Goal: Information Seeking & Learning: Learn about a topic

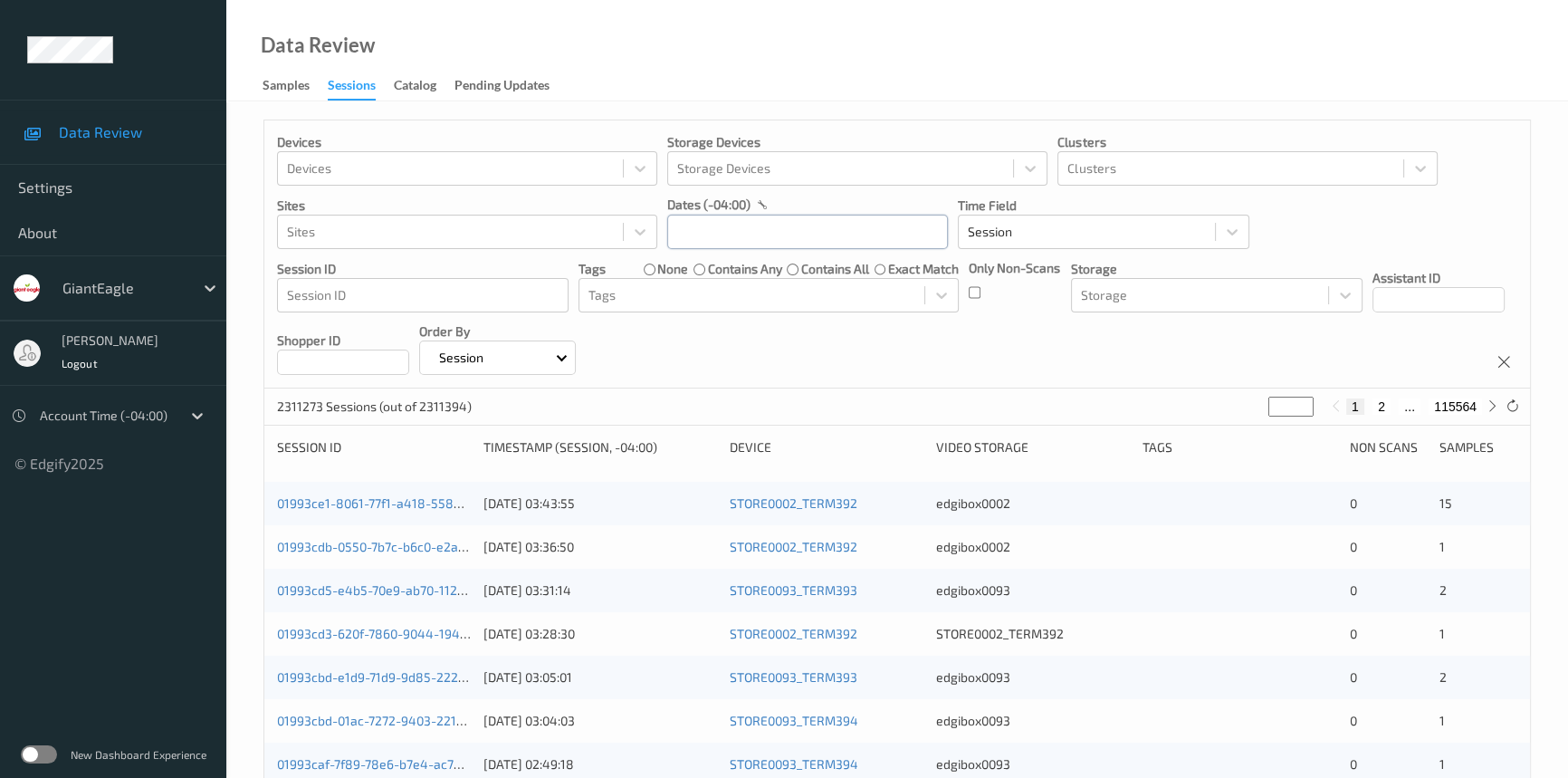
click at [782, 239] on input "text" at bounding box center [807, 231] width 280 height 35
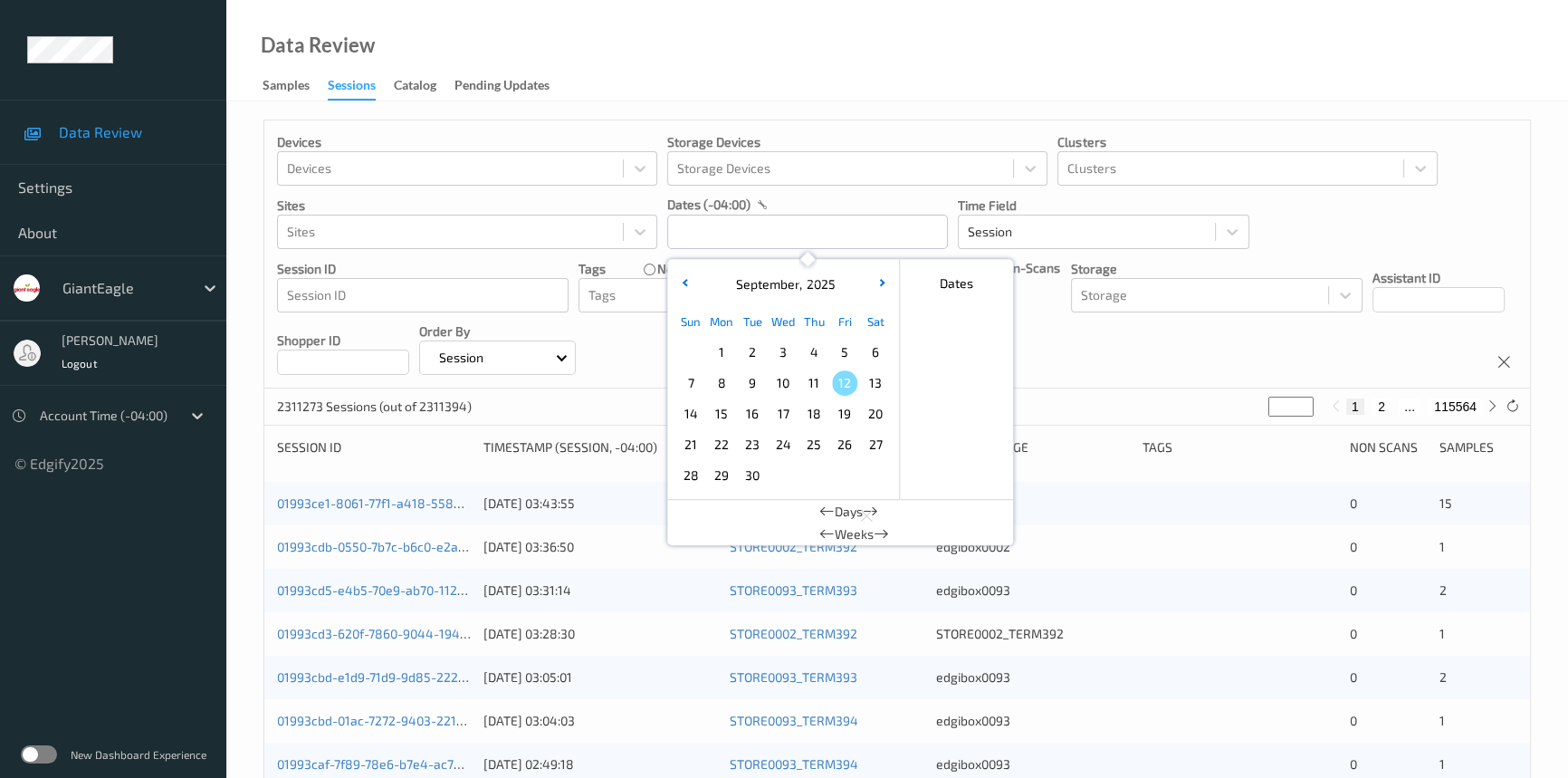
click at [787, 381] on span "10" at bounding box center [783, 384] width 26 height 26
type input "[DATE] 00:00 -> [DATE] 23:59"
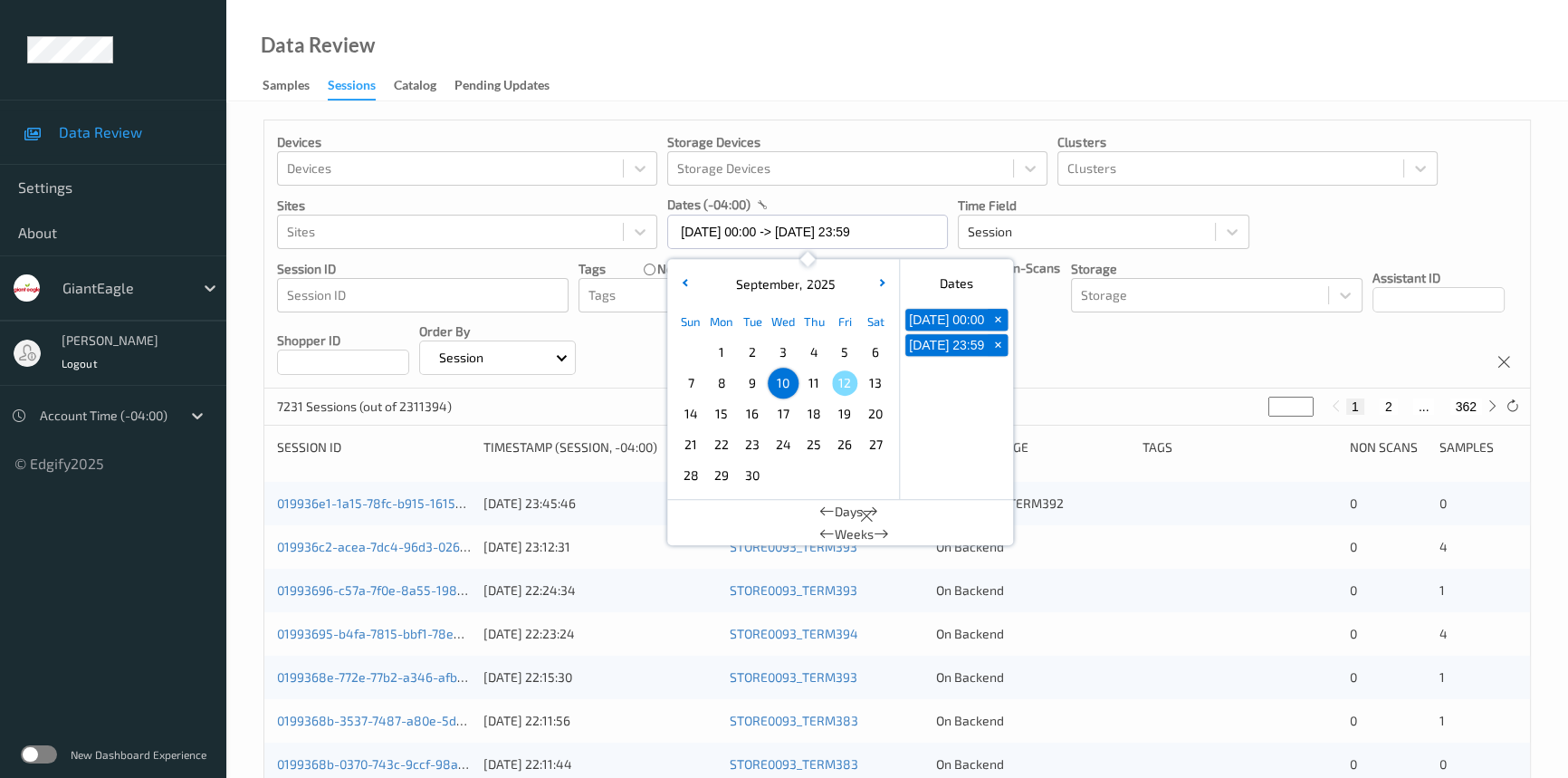
click at [815, 60] on div "Data Review Samples Sessions Catalog Pending Updates" at bounding box center [897, 51] width 1342 height 101
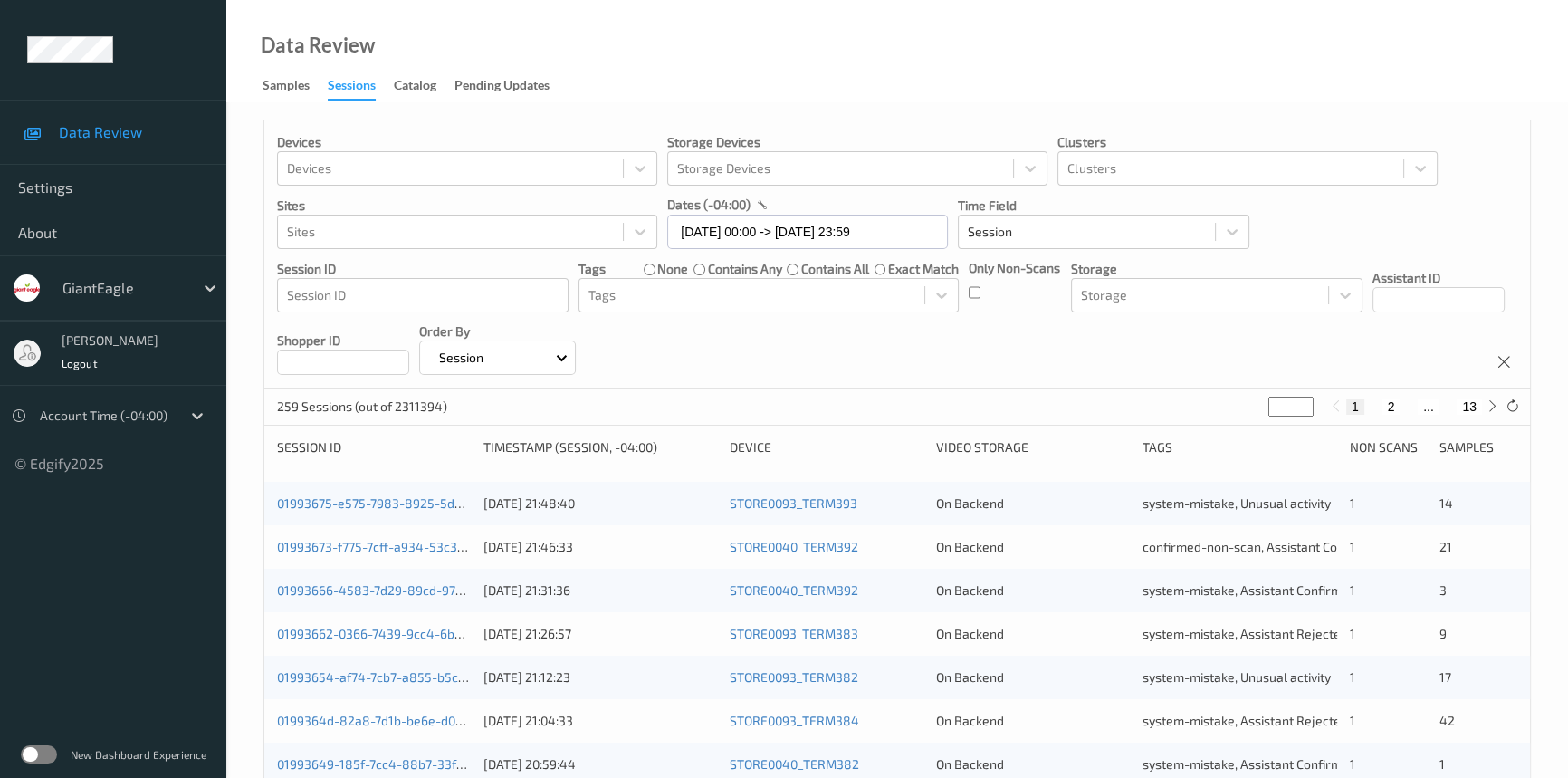
drag, startPoint x: 1288, startPoint y: 404, endPoint x: 1213, endPoint y: 430, distance: 79.4
click at [1213, 430] on div "Devices Devices Storage Devices Storage Devices Clusters Clusters Sites Sites d…" at bounding box center [897, 754] width 1268 height 1269
type input "**"
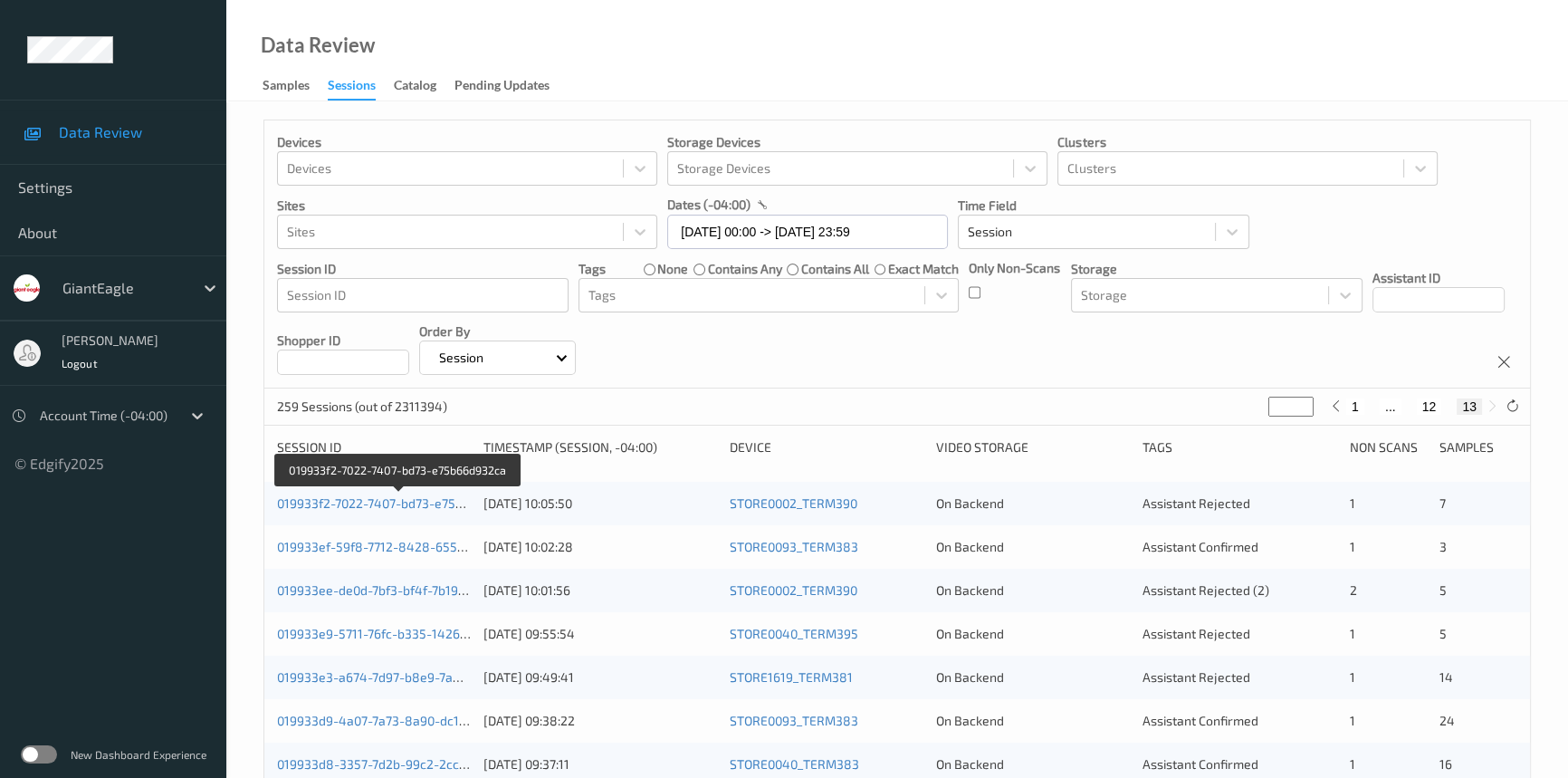
click at [358, 500] on link "019933f2-7022-7407-bd73-e75b66d932ca" at bounding box center [398, 503] width 243 height 16
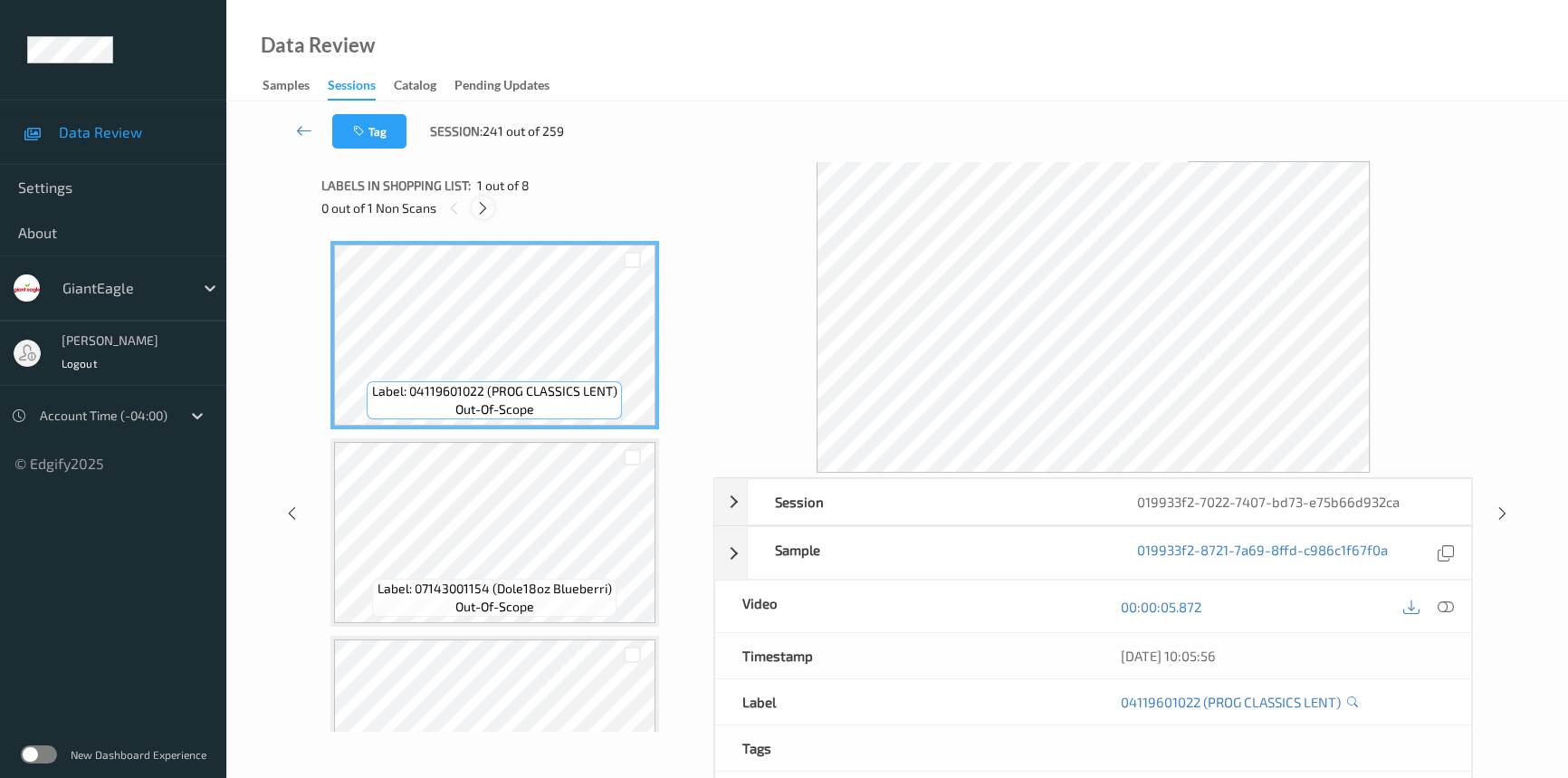
click at [486, 218] on div at bounding box center [483, 207] width 23 height 23
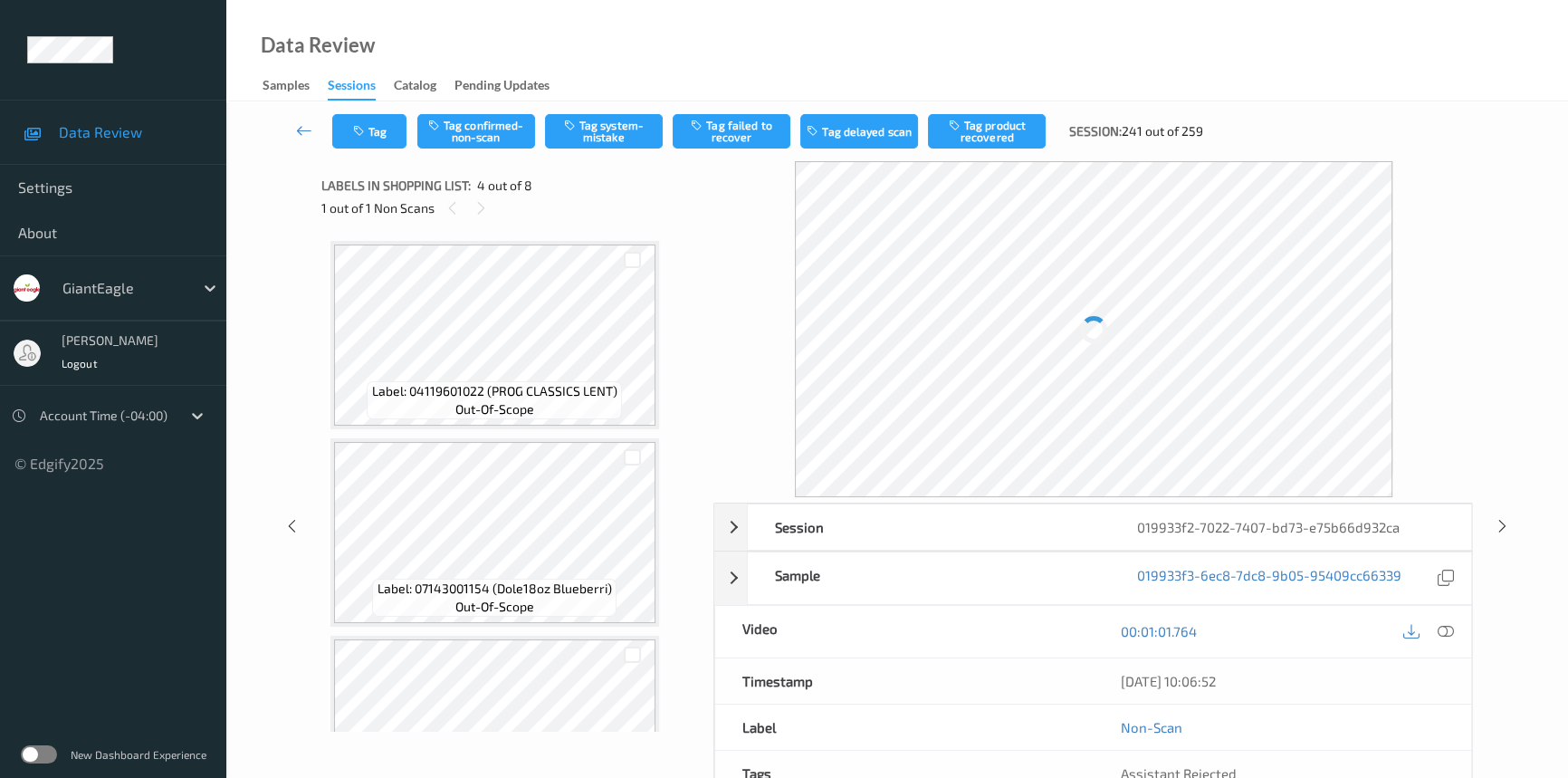
scroll to position [402, 0]
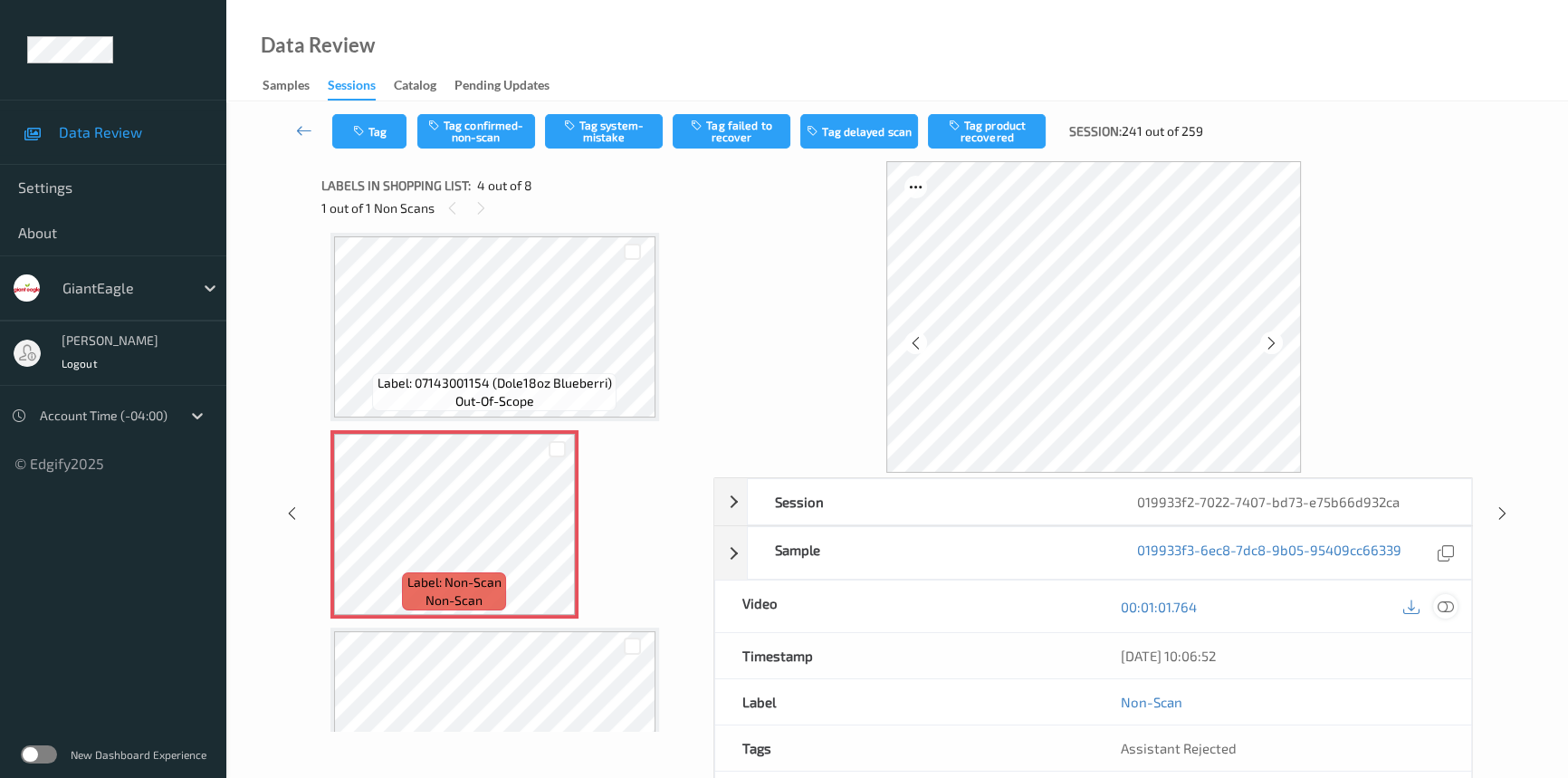
click at [1442, 596] on div at bounding box center [1445, 606] width 25 height 25
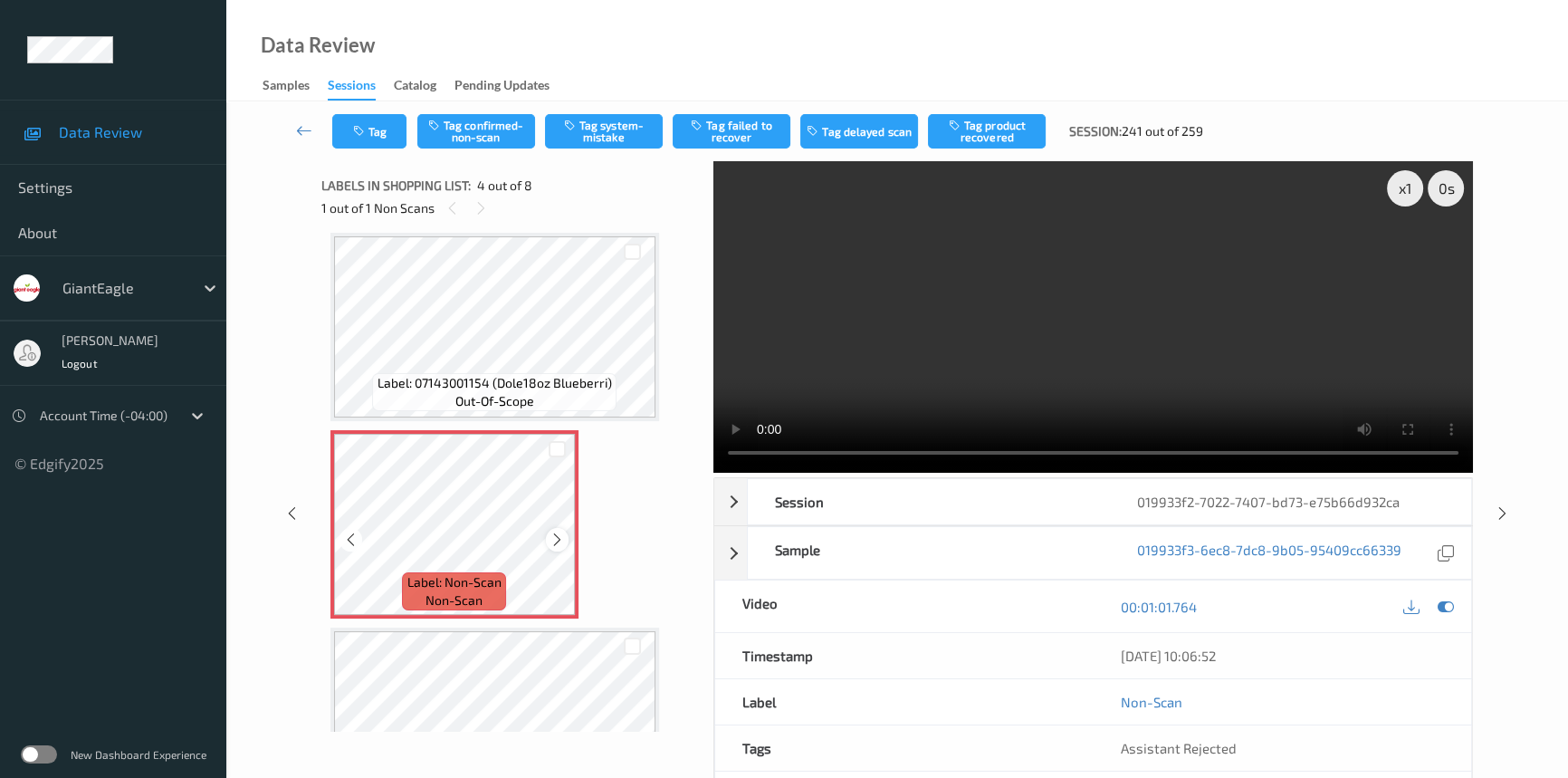
click at [552, 535] on icon at bounding box center [557, 539] width 16 height 16
click at [561, 537] on icon at bounding box center [557, 539] width 16 height 16
click at [994, 394] on video at bounding box center [1093, 317] width 759 height 311
click at [1403, 185] on div "x 1" at bounding box center [1404, 188] width 37 height 37
click at [1185, 313] on video at bounding box center [1093, 317] width 759 height 311
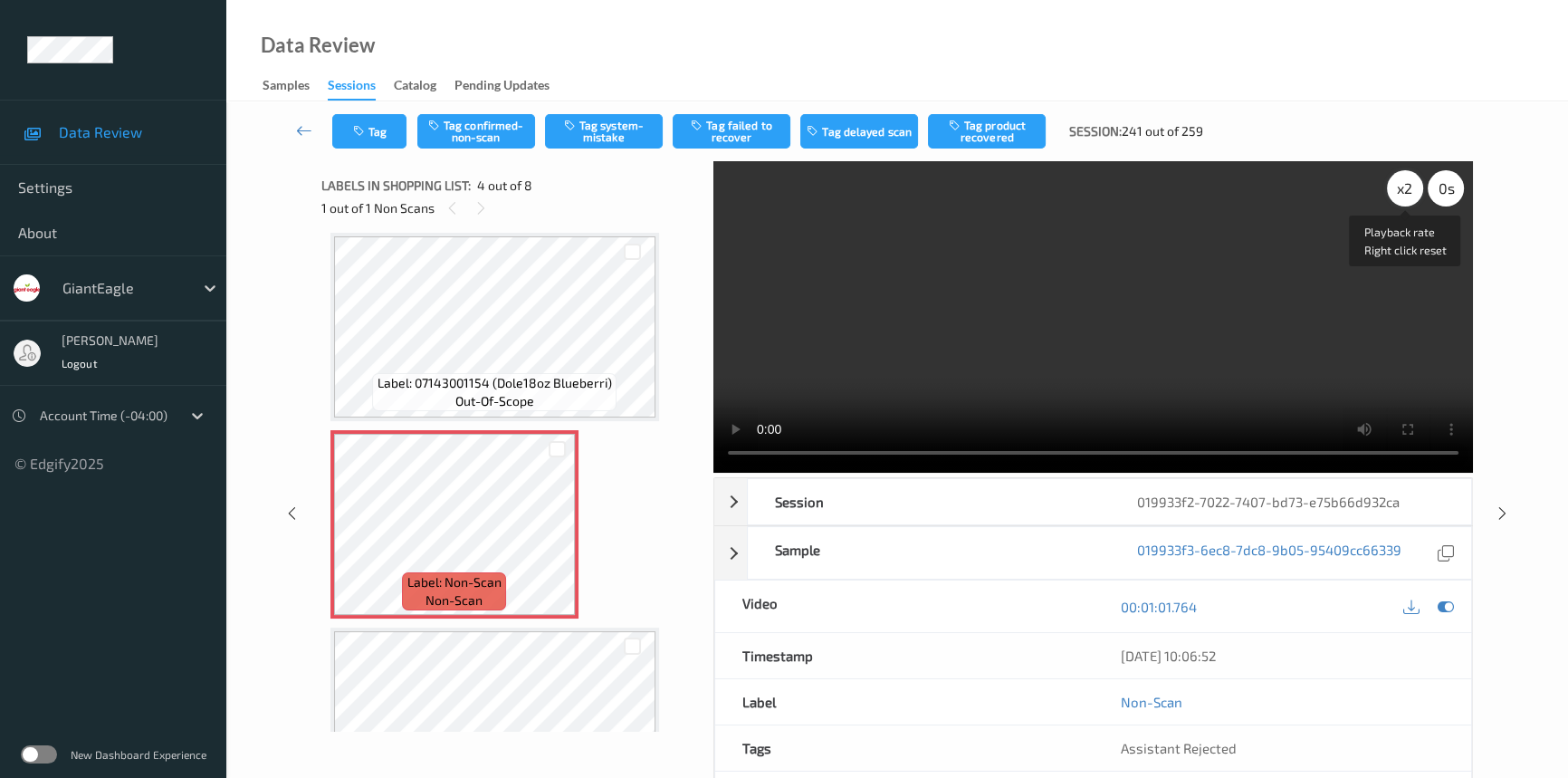
click at [1400, 186] on div "x 2" at bounding box center [1404, 188] width 37 height 37
click at [1256, 272] on video at bounding box center [1093, 317] width 759 height 311
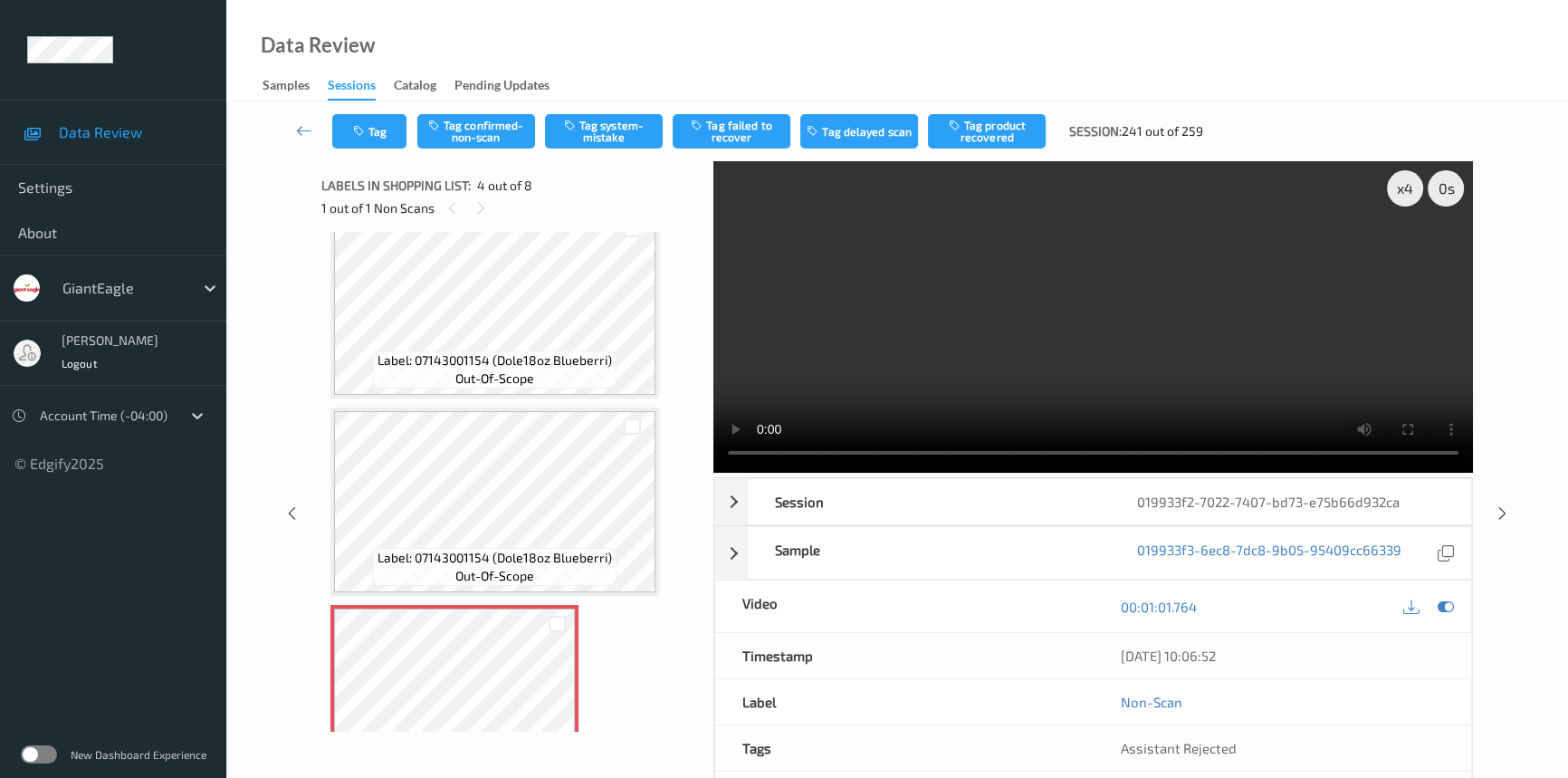
scroll to position [246, 0]
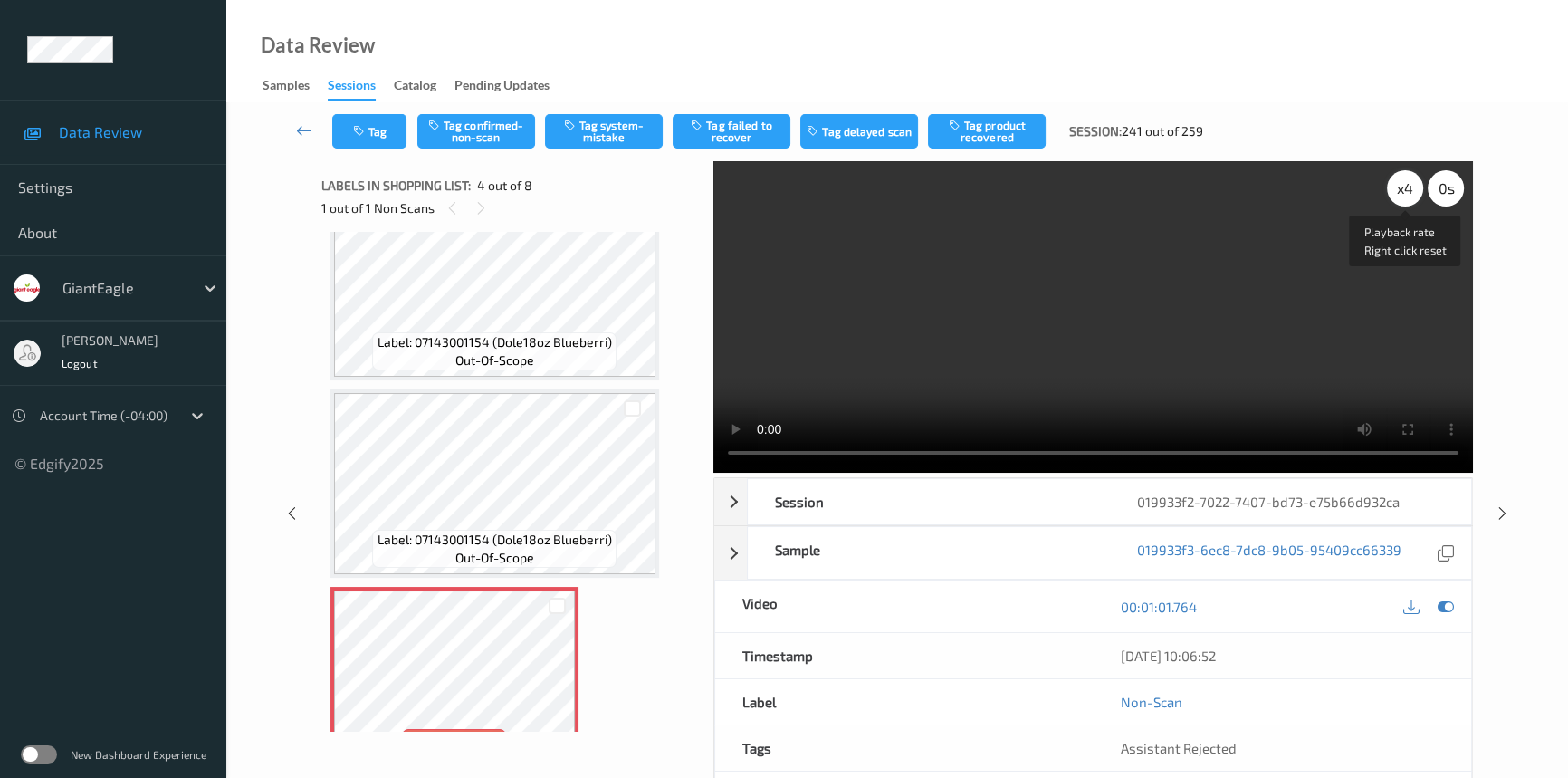
click at [1412, 197] on div "x 4" at bounding box center [1404, 188] width 37 height 37
click at [1412, 197] on div "x 8" at bounding box center [1404, 188] width 37 height 37
click at [1412, 197] on div "x 1" at bounding box center [1404, 188] width 37 height 37
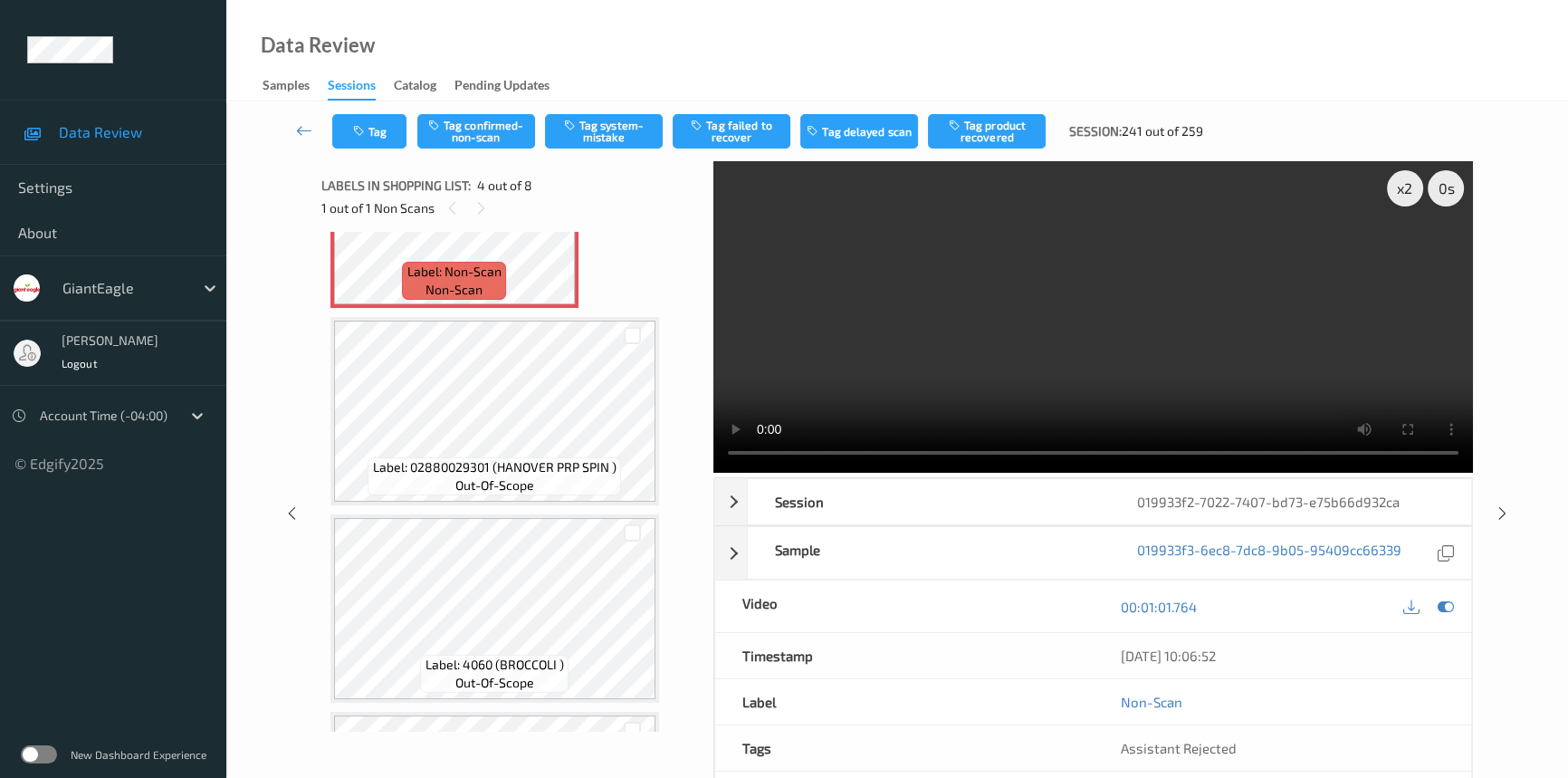
scroll to position [740, 0]
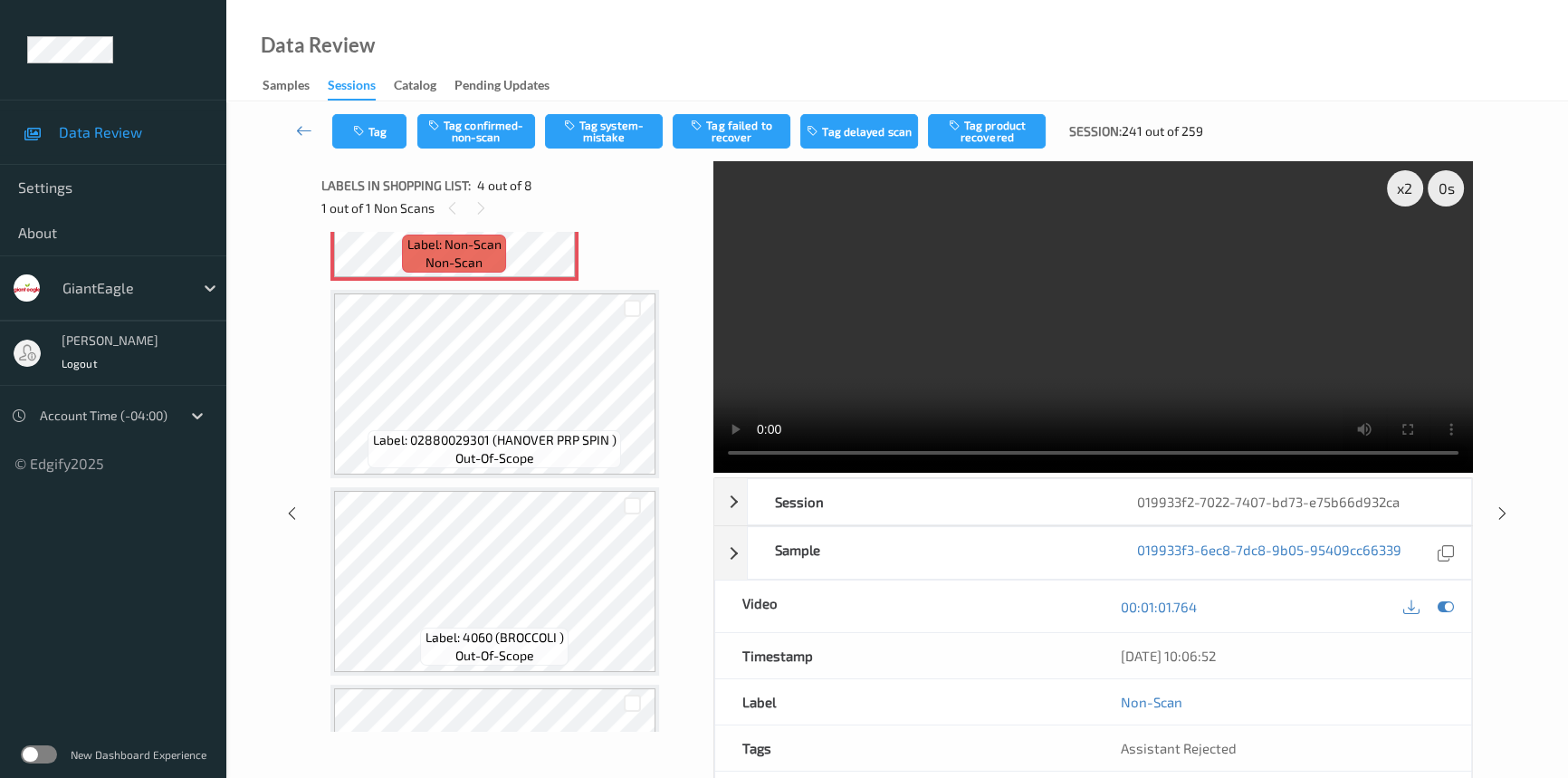
click at [1040, 321] on video at bounding box center [1093, 317] width 759 height 311
click at [1008, 310] on video at bounding box center [1093, 317] width 759 height 311
click at [1062, 403] on video at bounding box center [1093, 317] width 759 height 311
click at [1095, 392] on video at bounding box center [1093, 317] width 759 height 311
click at [1083, 318] on video at bounding box center [1093, 317] width 759 height 311
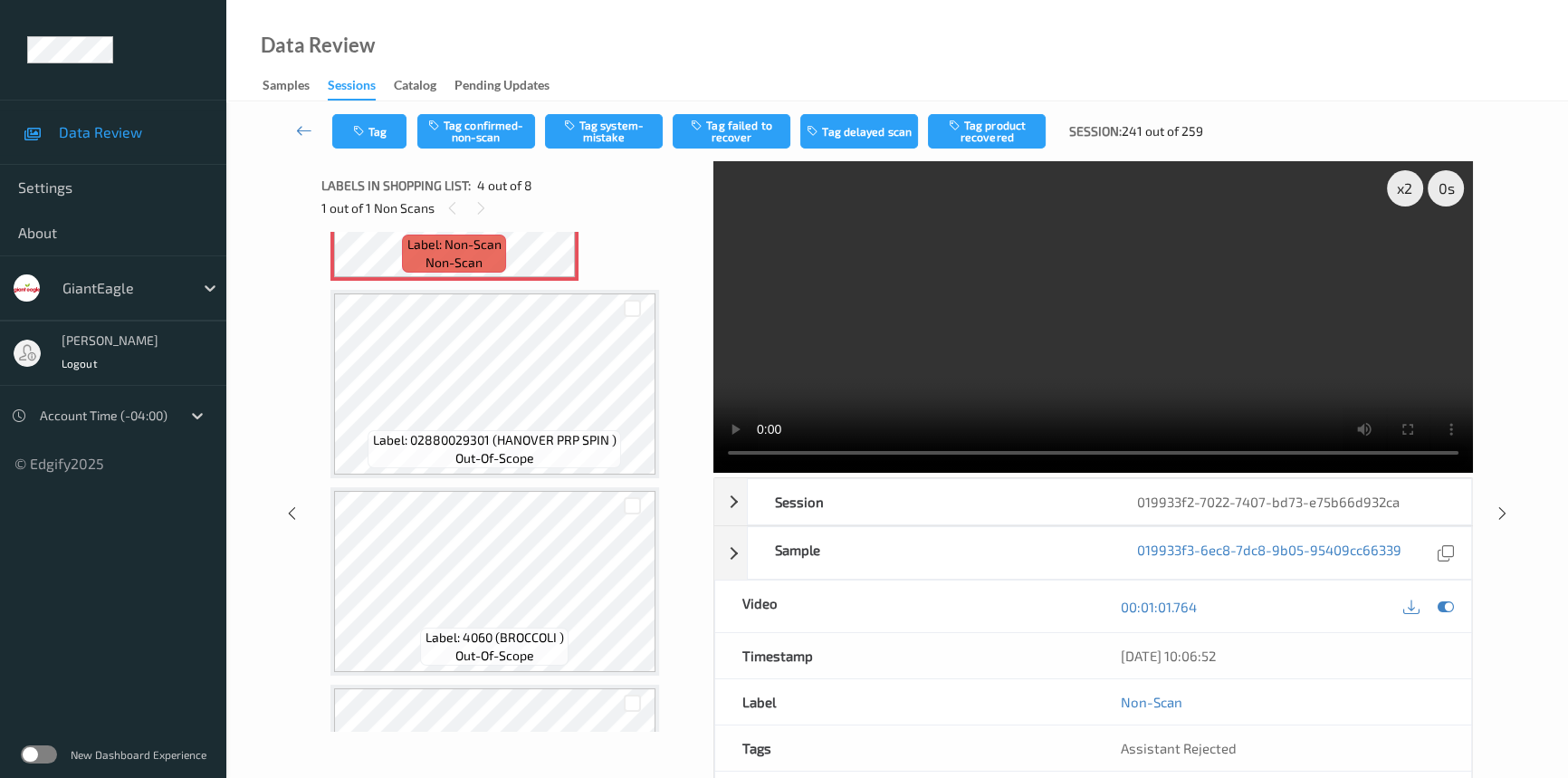
click at [1062, 319] on video at bounding box center [1093, 317] width 759 height 311
click at [1077, 370] on video at bounding box center [1093, 317] width 759 height 311
click at [1035, 338] on video at bounding box center [1093, 317] width 759 height 311
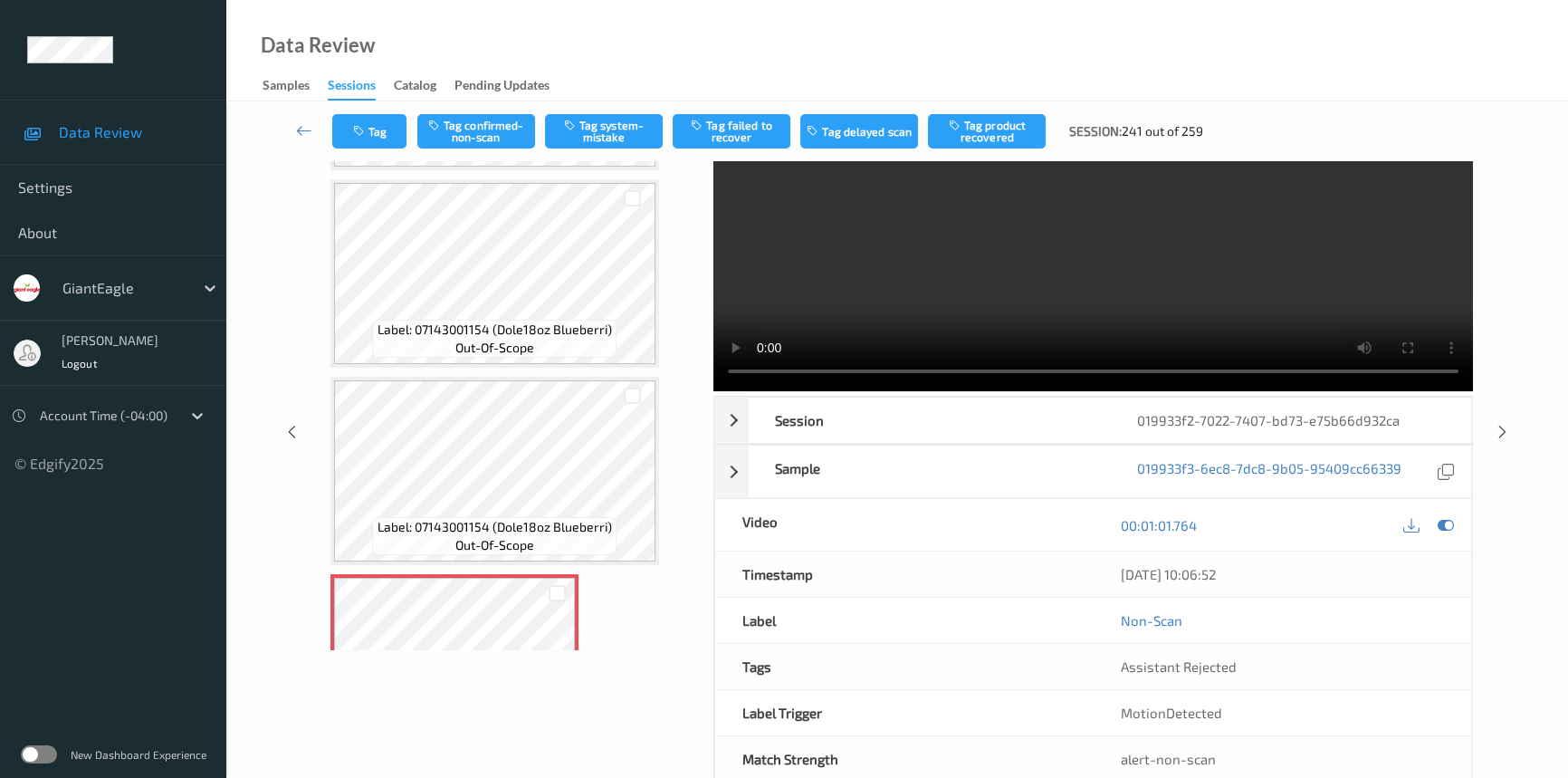
scroll to position [671, 0]
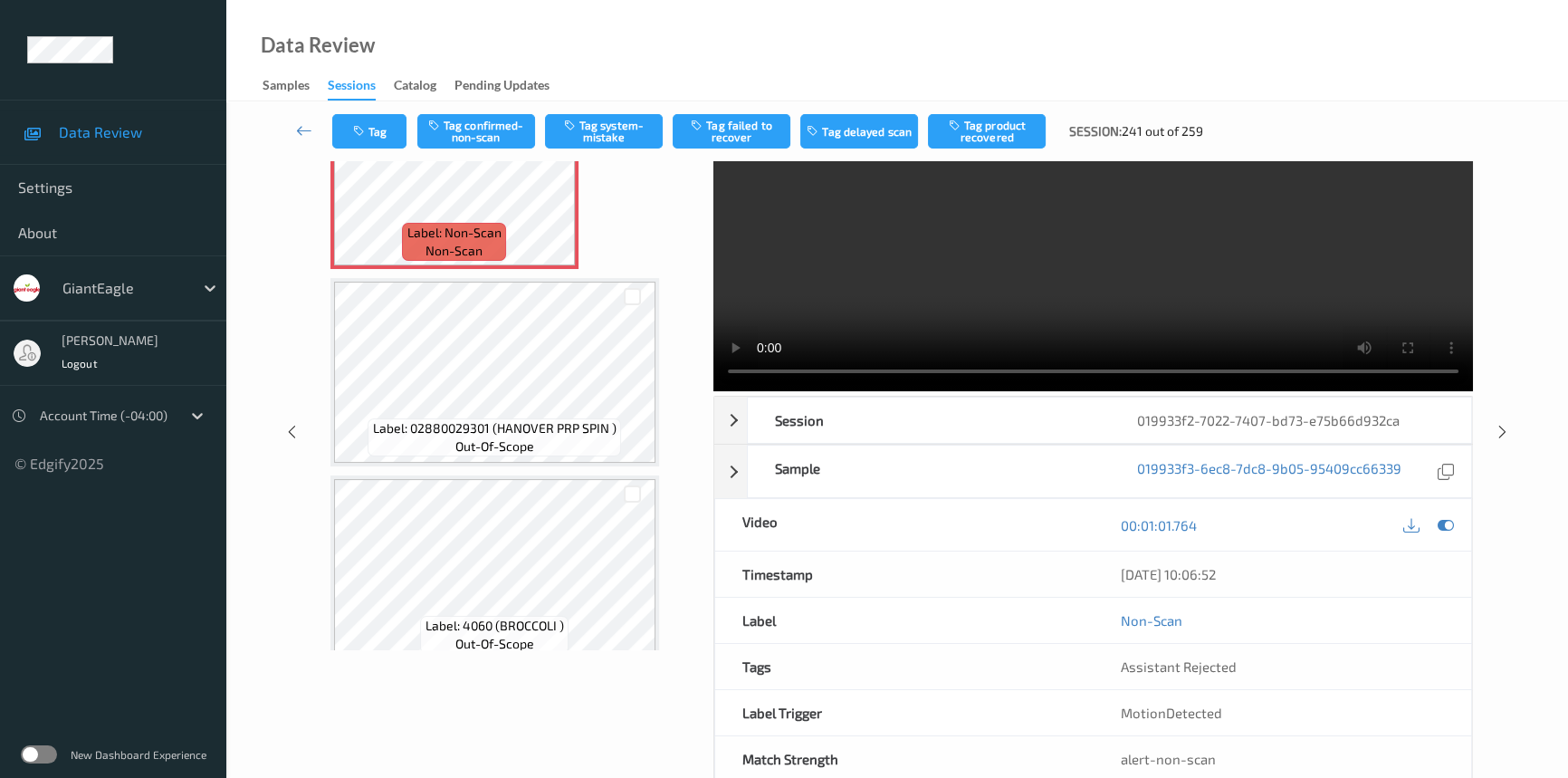
click at [1000, 286] on video at bounding box center [1093, 235] width 759 height 311
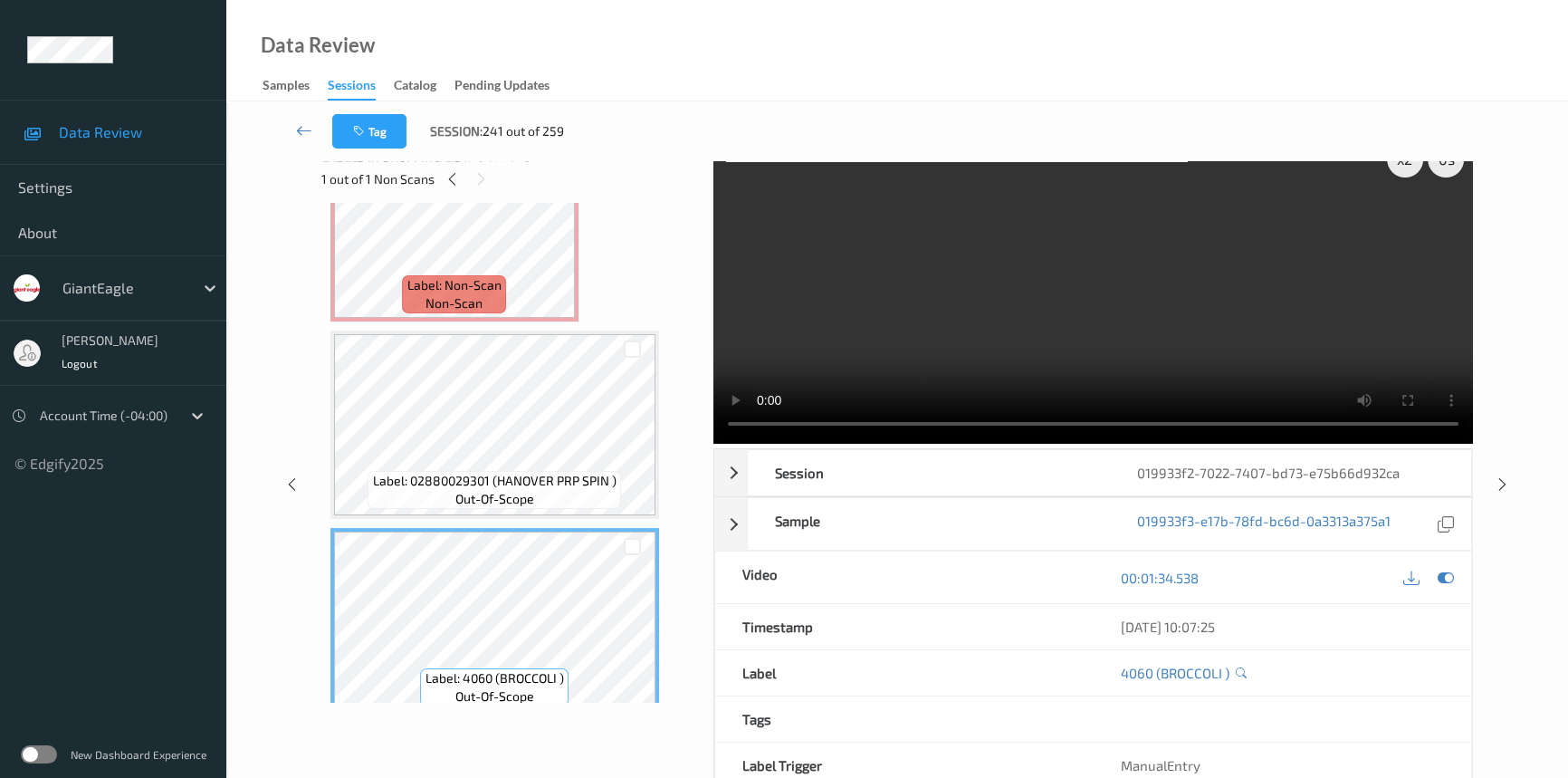
scroll to position [0, 0]
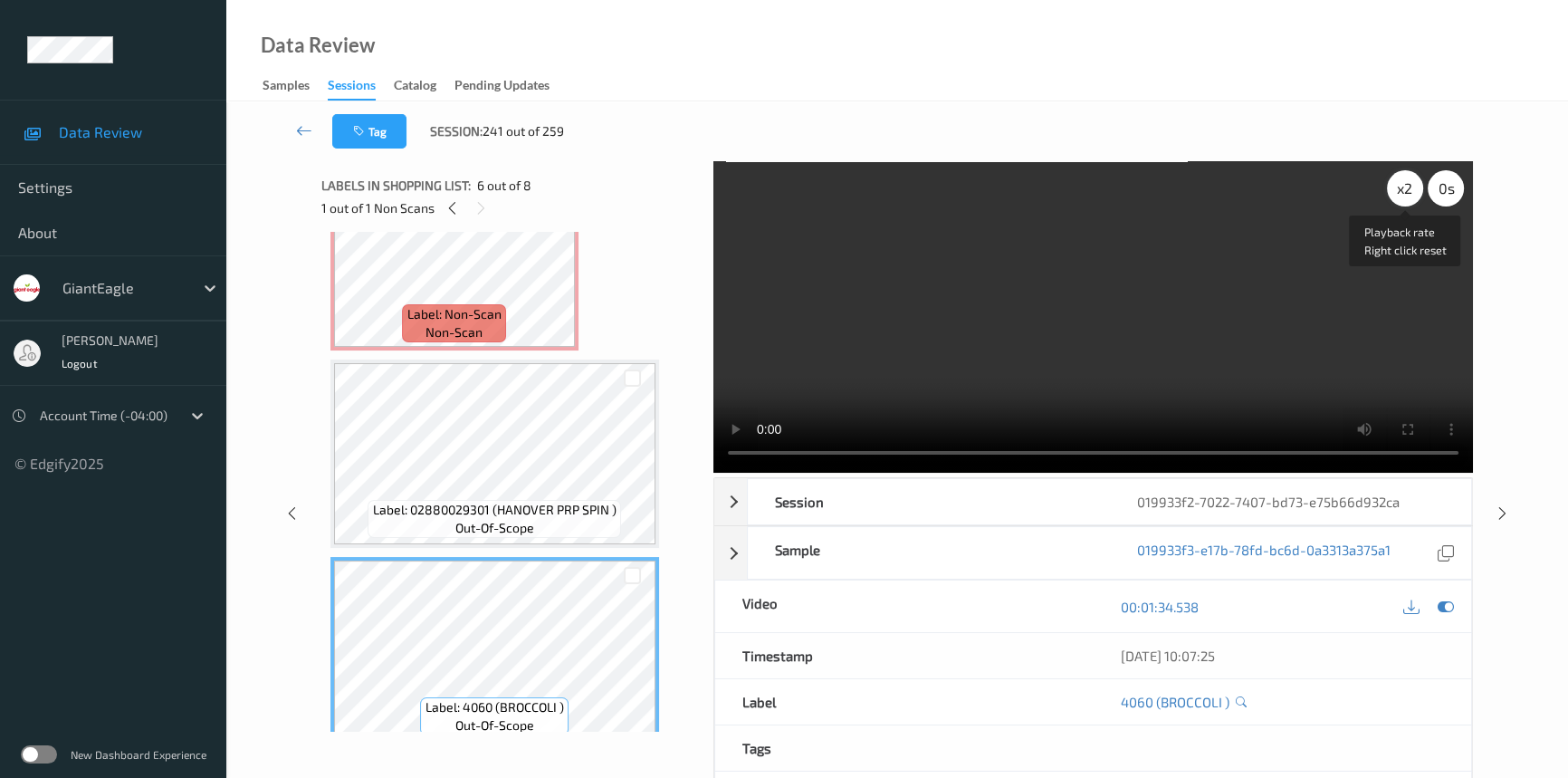
click at [1405, 175] on div "x 2" at bounding box center [1404, 188] width 37 height 37
click at [1153, 337] on video at bounding box center [1093, 317] width 759 height 311
click at [1104, 388] on video at bounding box center [1093, 317] width 759 height 311
click at [1116, 373] on video at bounding box center [1093, 317] width 759 height 311
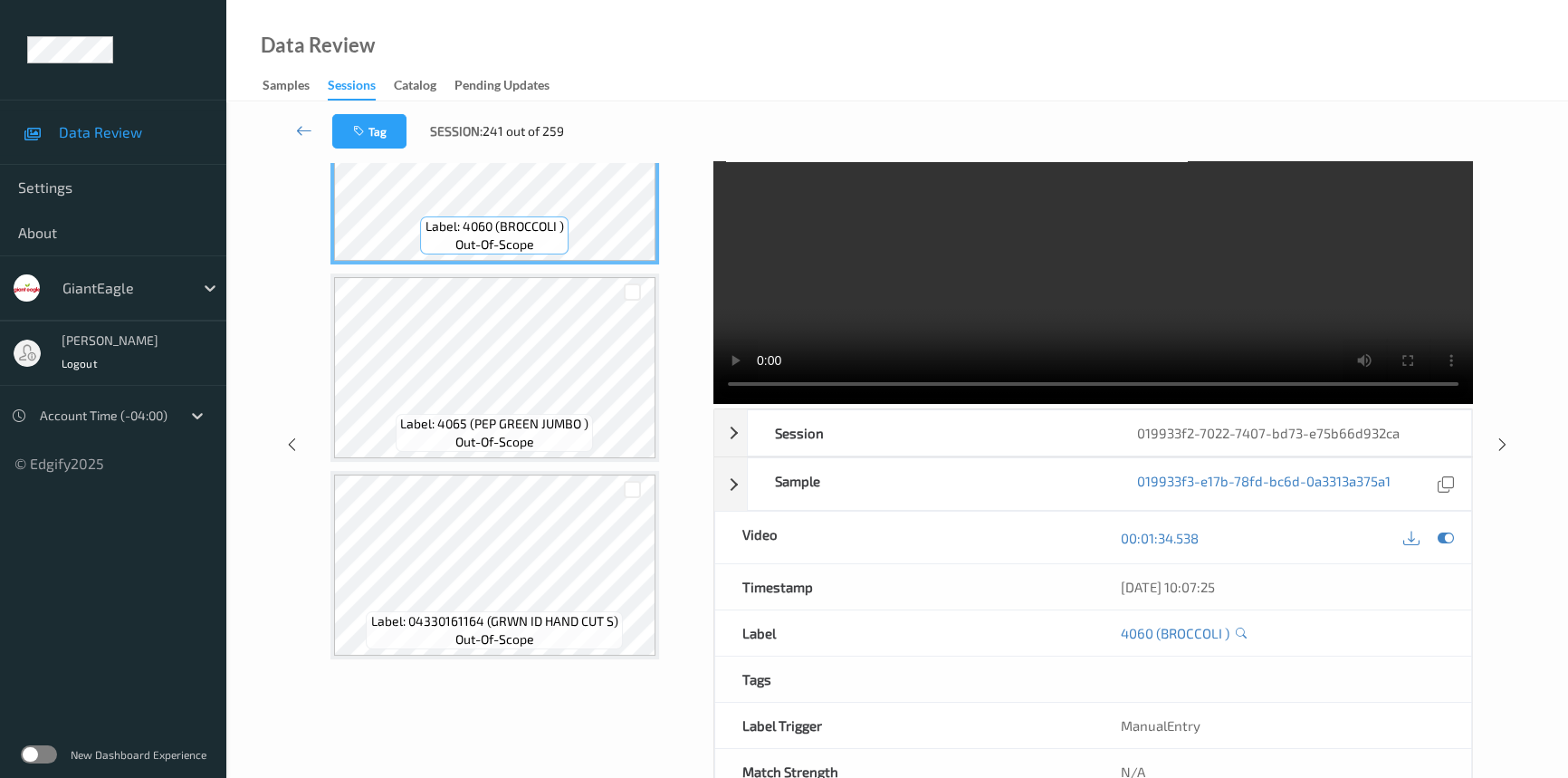
scroll to position [40, 0]
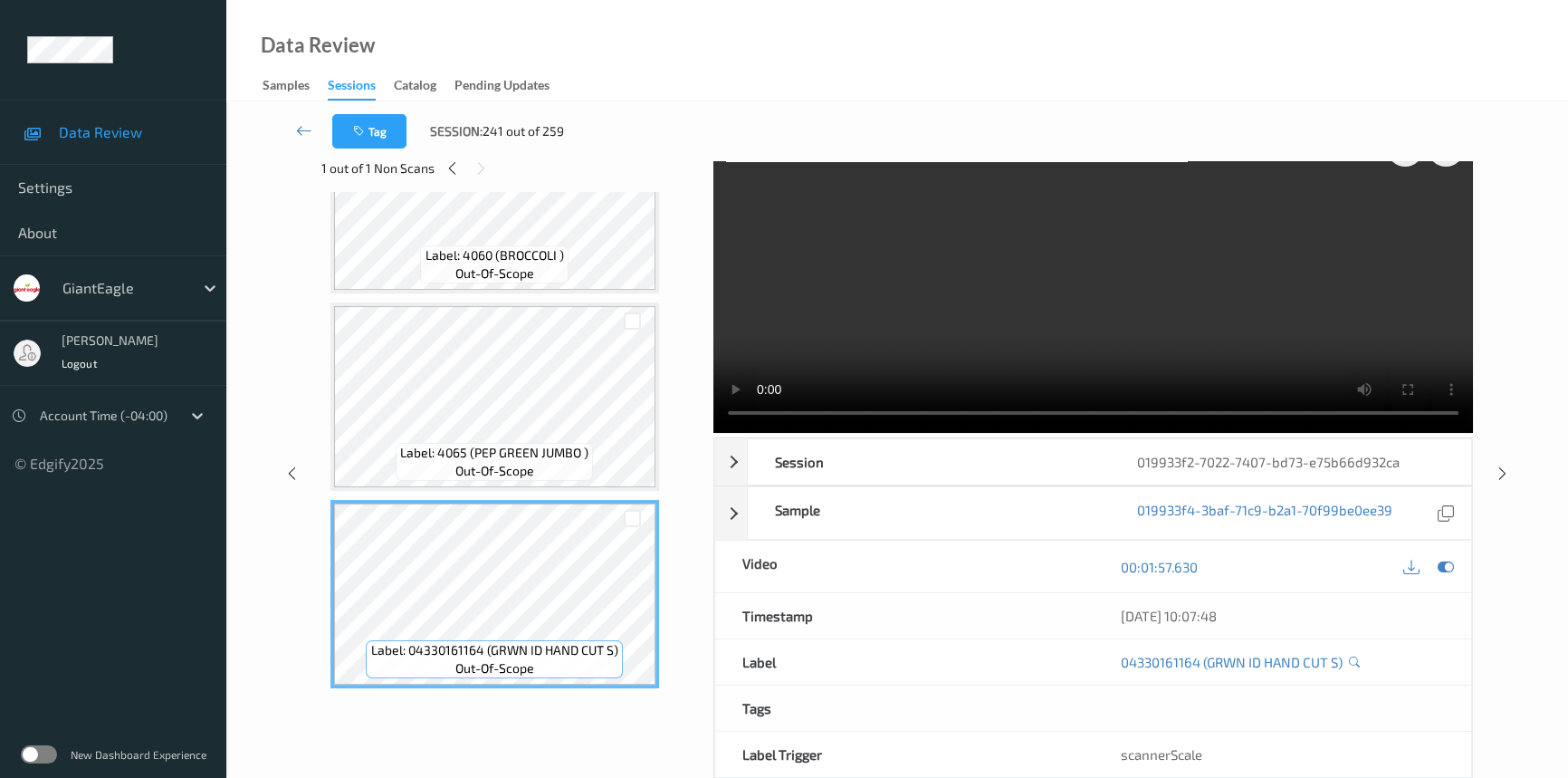
click at [1095, 263] on video at bounding box center [1093, 277] width 759 height 311
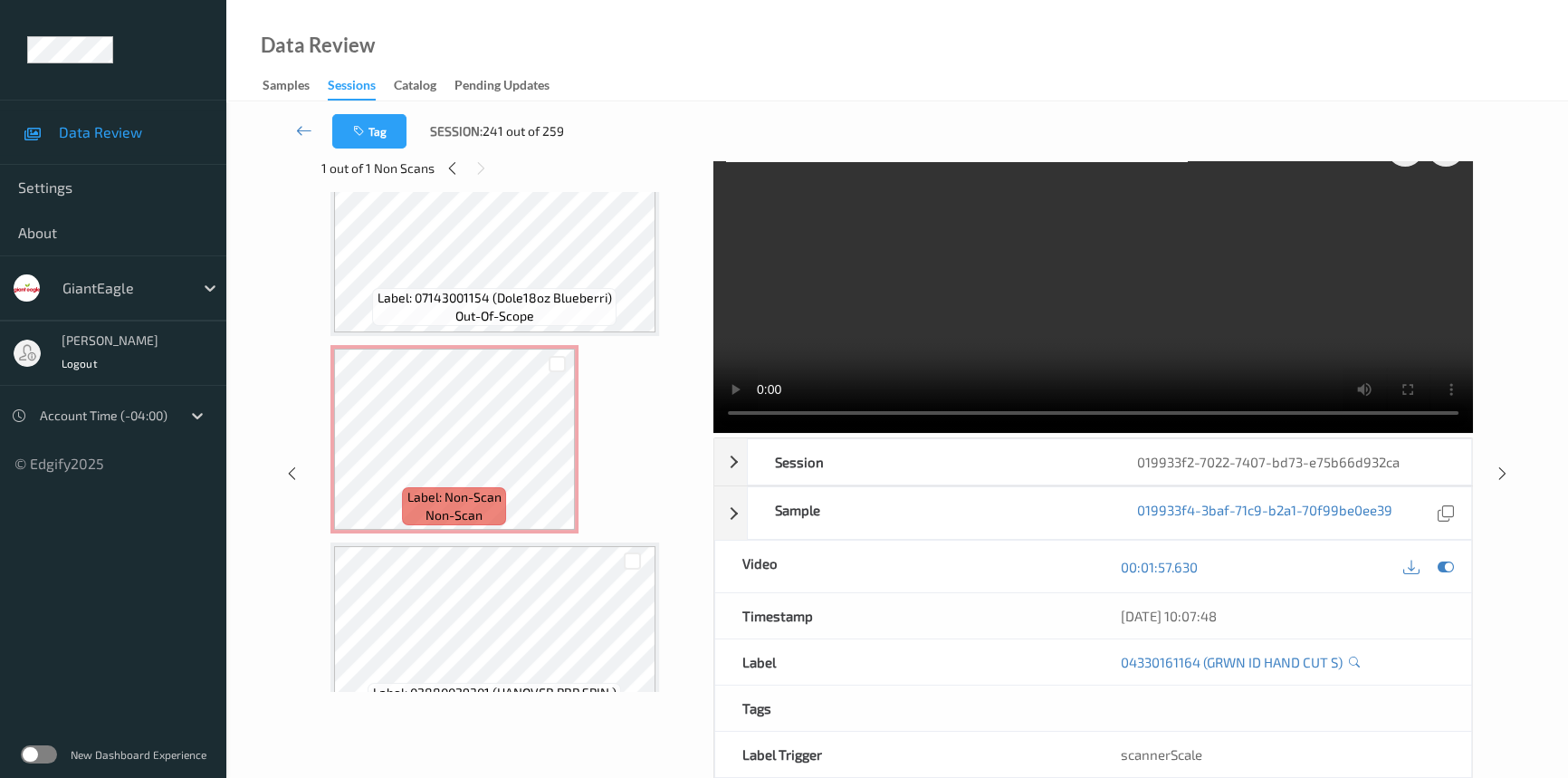
scroll to position [424, 0]
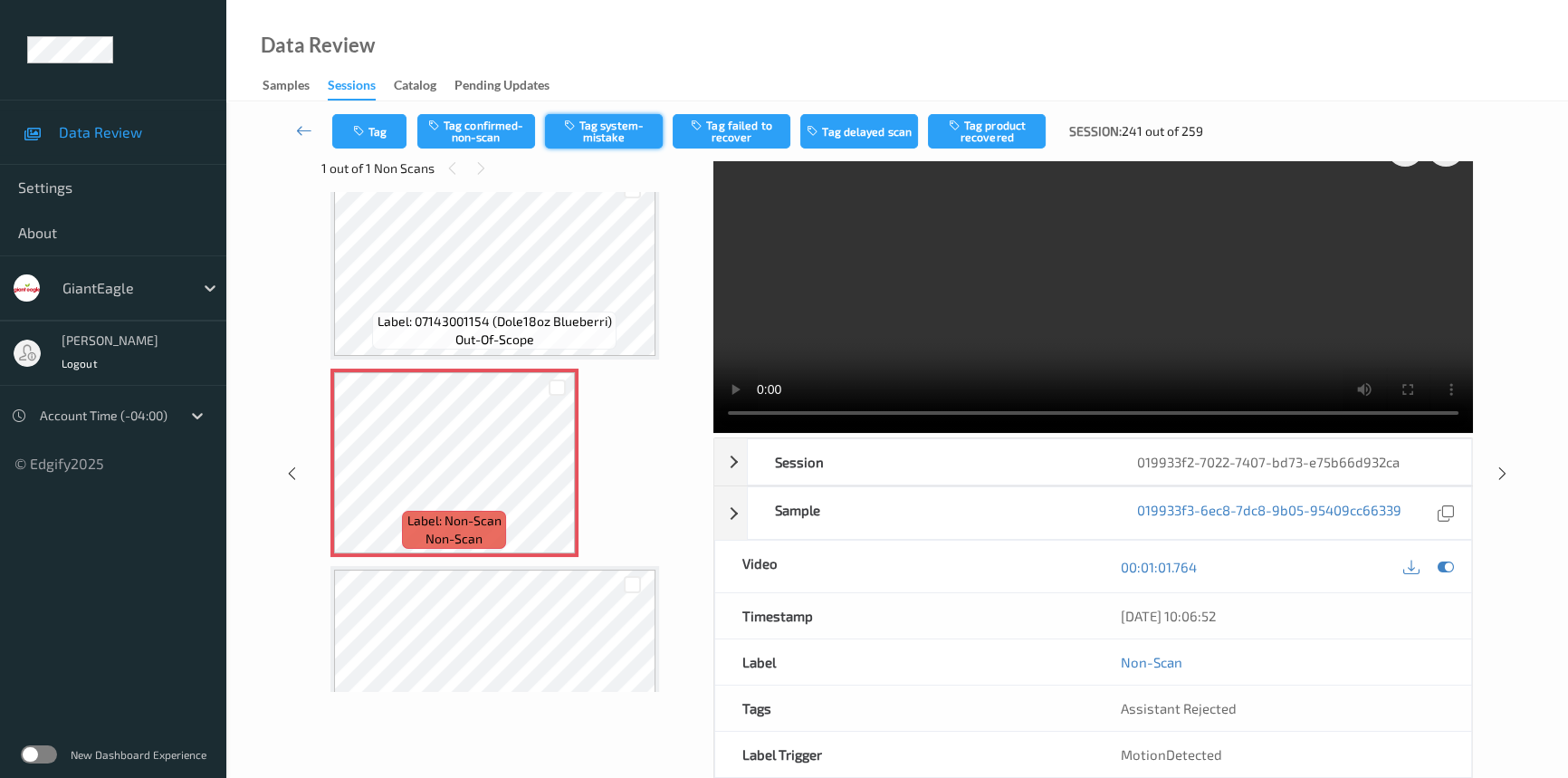
click at [618, 133] on button "Tag system-mistake" at bounding box center [604, 131] width 118 height 35
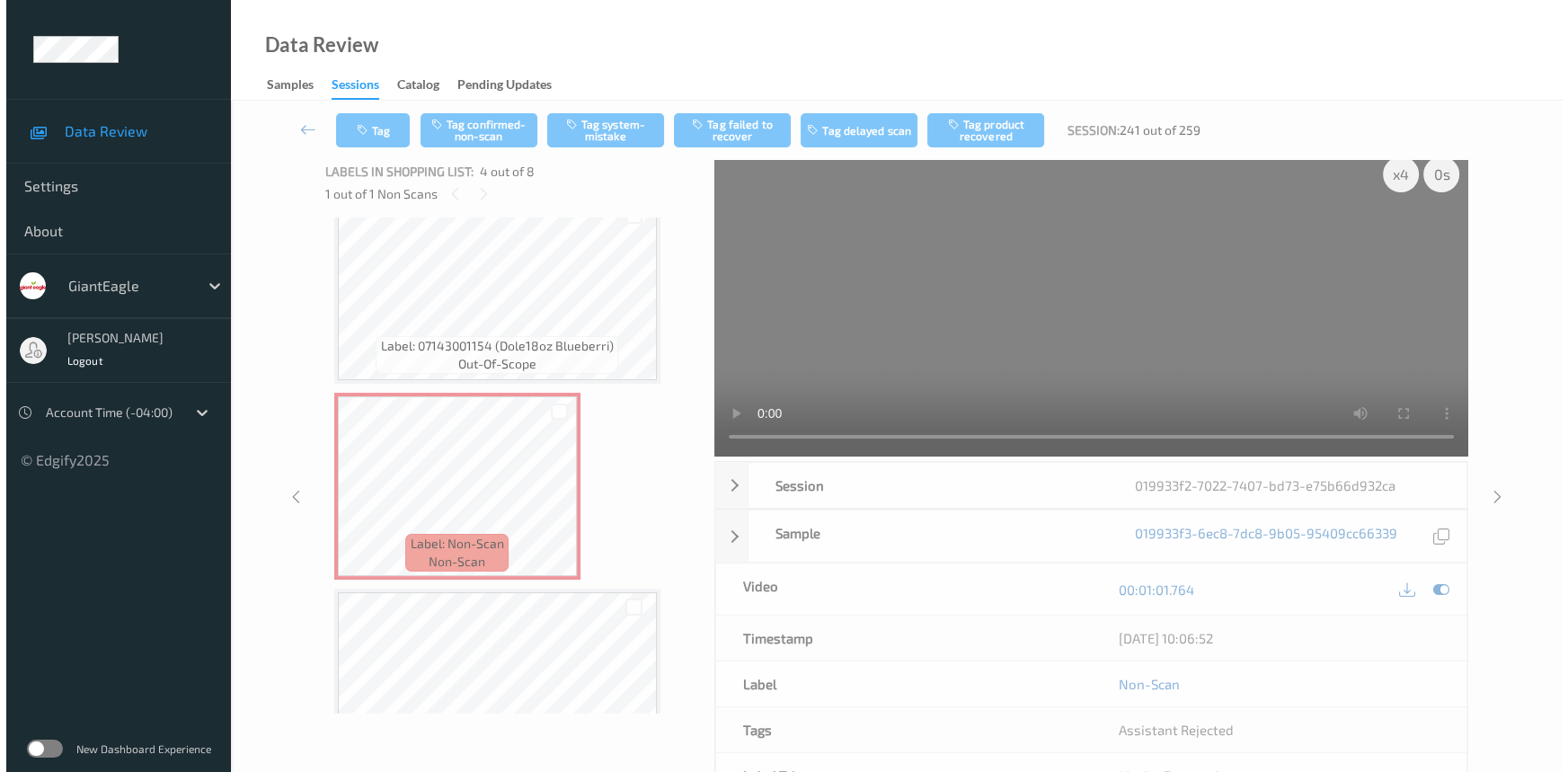
scroll to position [0, 0]
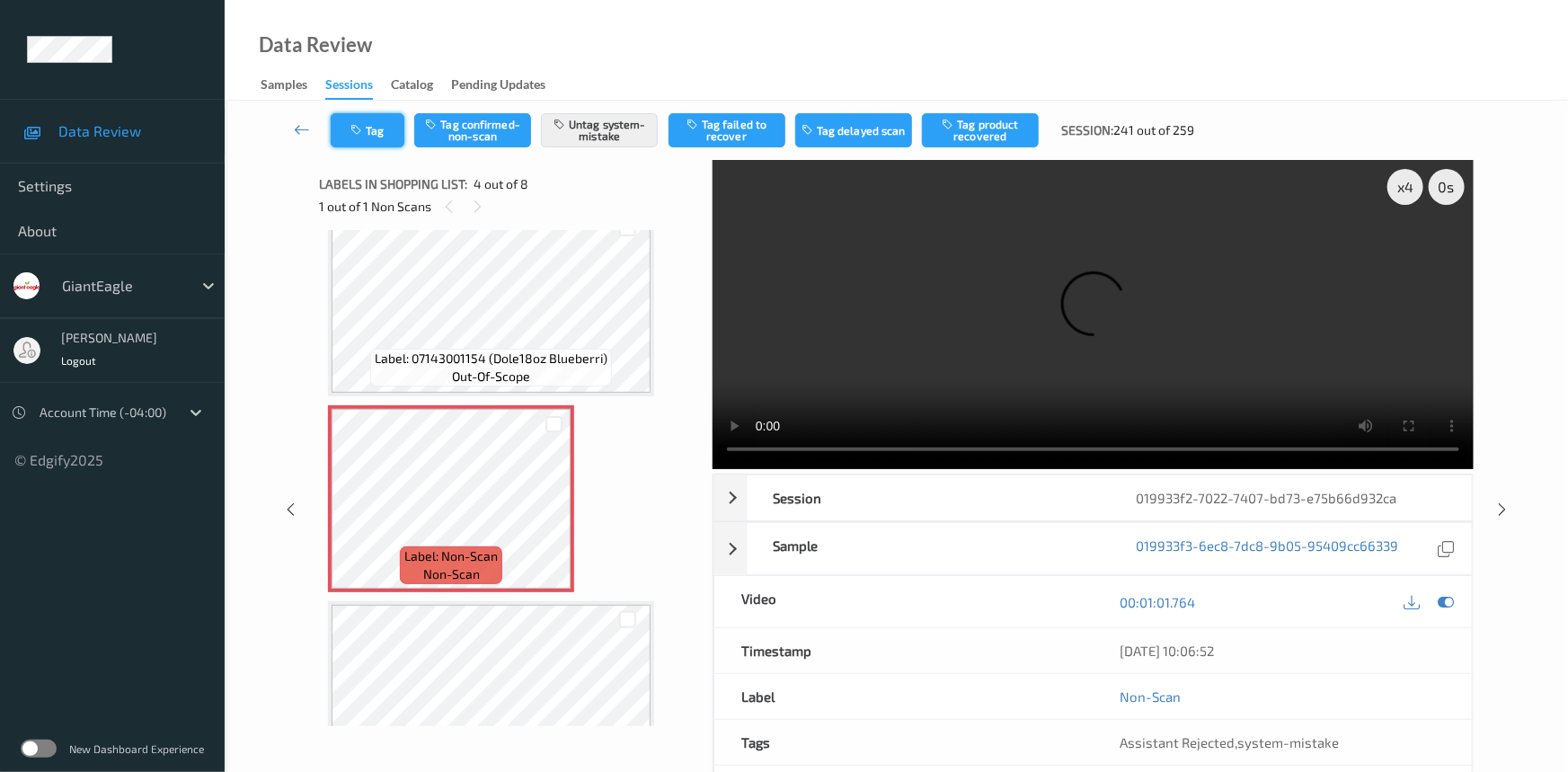
click at [379, 126] on button "Tag" at bounding box center [367, 130] width 74 height 34
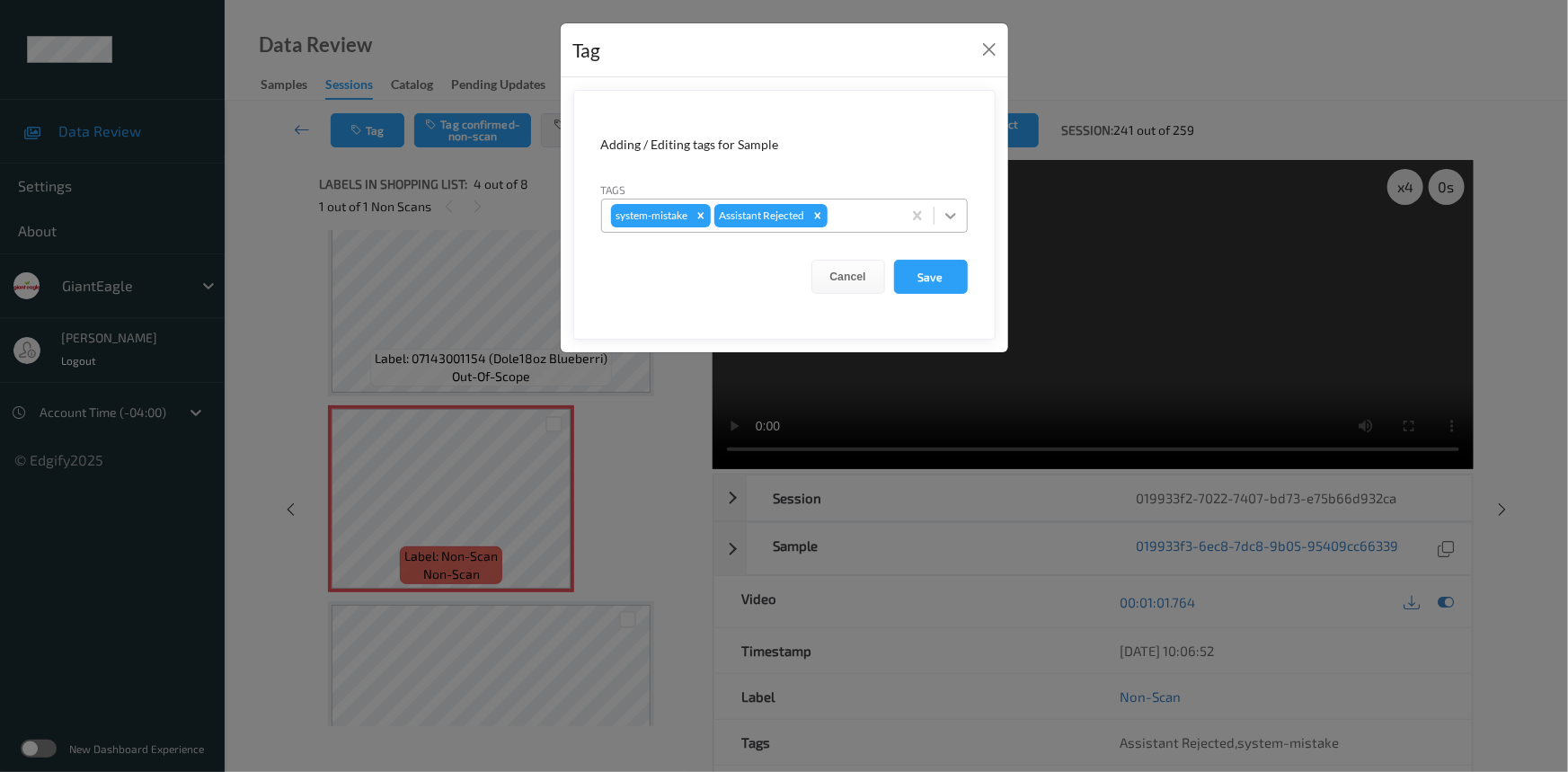
click at [952, 212] on icon at bounding box center [950, 215] width 18 height 18
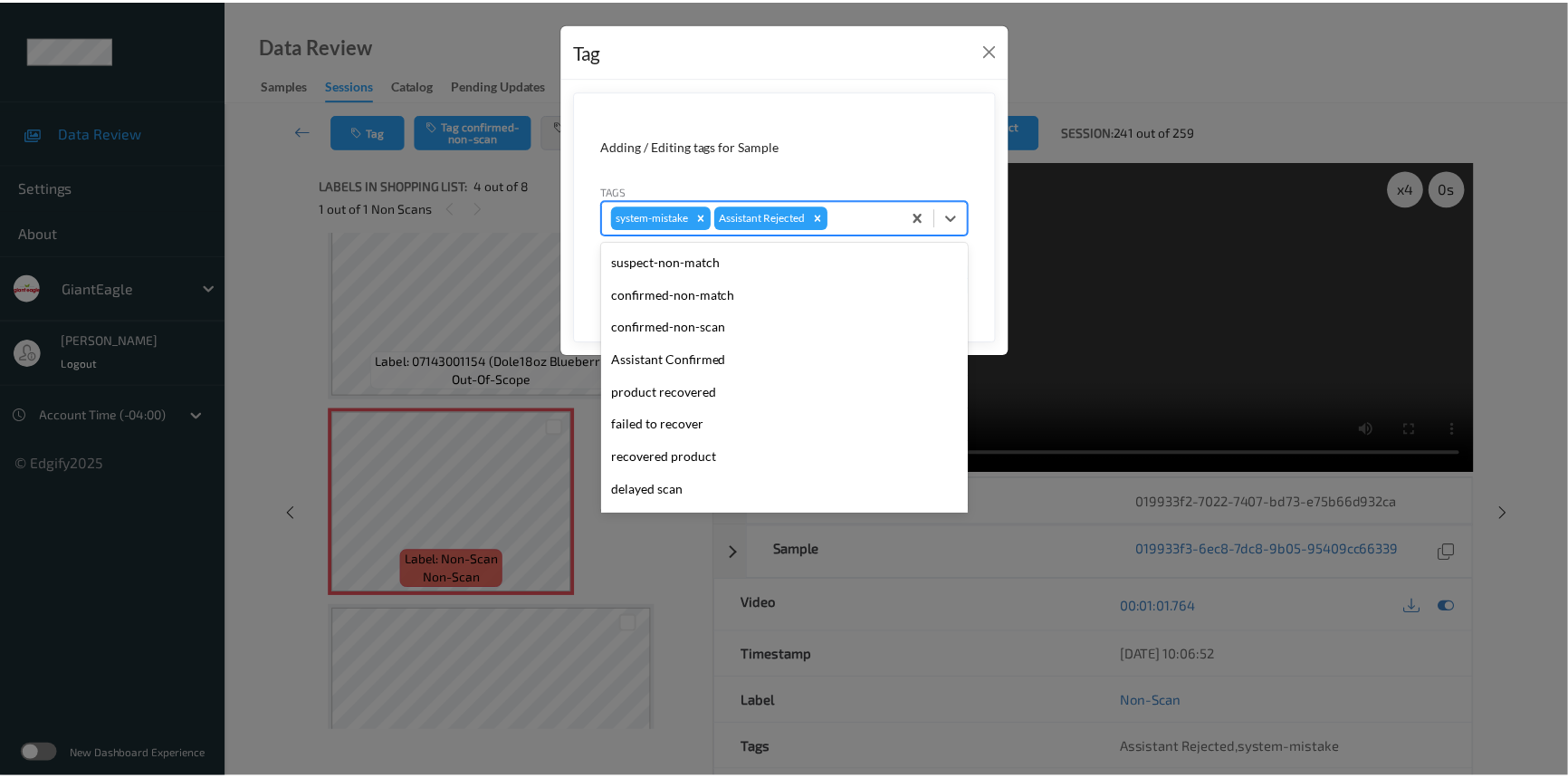
scroll to position [160, 0]
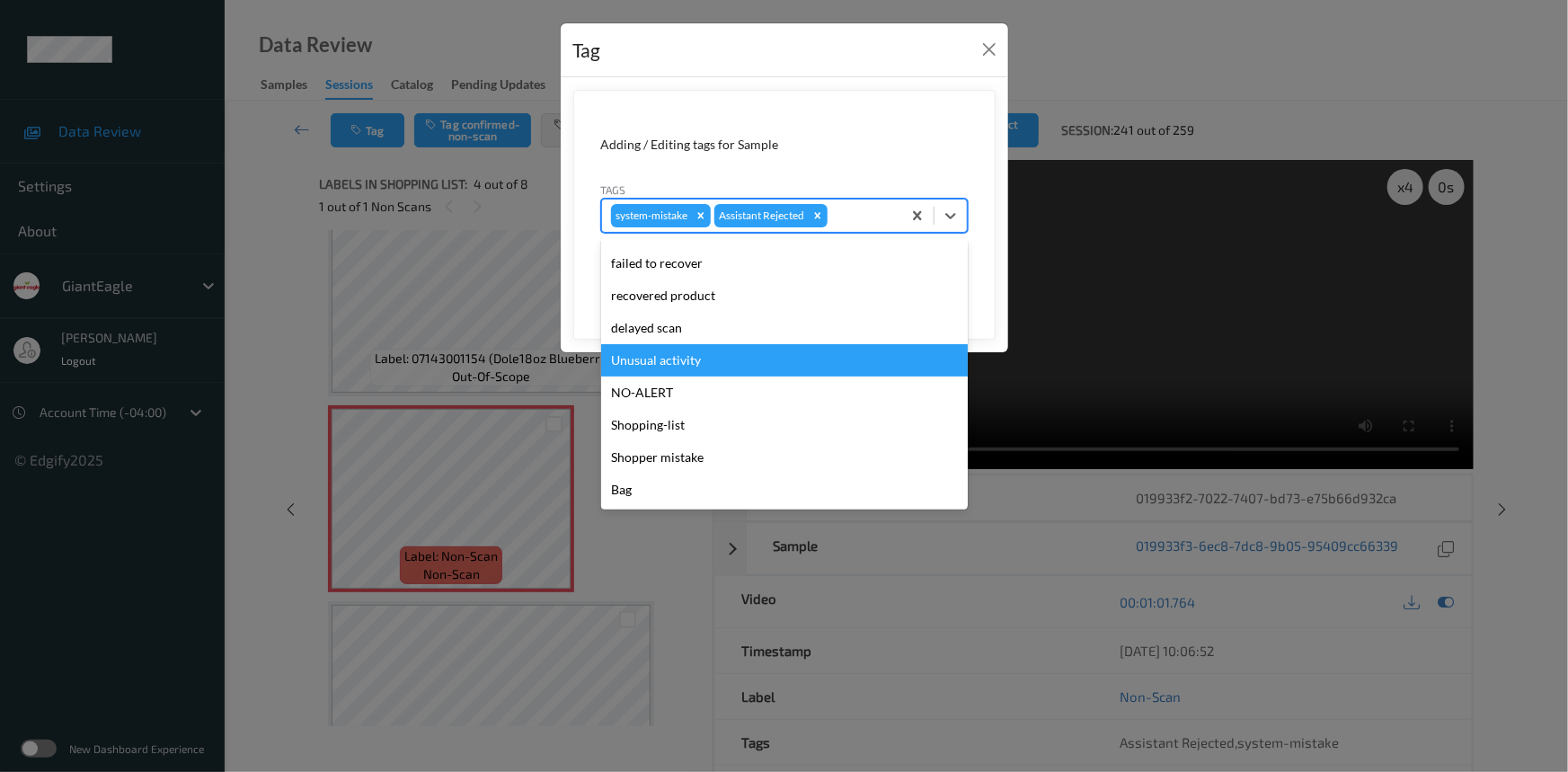
click at [628, 369] on div "Unusual activity" at bounding box center [784, 360] width 367 height 32
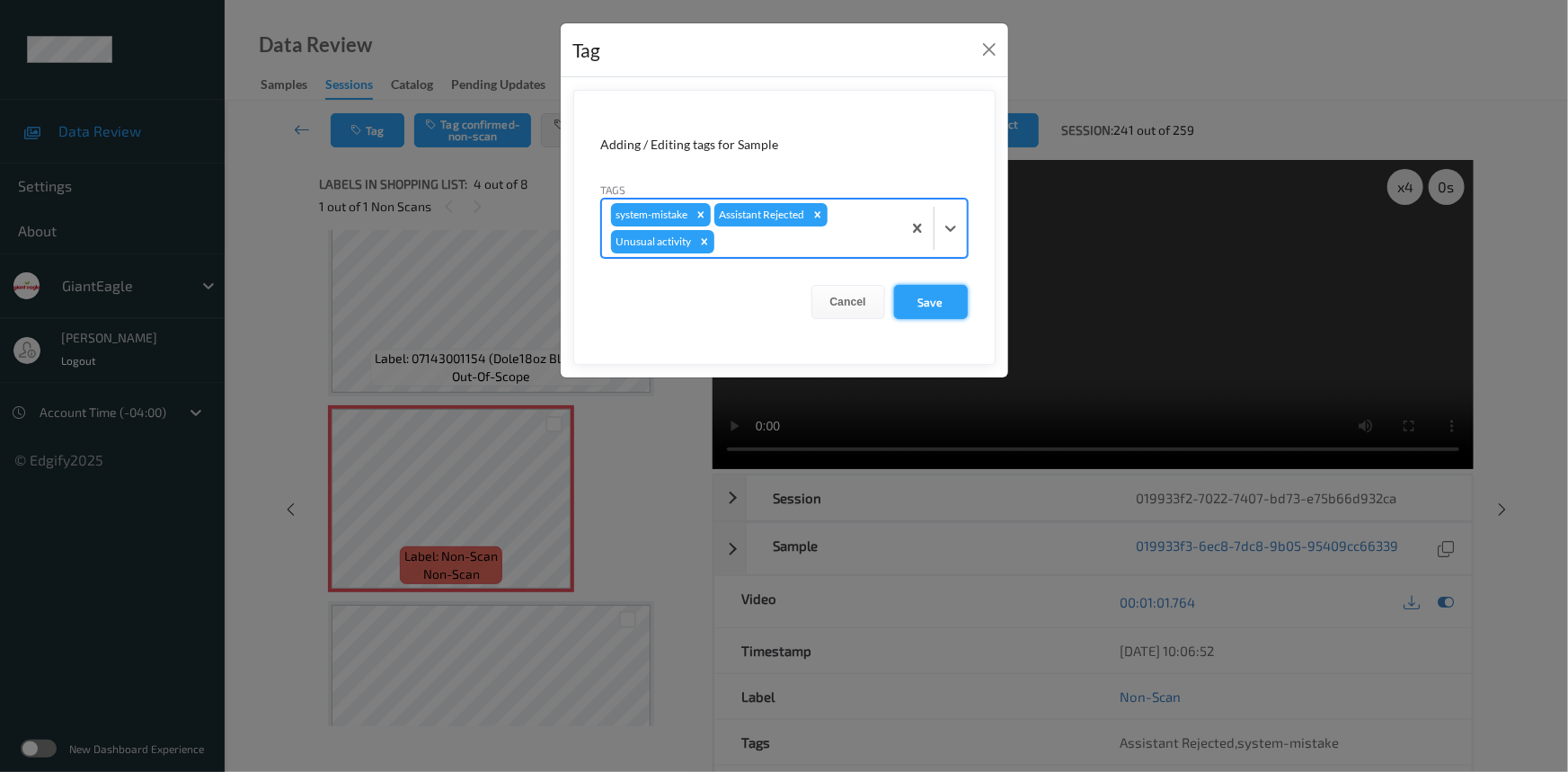
click at [963, 307] on button "Save" at bounding box center [931, 302] width 74 height 34
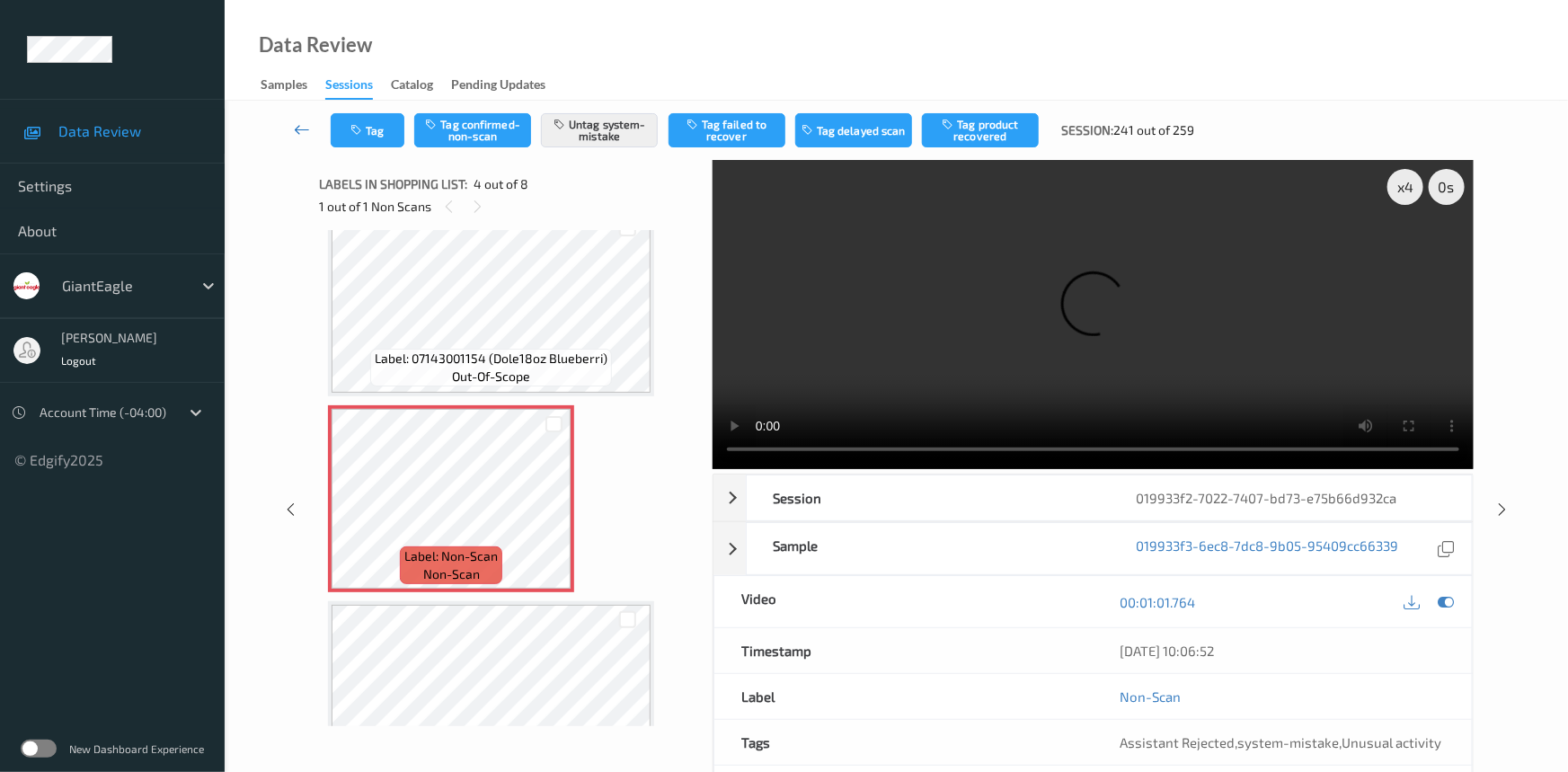
click at [296, 119] on link at bounding box center [303, 130] width 57 height 34
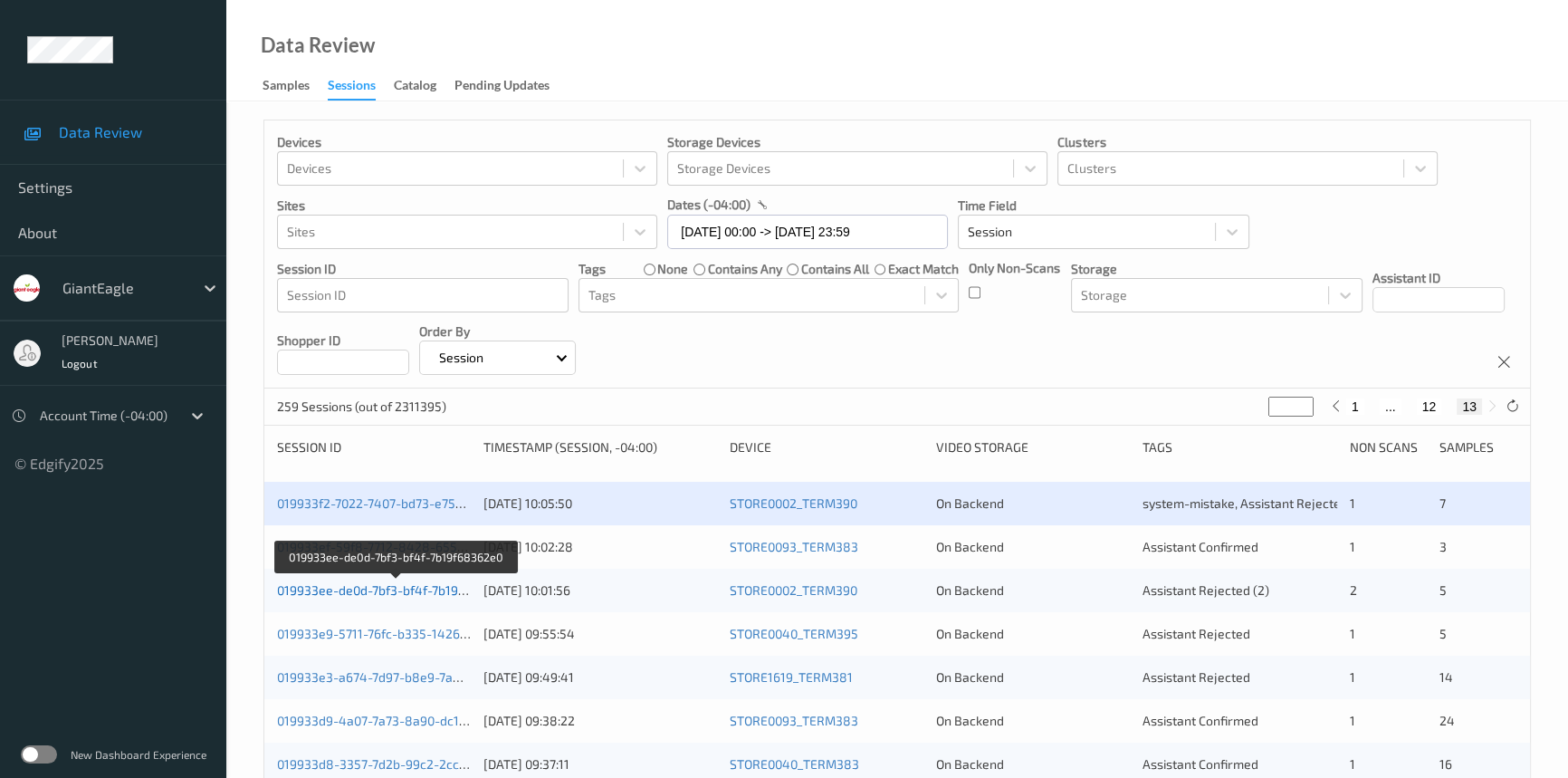
click at [347, 590] on link "019933ee-de0d-7bf3-bf4f-7b19f68362e0" at bounding box center [395, 590] width 237 height 16
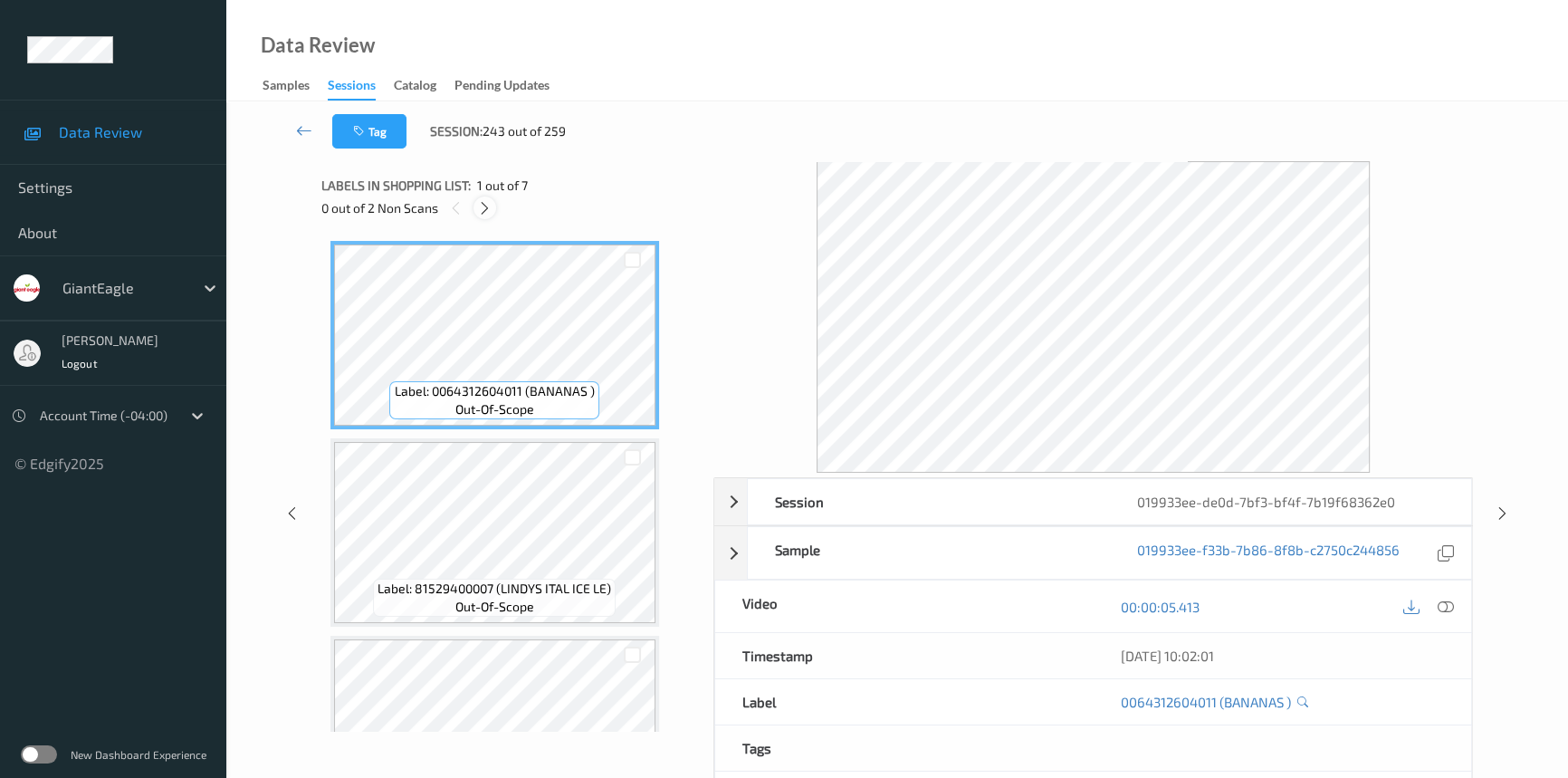
click at [489, 202] on icon at bounding box center [485, 208] width 16 height 16
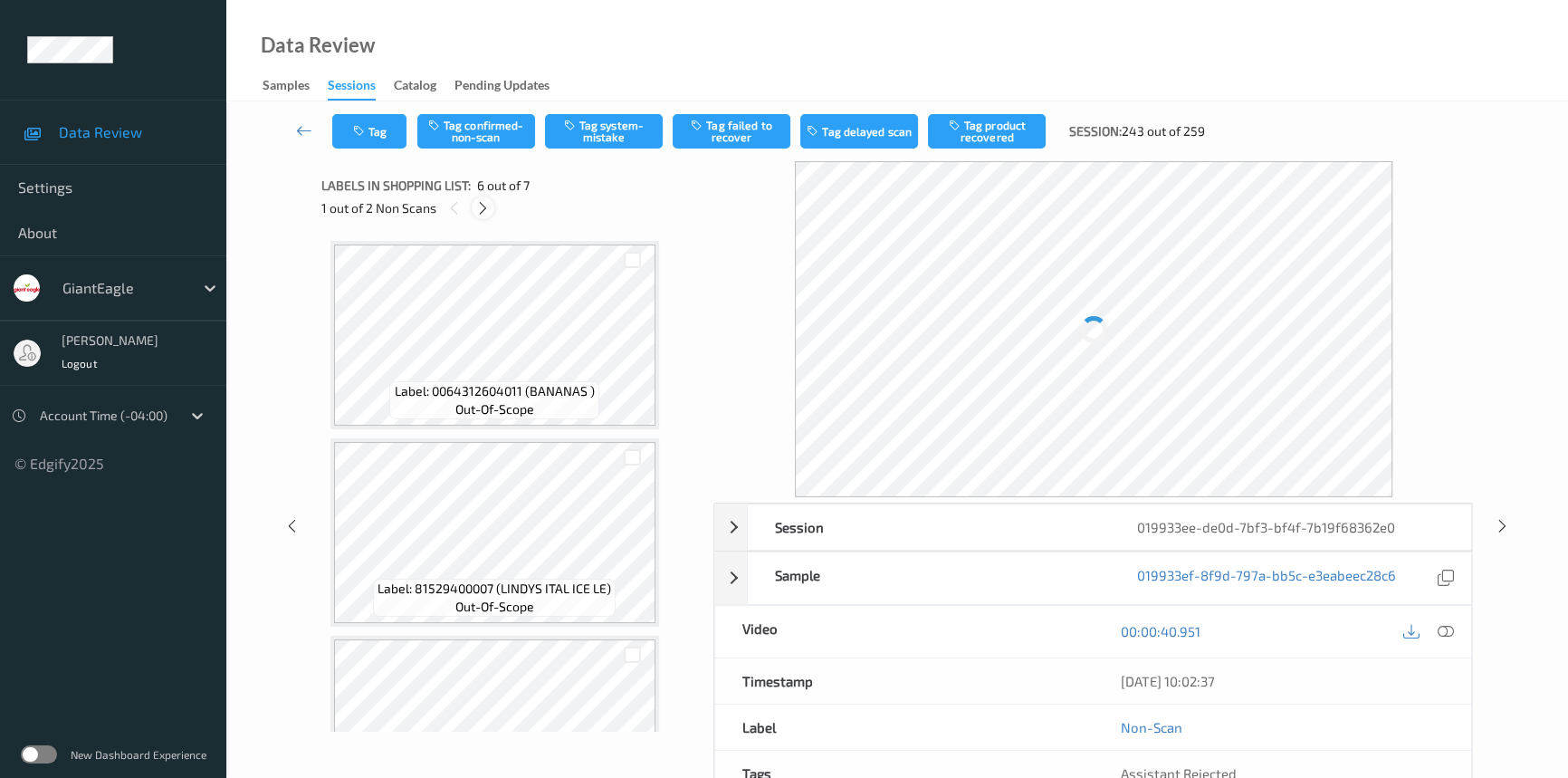
scroll to position [796, 0]
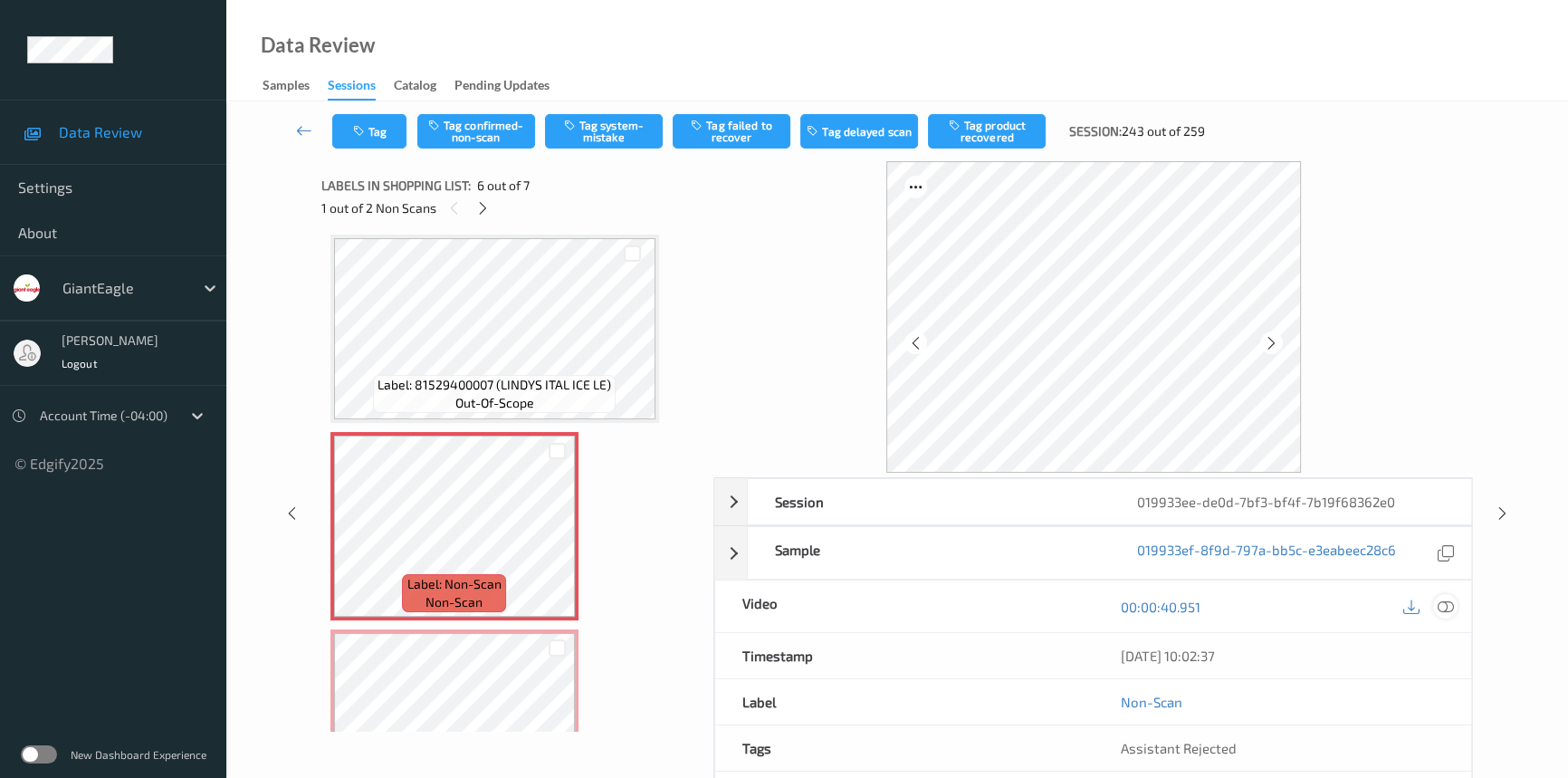
click at [1448, 599] on icon at bounding box center [1446, 607] width 16 height 16
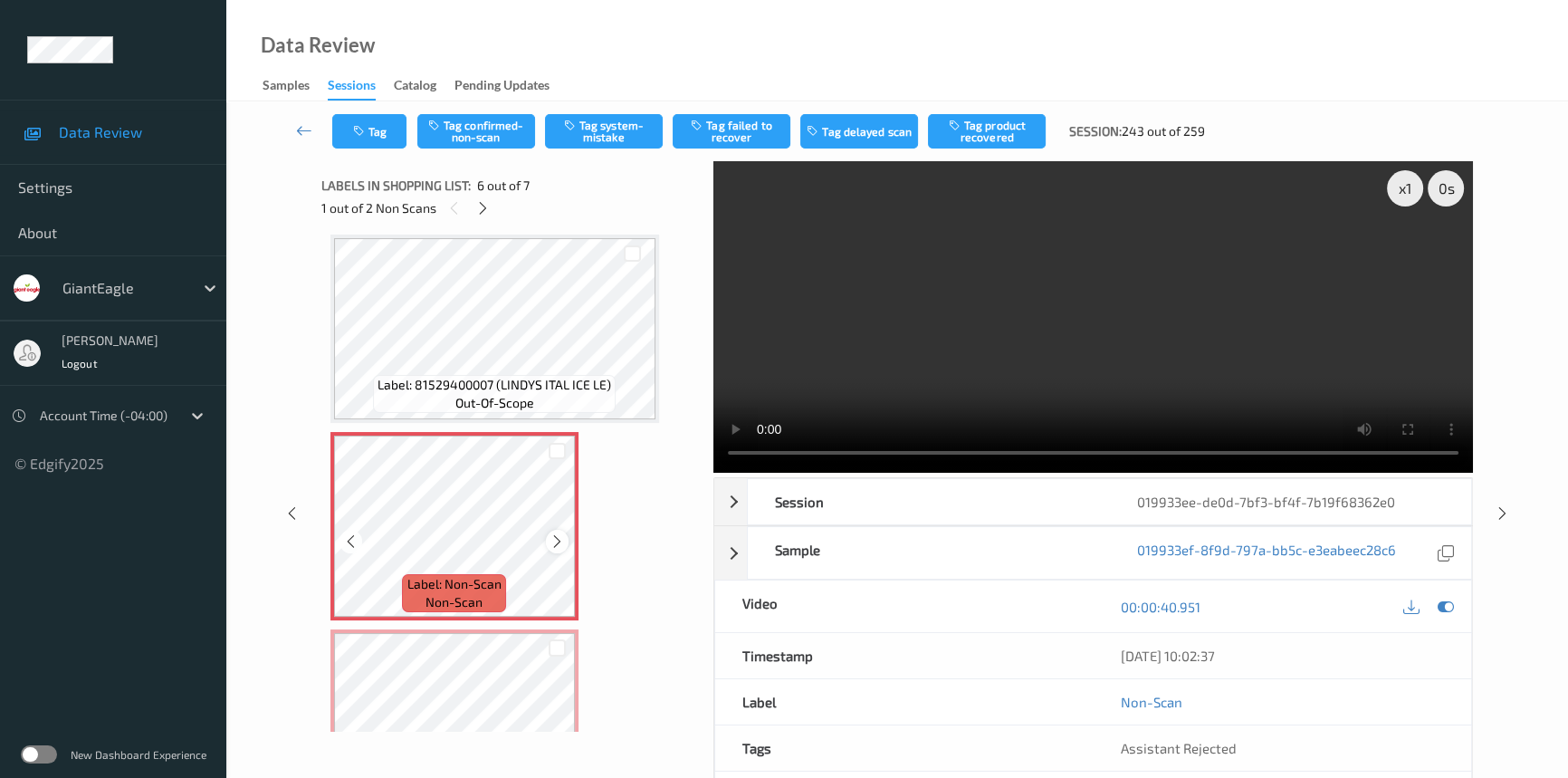
click at [565, 535] on div at bounding box center [557, 540] width 23 height 23
click at [560, 536] on icon at bounding box center [557, 541] width 16 height 16
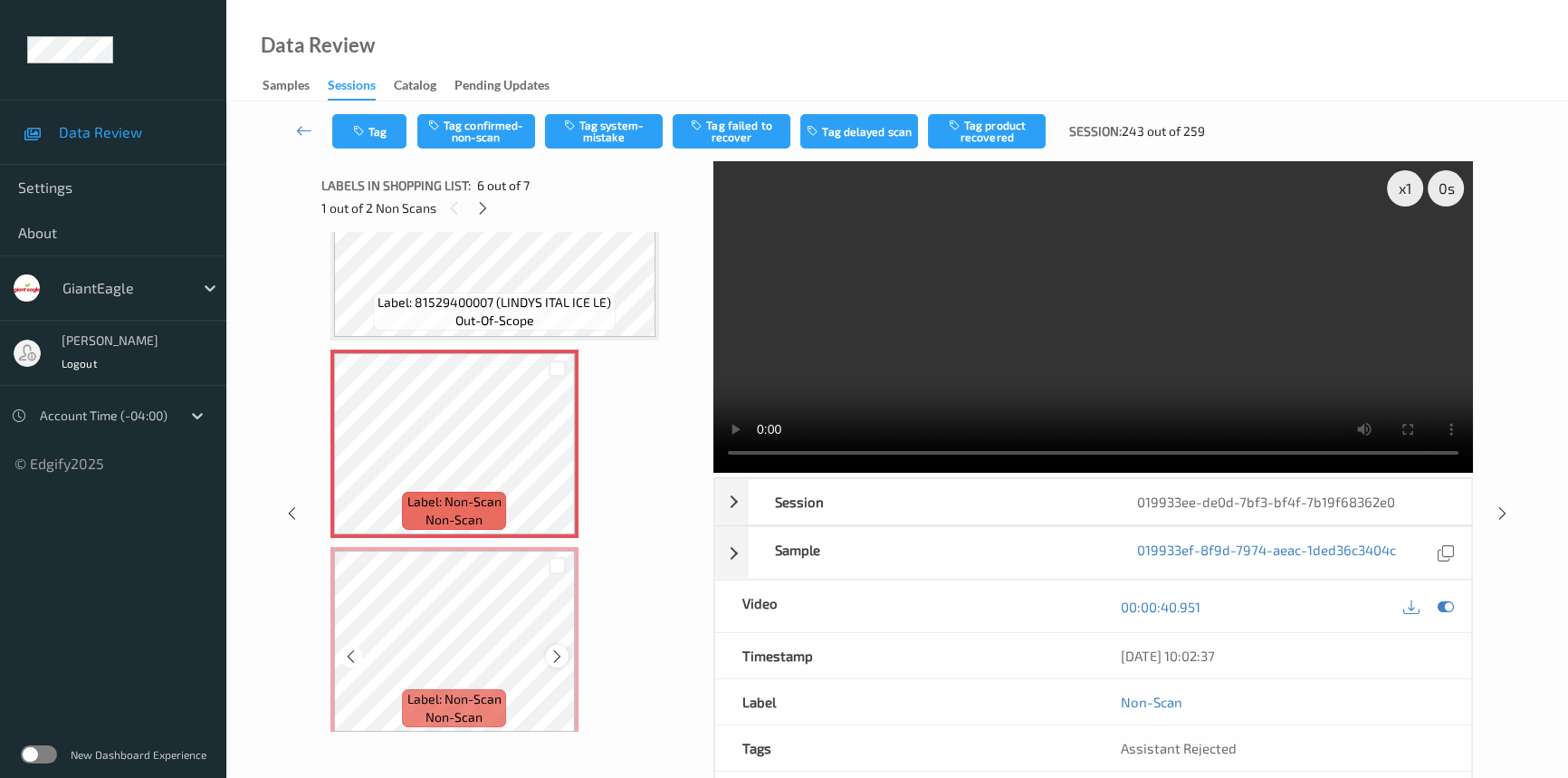
click at [552, 652] on icon at bounding box center [557, 656] width 16 height 16
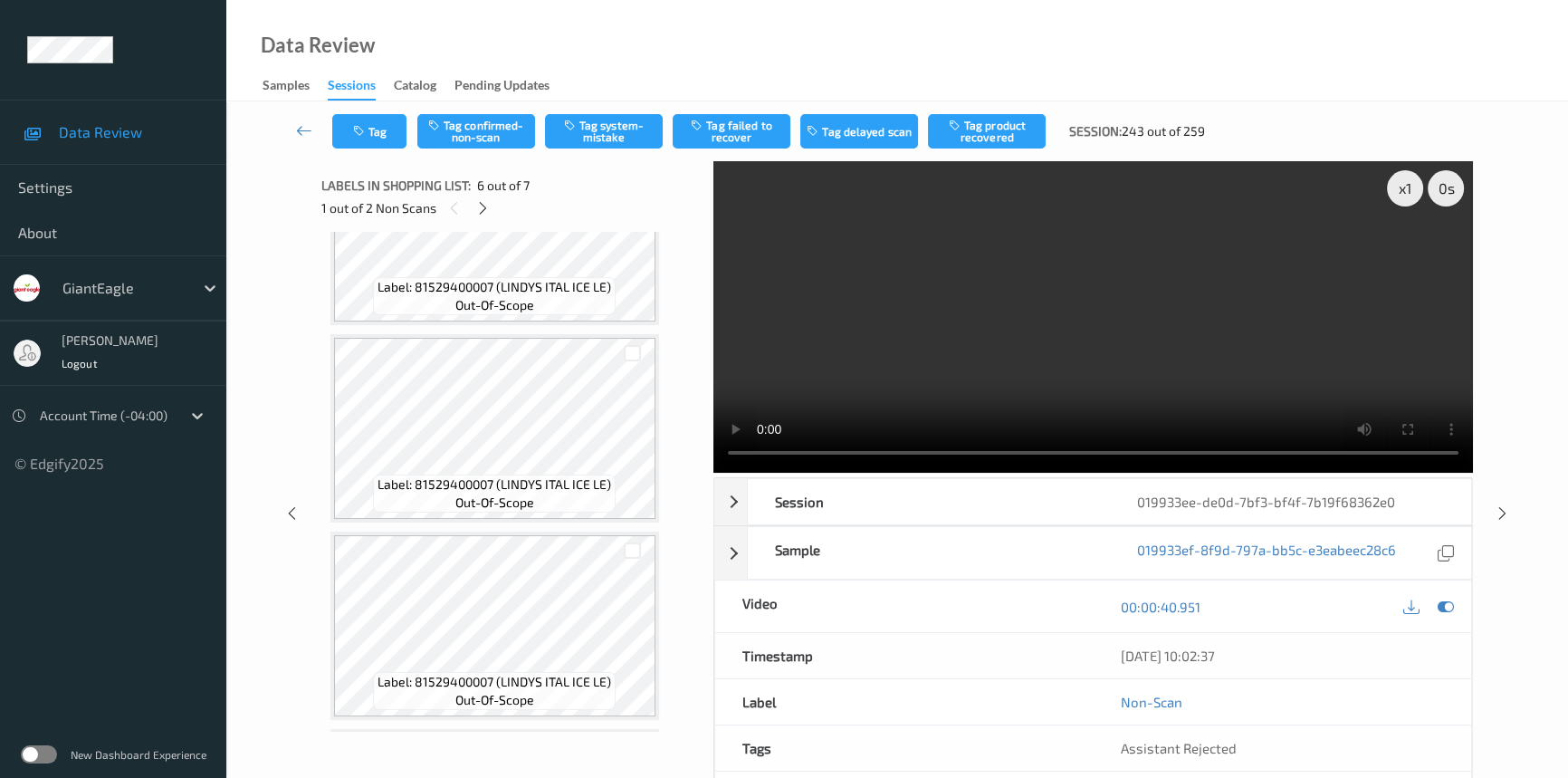
scroll to position [0, 0]
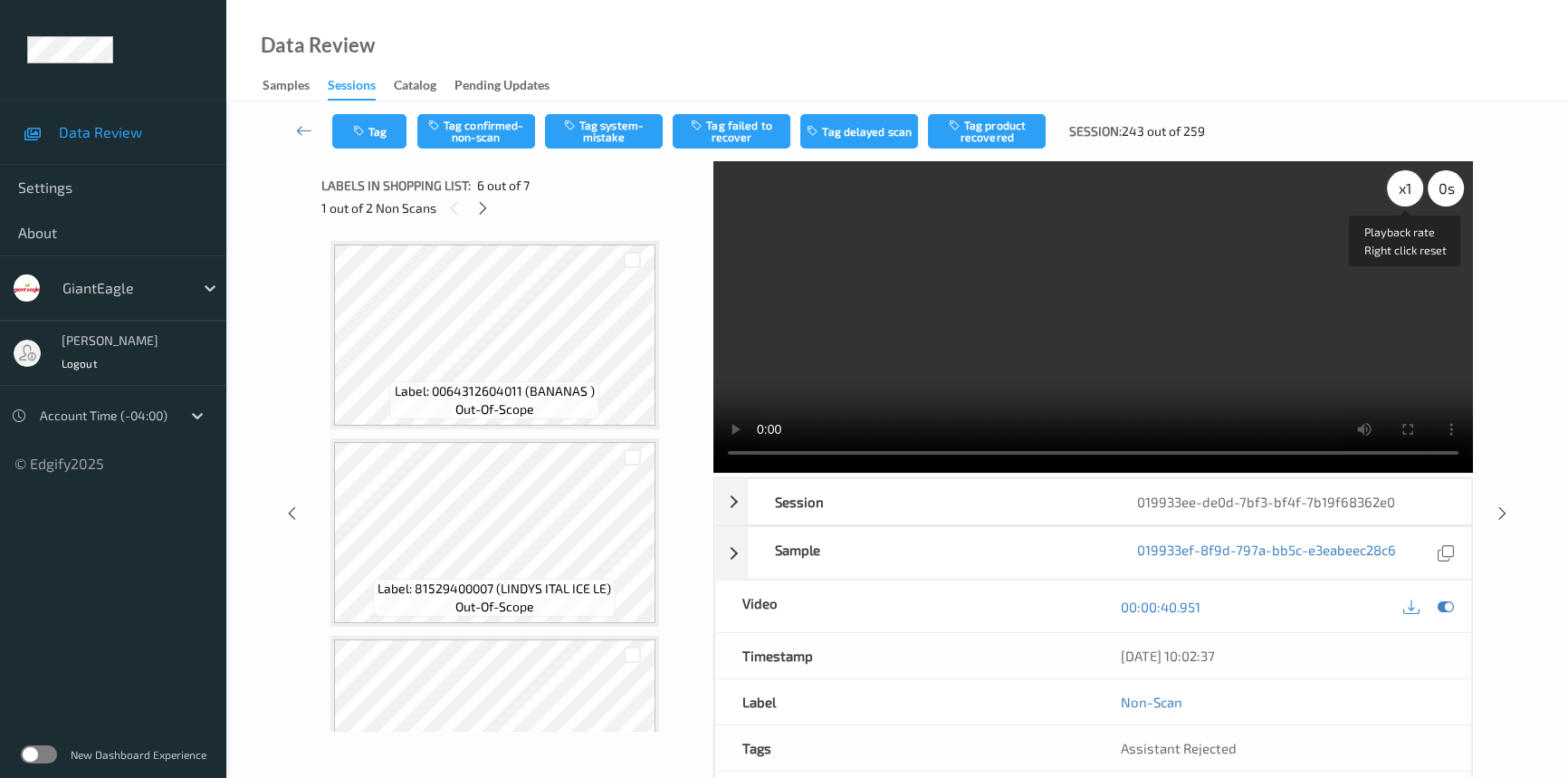
drag, startPoint x: 1403, startPoint y: 183, endPoint x: 1393, endPoint y: 190, distance: 12.2
click at [1403, 183] on div "x 1" at bounding box center [1404, 188] width 37 height 37
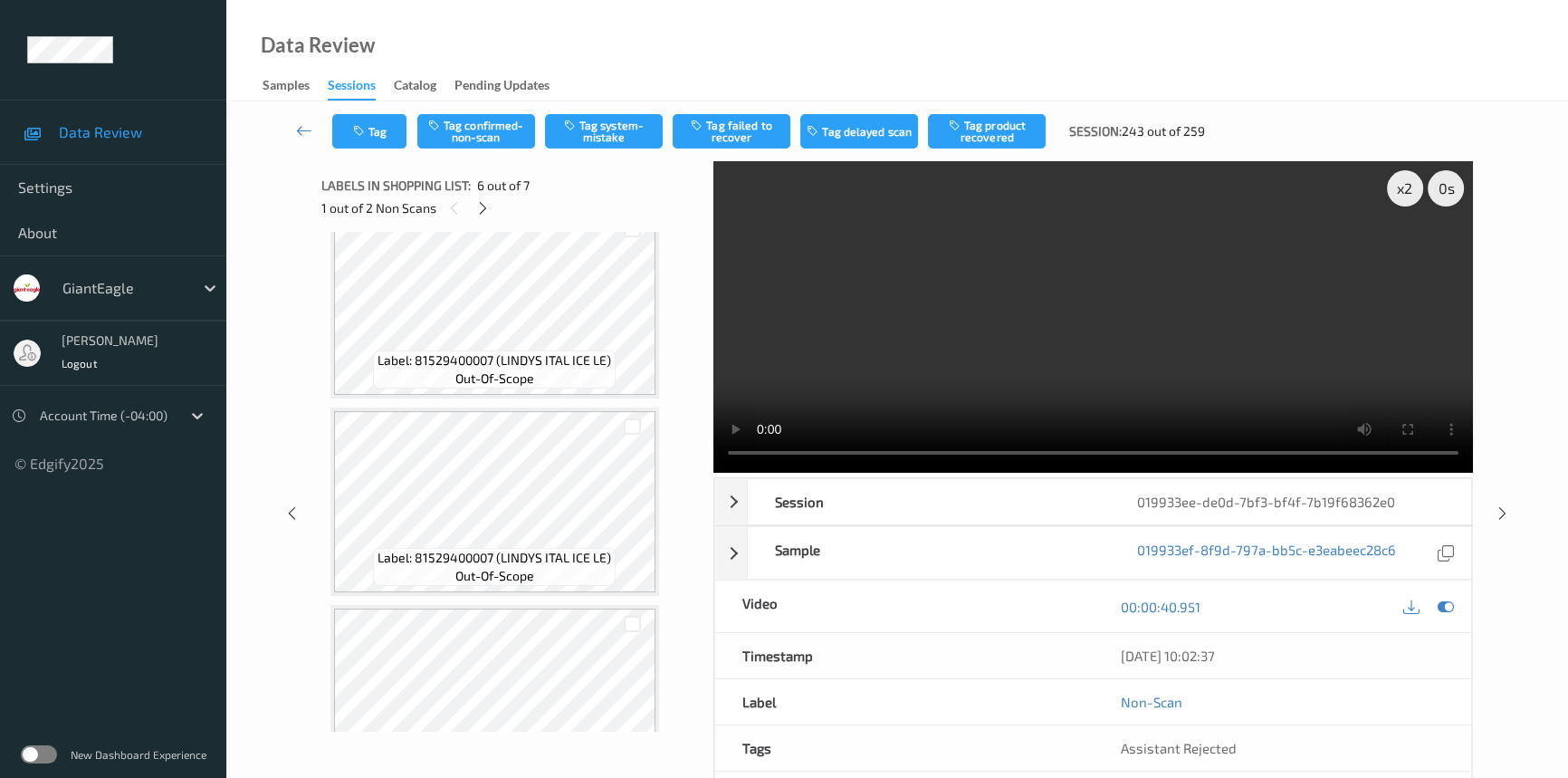
scroll to position [246, 0]
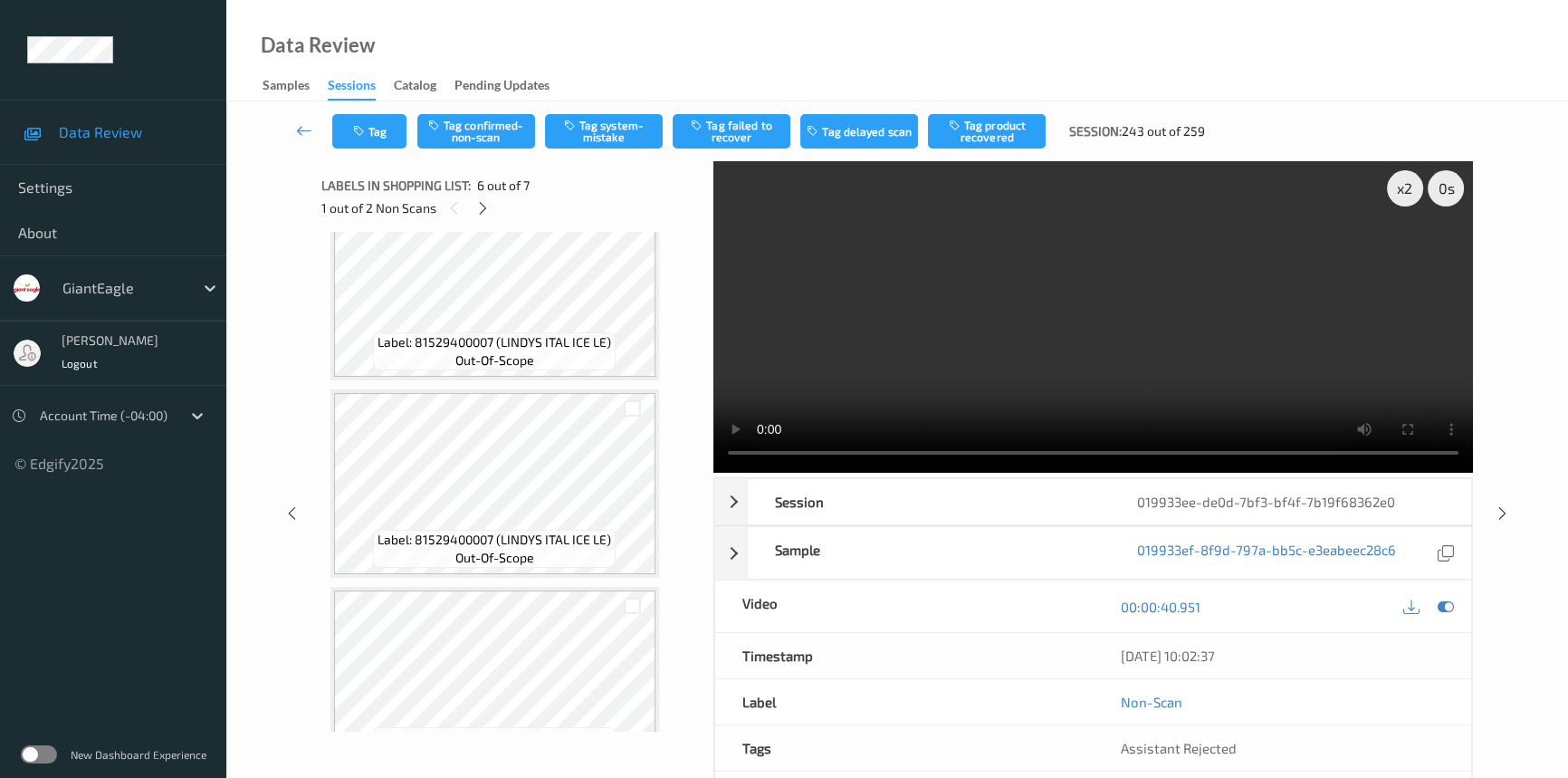
click at [1278, 387] on video at bounding box center [1093, 317] width 759 height 311
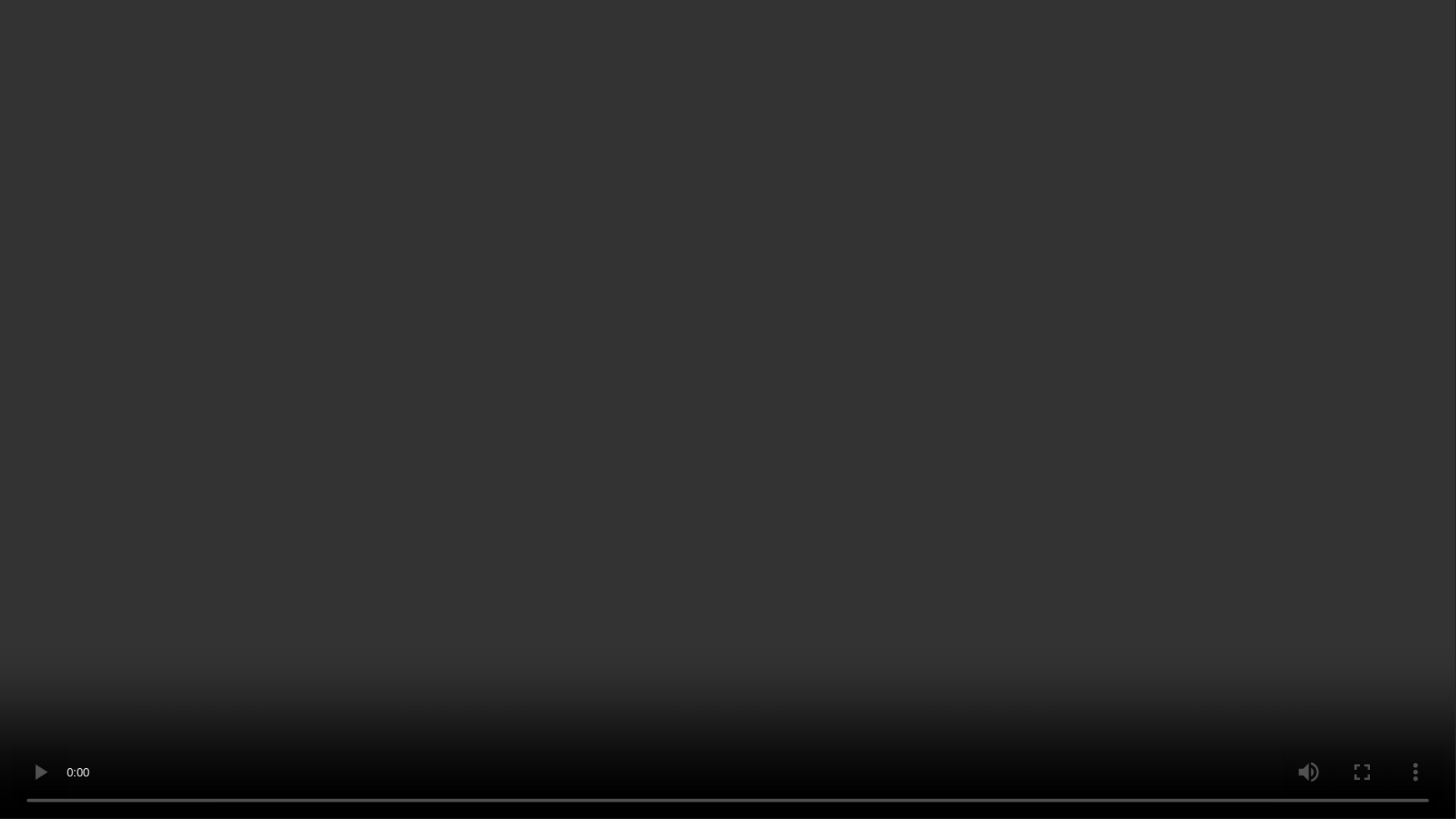
click at [930, 716] on video at bounding box center [728, 409] width 1456 height 819
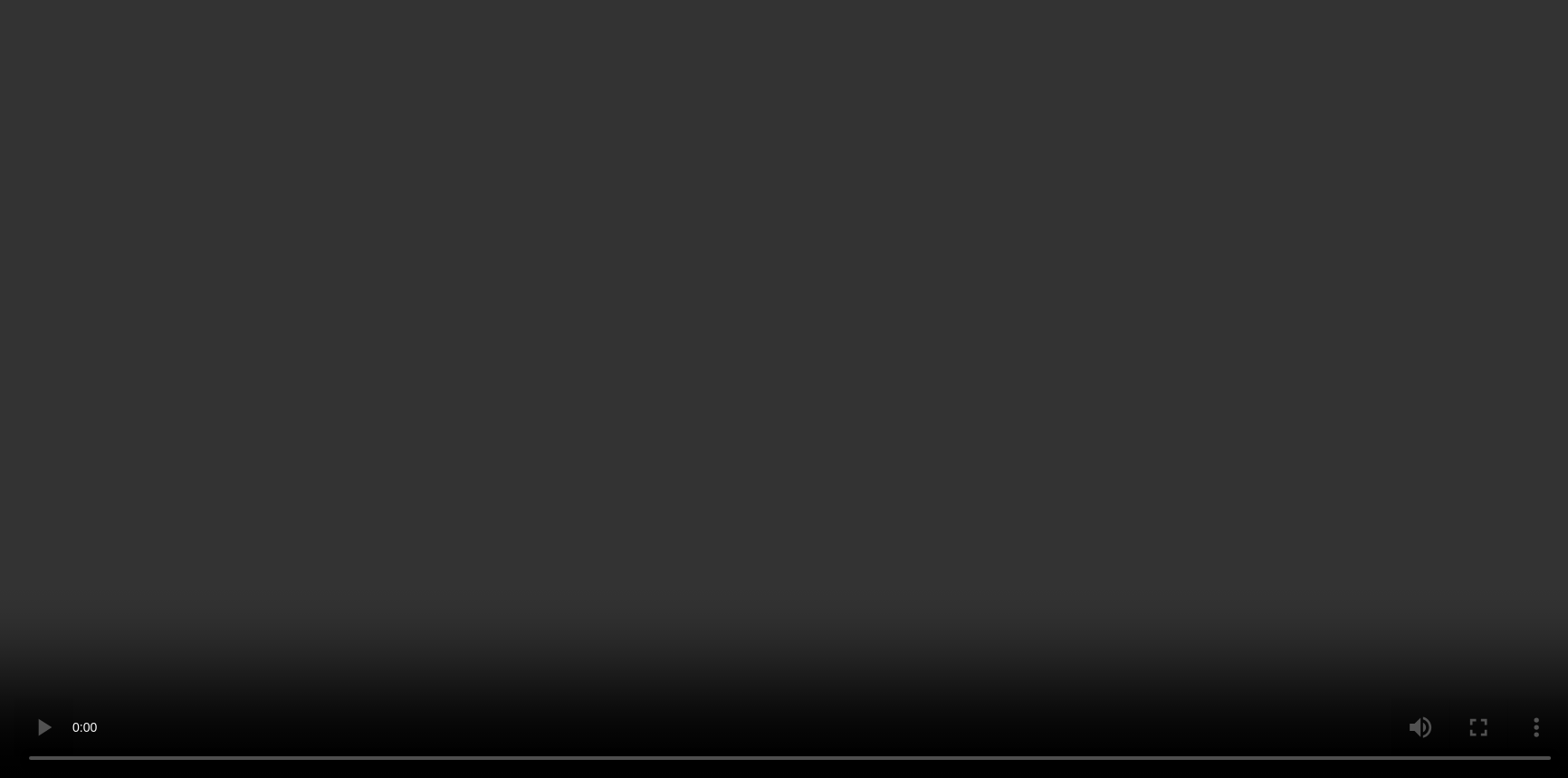
scroll to position [823, 0]
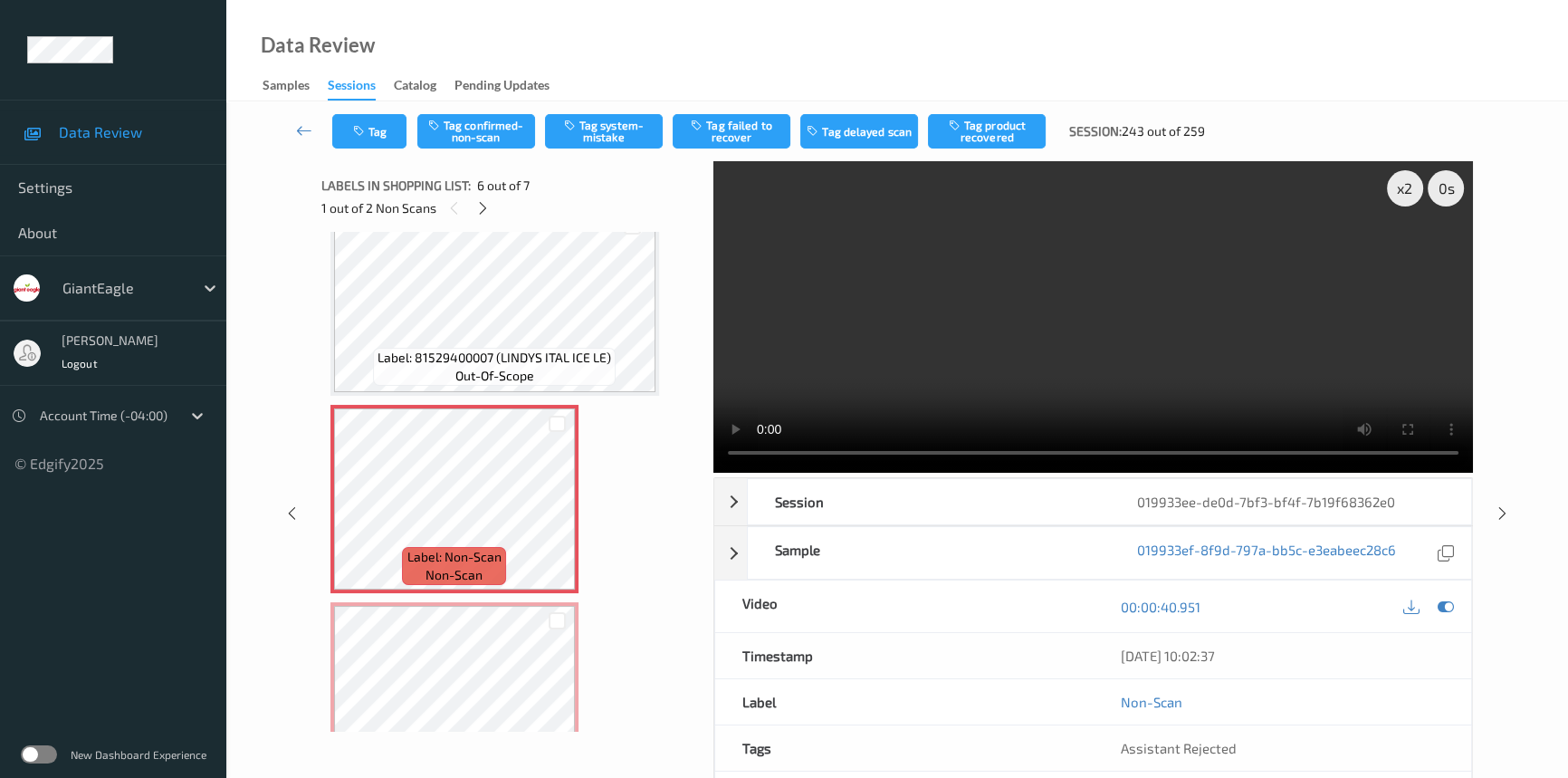
click at [914, 403] on video at bounding box center [1093, 317] width 759 height 311
click at [1030, 363] on video at bounding box center [1093, 317] width 759 height 311
click at [1030, 362] on video at bounding box center [1093, 317] width 759 height 311
click at [1059, 348] on video at bounding box center [1093, 317] width 759 height 311
click at [1033, 344] on video at bounding box center [1093, 317] width 759 height 311
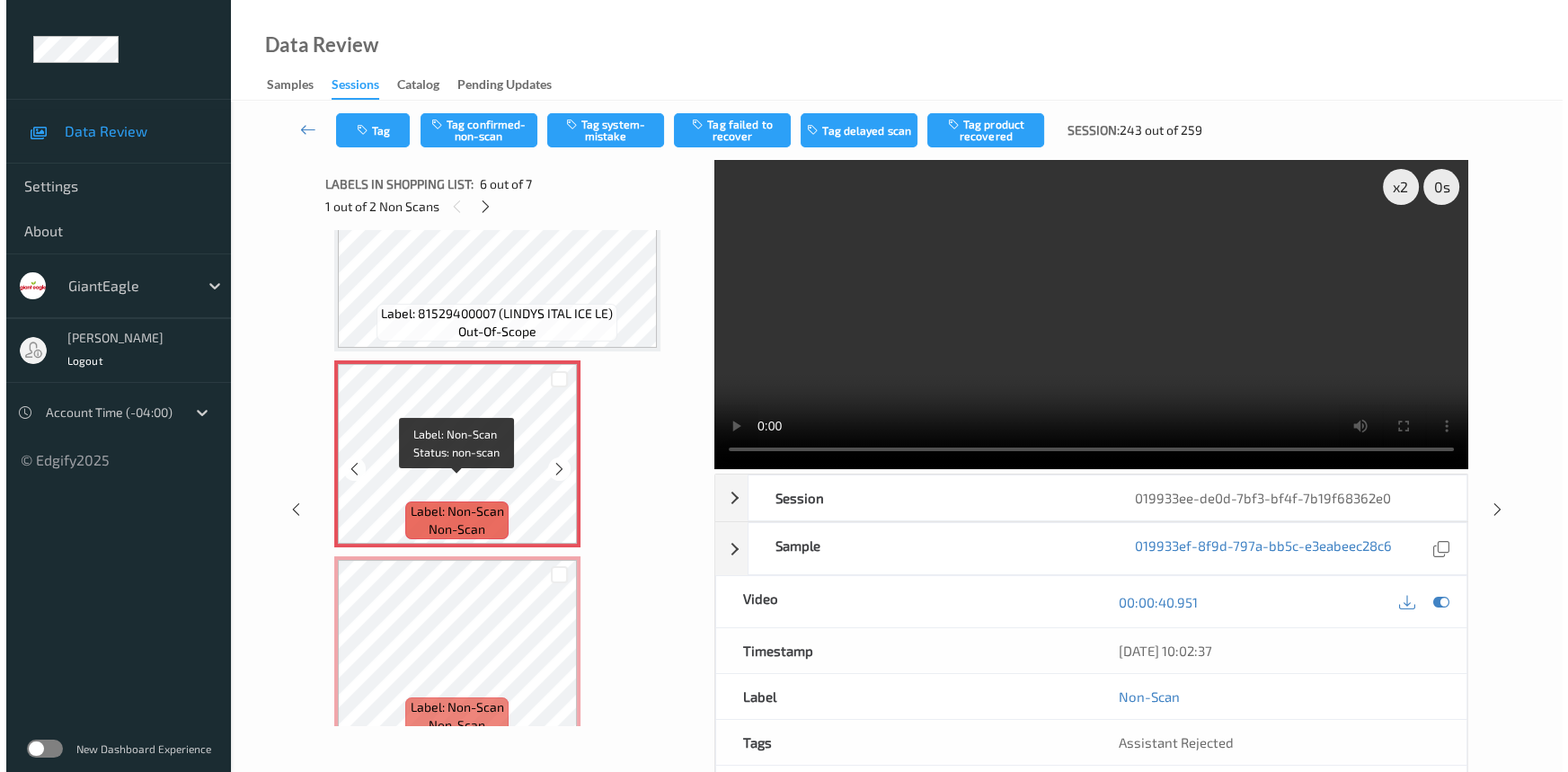
scroll to position [879, 0]
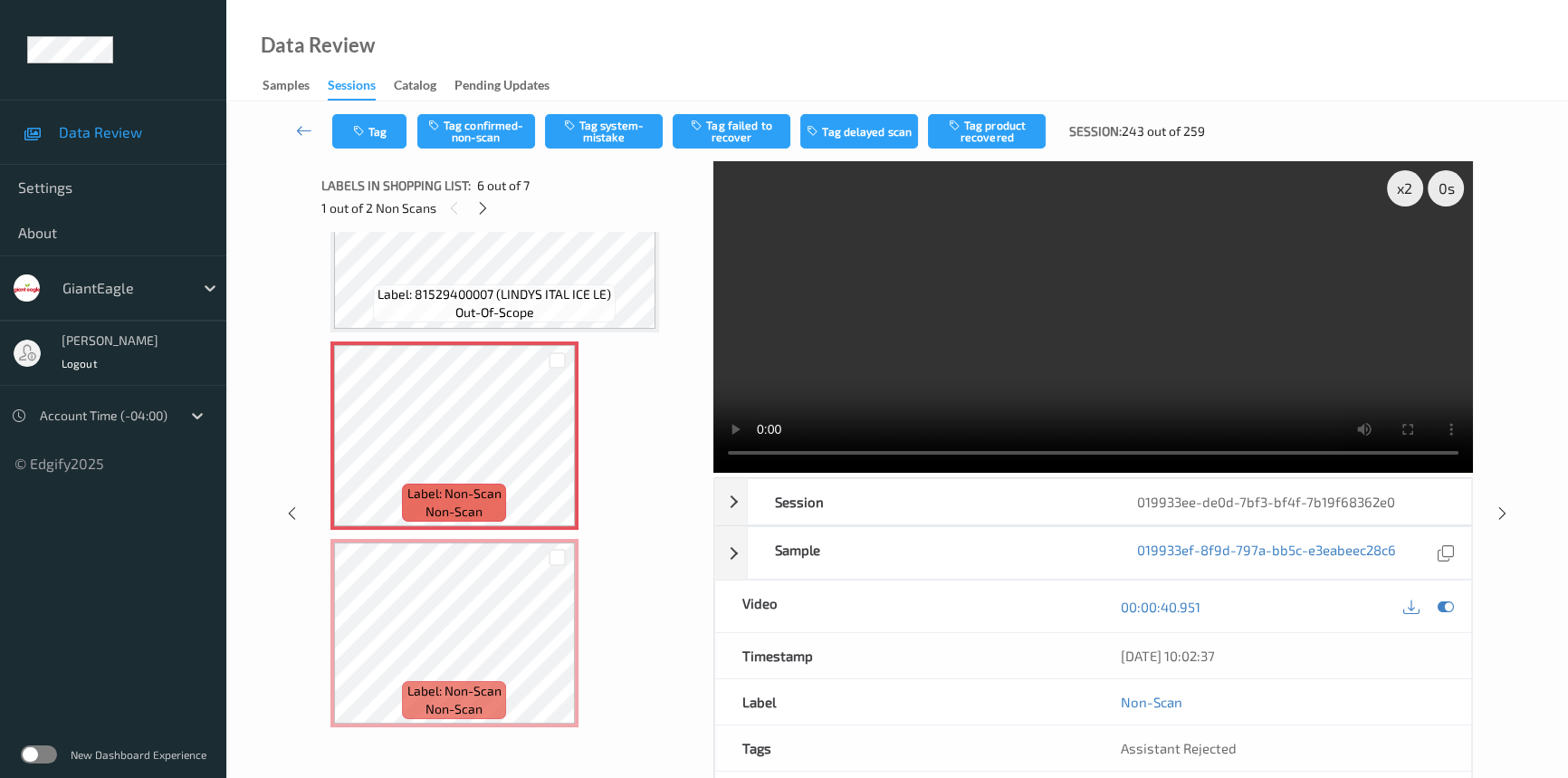
click at [1012, 319] on video at bounding box center [1093, 317] width 759 height 311
click at [922, 326] on video at bounding box center [1093, 317] width 759 height 311
click at [609, 124] on button "Tag system-mistake" at bounding box center [604, 131] width 118 height 35
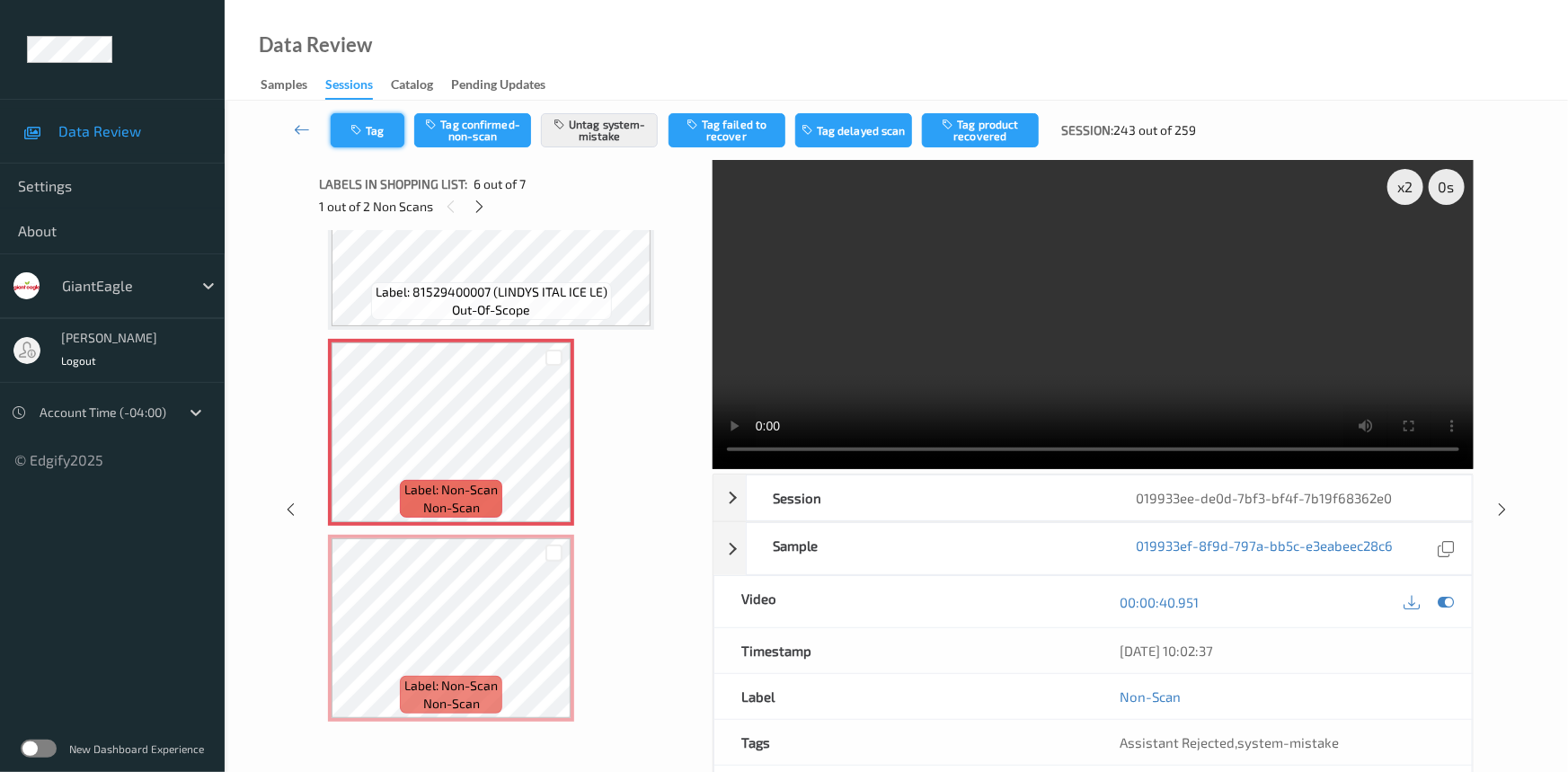
click at [353, 116] on button "Tag" at bounding box center [367, 130] width 74 height 34
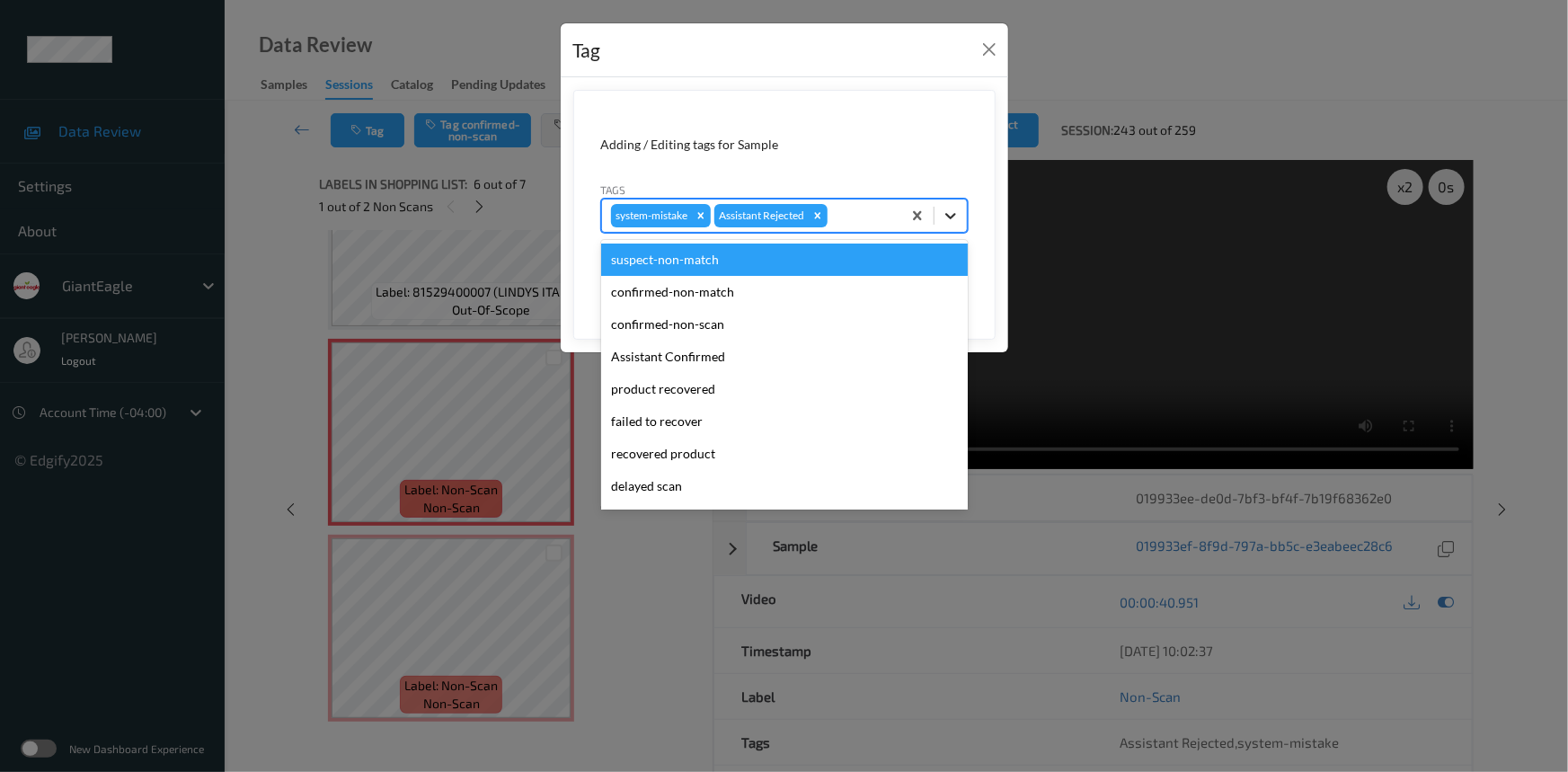
click at [950, 216] on icon at bounding box center [950, 215] width 11 height 6
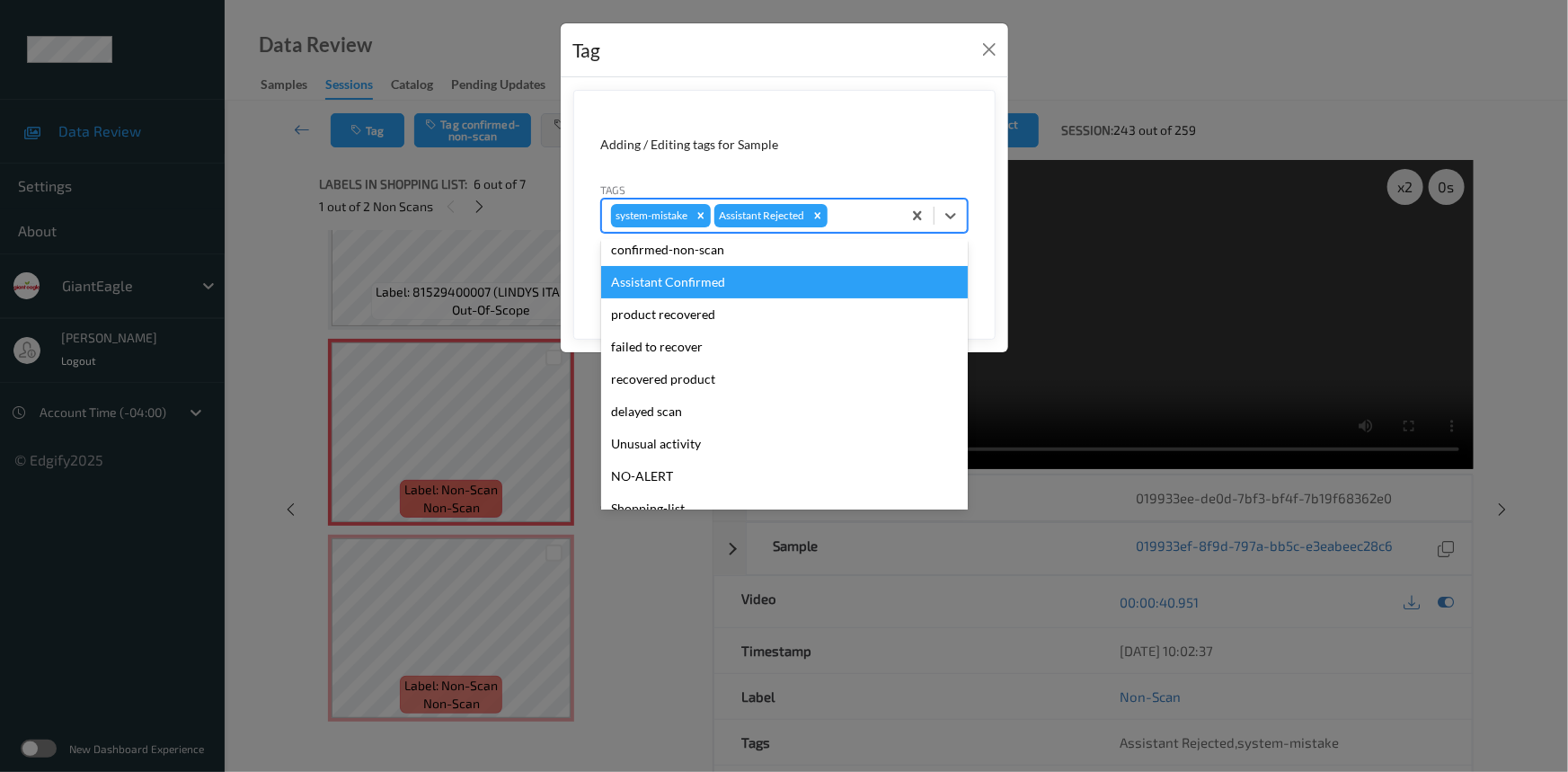
scroll to position [158, 0]
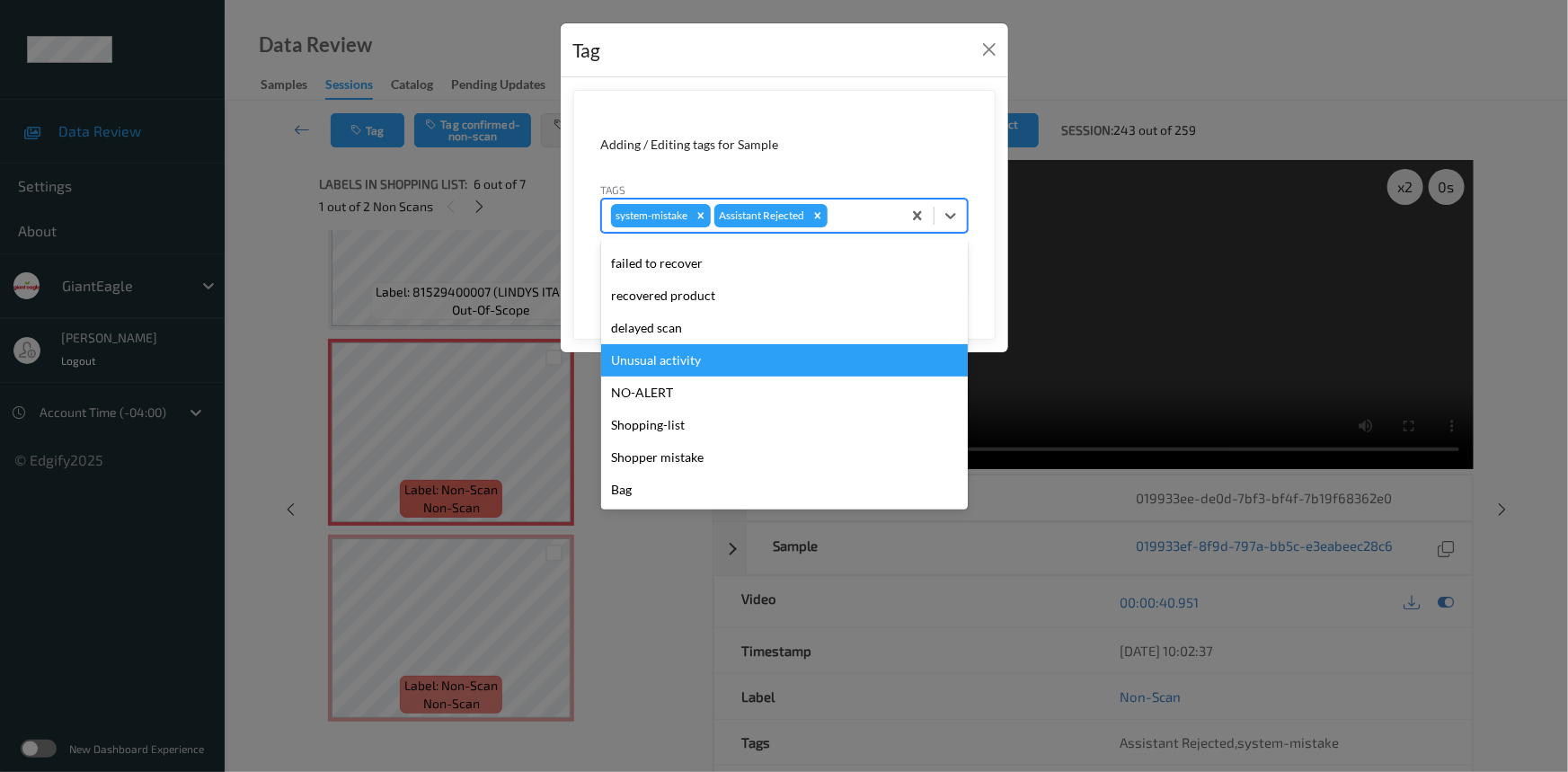
click at [674, 361] on div "Unusual activity" at bounding box center [784, 360] width 367 height 32
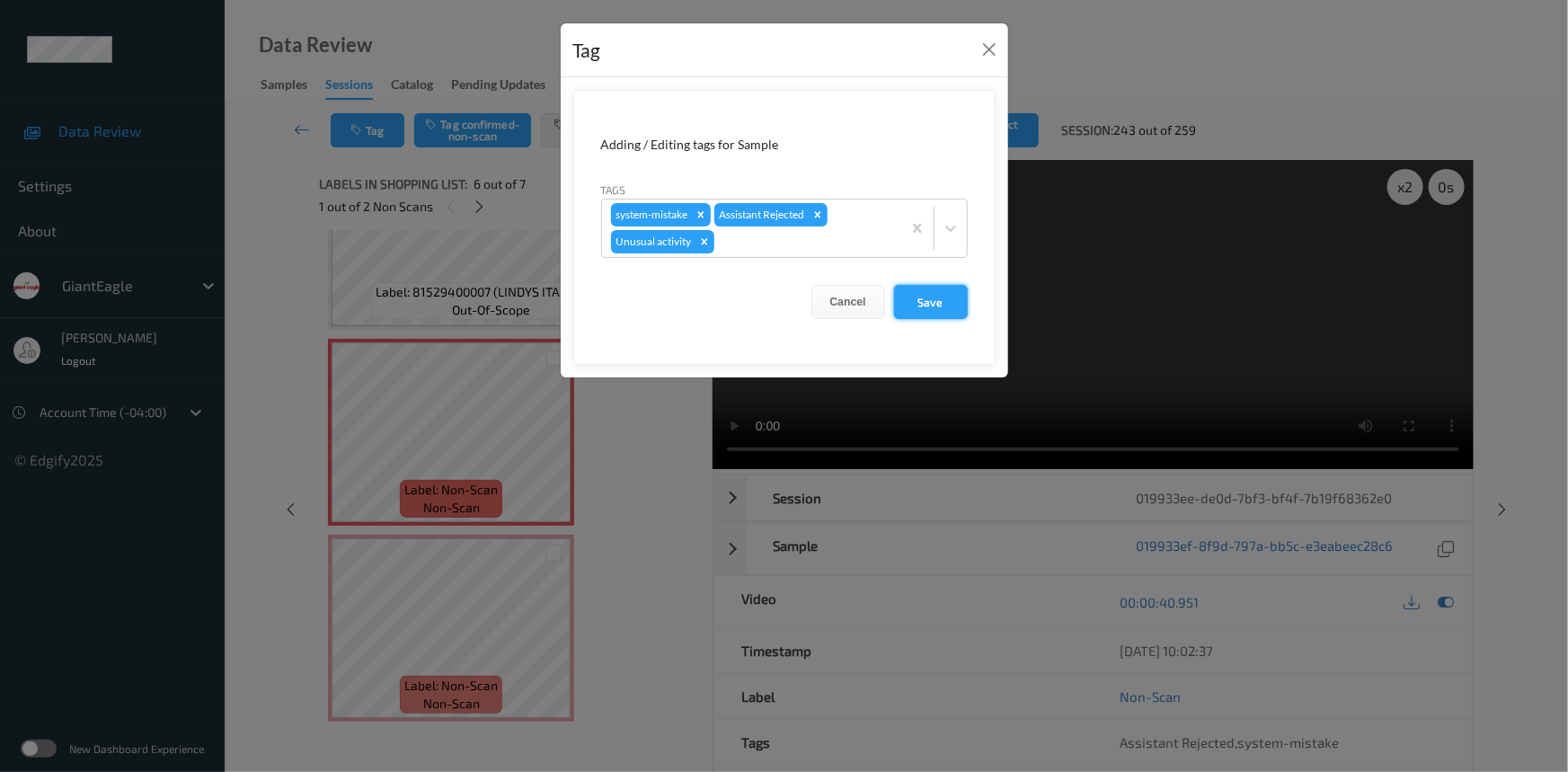
click at [935, 306] on button "Save" at bounding box center [931, 302] width 74 height 34
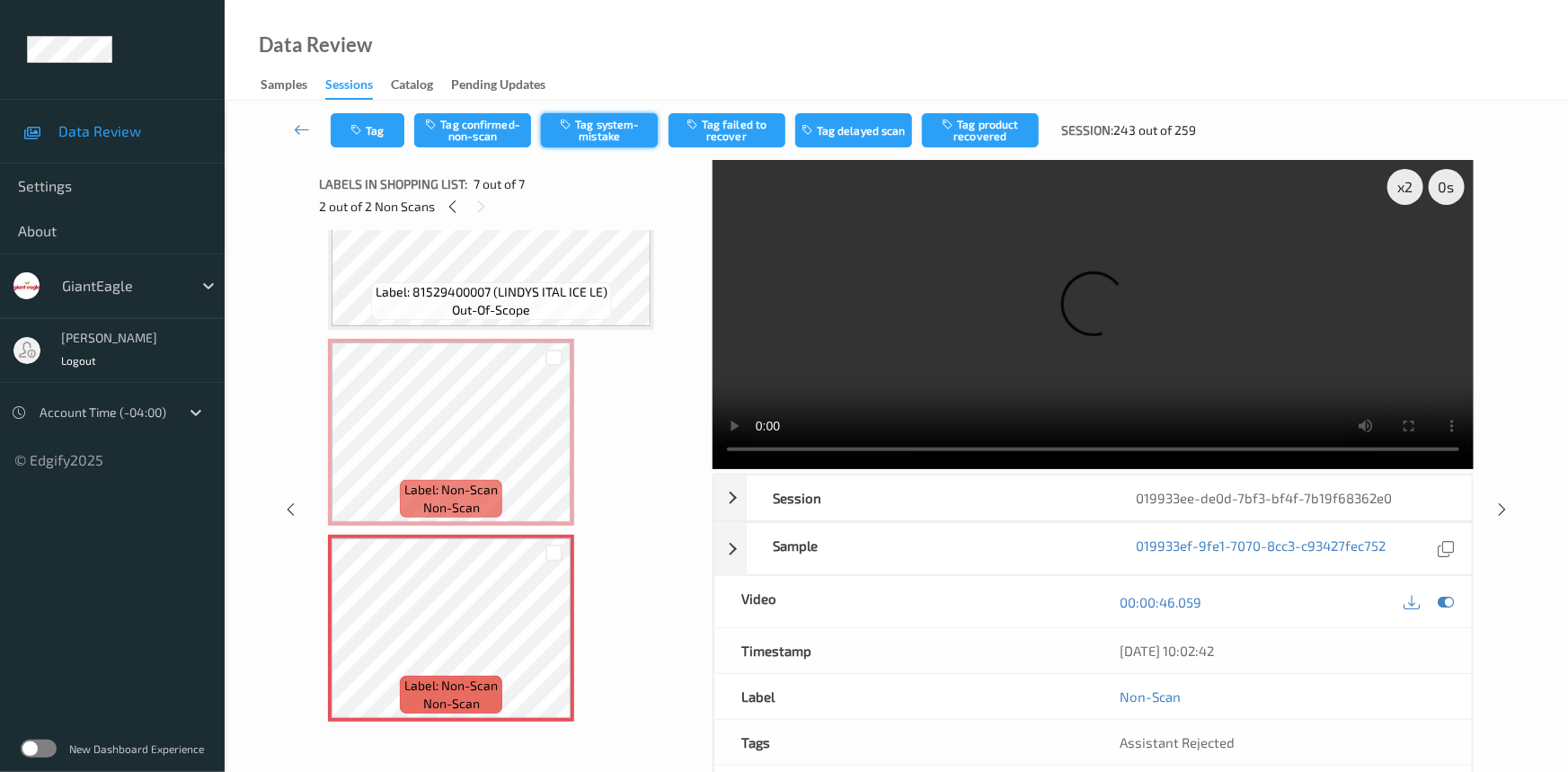
click at [618, 119] on button "Tag system-mistake" at bounding box center [599, 130] width 117 height 34
click at [375, 129] on button "Tag" at bounding box center [367, 130] width 74 height 34
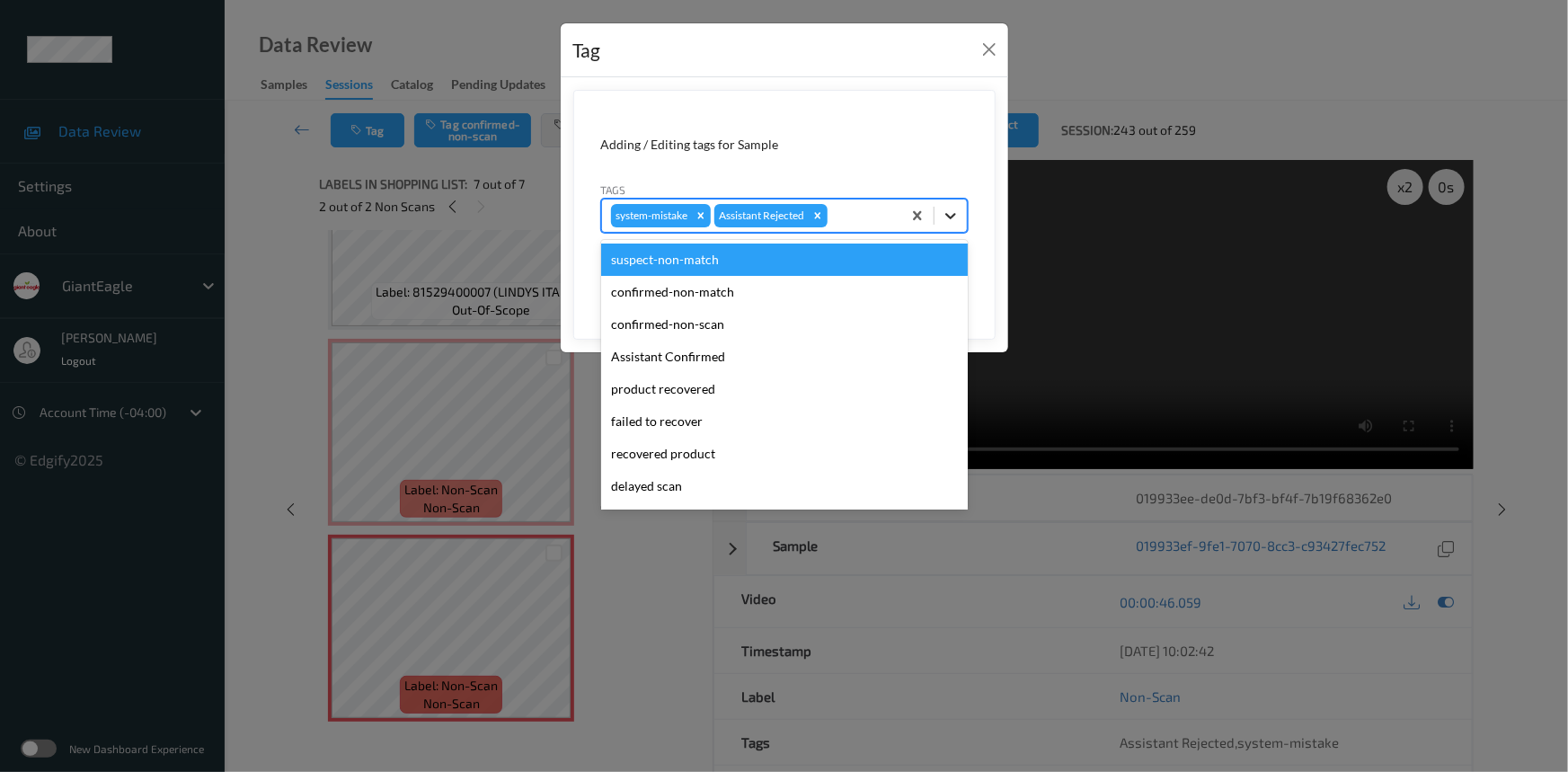
click at [941, 222] on icon at bounding box center [950, 215] width 18 height 18
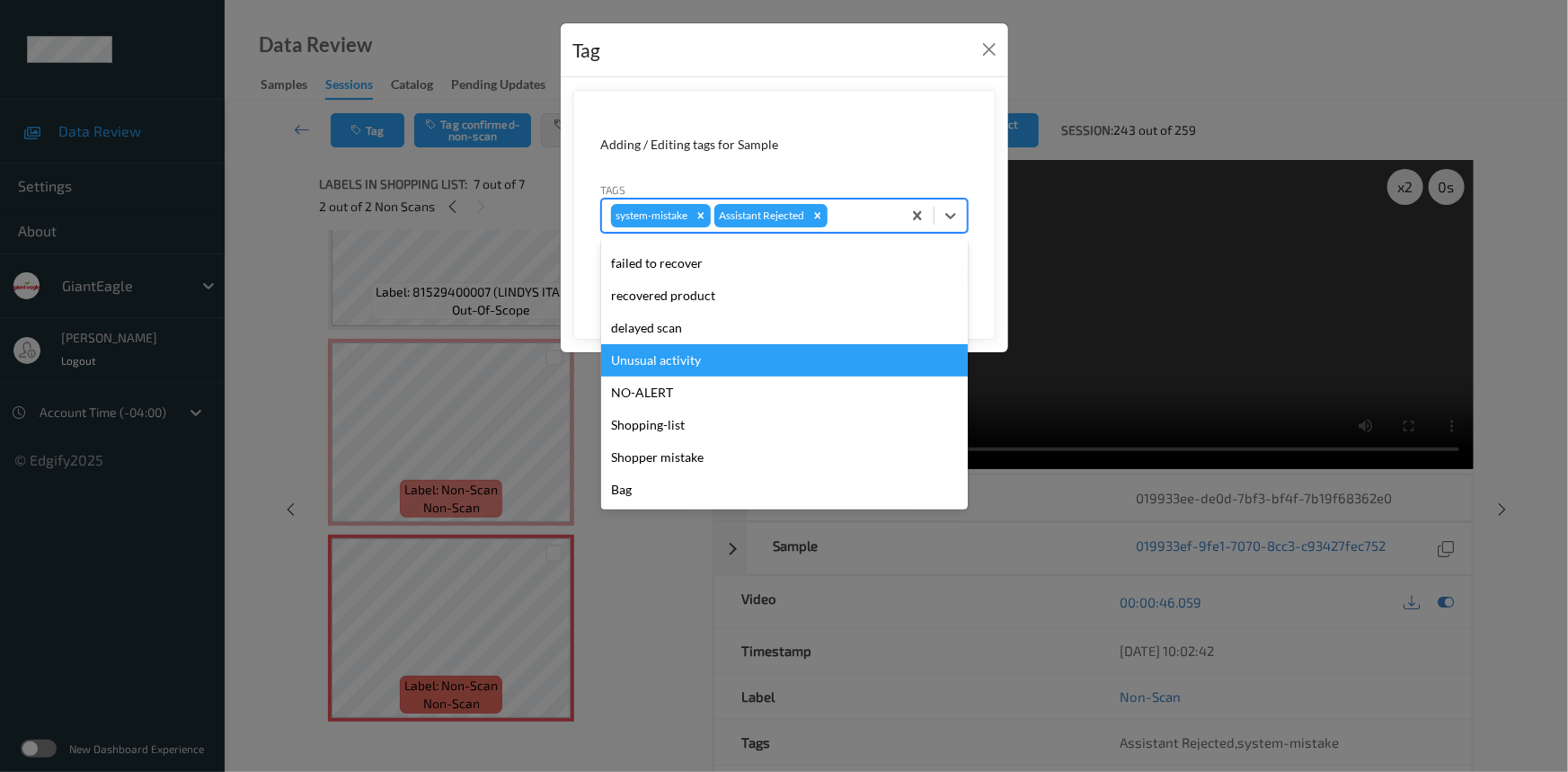
click at [703, 368] on div "Unusual activity" at bounding box center [784, 360] width 367 height 32
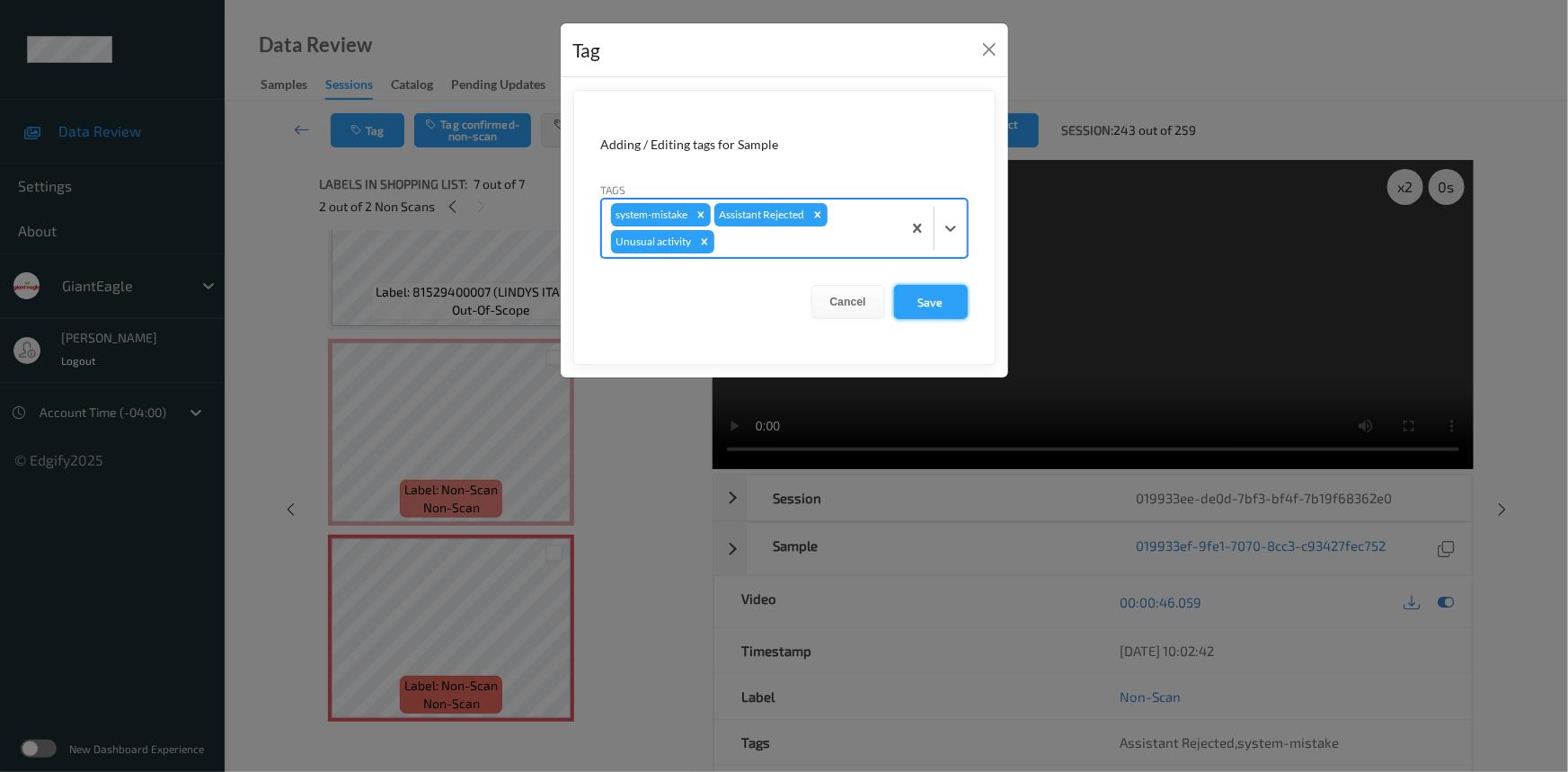
click at [929, 303] on button "Save" at bounding box center [931, 302] width 74 height 34
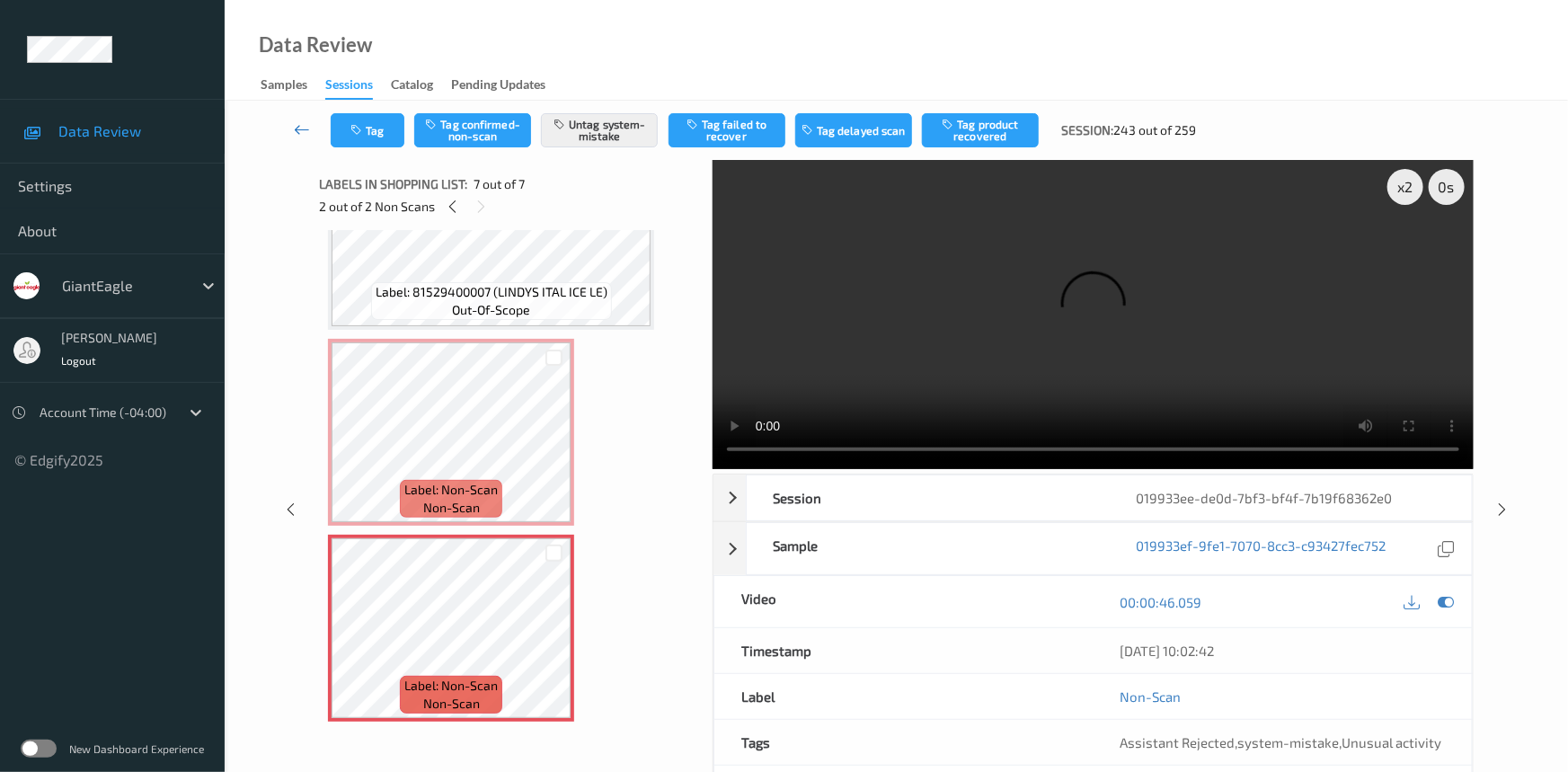
click at [295, 118] on link at bounding box center [303, 130] width 57 height 34
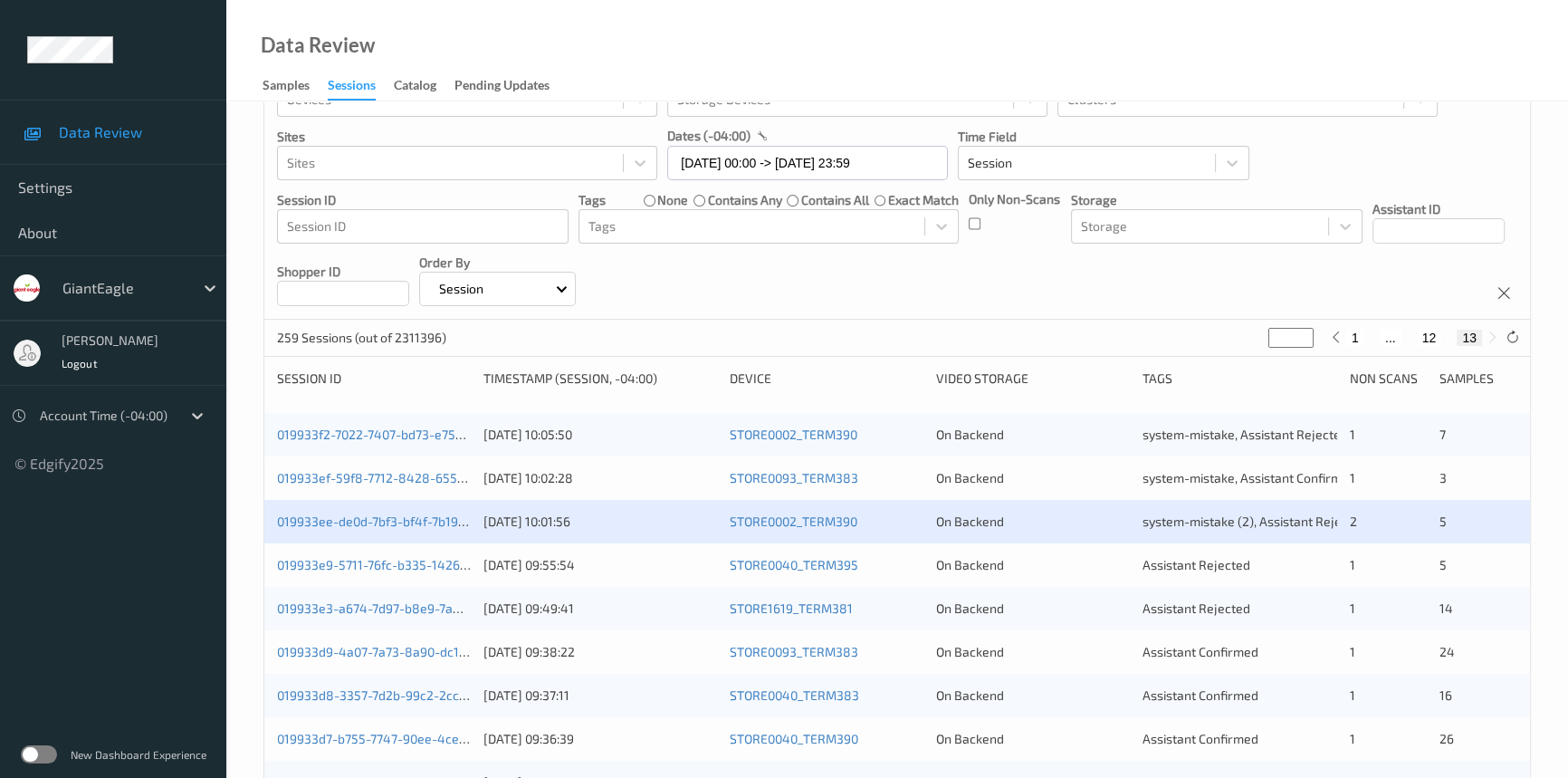
scroll to position [246, 0]
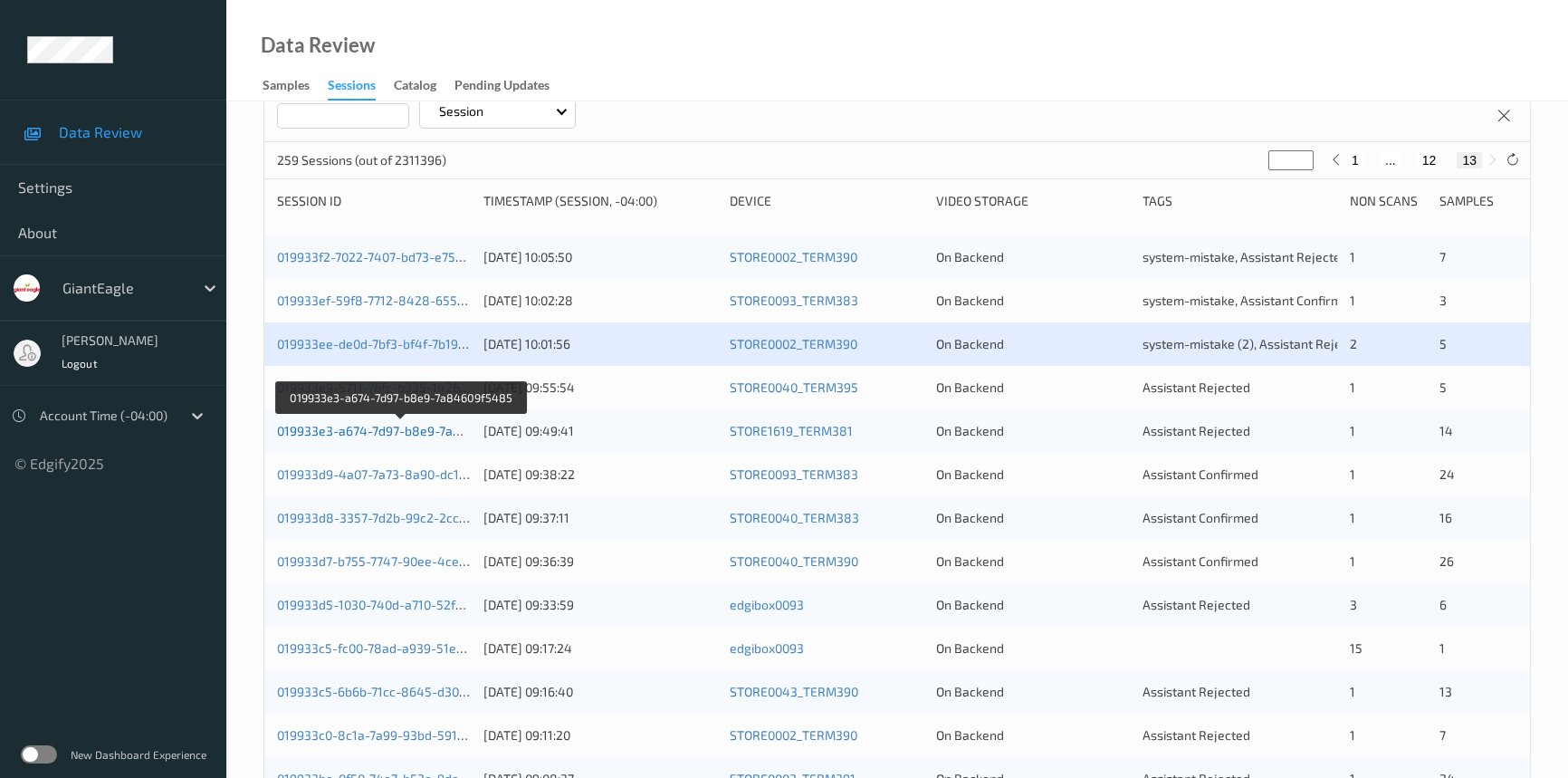
click at [339, 434] on link "019933e3-a674-7d97-b8e9-7a84609f5485" at bounding box center [401, 431] width 249 height 16
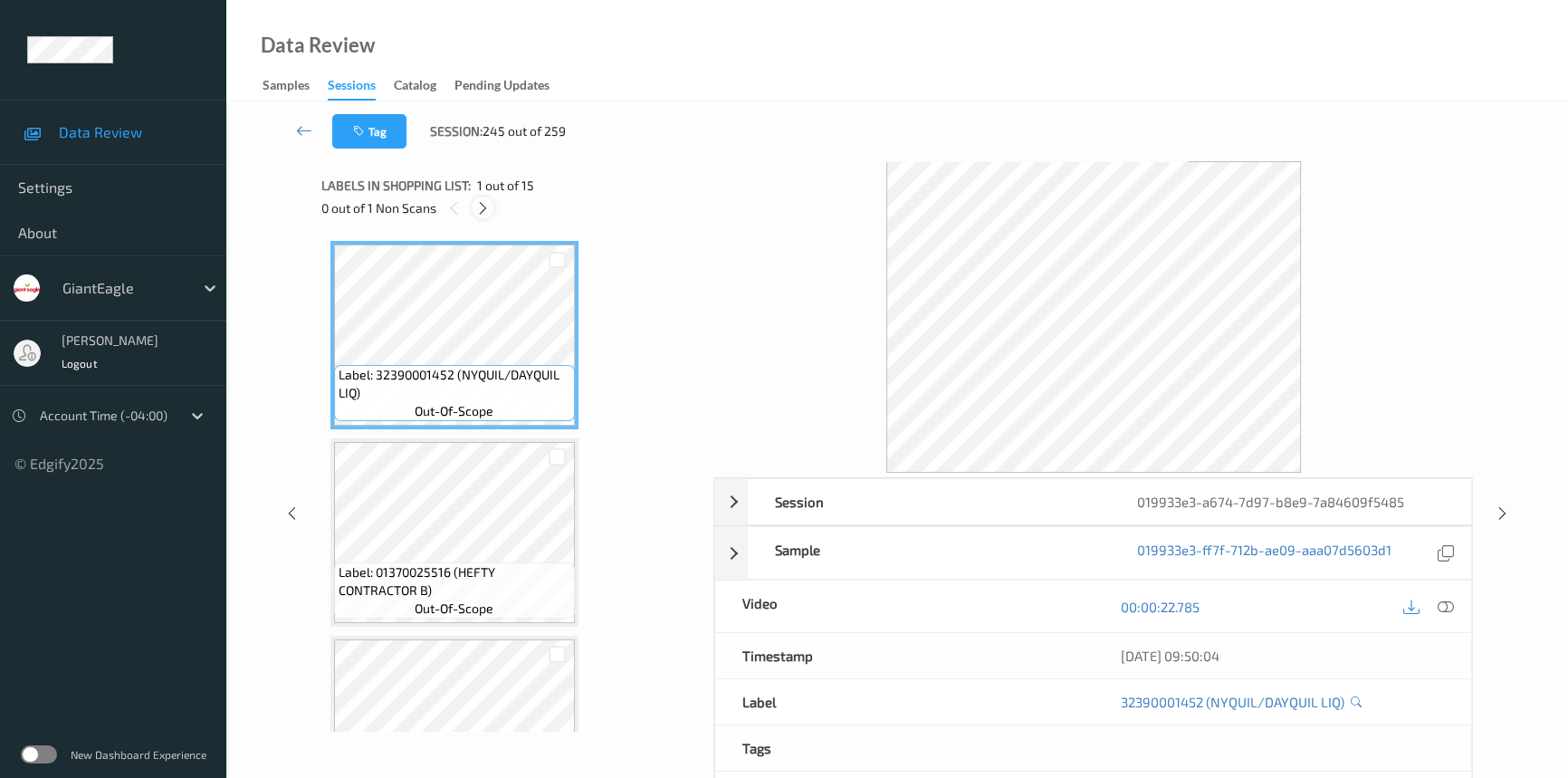
click at [484, 209] on icon at bounding box center [484, 208] width 16 height 16
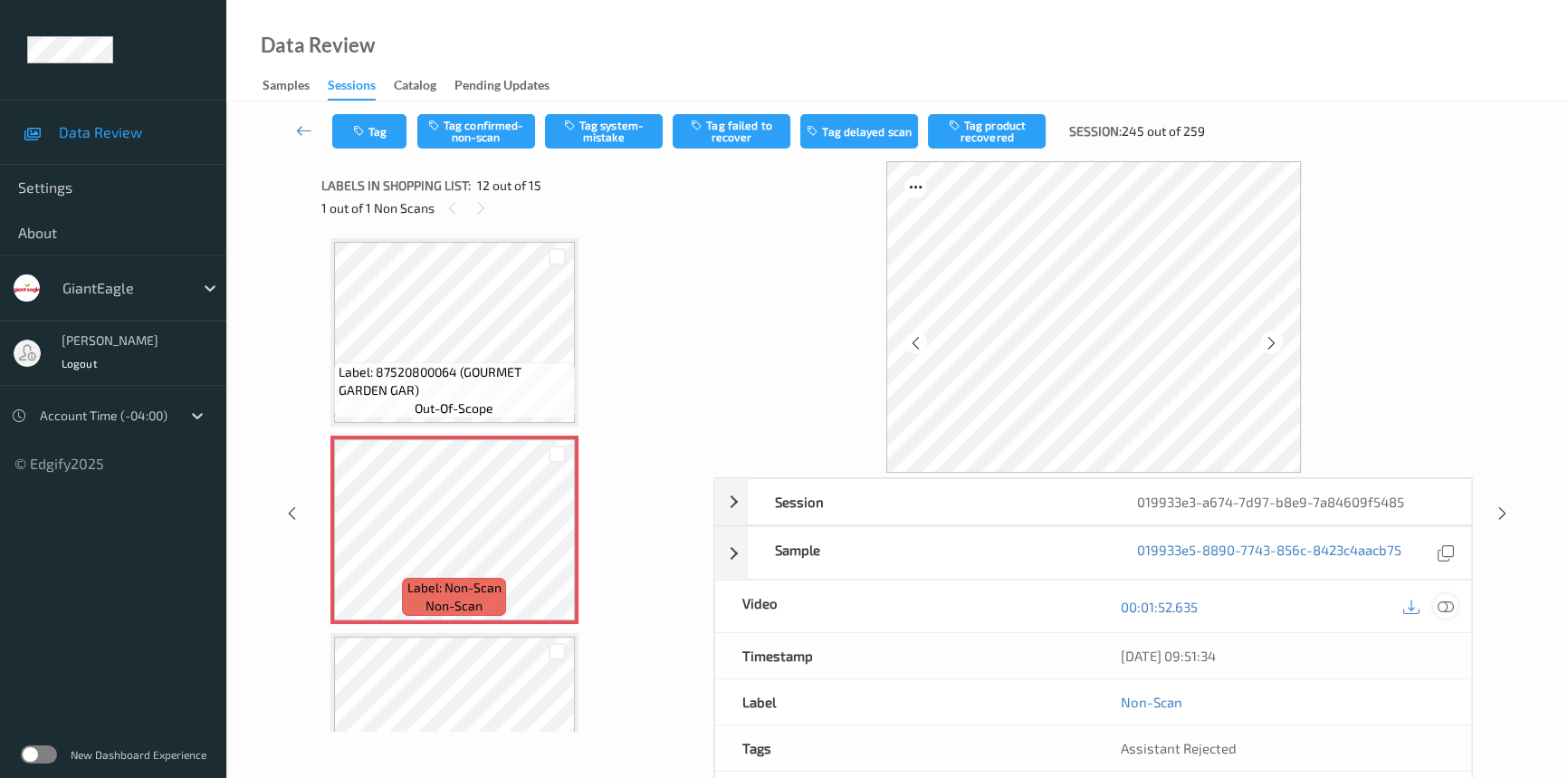
click at [1438, 602] on icon at bounding box center [1446, 607] width 16 height 16
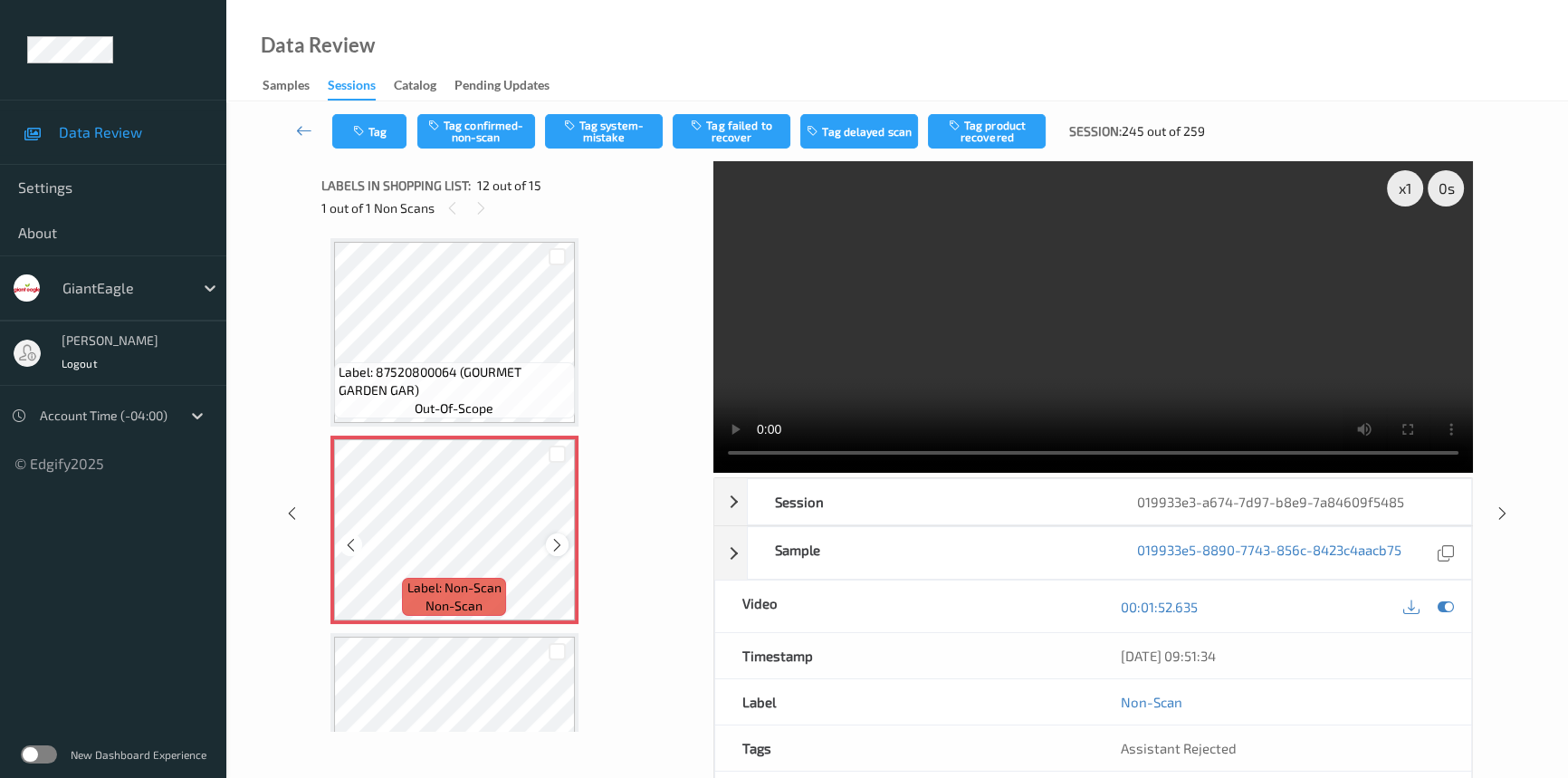
click at [556, 537] on icon at bounding box center [557, 545] width 16 height 16
click at [562, 533] on div at bounding box center [557, 544] width 23 height 23
click at [1050, 353] on video at bounding box center [1093, 317] width 759 height 311
click at [1401, 189] on div "x 1" at bounding box center [1404, 188] width 37 height 37
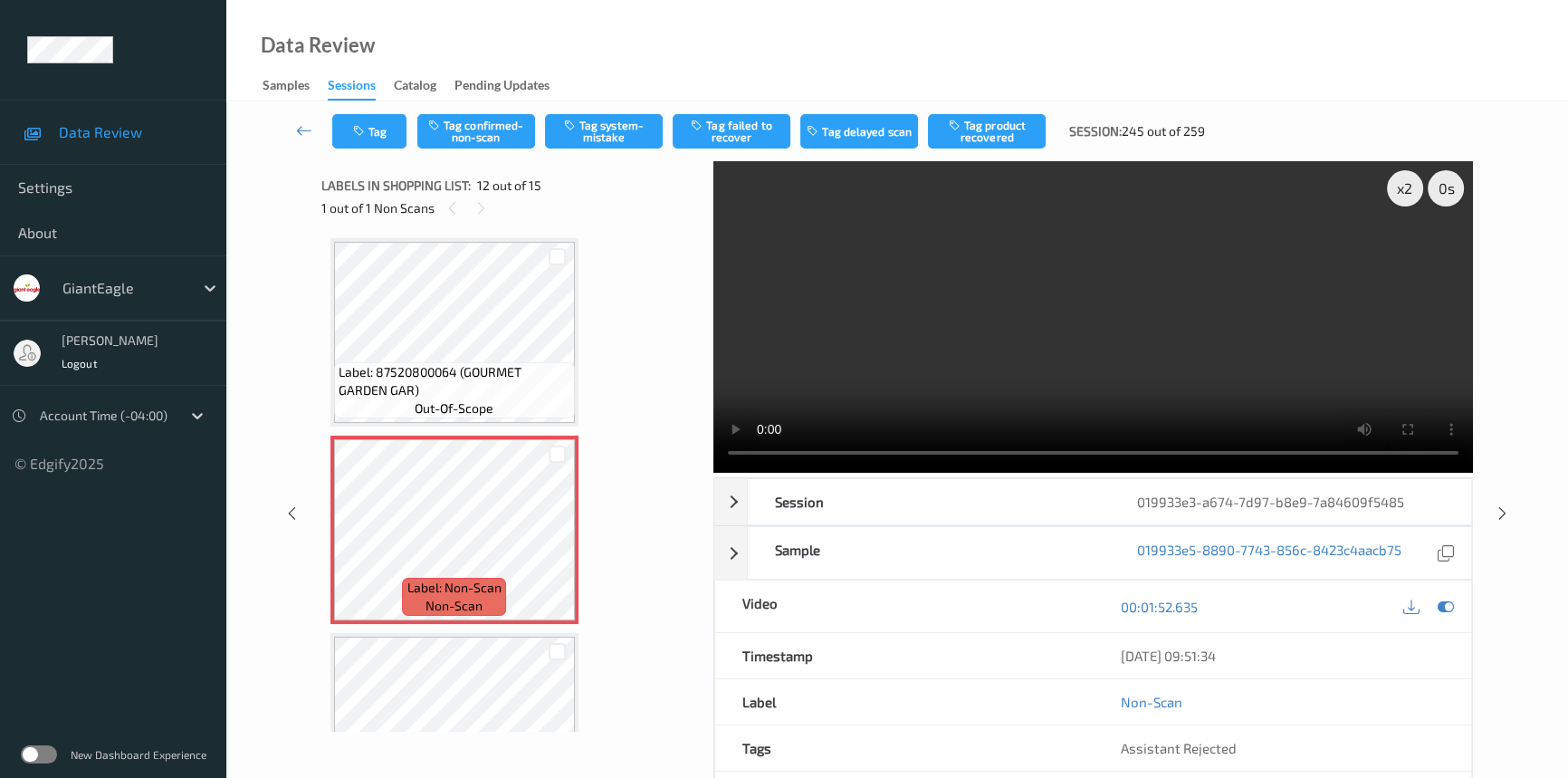
click at [1150, 342] on video at bounding box center [1093, 317] width 759 height 311
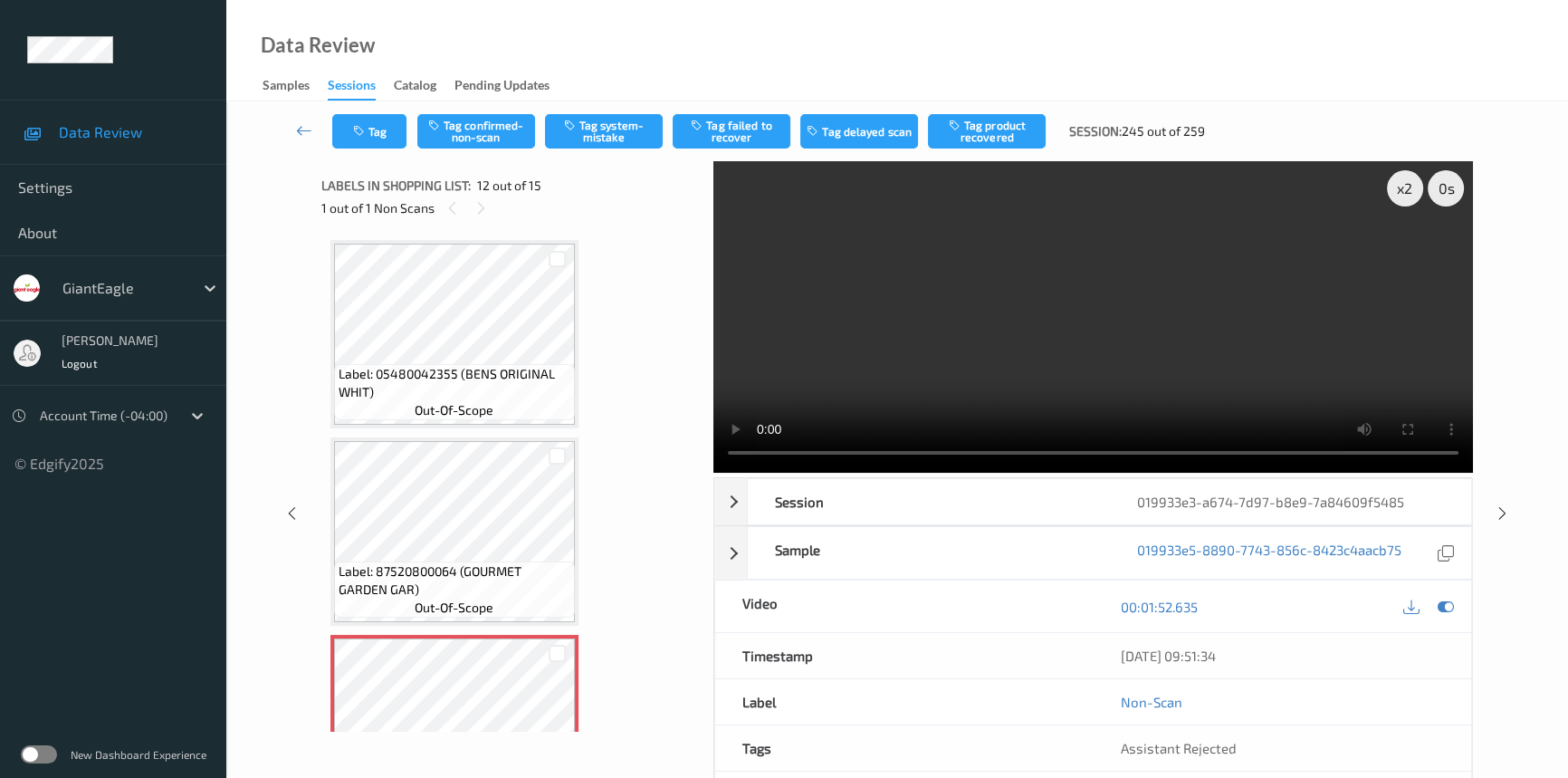
scroll to position [1729, 0]
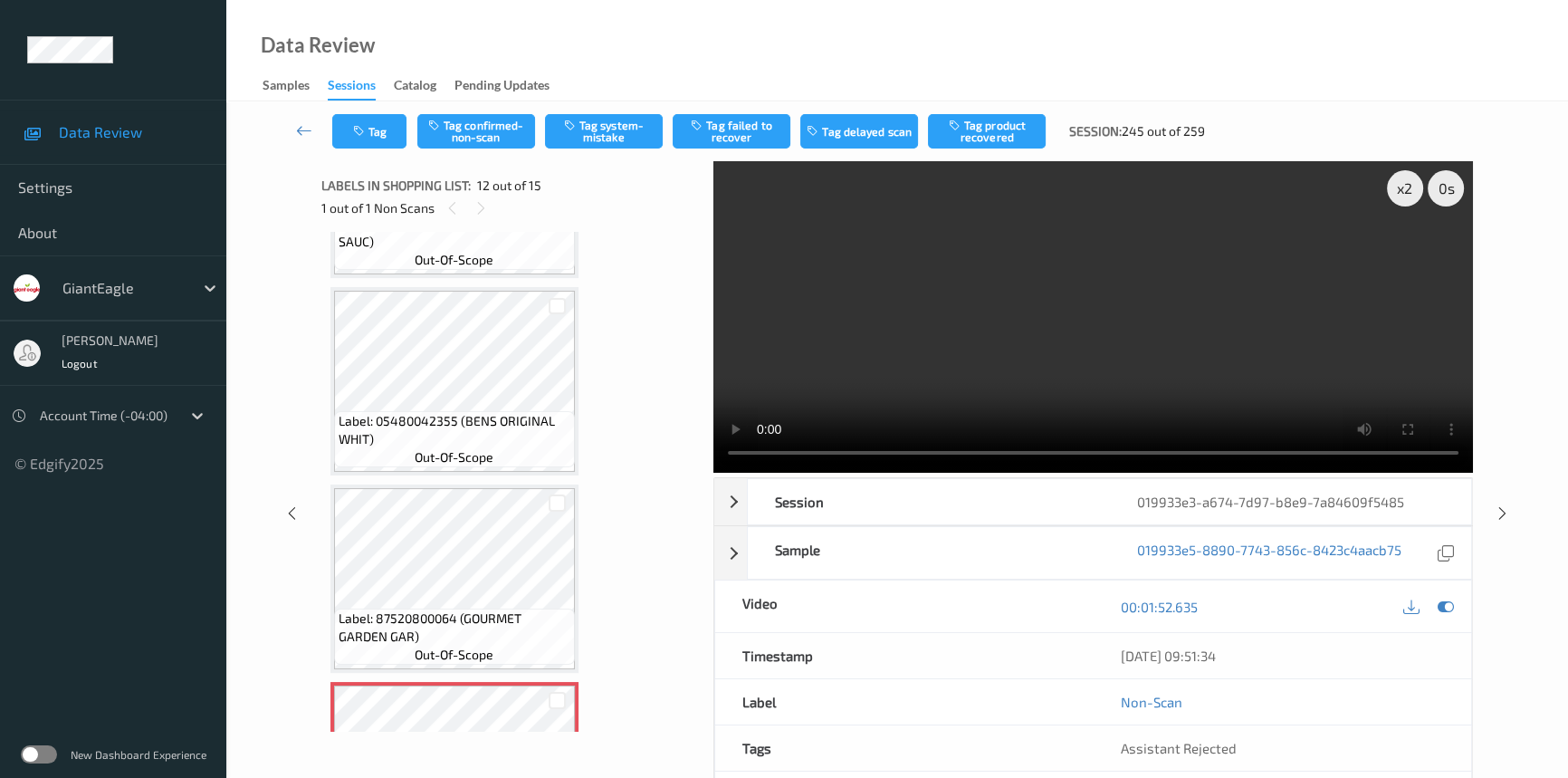
click at [1109, 367] on video at bounding box center [1093, 317] width 759 height 311
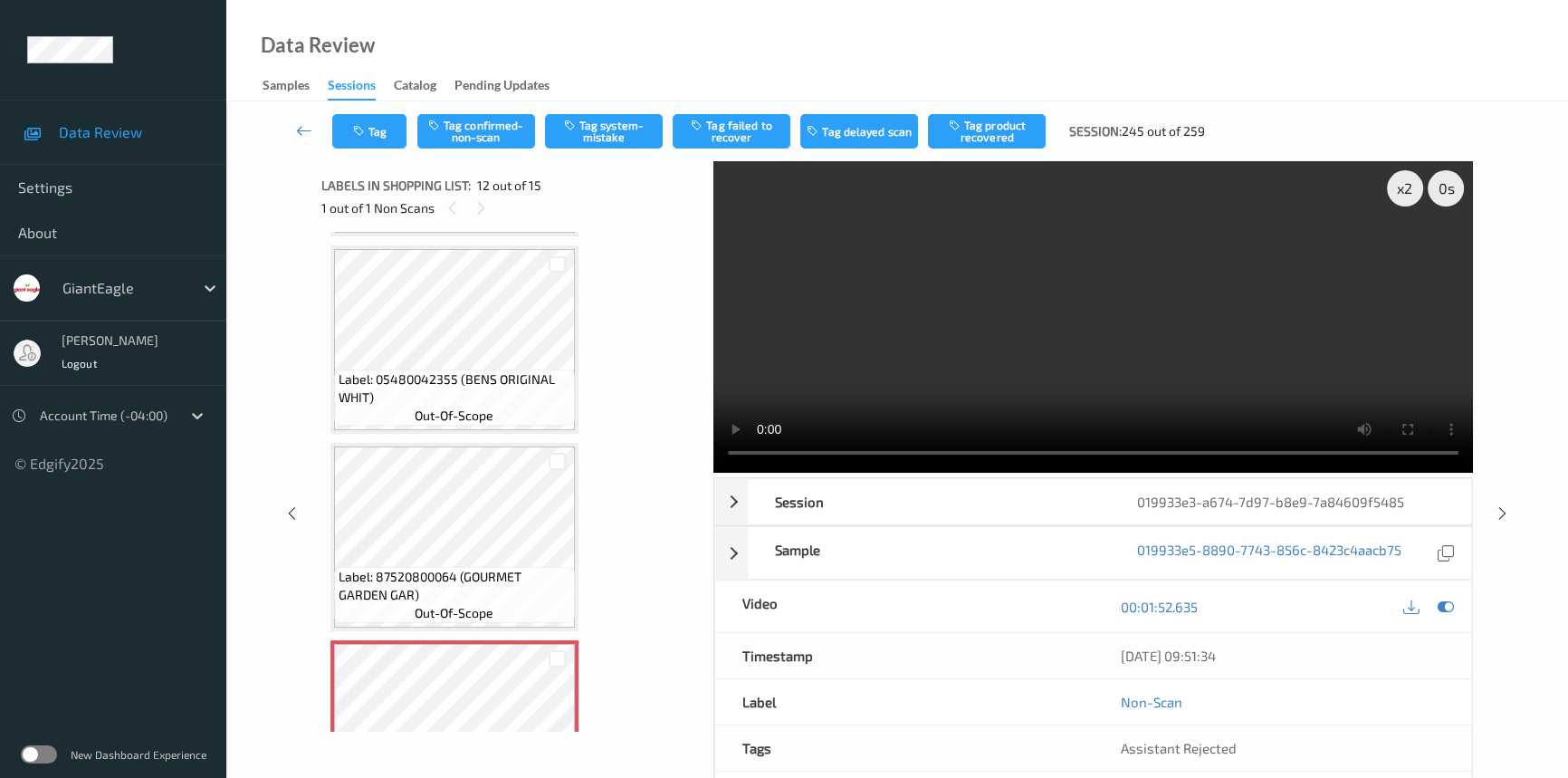
scroll to position [1811, 0]
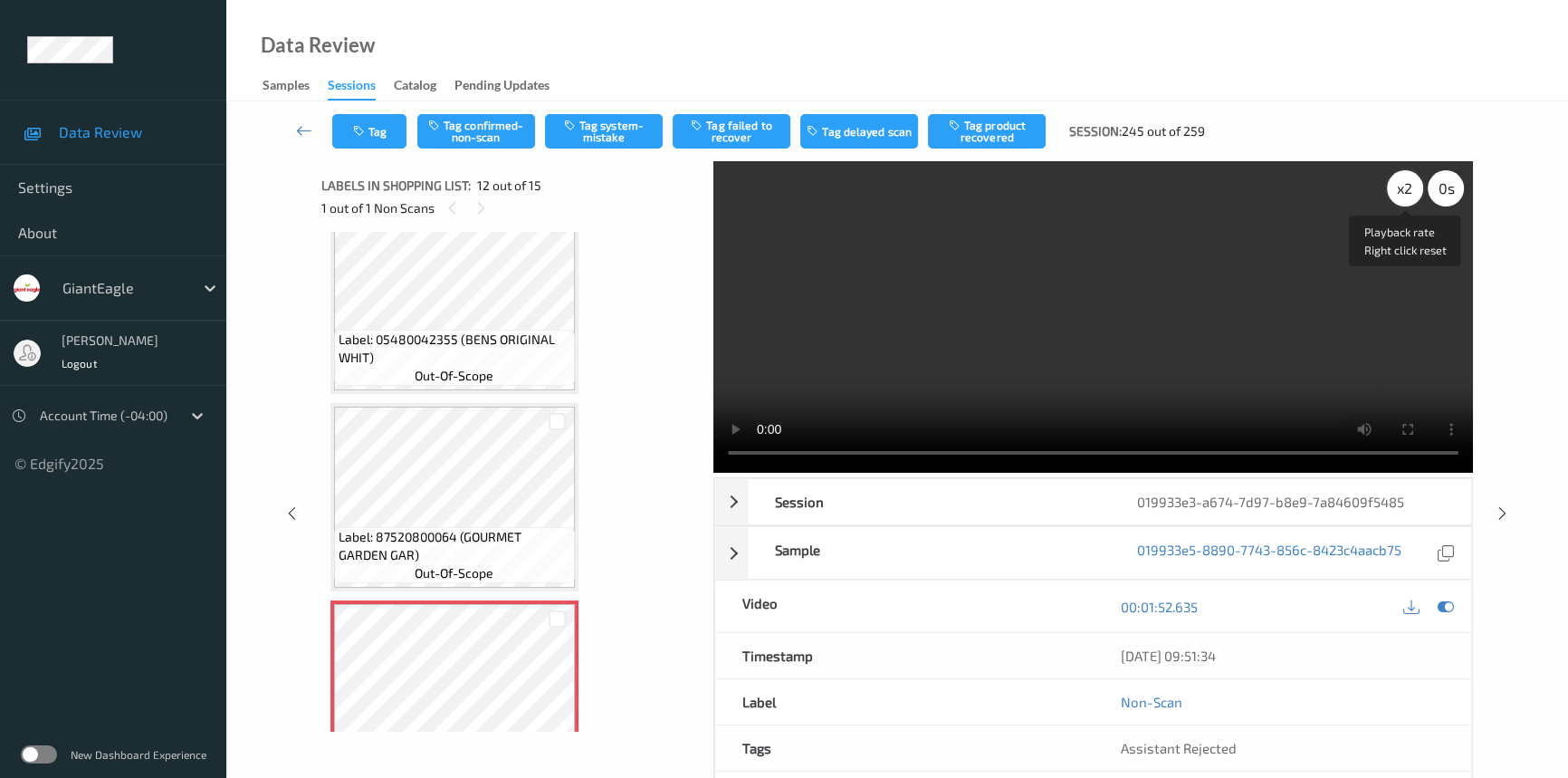
click at [1404, 190] on div "x 2" at bounding box center [1404, 188] width 37 height 37
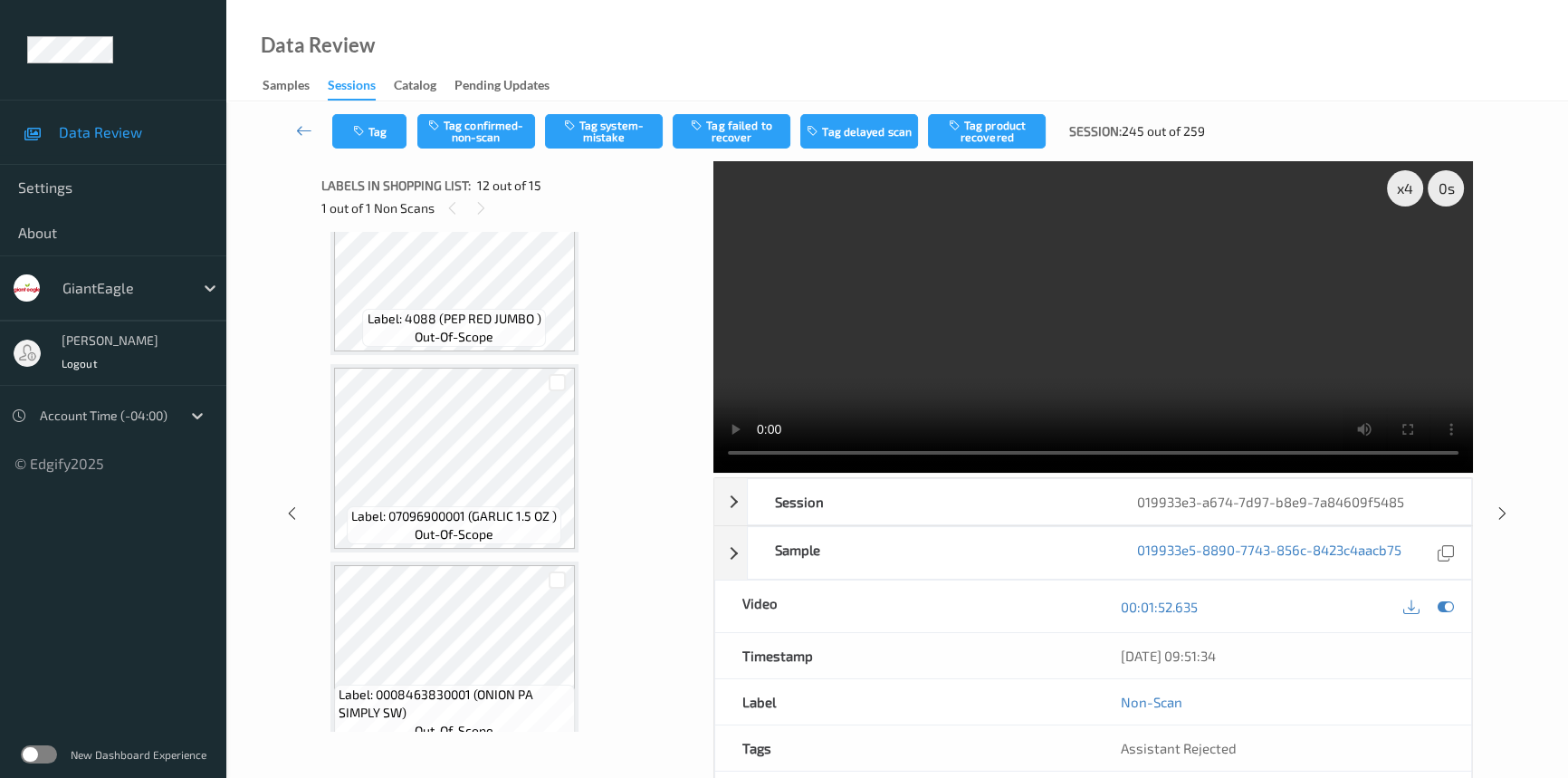
scroll to position [2460, 0]
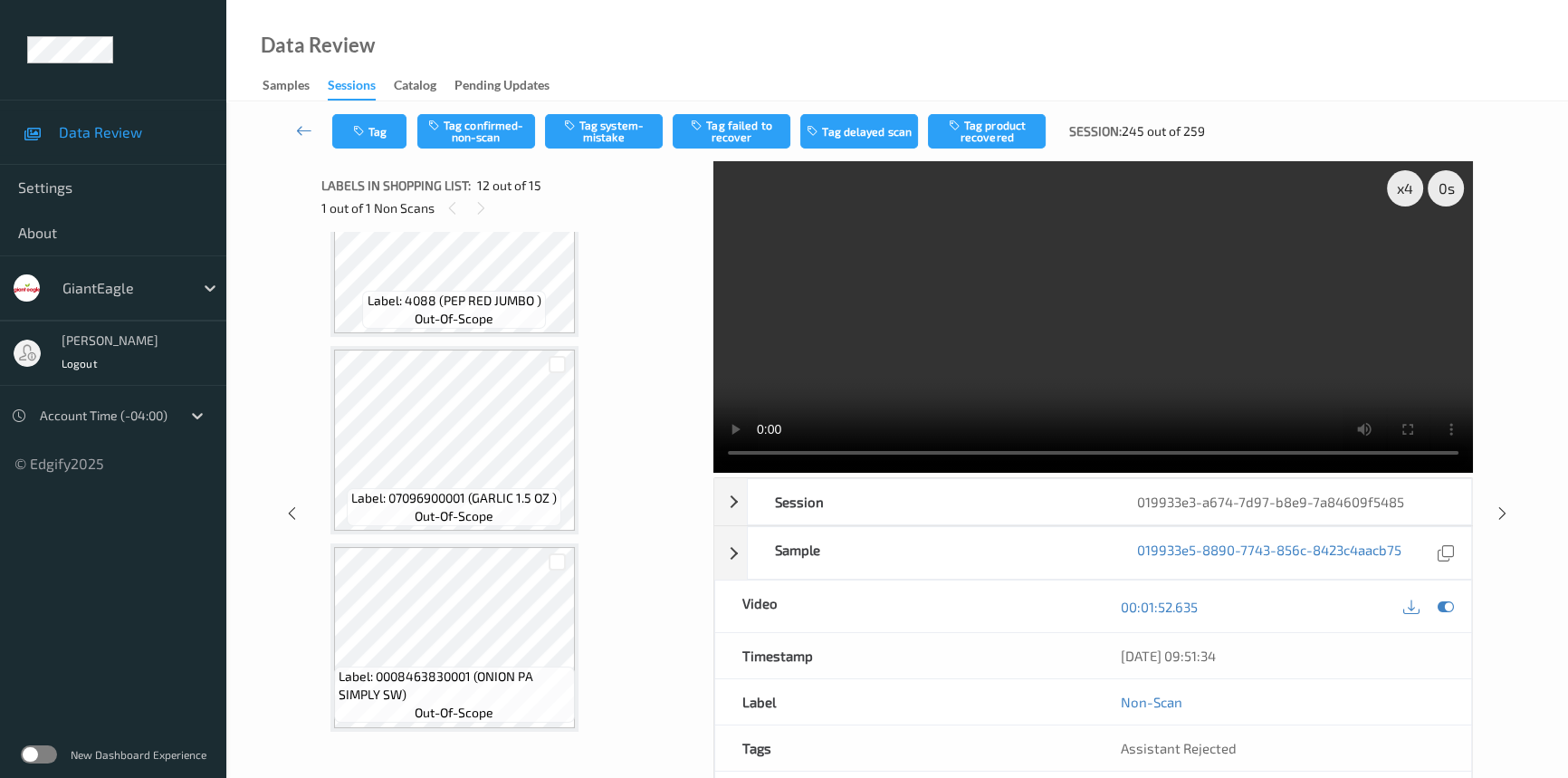
click at [1074, 347] on video at bounding box center [1093, 317] width 759 height 311
click at [1036, 363] on video at bounding box center [1093, 317] width 759 height 311
click at [1030, 326] on video at bounding box center [1093, 317] width 759 height 311
click at [1062, 322] on video at bounding box center [1093, 317] width 759 height 311
click at [1103, 329] on video at bounding box center [1093, 317] width 759 height 311
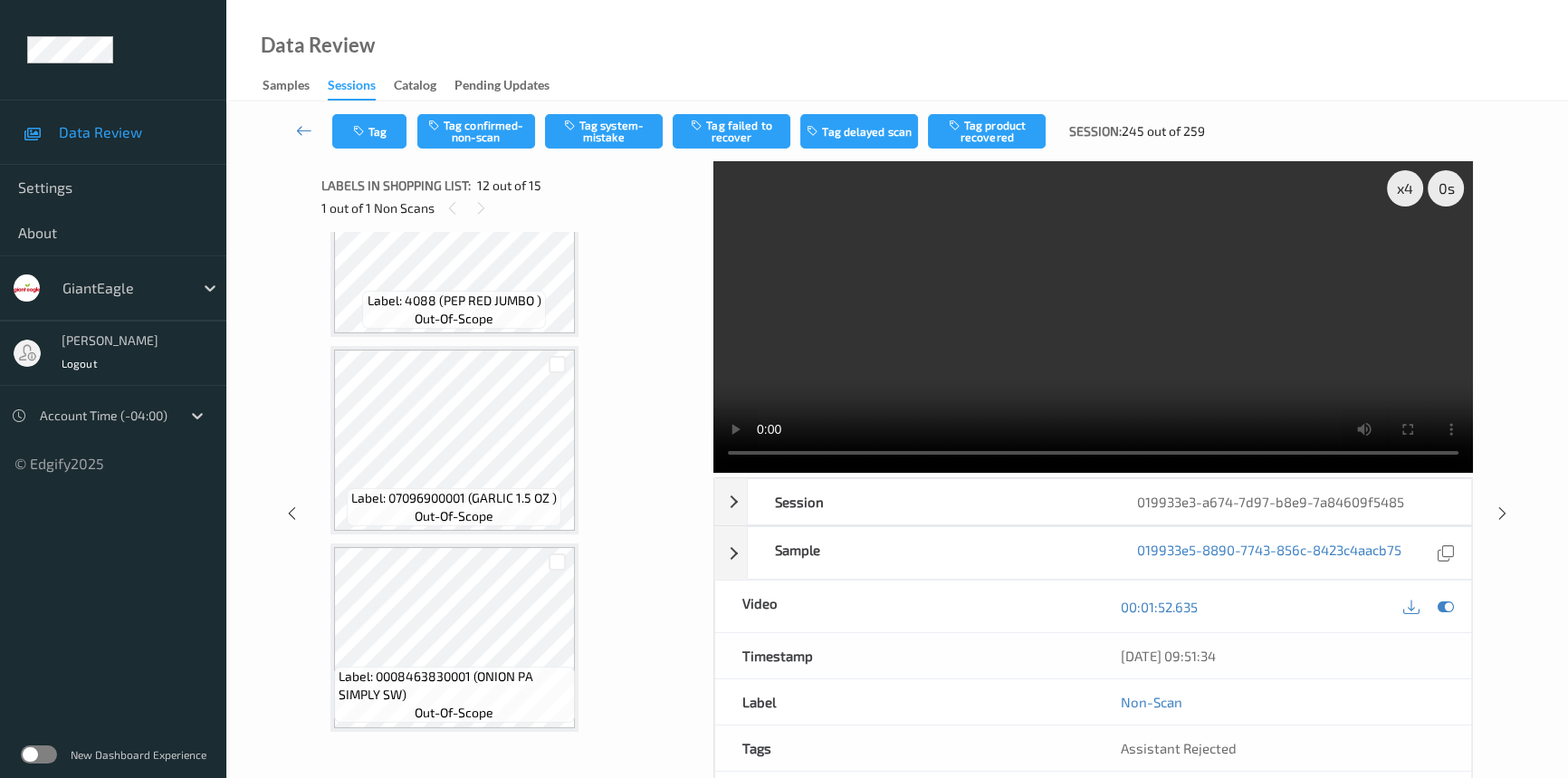
click at [1129, 330] on video at bounding box center [1093, 317] width 759 height 311
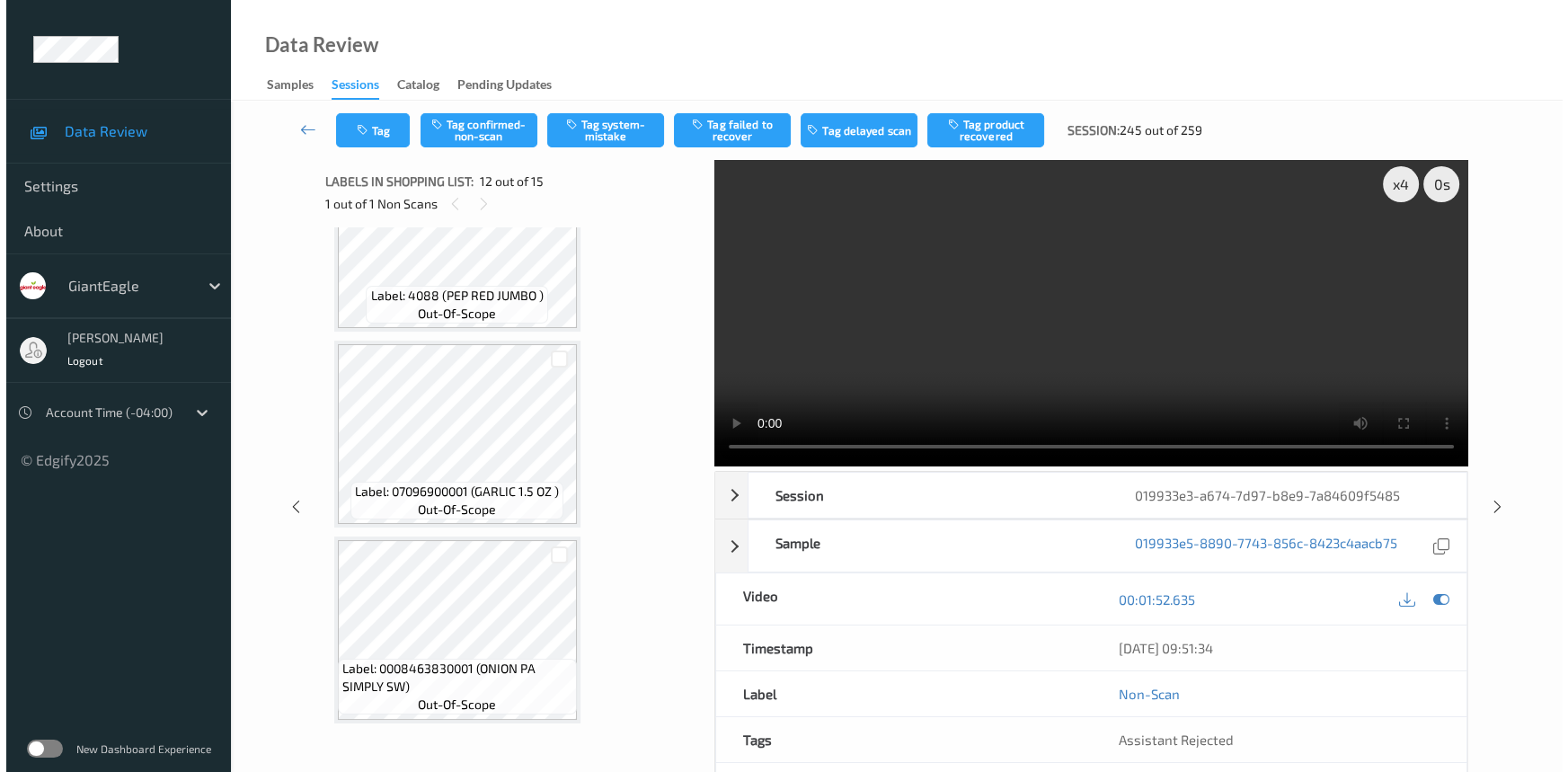
scroll to position [0, 0]
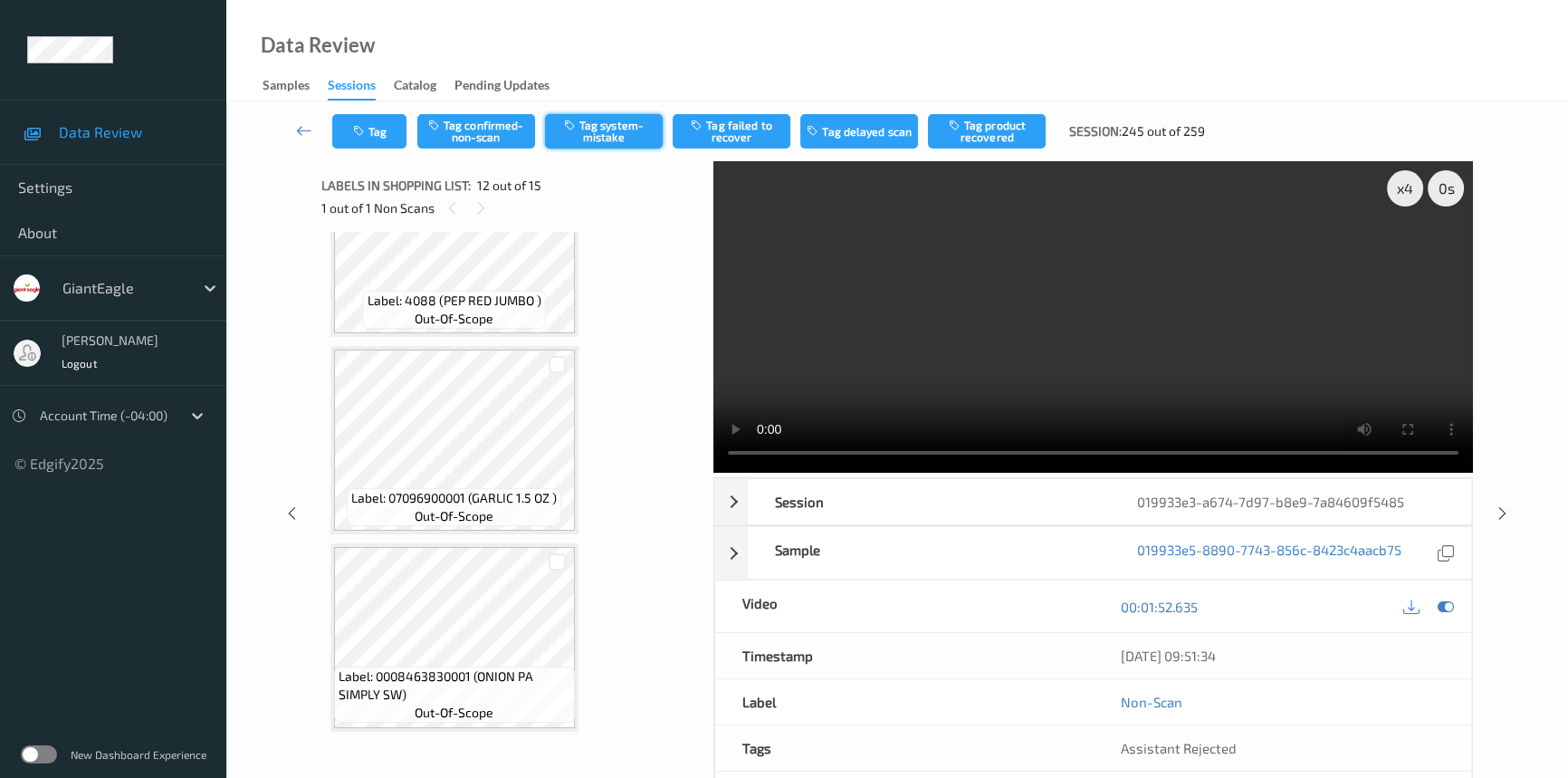
click at [599, 131] on button "Tag system-mistake" at bounding box center [604, 131] width 118 height 35
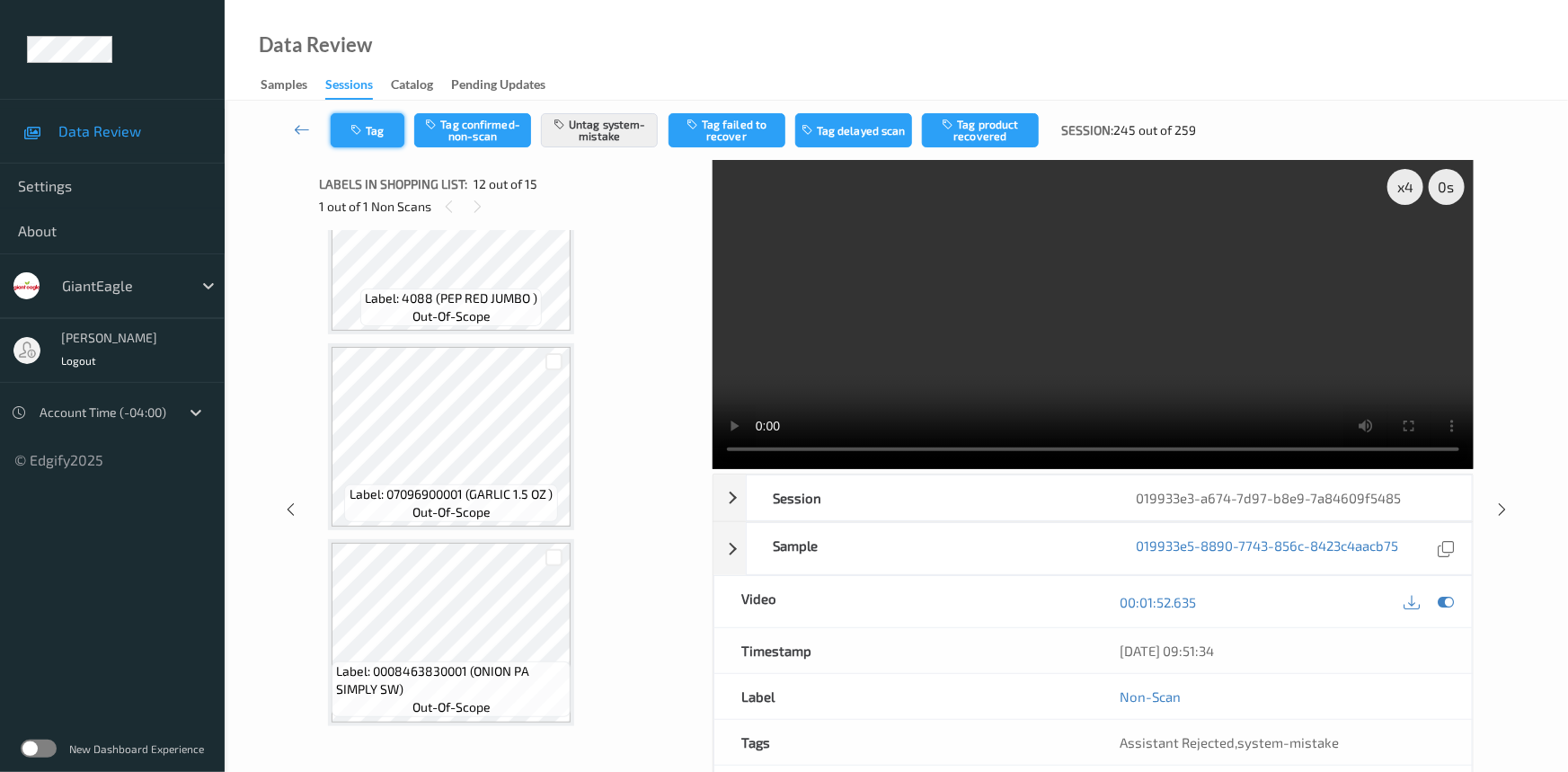
click at [358, 117] on button "Tag" at bounding box center [367, 130] width 74 height 34
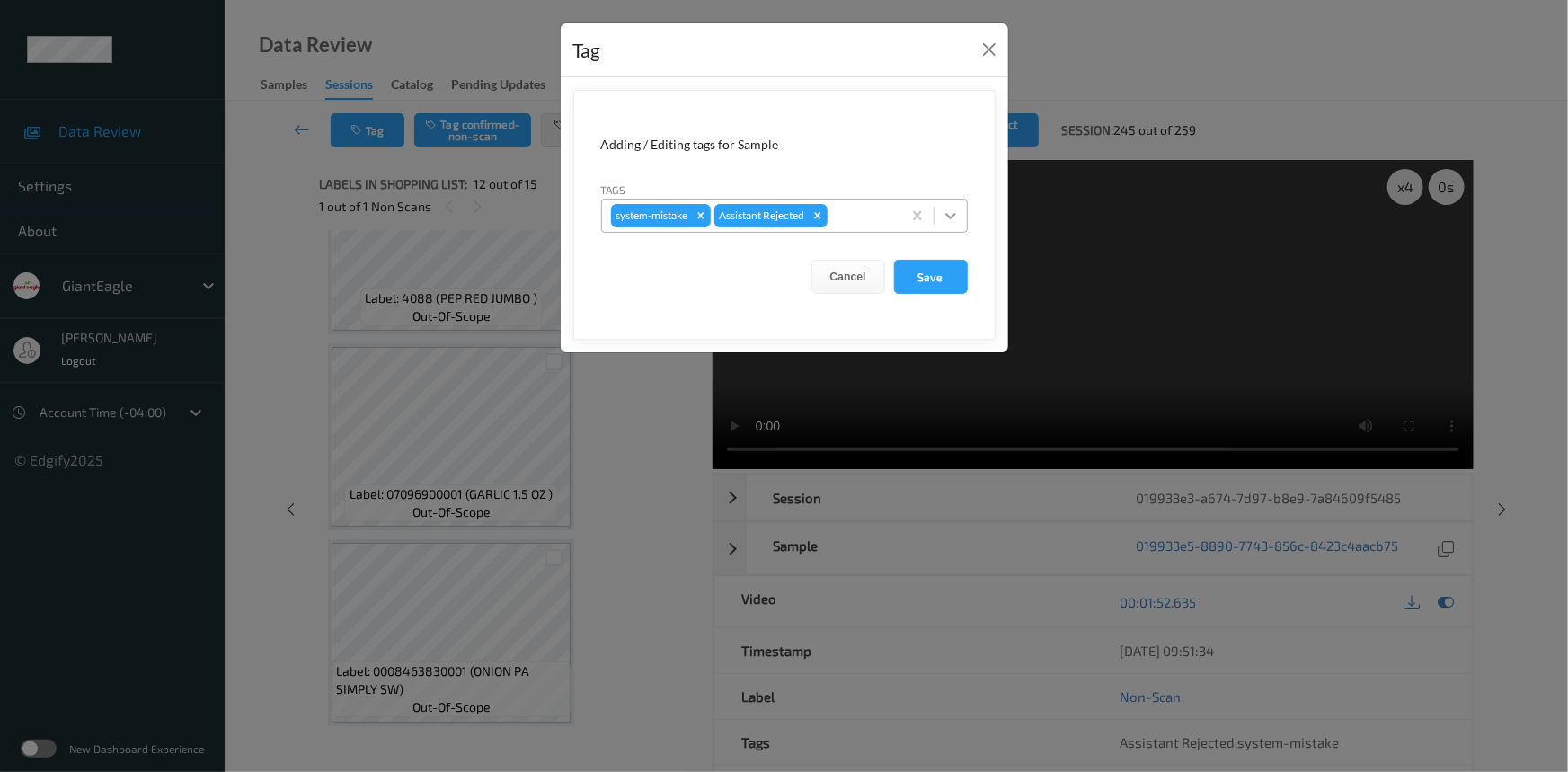
click at [957, 211] on icon at bounding box center [950, 215] width 18 height 18
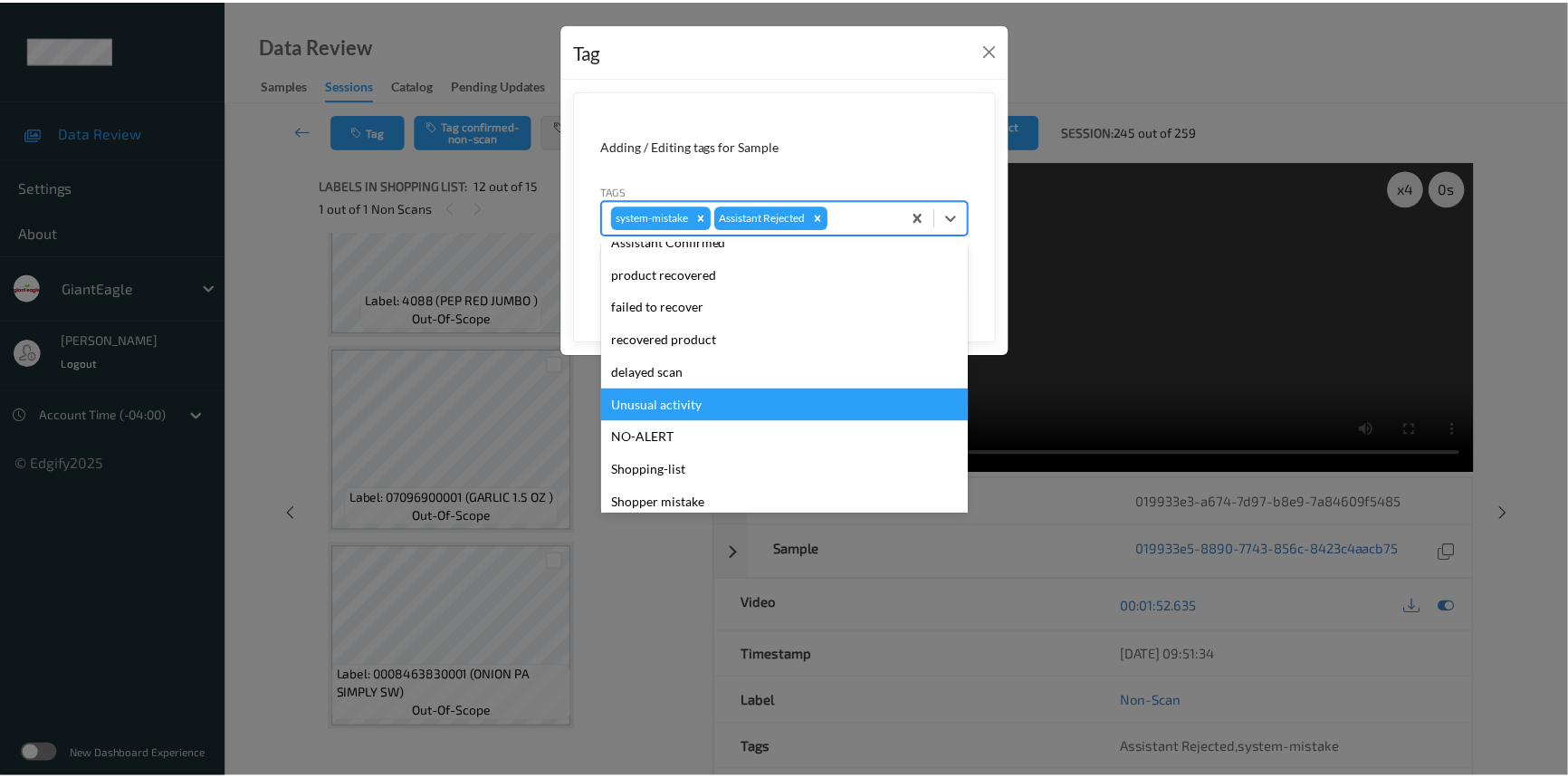
scroll to position [160, 0]
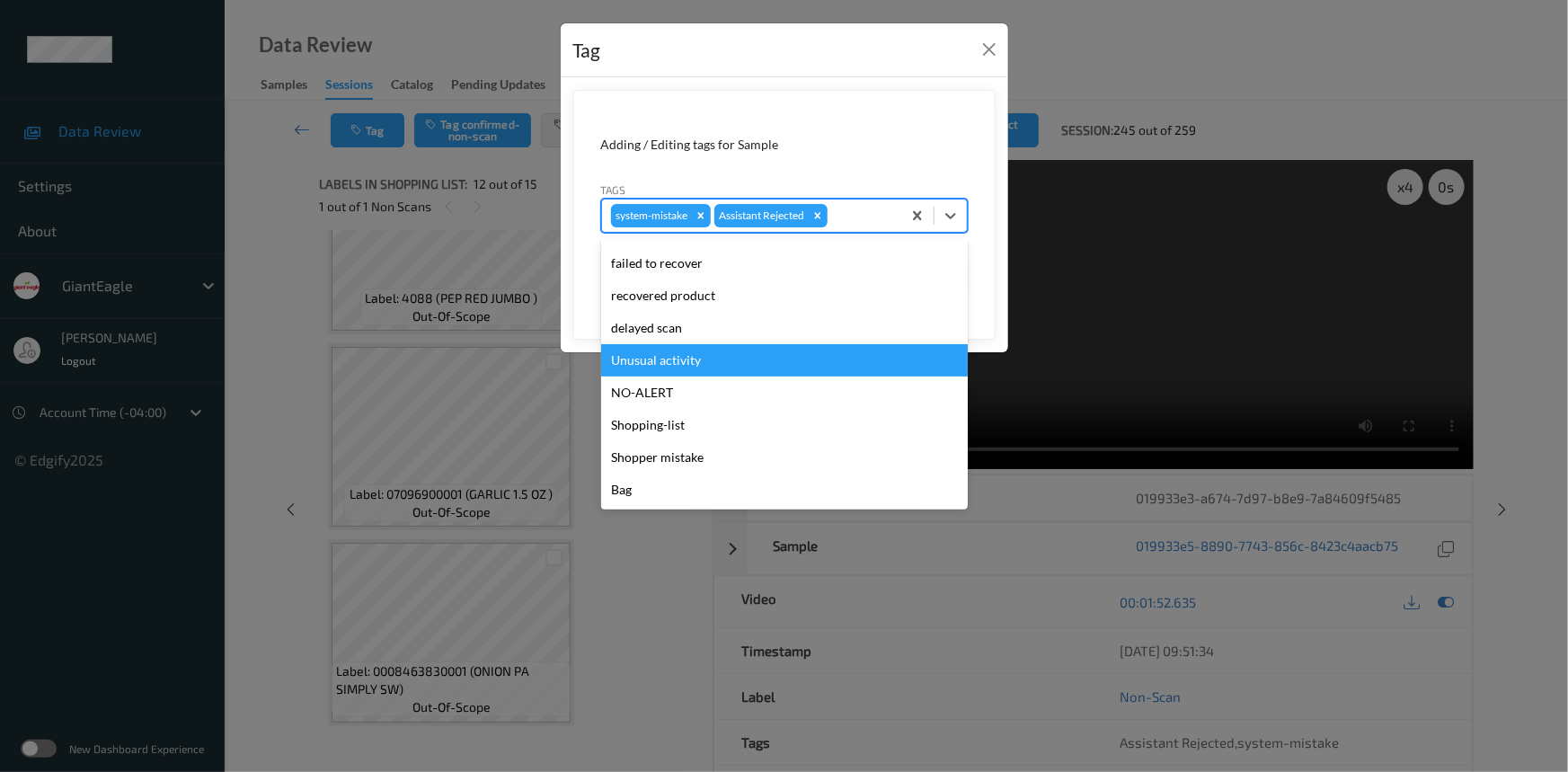
click at [668, 354] on div "Unusual activity" at bounding box center [784, 360] width 367 height 32
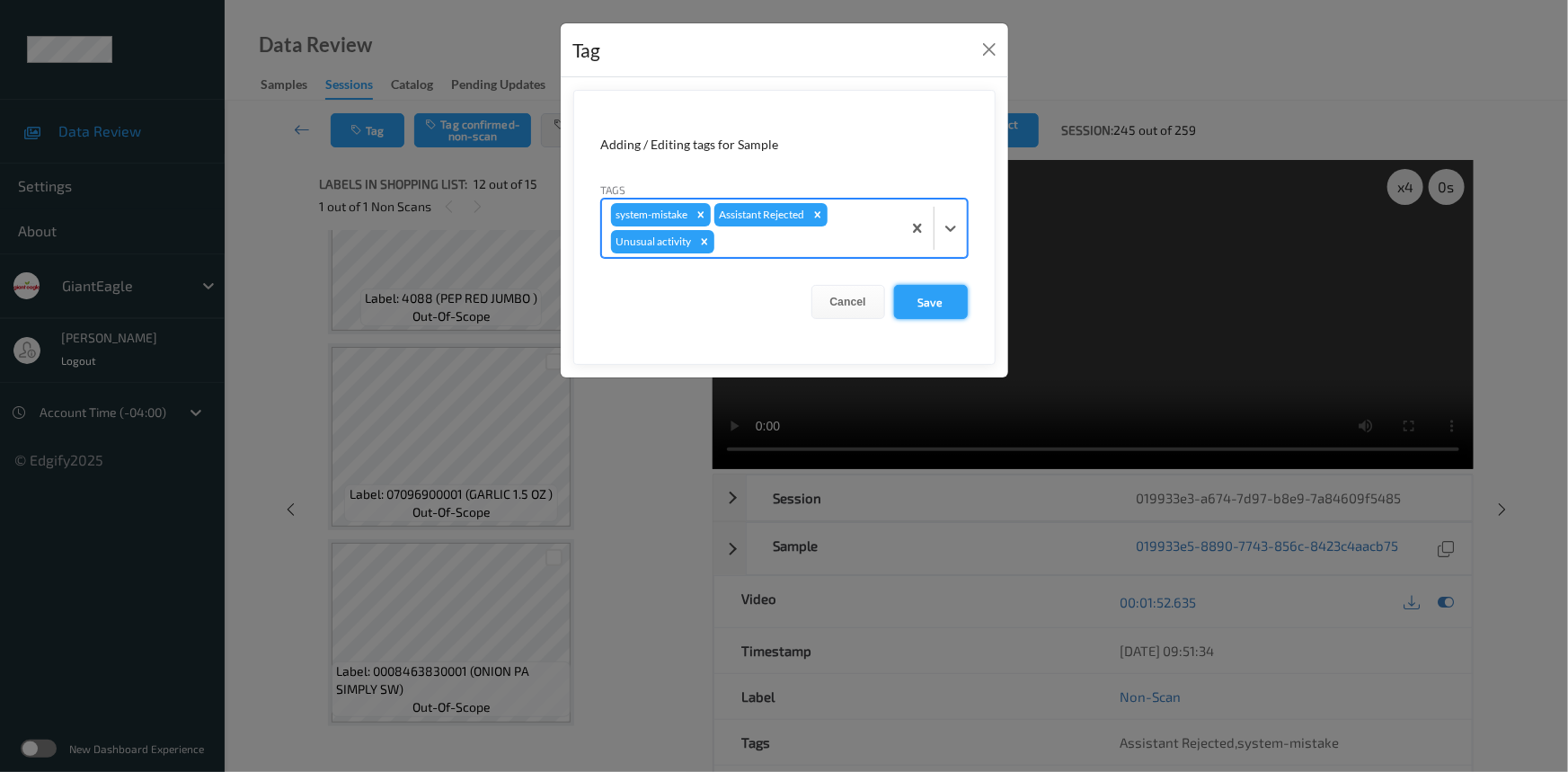
click at [932, 309] on button "Save" at bounding box center [931, 302] width 74 height 34
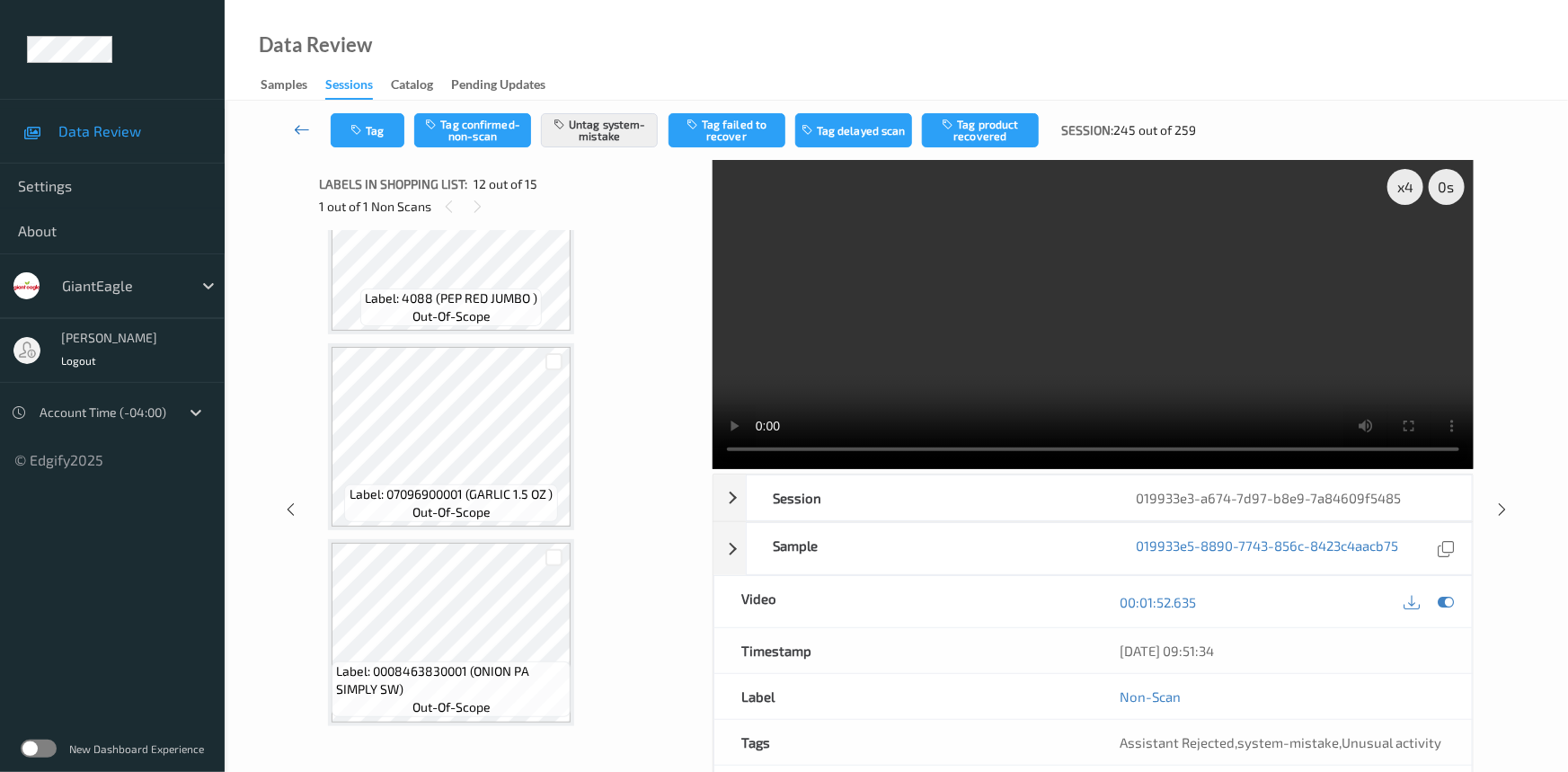
click at [294, 117] on link at bounding box center [303, 130] width 57 height 34
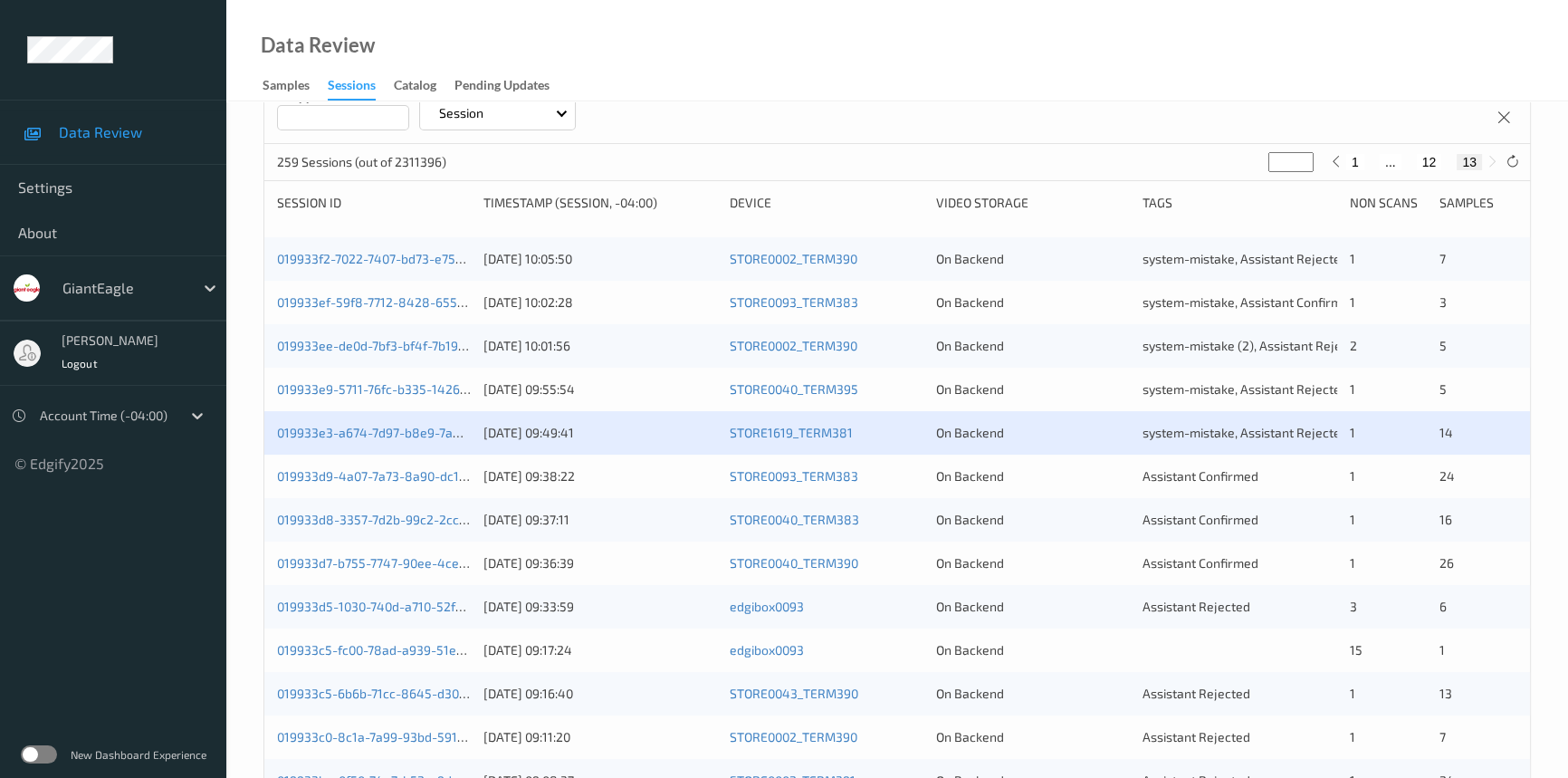
scroll to position [246, 0]
click at [346, 517] on link "019933d8-3357-7d2b-99c2-2cc43b8cdaf9" at bounding box center [400, 517] width 246 height 16
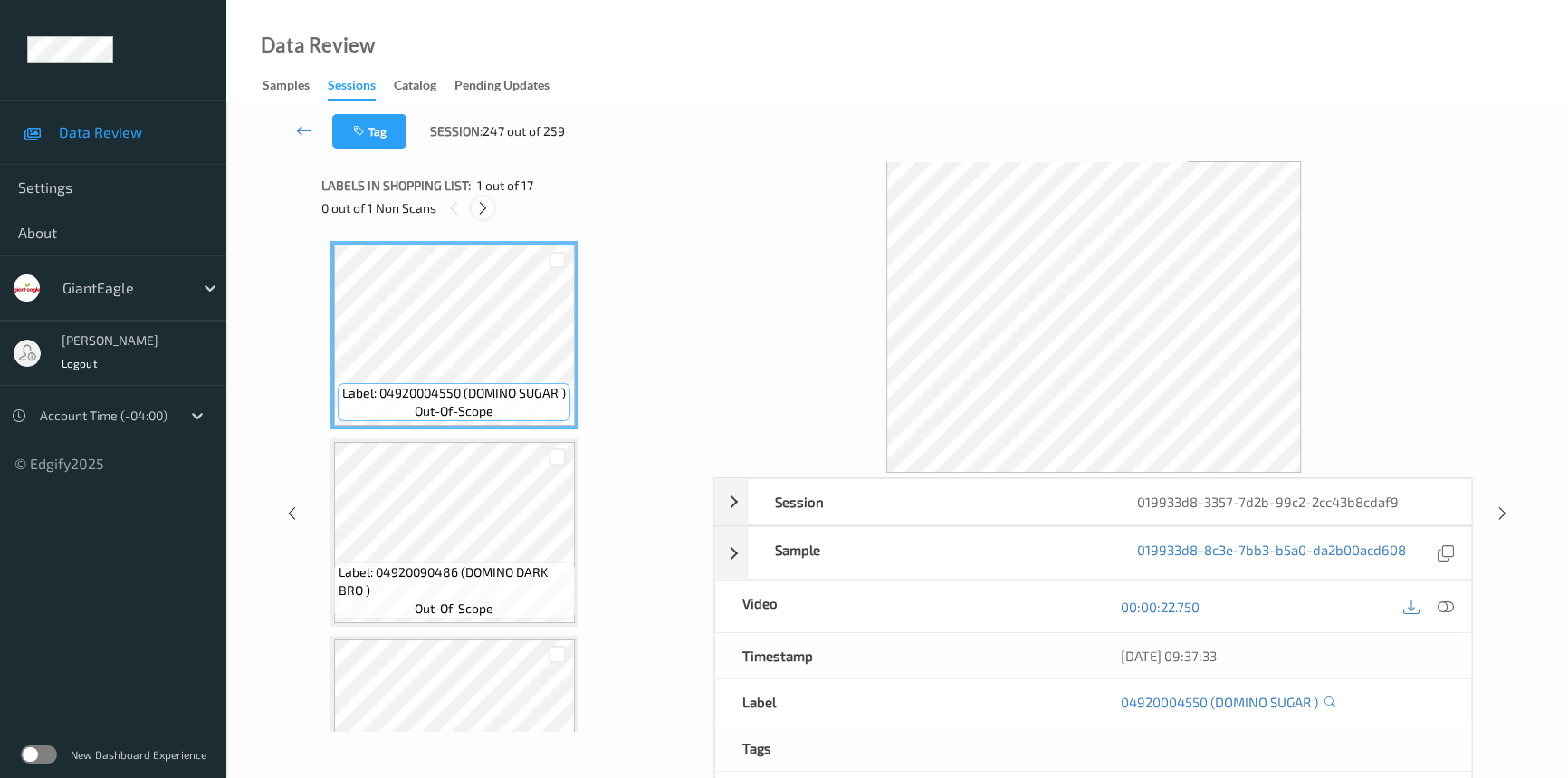
click at [480, 204] on icon at bounding box center [484, 208] width 16 height 16
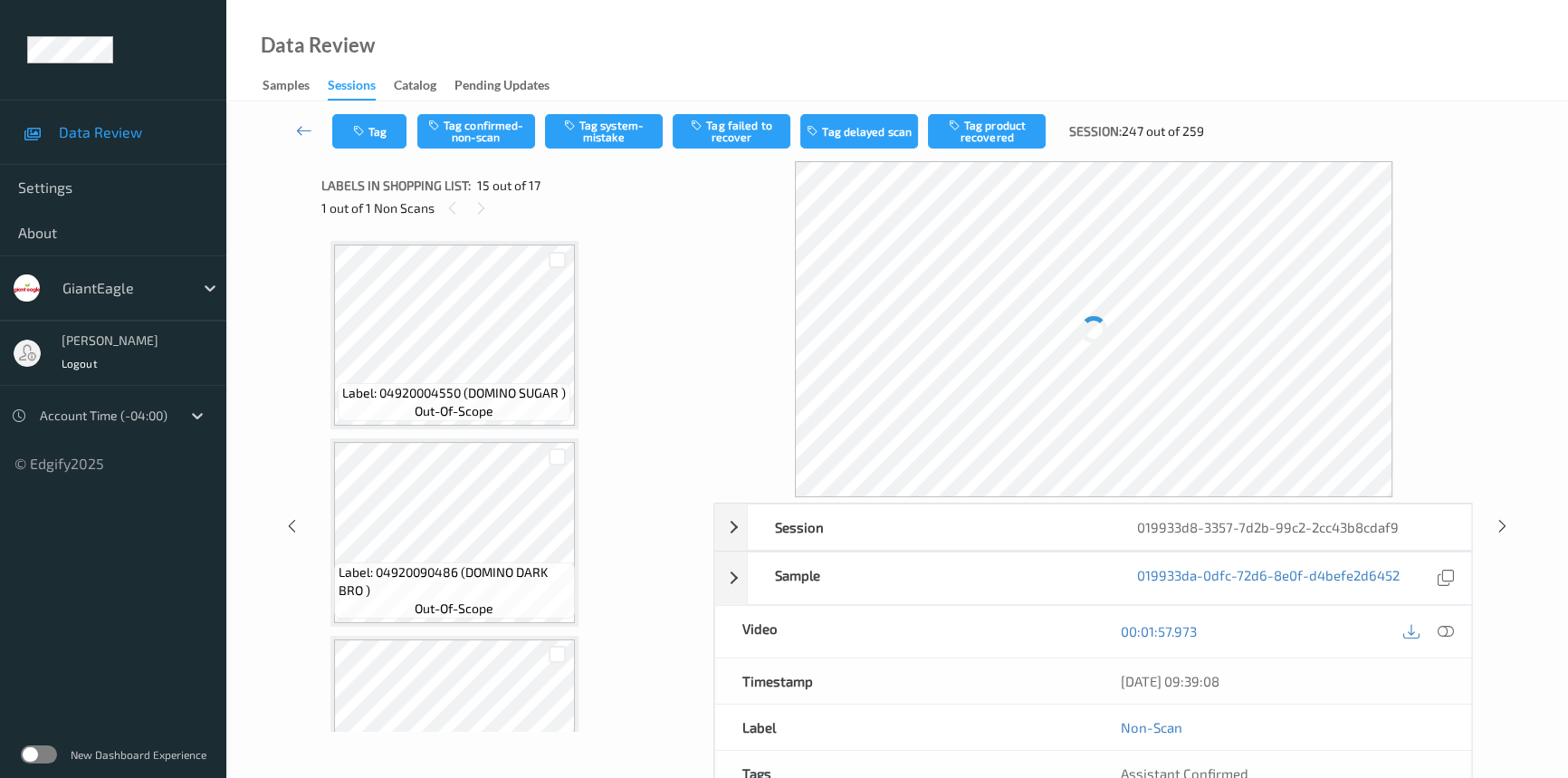
scroll to position [2565, 0]
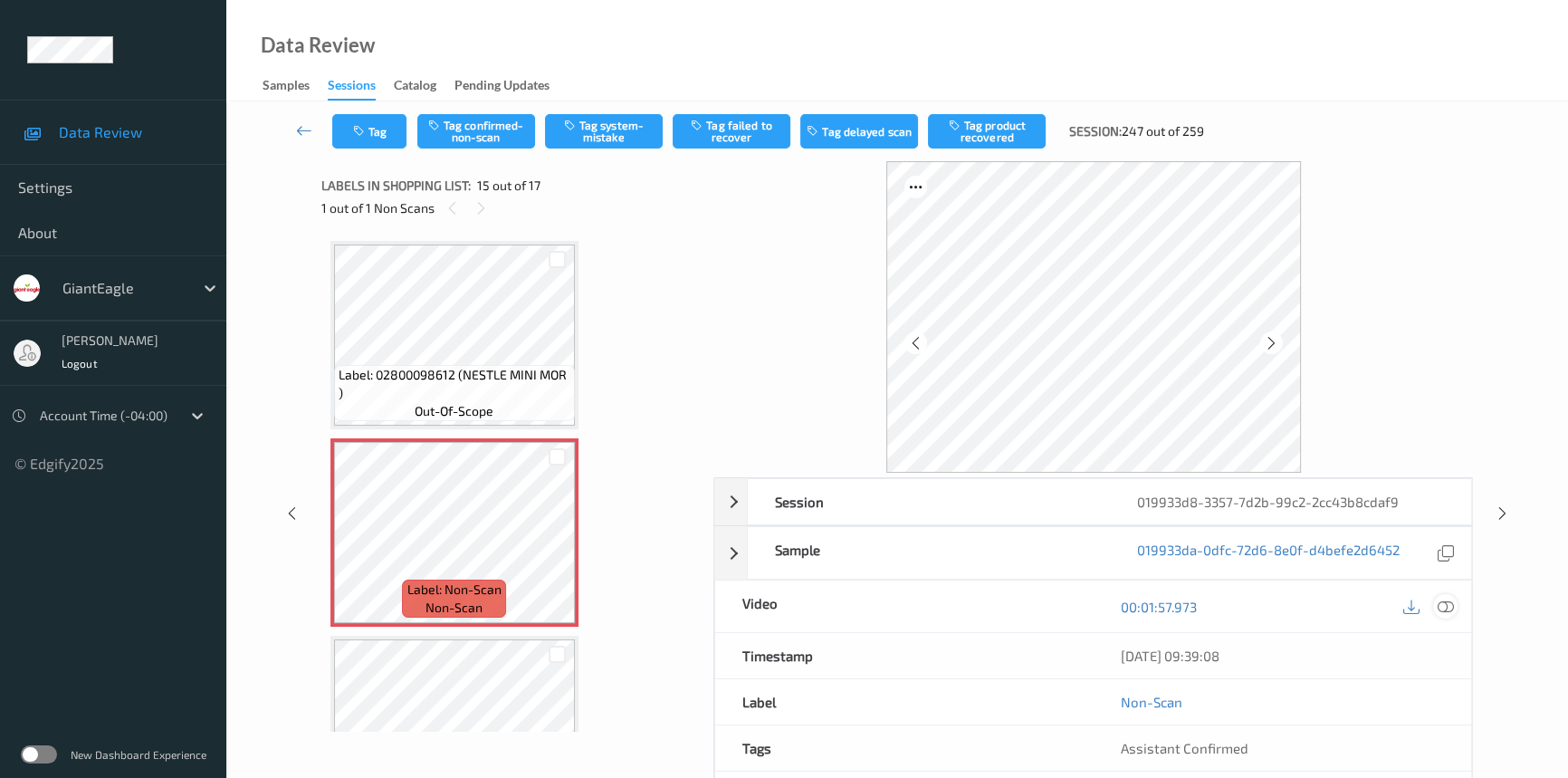
click at [1447, 602] on icon at bounding box center [1446, 607] width 16 height 16
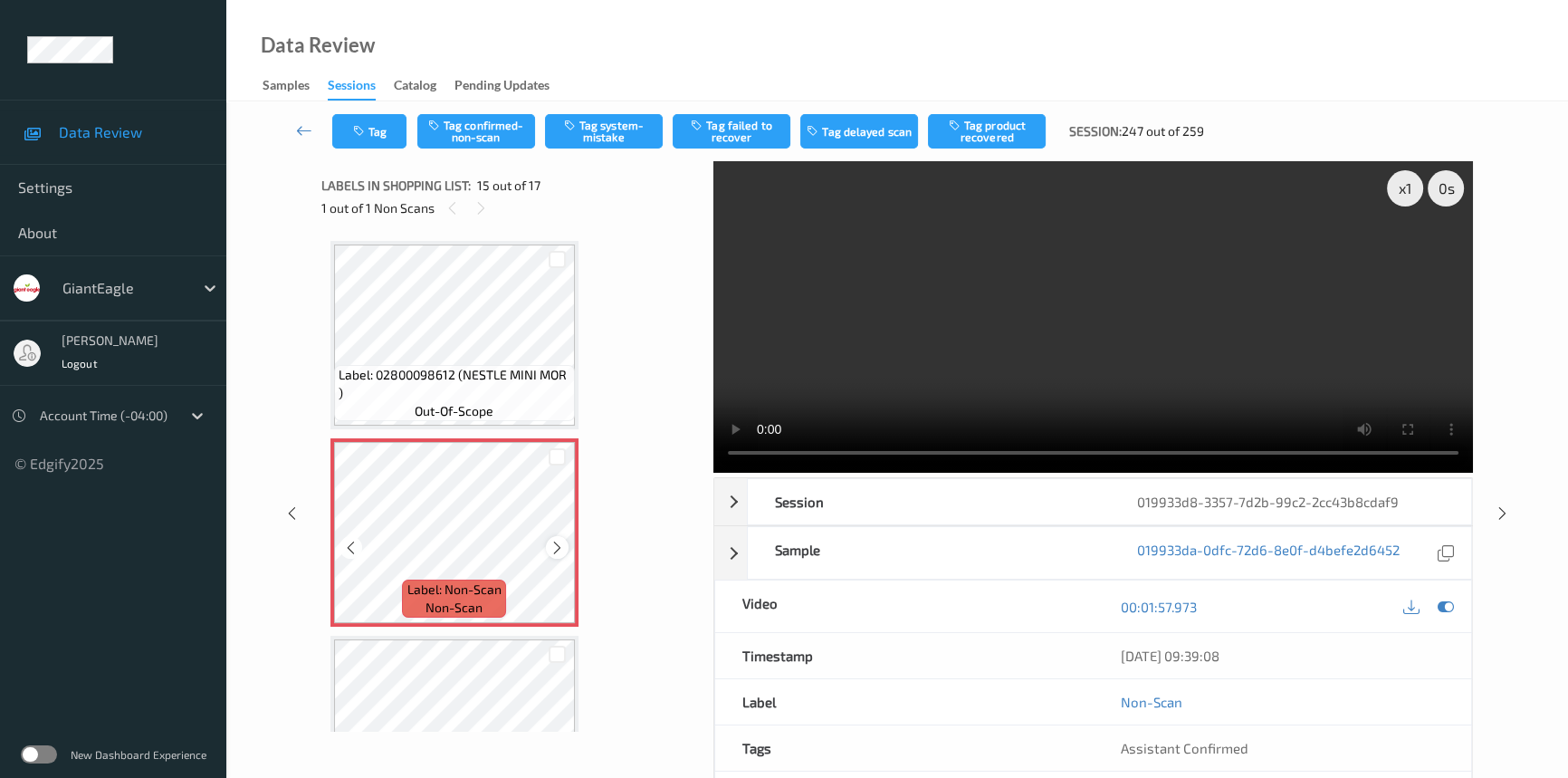
click at [561, 538] on icon at bounding box center [557, 546] width 16 height 16
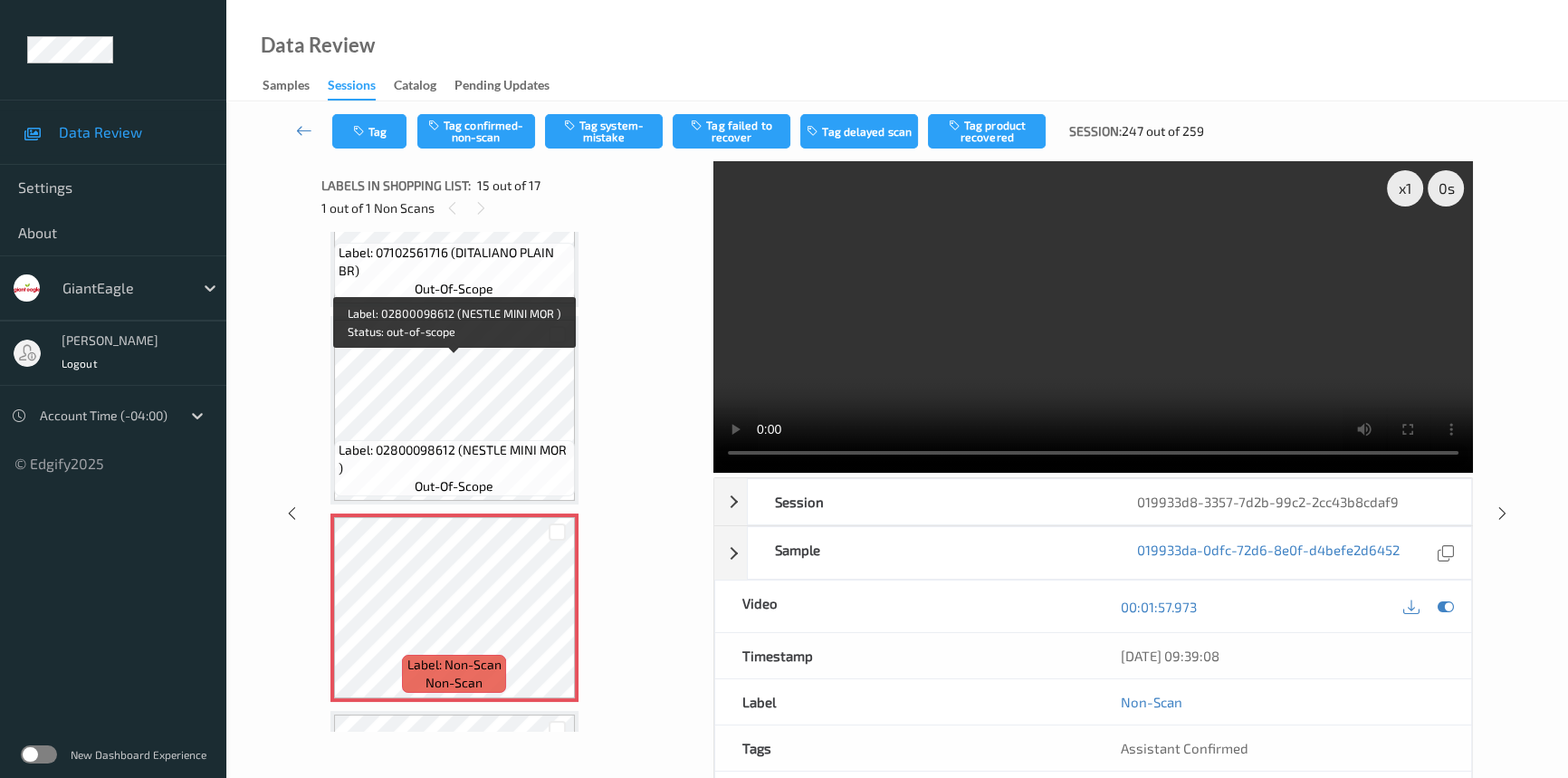
scroll to position [2400, 0]
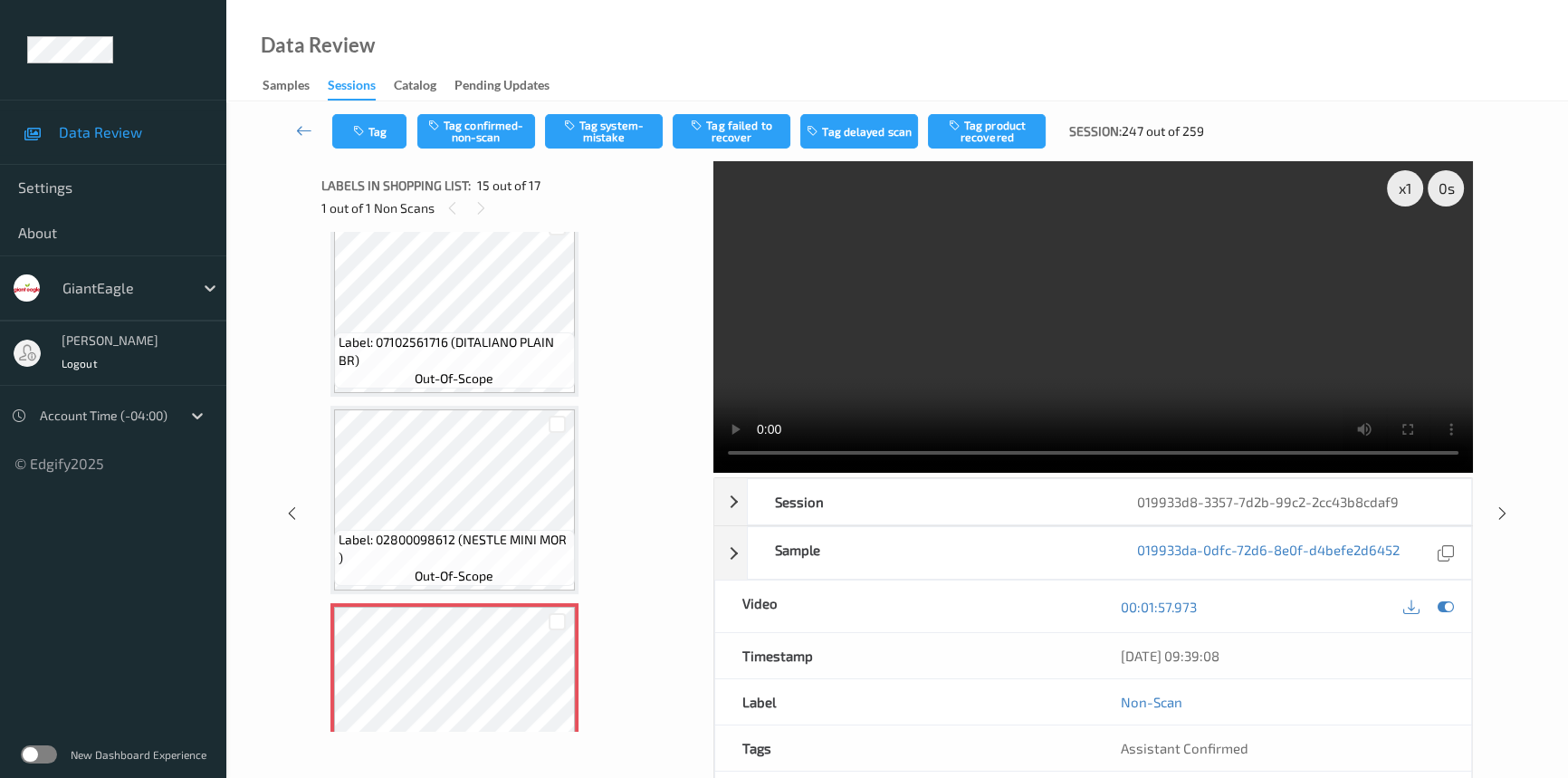
click at [1182, 329] on video at bounding box center [1093, 317] width 759 height 311
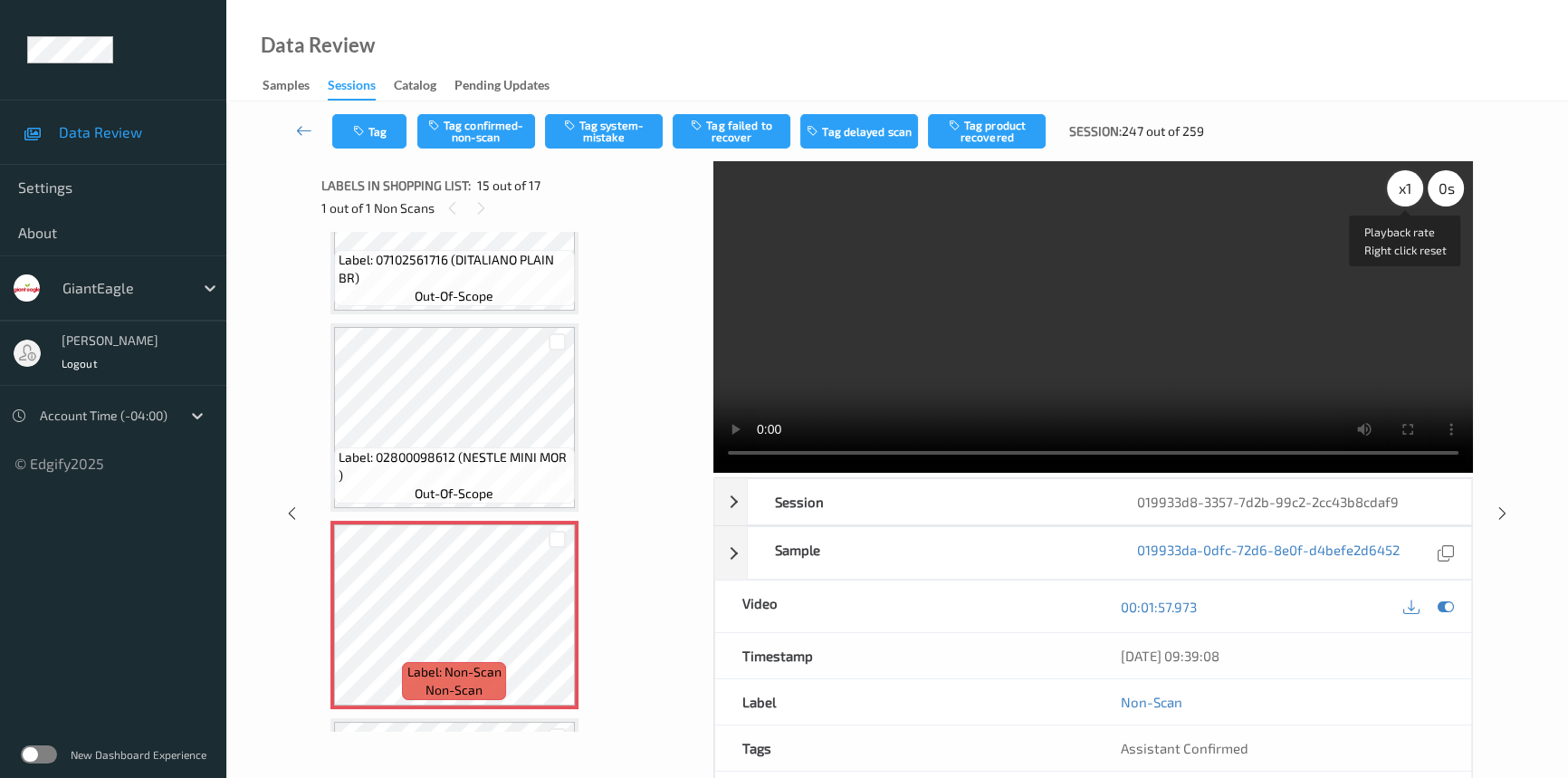
click at [1403, 181] on div "x 1" at bounding box center [1404, 188] width 37 height 37
click at [1017, 317] on video at bounding box center [1093, 317] width 759 height 311
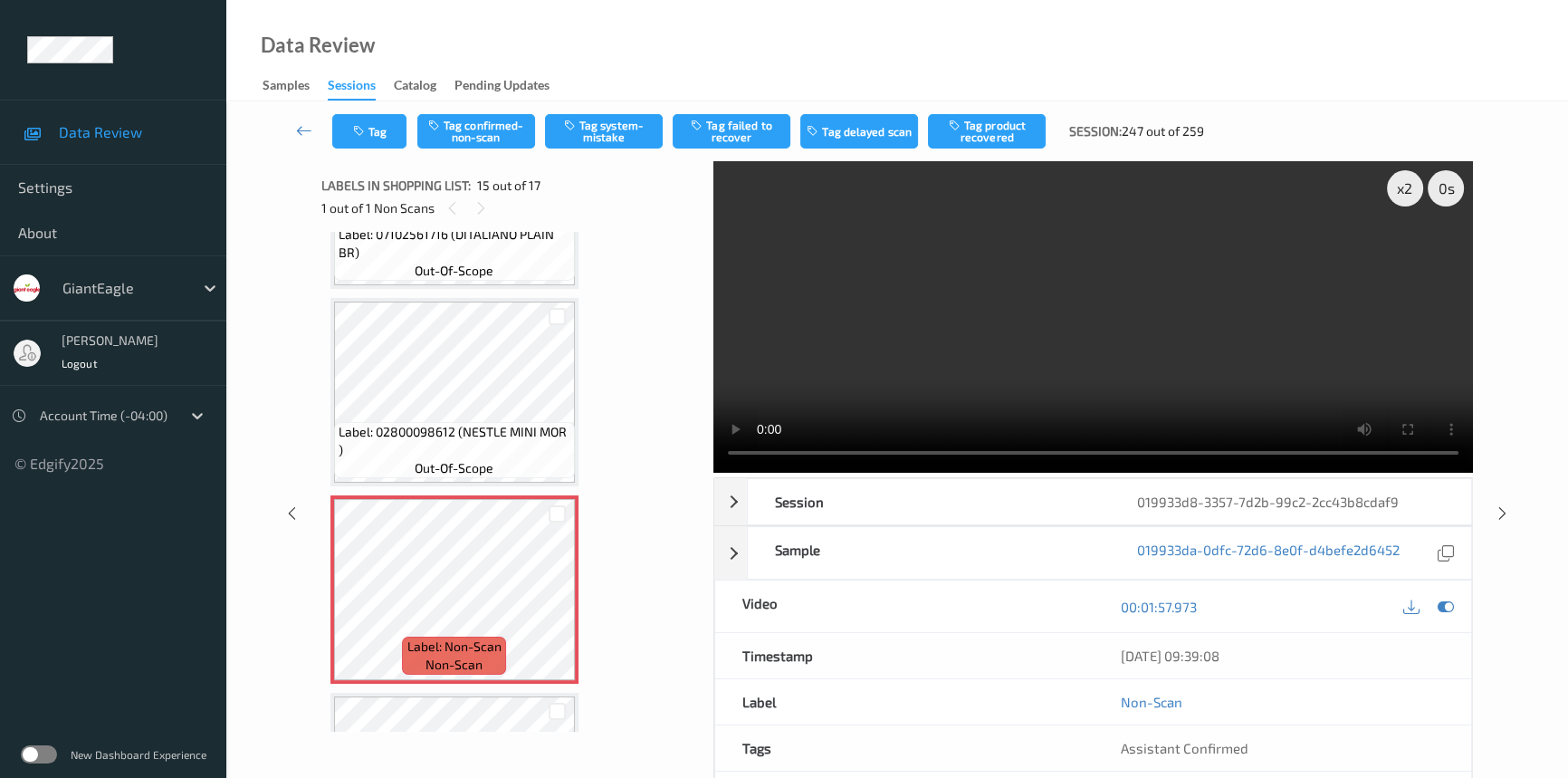
scroll to position [2565, 0]
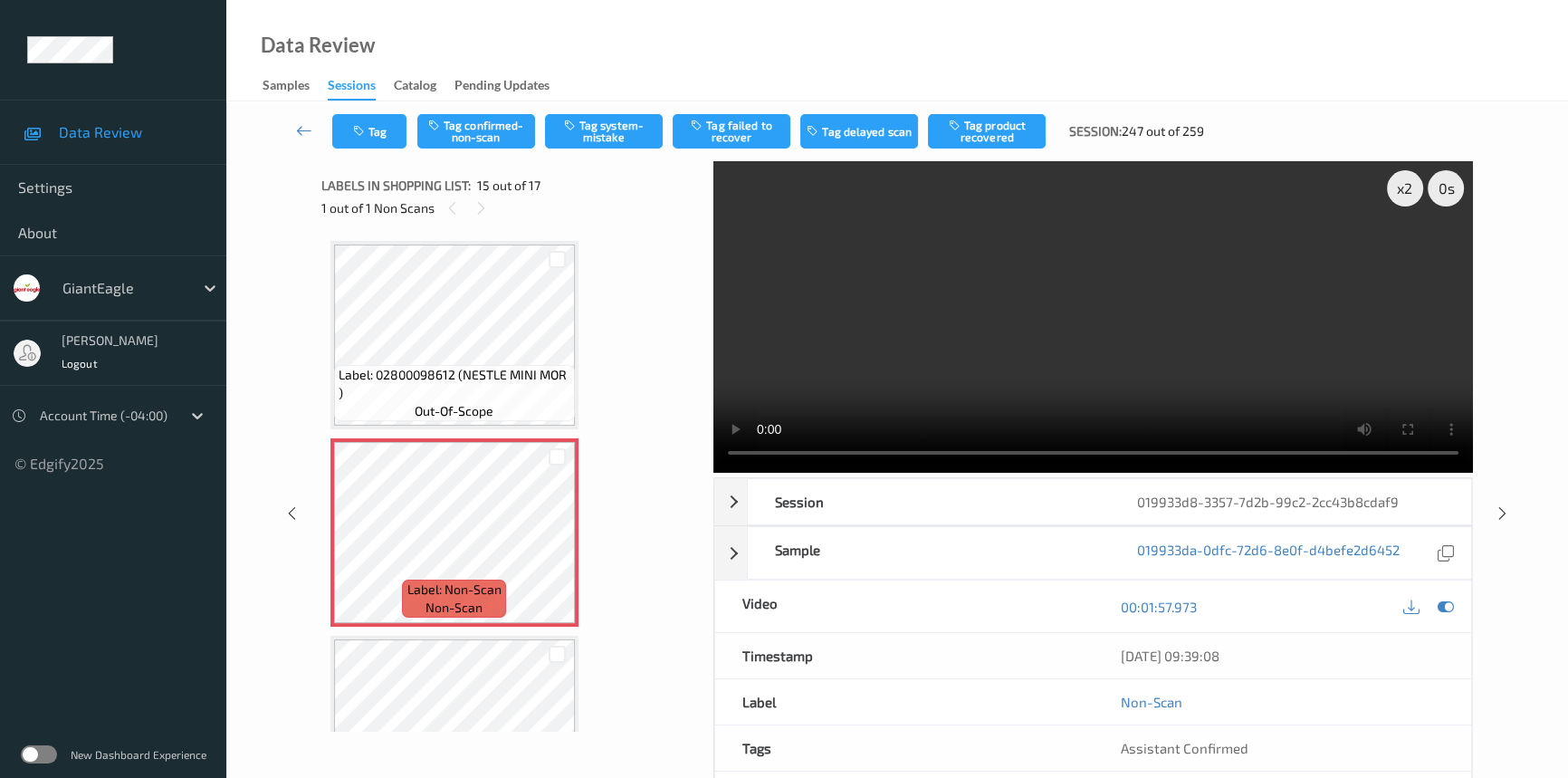
click at [1097, 293] on video at bounding box center [1093, 317] width 759 height 311
click at [1159, 297] on video at bounding box center [1093, 317] width 759 height 311
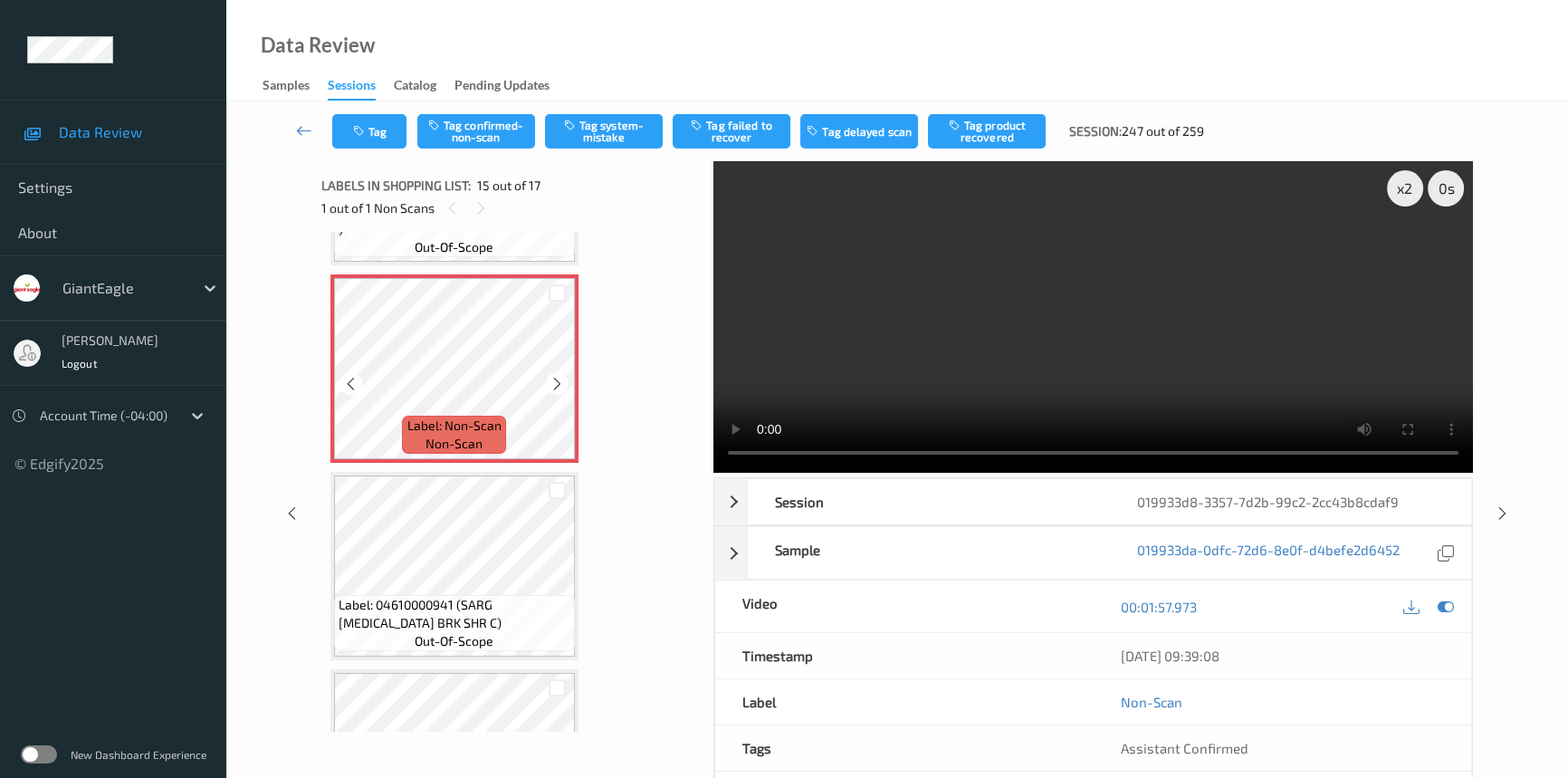
scroll to position [2729, 0]
click at [1039, 298] on video at bounding box center [1093, 317] width 759 height 311
click at [1066, 302] on video at bounding box center [1093, 317] width 759 height 311
click at [1106, 308] on video at bounding box center [1093, 317] width 759 height 311
click at [1070, 327] on video at bounding box center [1093, 317] width 759 height 311
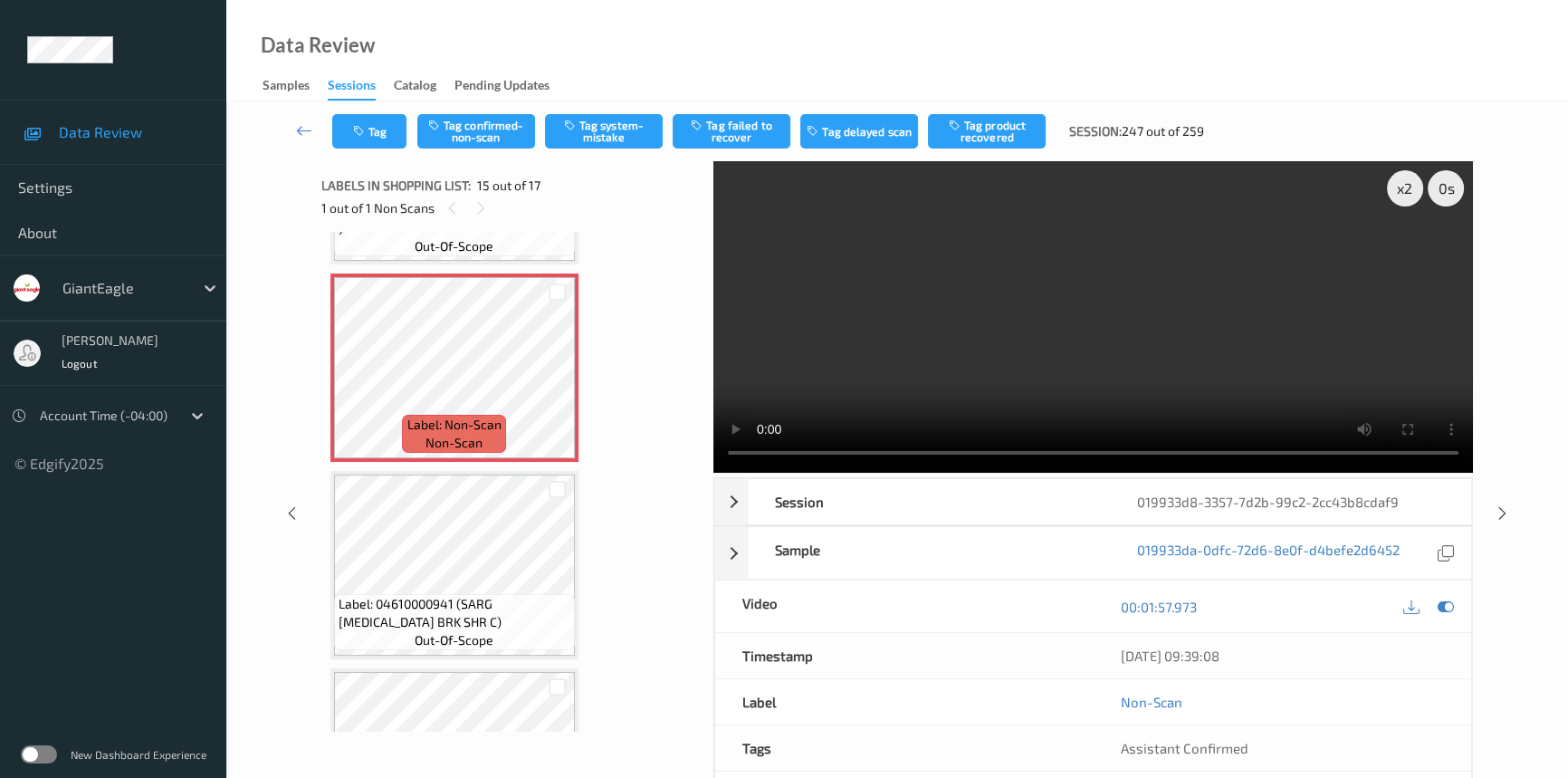
click at [1062, 369] on video at bounding box center [1093, 317] width 759 height 311
click at [883, 366] on video at bounding box center [1093, 317] width 759 height 311
click at [867, 352] on video at bounding box center [1093, 317] width 759 height 311
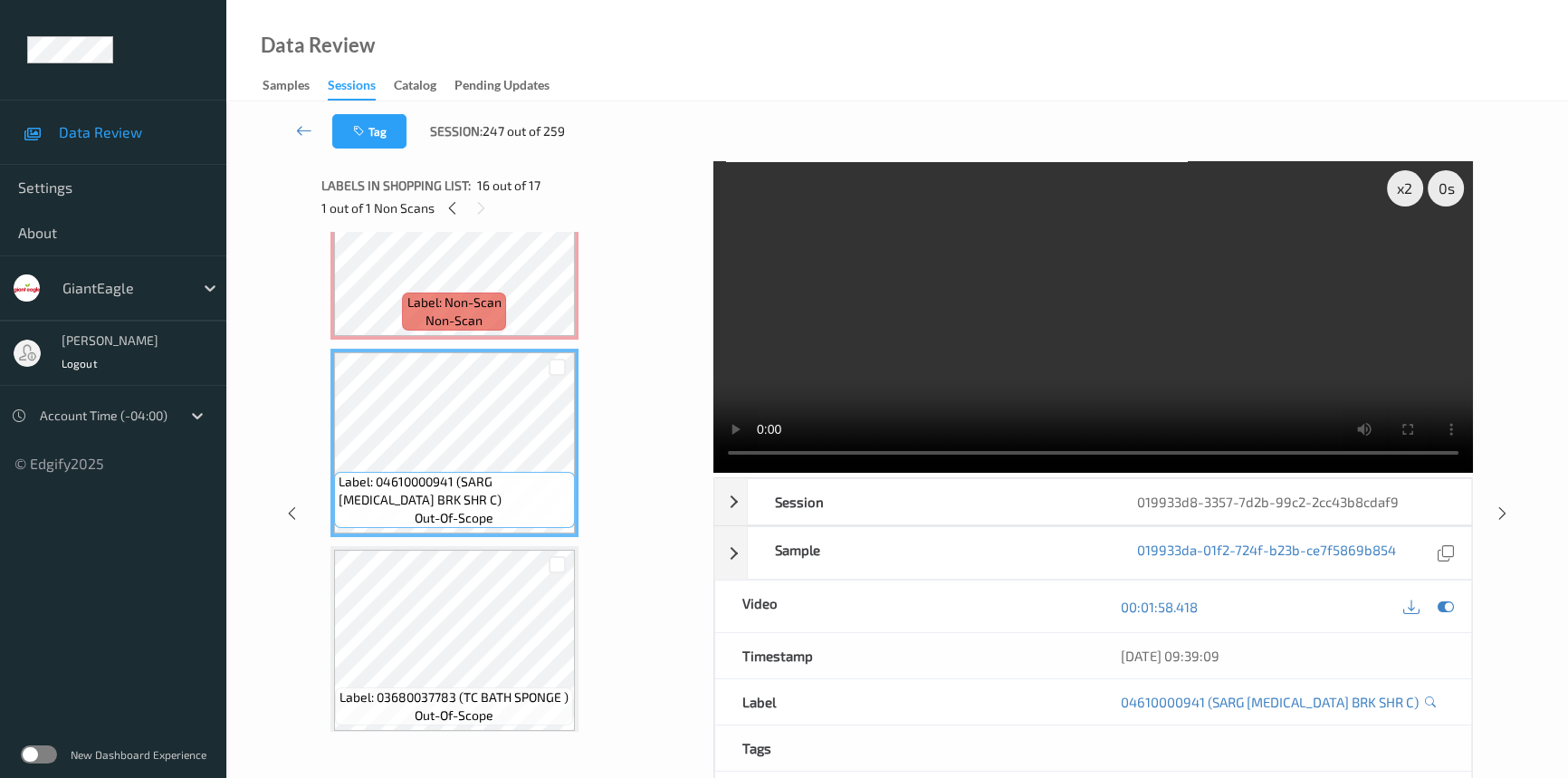
scroll to position [2852, 0]
click at [936, 391] on video at bounding box center [1093, 317] width 759 height 311
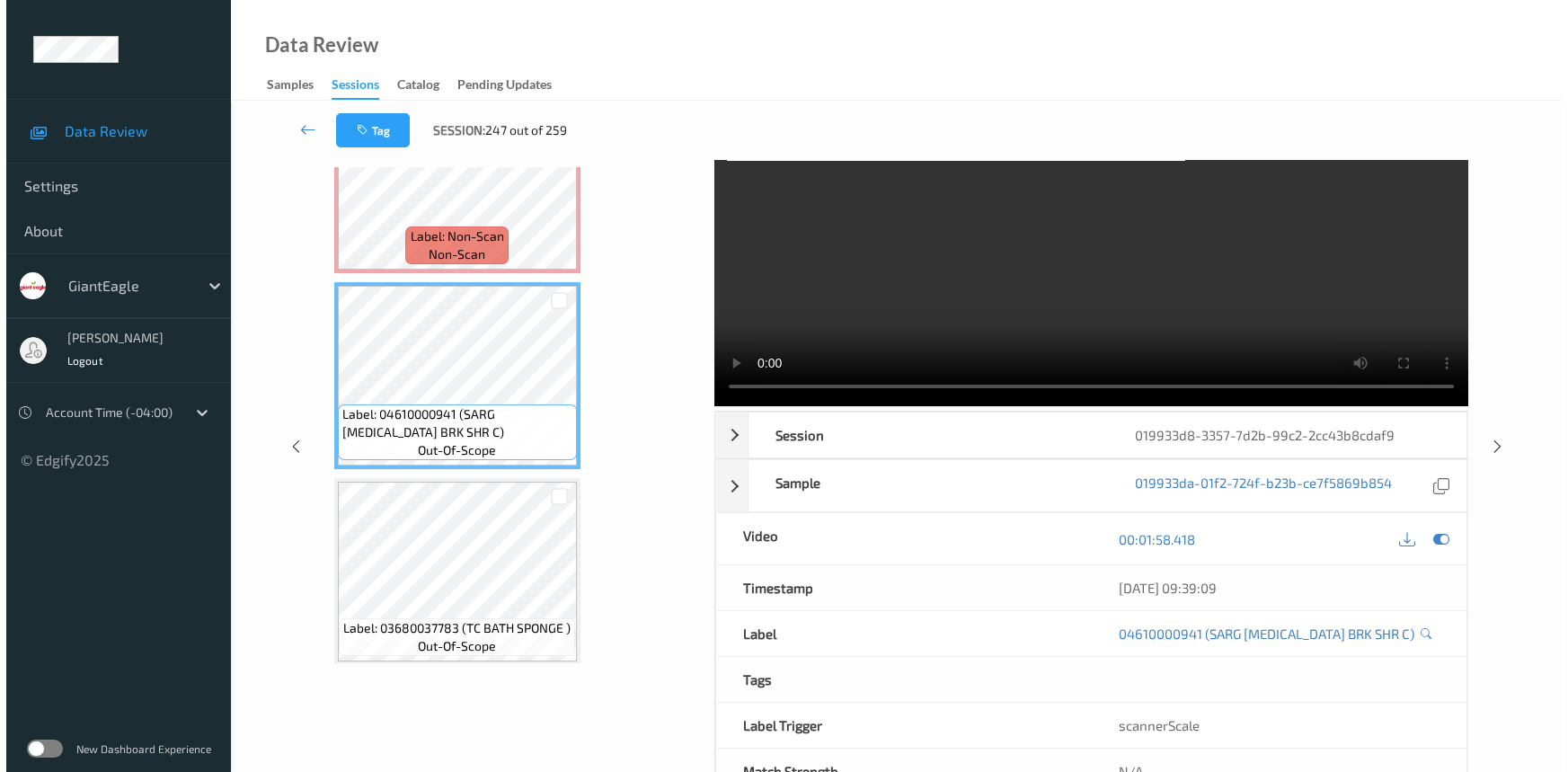
scroll to position [0, 0]
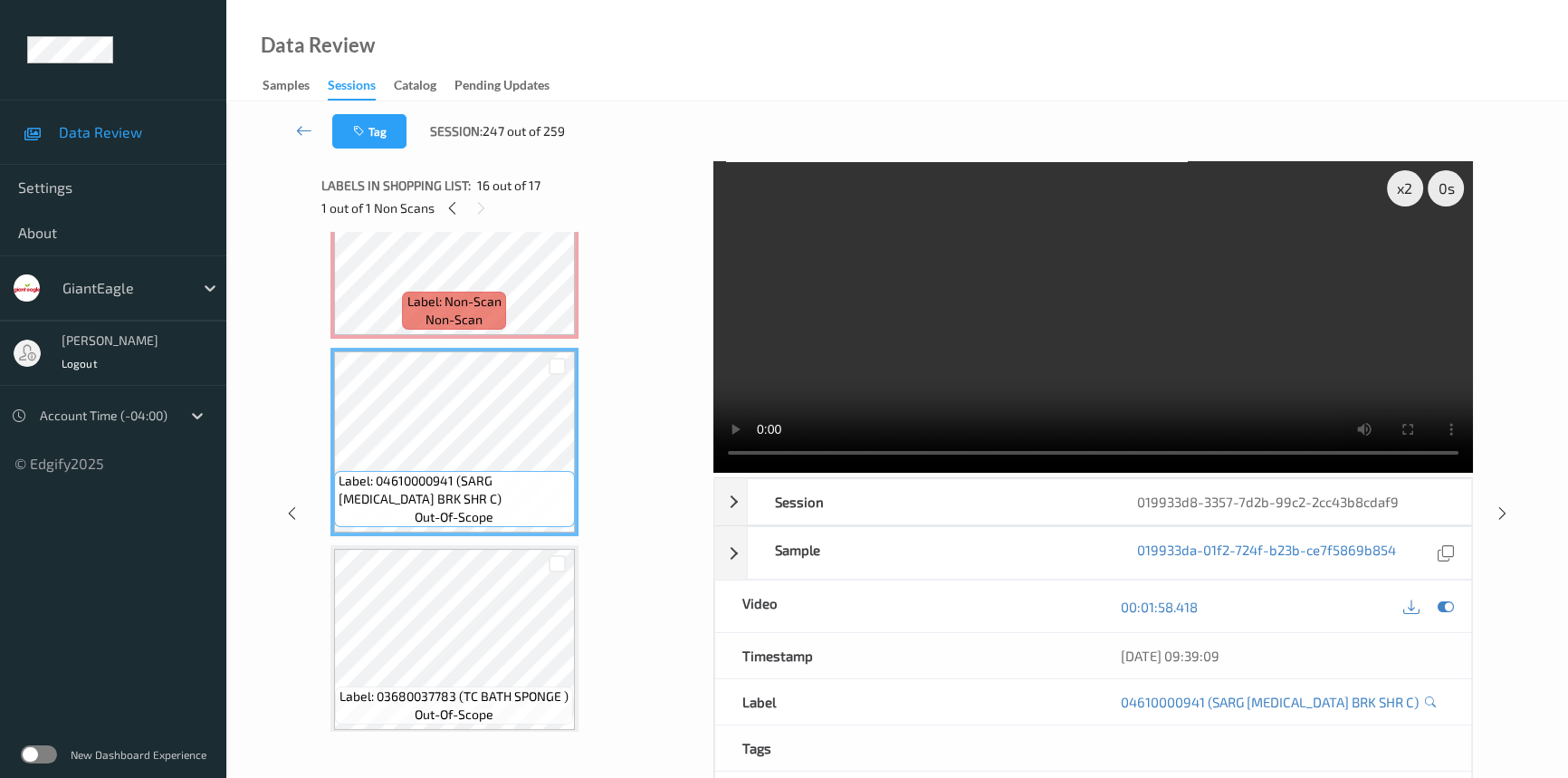
click at [1029, 317] on video at bounding box center [1093, 317] width 759 height 311
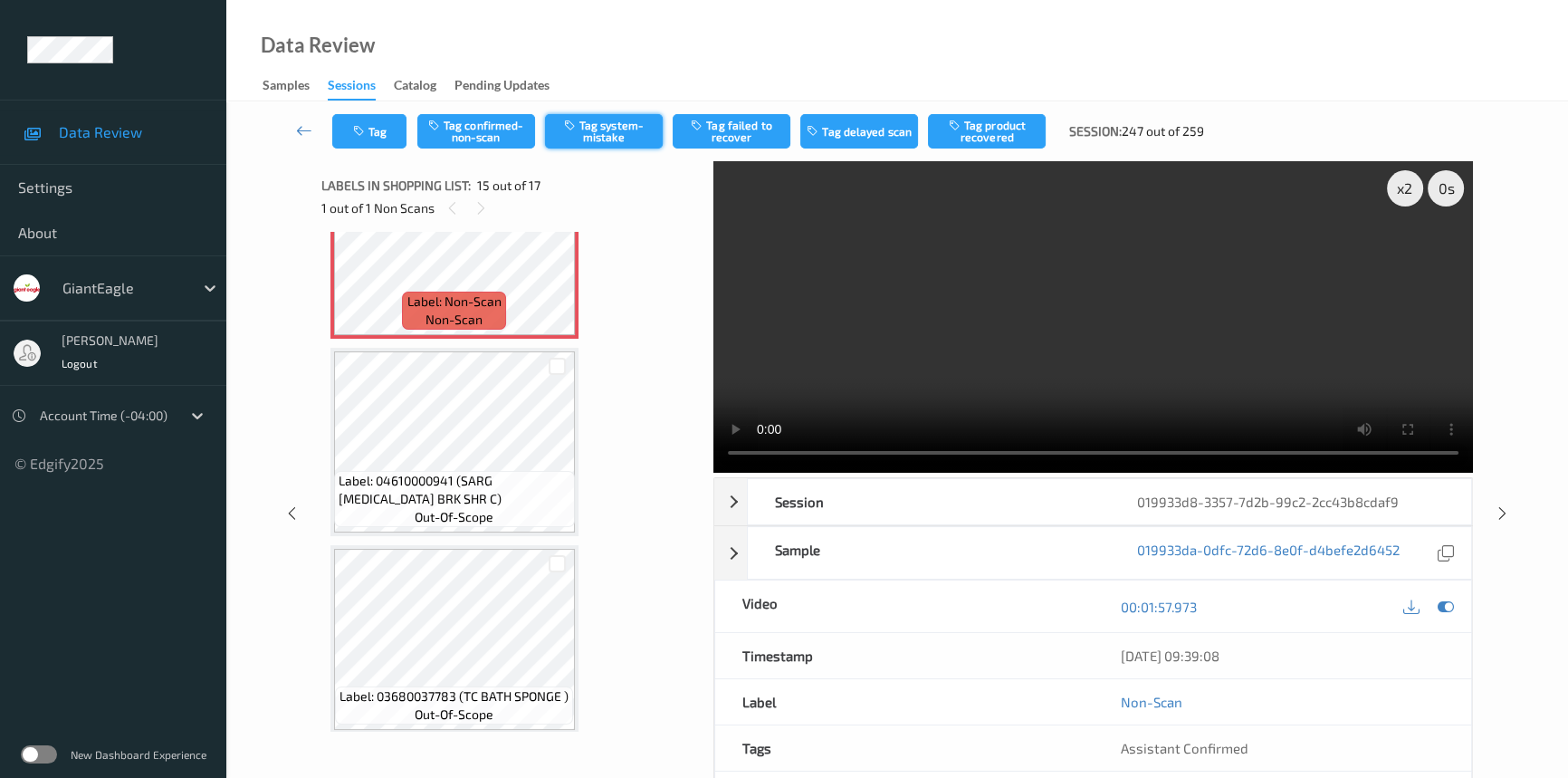
click at [642, 123] on button "Tag system-mistake" at bounding box center [604, 131] width 118 height 35
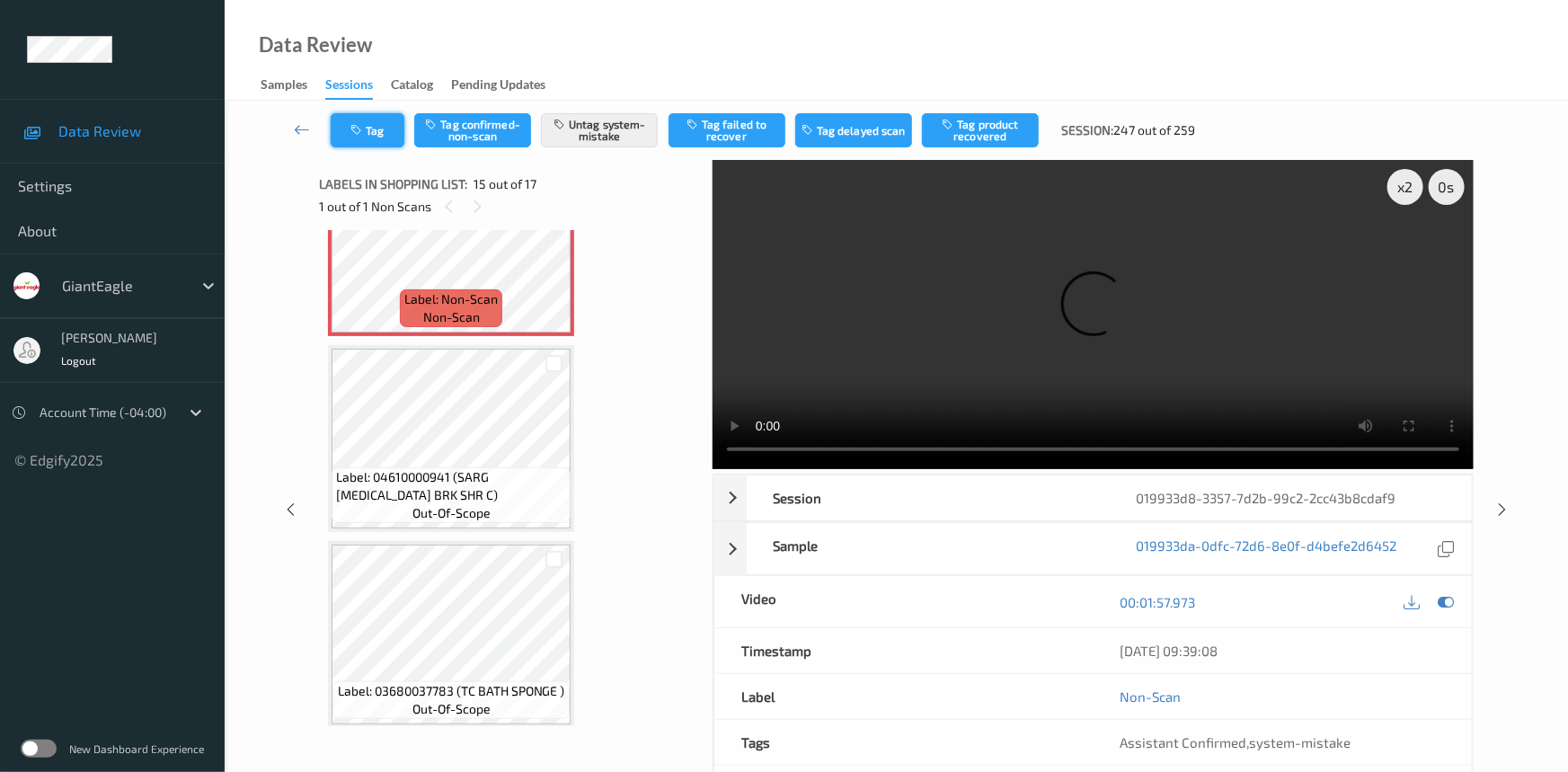
click at [369, 122] on button "Tag" at bounding box center [367, 130] width 74 height 34
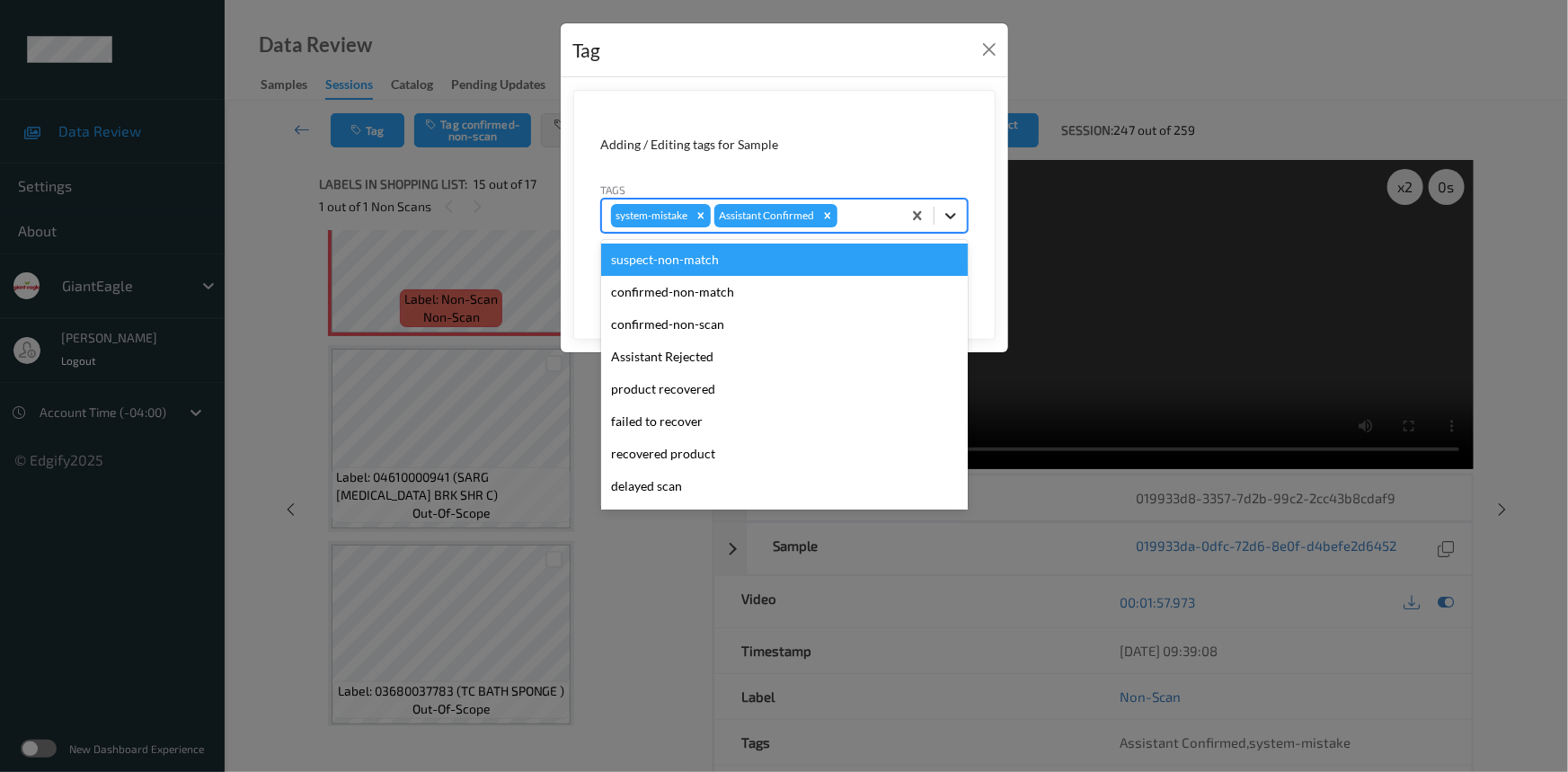
click at [955, 220] on icon at bounding box center [950, 215] width 18 height 18
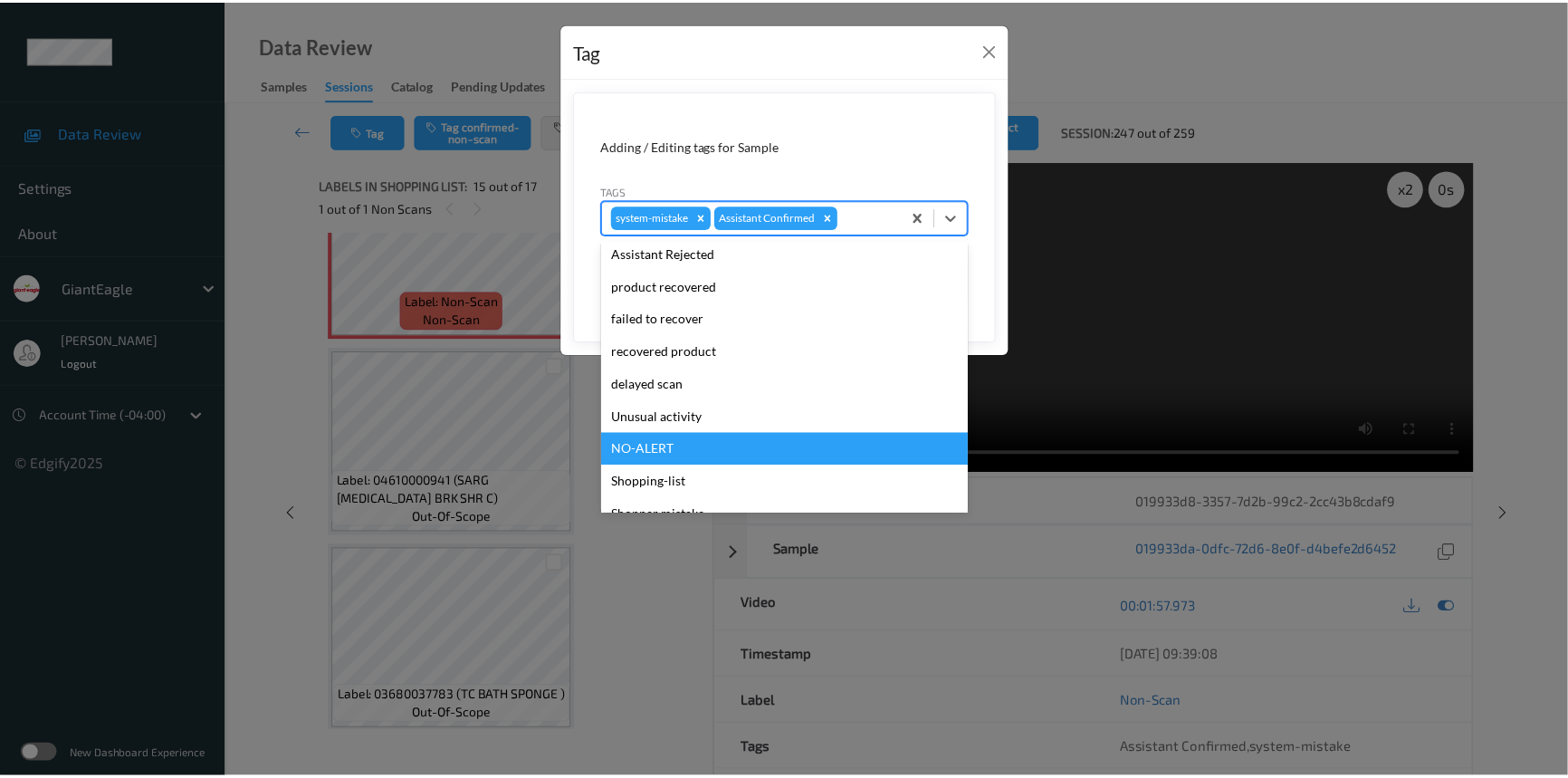
scroll to position [160, 0]
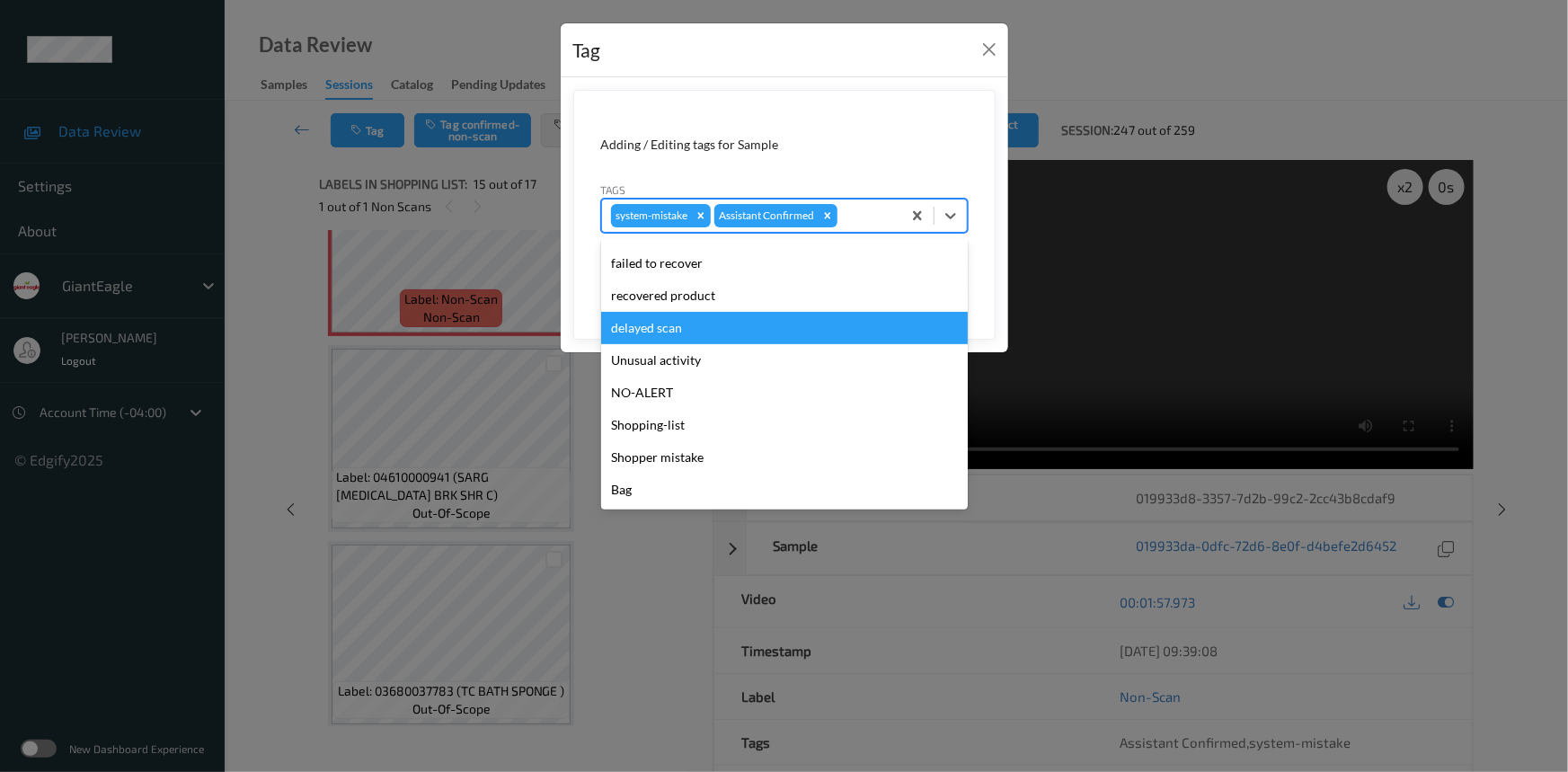
click at [668, 359] on div "Unusual activity" at bounding box center [784, 360] width 367 height 32
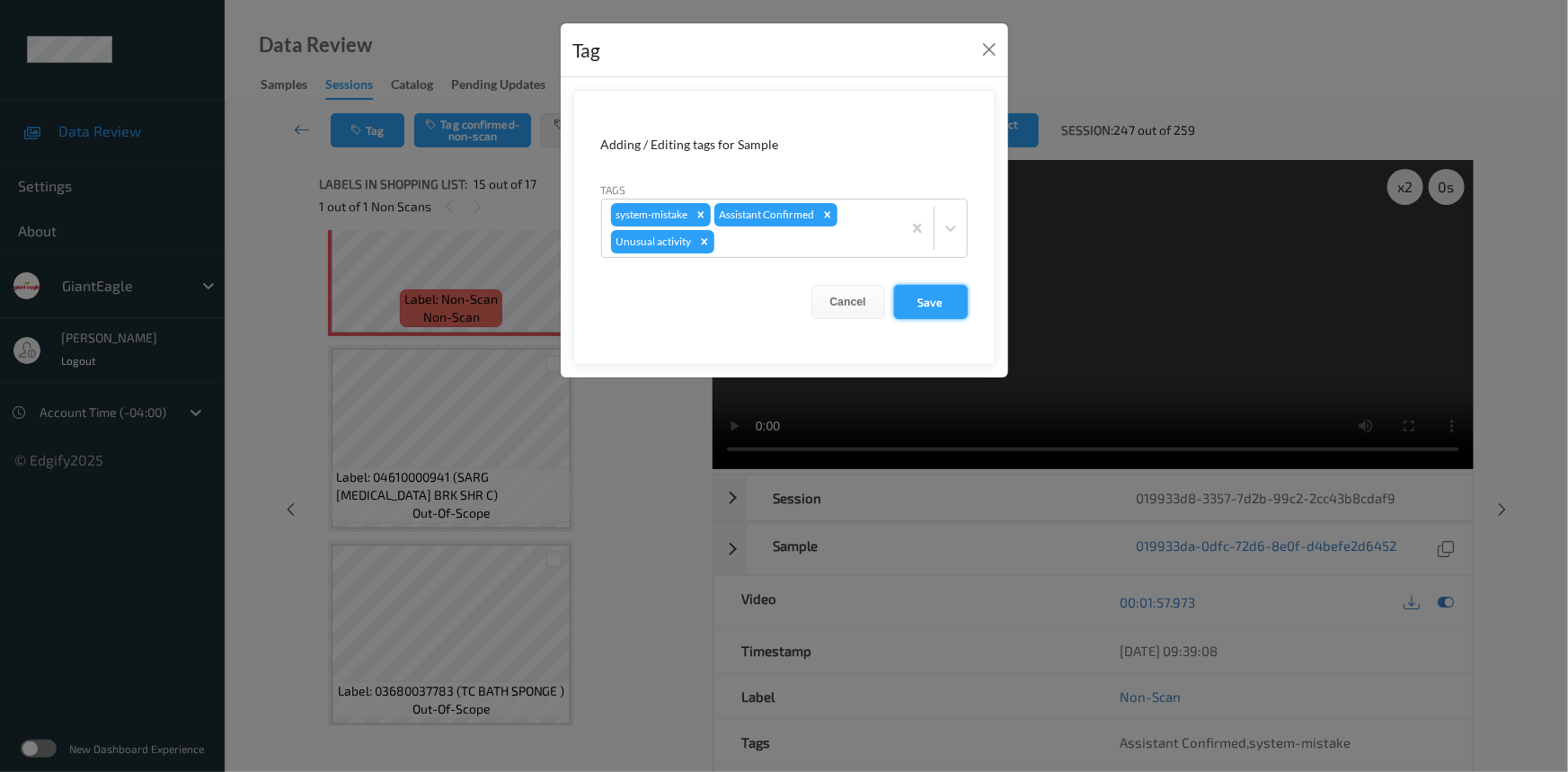
click at [942, 302] on button "Save" at bounding box center [931, 302] width 74 height 34
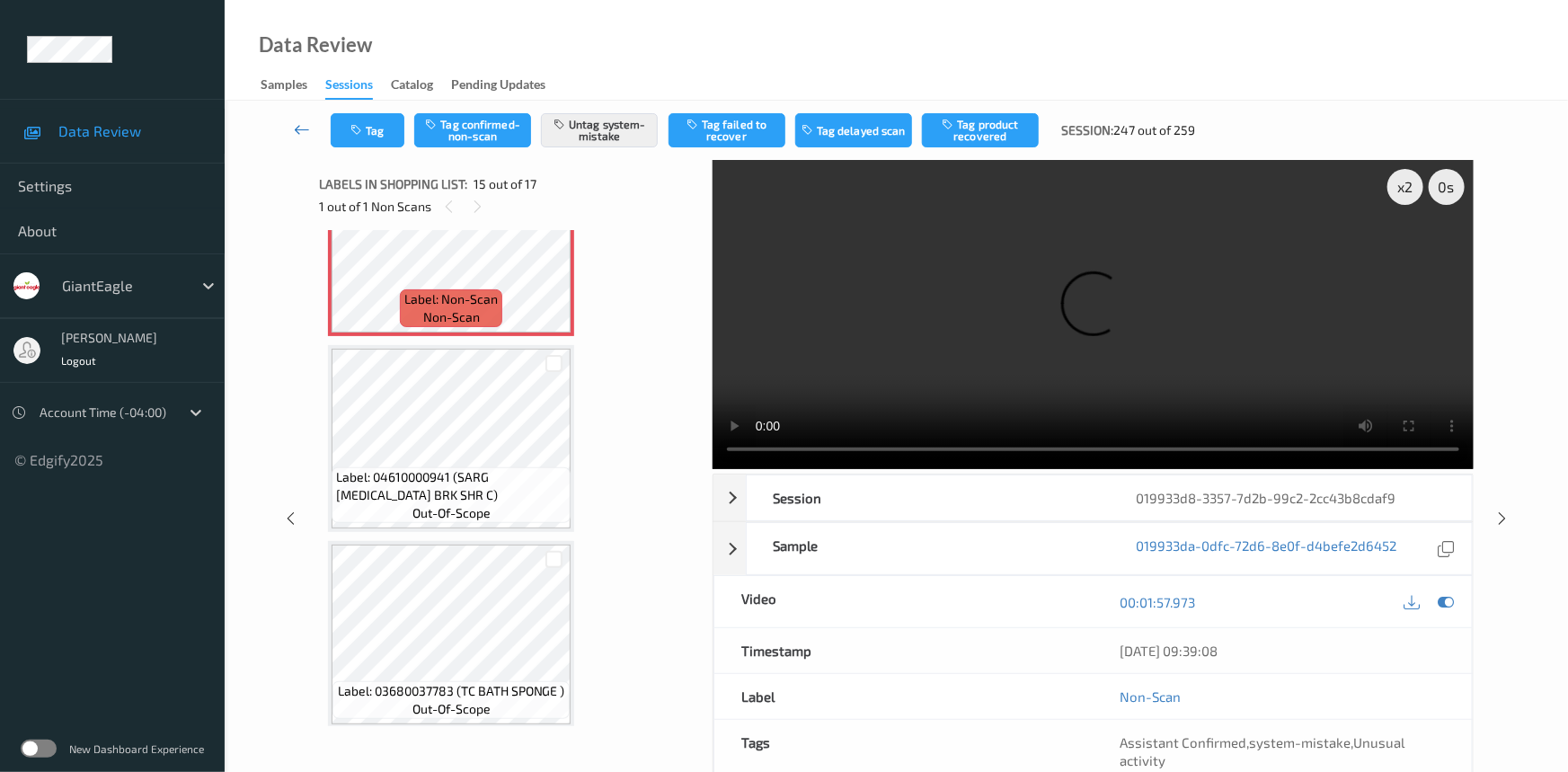
click at [294, 120] on icon at bounding box center [302, 129] width 16 height 18
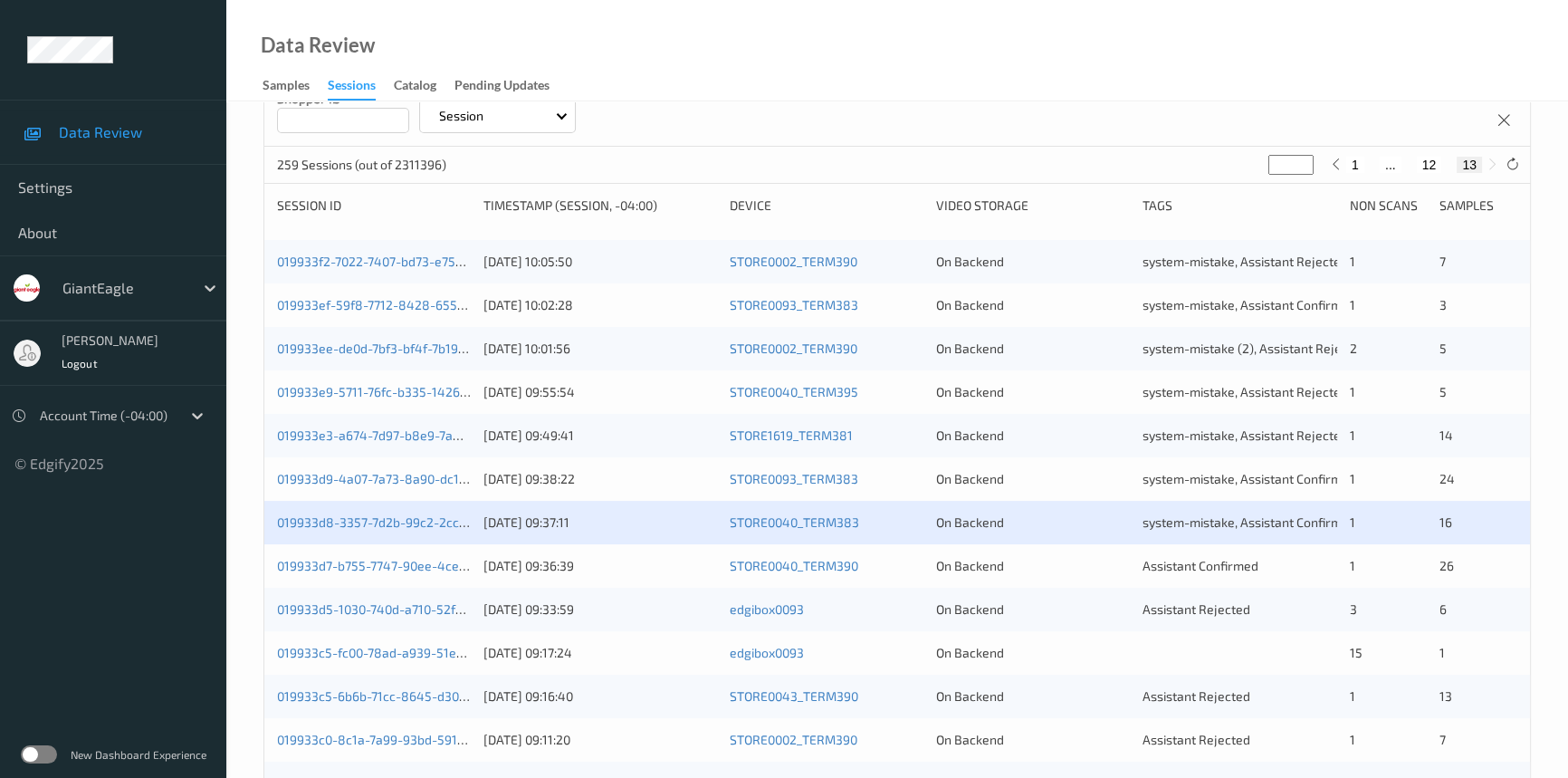
scroll to position [246, 0]
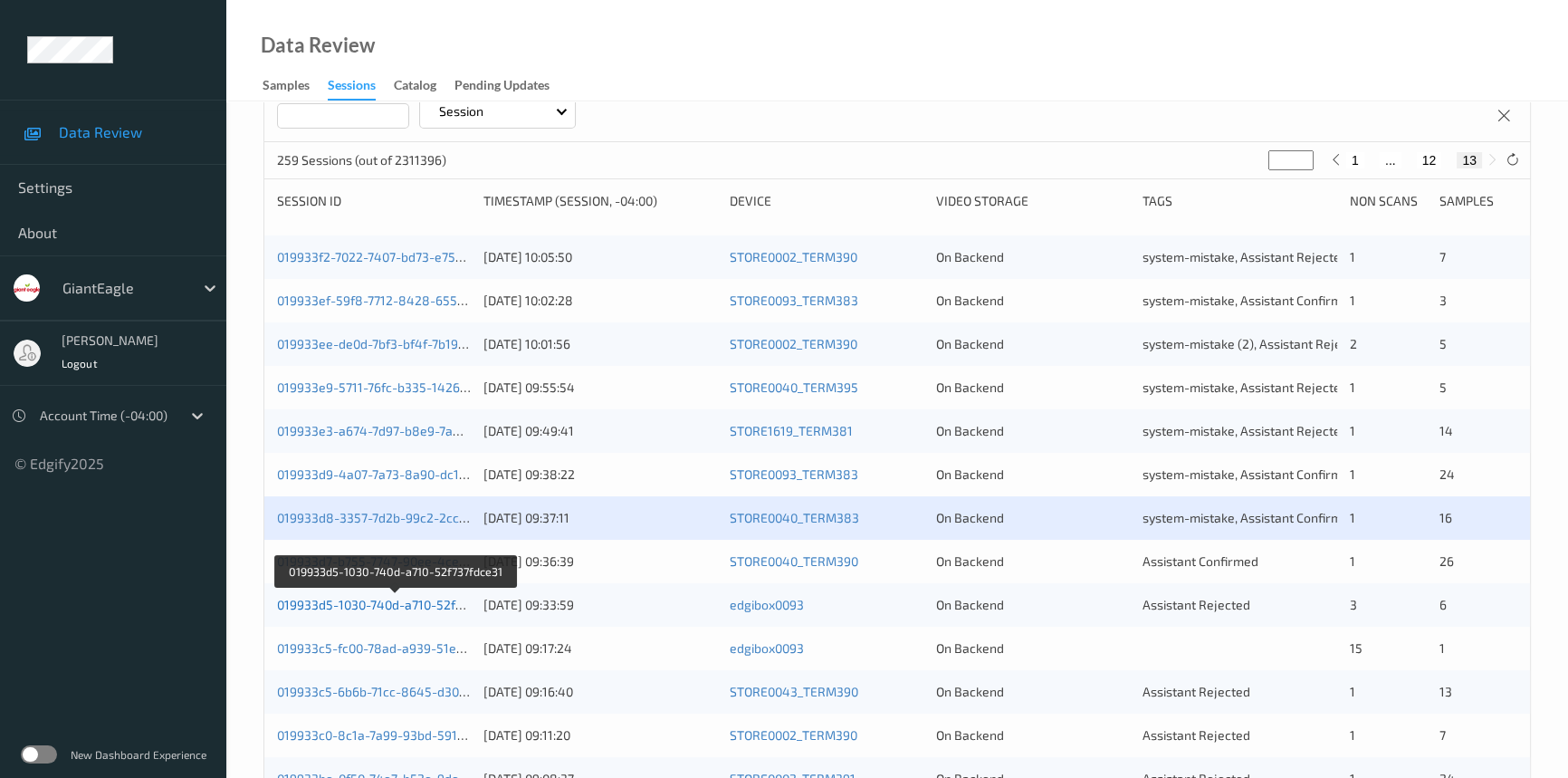
click at [347, 604] on link "019933d5-1030-740d-a710-52f737fdce31" at bounding box center [395, 605] width 236 height 16
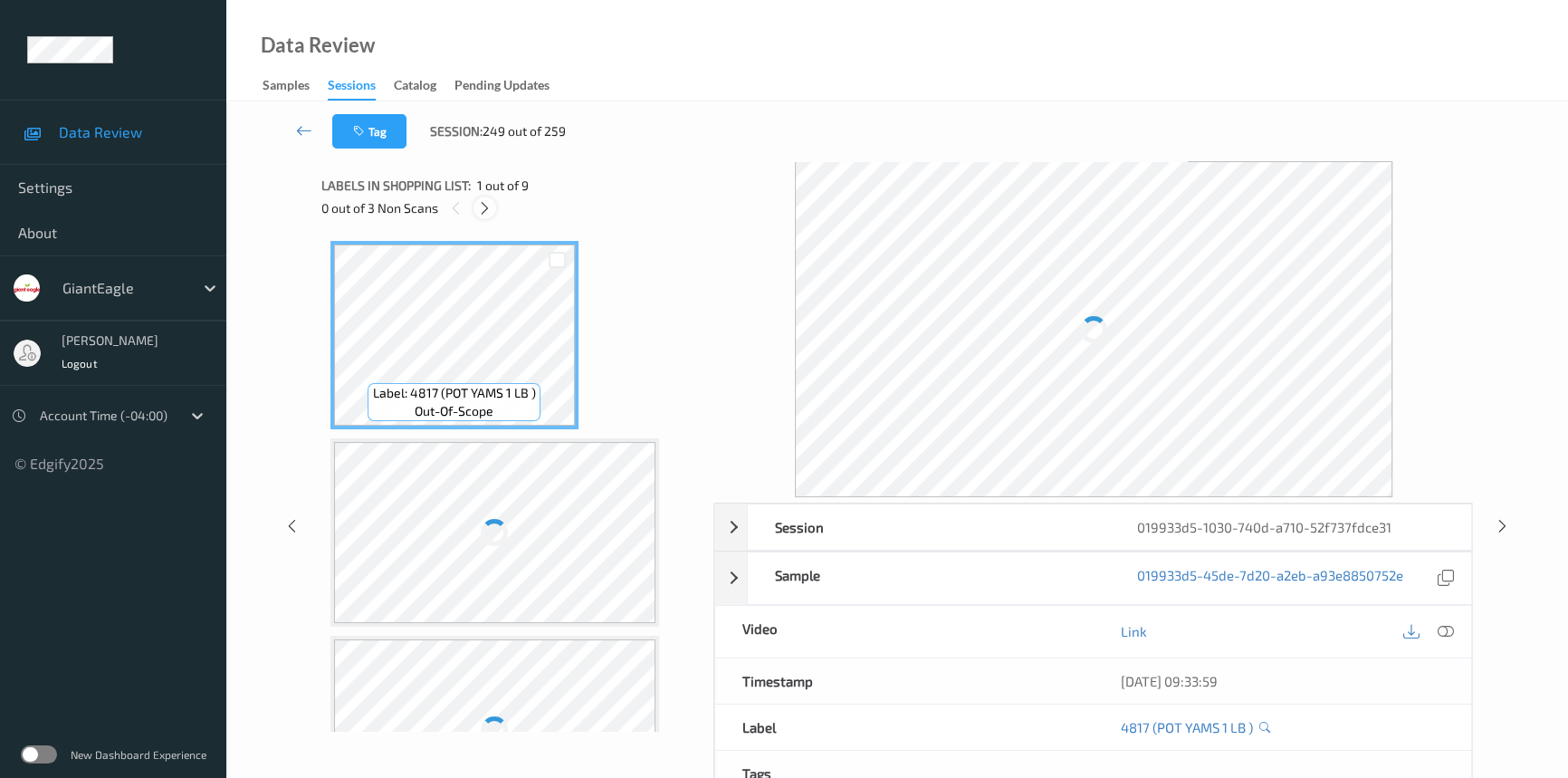
click at [488, 211] on icon at bounding box center [485, 208] width 16 height 16
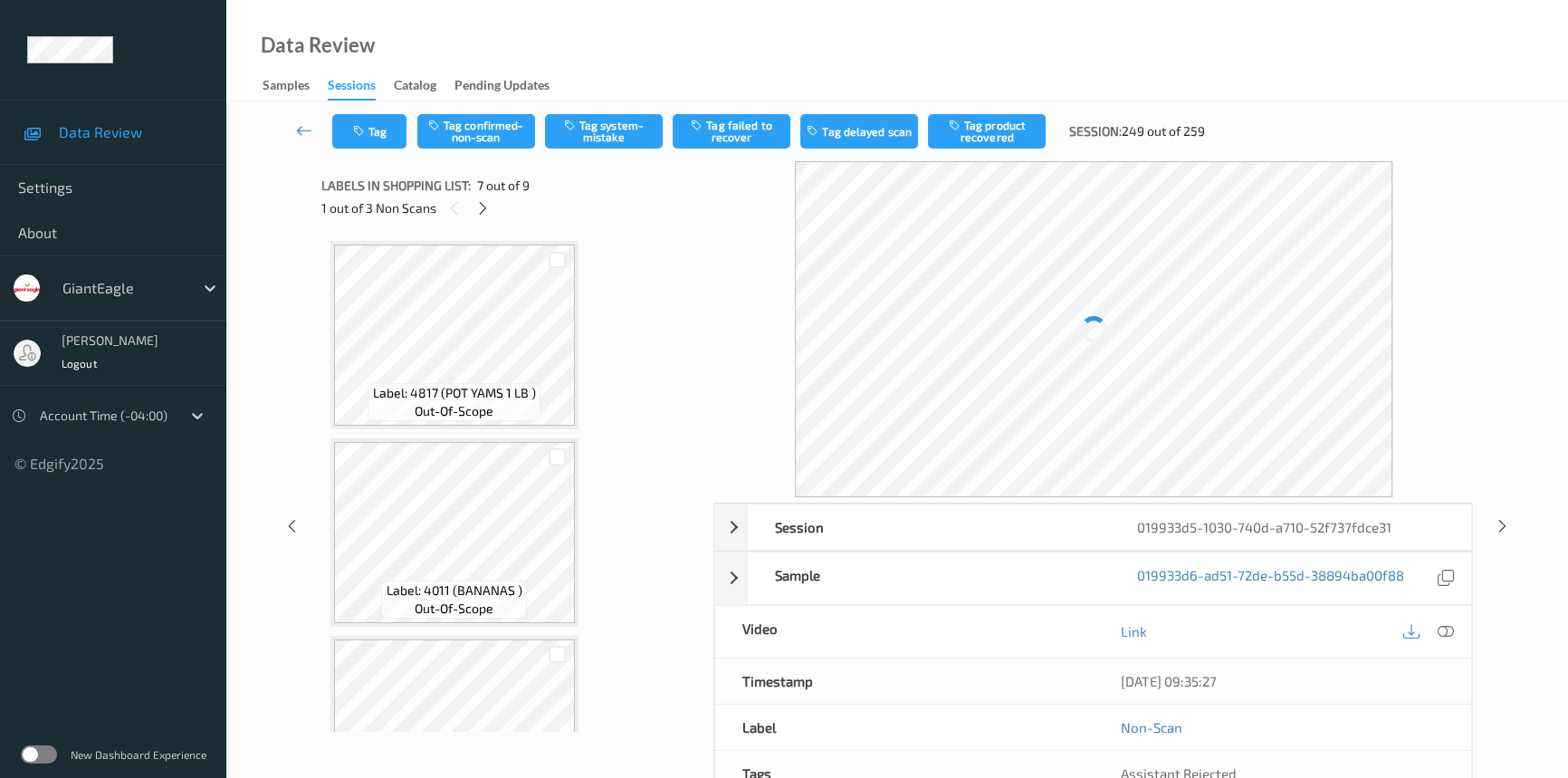
scroll to position [992, 0]
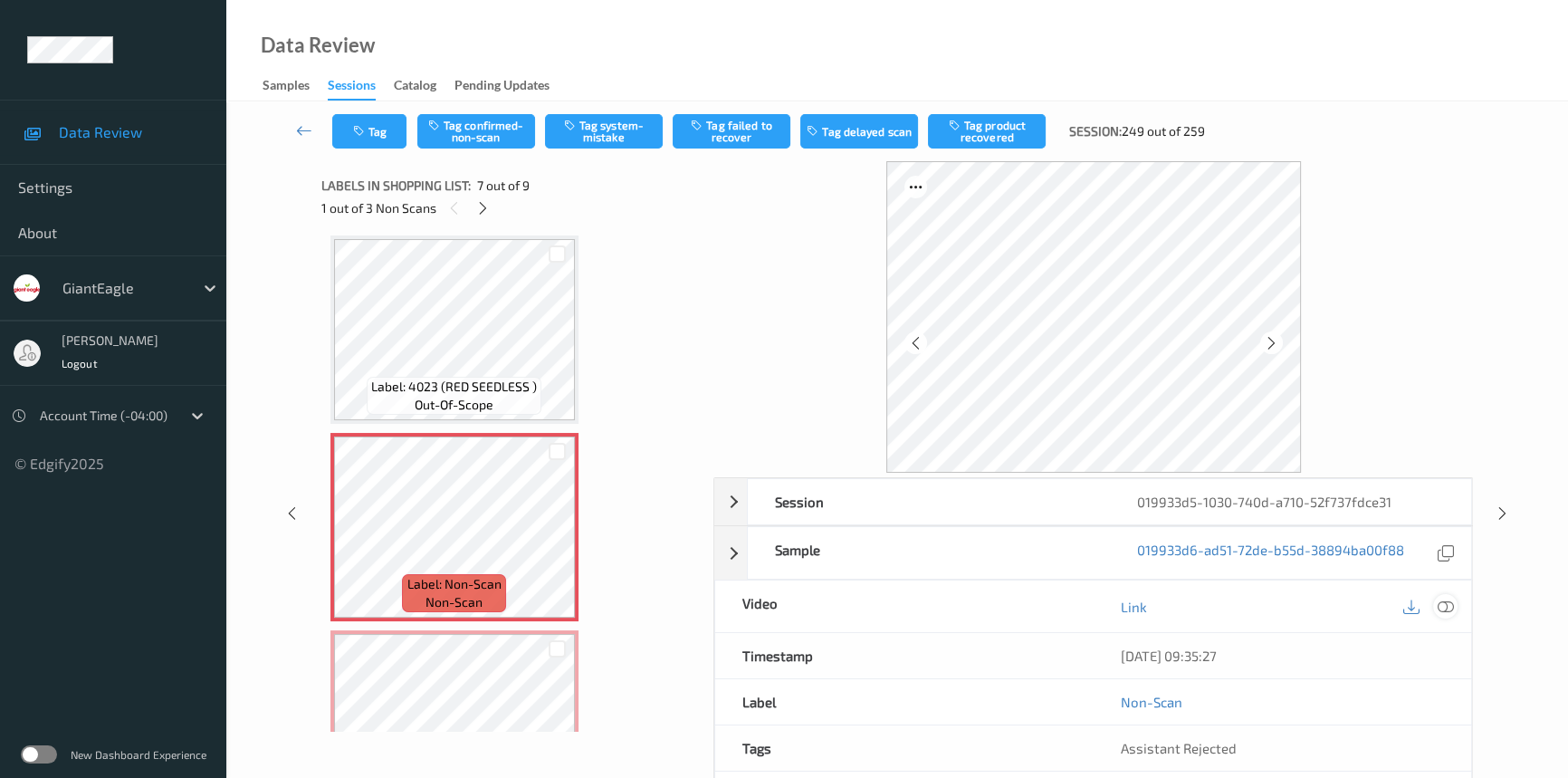
click at [1450, 607] on icon at bounding box center [1446, 607] width 16 height 16
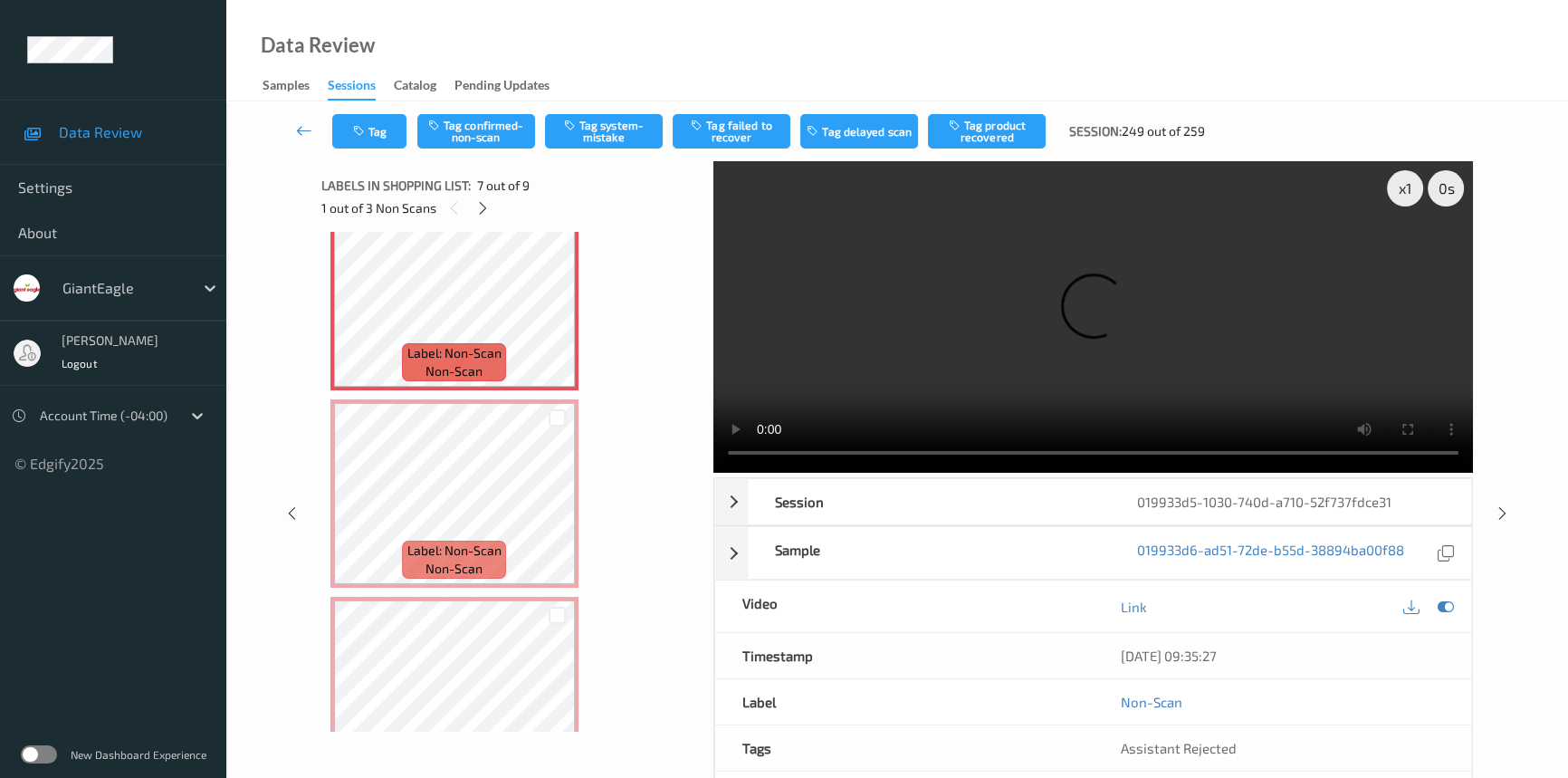
scroll to position [1240, 0]
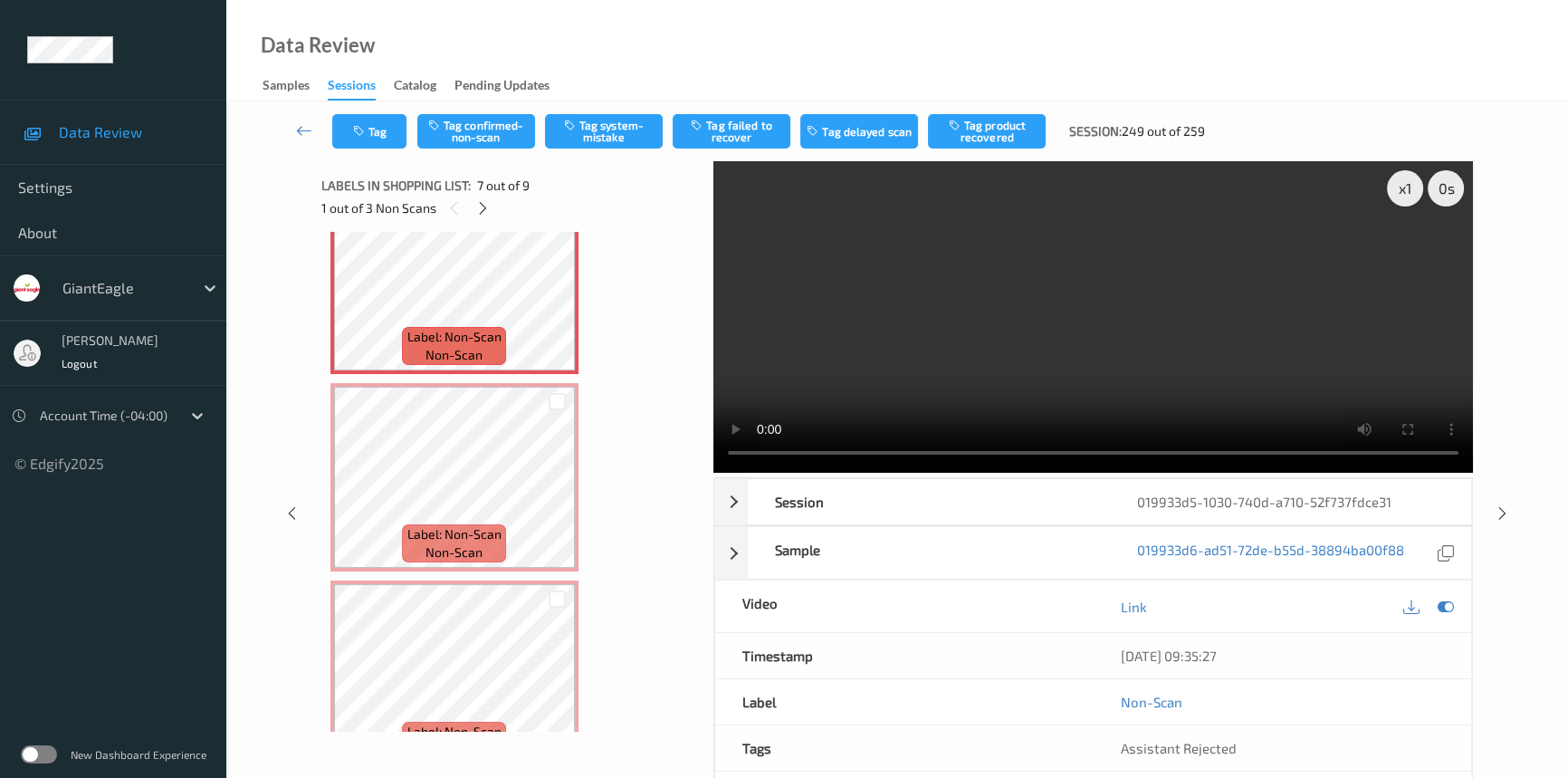
click at [949, 306] on video at bounding box center [1093, 317] width 759 height 311
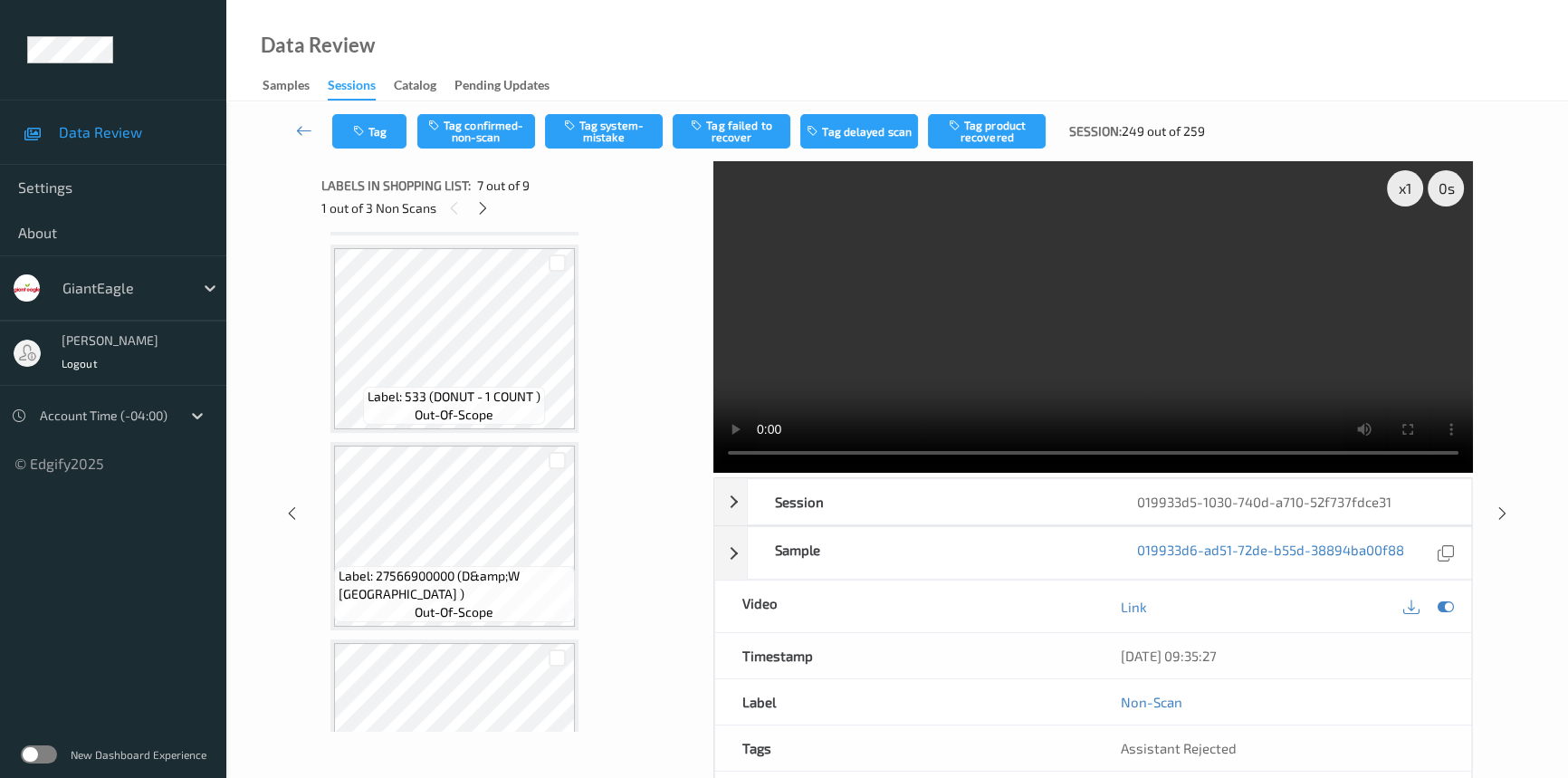
scroll to position [291, 0]
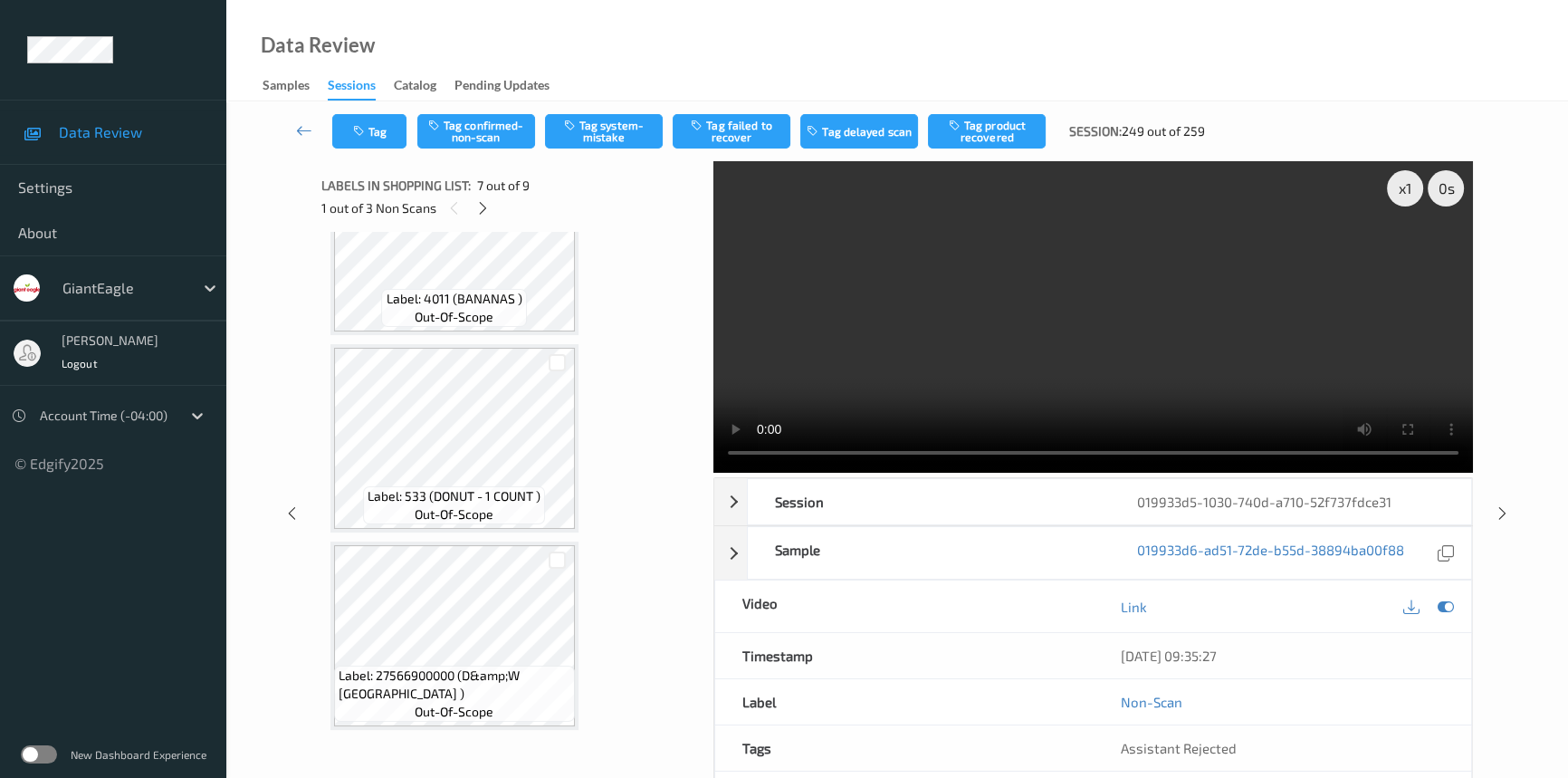
click at [898, 340] on video at bounding box center [1093, 317] width 759 height 311
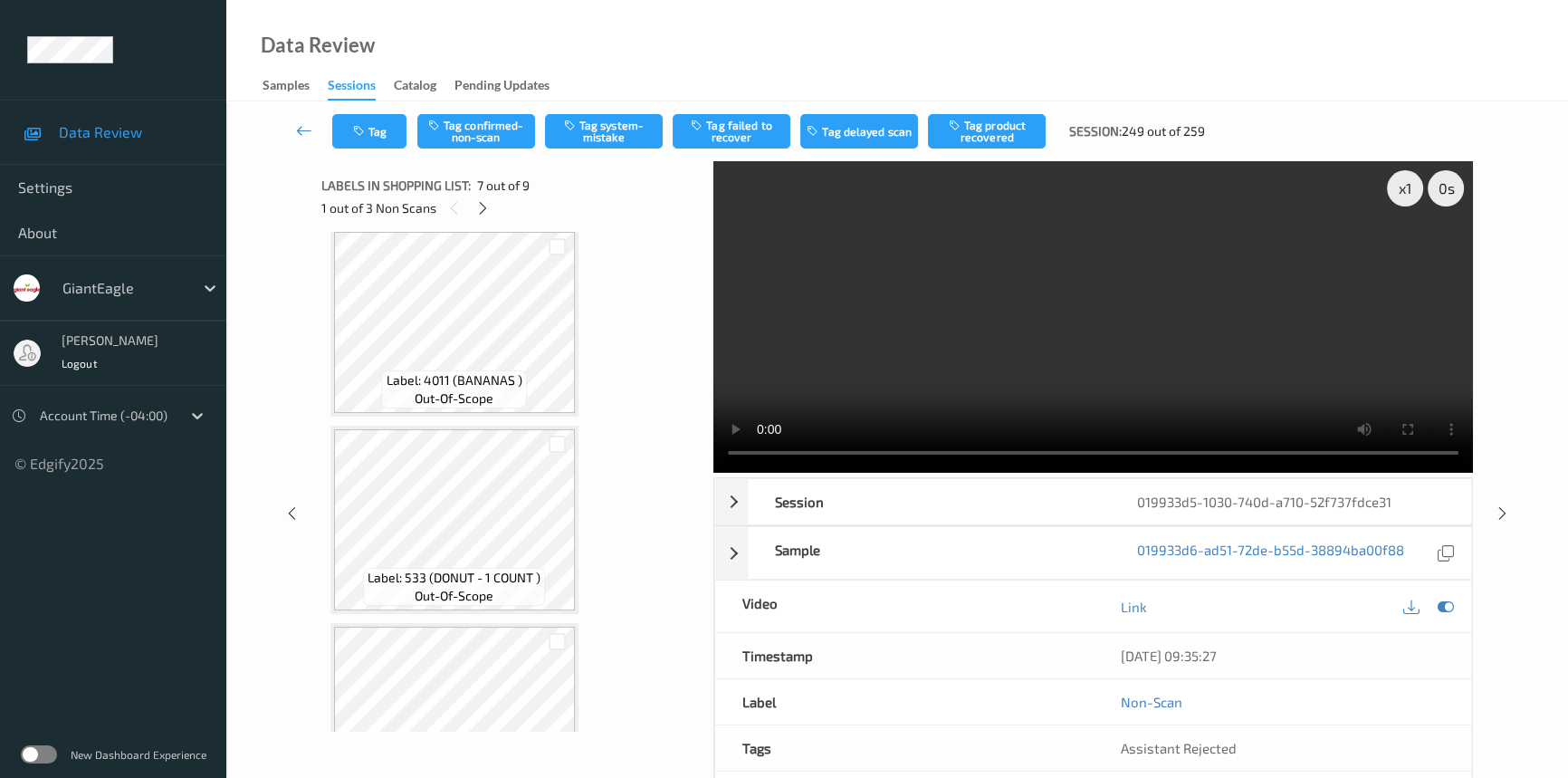
scroll to position [209, 0]
click at [1401, 190] on div "x 1" at bounding box center [1404, 188] width 37 height 37
click at [1401, 190] on div "x 2" at bounding box center [1404, 188] width 37 height 37
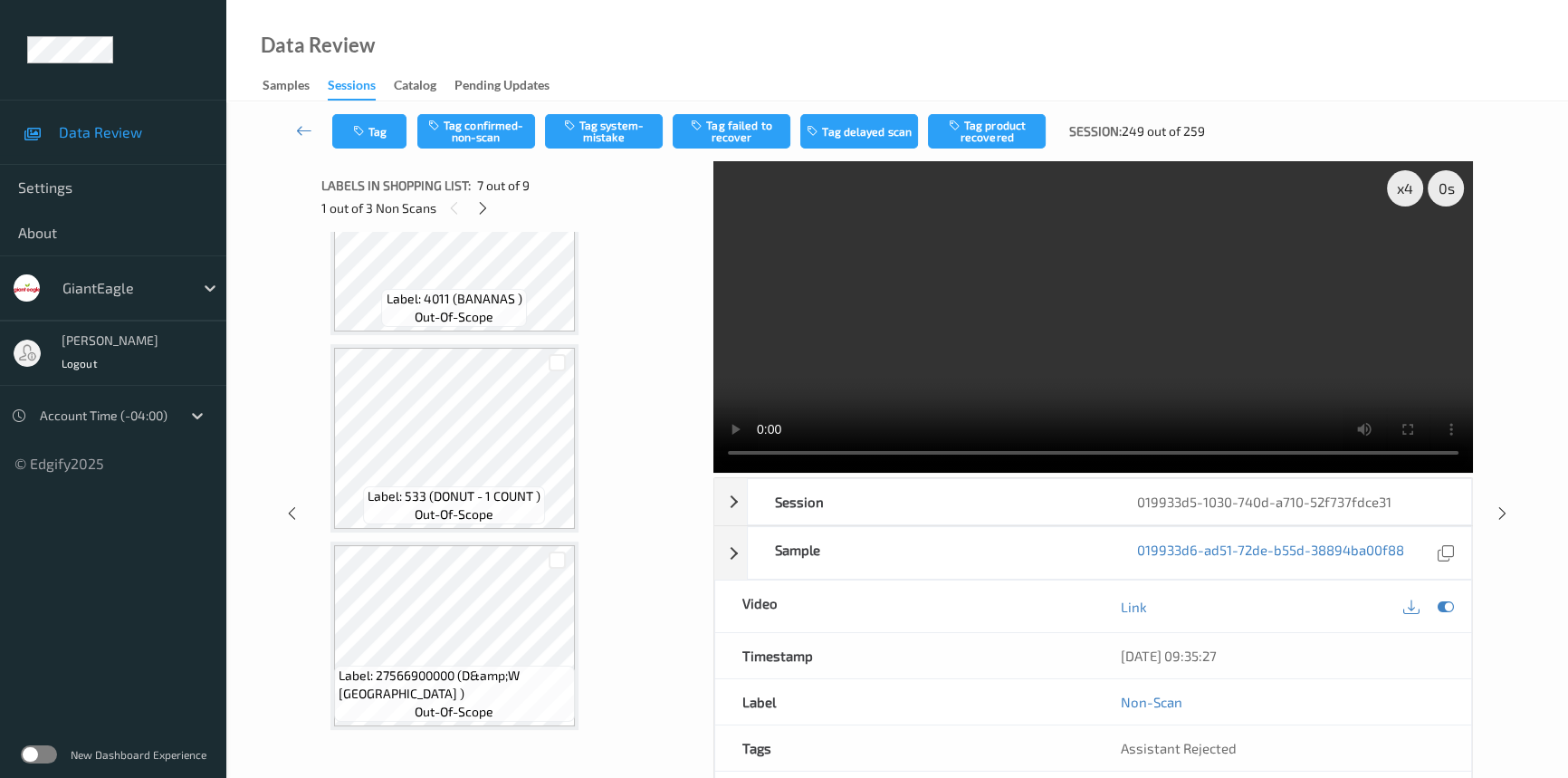
click at [1016, 355] on video at bounding box center [1093, 317] width 759 height 311
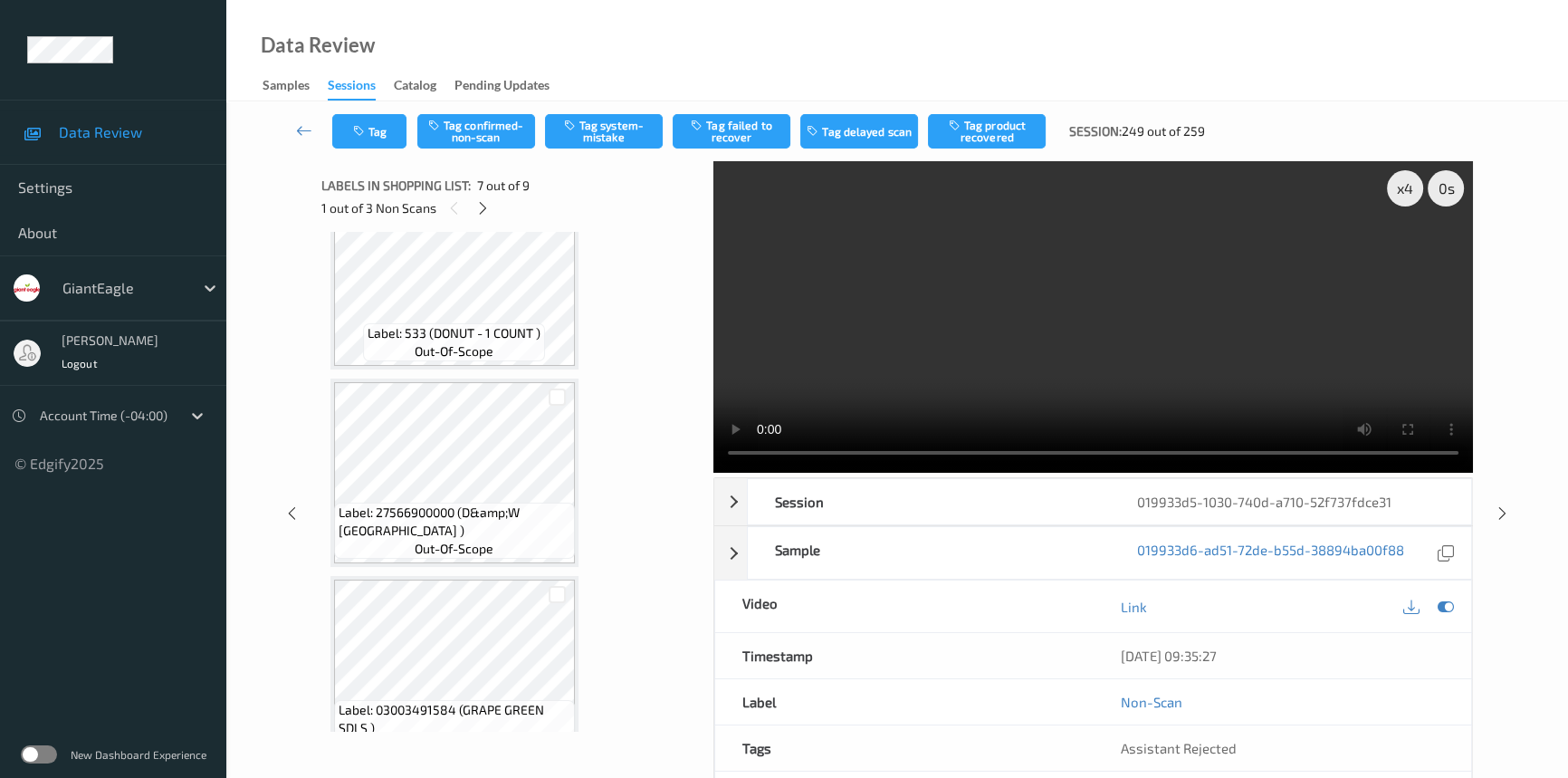
scroll to position [456, 0]
click at [1160, 315] on video at bounding box center [1093, 317] width 759 height 311
click at [1093, 317] on video at bounding box center [1093, 317] width 759 height 311
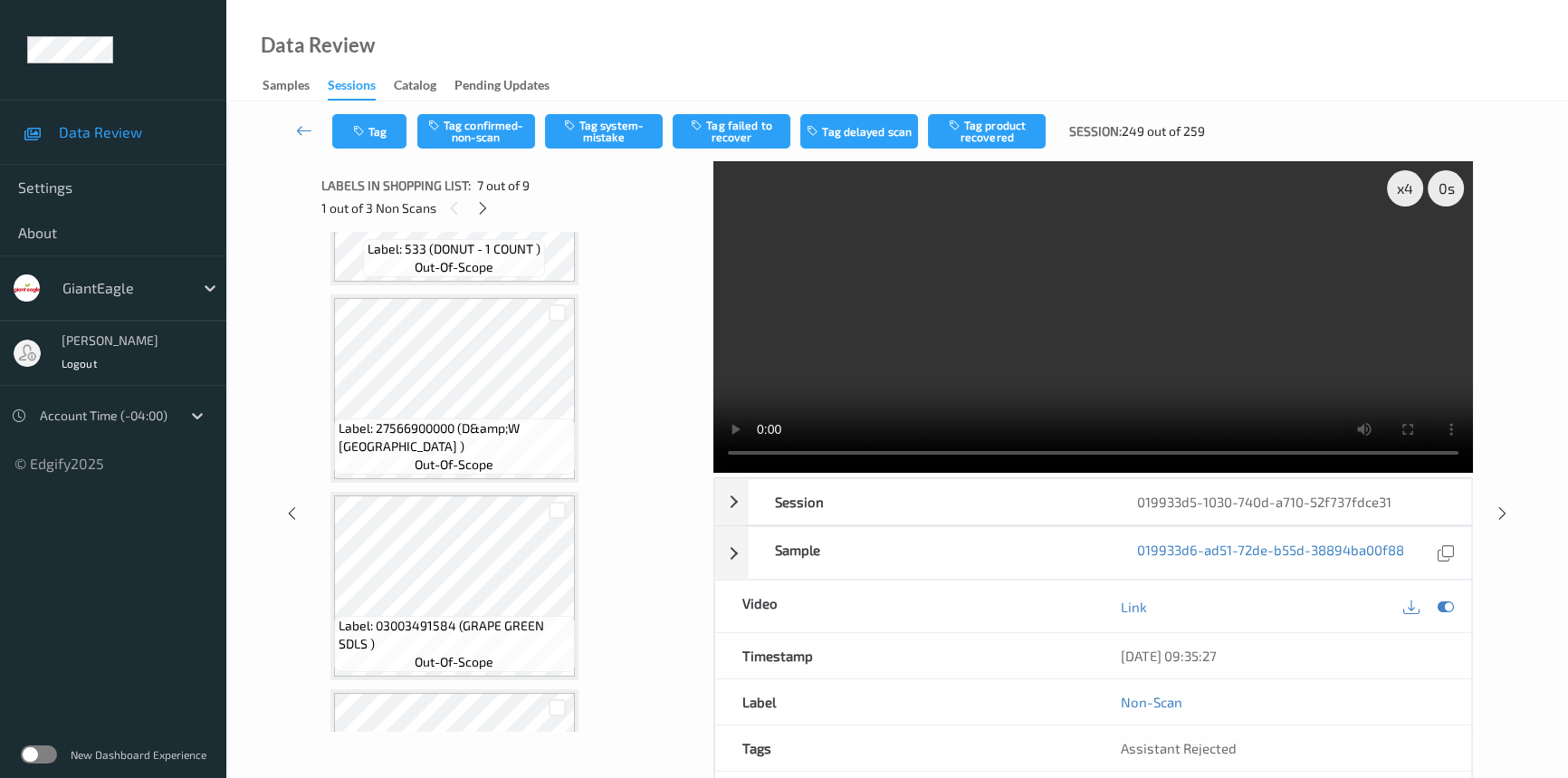
click at [1123, 288] on video at bounding box center [1093, 317] width 759 height 311
click at [1109, 298] on video at bounding box center [1093, 317] width 759 height 311
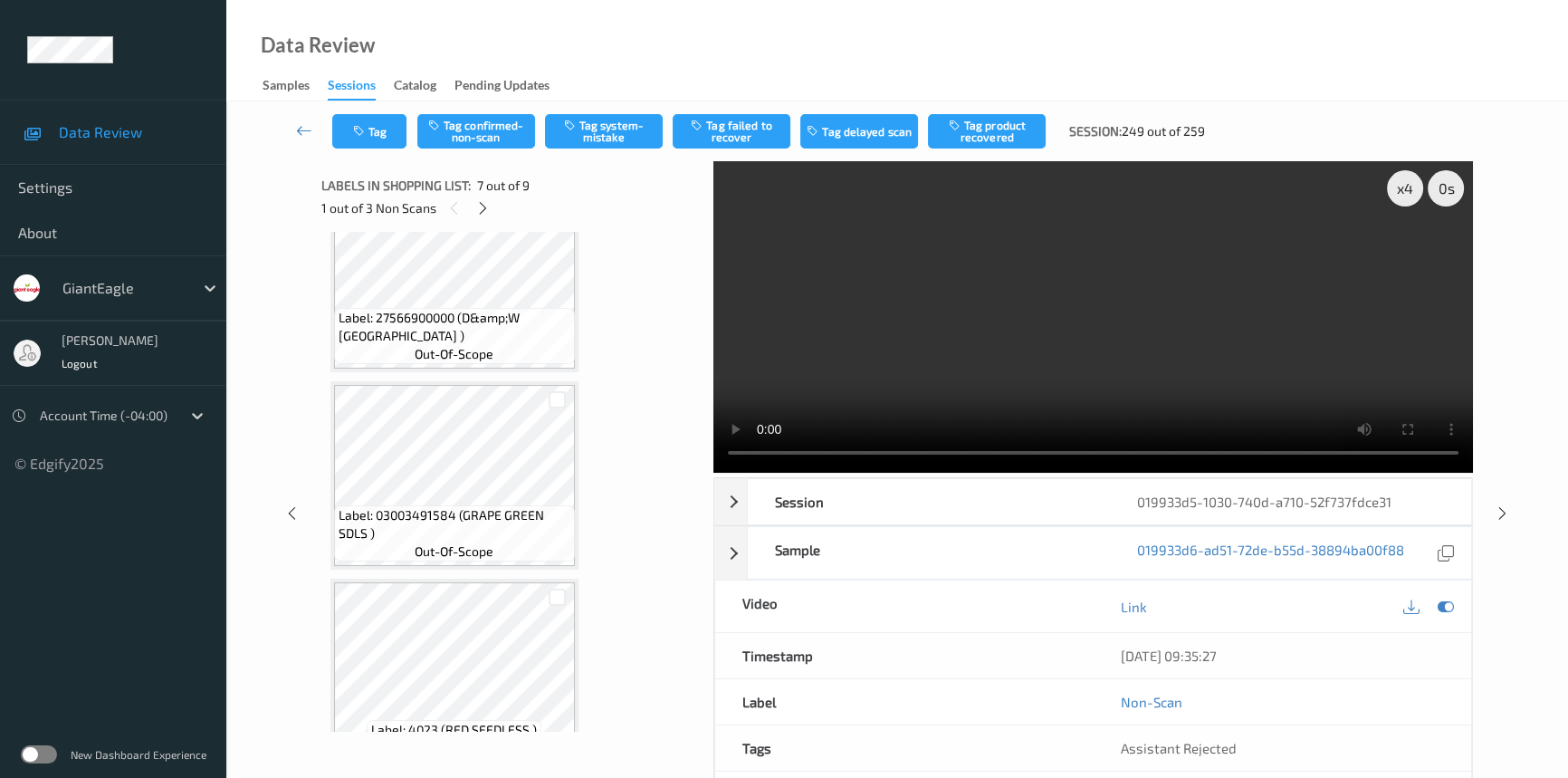
scroll to position [621, 0]
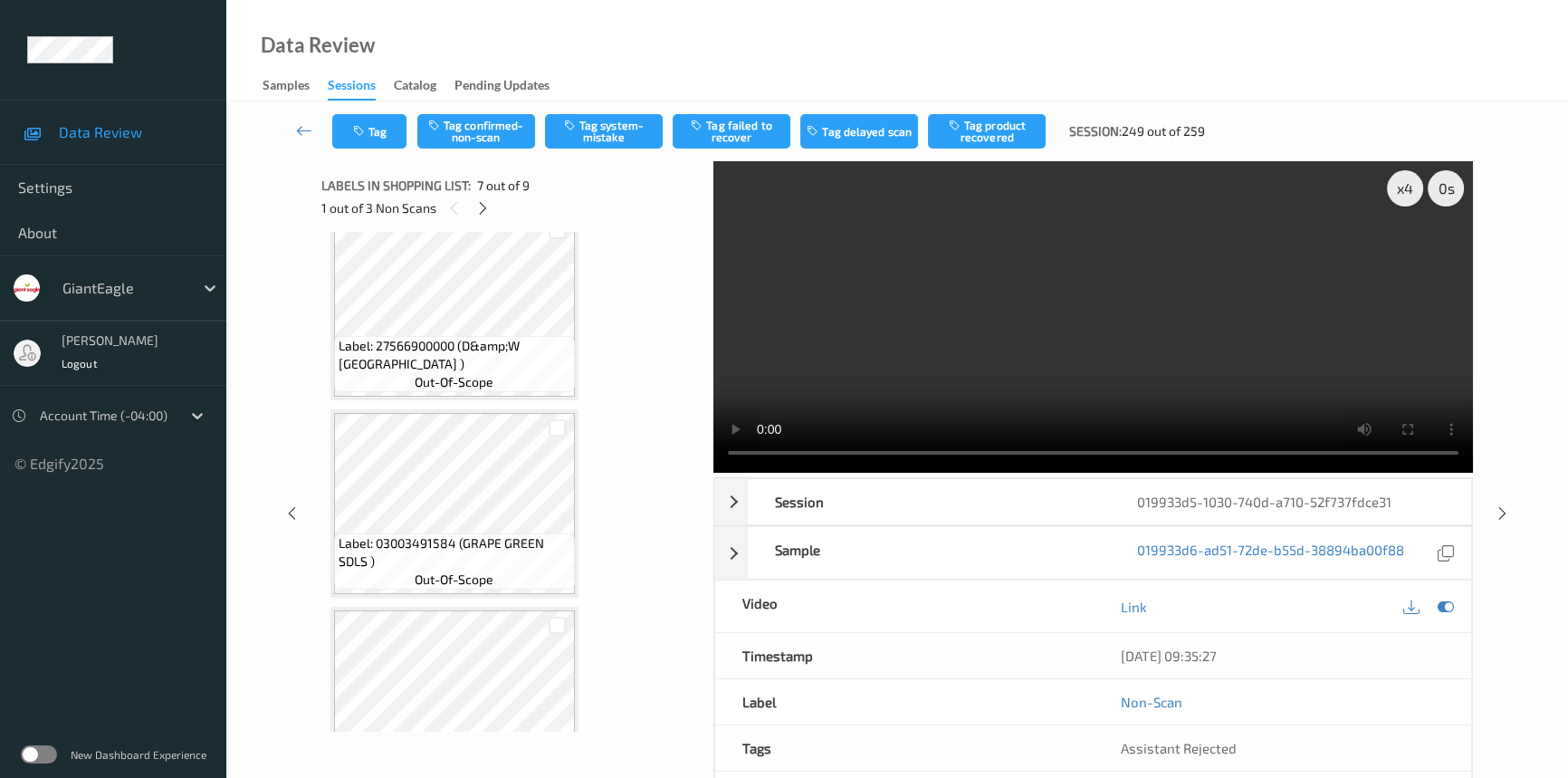
click at [972, 294] on video at bounding box center [1093, 317] width 759 height 311
click at [1030, 313] on video at bounding box center [1093, 317] width 759 height 311
click at [1255, 371] on video at bounding box center [1093, 317] width 759 height 311
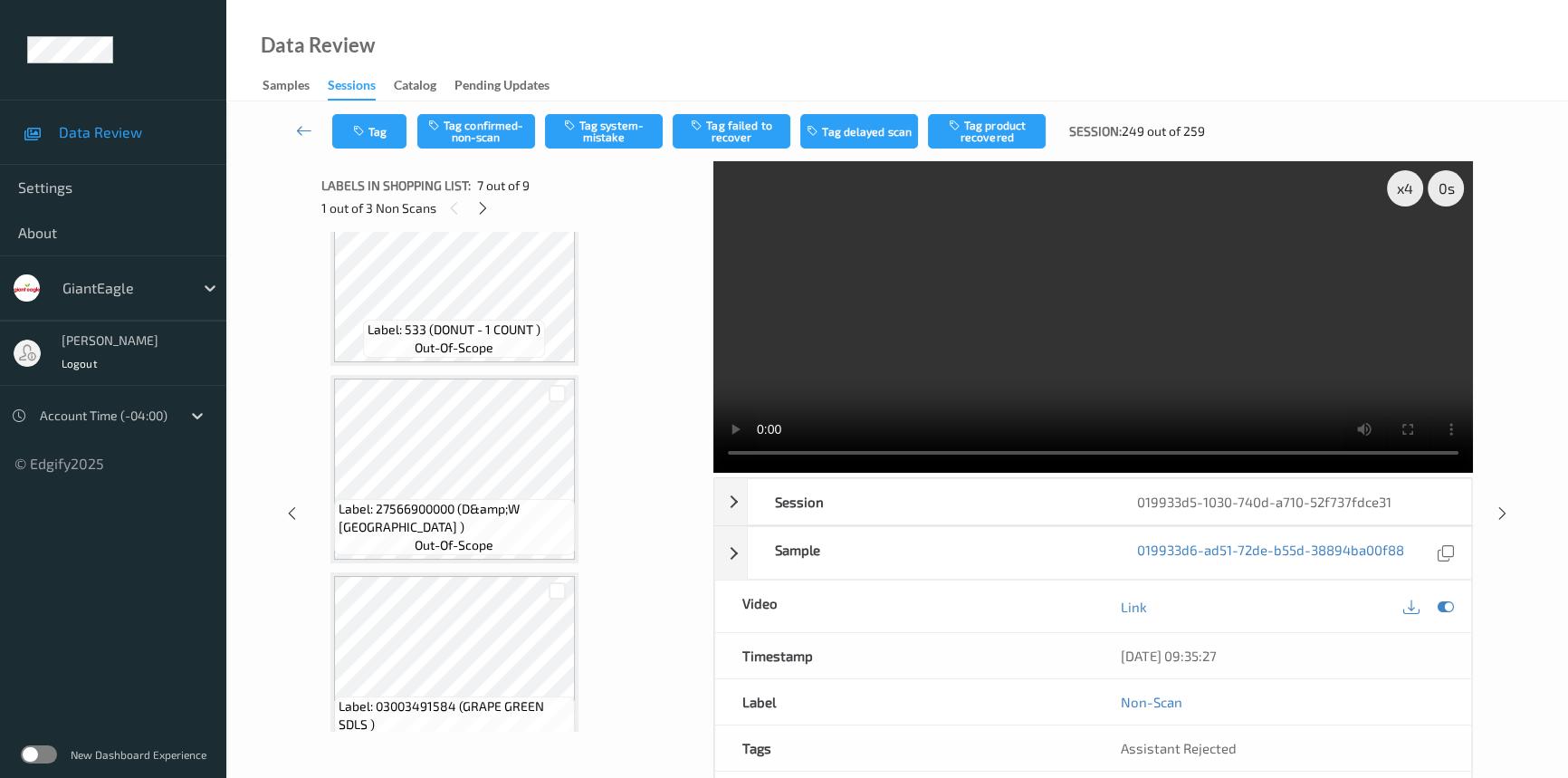
scroll to position [374, 0]
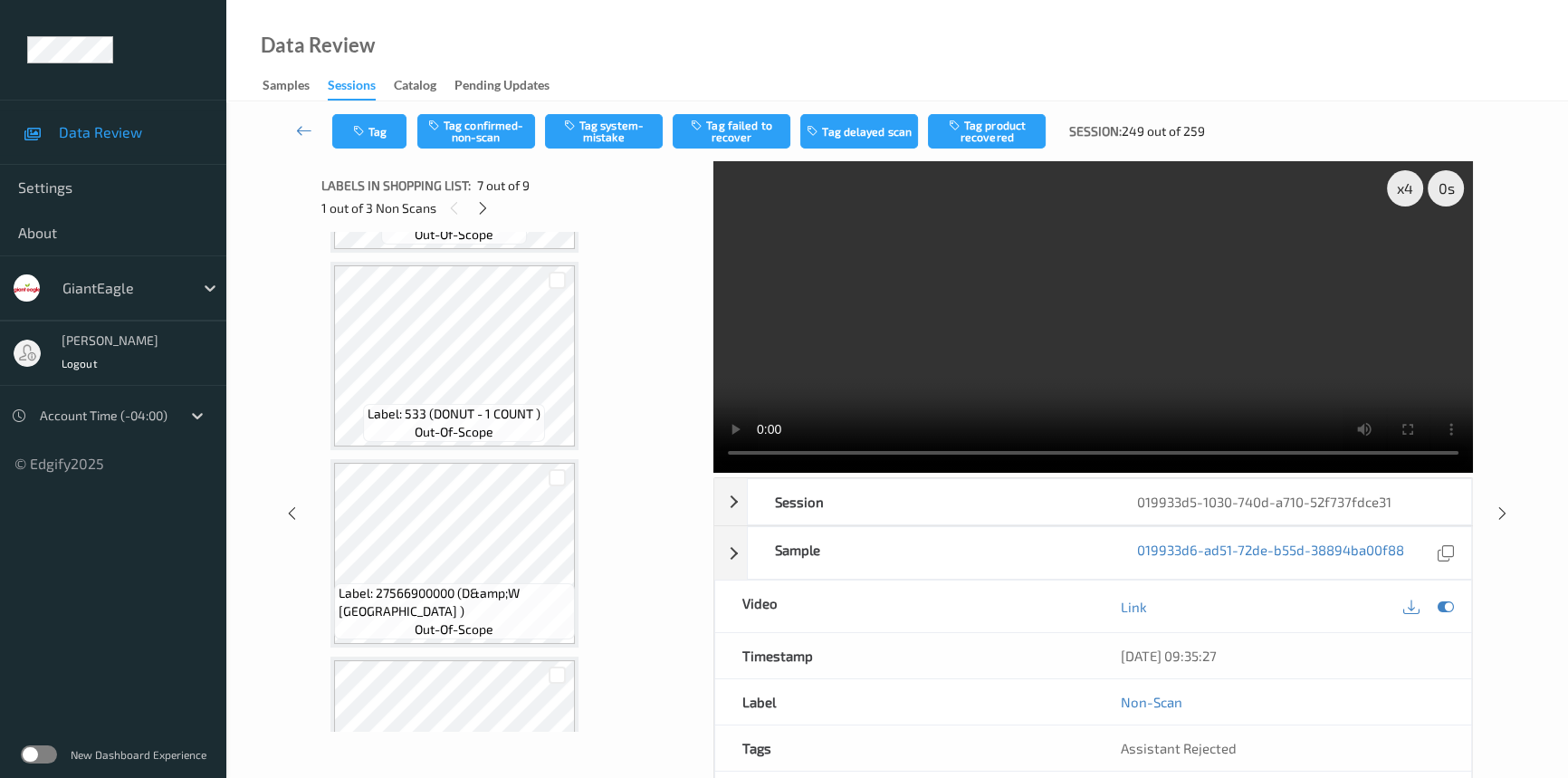
click at [989, 298] on video at bounding box center [1093, 317] width 759 height 311
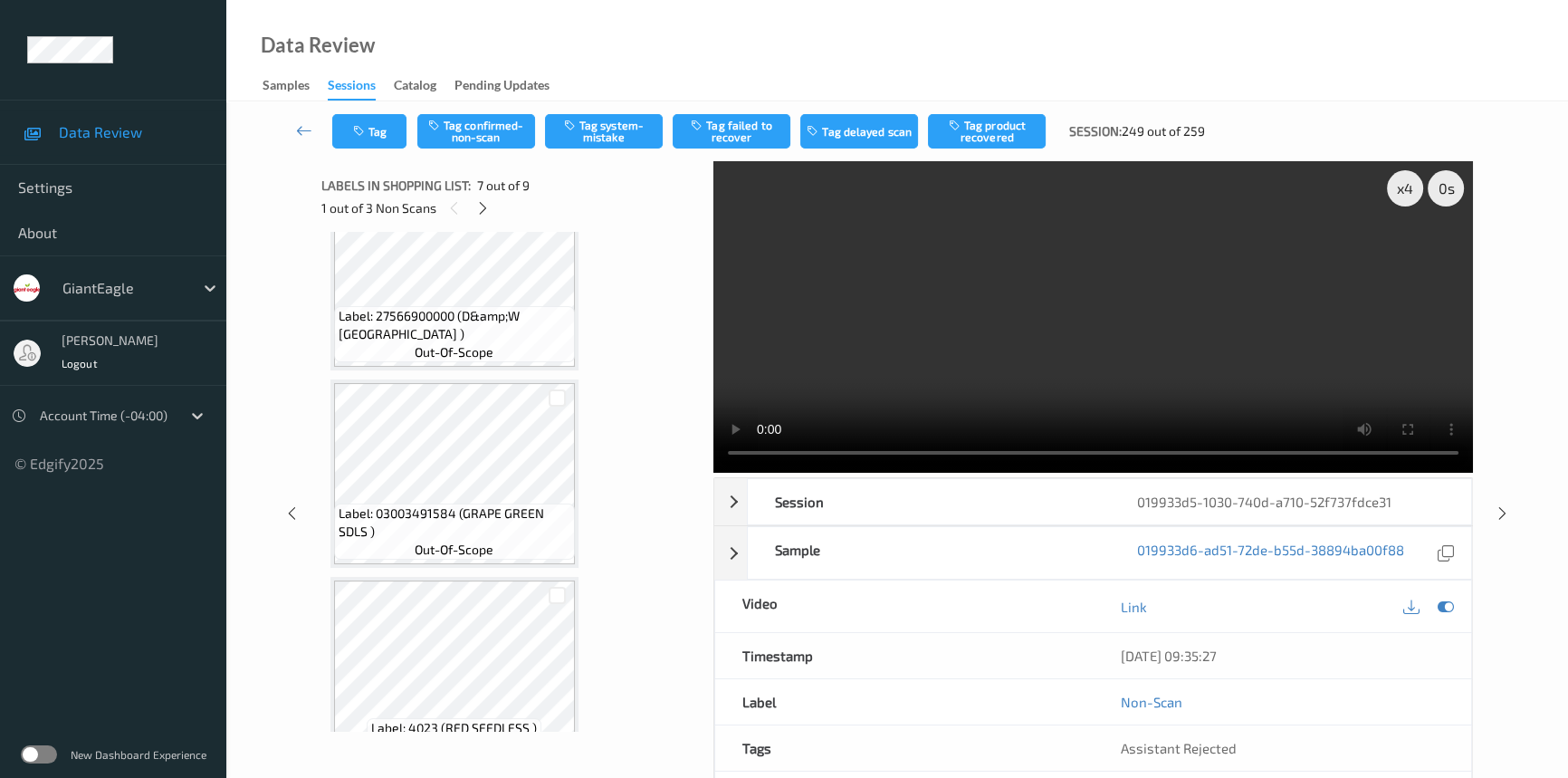
scroll to position [704, 0]
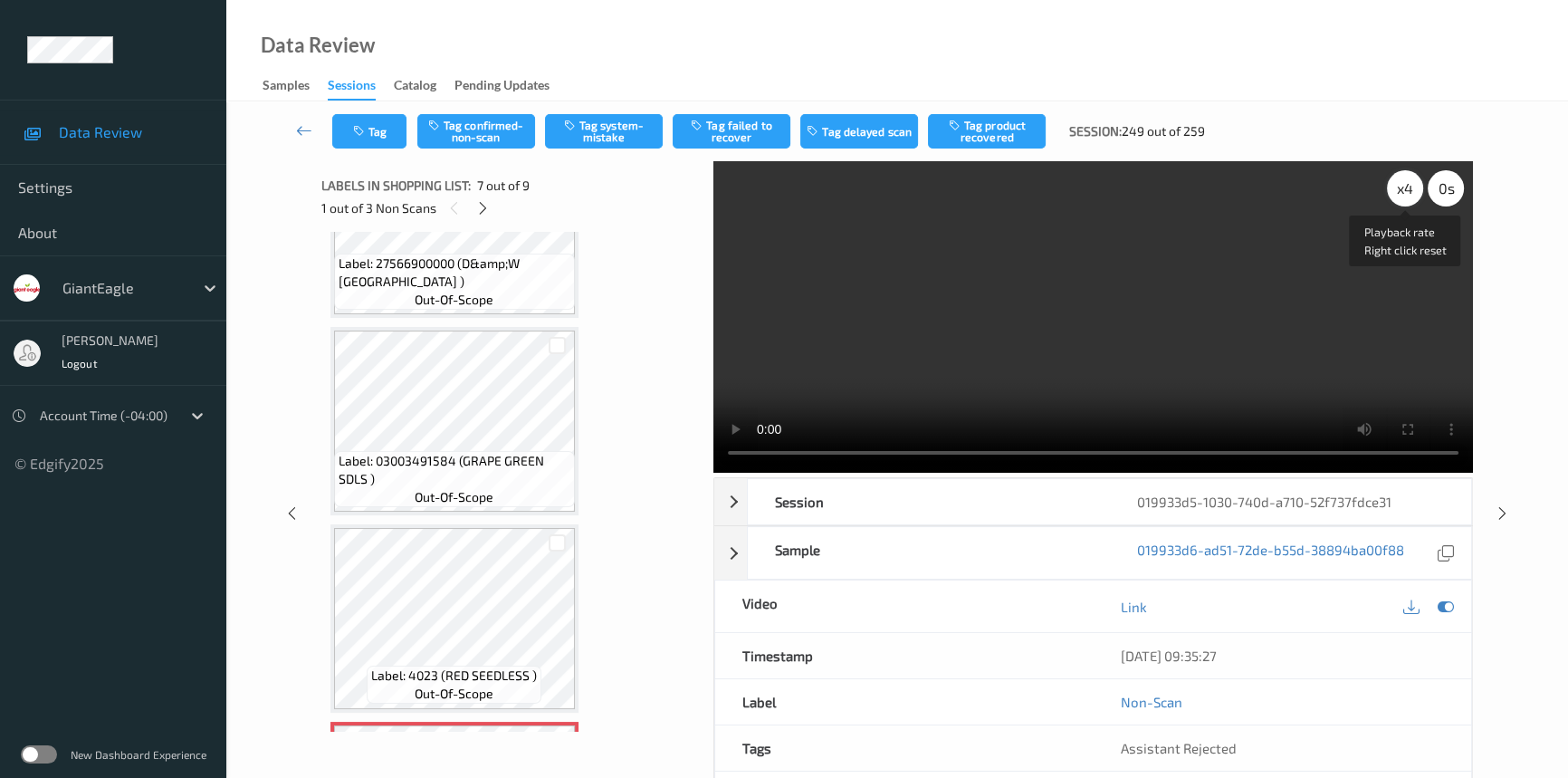
click at [1405, 191] on div "x 4" at bounding box center [1404, 188] width 37 height 37
click at [1411, 191] on div "x 8" at bounding box center [1404, 188] width 37 height 37
click at [1413, 185] on div "x 1" at bounding box center [1404, 188] width 37 height 37
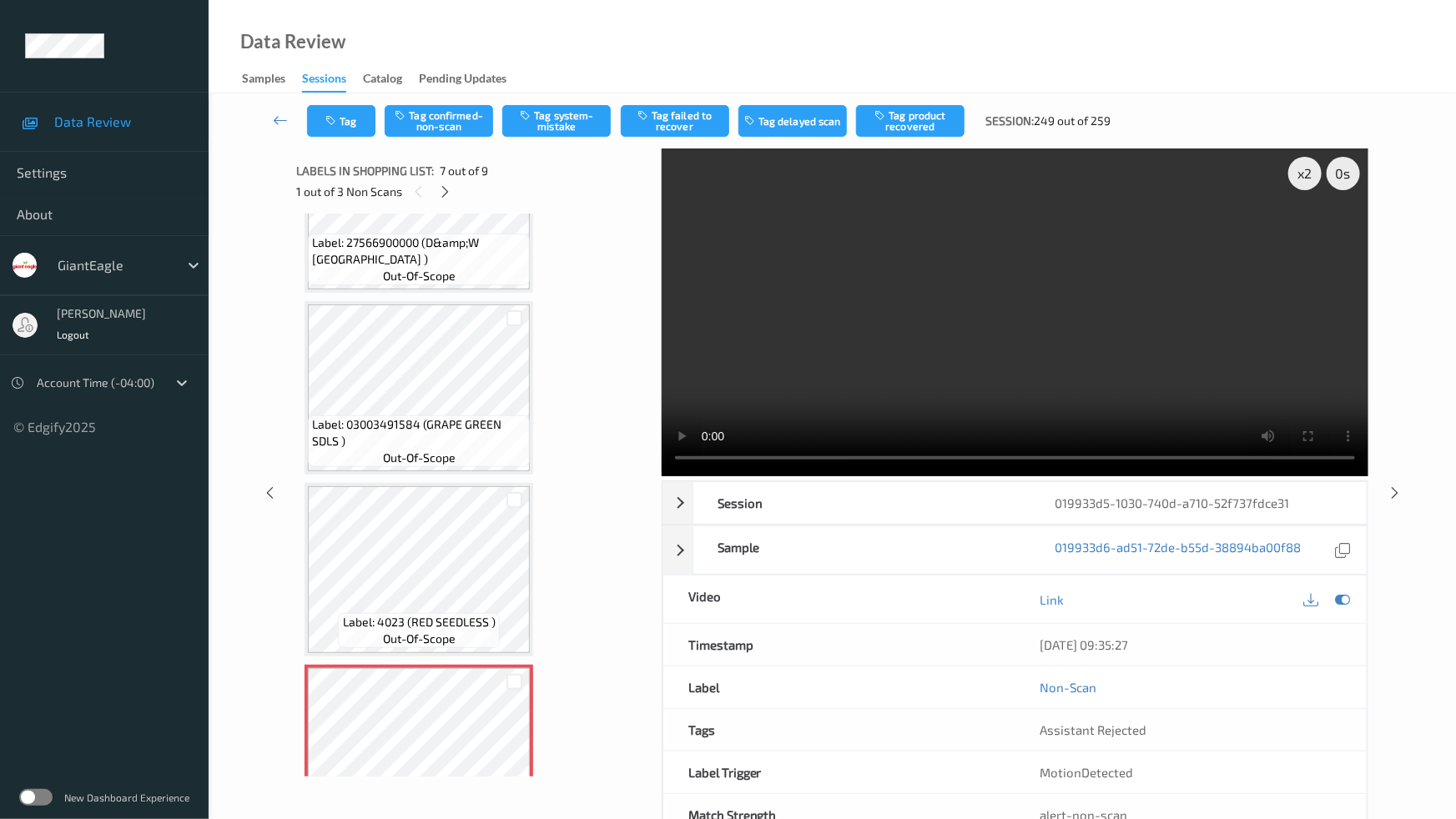
click at [1093, 477] on video at bounding box center [1015, 312] width 707 height 328
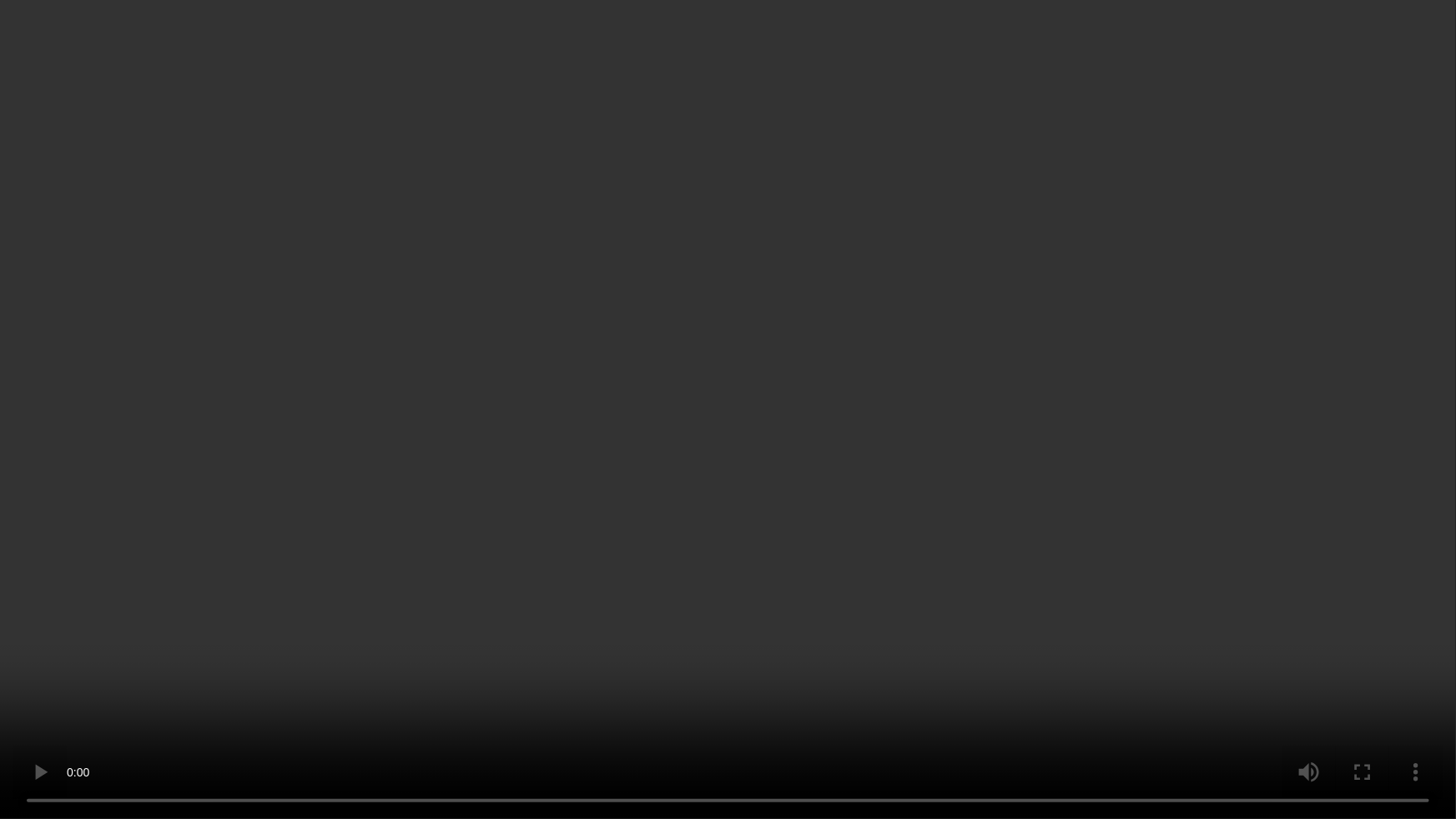
click at [1128, 493] on video at bounding box center [728, 409] width 1456 height 819
click at [1075, 594] on video at bounding box center [728, 409] width 1456 height 819
click at [1078, 574] on video at bounding box center [728, 409] width 1456 height 819
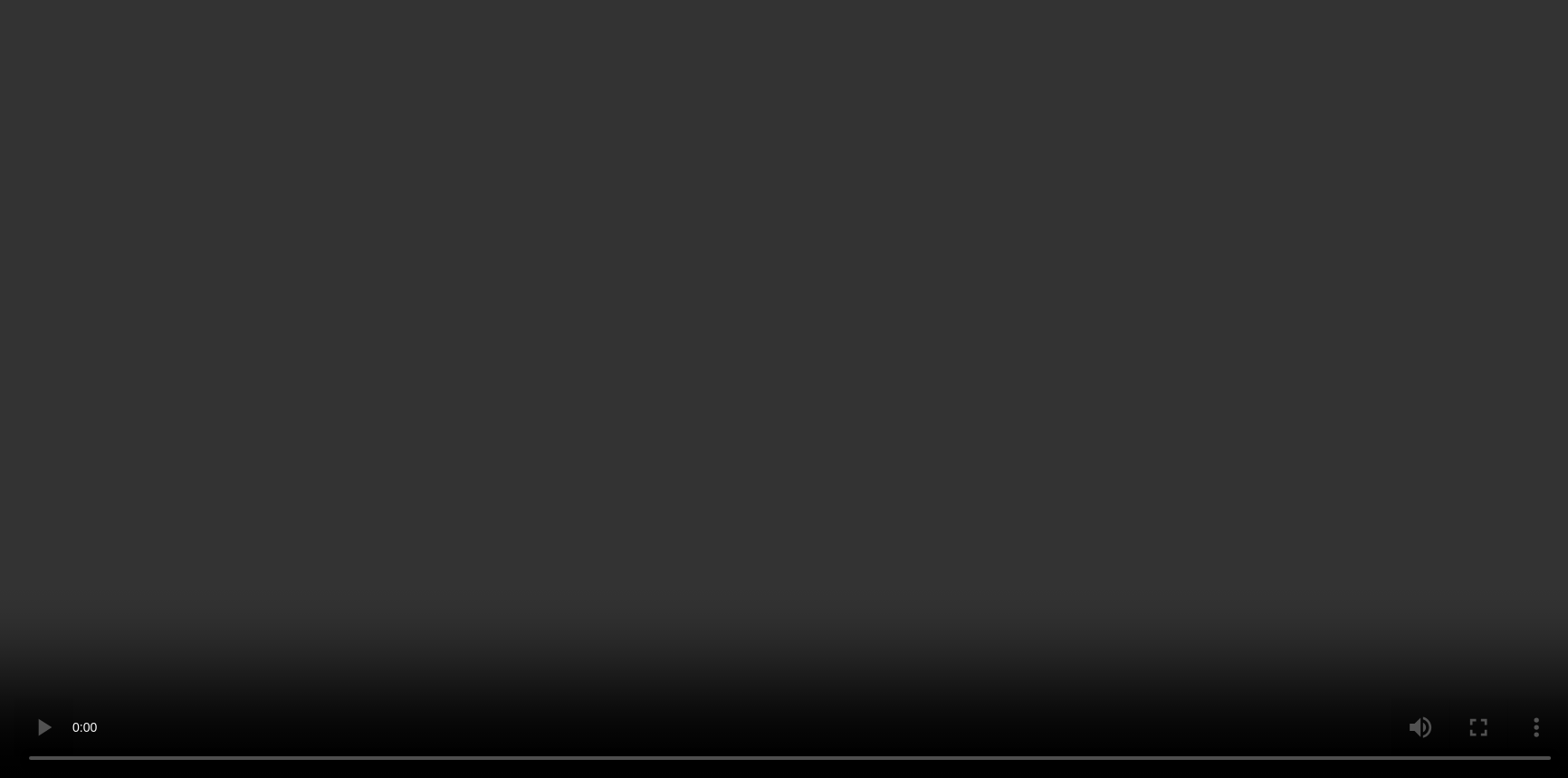
scroll to position [786, 0]
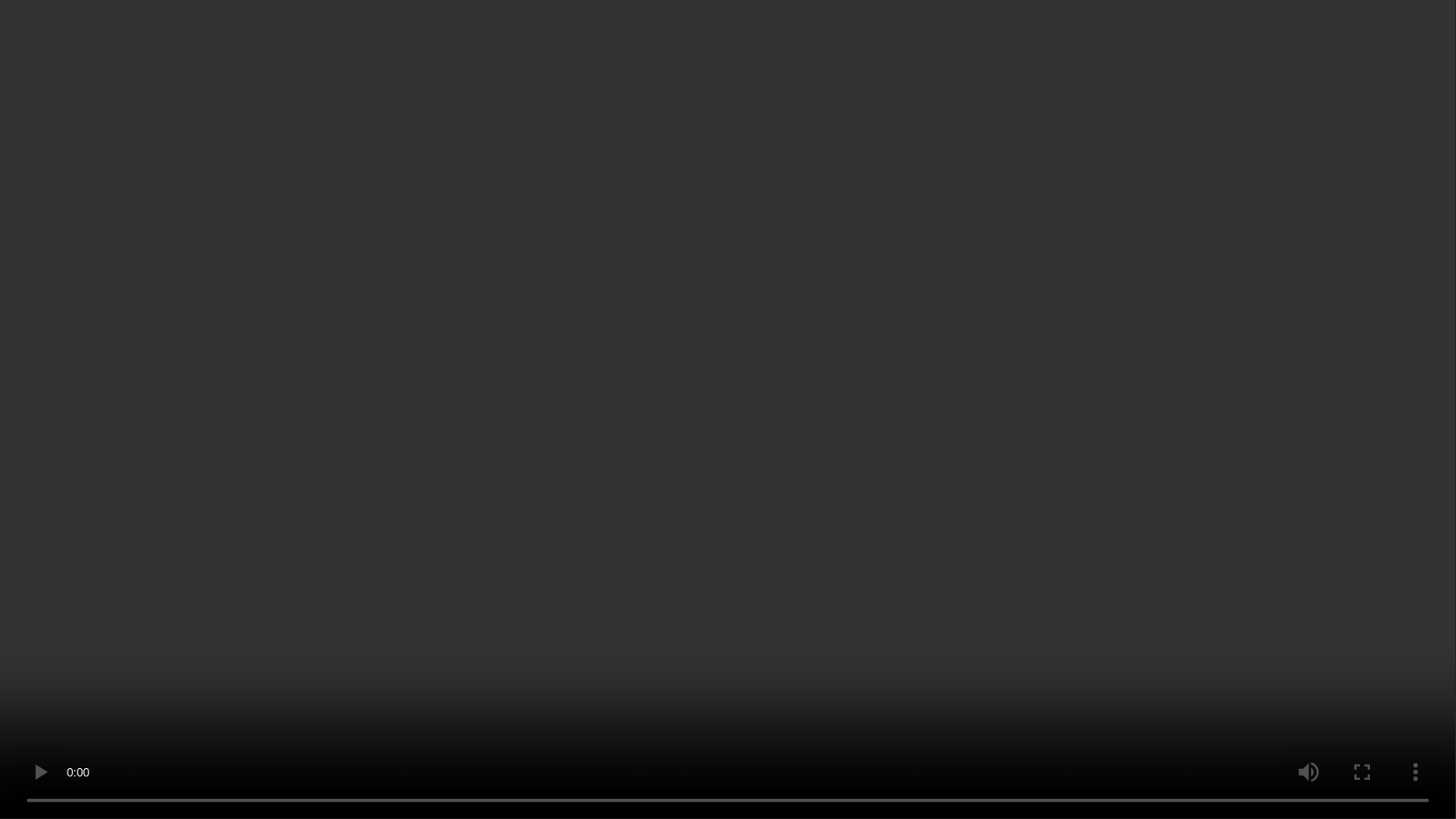
click at [1043, 448] on video at bounding box center [728, 409] width 1456 height 819
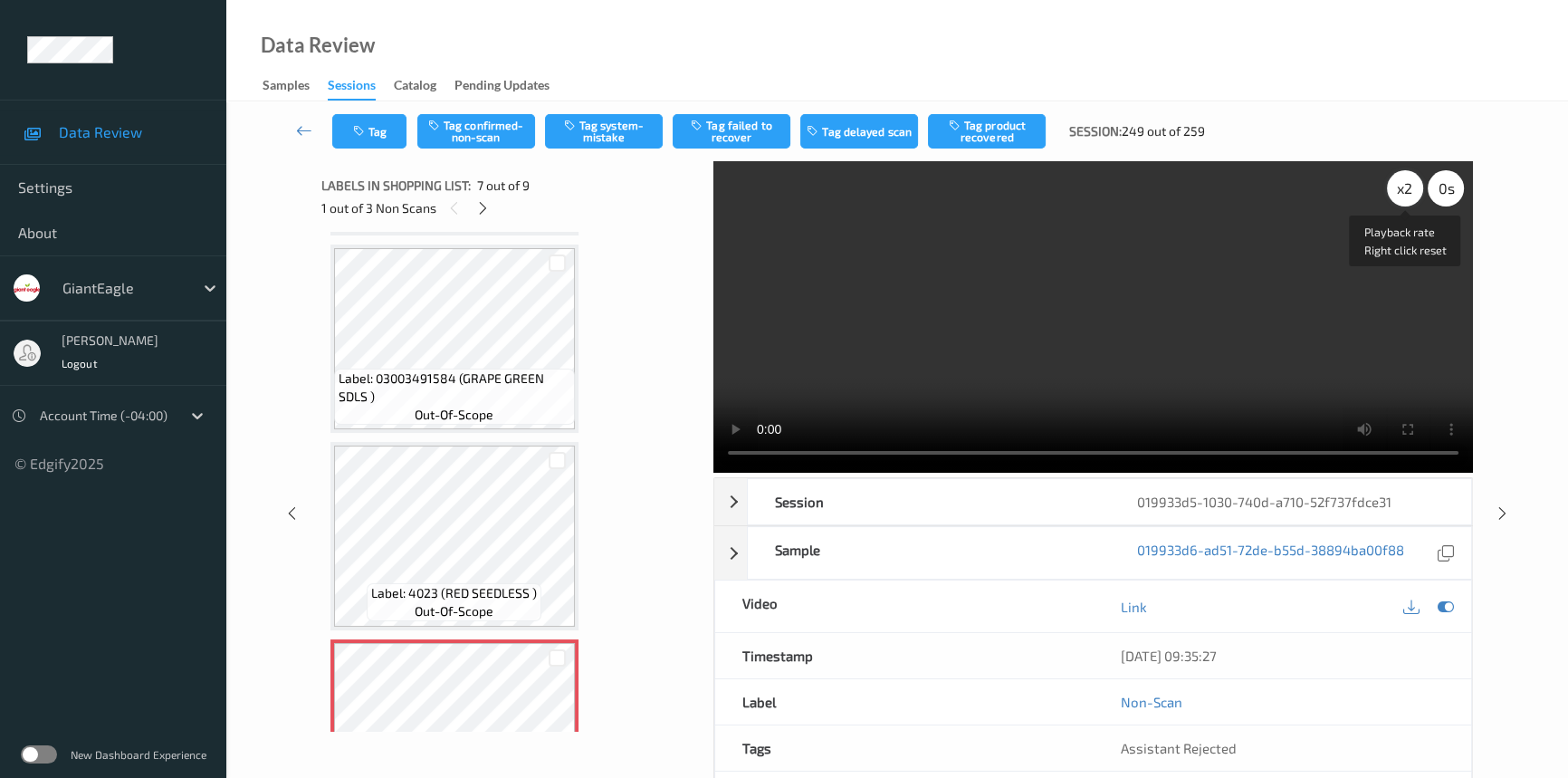
click at [1401, 190] on div "x 2" at bounding box center [1404, 188] width 37 height 37
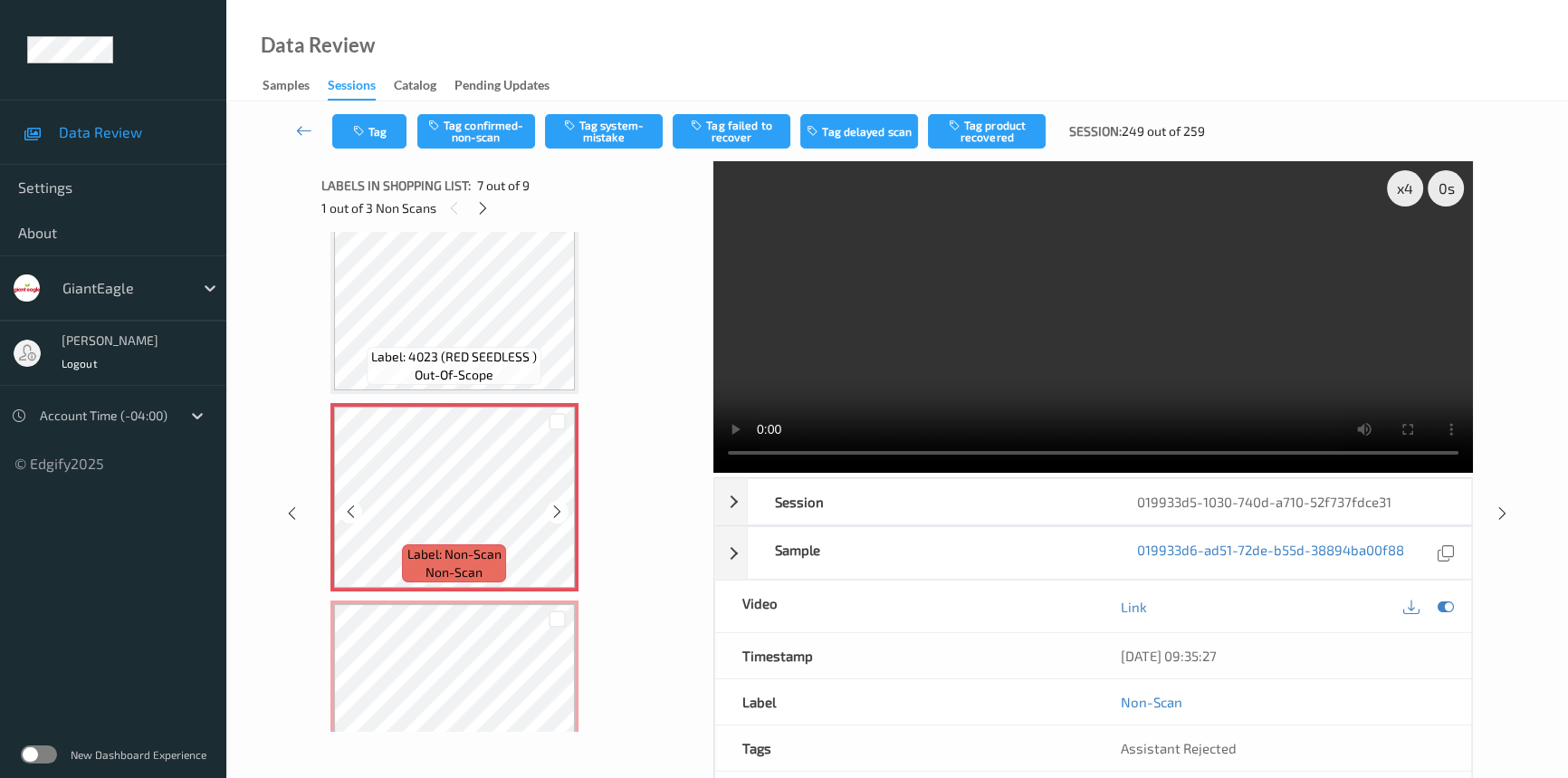
scroll to position [1032, 0]
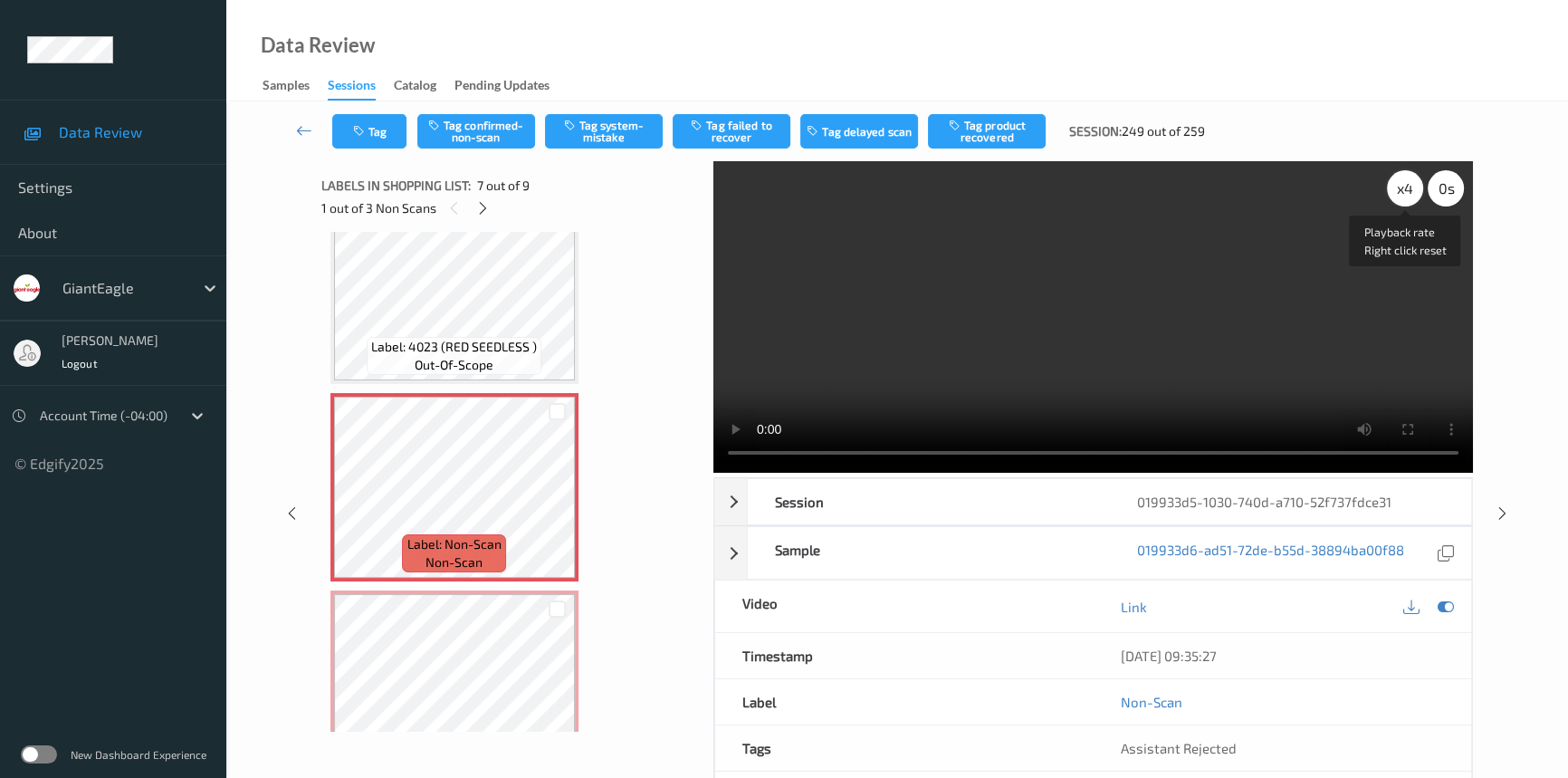
click at [1402, 182] on div "x 4" at bounding box center [1404, 188] width 37 height 37
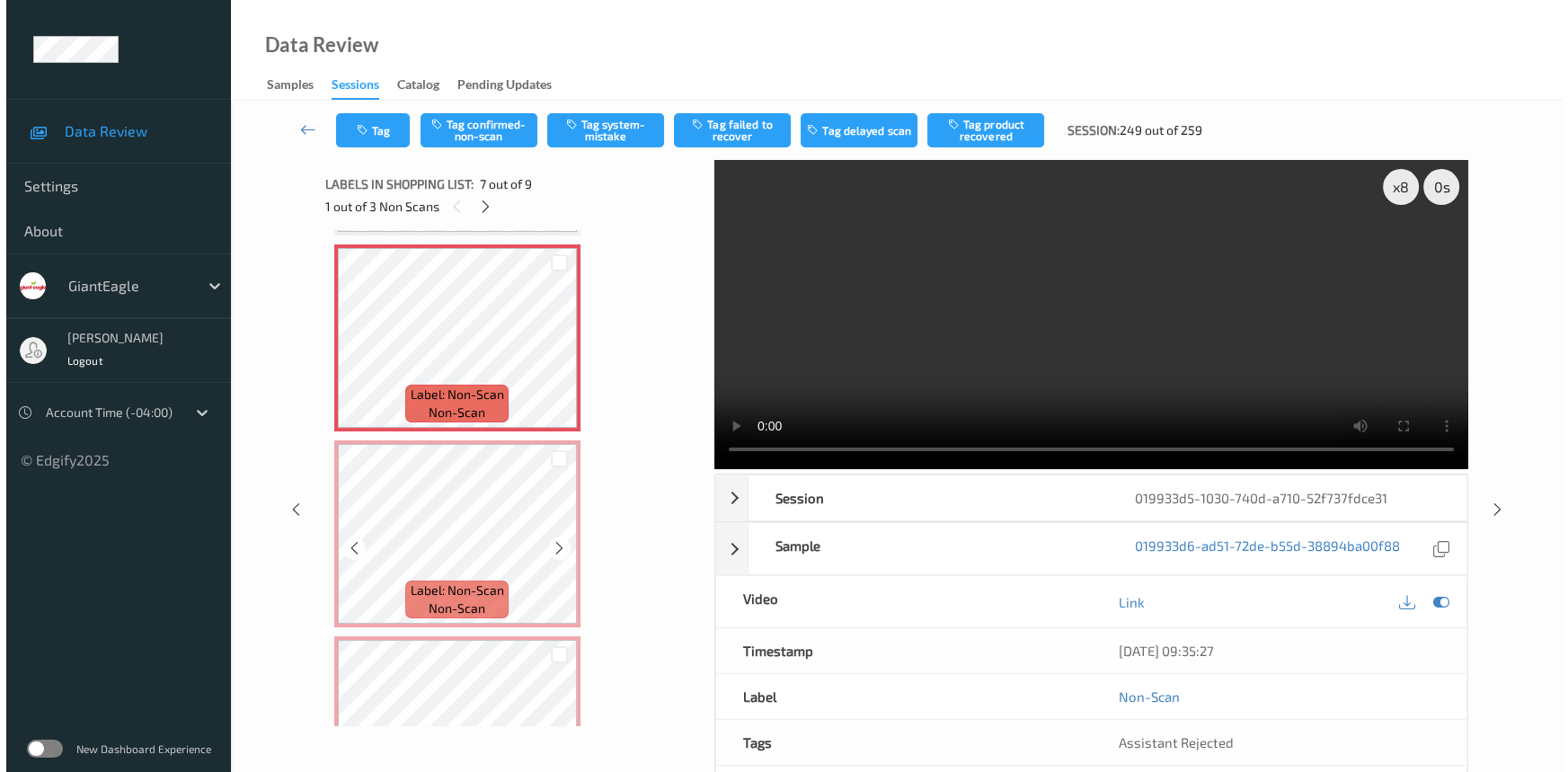
scroll to position [1105, 0]
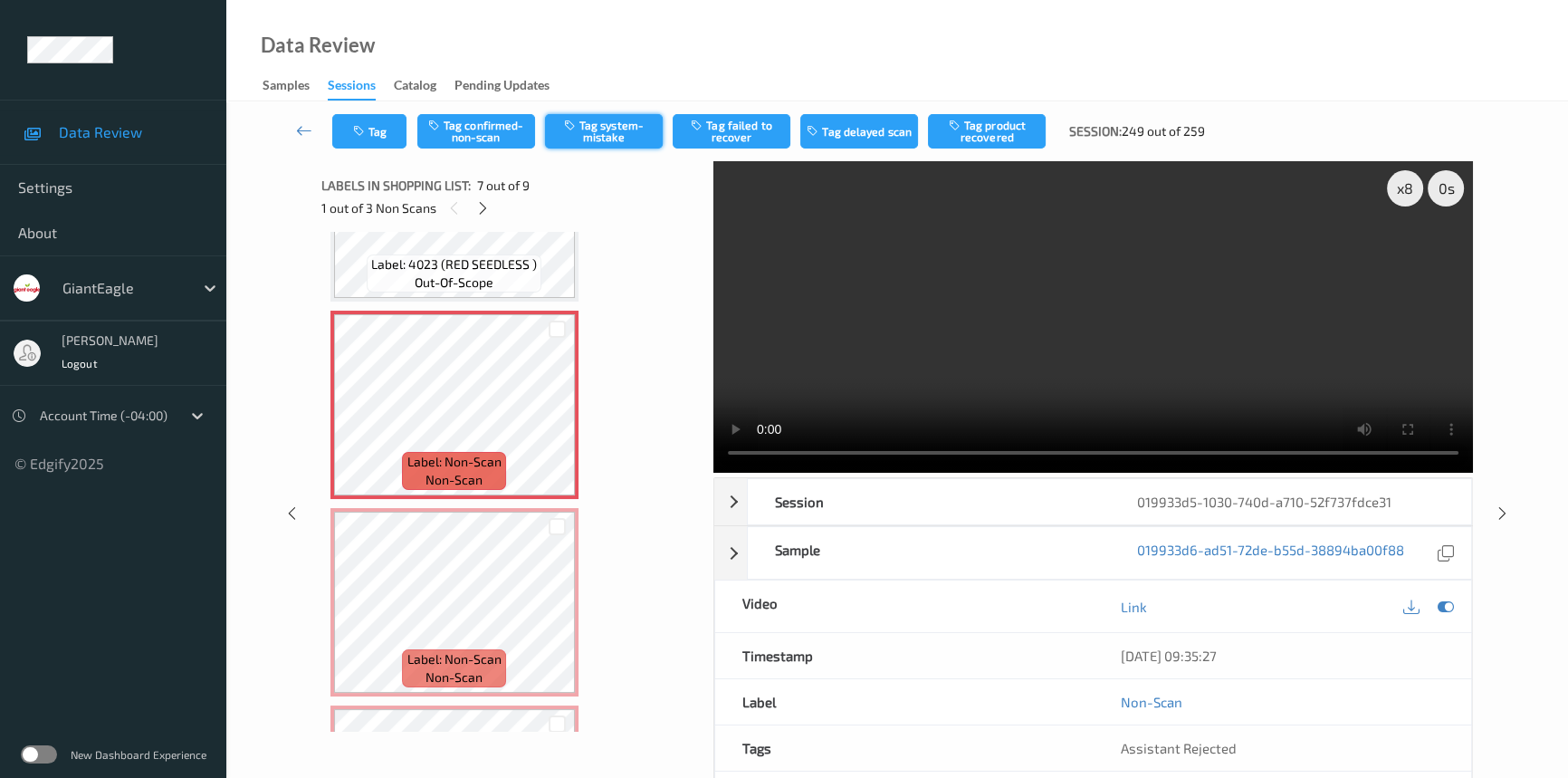
click at [622, 131] on button "Tag system-mistake" at bounding box center [604, 131] width 118 height 35
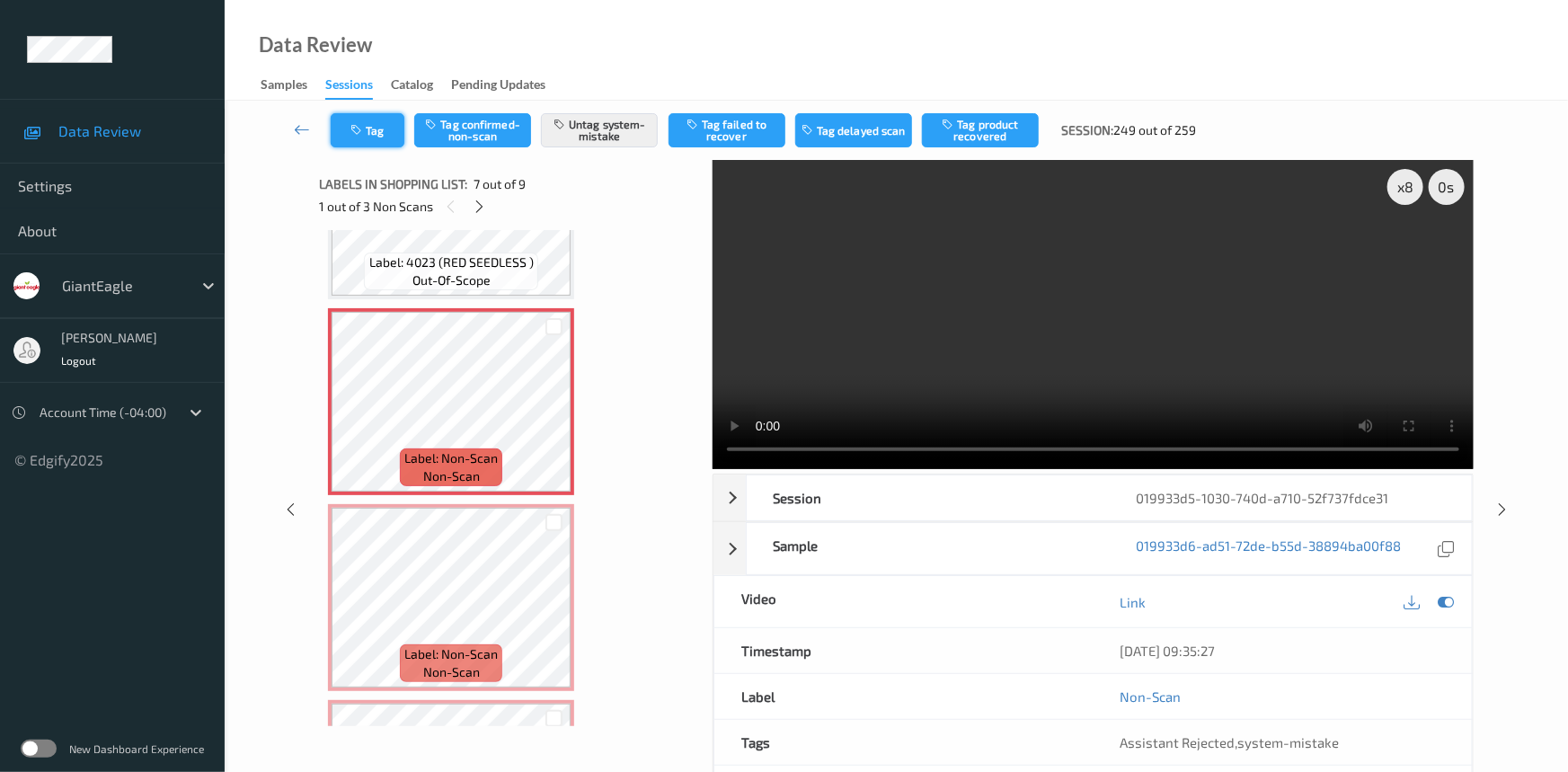
click at [378, 129] on button "Tag" at bounding box center [367, 130] width 74 height 34
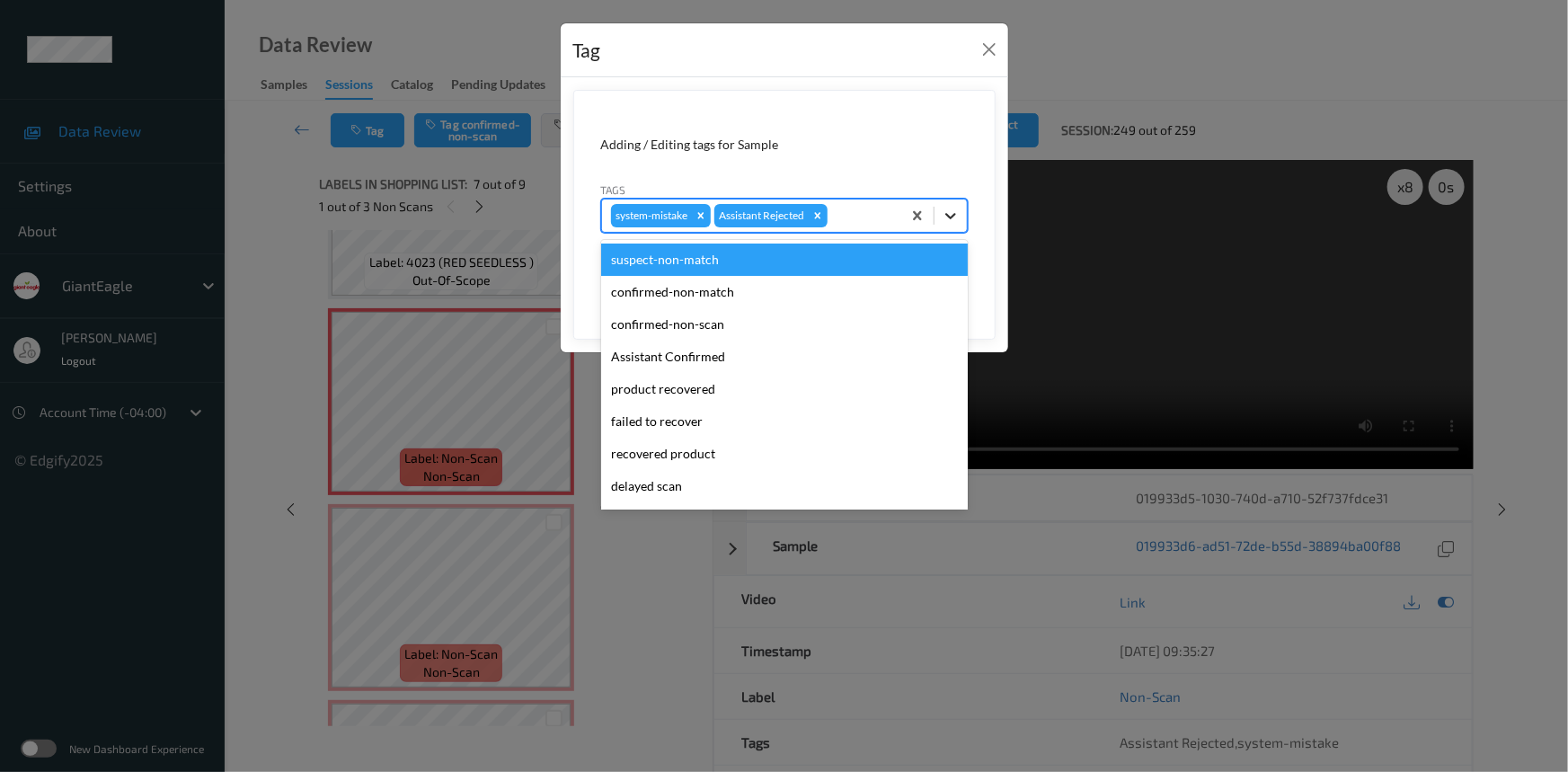
click at [948, 212] on icon at bounding box center [950, 215] width 18 height 18
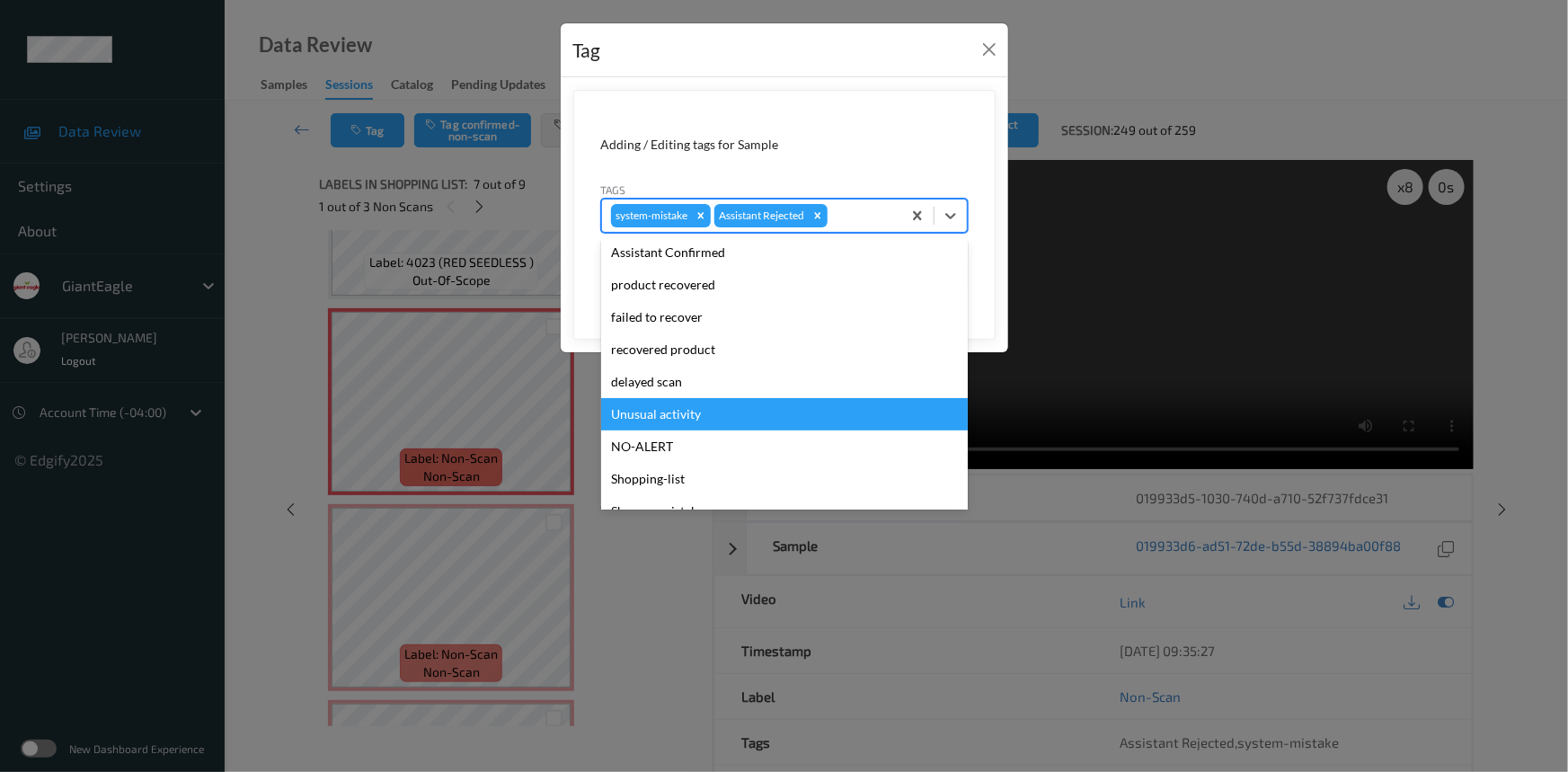
scroll to position [158, 0]
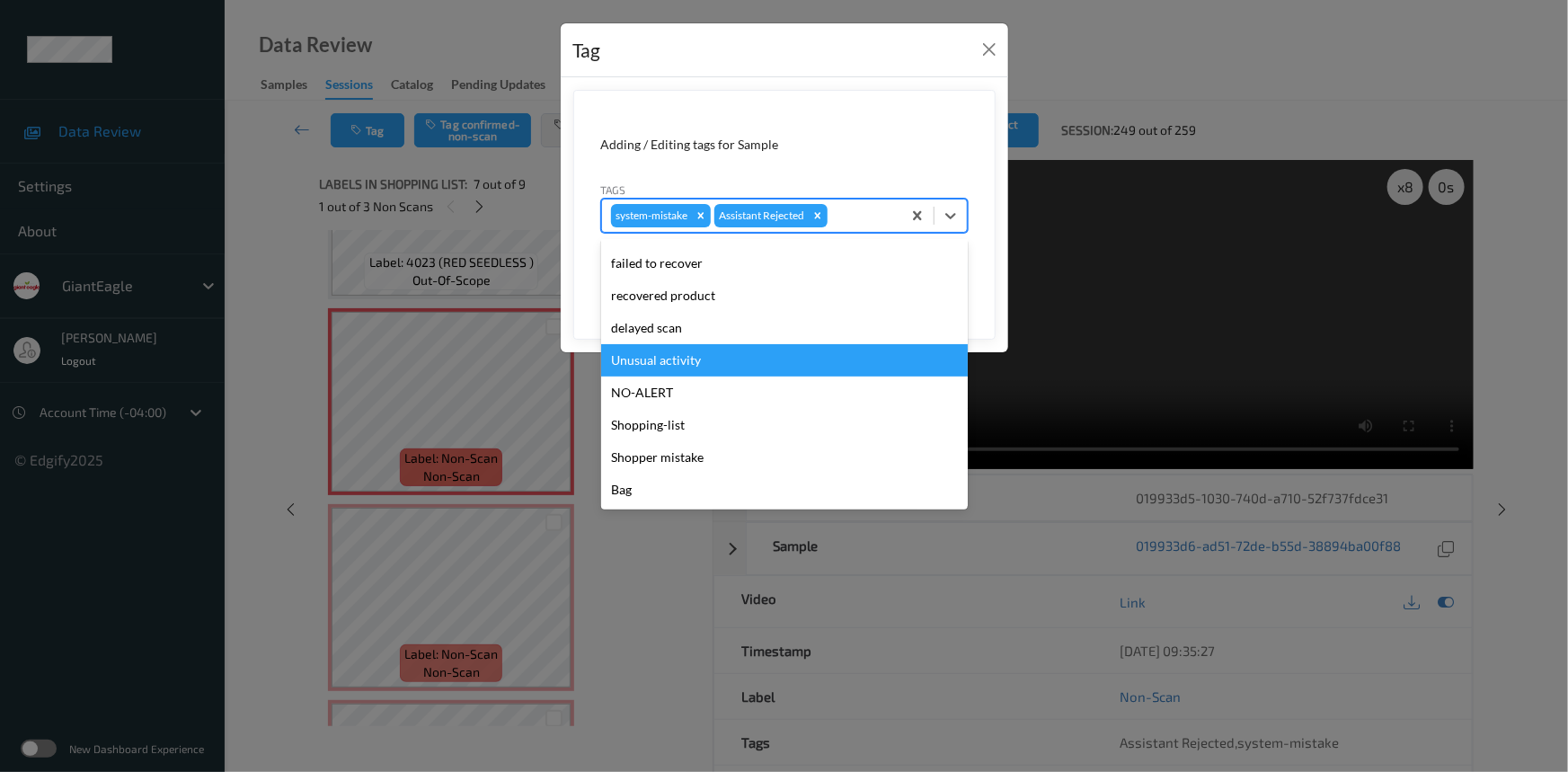
click at [653, 369] on div "Unusual activity" at bounding box center [784, 360] width 367 height 32
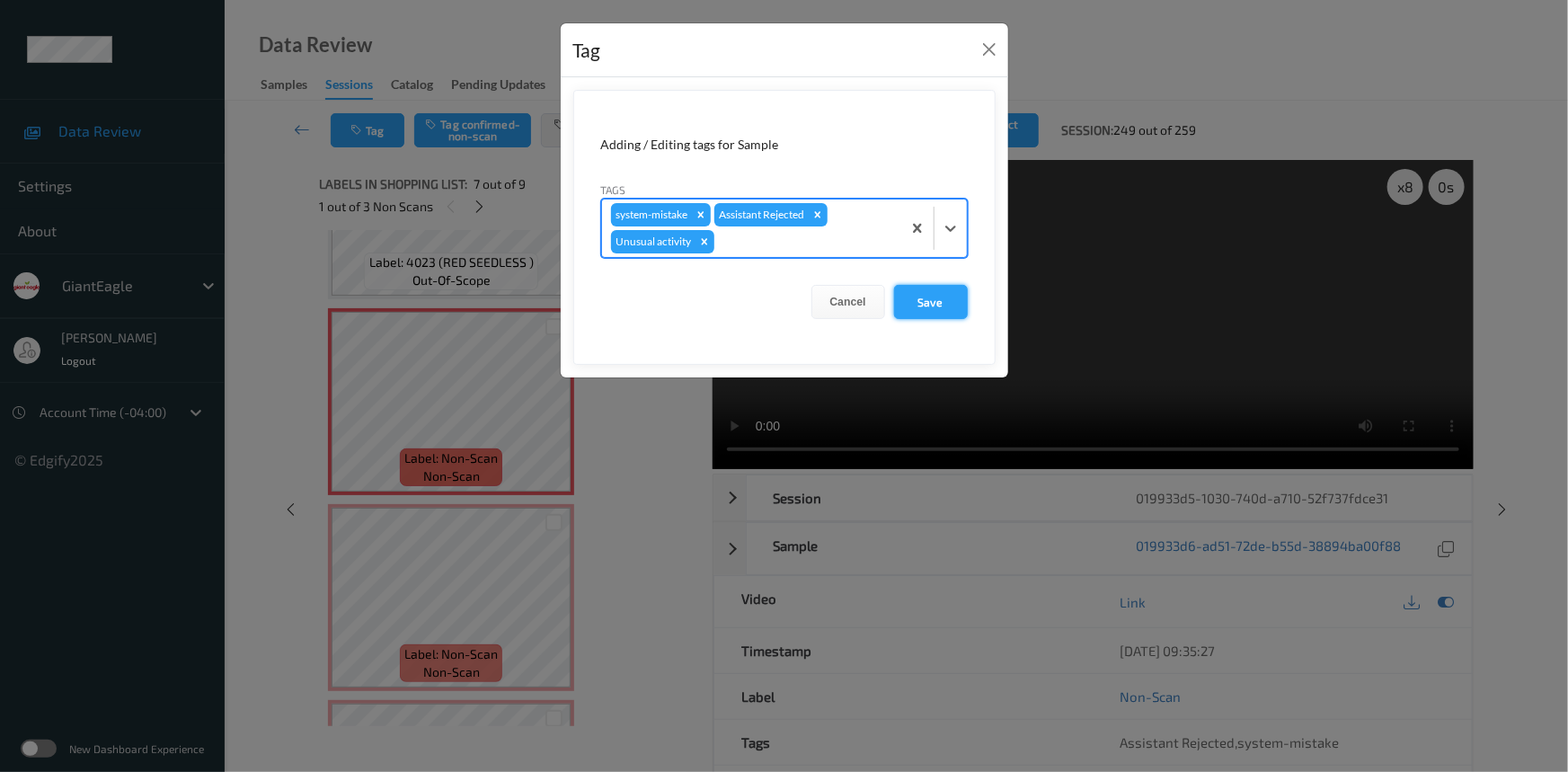
click at [928, 296] on button "Save" at bounding box center [931, 302] width 74 height 34
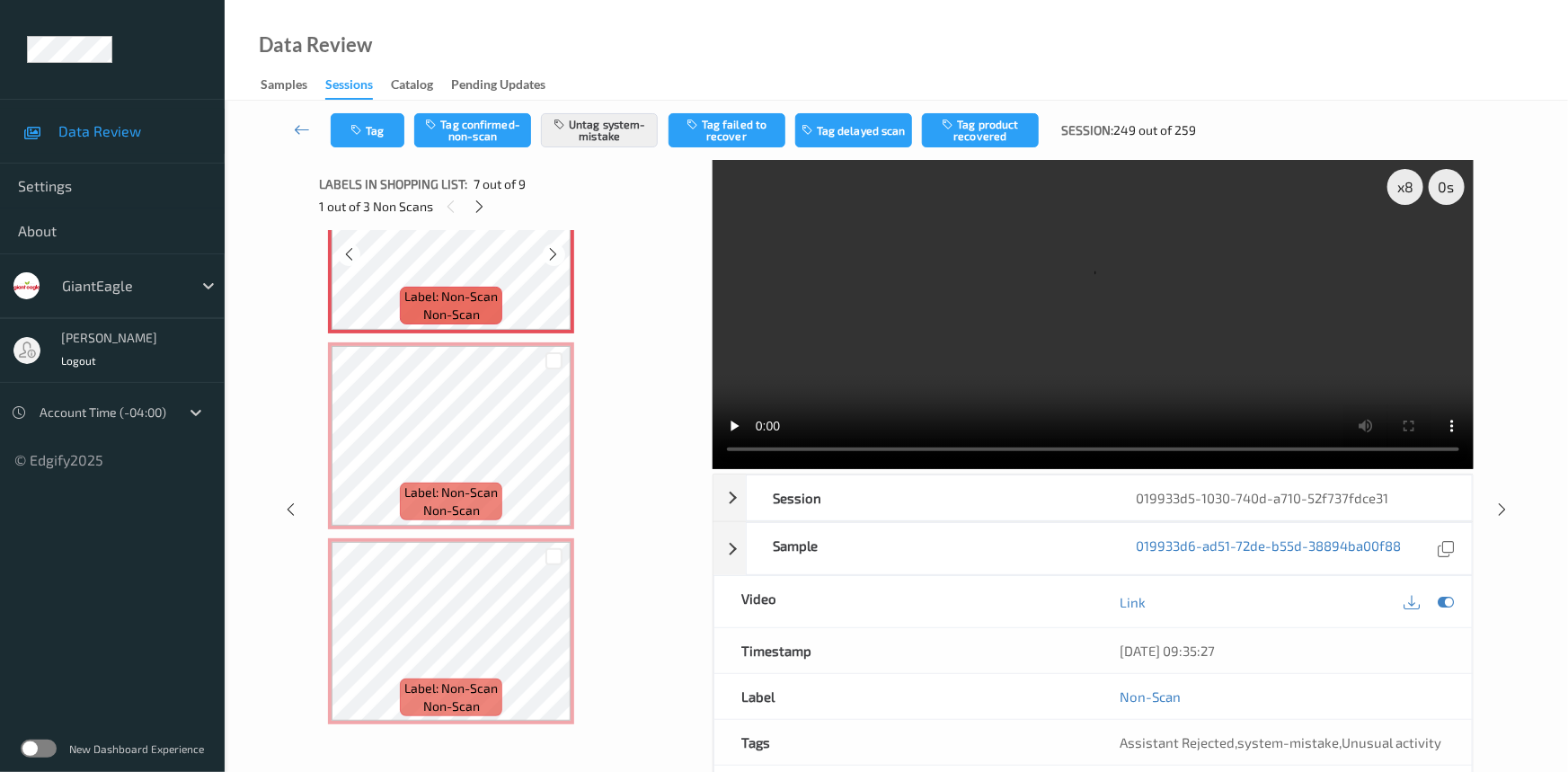
scroll to position [1270, 0]
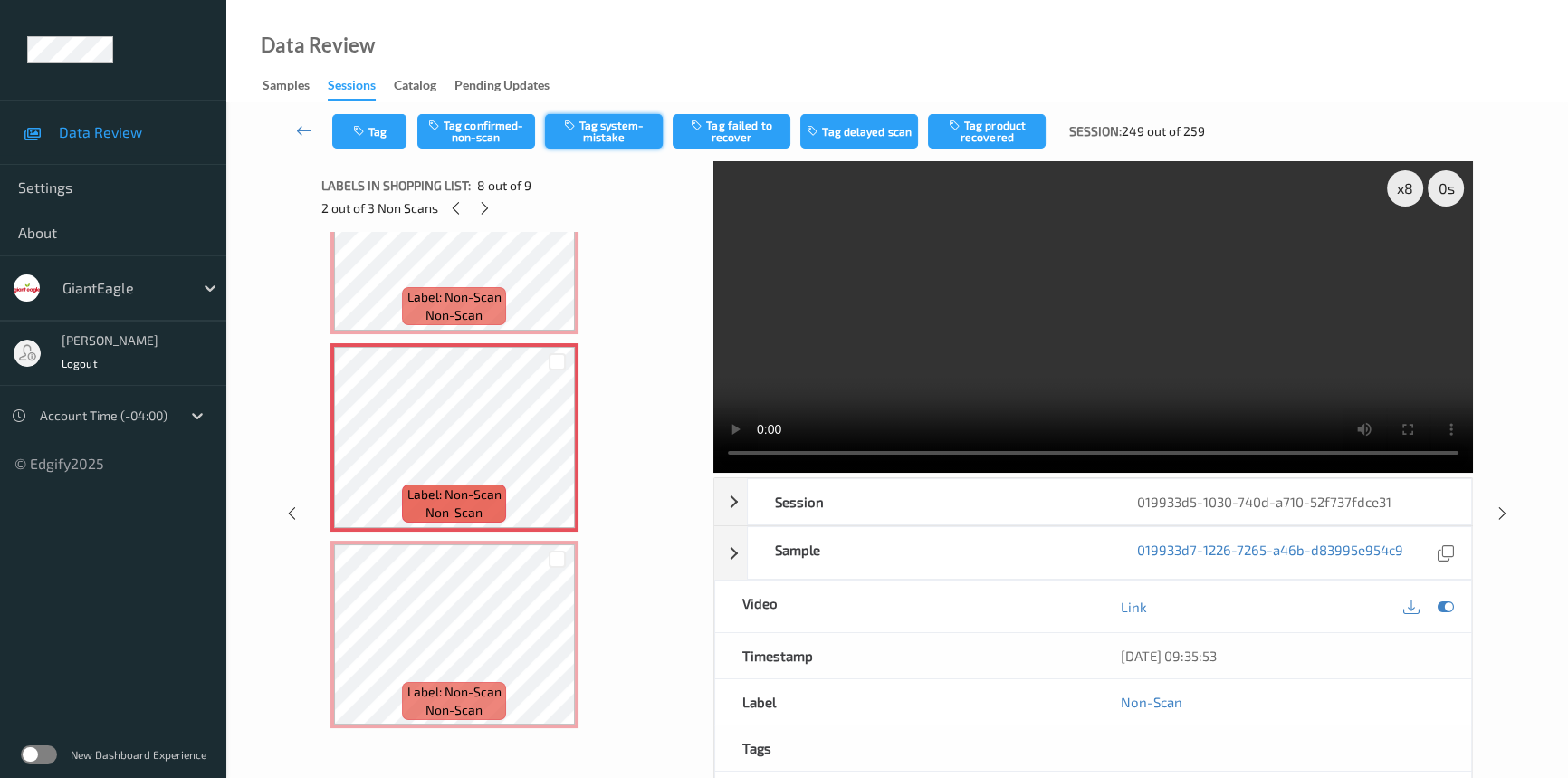
click at [615, 129] on button "Tag system-mistake" at bounding box center [604, 131] width 118 height 35
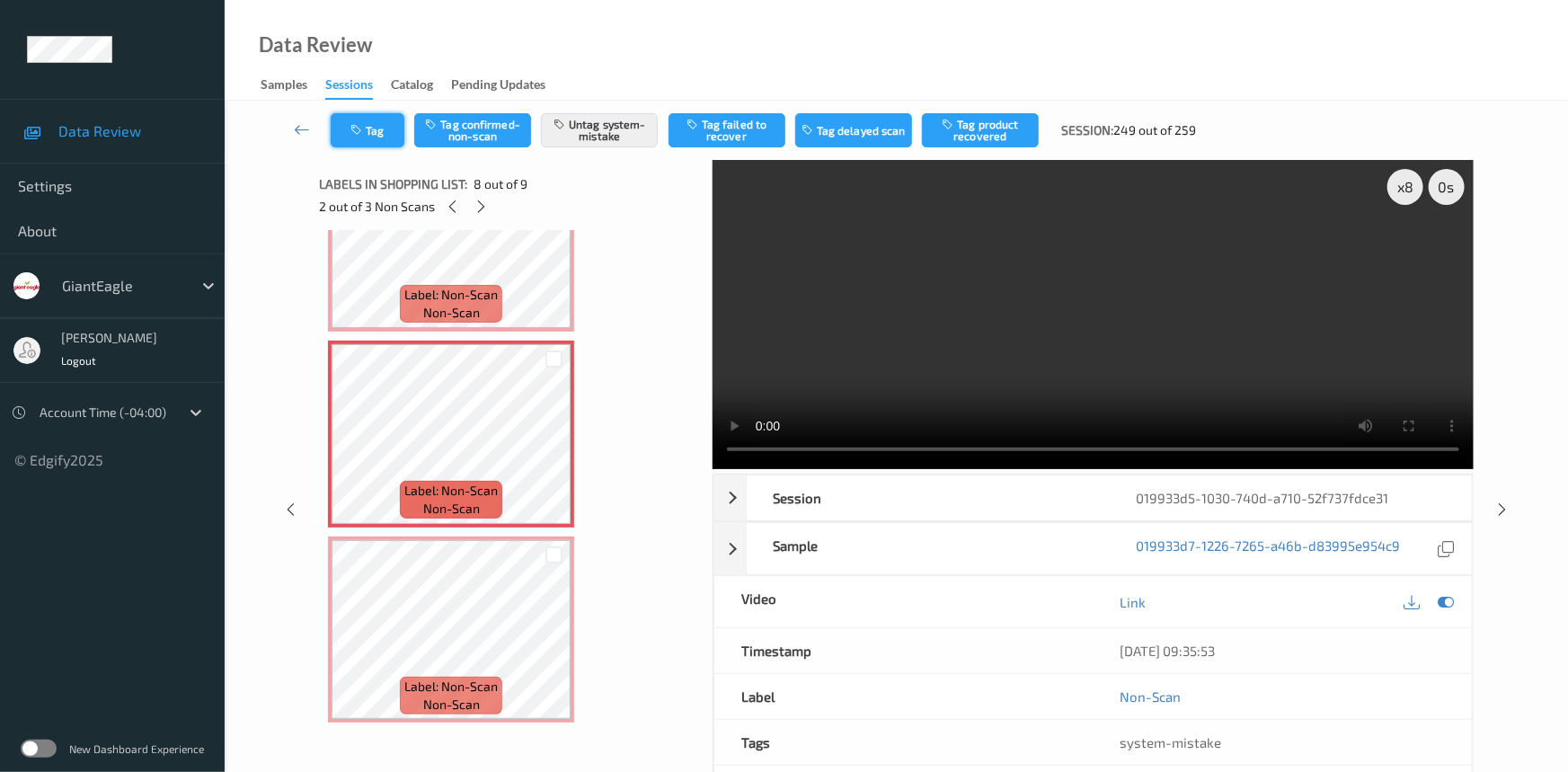
click at [391, 130] on button "Tag" at bounding box center [367, 130] width 74 height 34
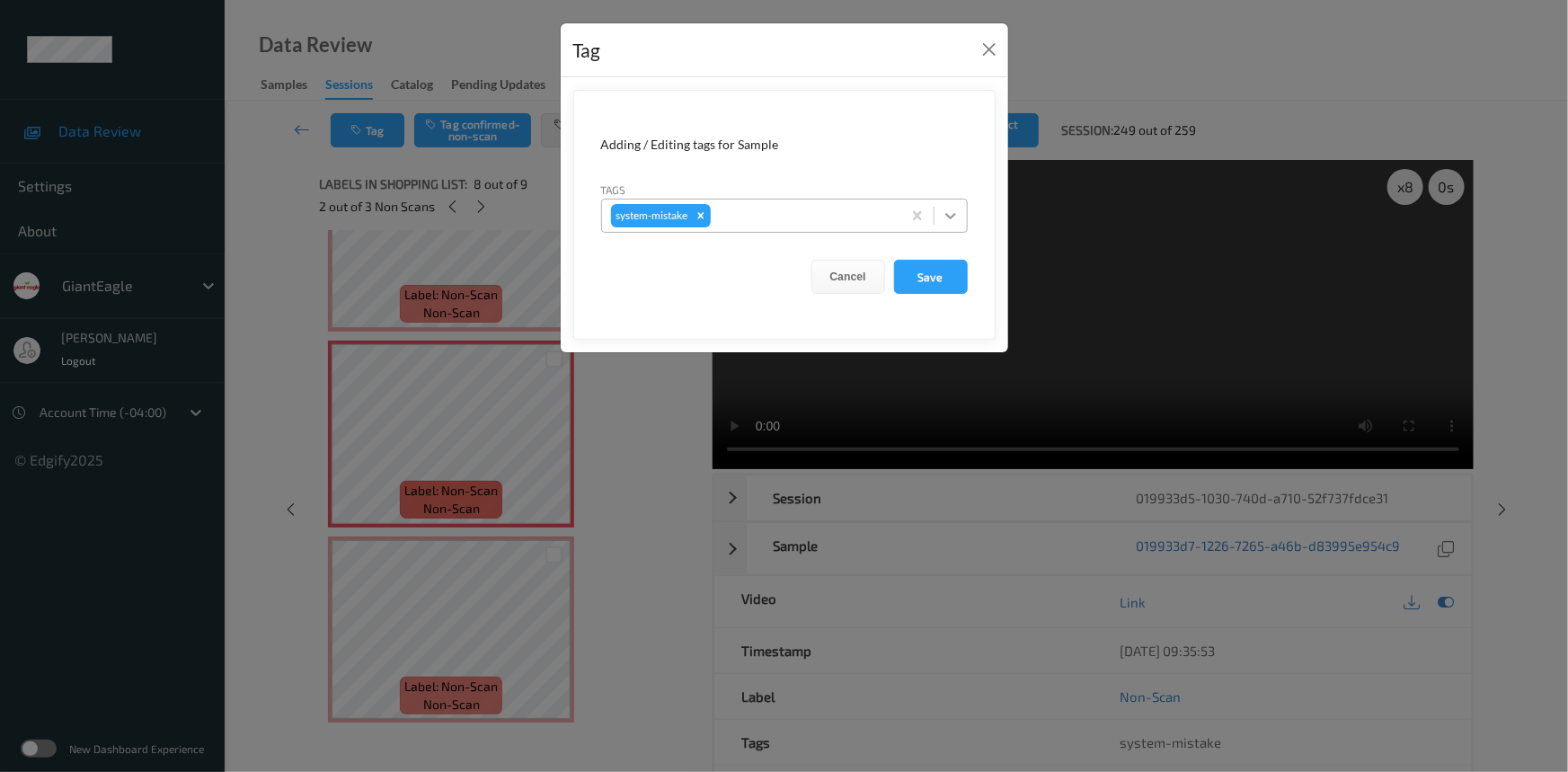
click at [946, 214] on icon at bounding box center [950, 215] width 11 height 6
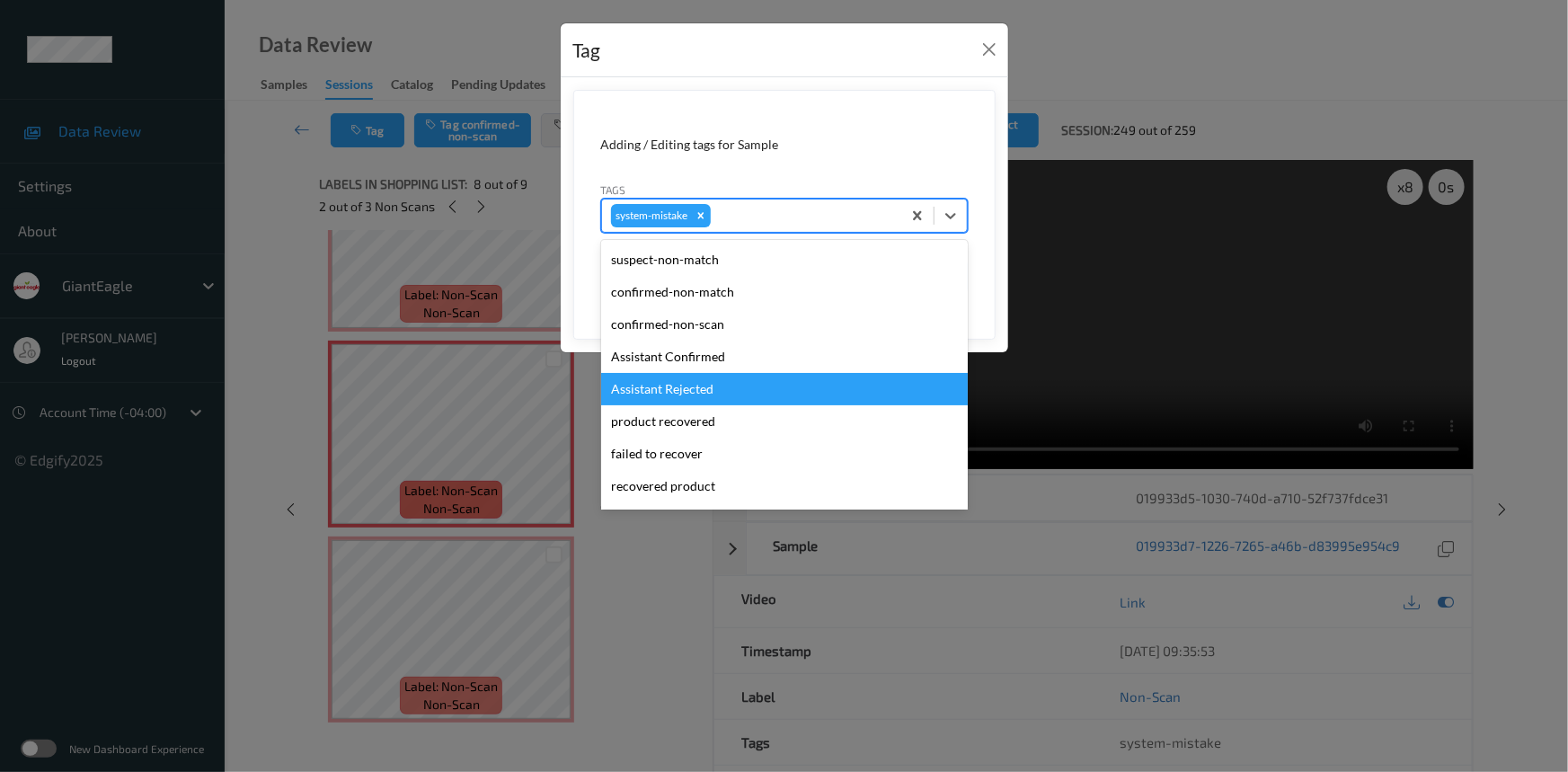
scroll to position [190, 0]
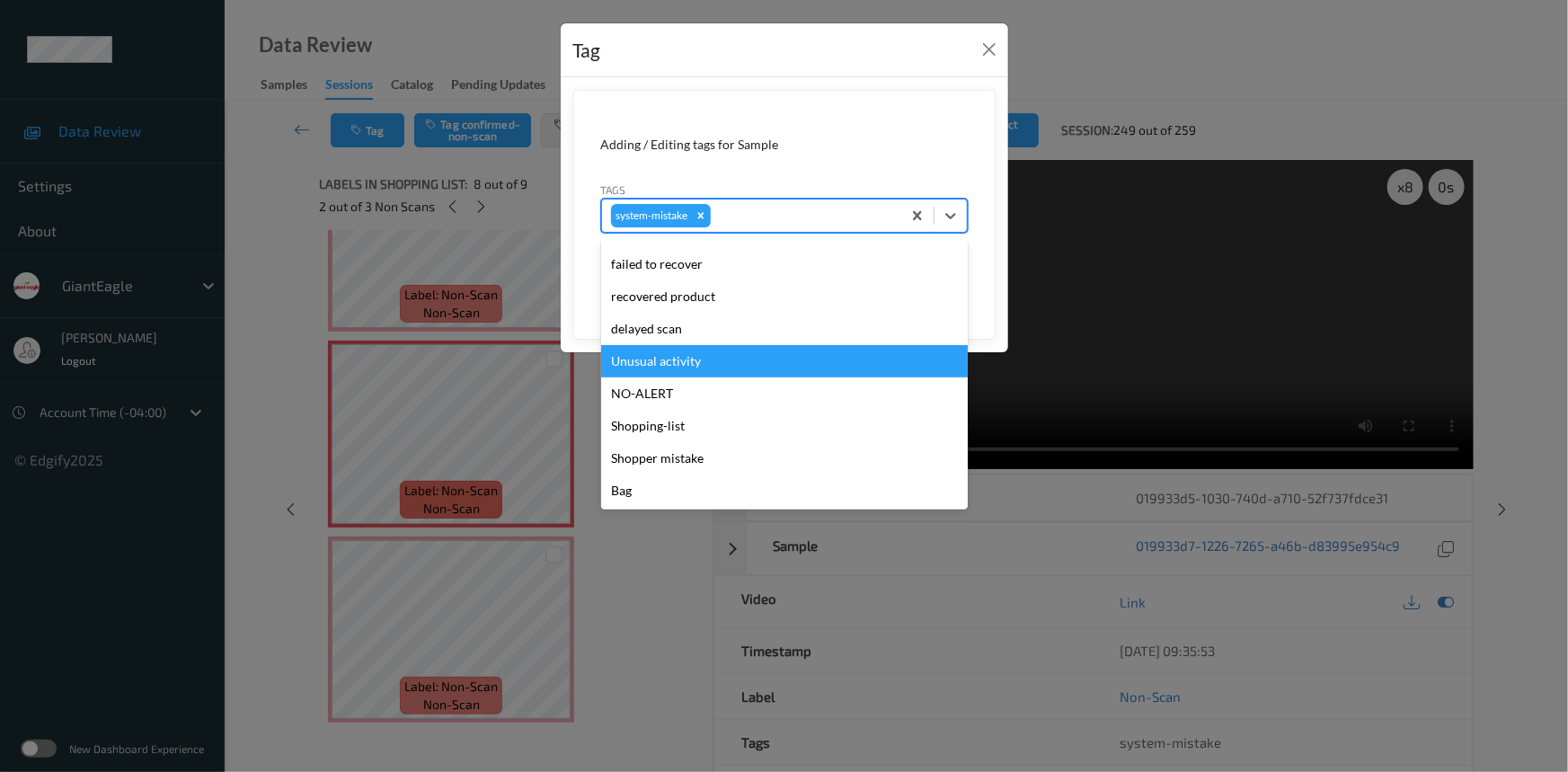
click at [675, 360] on div "Unusual activity" at bounding box center [784, 361] width 367 height 32
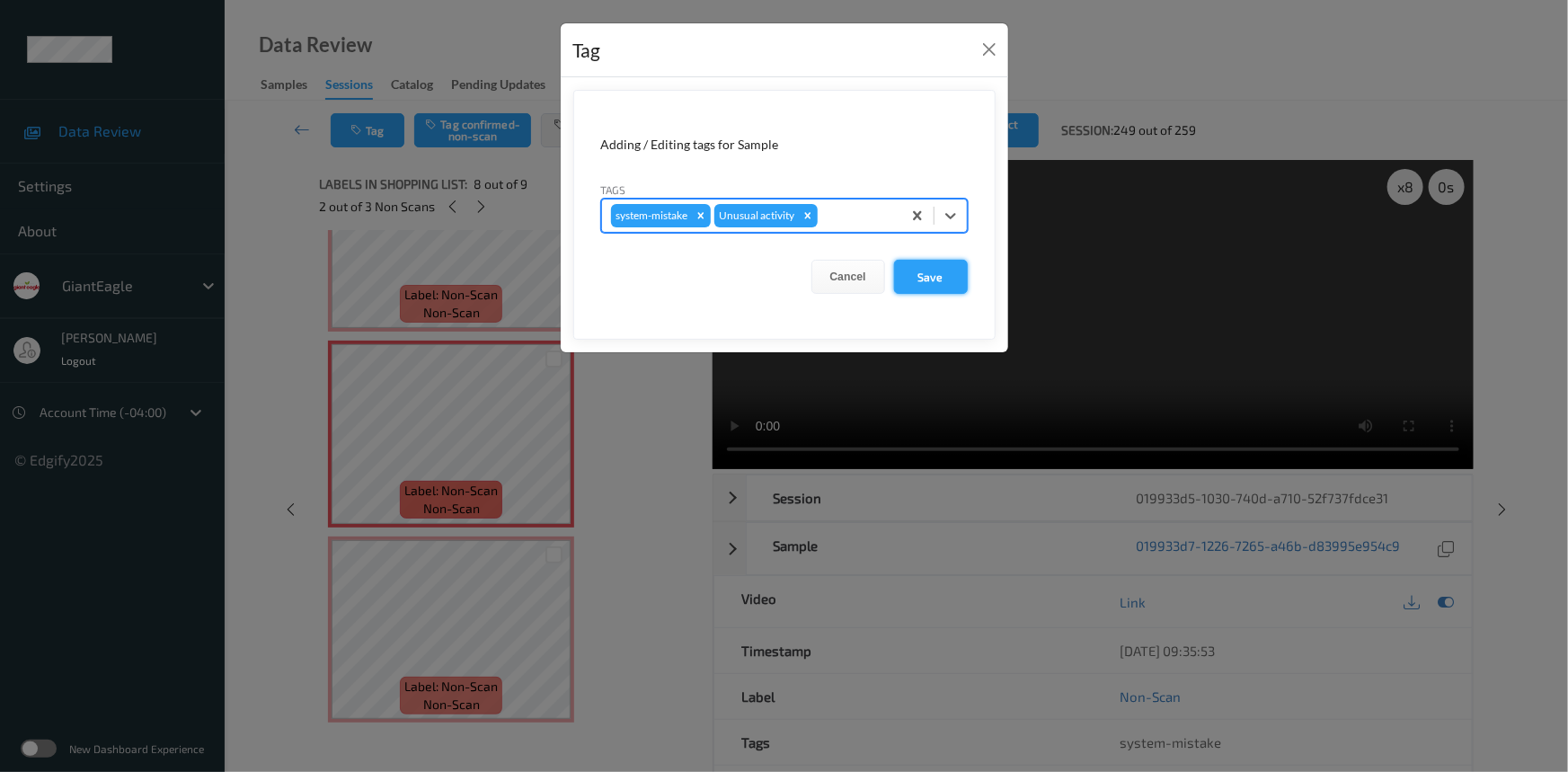
click at [930, 272] on button "Save" at bounding box center [931, 276] width 74 height 34
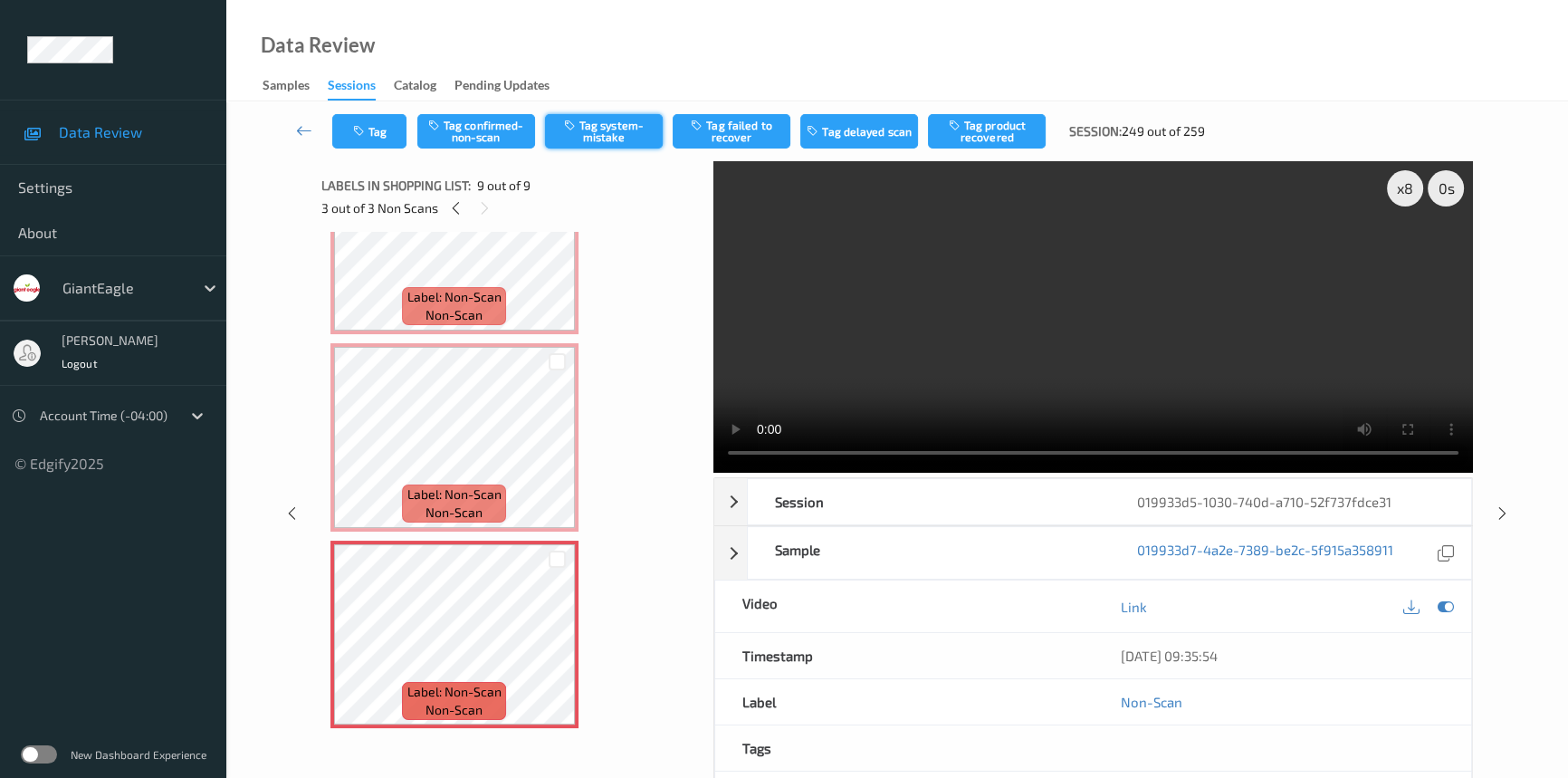
click at [632, 136] on button "Tag system-mistake" at bounding box center [604, 131] width 118 height 35
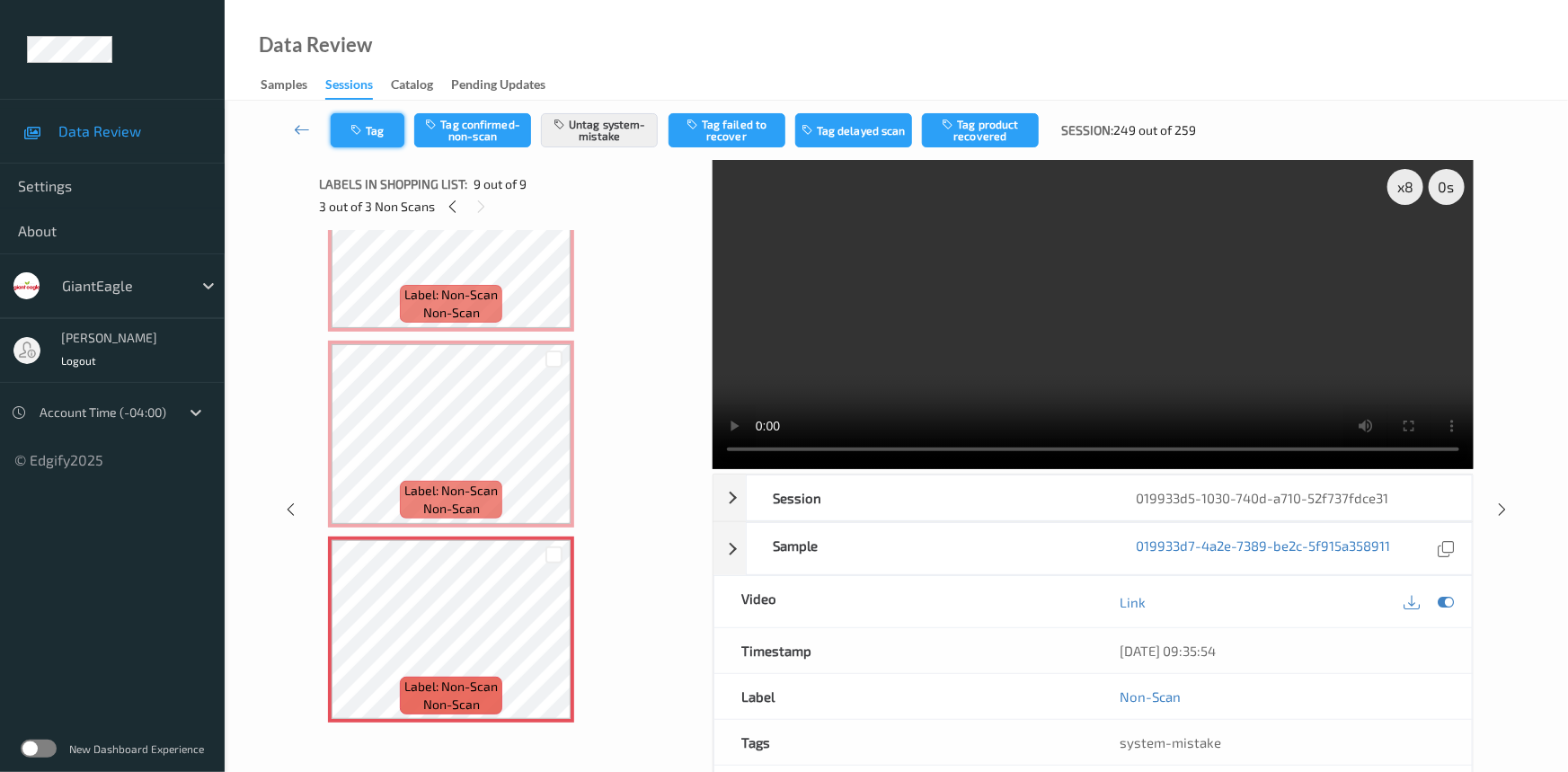
click at [380, 130] on button "Tag" at bounding box center [367, 130] width 74 height 34
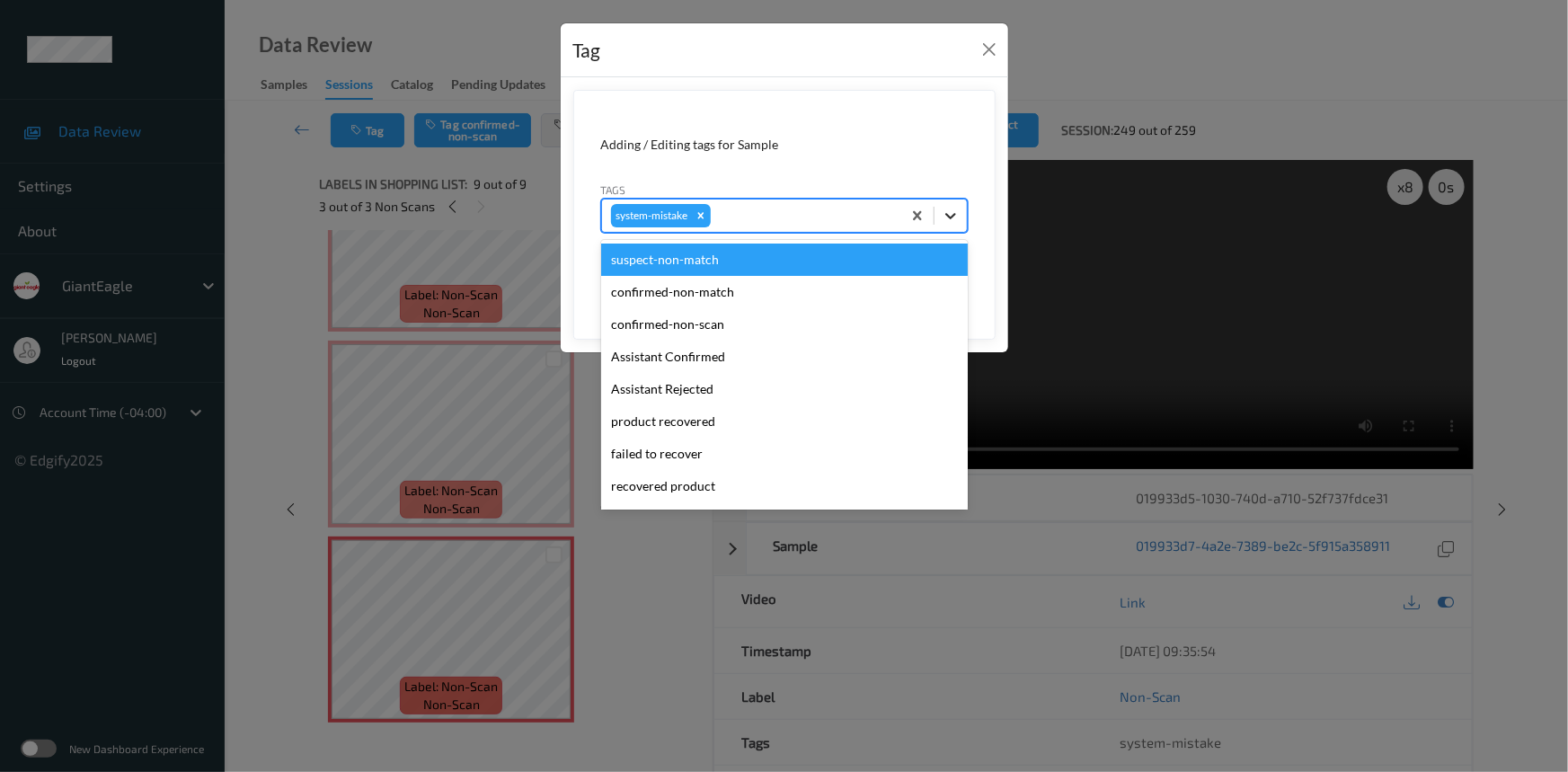
click at [942, 212] on icon at bounding box center [950, 215] width 18 height 18
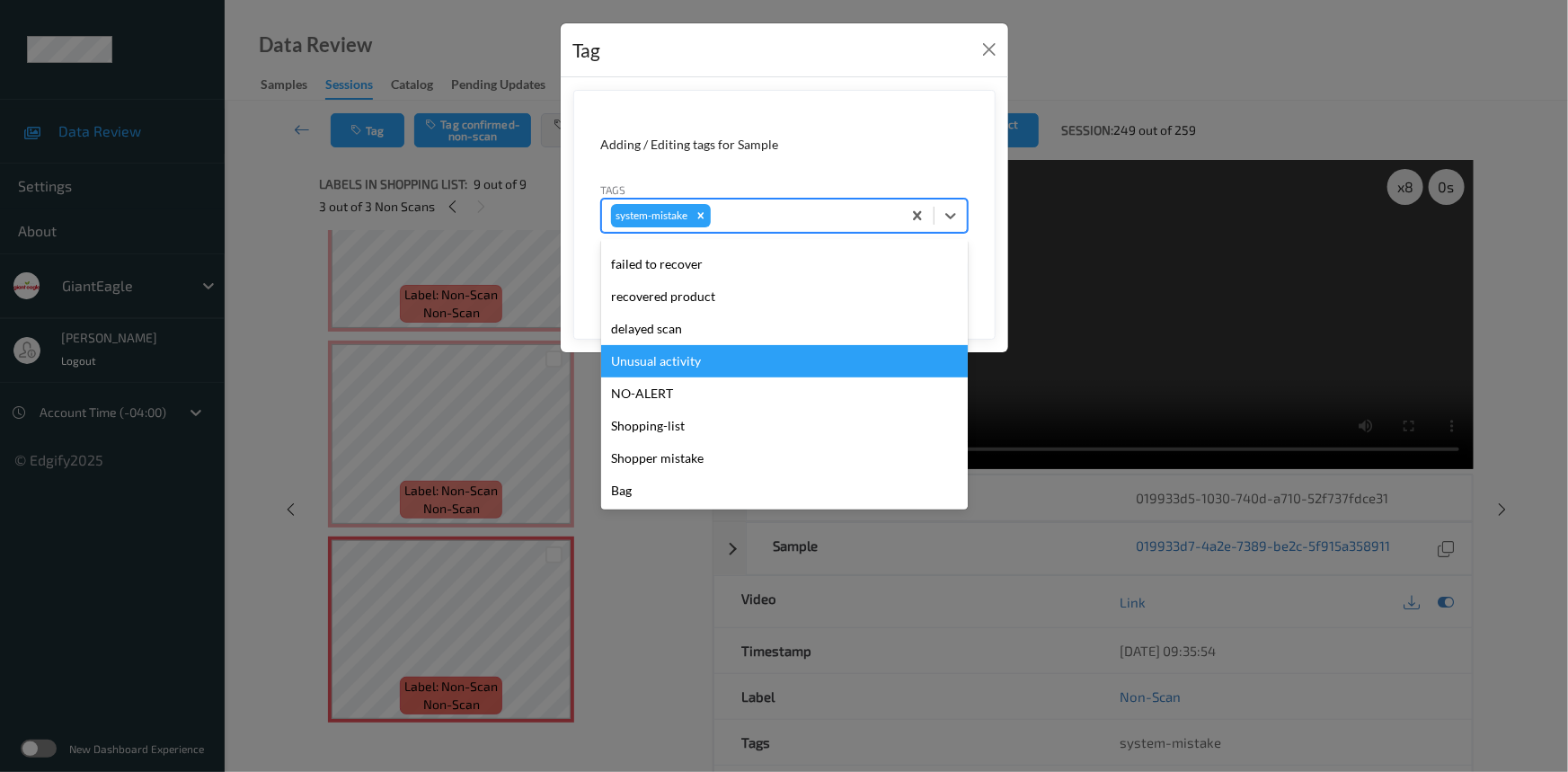
click at [660, 365] on div "Unusual activity" at bounding box center [784, 361] width 367 height 32
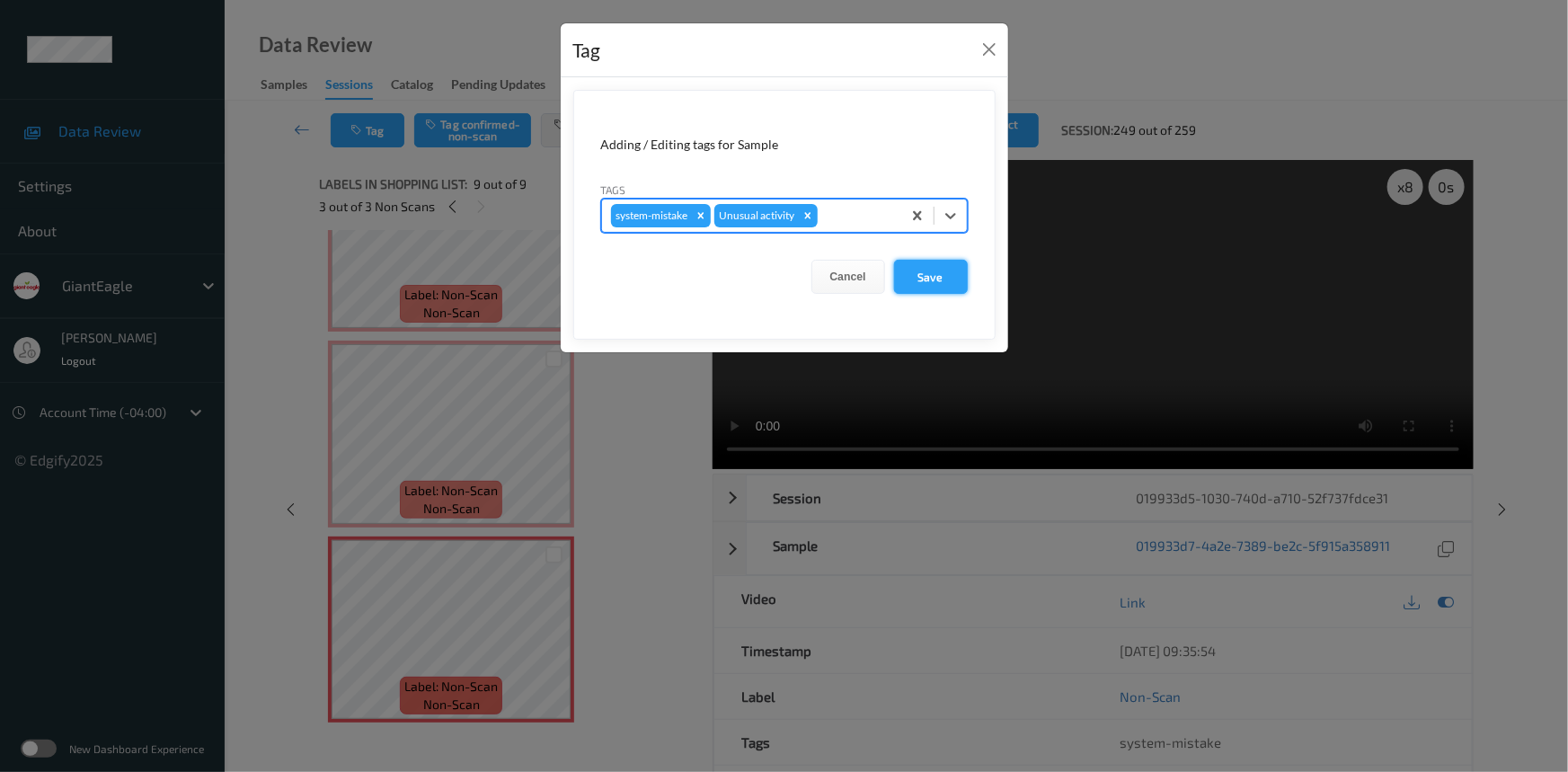
click at [933, 276] on button "Save" at bounding box center [931, 276] width 74 height 34
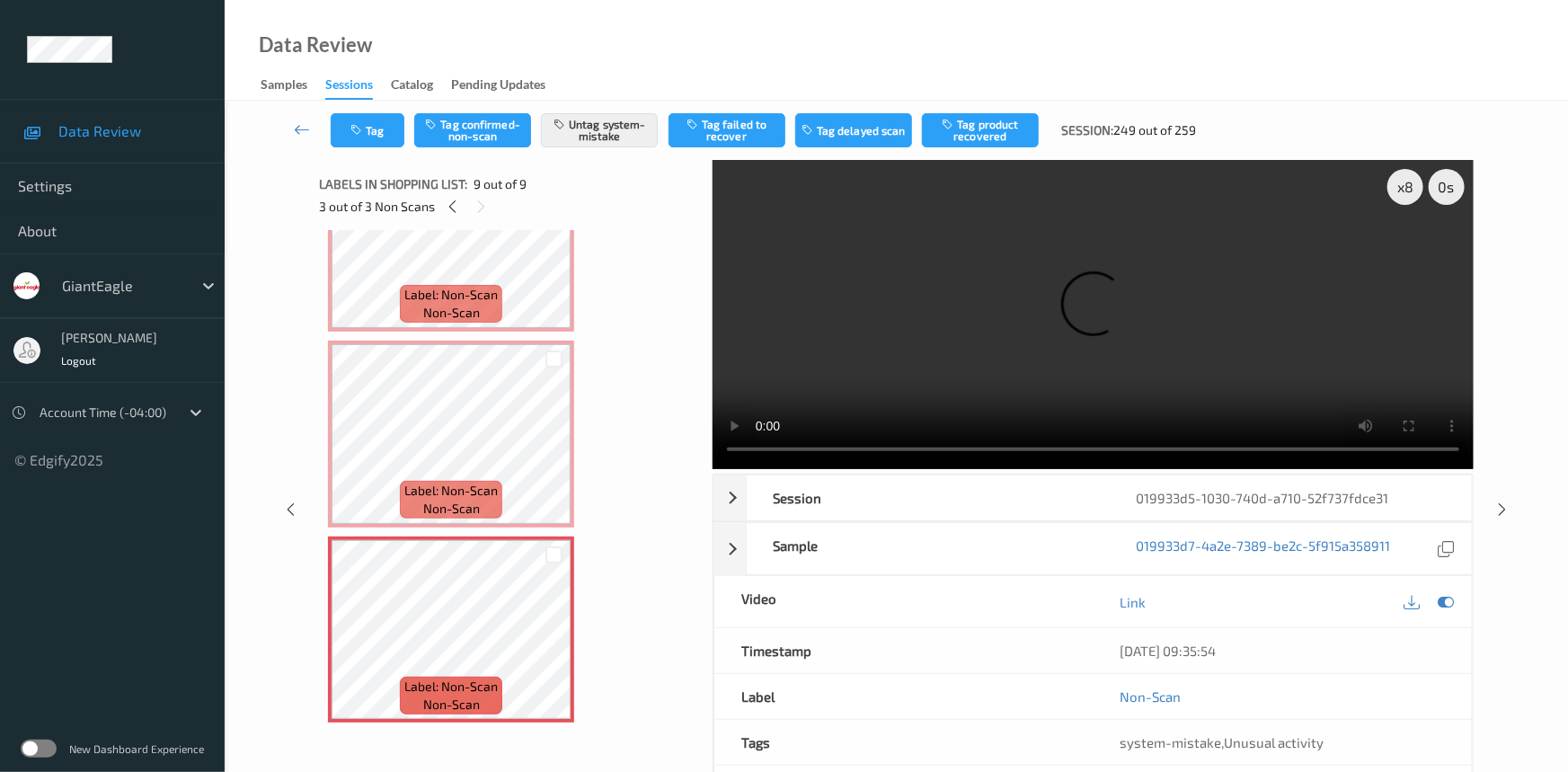
click at [736, 251] on video at bounding box center [1093, 315] width 761 height 309
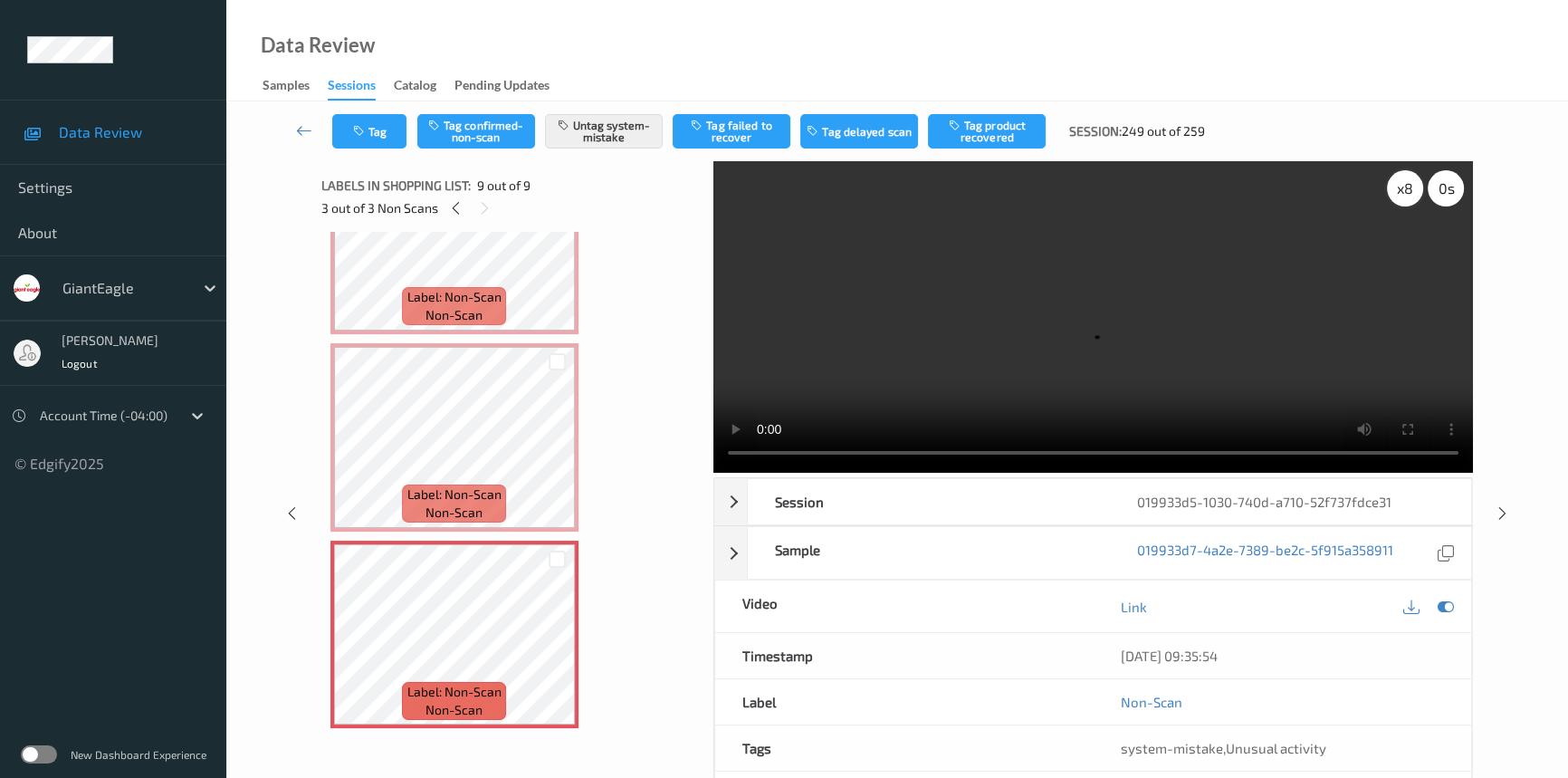
click at [1392, 178] on div "x 8" at bounding box center [1404, 188] width 37 height 37
click at [1397, 181] on div "x 1" at bounding box center [1404, 188] width 37 height 37
click at [1399, 181] on div "x 2" at bounding box center [1404, 188] width 37 height 37
click at [1403, 185] on div "x 4" at bounding box center [1404, 188] width 37 height 37
click at [552, 641] on icon at bounding box center [557, 649] width 16 height 16
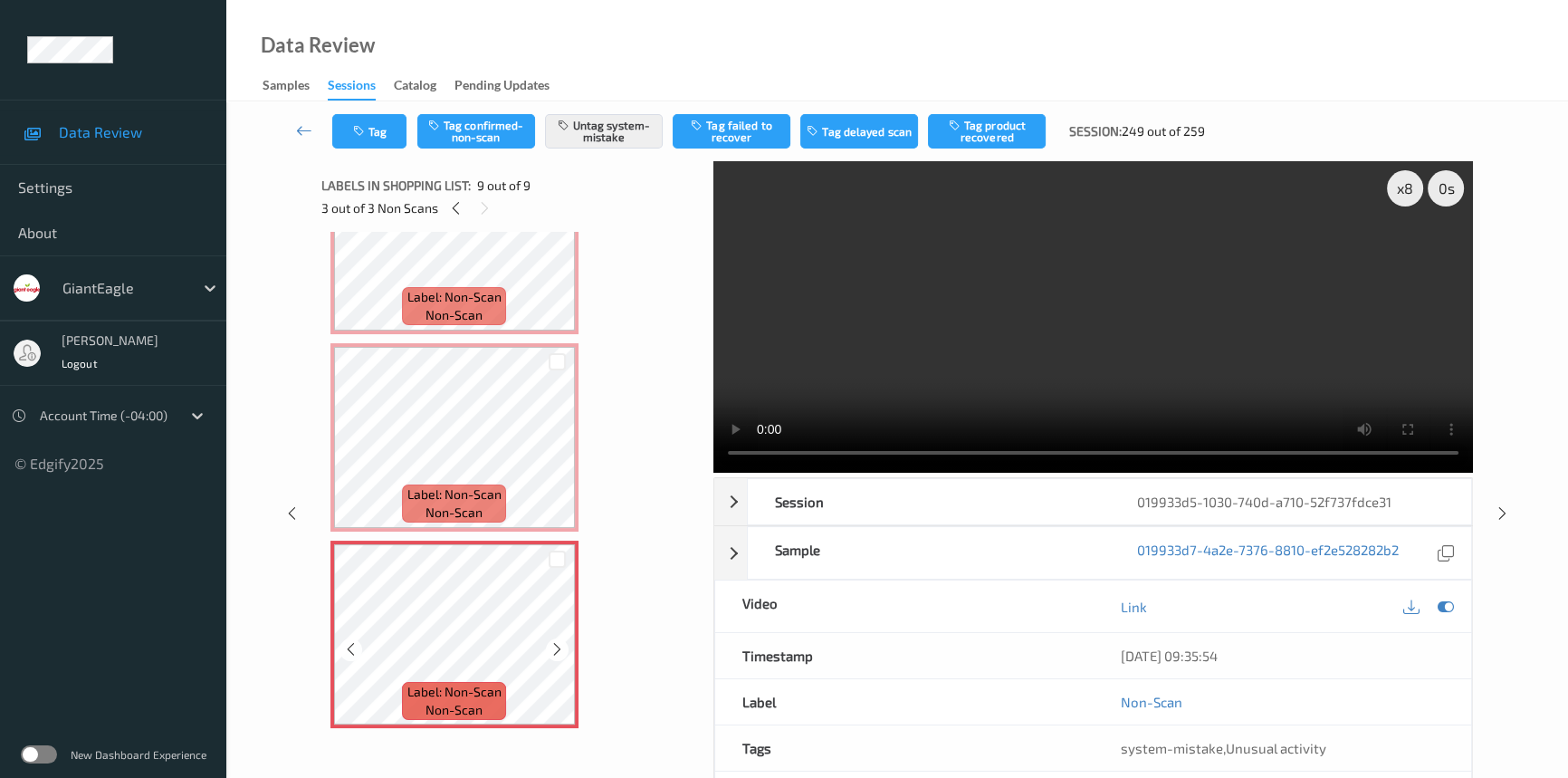
click at [552, 641] on icon at bounding box center [557, 649] width 16 height 16
click at [559, 444] on icon at bounding box center [557, 452] width 16 height 16
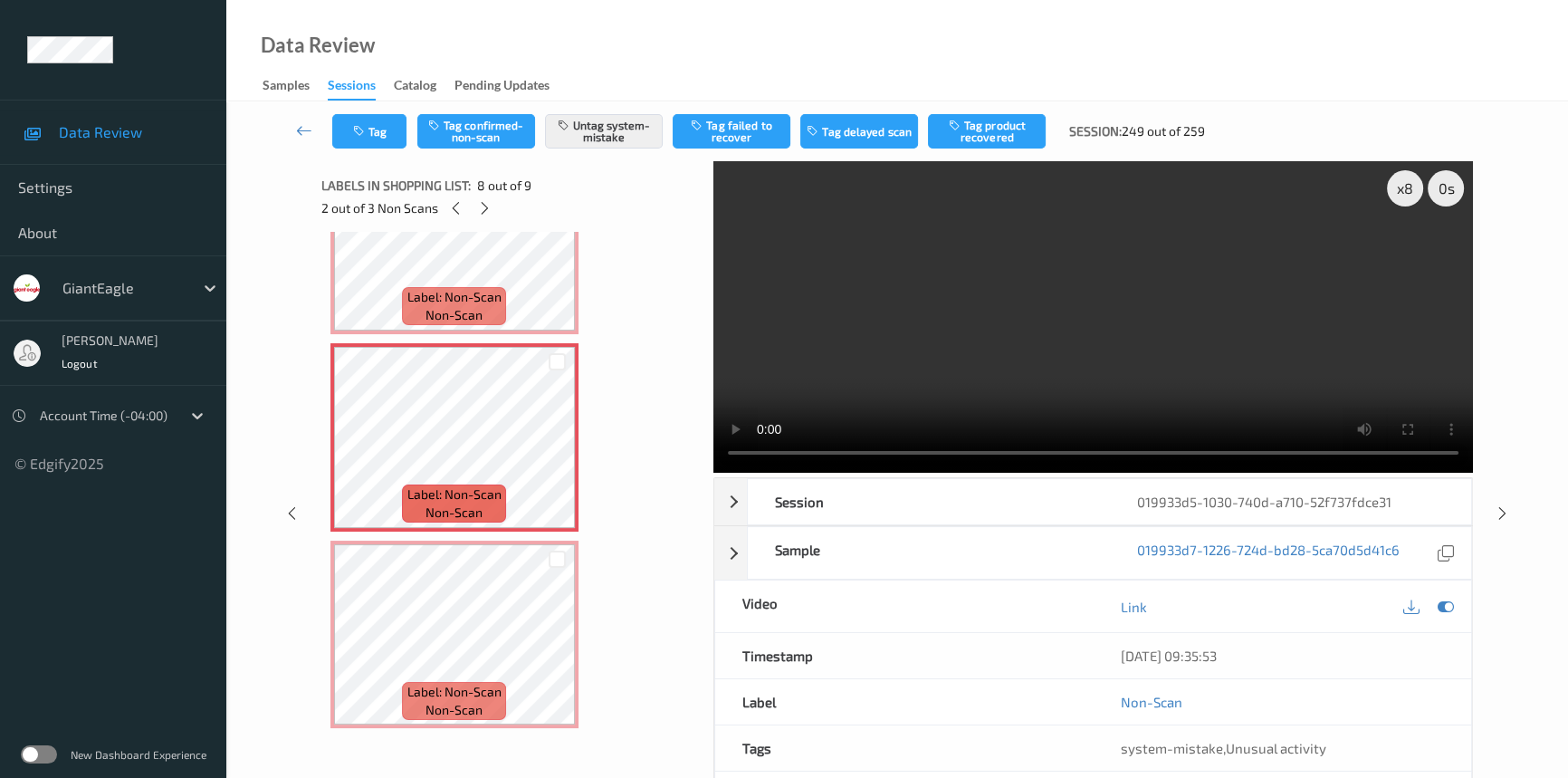
click at [1144, 314] on video at bounding box center [1093, 317] width 759 height 311
click at [298, 121] on icon at bounding box center [304, 130] width 16 height 18
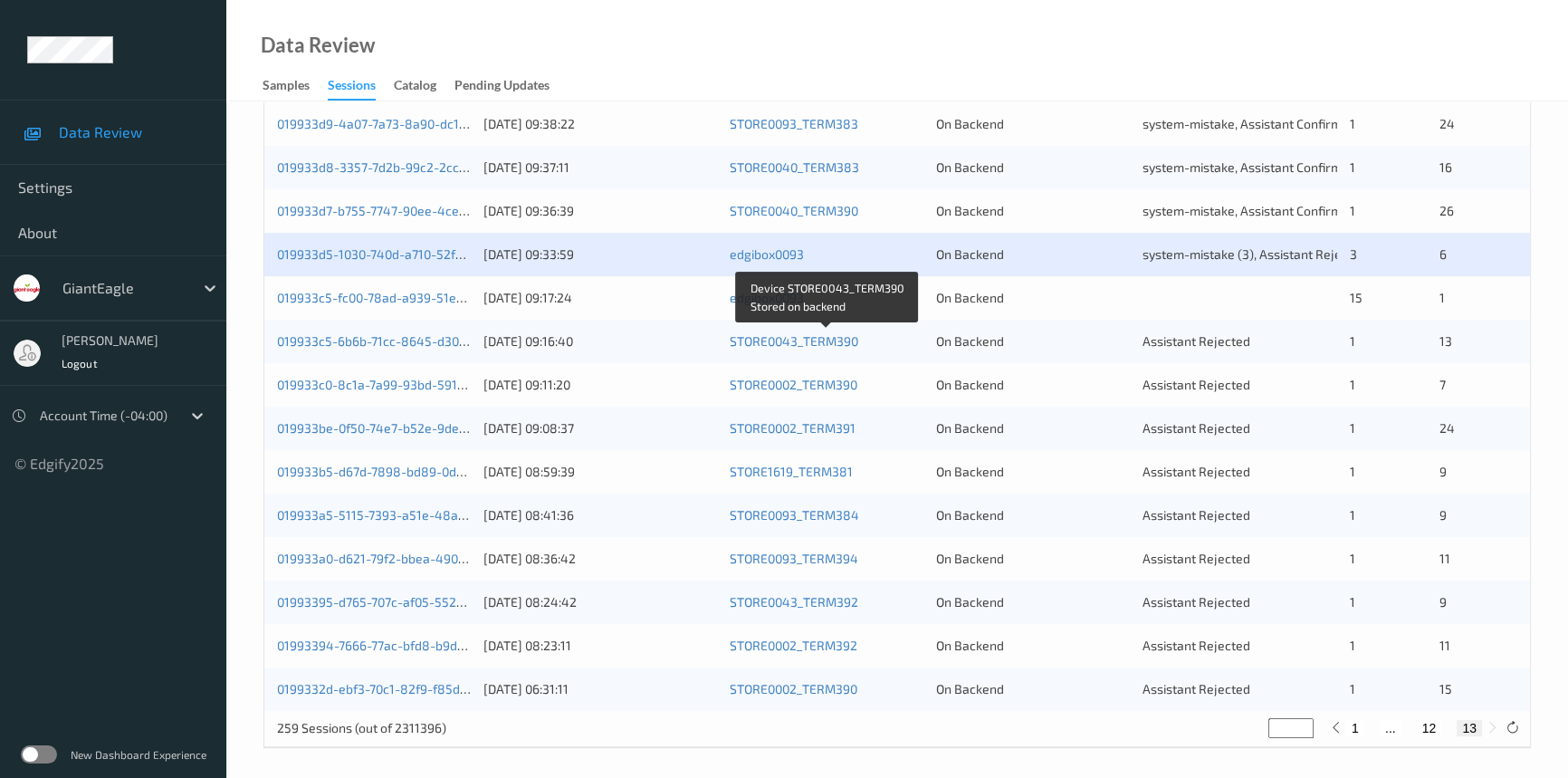
scroll to position [602, 0]
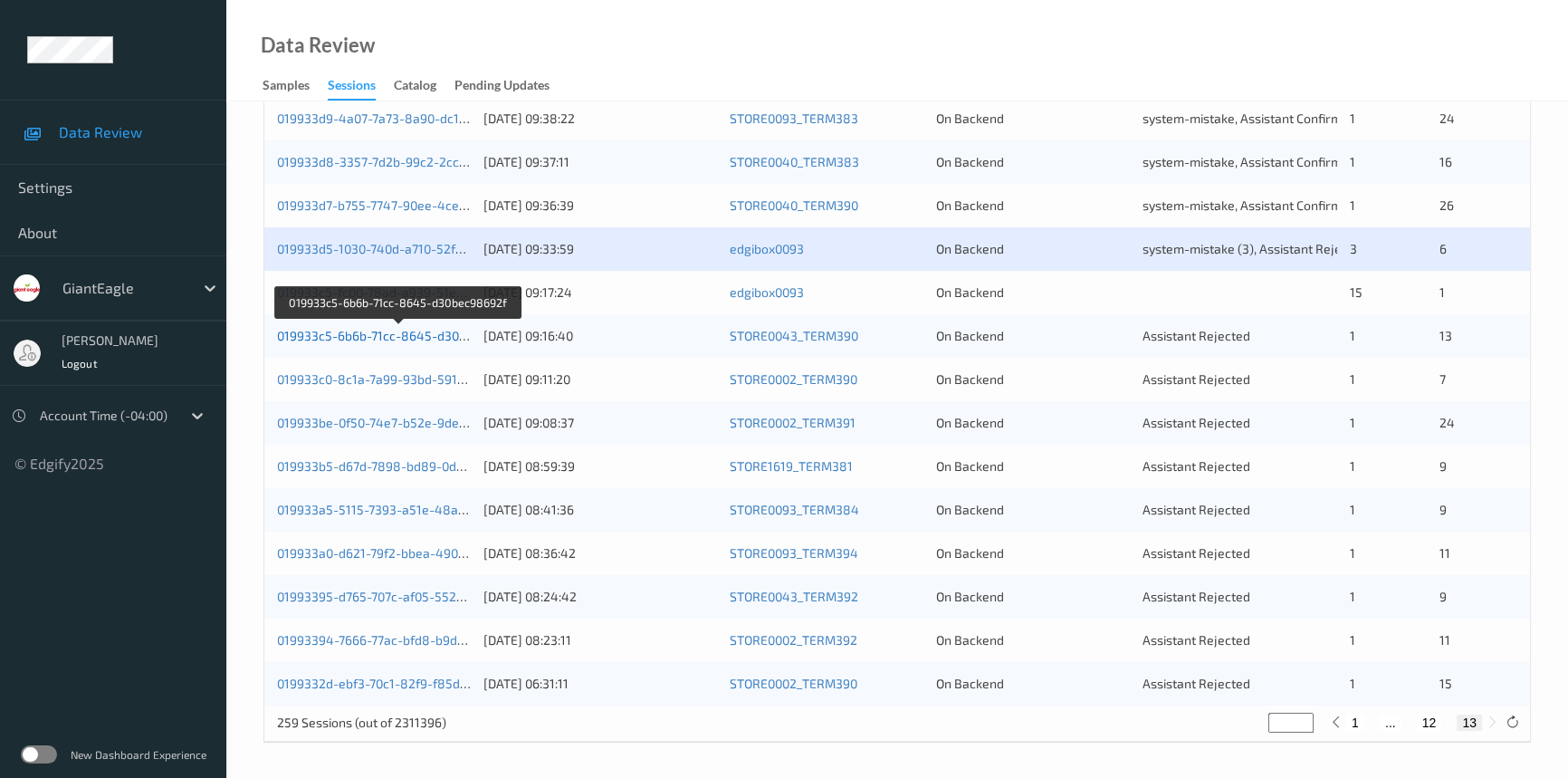
click at [362, 335] on link "019933c5-6b6b-71cc-8645-d30bec98692f" at bounding box center [399, 336] width 245 height 16
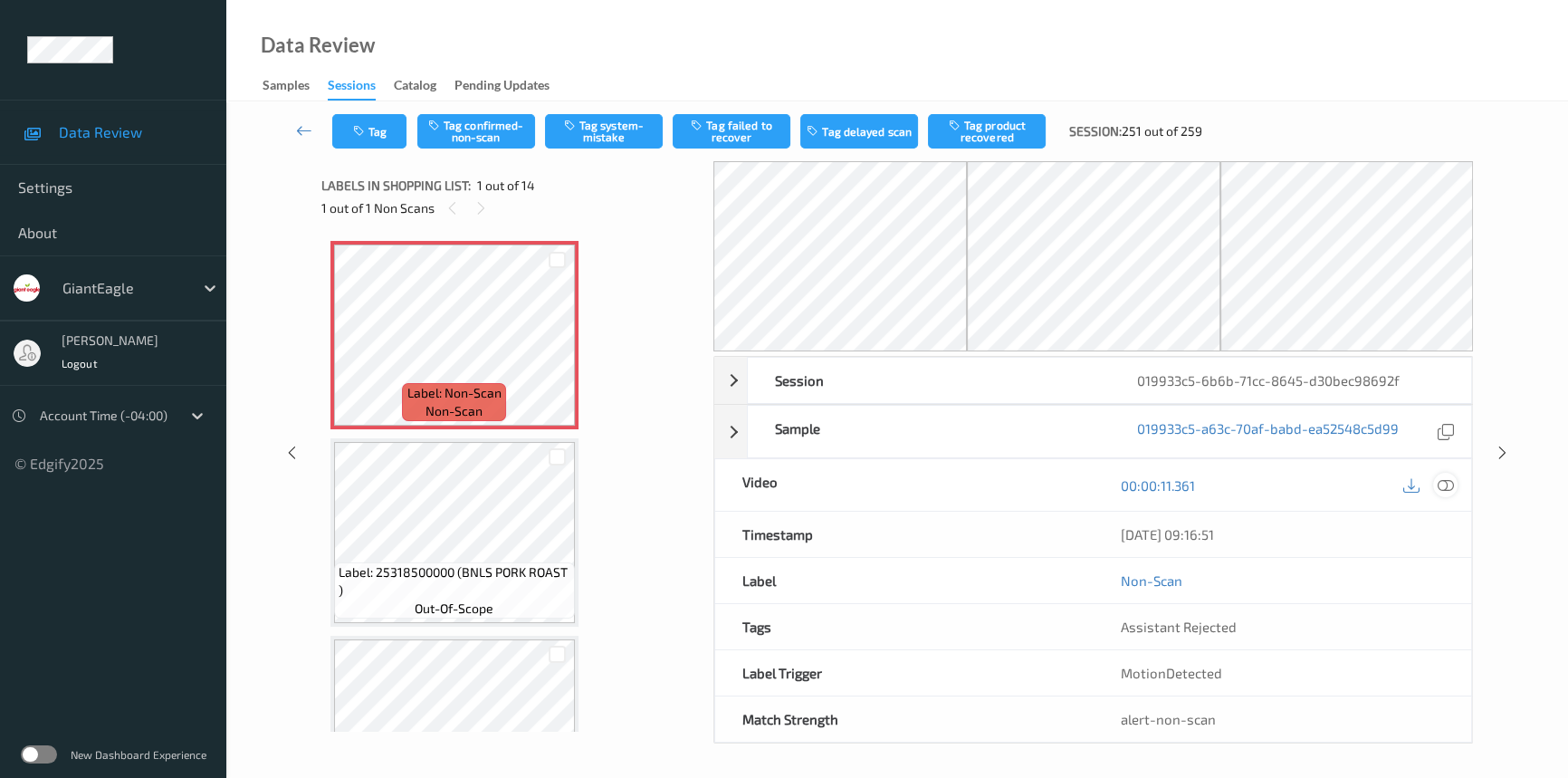
click at [1450, 481] on icon at bounding box center [1446, 485] width 16 height 16
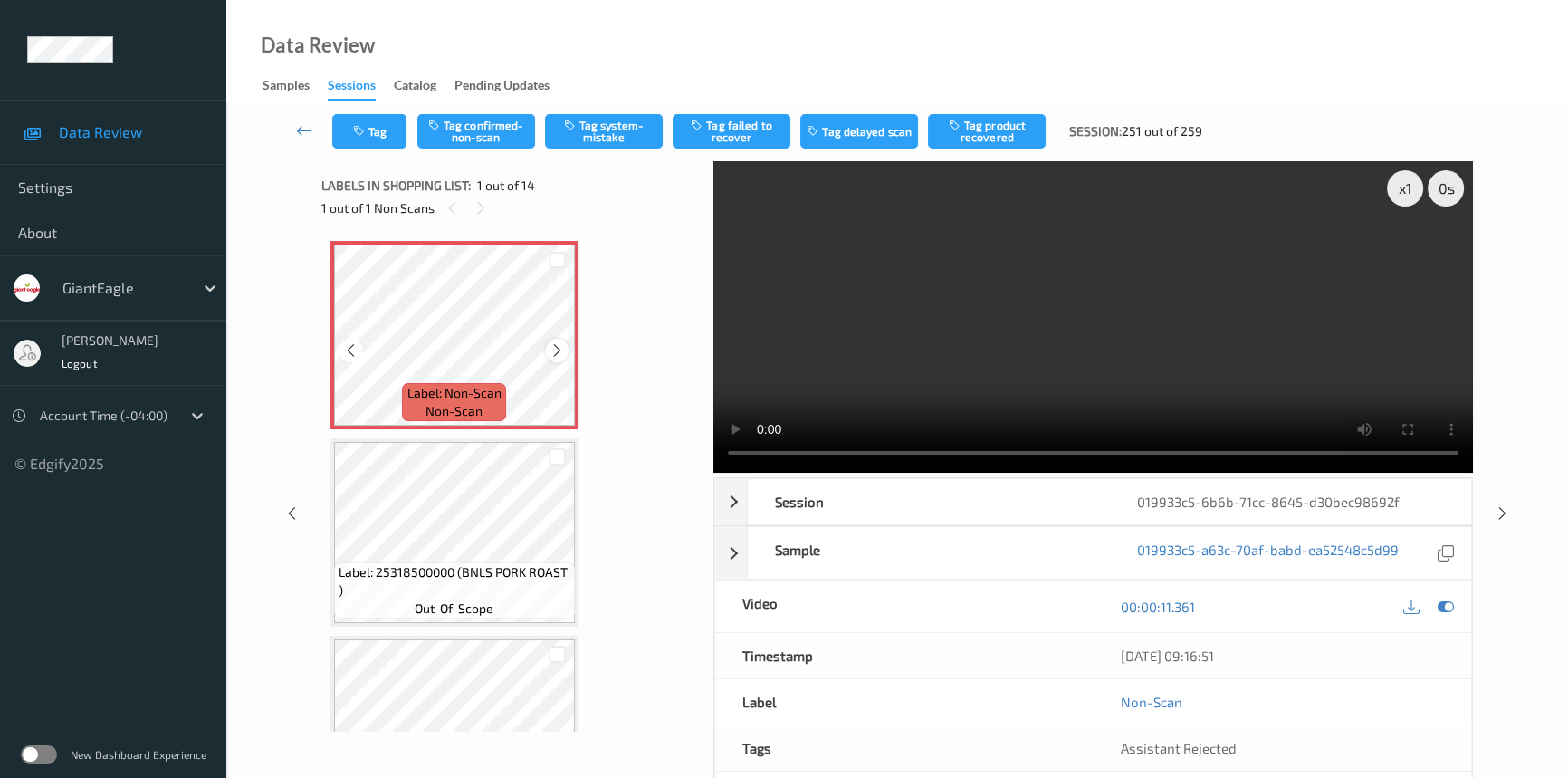
click at [553, 351] on icon at bounding box center [557, 350] width 16 height 16
click at [863, 355] on video at bounding box center [1093, 317] width 759 height 311
click at [1412, 204] on div "x 1" at bounding box center [1404, 188] width 37 height 37
click at [1019, 326] on video at bounding box center [1093, 317] width 759 height 311
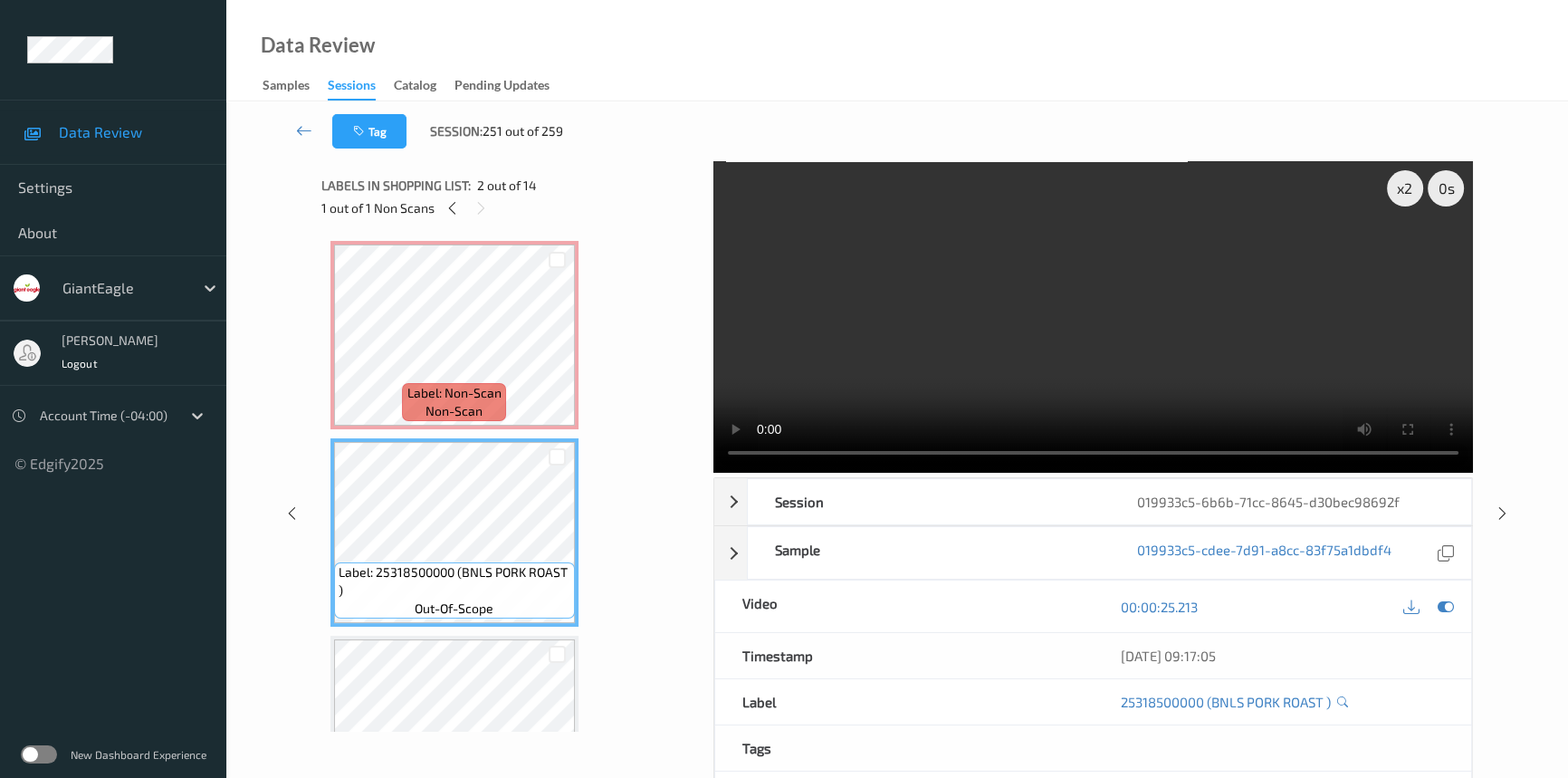
click at [1020, 345] on video at bounding box center [1093, 317] width 759 height 311
drag, startPoint x: 1233, startPoint y: 381, endPoint x: 1222, endPoint y: 392, distance: 15.6
click at [1232, 383] on video at bounding box center [1093, 317] width 759 height 311
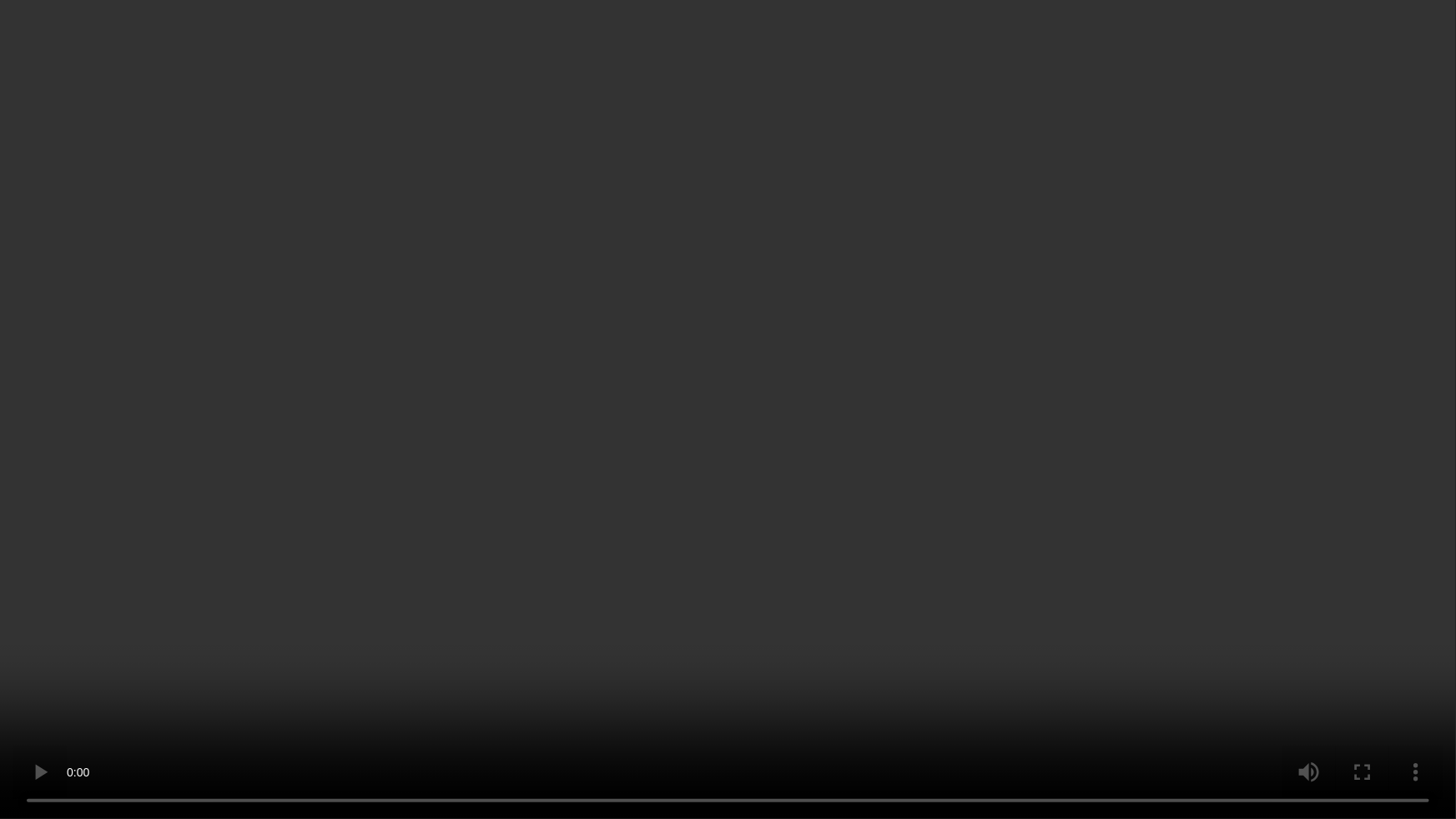
click at [609, 560] on video at bounding box center [728, 409] width 1456 height 819
click at [876, 544] on video at bounding box center [728, 409] width 1456 height 819
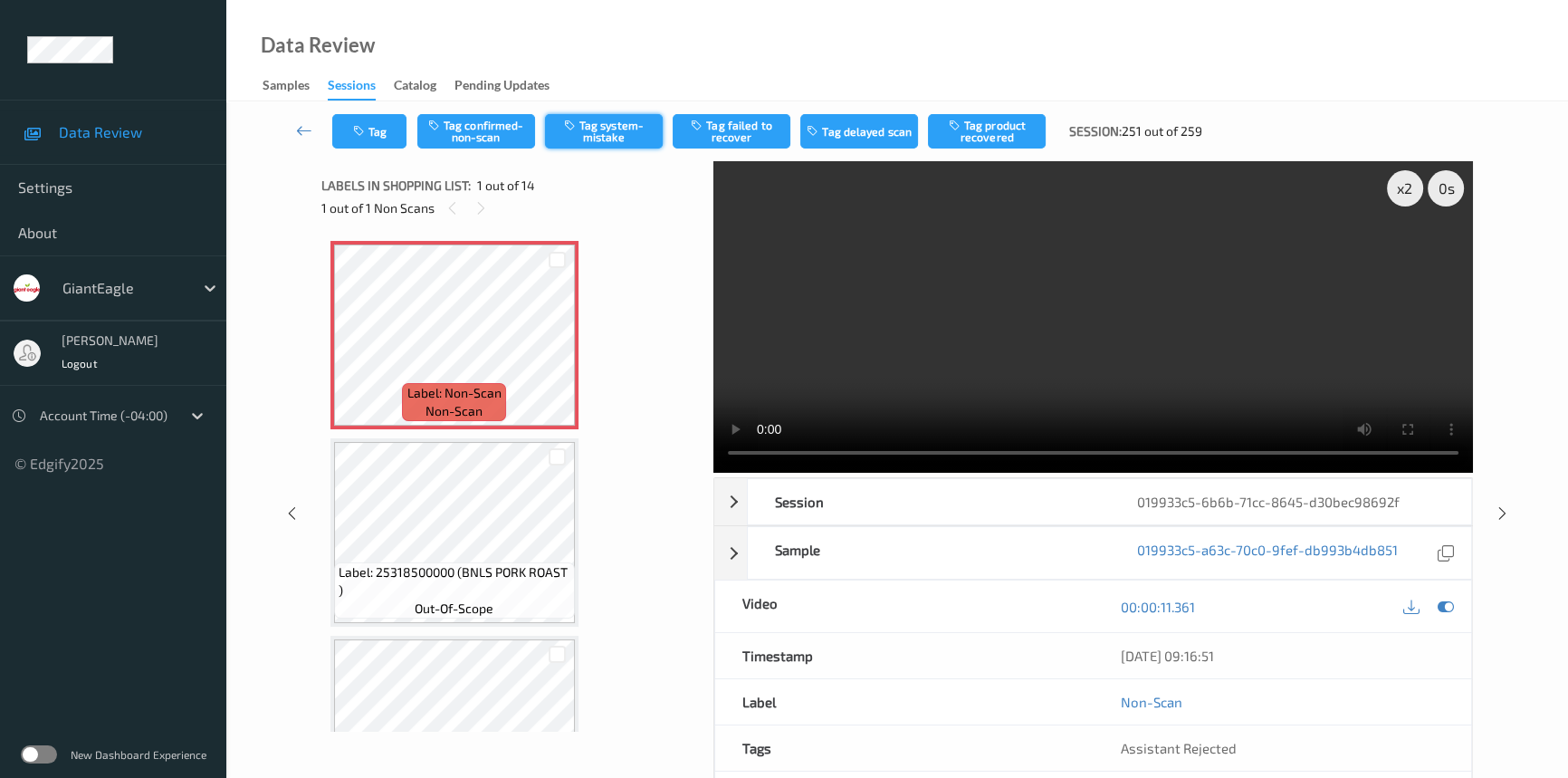
click at [608, 131] on button "Tag system-mistake" at bounding box center [604, 131] width 118 height 35
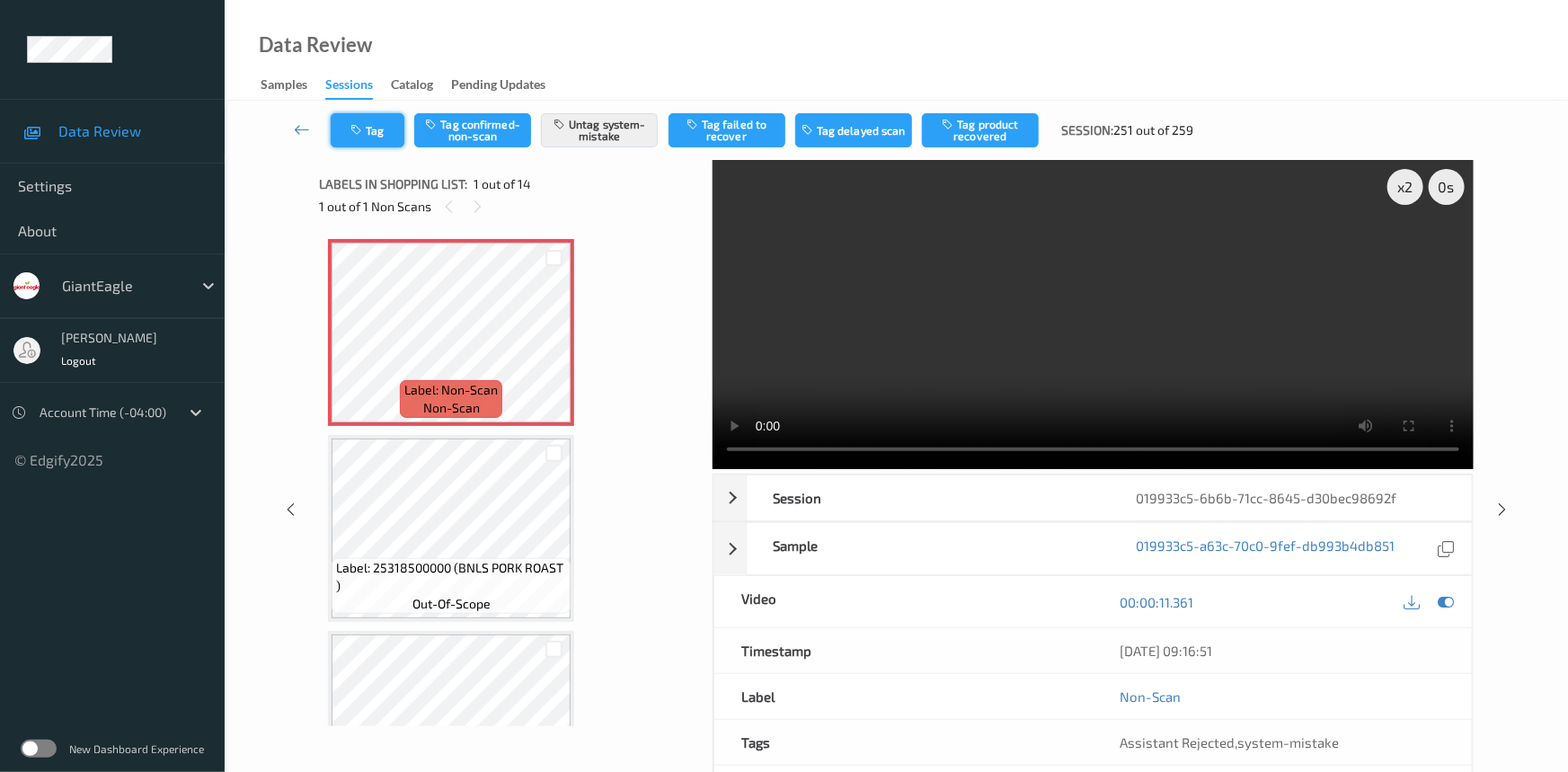
click at [360, 133] on icon "button" at bounding box center [358, 130] width 16 height 13
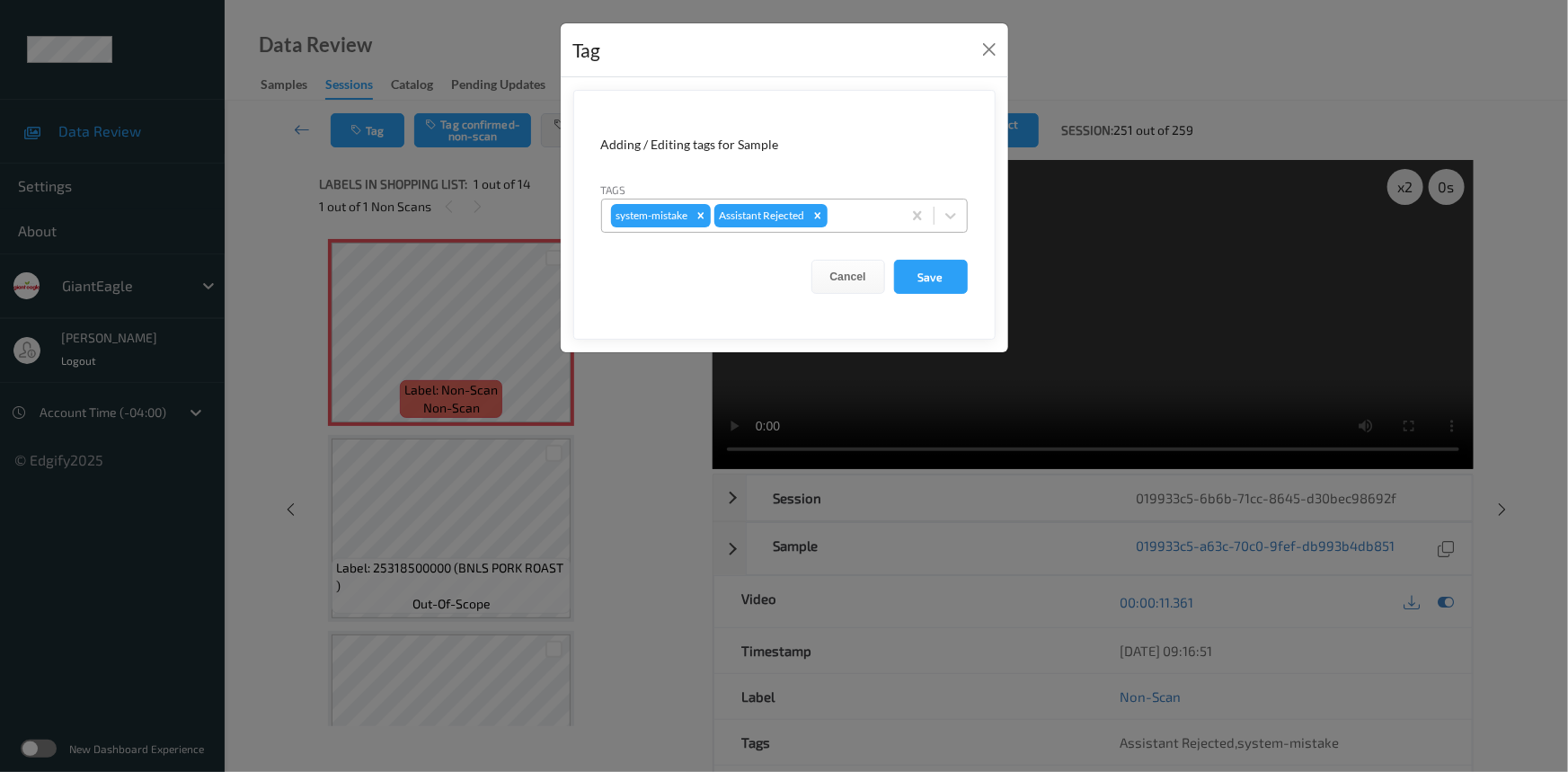
click at [967, 219] on div "system-mistake Assistant Rejected" at bounding box center [784, 215] width 367 height 34
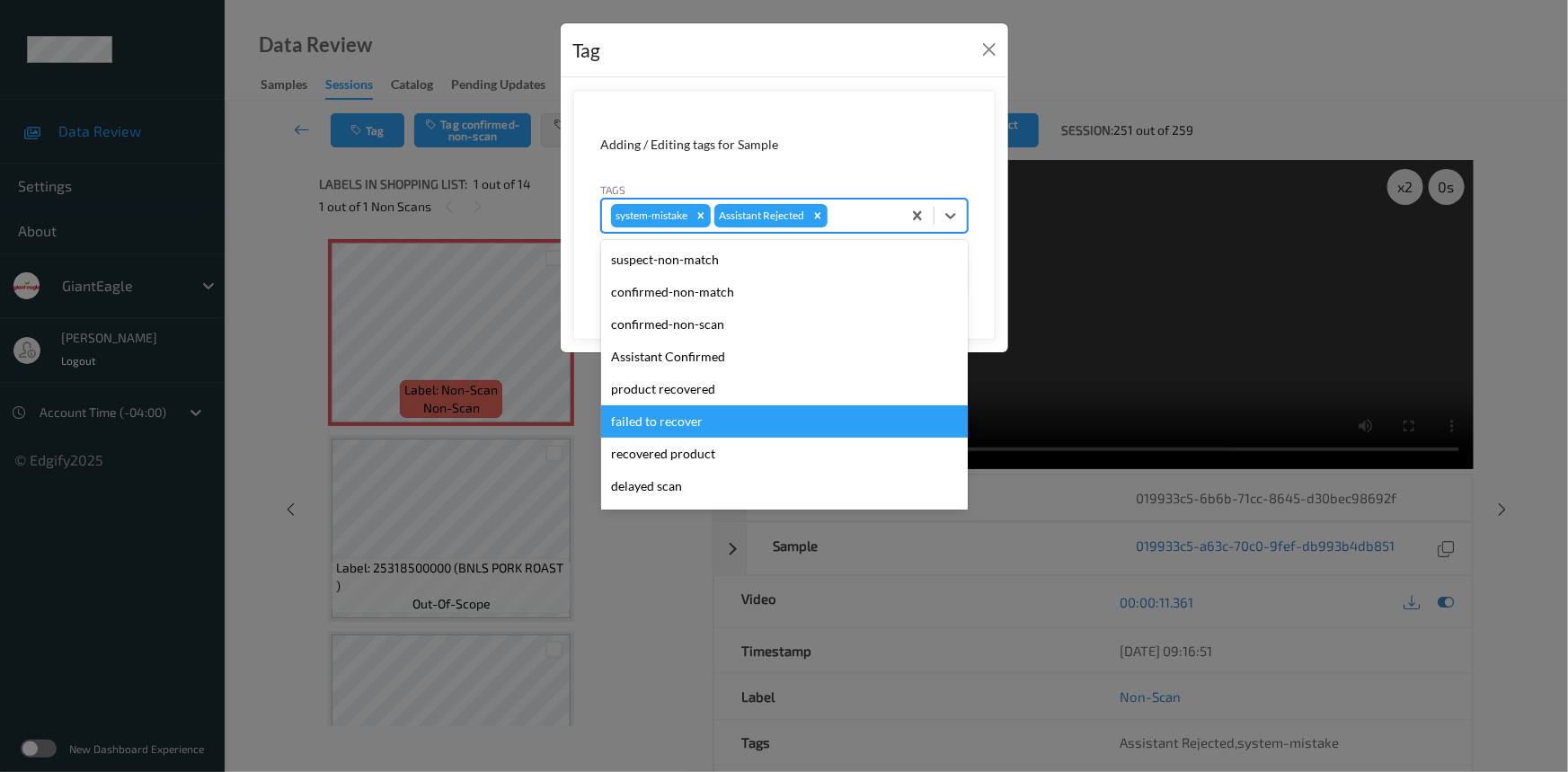
scroll to position [158, 0]
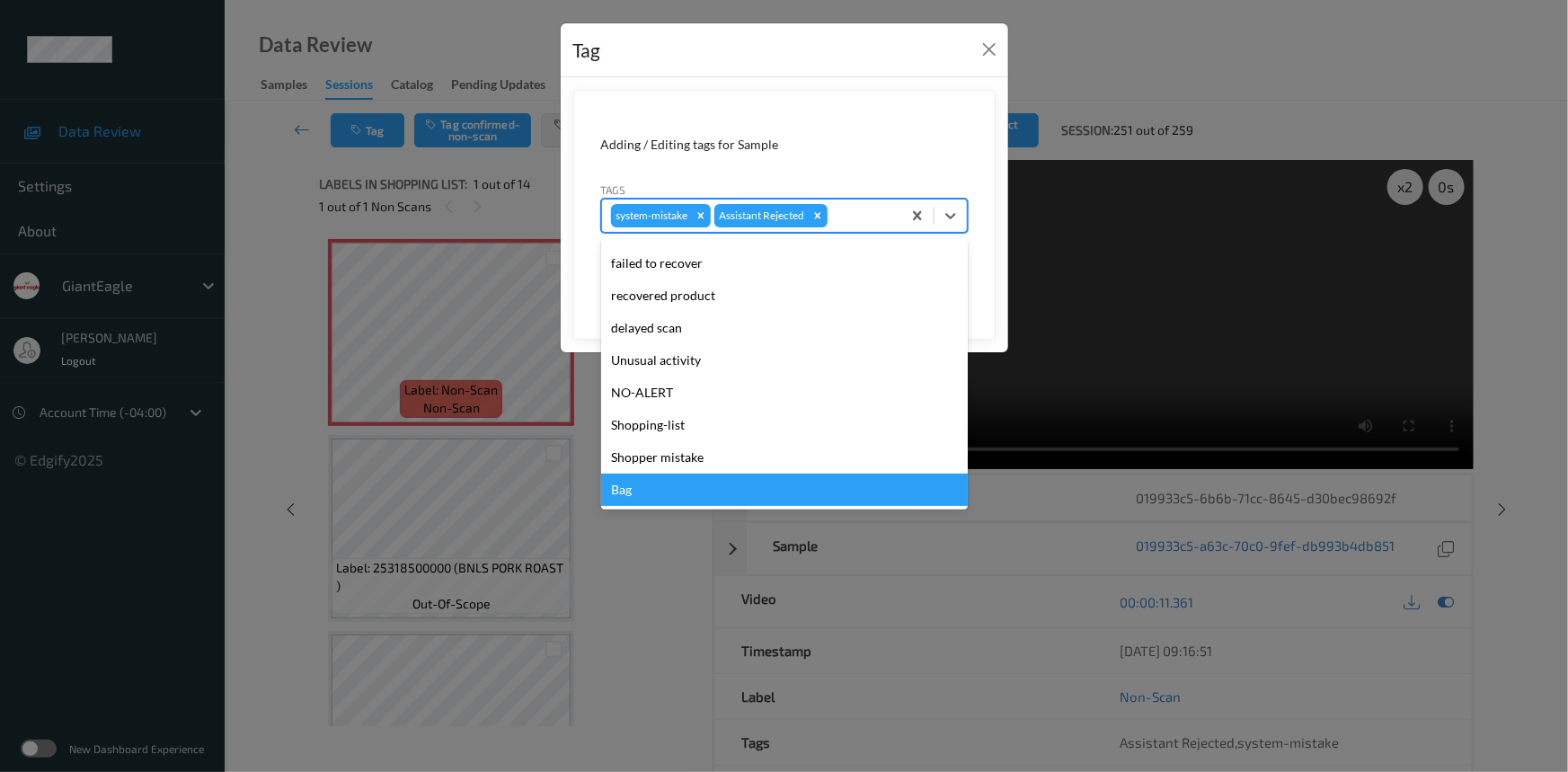
click at [626, 486] on div "Bag" at bounding box center [784, 489] width 367 height 32
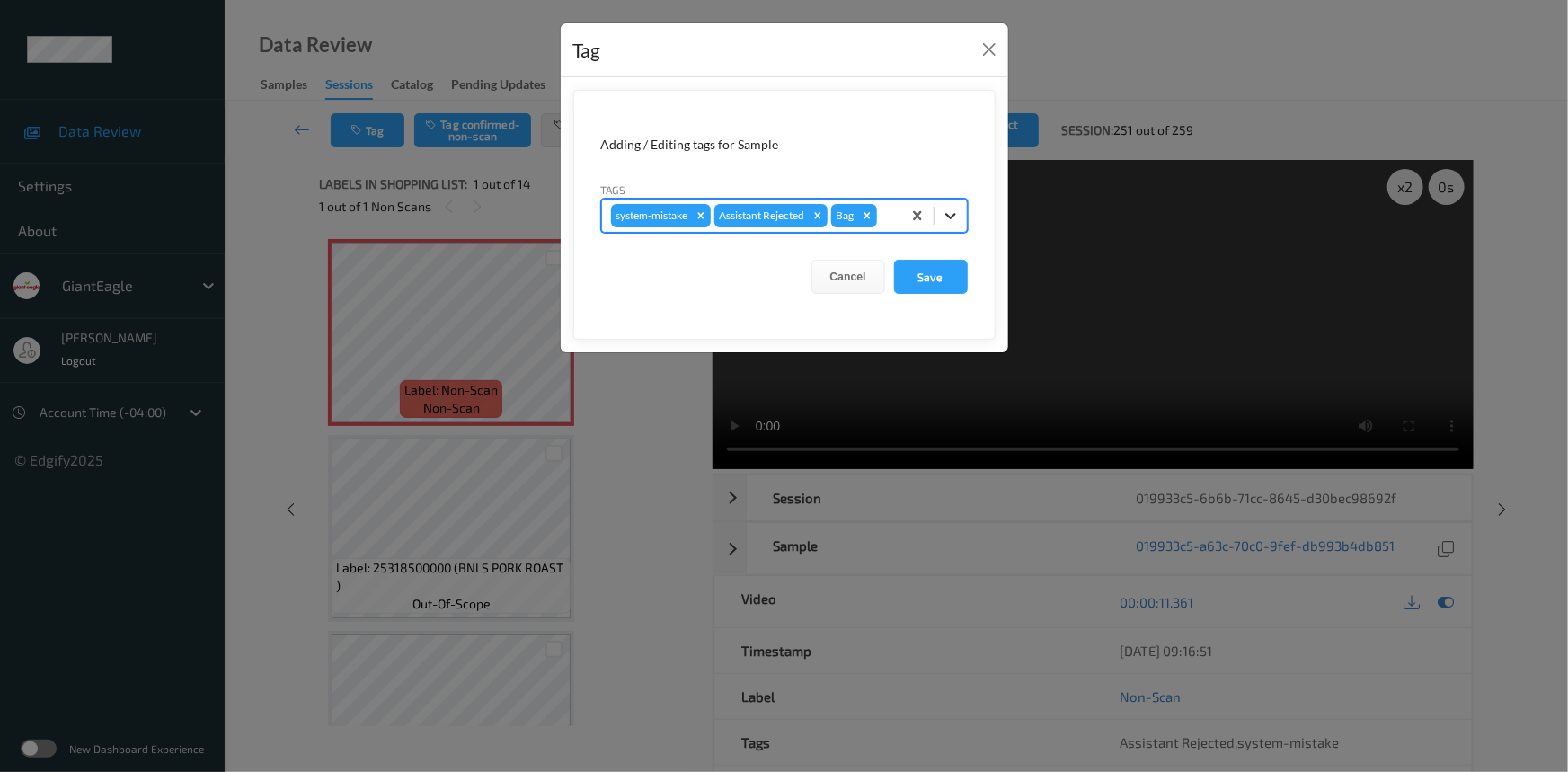
click at [961, 210] on div at bounding box center [950, 215] width 32 height 32
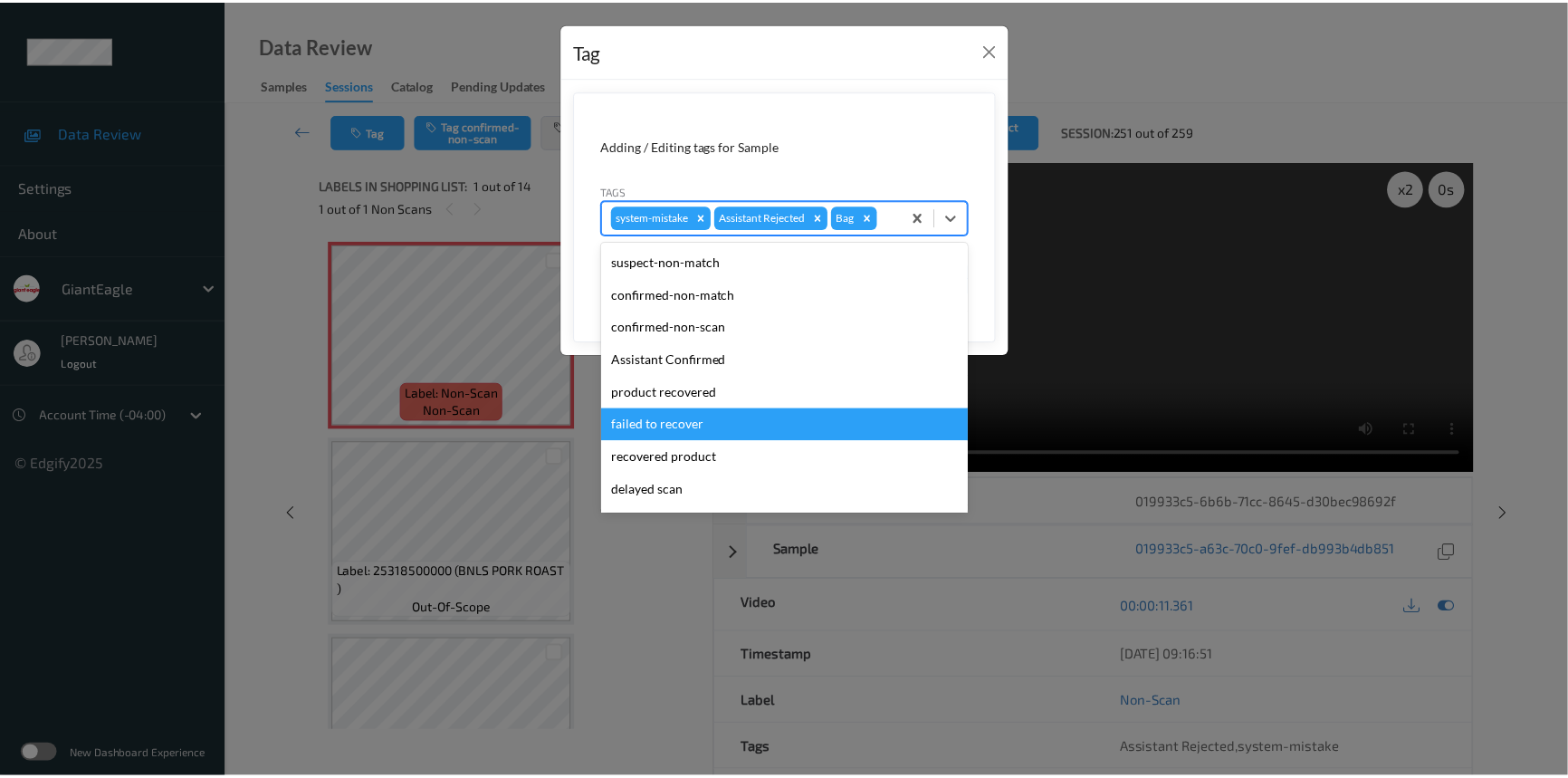
scroll to position [127, 0]
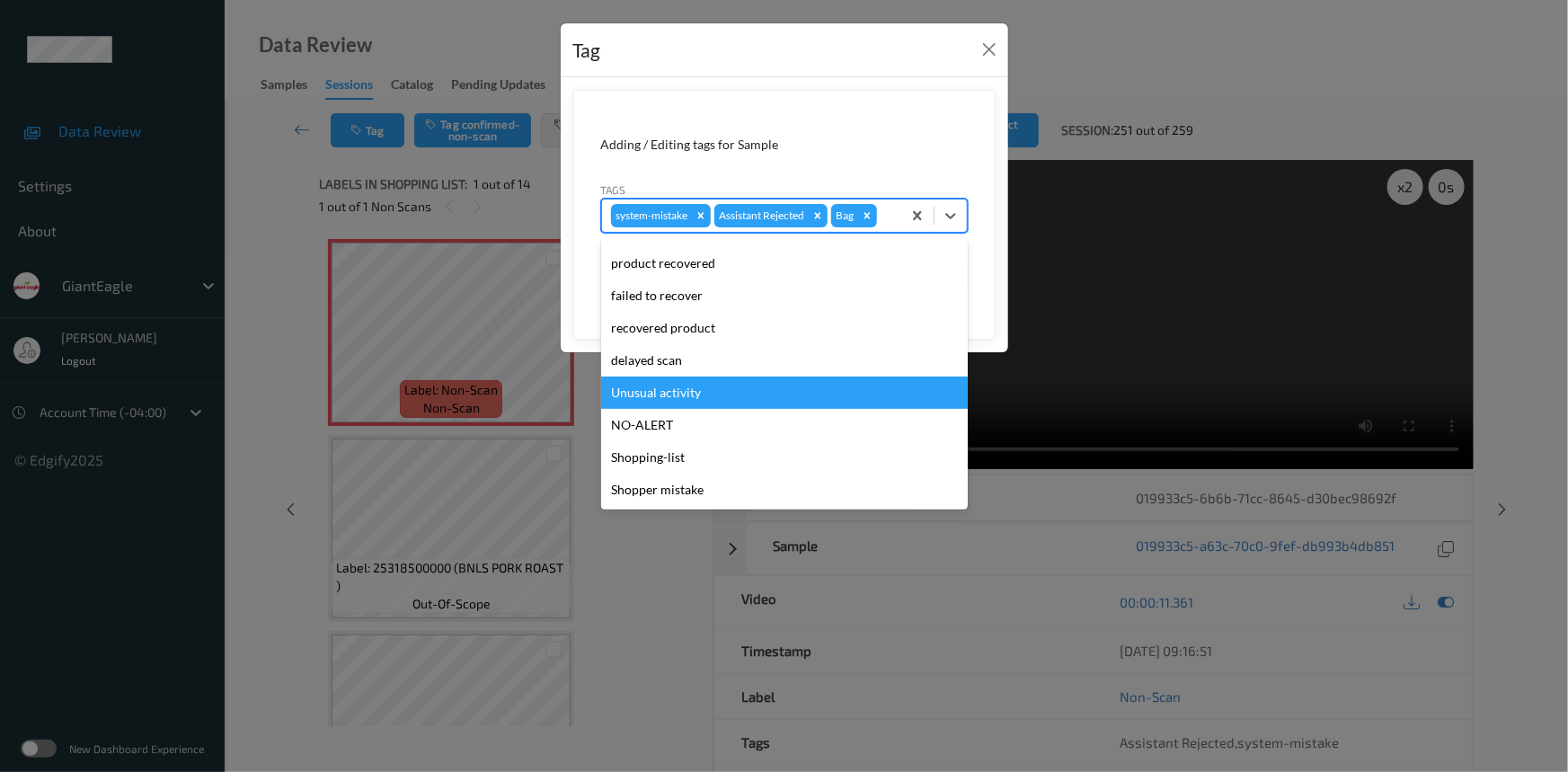
click at [623, 402] on div "Unusual activity" at bounding box center [784, 392] width 367 height 32
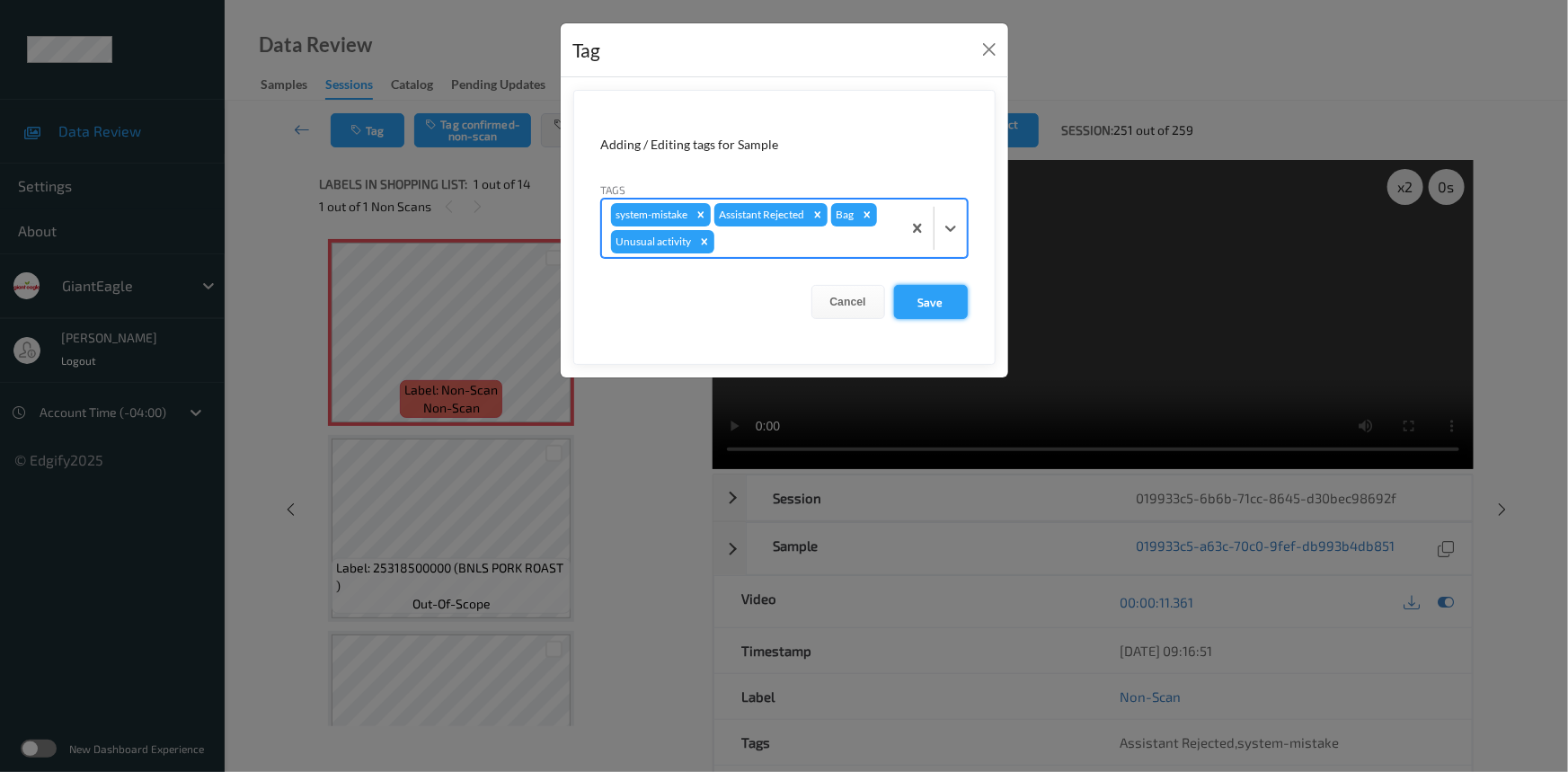
click at [946, 294] on button "Save" at bounding box center [931, 302] width 74 height 34
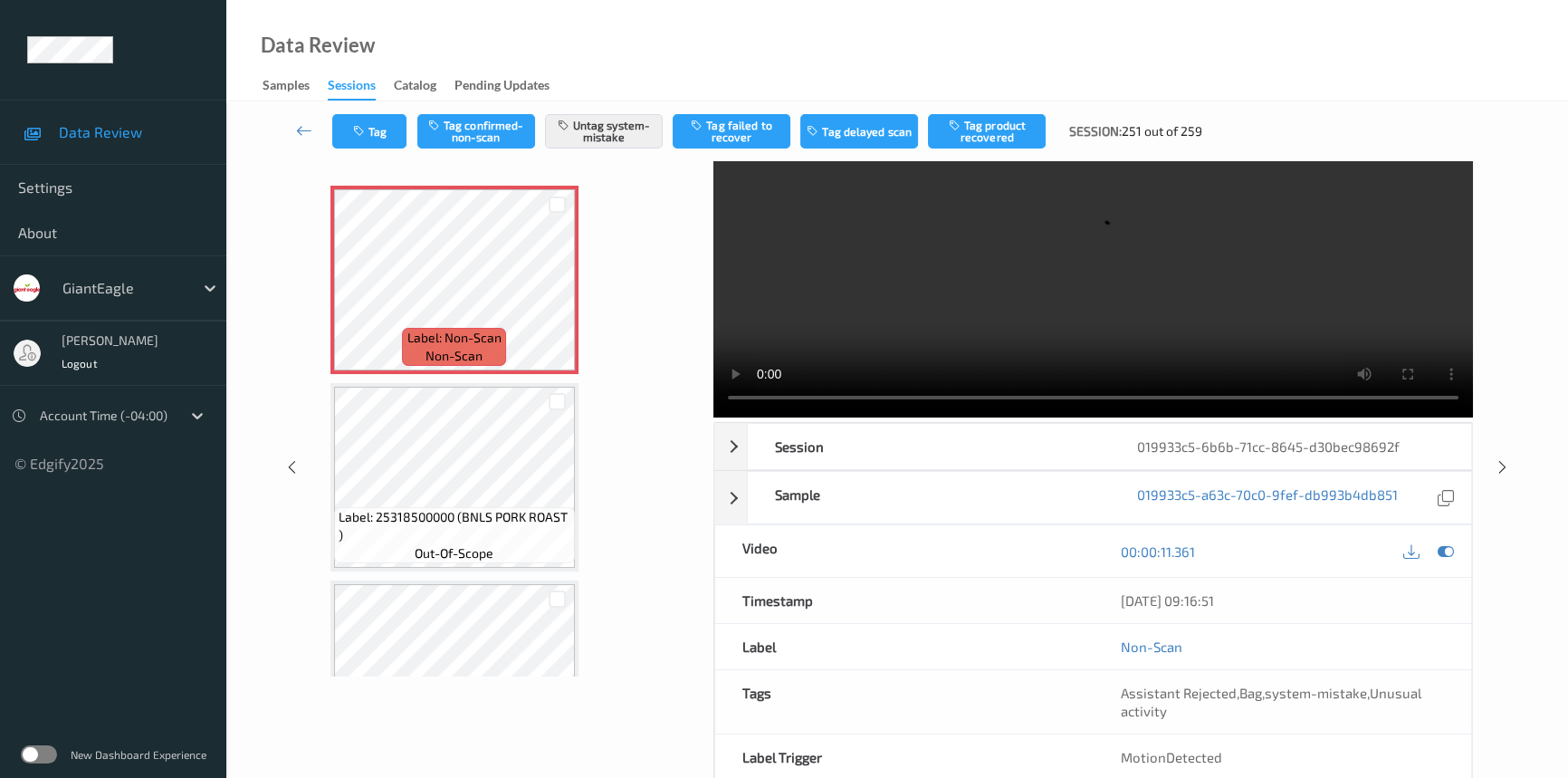
scroll to position [141, 0]
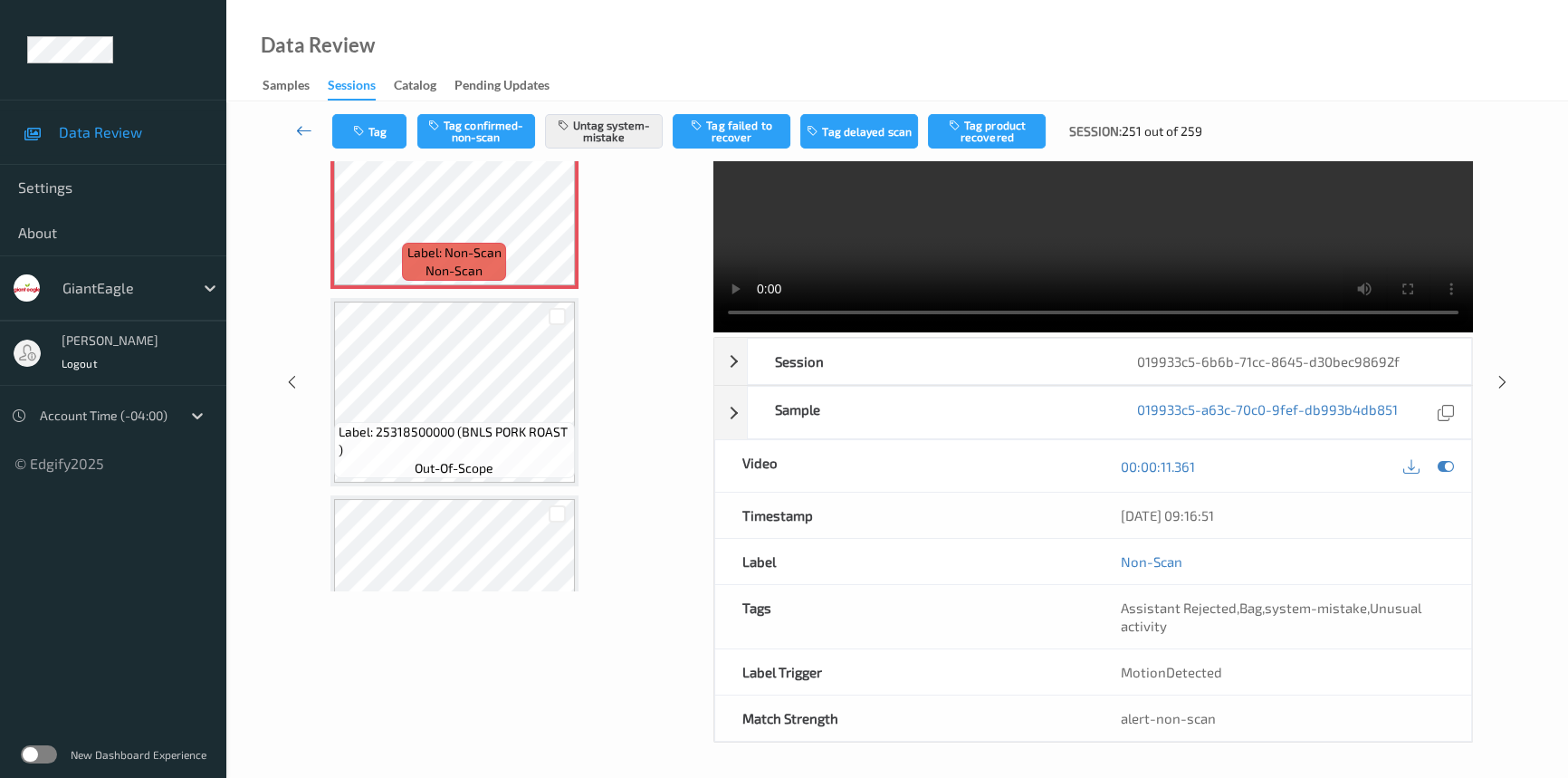
click at [298, 121] on icon at bounding box center [304, 130] width 16 height 18
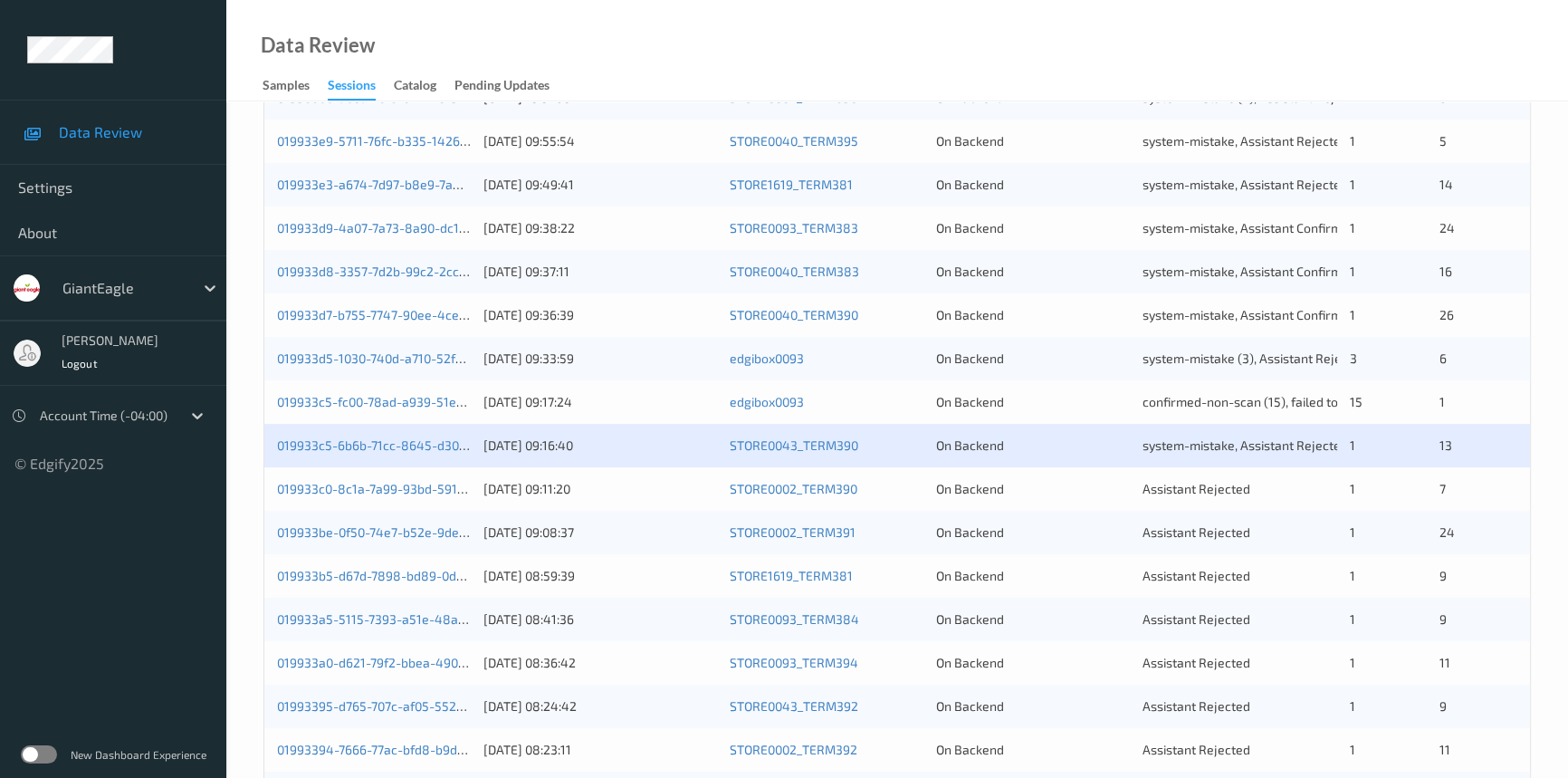
scroll to position [602, 0]
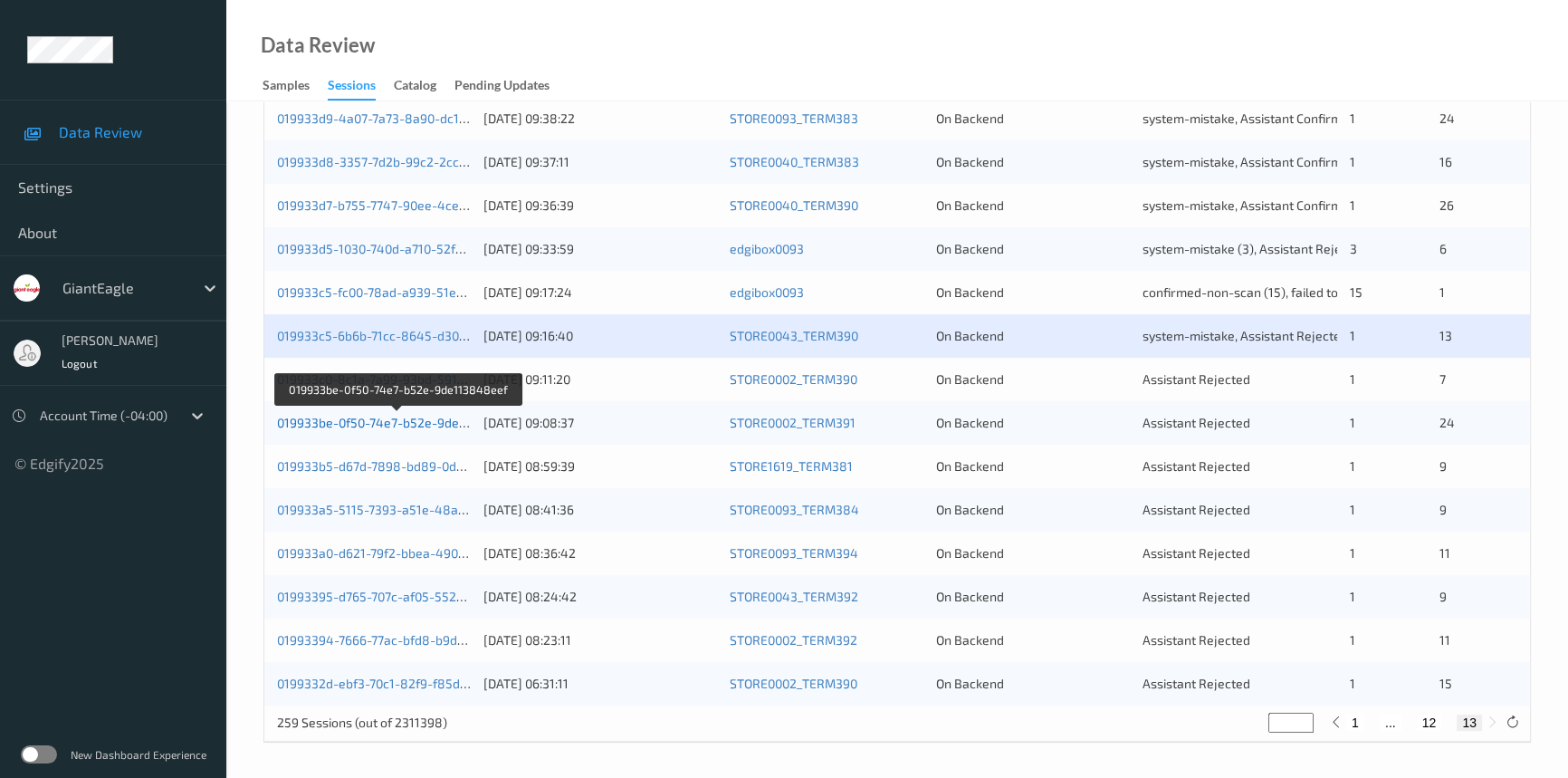
click at [348, 421] on link "019933be-0f50-74e7-b52e-9de113848eef" at bounding box center [399, 422] width 244 height 16
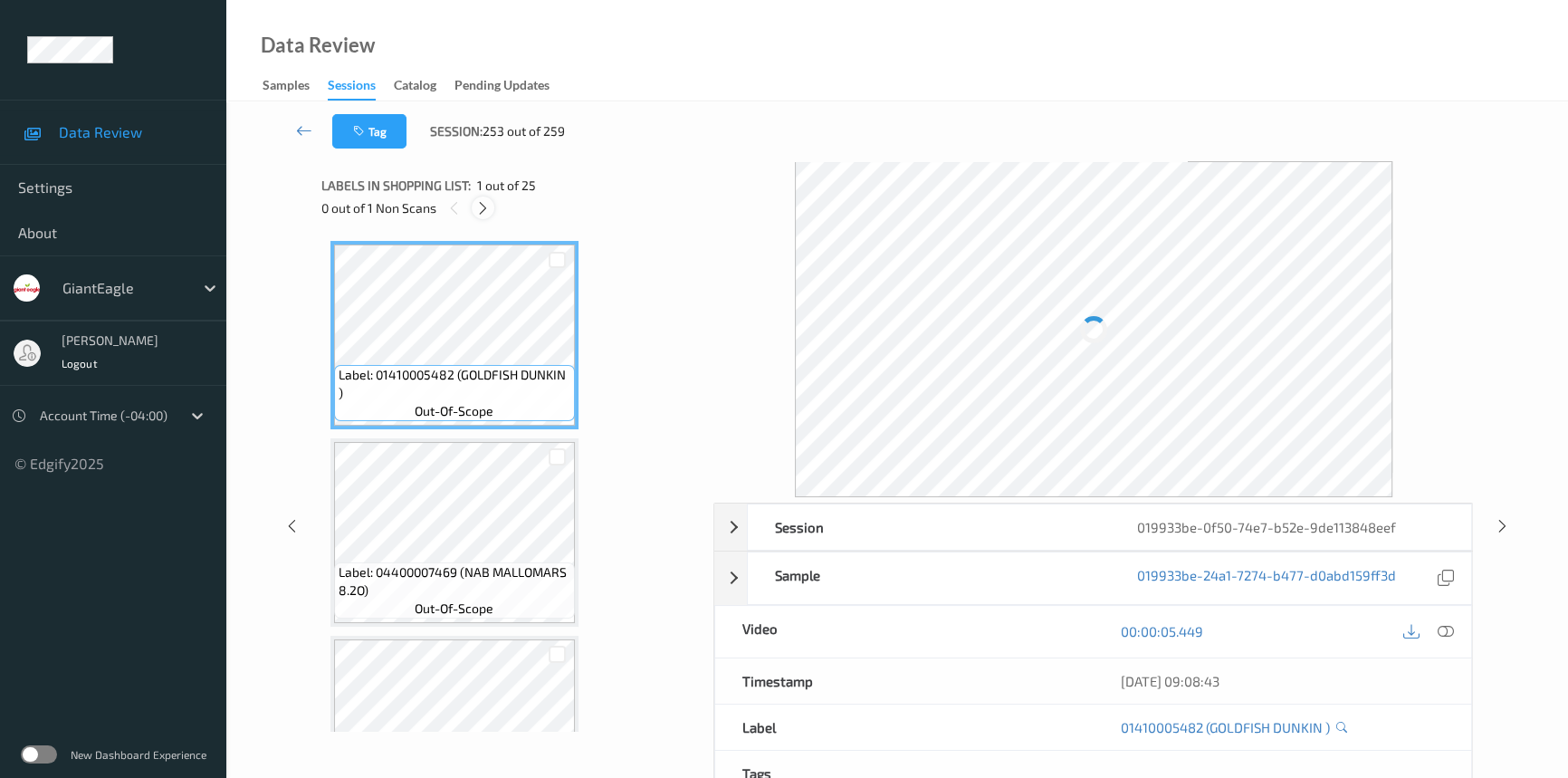
click at [483, 210] on icon at bounding box center [484, 208] width 16 height 16
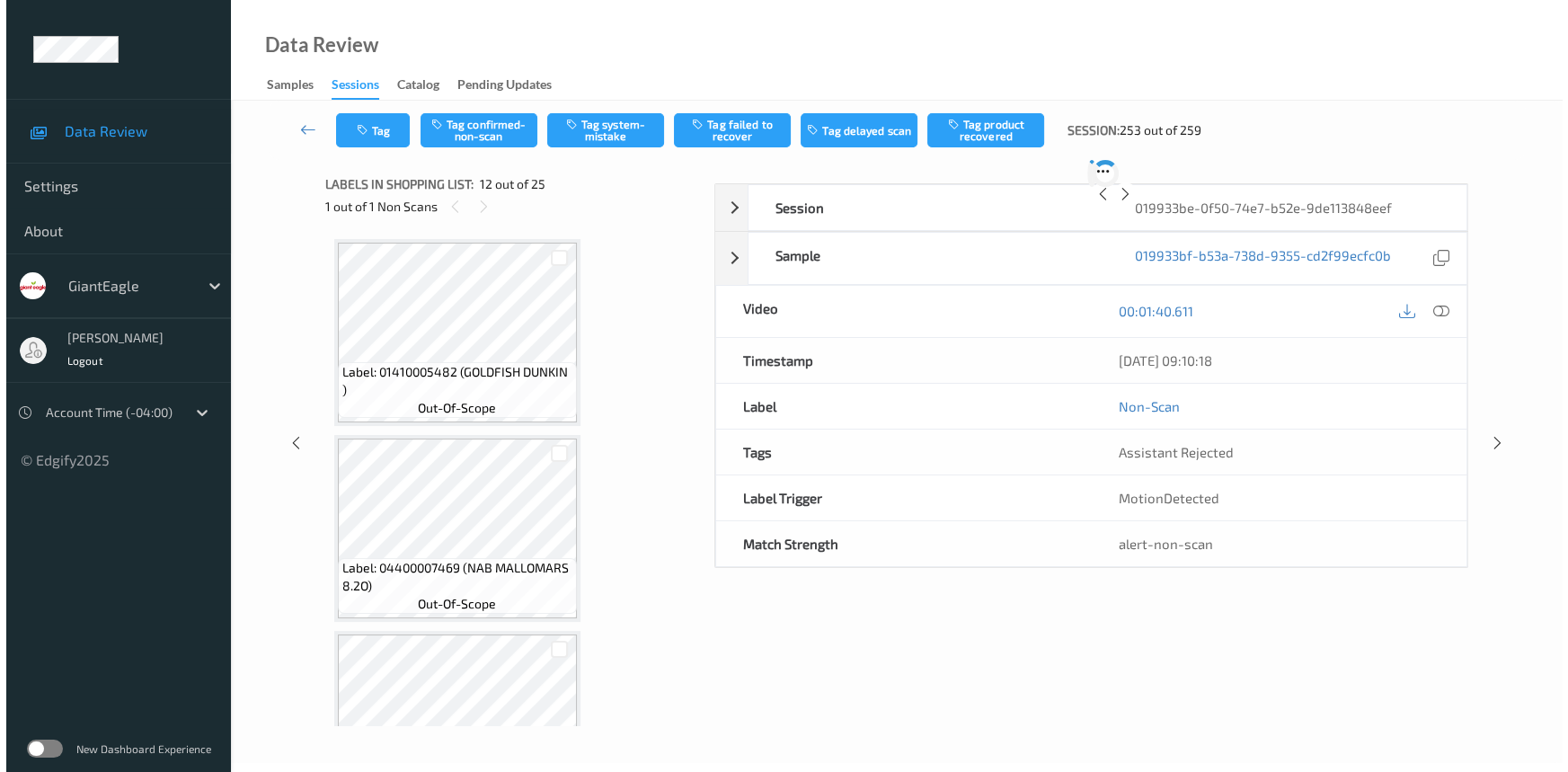
scroll to position [1960, 0]
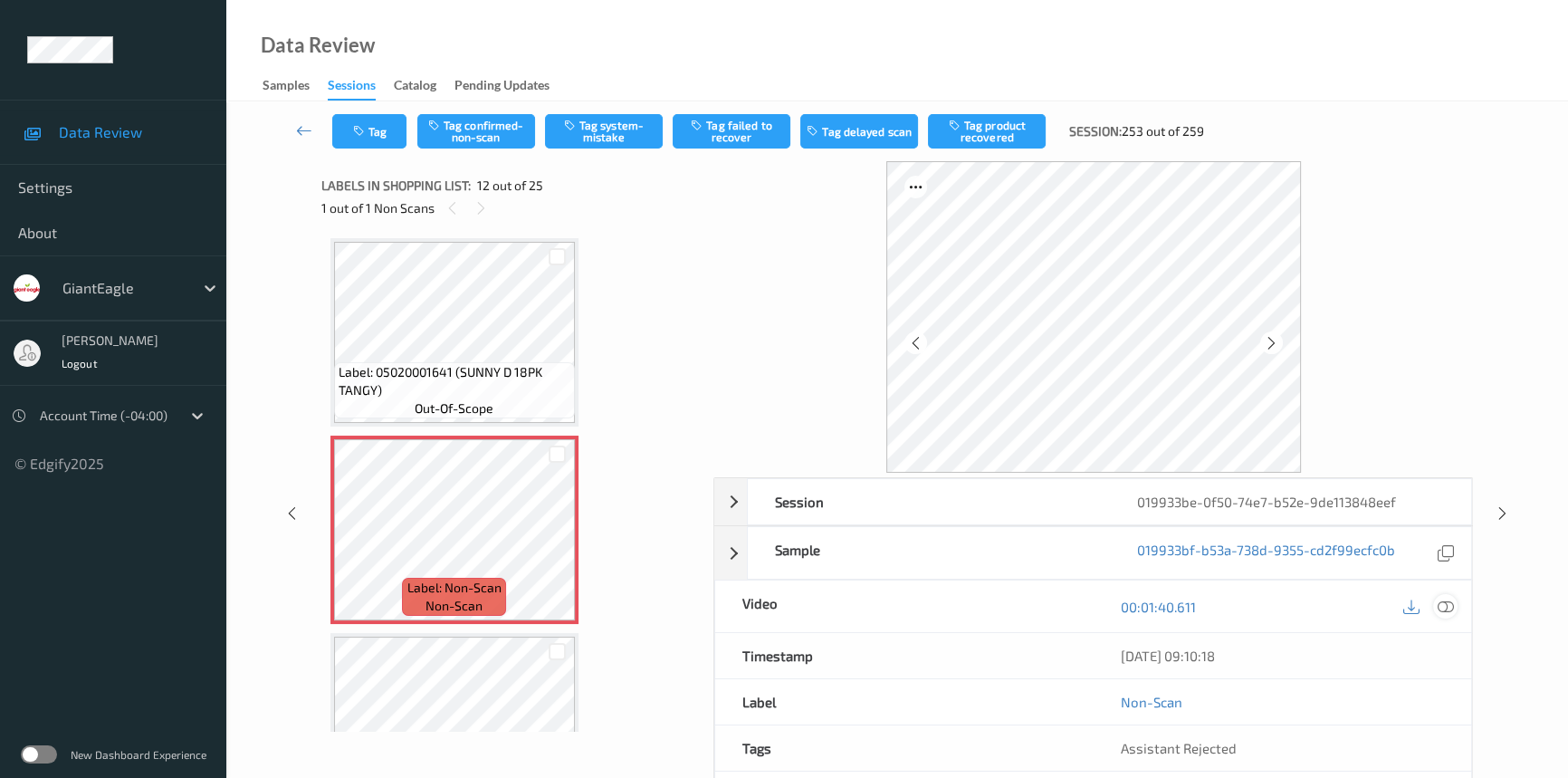
click at [1447, 600] on icon at bounding box center [1446, 607] width 16 height 16
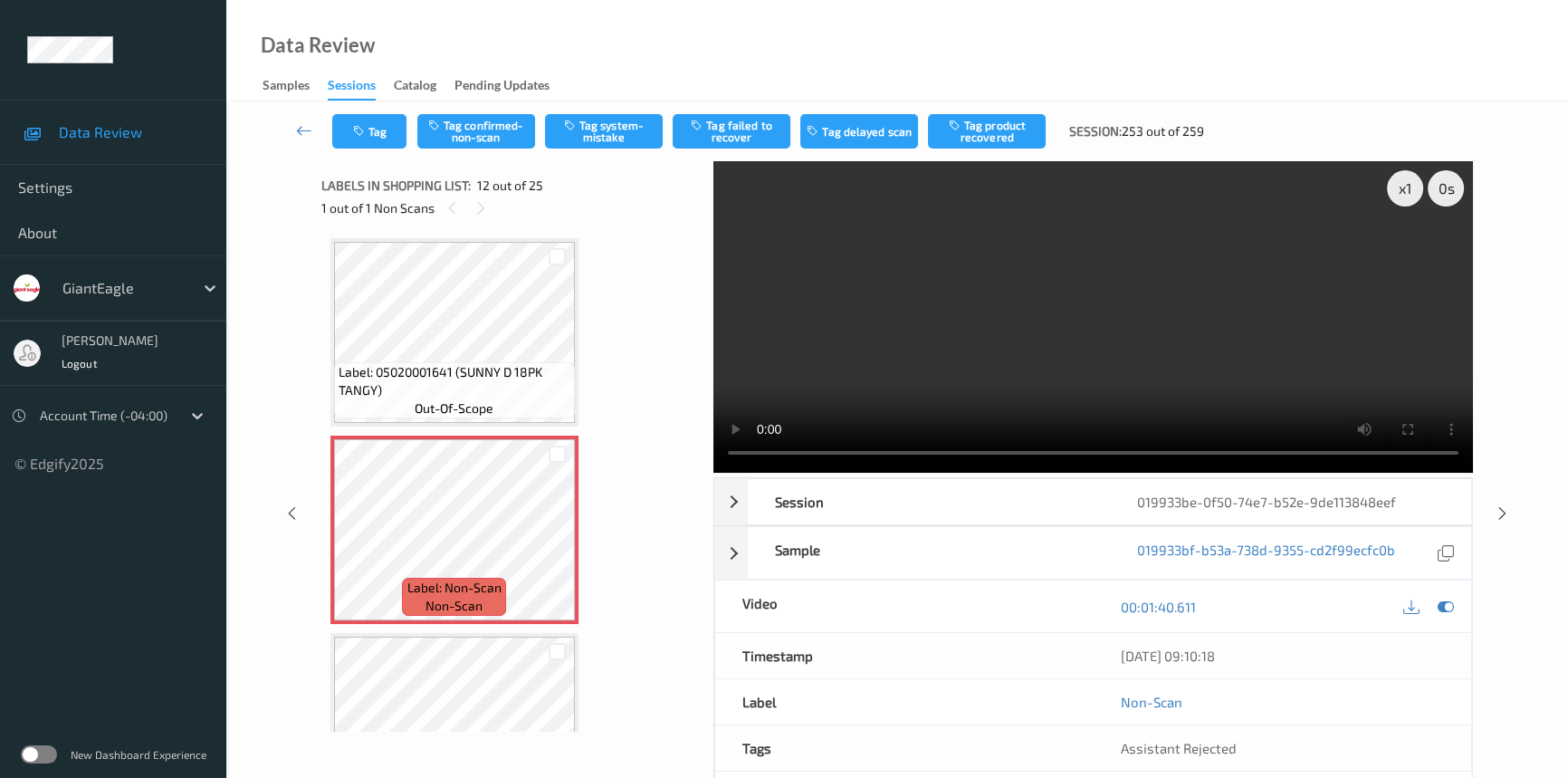
click at [913, 368] on video at bounding box center [1093, 317] width 759 height 311
click at [1406, 189] on div "x 1" at bounding box center [1404, 188] width 37 height 37
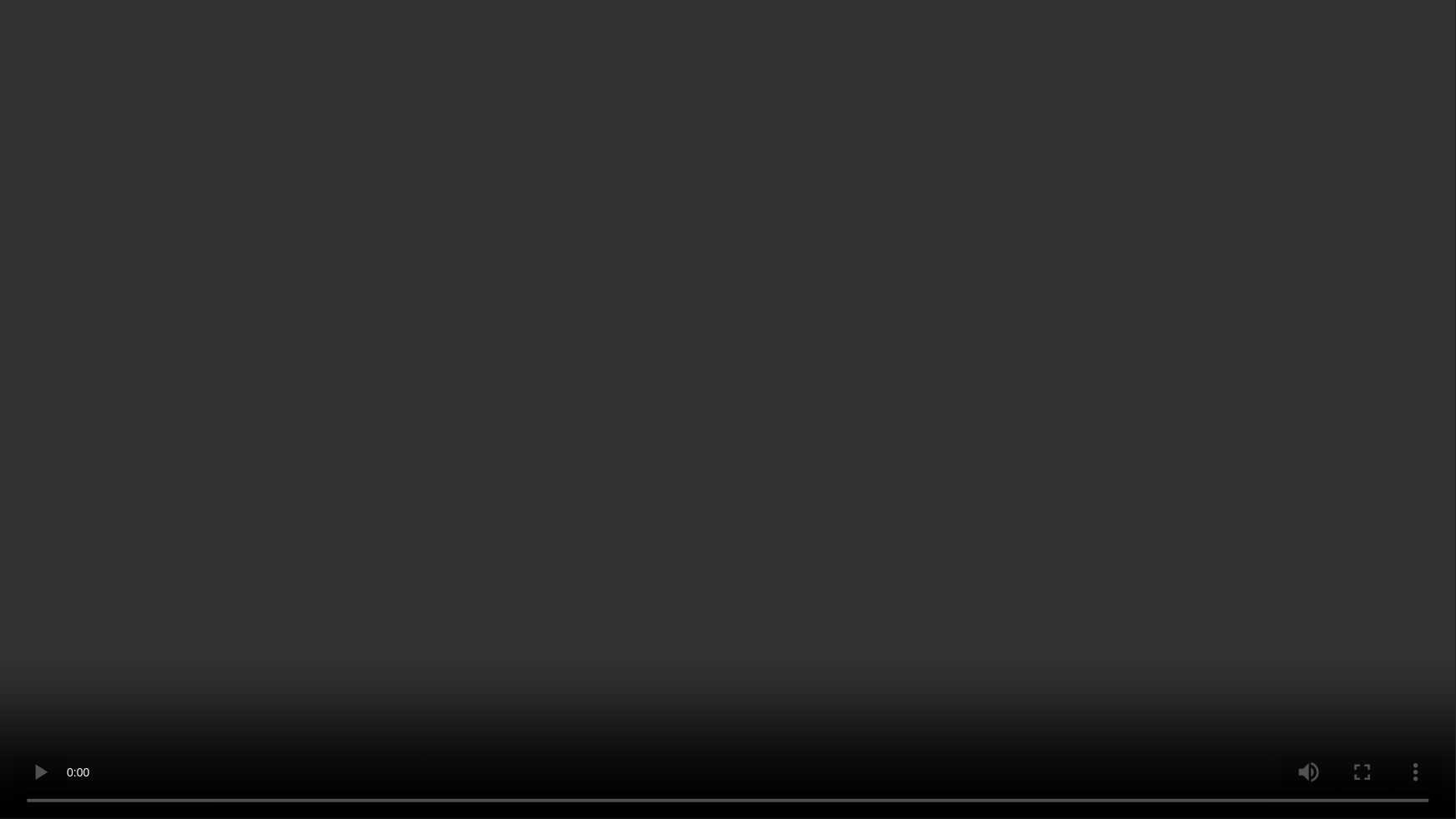
drag, startPoint x: 866, startPoint y: 430, endPoint x: 985, endPoint y: 450, distance: 120.7
click at [865, 431] on video at bounding box center [728, 409] width 1456 height 819
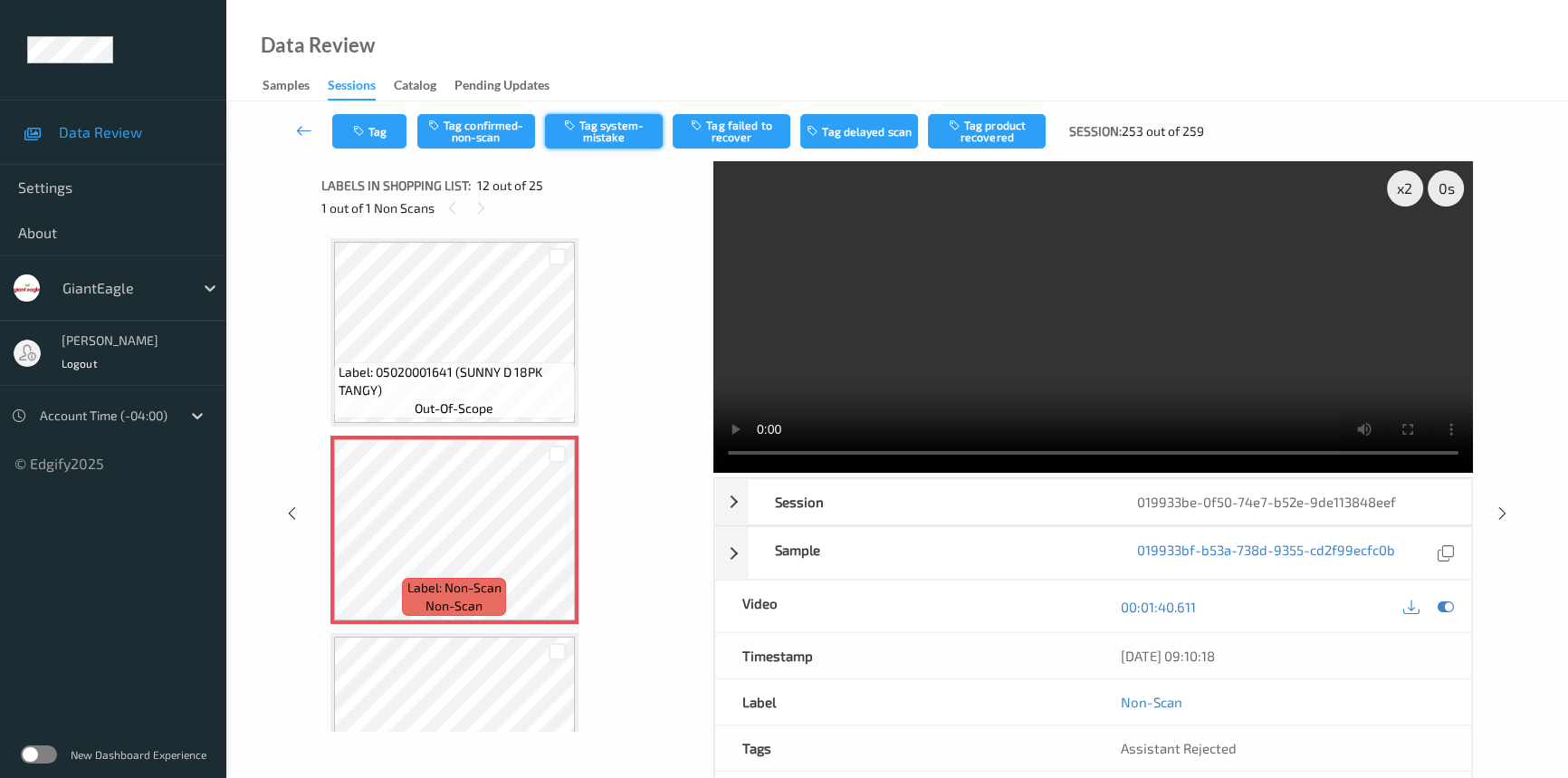
click at [628, 127] on button "Tag system-mistake" at bounding box center [604, 131] width 118 height 35
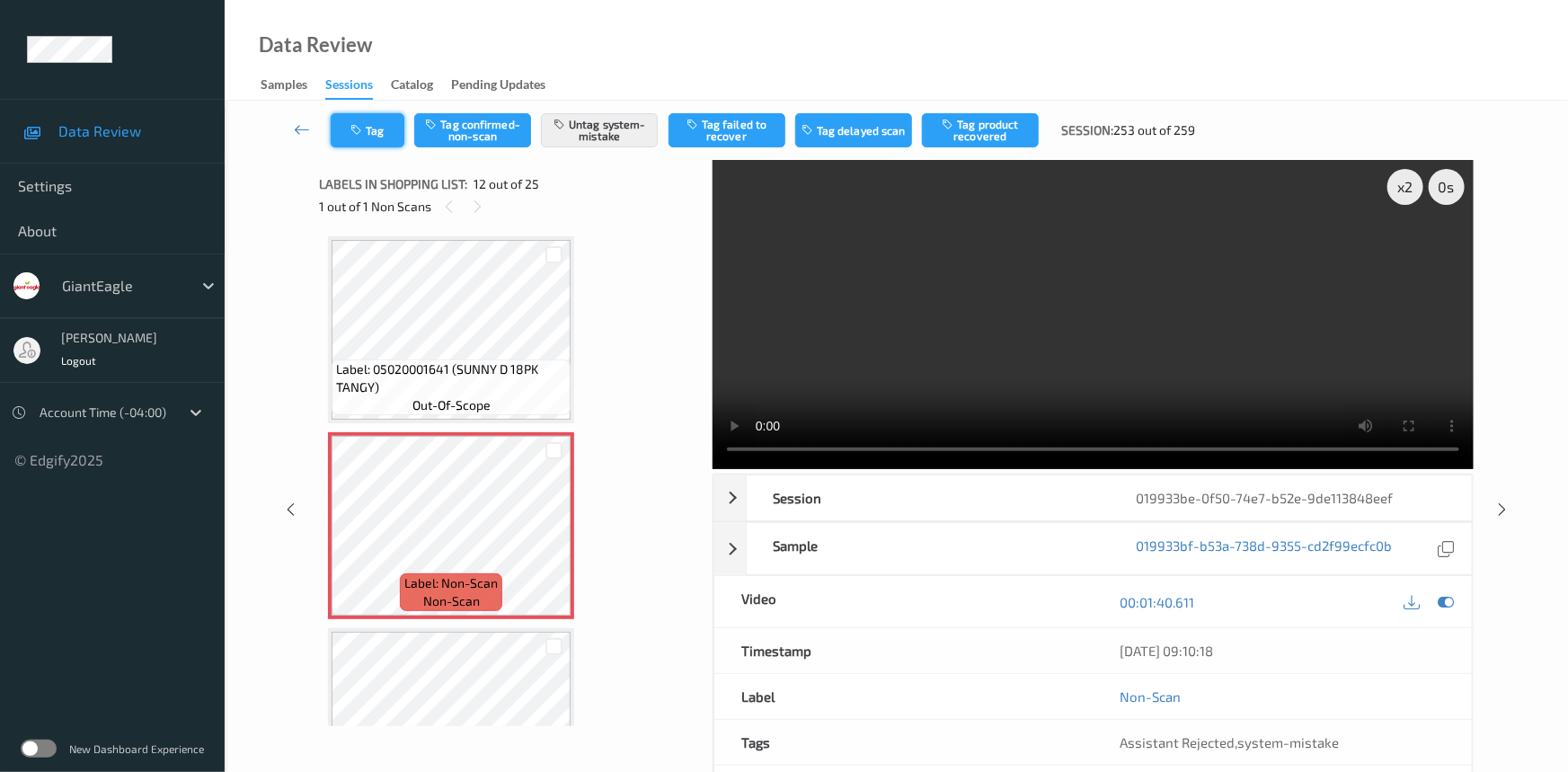
click at [354, 124] on icon "button" at bounding box center [358, 130] width 16 height 13
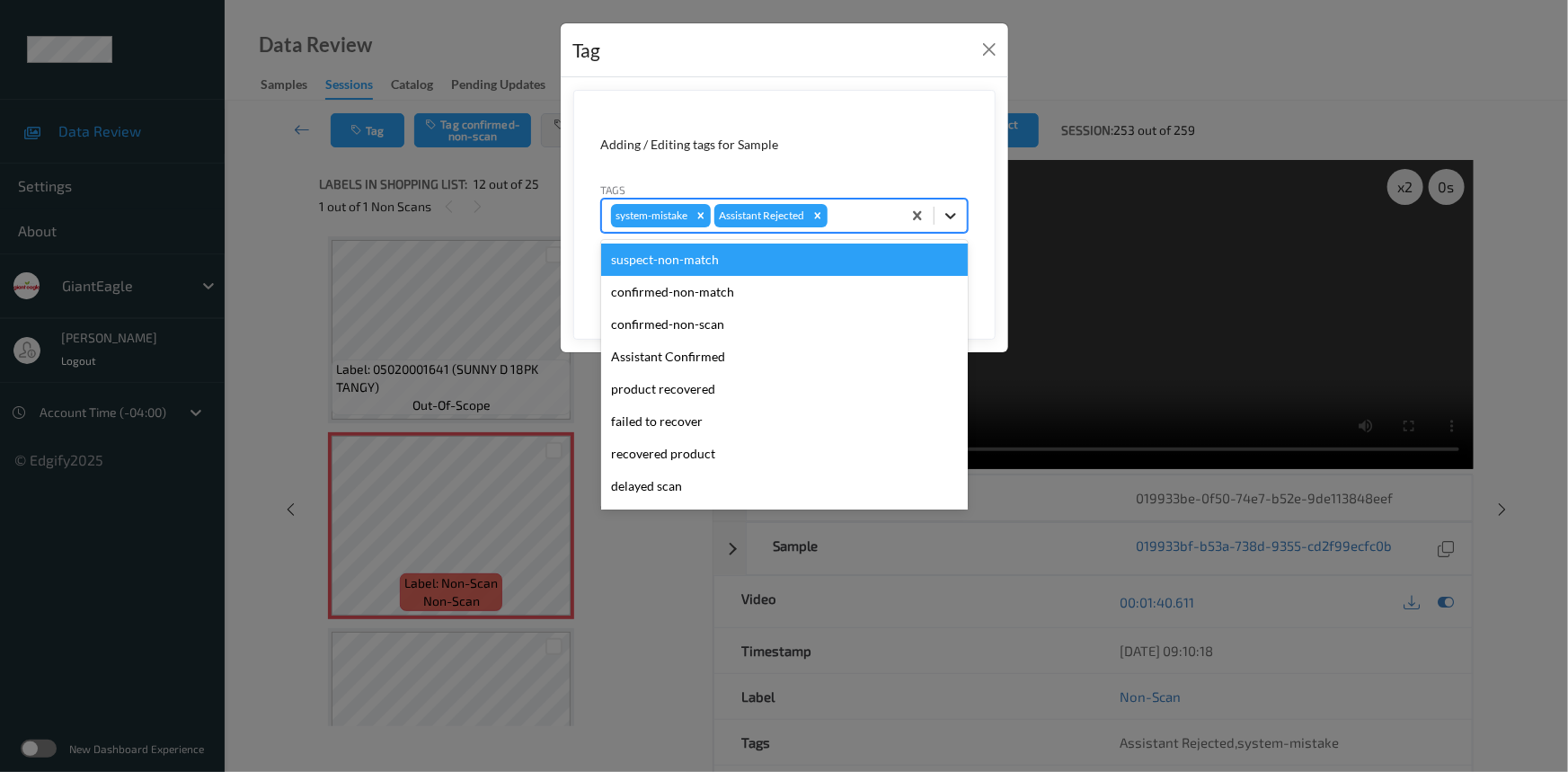
click at [951, 214] on icon at bounding box center [950, 215] width 18 height 18
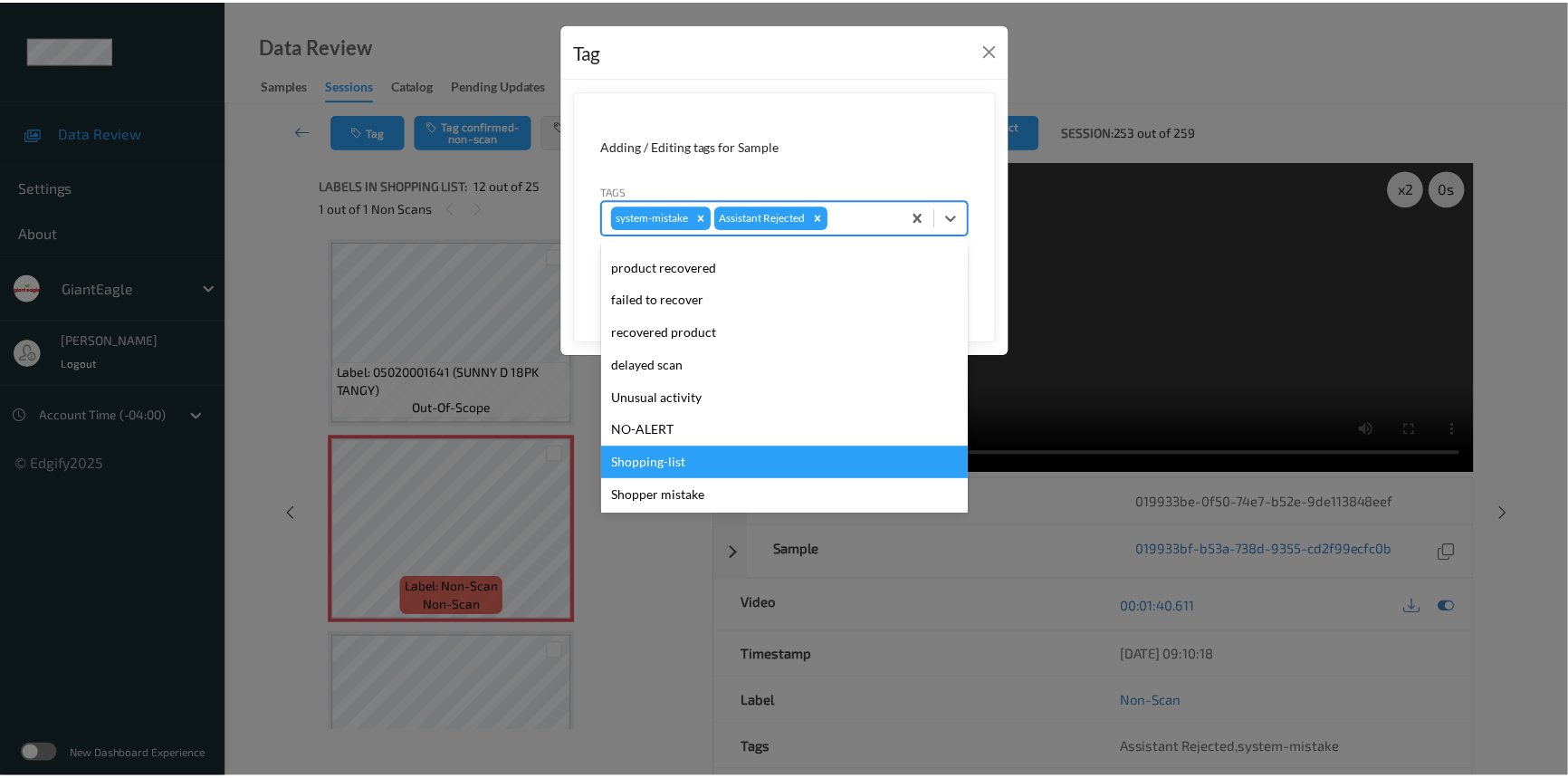
scroll to position [160, 0]
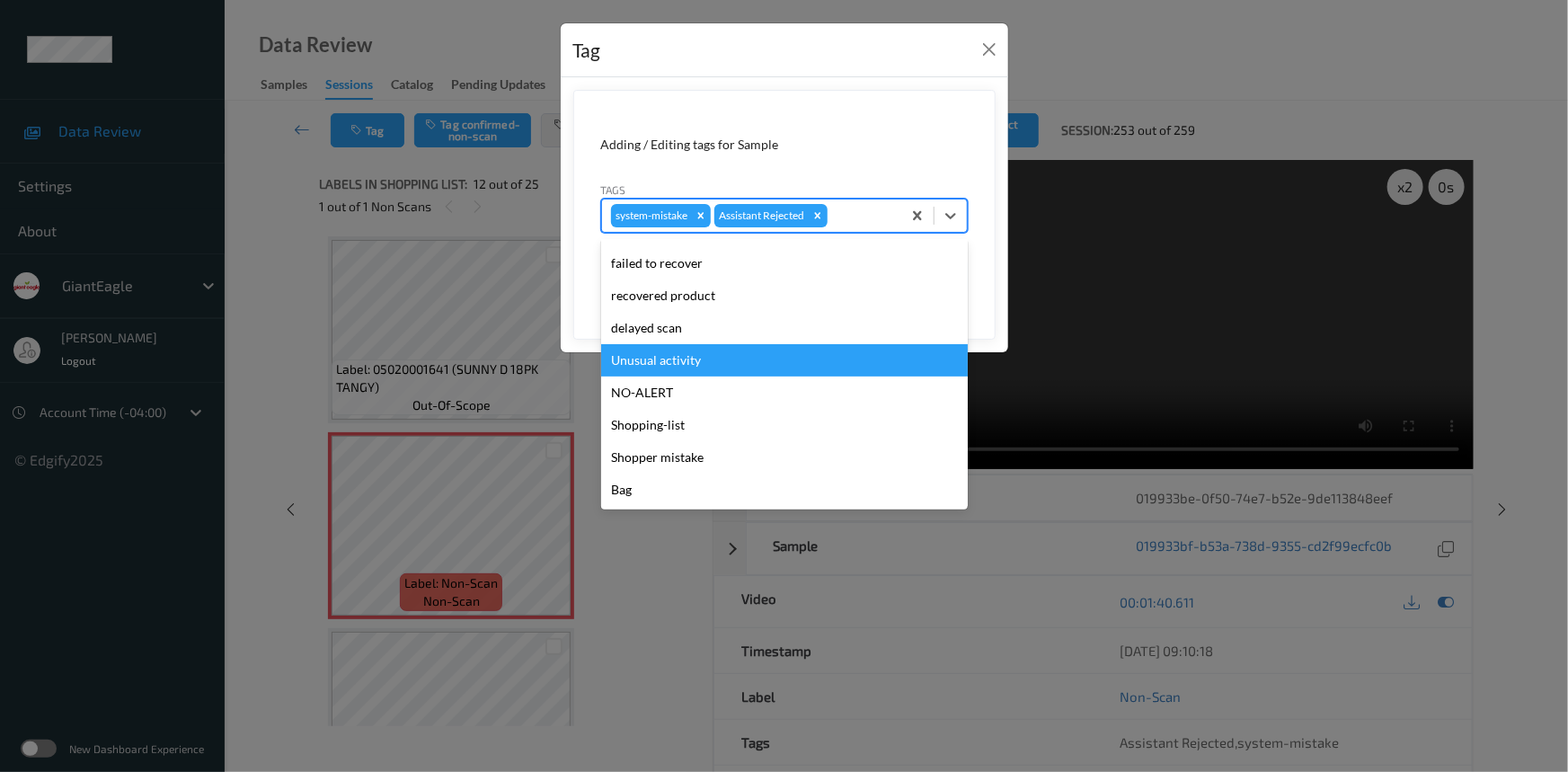
click at [691, 356] on div "Unusual activity" at bounding box center [784, 360] width 367 height 32
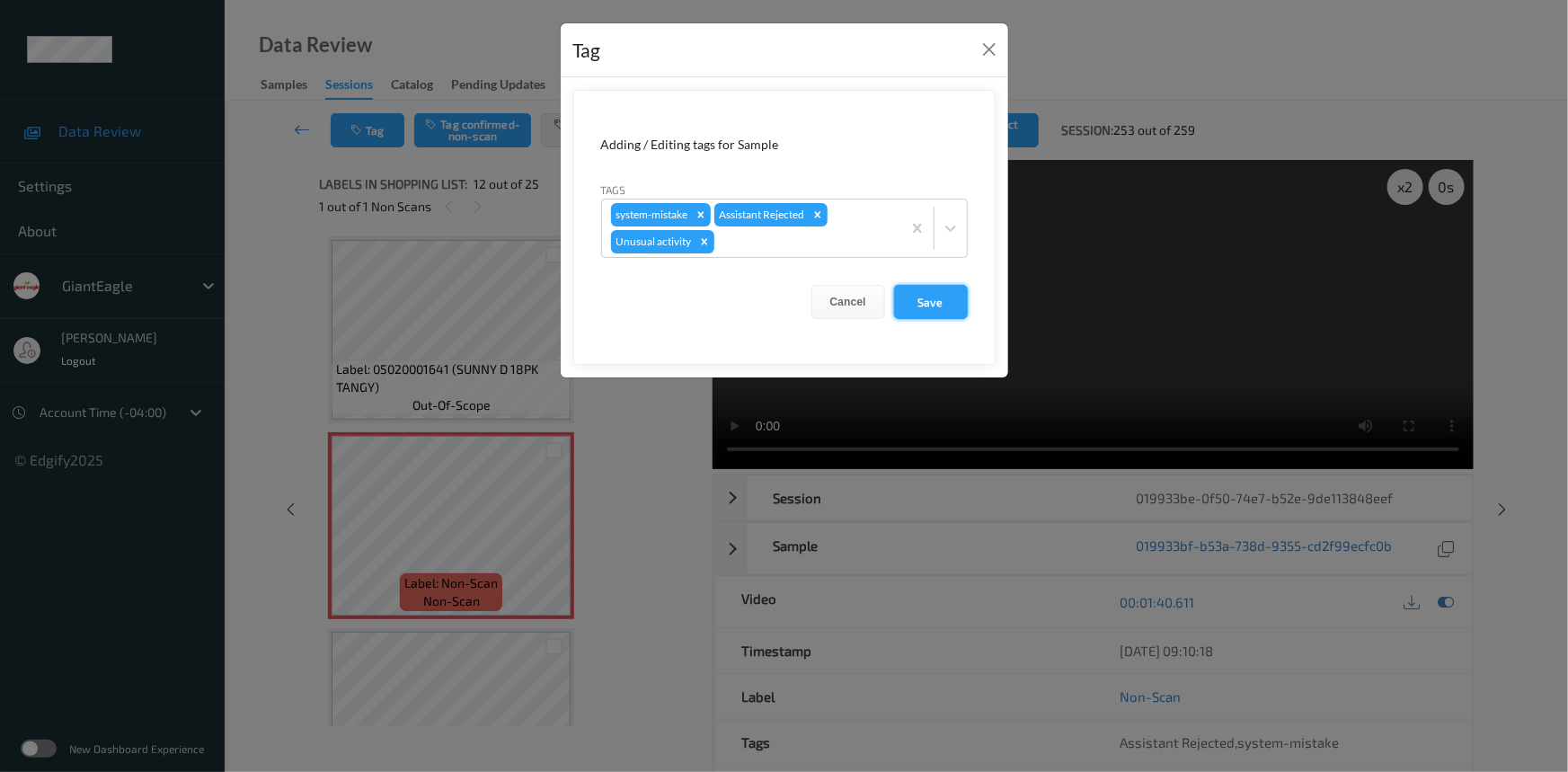
click at [929, 313] on button "Save" at bounding box center [931, 302] width 74 height 34
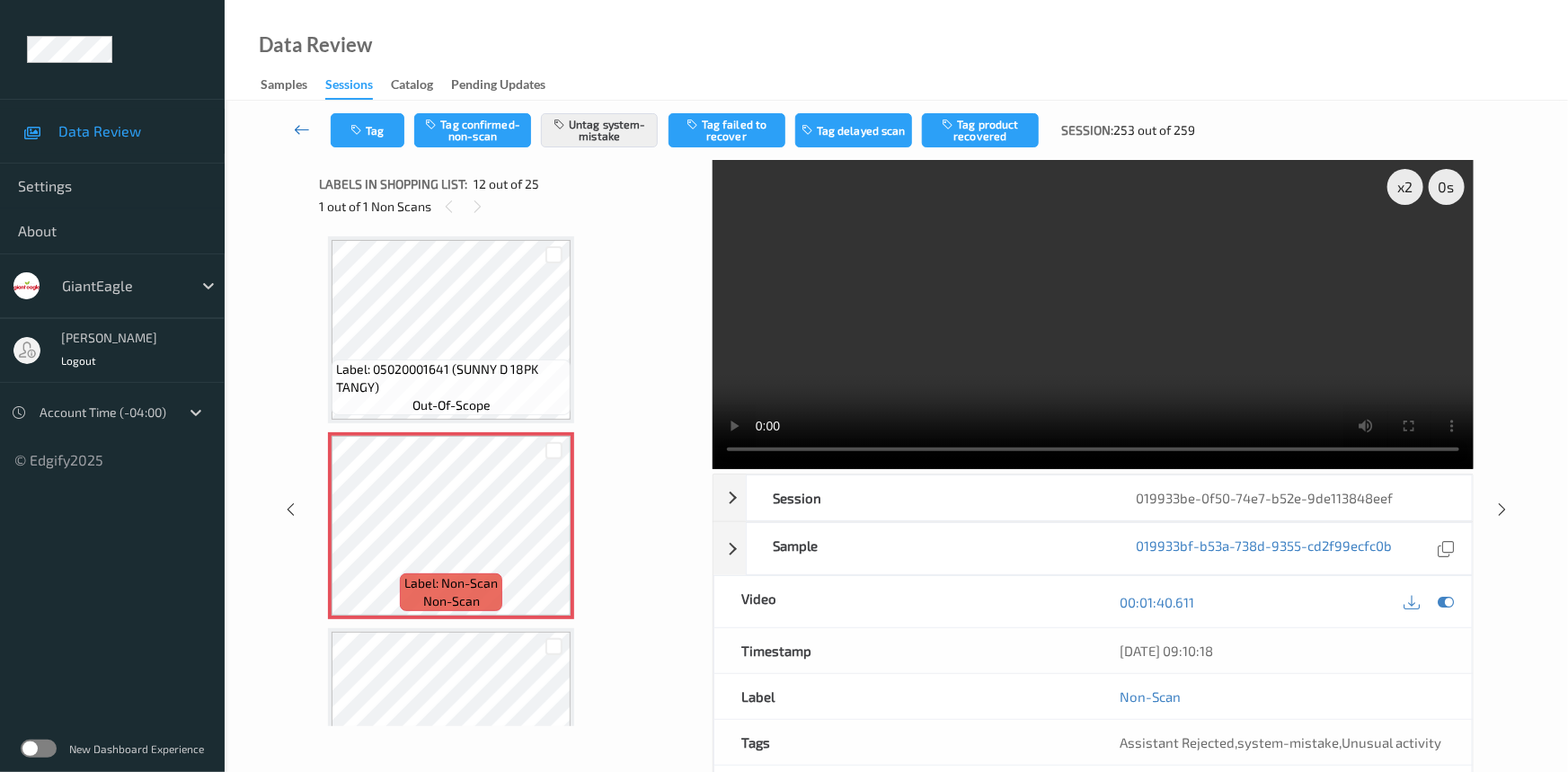
click at [299, 120] on icon at bounding box center [302, 129] width 16 height 18
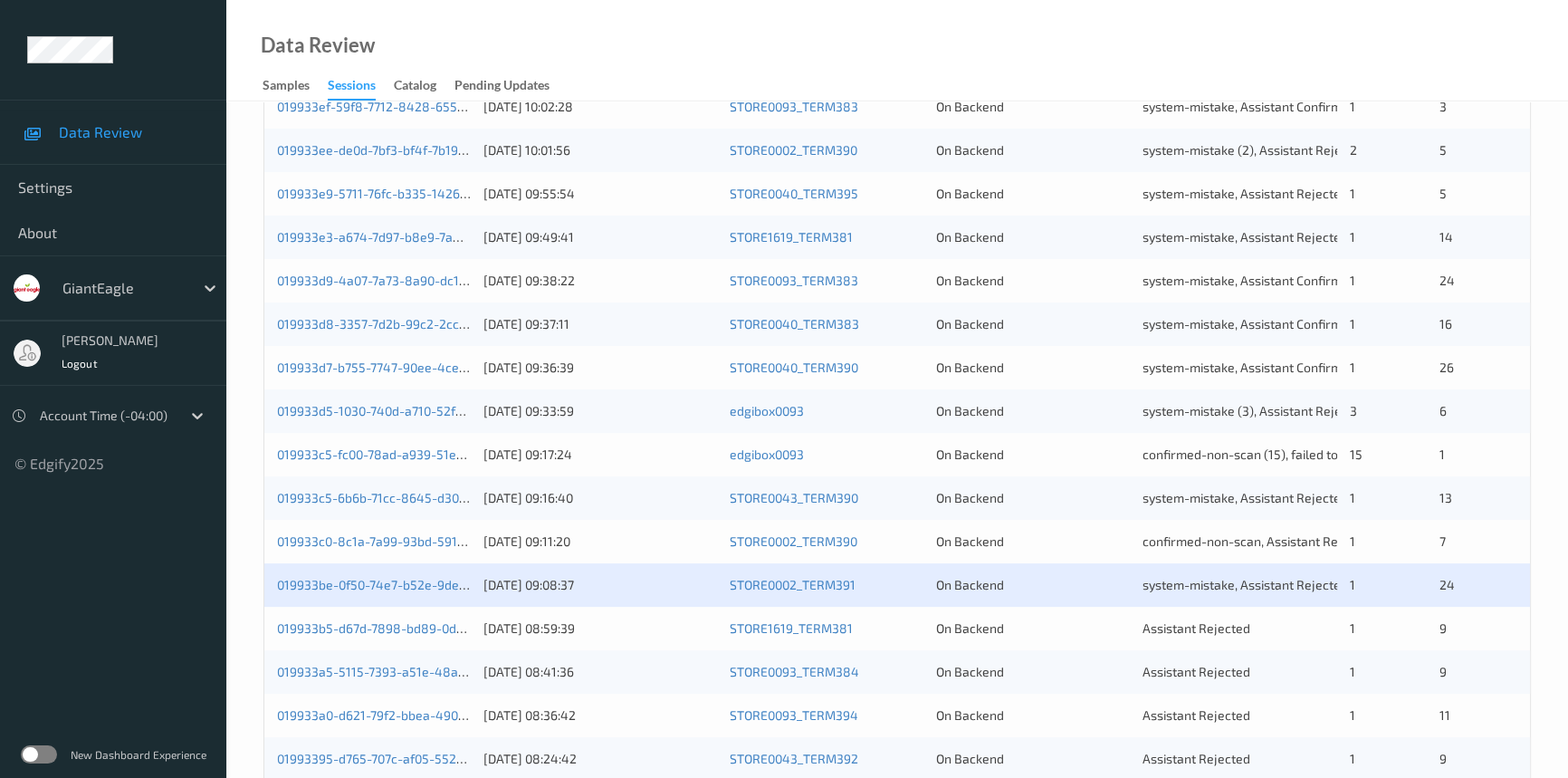
scroll to position [602, 0]
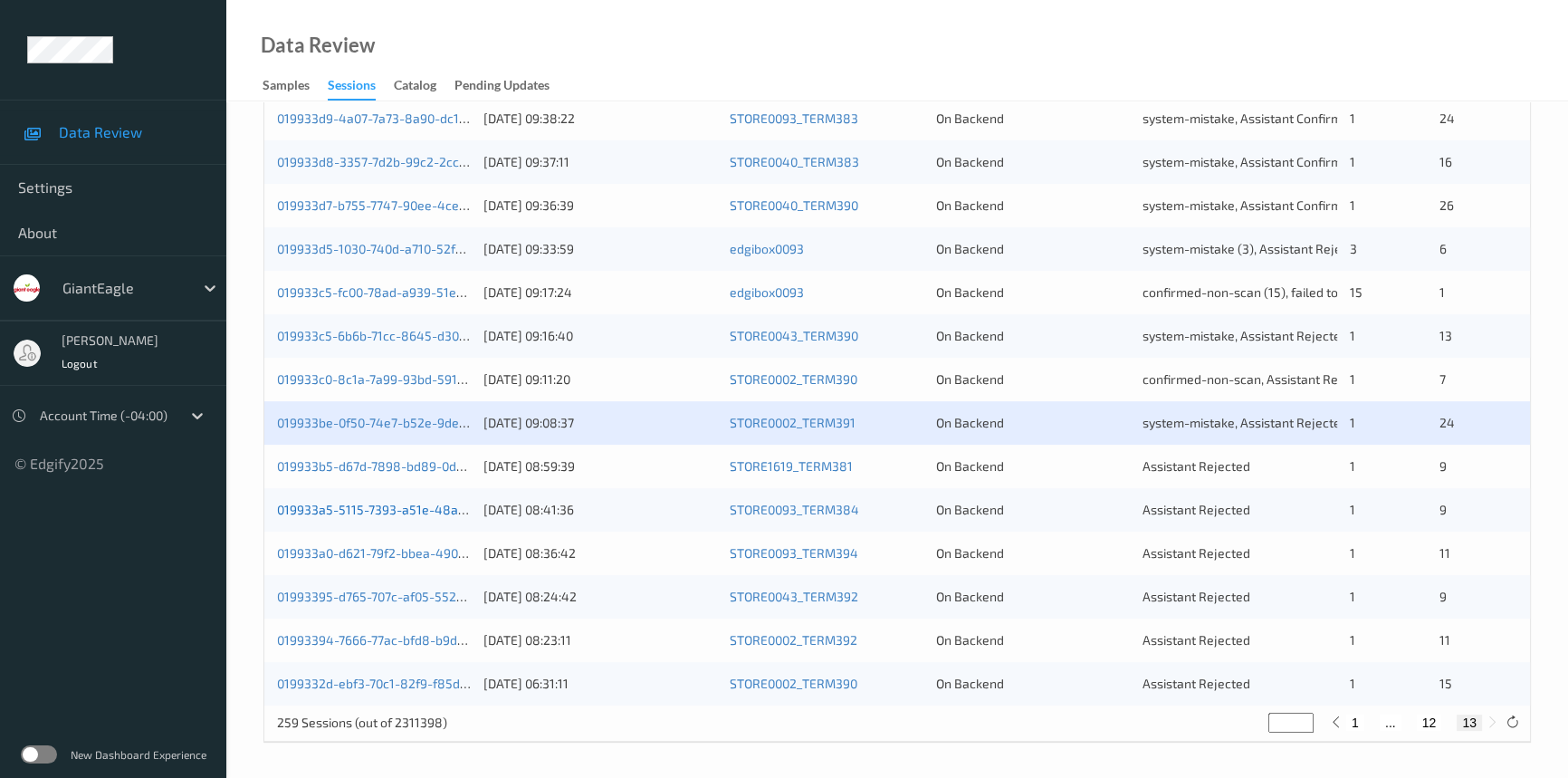
click at [351, 507] on link "019933a5-5115-7393-a51e-48adcc6ffcae" at bounding box center [396, 509] width 238 height 16
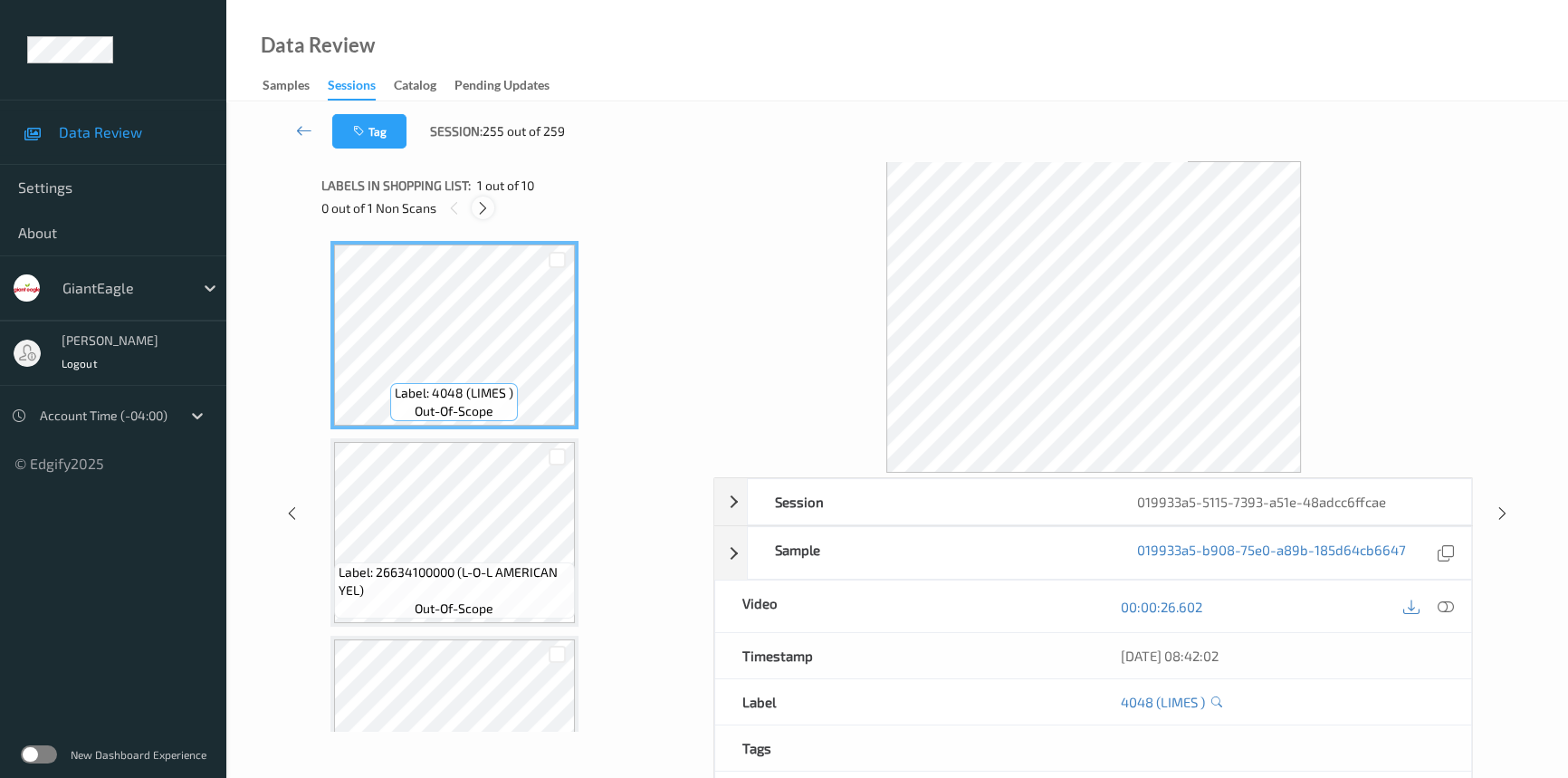
click at [487, 212] on icon at bounding box center [484, 208] width 16 height 16
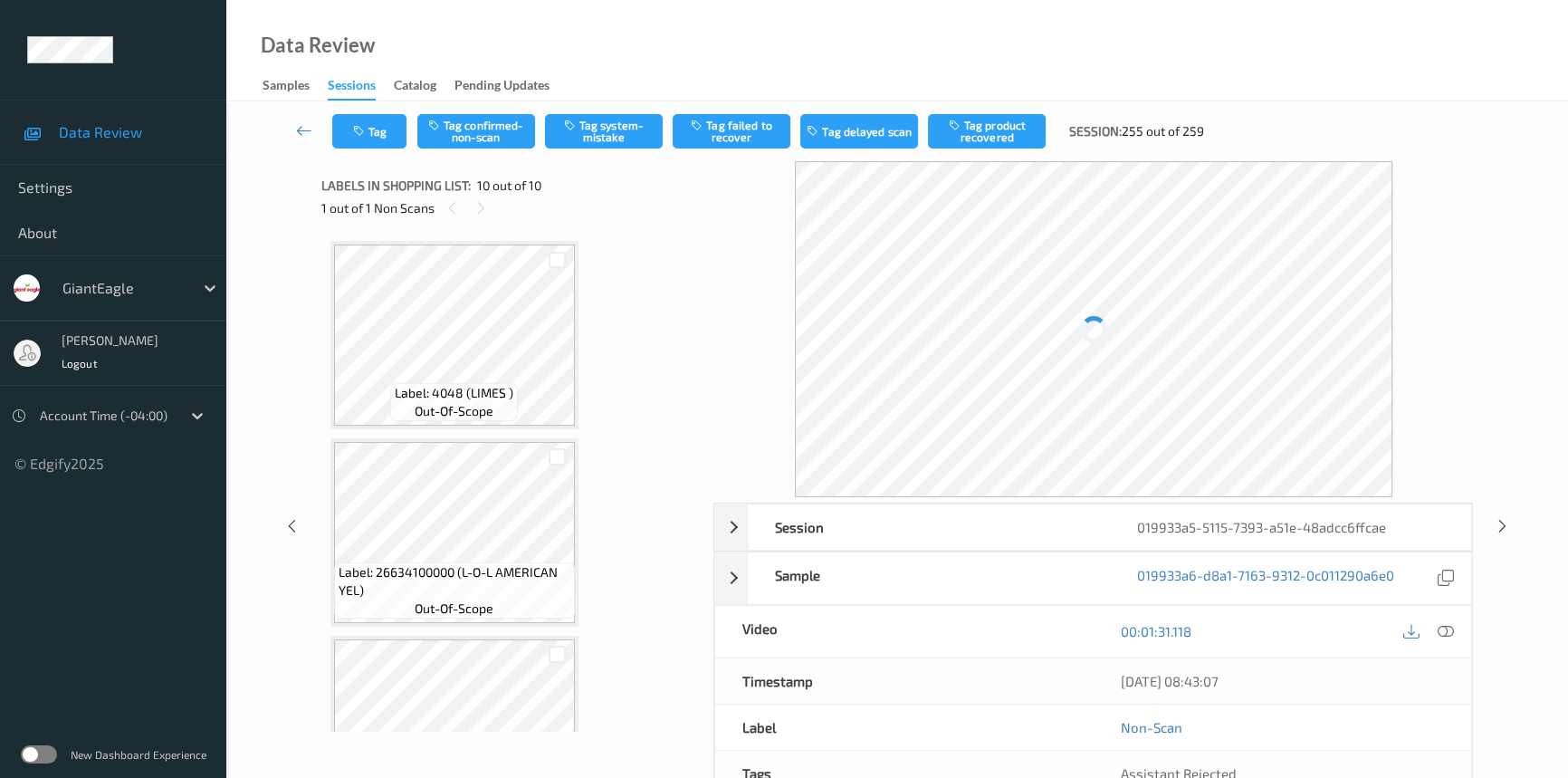
scroll to position [1476, 0]
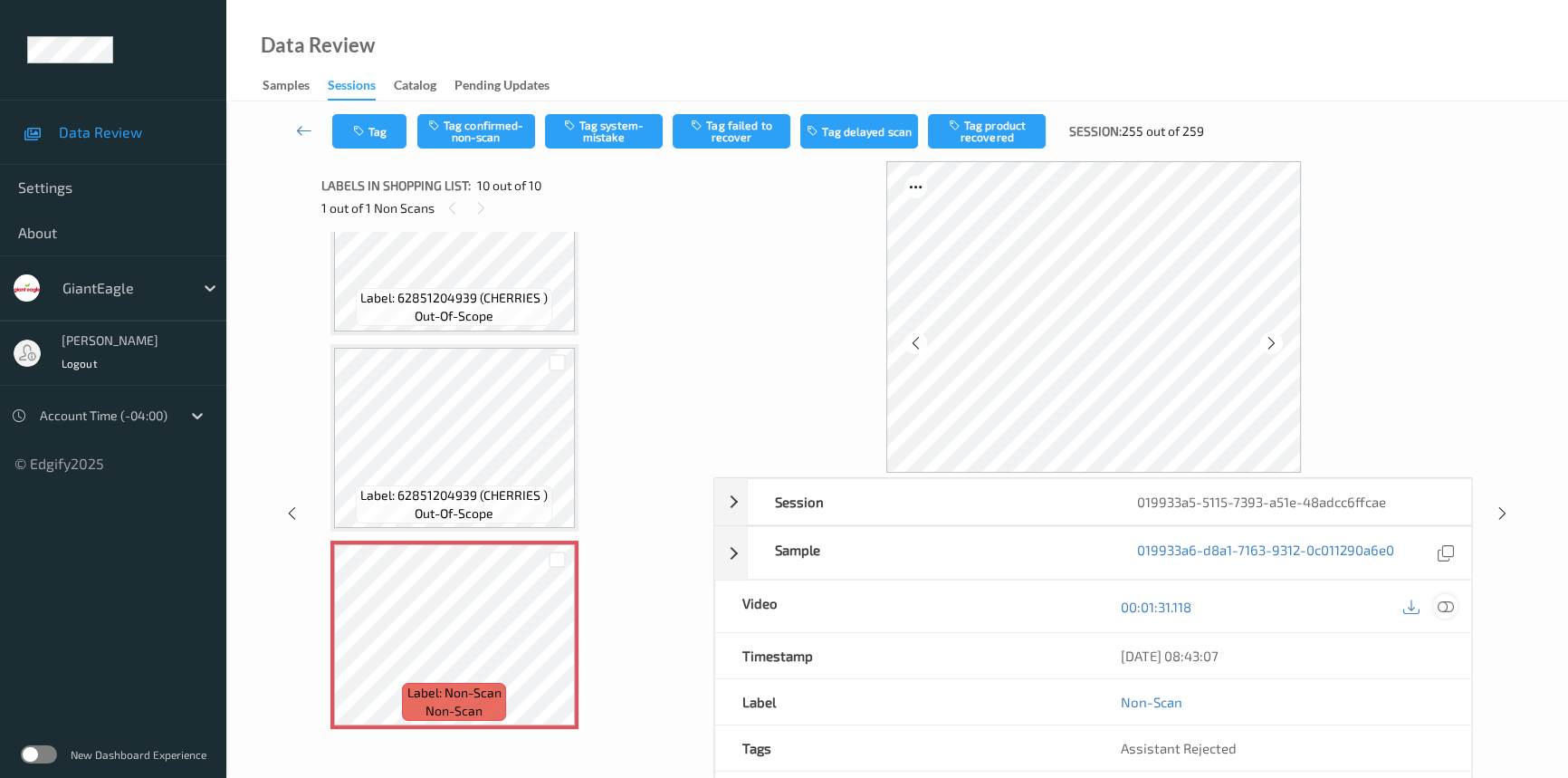
click at [1440, 601] on icon at bounding box center [1446, 607] width 16 height 16
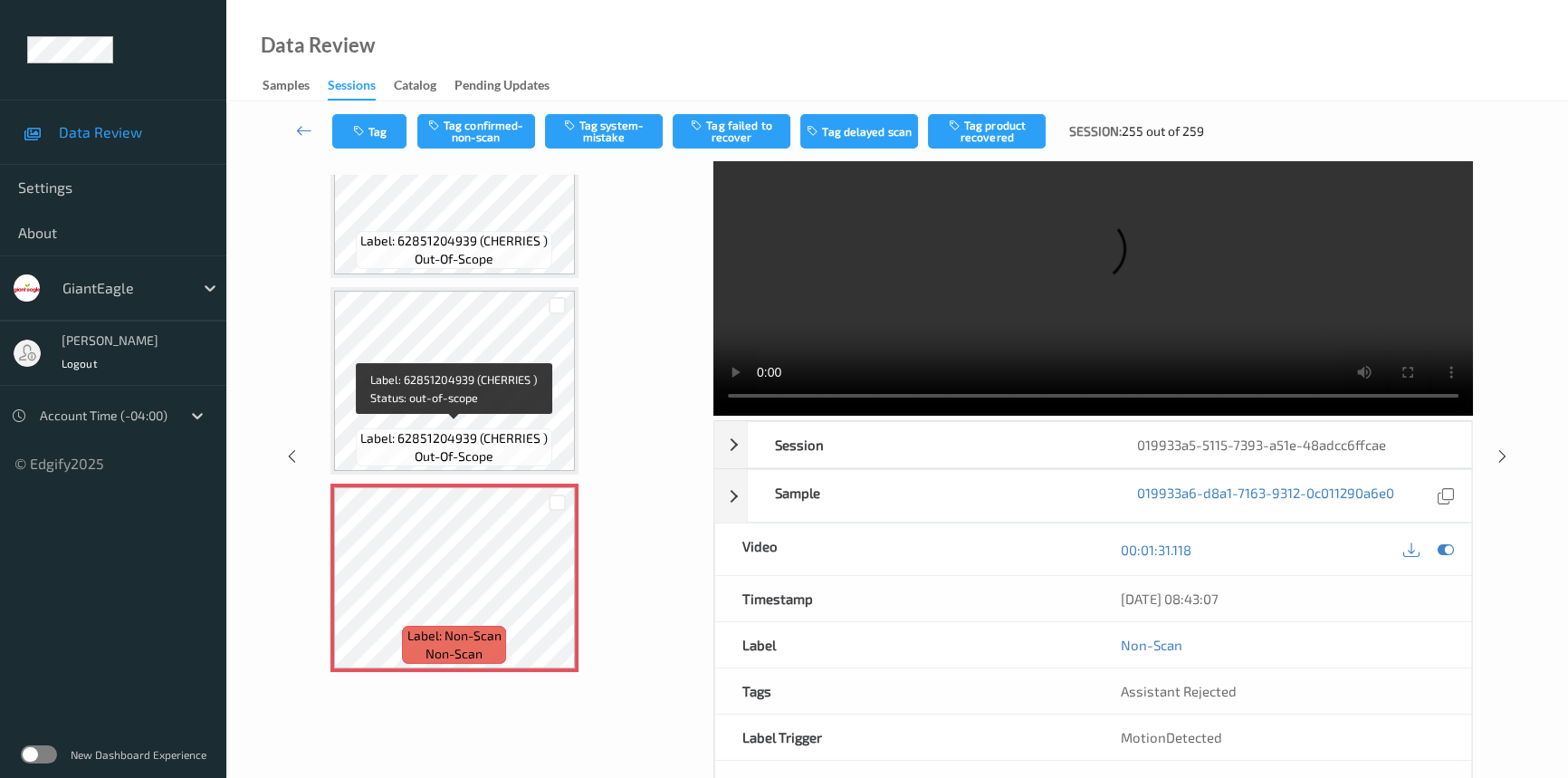
scroll to position [81, 0]
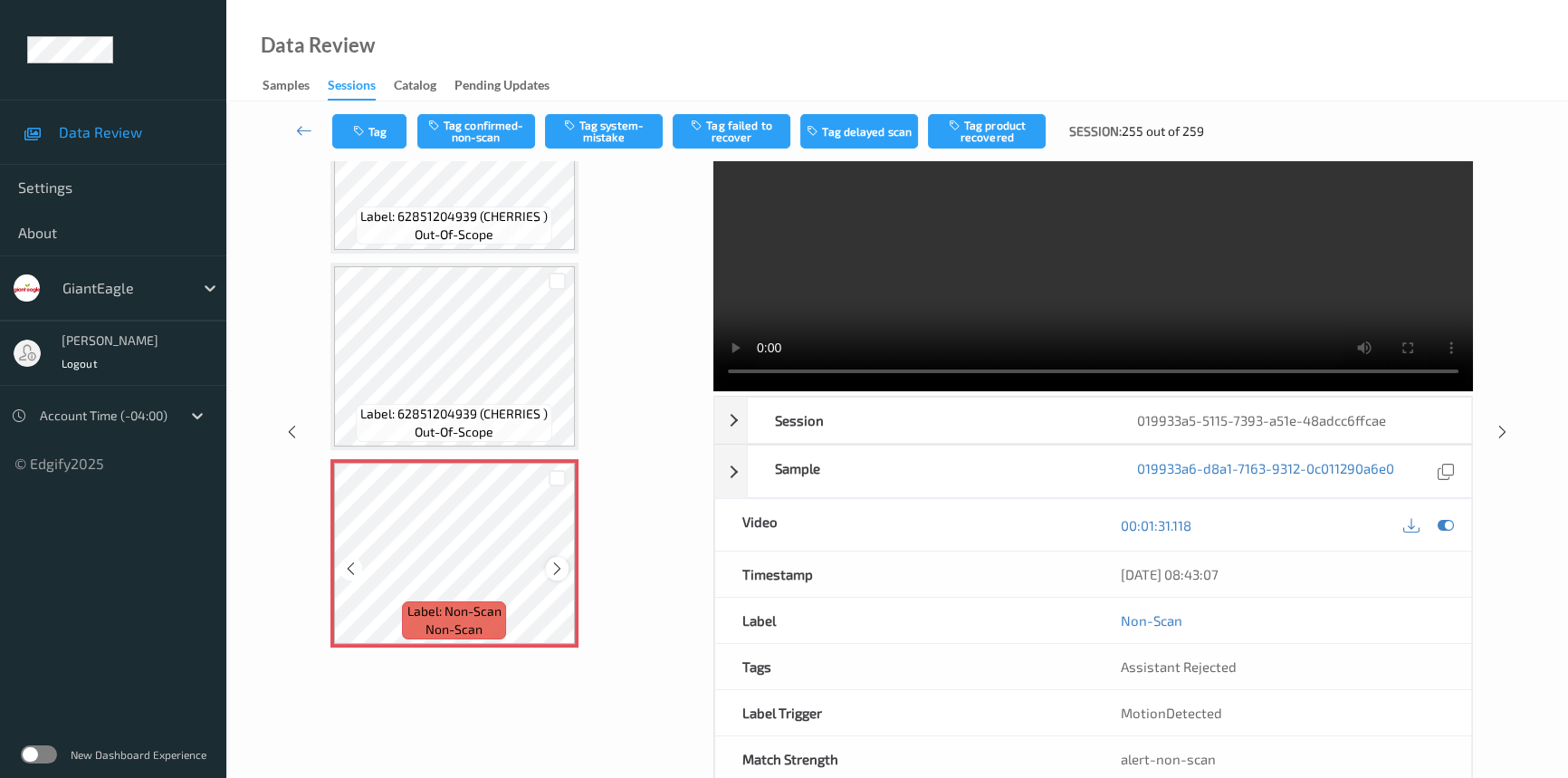
click at [557, 560] on icon at bounding box center [557, 568] width 16 height 16
click at [552, 560] on icon at bounding box center [557, 568] width 16 height 16
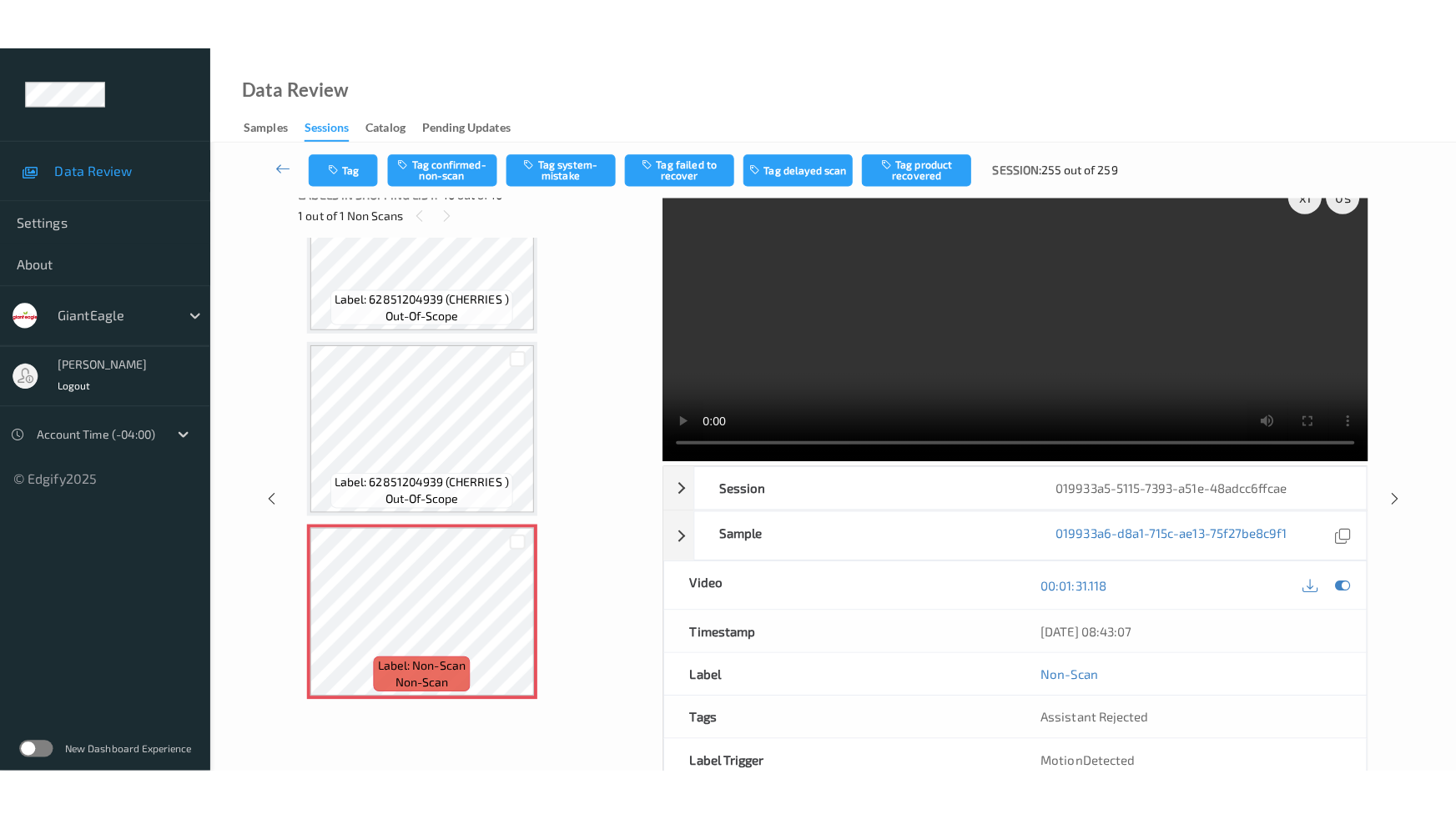
scroll to position [0, 0]
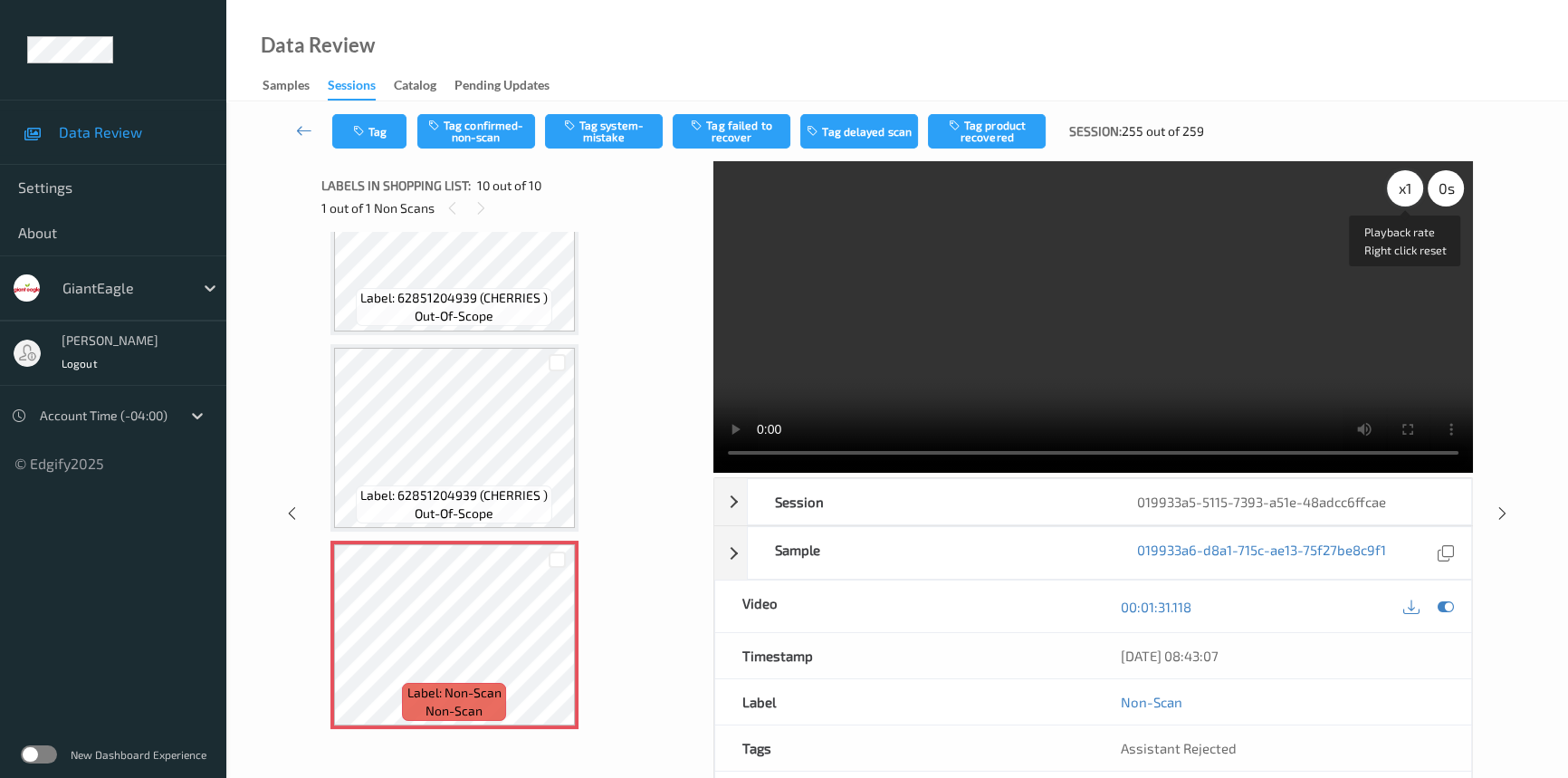
click at [1404, 184] on div "x 1" at bounding box center [1404, 188] width 37 height 37
click at [1233, 347] on video at bounding box center [1093, 317] width 759 height 311
click at [945, 292] on video at bounding box center [1093, 317] width 759 height 311
click at [1041, 299] on video at bounding box center [1093, 317] width 759 height 311
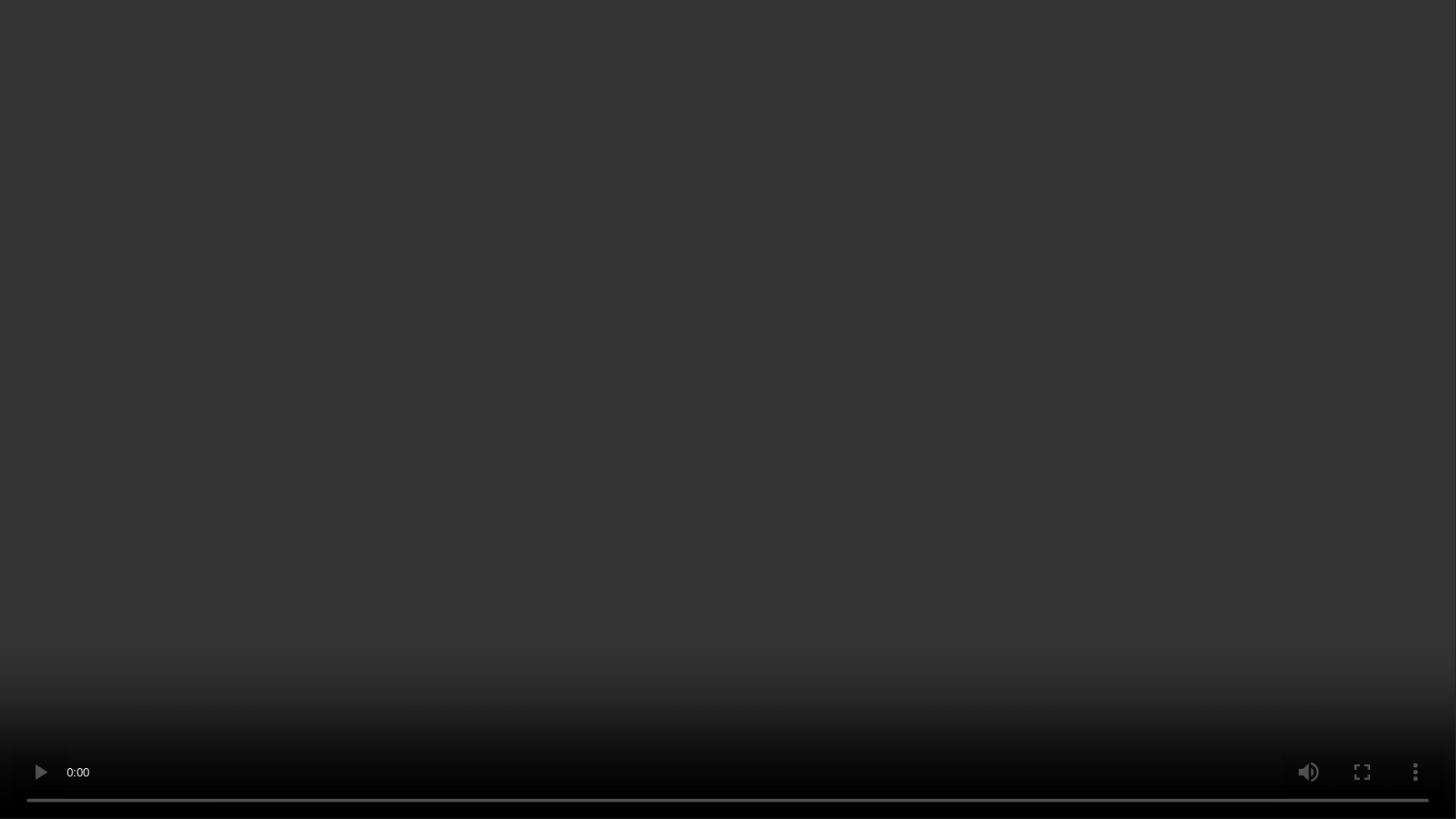
drag, startPoint x: 1228, startPoint y: 457, endPoint x: 1261, endPoint y: 458, distance: 33.0
click at [1228, 459] on video at bounding box center [728, 409] width 1456 height 819
drag, startPoint x: 951, startPoint y: 506, endPoint x: 1285, endPoint y: 634, distance: 357.7
click at [951, 506] on video at bounding box center [728, 409] width 1456 height 819
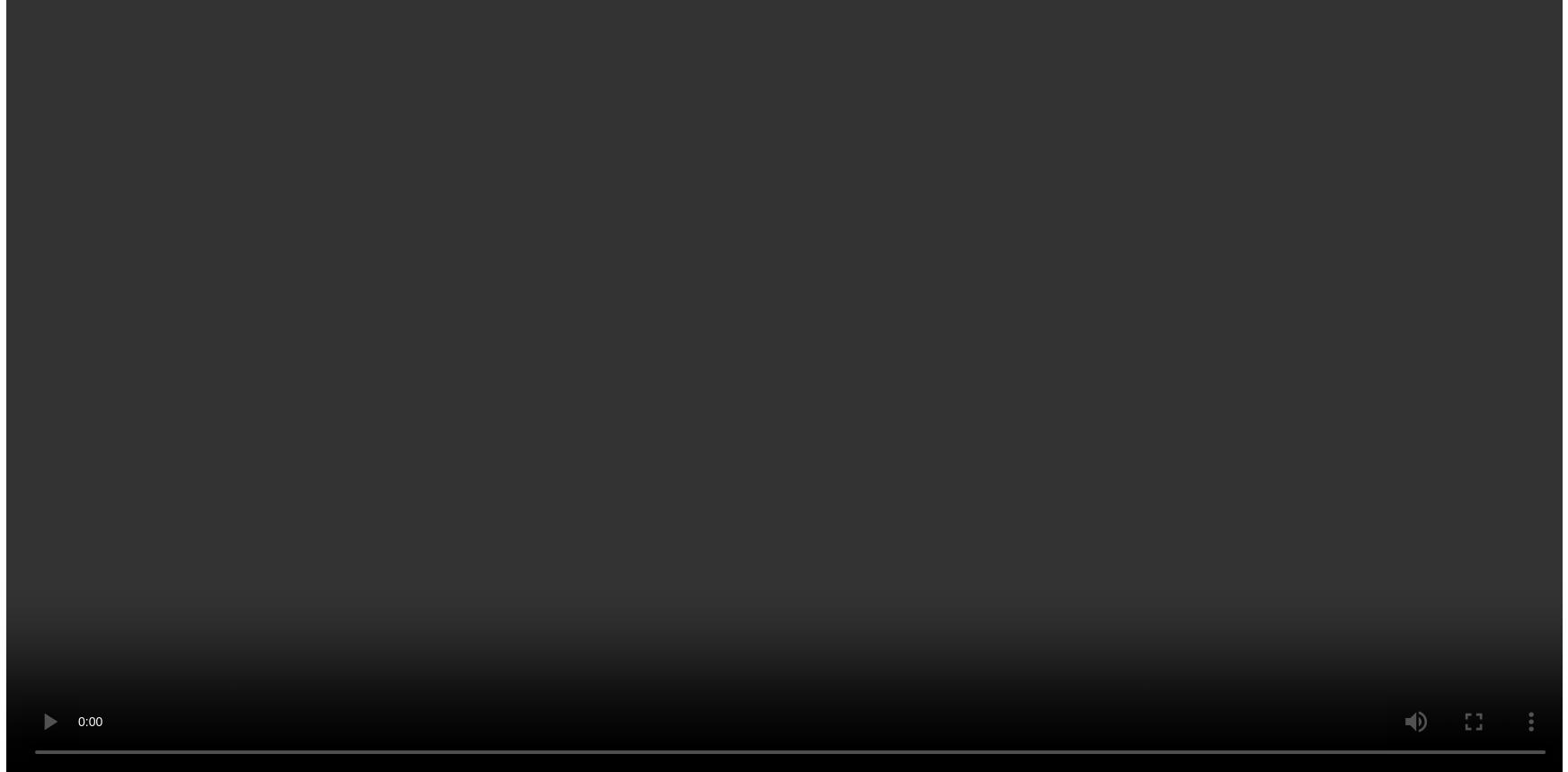
scroll to position [1464, 0]
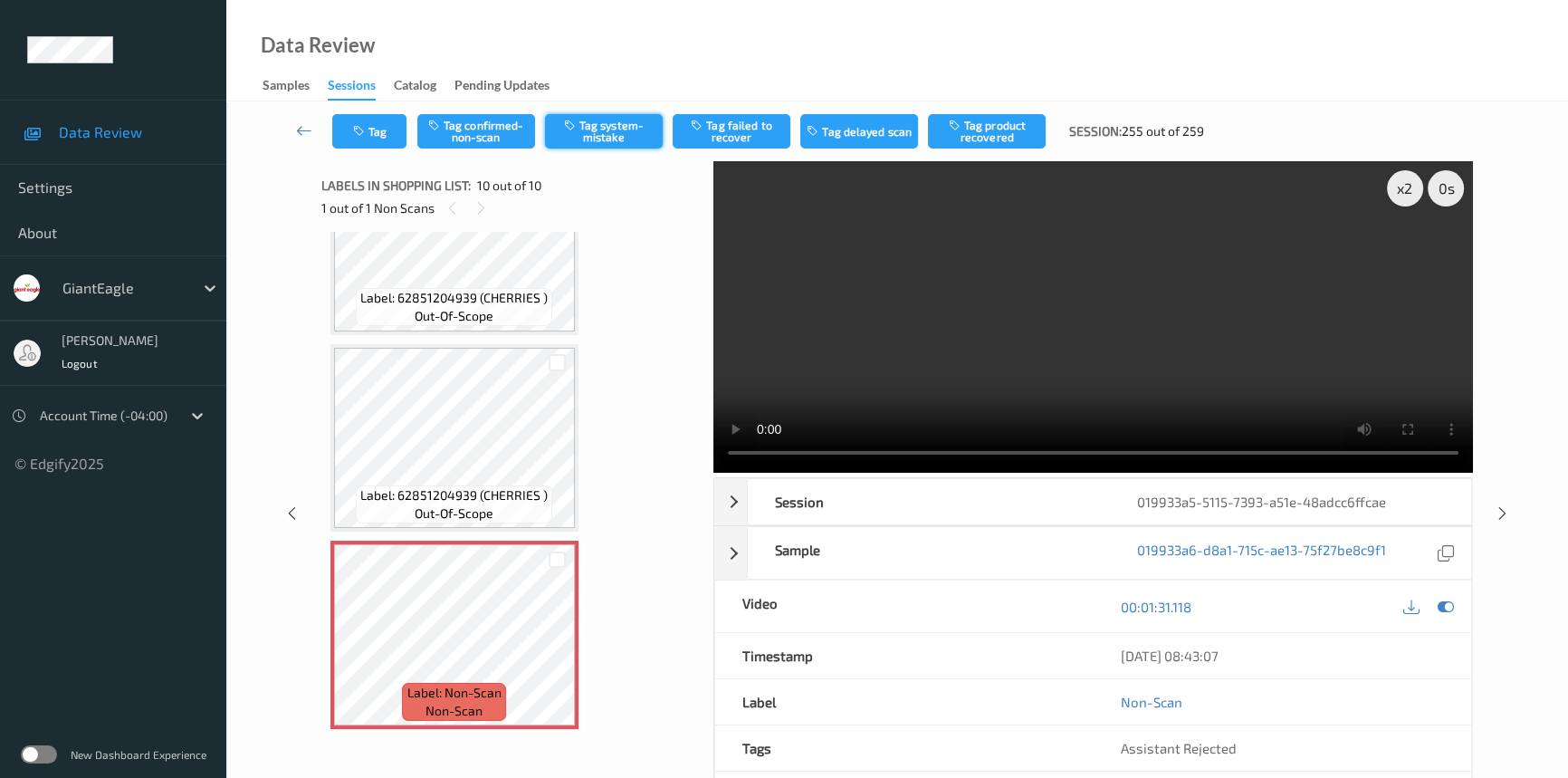
click at [604, 122] on button "Tag system-mistake" at bounding box center [604, 131] width 118 height 35
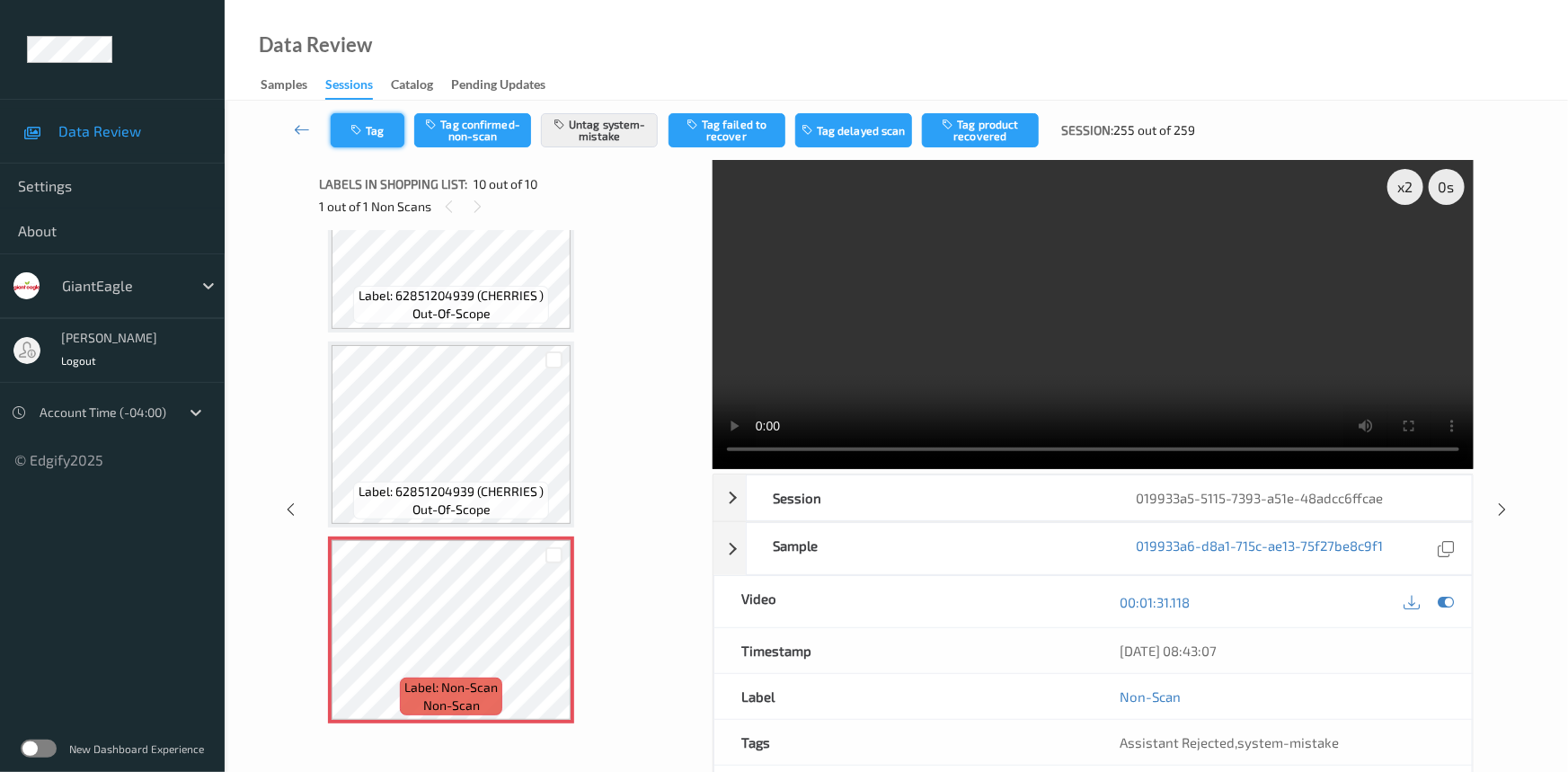
click at [374, 131] on button "Tag" at bounding box center [367, 130] width 74 height 34
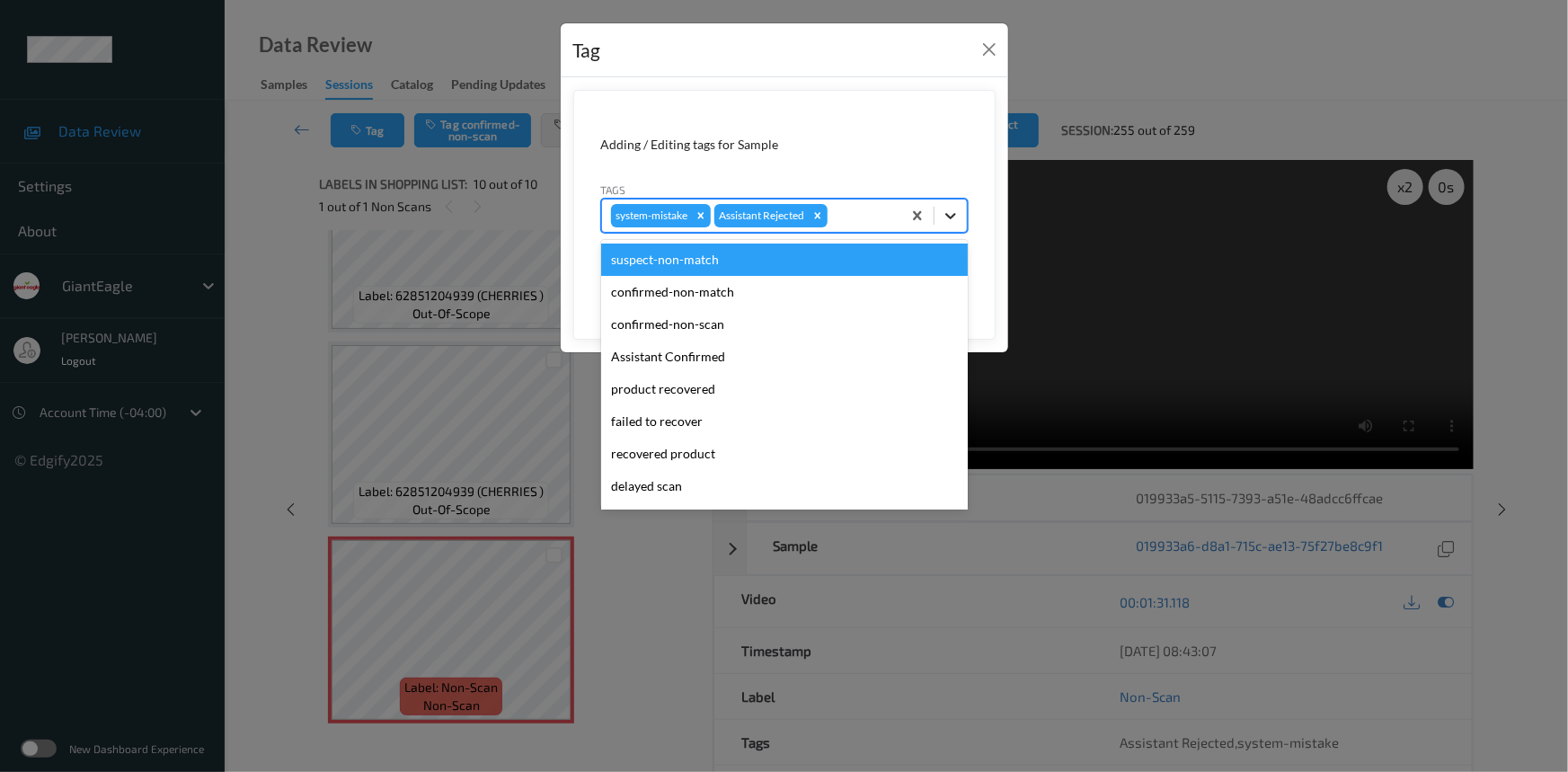
click at [956, 218] on icon at bounding box center [950, 215] width 18 height 18
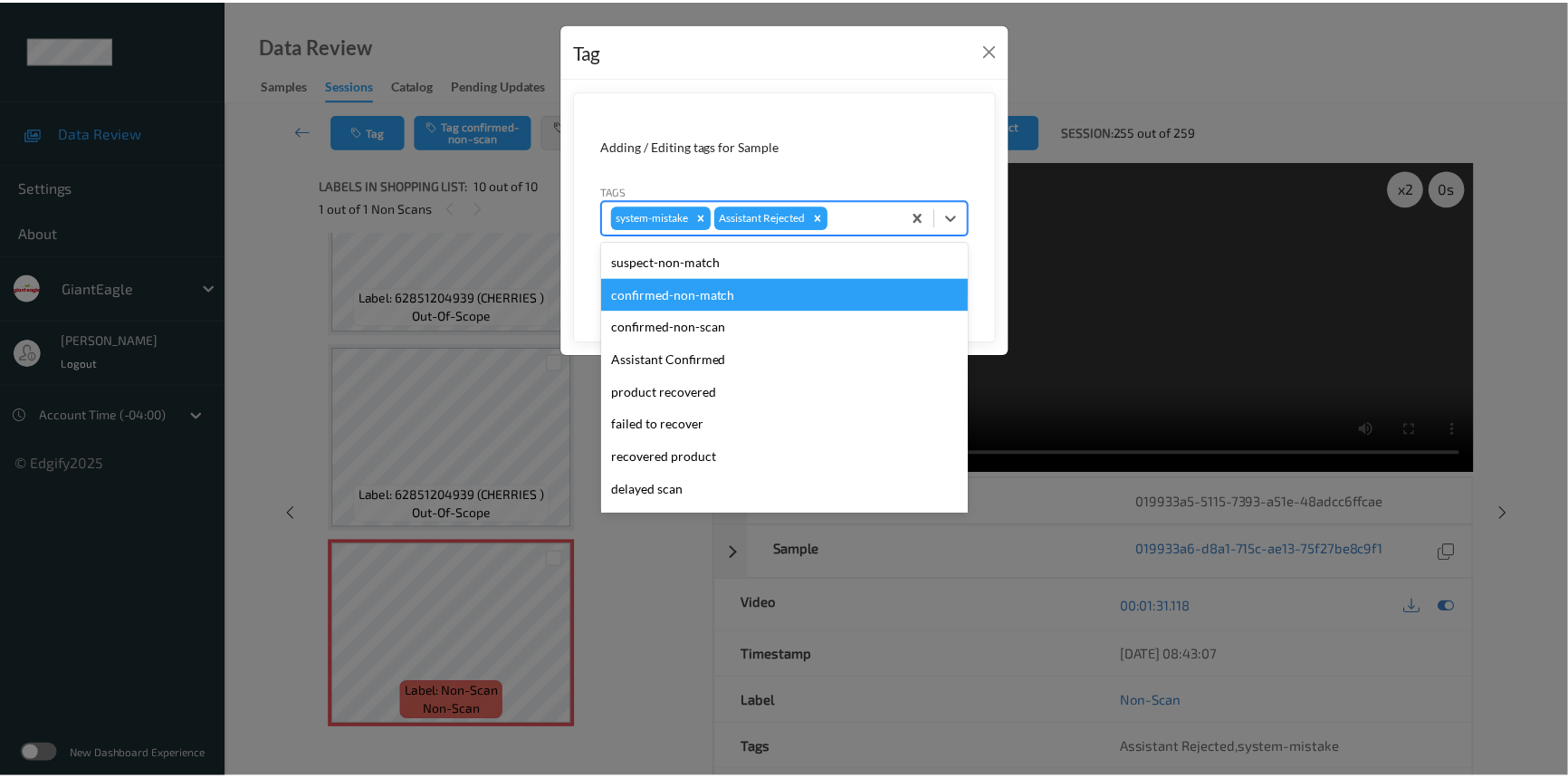
scroll to position [160, 0]
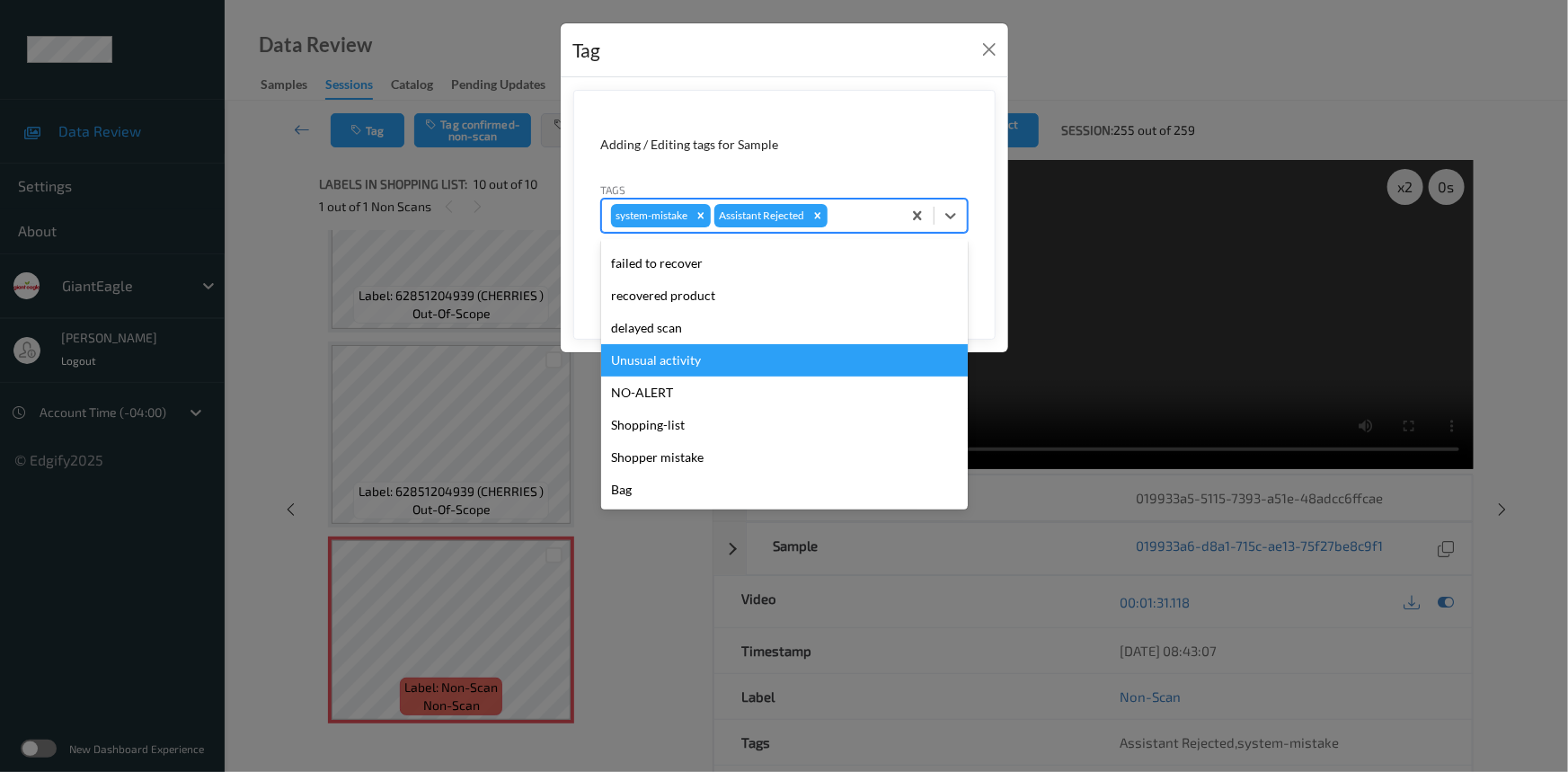
click at [640, 350] on div "Unusual activity" at bounding box center [784, 360] width 367 height 32
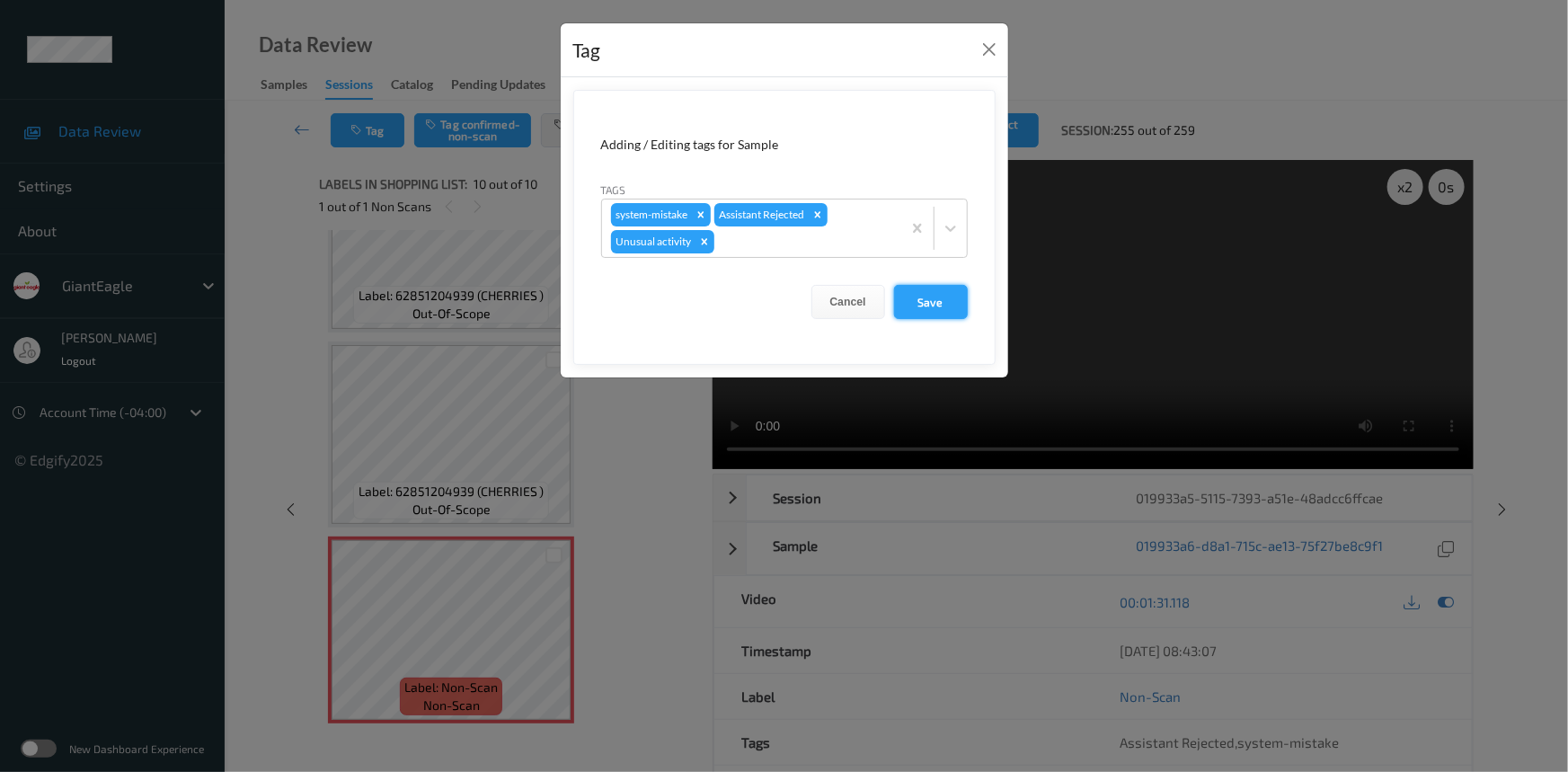
click at [955, 306] on button "Save" at bounding box center [931, 302] width 74 height 34
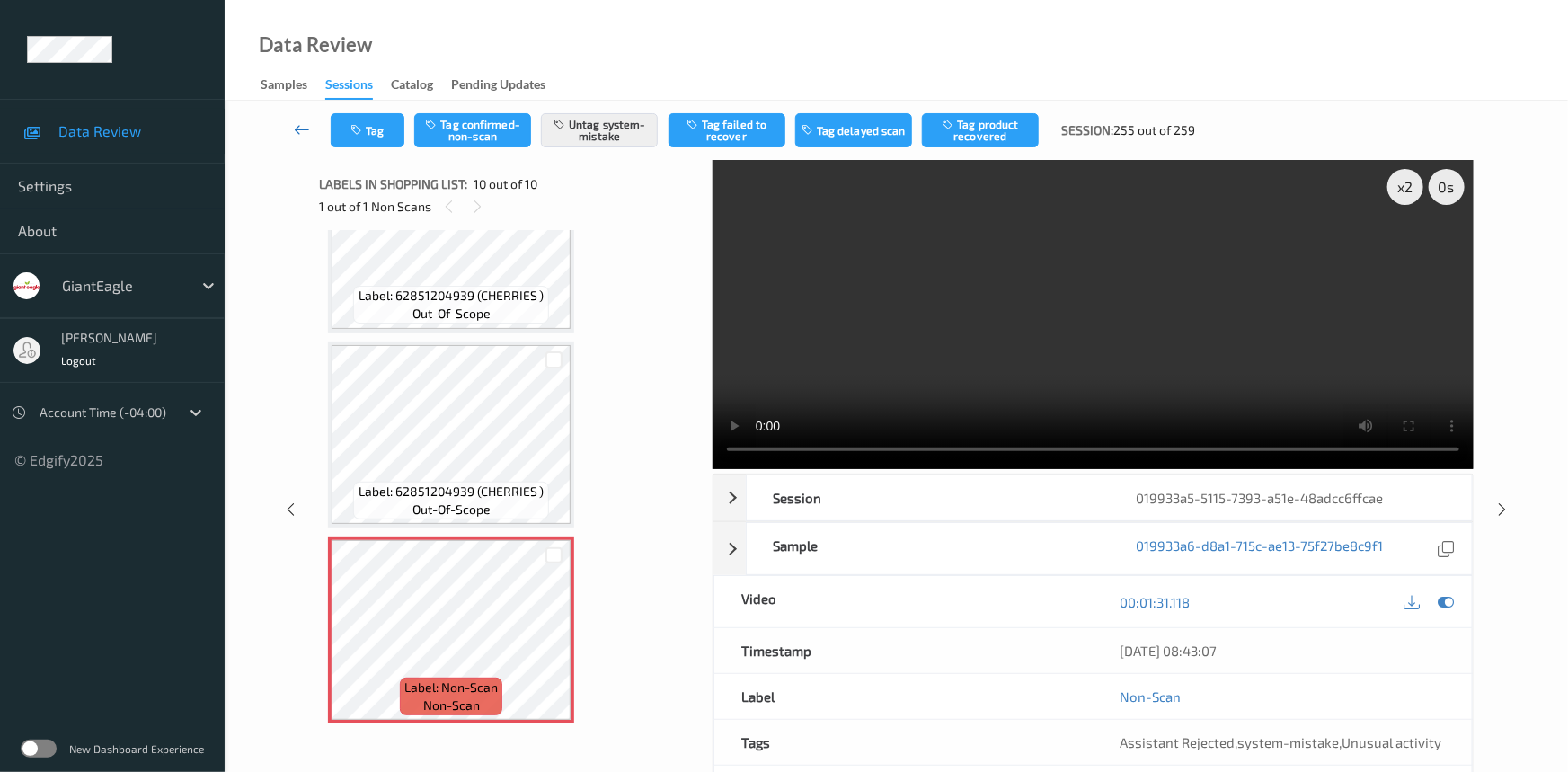
click at [297, 124] on icon at bounding box center [302, 129] width 16 height 18
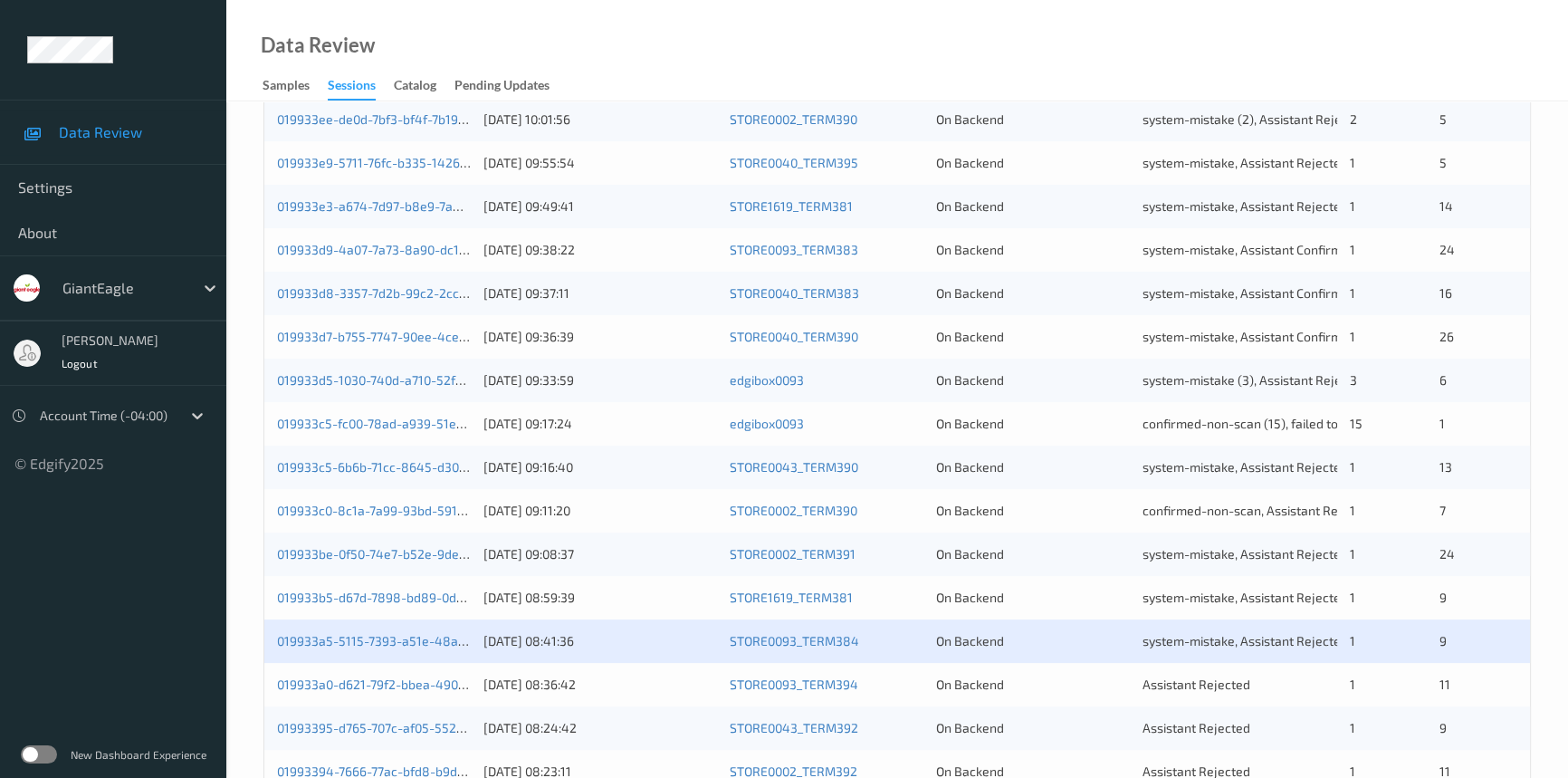
scroll to position [602, 0]
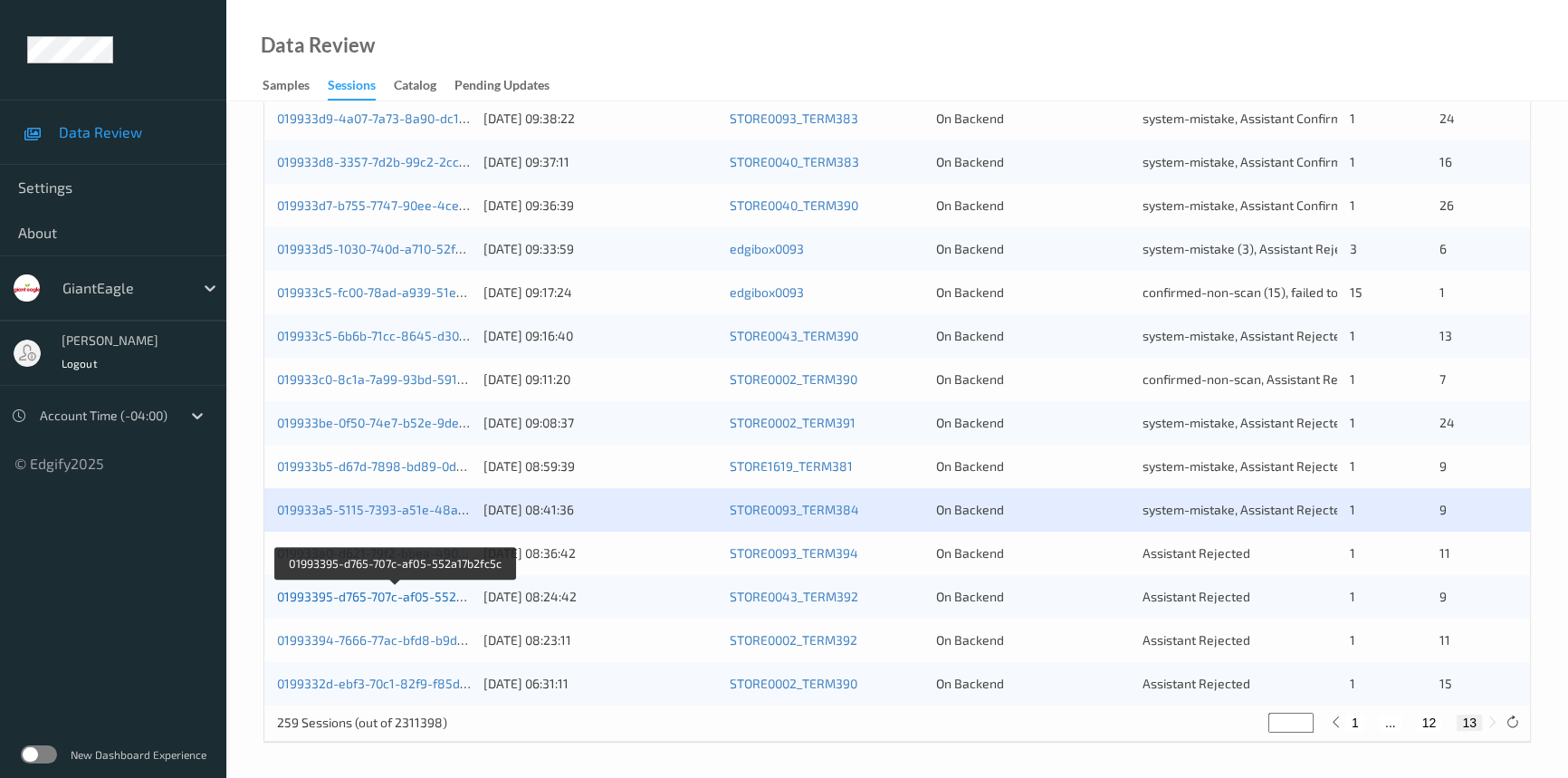
click at [352, 595] on link "01993395-d765-707c-af05-552a17b2fc5c" at bounding box center [395, 597] width 237 height 16
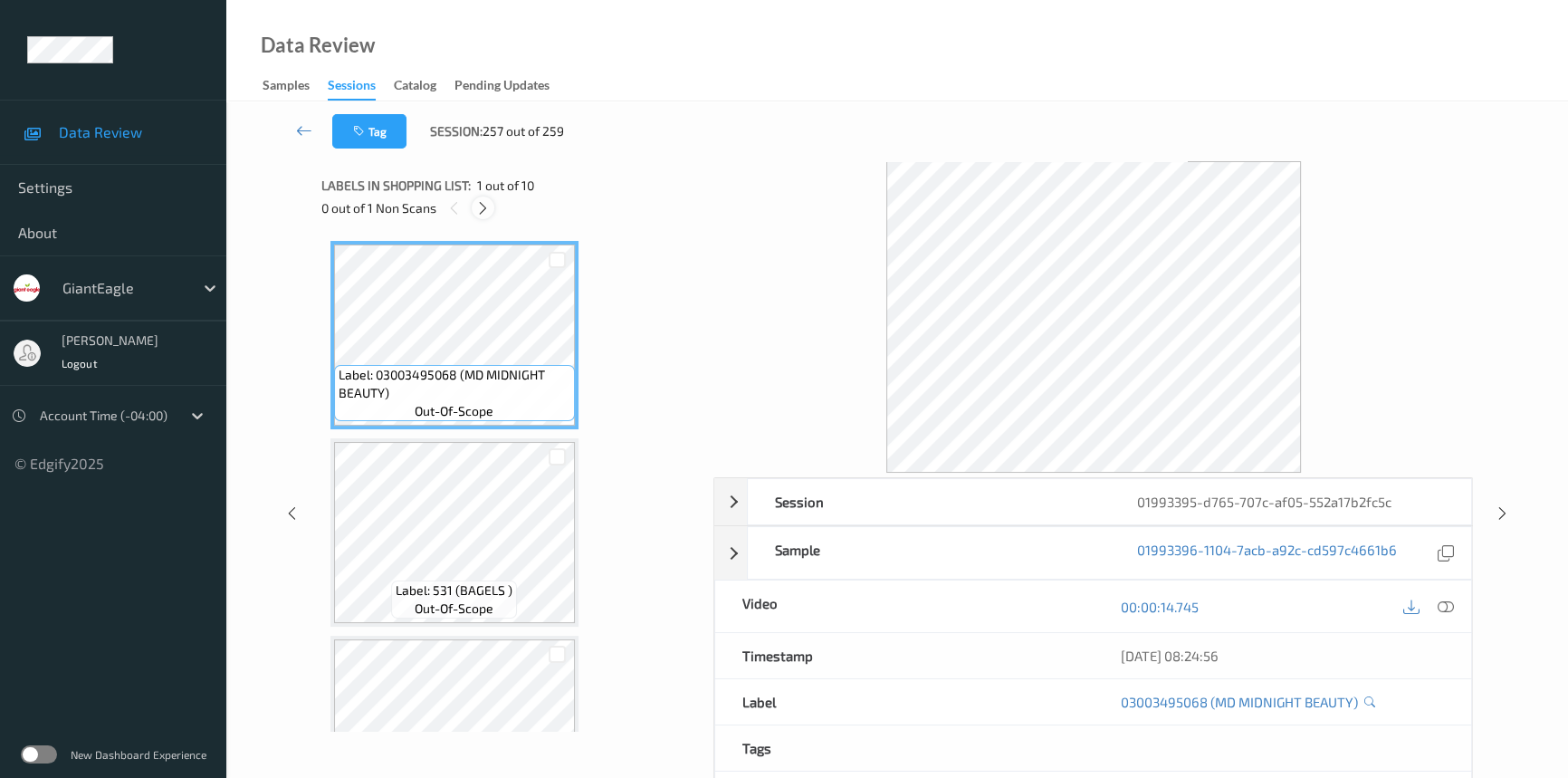
click at [481, 207] on icon at bounding box center [484, 208] width 16 height 16
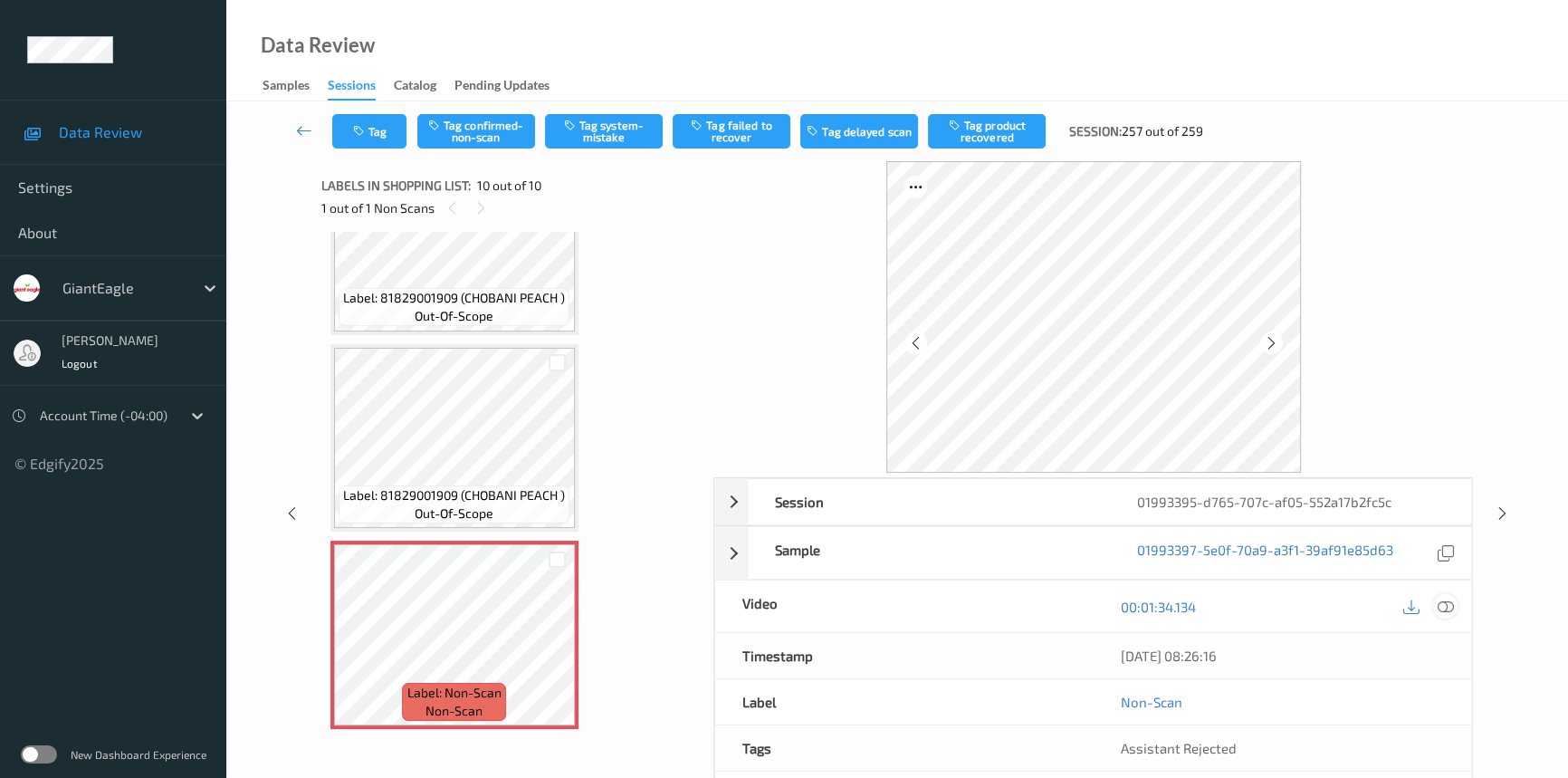
click at [1442, 604] on icon at bounding box center [1446, 607] width 16 height 16
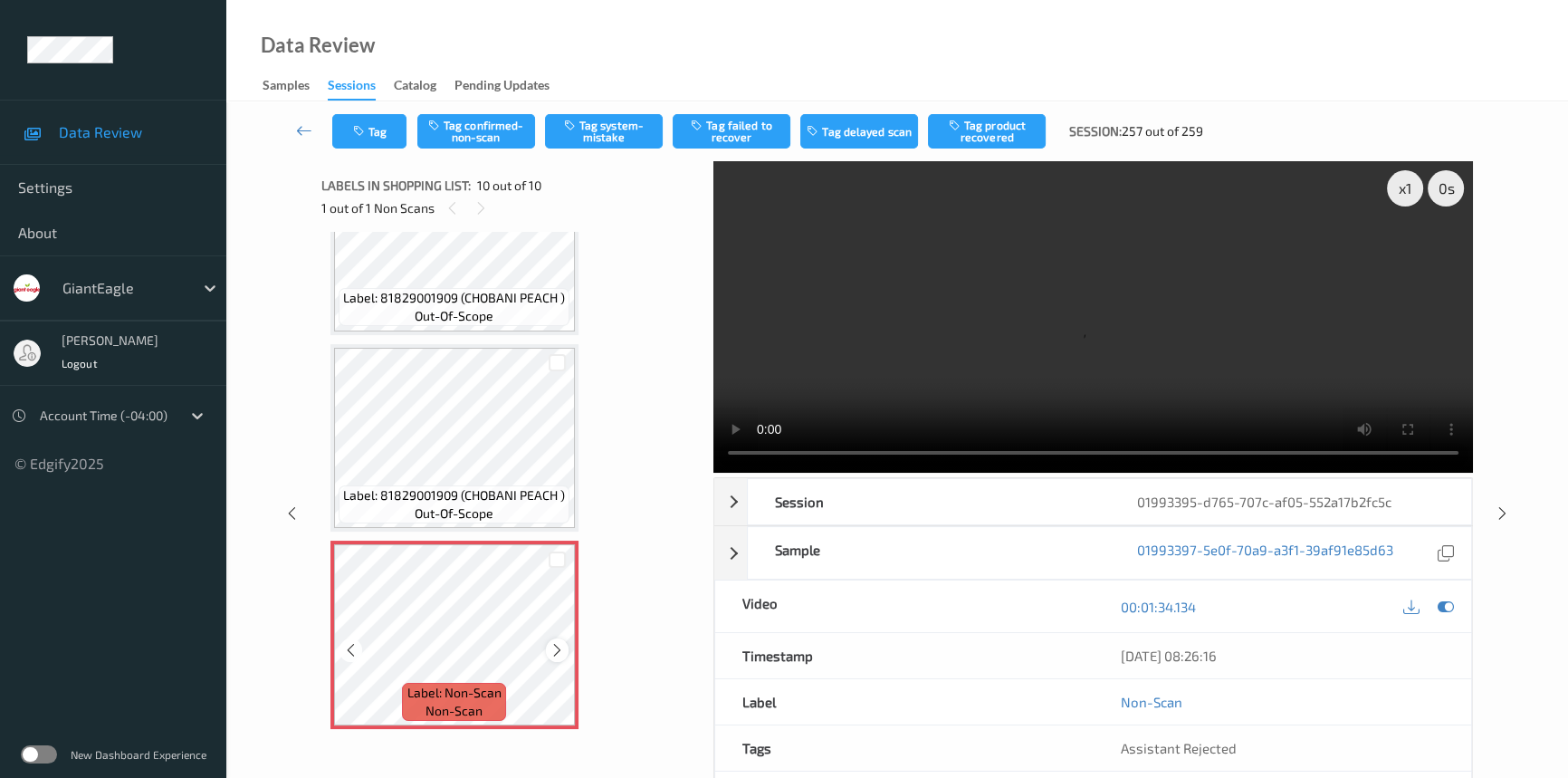
click at [561, 644] on icon at bounding box center [557, 650] width 16 height 16
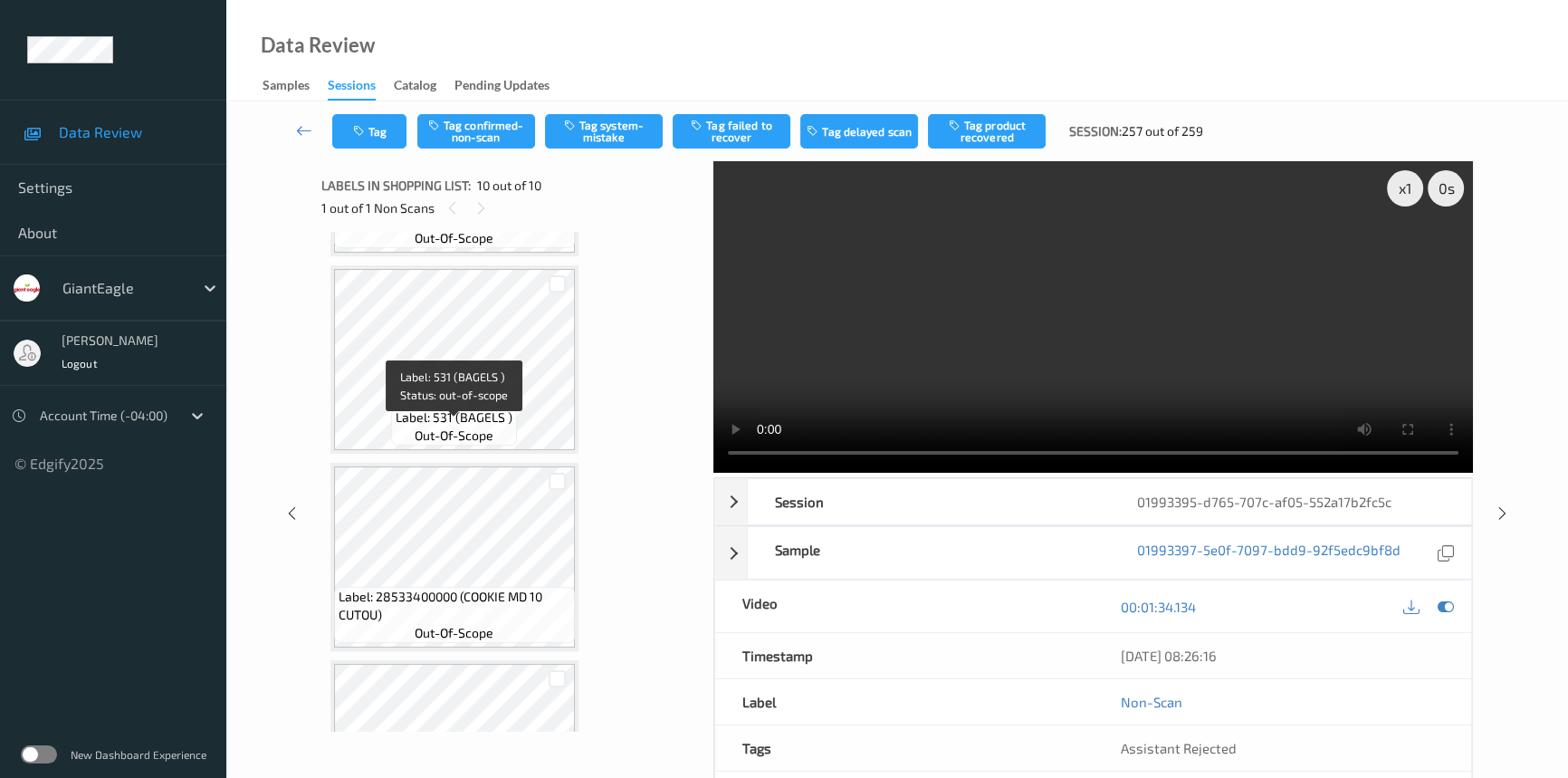
scroll to position [160, 0]
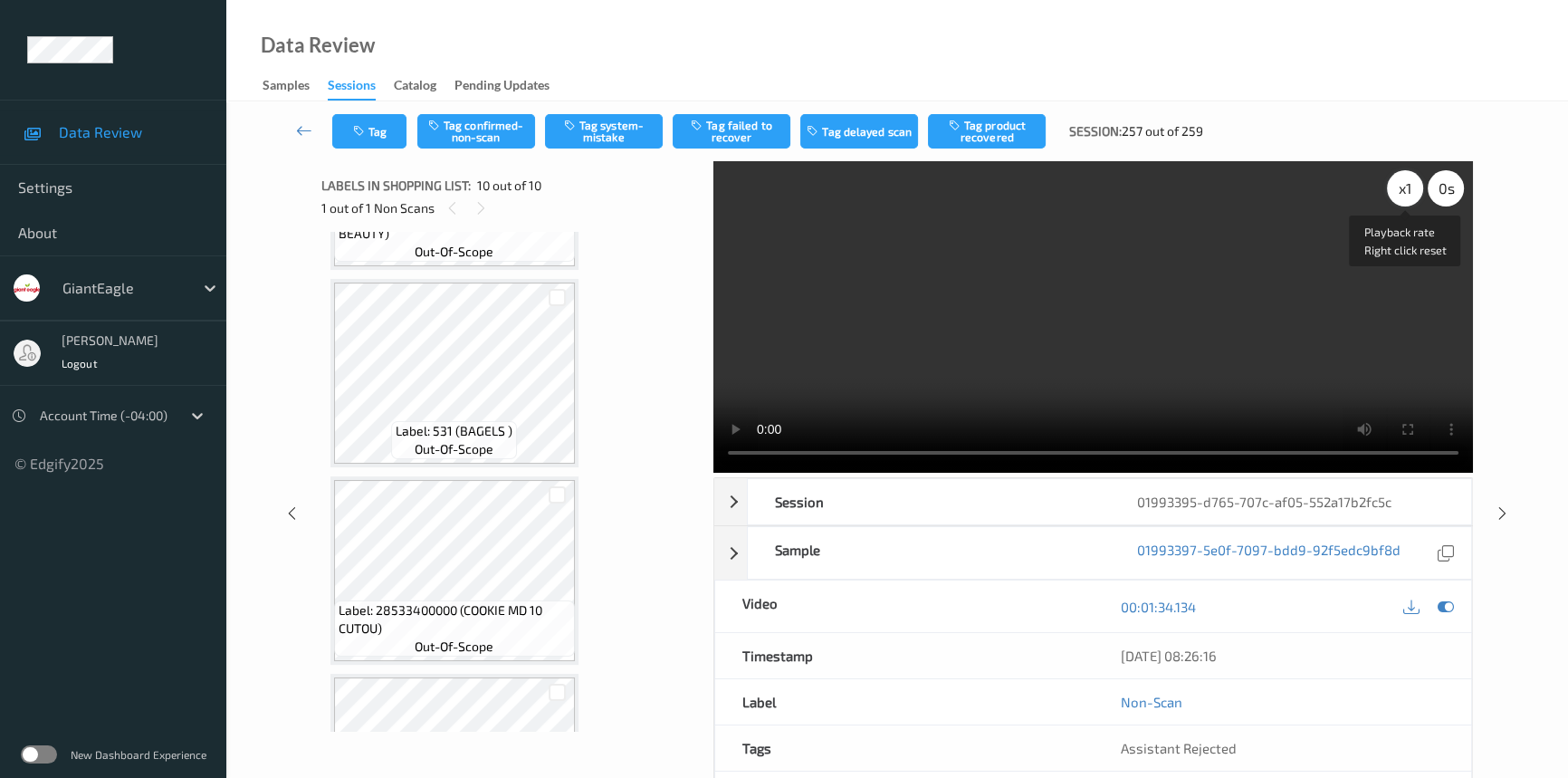
click at [1403, 189] on div "x 1" at bounding box center [1404, 188] width 37 height 37
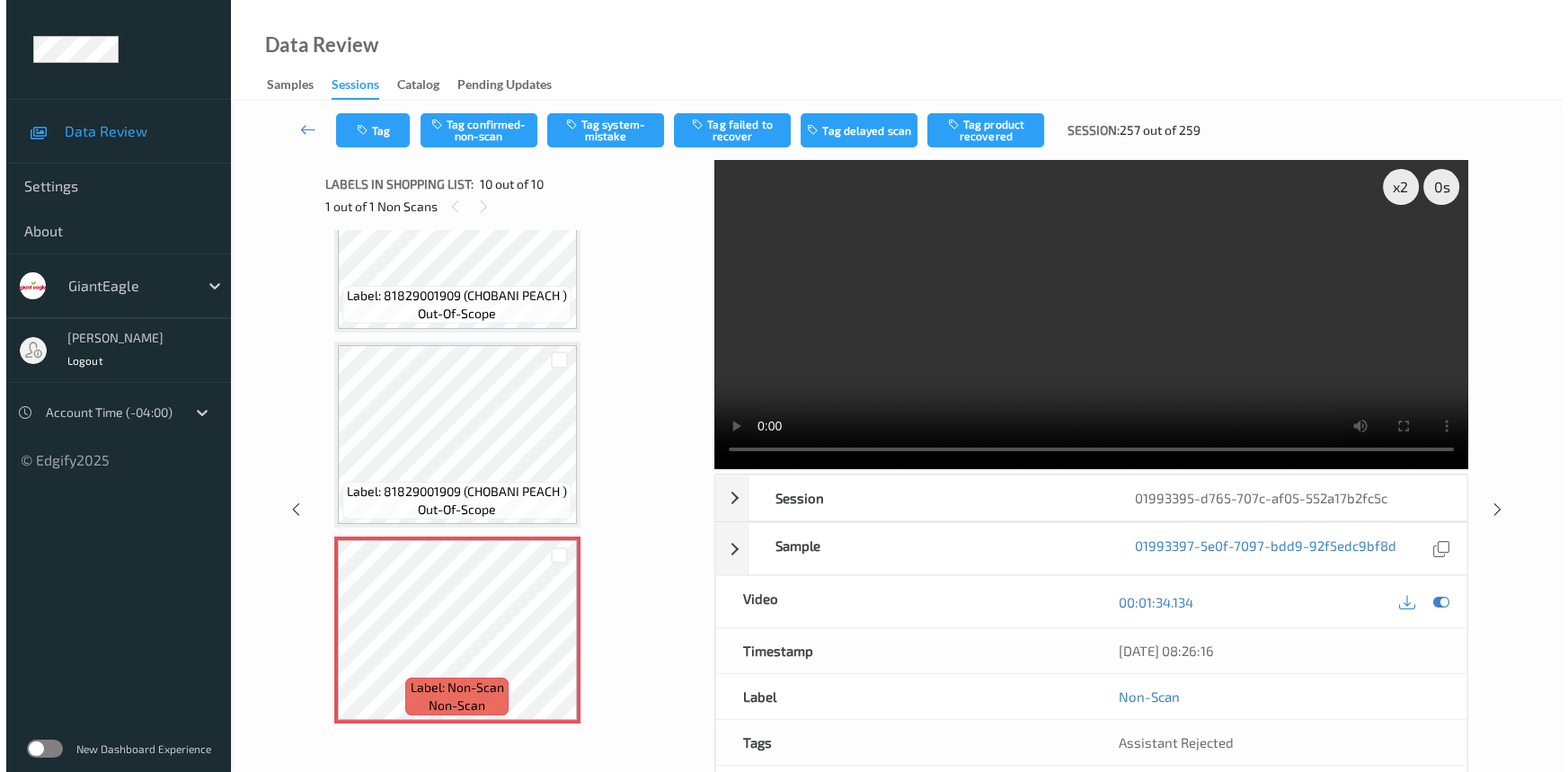
scroll to position [1354, 0]
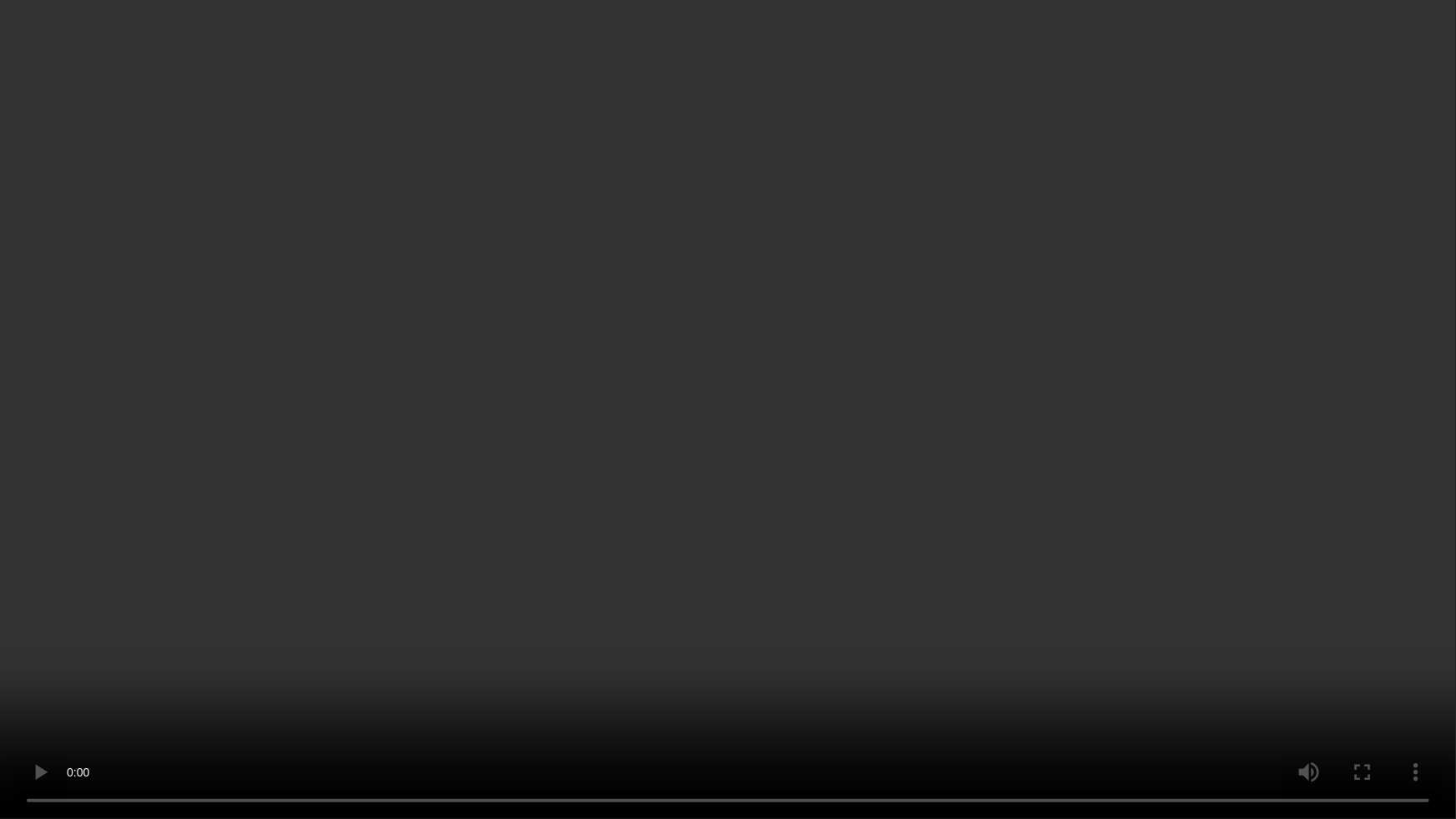
click at [830, 467] on video at bounding box center [728, 409] width 1456 height 819
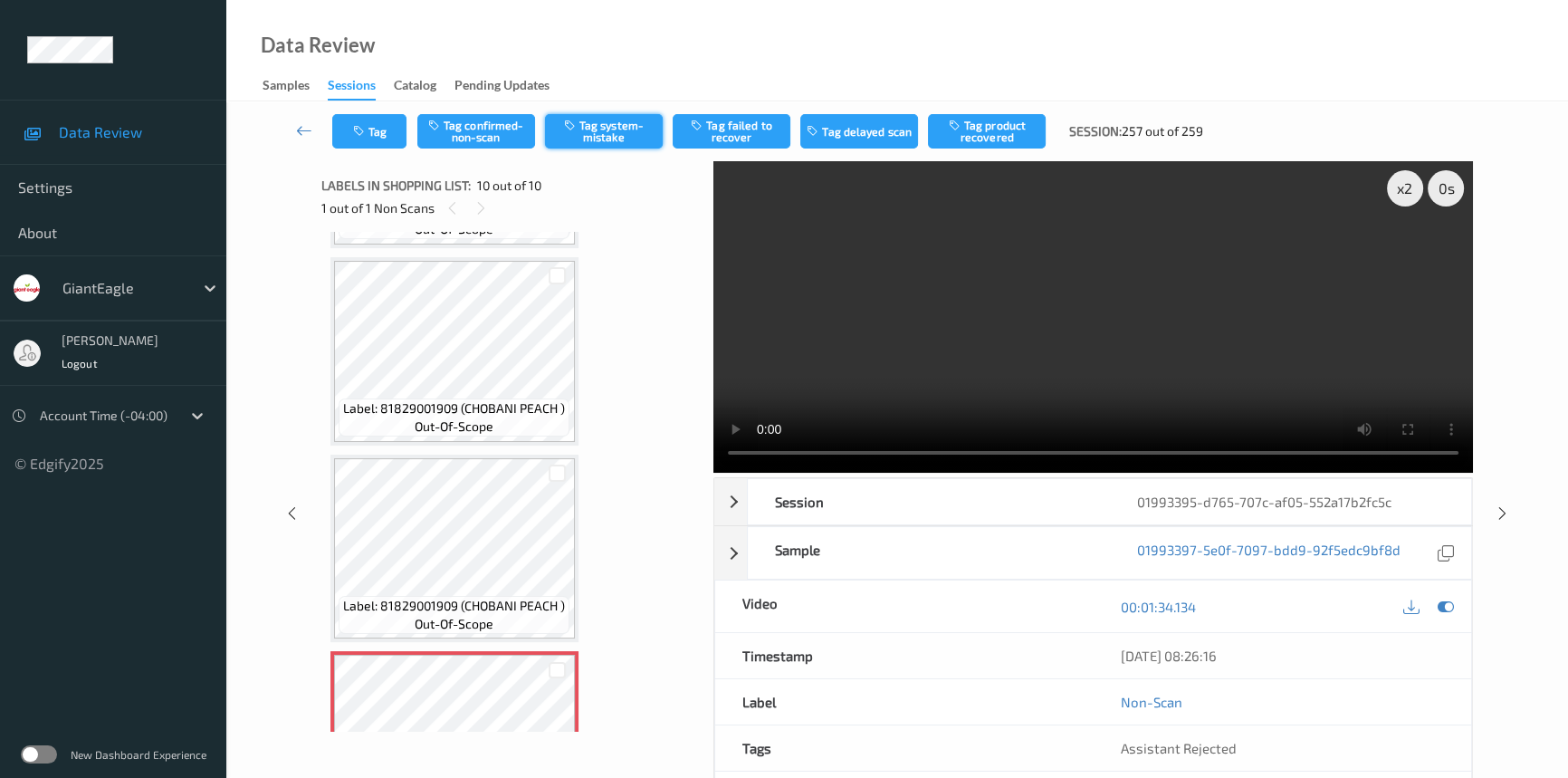
click at [598, 134] on button "Tag system-mistake" at bounding box center [604, 131] width 118 height 35
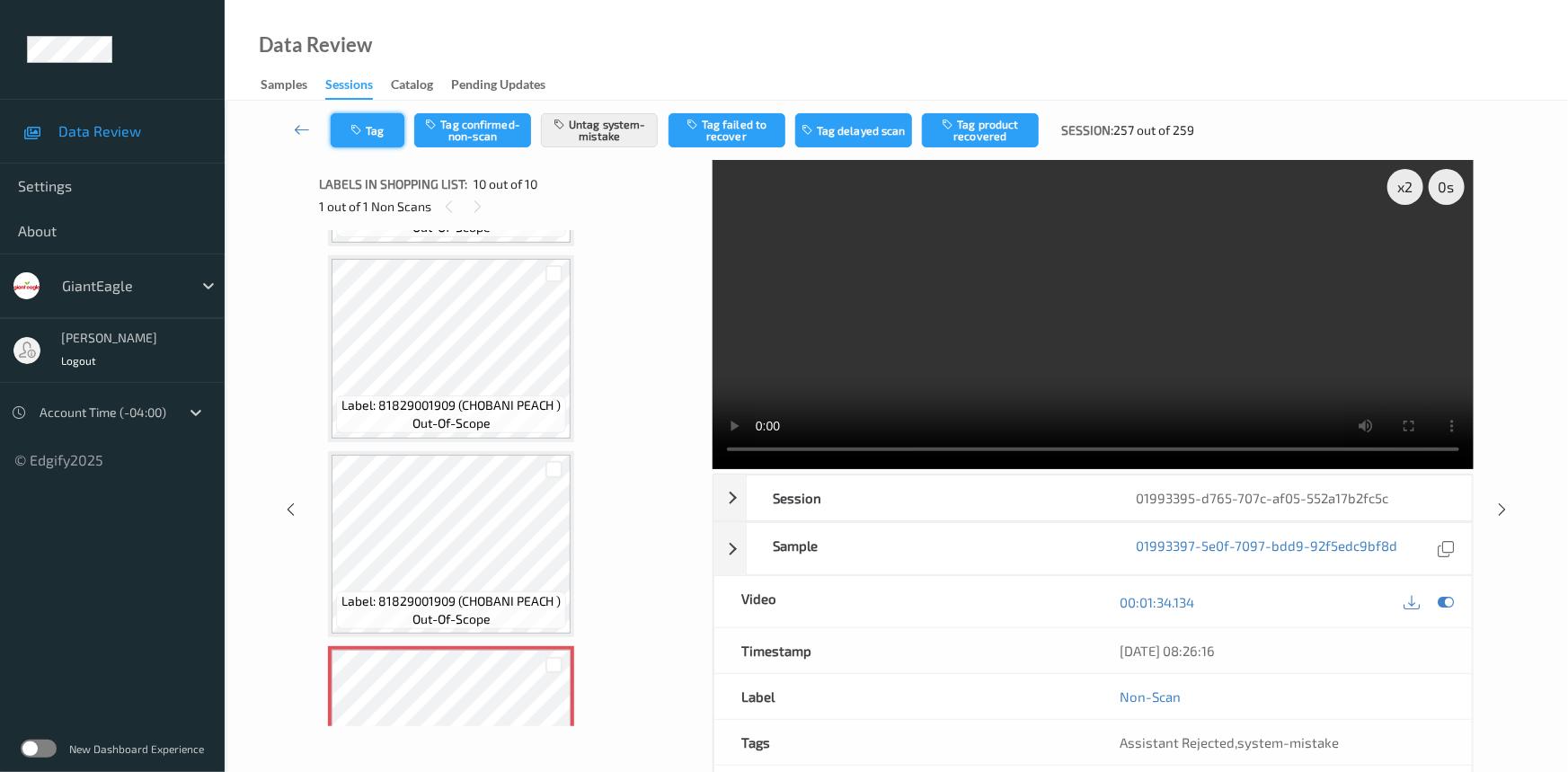
click at [378, 140] on button "Tag" at bounding box center [367, 130] width 74 height 34
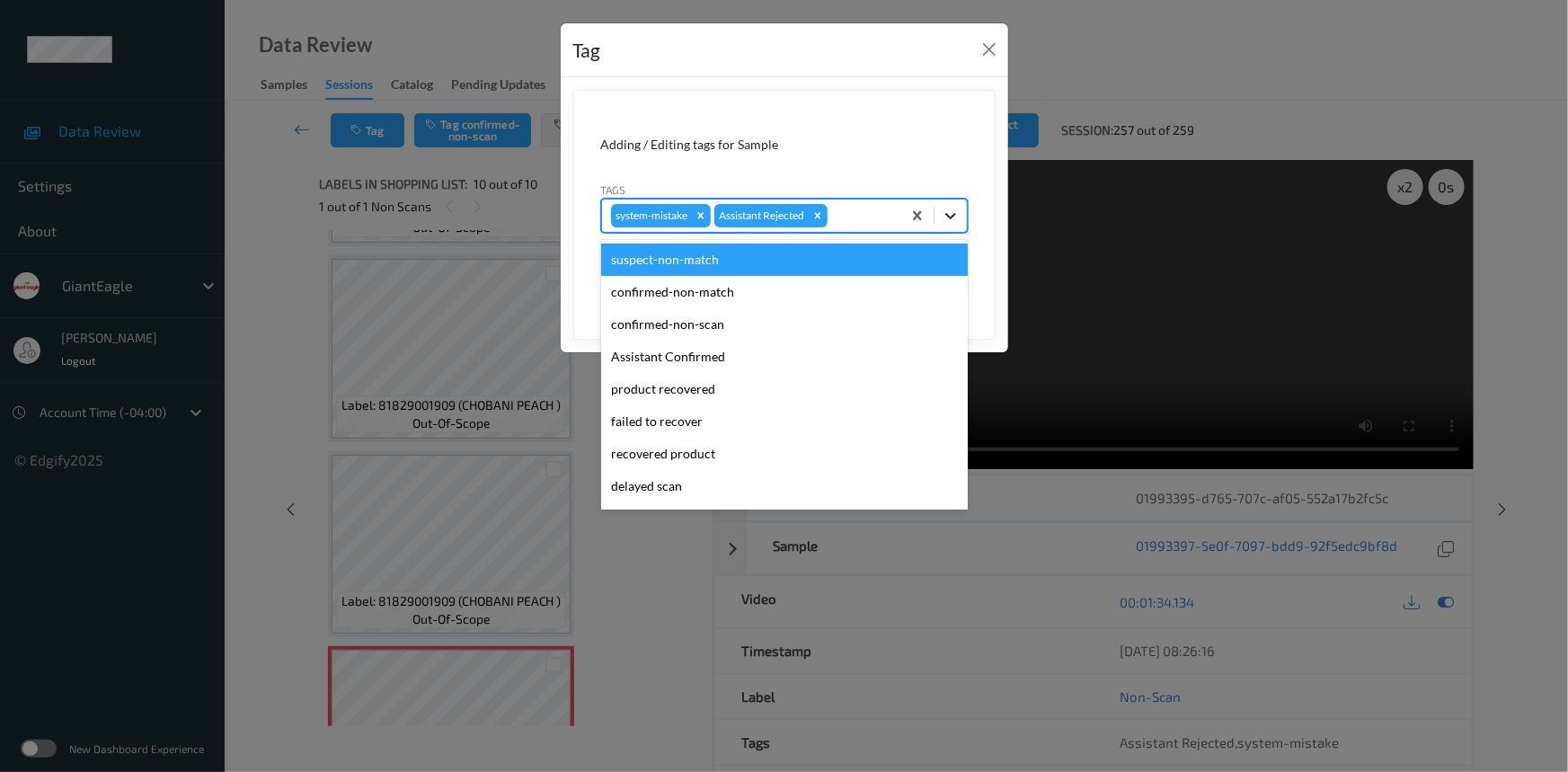
click at [945, 221] on icon at bounding box center [950, 215] width 18 height 18
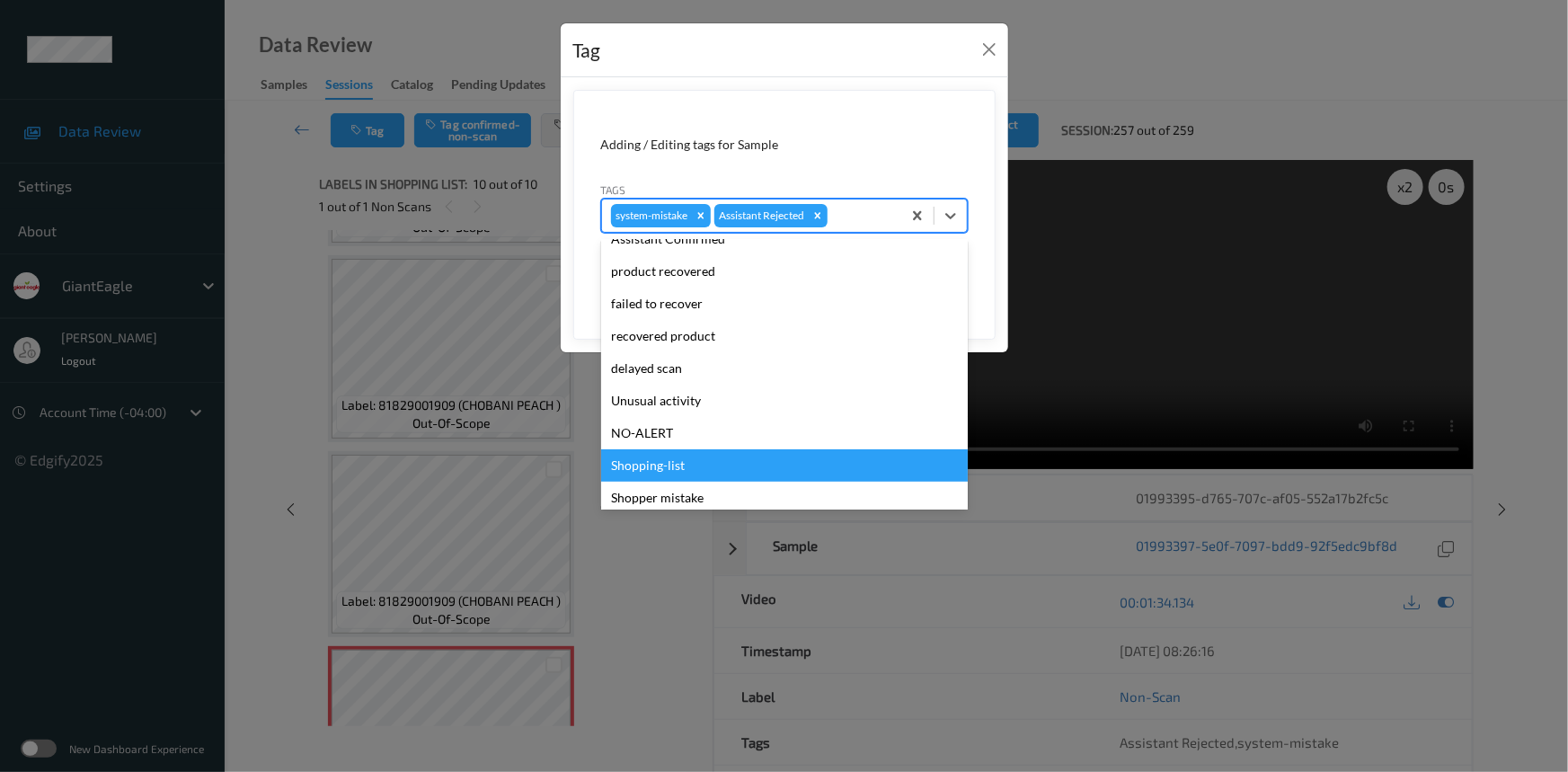
scroll to position [158, 0]
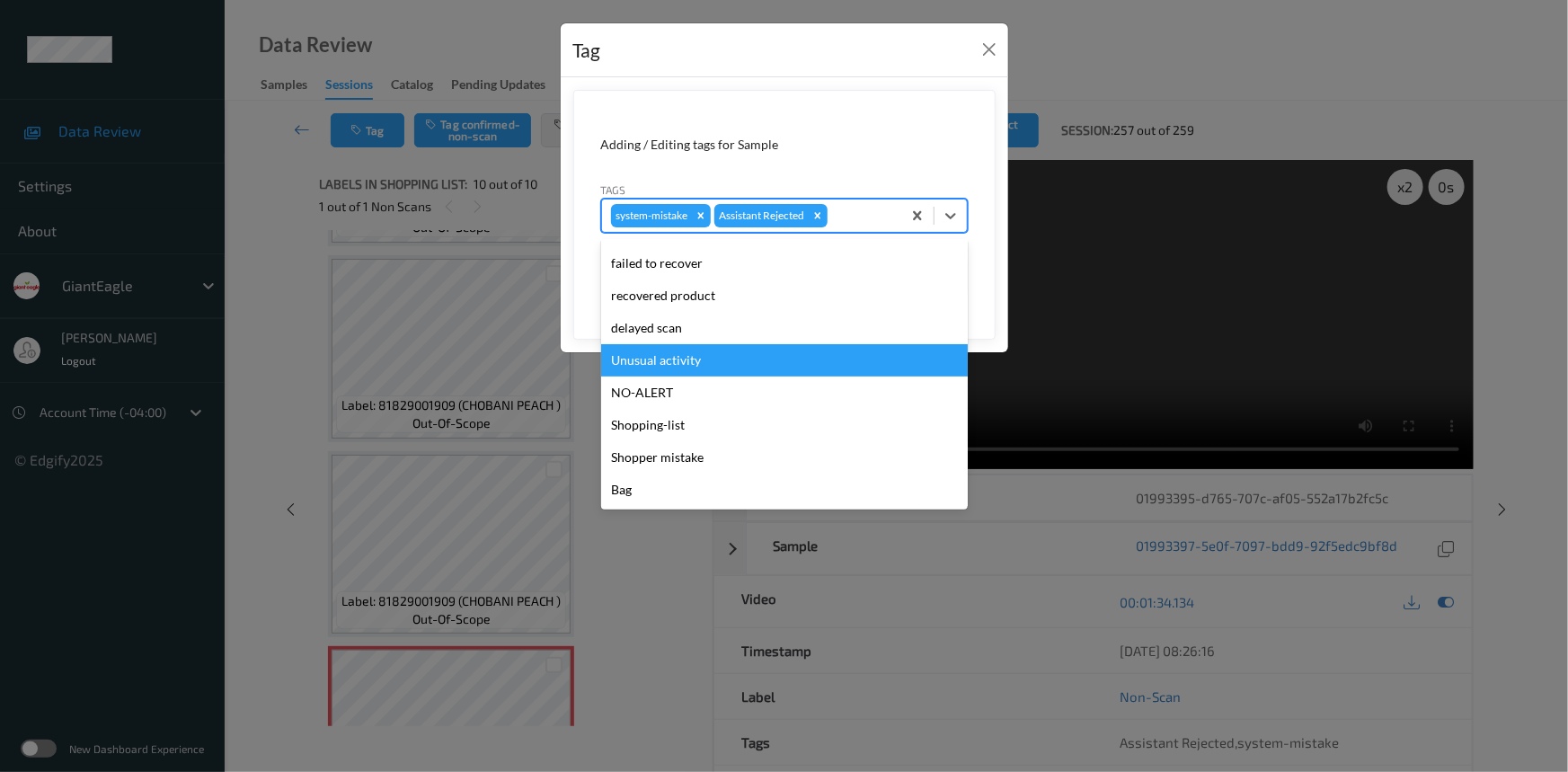
drag, startPoint x: 700, startPoint y: 360, endPoint x: 746, endPoint y: 360, distance: 46.0
click at [700, 360] on div "Unusual activity" at bounding box center [784, 360] width 367 height 32
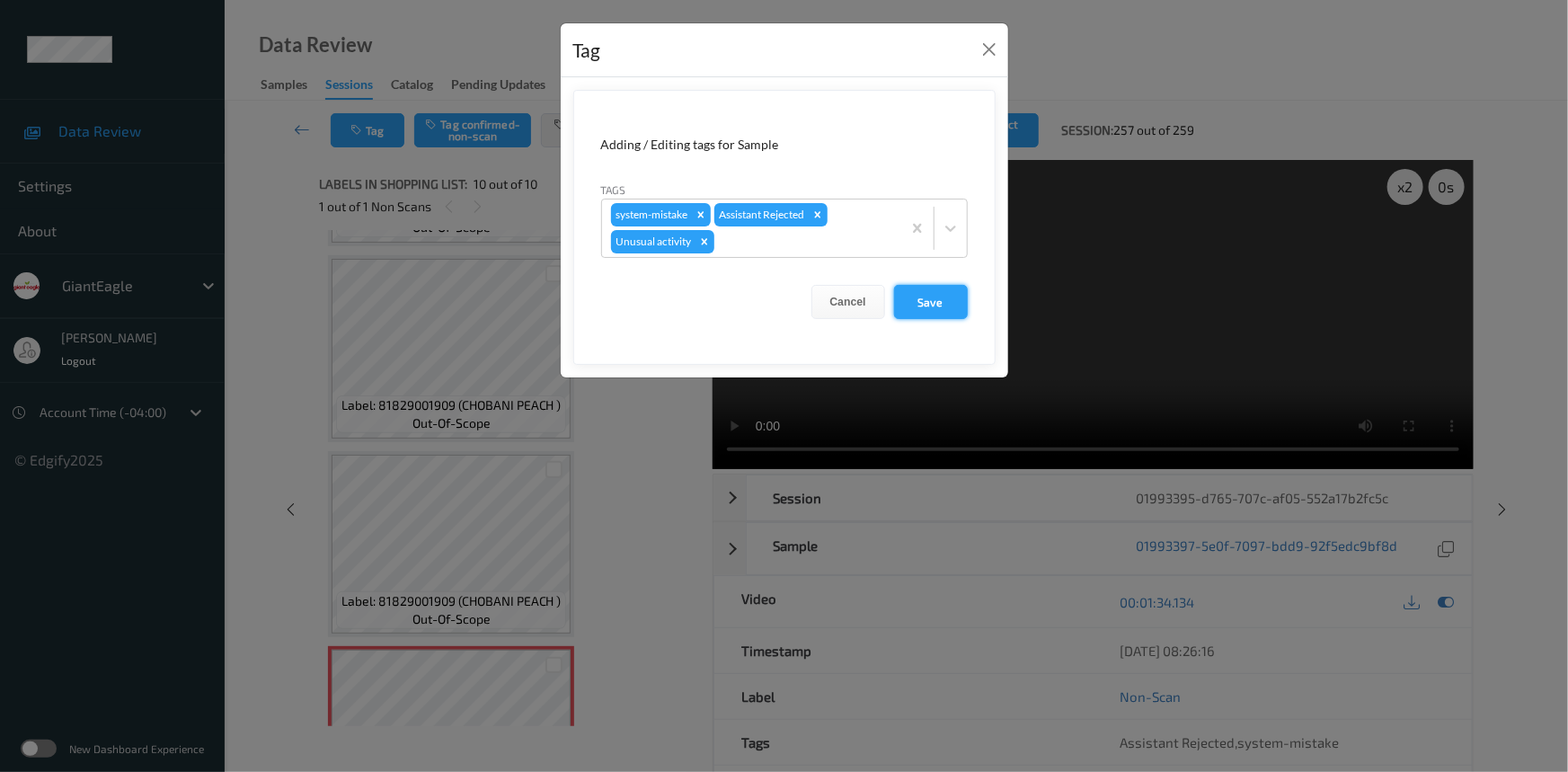
click at [929, 307] on button "Save" at bounding box center [931, 302] width 74 height 34
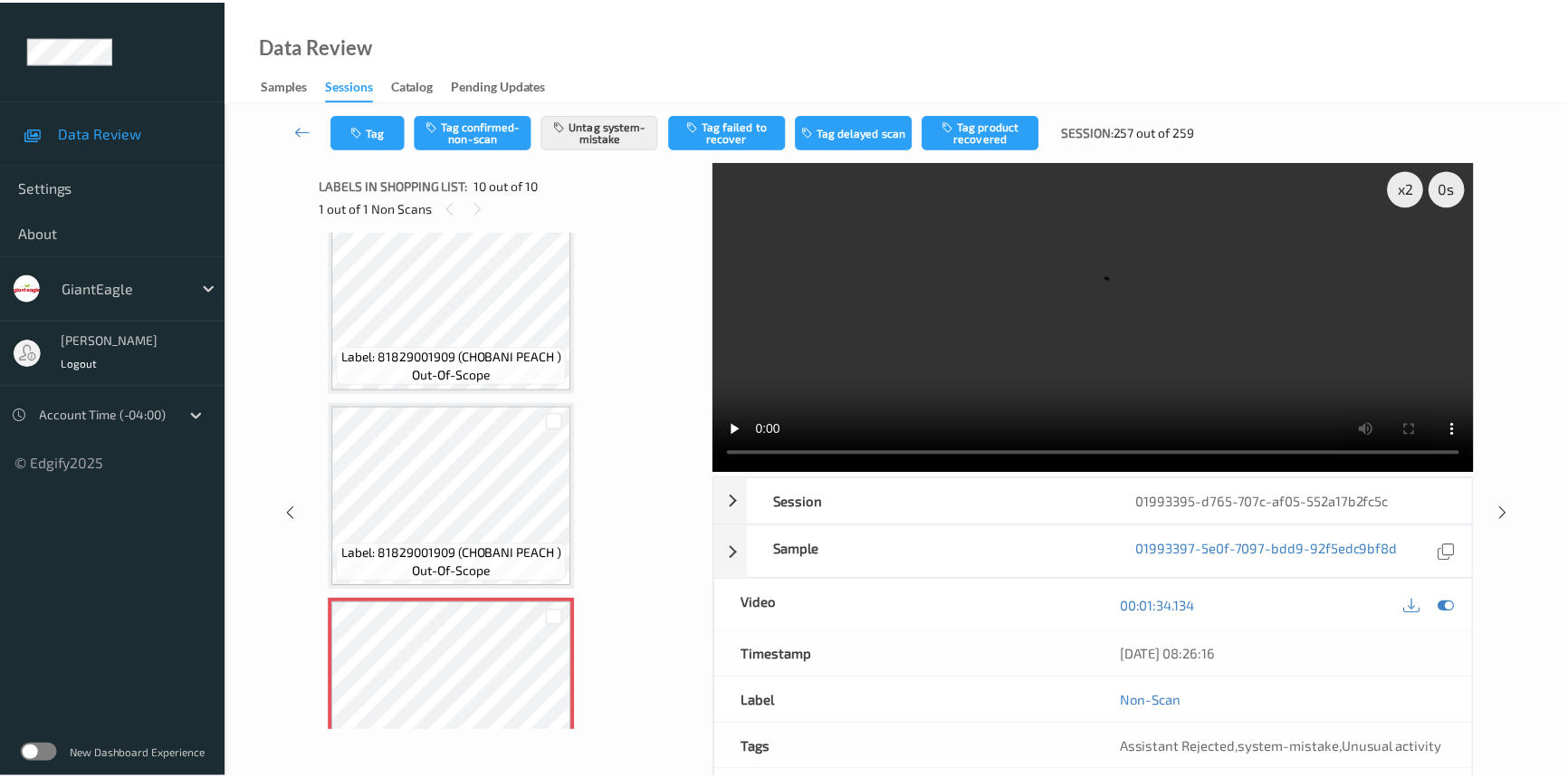
scroll to position [1476, 0]
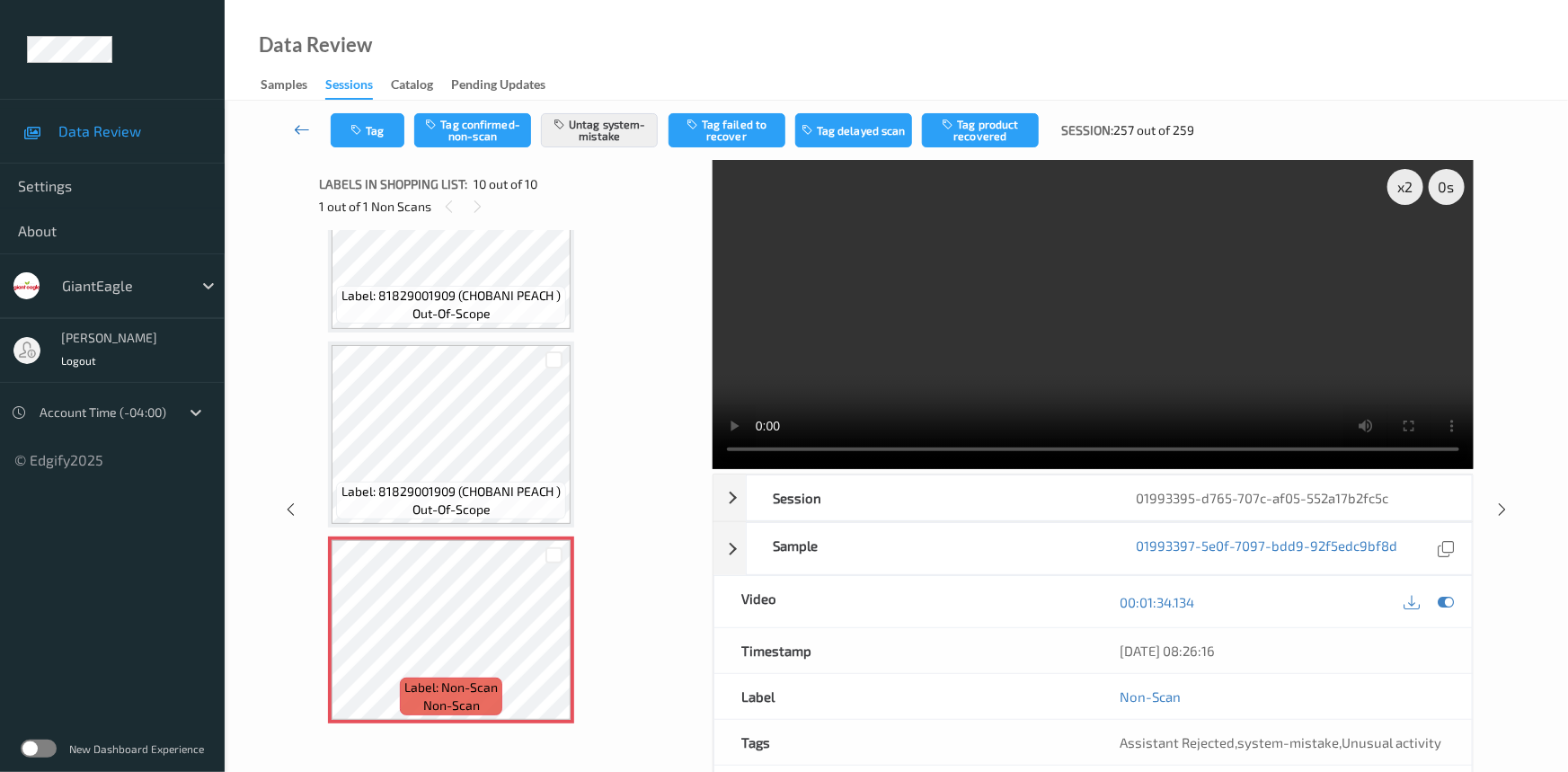
click at [295, 118] on link at bounding box center [303, 130] width 57 height 34
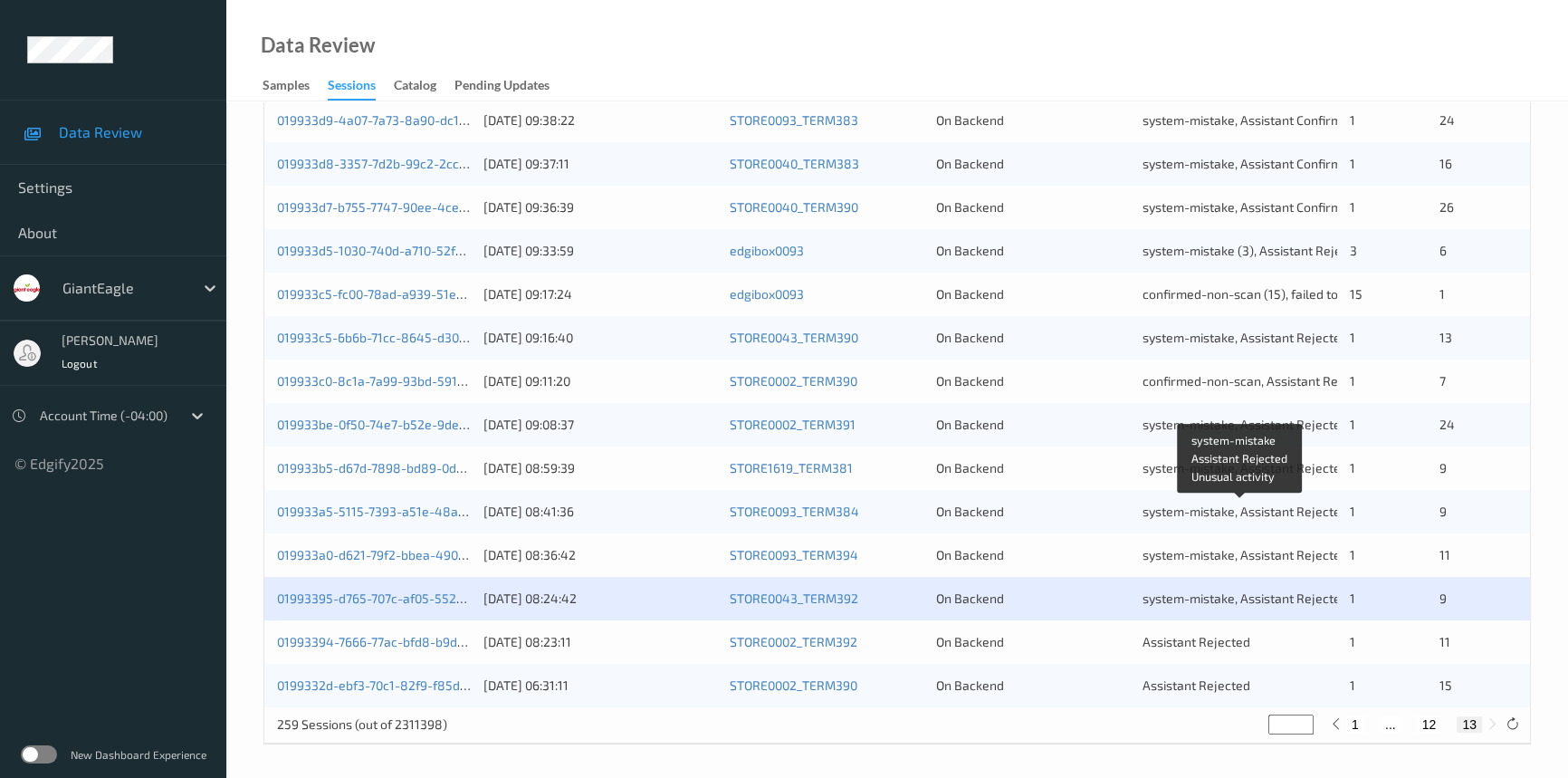
scroll to position [602, 0]
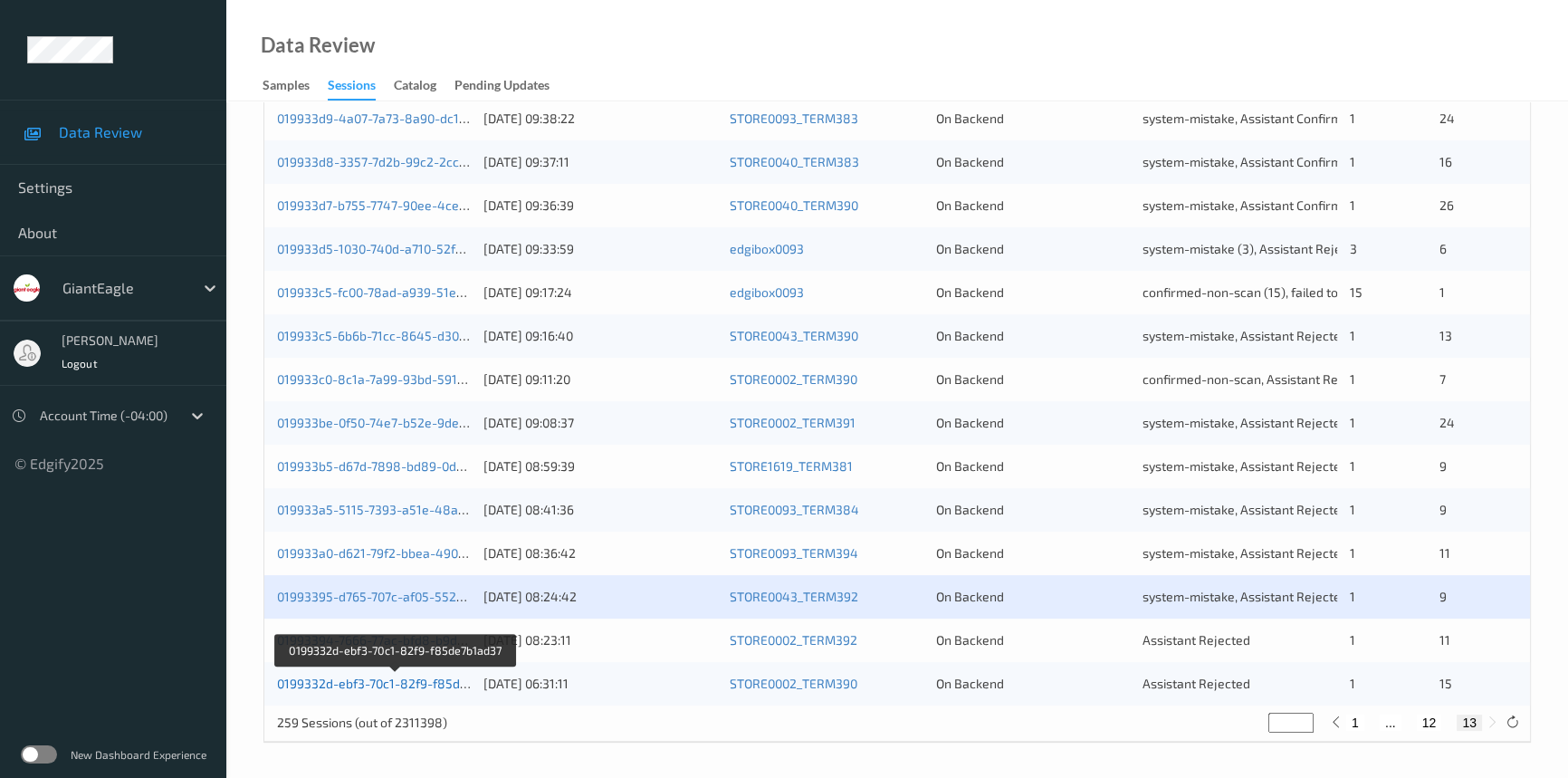
click at [357, 684] on link "0199332d-ebf3-70c1-82f9-f85de7b1ad37" at bounding box center [395, 683] width 237 height 16
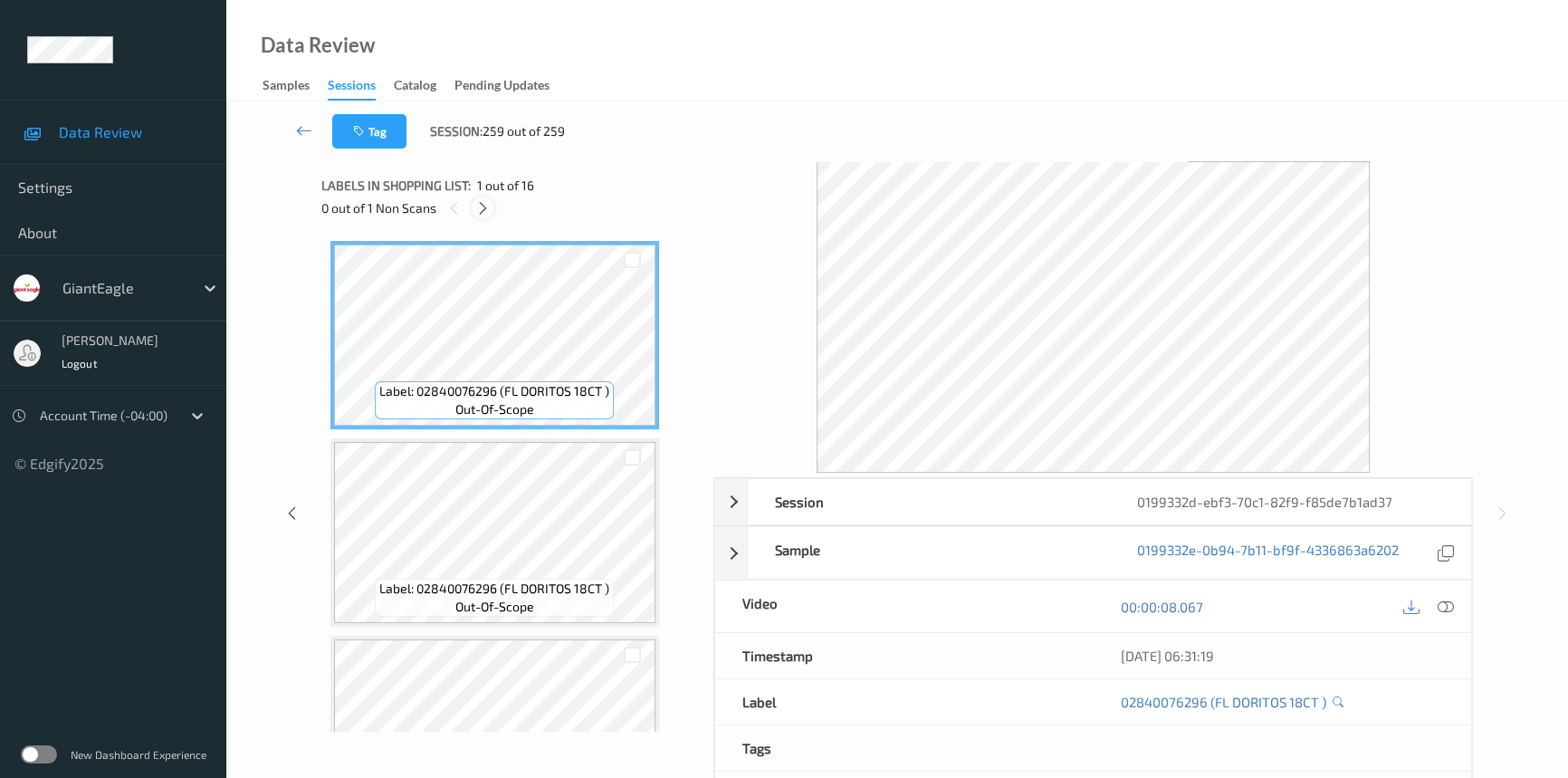
click at [485, 206] on icon at bounding box center [484, 208] width 16 height 16
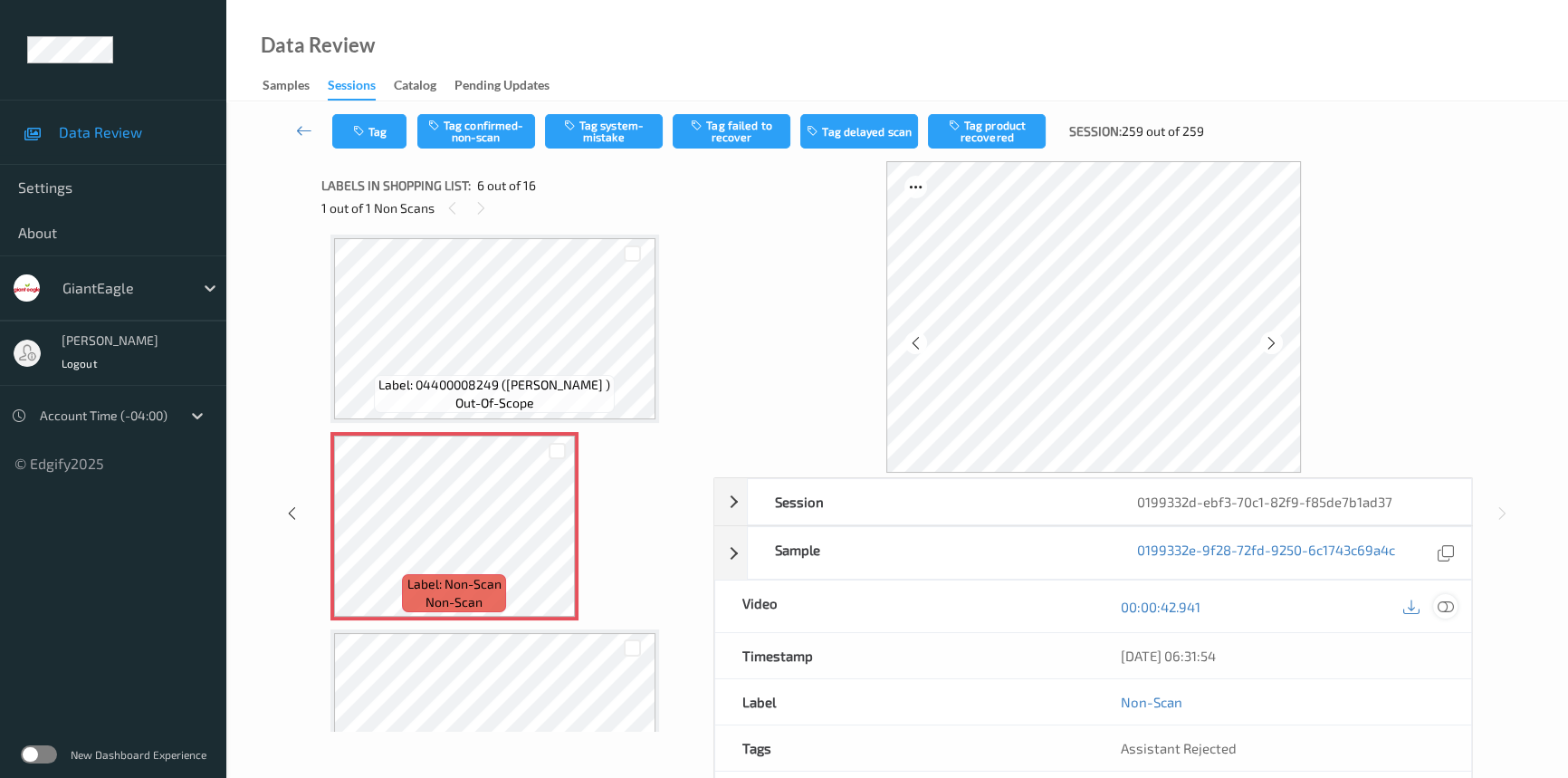
click at [1449, 605] on icon at bounding box center [1446, 607] width 16 height 16
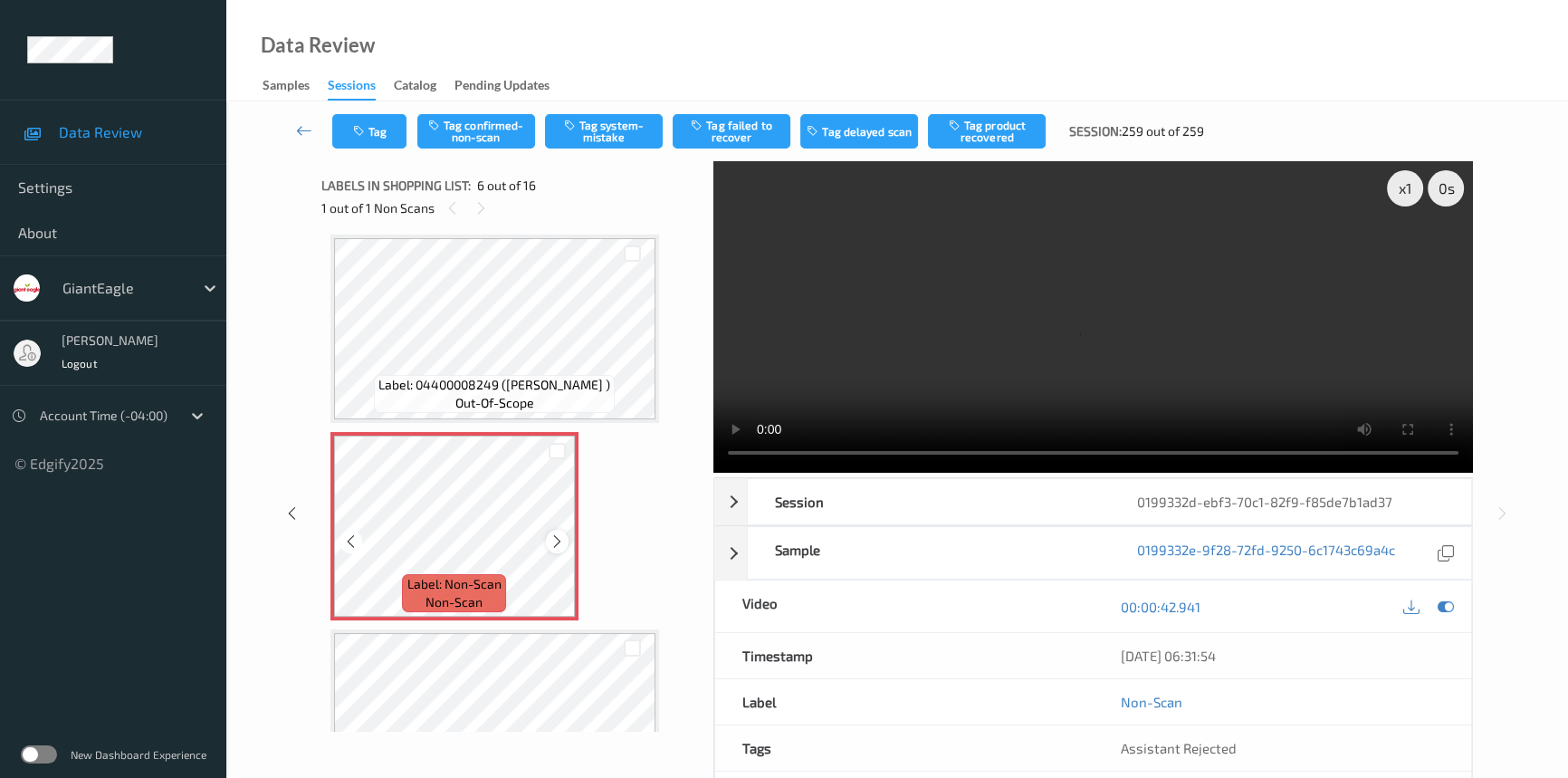
click at [560, 533] on icon at bounding box center [557, 541] width 16 height 16
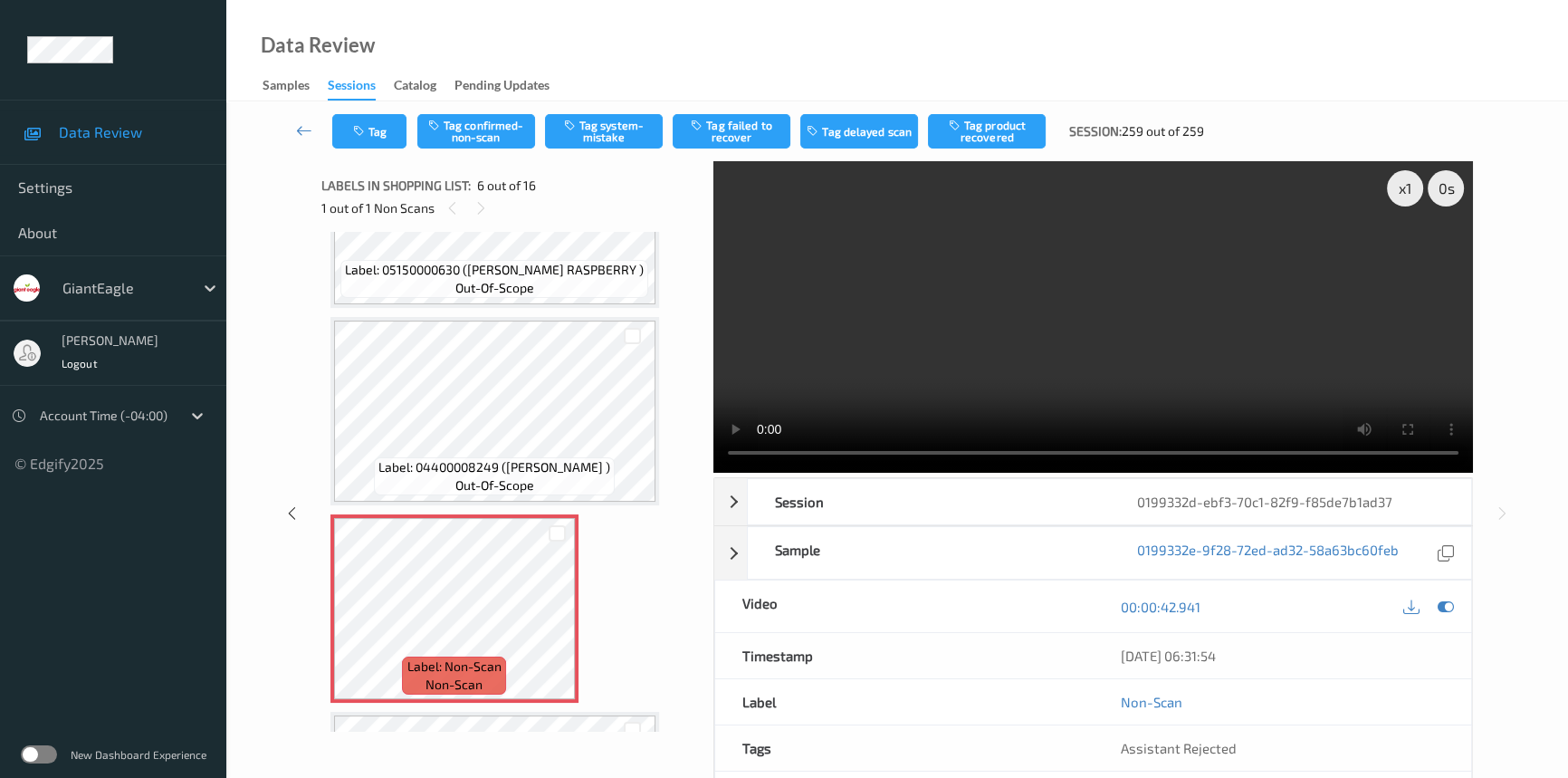
click at [1009, 372] on video at bounding box center [1093, 317] width 759 height 311
click at [1405, 181] on div "x 1" at bounding box center [1404, 188] width 37 height 37
click at [852, 278] on video at bounding box center [1093, 317] width 759 height 311
click at [966, 358] on video at bounding box center [1093, 317] width 759 height 311
click at [1060, 381] on video at bounding box center [1093, 317] width 759 height 311
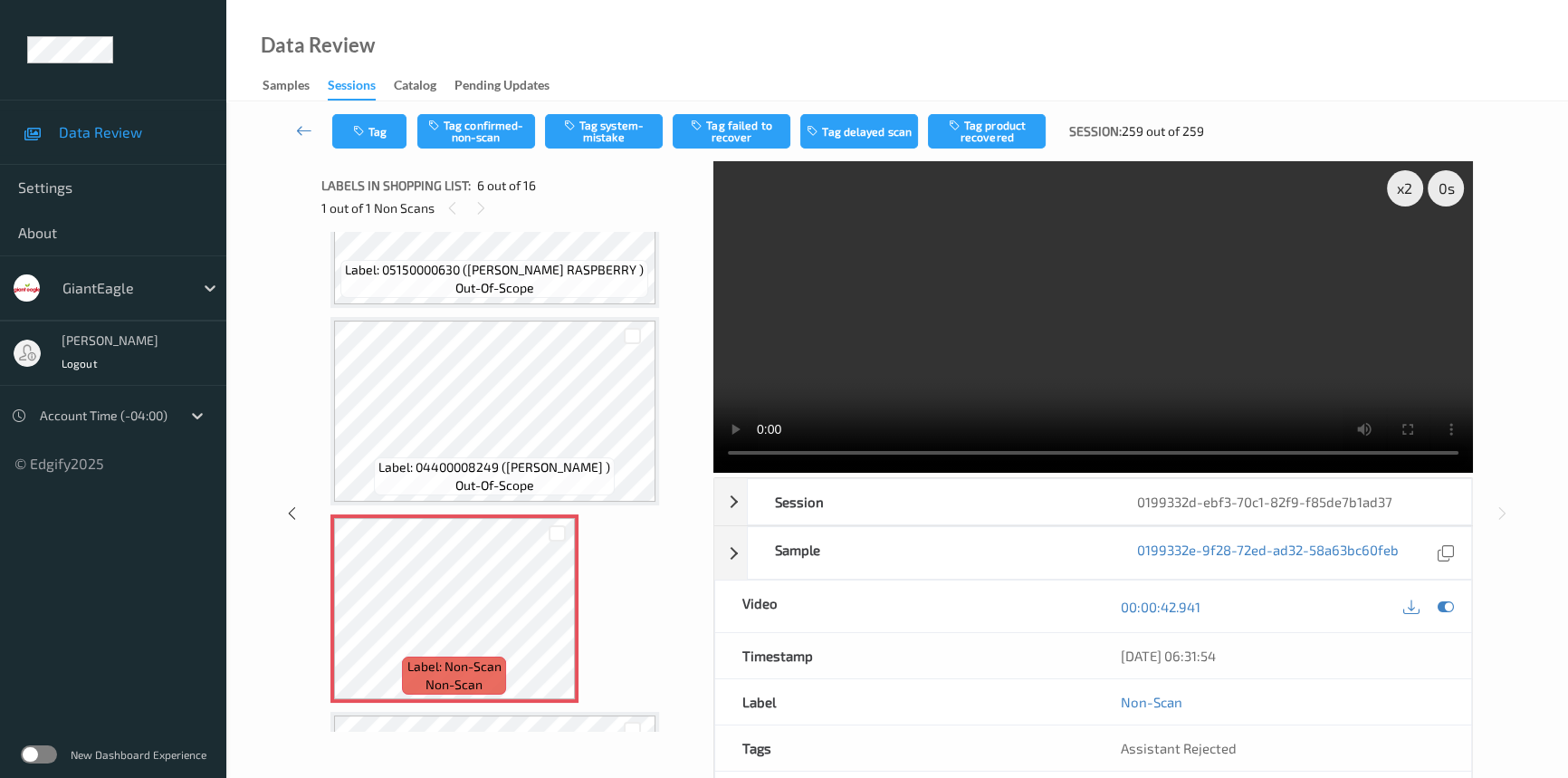
scroll to position [549, 0]
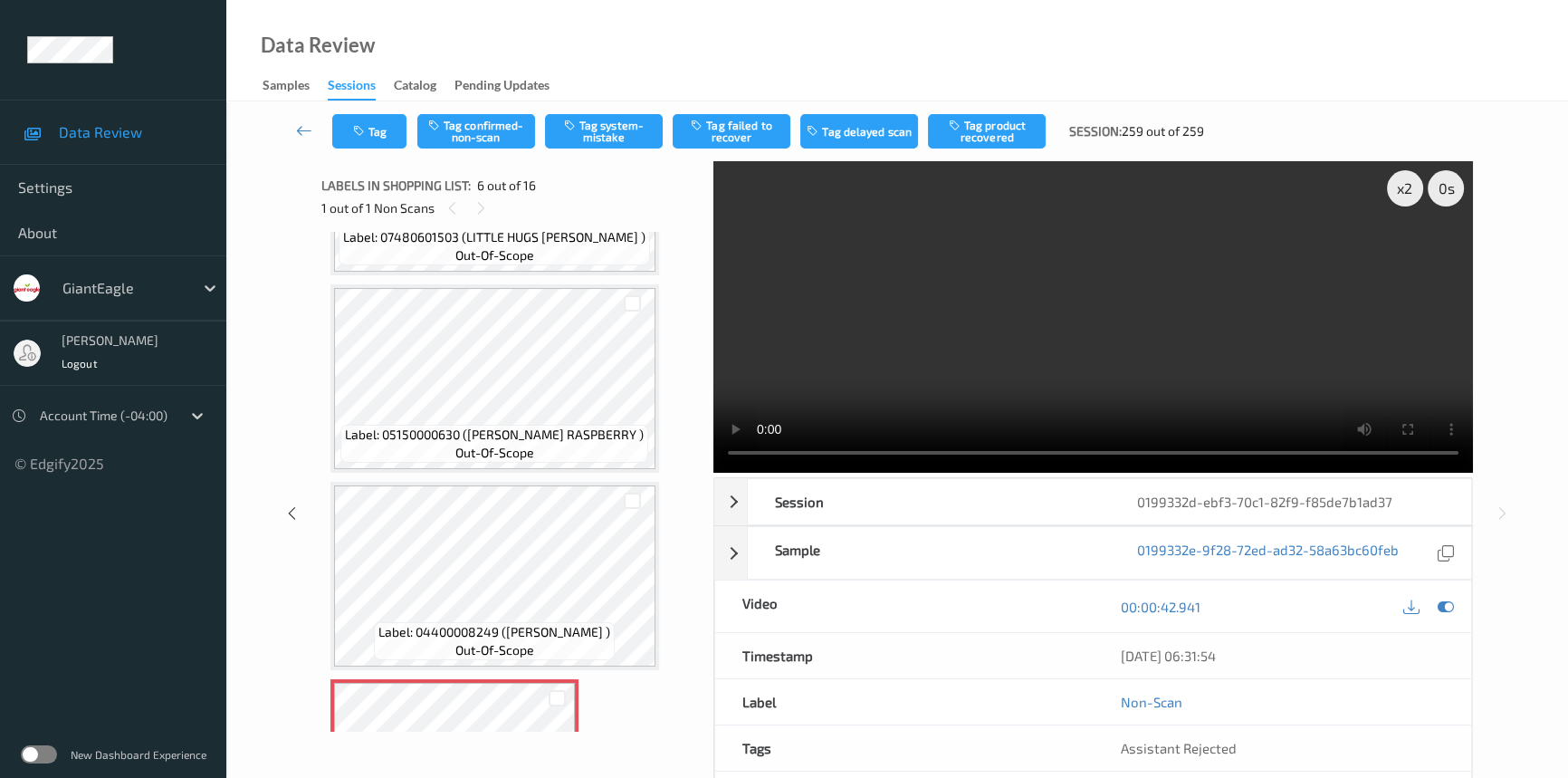
click at [1049, 361] on video at bounding box center [1093, 317] width 759 height 311
click at [1094, 359] on video at bounding box center [1093, 317] width 759 height 311
click at [1088, 366] on video at bounding box center [1093, 317] width 759 height 311
click at [1222, 257] on video at bounding box center [1093, 317] width 759 height 311
click at [1282, 289] on video at bounding box center [1093, 317] width 759 height 311
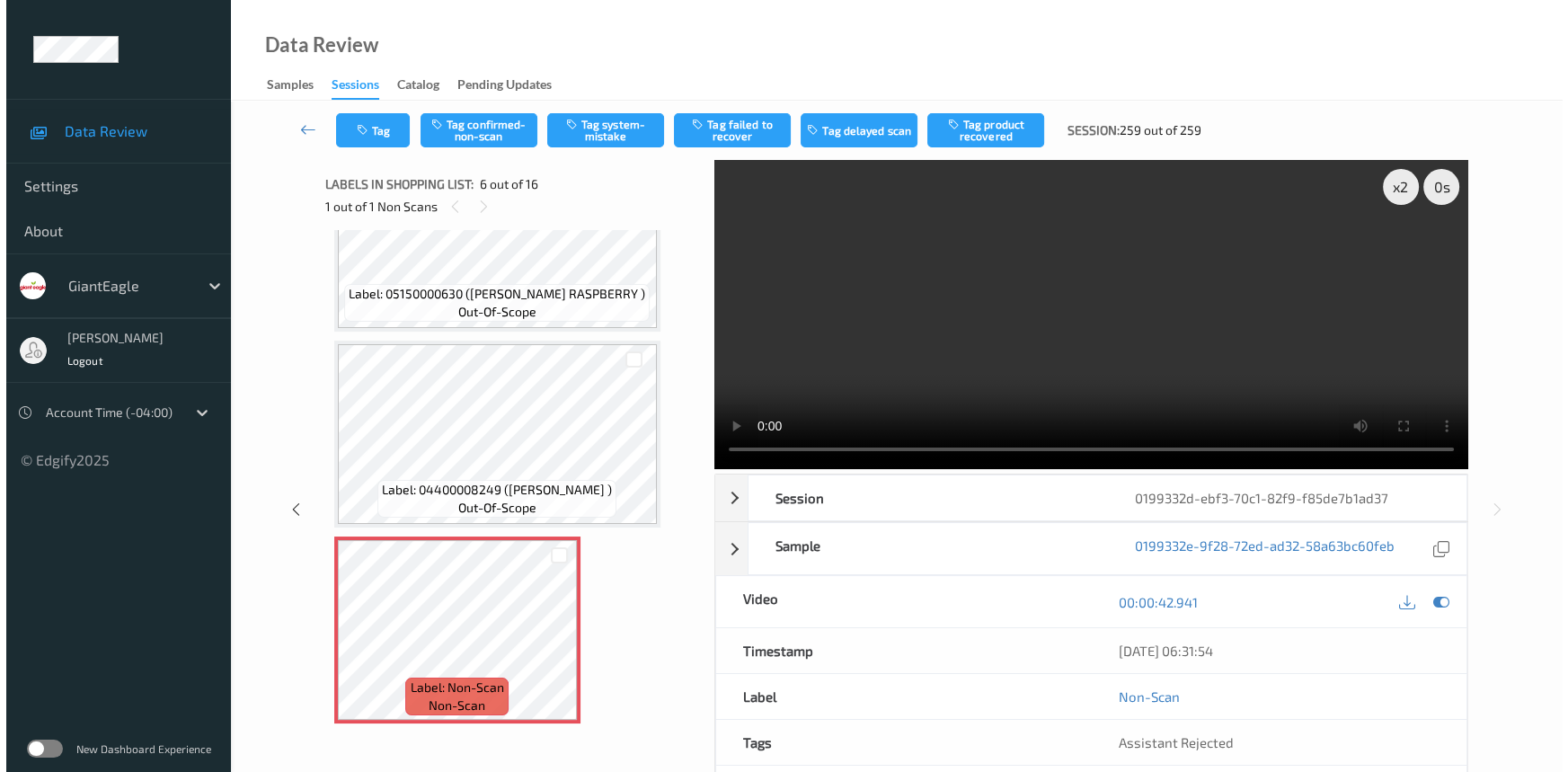
scroll to position [708, 0]
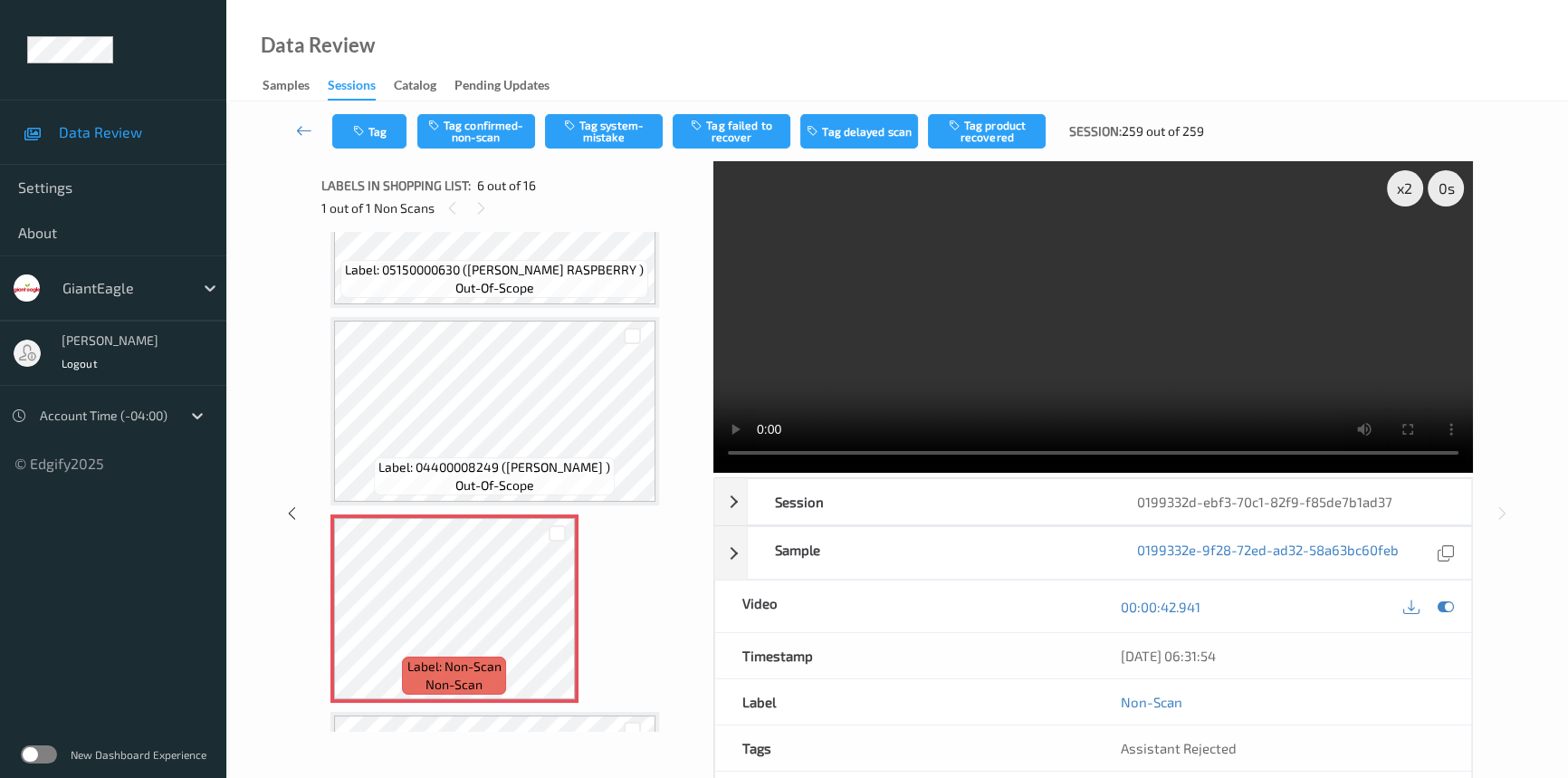
click at [951, 319] on video at bounding box center [1093, 317] width 759 height 311
click at [1077, 335] on video at bounding box center [1093, 317] width 759 height 311
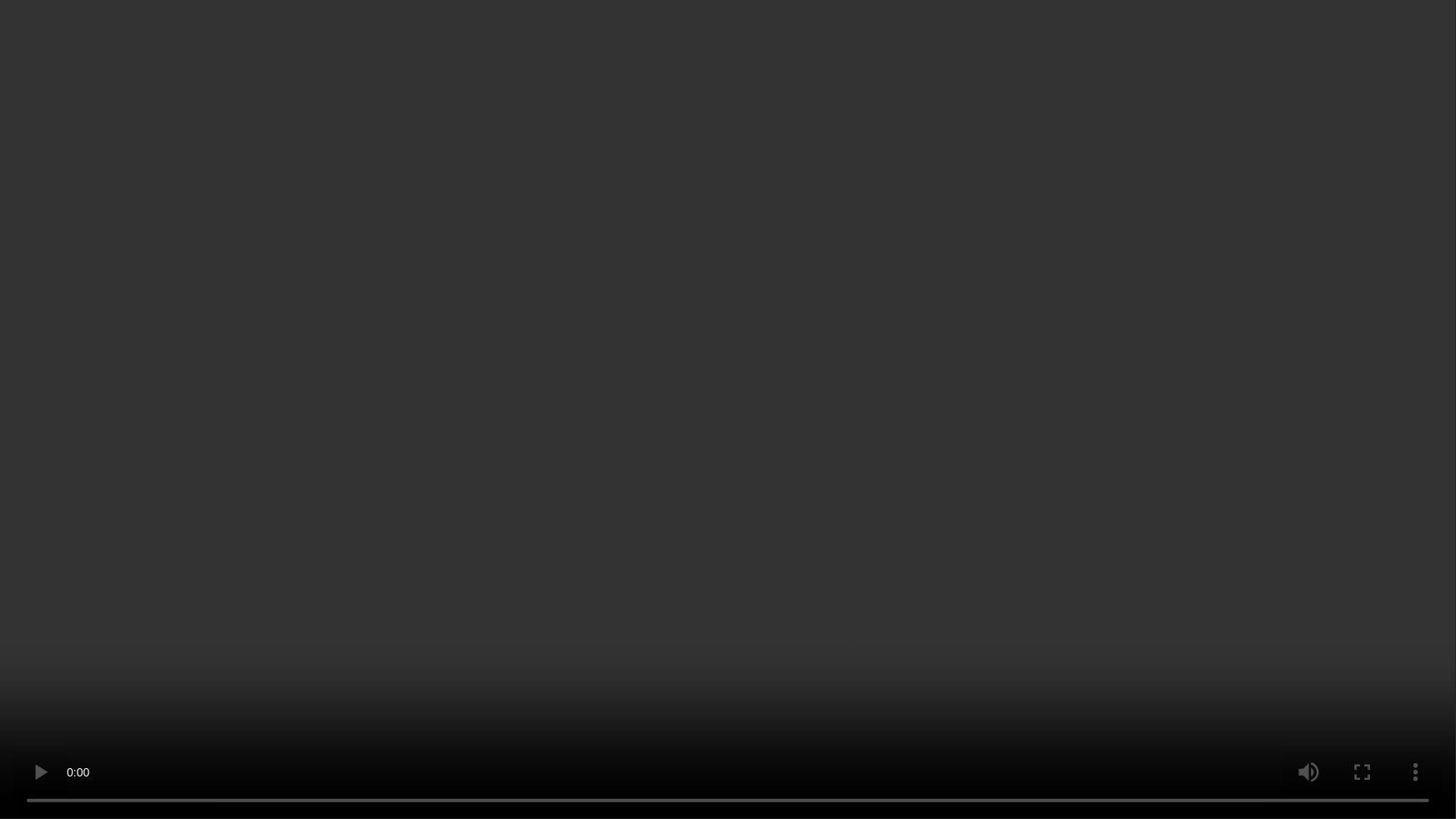
click at [618, 681] on video at bounding box center [728, 409] width 1456 height 819
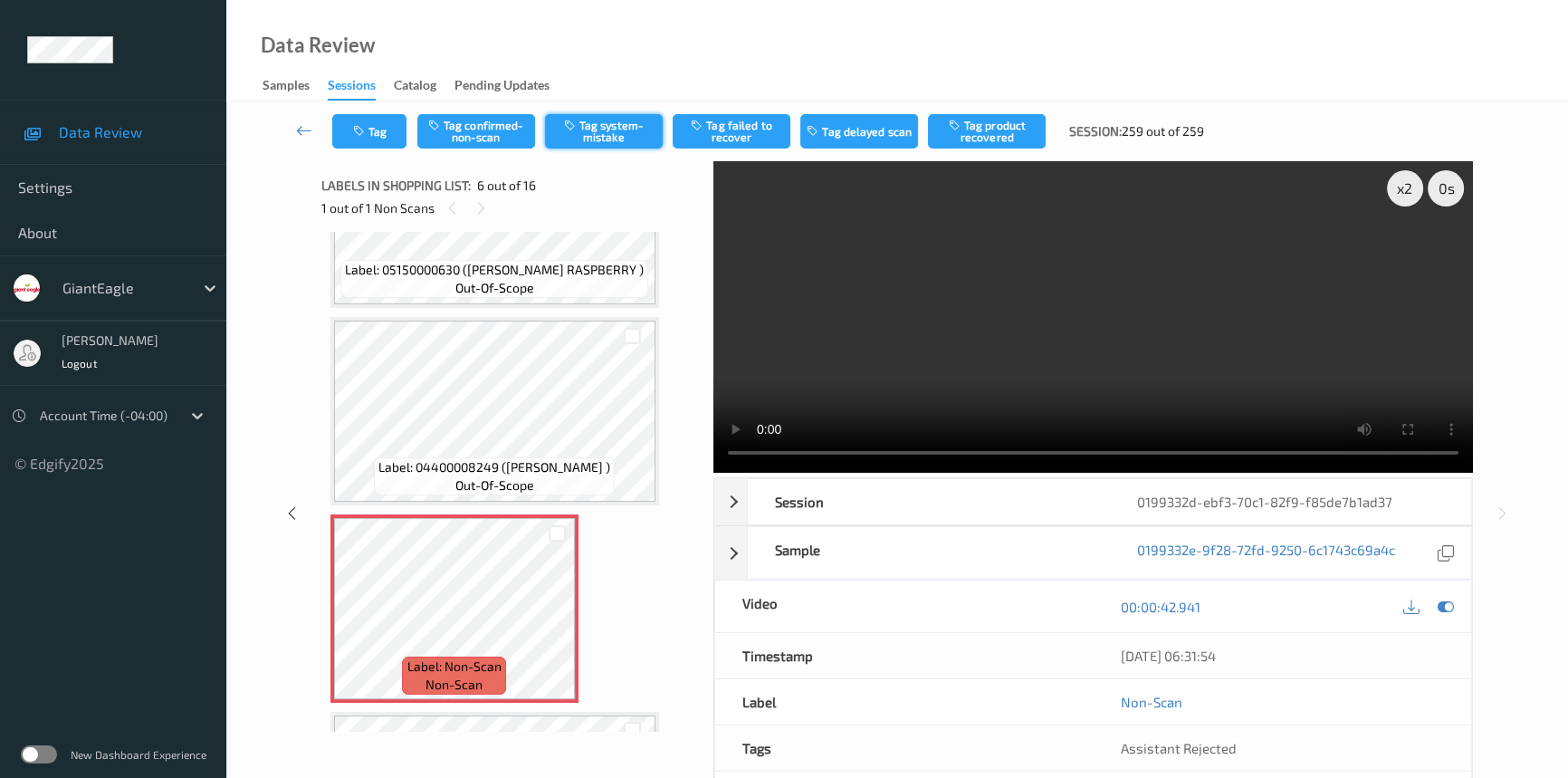
click at [622, 121] on button "Tag system-mistake" at bounding box center [604, 131] width 118 height 35
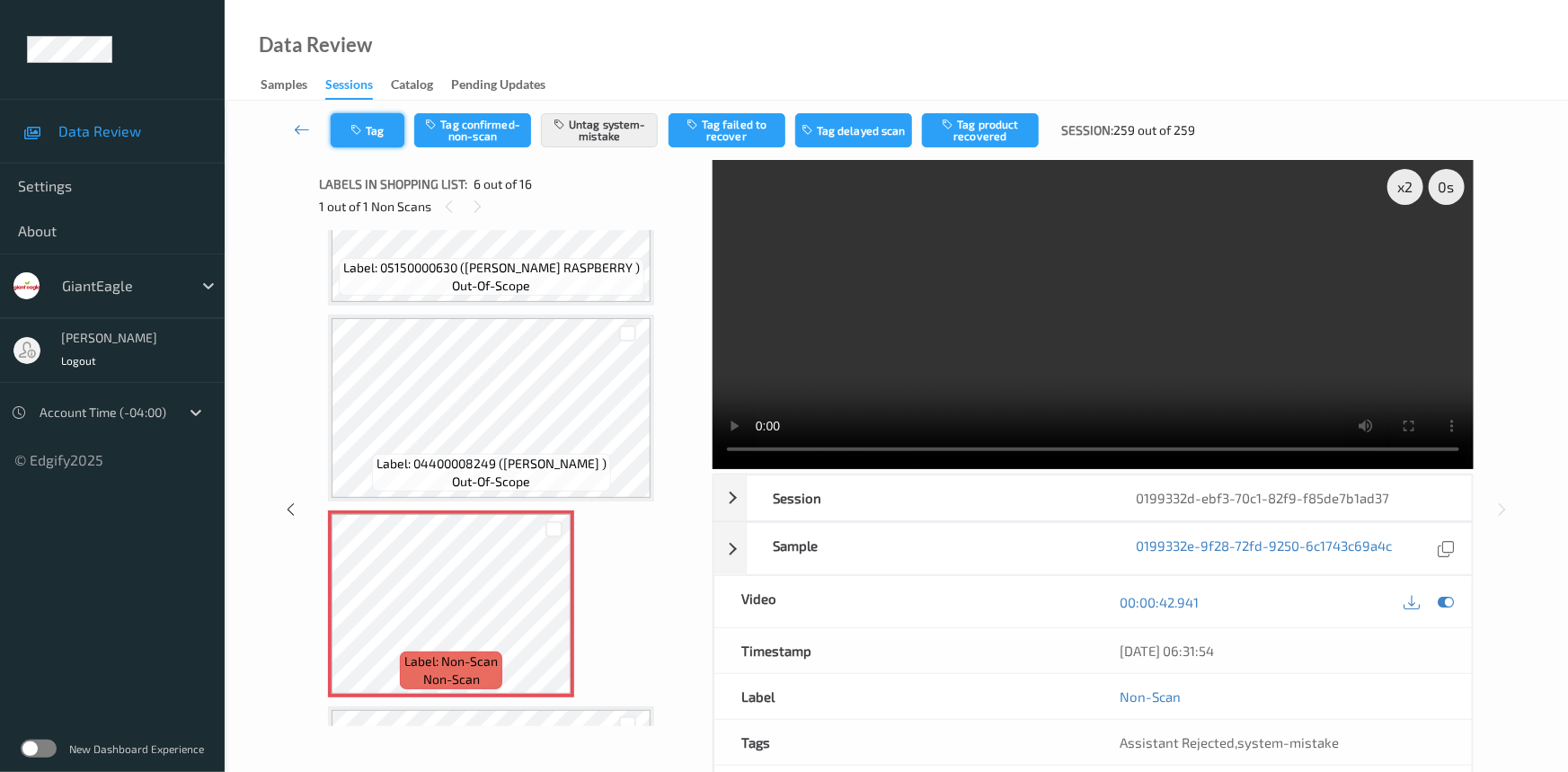
drag, startPoint x: 368, startPoint y: 118, endPoint x: 377, endPoint y: 120, distance: 9.2
click at [377, 120] on button "Tag" at bounding box center [367, 130] width 74 height 34
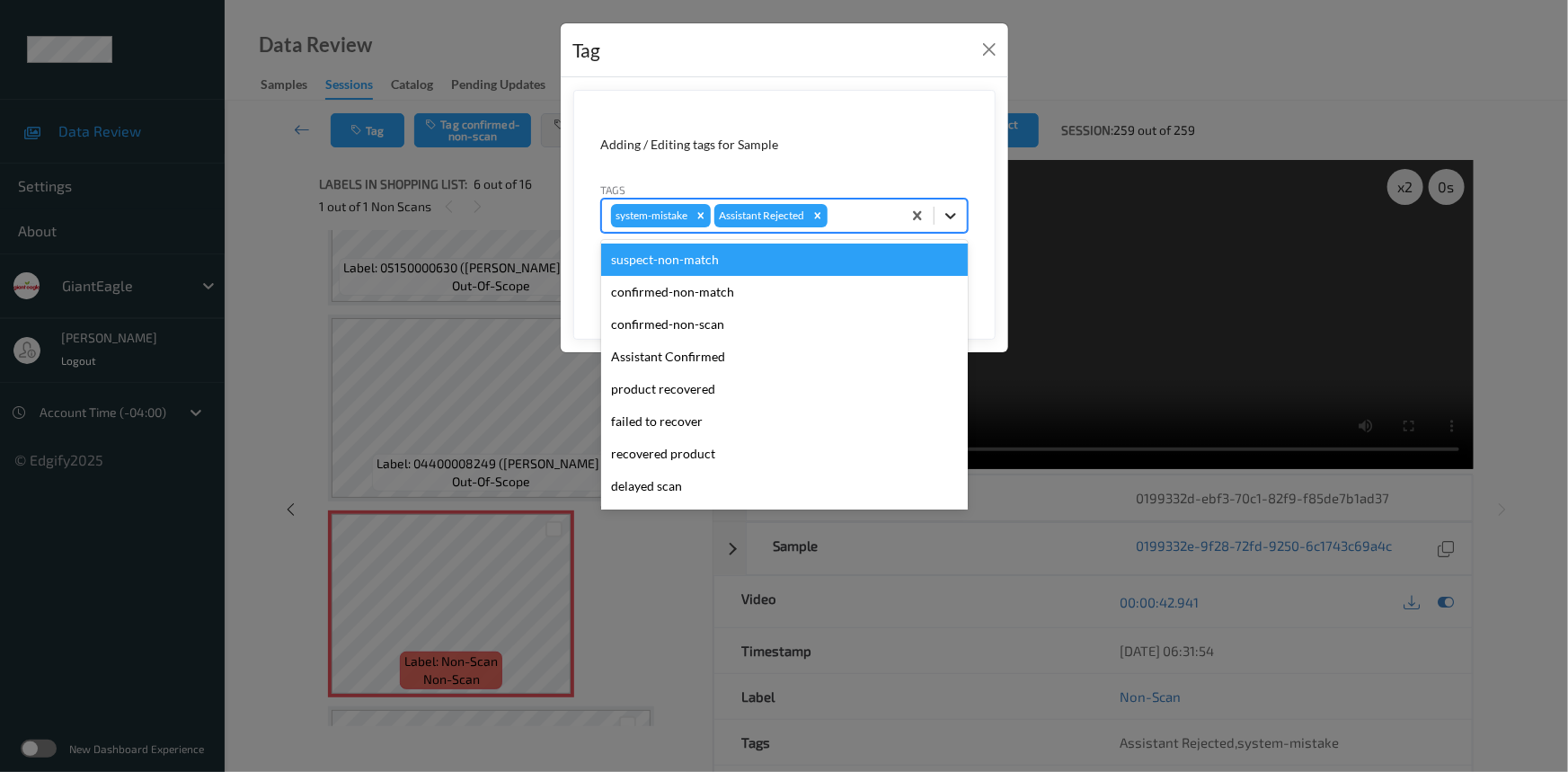
click at [953, 212] on icon at bounding box center [950, 215] width 18 height 18
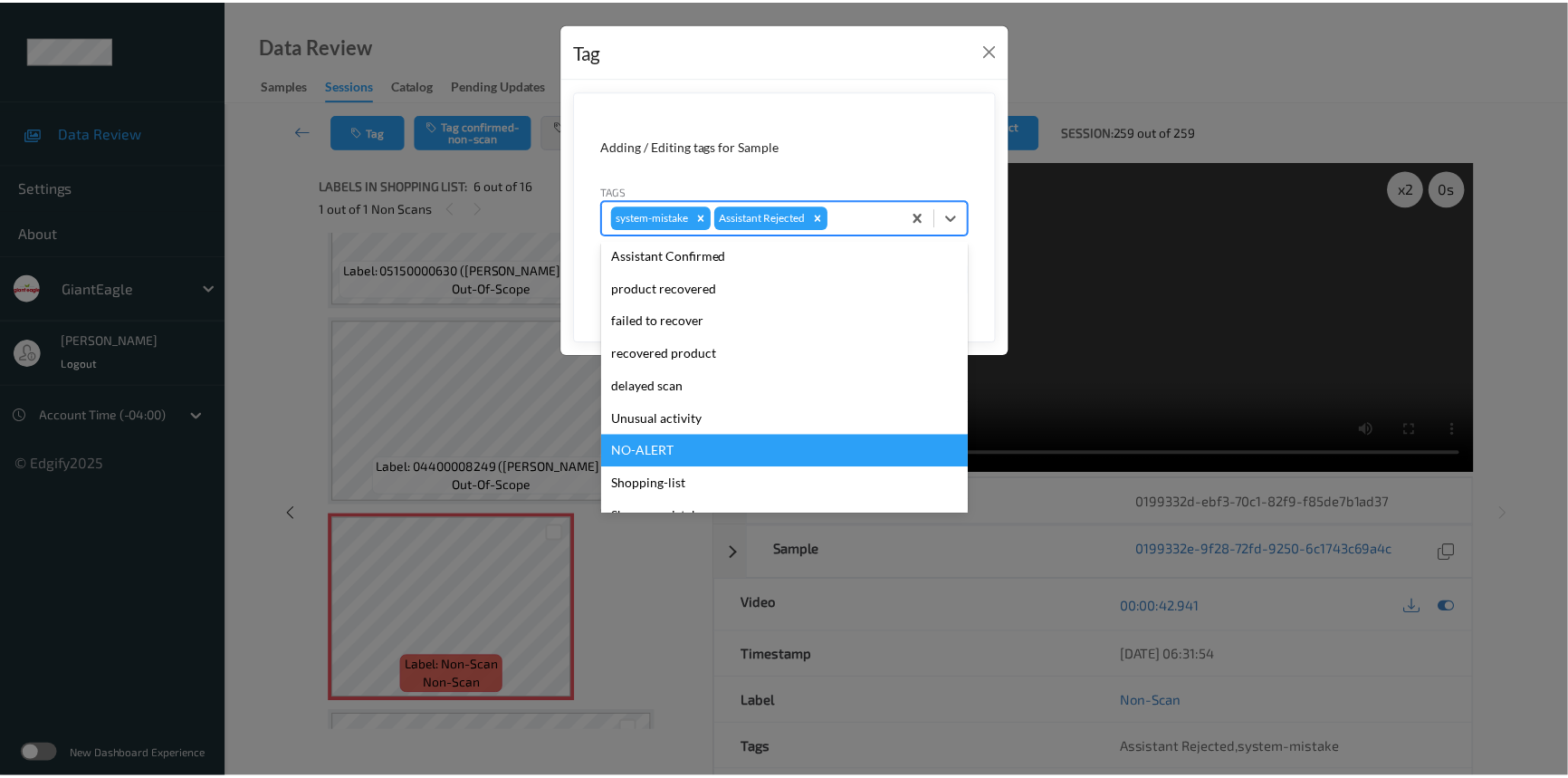
scroll to position [160, 0]
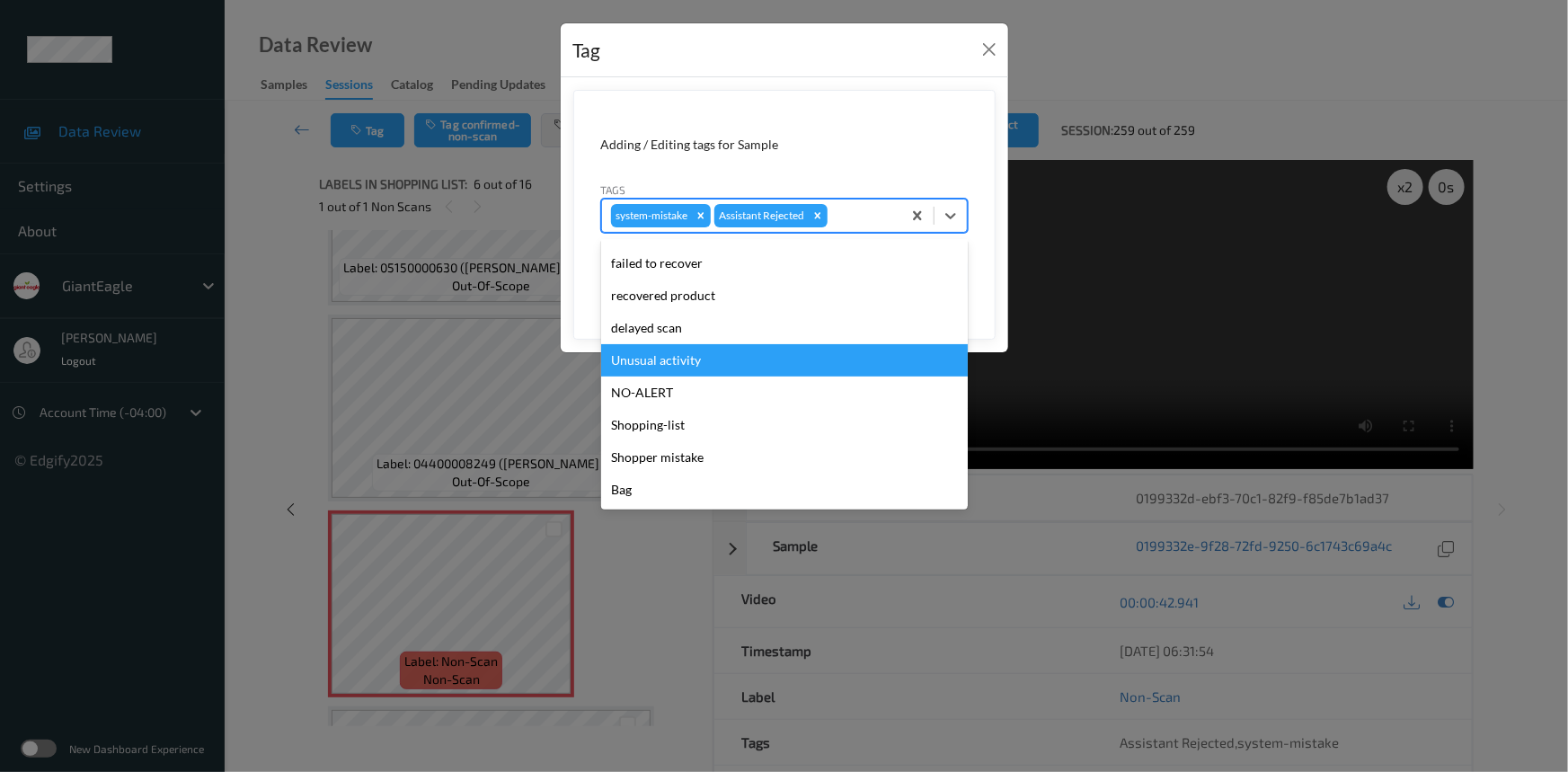
click at [703, 365] on div "Unusual activity" at bounding box center [784, 360] width 367 height 32
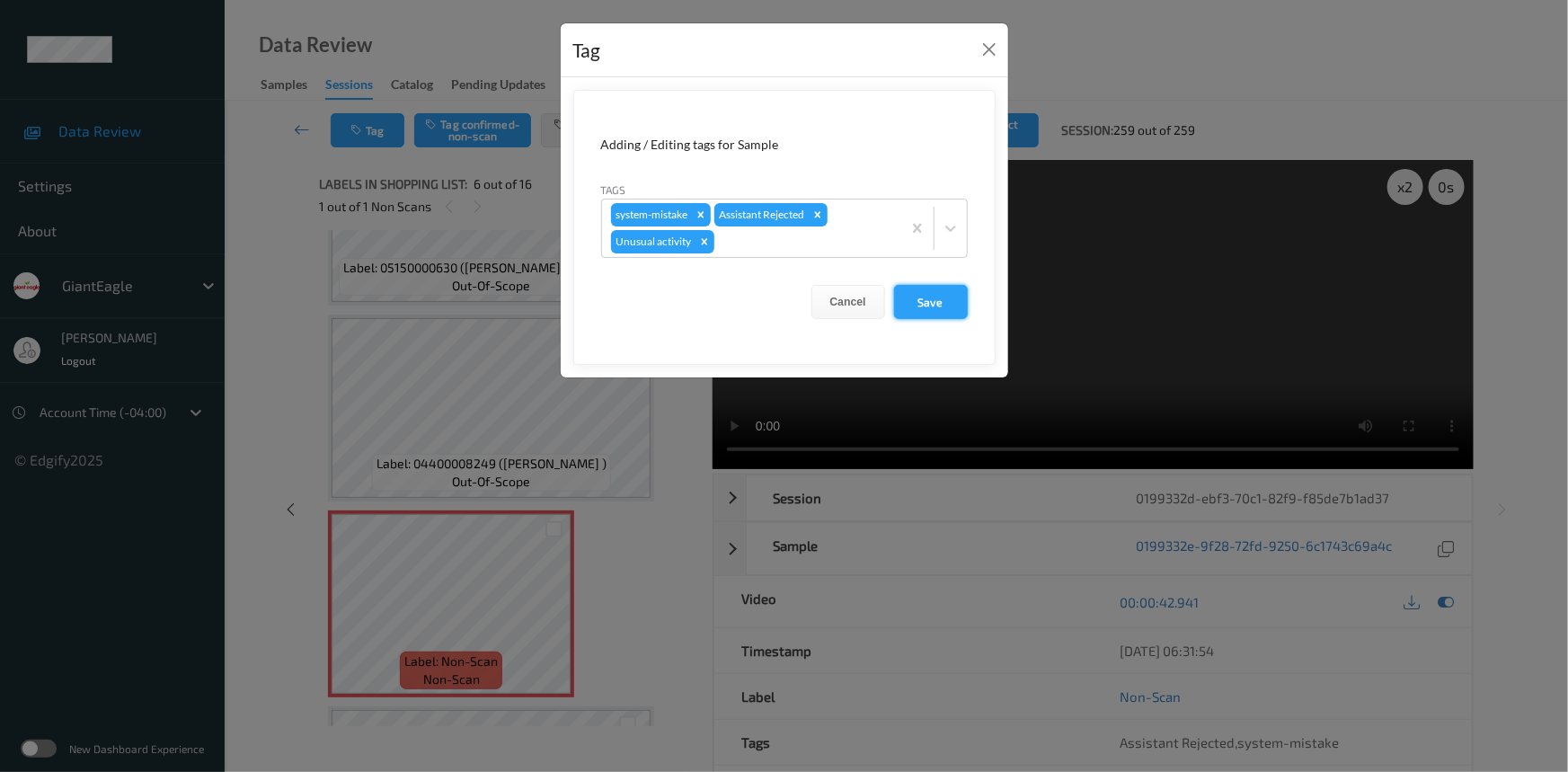
click at [931, 307] on button "Save" at bounding box center [931, 302] width 74 height 34
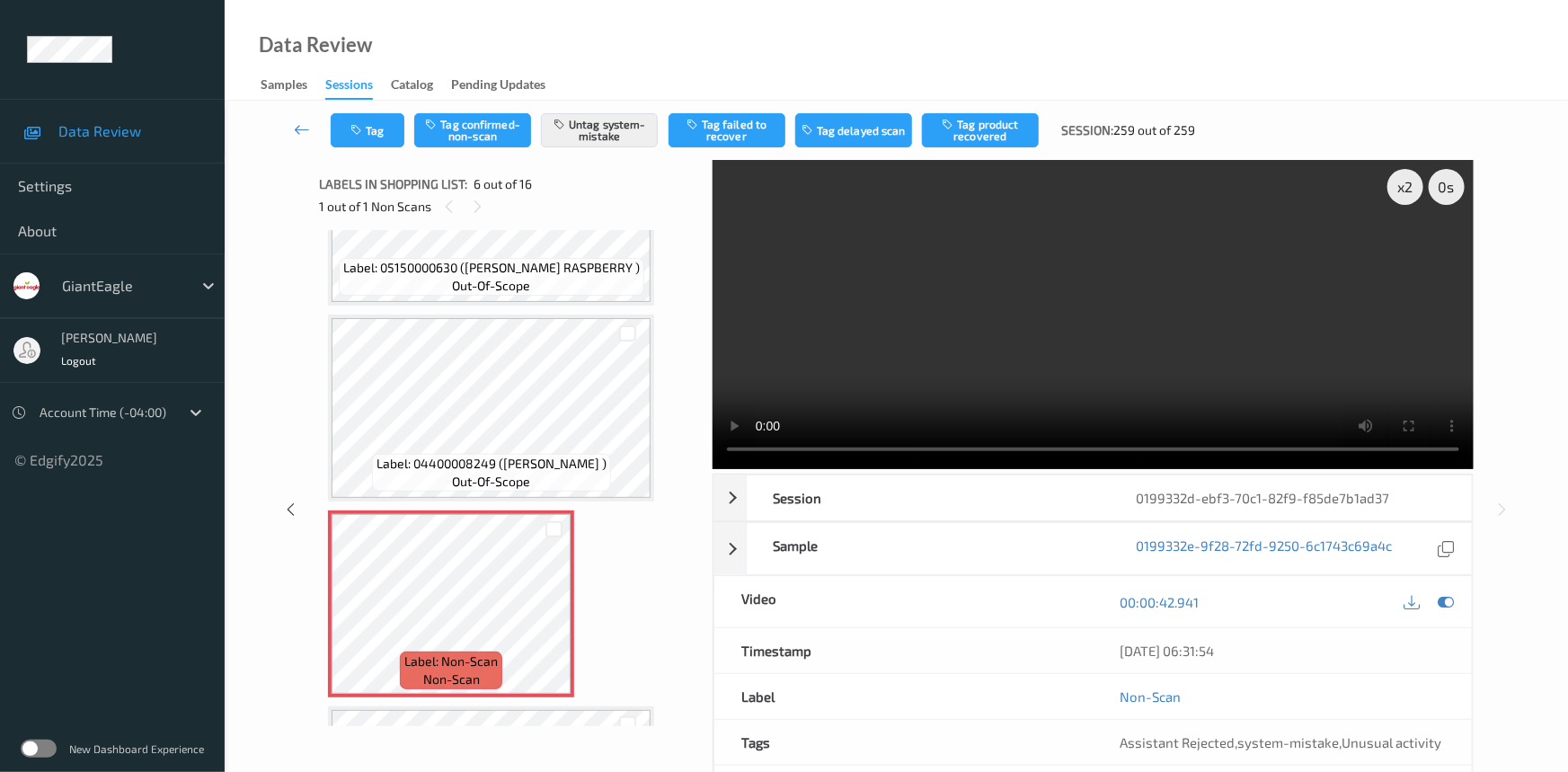
click at [296, 117] on link at bounding box center [303, 130] width 57 height 34
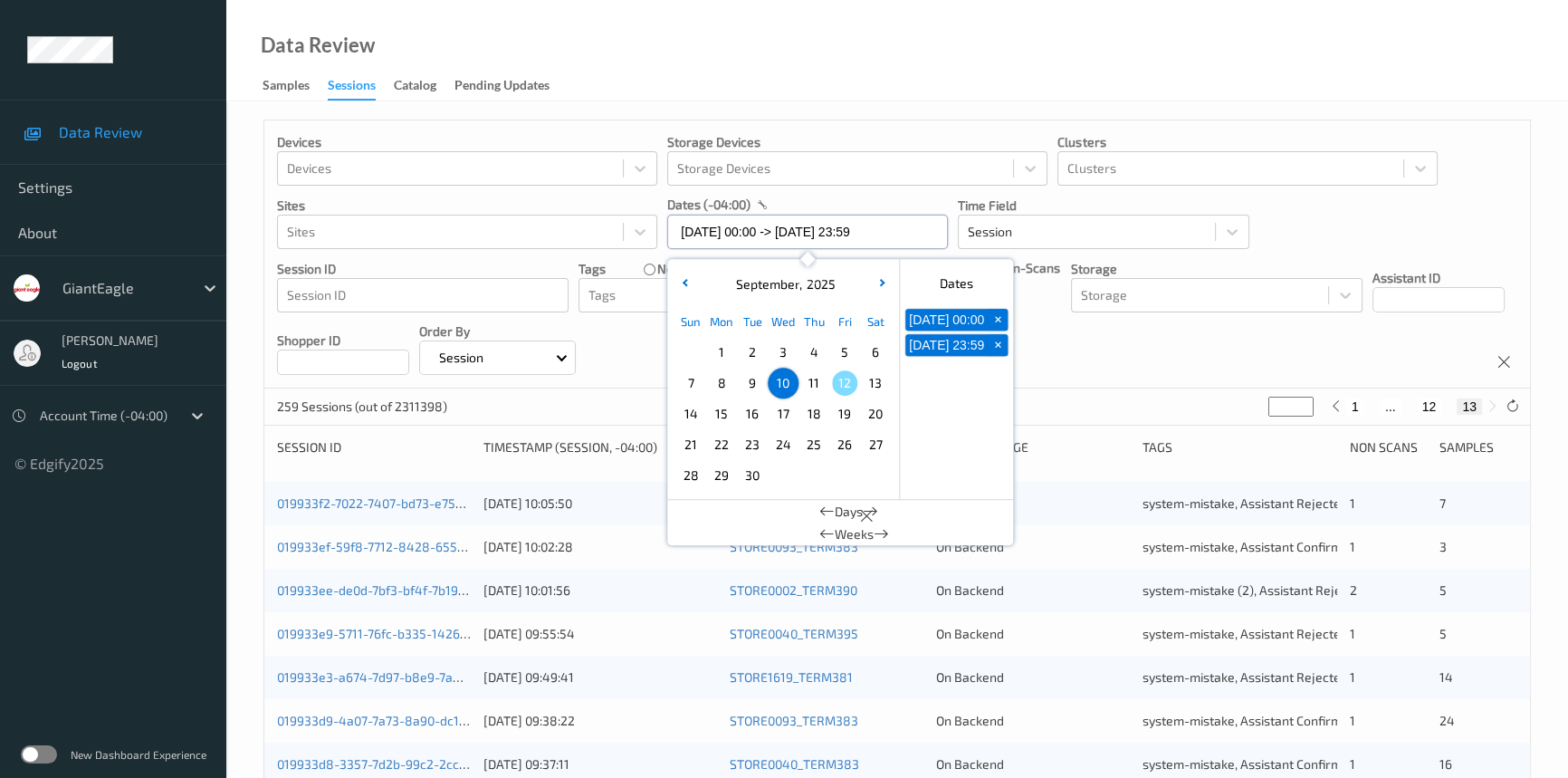
click at [933, 235] on input "[DATE] 00:00 -> [DATE] 23:59" at bounding box center [807, 231] width 280 height 35
click at [814, 380] on span "11" at bounding box center [814, 384] width 26 height 26
type input "[DATE] 00:00"
type input "*"
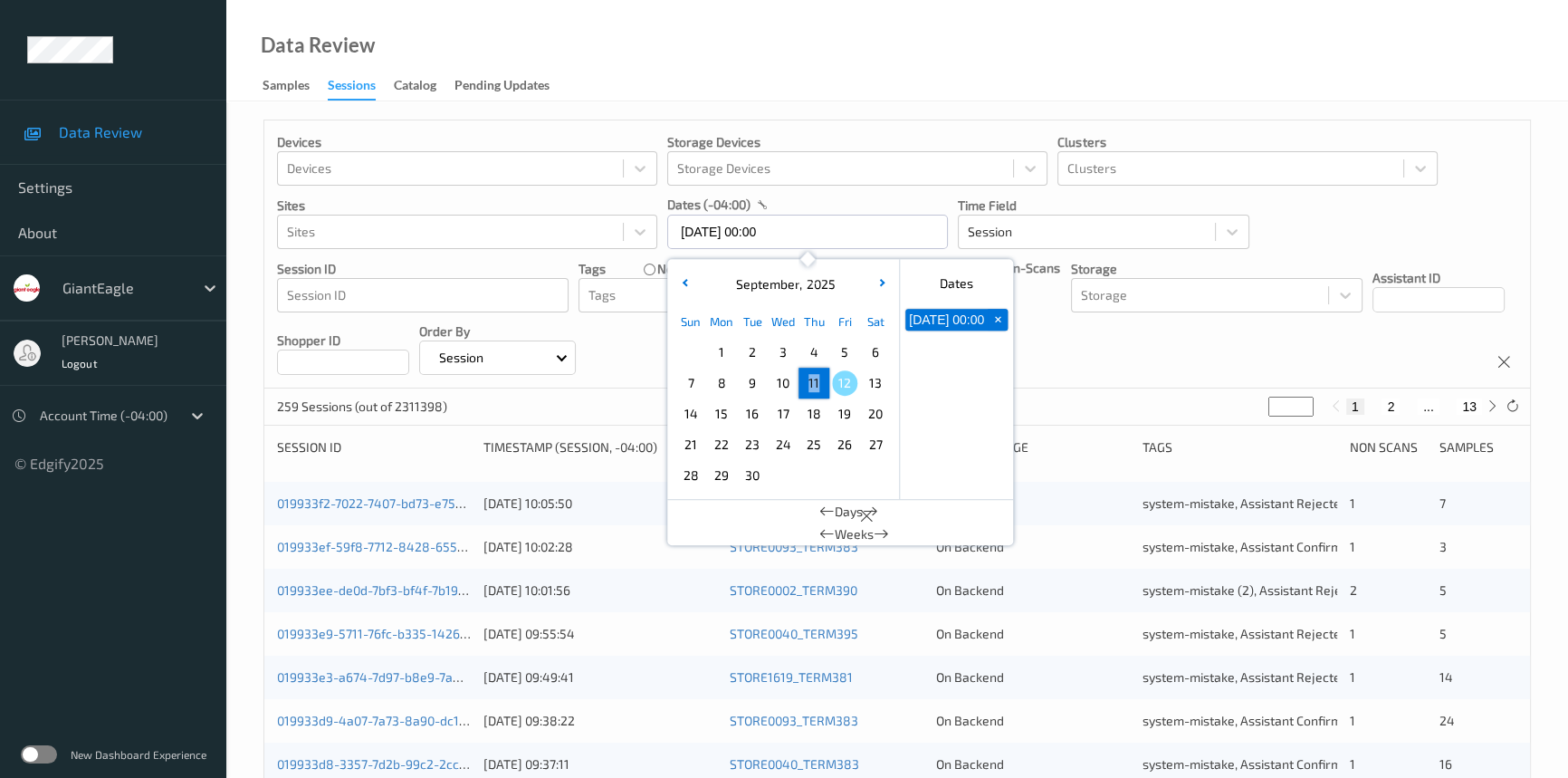
click at [814, 380] on span "11" at bounding box center [814, 384] width 26 height 26
type input "[DATE] 00:00 -> [DATE] 23:59"
click at [873, 43] on div "Data Review Samples Sessions Catalog Pending Updates" at bounding box center [897, 51] width 1342 height 101
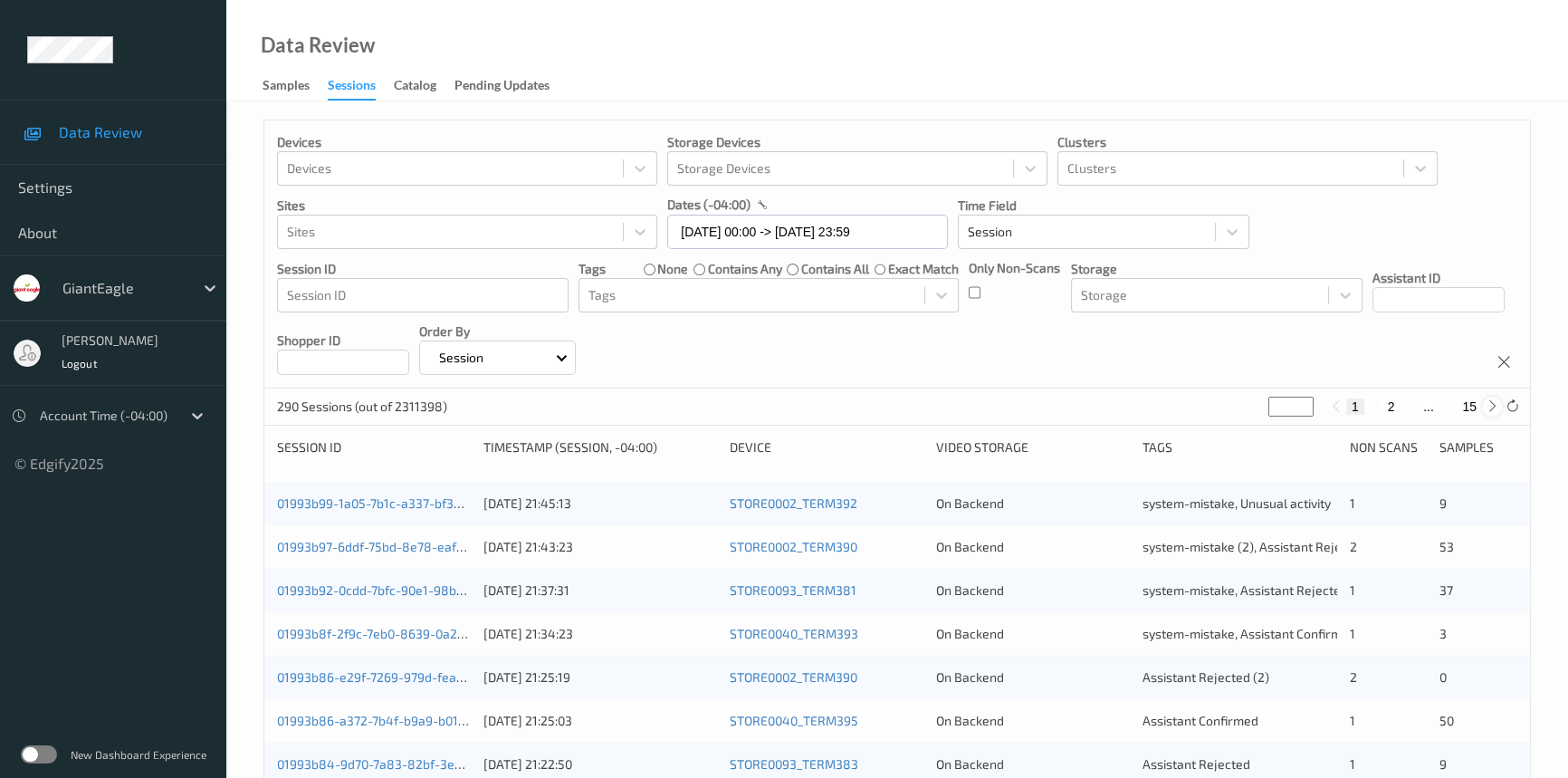
click at [1487, 406] on icon at bounding box center [1493, 406] width 14 height 14
type input "*"
click at [1487, 406] on icon at bounding box center [1493, 406] width 14 height 14
type input "*"
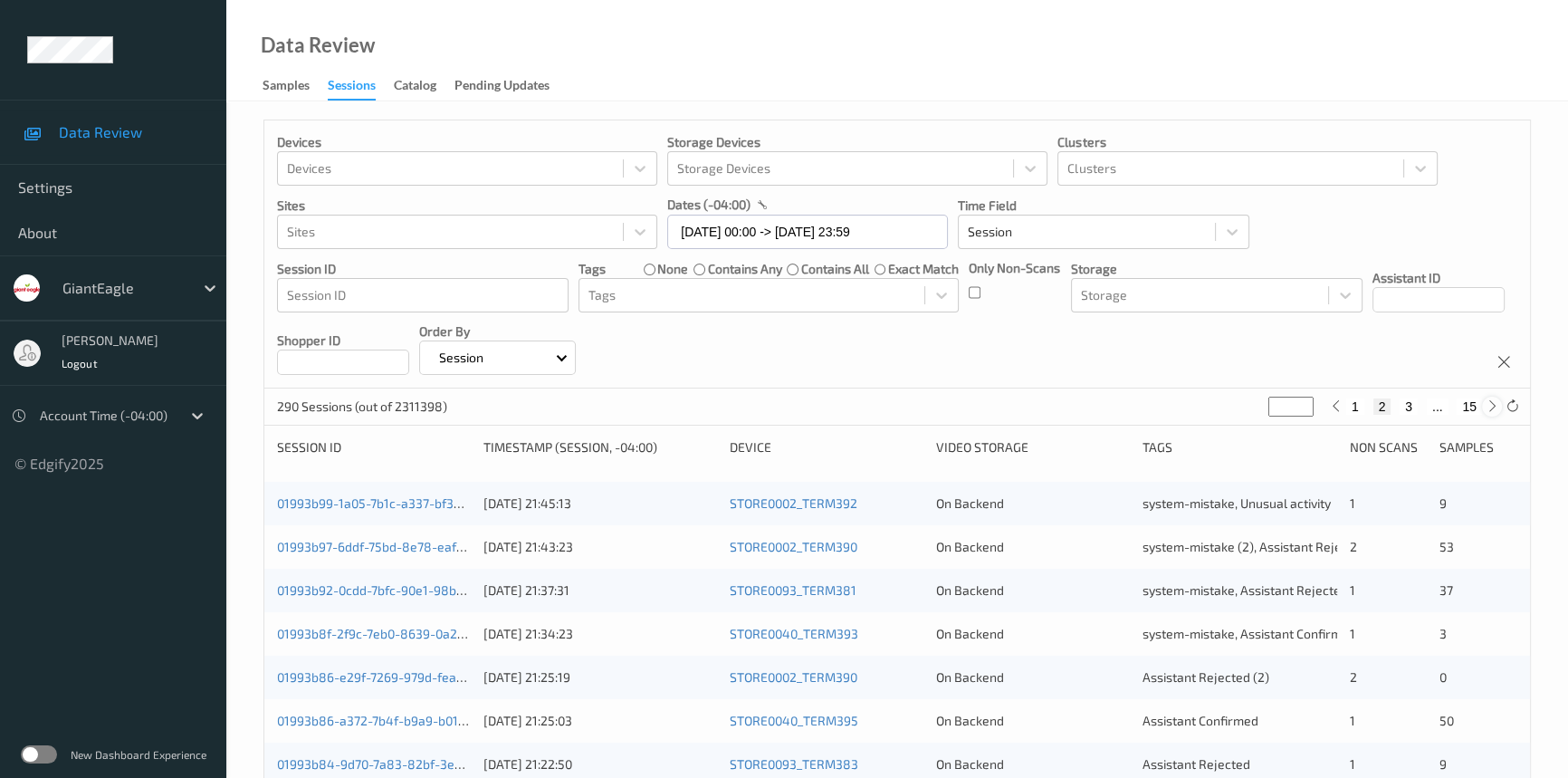
type input "*"
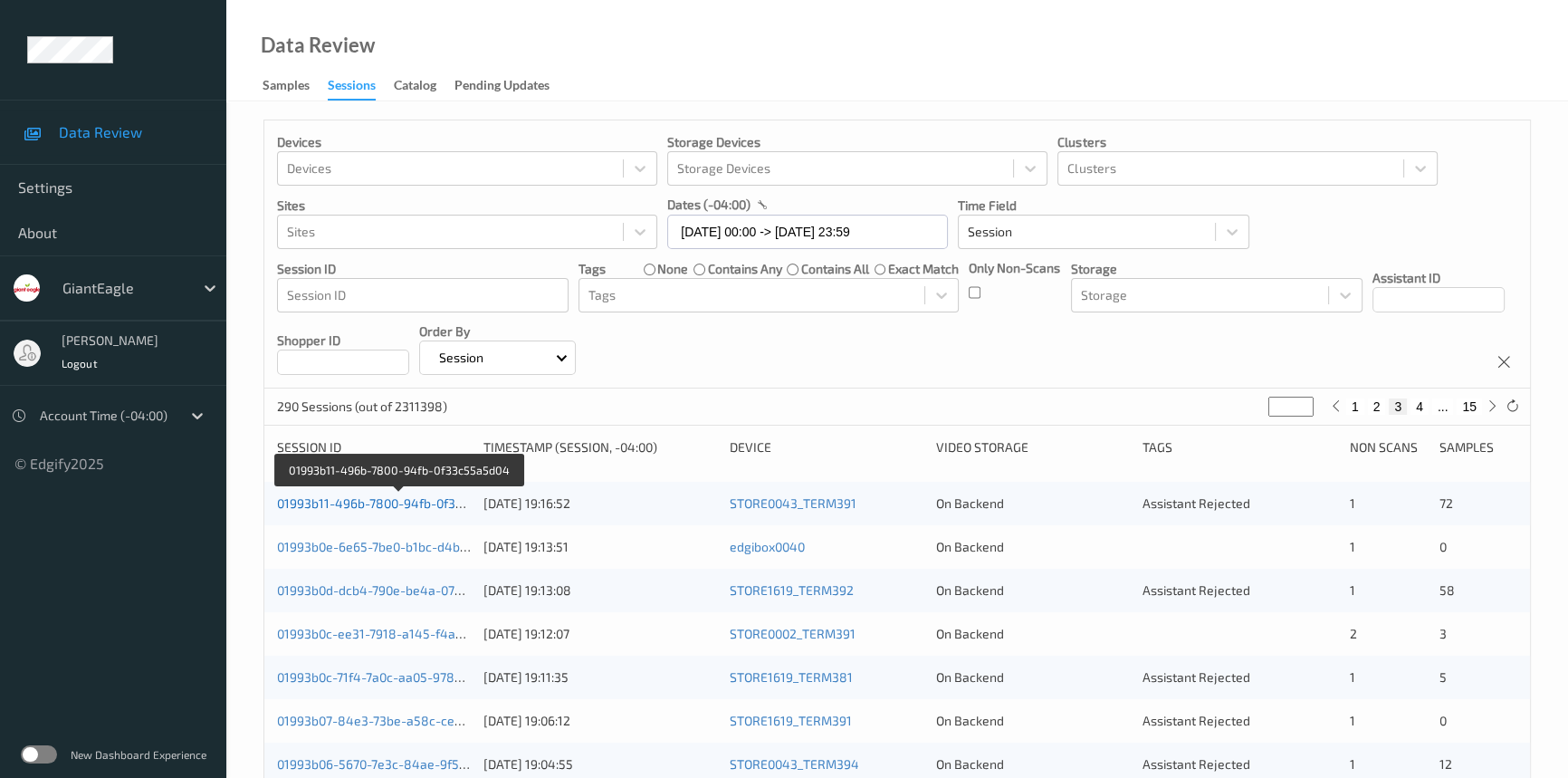
click at [355, 500] on link "01993b11-496b-7800-94fb-0f33c55a5d04" at bounding box center [399, 503] width 244 height 16
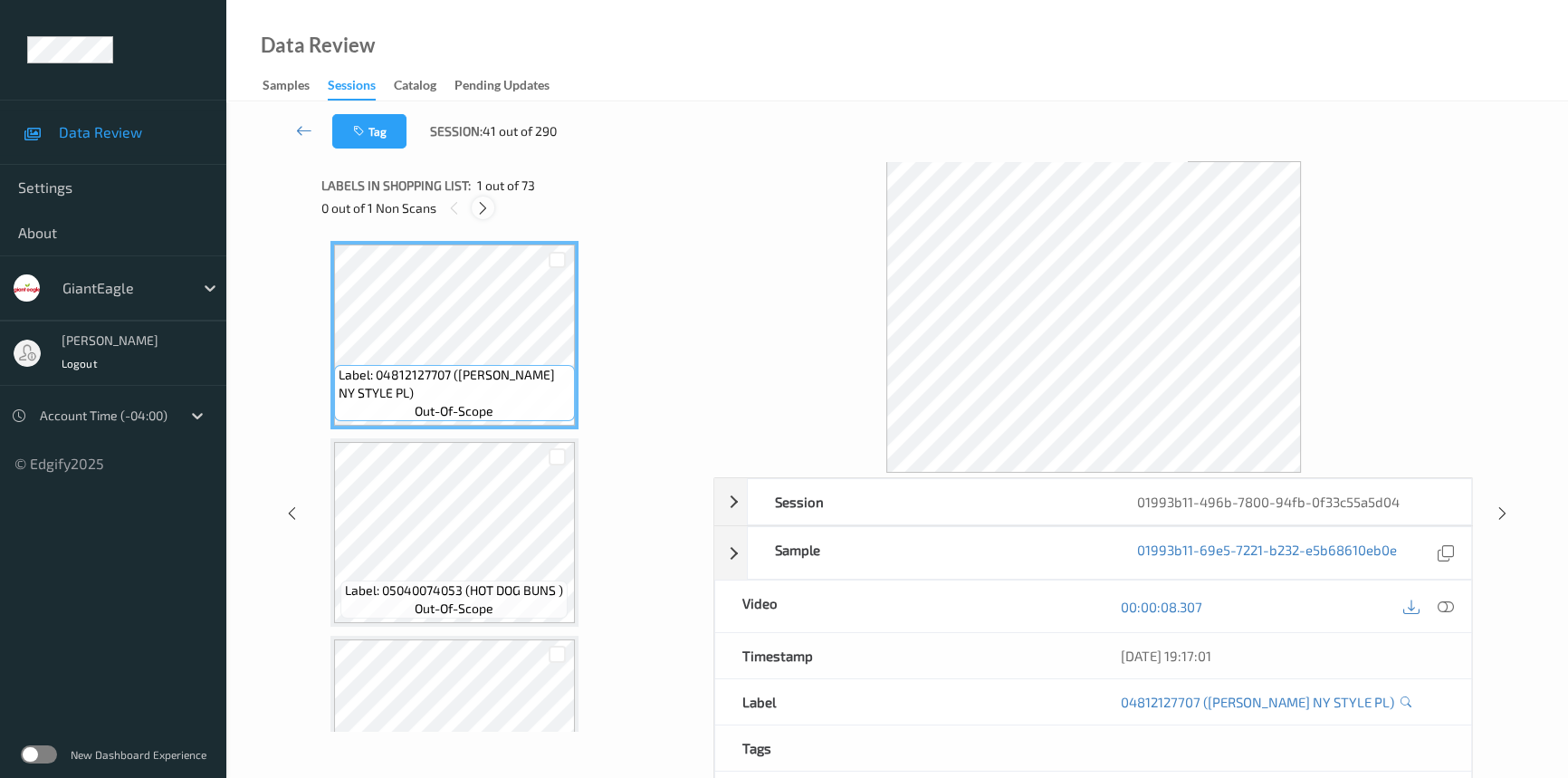
click at [491, 210] on div at bounding box center [483, 207] width 23 height 23
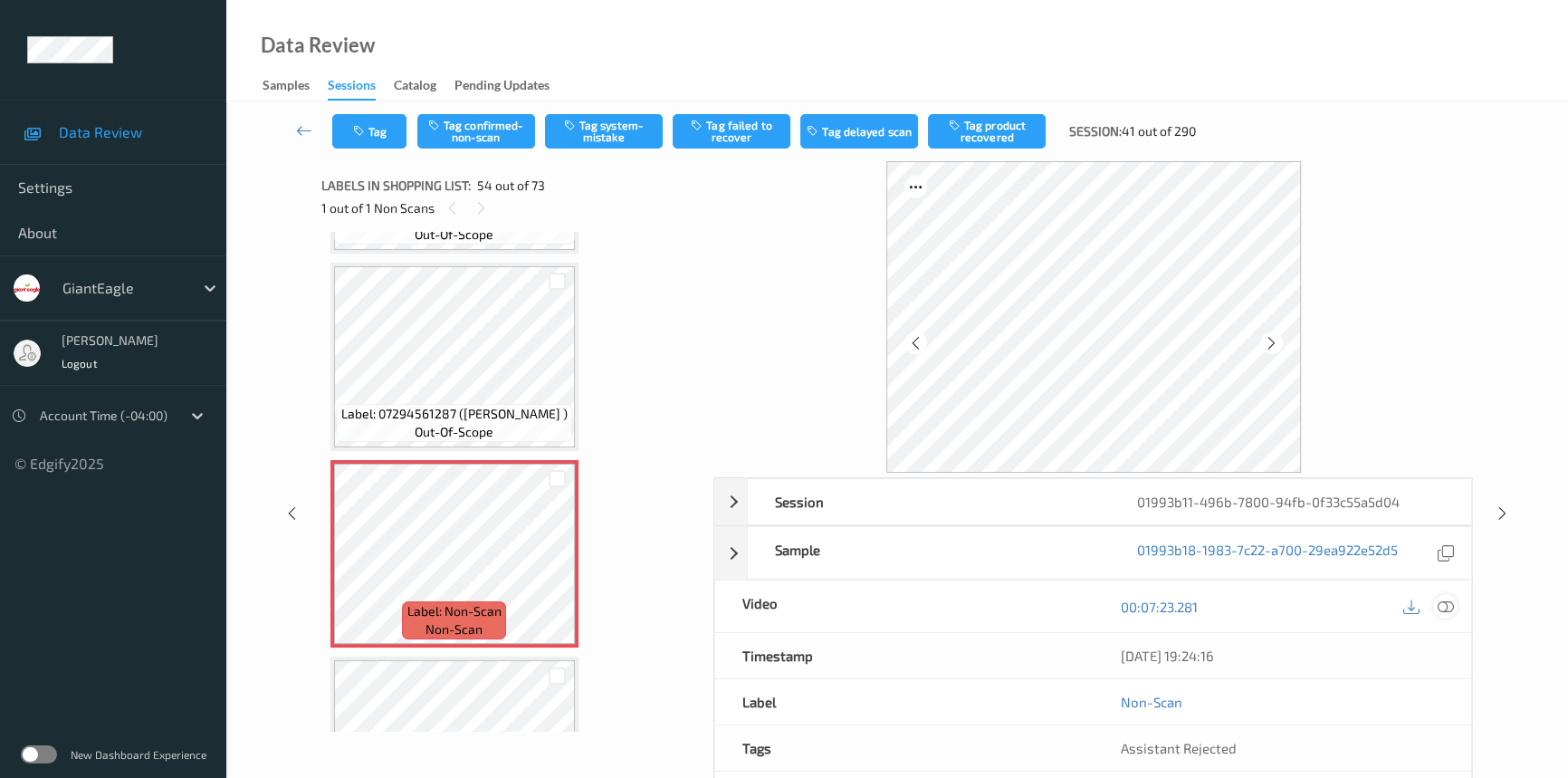
click at [1453, 607] on icon at bounding box center [1446, 607] width 16 height 16
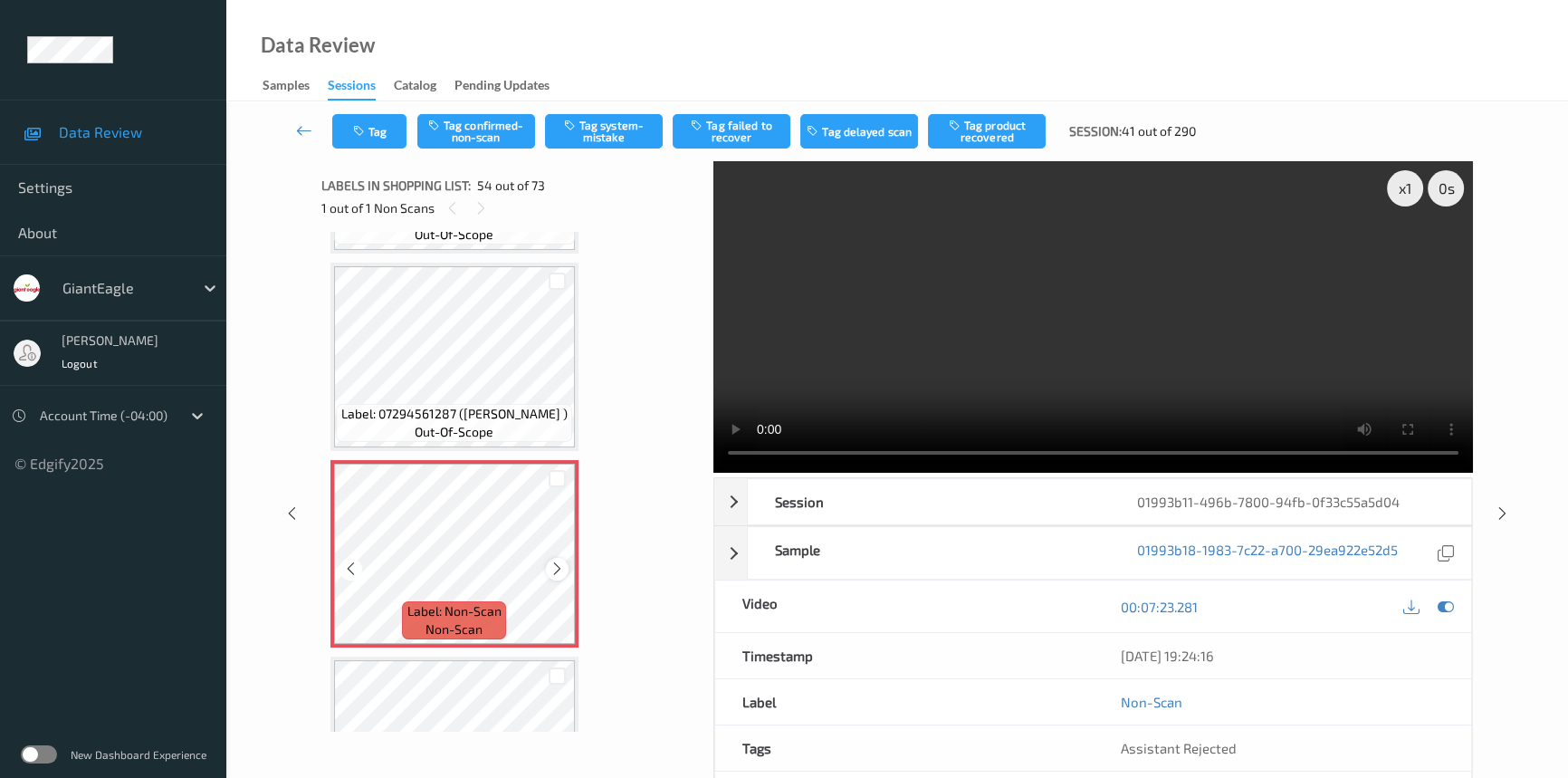
click at [560, 560] on icon at bounding box center [557, 568] width 16 height 16
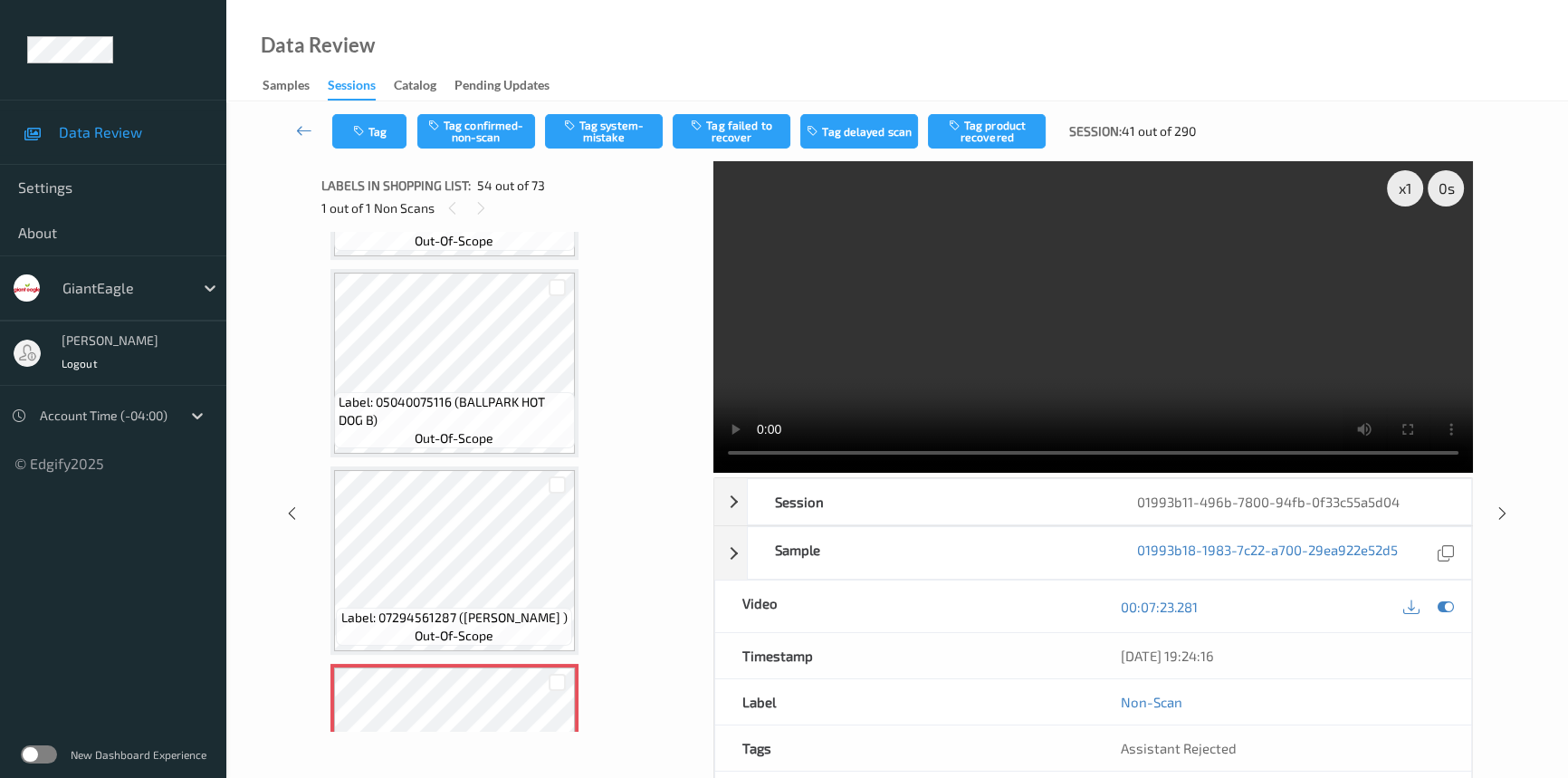
scroll to position [9989, 0]
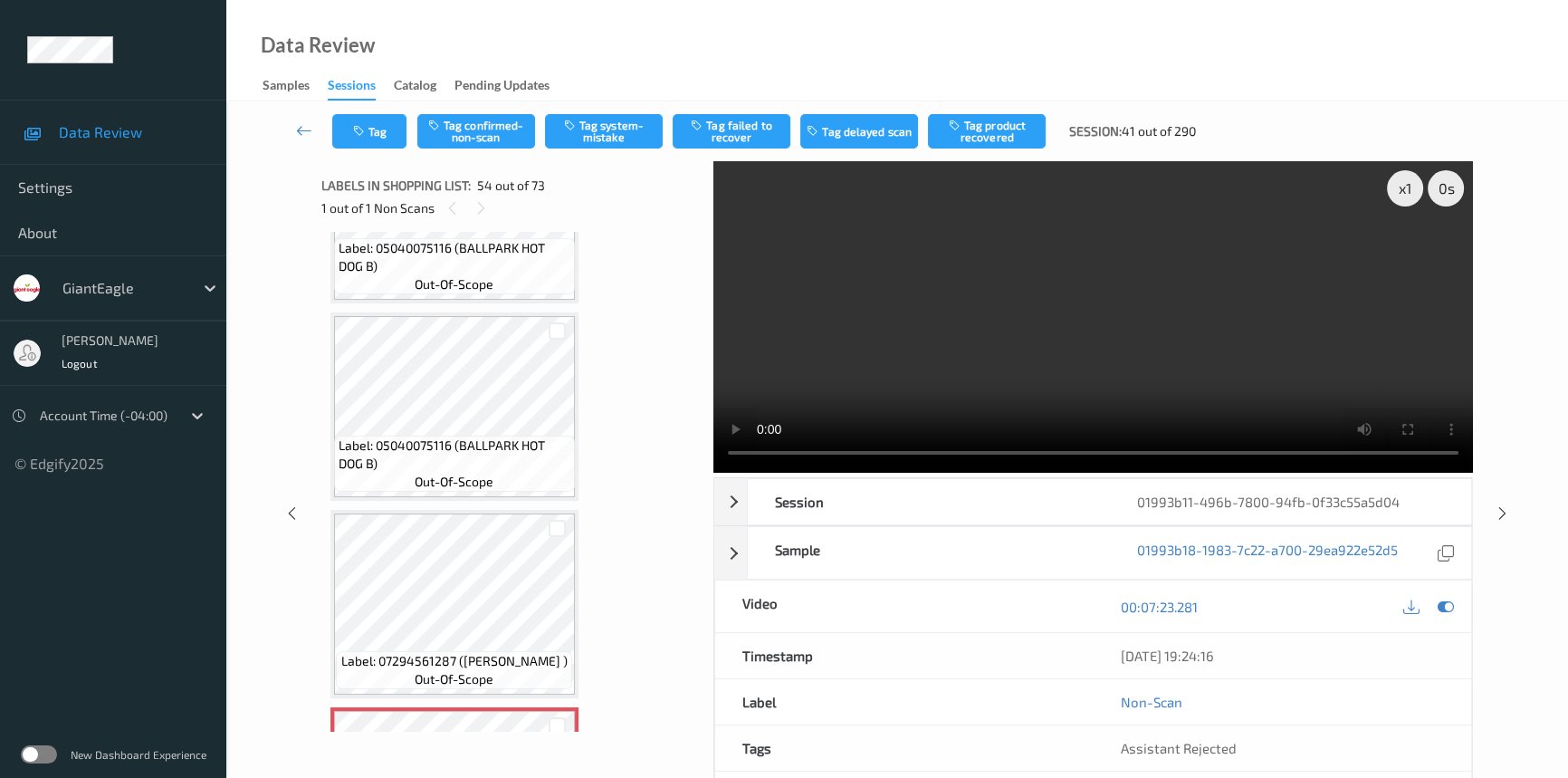
click at [1176, 376] on video at bounding box center [1093, 317] width 759 height 311
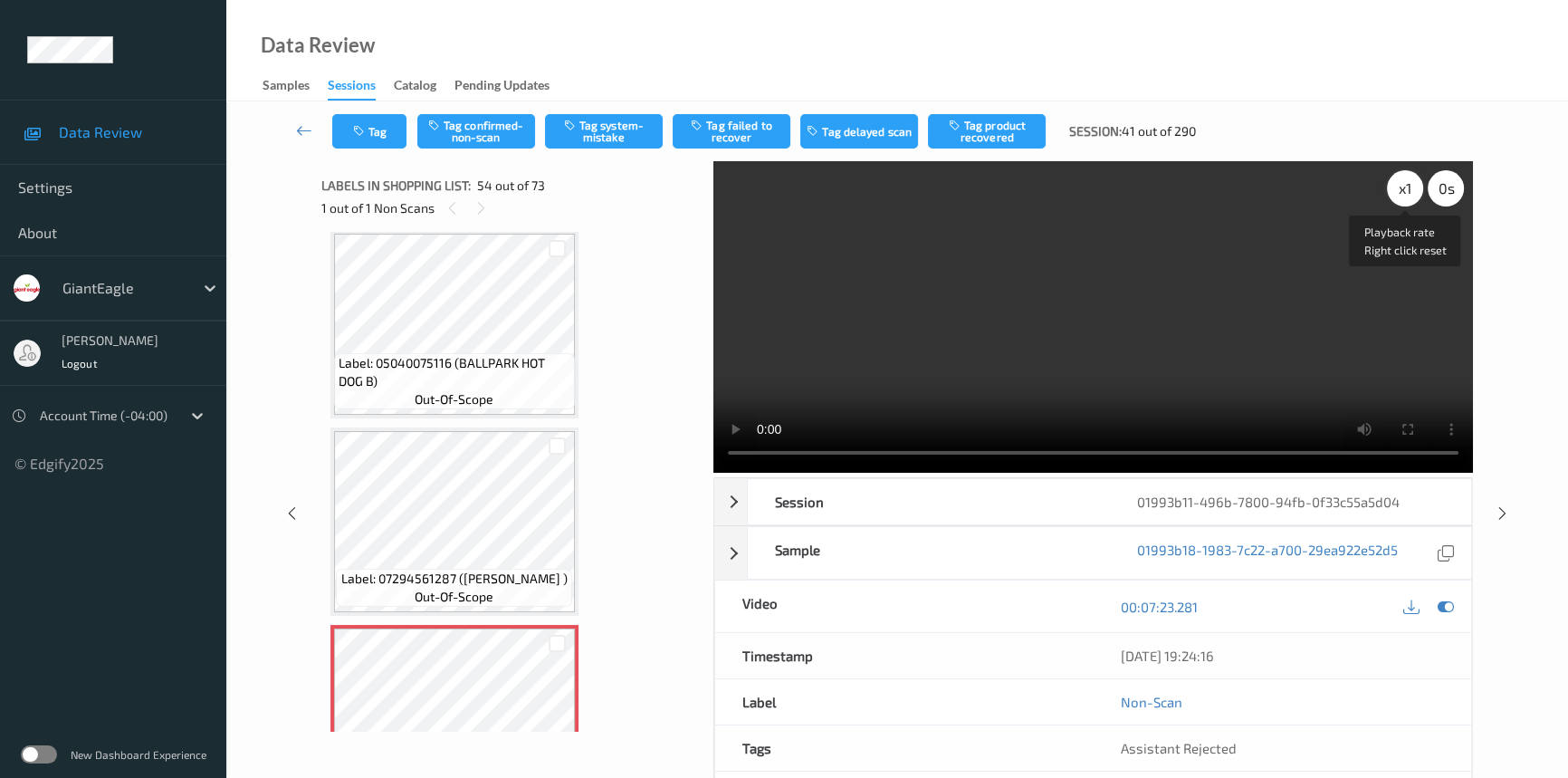
click at [1402, 185] on div "x 1" at bounding box center [1404, 188] width 37 height 37
click at [989, 319] on video at bounding box center [1093, 317] width 759 height 311
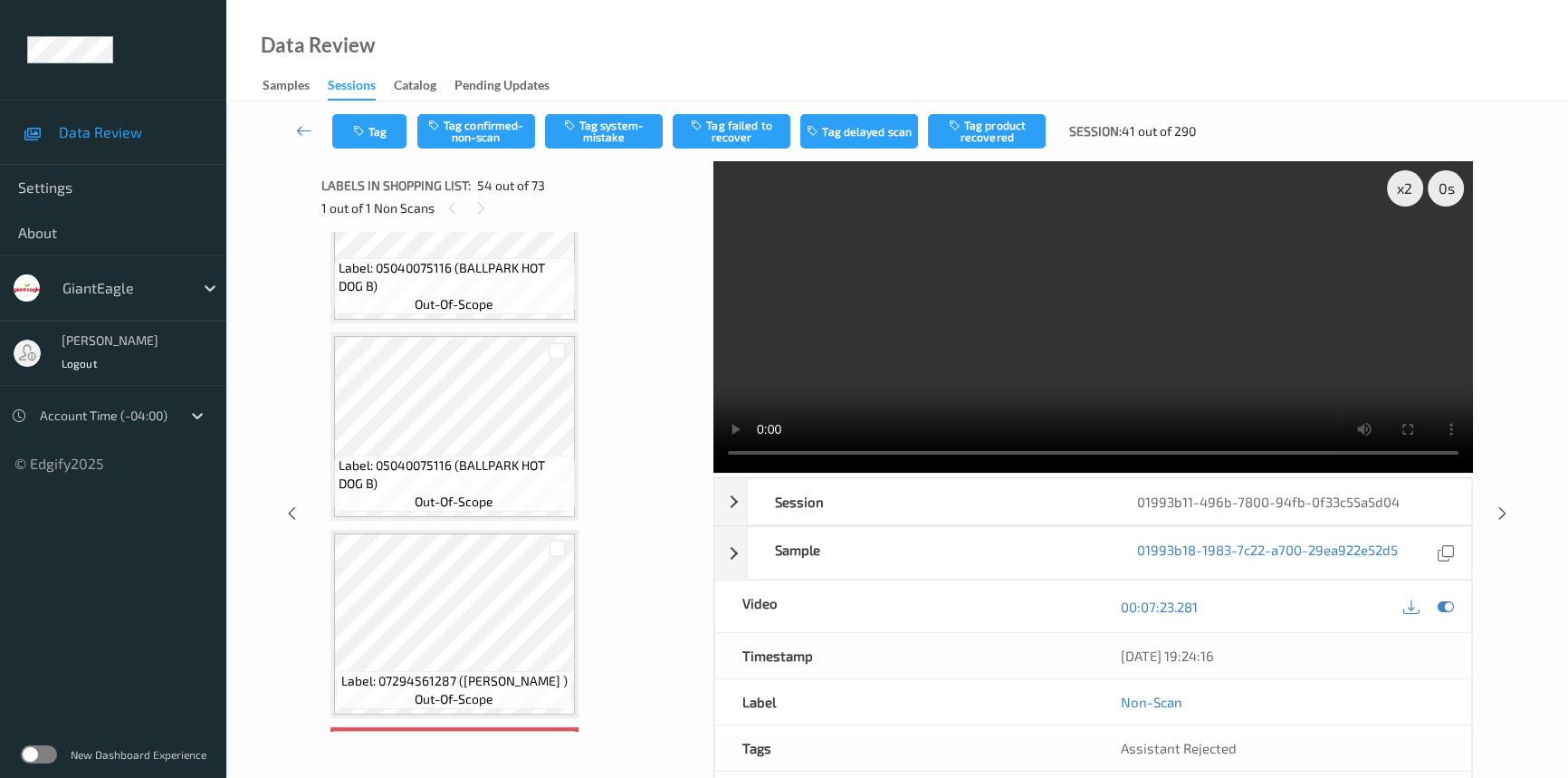
scroll to position [9825, 0]
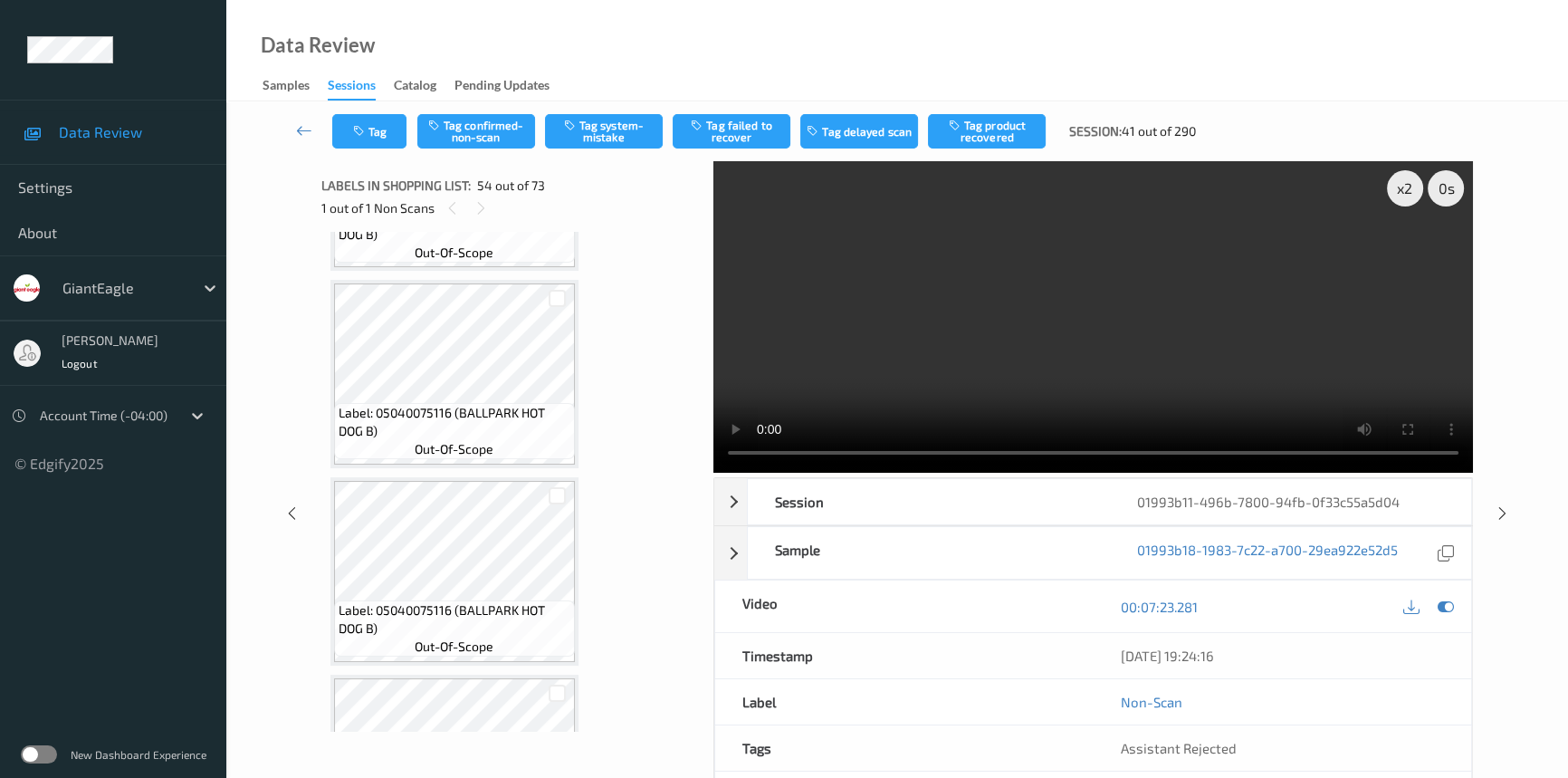
click at [891, 325] on video at bounding box center [1093, 317] width 759 height 311
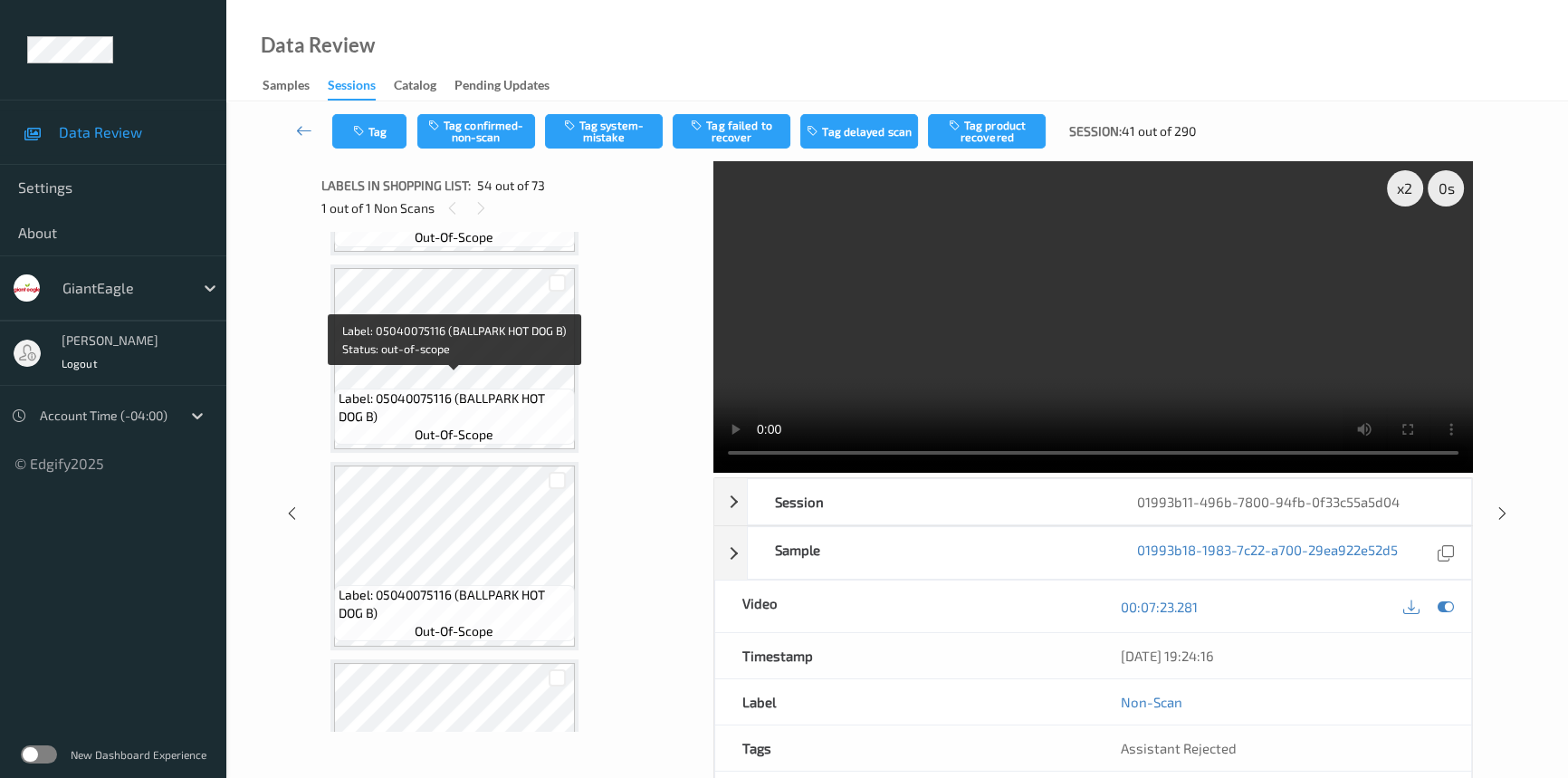
scroll to position [9578, 0]
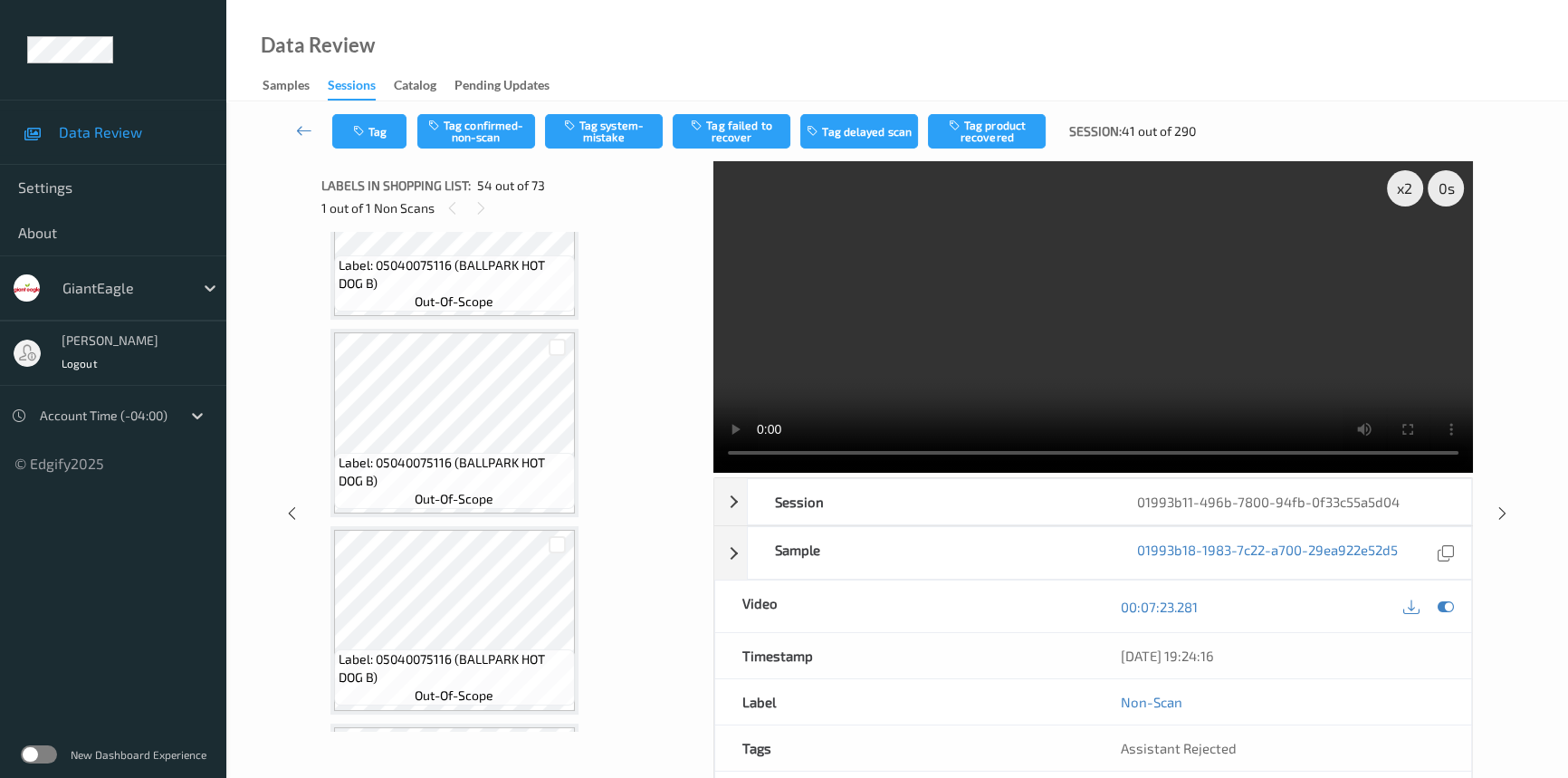
click at [1027, 307] on video at bounding box center [1093, 317] width 759 height 311
click at [911, 371] on video at bounding box center [1093, 317] width 759 height 311
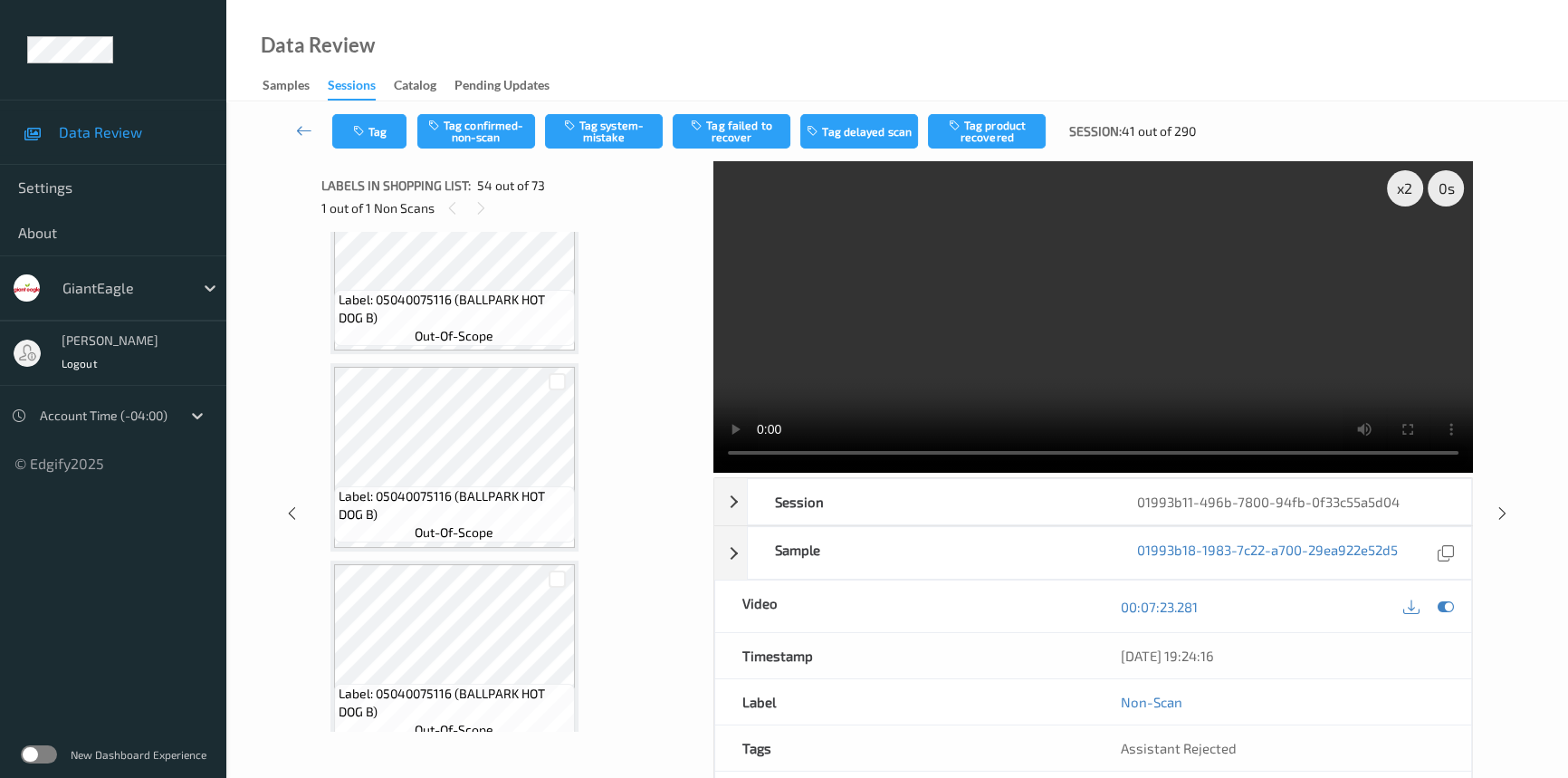
scroll to position [9825, 0]
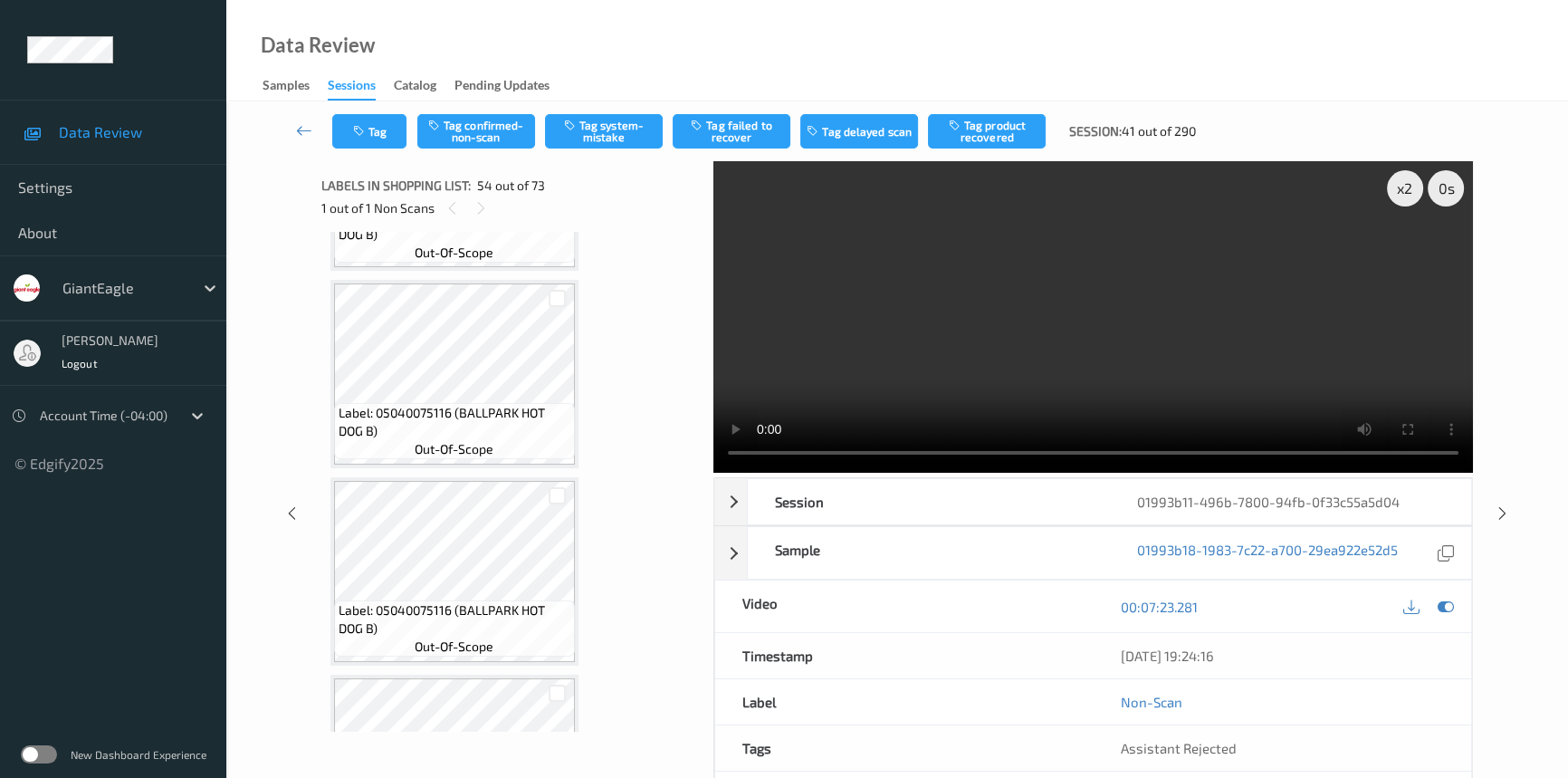
click at [1279, 303] on video at bounding box center [1093, 317] width 759 height 311
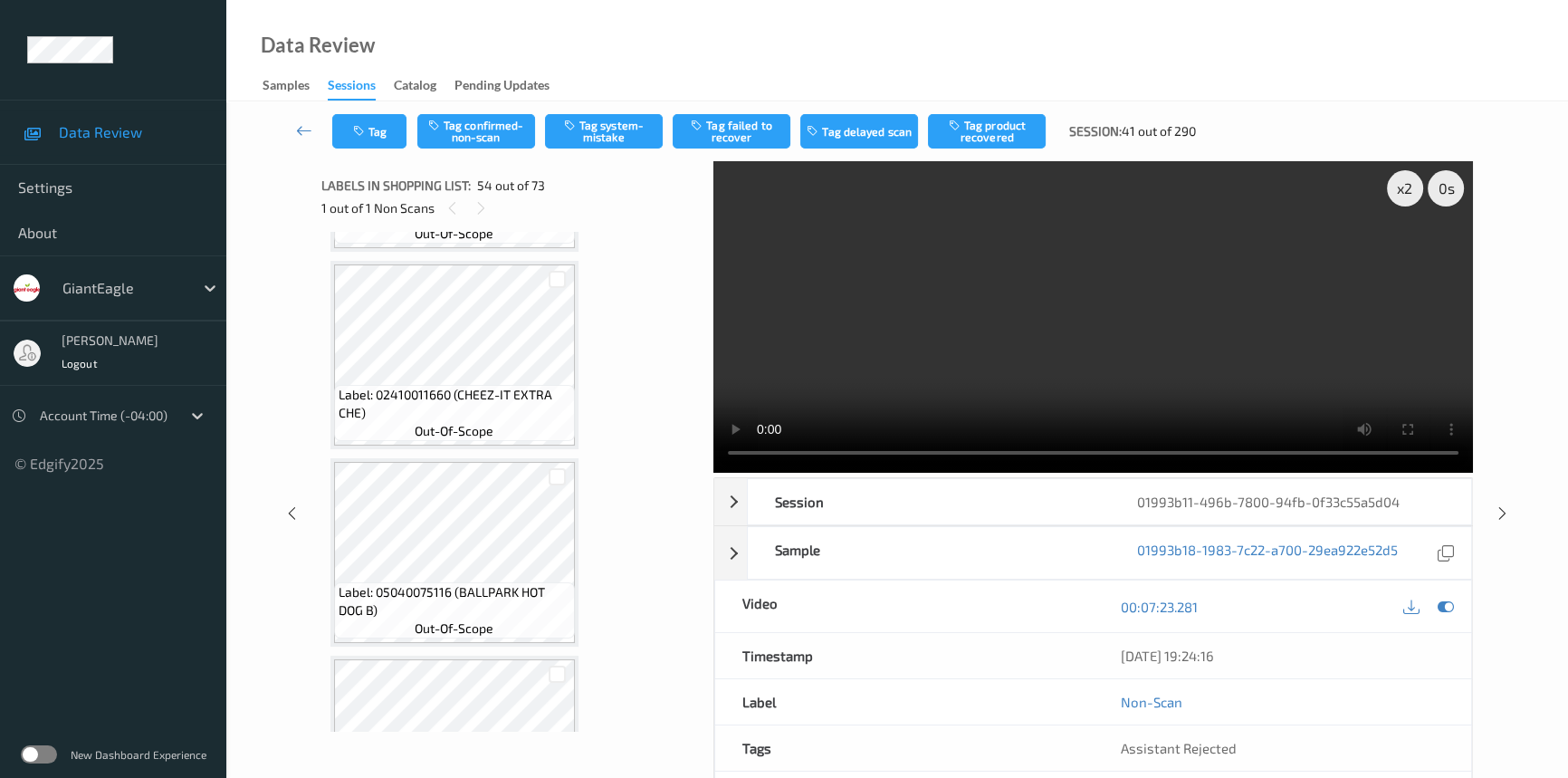
scroll to position [9249, 0]
click at [868, 337] on video at bounding box center [1093, 317] width 759 height 311
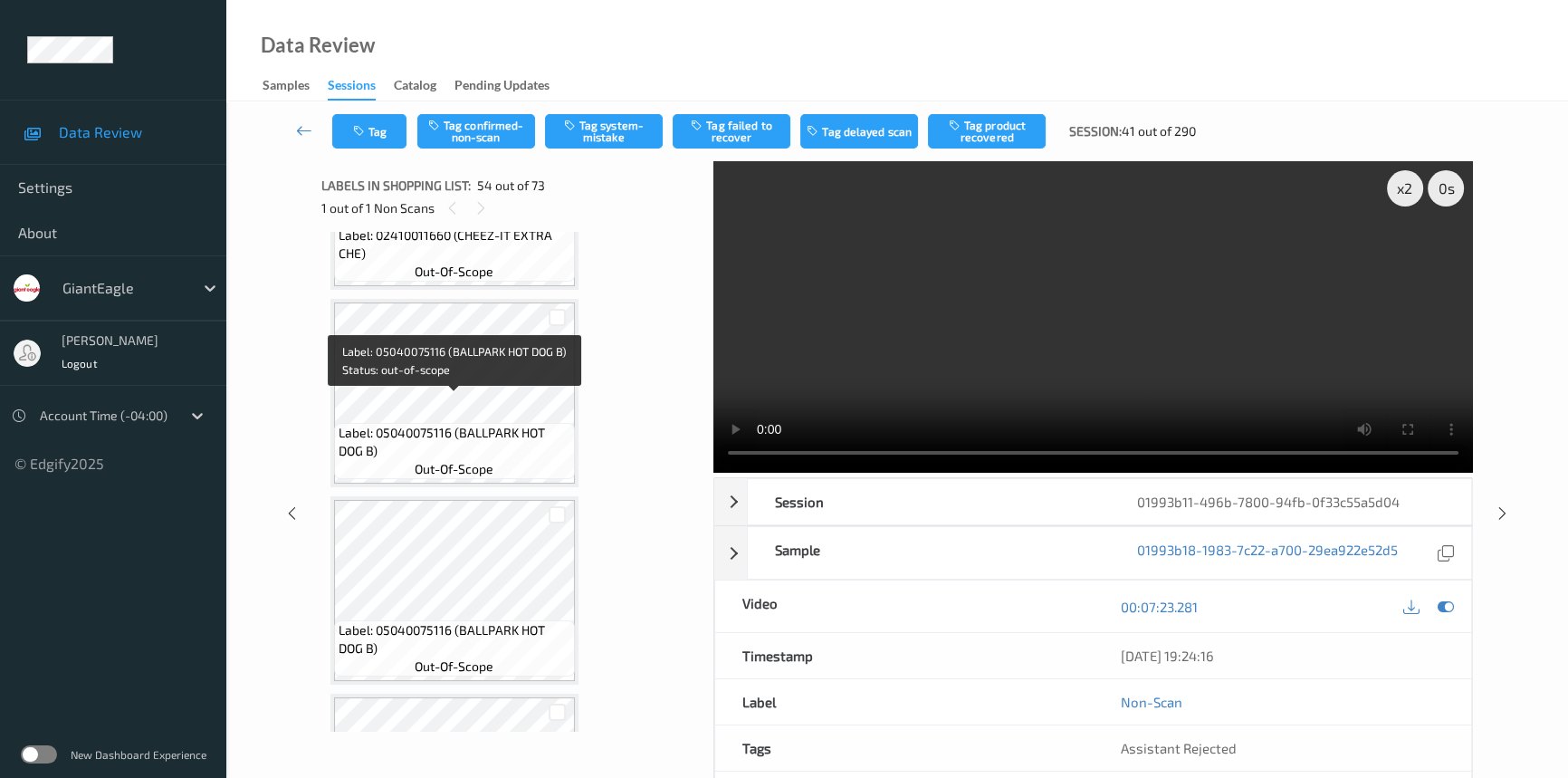
scroll to position [9413, 0]
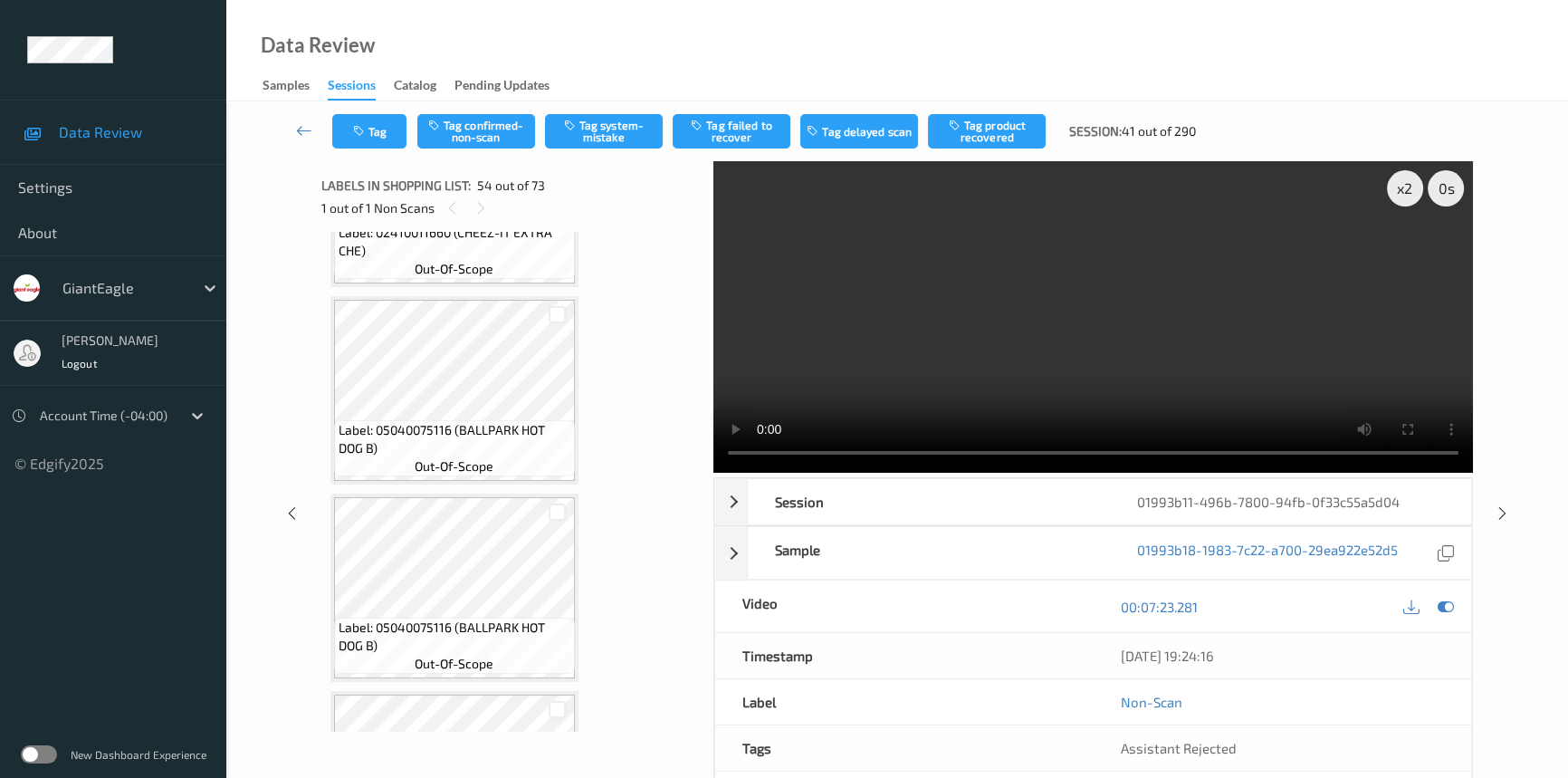
click at [966, 310] on video at bounding box center [1093, 317] width 759 height 311
click at [1046, 321] on video at bounding box center [1093, 317] width 759 height 311
click at [1060, 338] on video at bounding box center [1093, 317] width 759 height 311
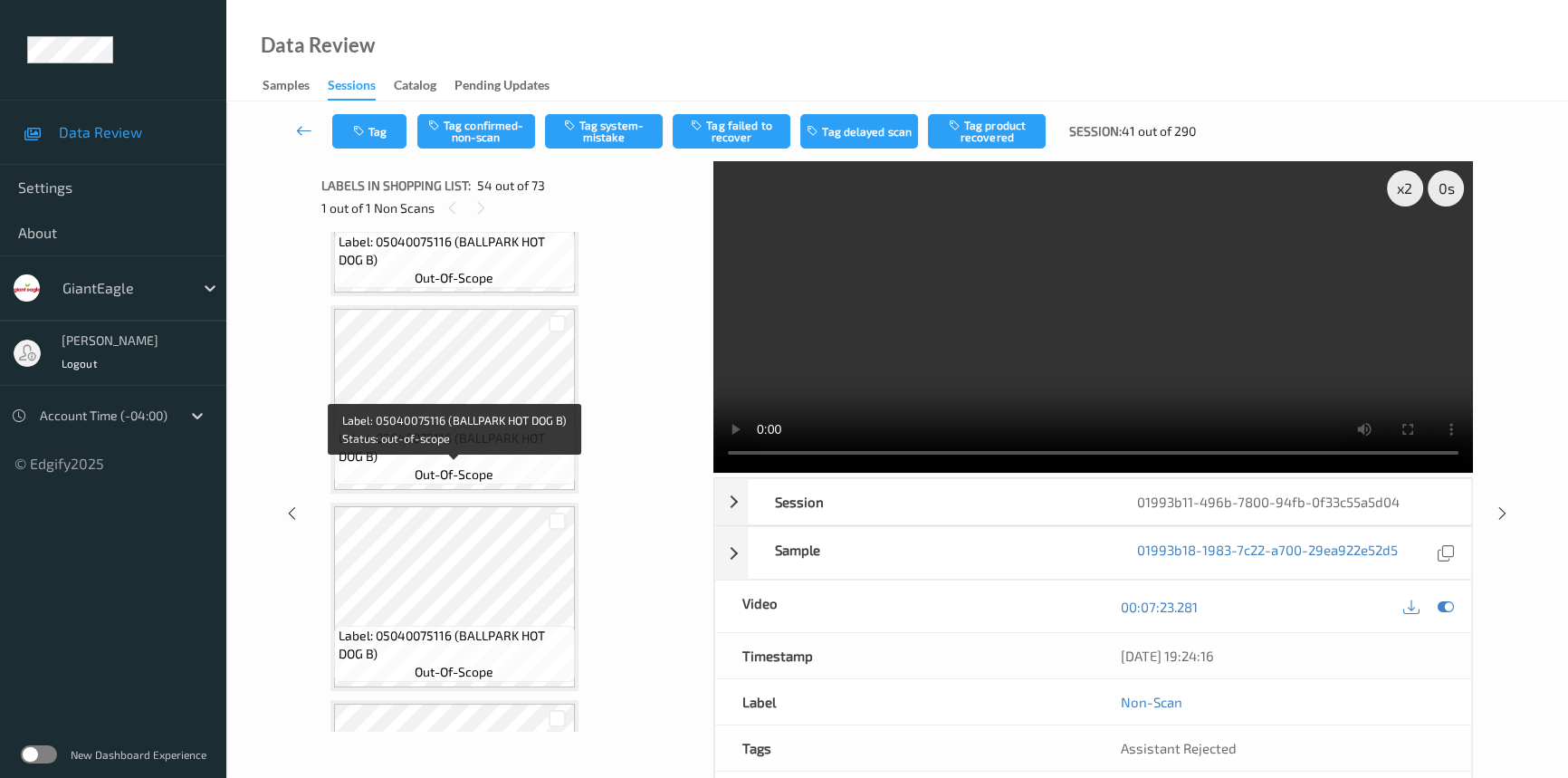
scroll to position [9825, 0]
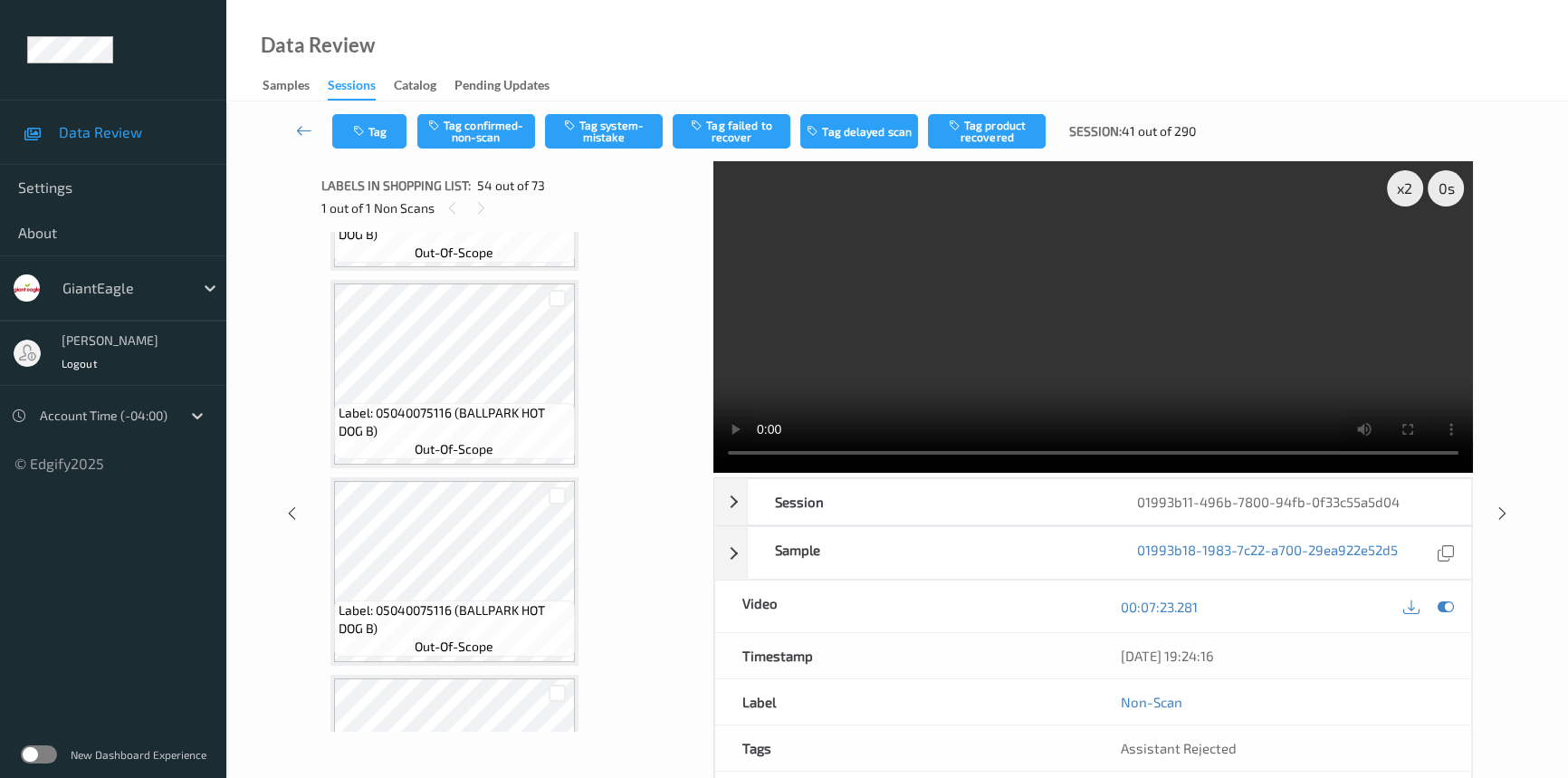
click at [1032, 333] on video at bounding box center [1093, 317] width 759 height 311
click at [955, 377] on video at bounding box center [1093, 317] width 759 height 311
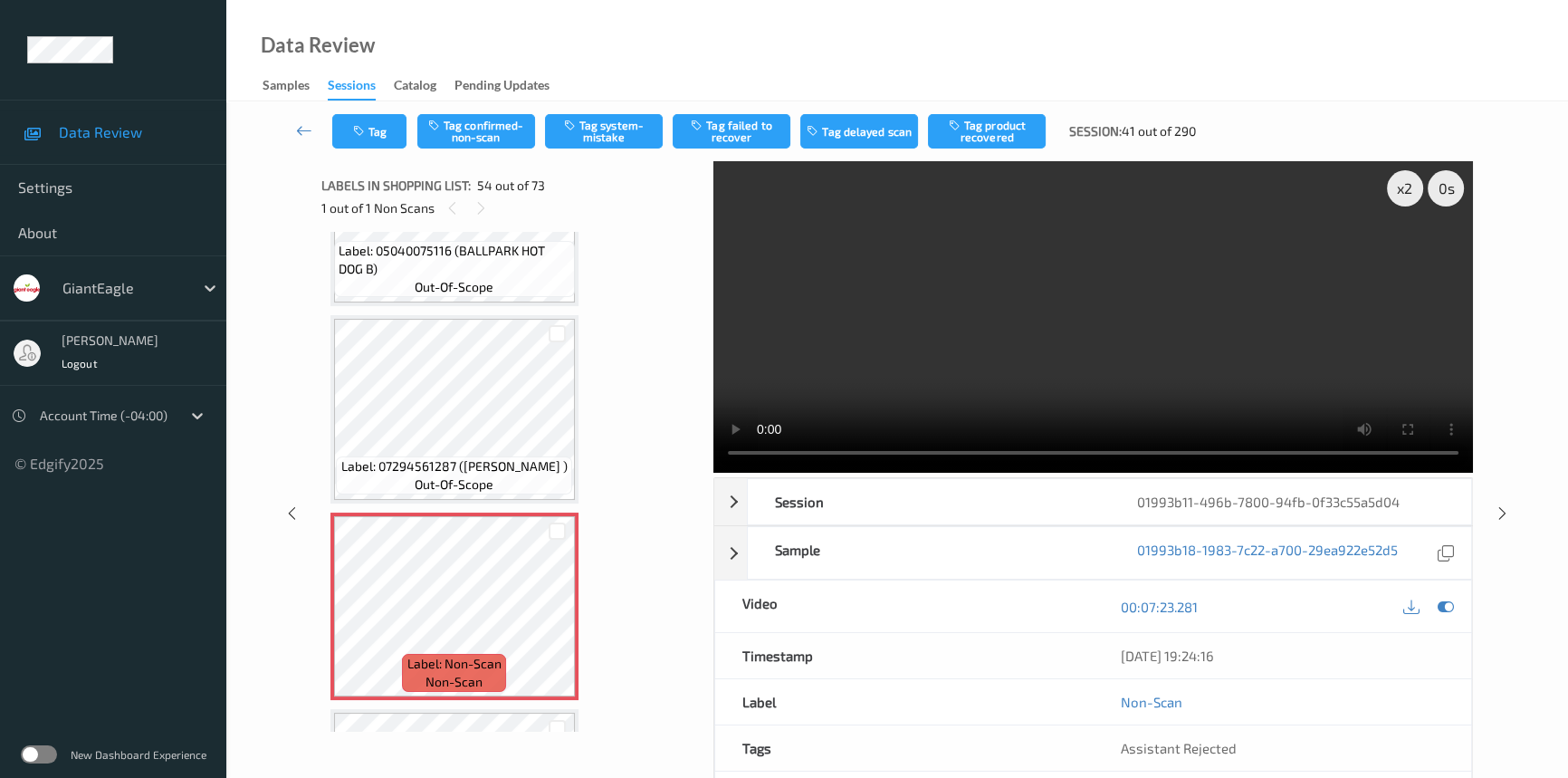
scroll to position [10236, 0]
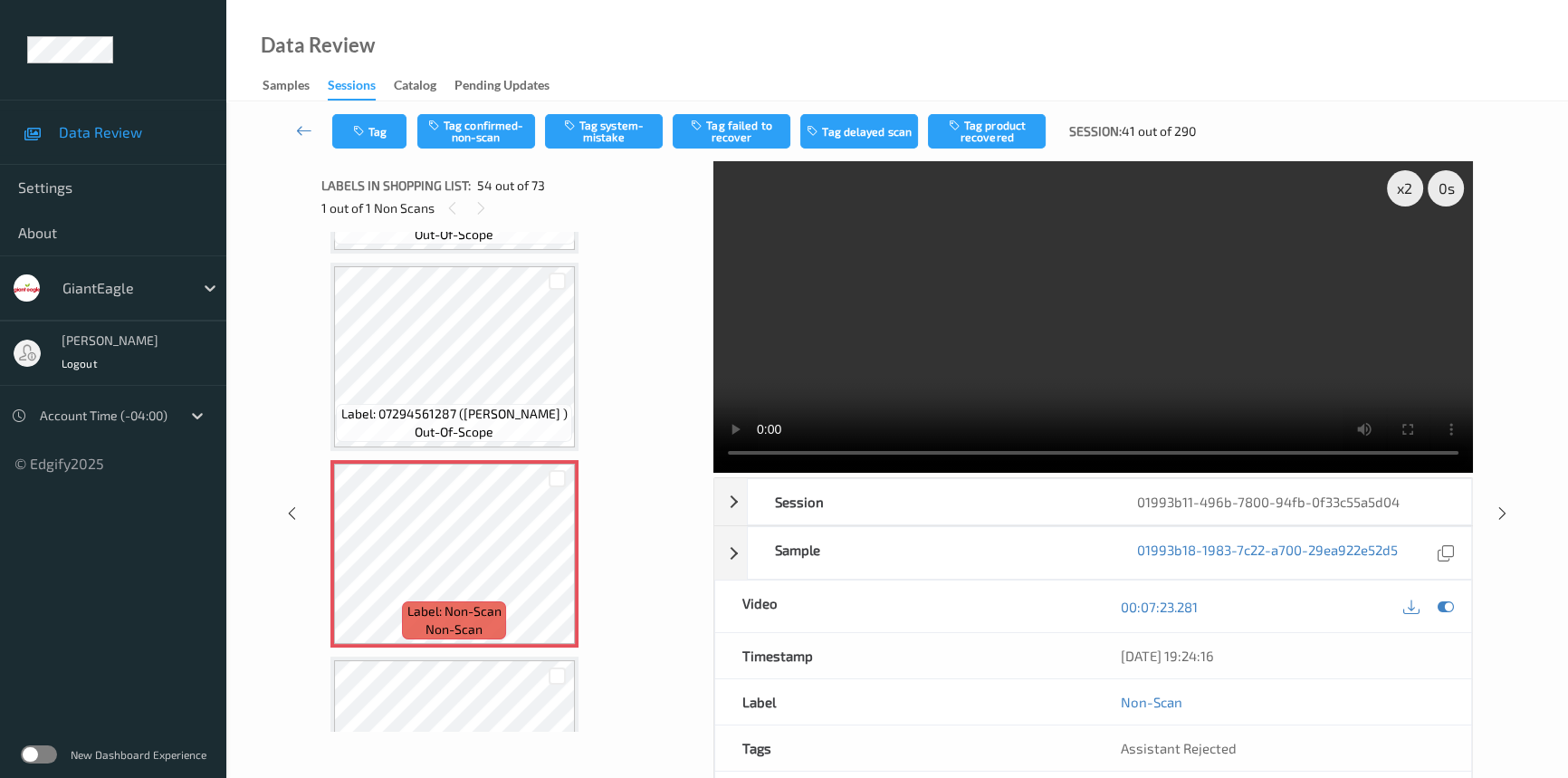
click at [1013, 308] on video at bounding box center [1093, 317] width 759 height 311
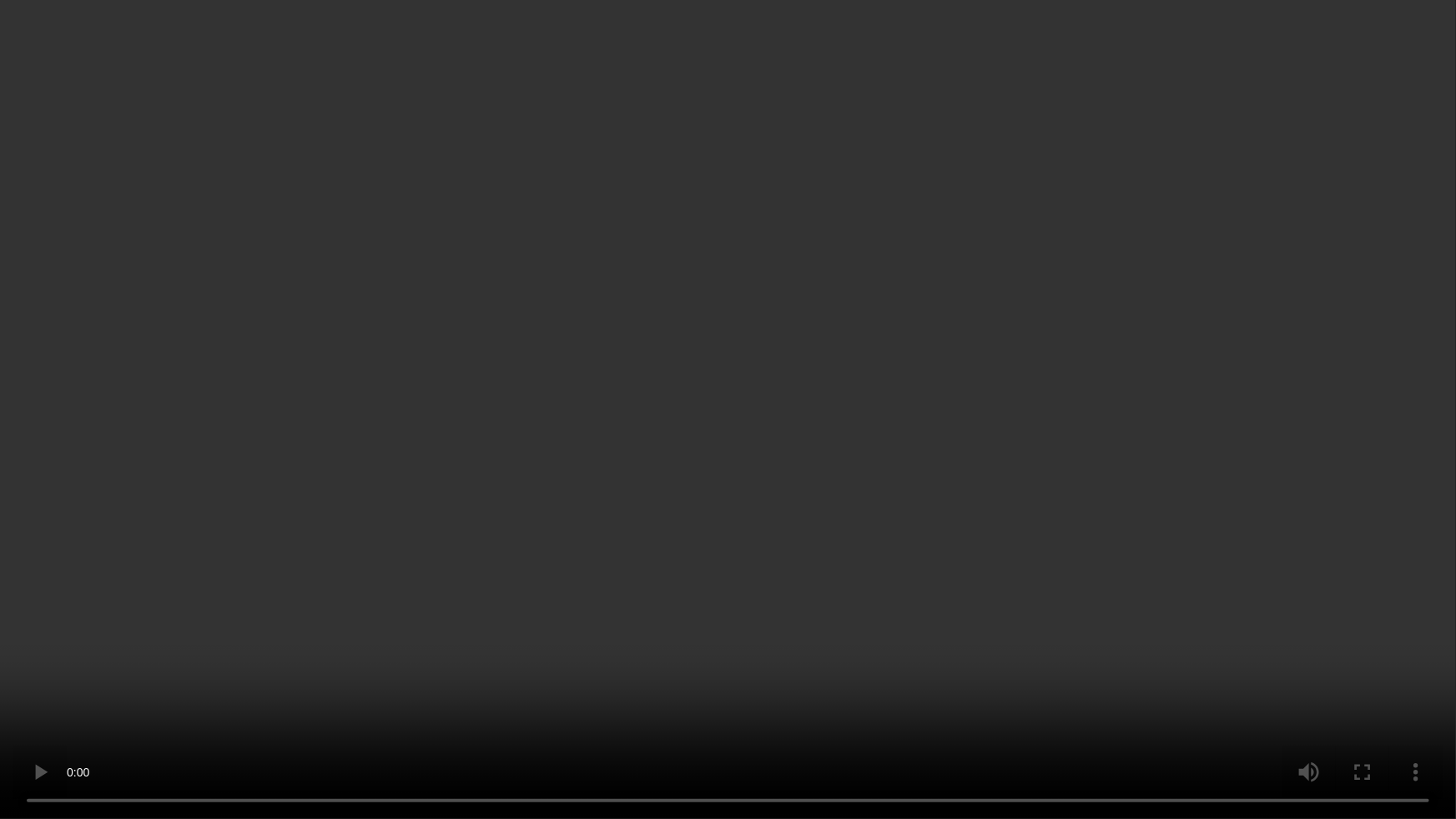
click at [1164, 454] on video at bounding box center [728, 409] width 1456 height 819
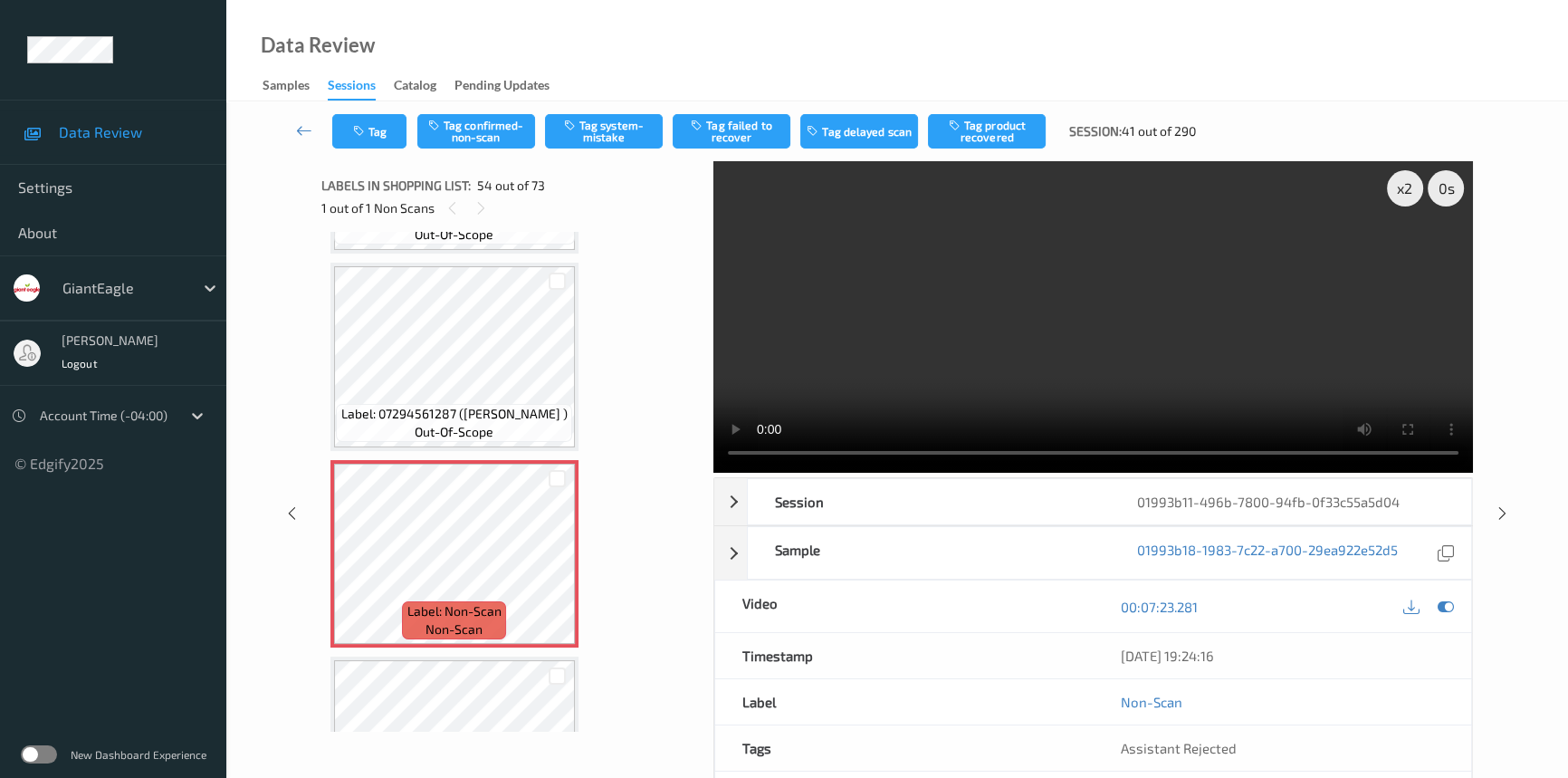
click at [1130, 384] on video at bounding box center [1093, 317] width 759 height 311
click at [560, 560] on icon at bounding box center [557, 568] width 16 height 16
click at [1406, 185] on div "x 2" at bounding box center [1404, 188] width 37 height 37
click at [1397, 190] on div "x 4" at bounding box center [1404, 188] width 37 height 37
click at [1397, 190] on div "x 8" at bounding box center [1404, 188] width 37 height 37
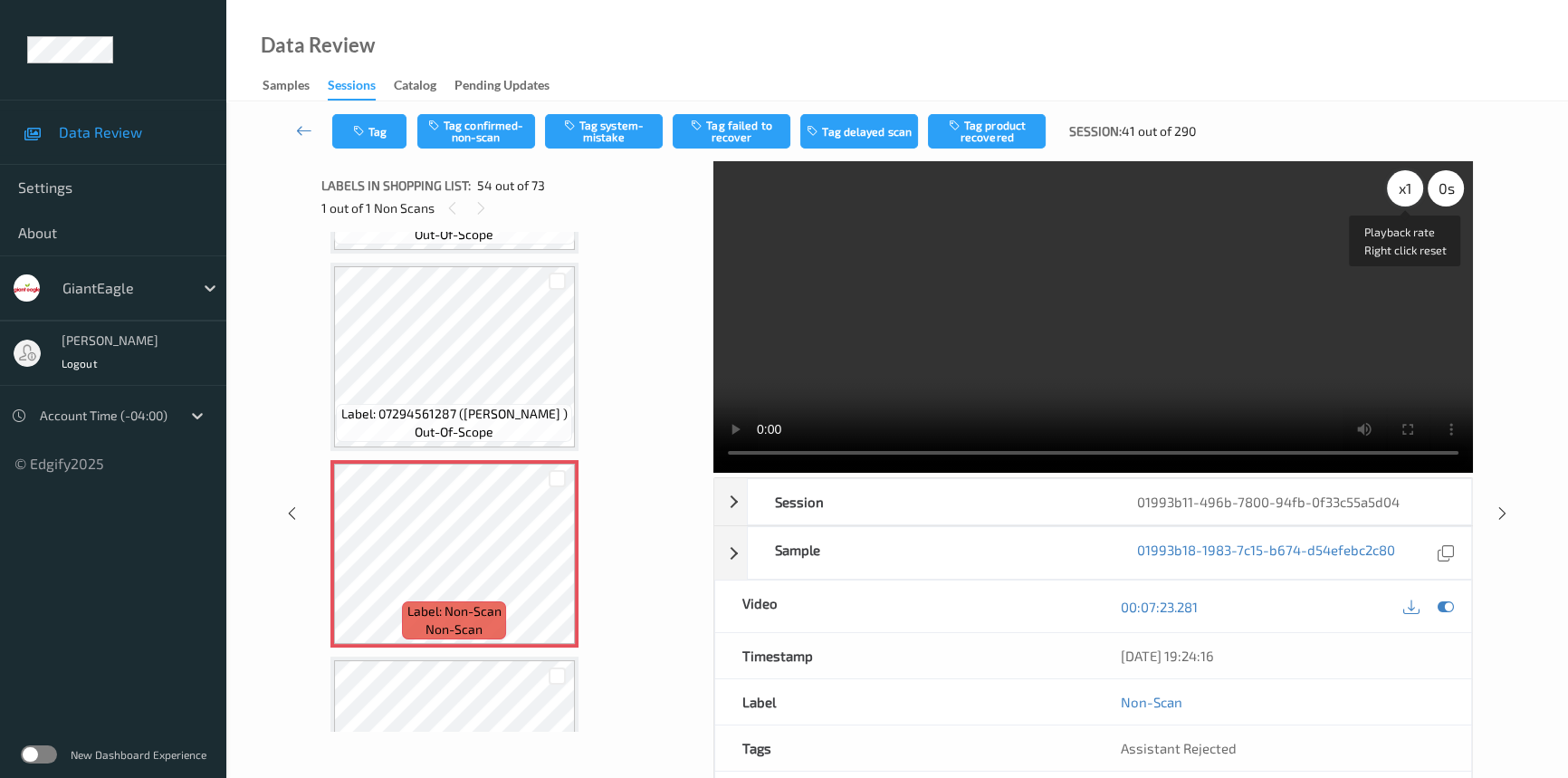
click at [1397, 190] on div "x 1" at bounding box center [1404, 188] width 37 height 37
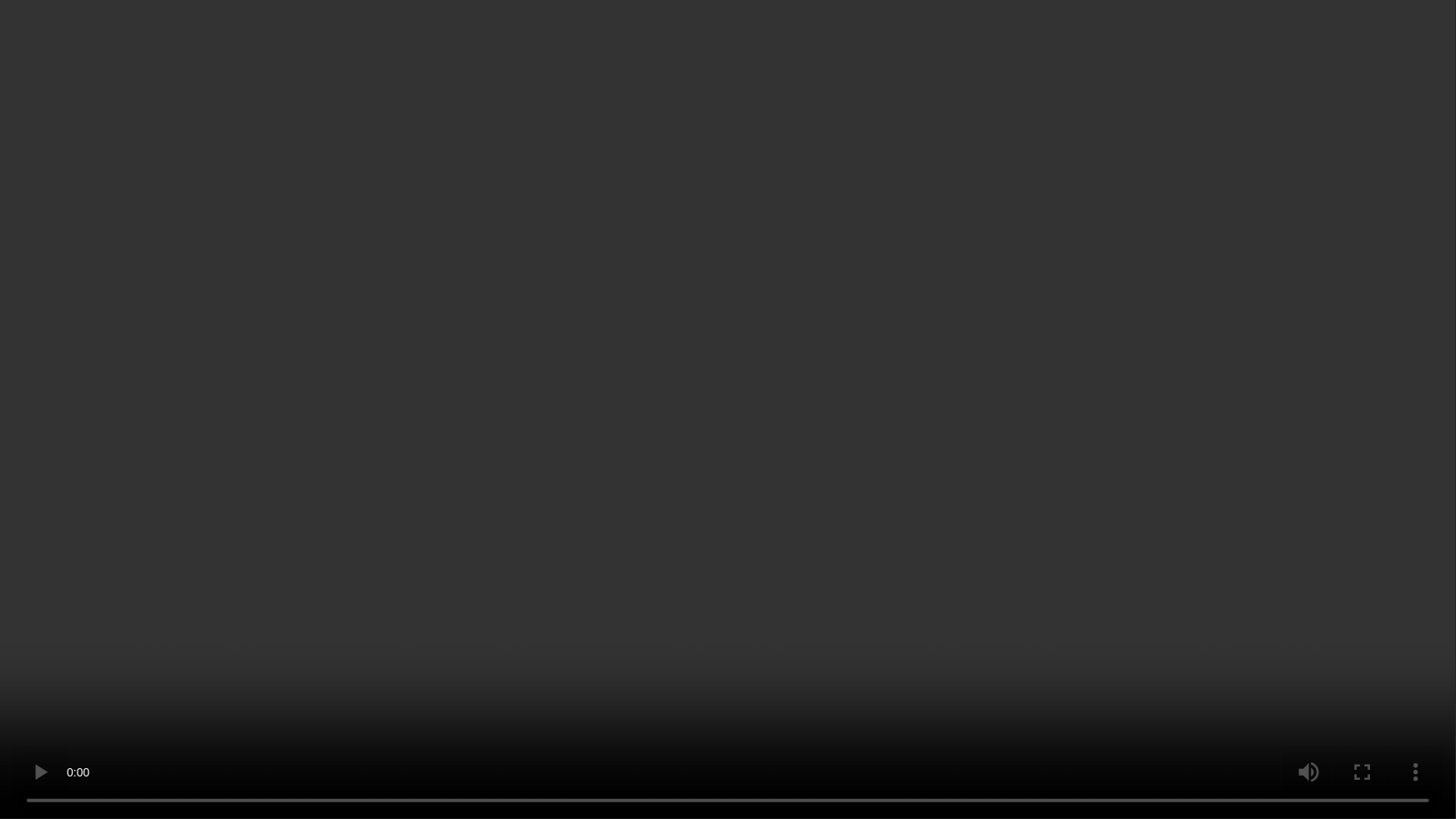
click at [1167, 485] on video at bounding box center [728, 409] width 1456 height 819
click at [1158, 476] on video at bounding box center [728, 409] width 1456 height 819
click at [1046, 559] on video at bounding box center [728, 409] width 1456 height 819
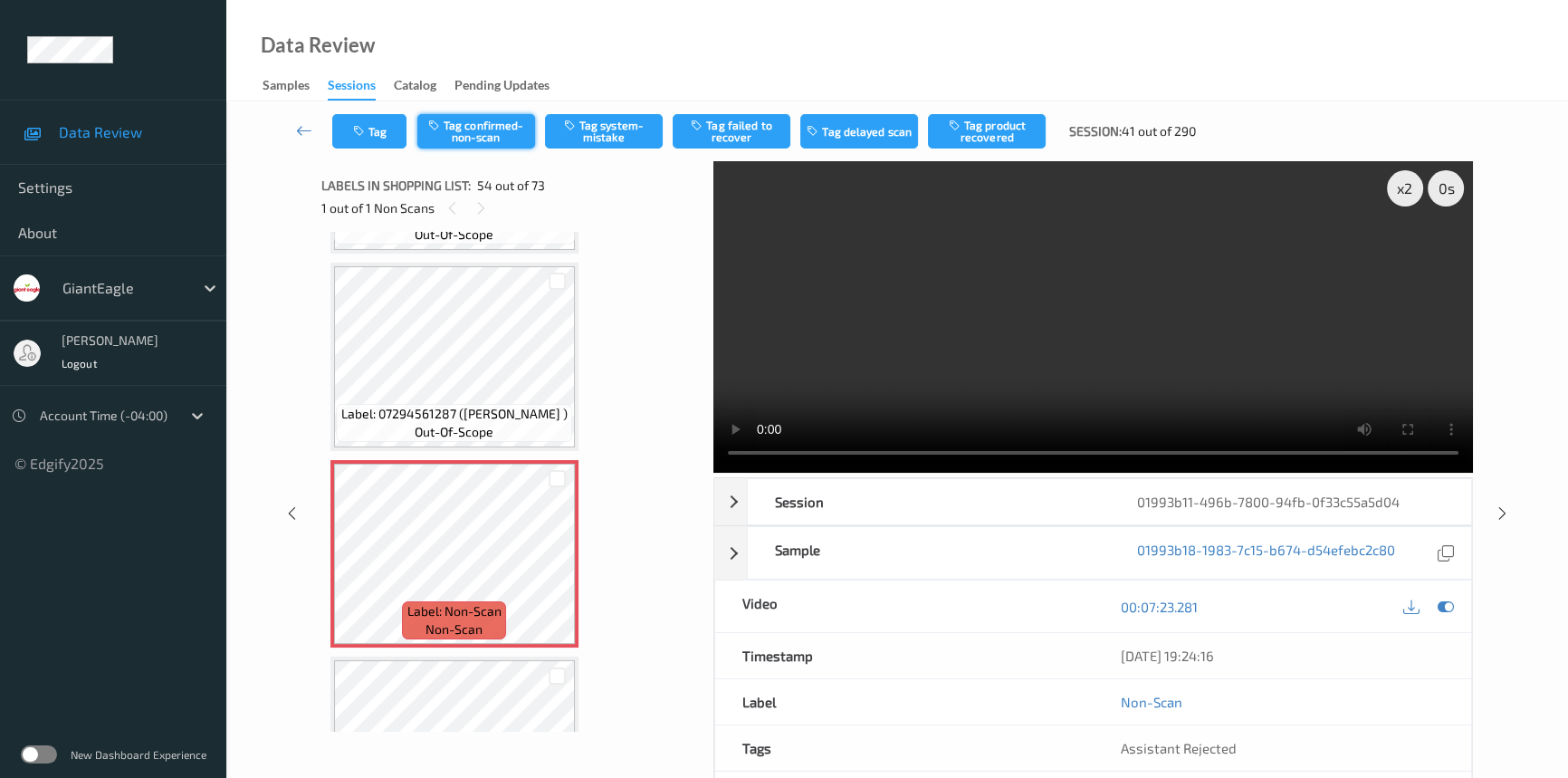
click at [471, 136] on button "Tag confirmed-non-scan" at bounding box center [476, 131] width 118 height 35
click at [480, 127] on div "Tag Tag confirmed-non-scan Tag system-mistake Tag failed to recover Tag delayed…" at bounding box center [897, 483] width 1268 height 763
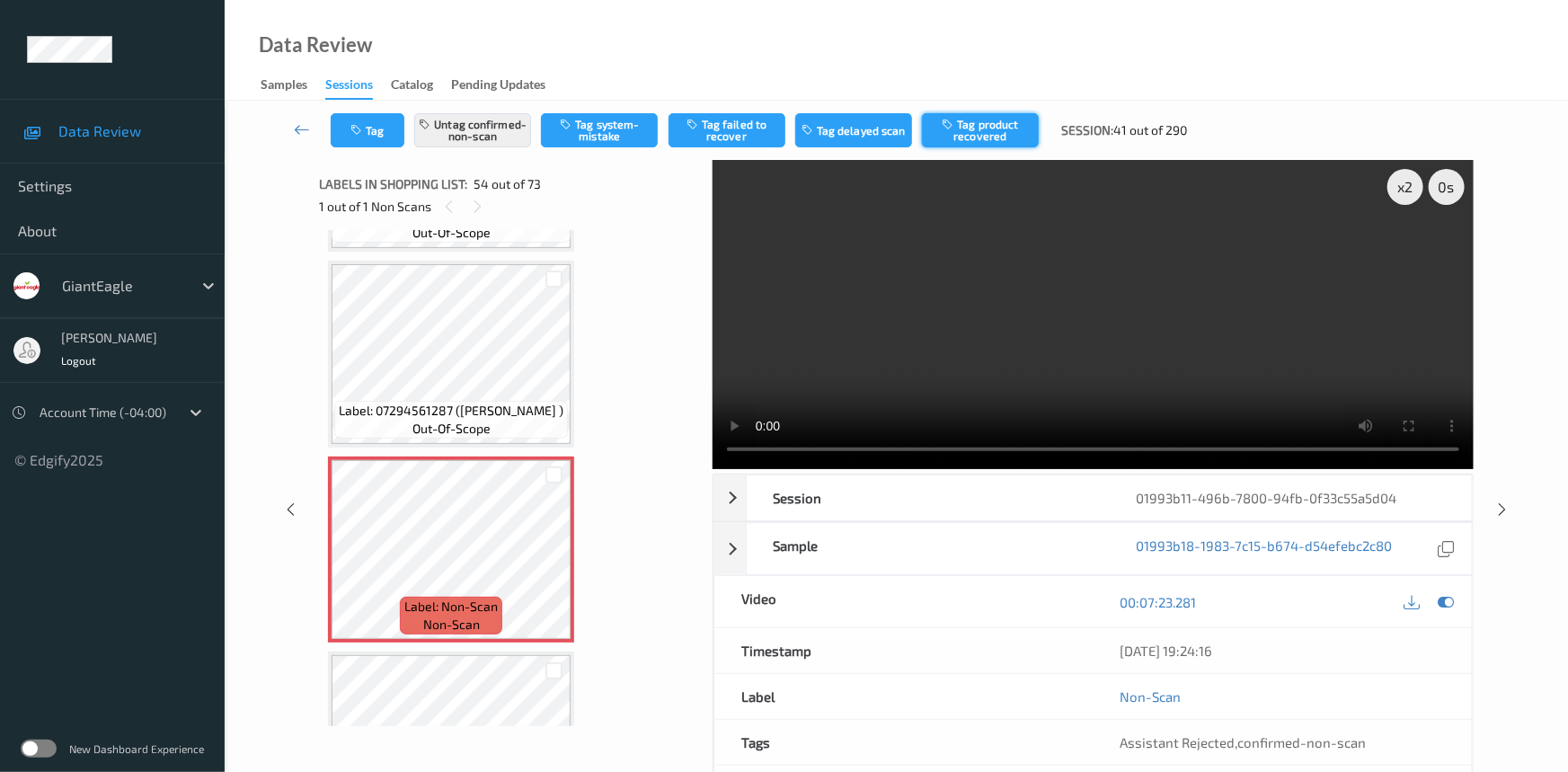
click at [990, 130] on button "Tag product recovered" at bounding box center [980, 130] width 117 height 34
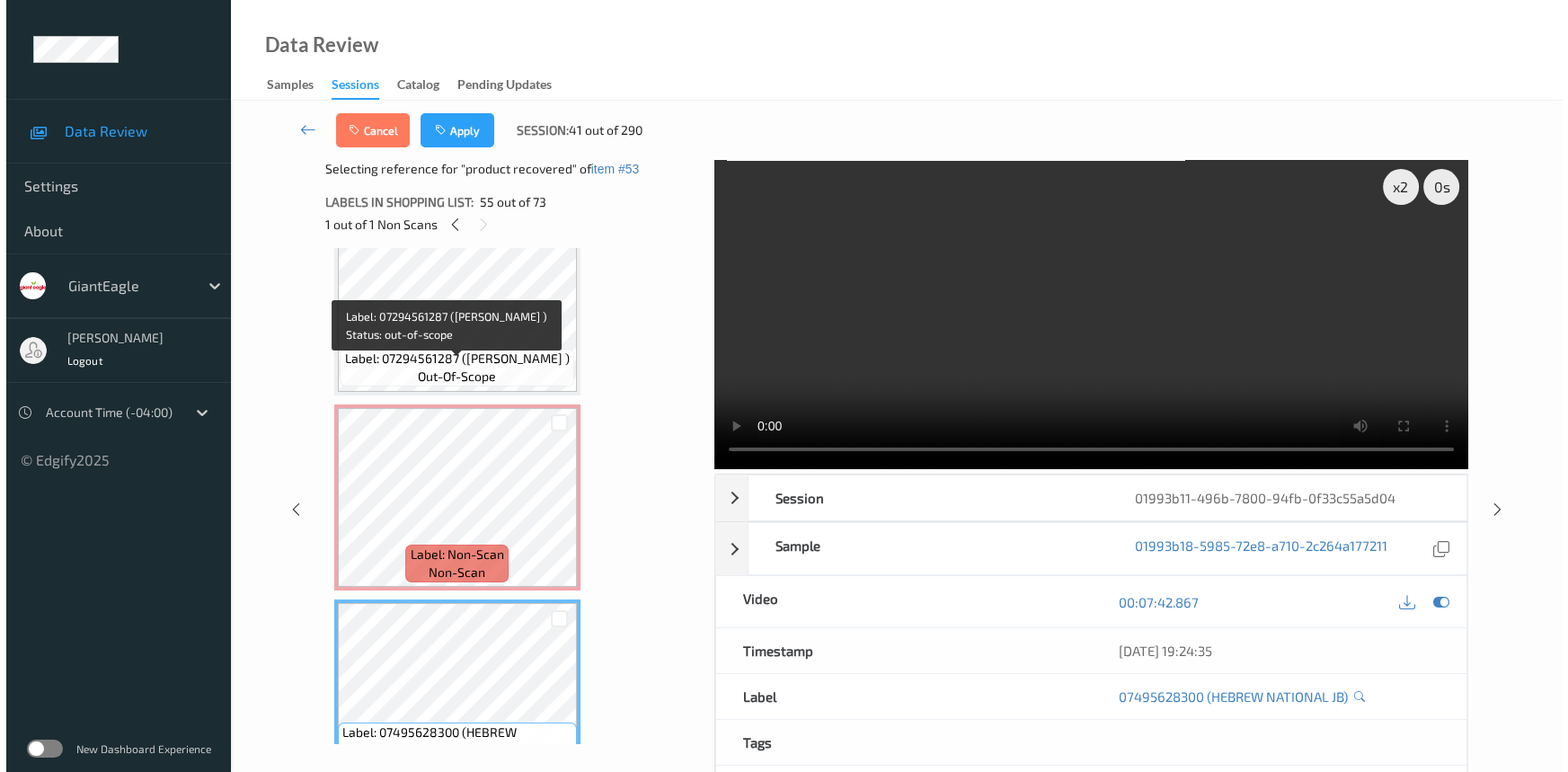
scroll to position [10321, 0]
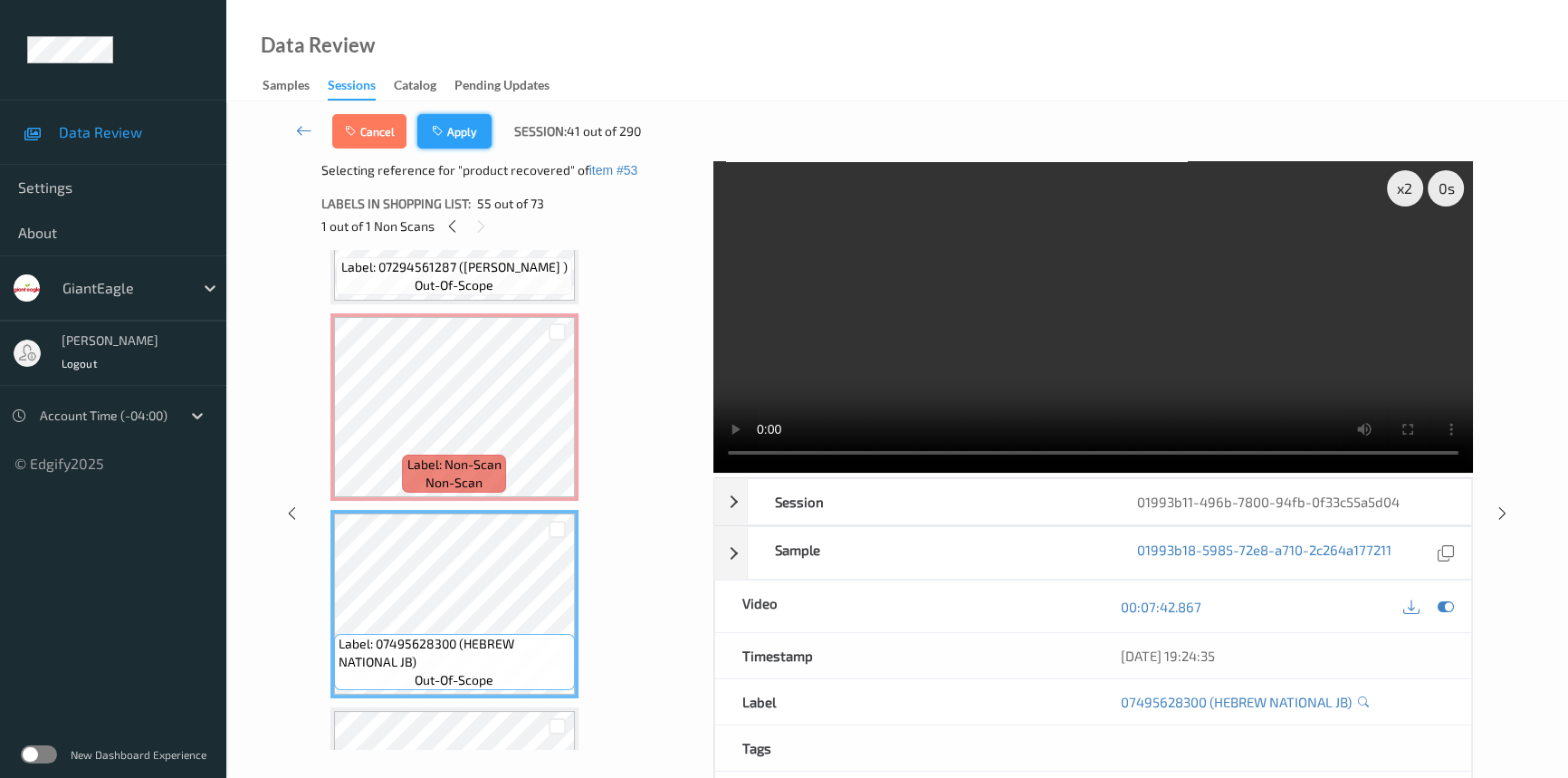
click at [453, 125] on button "Apply" at bounding box center [454, 131] width 74 height 35
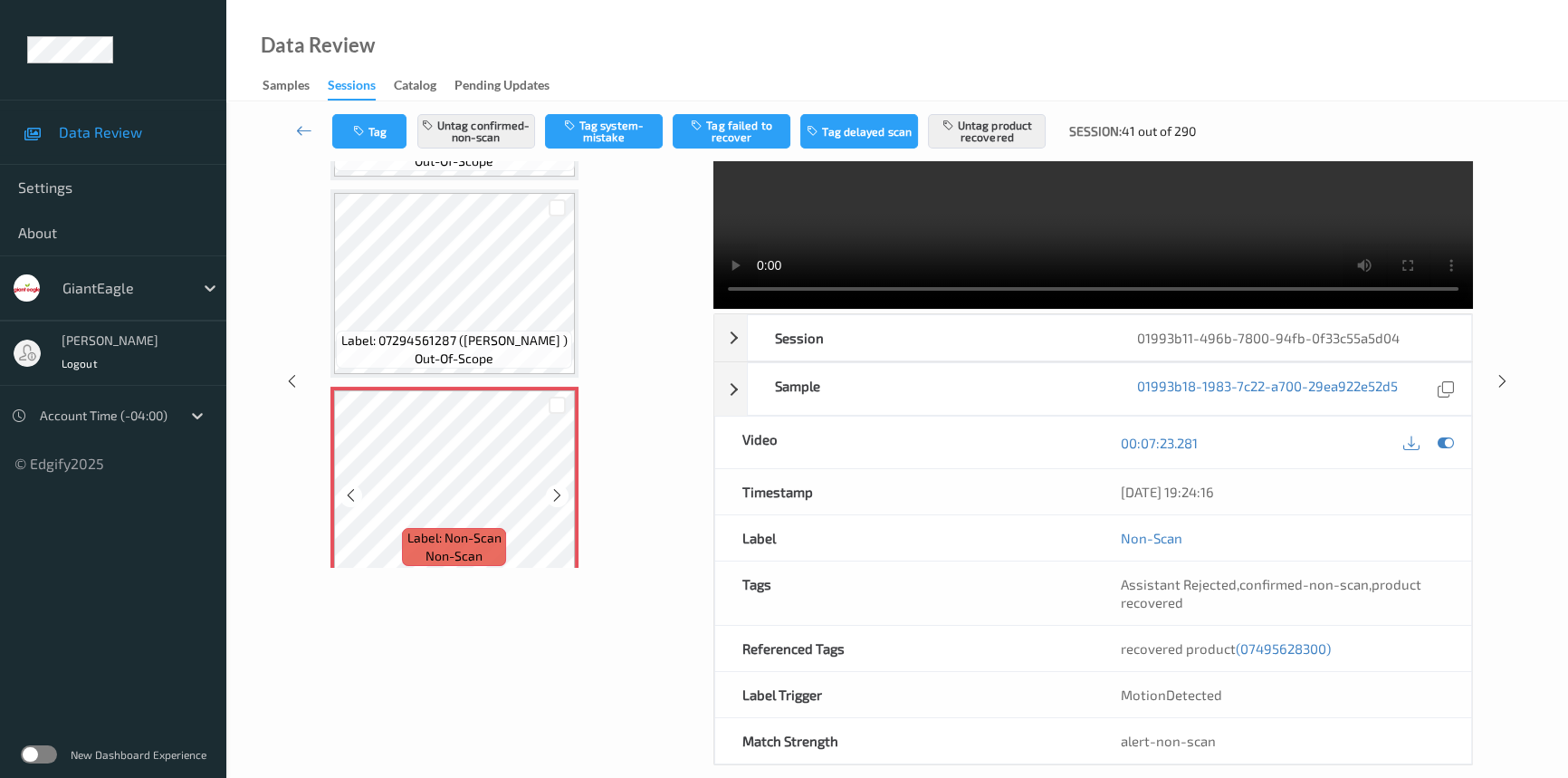
scroll to position [10154, 0]
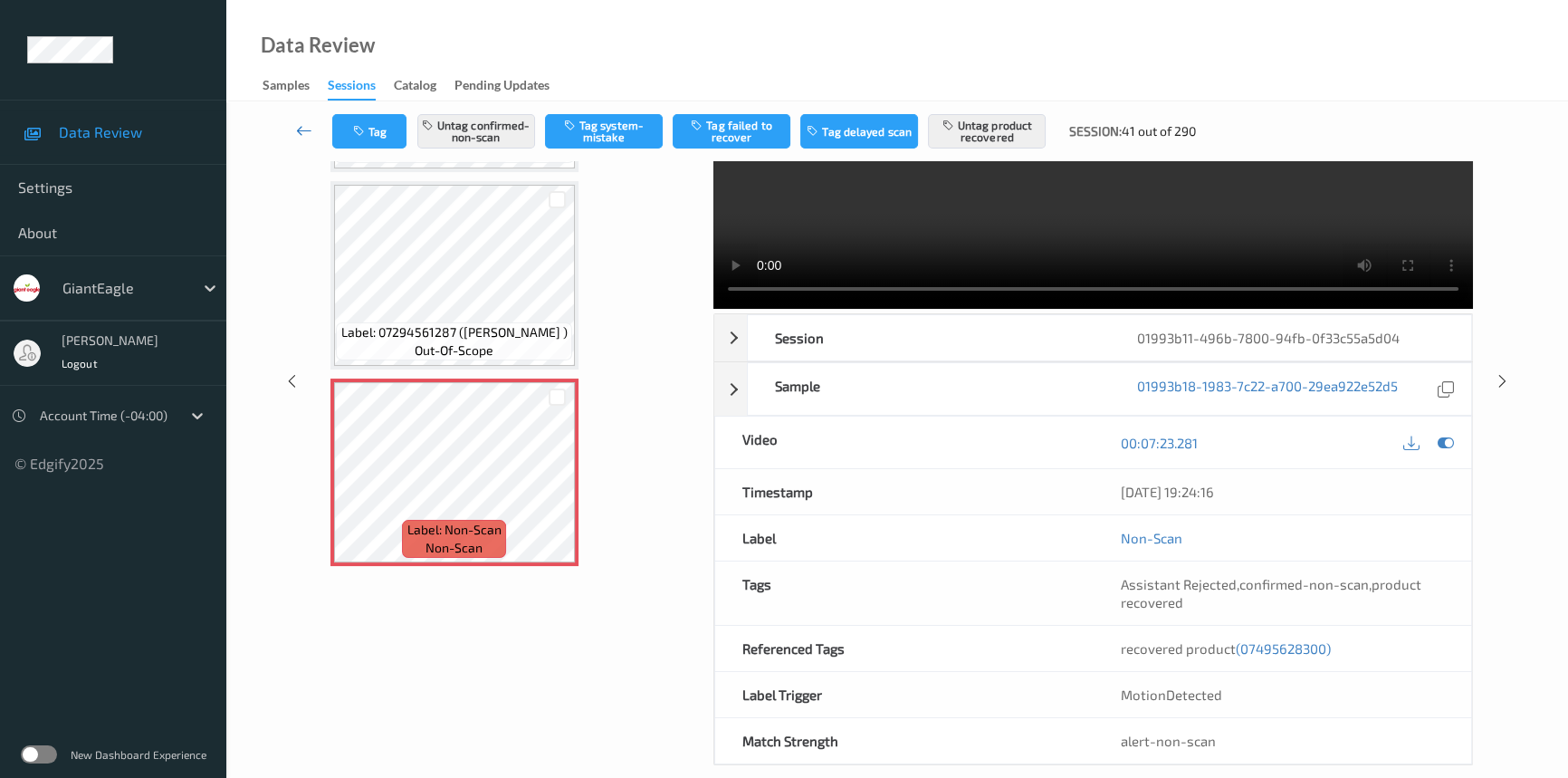
click at [305, 120] on link at bounding box center [304, 131] width 56 height 35
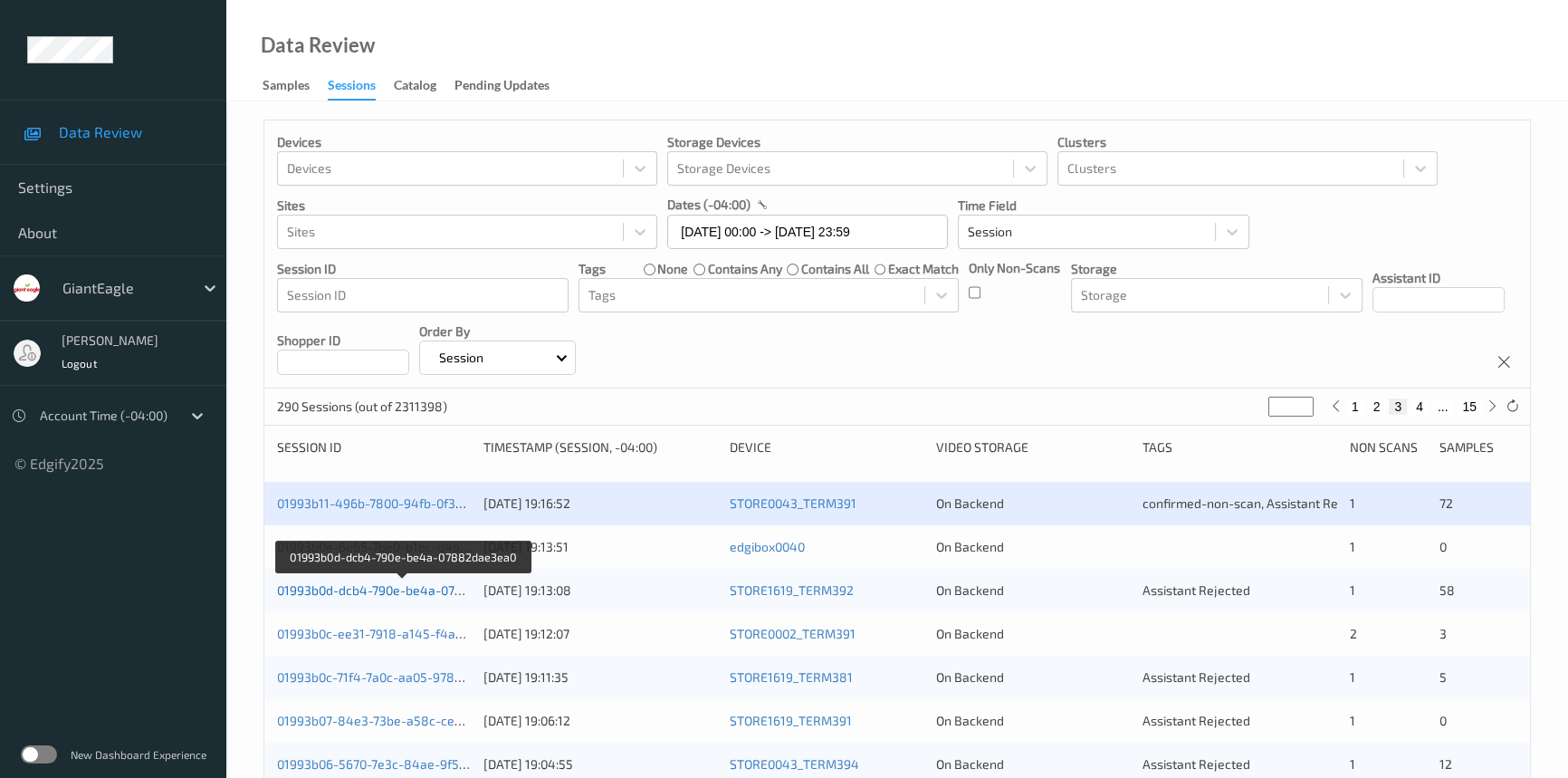
click at [344, 589] on link "01993b0d-dcb4-790e-be4a-07882dae3ea0" at bounding box center [403, 590] width 252 height 16
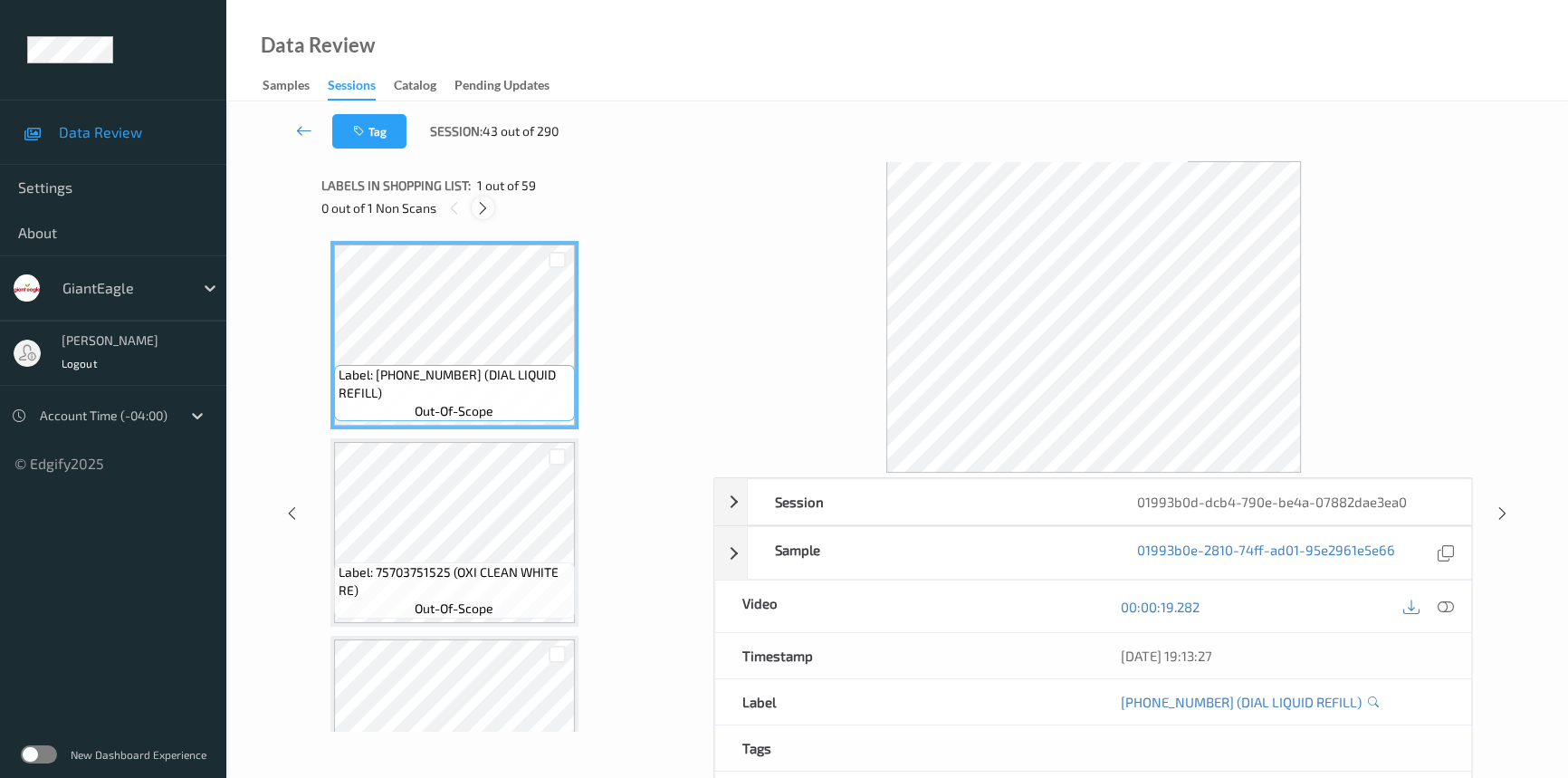
click at [483, 207] on icon at bounding box center [484, 208] width 16 height 16
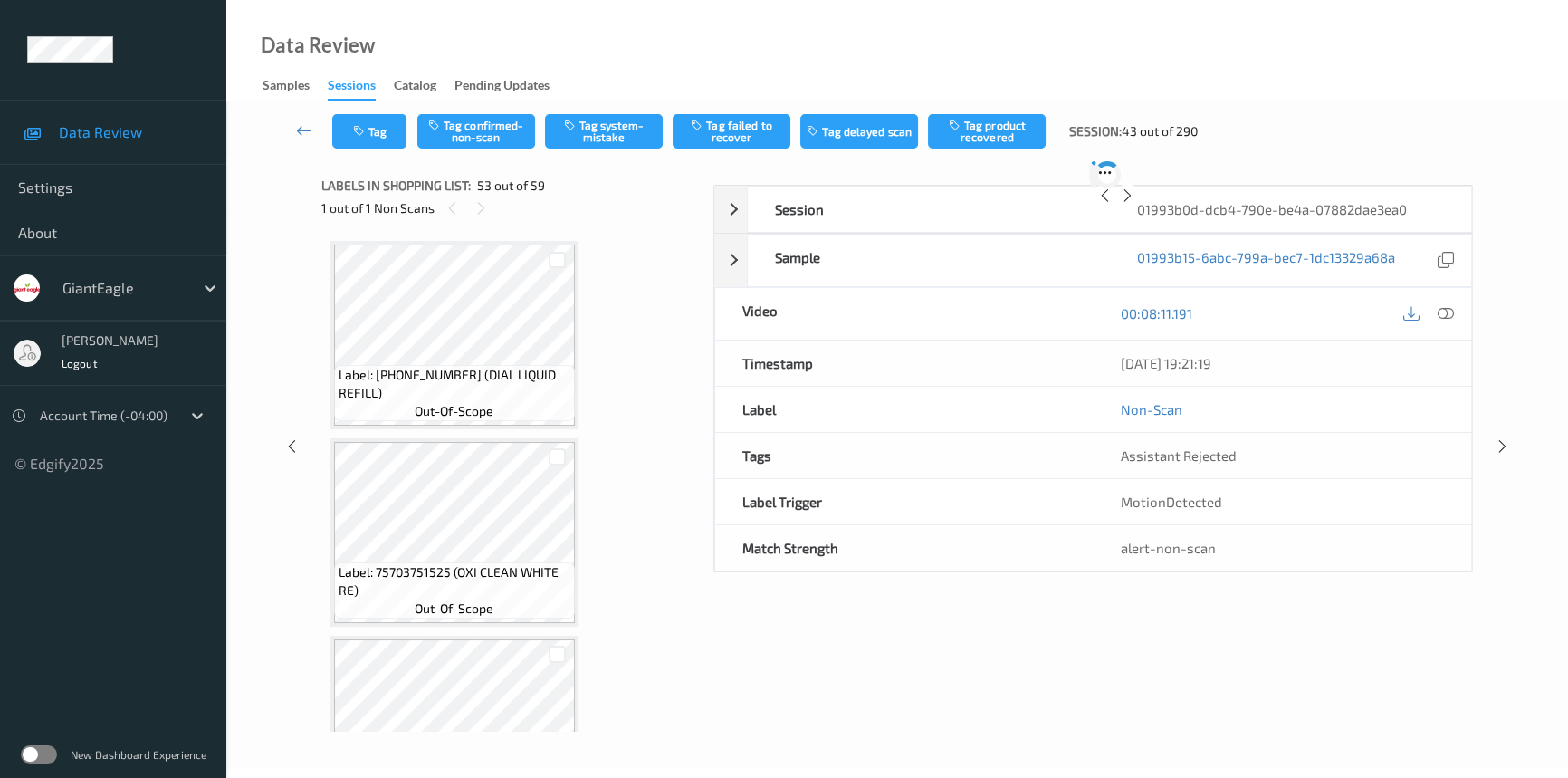
scroll to position [10040, 0]
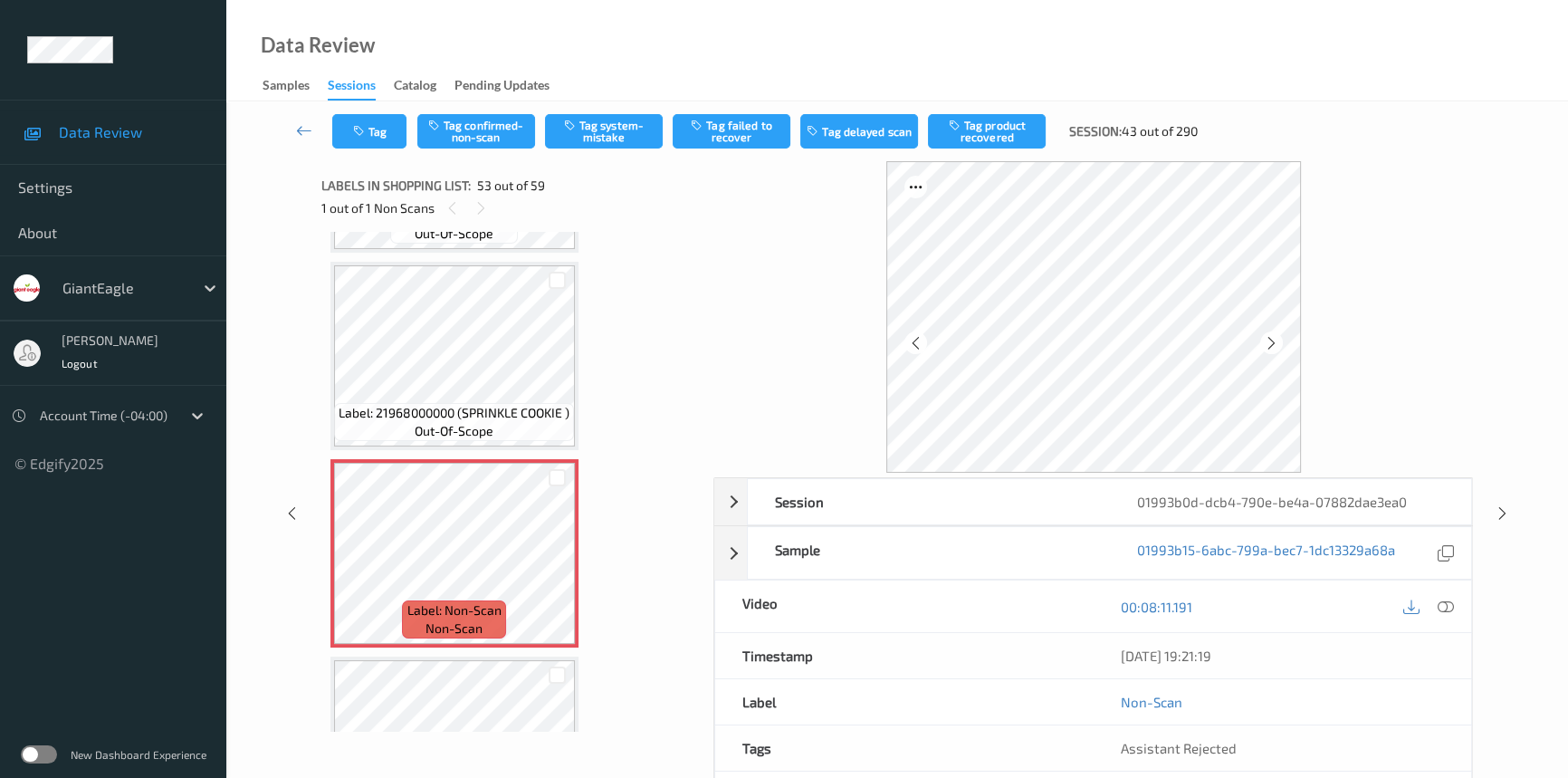
click at [1439, 630] on div "00:08:11.191" at bounding box center [1283, 607] width 379 height 52
click at [1447, 608] on icon at bounding box center [1446, 607] width 16 height 16
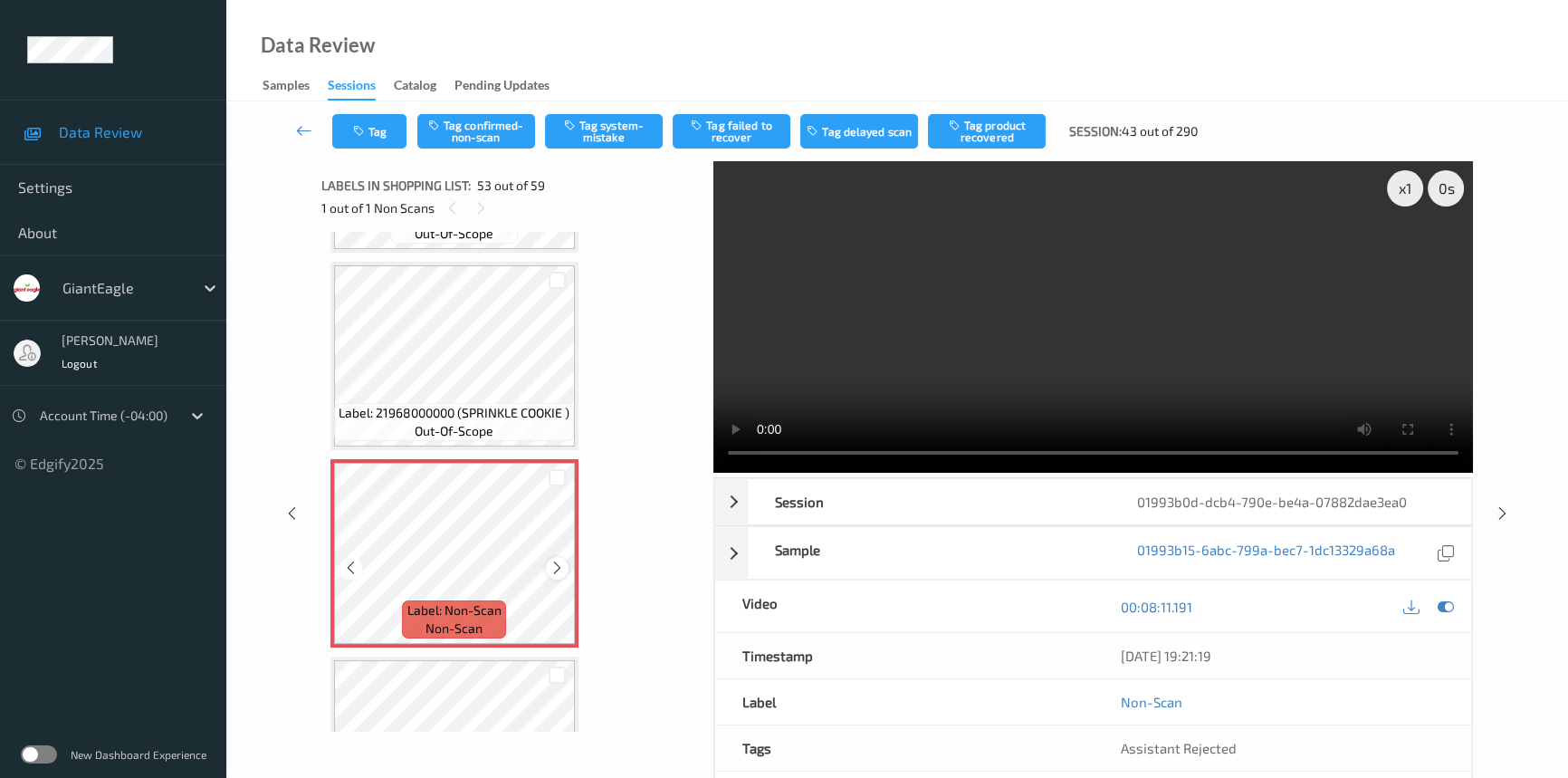
click at [559, 560] on icon at bounding box center [557, 568] width 16 height 16
click at [1265, 375] on video at bounding box center [1093, 317] width 759 height 311
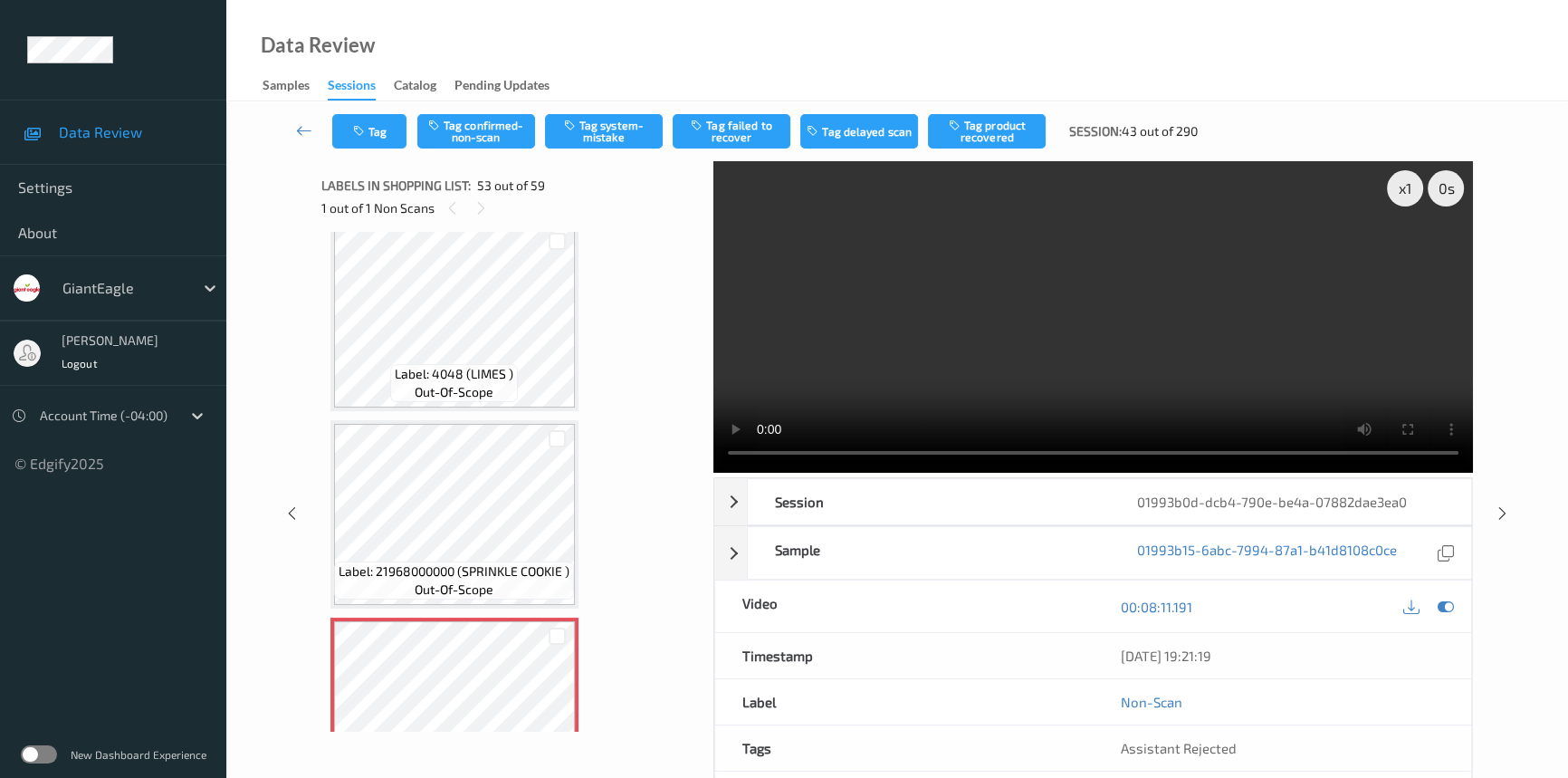
scroll to position [9875, 0]
click at [1398, 175] on div "x 1" at bounding box center [1404, 188] width 37 height 37
click at [1066, 389] on video at bounding box center [1093, 317] width 759 height 311
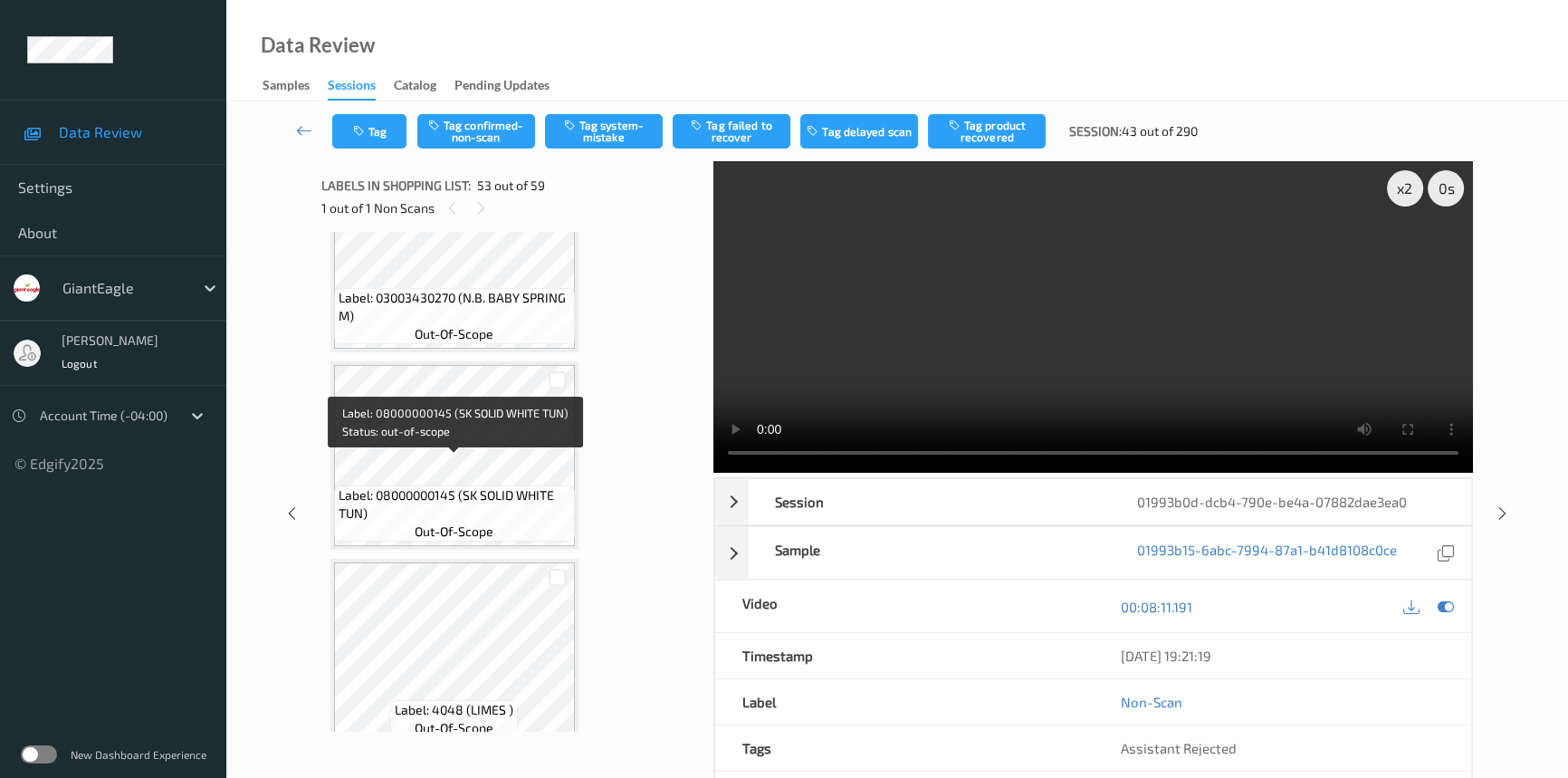
scroll to position [9381, 0]
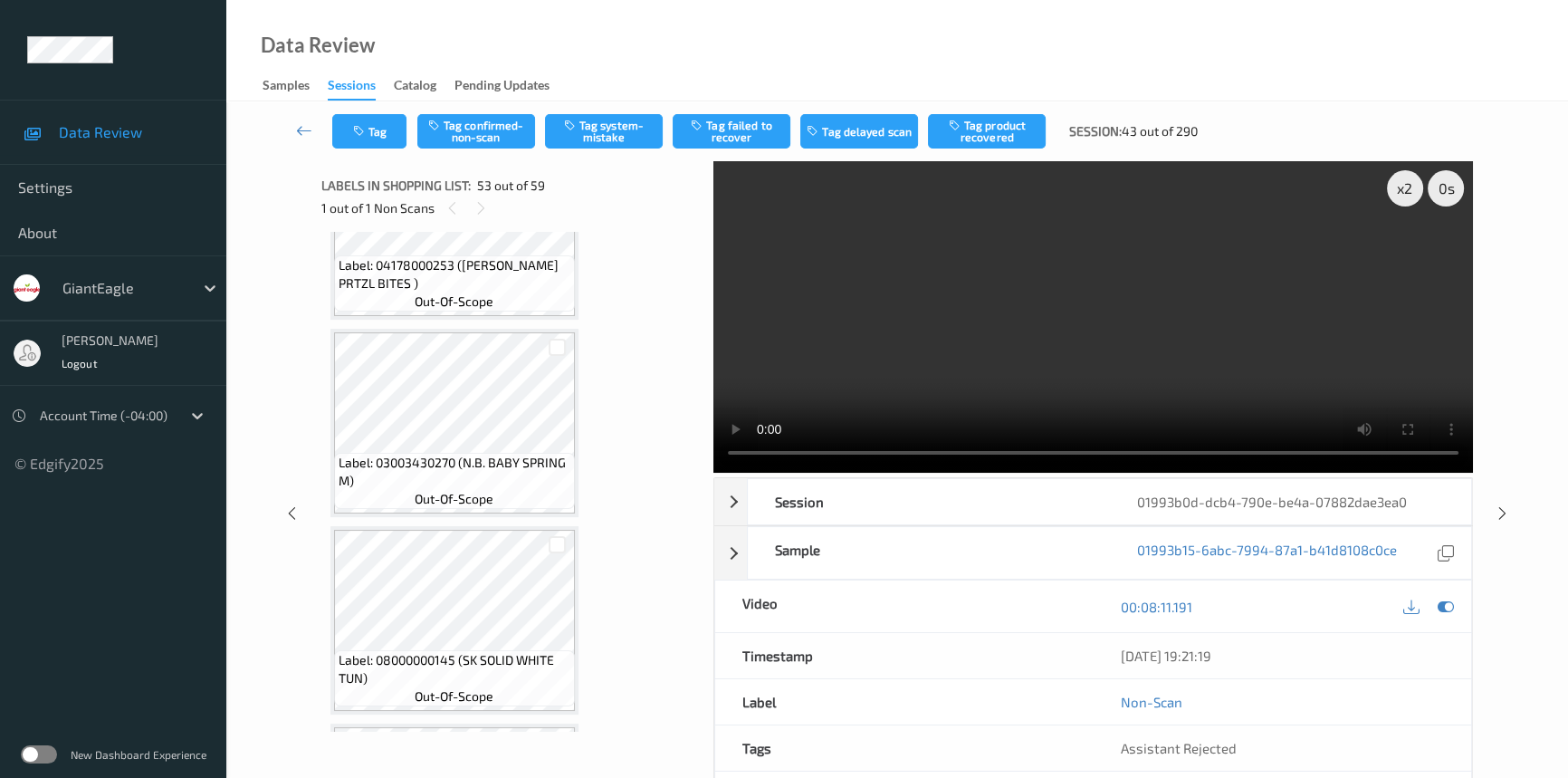
click at [910, 319] on video at bounding box center [1093, 317] width 759 height 311
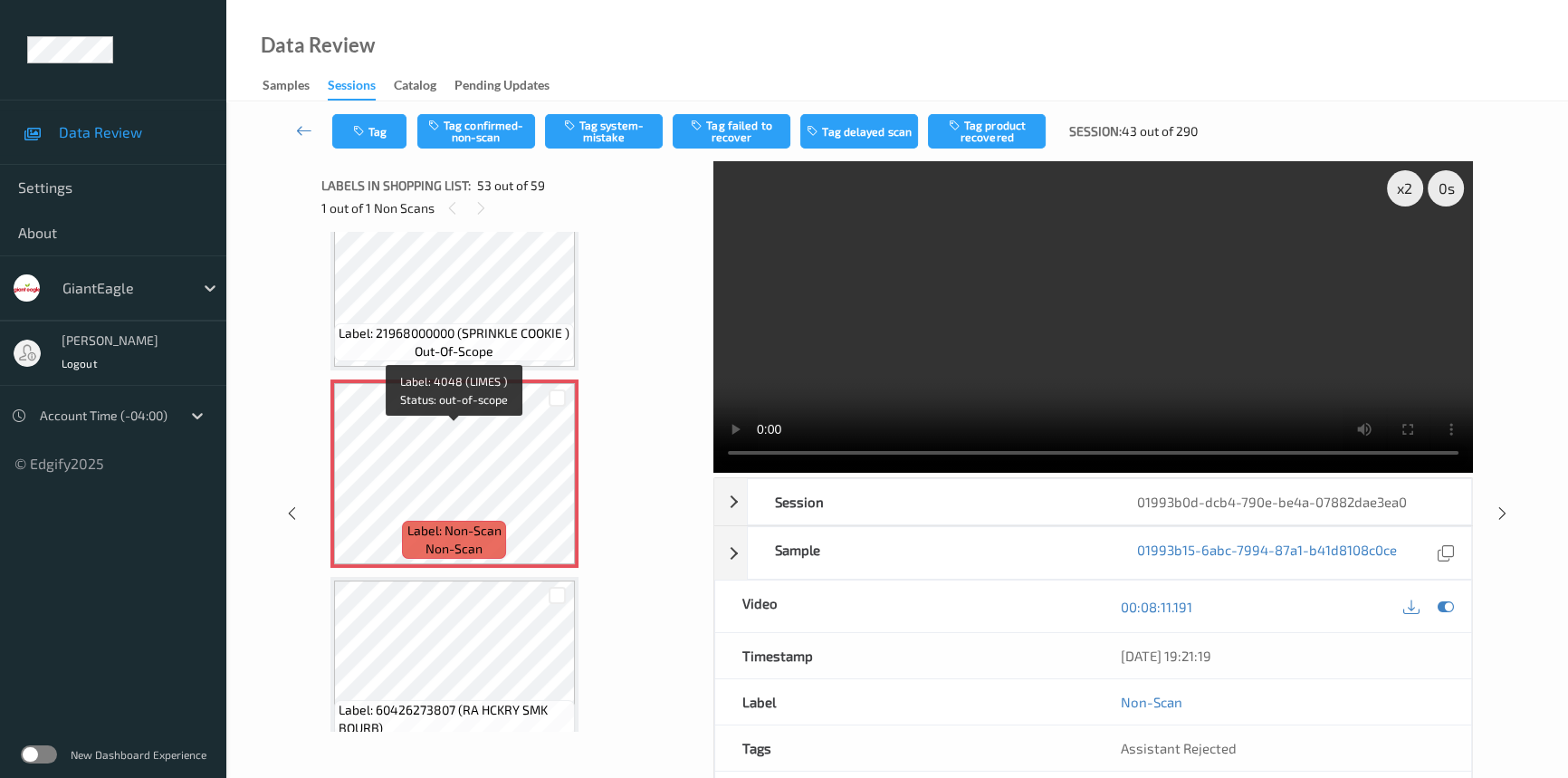
scroll to position [10121, 0]
click at [1014, 393] on video at bounding box center [1093, 317] width 759 height 311
click at [1053, 374] on video at bounding box center [1093, 317] width 759 height 311
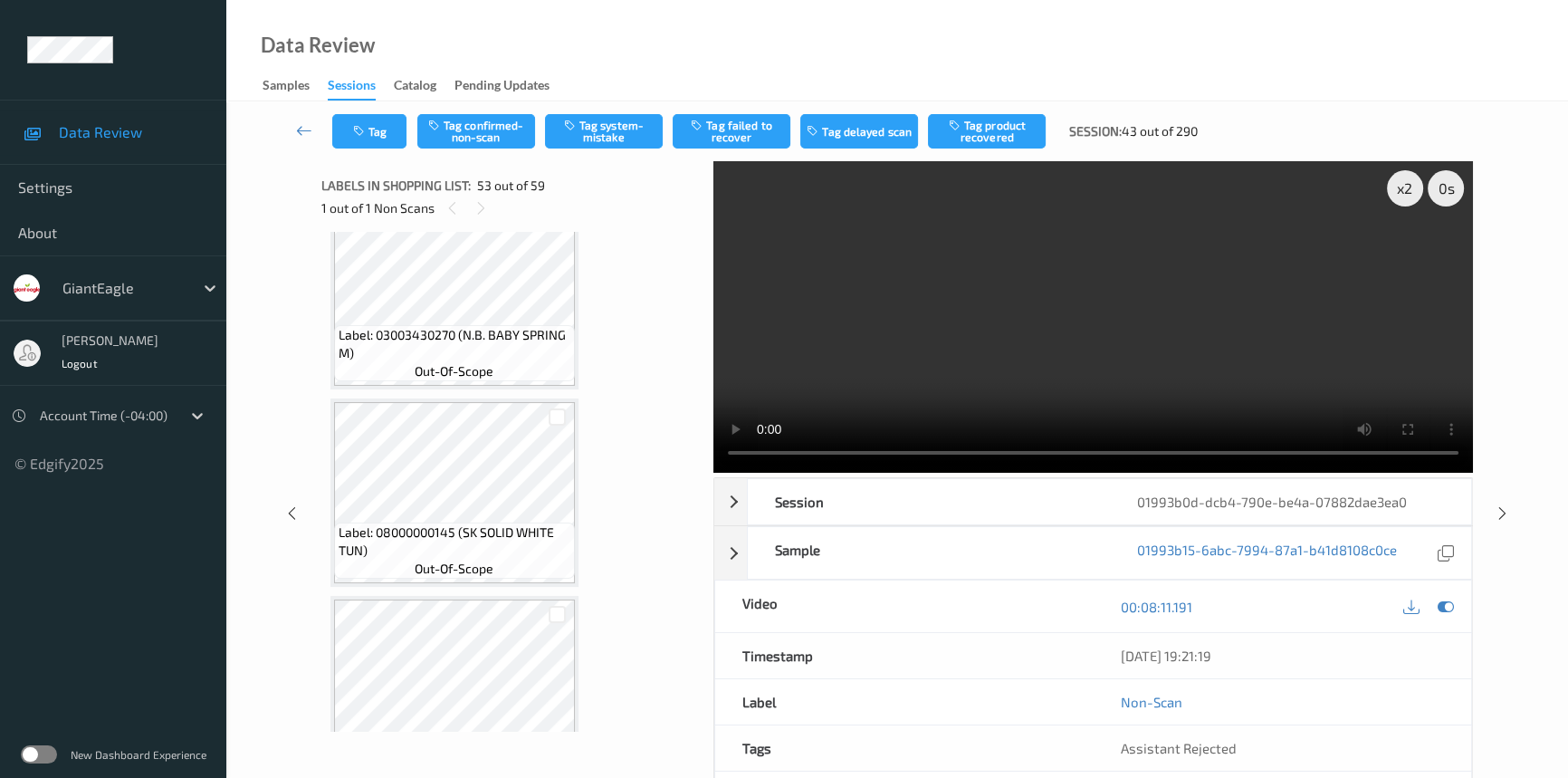
scroll to position [9463, 0]
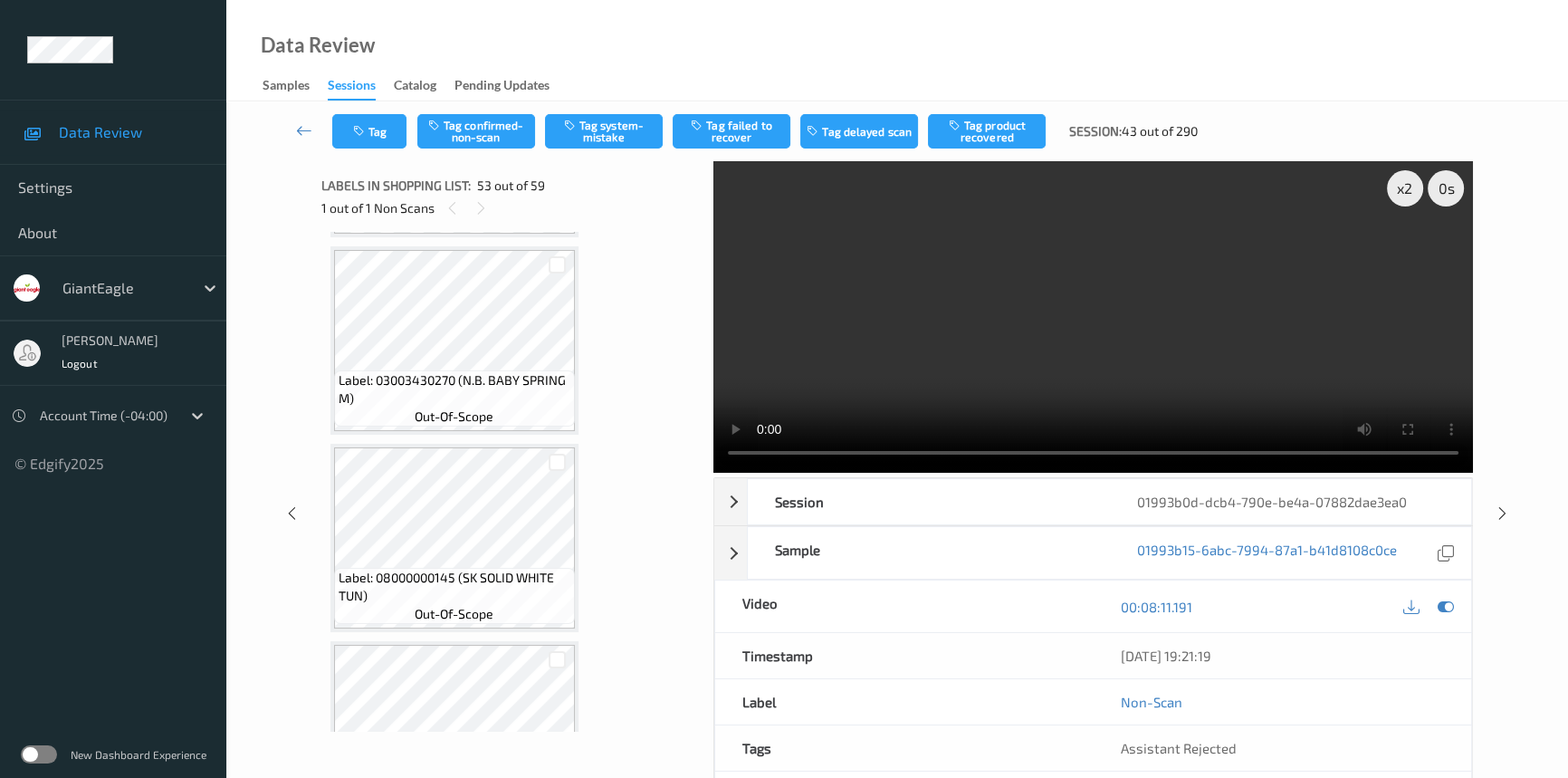
click at [1065, 235] on video at bounding box center [1093, 317] width 759 height 311
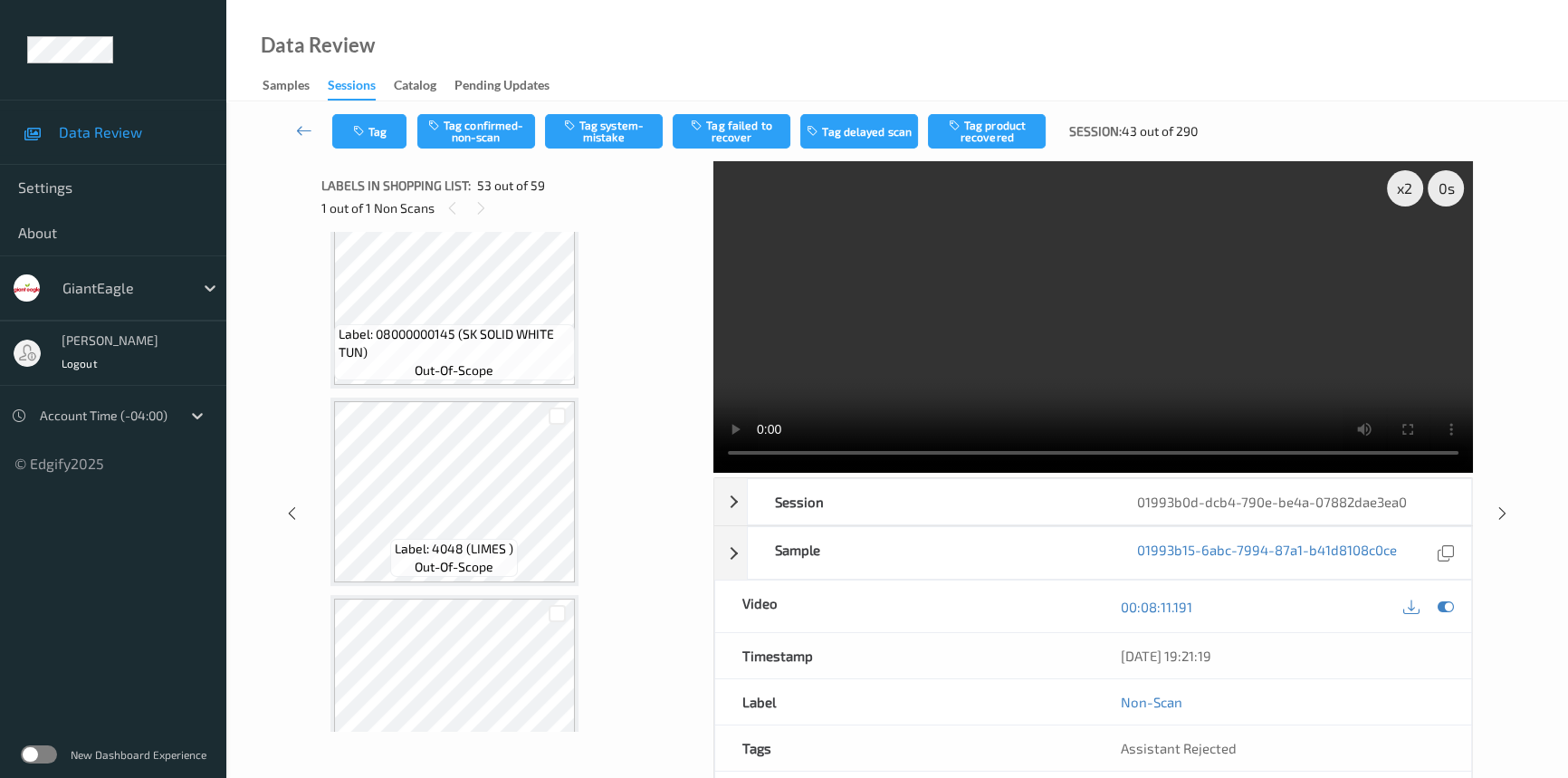
scroll to position [9711, 0]
click at [1103, 294] on video at bounding box center [1093, 317] width 759 height 311
click at [1114, 281] on video at bounding box center [1093, 317] width 759 height 311
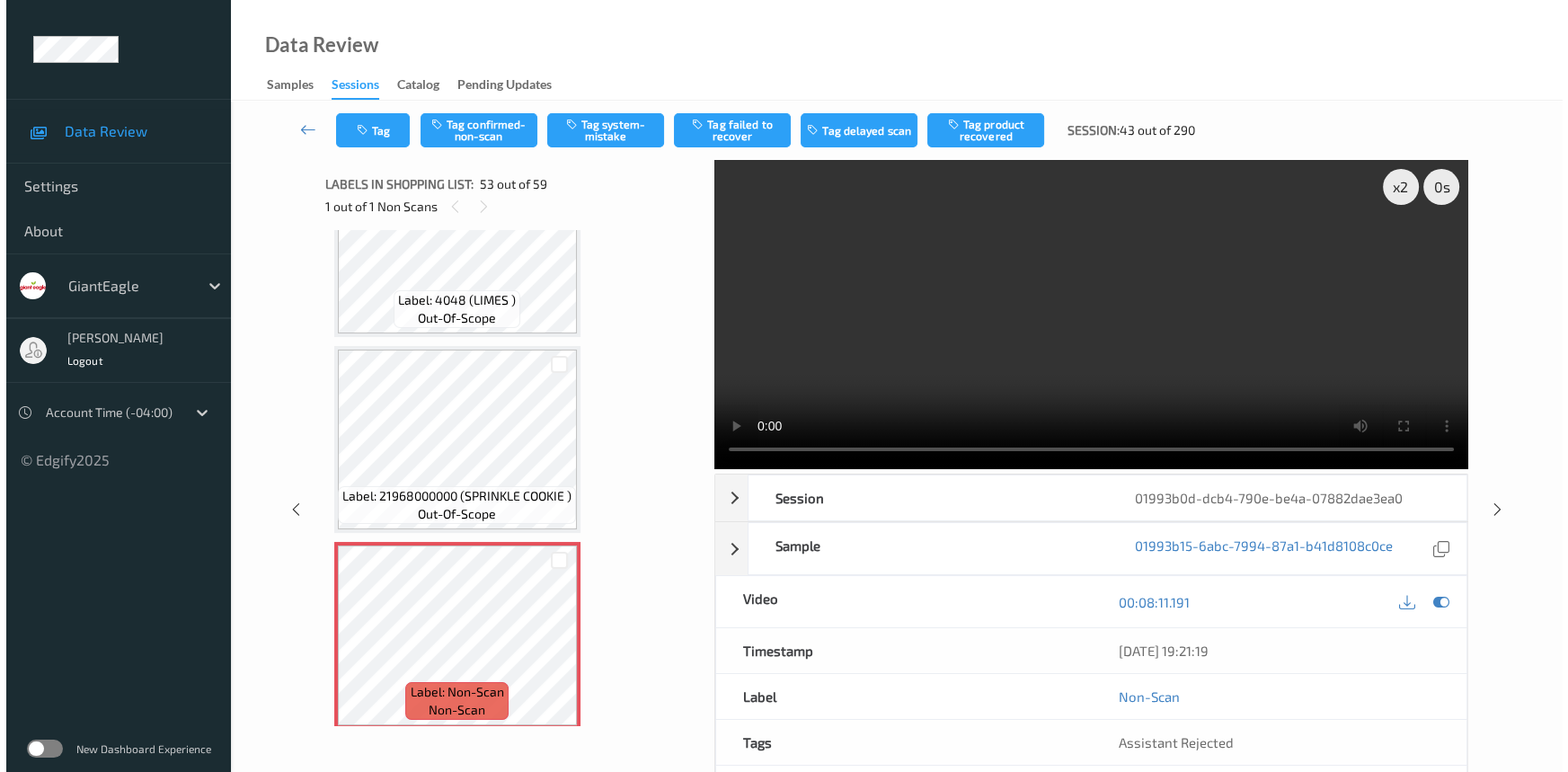
scroll to position [9881, 0]
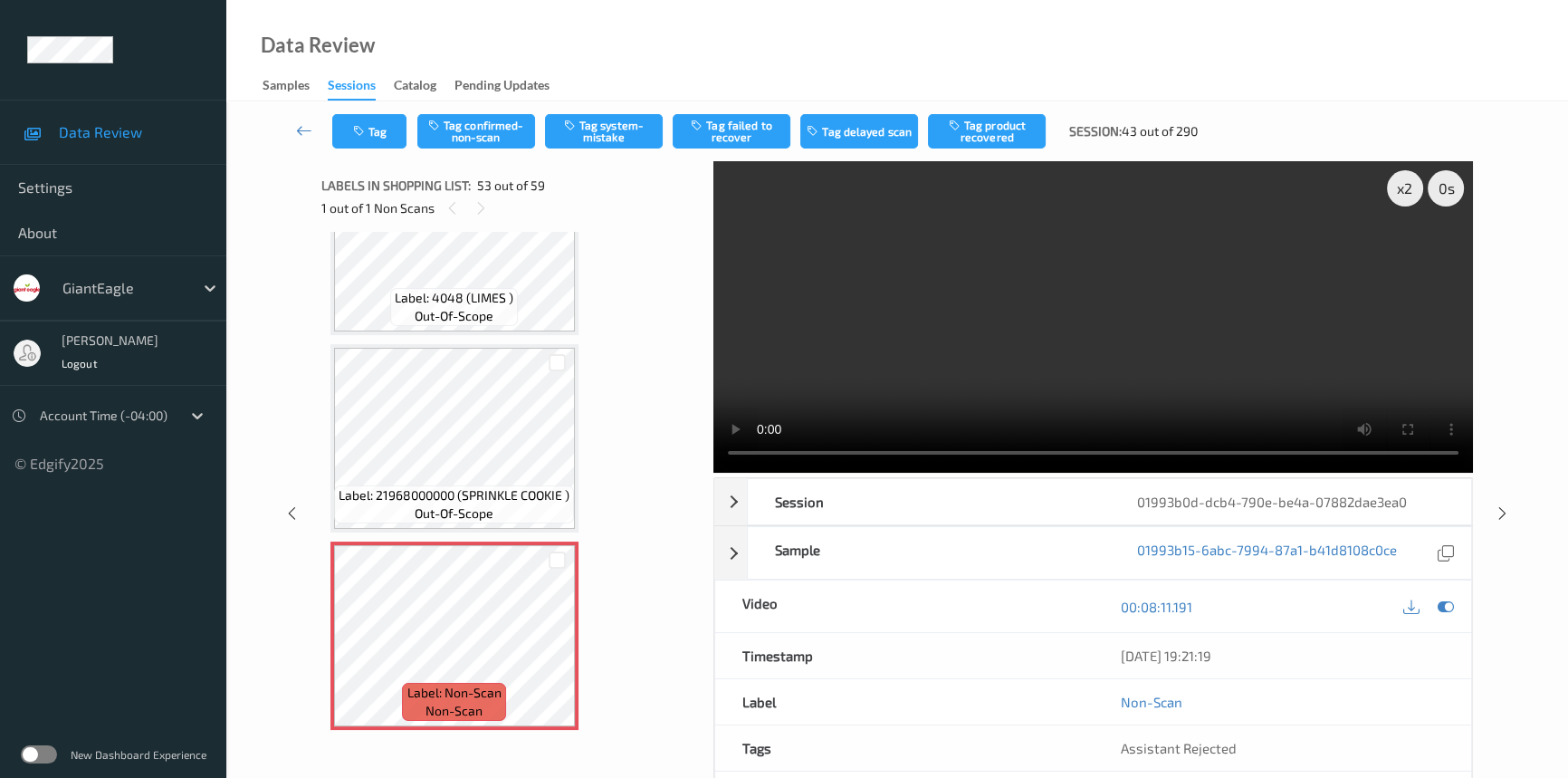
click at [1085, 230] on video at bounding box center [1093, 317] width 759 height 311
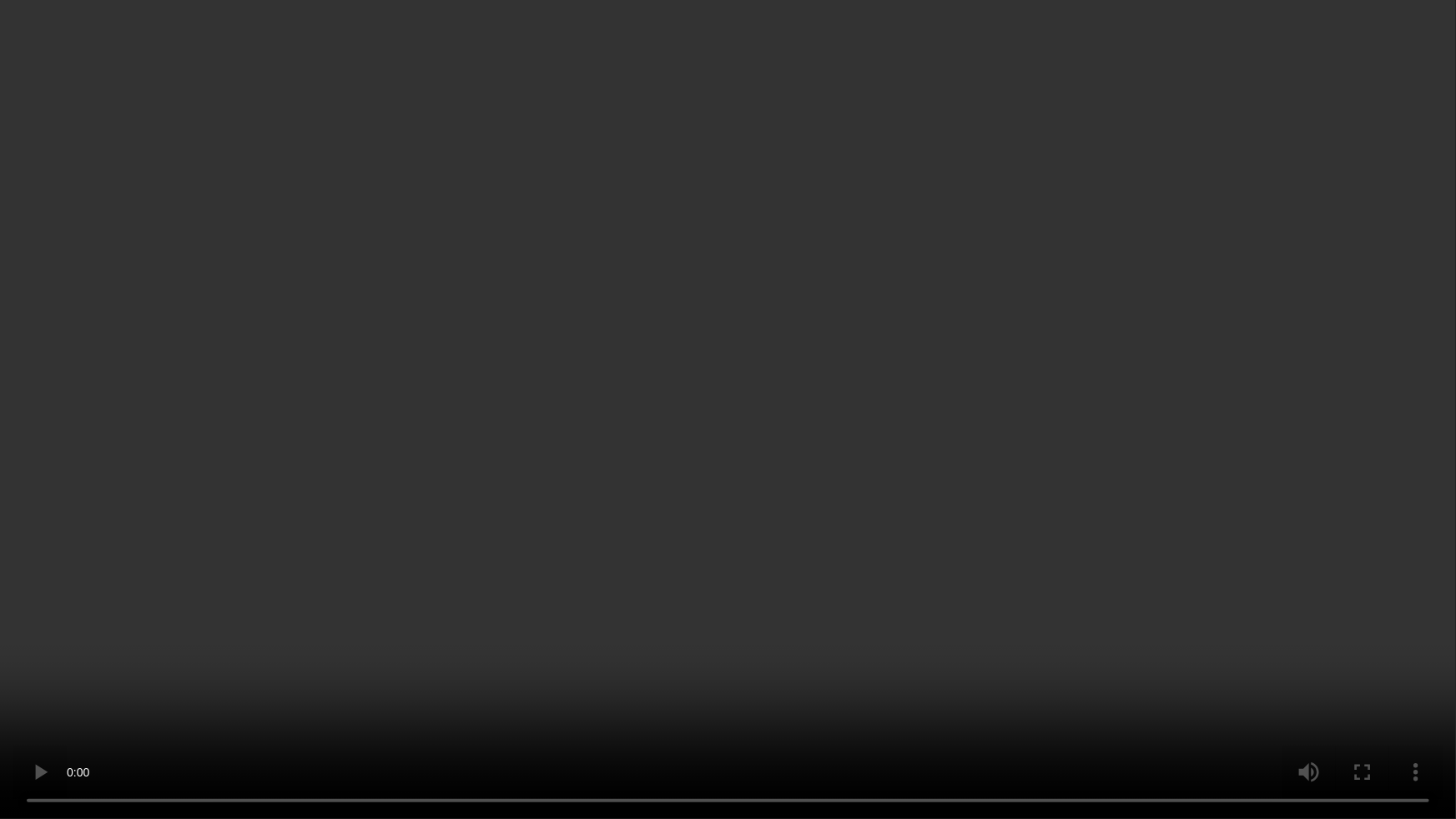
click at [940, 579] on video at bounding box center [728, 409] width 1456 height 819
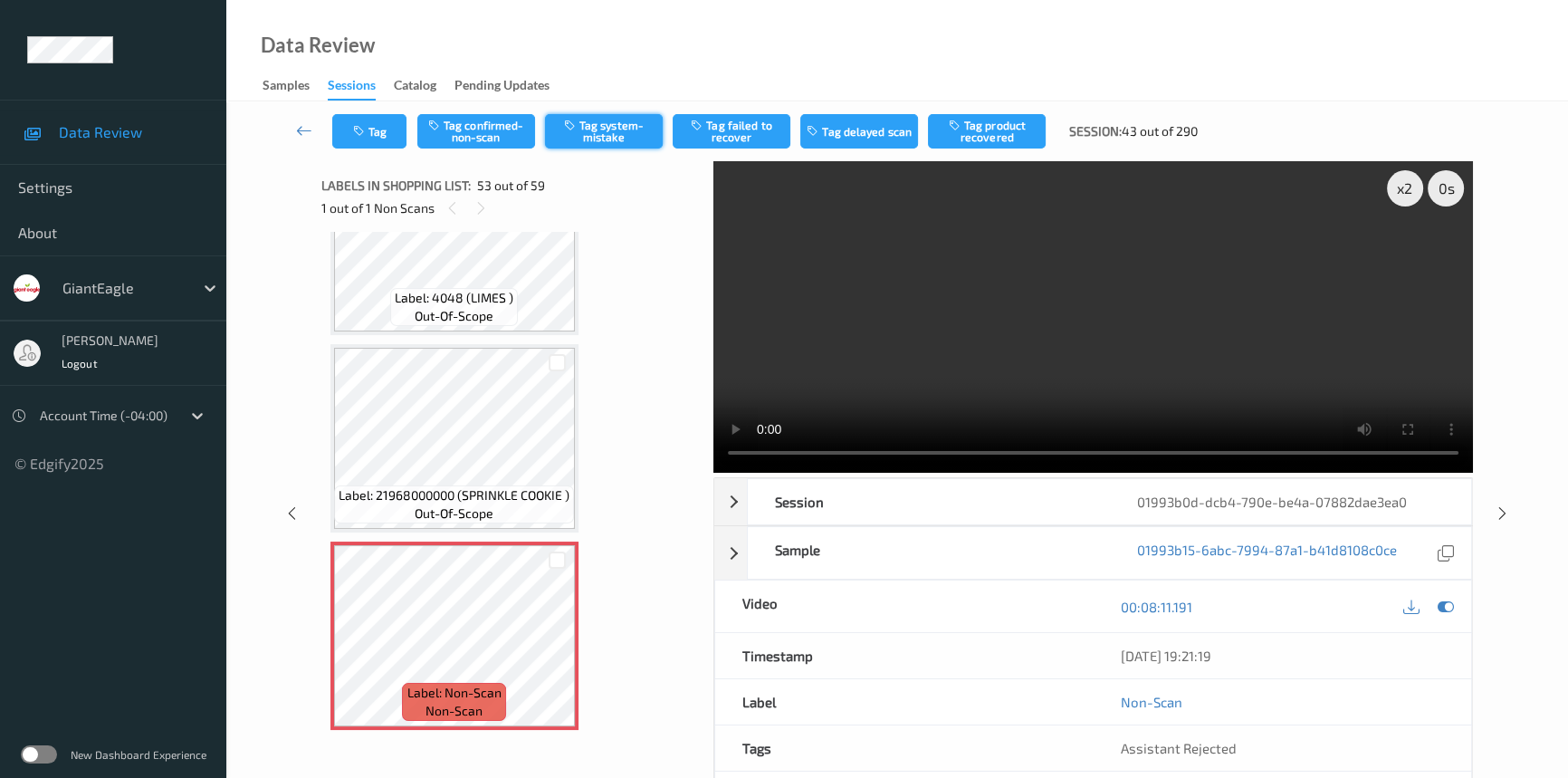
click at [626, 136] on button "Tag system-mistake" at bounding box center [604, 131] width 118 height 35
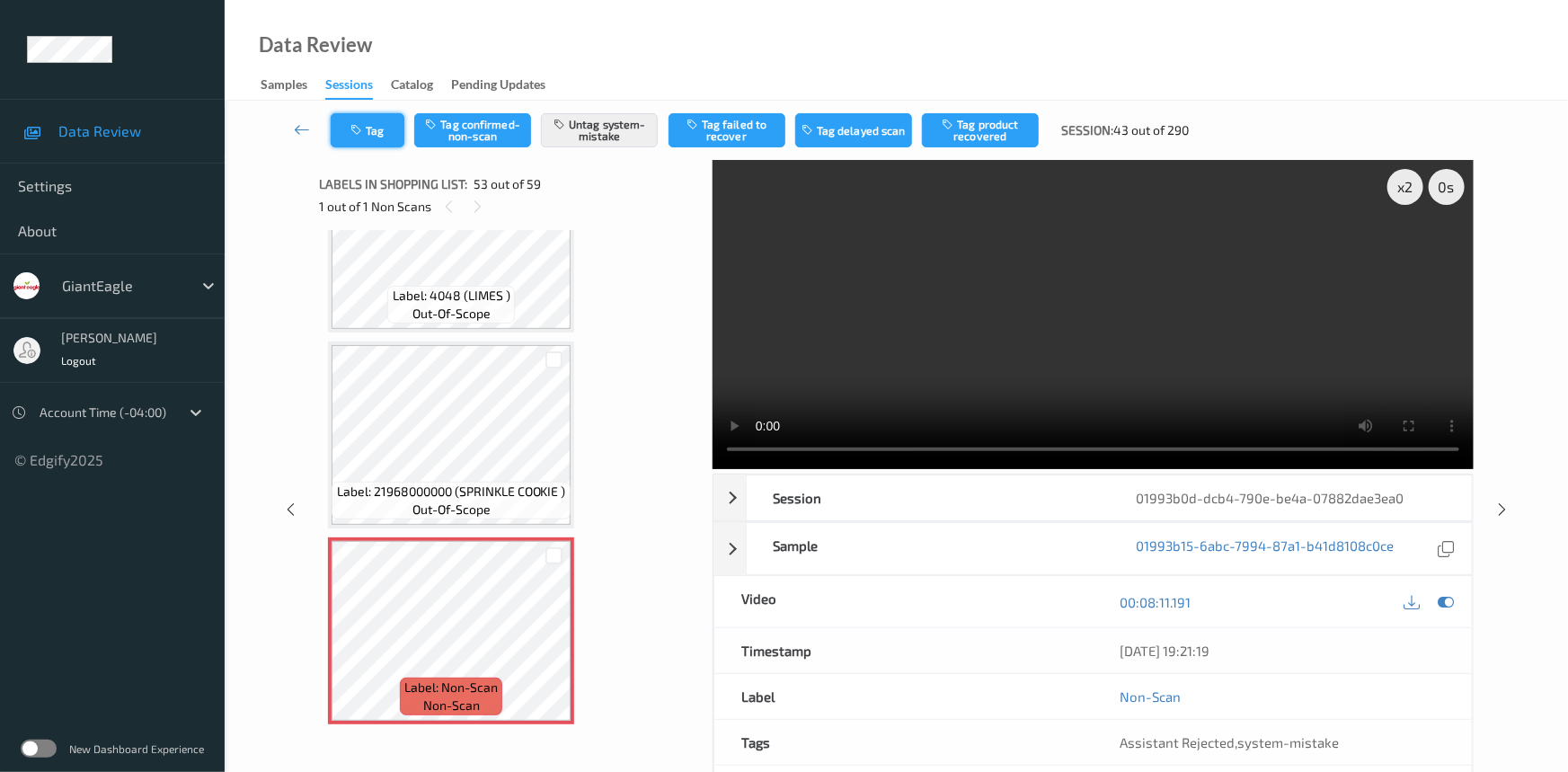
click at [360, 122] on button "Tag" at bounding box center [367, 130] width 74 height 34
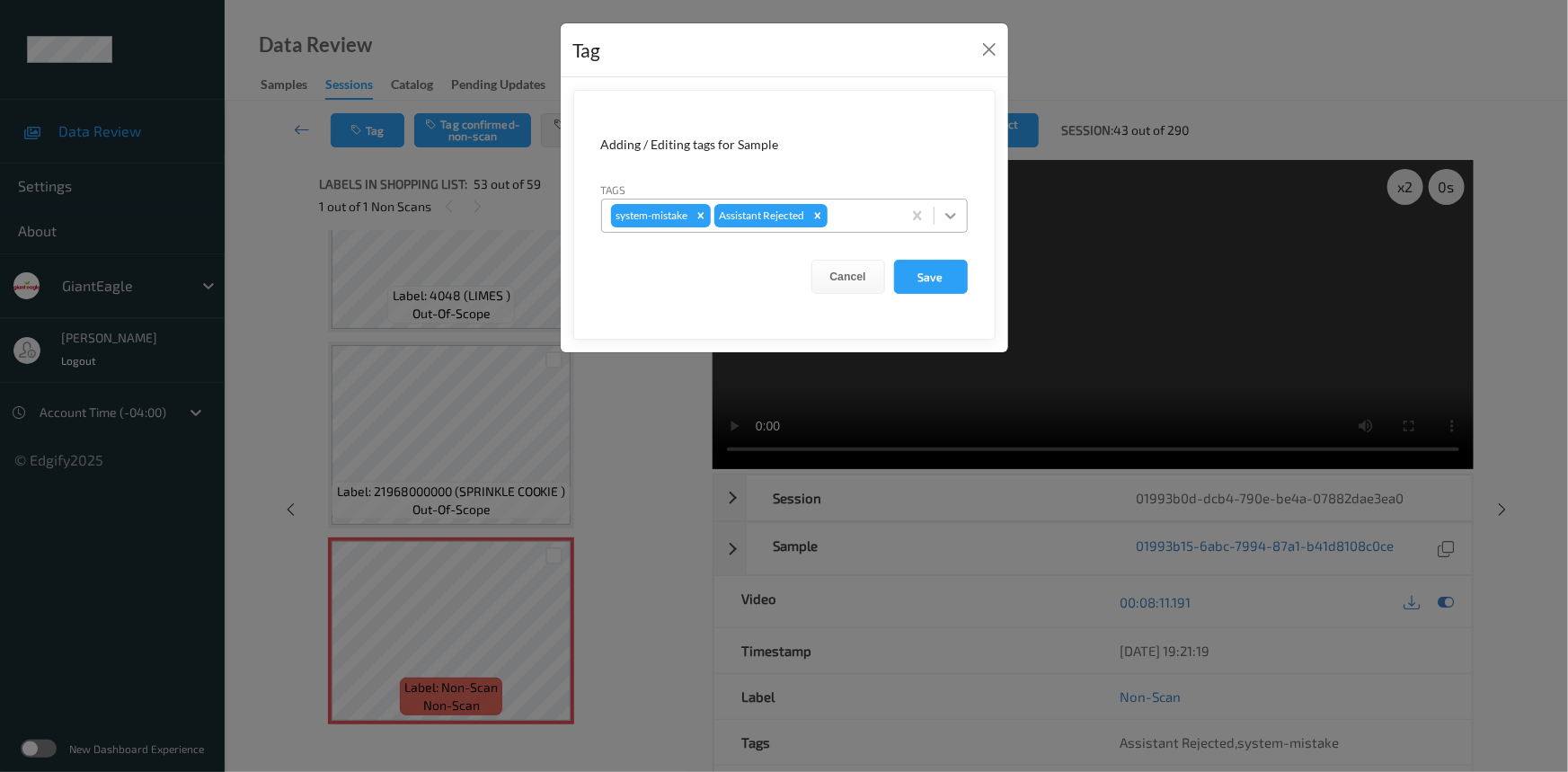
click at [941, 212] on icon at bounding box center [950, 215] width 18 height 18
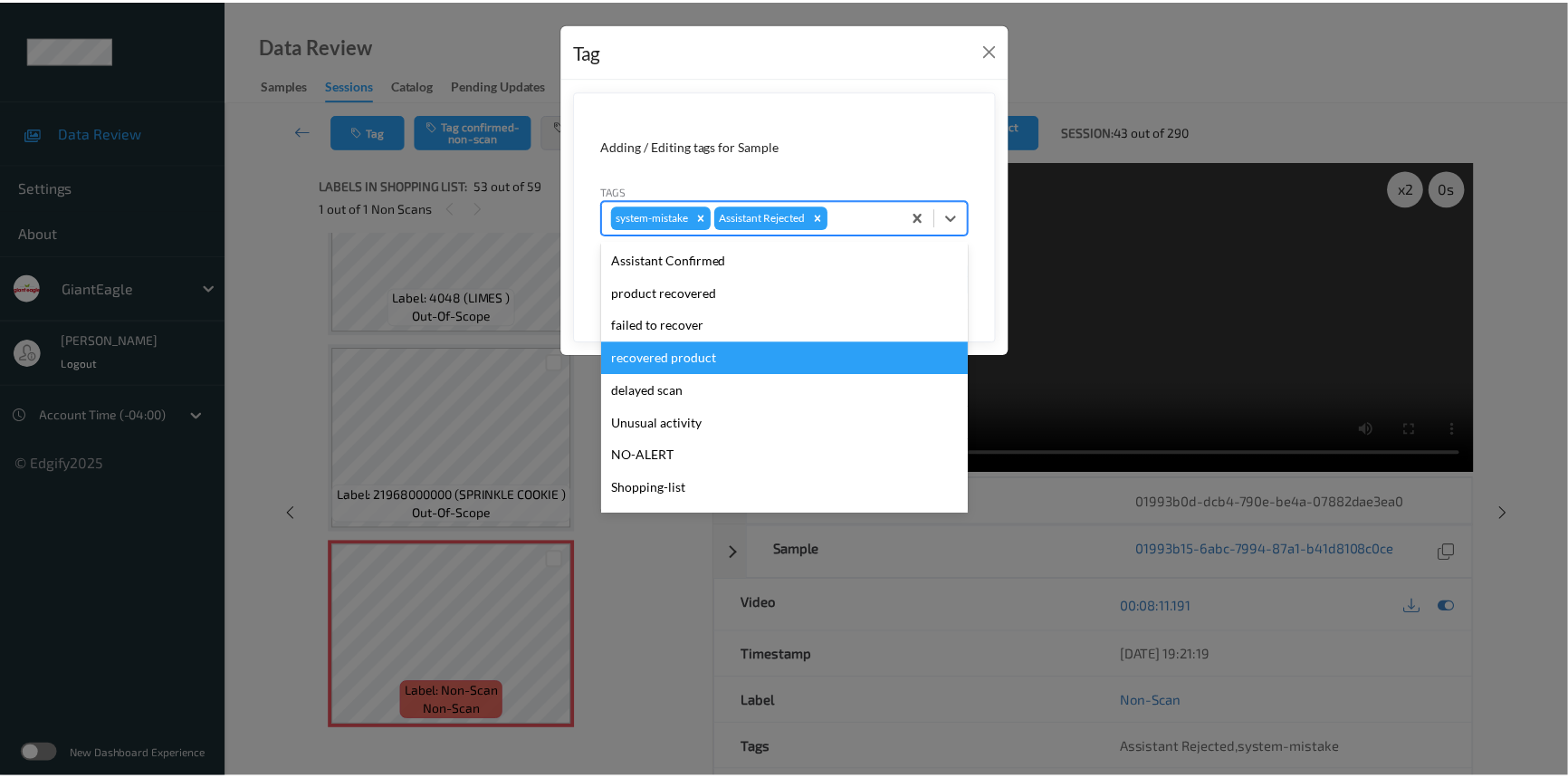
scroll to position [160, 0]
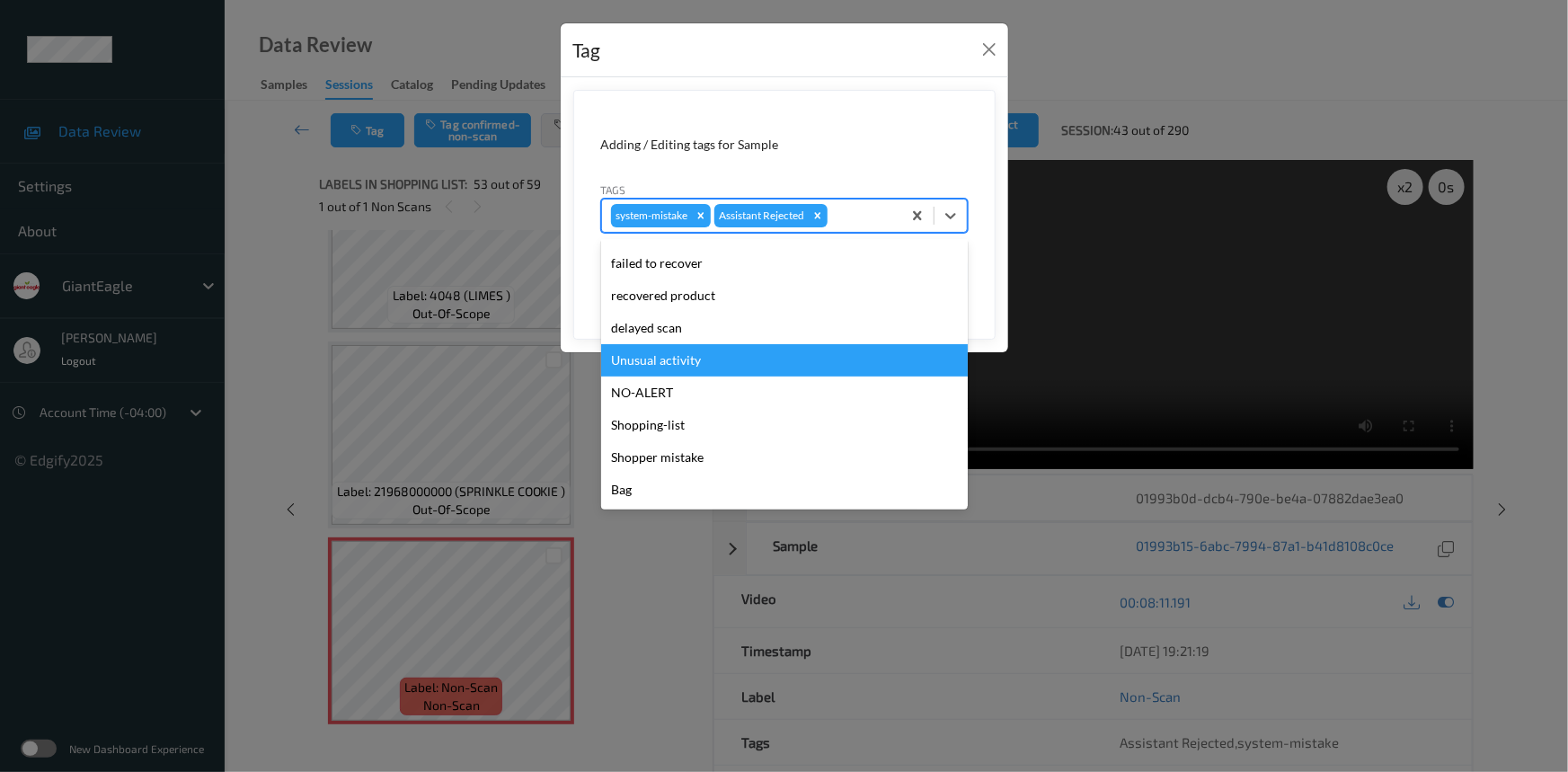
click at [675, 365] on div "Unusual activity" at bounding box center [784, 360] width 367 height 32
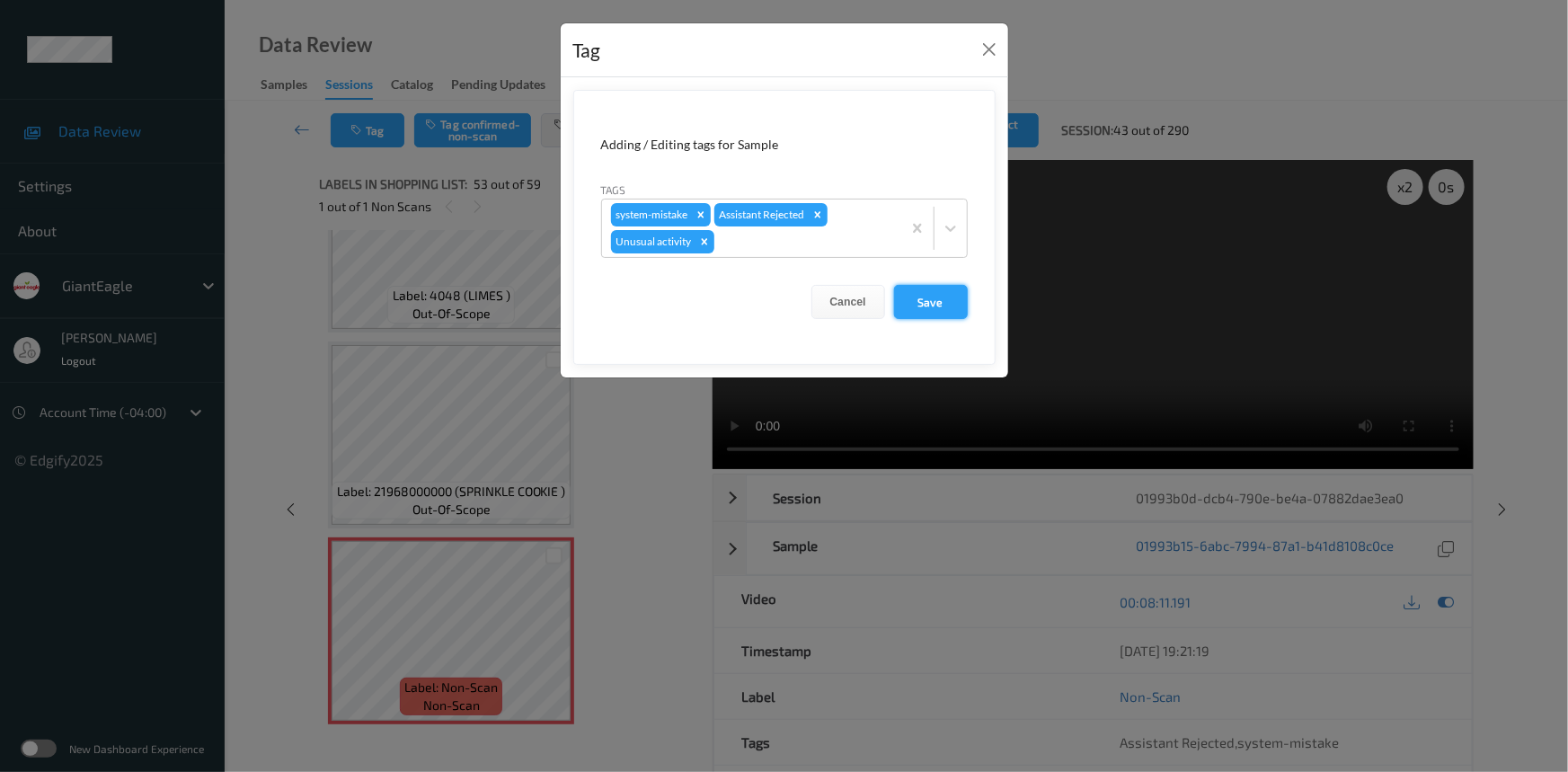
click at [914, 291] on button "Save" at bounding box center [931, 302] width 74 height 34
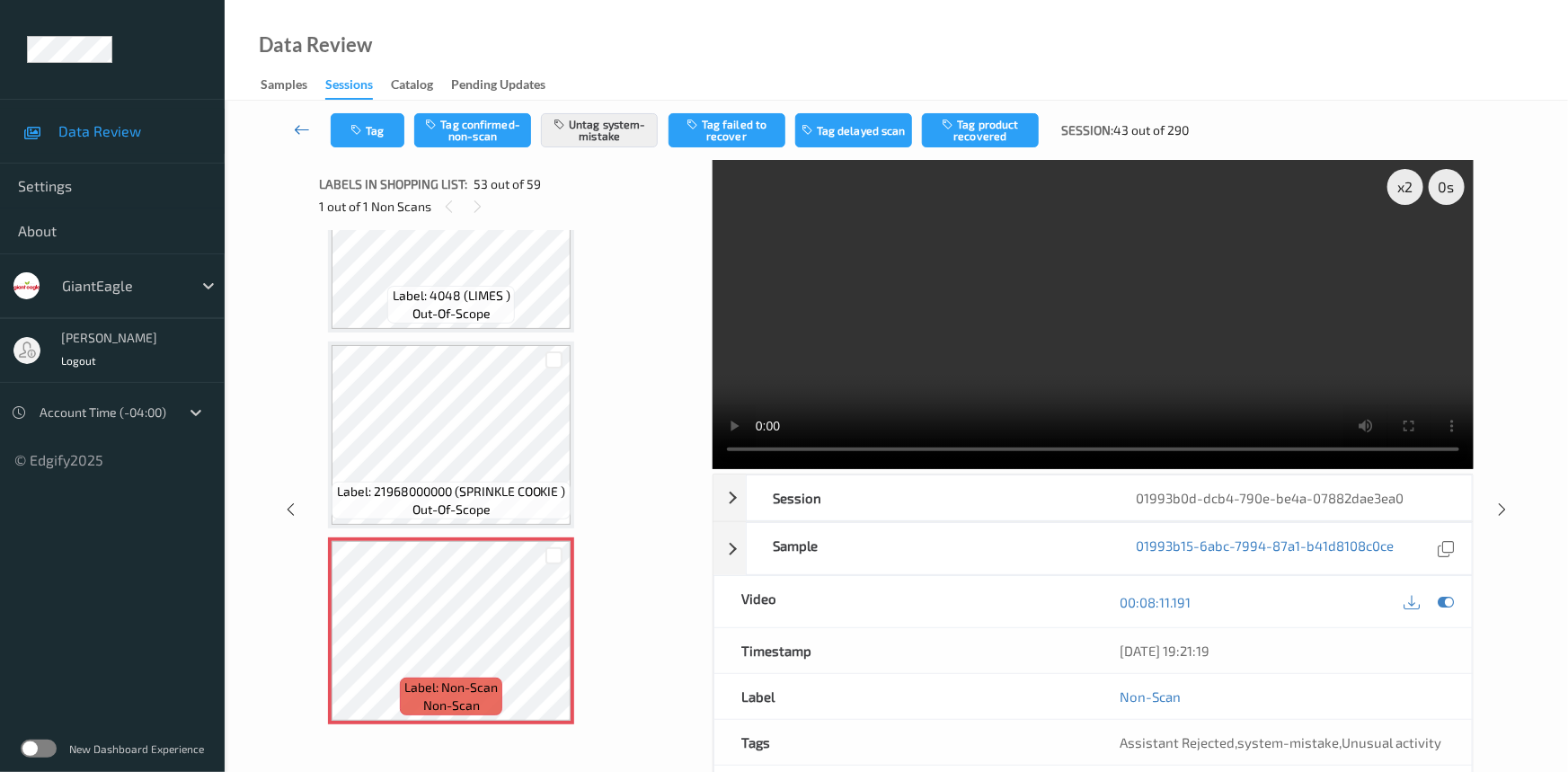
click at [300, 120] on icon at bounding box center [302, 129] width 16 height 18
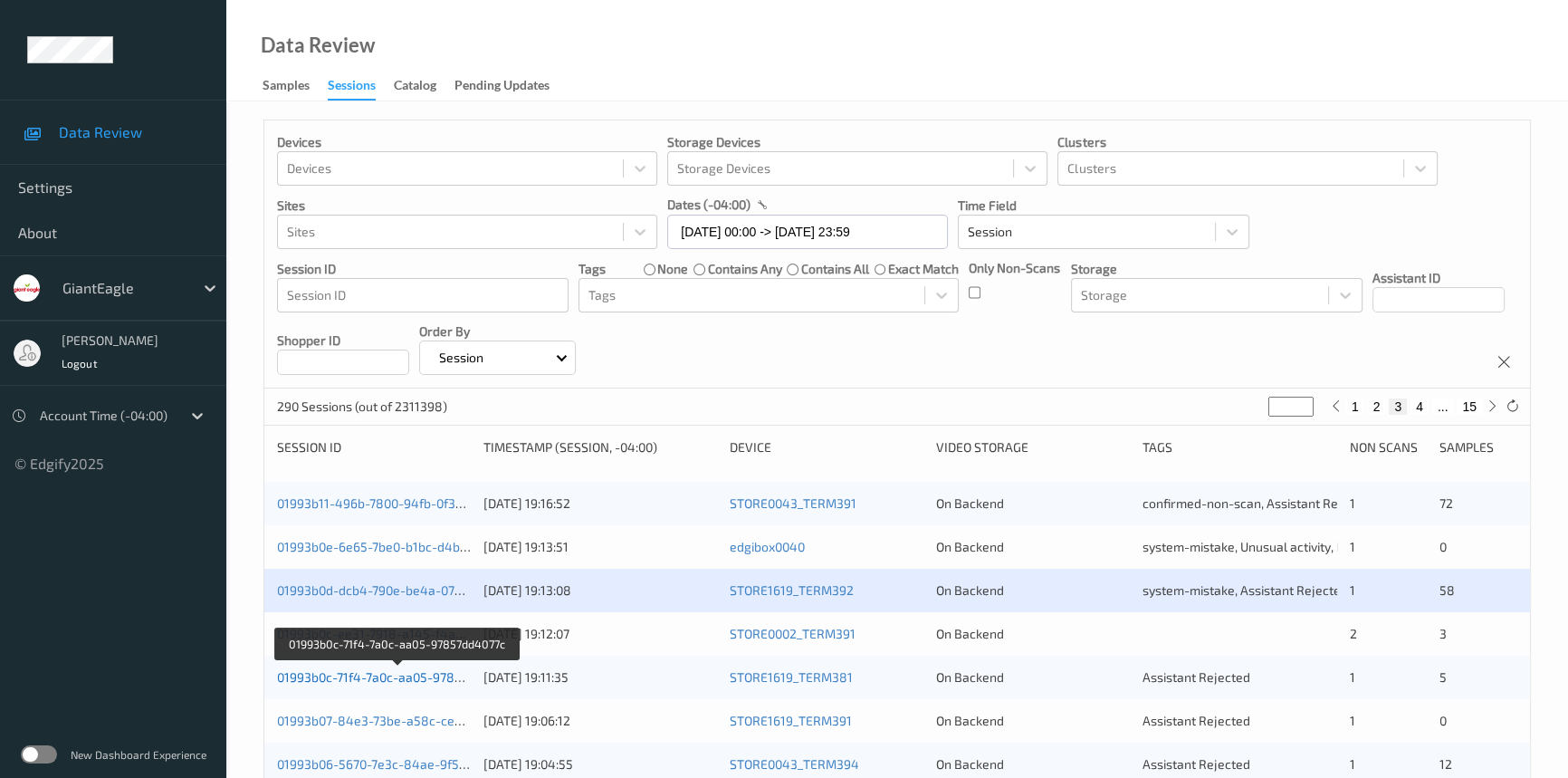
click at [350, 674] on link "01993b0c-71f4-7a0c-aa05-97857dd4077c" at bounding box center [397, 677] width 240 height 16
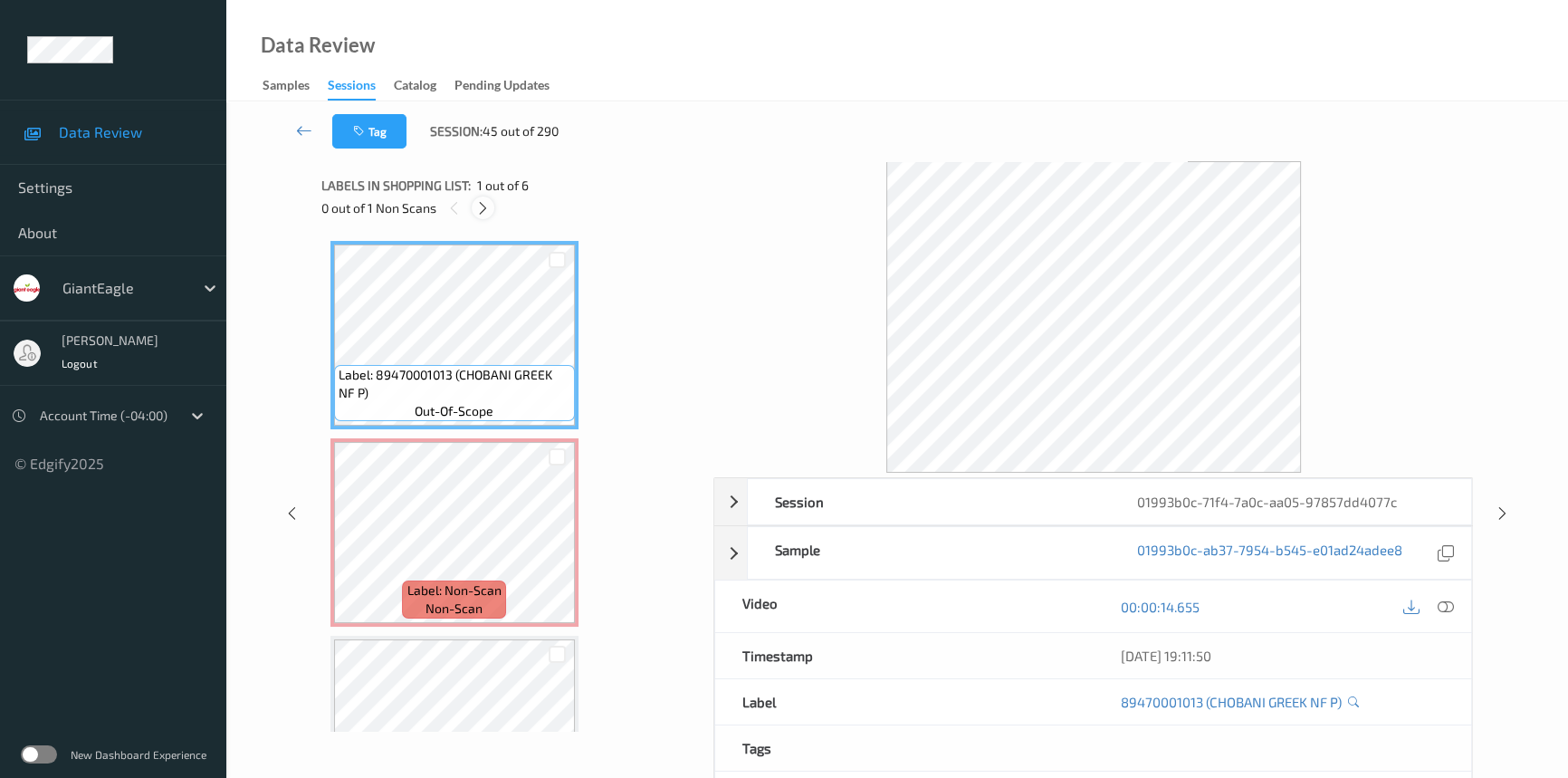
click at [487, 209] on icon at bounding box center [484, 208] width 16 height 16
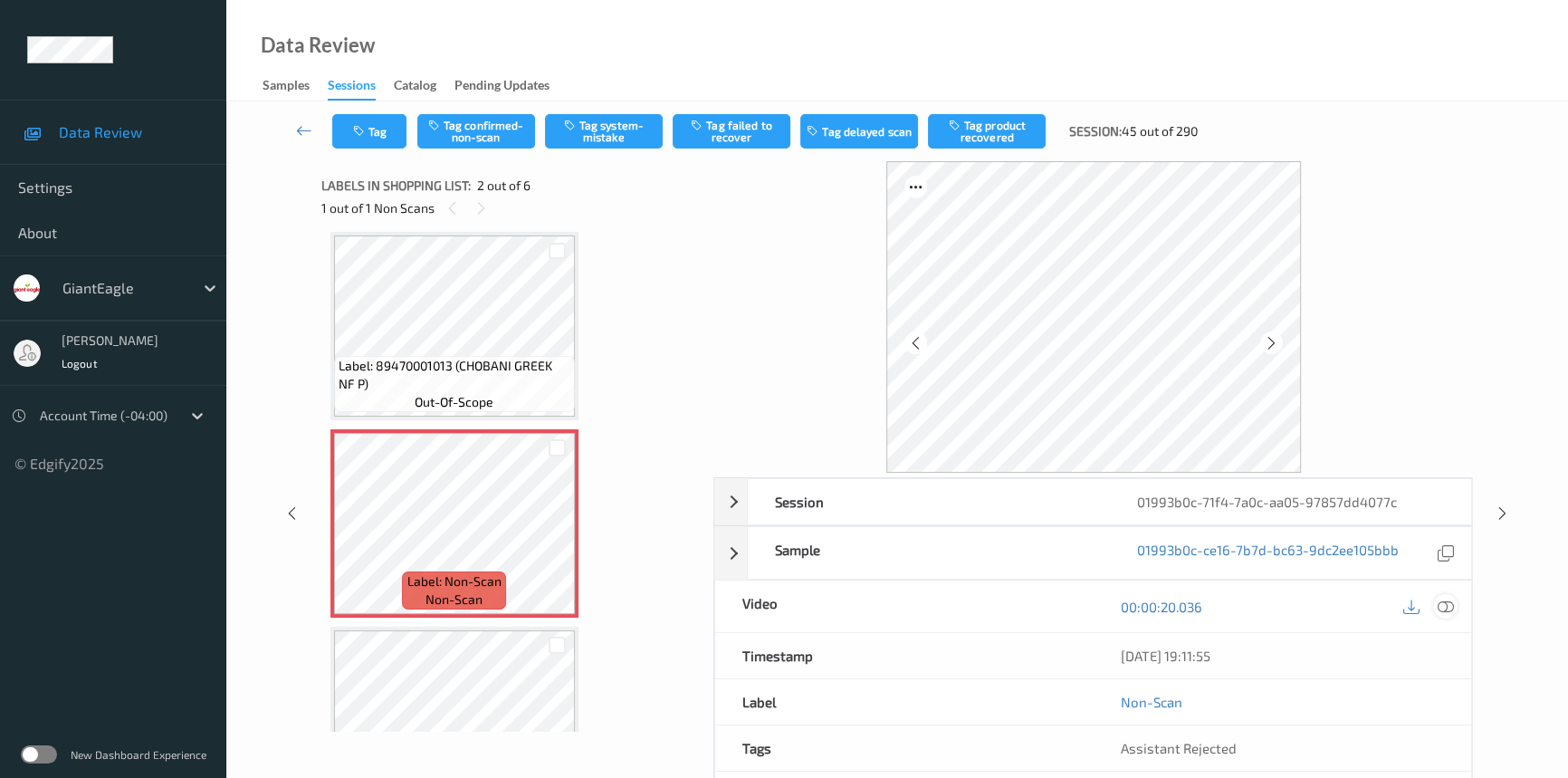
click at [1449, 602] on icon at bounding box center [1446, 607] width 16 height 16
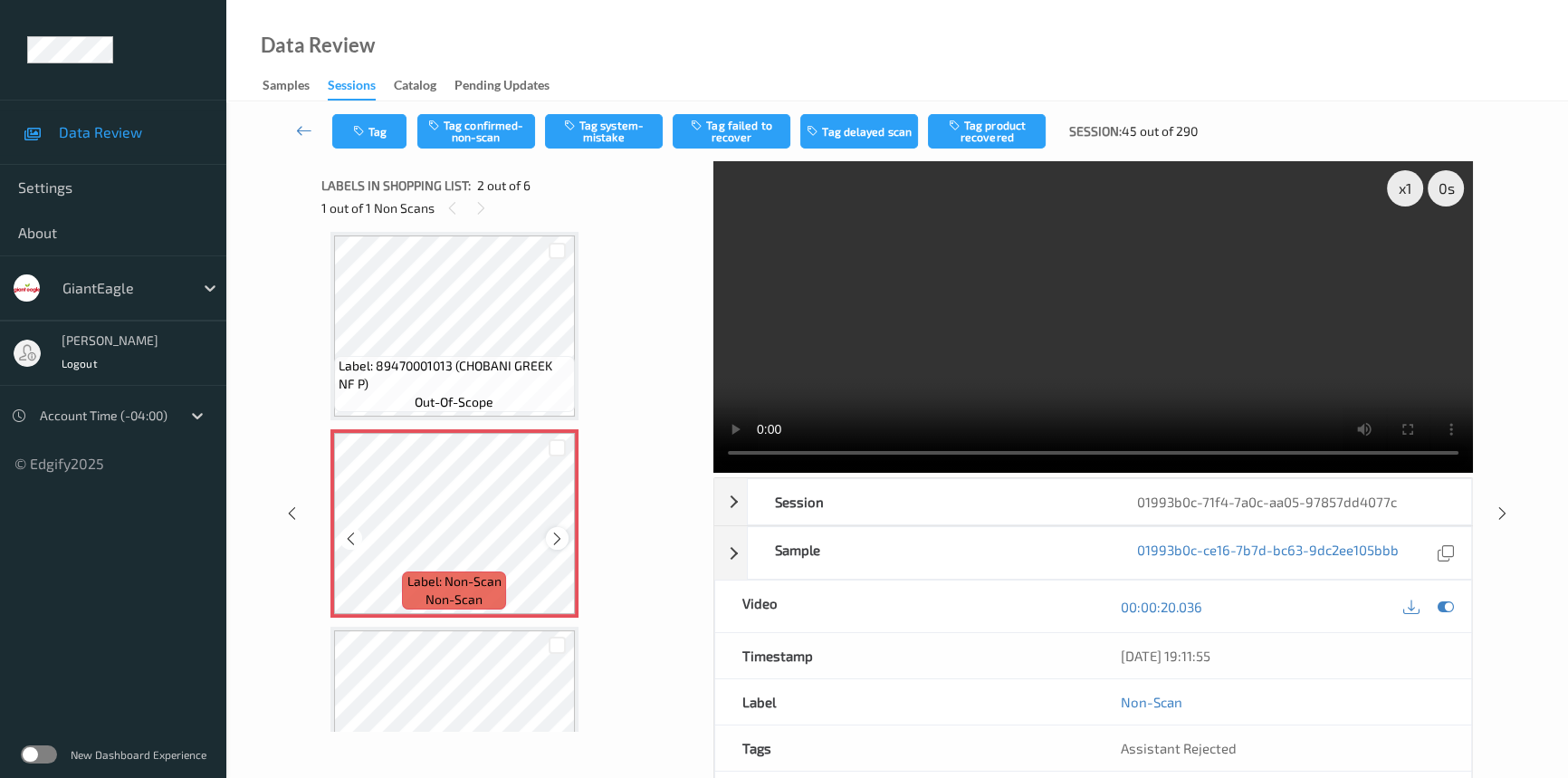
click at [555, 538] on icon at bounding box center [557, 538] width 16 height 16
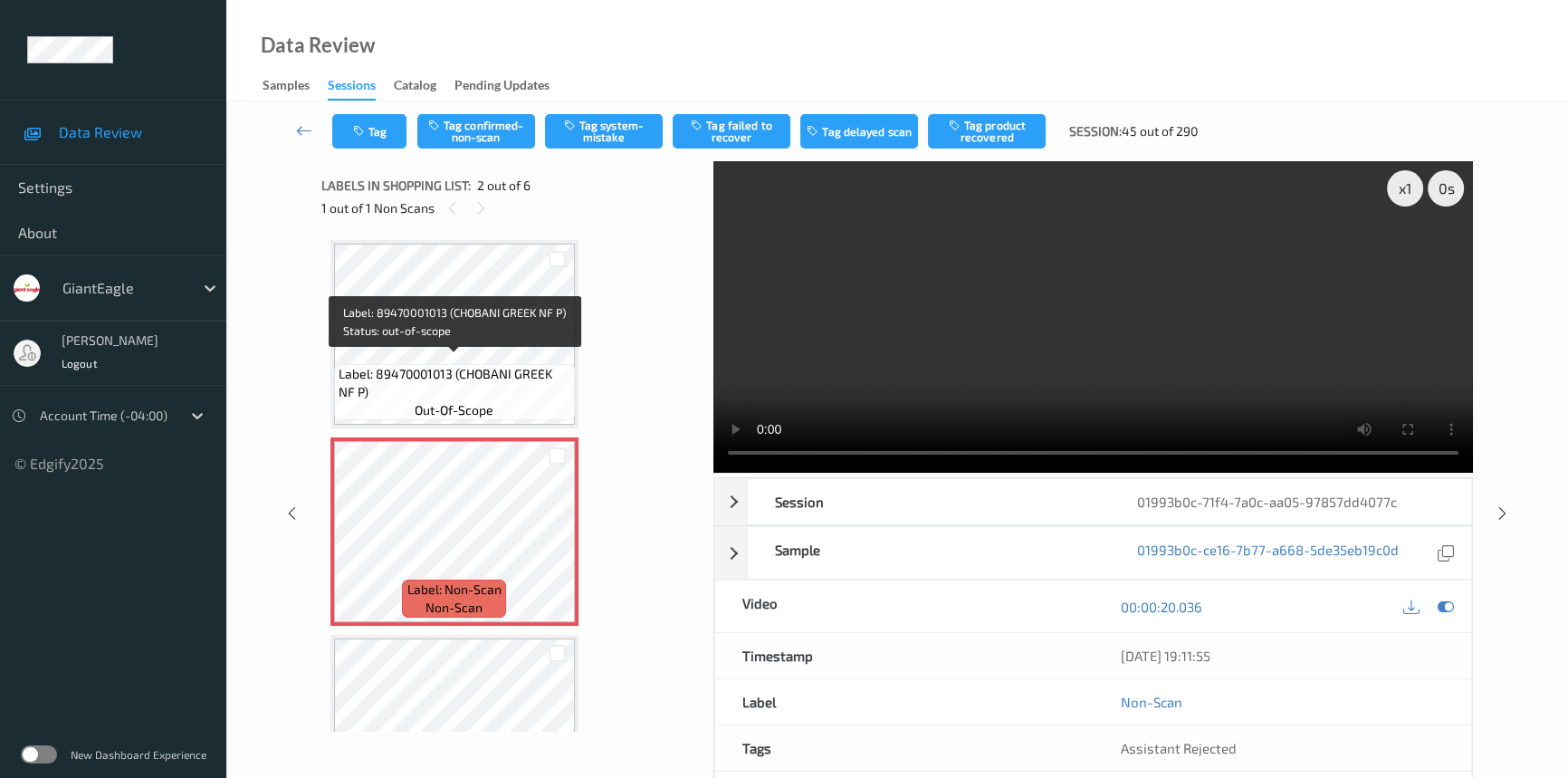
scroll to position [0, 0]
click at [950, 308] on video at bounding box center [1093, 317] width 759 height 311
click at [843, 298] on video at bounding box center [1093, 317] width 759 height 311
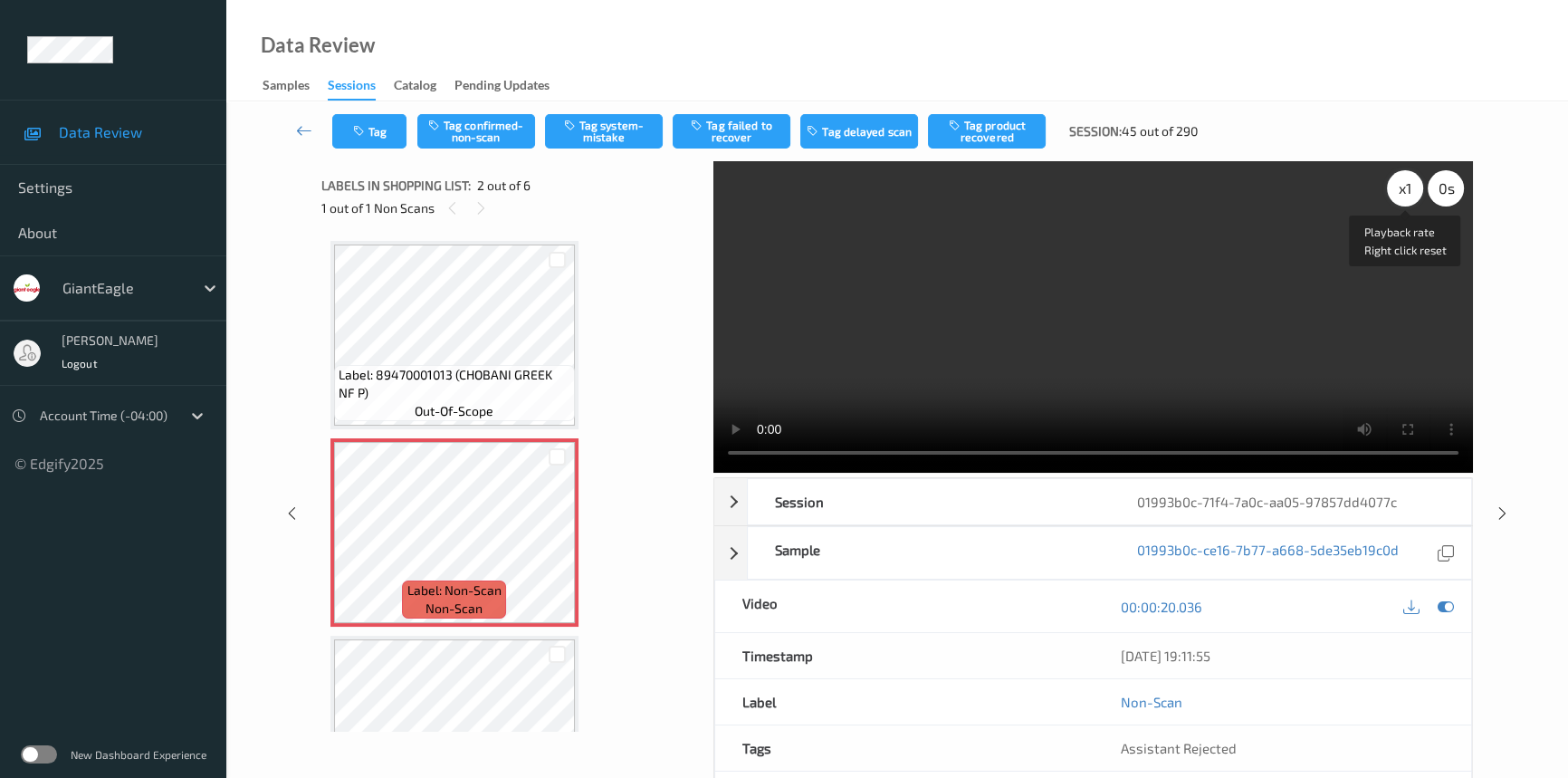
click at [1406, 182] on div "x 1" at bounding box center [1404, 188] width 37 height 37
click at [1181, 378] on video at bounding box center [1093, 317] width 759 height 311
click at [1192, 388] on video at bounding box center [1093, 317] width 759 height 311
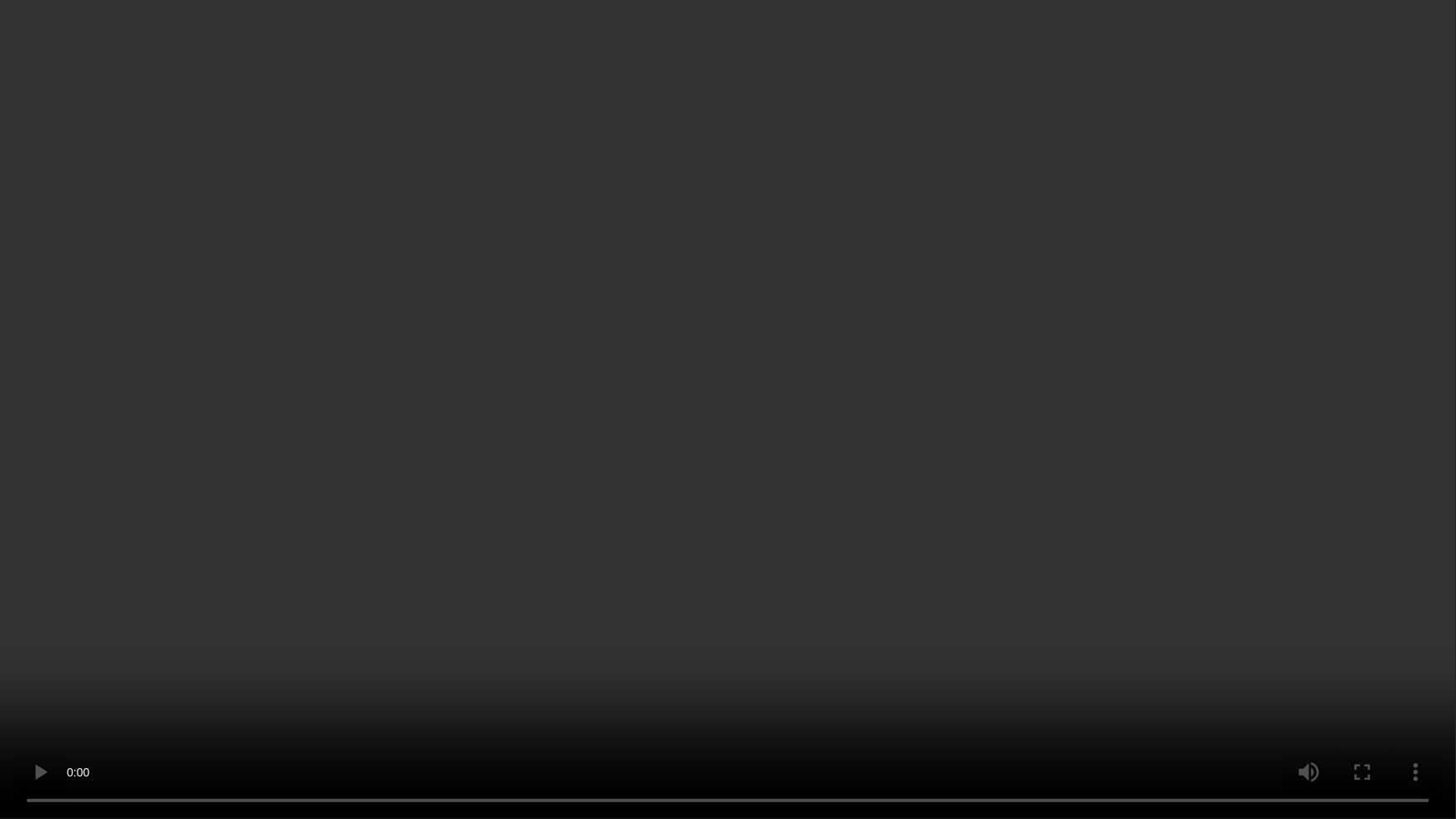
click at [1069, 400] on video at bounding box center [728, 409] width 1456 height 819
click at [574, 669] on video at bounding box center [728, 409] width 1456 height 819
click at [680, 561] on video at bounding box center [728, 409] width 1456 height 819
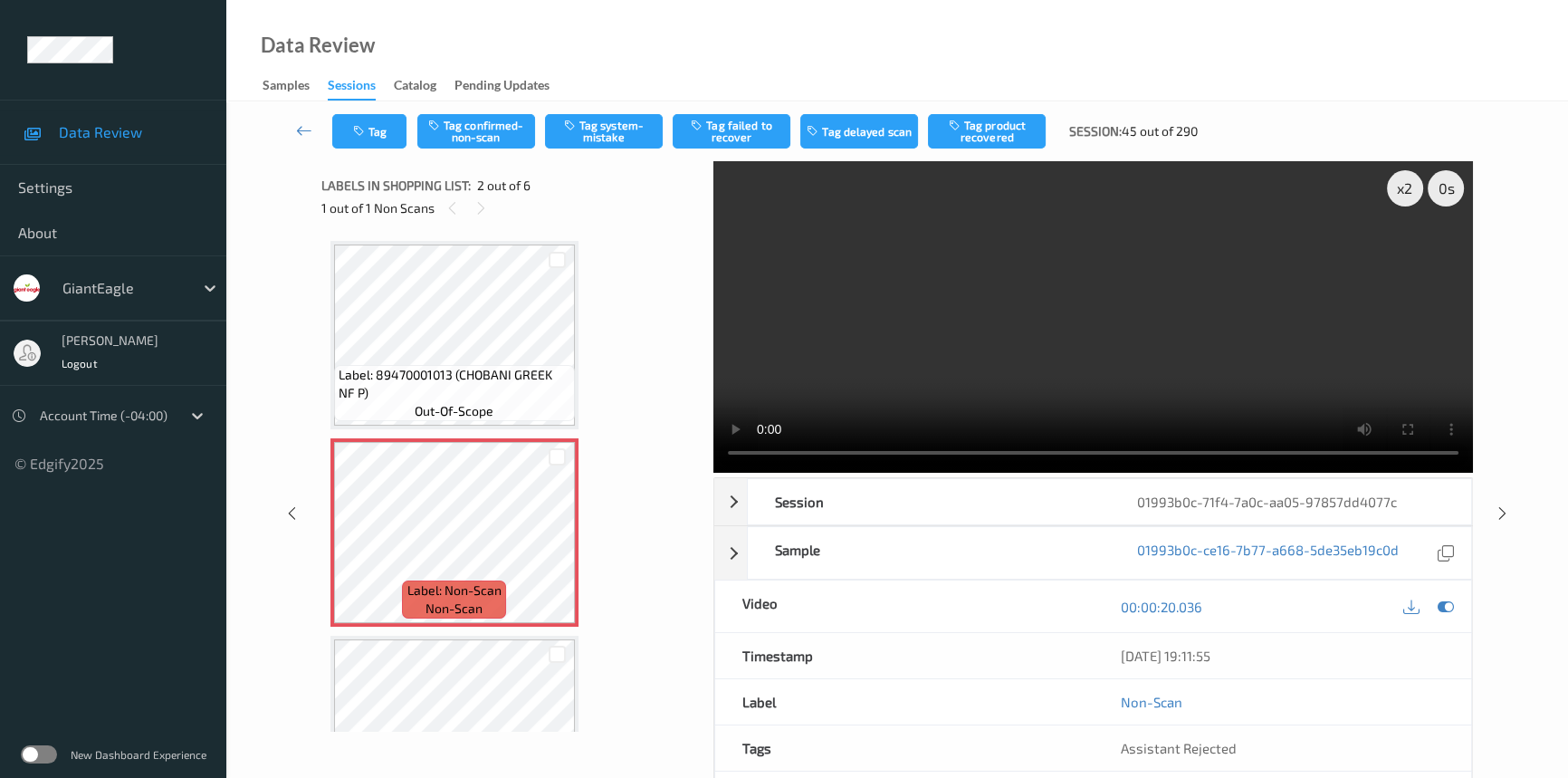
click at [964, 301] on video at bounding box center [1093, 317] width 759 height 311
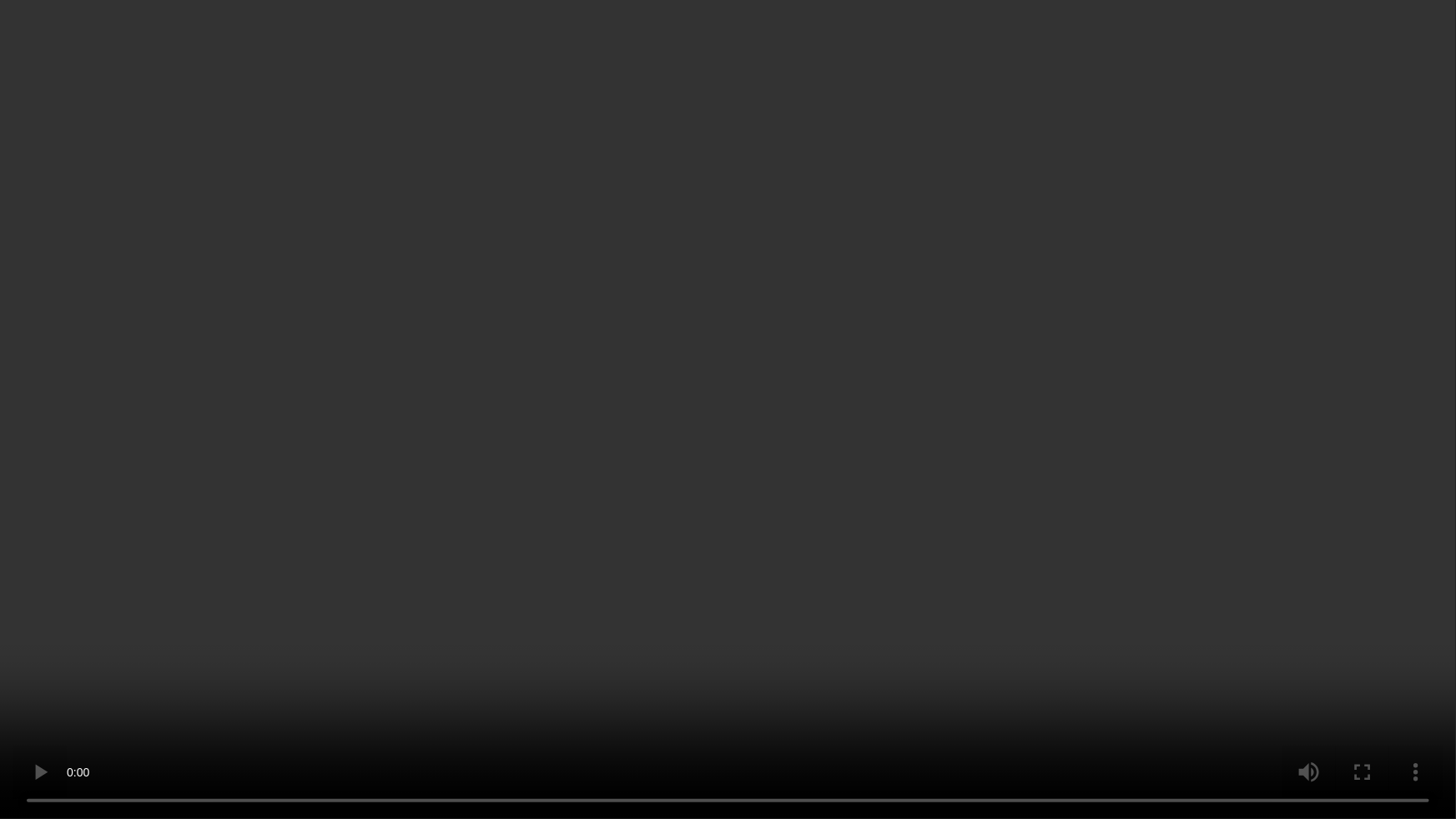
drag, startPoint x: 1208, startPoint y: 581, endPoint x: 1263, endPoint y: 601, distance: 58.5
click at [1216, 581] on video at bounding box center [728, 409] width 1456 height 819
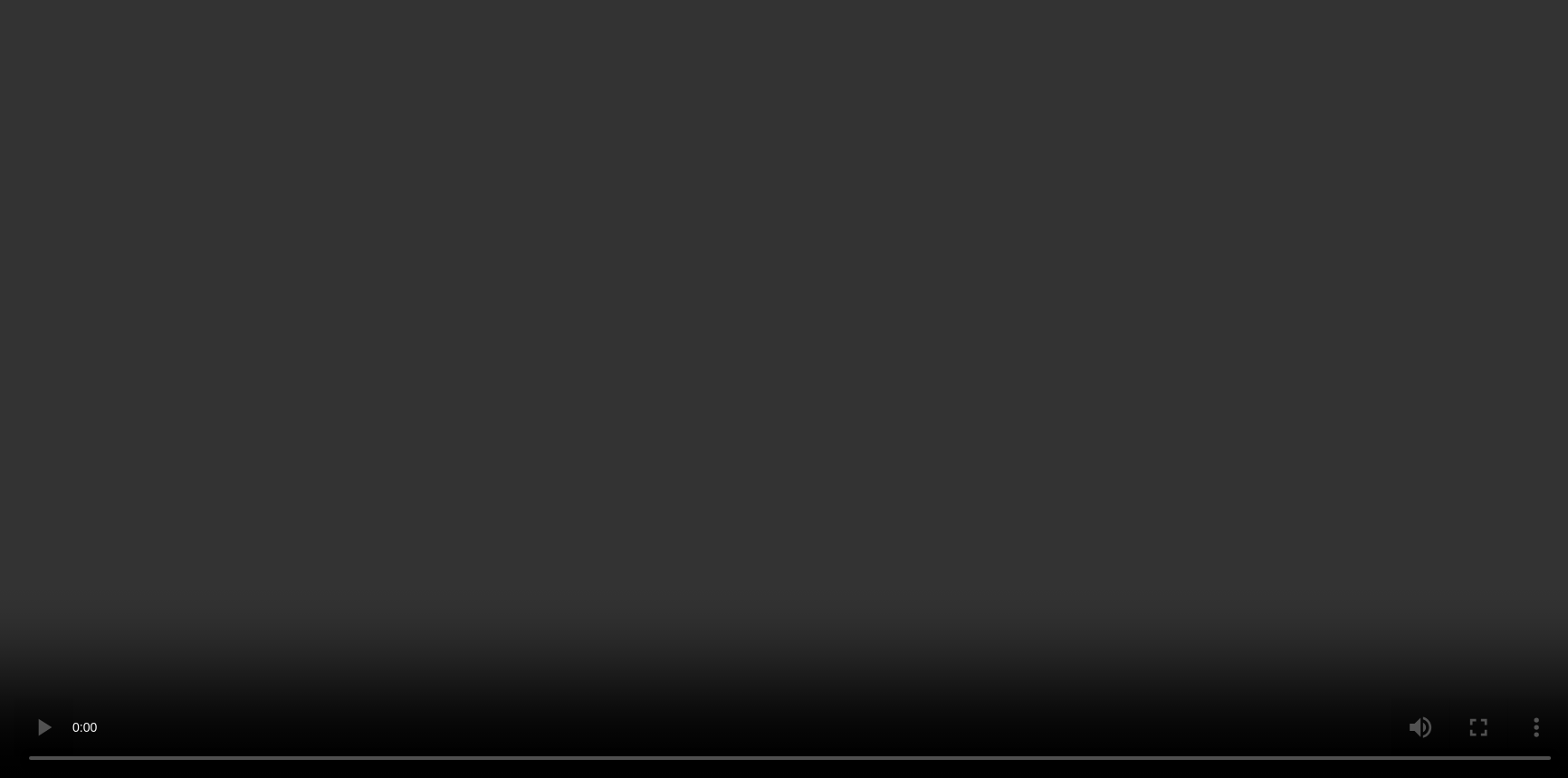
scroll to position [494, 0]
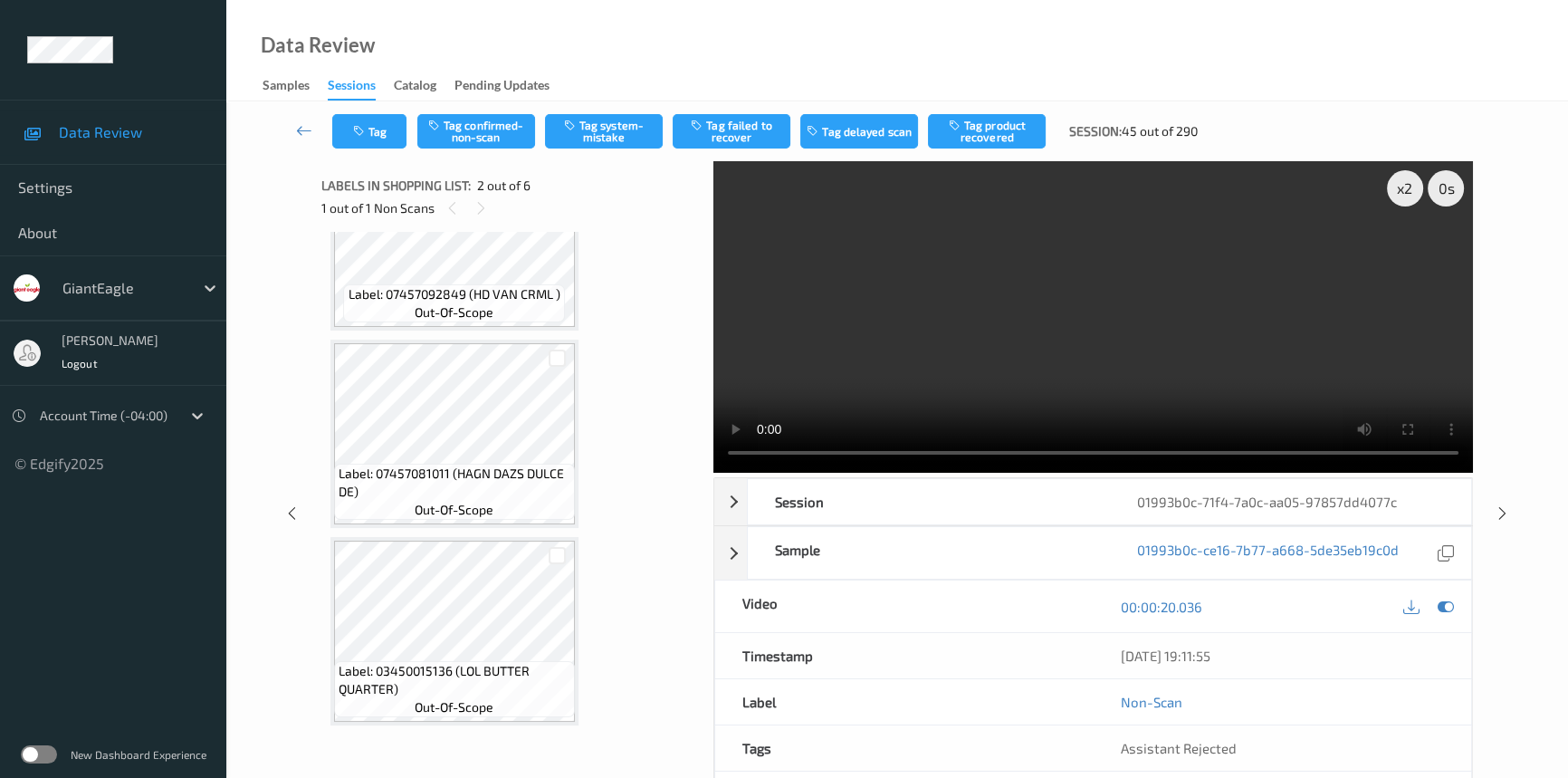
click at [962, 318] on video at bounding box center [1093, 317] width 759 height 311
click at [860, 326] on video at bounding box center [1093, 317] width 759 height 311
click at [1091, 359] on video at bounding box center [1093, 317] width 759 height 311
click at [999, 278] on video at bounding box center [1093, 317] width 759 height 311
click at [1039, 360] on video at bounding box center [1093, 317] width 759 height 311
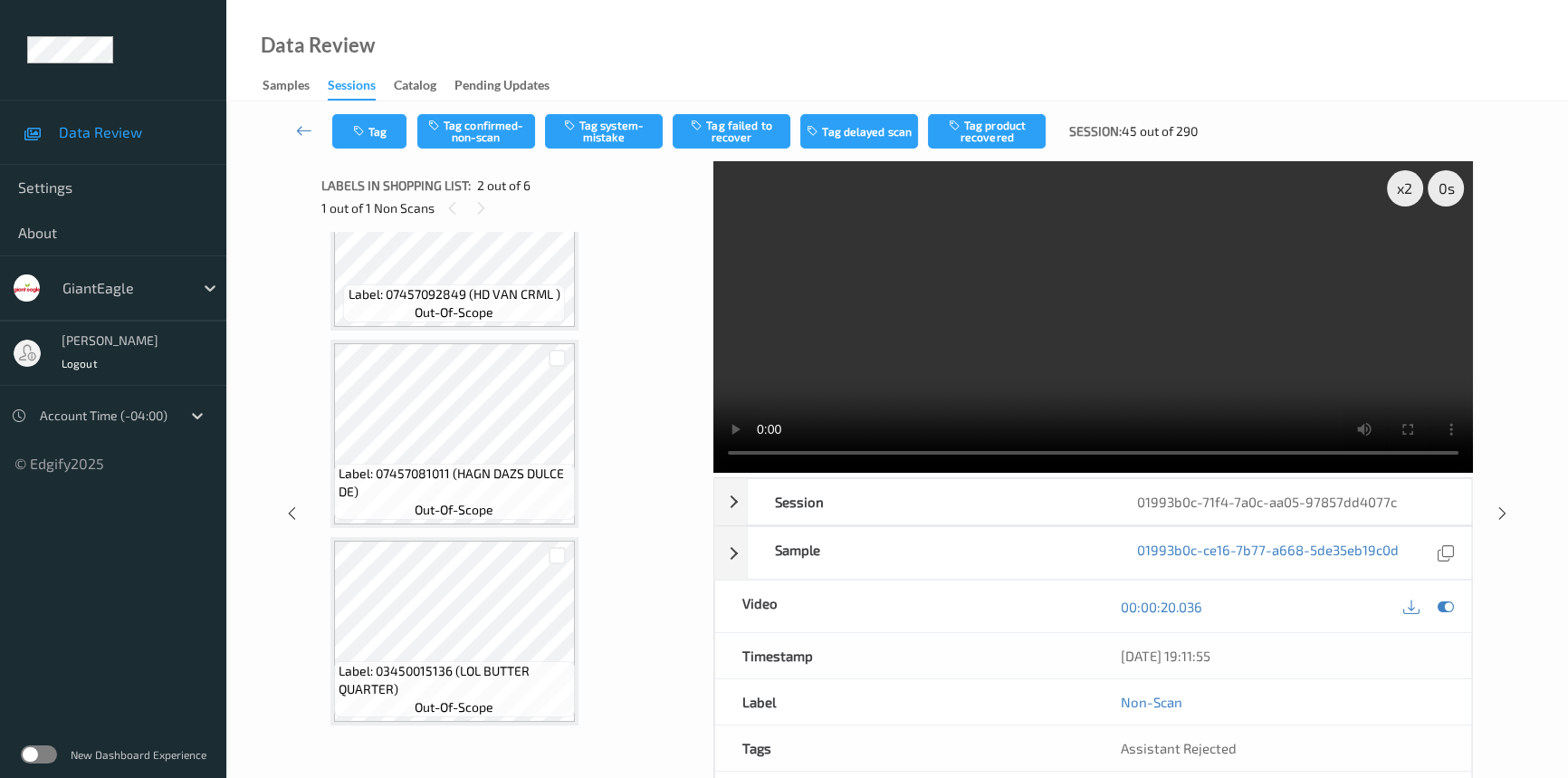
click at [1045, 353] on video at bounding box center [1093, 317] width 759 height 311
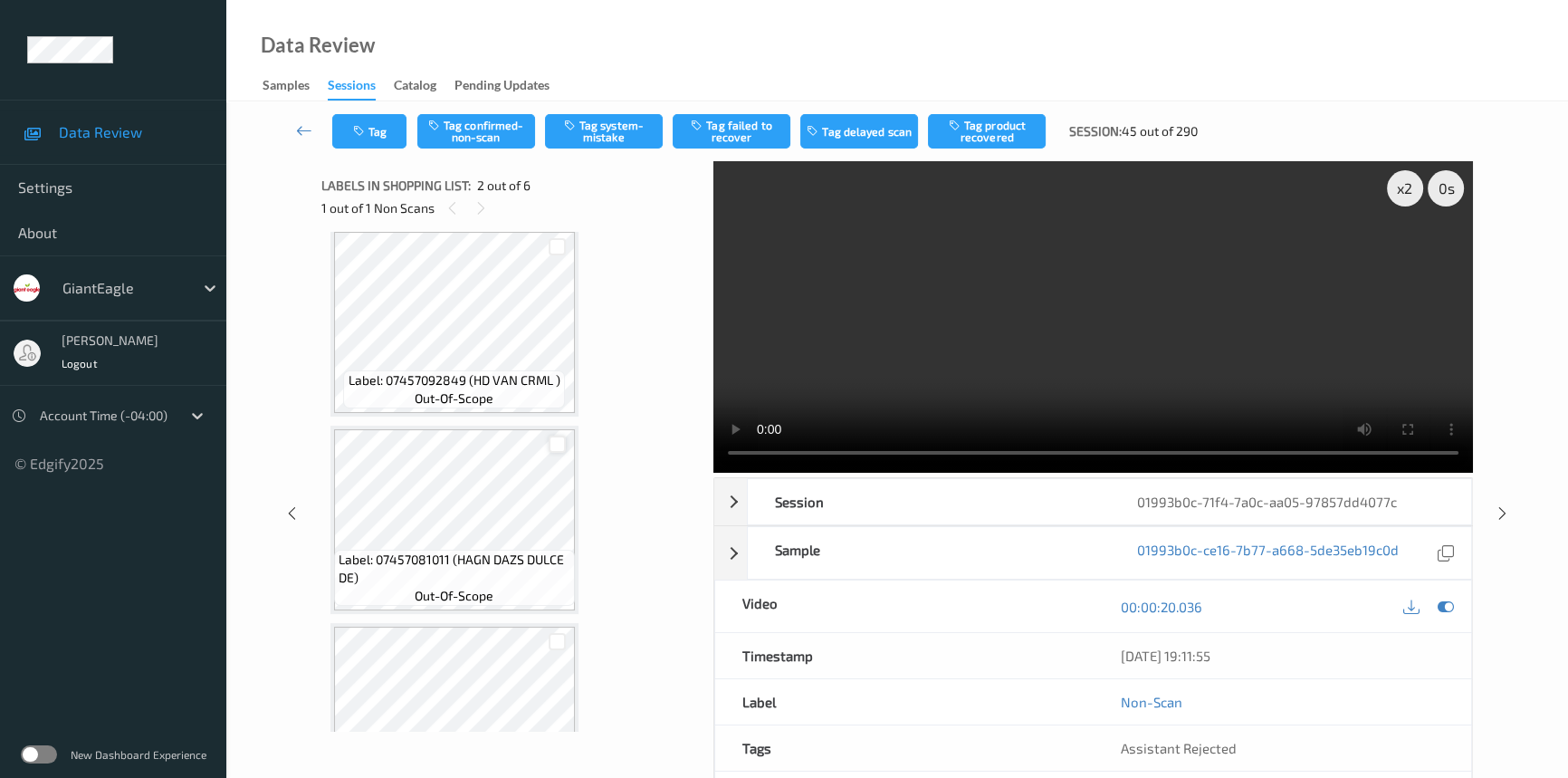
scroll to position [411, 0]
click at [1179, 393] on video at bounding box center [1093, 317] width 759 height 311
click at [967, 337] on video at bounding box center [1093, 317] width 759 height 311
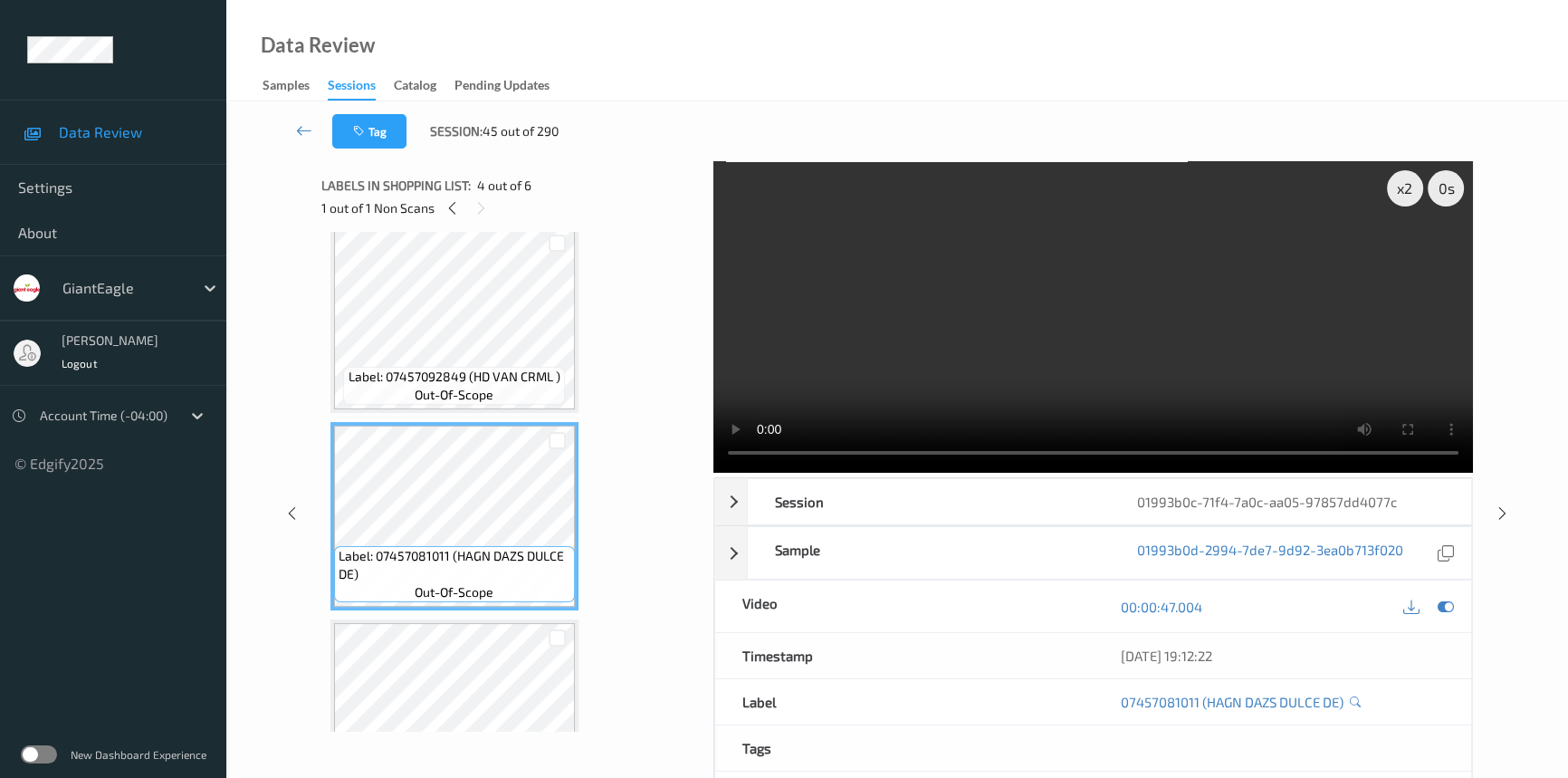
click at [1071, 397] on video at bounding box center [1093, 317] width 759 height 311
click at [1135, 352] on video at bounding box center [1093, 317] width 759 height 311
click at [1076, 400] on video at bounding box center [1093, 317] width 759 height 311
click at [1404, 179] on div "x 2" at bounding box center [1404, 188] width 37 height 37
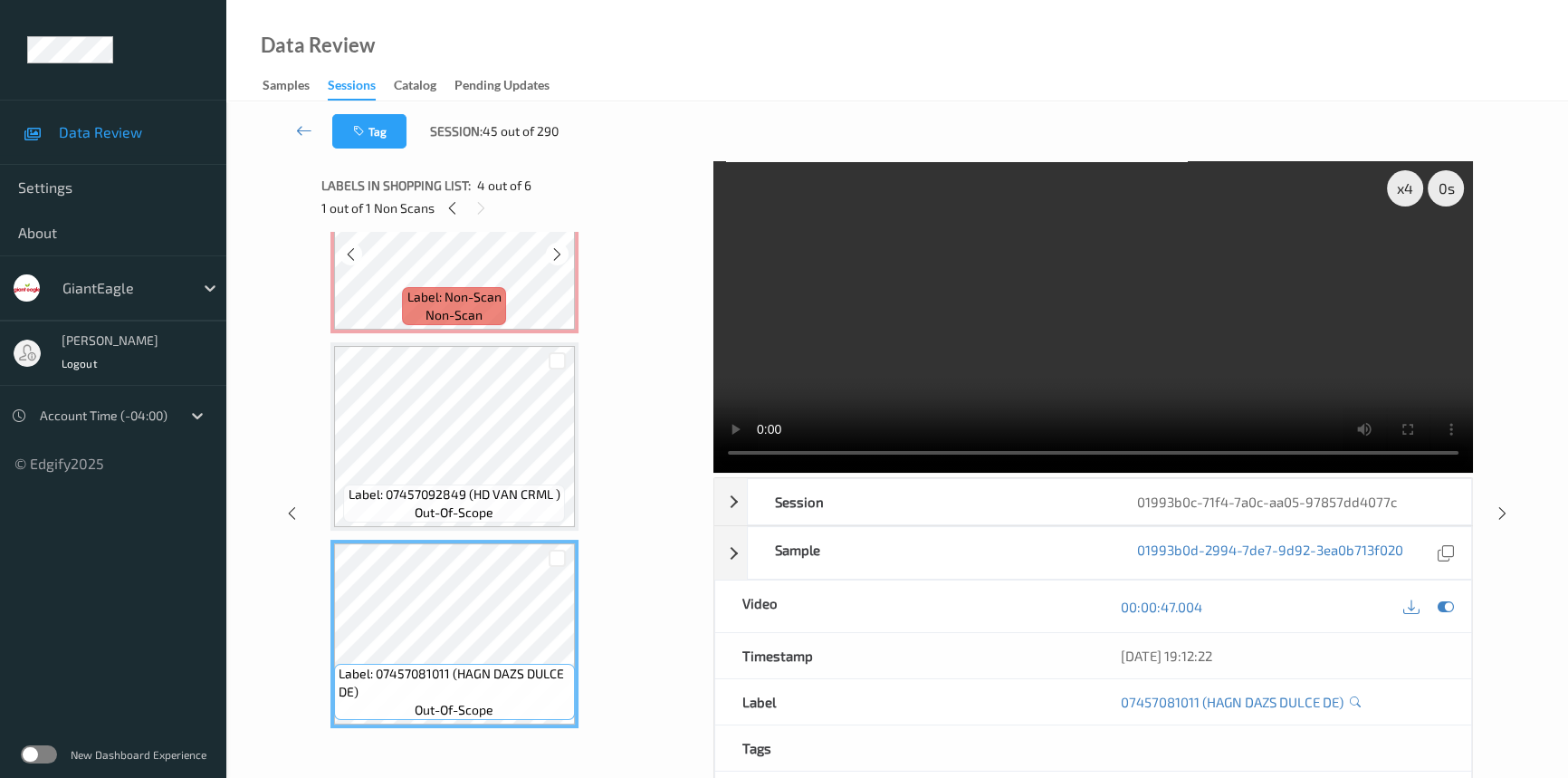
scroll to position [81, 0]
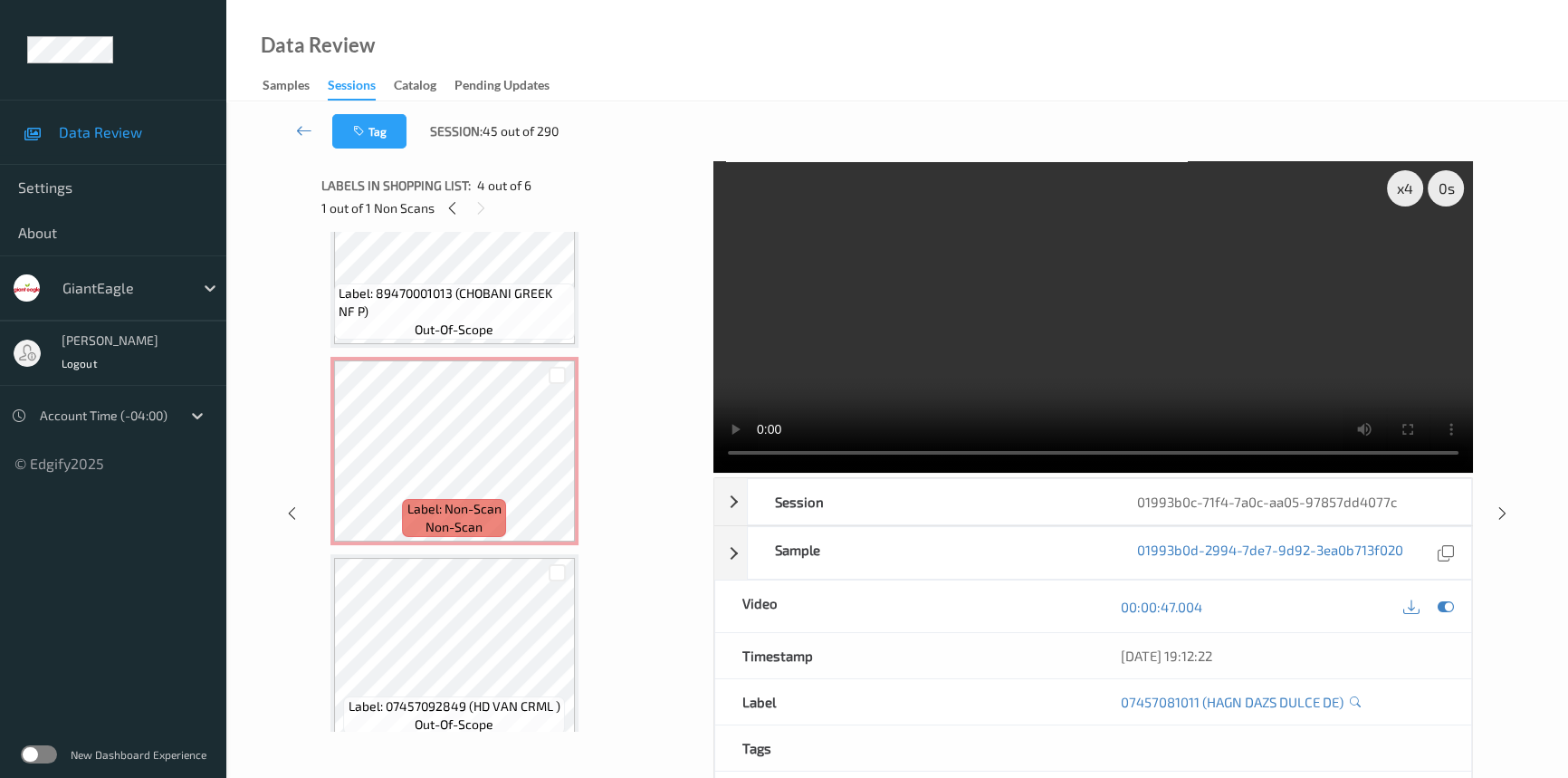
click at [1024, 298] on video at bounding box center [1093, 317] width 759 height 311
click at [1041, 298] on video at bounding box center [1093, 317] width 759 height 311
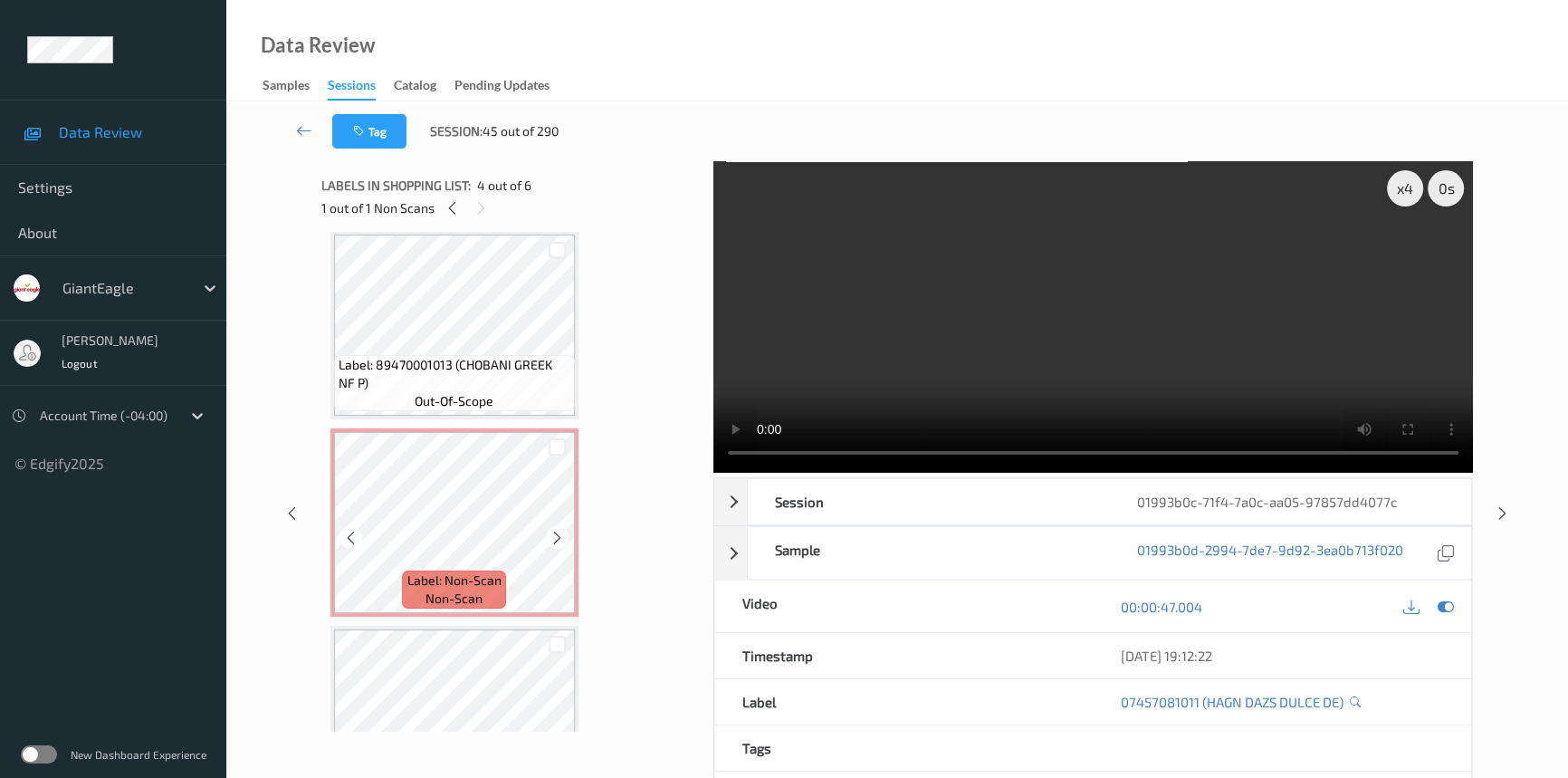
scroll to position [0, 0]
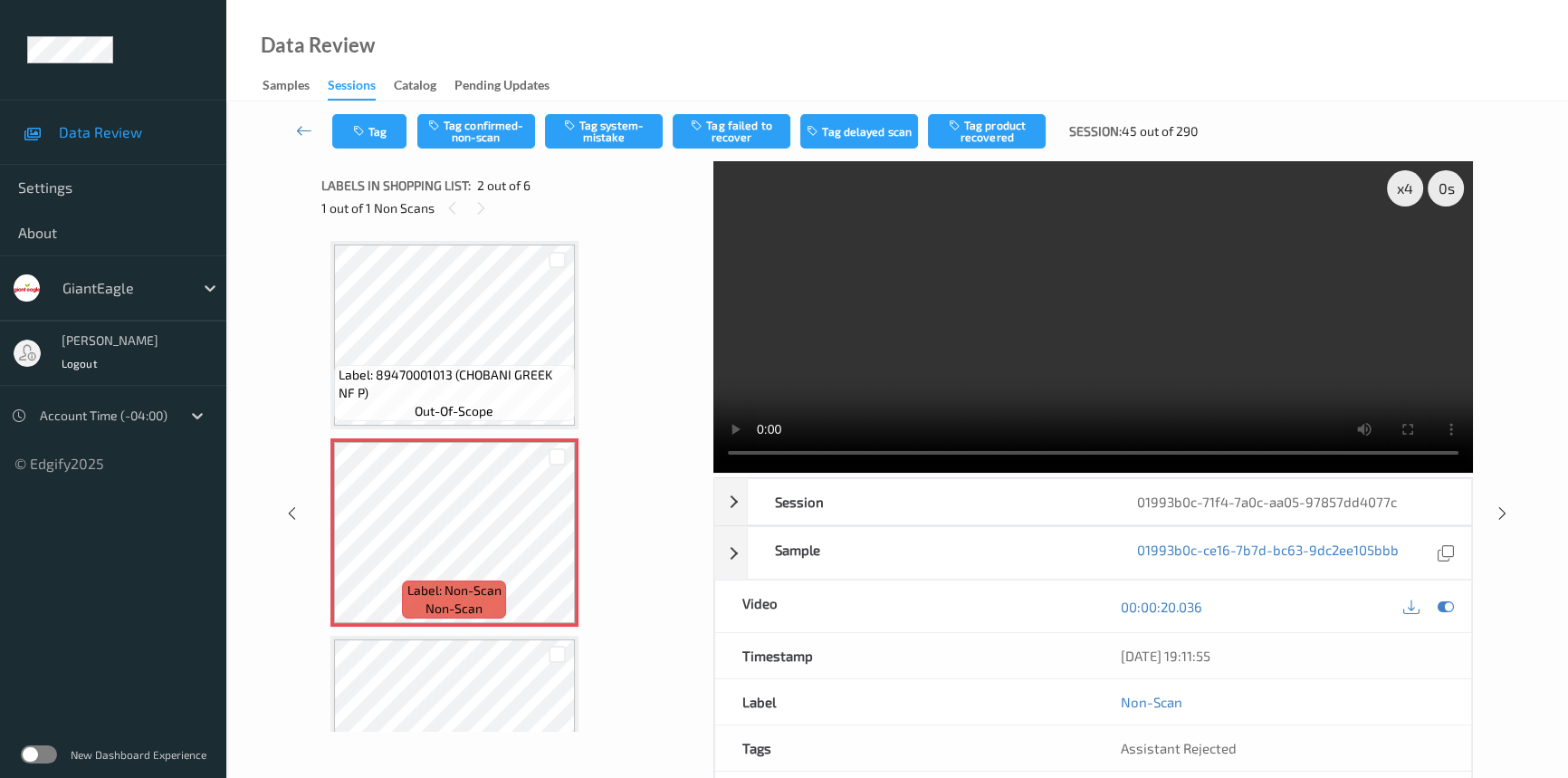
click at [601, 101] on div "Tag Tag confirmed-non-scan Tag system-mistake Tag failed to recover Tag delayed…" at bounding box center [897, 131] width 1268 height 59
click at [601, 125] on button "Tag system-mistake" at bounding box center [604, 131] width 118 height 35
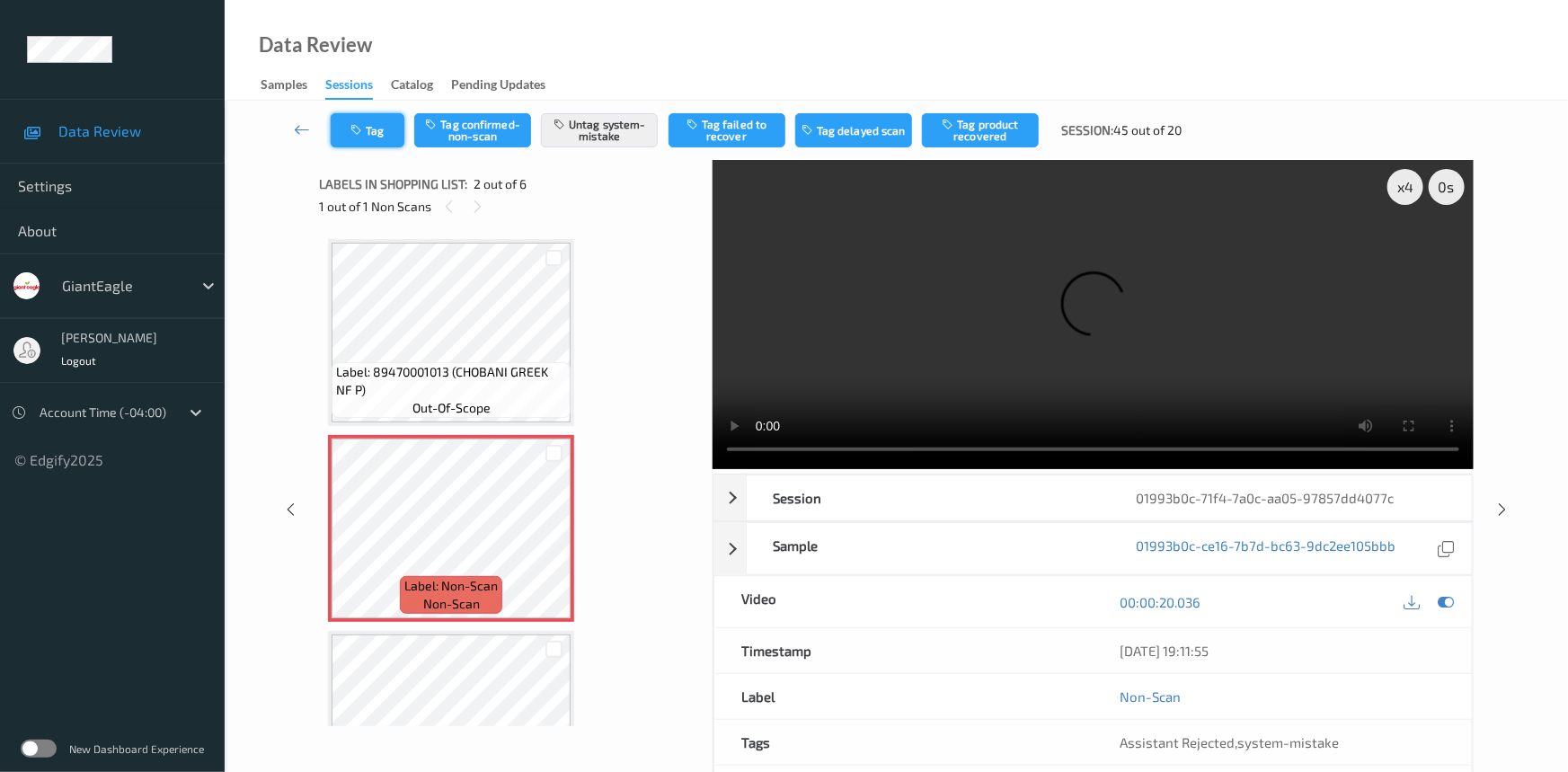
click at [367, 133] on button "Tag" at bounding box center [367, 130] width 74 height 34
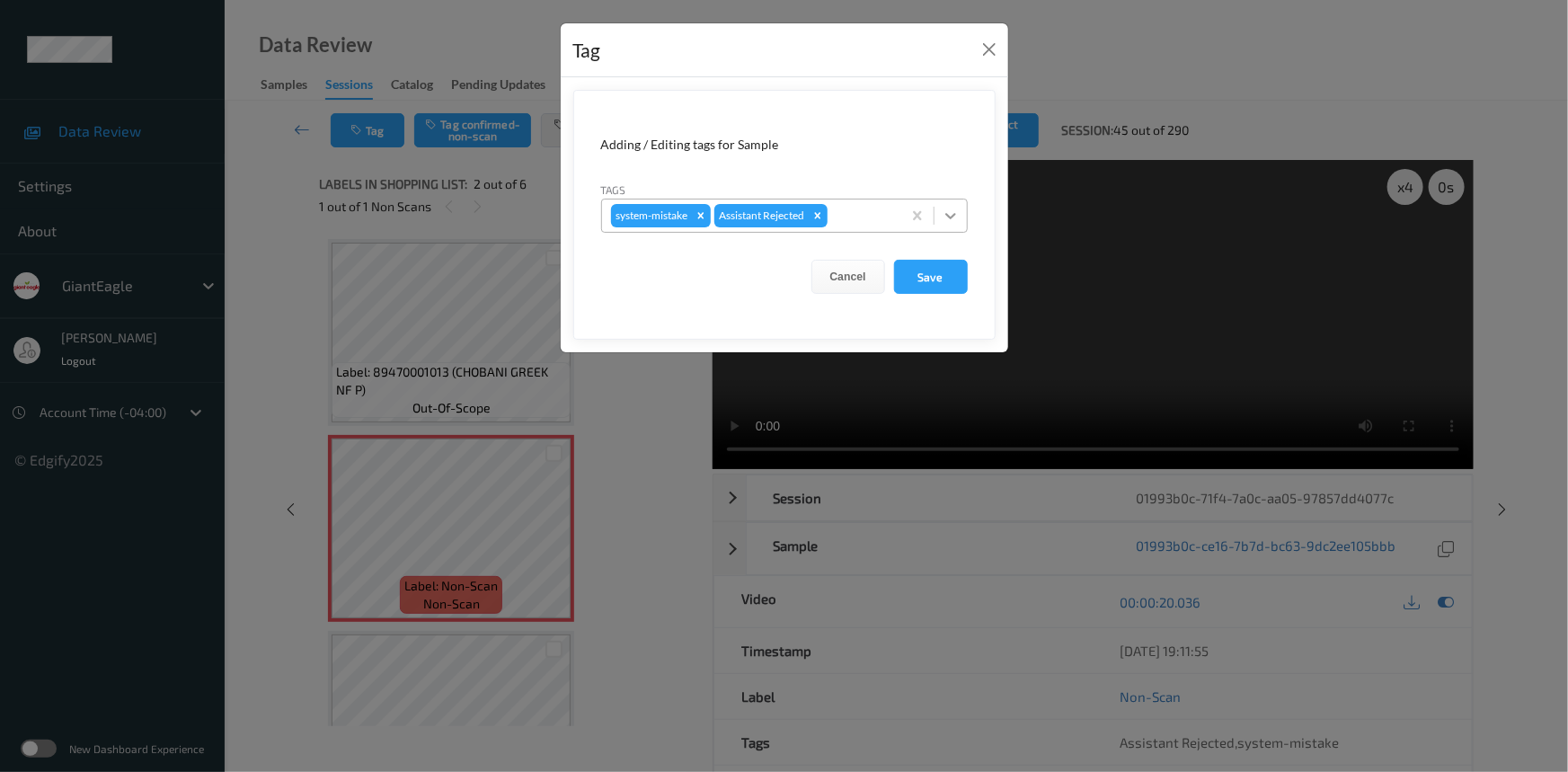
click at [944, 208] on icon at bounding box center [950, 215] width 18 height 18
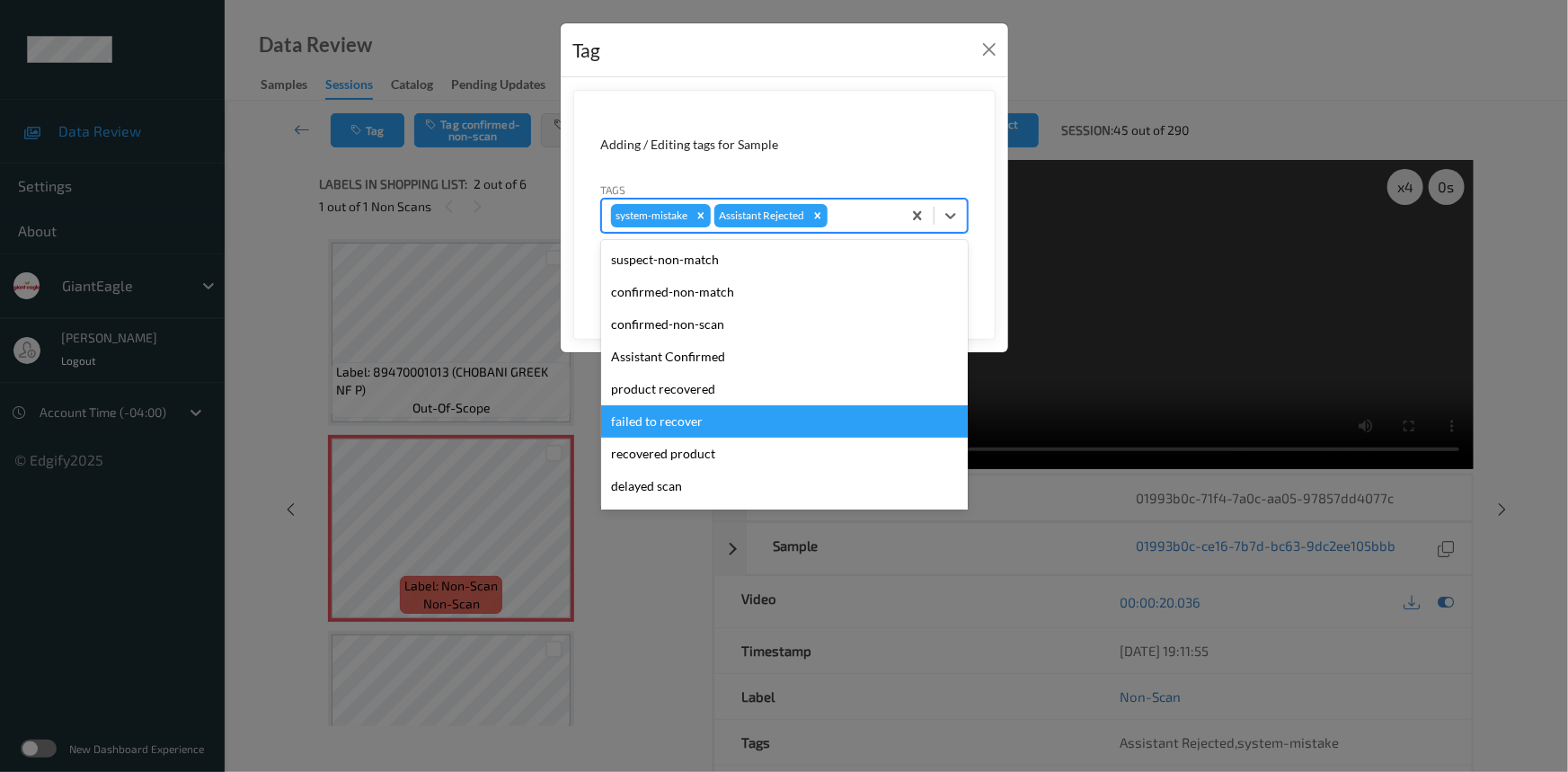
click at [628, 419] on div "failed to recover" at bounding box center [784, 421] width 367 height 32
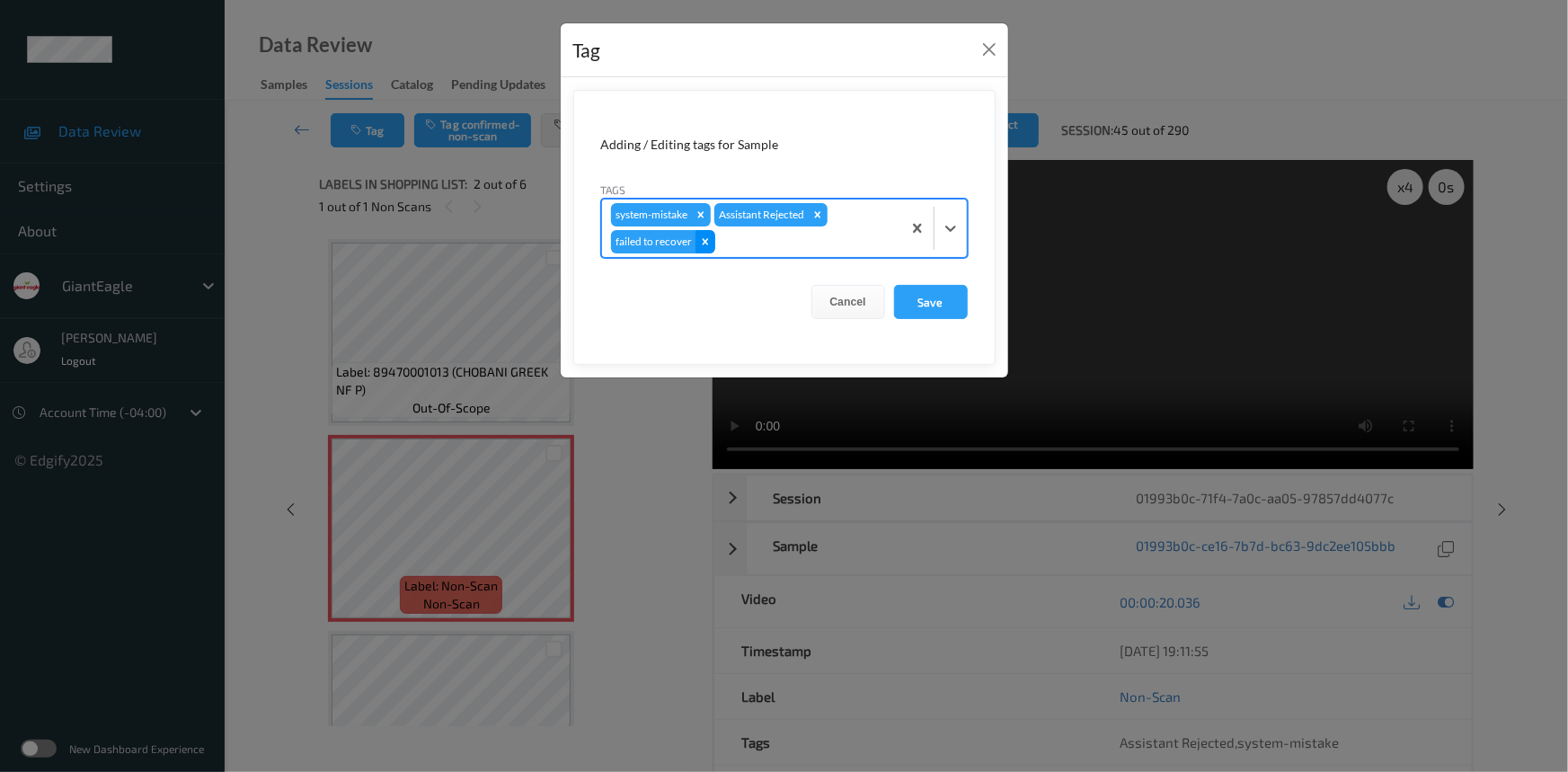
click at [706, 244] on icon "Remove failed to recover" at bounding box center [704, 241] width 6 height 6
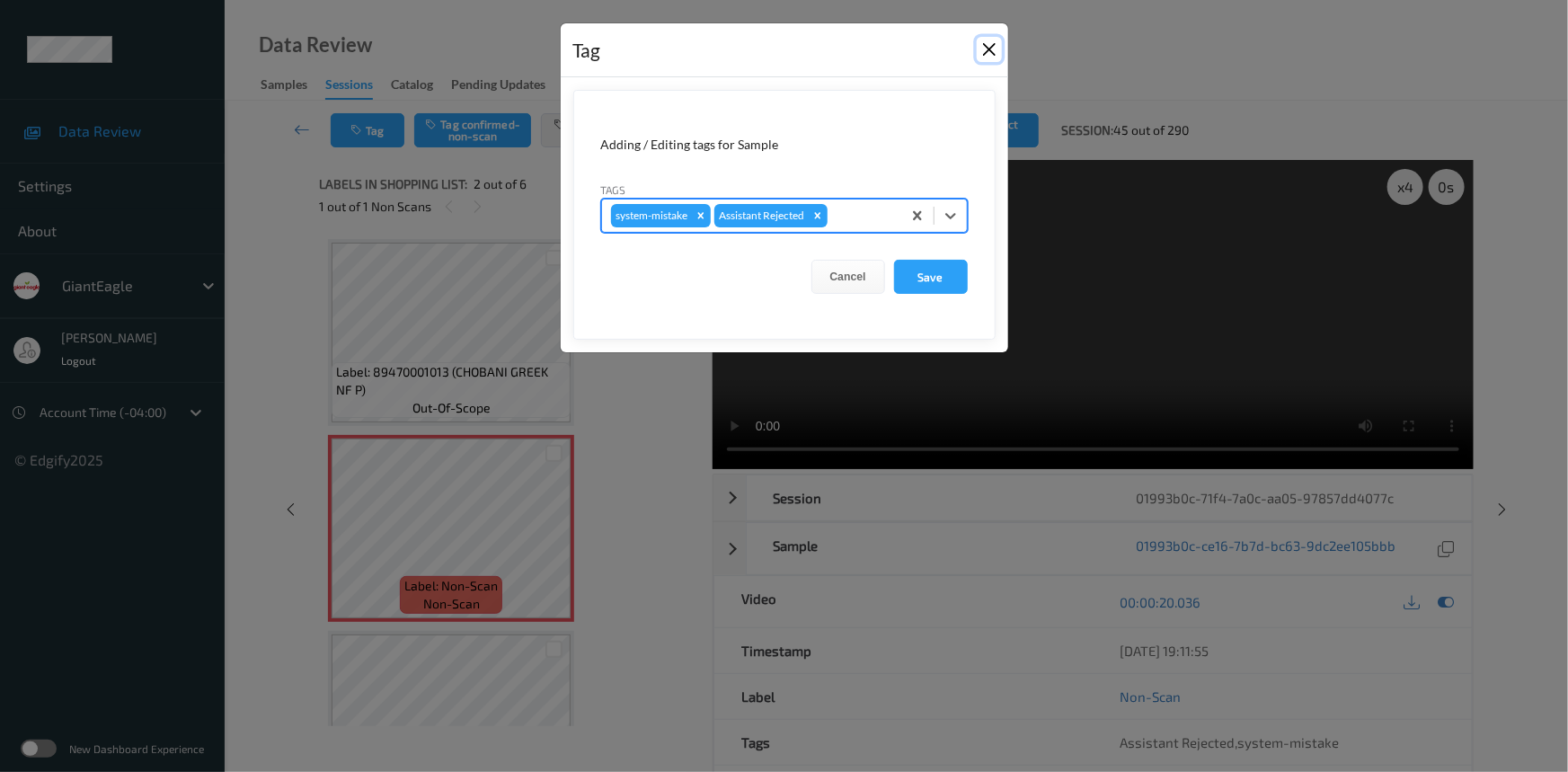
click at [994, 41] on button "Close" at bounding box center [990, 49] width 26 height 26
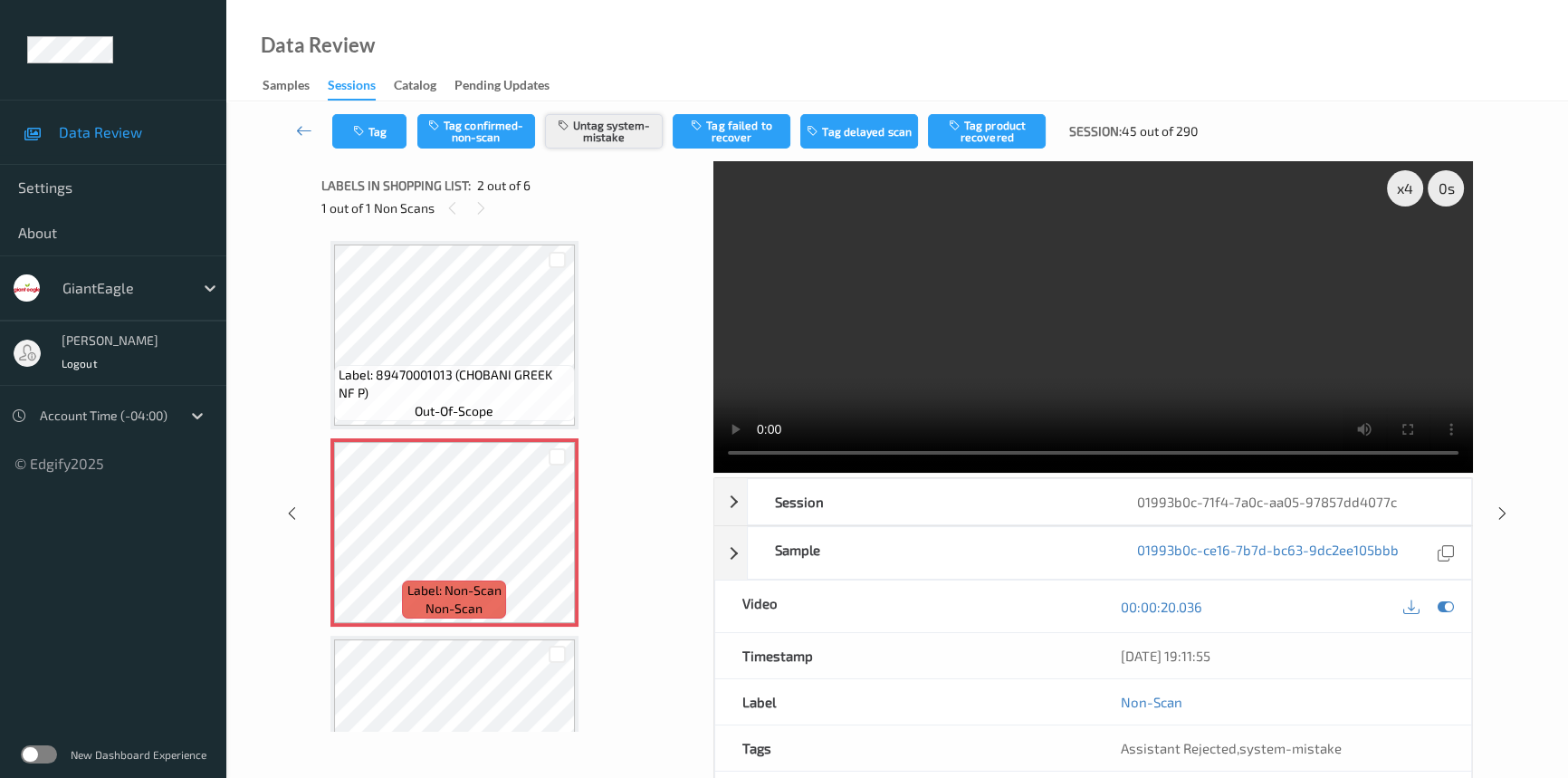
click at [574, 136] on button "Untag system-mistake" at bounding box center [604, 131] width 118 height 35
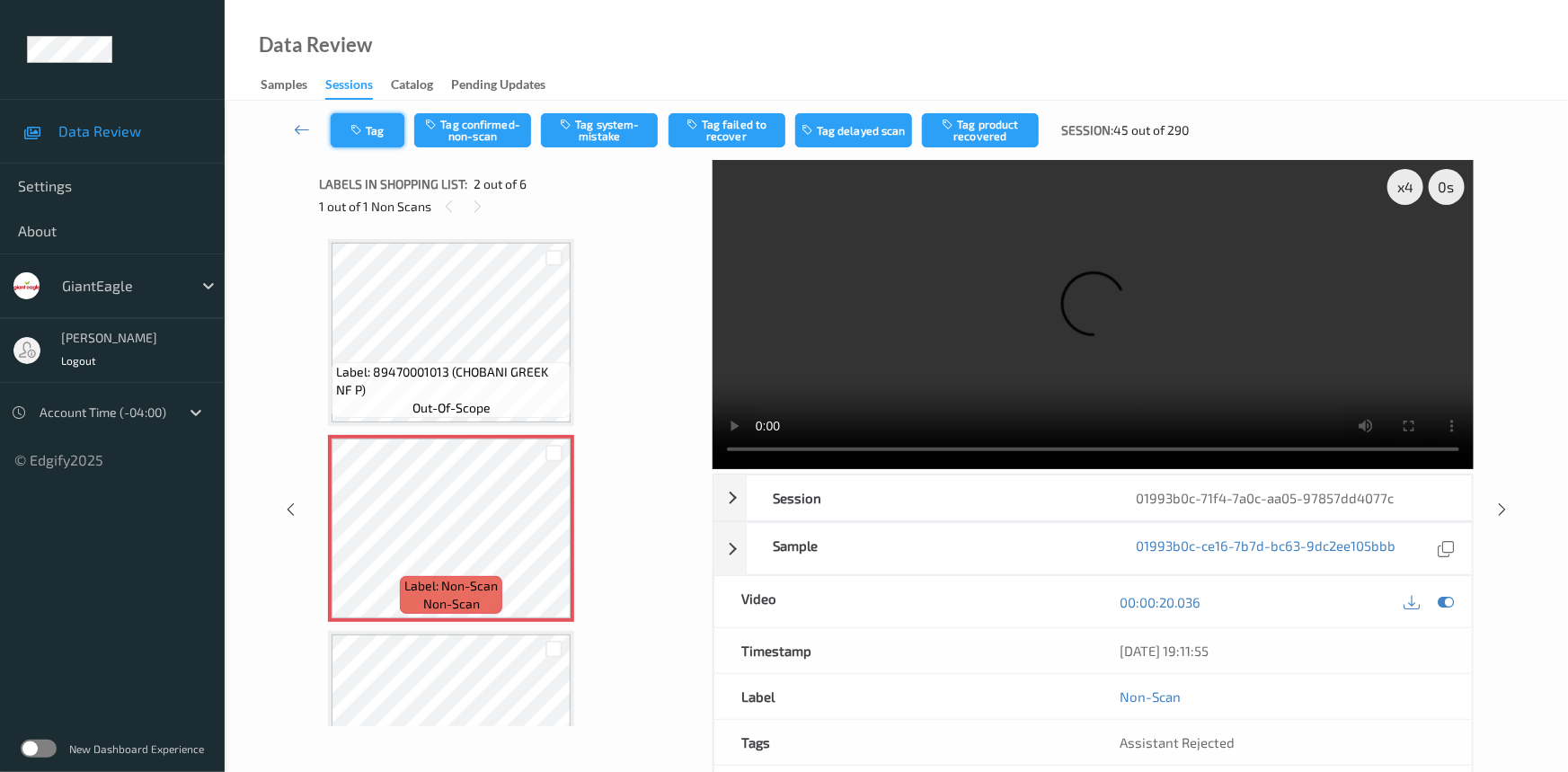
click at [354, 130] on button "Tag" at bounding box center [367, 130] width 74 height 34
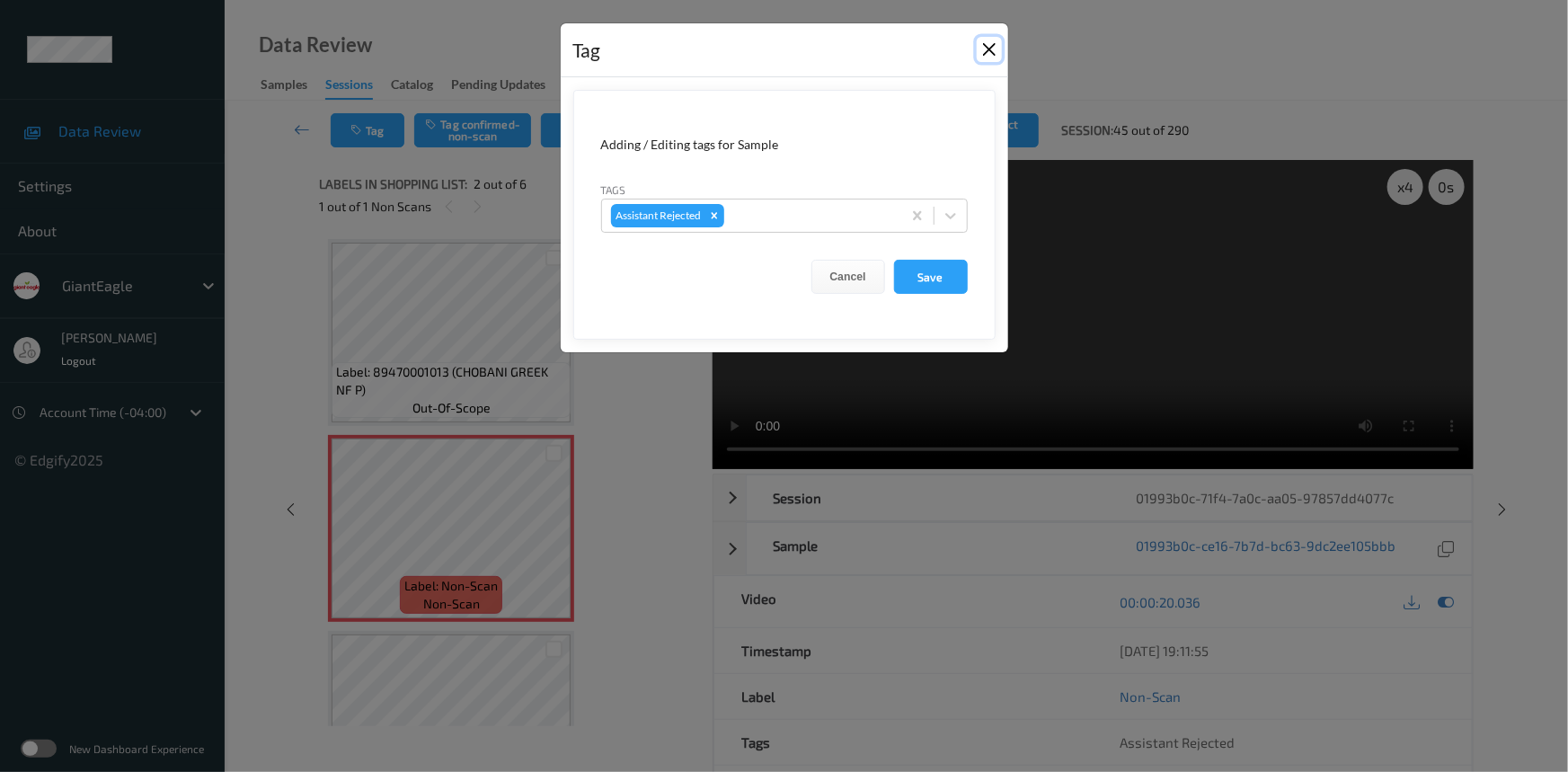
click at [986, 45] on button "Close" at bounding box center [990, 49] width 26 height 26
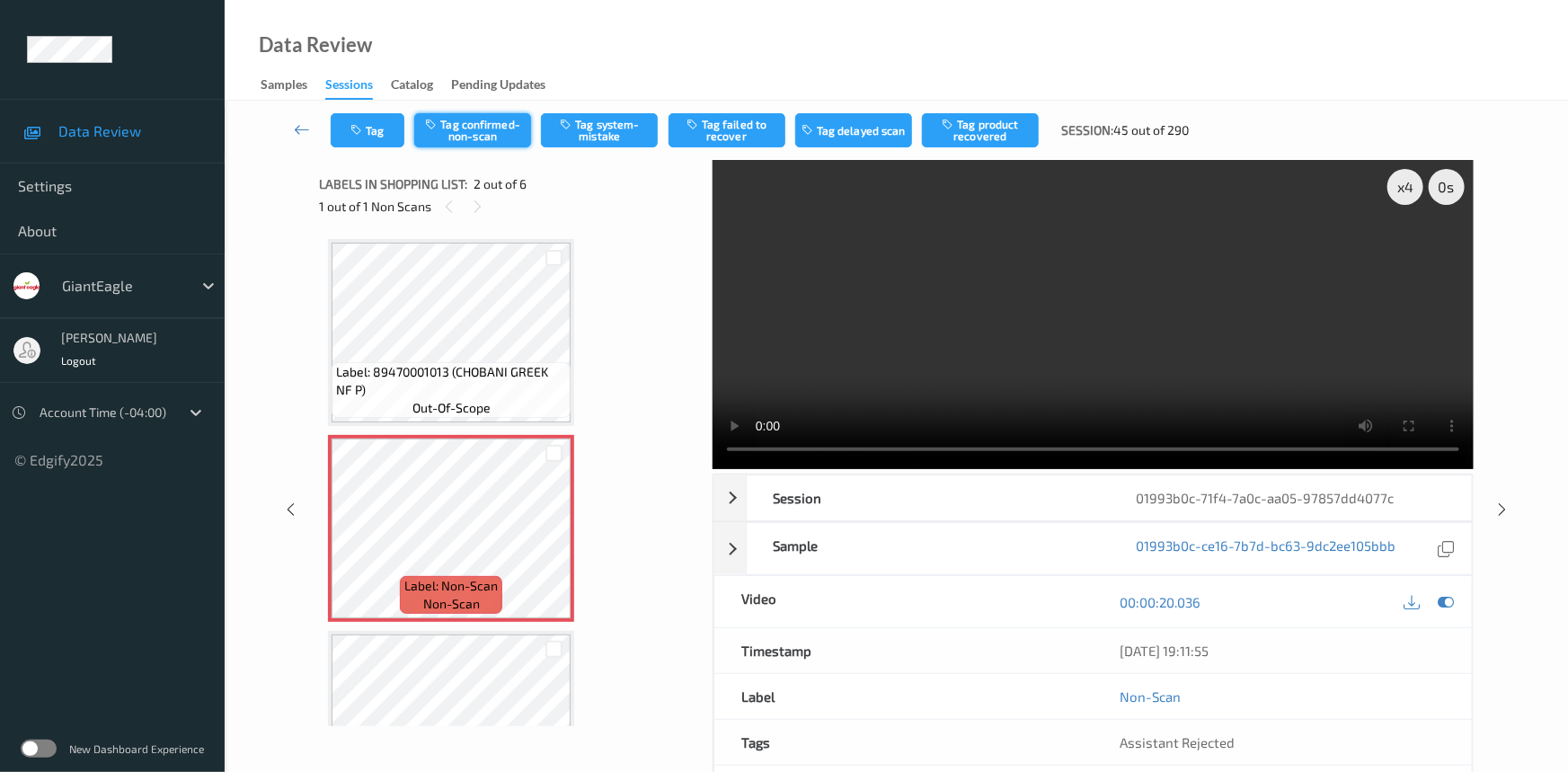
click at [498, 137] on button "Tag confirmed-non-scan" at bounding box center [472, 130] width 117 height 34
click at [746, 124] on button "Tag failed to recover" at bounding box center [727, 130] width 117 height 34
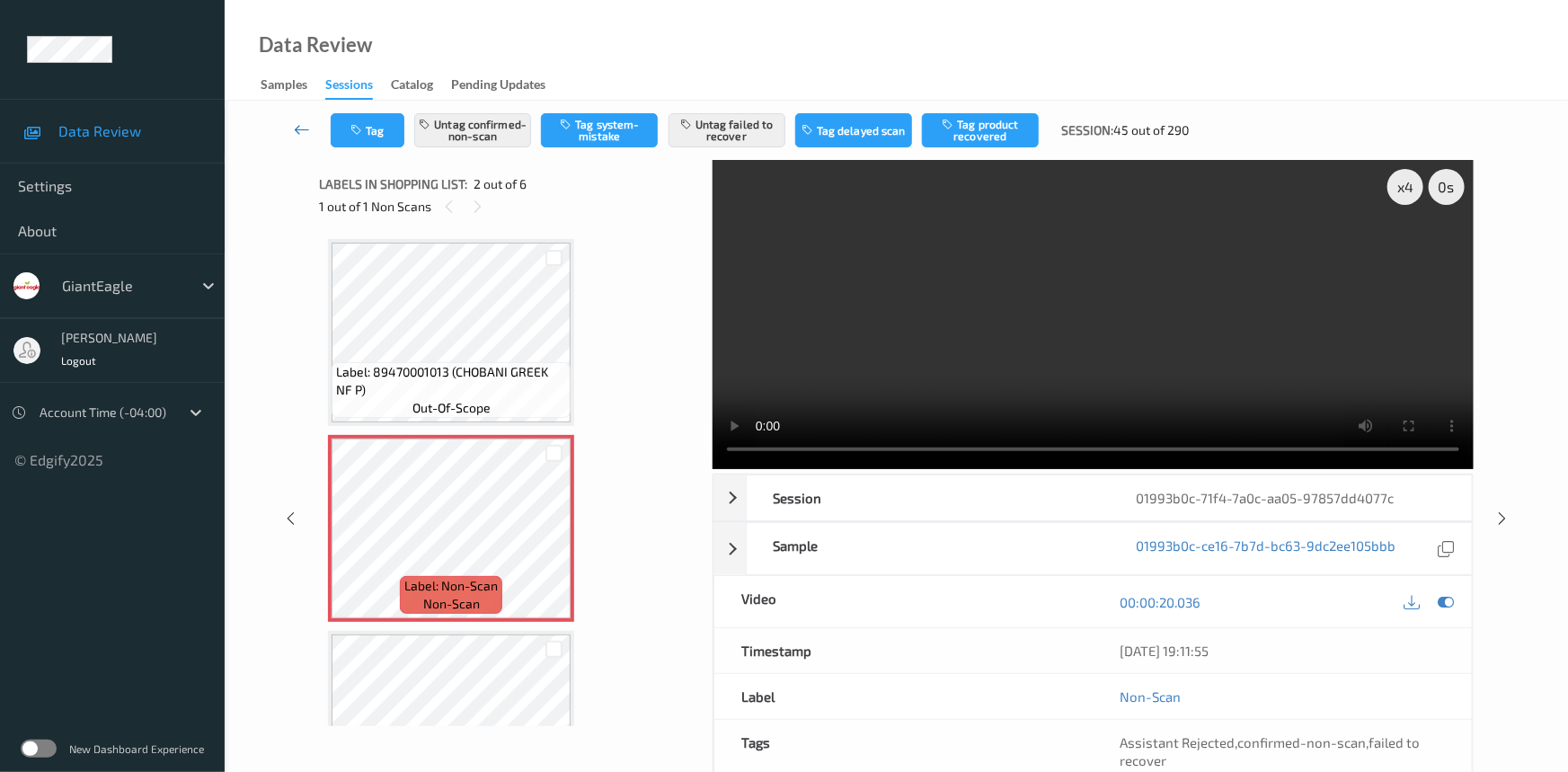
click at [302, 118] on link at bounding box center [303, 130] width 57 height 34
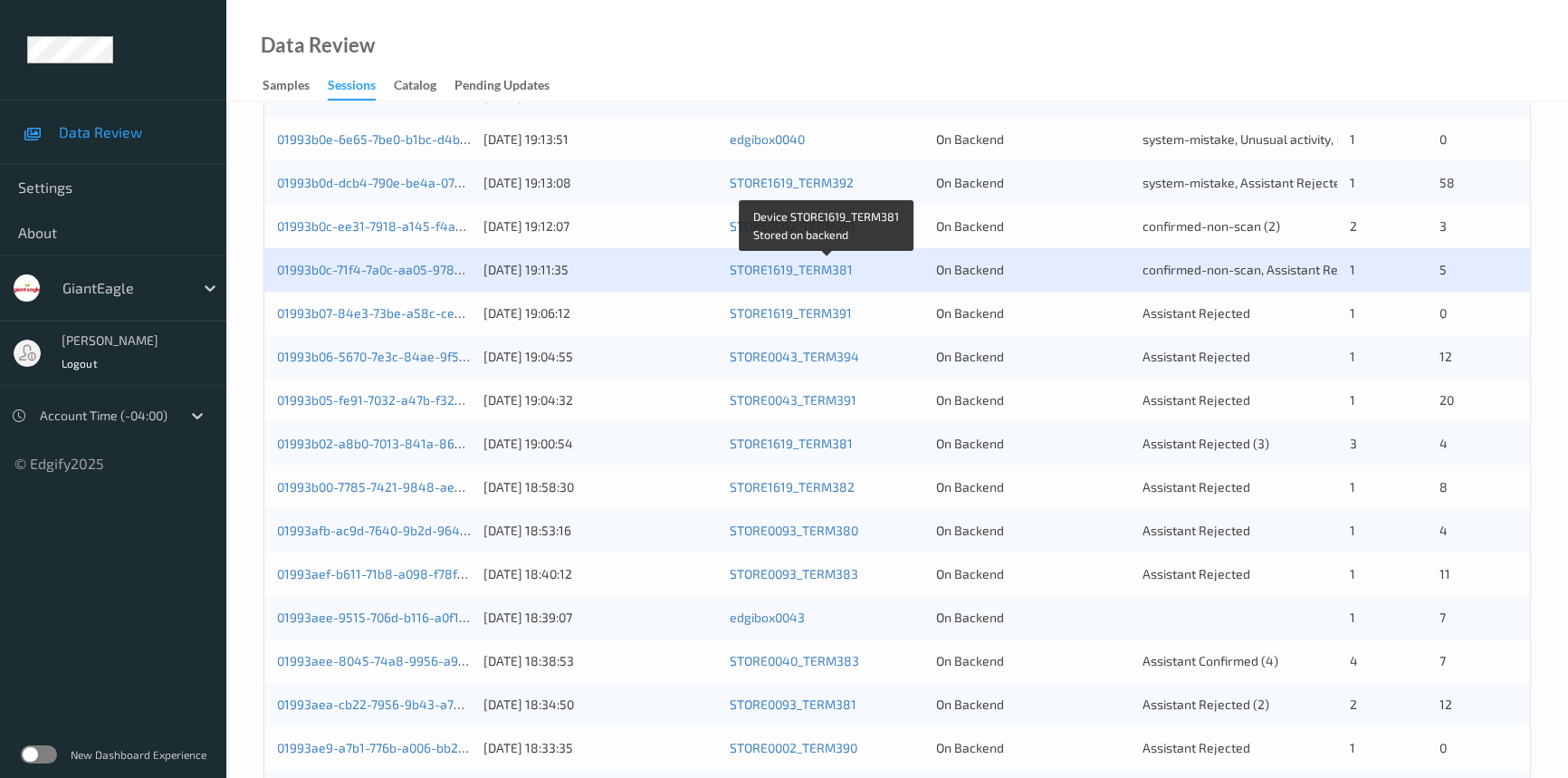
scroll to position [411, 0]
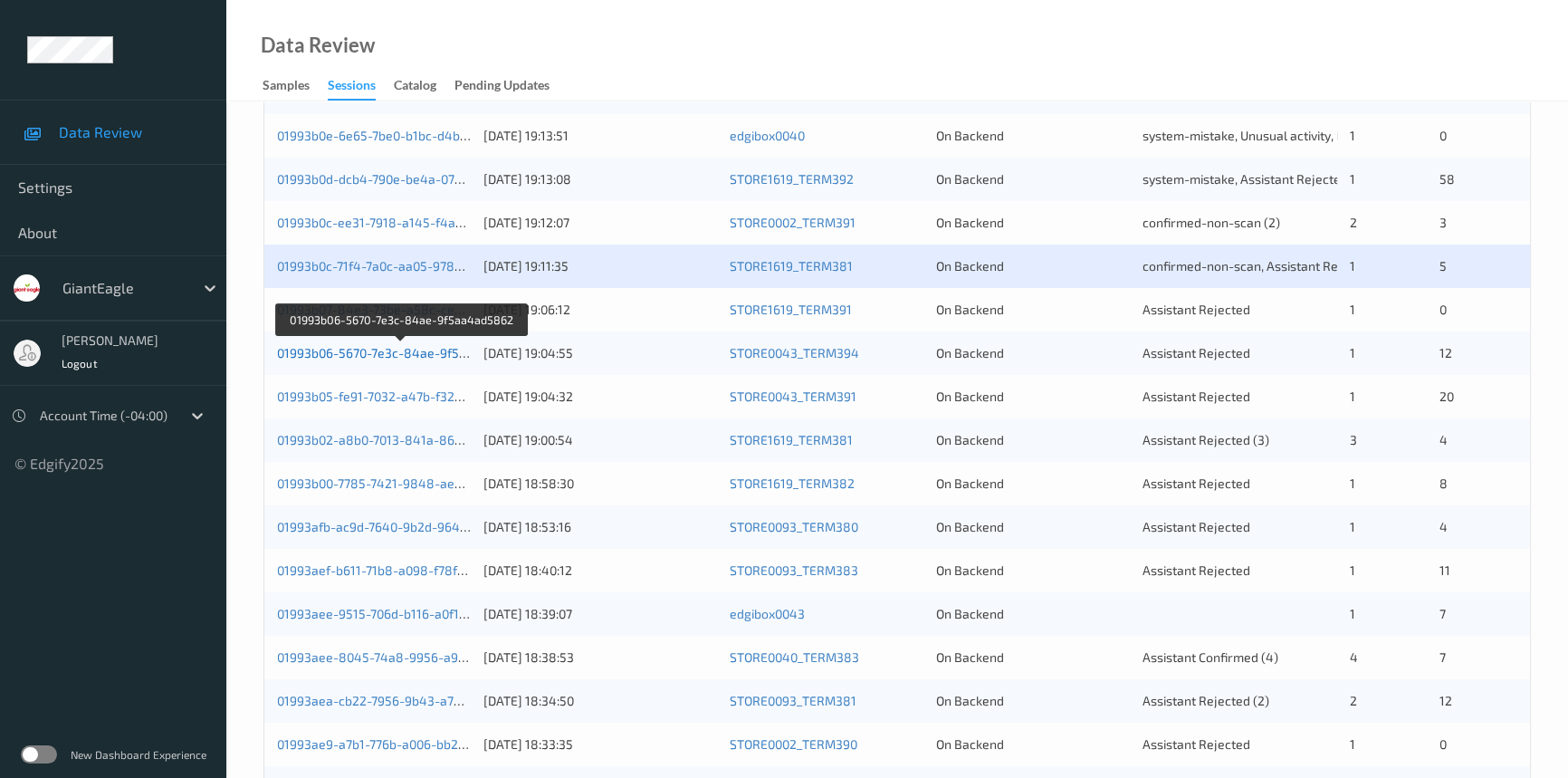
click at [381, 355] on link "01993b06-5670-7e3c-84ae-9f5aa4ad5862" at bounding box center [401, 353] width 249 height 16
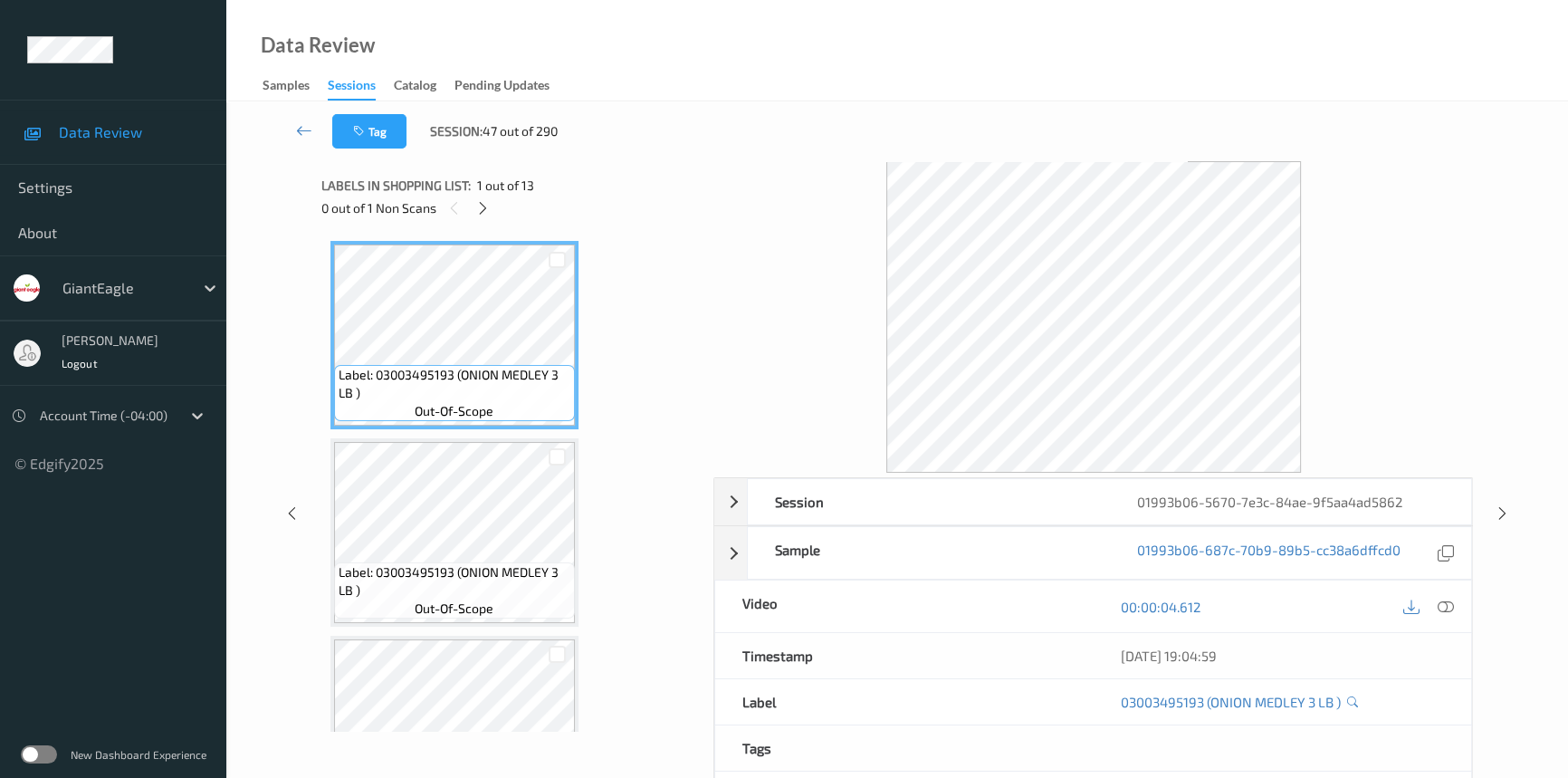
click at [474, 217] on div "0 out of 1 Non Scans" at bounding box center [511, 207] width 381 height 23
click at [487, 215] on icon at bounding box center [484, 208] width 16 height 16
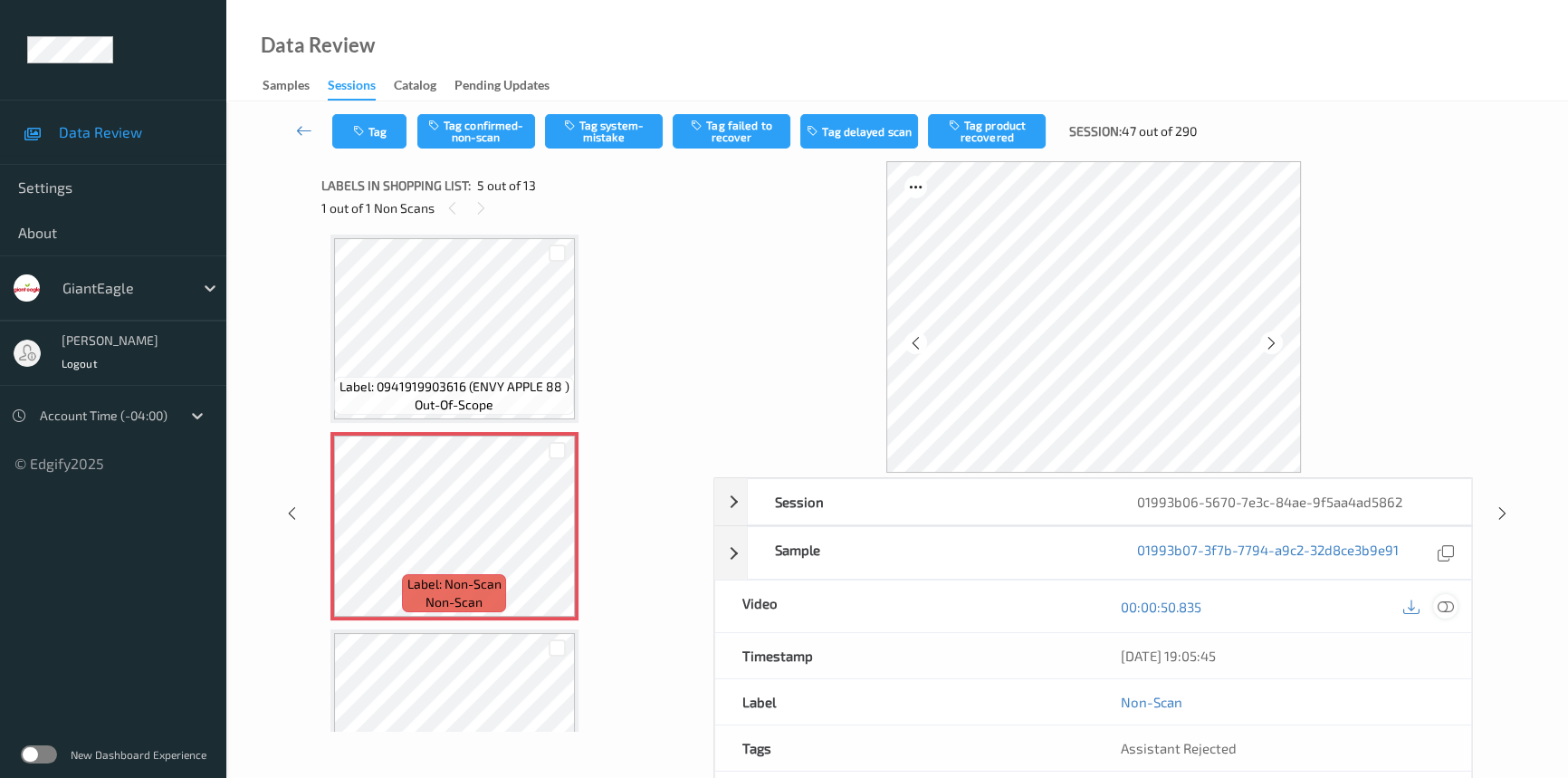
click at [1442, 604] on icon at bounding box center [1446, 607] width 16 height 16
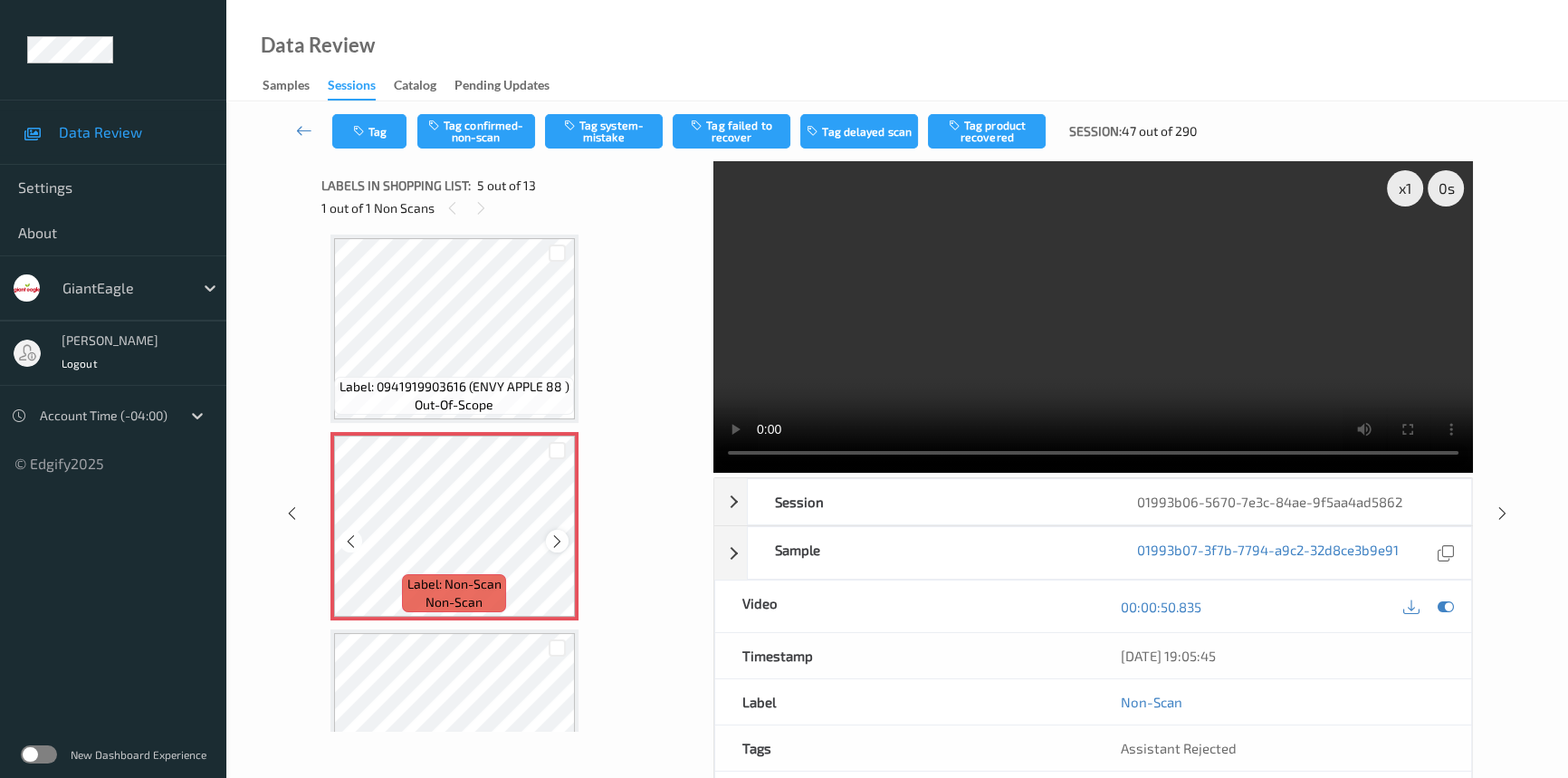
click at [561, 538] on icon at bounding box center [557, 541] width 16 height 16
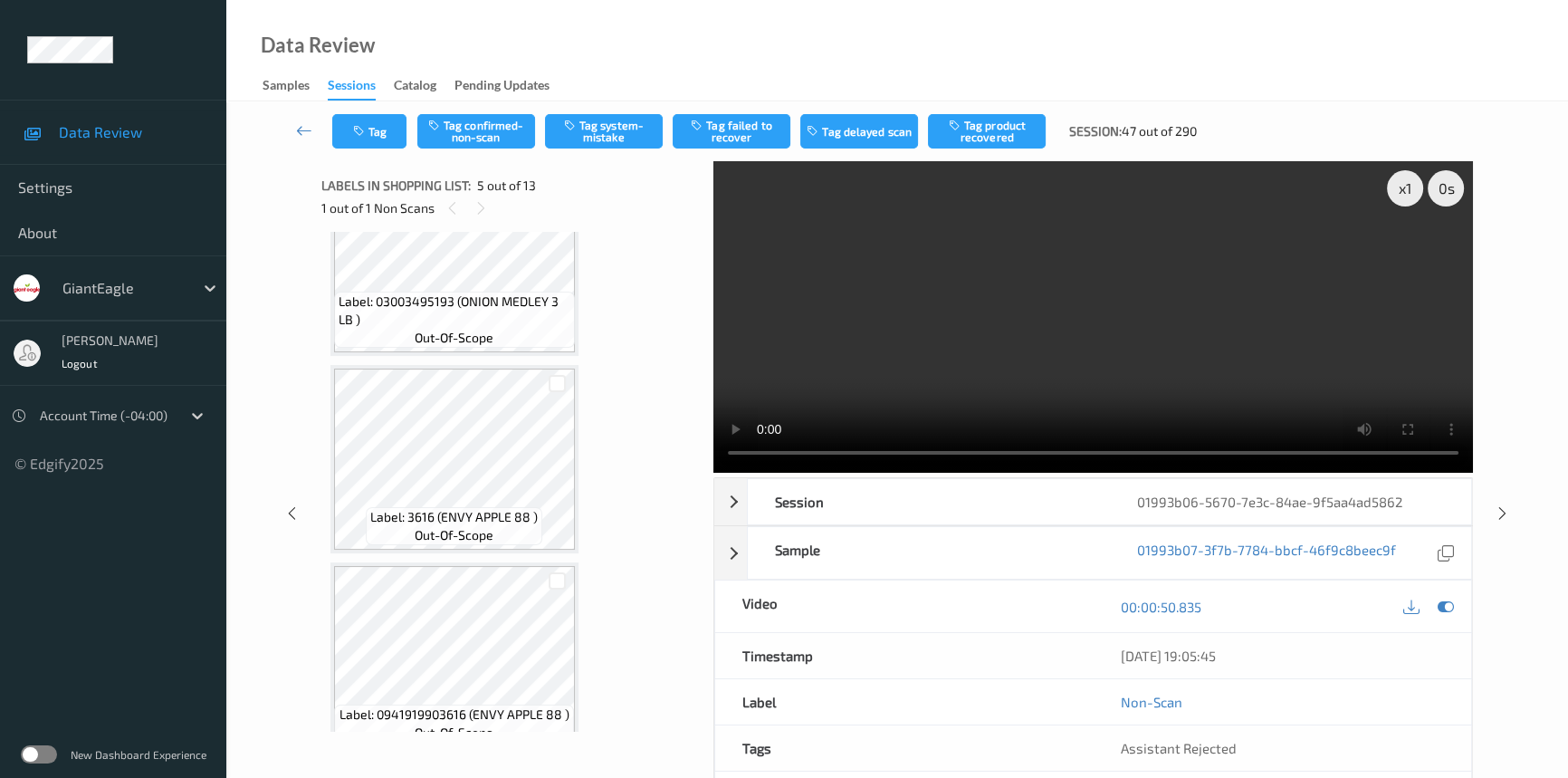
scroll to position [270, 0]
click at [1032, 381] on video at bounding box center [1093, 317] width 759 height 311
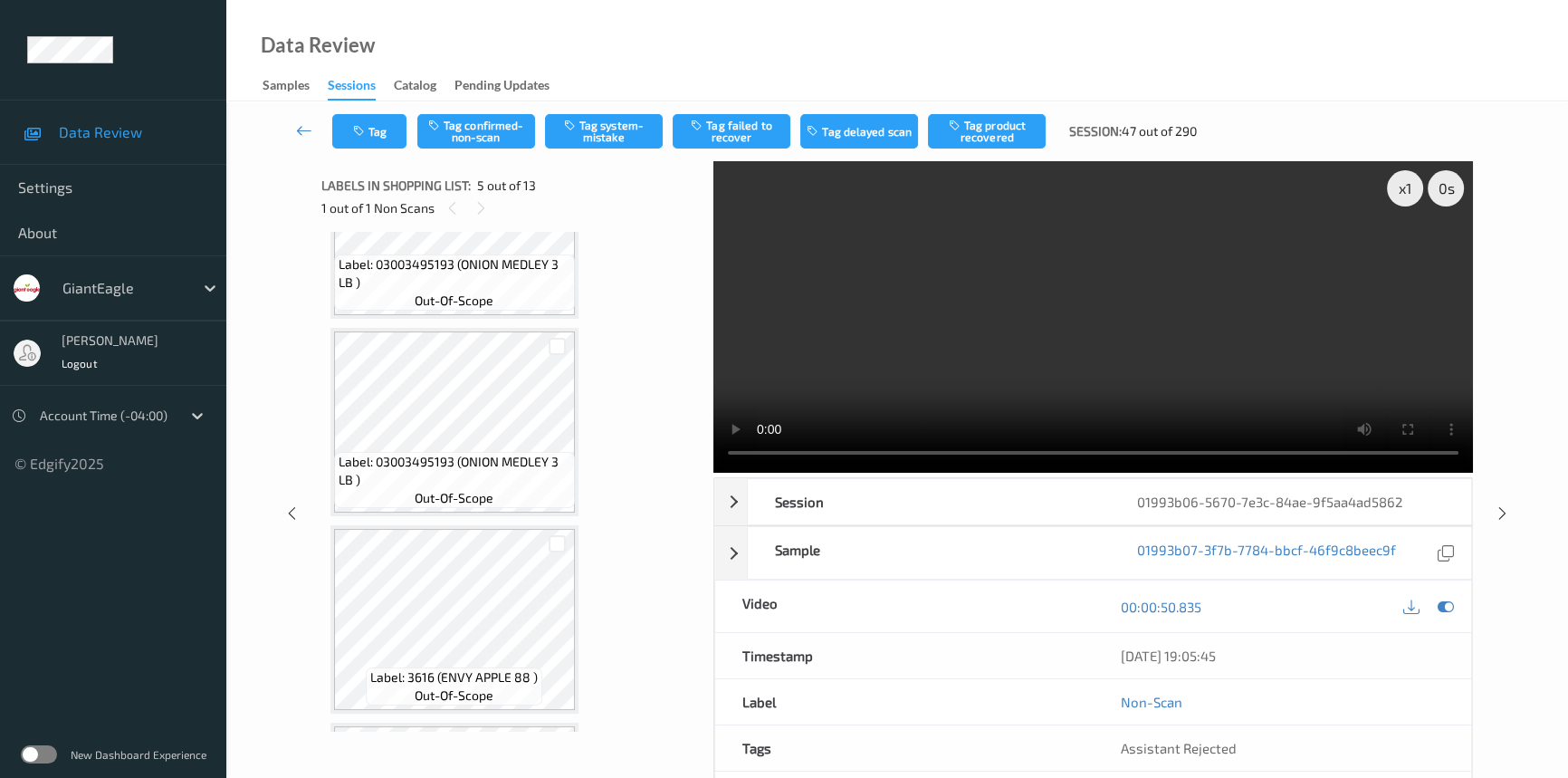
scroll to position [105, 0]
click at [953, 358] on video at bounding box center [1093, 317] width 759 height 311
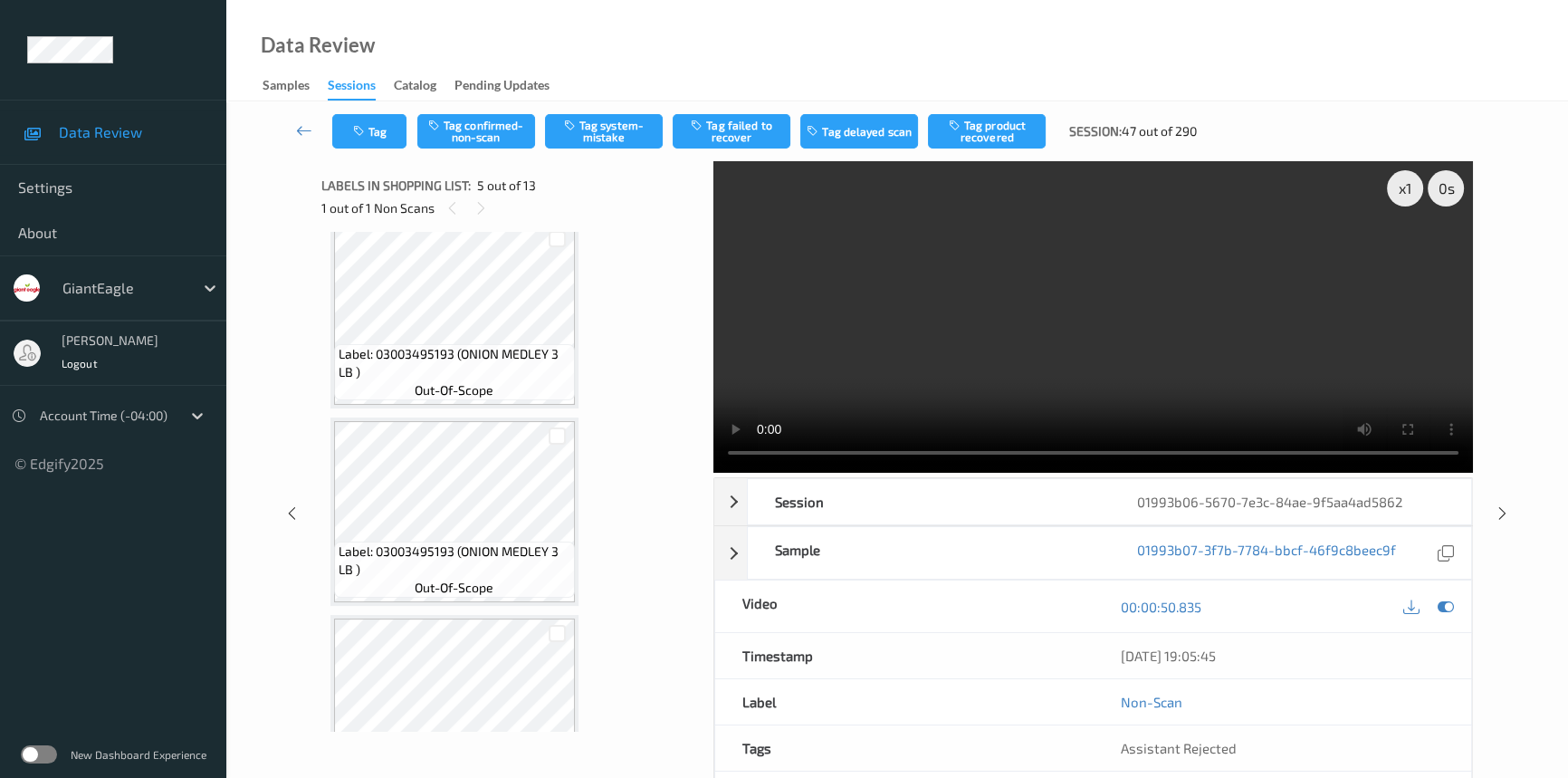
scroll to position [0, 0]
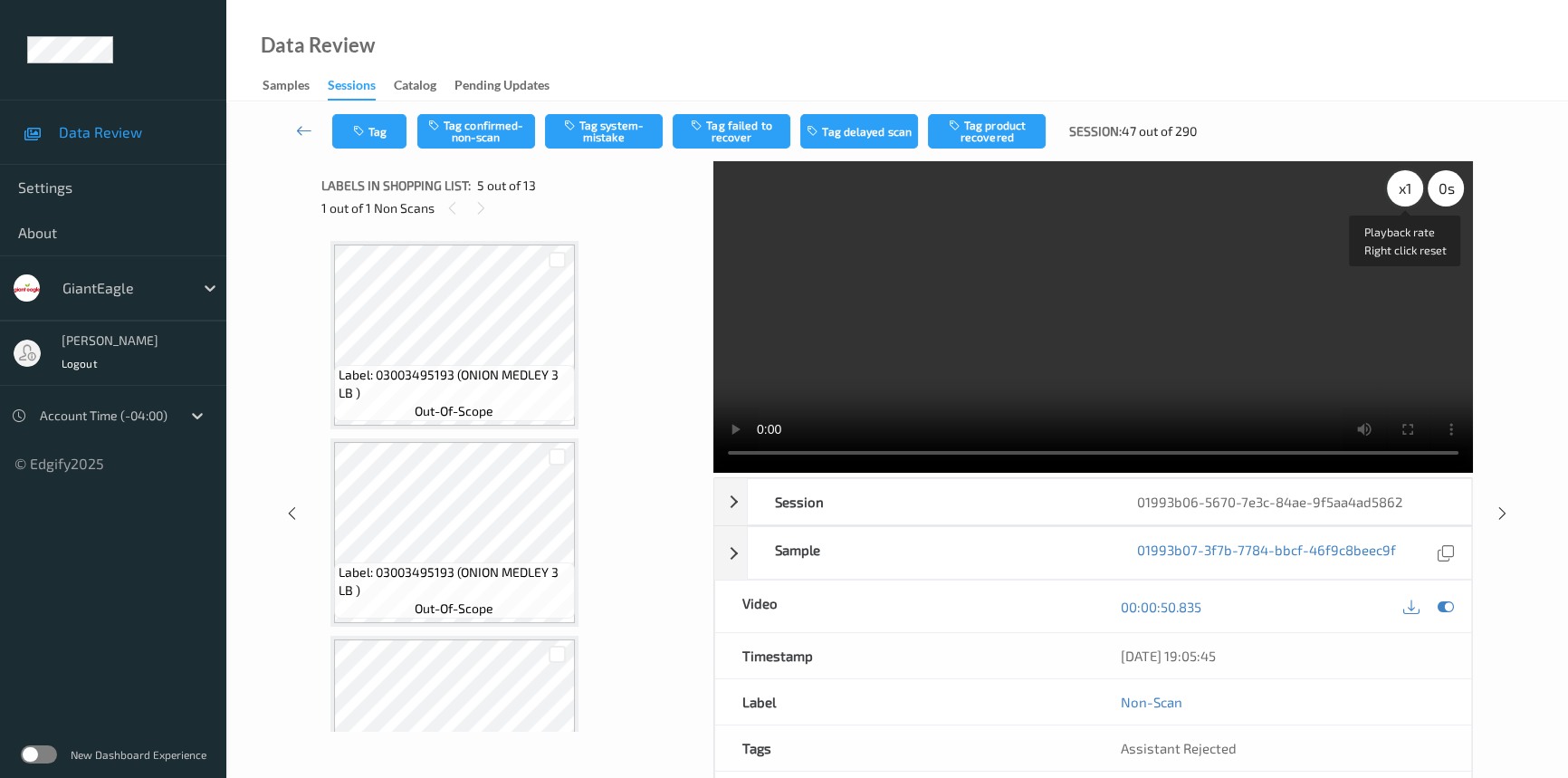
click at [1403, 193] on div "x 1" at bounding box center [1404, 188] width 37 height 37
click at [1400, 191] on div "x 2" at bounding box center [1404, 188] width 37 height 37
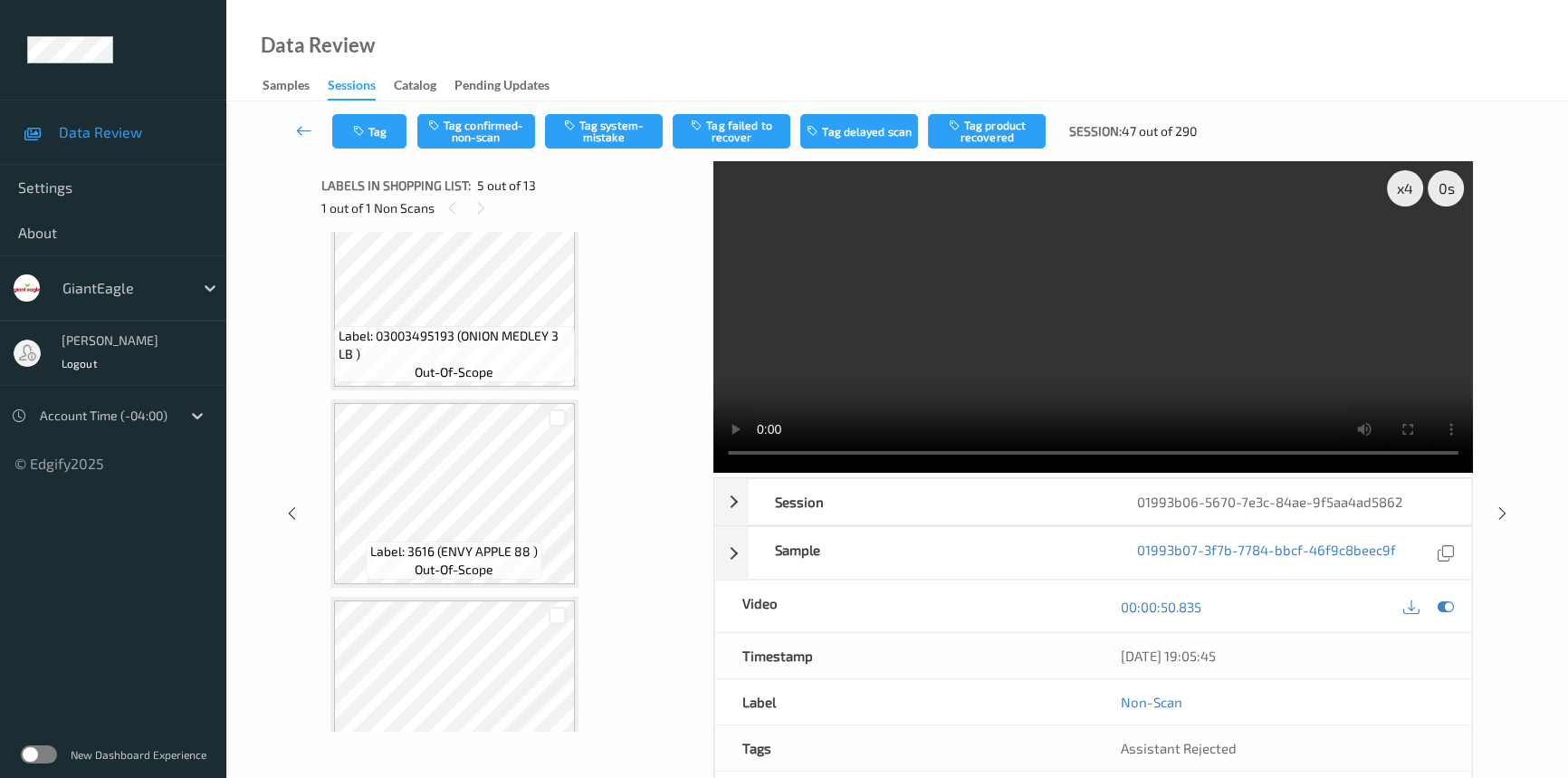
scroll to position [246, 0]
click at [863, 389] on video at bounding box center [1093, 317] width 759 height 311
click at [881, 383] on video at bounding box center [1093, 317] width 759 height 311
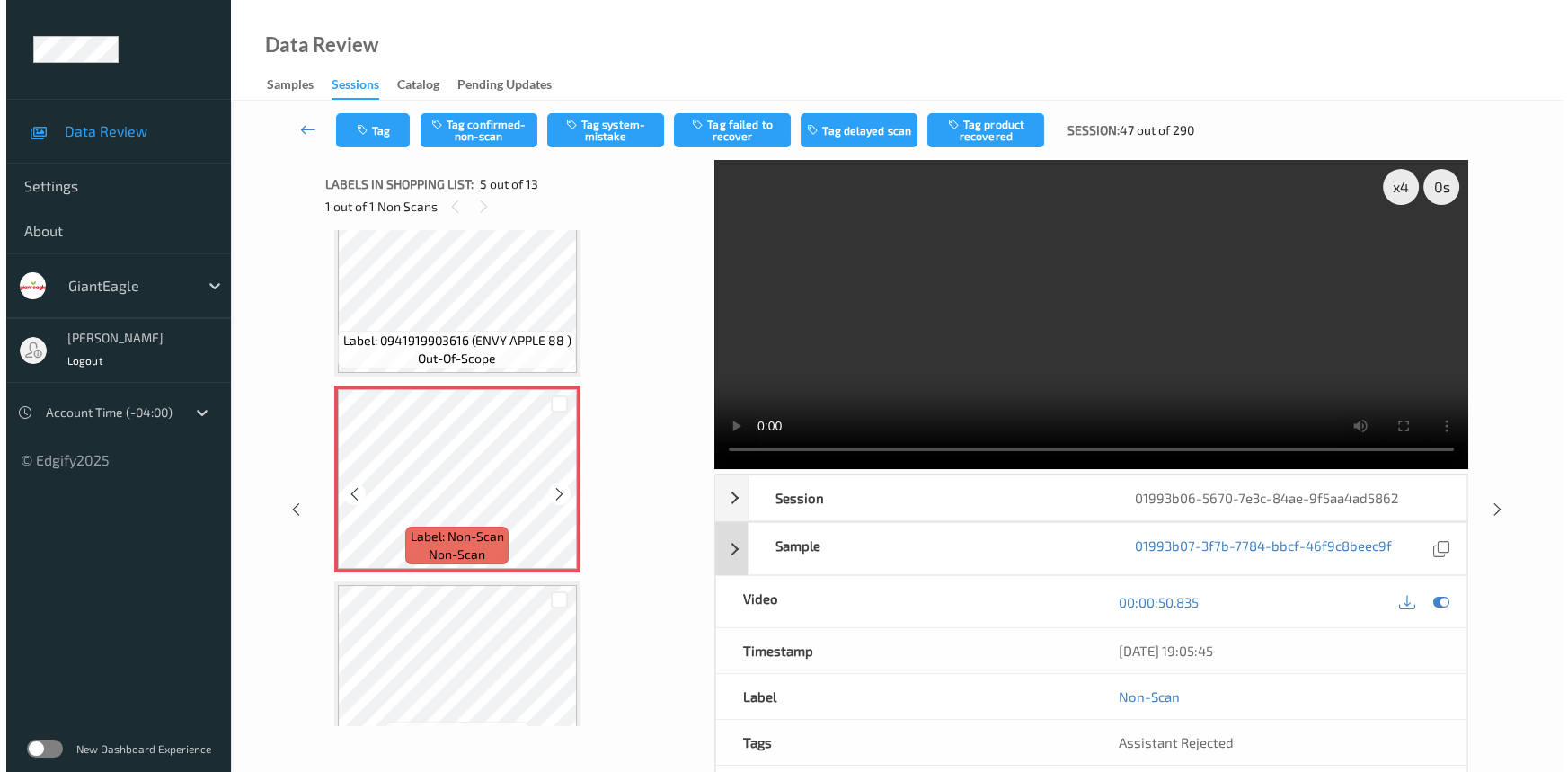
scroll to position [653, 0]
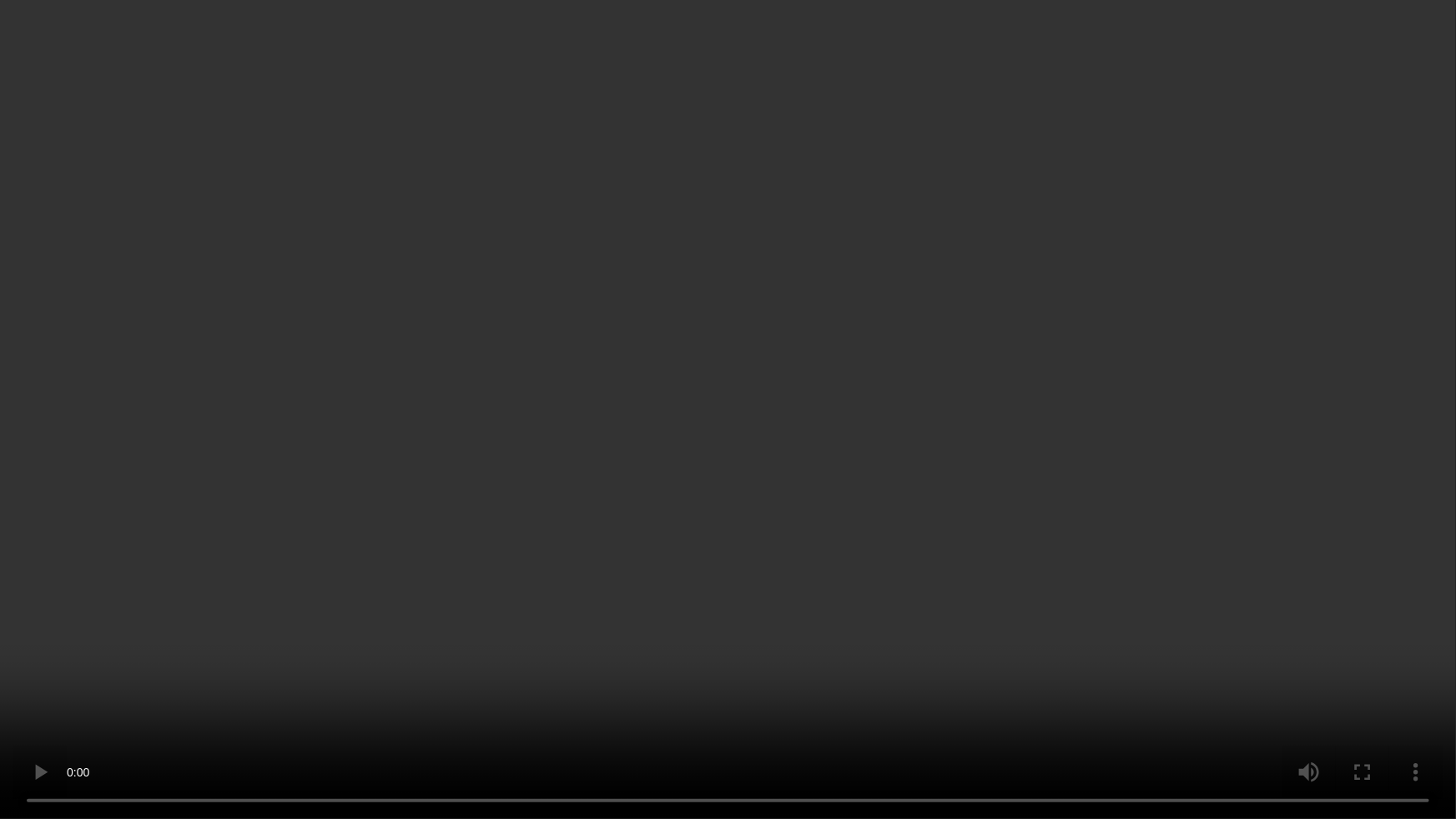
click at [1213, 525] on video at bounding box center [728, 409] width 1456 height 819
click at [753, 716] on video at bounding box center [728, 409] width 1456 height 819
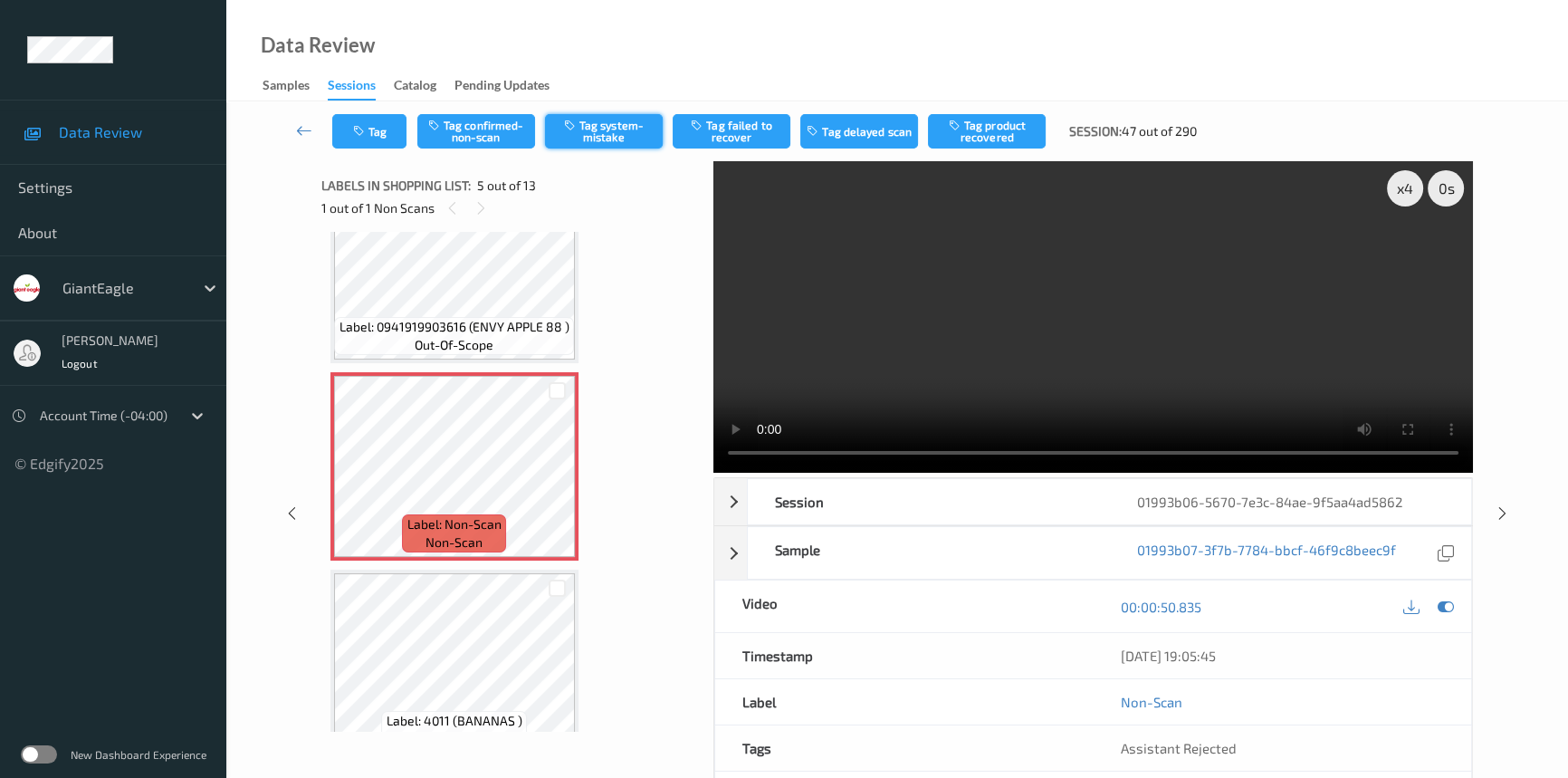
click at [591, 136] on button "Tag system-mistake" at bounding box center [604, 131] width 118 height 35
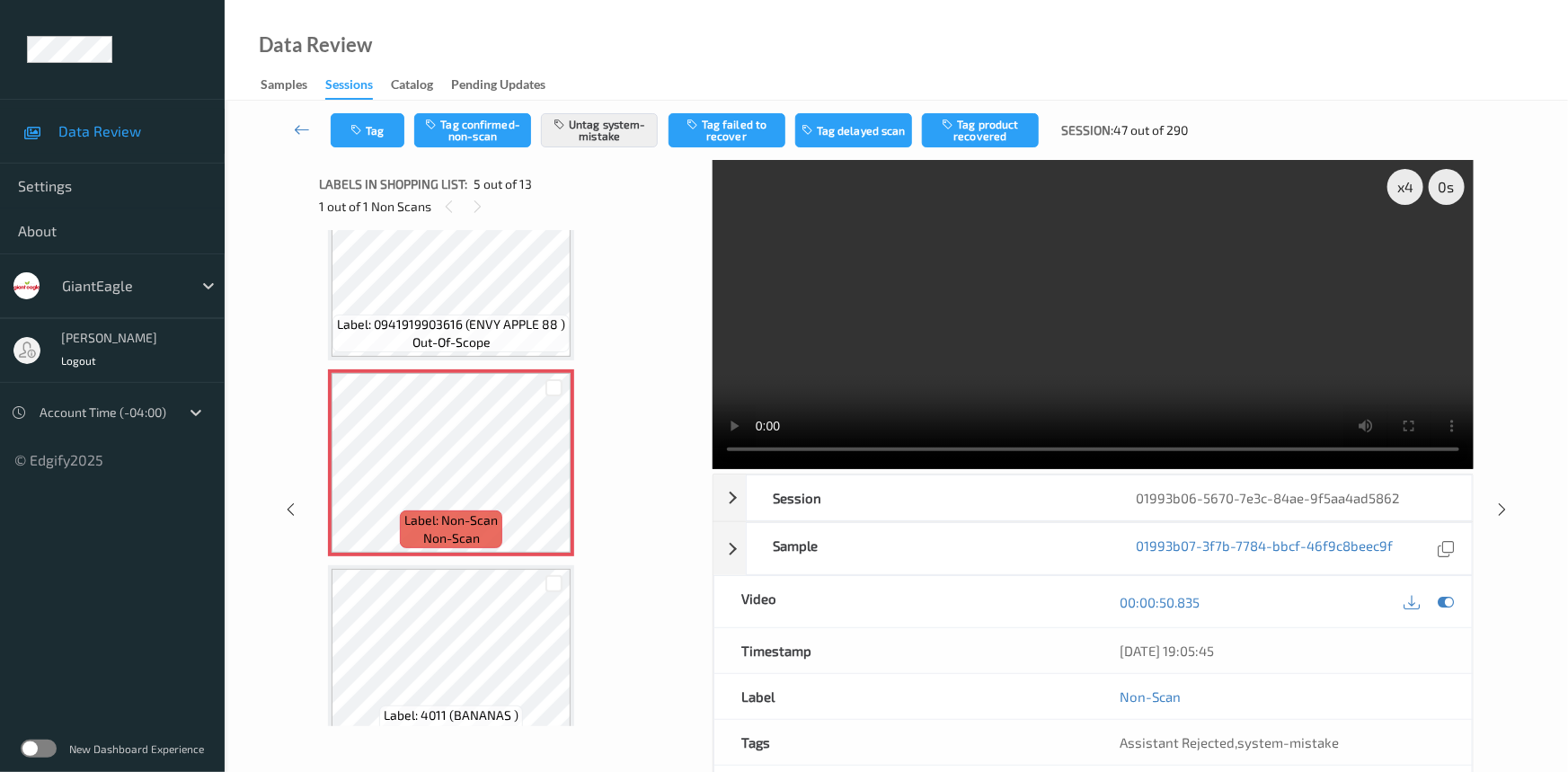
click at [364, 110] on div "Tag Tag confirmed-non-scan Untag system-mistake Tag failed to recover Tag delay…" at bounding box center [896, 130] width 1270 height 59
click at [369, 123] on button "Tag" at bounding box center [367, 130] width 74 height 34
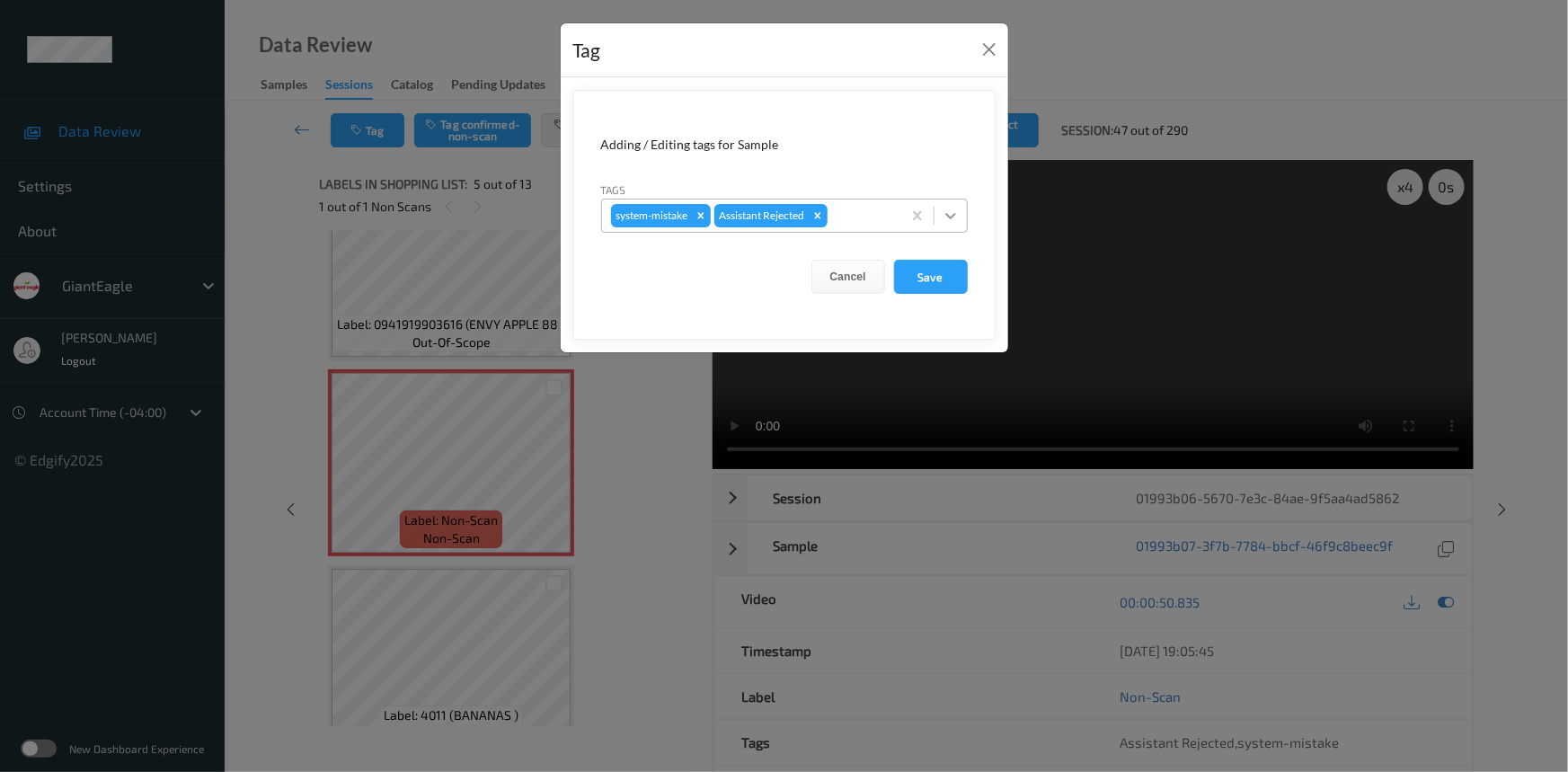
click at [957, 214] on icon at bounding box center [950, 215] width 18 height 18
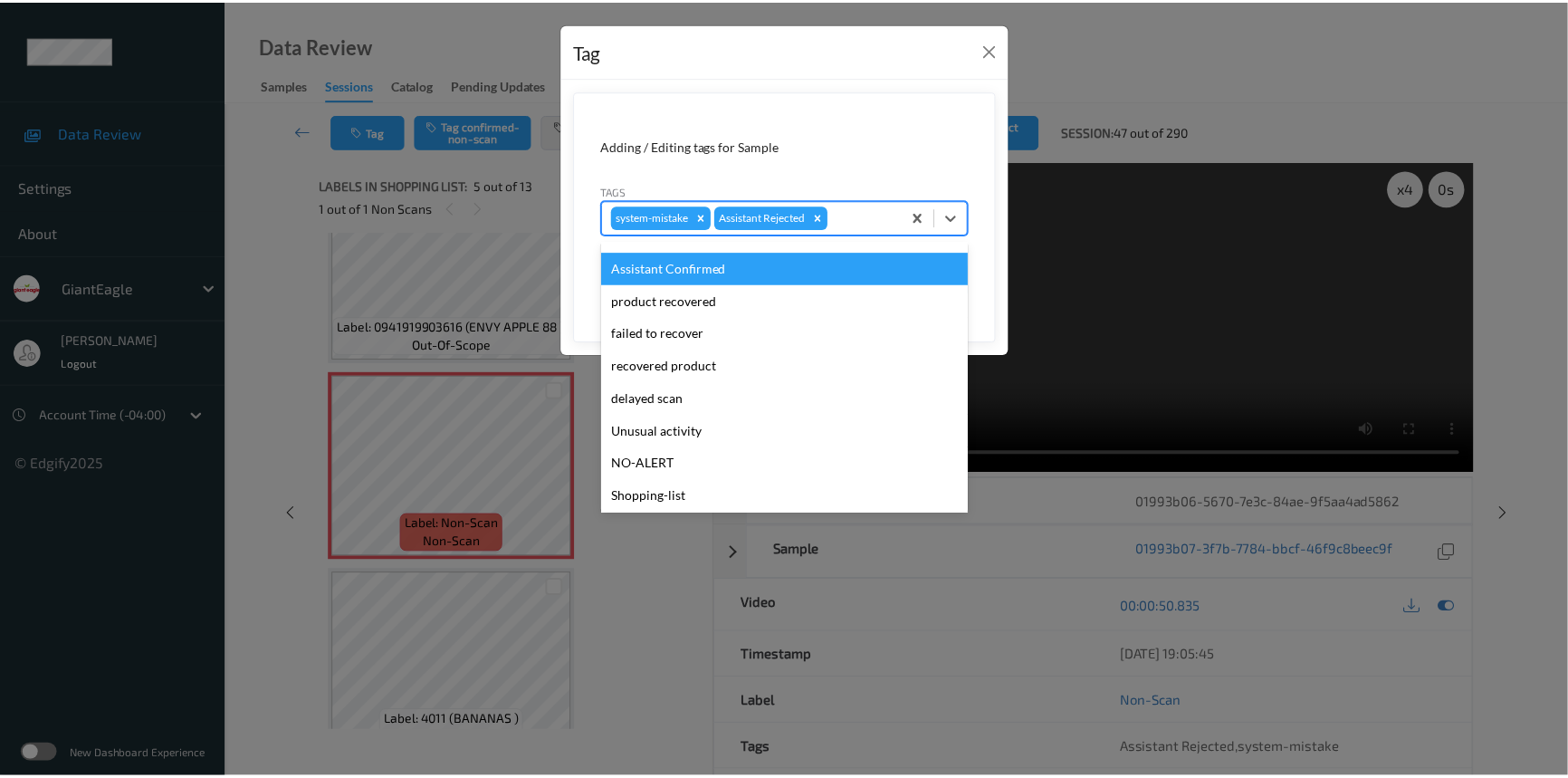
scroll to position [160, 0]
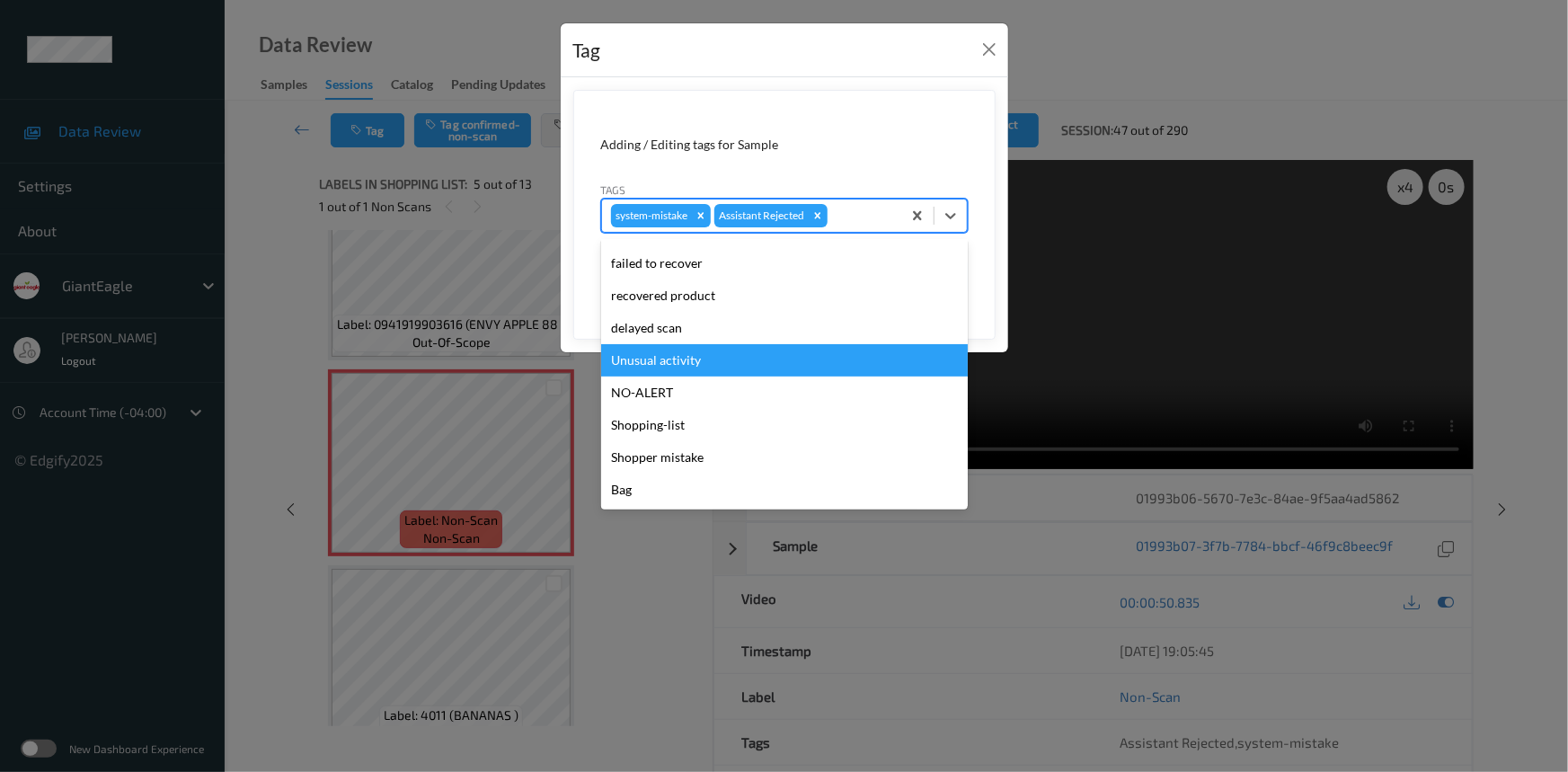
drag, startPoint x: 685, startPoint y: 369, endPoint x: 831, endPoint y: 332, distance: 150.6
click at [688, 369] on div "Unusual activity" at bounding box center [784, 360] width 367 height 32
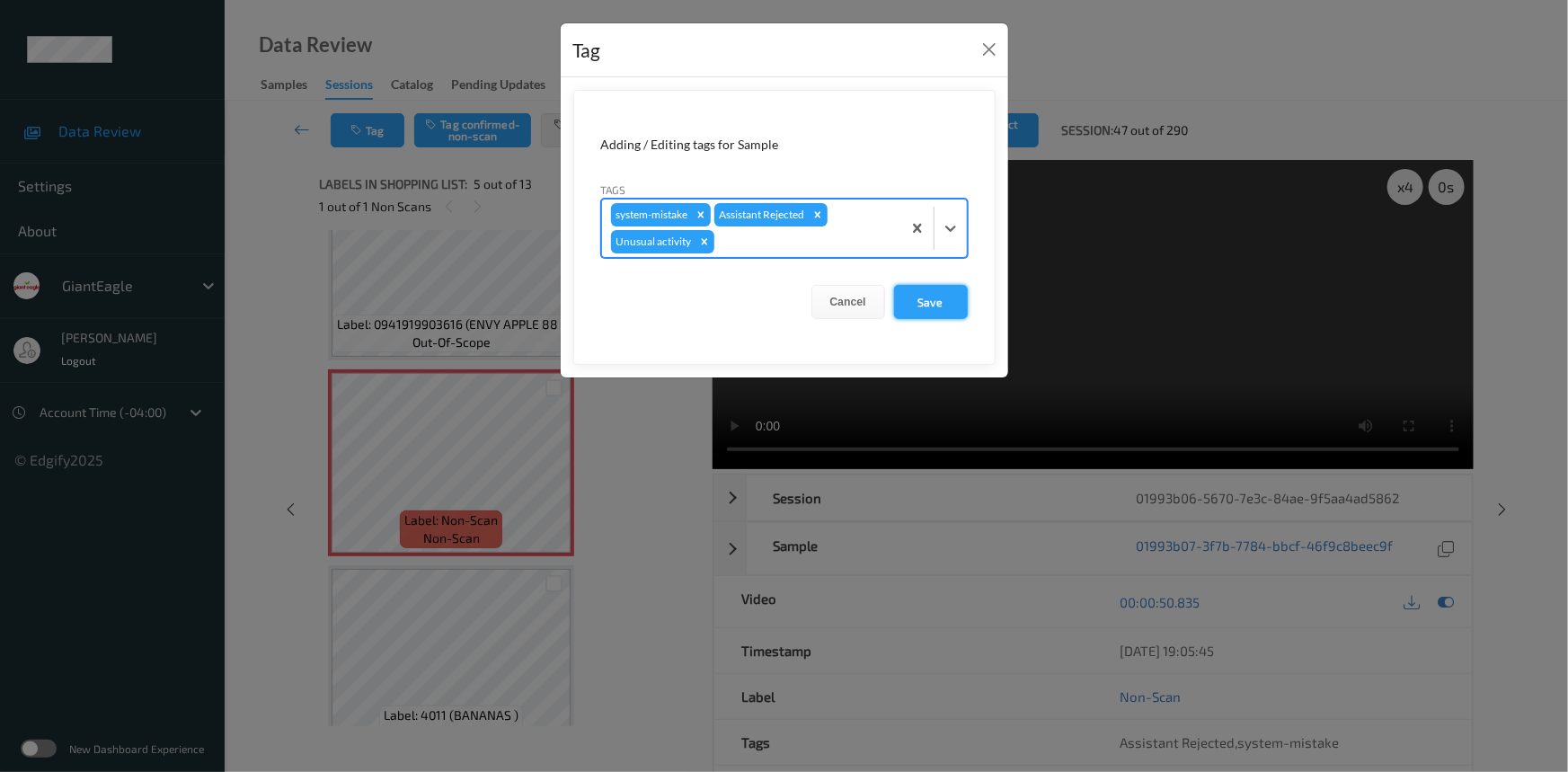
click at [929, 295] on button "Save" at bounding box center [931, 302] width 74 height 34
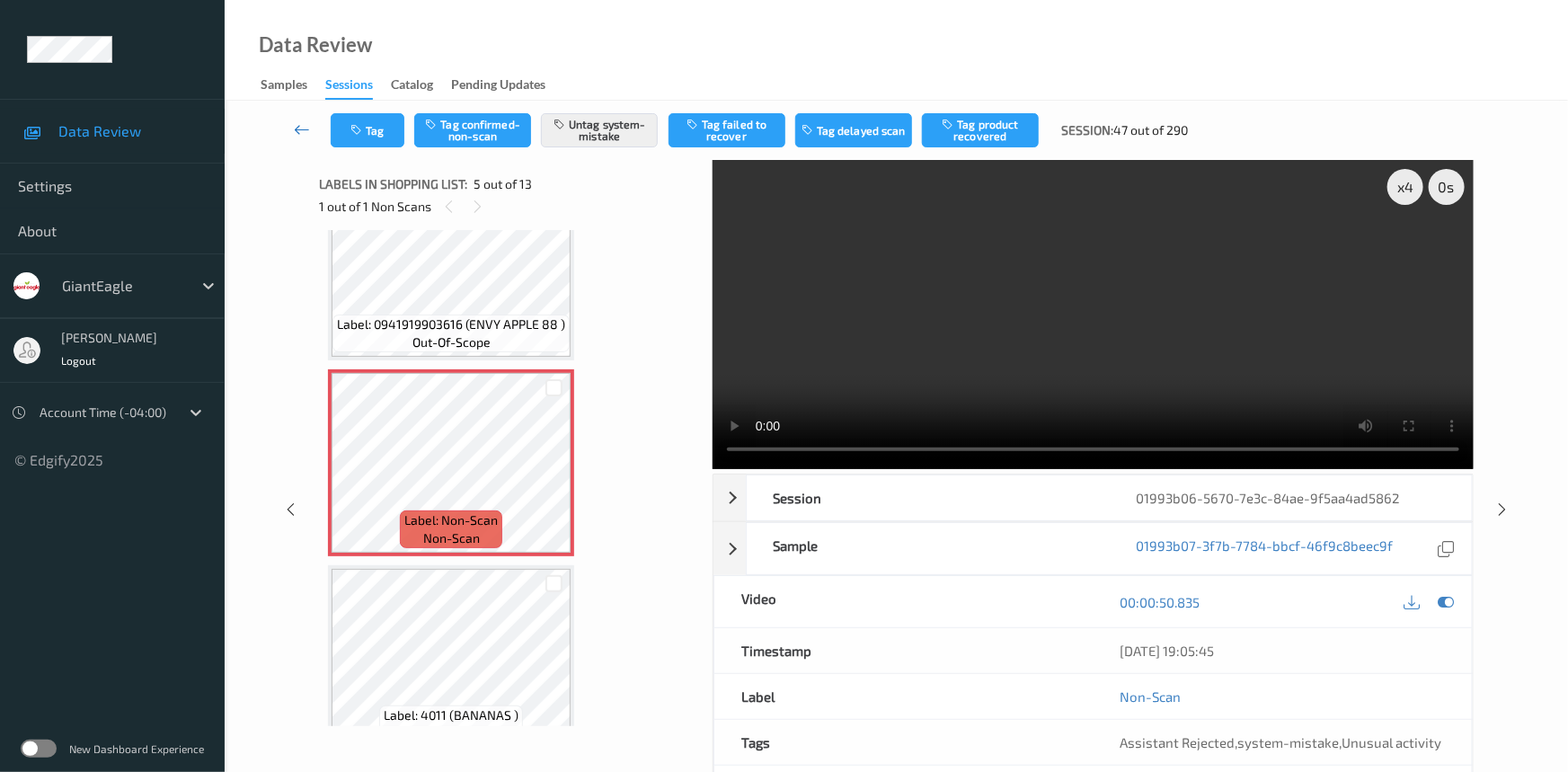
click at [291, 115] on link at bounding box center [303, 130] width 57 height 34
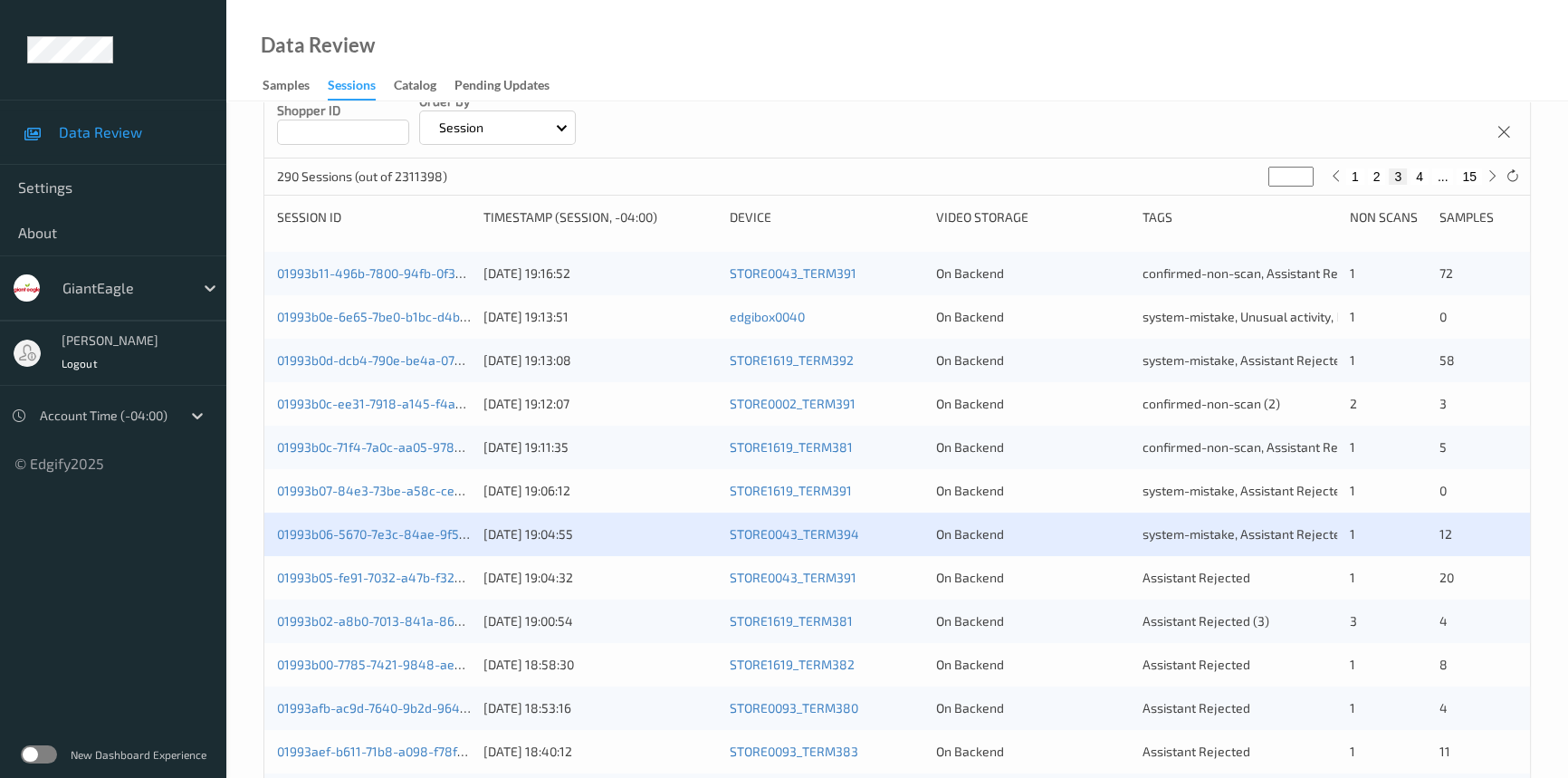
scroll to position [246, 0]
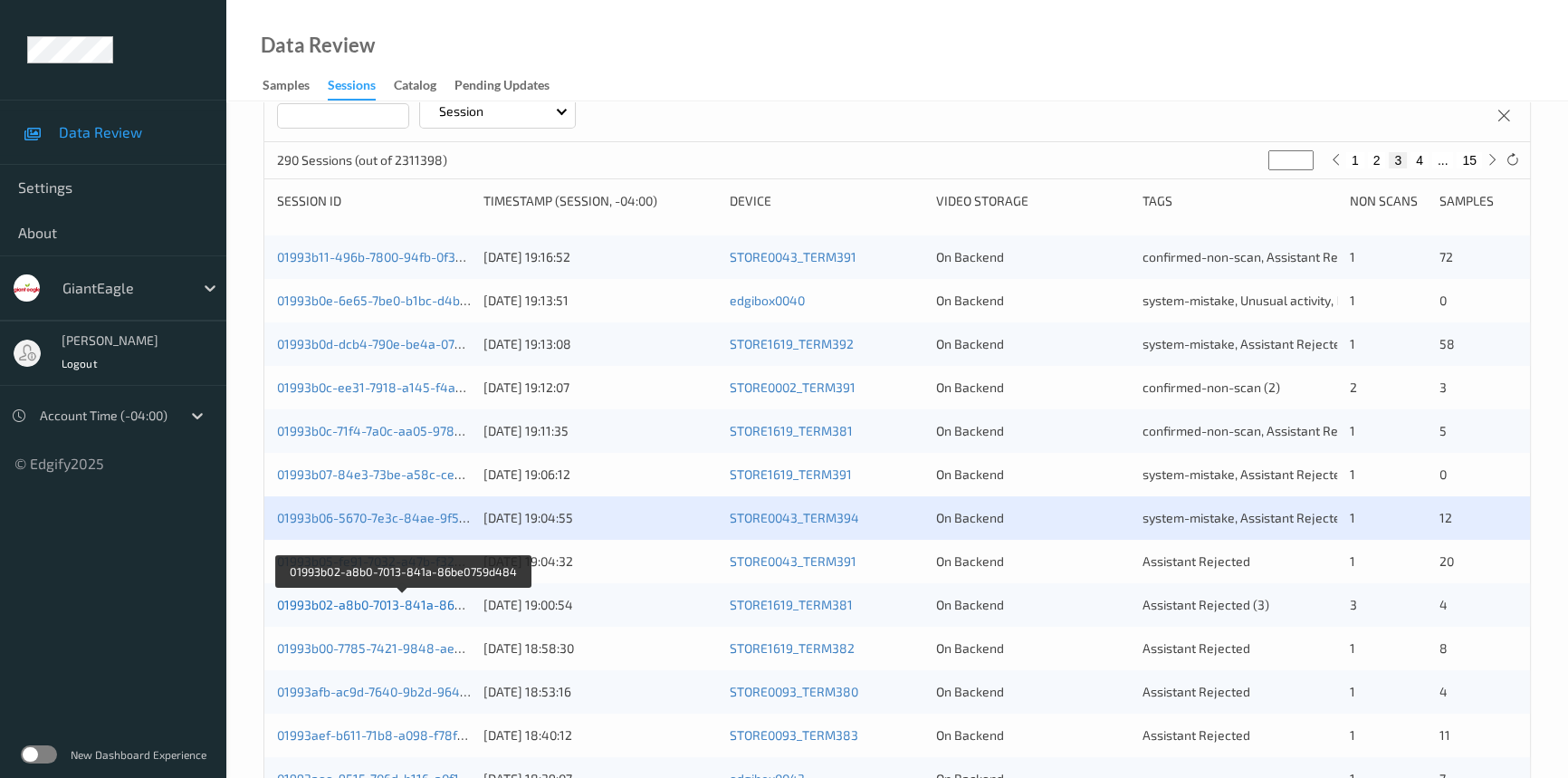
click at [352, 603] on link "01993b02-a8b0-7013-841a-86be0759d484" at bounding box center [403, 605] width 252 height 16
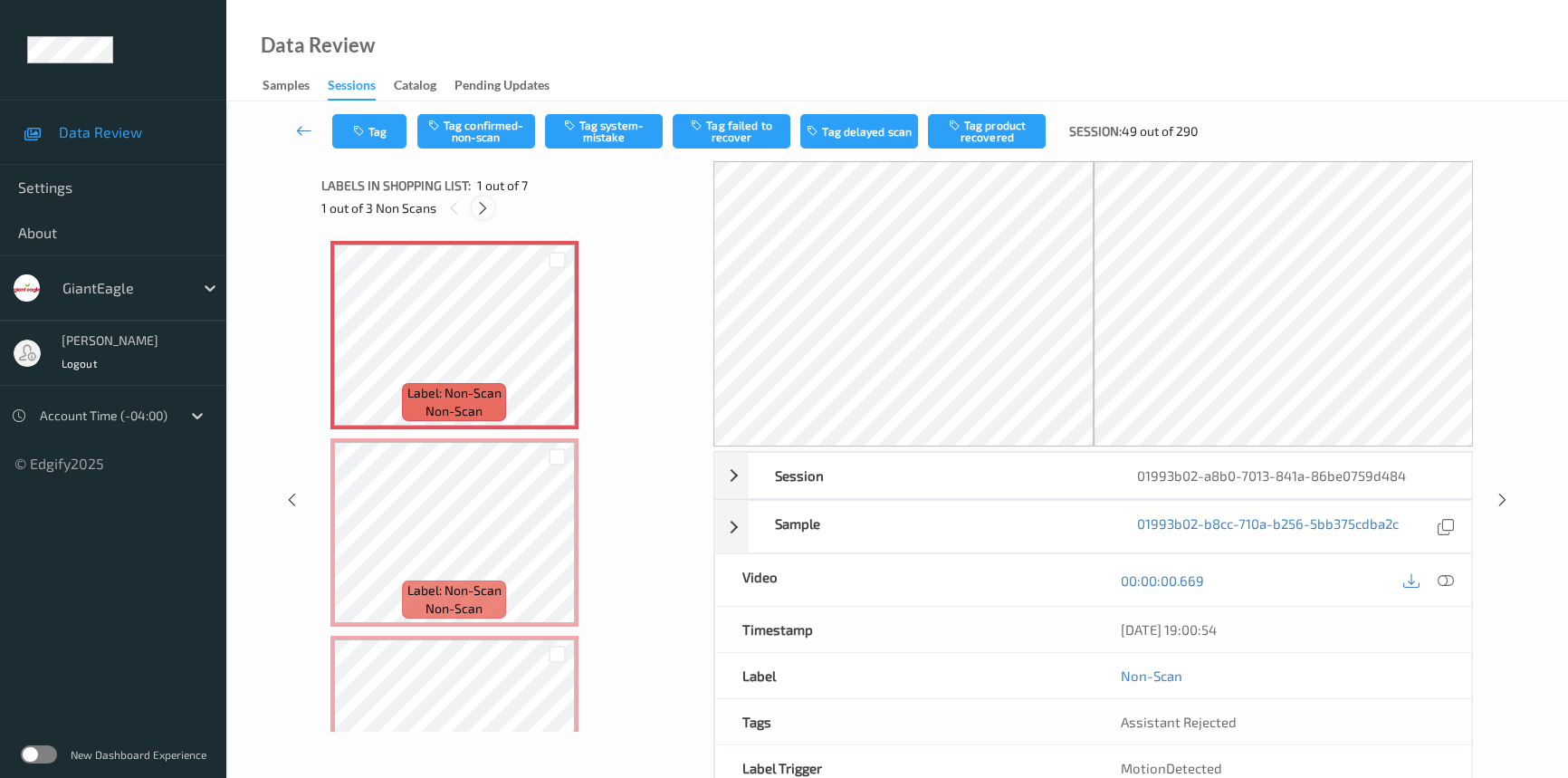
click at [485, 209] on icon at bounding box center [484, 208] width 16 height 16
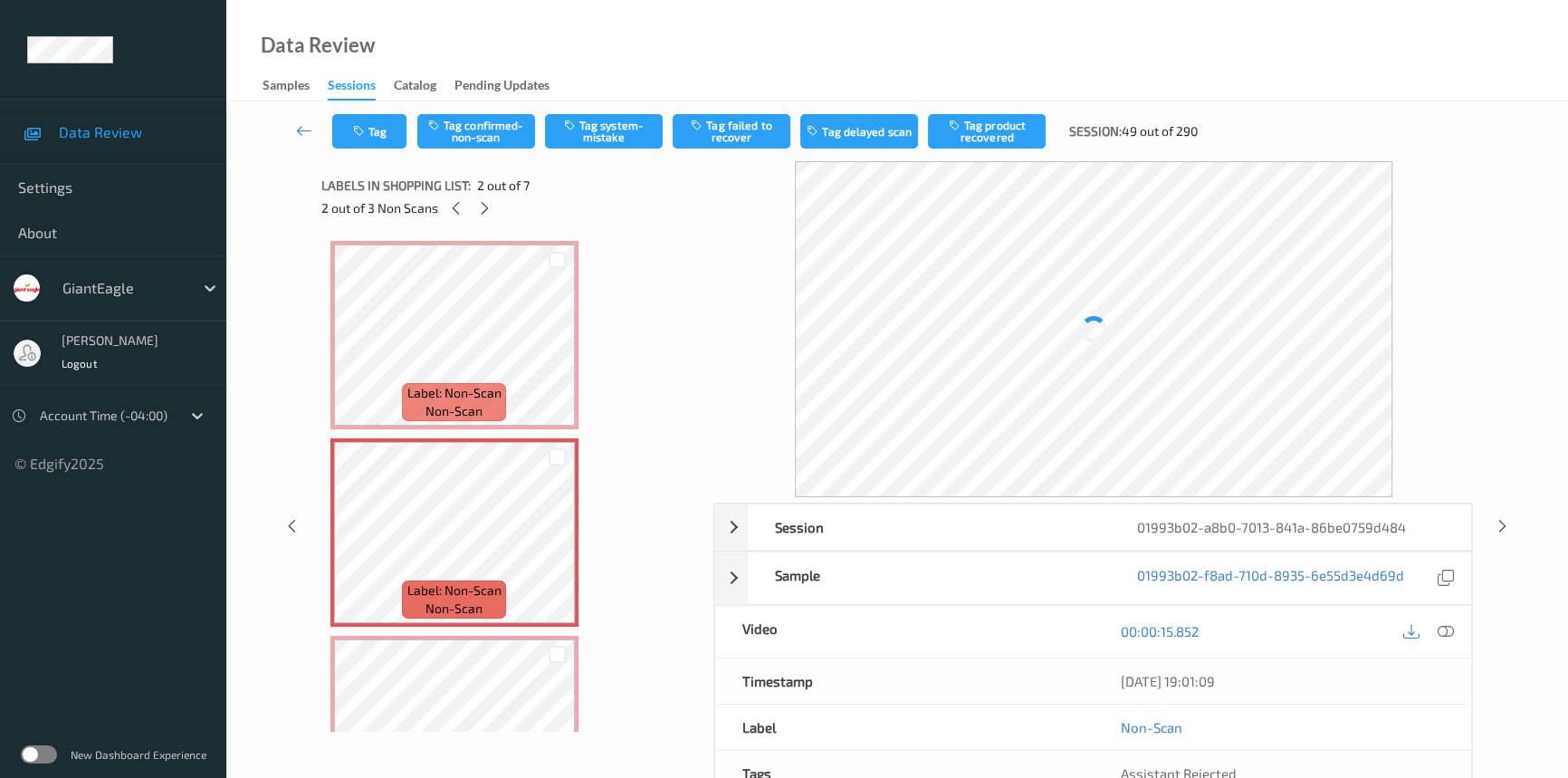
scroll to position [9, 0]
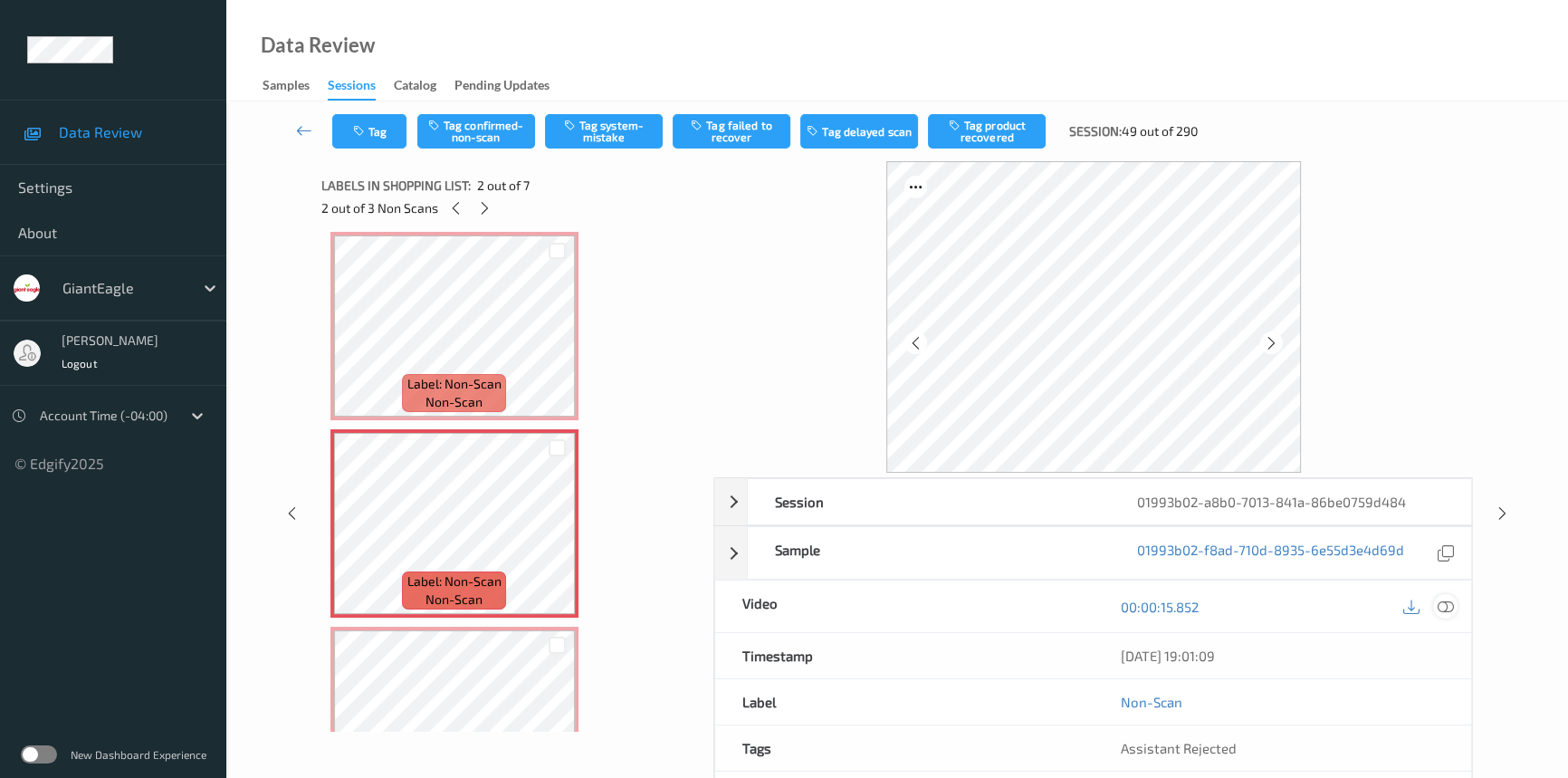
click at [1441, 602] on icon at bounding box center [1446, 607] width 16 height 16
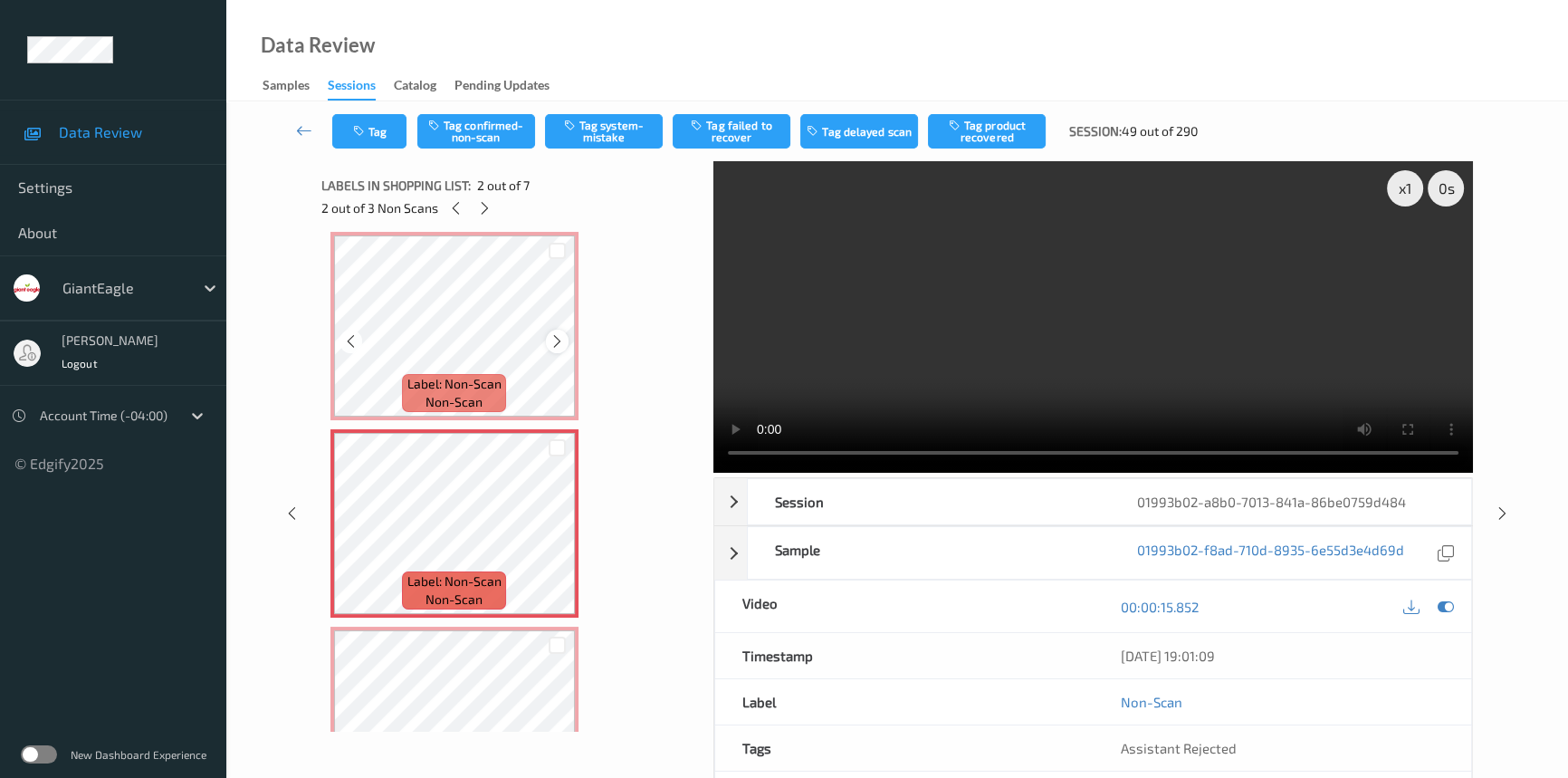
click at [558, 340] on icon at bounding box center [557, 341] width 16 height 16
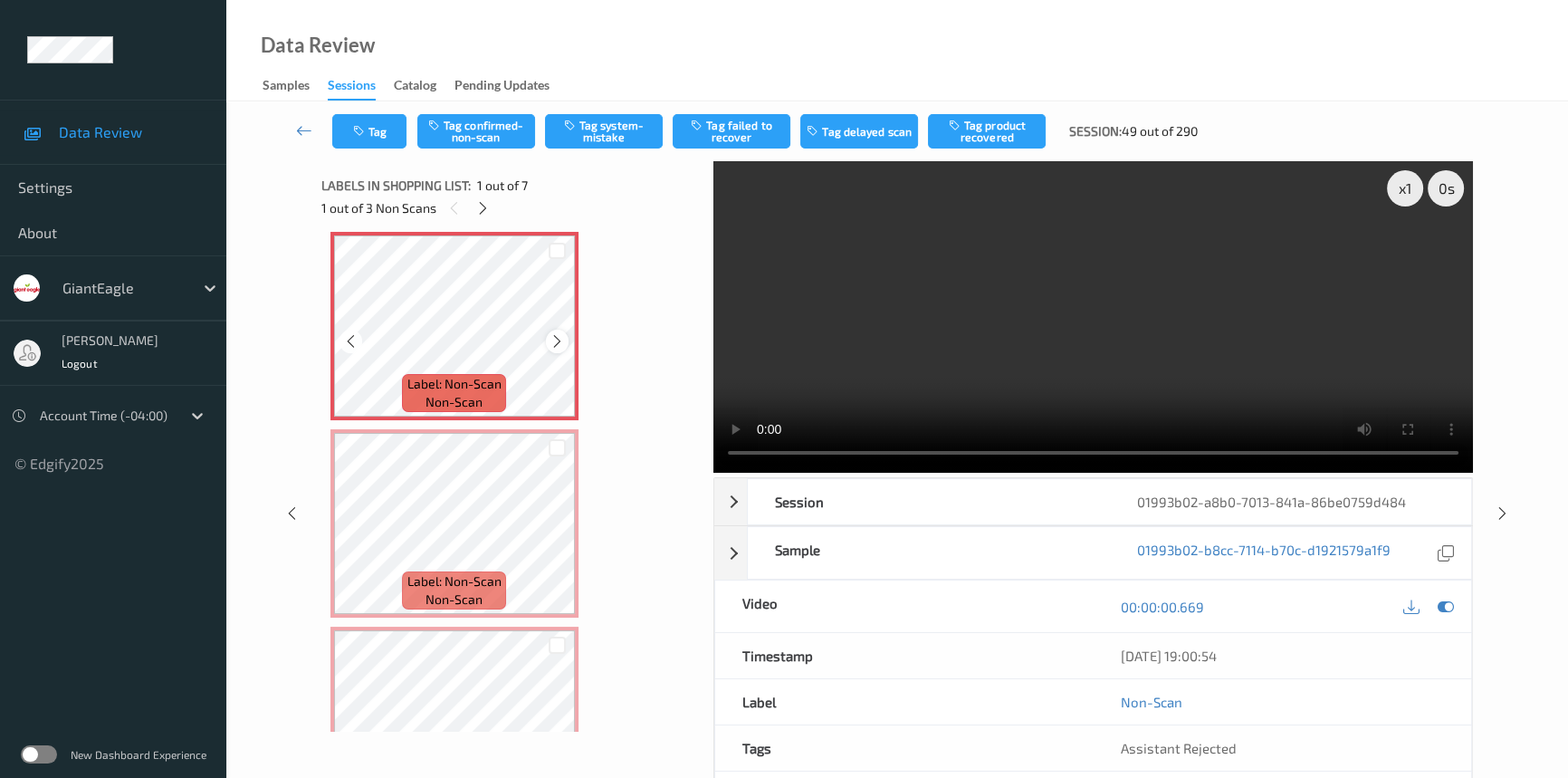
click at [560, 340] on icon at bounding box center [557, 341] width 16 height 16
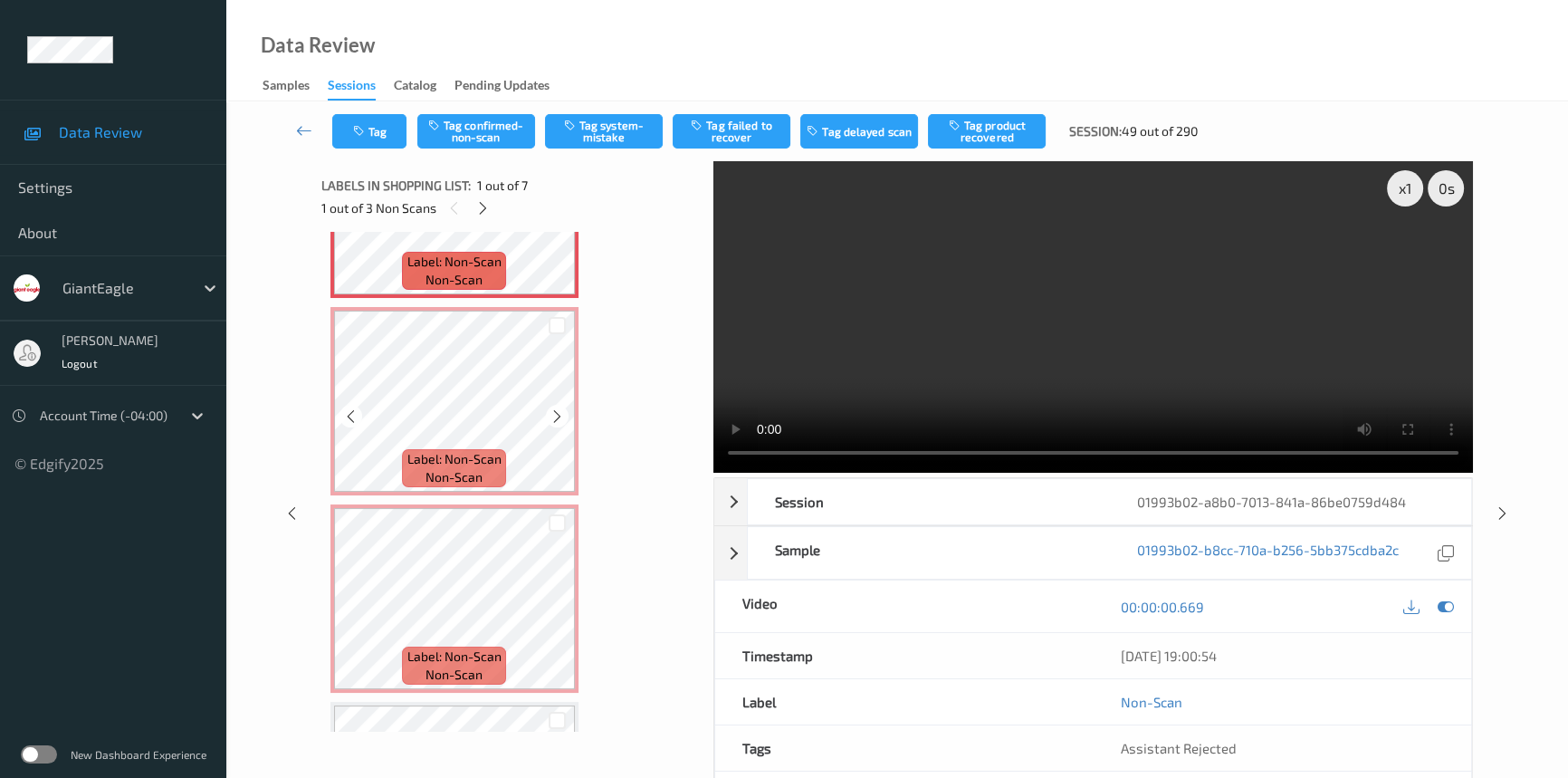
scroll to position [172, 0]
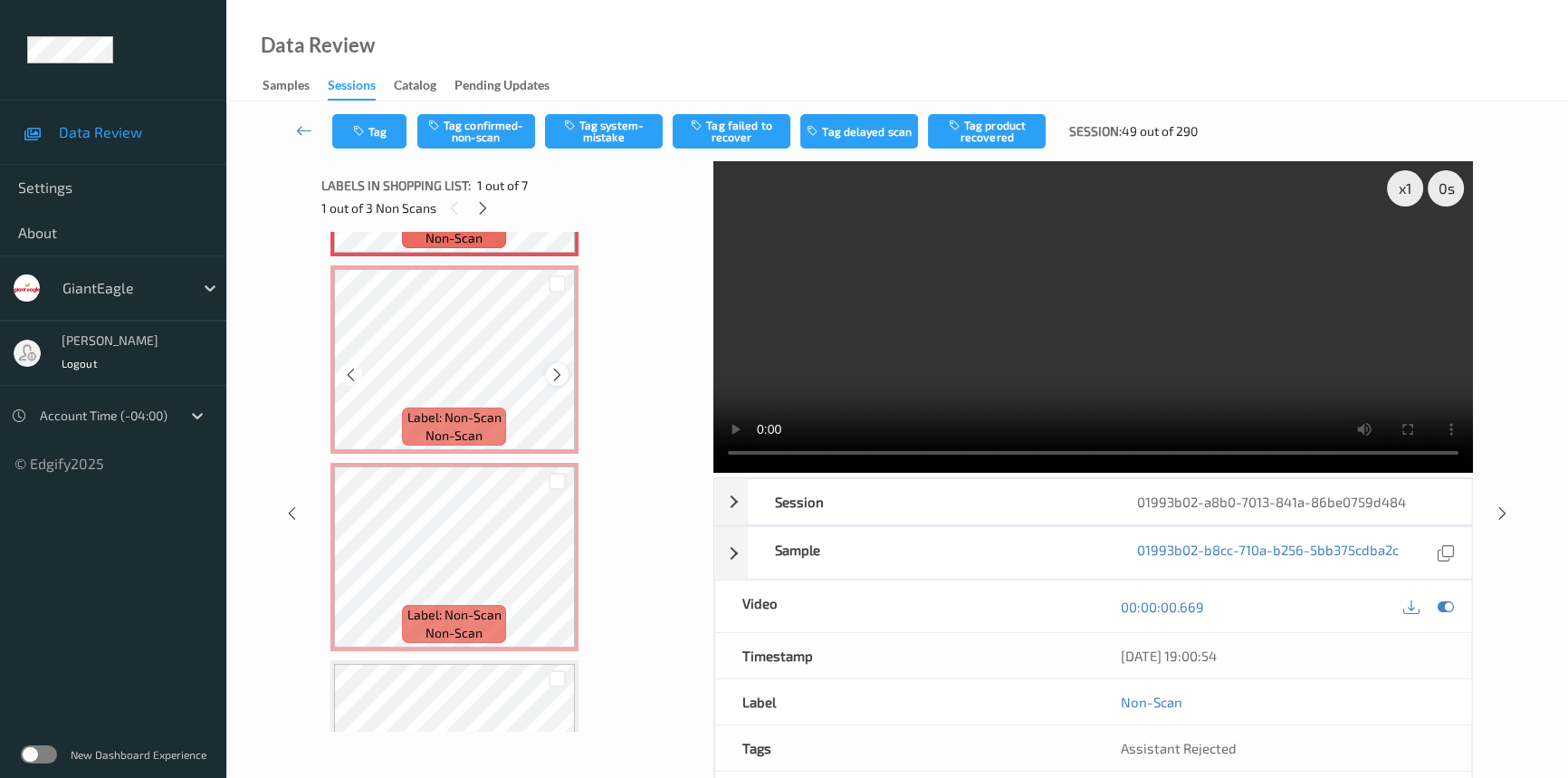
click at [553, 367] on icon at bounding box center [557, 375] width 16 height 16
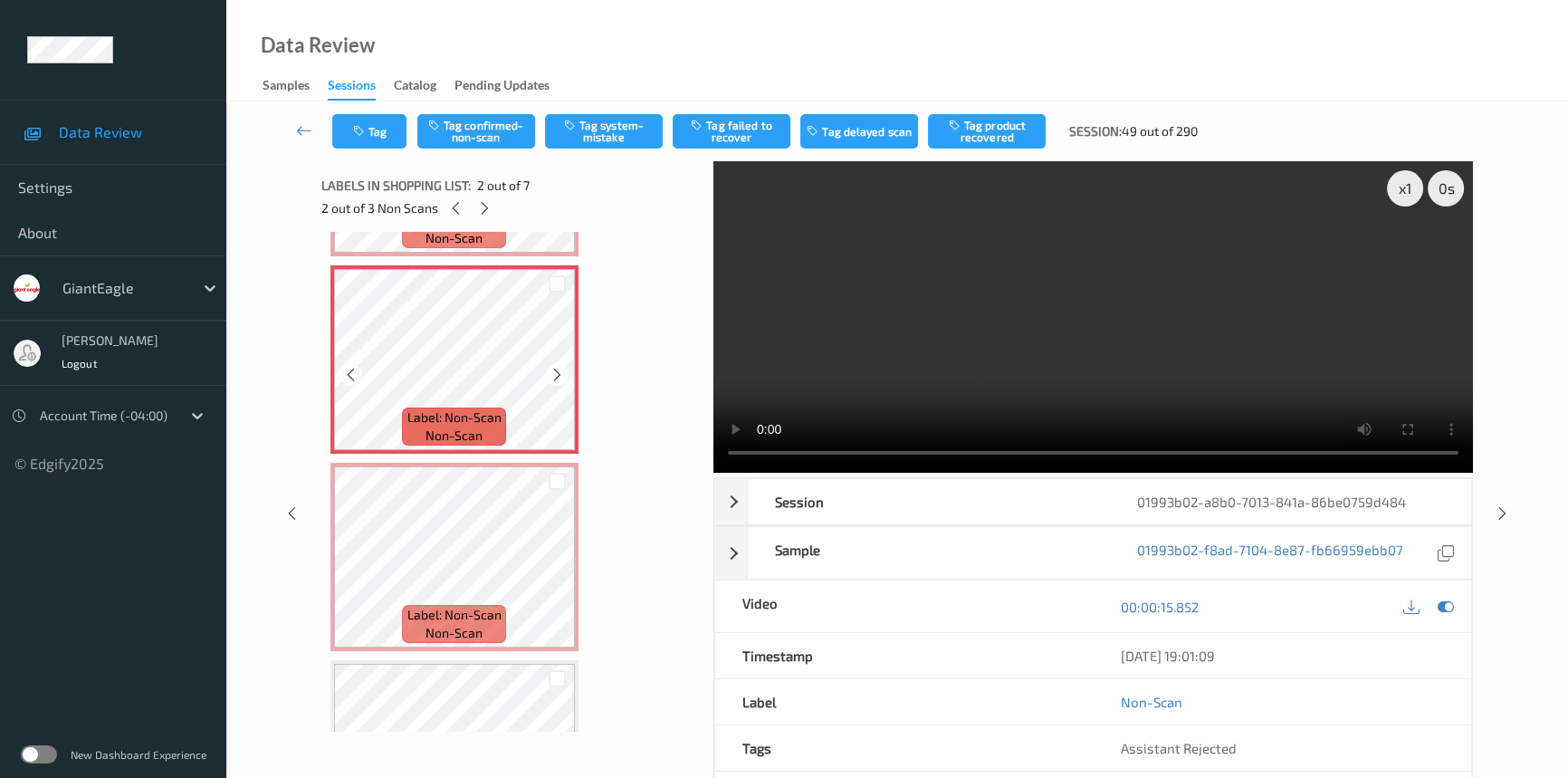
click at [553, 367] on icon at bounding box center [557, 375] width 16 height 16
click at [557, 570] on icon at bounding box center [557, 572] width 16 height 16
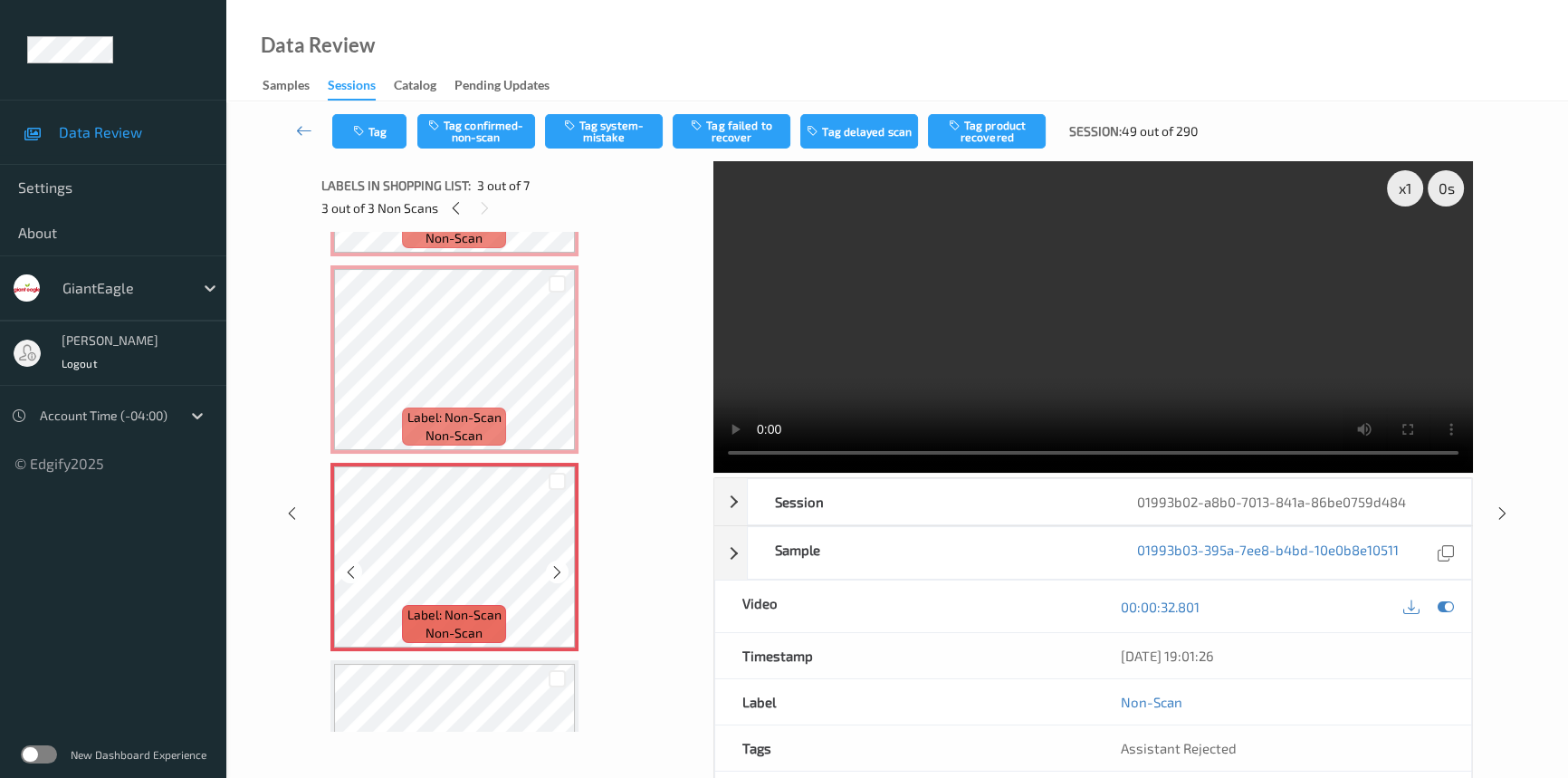
click at [557, 570] on icon at bounding box center [557, 572] width 16 height 16
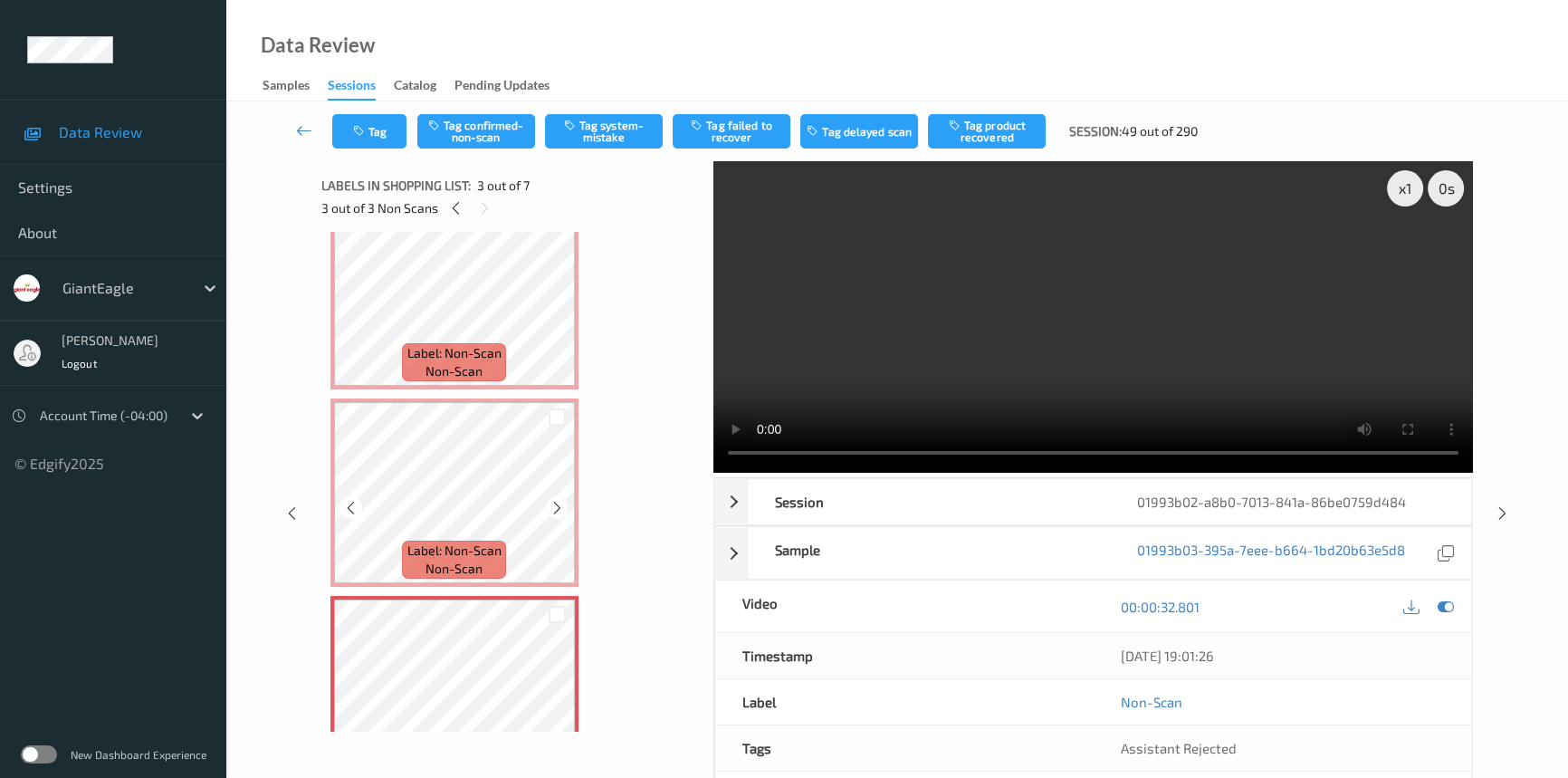
scroll to position [0, 0]
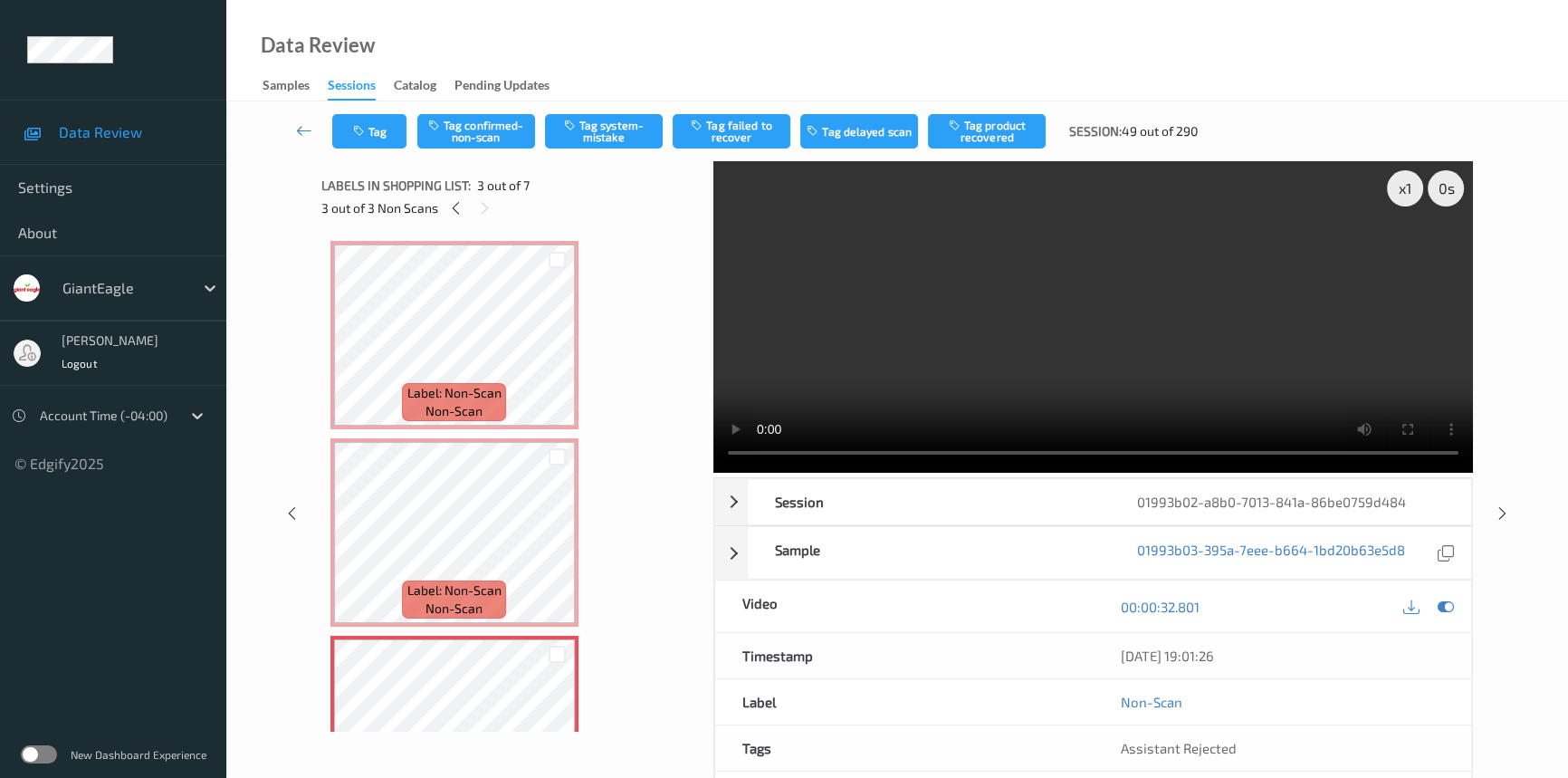
click at [921, 331] on video at bounding box center [1093, 317] width 759 height 311
click at [1406, 187] on div "x 1" at bounding box center [1404, 188] width 37 height 37
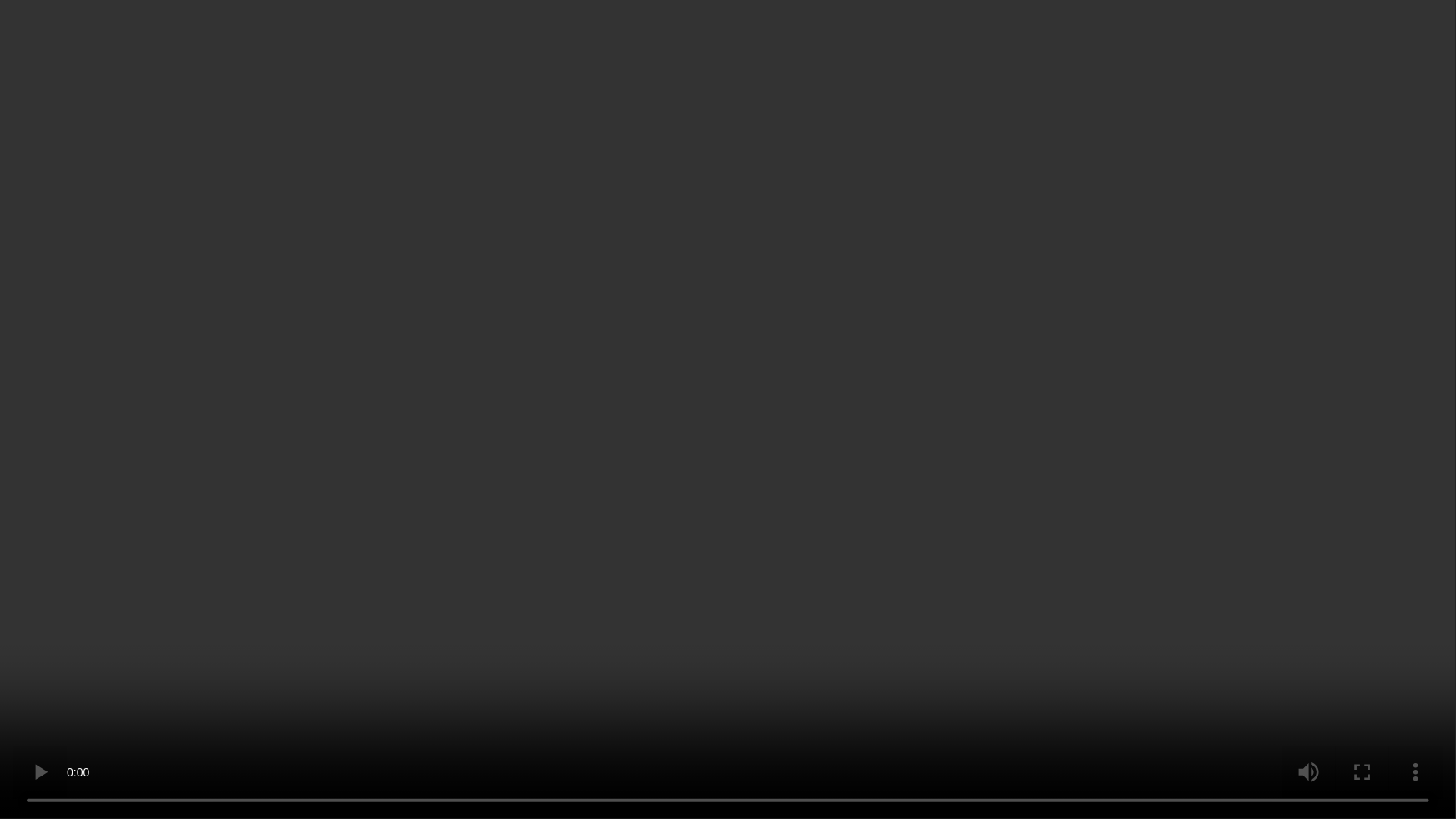
click at [1126, 457] on video at bounding box center [728, 409] width 1456 height 819
click at [734, 550] on video at bounding box center [728, 409] width 1456 height 819
click at [665, 550] on video at bounding box center [728, 409] width 1456 height 819
click at [876, 467] on video at bounding box center [728, 409] width 1456 height 819
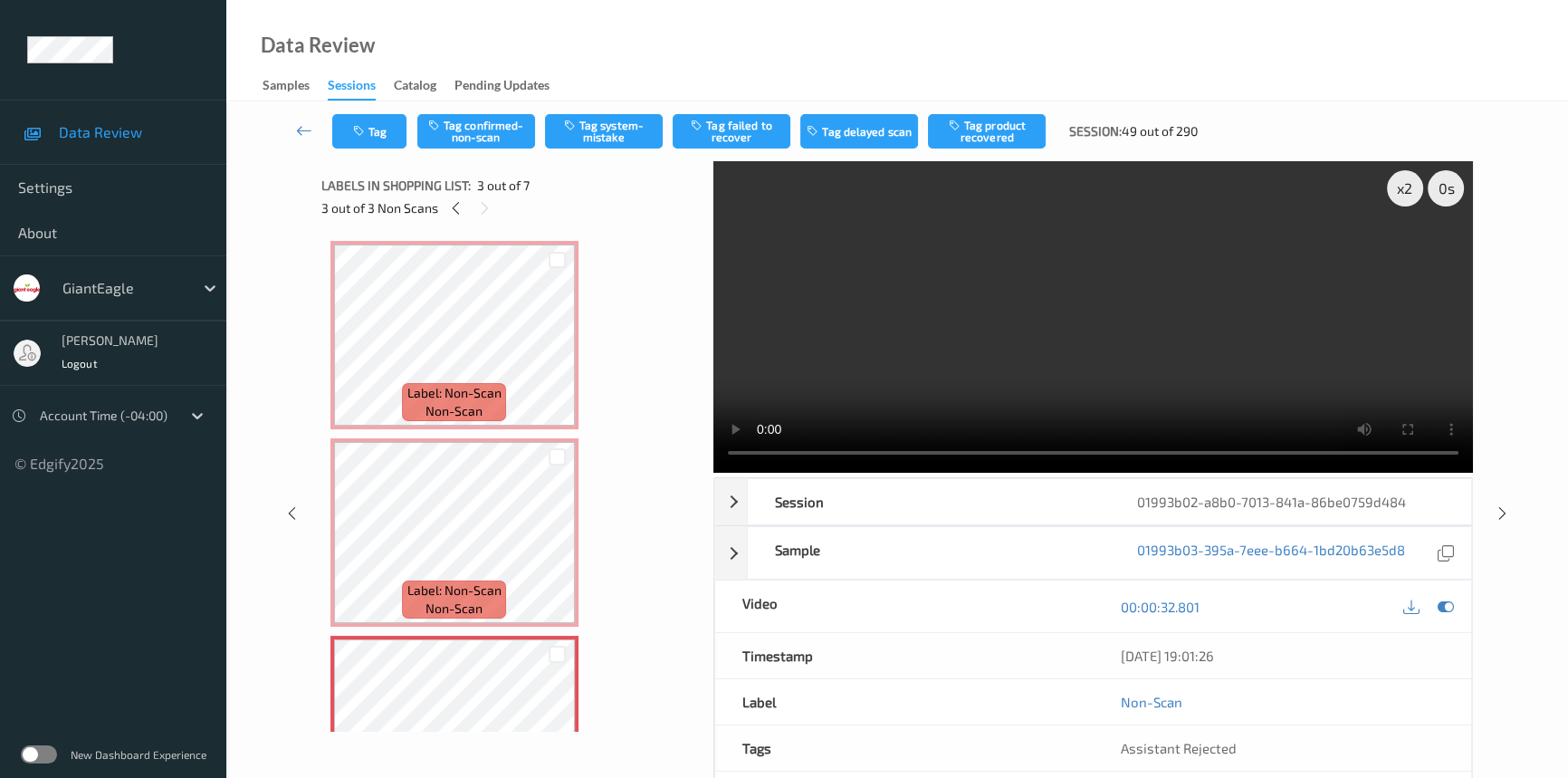
drag, startPoint x: 996, startPoint y: 334, endPoint x: 1050, endPoint y: 335, distance: 54.0
click at [996, 334] on video at bounding box center [1093, 317] width 759 height 311
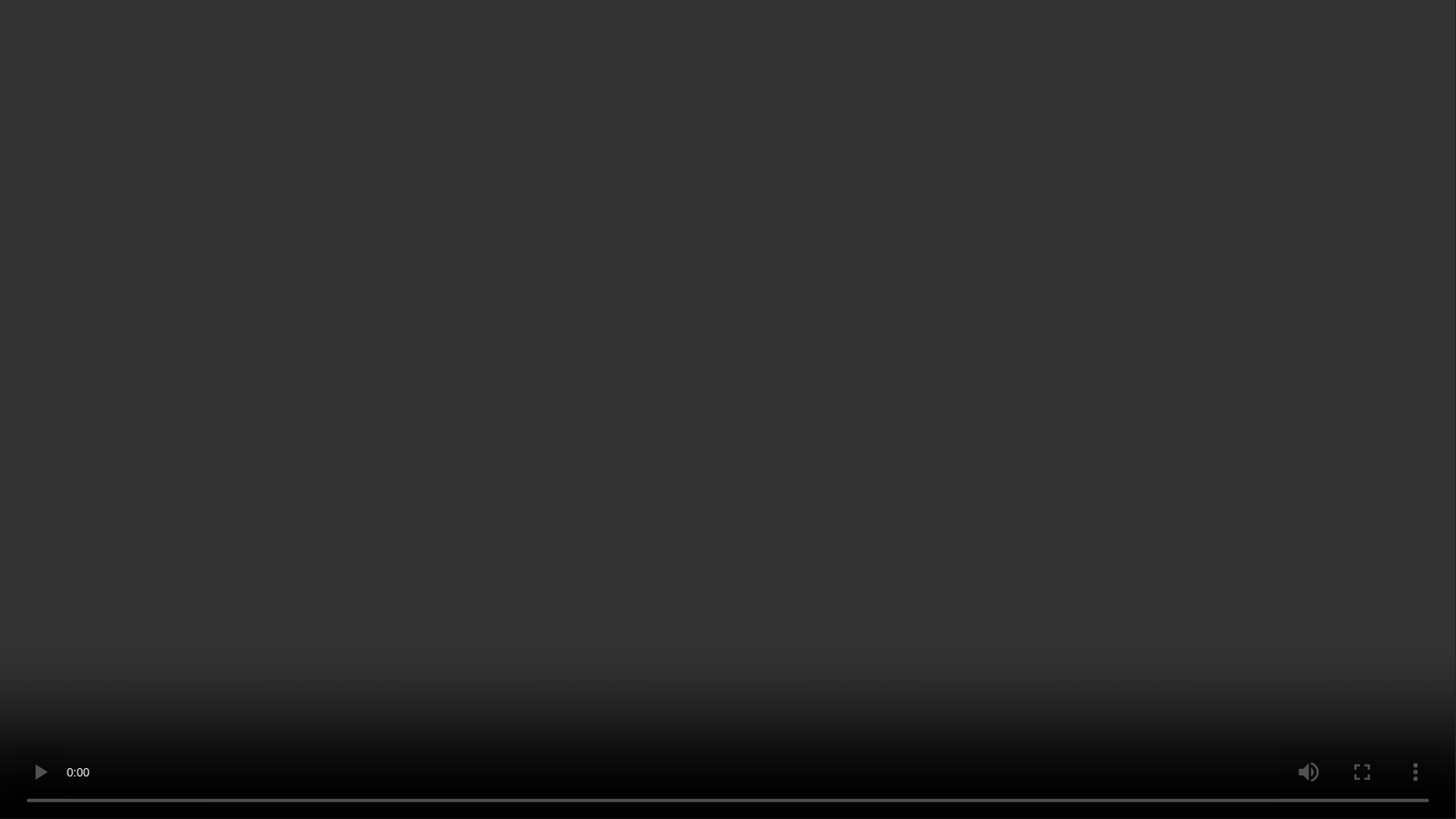
click at [1225, 436] on video at bounding box center [728, 409] width 1456 height 819
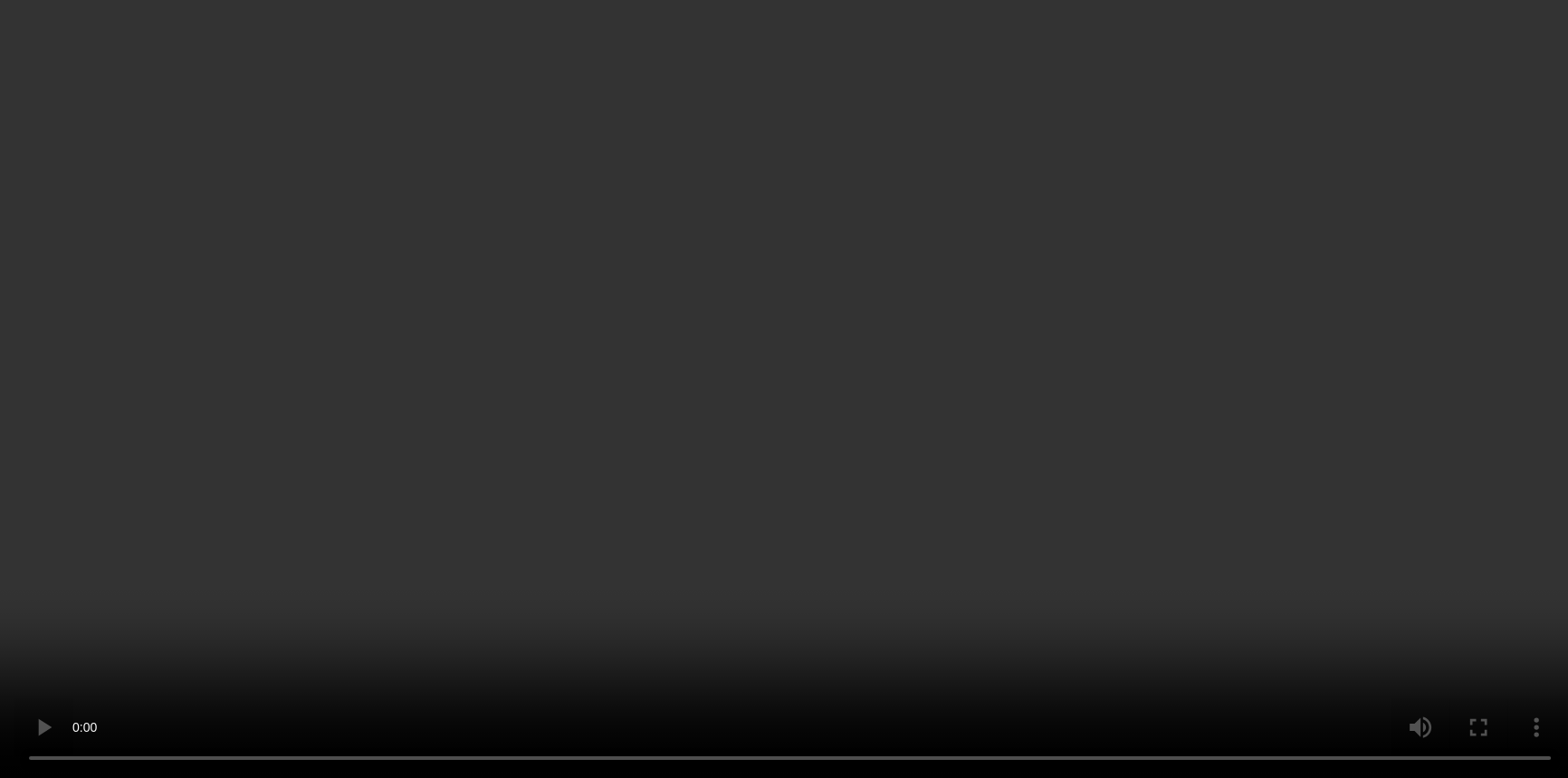
scroll to position [494, 0]
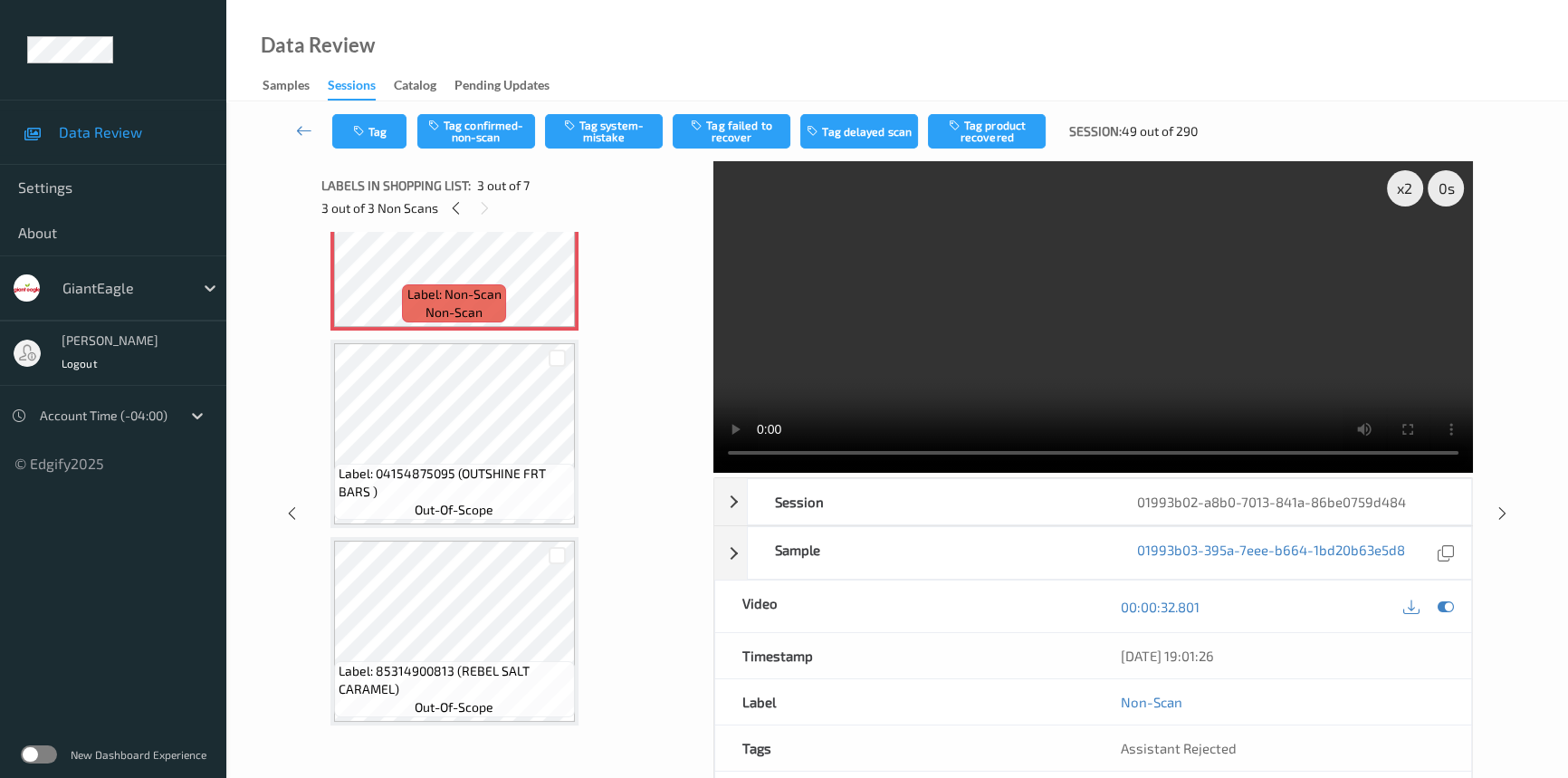
click at [894, 368] on video at bounding box center [1093, 317] width 759 height 311
click at [942, 347] on video at bounding box center [1093, 317] width 759 height 311
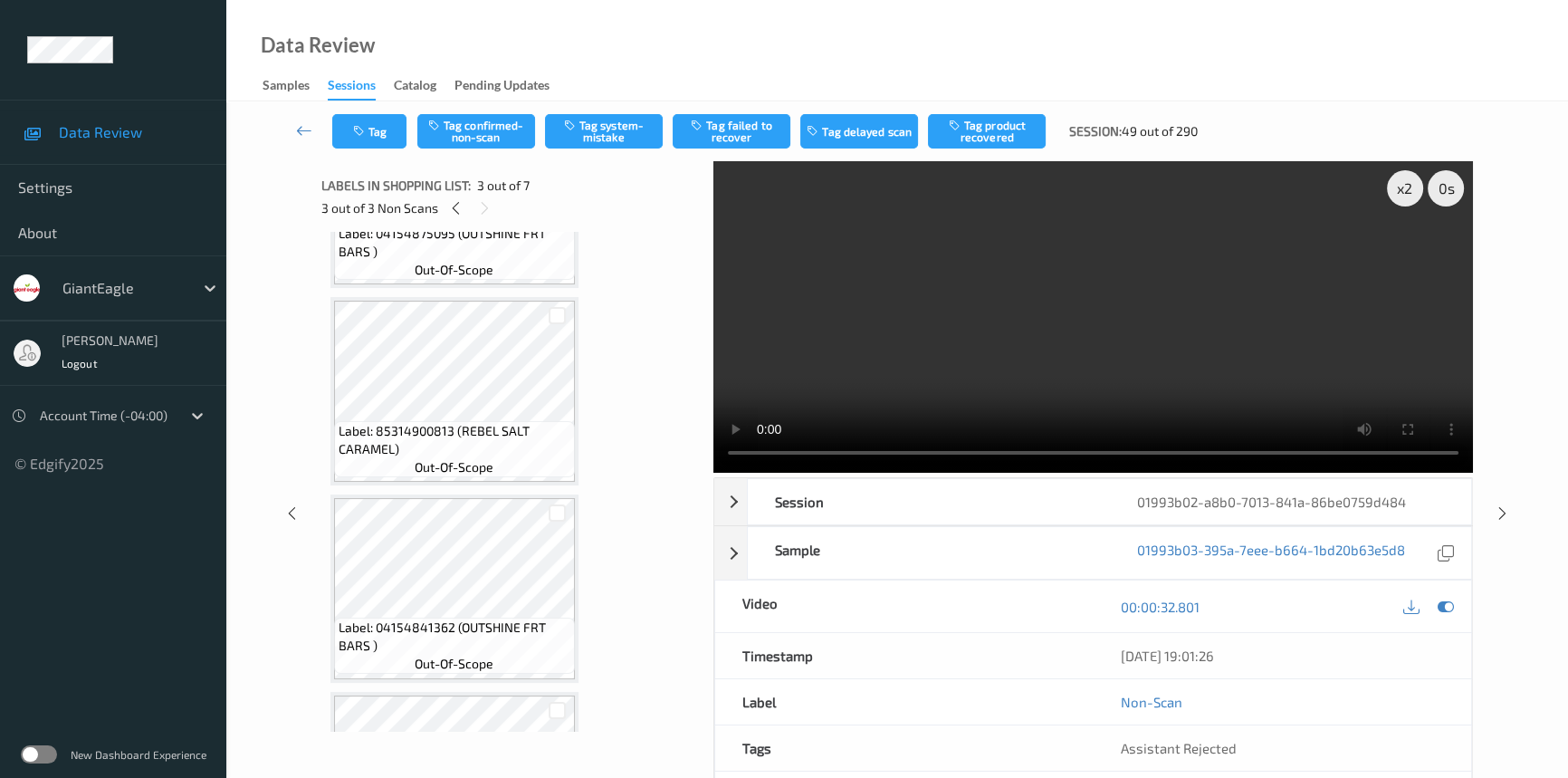
scroll to position [886, 0]
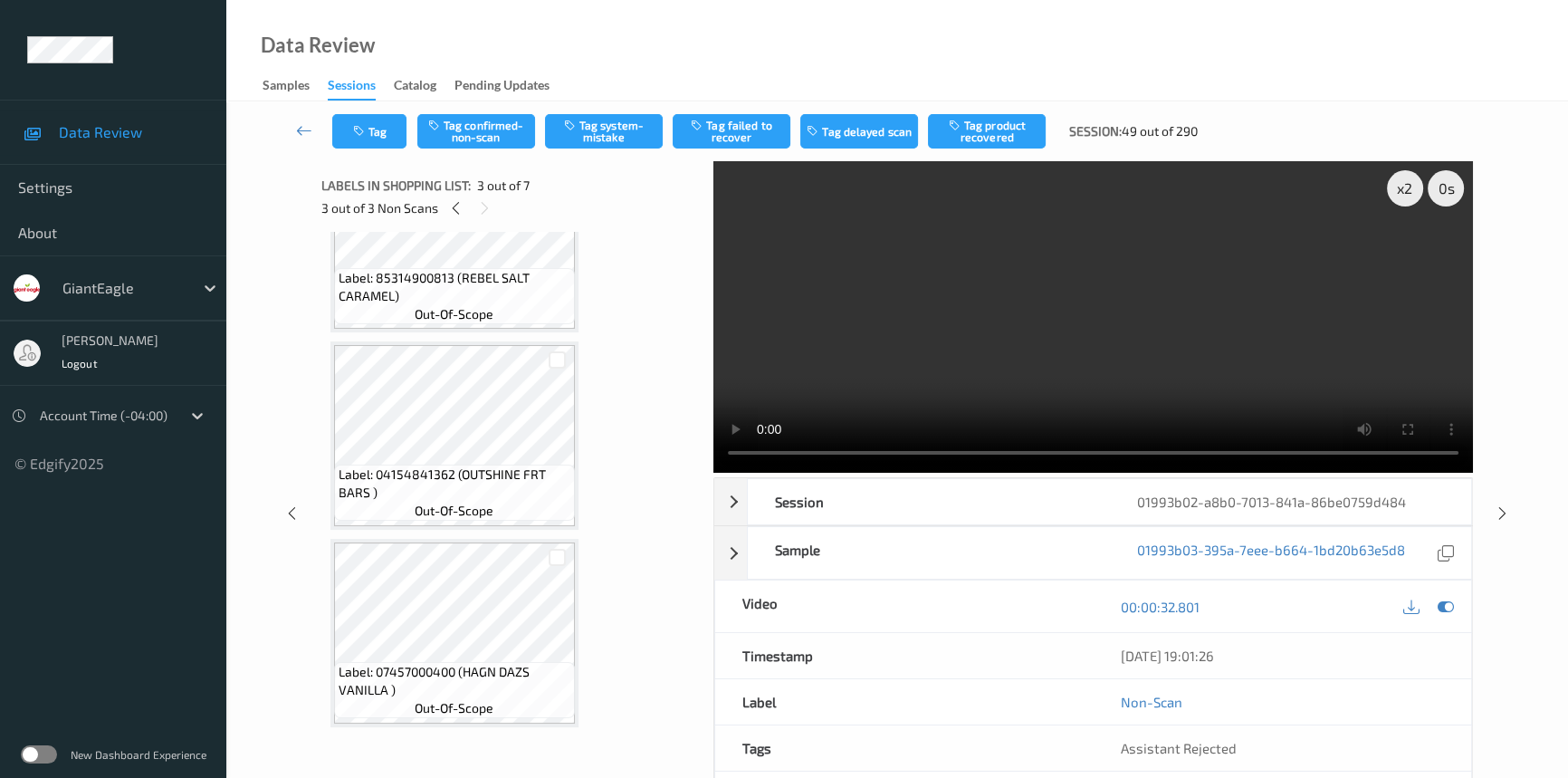
click at [849, 368] on video at bounding box center [1093, 317] width 759 height 311
click at [936, 319] on video at bounding box center [1093, 317] width 759 height 311
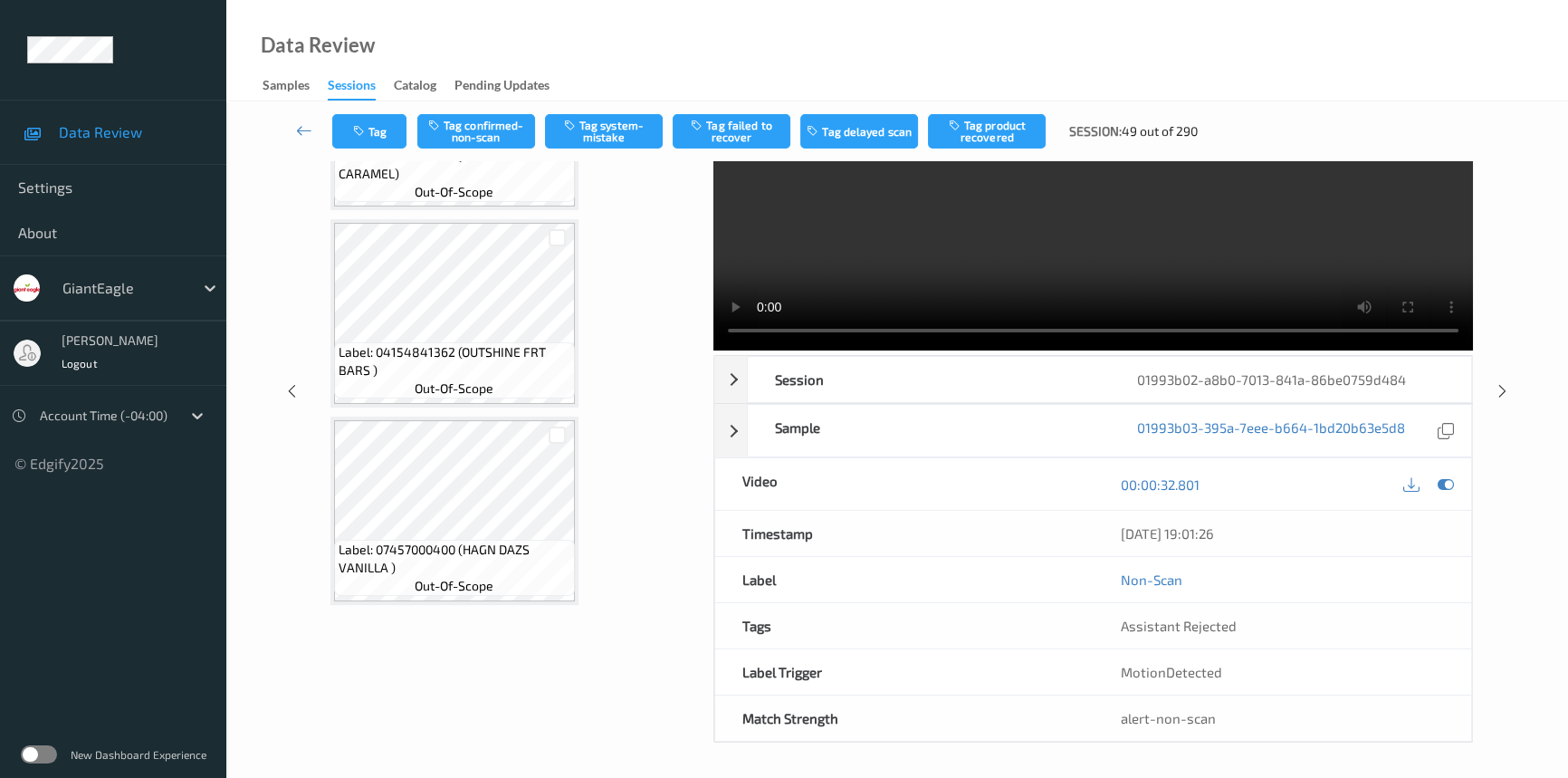
click at [955, 263] on video at bounding box center [1093, 194] width 759 height 311
click at [980, 223] on video at bounding box center [1093, 194] width 759 height 311
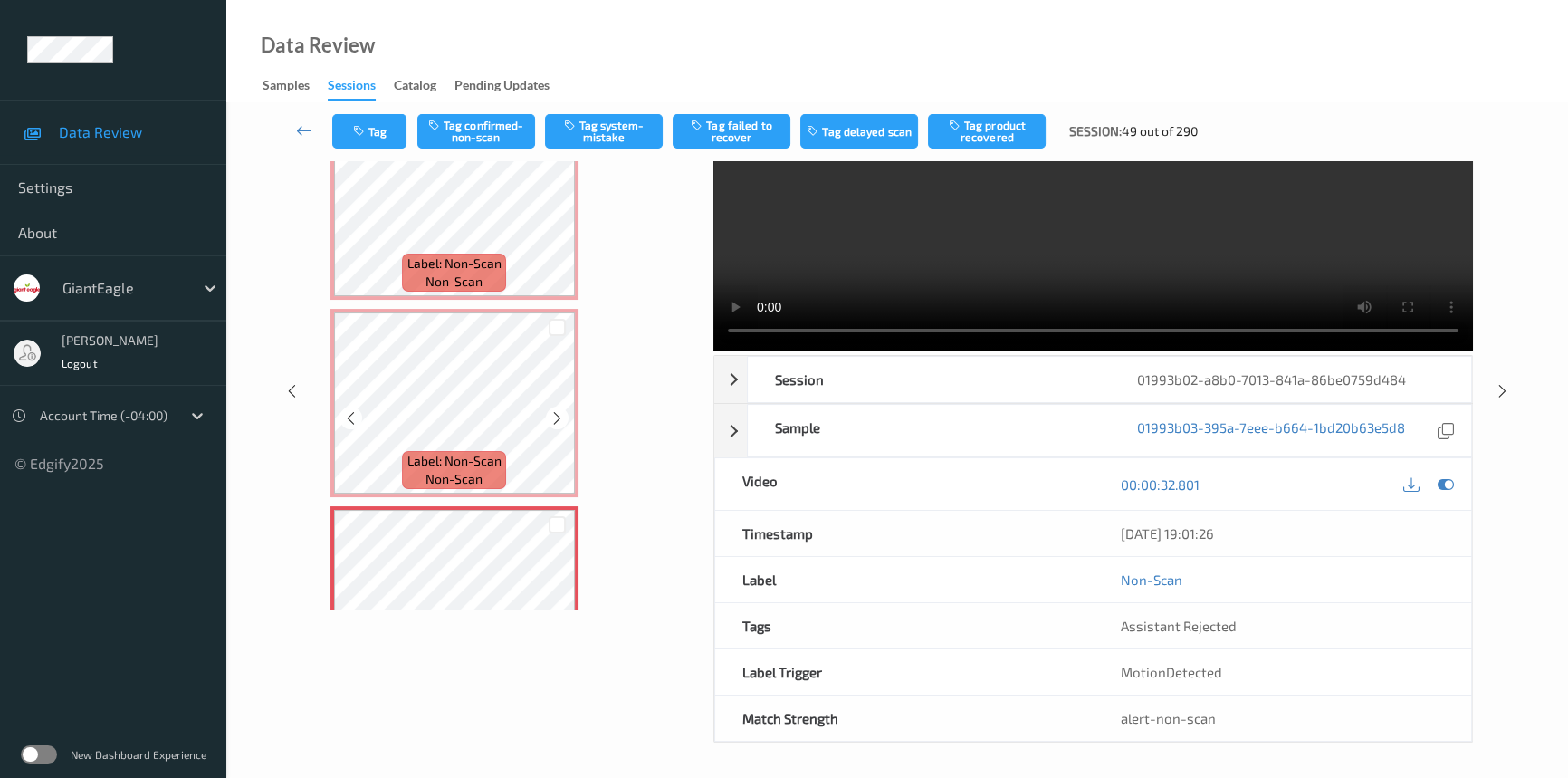
scroll to position [0, 0]
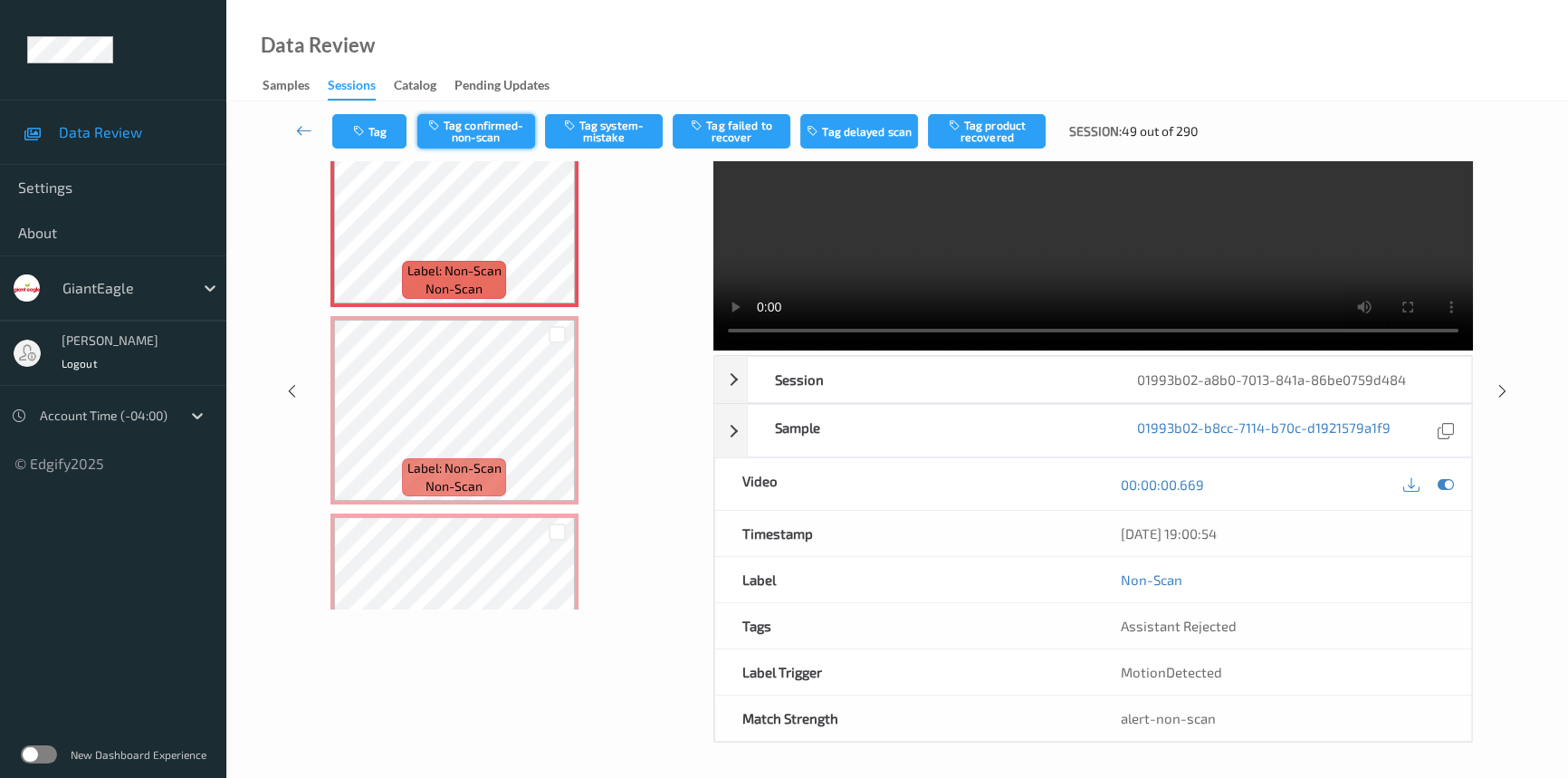
click at [480, 125] on button "Tag confirmed-non-scan" at bounding box center [476, 131] width 118 height 35
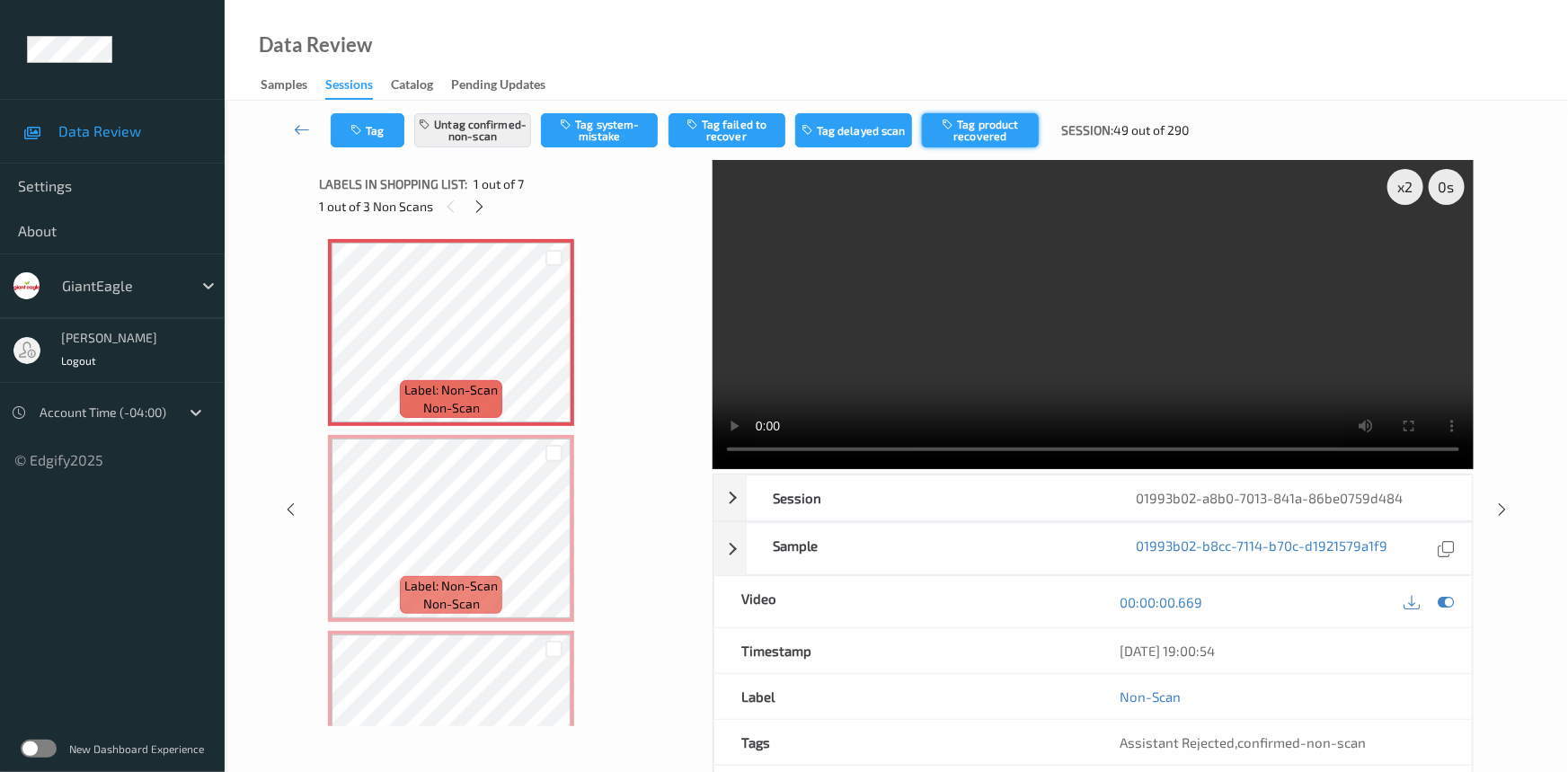
click at [987, 132] on button "Tag product recovered" at bounding box center [980, 130] width 117 height 34
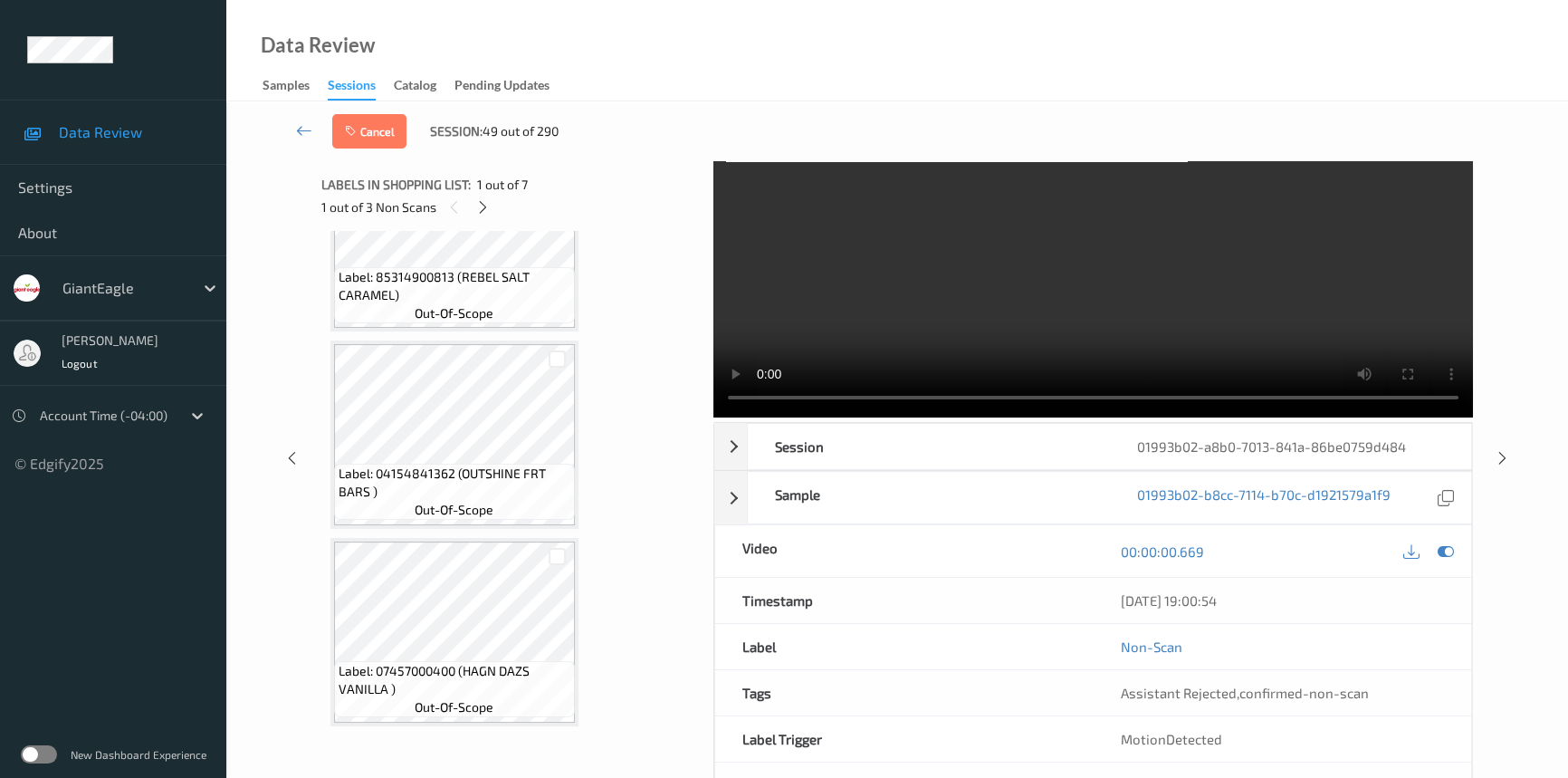
scroll to position [122, 0]
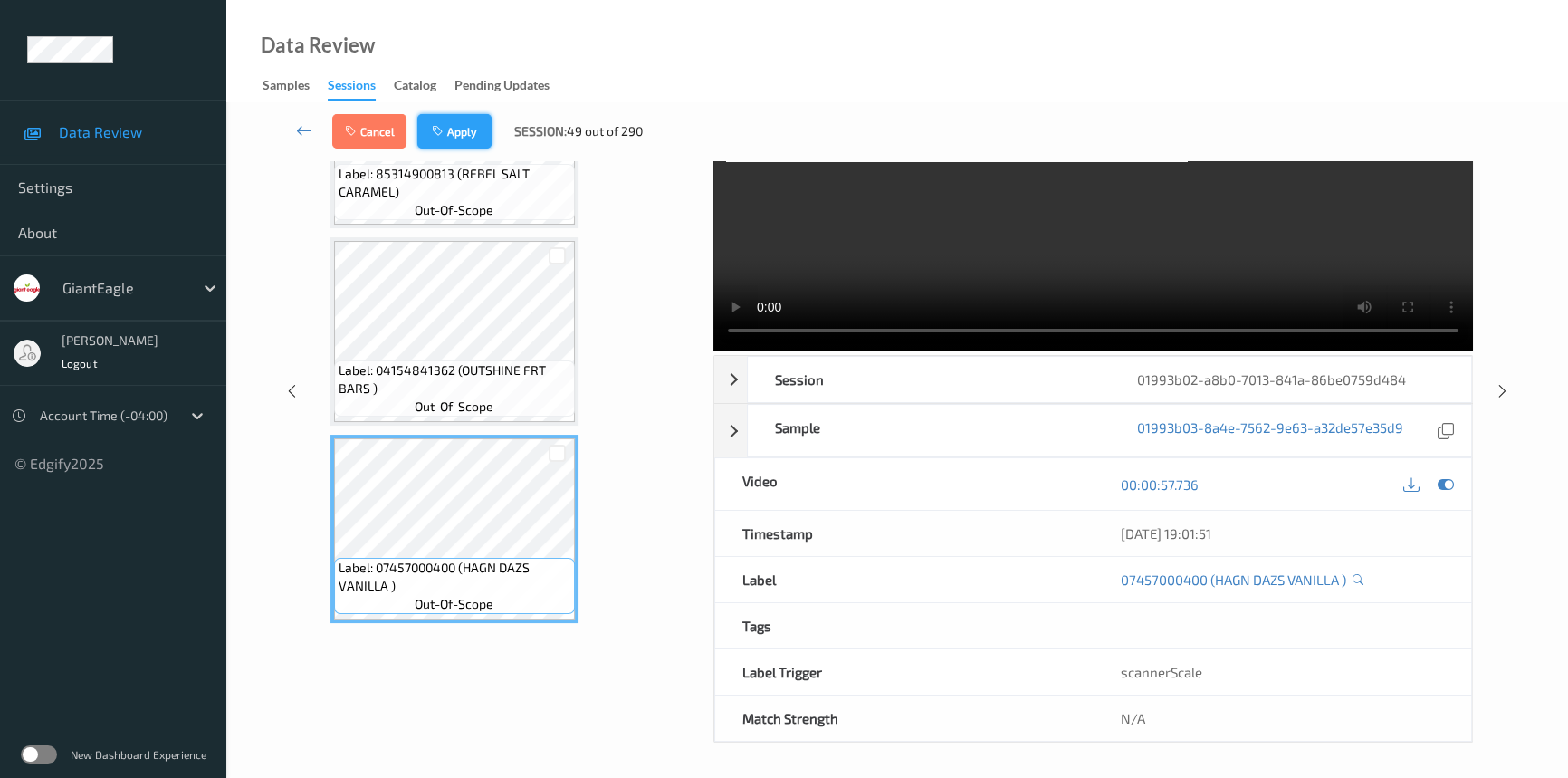
click at [487, 119] on button "Apply" at bounding box center [454, 131] width 74 height 35
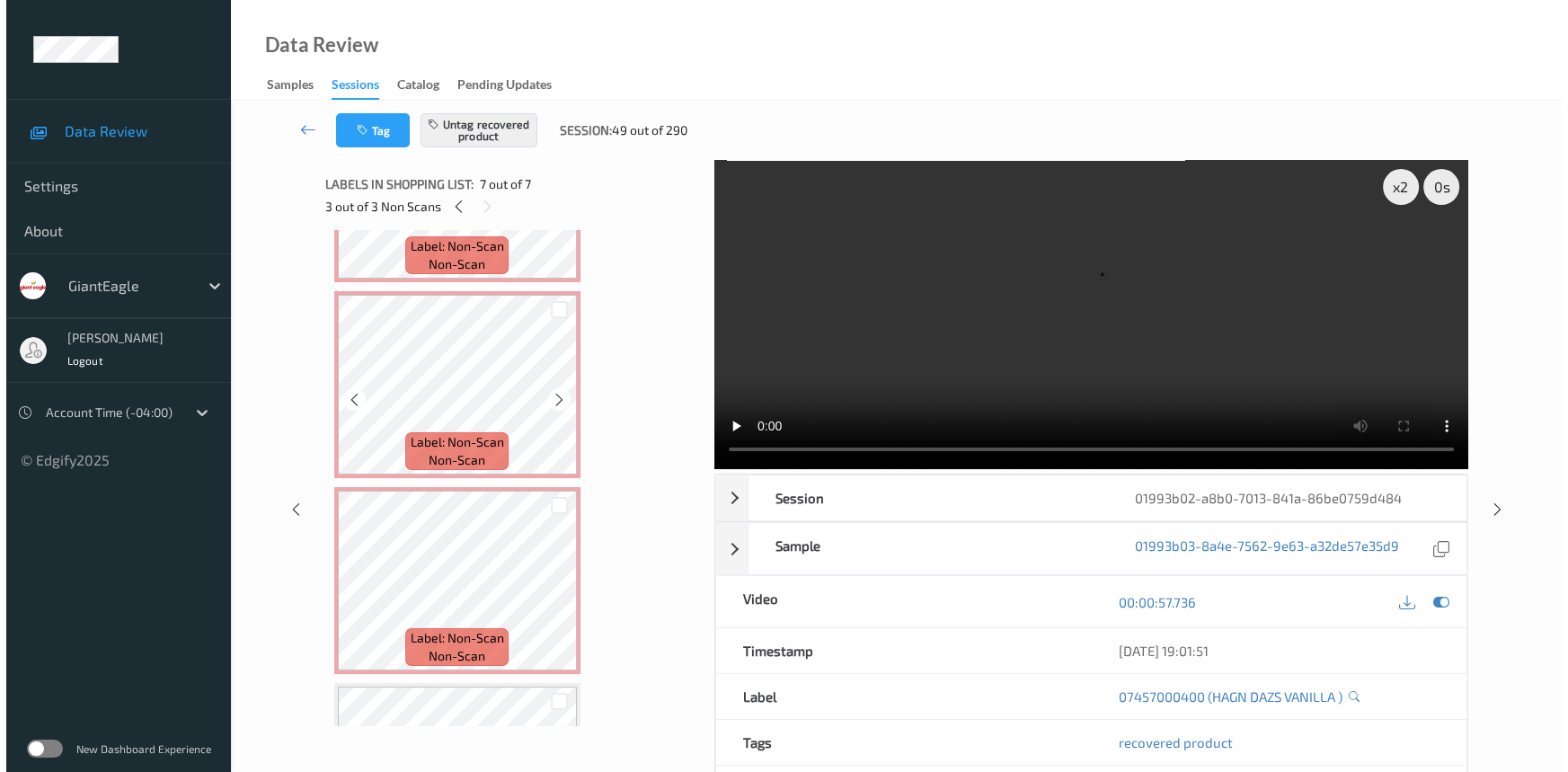
scroll to position [225, 0]
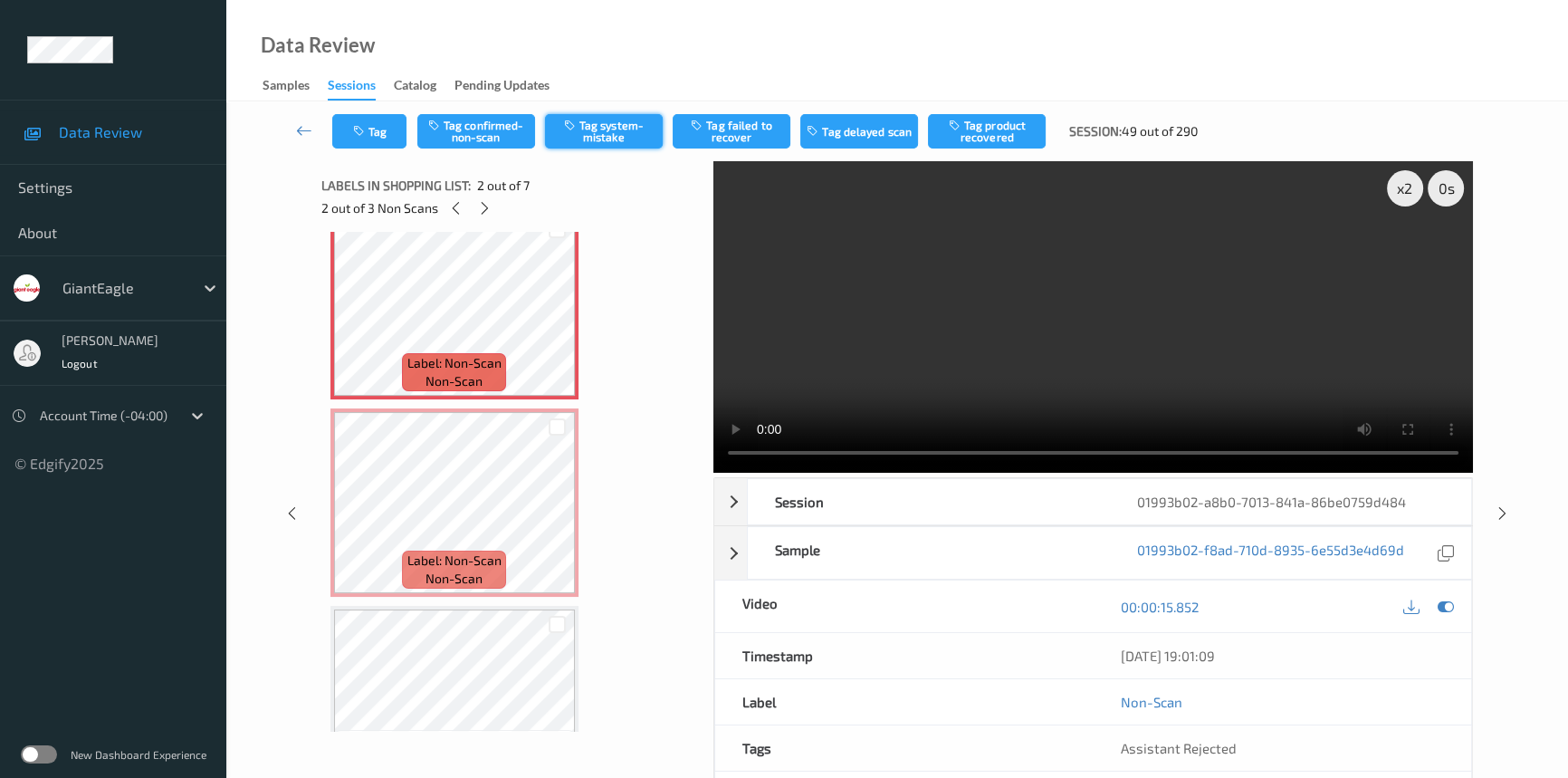
click at [624, 130] on button "Tag system-mistake" at bounding box center [604, 131] width 118 height 35
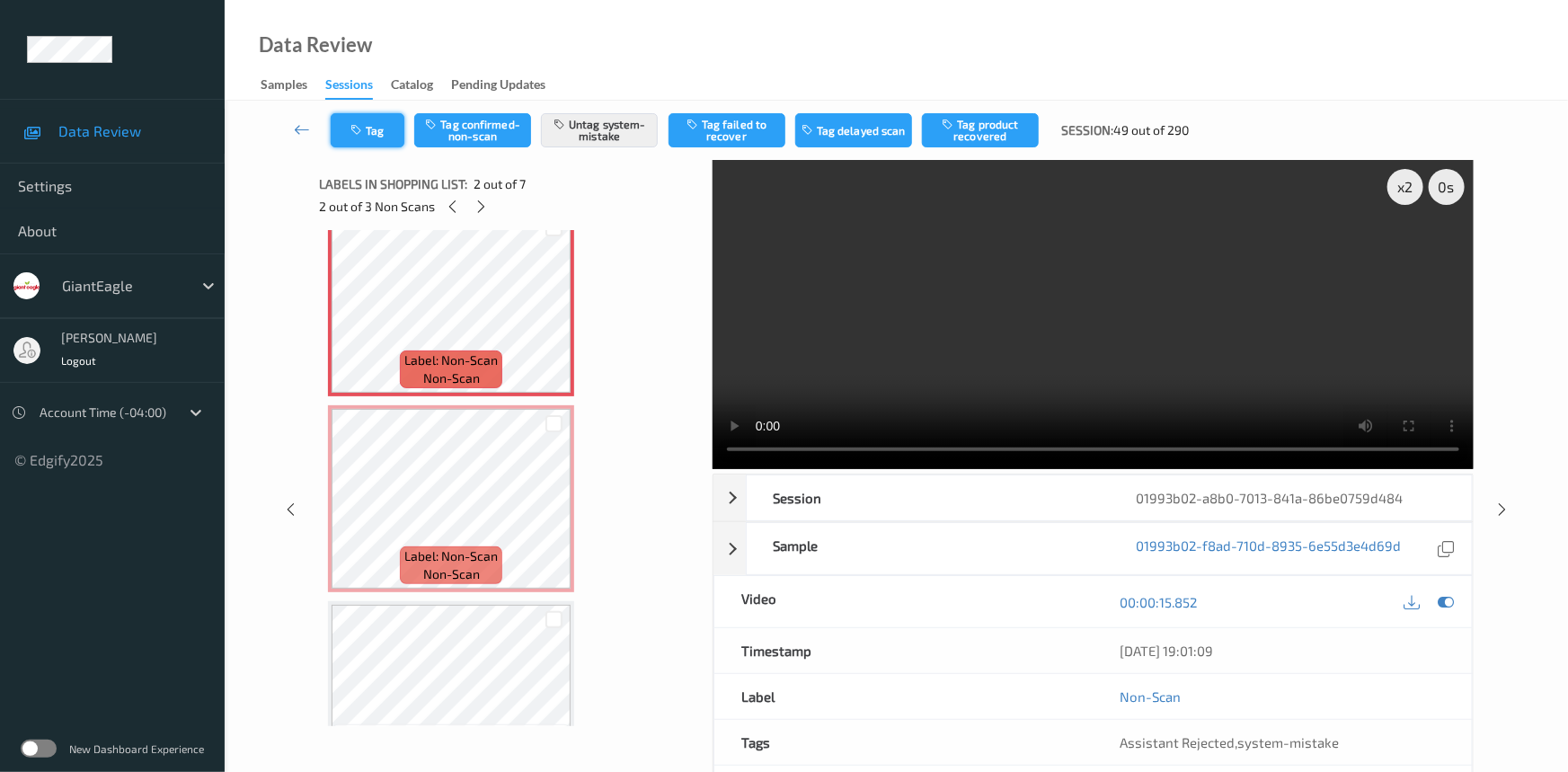
click at [379, 119] on button "Tag" at bounding box center [367, 130] width 74 height 34
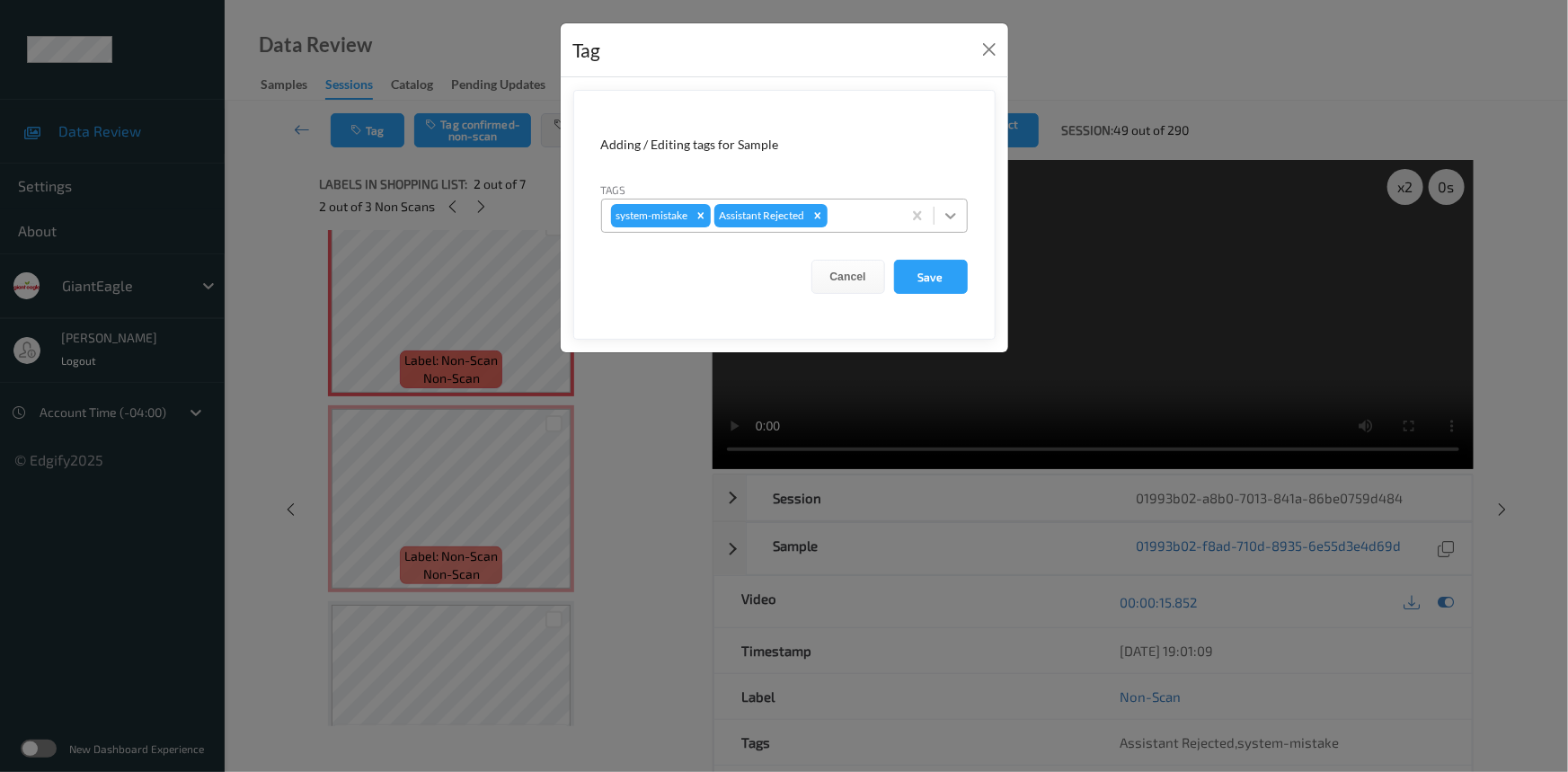
click at [946, 219] on icon at bounding box center [950, 215] width 18 height 18
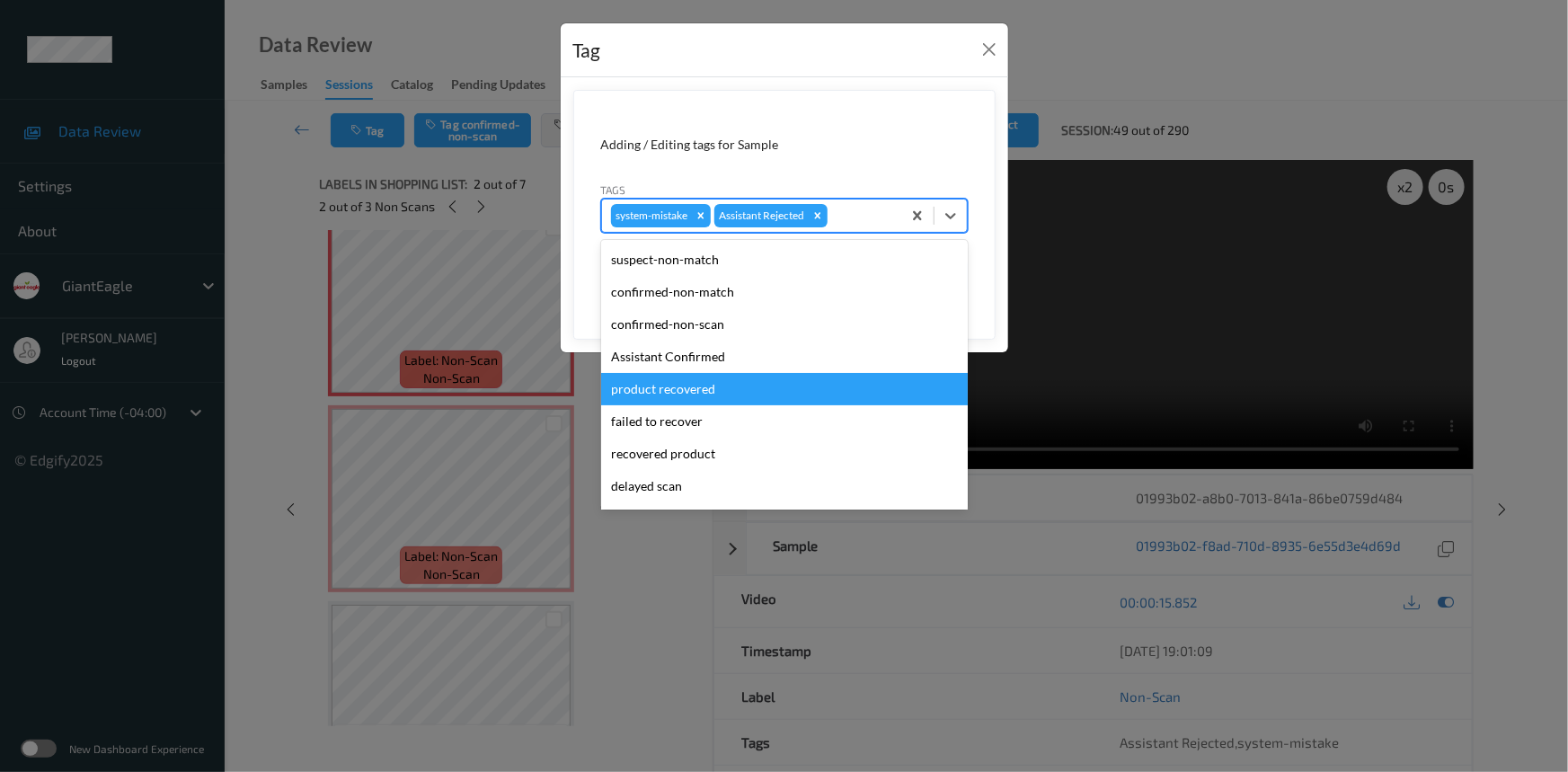
scroll to position [158, 0]
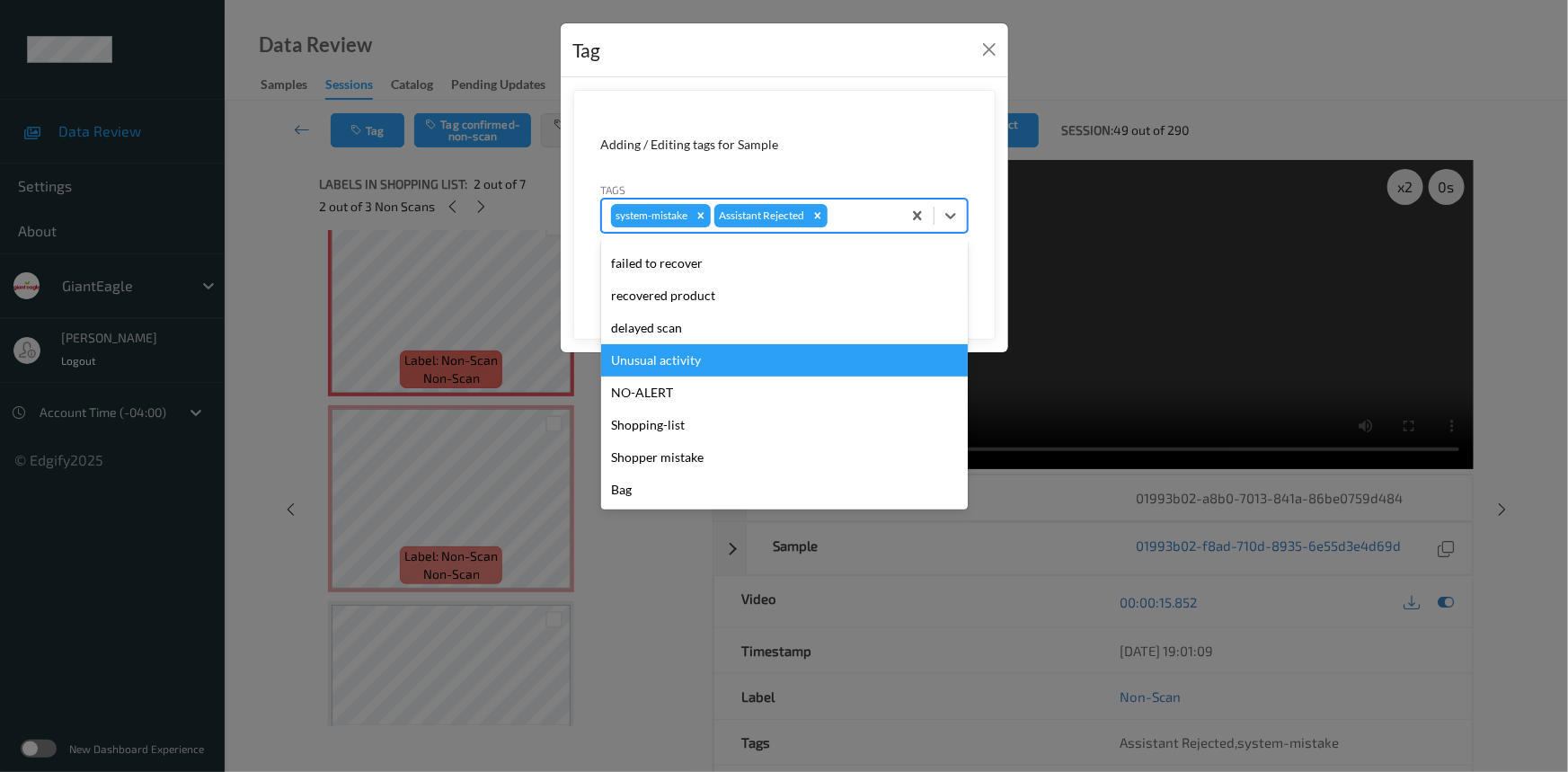
click at [665, 355] on div "Unusual activity" at bounding box center [784, 360] width 367 height 32
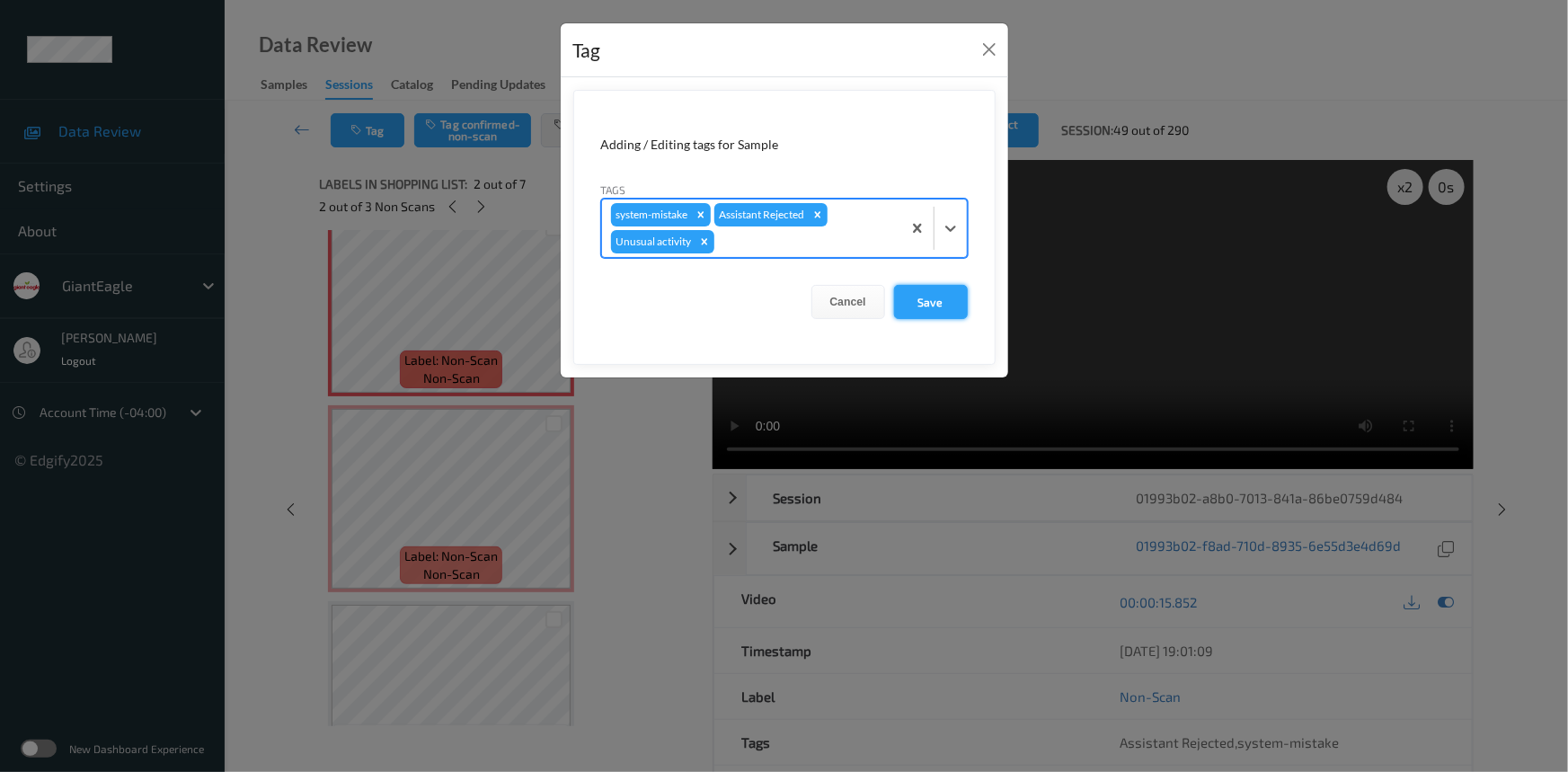
click at [927, 296] on button "Save" at bounding box center [931, 302] width 74 height 34
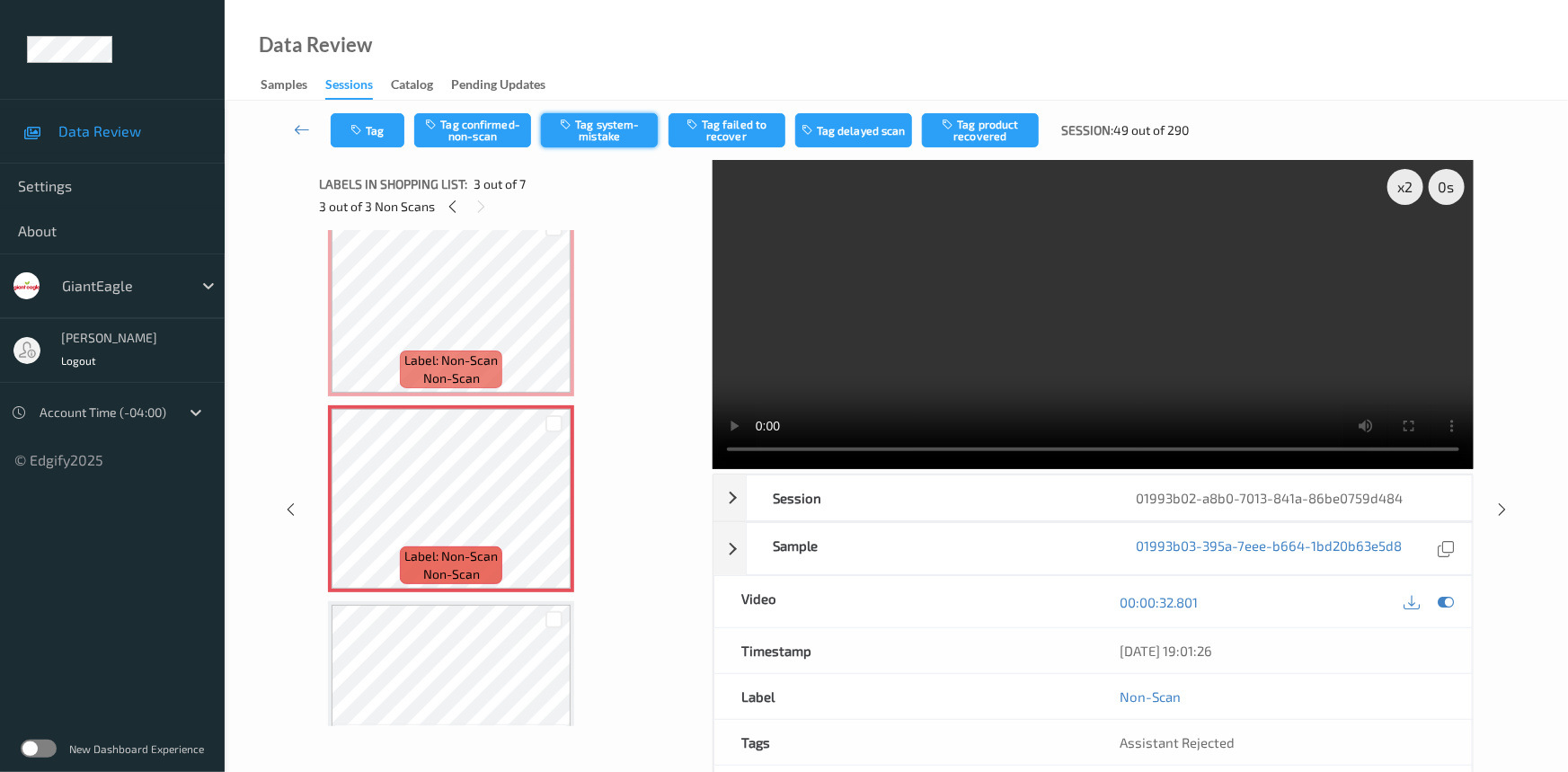
click at [618, 131] on button "Tag system-mistake" at bounding box center [599, 130] width 117 height 34
click at [363, 130] on icon "button" at bounding box center [358, 130] width 16 height 13
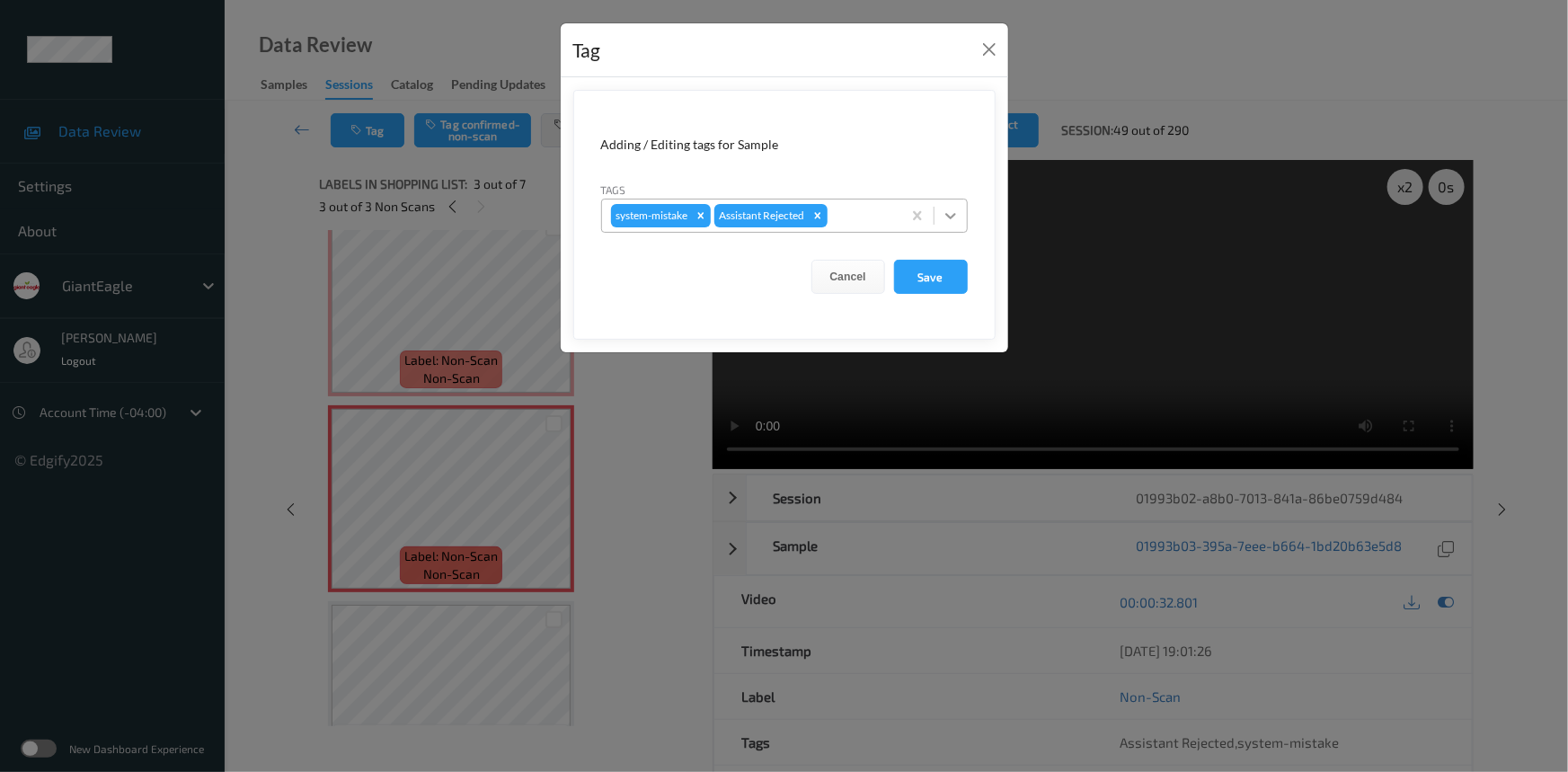
click at [961, 217] on div at bounding box center [950, 215] width 32 height 32
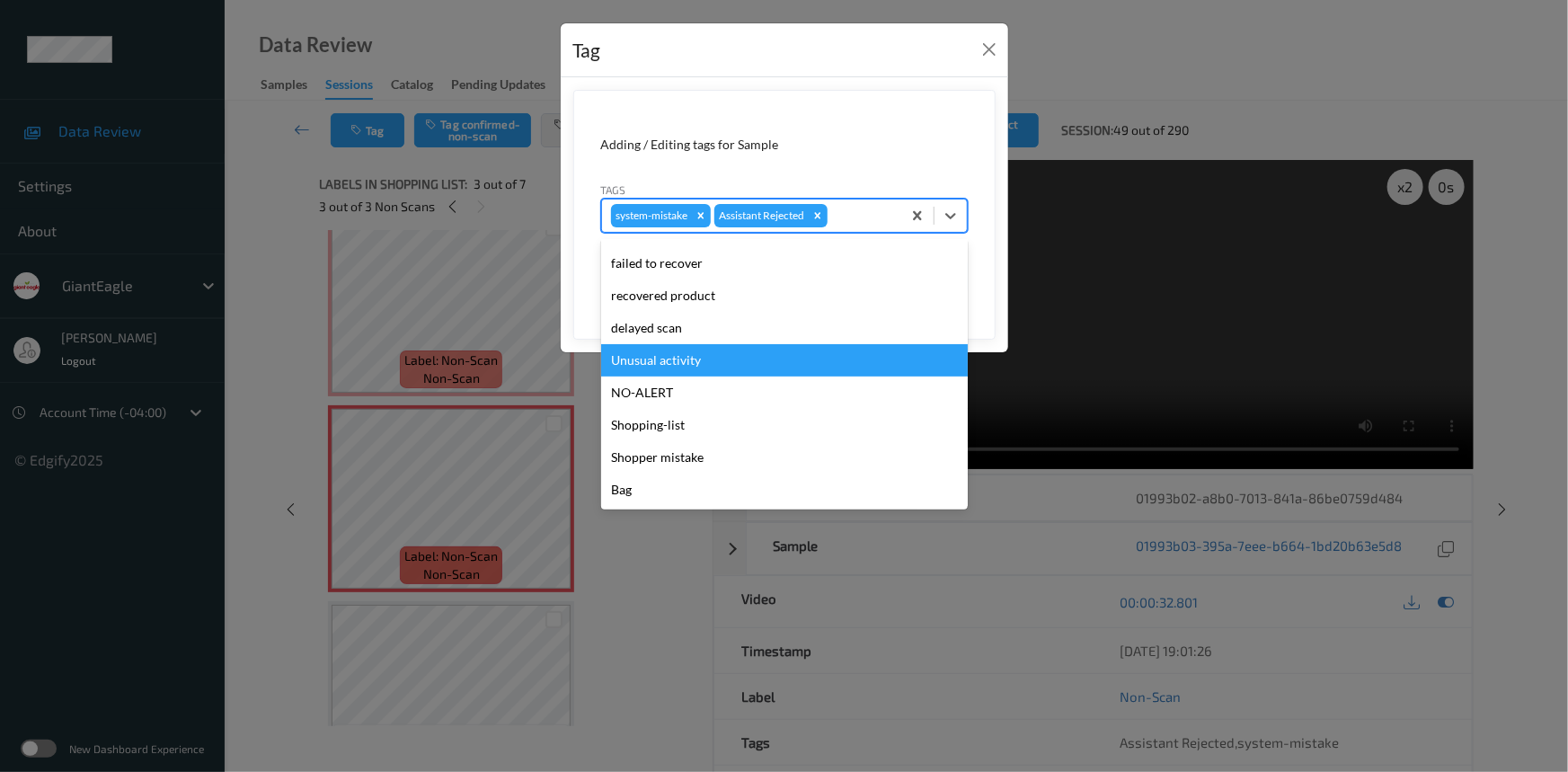
drag, startPoint x: 673, startPoint y: 360, endPoint x: 809, endPoint y: 353, distance: 136.2
click at [674, 360] on div "Unusual activity" at bounding box center [784, 360] width 367 height 32
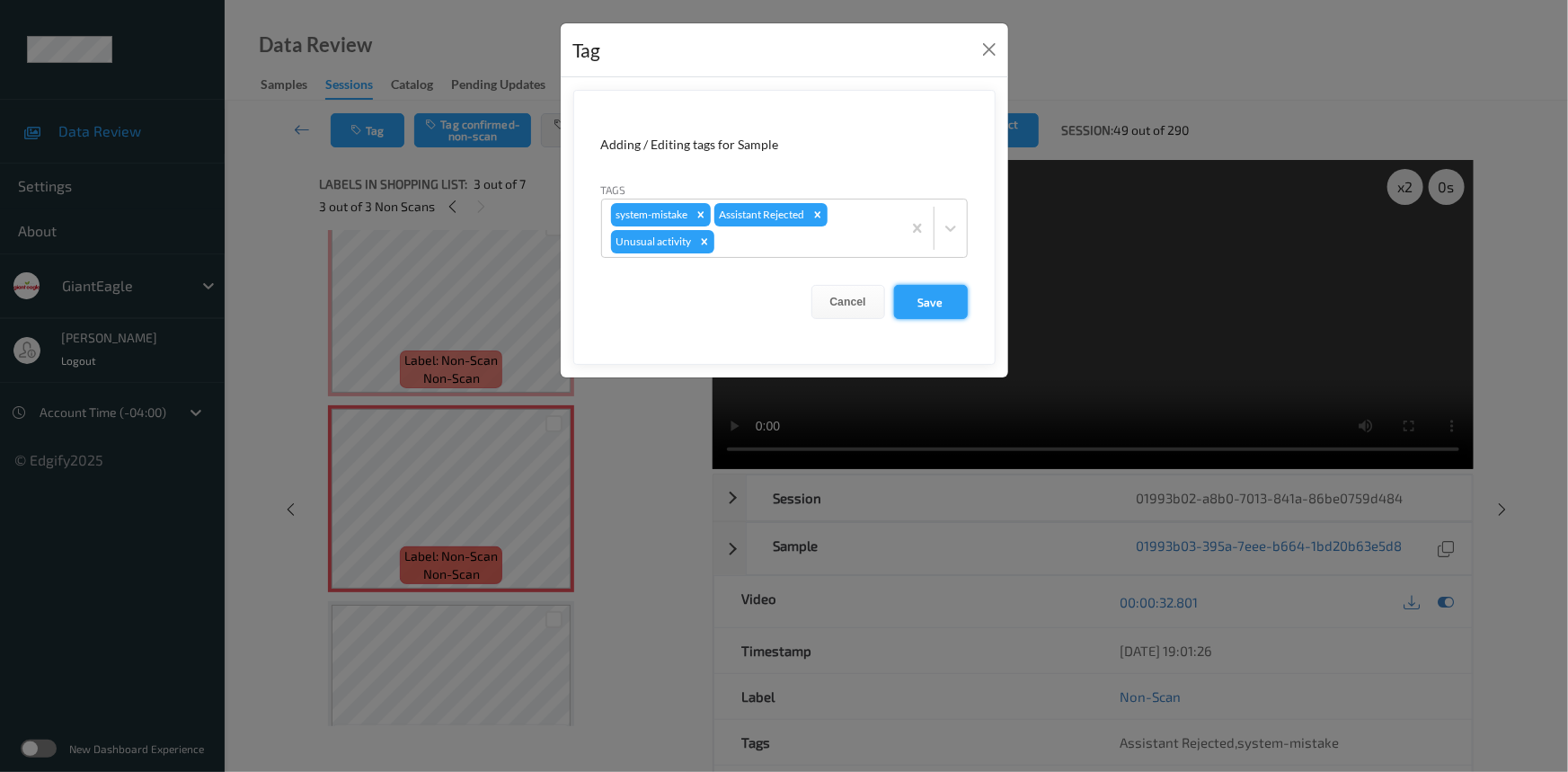
click at [918, 311] on button "Save" at bounding box center [931, 302] width 74 height 34
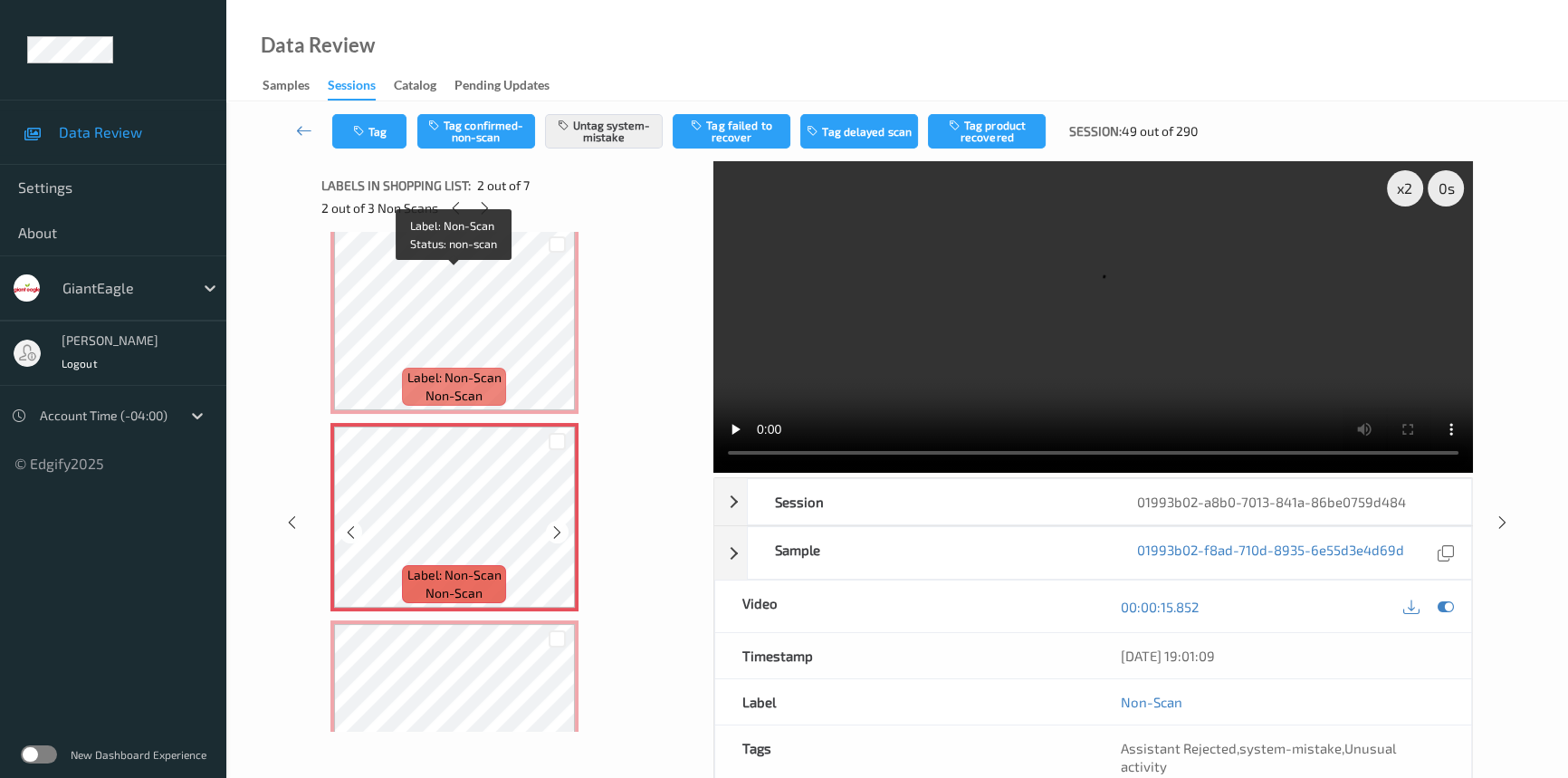
scroll to position [0, 0]
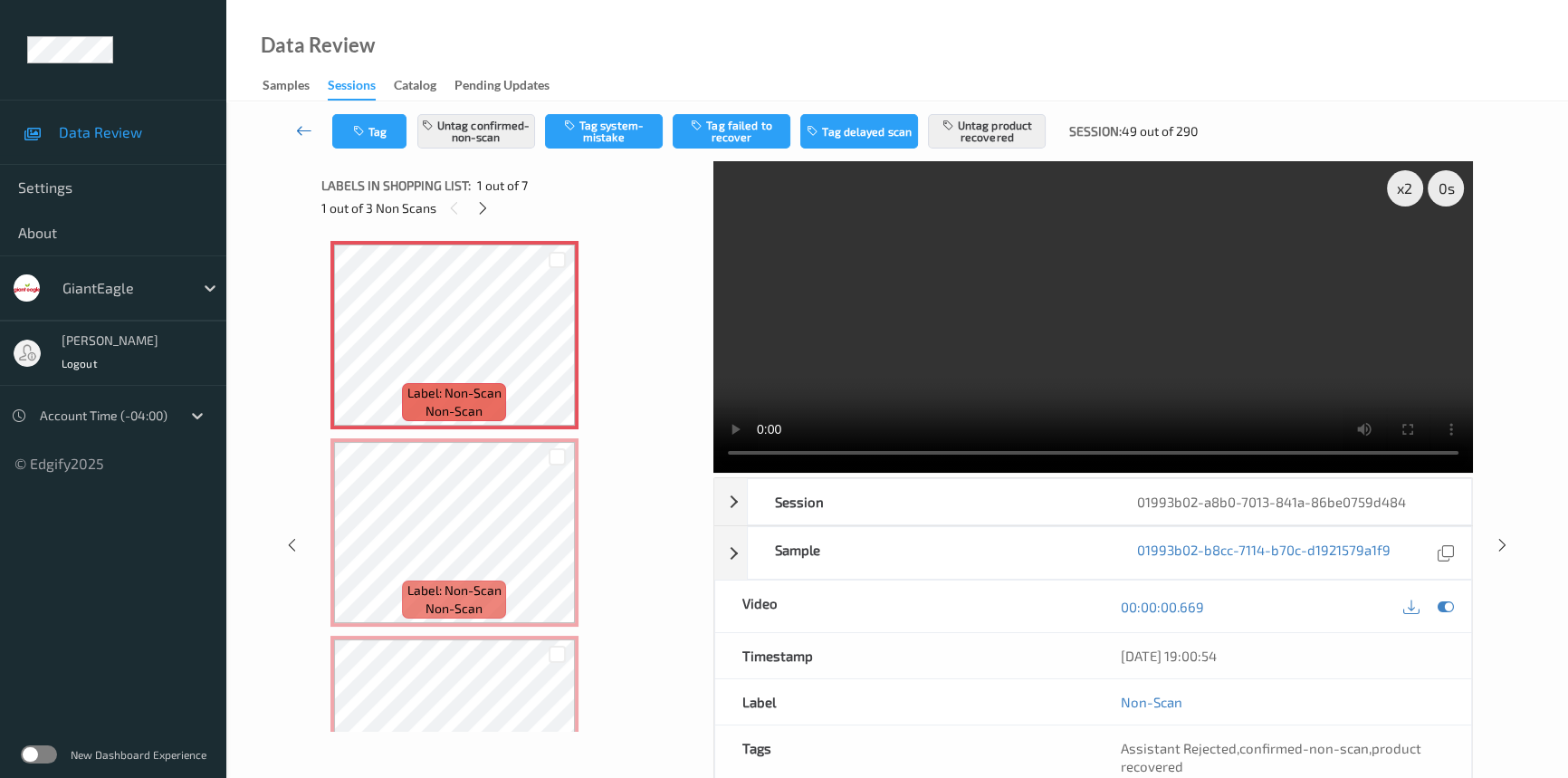
click at [302, 125] on icon at bounding box center [304, 130] width 16 height 18
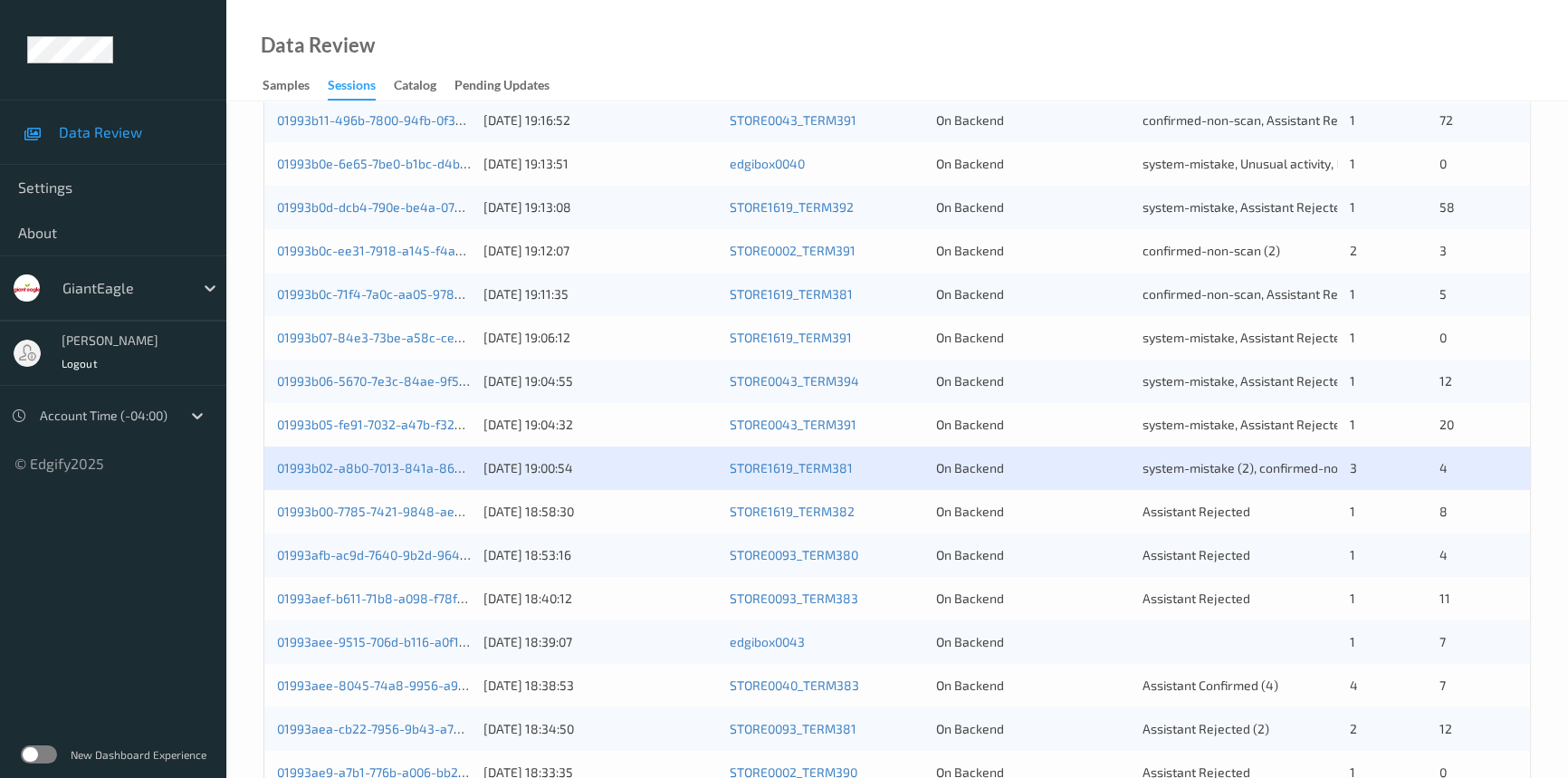
scroll to position [494, 0]
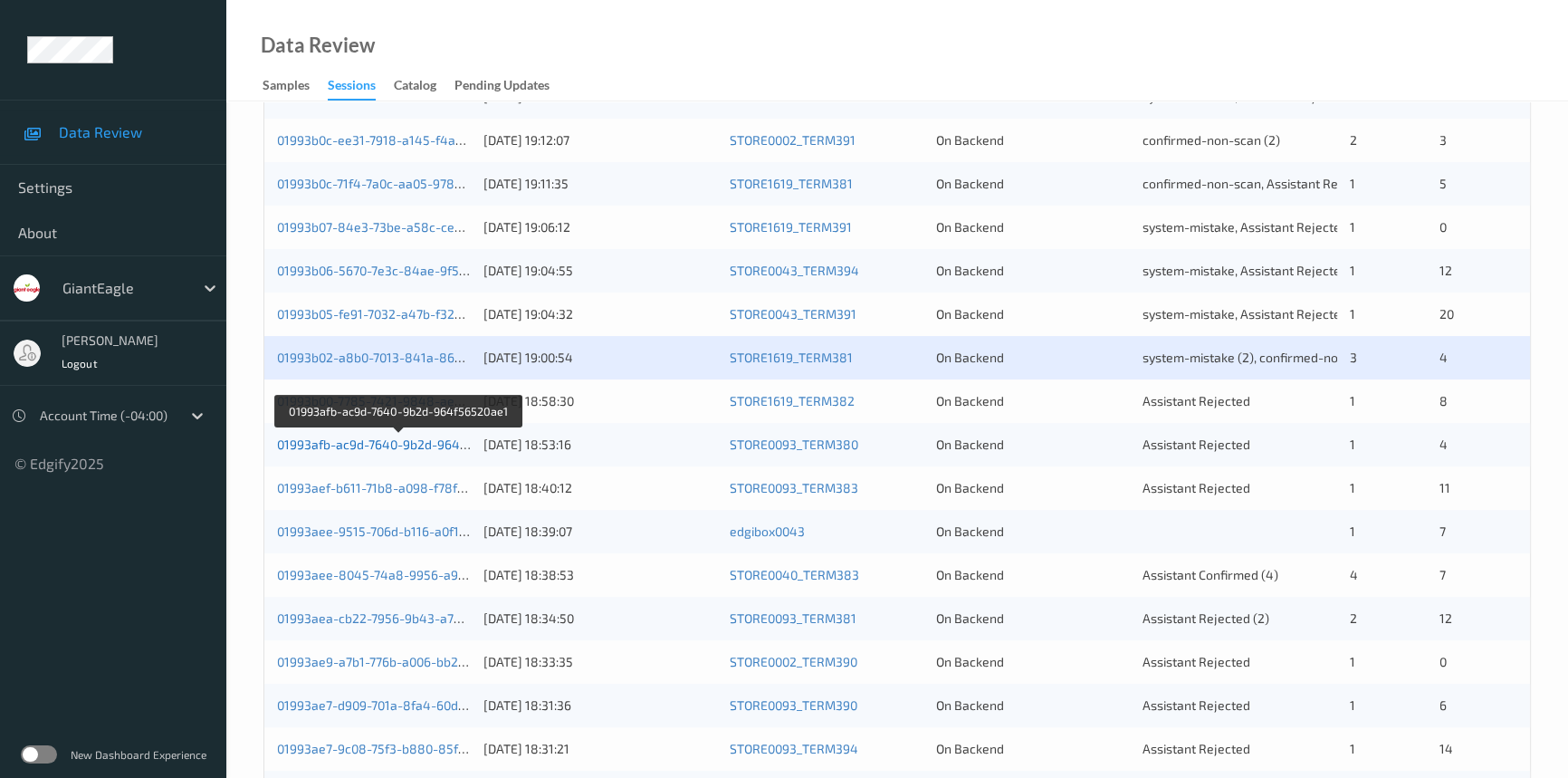
click at [354, 442] on link "01993afb-ac9d-7640-9b2d-964f56520ae1" at bounding box center [399, 444] width 244 height 16
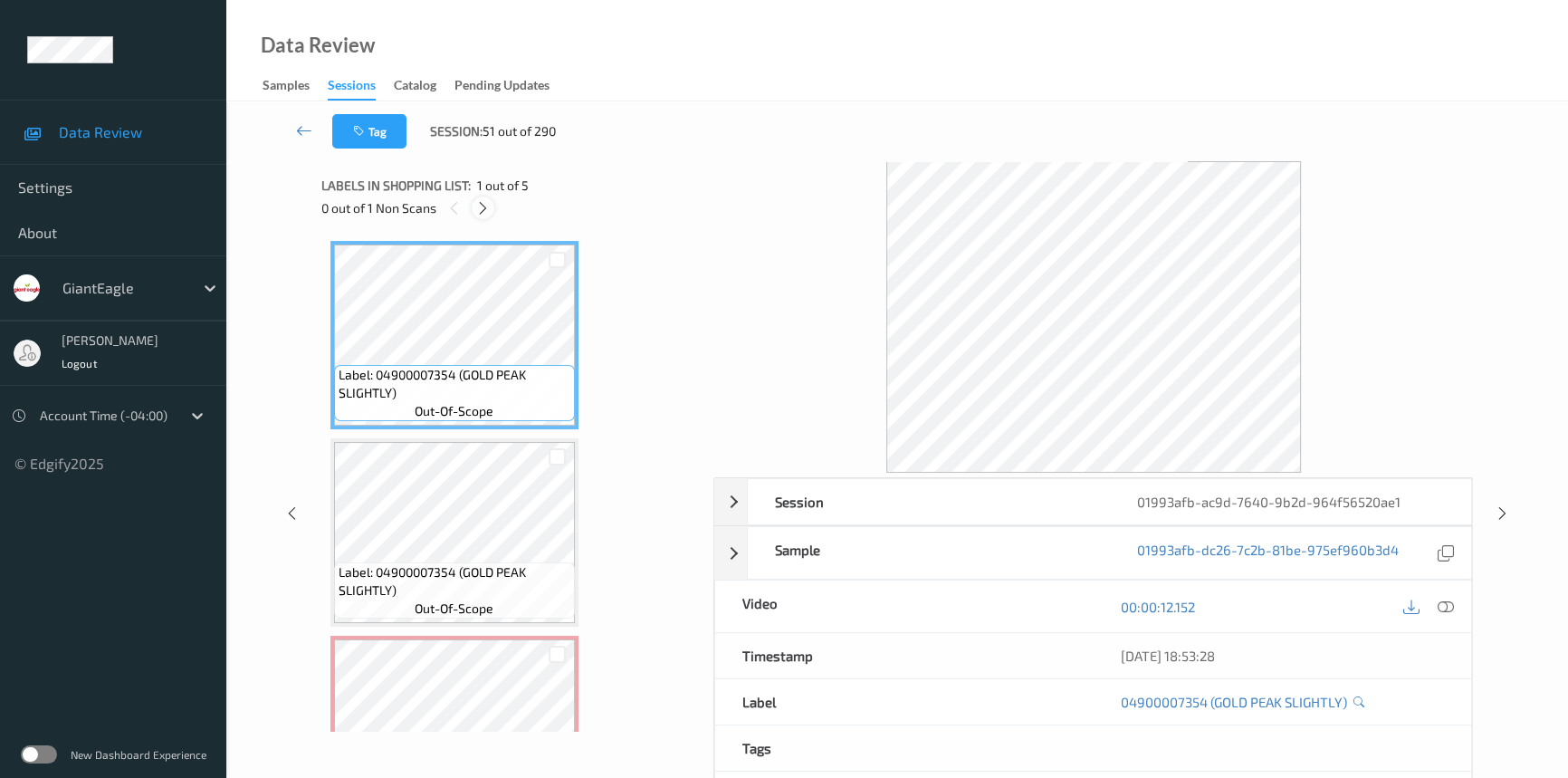
click at [479, 198] on div at bounding box center [483, 207] width 23 height 23
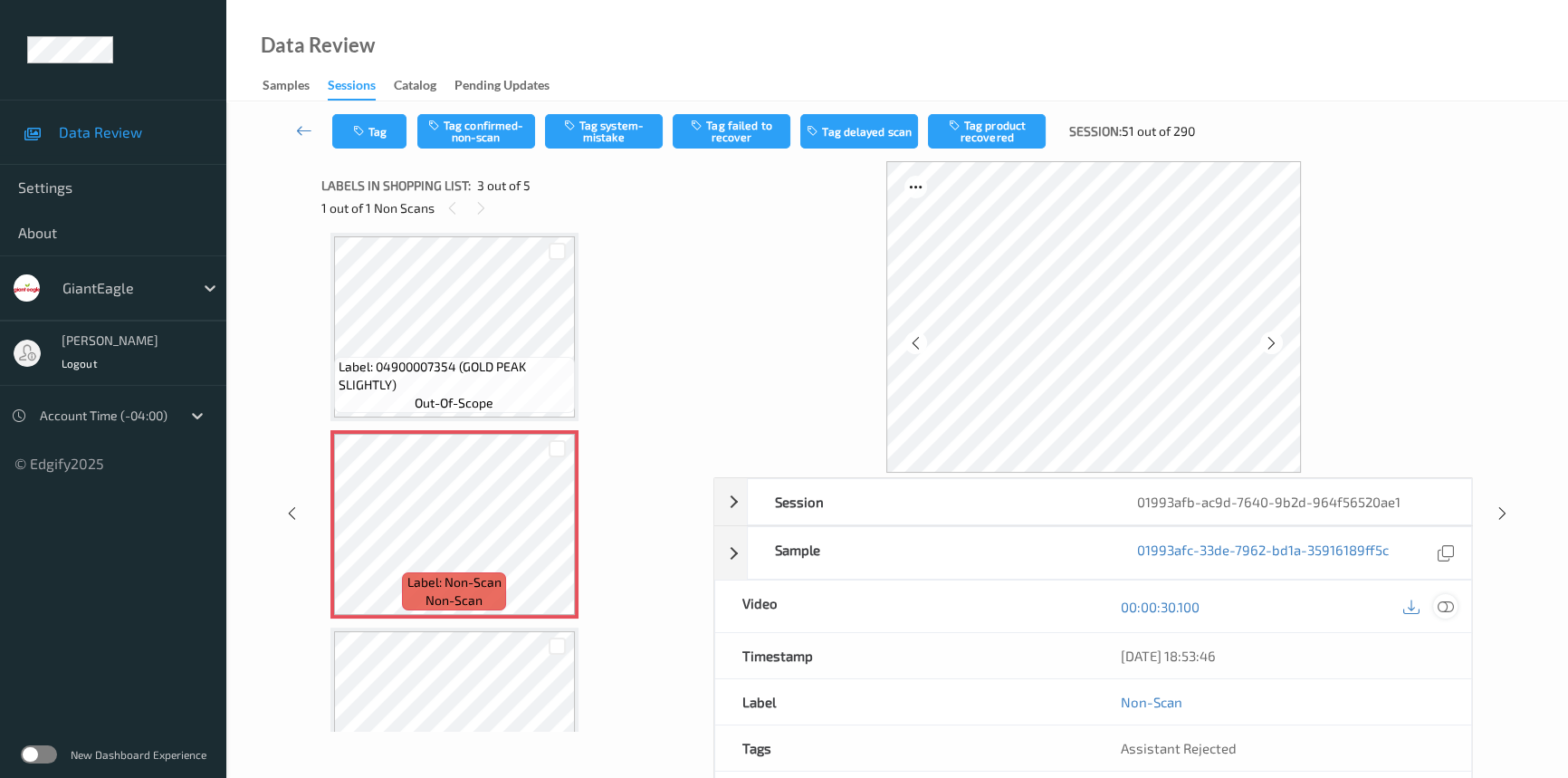
click at [1440, 602] on icon at bounding box center [1446, 607] width 16 height 16
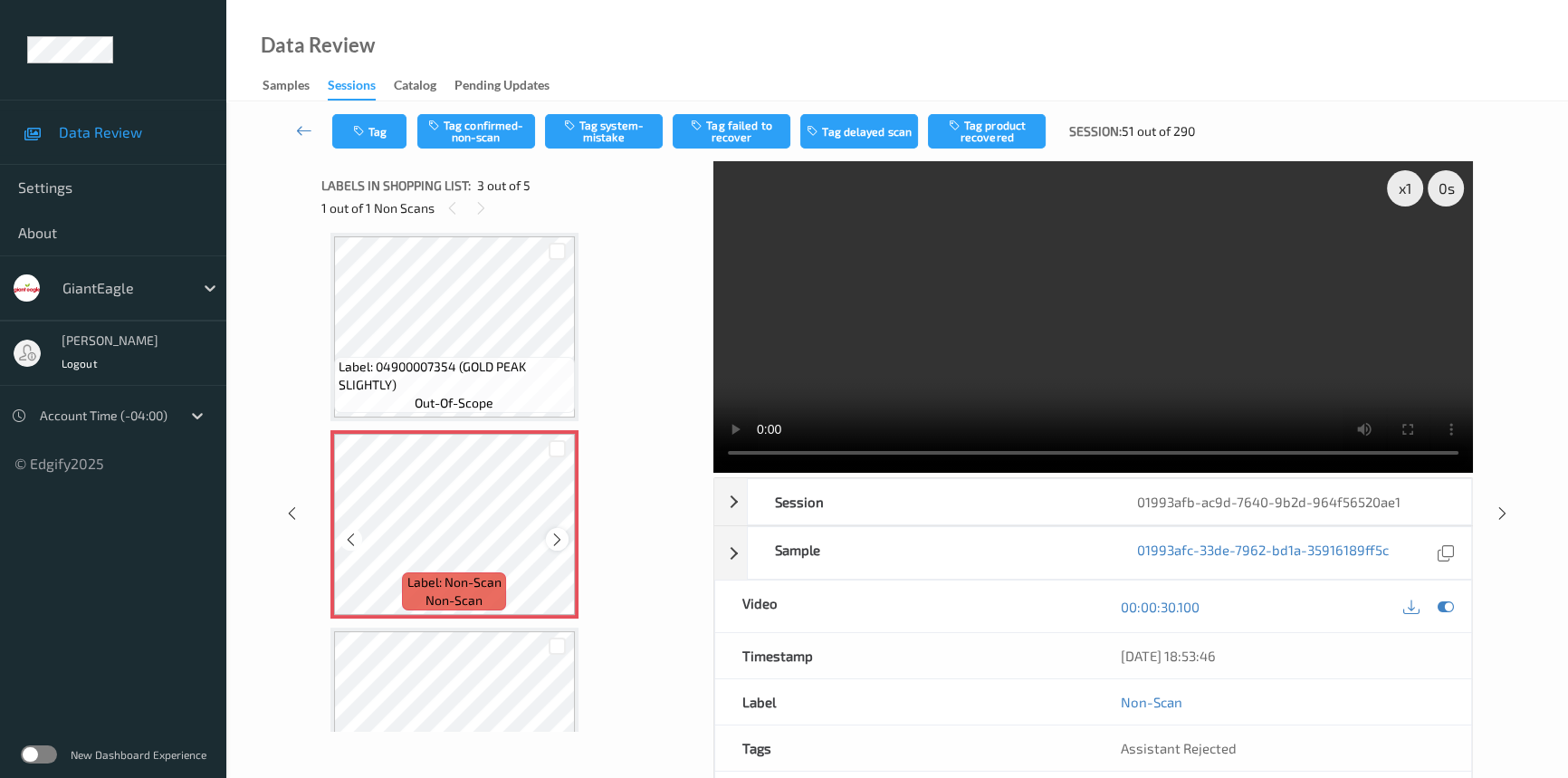
click at [560, 531] on icon at bounding box center [557, 539] width 16 height 16
click at [912, 372] on video at bounding box center [1093, 317] width 759 height 311
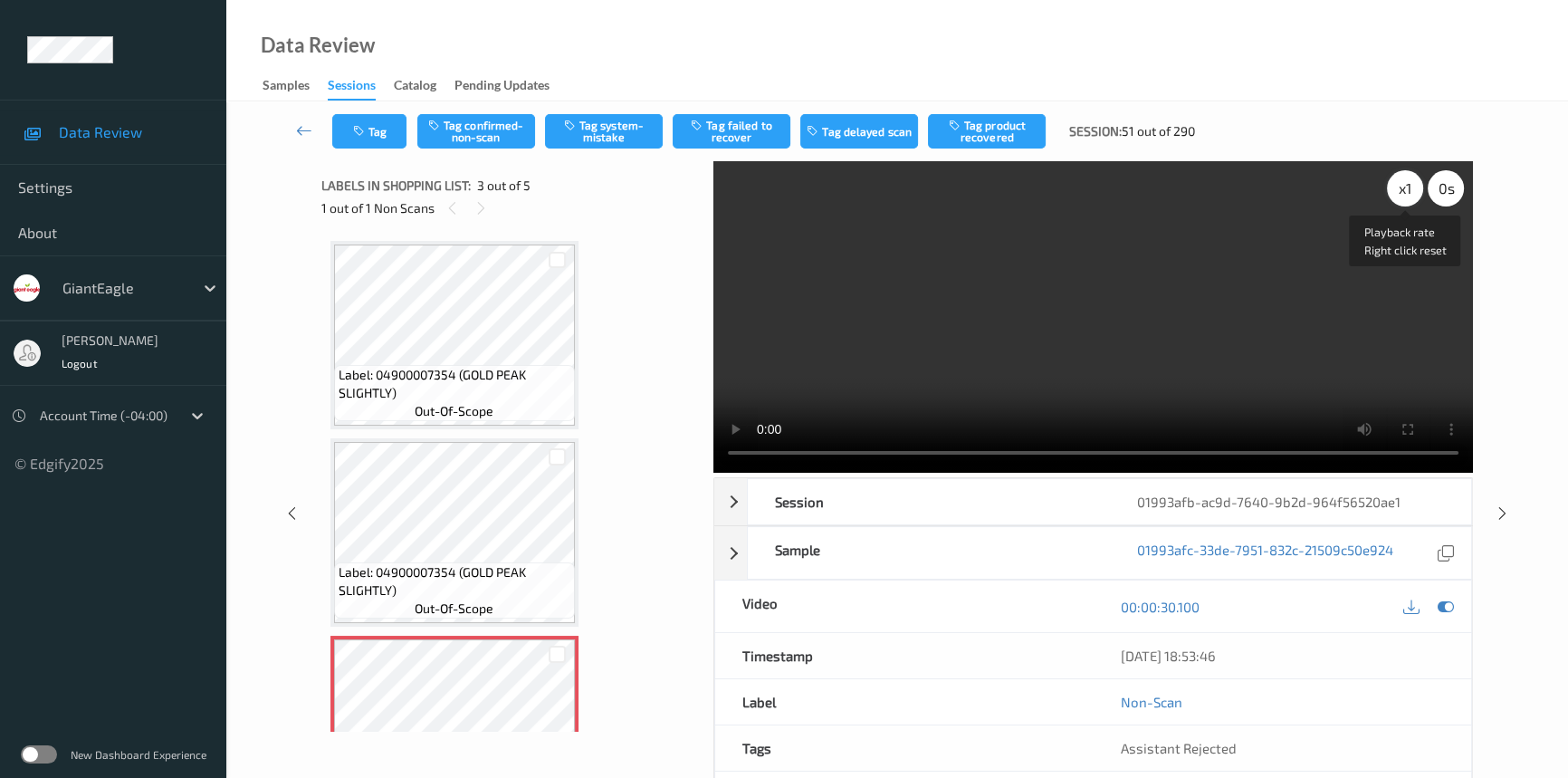
click at [1400, 181] on div "x 1" at bounding box center [1404, 188] width 37 height 37
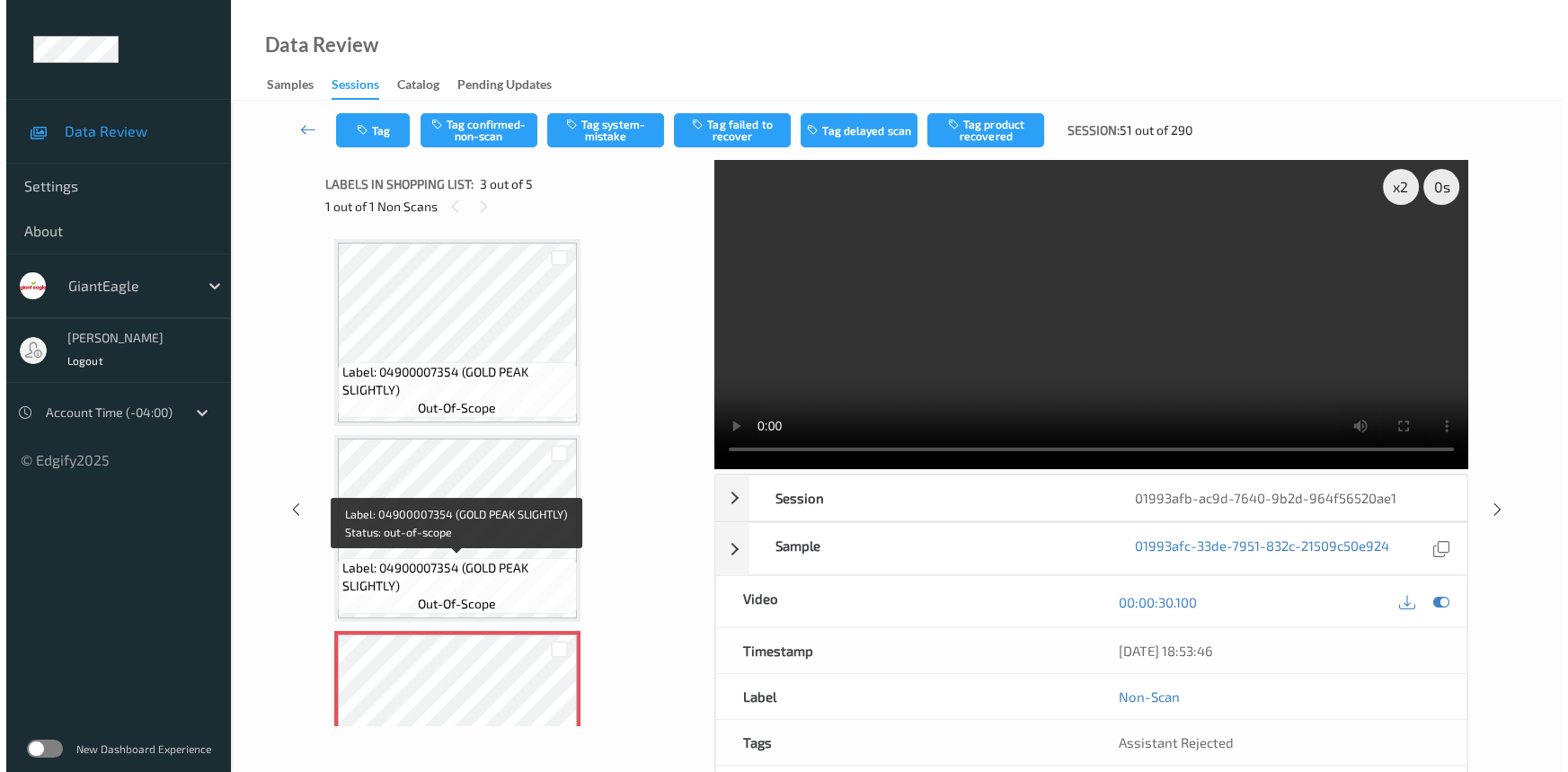
scroll to position [81, 0]
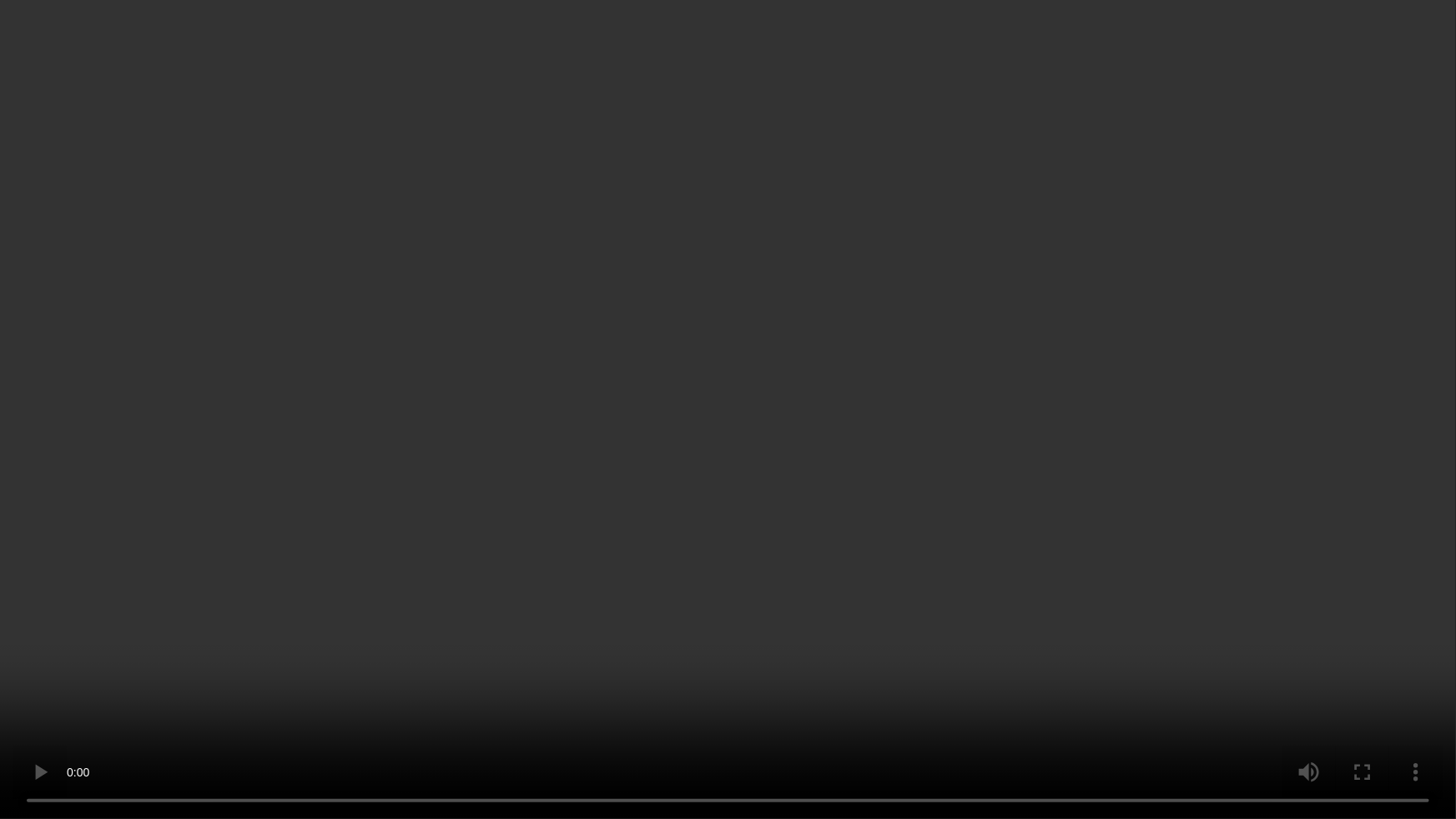
click at [554, 627] on video at bounding box center [728, 409] width 1456 height 819
click at [889, 552] on video at bounding box center [728, 409] width 1456 height 819
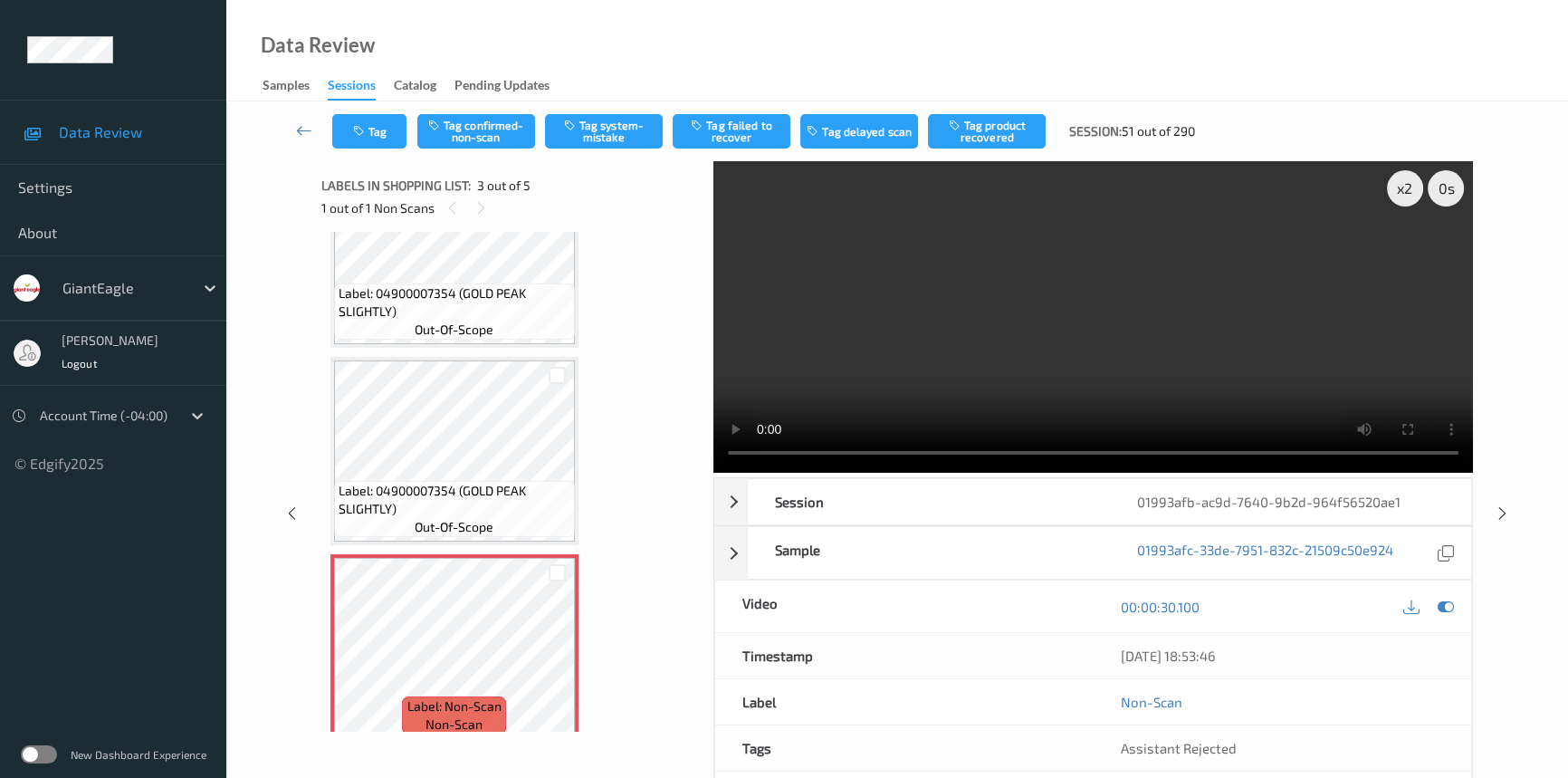
click at [1154, 399] on video at bounding box center [1093, 317] width 759 height 311
click at [633, 123] on button "Tag system-mistake" at bounding box center [604, 131] width 118 height 35
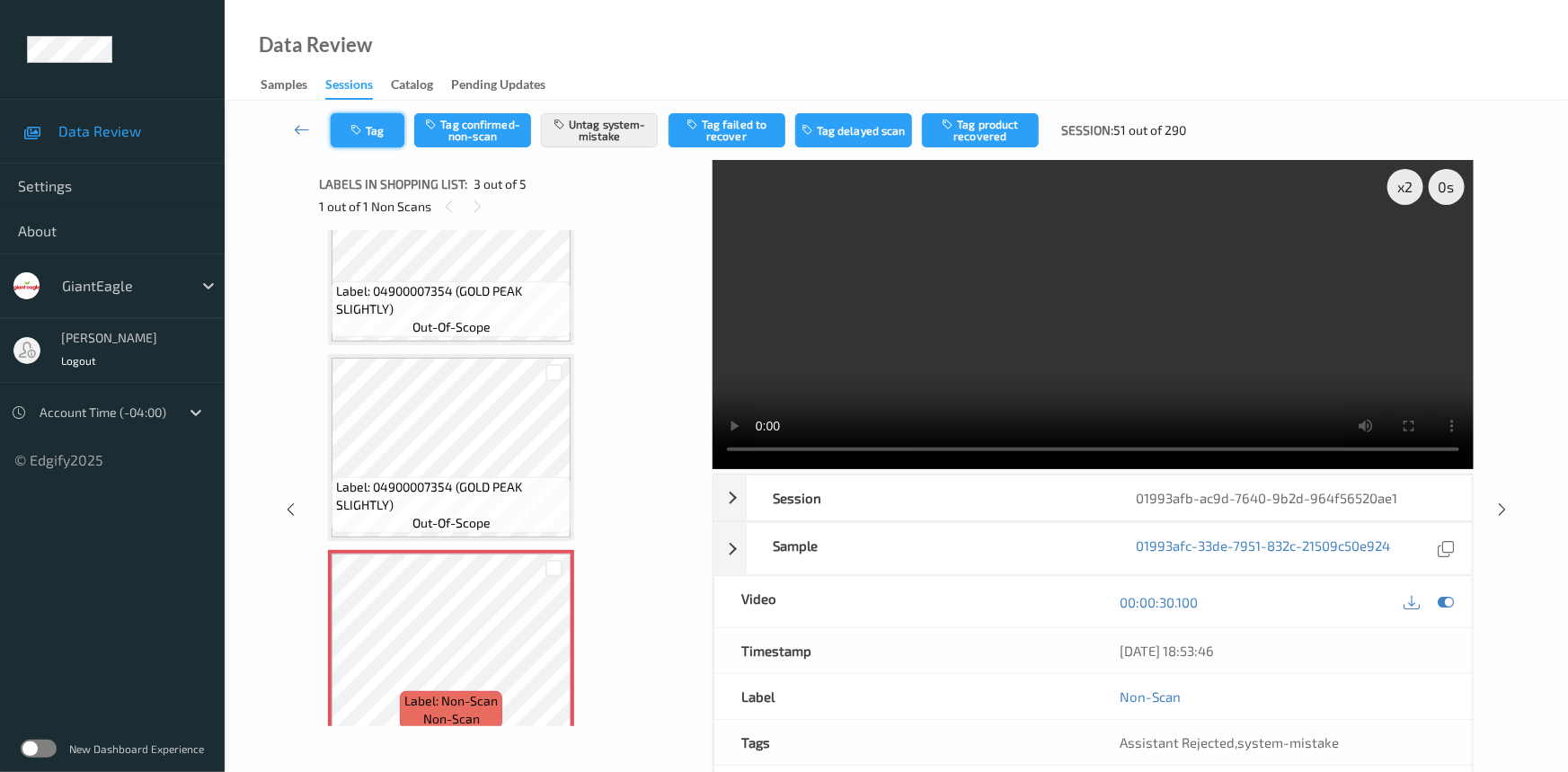
click at [370, 134] on button "Tag" at bounding box center [367, 130] width 74 height 34
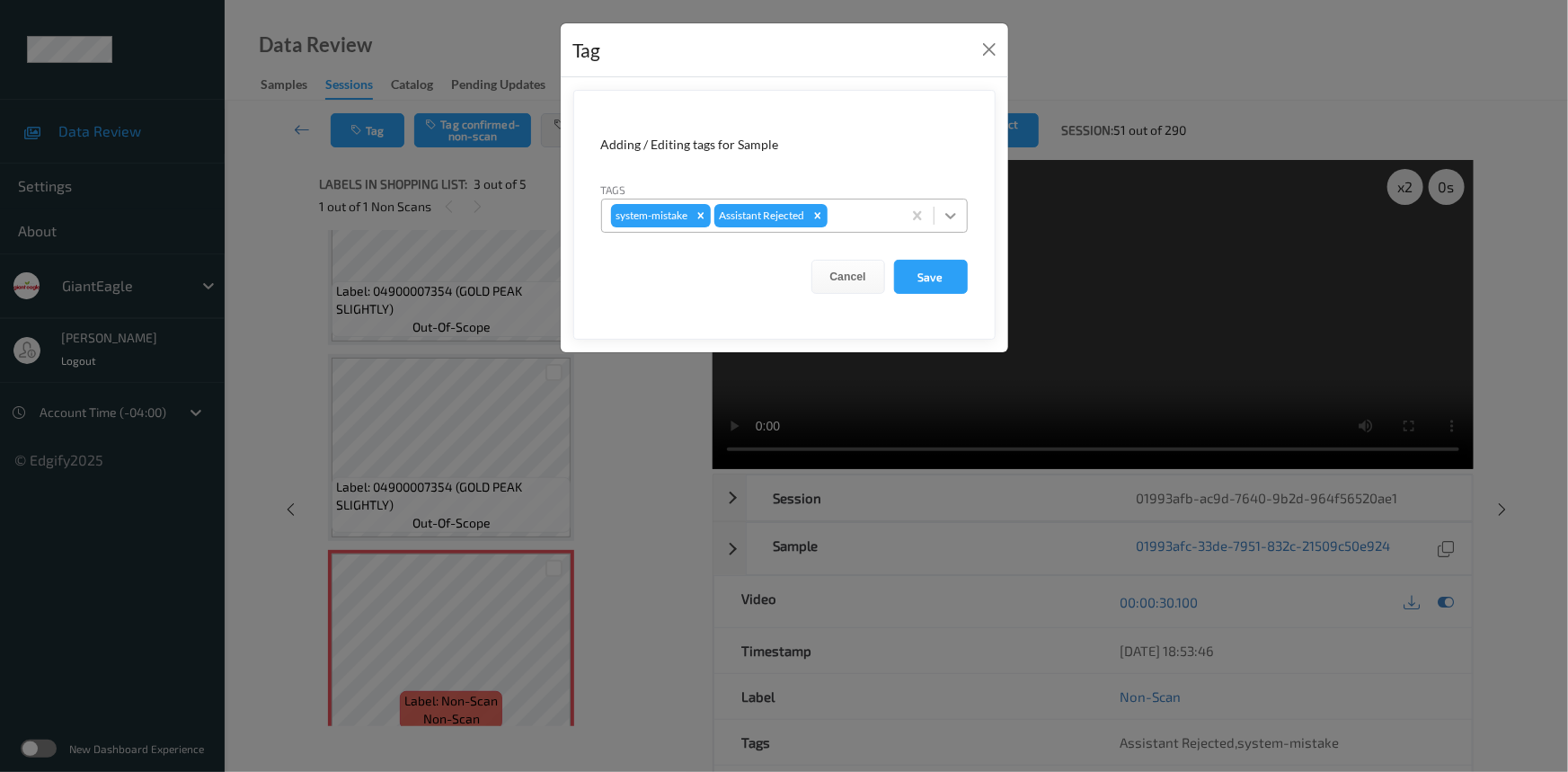
click at [953, 225] on div at bounding box center [950, 215] width 32 height 32
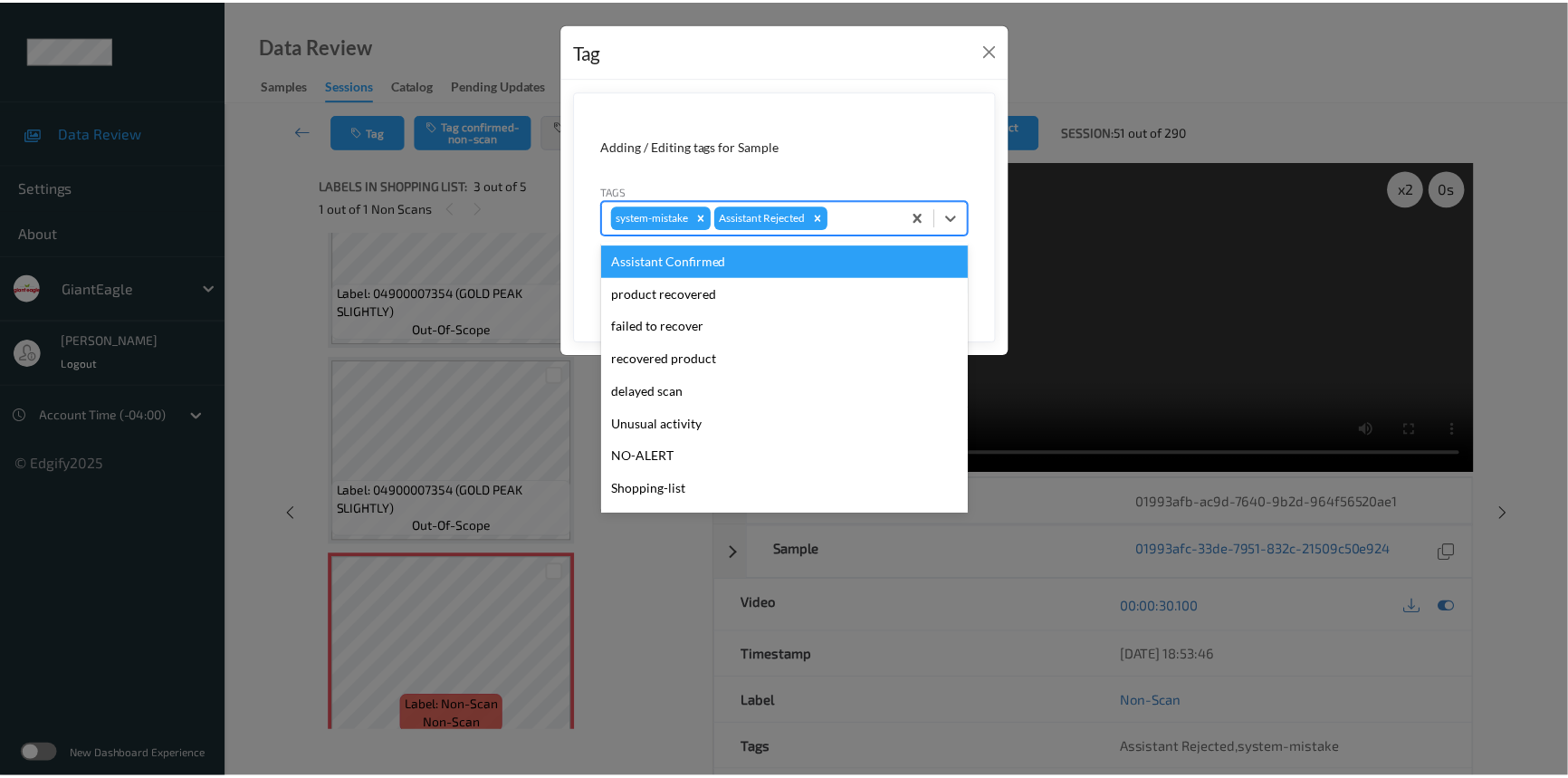
scroll to position [160, 0]
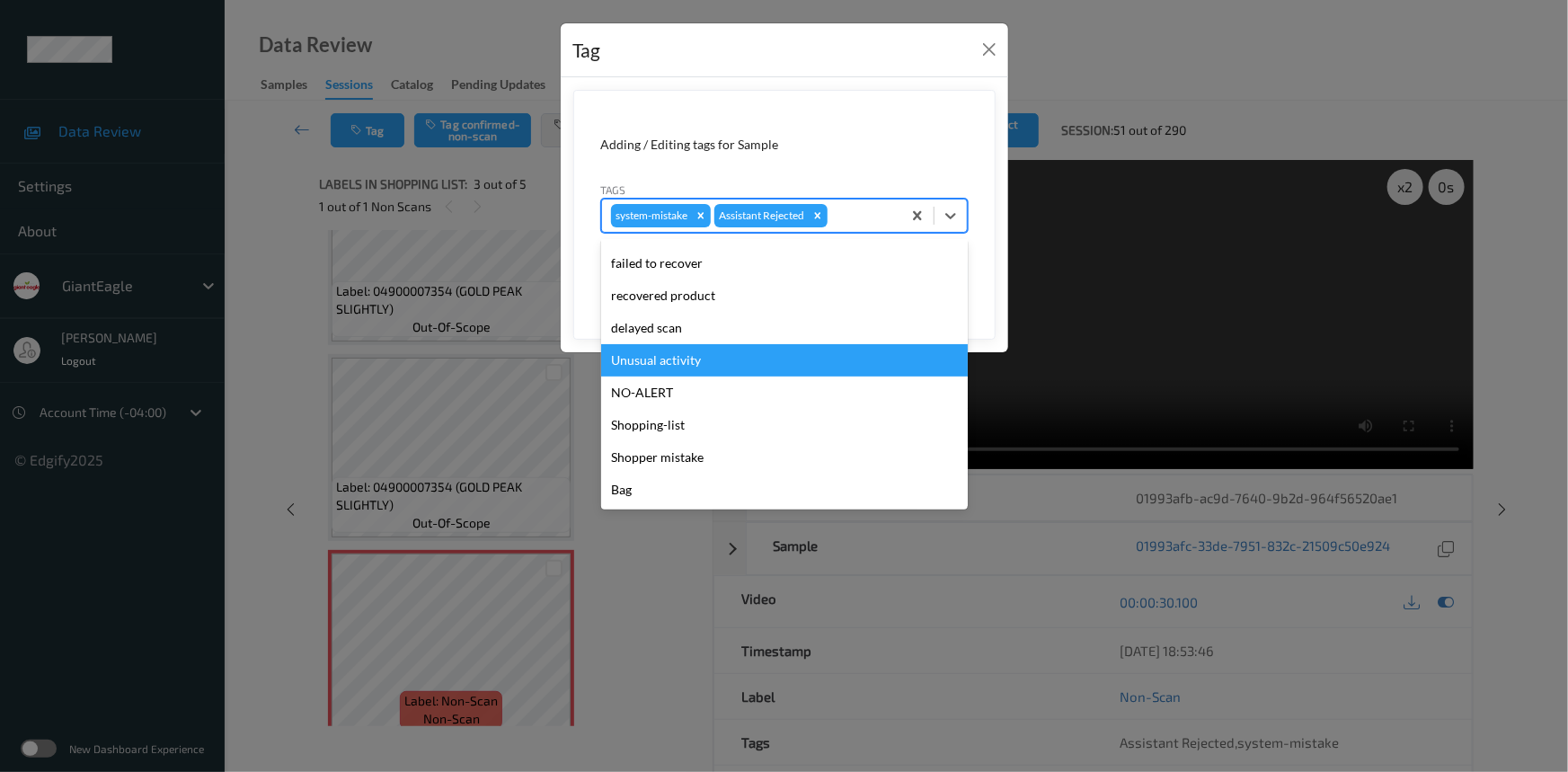
drag, startPoint x: 639, startPoint y: 353, endPoint x: 681, endPoint y: 352, distance: 42.0
click at [647, 353] on div "Unusual activity" at bounding box center [784, 360] width 367 height 32
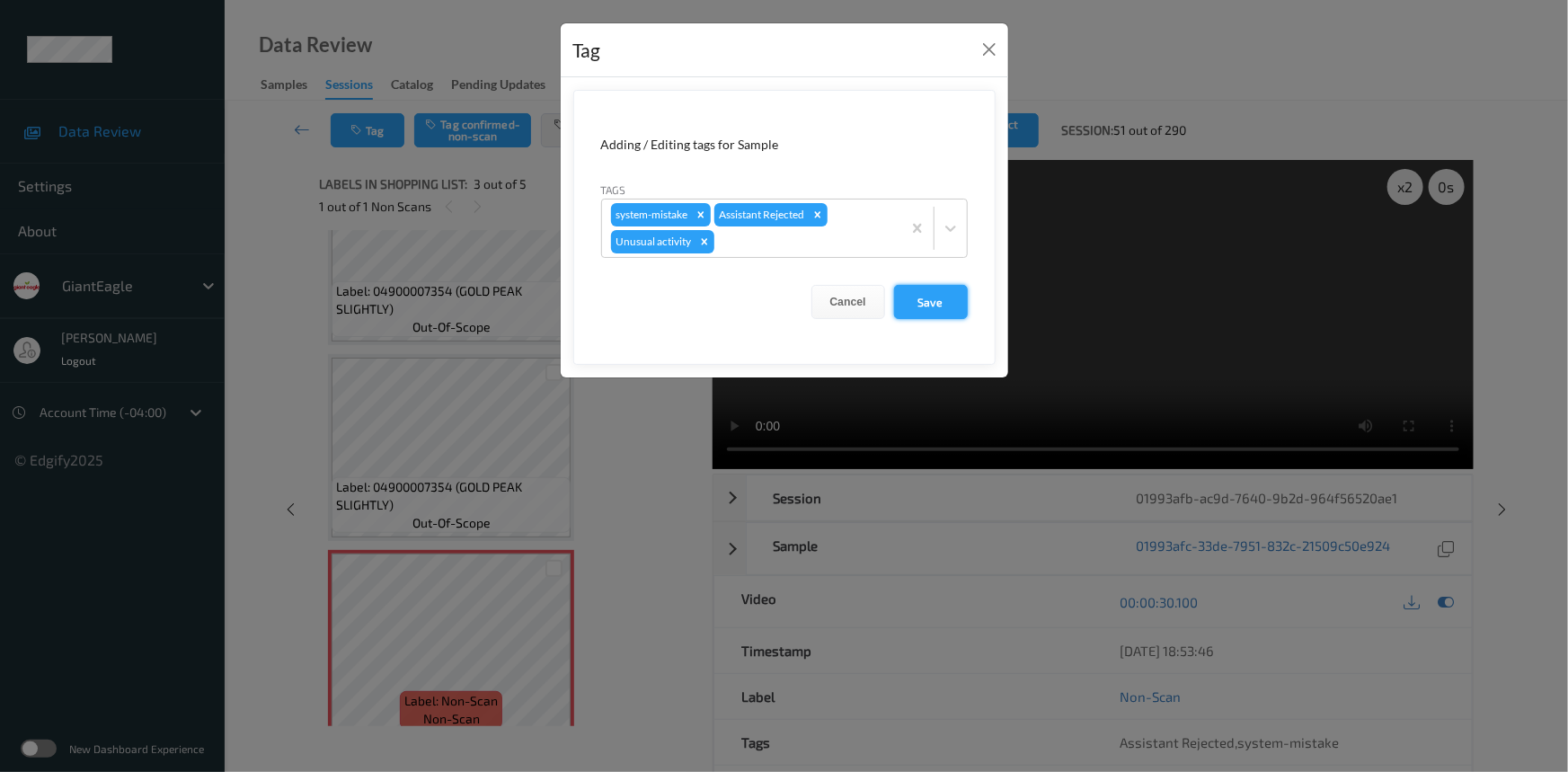
click at [918, 302] on button "Save" at bounding box center [931, 302] width 74 height 34
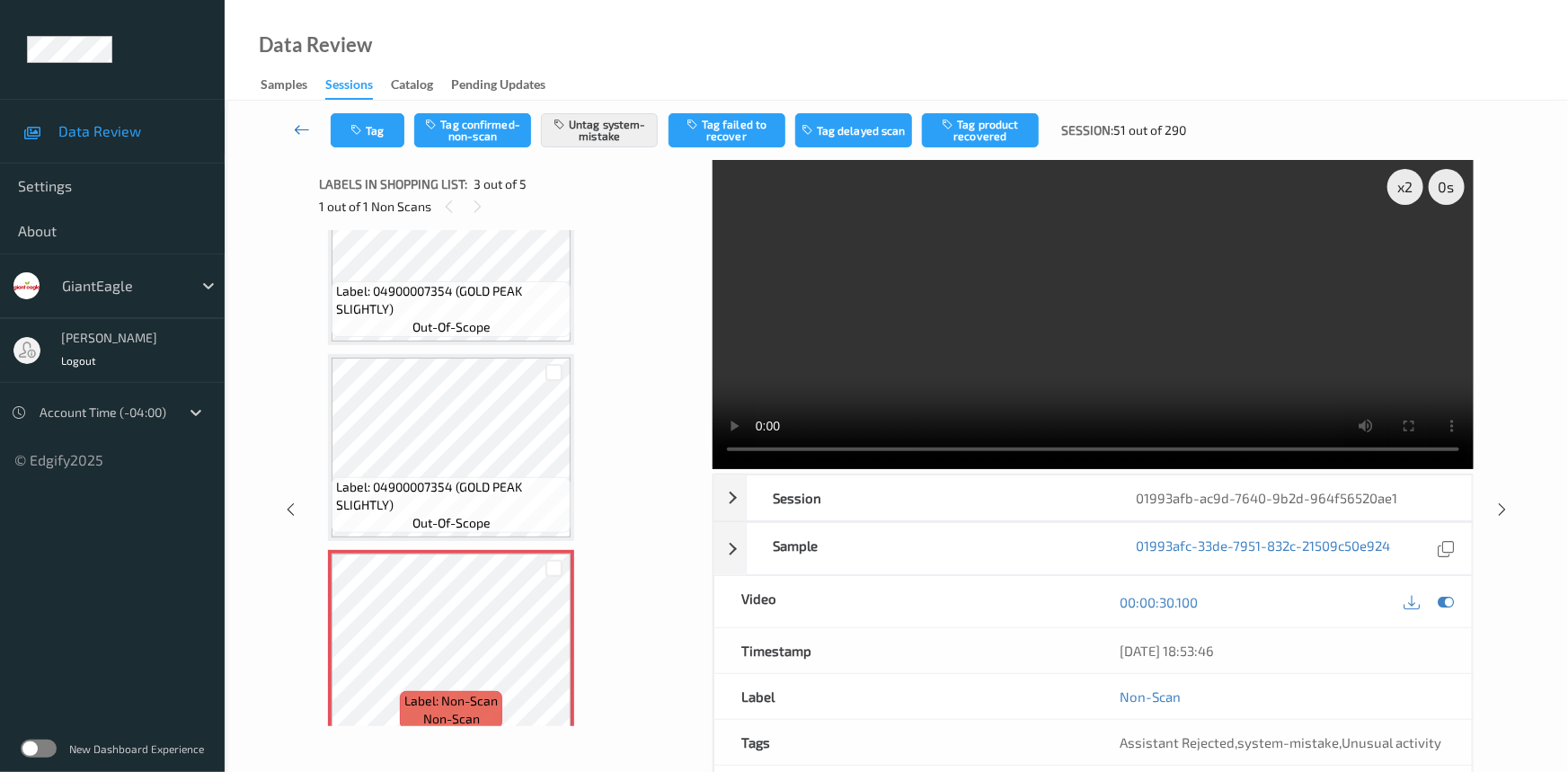
click at [294, 120] on icon at bounding box center [302, 129] width 16 height 18
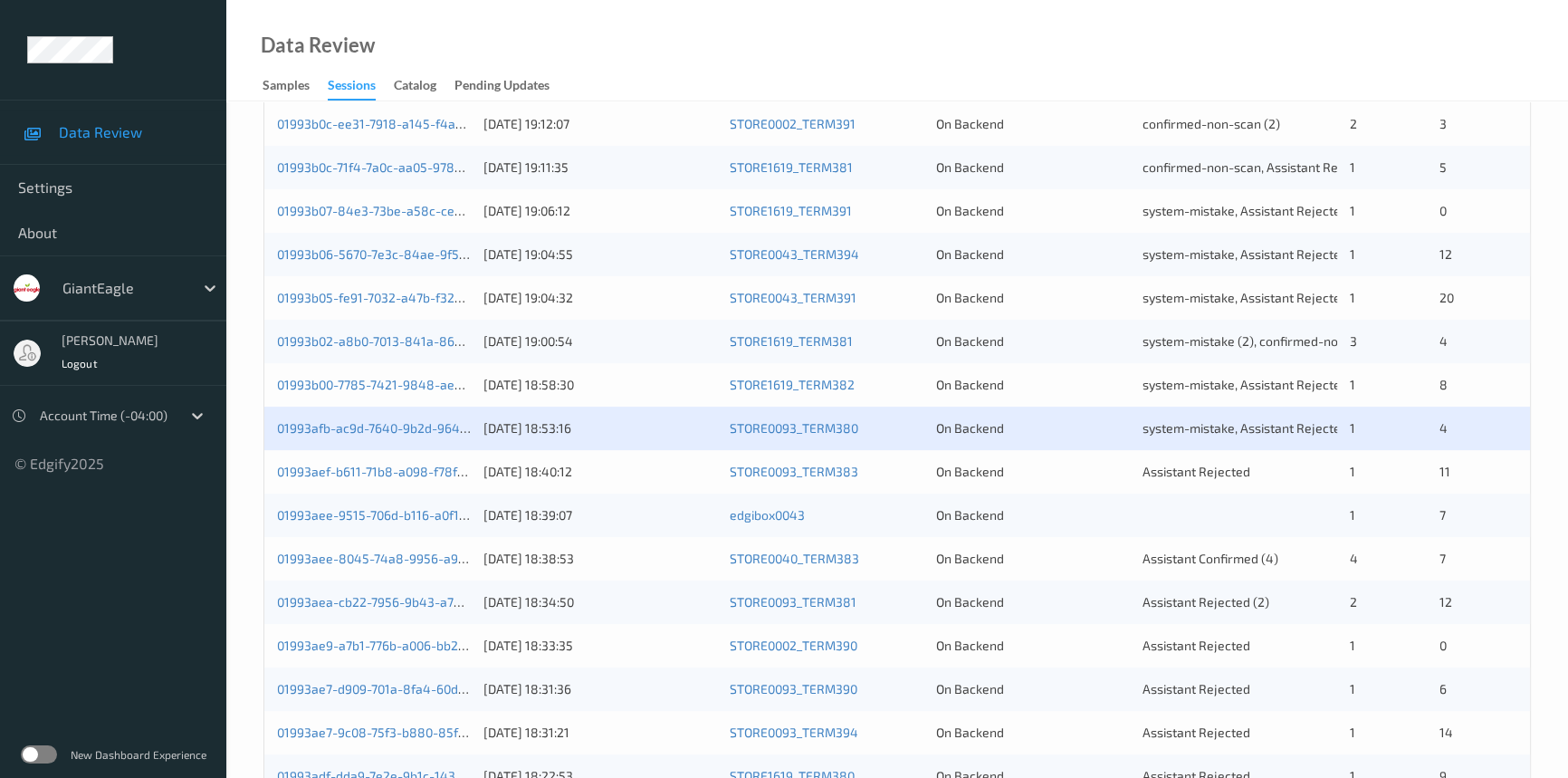
scroll to position [576, 0]
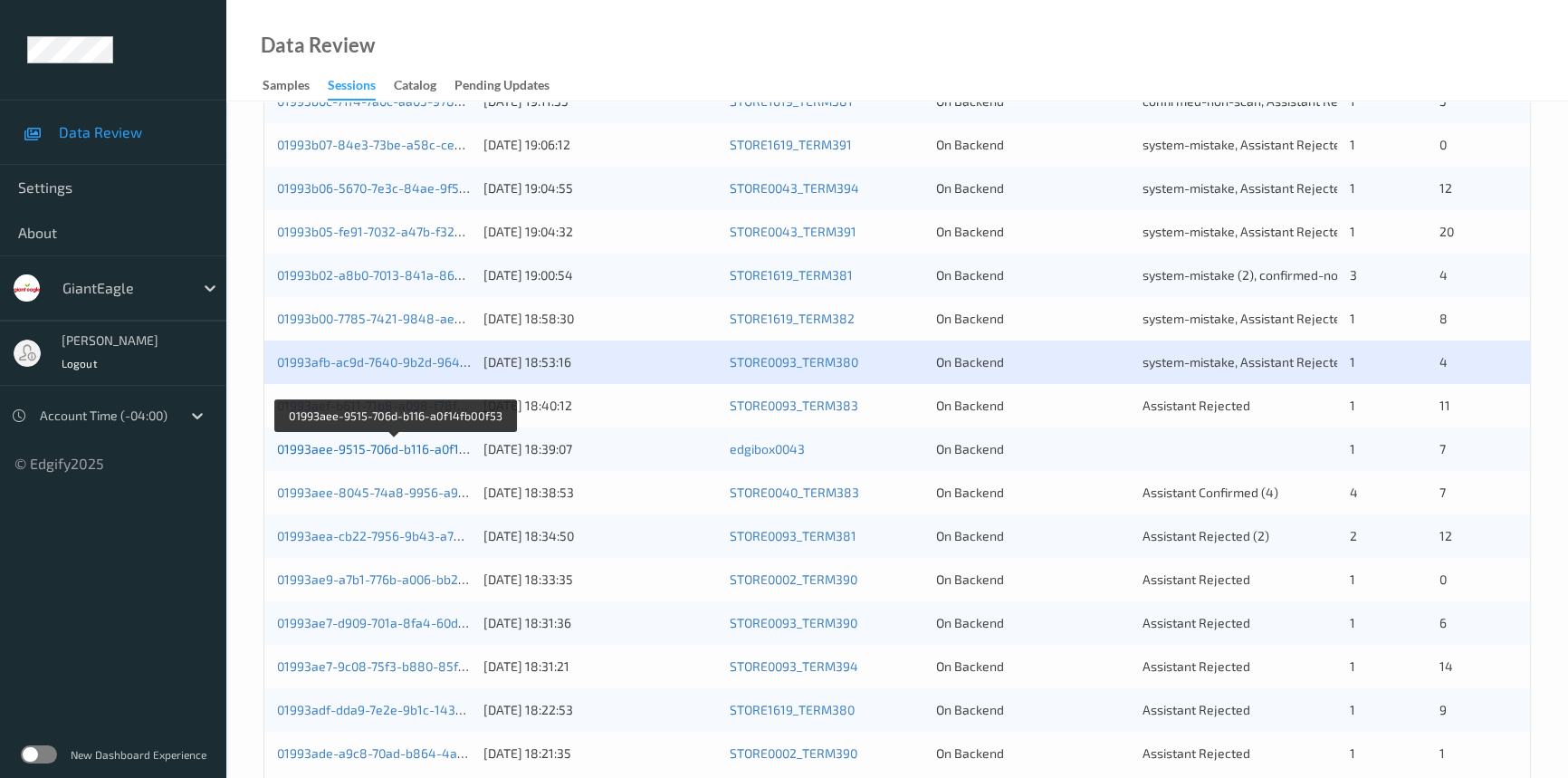
click at [338, 449] on link "01993aee-9515-706d-b116-a0f14fb00f53" at bounding box center [394, 449] width 235 height 16
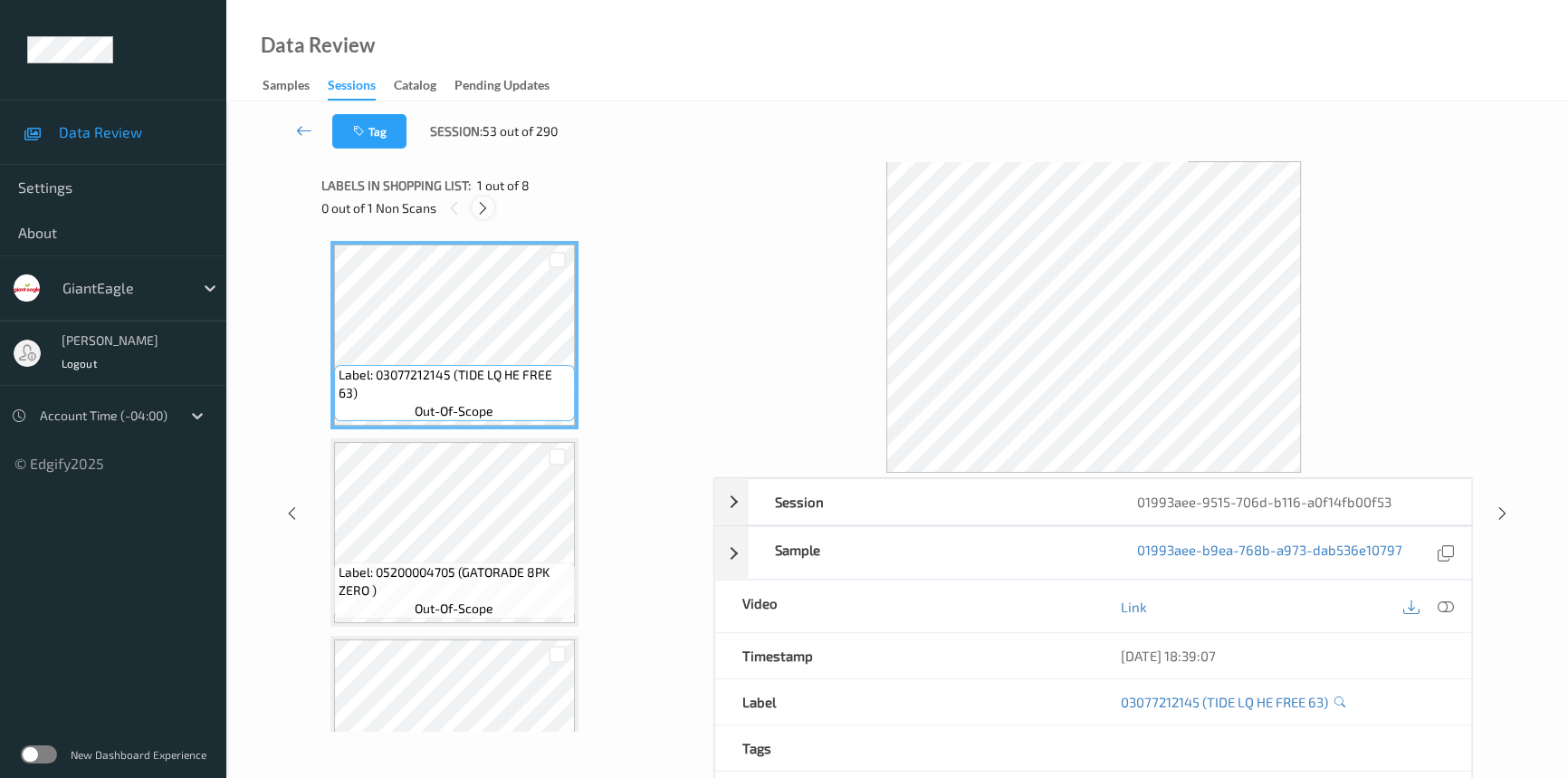
click at [483, 210] on icon at bounding box center [484, 208] width 16 height 16
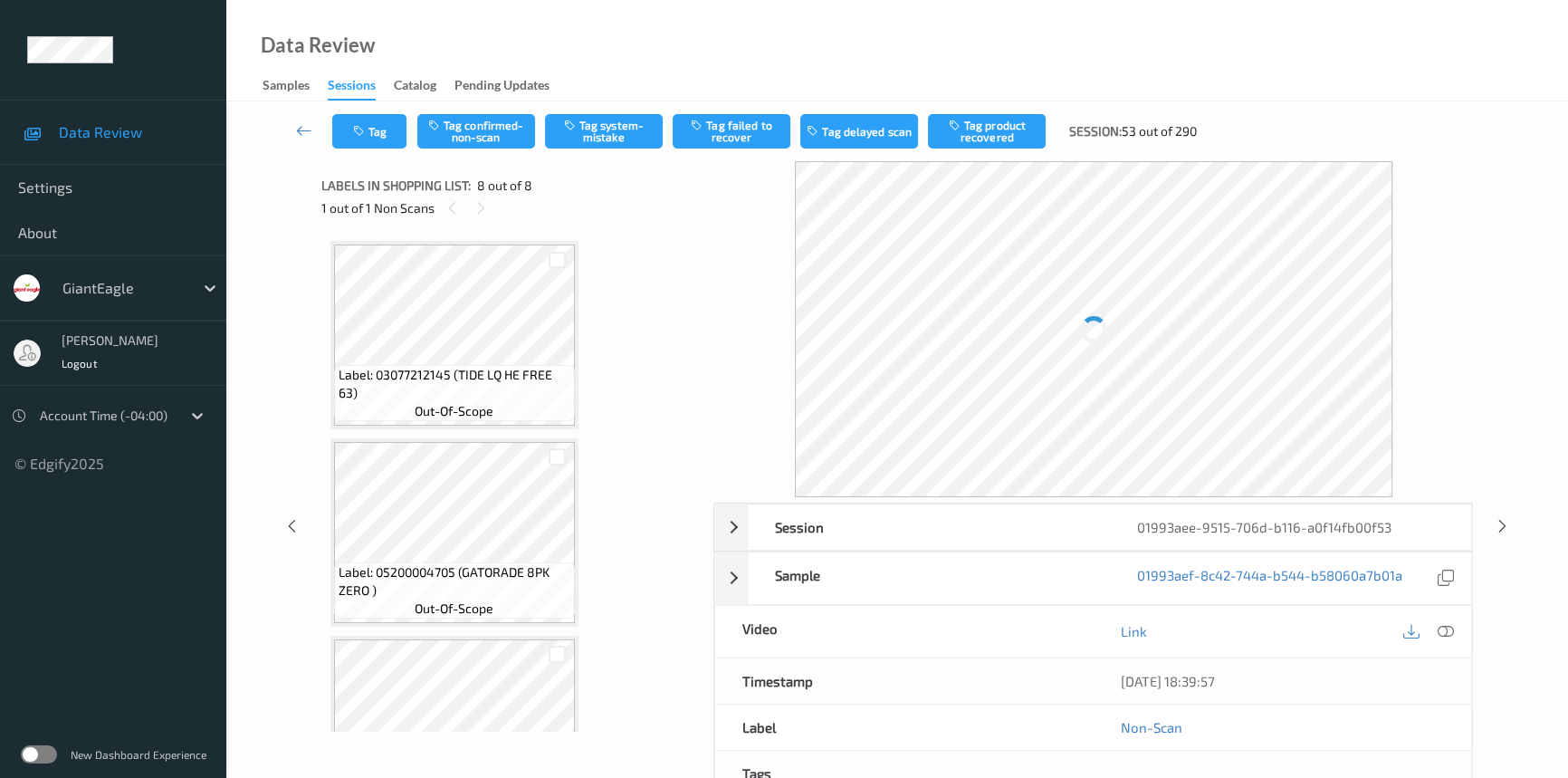
scroll to position [1082, 0]
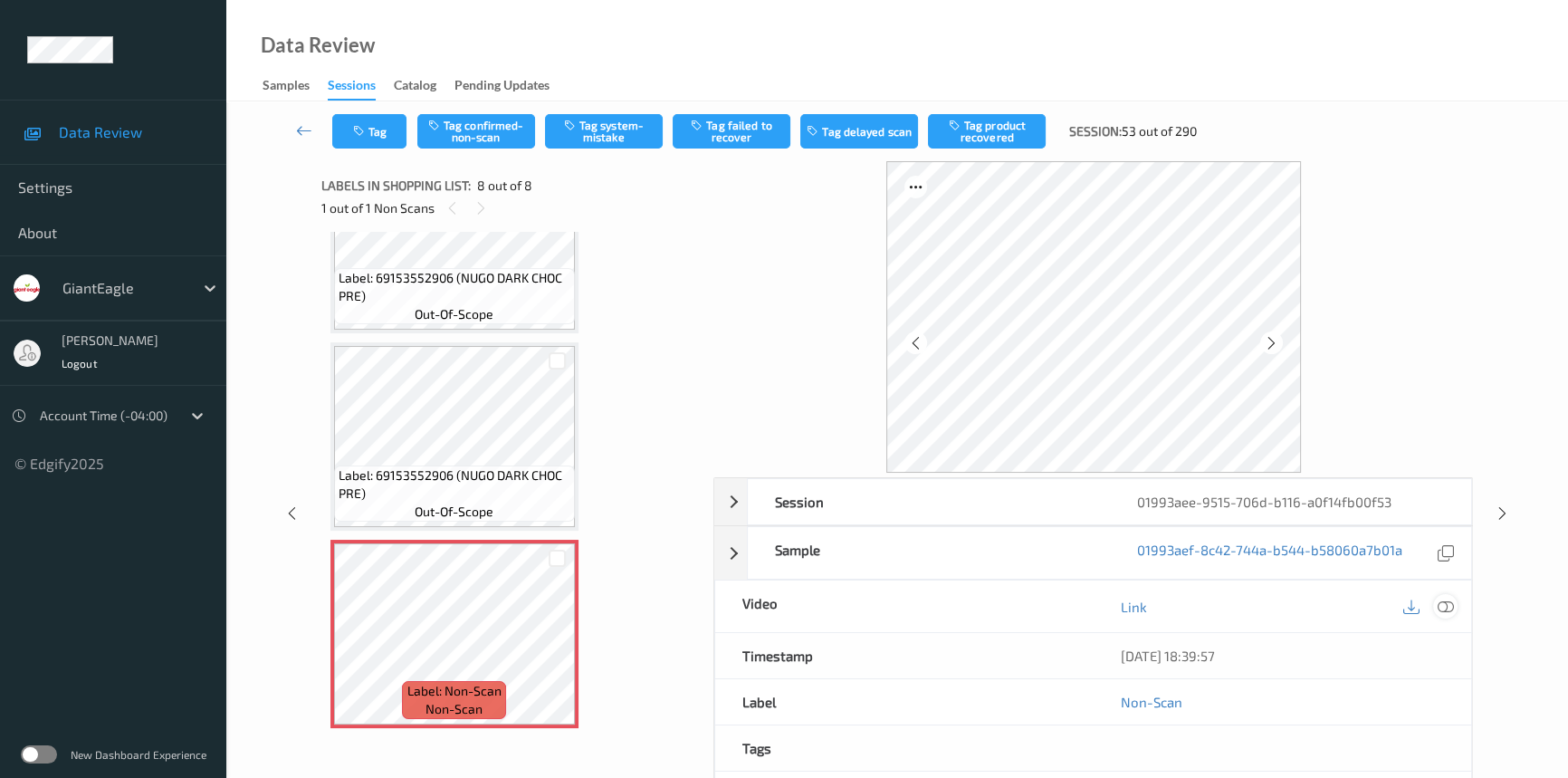
click at [1442, 601] on icon at bounding box center [1446, 607] width 16 height 16
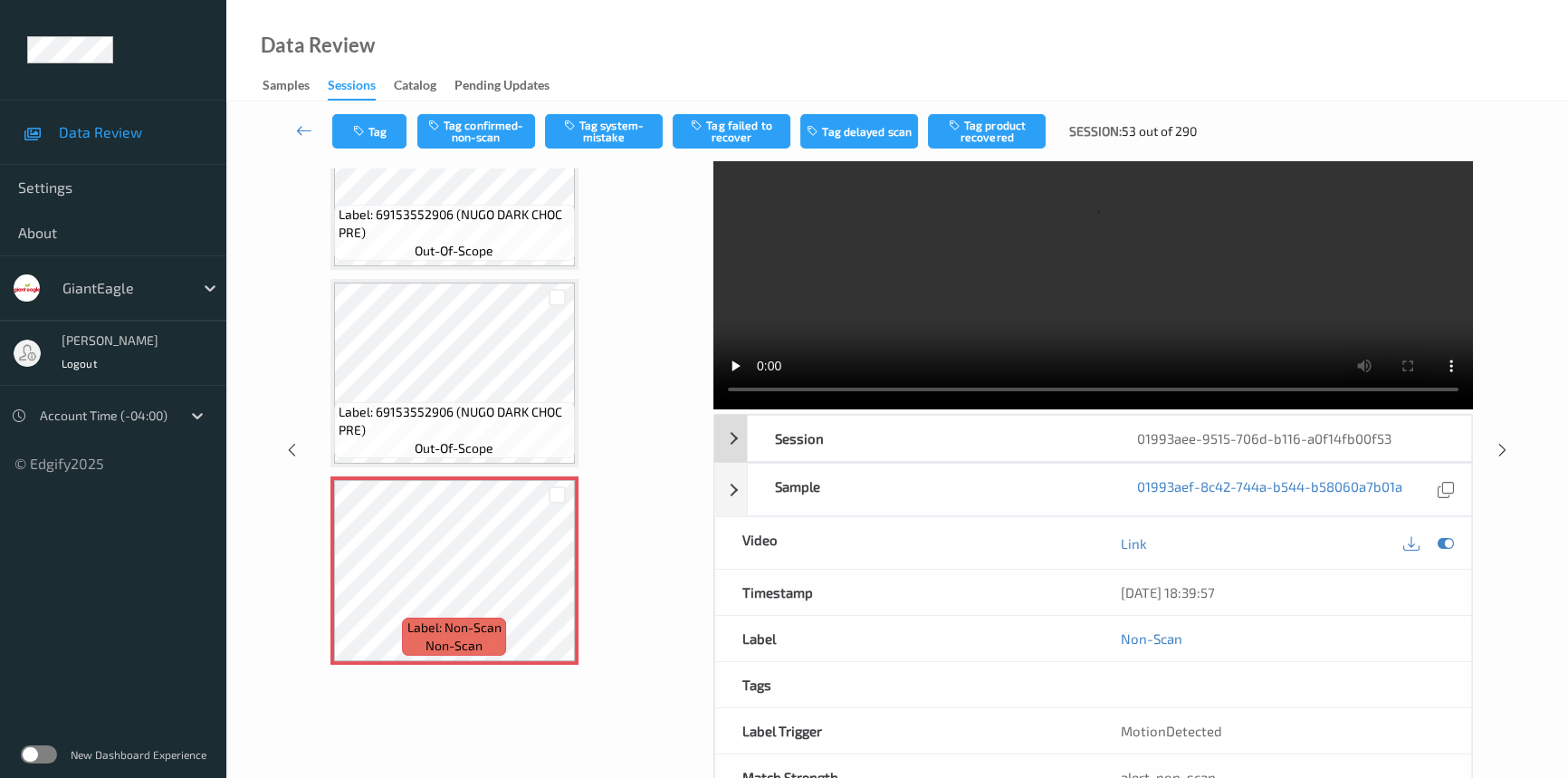
scroll to position [0, 0]
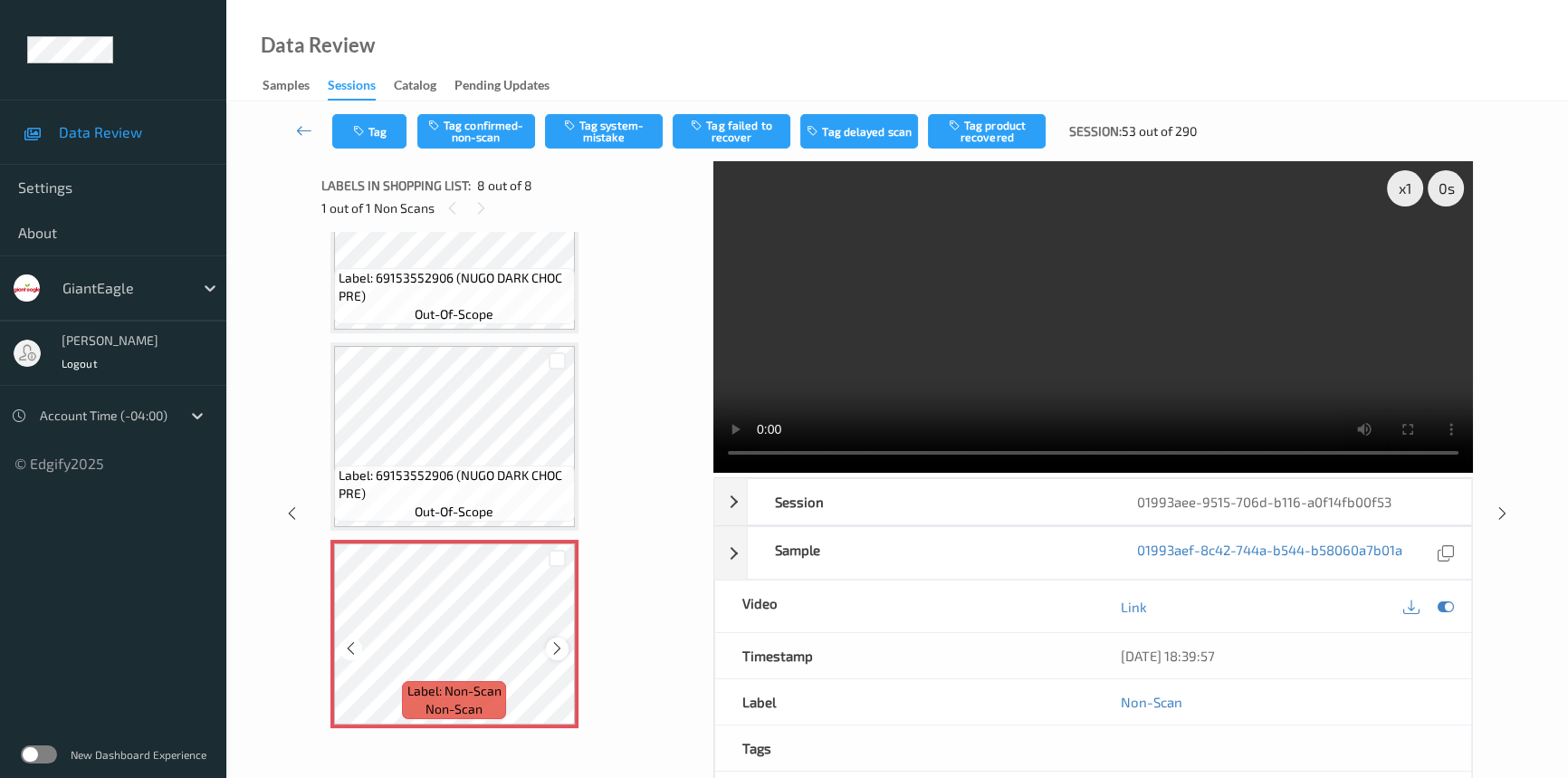
click at [560, 643] on icon at bounding box center [557, 648] width 16 height 16
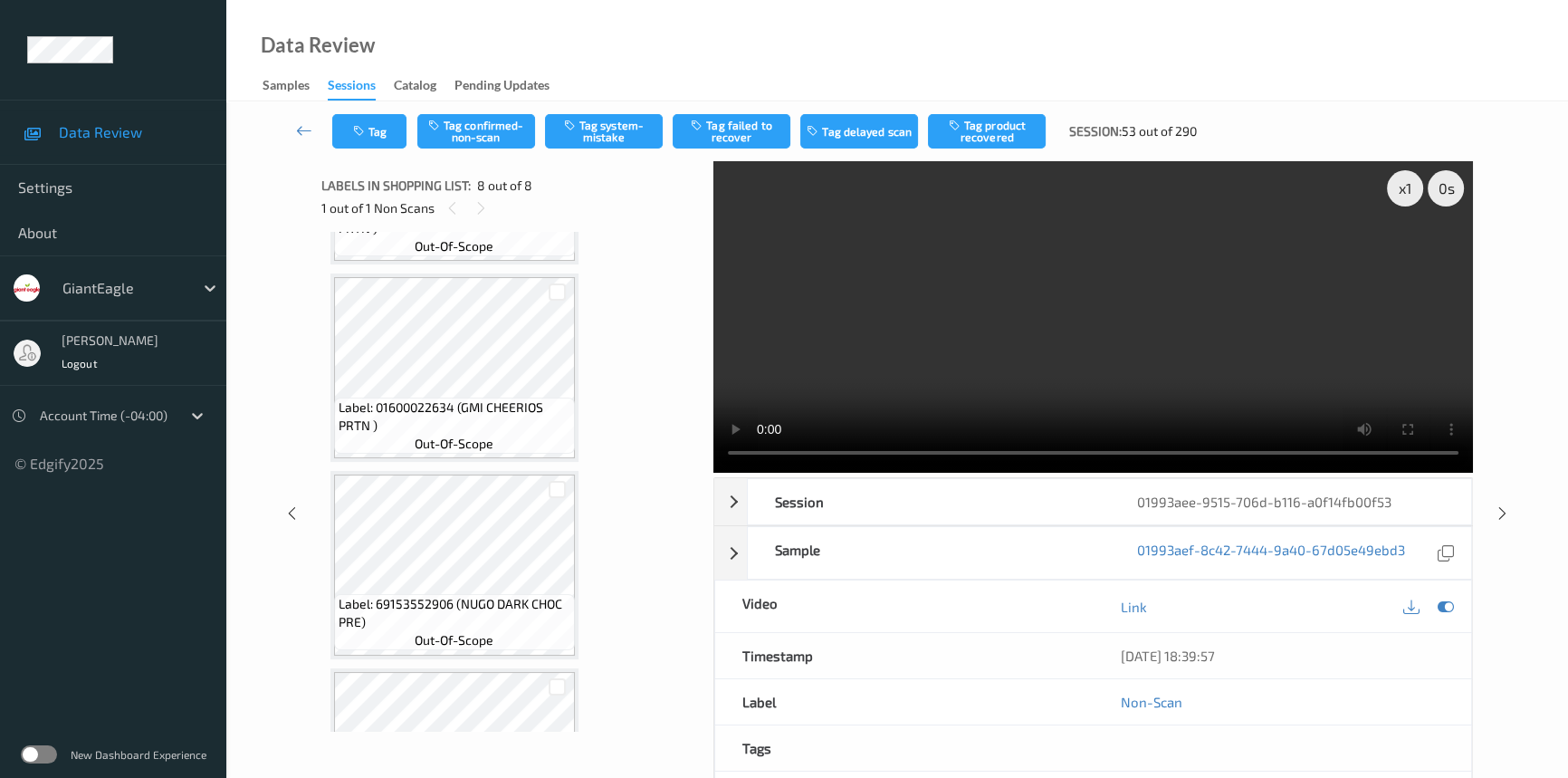
scroll to position [753, 0]
click at [832, 308] on video at bounding box center [1093, 317] width 759 height 311
click at [1016, 345] on video at bounding box center [1093, 317] width 759 height 311
click at [990, 361] on video at bounding box center [1093, 317] width 759 height 311
click at [1408, 192] on div "x 1" at bounding box center [1404, 188] width 37 height 37
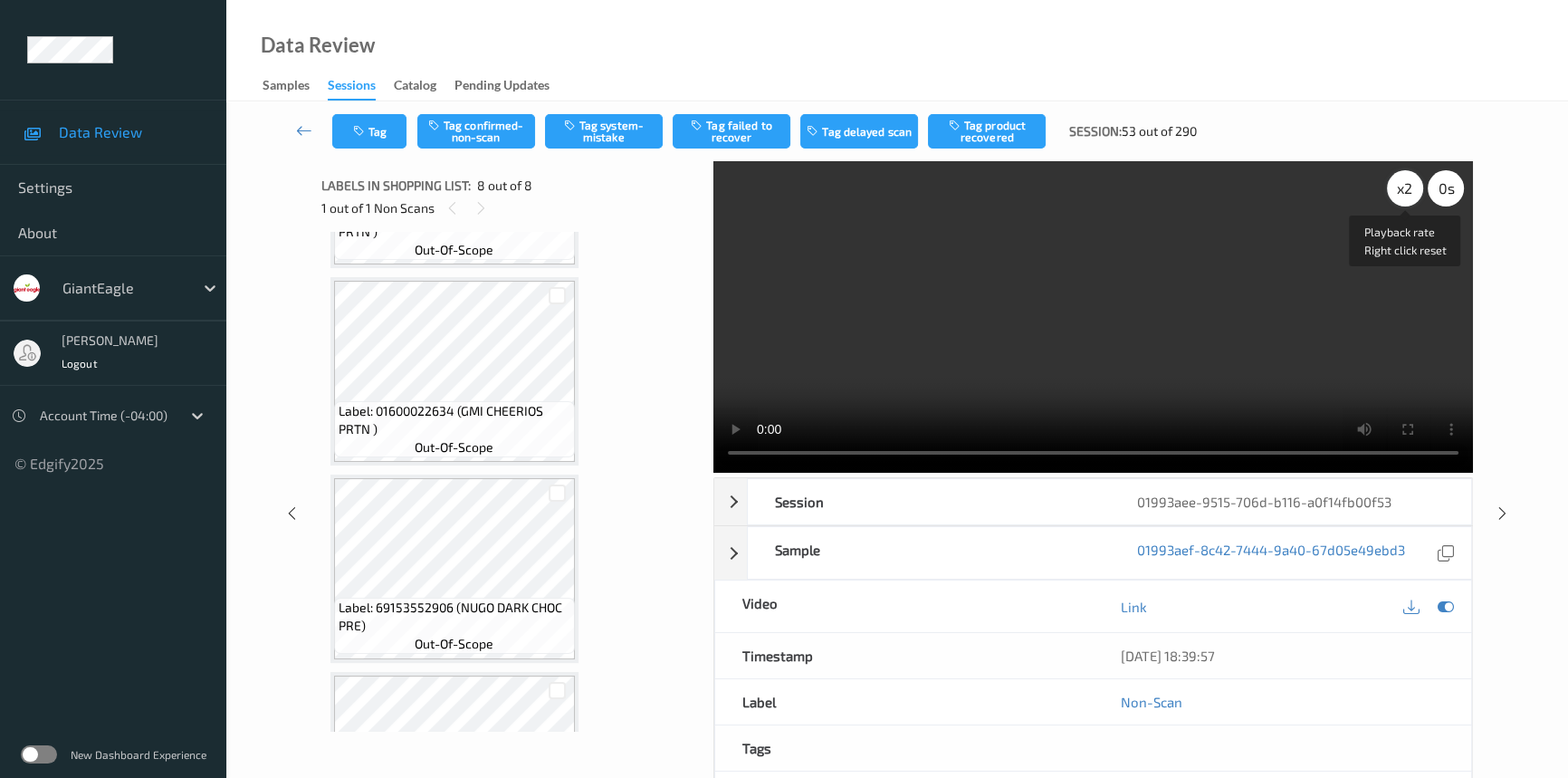
click at [1409, 190] on div "x 2" at bounding box center [1404, 188] width 37 height 37
click at [1221, 347] on video at bounding box center [1093, 317] width 759 height 311
click at [1158, 403] on video at bounding box center [1093, 317] width 759 height 311
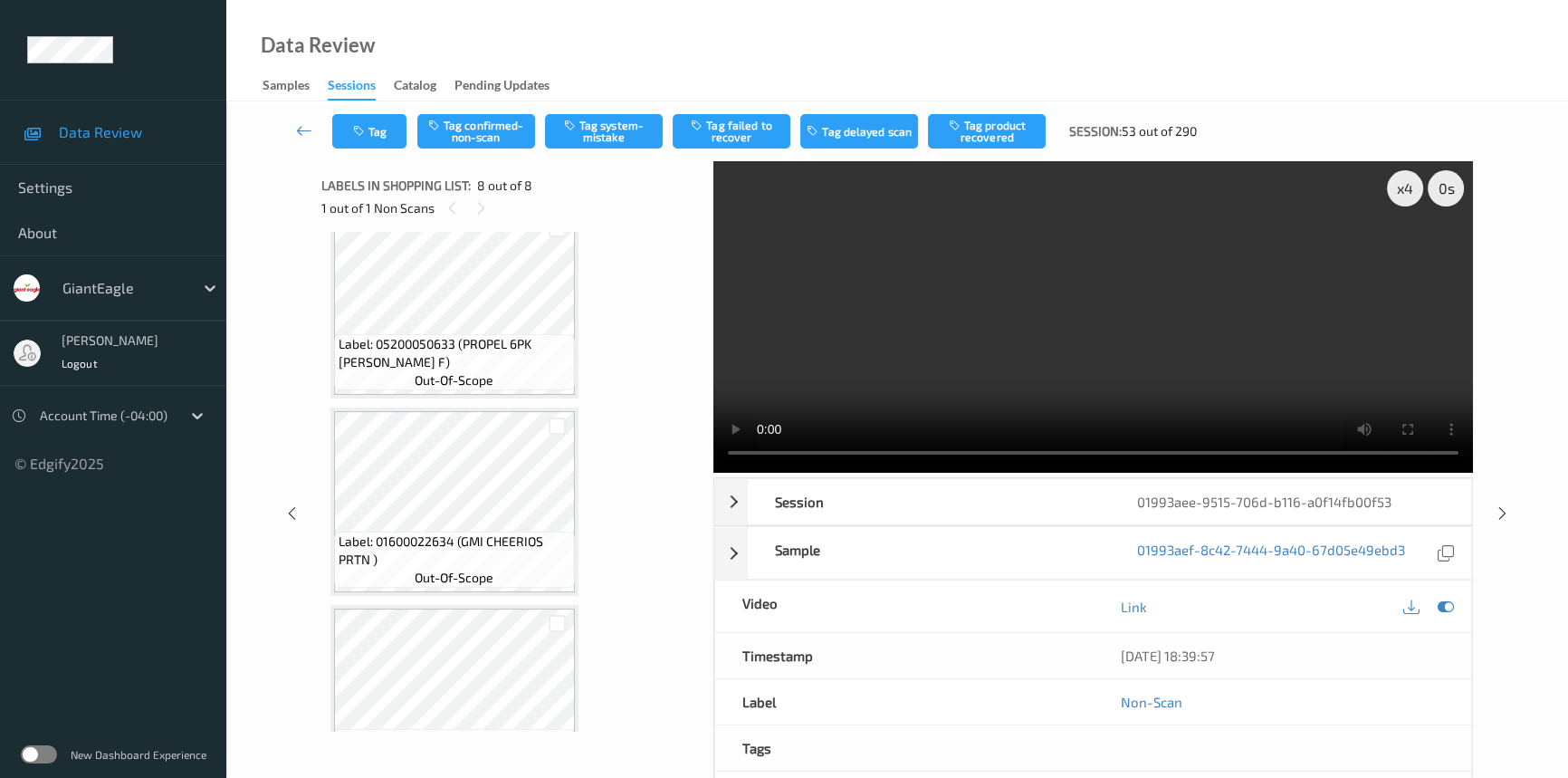
scroll to position [424, 0]
click at [1051, 335] on video at bounding box center [1093, 317] width 759 height 311
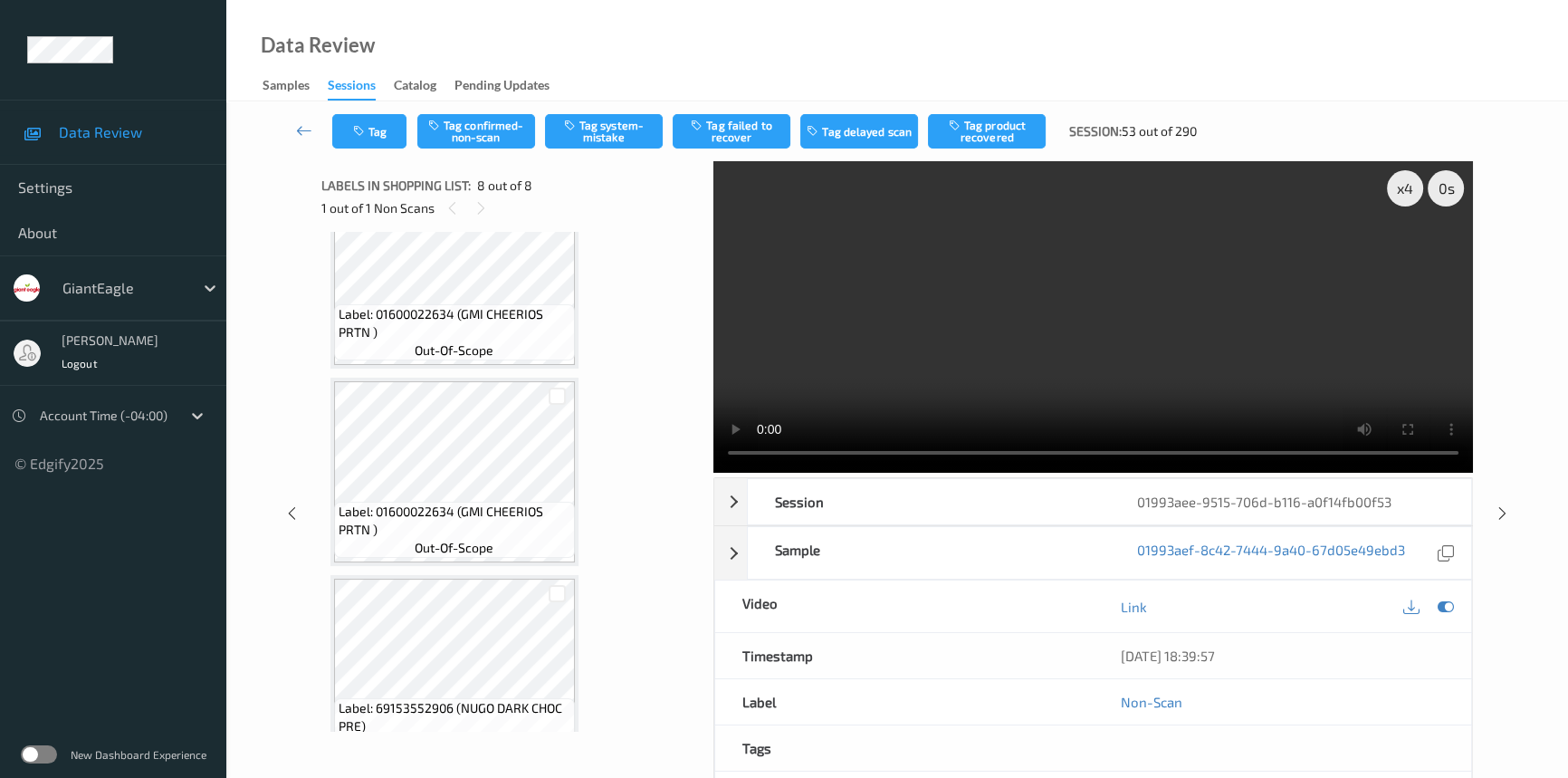
scroll to position [671, 0]
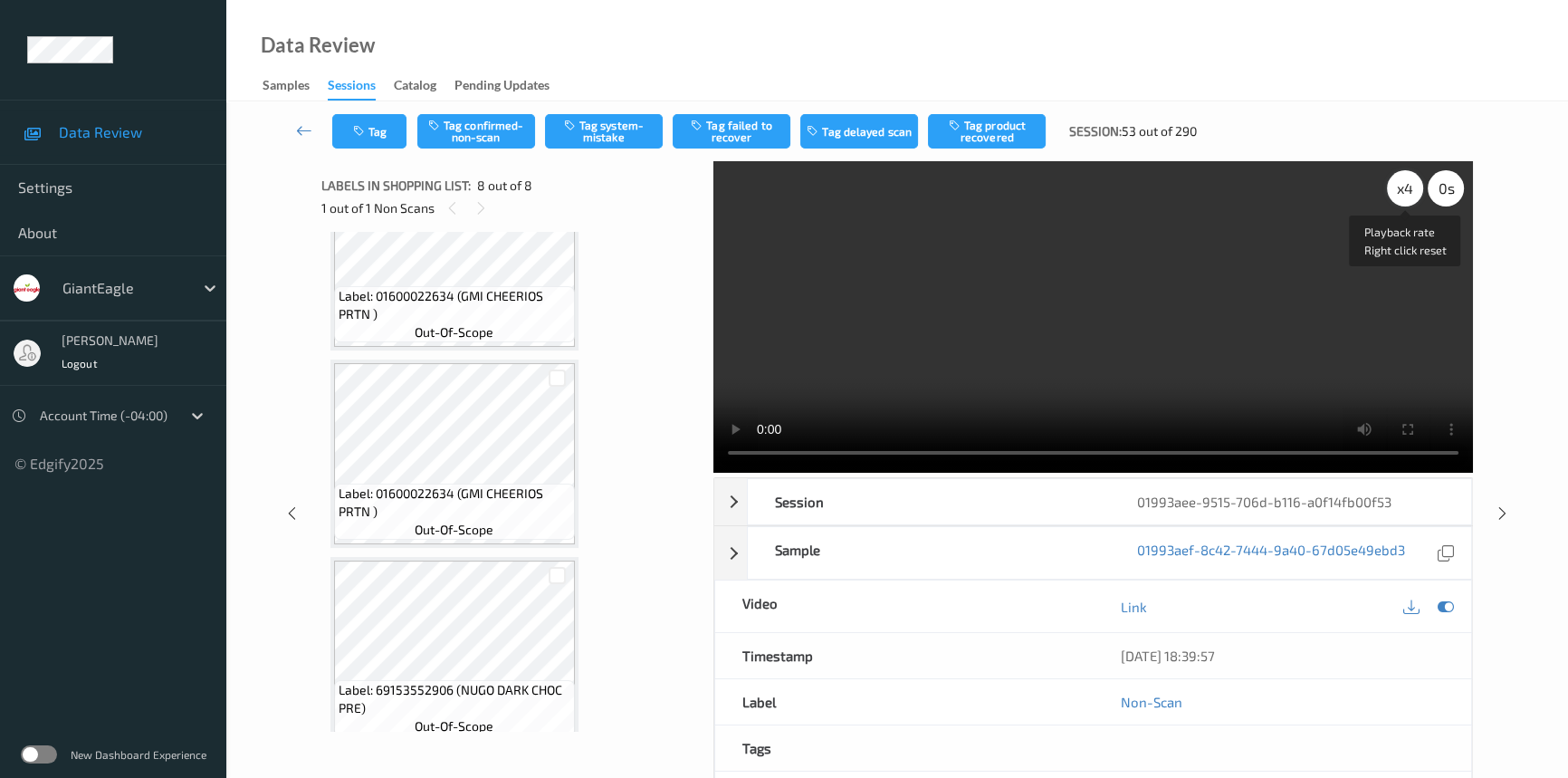
click at [1412, 185] on div "x 4" at bounding box center [1404, 188] width 37 height 37
click at [1412, 185] on div "x 8" at bounding box center [1404, 188] width 37 height 37
click at [1412, 189] on div "x 1" at bounding box center [1404, 188] width 37 height 37
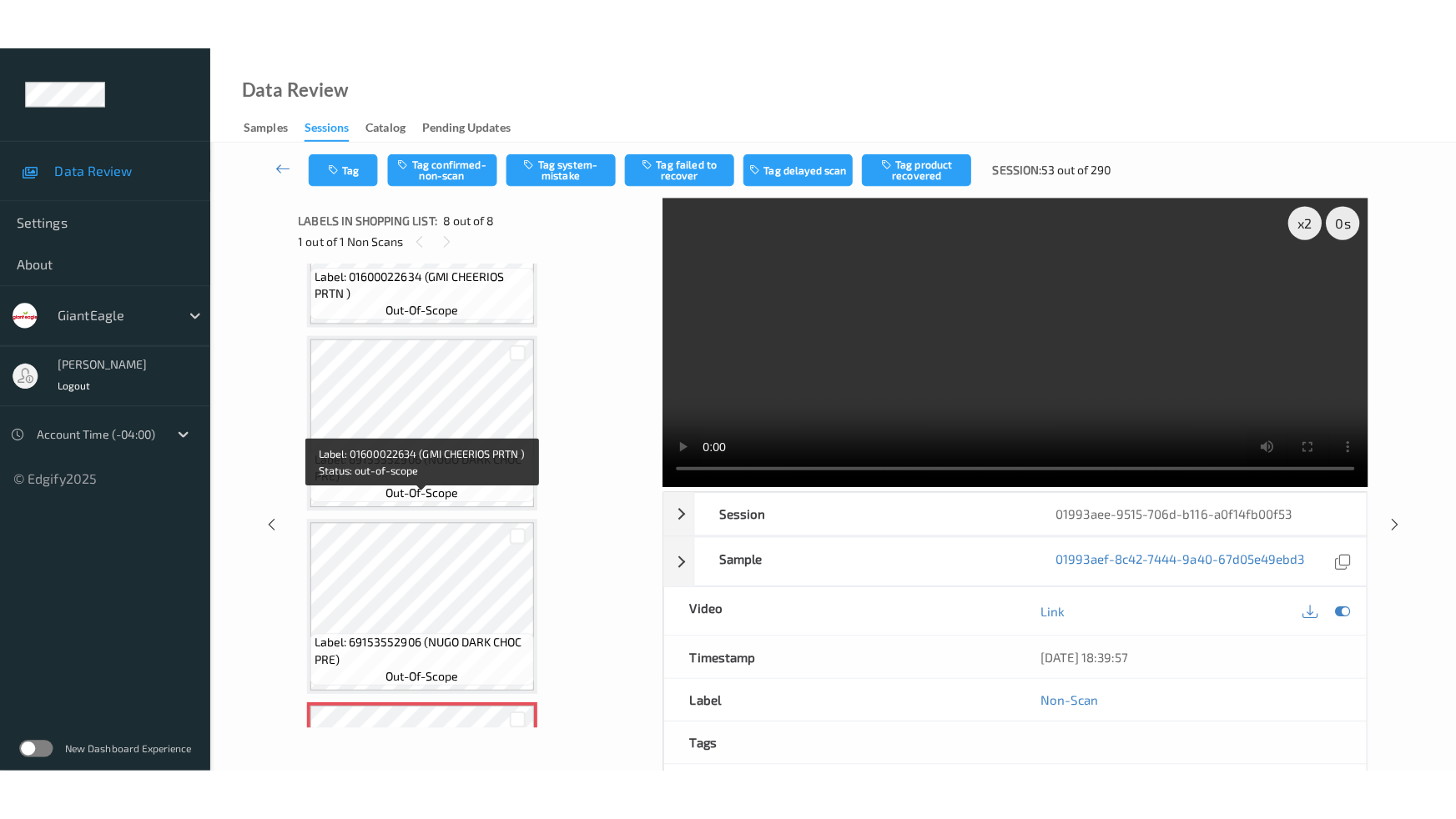
scroll to position [921, 0]
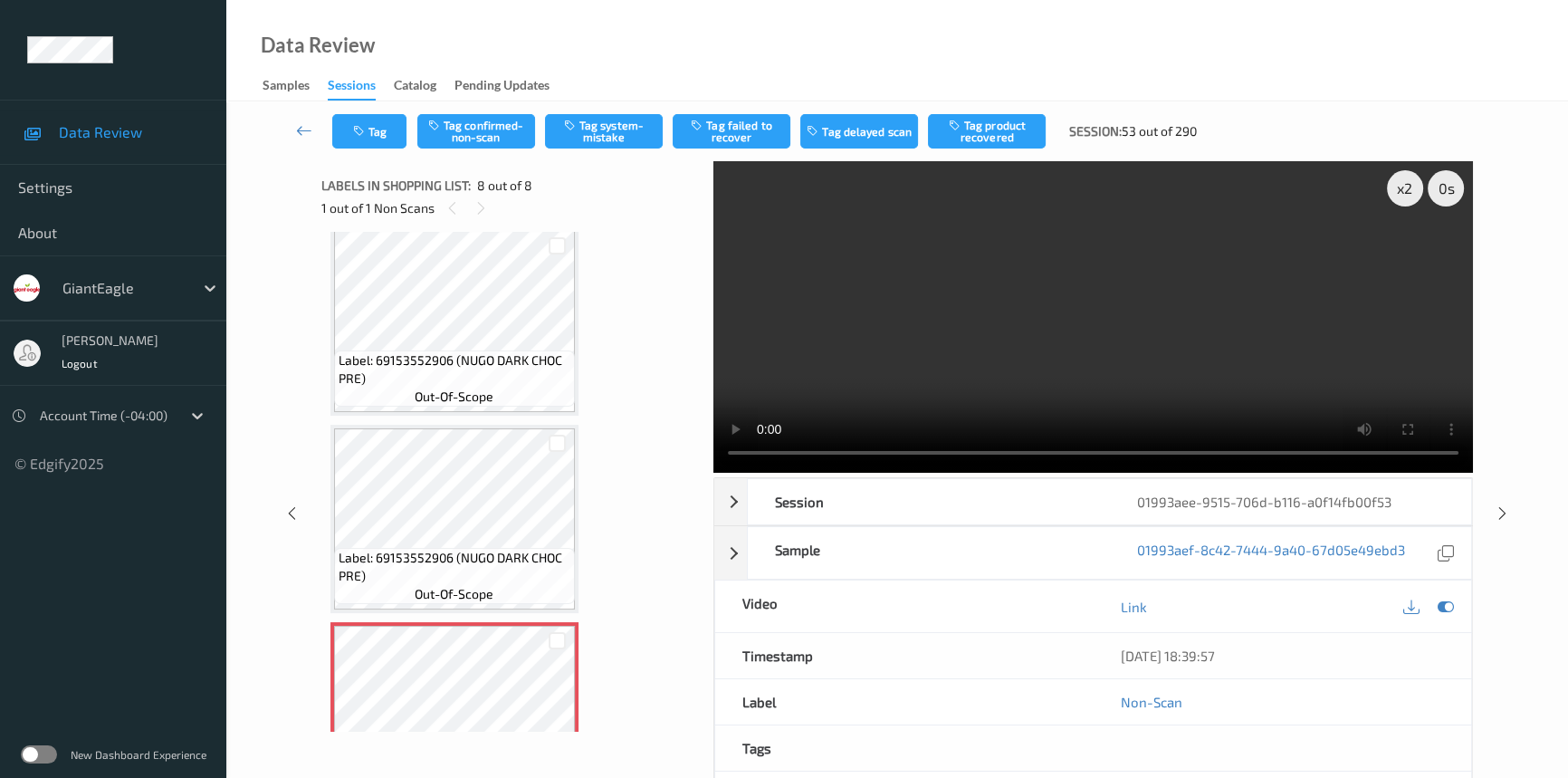
click at [847, 335] on video at bounding box center [1093, 317] width 759 height 311
click at [849, 335] on video at bounding box center [1093, 317] width 759 height 311
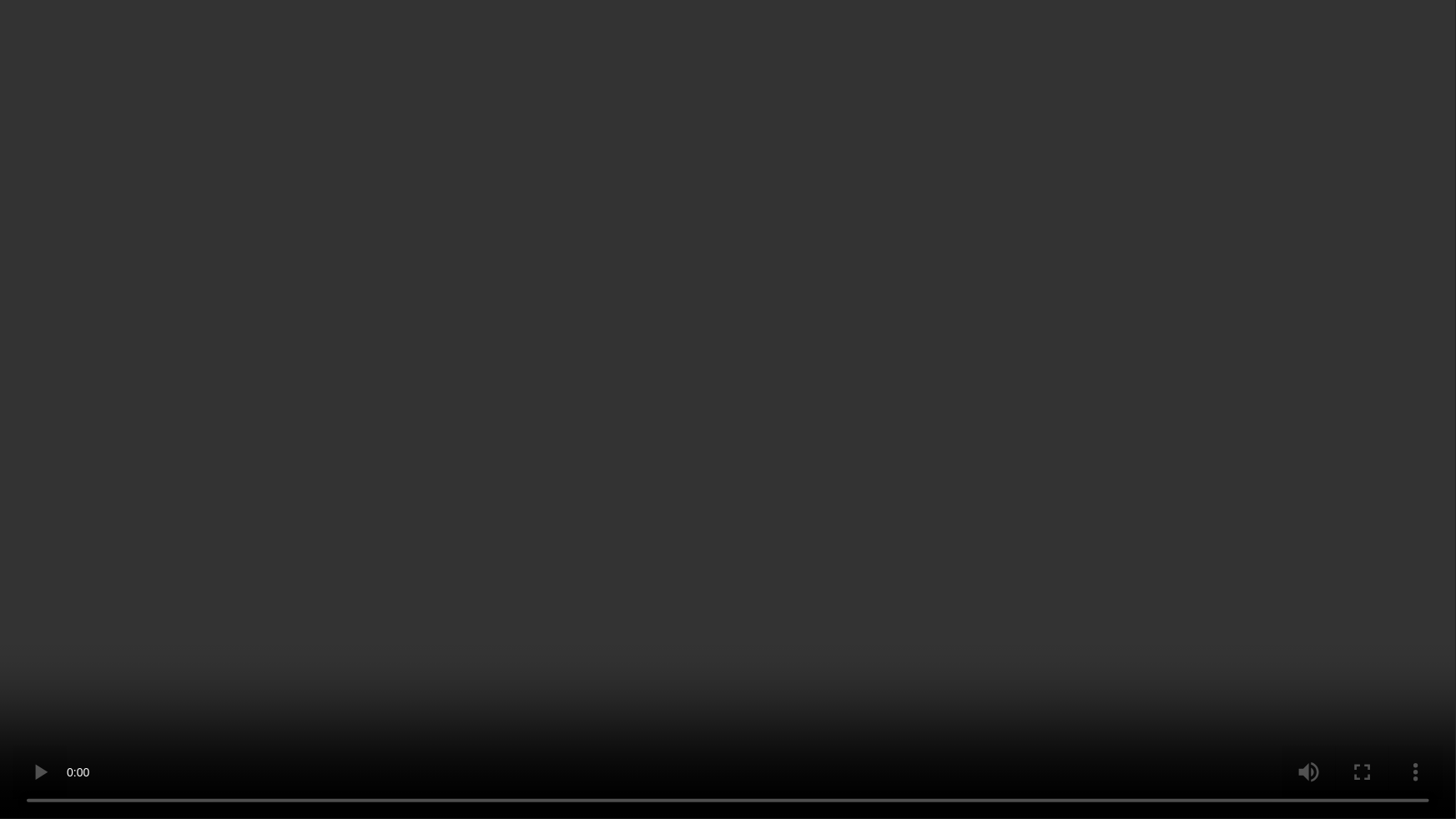
click at [1027, 500] on video at bounding box center [728, 409] width 1456 height 819
drag, startPoint x: 1058, startPoint y: 484, endPoint x: 1103, endPoint y: 487, distance: 45.1
click at [1060, 484] on video at bounding box center [728, 409] width 1456 height 819
click at [901, 487] on video at bounding box center [728, 409] width 1456 height 819
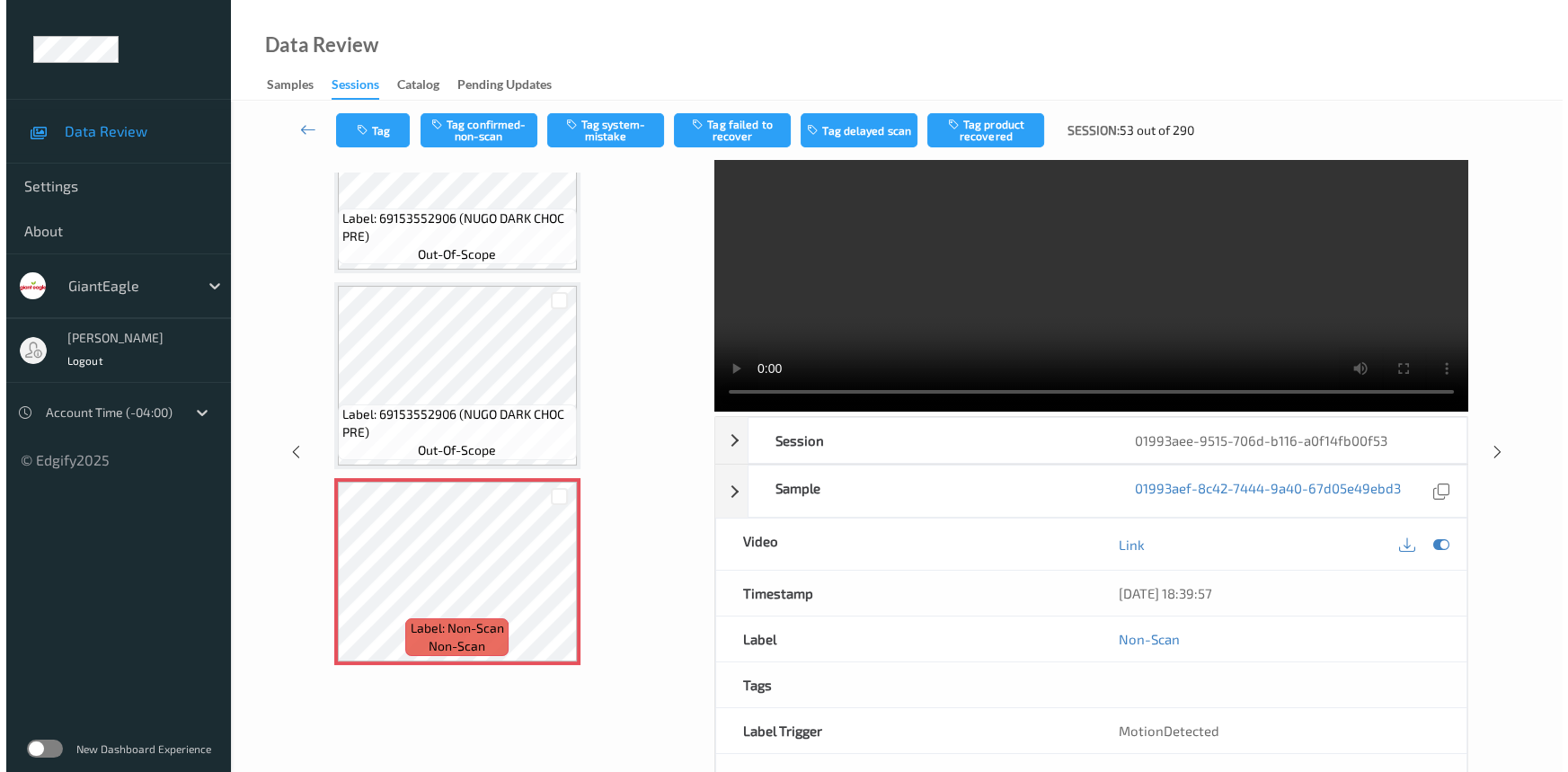
scroll to position [0, 0]
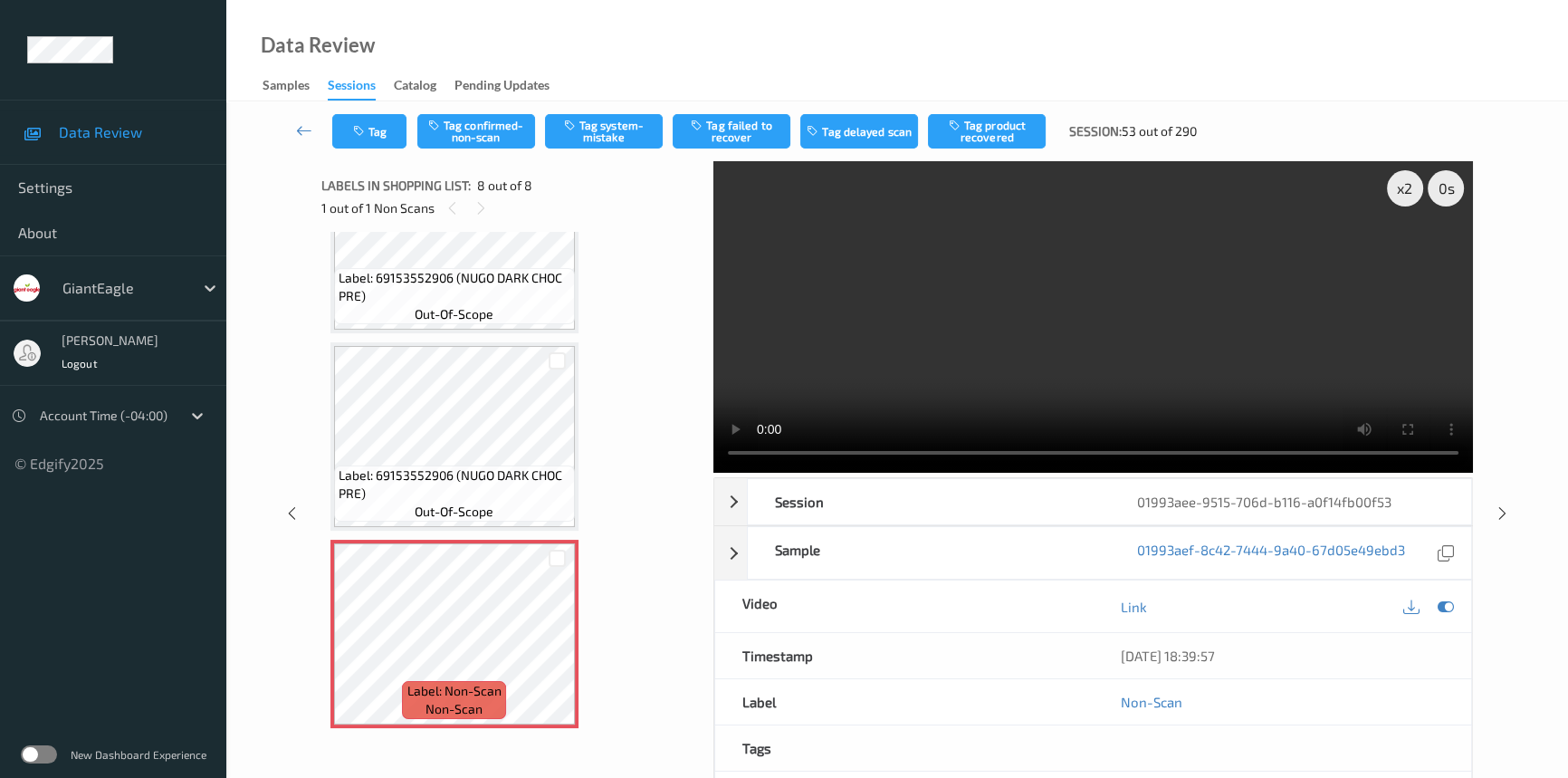
click at [873, 347] on video at bounding box center [1093, 317] width 759 height 311
click at [627, 133] on button "Tag system-mistake" at bounding box center [604, 131] width 118 height 35
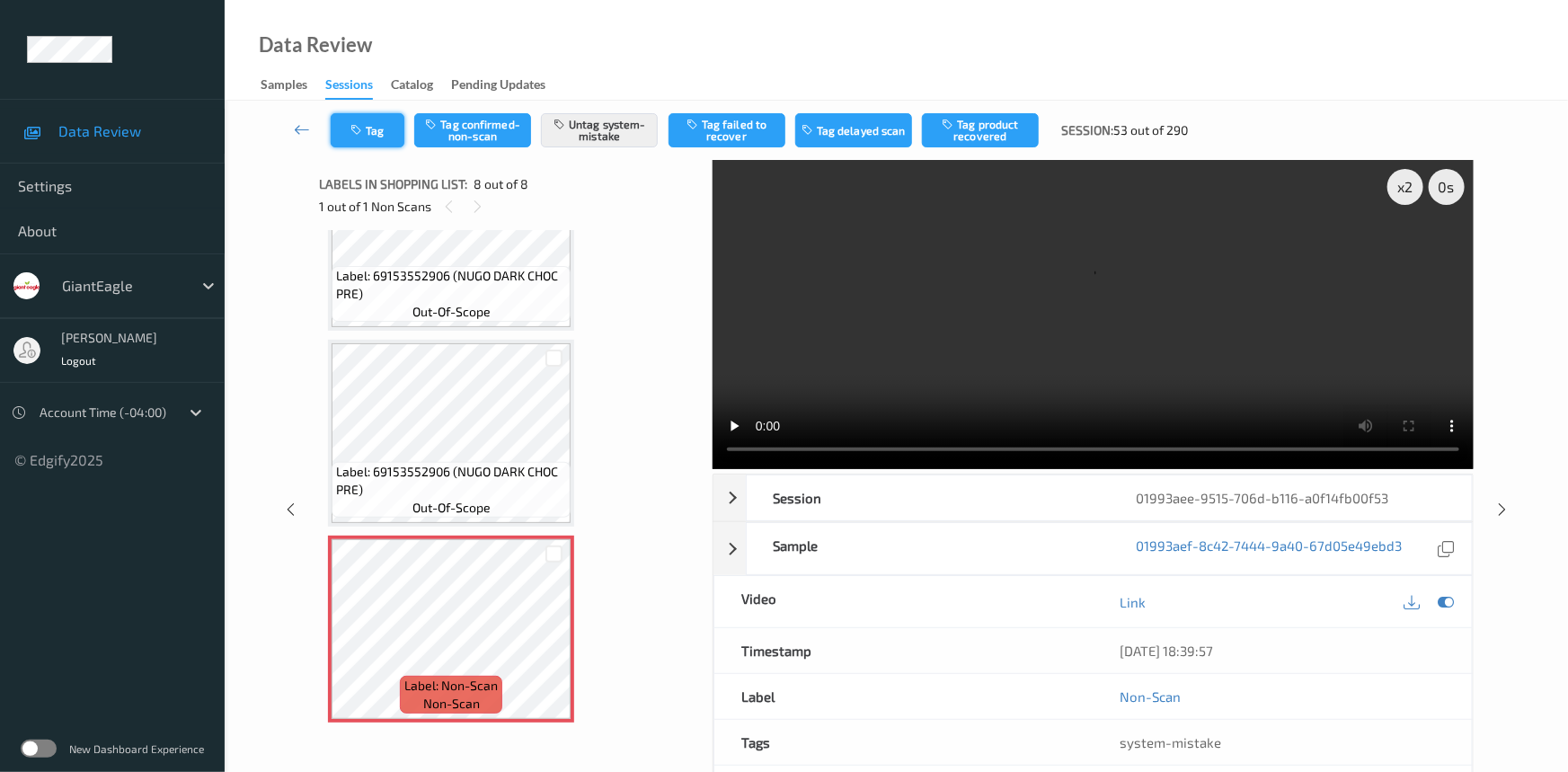
click at [381, 116] on div "Tag Tag confirmed-non-scan Untag system-mistake Tag failed to recover Tag delay…" at bounding box center [896, 130] width 1270 height 59
click at [383, 126] on button "Tag" at bounding box center [367, 130] width 74 height 34
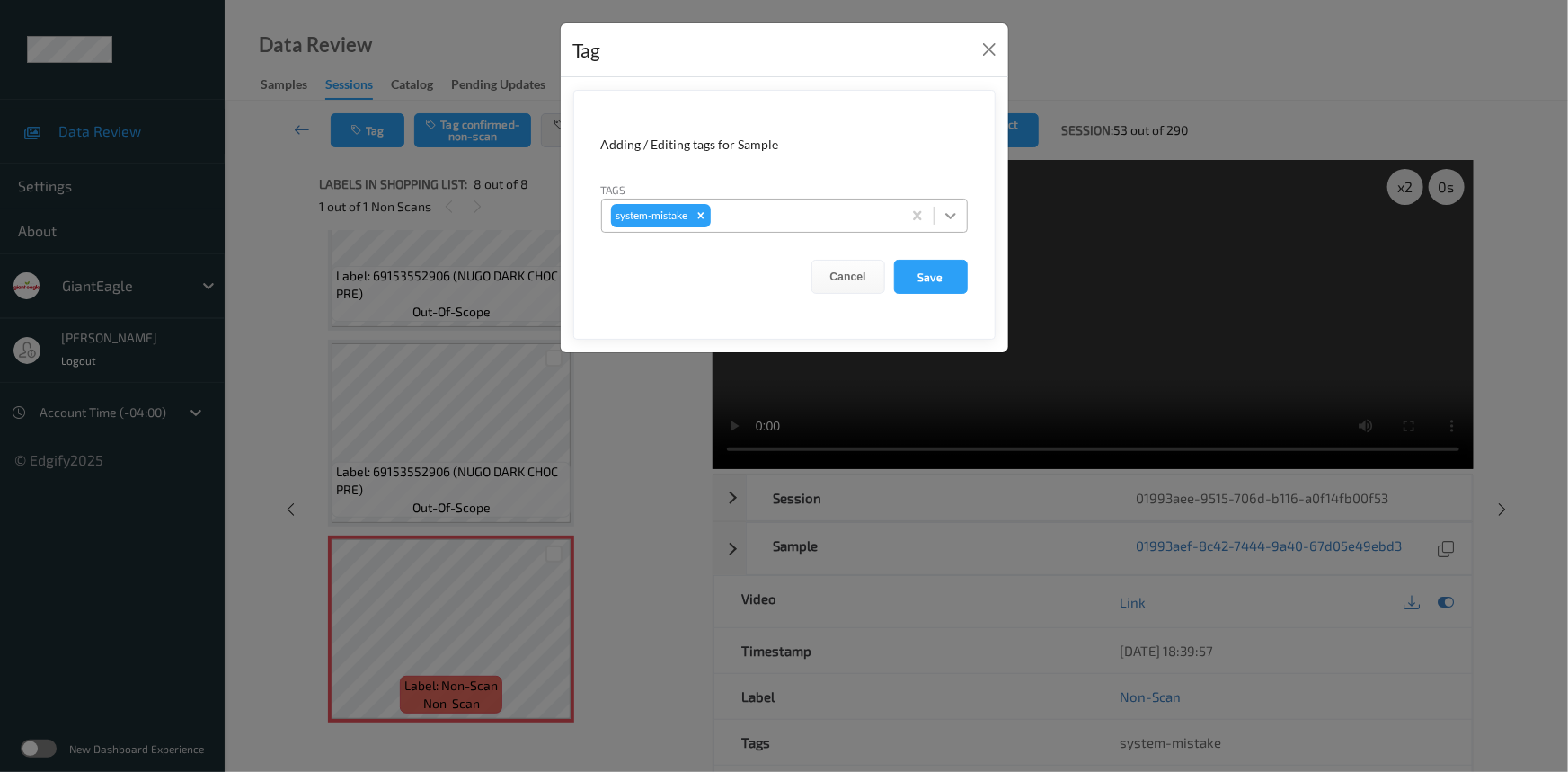
click at [949, 212] on icon at bounding box center [950, 215] width 18 height 18
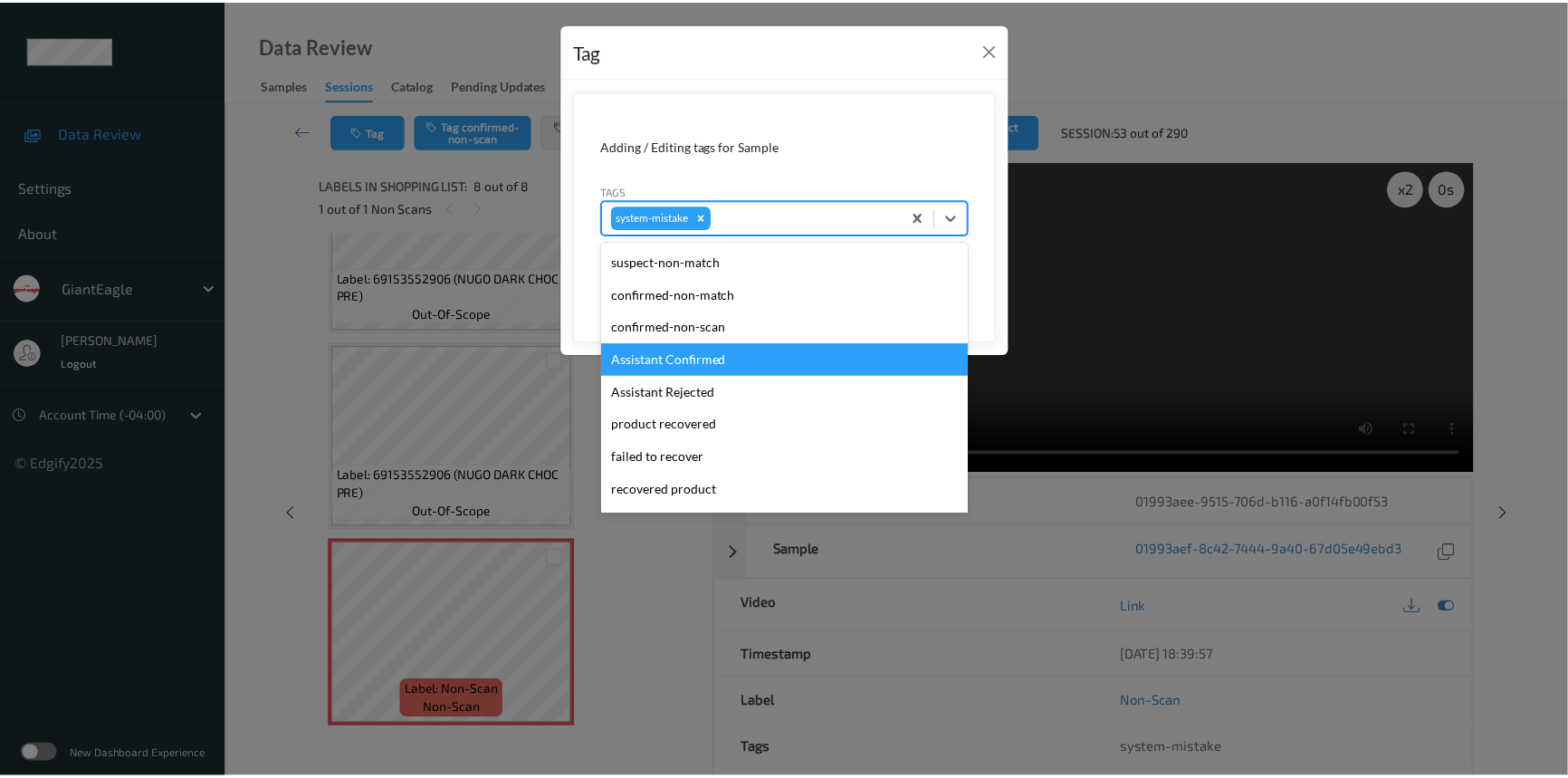
scroll to position [225, 0]
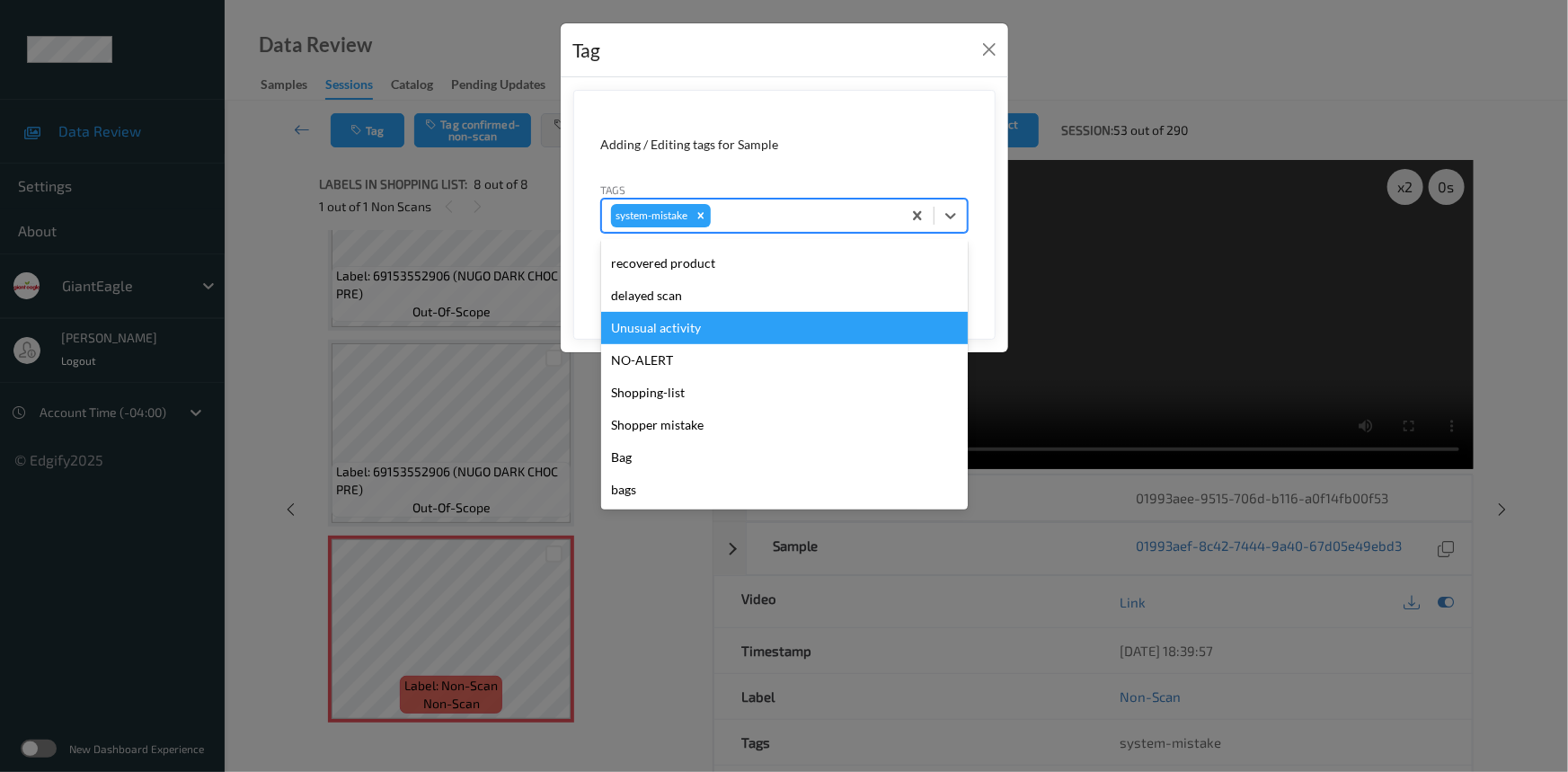
click at [647, 326] on div "Unusual activity" at bounding box center [784, 327] width 367 height 32
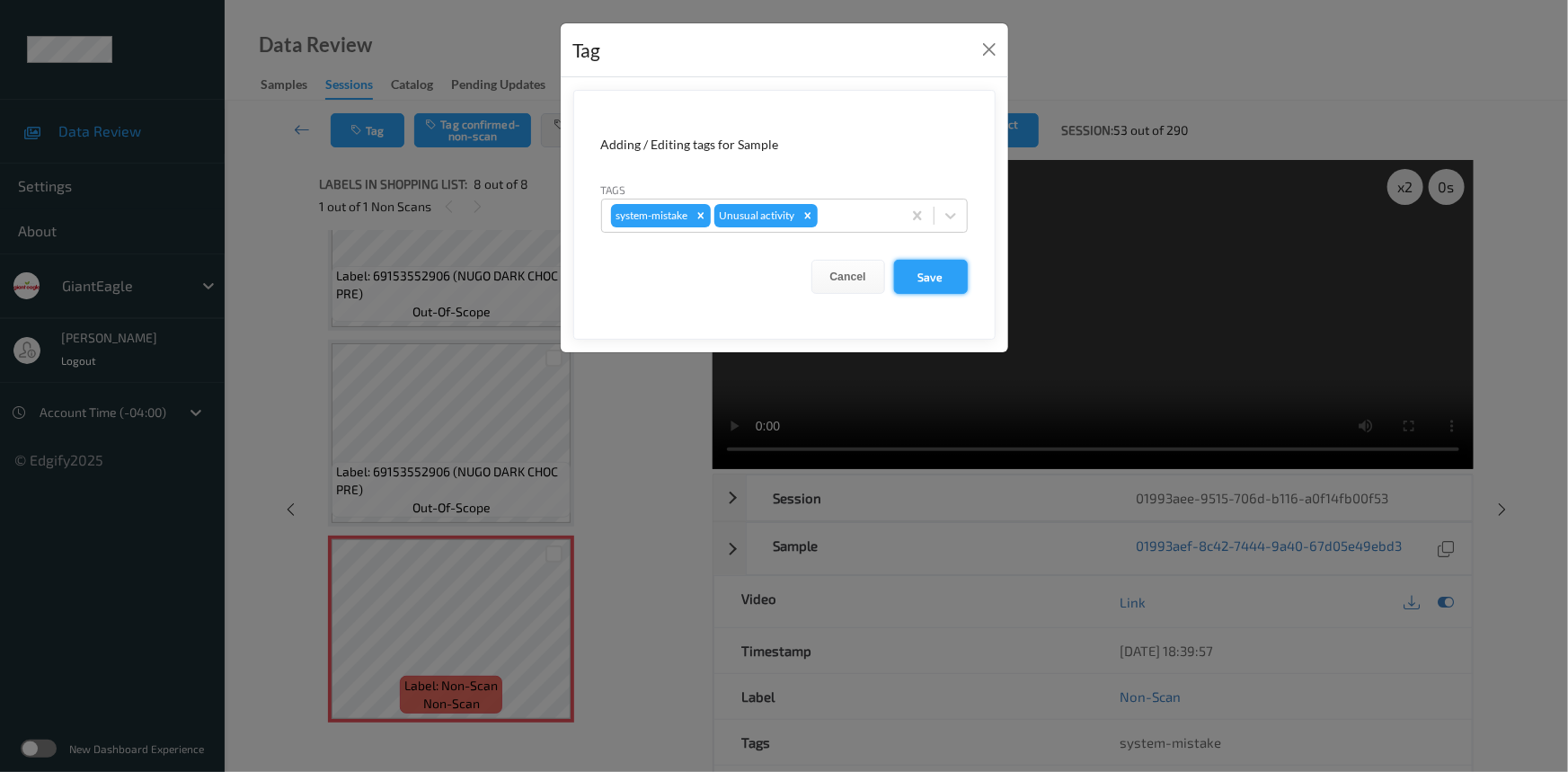
click at [943, 270] on button "Save" at bounding box center [931, 276] width 74 height 34
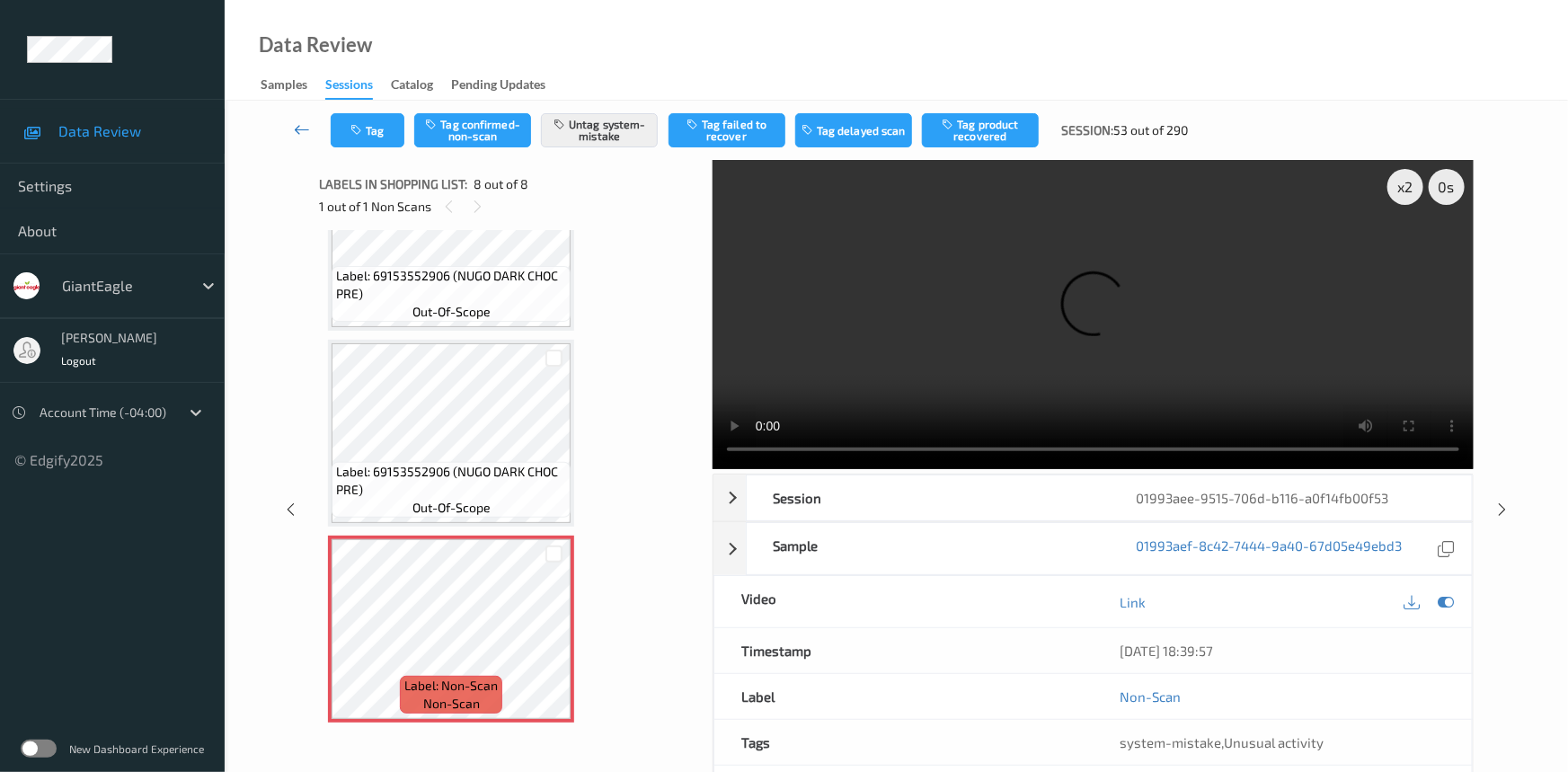
click at [297, 117] on link at bounding box center [303, 130] width 57 height 34
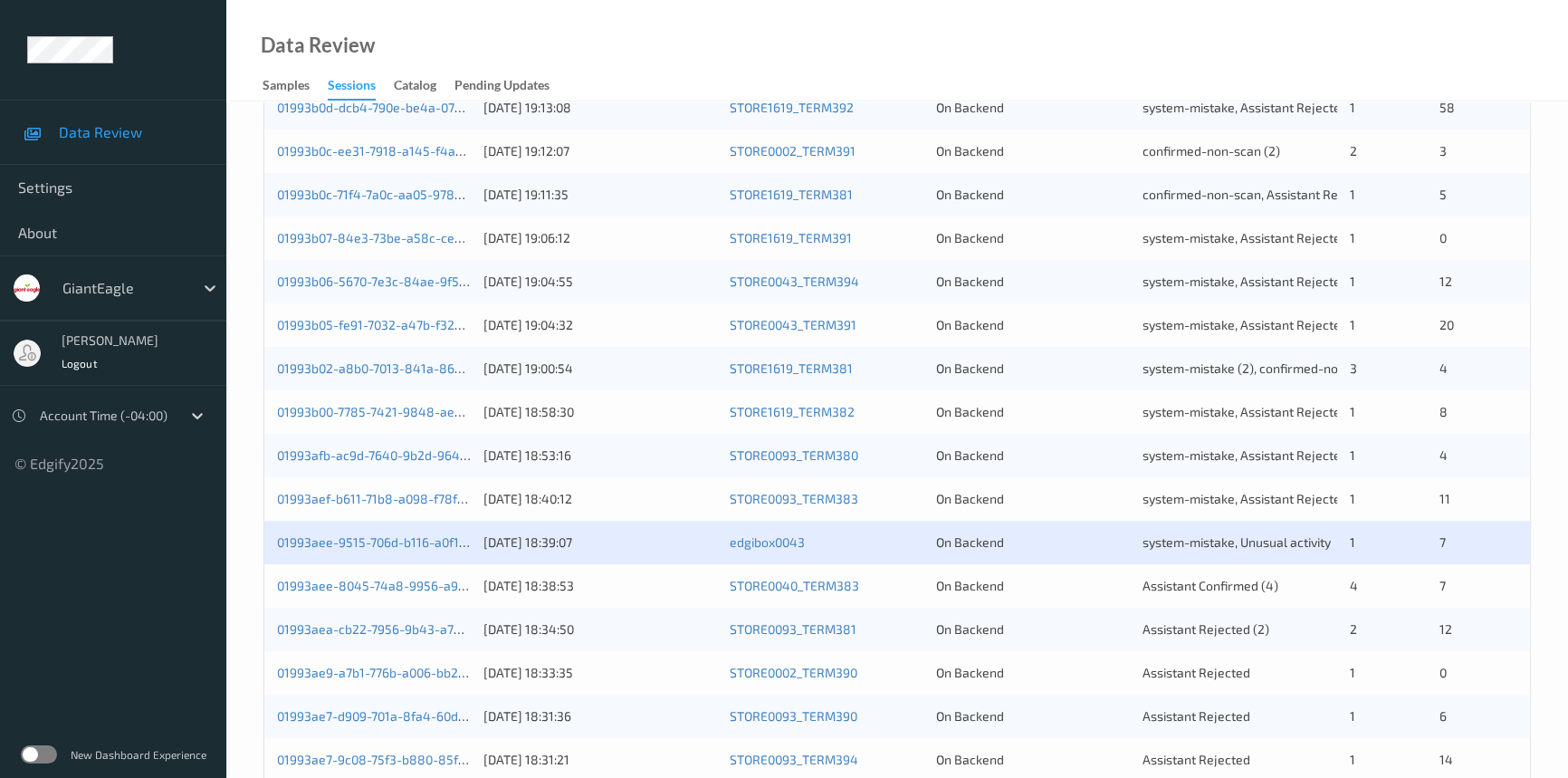
scroll to position [576, 0]
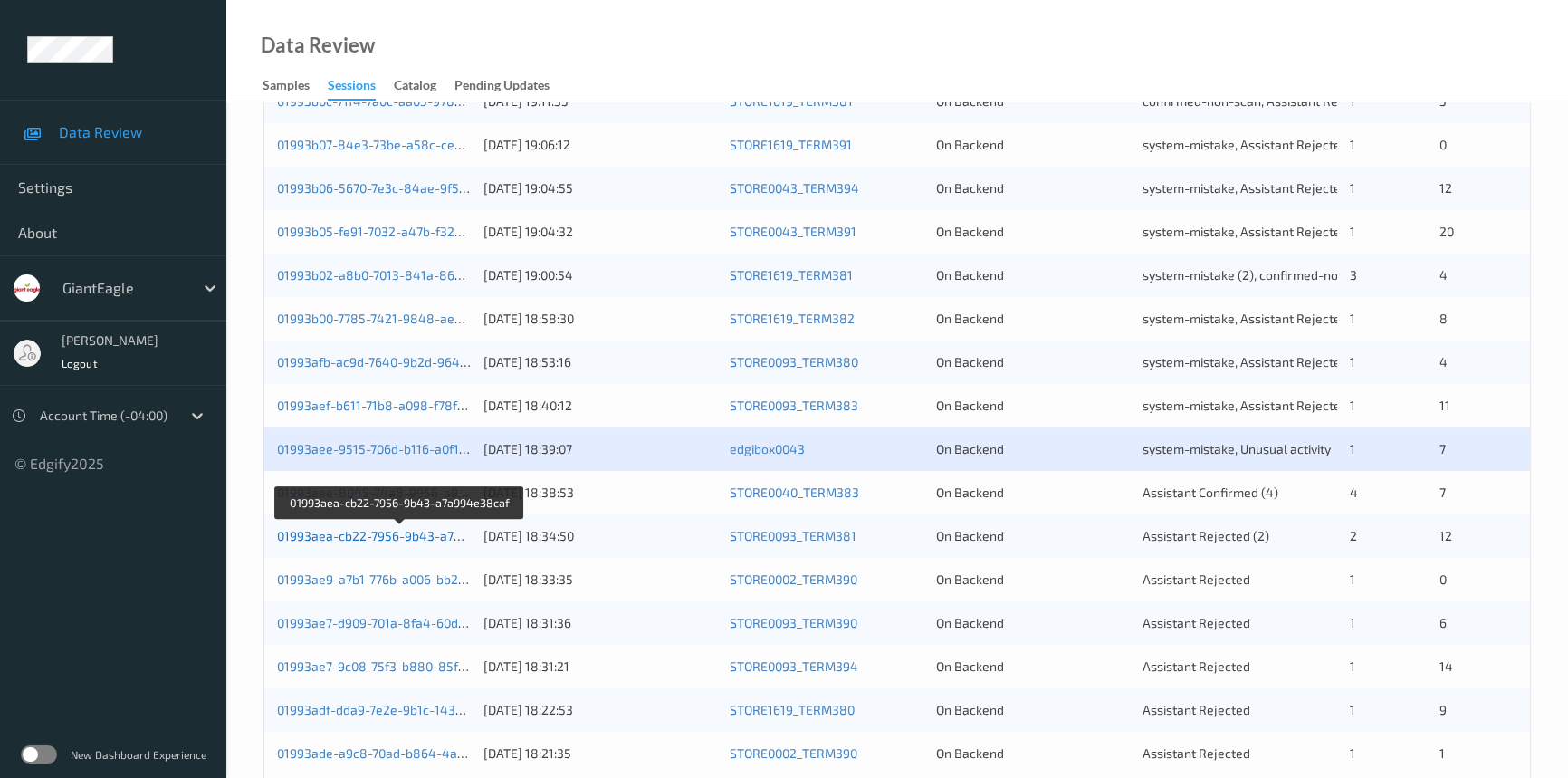
click at [340, 533] on link "01993aea-cb22-7956-9b43-a7a994e38caf" at bounding box center [400, 536] width 247 height 16
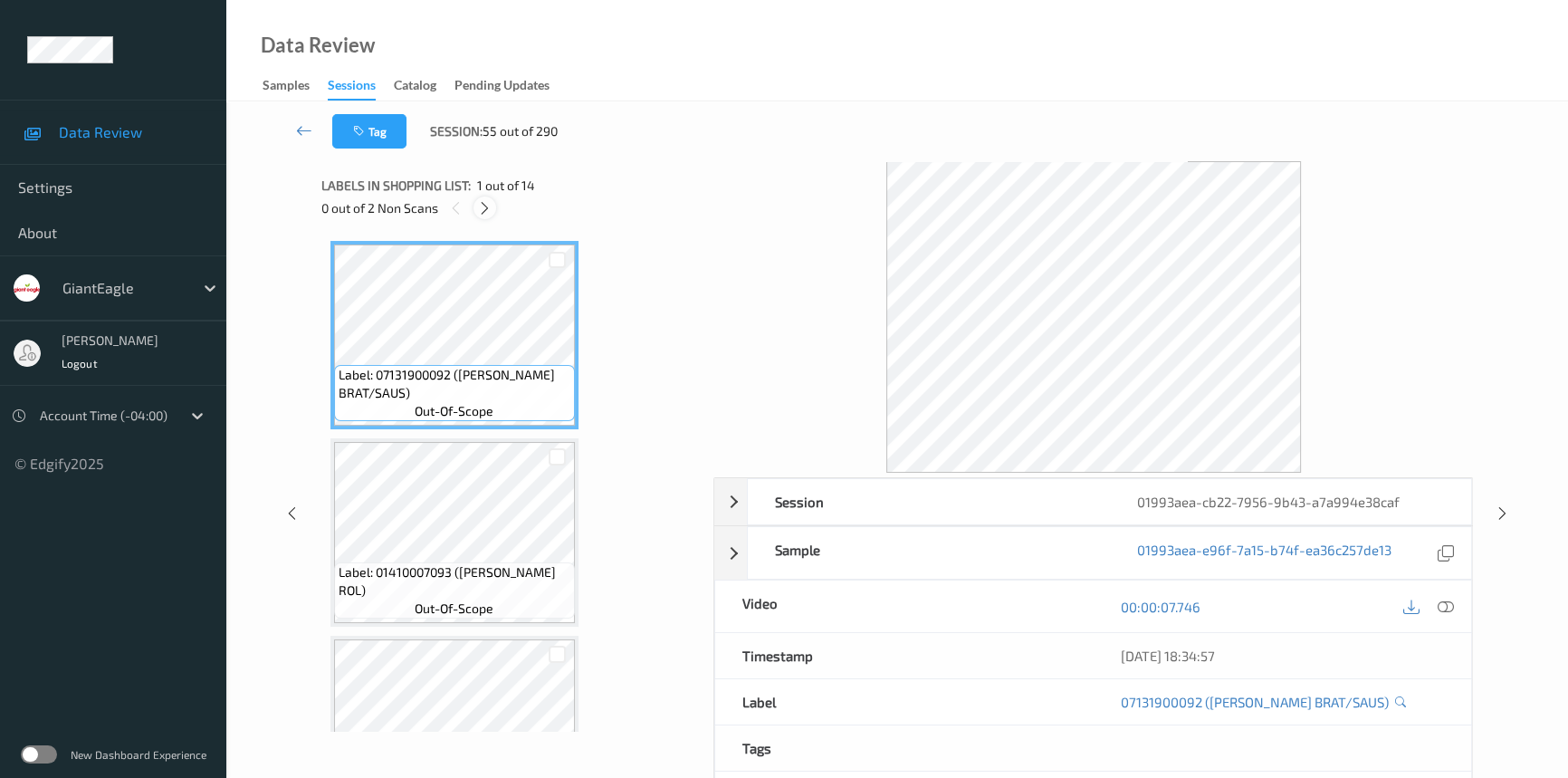
click at [484, 205] on icon at bounding box center [485, 208] width 16 height 16
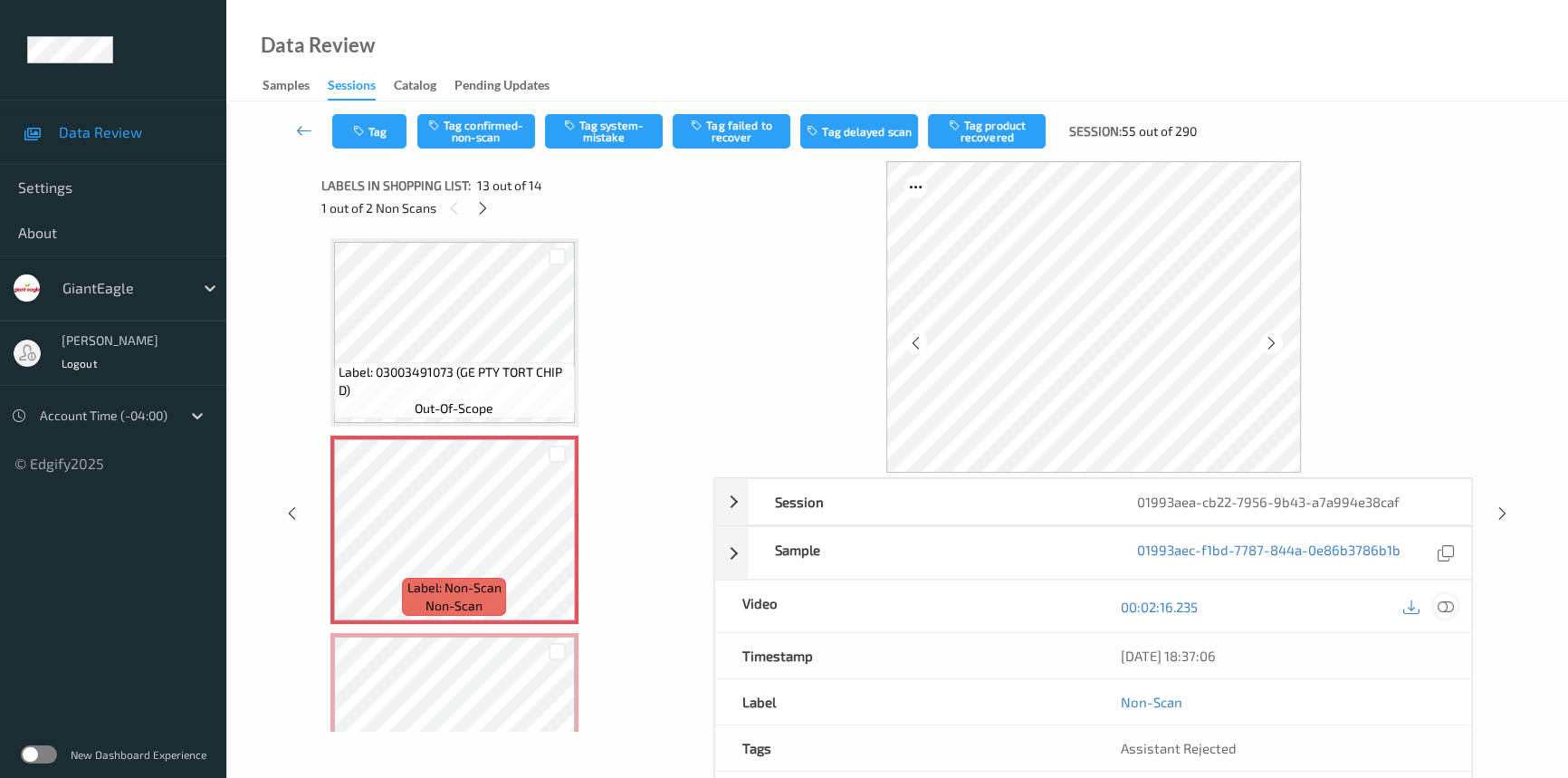
drag, startPoint x: 1448, startPoint y: 598, endPoint x: 1015, endPoint y: 302, distance: 524.5
click at [1448, 599] on icon at bounding box center [1446, 607] width 16 height 16
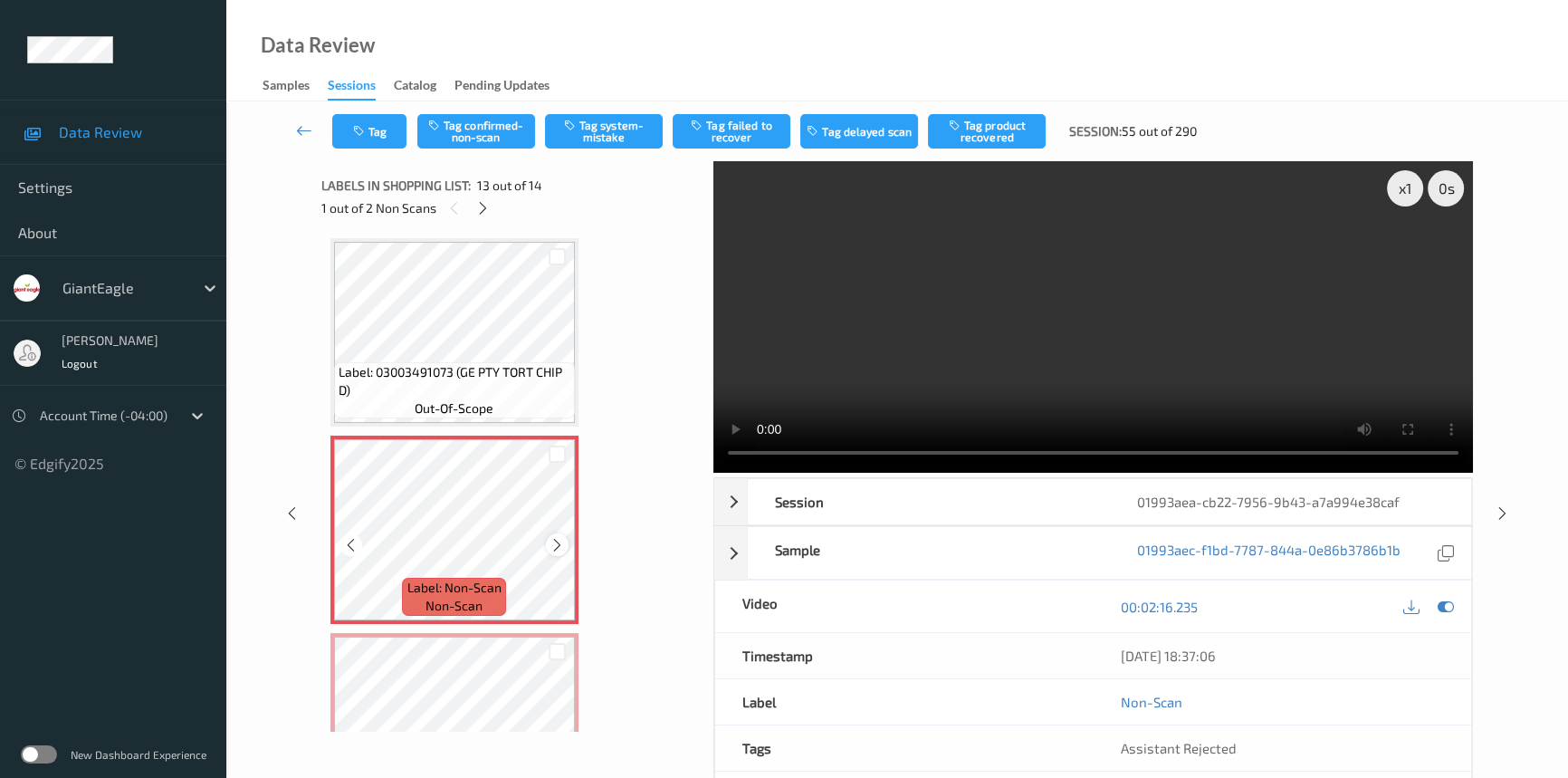
click at [549, 534] on div at bounding box center [557, 544] width 23 height 23
click at [549, 537] on icon at bounding box center [557, 545] width 16 height 16
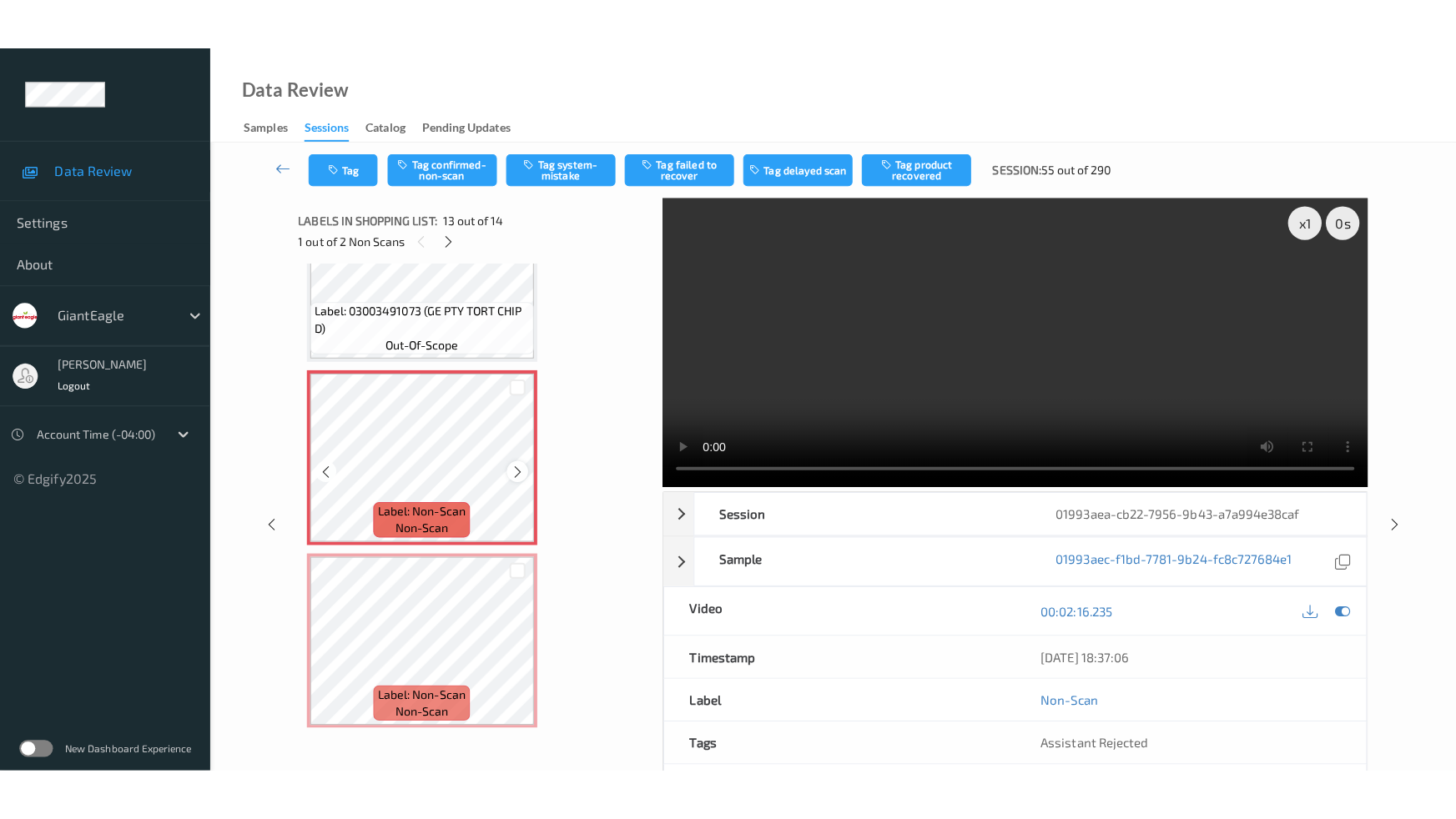
scroll to position [2085, 0]
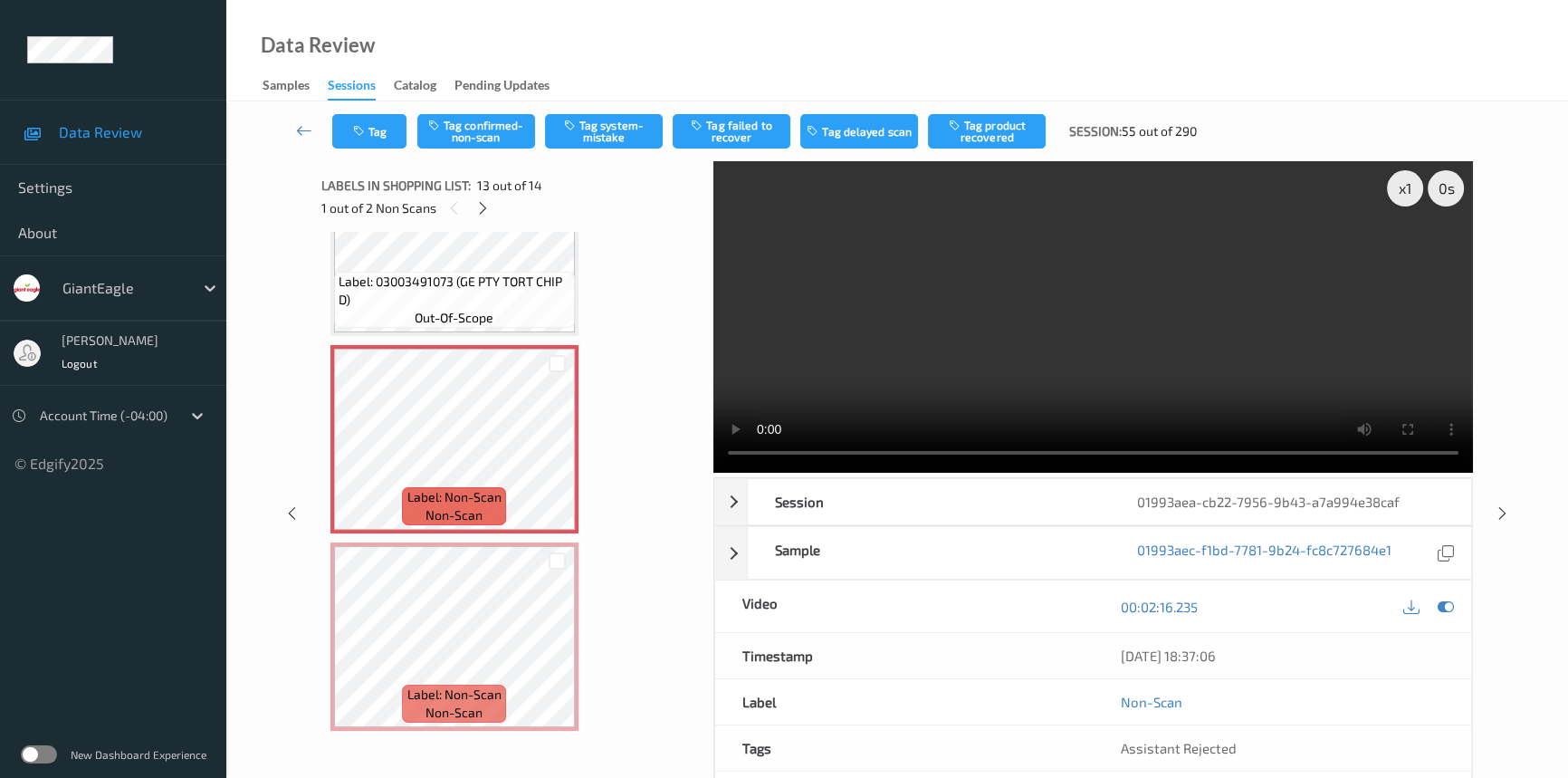
click at [900, 335] on video at bounding box center [1093, 317] width 759 height 311
click at [1416, 184] on div "x 1" at bounding box center [1404, 188] width 37 height 37
drag, startPoint x: 1278, startPoint y: 385, endPoint x: 1291, endPoint y: 386, distance: 13.0
click at [1280, 385] on video at bounding box center [1093, 317] width 759 height 311
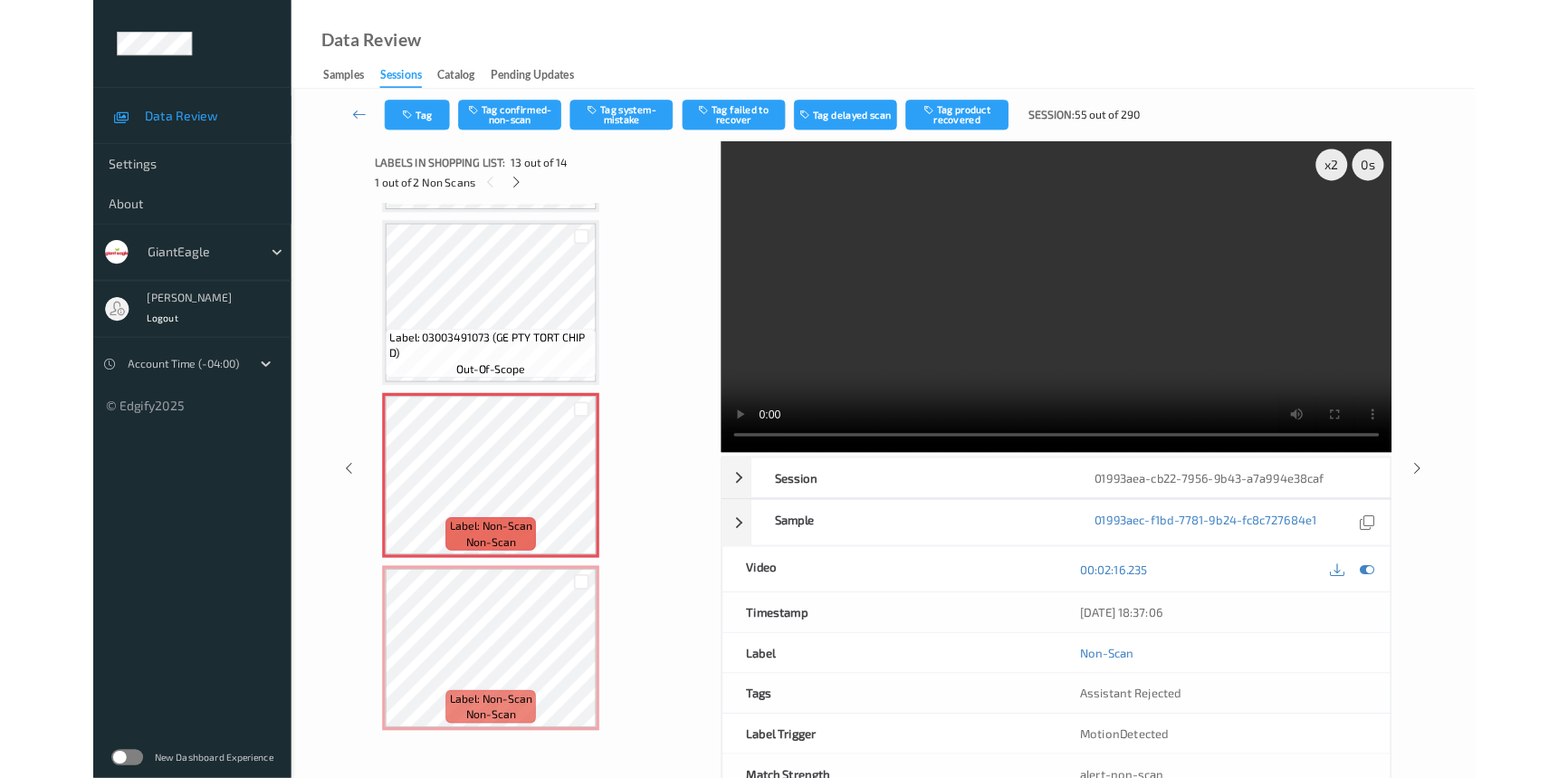
scroll to position [2152, 0]
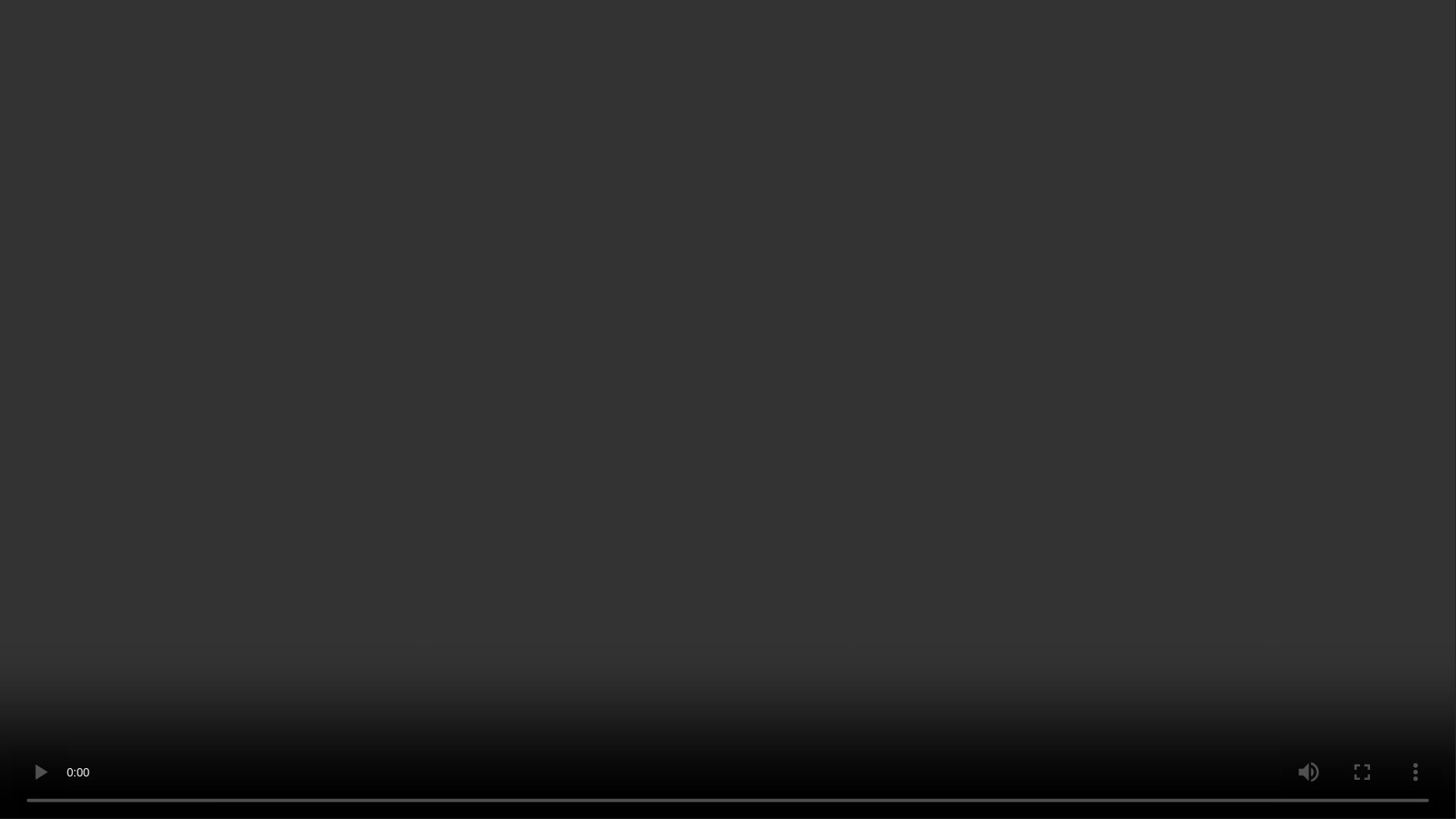
click at [1116, 480] on video at bounding box center [728, 409] width 1456 height 819
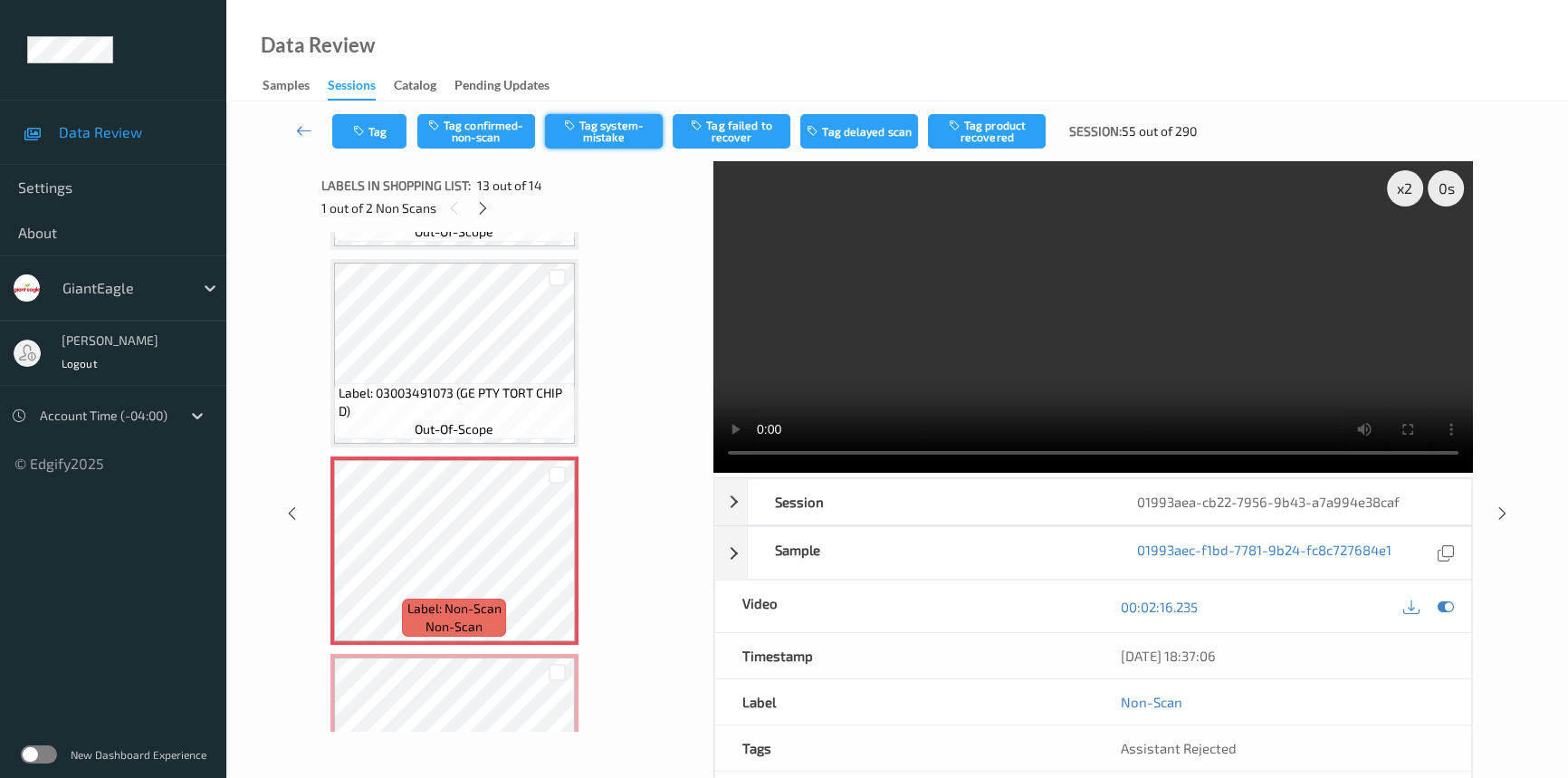
click at [610, 135] on button "Tag system-mistake" at bounding box center [604, 131] width 118 height 35
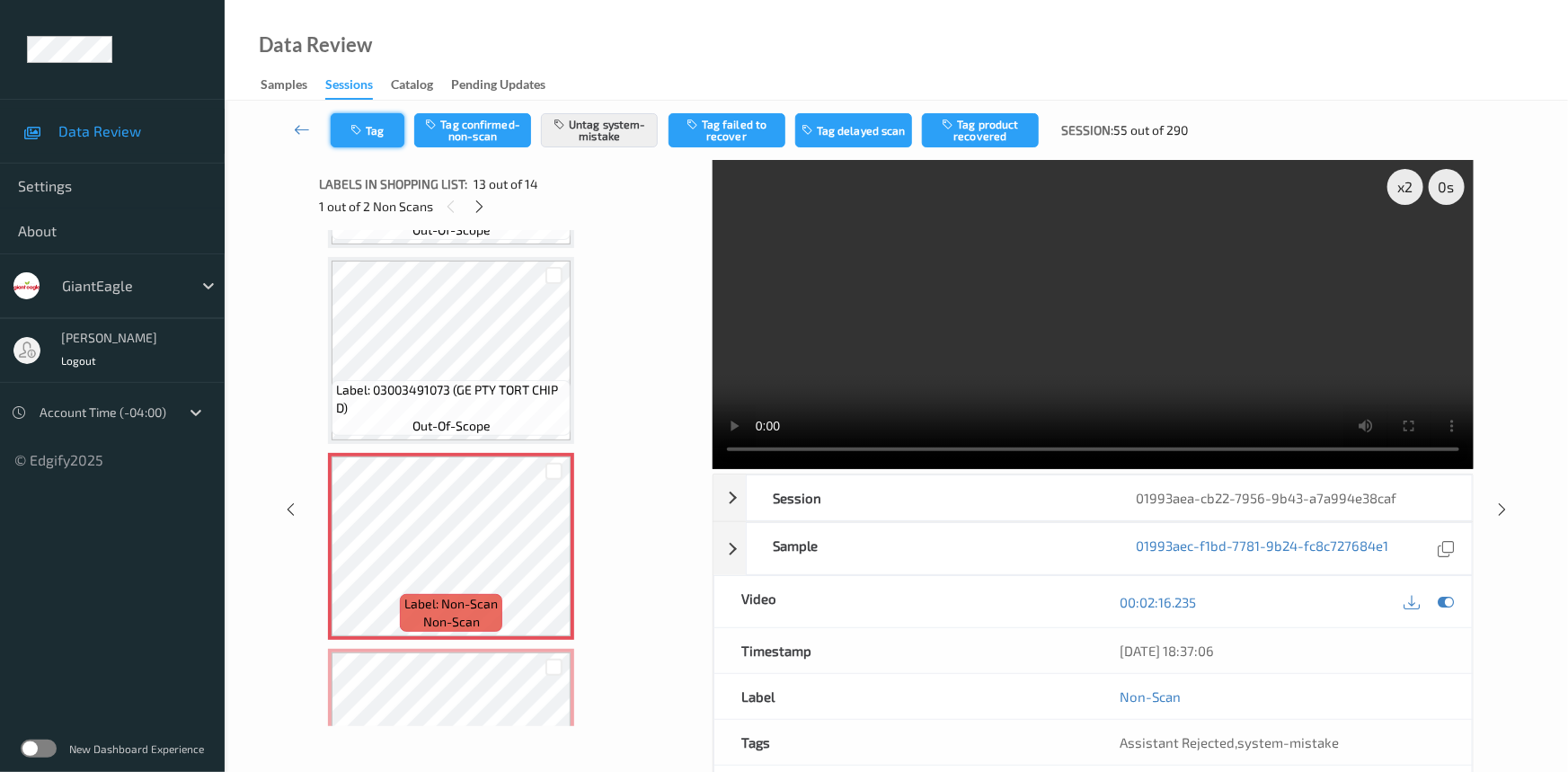
click at [367, 123] on button "Tag" at bounding box center [367, 130] width 74 height 34
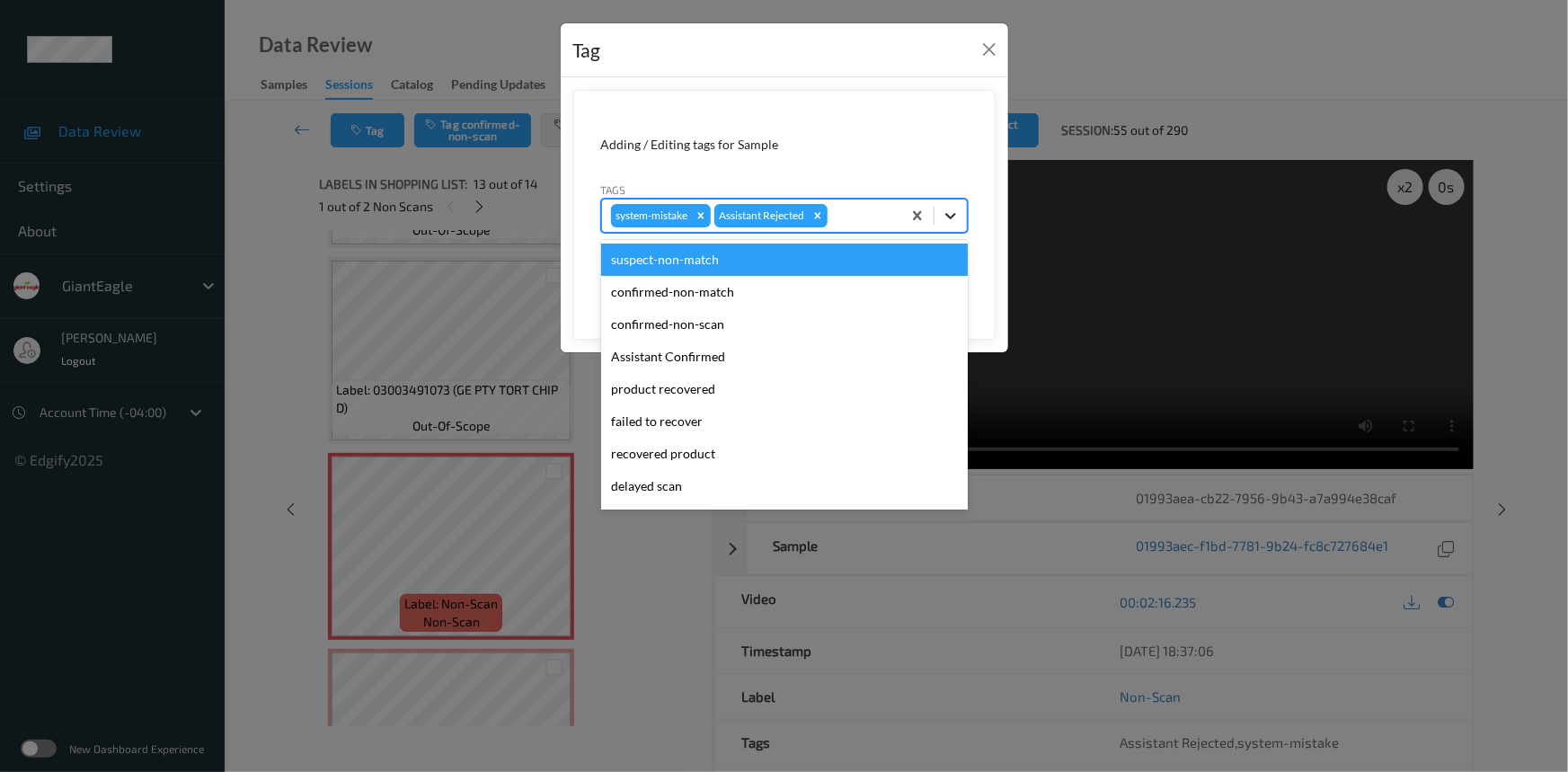
click at [961, 215] on div at bounding box center [950, 215] width 32 height 32
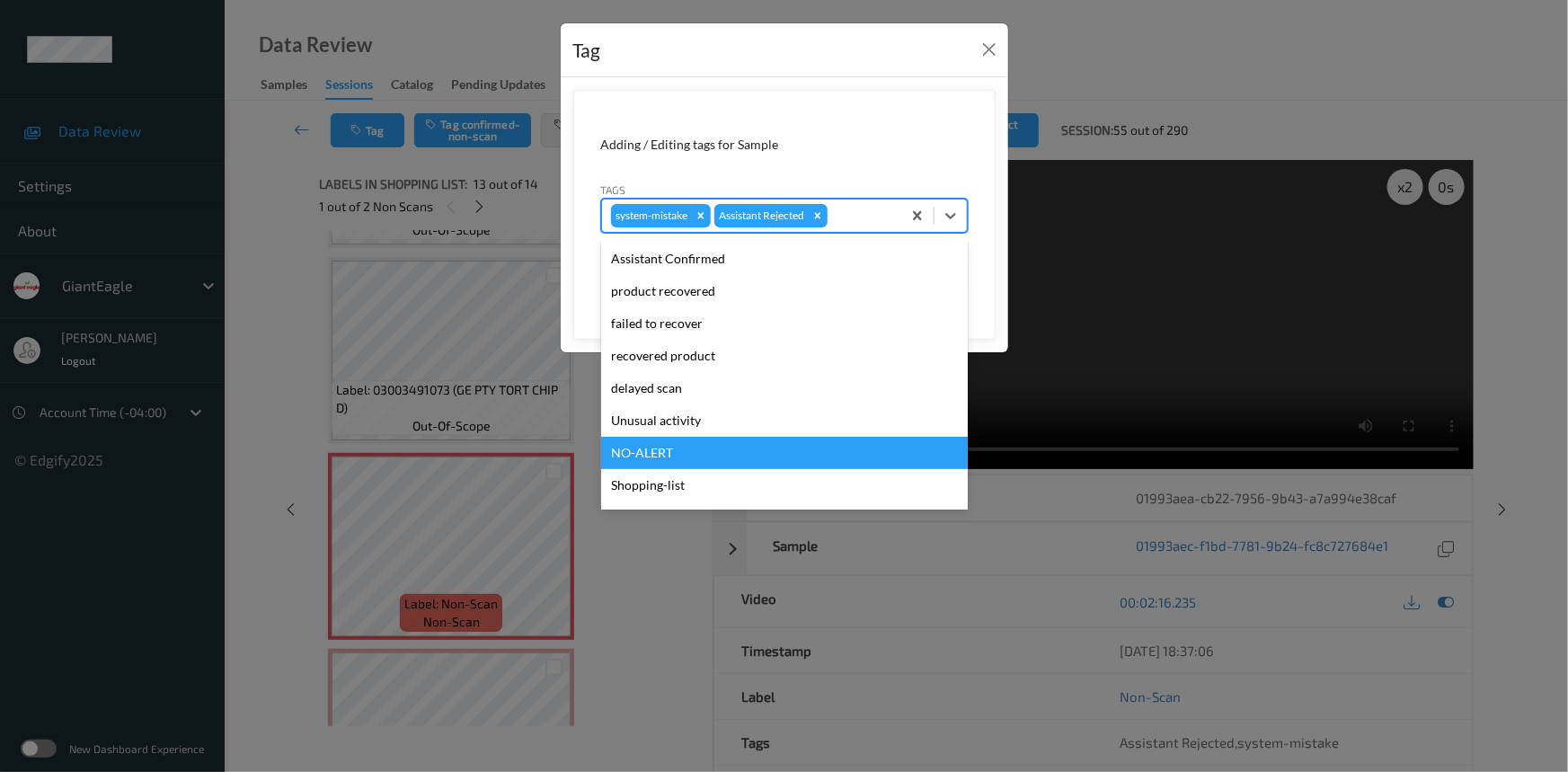
scroll to position [190, 0]
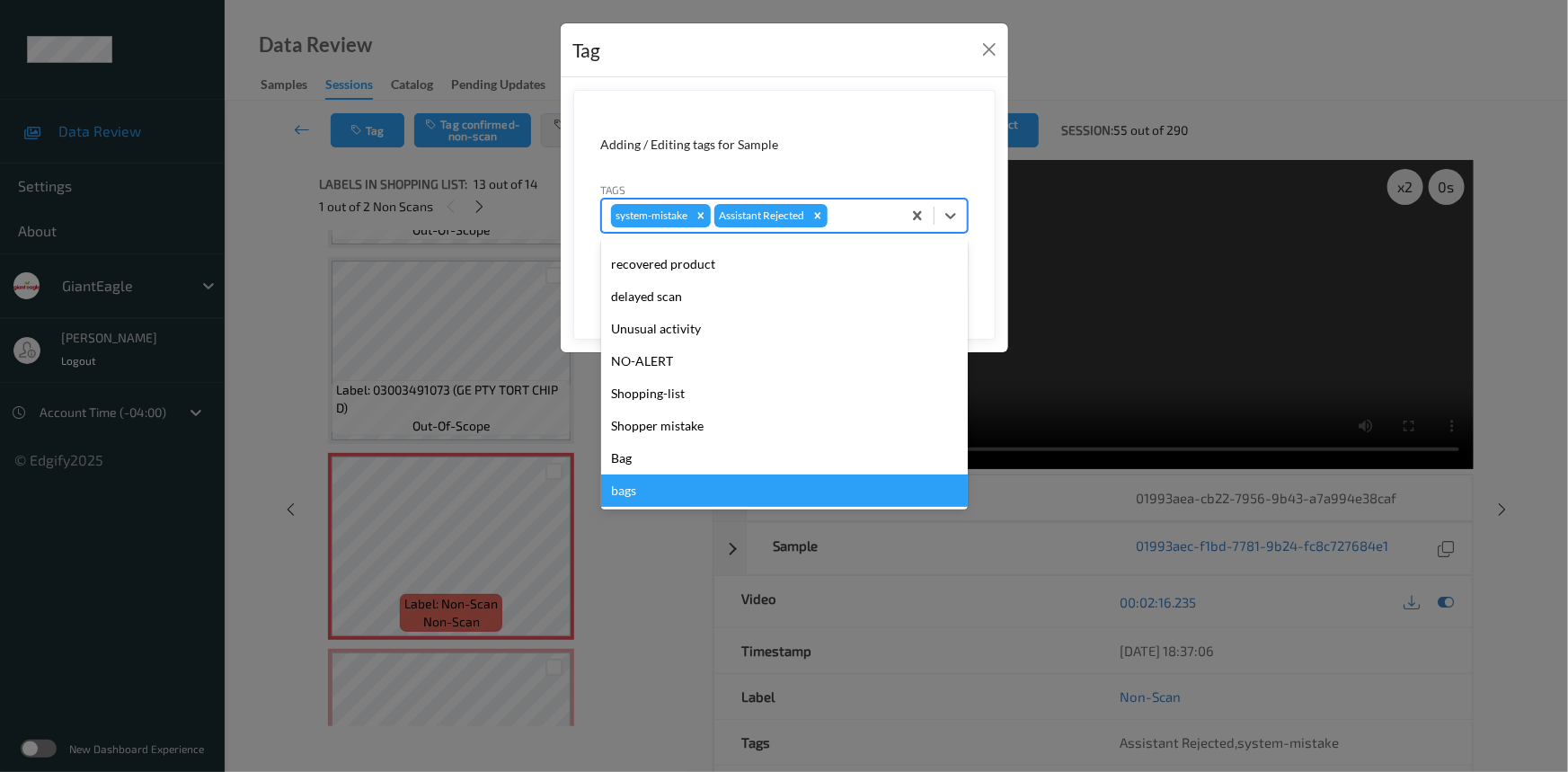
click at [638, 487] on div "bags" at bounding box center [784, 490] width 367 height 32
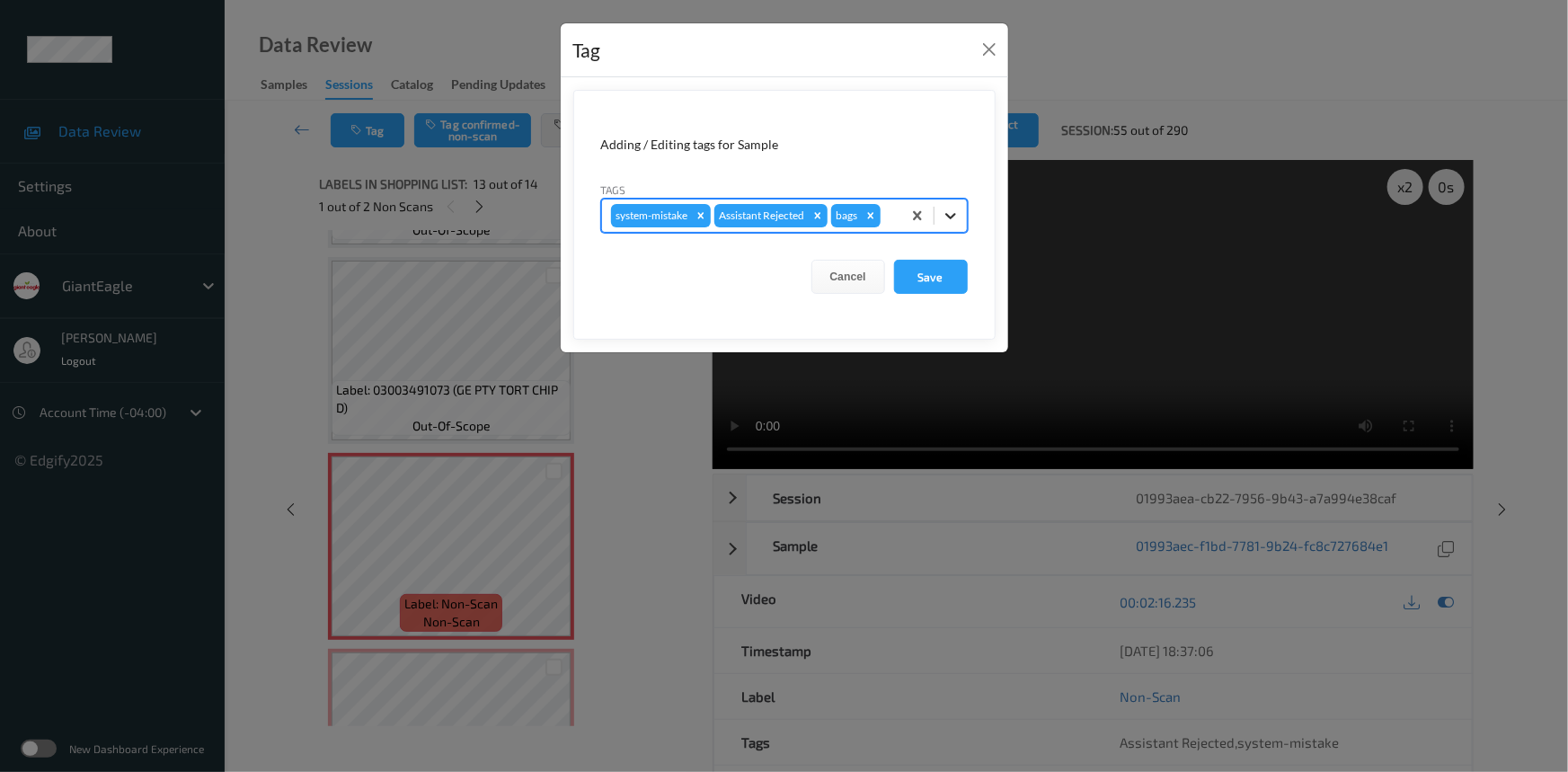
click at [955, 212] on icon at bounding box center [950, 215] width 18 height 18
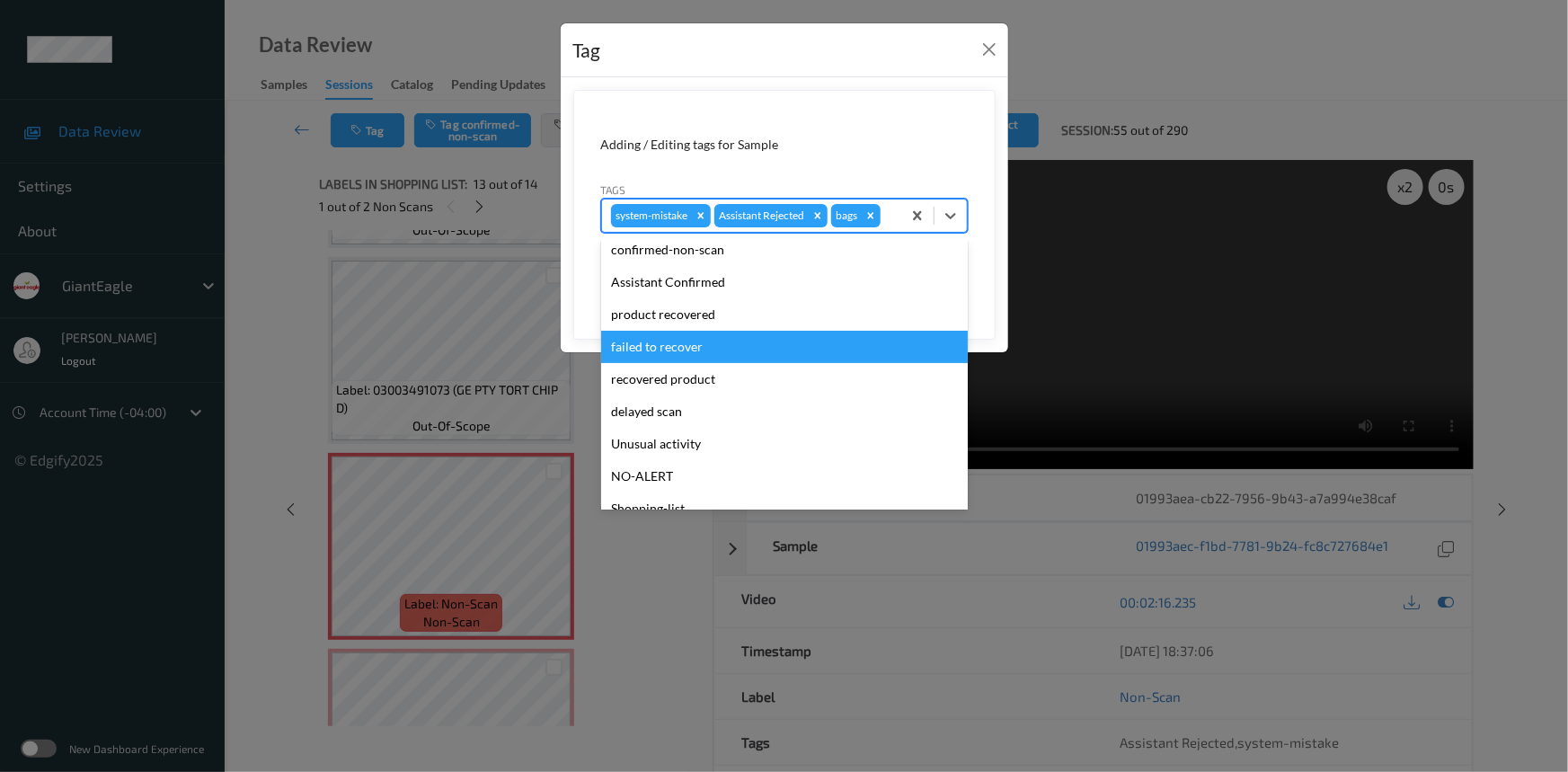
scroll to position [158, 0]
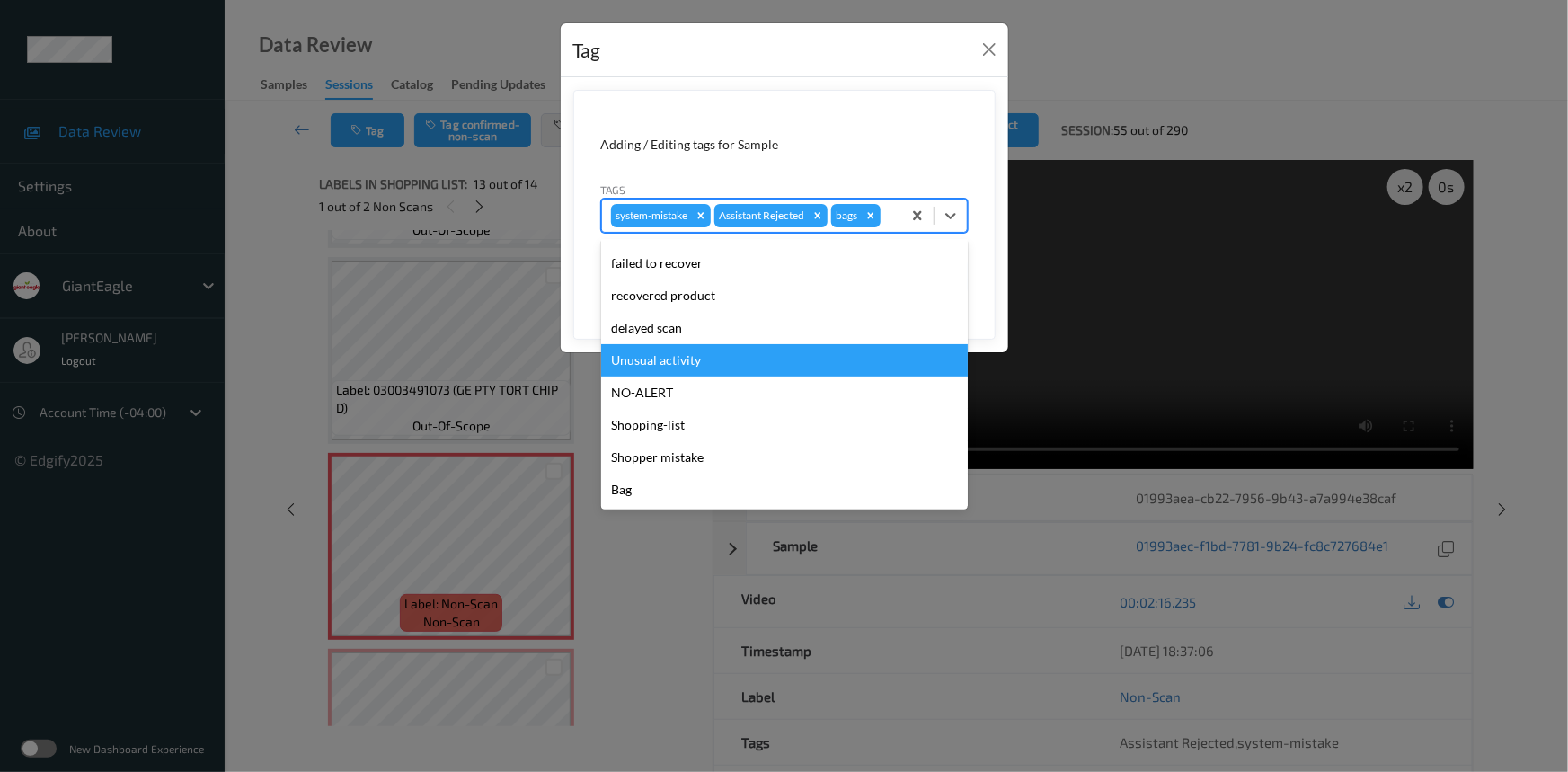
click at [669, 363] on div "Unusual activity" at bounding box center [784, 360] width 367 height 32
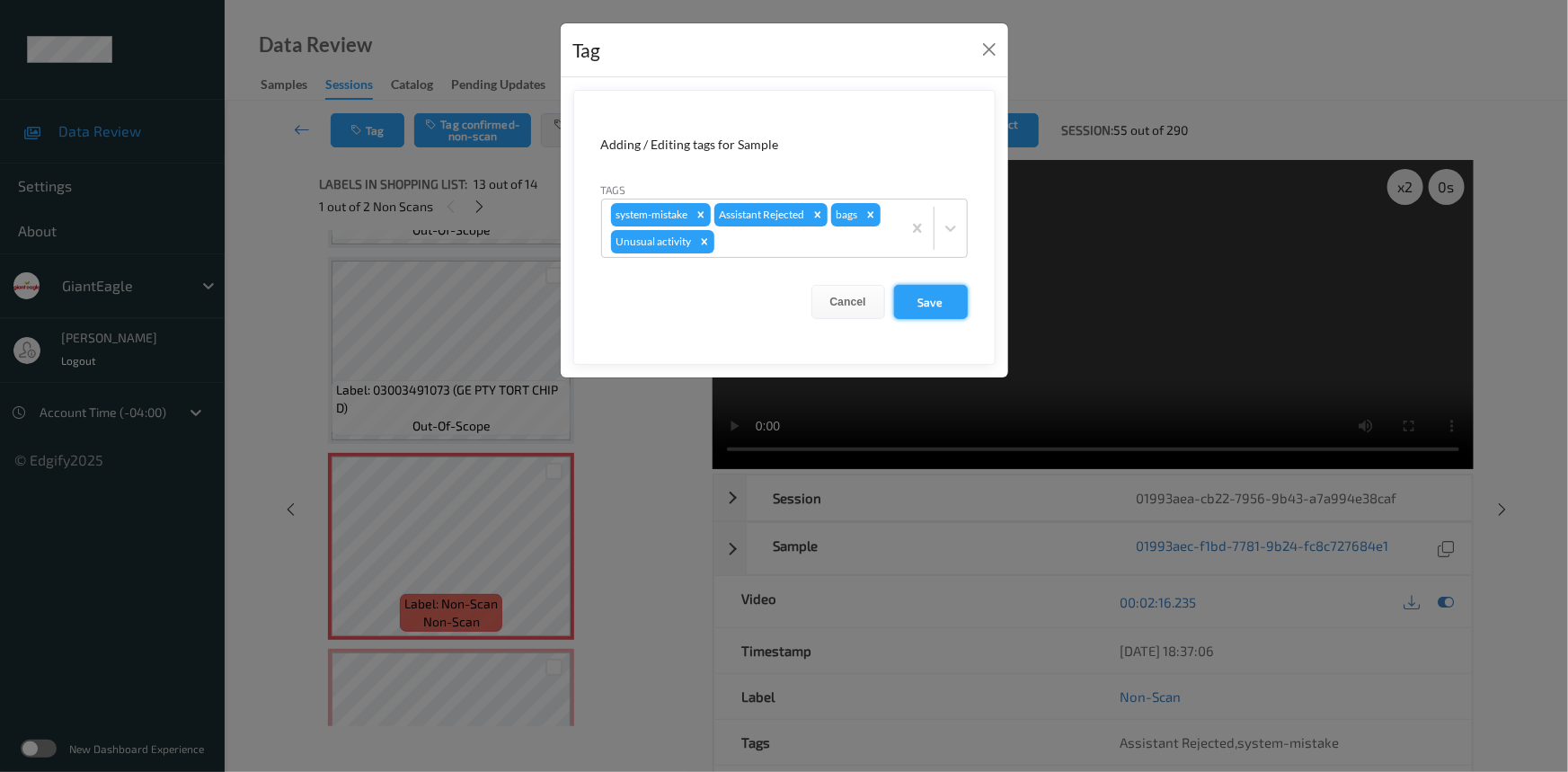
click at [955, 301] on button "Save" at bounding box center [931, 302] width 74 height 34
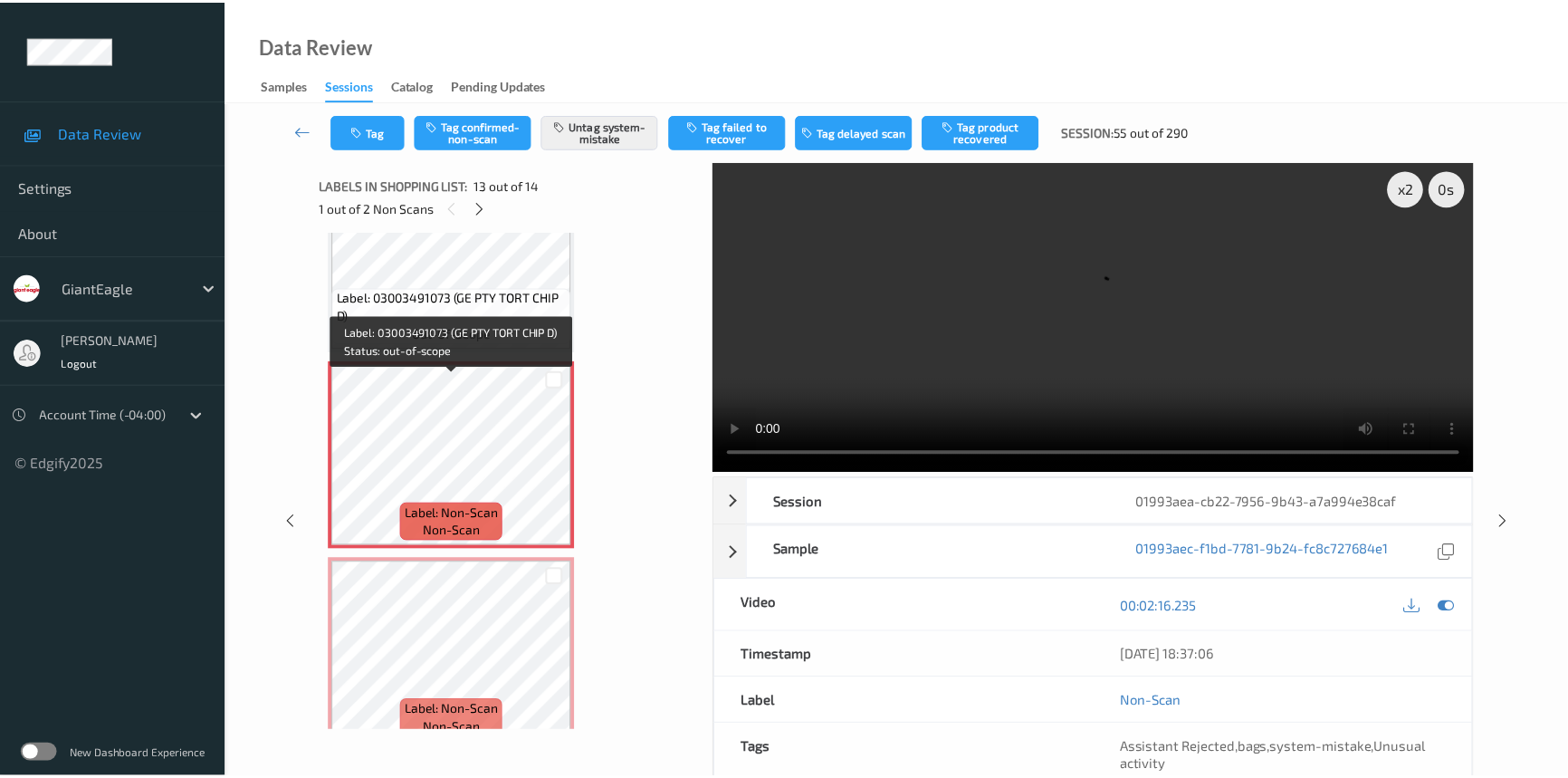
scroll to position [2264, 0]
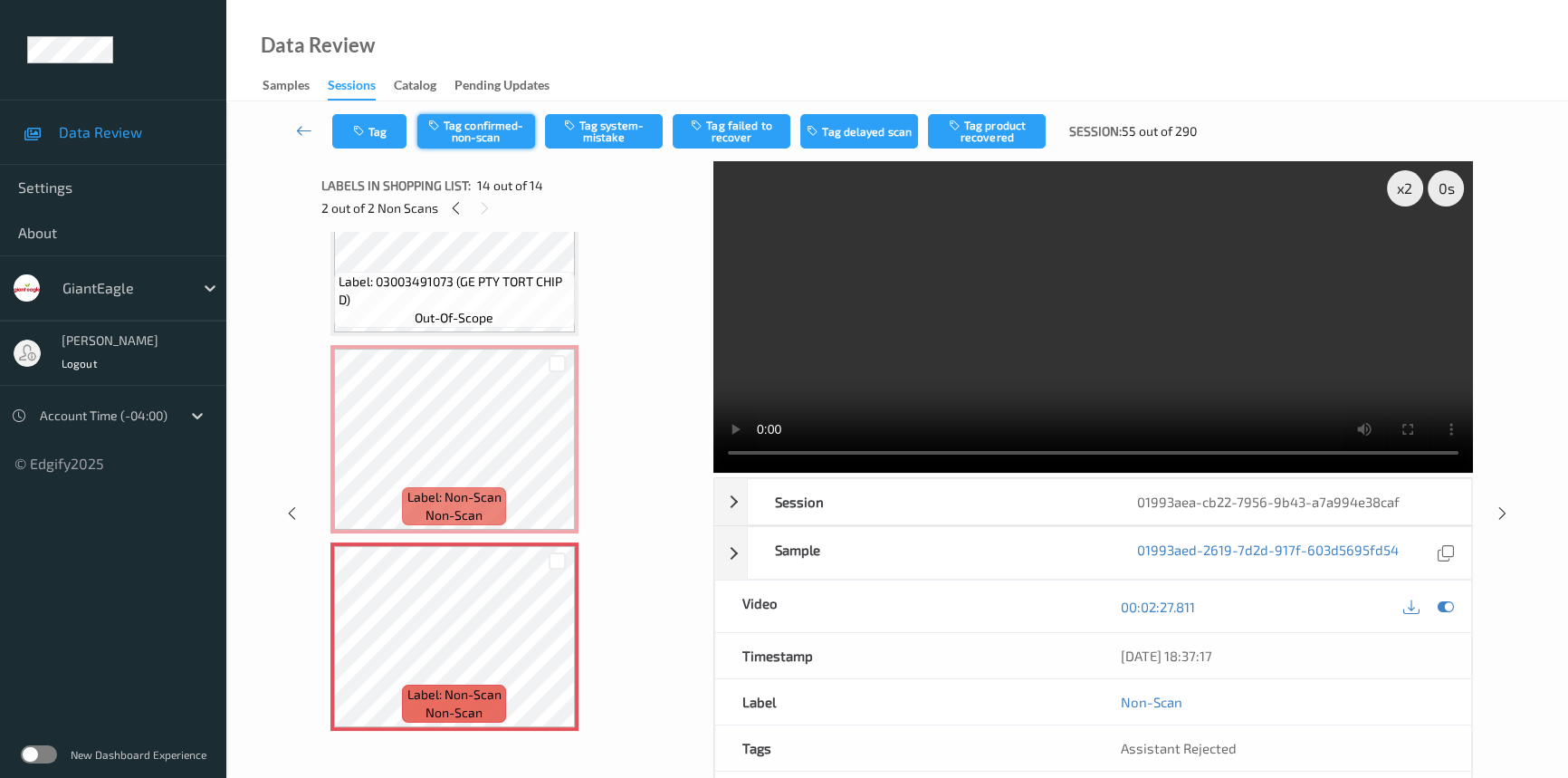
click at [484, 126] on button "Tag confirmed-non-scan" at bounding box center [476, 131] width 118 height 35
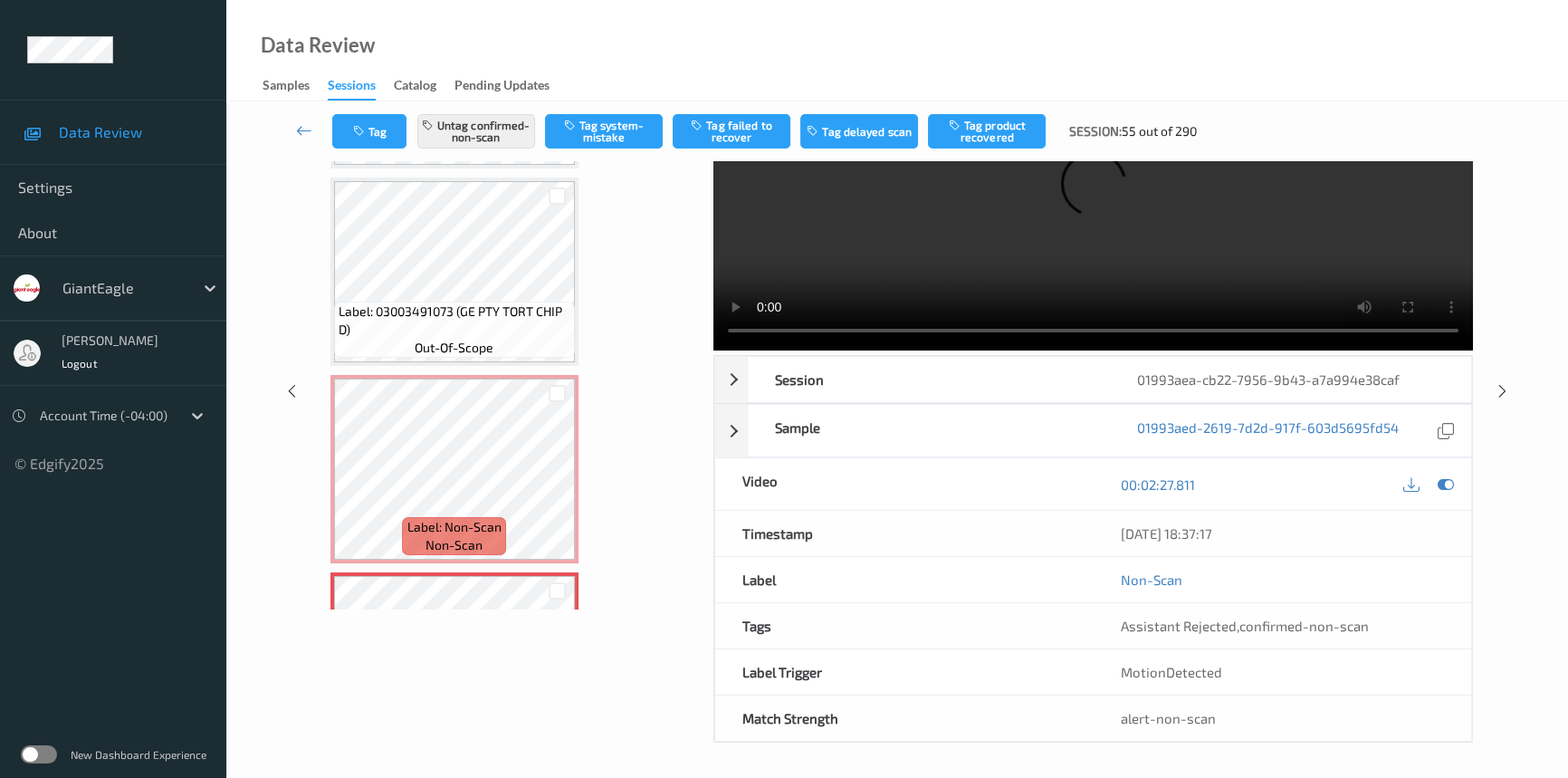
scroll to position [2098, 0]
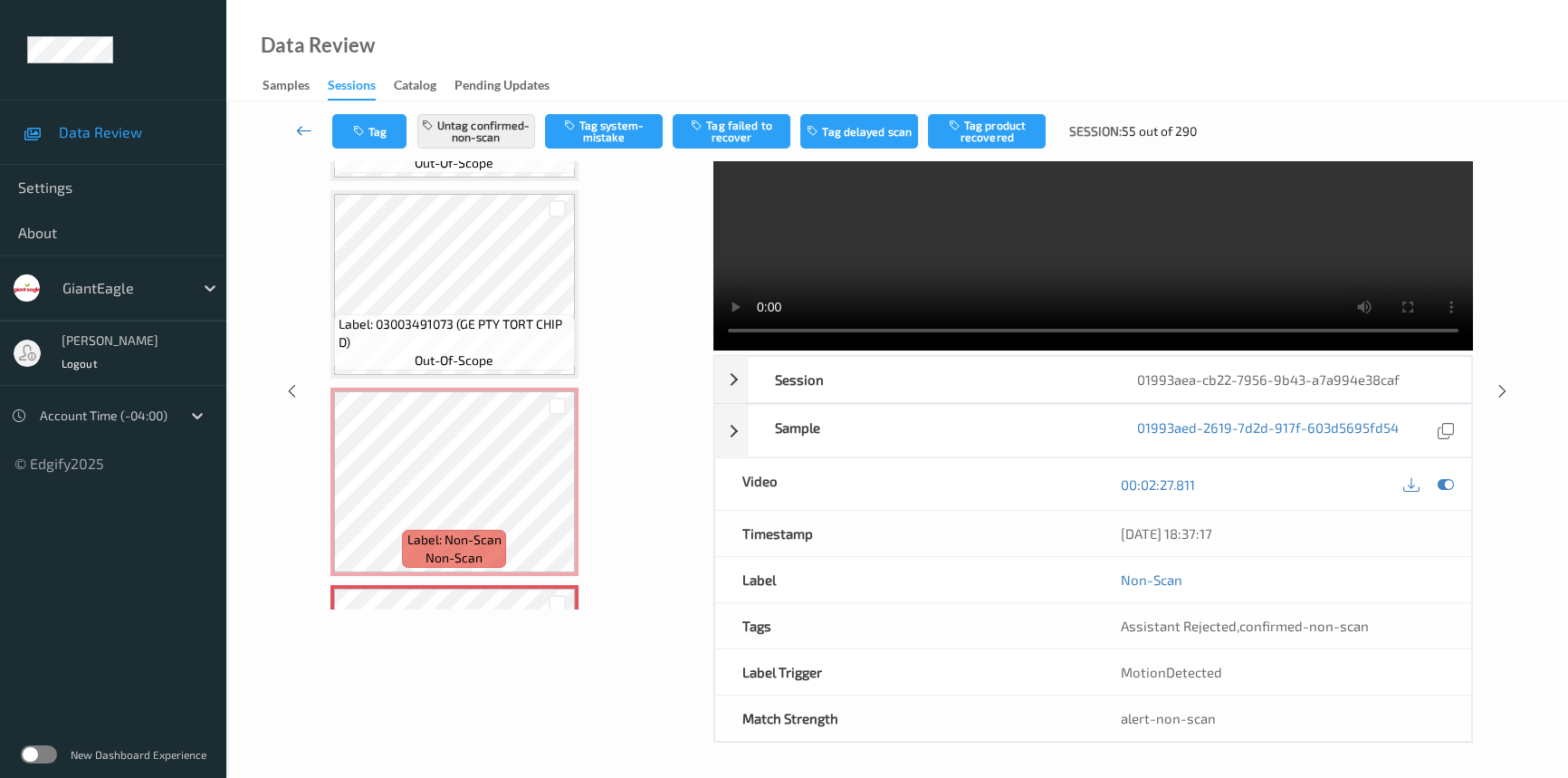
click at [298, 121] on icon at bounding box center [304, 130] width 16 height 18
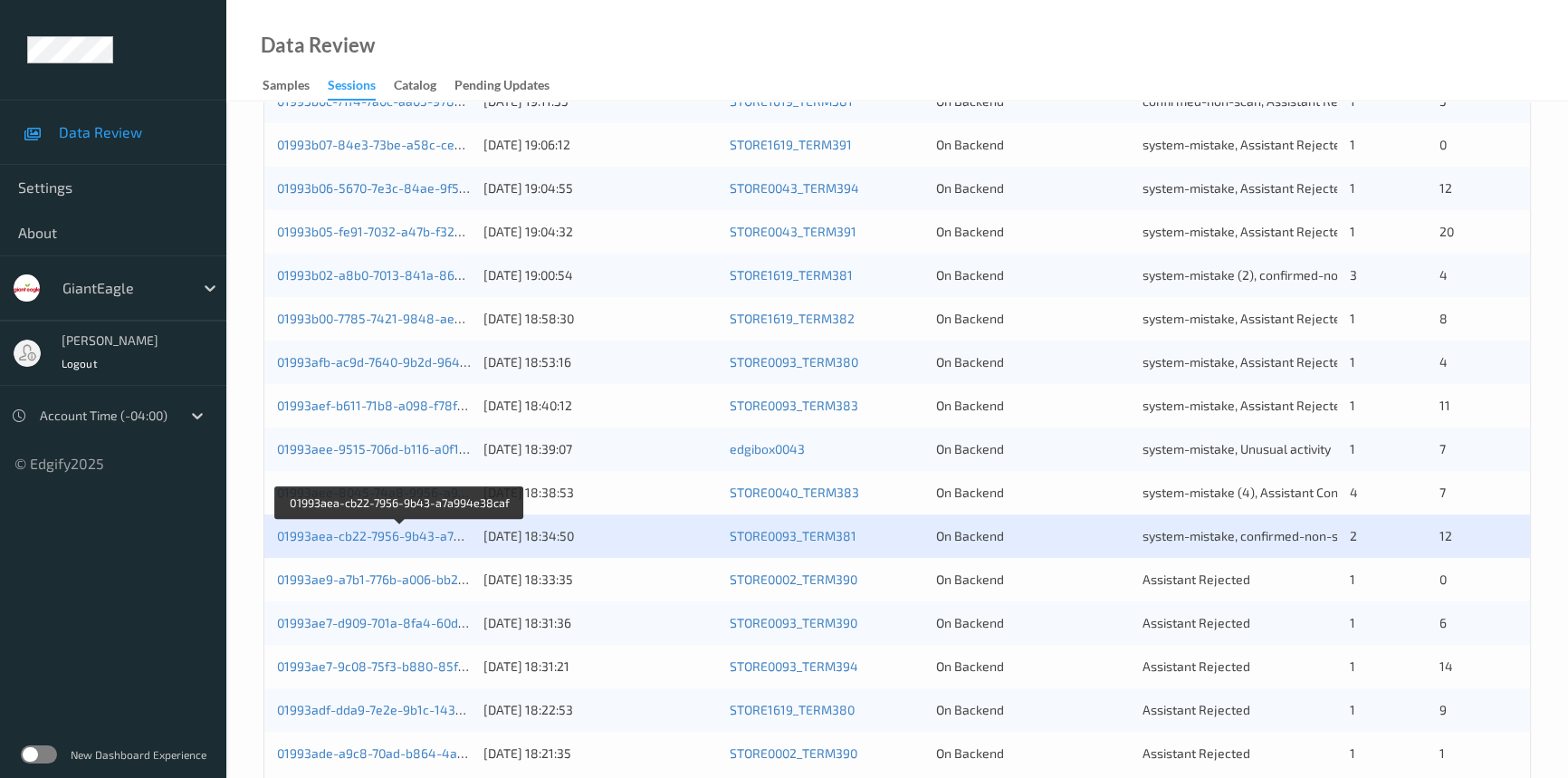
scroll to position [645, 0]
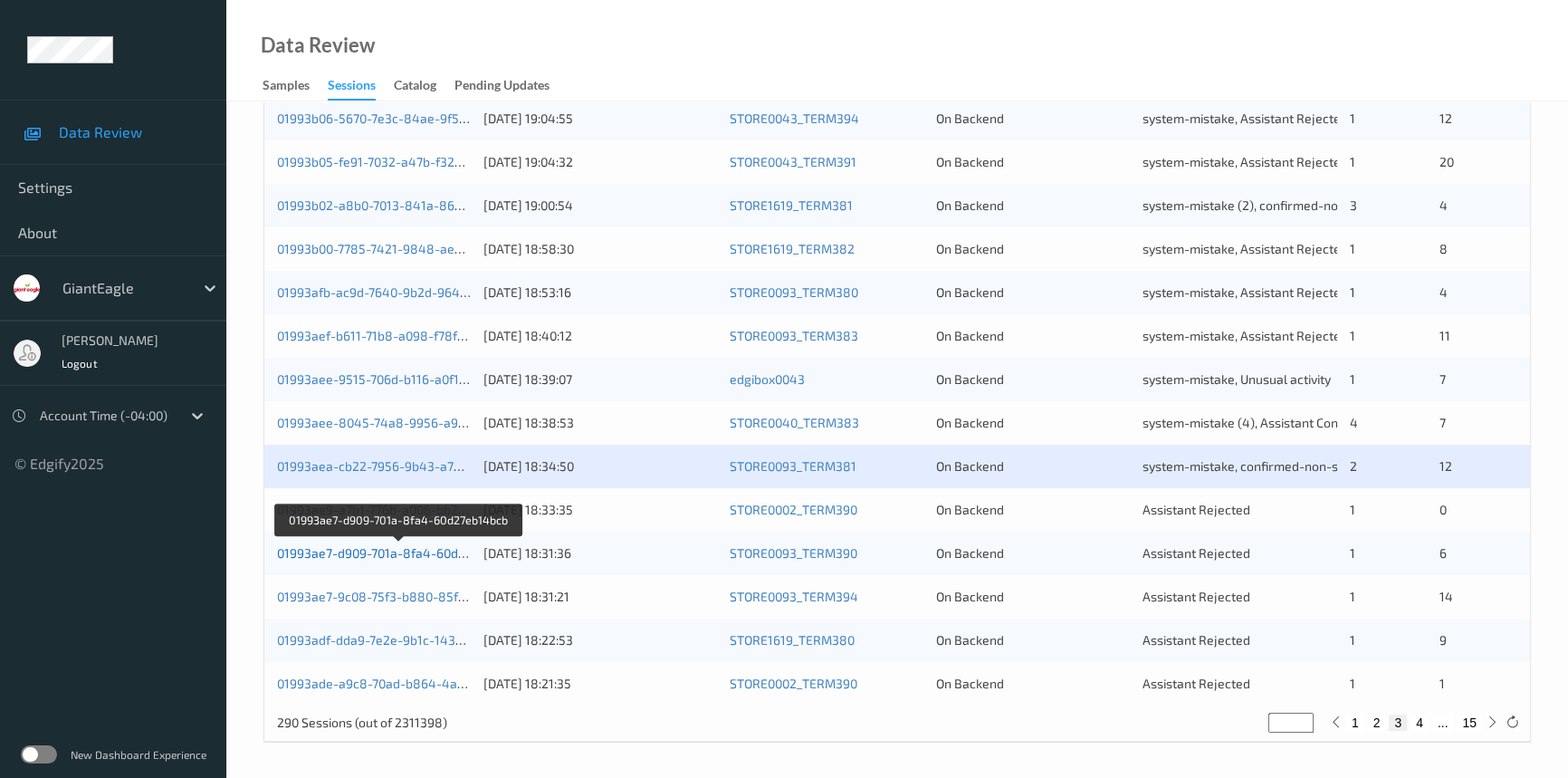
click at [353, 548] on link "01993ae7-d909-701a-8fa4-60d27eb14bcb" at bounding box center [399, 553] width 244 height 16
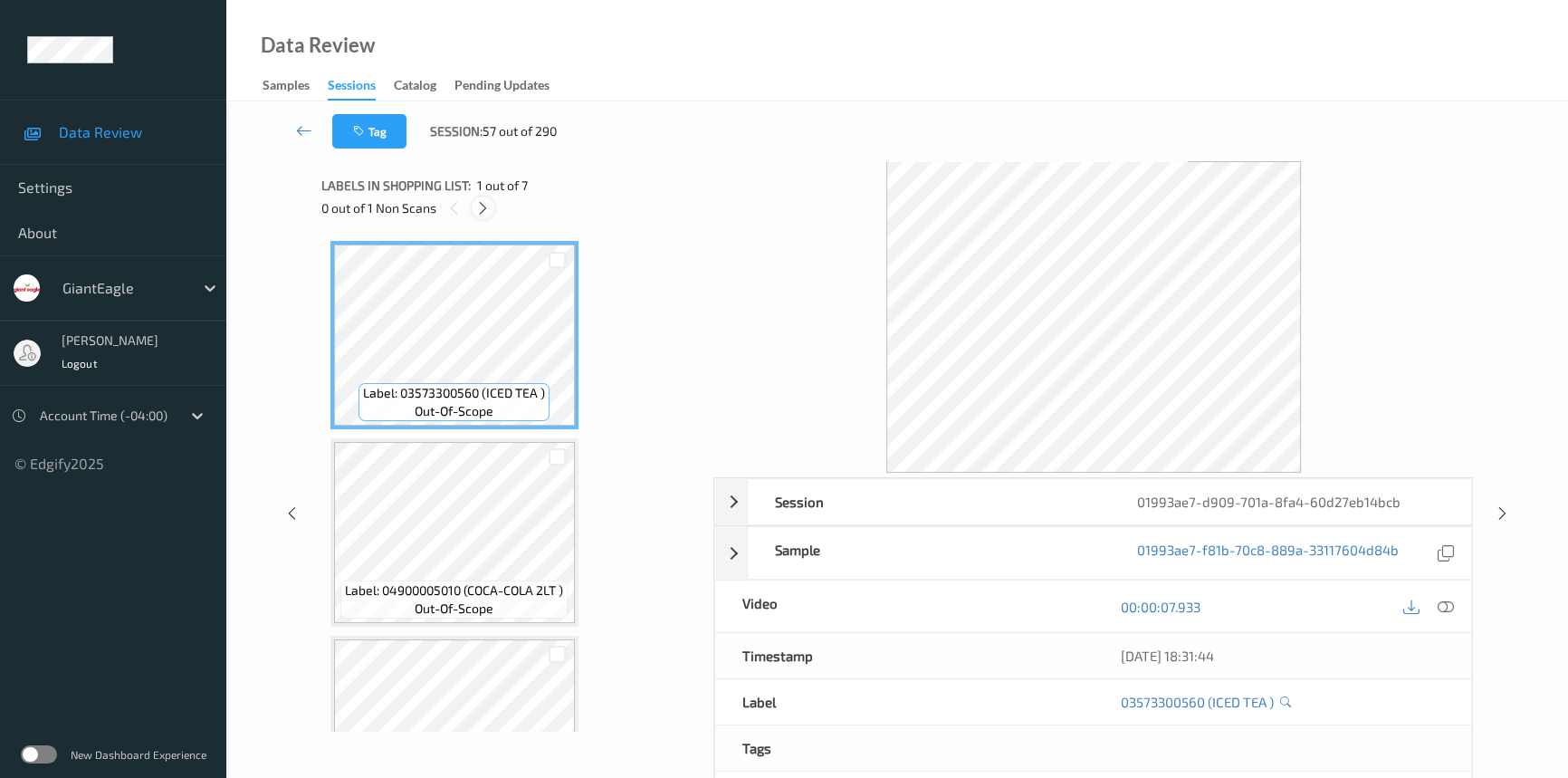
click at [476, 207] on icon at bounding box center [484, 208] width 16 height 16
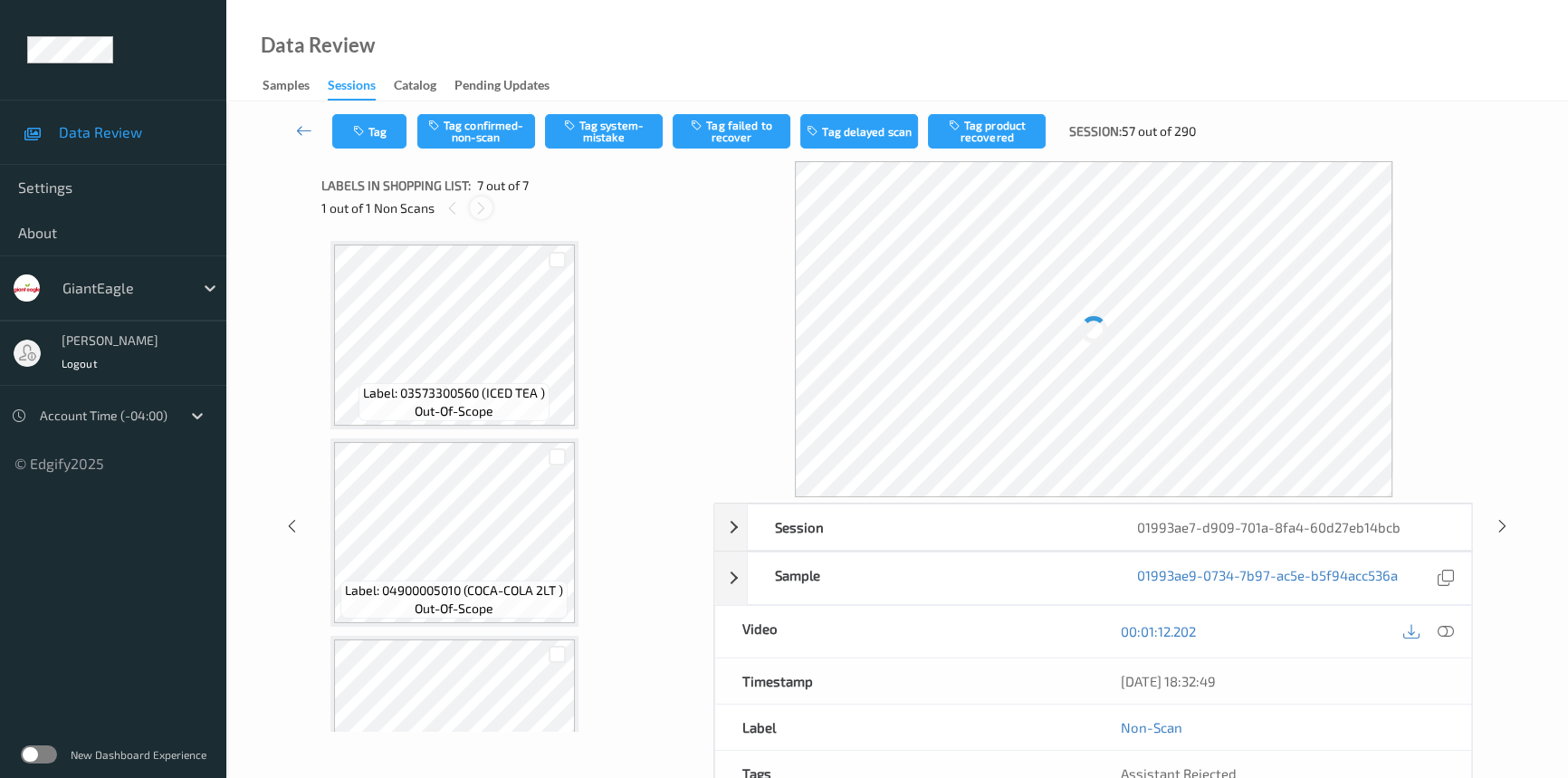
scroll to position [886, 0]
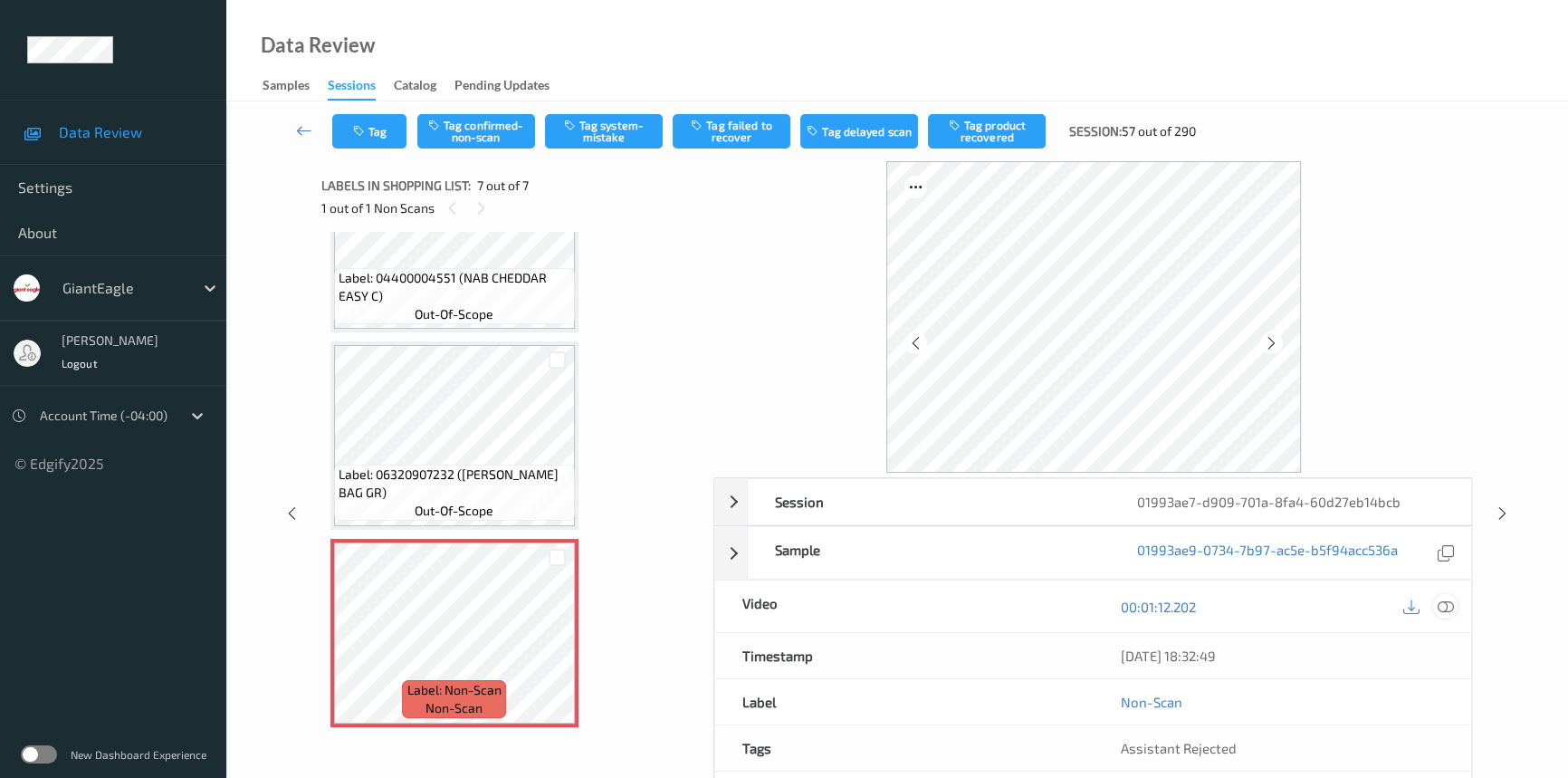
click at [1445, 602] on icon at bounding box center [1446, 607] width 16 height 16
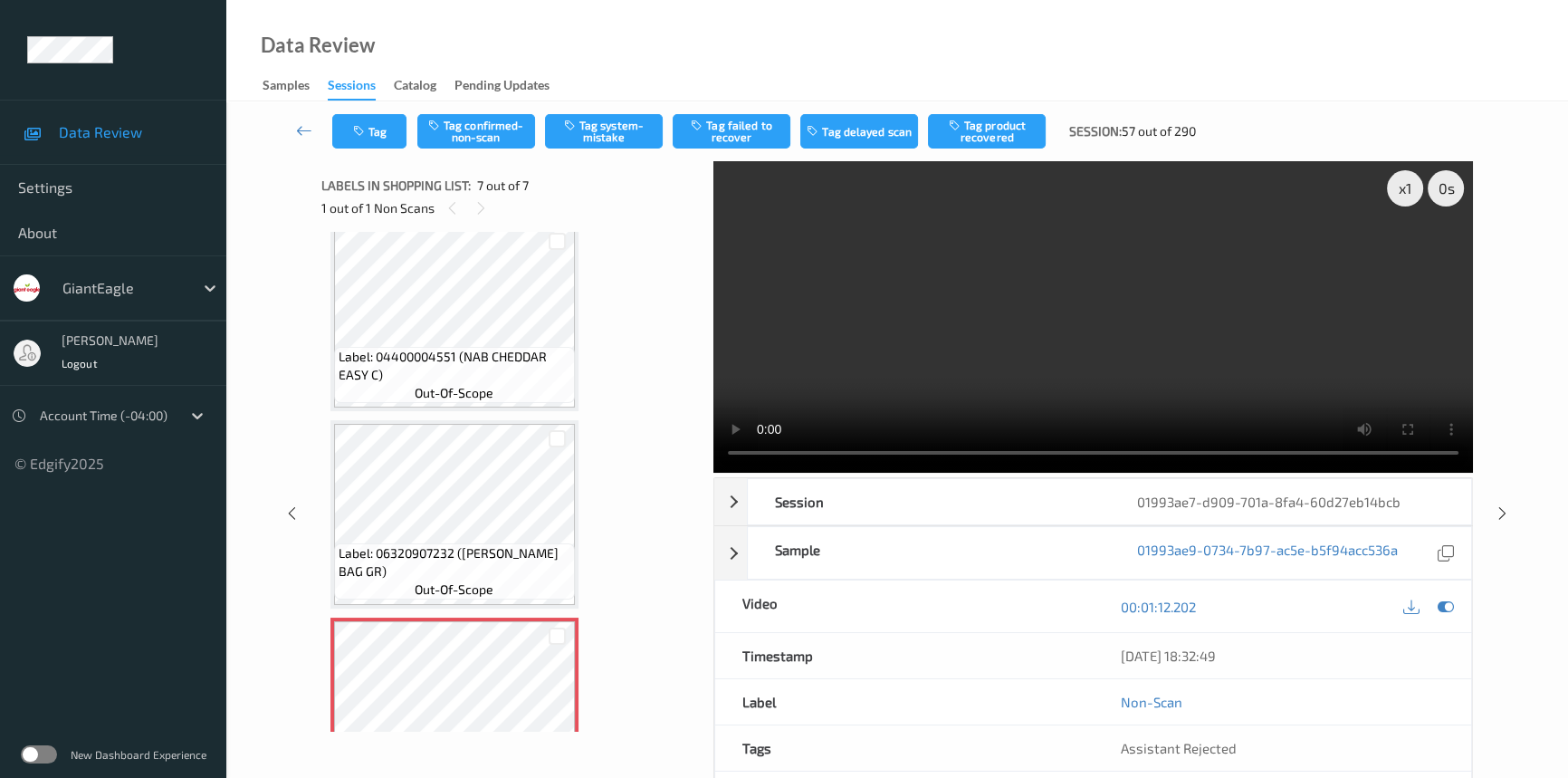
scroll to position [639, 0]
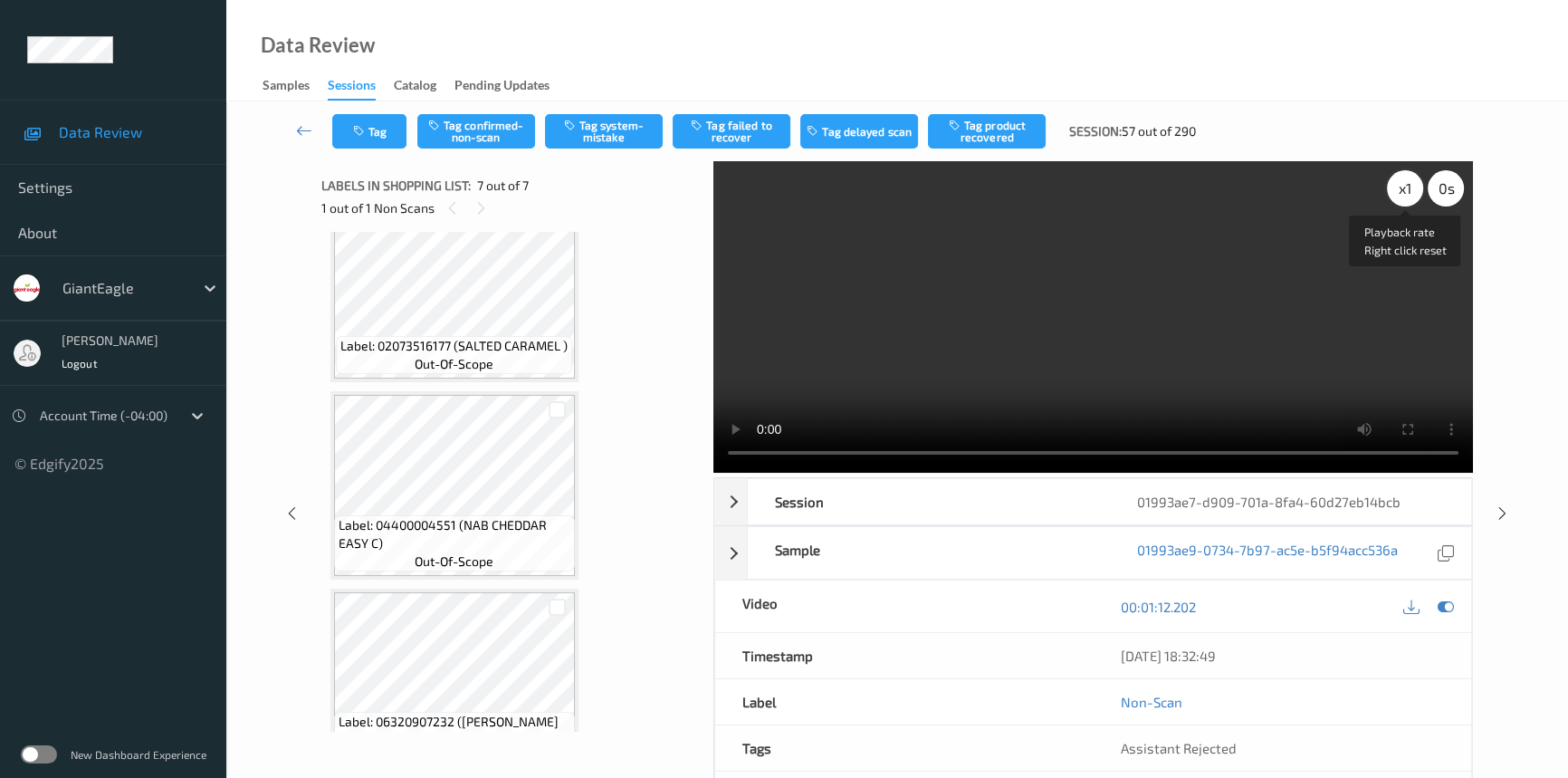
click at [1403, 192] on div "x 1" at bounding box center [1404, 188] width 37 height 37
click at [1325, 273] on video at bounding box center [1093, 317] width 759 height 311
click at [1020, 389] on video at bounding box center [1093, 317] width 759 height 311
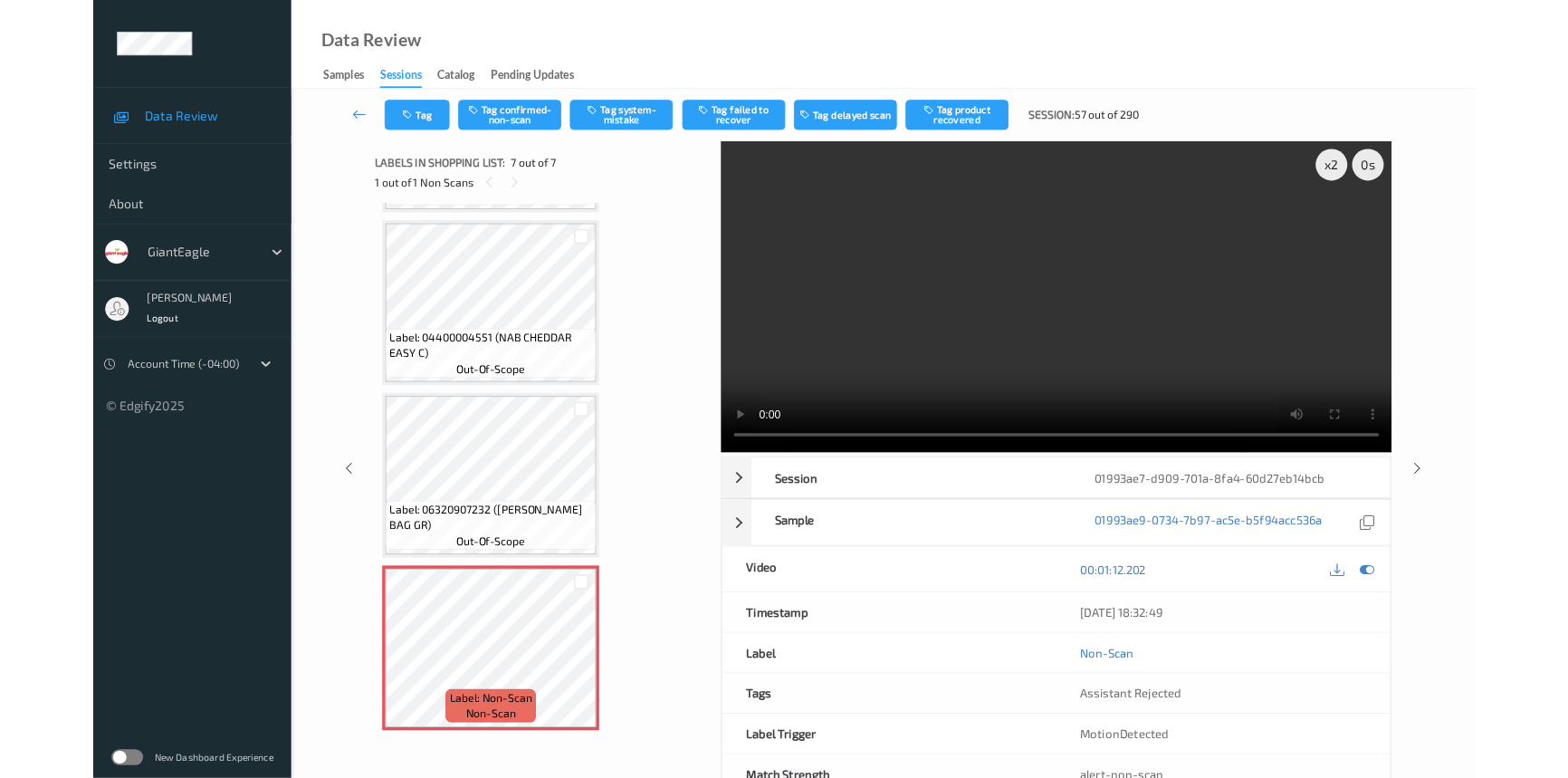
scroll to position [775, 0]
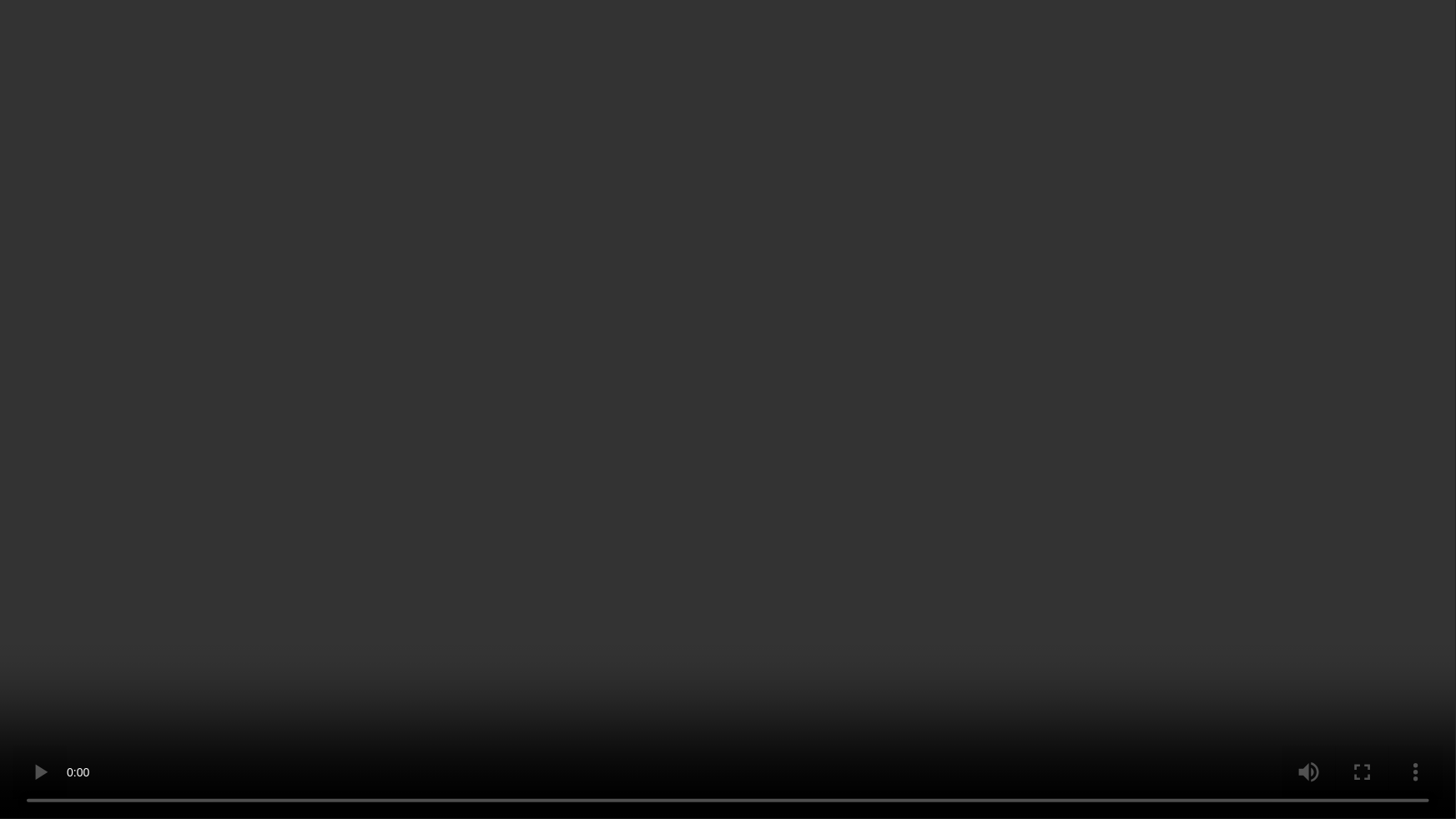
click at [684, 667] on video at bounding box center [728, 409] width 1456 height 819
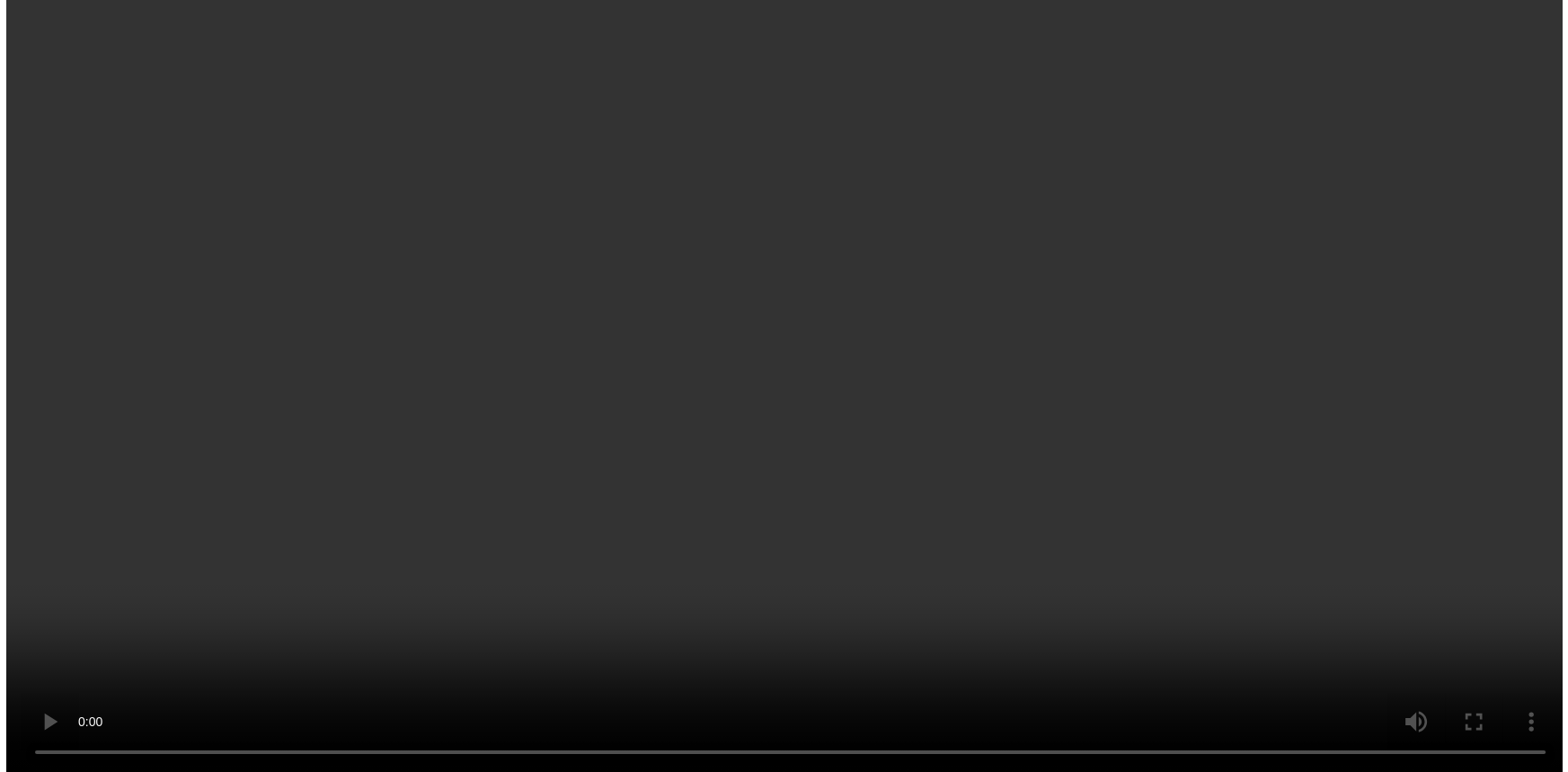
scroll to position [879, 0]
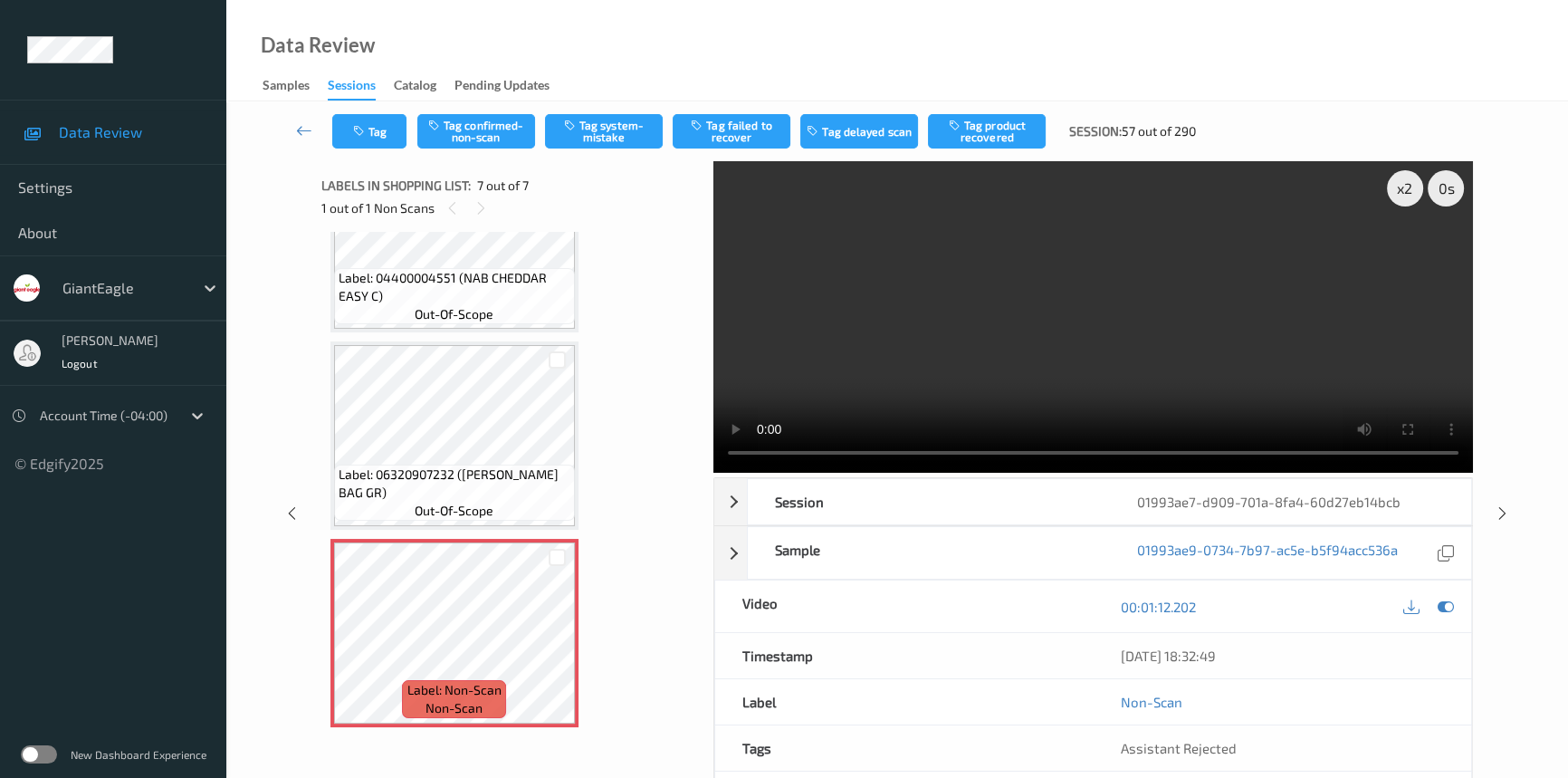
click at [834, 338] on video at bounding box center [1093, 317] width 759 height 311
click at [612, 136] on button "Tag system-mistake" at bounding box center [604, 131] width 118 height 35
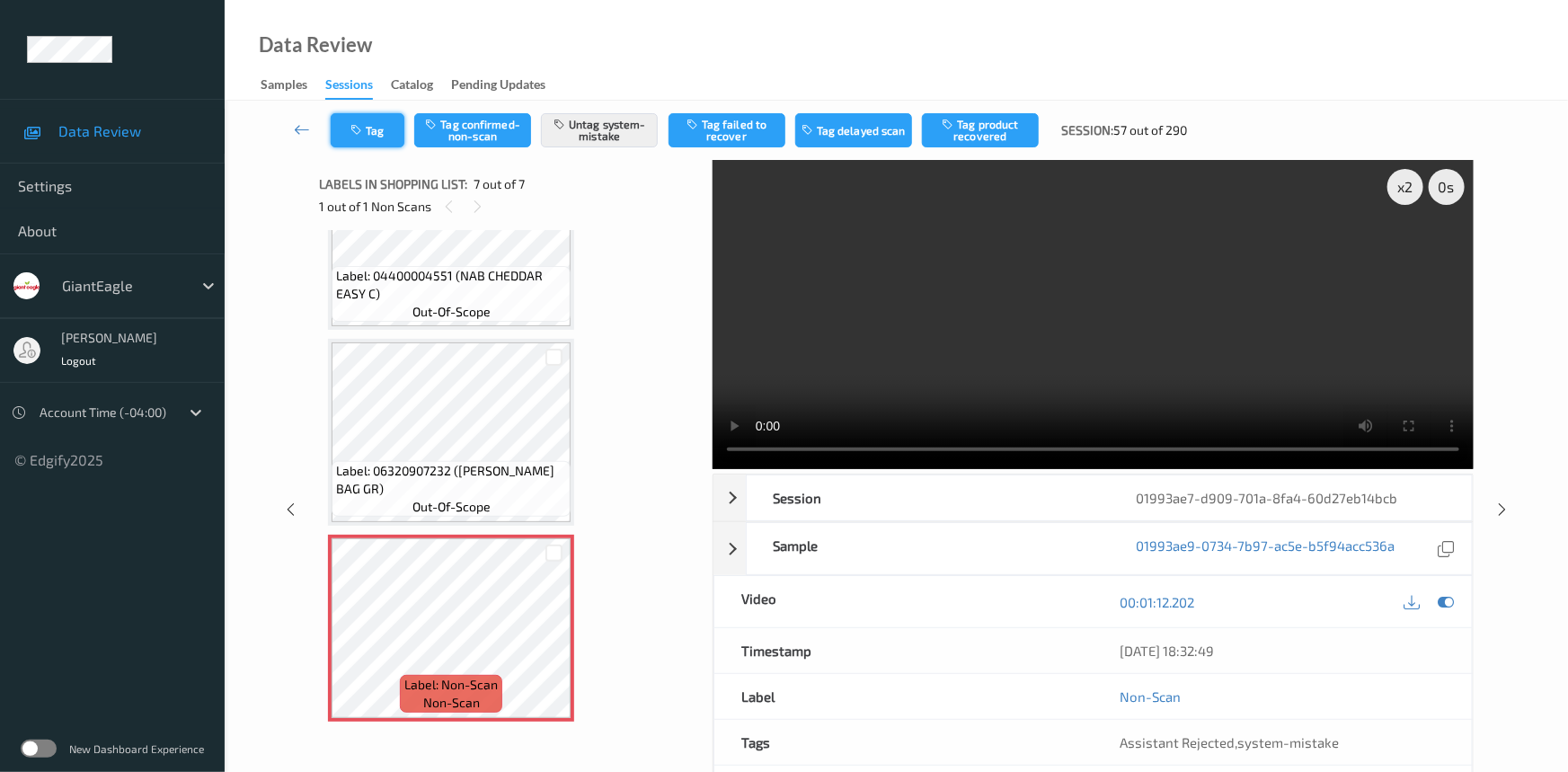
click at [363, 126] on icon "button" at bounding box center [358, 130] width 16 height 13
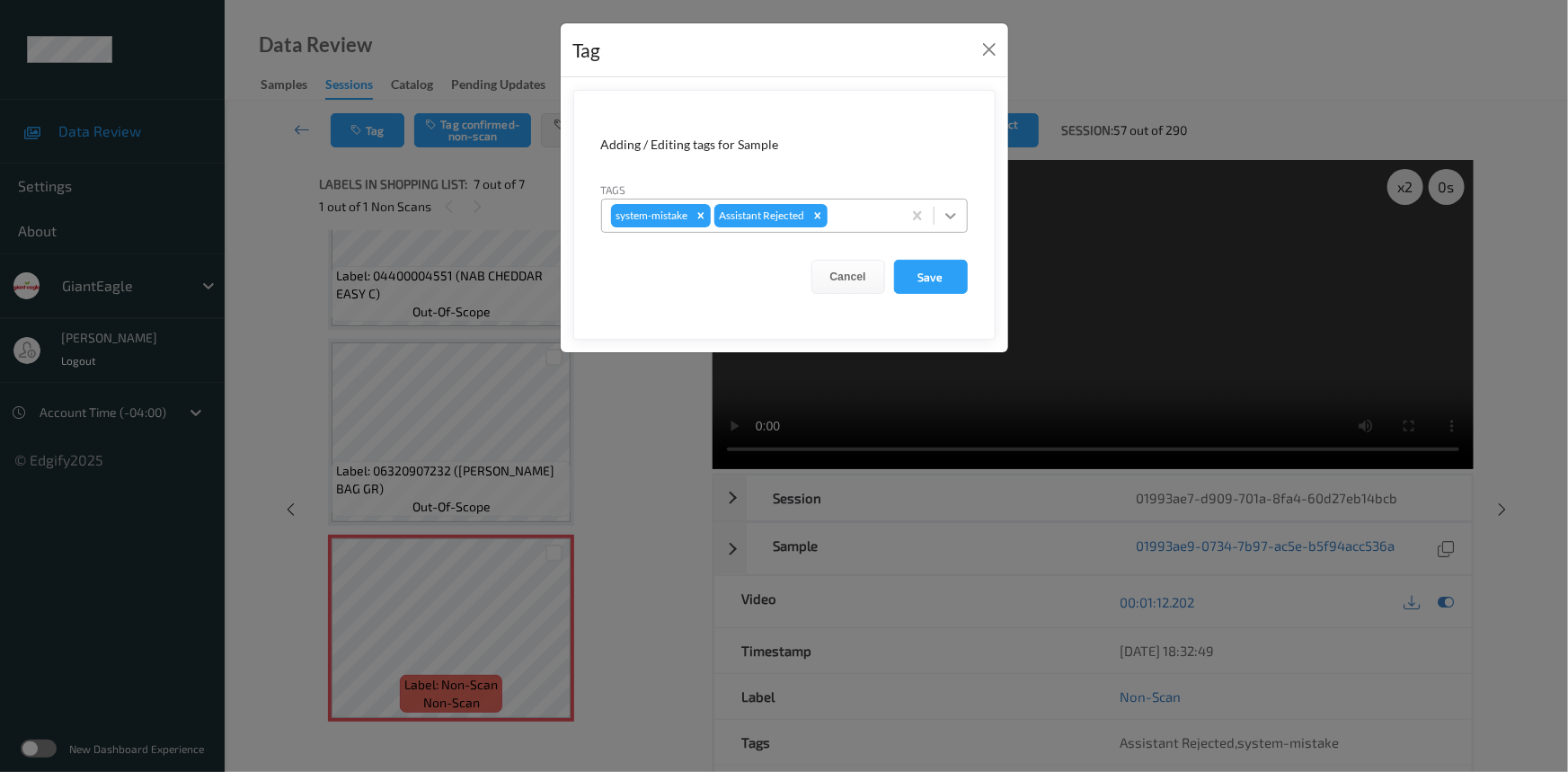
click at [955, 209] on icon at bounding box center [950, 215] width 18 height 18
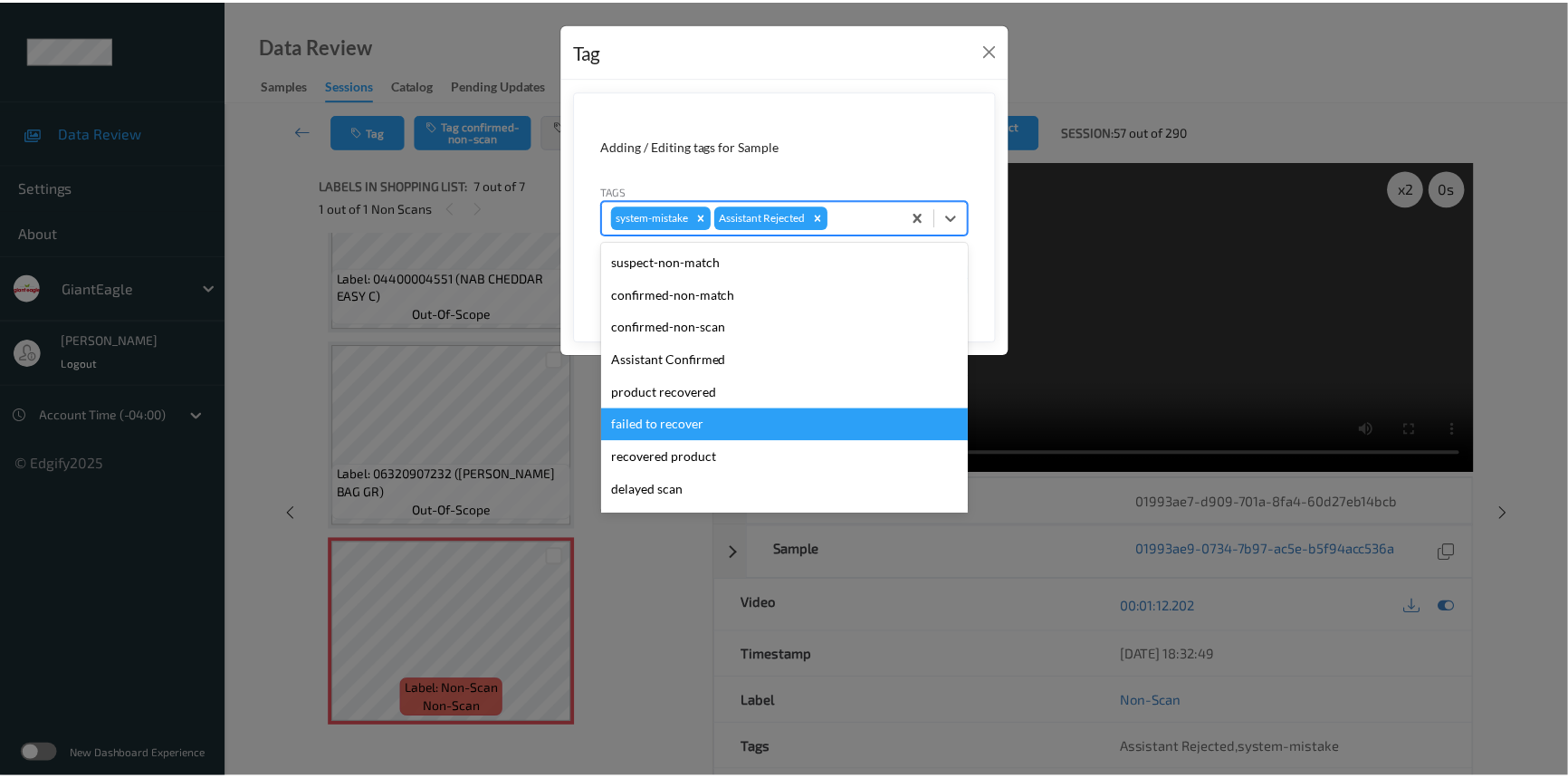
scroll to position [191, 0]
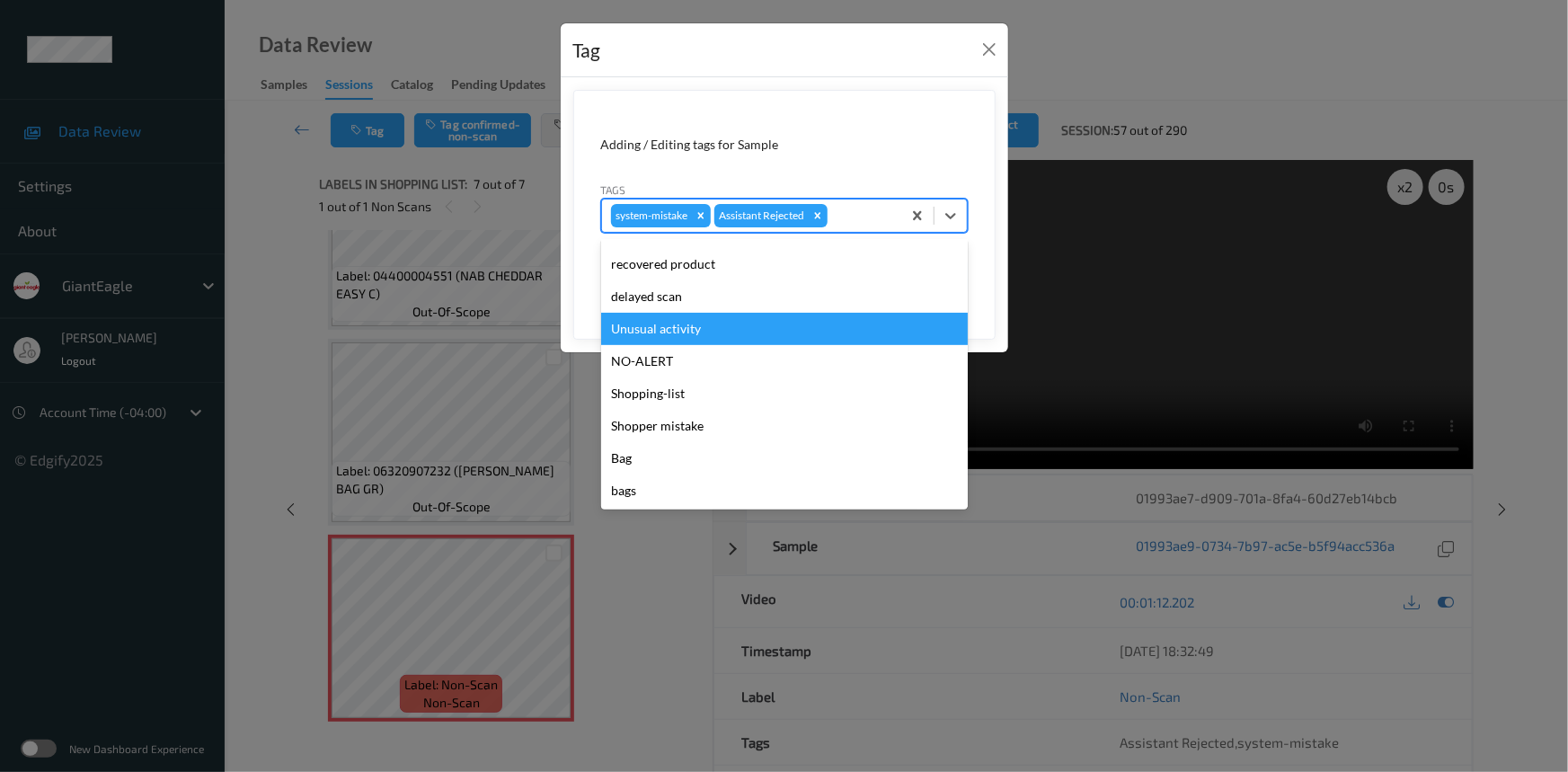
click at [651, 327] on div "Unusual activity" at bounding box center [784, 328] width 367 height 32
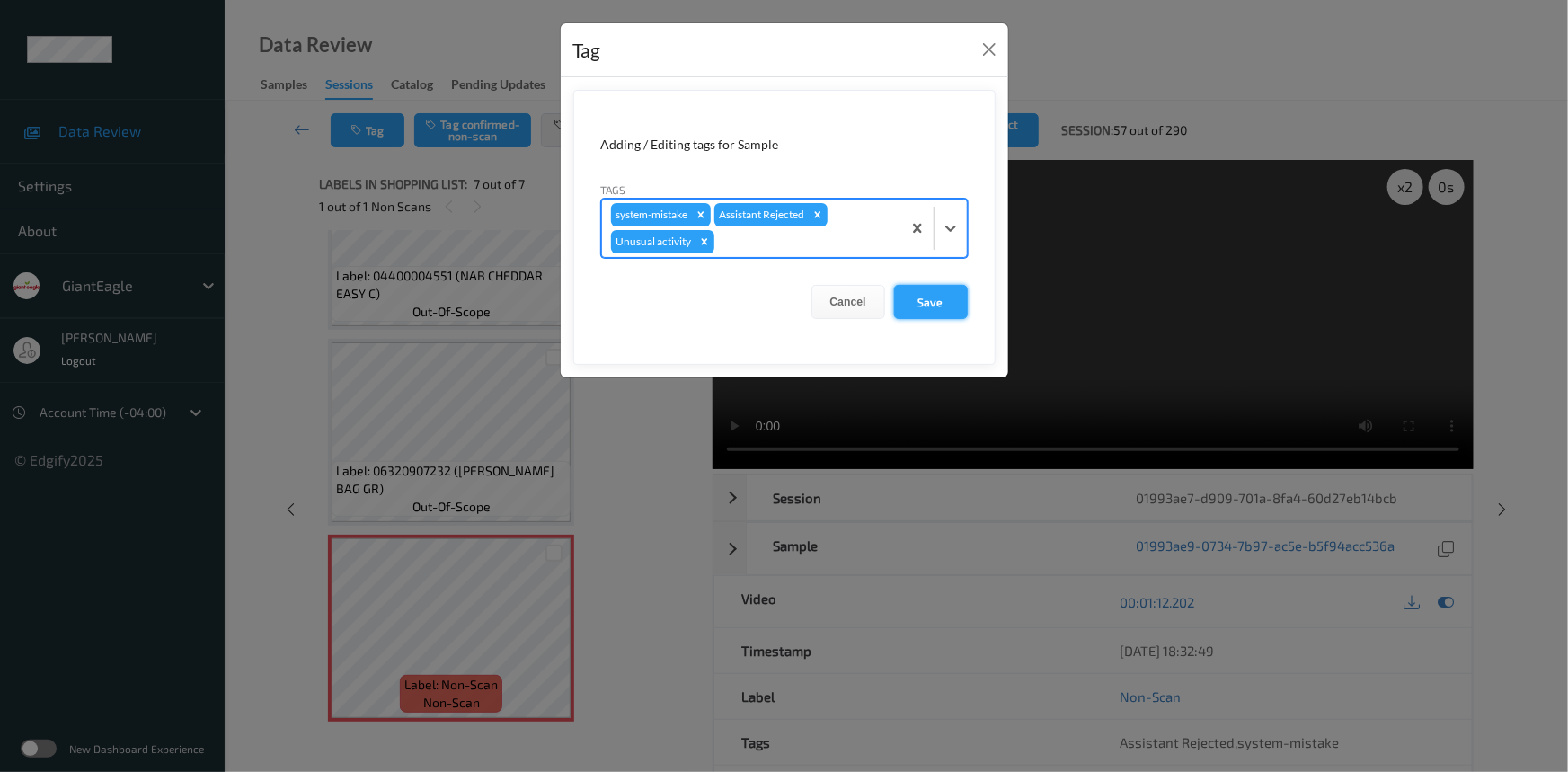
click at [917, 299] on button "Save" at bounding box center [931, 302] width 74 height 34
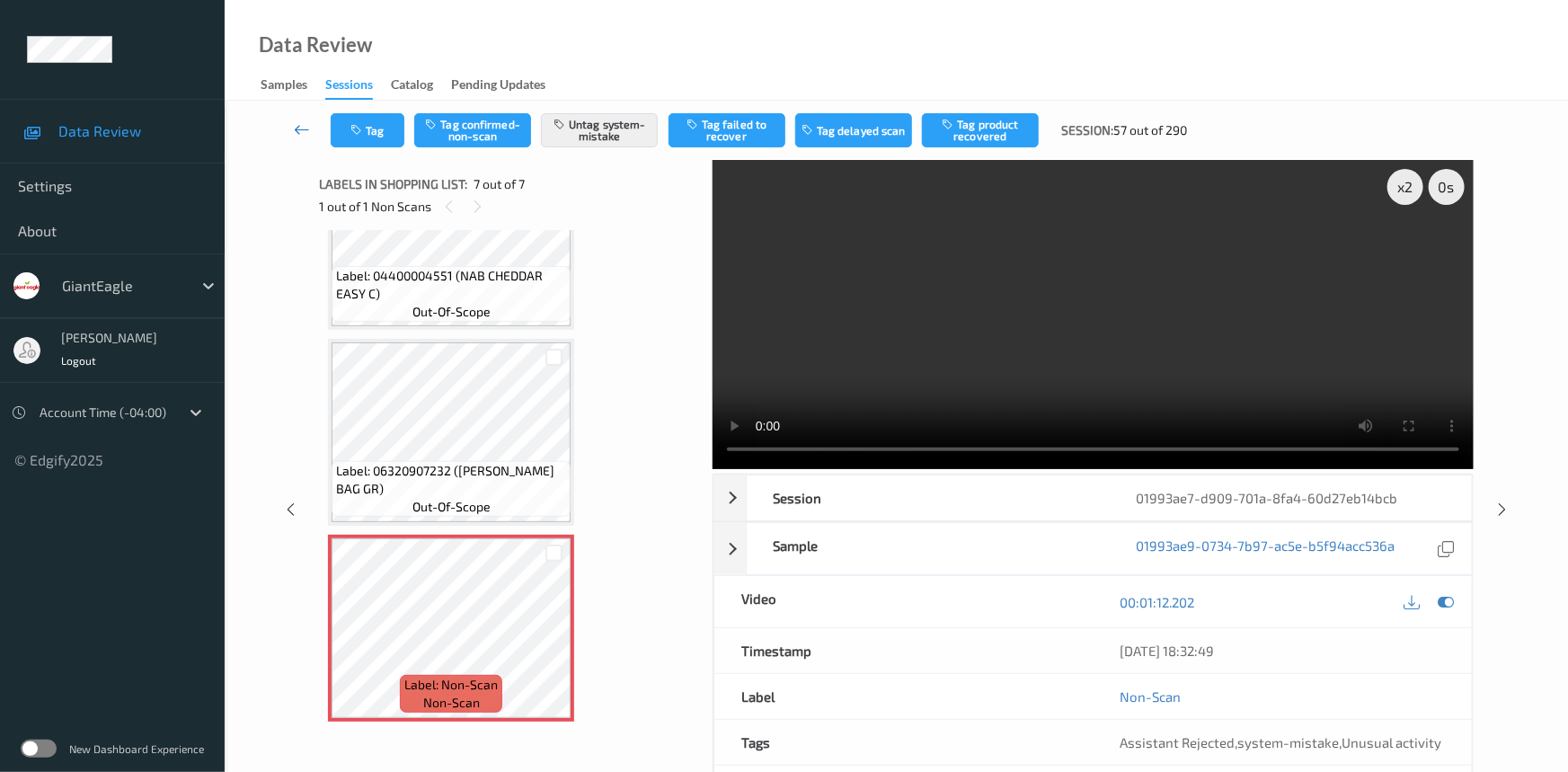
click at [297, 121] on icon at bounding box center [302, 129] width 16 height 18
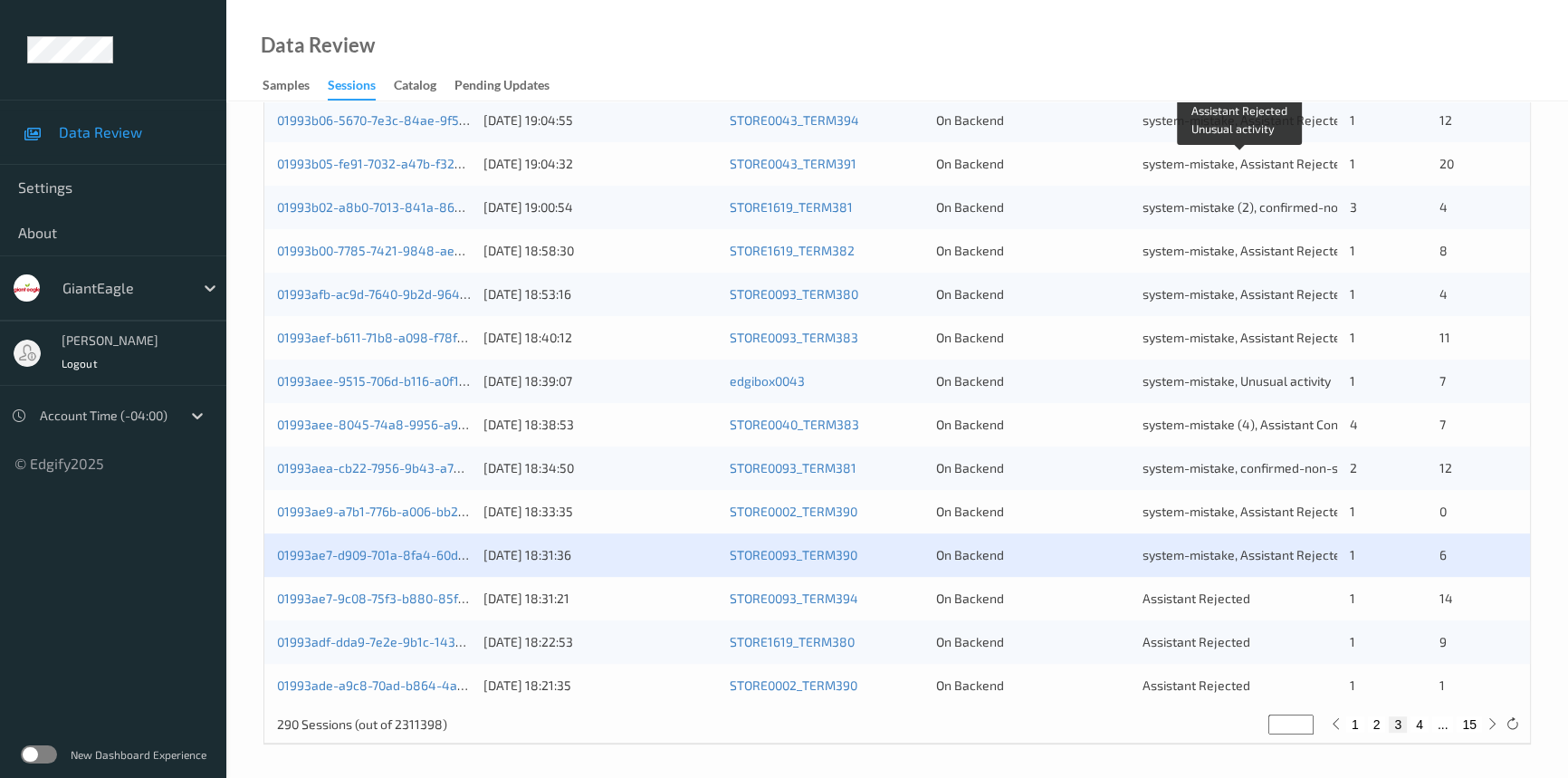
scroll to position [645, 0]
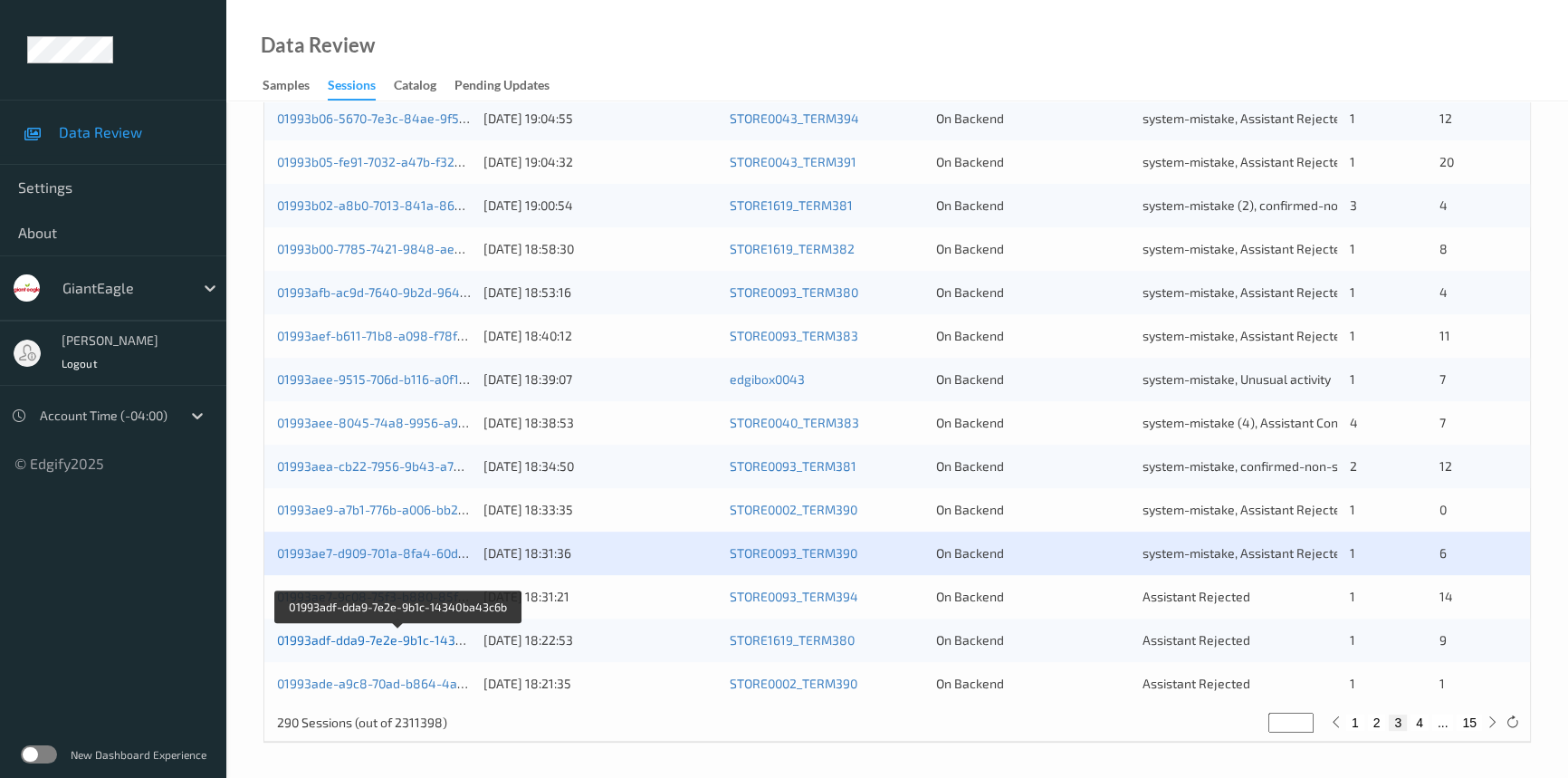
click at [340, 640] on link "01993adf-dda9-7e2e-9b1c-14340ba43c6b" at bounding box center [399, 640] width 245 height 16
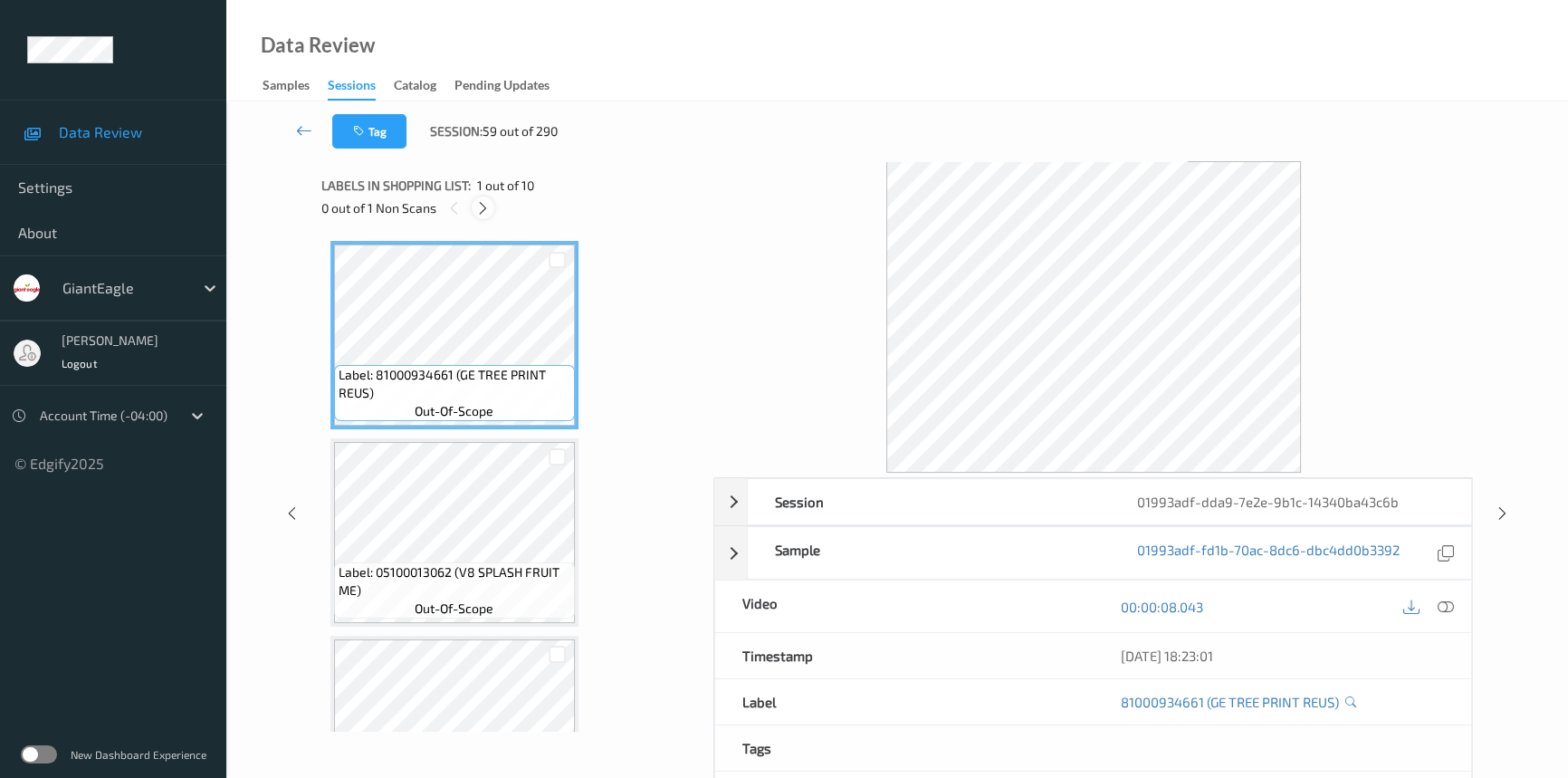
click at [482, 201] on icon at bounding box center [484, 208] width 16 height 16
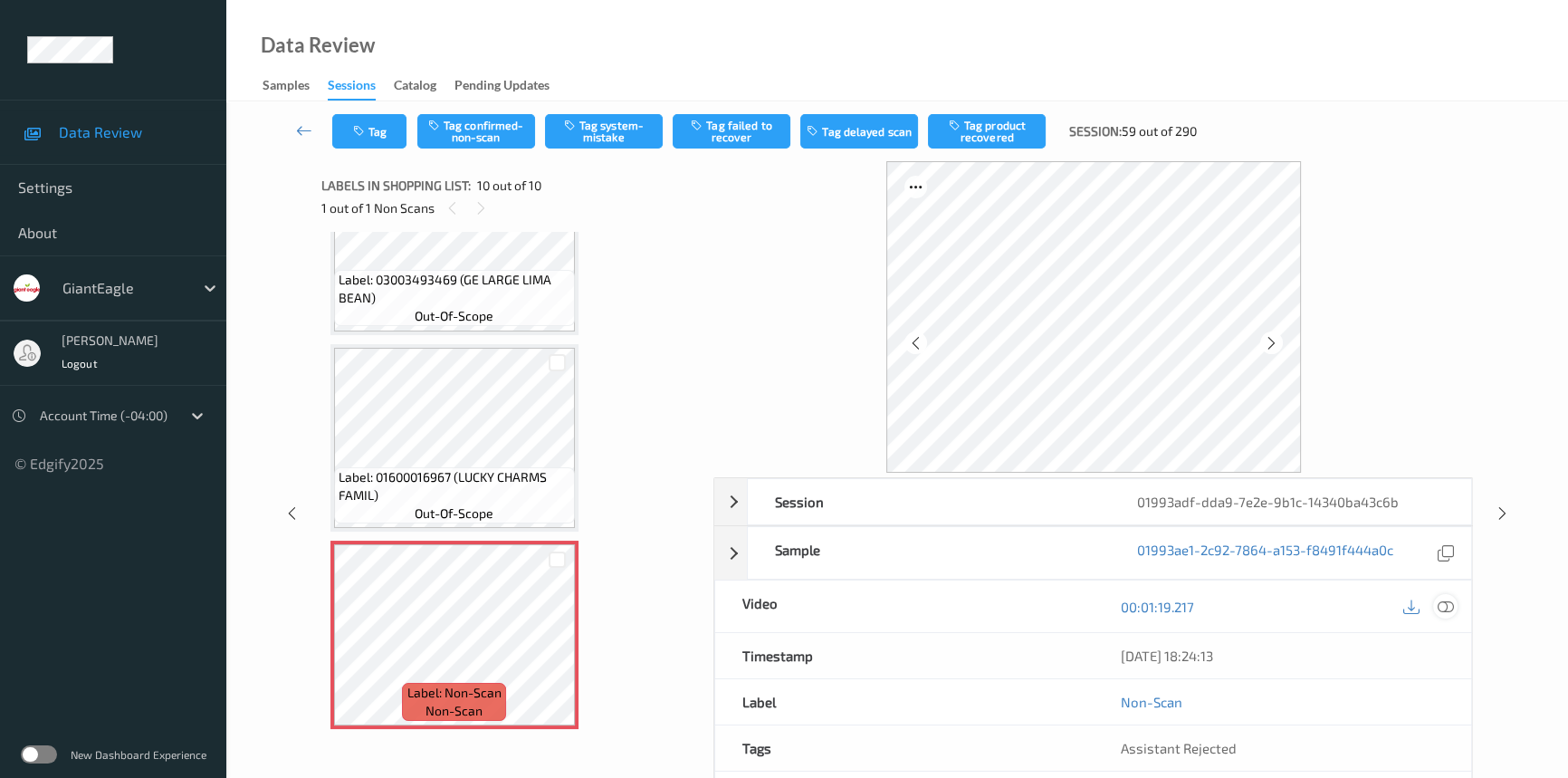
click at [1439, 606] on icon at bounding box center [1446, 607] width 16 height 16
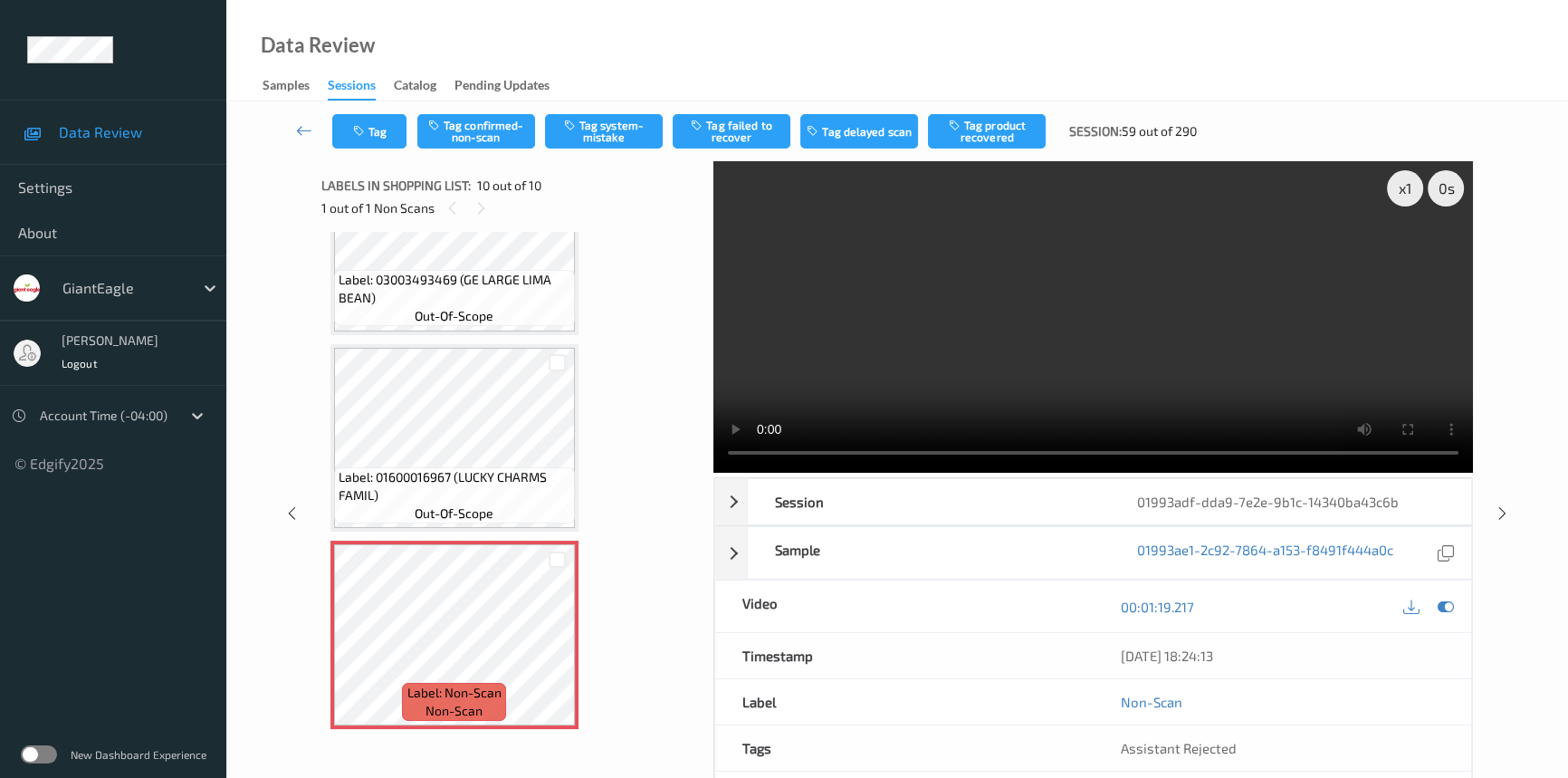
click at [998, 379] on video at bounding box center [1093, 317] width 759 height 311
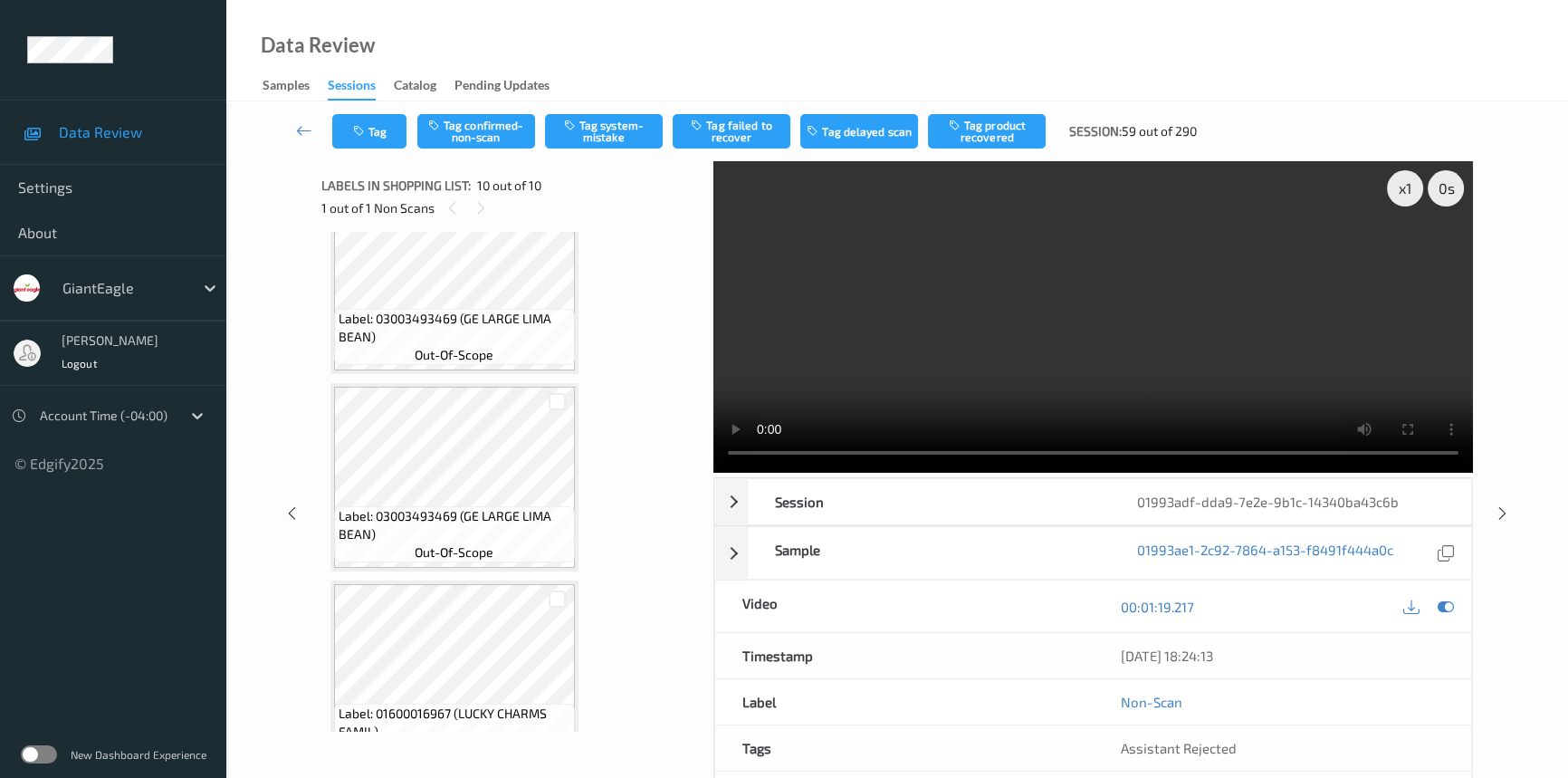
scroll to position [1229, 0]
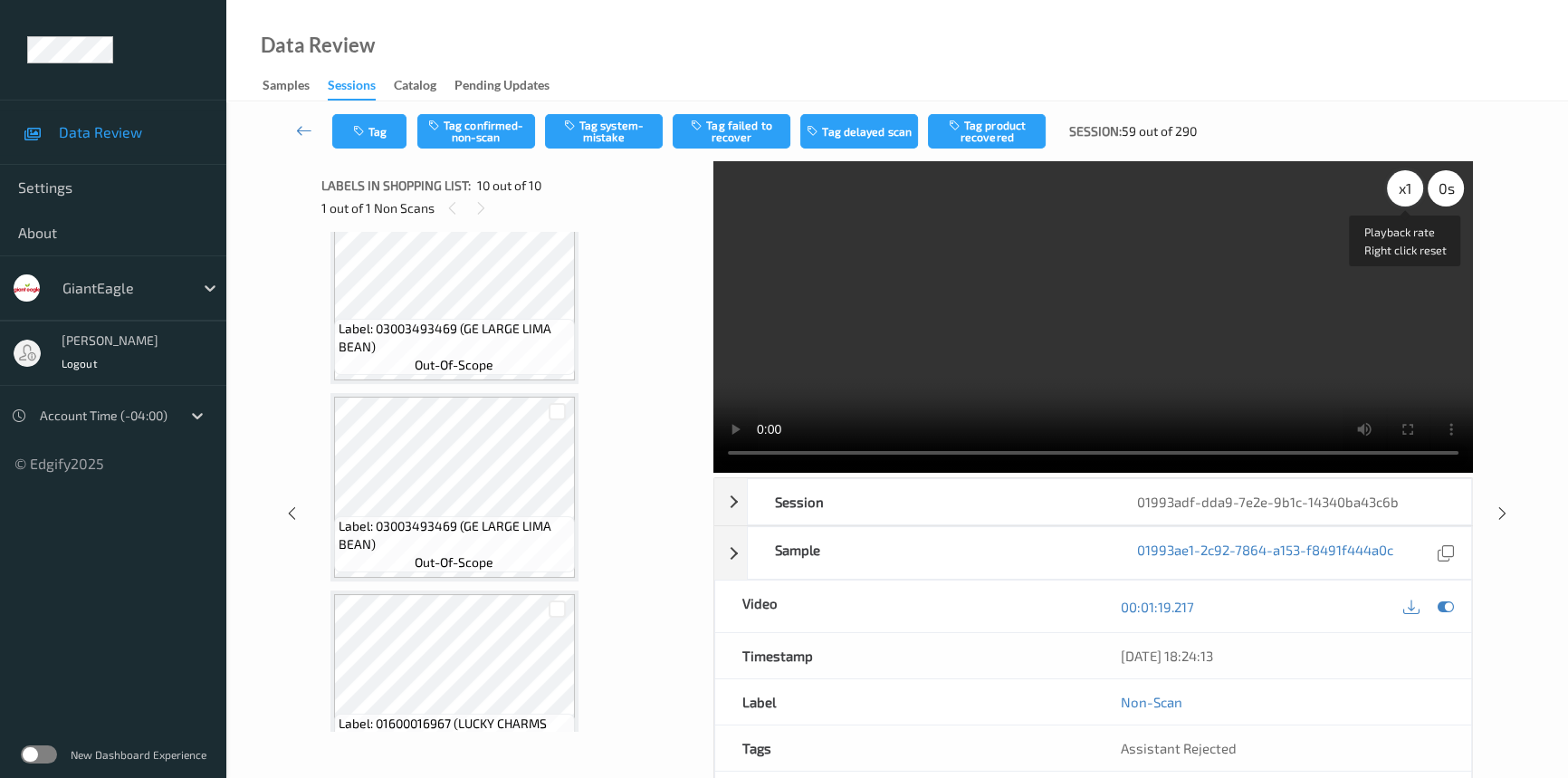
click at [1389, 184] on div "x 1" at bounding box center [1404, 188] width 37 height 37
click at [1403, 181] on div "x 2" at bounding box center [1404, 188] width 37 height 37
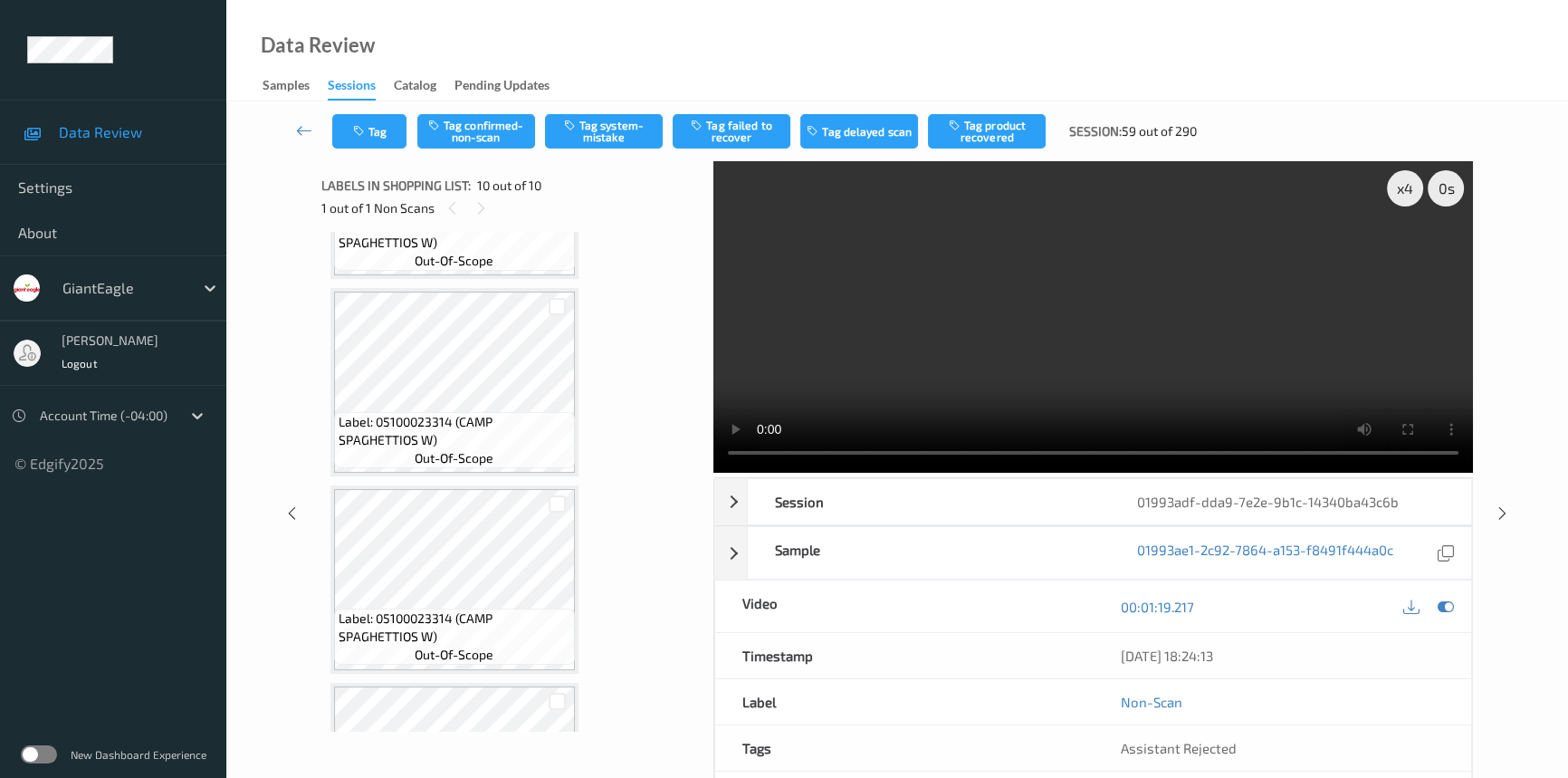
scroll to position [823, 0]
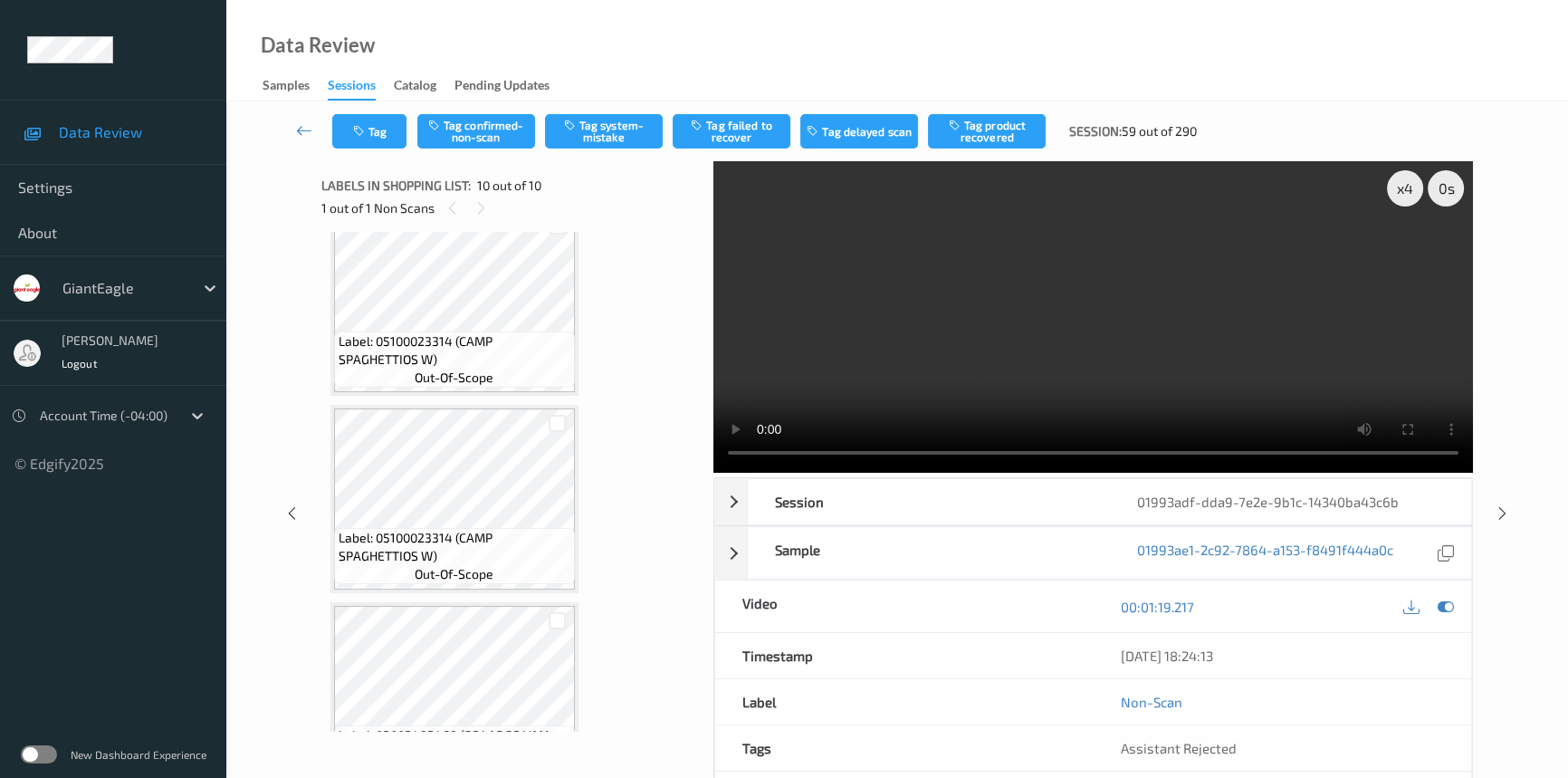
click at [1005, 324] on video at bounding box center [1093, 317] width 759 height 311
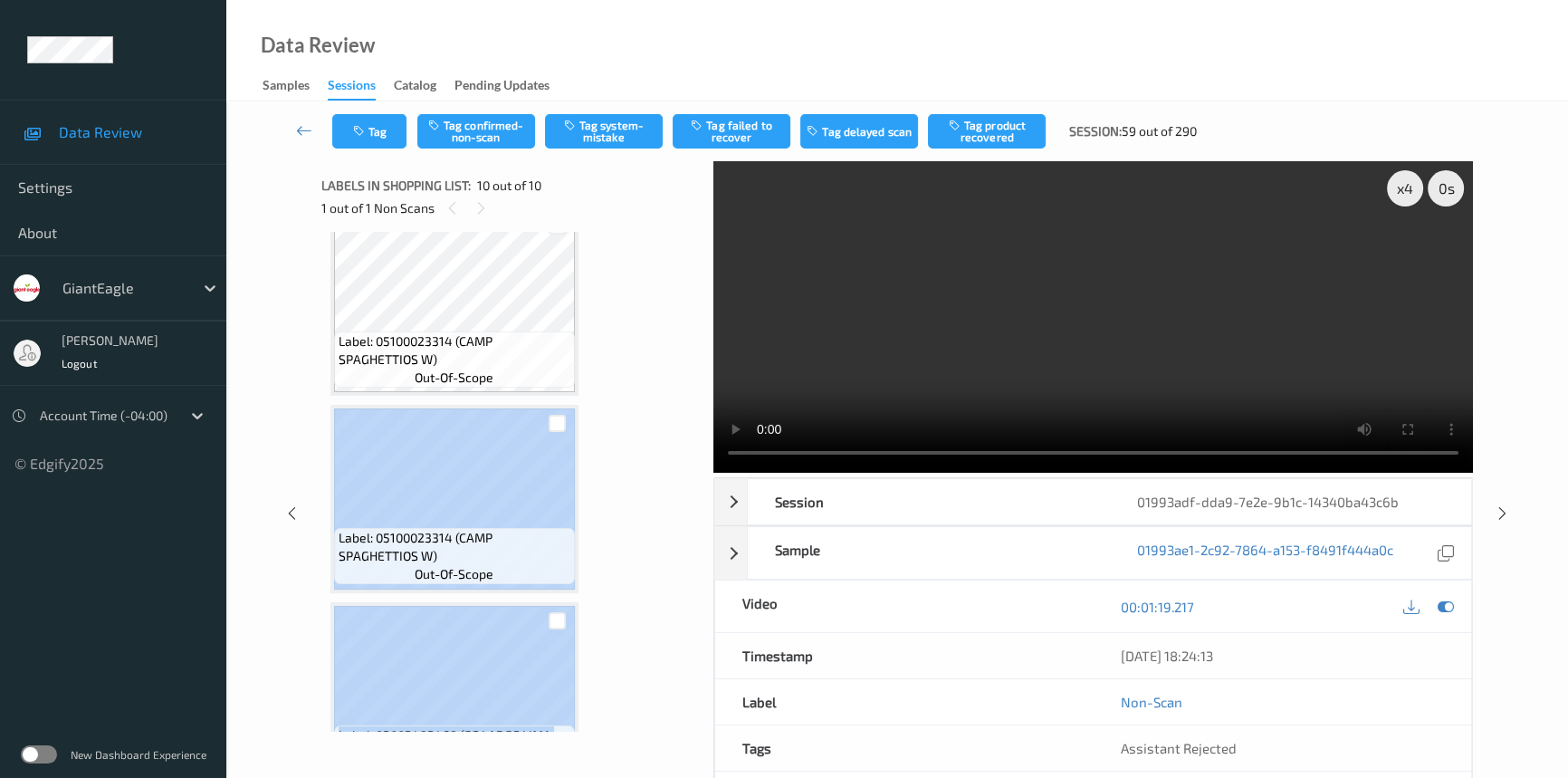
drag, startPoint x: 703, startPoint y: 526, endPoint x: 702, endPoint y: 651, distance: 125.0
click at [702, 651] on div "x 4 0 s Session 01993adf-dda9-7e2e-9b1c-14340ba43c6b Session ID 01993adf-dda9-7…" at bounding box center [897, 513] width 1153 height 704
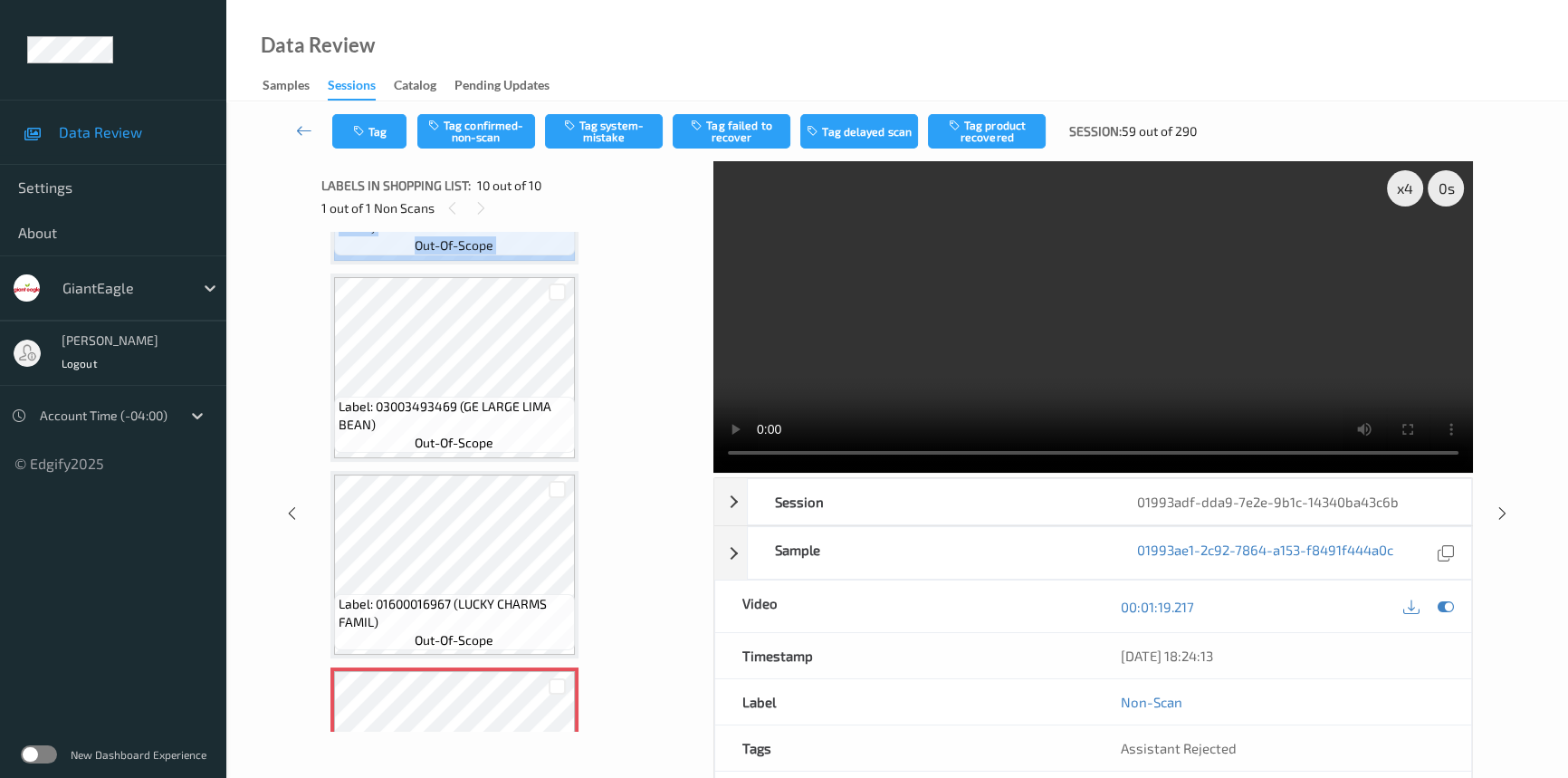
scroll to position [1476, 0]
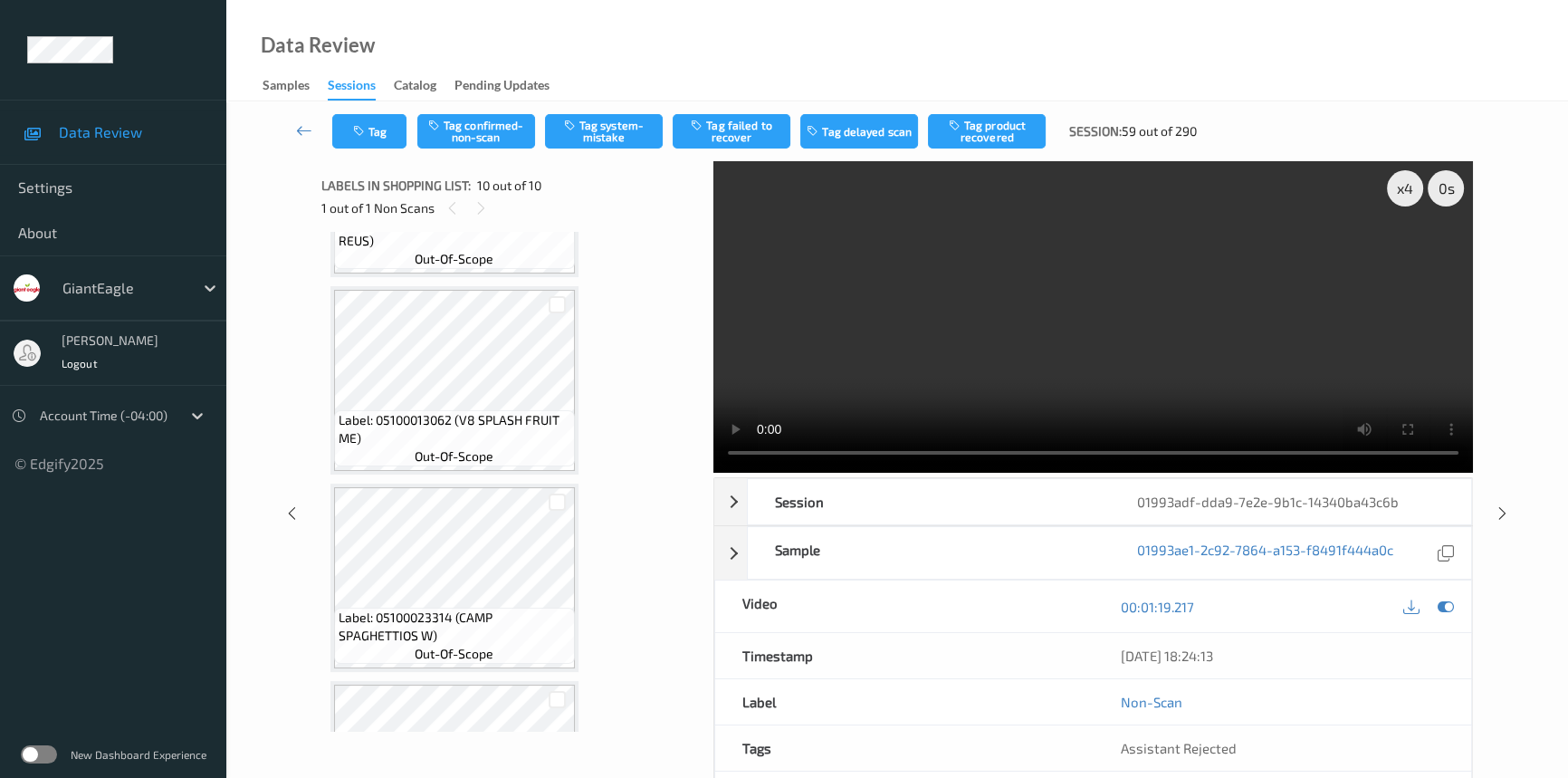
scroll to position [164, 0]
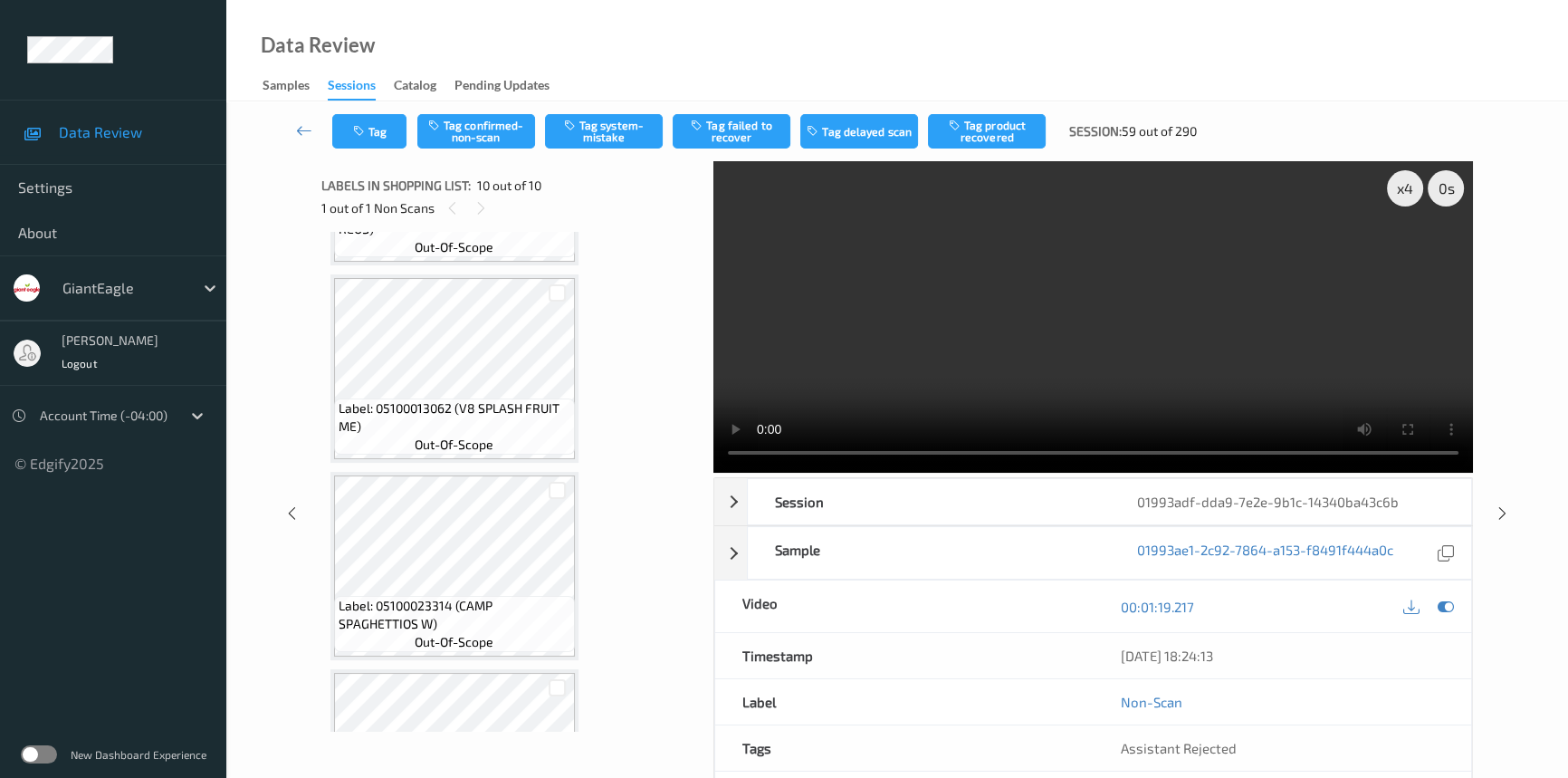
click at [926, 377] on video at bounding box center [1093, 317] width 759 height 311
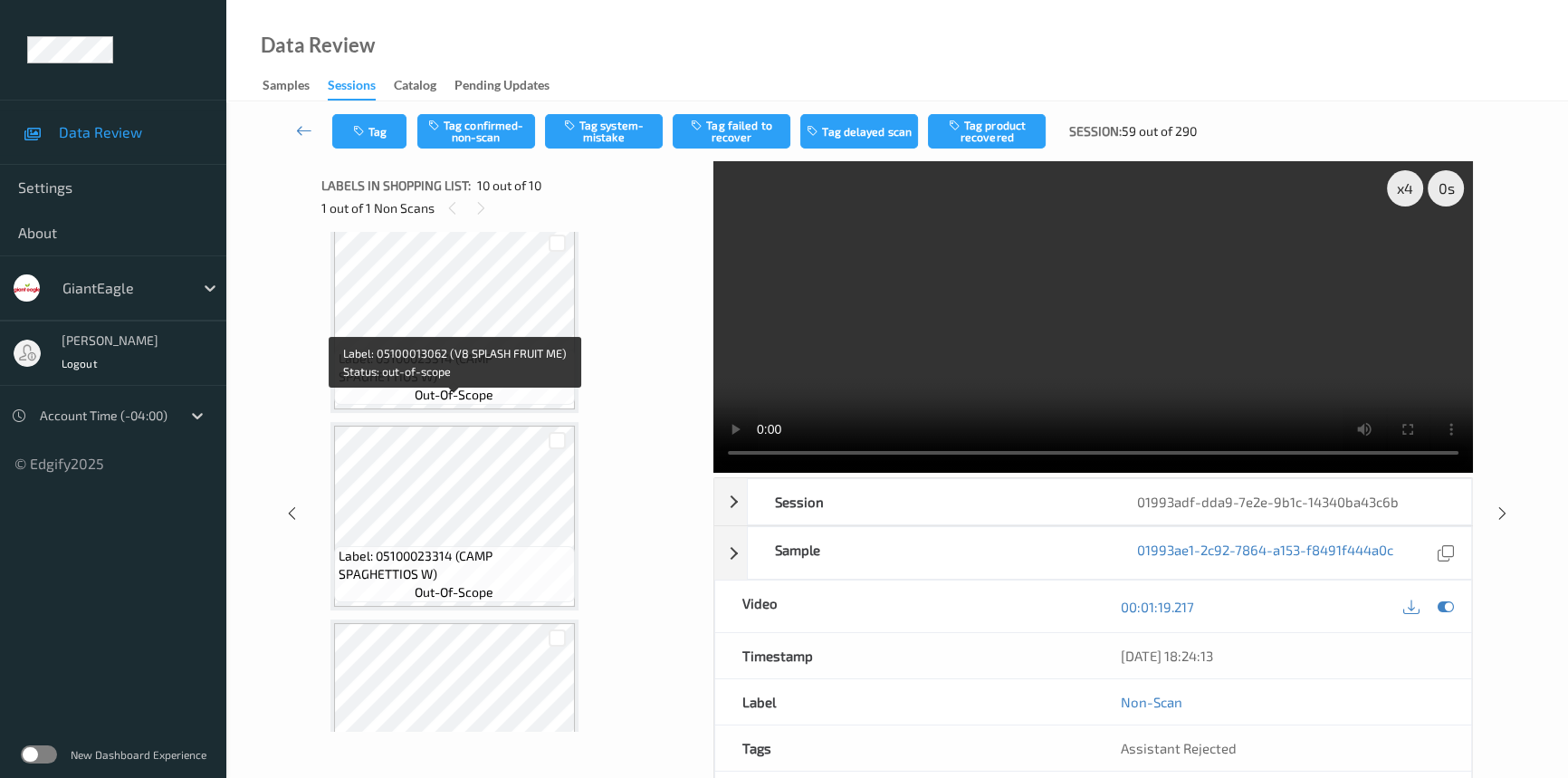
scroll to position [494, 0]
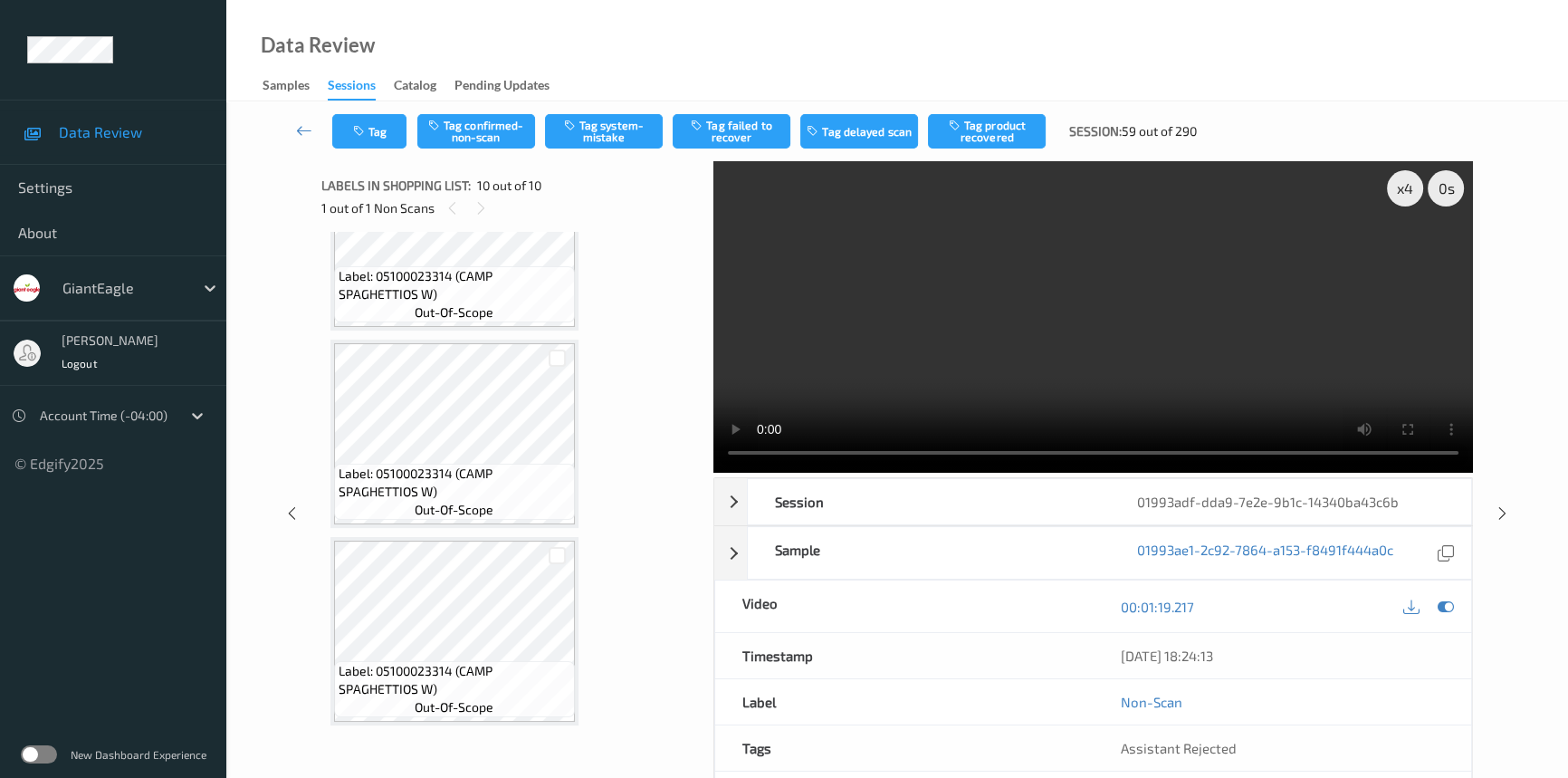
click at [881, 326] on video at bounding box center [1093, 317] width 759 height 311
click at [918, 354] on video at bounding box center [1093, 317] width 759 height 311
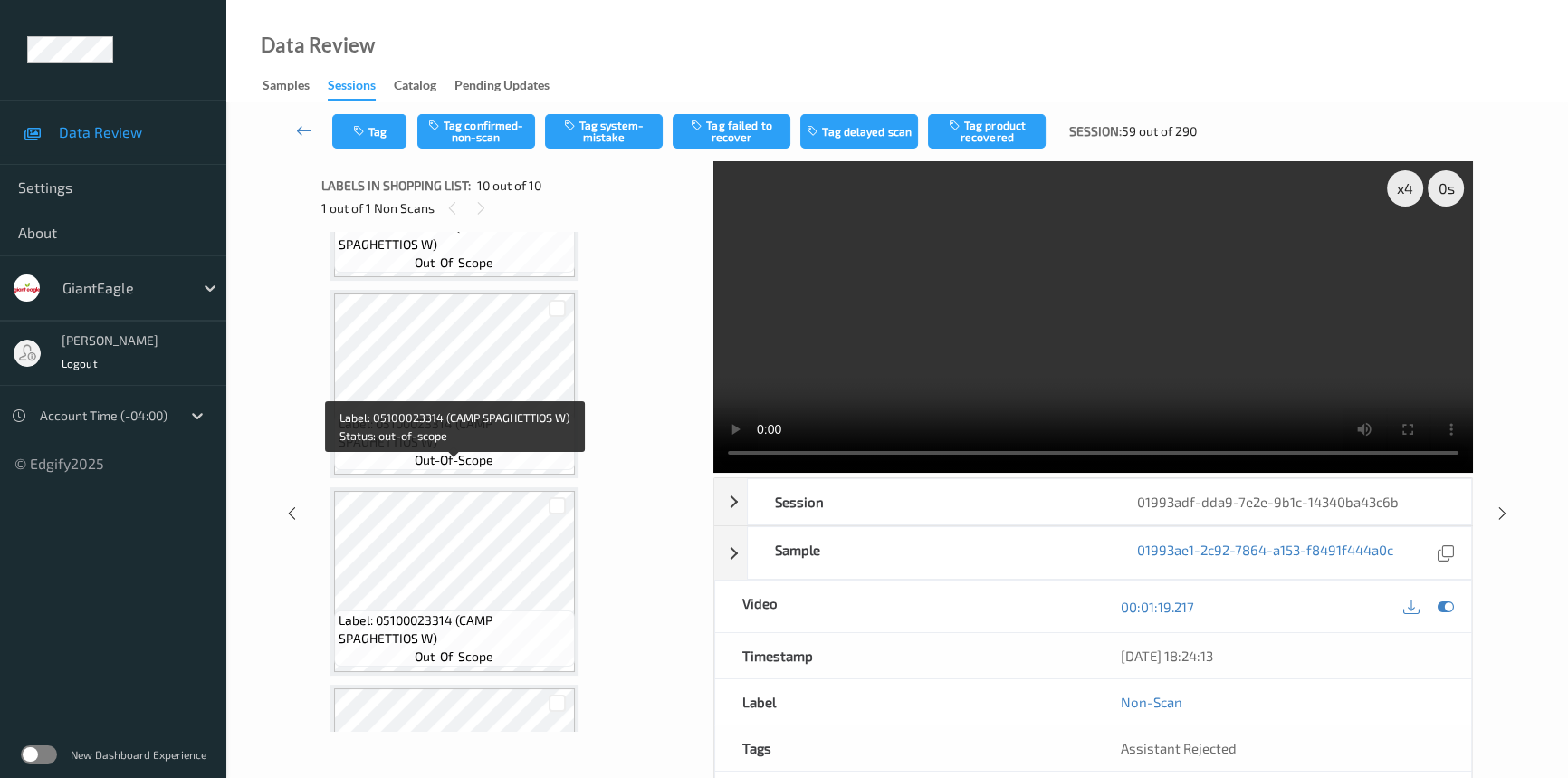
scroll to position [823, 0]
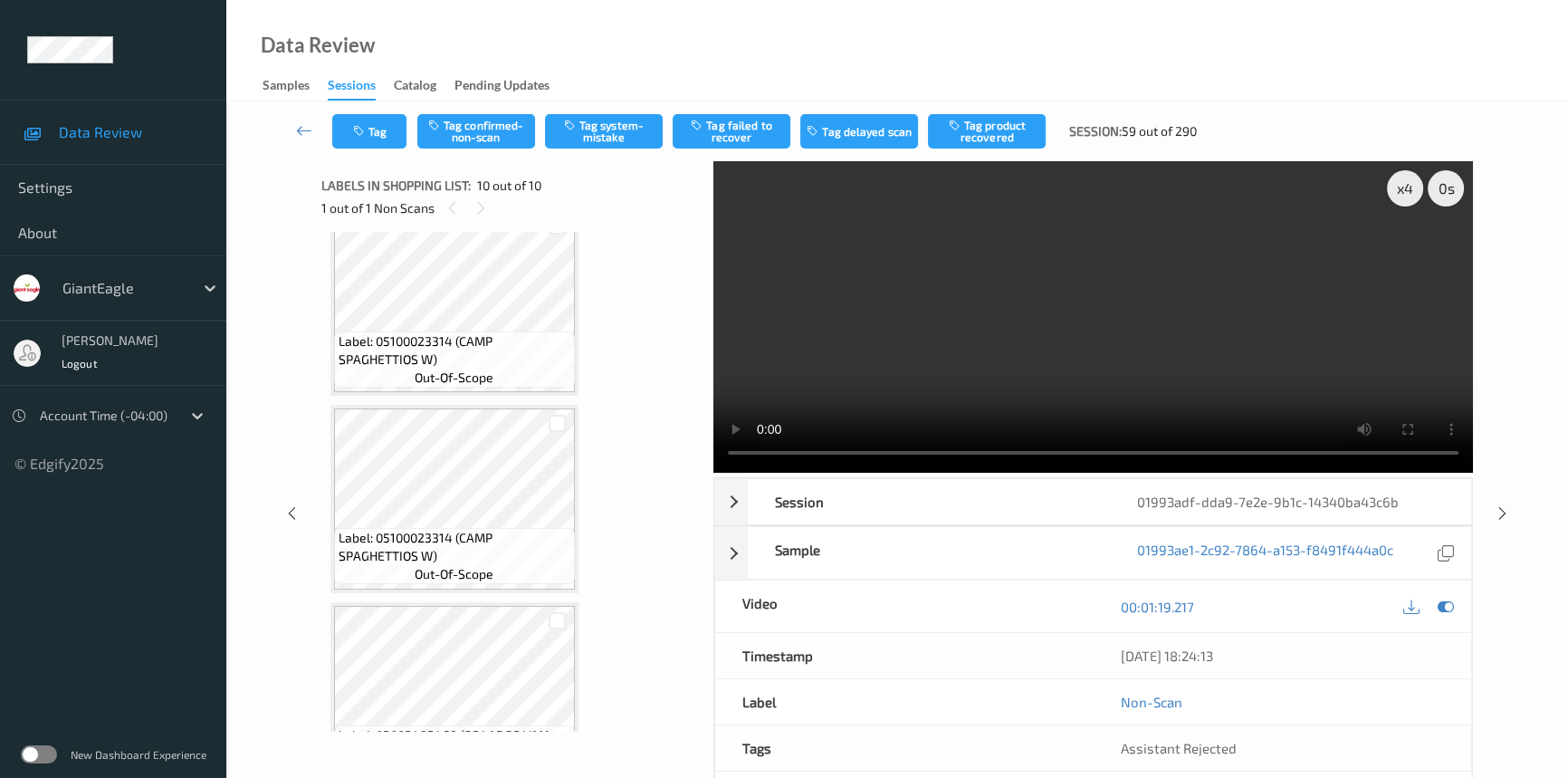
click at [968, 384] on video at bounding box center [1093, 317] width 759 height 311
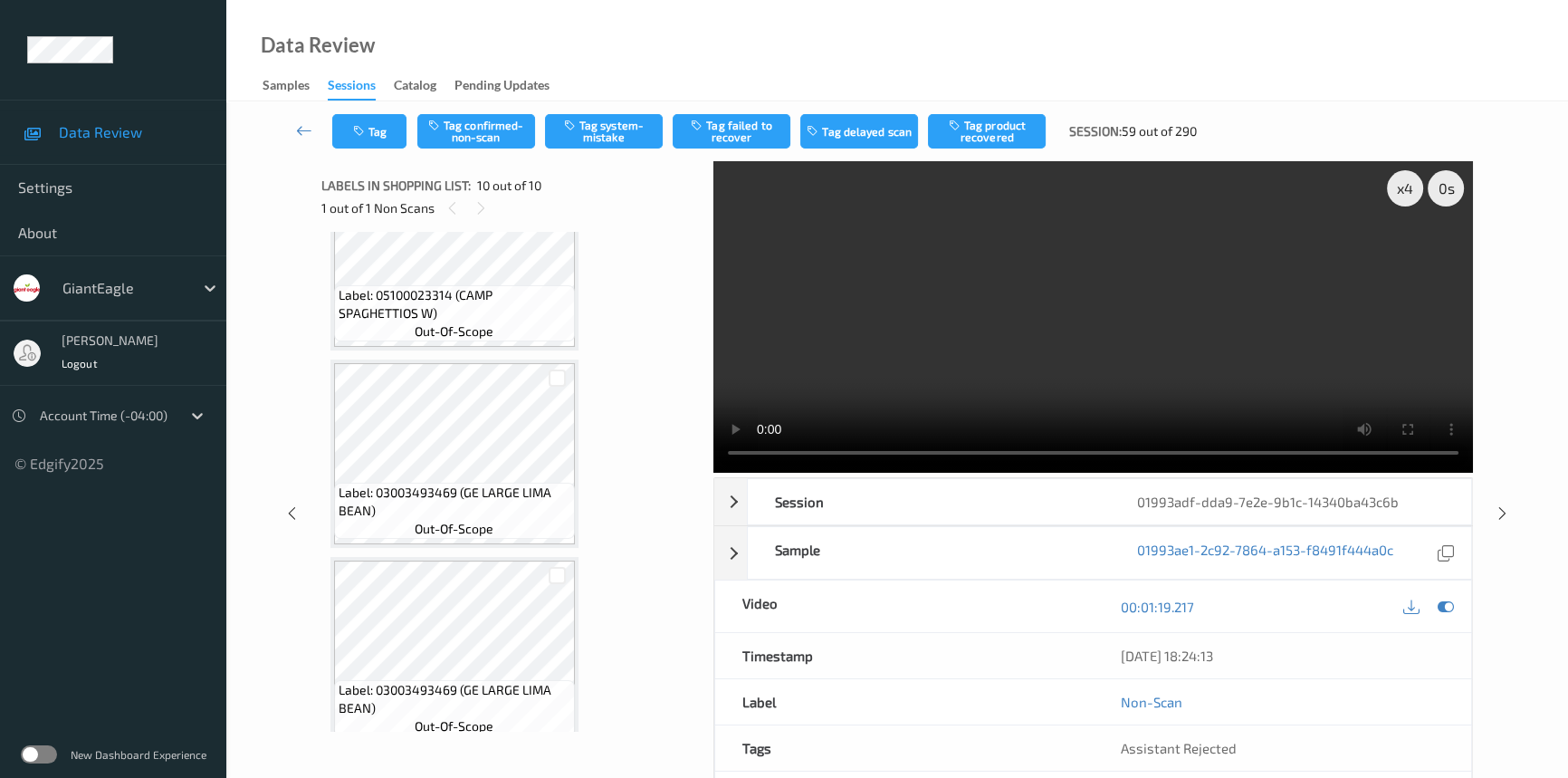
scroll to position [1069, 0]
click at [934, 382] on video at bounding box center [1093, 317] width 759 height 311
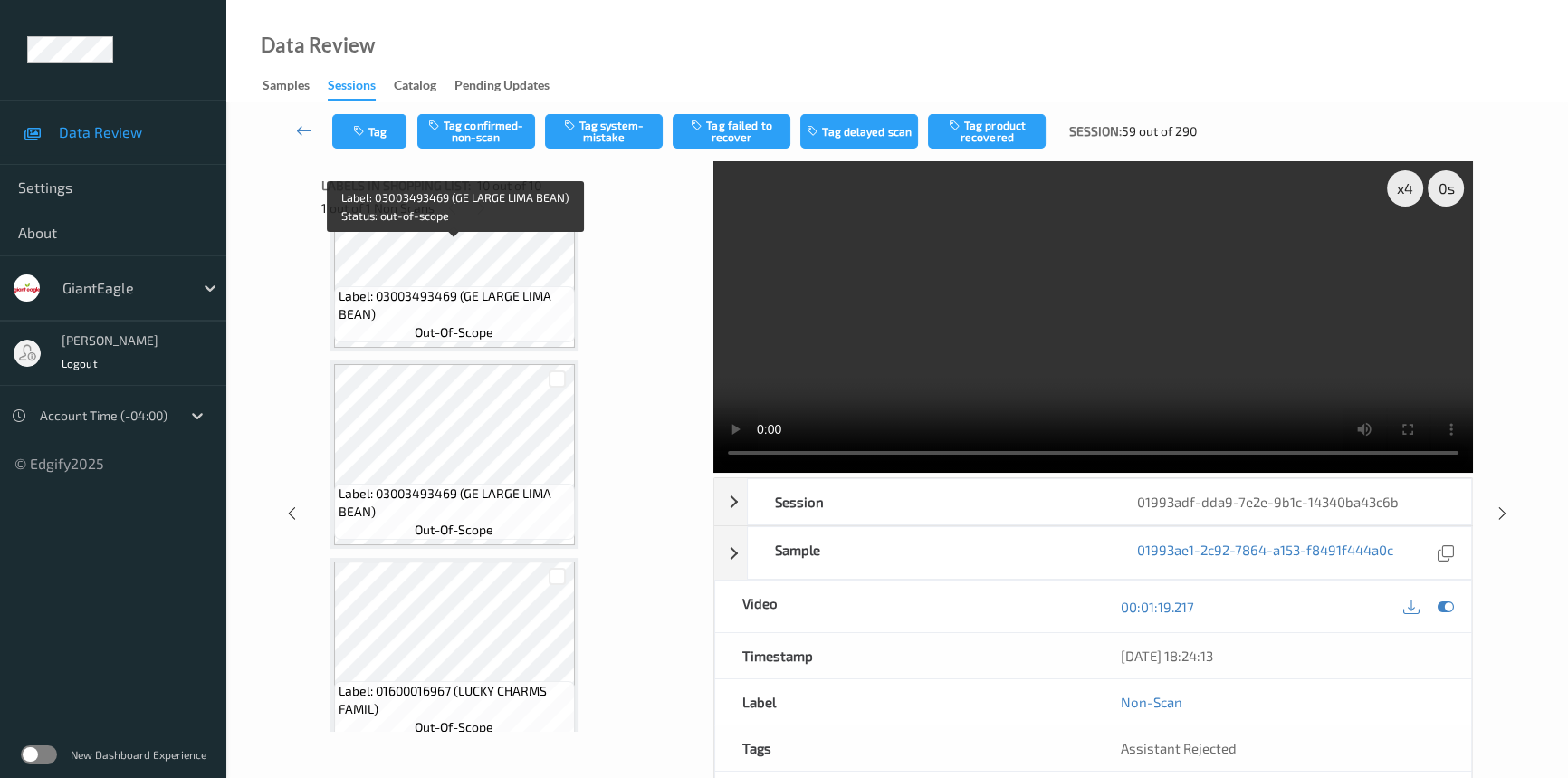
scroll to position [1316, 0]
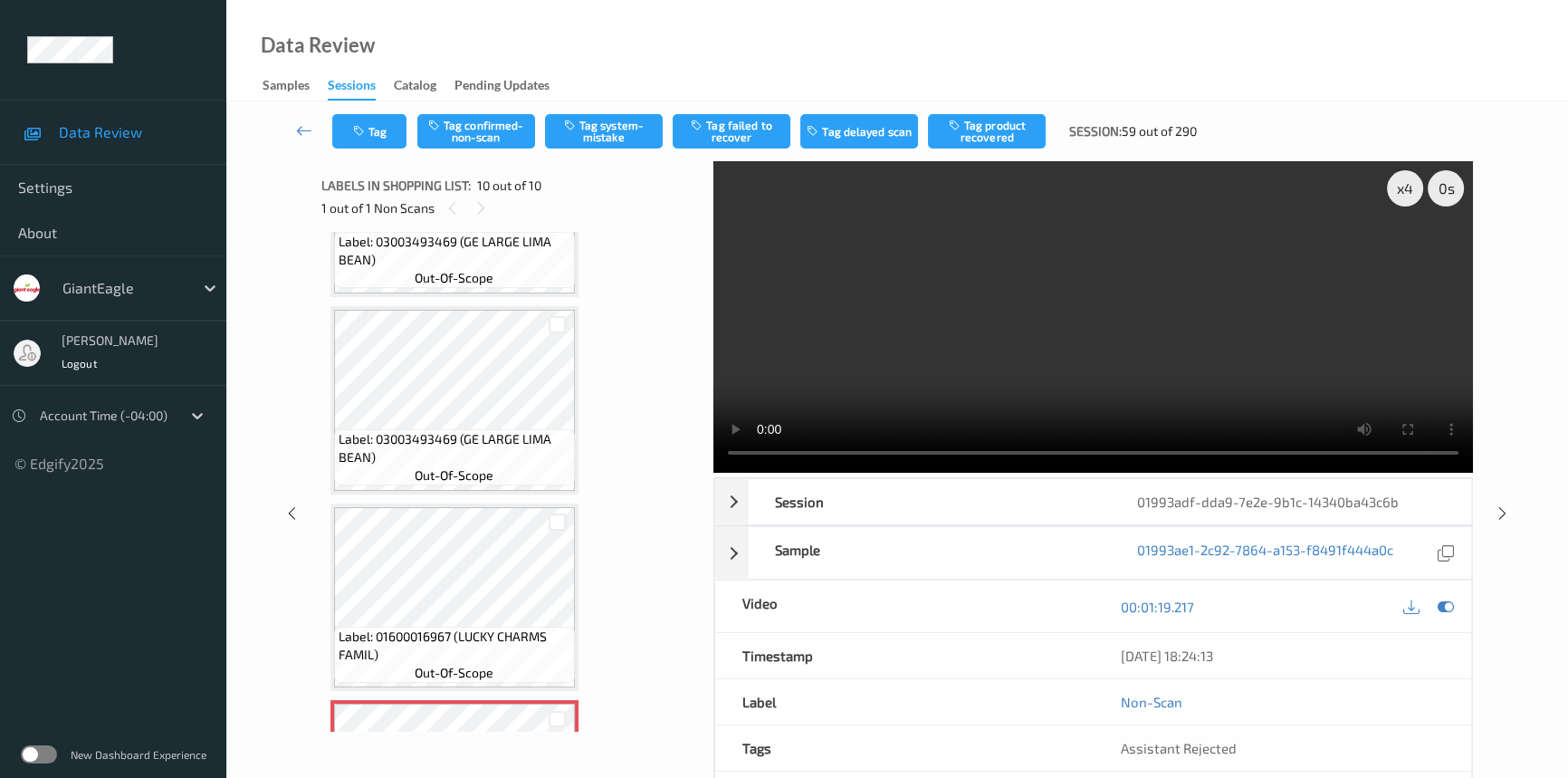
click at [891, 362] on video at bounding box center [1093, 317] width 759 height 311
click at [910, 381] on video at bounding box center [1093, 317] width 759 height 311
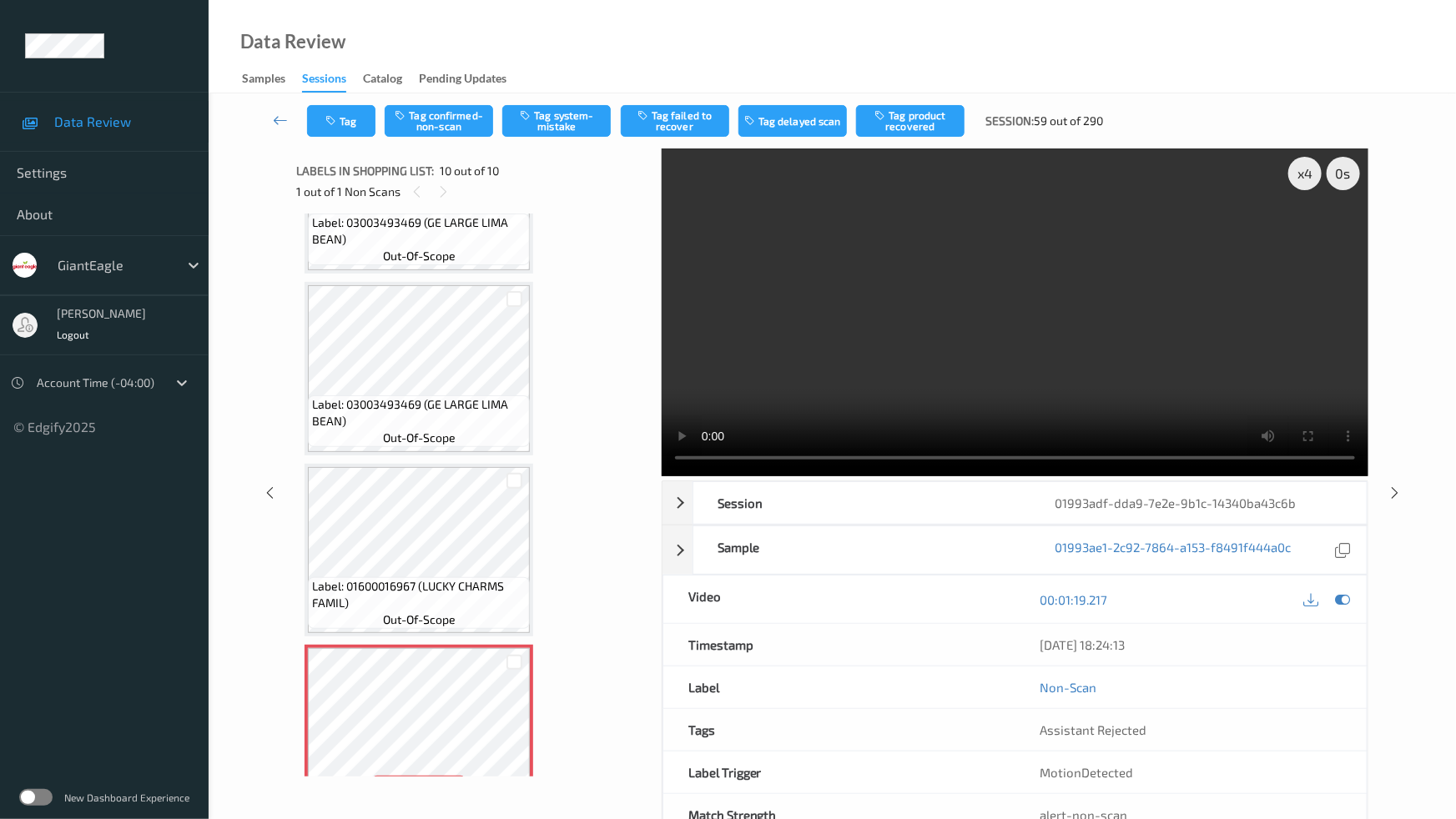
click at [1046, 477] on video at bounding box center [1015, 312] width 707 height 328
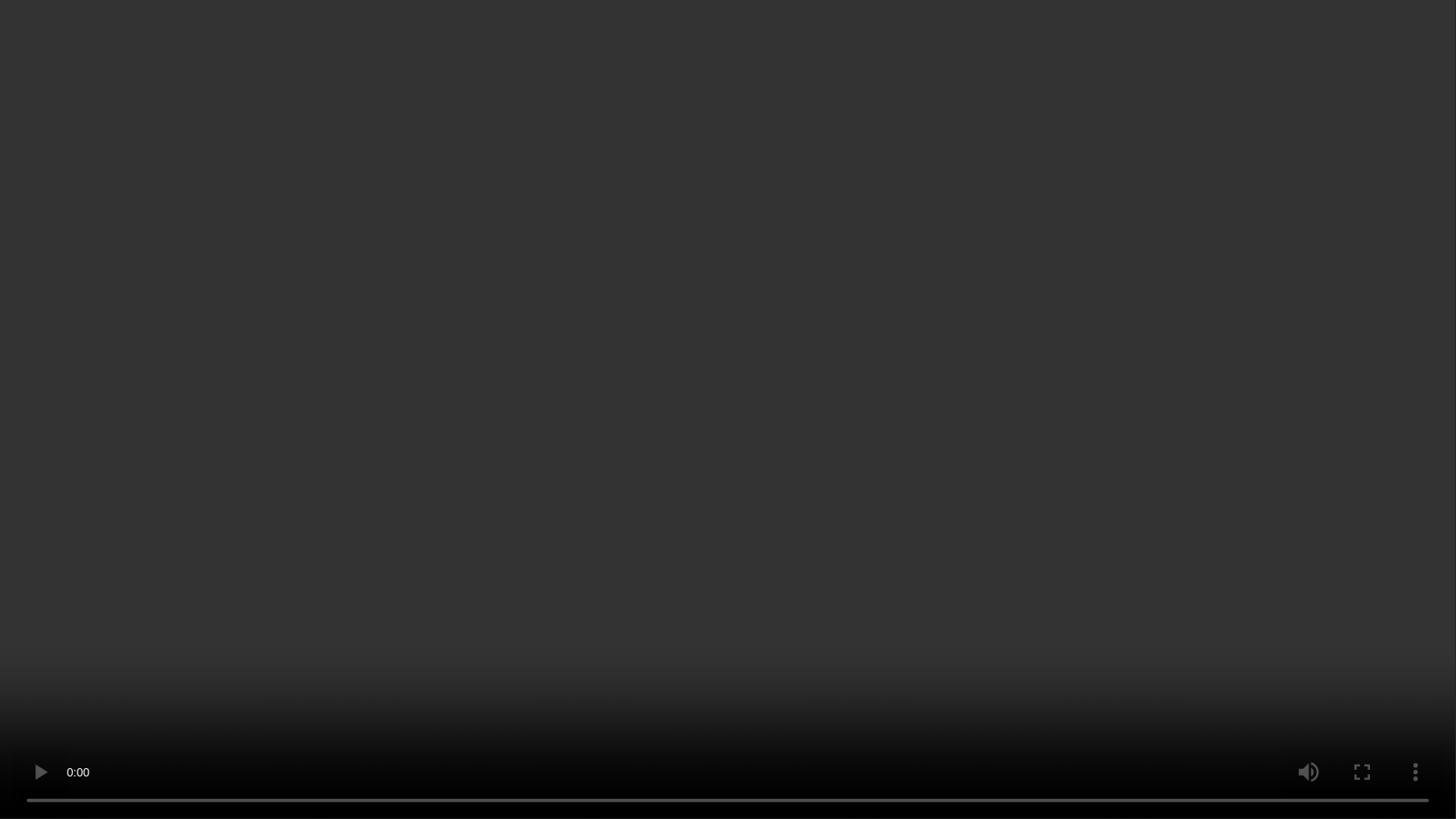
click at [813, 631] on video at bounding box center [728, 409] width 1456 height 819
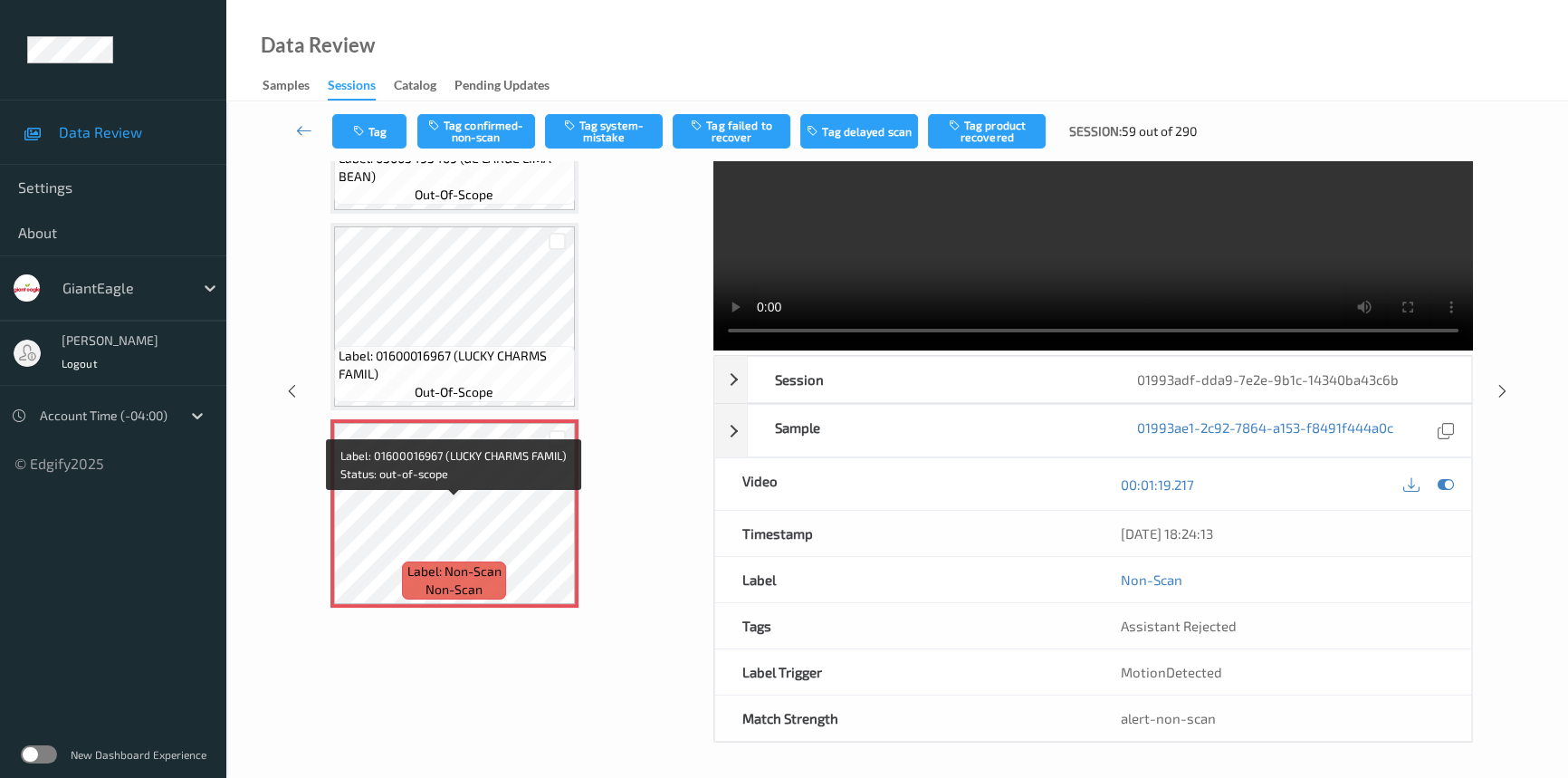
scroll to position [1476, 0]
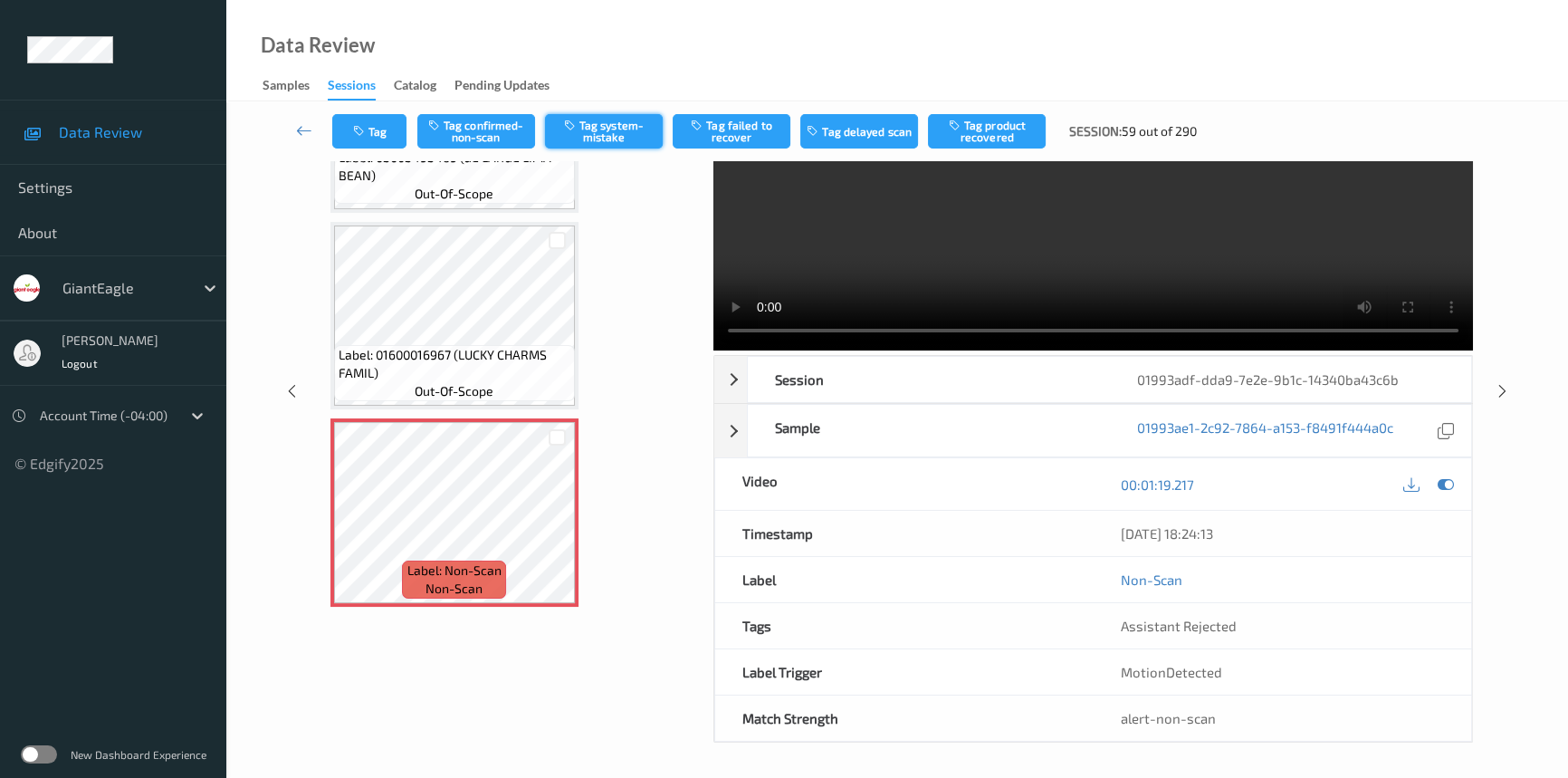
click at [622, 128] on button "Tag system-mistake" at bounding box center [604, 131] width 118 height 35
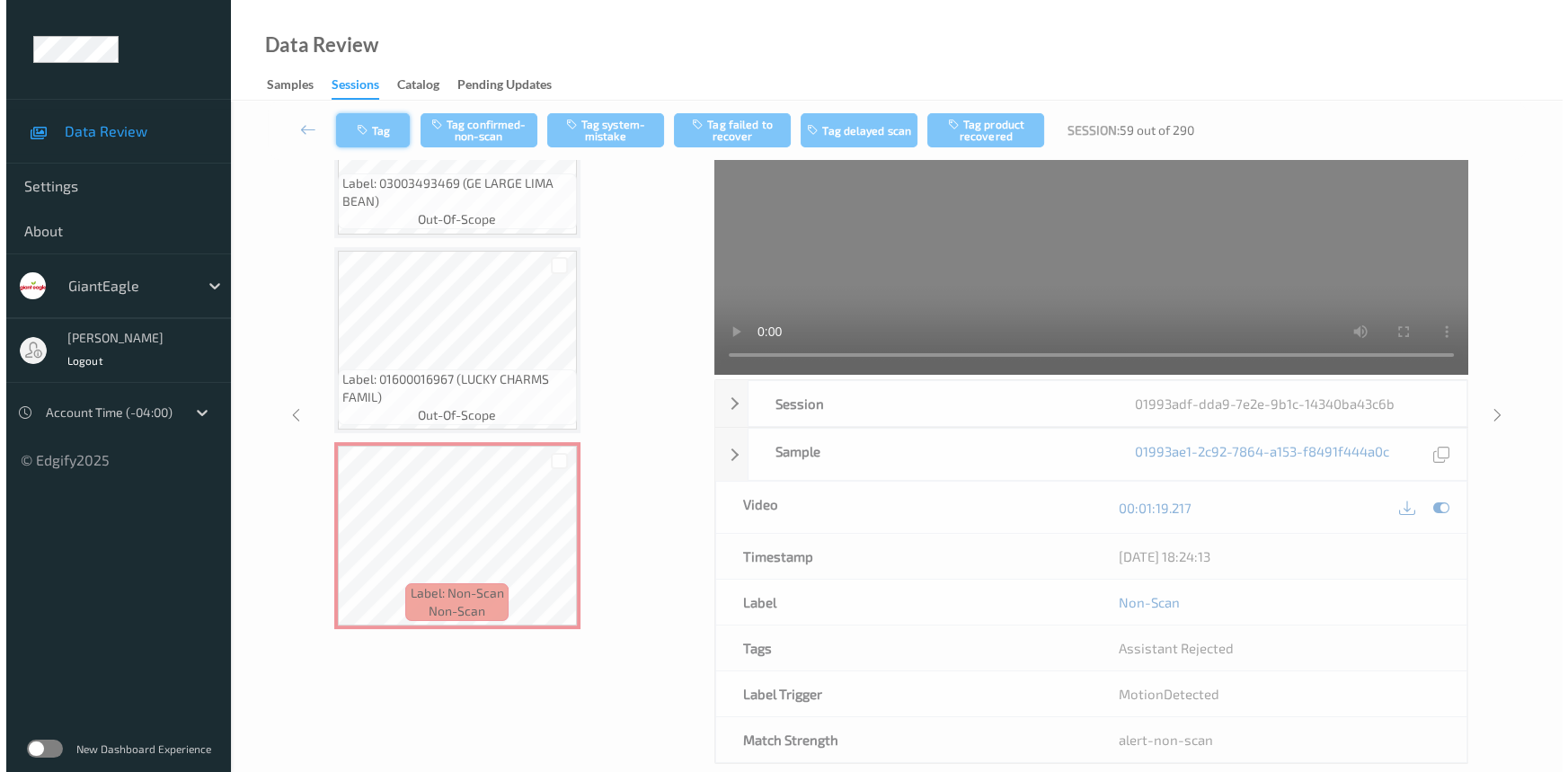
scroll to position [0, 0]
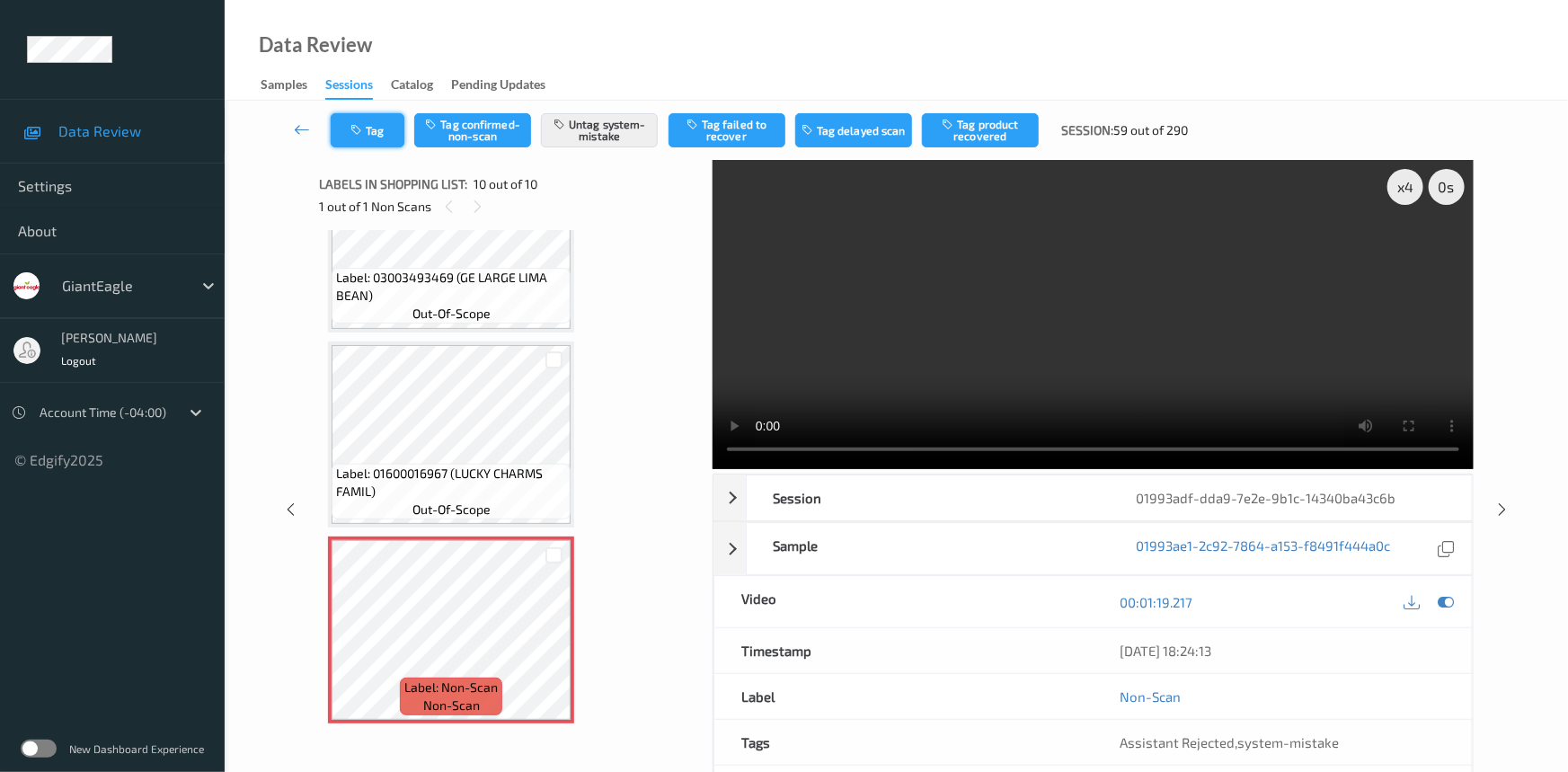
click at [379, 125] on button "Tag" at bounding box center [367, 130] width 74 height 34
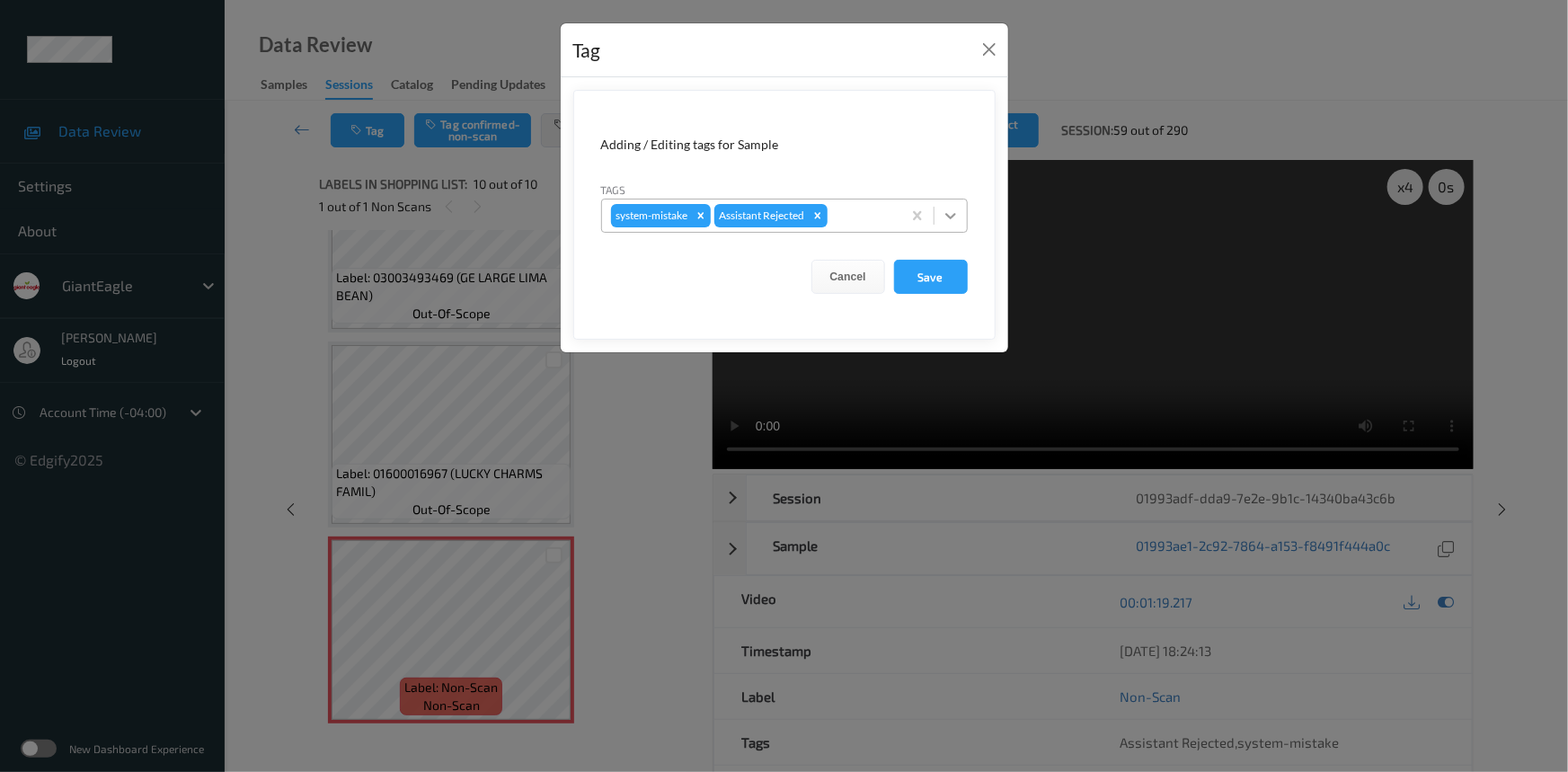
click at [949, 212] on icon at bounding box center [950, 215] width 18 height 18
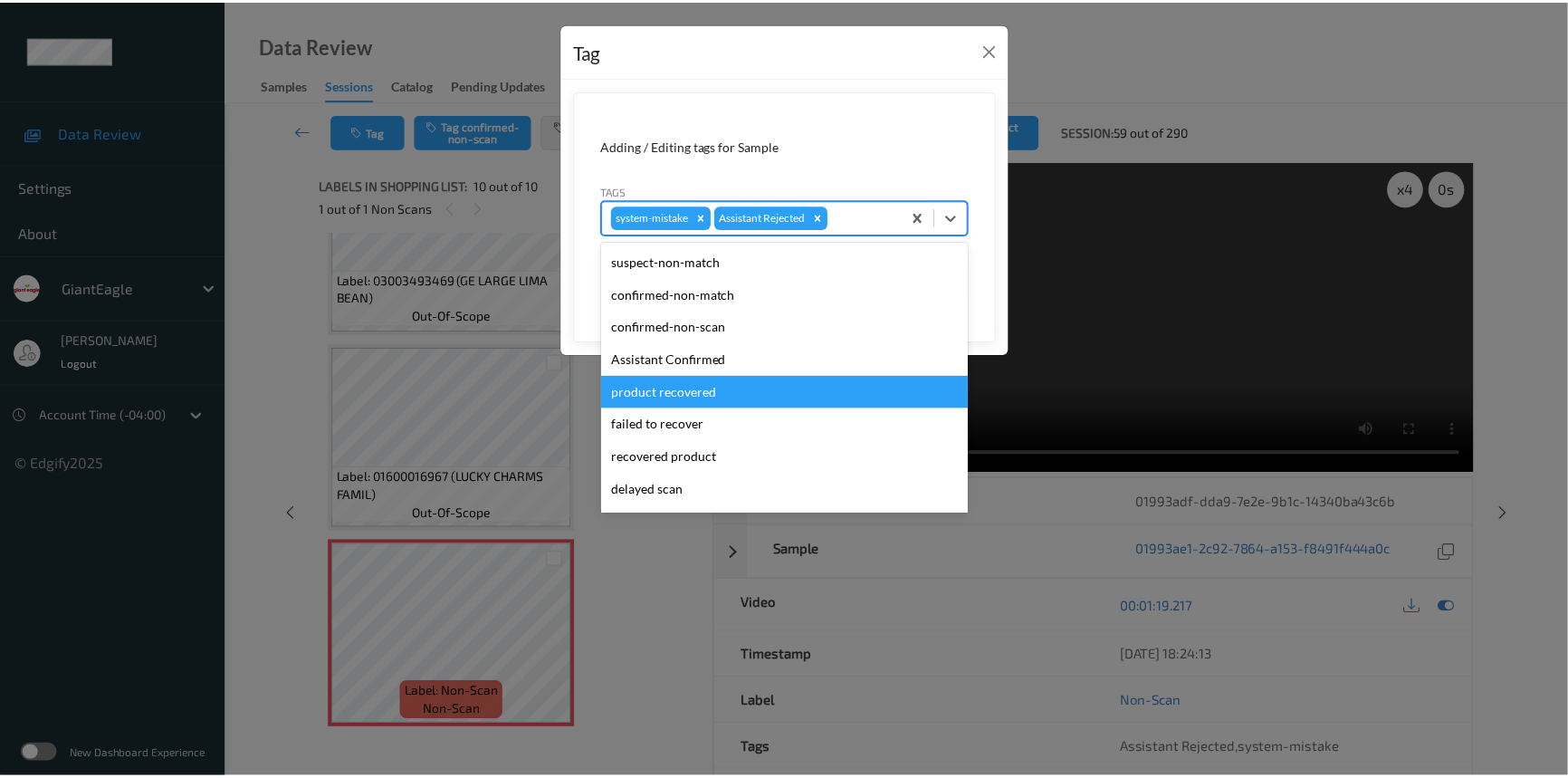
scroll to position [191, 0]
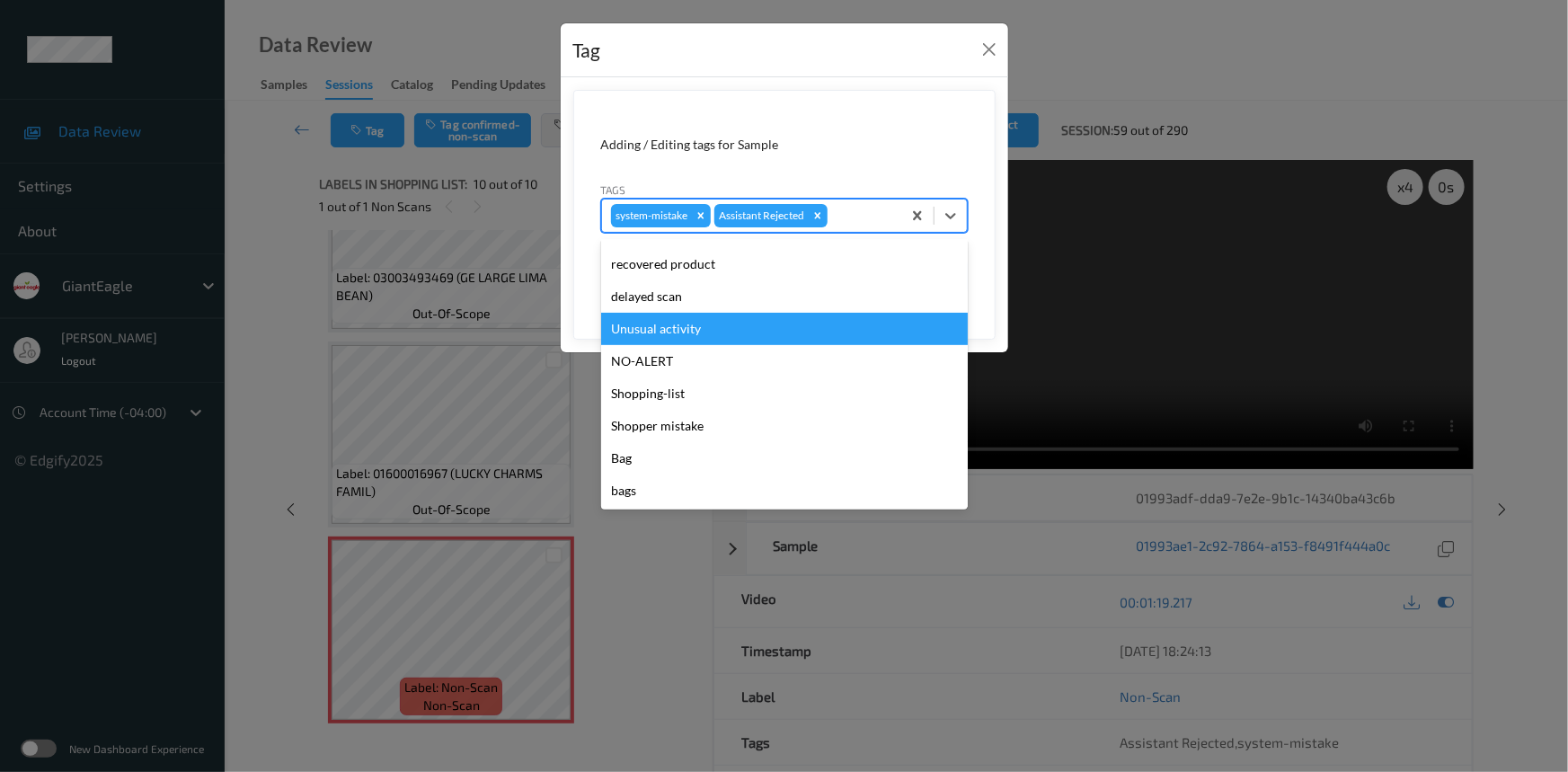
click at [737, 327] on div "Unusual activity" at bounding box center [784, 328] width 367 height 32
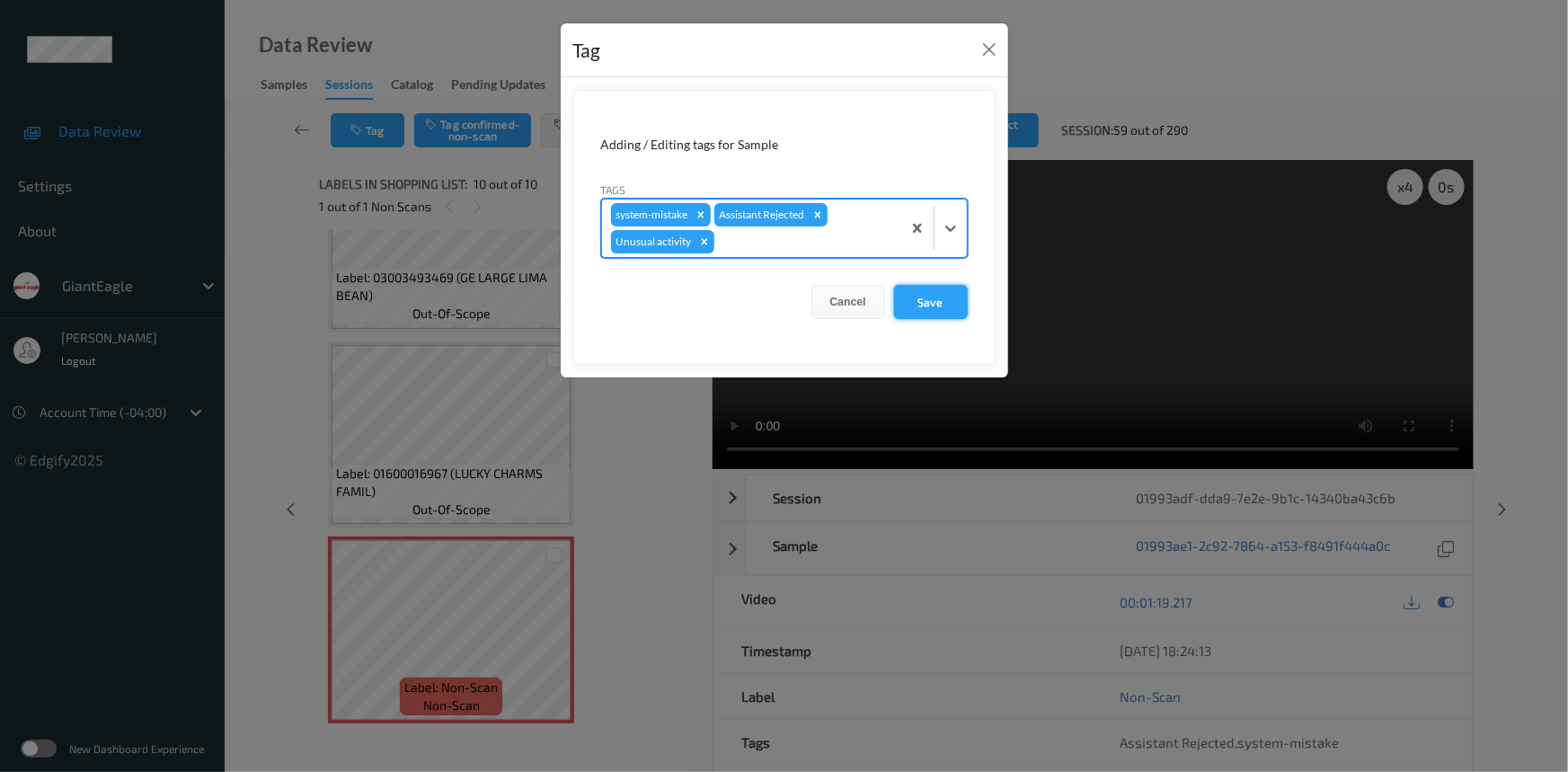
click at [944, 306] on button "Save" at bounding box center [931, 302] width 74 height 34
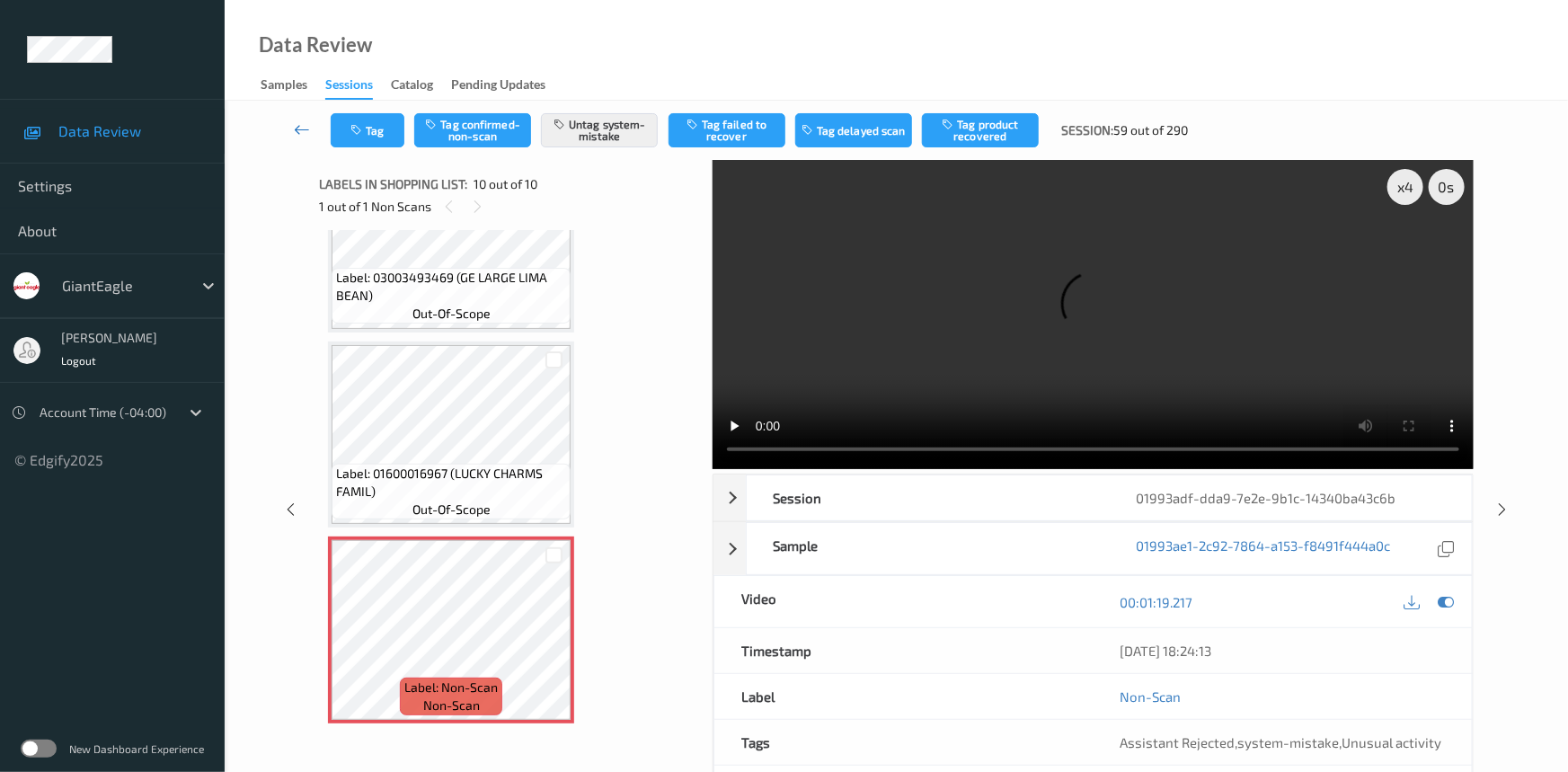
click at [296, 121] on icon at bounding box center [302, 129] width 16 height 18
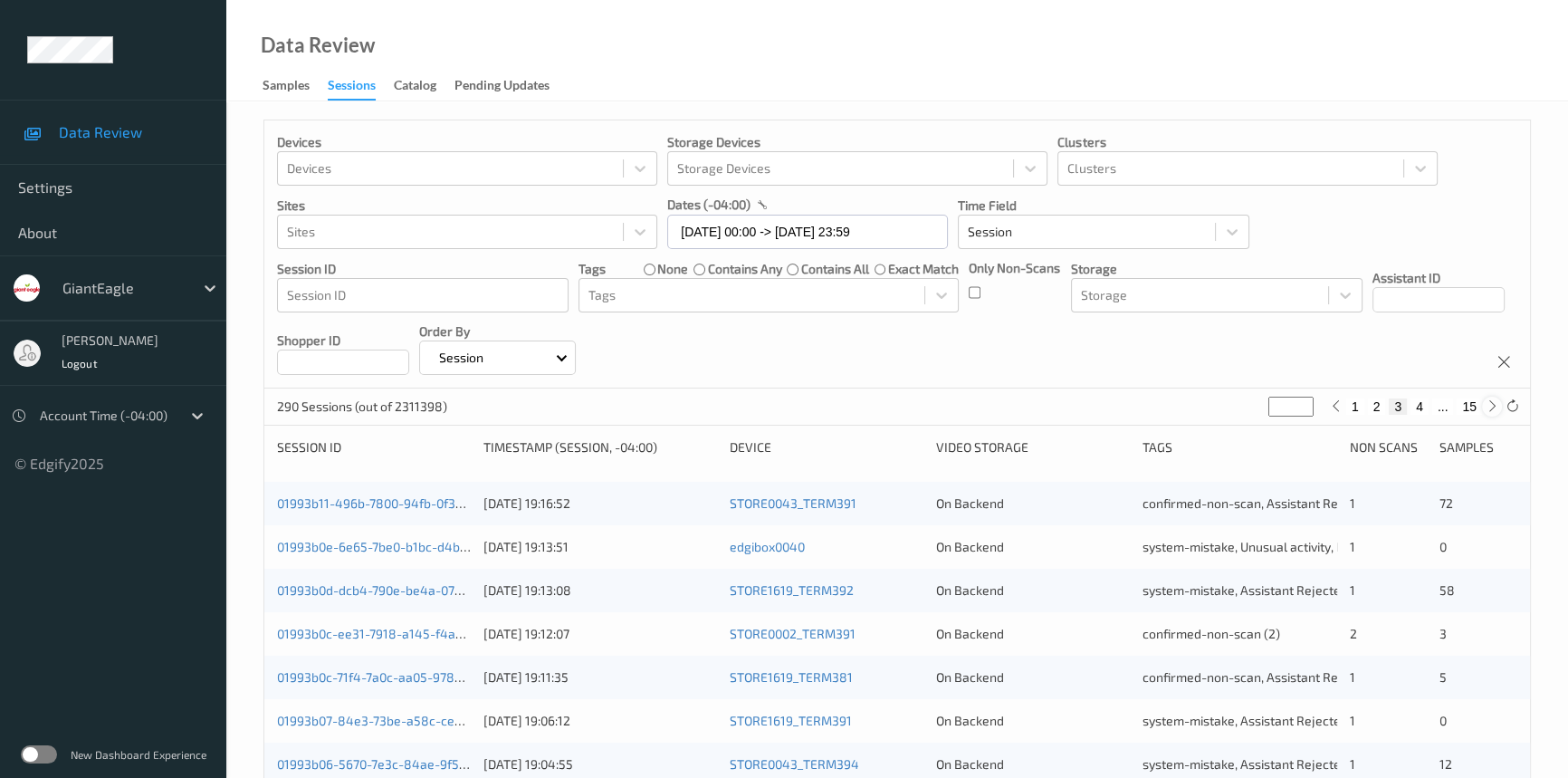
click at [1493, 408] on icon at bounding box center [1493, 406] width 14 height 14
type input "*"
click at [1493, 408] on icon at bounding box center [1493, 406] width 14 height 14
type input "*"
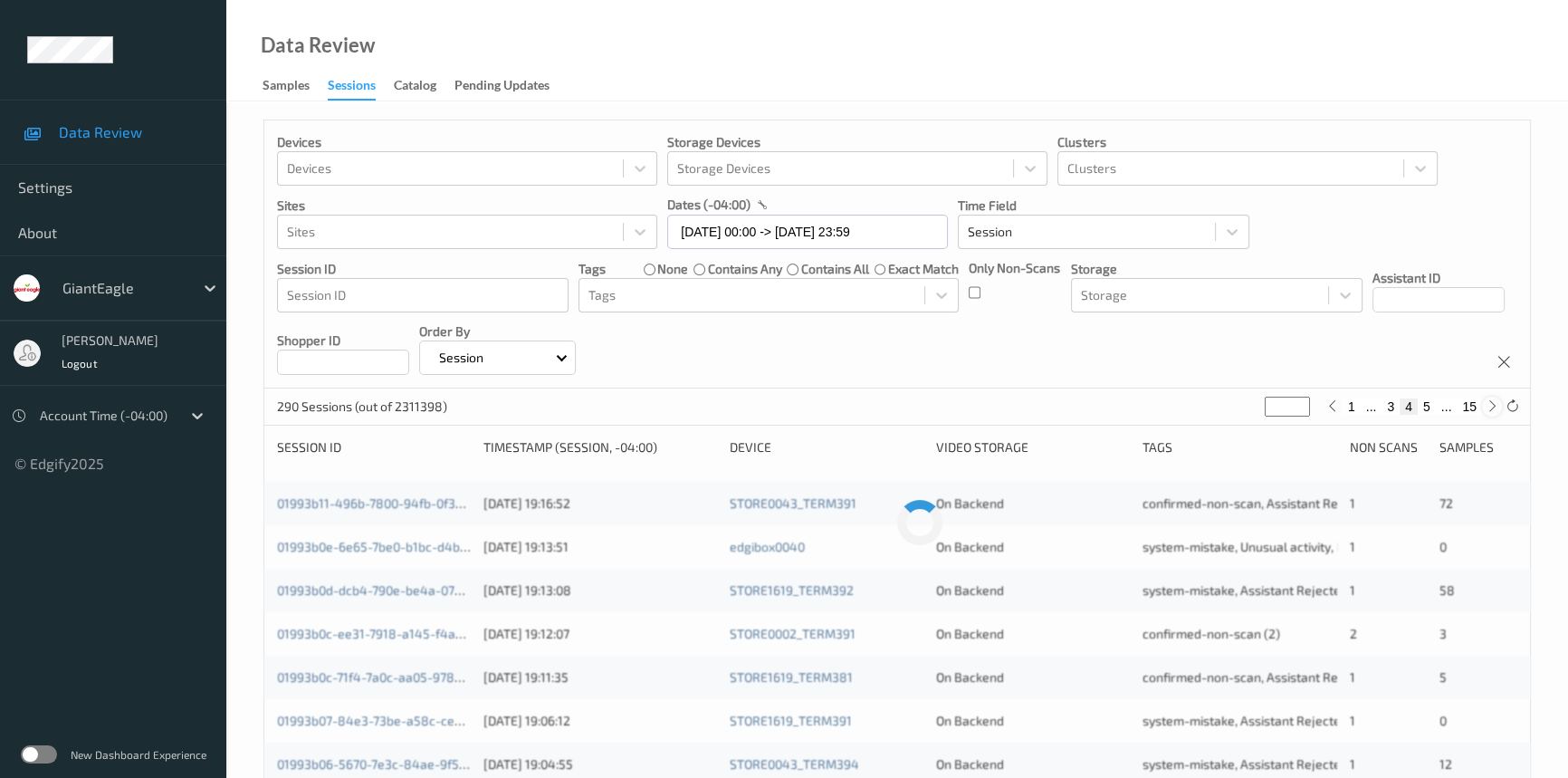
type input "*"
click at [1493, 408] on icon at bounding box center [1493, 406] width 14 height 14
type input "*"
click at [1493, 408] on icon at bounding box center [1493, 406] width 14 height 14
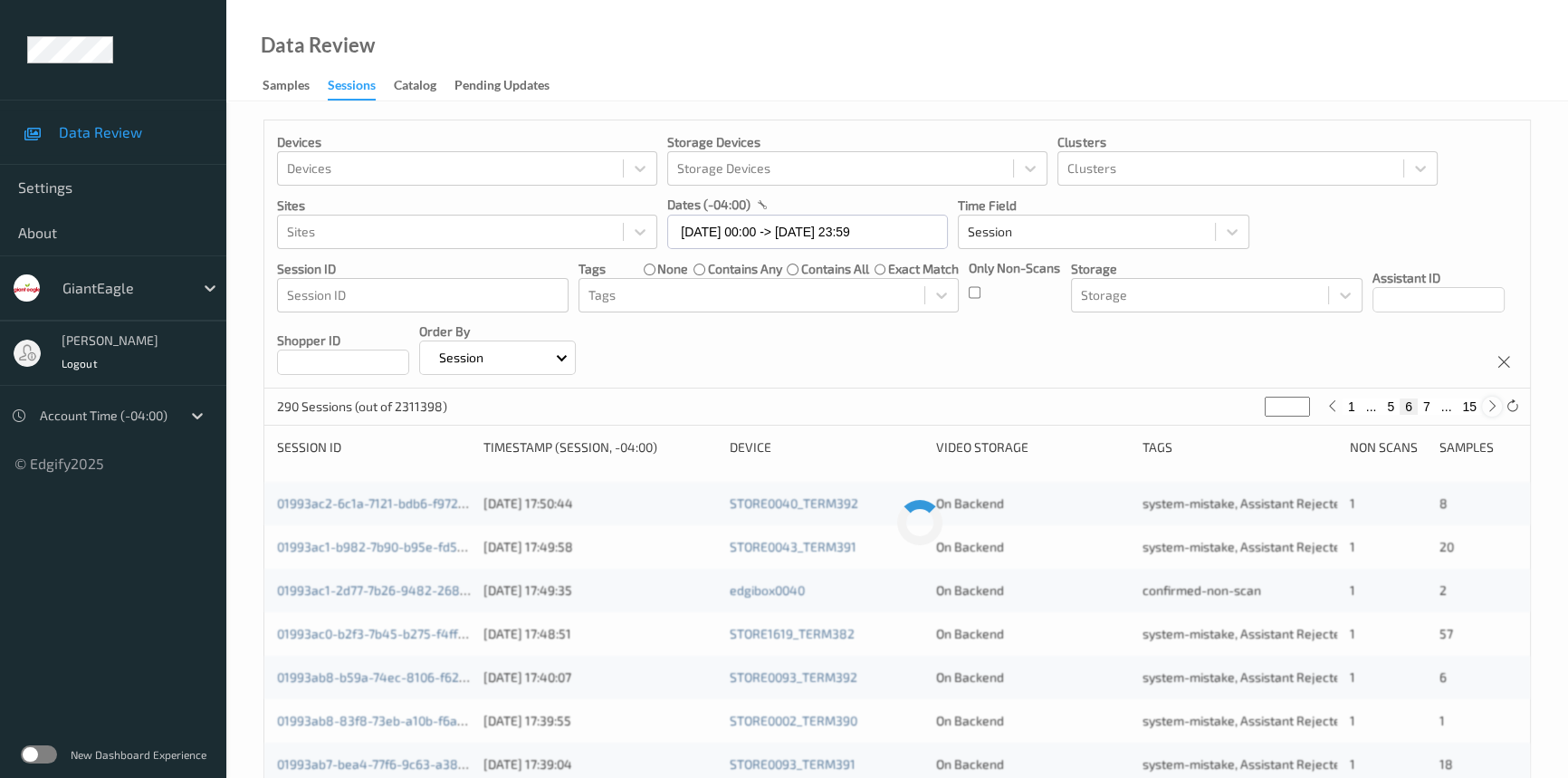
type input "*"
click at [1493, 408] on icon at bounding box center [1493, 406] width 14 height 14
type input "*"
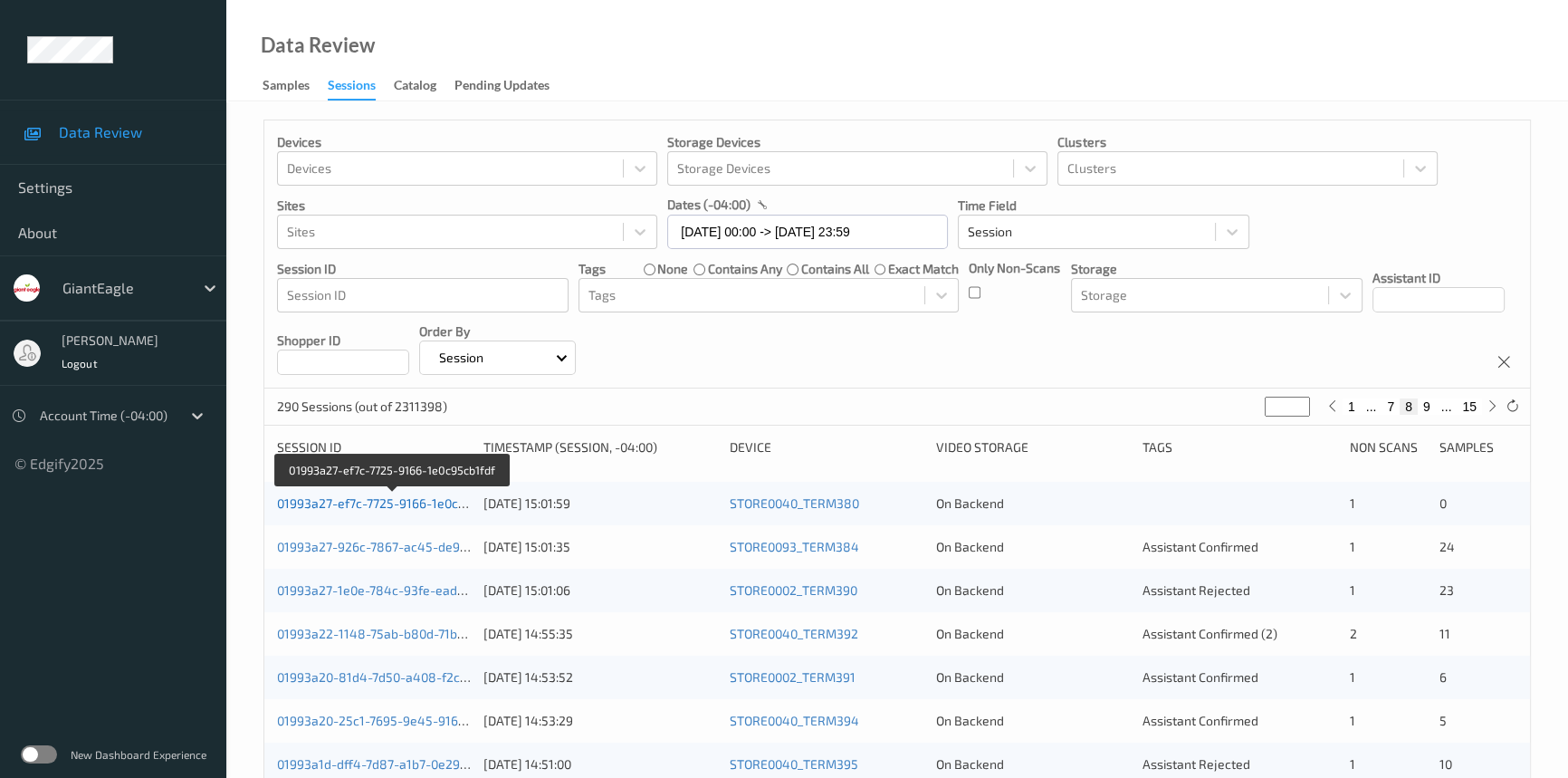
click at [378, 503] on link "01993a27-ef7c-7725-9166-1e0c95cb1fdf" at bounding box center [392, 503] width 231 height 16
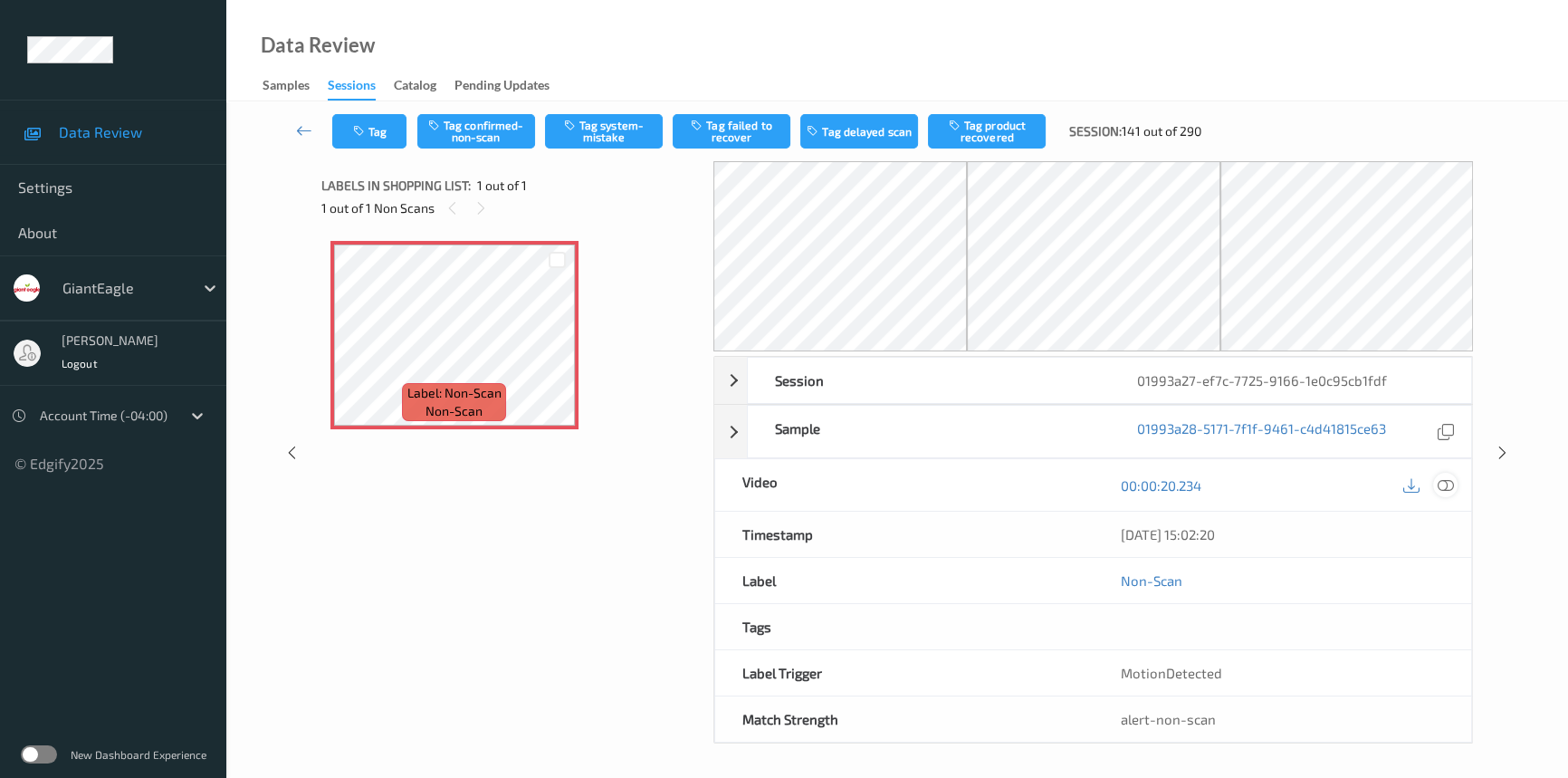
click at [1447, 478] on icon at bounding box center [1446, 485] width 16 height 16
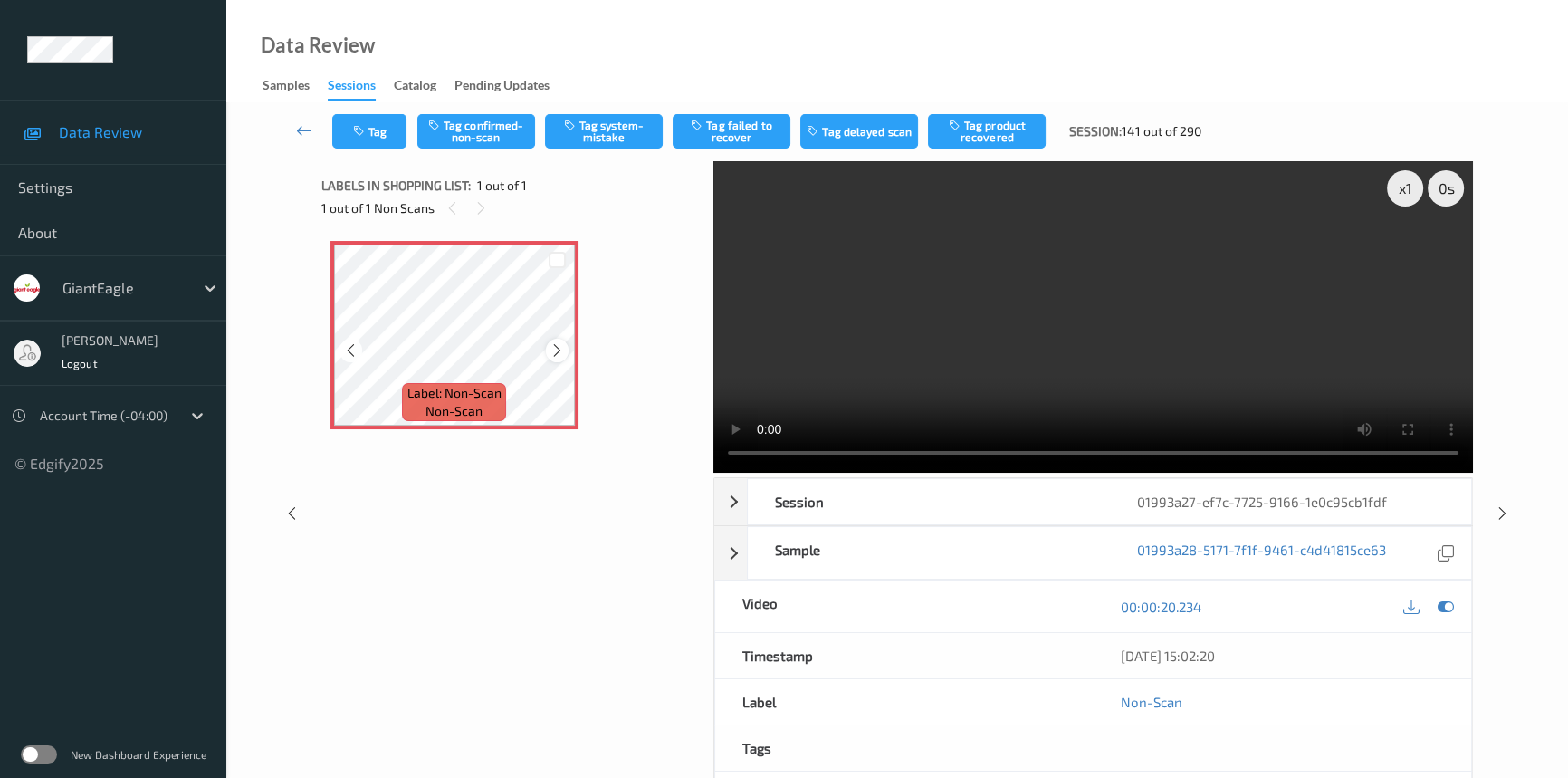
click at [549, 347] on icon at bounding box center [557, 350] width 16 height 16
click at [923, 320] on video at bounding box center [1093, 317] width 759 height 311
click at [1401, 186] on div "x 1" at bounding box center [1404, 188] width 37 height 37
drag, startPoint x: 1401, startPoint y: 183, endPoint x: 1406, endPoint y: 193, distance: 11.2
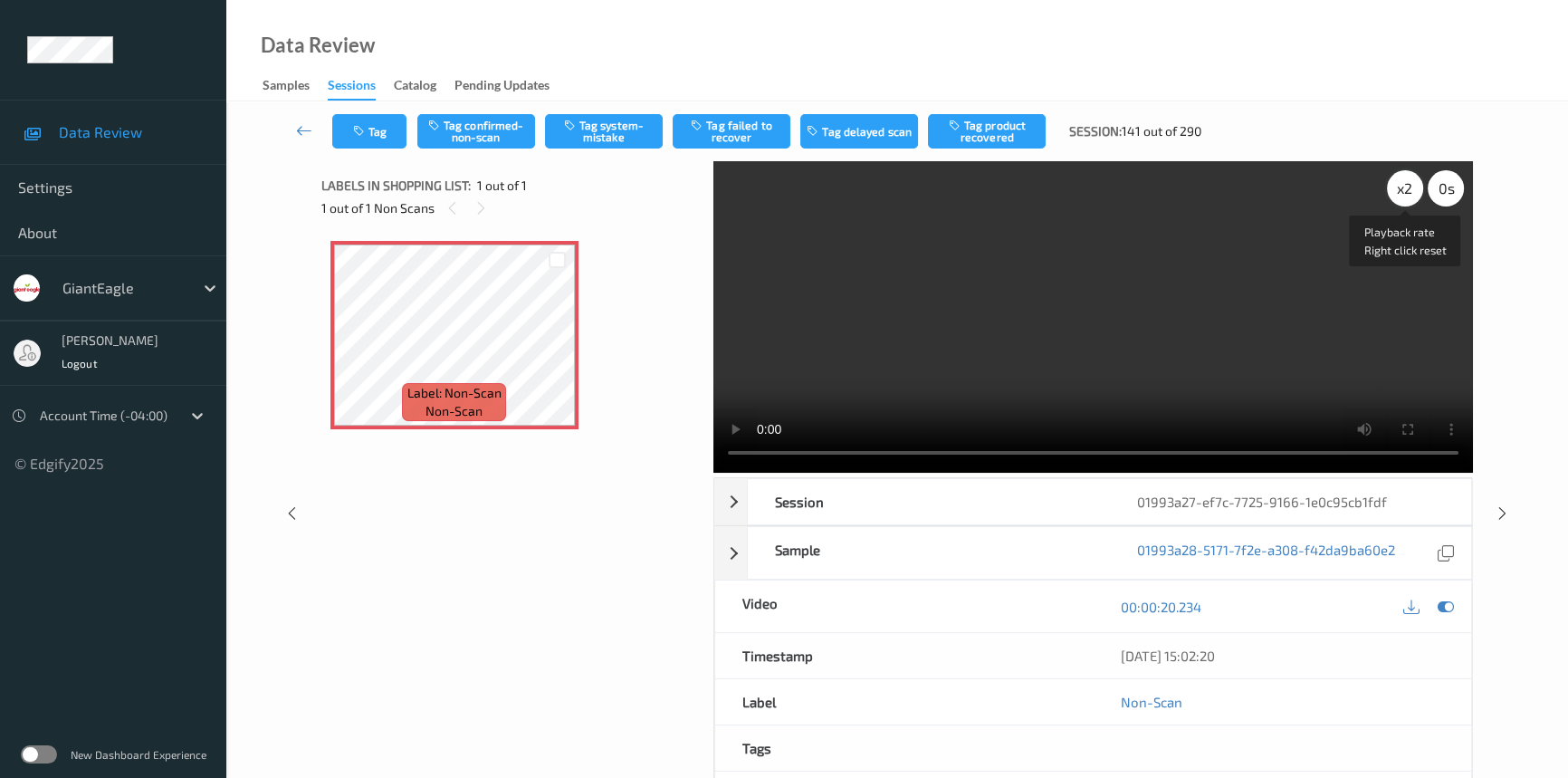
click at [1401, 183] on div "x 2" at bounding box center [1404, 188] width 37 height 37
click at [613, 125] on button "Tag system-mistake" at bounding box center [604, 131] width 118 height 35
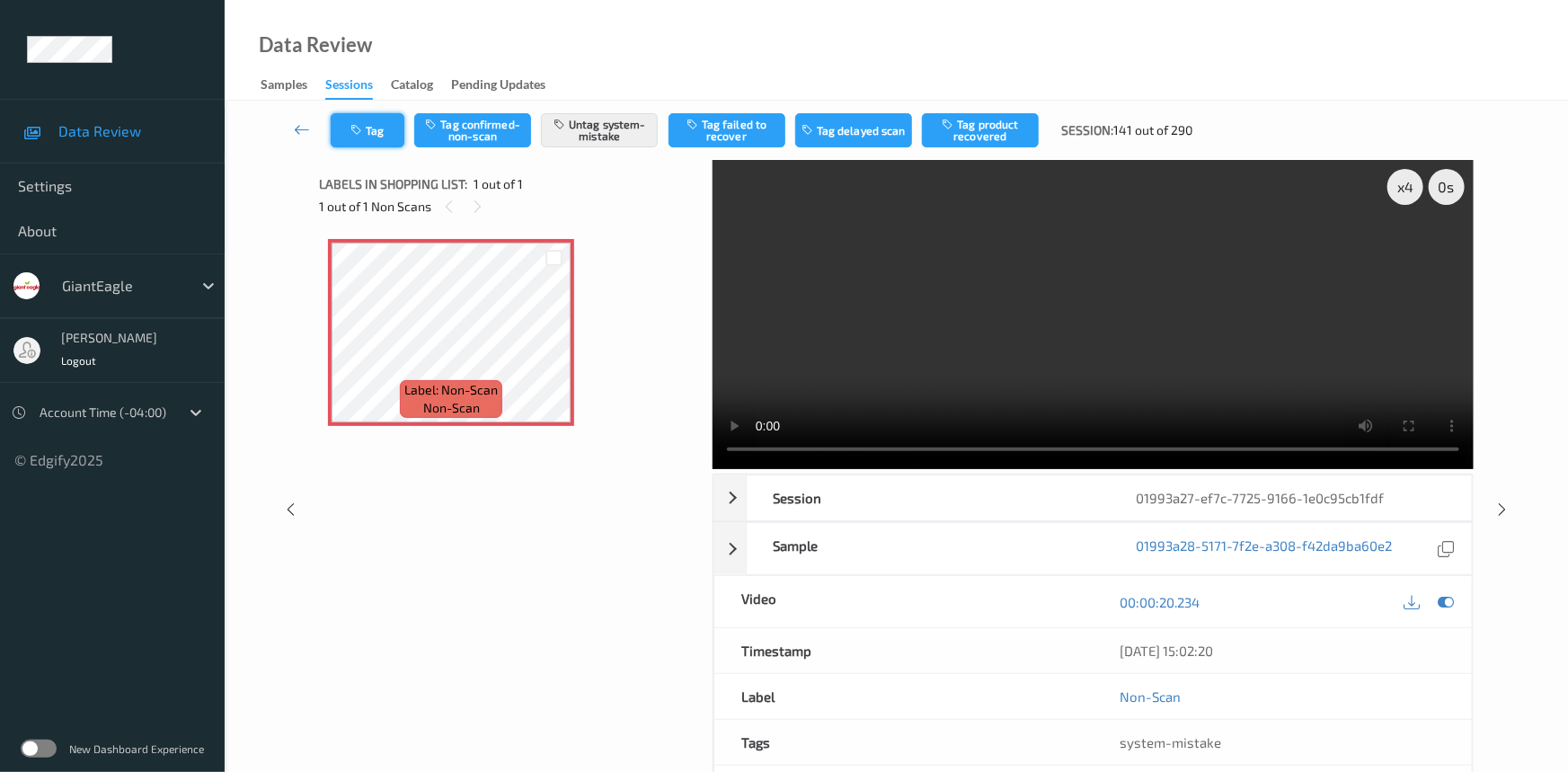
click at [368, 130] on button "Tag" at bounding box center [367, 130] width 74 height 34
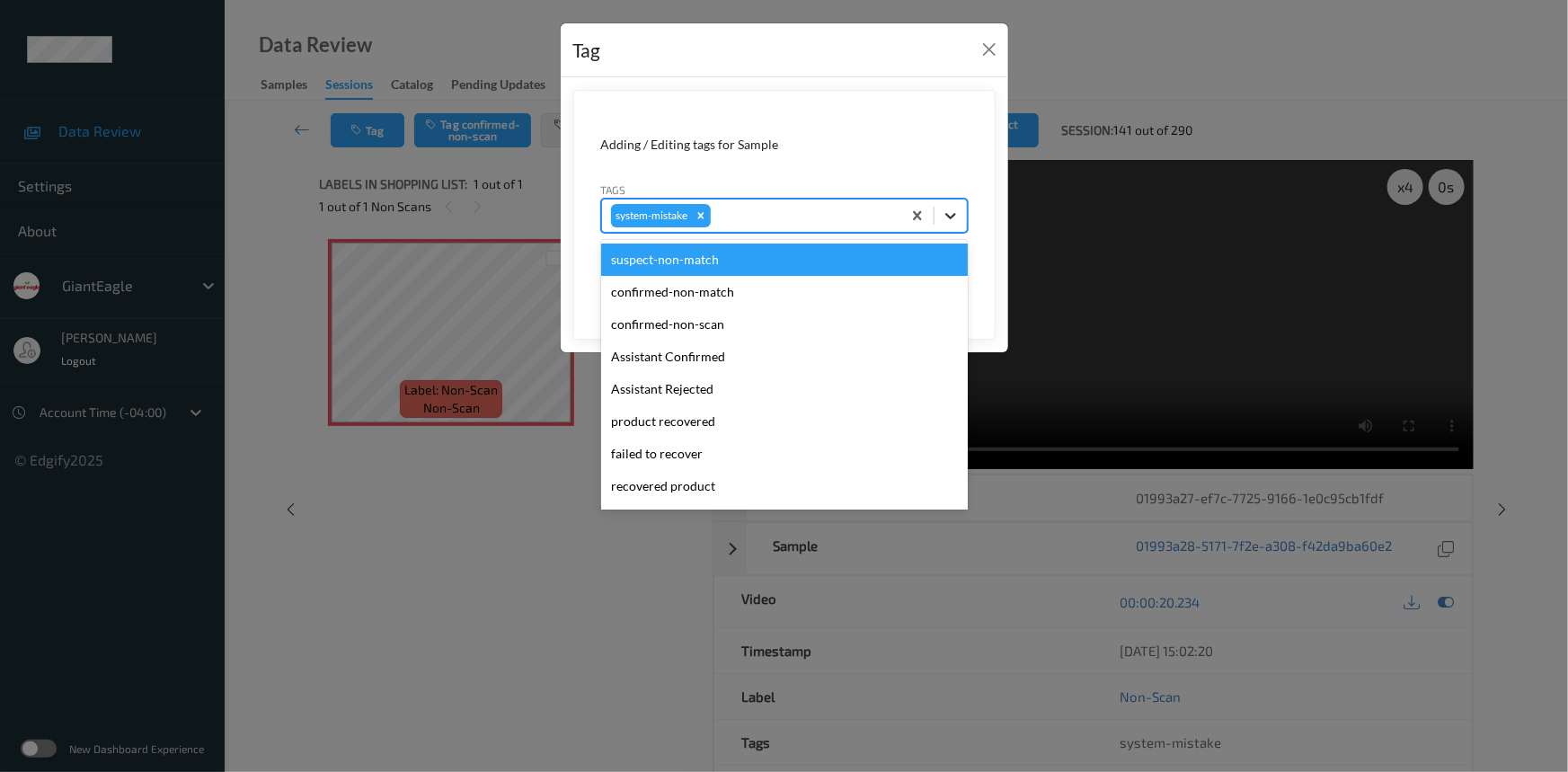
click at [958, 216] on icon at bounding box center [950, 215] width 18 height 18
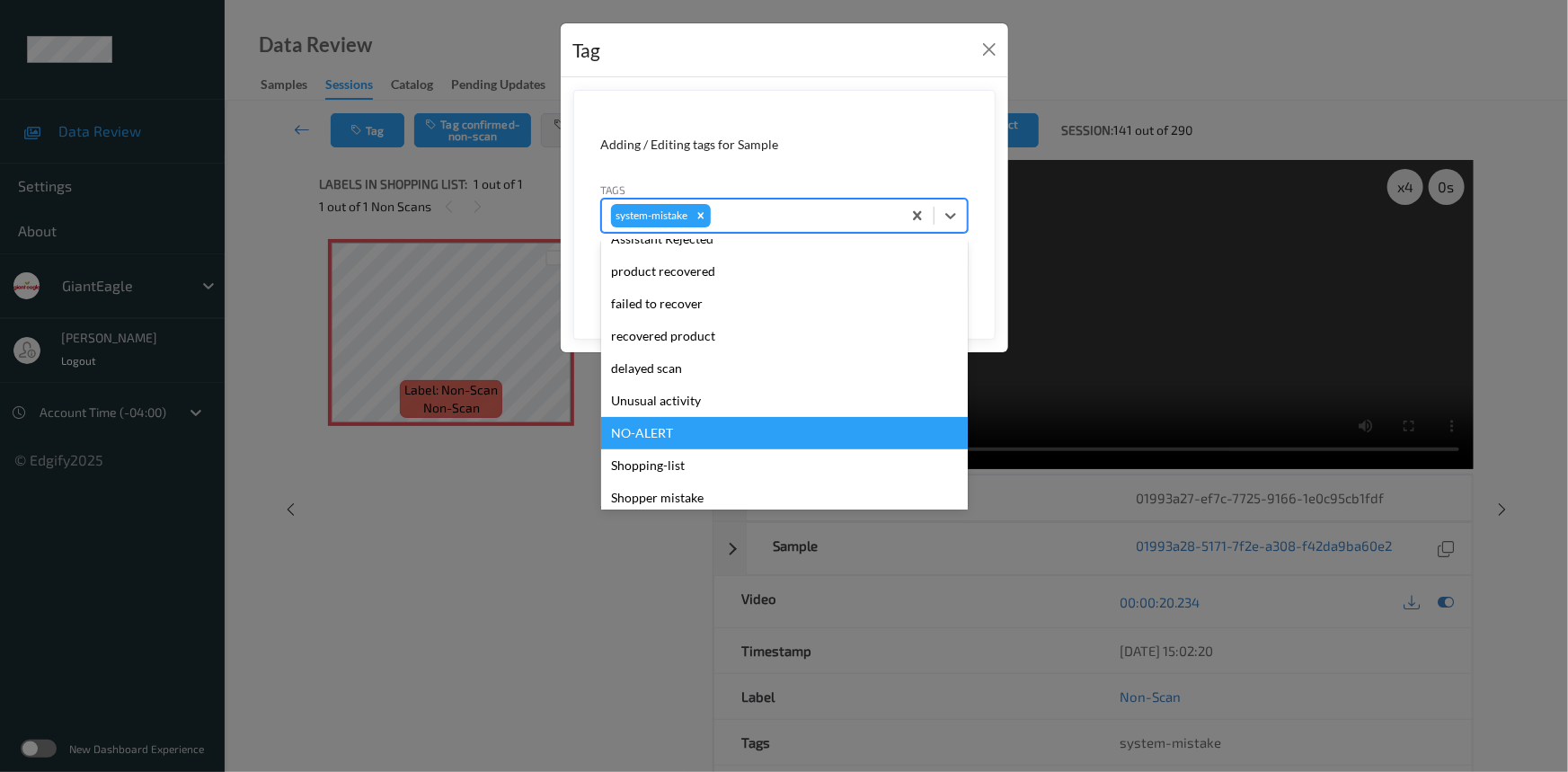
scroll to position [223, 0]
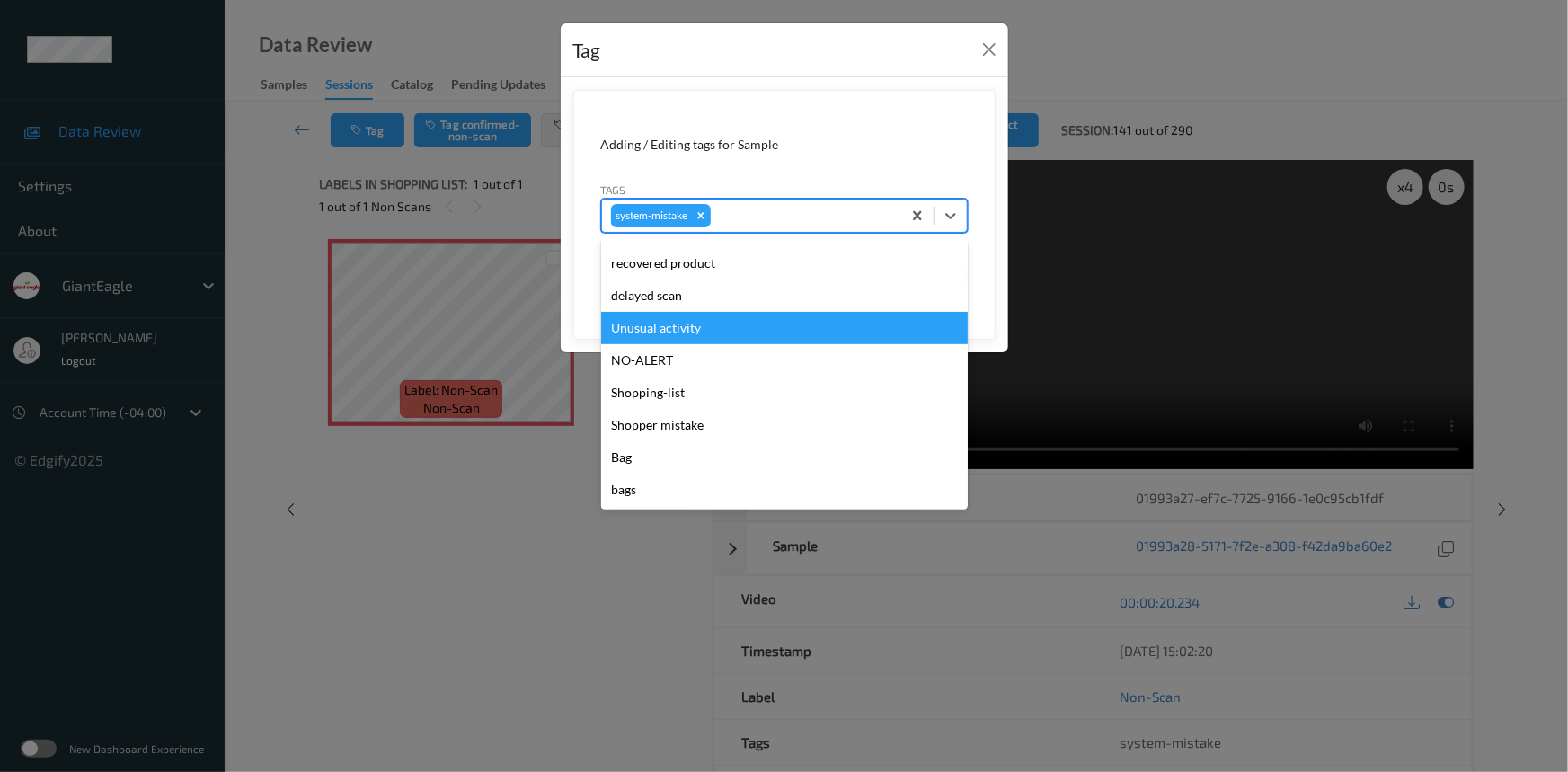
click at [696, 327] on div "Unusual activity" at bounding box center [784, 327] width 367 height 32
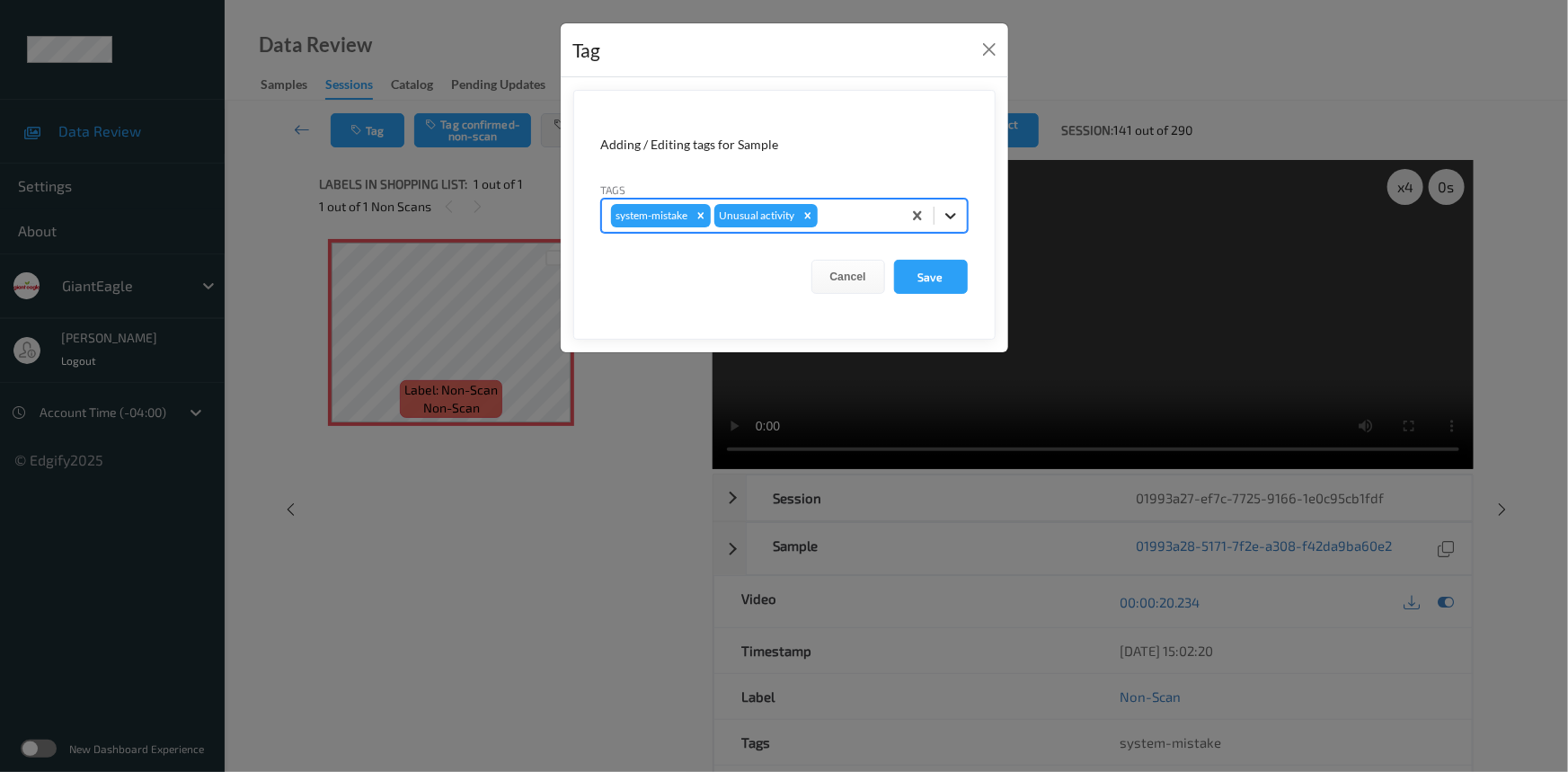
click at [953, 207] on icon at bounding box center [950, 215] width 18 height 18
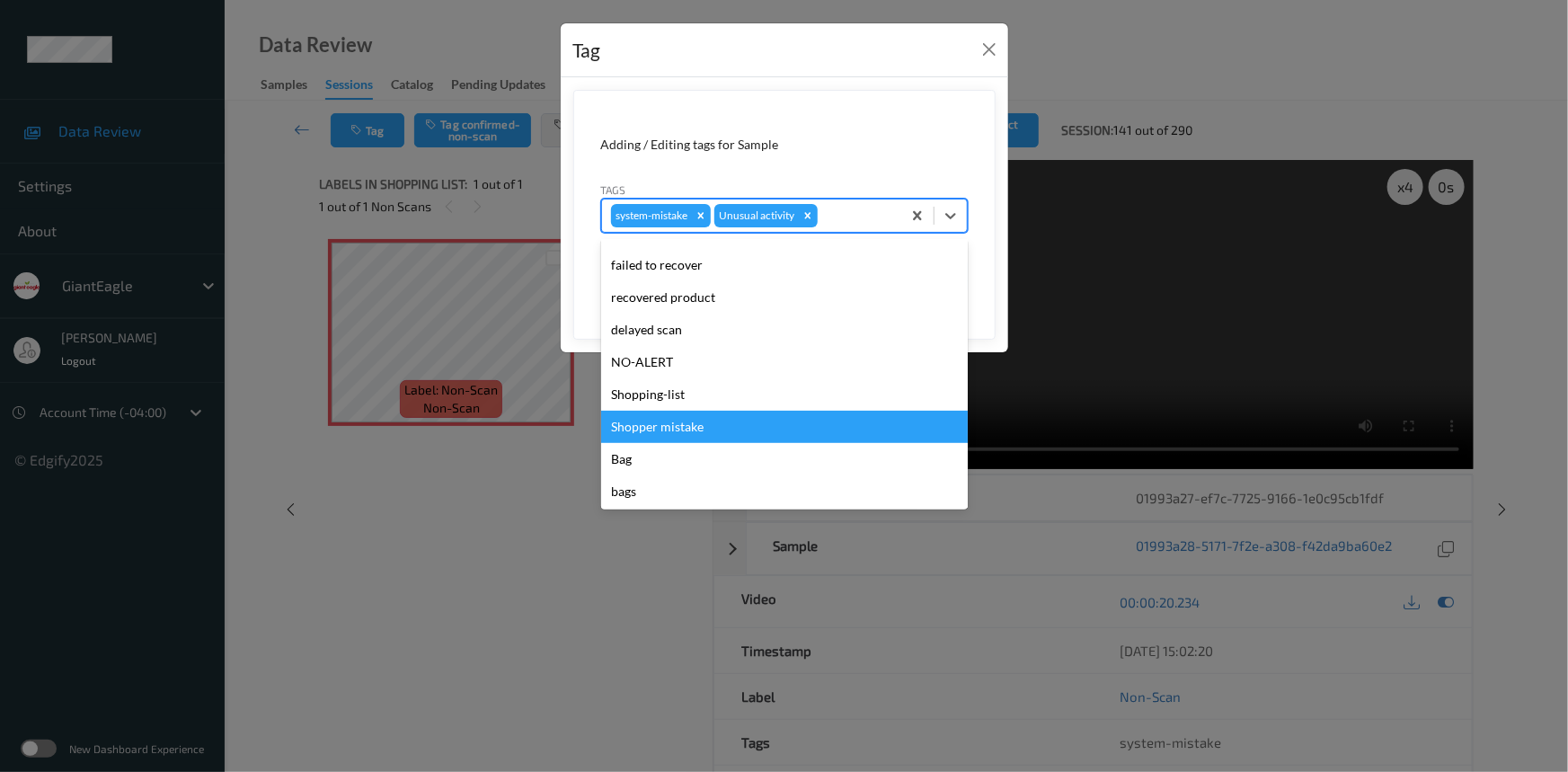
scroll to position [190, 0]
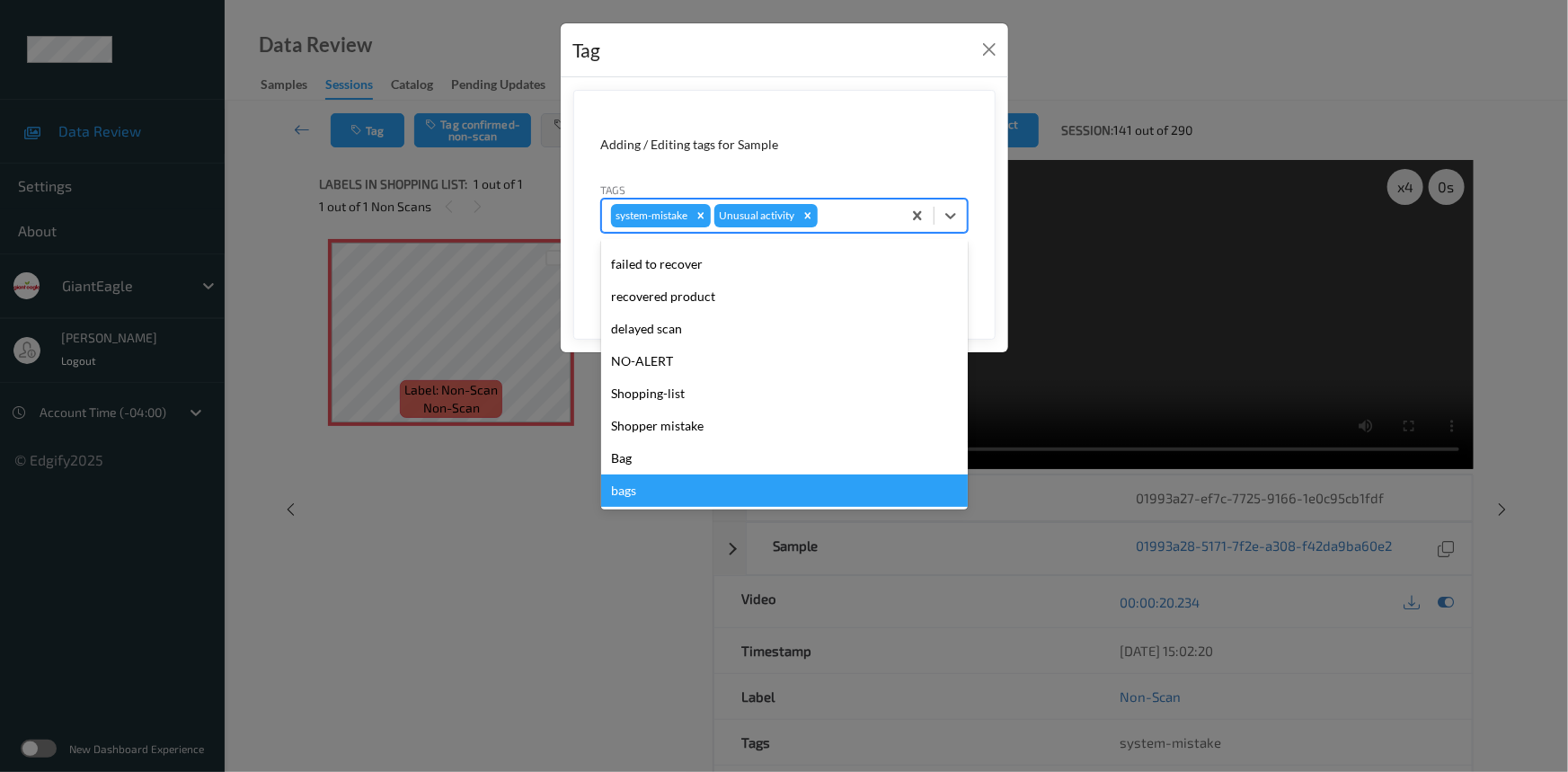
click at [620, 487] on div "bags" at bounding box center [784, 490] width 367 height 32
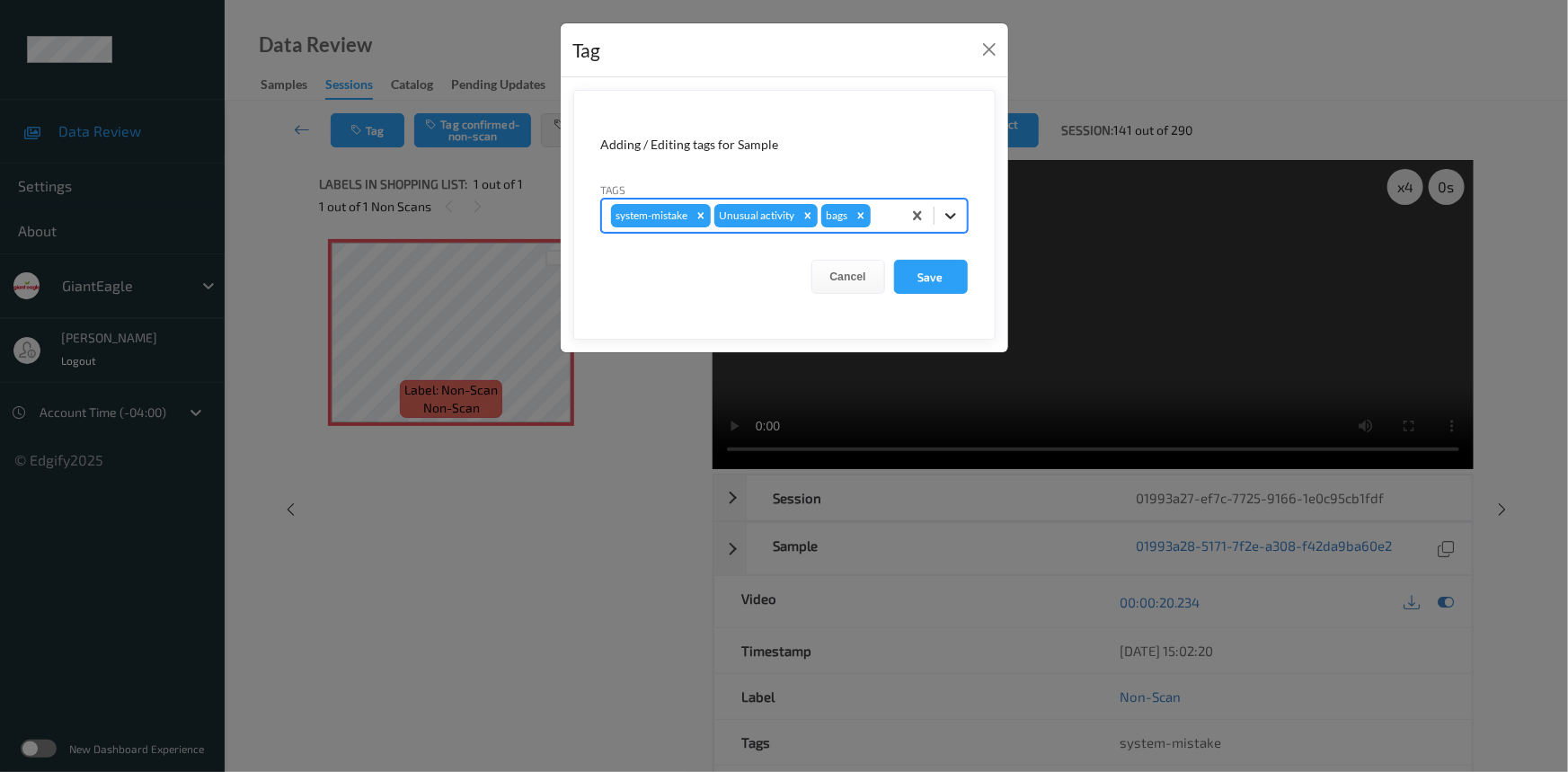
click at [947, 211] on icon at bounding box center [950, 215] width 18 height 18
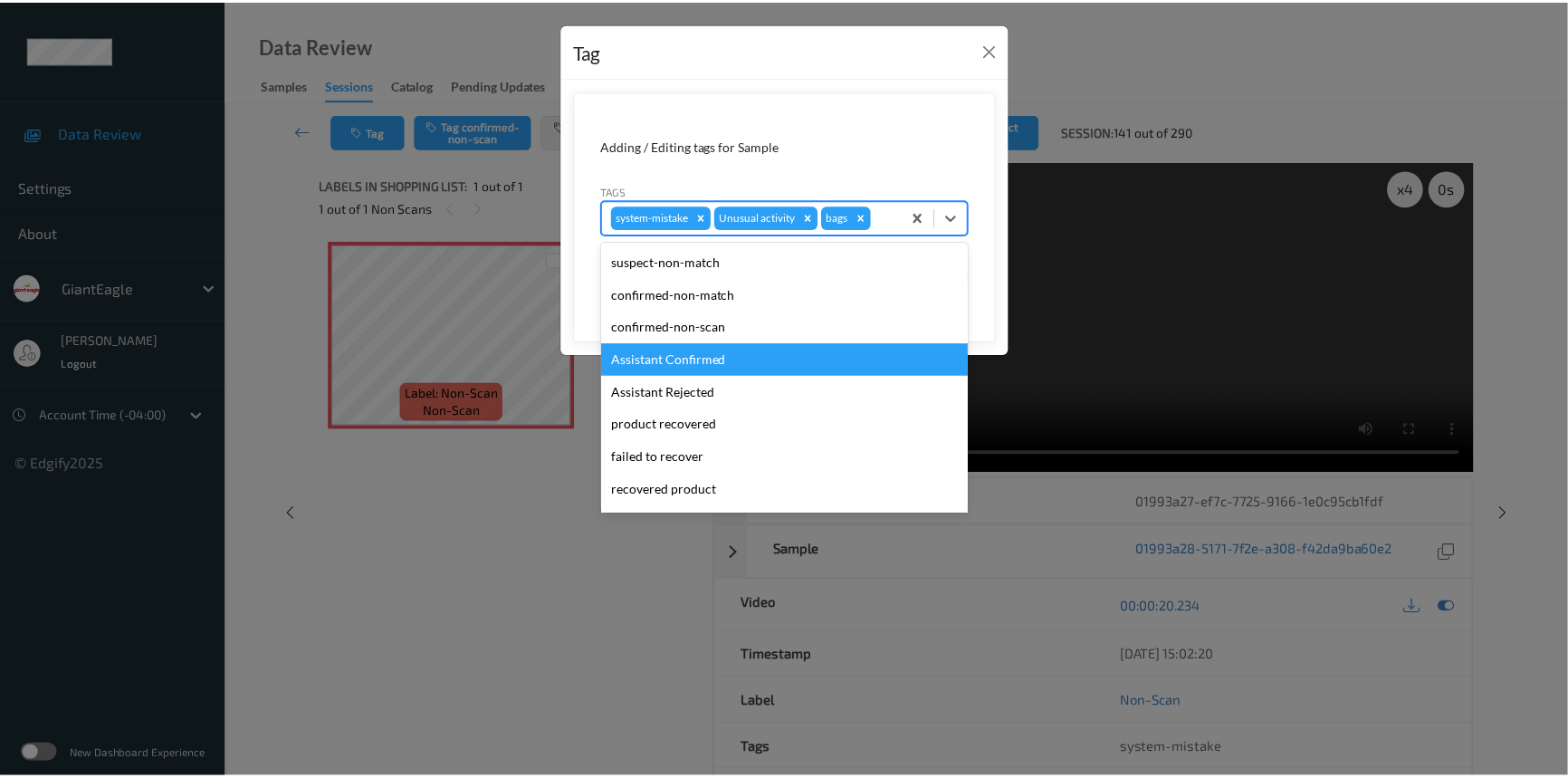
scroll to position [160, 0]
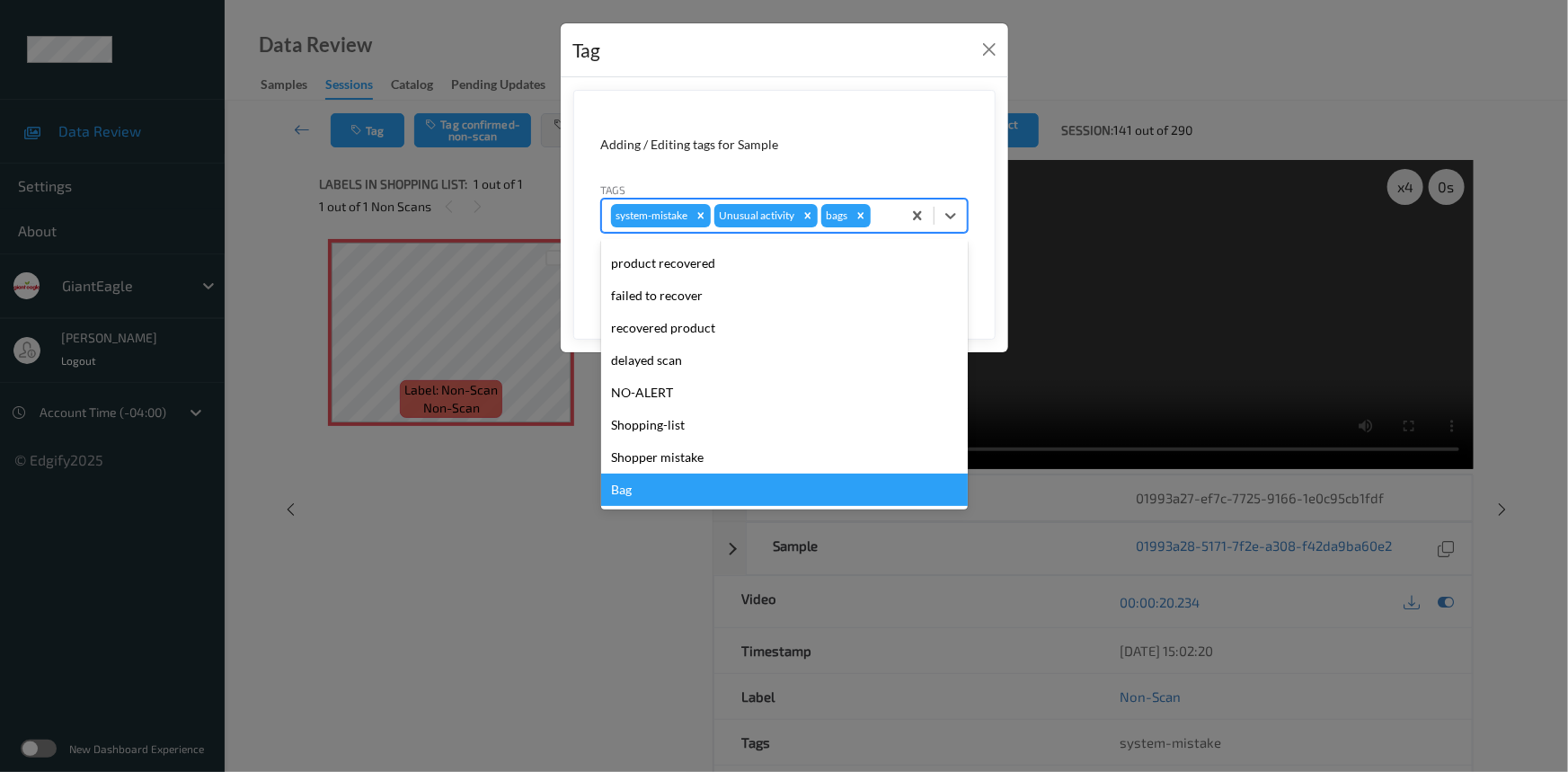
click at [660, 492] on div "Bag" at bounding box center [784, 489] width 367 height 32
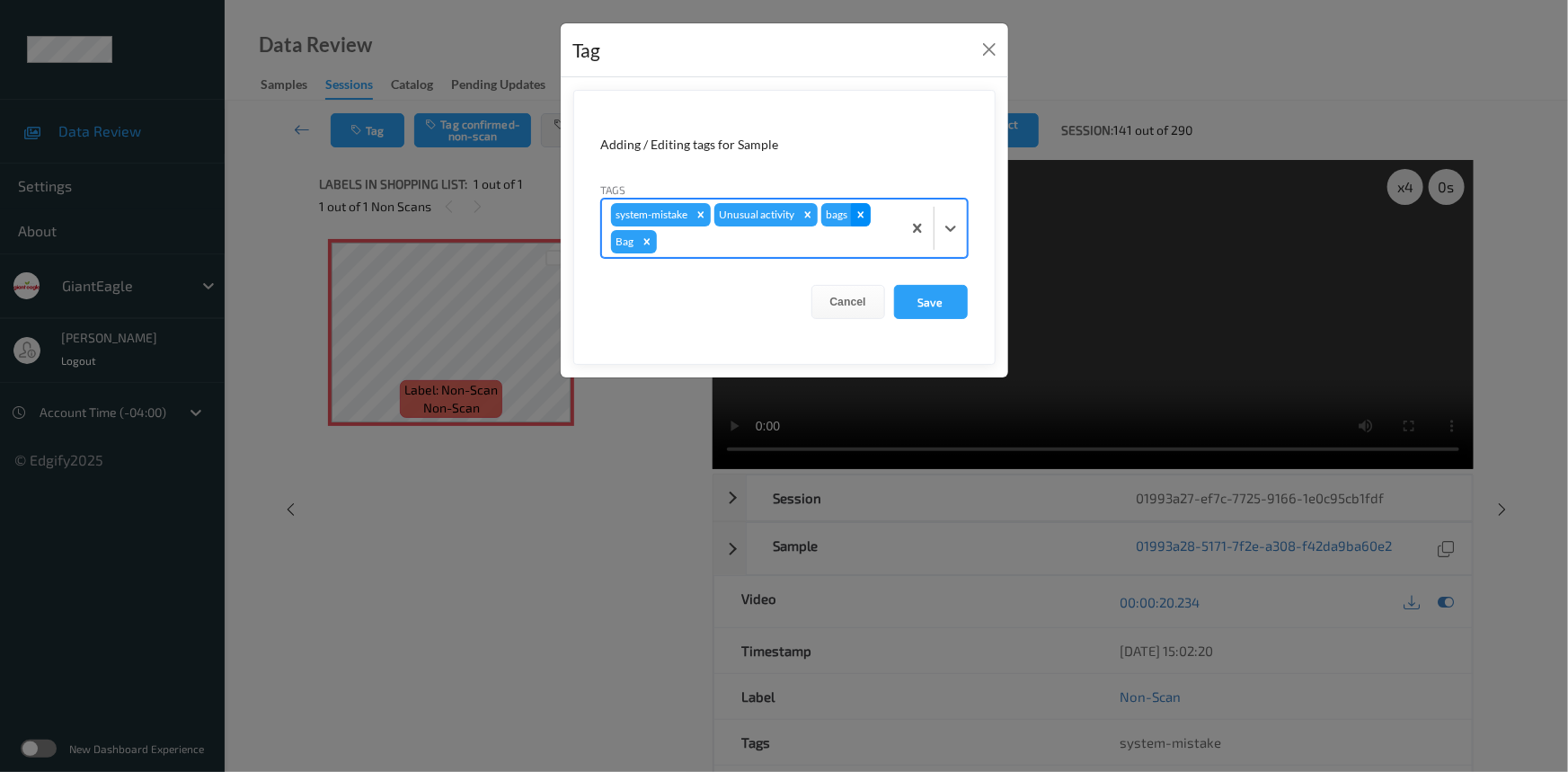
click at [858, 212] on icon "Remove bags" at bounding box center [860, 214] width 6 height 6
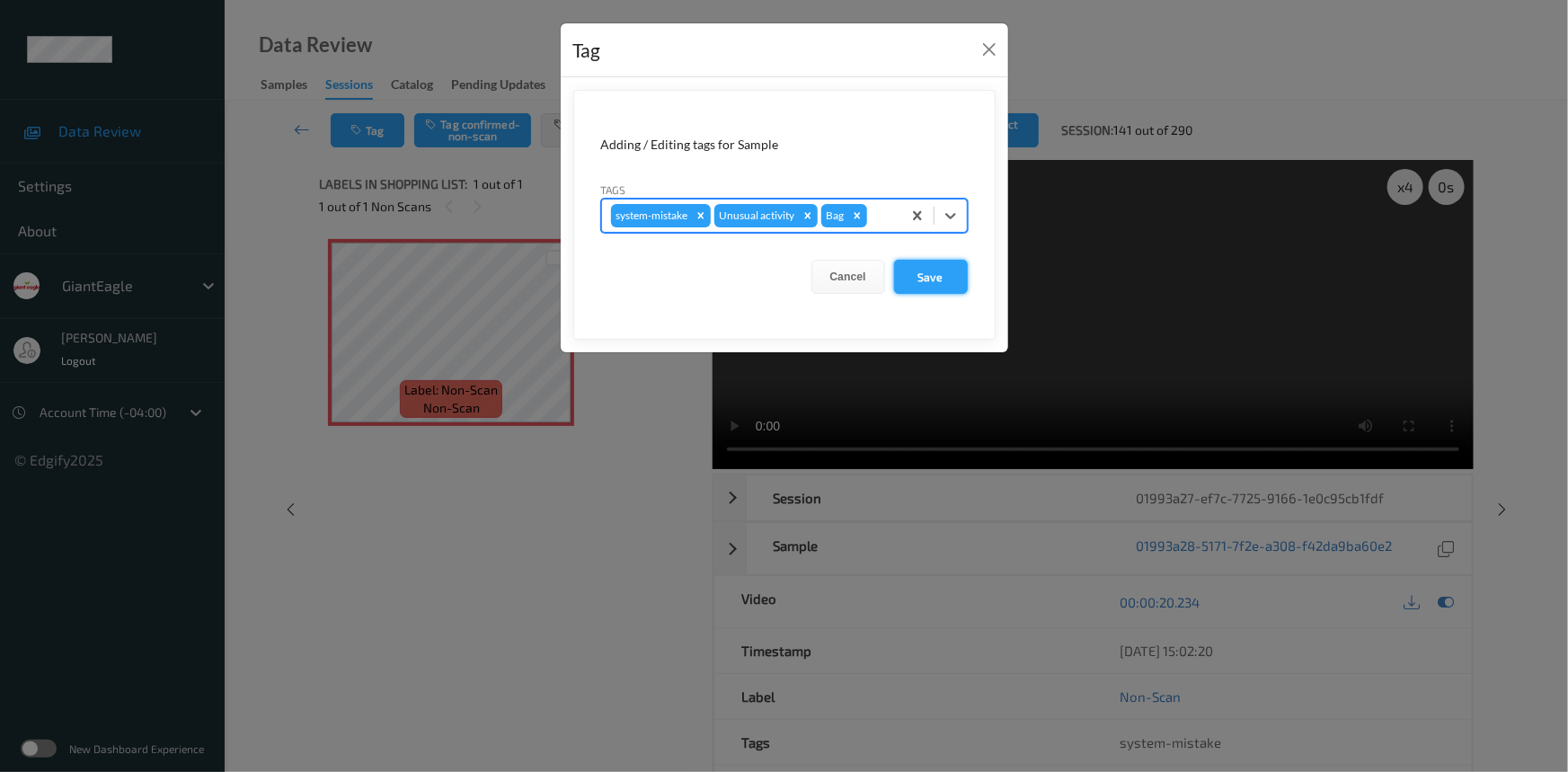
drag, startPoint x: 921, startPoint y: 276, endPoint x: 931, endPoint y: 271, distance: 11.2
click at [920, 276] on button "Save" at bounding box center [931, 276] width 74 height 34
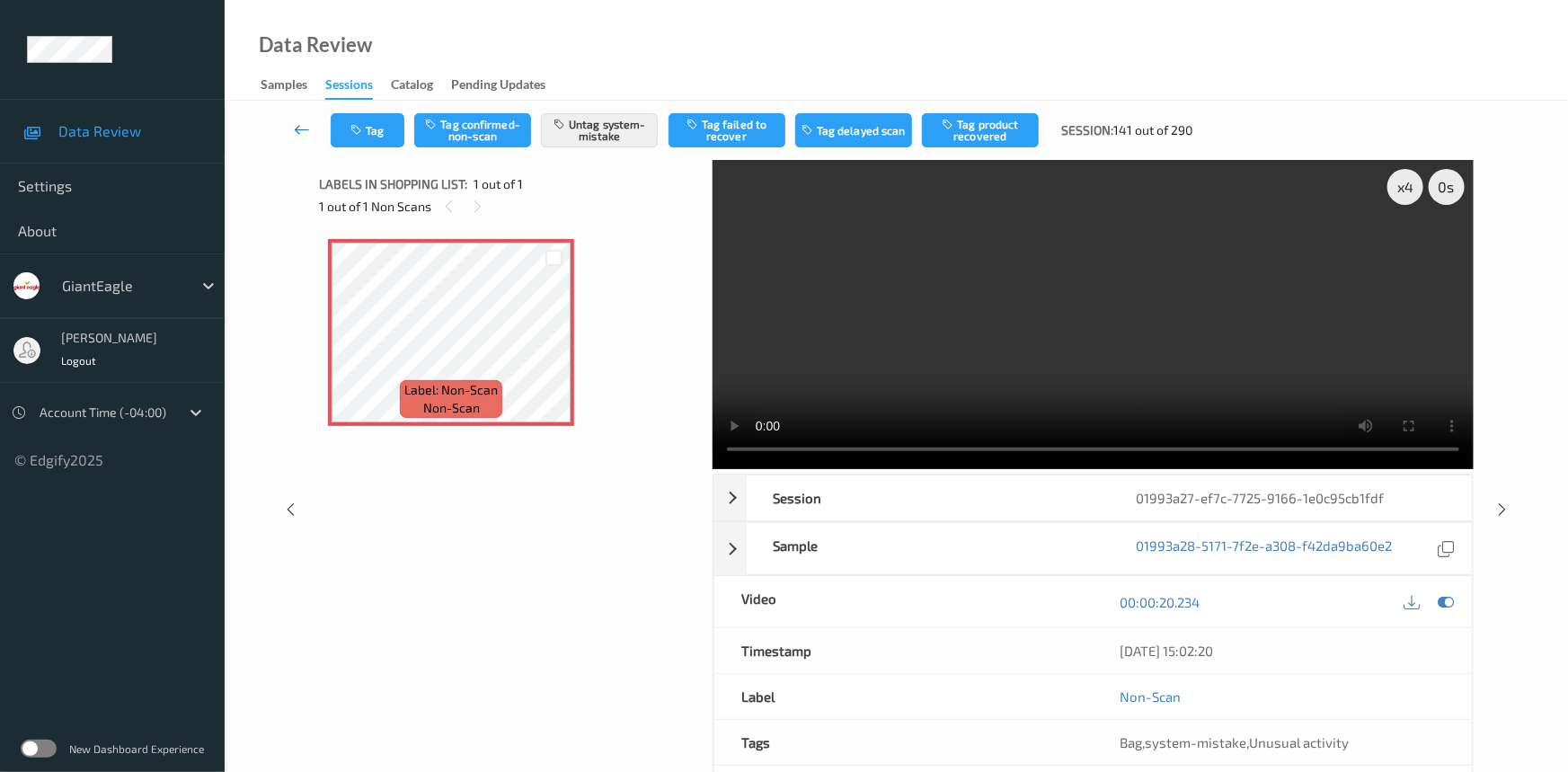
click at [302, 117] on link at bounding box center [303, 130] width 57 height 34
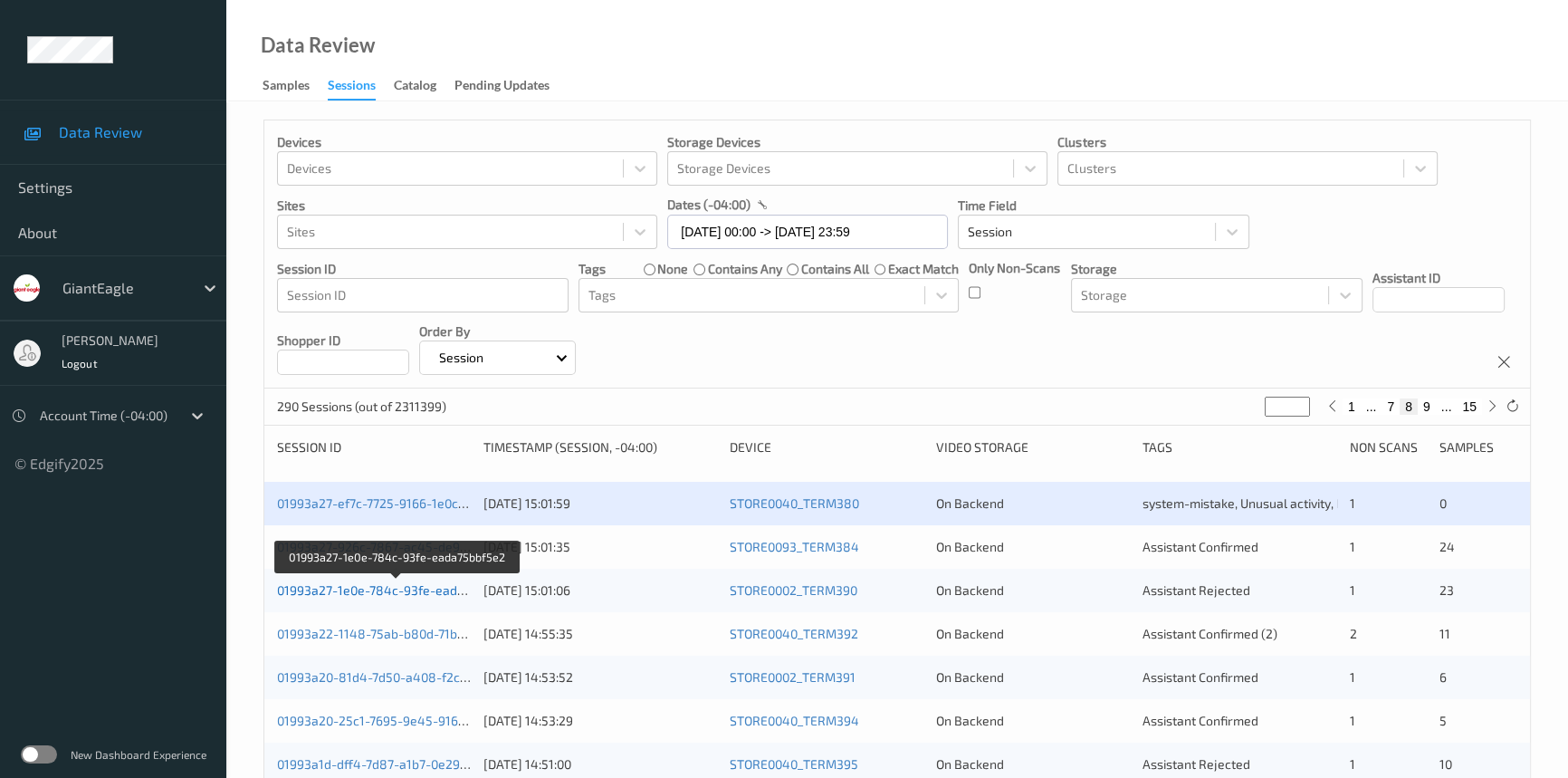
click at [363, 589] on link "01993a27-1e0e-784c-93fe-eada75bbf5e2" at bounding box center [398, 590] width 242 height 16
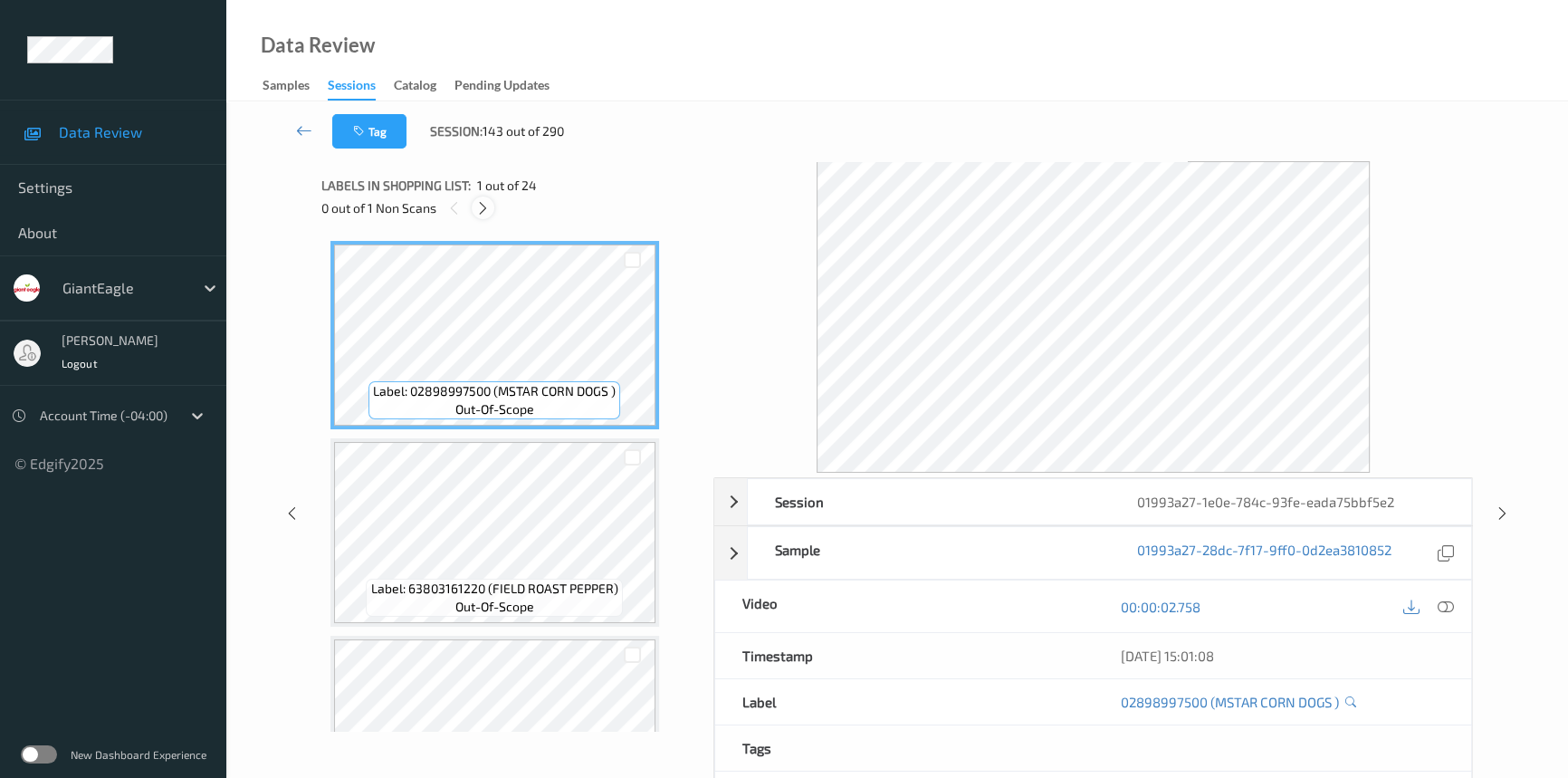
click at [487, 207] on icon at bounding box center [484, 208] width 16 height 16
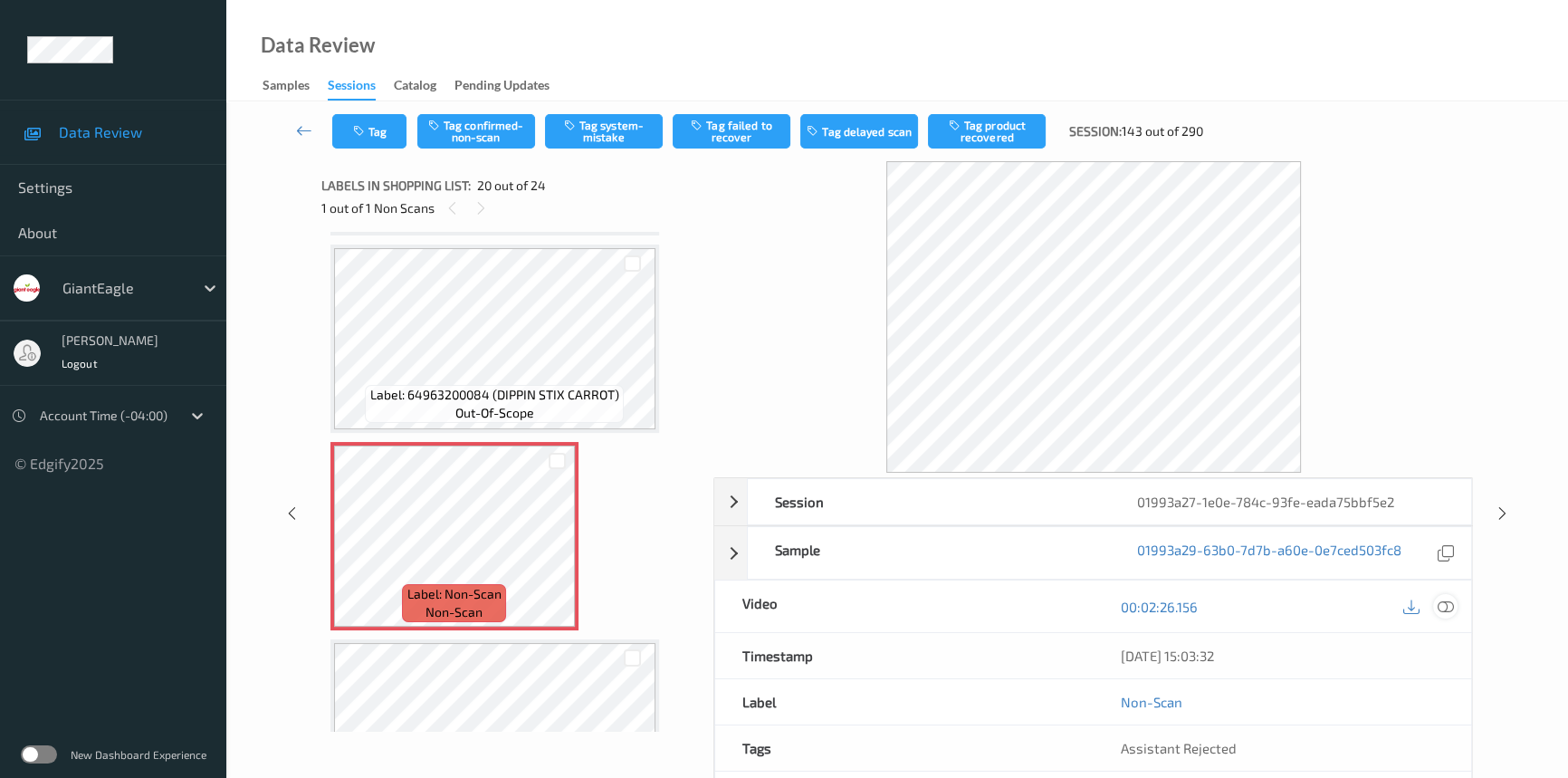
click at [1441, 603] on icon at bounding box center [1446, 607] width 16 height 16
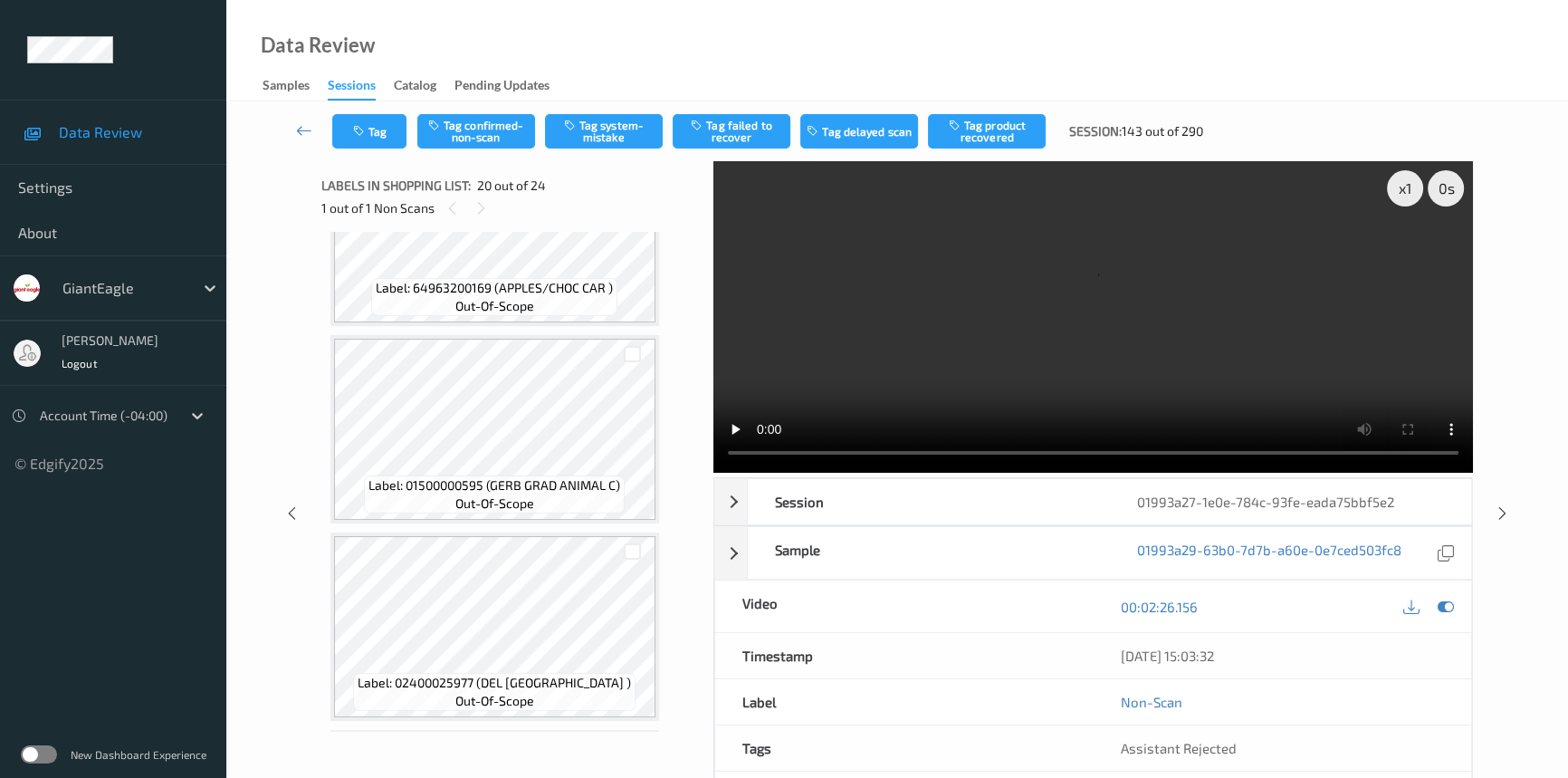
scroll to position [3056, 0]
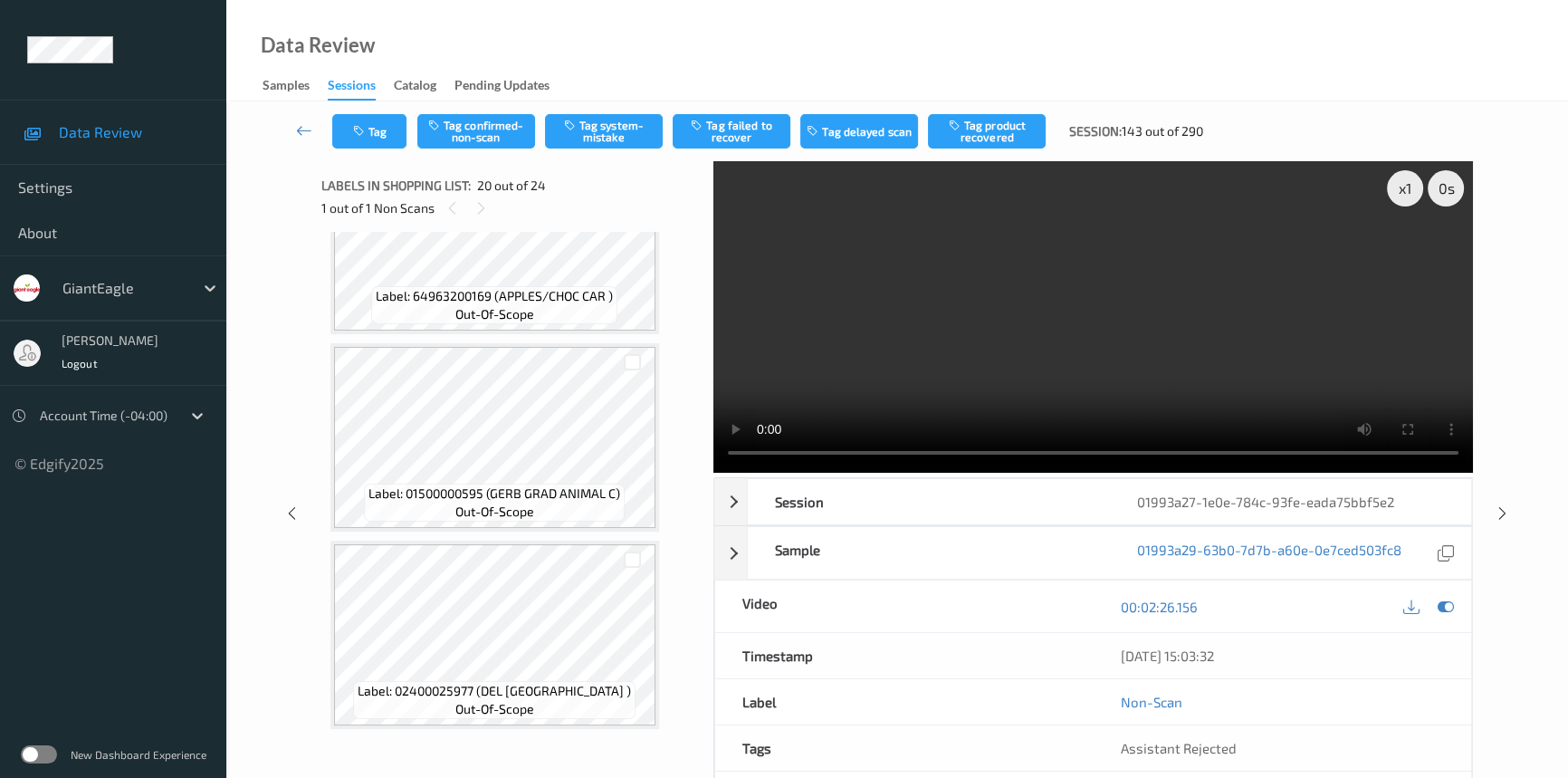
click at [1216, 377] on video at bounding box center [1093, 317] width 759 height 311
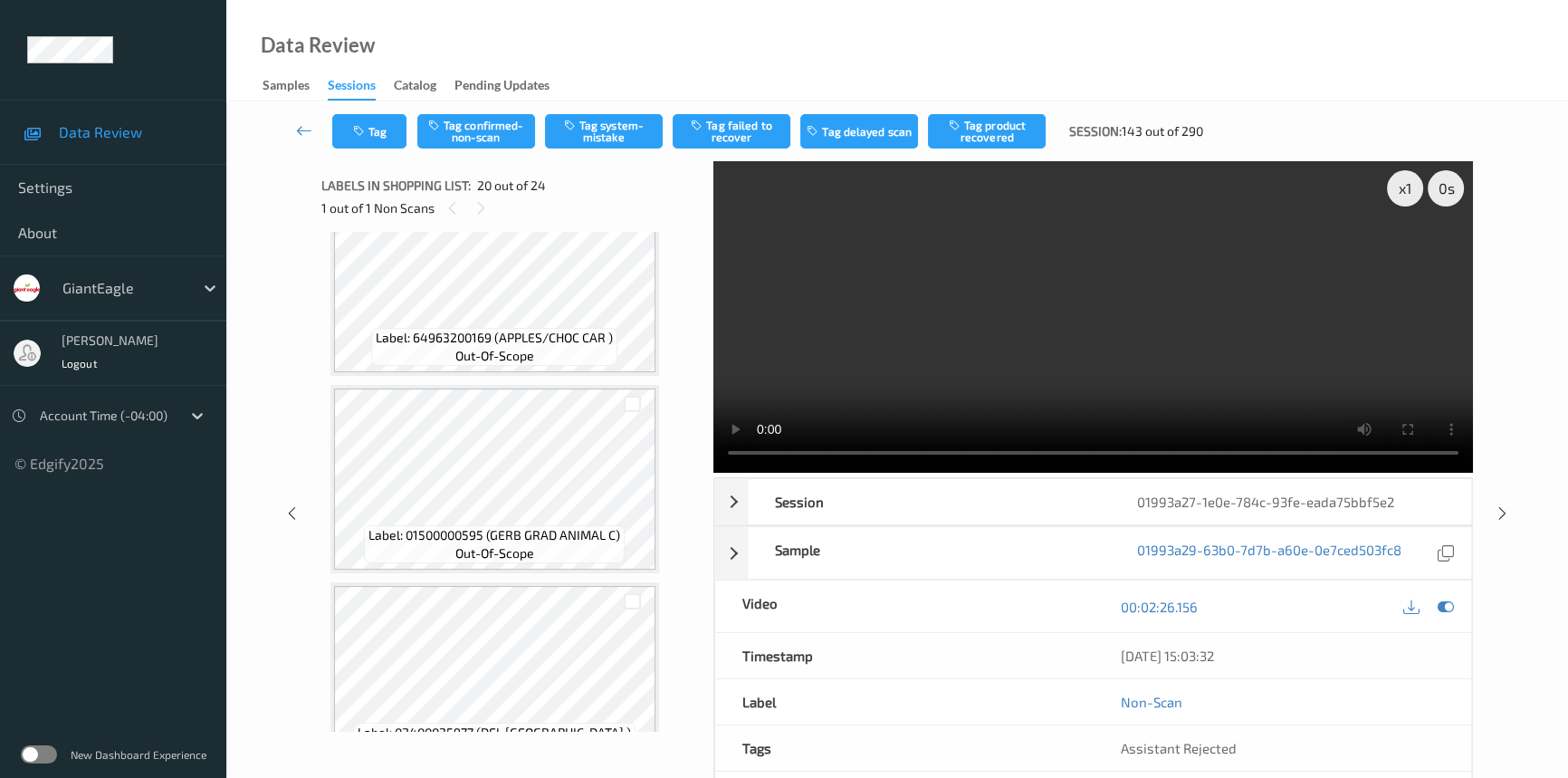
scroll to position [3138, 0]
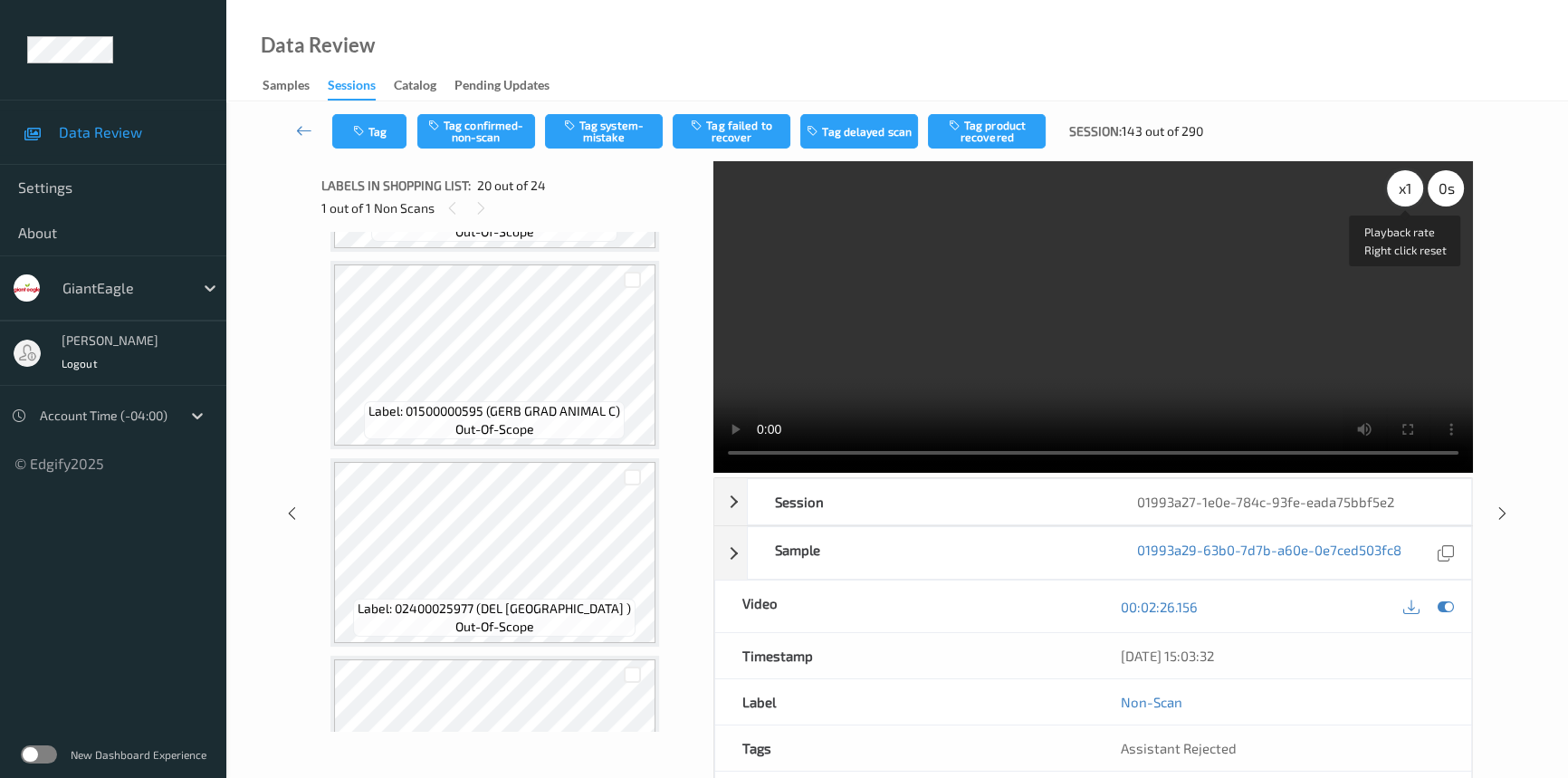
click at [1408, 184] on div "x 1" at bounding box center [1404, 188] width 37 height 37
click at [1150, 284] on video at bounding box center [1093, 317] width 759 height 311
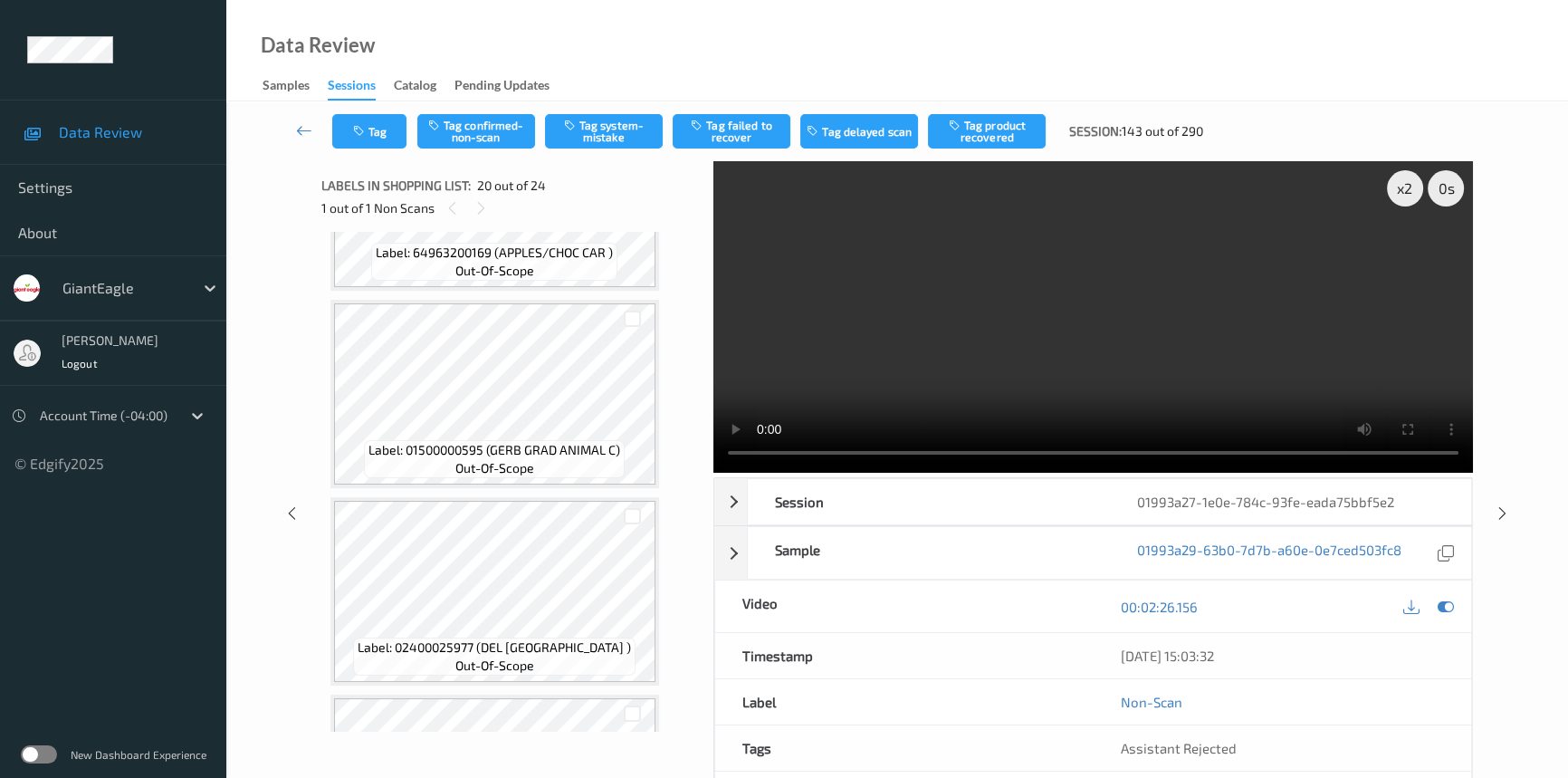
scroll to position [3056, 0]
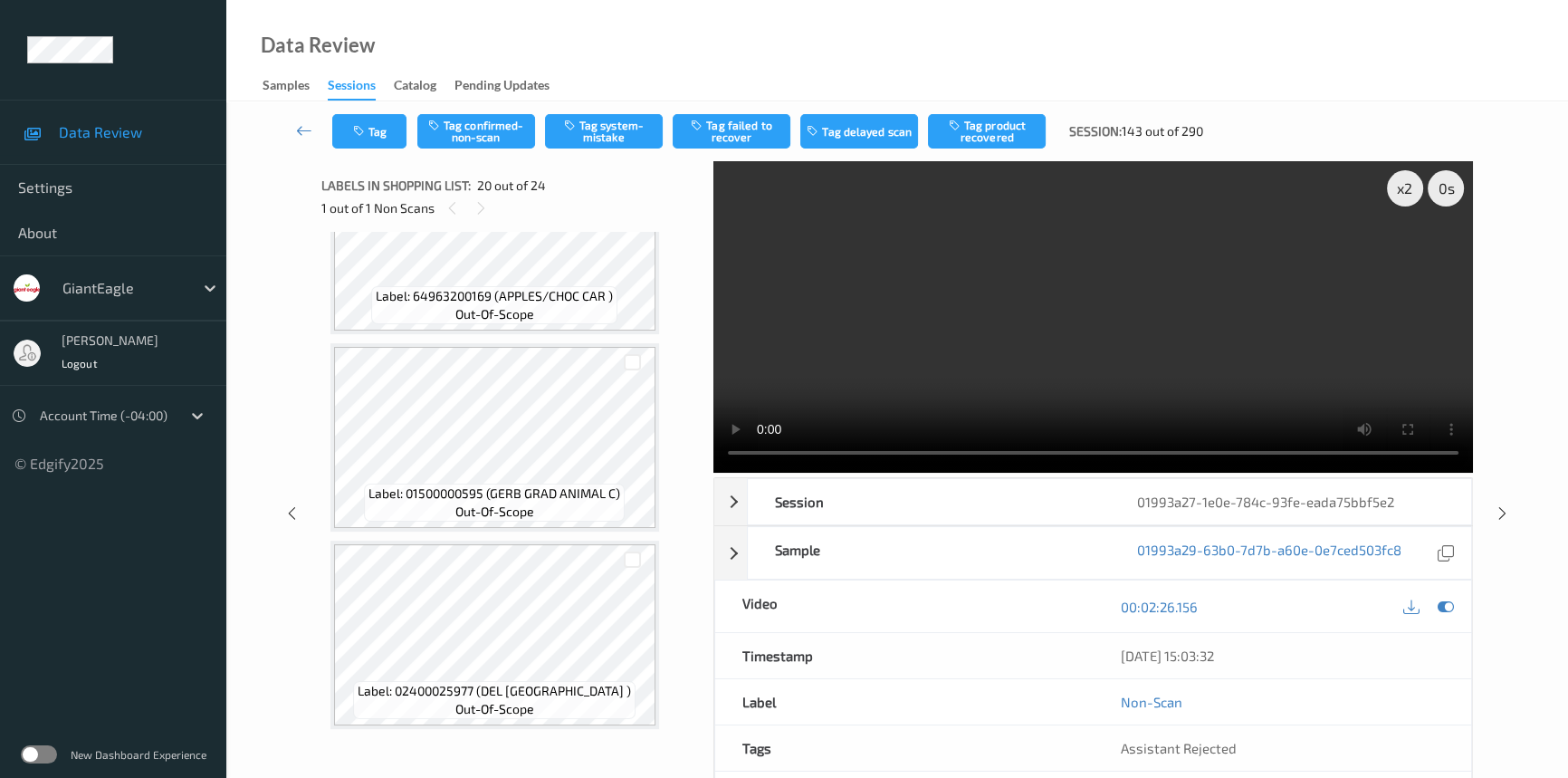
click at [1060, 345] on video at bounding box center [1093, 317] width 759 height 311
click at [1005, 354] on video at bounding box center [1093, 317] width 759 height 311
click at [975, 340] on video at bounding box center [1093, 317] width 759 height 311
click at [1009, 329] on video at bounding box center [1093, 317] width 759 height 311
click at [977, 351] on video at bounding box center [1093, 317] width 759 height 311
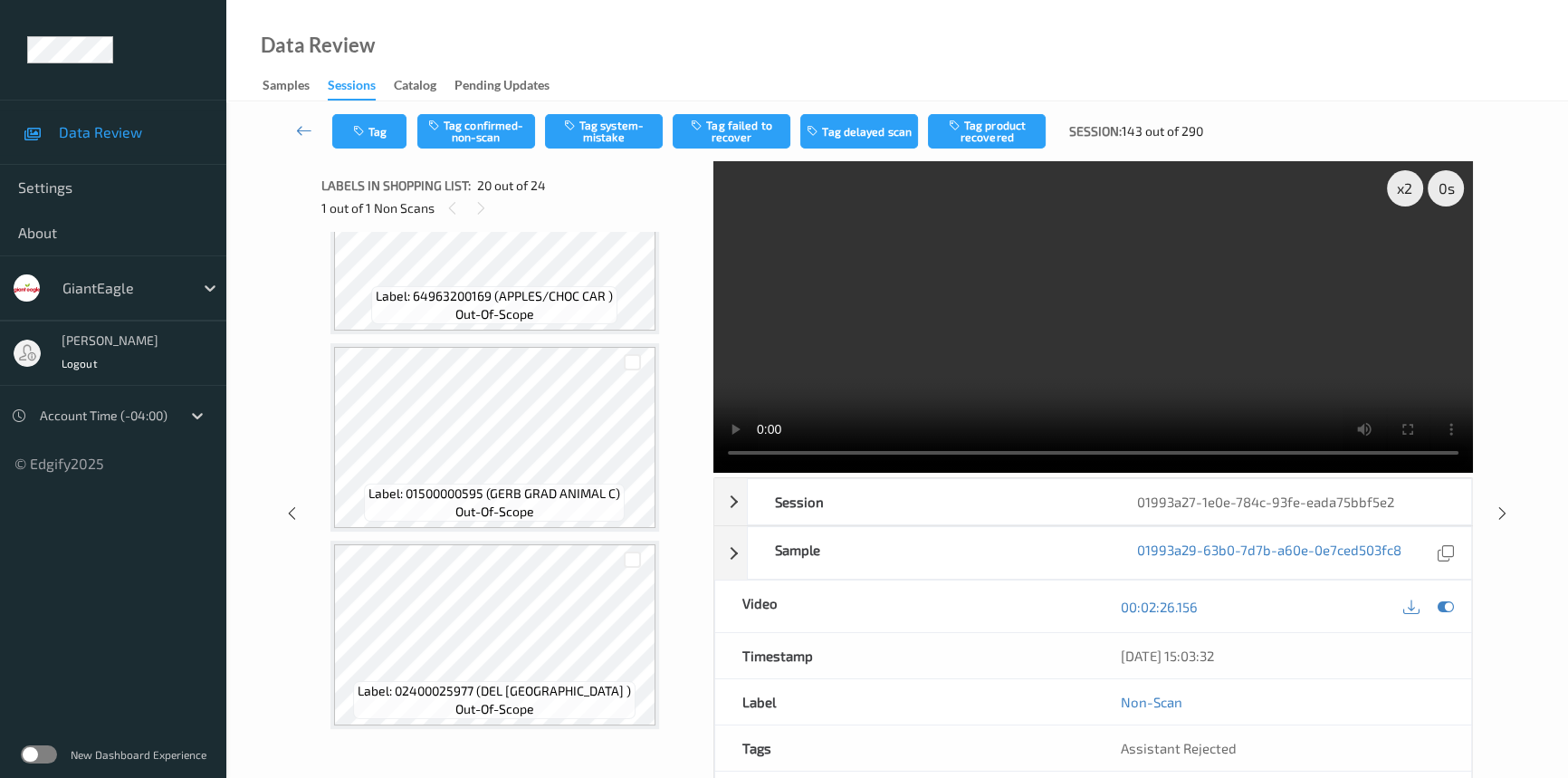
click at [1004, 335] on video at bounding box center [1093, 317] width 759 height 311
click at [993, 372] on video at bounding box center [1093, 317] width 759 height 311
click at [1105, 263] on video at bounding box center [1093, 317] width 759 height 311
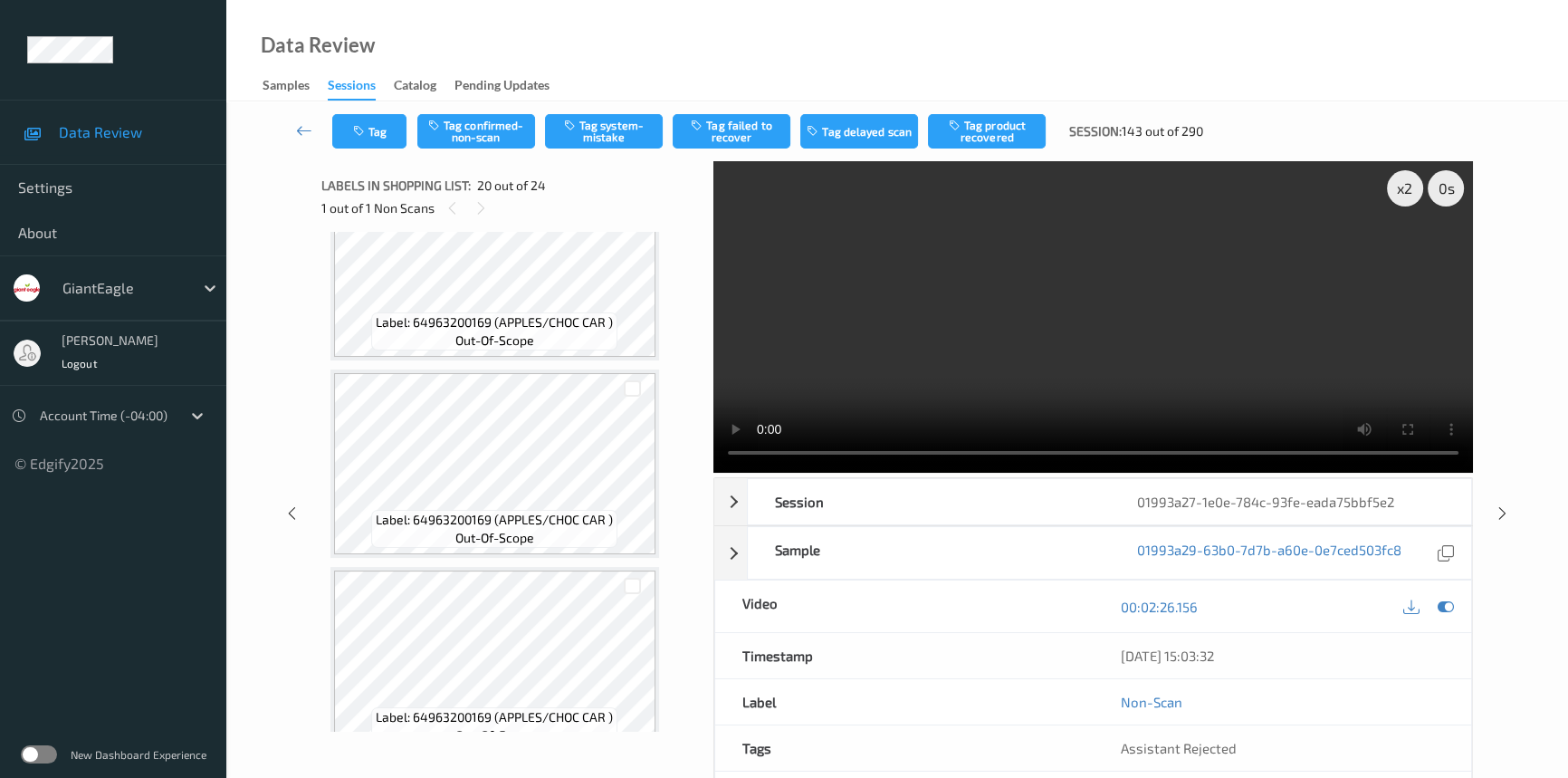
scroll to position [2397, 0]
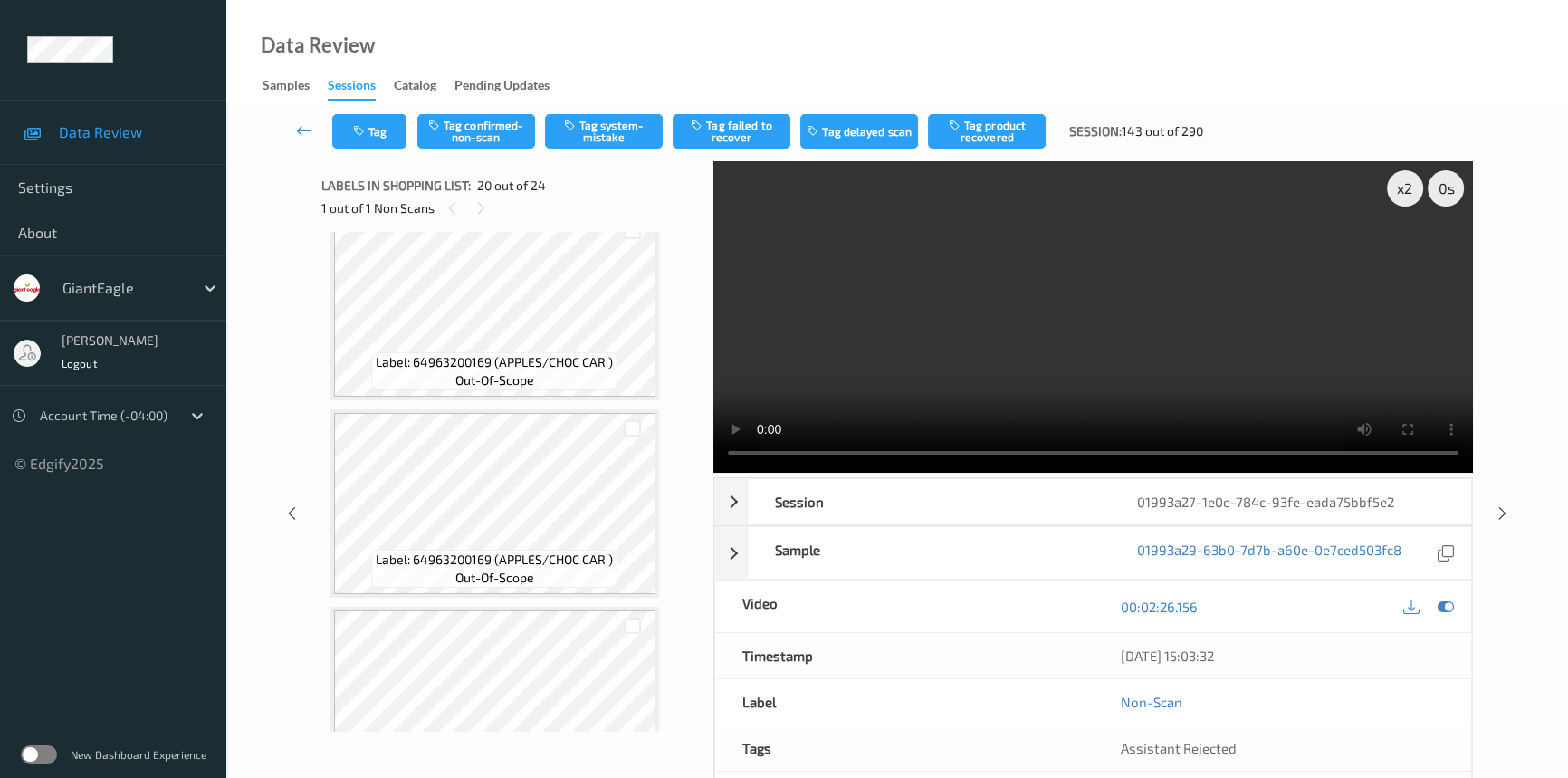
drag, startPoint x: 958, startPoint y: 298, endPoint x: 944, endPoint y: 301, distance: 14.3
click at [959, 298] on video at bounding box center [1093, 317] width 759 height 311
click at [953, 309] on video at bounding box center [1093, 317] width 759 height 311
click at [968, 320] on video at bounding box center [1093, 317] width 759 height 311
click at [1050, 289] on video at bounding box center [1093, 317] width 759 height 311
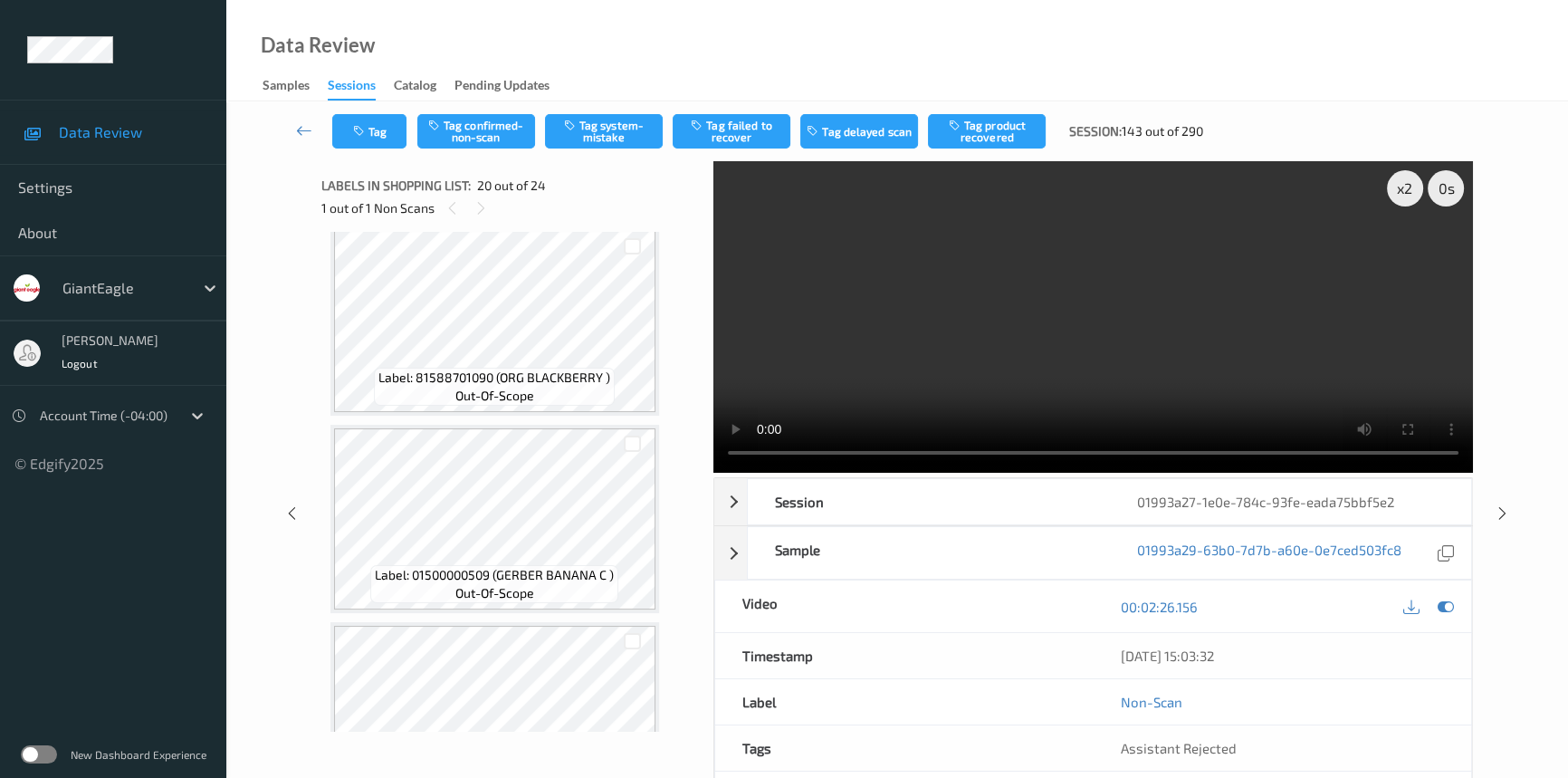
scroll to position [1821, 0]
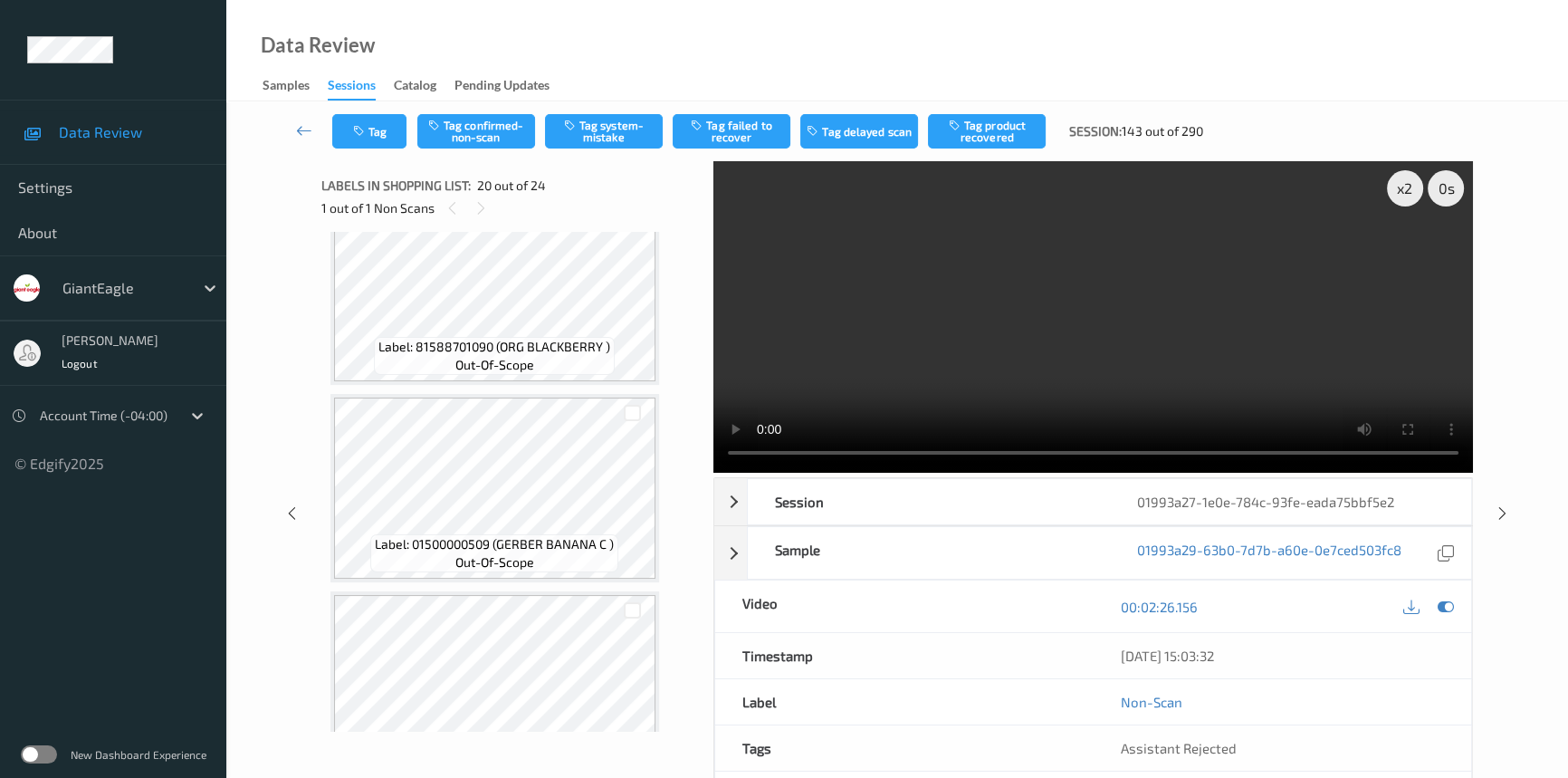
click at [966, 351] on video at bounding box center [1093, 317] width 759 height 311
click at [1013, 350] on video at bounding box center [1093, 317] width 759 height 311
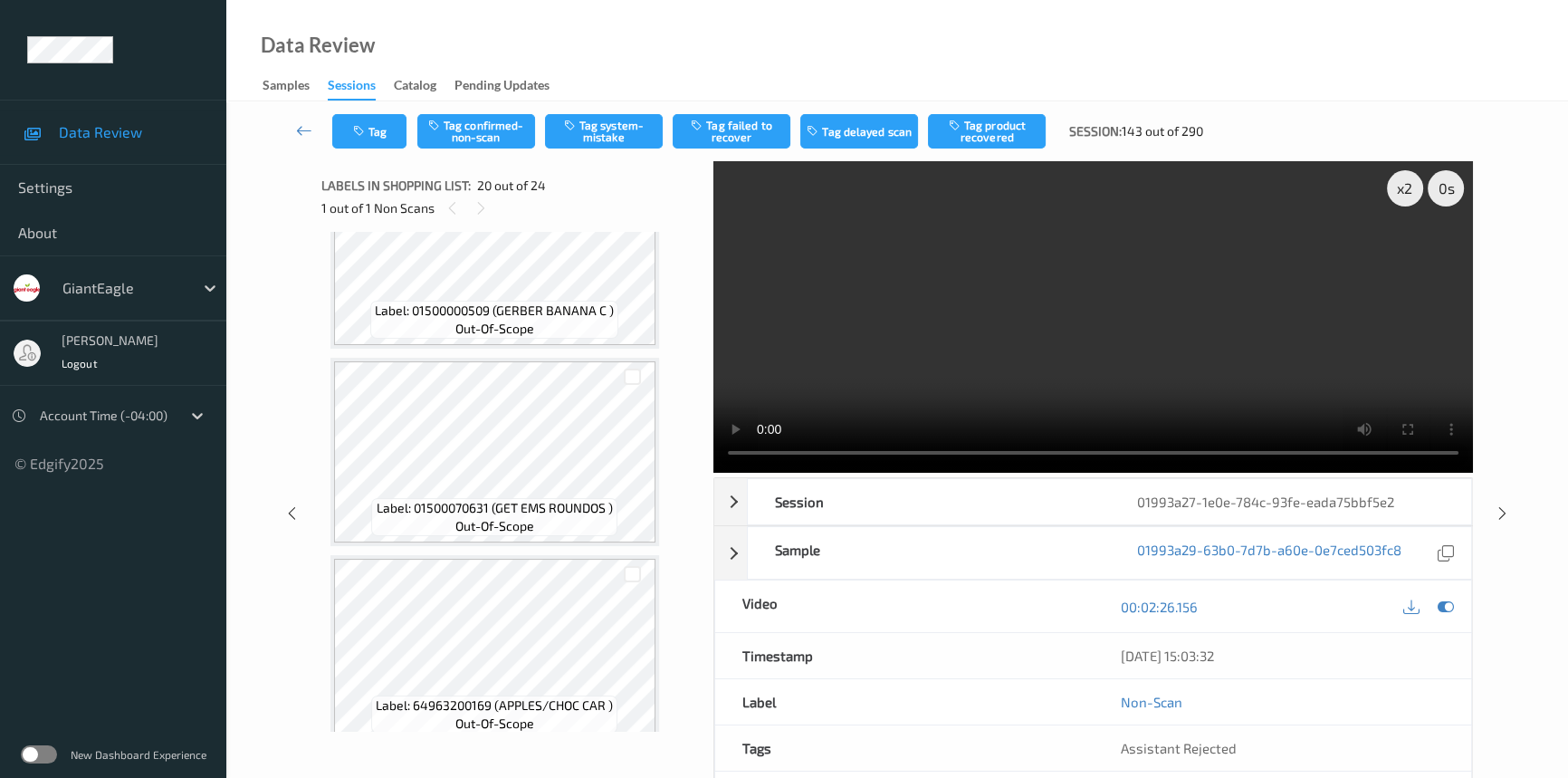
scroll to position [2150, 0]
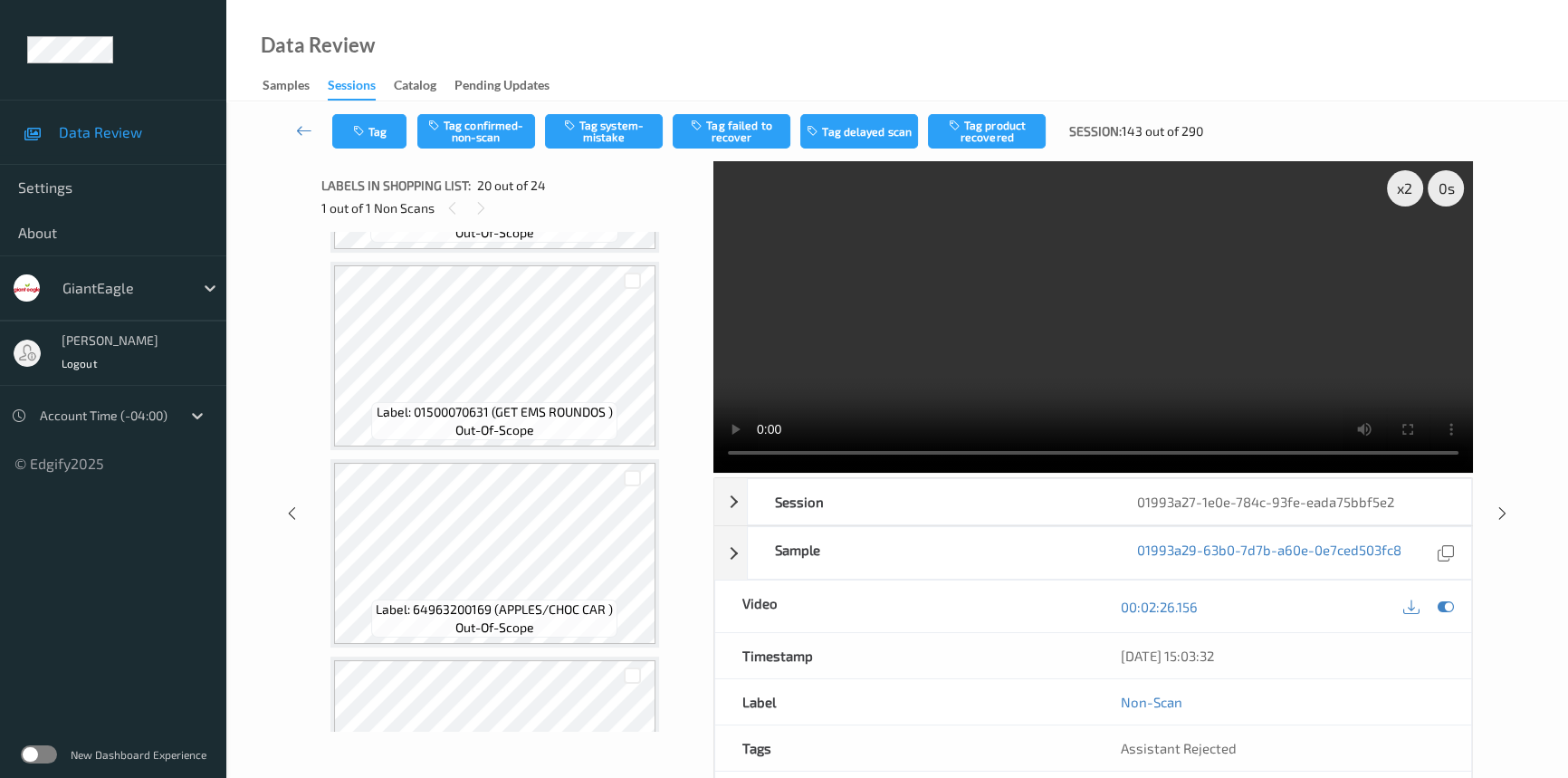
click at [927, 372] on video at bounding box center [1093, 317] width 759 height 311
click at [1003, 335] on video at bounding box center [1093, 317] width 759 height 311
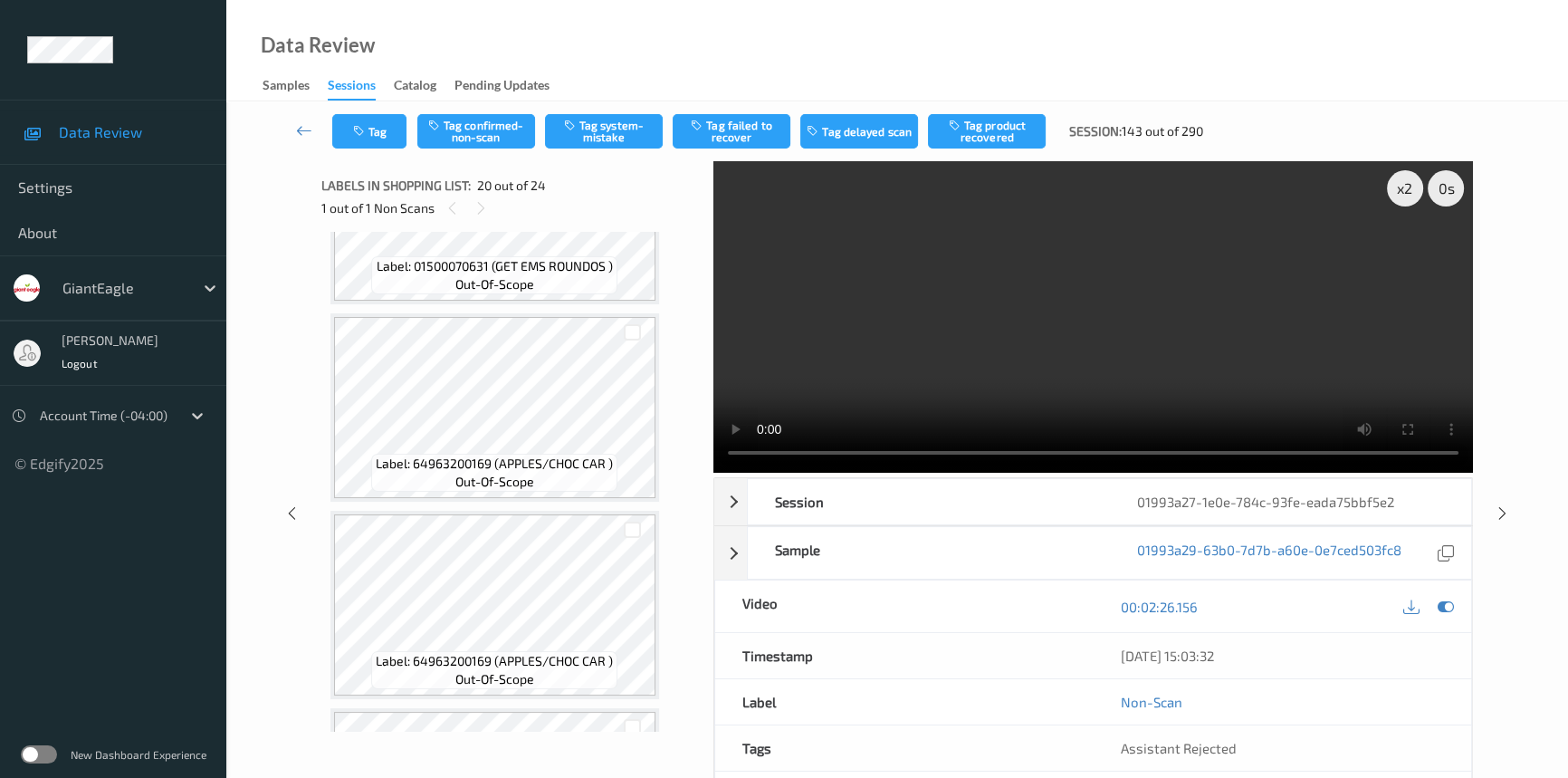
scroll to position [2315, 0]
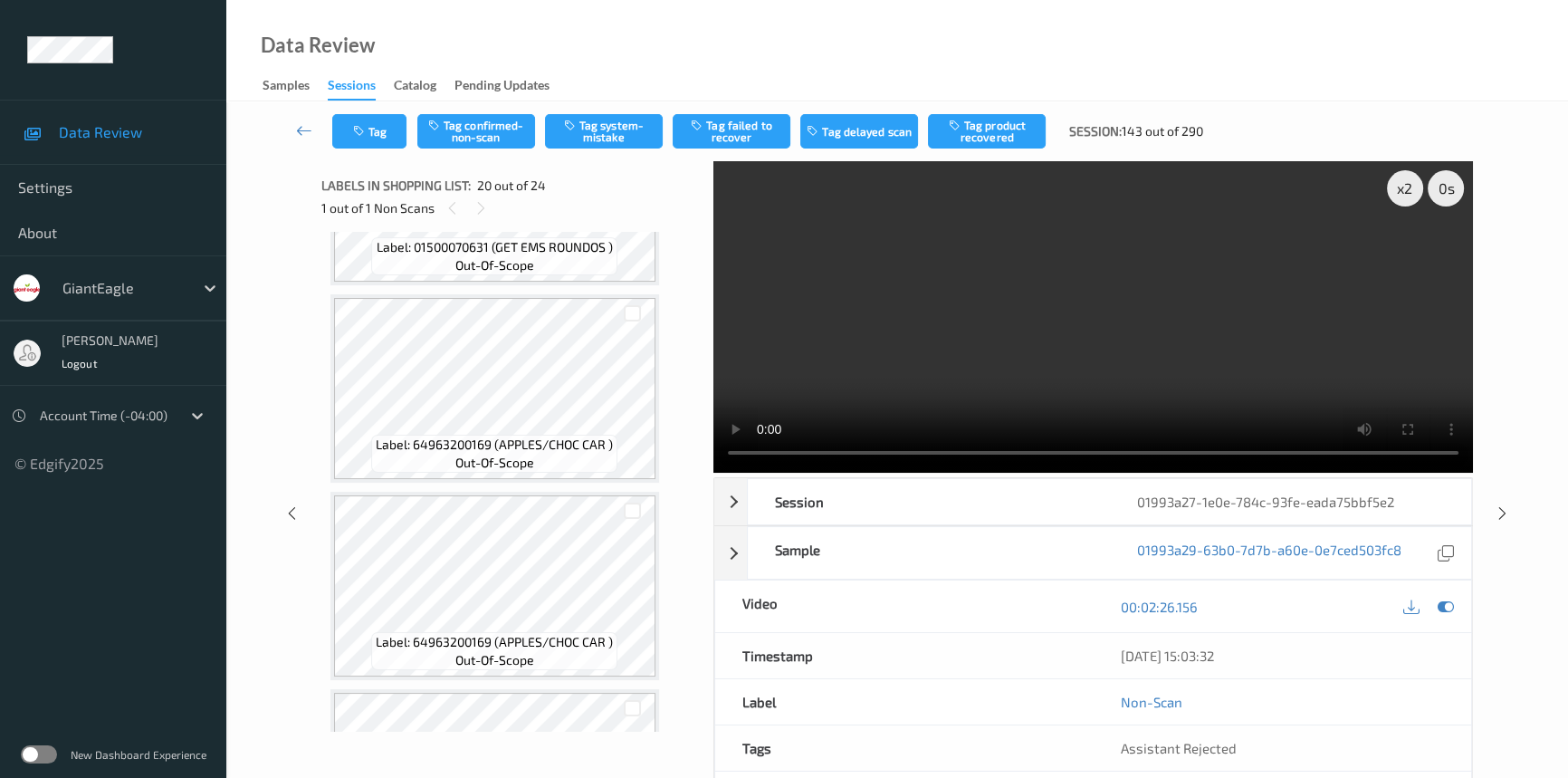
click at [996, 274] on video at bounding box center [1093, 317] width 759 height 311
click at [962, 300] on video at bounding box center [1093, 317] width 759 height 311
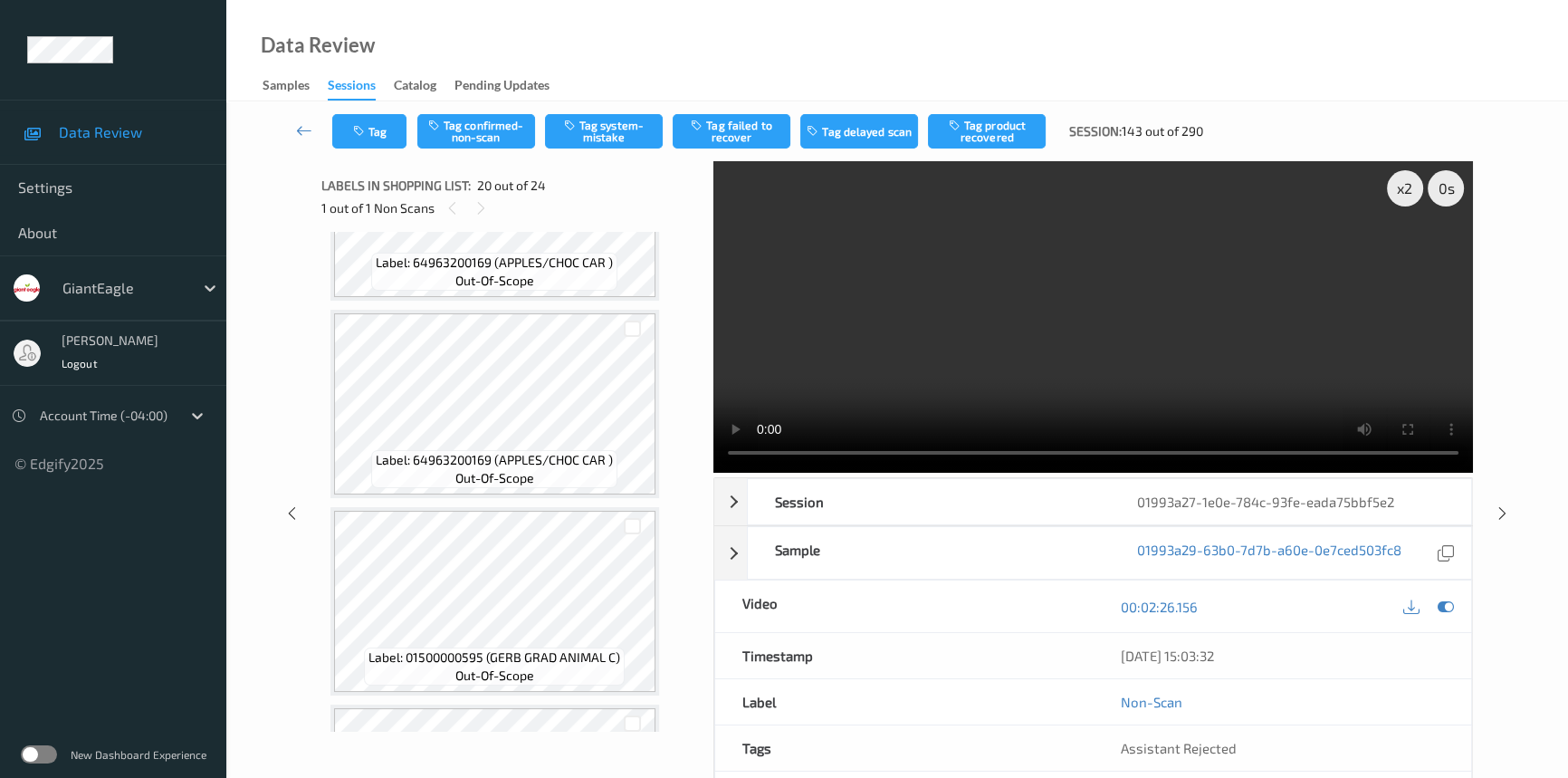
scroll to position [2973, 0]
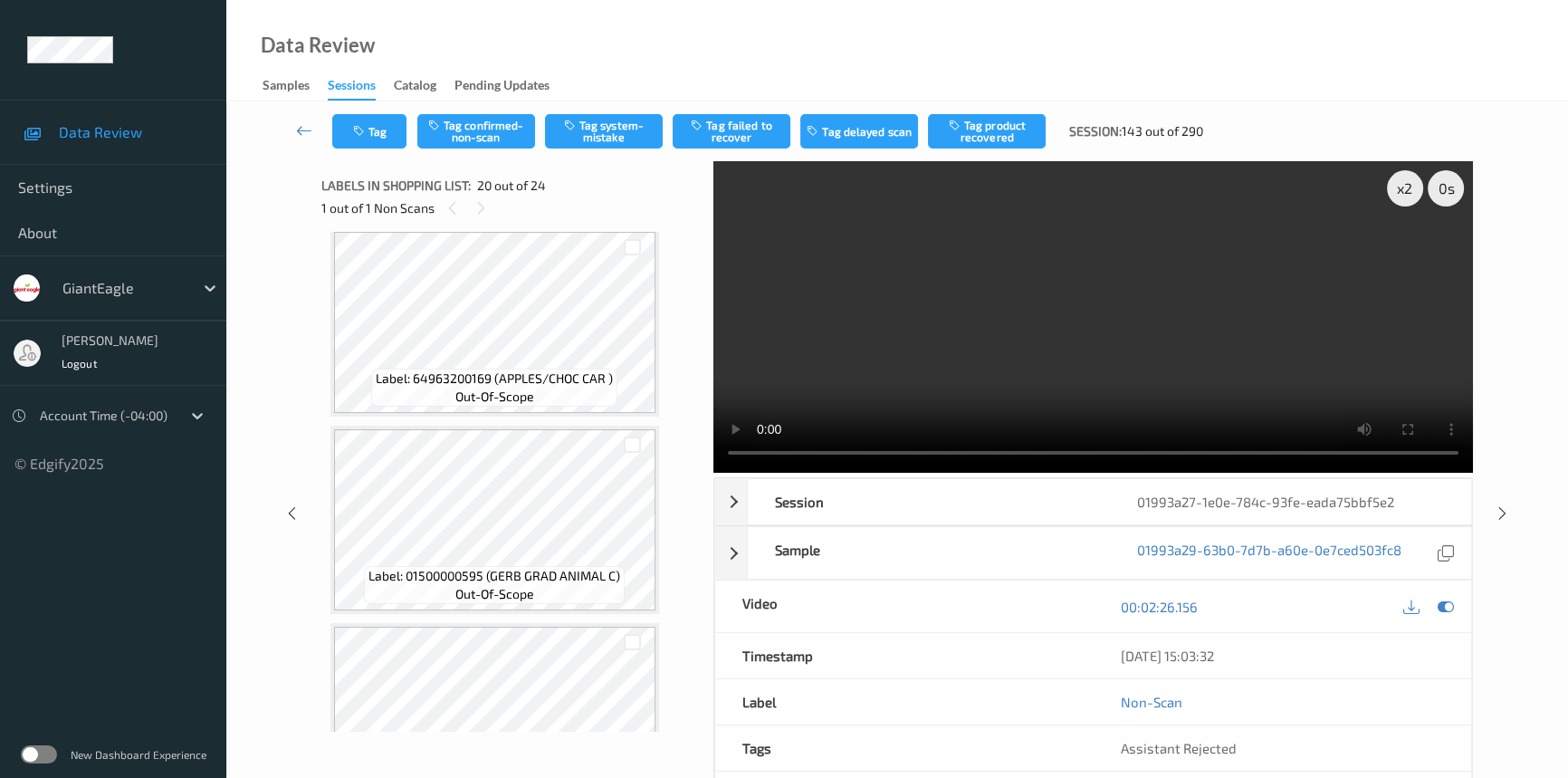
click at [936, 345] on video at bounding box center [1093, 317] width 759 height 311
click at [968, 336] on video at bounding box center [1093, 317] width 759 height 311
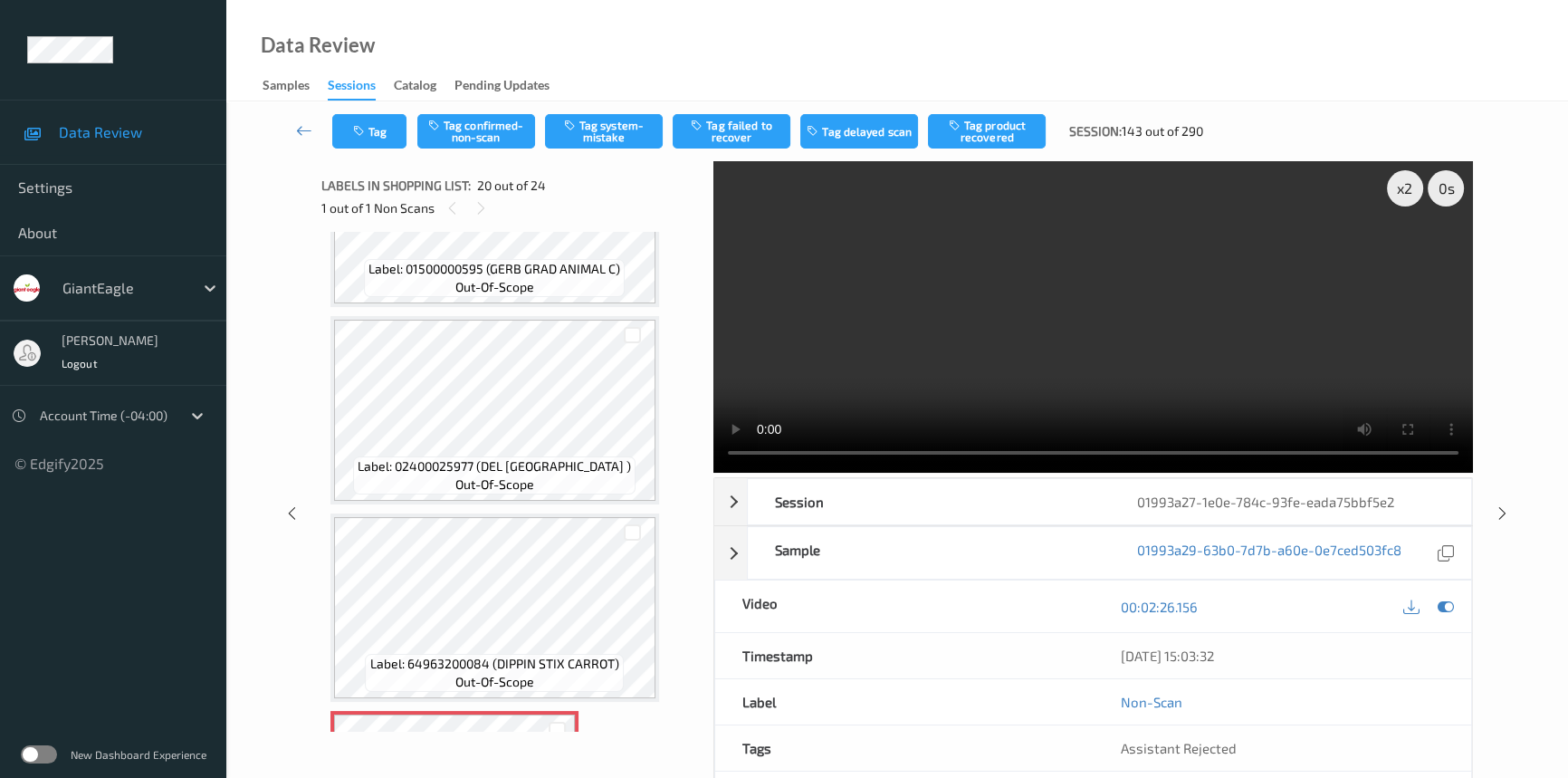
scroll to position [3302, 0]
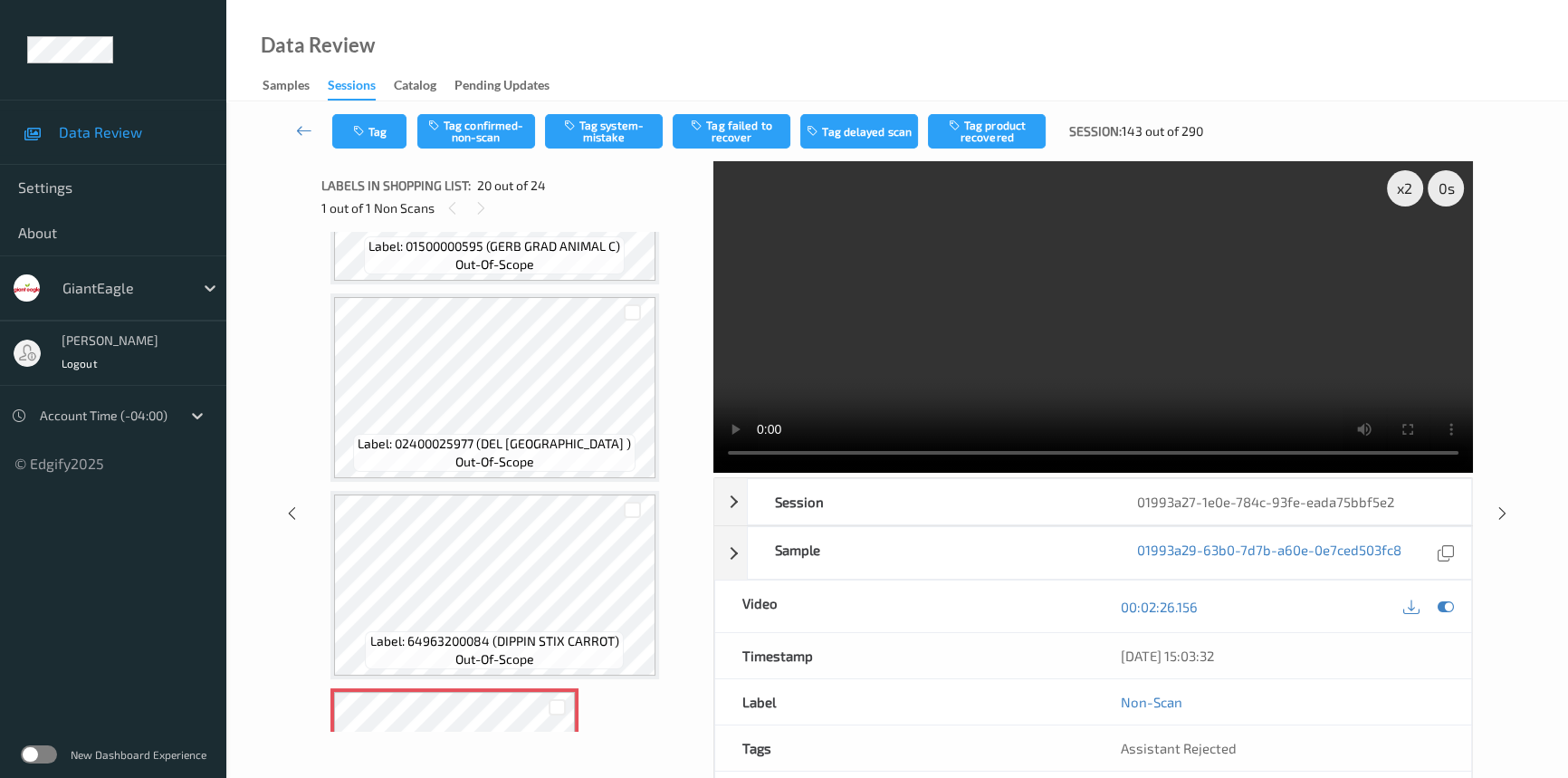
click at [892, 356] on video at bounding box center [1093, 317] width 759 height 311
click at [934, 338] on video at bounding box center [1093, 317] width 759 height 311
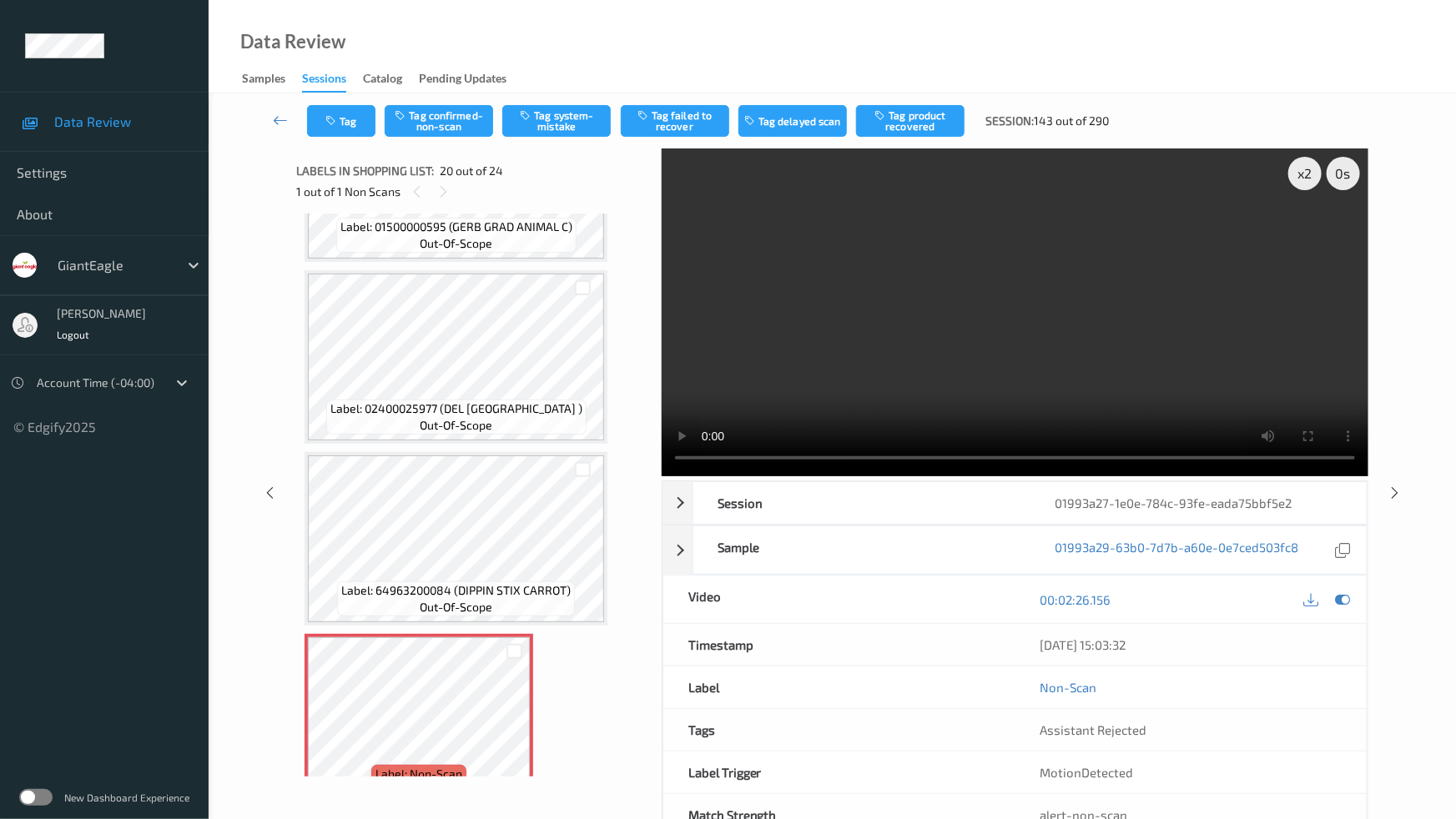
click at [1143, 457] on video at bounding box center [1015, 312] width 707 height 328
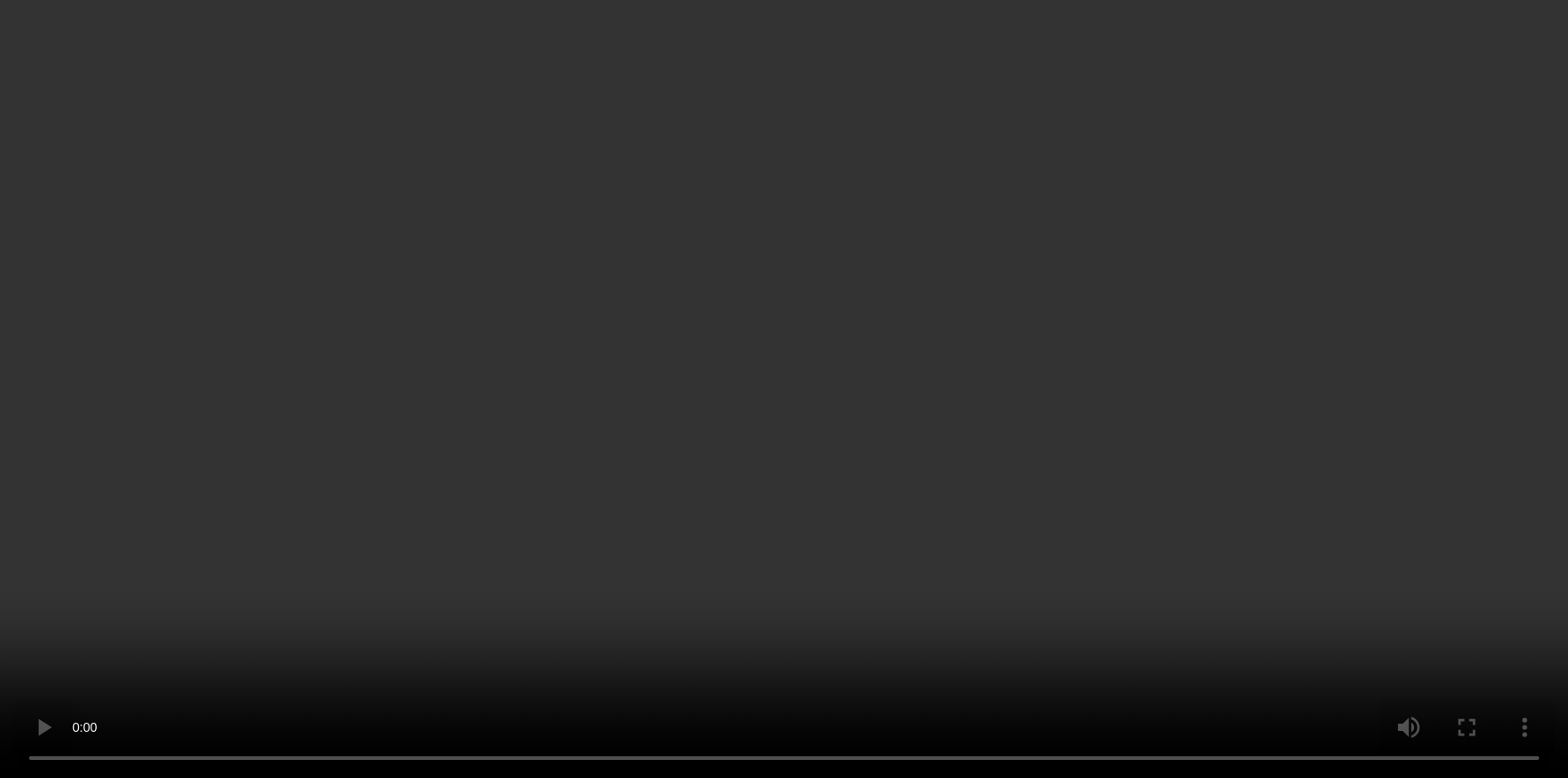
scroll to position [3549, 0]
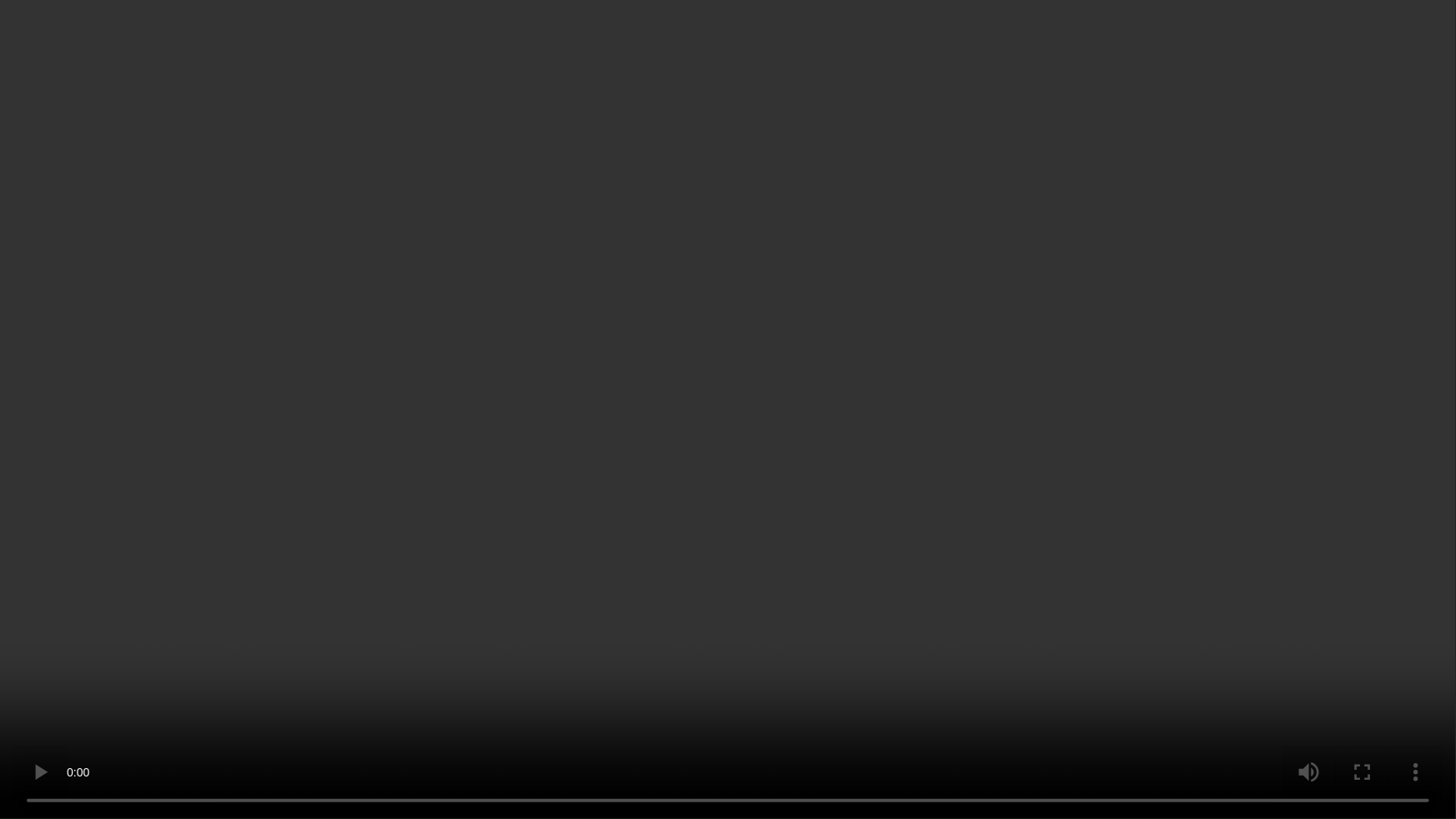
click at [1231, 500] on video at bounding box center [728, 409] width 1456 height 819
click at [1058, 455] on video at bounding box center [728, 409] width 1456 height 819
drag, startPoint x: 1143, startPoint y: 678, endPoint x: 1321, endPoint y: 707, distance: 180.3
click at [1168, 677] on video at bounding box center [728, 409] width 1456 height 819
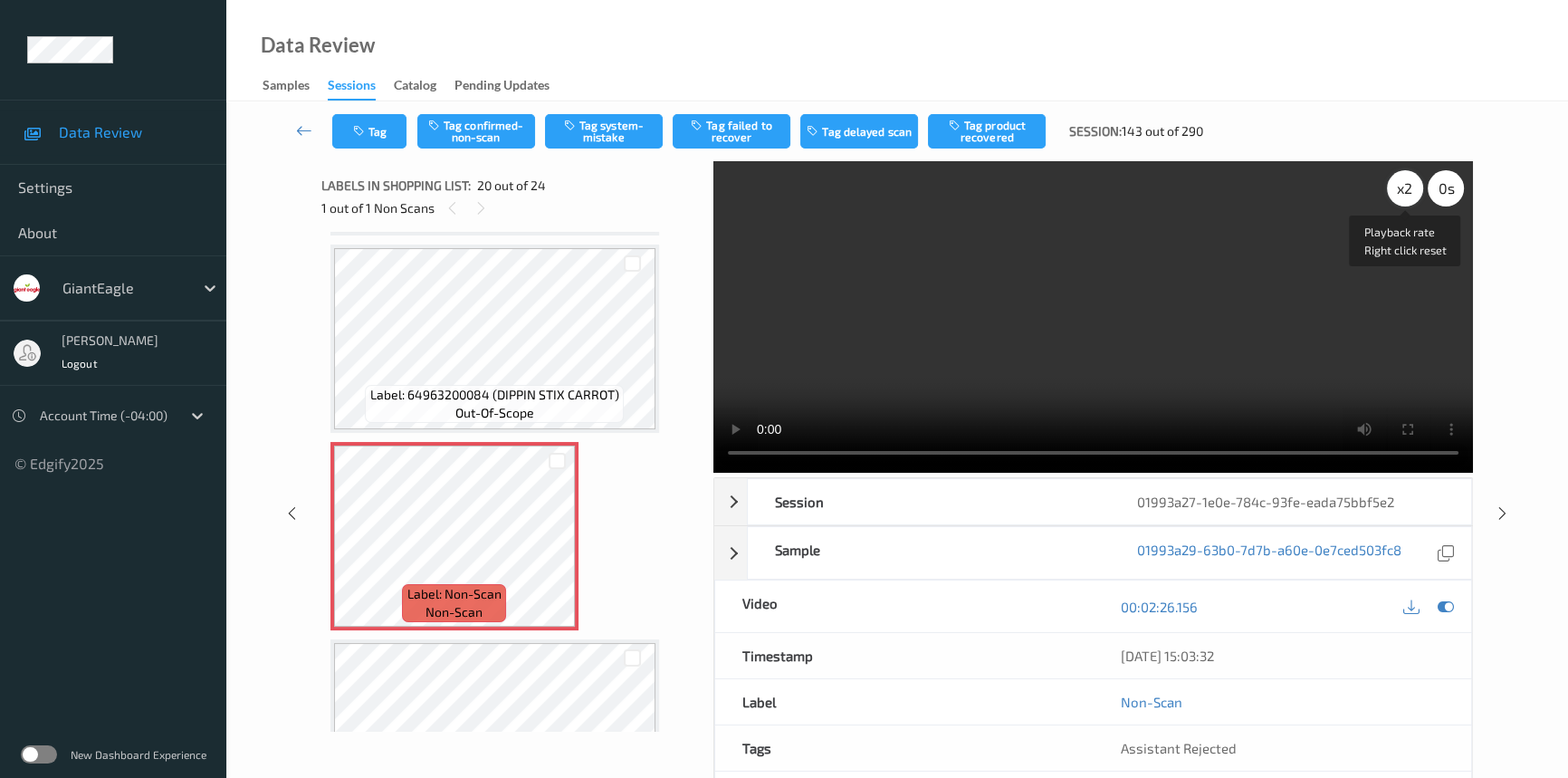
click at [1418, 182] on div "x 2" at bounding box center [1404, 188] width 37 height 37
click at [1409, 191] on div "x 4" at bounding box center [1404, 188] width 37 height 37
click at [1409, 191] on div "x 8" at bounding box center [1404, 188] width 37 height 37
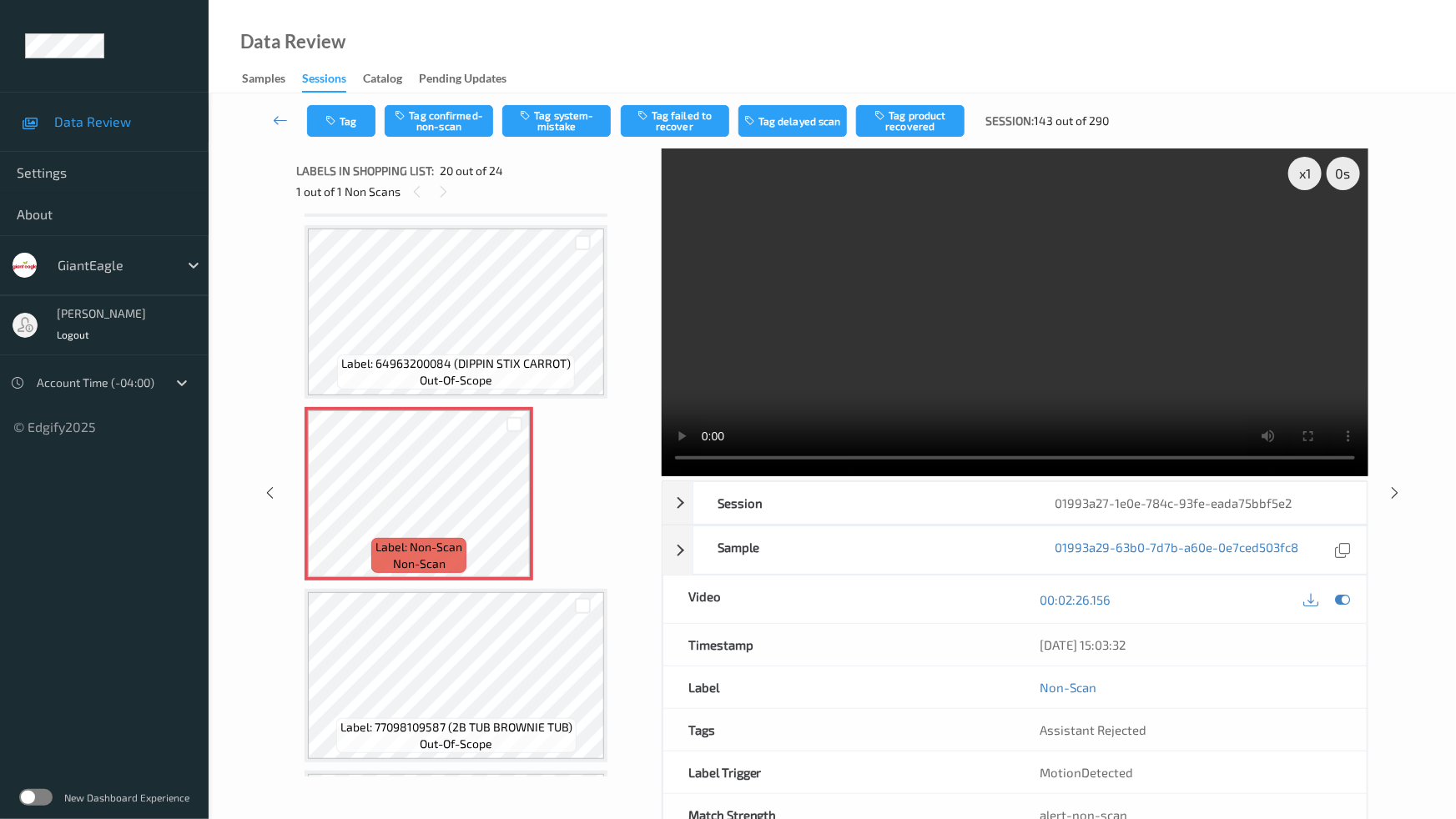
click at [1187, 423] on video at bounding box center [1015, 312] width 707 height 328
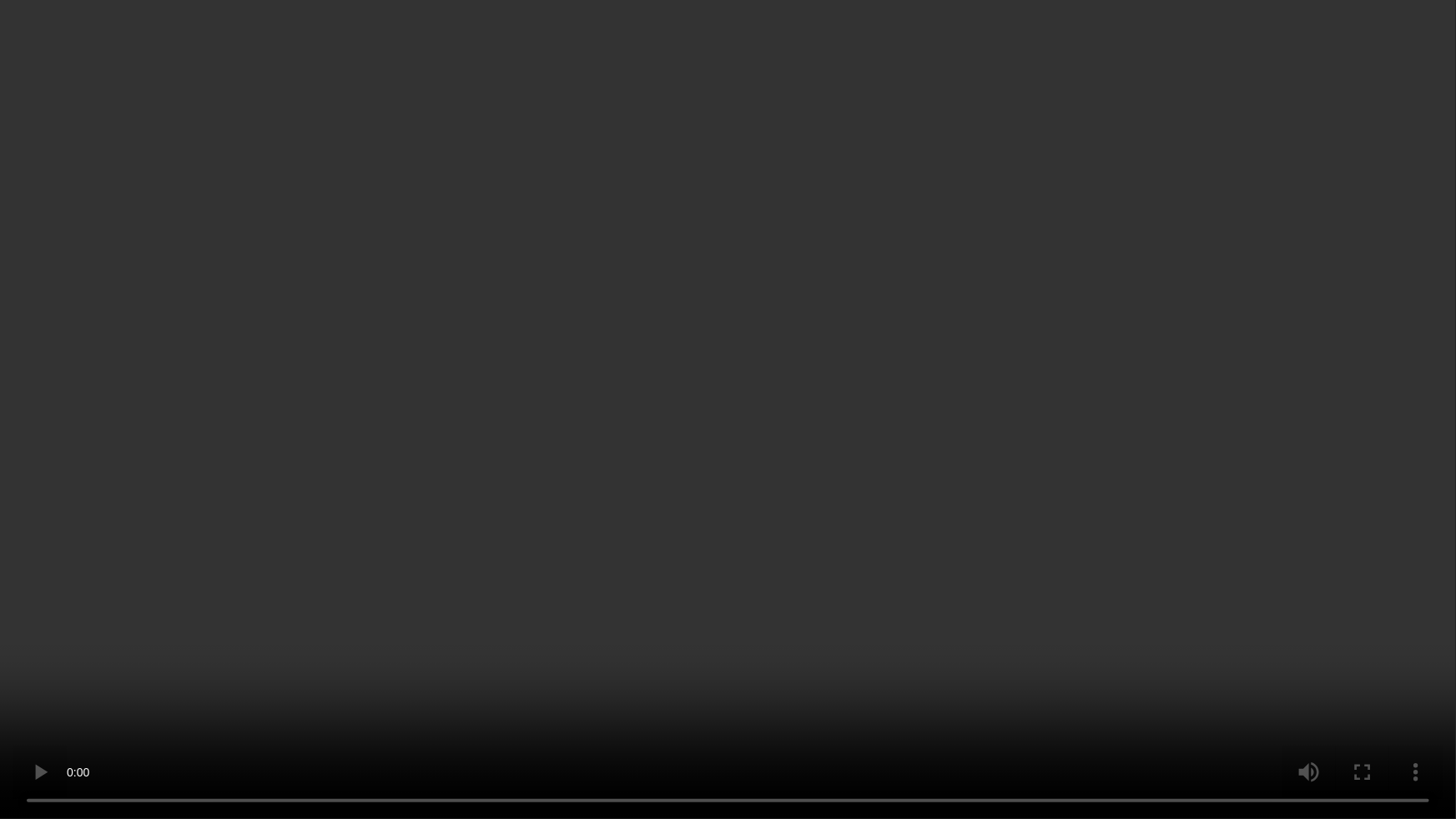
click at [1111, 434] on video at bounding box center [728, 409] width 1456 height 819
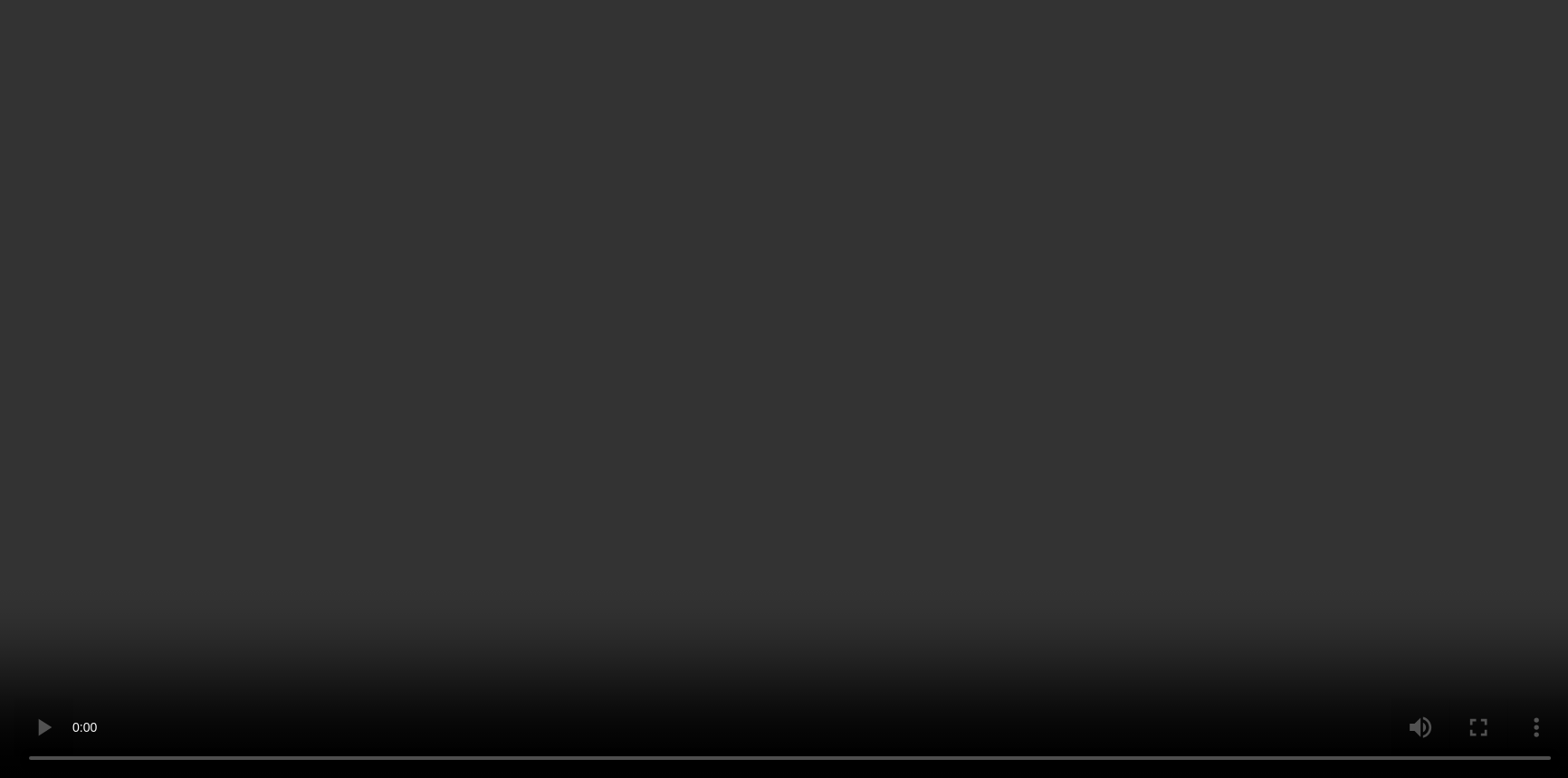
scroll to position [3714, 0]
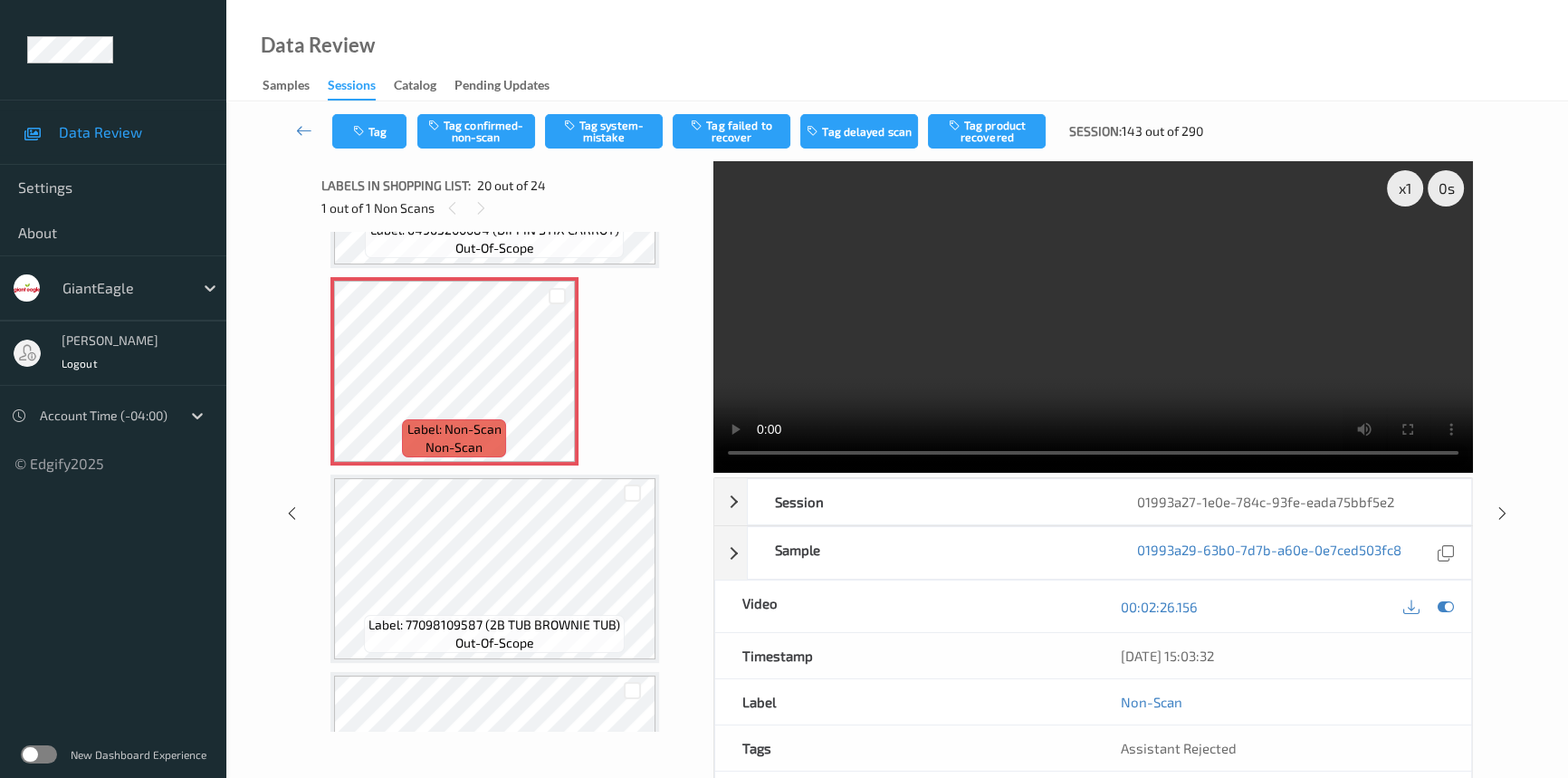
click at [885, 368] on video at bounding box center [1093, 317] width 759 height 311
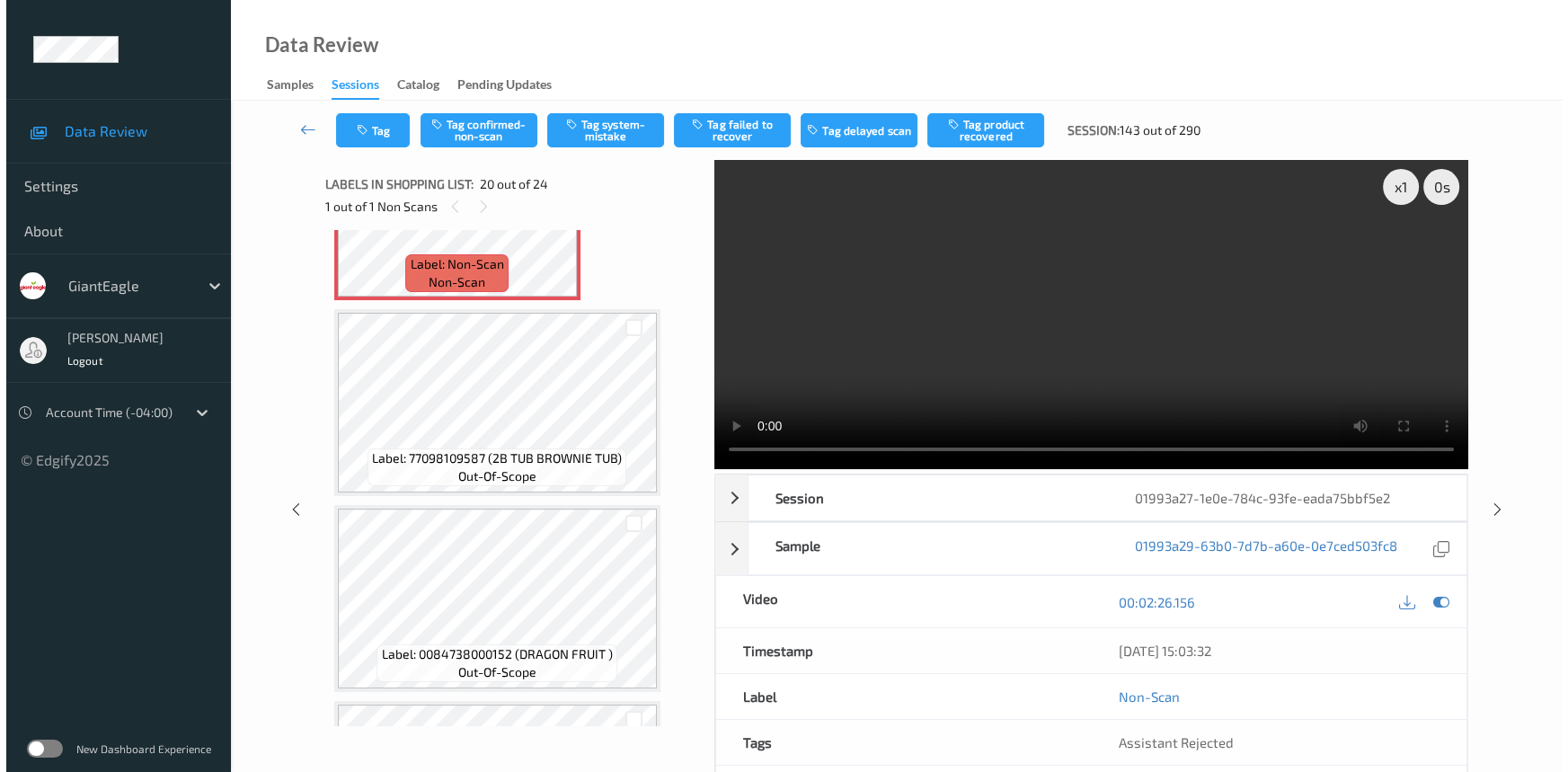
scroll to position [3848, 0]
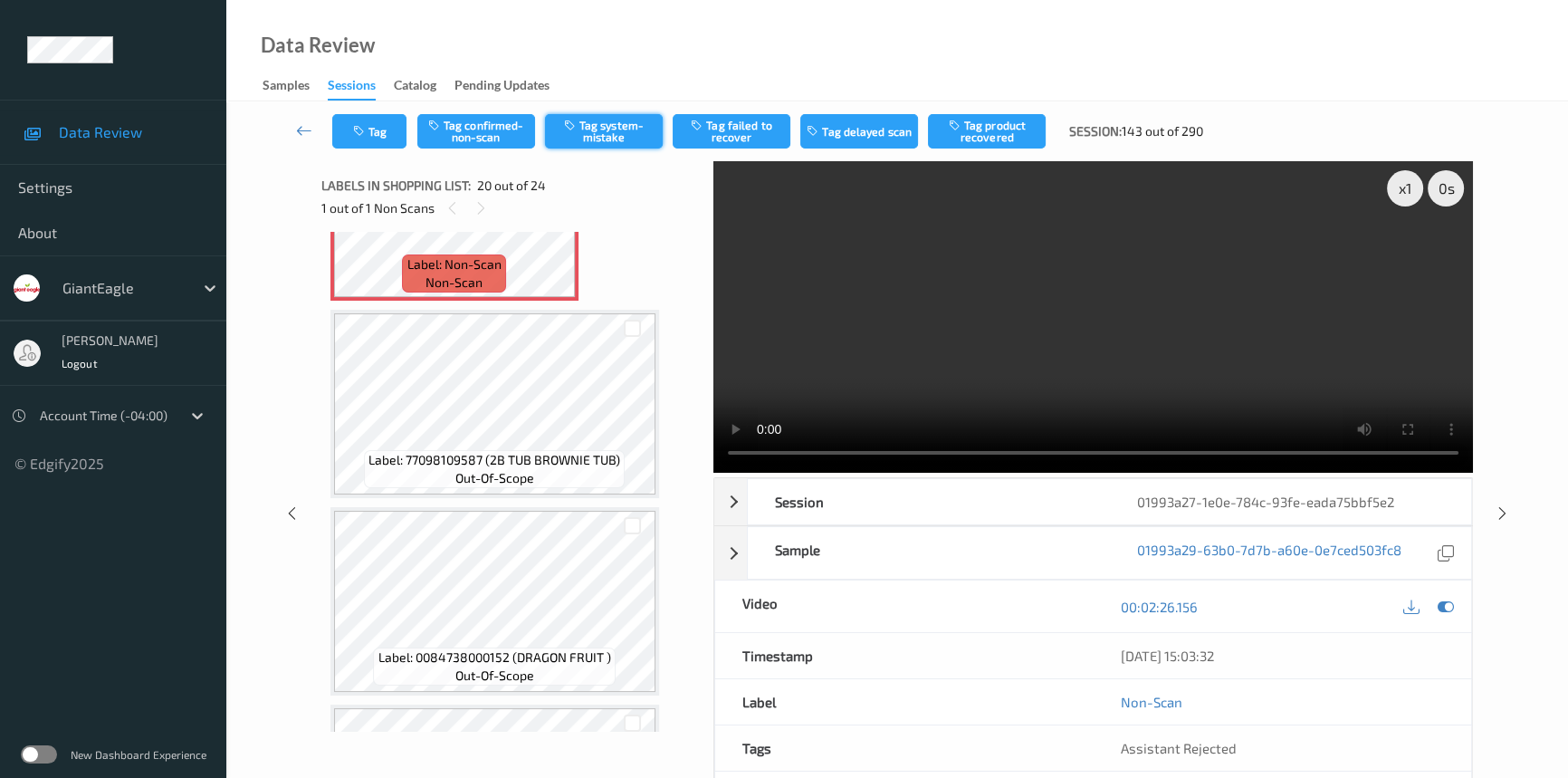
click at [620, 131] on button "Tag system-mistake" at bounding box center [604, 131] width 118 height 35
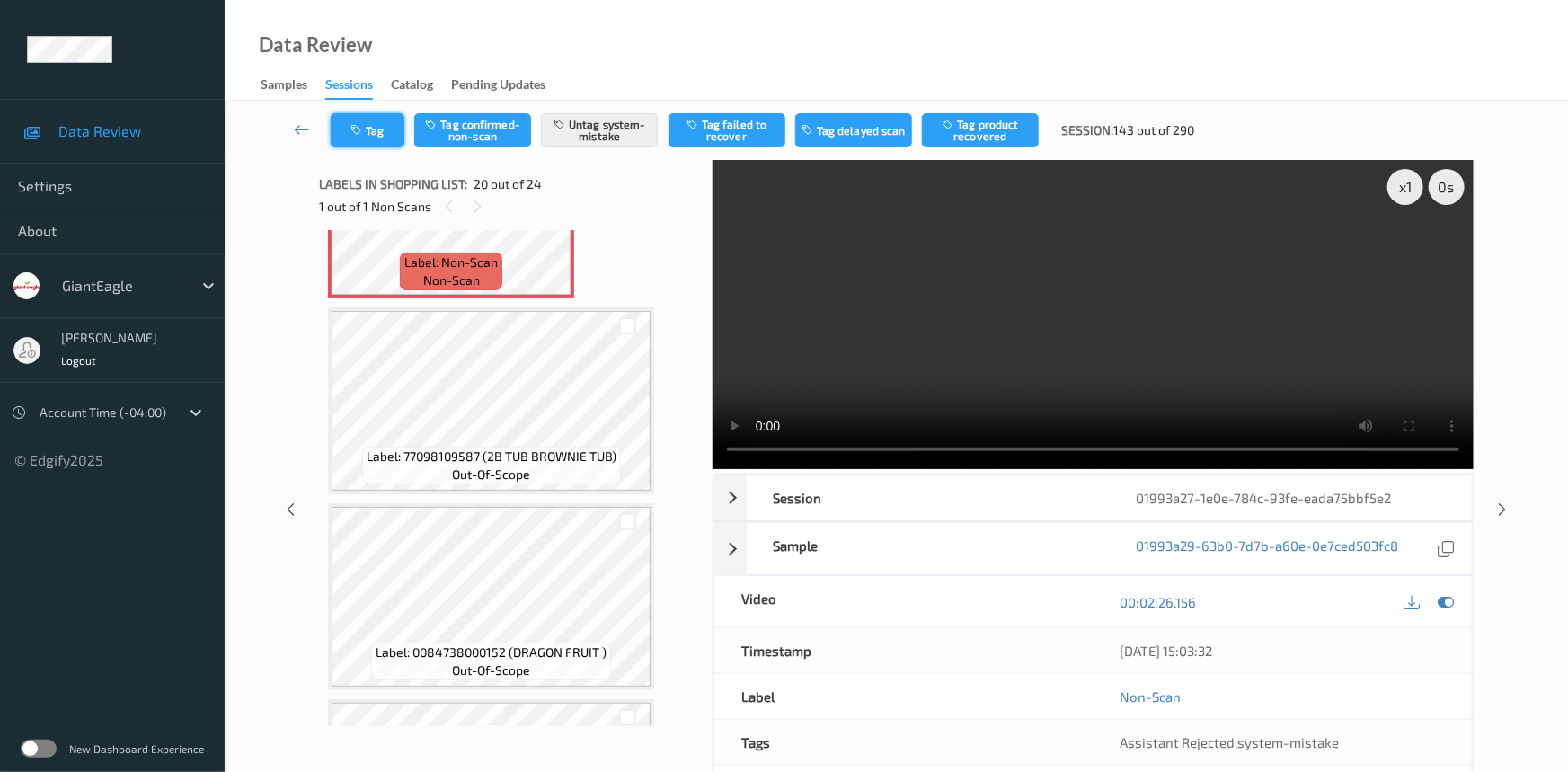
click at [382, 122] on button "Tag" at bounding box center [367, 130] width 74 height 34
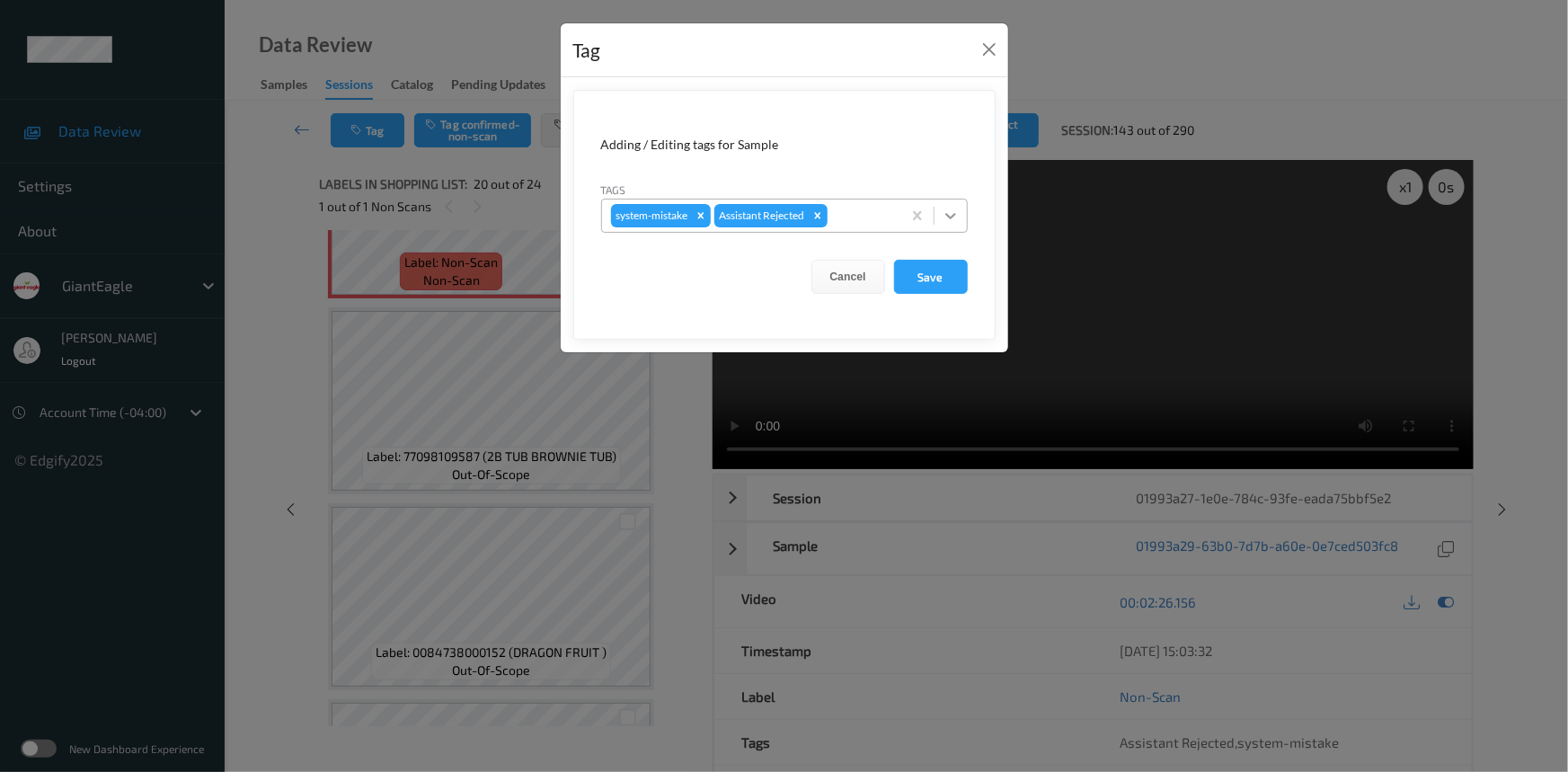
click at [955, 217] on icon at bounding box center [950, 215] width 18 height 18
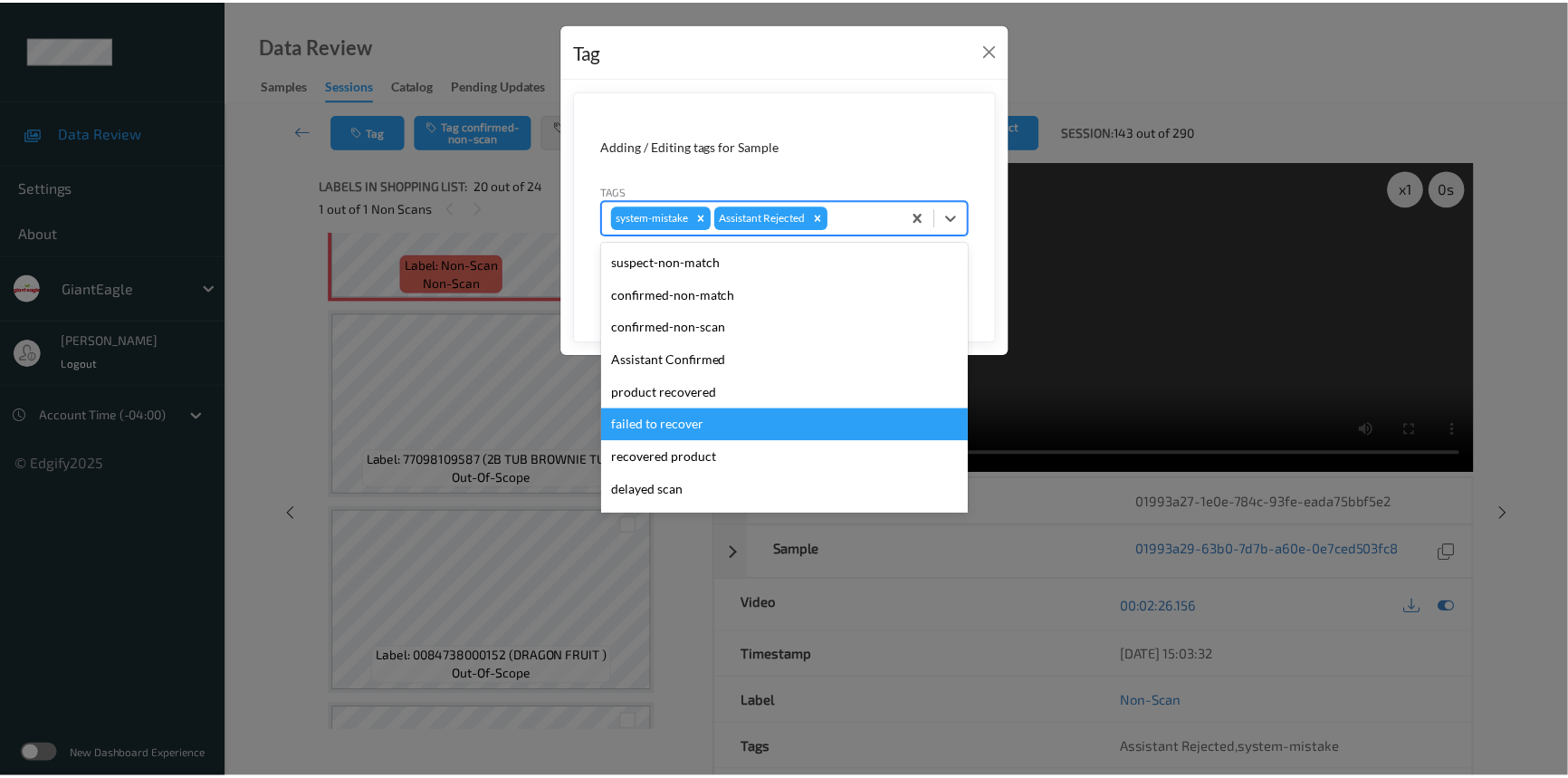
scroll to position [191, 0]
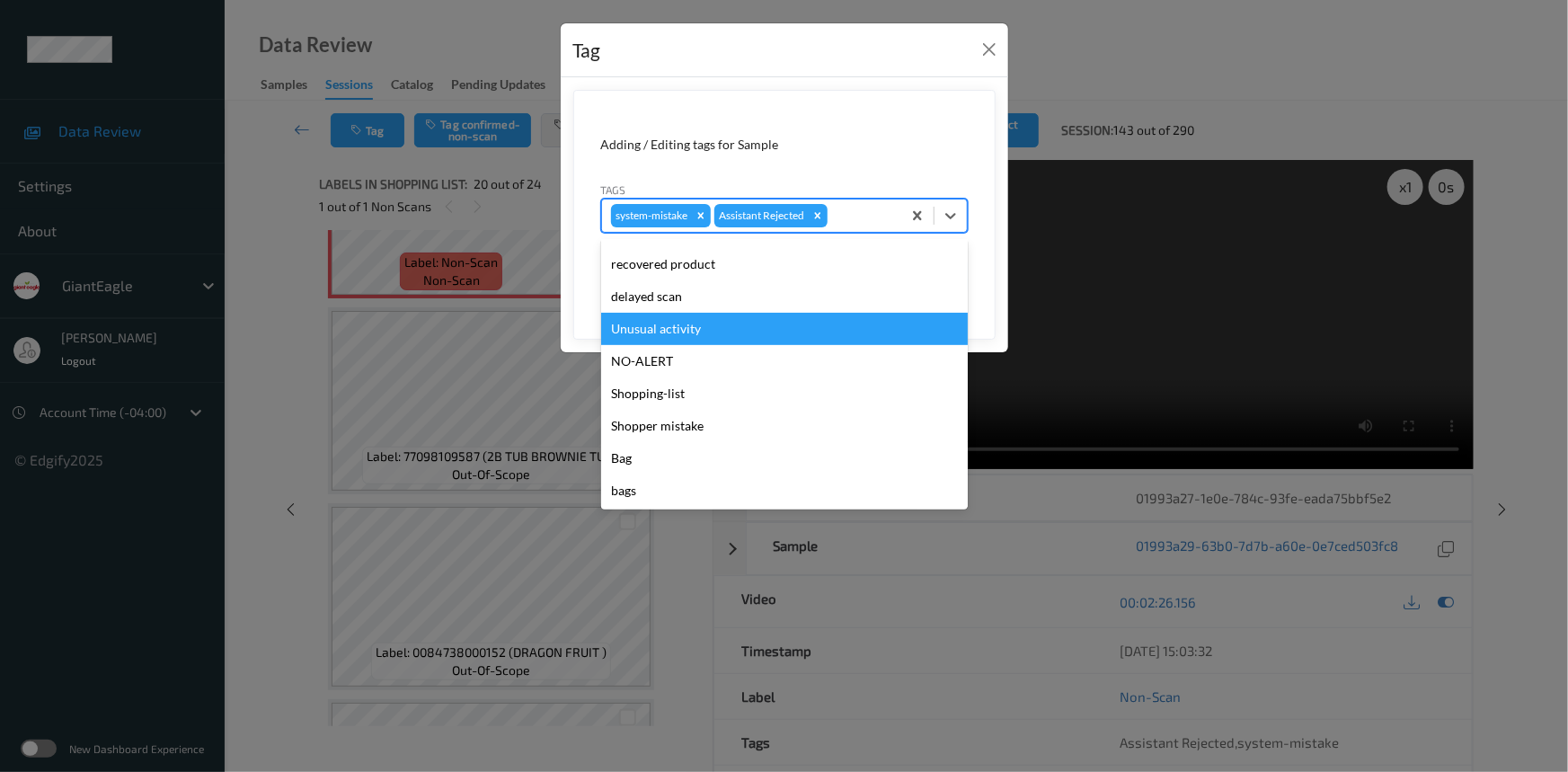
click at [739, 324] on div "Unusual activity" at bounding box center [784, 328] width 367 height 32
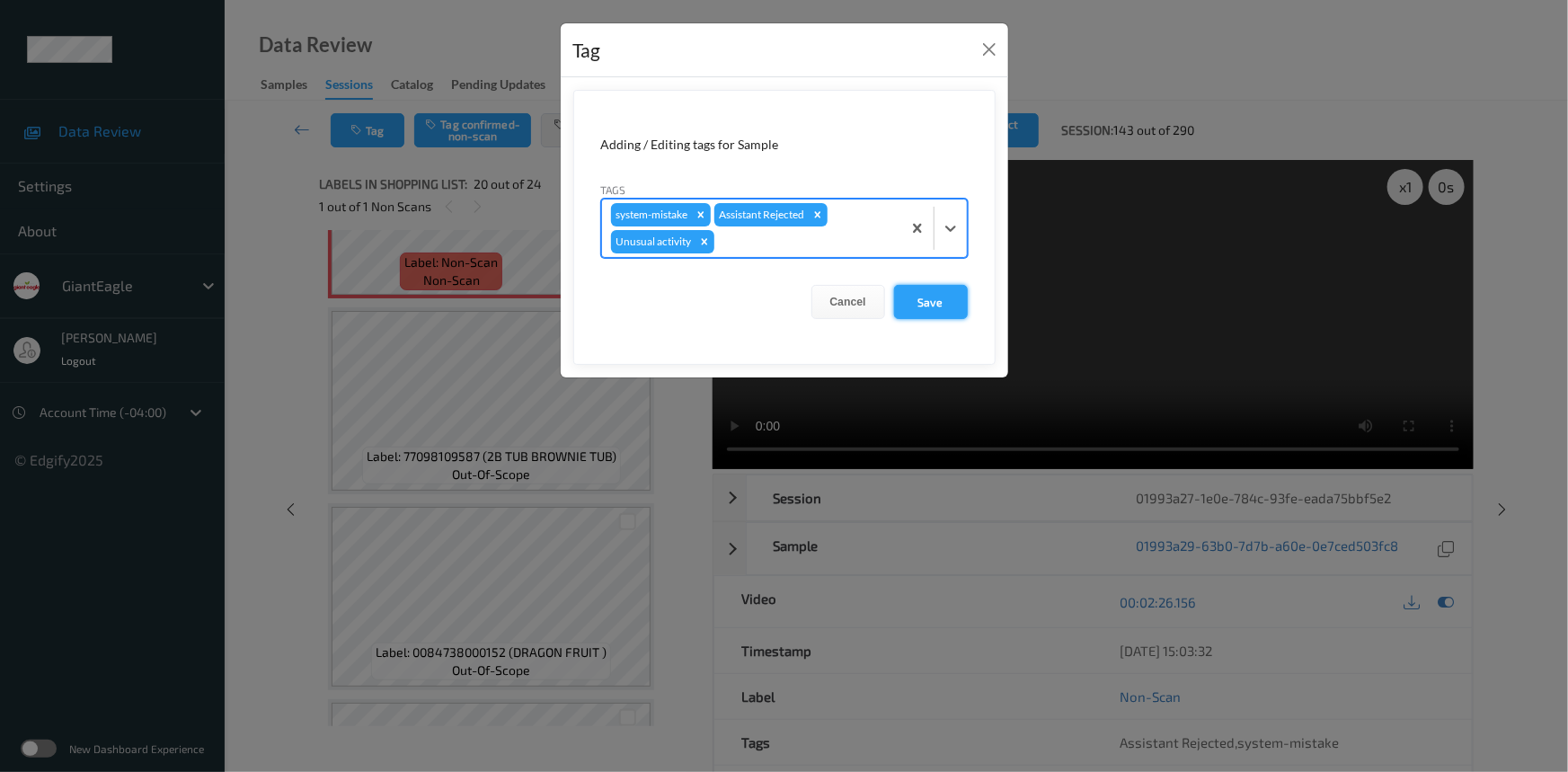
click at [935, 309] on button "Save" at bounding box center [931, 302] width 74 height 34
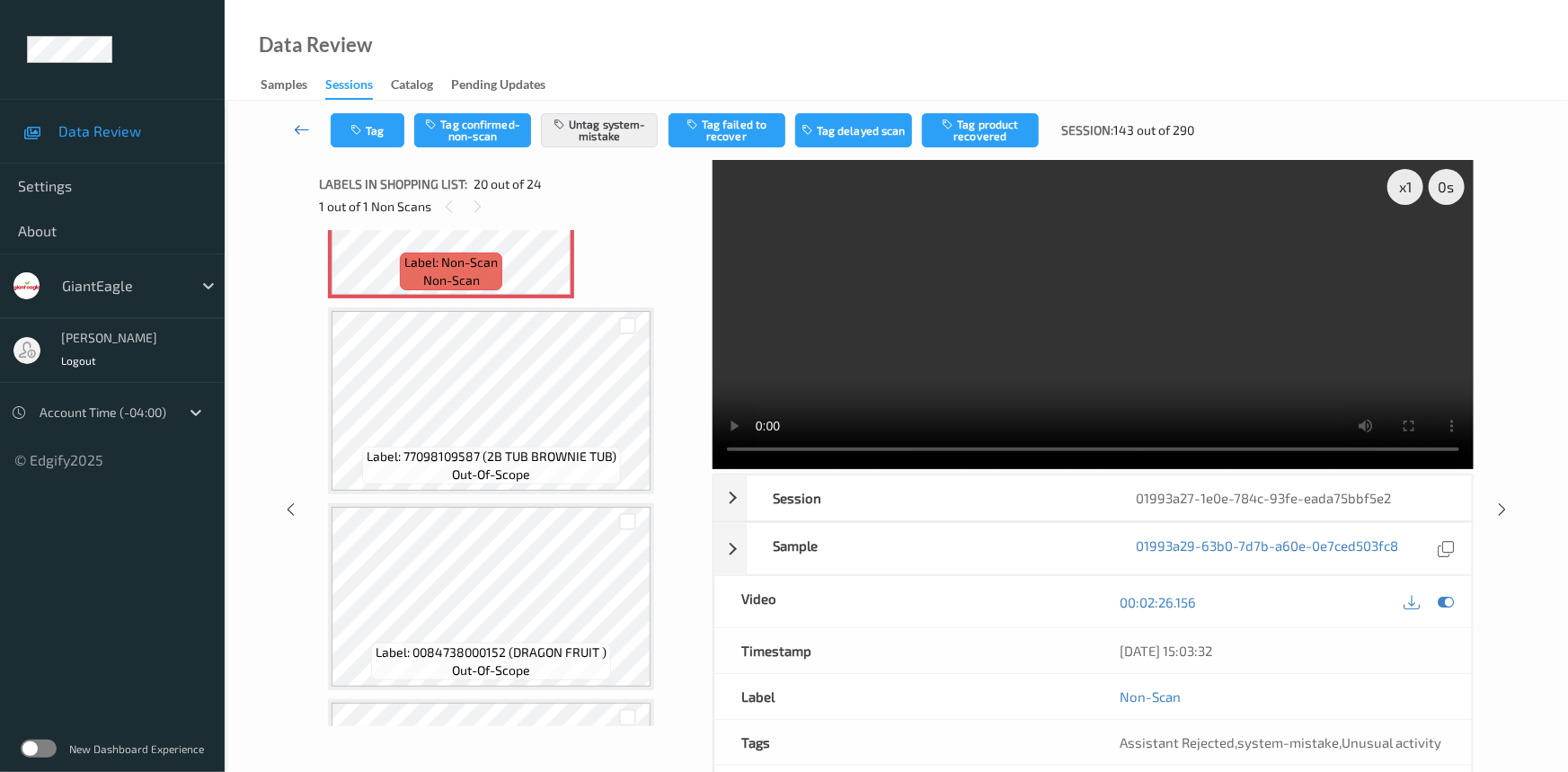
click at [304, 122] on icon at bounding box center [302, 129] width 16 height 18
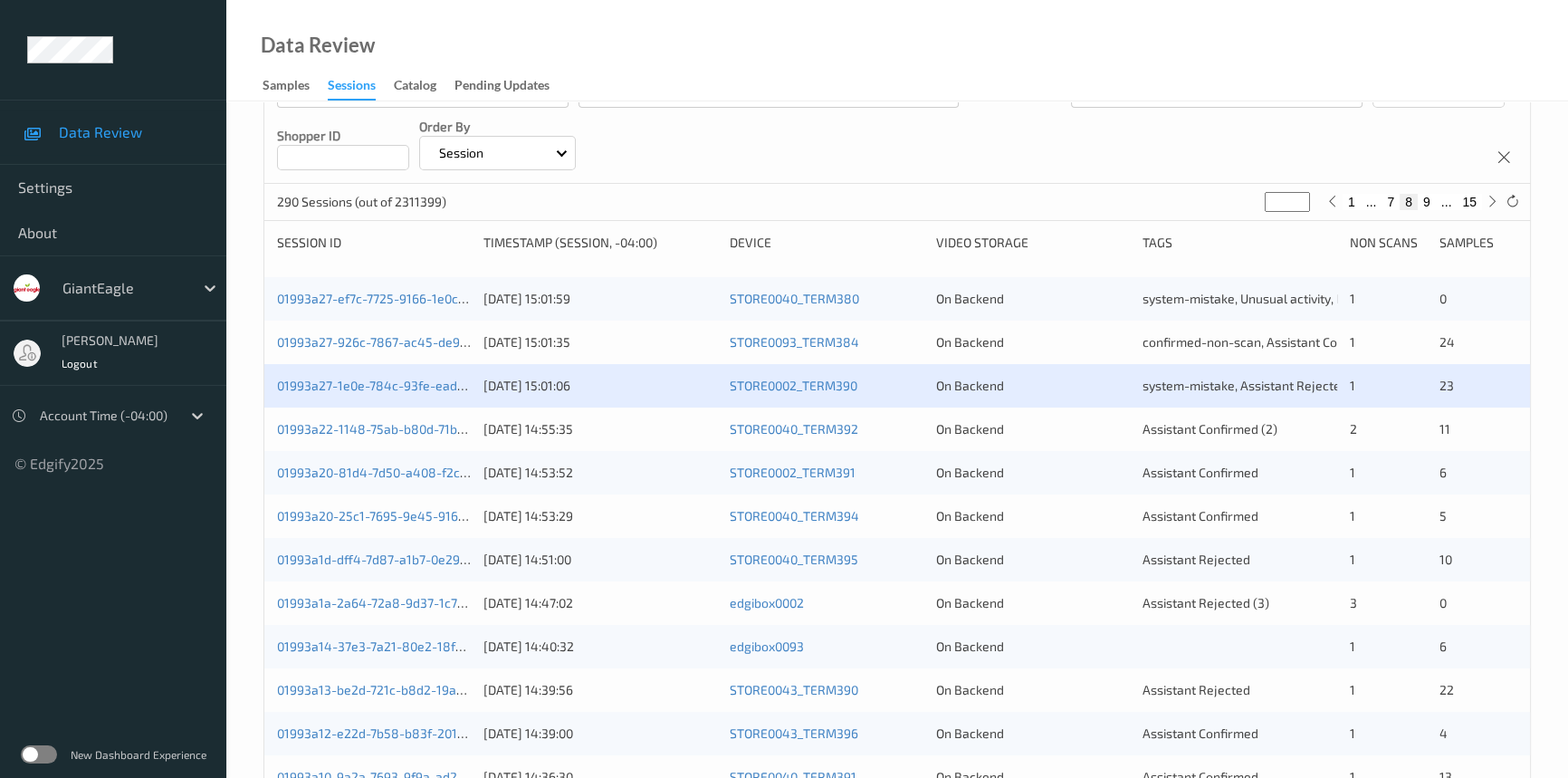
scroll to position [246, 0]
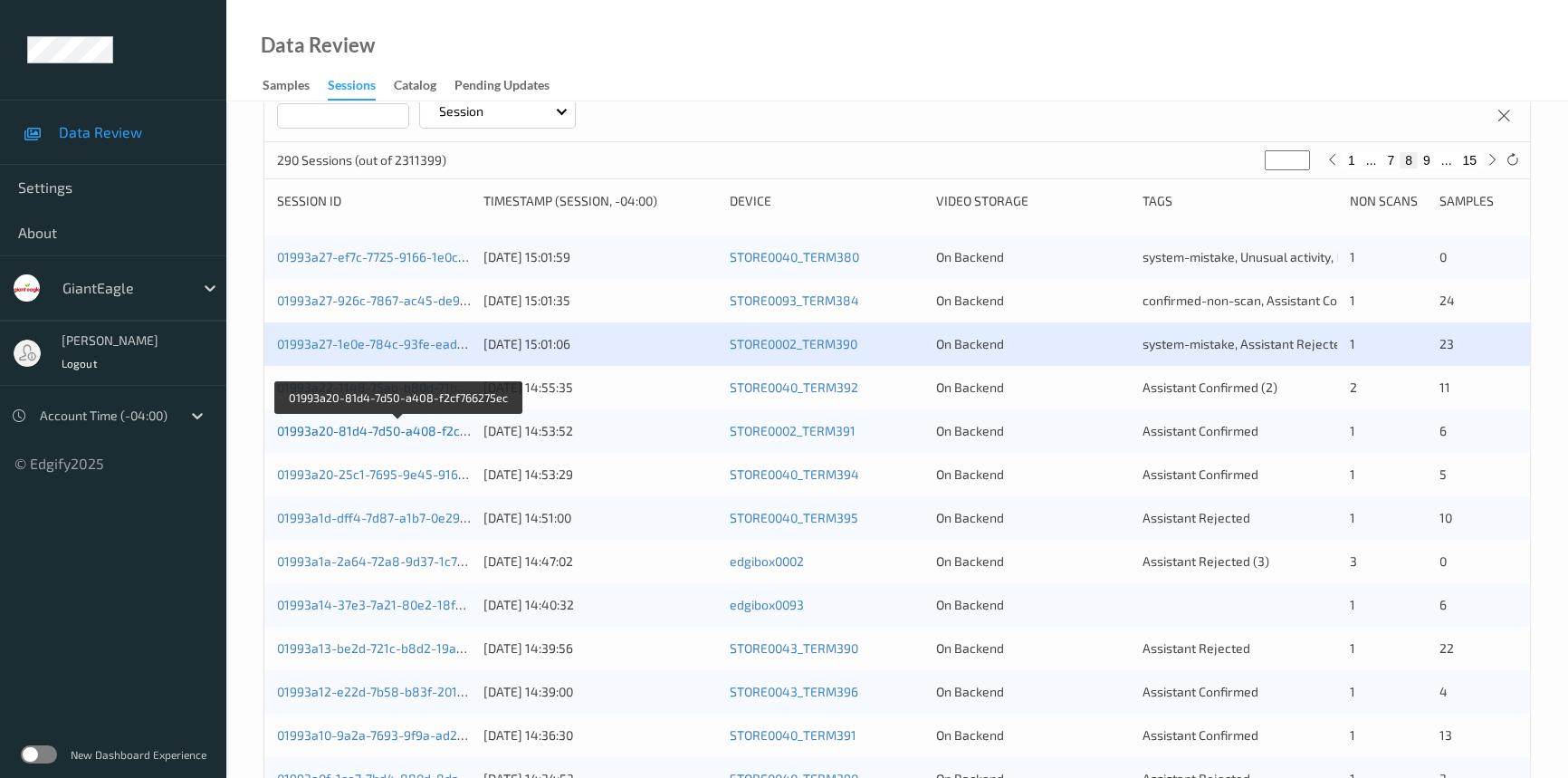
click at [345, 427] on link "01993a20-81d4-7d50-a408-f2cf766275ec" at bounding box center [398, 431] width 243 height 16
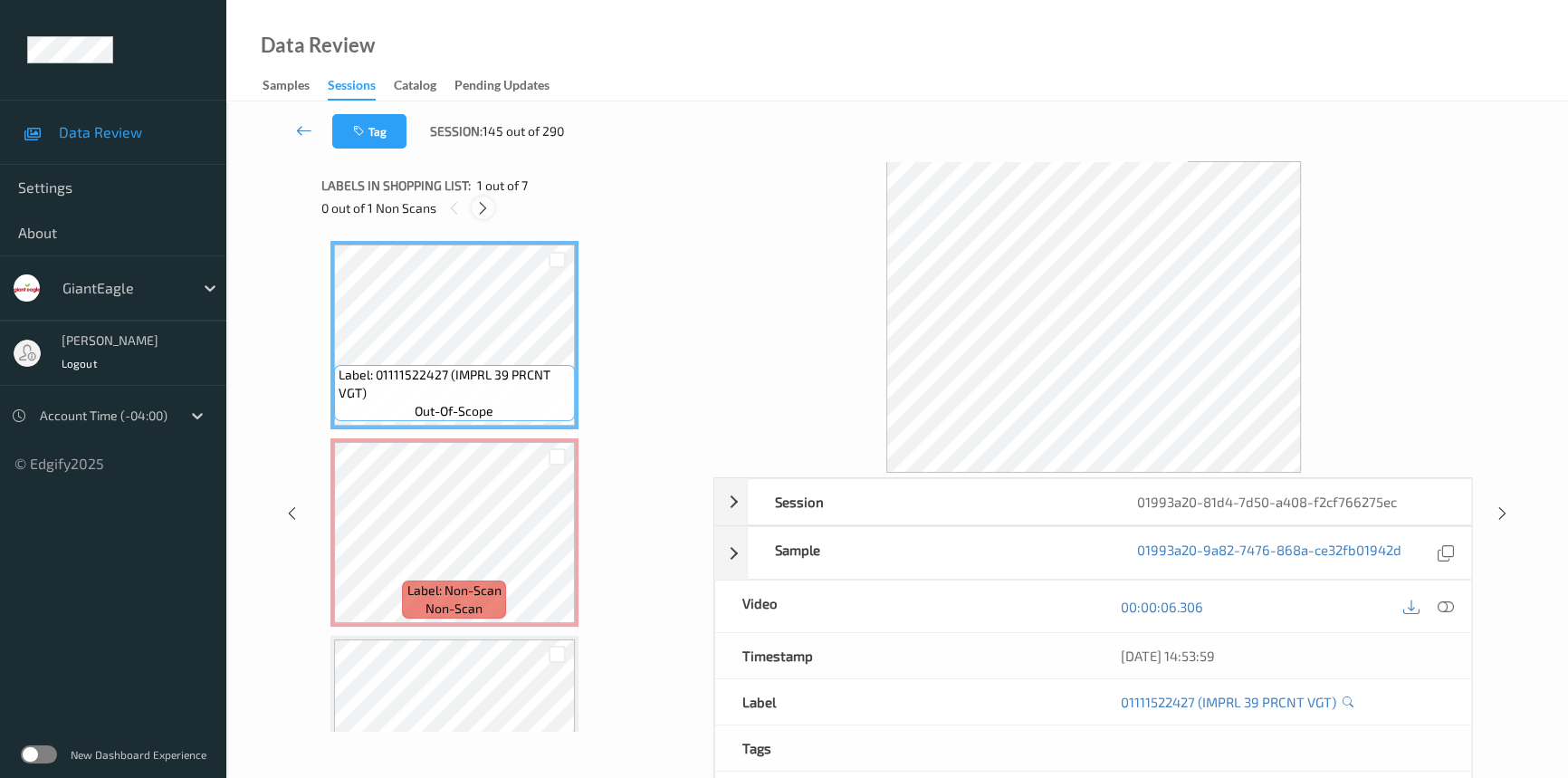
click at [486, 212] on icon at bounding box center [484, 208] width 16 height 16
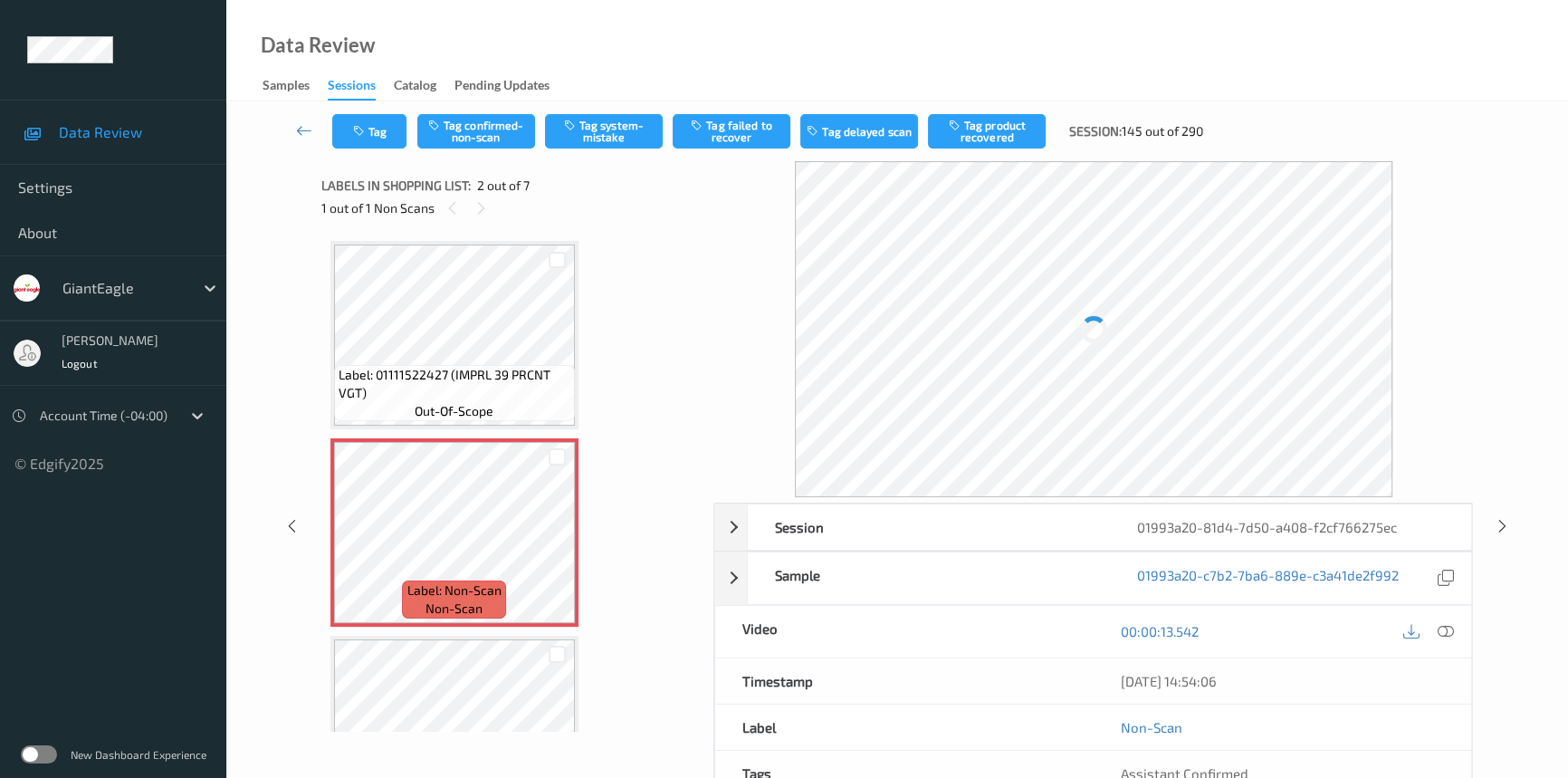
scroll to position [9, 0]
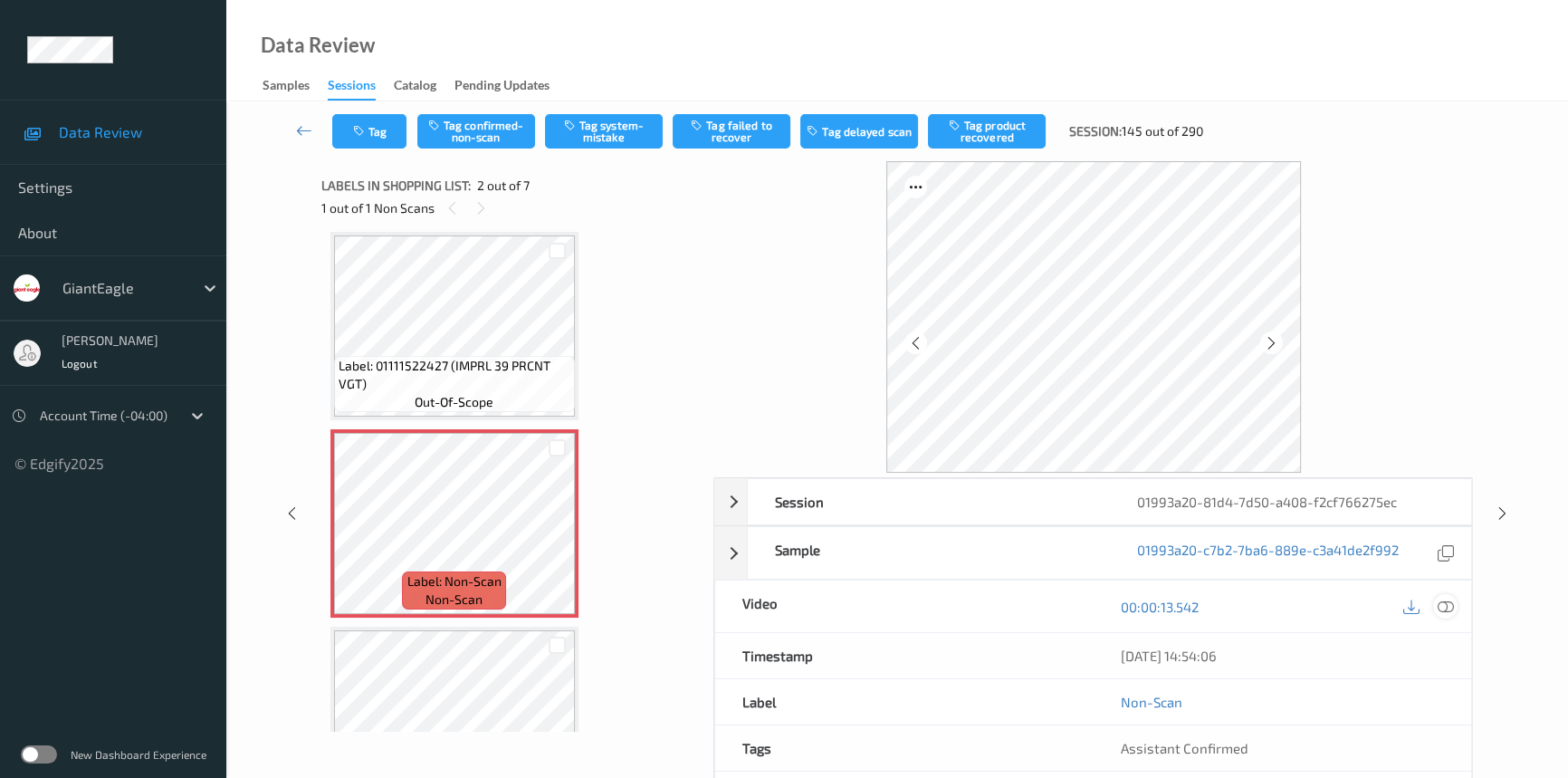
click at [1444, 607] on icon at bounding box center [1446, 607] width 16 height 16
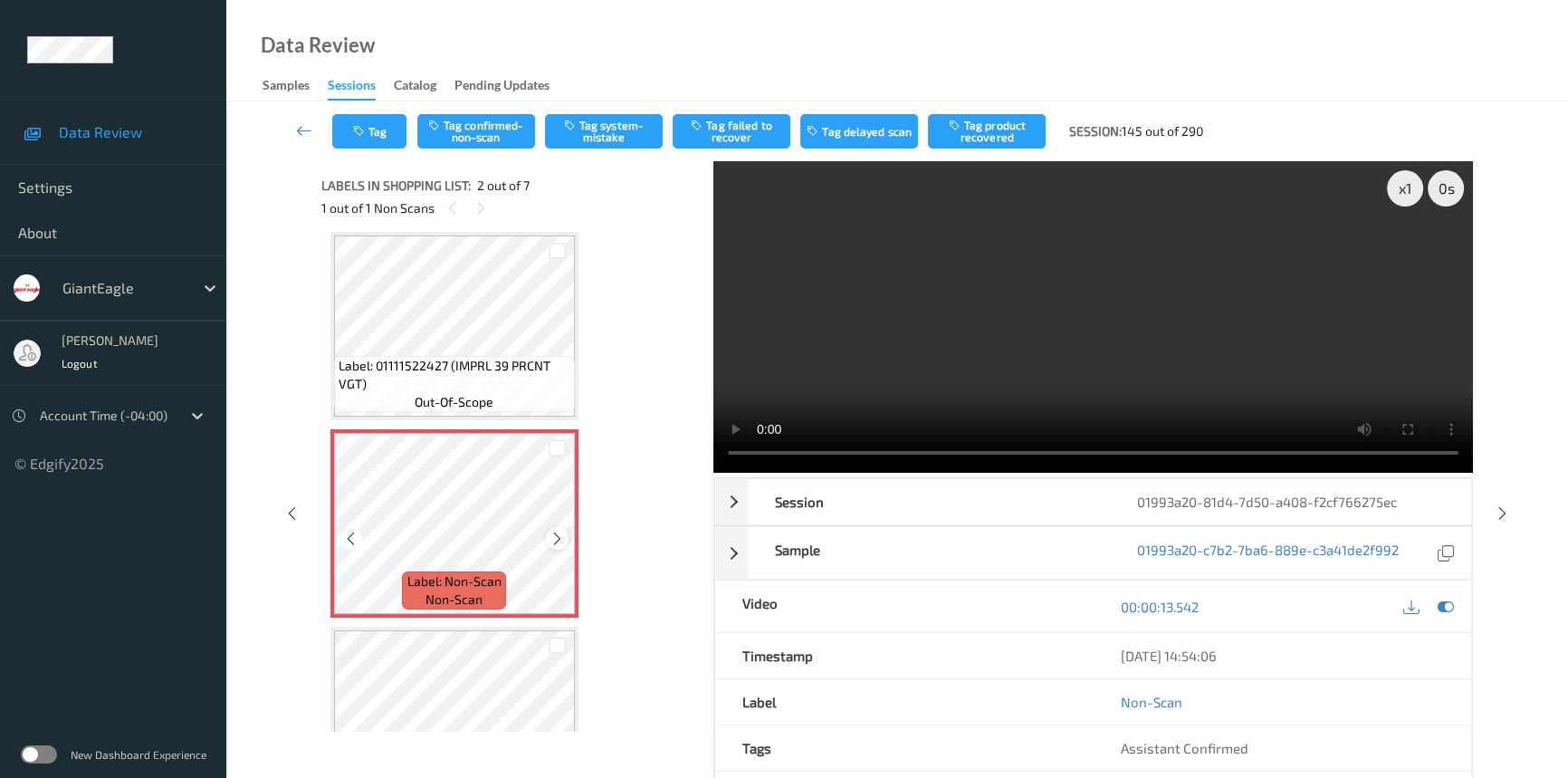
click at [560, 536] on icon at bounding box center [557, 538] width 16 height 16
click at [561, 536] on icon at bounding box center [557, 538] width 16 height 16
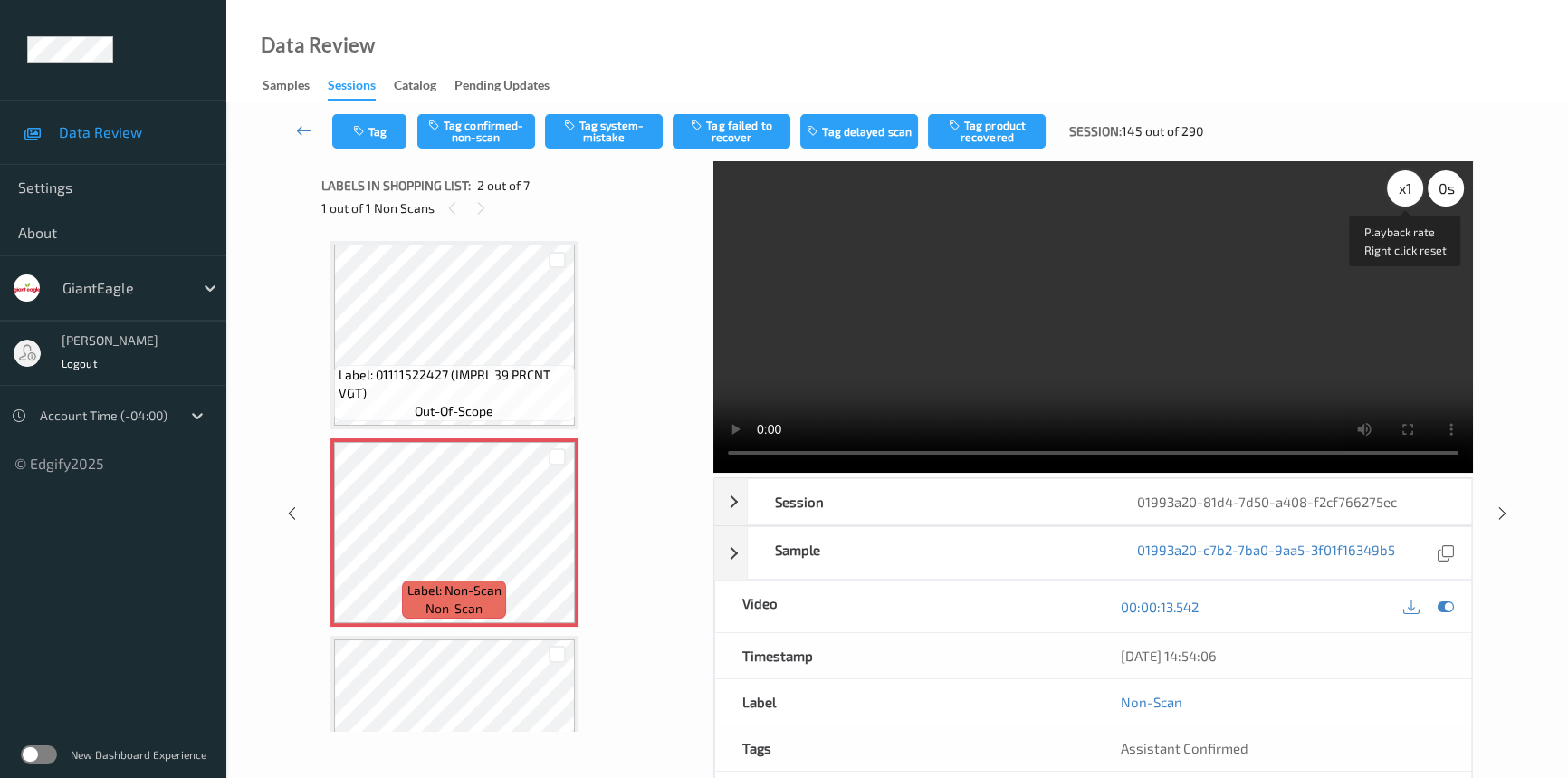
click at [1419, 188] on div "x 1" at bounding box center [1404, 188] width 37 height 37
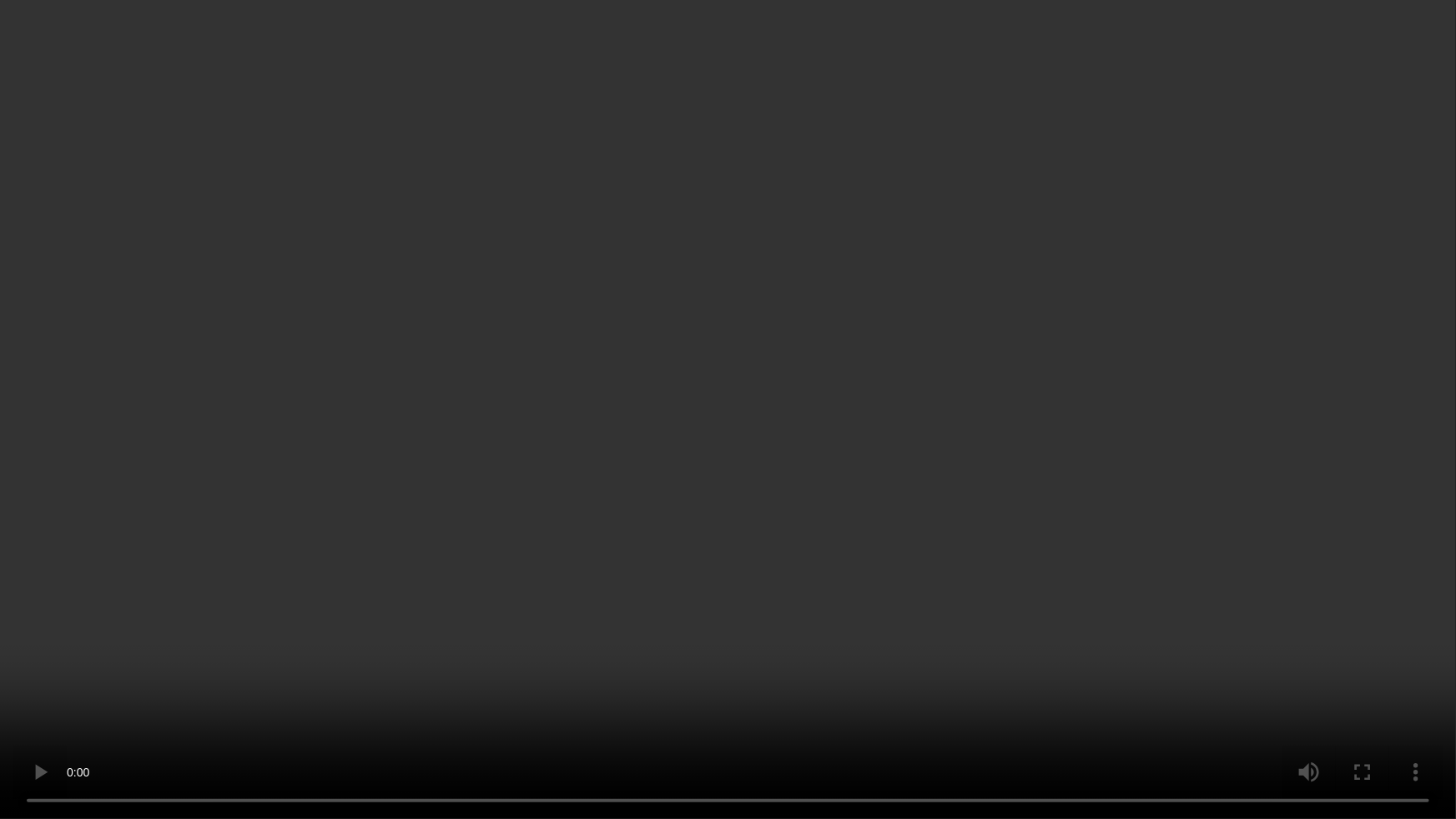
click at [1064, 488] on video at bounding box center [728, 409] width 1456 height 819
drag, startPoint x: 1090, startPoint y: 600, endPoint x: 1174, endPoint y: 578, distance: 86.8
click at [1090, 600] on video at bounding box center [728, 409] width 1456 height 819
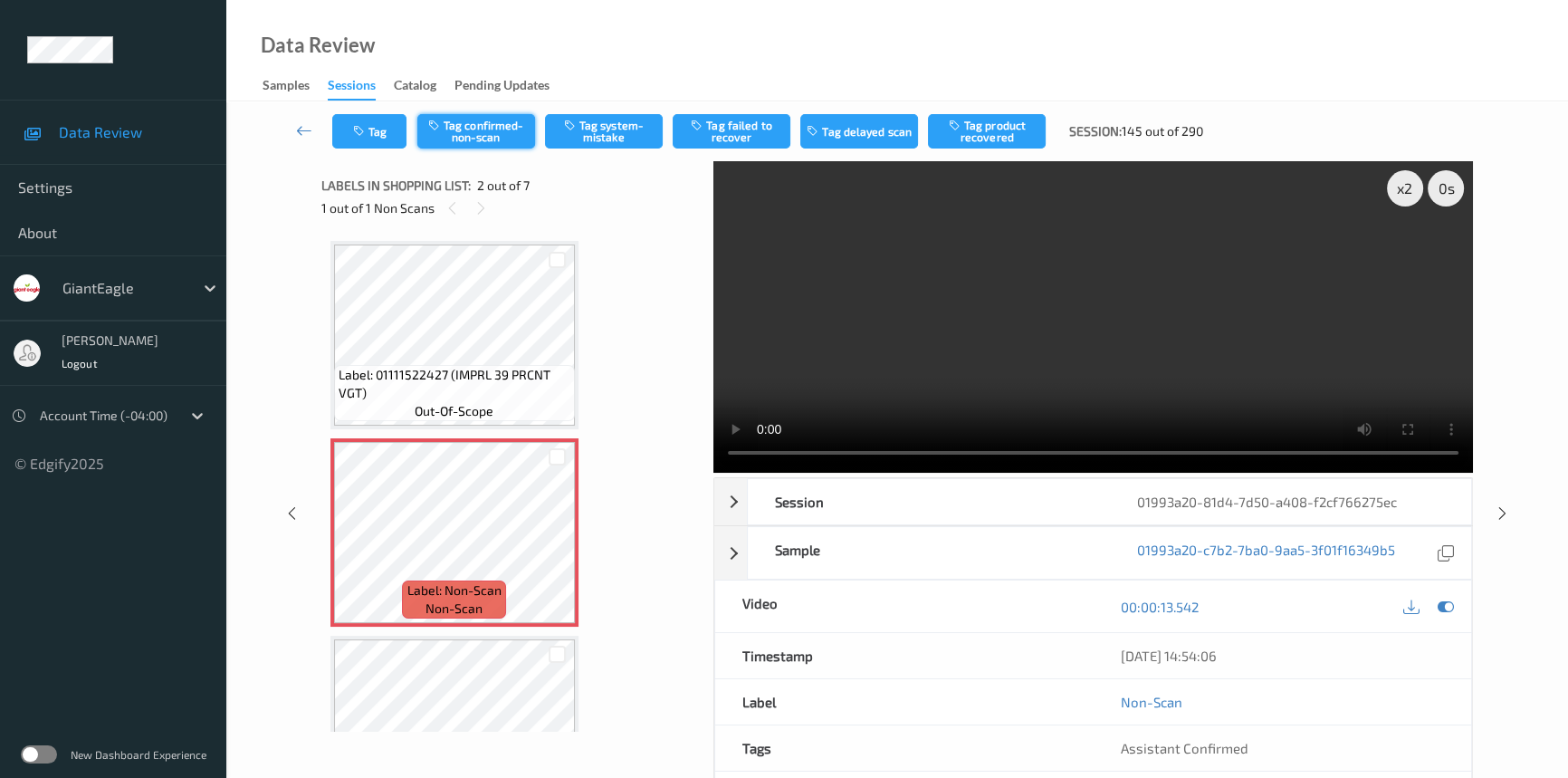
click at [506, 125] on button "Tag confirmed-non-scan" at bounding box center [476, 131] width 118 height 35
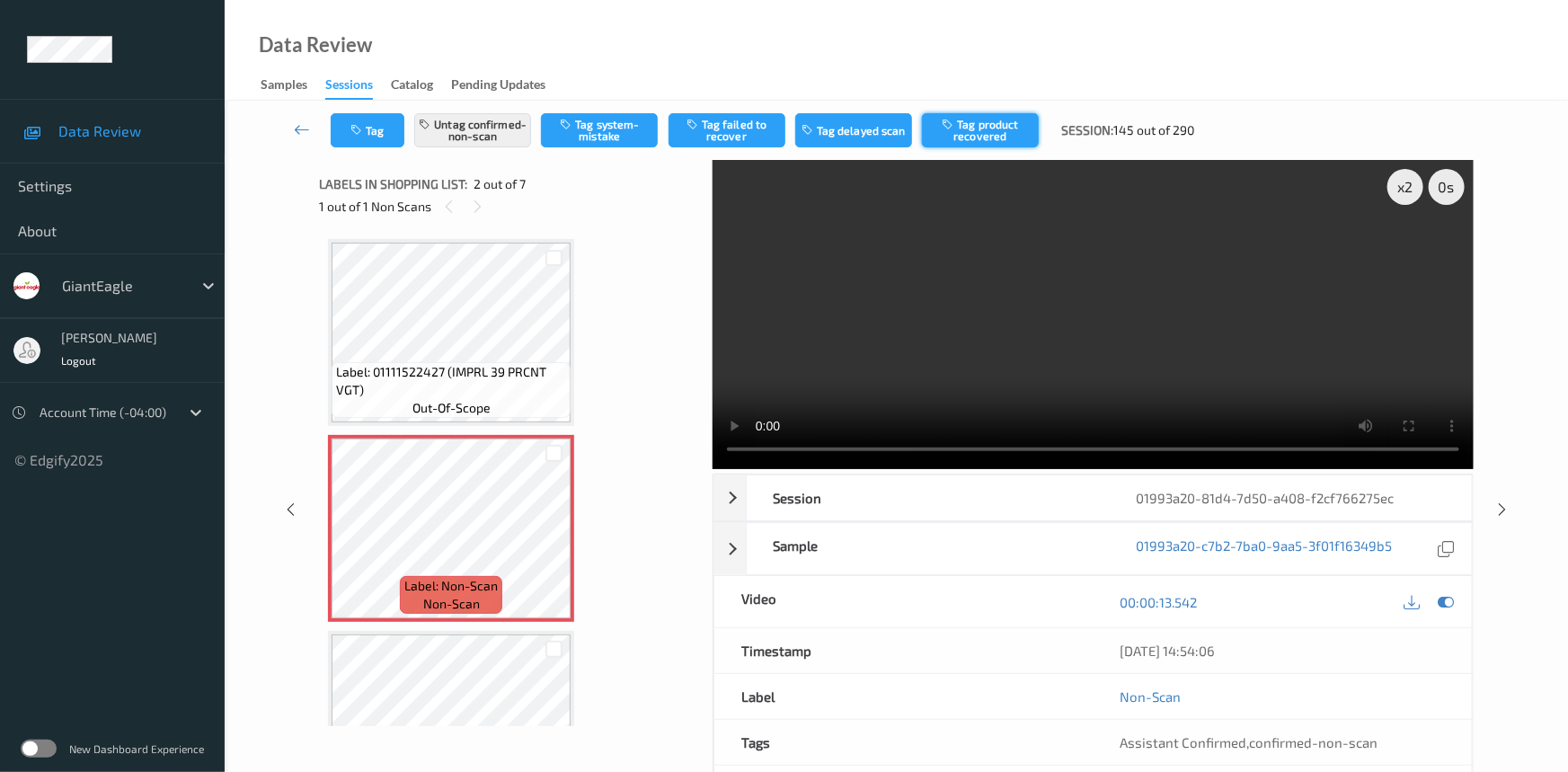
click at [978, 119] on button "Tag product recovered" at bounding box center [980, 130] width 117 height 34
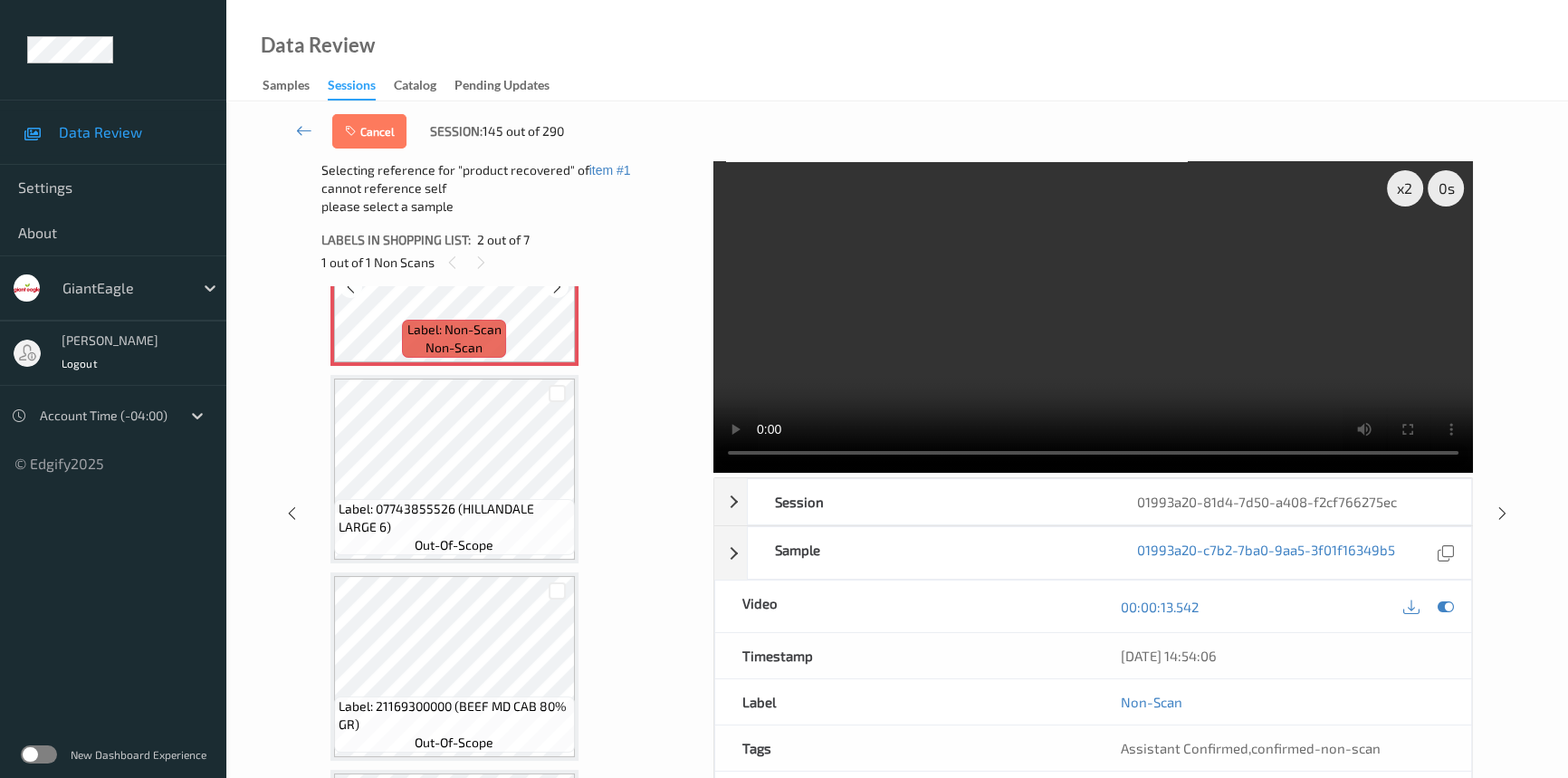
scroll to position [329, 0]
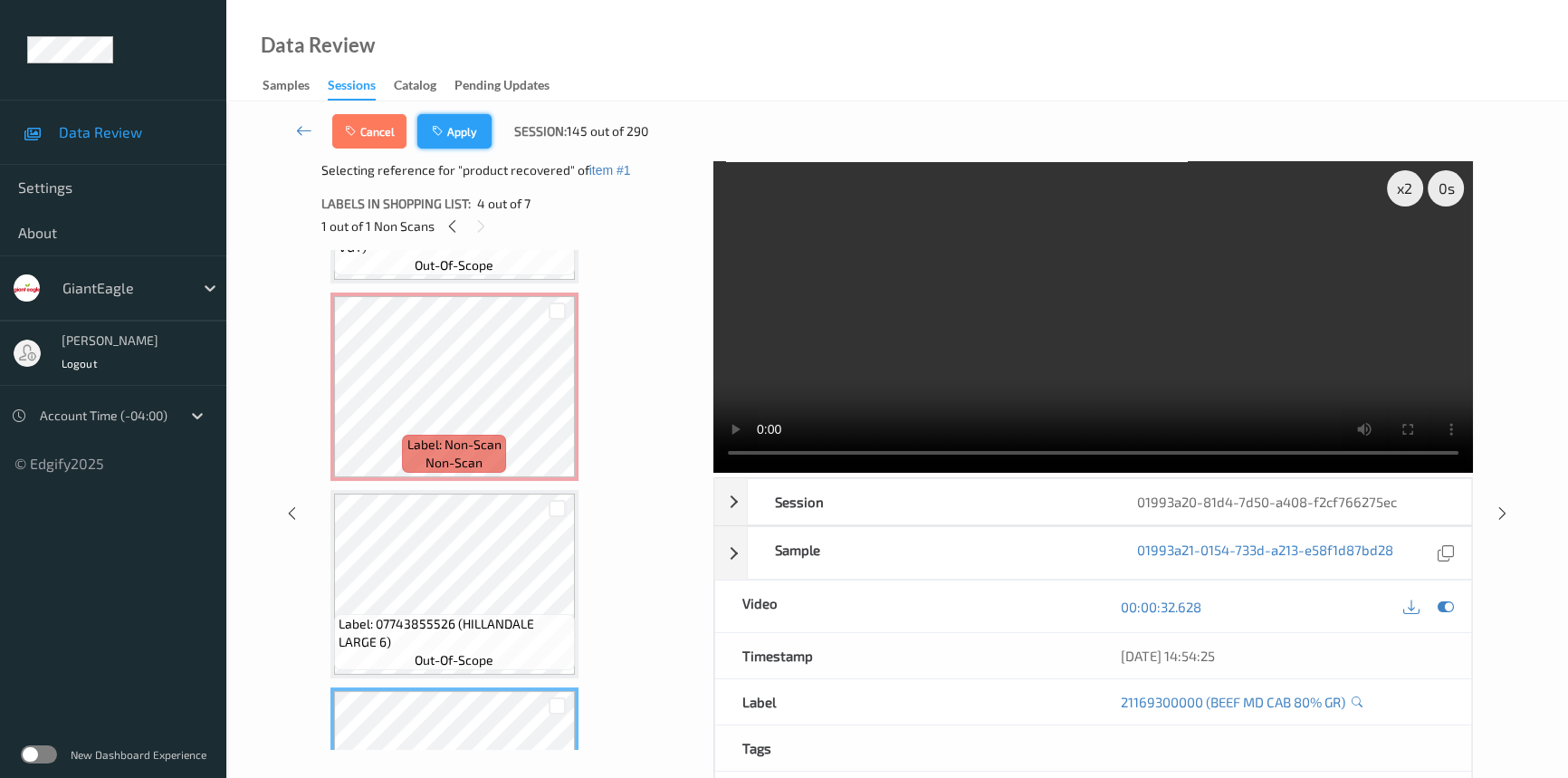
click at [461, 137] on button "Apply" at bounding box center [454, 131] width 74 height 35
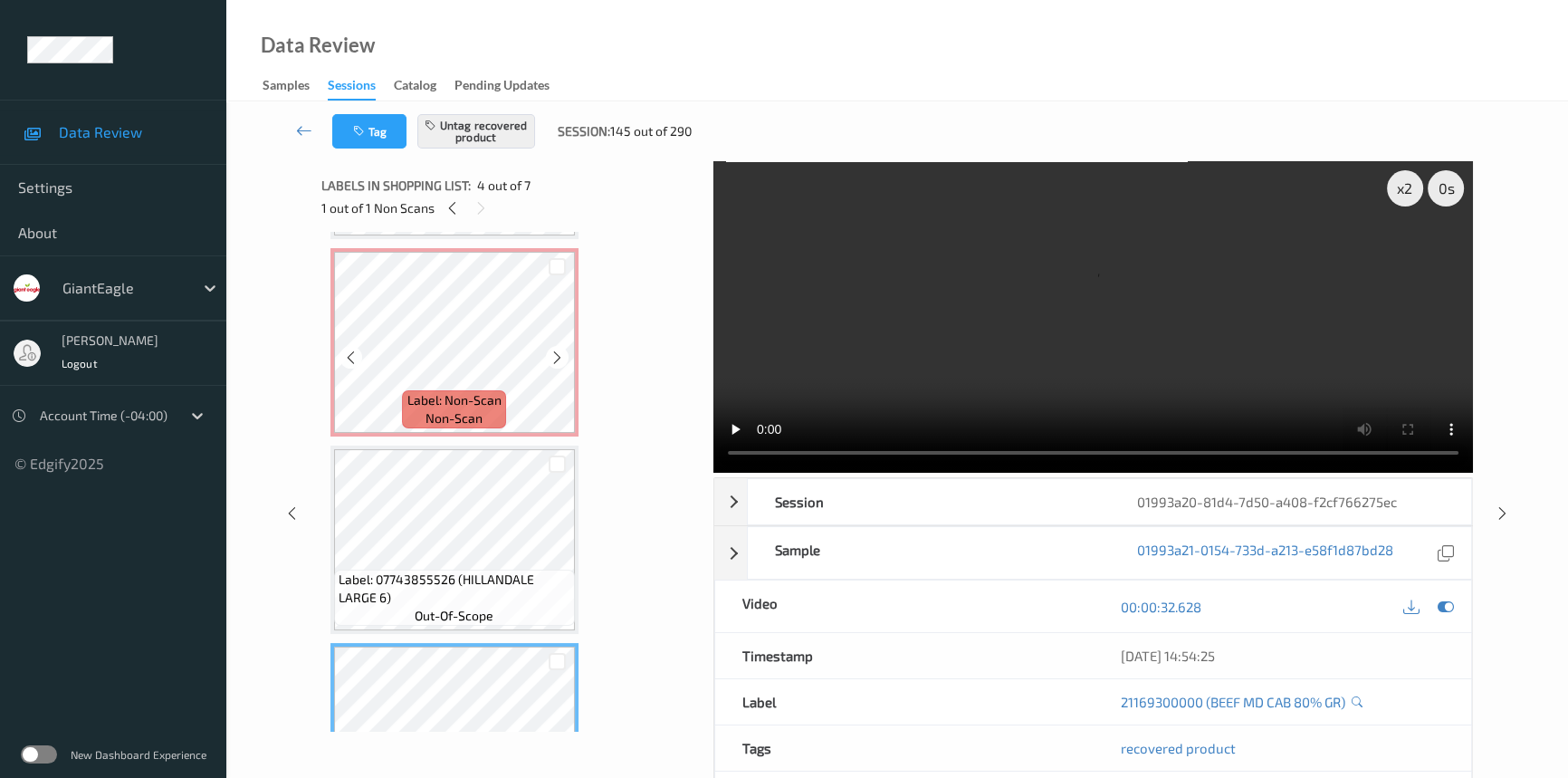
scroll to position [172, 0]
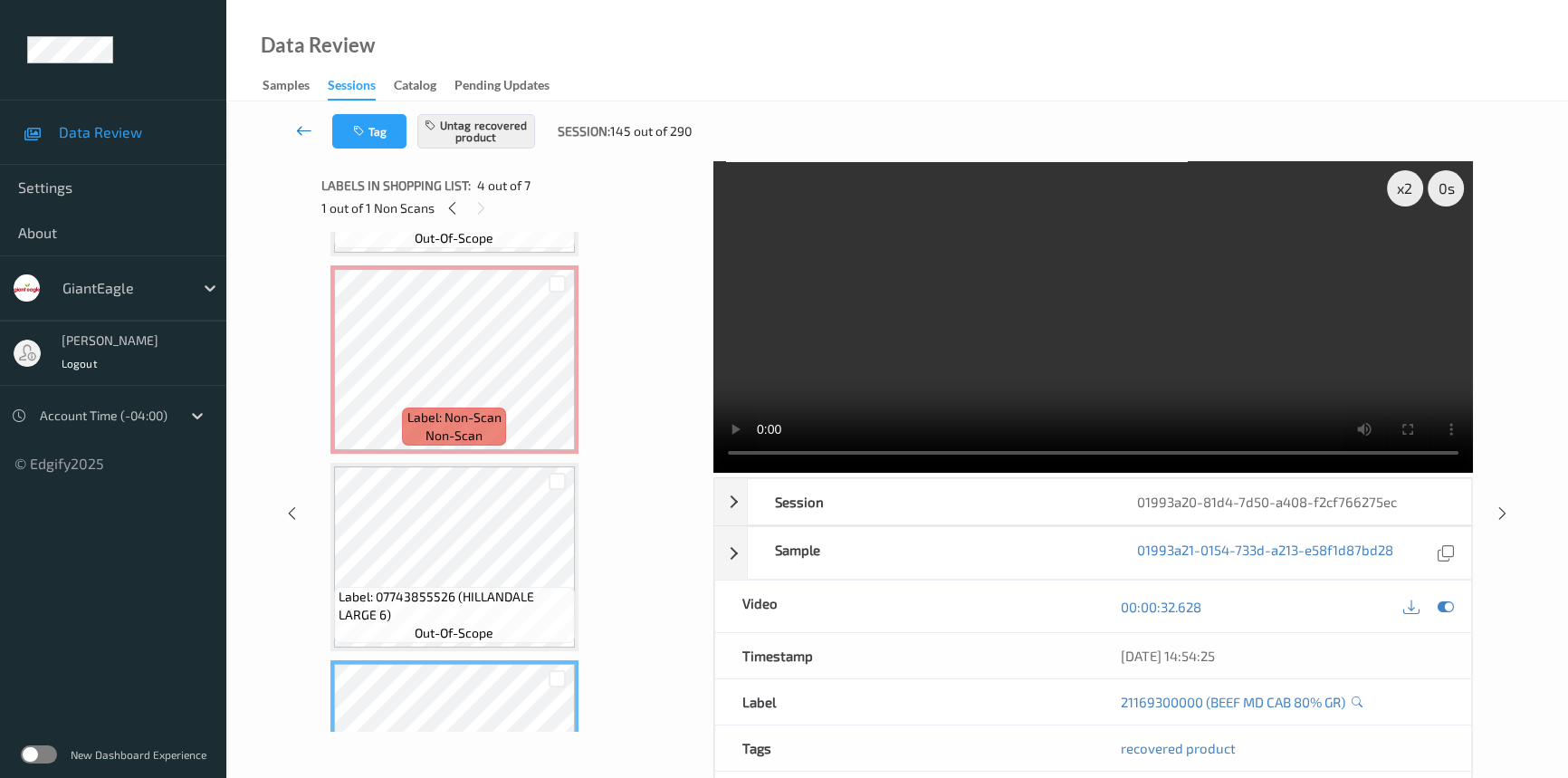
click at [297, 115] on link at bounding box center [304, 131] width 56 height 35
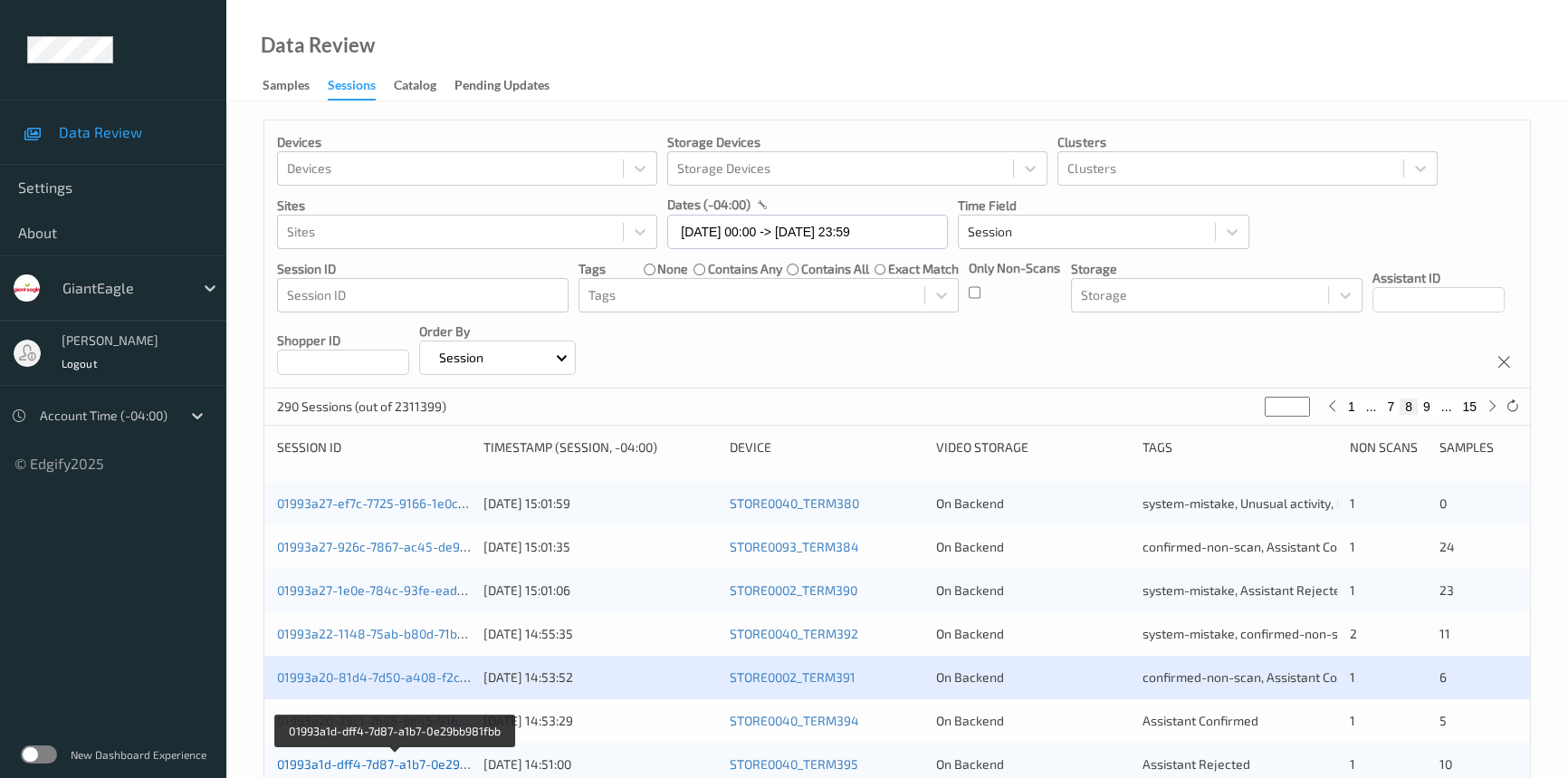
click at [355, 758] on link "01993a1d-dff4-7d87-a1b7-0e29bb981fbb" at bounding box center [395, 764] width 237 height 16
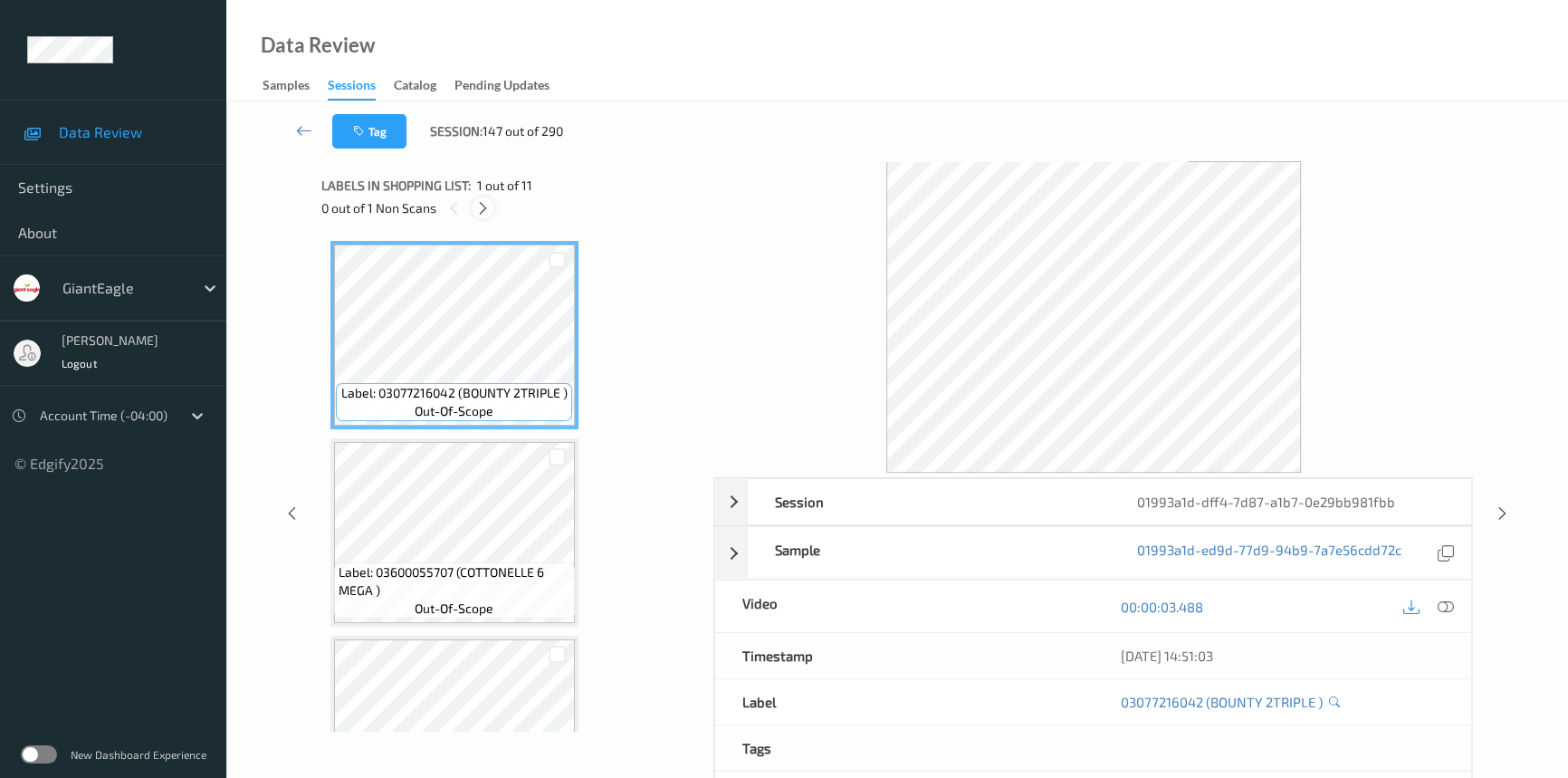
click at [482, 209] on icon at bounding box center [484, 208] width 16 height 16
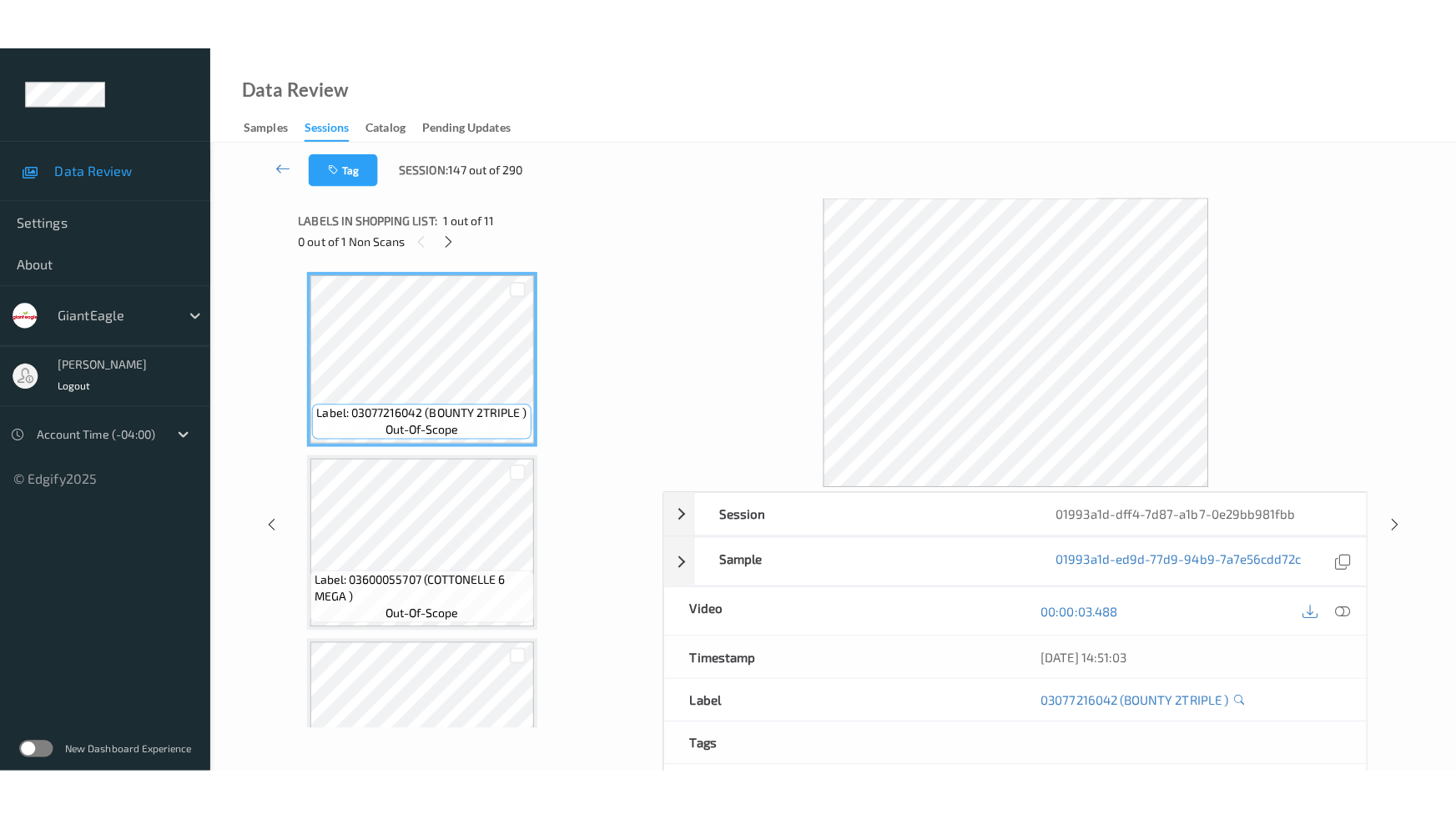
scroll to position [1541, 0]
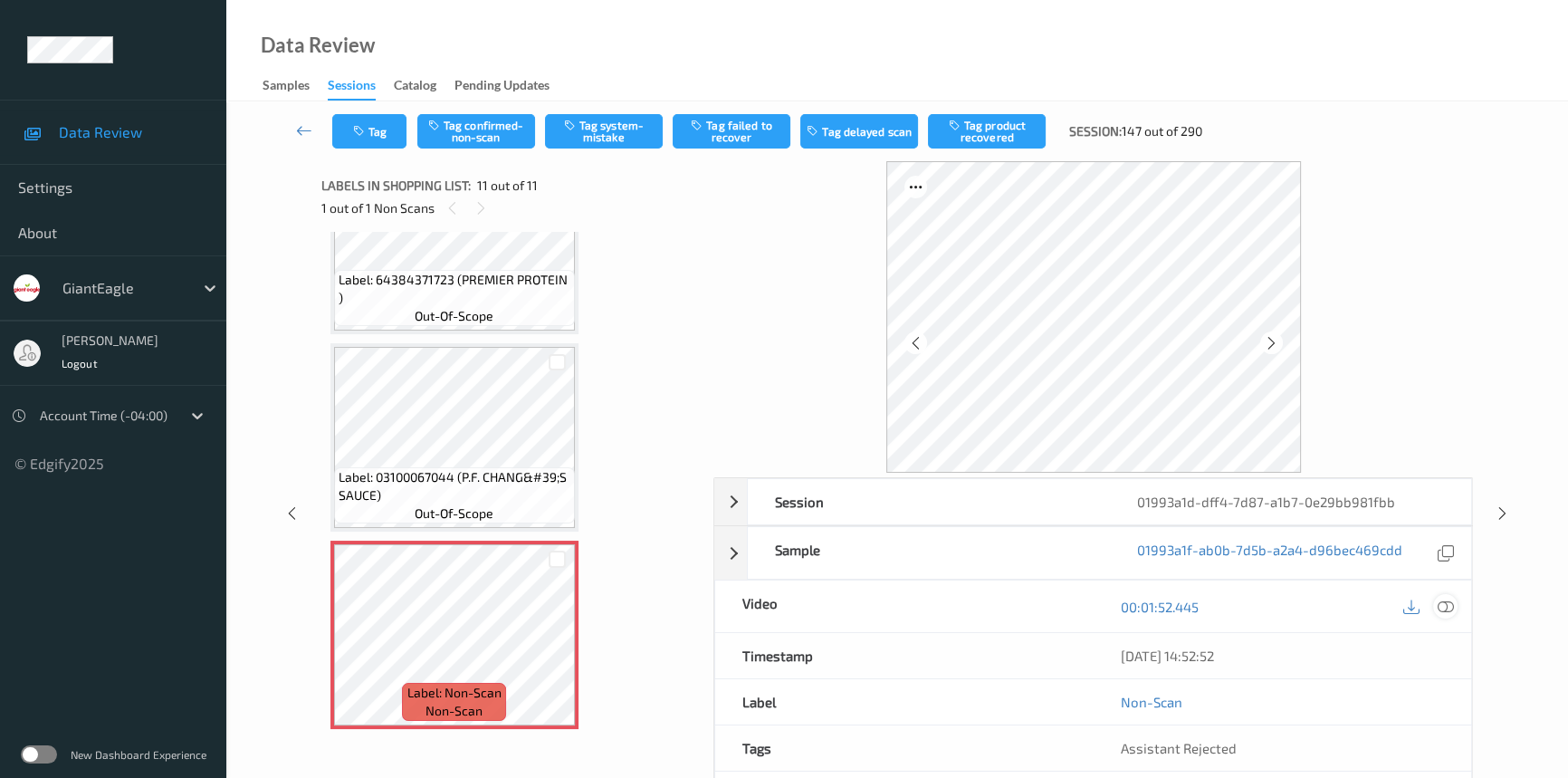
click at [1446, 605] on icon at bounding box center [1446, 607] width 16 height 16
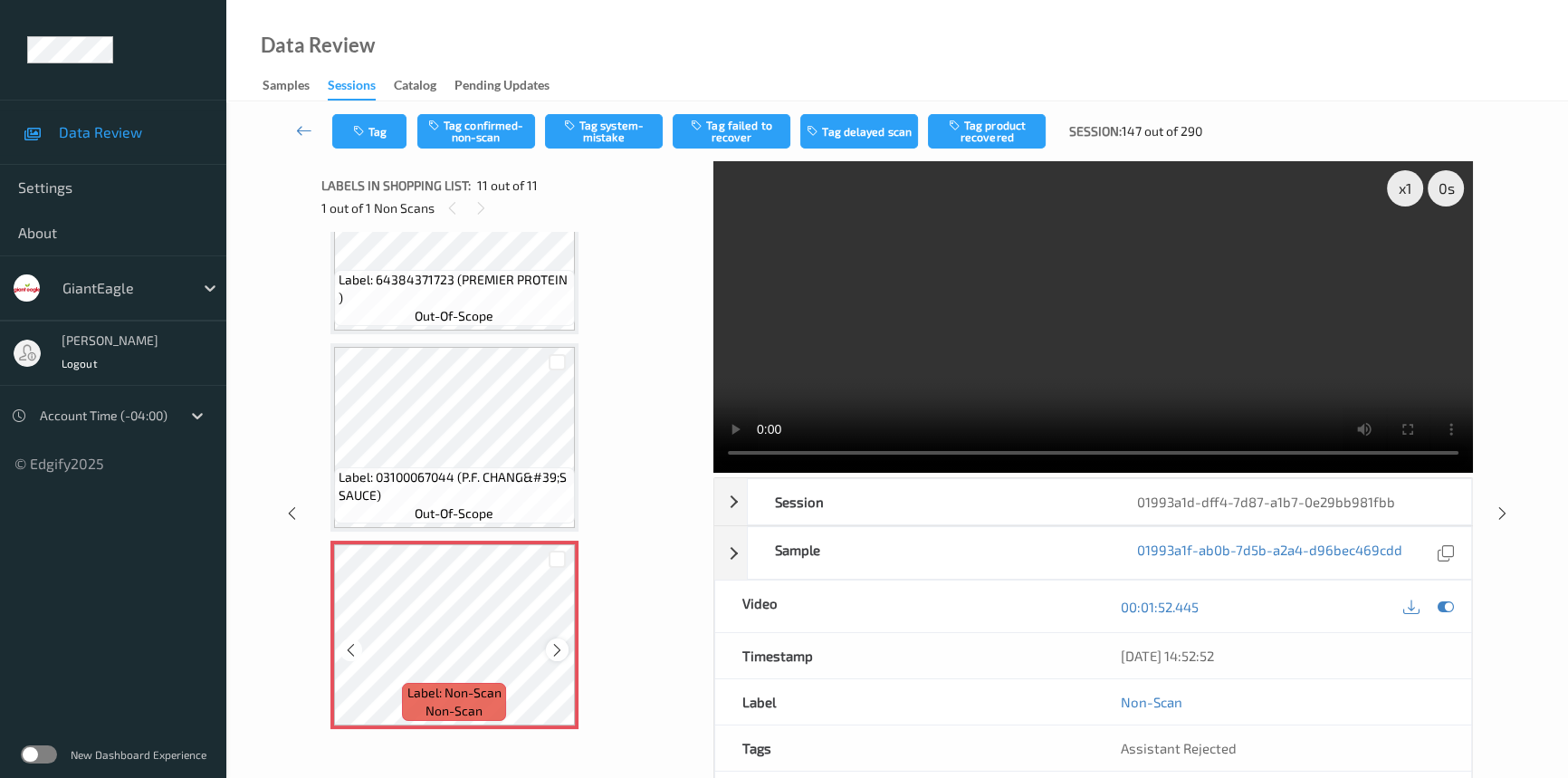
click at [560, 642] on icon at bounding box center [557, 650] width 16 height 16
click at [1182, 397] on video at bounding box center [1093, 317] width 759 height 311
click at [1395, 190] on div "x 1" at bounding box center [1404, 188] width 37 height 37
click at [970, 366] on video at bounding box center [1093, 317] width 759 height 311
click at [1131, 407] on video at bounding box center [1093, 317] width 759 height 311
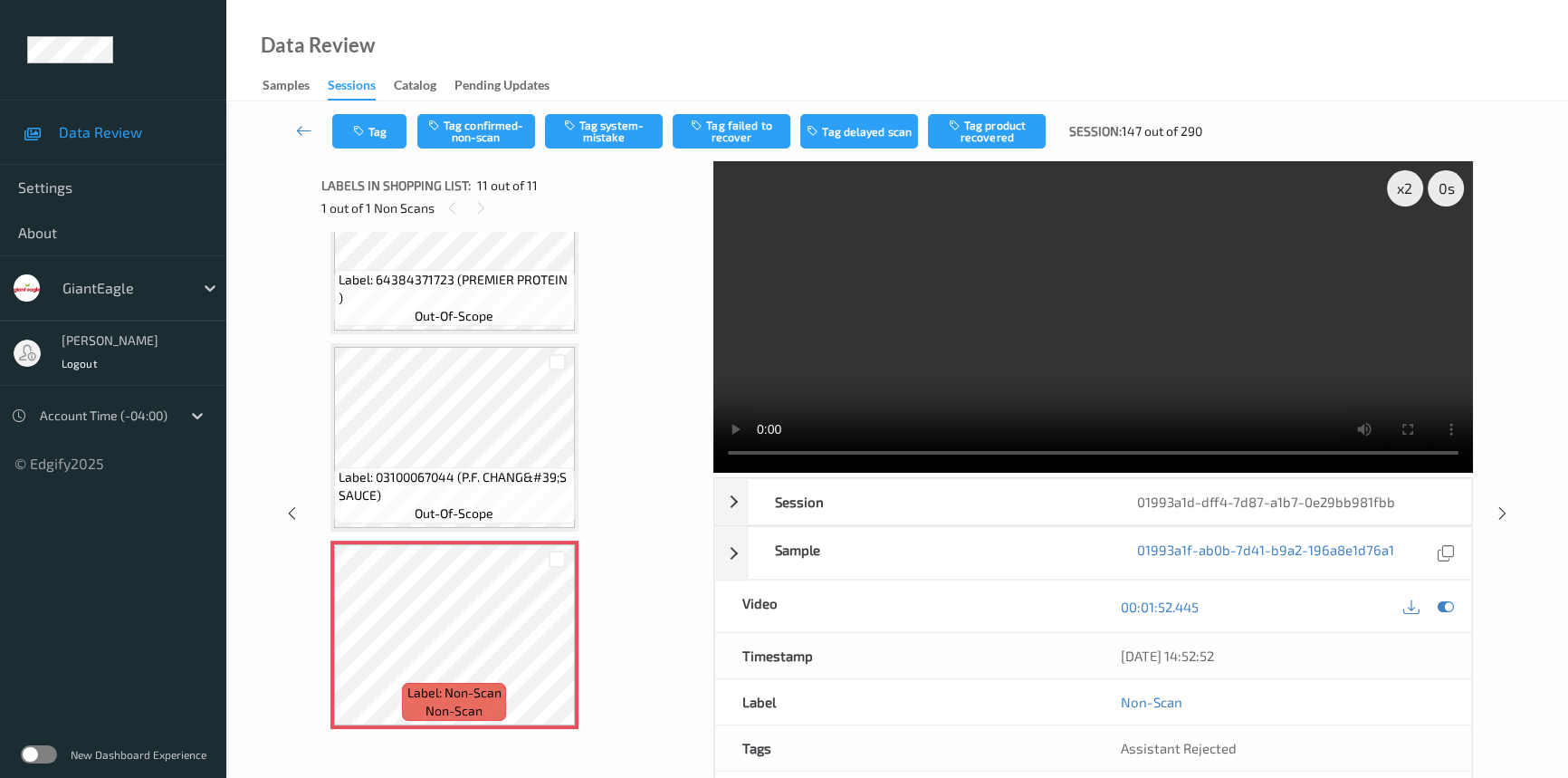
click at [1359, 404] on video at bounding box center [1093, 317] width 759 height 311
click at [554, 642] on icon at bounding box center [557, 650] width 16 height 16
click at [831, 344] on video at bounding box center [1093, 317] width 759 height 311
click at [600, 129] on button "Tag system-mistake" at bounding box center [604, 131] width 118 height 35
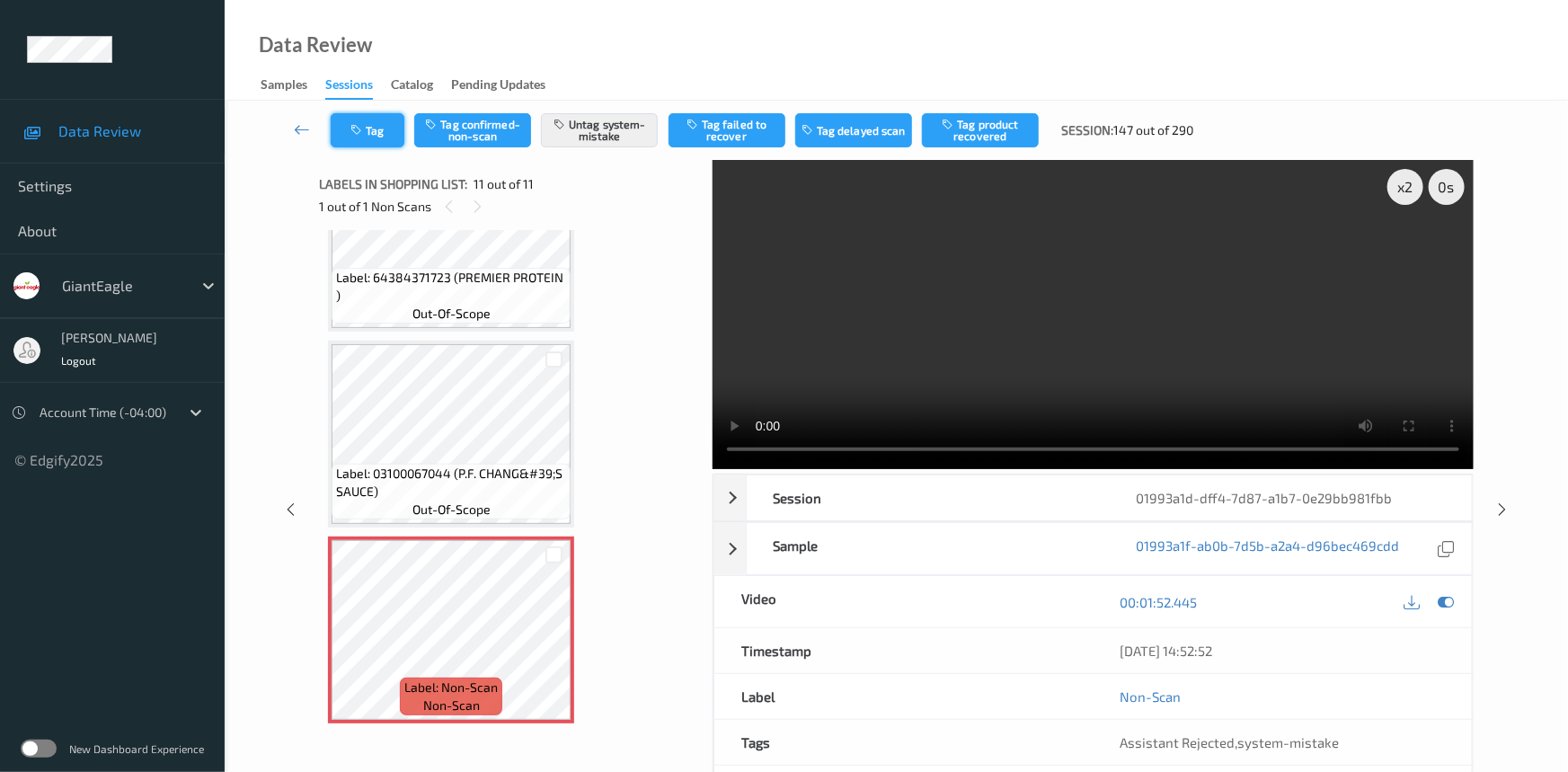
click at [364, 139] on button "Tag" at bounding box center [367, 130] width 74 height 34
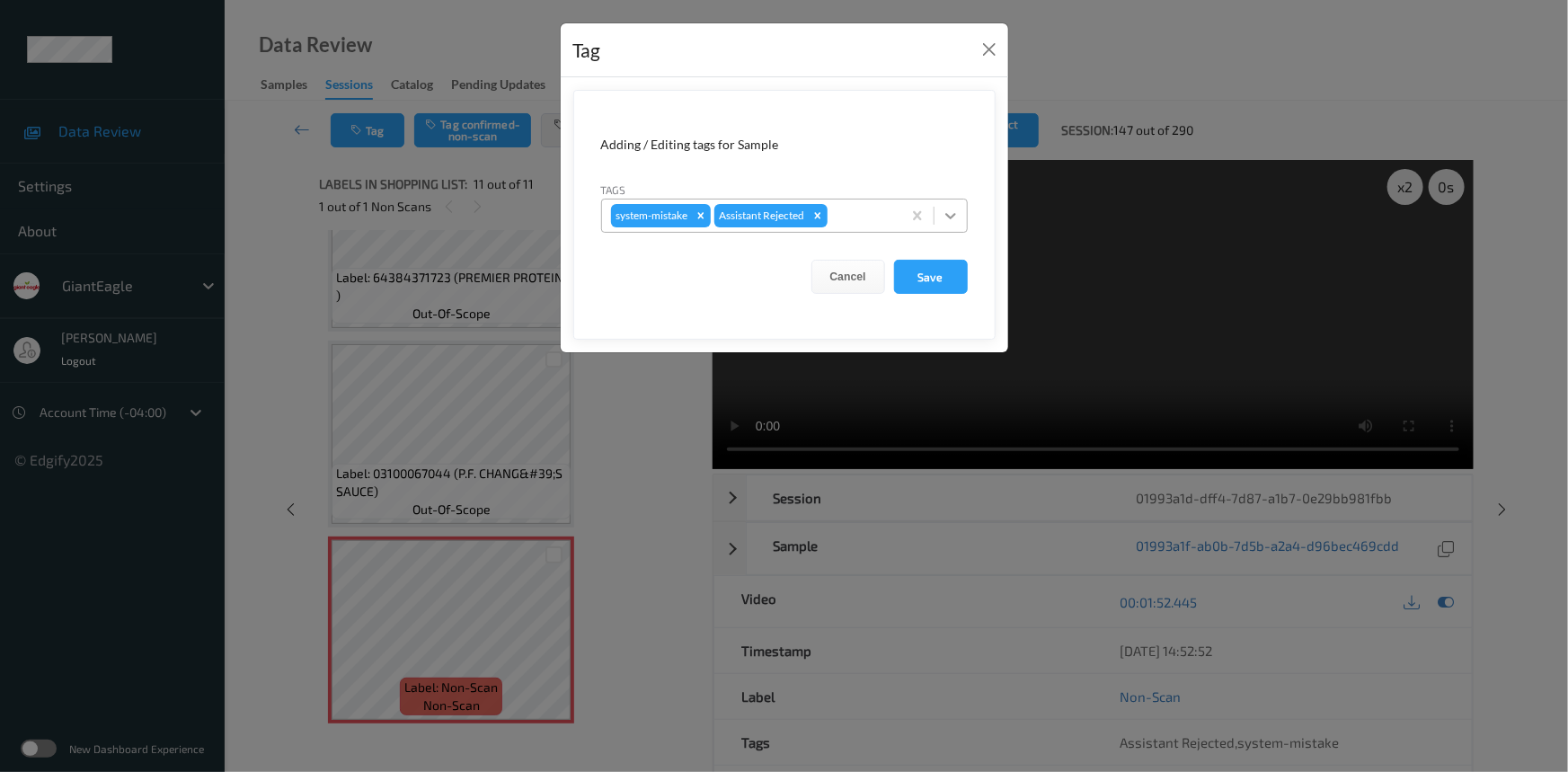
click at [949, 215] on icon at bounding box center [950, 215] width 11 height 6
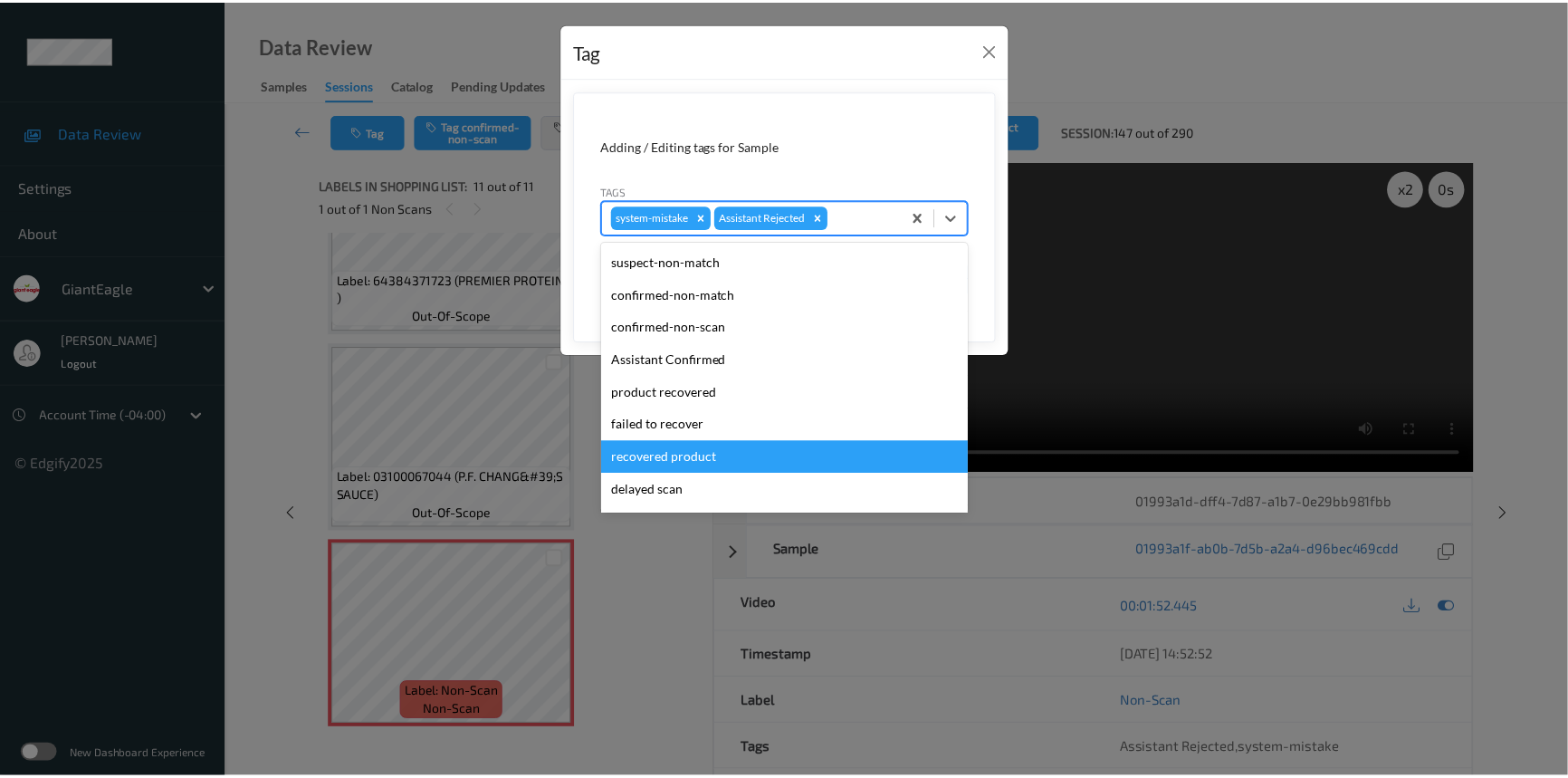
scroll to position [191, 0]
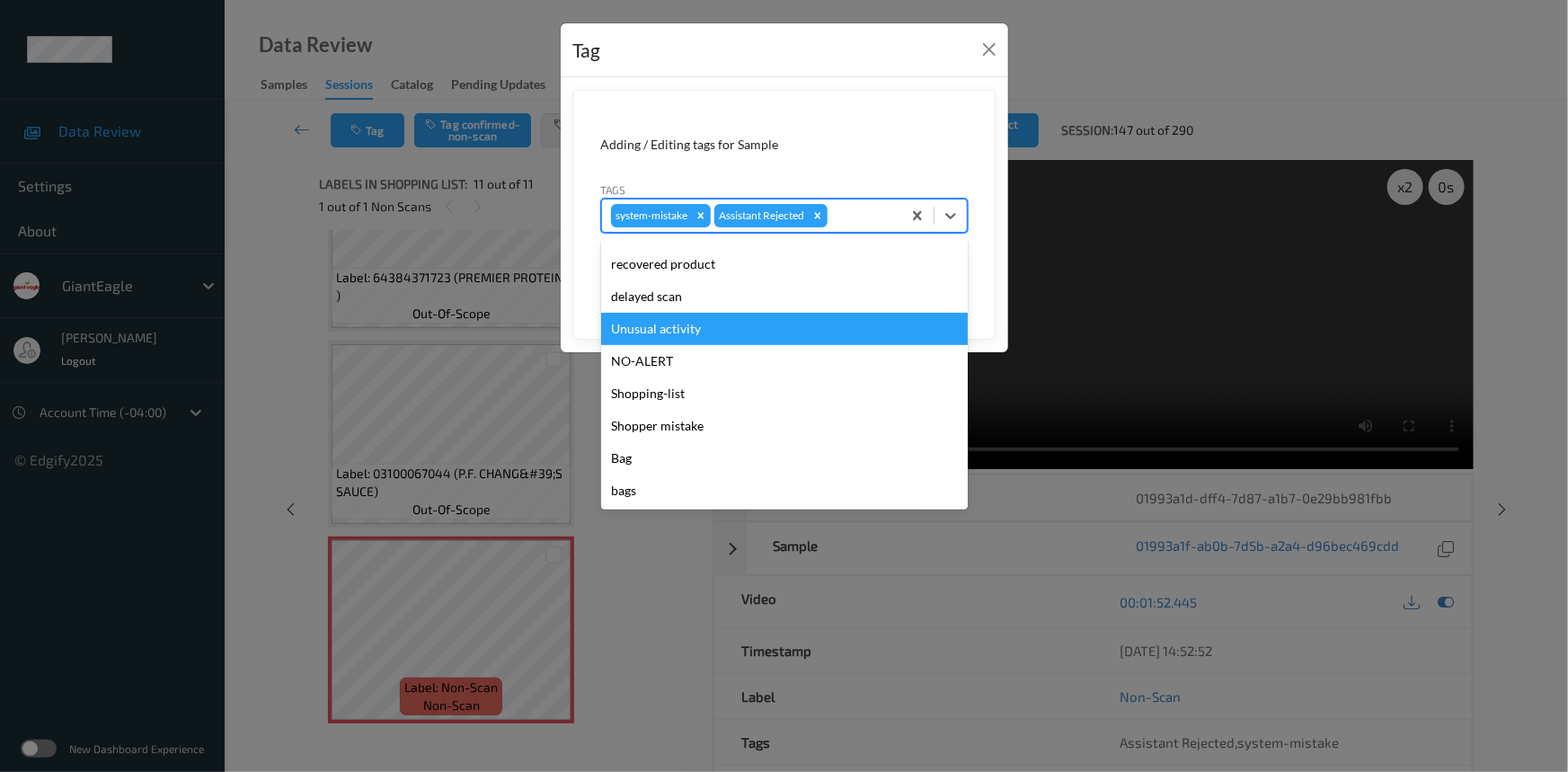
click at [691, 340] on div "Unusual activity" at bounding box center [784, 328] width 367 height 32
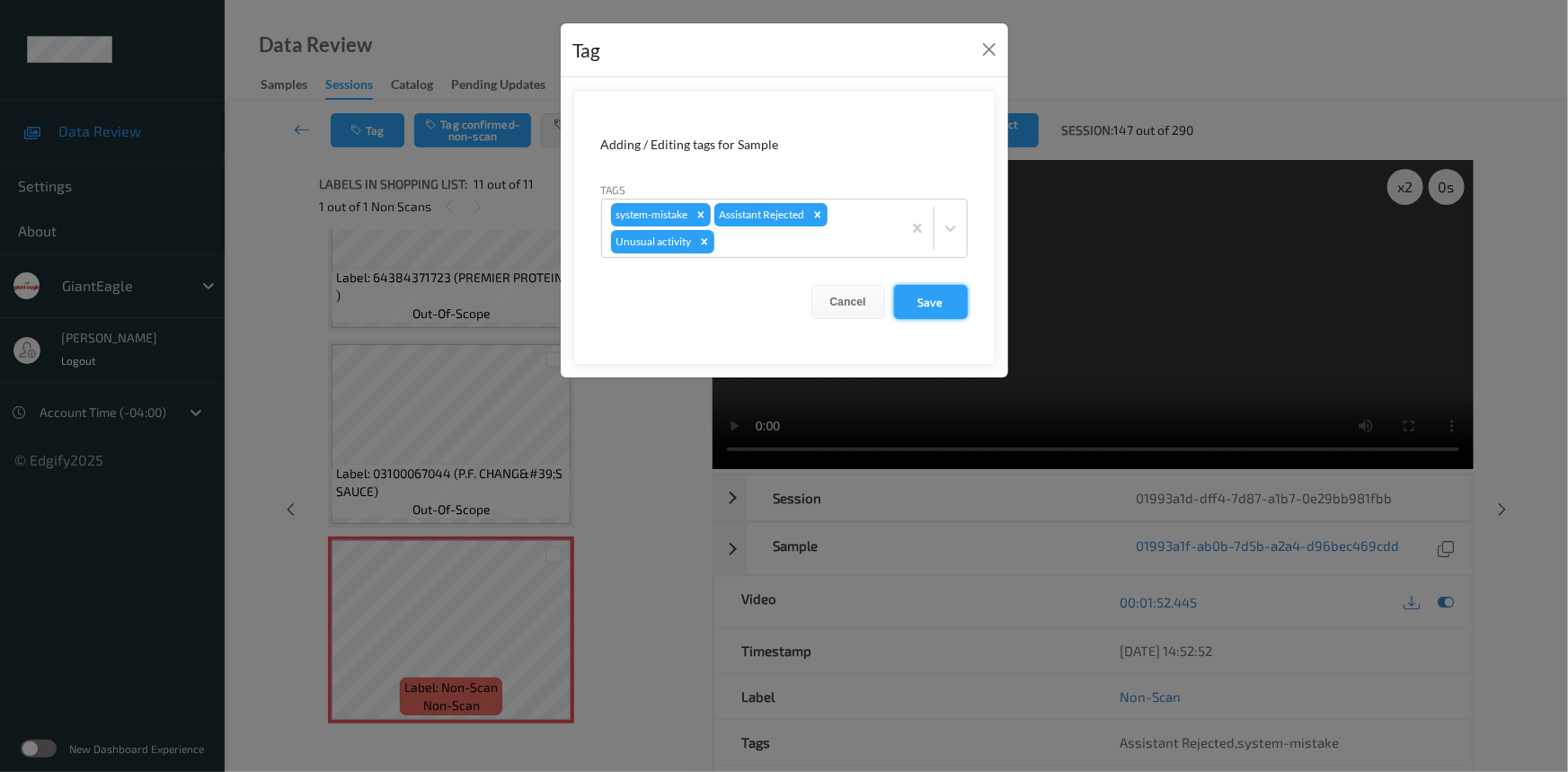
click at [907, 299] on button "Save" at bounding box center [931, 302] width 74 height 34
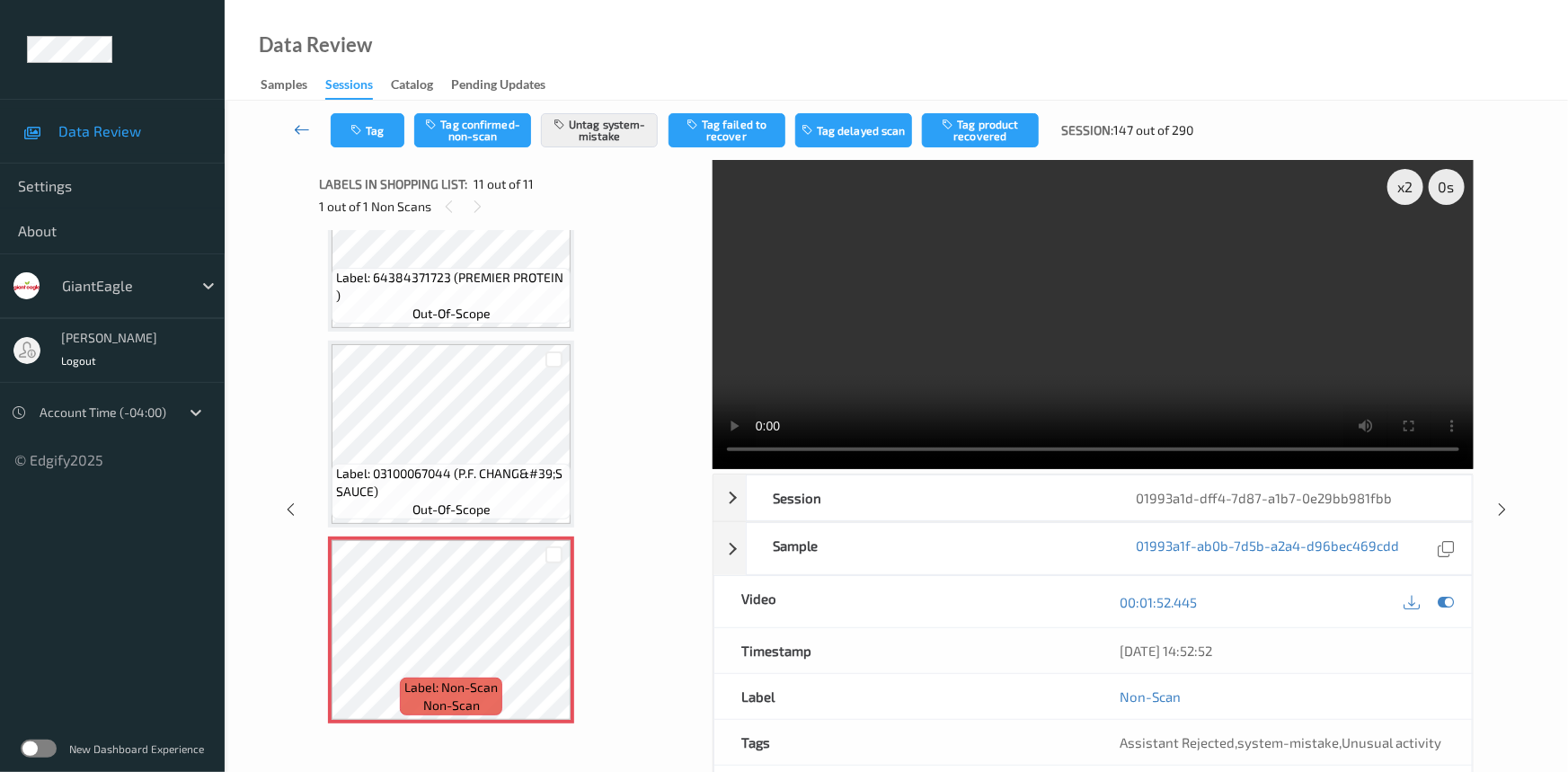
click at [288, 122] on link at bounding box center [303, 130] width 57 height 34
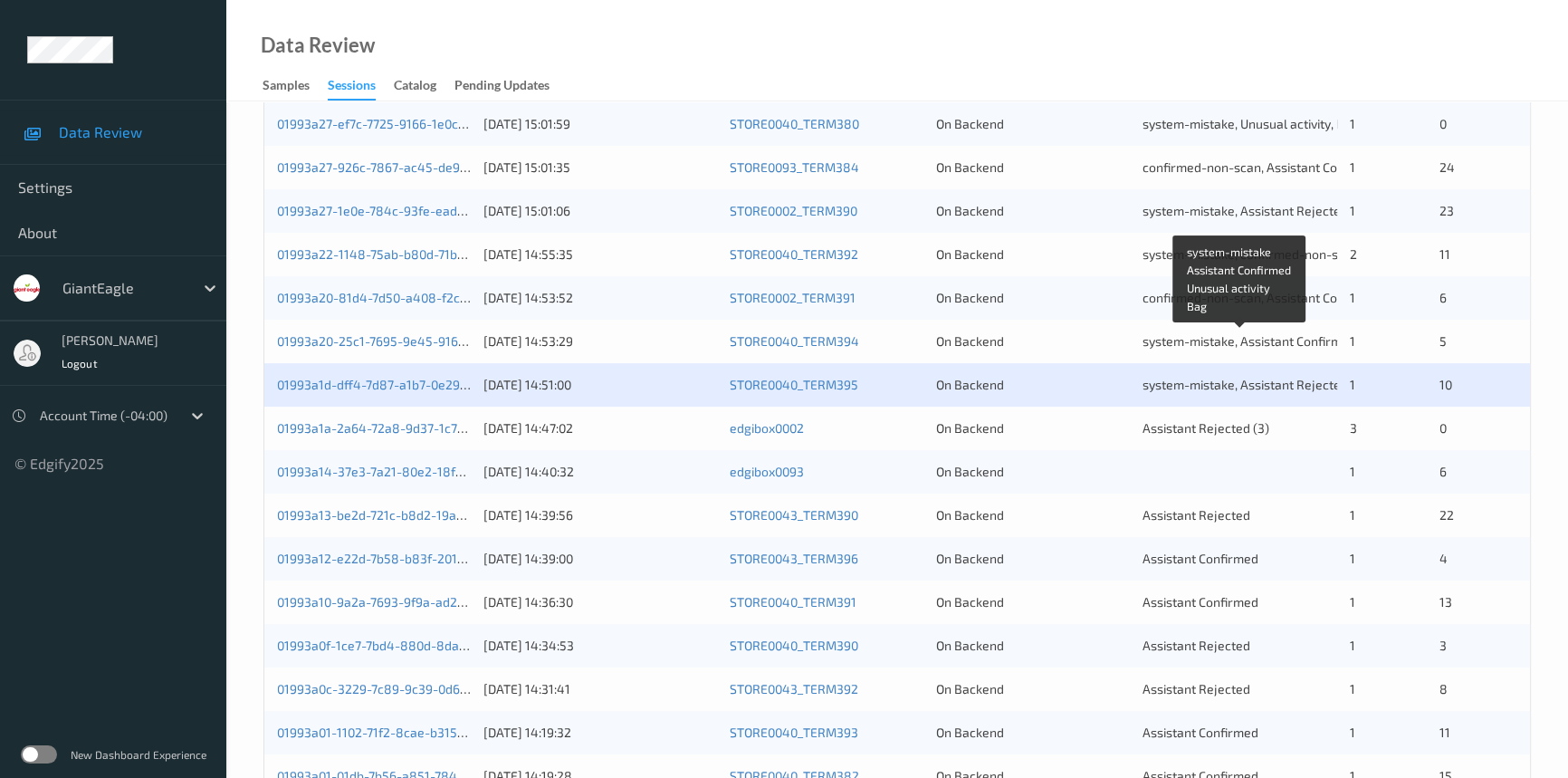
scroll to position [411, 0]
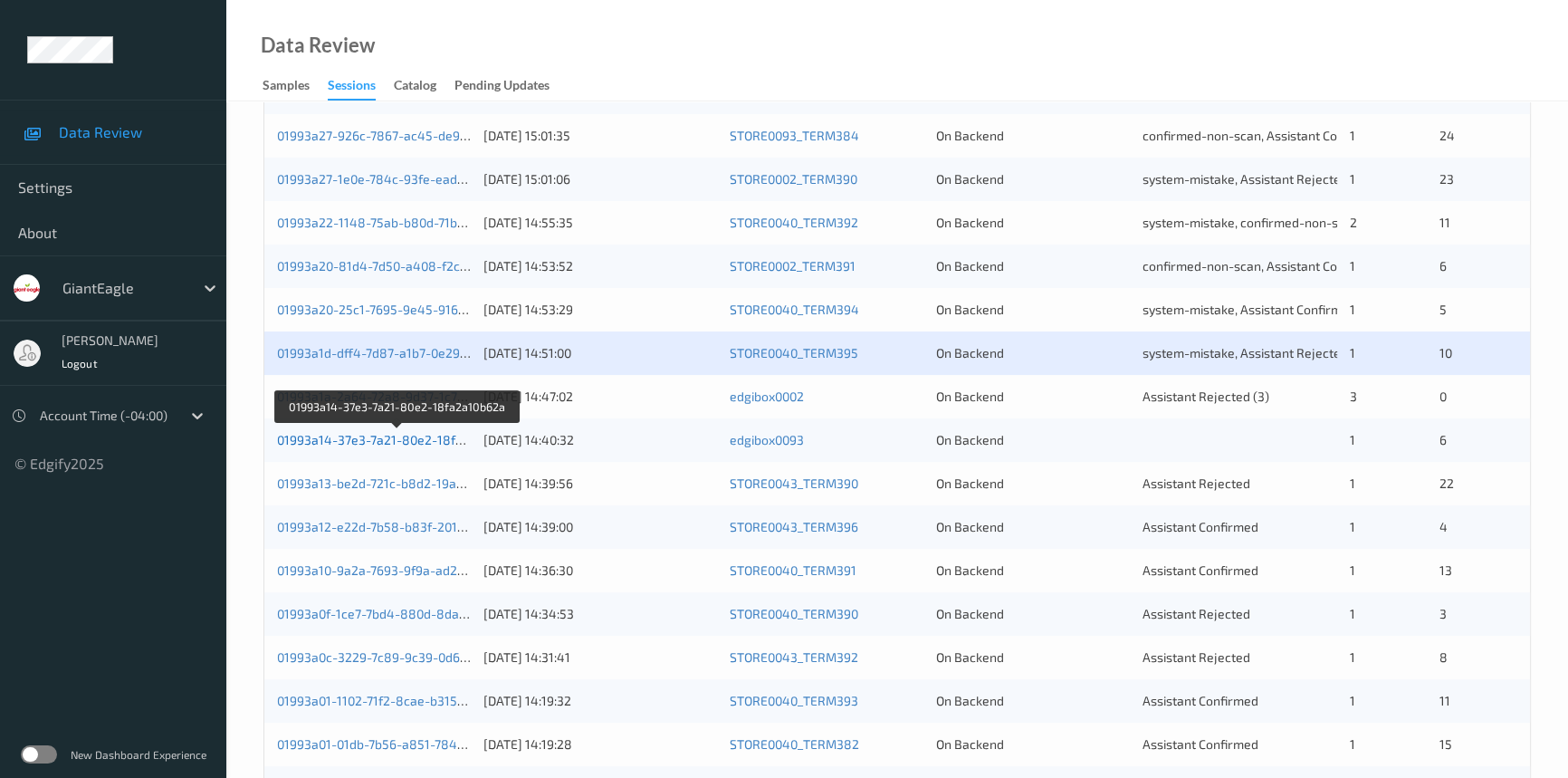
click at [362, 440] on link "01993a14-37e3-7a21-80e2-18fa2a10b62a" at bounding box center [398, 440] width 242 height 16
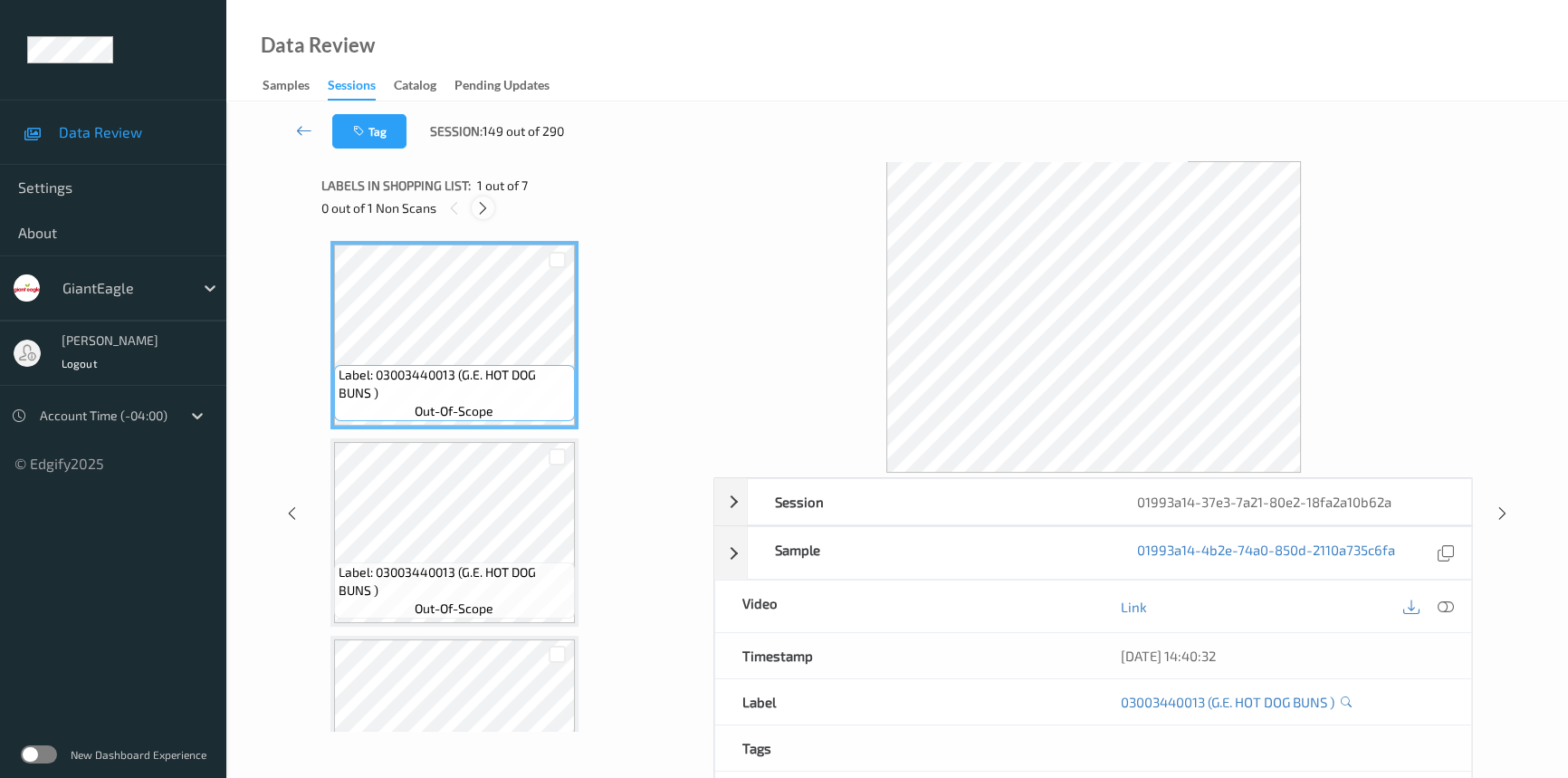
click at [480, 205] on icon at bounding box center [484, 208] width 16 height 16
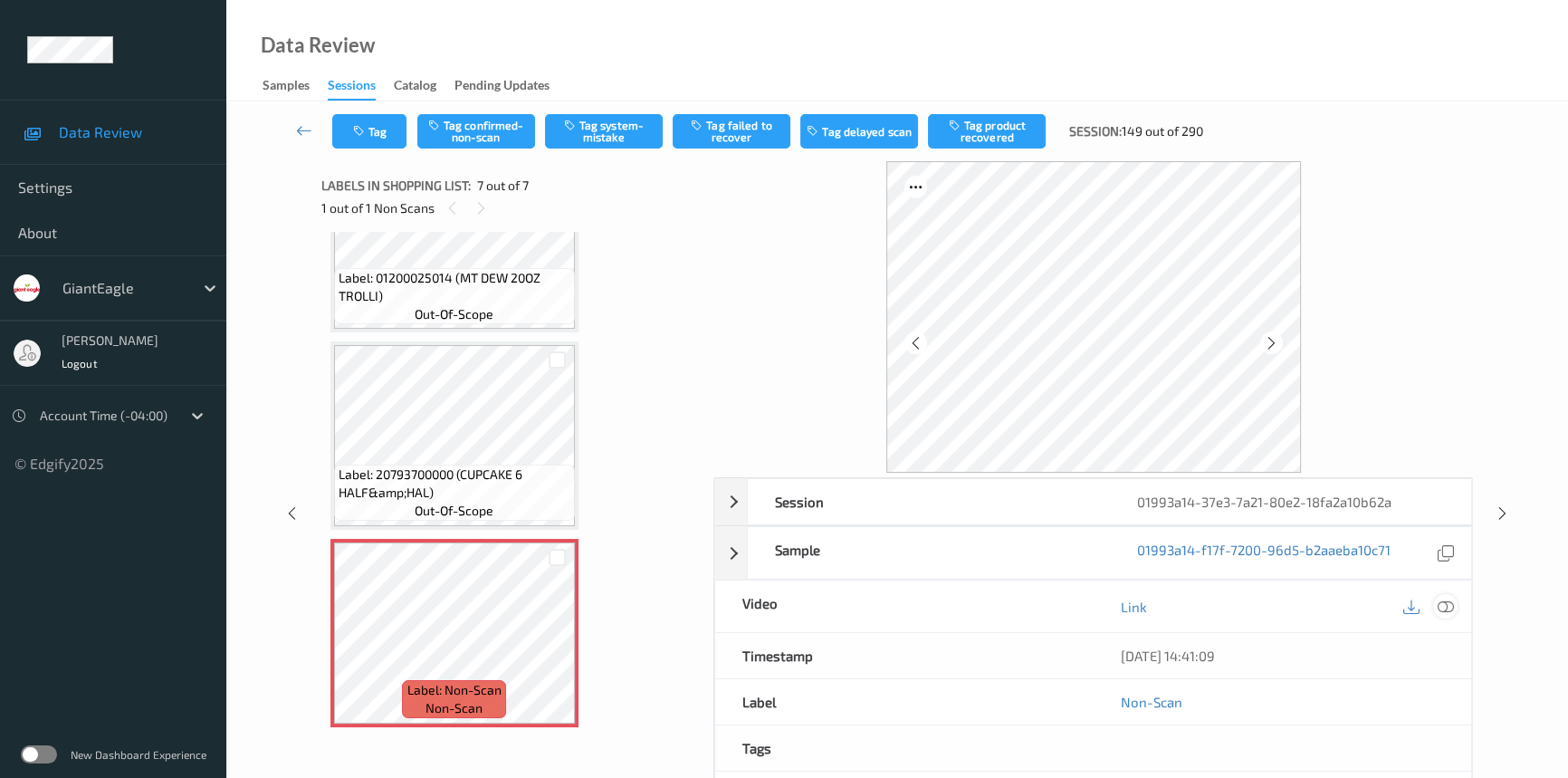
click at [1449, 607] on icon at bounding box center [1446, 607] width 16 height 16
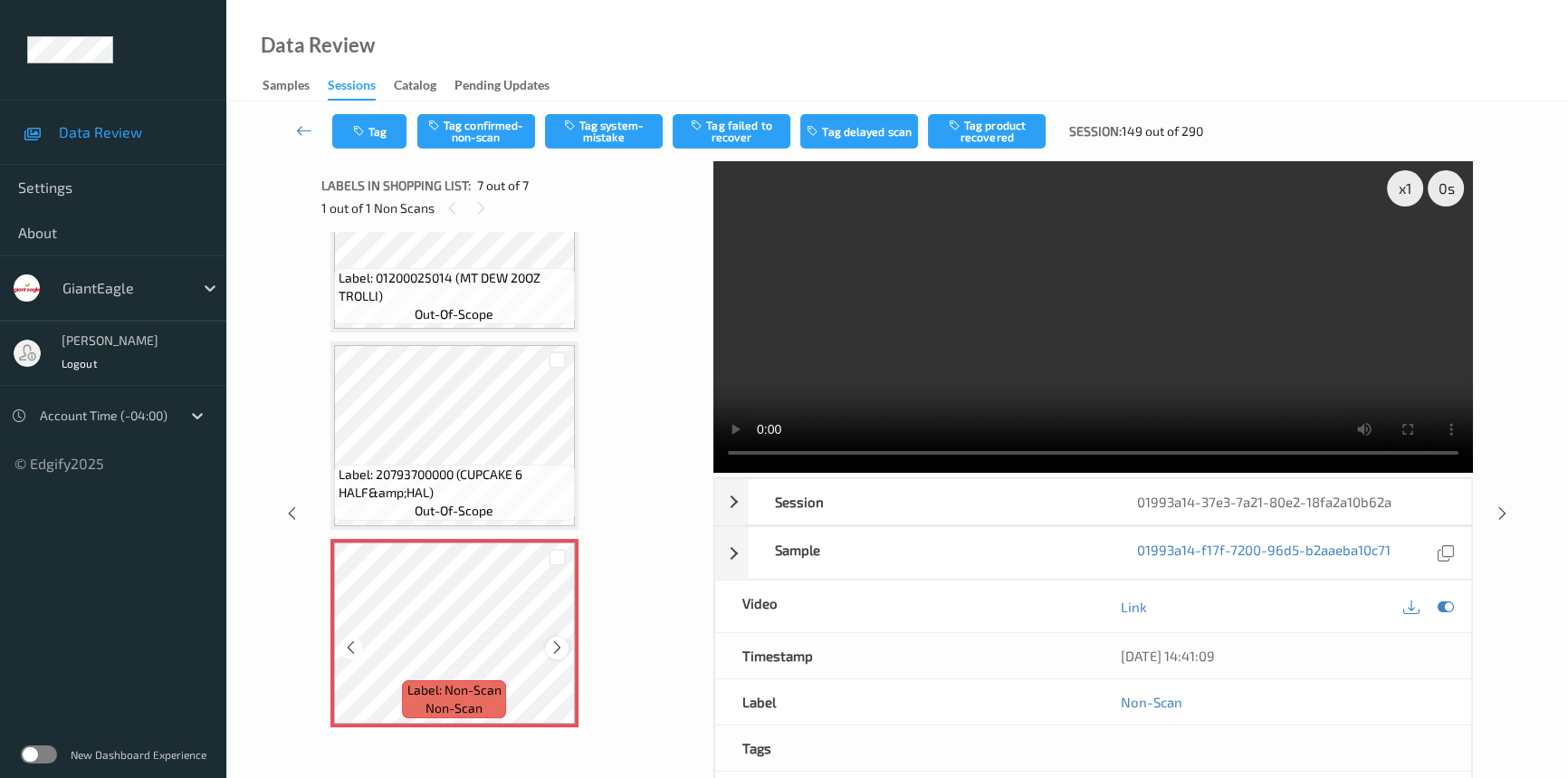
click at [567, 646] on div at bounding box center [557, 647] width 23 height 23
click at [561, 643] on icon at bounding box center [557, 647] width 16 height 16
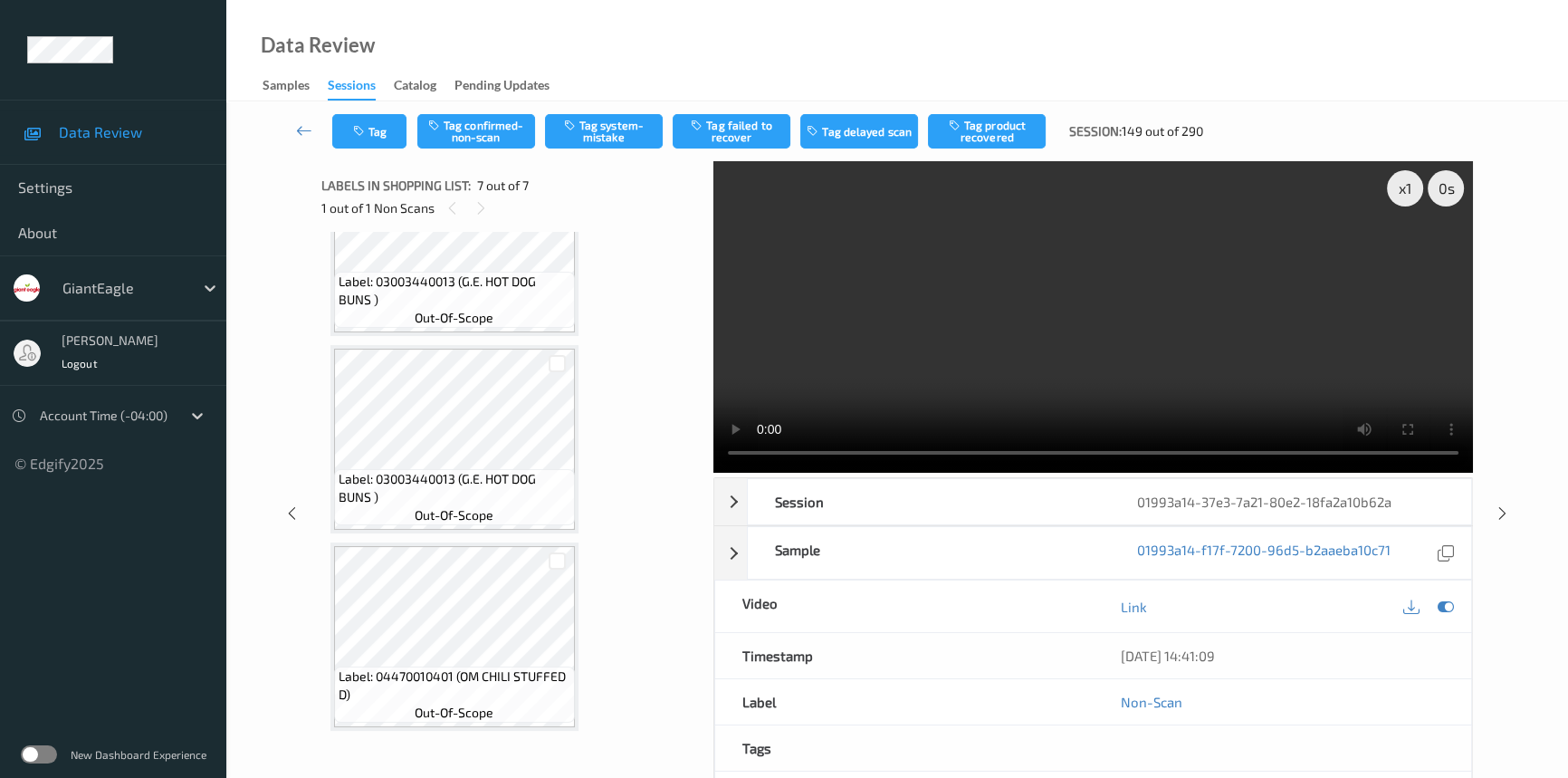
scroll to position [63, 0]
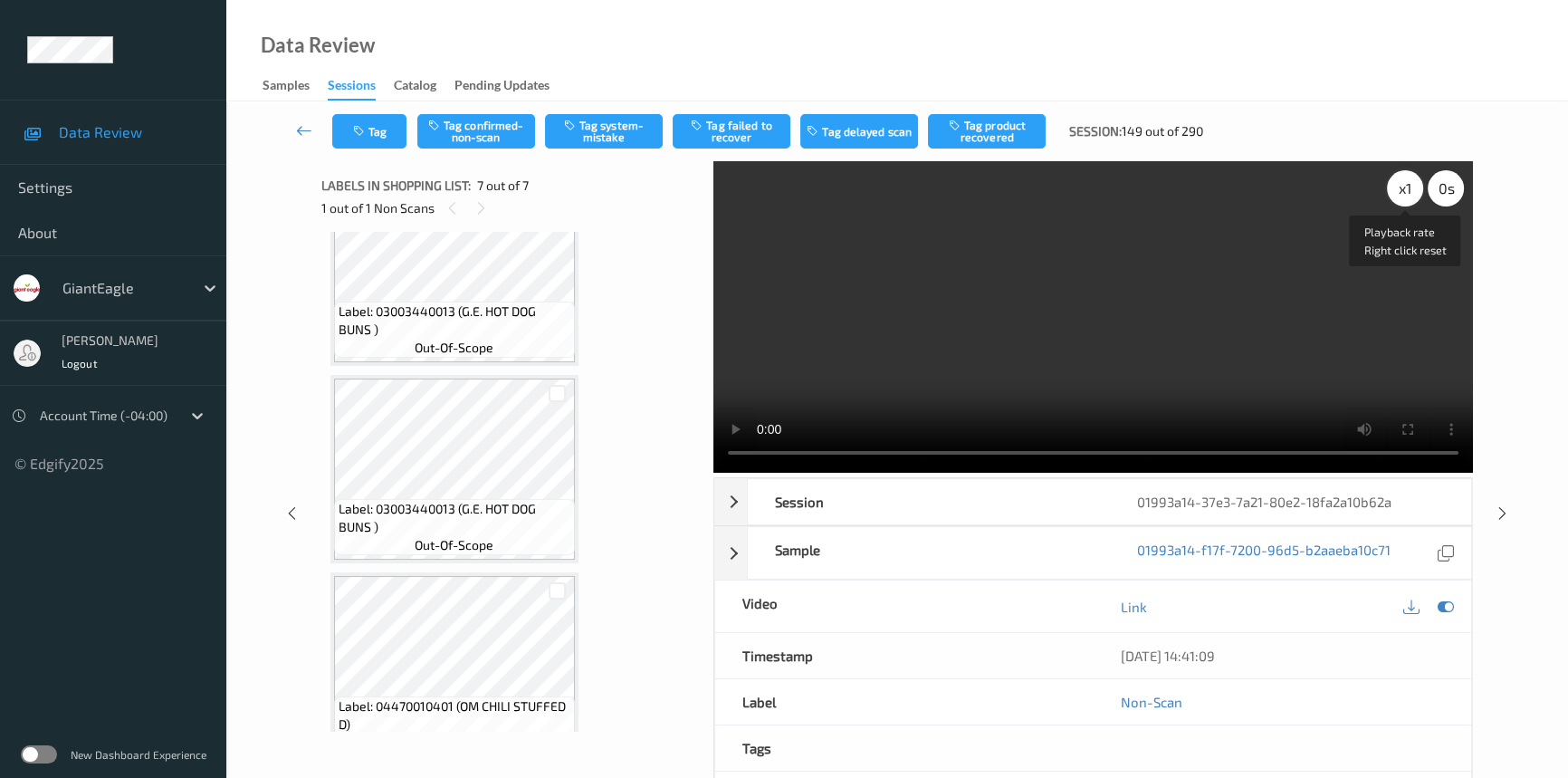
click at [1400, 187] on div "x 1" at bounding box center [1404, 188] width 37 height 37
click at [1050, 335] on video at bounding box center [1093, 317] width 759 height 311
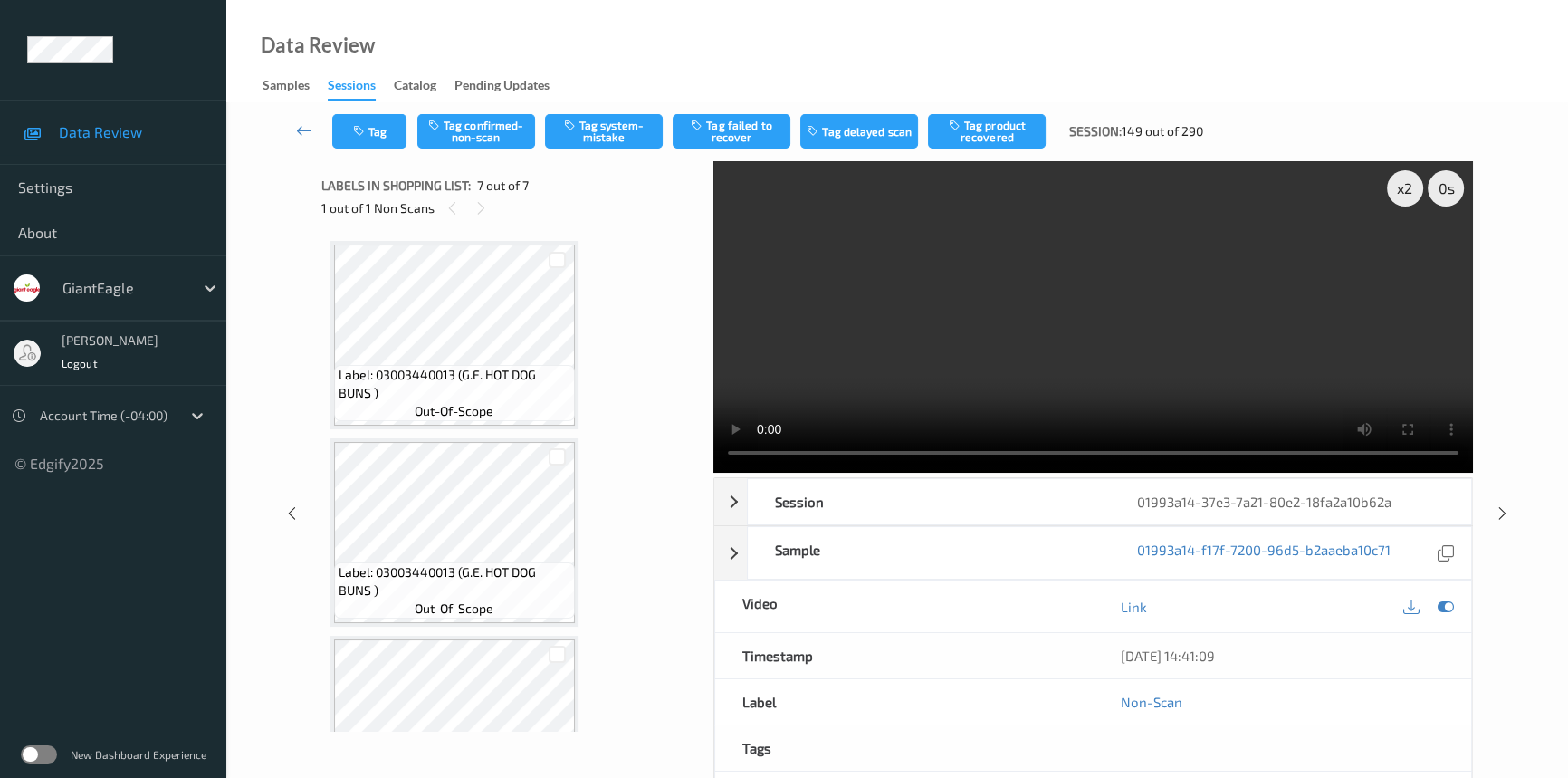
click at [873, 353] on video at bounding box center [1093, 317] width 759 height 311
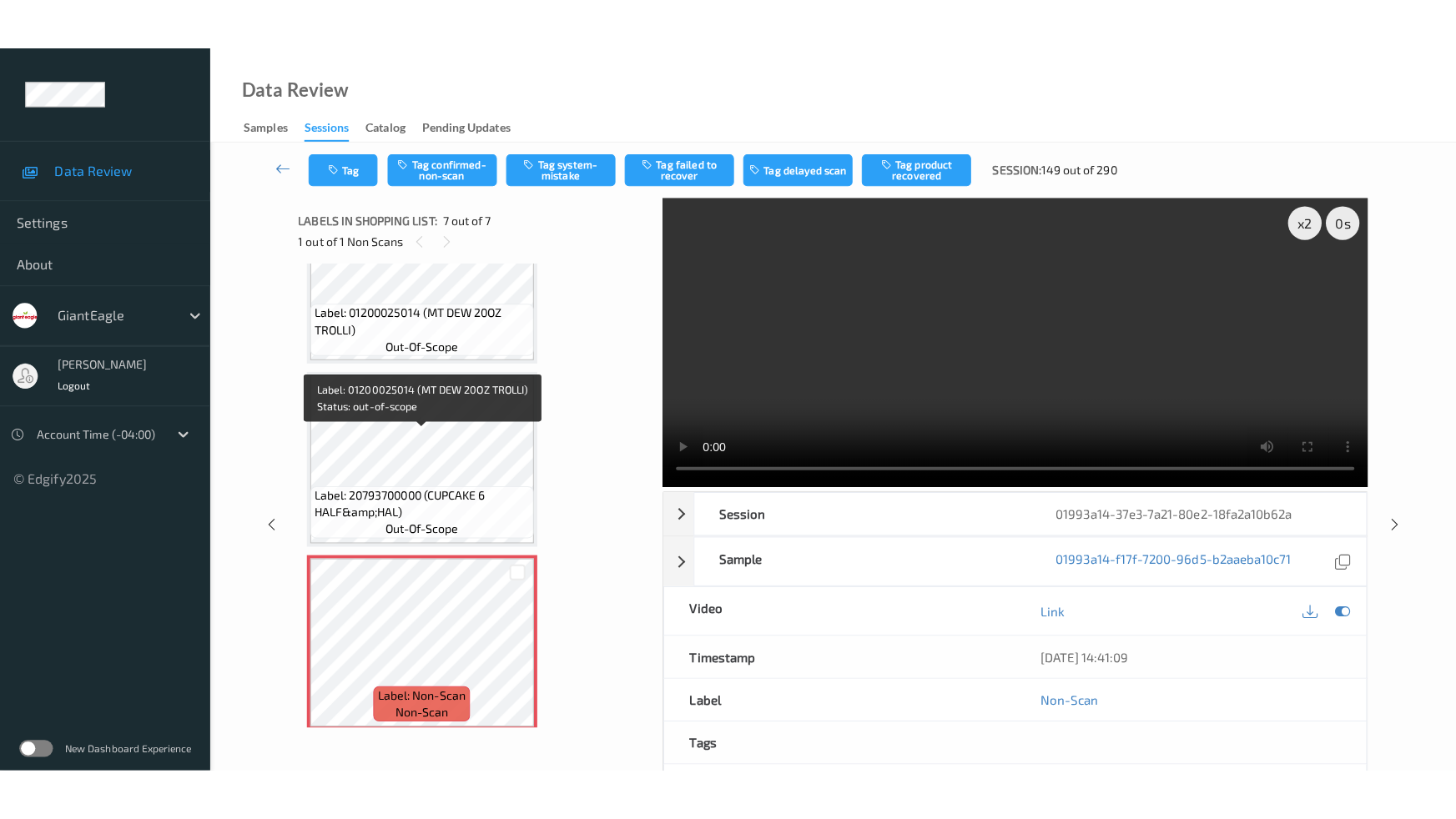
scroll to position [816, 0]
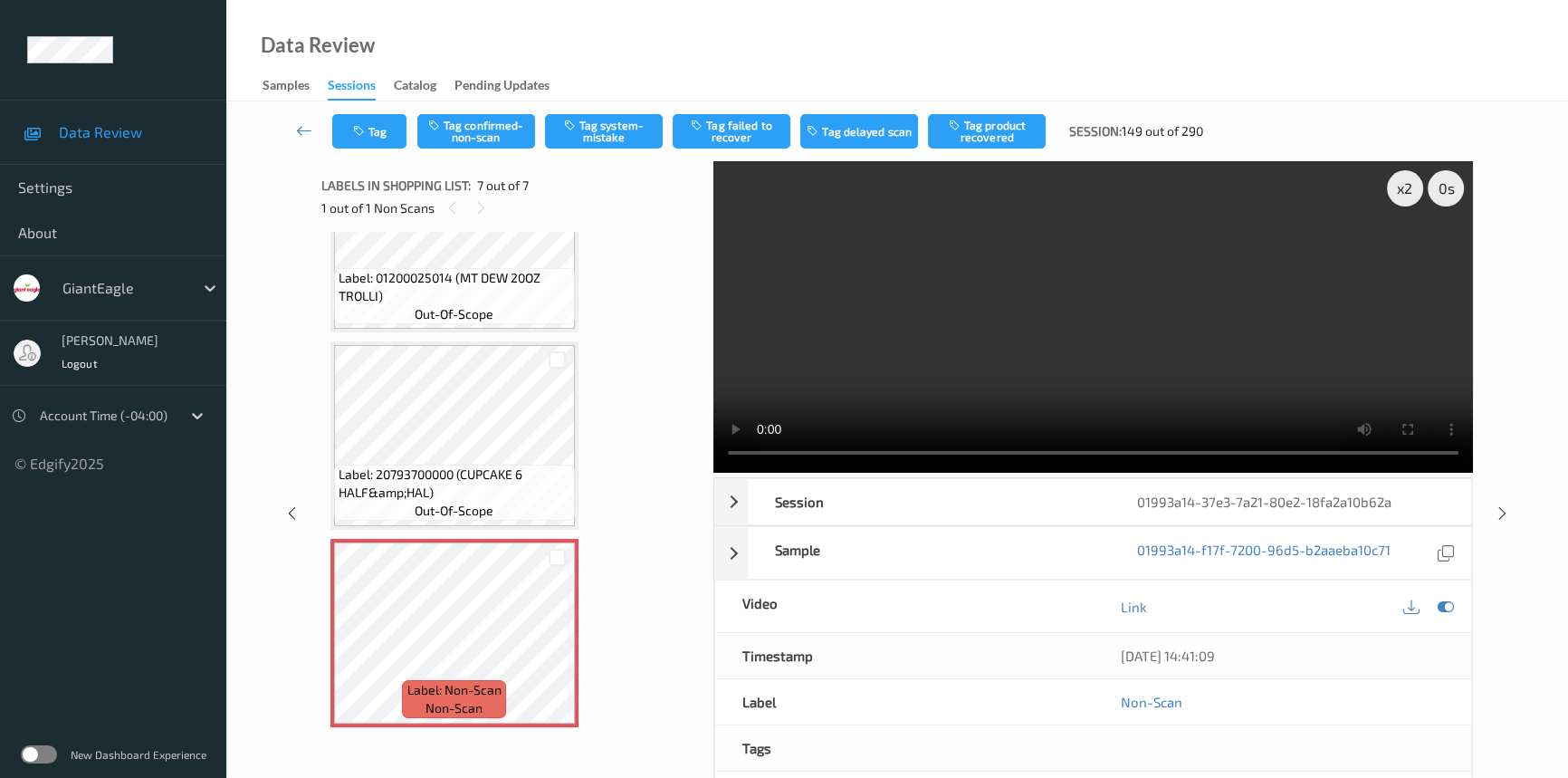
click at [1216, 351] on video at bounding box center [1093, 317] width 759 height 311
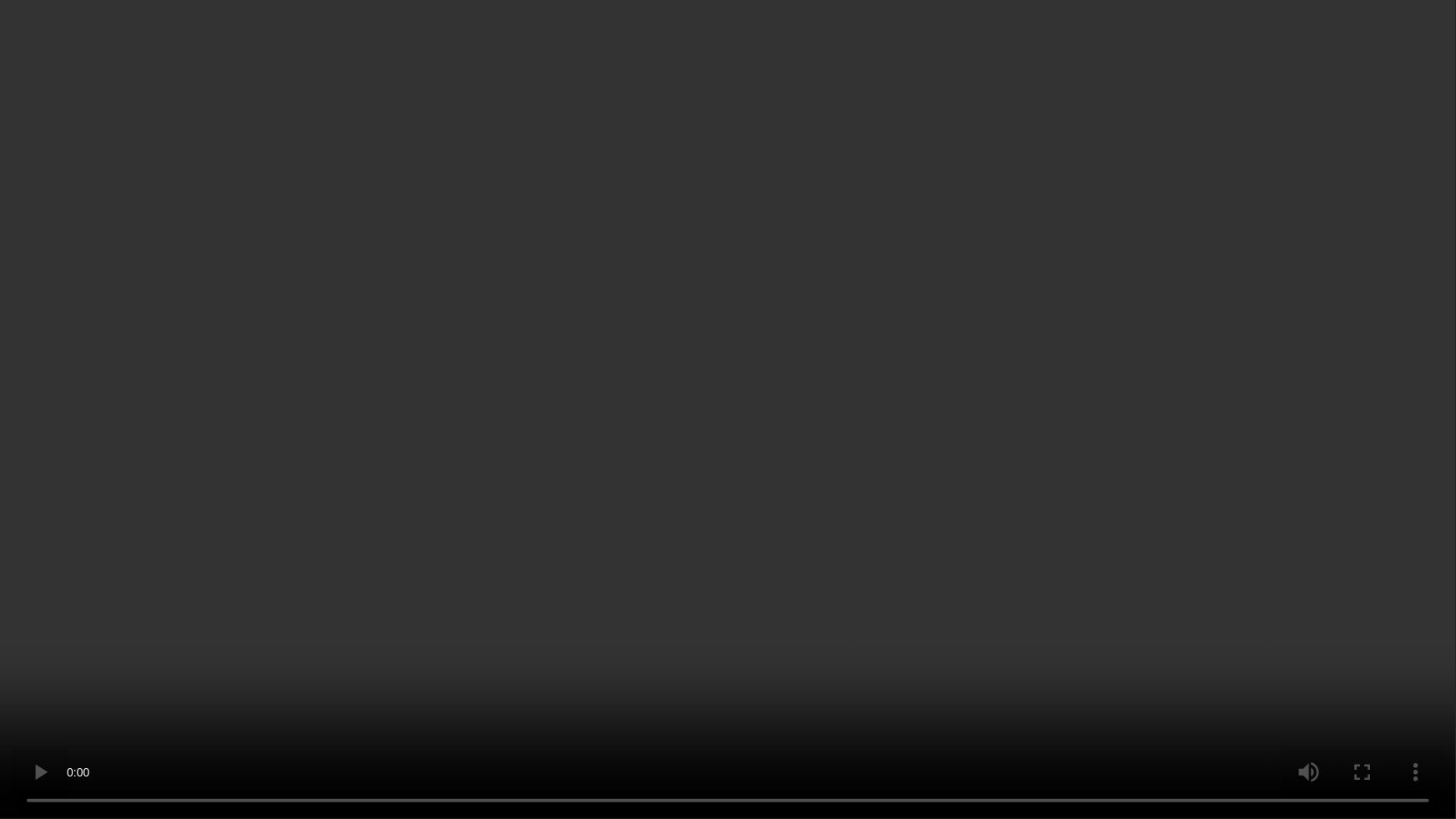
click at [1011, 477] on video at bounding box center [728, 409] width 1456 height 819
click at [1271, 716] on video at bounding box center [728, 409] width 1456 height 819
drag, startPoint x: 1143, startPoint y: 485, endPoint x: 1173, endPoint y: 483, distance: 30.1
click at [1143, 485] on video at bounding box center [728, 409] width 1456 height 819
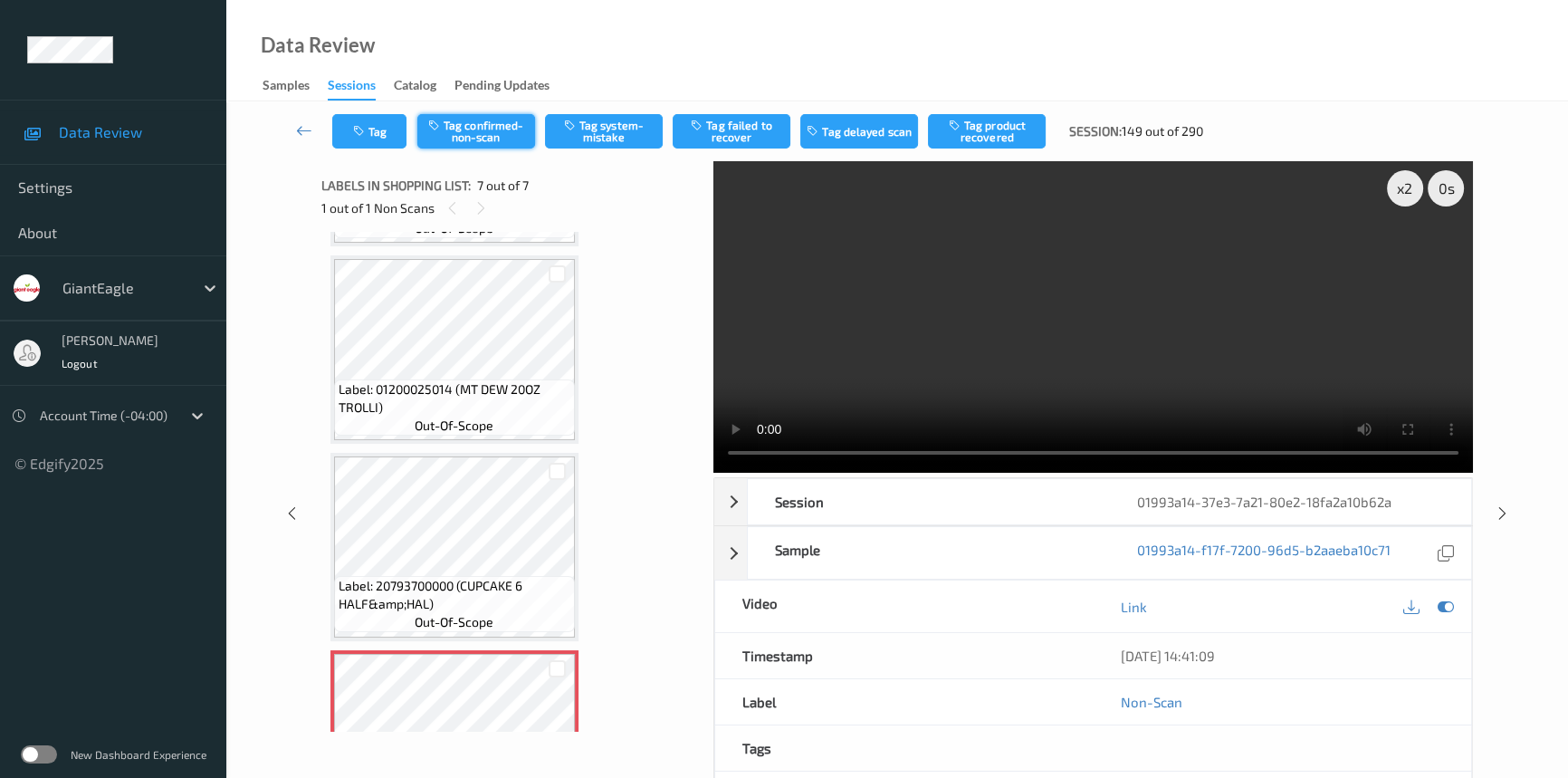
click at [490, 136] on button "Tag confirmed-non-scan" at bounding box center [476, 131] width 118 height 35
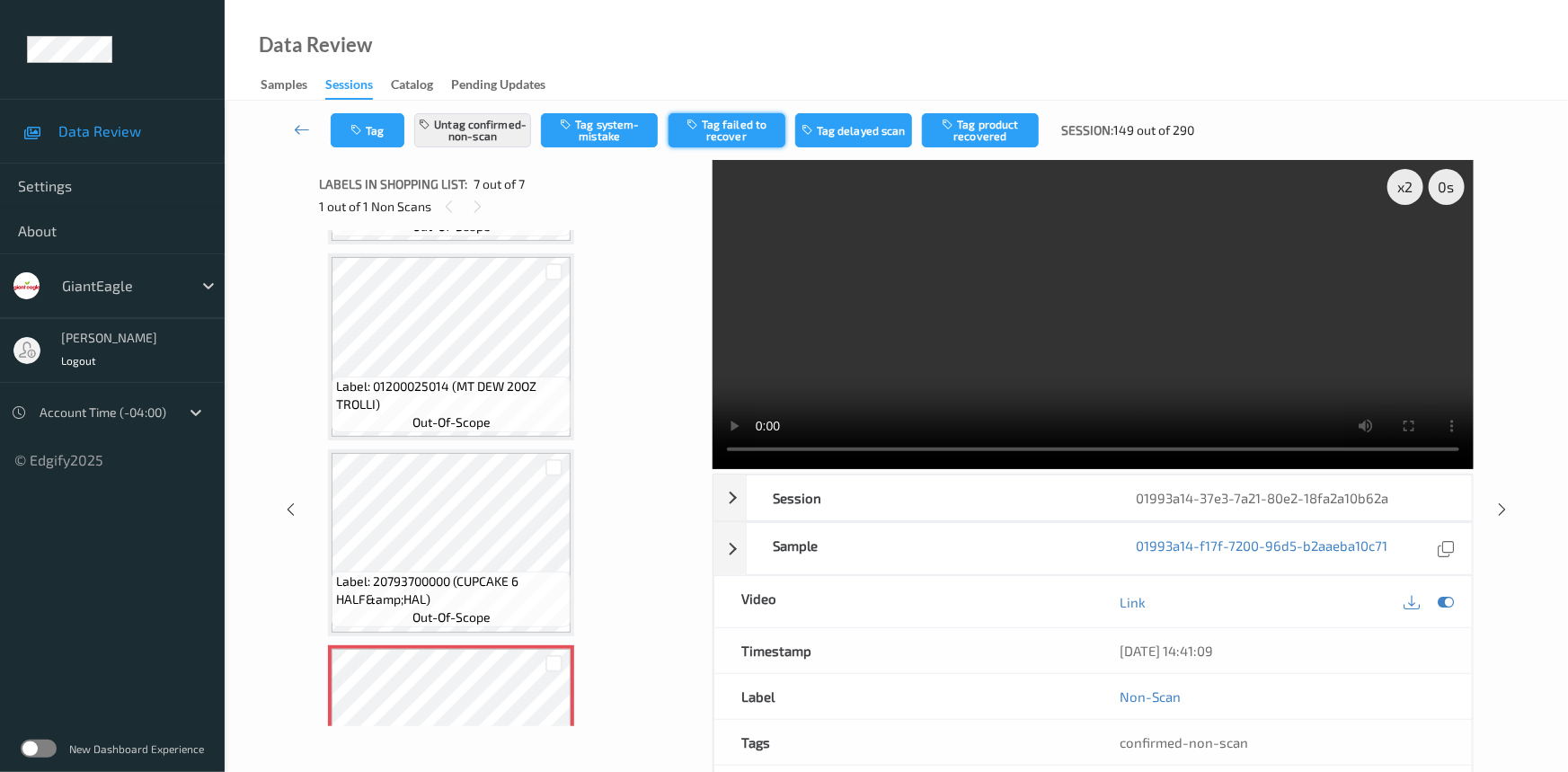
click at [722, 133] on button "Tag failed to recover" at bounding box center [727, 130] width 117 height 34
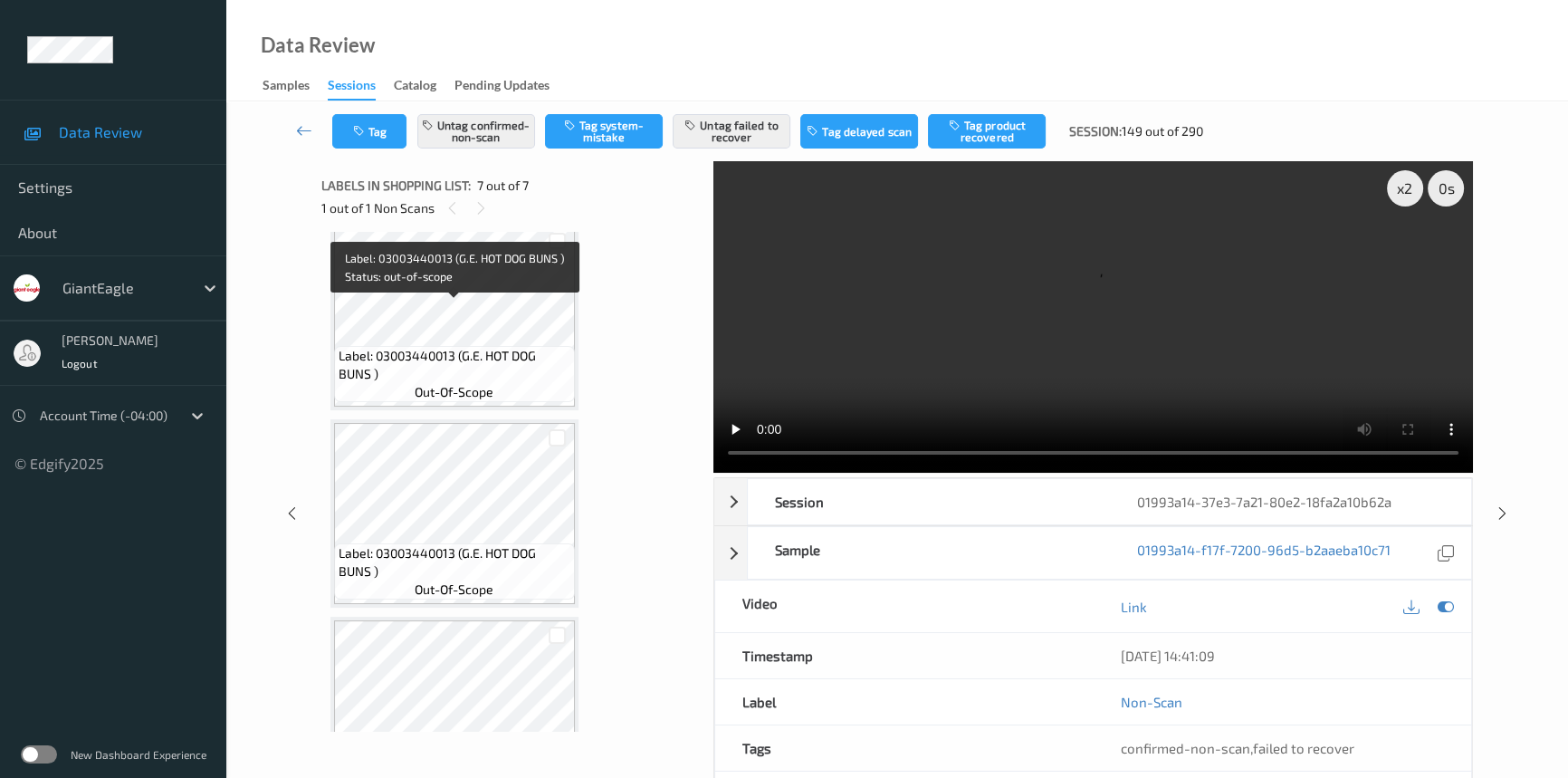
scroll to position [0, 0]
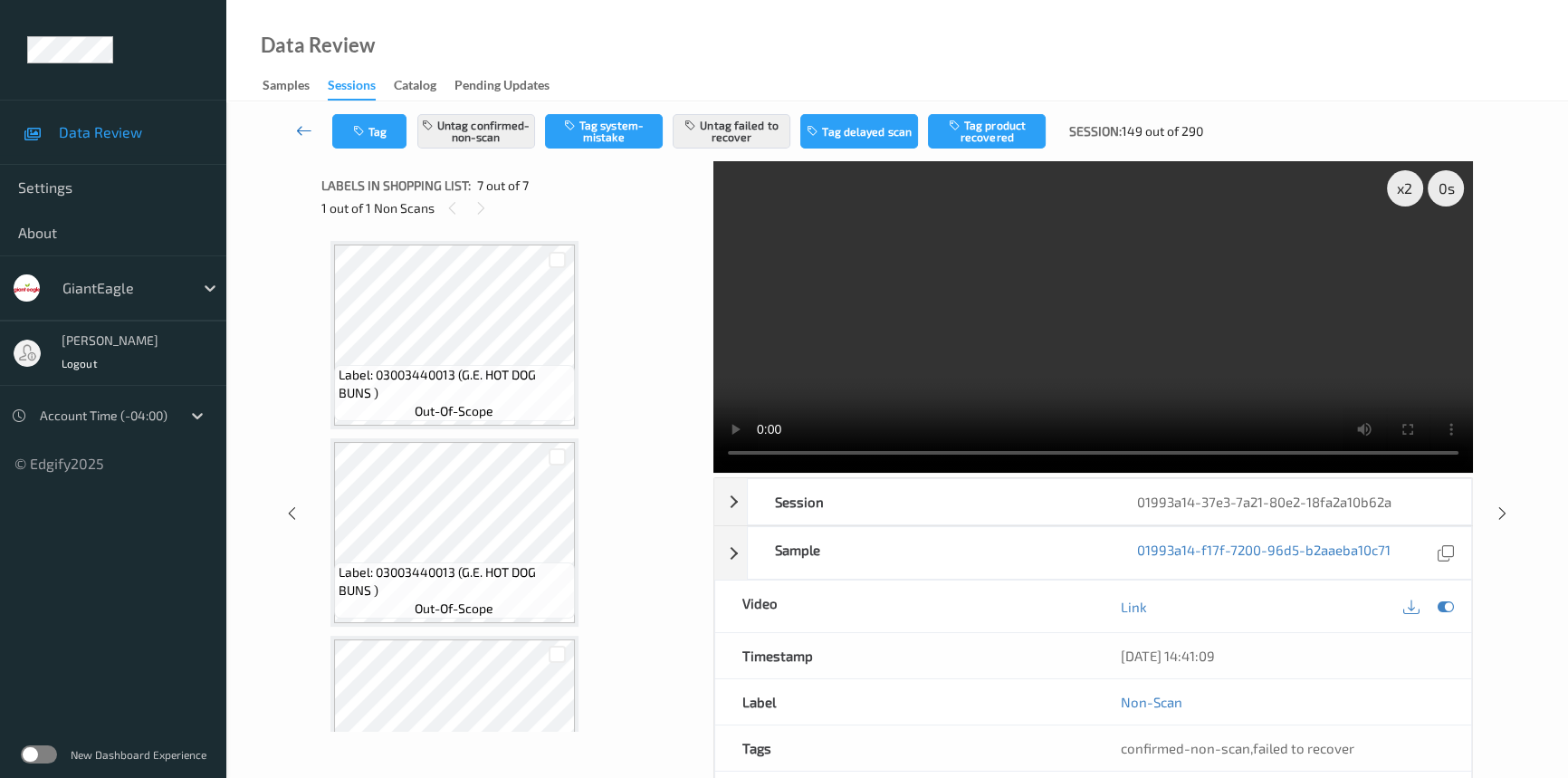
click at [298, 124] on icon at bounding box center [304, 130] width 16 height 18
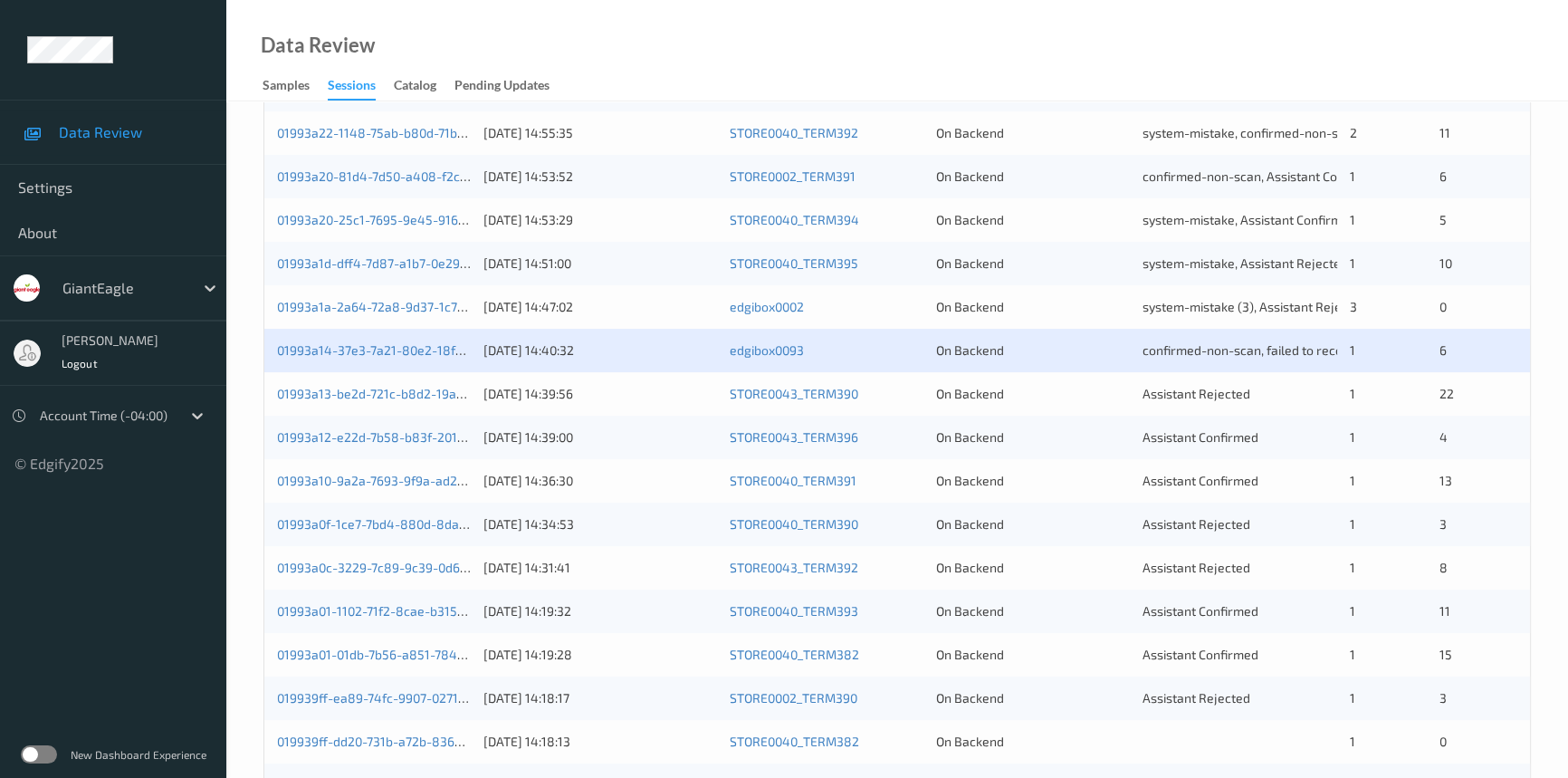
scroll to position [645, 0]
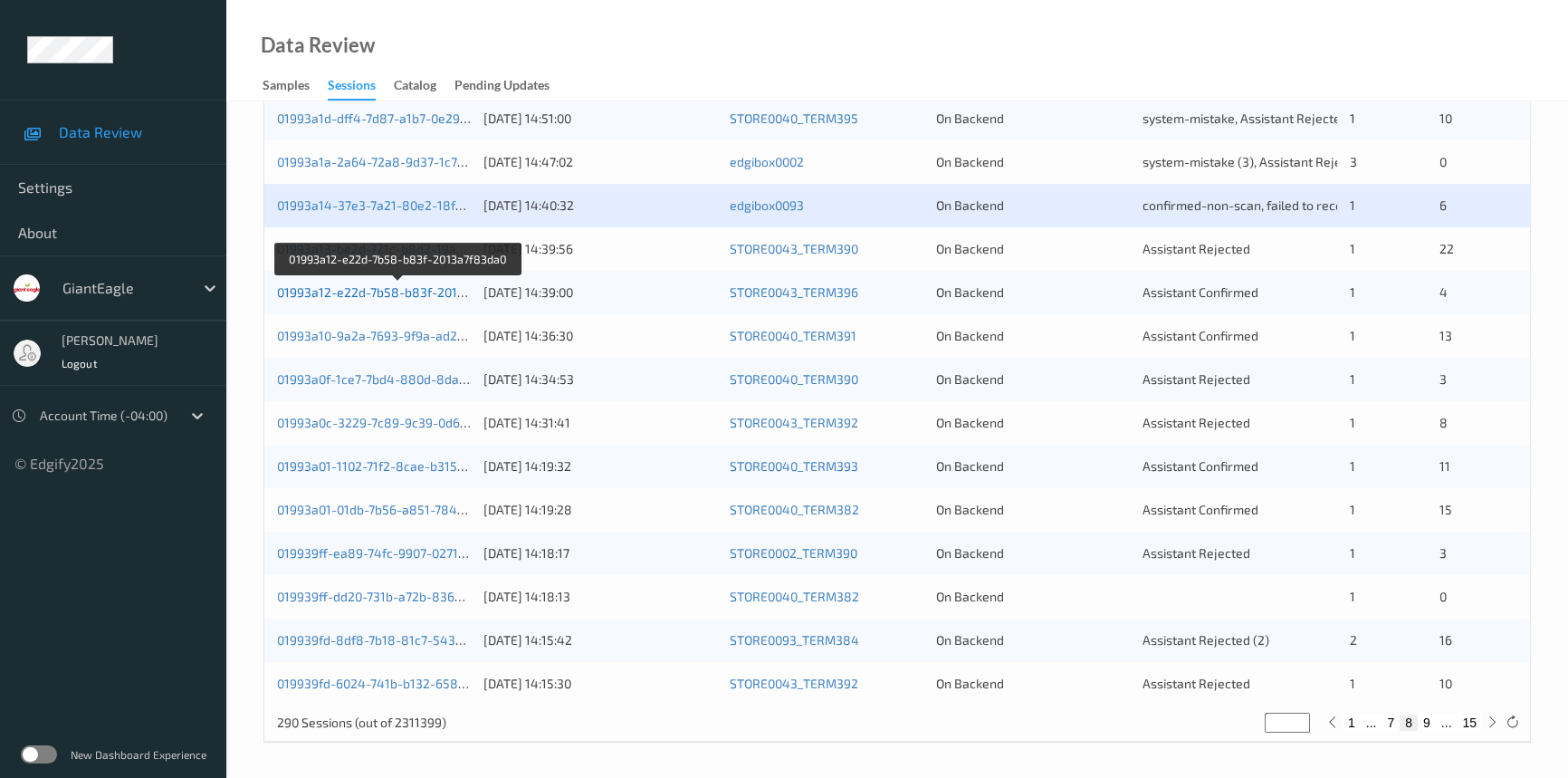
click at [353, 289] on link "01993a12-e22d-7b58-b83f-2013a7f83da0" at bounding box center [398, 292] width 243 height 16
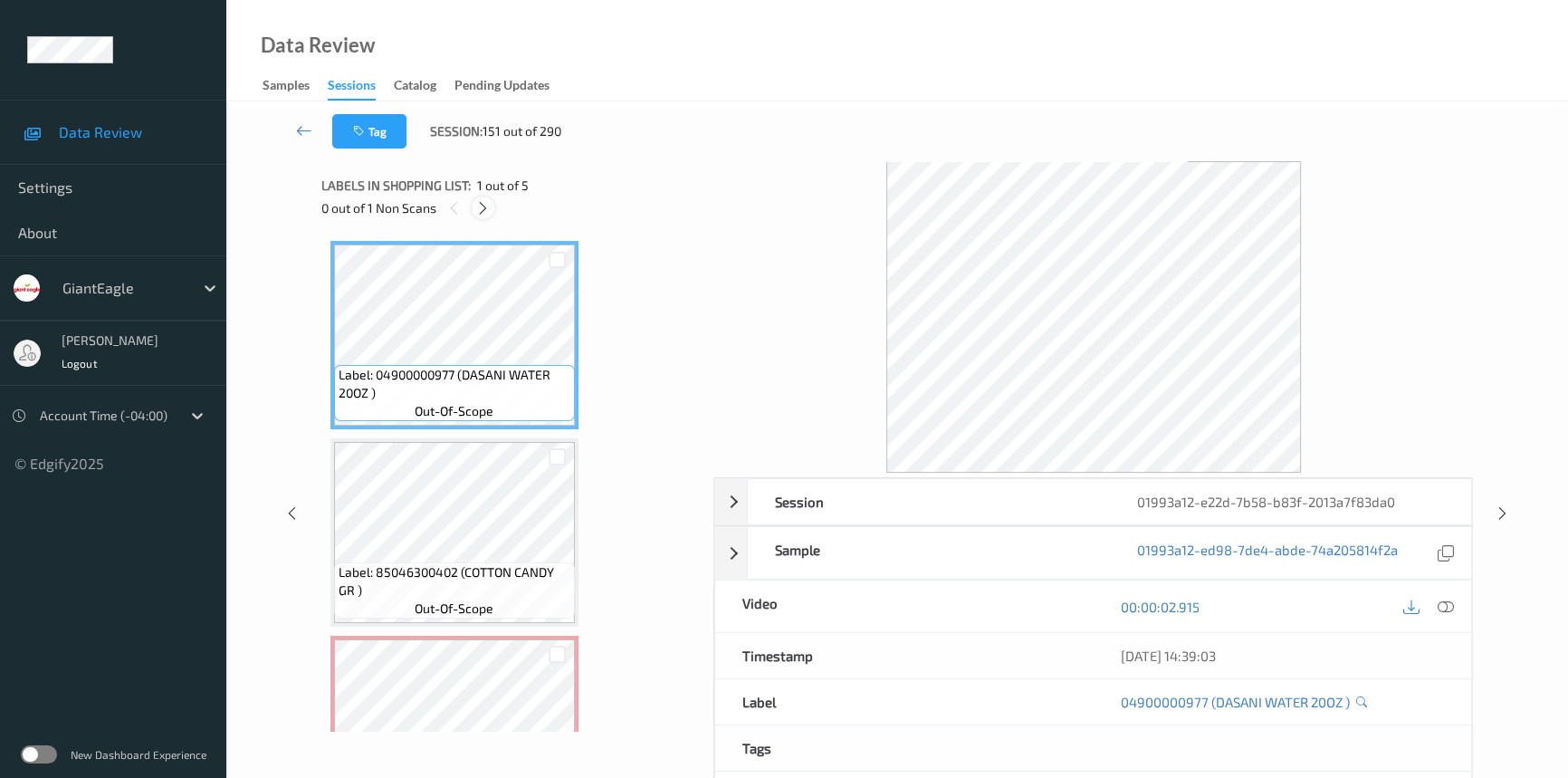
click at [477, 203] on icon at bounding box center [484, 208] width 16 height 16
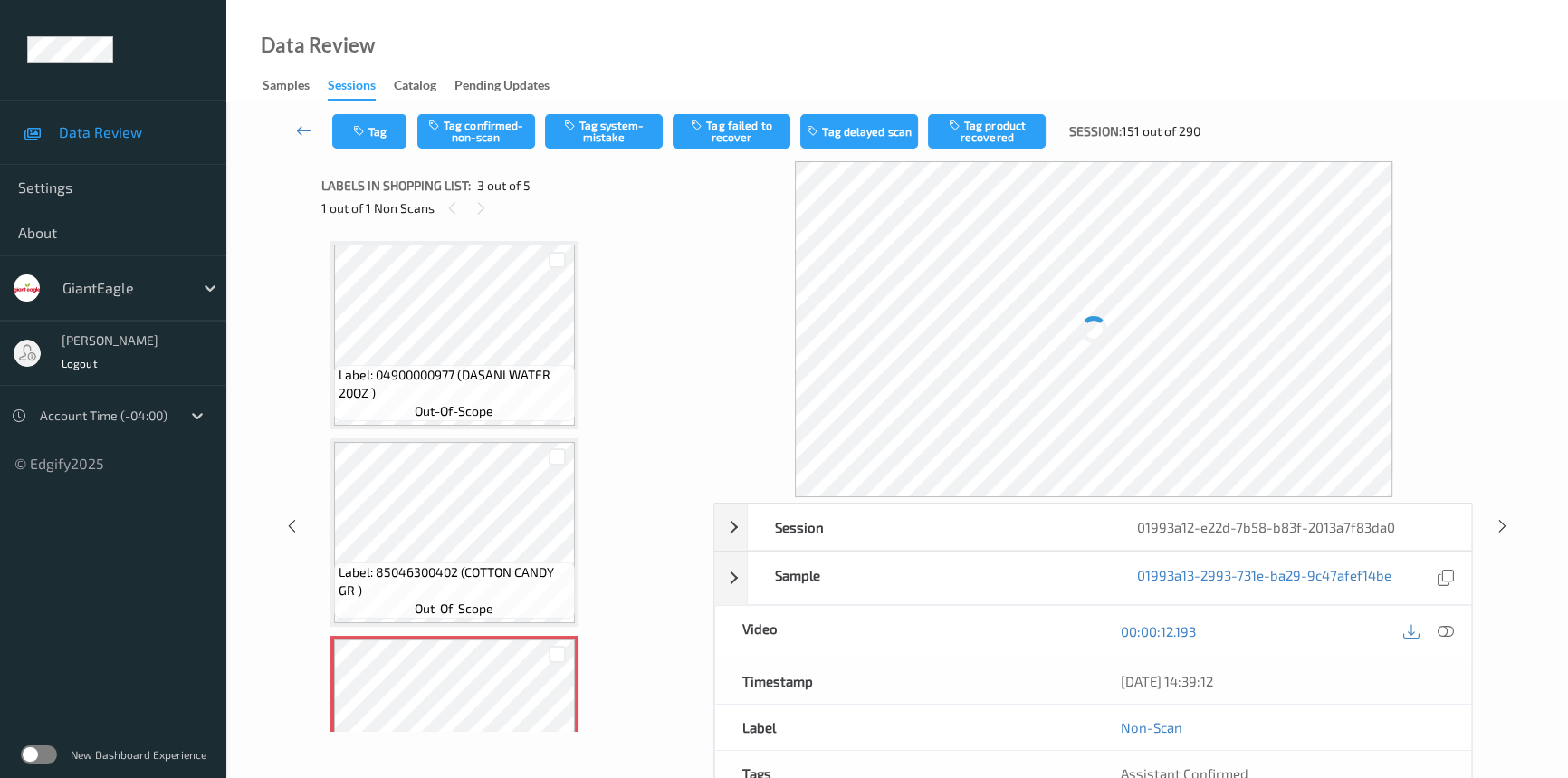
scroll to position [205, 0]
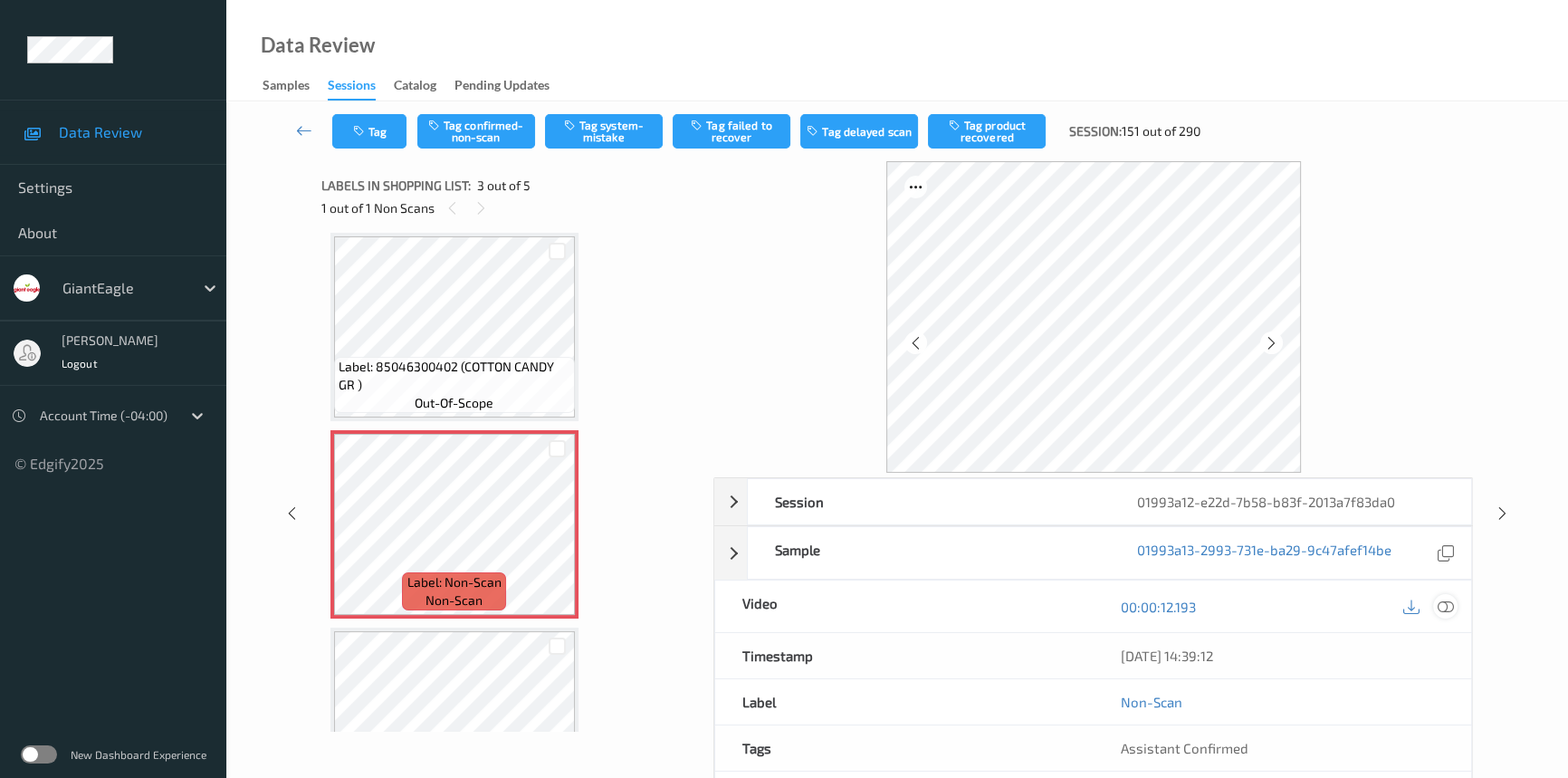
click at [1453, 602] on icon at bounding box center [1446, 607] width 16 height 16
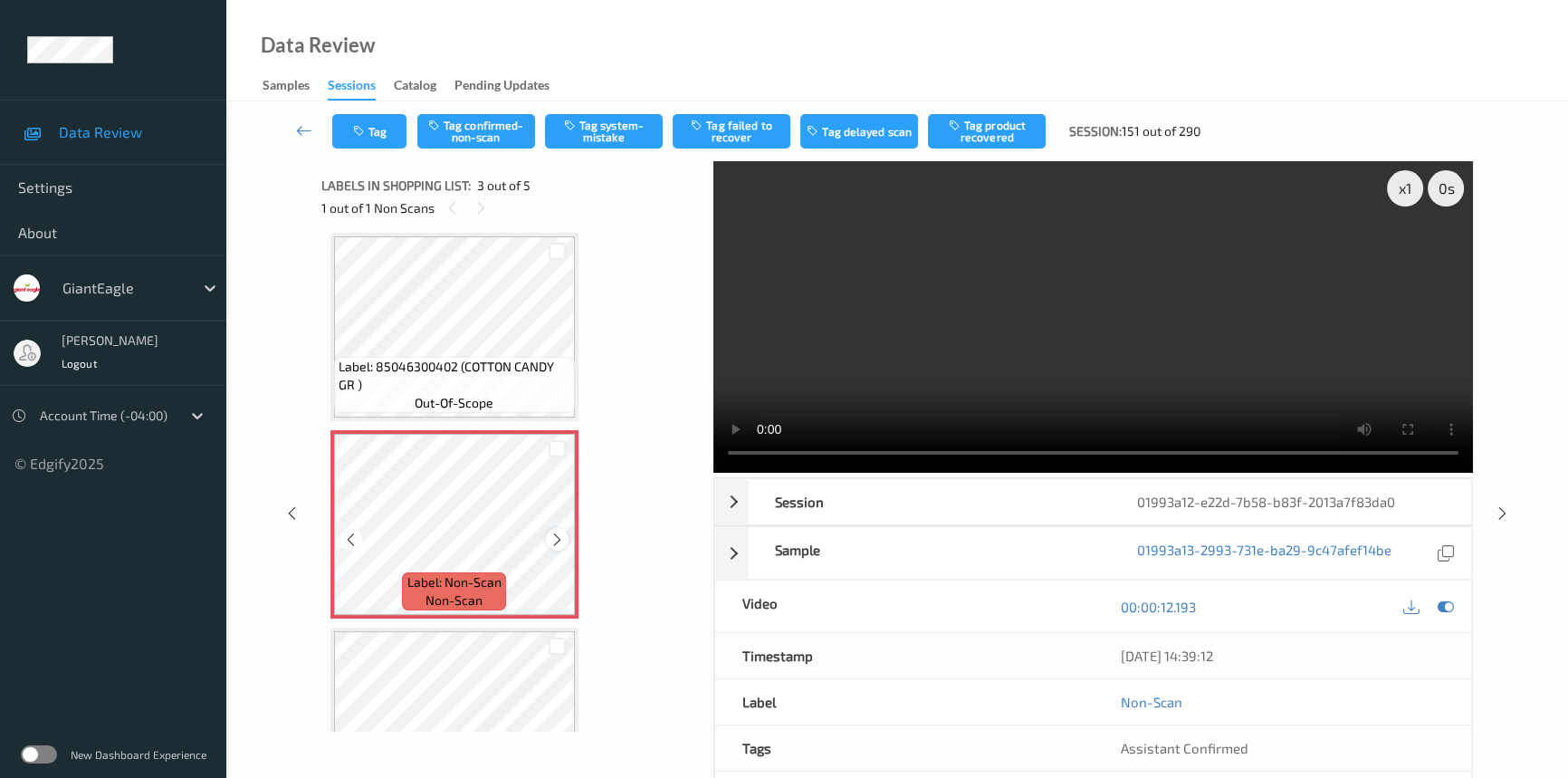
click at [562, 532] on icon at bounding box center [557, 539] width 16 height 16
click at [988, 387] on video at bounding box center [1093, 317] width 759 height 311
click at [1397, 187] on div "x 1" at bounding box center [1404, 188] width 37 height 37
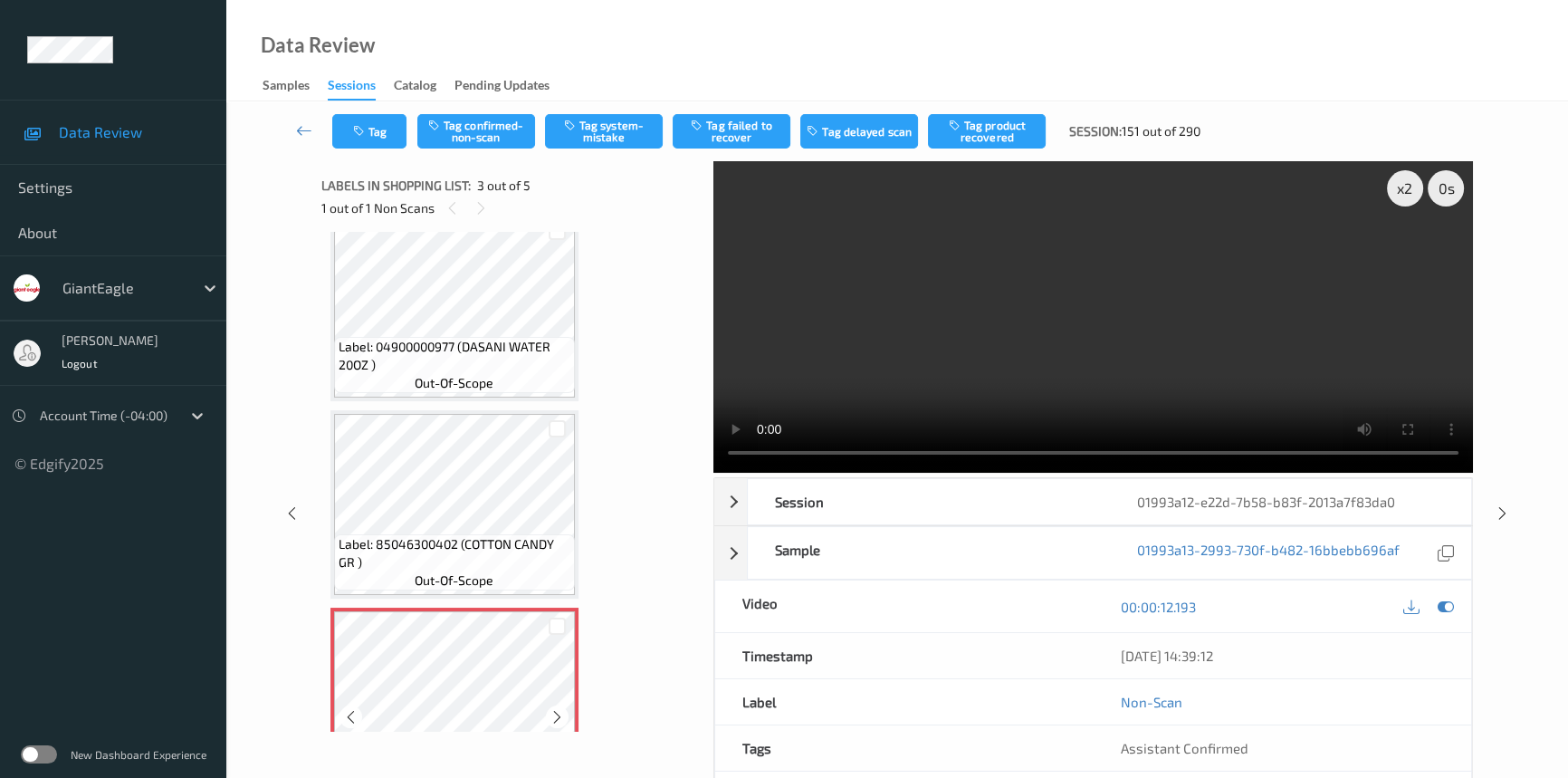
scroll to position [0, 0]
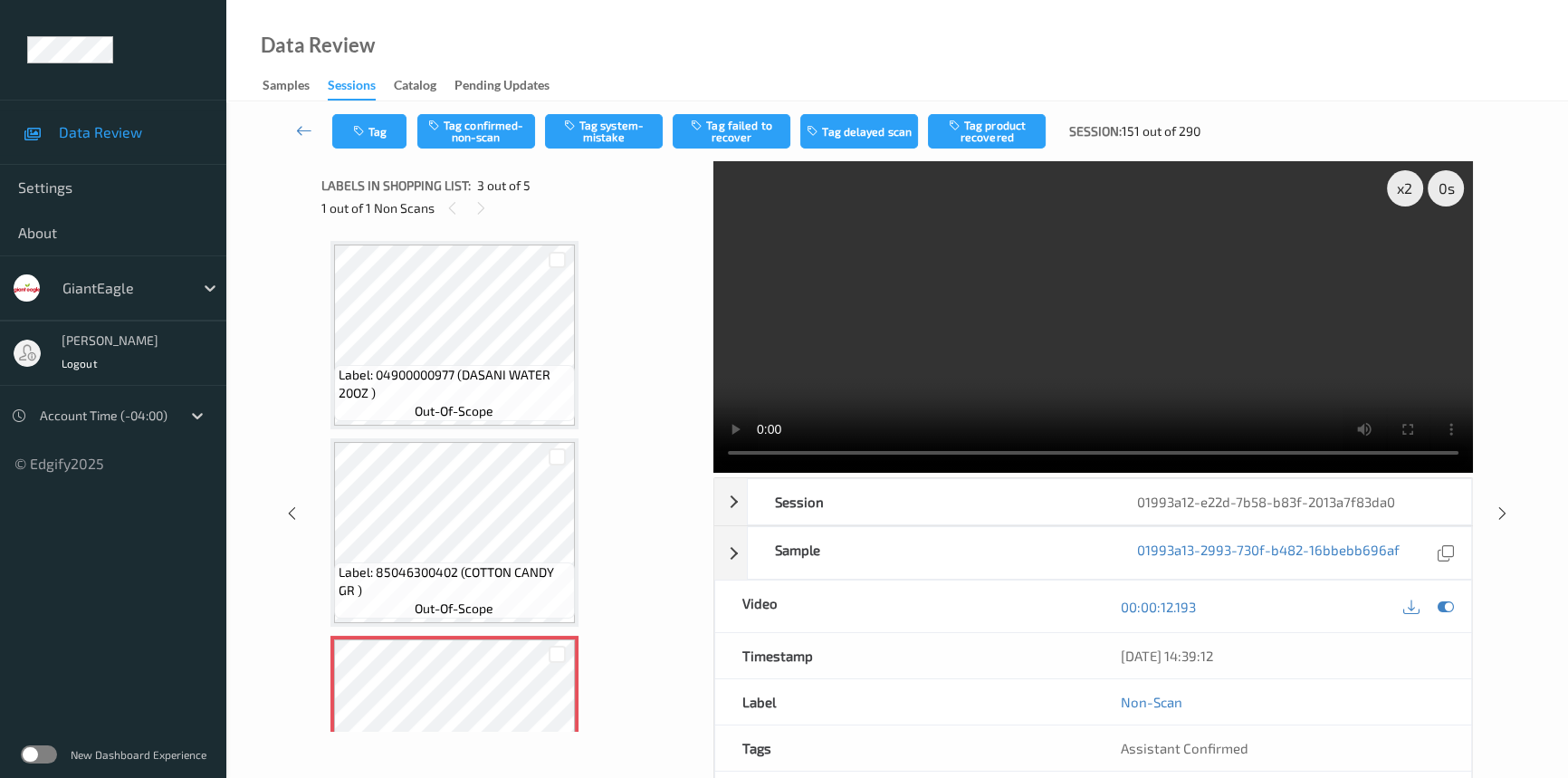
drag, startPoint x: 527, startPoint y: 368, endPoint x: 1084, endPoint y: 324, distance: 558.7
click at [1084, 324] on video at bounding box center [1093, 317] width 759 height 311
click at [1228, 369] on video at bounding box center [1093, 317] width 759 height 311
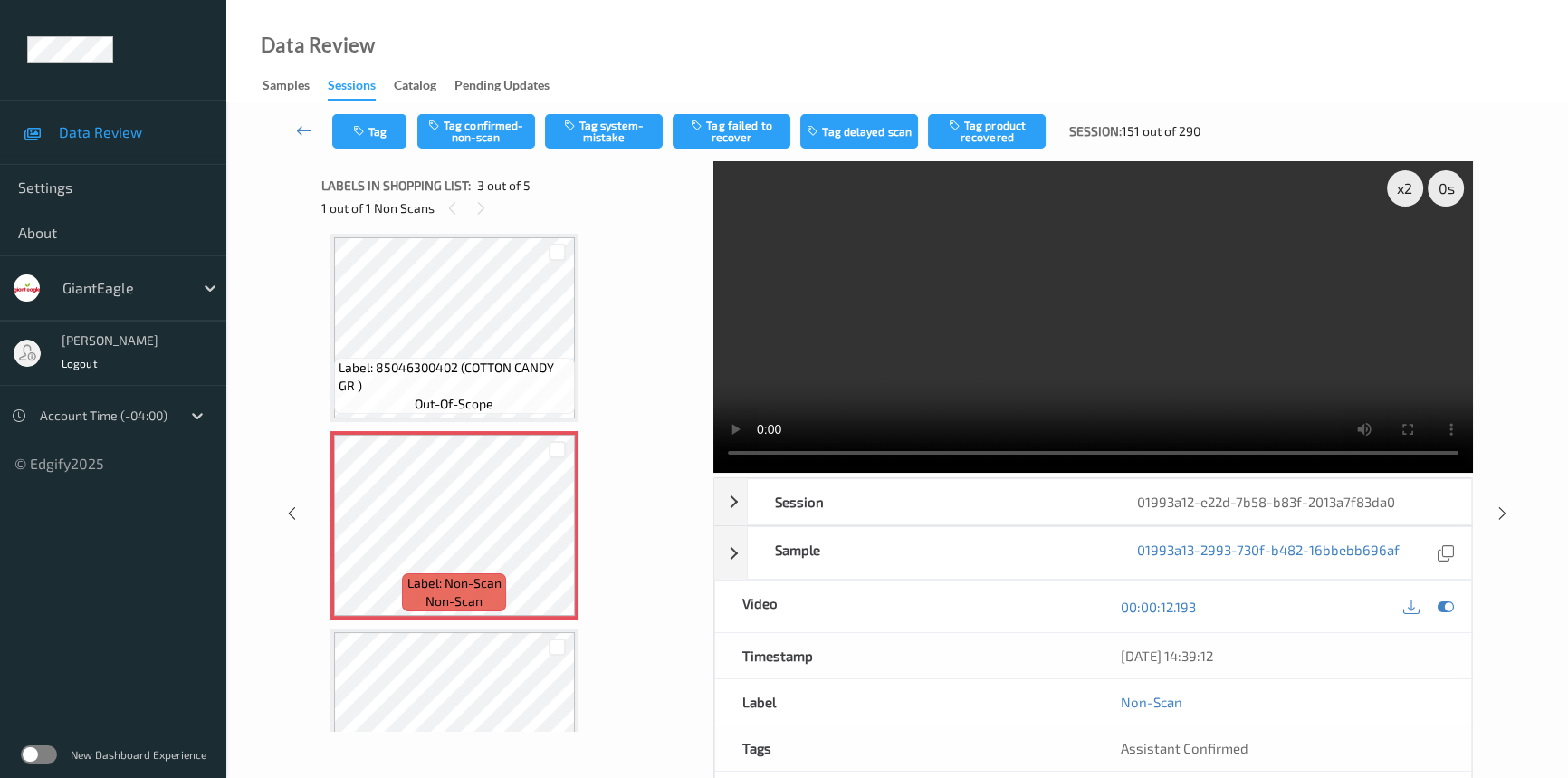
scroll to position [246, 0]
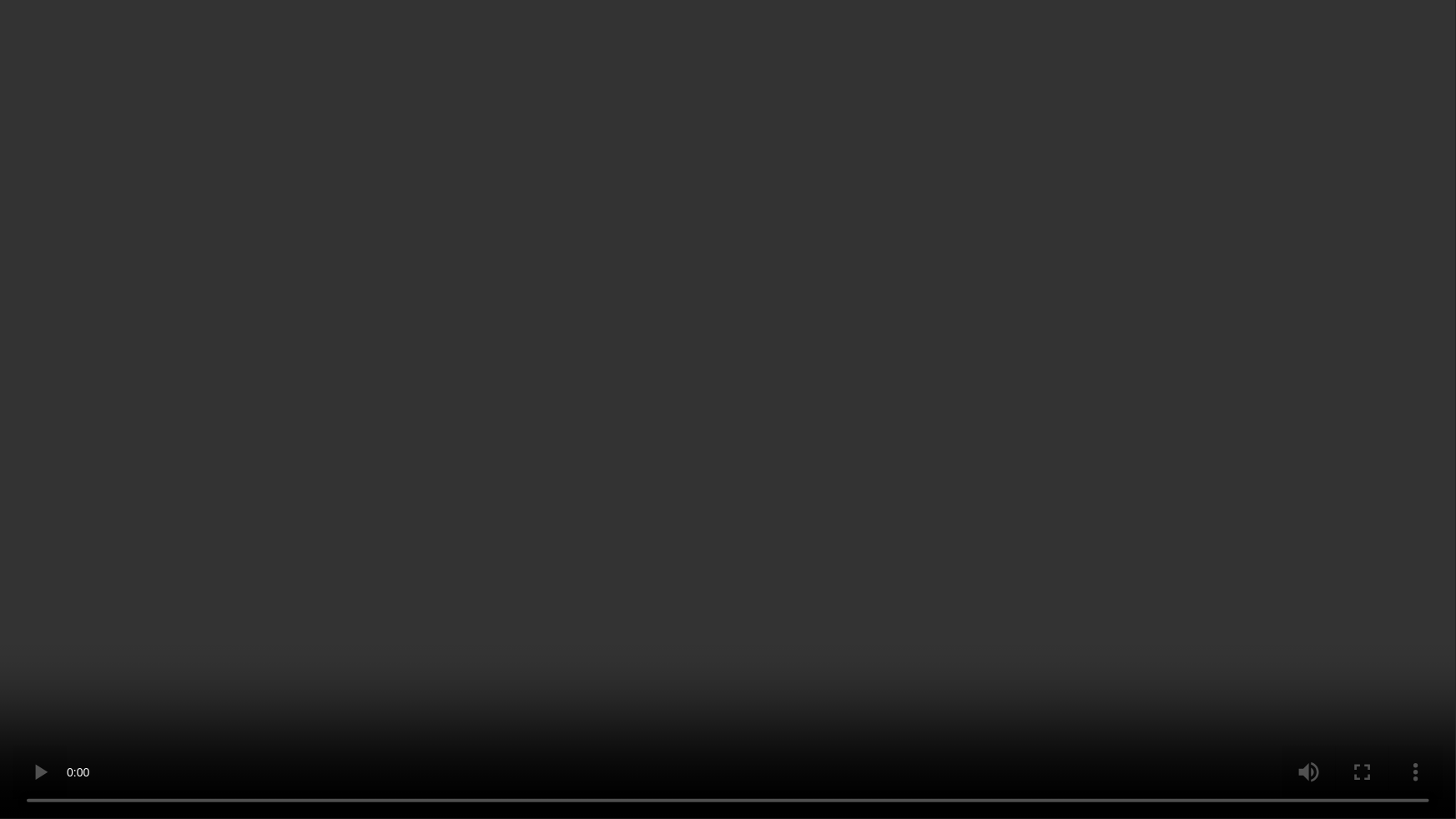
click at [1042, 478] on video at bounding box center [728, 409] width 1456 height 819
click at [626, 650] on video at bounding box center [728, 409] width 1456 height 819
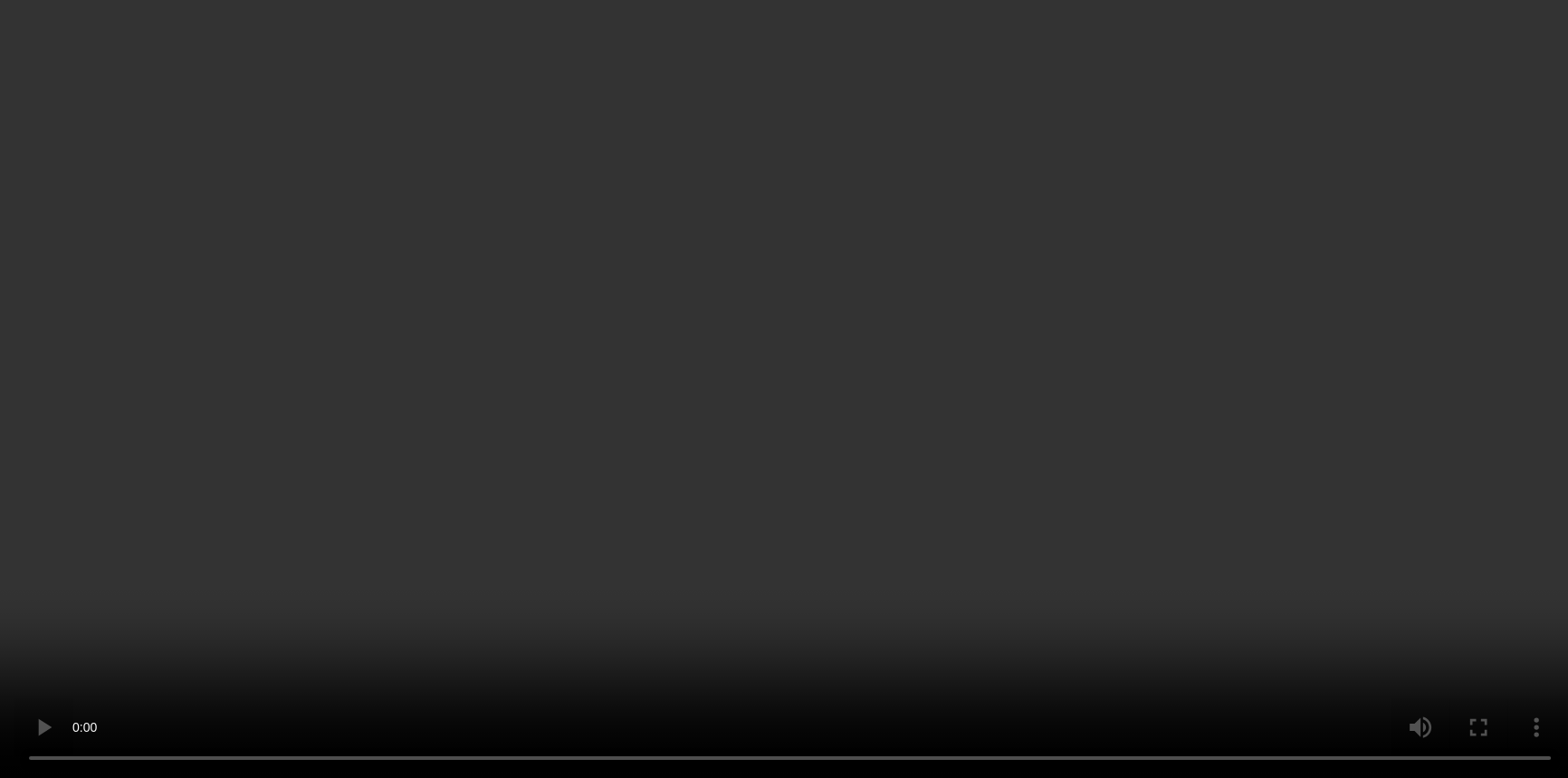
scroll to position [164, 0]
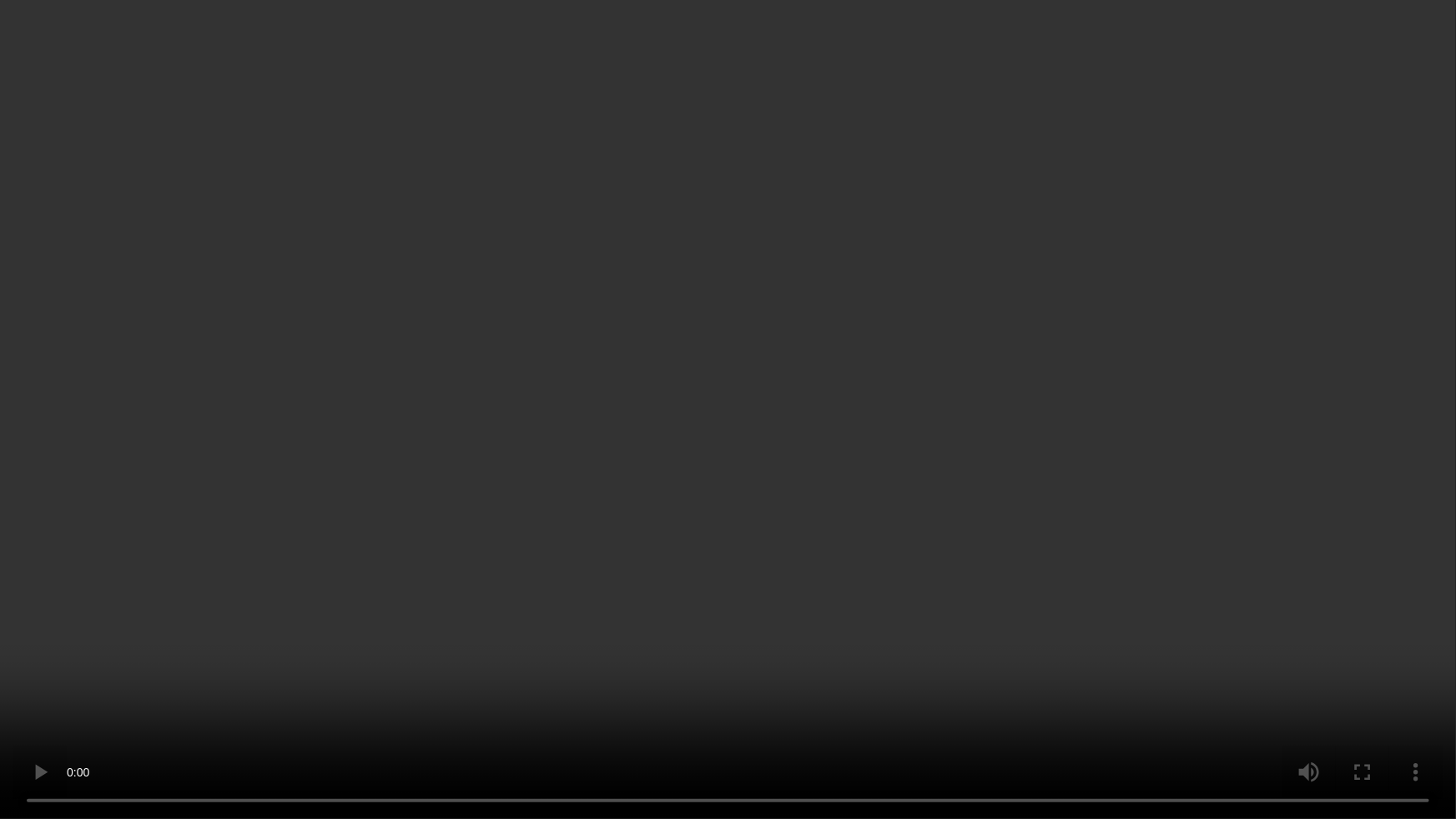
click at [1081, 503] on video at bounding box center [728, 409] width 1456 height 819
click at [601, 659] on video at bounding box center [728, 409] width 1456 height 819
click at [1044, 674] on video at bounding box center [728, 409] width 1456 height 819
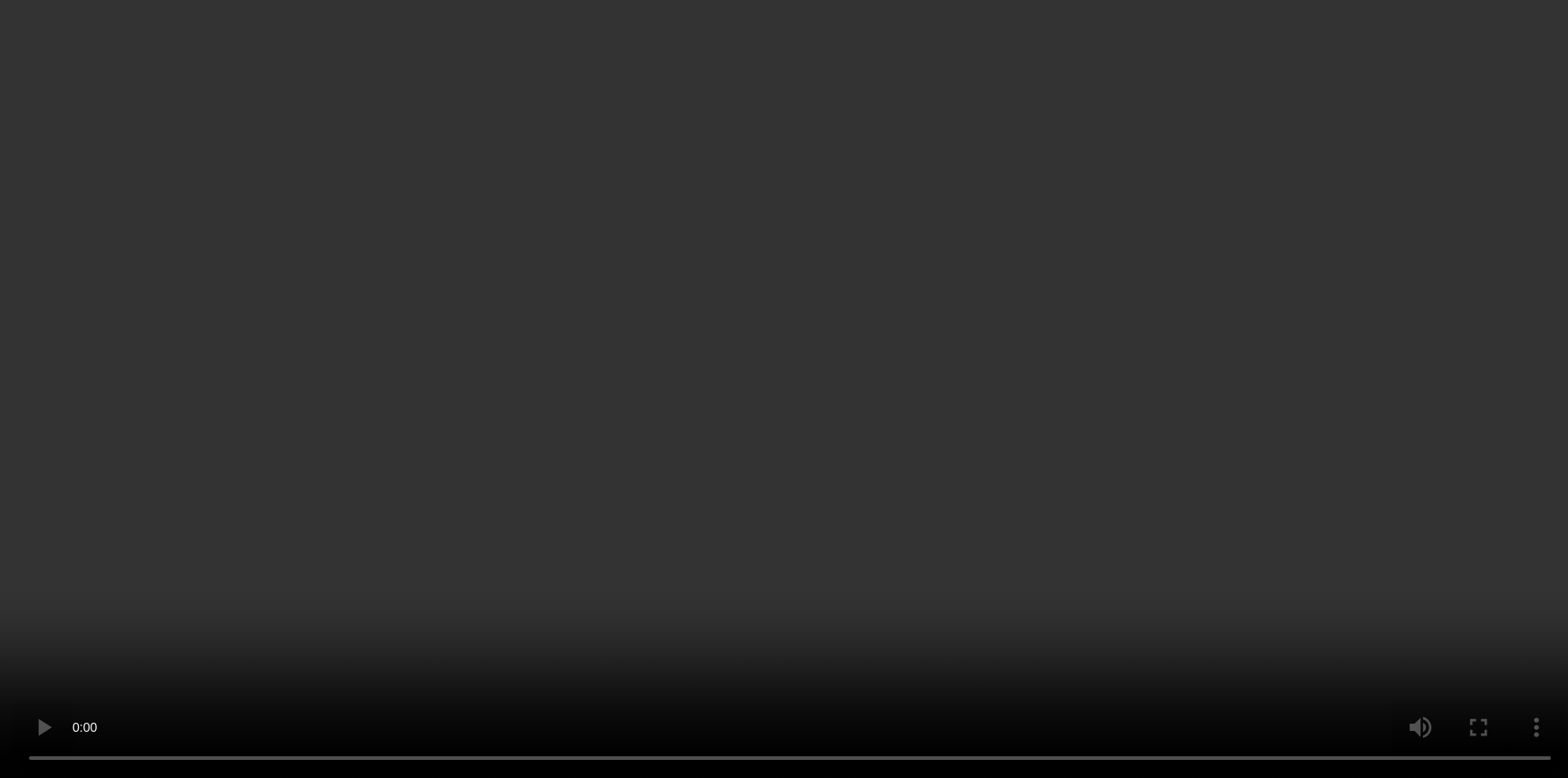
scroll to position [411, 0]
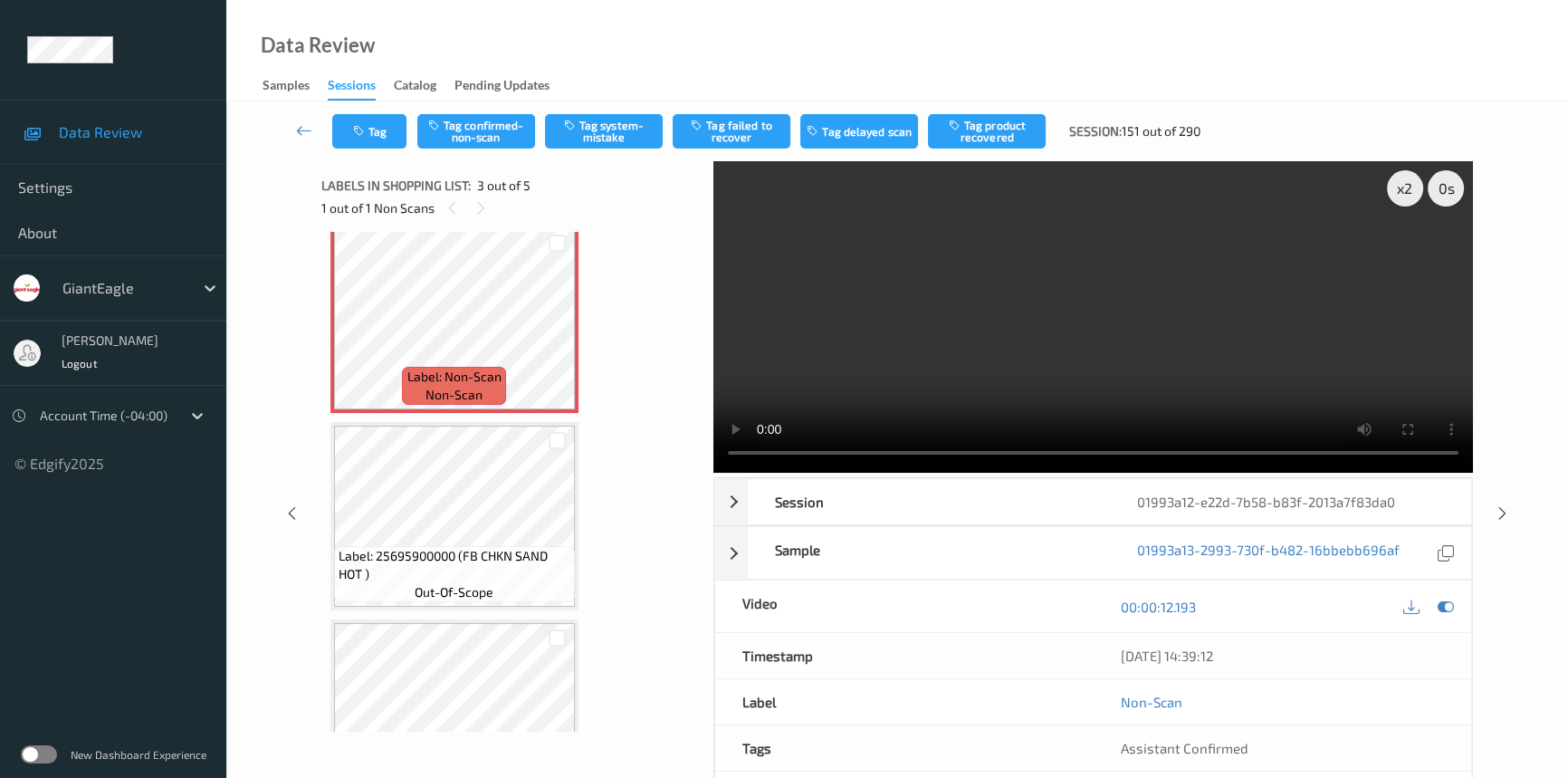
click at [1026, 339] on video at bounding box center [1093, 317] width 759 height 311
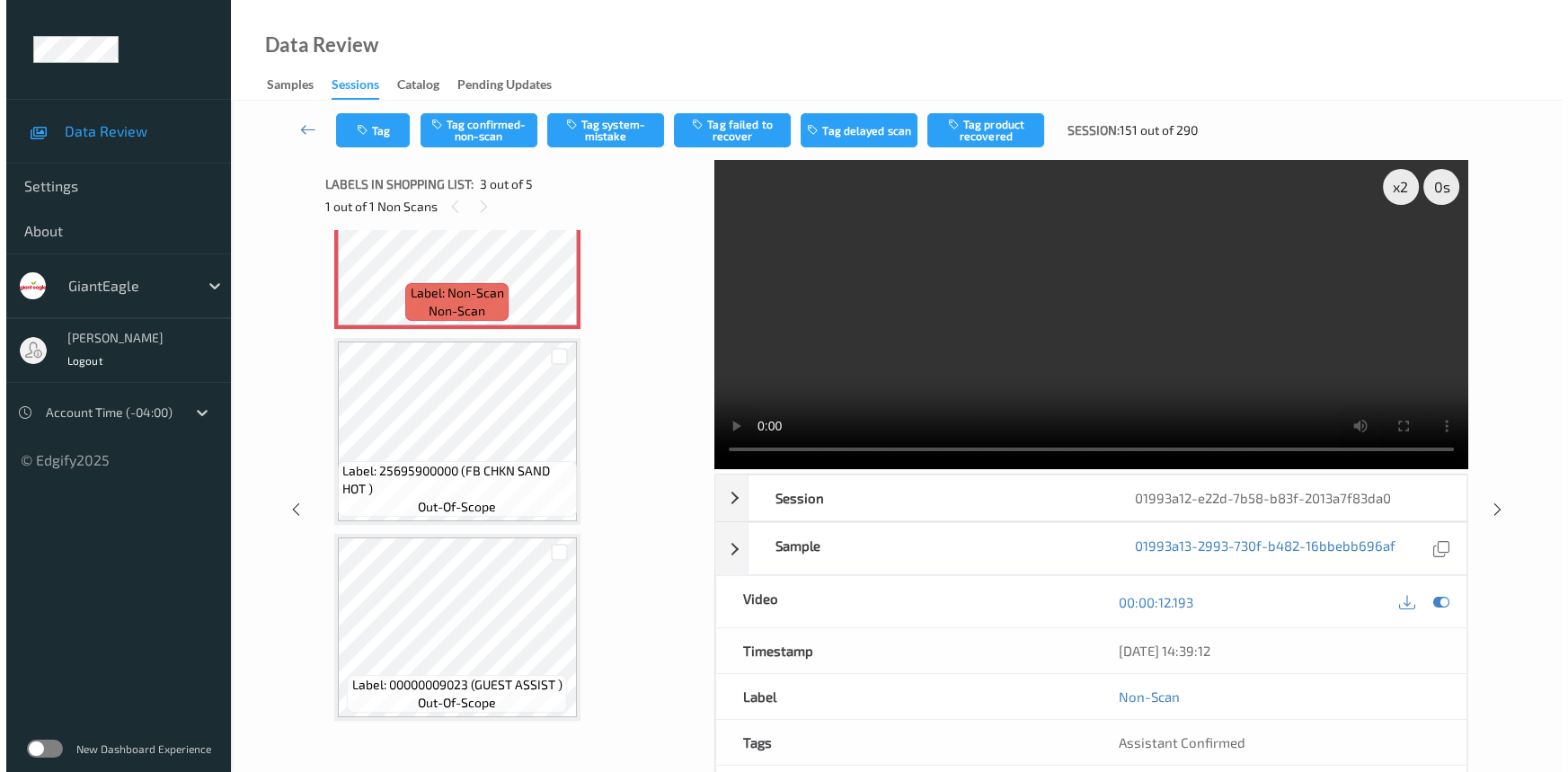
scroll to position [244, 0]
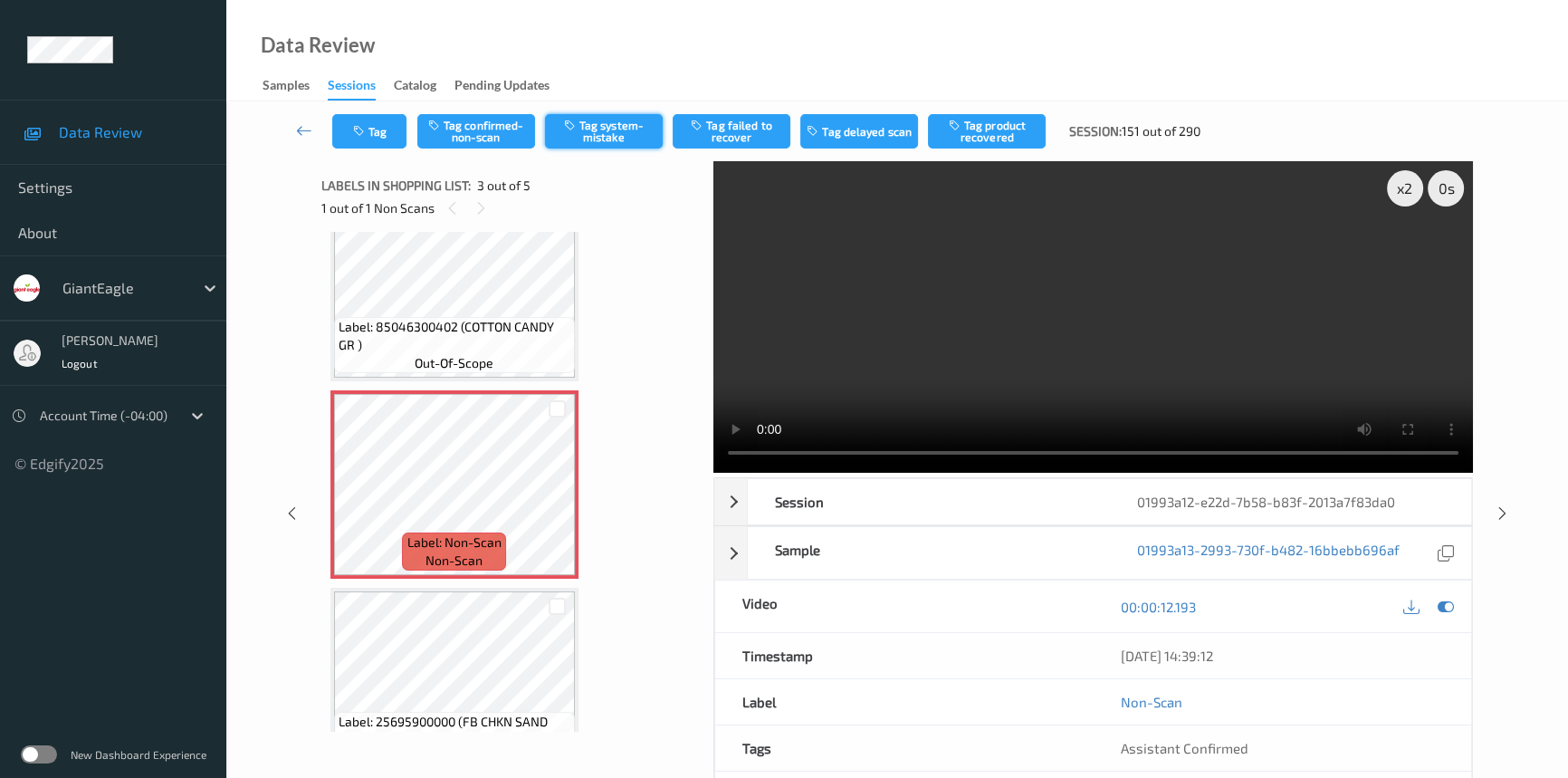
click at [612, 145] on button "Tag system-mistake" at bounding box center [604, 131] width 118 height 35
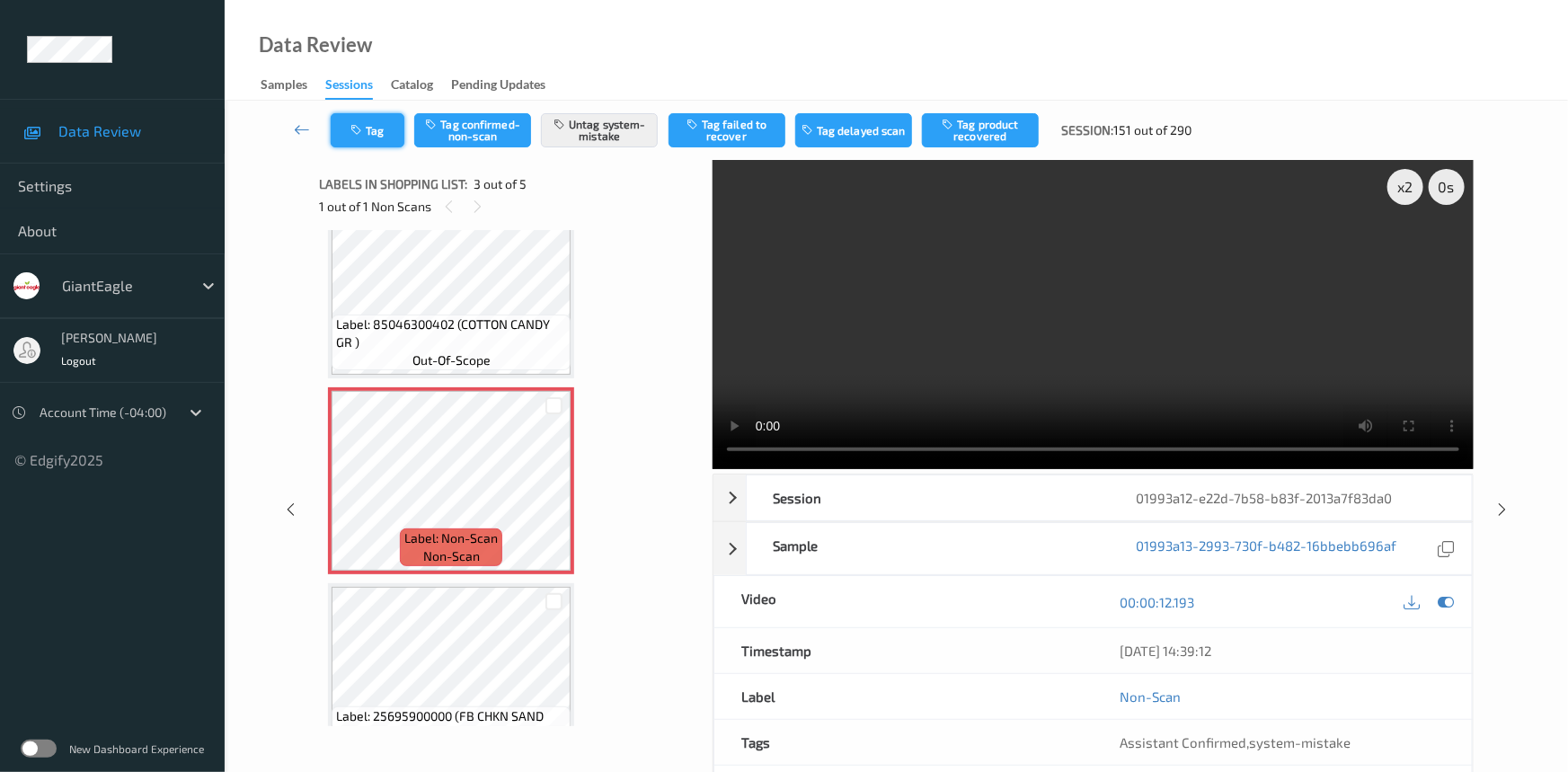
click at [359, 127] on icon "button" at bounding box center [358, 130] width 16 height 13
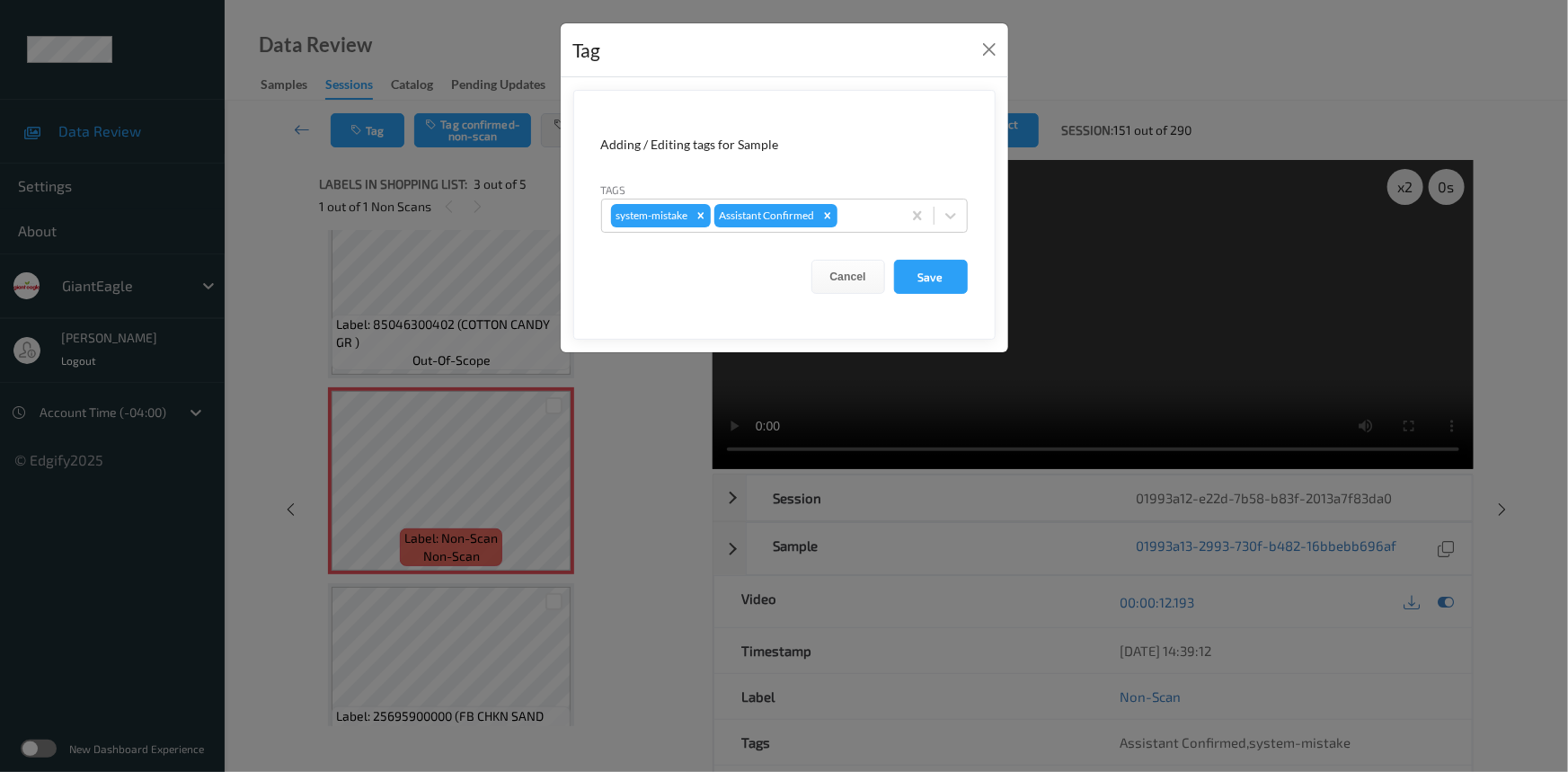
click at [968, 220] on form "Adding / Editing tags for Sample Tags system-mistake Assistant Confirmed Cancel…" at bounding box center [784, 214] width 422 height 250
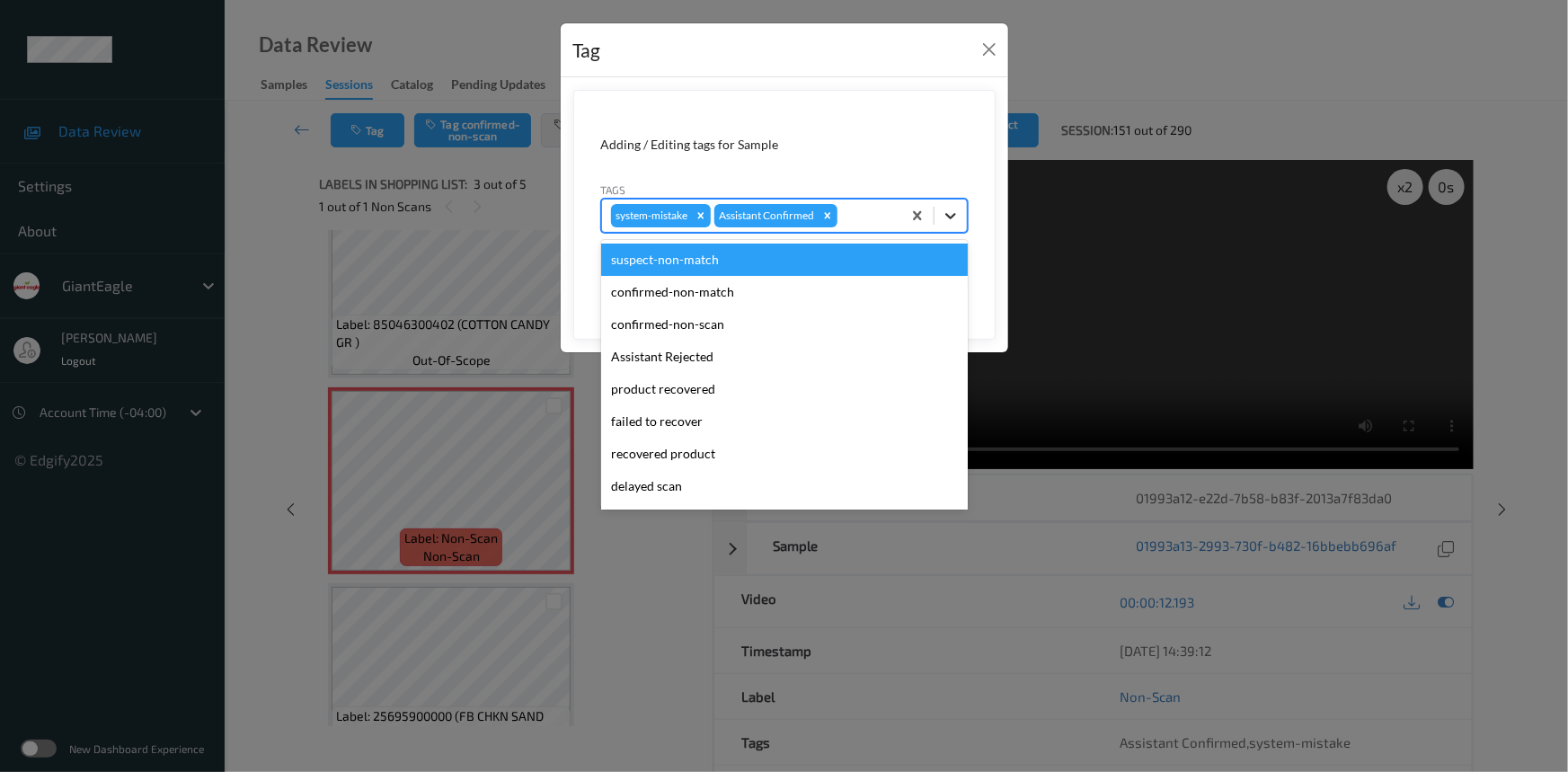
click at [952, 223] on icon at bounding box center [950, 215] width 18 height 18
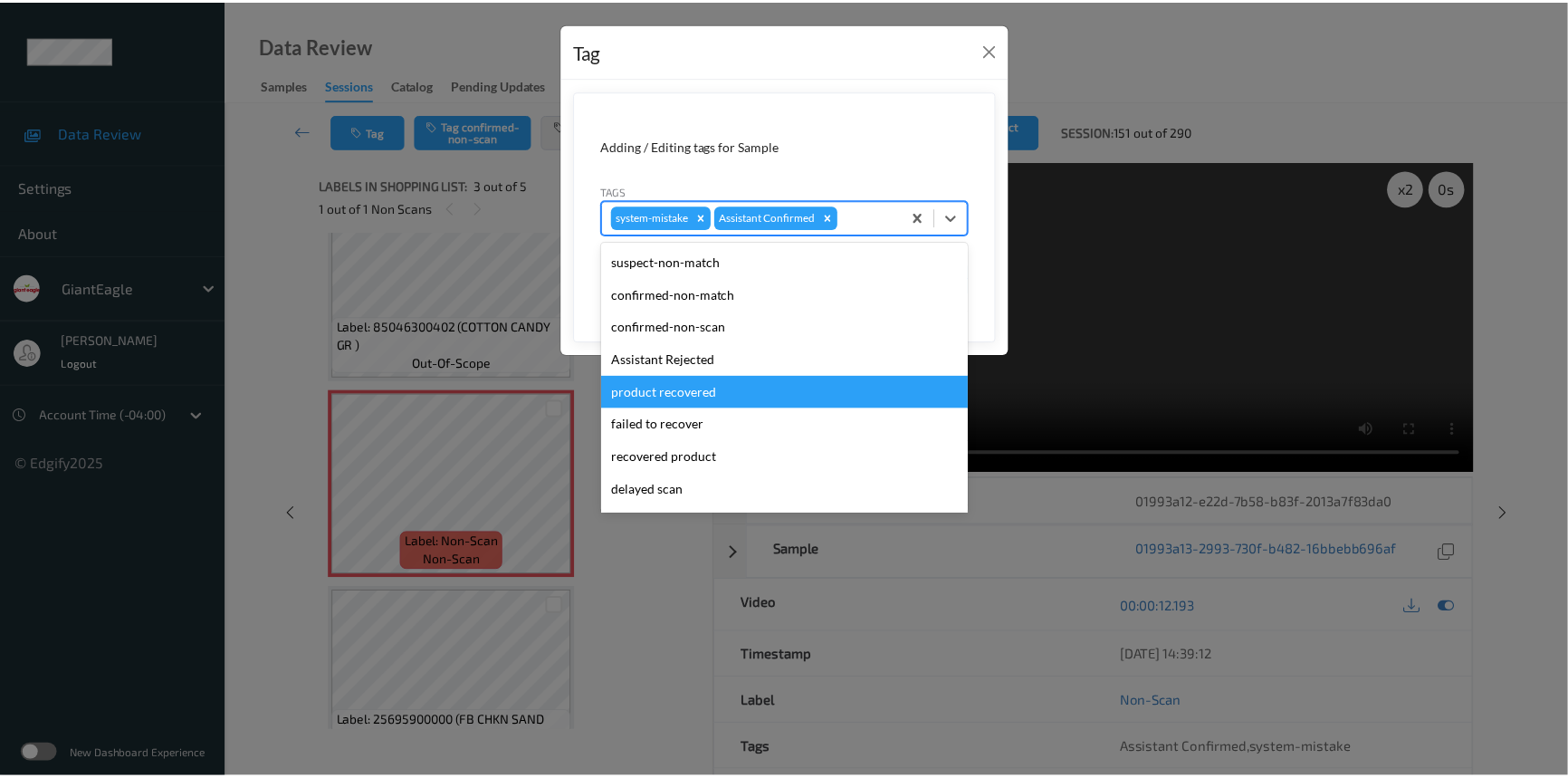
scroll to position [191, 0]
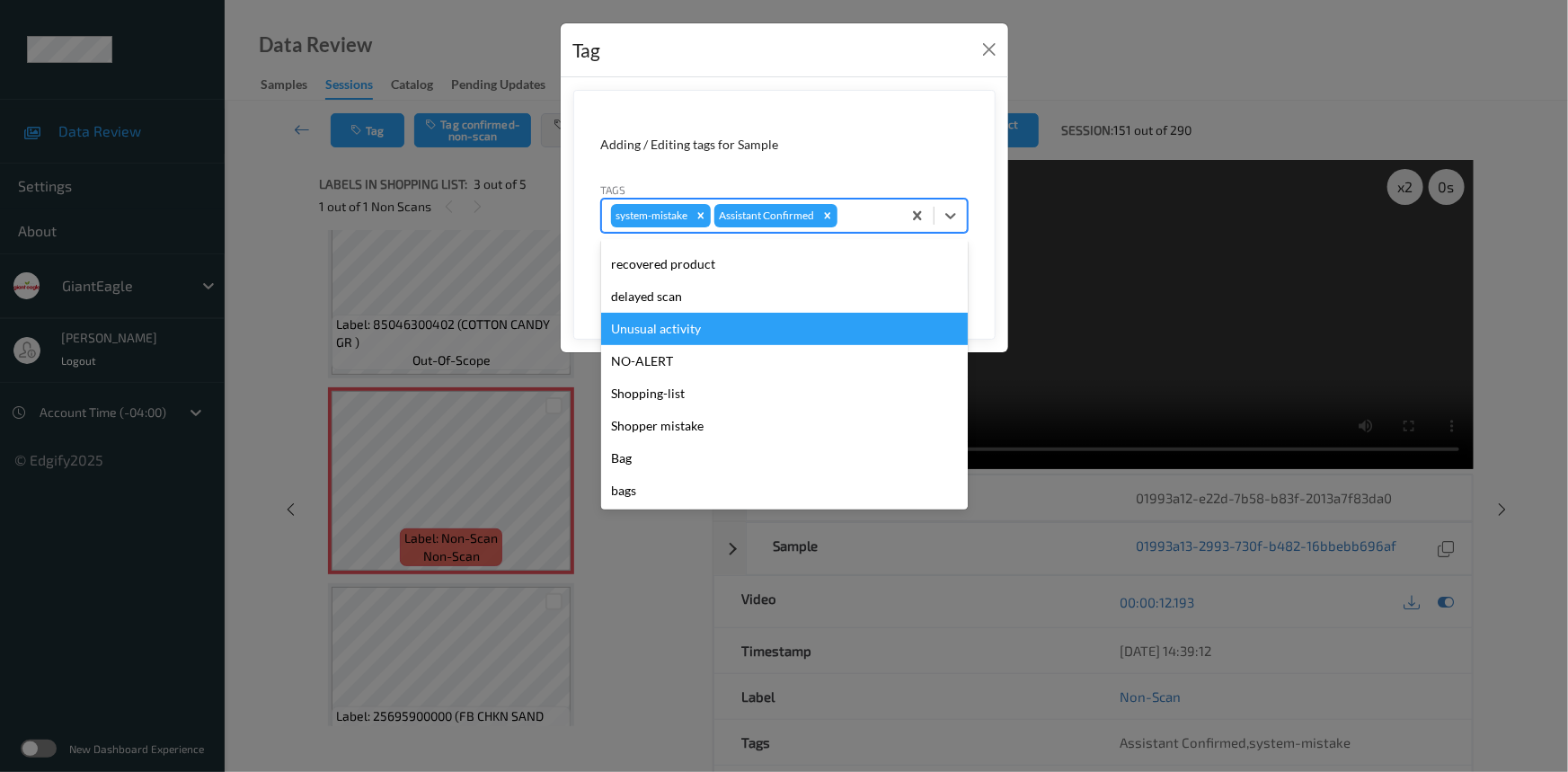
click at [699, 338] on div "Unusual activity" at bounding box center [784, 328] width 367 height 32
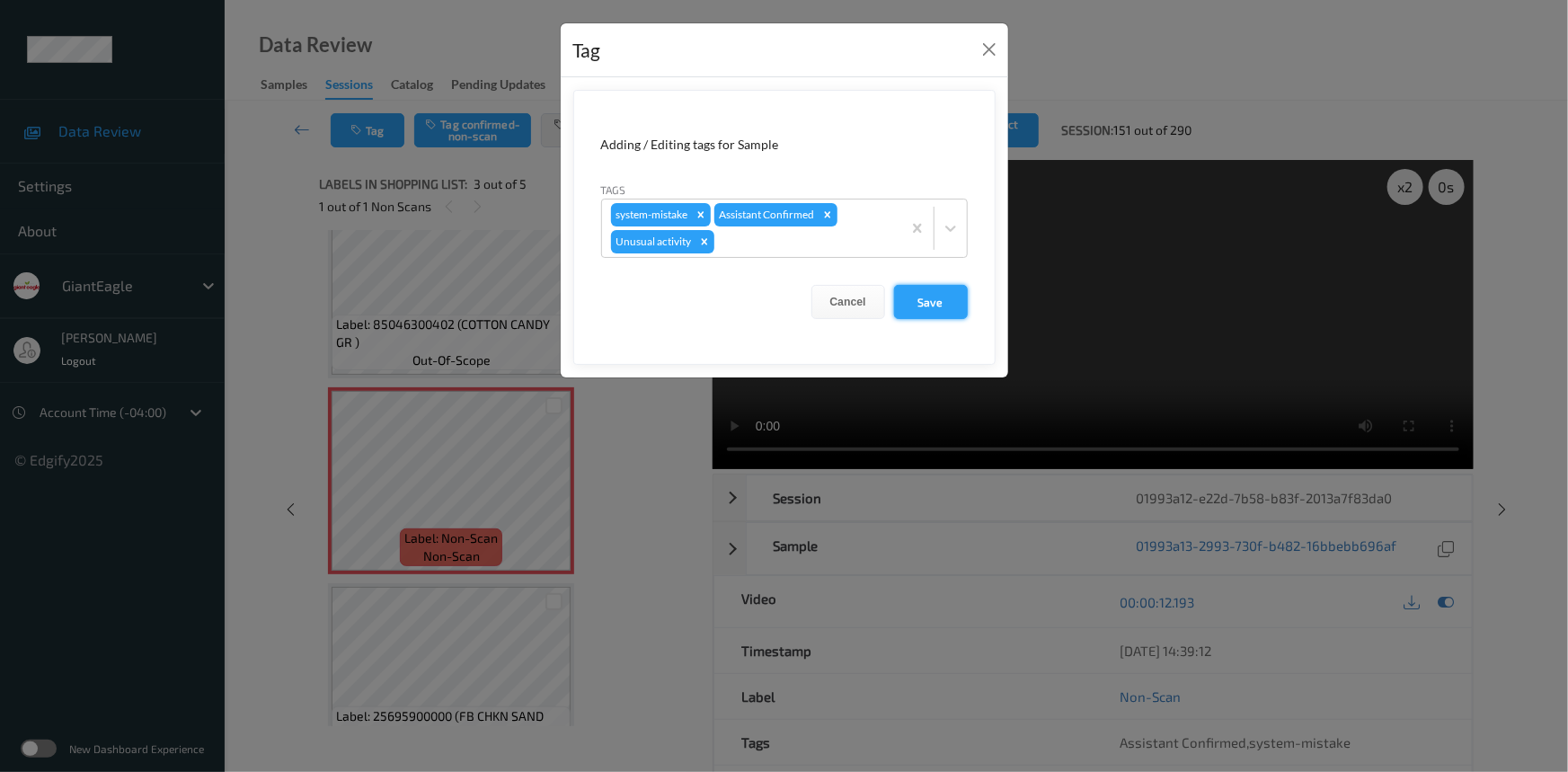
click at [937, 301] on button "Save" at bounding box center [931, 302] width 74 height 34
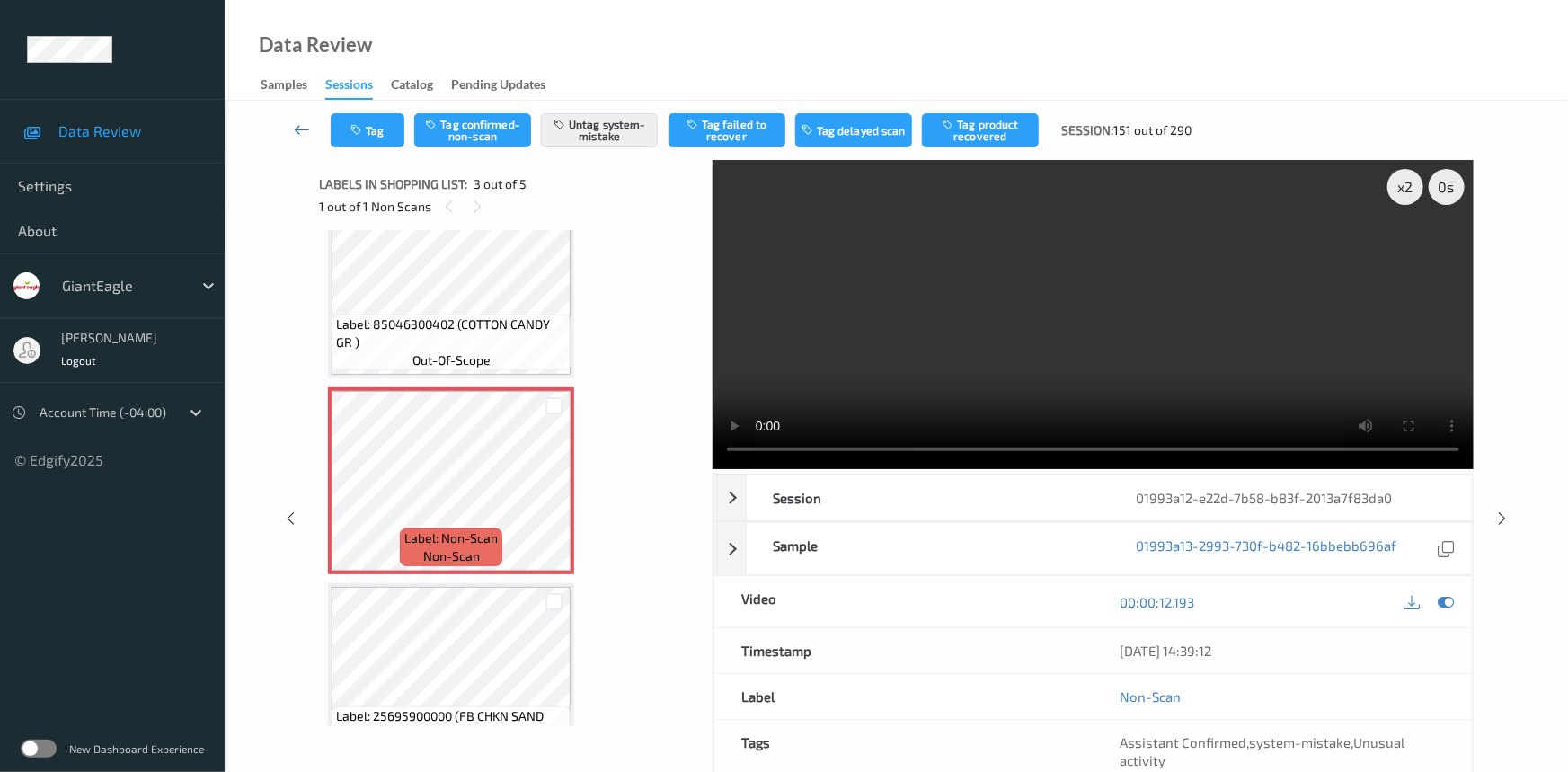
click at [302, 125] on icon at bounding box center [302, 129] width 16 height 18
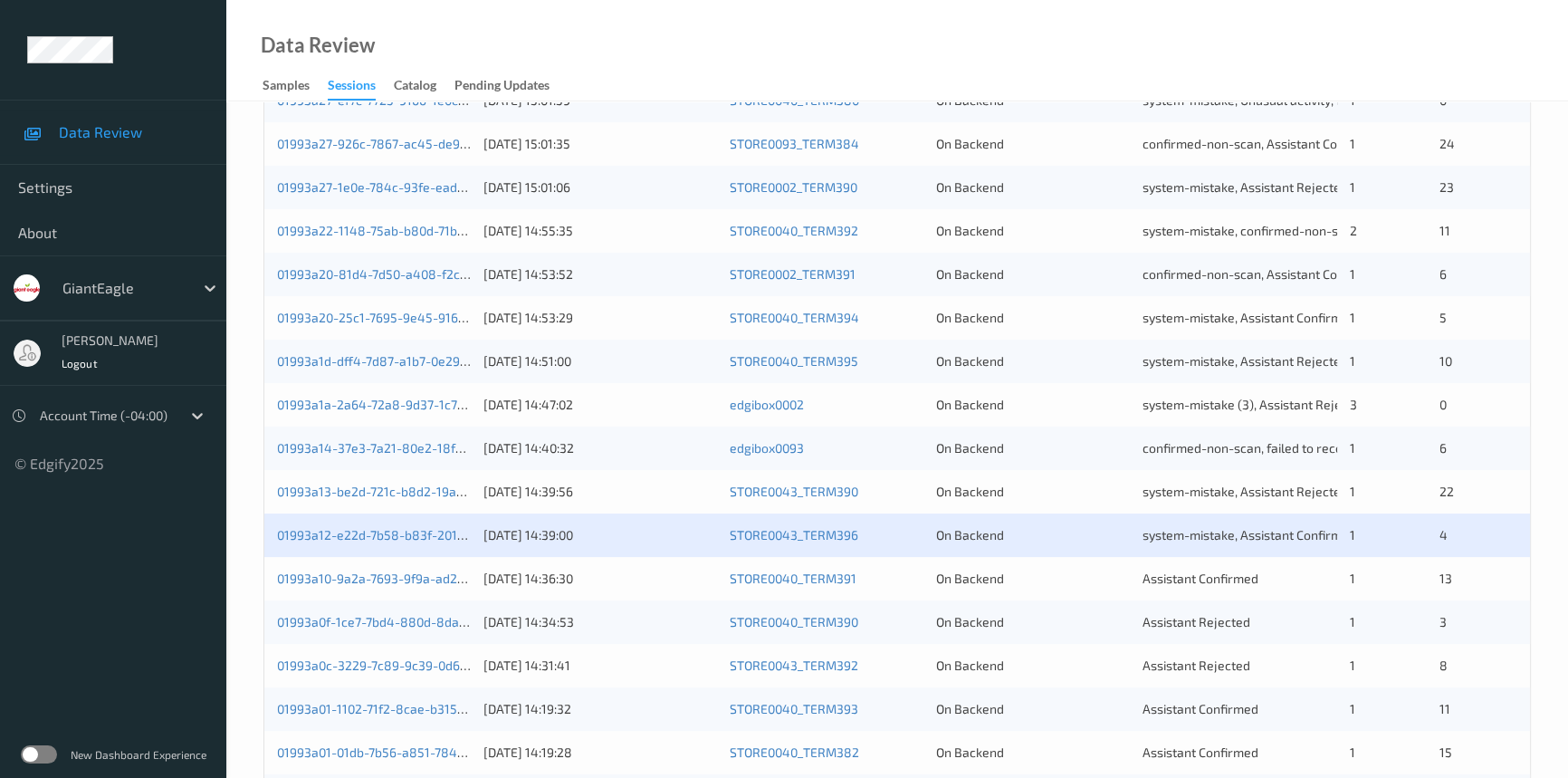
scroll to position [576, 0]
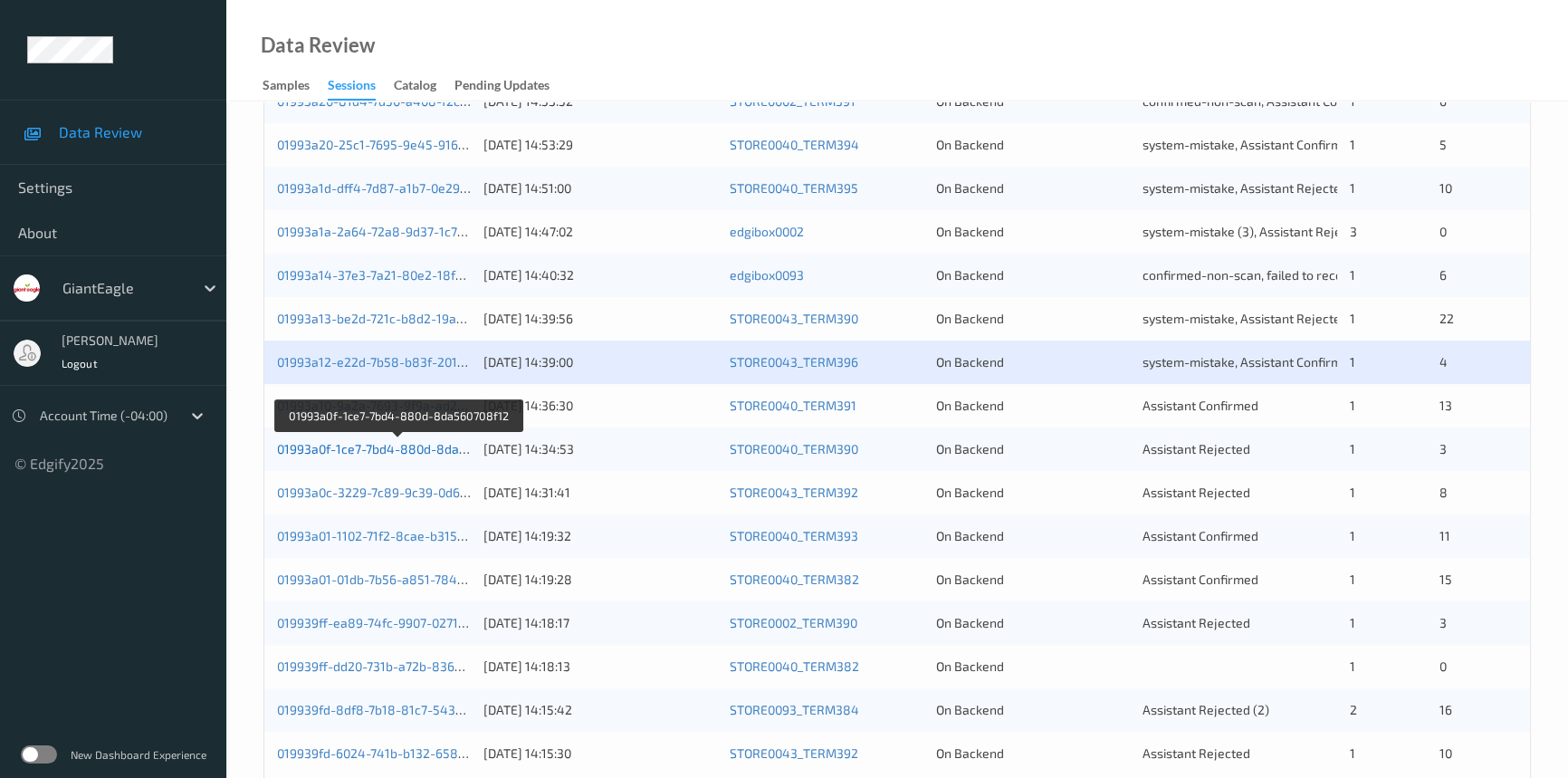
click at [346, 444] on link "01993a0f-1ce7-7bd4-880d-8da560708f12" at bounding box center [398, 449] width 243 height 16
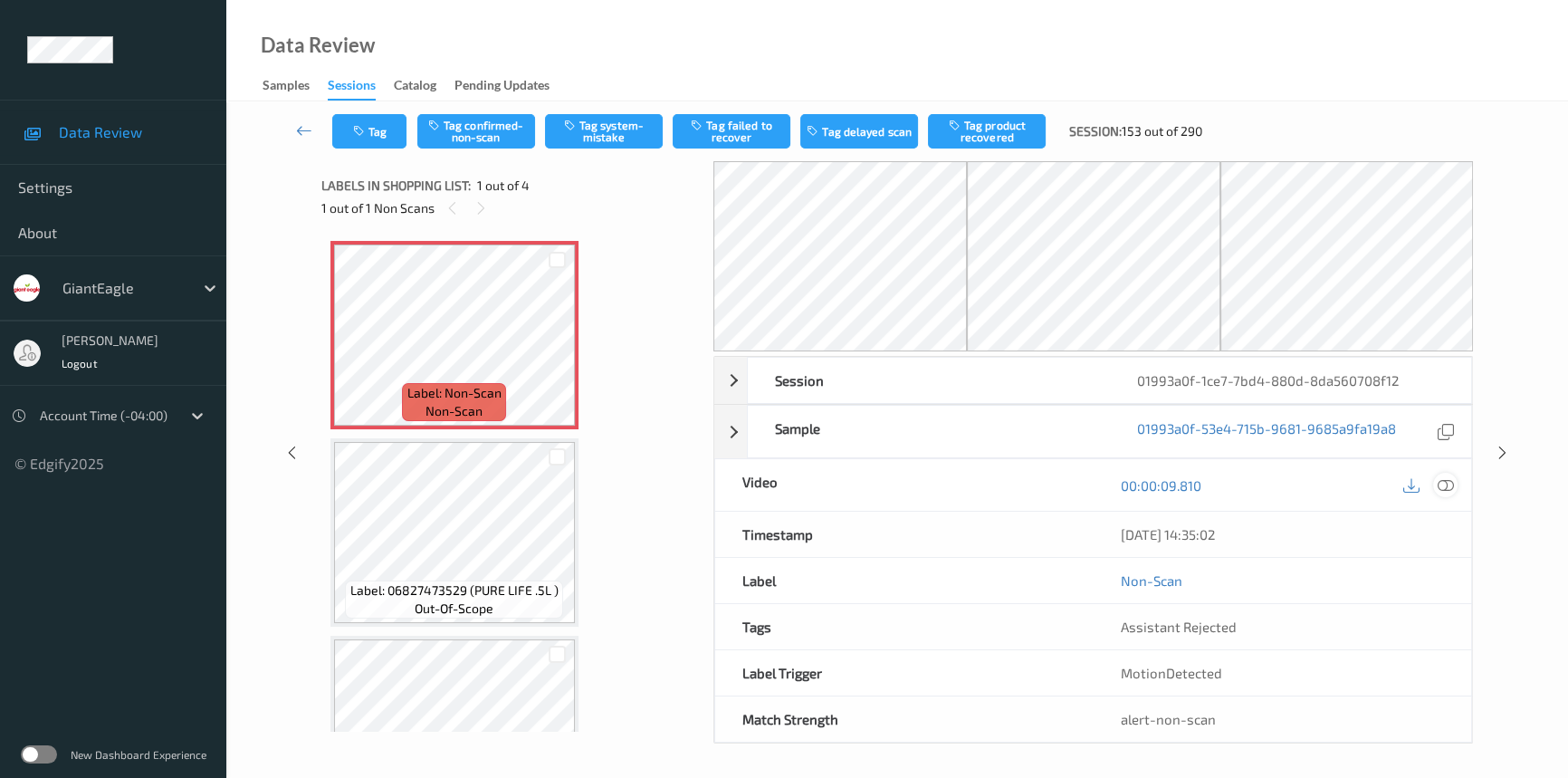
click at [1449, 485] on icon at bounding box center [1446, 485] width 16 height 16
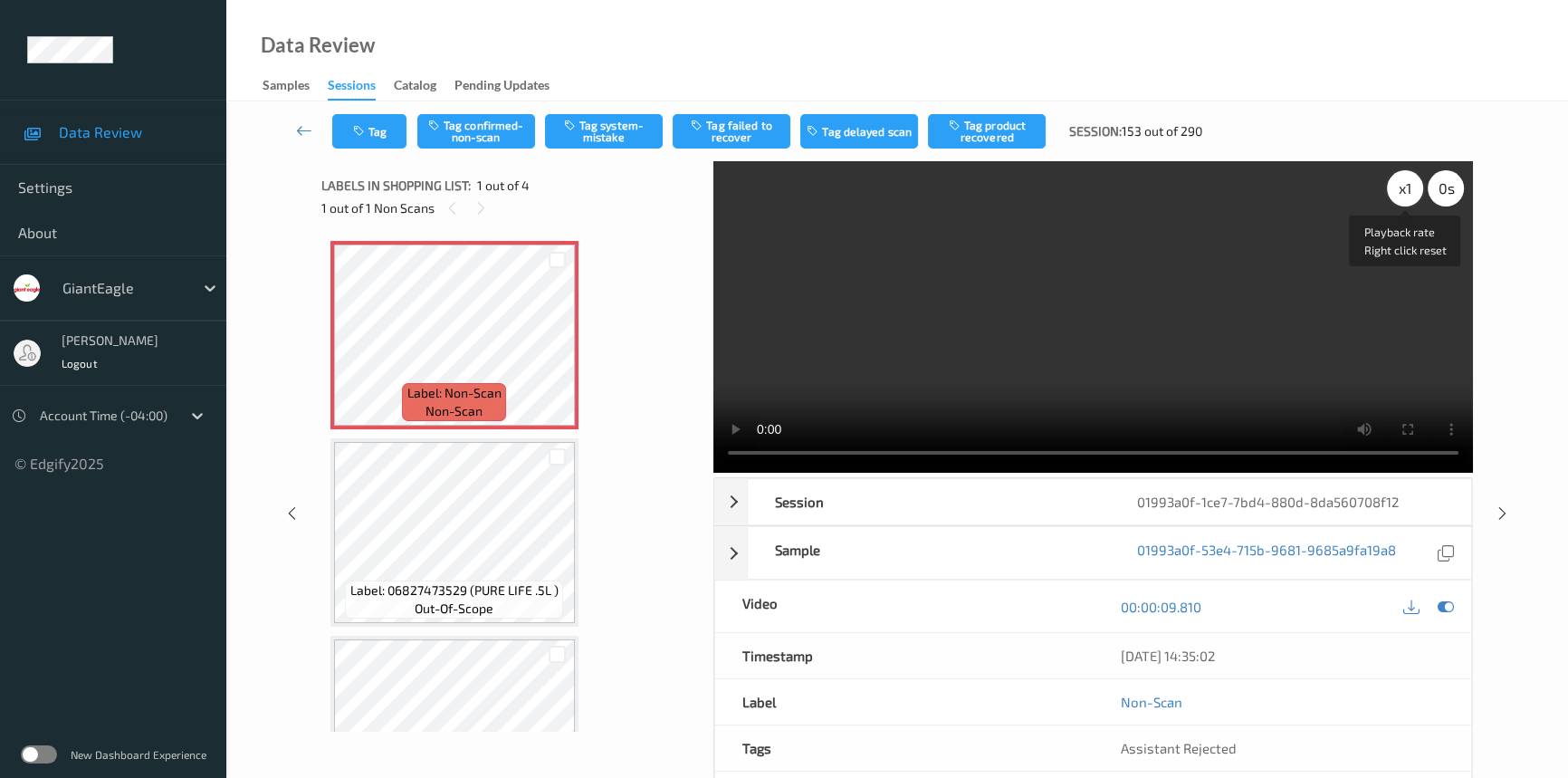
click at [1393, 185] on div "x 1" at bounding box center [1404, 188] width 37 height 37
drag, startPoint x: 1149, startPoint y: 384, endPoint x: 1313, endPoint y: 406, distance: 165.5
click at [1159, 385] on video at bounding box center [1093, 317] width 759 height 311
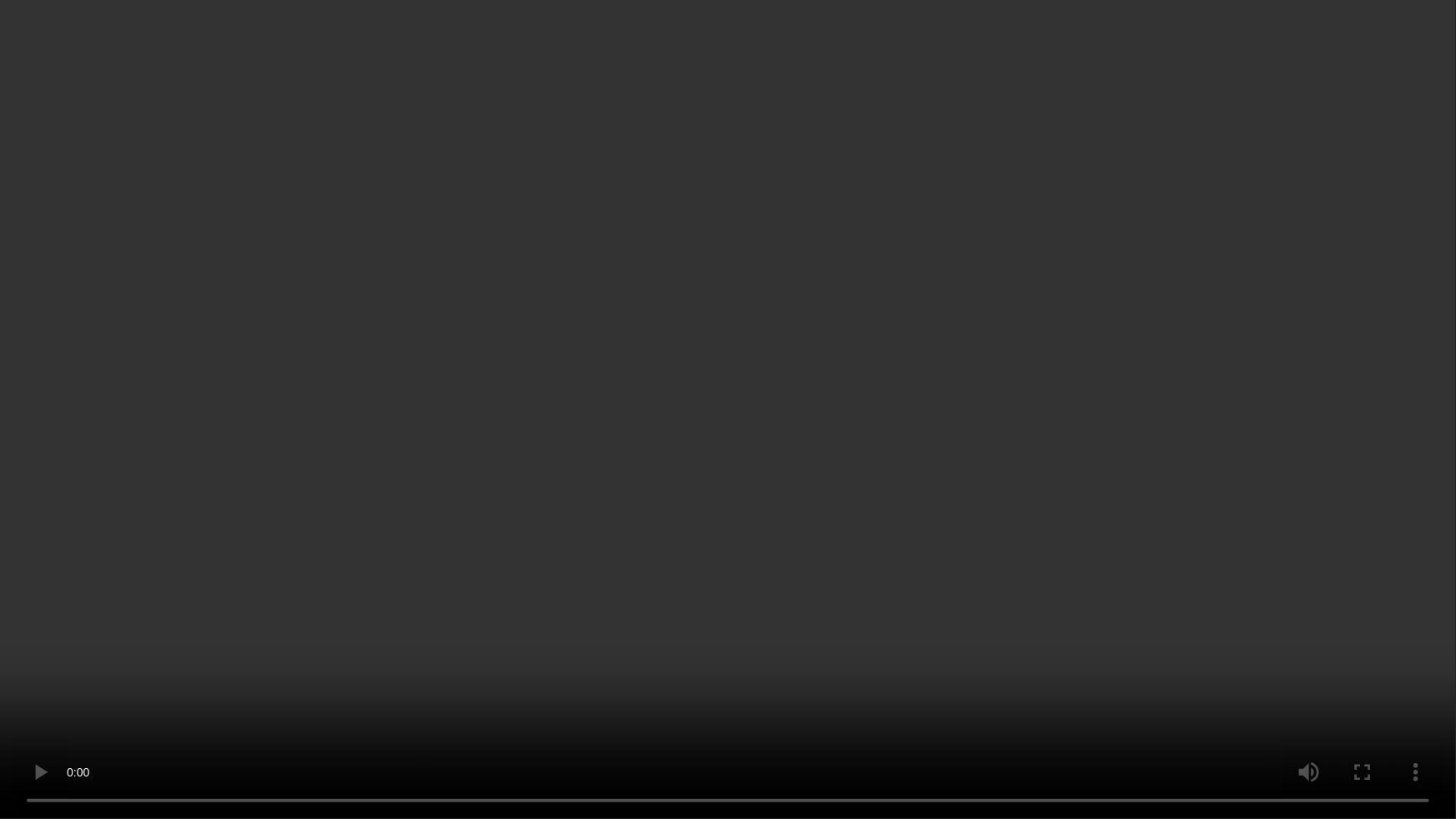
click at [971, 598] on video at bounding box center [728, 409] width 1456 height 819
click at [339, 669] on video at bounding box center [728, 409] width 1456 height 819
click at [575, 548] on video at bounding box center [728, 409] width 1456 height 819
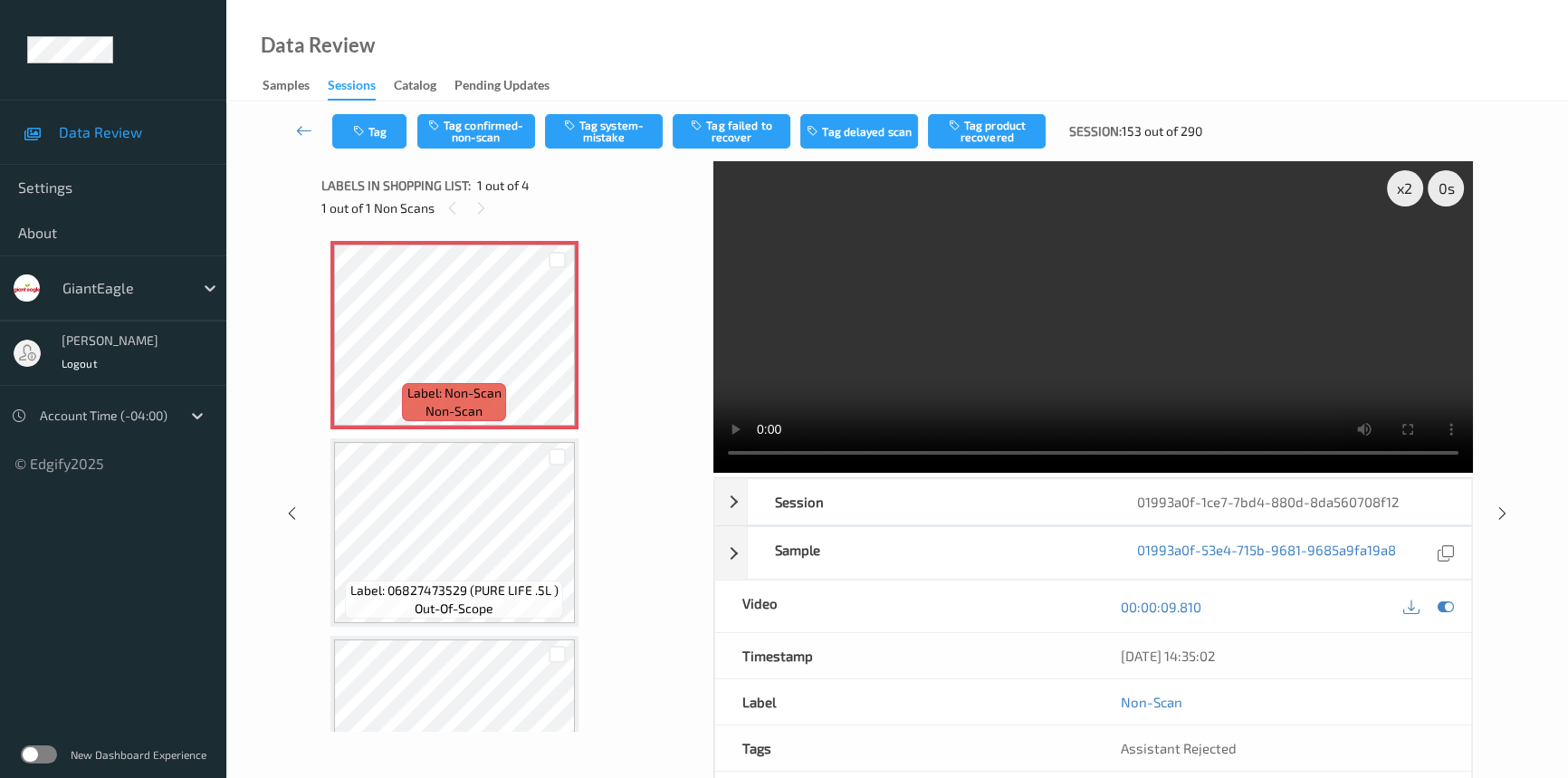
click at [978, 317] on video at bounding box center [1093, 317] width 759 height 311
click at [1402, 185] on div "x 2" at bounding box center [1404, 188] width 37 height 37
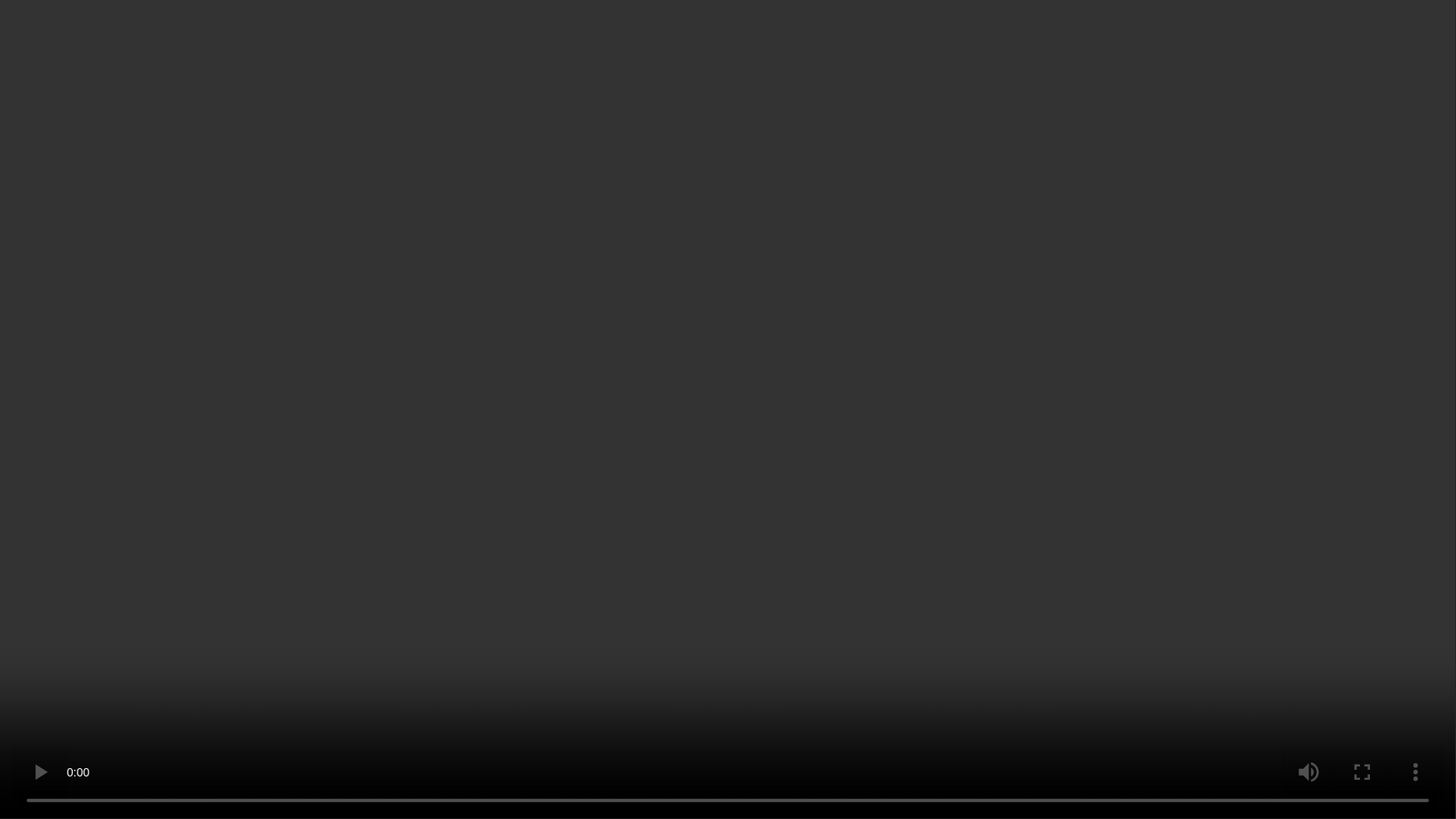
click at [1070, 676] on video at bounding box center [728, 409] width 1456 height 819
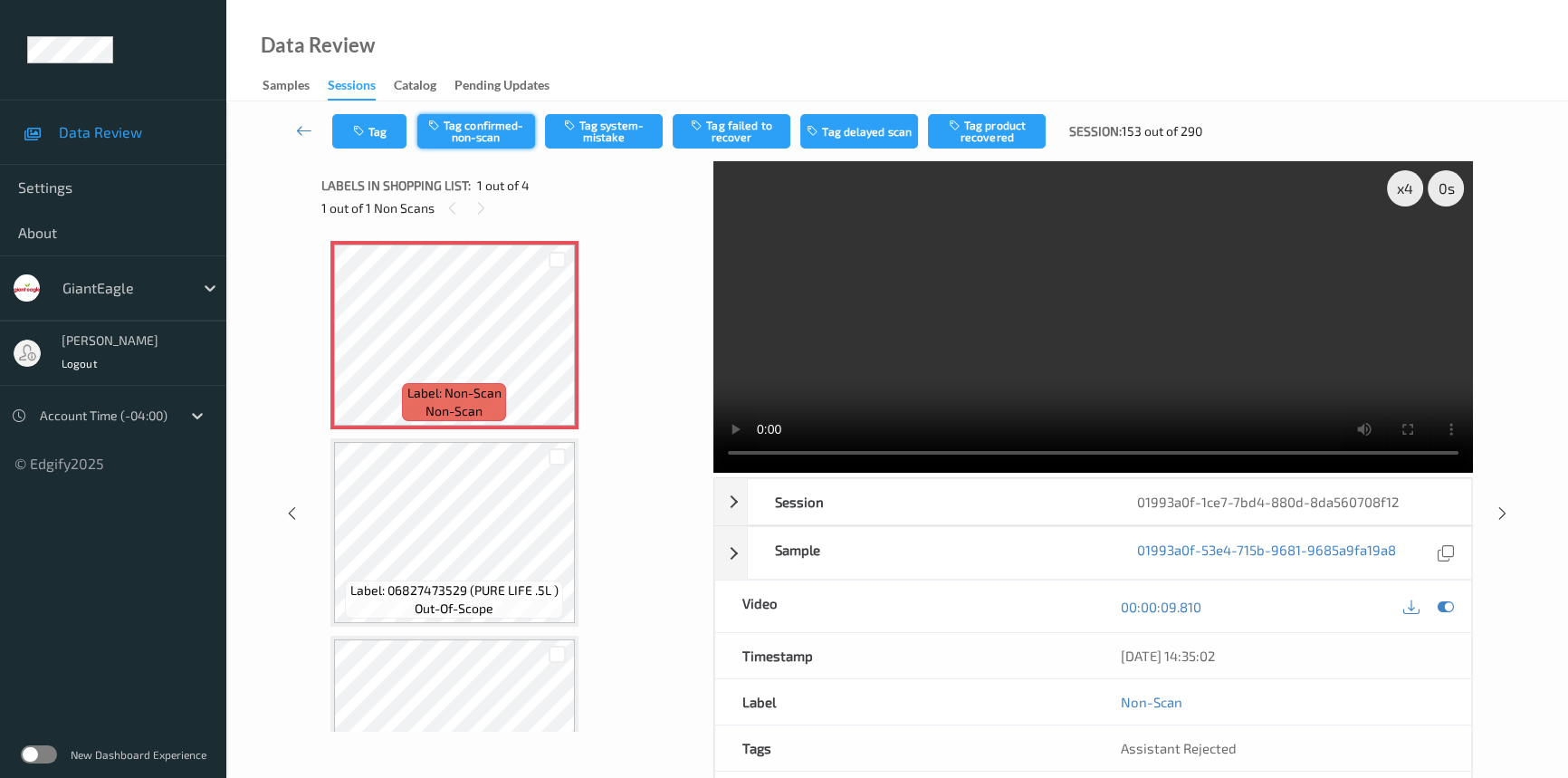
click at [476, 128] on button "Tag confirmed-non-scan" at bounding box center [476, 131] width 118 height 35
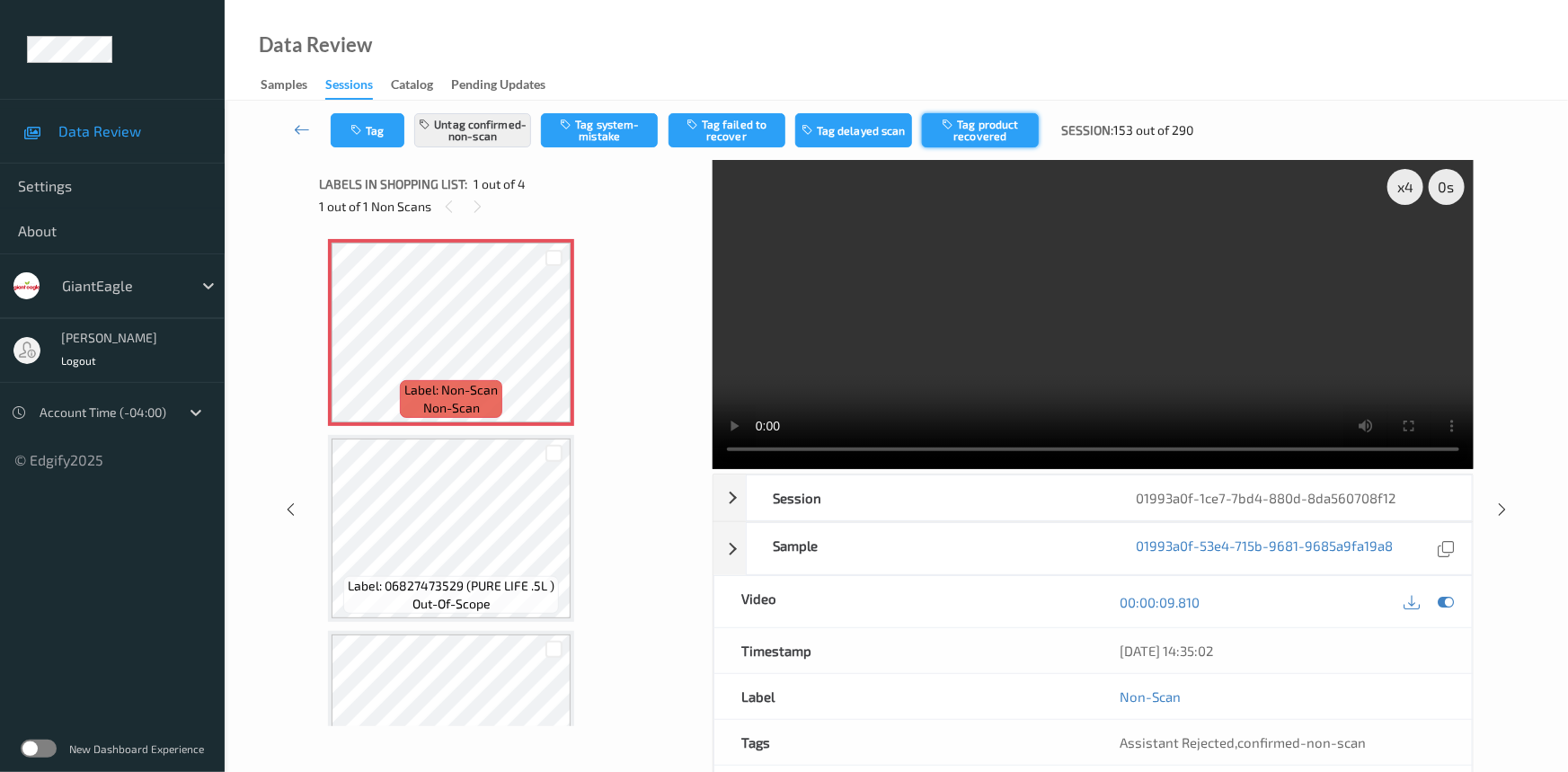
click at [992, 123] on button "Tag product recovered" at bounding box center [980, 130] width 117 height 34
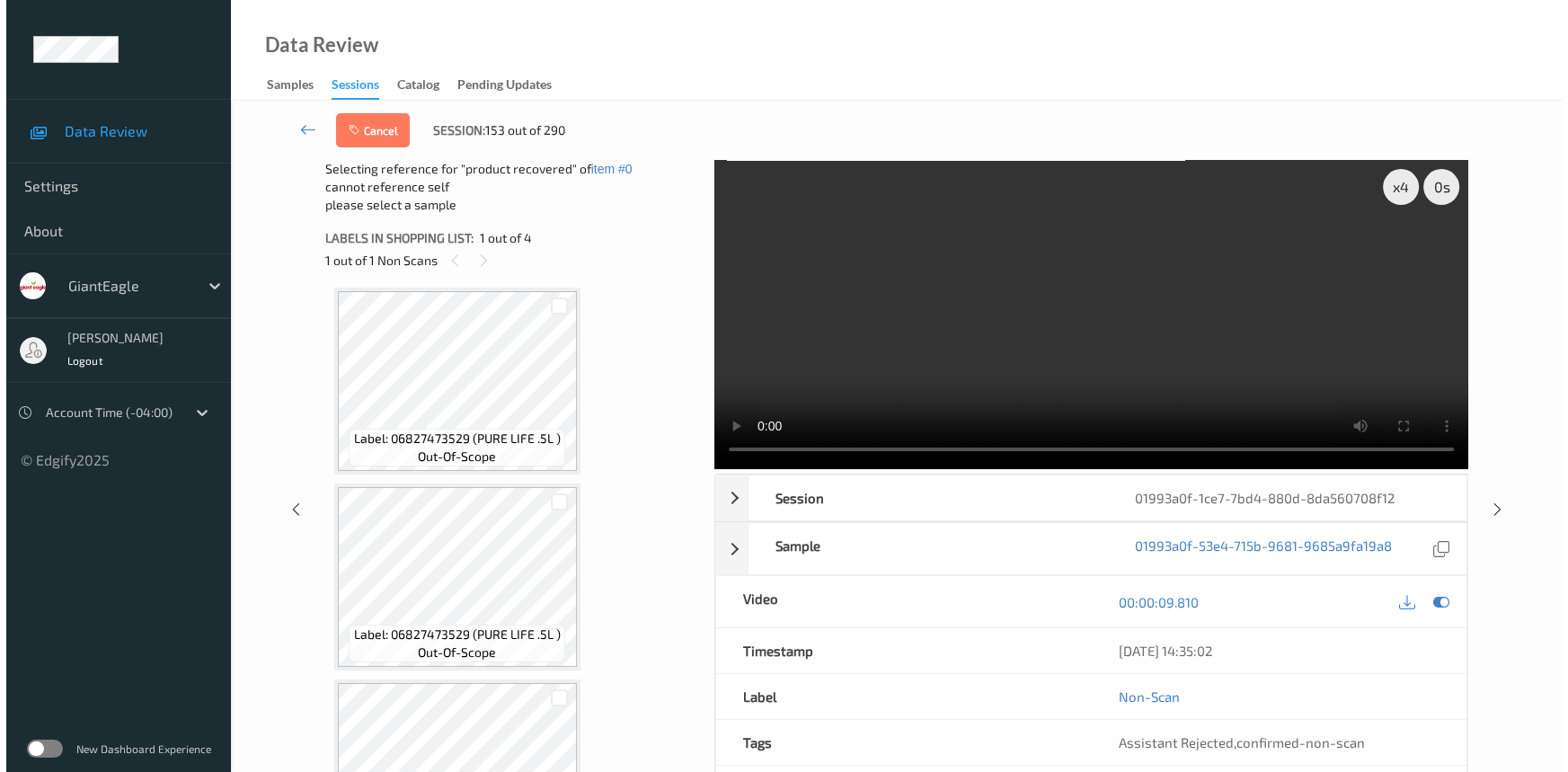
scroll to position [294, 0]
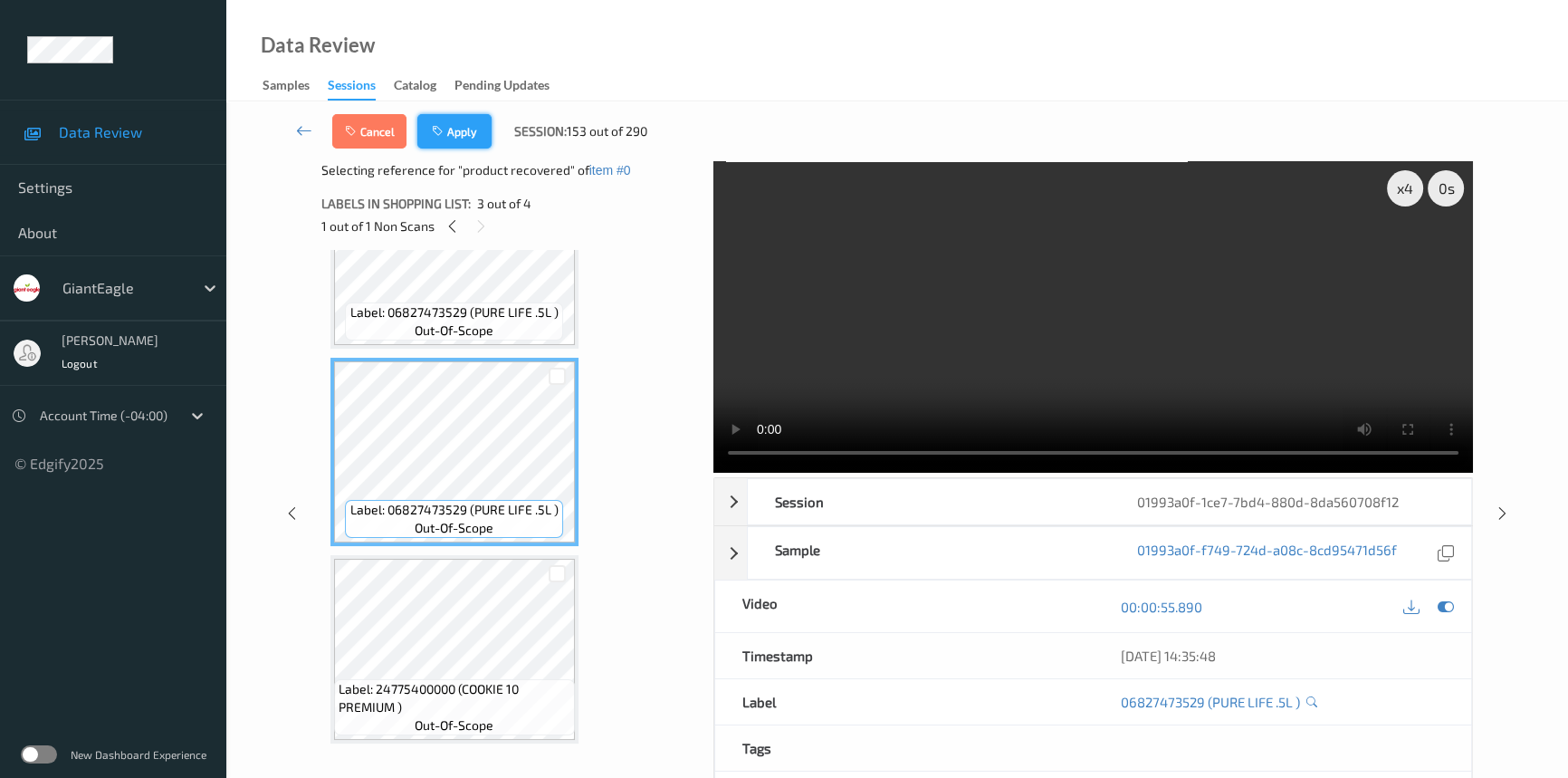
click at [479, 141] on button "Apply" at bounding box center [454, 131] width 74 height 35
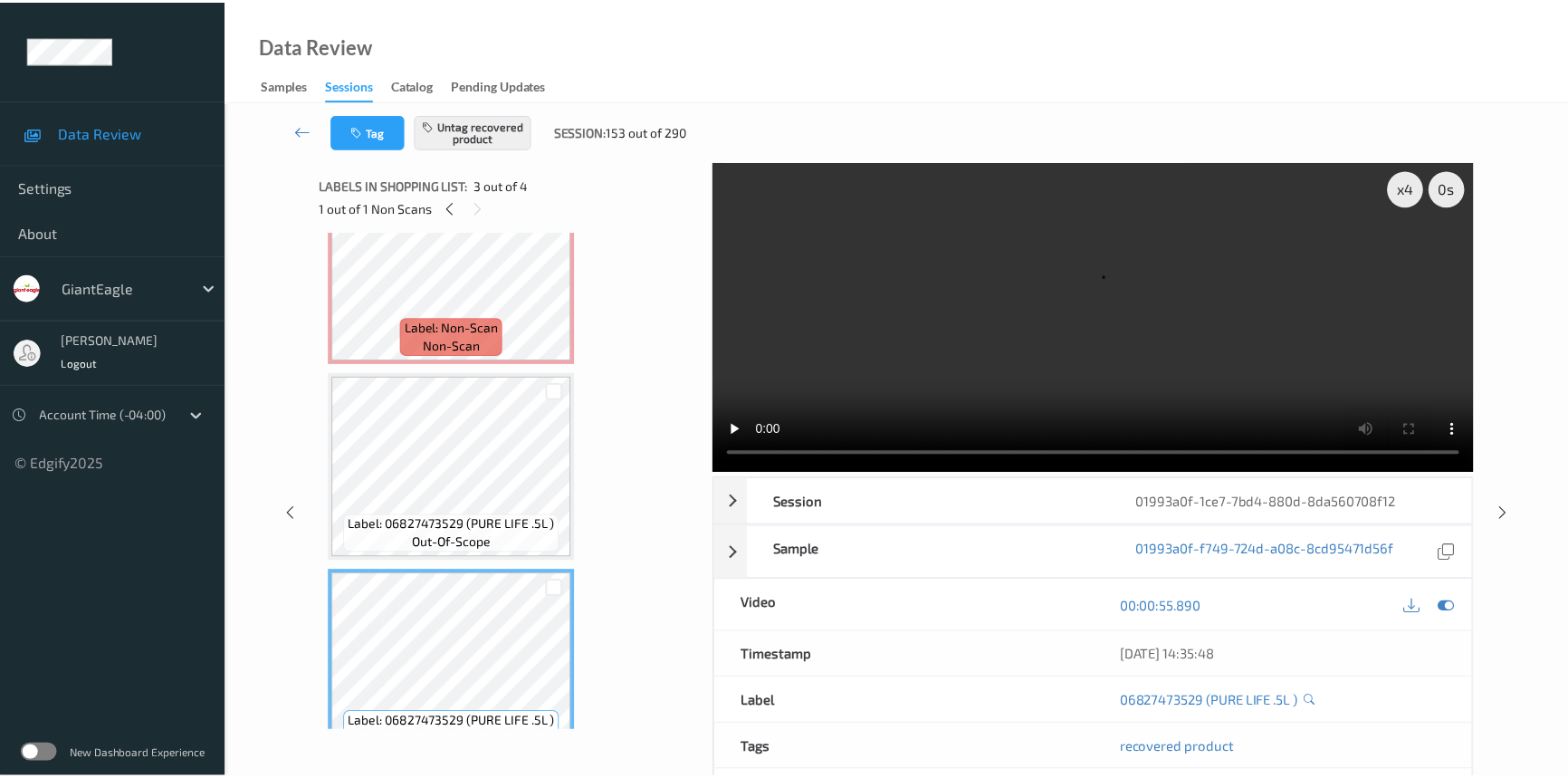
scroll to position [49, 0]
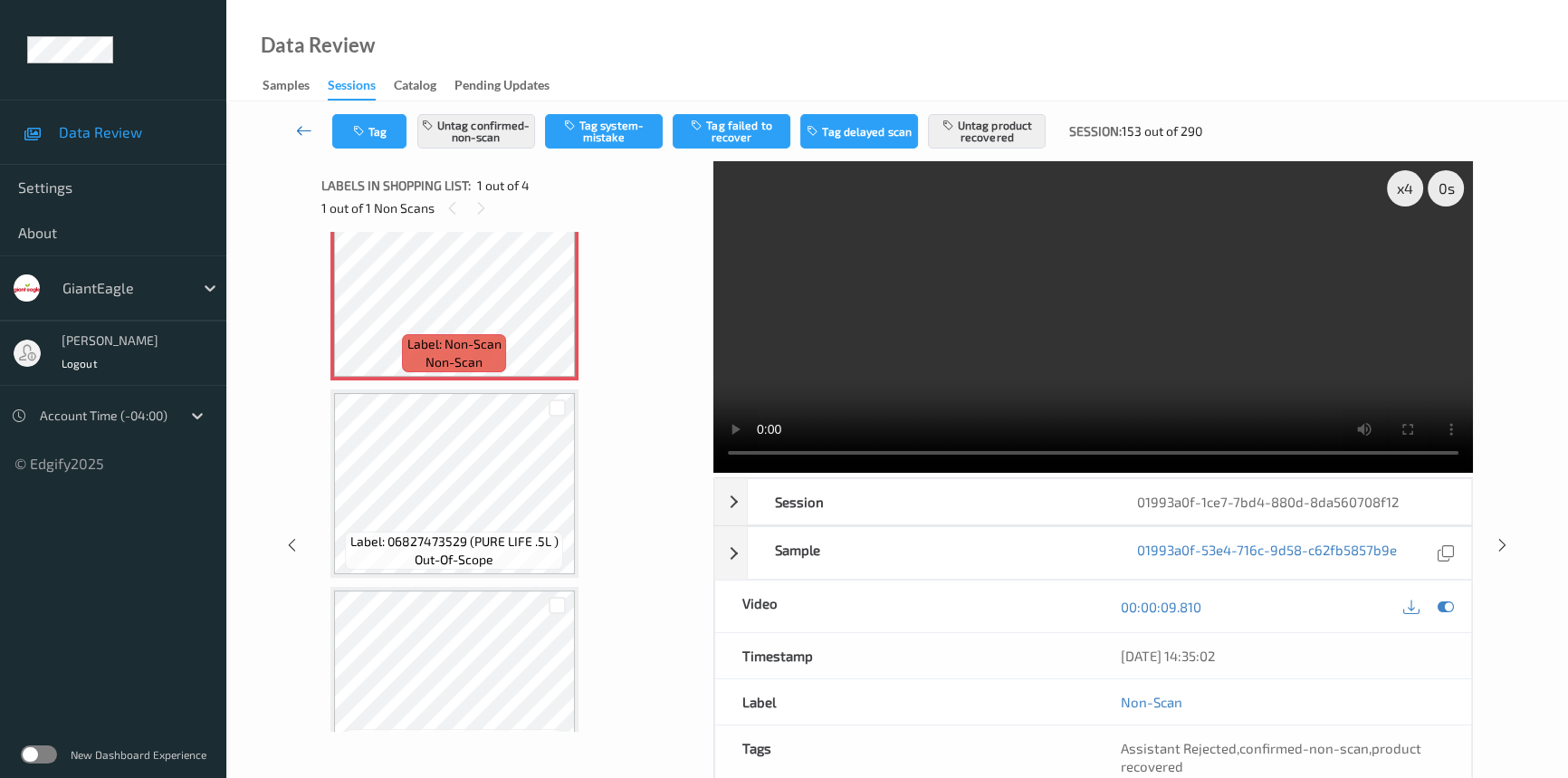
click at [301, 123] on icon at bounding box center [304, 130] width 16 height 18
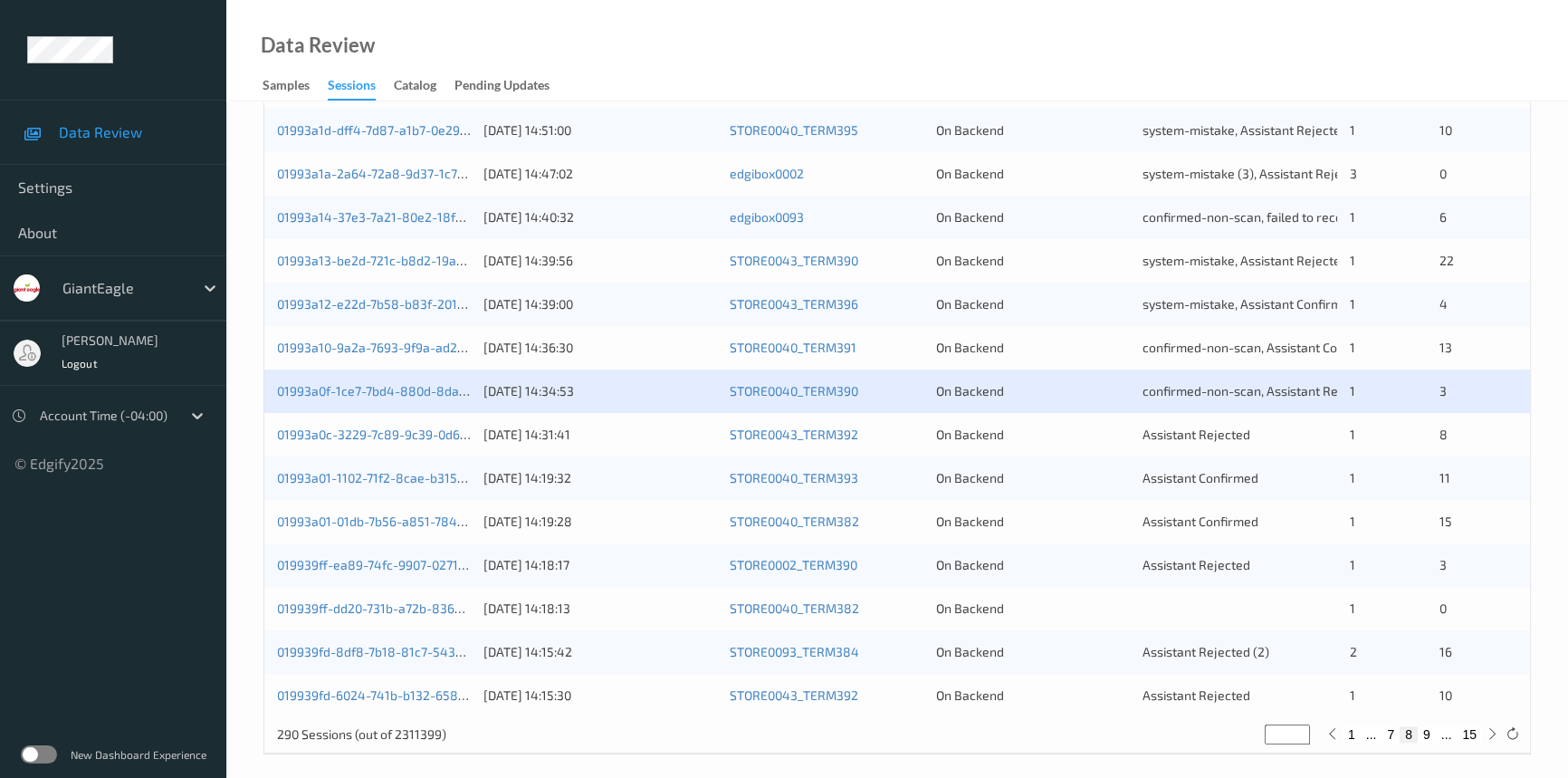
scroll to position [645, 0]
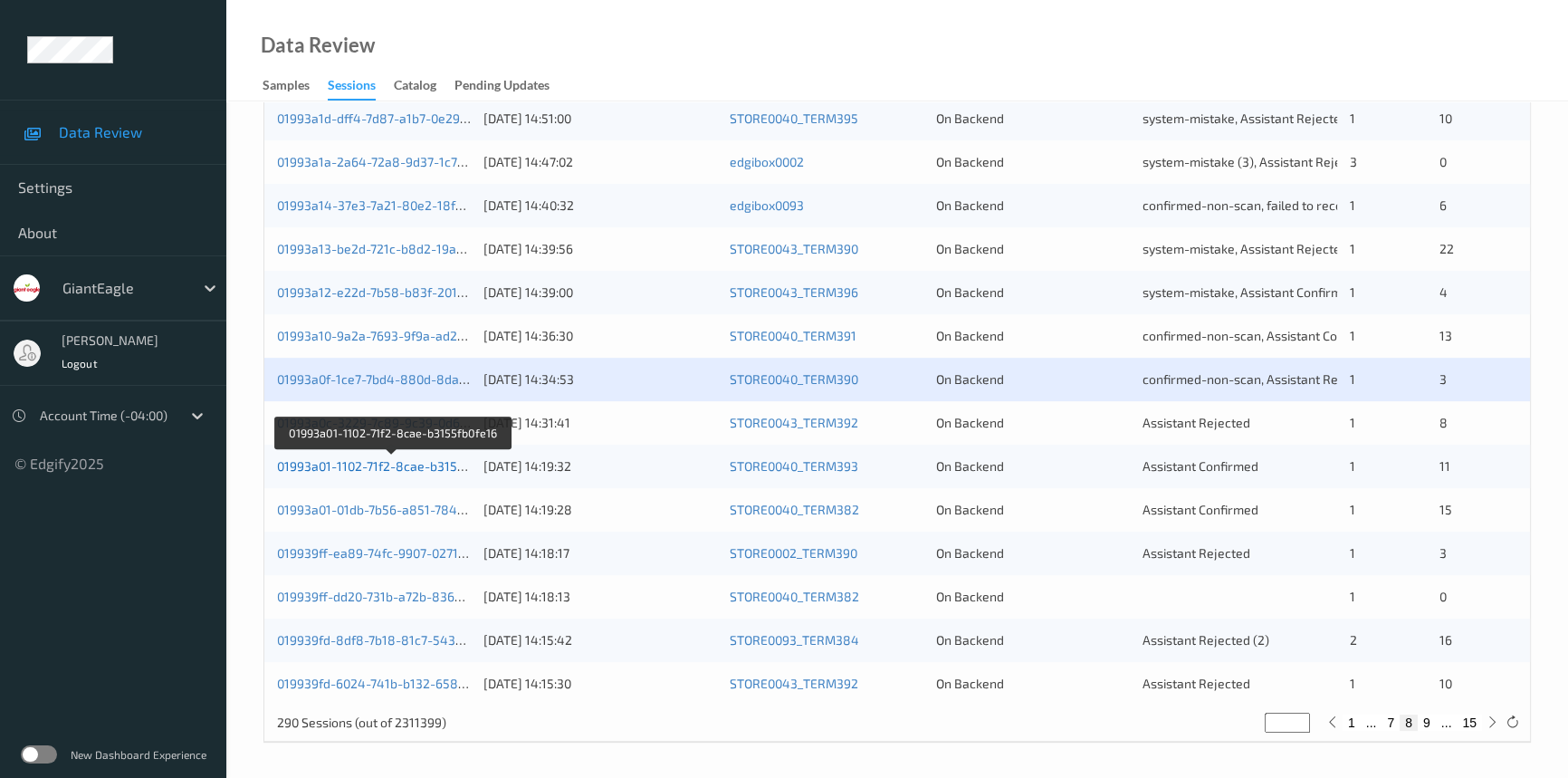
click at [376, 464] on link "01993a01-1102-71f2-8cae-b3155fb0fe16" at bounding box center [392, 466] width 231 height 16
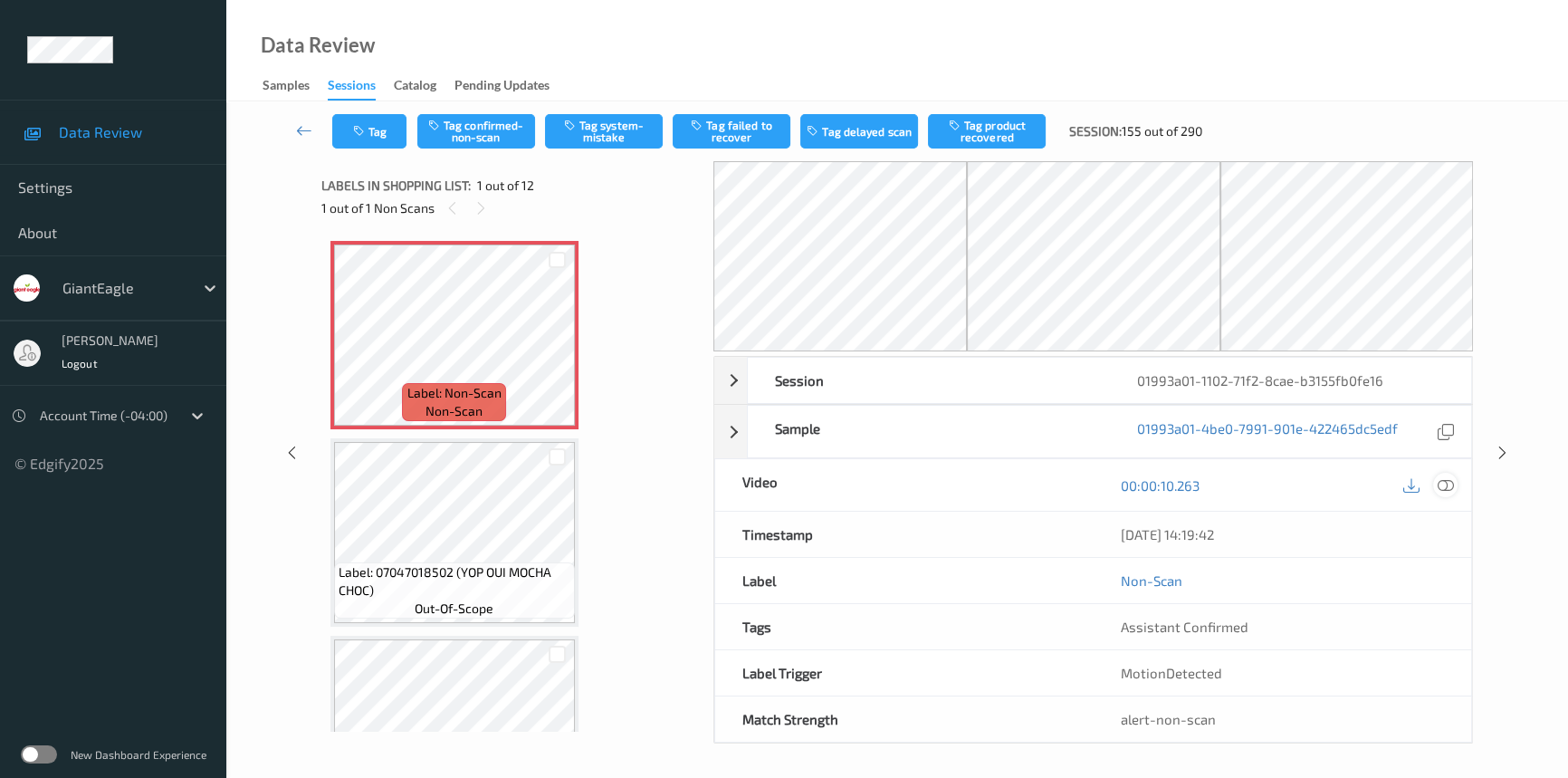
click at [1449, 481] on icon at bounding box center [1446, 485] width 16 height 16
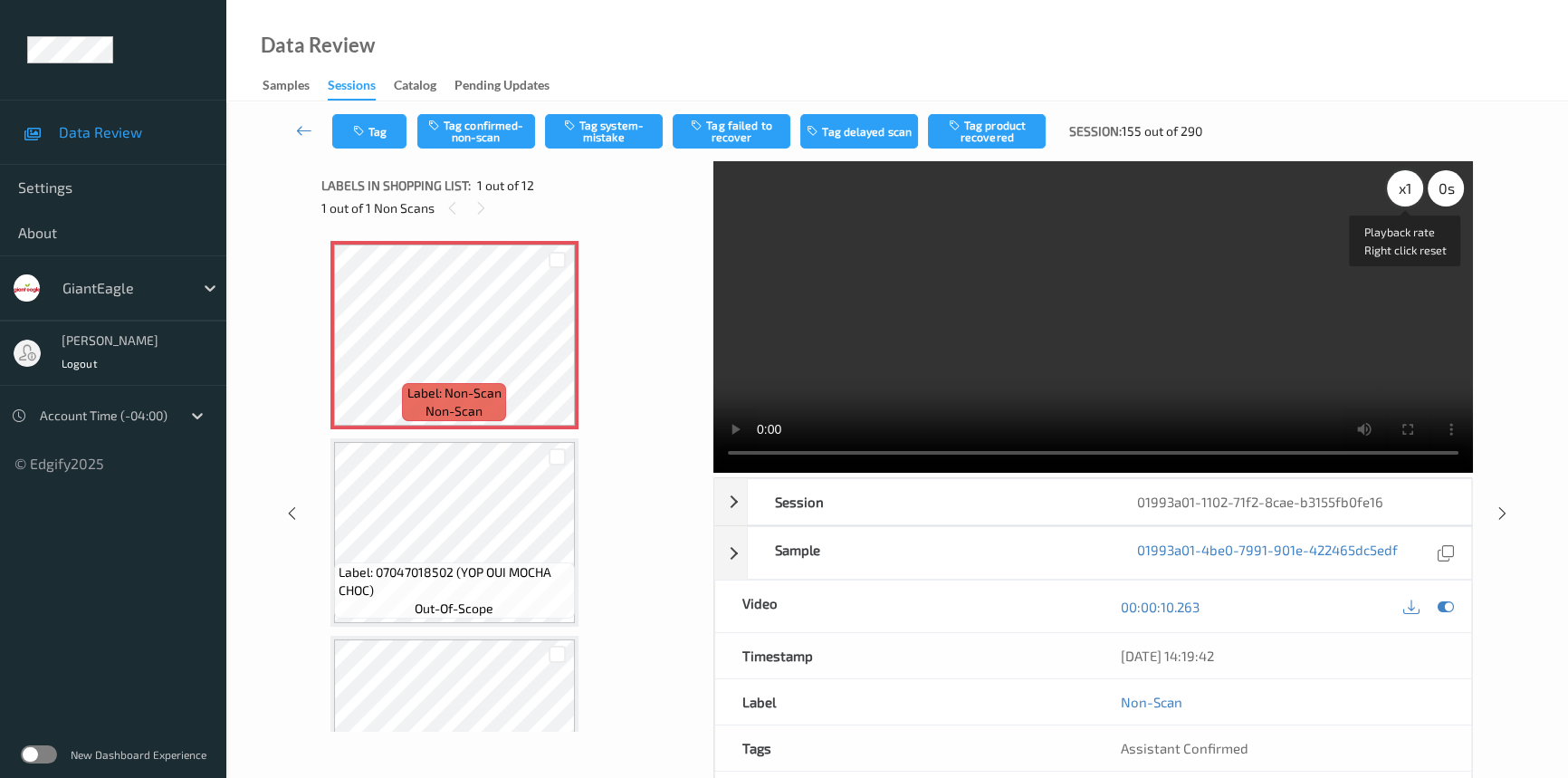
click at [1419, 195] on div "x 1" at bounding box center [1404, 188] width 37 height 37
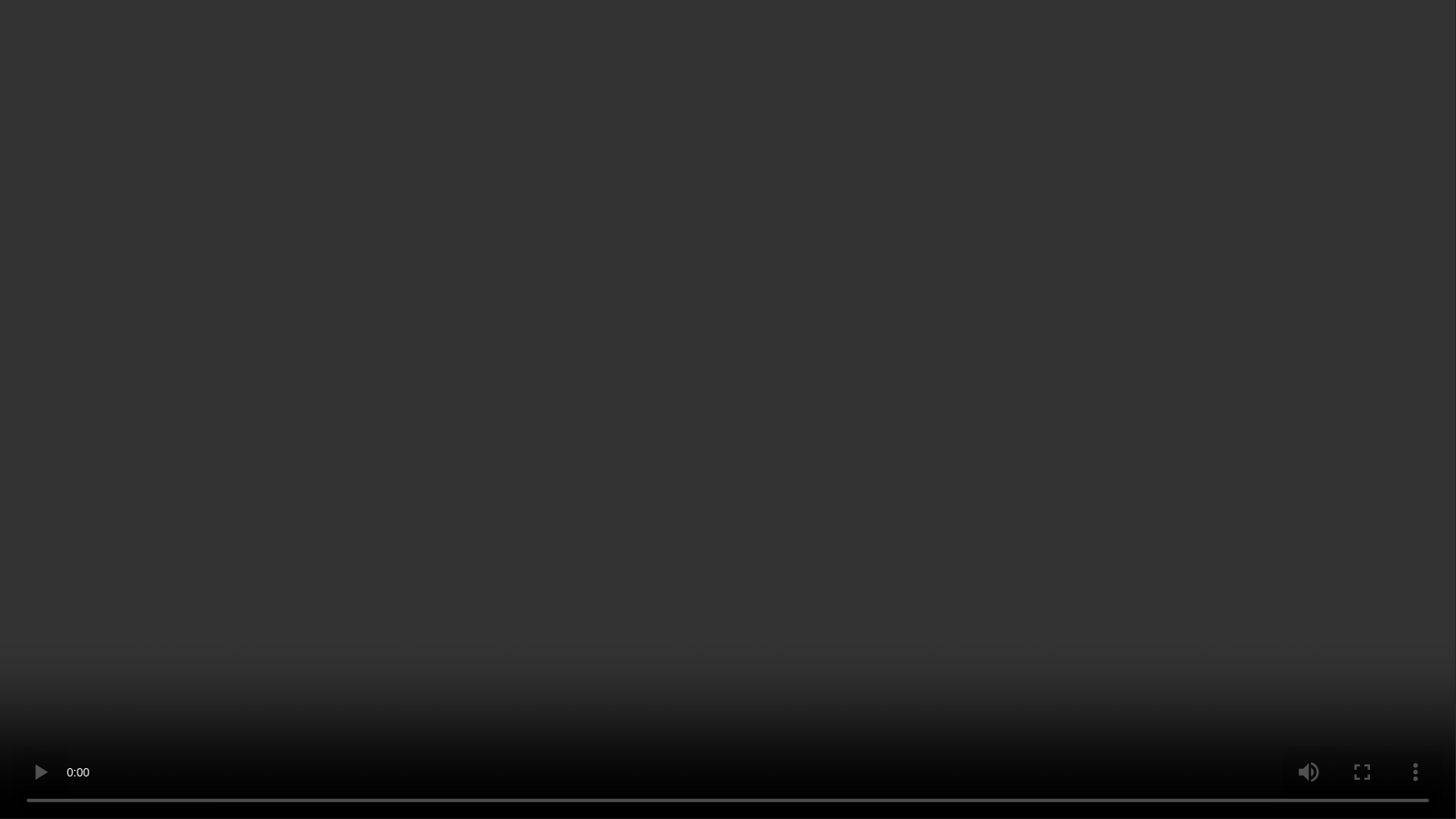
click at [1100, 441] on video at bounding box center [728, 409] width 1456 height 819
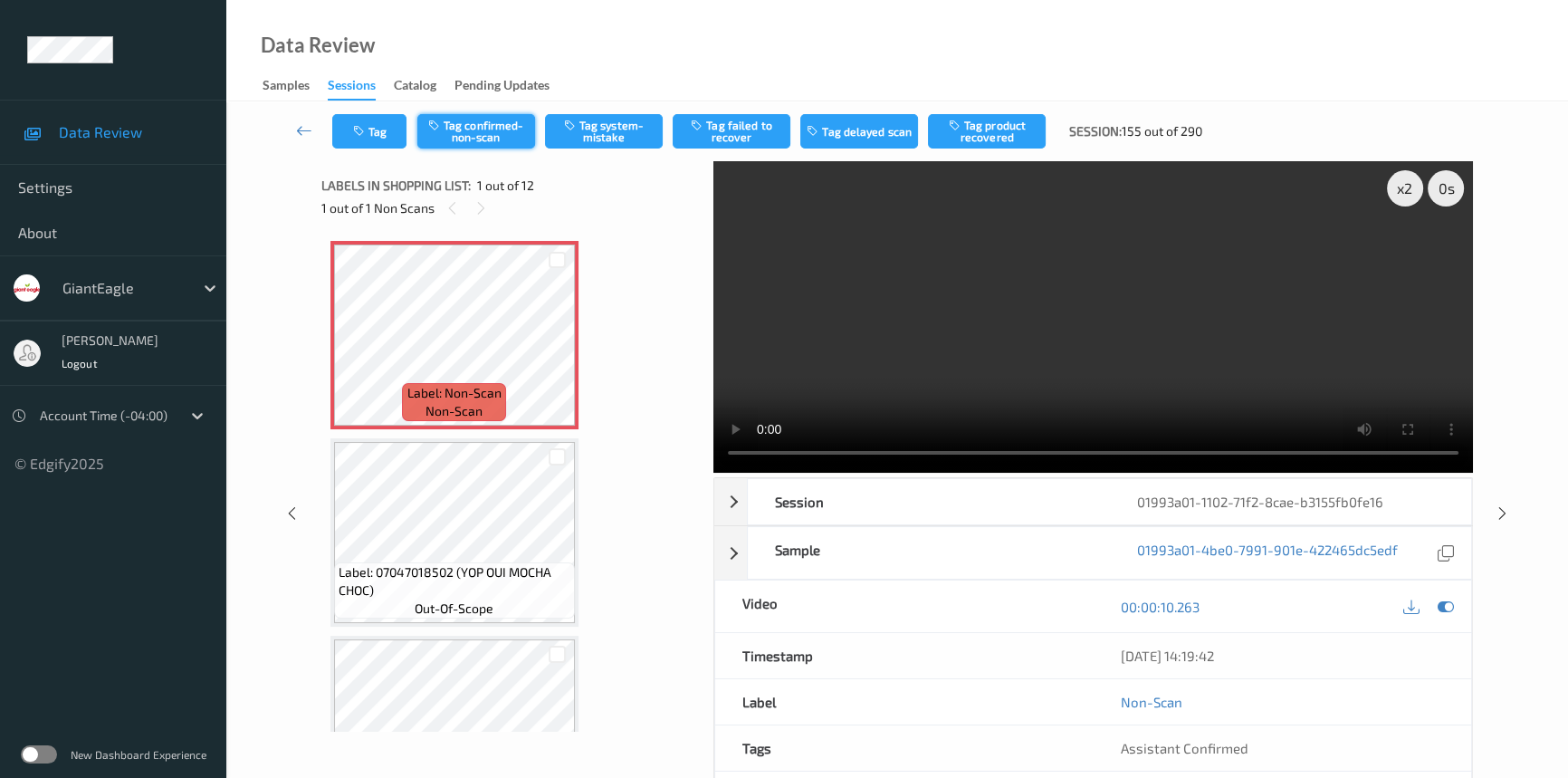
click at [494, 121] on button "Tag confirmed-non-scan" at bounding box center [476, 131] width 118 height 35
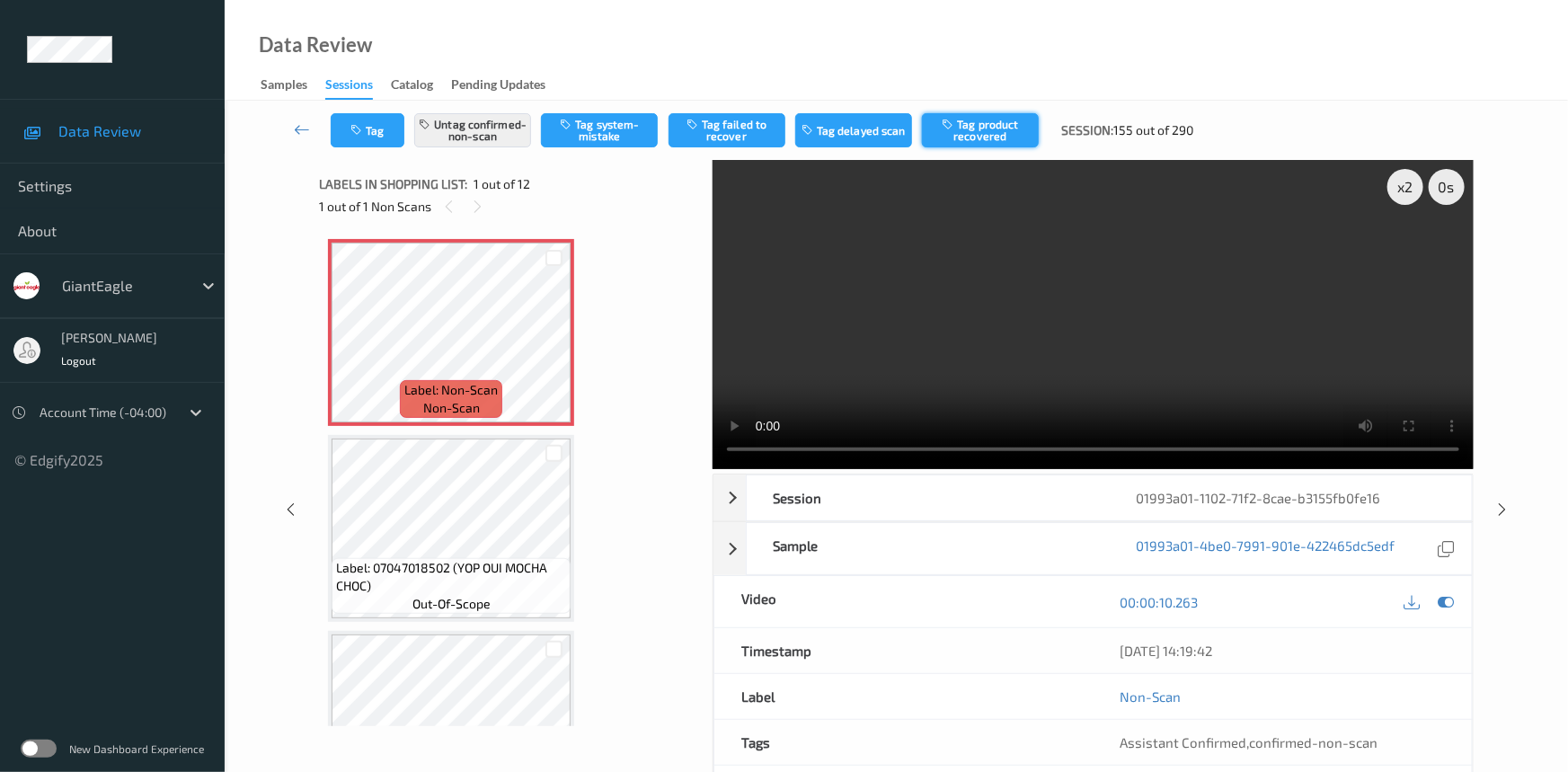
click at [975, 137] on button "Tag product recovered" at bounding box center [980, 130] width 117 height 34
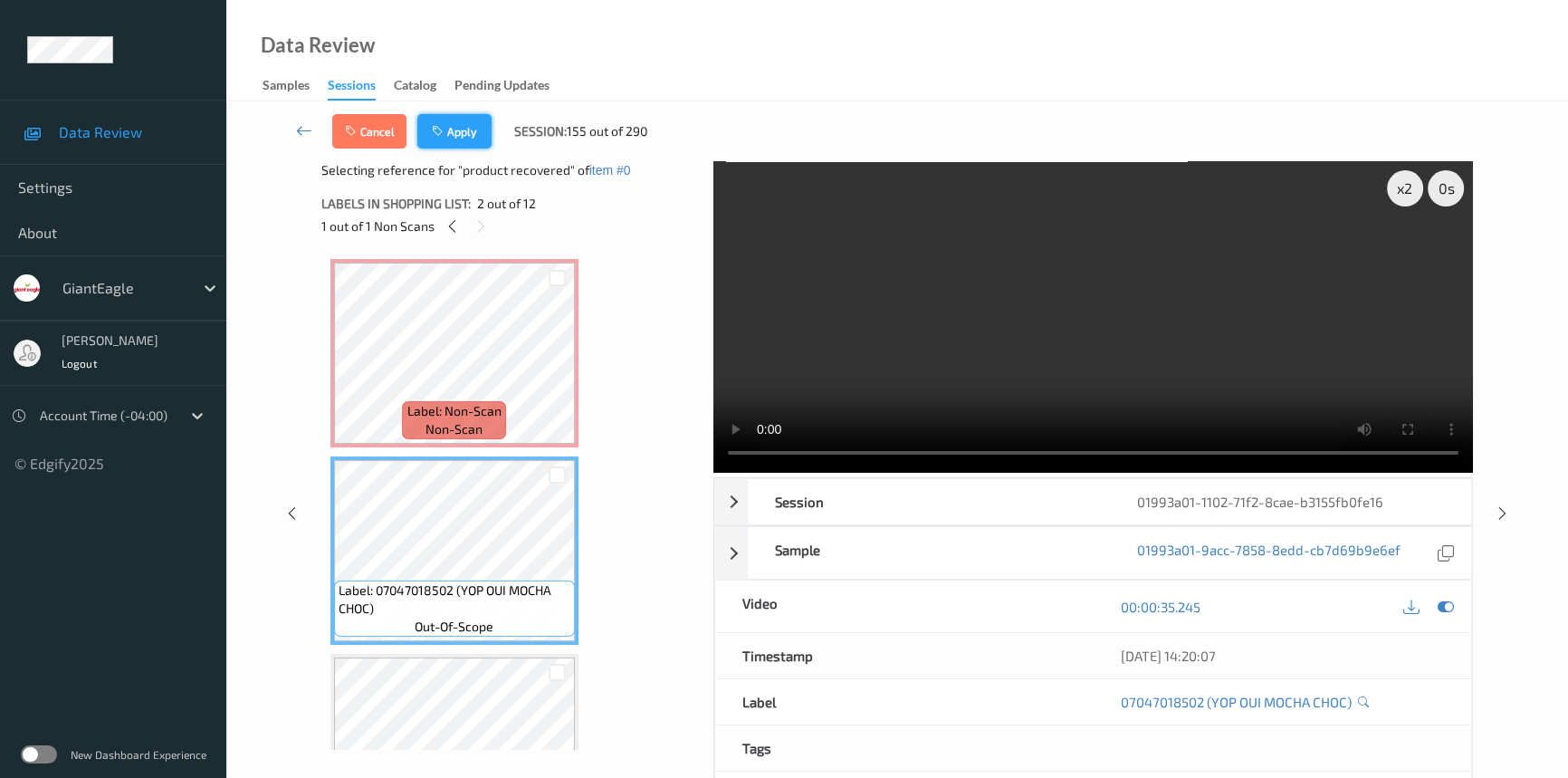
click at [461, 131] on button "Apply" at bounding box center [454, 131] width 74 height 35
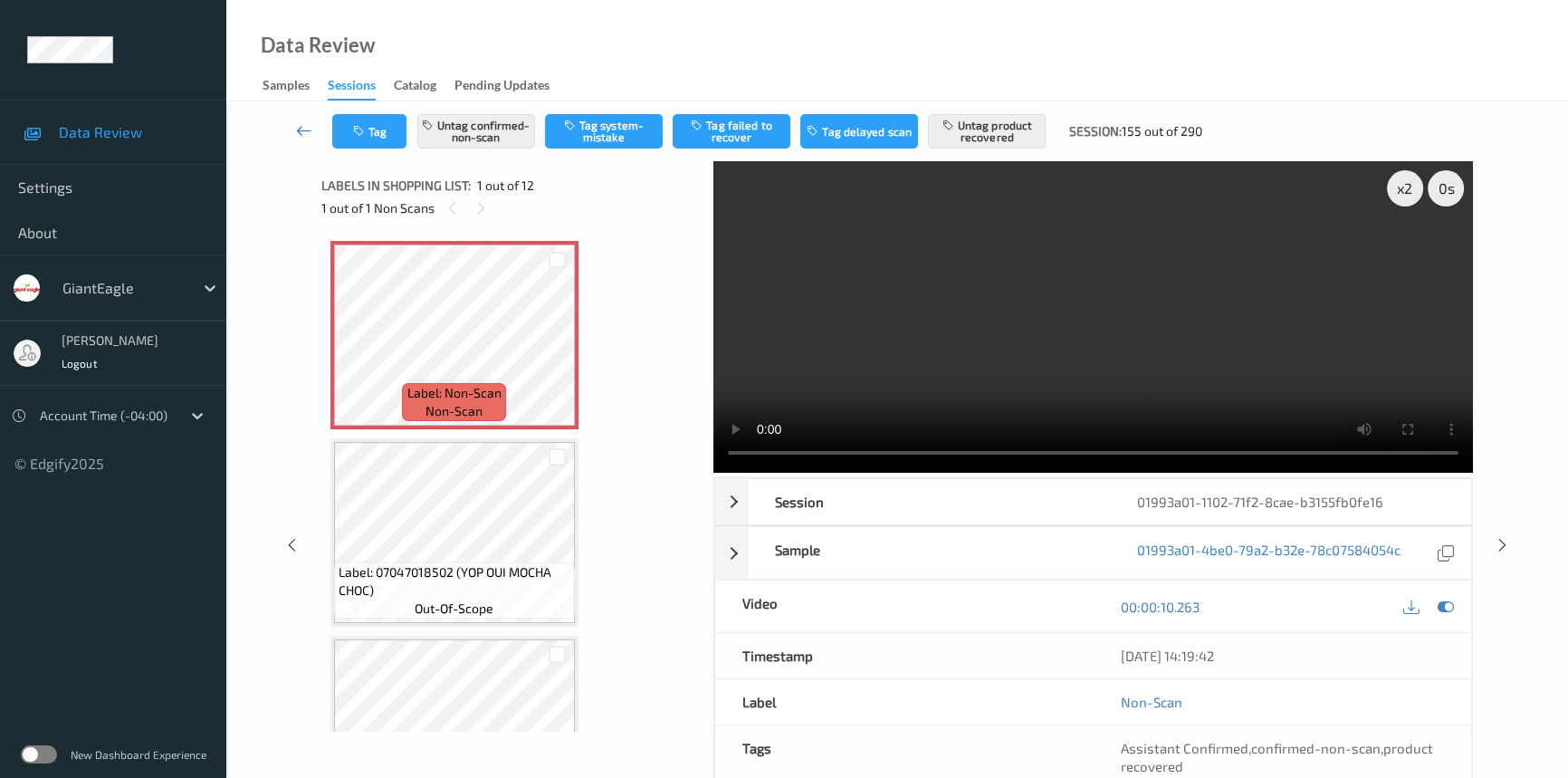
click at [298, 122] on icon at bounding box center [304, 130] width 16 height 18
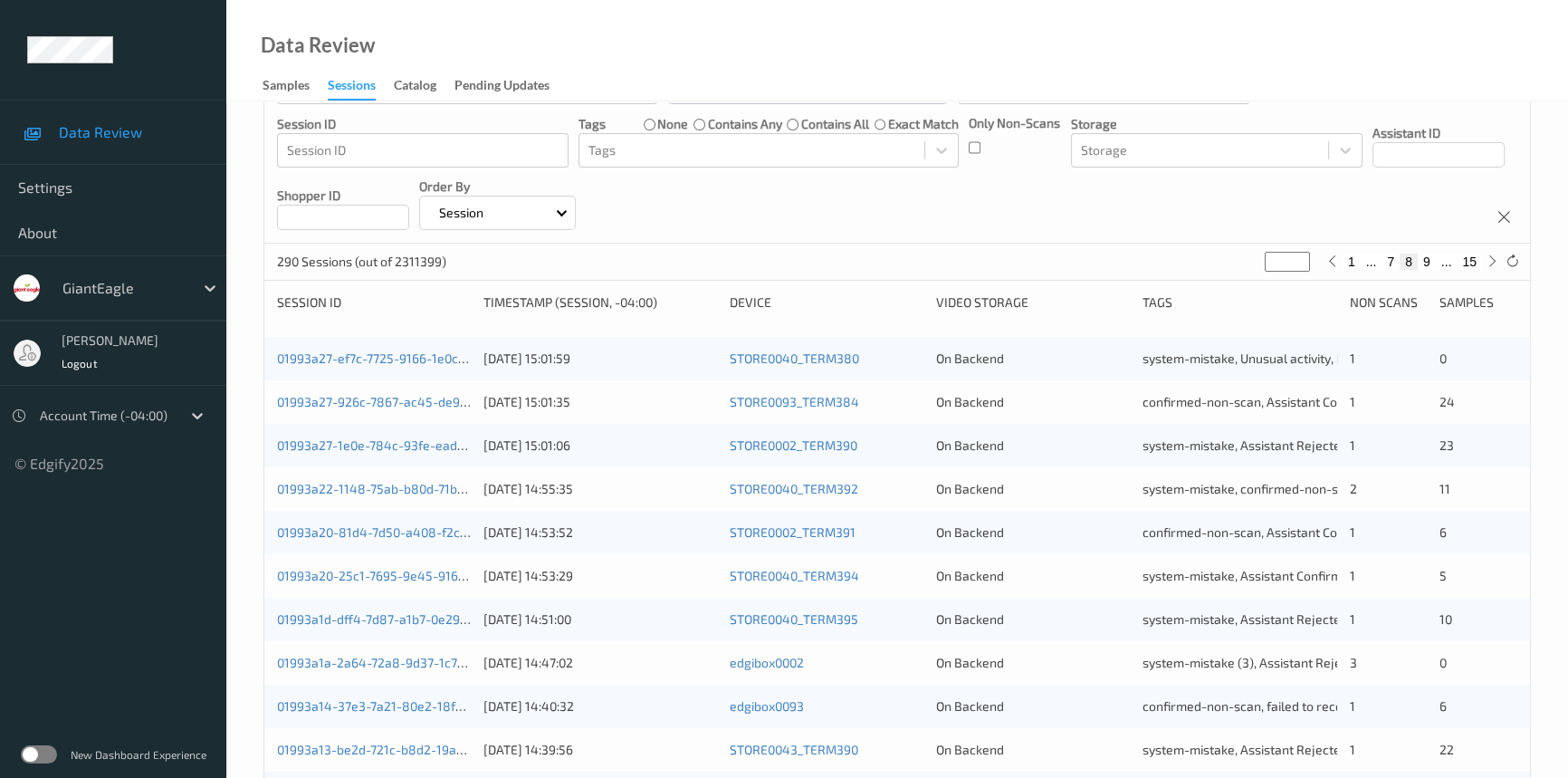
scroll to position [494, 0]
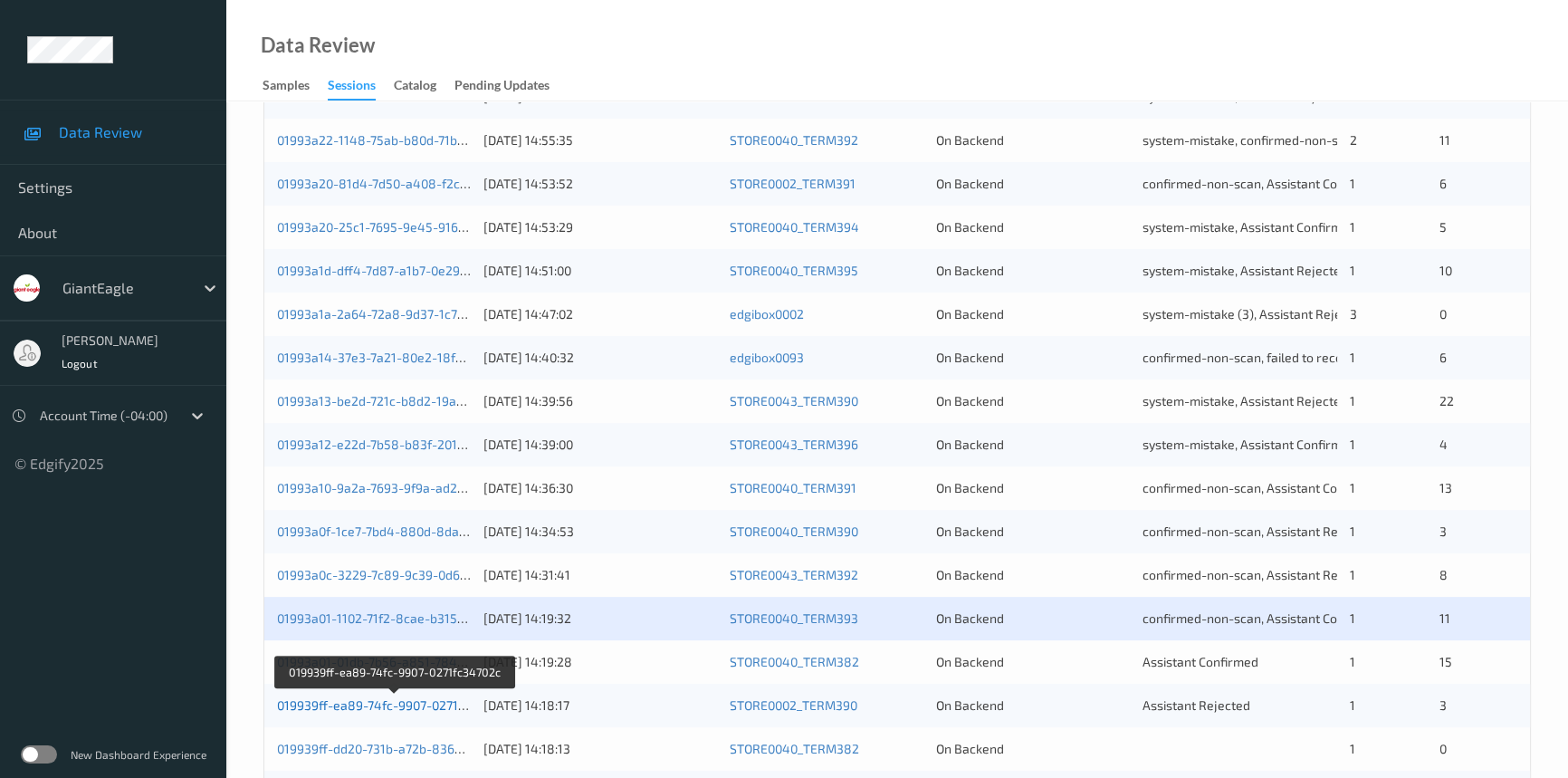
click at [351, 703] on link "019939ff-ea89-74fc-9907-0271fc34702c" at bounding box center [394, 705] width 235 height 16
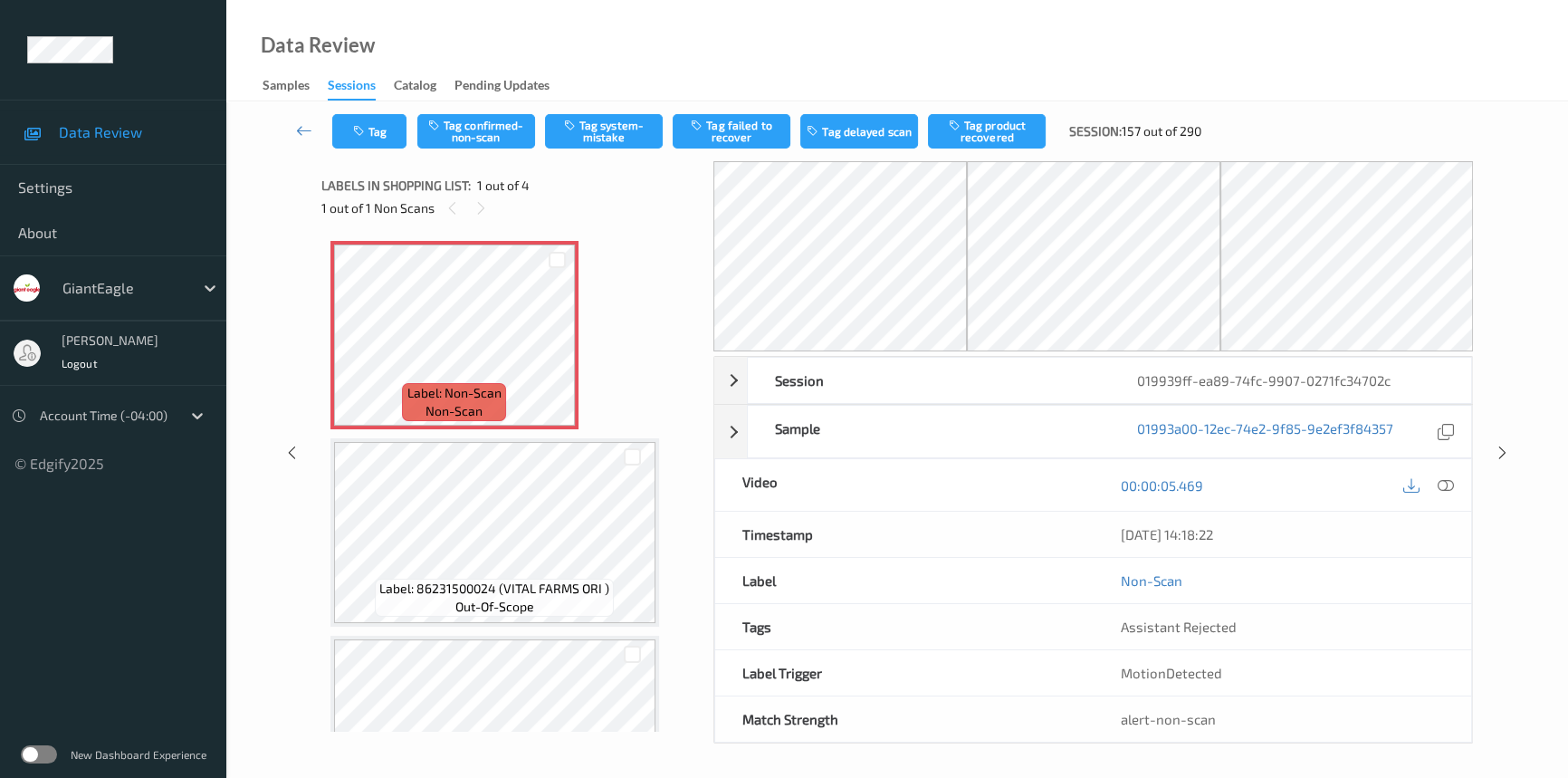
click at [1449, 478] on icon at bounding box center [1446, 485] width 16 height 16
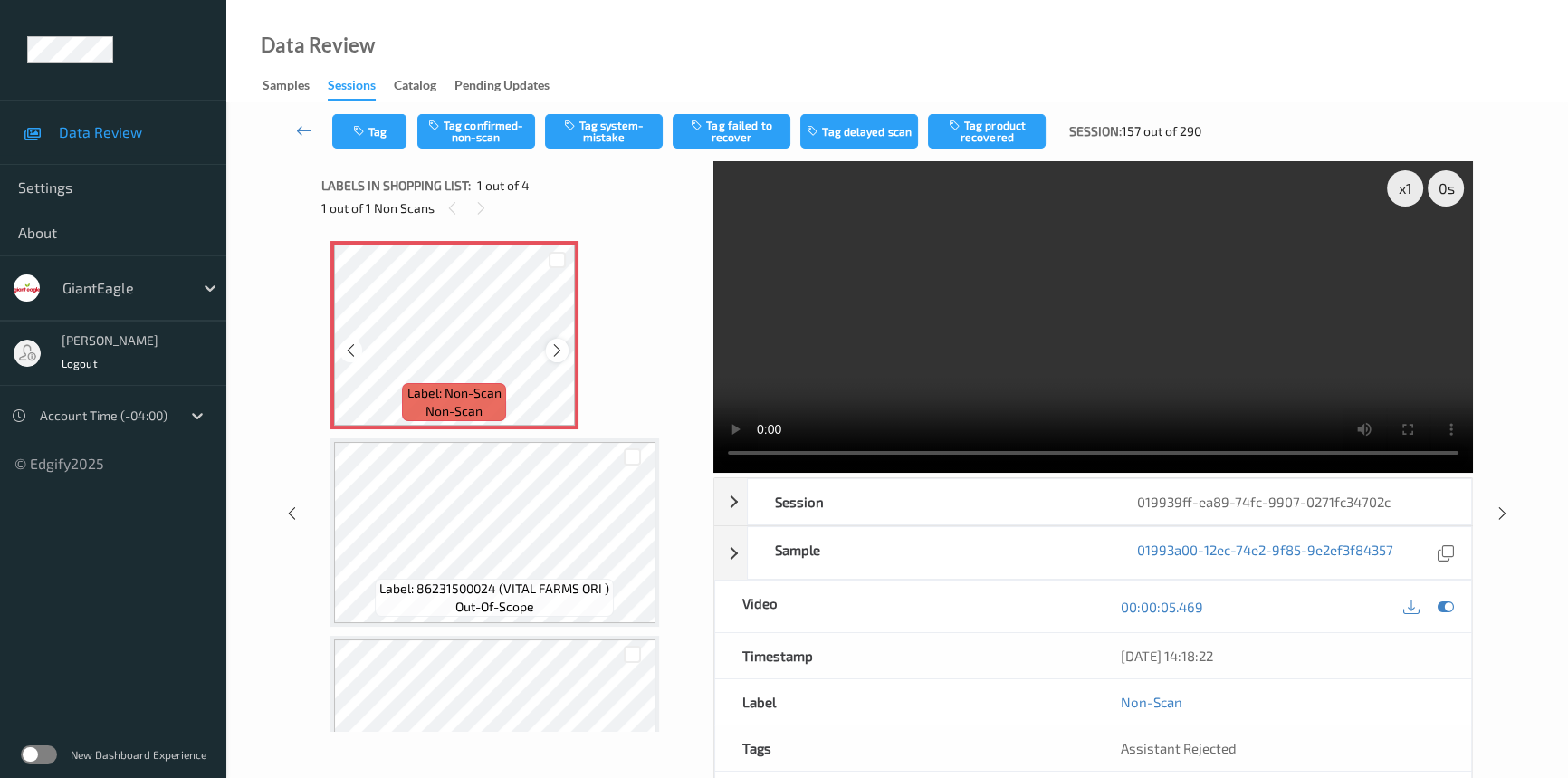
click at [559, 345] on icon at bounding box center [557, 350] width 16 height 16
click at [920, 335] on video at bounding box center [1093, 317] width 759 height 311
click at [1394, 192] on div "x 1" at bounding box center [1404, 188] width 37 height 37
click at [516, 133] on button "Tag confirmed-non-scan" at bounding box center [476, 131] width 118 height 35
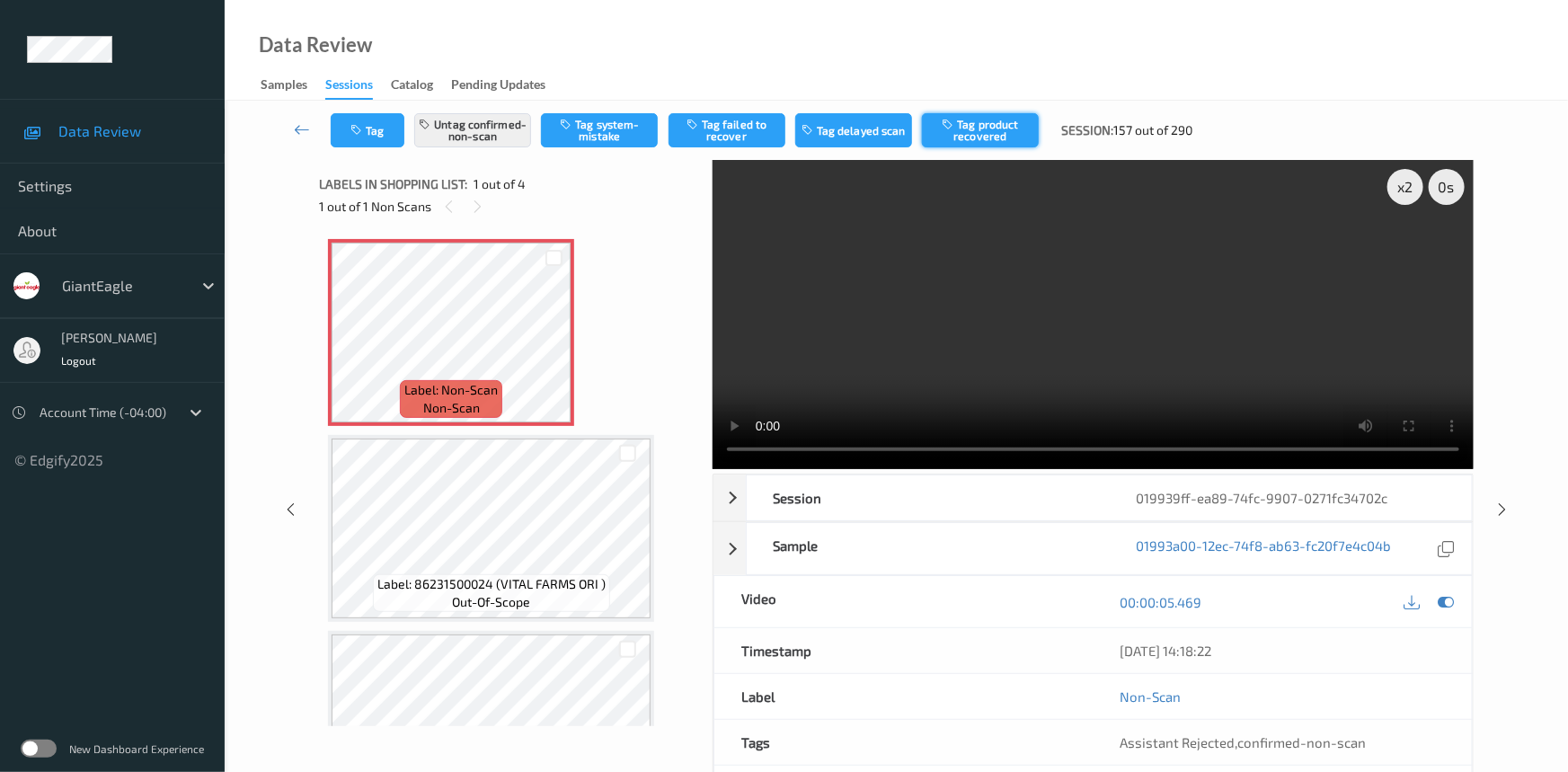
click at [1014, 135] on button "Tag product recovered" at bounding box center [980, 130] width 117 height 34
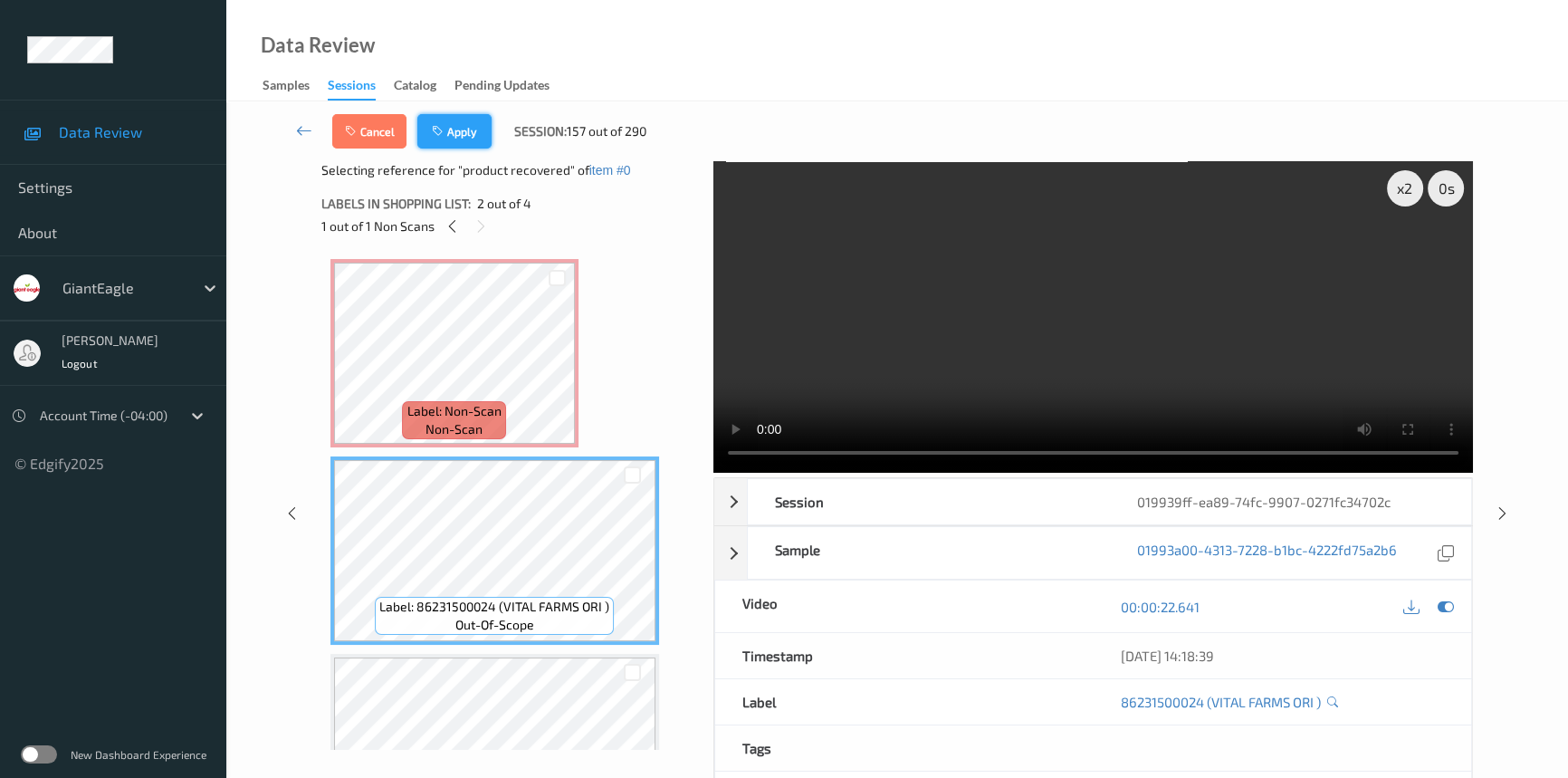
click at [471, 130] on button "Apply" at bounding box center [454, 131] width 74 height 35
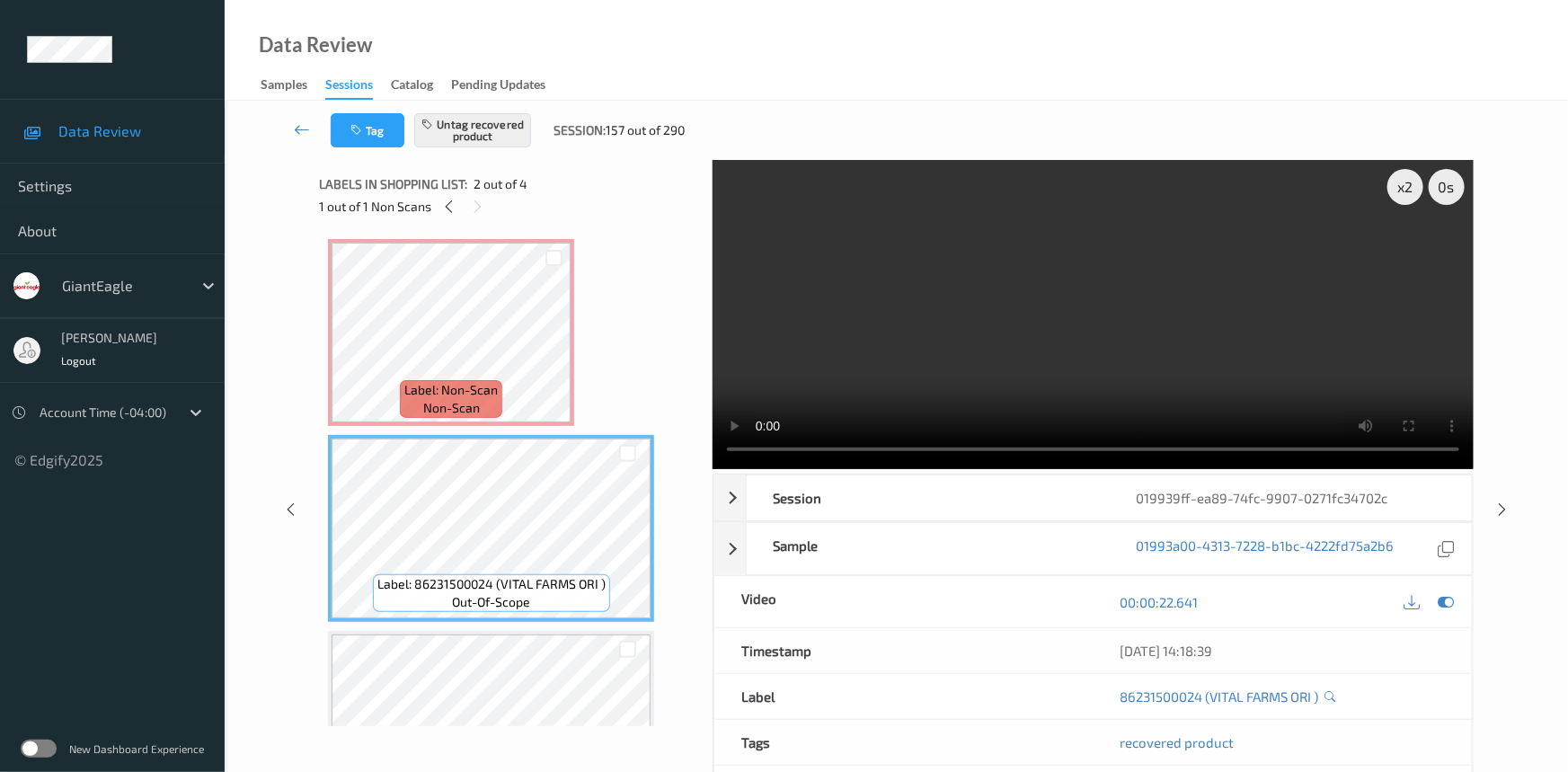
click at [296, 117] on link at bounding box center [303, 130] width 57 height 34
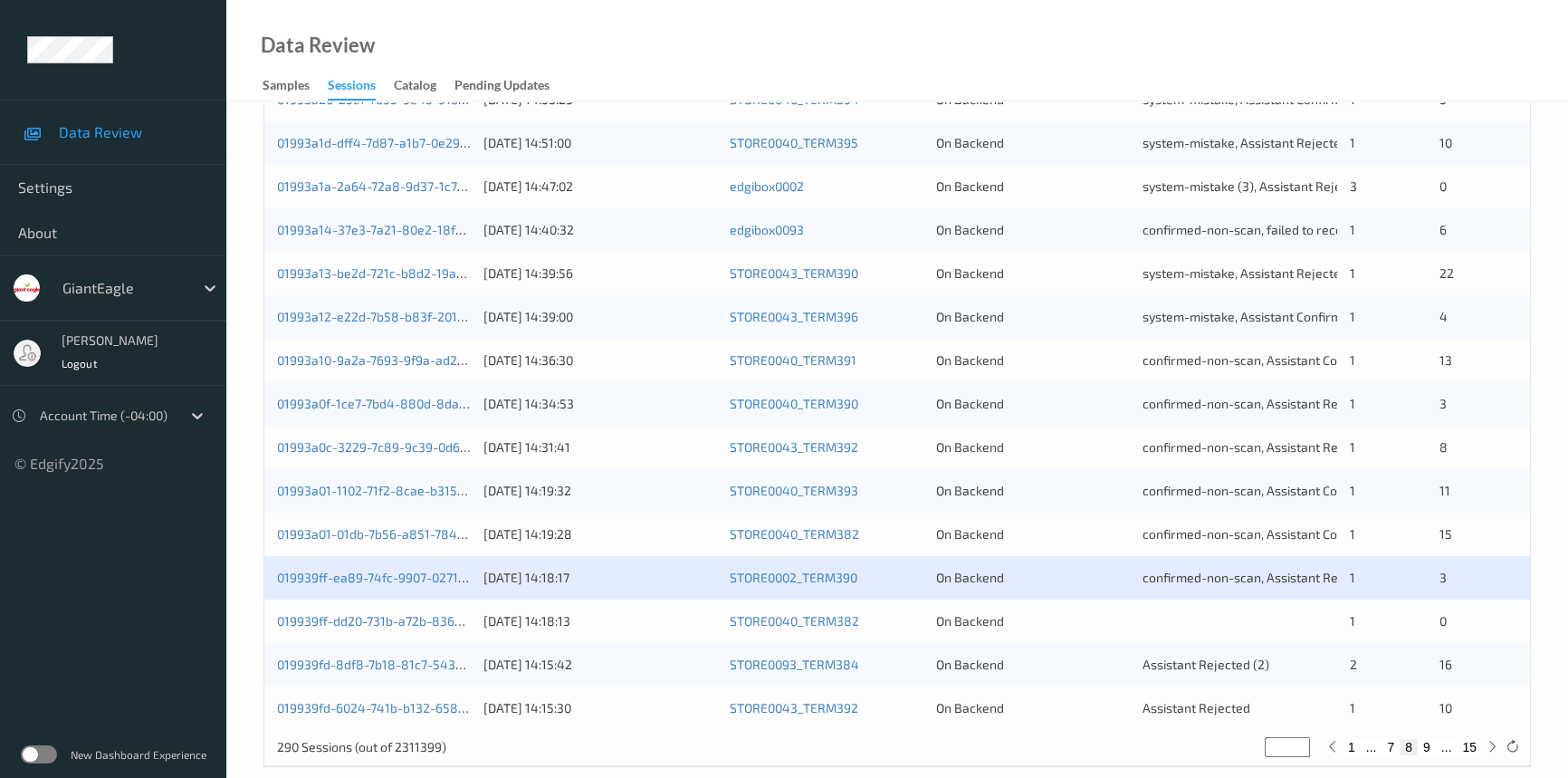
scroll to position [645, 0]
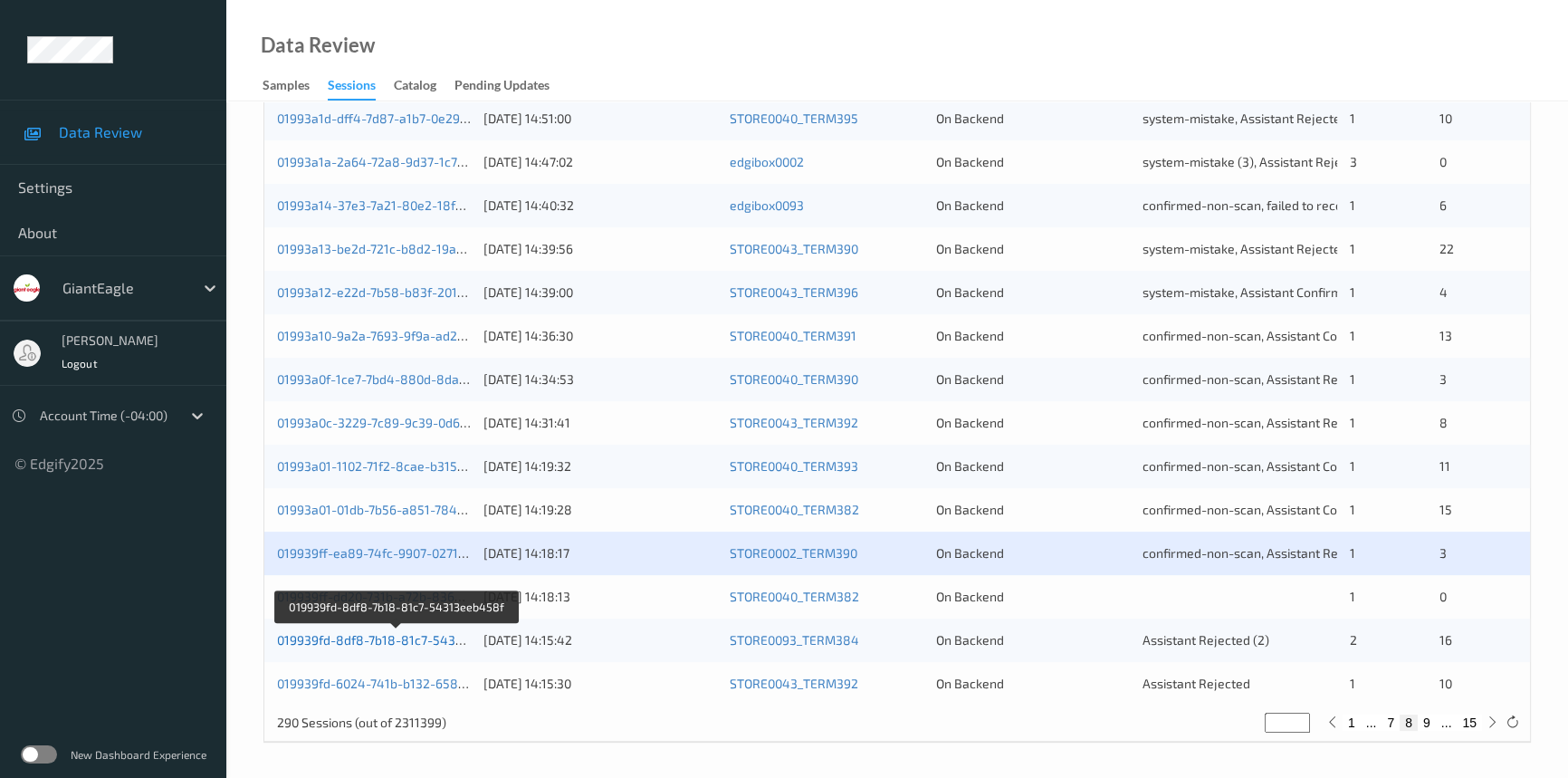
click at [347, 638] on link "019939fd-8df8-7b18-81c7-54313eeb458f" at bounding box center [397, 640] width 241 height 16
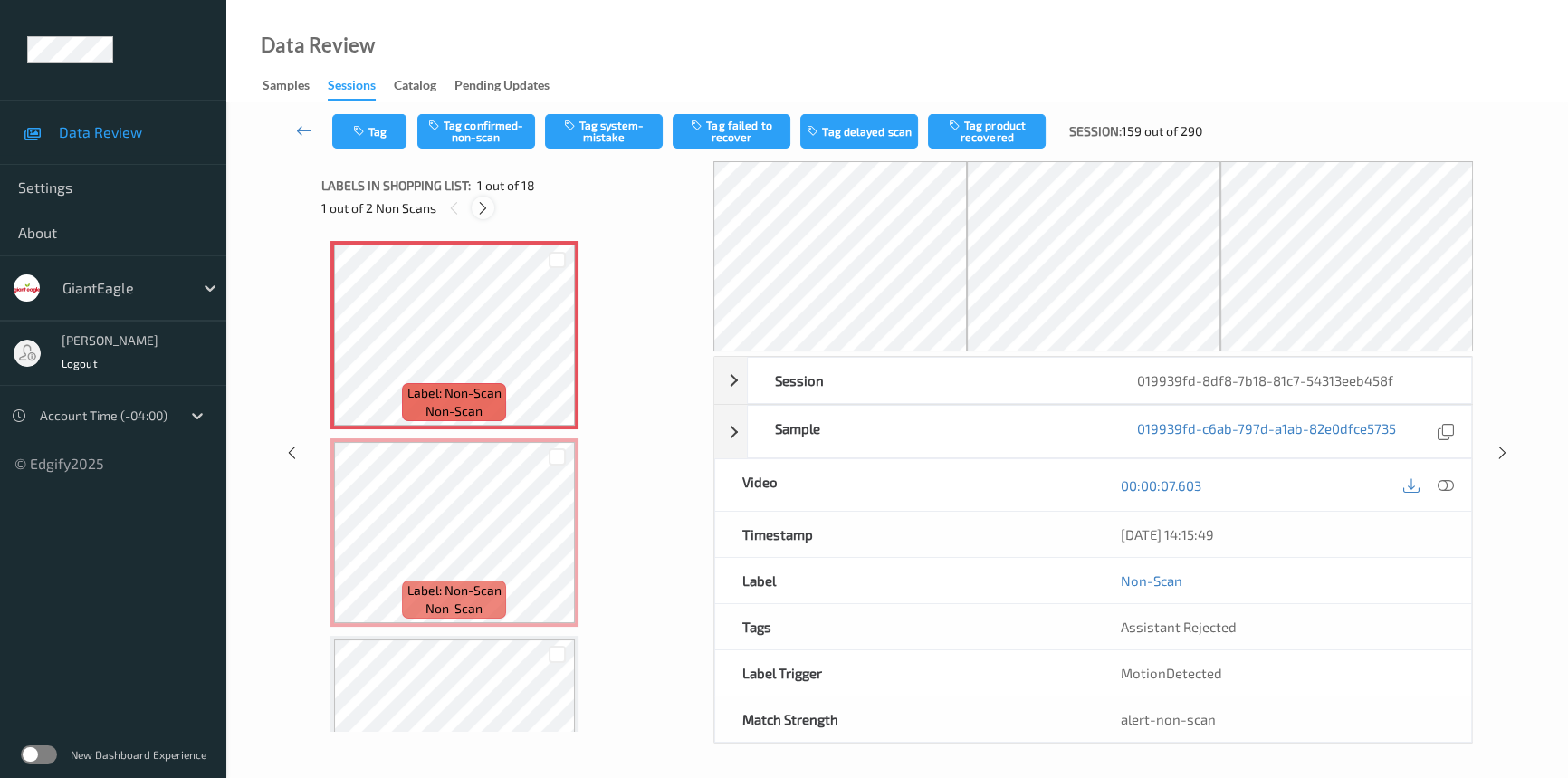
click at [489, 209] on icon at bounding box center [484, 208] width 16 height 16
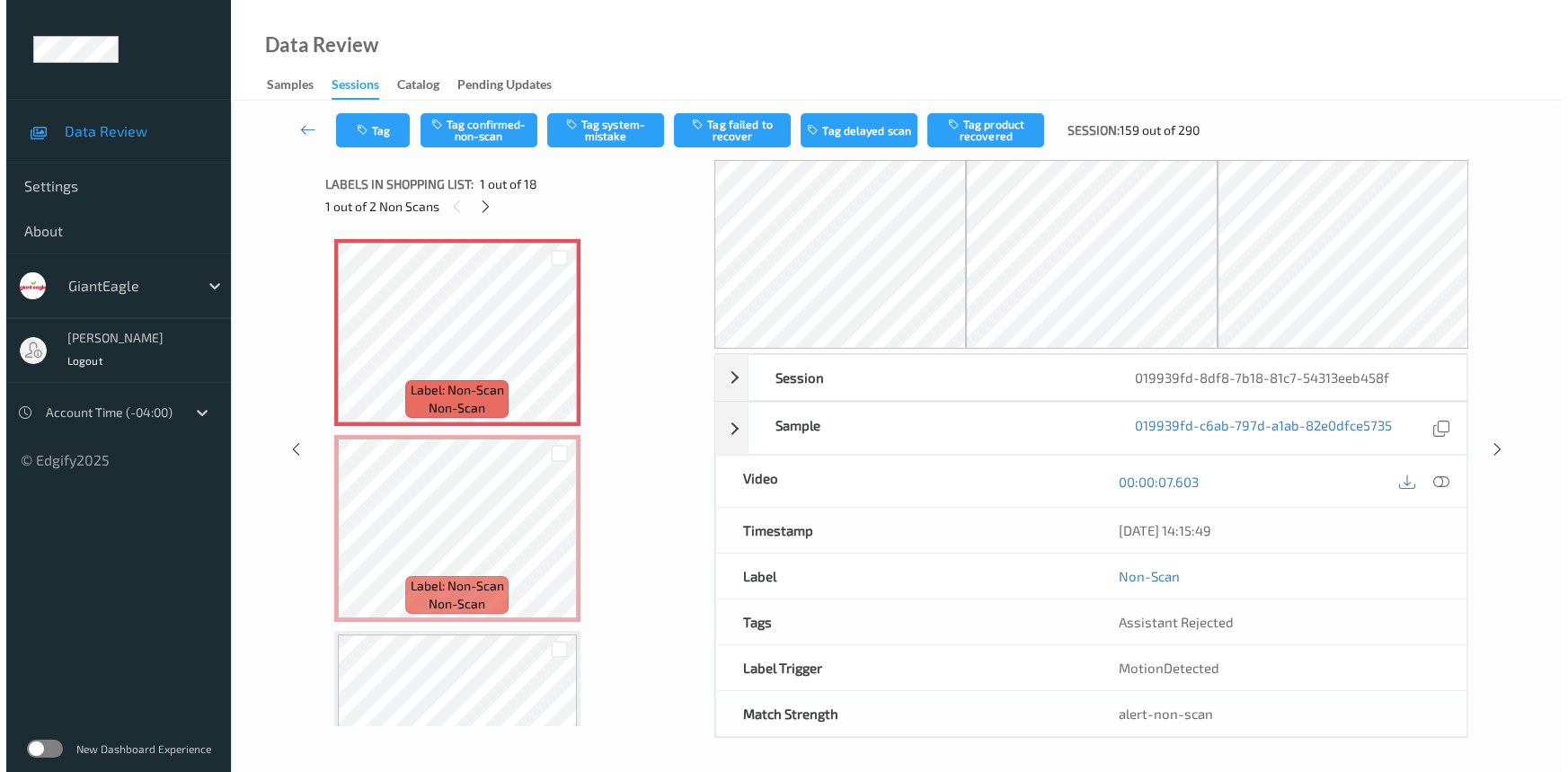
scroll to position [9, 0]
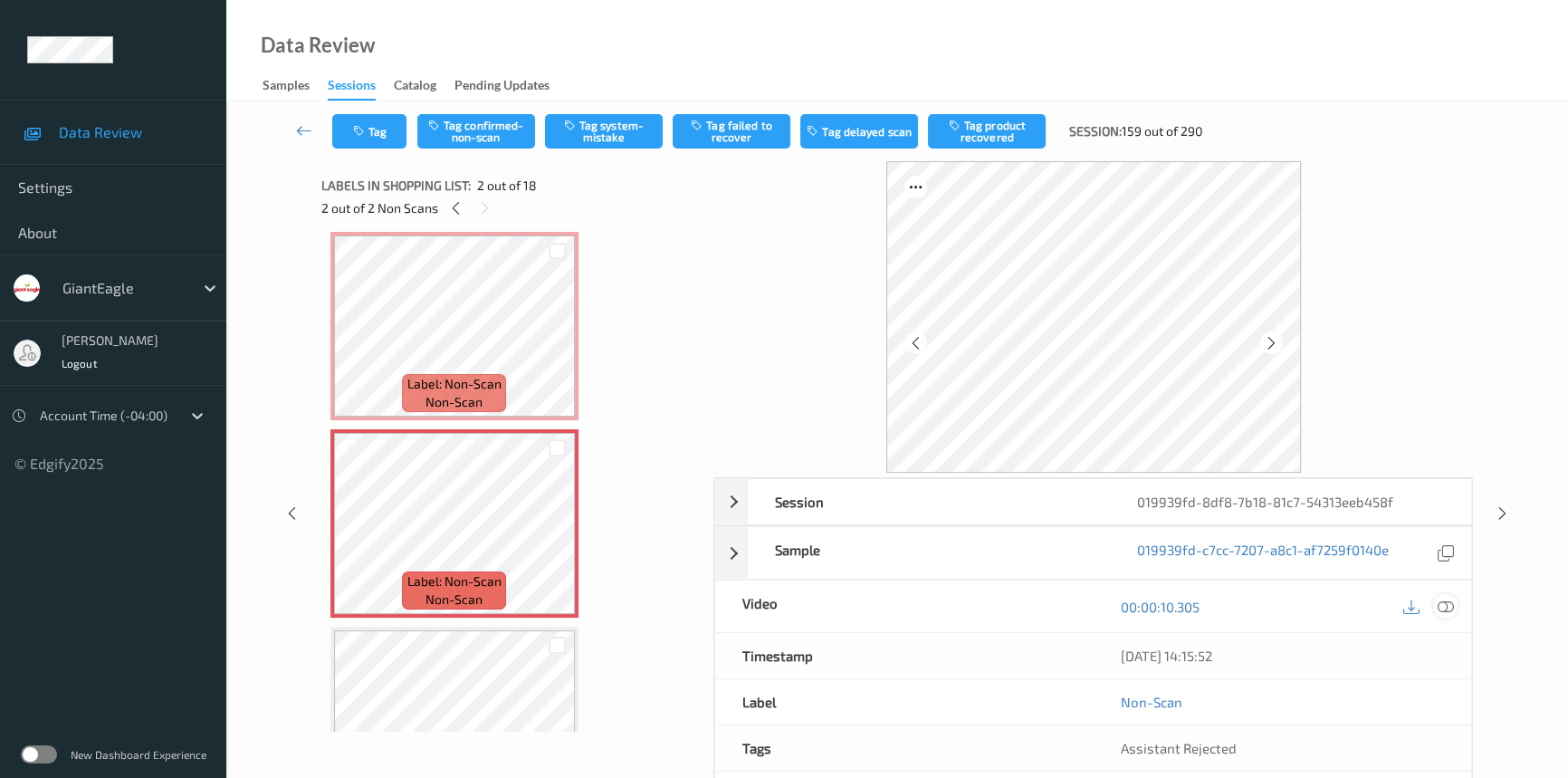
click at [1439, 603] on icon at bounding box center [1446, 607] width 16 height 16
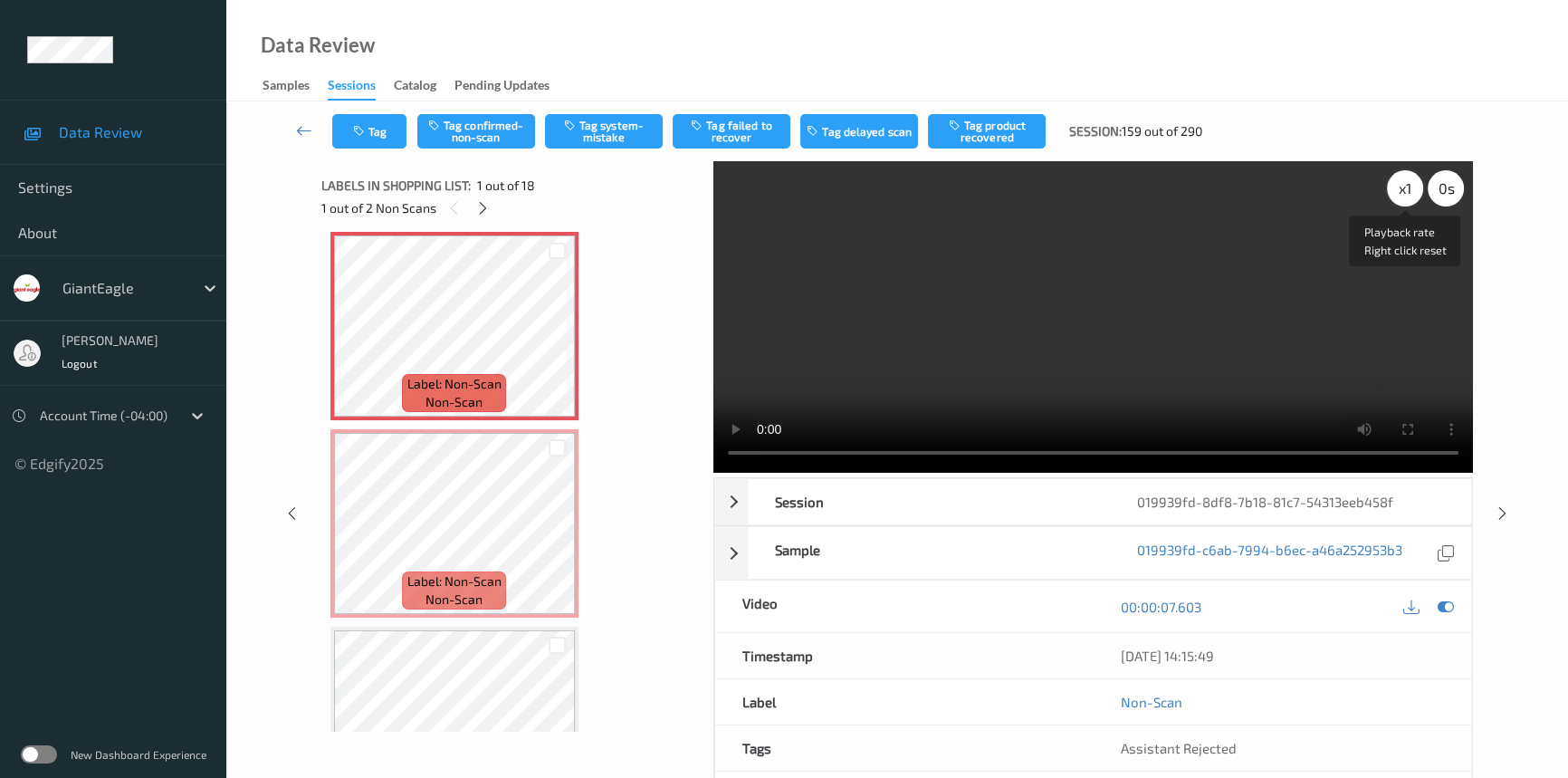
drag, startPoint x: 1407, startPoint y: 185, endPoint x: 1414, endPoint y: 323, distance: 138.2
click at [1407, 186] on div "x 1" at bounding box center [1404, 188] width 37 height 37
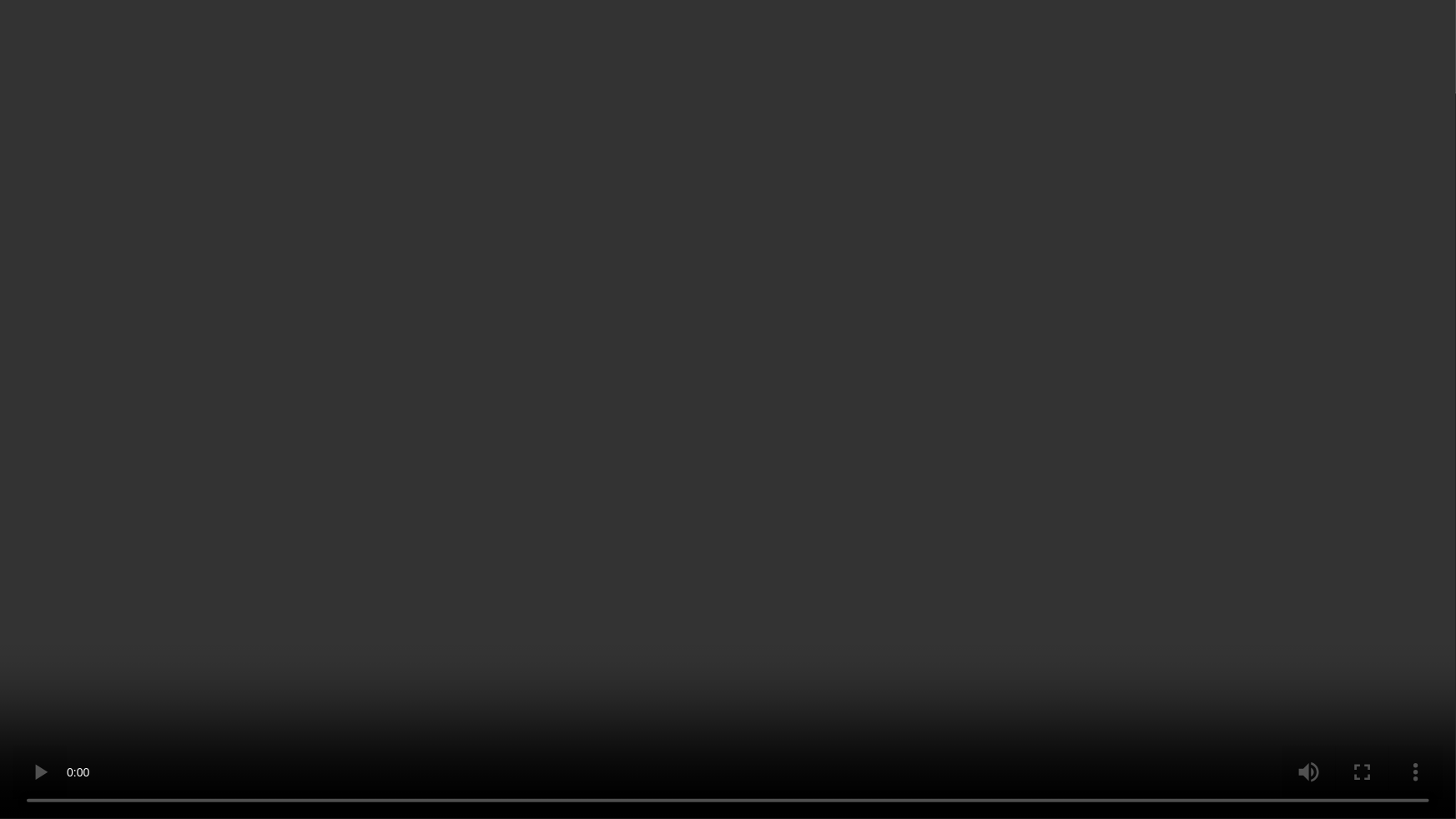
click at [1050, 635] on video at bounding box center [728, 409] width 1456 height 819
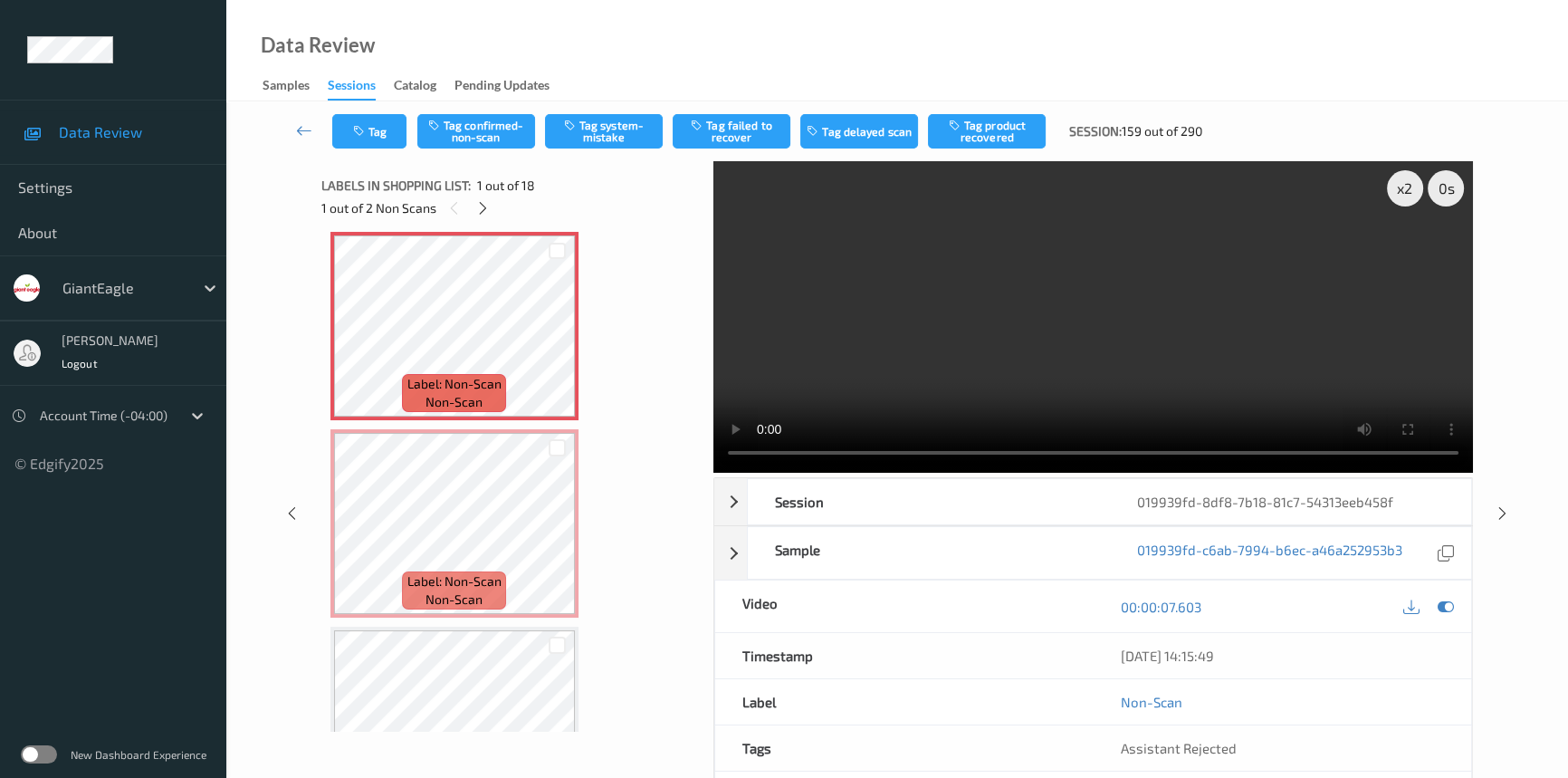
click at [1185, 377] on video at bounding box center [1093, 317] width 759 height 311
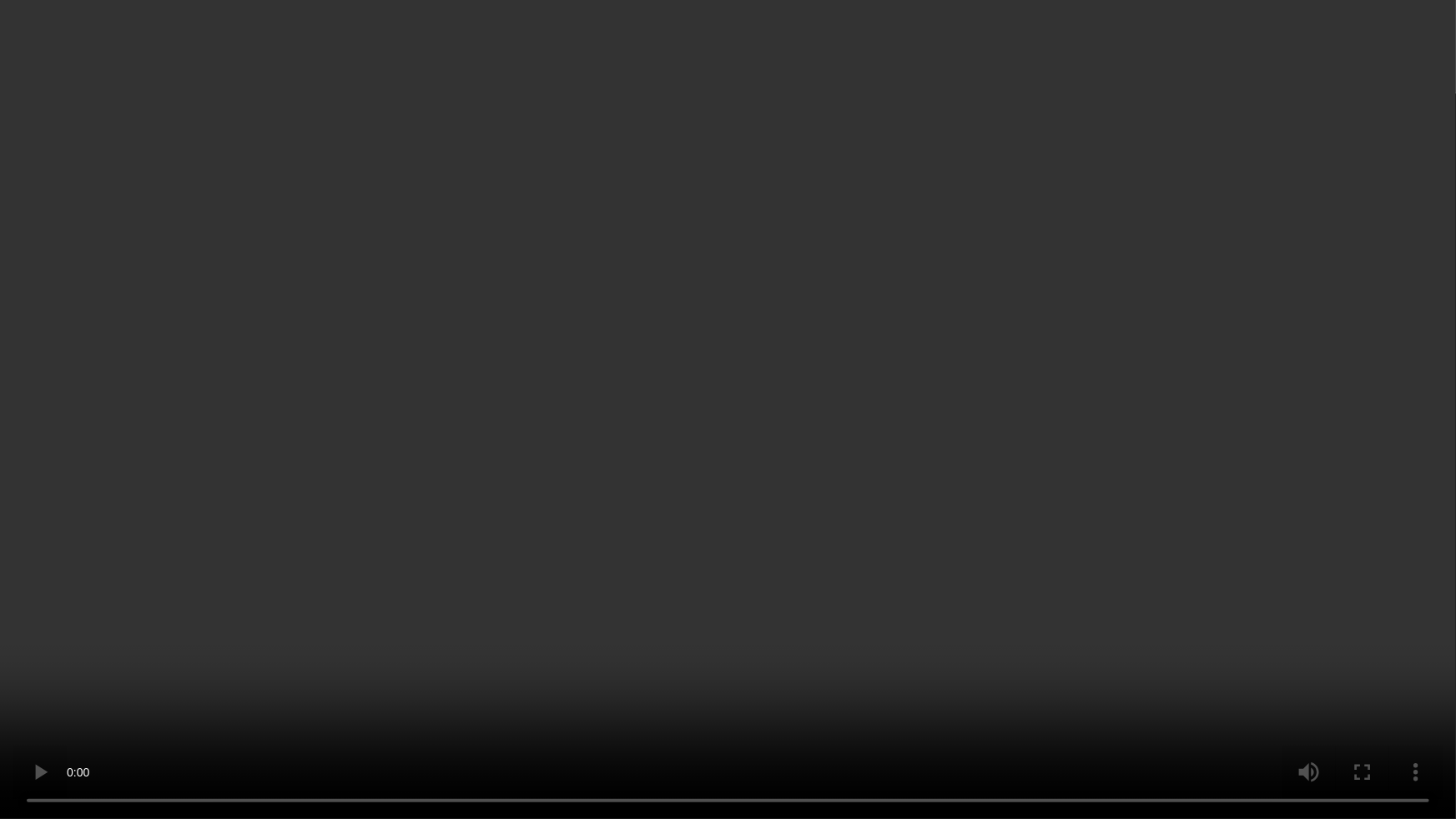
click at [1041, 475] on video at bounding box center [728, 409] width 1456 height 819
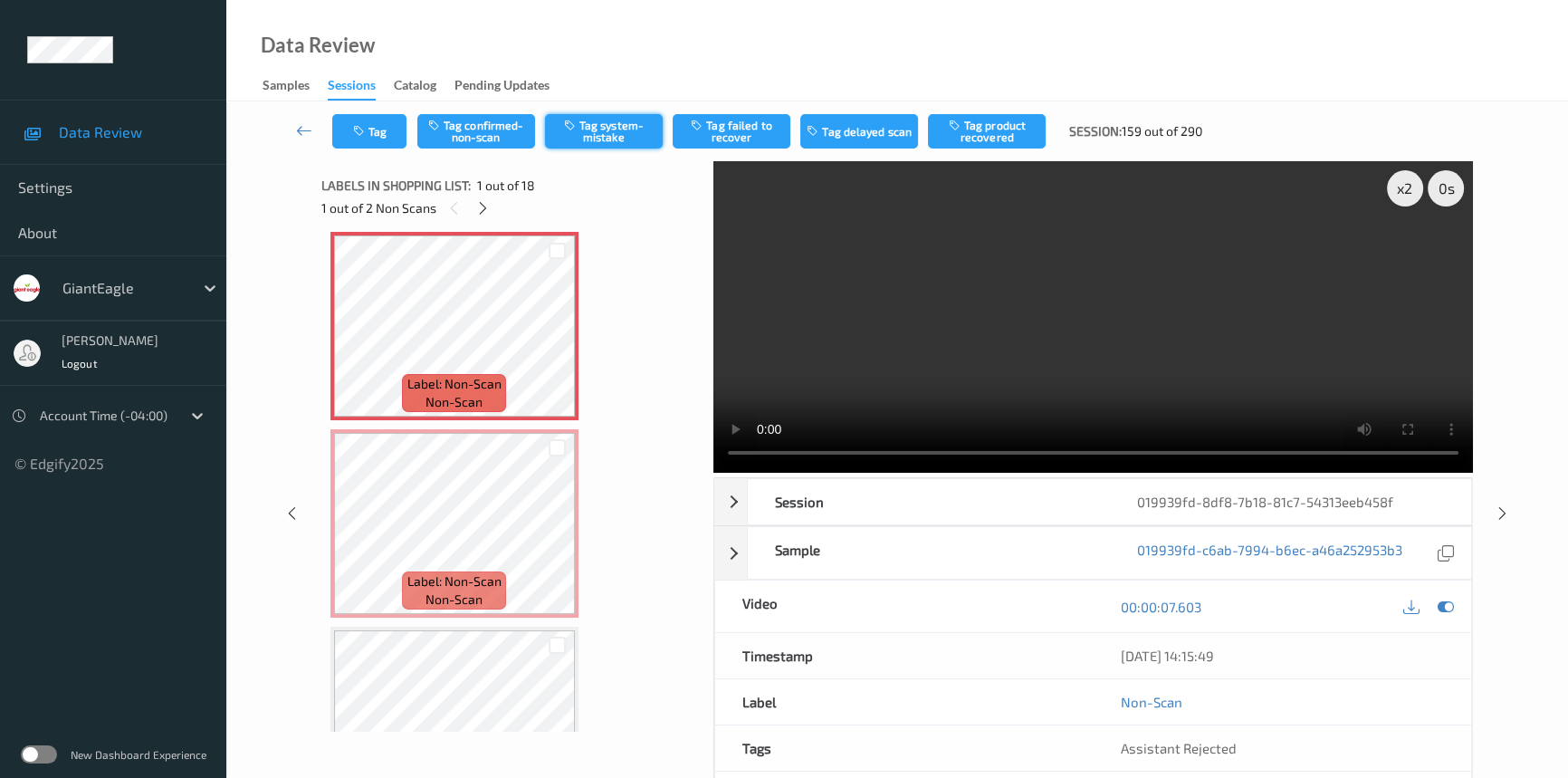
click at [622, 135] on button "Tag system-mistake" at bounding box center [604, 131] width 118 height 35
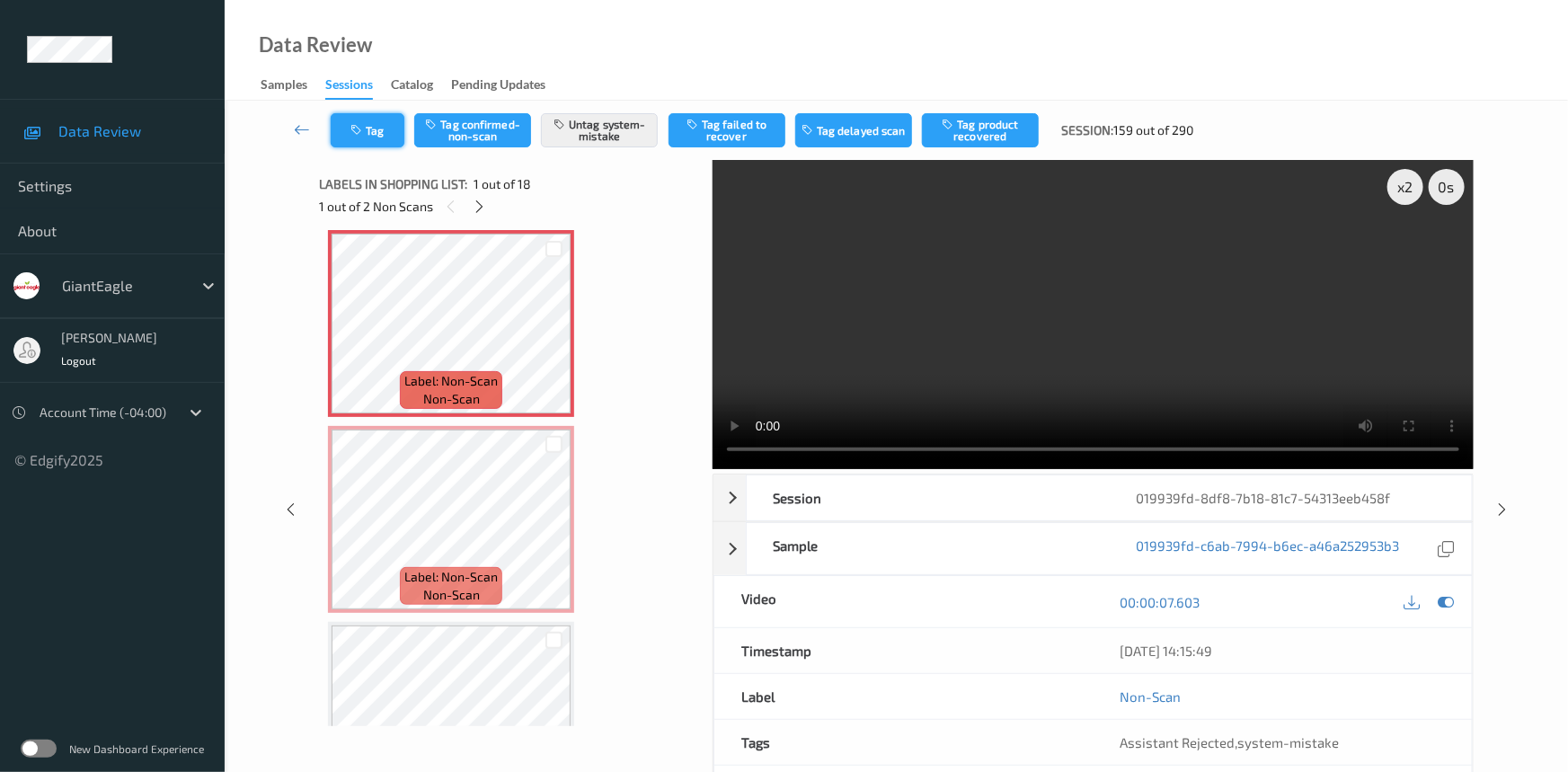
click at [369, 140] on button "Tag" at bounding box center [367, 130] width 74 height 34
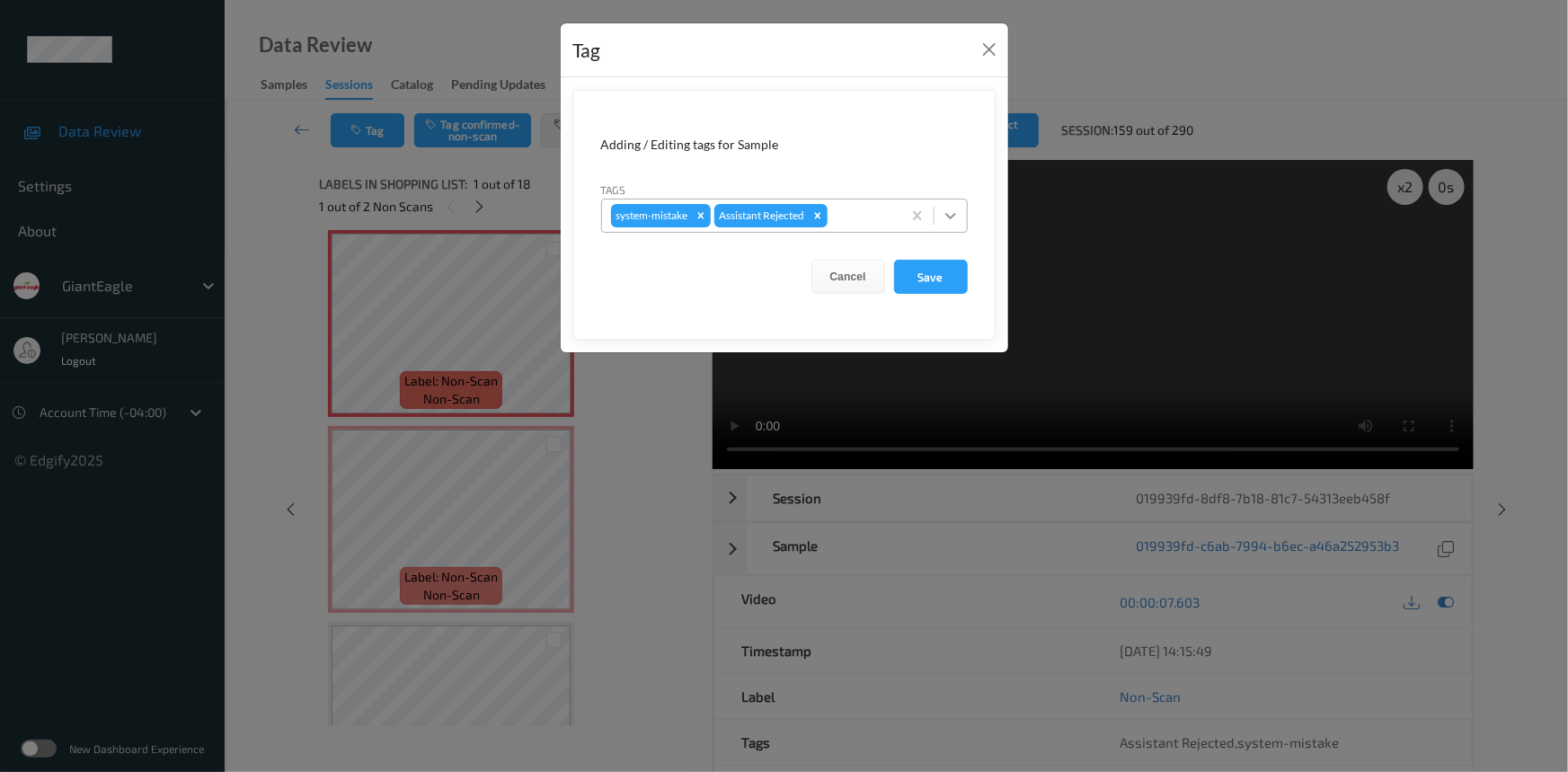
click at [961, 214] on div at bounding box center [950, 215] width 32 height 32
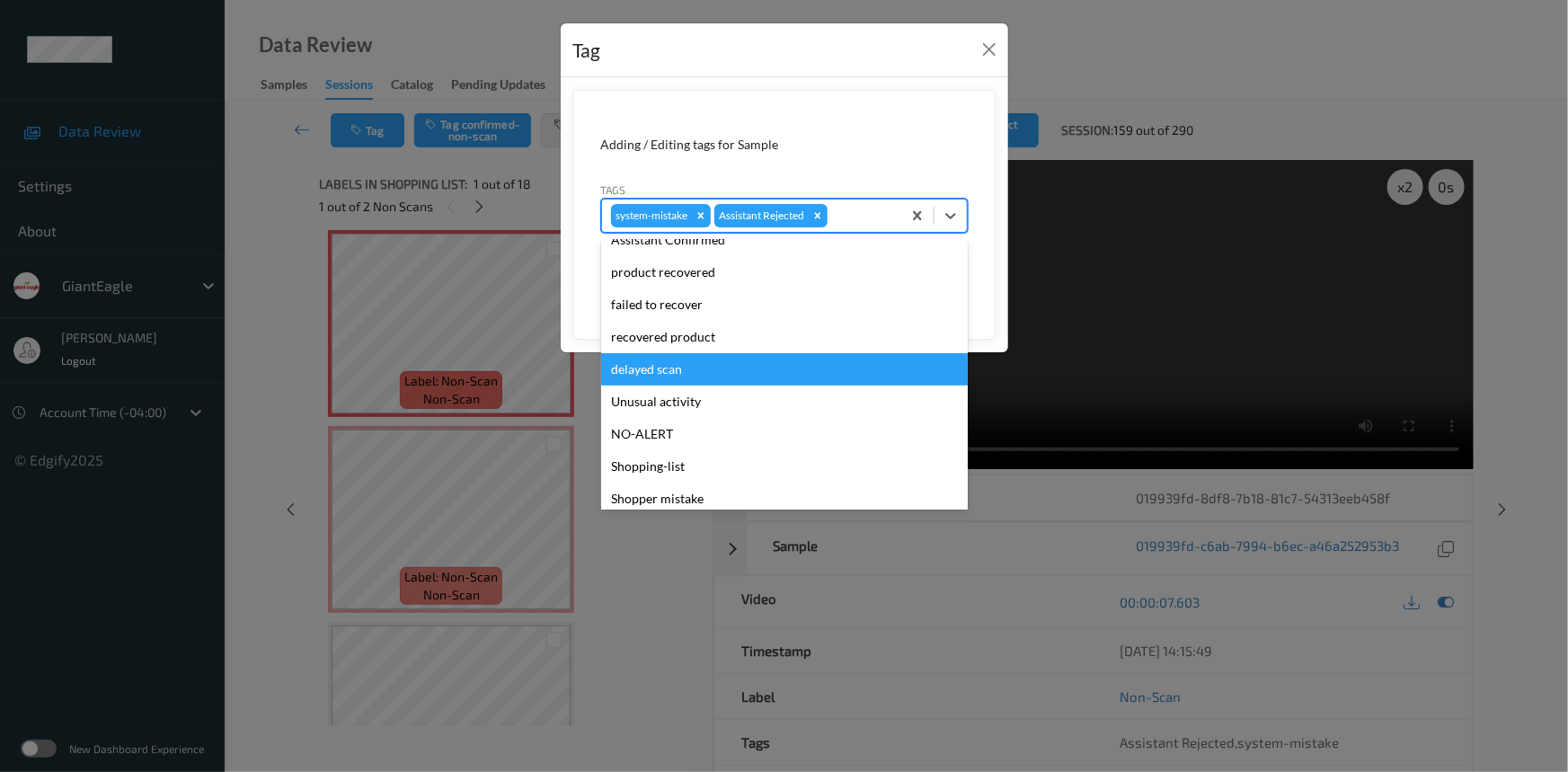
scroll to position [190, 0]
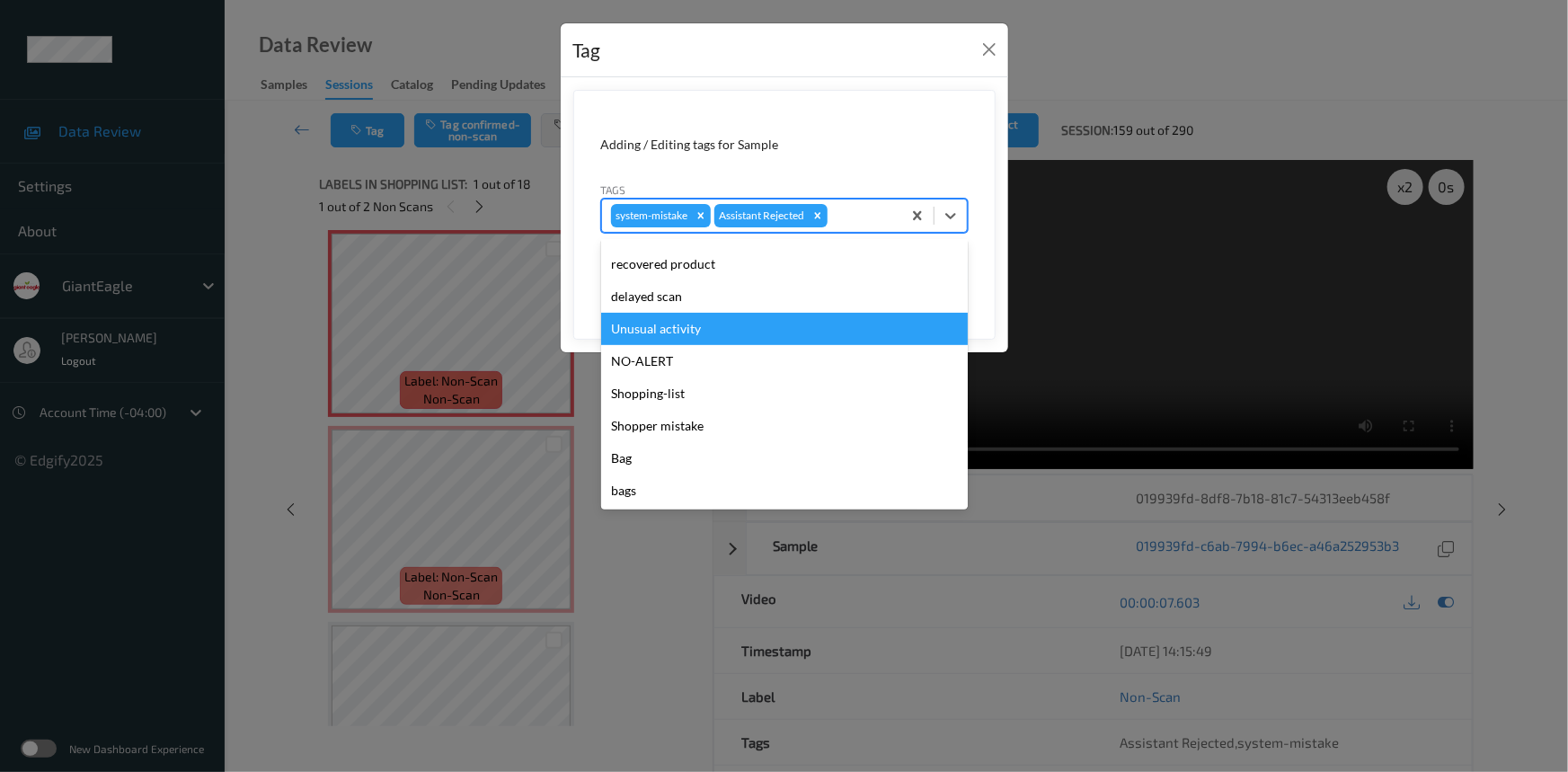
click at [681, 337] on div "Unusual activity" at bounding box center [784, 328] width 367 height 32
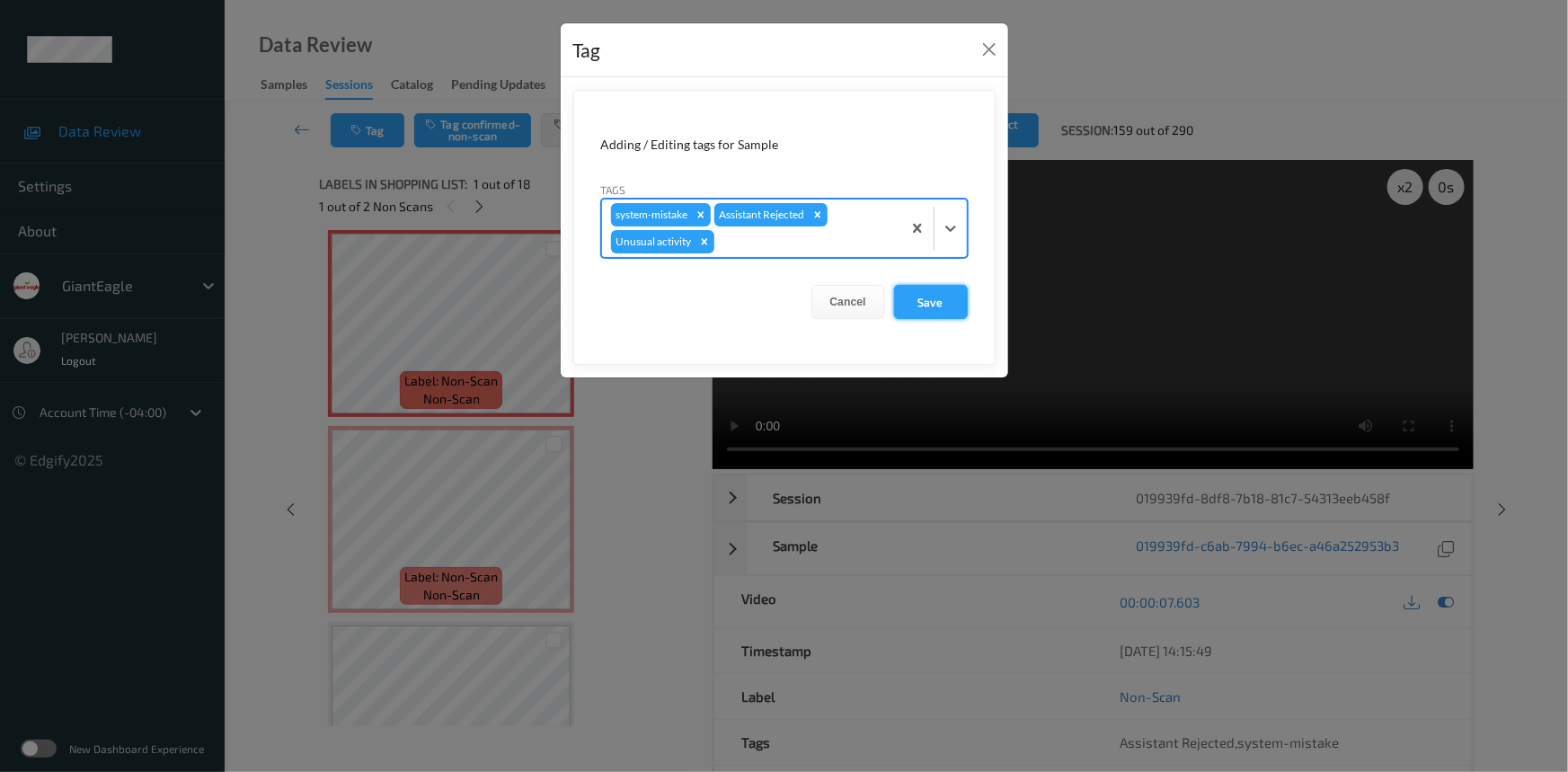
click at [954, 303] on button "Save" at bounding box center [931, 302] width 74 height 34
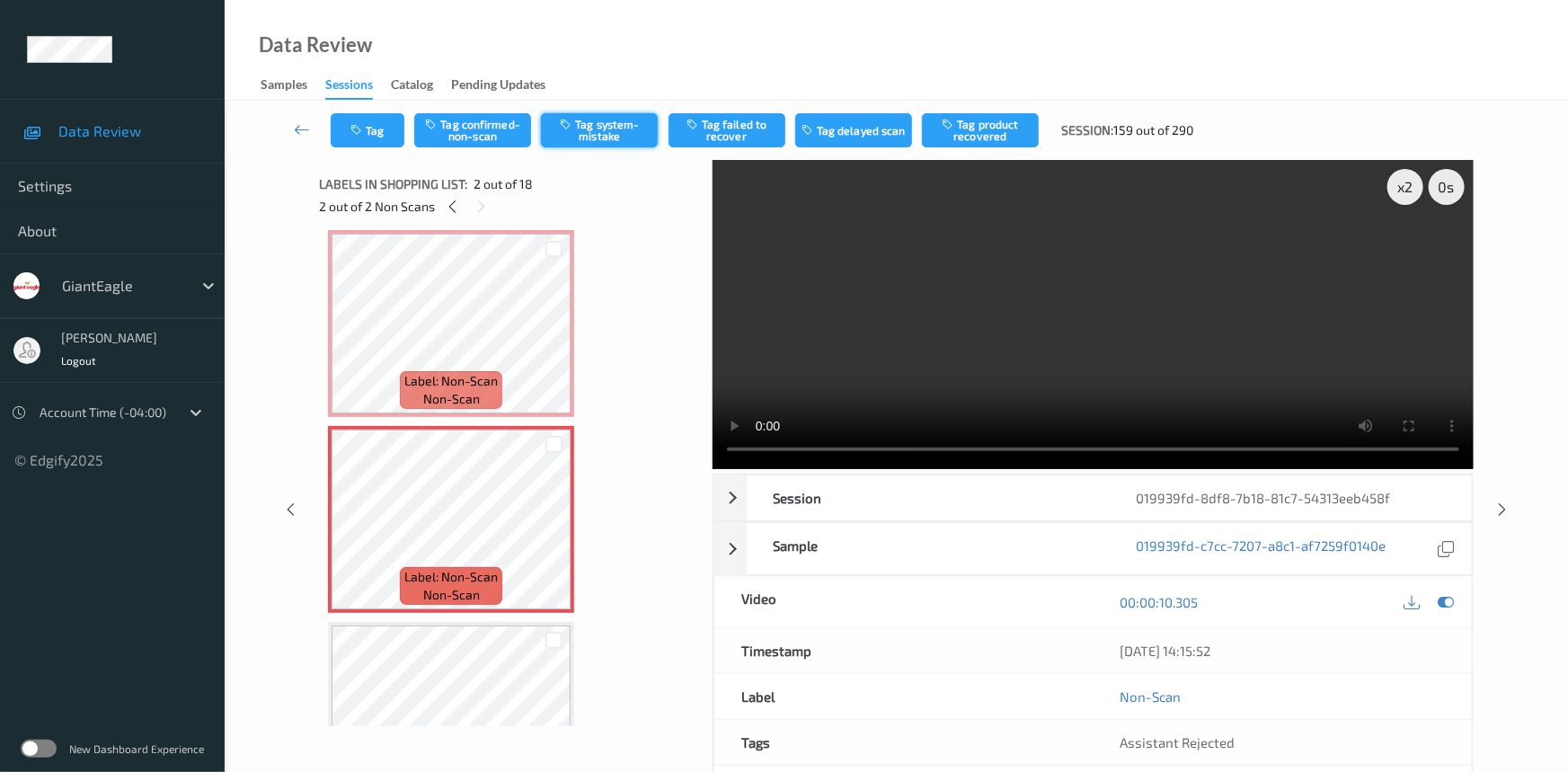
click at [625, 130] on button "Tag system-mistake" at bounding box center [599, 130] width 117 height 34
click at [362, 120] on button "Tag" at bounding box center [367, 130] width 74 height 34
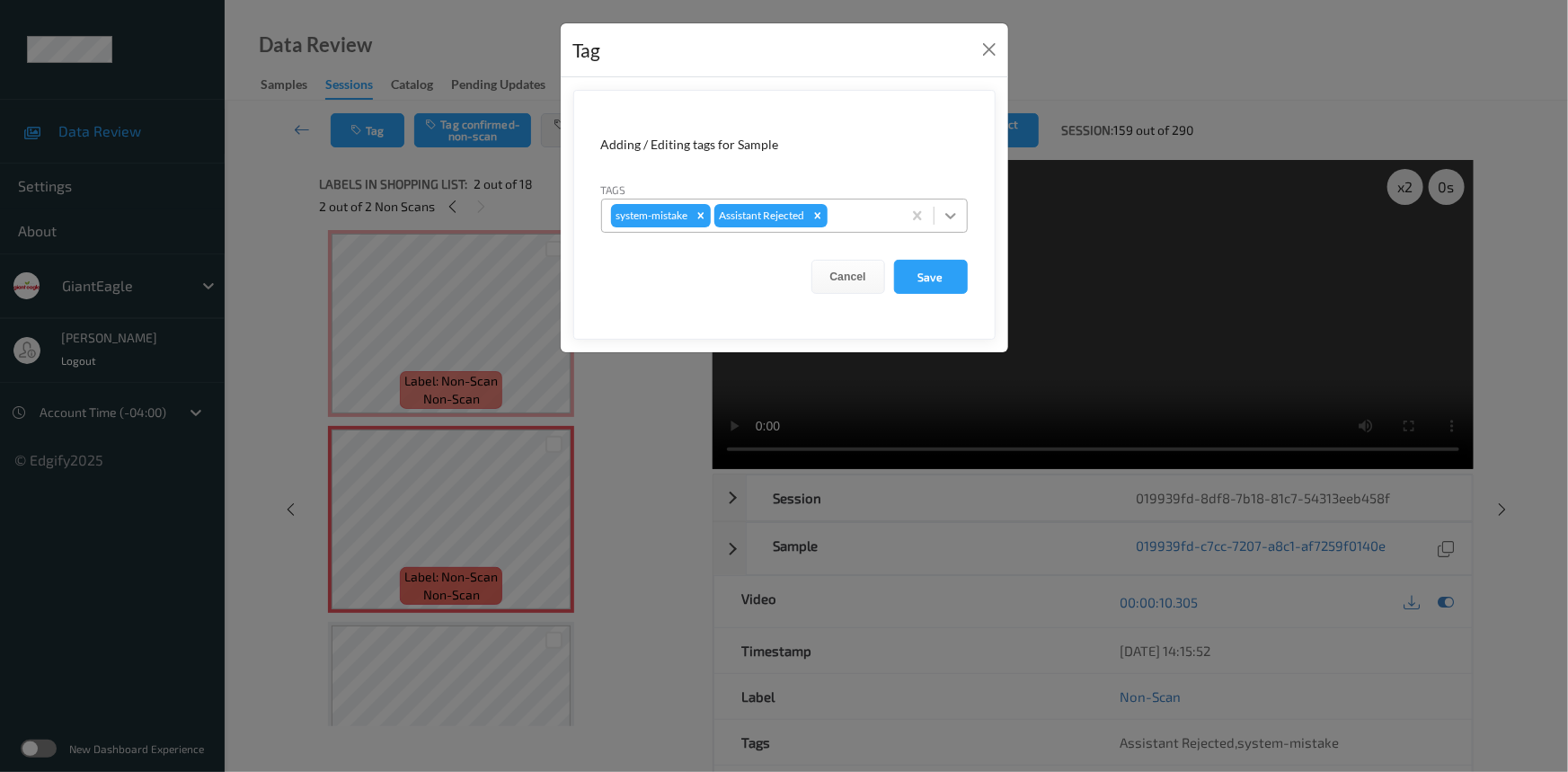
click at [957, 210] on icon at bounding box center [950, 215] width 18 height 18
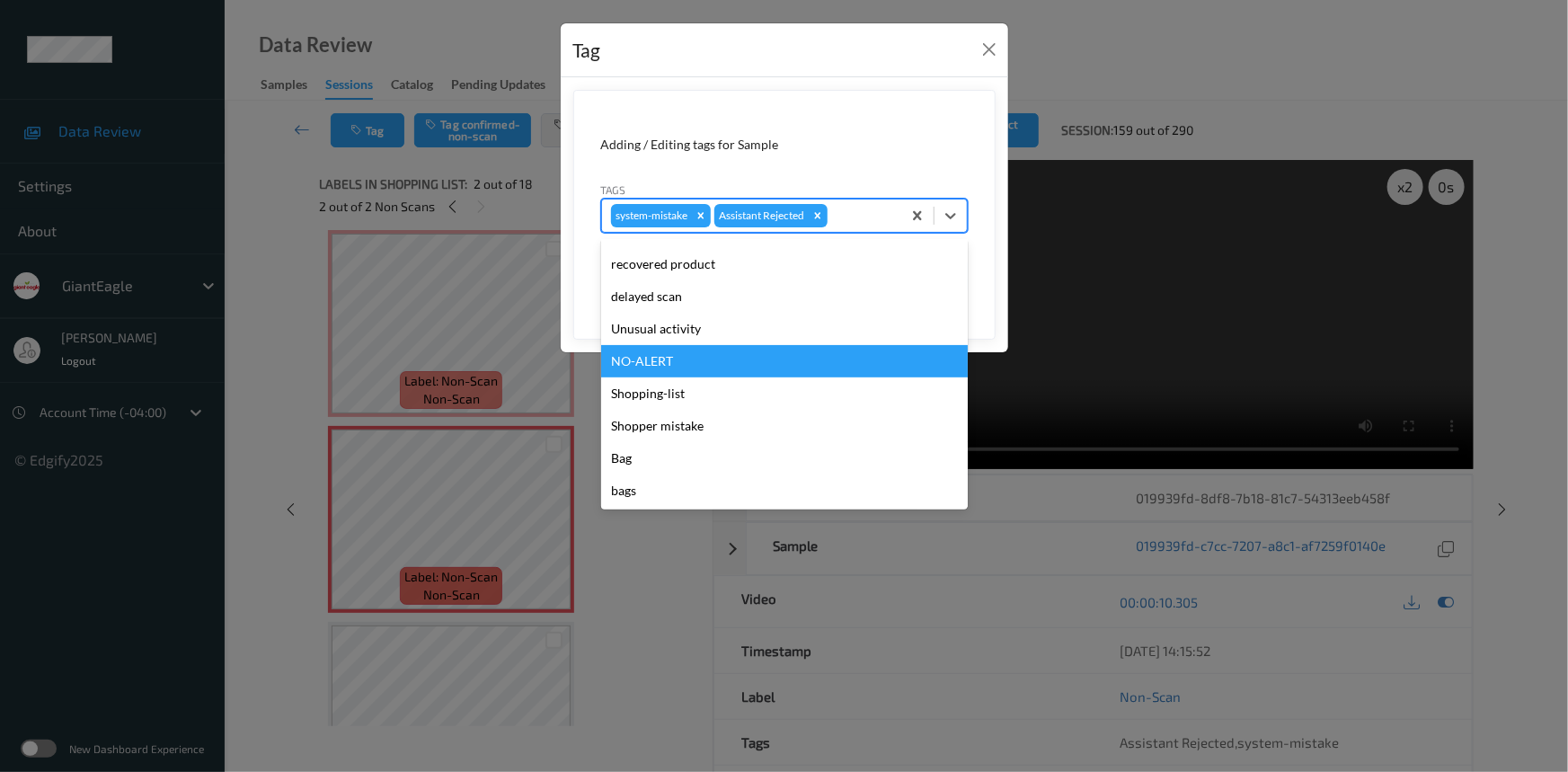
click at [703, 341] on div "Unusual activity" at bounding box center [784, 328] width 367 height 32
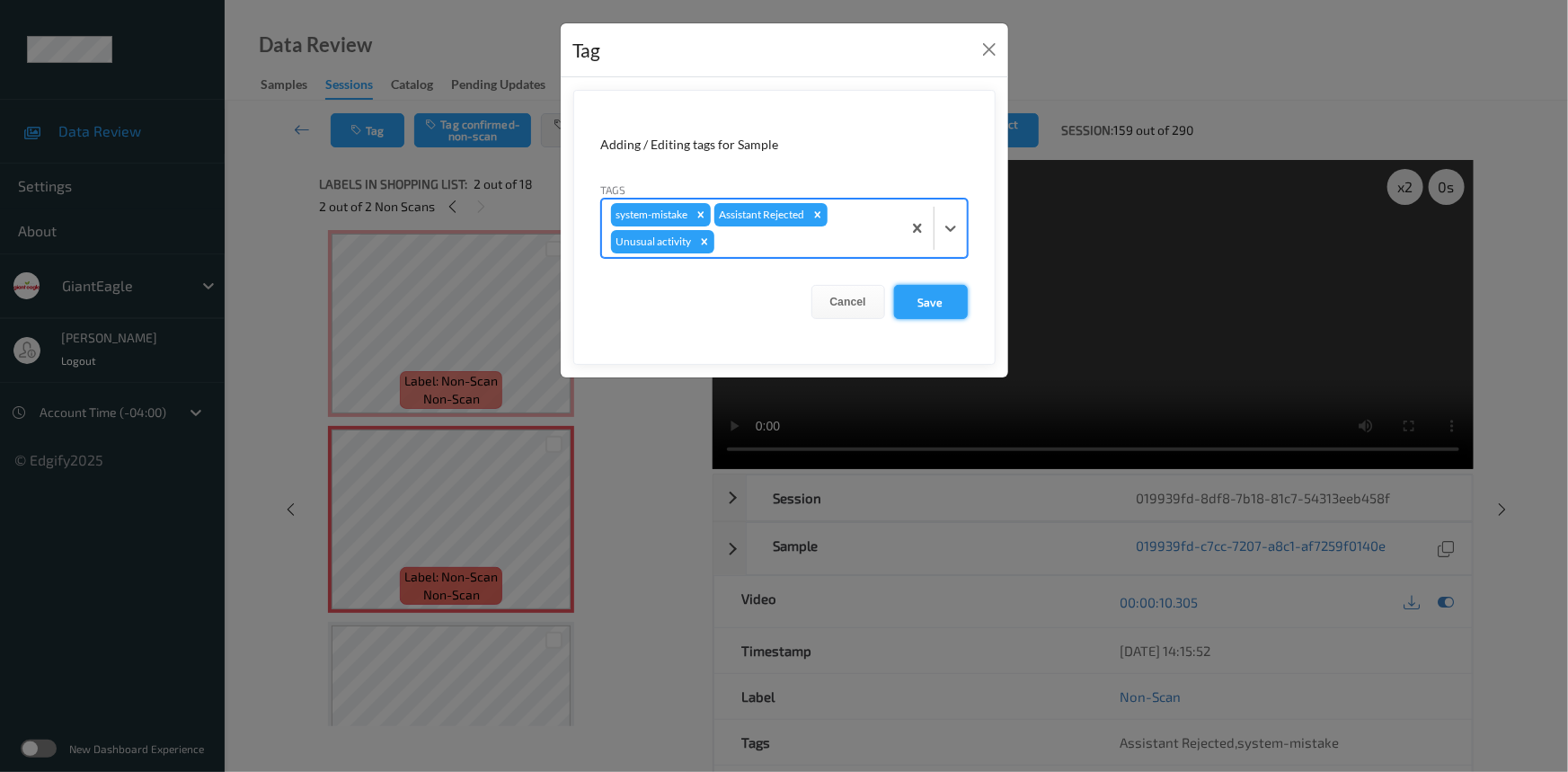
click at [938, 297] on button "Save" at bounding box center [931, 302] width 74 height 34
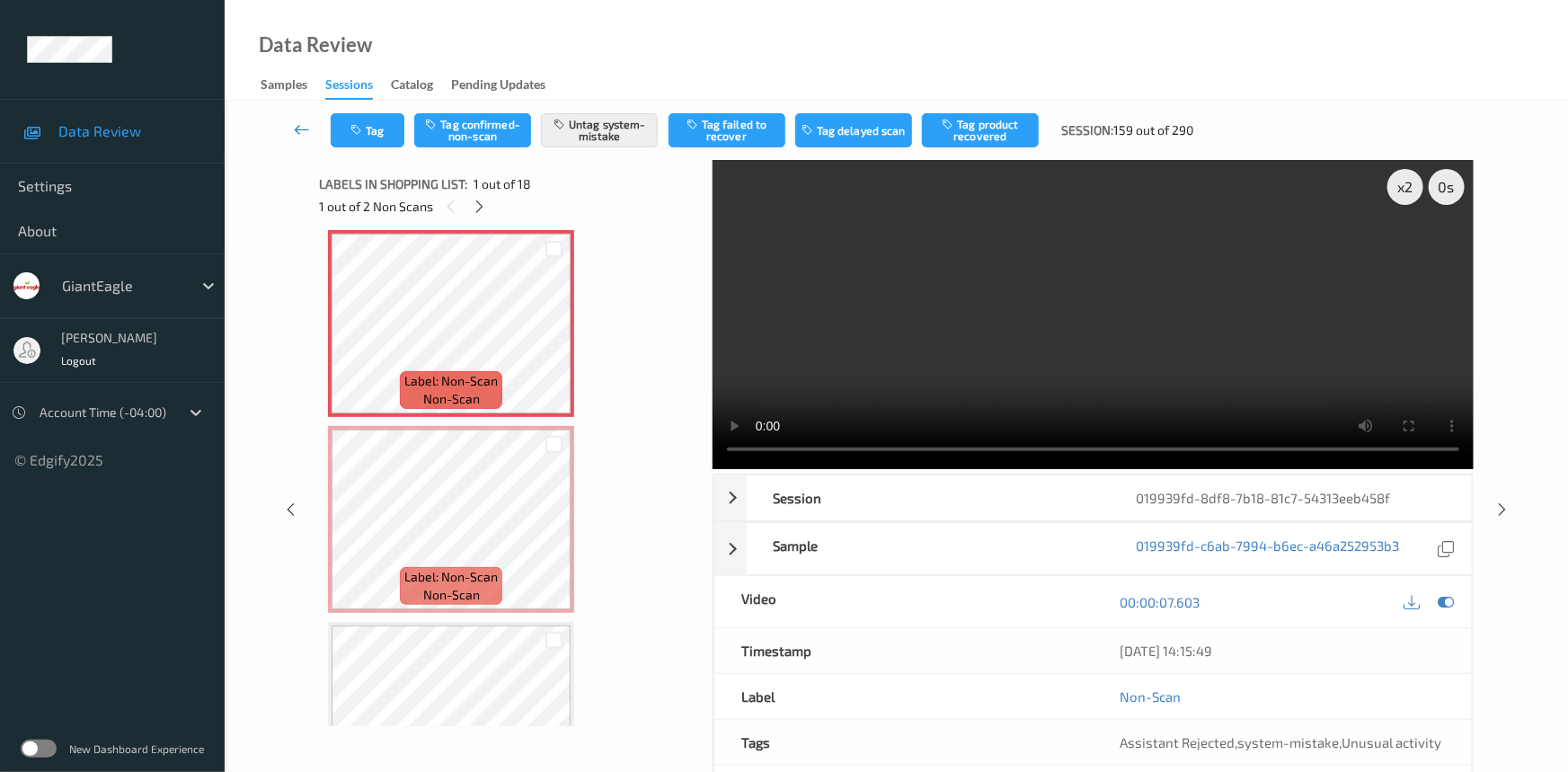
click at [295, 122] on icon at bounding box center [302, 129] width 16 height 18
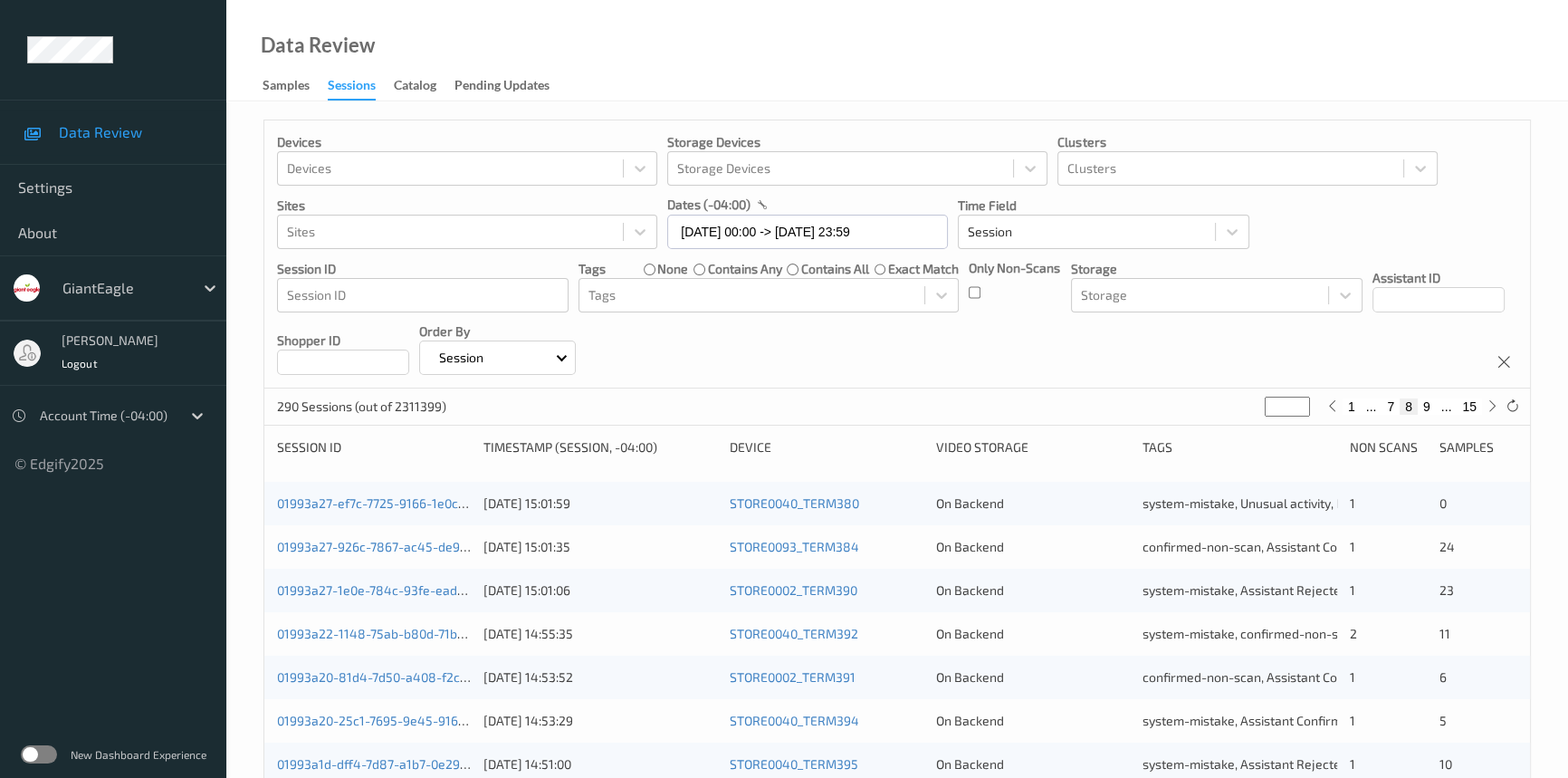
drag, startPoint x: 1282, startPoint y: 405, endPoint x: 1187, endPoint y: 433, distance: 99.0
click at [1196, 434] on div "Devices Devices Storage Devices Storage Devices Clusters Clusters Sites Sites d…" at bounding box center [897, 754] width 1268 height 1269
type input "*"
type input "**"
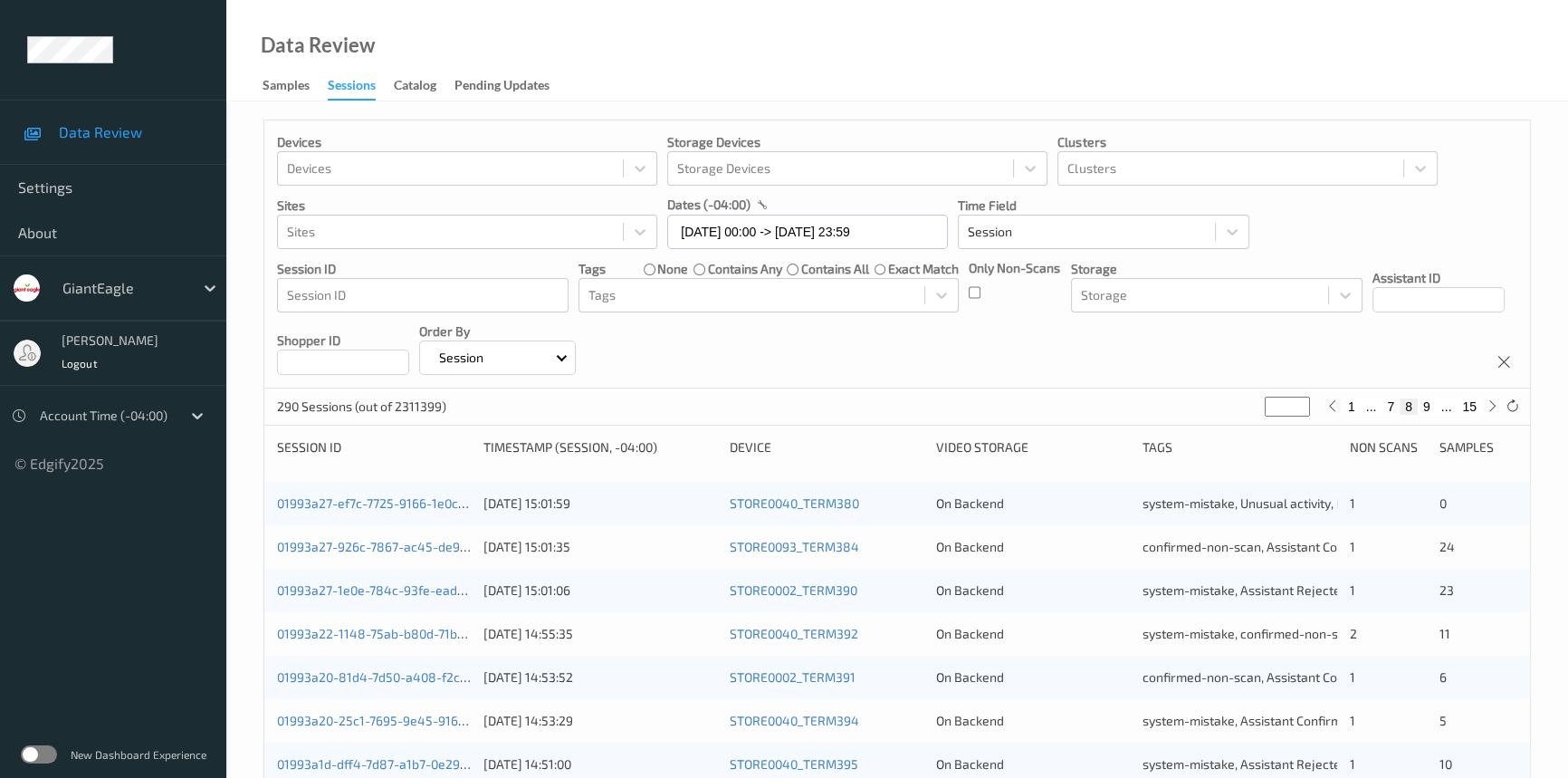
type input "**"
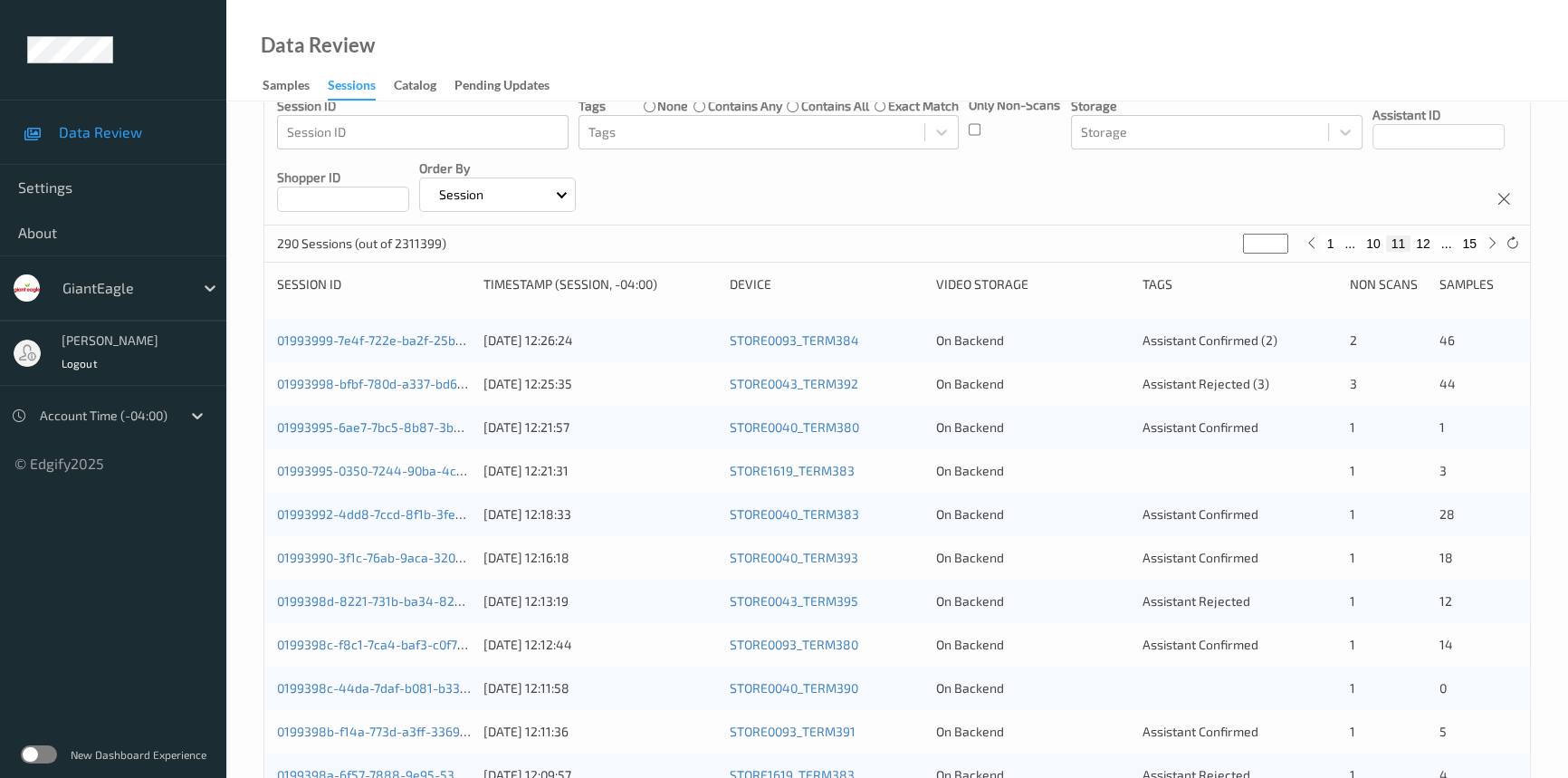
scroll to position [164, 0]
type input "**"
click at [410, 340] on link "01993999-7e4f-722e-ba2f-25b1e47d75ac" at bounding box center [397, 339] width 240 height 16
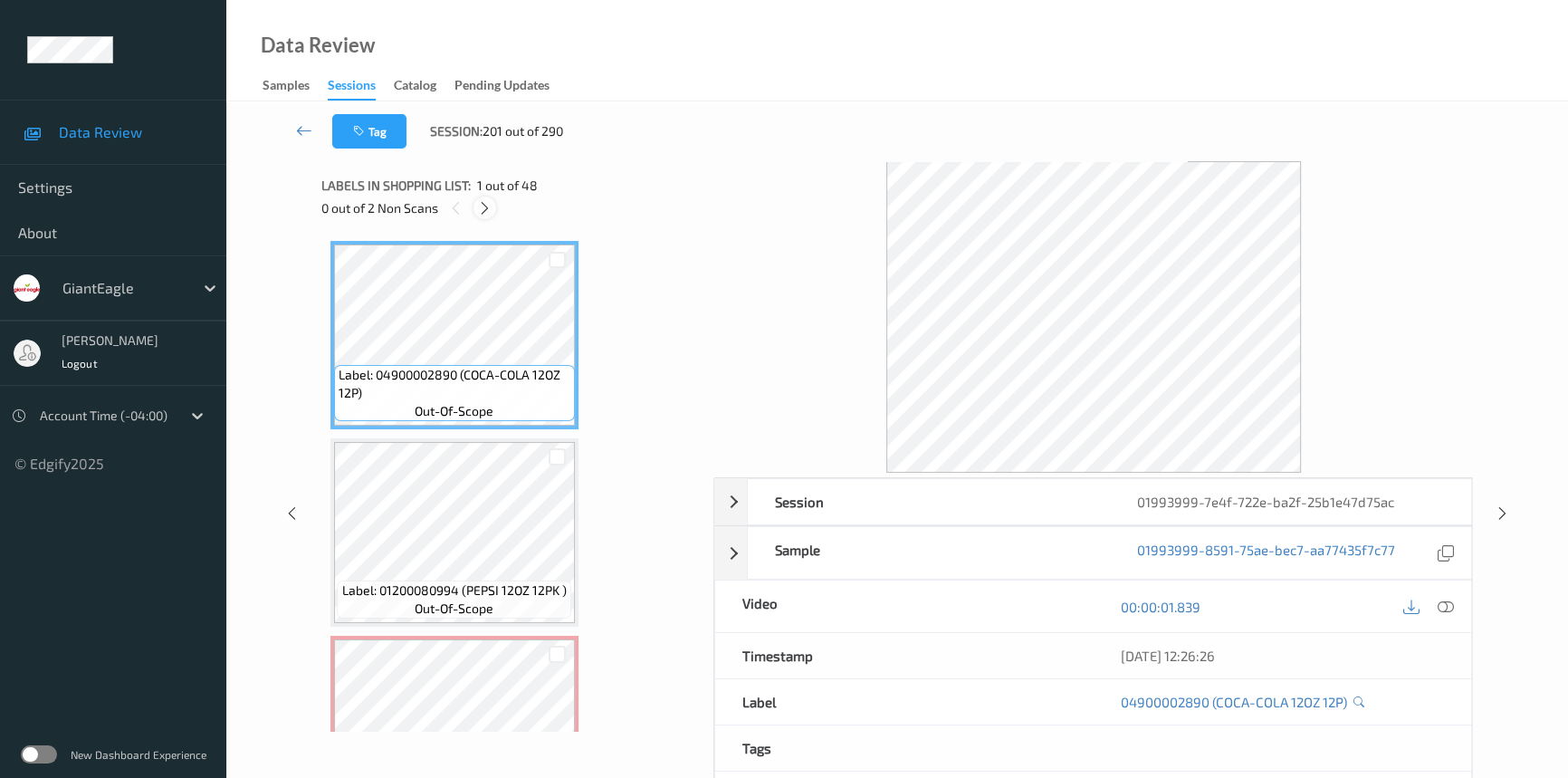
click at [480, 198] on div at bounding box center [485, 207] width 23 height 23
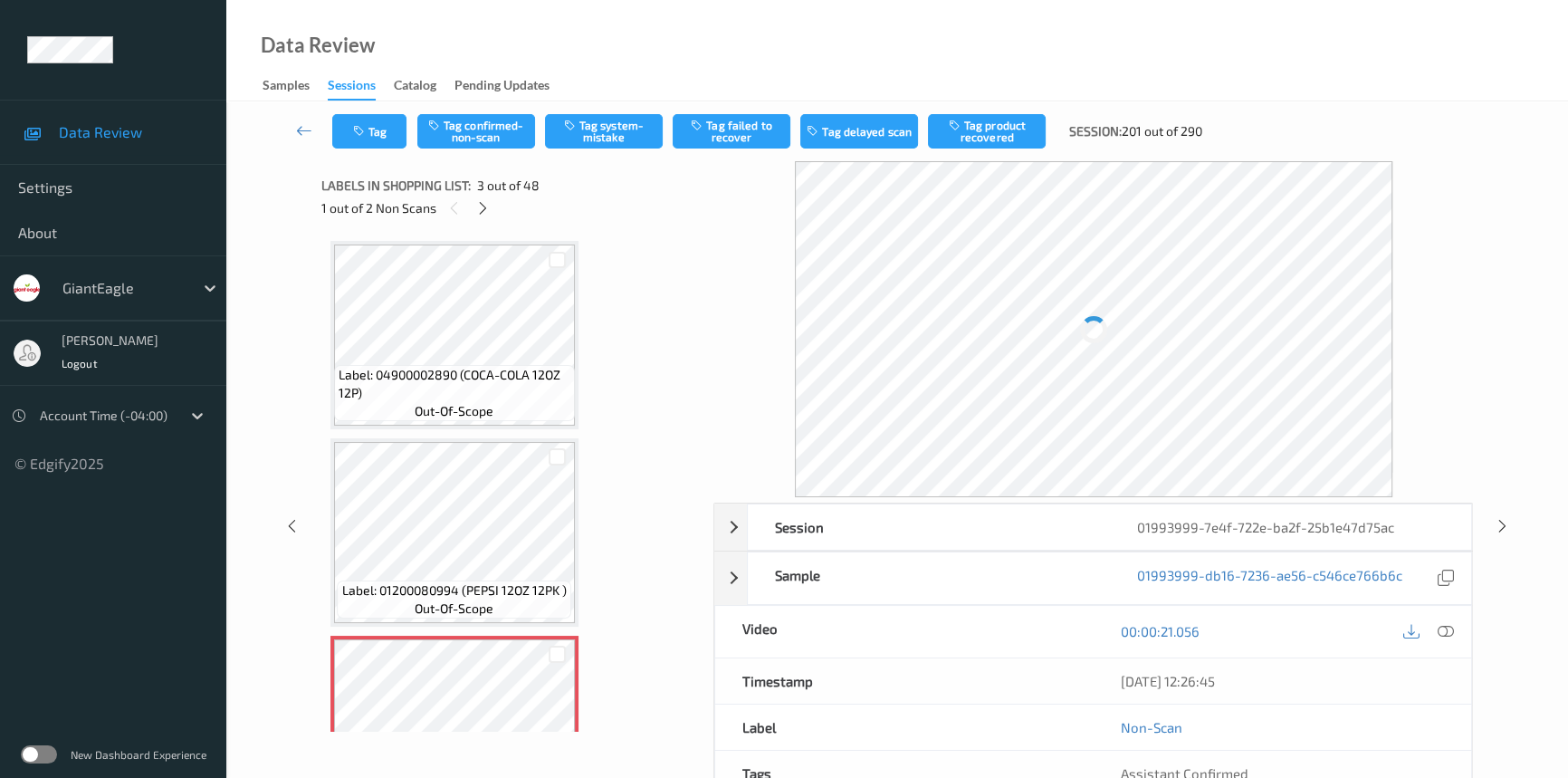
scroll to position [205, 0]
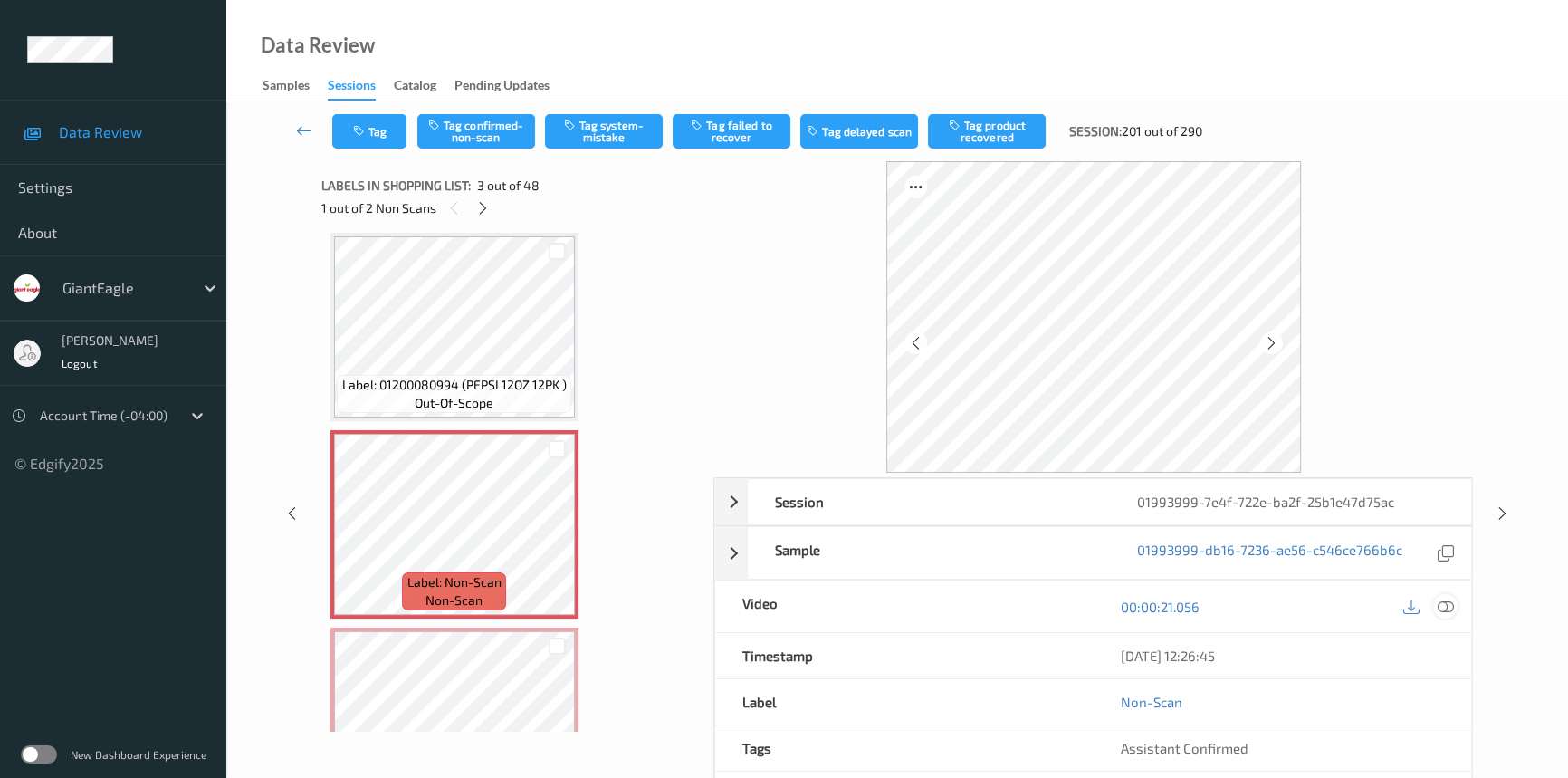
click at [1449, 607] on icon at bounding box center [1446, 607] width 16 height 16
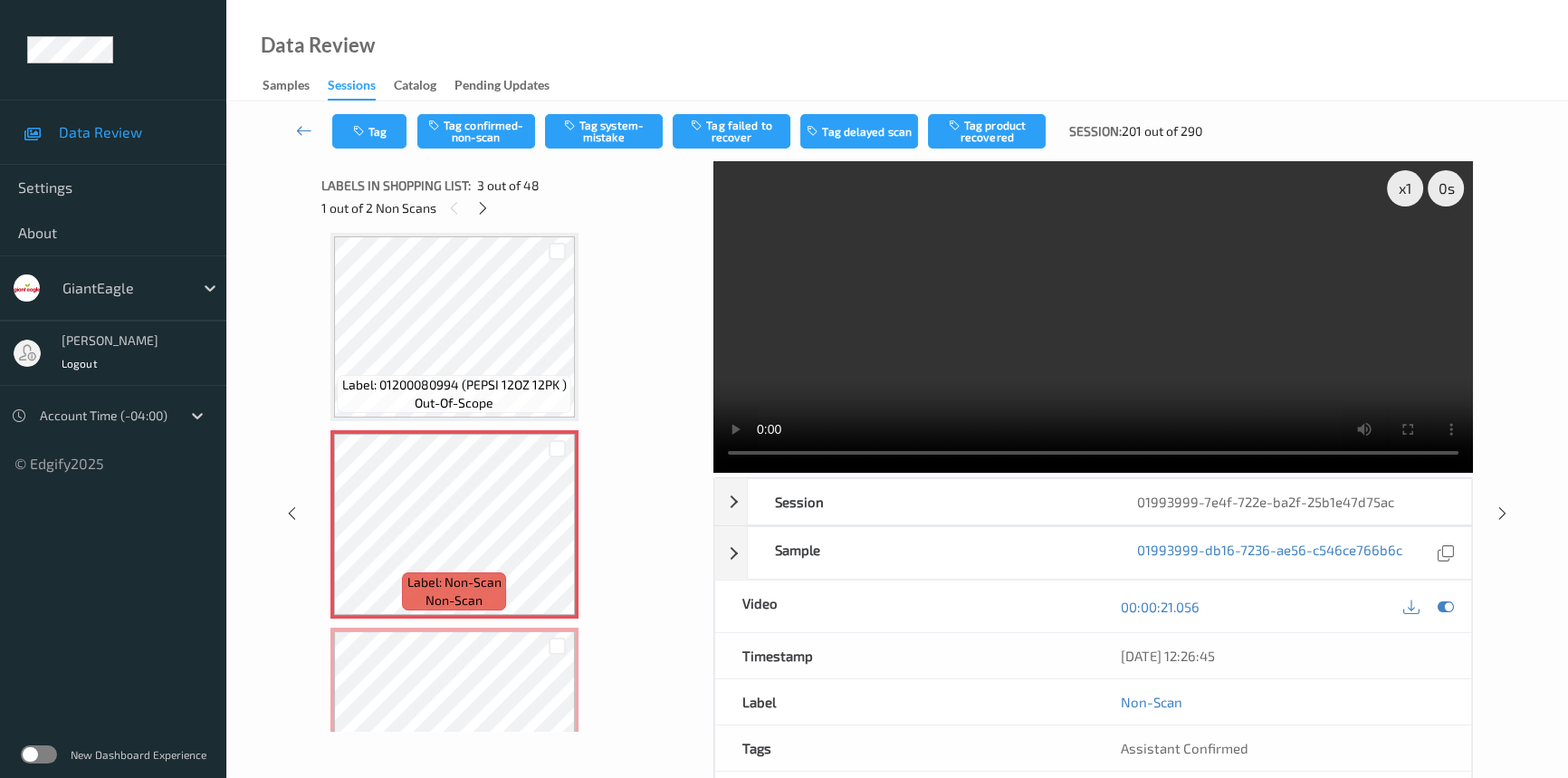
click at [921, 304] on video at bounding box center [1093, 317] width 759 height 311
click at [1401, 185] on div "x 1" at bounding box center [1404, 188] width 37 height 37
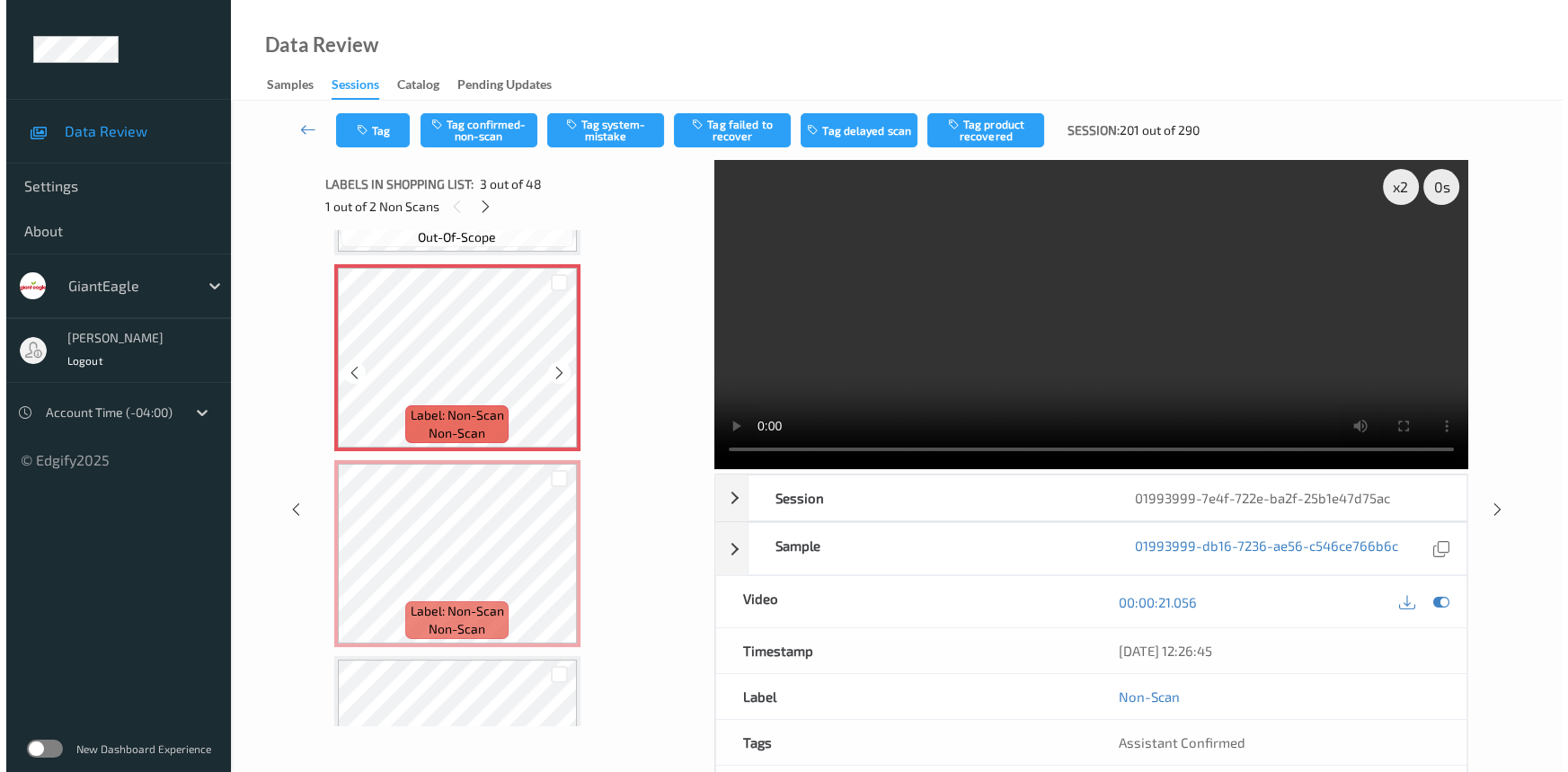
scroll to position [368, 0]
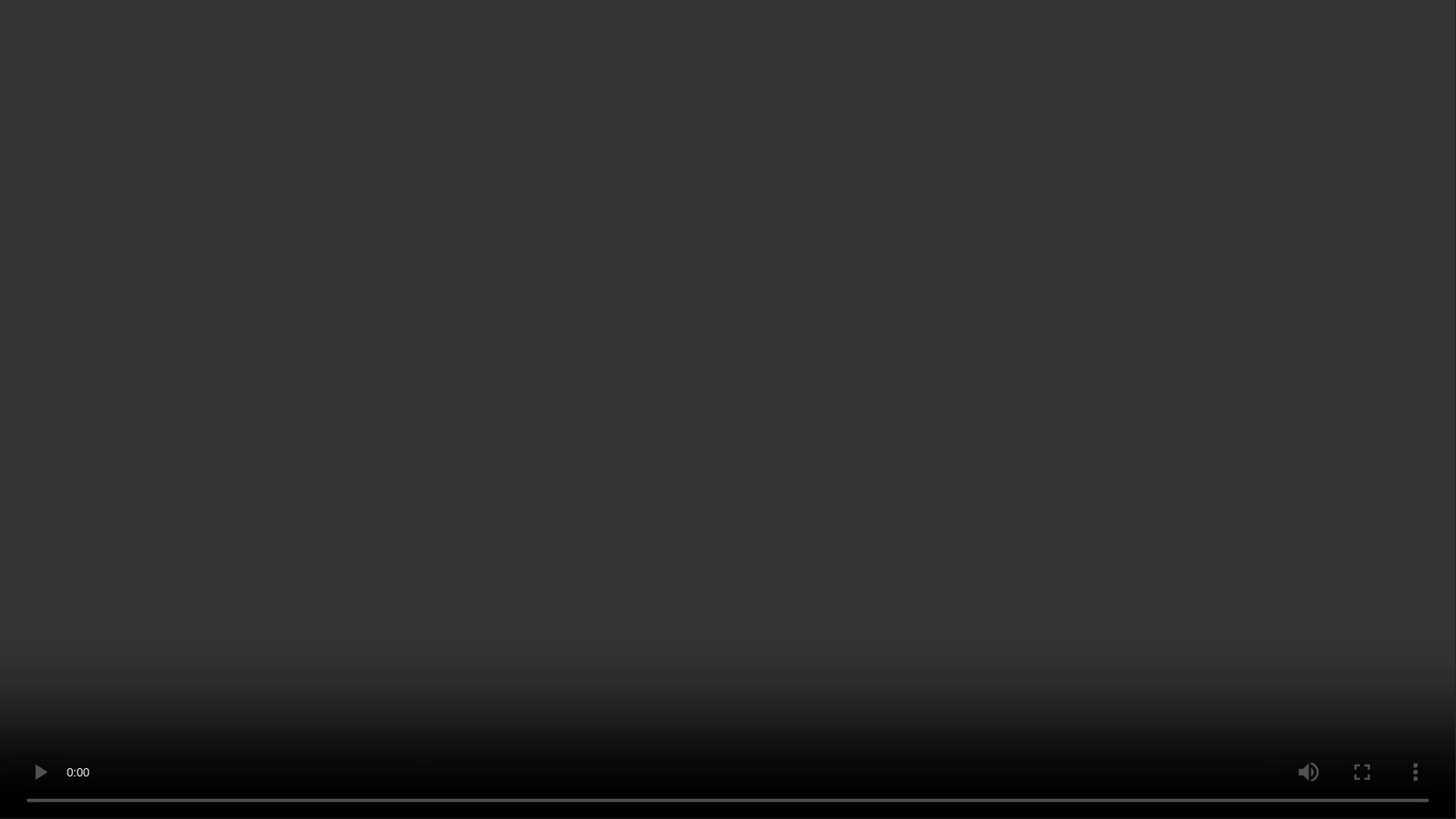
click at [1075, 489] on video at bounding box center [728, 409] width 1456 height 819
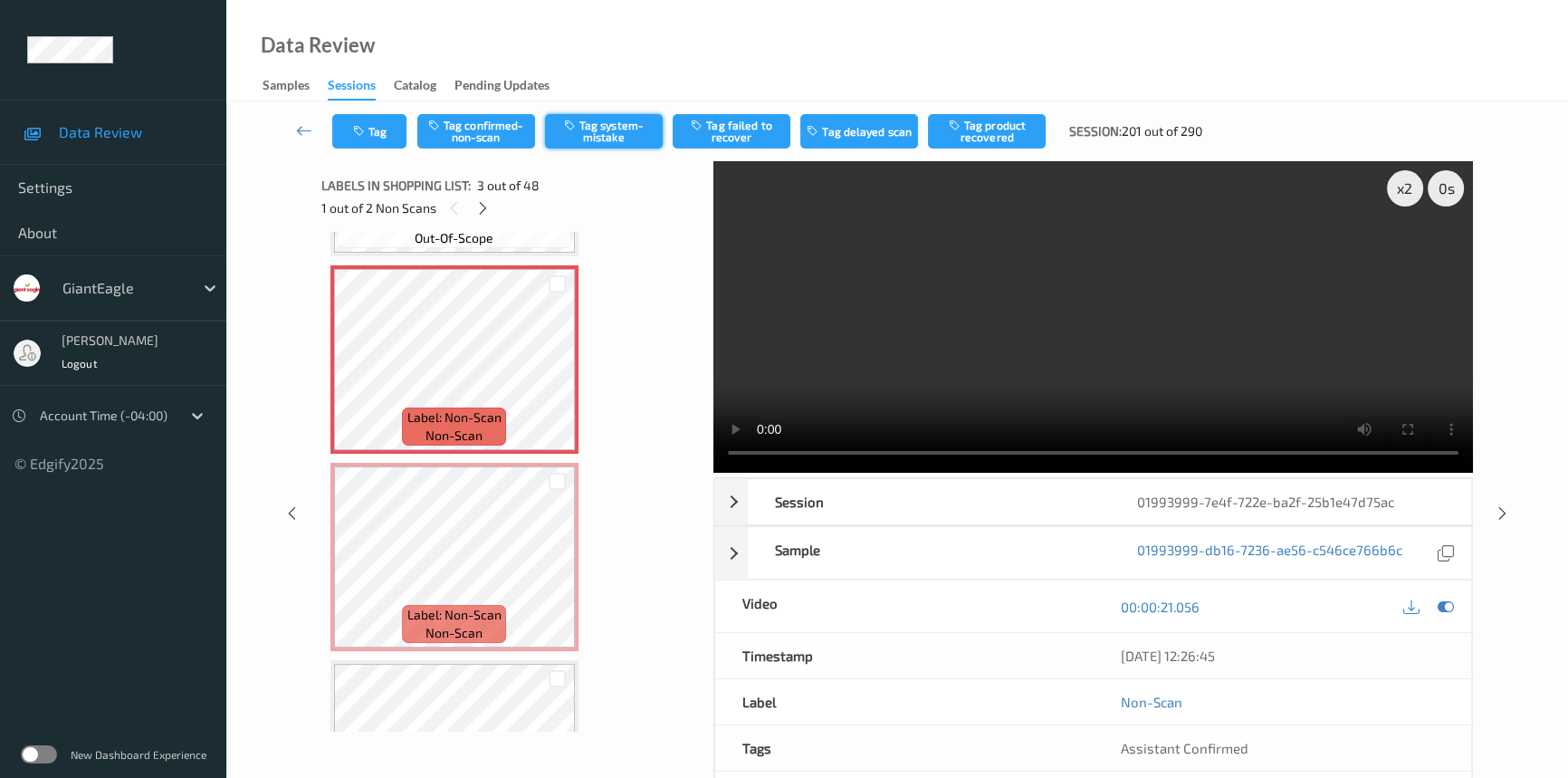
click at [600, 128] on button "Tag system-mistake" at bounding box center [604, 131] width 118 height 35
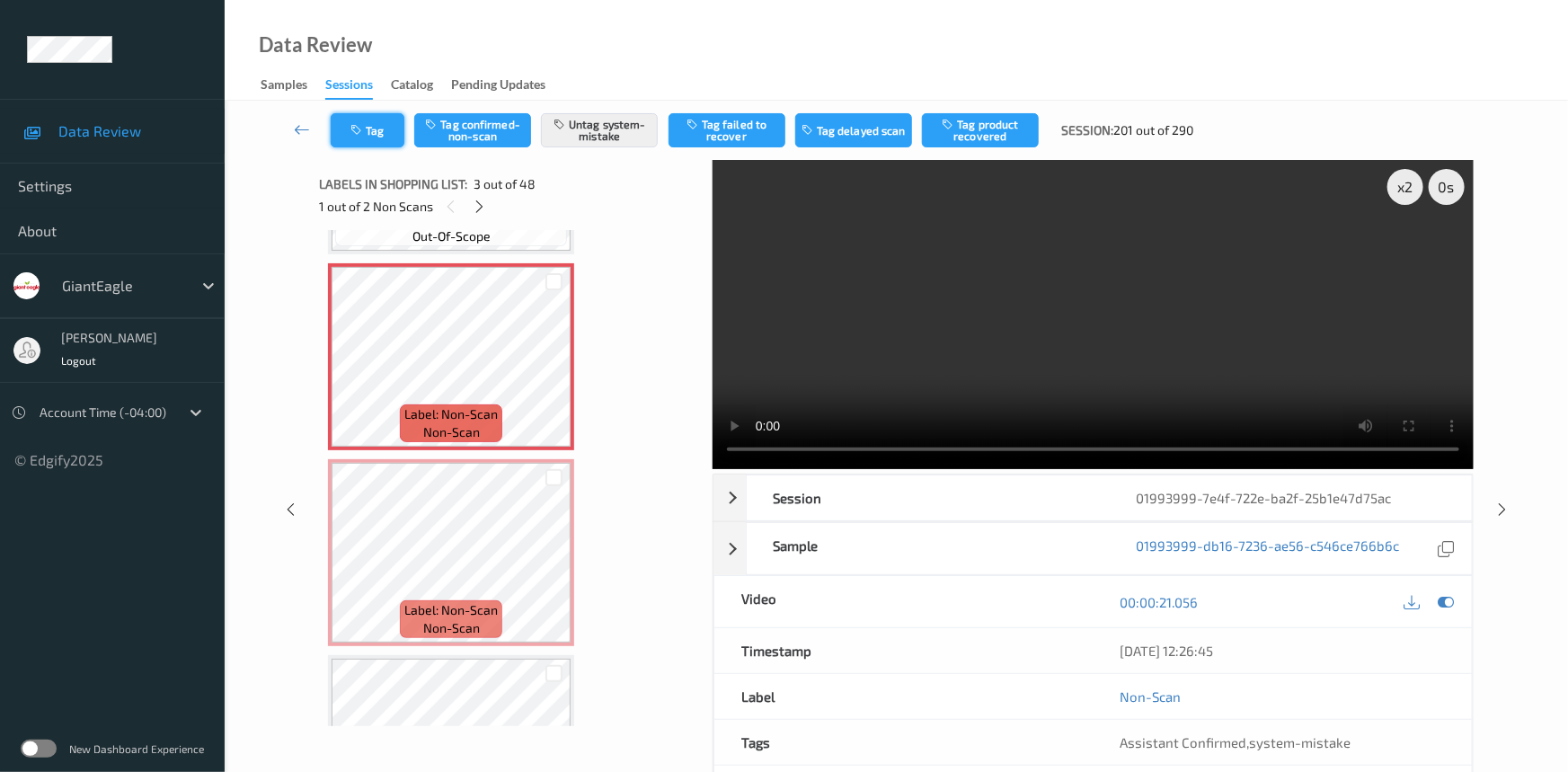
click at [385, 123] on button "Tag" at bounding box center [367, 130] width 74 height 34
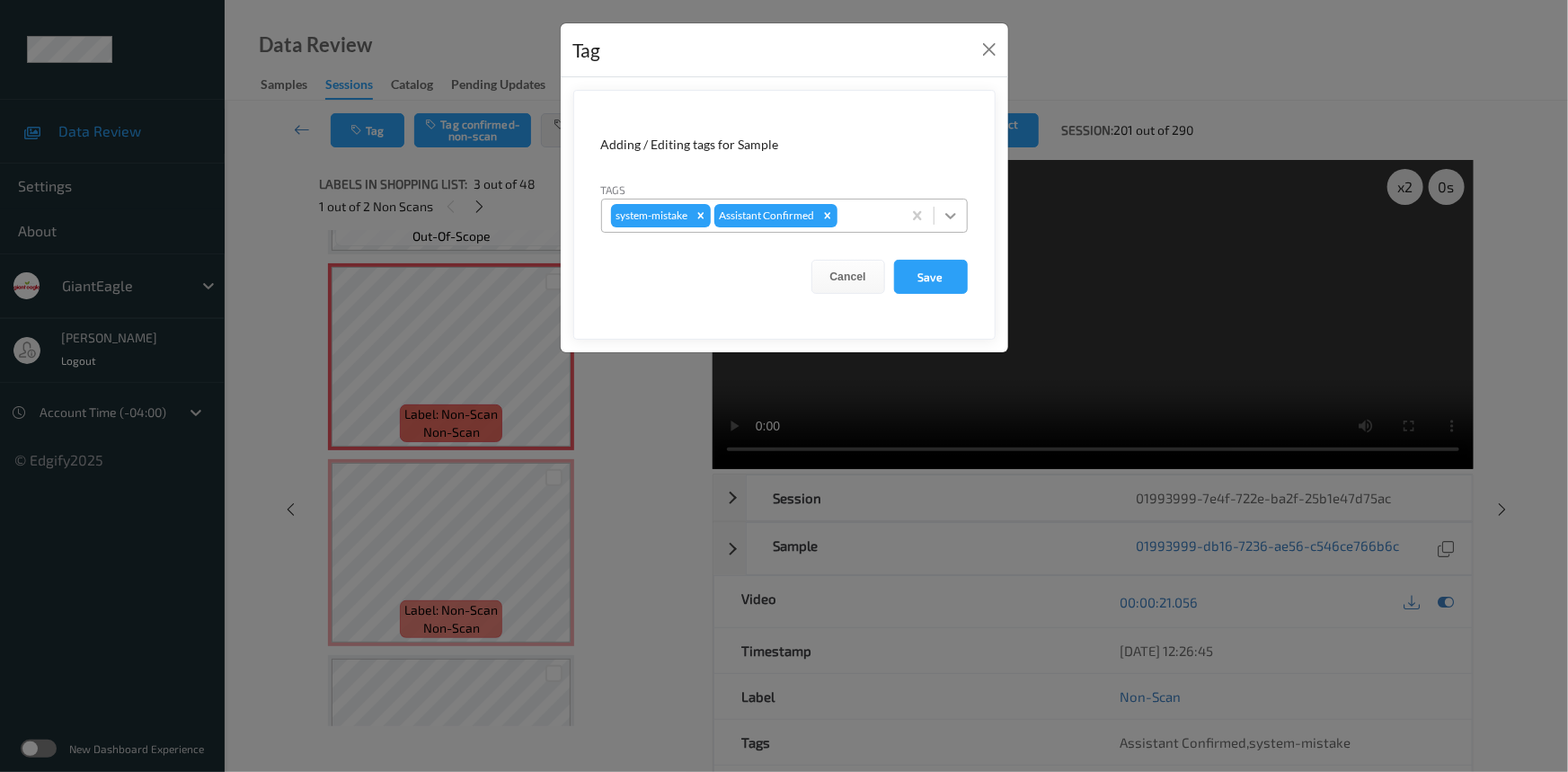
drag, startPoint x: 949, startPoint y: 213, endPoint x: 946, endPoint y: 223, distance: 10.4
click at [950, 213] on icon at bounding box center [950, 215] width 18 height 18
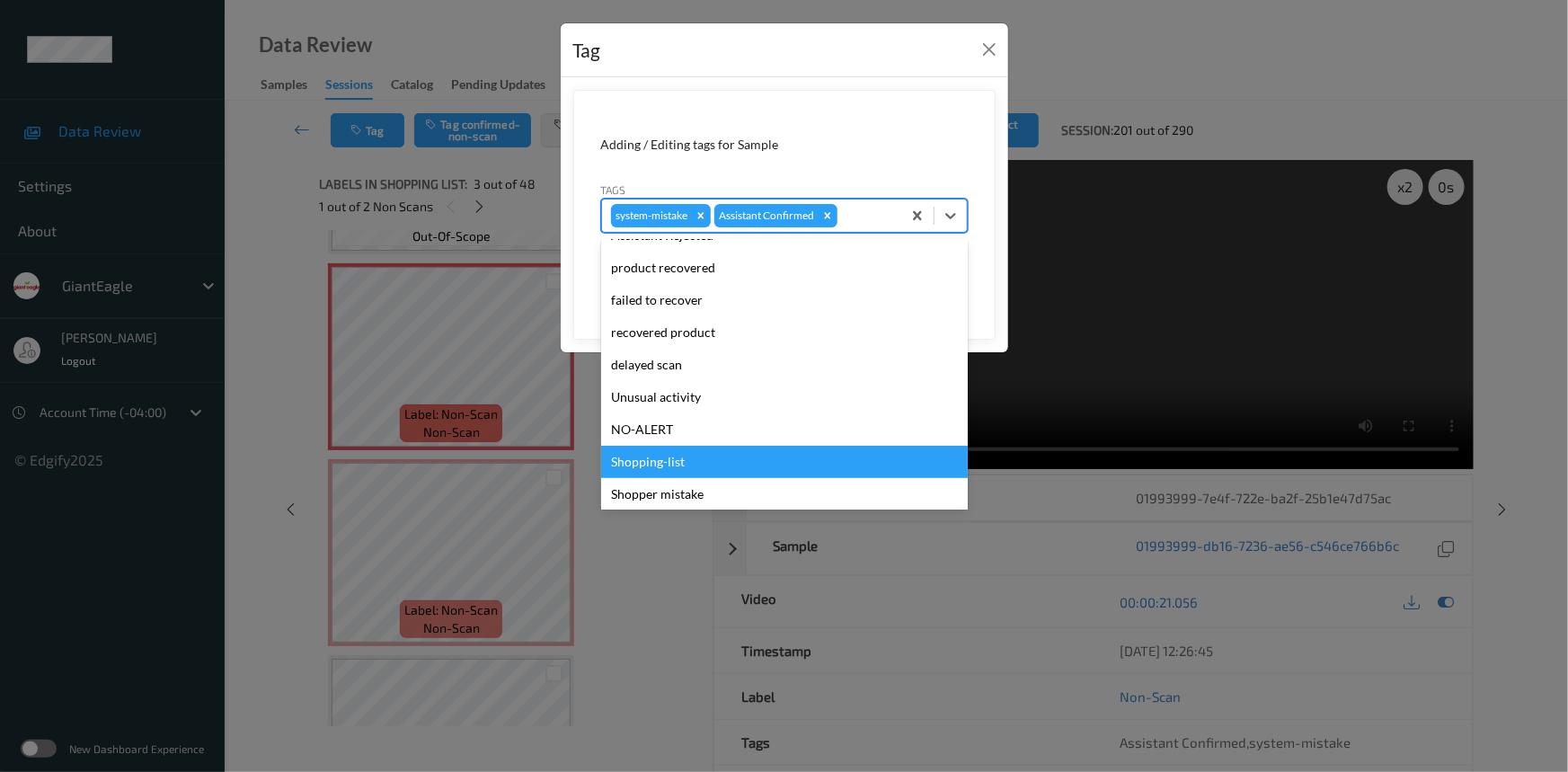
scroll to position [190, 0]
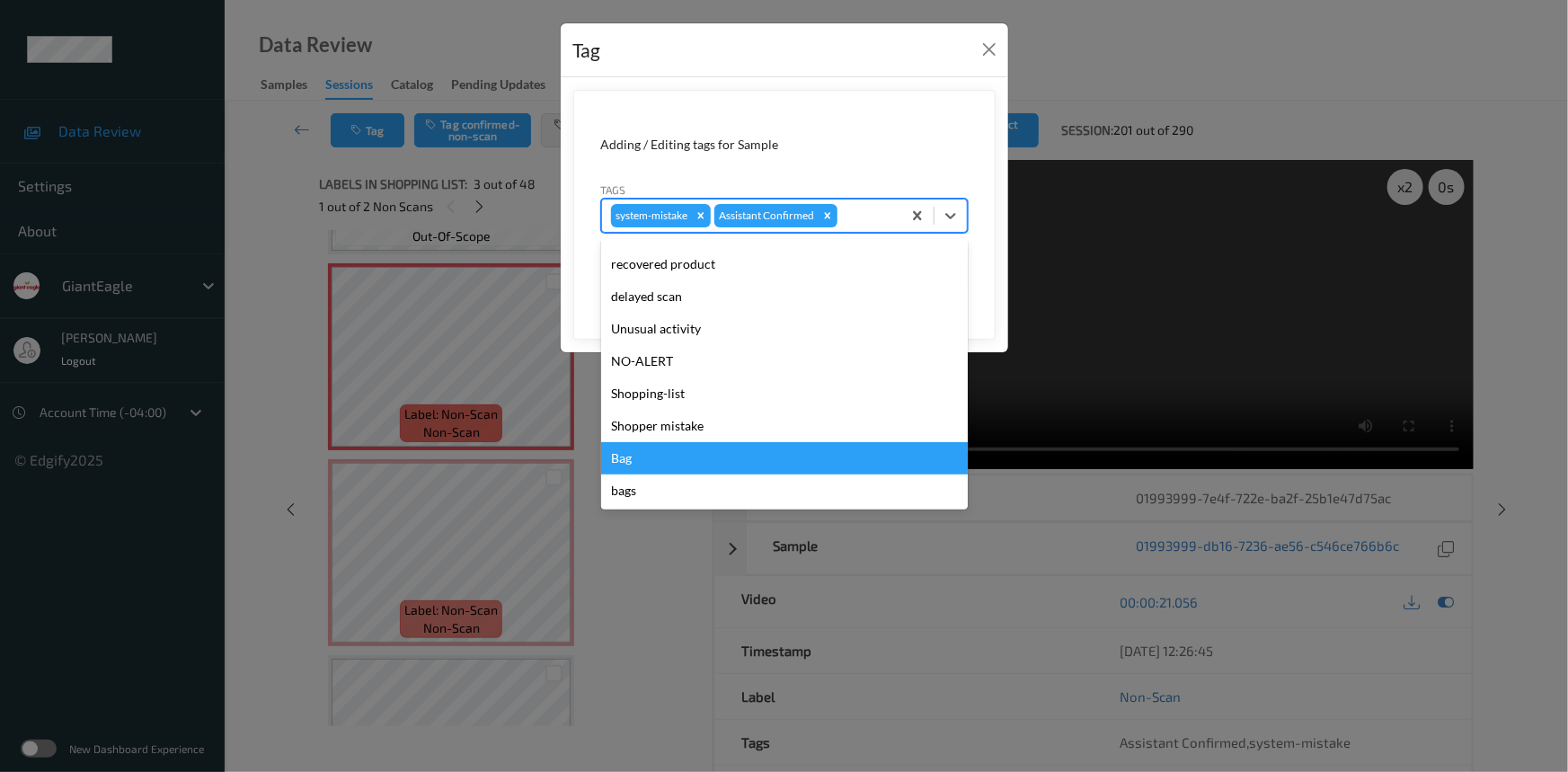
click at [653, 468] on div "Bag" at bounding box center [784, 457] width 367 height 32
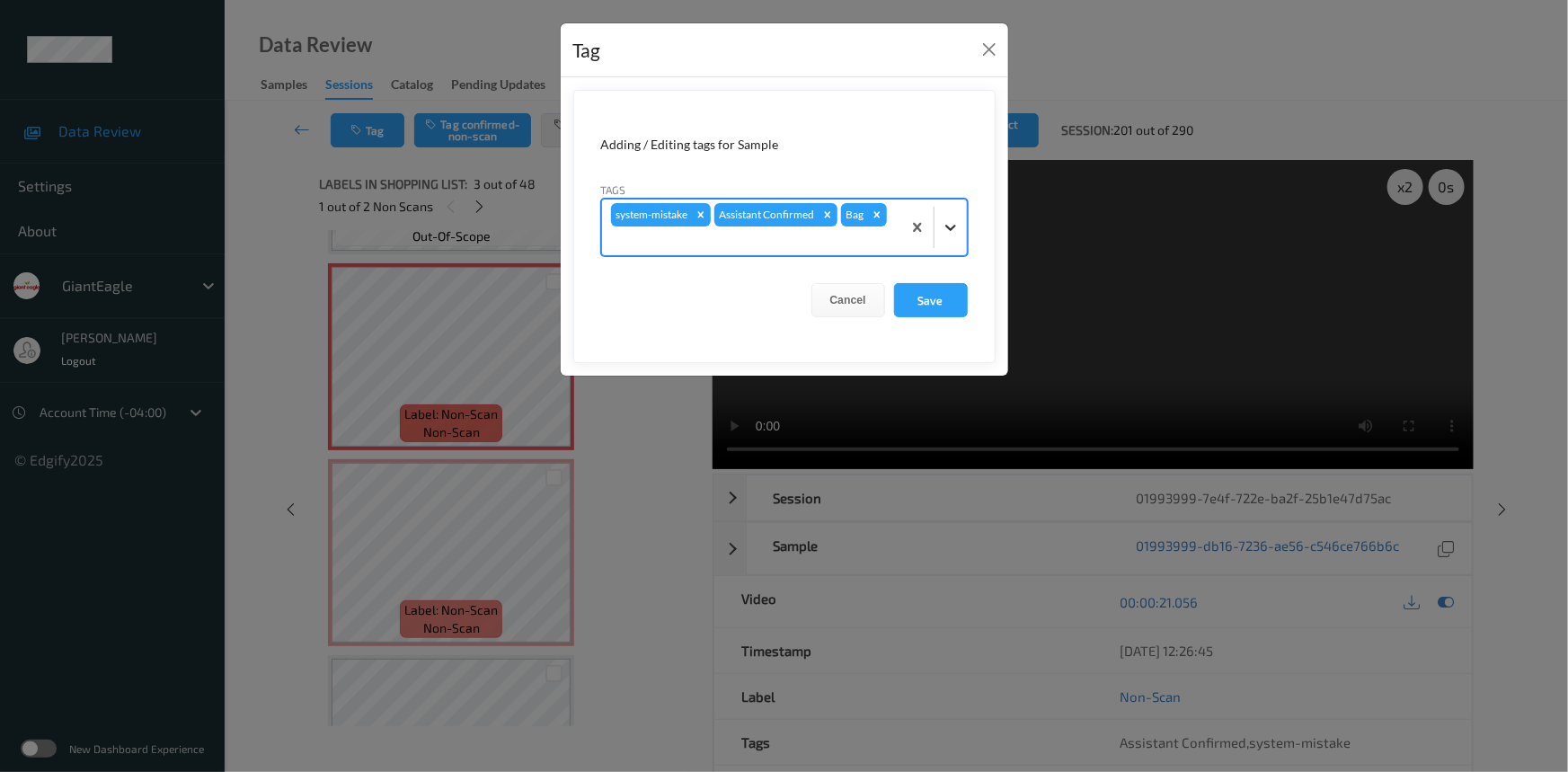
click at [951, 230] on icon at bounding box center [950, 227] width 11 height 6
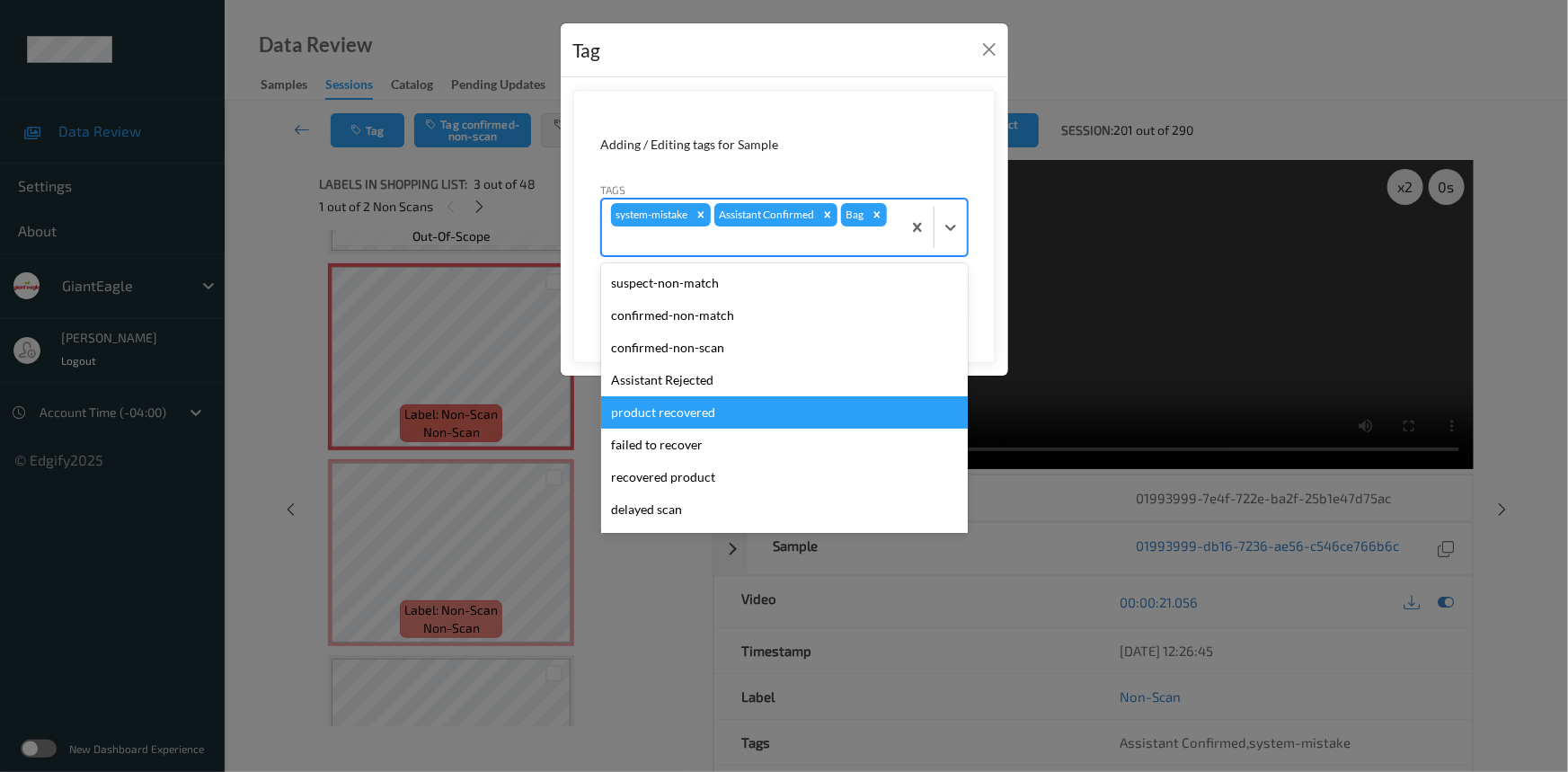
scroll to position [158, 0]
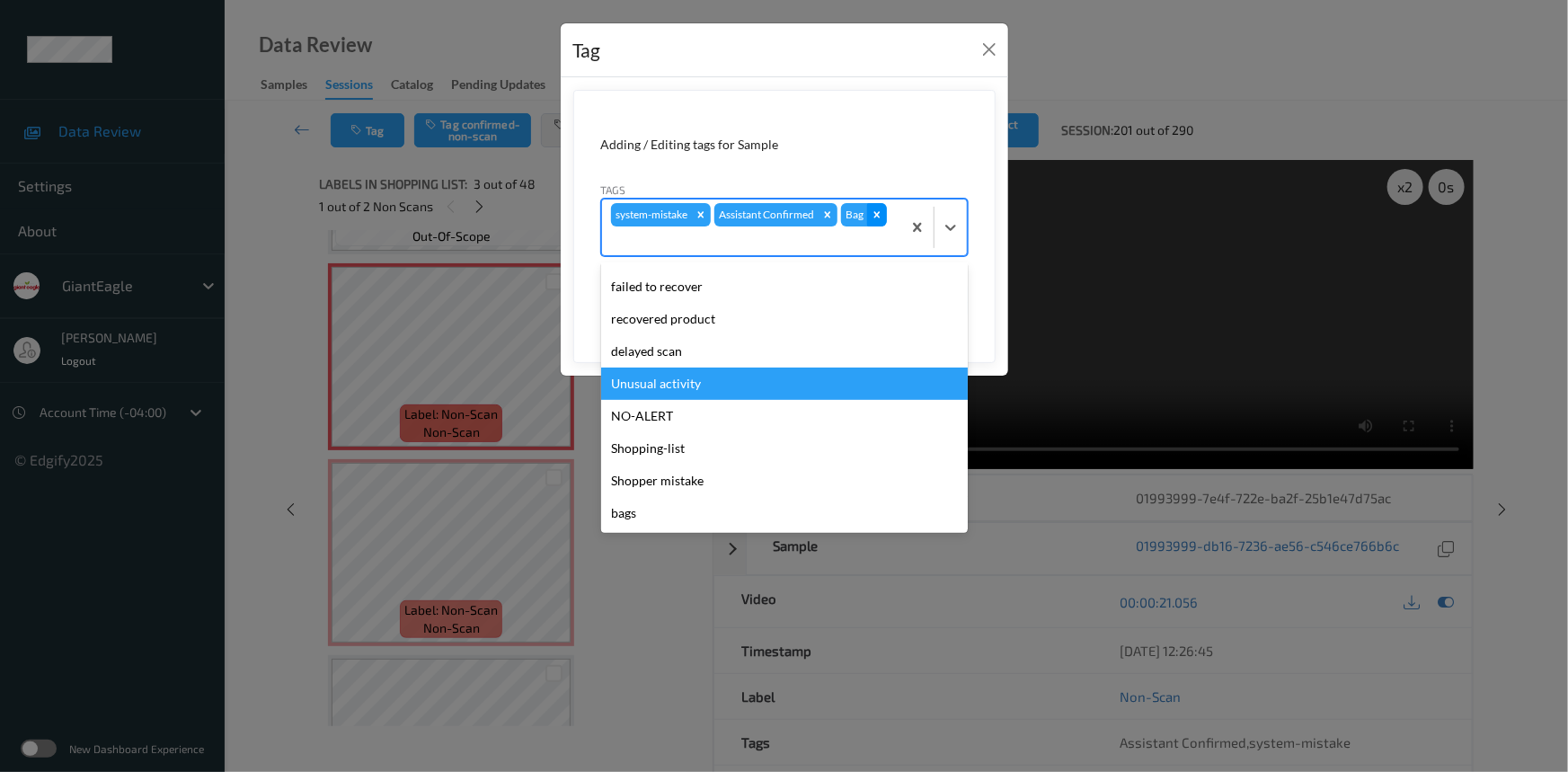
click at [878, 213] on icon "Remove Bag" at bounding box center [876, 214] width 6 height 6
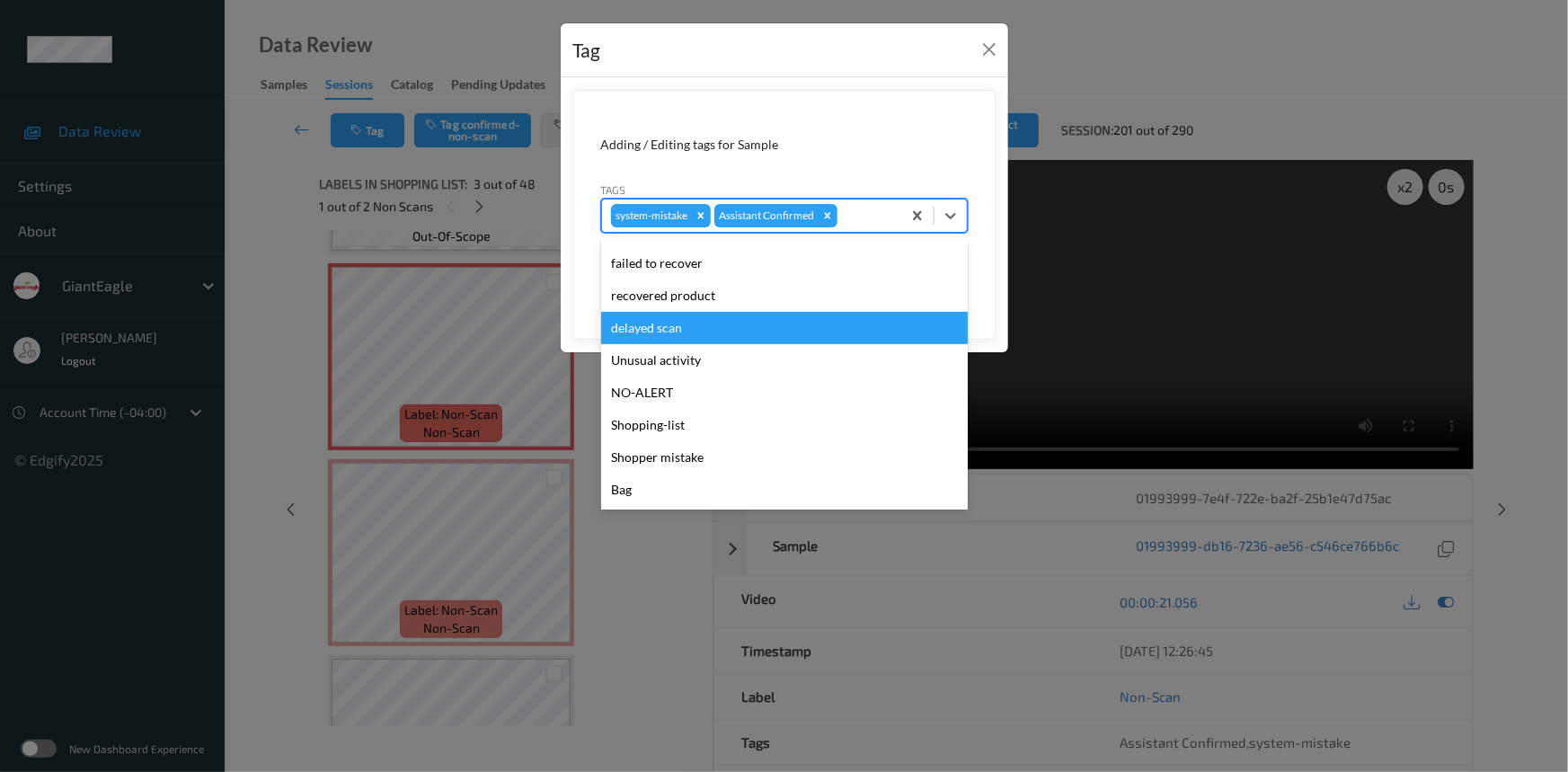
scroll to position [190, 0]
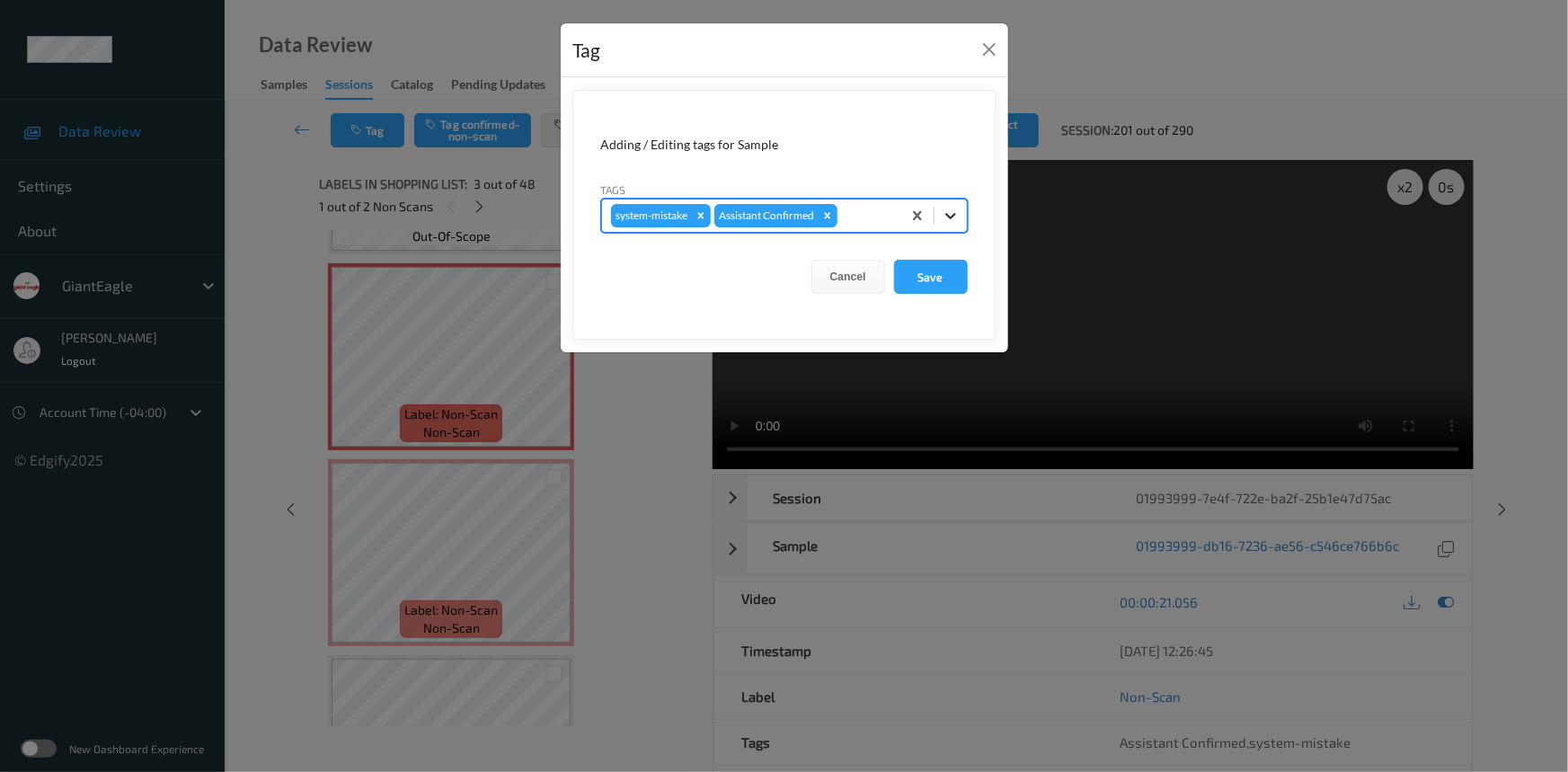
drag, startPoint x: 954, startPoint y: 211, endPoint x: 951, endPoint y: 233, distance: 22.2
click at [953, 212] on icon at bounding box center [950, 215] width 18 height 18
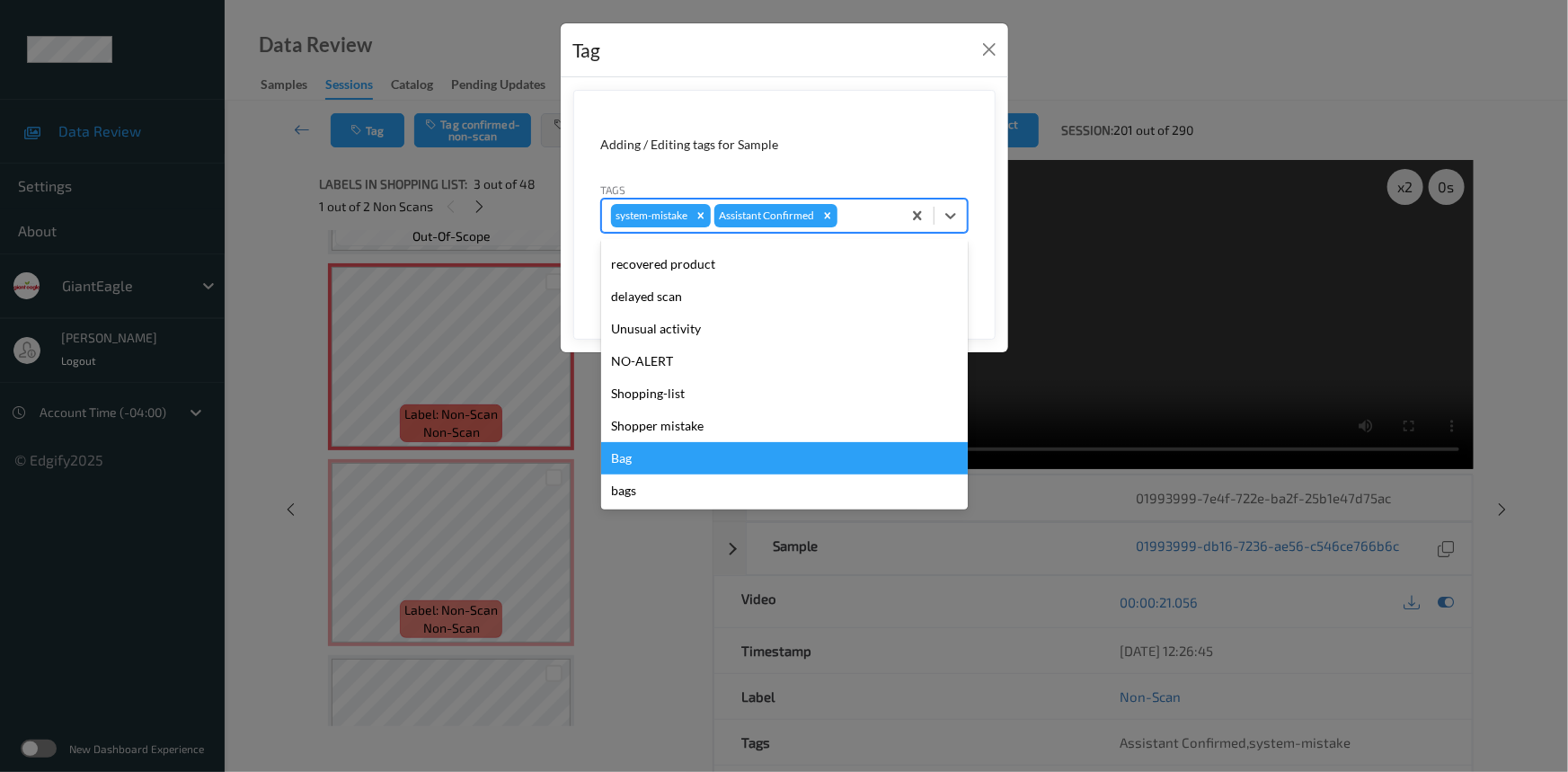
click at [645, 462] on div "Bag" at bounding box center [784, 457] width 367 height 32
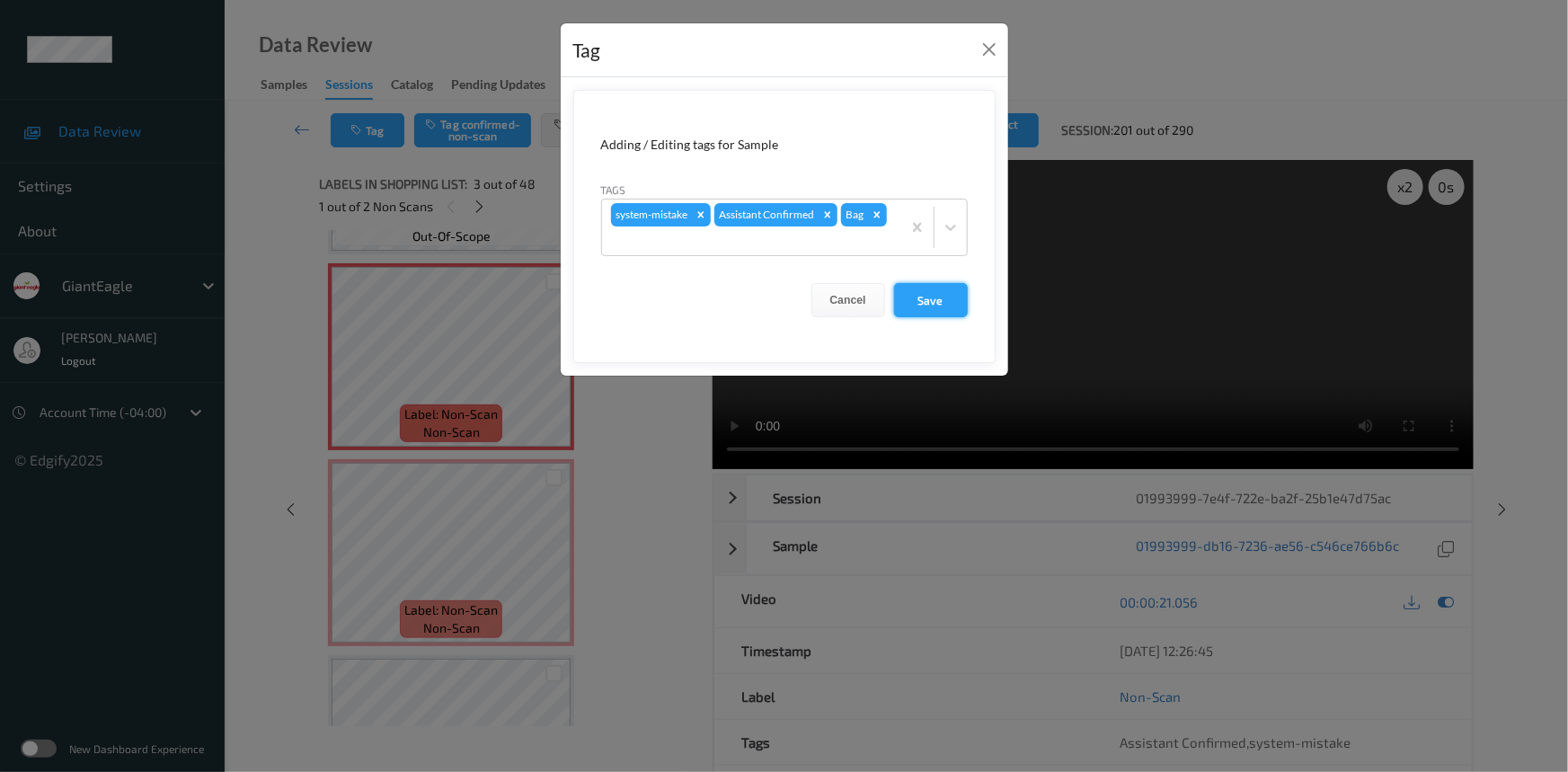
click at [929, 300] on button "Save" at bounding box center [931, 300] width 74 height 34
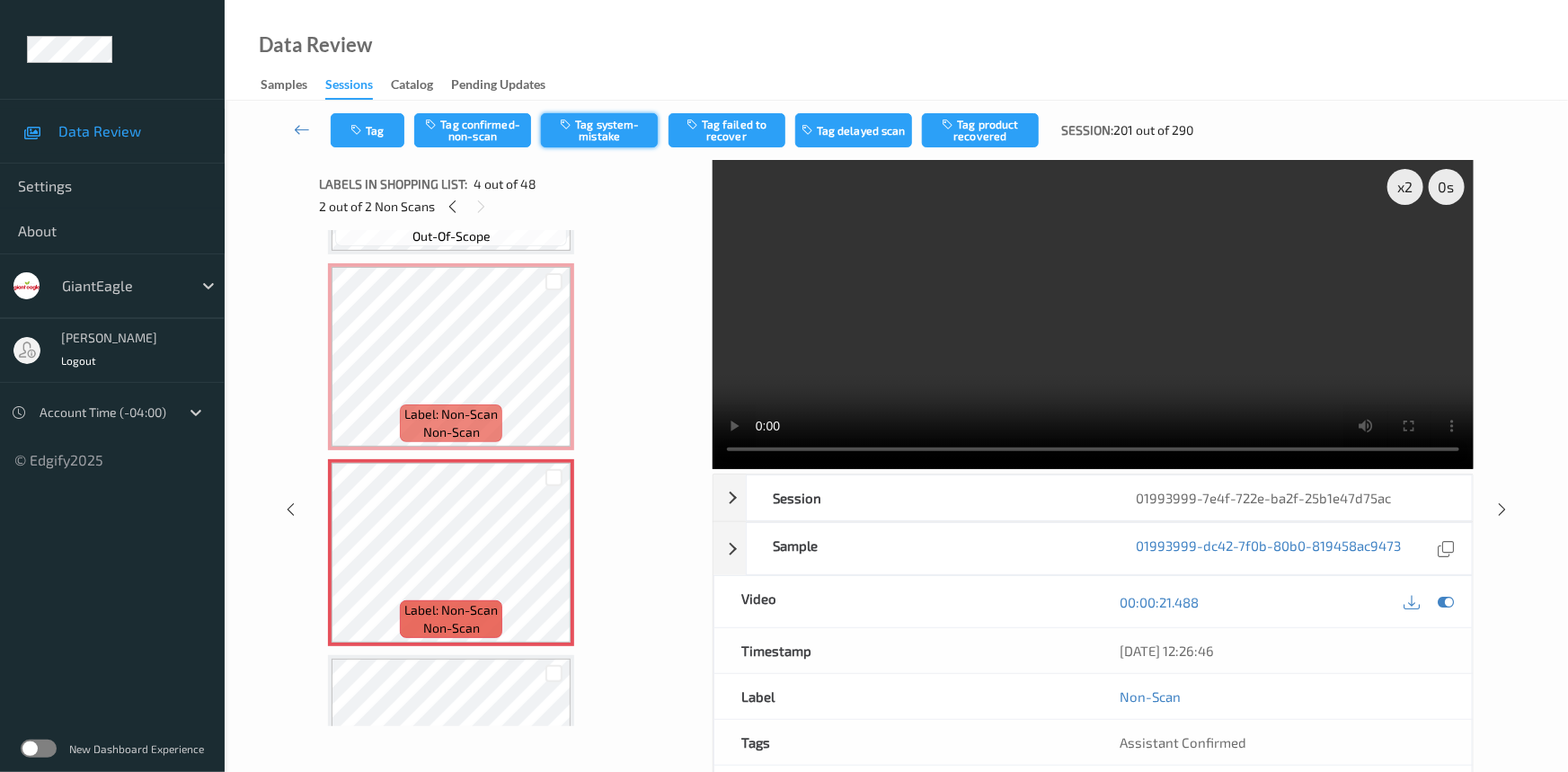
click at [614, 136] on button "Tag system-mistake" at bounding box center [599, 130] width 117 height 34
click at [377, 128] on button "Tag" at bounding box center [367, 130] width 74 height 34
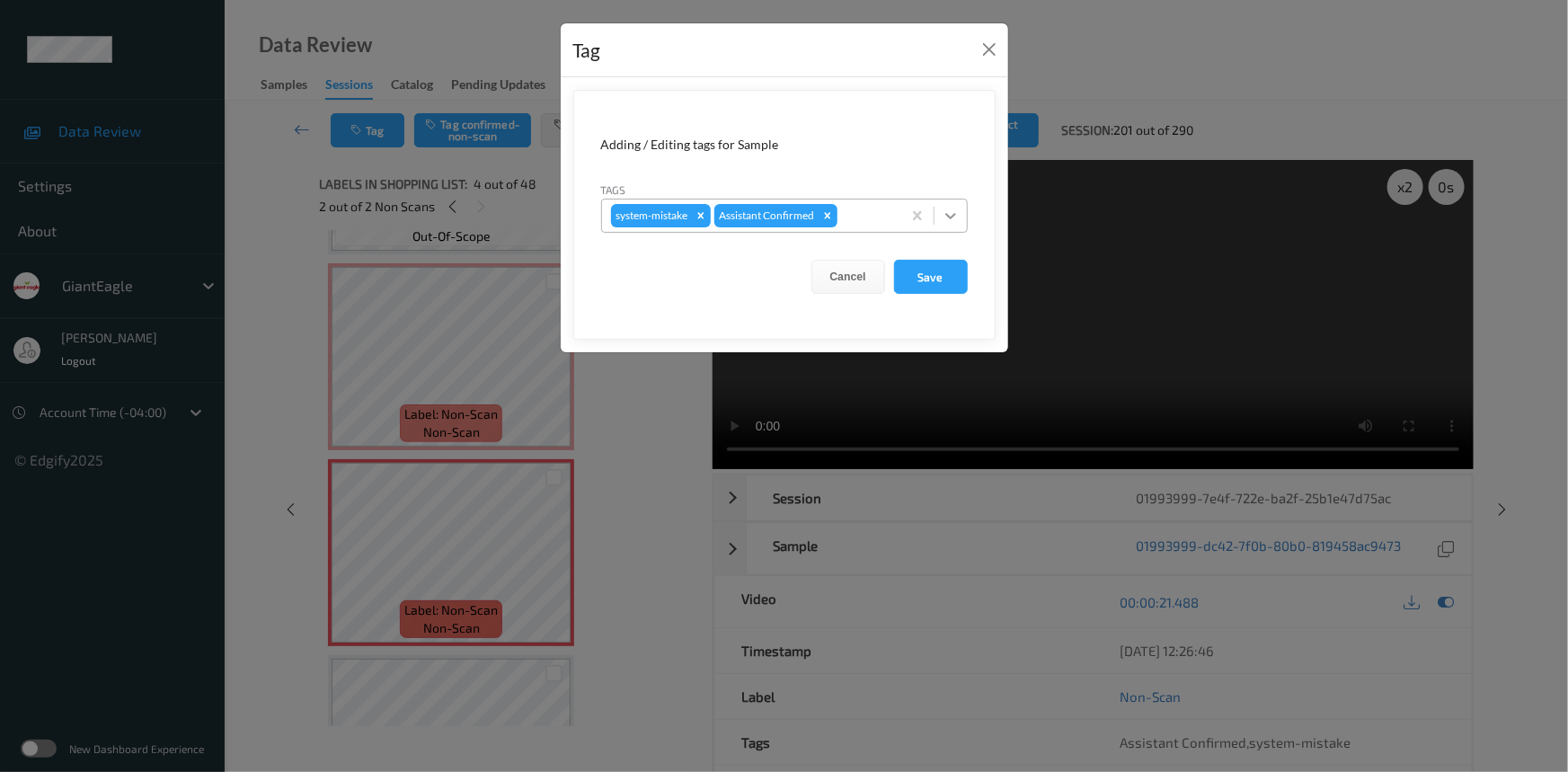
click at [949, 216] on icon at bounding box center [950, 215] width 11 height 6
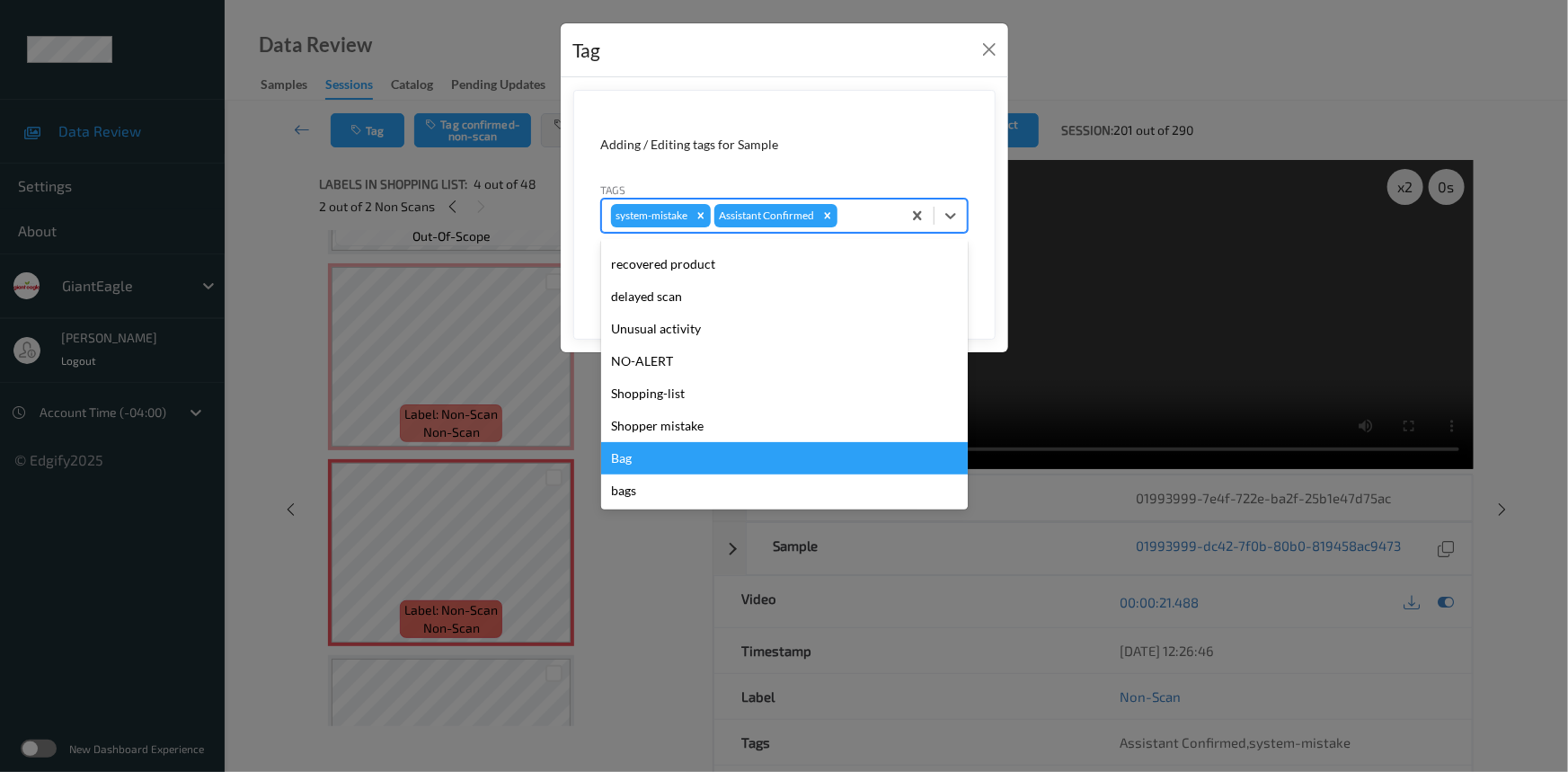
click at [659, 453] on div "Bag" at bounding box center [784, 457] width 367 height 32
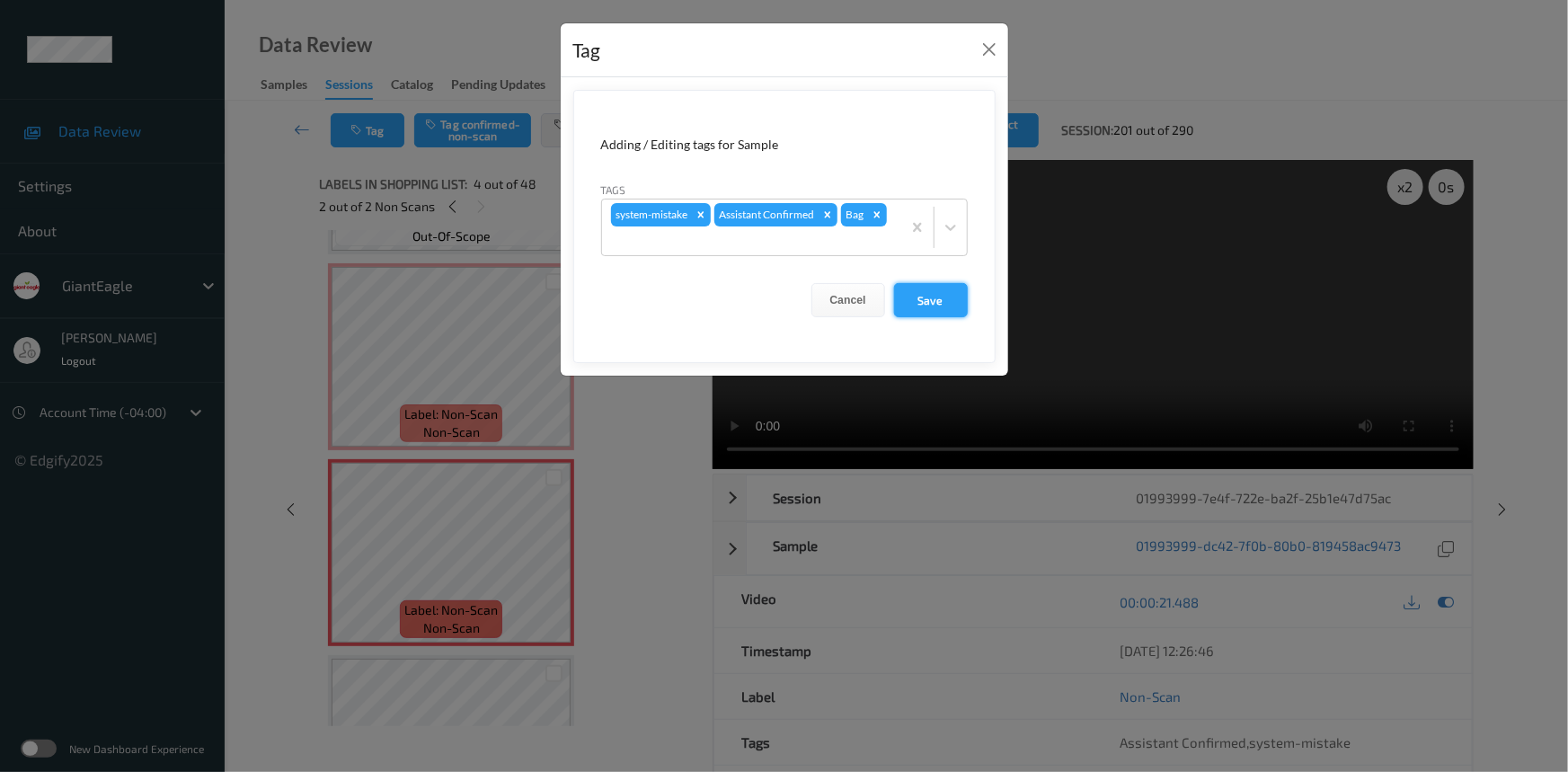
click at [937, 302] on button "Save" at bounding box center [931, 300] width 74 height 34
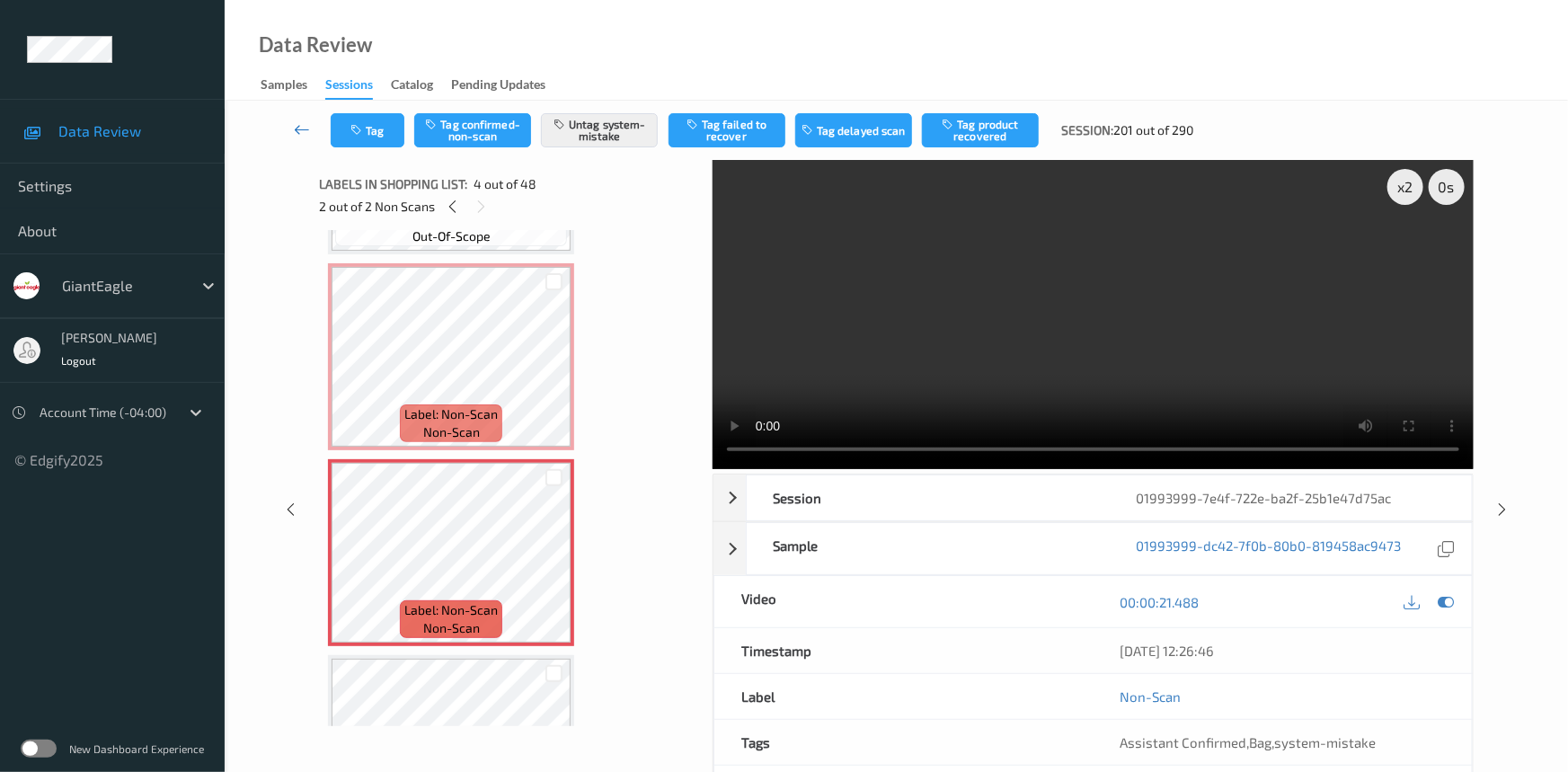
click at [295, 121] on icon at bounding box center [302, 129] width 16 height 18
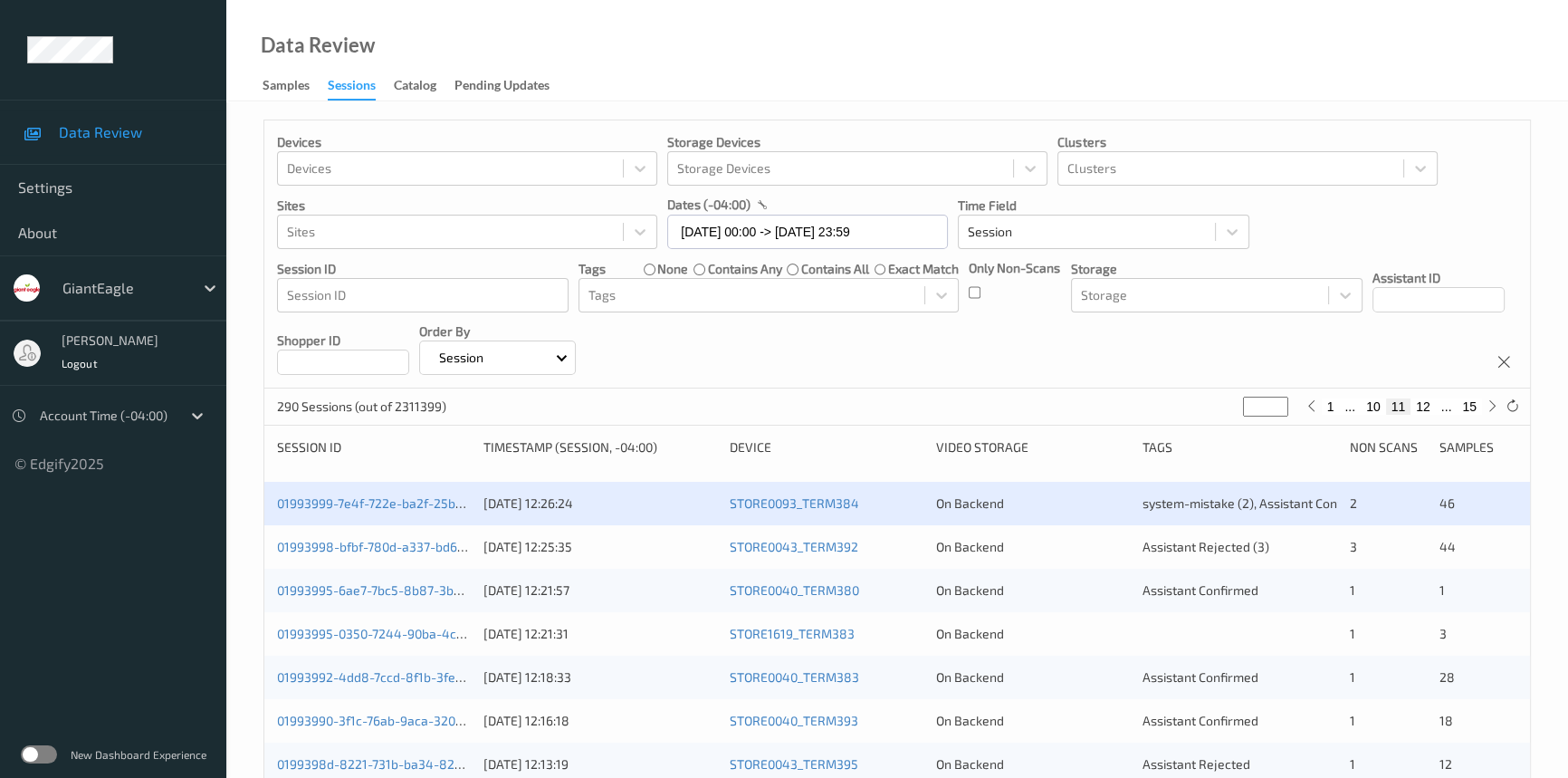
scroll to position [81, 0]
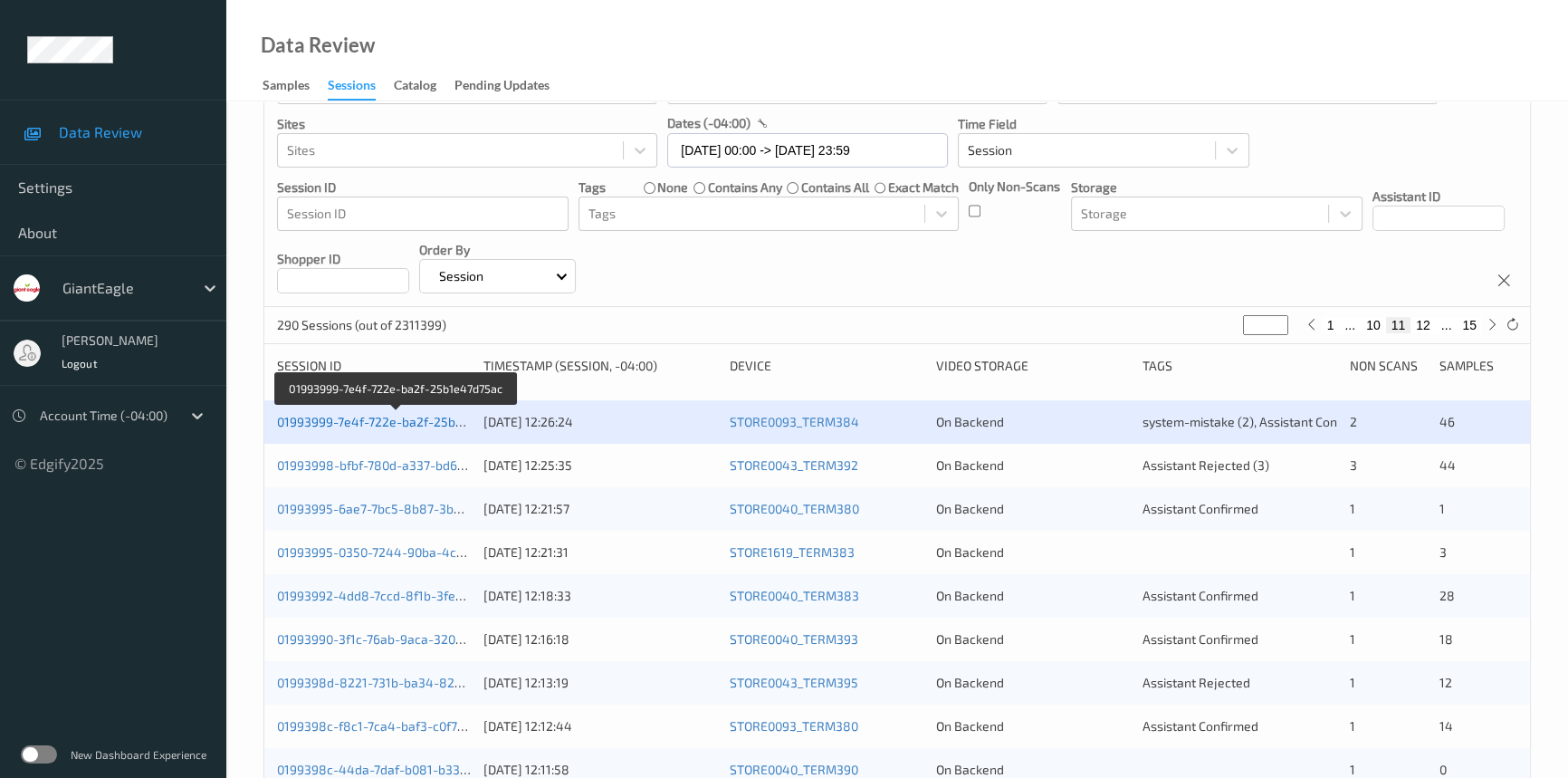
click at [412, 419] on link "01993999-7e4f-722e-ba2f-25b1e47d75ac" at bounding box center [397, 421] width 240 height 16
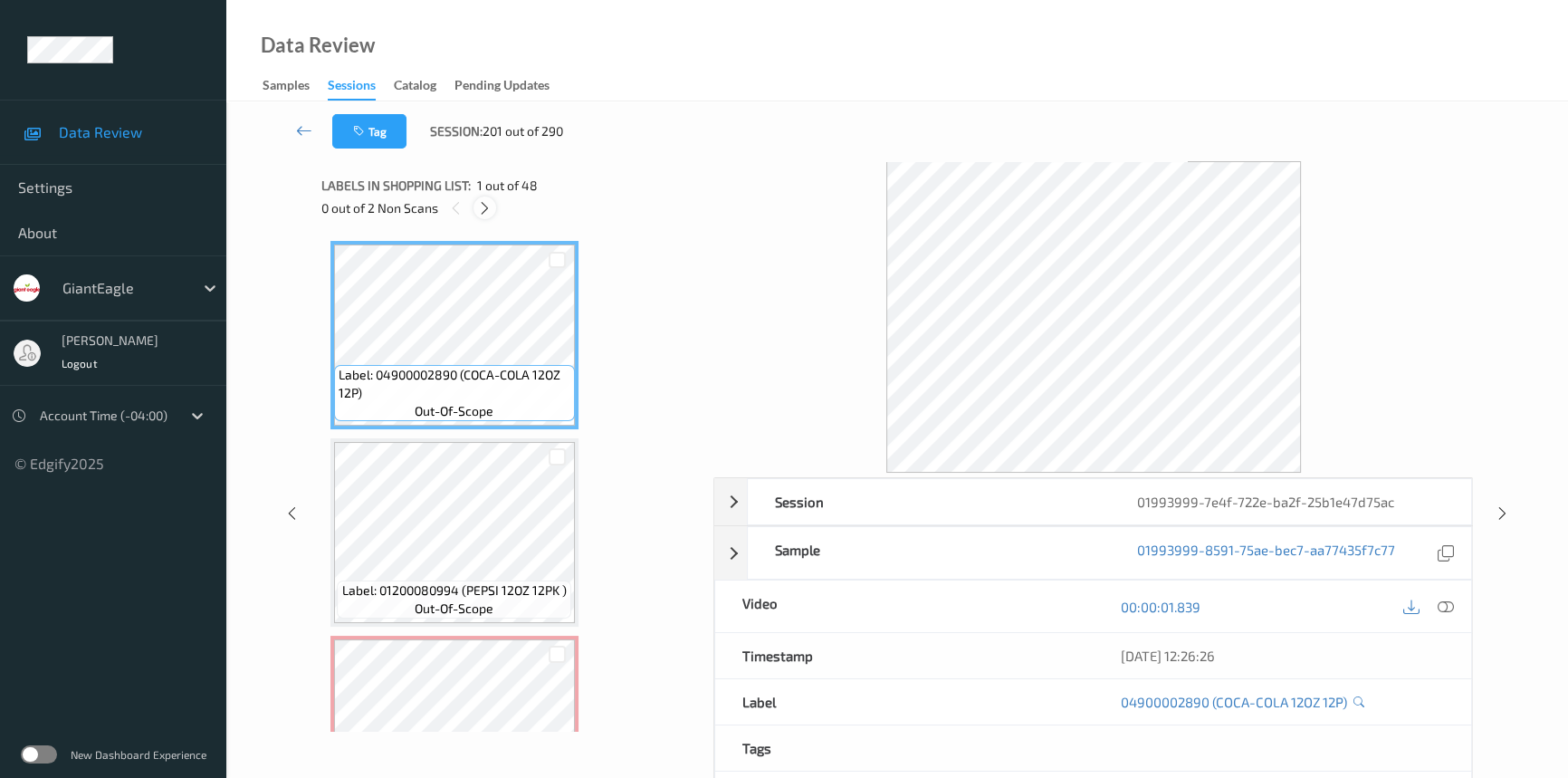
click at [488, 211] on icon at bounding box center [485, 208] width 16 height 16
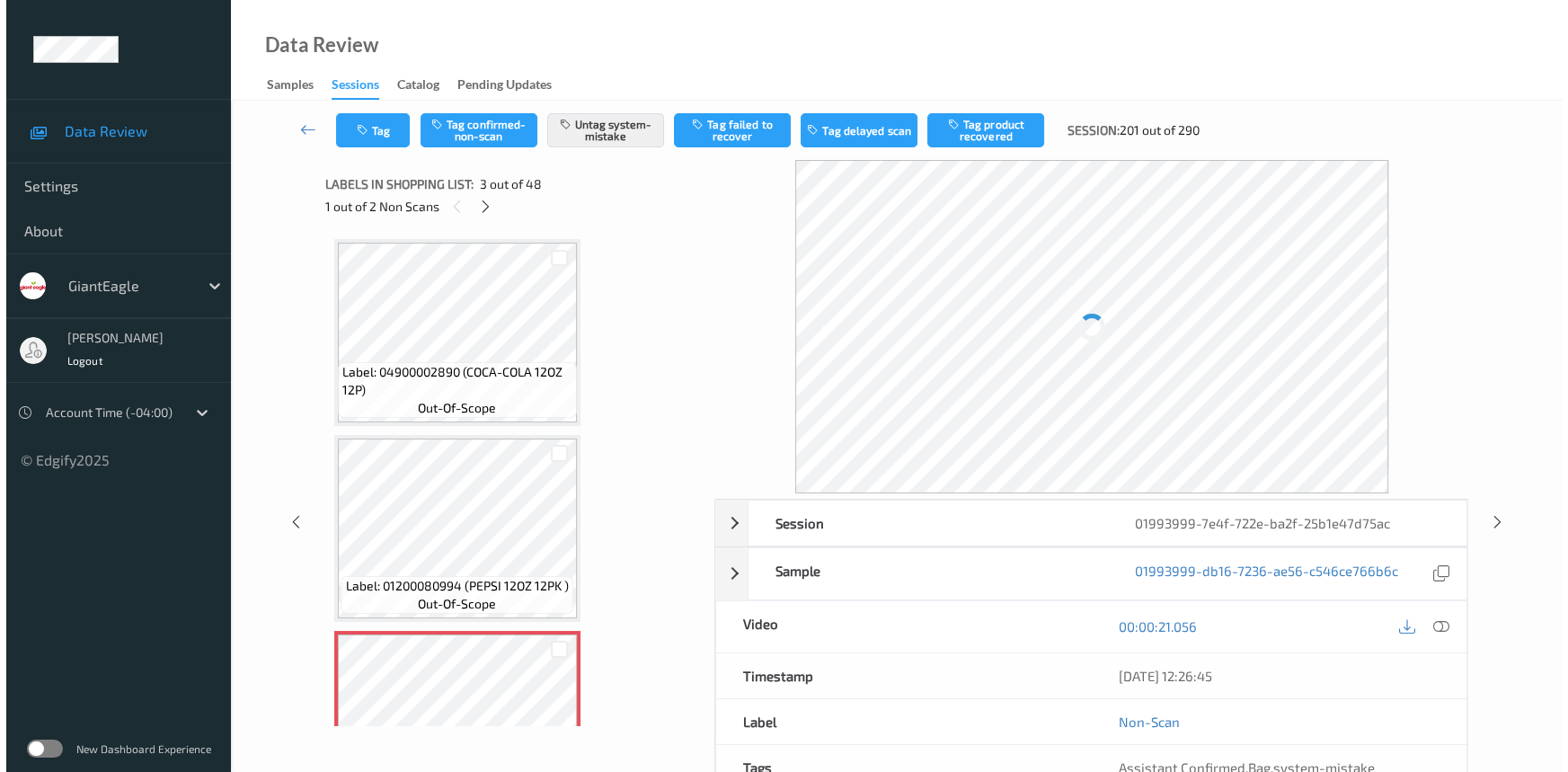
scroll to position [204, 0]
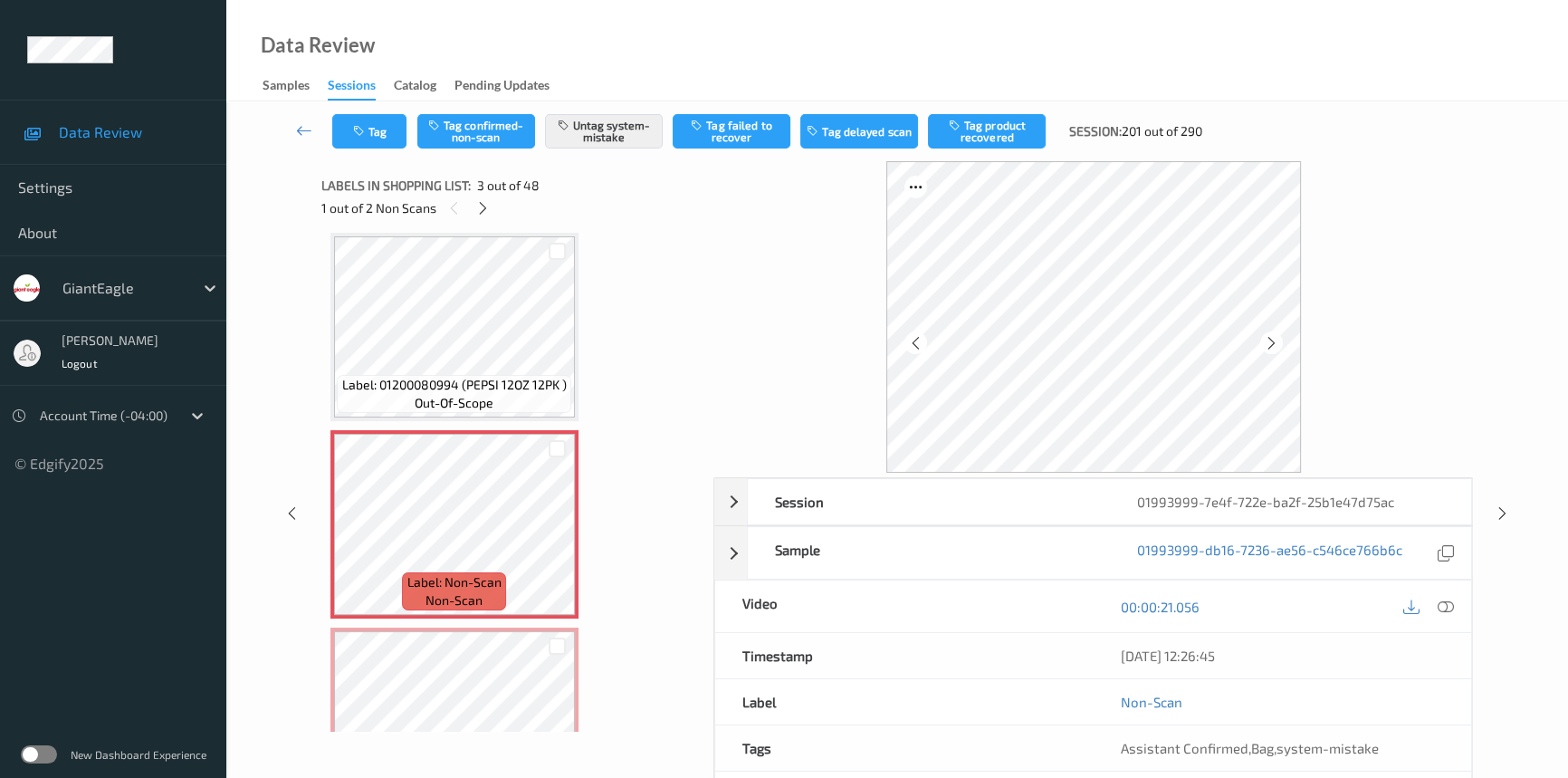
click at [393, 149] on div "Tag Tag confirmed-non-scan Untag system-mistake Tag failed to recover Tag delay…" at bounding box center [897, 131] width 1268 height 59
click at [392, 130] on button "Tag" at bounding box center [369, 131] width 74 height 35
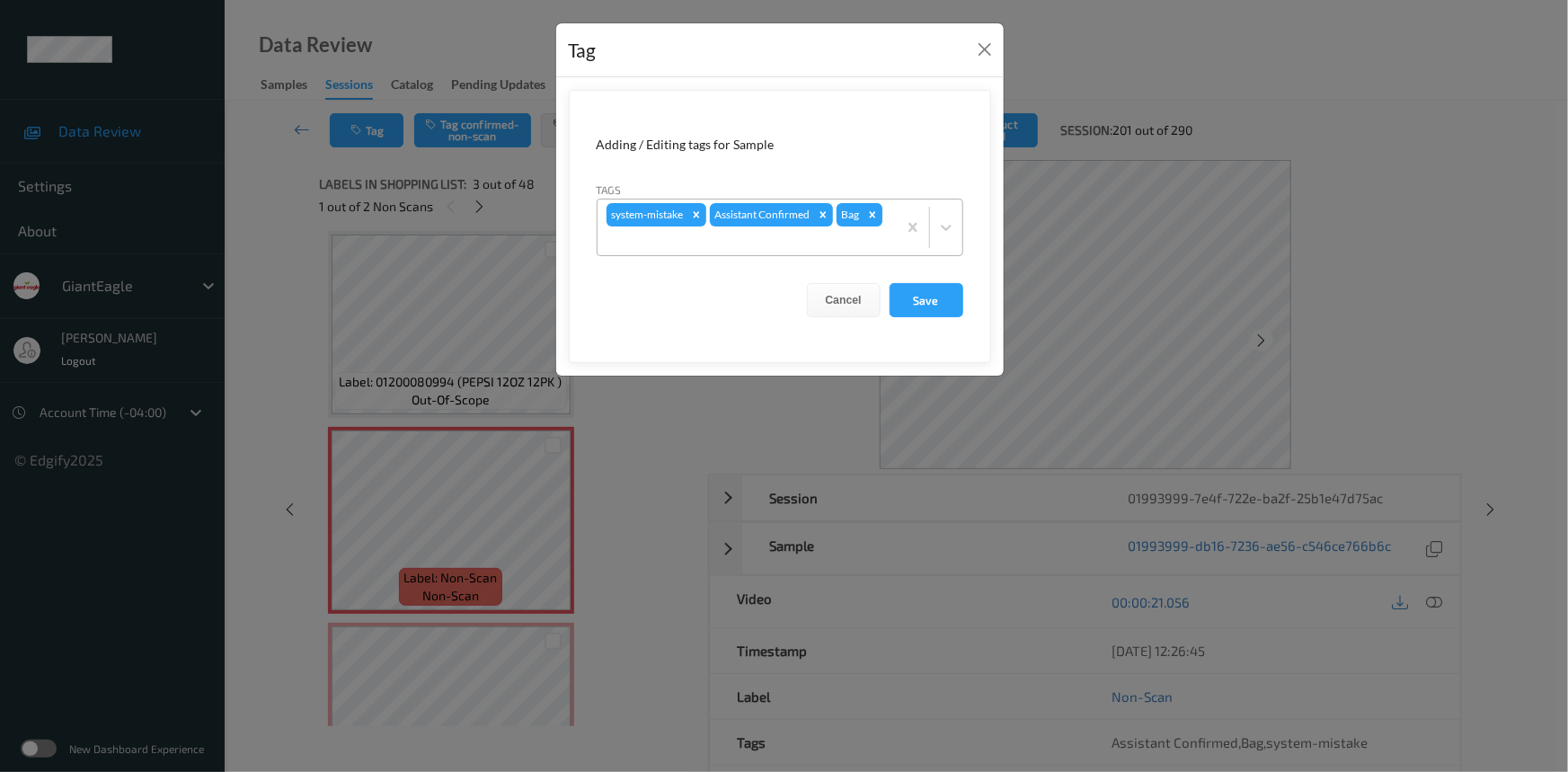
click at [874, 219] on icon "Remove Bag" at bounding box center [873, 214] width 13 height 13
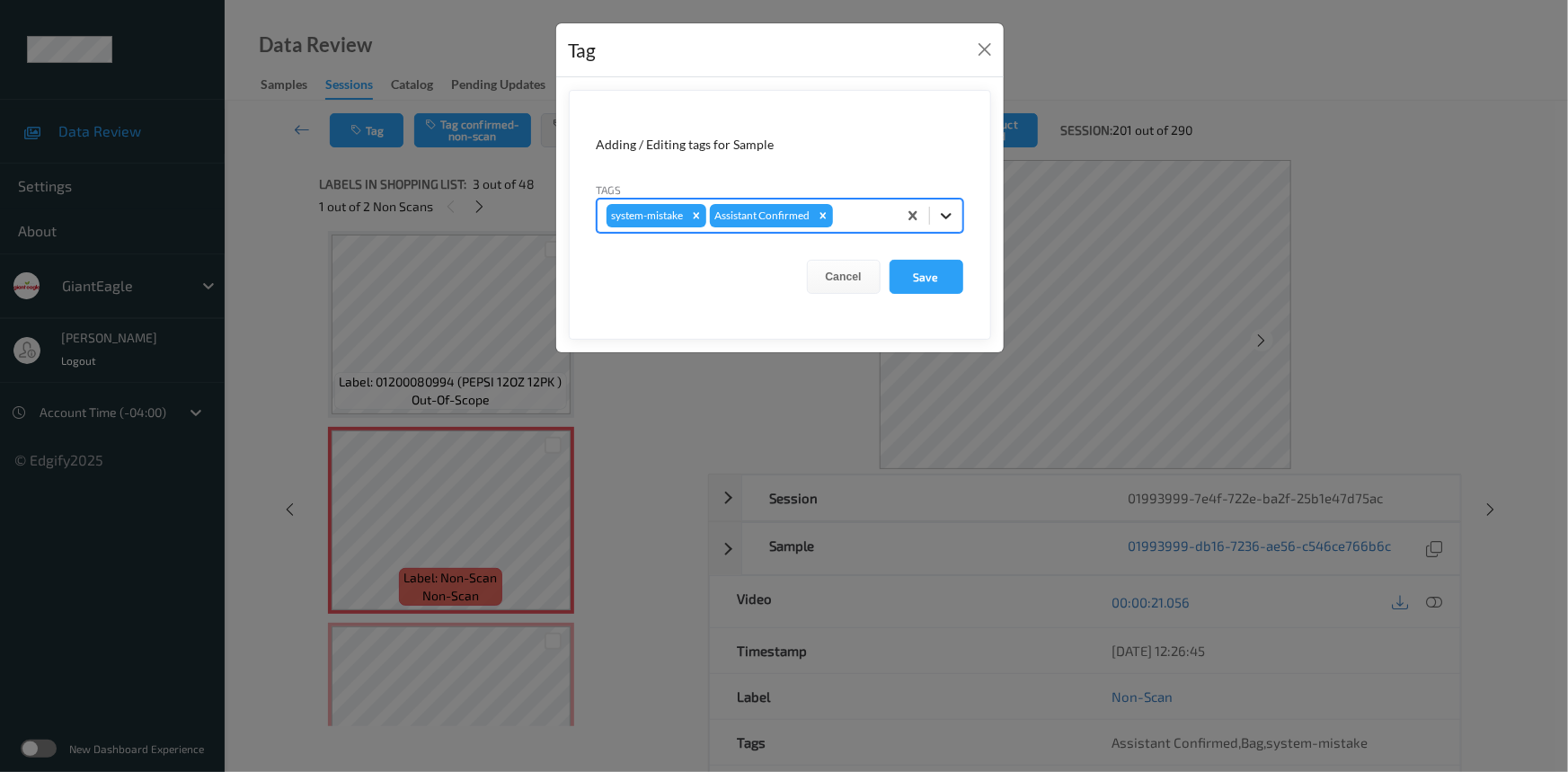
click at [933, 224] on div at bounding box center [945, 215] width 32 height 32
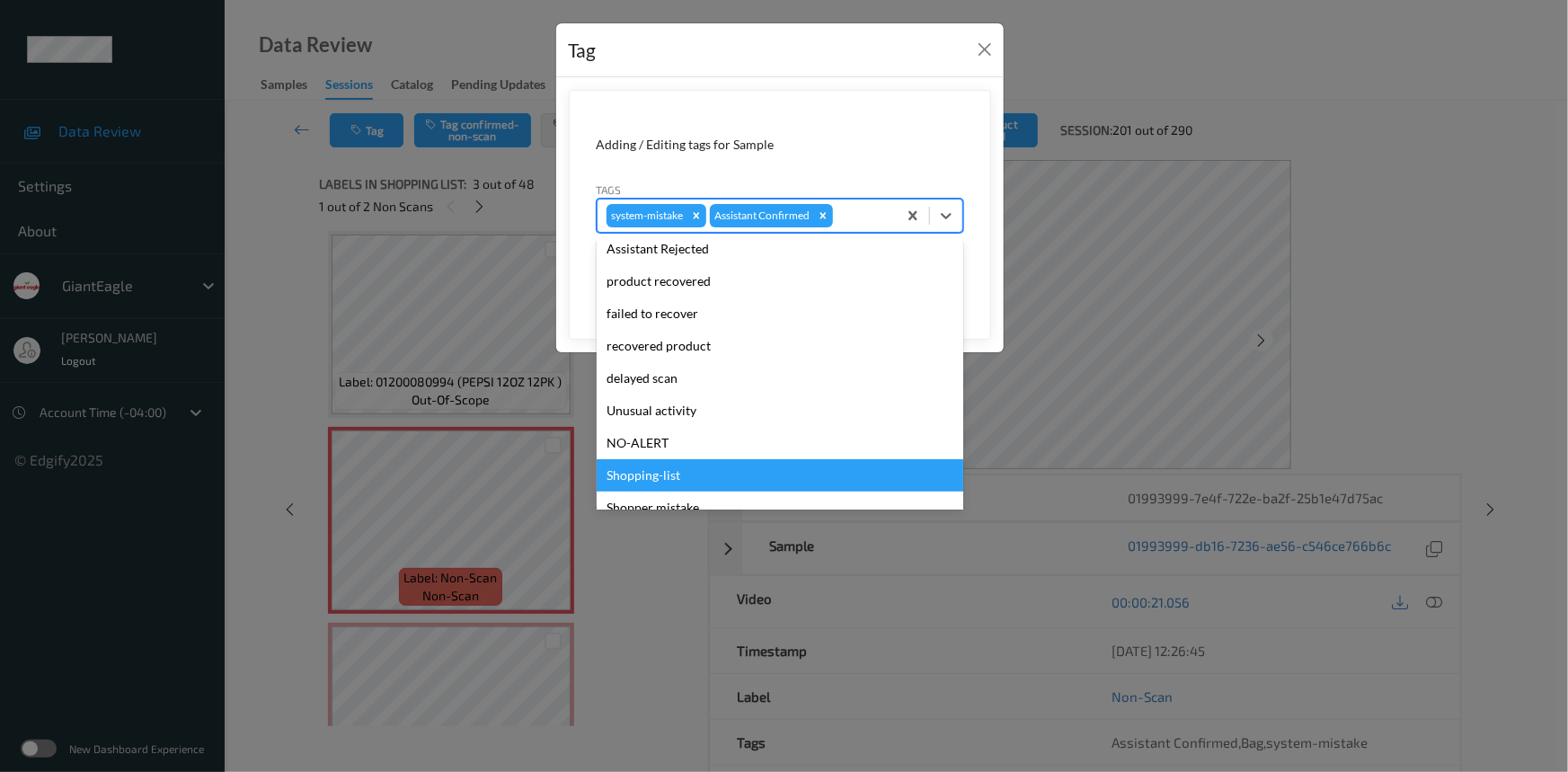
scroll to position [190, 0]
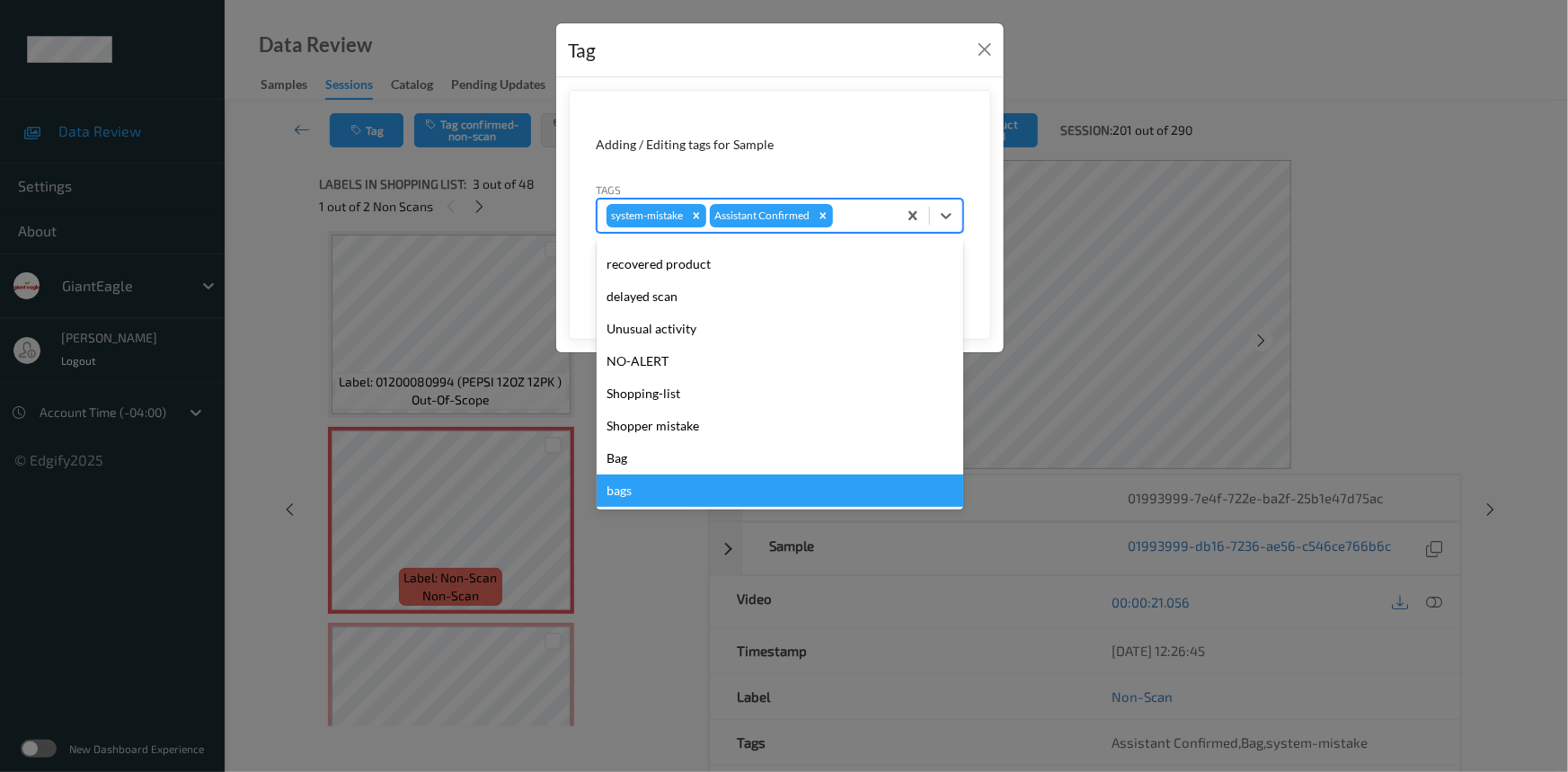
click at [615, 487] on div "bags" at bounding box center [780, 490] width 367 height 32
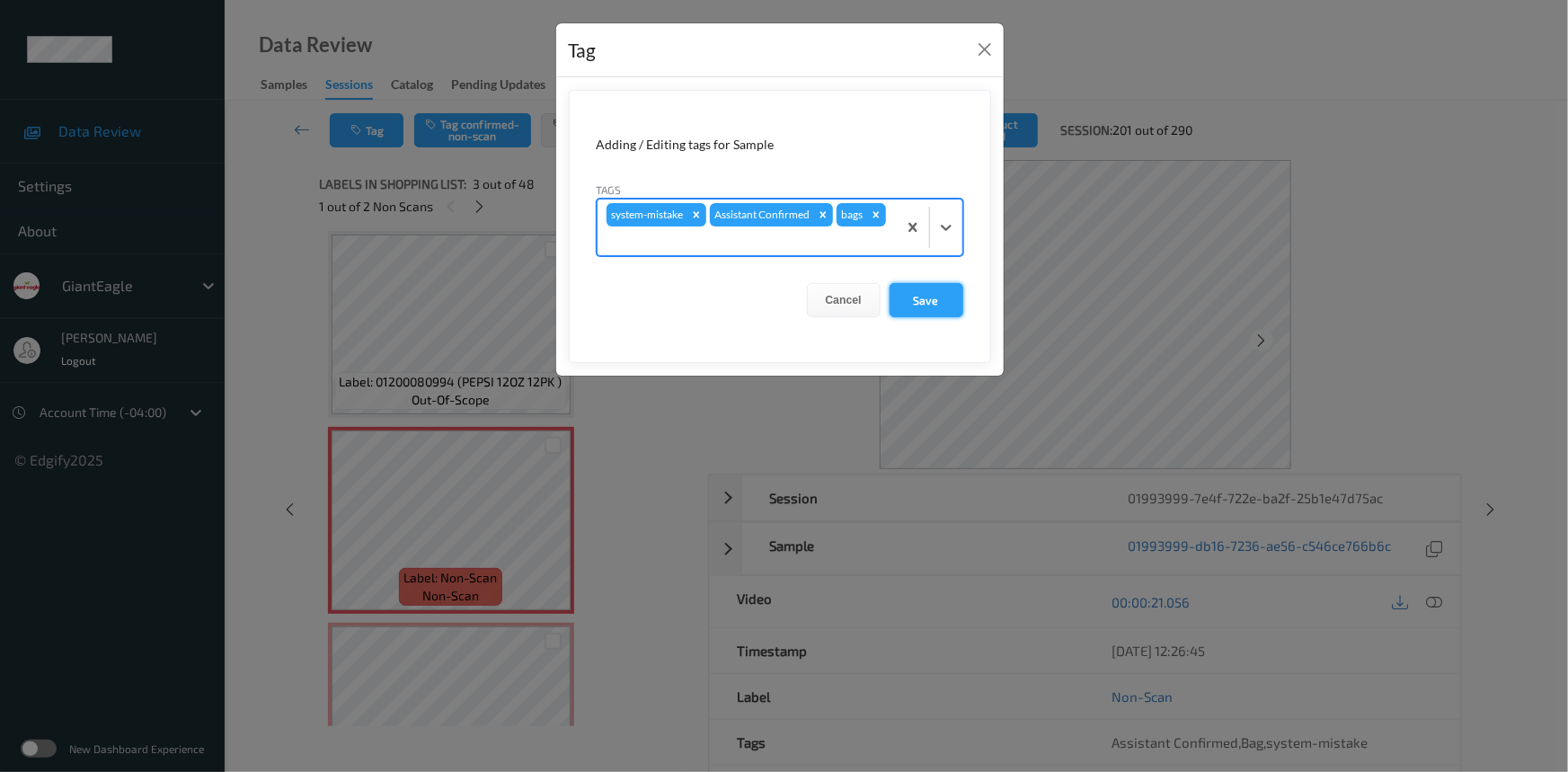
click at [939, 301] on button "Save" at bounding box center [926, 300] width 74 height 34
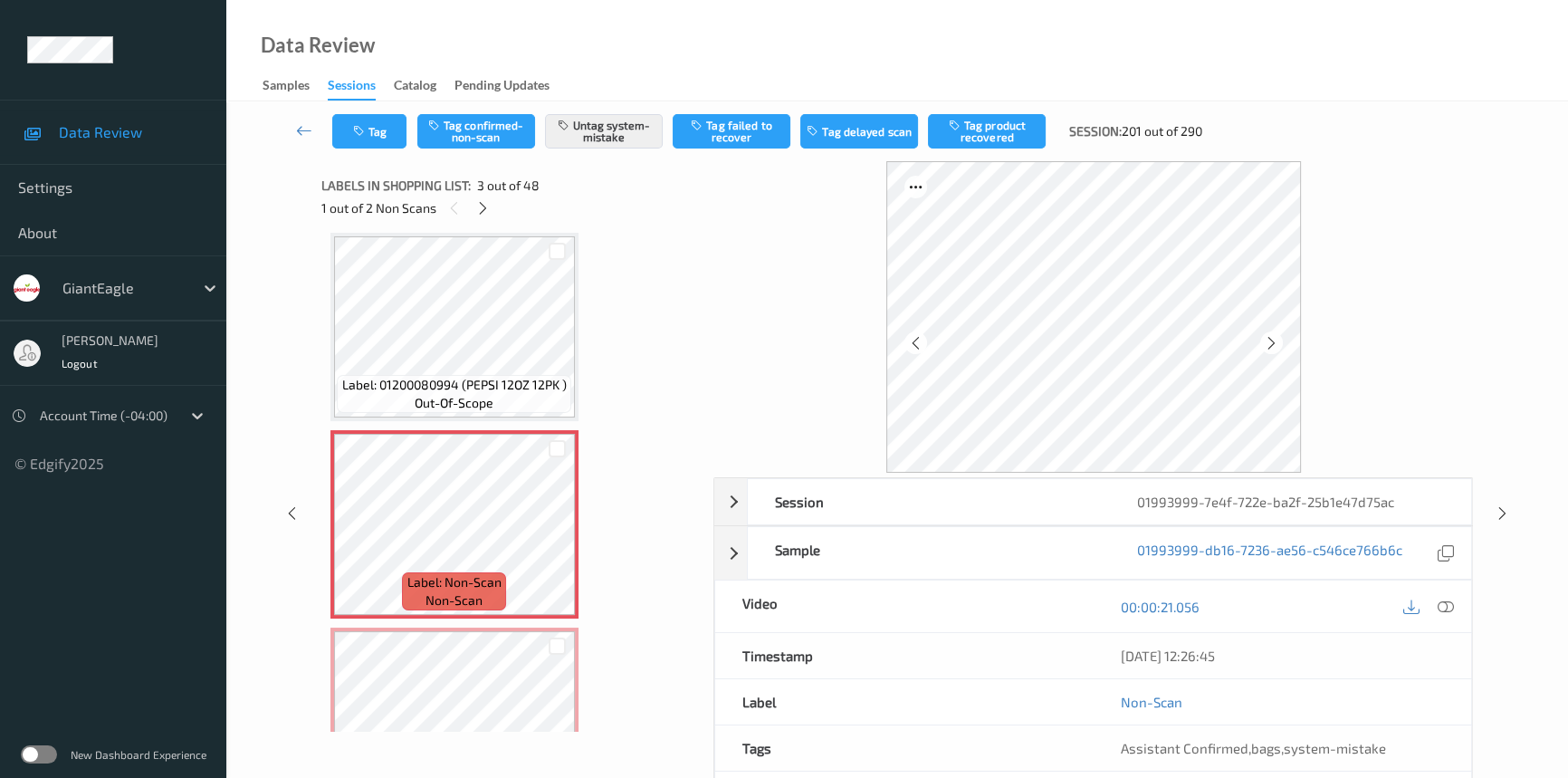
click at [540, 652] on div at bounding box center [557, 646] width 35 height 30
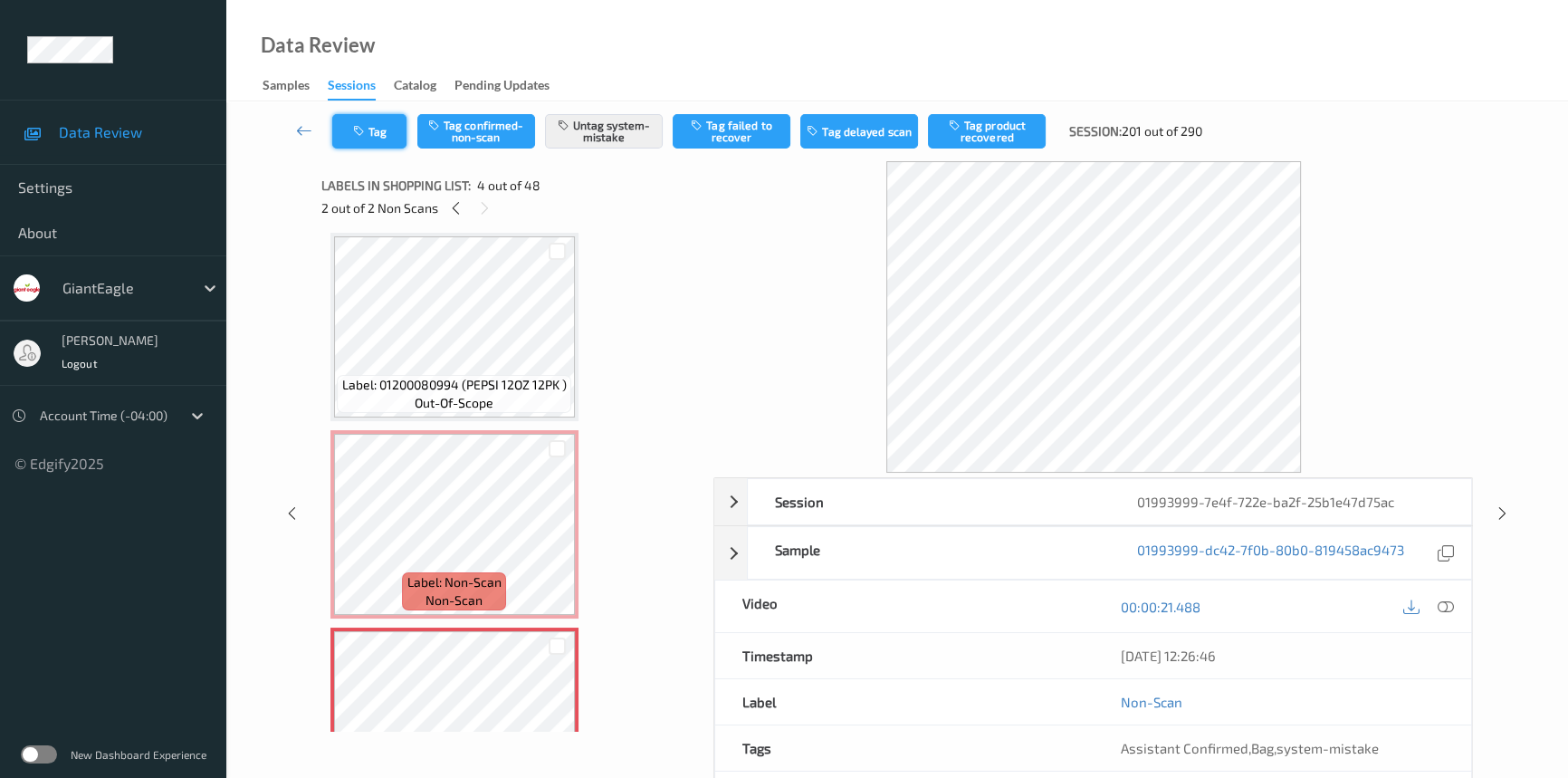
click at [399, 127] on button "Tag" at bounding box center [369, 131] width 74 height 35
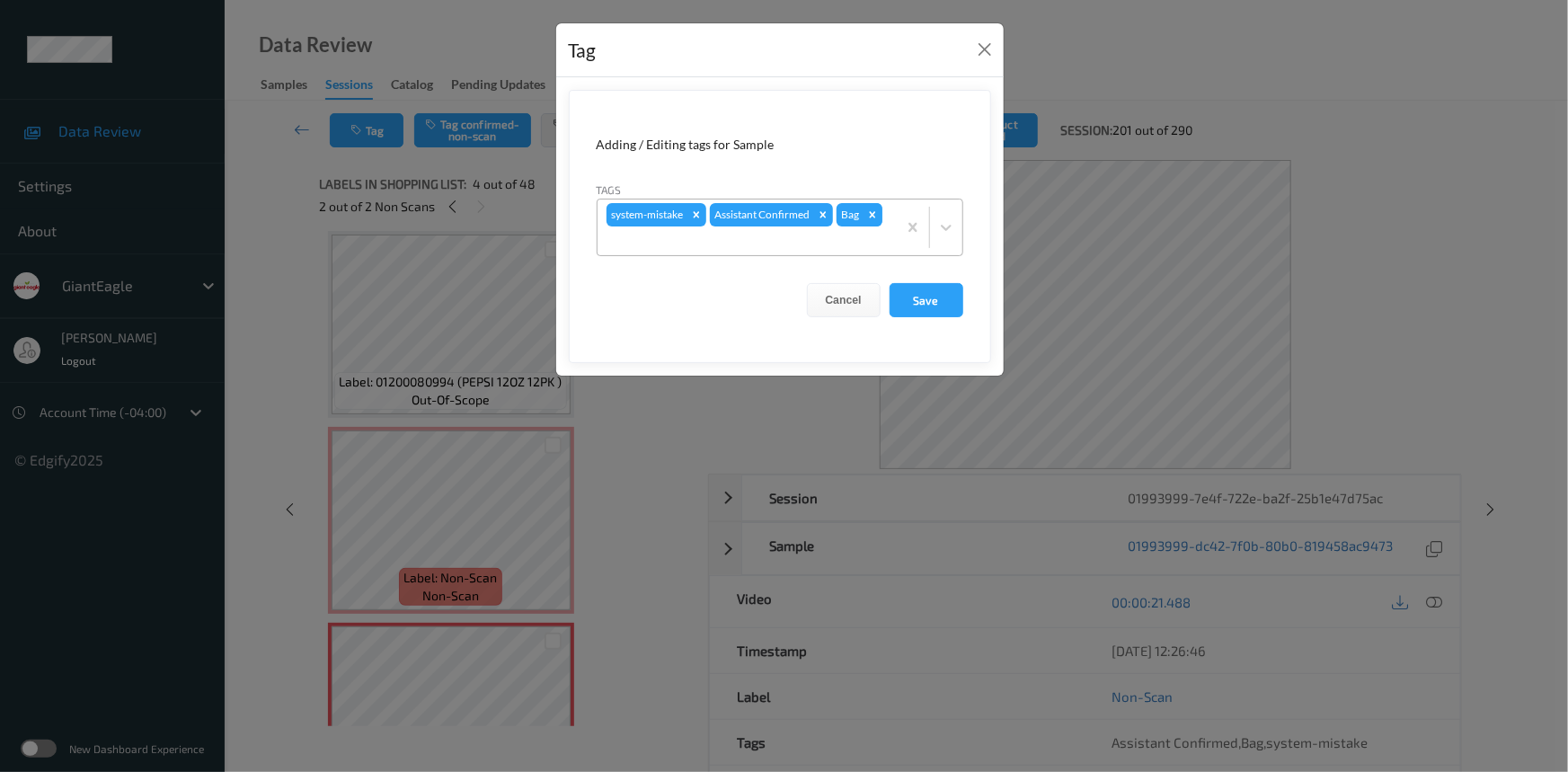
click at [871, 214] on icon "Remove Bag" at bounding box center [873, 214] width 13 height 13
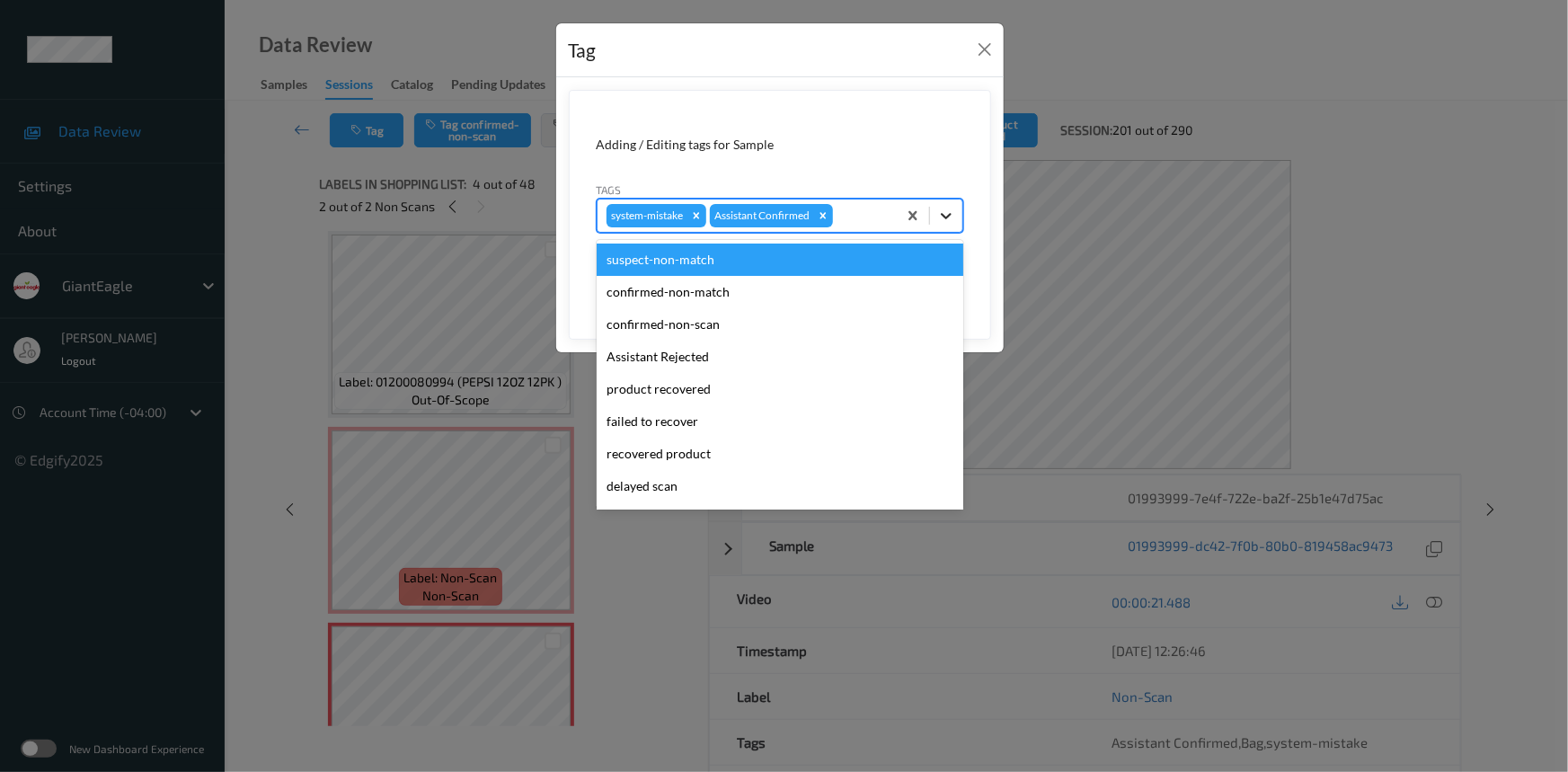
click at [941, 216] on icon at bounding box center [946, 215] width 18 height 18
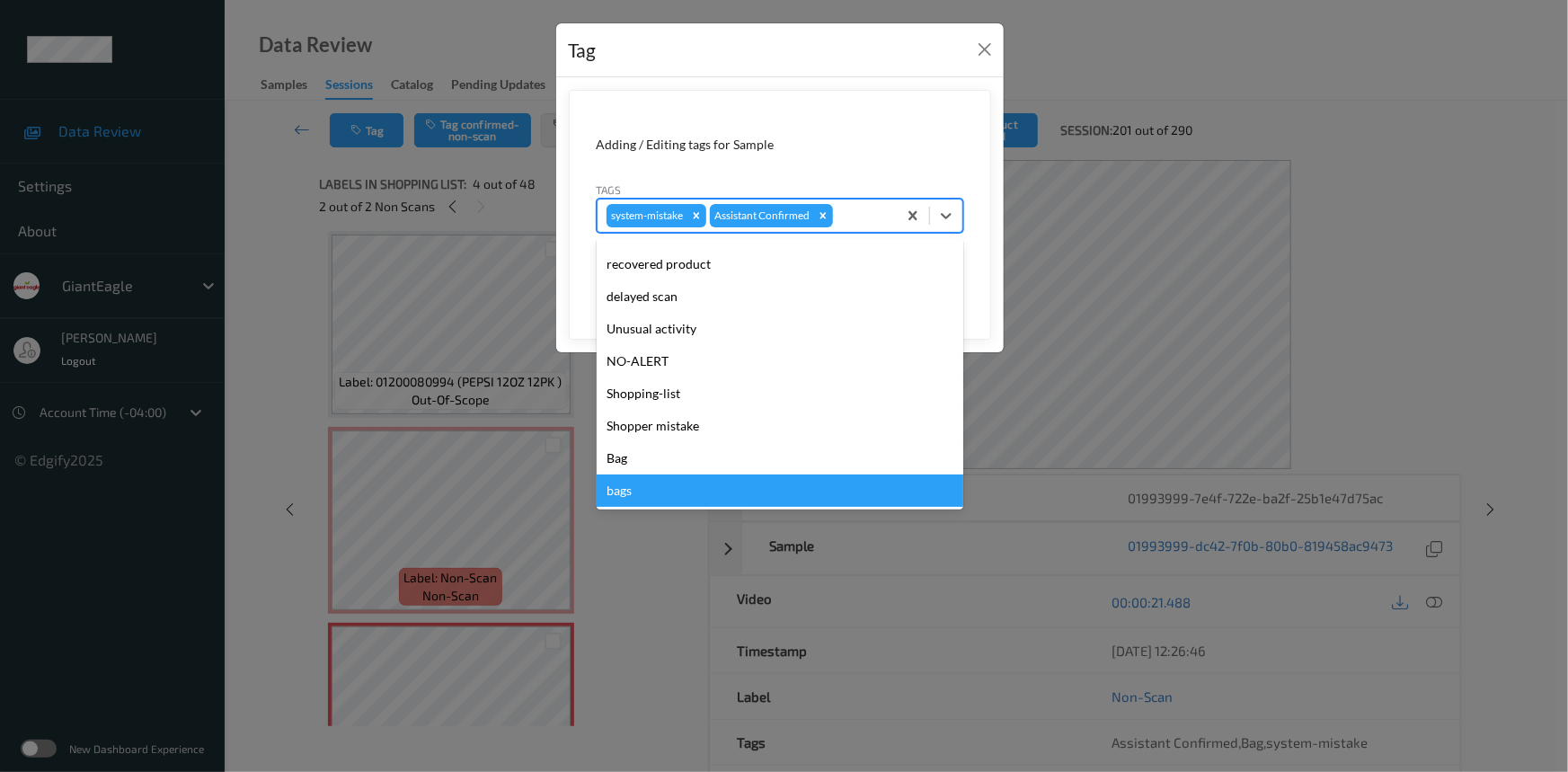
drag, startPoint x: 617, startPoint y: 494, endPoint x: 832, endPoint y: 415, distance: 229.1
click at [618, 494] on div "bags" at bounding box center [780, 490] width 367 height 32
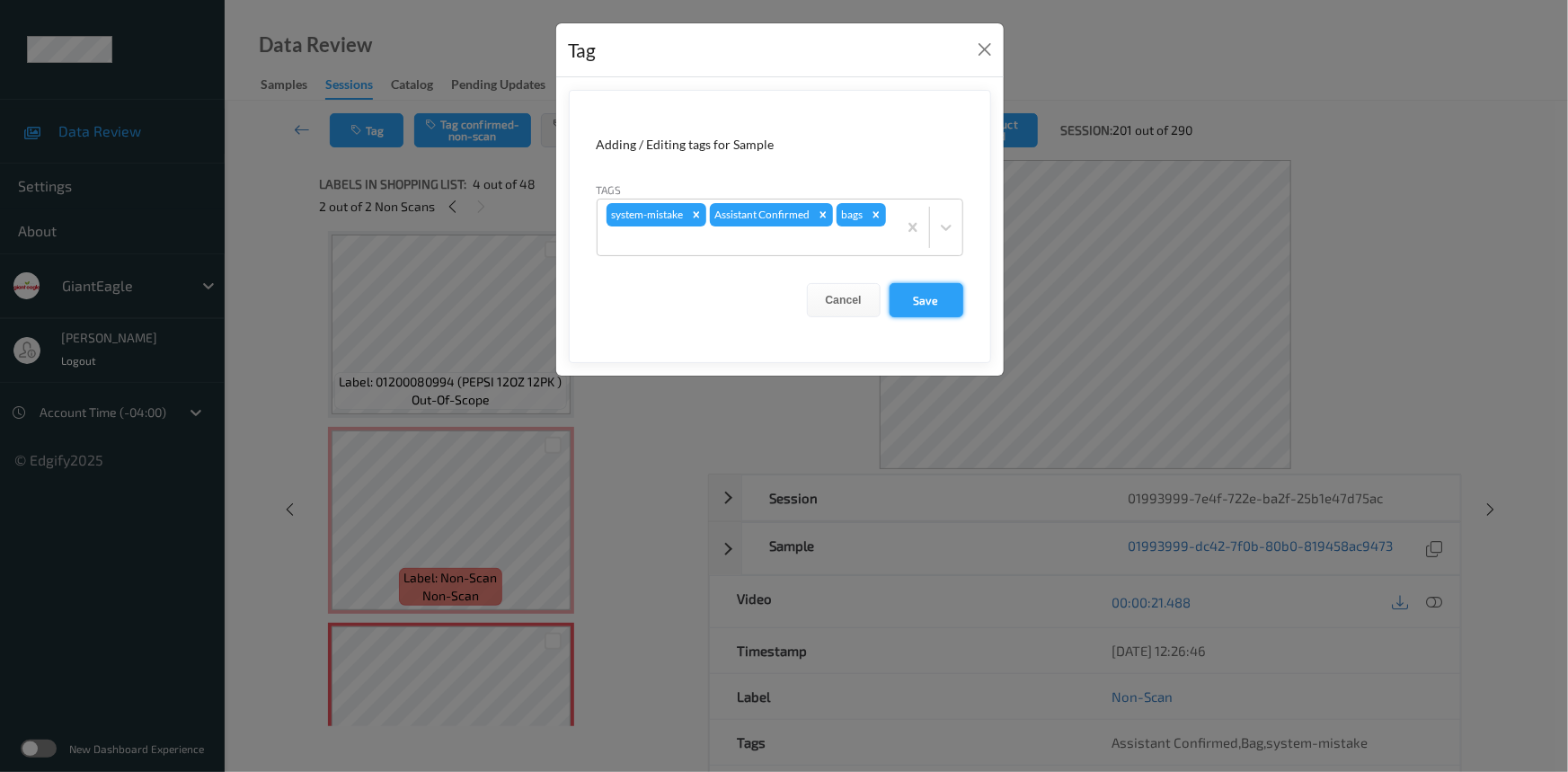
click at [947, 304] on button "Save" at bounding box center [926, 300] width 74 height 34
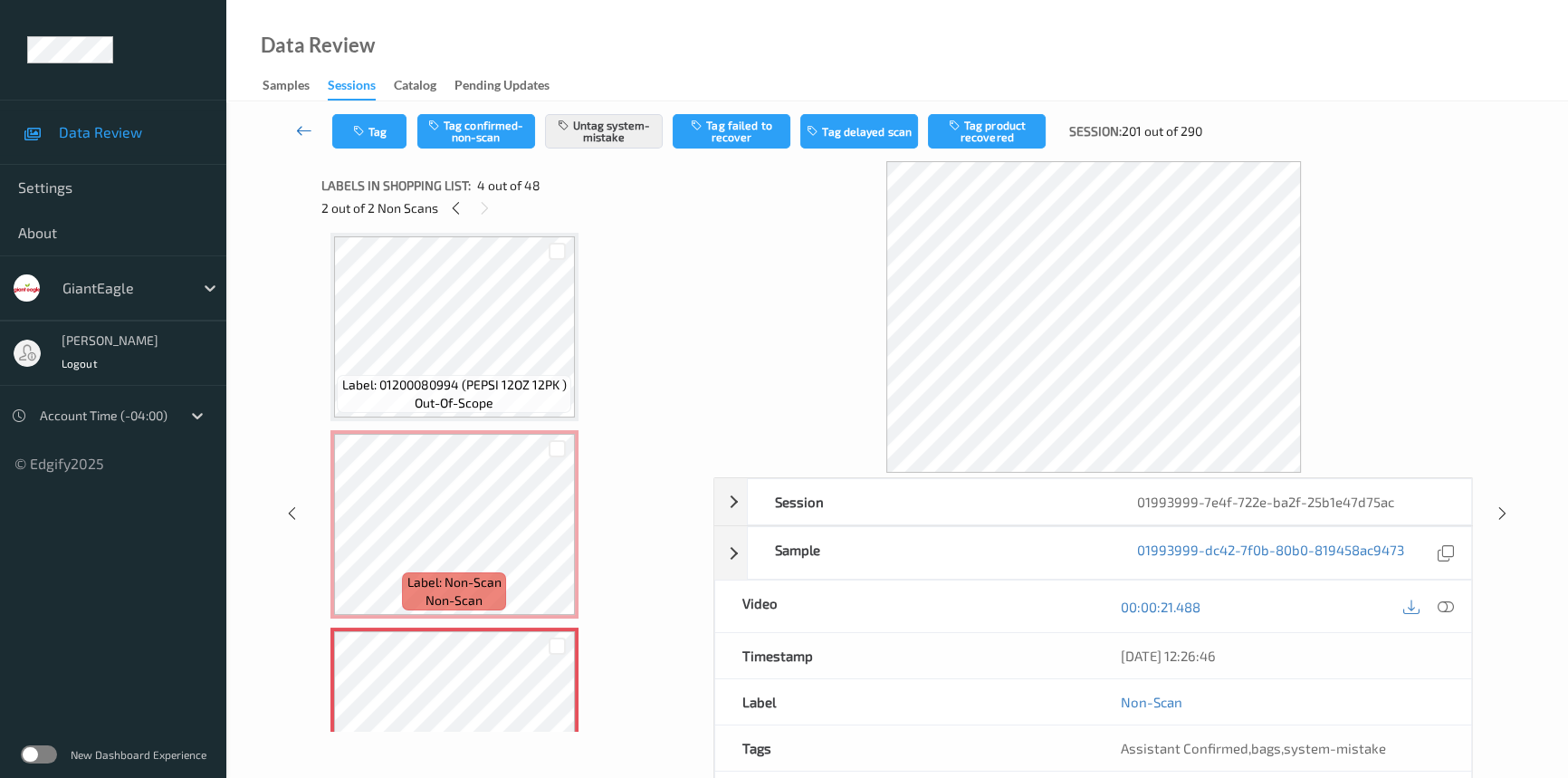
click at [298, 118] on link at bounding box center [304, 131] width 56 height 35
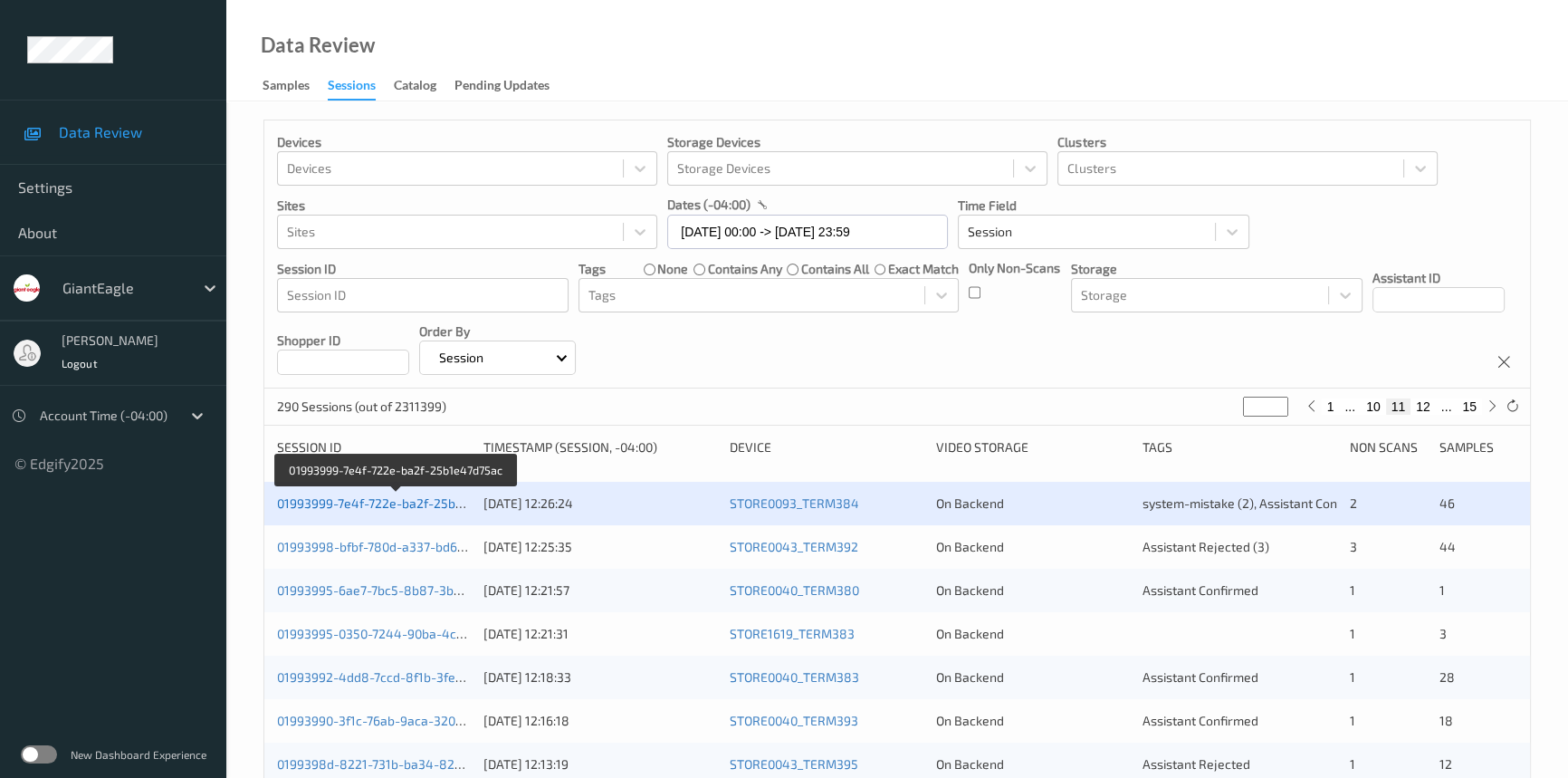
click at [357, 504] on link "01993999-7e4f-722e-ba2f-25b1e47d75ac" at bounding box center [397, 503] width 240 height 16
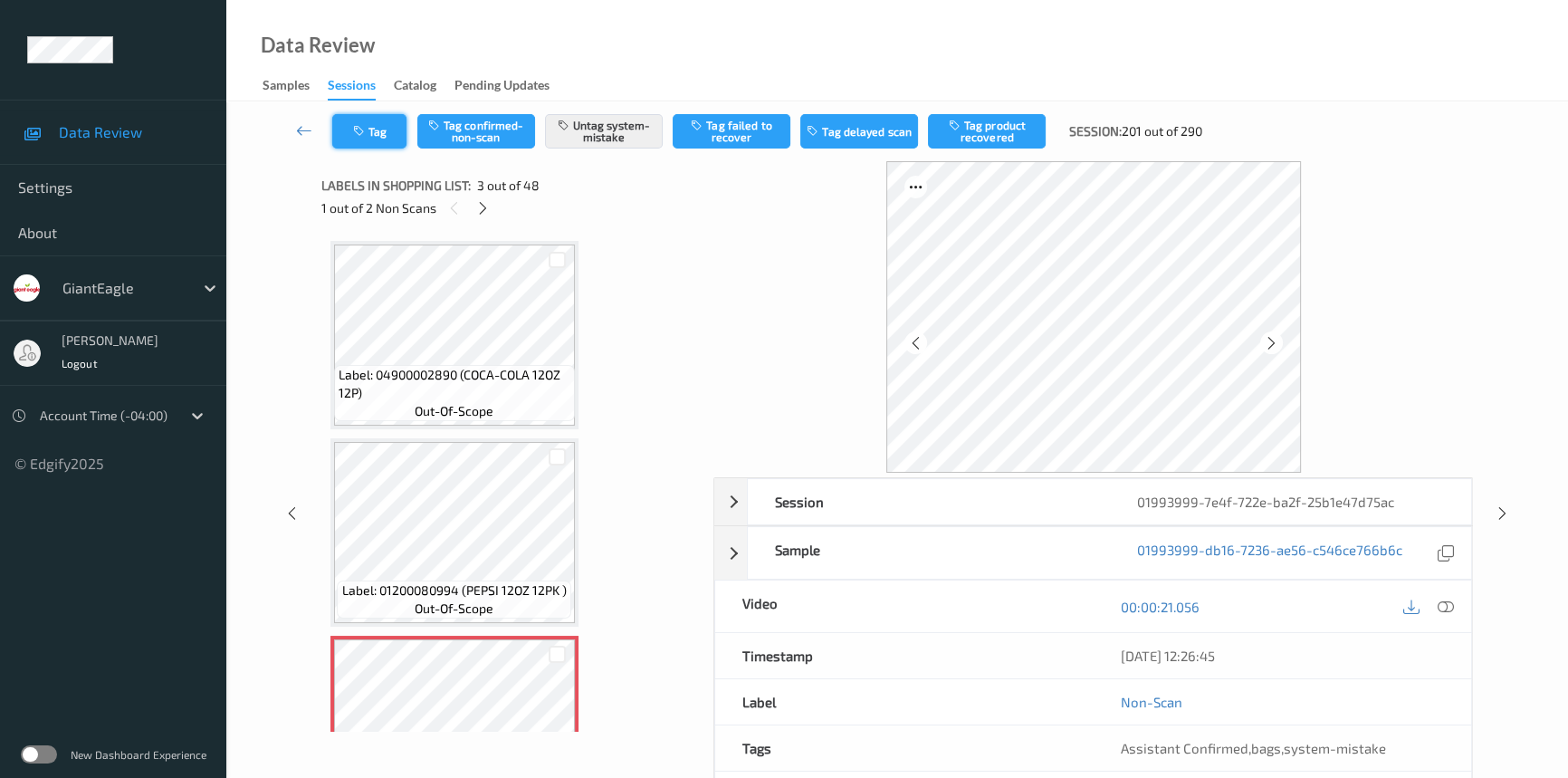
click at [401, 136] on button "Tag" at bounding box center [369, 131] width 74 height 35
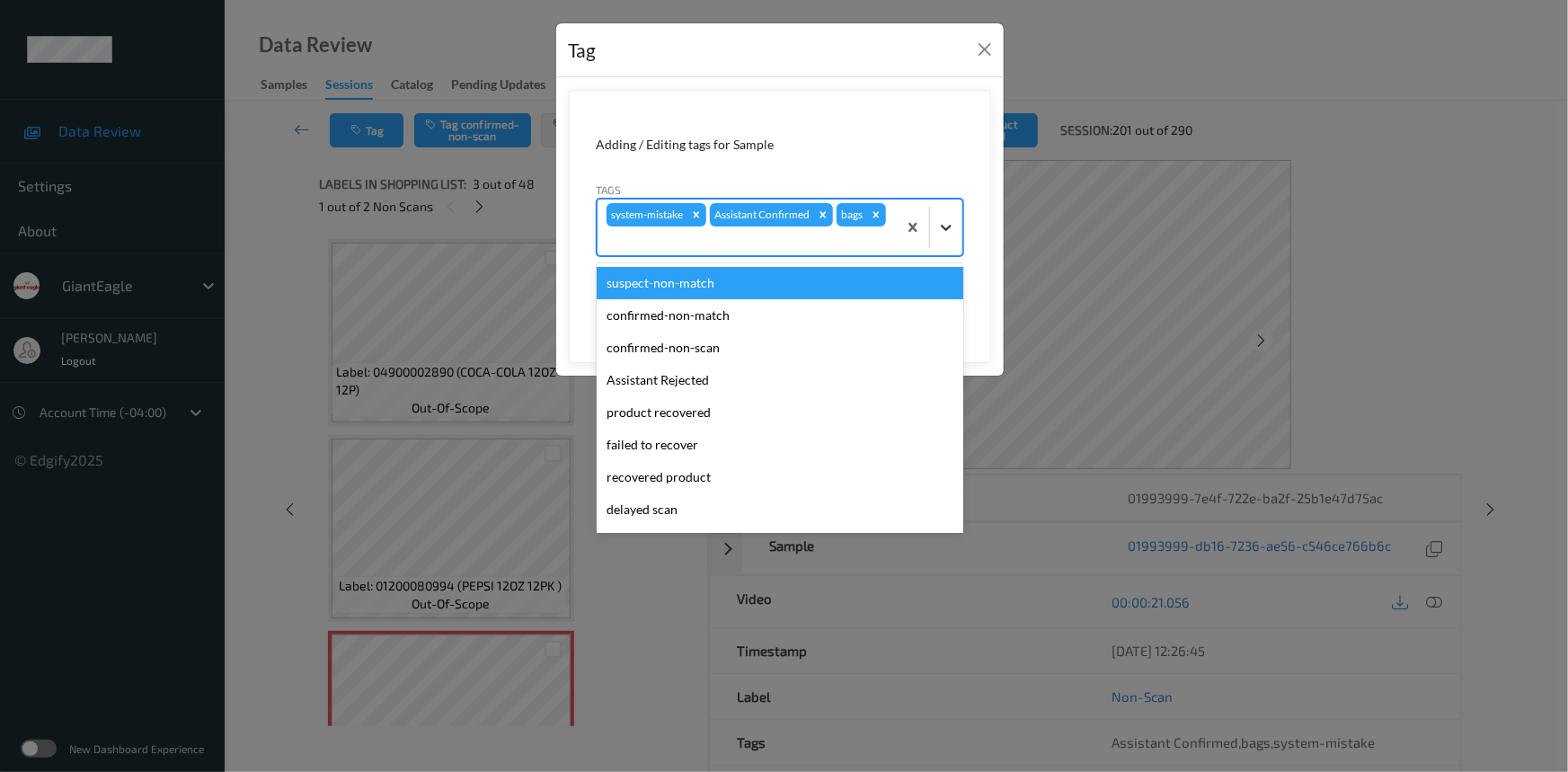
click at [954, 229] on icon at bounding box center [946, 227] width 18 height 18
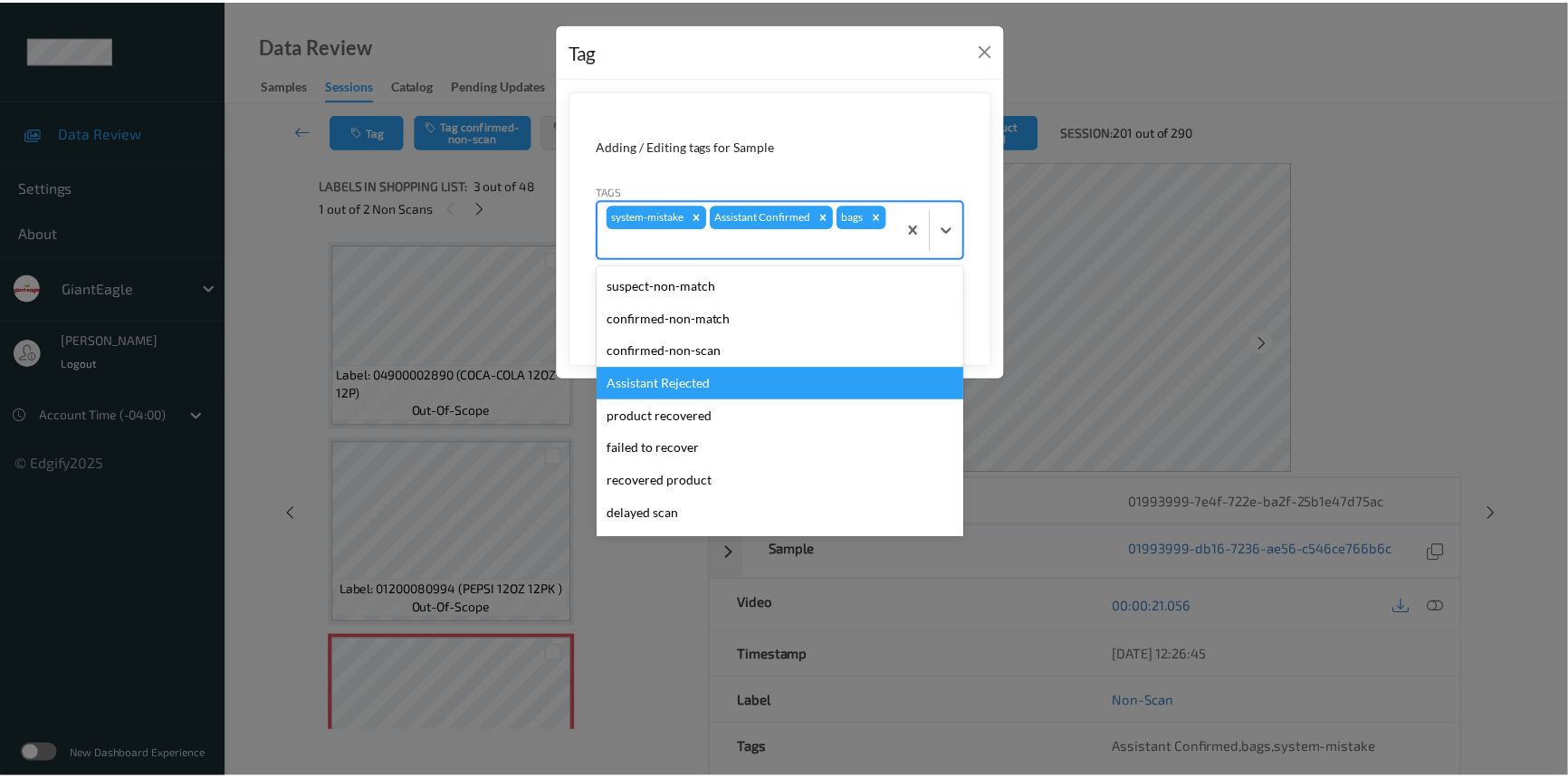
scroll to position [160, 0]
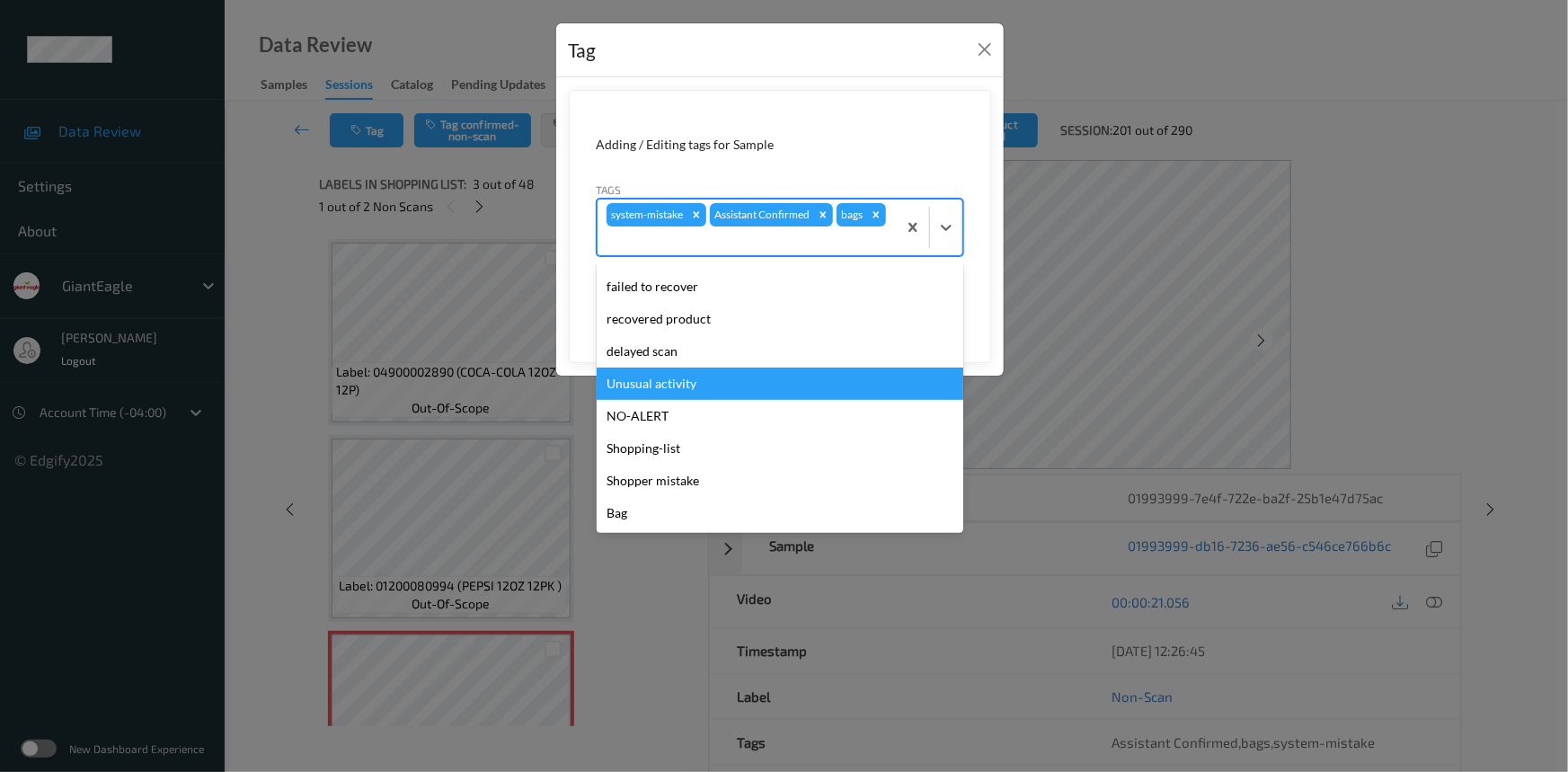
drag, startPoint x: 636, startPoint y: 378, endPoint x: 658, endPoint y: 369, distance: 23.8
click at [638, 378] on div "Unusual activity" at bounding box center [780, 384] width 367 height 32
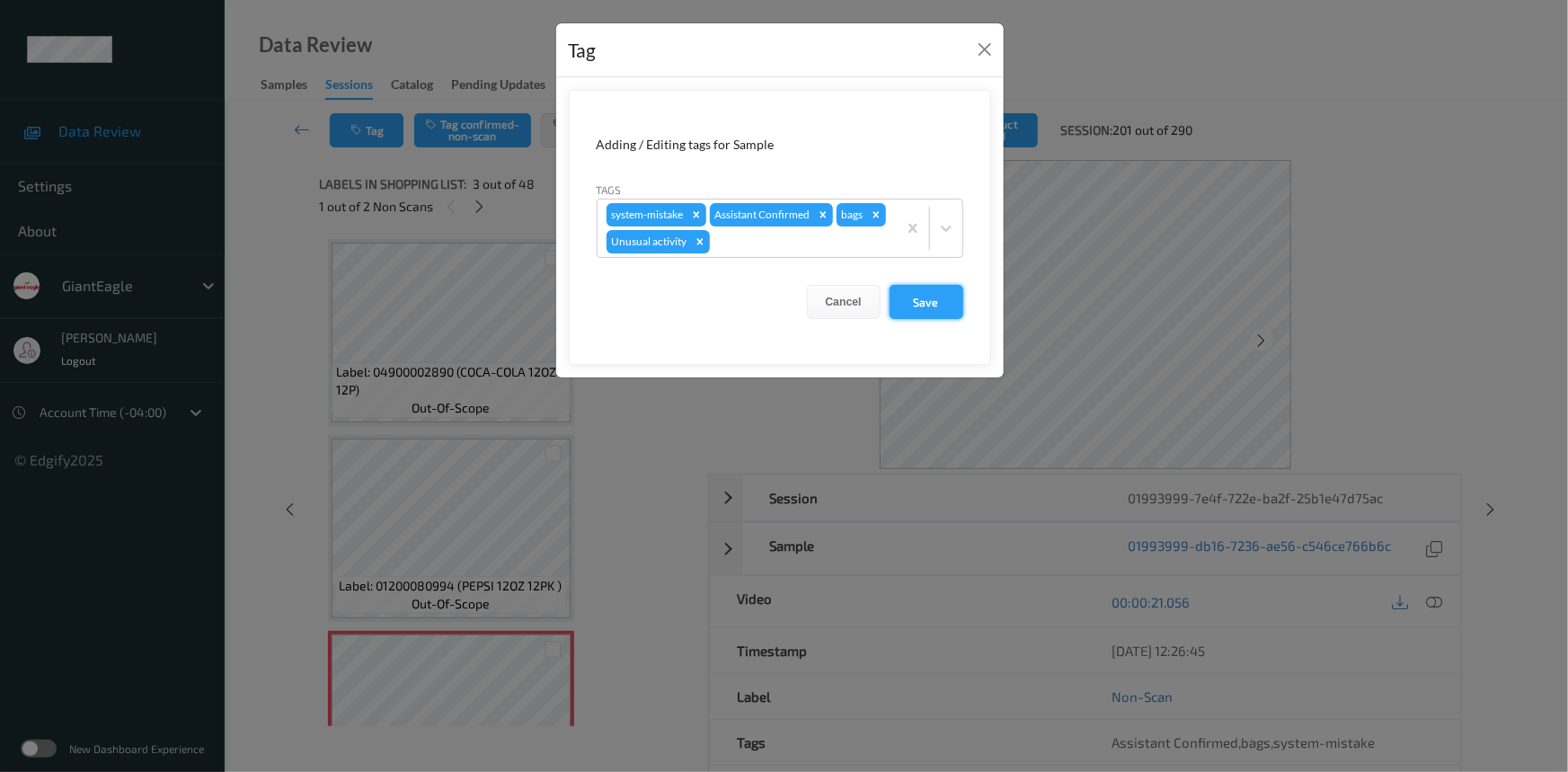
click at [939, 311] on button "Save" at bounding box center [926, 302] width 74 height 34
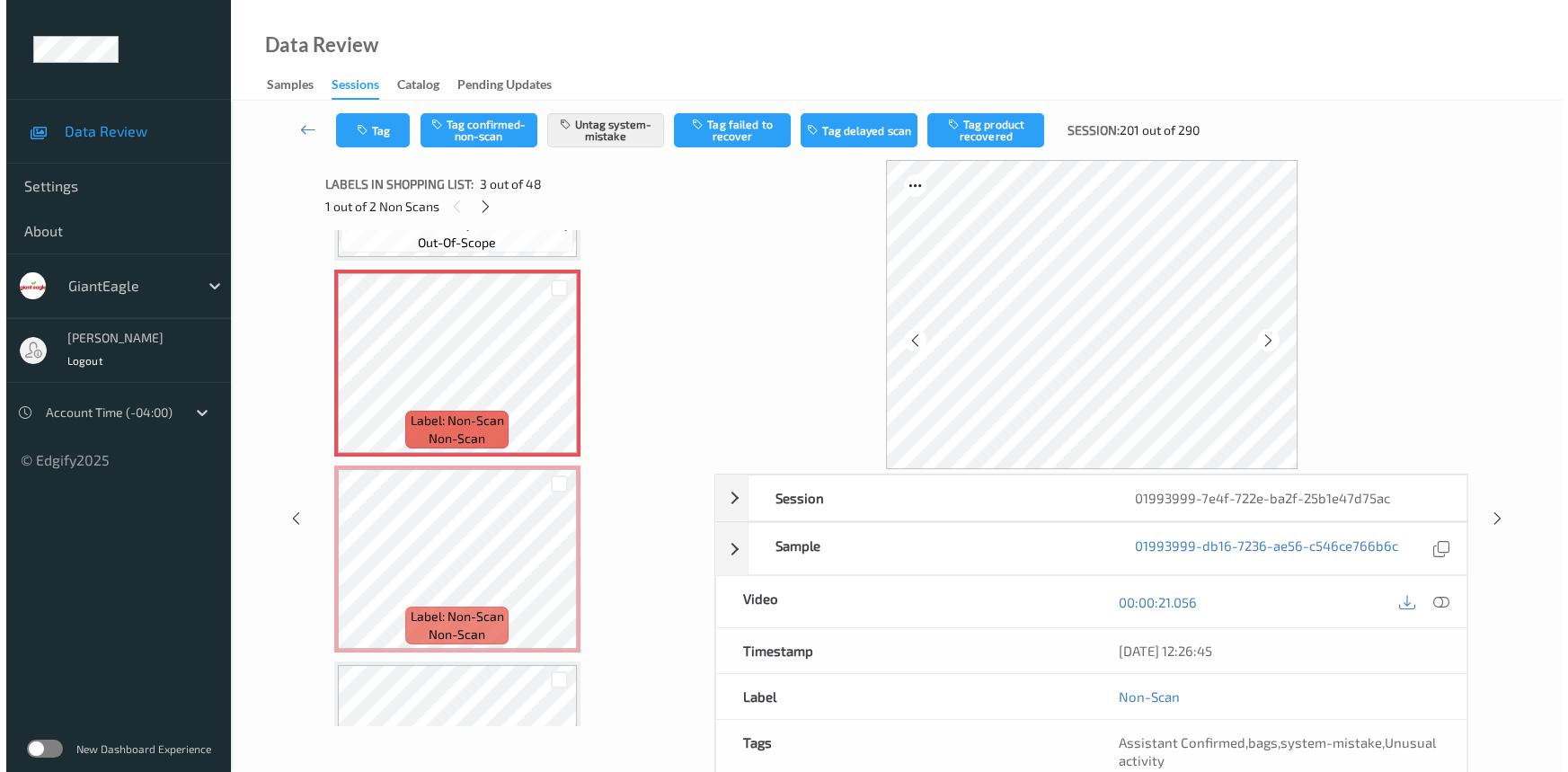
scroll to position [408, 0]
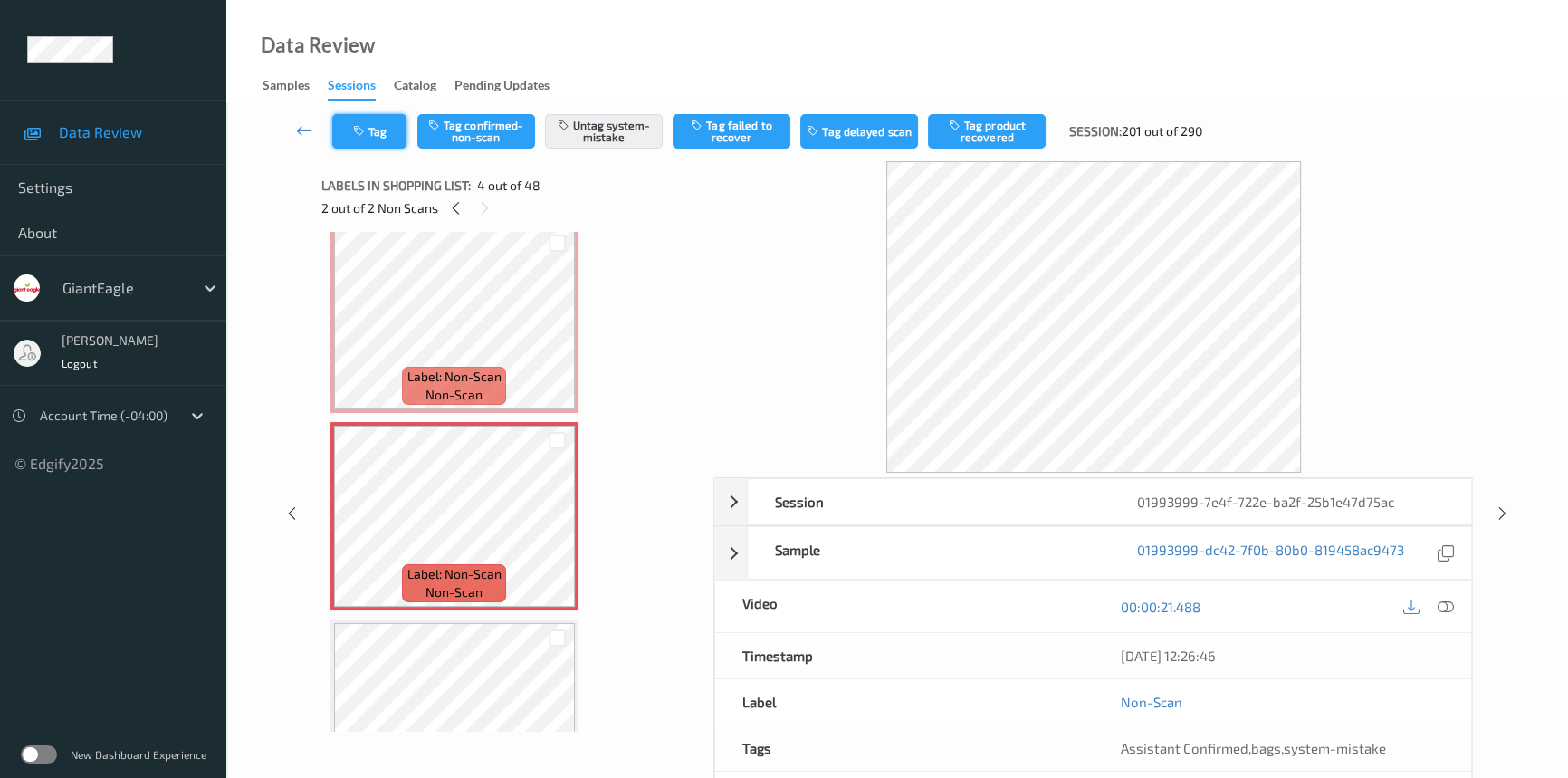
click at [388, 127] on button "Tag" at bounding box center [369, 131] width 74 height 35
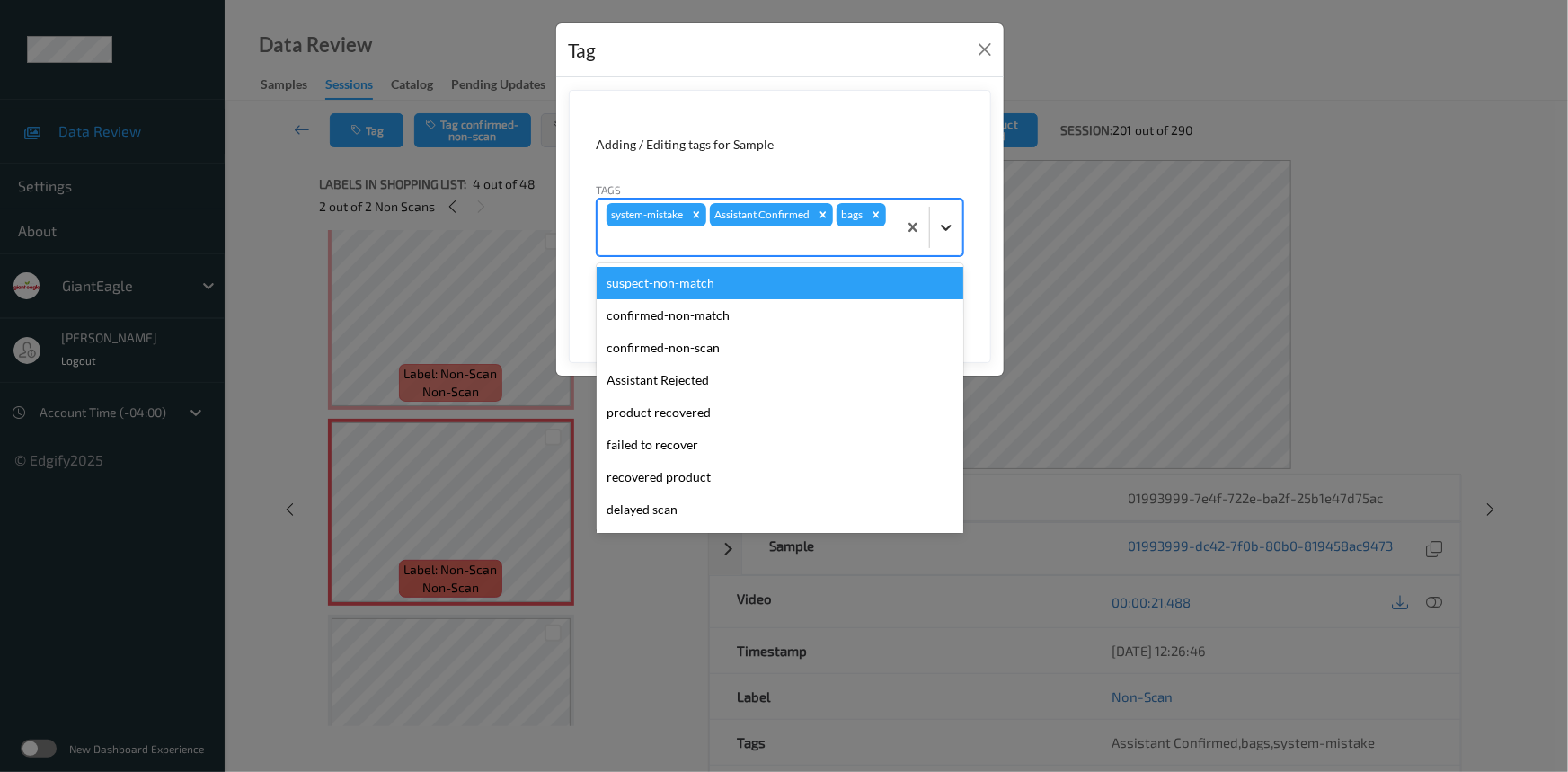
click at [945, 226] on icon at bounding box center [946, 227] width 18 height 18
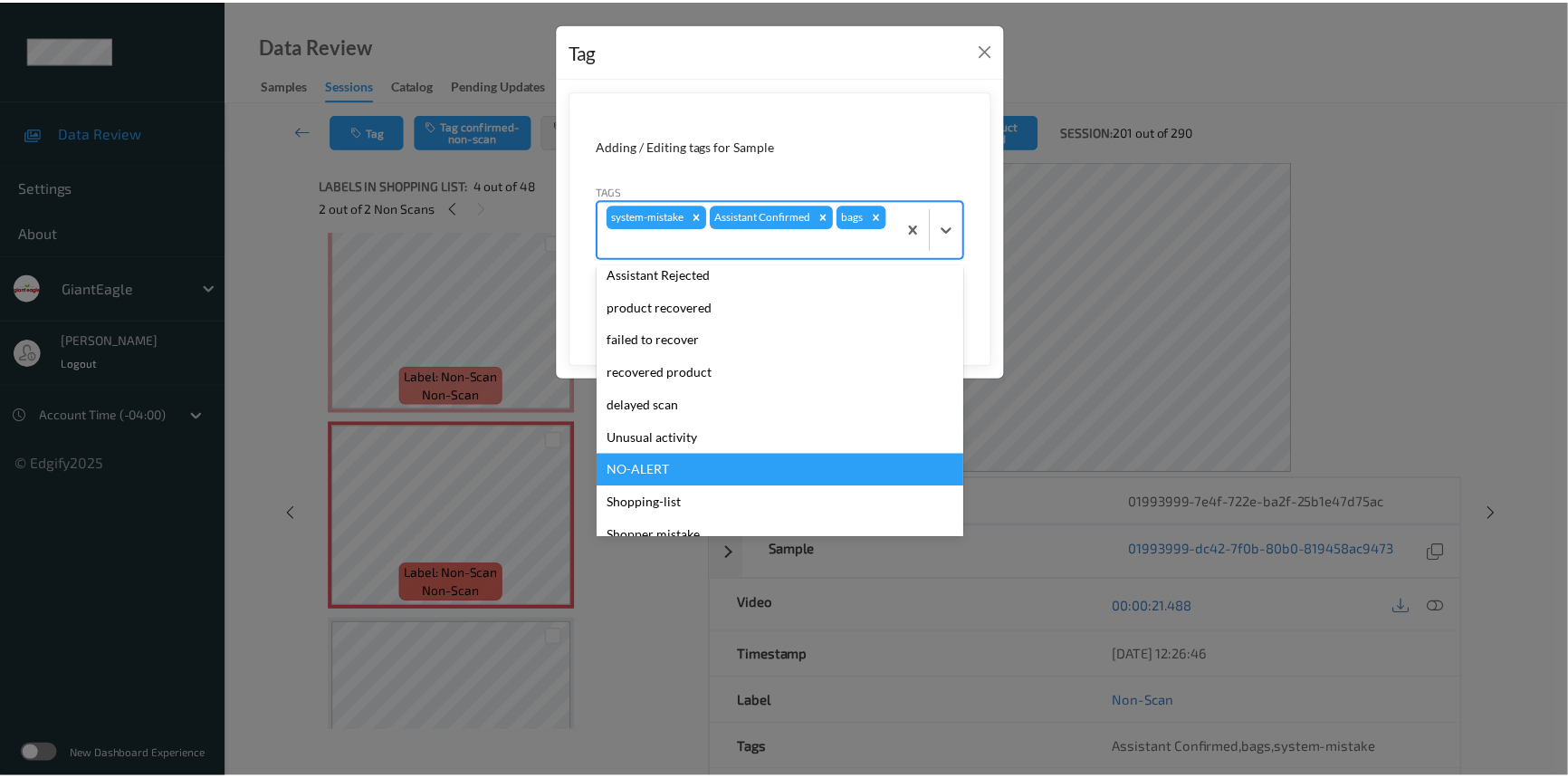
scroll to position [160, 0]
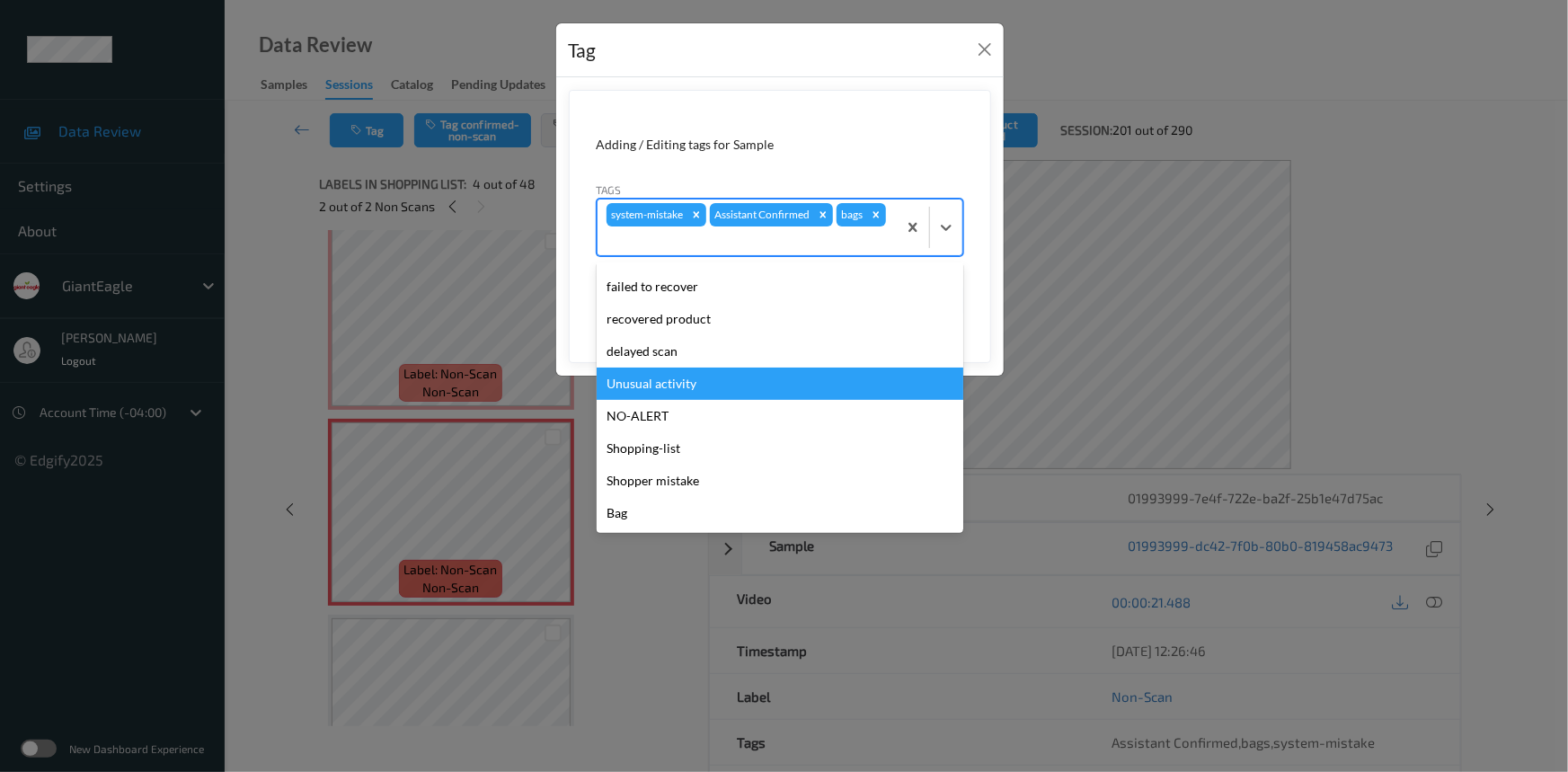
click at [666, 382] on div "Unusual activity" at bounding box center [780, 384] width 367 height 32
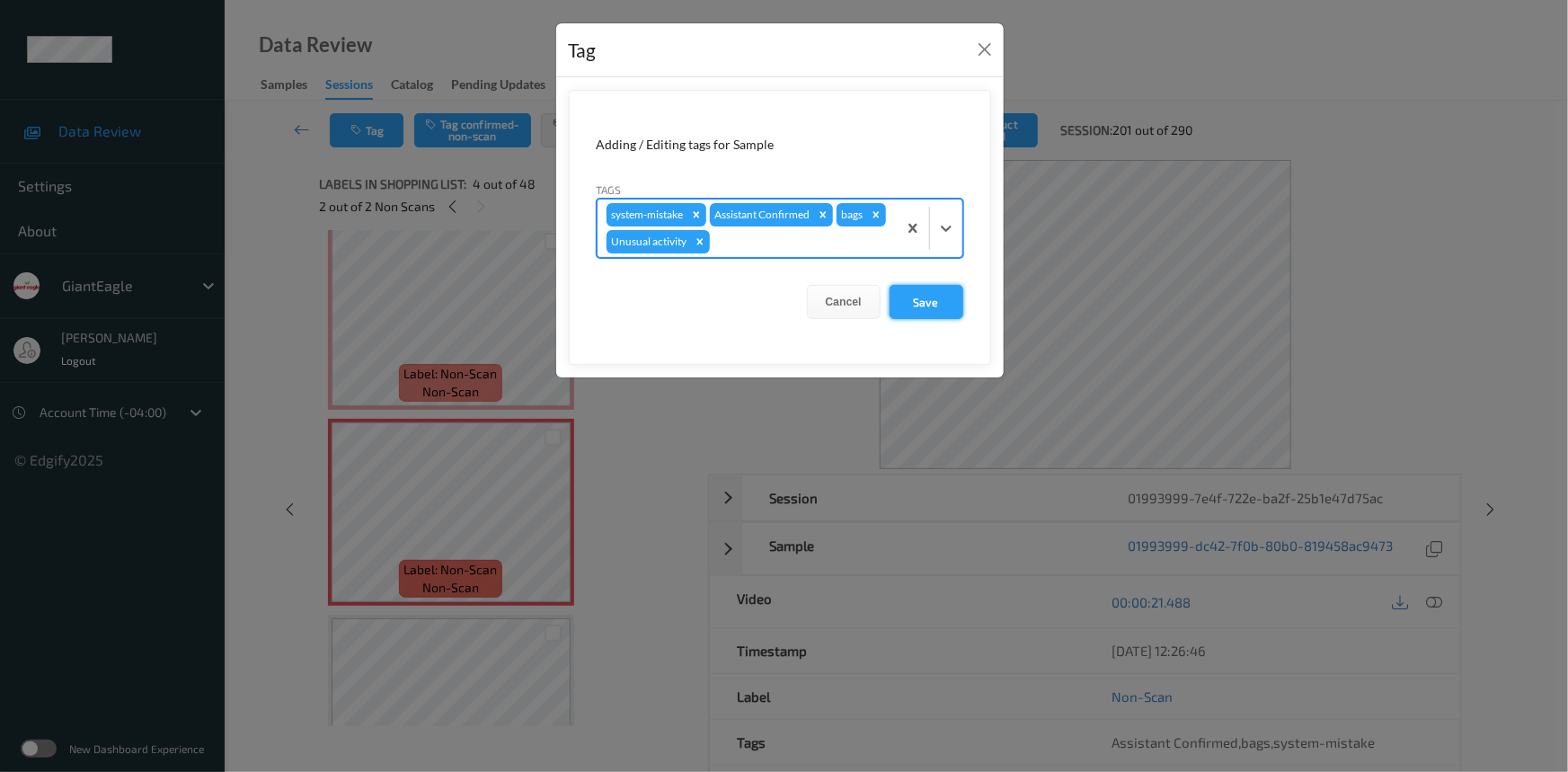
click at [924, 304] on button "Save" at bounding box center [926, 302] width 74 height 34
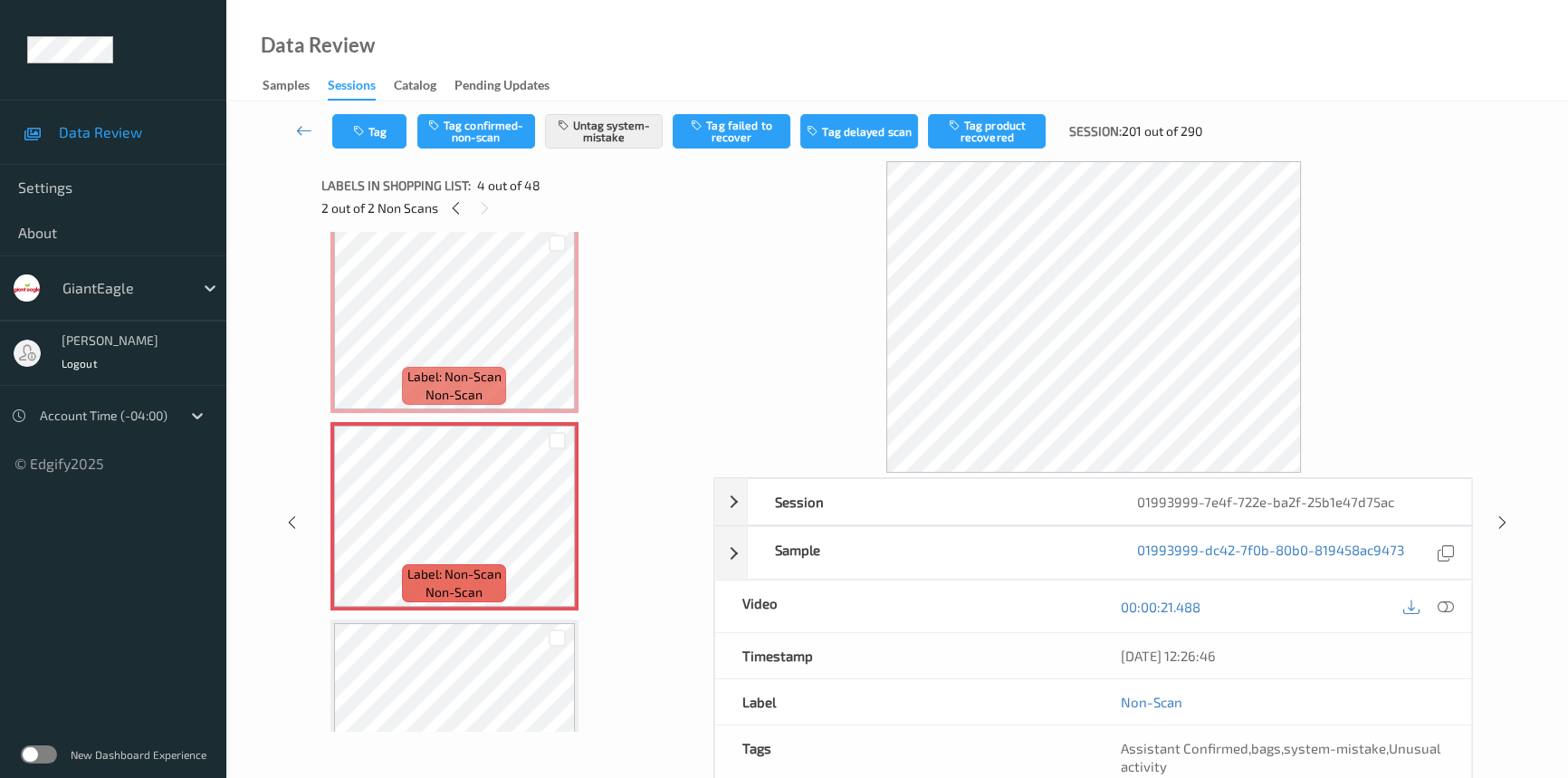
drag, startPoint x: 295, startPoint y: 118, endPoint x: 310, endPoint y: 118, distance: 15.0
click at [295, 118] on link at bounding box center [304, 131] width 56 height 35
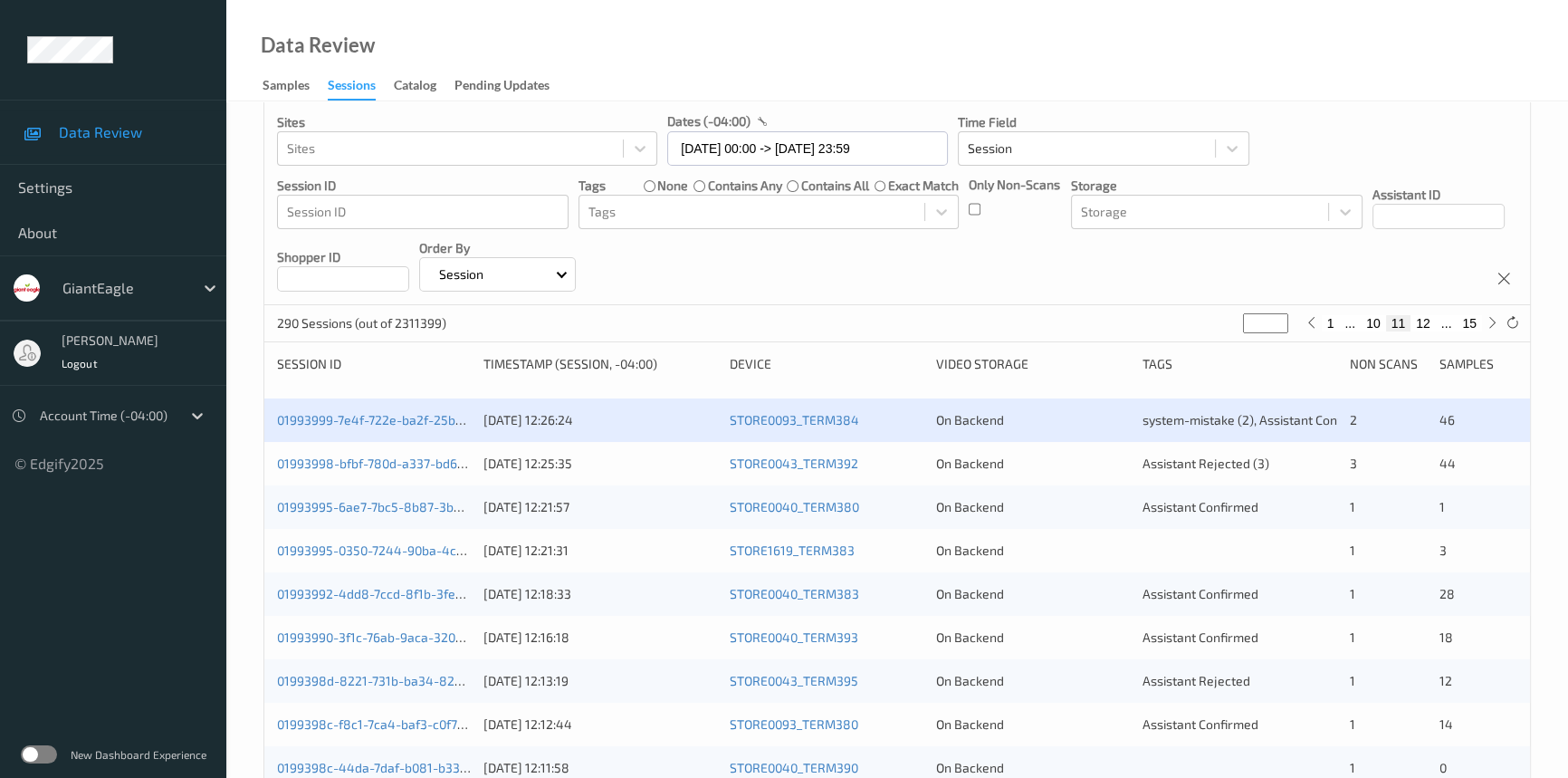
scroll to position [164, 0]
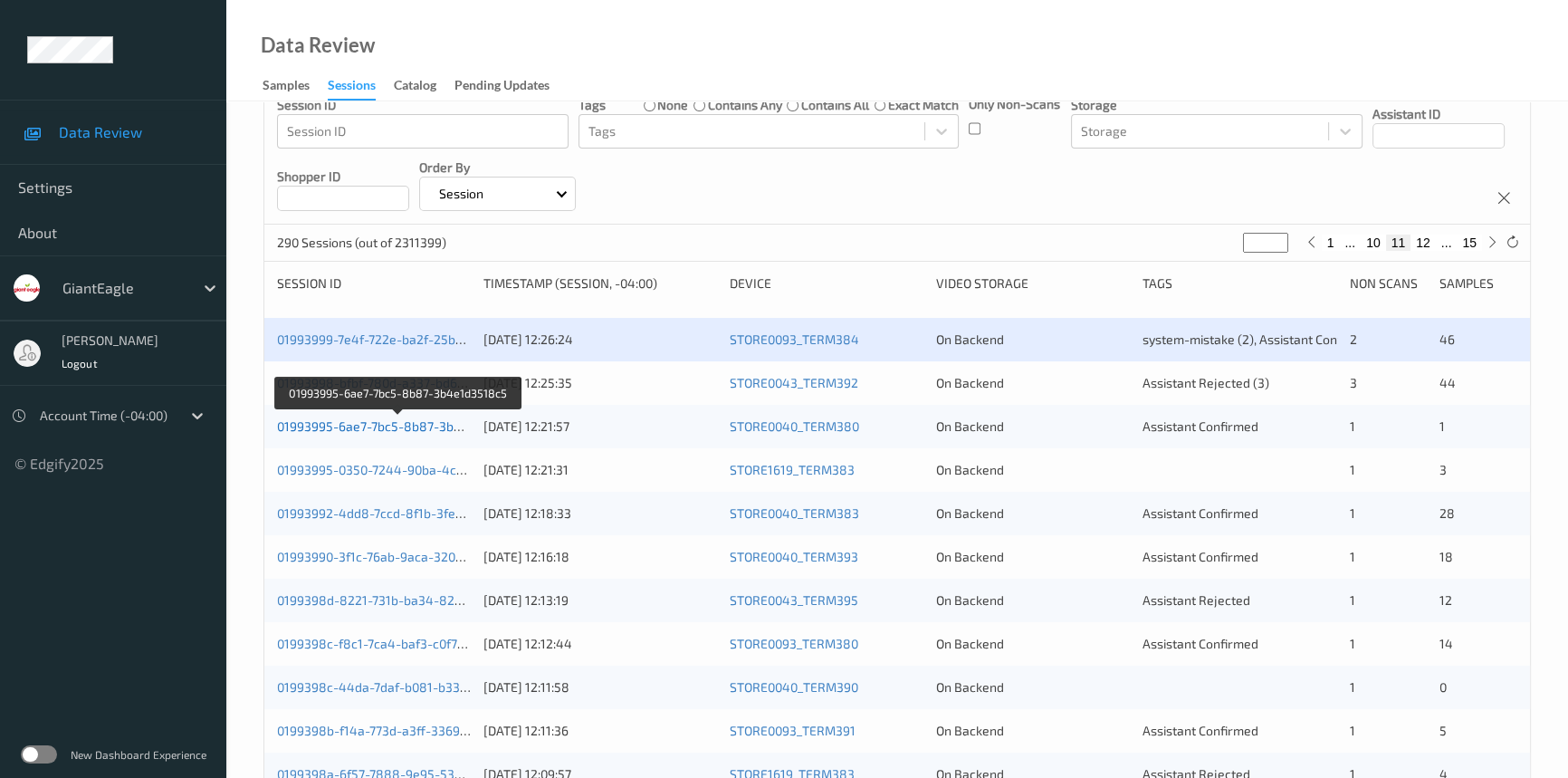
click at [348, 425] on link "01993995-6ae7-7bc5-8b87-3b4e1d3518c5" at bounding box center [400, 426] width 246 height 16
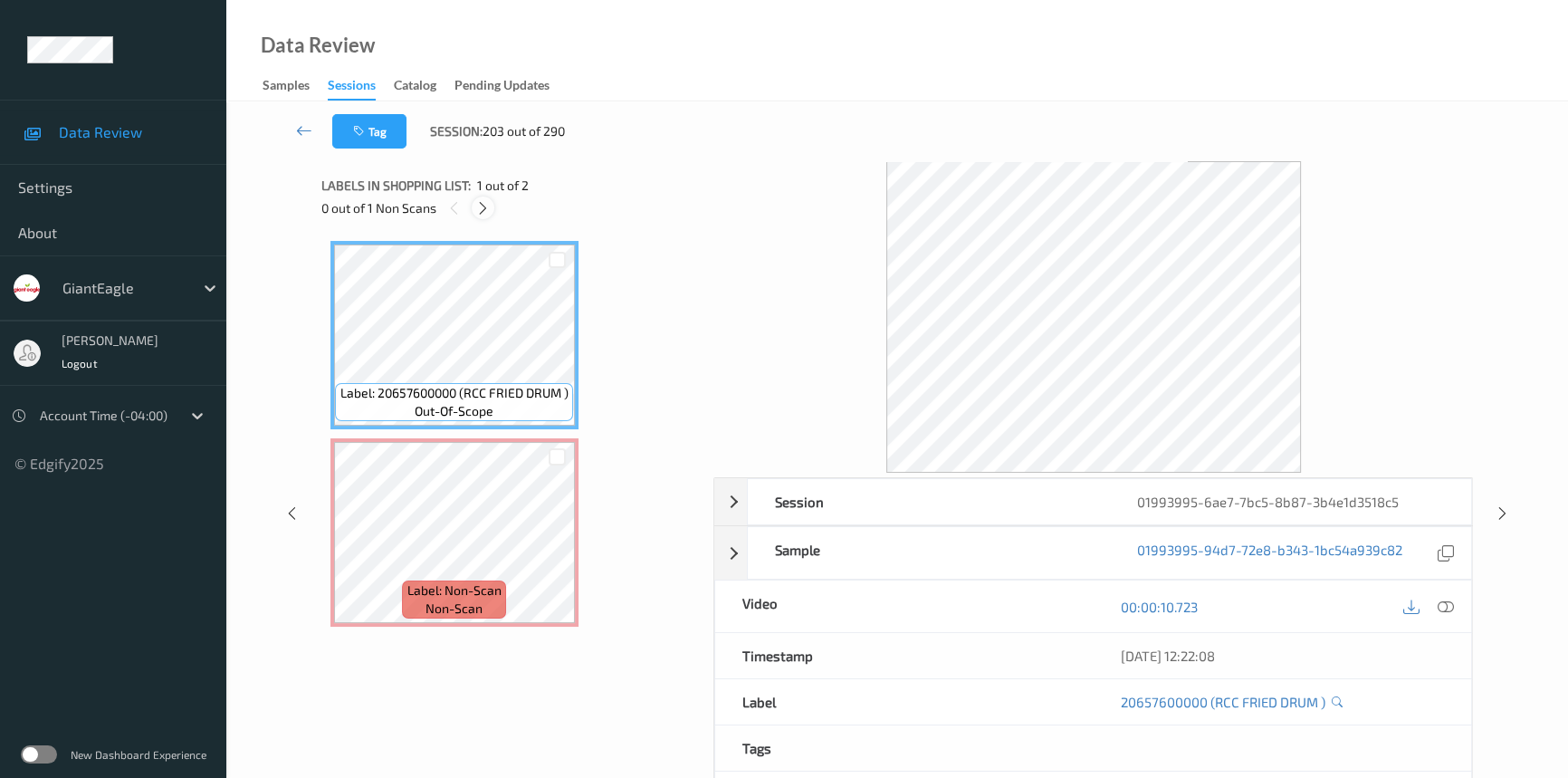
click at [480, 210] on icon at bounding box center [484, 208] width 16 height 16
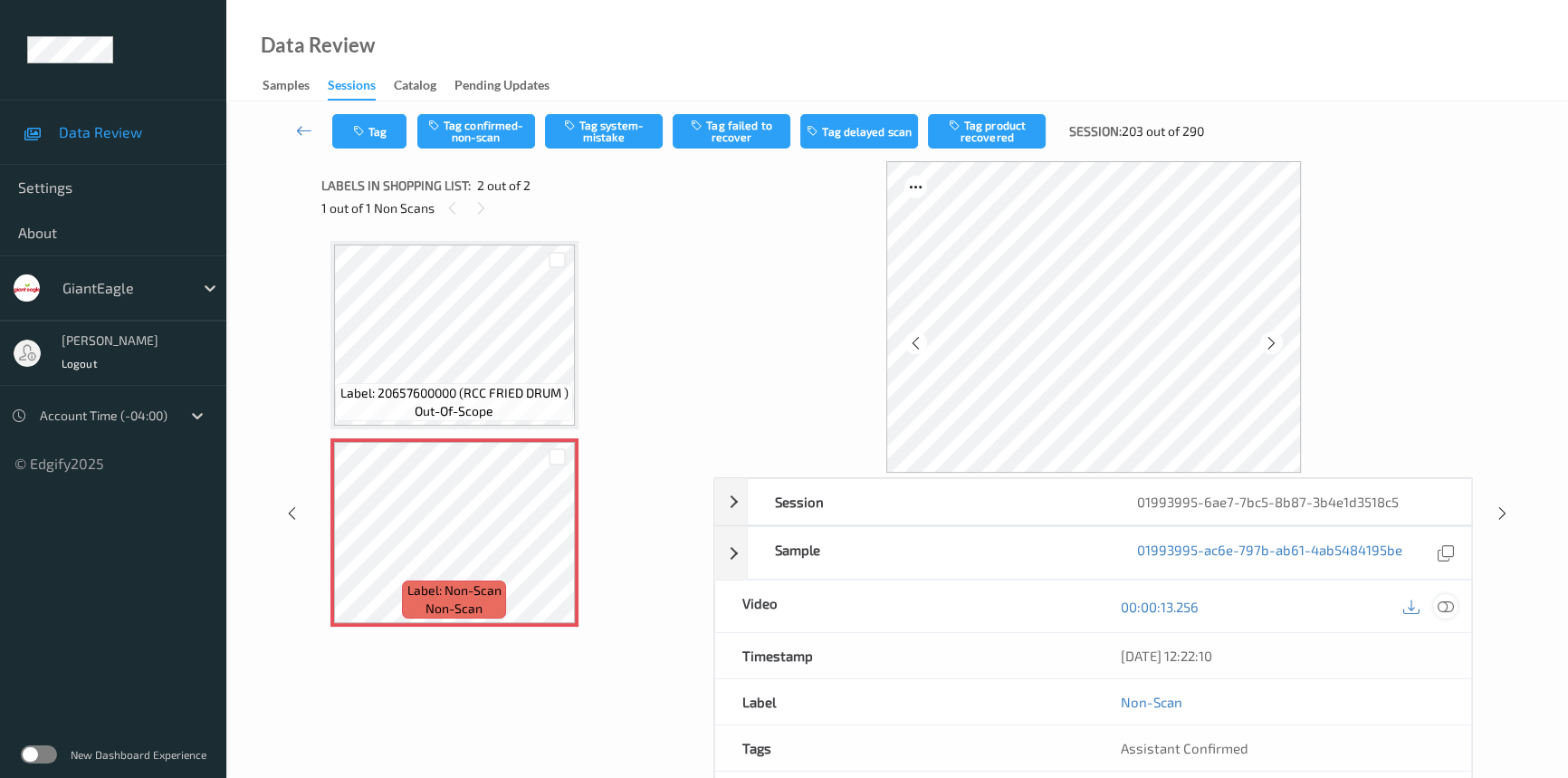
click at [1438, 603] on icon at bounding box center [1446, 607] width 16 height 16
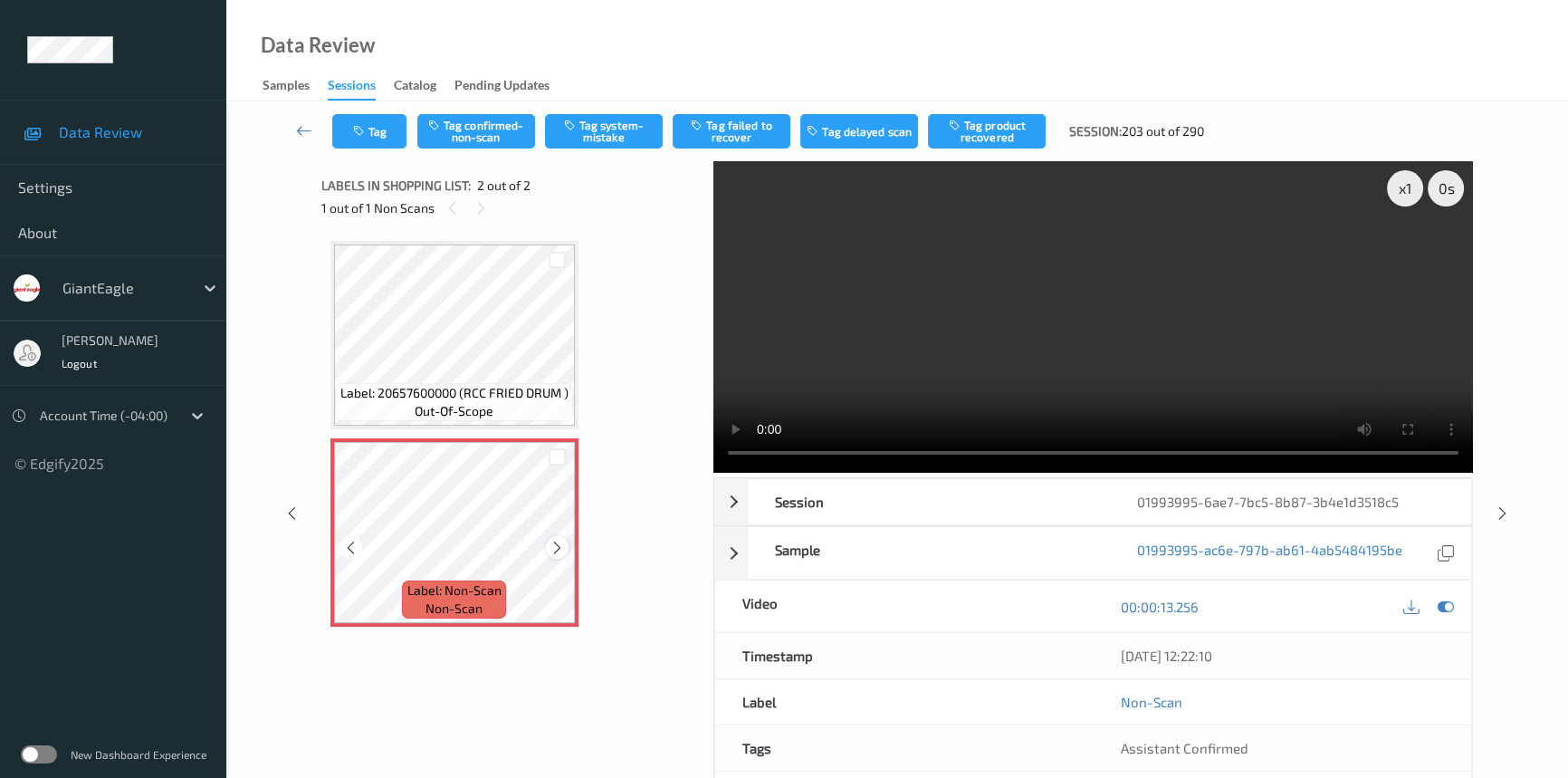
click at [552, 539] on icon at bounding box center [557, 547] width 16 height 16
click at [1400, 193] on div "x 1" at bounding box center [1404, 188] width 37 height 37
click at [618, 135] on button "Tag system-mistake" at bounding box center [604, 131] width 118 height 35
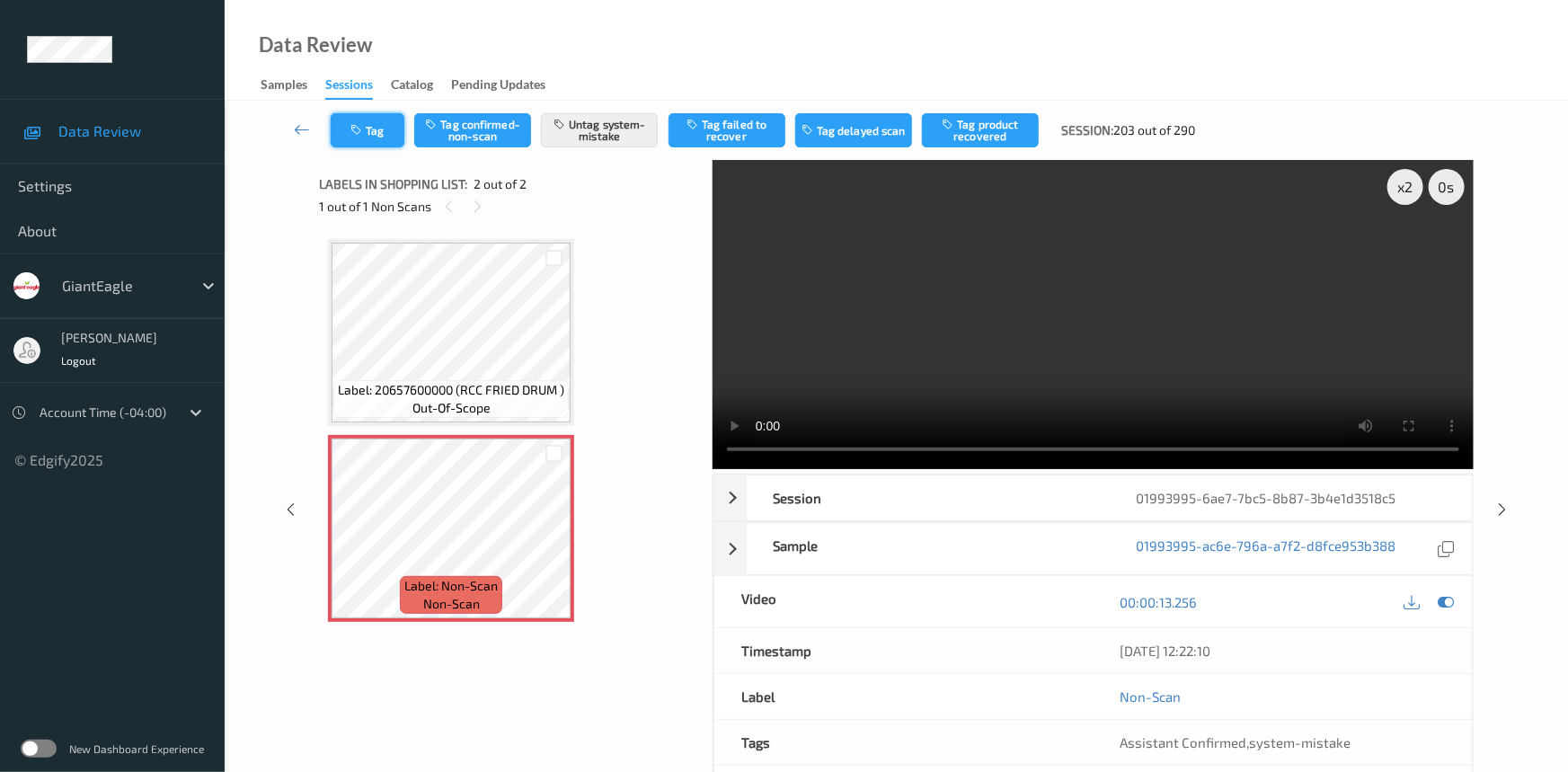
click at [360, 135] on icon "button" at bounding box center [358, 130] width 16 height 13
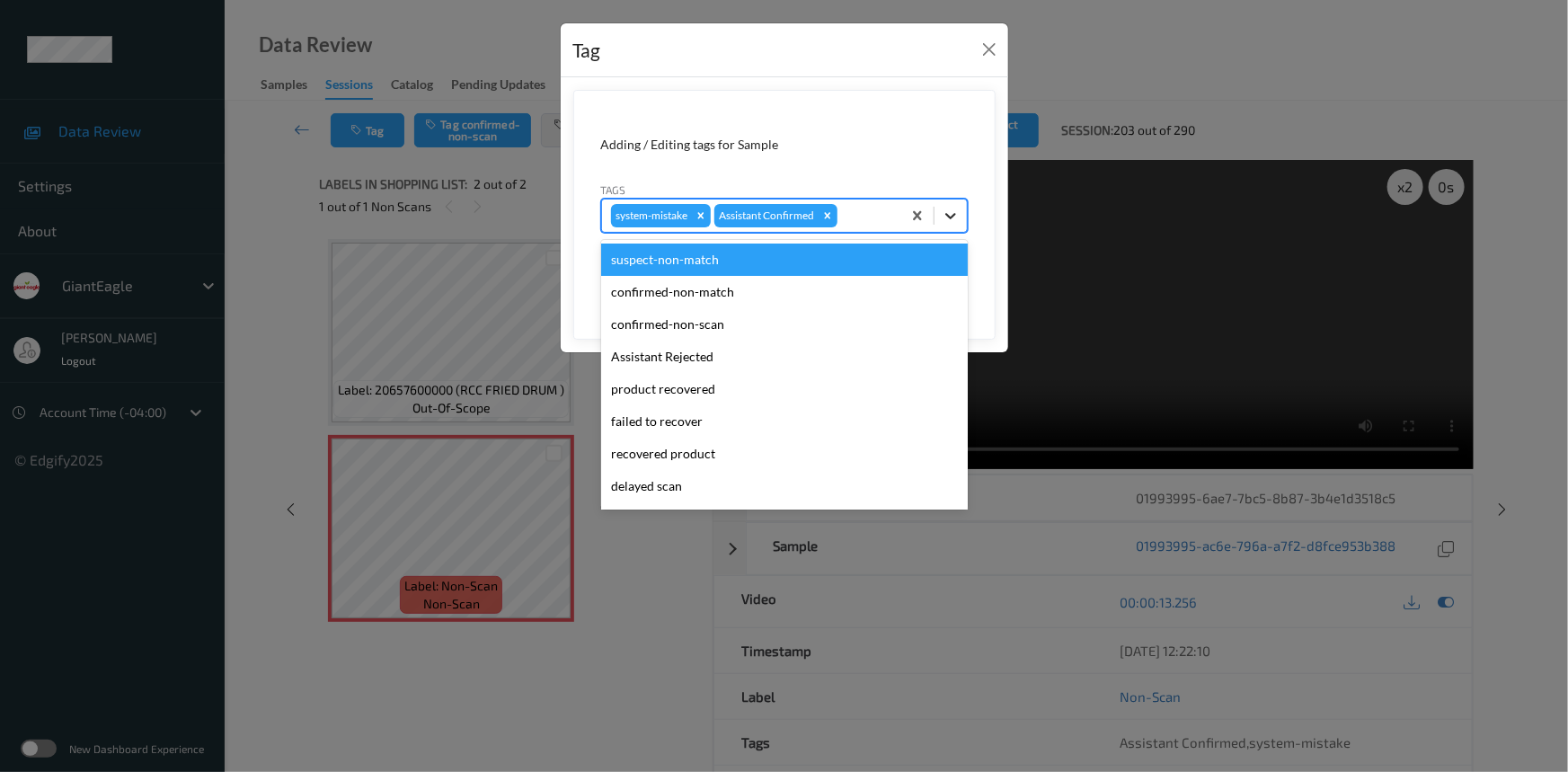
click at [946, 219] on icon at bounding box center [950, 215] width 18 height 18
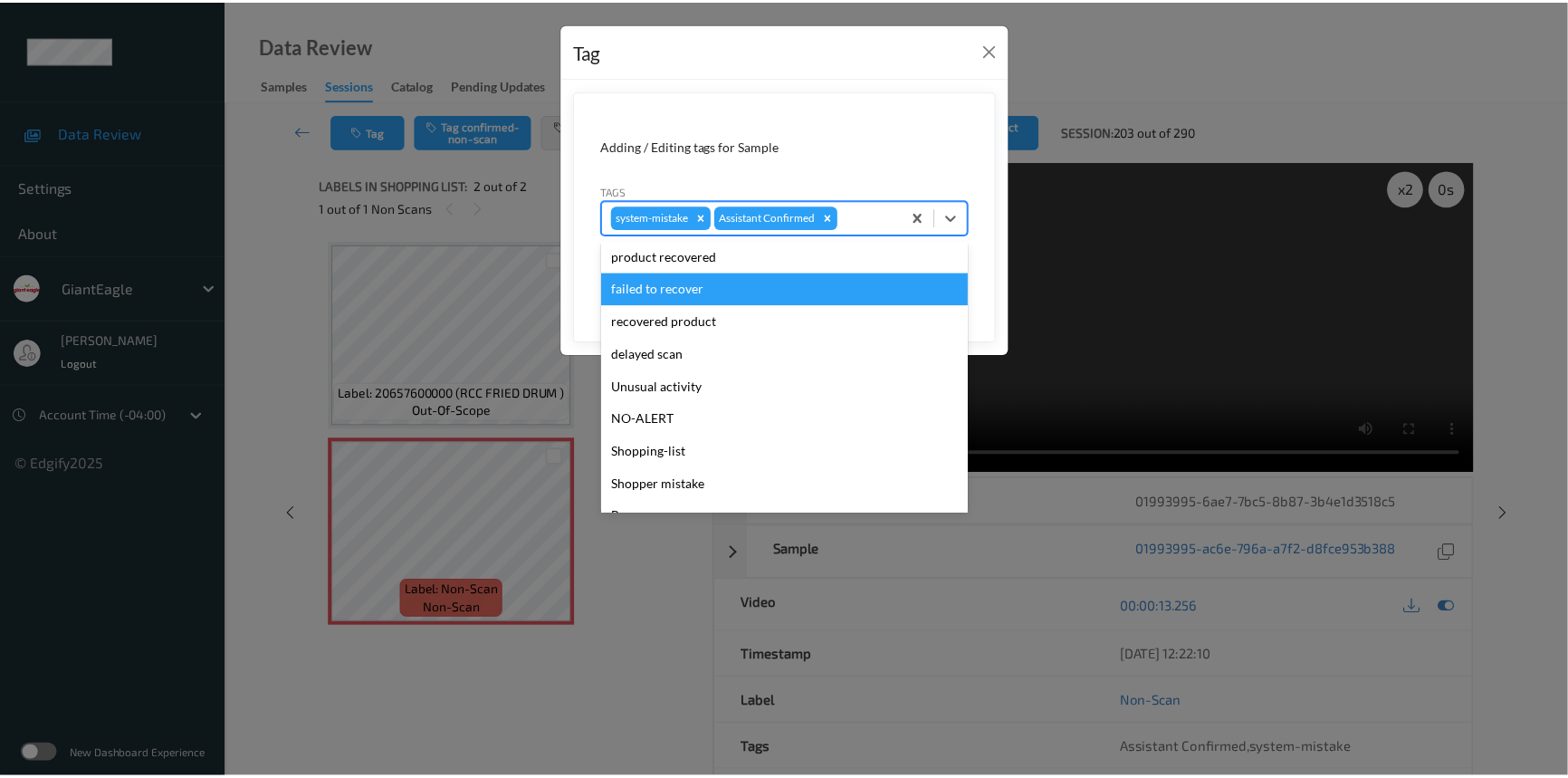
scroll to position [191, 0]
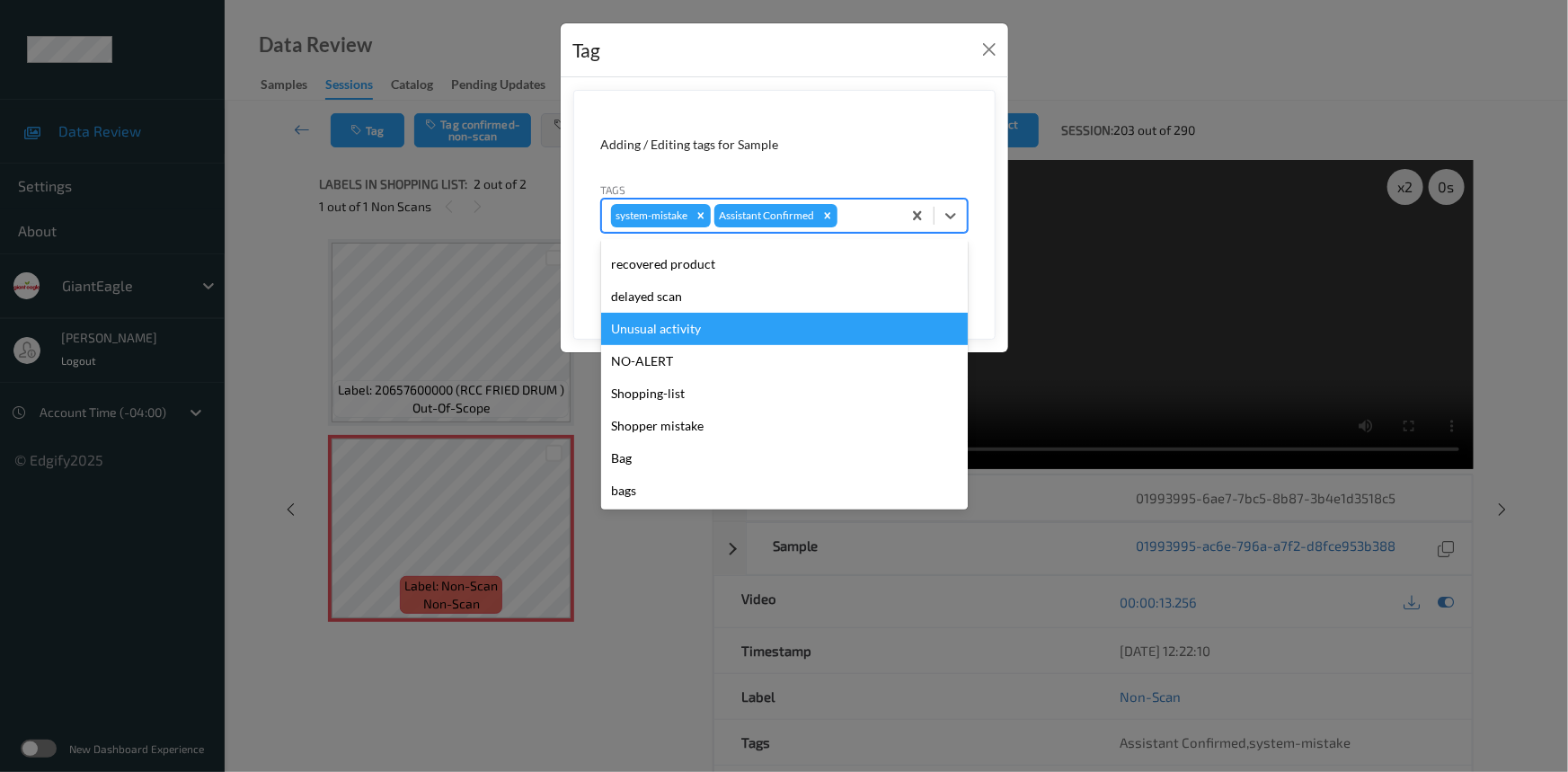
click at [695, 313] on div "Unusual activity" at bounding box center [784, 328] width 367 height 32
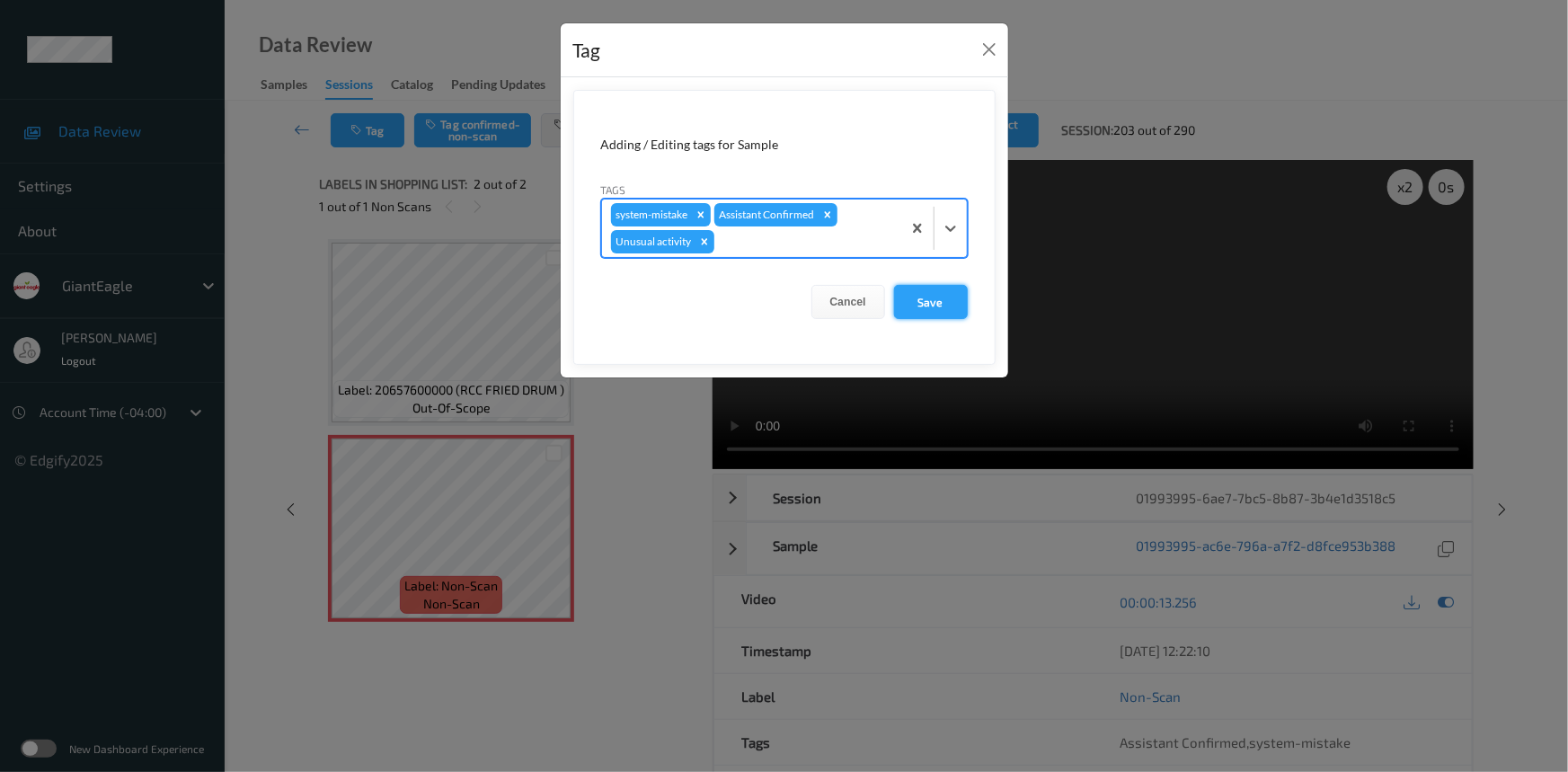
click at [928, 303] on button "Save" at bounding box center [931, 302] width 74 height 34
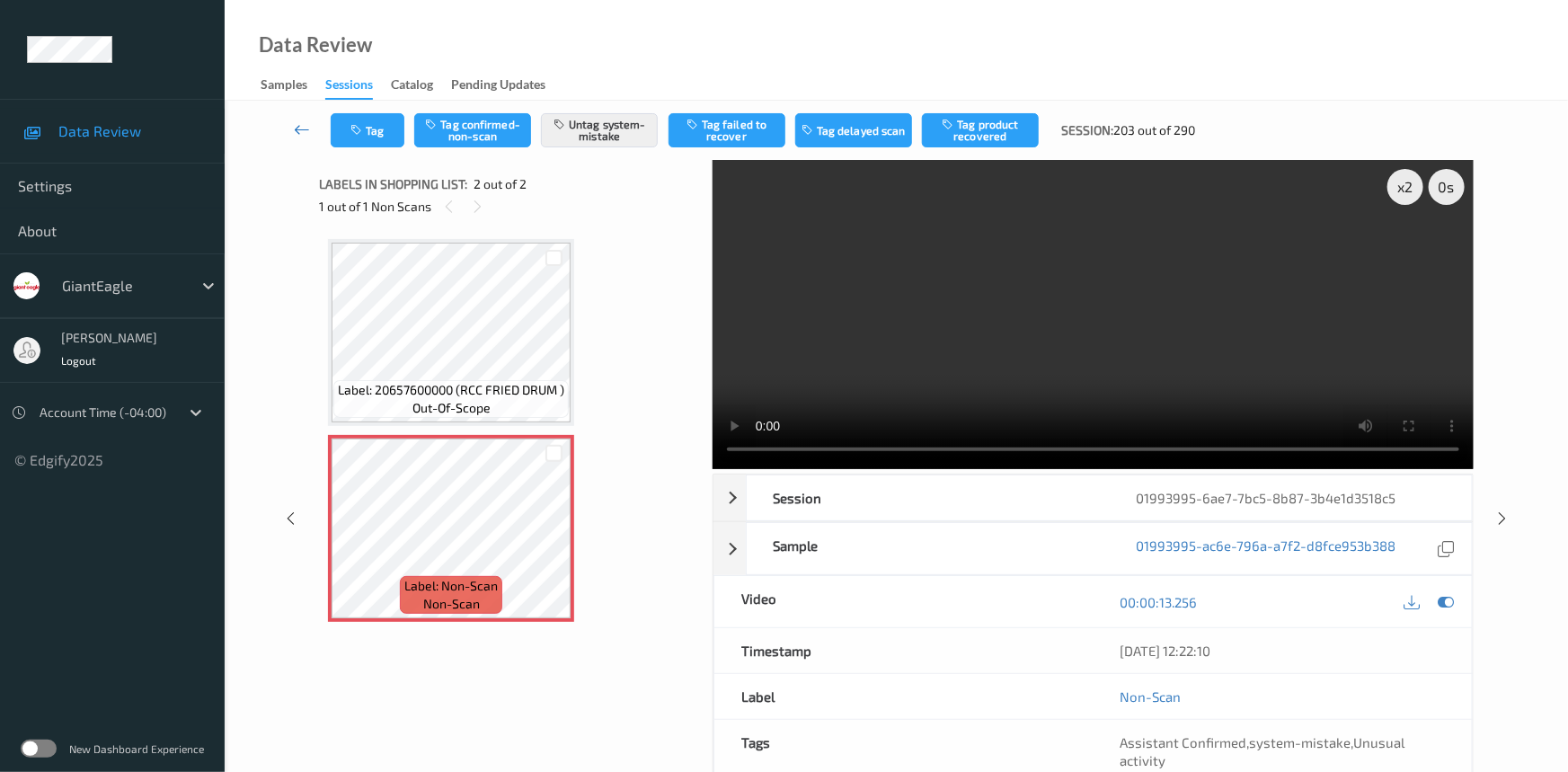
click at [299, 122] on icon at bounding box center [302, 129] width 16 height 18
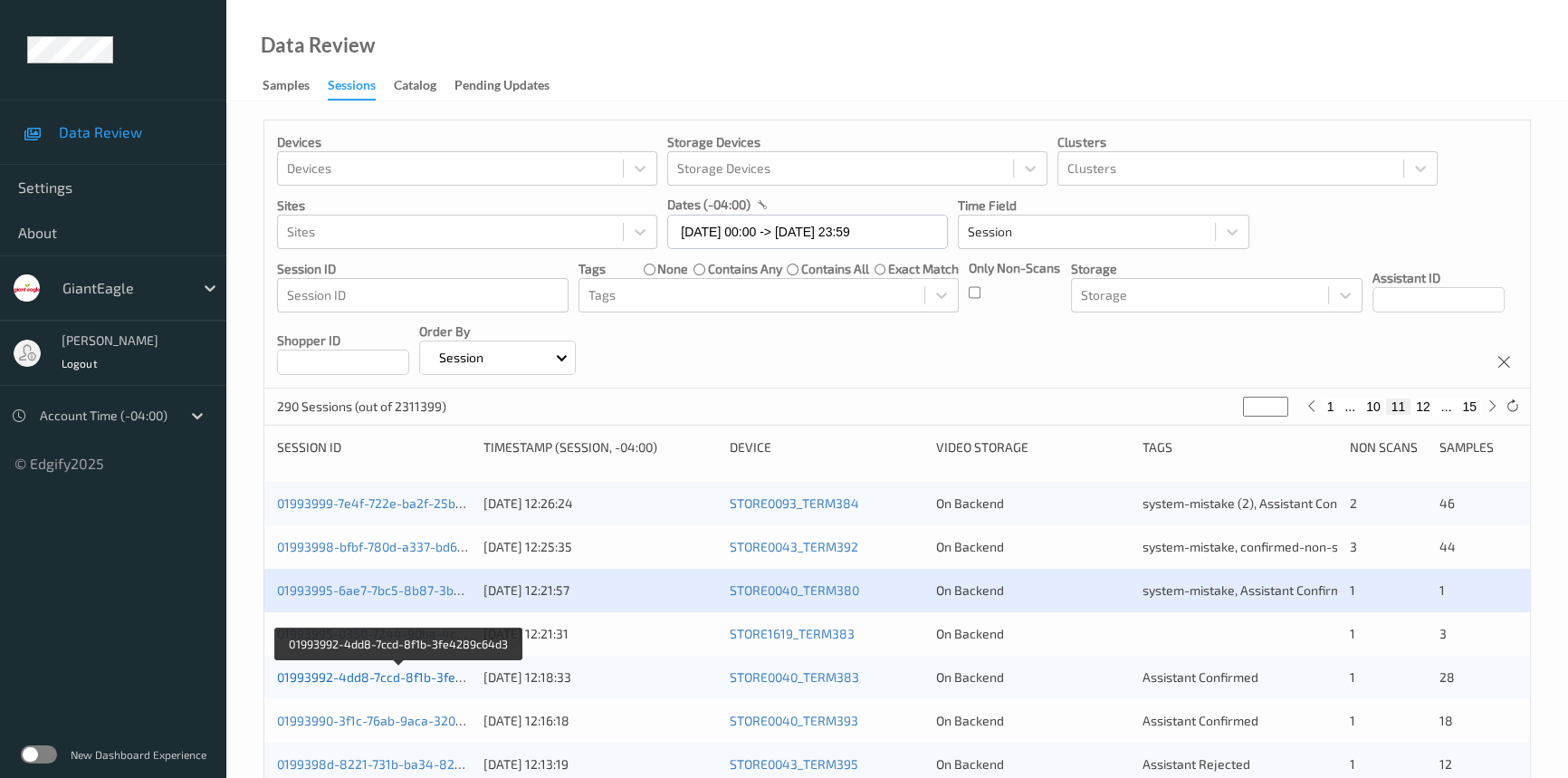
click at [359, 675] on link "01993992-4dd8-7ccd-8f1b-3fe4289c64d3" at bounding box center [400, 677] width 246 height 16
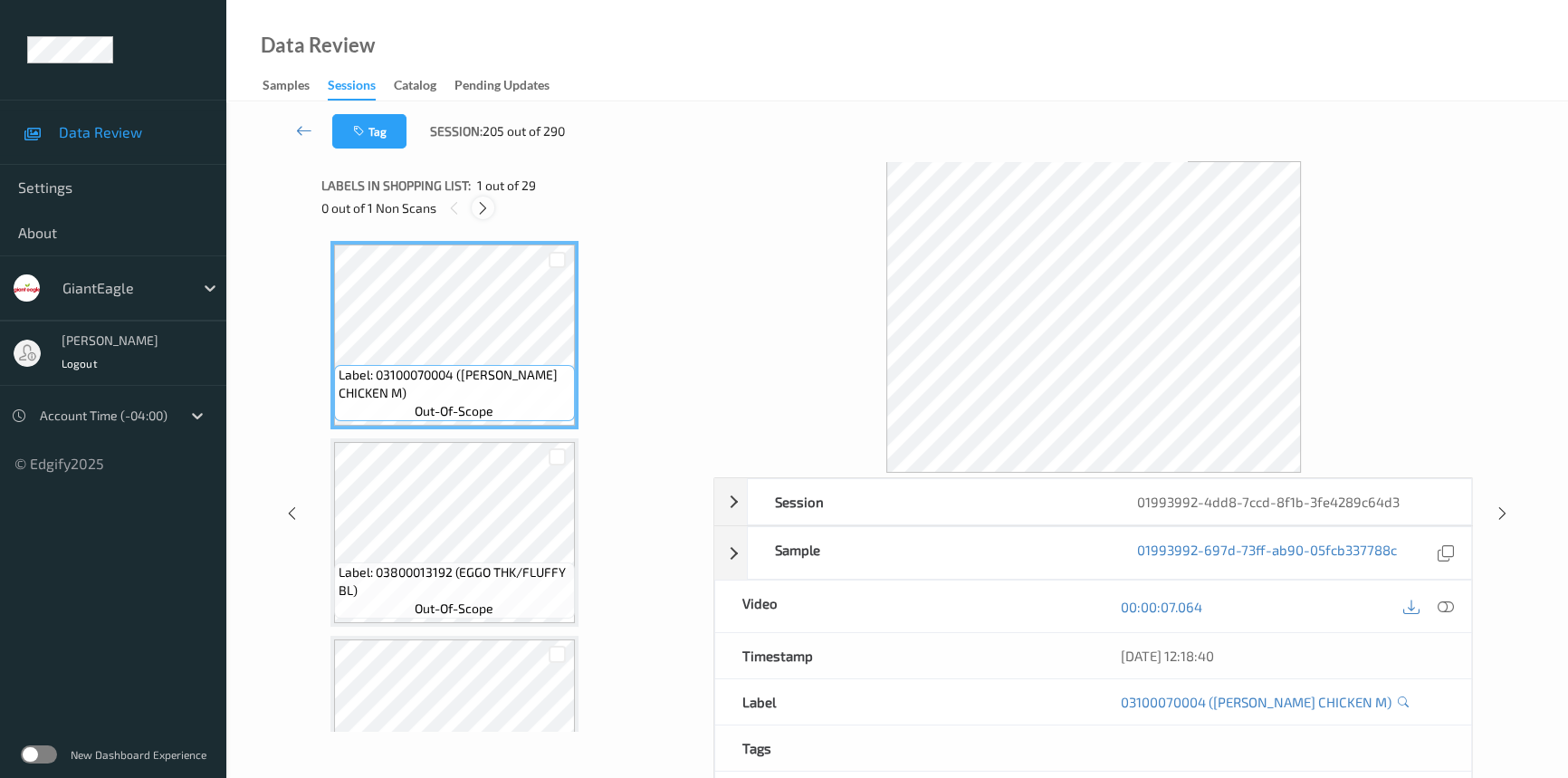
click at [484, 212] on icon at bounding box center [484, 208] width 16 height 16
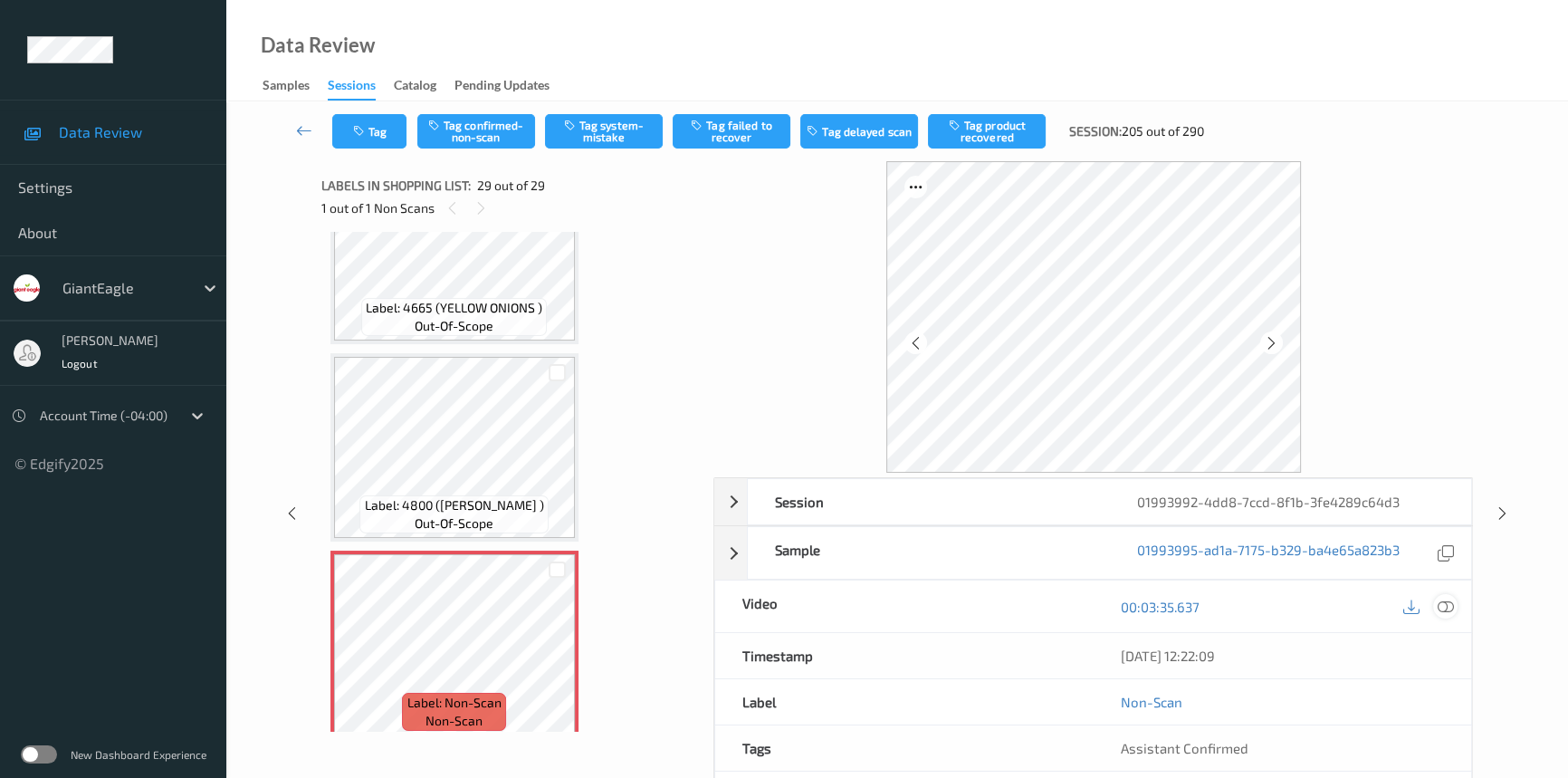
click at [1442, 602] on icon at bounding box center [1446, 607] width 16 height 16
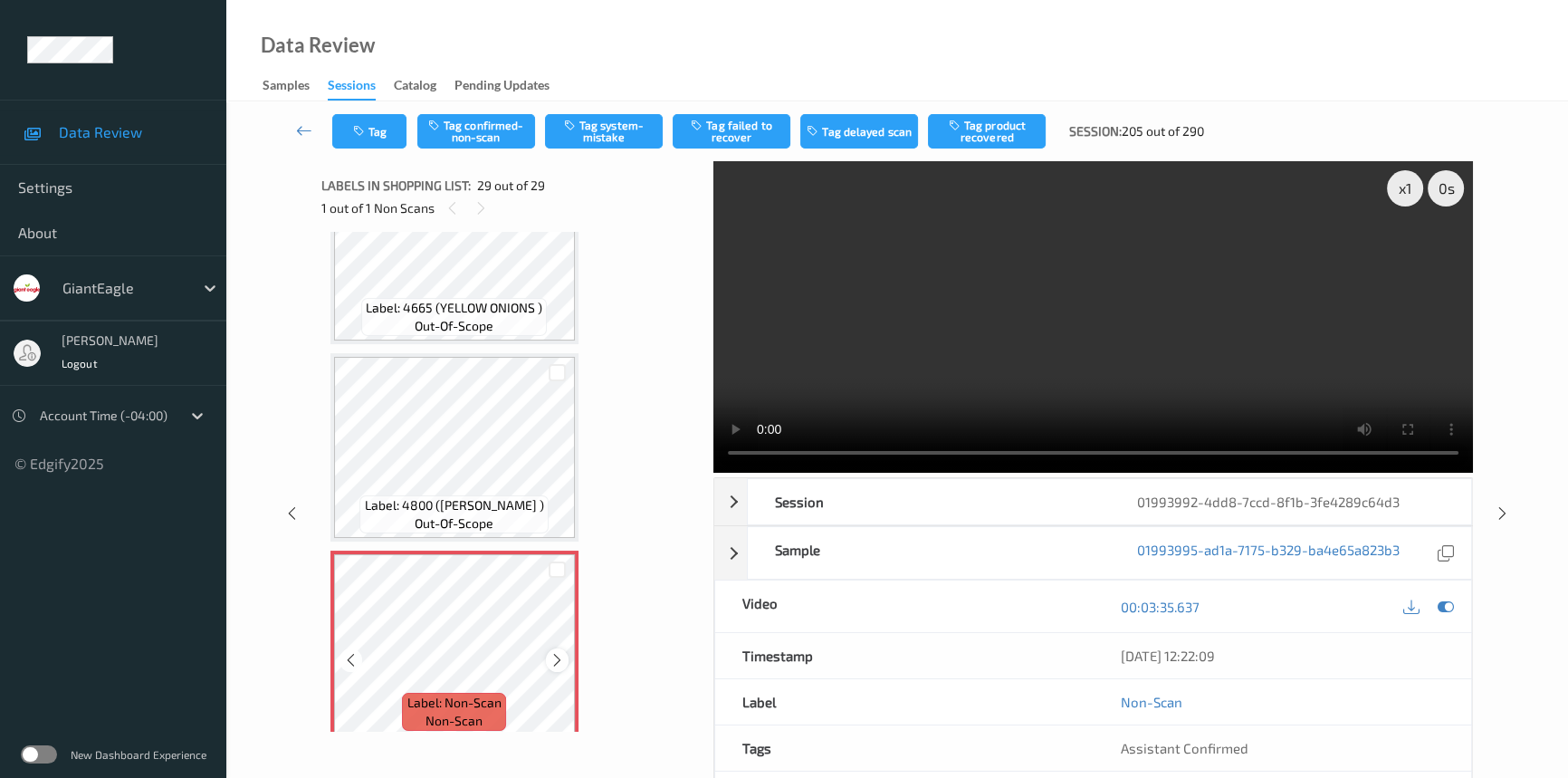
click at [561, 652] on icon at bounding box center [557, 660] width 16 height 16
click at [1125, 350] on video at bounding box center [1093, 317] width 759 height 311
click at [937, 360] on video at bounding box center [1093, 317] width 759 height 311
click at [991, 372] on video at bounding box center [1093, 317] width 759 height 311
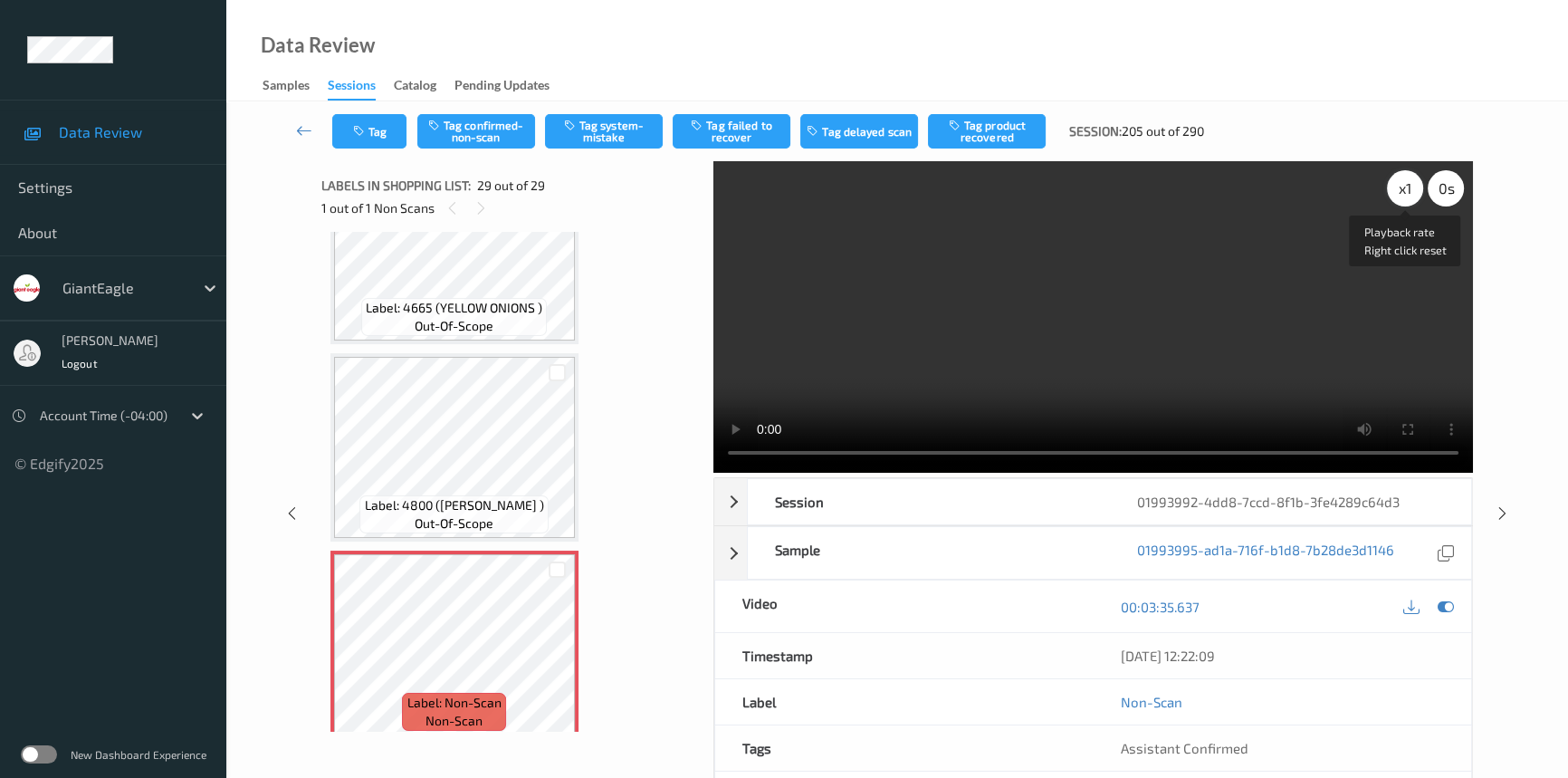
click at [1397, 188] on div "x 1" at bounding box center [1404, 188] width 37 height 37
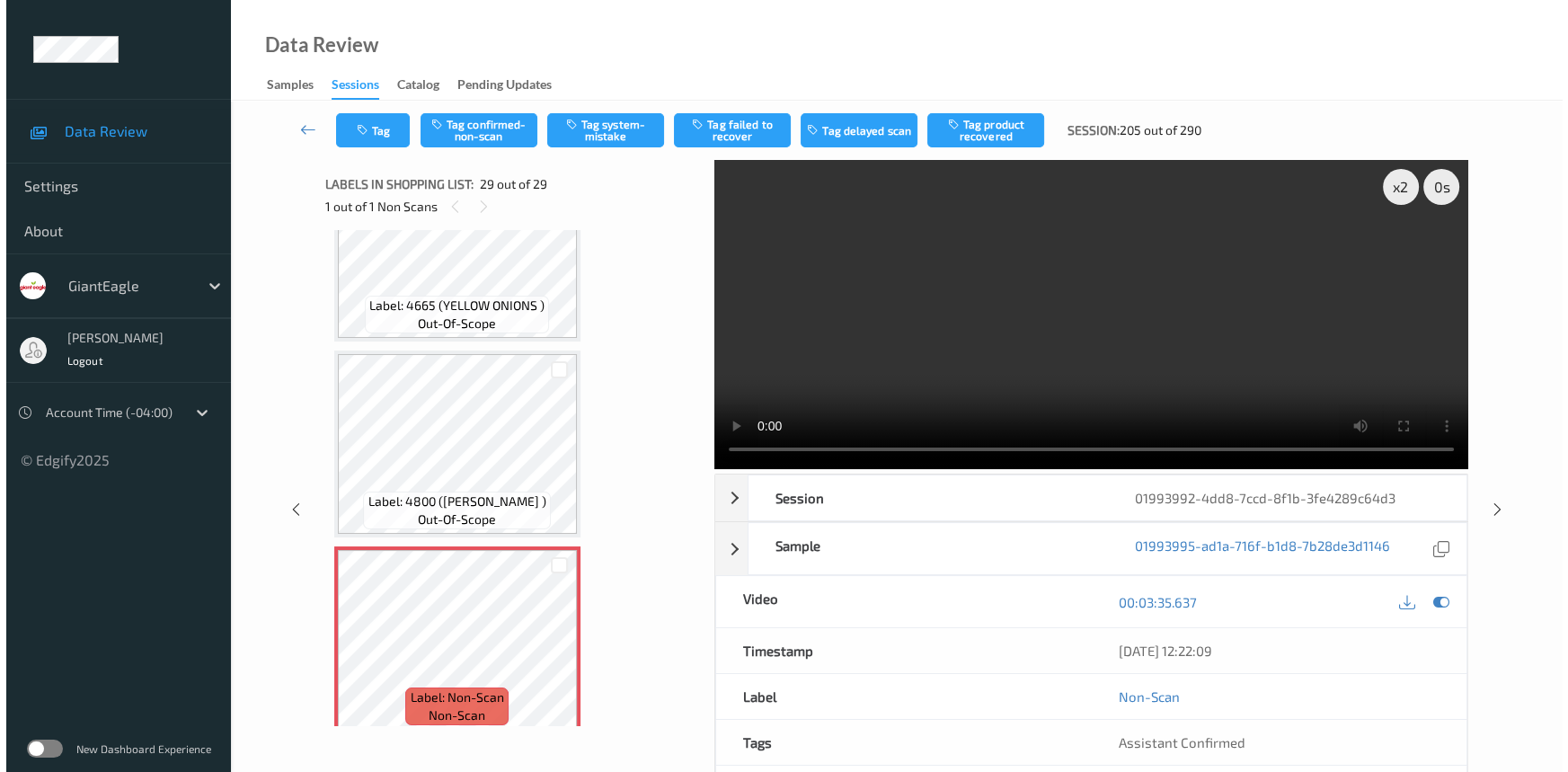
scroll to position [5063, 0]
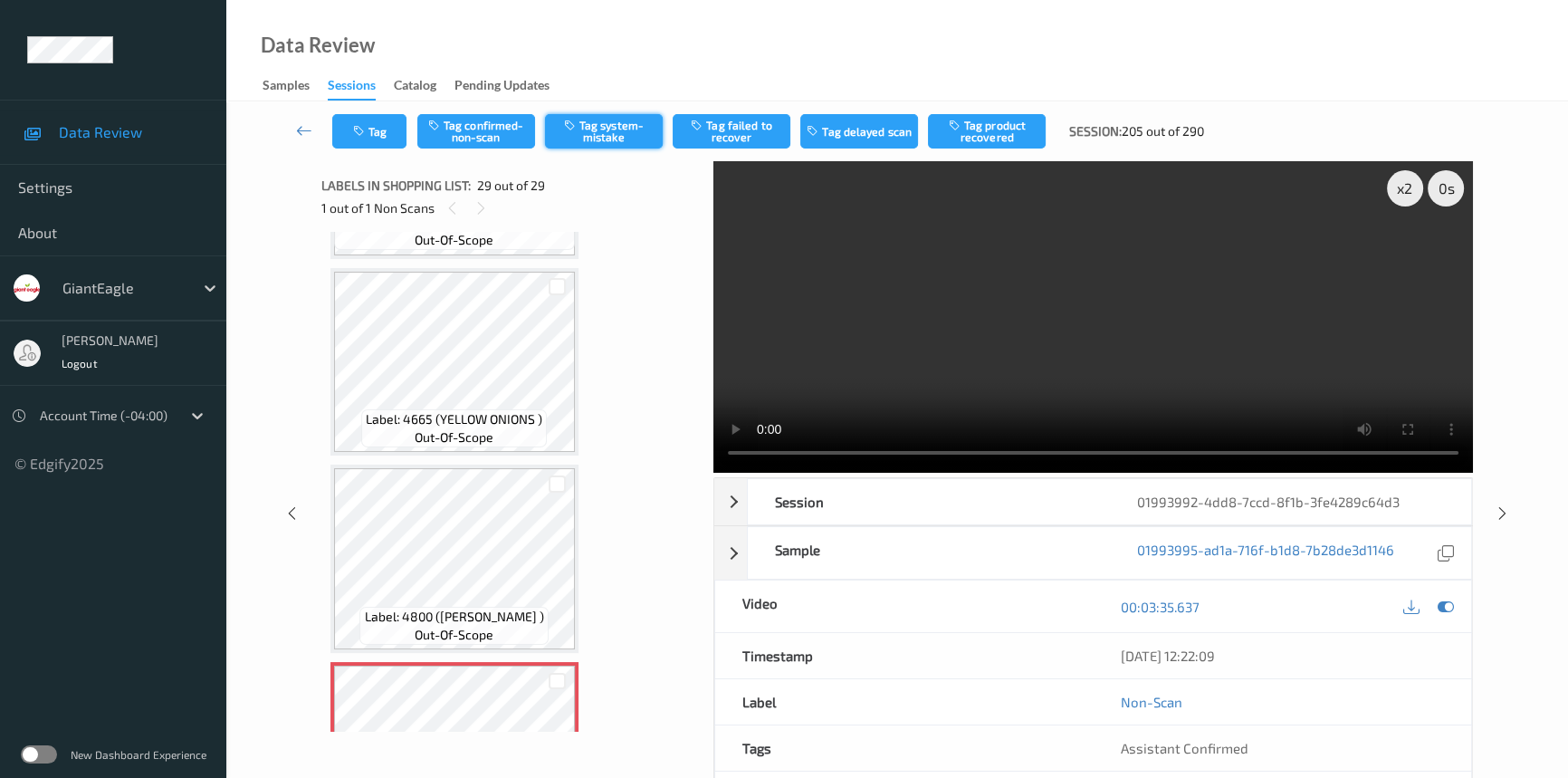
click at [621, 123] on button "Tag system-mistake" at bounding box center [604, 131] width 118 height 35
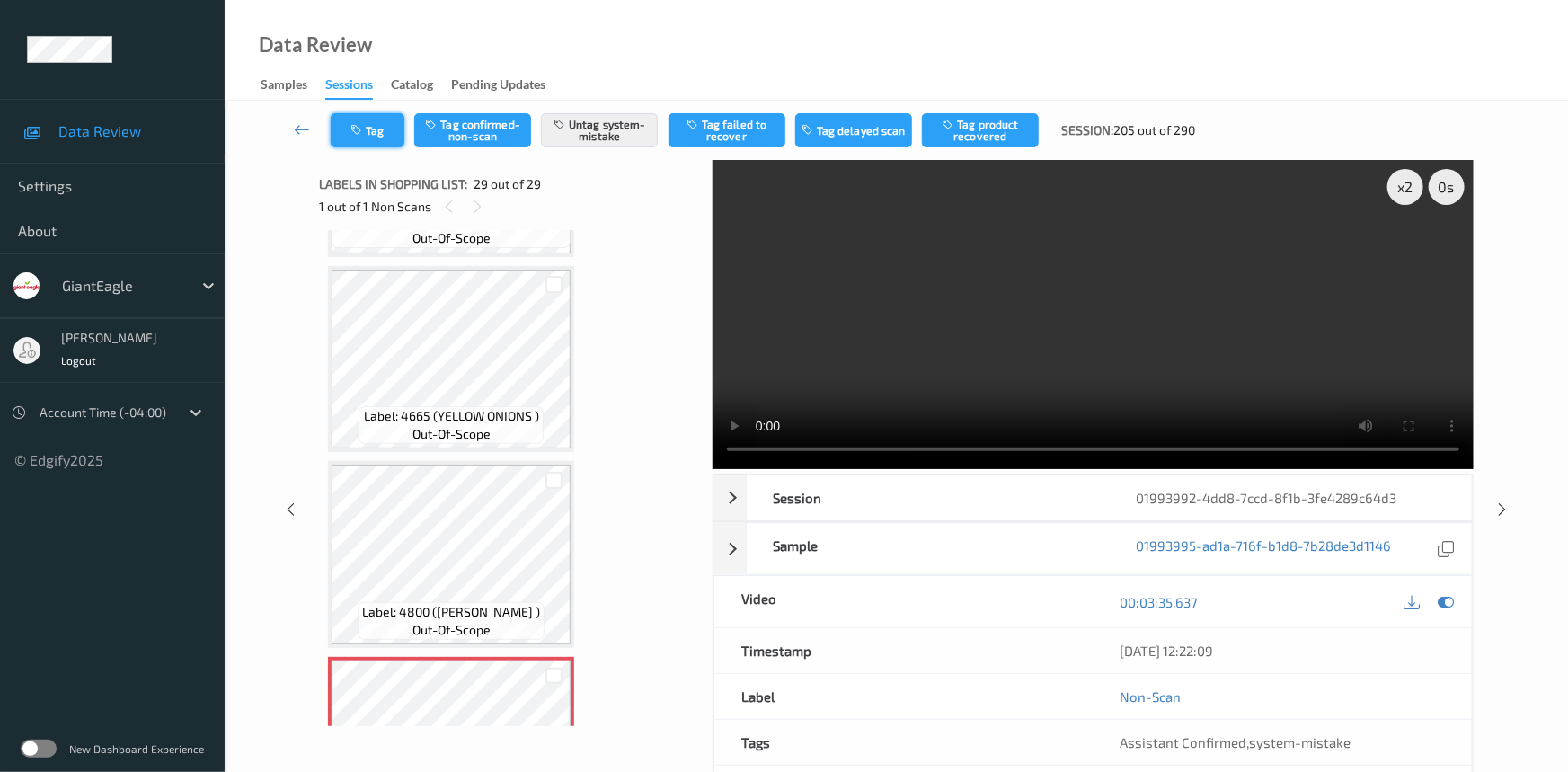
click at [376, 127] on button "Tag" at bounding box center [367, 130] width 74 height 34
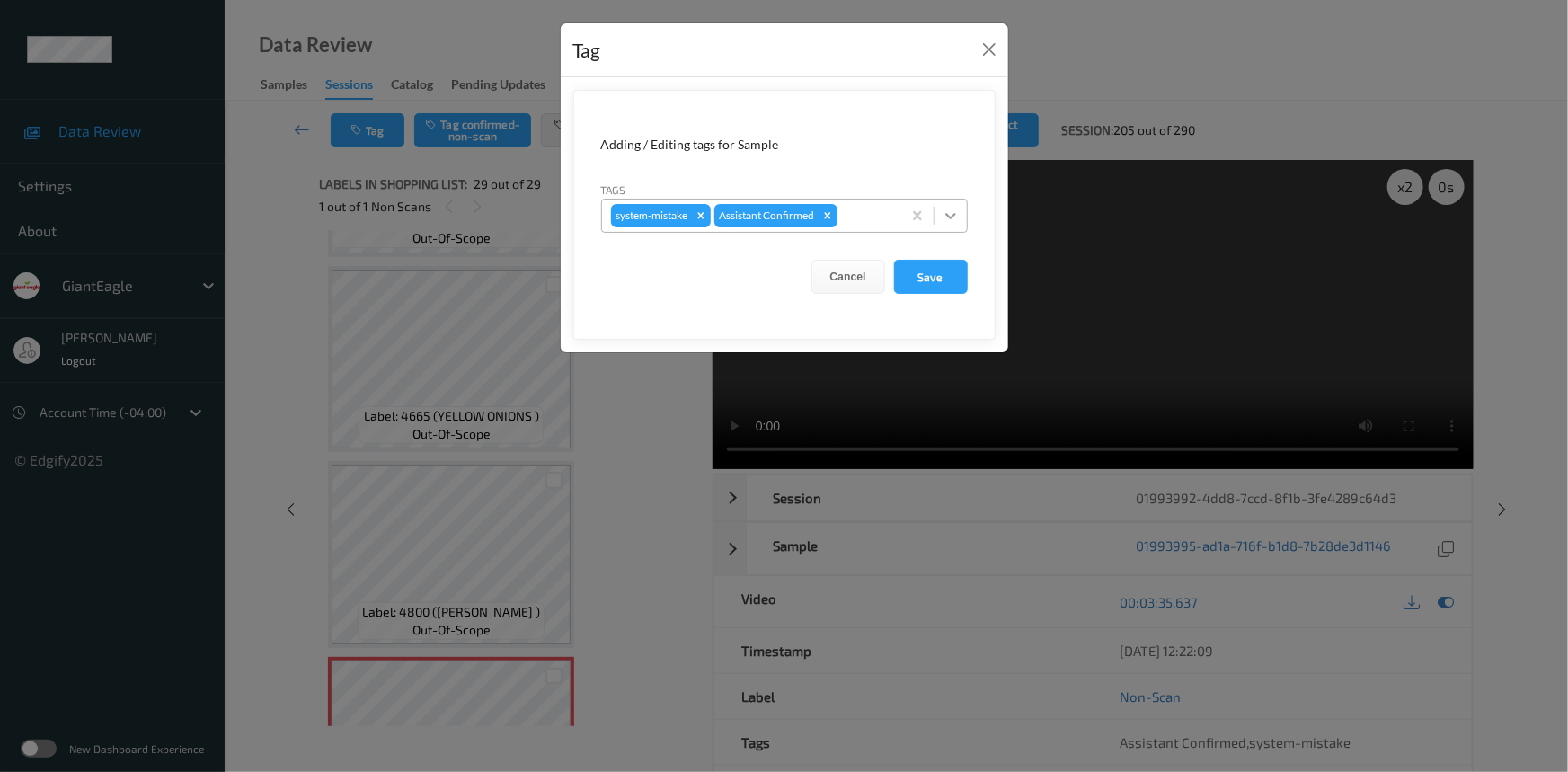
click at [950, 216] on icon at bounding box center [950, 215] width 11 height 6
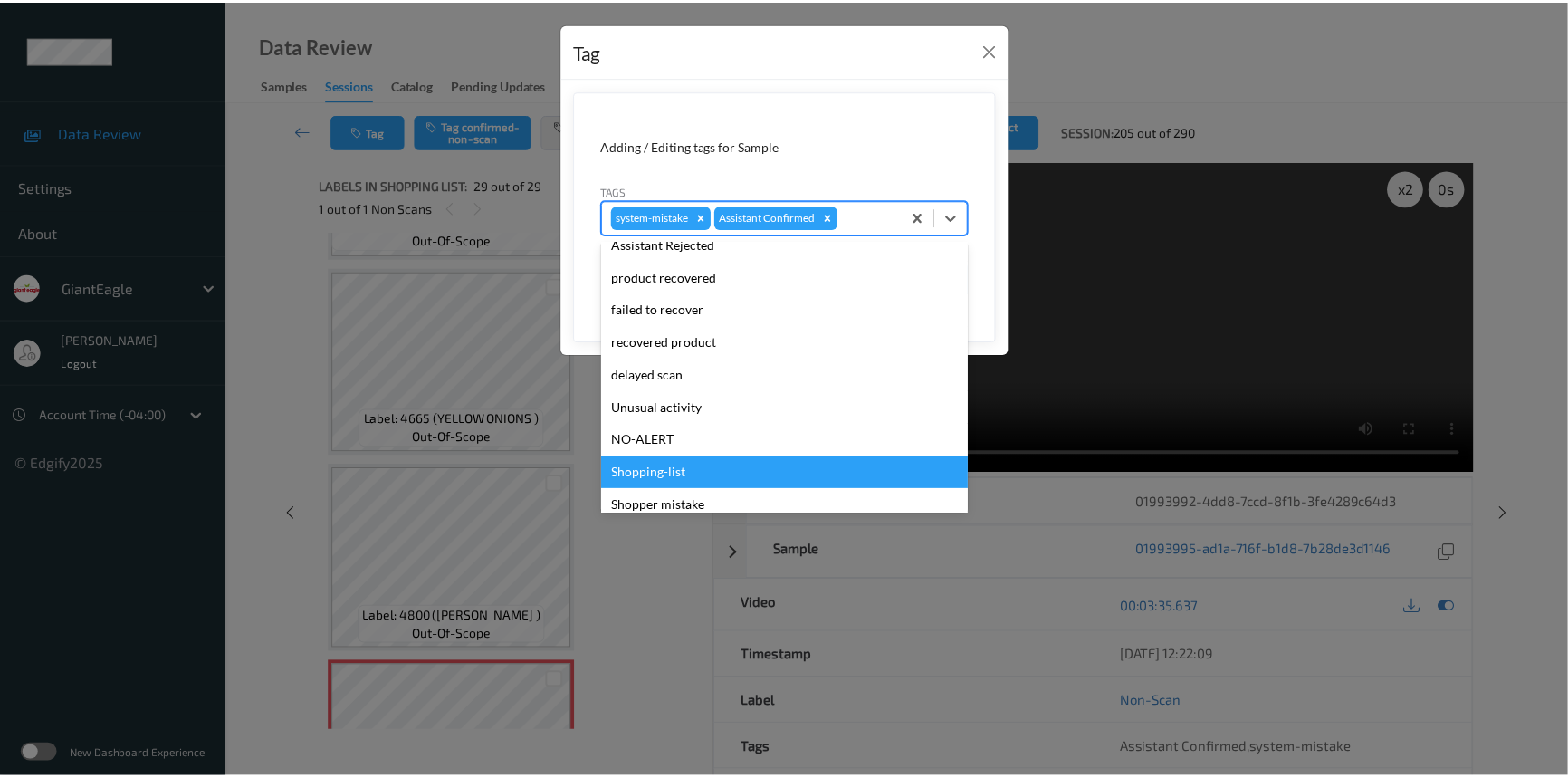
scroll to position [191, 0]
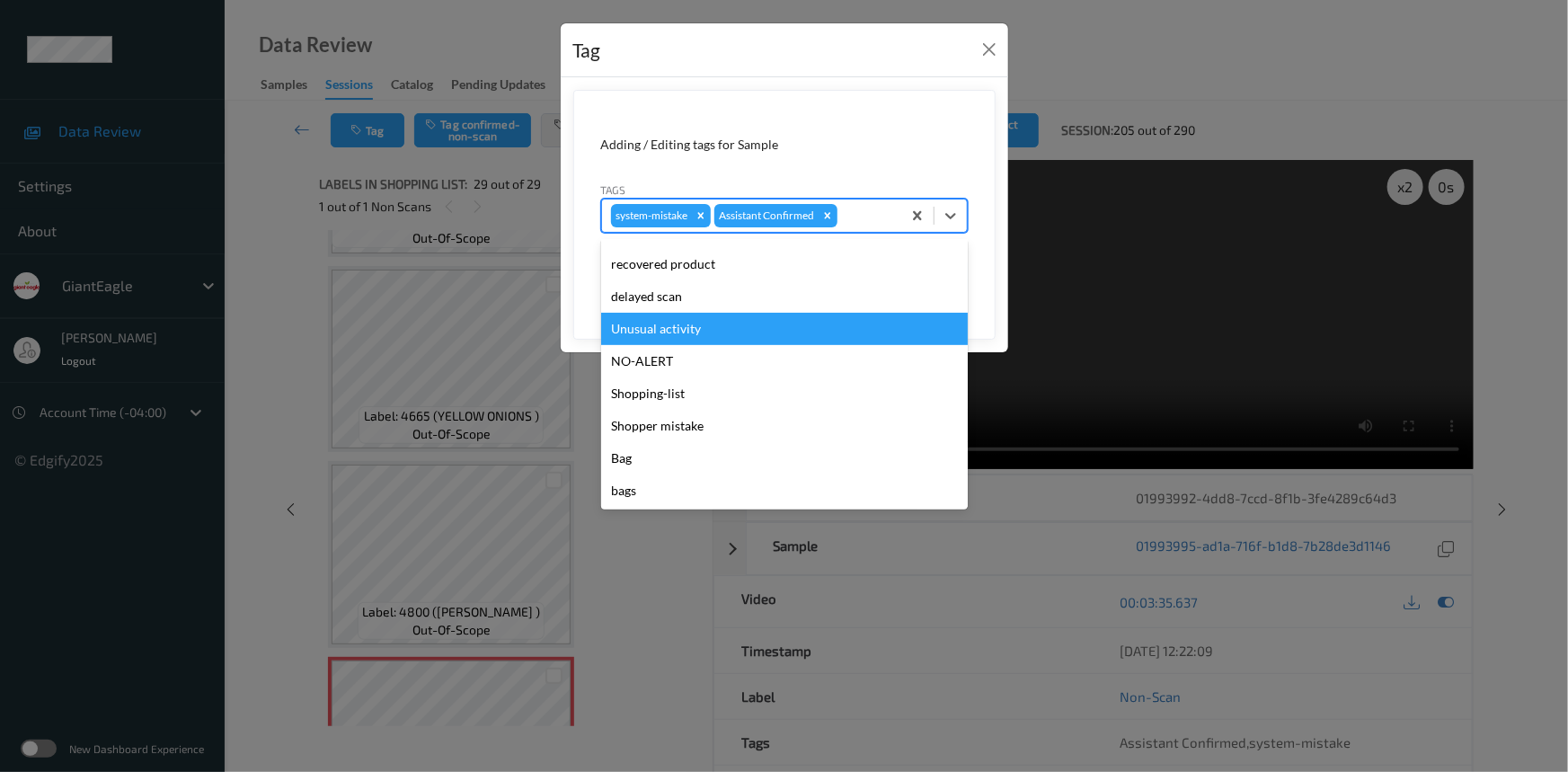
click at [732, 332] on div "Unusual activity" at bounding box center [784, 328] width 367 height 32
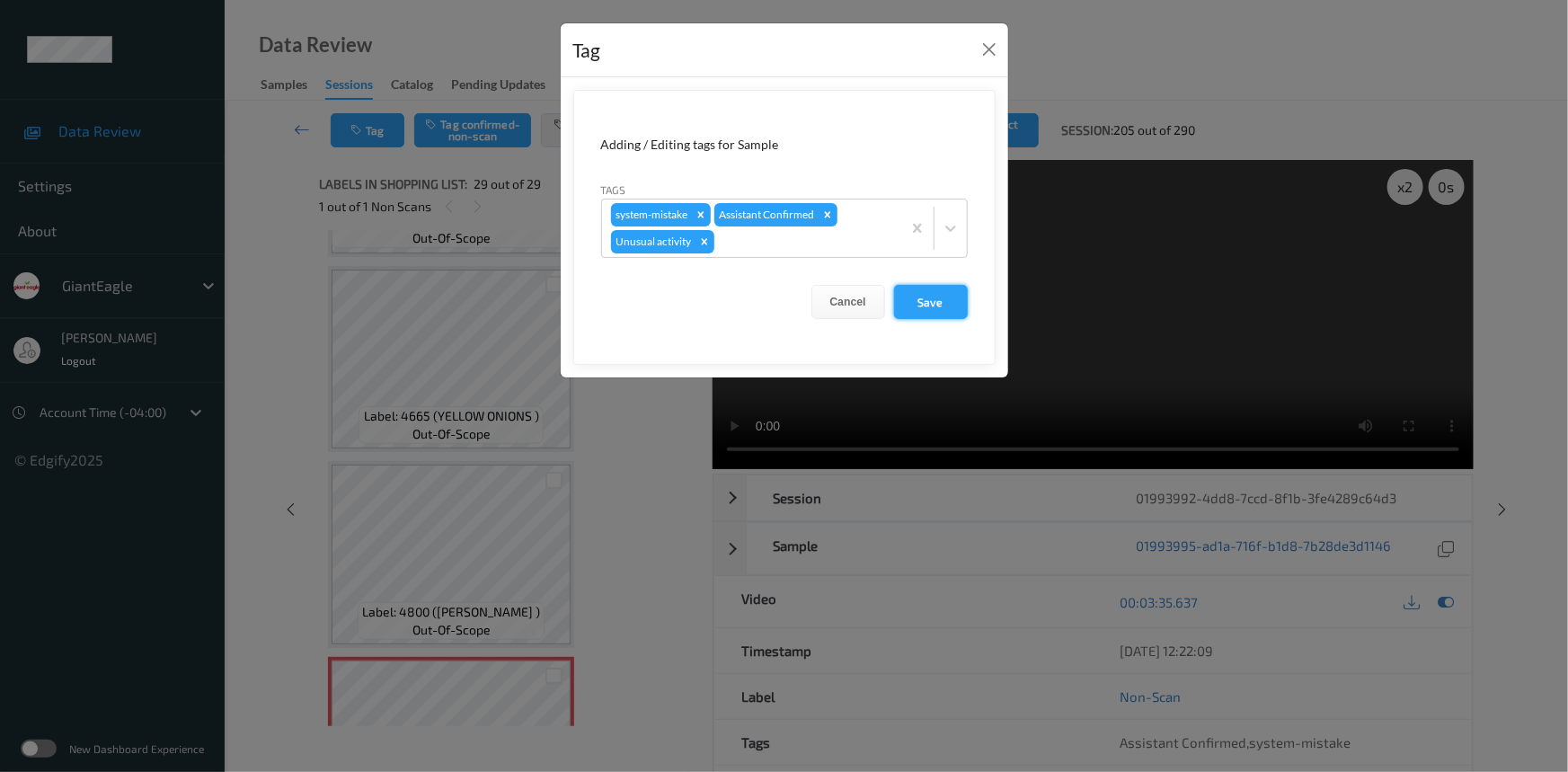
click at [931, 299] on button "Save" at bounding box center [931, 302] width 74 height 34
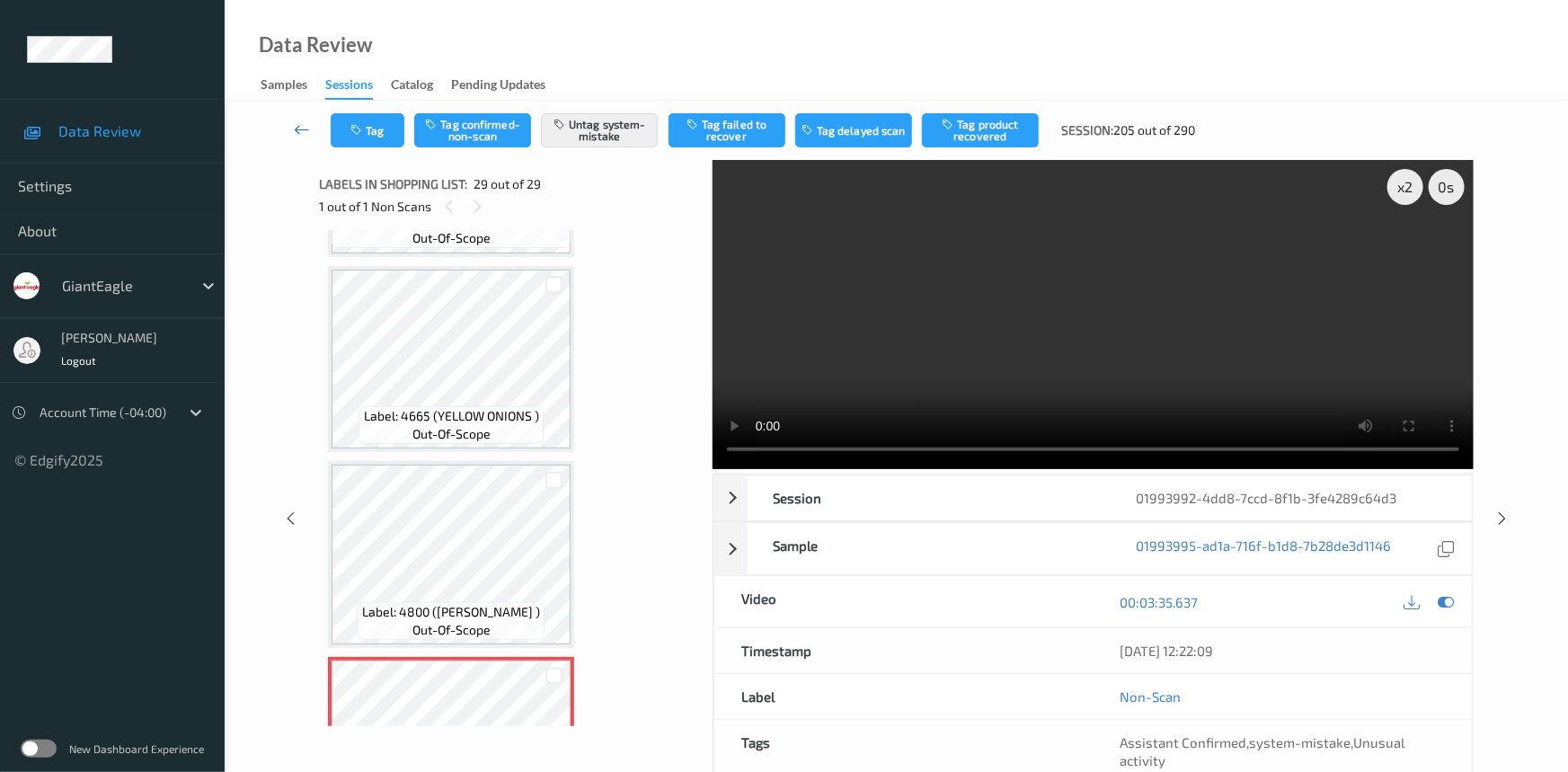
click at [290, 121] on link at bounding box center [303, 130] width 57 height 34
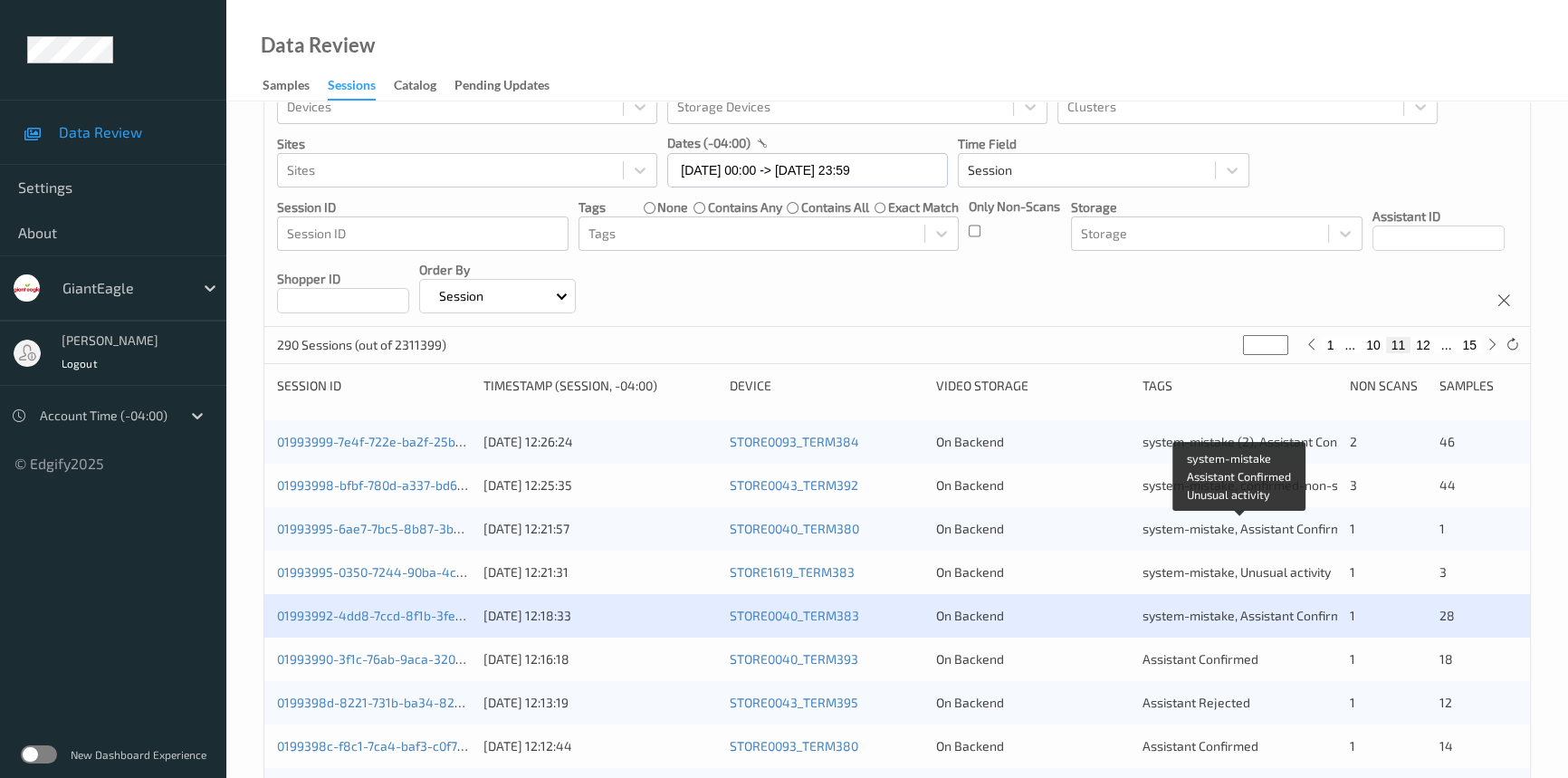
scroll to position [164, 0]
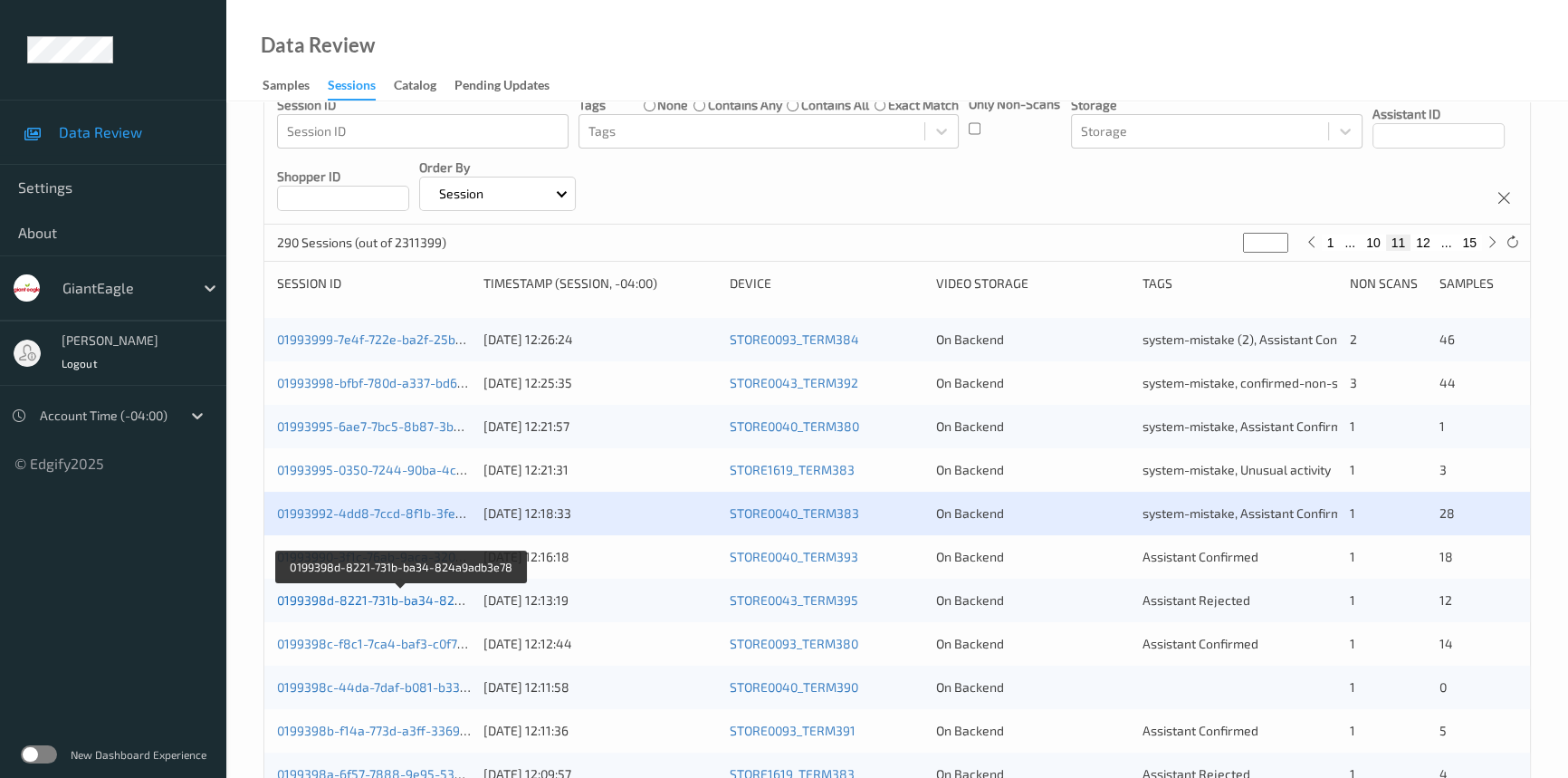
click at [349, 600] on link "0199398d-8221-731b-ba34-824a9adb3e78" at bounding box center [402, 600] width 251 height 16
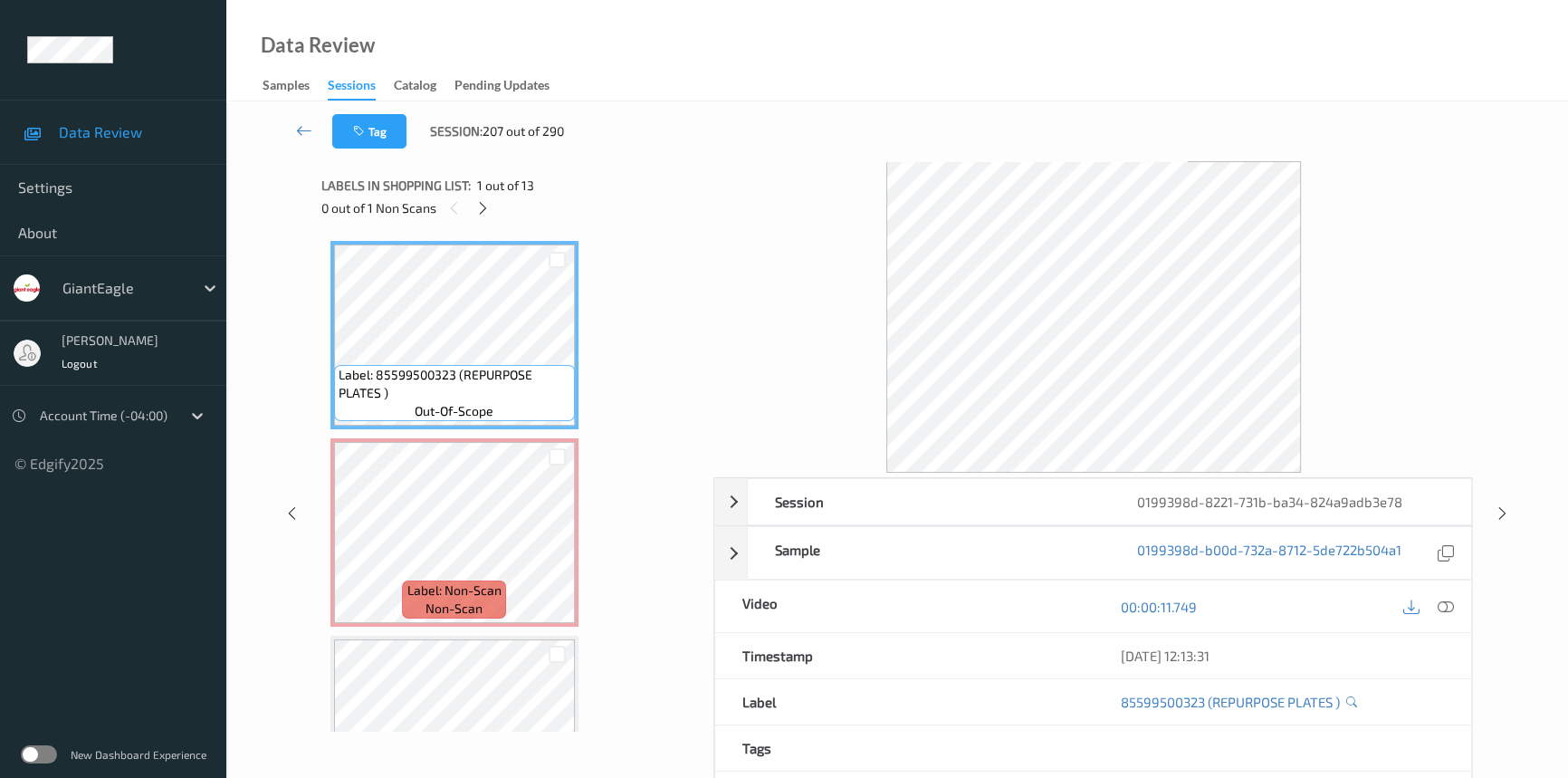
click at [480, 191] on span "1 out of 13" at bounding box center [505, 185] width 57 height 18
click at [483, 211] on icon at bounding box center [484, 208] width 16 height 16
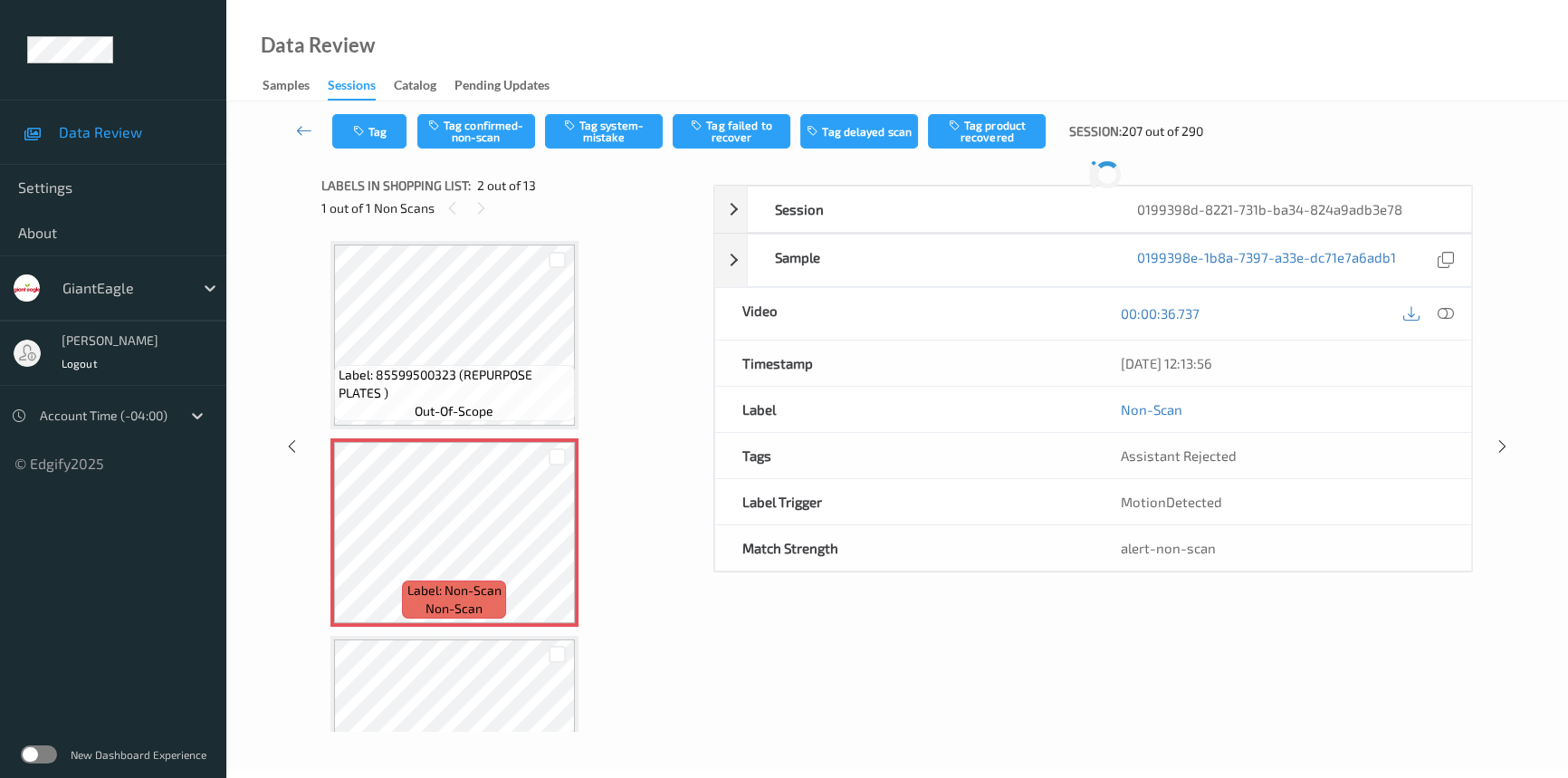
scroll to position [9, 0]
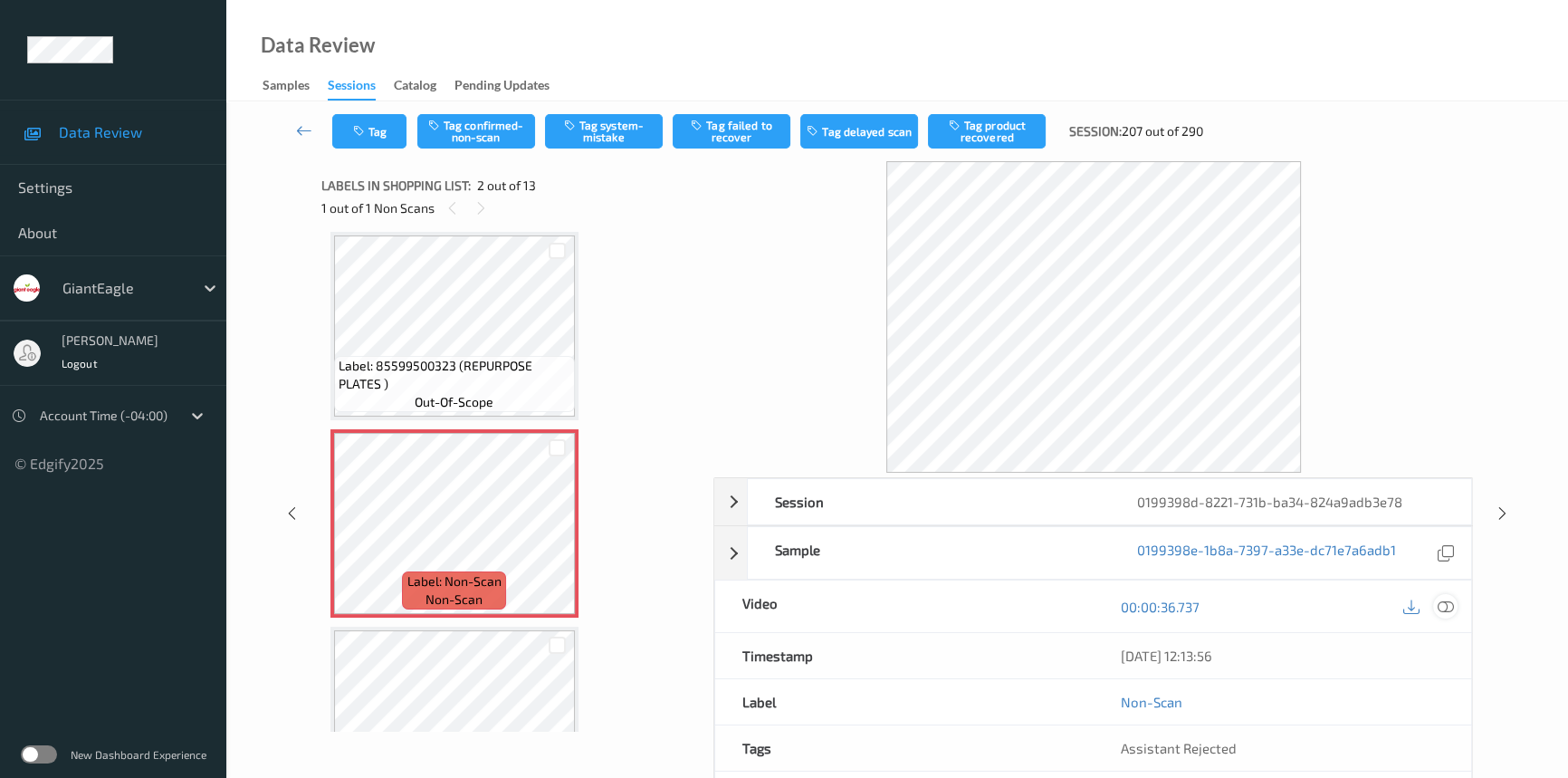
drag, startPoint x: 1454, startPoint y: 606, endPoint x: 1171, endPoint y: 509, distance: 299.2
click at [1437, 608] on div at bounding box center [1445, 606] width 25 height 25
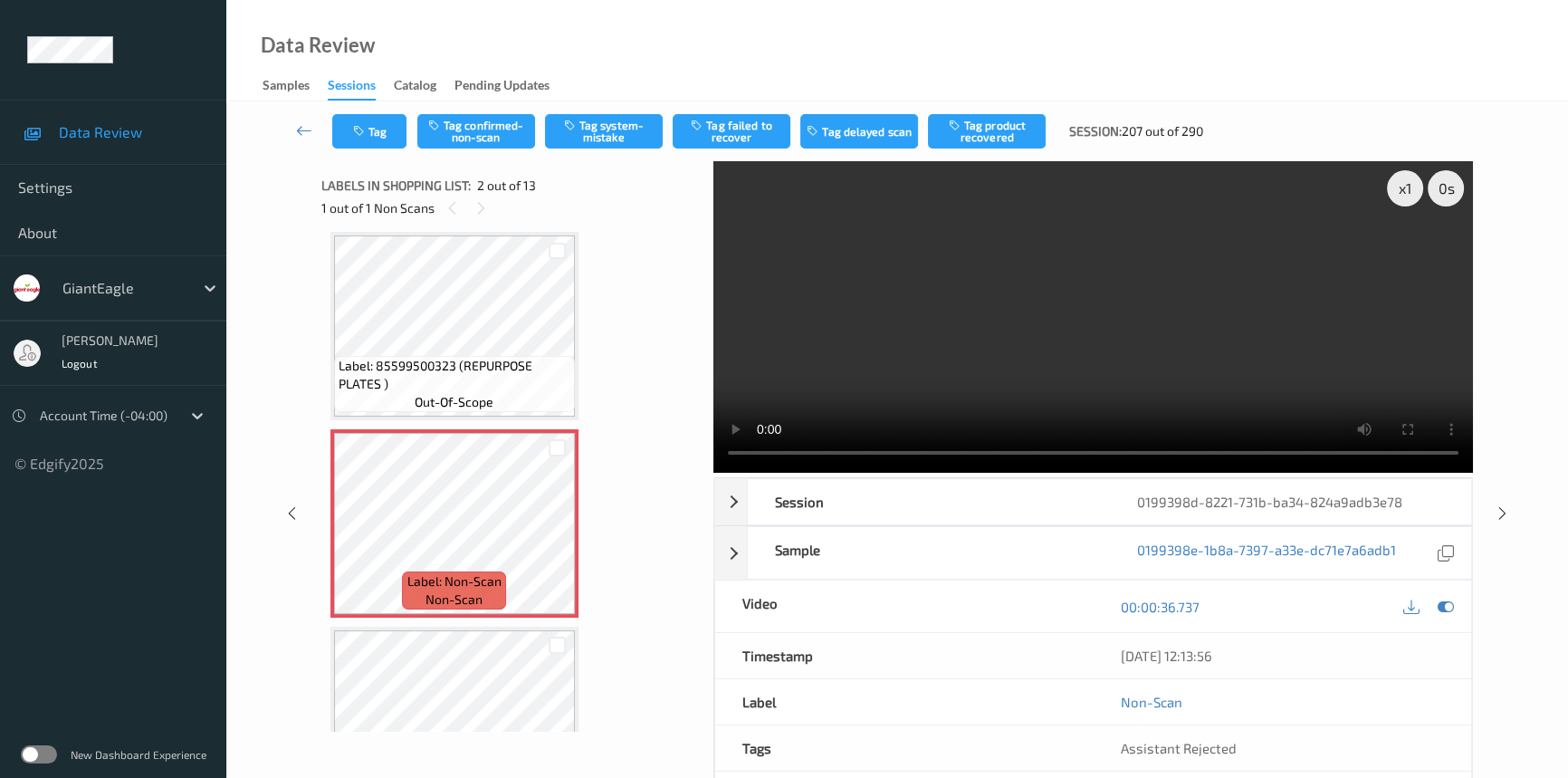
click at [1083, 340] on video at bounding box center [1093, 317] width 759 height 311
click at [1408, 190] on div "x 1" at bounding box center [1404, 188] width 37 height 37
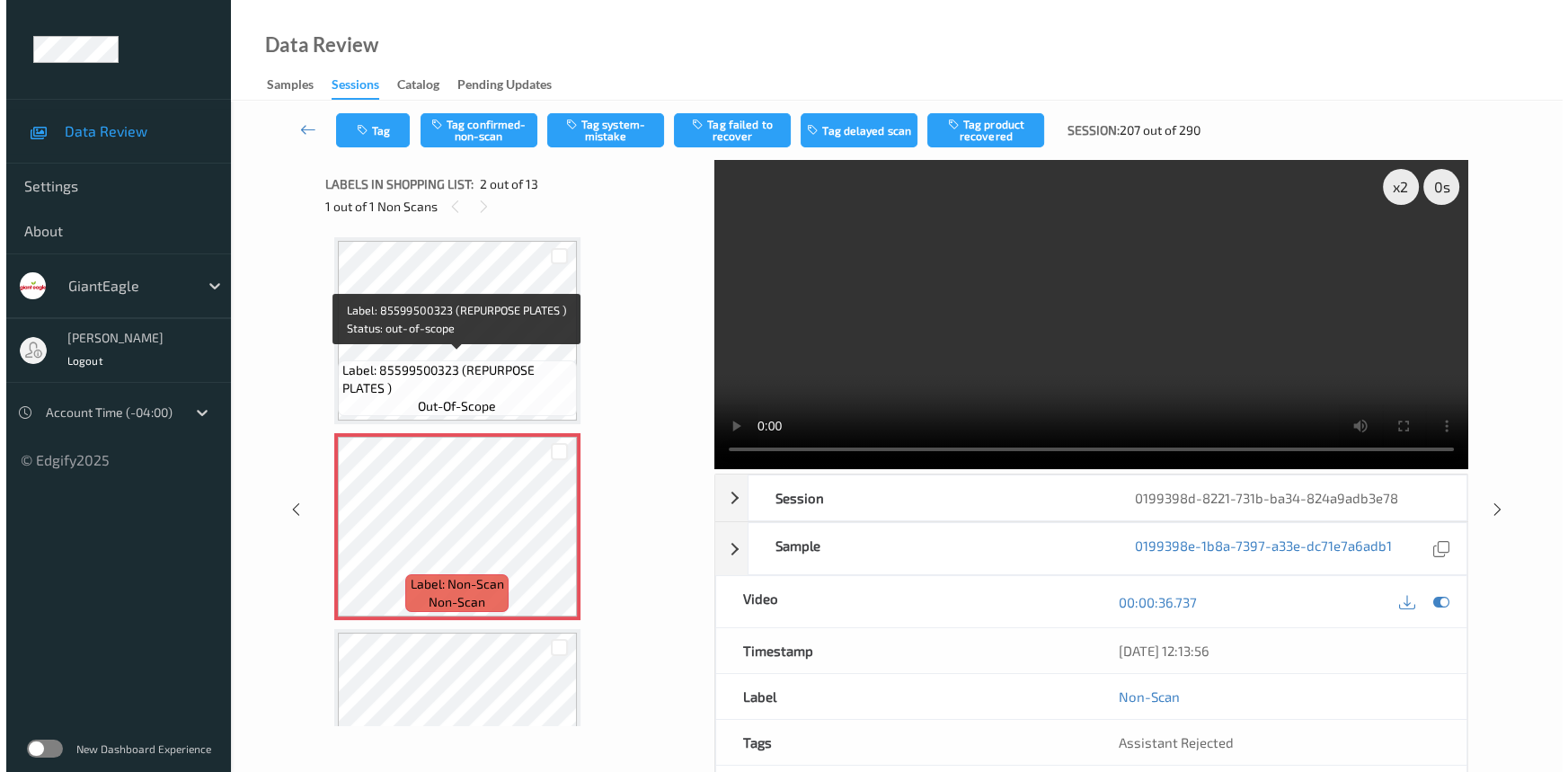
scroll to position [0, 0]
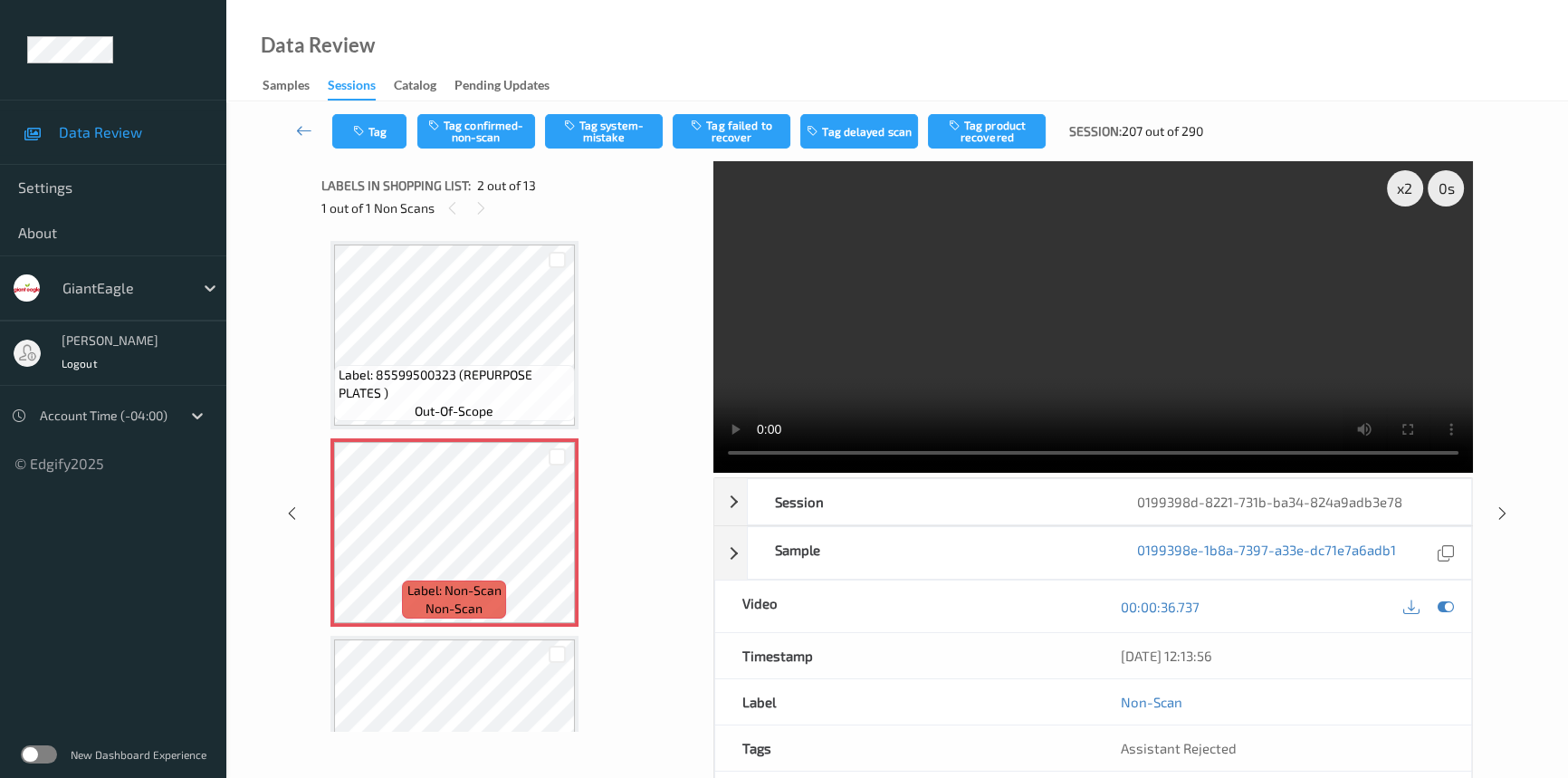
click at [853, 321] on video at bounding box center [1093, 317] width 759 height 311
click at [598, 145] on button "Tag system-mistake" at bounding box center [604, 131] width 118 height 35
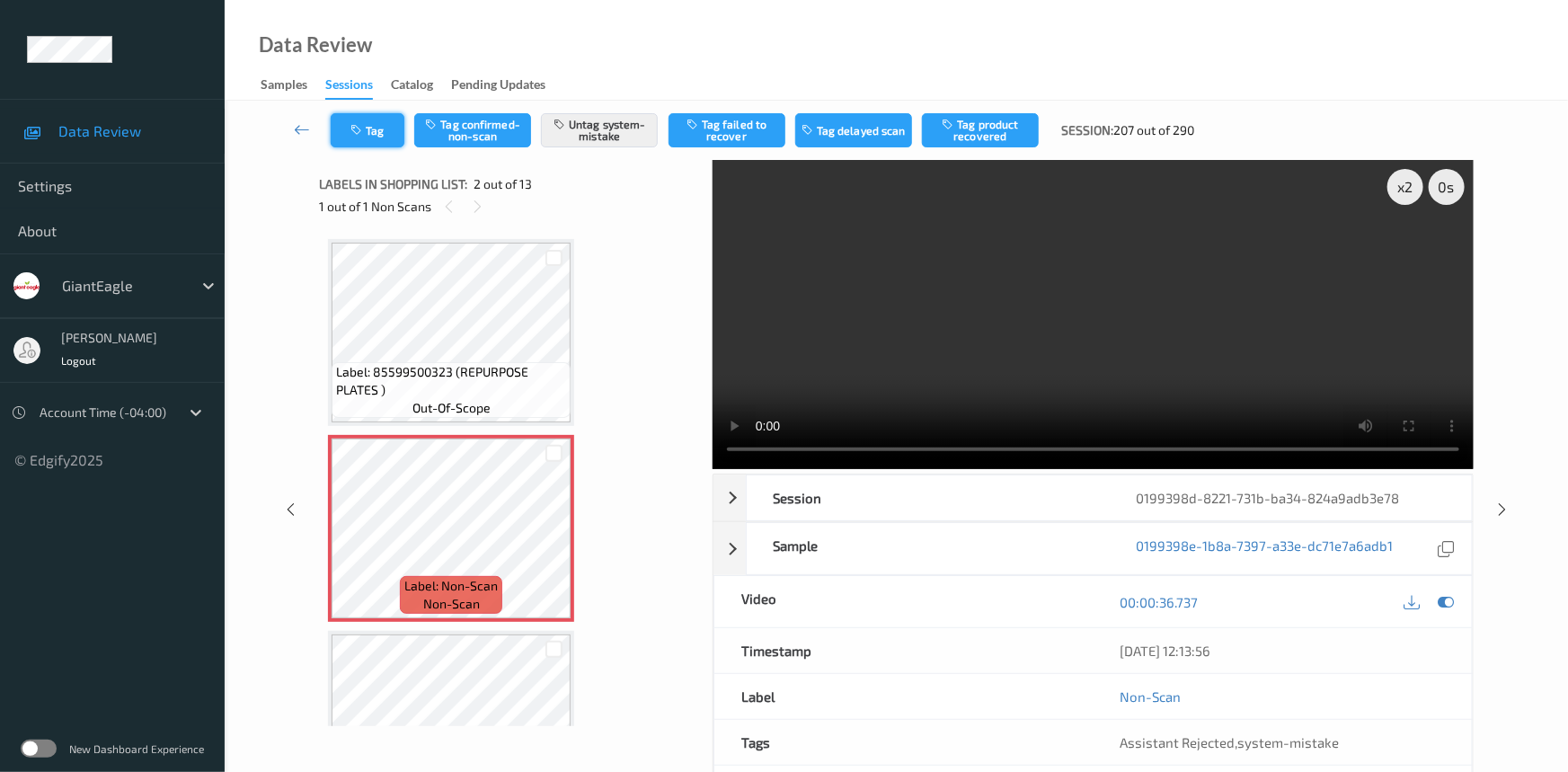
click at [360, 126] on icon "button" at bounding box center [358, 130] width 16 height 13
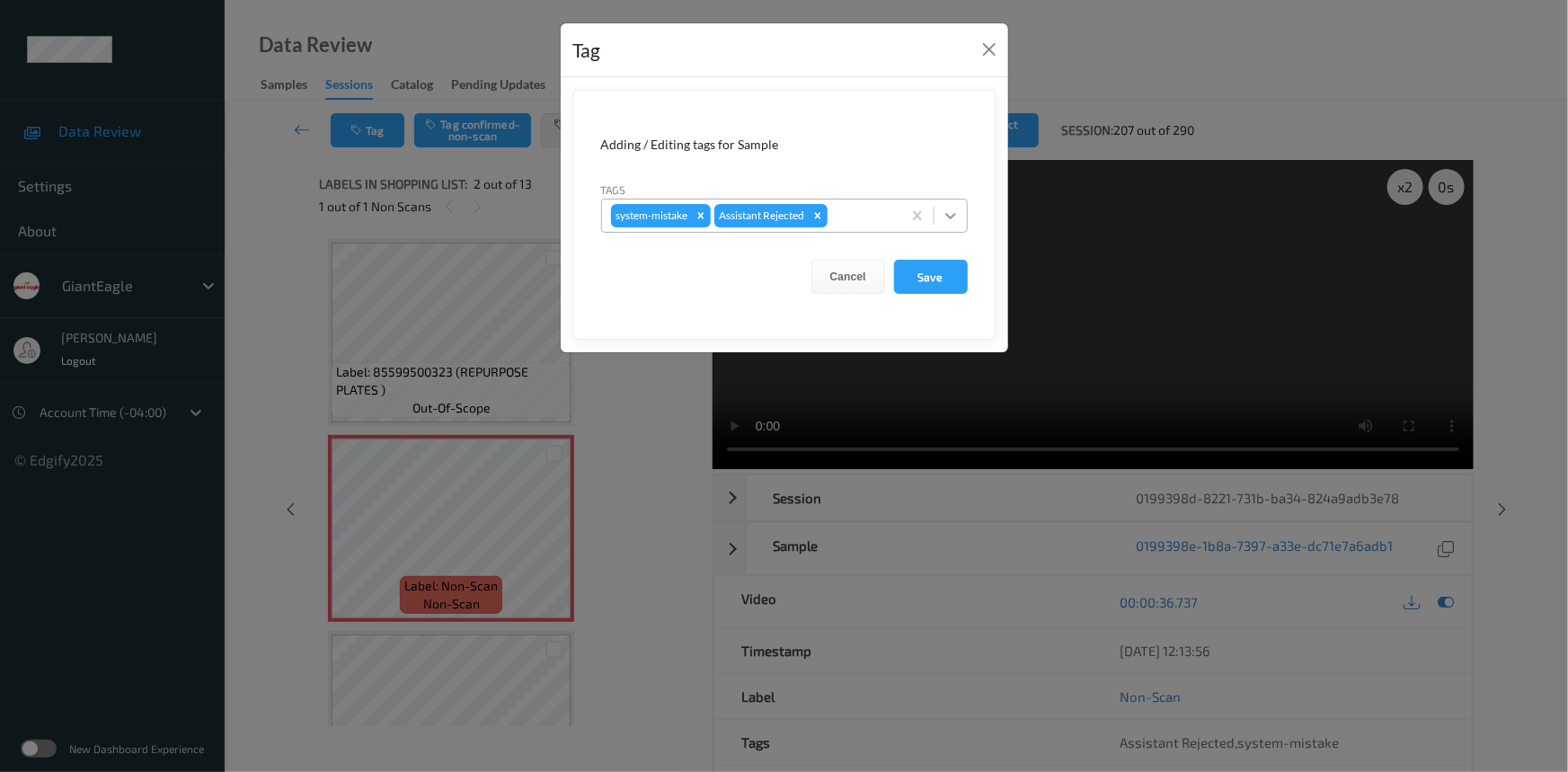
click at [952, 219] on icon at bounding box center [950, 215] width 18 height 18
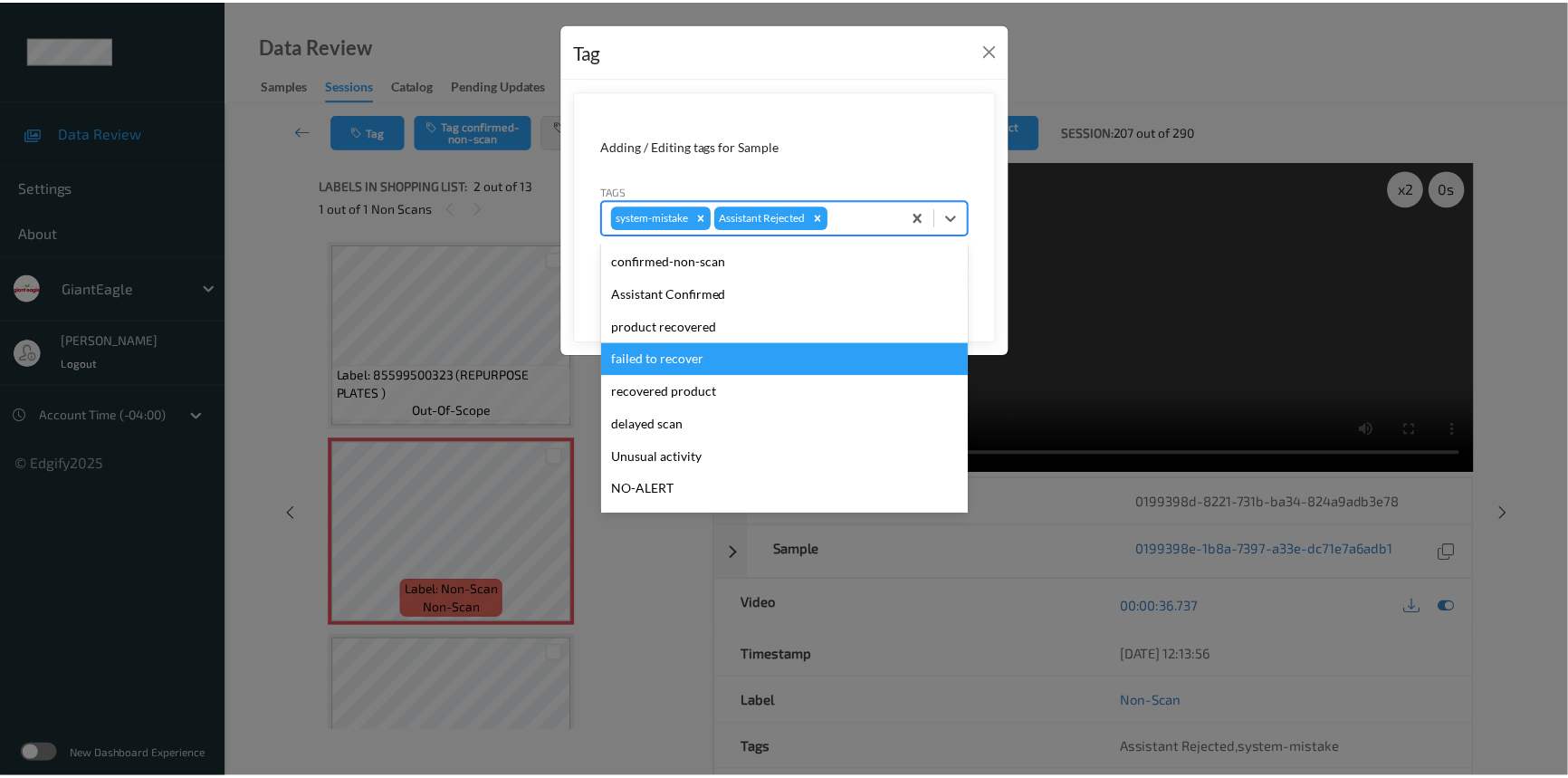
scroll to position [191, 0]
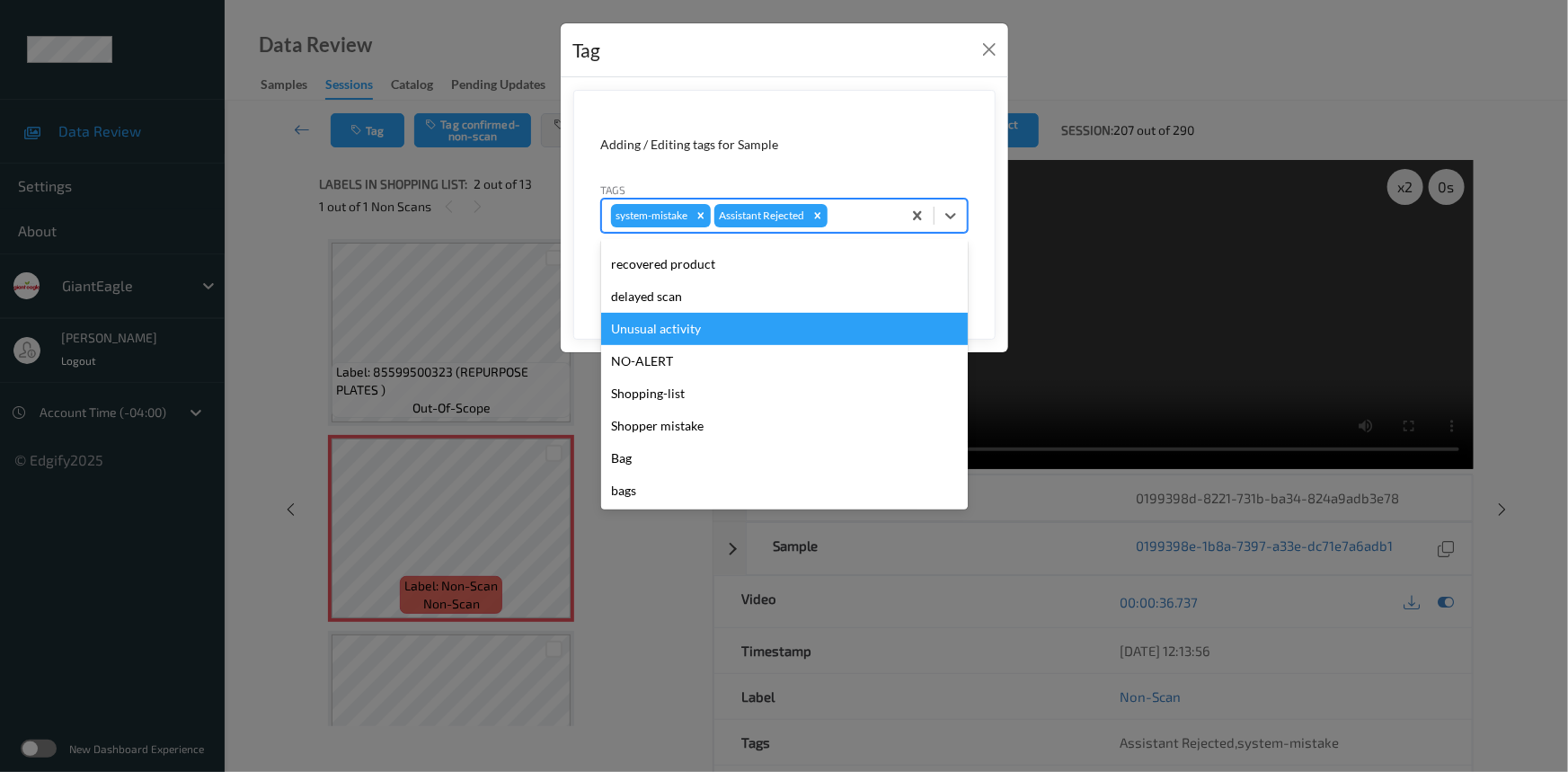
click at [635, 333] on div "Unusual activity" at bounding box center [784, 328] width 367 height 32
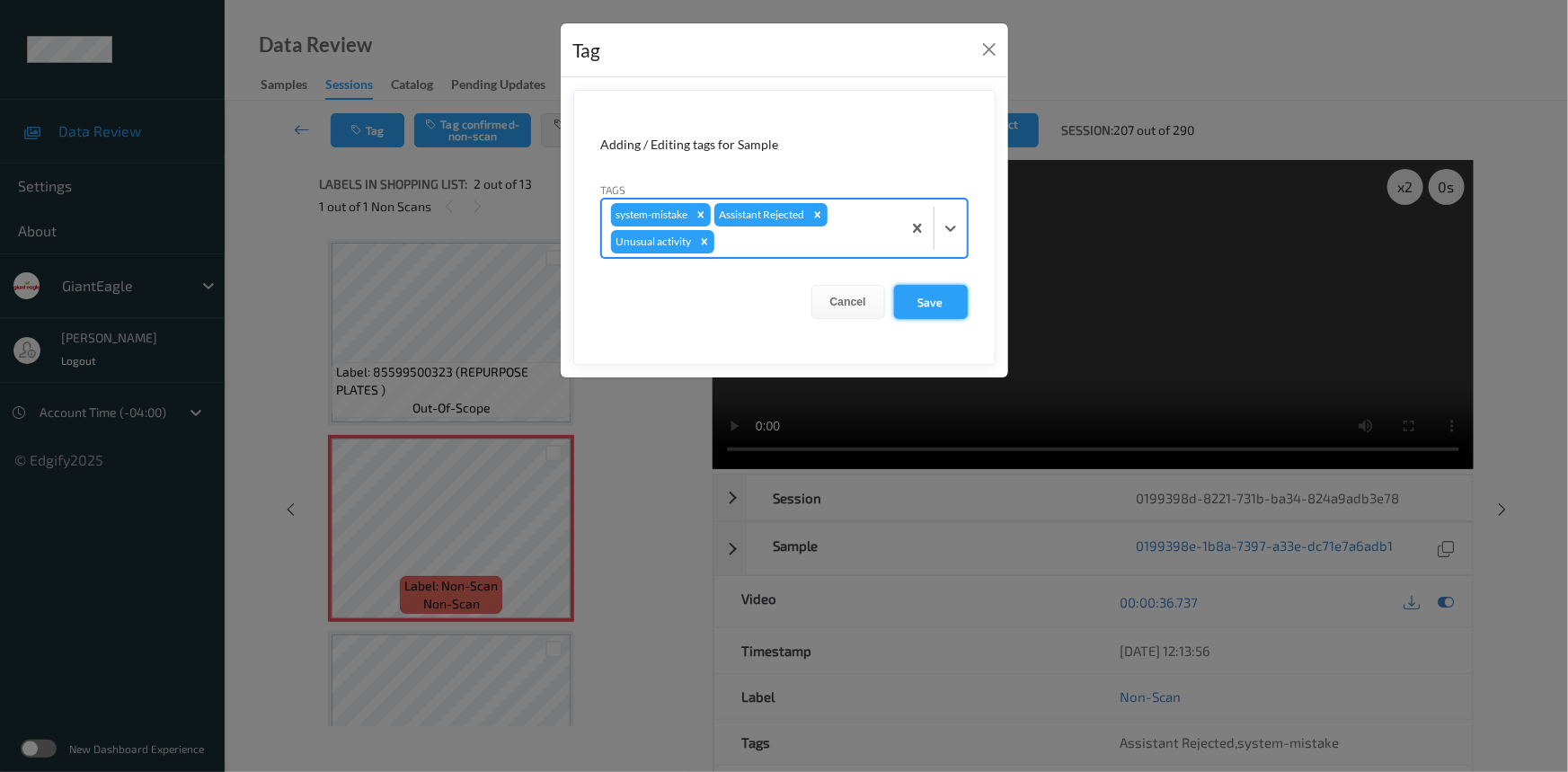
click at [927, 303] on button "Save" at bounding box center [931, 302] width 74 height 34
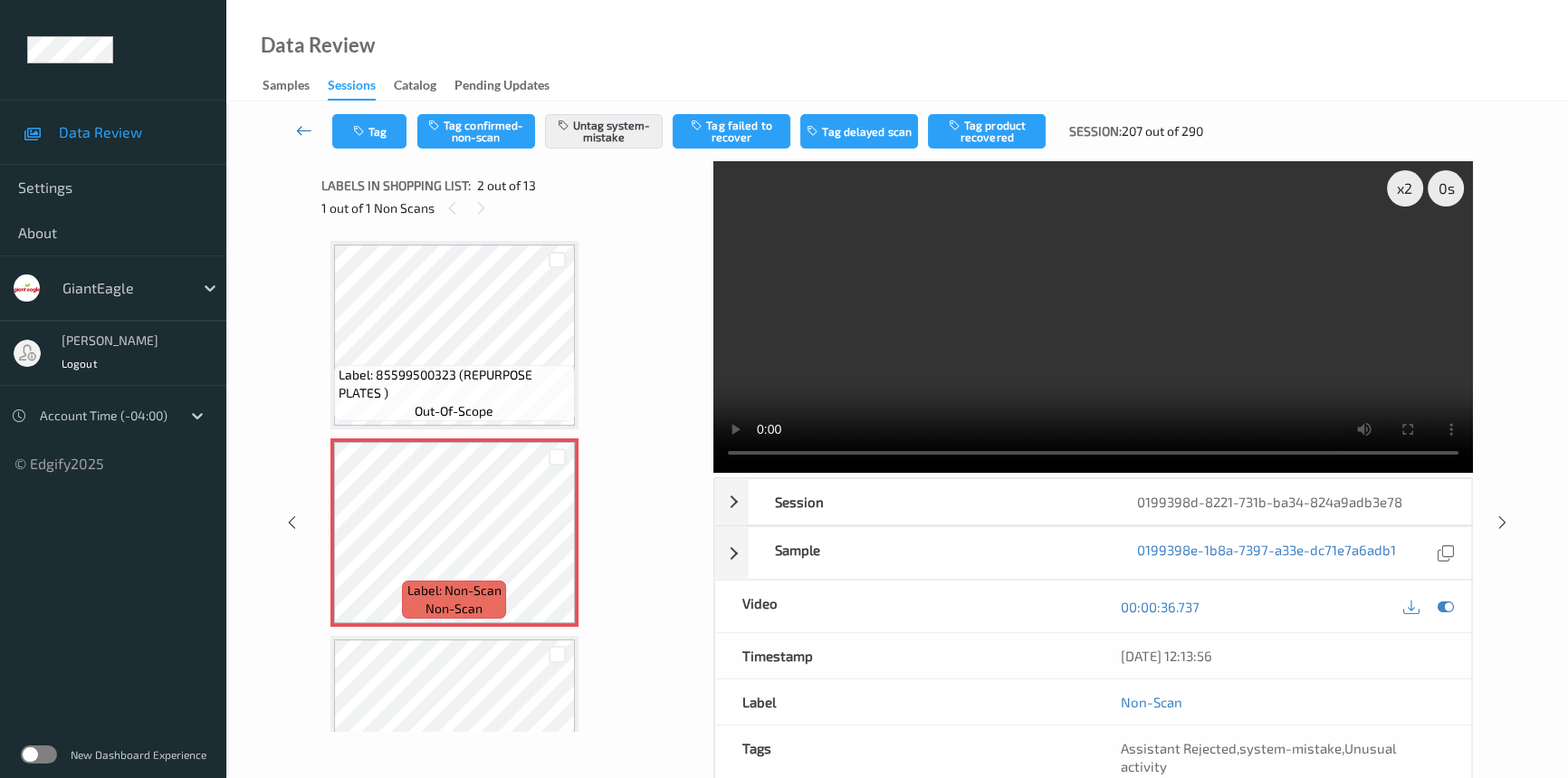
click at [292, 121] on link at bounding box center [304, 131] width 56 height 35
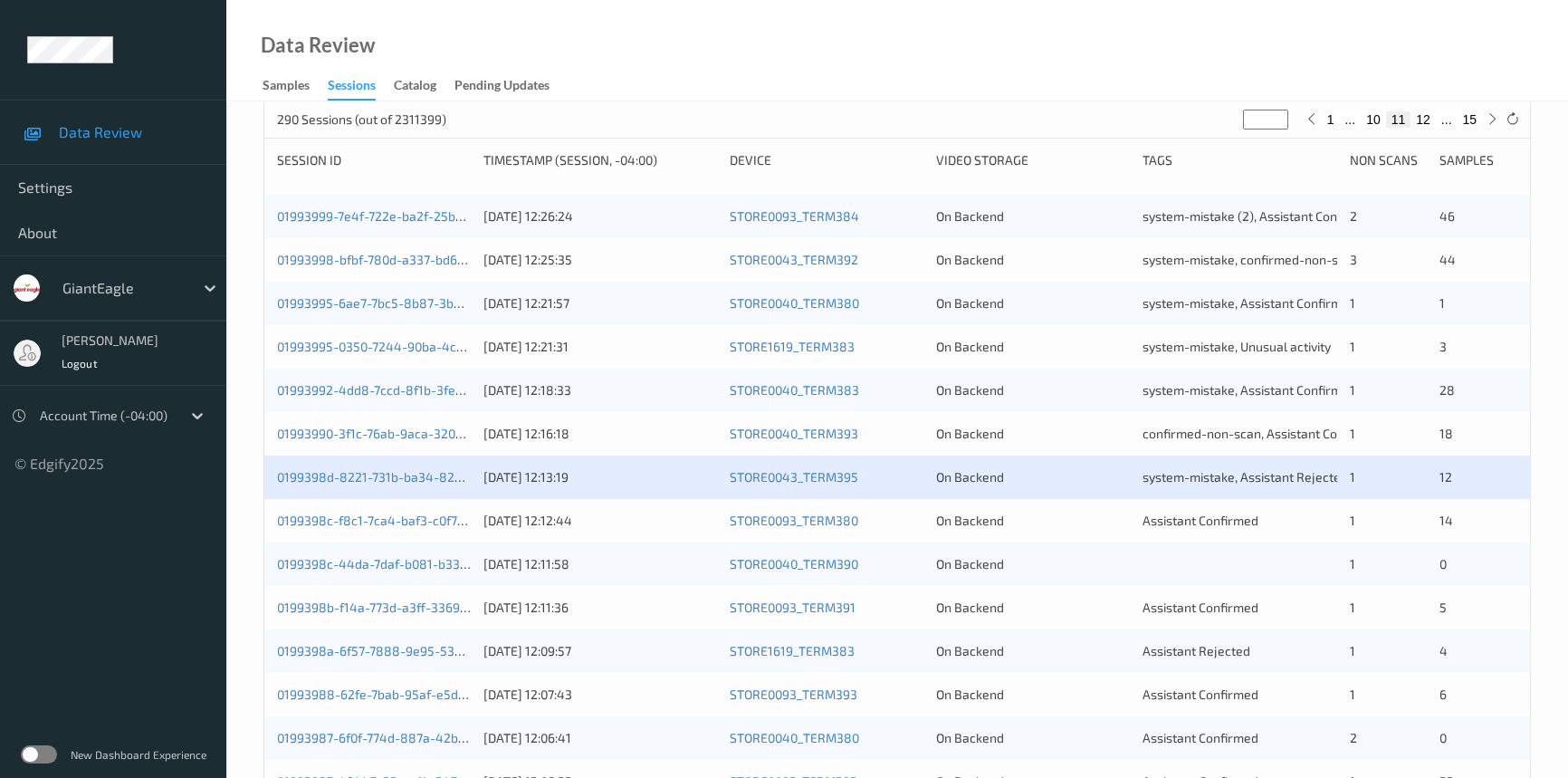
scroll to position [329, 0]
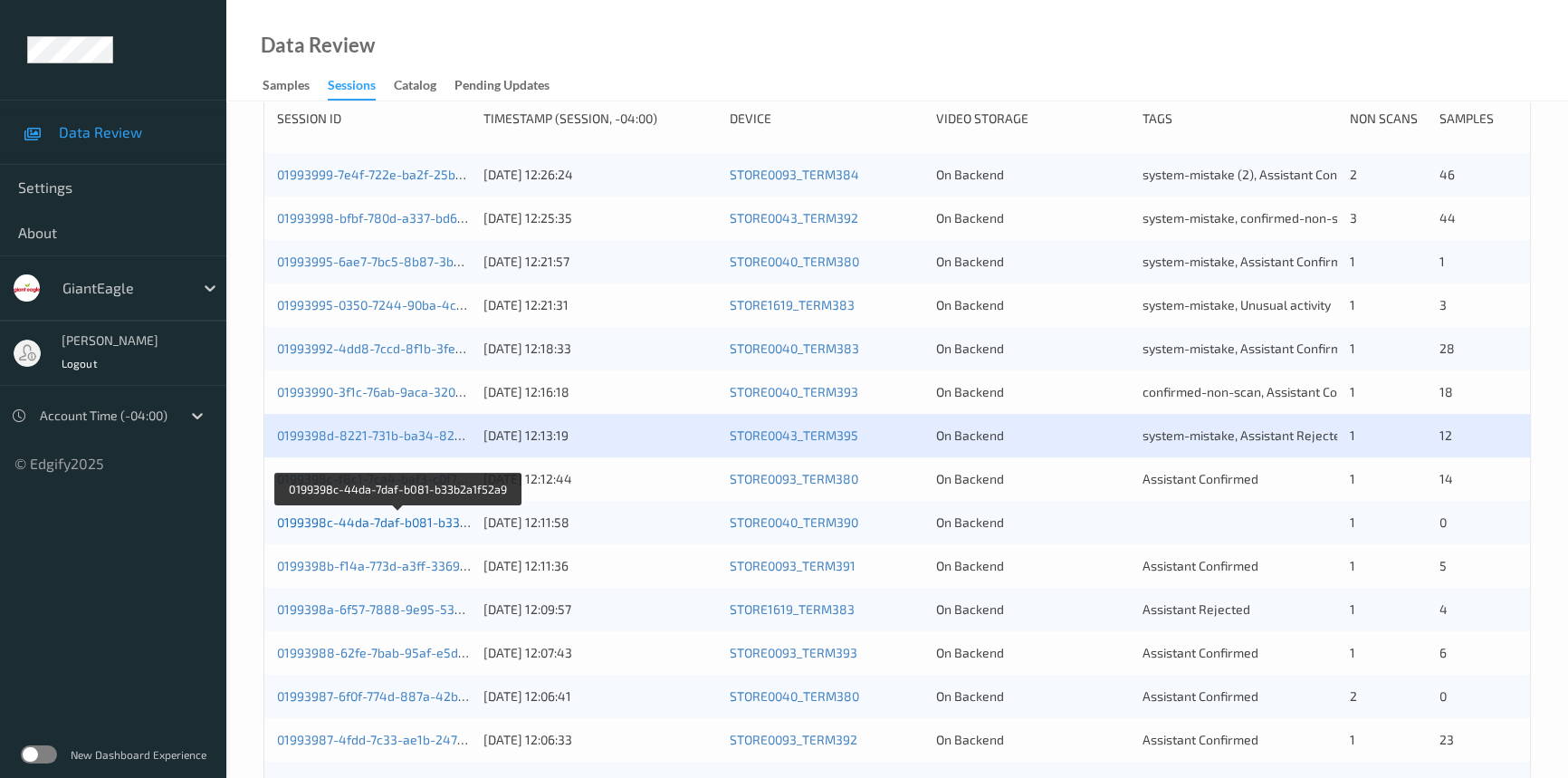
click at [344, 521] on link "0199398c-44da-7daf-b081-b33b2a1f52a9" at bounding box center [399, 522] width 244 height 16
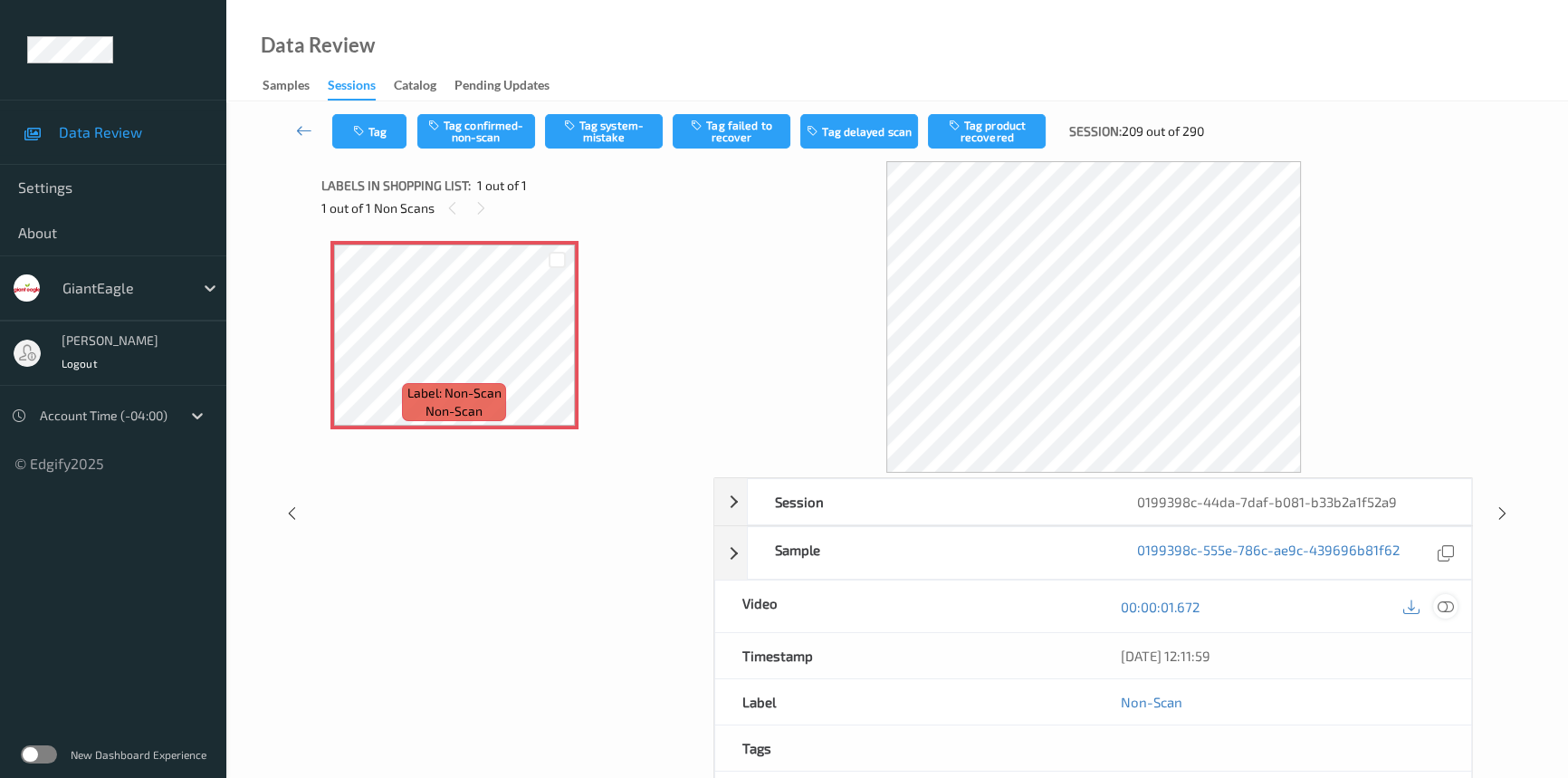
click at [1449, 607] on icon at bounding box center [1446, 607] width 16 height 16
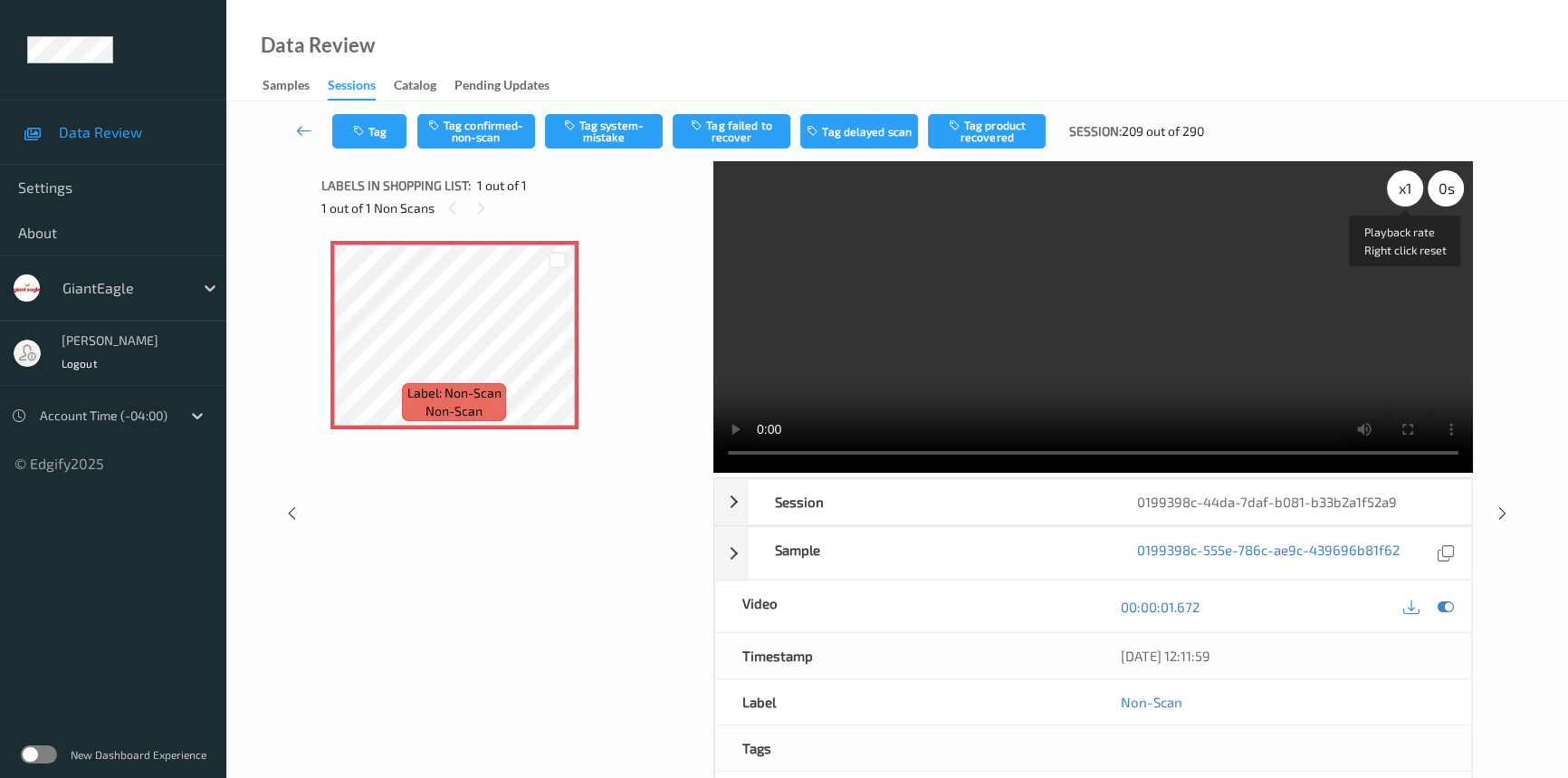
click at [1404, 197] on div "x 1" at bounding box center [1404, 188] width 37 height 37
click at [1296, 344] on video at bounding box center [1093, 317] width 759 height 311
click at [1403, 186] on div "x 2" at bounding box center [1404, 188] width 37 height 37
click at [492, 123] on button "Tag confirmed-non-scan" at bounding box center [476, 131] width 118 height 35
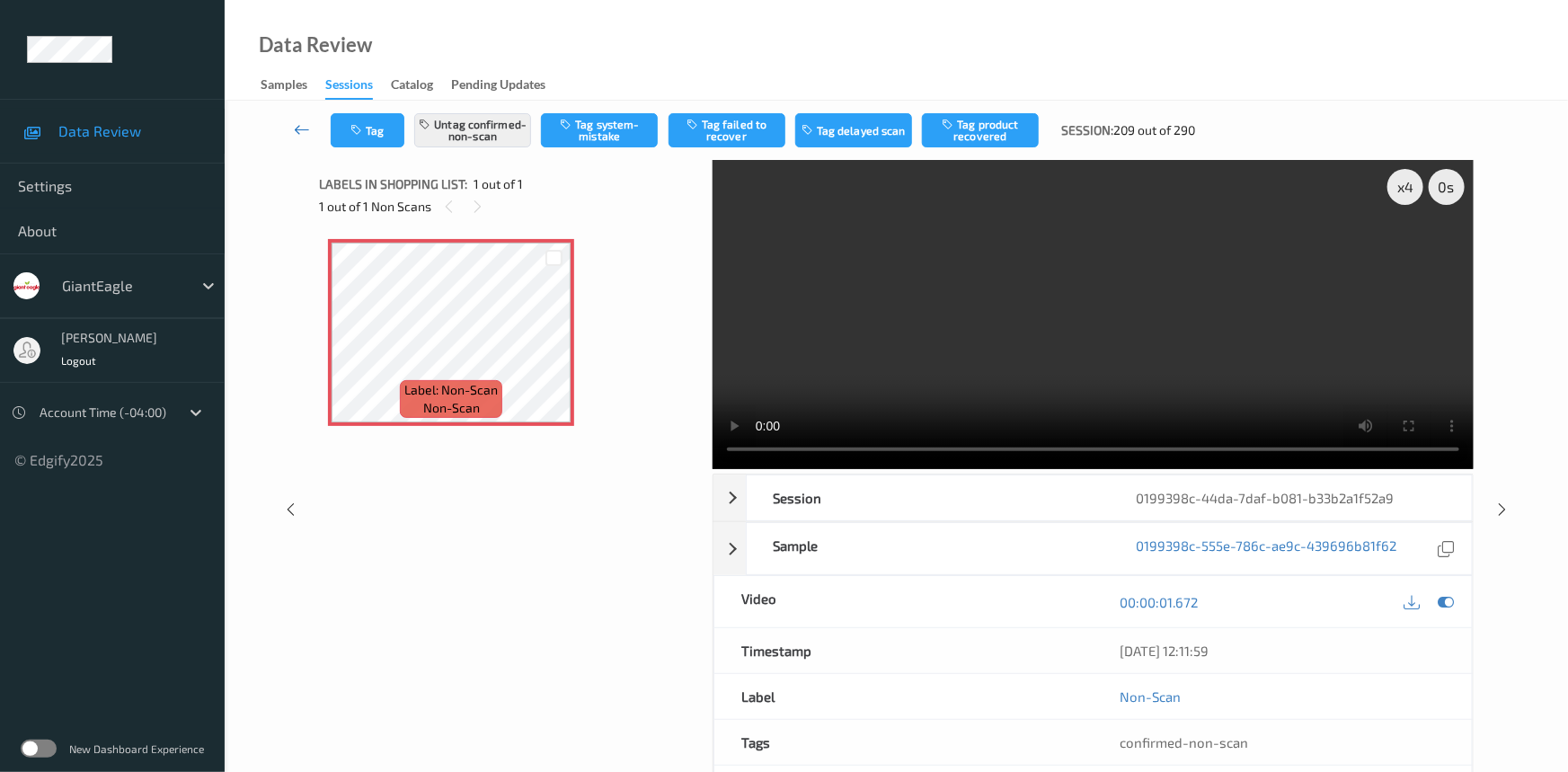
click at [296, 123] on icon at bounding box center [302, 129] width 16 height 18
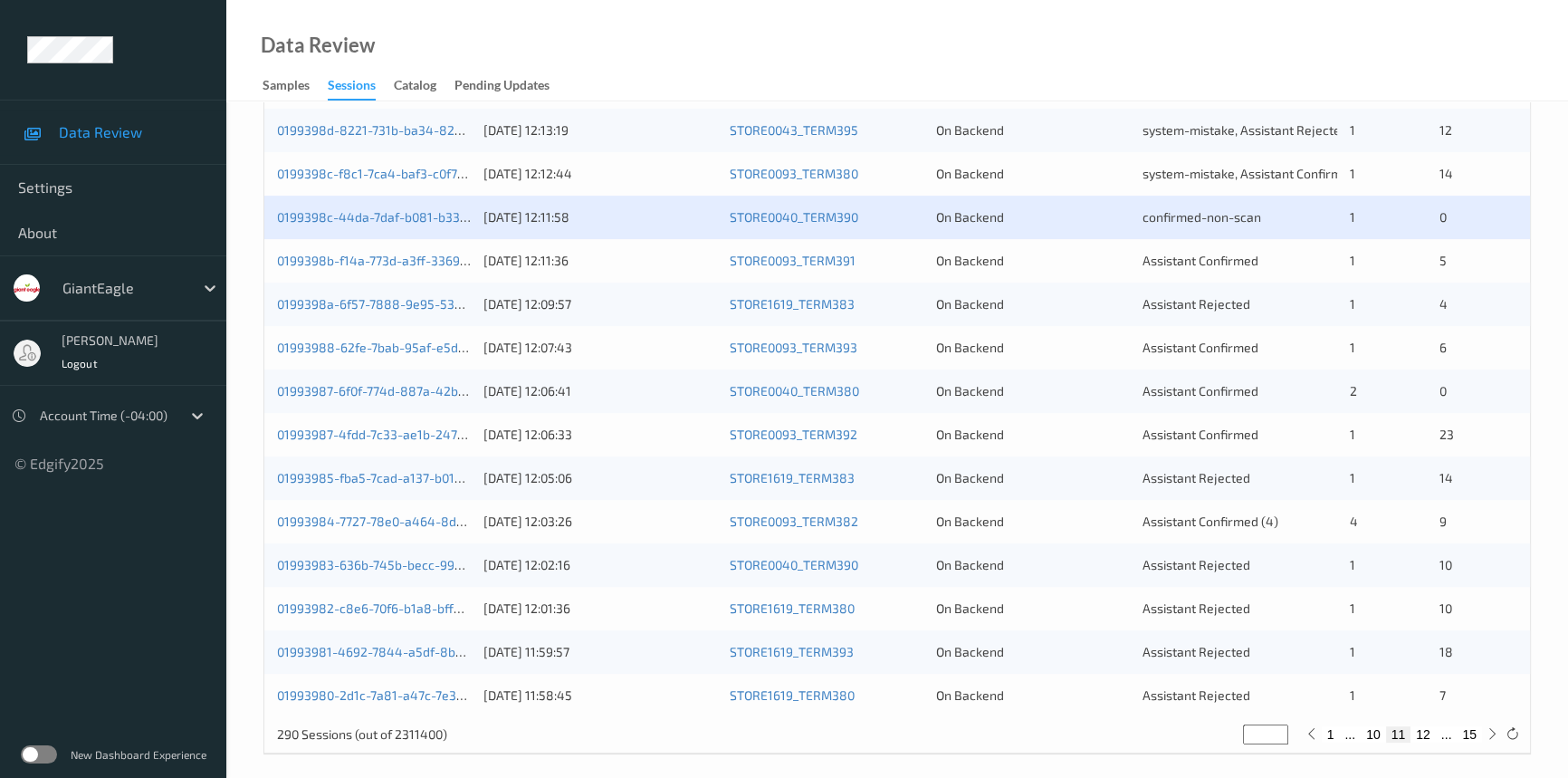
scroll to position [645, 0]
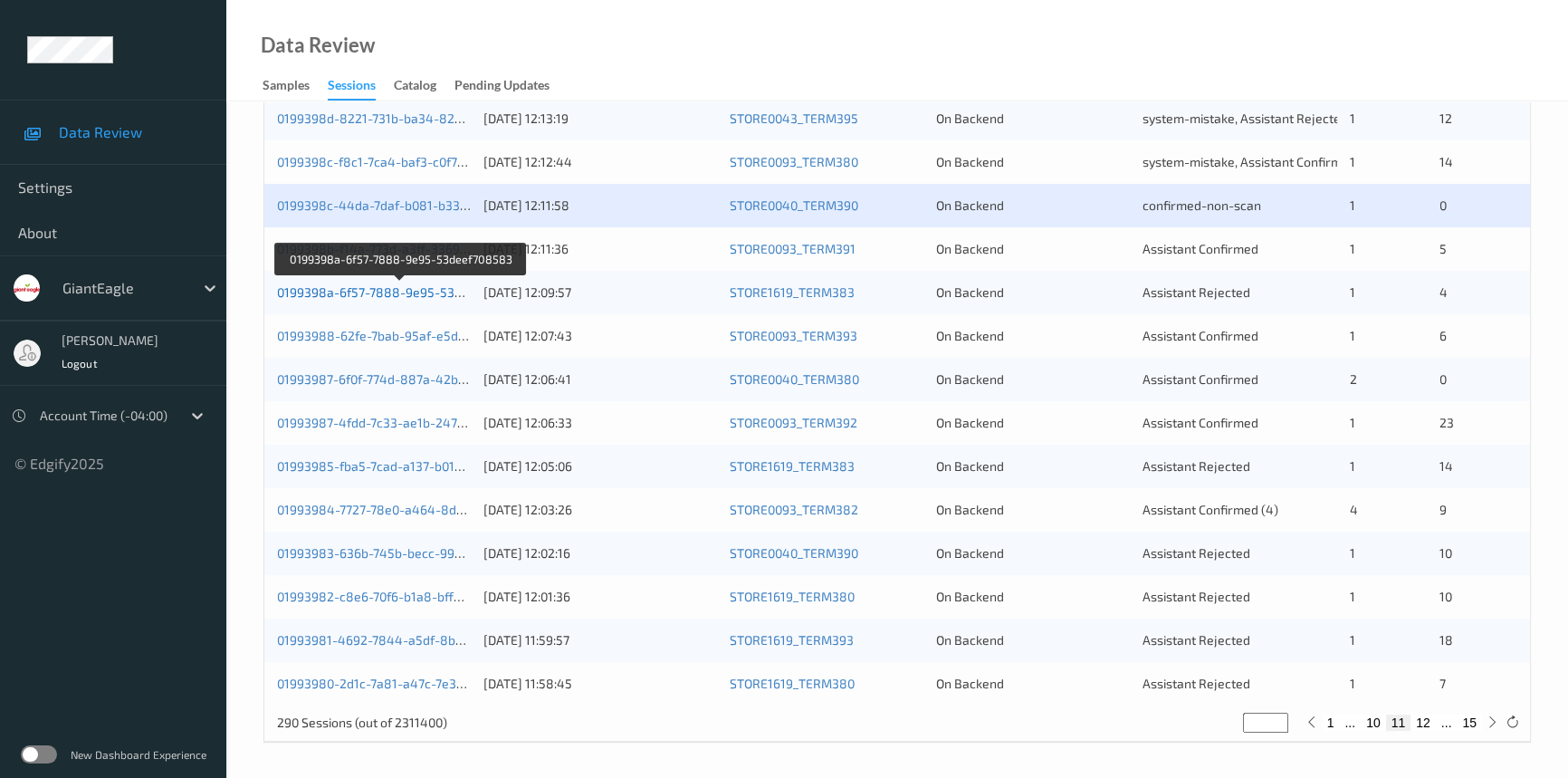
click at [332, 288] on link "0199398a-6f57-7888-9e95-53deef708583" at bounding box center [401, 292] width 248 height 16
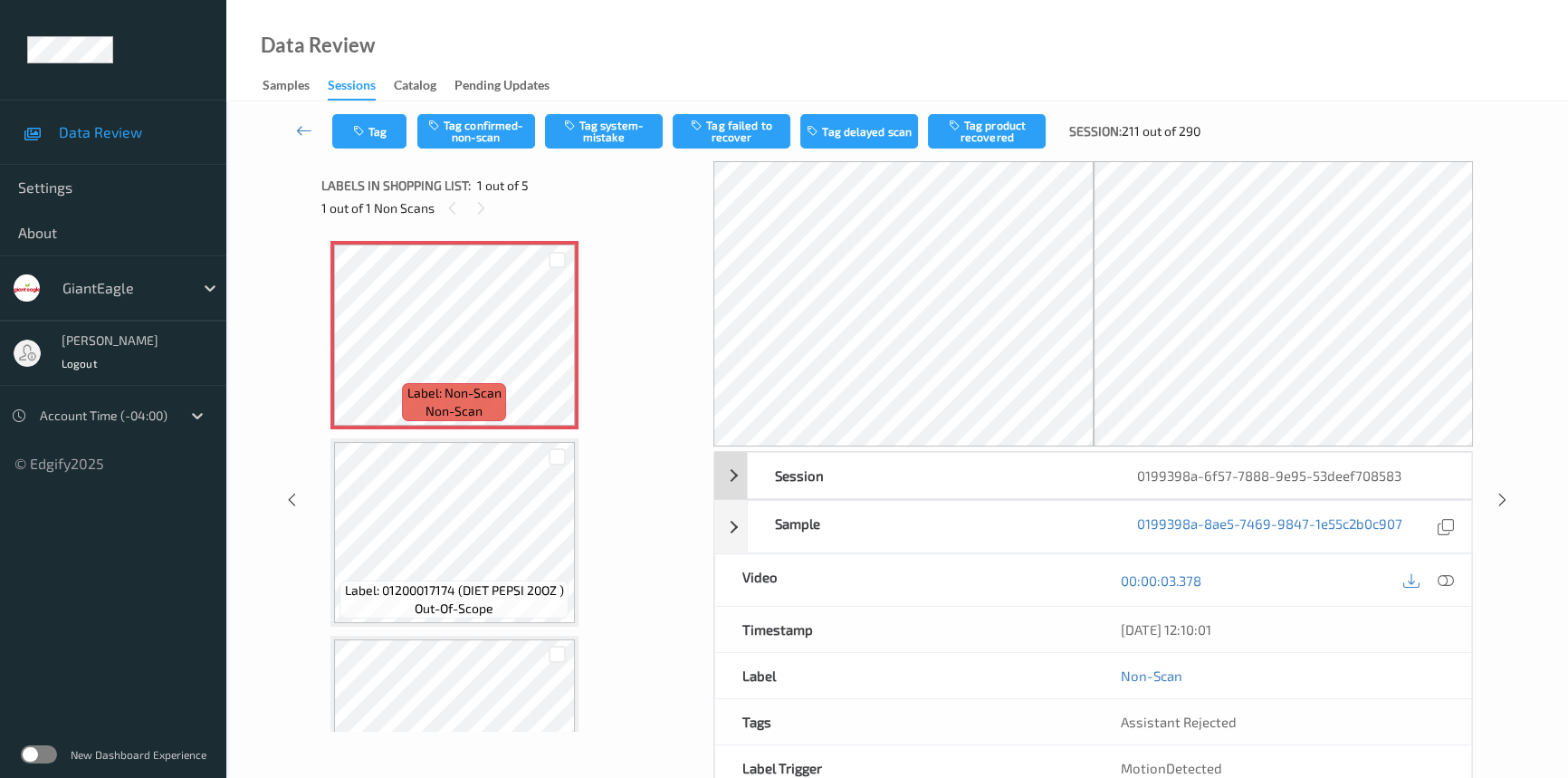
drag, startPoint x: 1446, startPoint y: 577, endPoint x: 1055, endPoint y: 342, distance: 456.2
click at [1445, 577] on icon at bounding box center [1446, 580] width 16 height 16
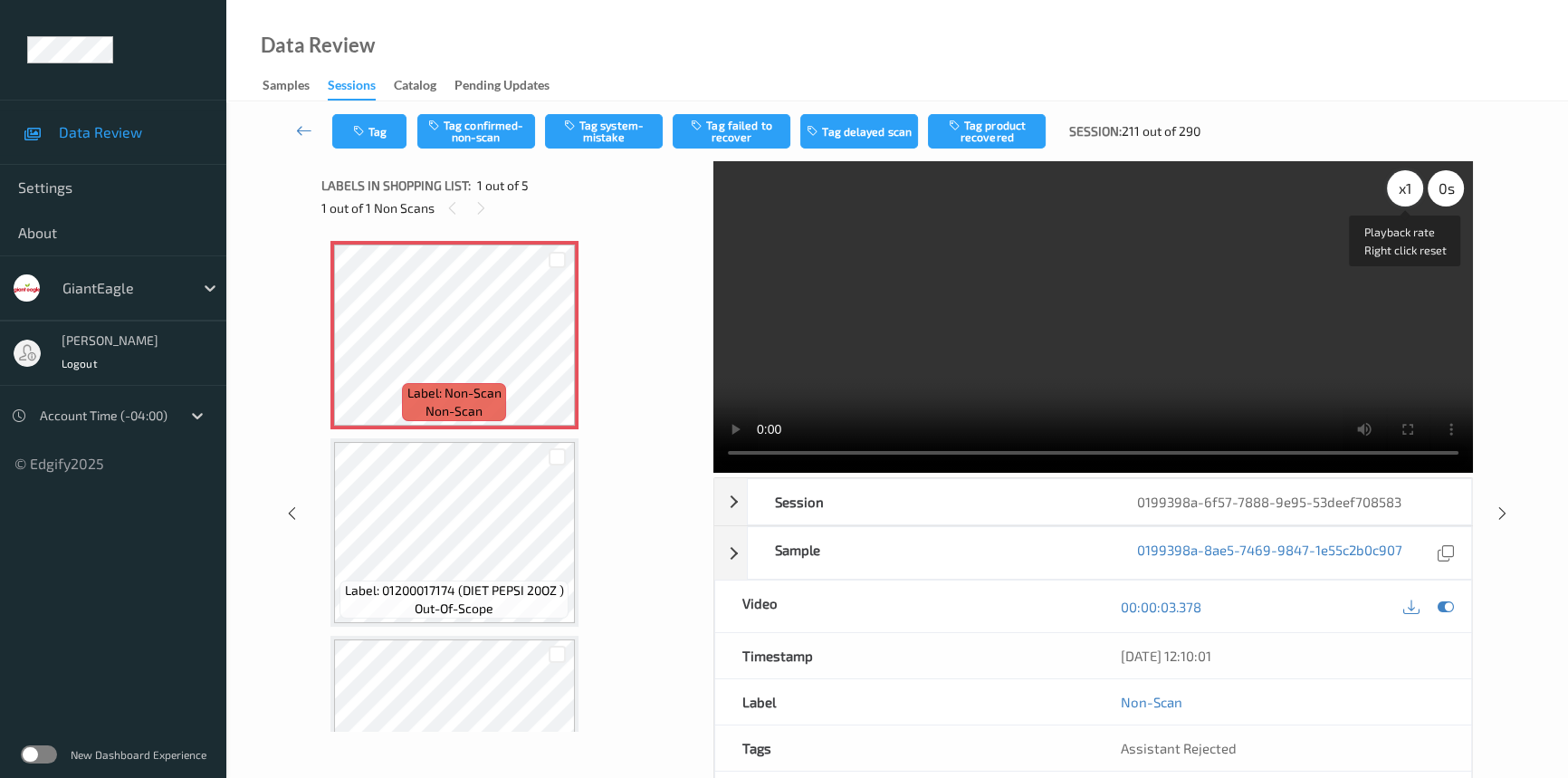
click at [1399, 185] on div "x 1" at bounding box center [1404, 188] width 37 height 37
click at [1044, 325] on video at bounding box center [1093, 317] width 759 height 311
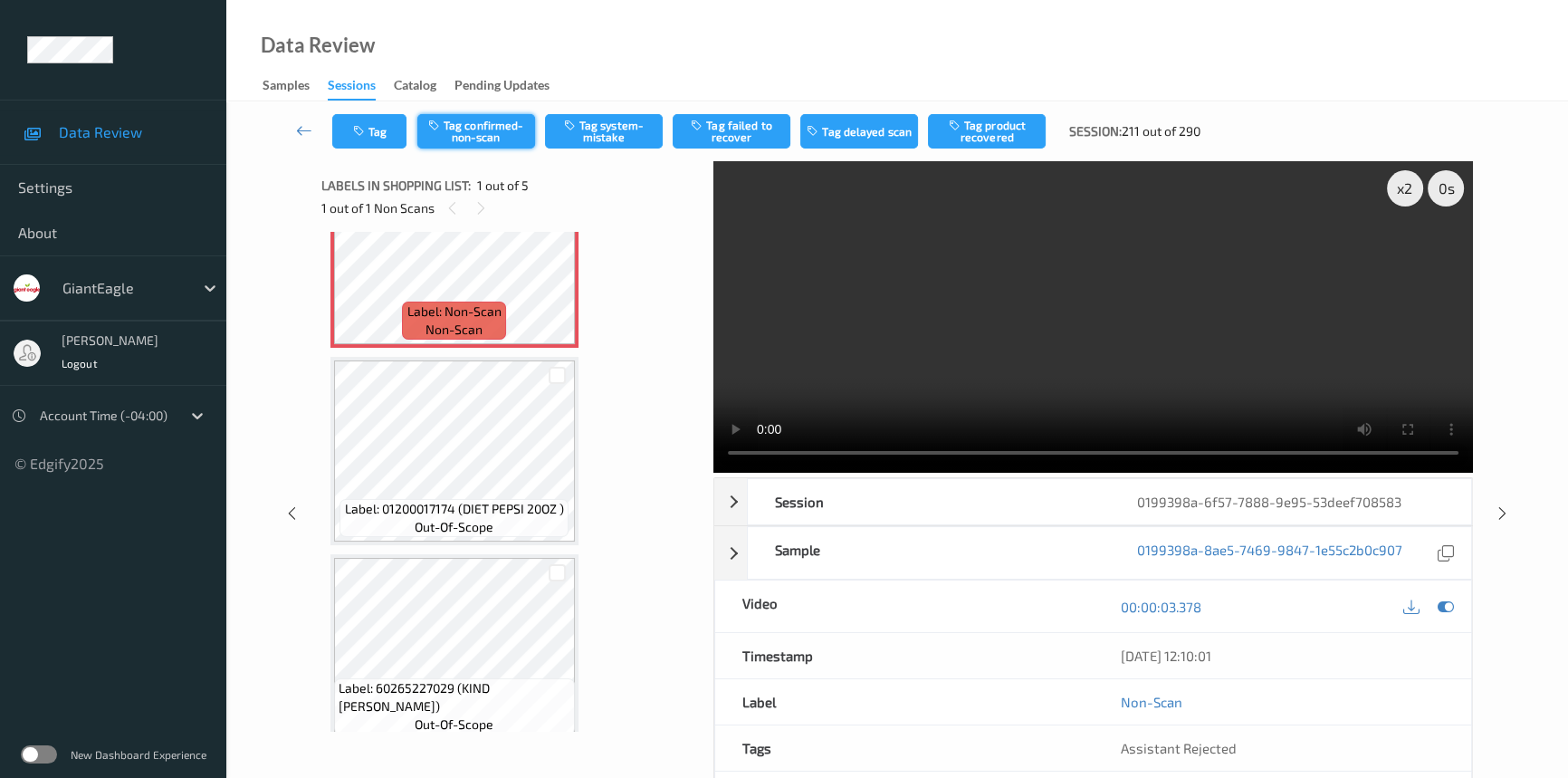
click at [507, 127] on button "Tag confirmed-non-scan" at bounding box center [476, 131] width 118 height 35
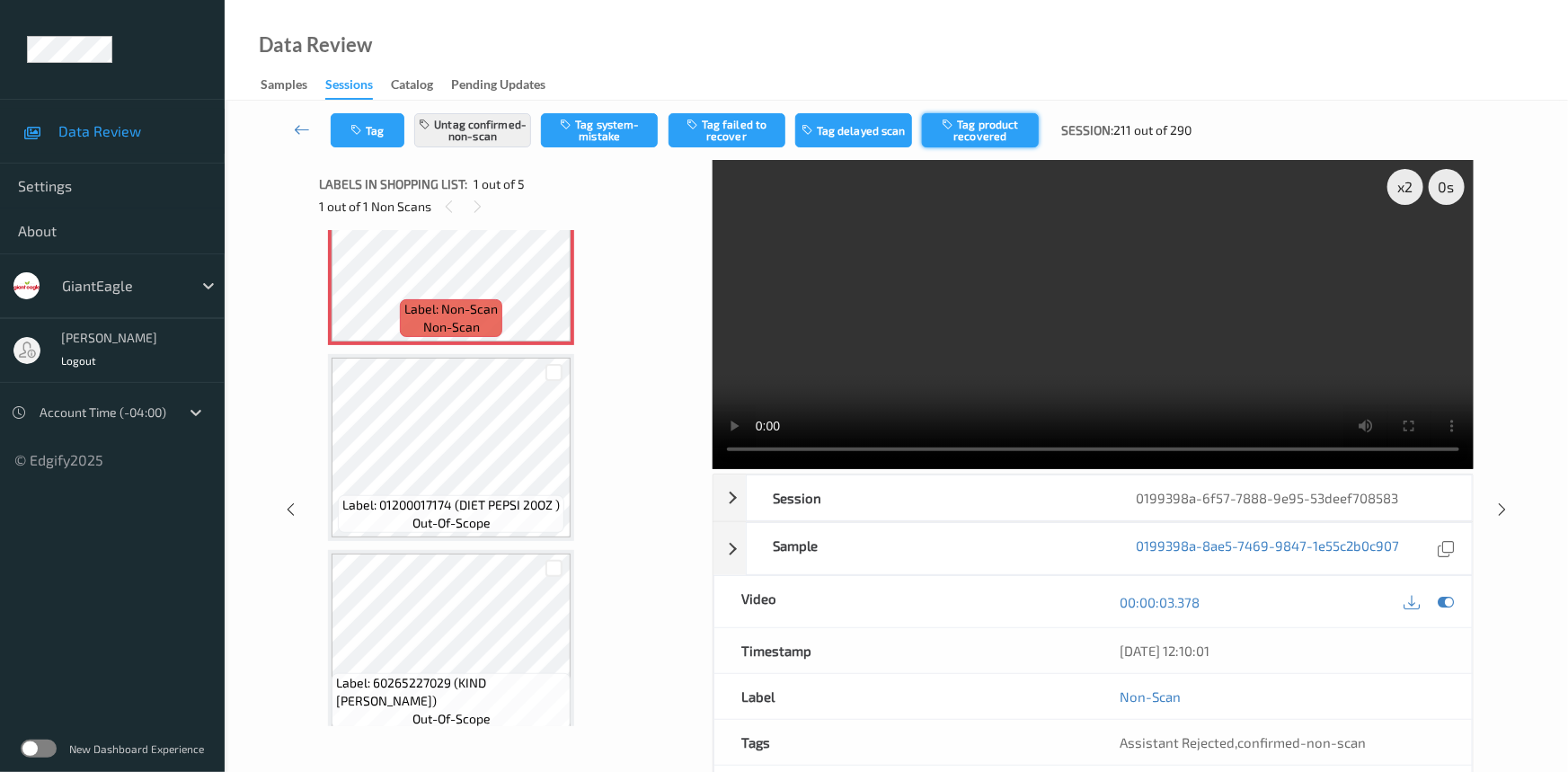
click at [989, 133] on button "Tag product recovered" at bounding box center [980, 130] width 117 height 34
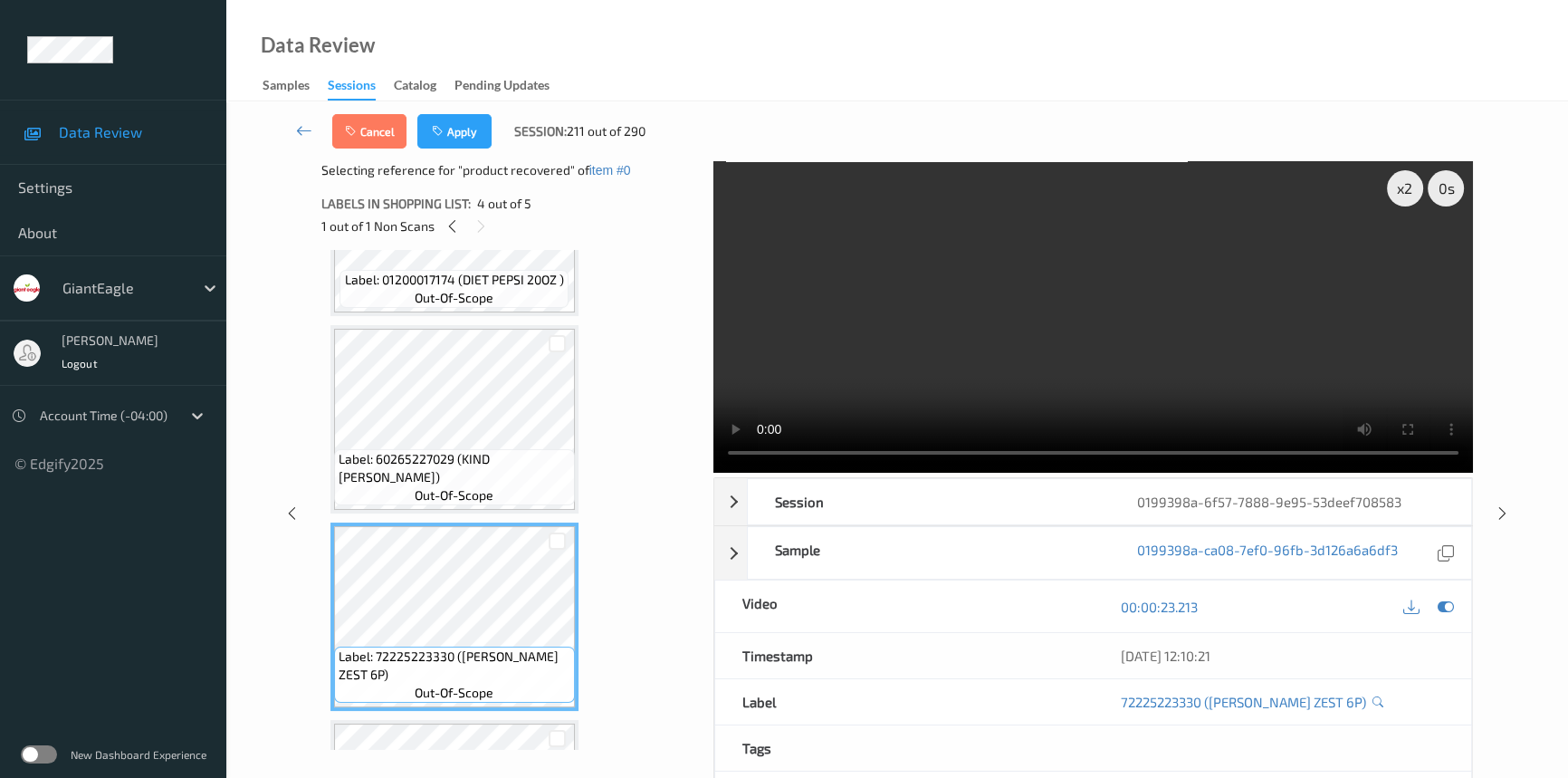
scroll to position [328, 0]
click at [471, 130] on button "Apply" at bounding box center [454, 131] width 74 height 35
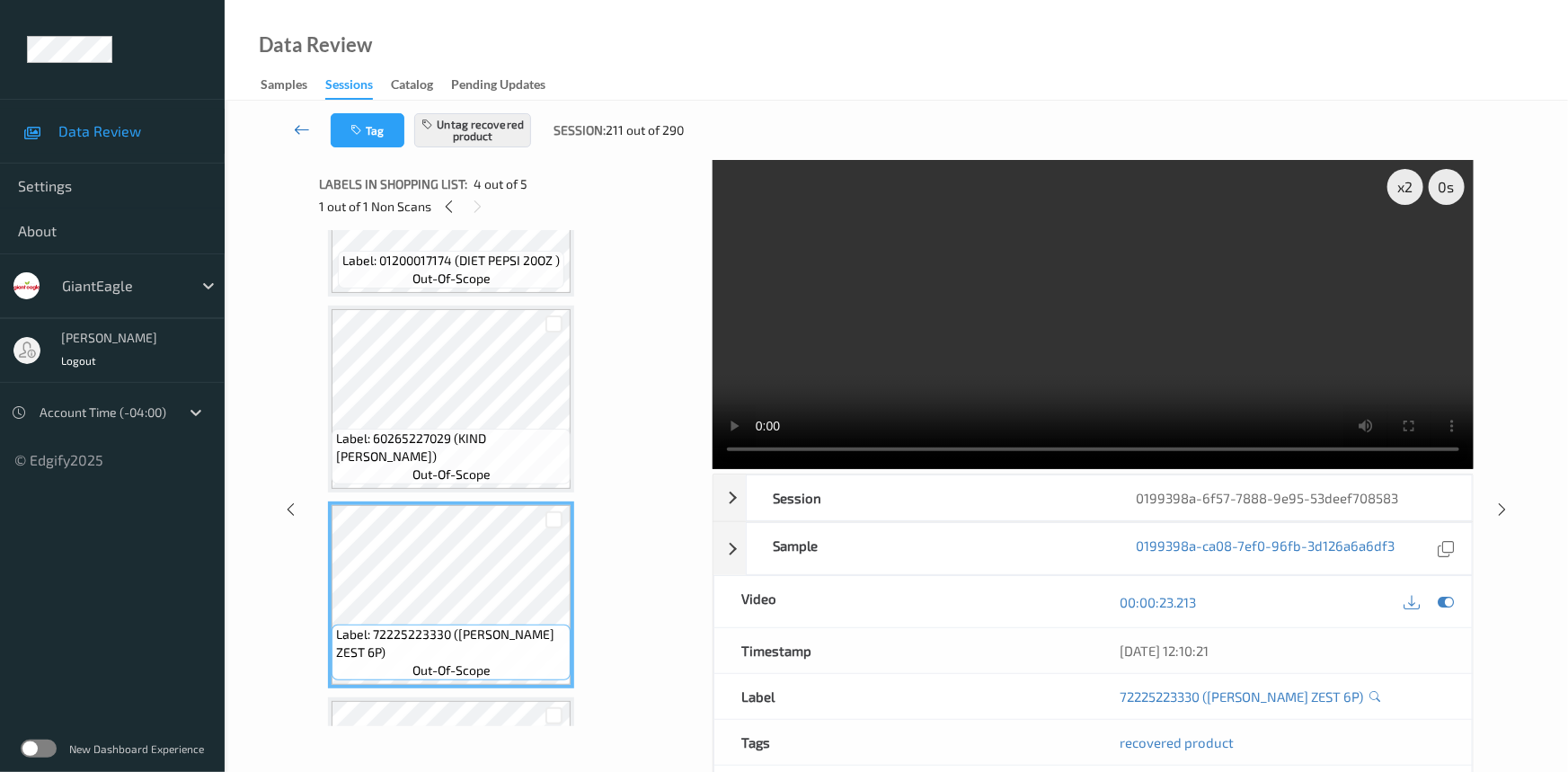
click at [299, 126] on icon at bounding box center [302, 129] width 16 height 18
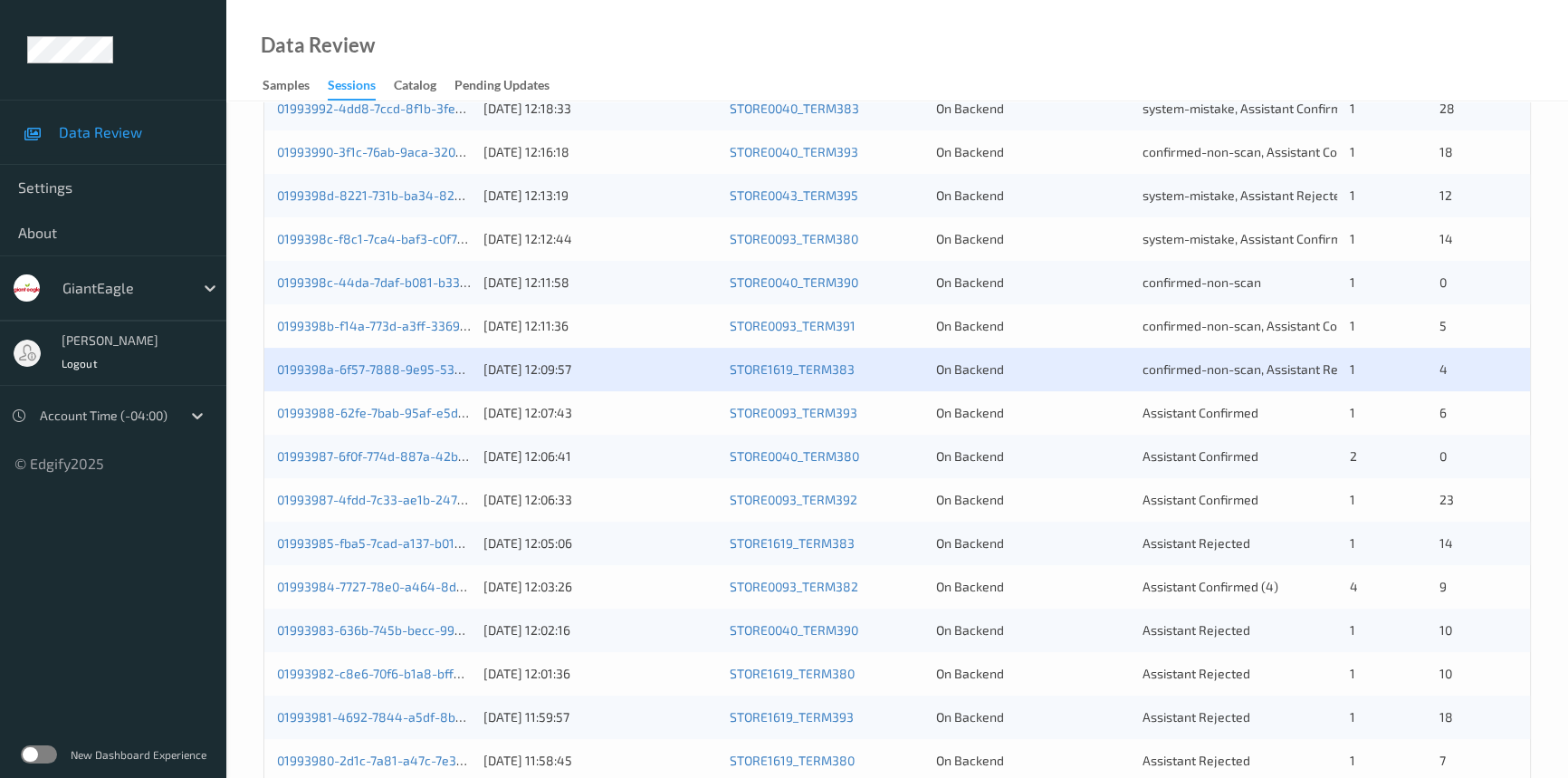
scroll to position [576, 0]
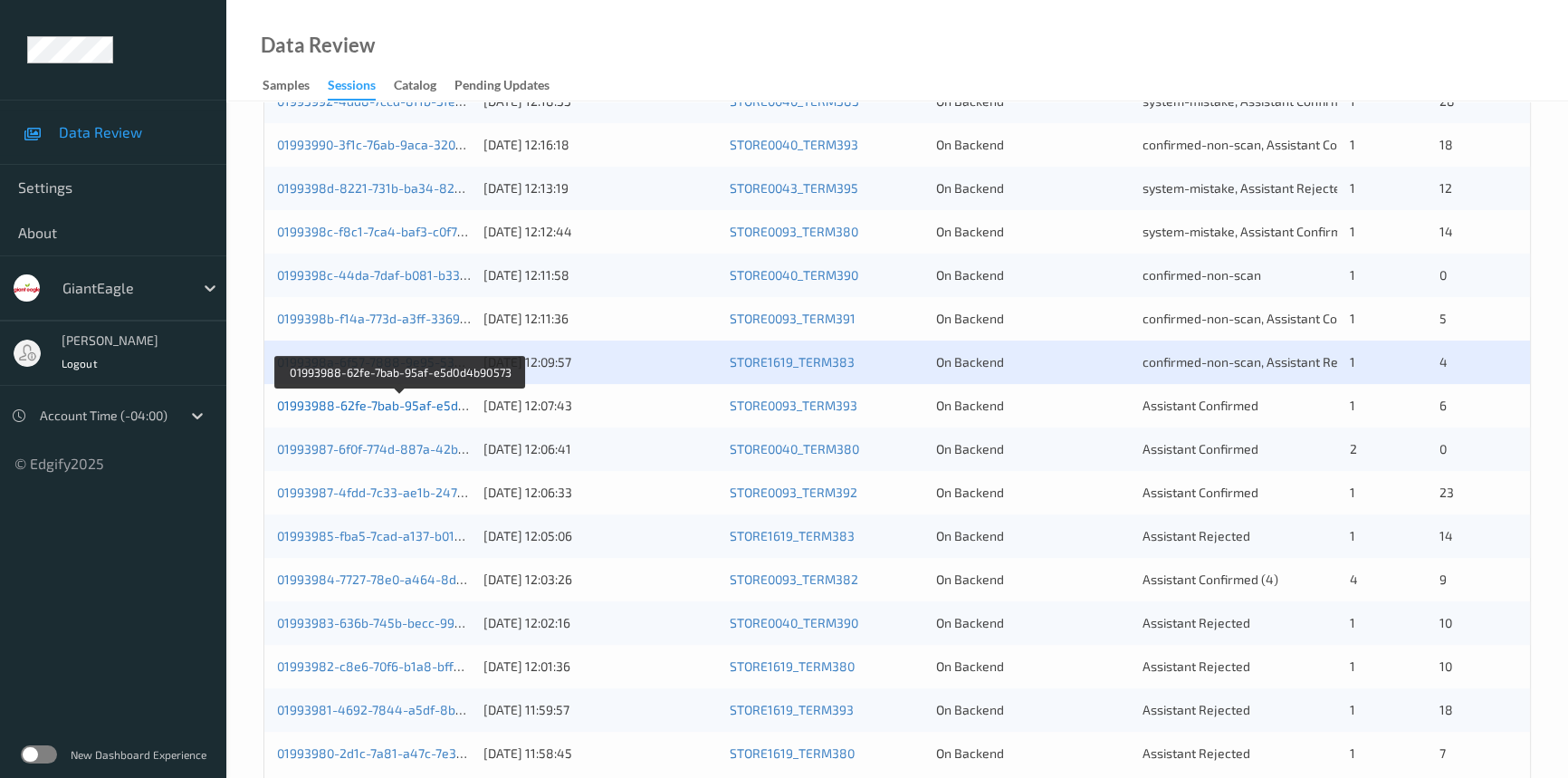
click at [356, 405] on link "01993988-62fe-7bab-95af-e5d0d4b90573" at bounding box center [400, 405] width 246 height 16
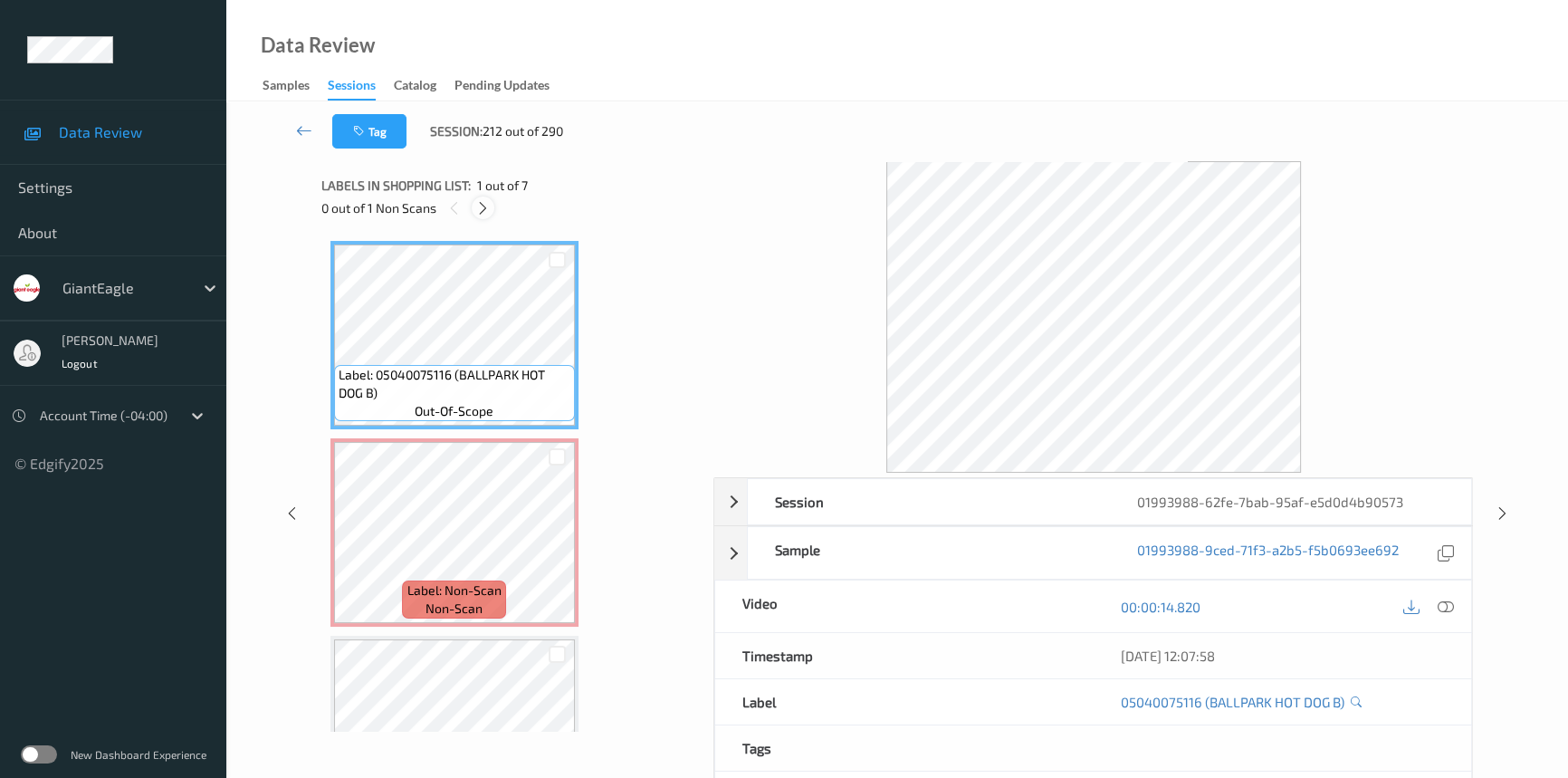
click at [480, 207] on icon at bounding box center [484, 208] width 16 height 16
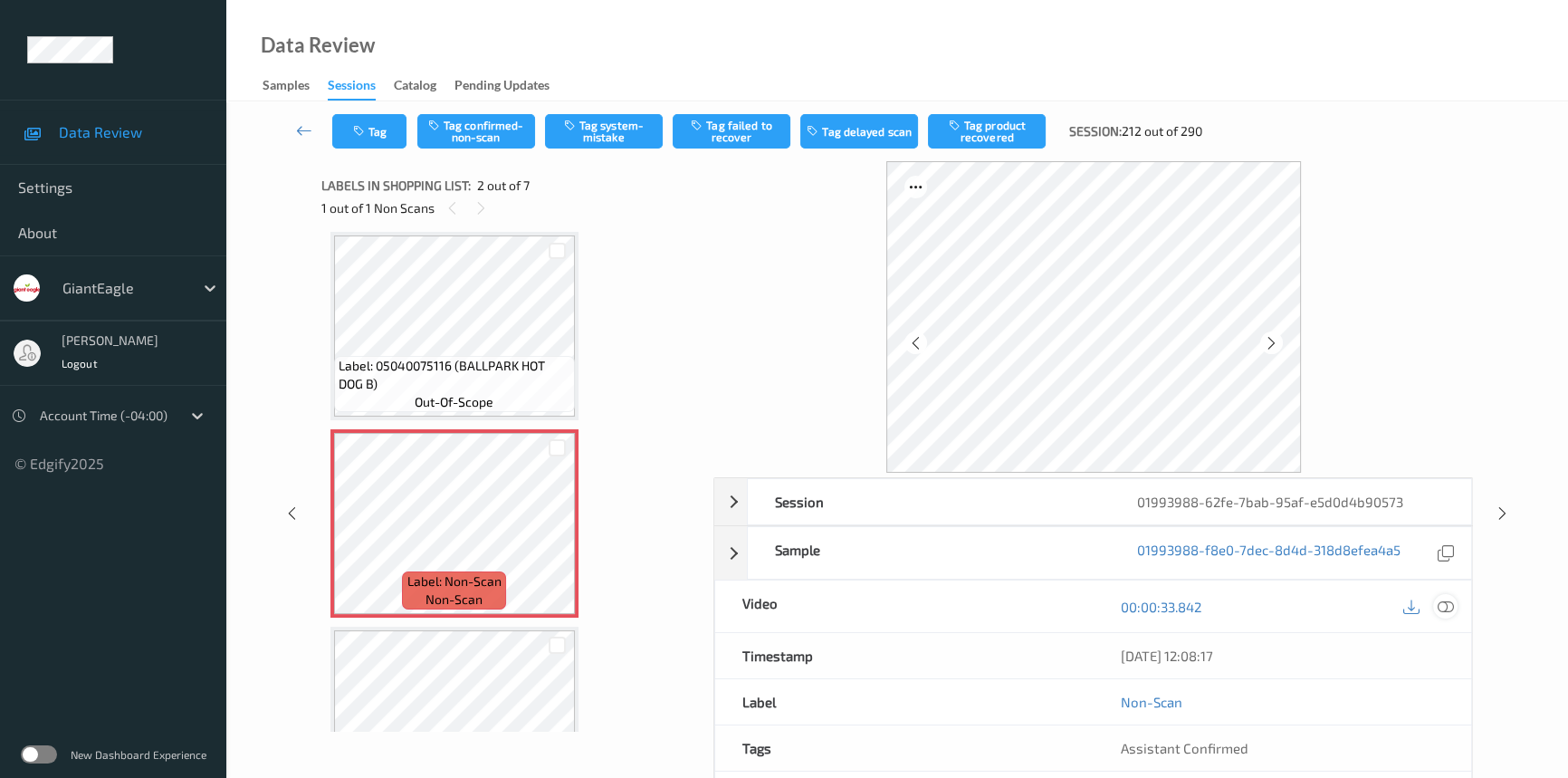
click at [1449, 603] on icon at bounding box center [1446, 607] width 16 height 16
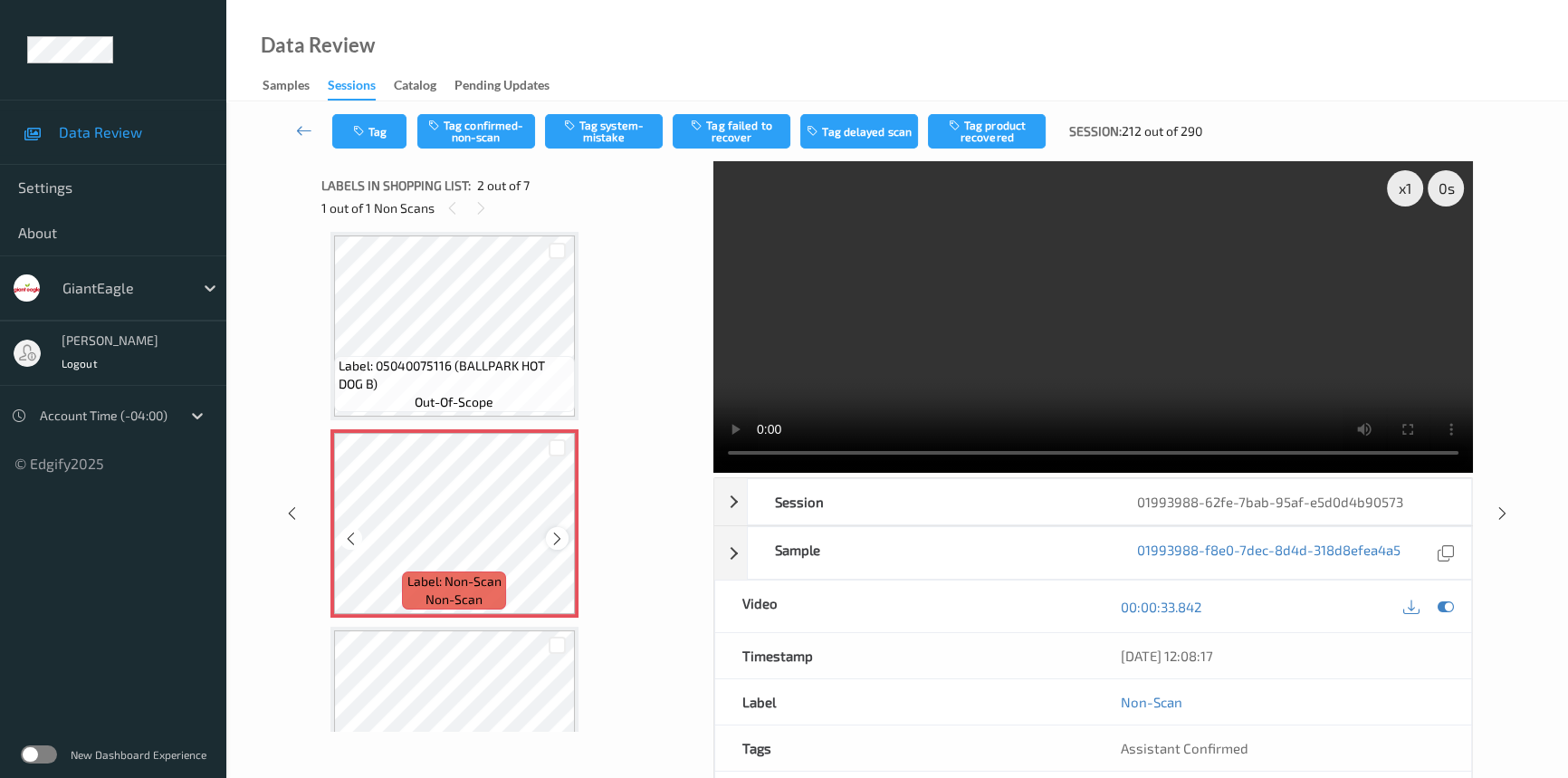
click at [559, 535] on icon at bounding box center [557, 538] width 16 height 16
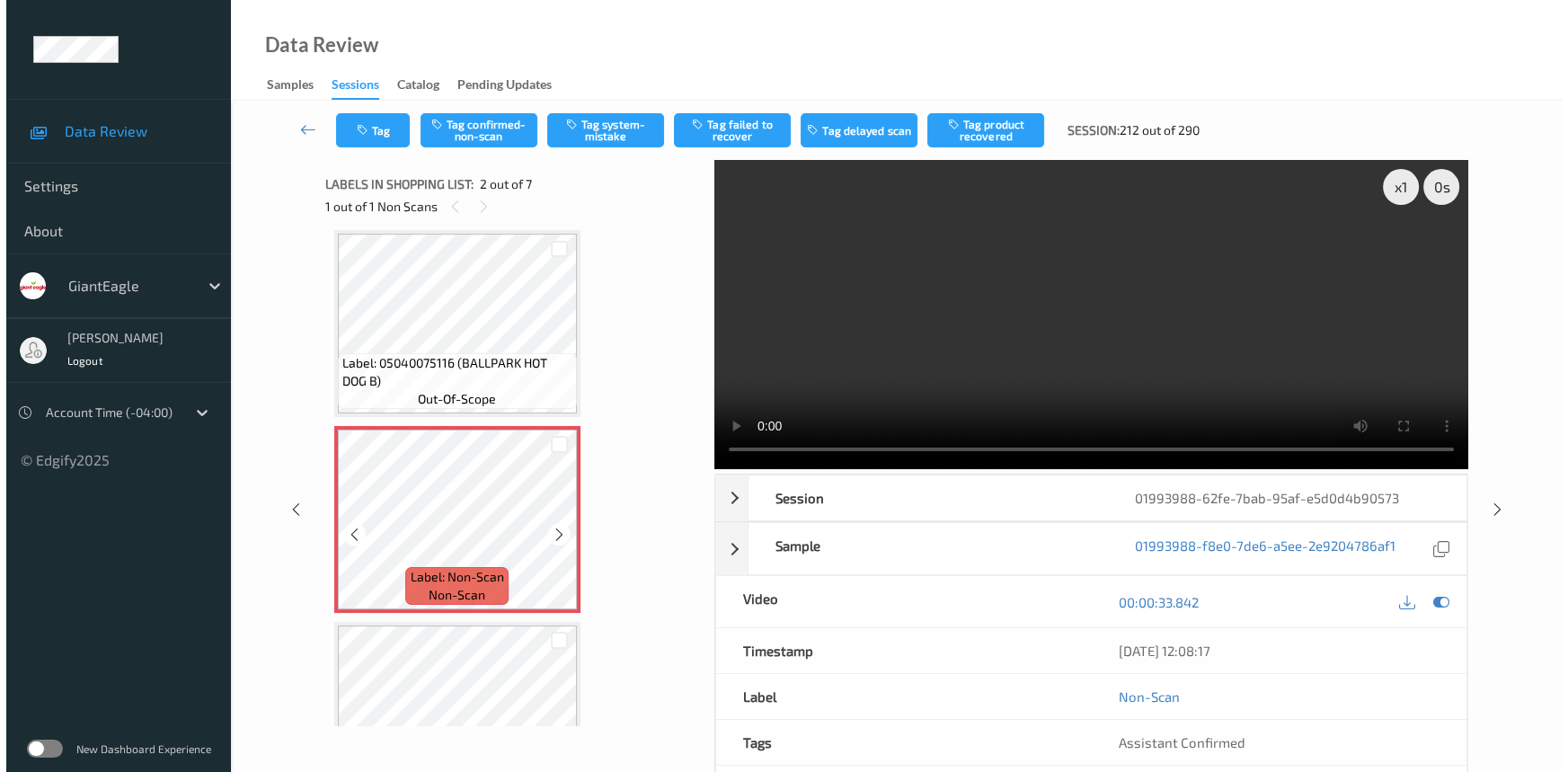
scroll to position [0, 0]
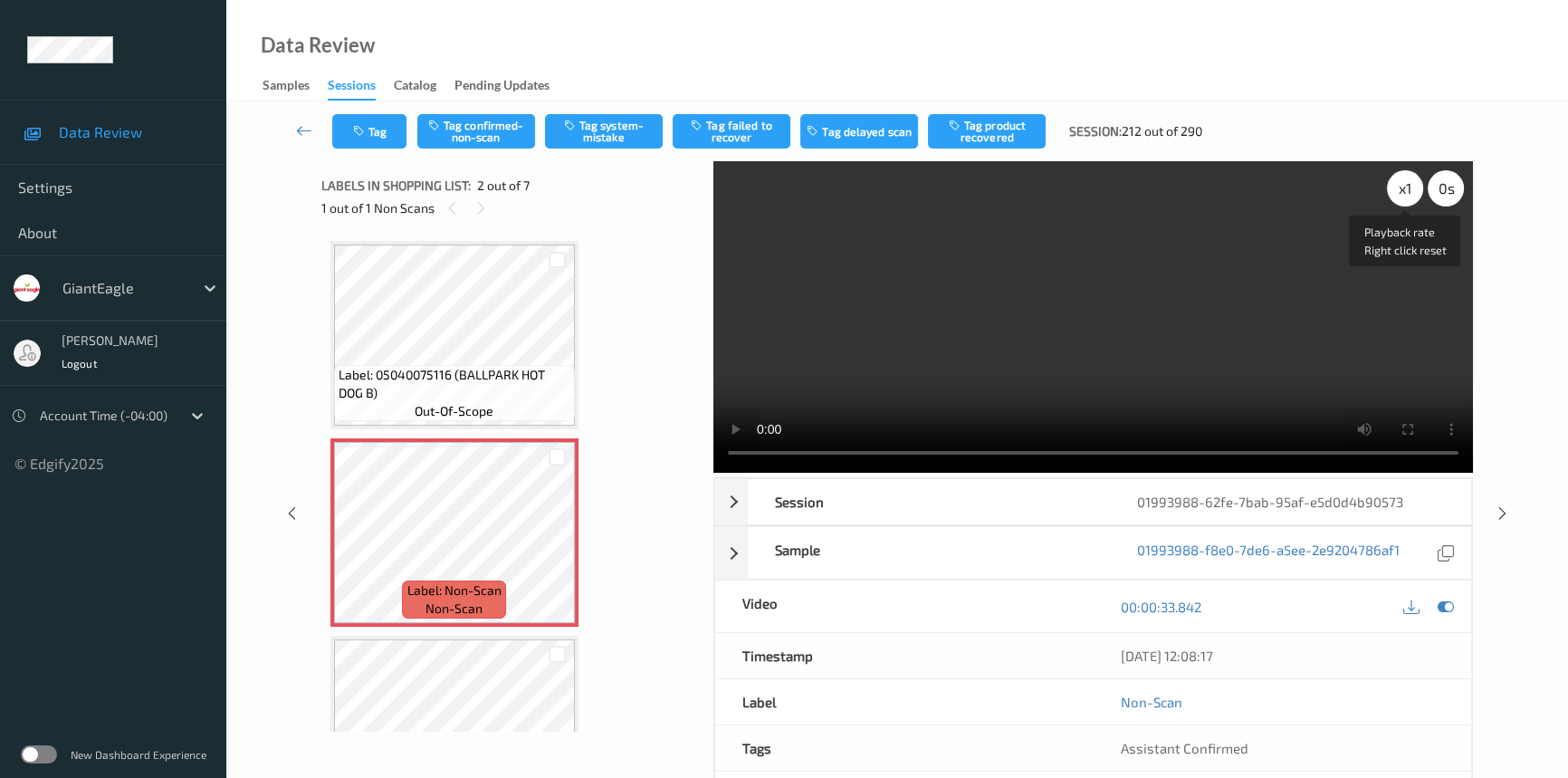
click at [1406, 188] on div "x 1" at bounding box center [1404, 188] width 37 height 37
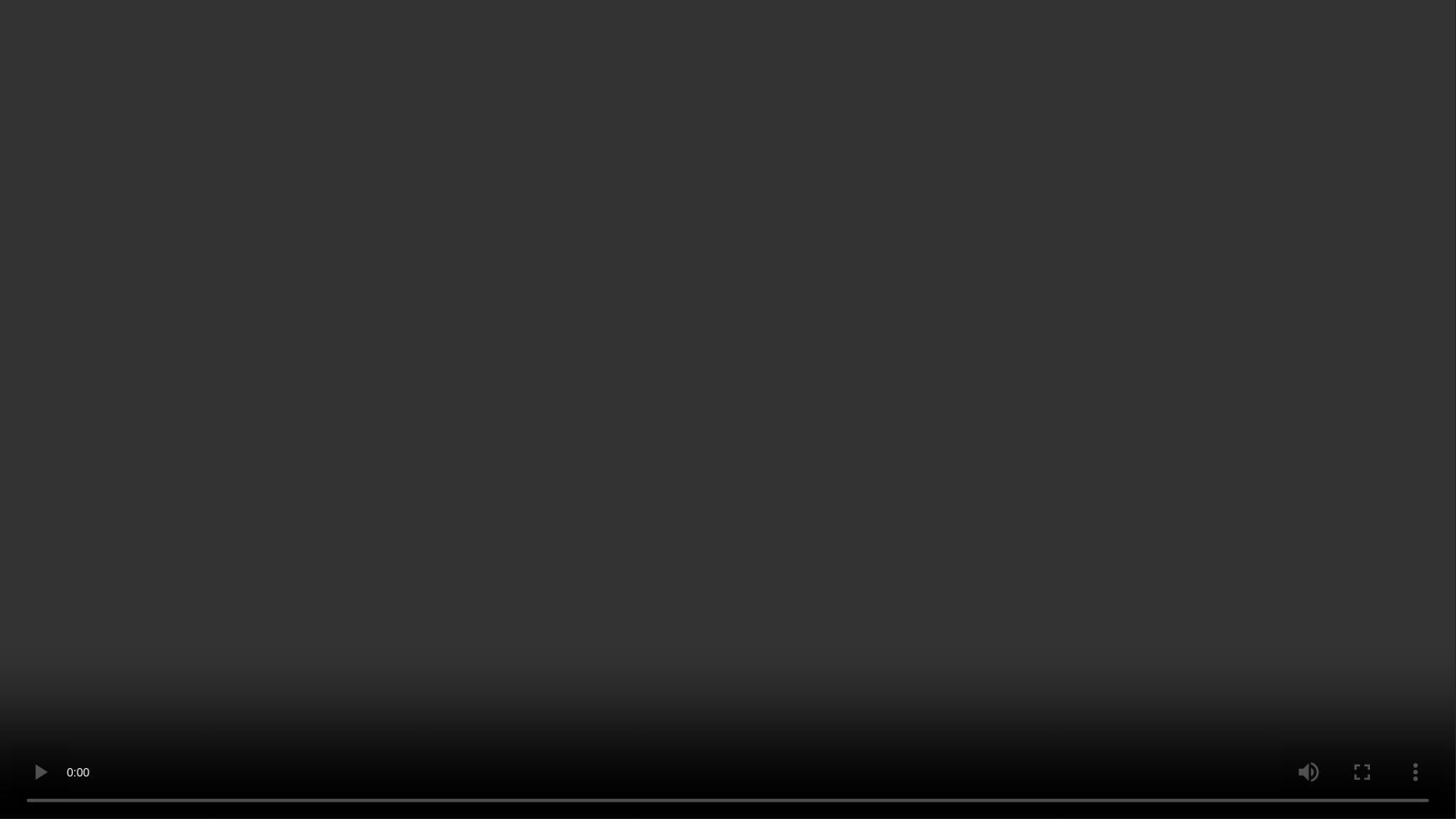
click at [976, 681] on video at bounding box center [728, 409] width 1456 height 819
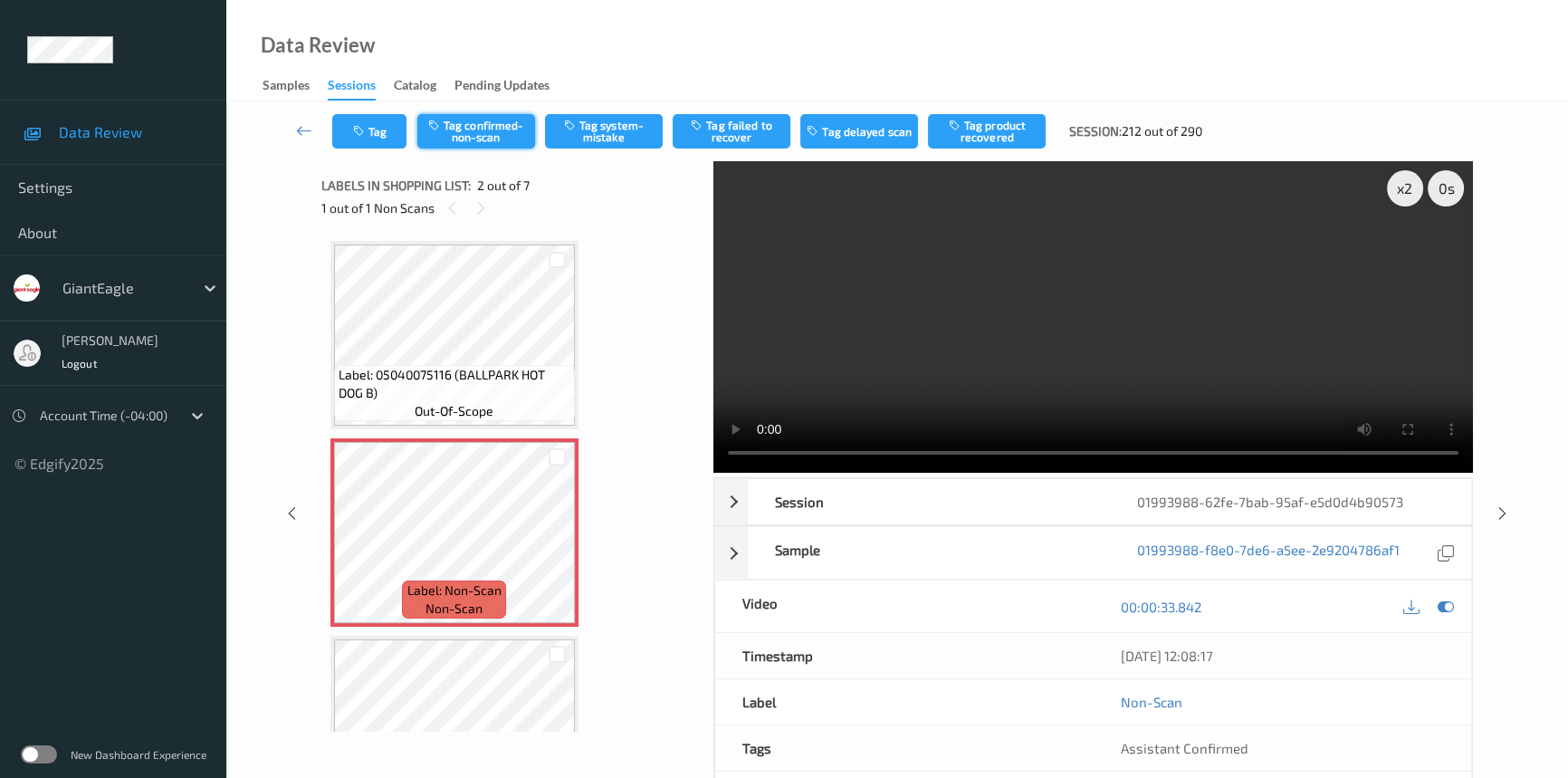
click at [491, 124] on button "Tag confirmed-non-scan" at bounding box center [476, 131] width 118 height 35
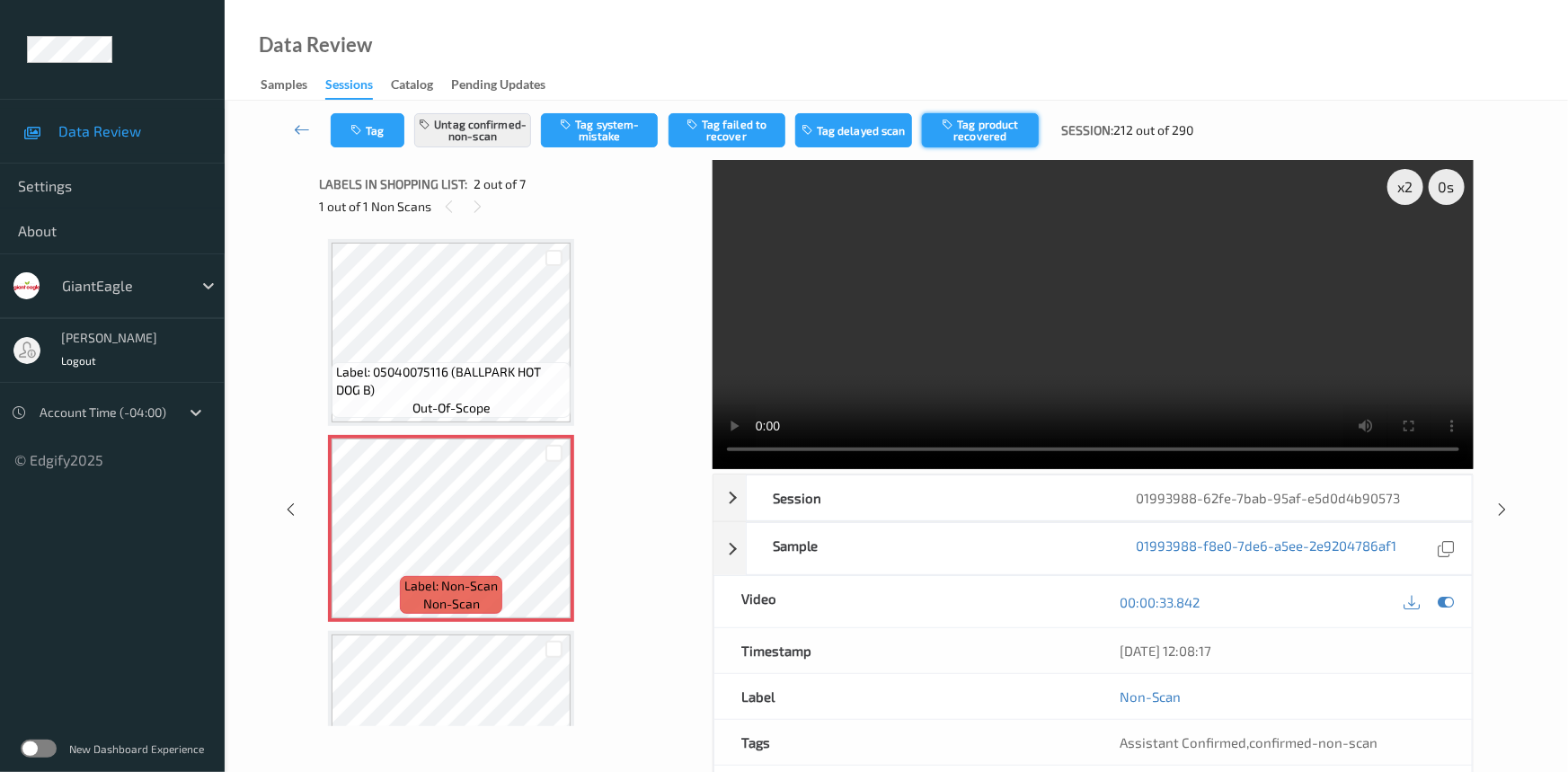
click at [970, 117] on button "Tag product recovered" at bounding box center [980, 130] width 117 height 34
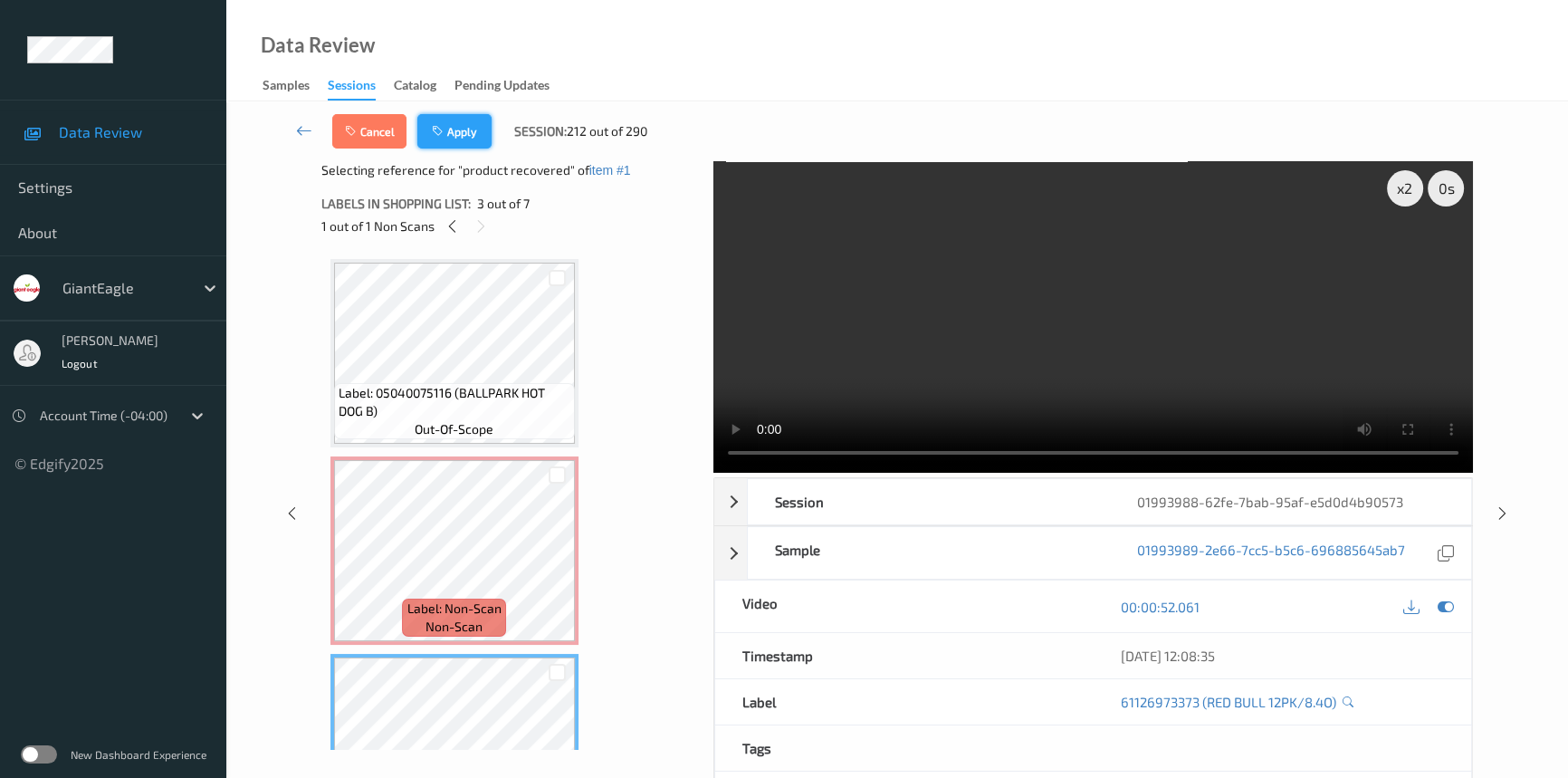
click at [471, 126] on button "Apply" at bounding box center [454, 131] width 74 height 35
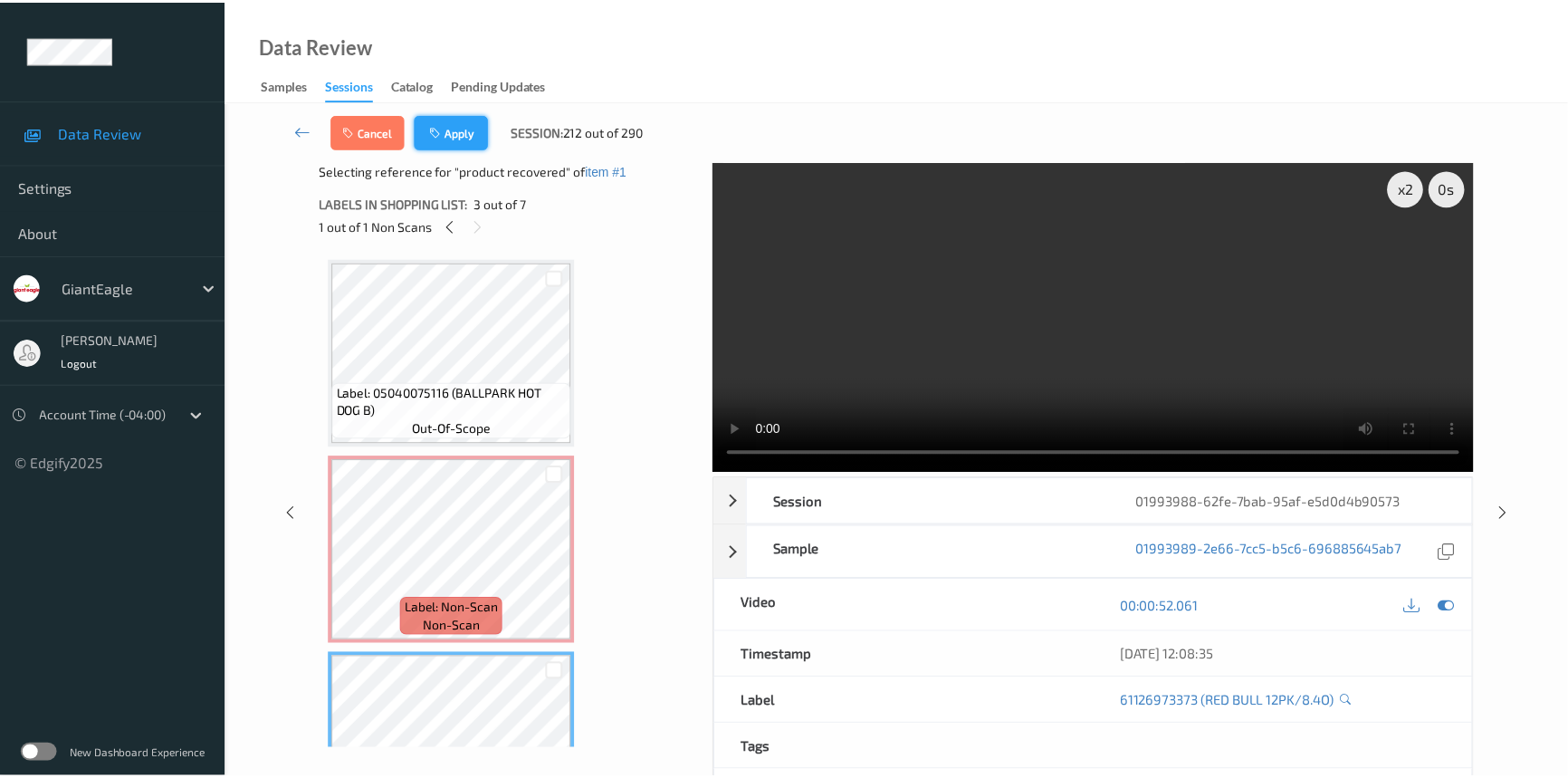
scroll to position [9, 0]
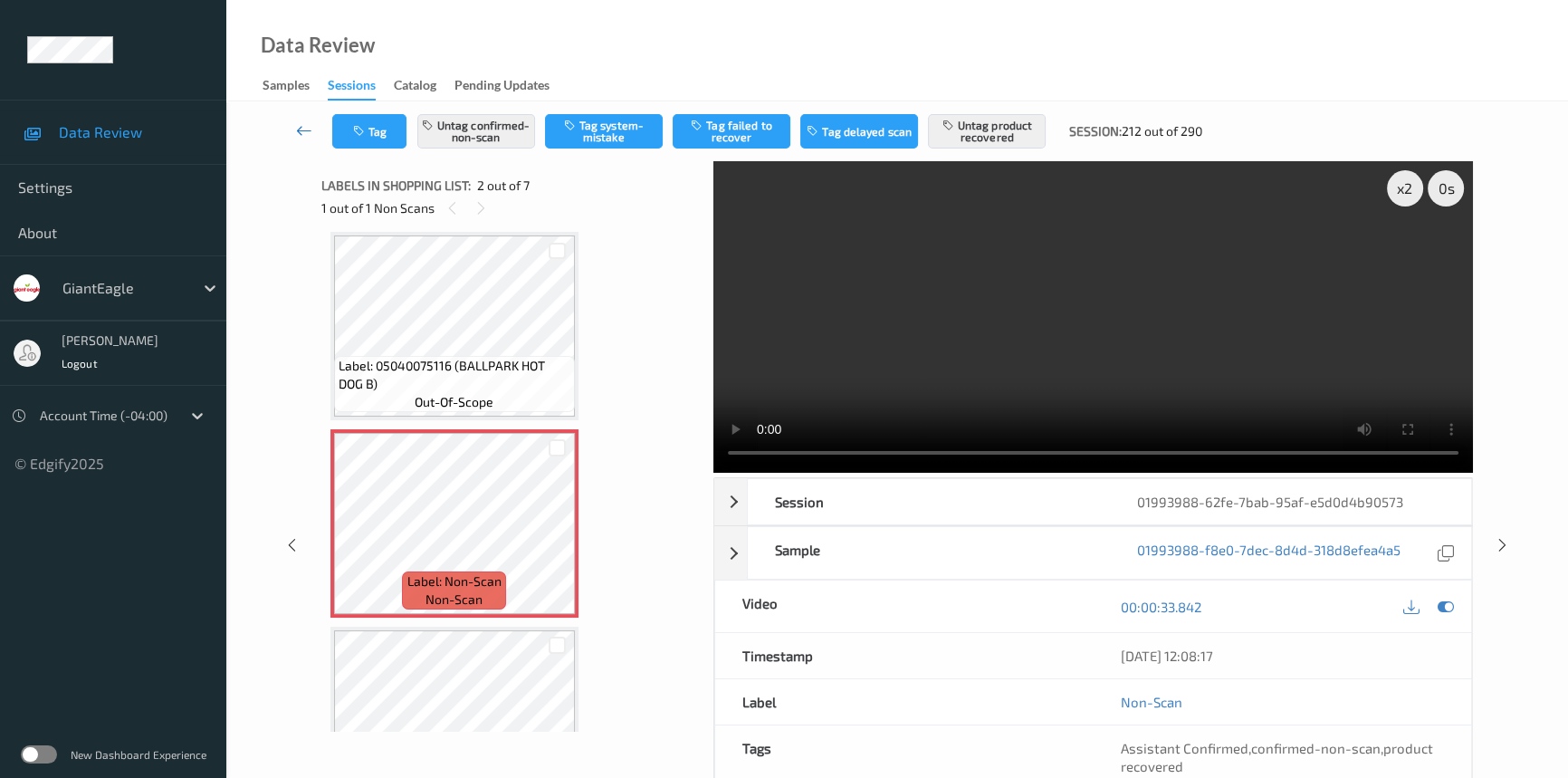
click at [300, 122] on icon at bounding box center [304, 130] width 16 height 18
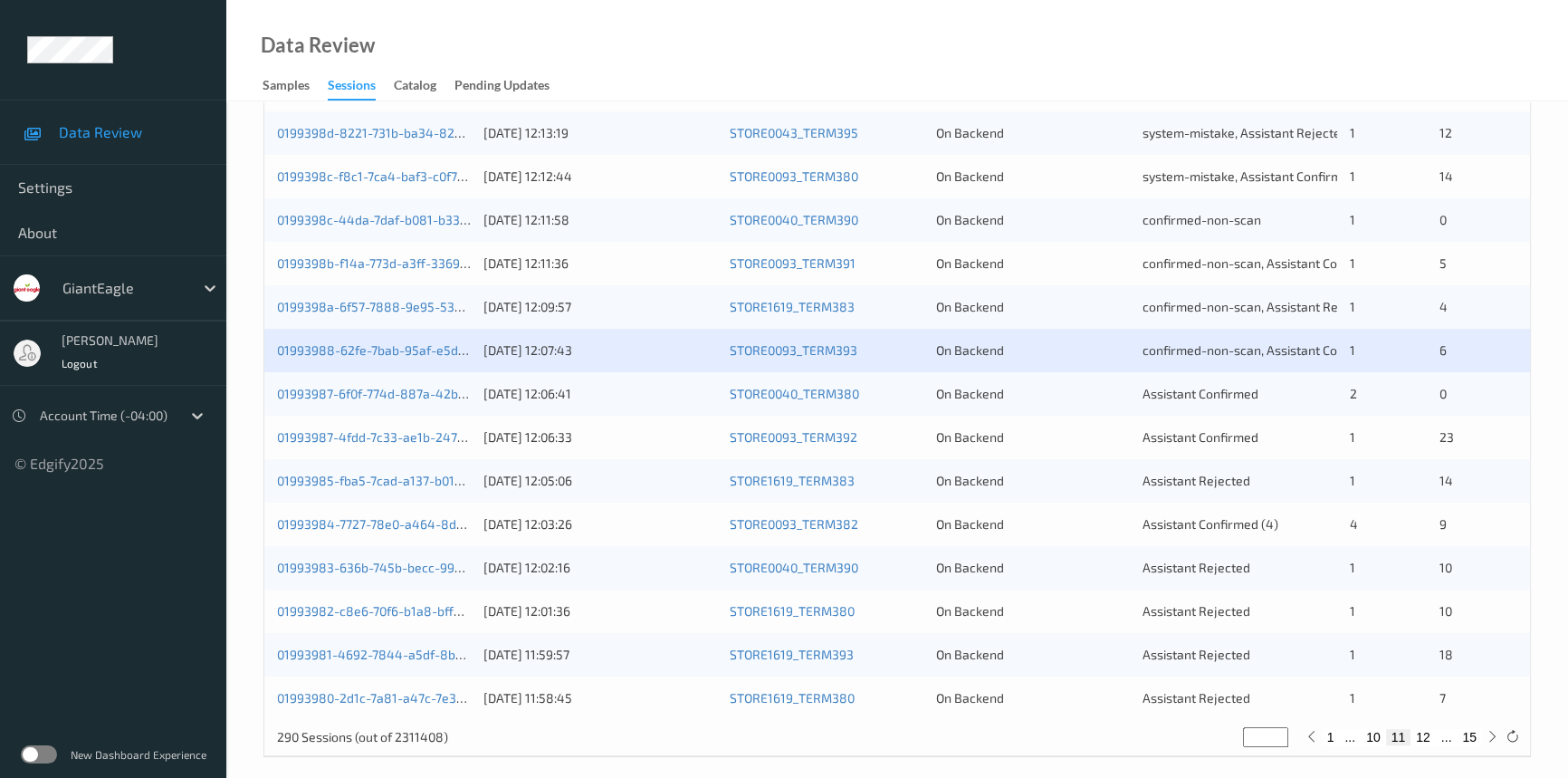
scroll to position [645, 0]
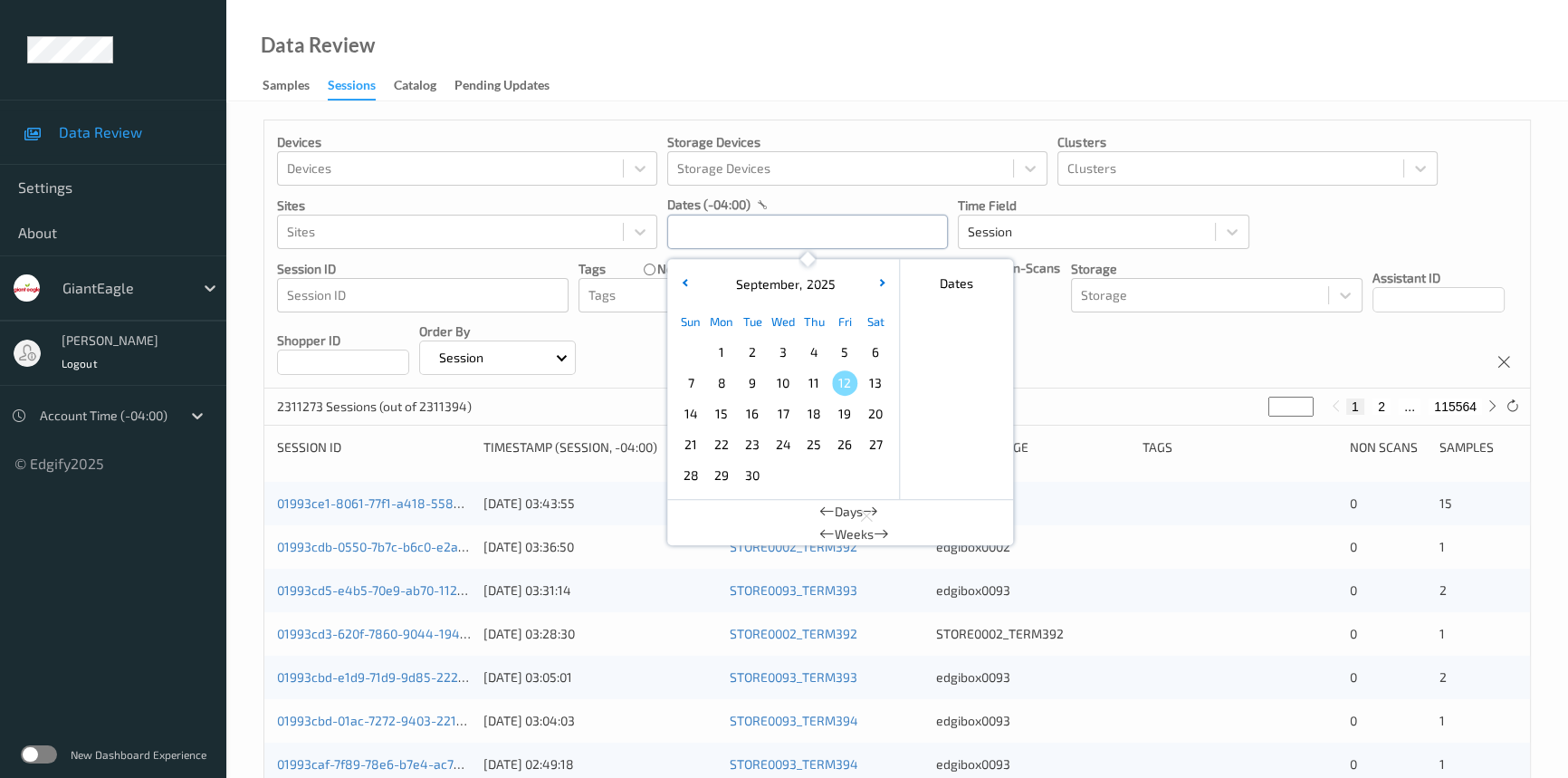
click at [726, 231] on input "text" at bounding box center [807, 231] width 280 height 35
click at [751, 384] on span "9" at bounding box center [752, 384] width 26 height 26
click at [755, 389] on span "9" at bounding box center [752, 384] width 26 height 26
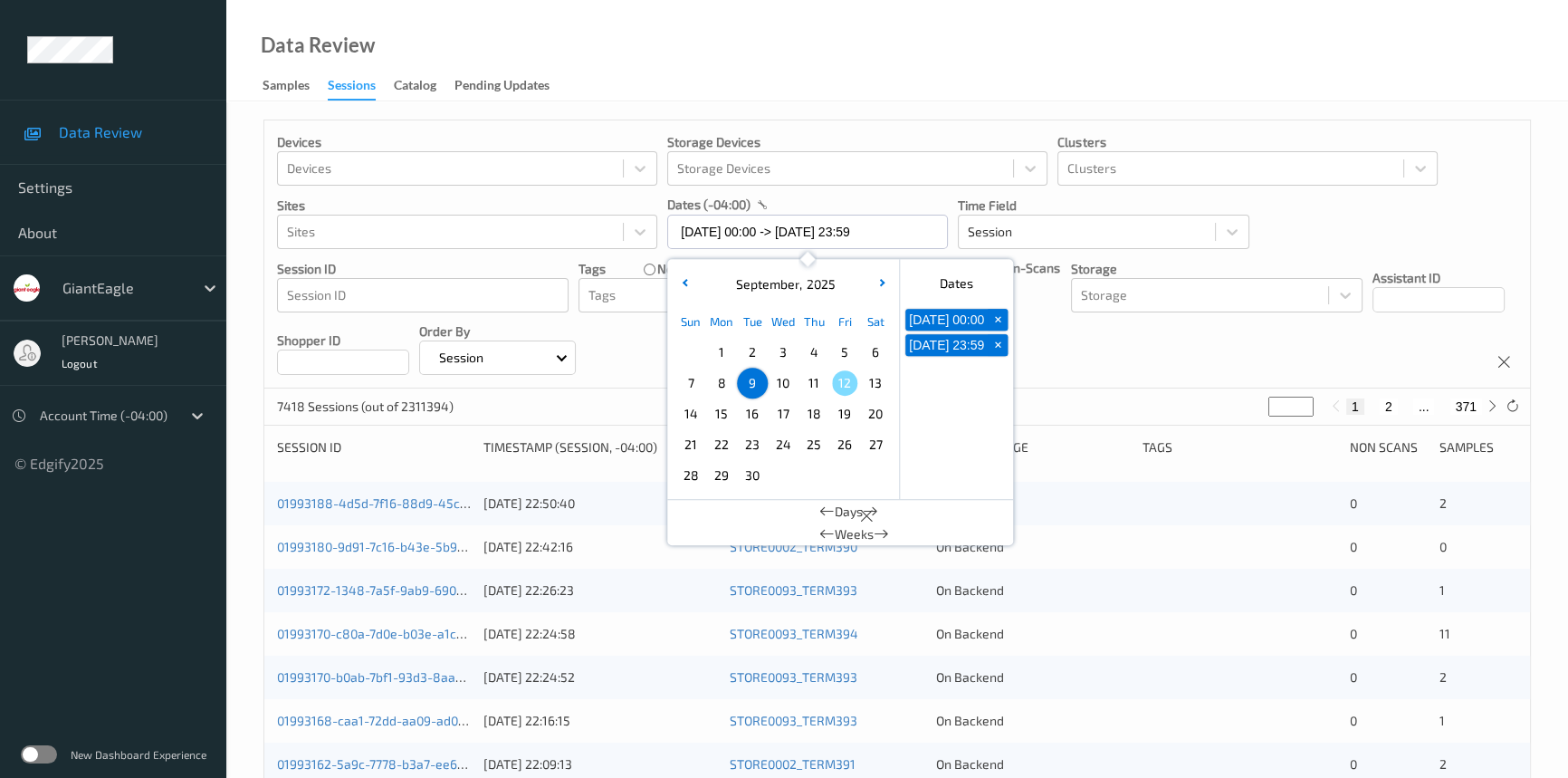
click at [785, 380] on span "10" at bounding box center [783, 384] width 26 height 26
type input "[DATE] 00:00 -> [DATE] 23:59"
click at [951, 78] on div "Data Review Samples Sessions Catalog Pending Updates" at bounding box center [897, 51] width 1342 height 101
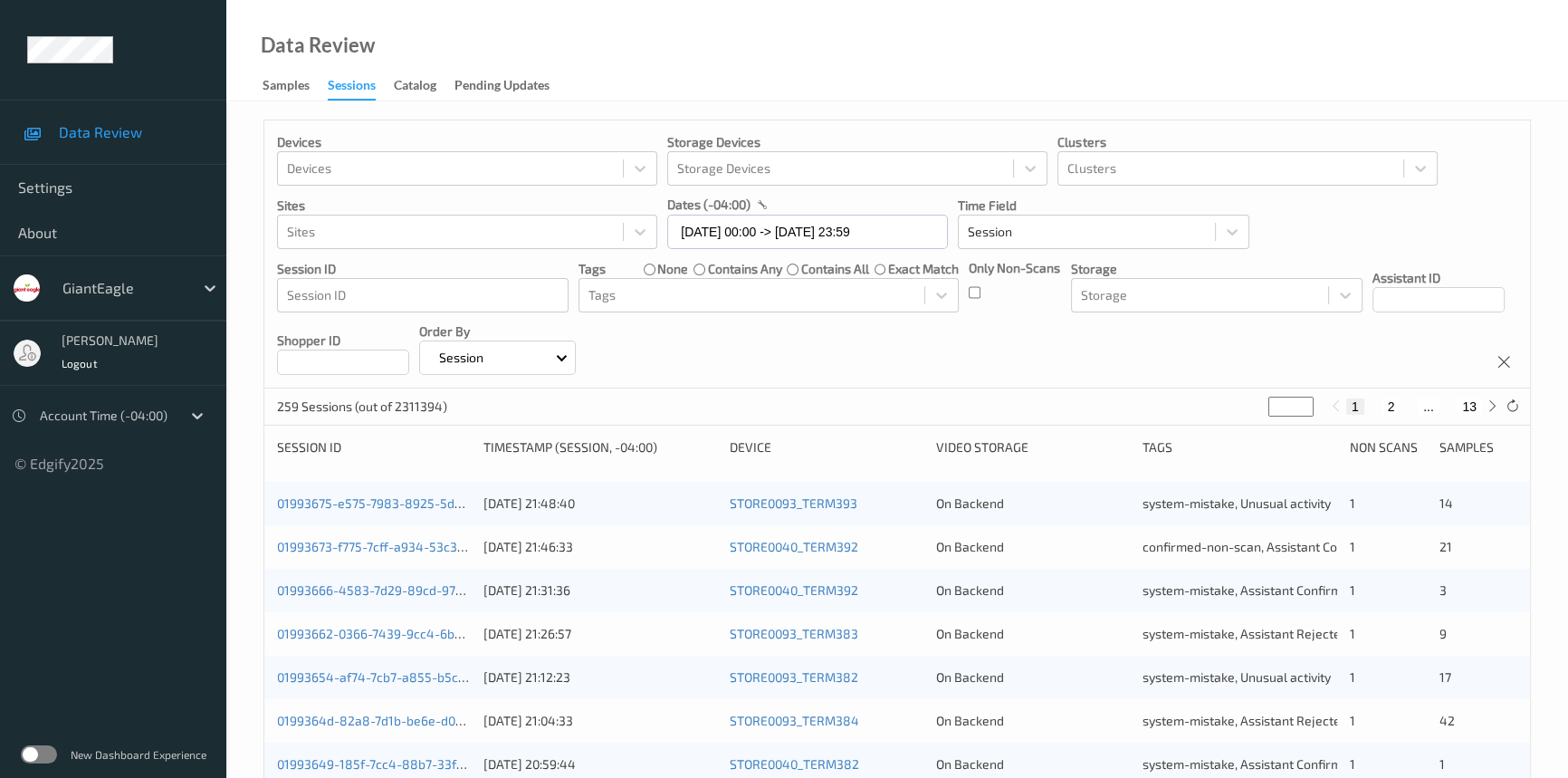
drag, startPoint x: 1282, startPoint y: 402, endPoint x: 1204, endPoint y: 426, distance: 81.6
click at [1204, 426] on div "Devices Devices Storage Devices Storage Devices Clusters Clusters Sites Sites d…" at bounding box center [897, 754] width 1268 height 1269
type input "**"
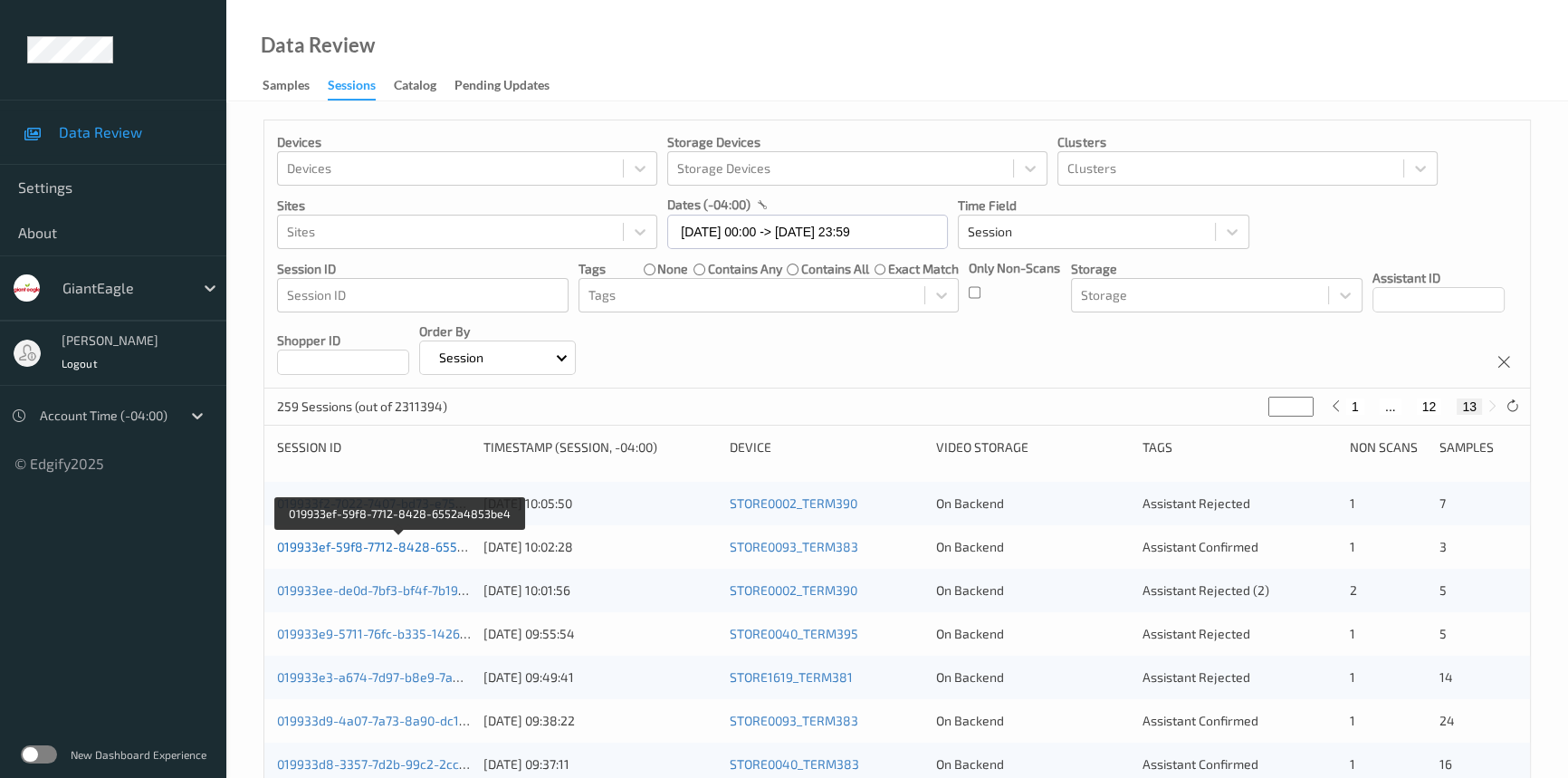
click at [366, 548] on link "019933ef-59f8-7712-8428-6552a4853be4" at bounding box center [401, 546] width 248 height 16
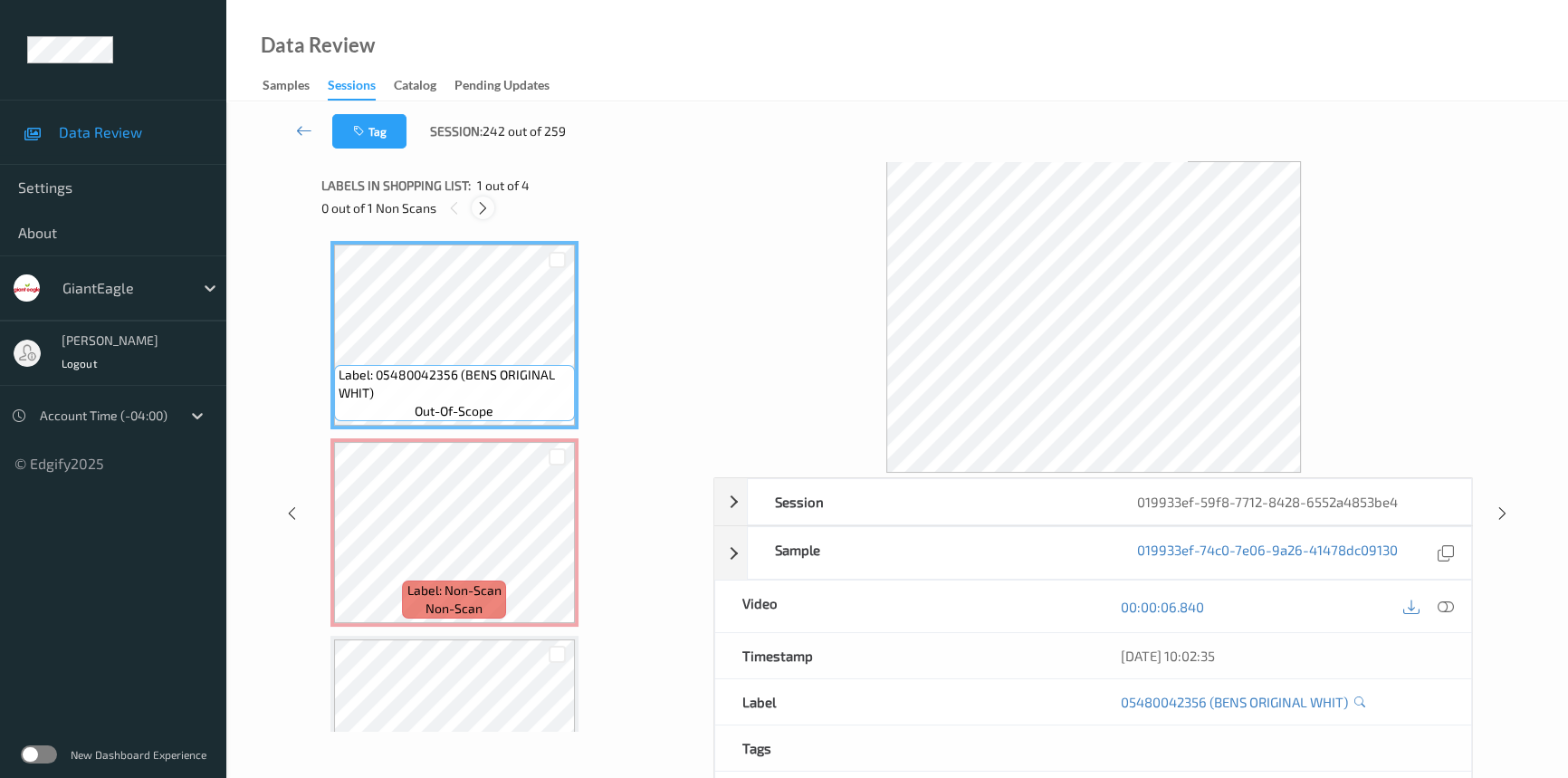
click at [484, 207] on icon at bounding box center [484, 208] width 16 height 16
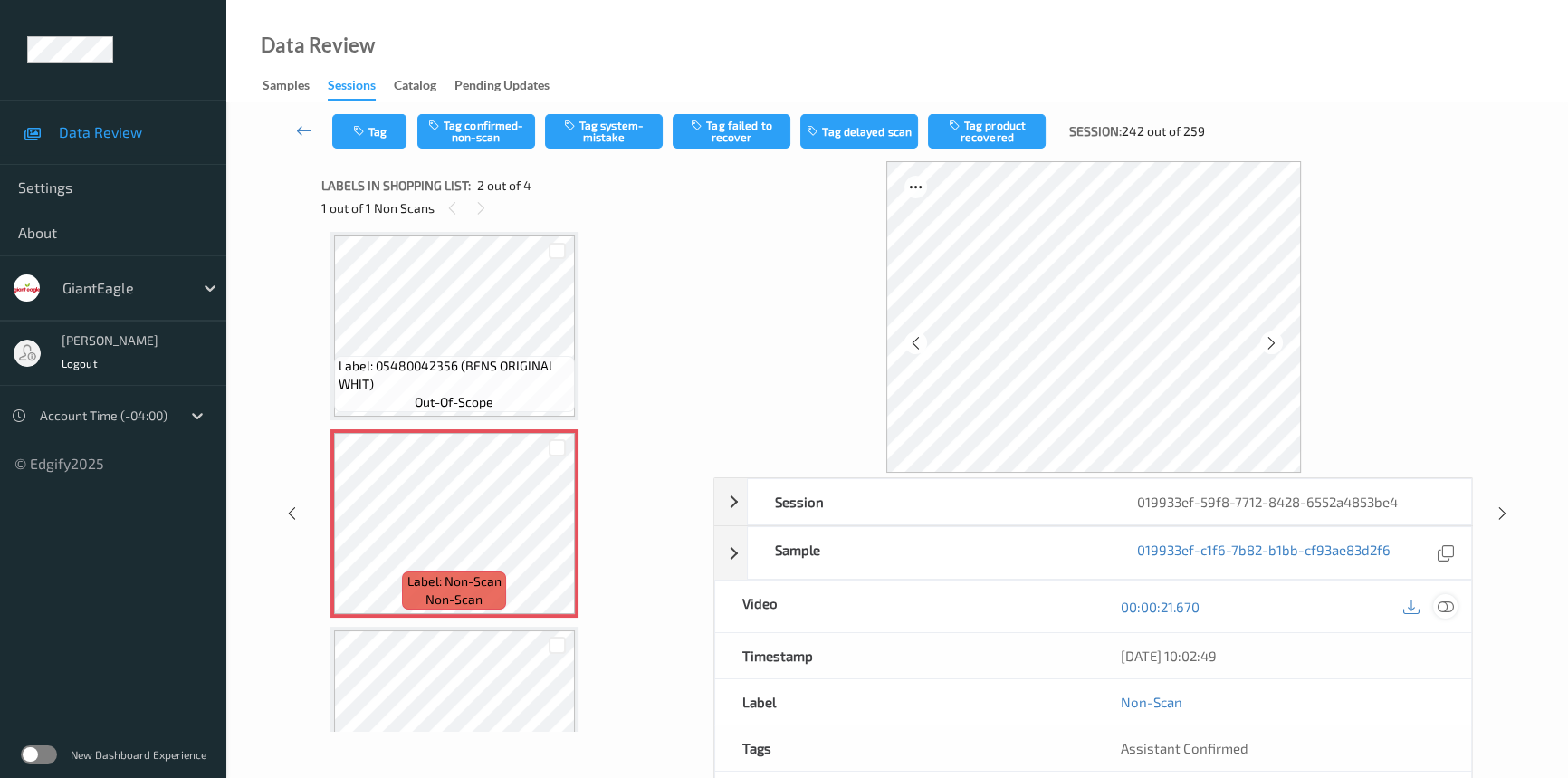
click at [1439, 606] on icon at bounding box center [1446, 607] width 16 height 16
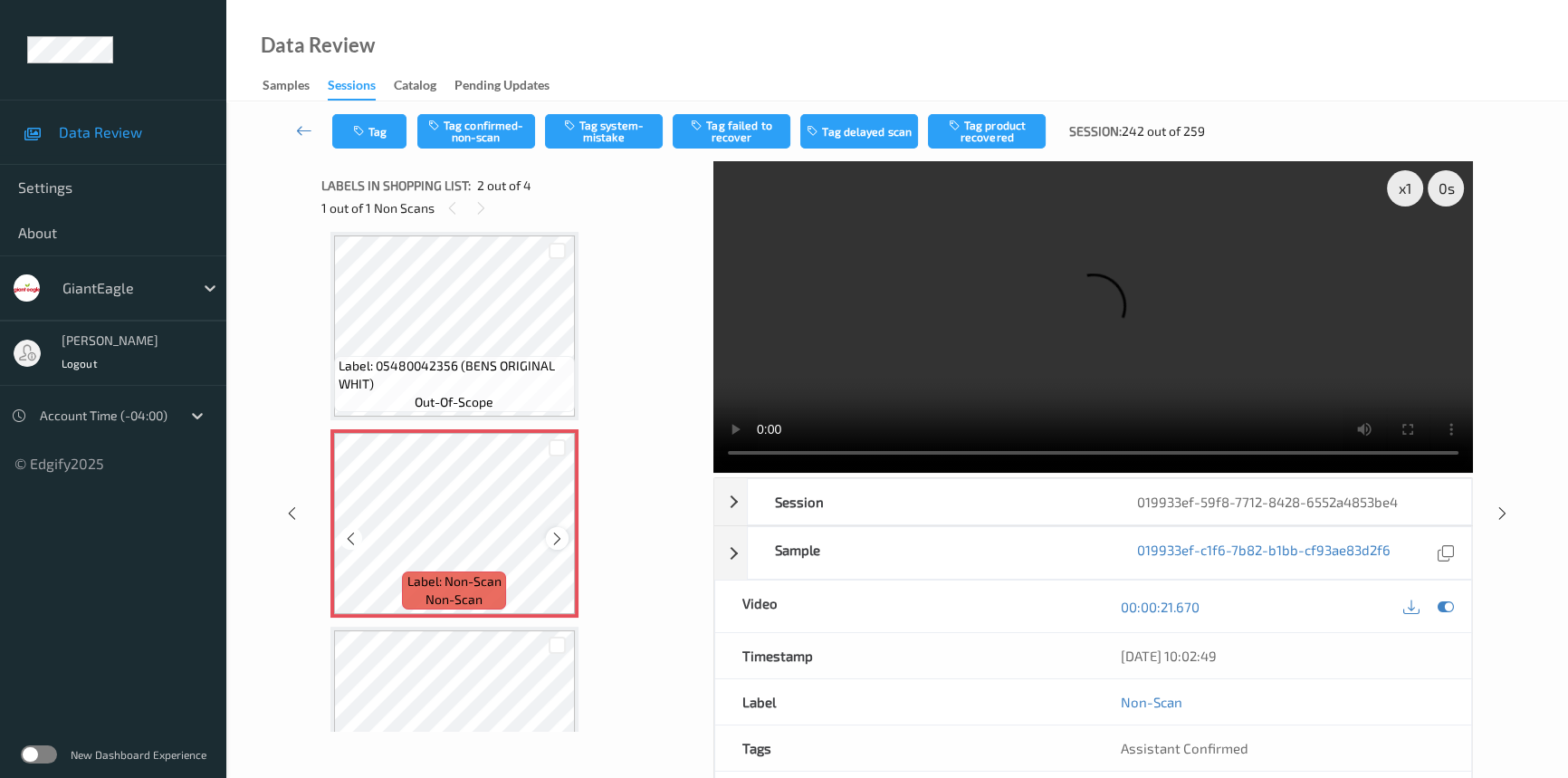
click at [555, 533] on icon at bounding box center [557, 538] width 16 height 16
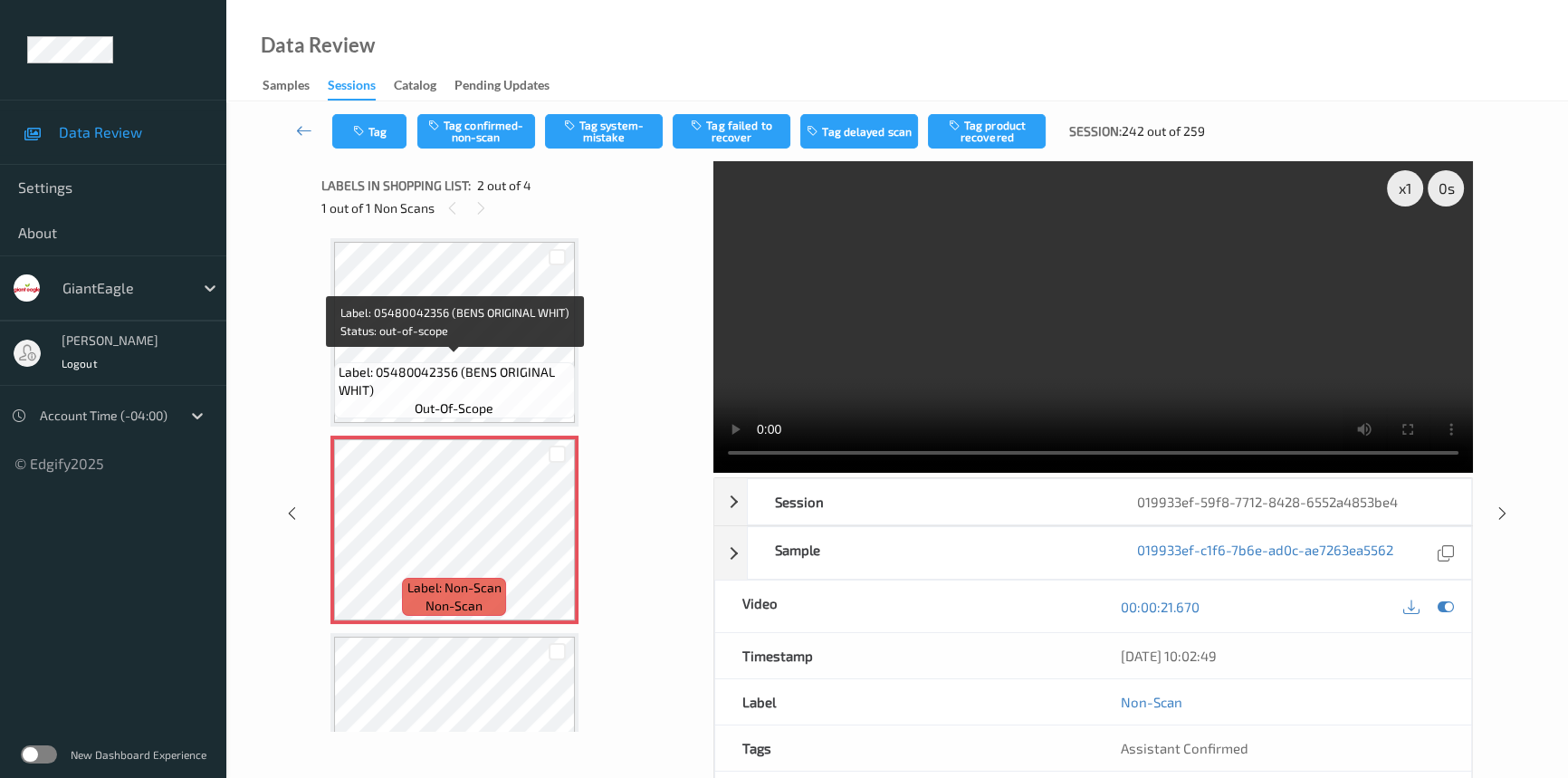
scroll to position [0, 0]
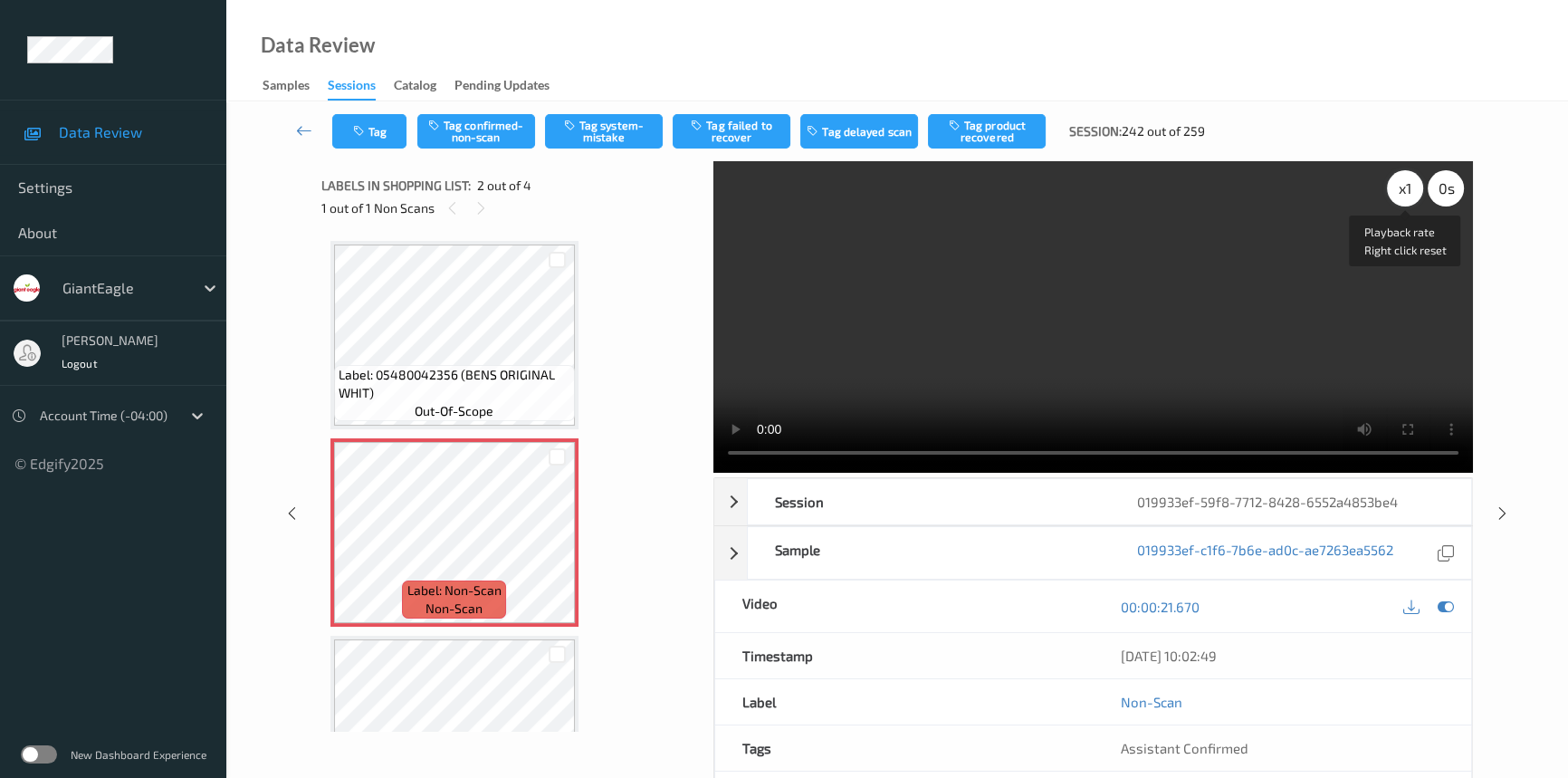
click at [1404, 186] on div "x 1" at bounding box center [1404, 188] width 37 height 37
click at [1026, 339] on video at bounding box center [1093, 317] width 759 height 311
click at [1022, 336] on video at bounding box center [1093, 317] width 759 height 311
click at [1033, 381] on video at bounding box center [1093, 317] width 759 height 311
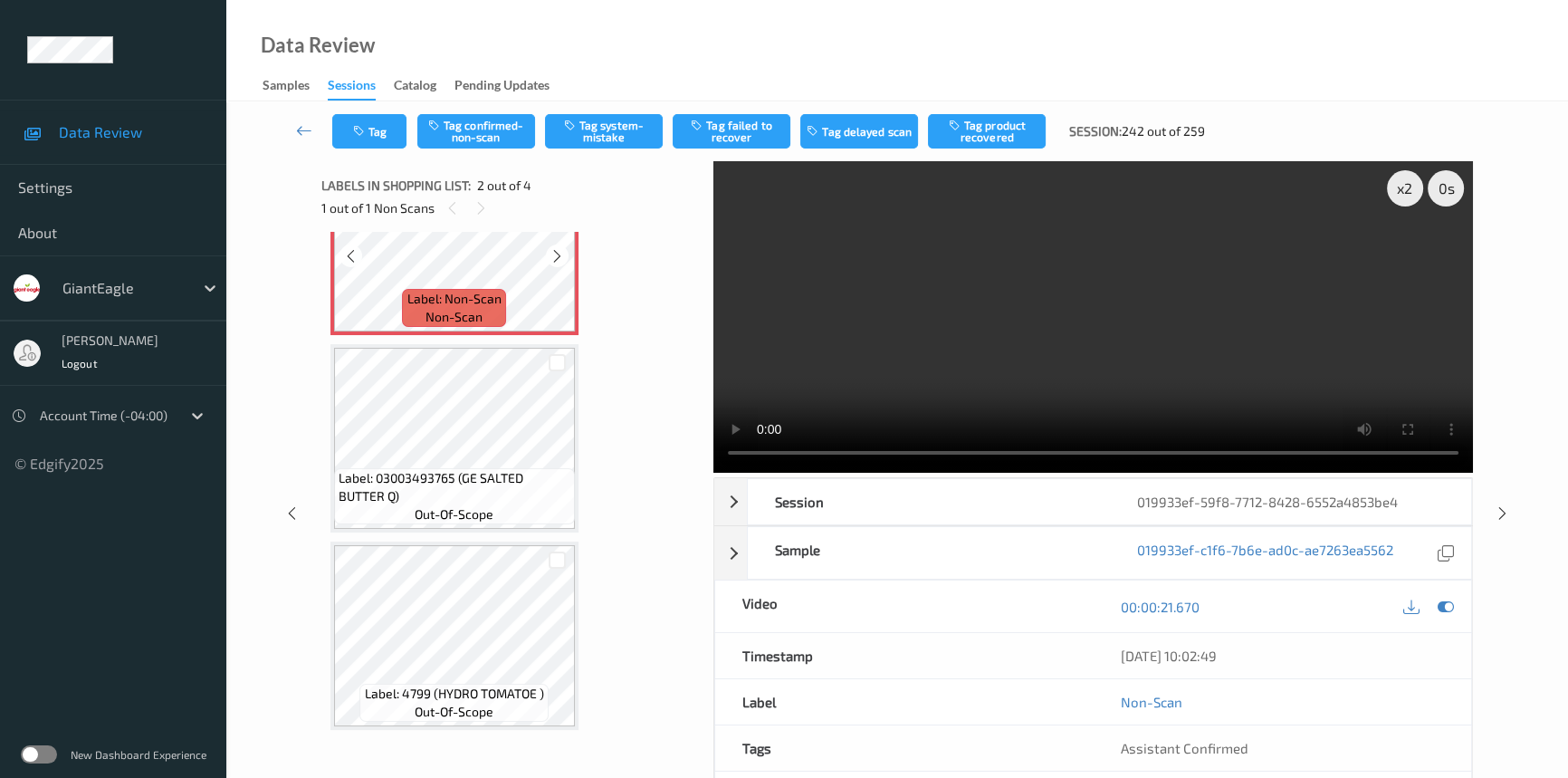
scroll to position [296, 0]
click at [1150, 322] on video at bounding box center [1093, 317] width 759 height 311
click at [960, 337] on video at bounding box center [1093, 317] width 759 height 311
click at [592, 123] on button "Tag system-mistake" at bounding box center [604, 131] width 118 height 35
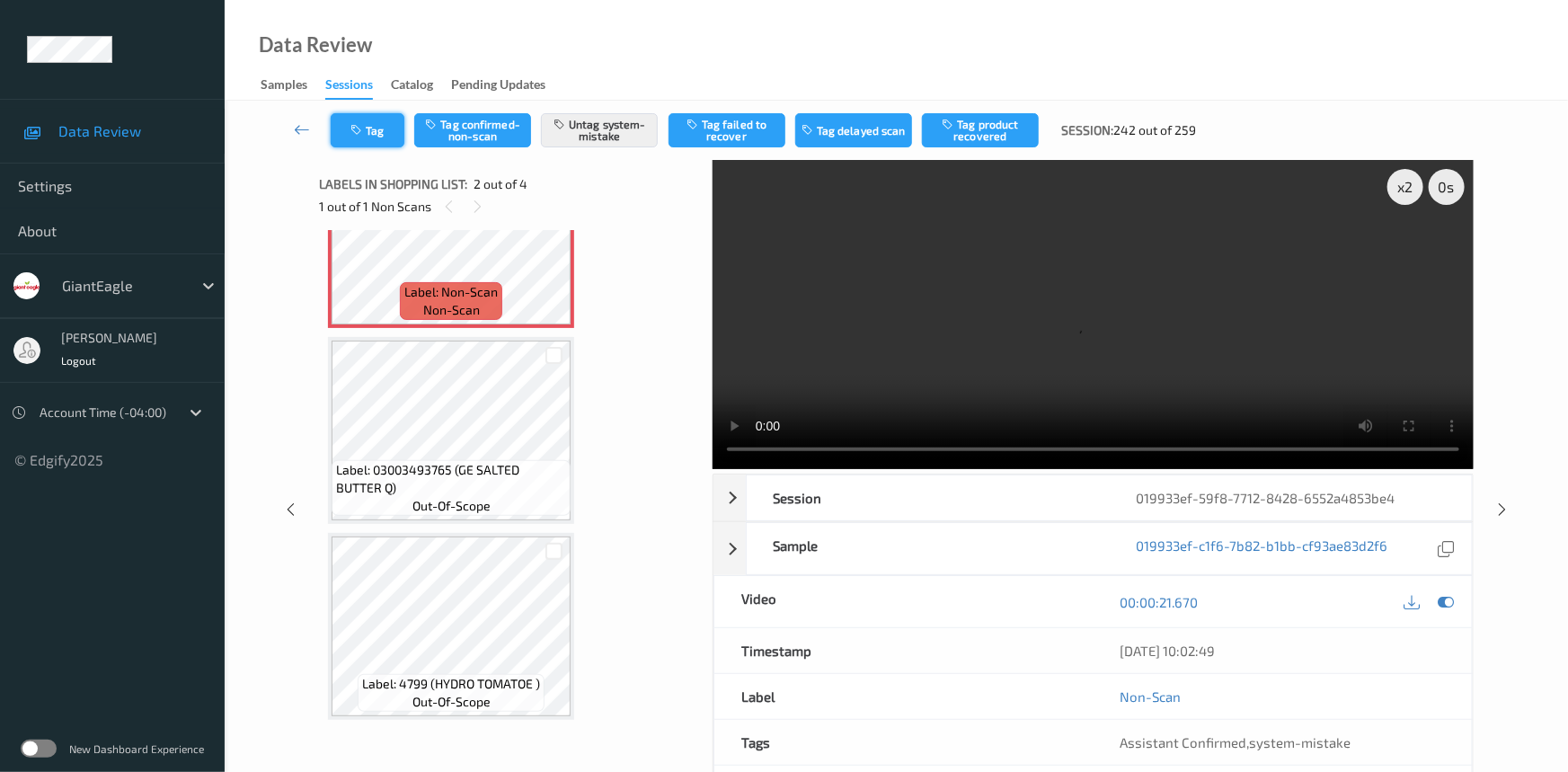
click at [385, 125] on button "Tag" at bounding box center [367, 130] width 74 height 34
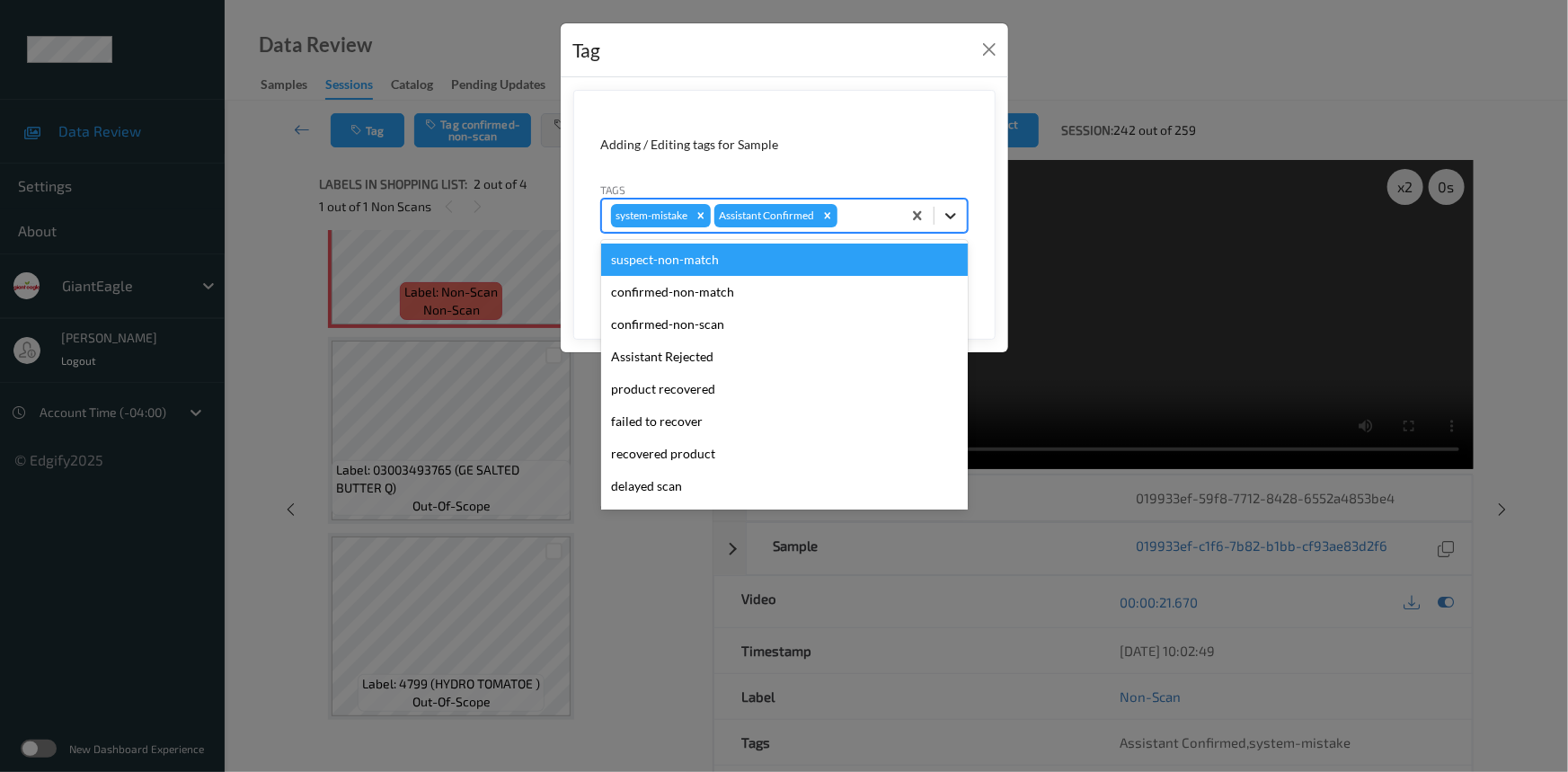
click at [942, 224] on div at bounding box center [950, 215] width 32 height 32
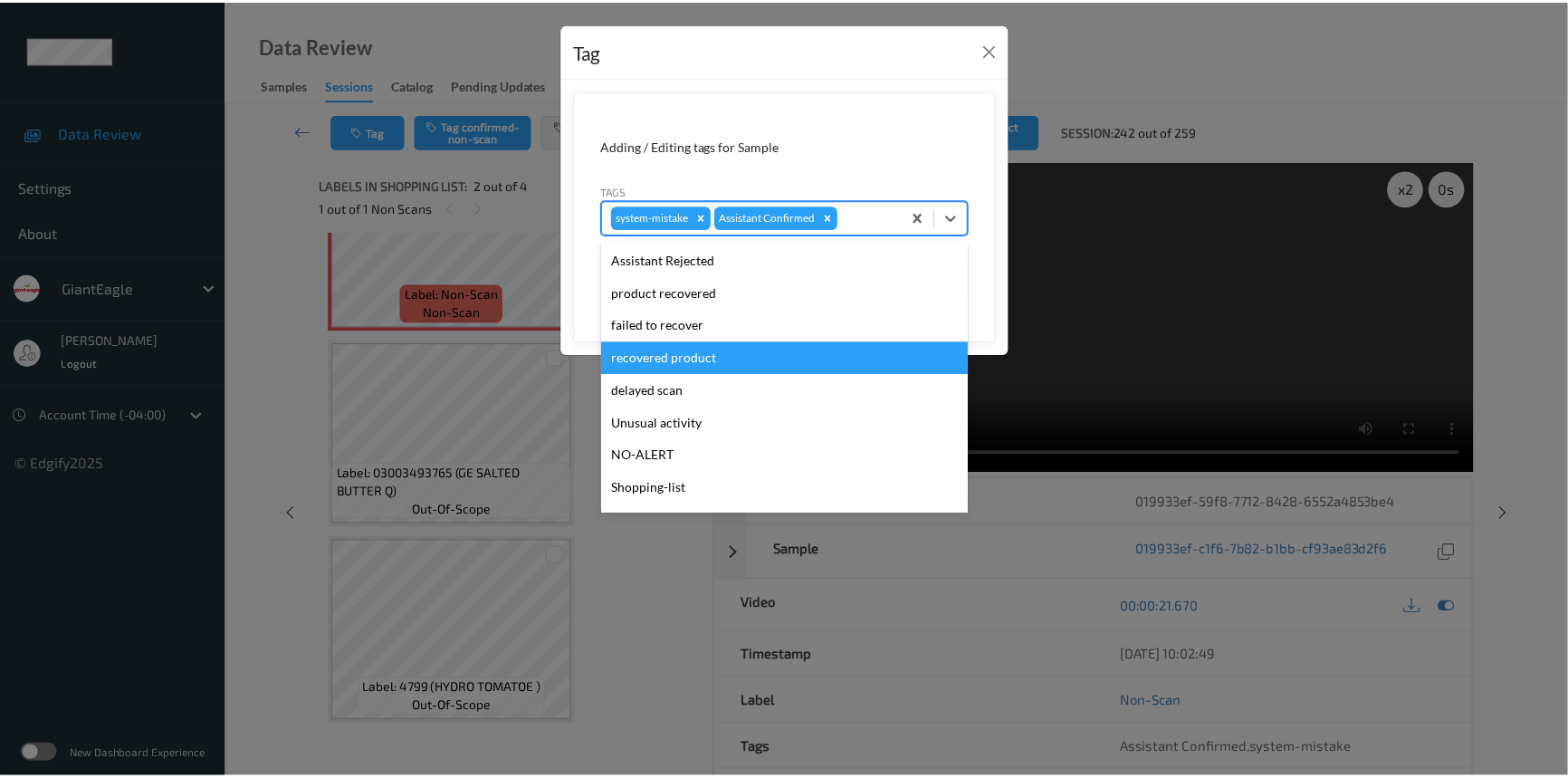
scroll to position [160, 0]
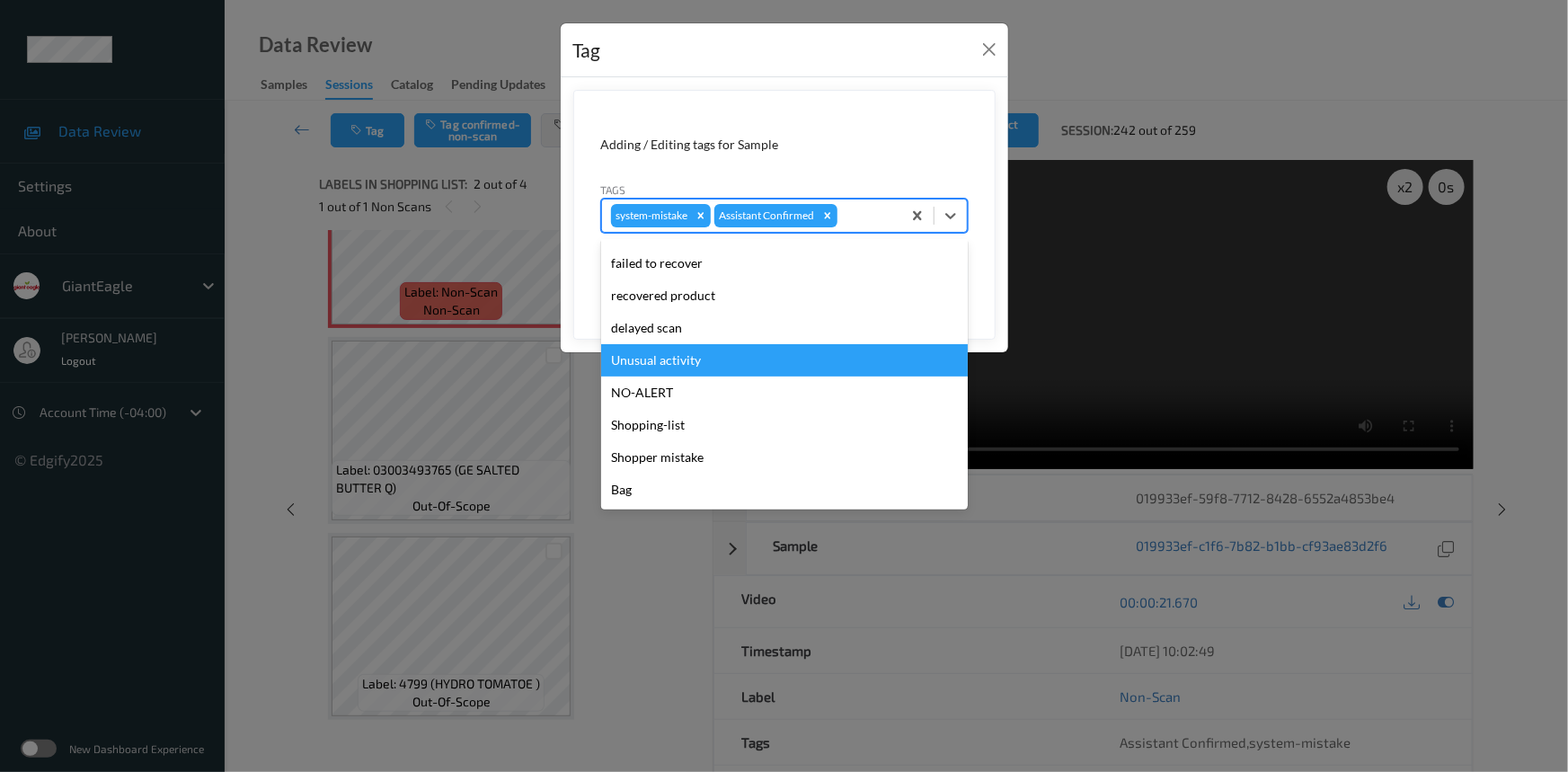
click at [635, 358] on div "Unusual activity" at bounding box center [784, 360] width 367 height 32
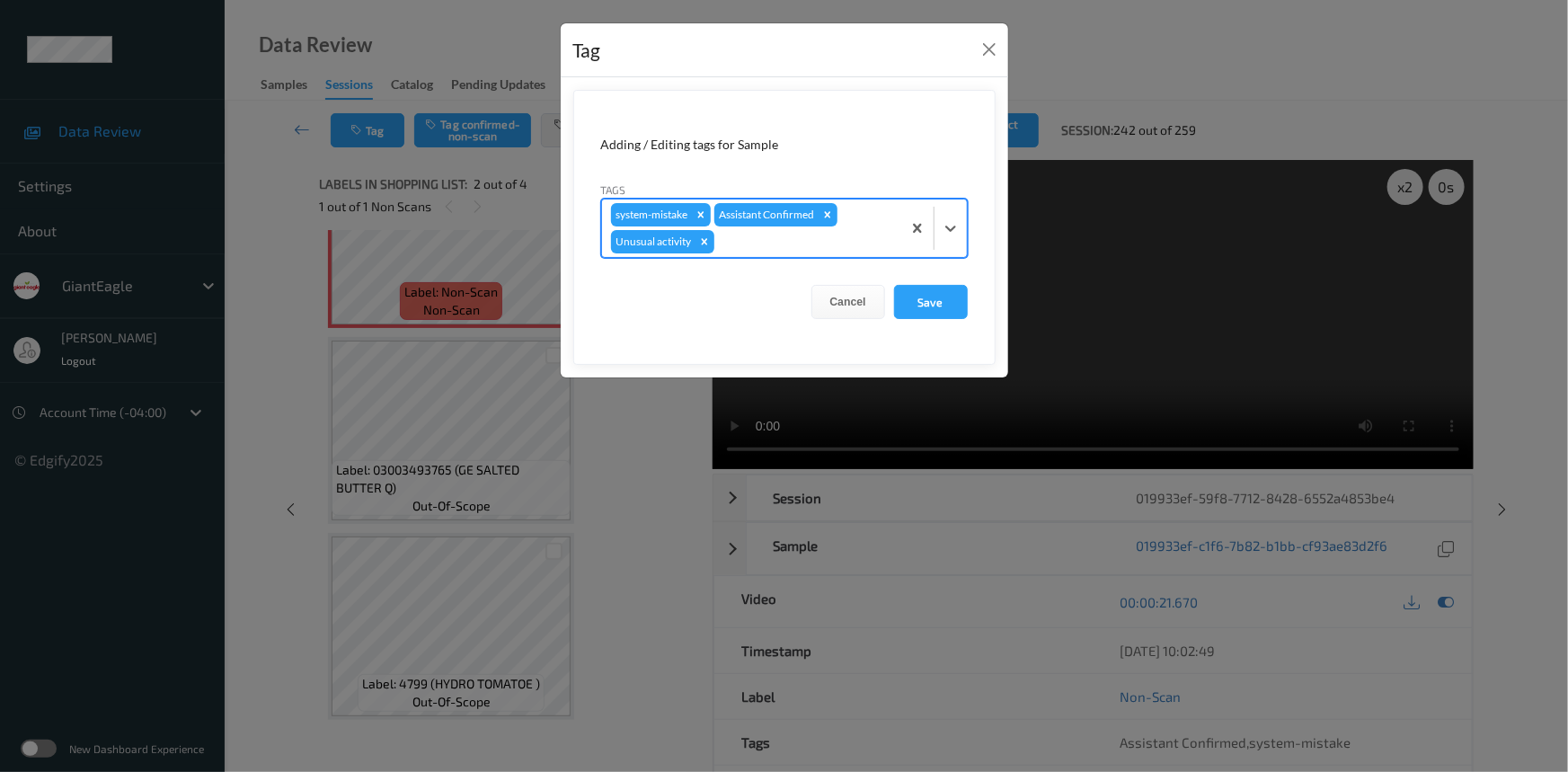
click at [968, 297] on form "Adding / Editing tags for Sample Tags option Unusual activity, selected. Select…" at bounding box center [784, 227] width 422 height 275
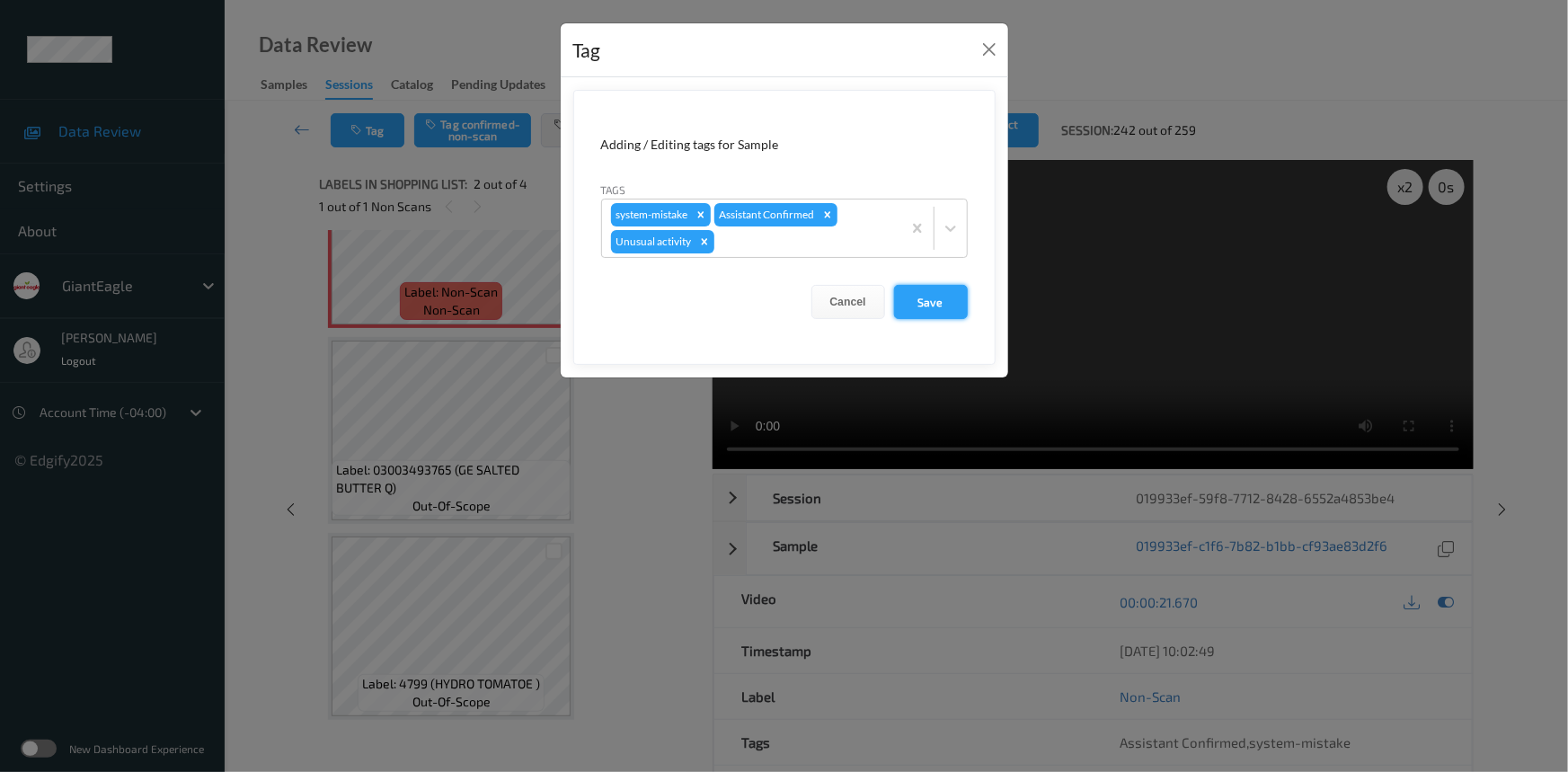
click at [954, 302] on button "Save" at bounding box center [931, 302] width 74 height 34
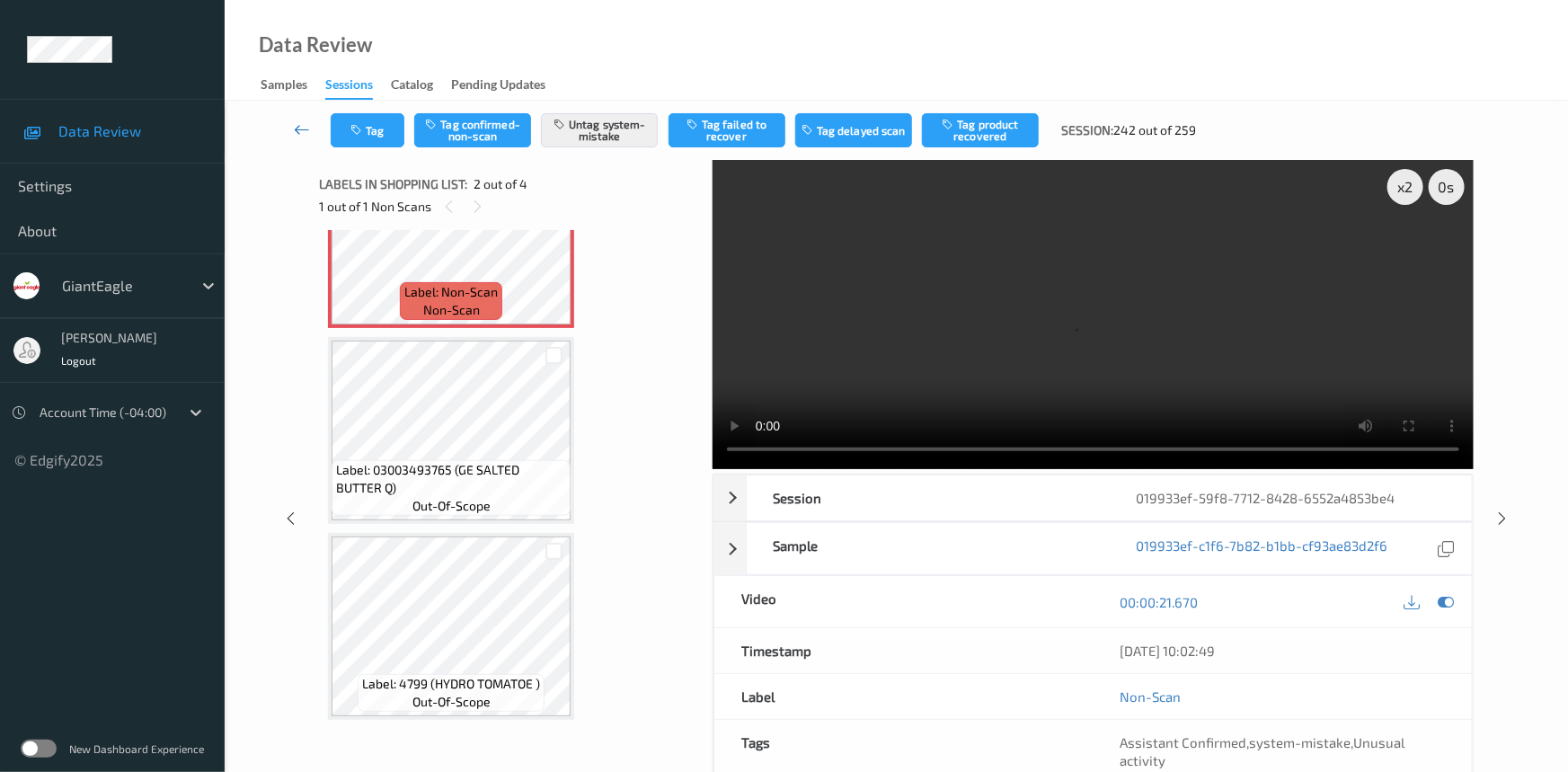
click at [300, 117] on link at bounding box center [303, 130] width 57 height 34
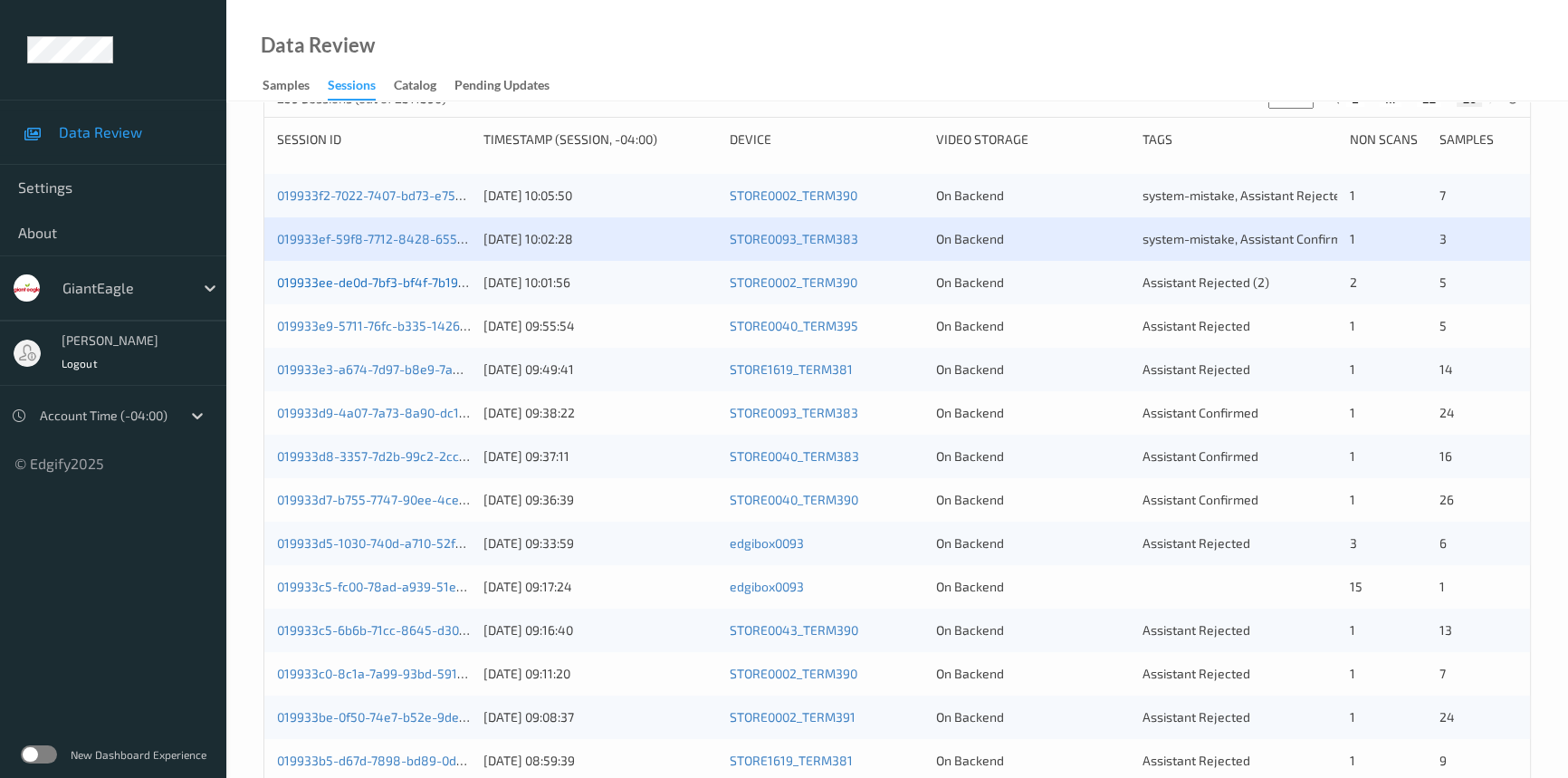
scroll to position [329, 0]
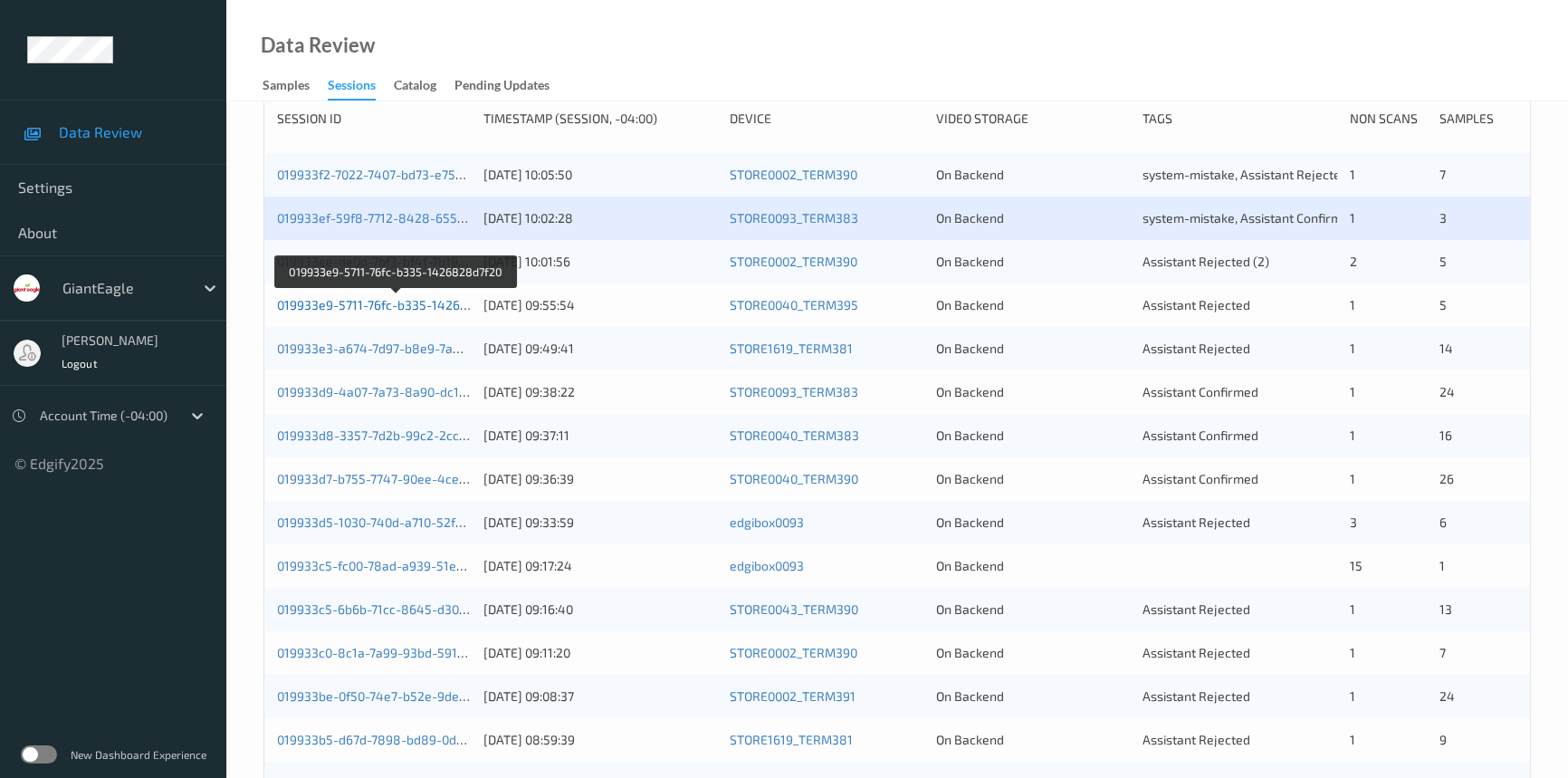
click at [348, 300] on link "019933e9-5711-76fc-b335-1426828d7f20" at bounding box center [396, 305] width 239 height 16
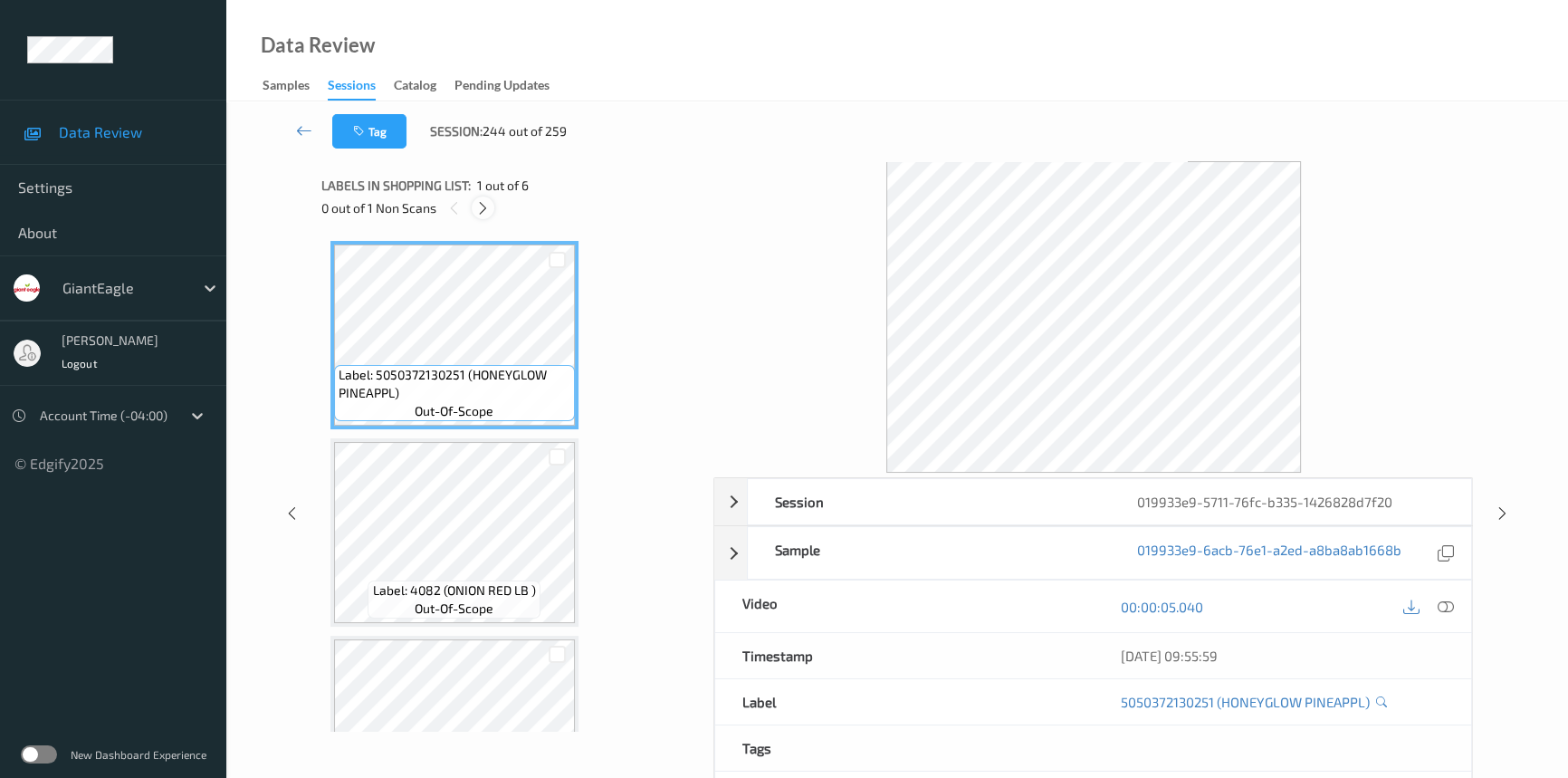
click at [490, 205] on icon at bounding box center [484, 208] width 16 height 16
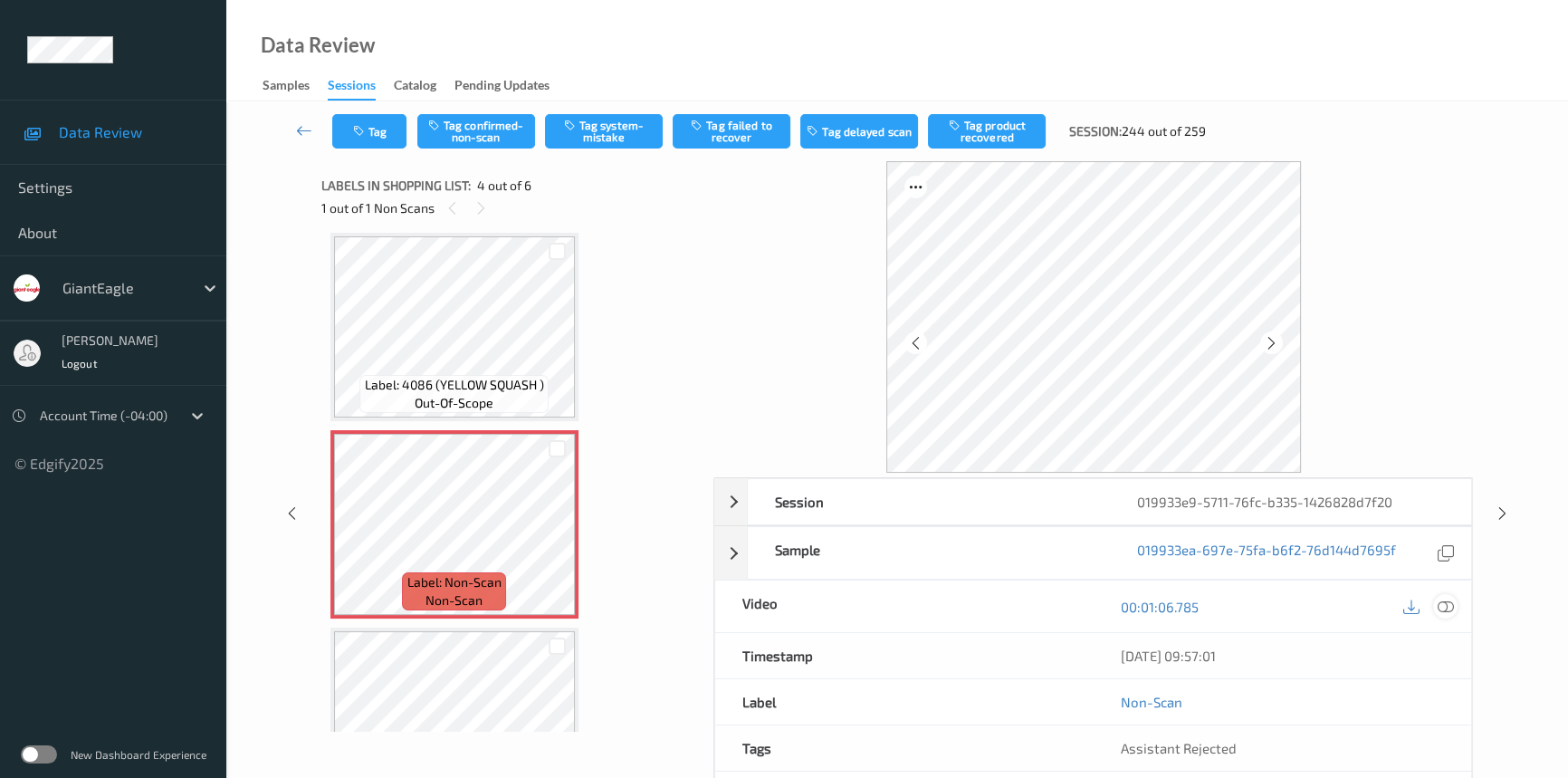
click at [1447, 605] on icon at bounding box center [1446, 607] width 16 height 16
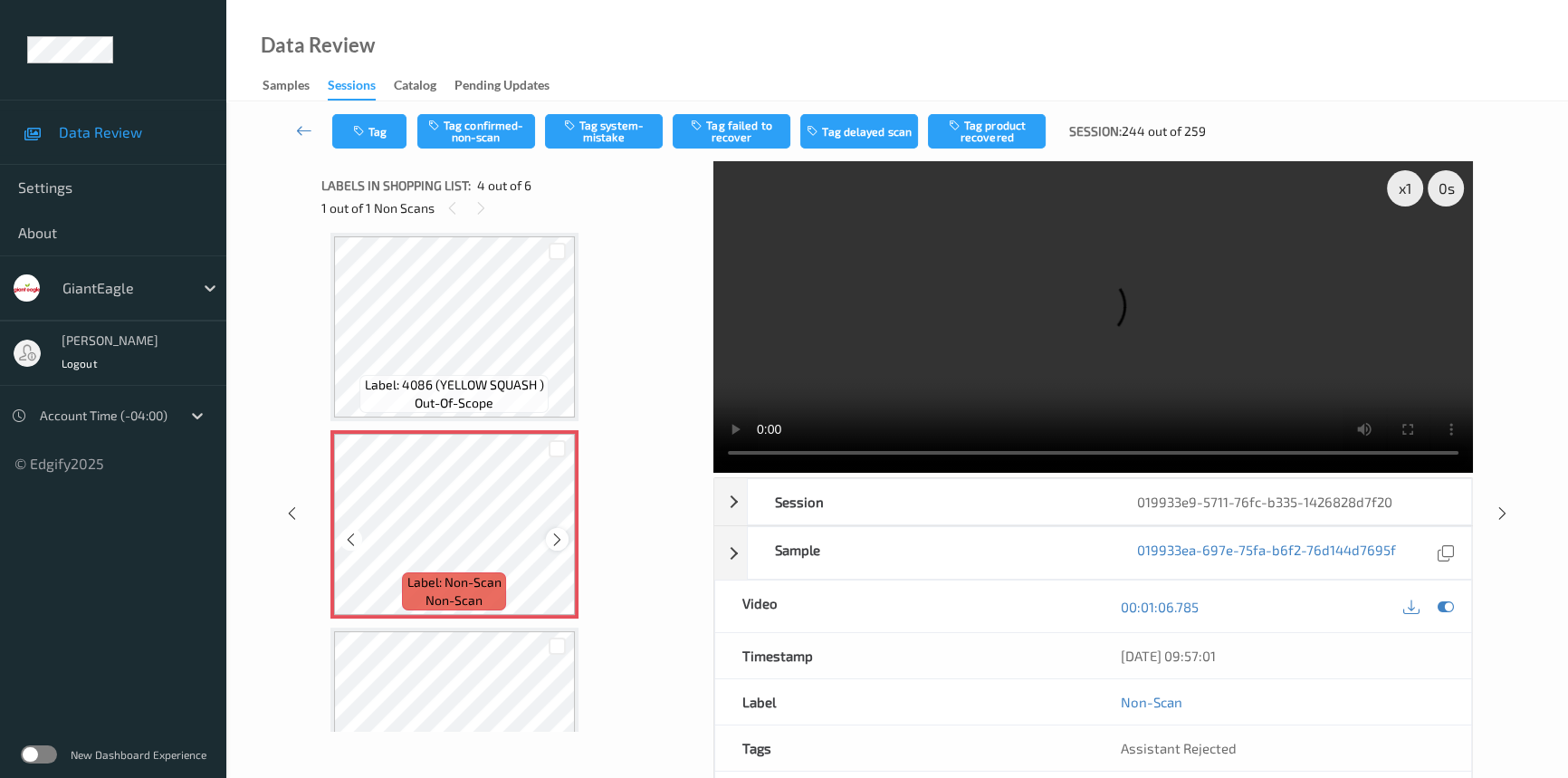
click at [557, 531] on icon at bounding box center [557, 539] width 16 height 16
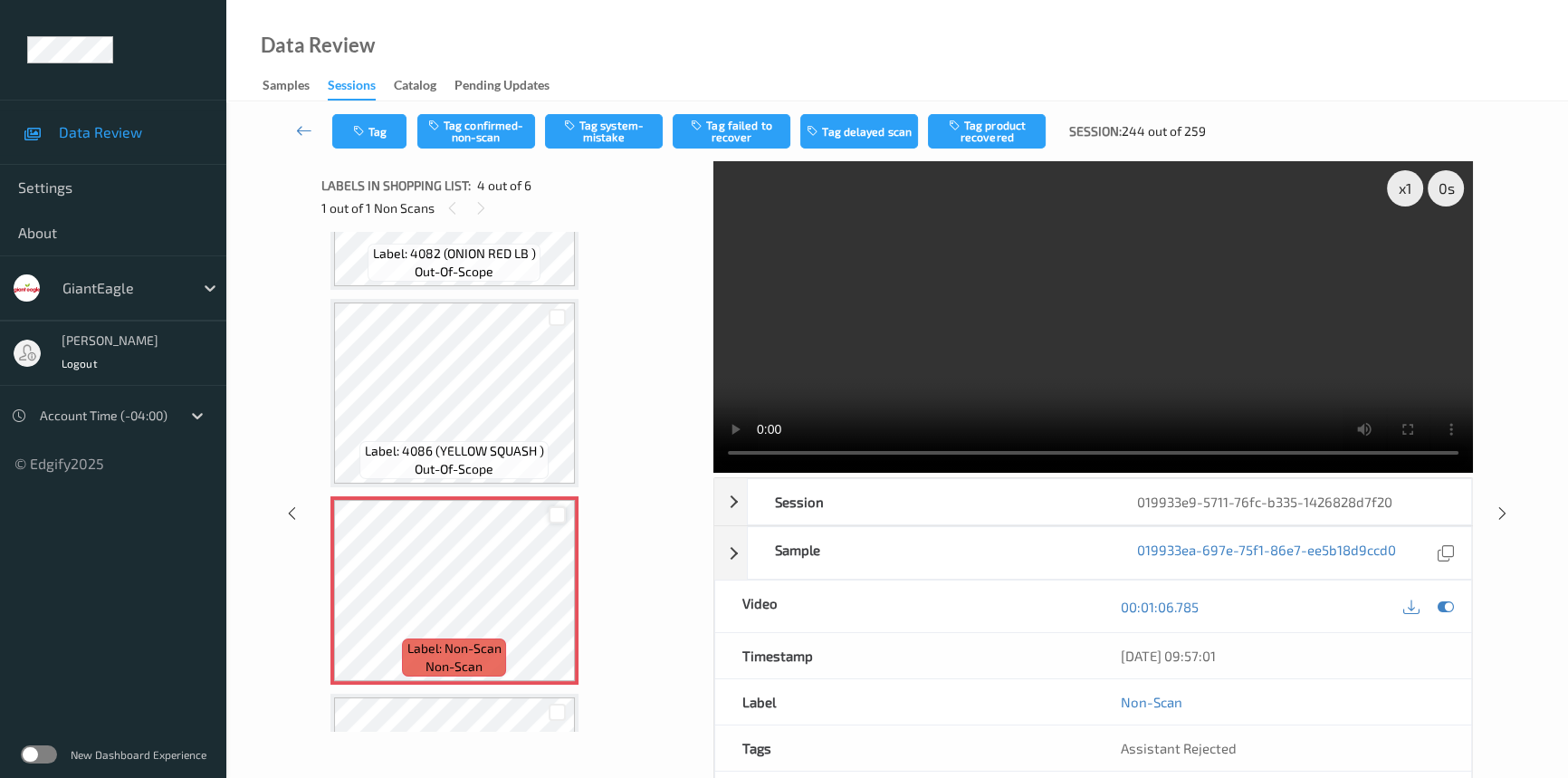
scroll to position [238, 0]
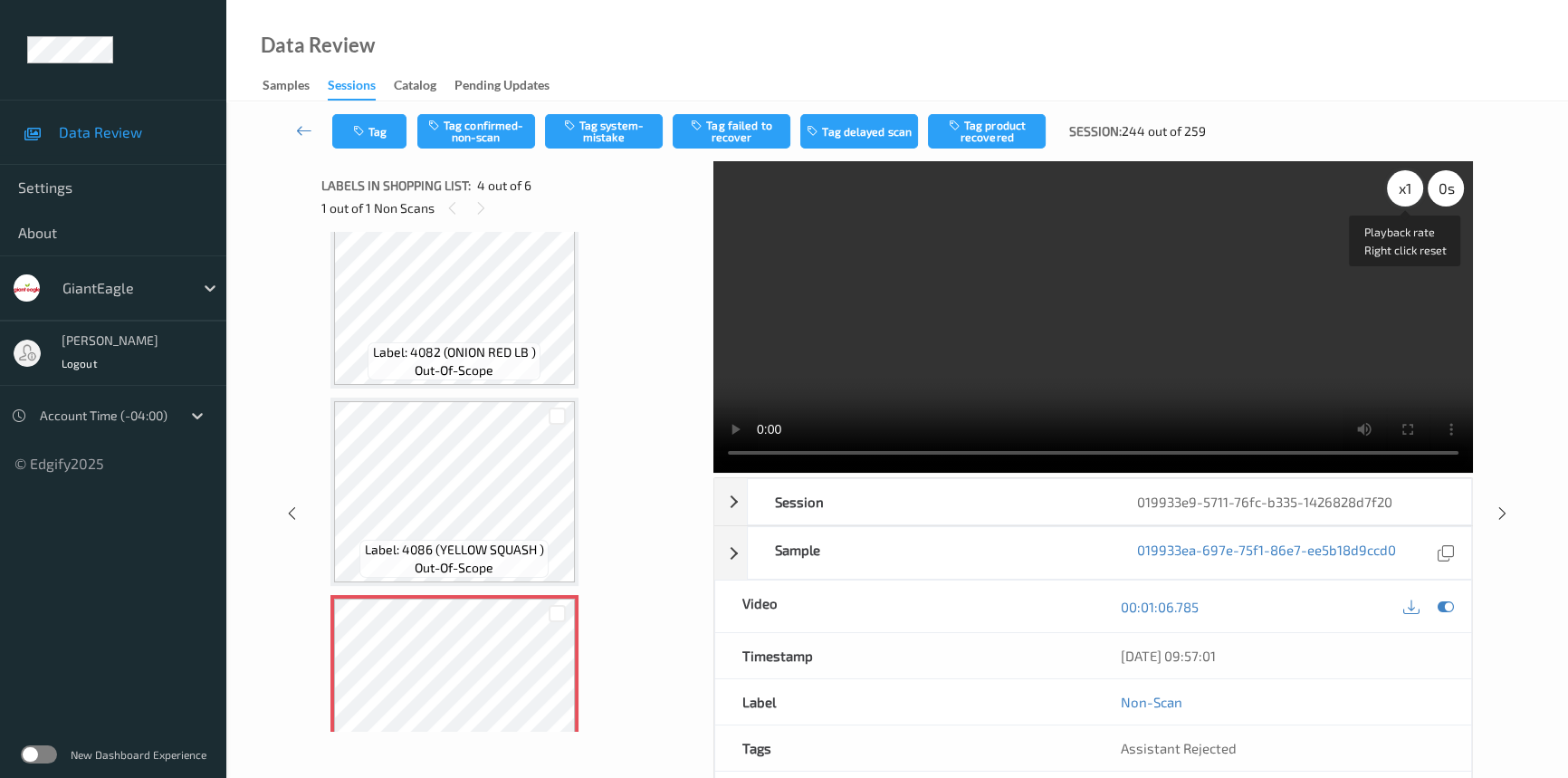
click at [1404, 183] on div "x 1" at bounding box center [1404, 188] width 37 height 37
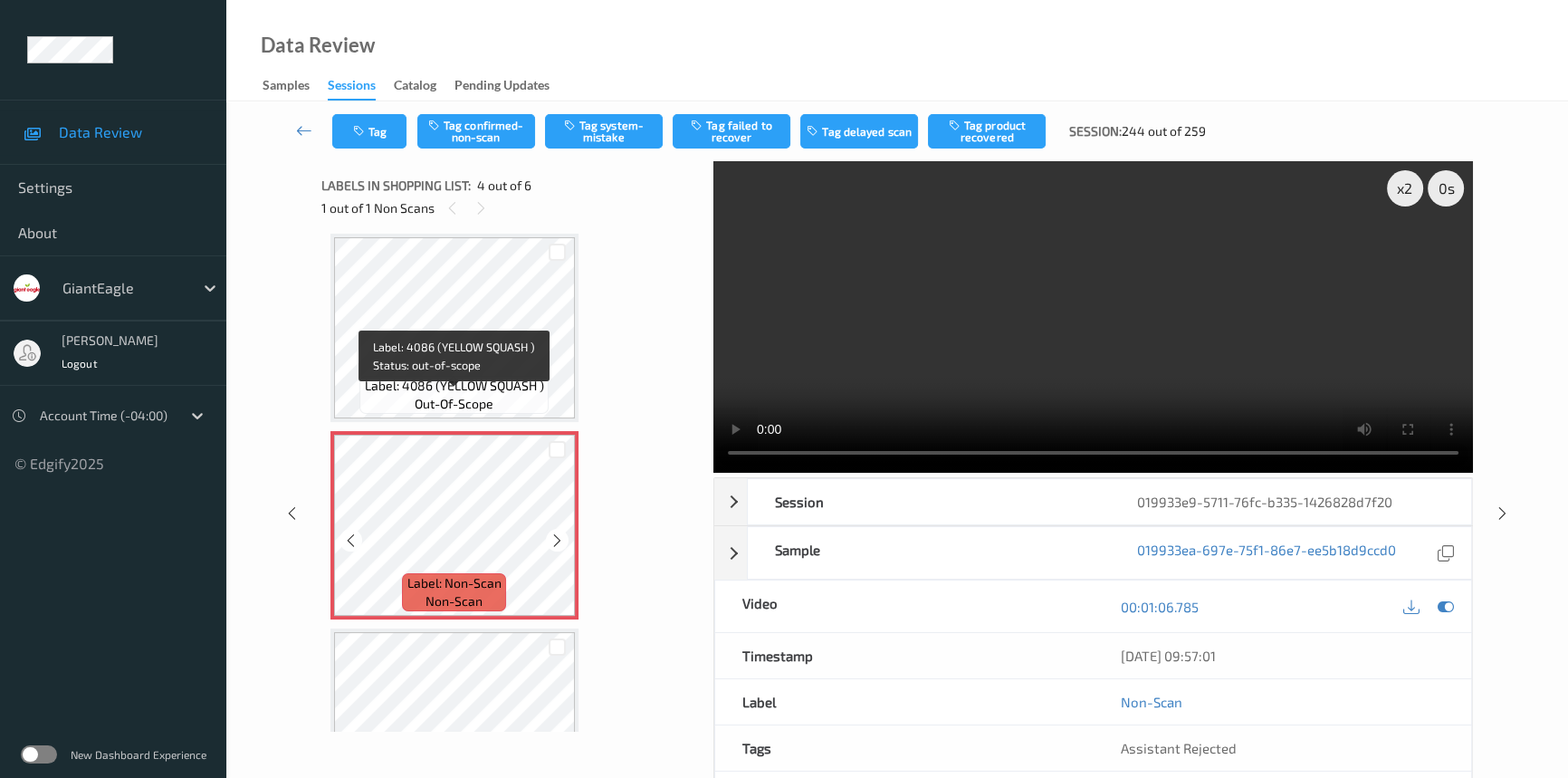
scroll to position [402, 0]
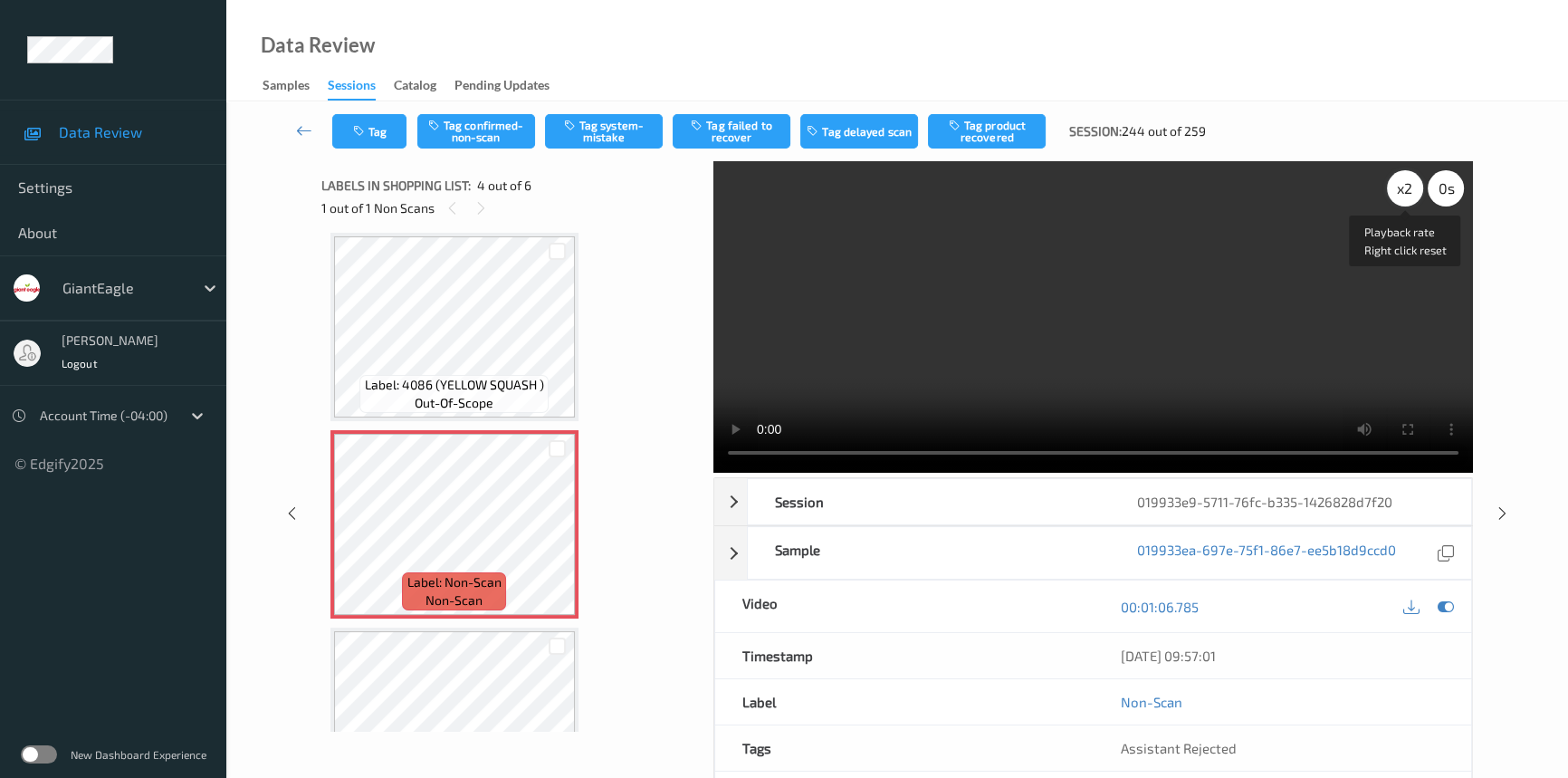
click at [1406, 189] on div "x 2" at bounding box center [1404, 188] width 37 height 37
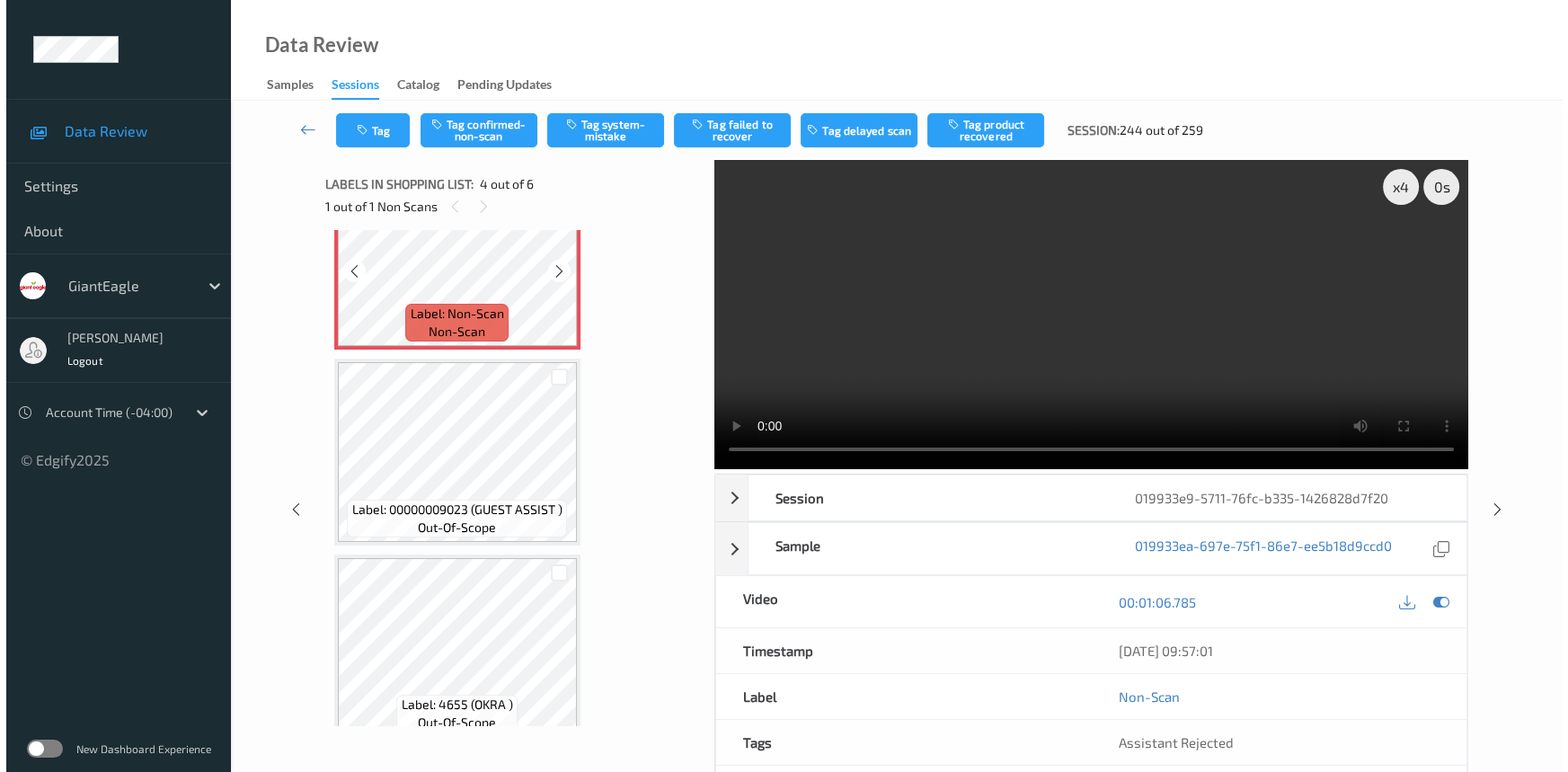
scroll to position [683, 0]
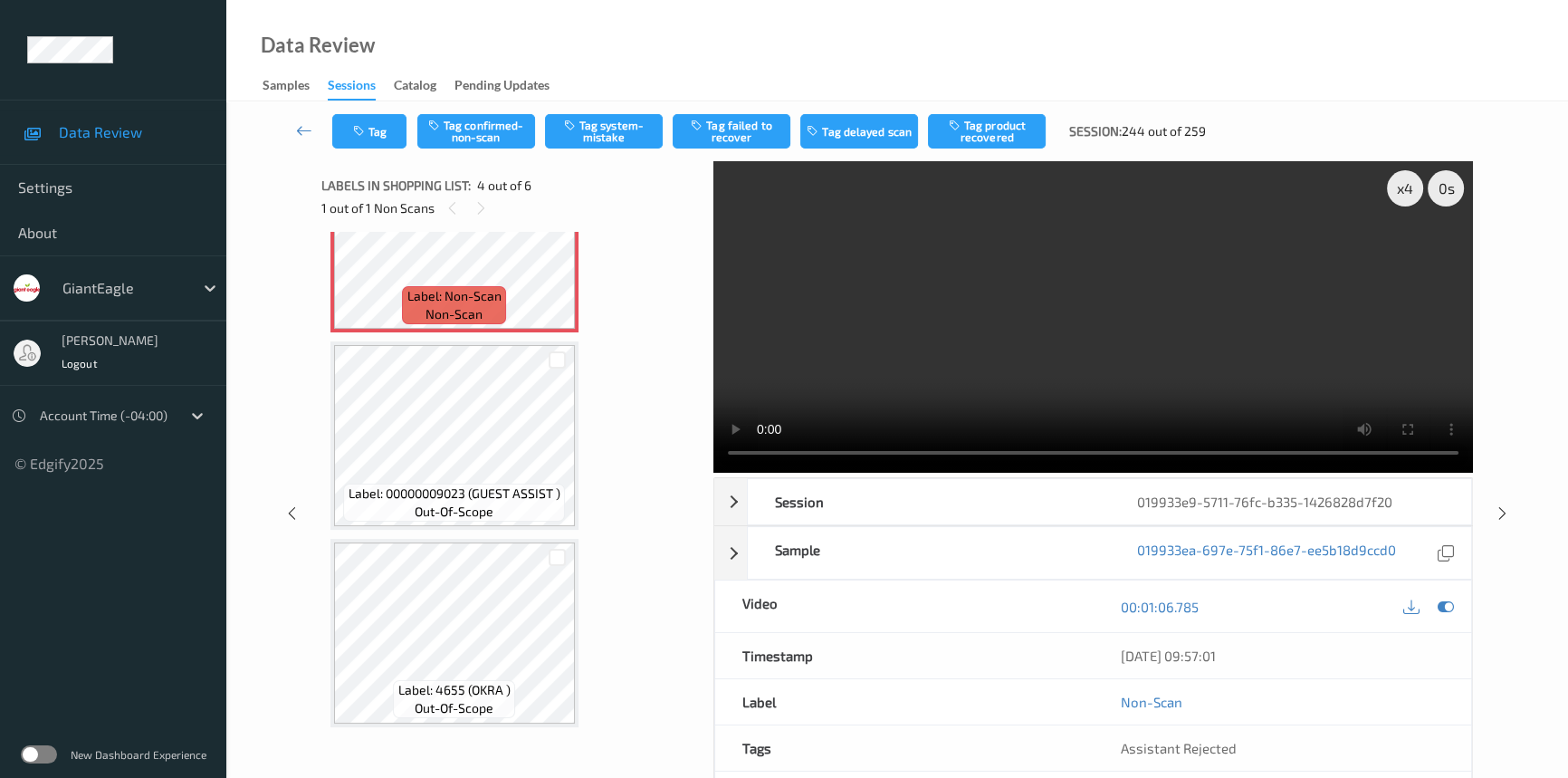
click at [903, 332] on video at bounding box center [1093, 317] width 759 height 311
click at [645, 138] on button "Tag system-mistake" at bounding box center [604, 131] width 118 height 35
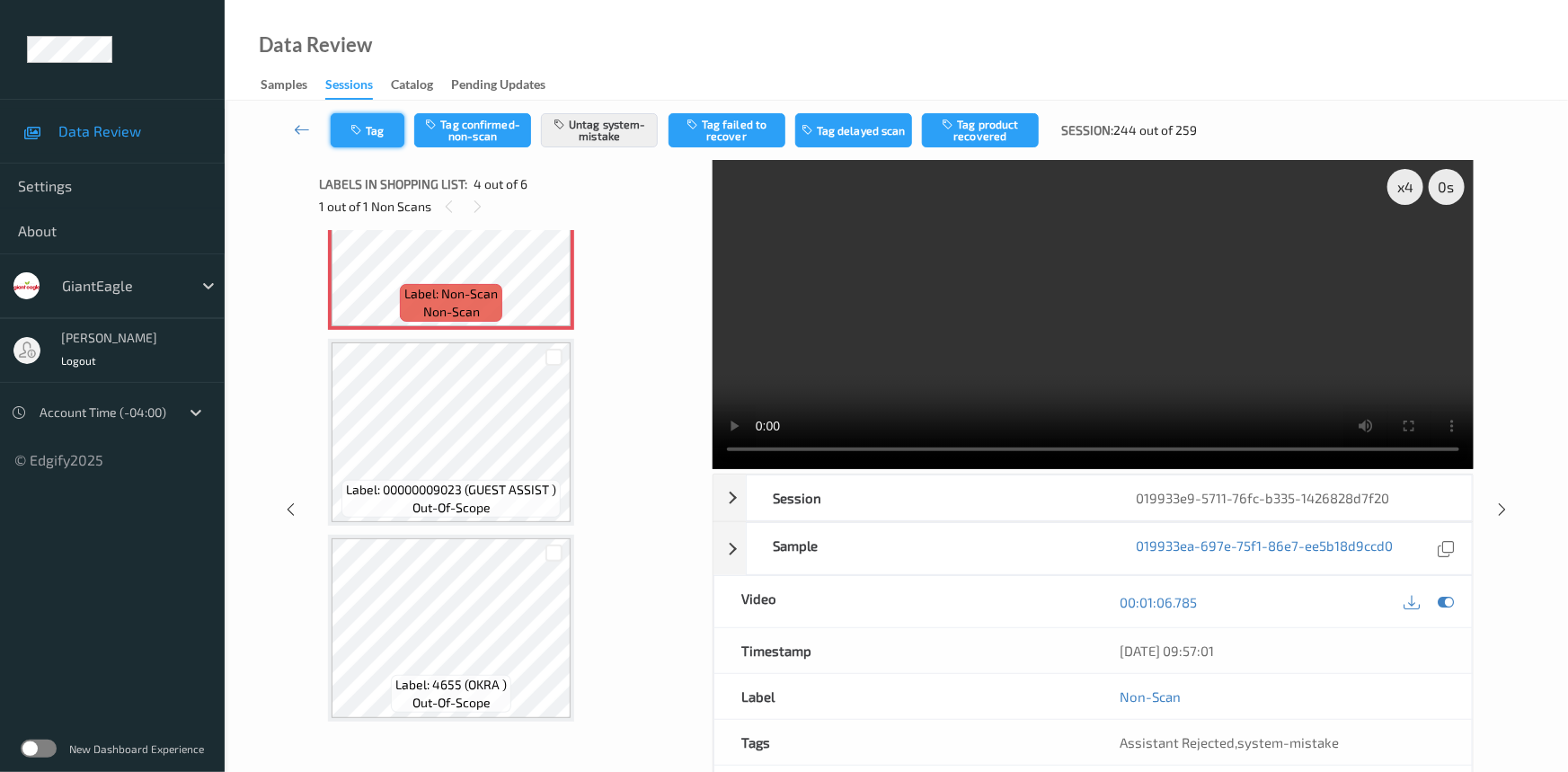
click at [369, 118] on button "Tag" at bounding box center [367, 130] width 74 height 34
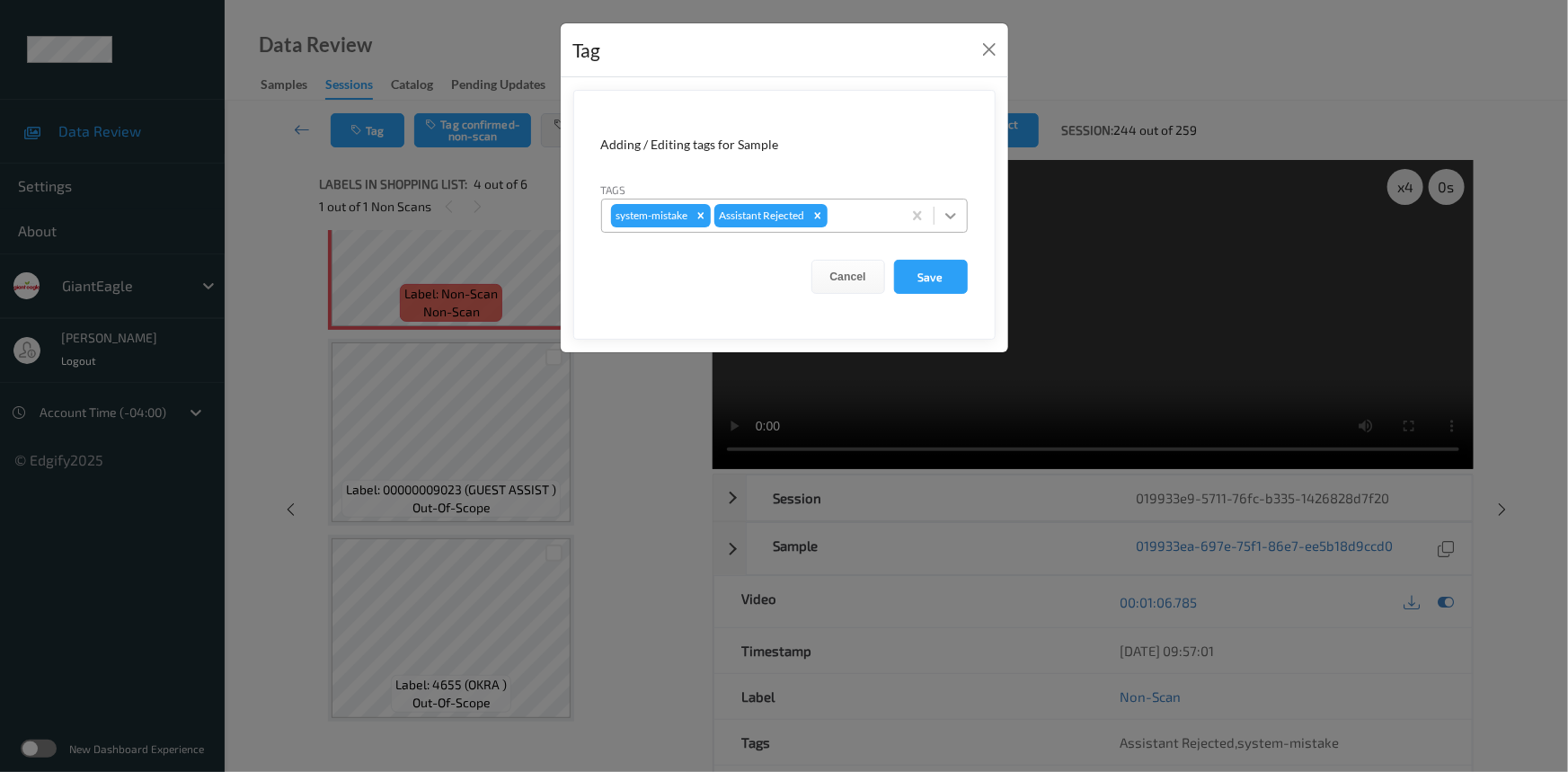
click at [945, 220] on icon at bounding box center [950, 215] width 18 height 18
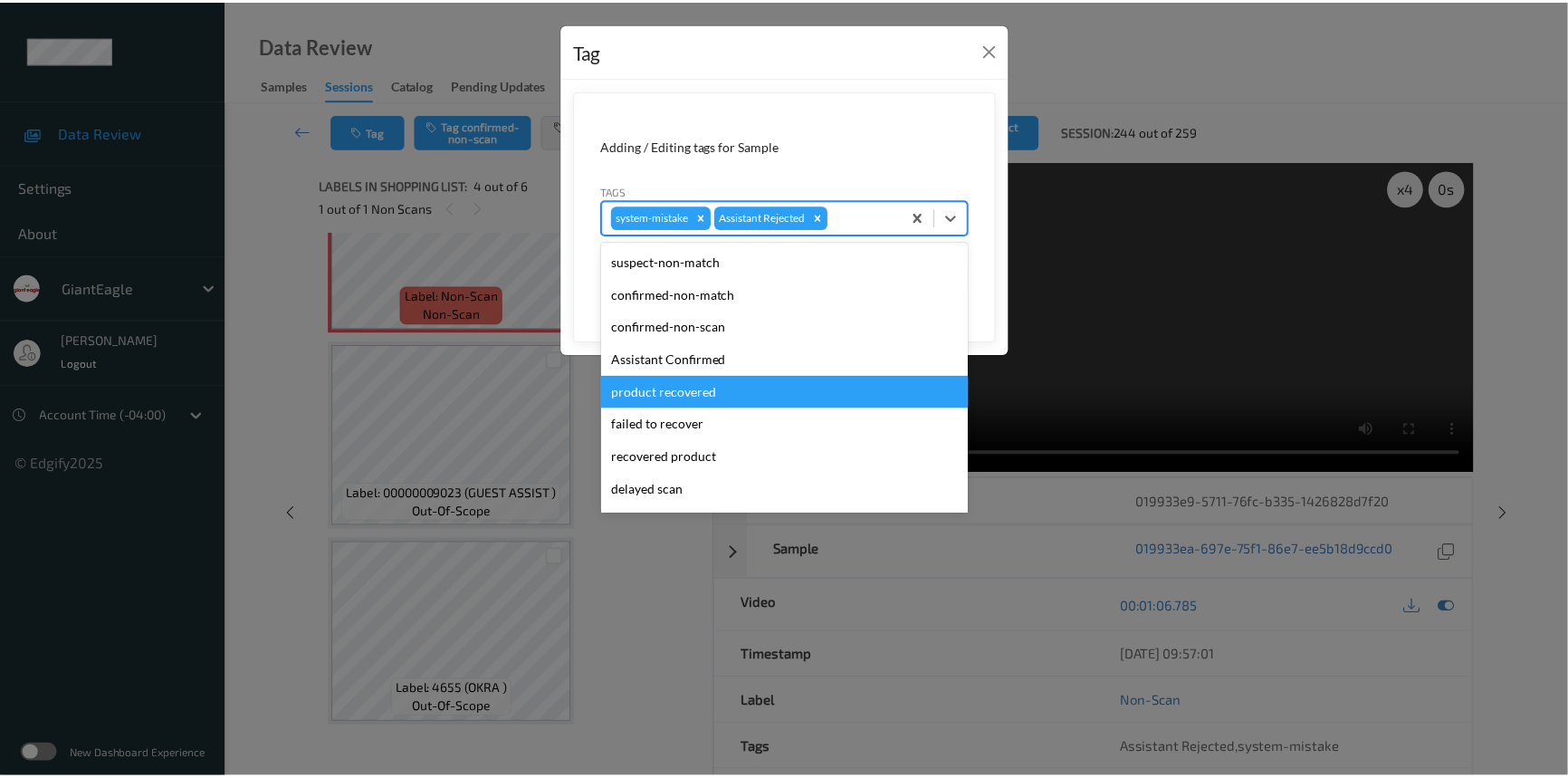
scroll to position [160, 0]
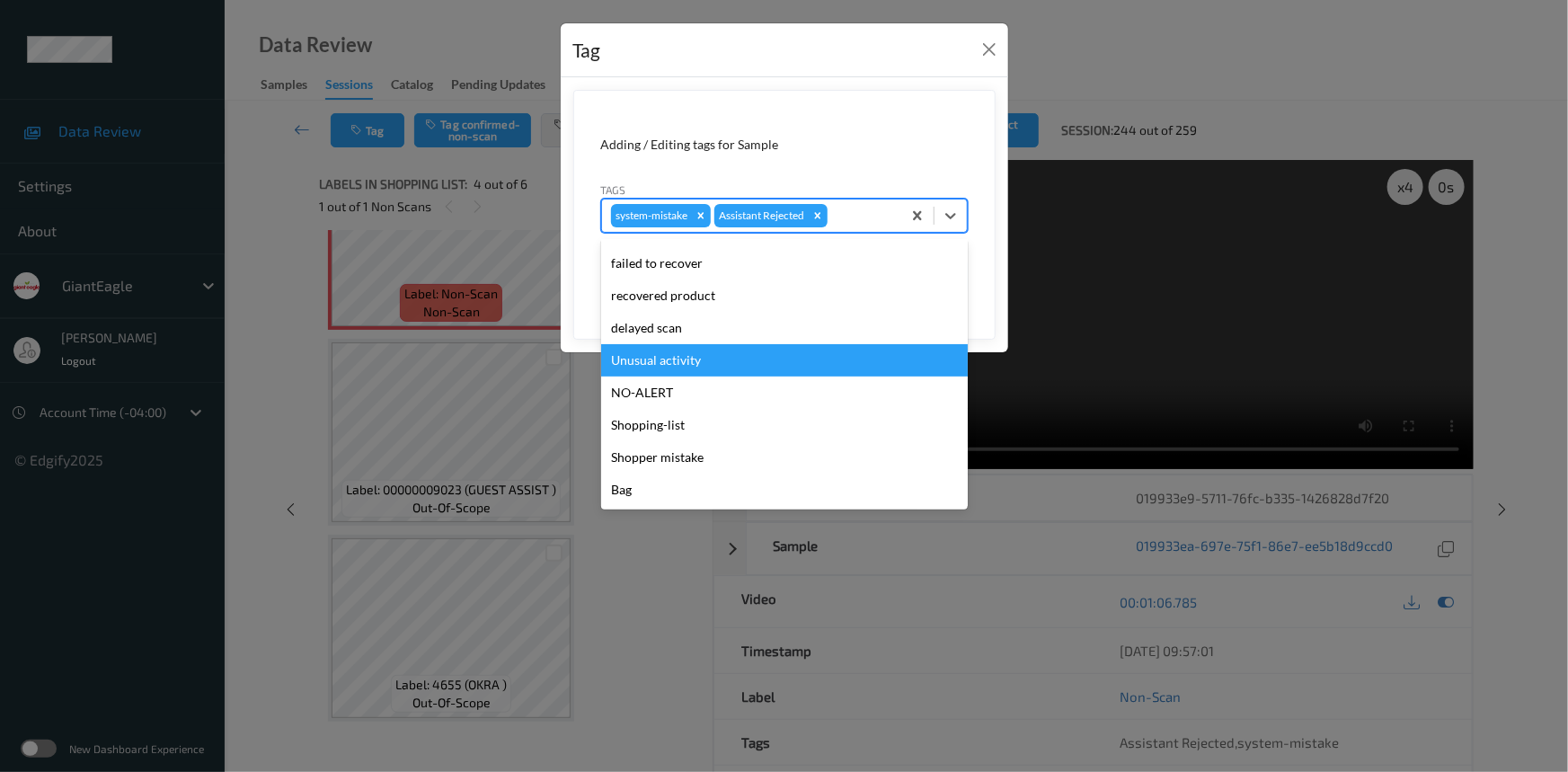
click at [656, 359] on div "Unusual activity" at bounding box center [784, 360] width 367 height 32
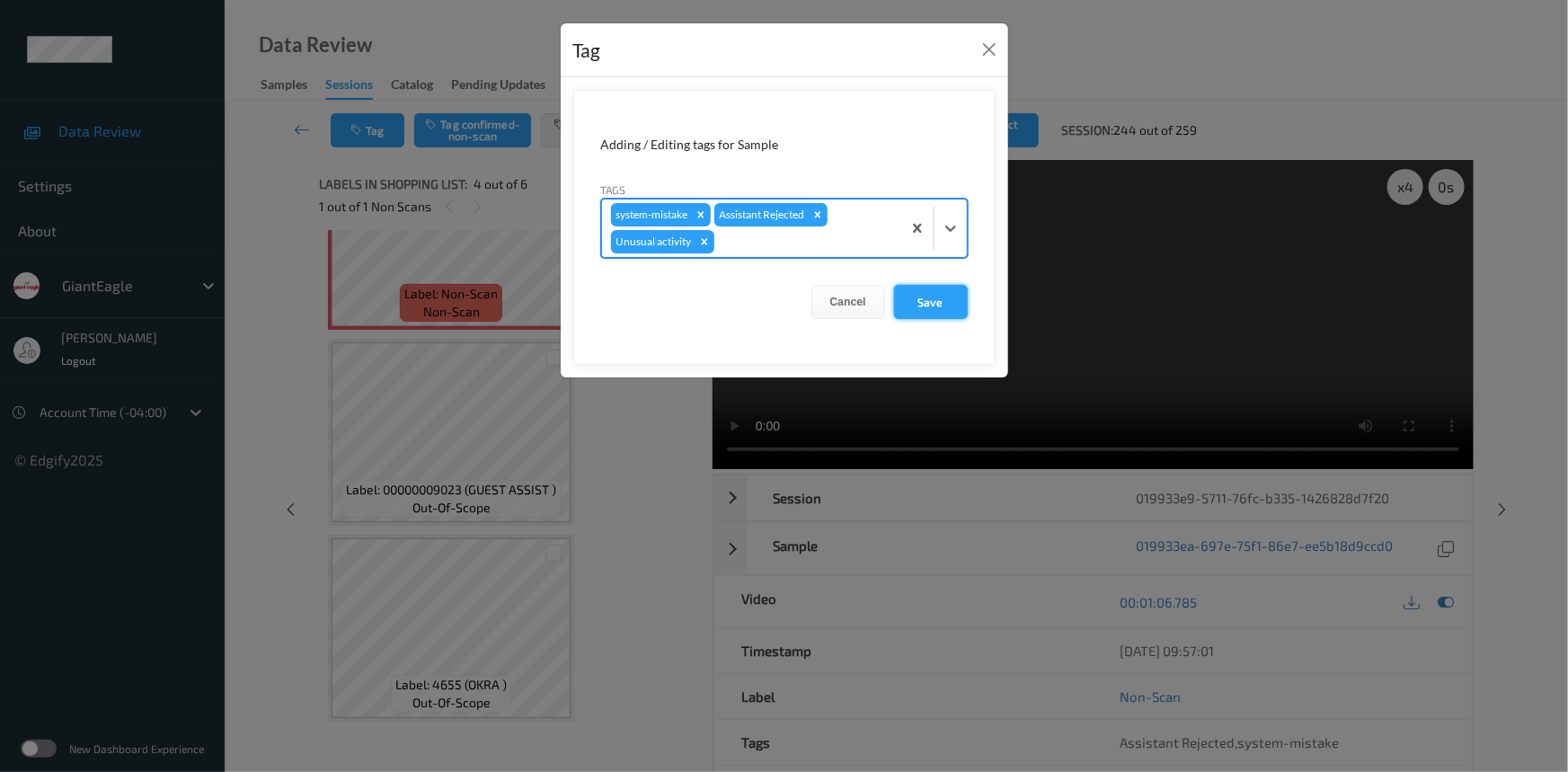
click at [914, 297] on button "Save" at bounding box center [931, 302] width 74 height 34
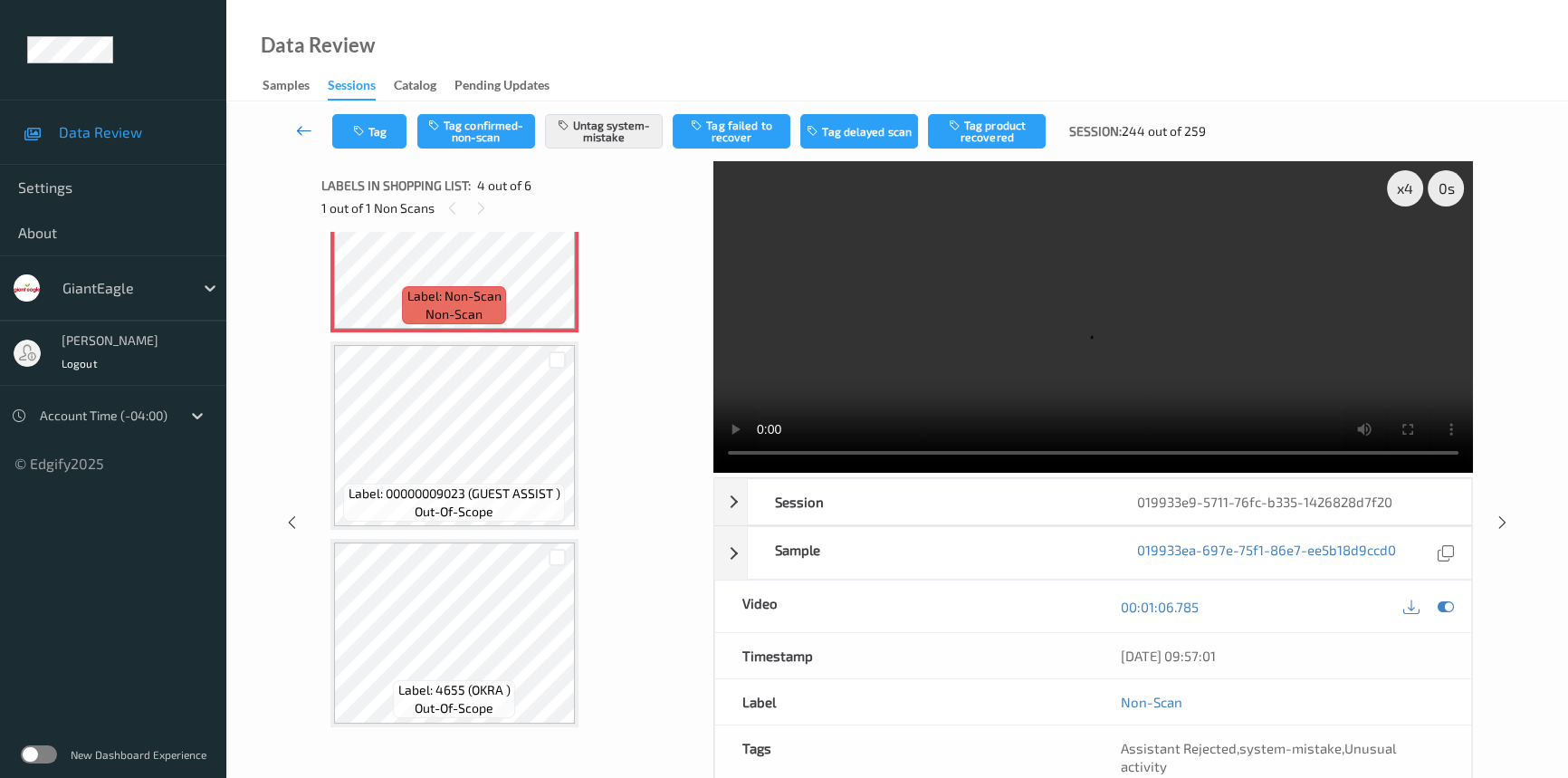
click at [304, 122] on icon at bounding box center [304, 130] width 16 height 18
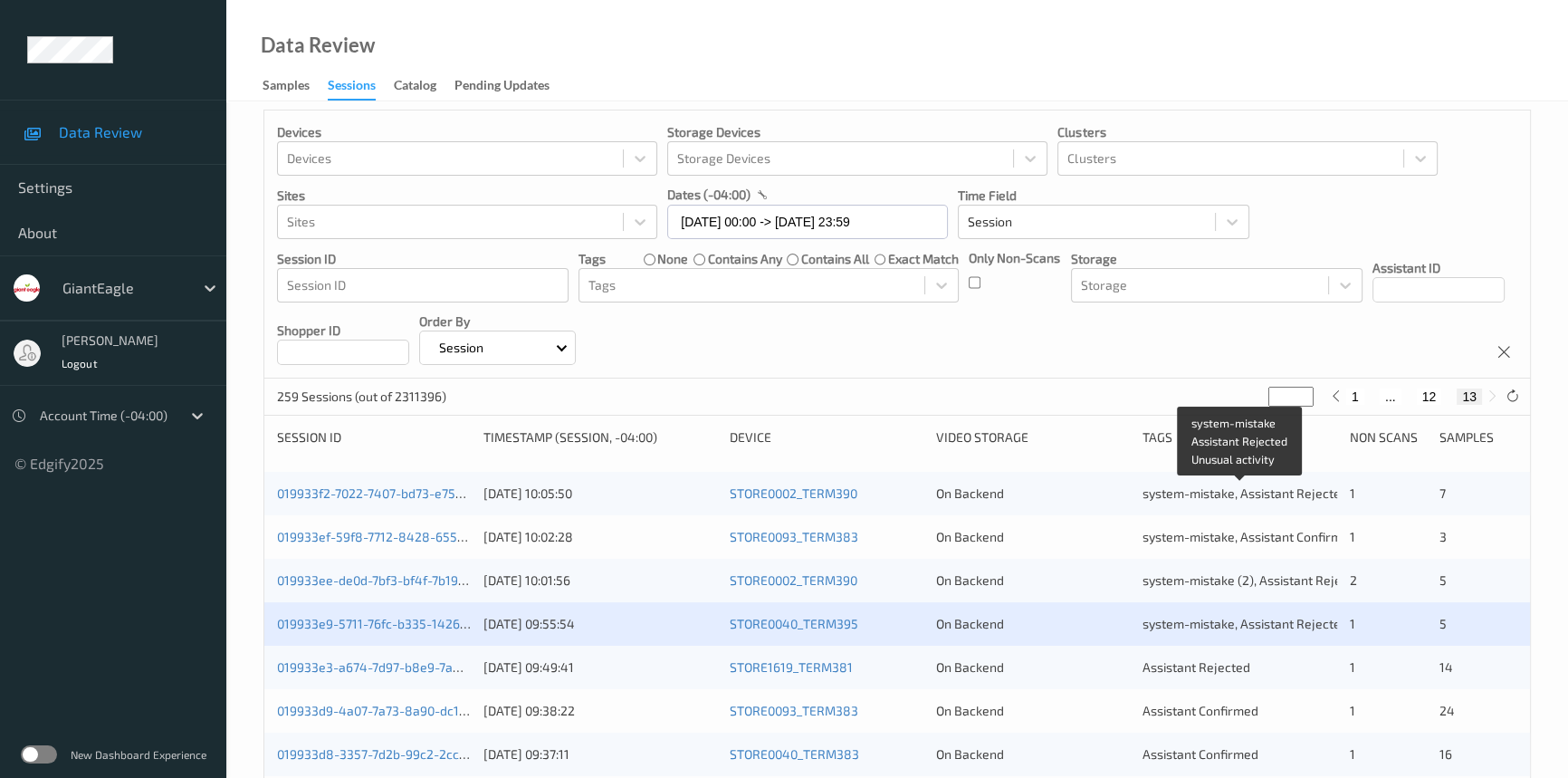
scroll to position [164, 0]
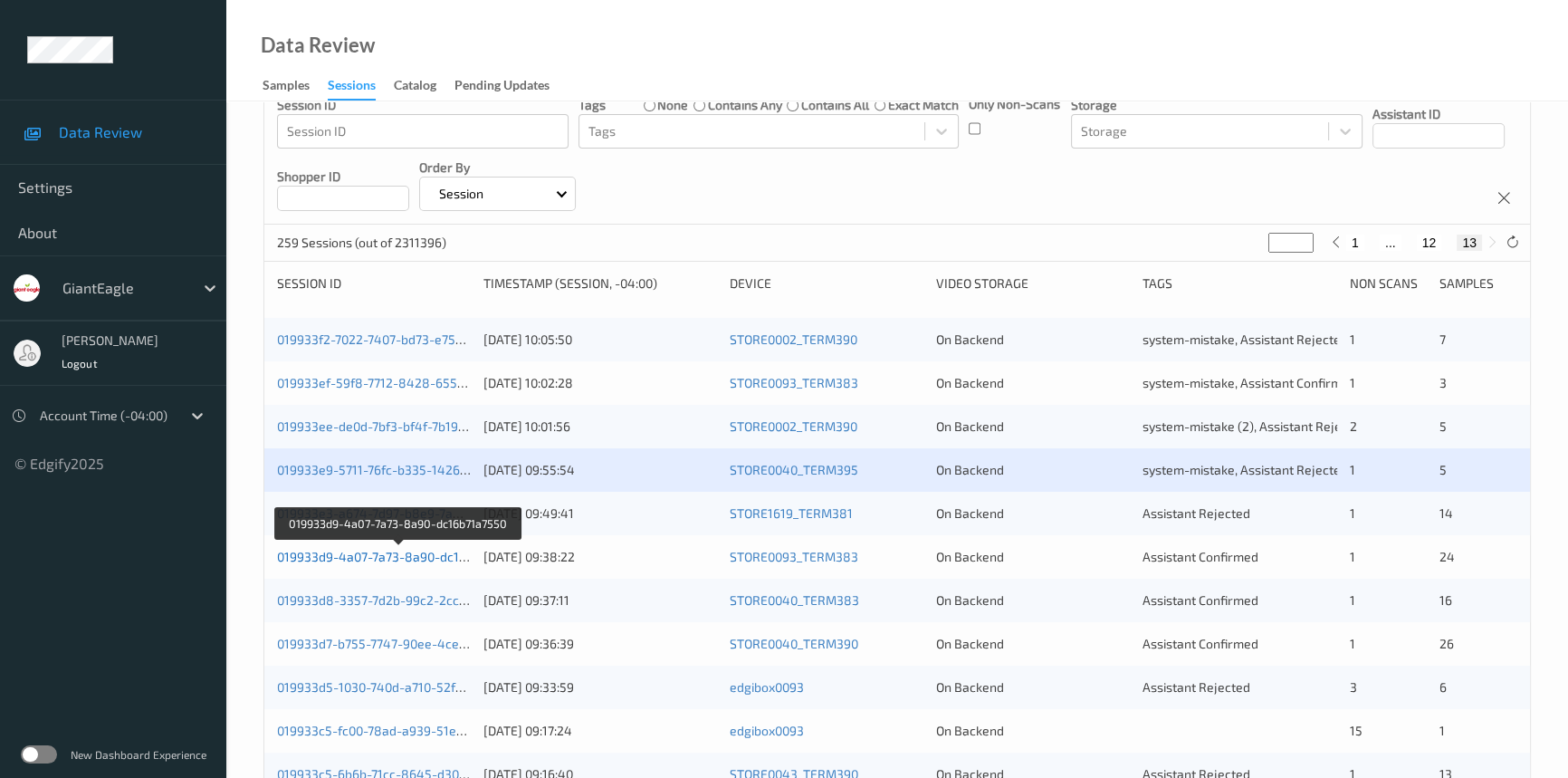
click at [367, 554] on link "019933d9-4a07-7a73-8a90-dc16b71a7550" at bounding box center [399, 557] width 244 height 16
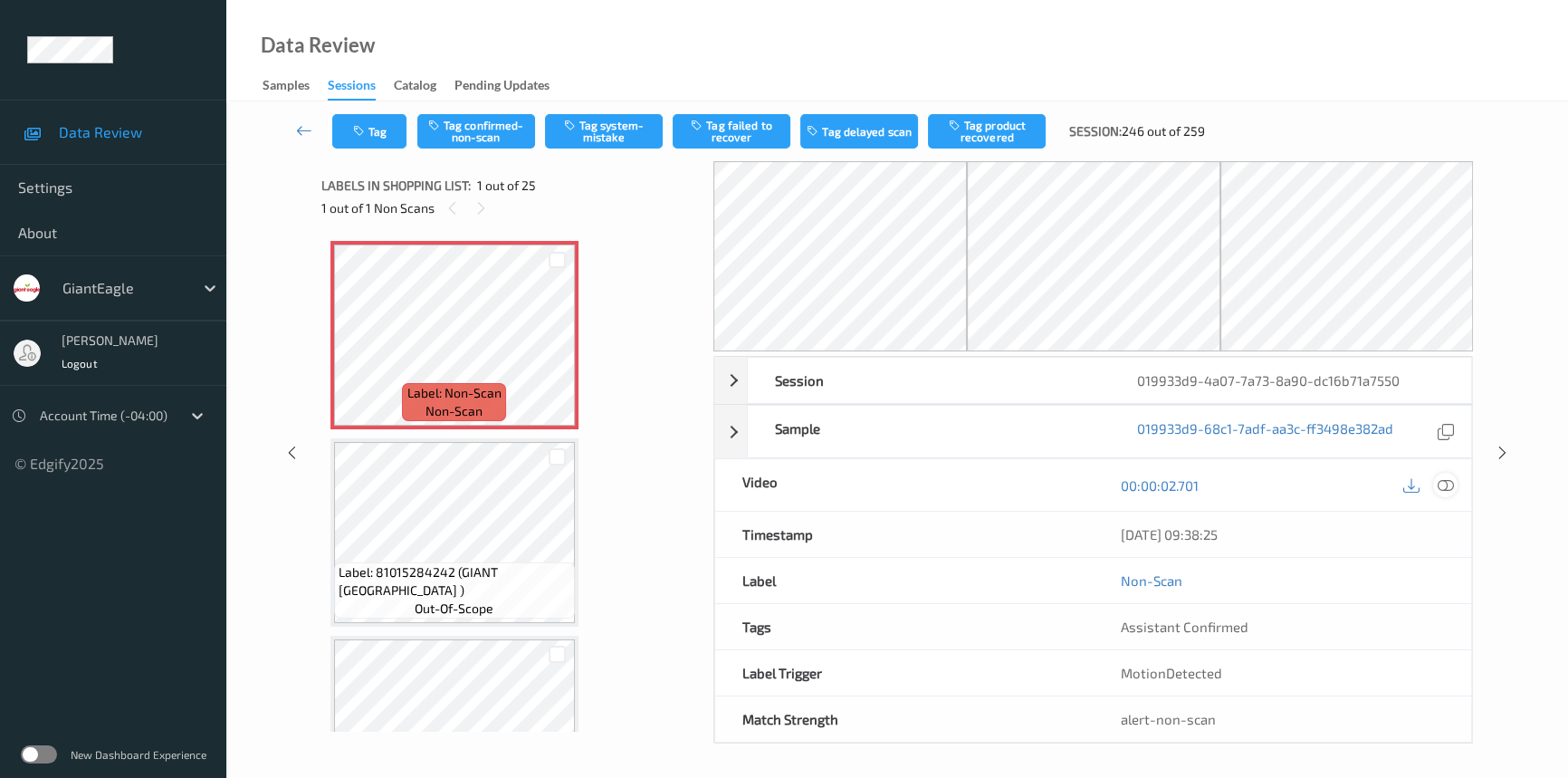
click at [1446, 480] on icon at bounding box center [1446, 485] width 16 height 16
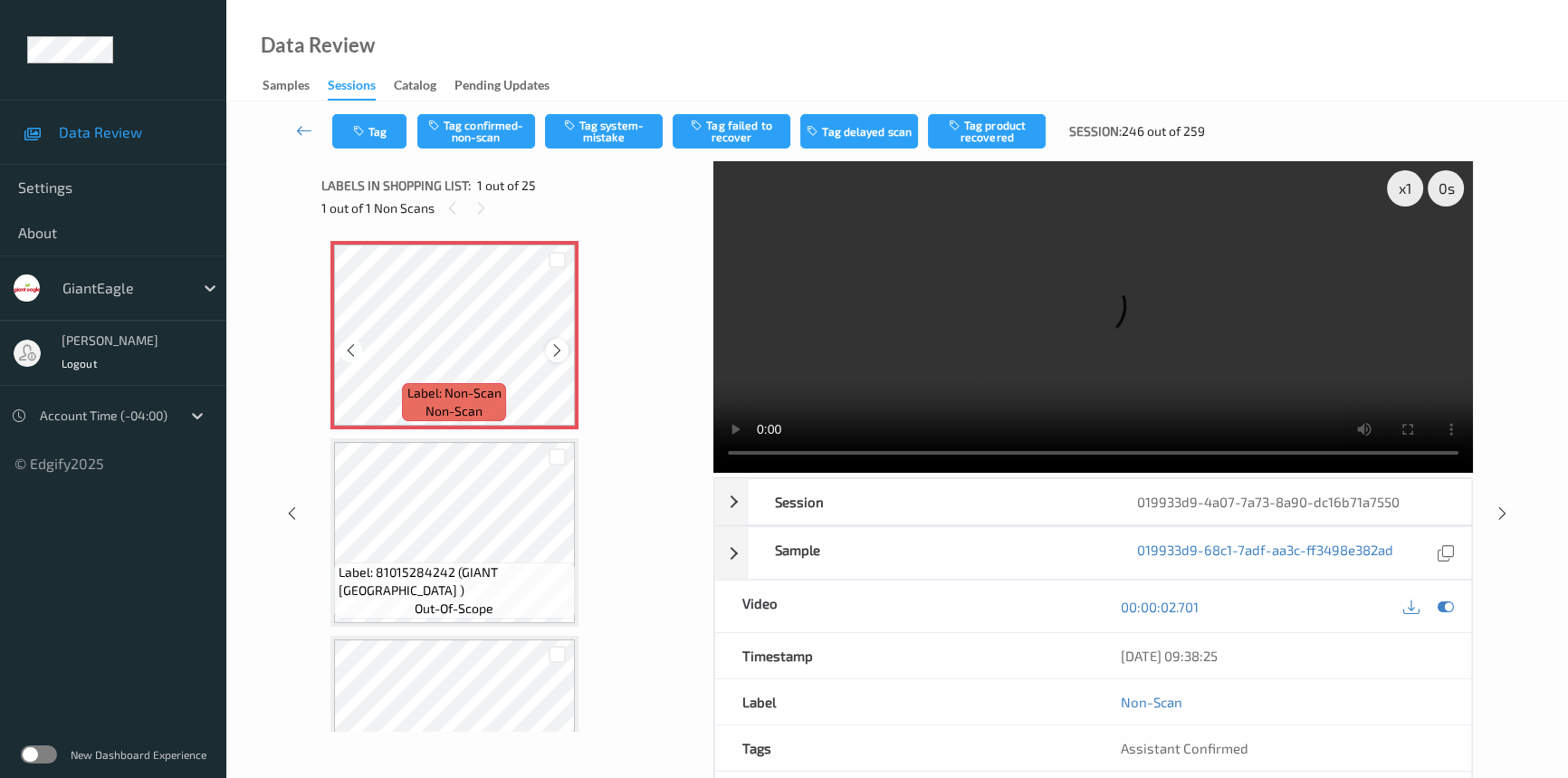
click at [549, 350] on div at bounding box center [557, 350] width 23 height 23
click at [1406, 186] on div "x 1" at bounding box center [1404, 188] width 37 height 37
click at [1400, 189] on div "x 2" at bounding box center [1404, 188] width 37 height 37
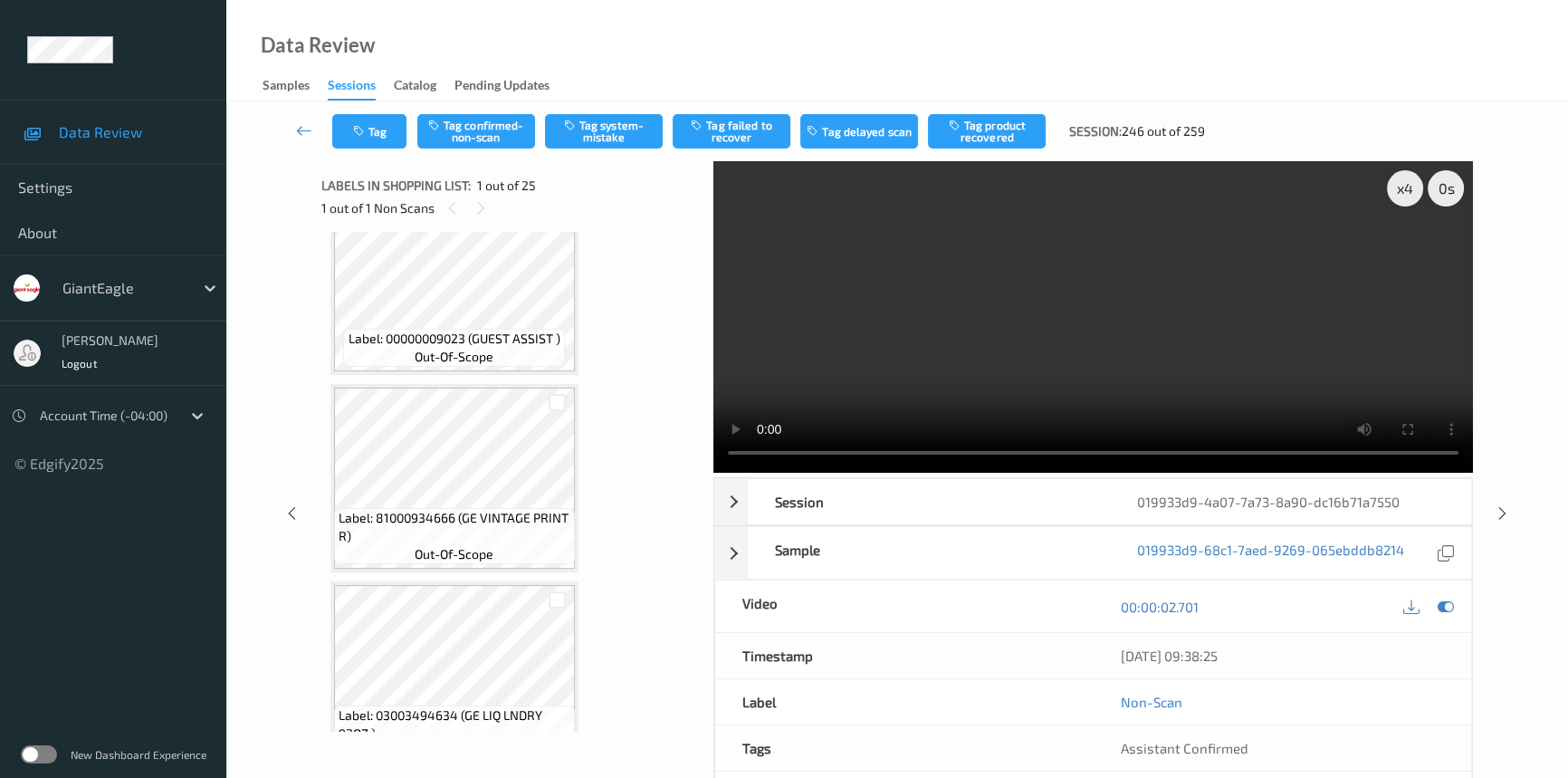
scroll to position [494, 0]
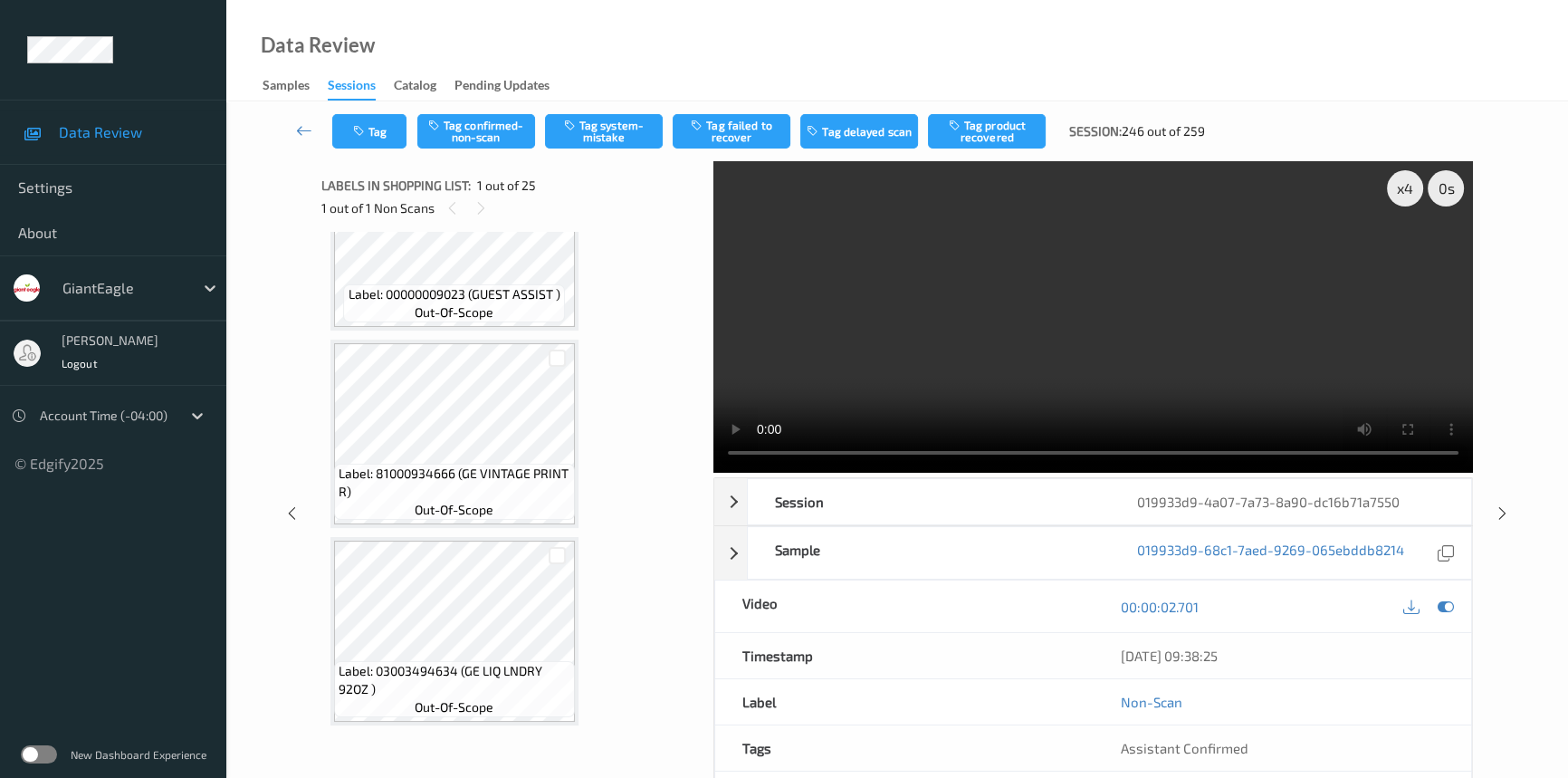
click at [933, 316] on video at bounding box center [1093, 317] width 759 height 311
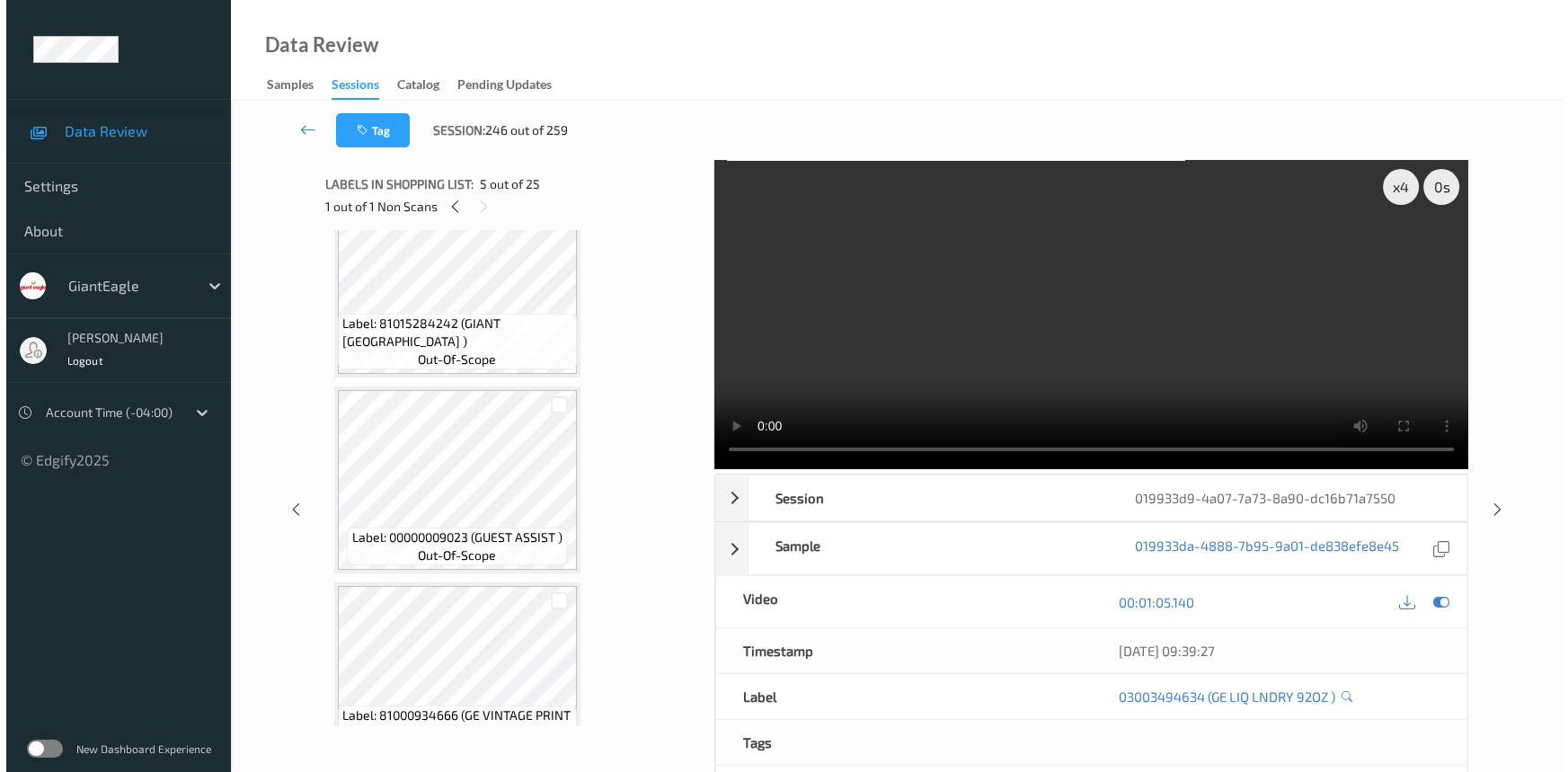
scroll to position [0, 0]
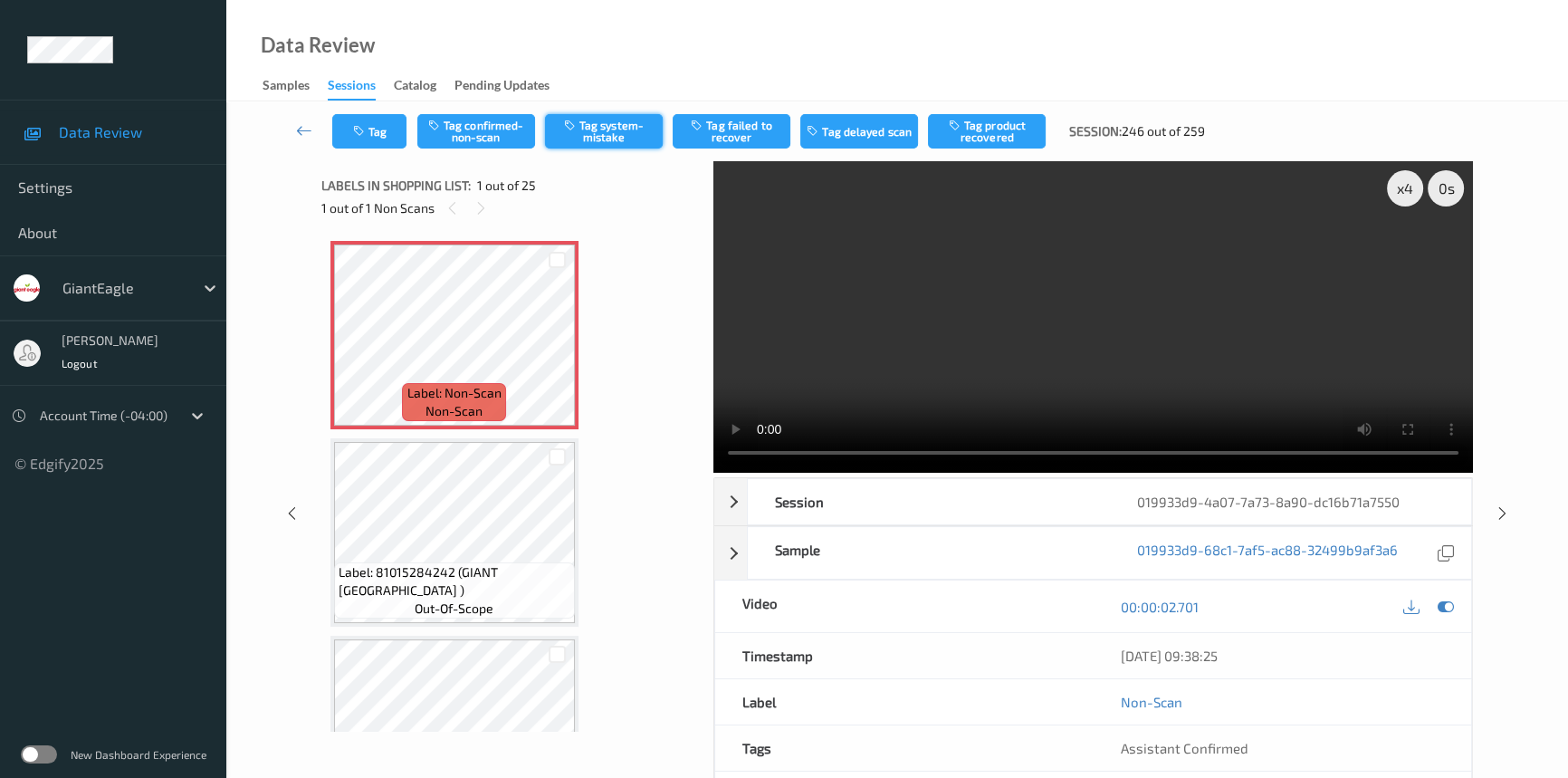
click at [612, 124] on button "Tag system-mistake" at bounding box center [604, 131] width 118 height 35
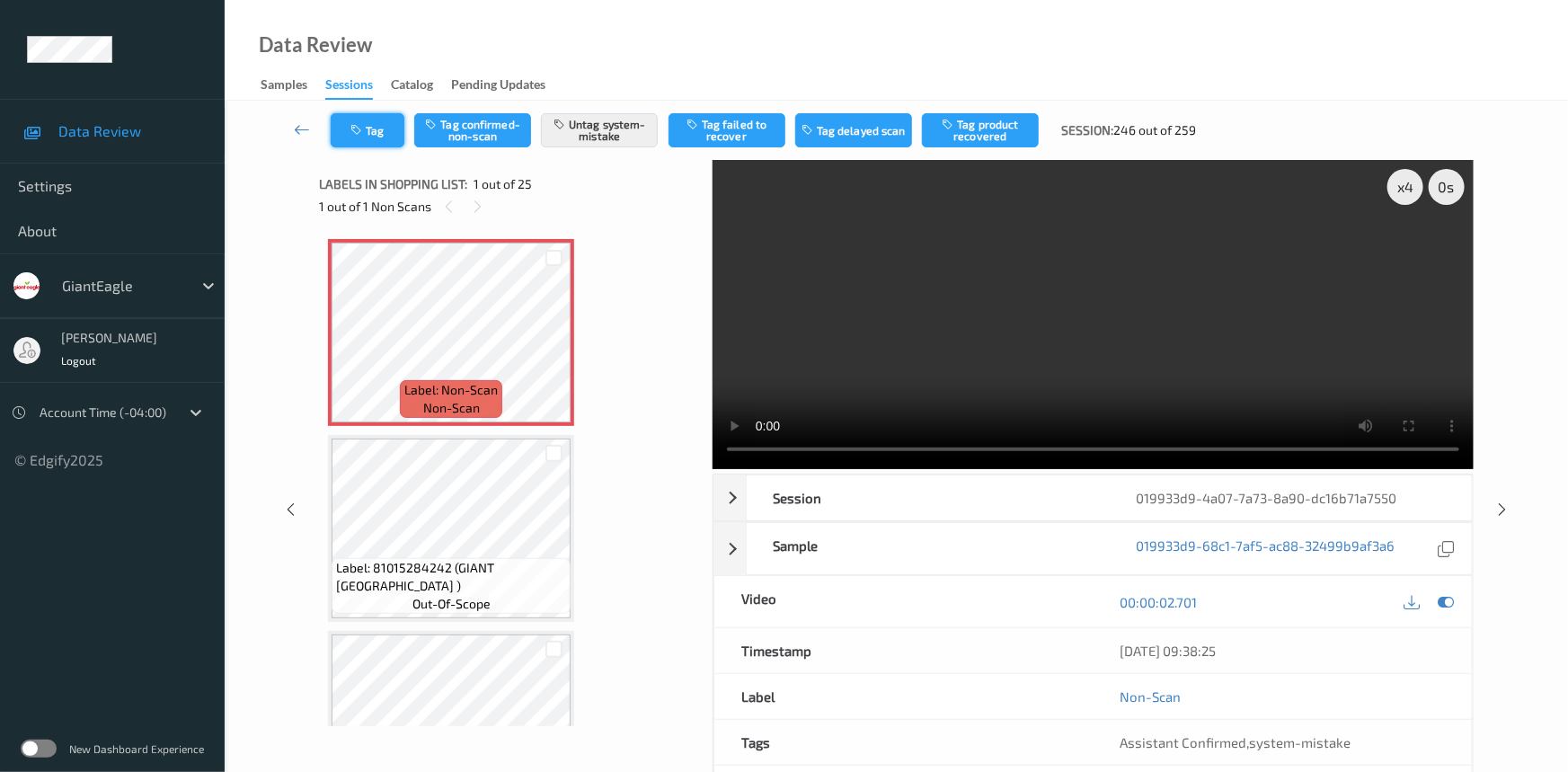
click at [359, 135] on icon "button" at bounding box center [358, 130] width 16 height 13
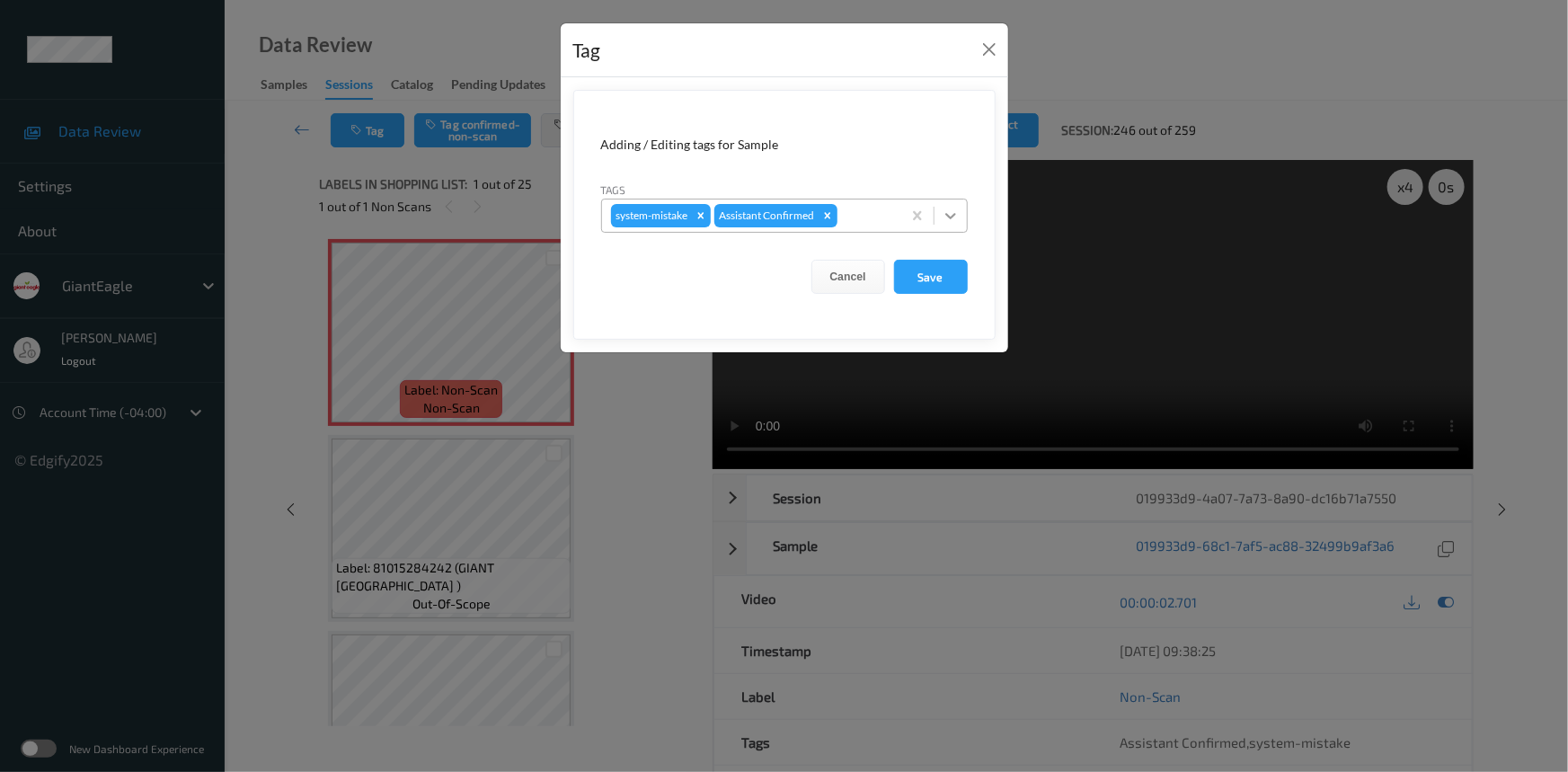
click at [961, 213] on div at bounding box center [950, 215] width 32 height 32
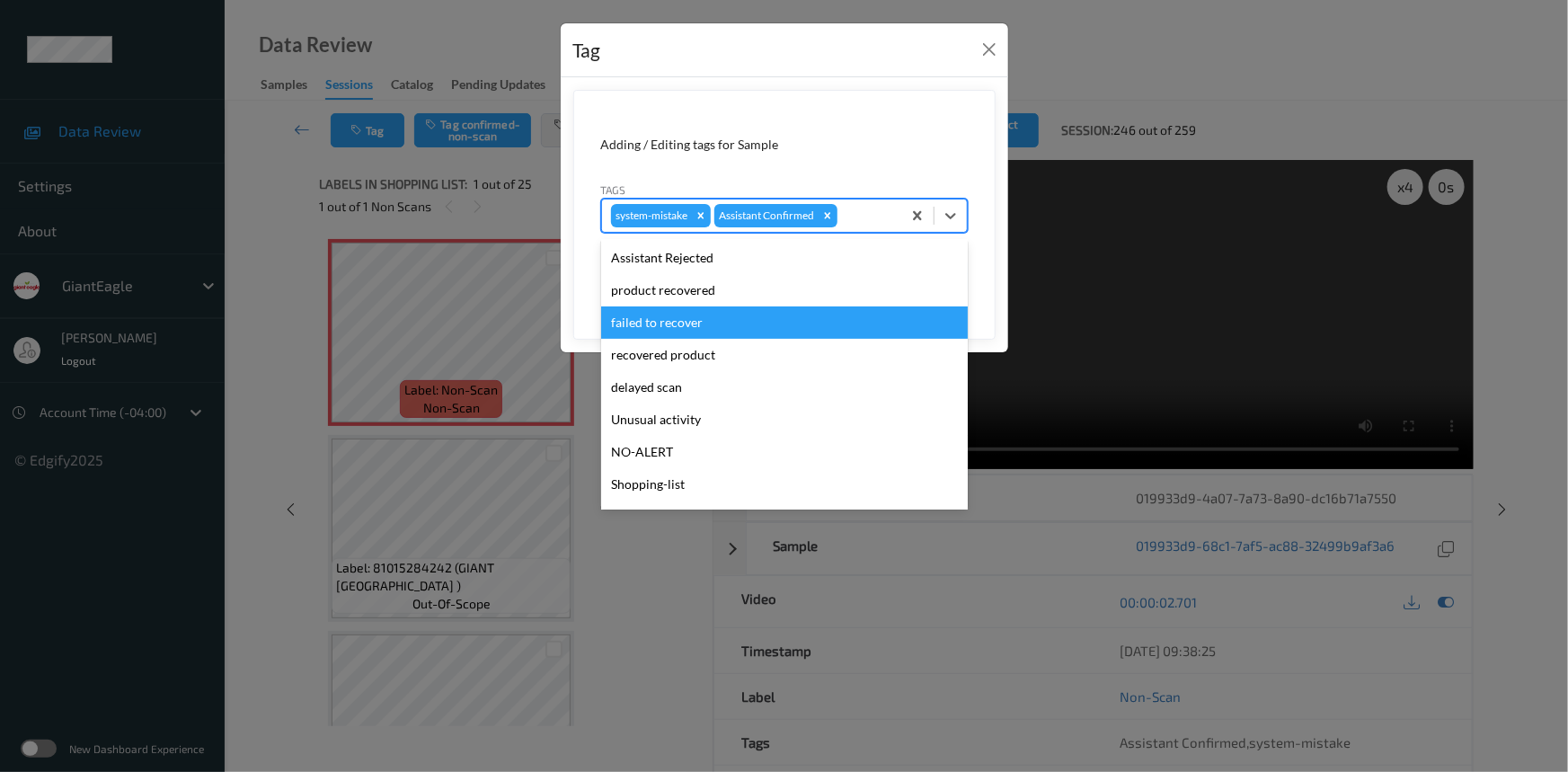
scroll to position [158, 0]
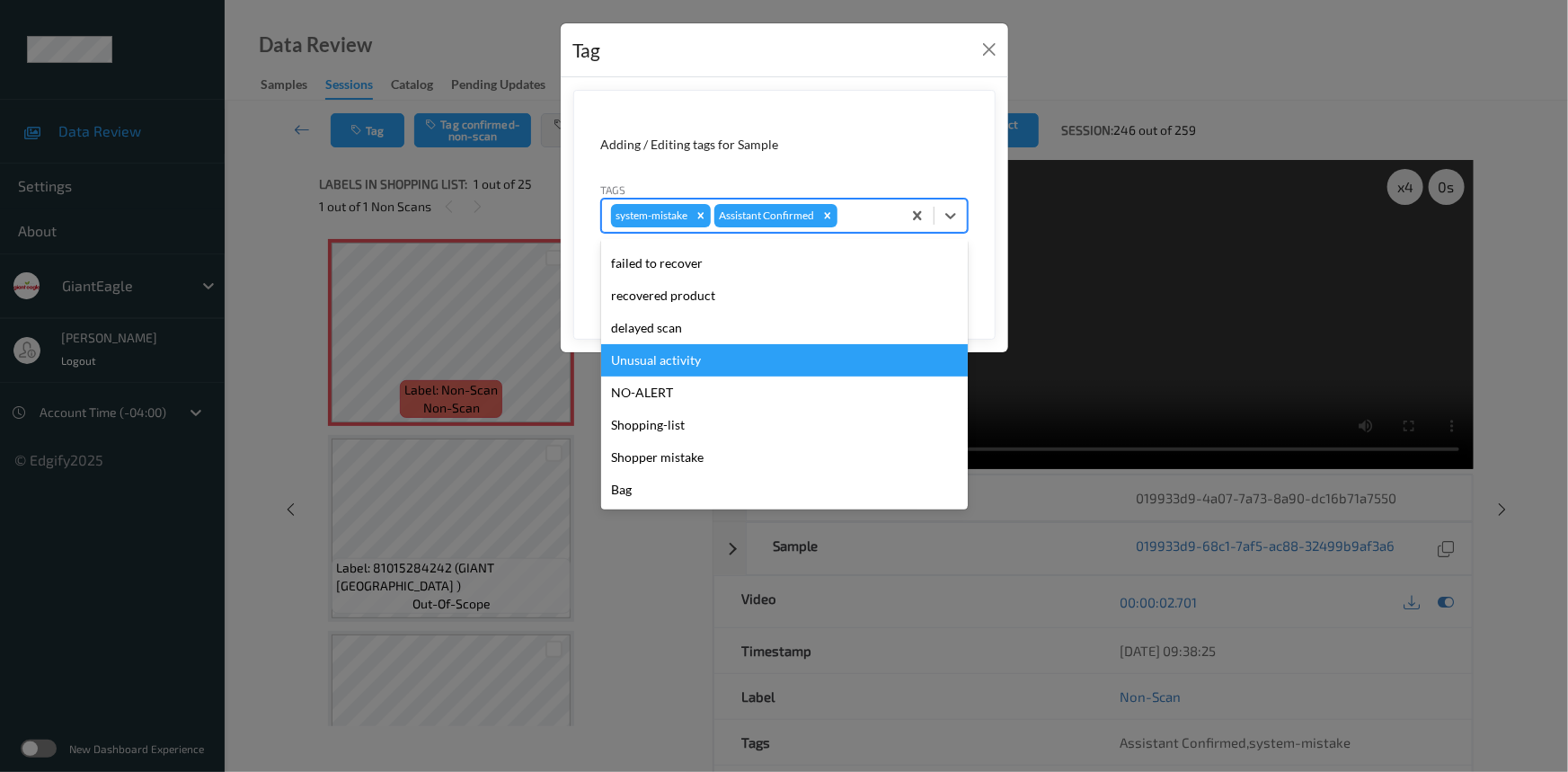
click at [631, 359] on div "Unusual activity" at bounding box center [784, 360] width 367 height 32
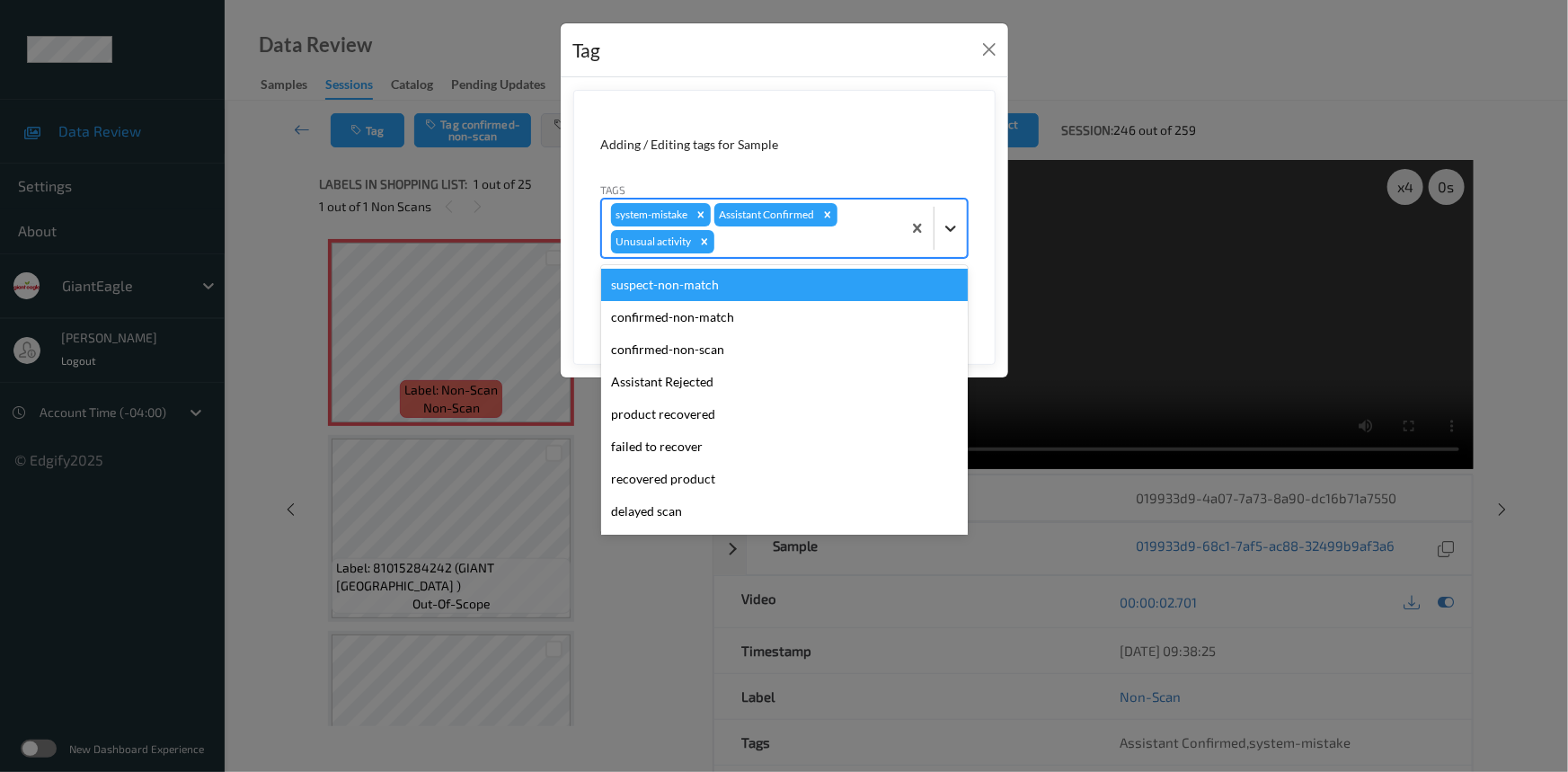
click at [949, 223] on icon at bounding box center [950, 228] width 18 height 18
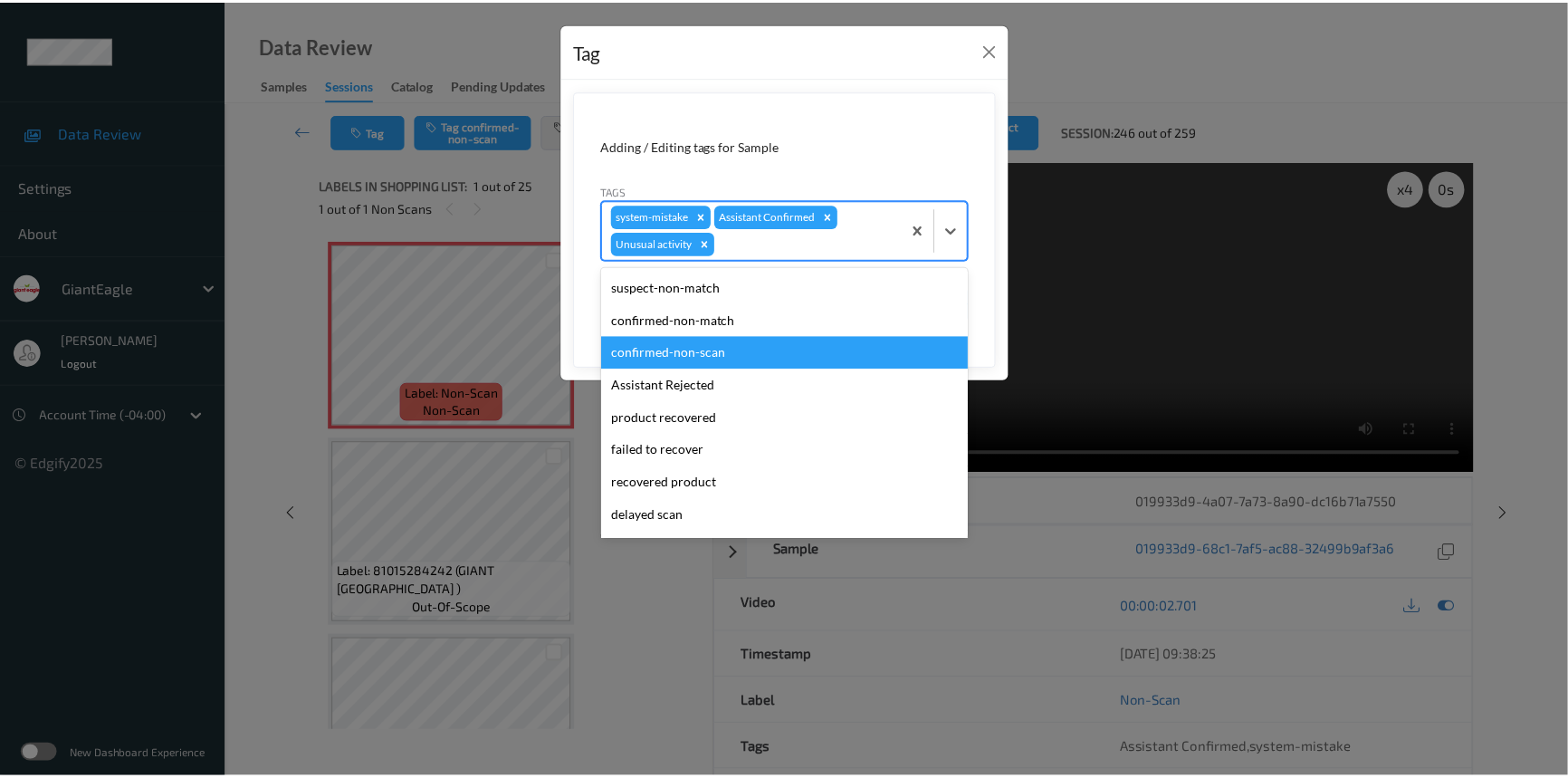
scroll to position [127, 0]
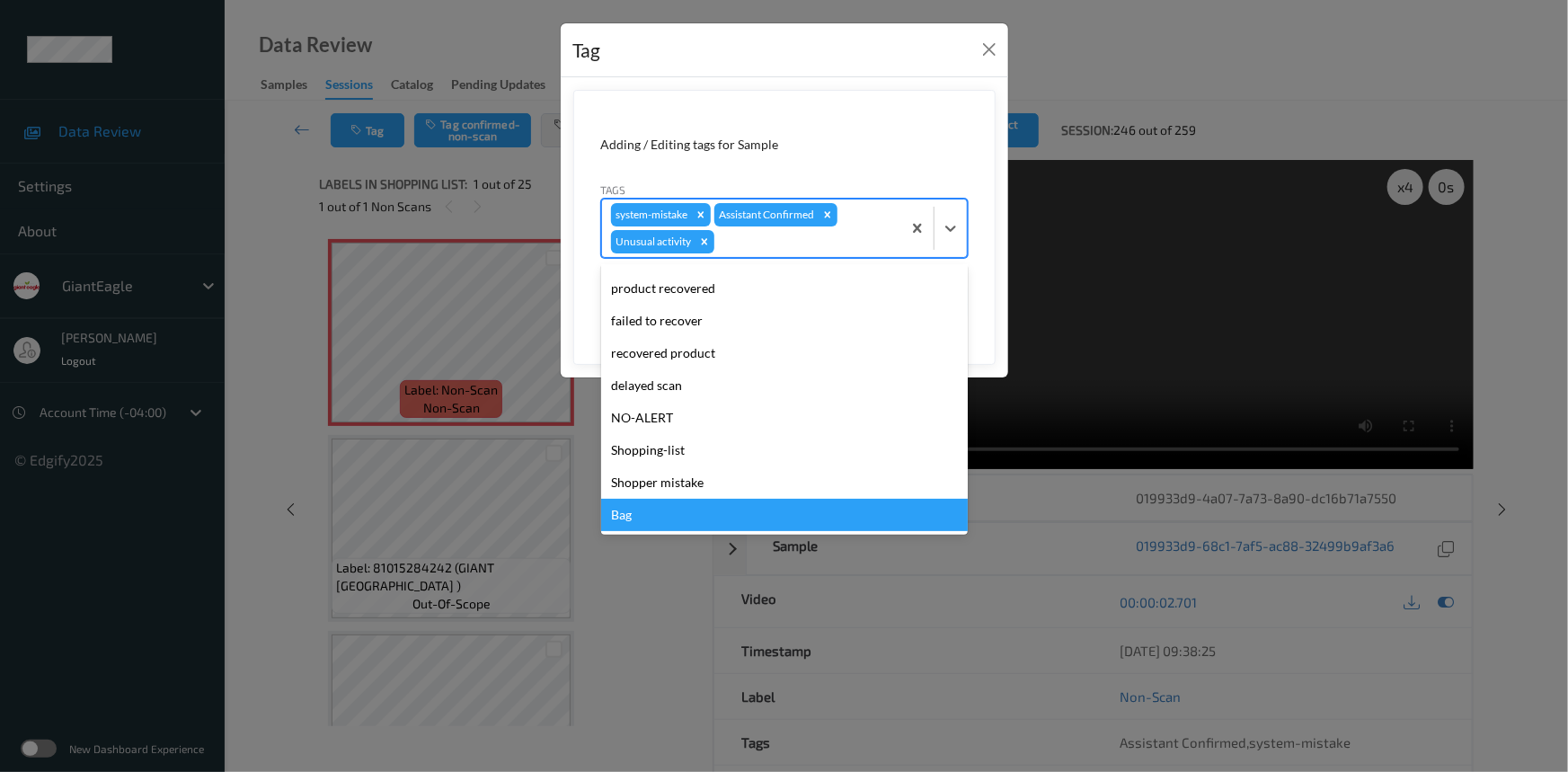
click at [643, 513] on div "Bag" at bounding box center [784, 514] width 367 height 32
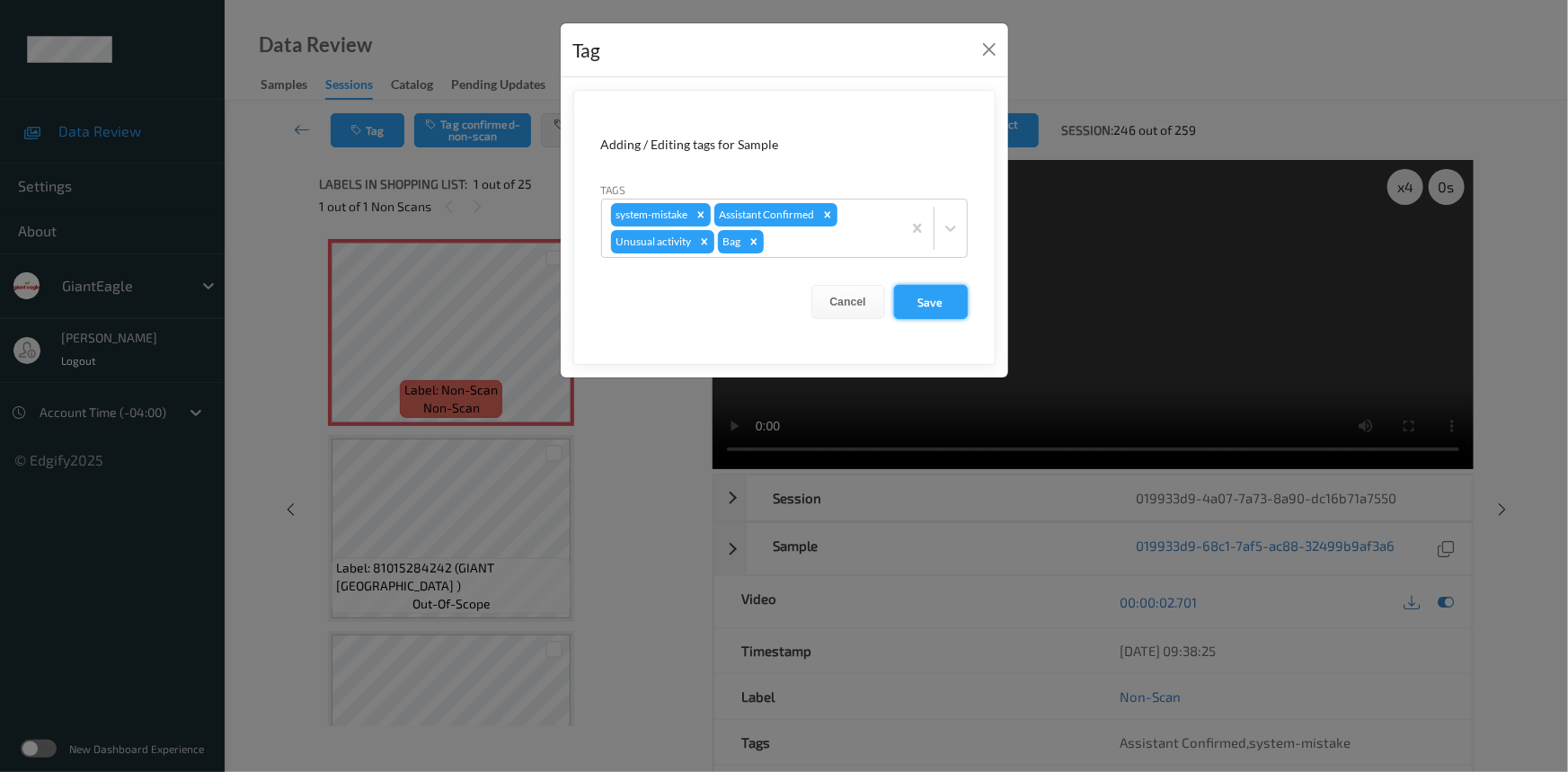
click at [917, 308] on button "Save" at bounding box center [931, 302] width 74 height 34
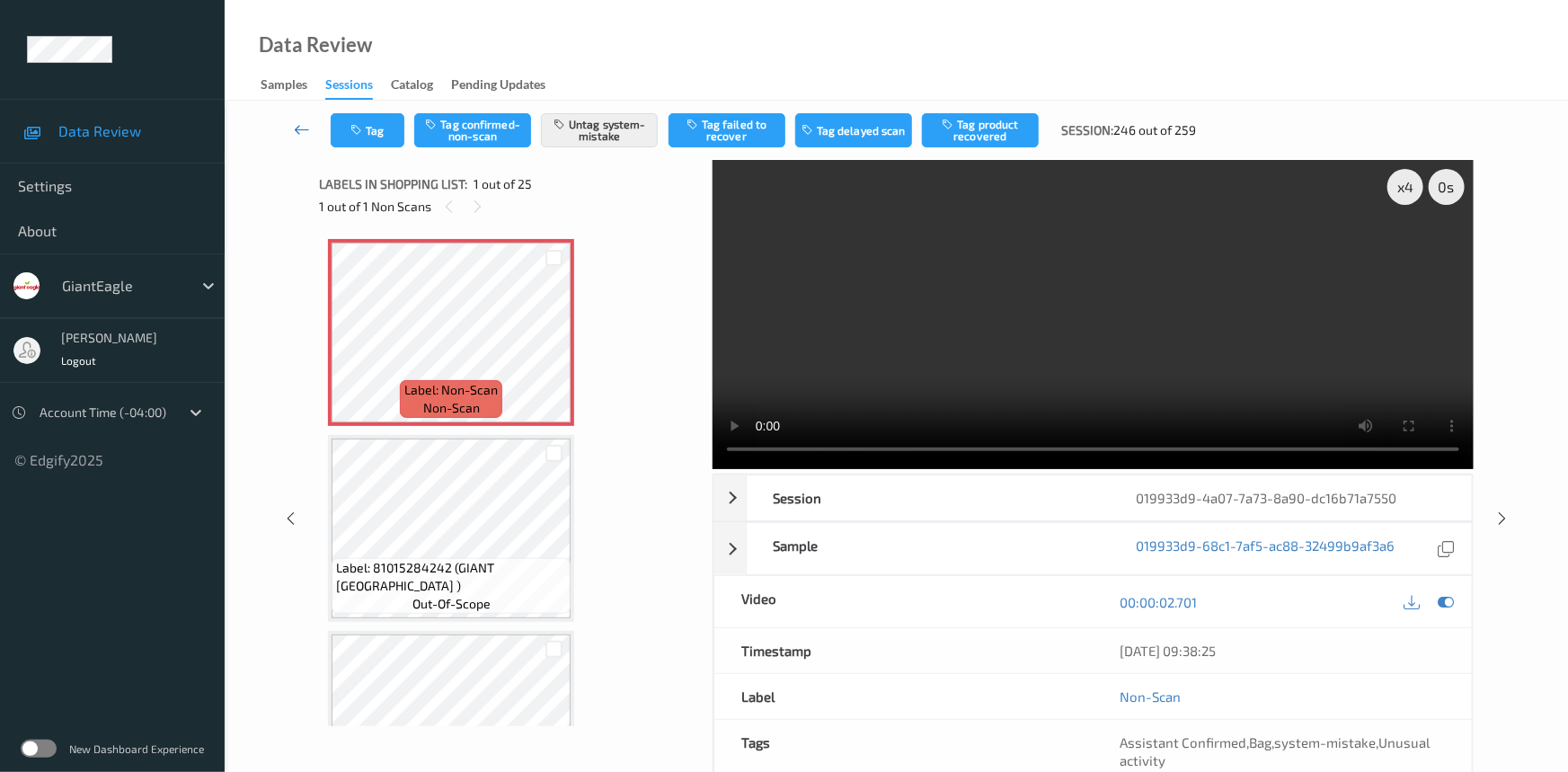
click at [296, 118] on link at bounding box center [303, 130] width 57 height 34
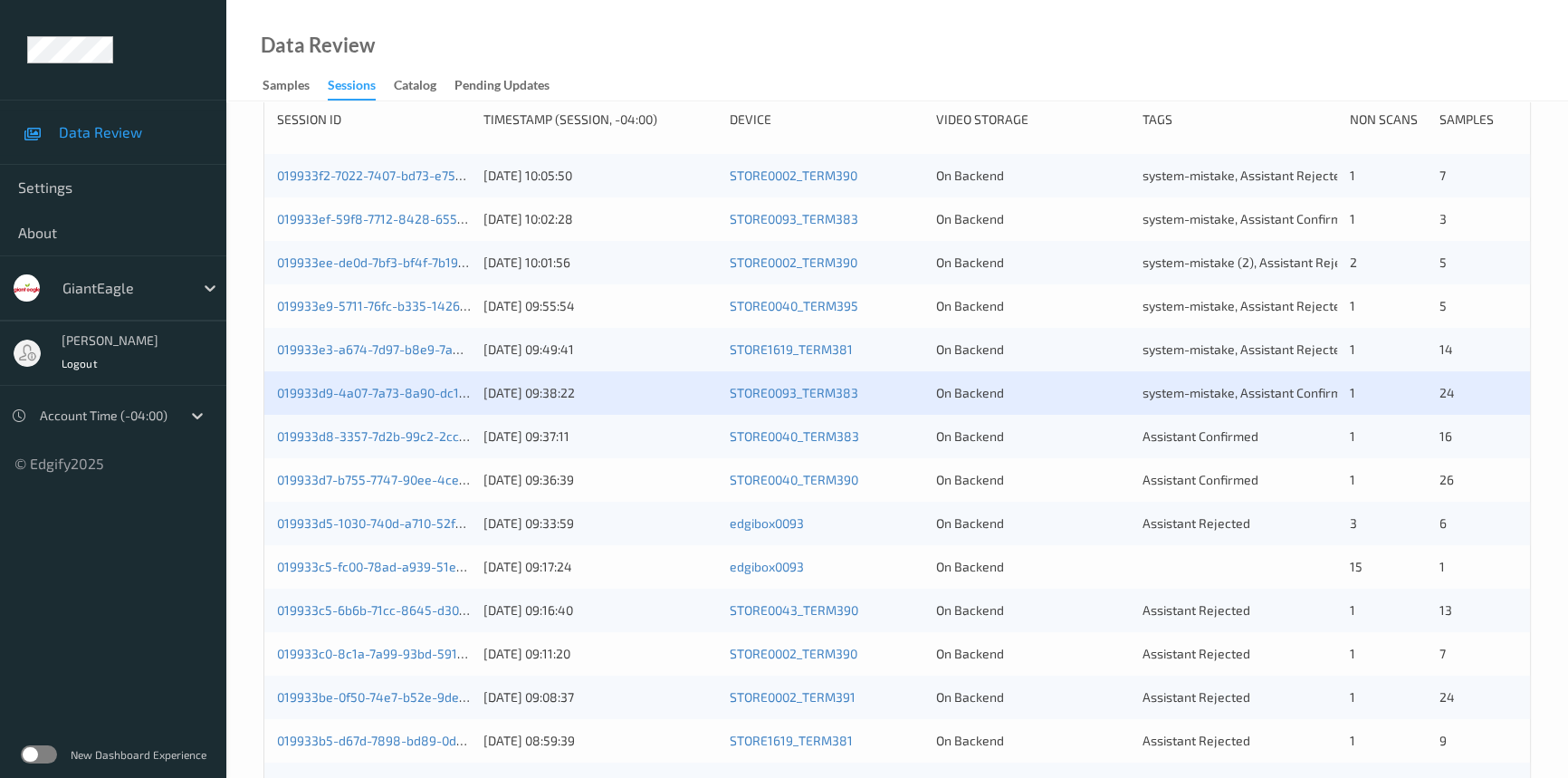
scroll to position [329, 0]
click at [362, 476] on link "019933d7-b755-7747-90ee-4cecc247f12a" at bounding box center [397, 479] width 241 height 16
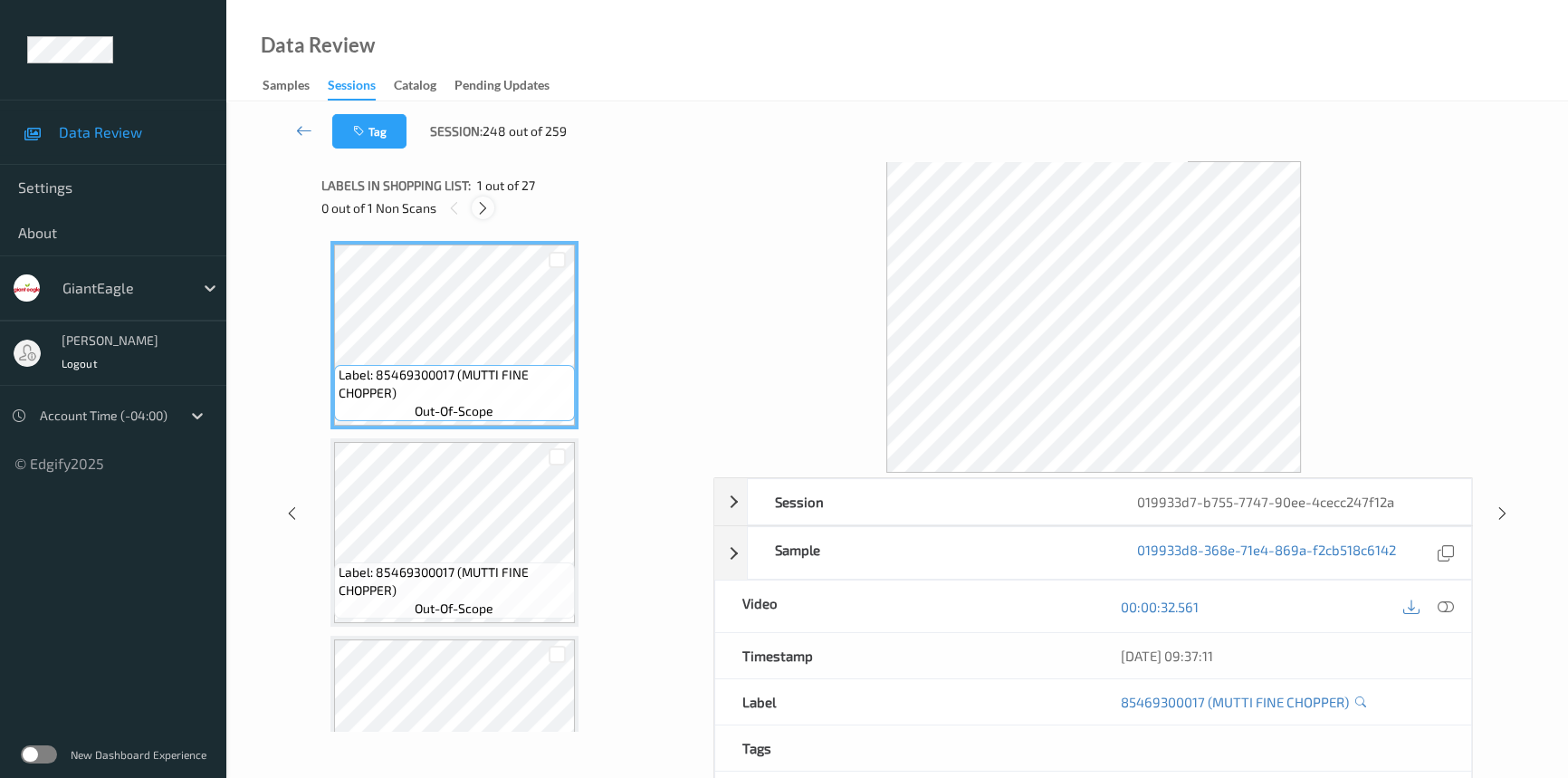
click at [477, 210] on icon at bounding box center [484, 208] width 16 height 16
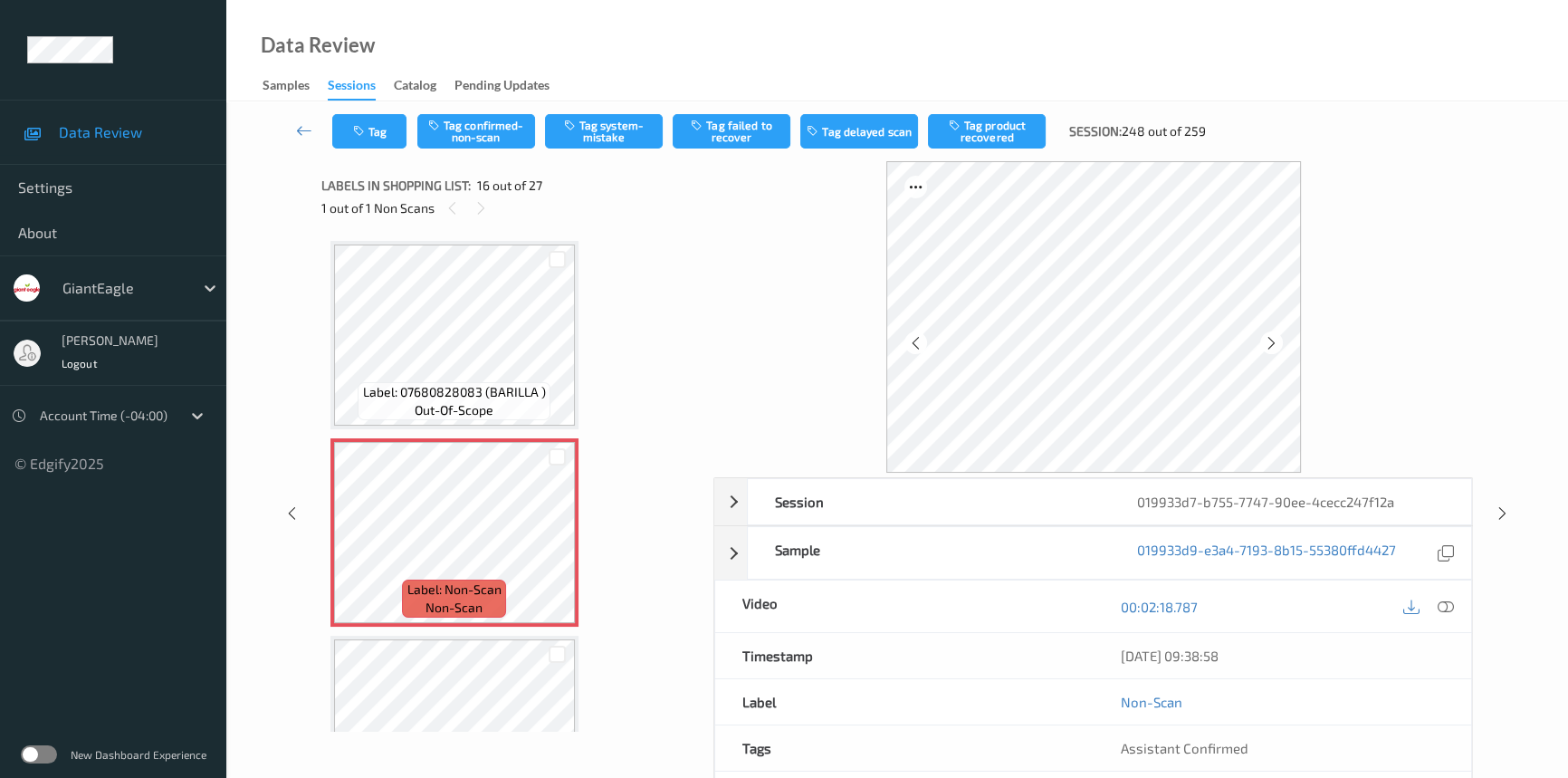
click at [1432, 608] on div at bounding box center [1427, 606] width 58 height 25
click at [1440, 604] on icon at bounding box center [1446, 607] width 16 height 16
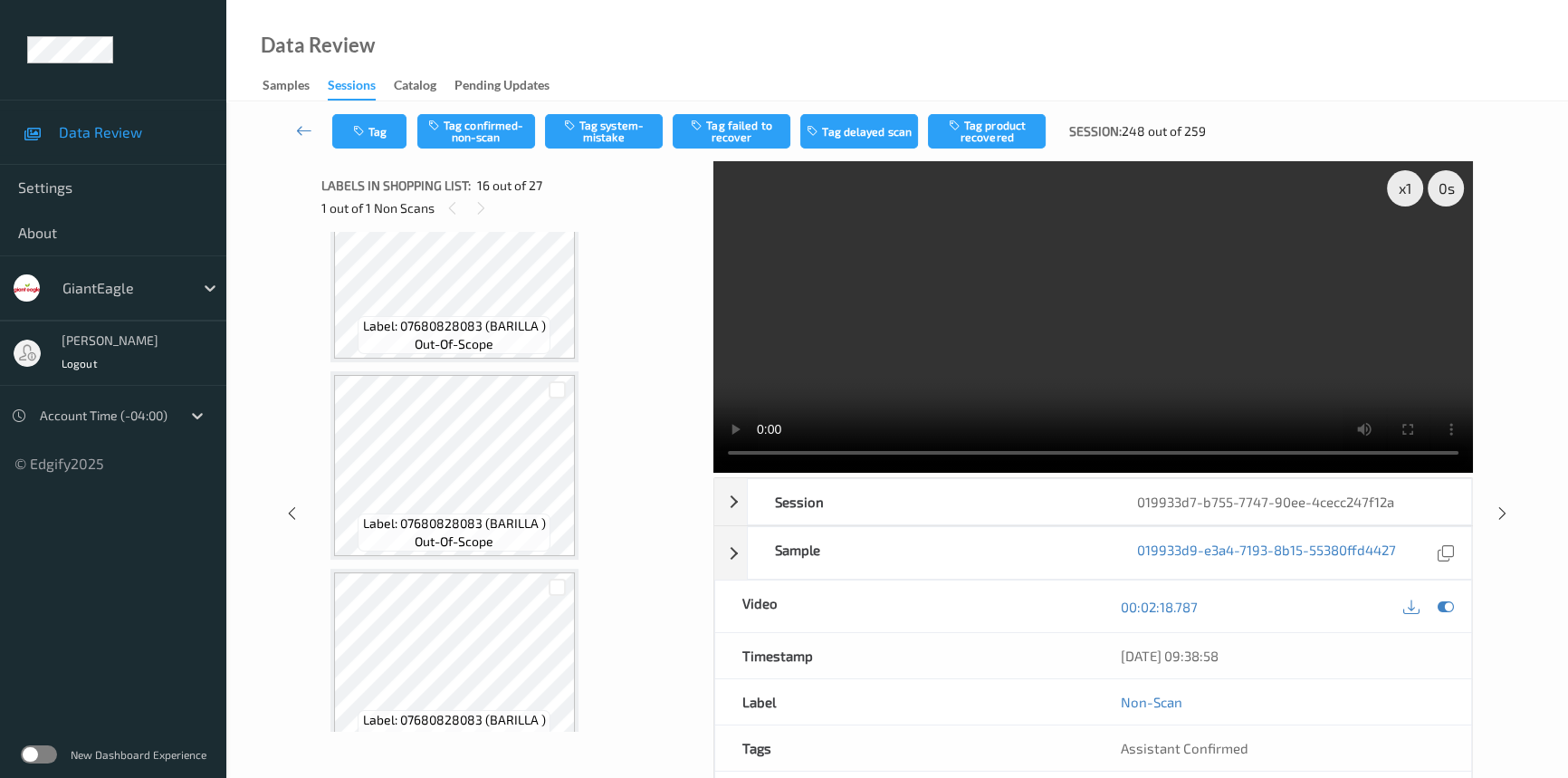
scroll to position [2433, 0]
click at [1059, 315] on video at bounding box center [1093, 317] width 759 height 311
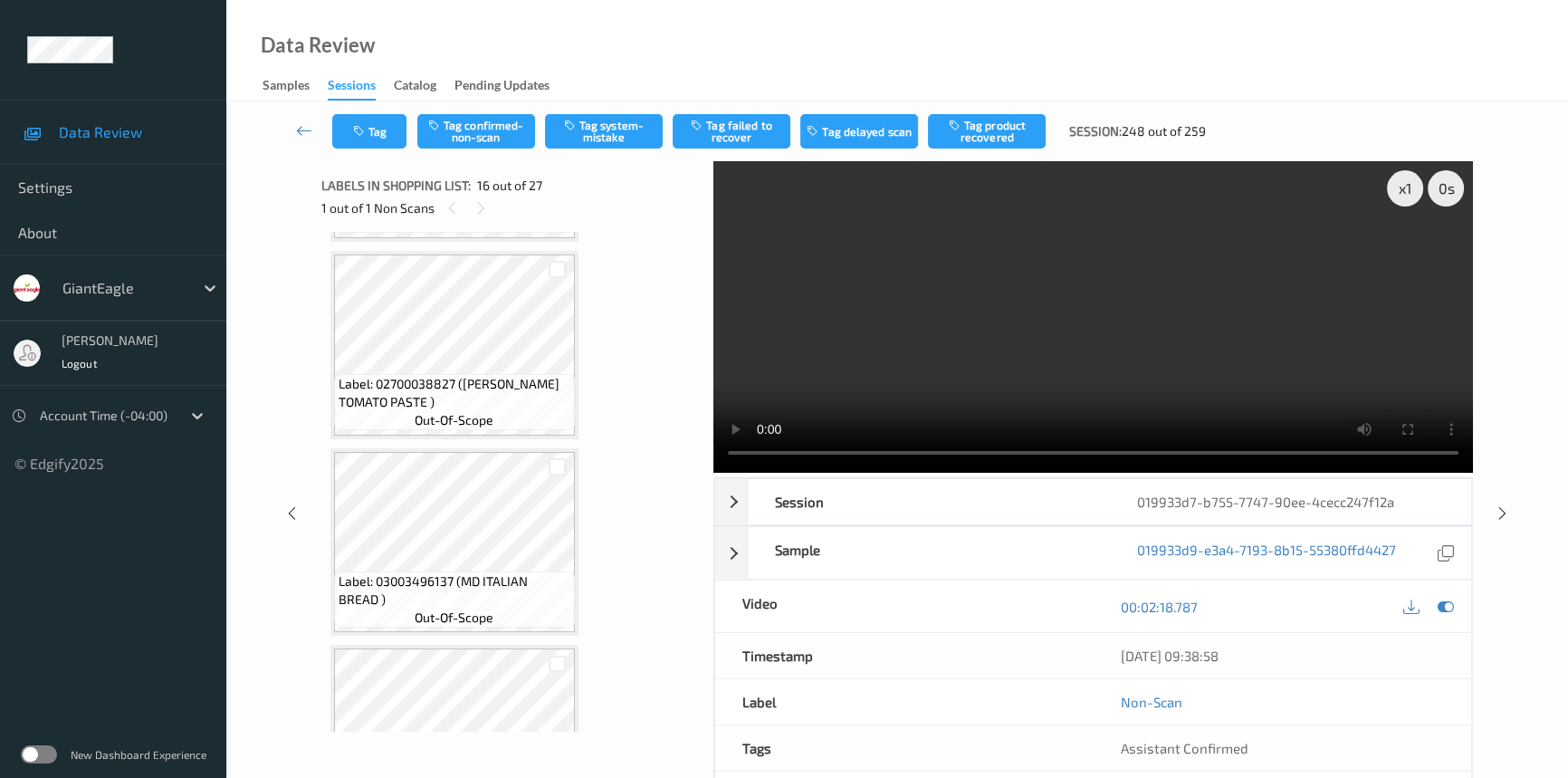
scroll to position [1528, 0]
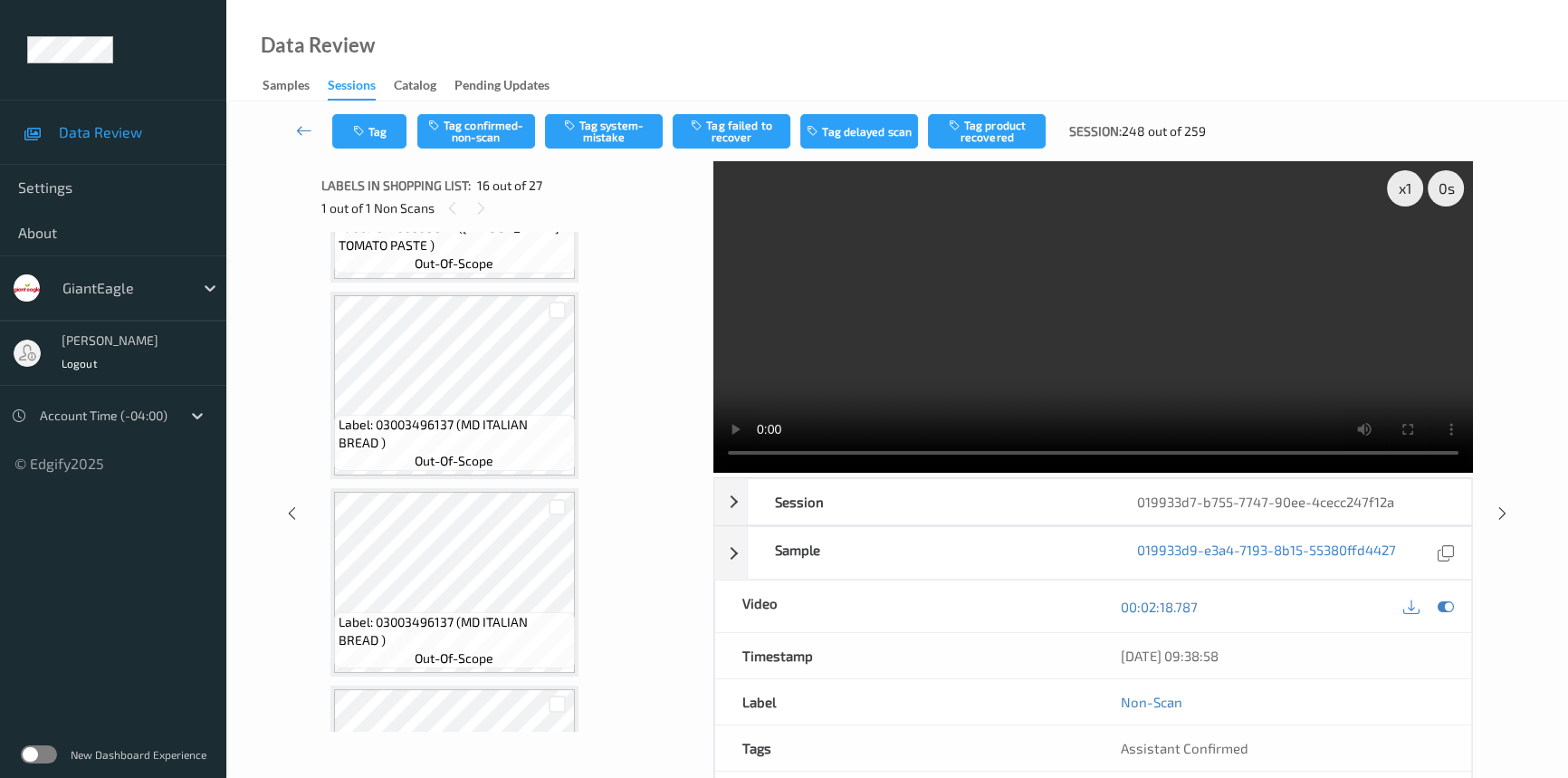
click at [1128, 390] on video at bounding box center [1093, 317] width 759 height 311
click at [1410, 196] on div "x 1" at bounding box center [1404, 188] width 37 height 37
click at [926, 363] on video at bounding box center [1093, 317] width 759 height 311
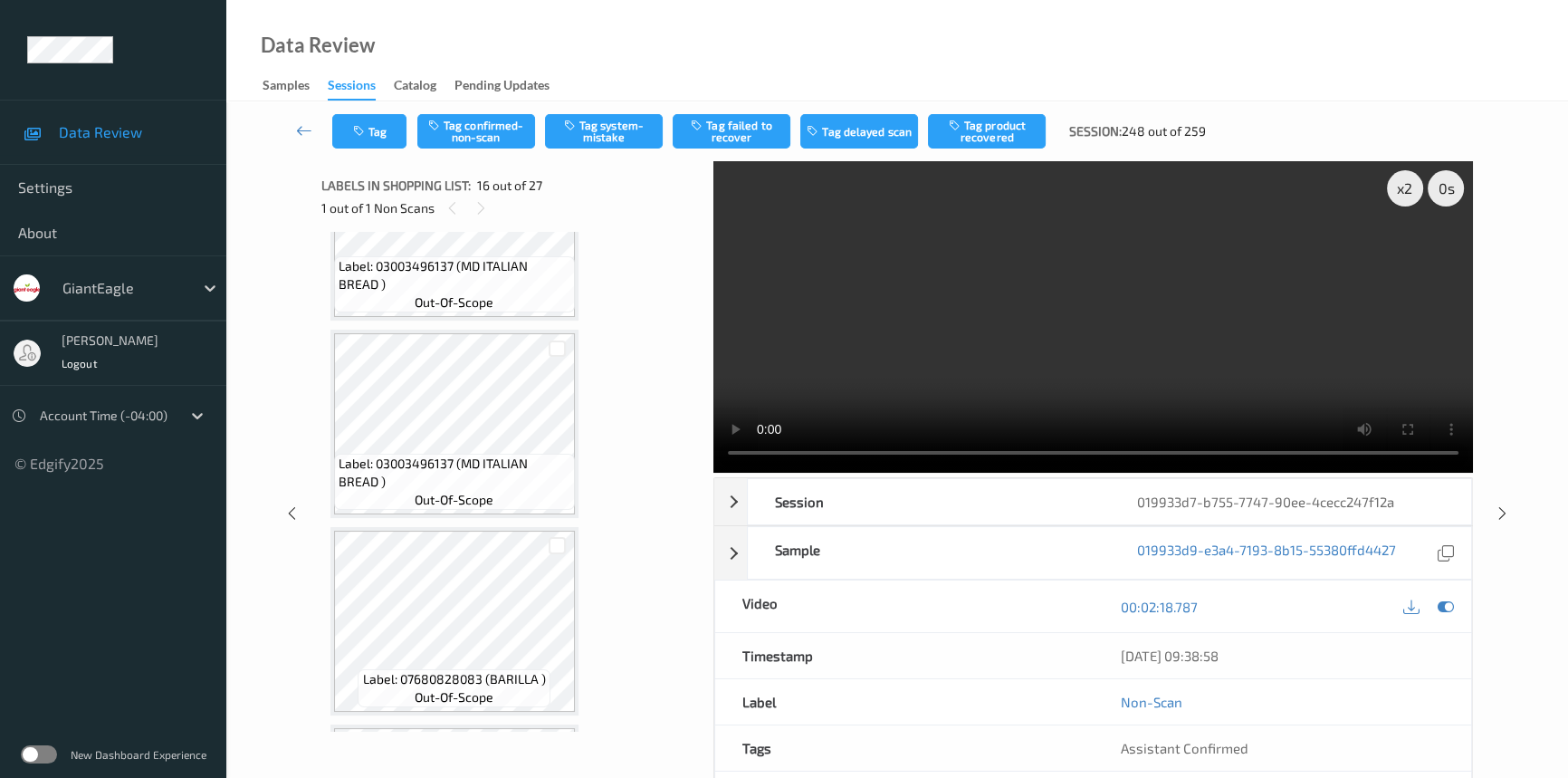
scroll to position [1693, 0]
click at [981, 332] on video at bounding box center [1093, 317] width 759 height 311
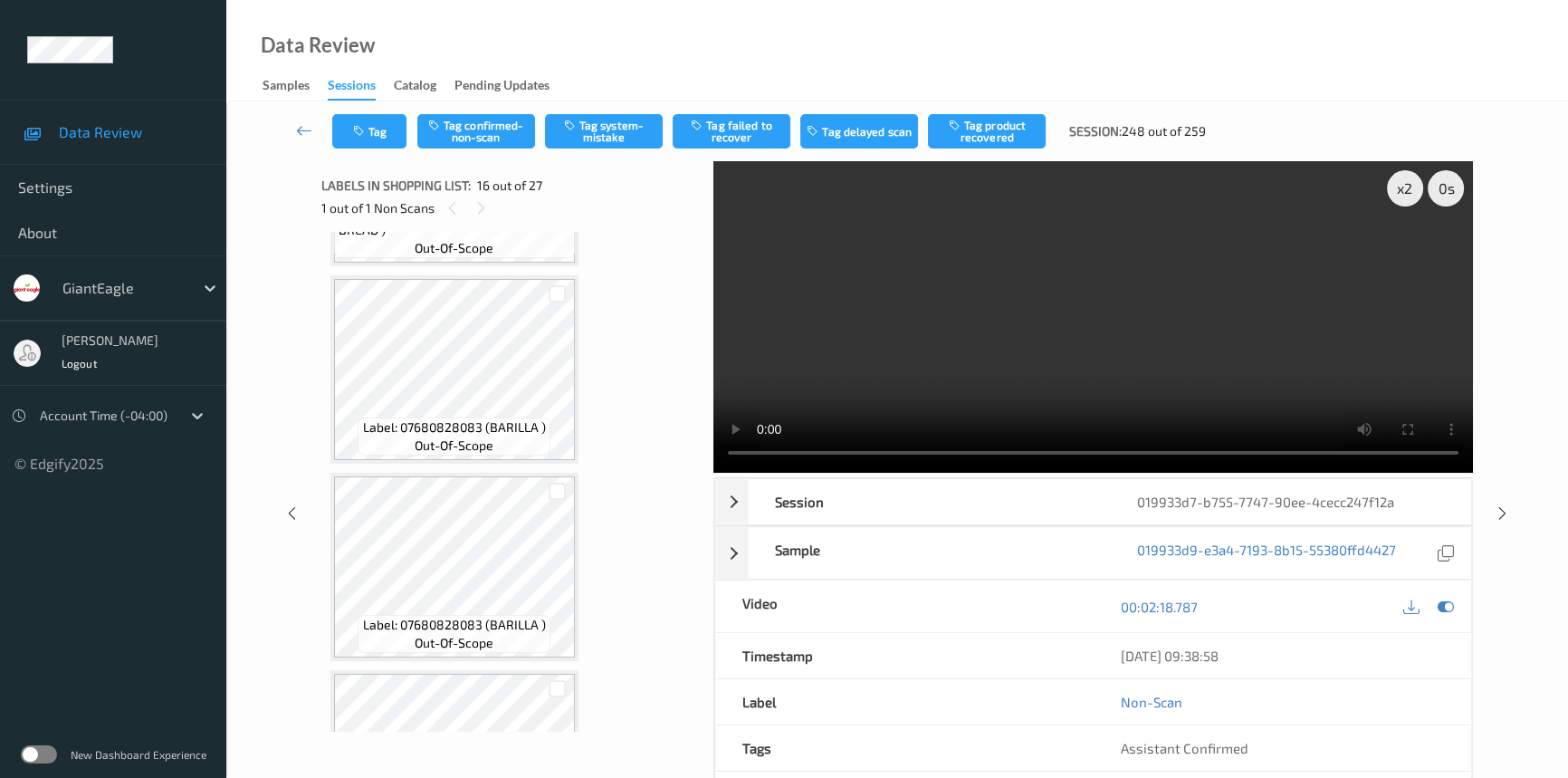
scroll to position [1940, 0]
click at [1210, 304] on video at bounding box center [1093, 317] width 759 height 311
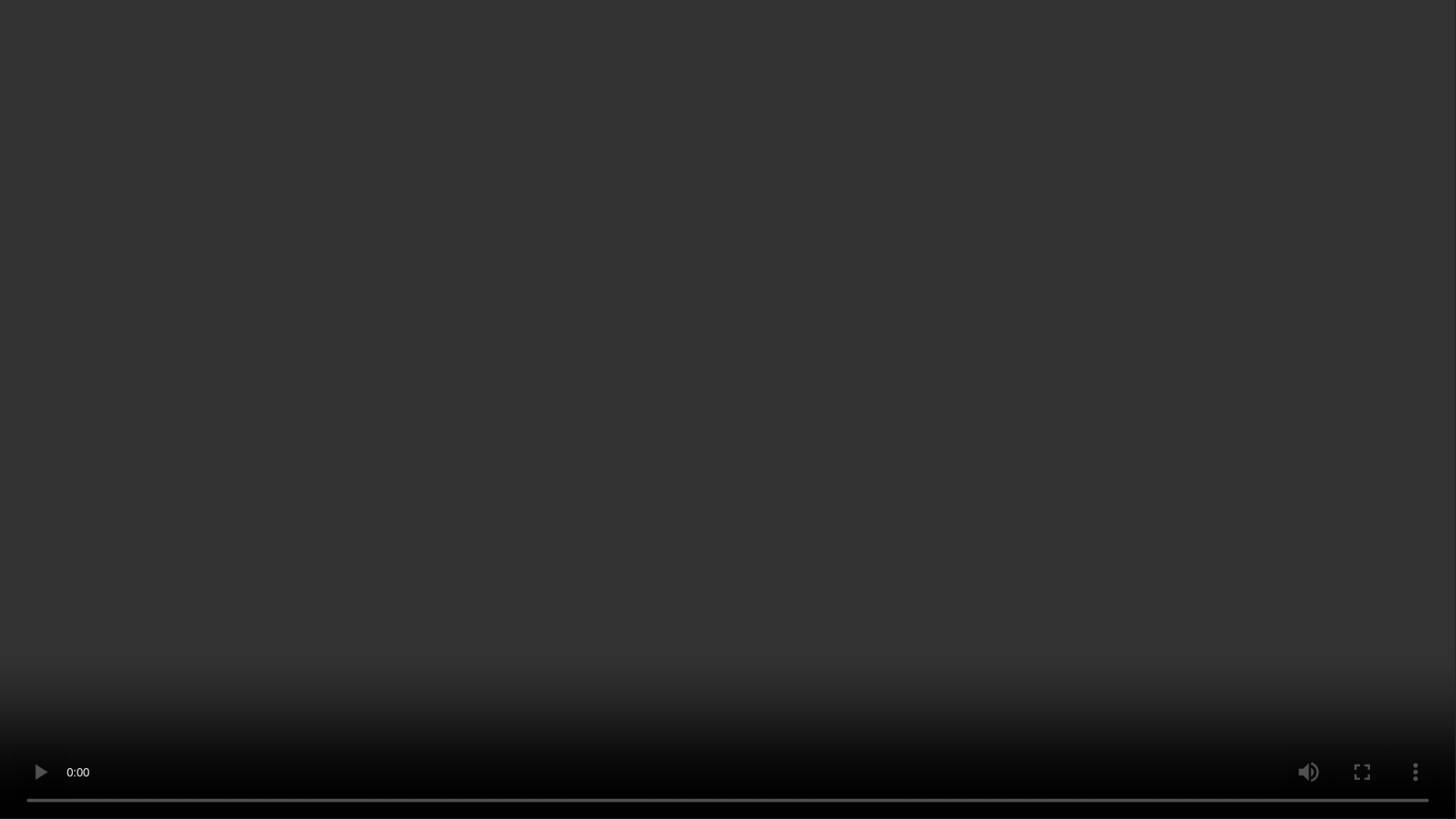
click at [654, 612] on video at bounding box center [728, 409] width 1456 height 819
click at [1028, 564] on video at bounding box center [728, 409] width 1456 height 819
click at [997, 543] on video at bounding box center [728, 409] width 1456 height 819
click at [993, 458] on video at bounding box center [728, 409] width 1456 height 819
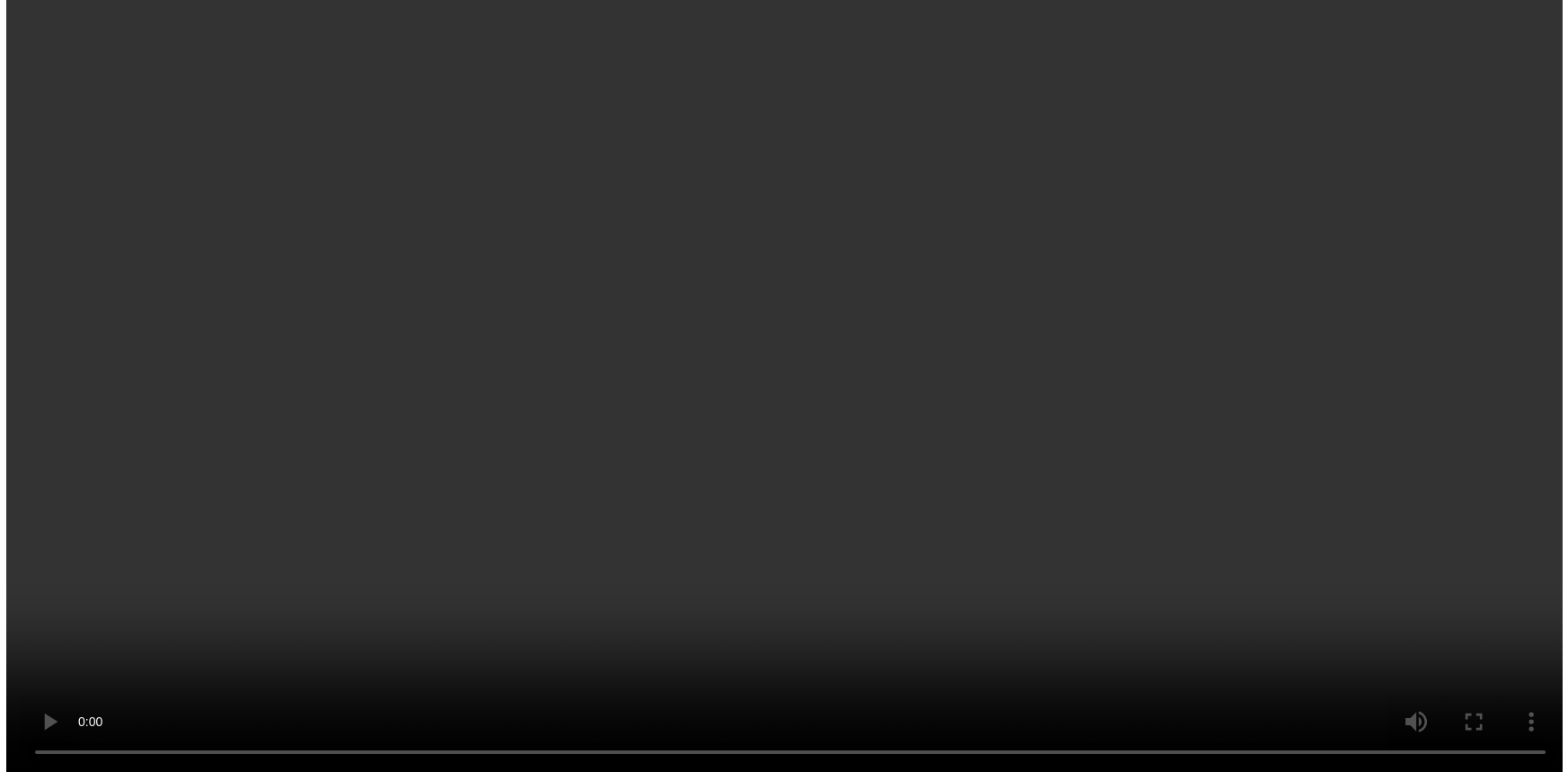
scroll to position [2904, 0]
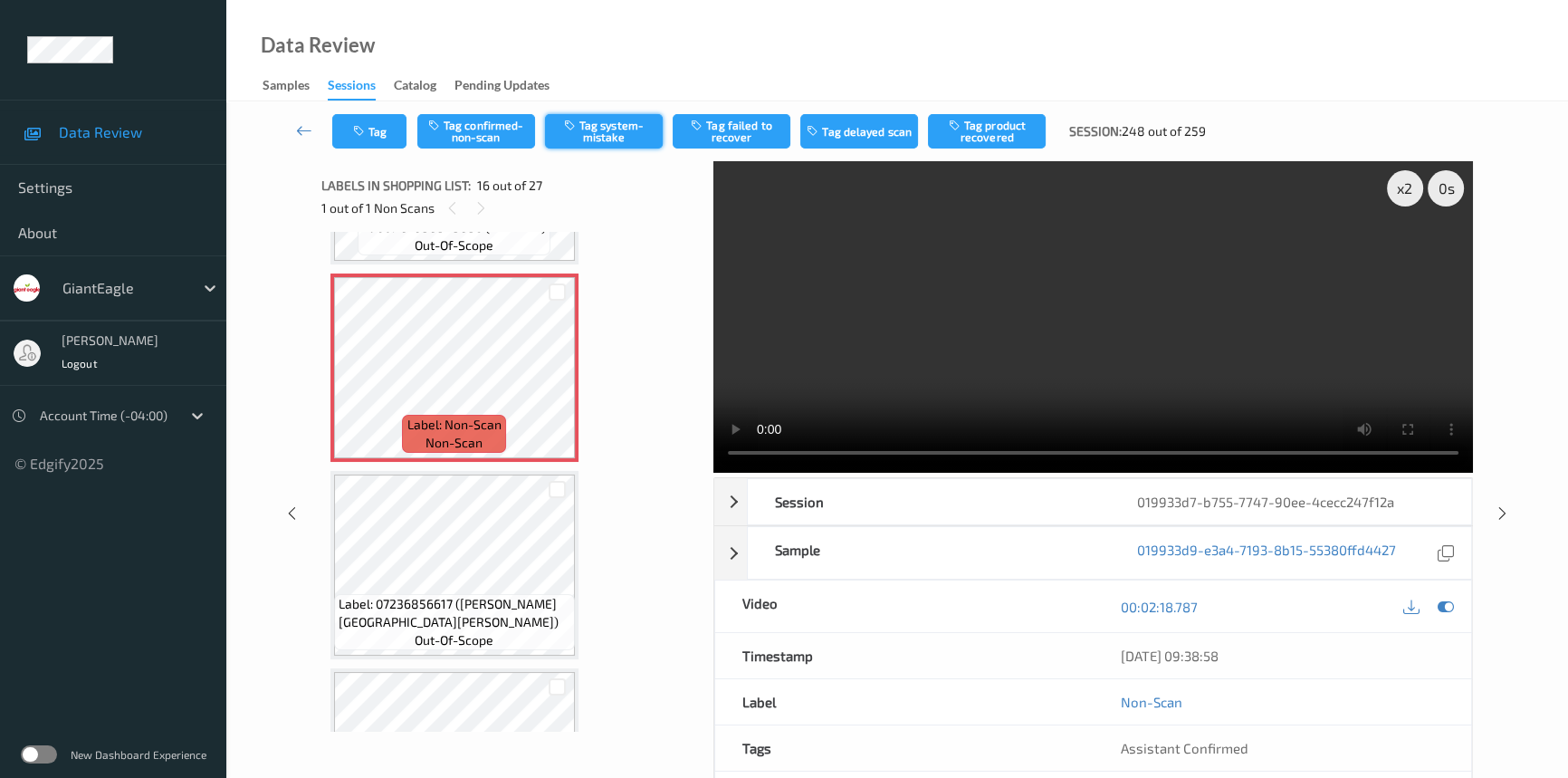
click at [623, 124] on button "Tag system-mistake" at bounding box center [604, 131] width 118 height 35
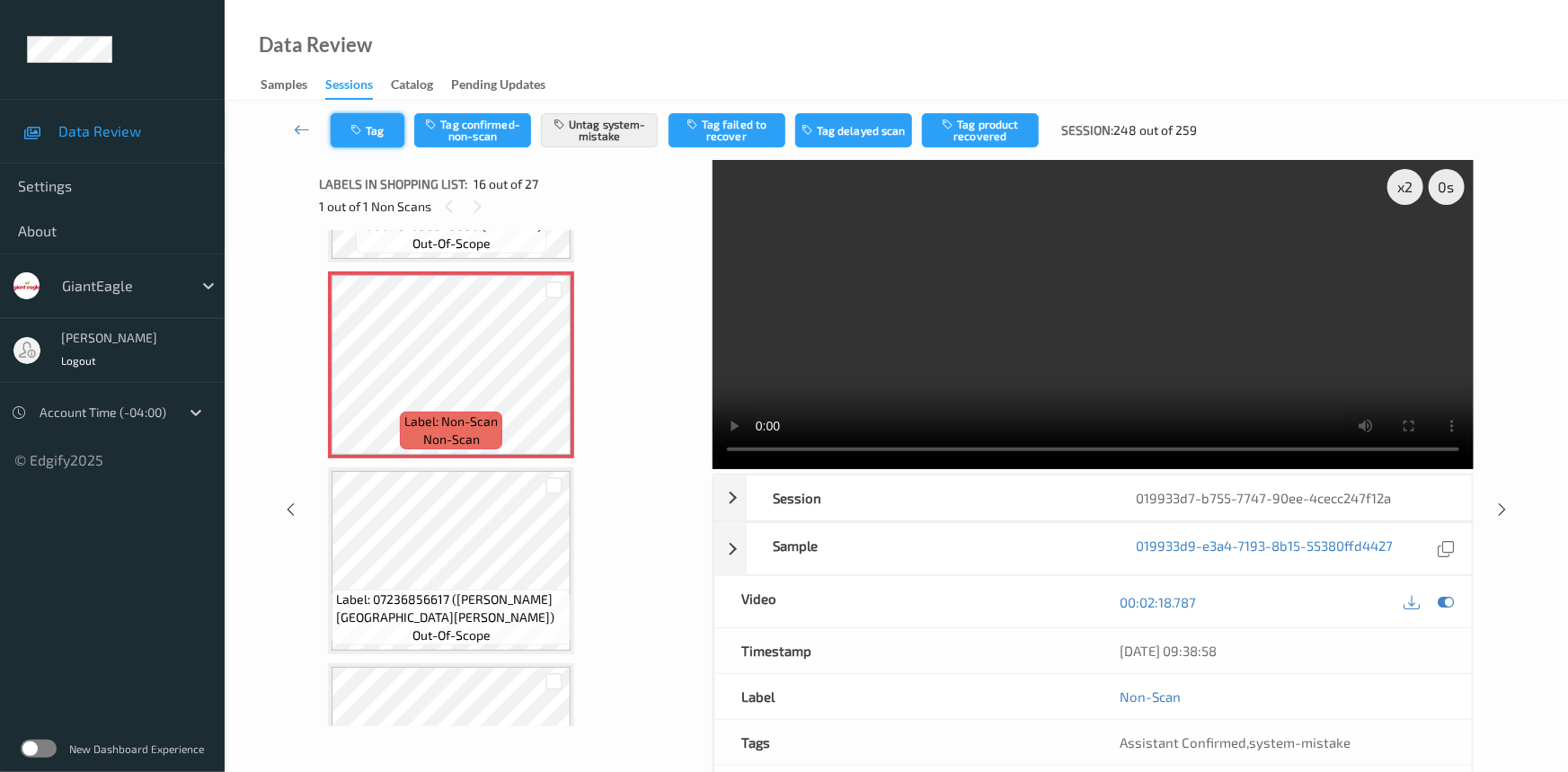
click at [380, 129] on button "Tag" at bounding box center [367, 130] width 74 height 34
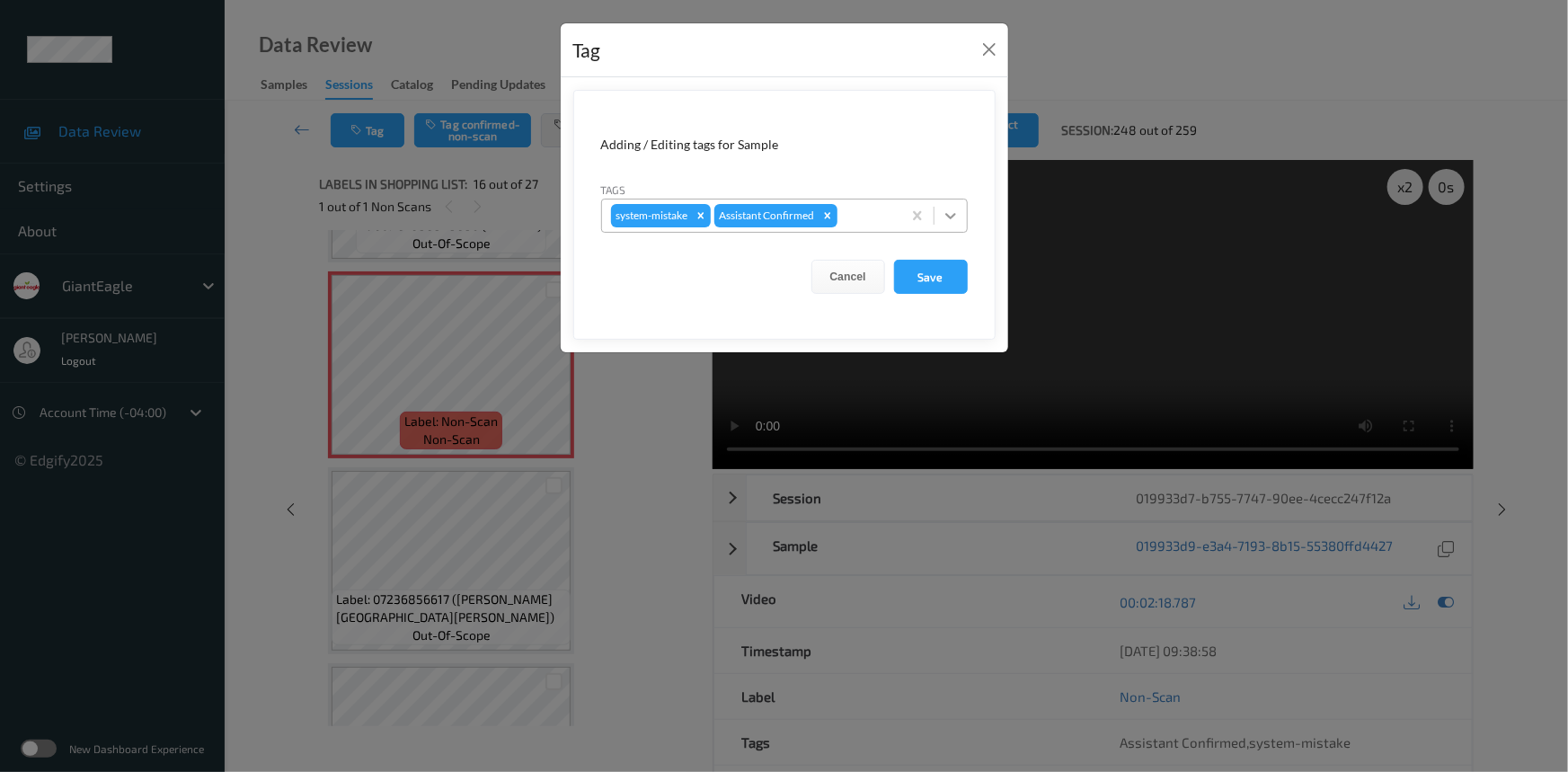
click at [949, 214] on icon at bounding box center [950, 215] width 18 height 18
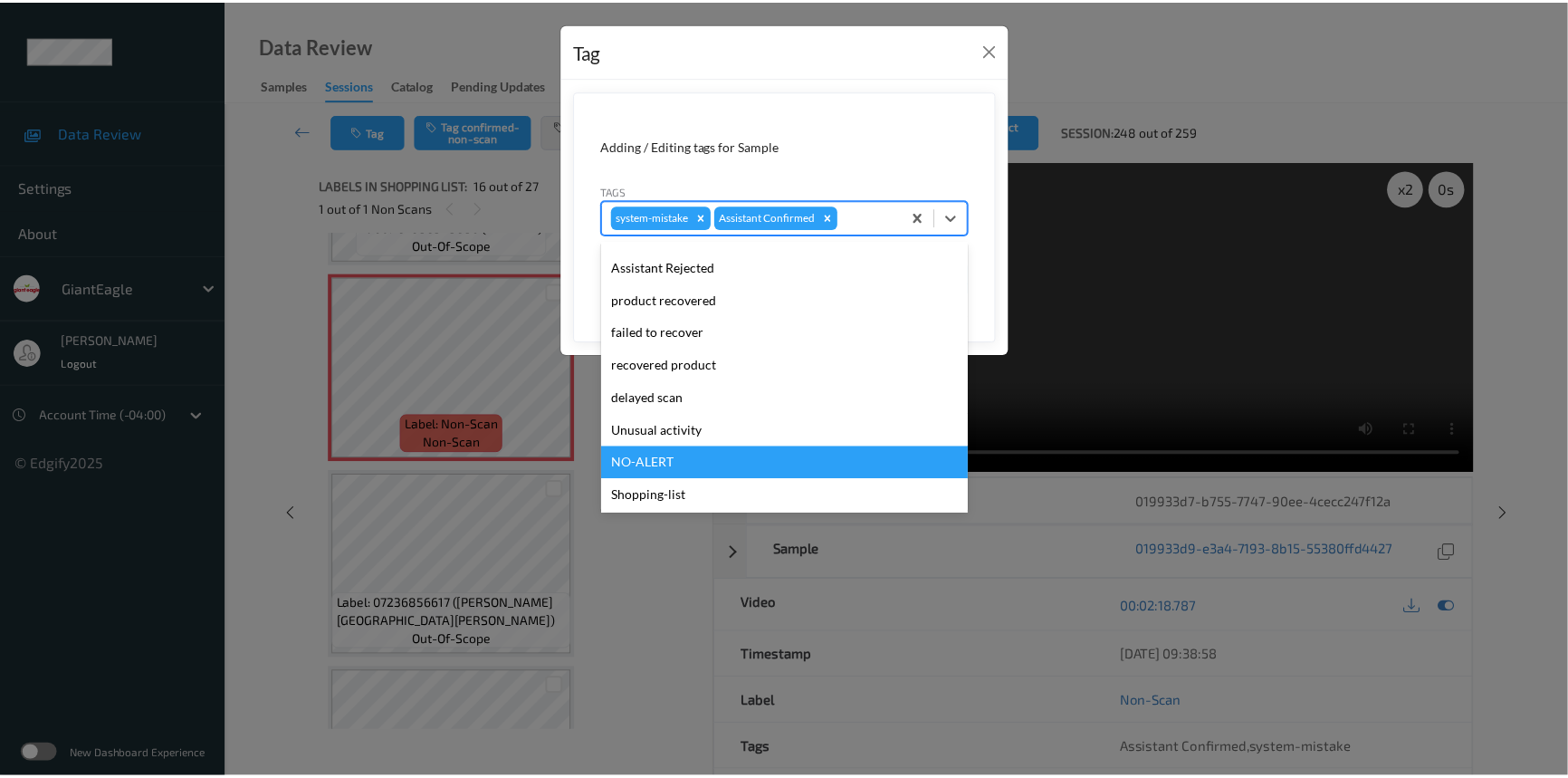
scroll to position [160, 0]
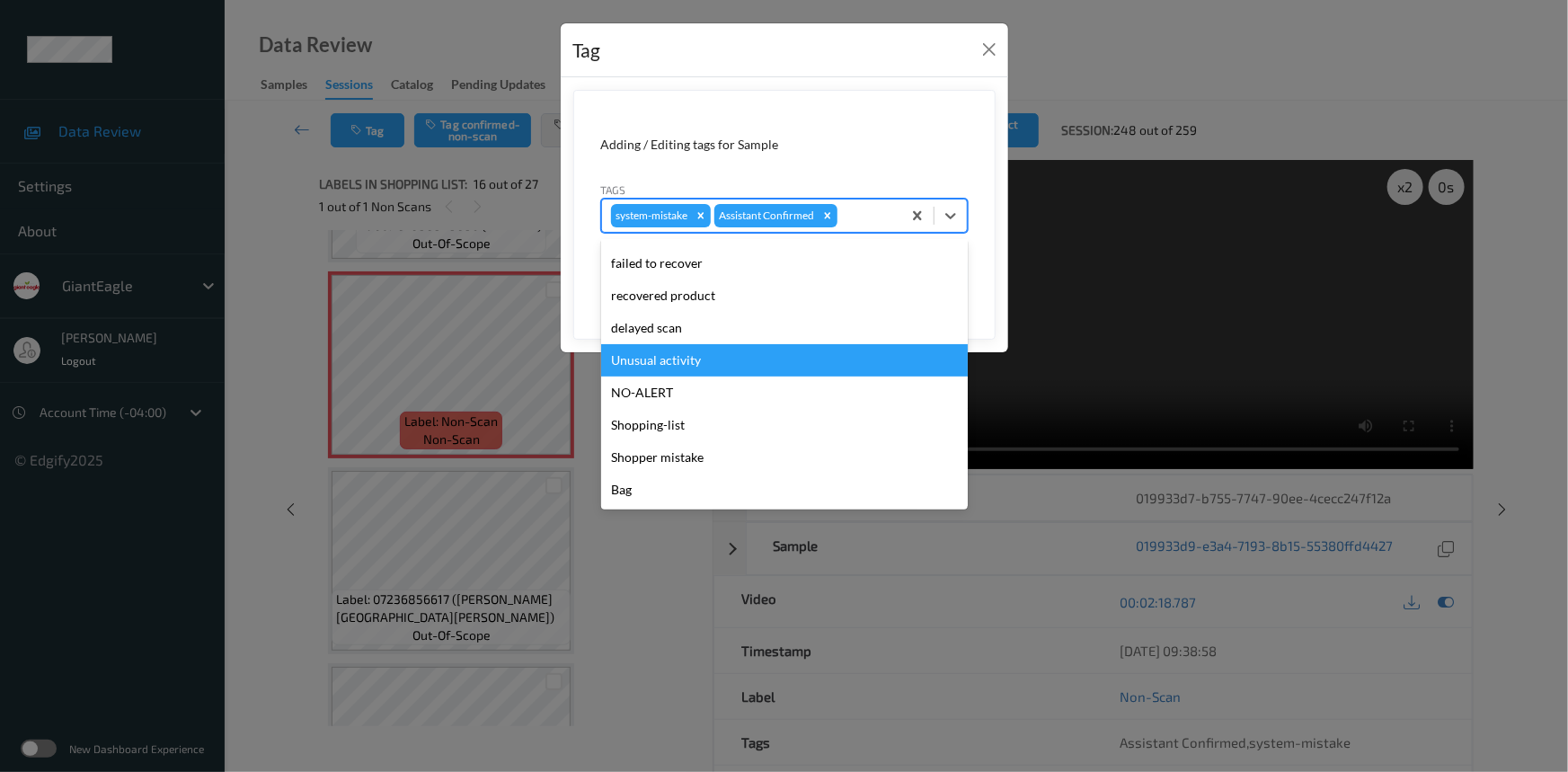
click at [659, 364] on div "Unusual activity" at bounding box center [784, 360] width 367 height 32
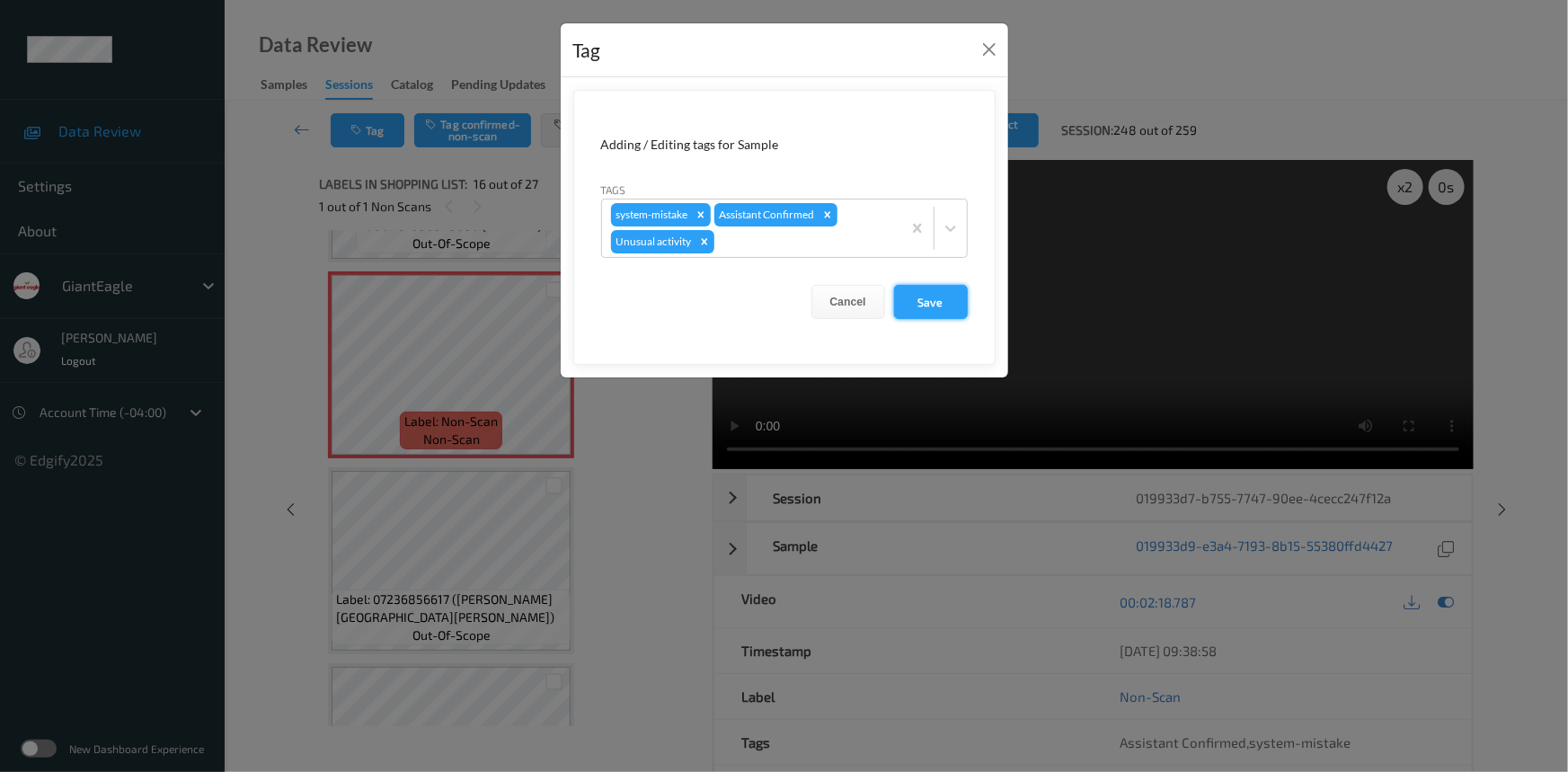
click at [938, 314] on button "Save" at bounding box center [931, 302] width 74 height 34
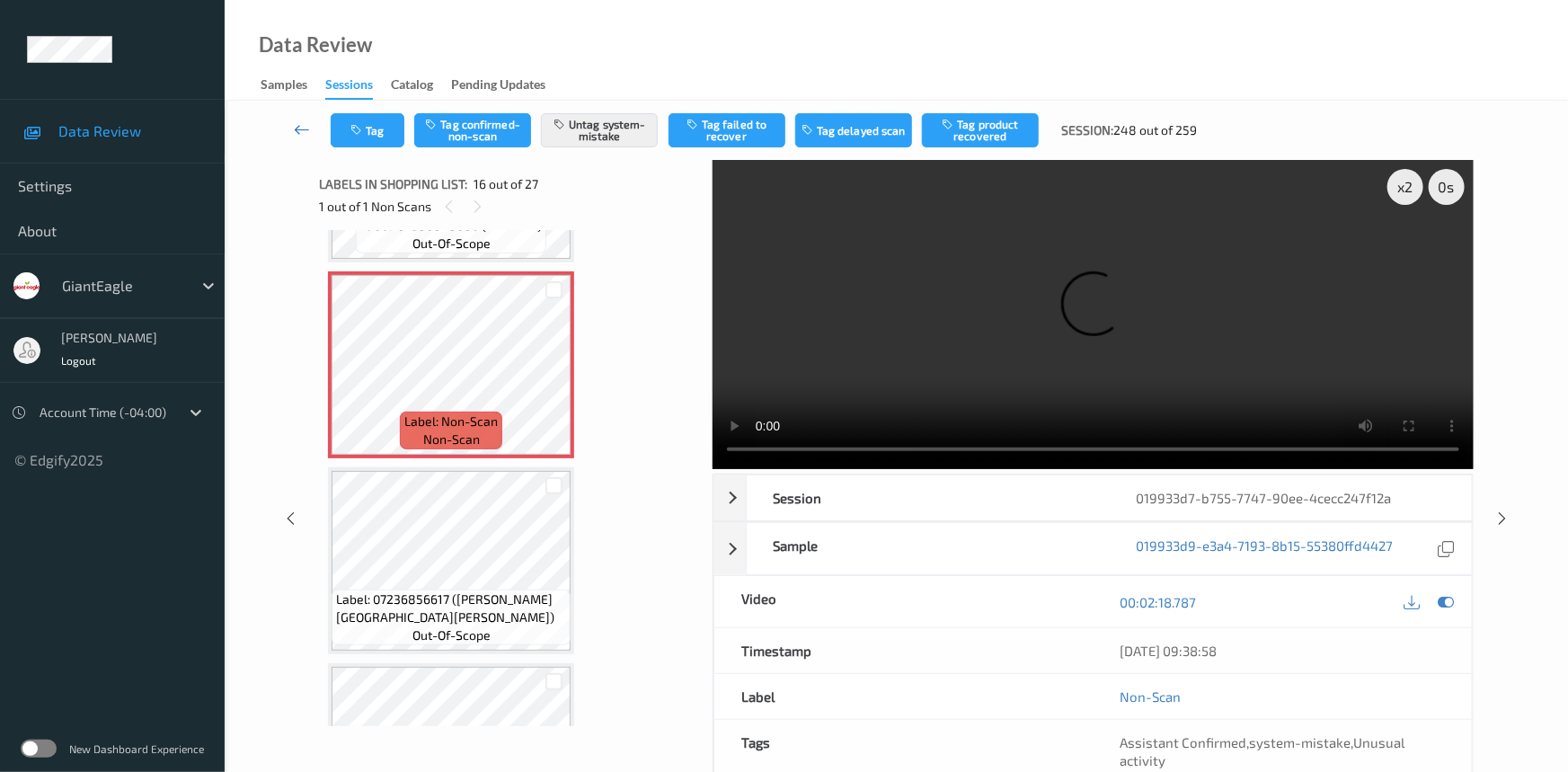
click at [295, 119] on link at bounding box center [303, 130] width 57 height 34
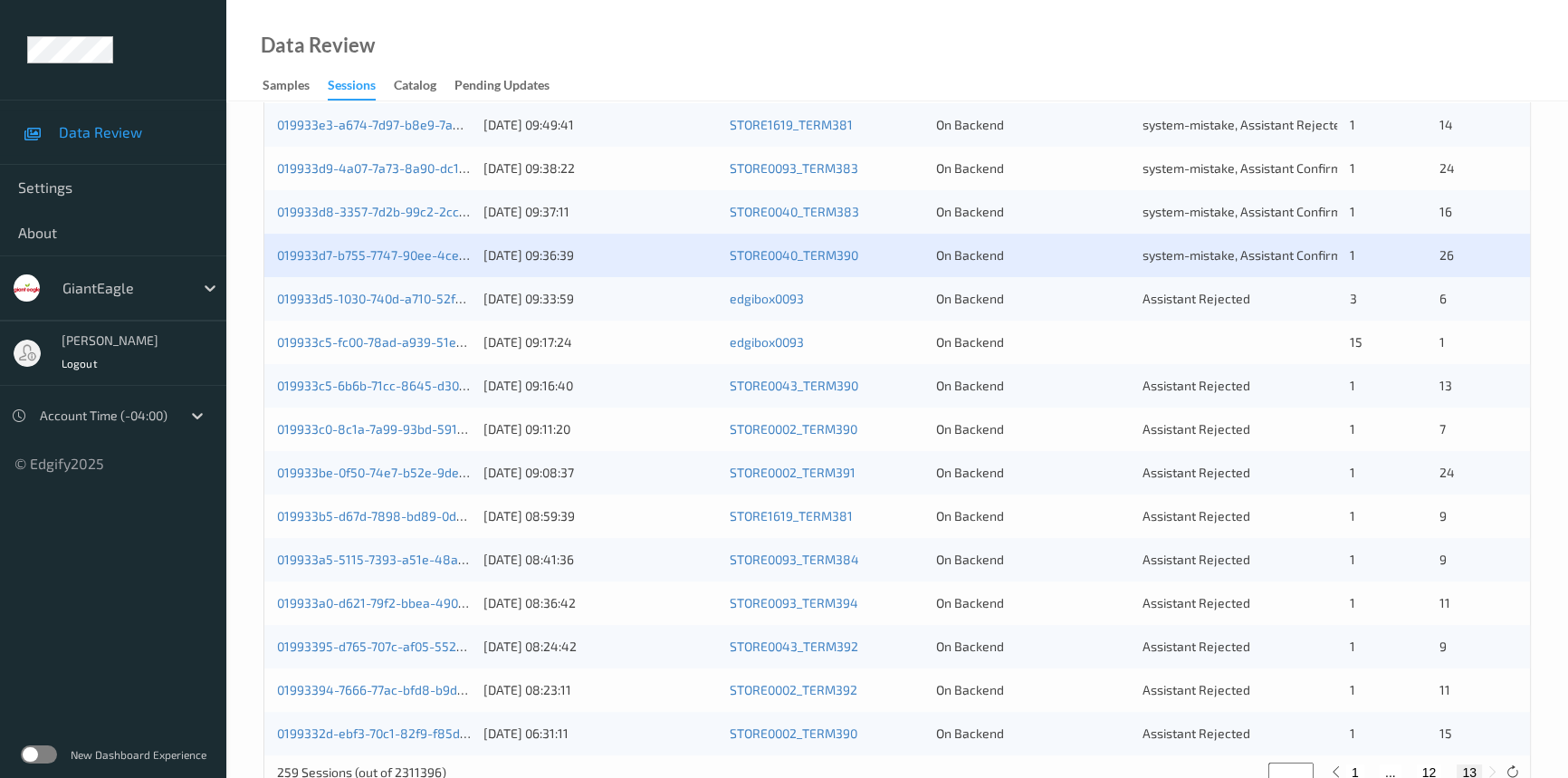
scroll to position [411, 0]
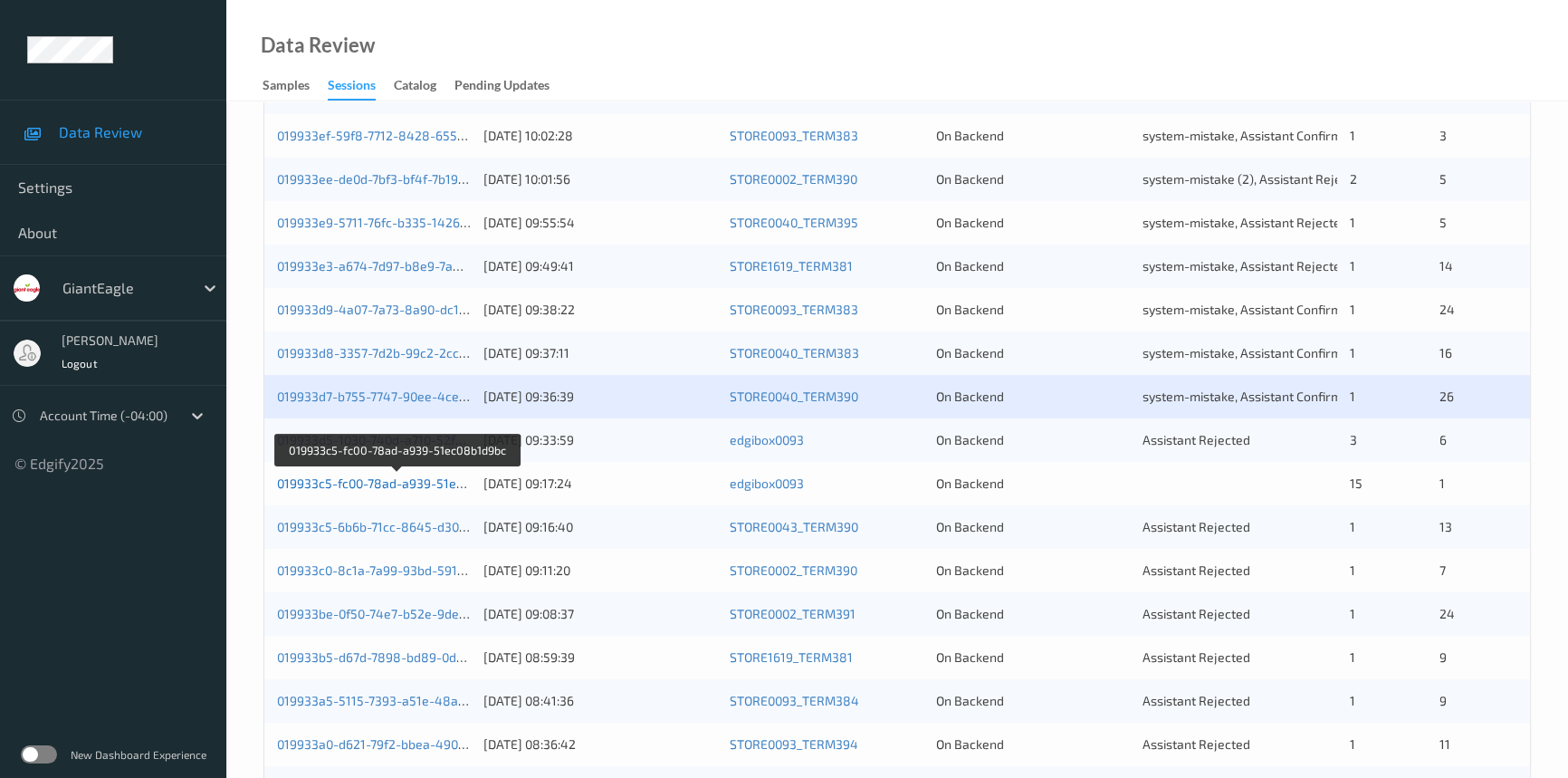
click at [361, 480] on link "019933c5-fc00-78ad-a939-51ec08b1d9bc" at bounding box center [398, 484] width 242 height 16
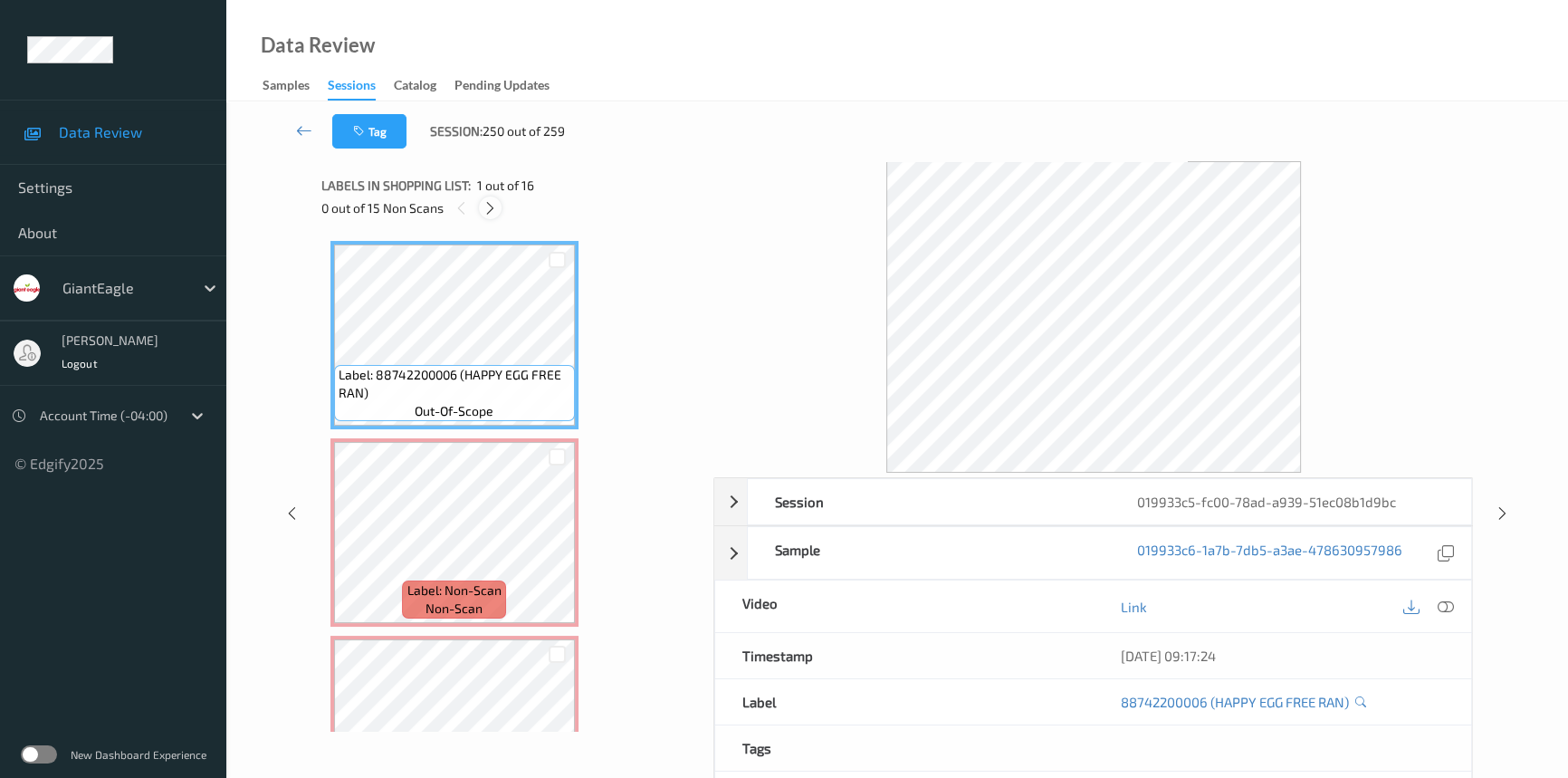
click at [489, 210] on icon at bounding box center [491, 208] width 16 height 16
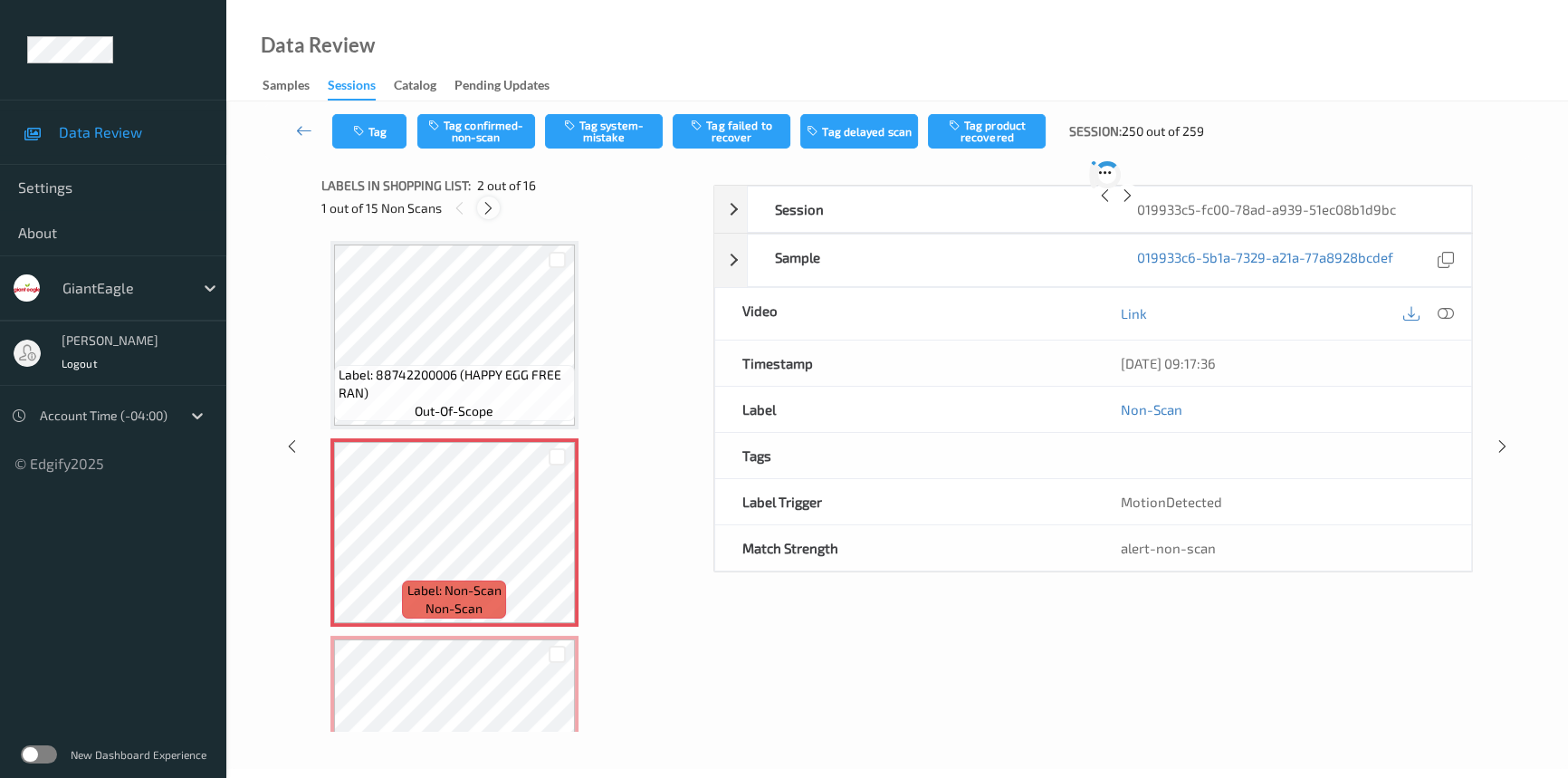
scroll to position [9, 0]
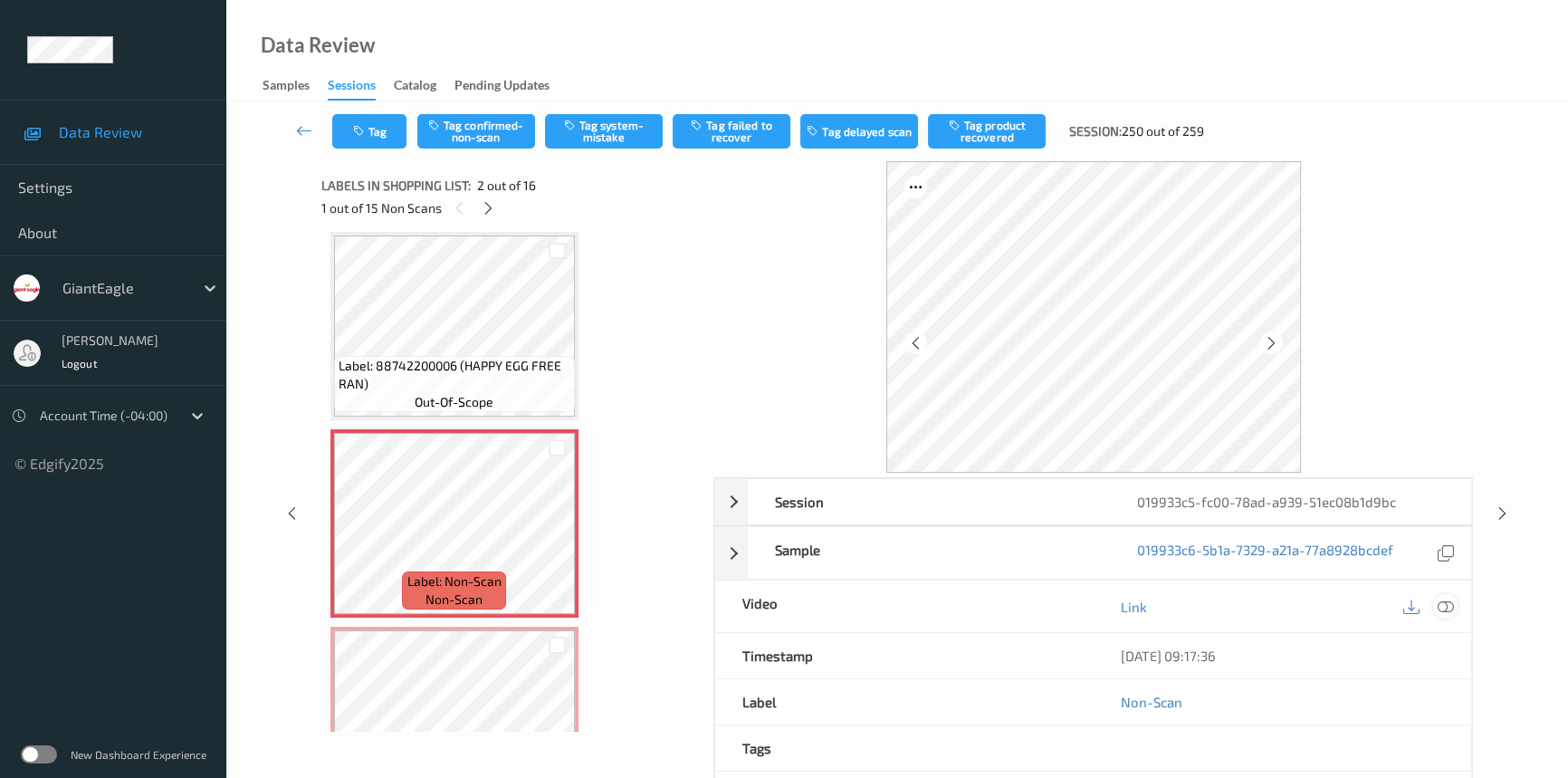
click at [1449, 606] on icon at bounding box center [1446, 607] width 16 height 16
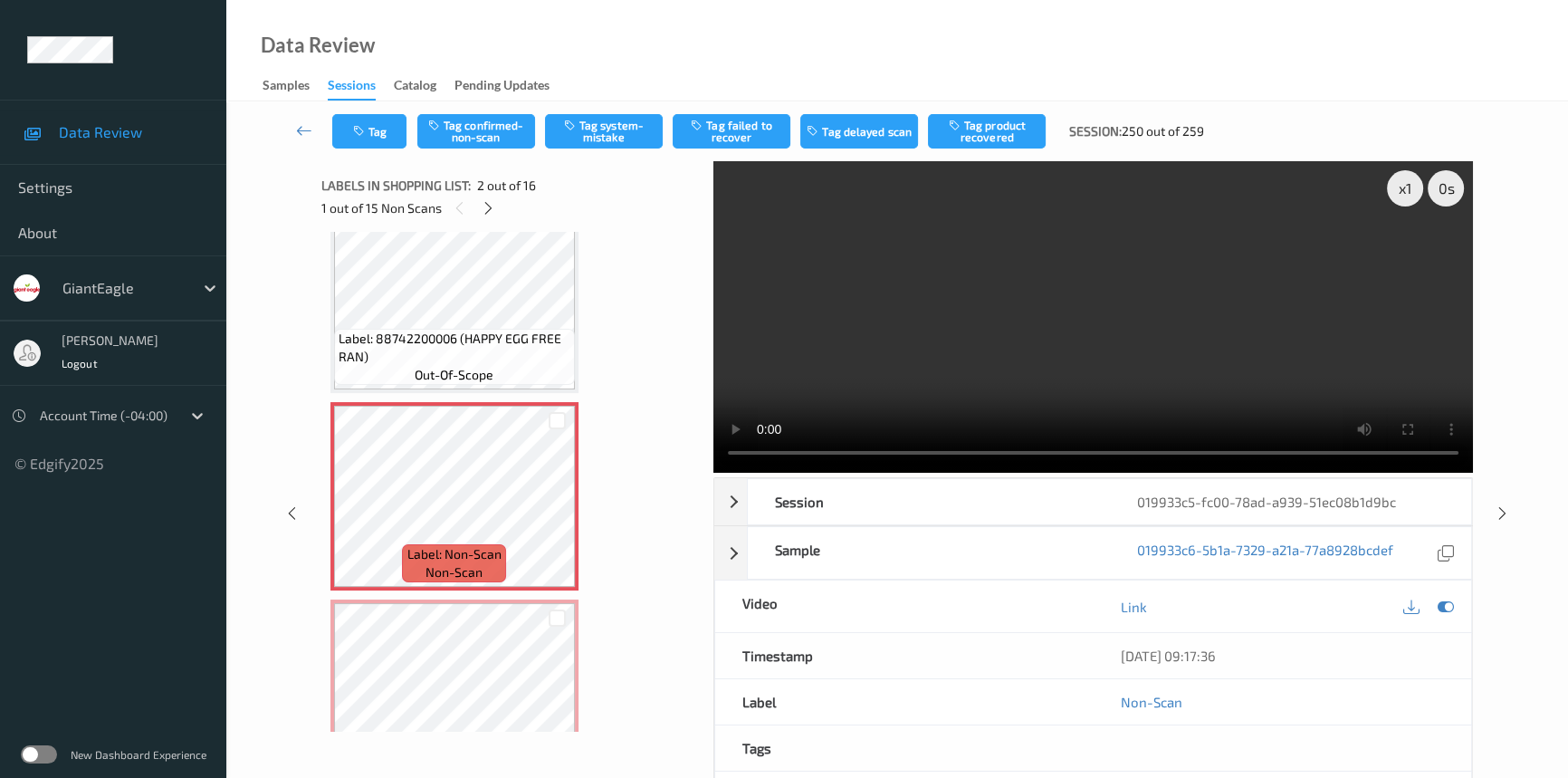
scroll to position [0, 0]
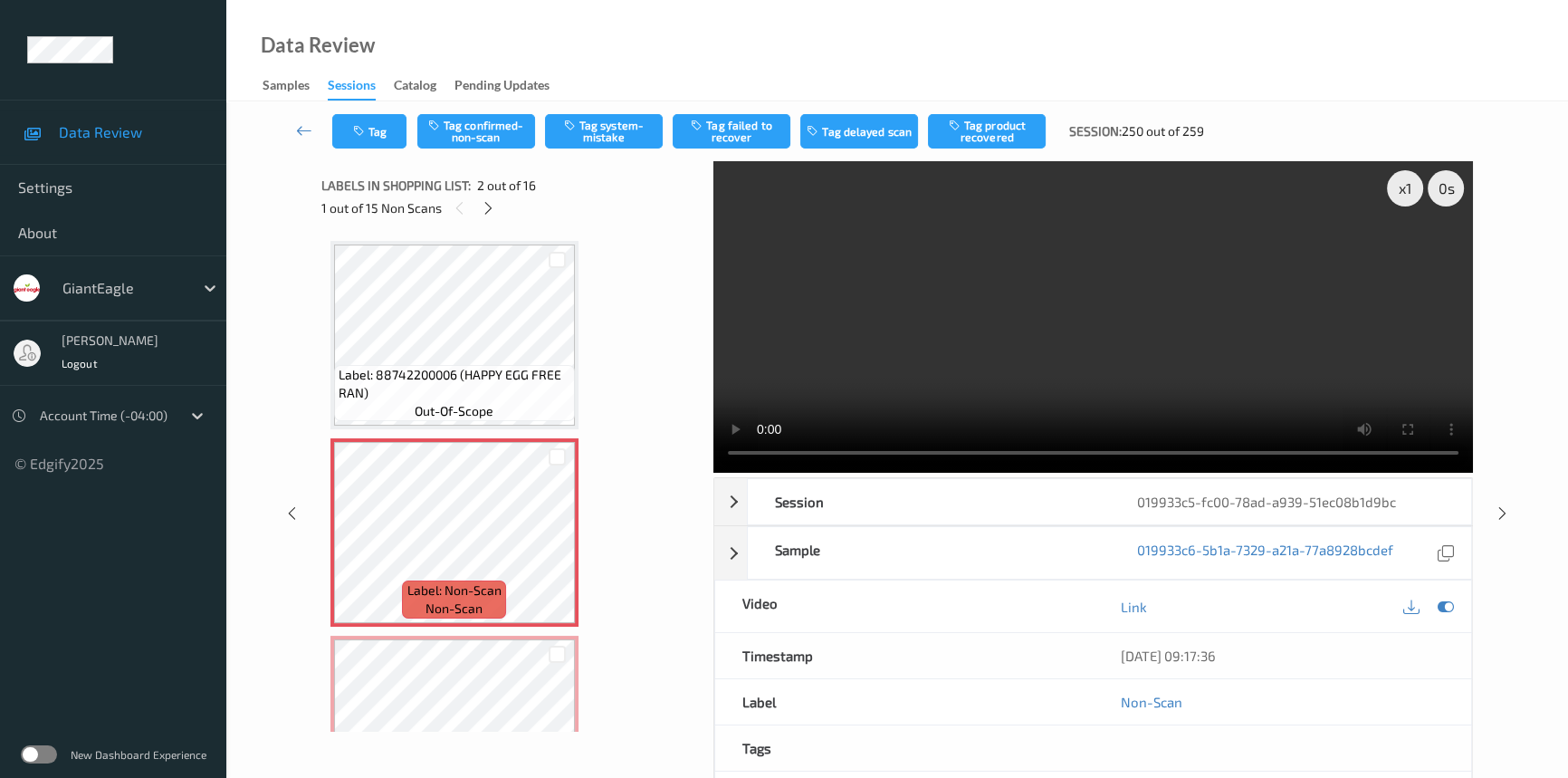
click at [961, 356] on video at bounding box center [1093, 317] width 759 height 311
click at [910, 361] on video at bounding box center [1093, 317] width 759 height 311
click at [1403, 190] on div "x 1" at bounding box center [1404, 188] width 37 height 37
click at [1411, 188] on div "x 2" at bounding box center [1404, 188] width 37 height 37
click at [1280, 264] on video at bounding box center [1093, 317] width 759 height 311
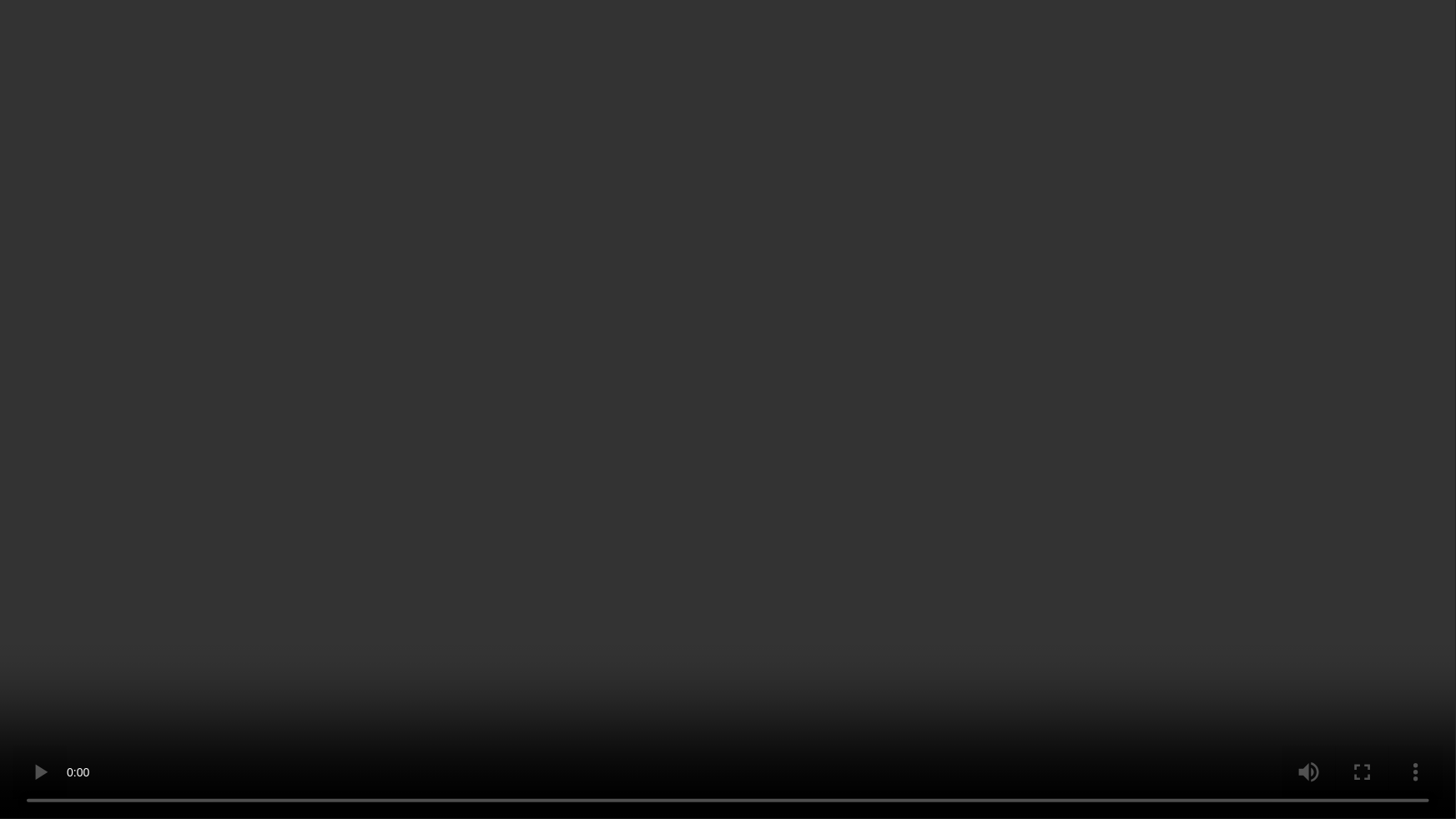
click at [1172, 553] on video at bounding box center [728, 409] width 1456 height 819
click at [542, 635] on video at bounding box center [728, 409] width 1456 height 819
click at [732, 400] on video at bounding box center [728, 409] width 1456 height 819
click at [932, 630] on video at bounding box center [728, 409] width 1456 height 819
click at [930, 567] on video at bounding box center [728, 409] width 1456 height 819
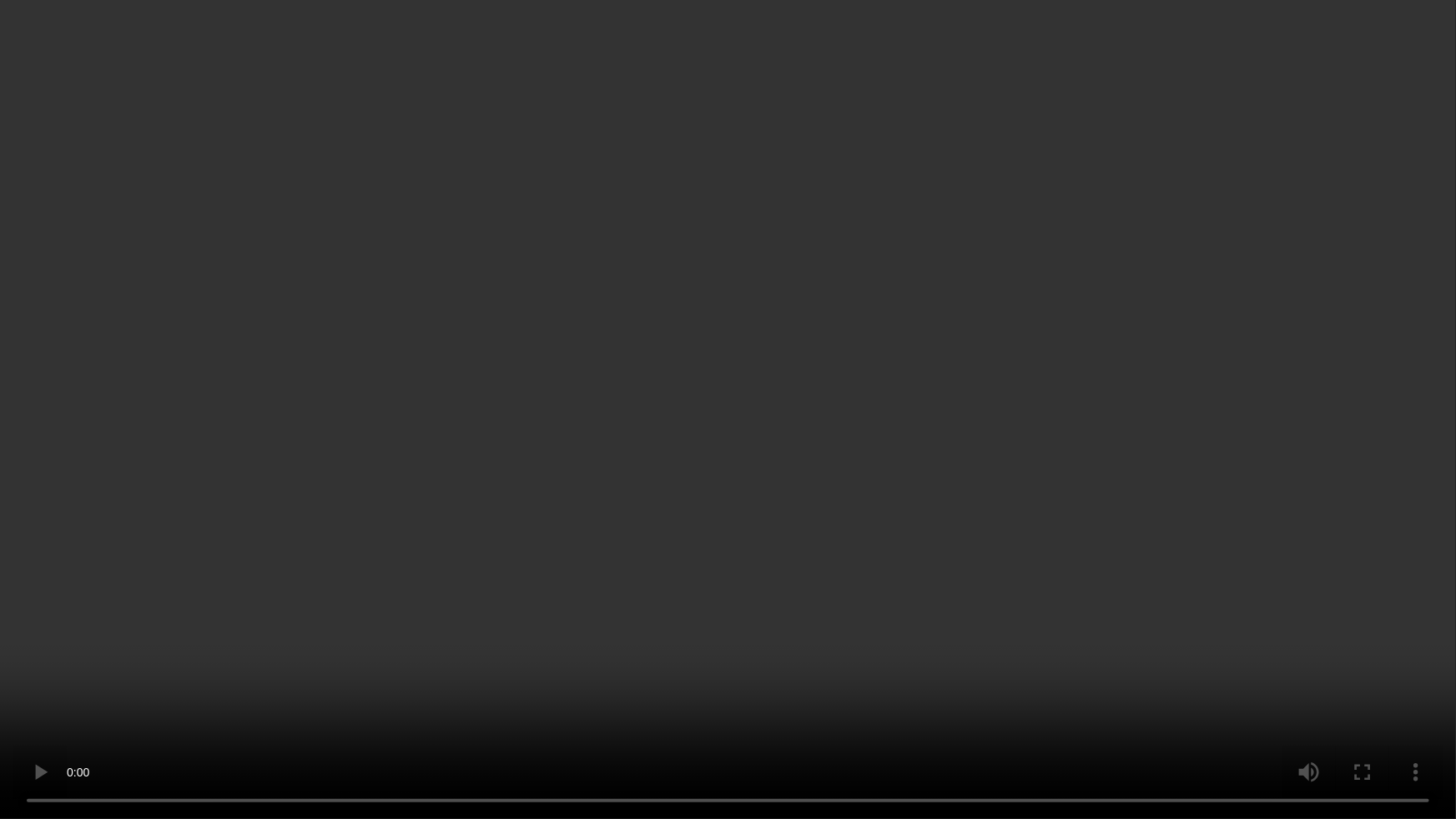
click at [1364, 679] on video at bounding box center [728, 409] width 1456 height 819
click at [944, 563] on video at bounding box center [728, 409] width 1456 height 819
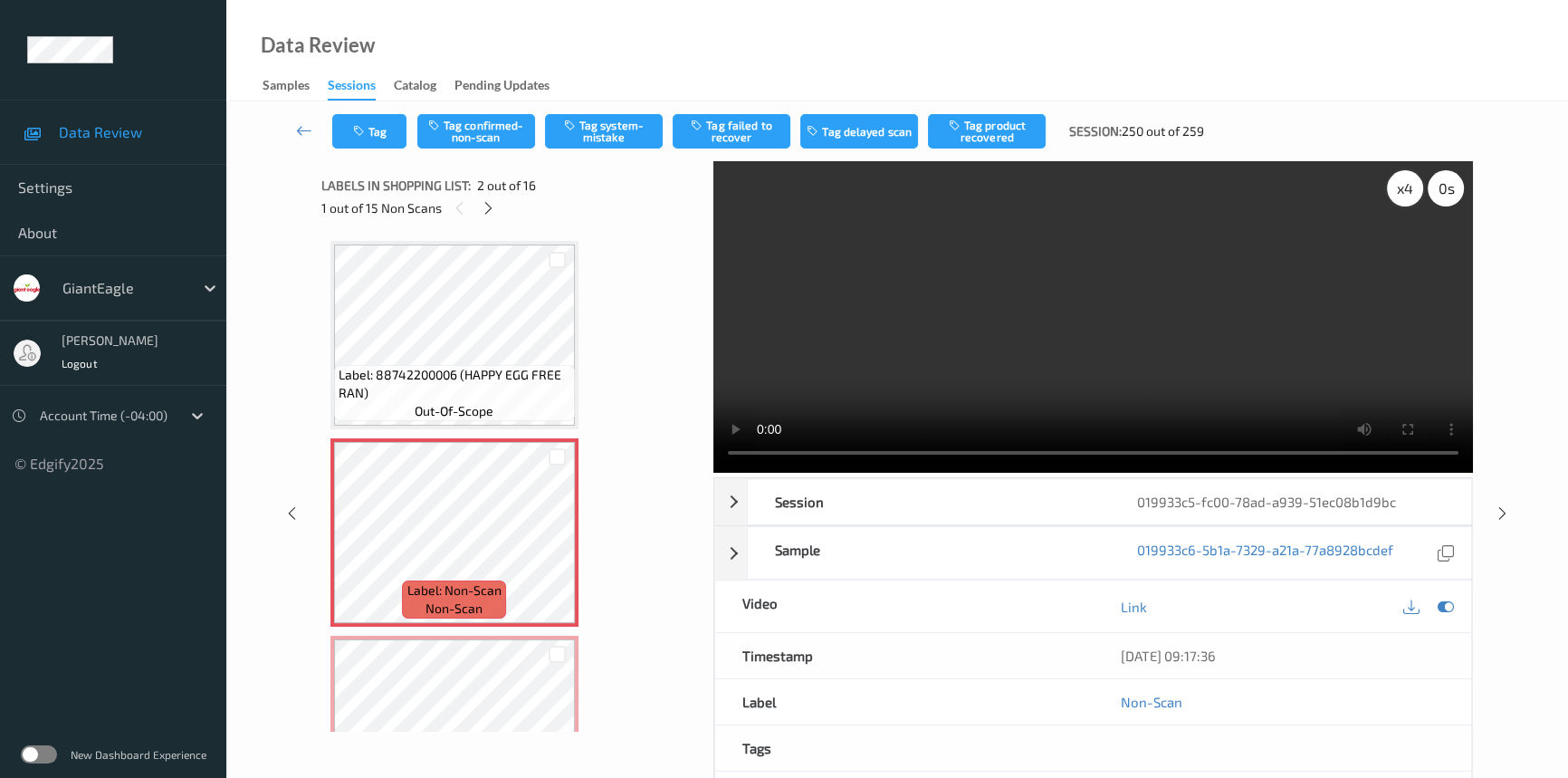
click at [1395, 182] on div "x 4" at bounding box center [1404, 188] width 37 height 37
click at [1399, 188] on div "x 8" at bounding box center [1404, 188] width 37 height 37
click at [1397, 189] on div "x 1" at bounding box center [1404, 188] width 37 height 37
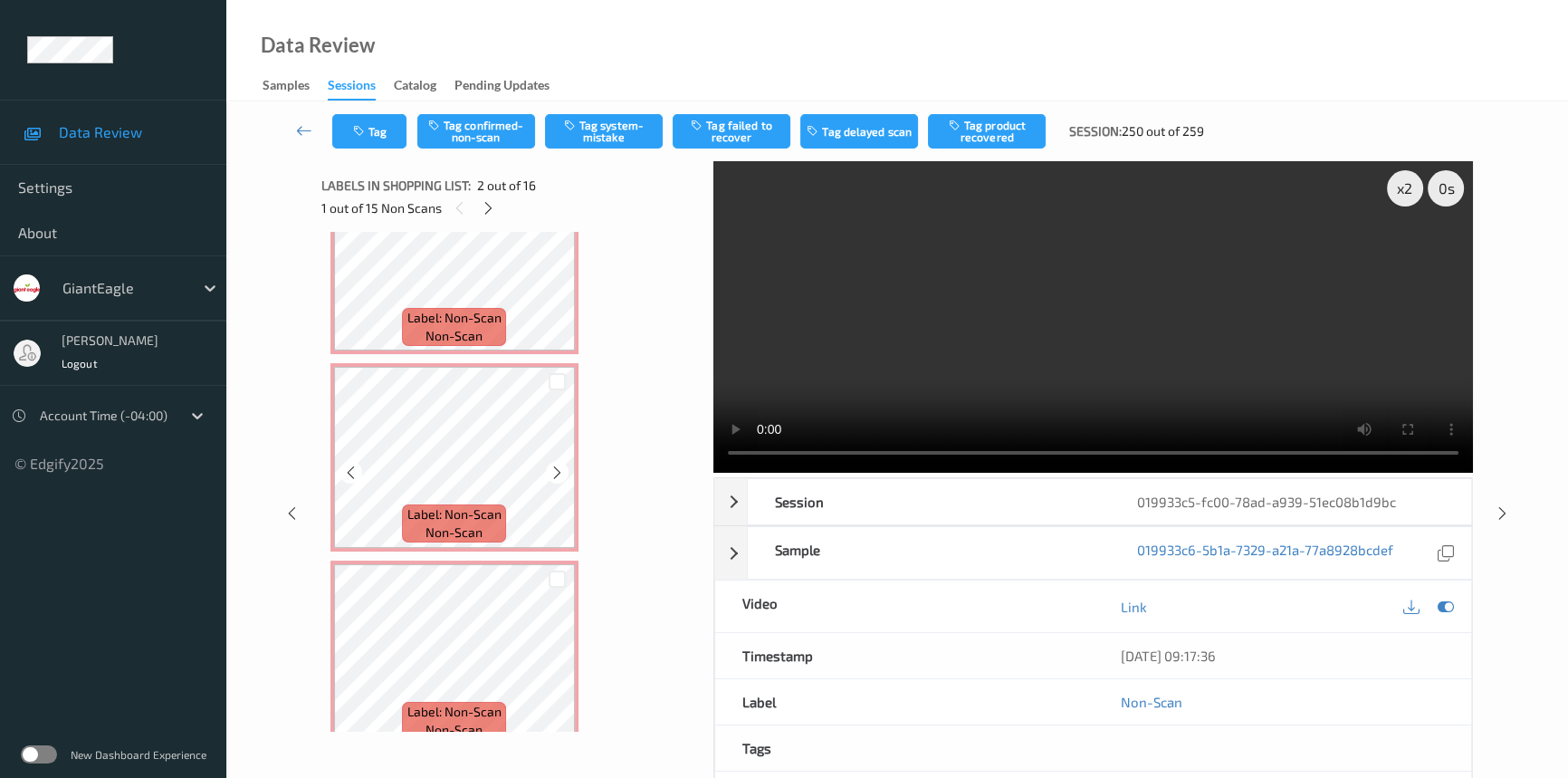
scroll to position [905, 0]
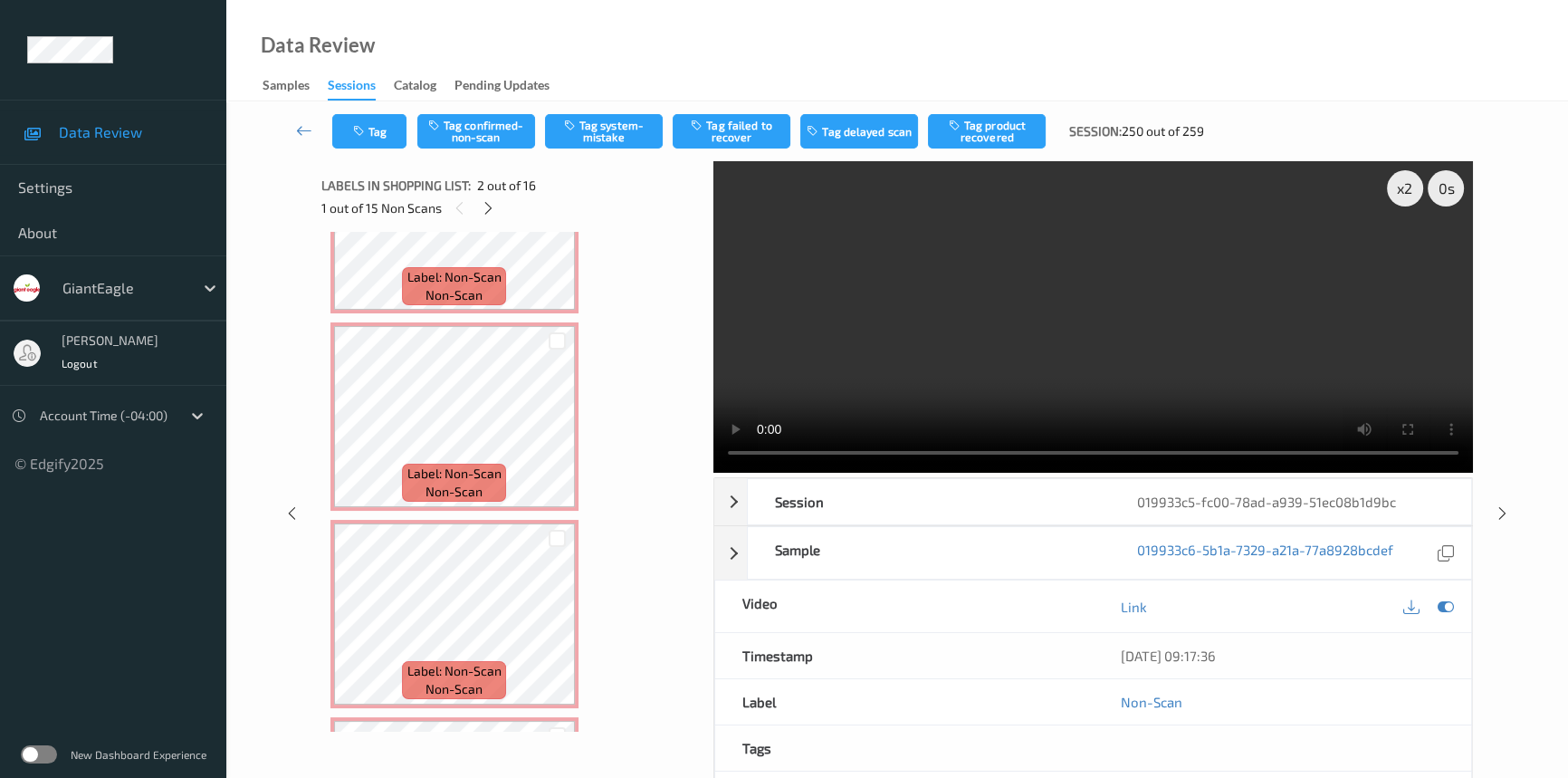
click at [1095, 350] on video at bounding box center [1093, 317] width 759 height 311
click at [1108, 344] on video at bounding box center [1093, 317] width 759 height 311
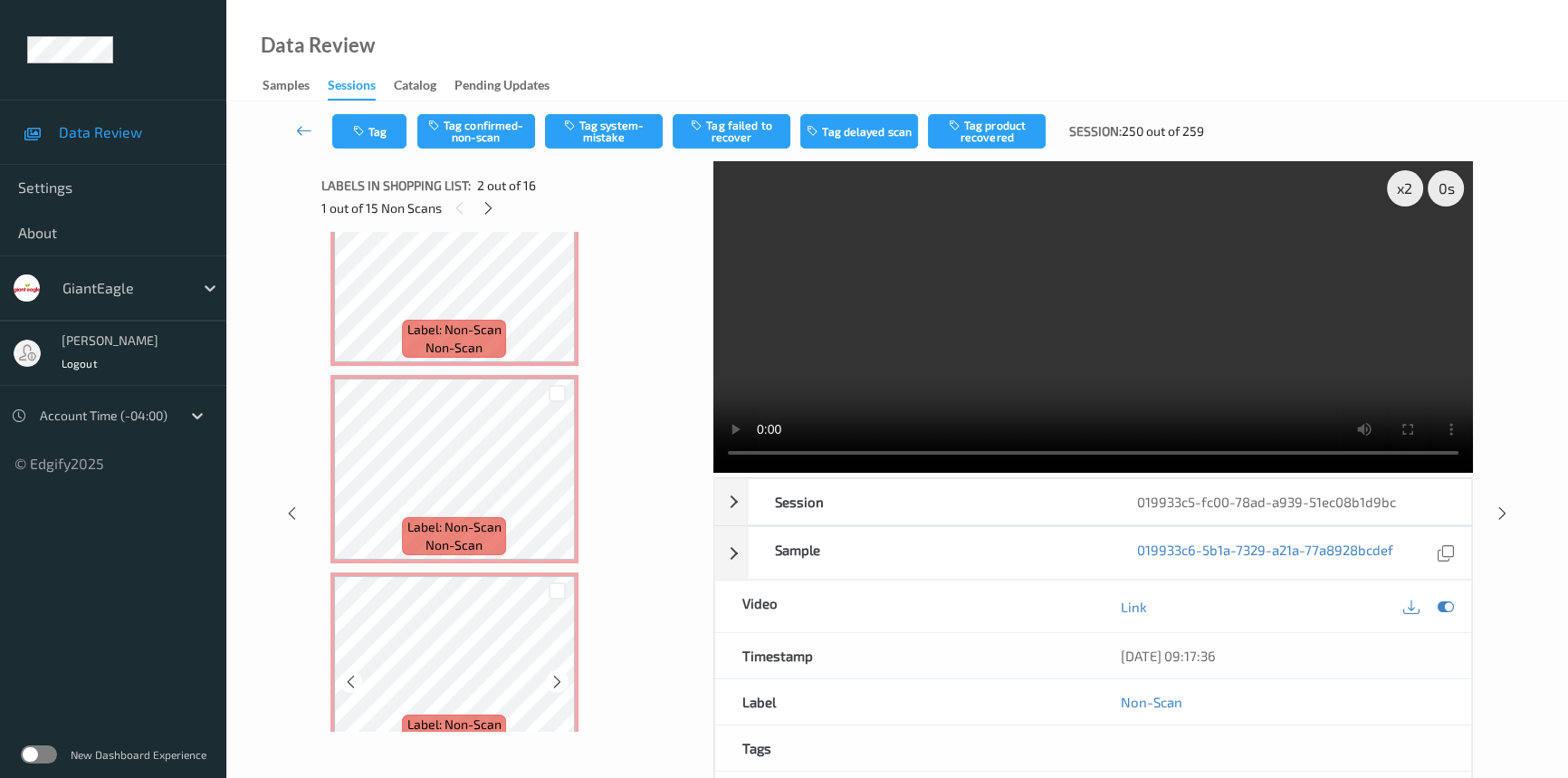
scroll to position [1811, 0]
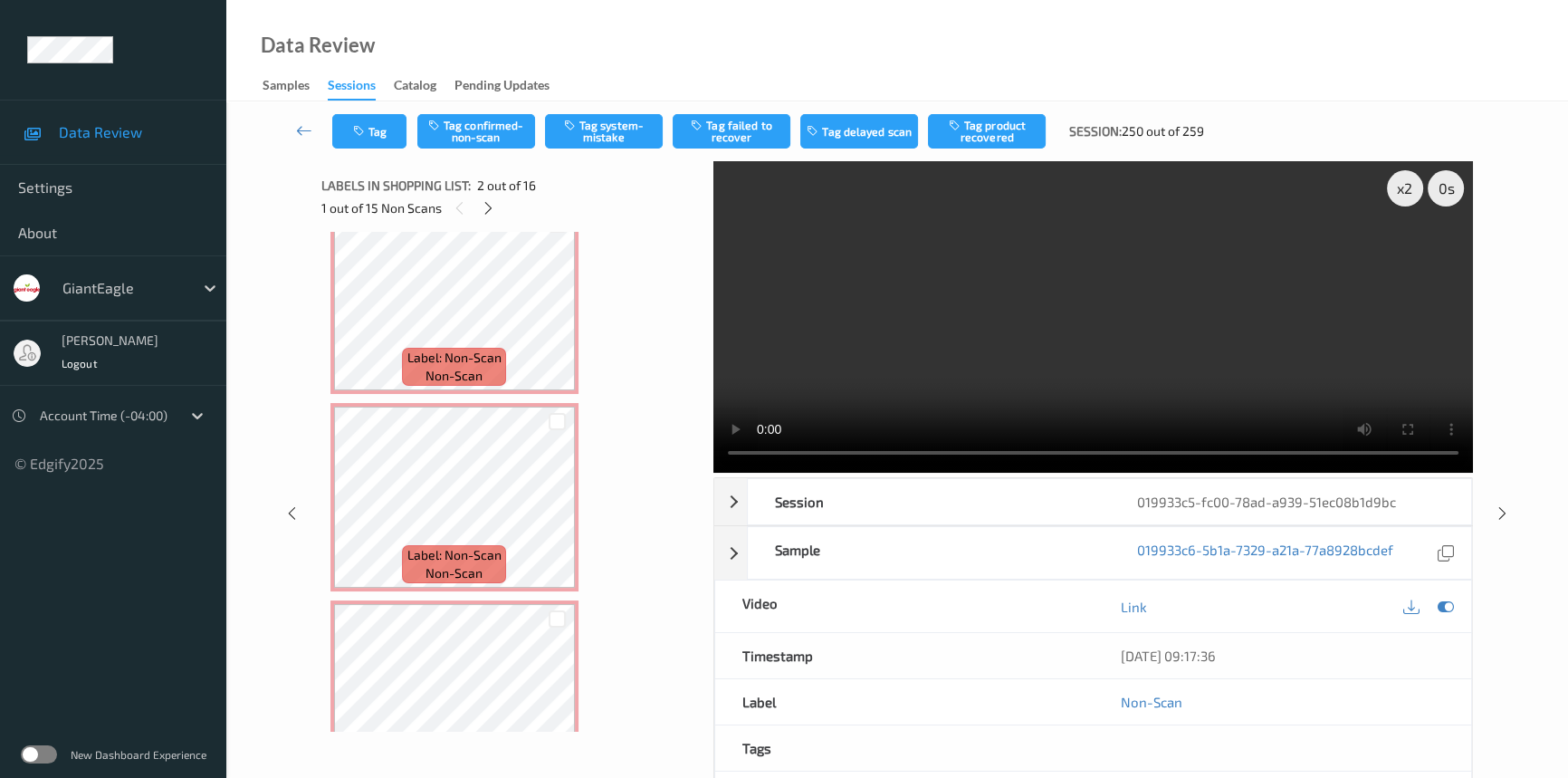
click at [1093, 318] on video at bounding box center [1093, 317] width 759 height 311
click at [1167, 323] on video at bounding box center [1093, 317] width 759 height 311
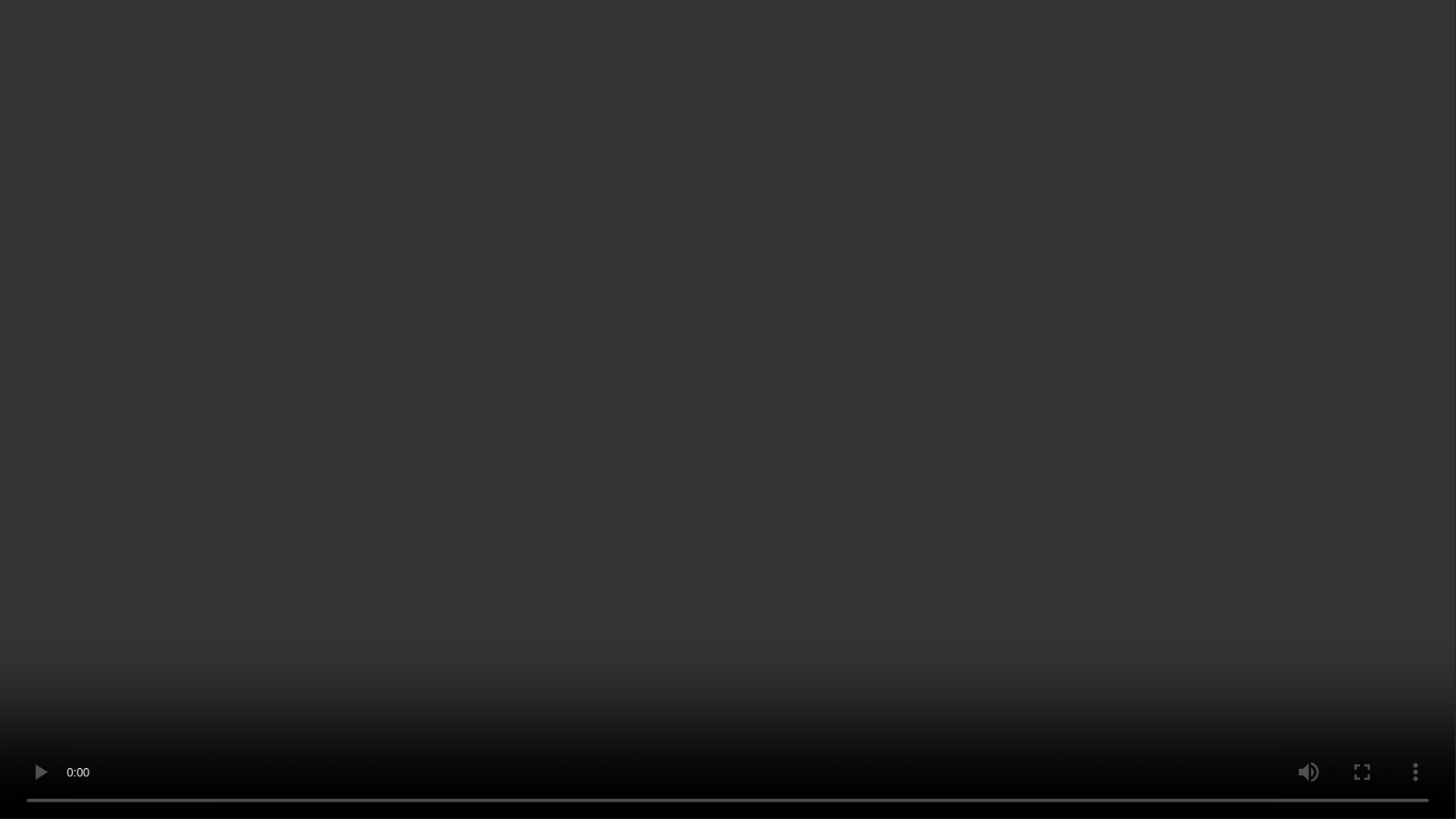
click at [1168, 461] on video at bounding box center [728, 409] width 1456 height 819
click at [786, 666] on video at bounding box center [728, 409] width 1456 height 819
click at [1182, 615] on video at bounding box center [728, 409] width 1456 height 819
click at [949, 567] on video at bounding box center [728, 409] width 1456 height 819
click at [748, 612] on video at bounding box center [728, 409] width 1456 height 819
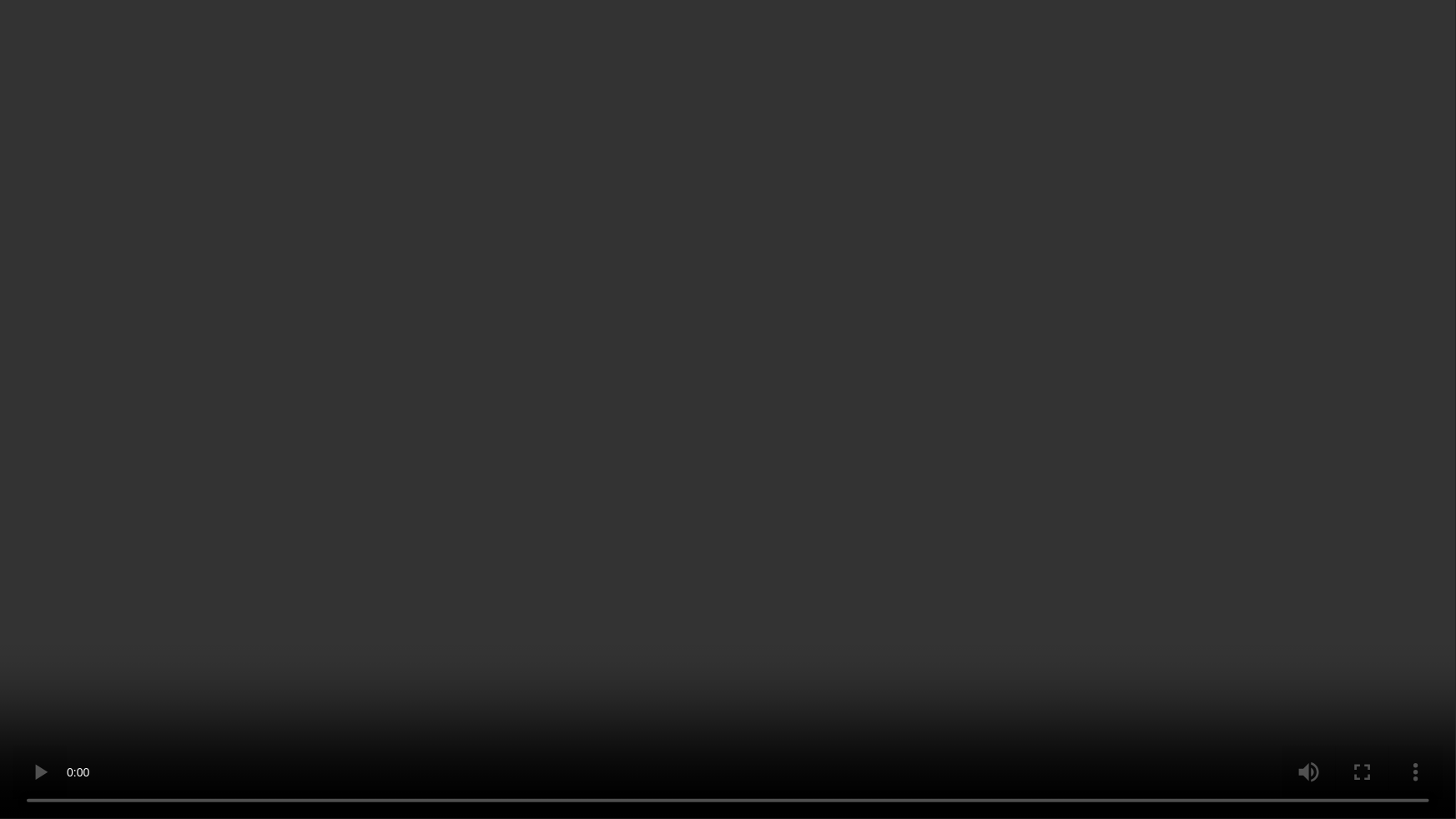
click at [756, 600] on video at bounding box center [728, 409] width 1456 height 819
click at [773, 593] on video at bounding box center [728, 409] width 1456 height 819
click at [1106, 551] on video at bounding box center [728, 409] width 1456 height 819
click at [1044, 608] on video at bounding box center [728, 409] width 1456 height 819
click at [1037, 619] on video at bounding box center [728, 409] width 1456 height 819
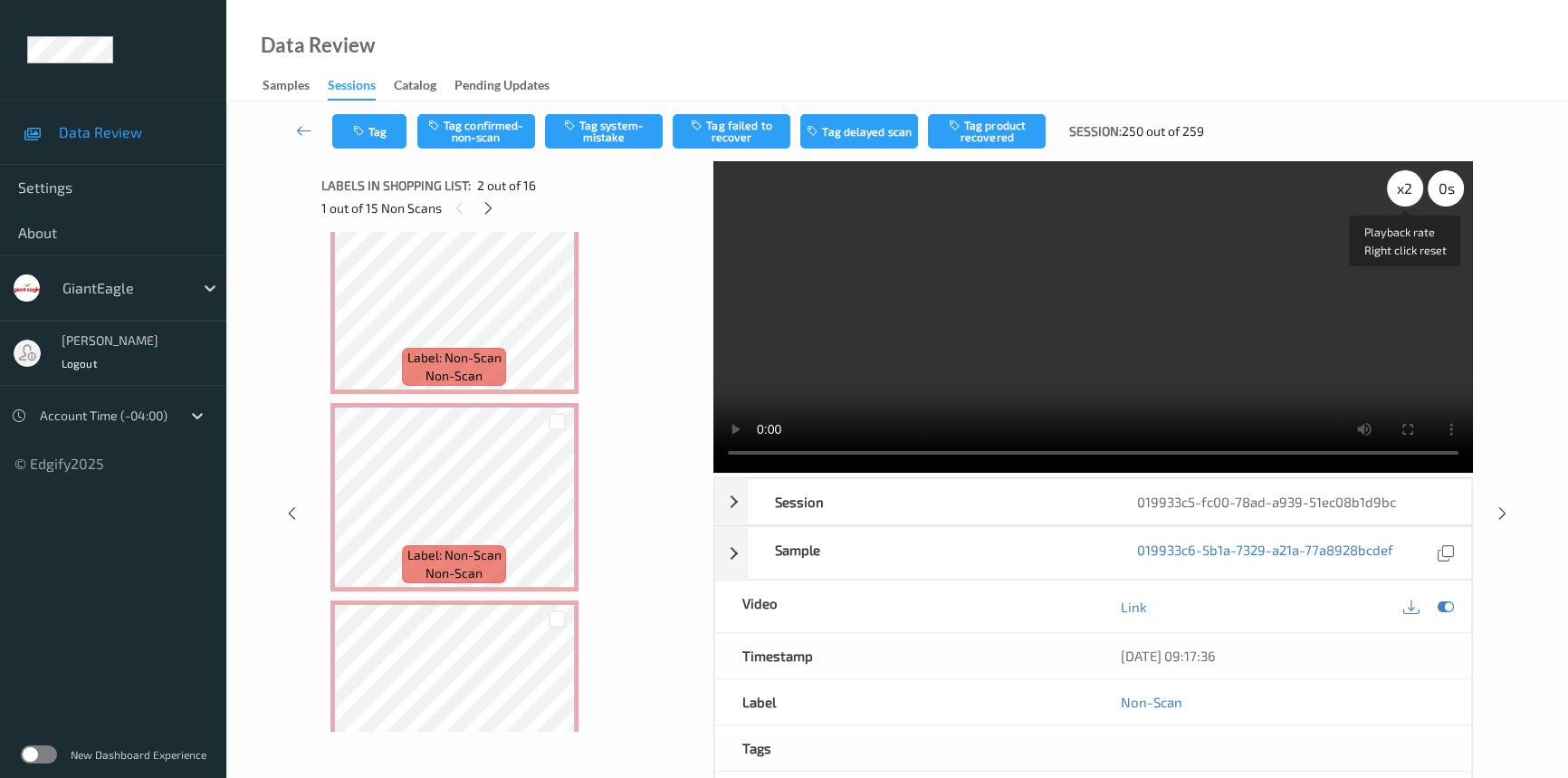
click at [1414, 189] on div "x 2" at bounding box center [1404, 188] width 37 height 37
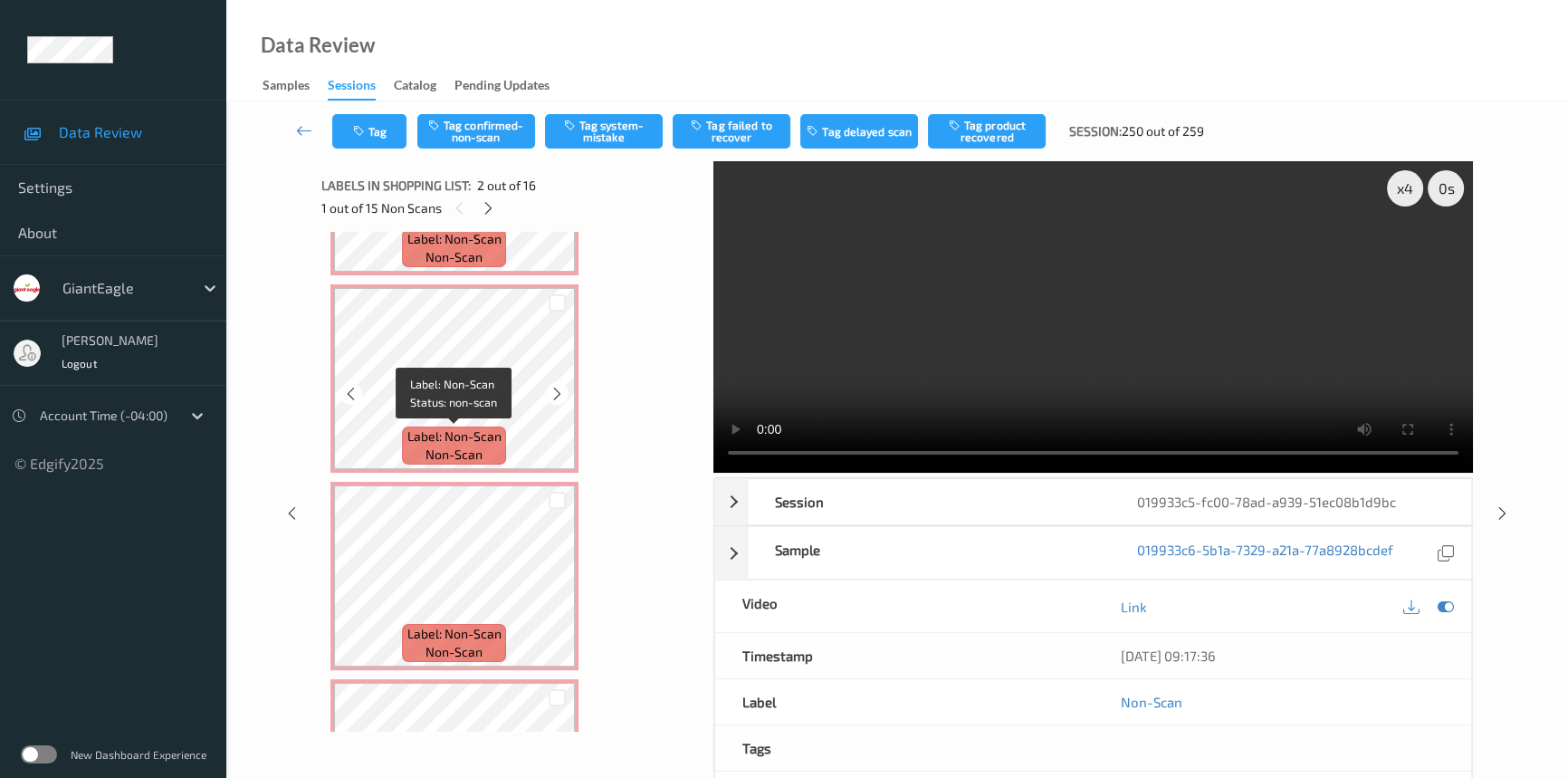
scroll to position [2387, 0]
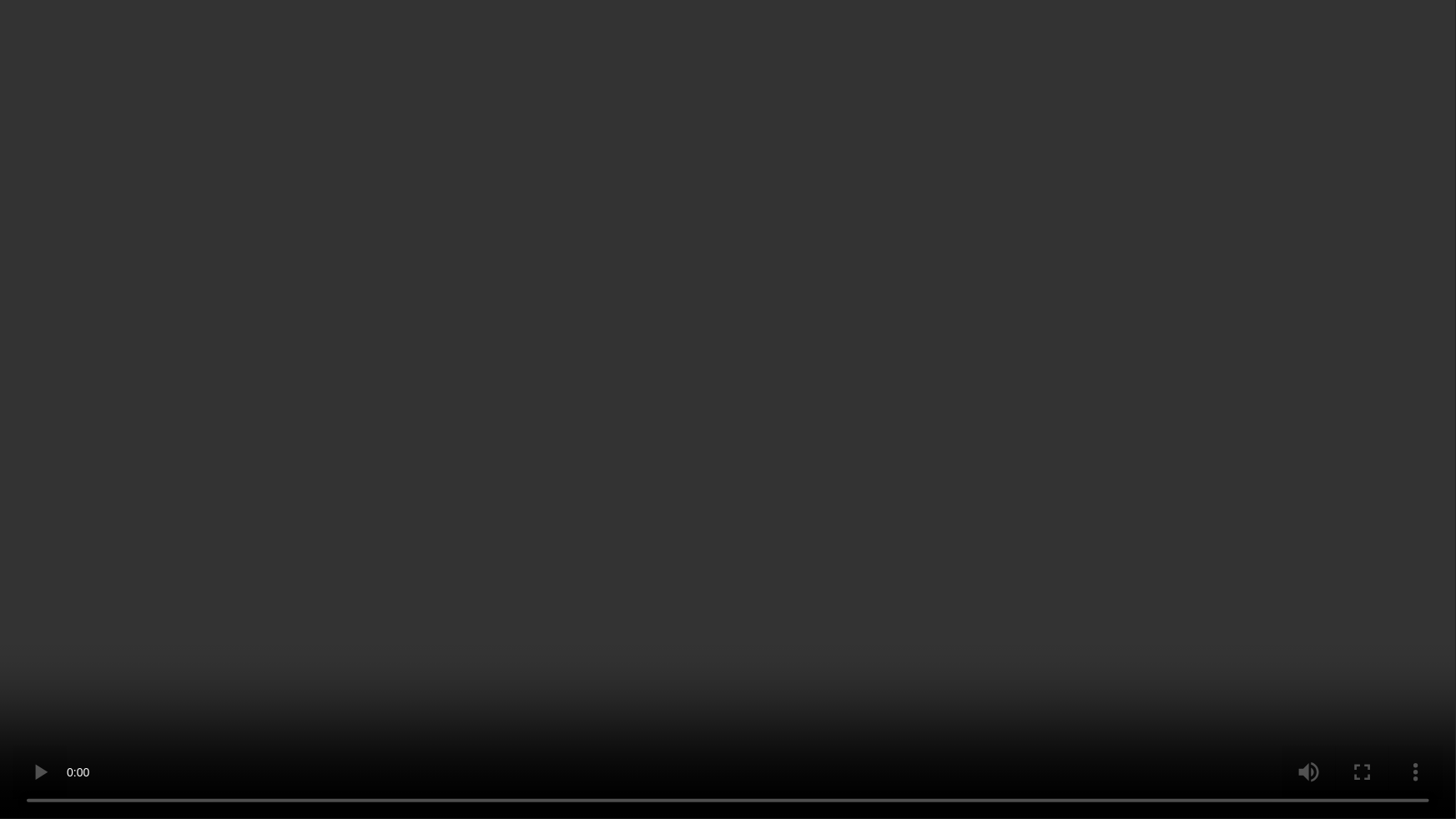
click at [1142, 478] on video at bounding box center [728, 409] width 1456 height 819
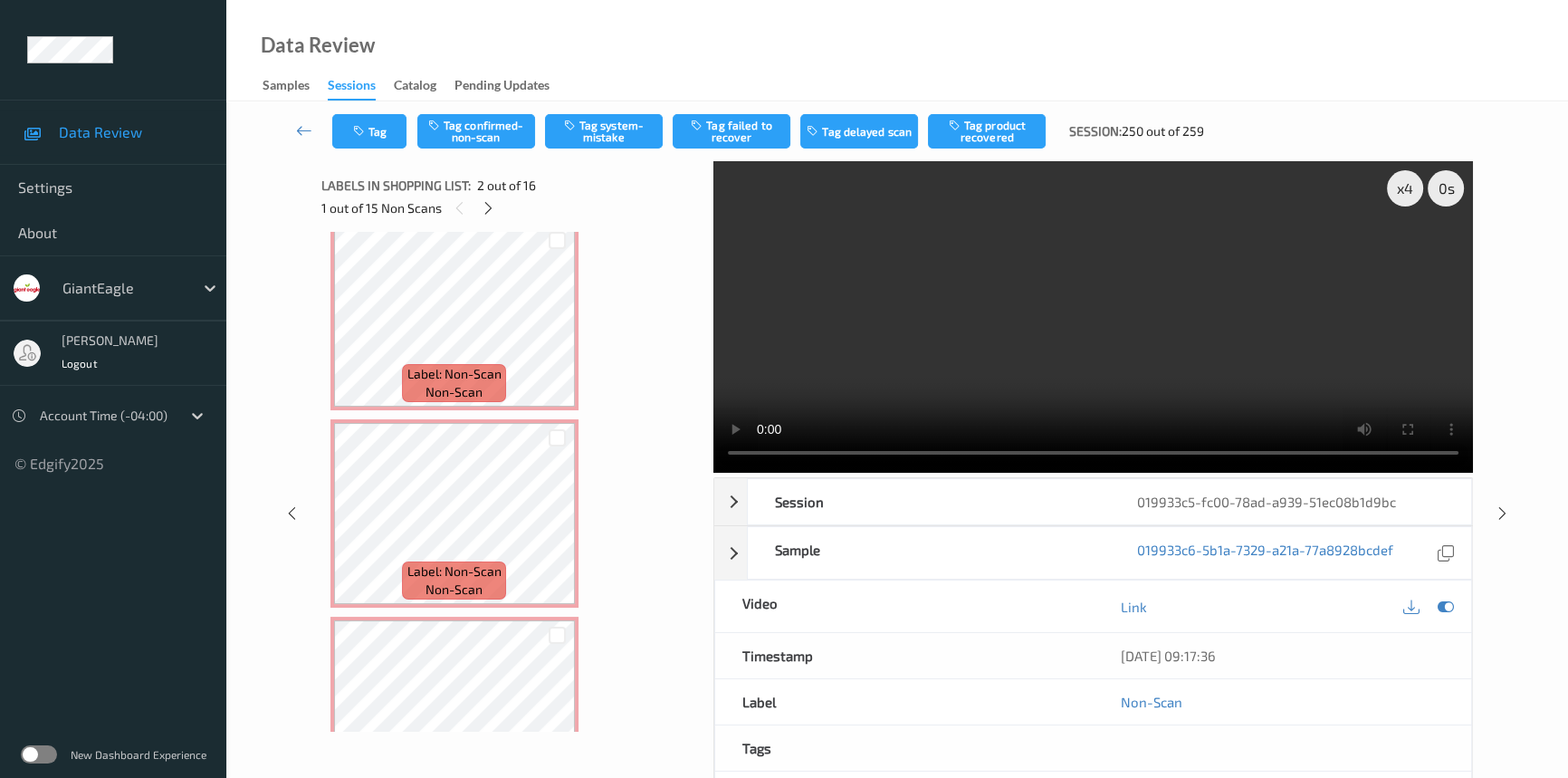
click at [941, 360] on video at bounding box center [1093, 317] width 759 height 311
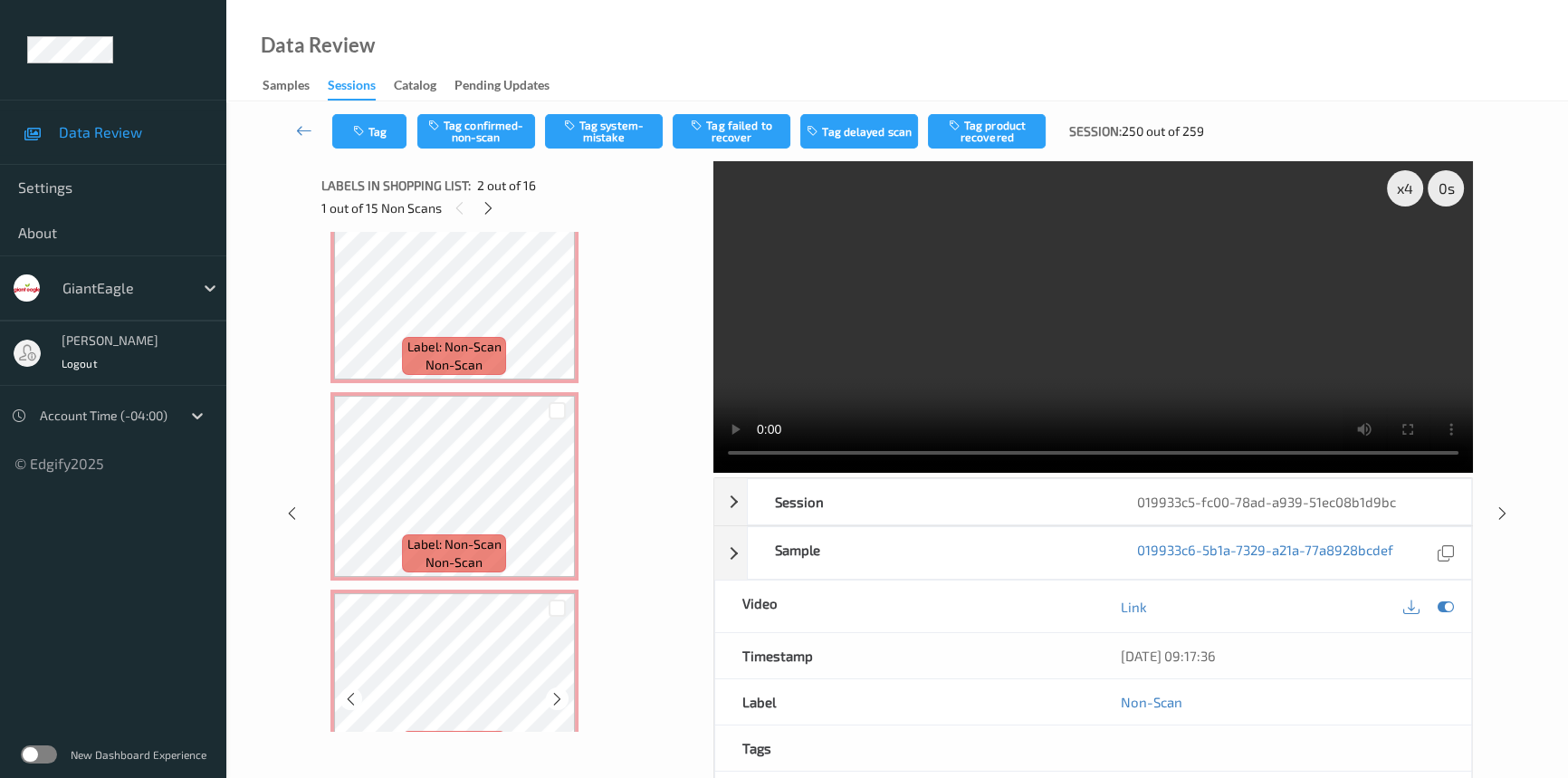
scroll to position [2409, 0]
click at [832, 328] on video at bounding box center [1093, 317] width 759 height 311
click at [952, 355] on video at bounding box center [1093, 317] width 759 height 311
click at [940, 321] on video at bounding box center [1093, 317] width 759 height 311
click at [1398, 184] on div "x 4" at bounding box center [1404, 188] width 37 height 37
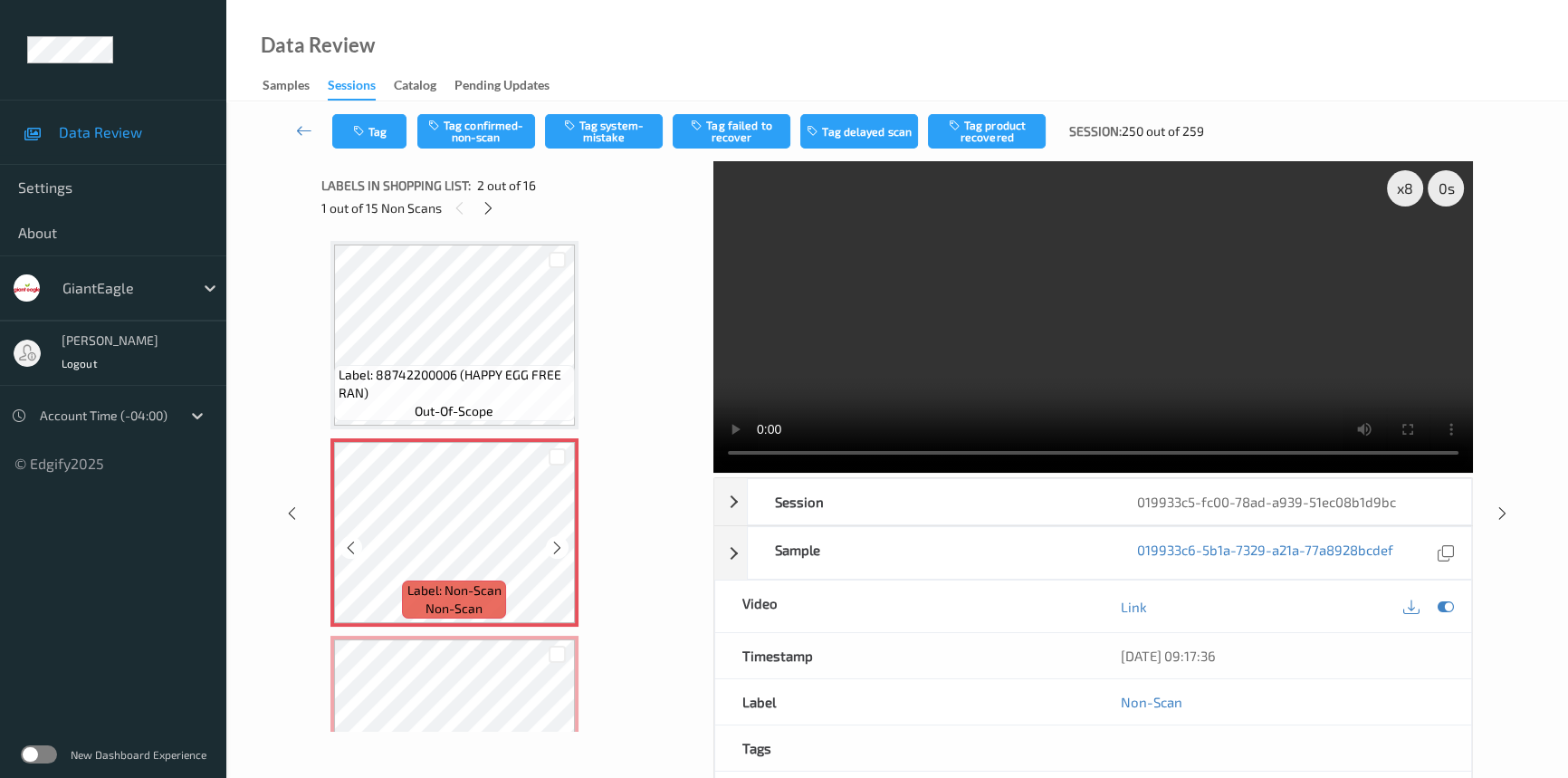
scroll to position [81, 0]
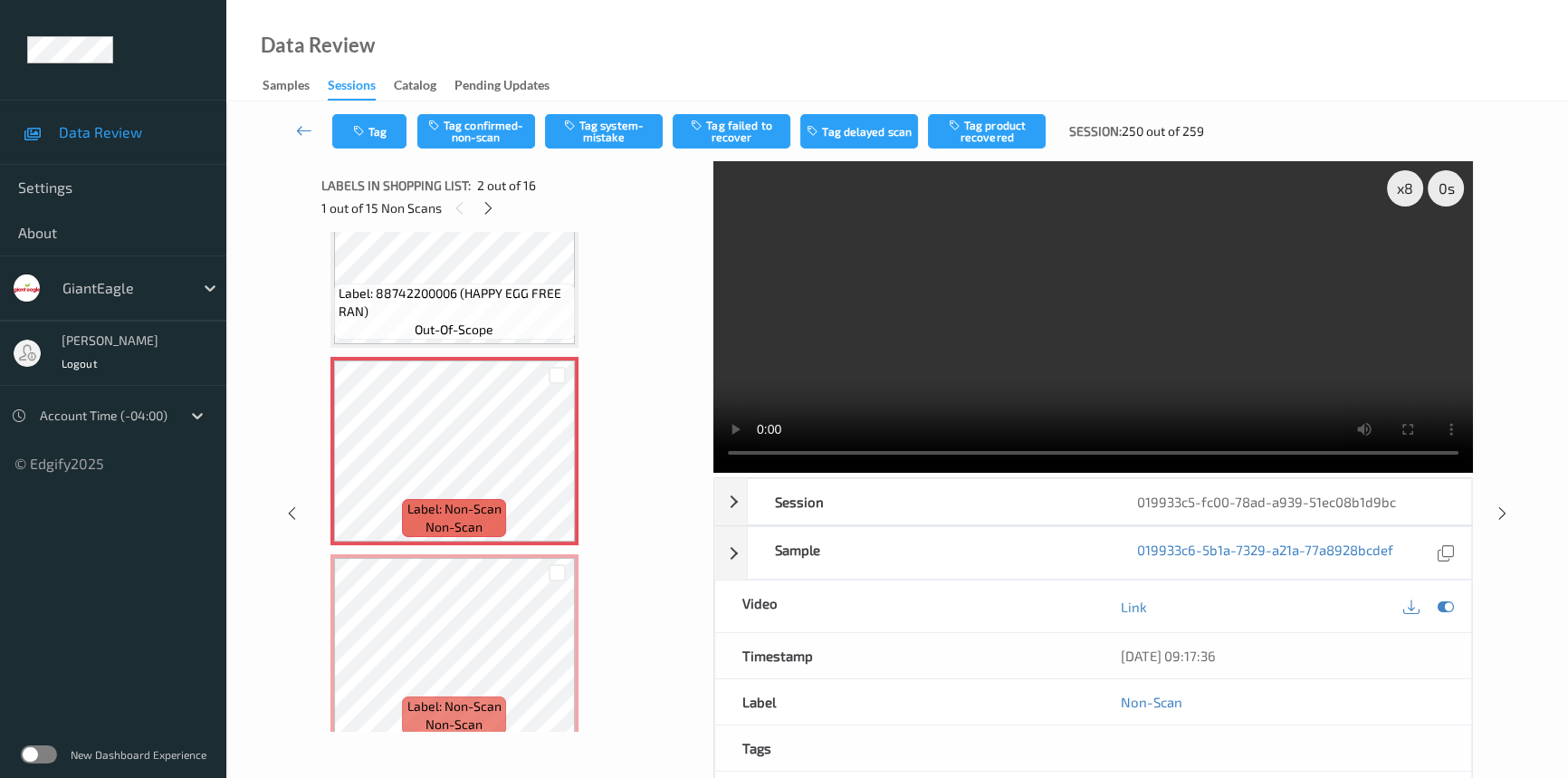
click at [1329, 392] on video at bounding box center [1093, 317] width 759 height 311
click at [1121, 343] on video at bounding box center [1093, 317] width 759 height 311
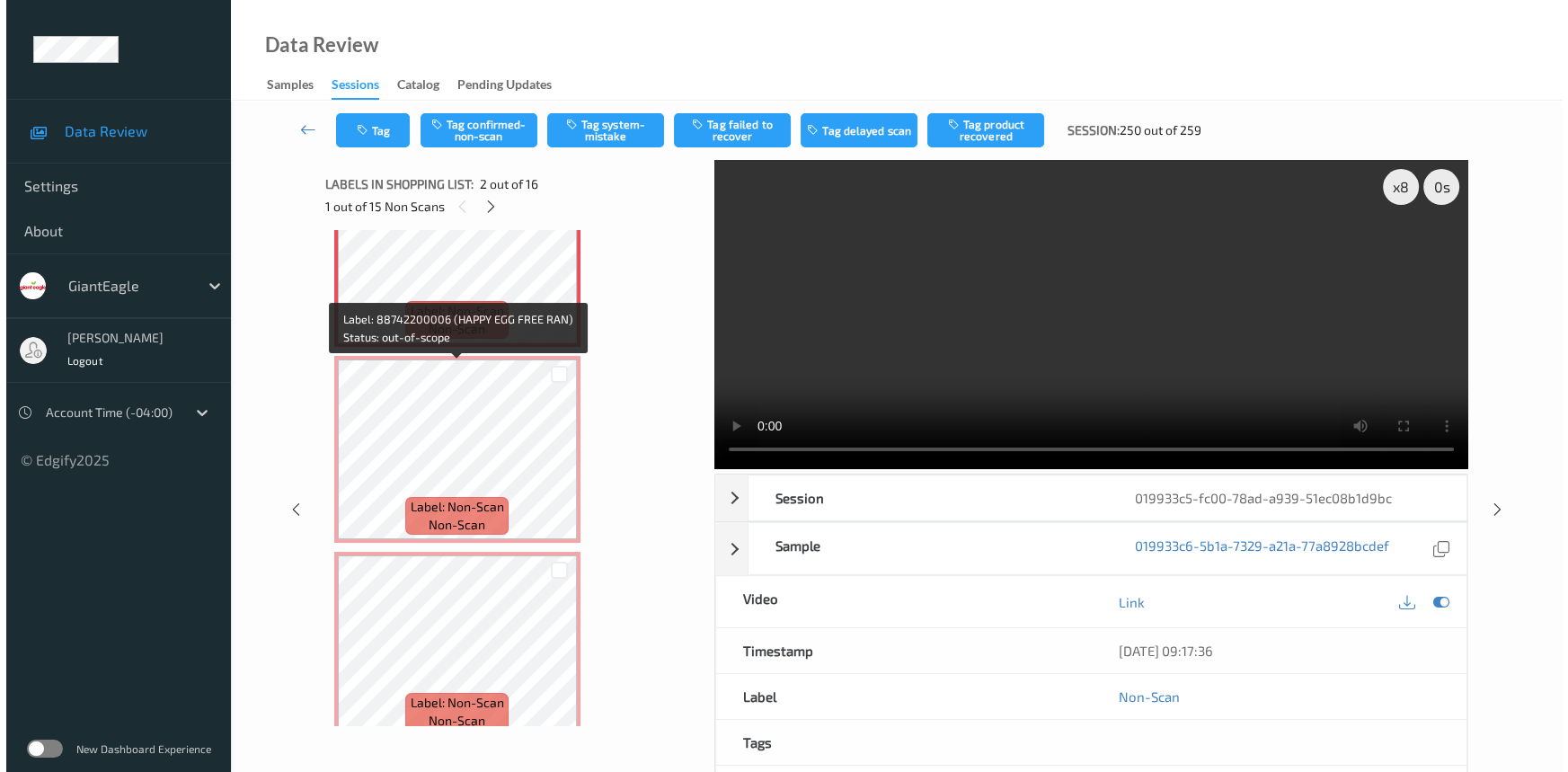
scroll to position [327, 0]
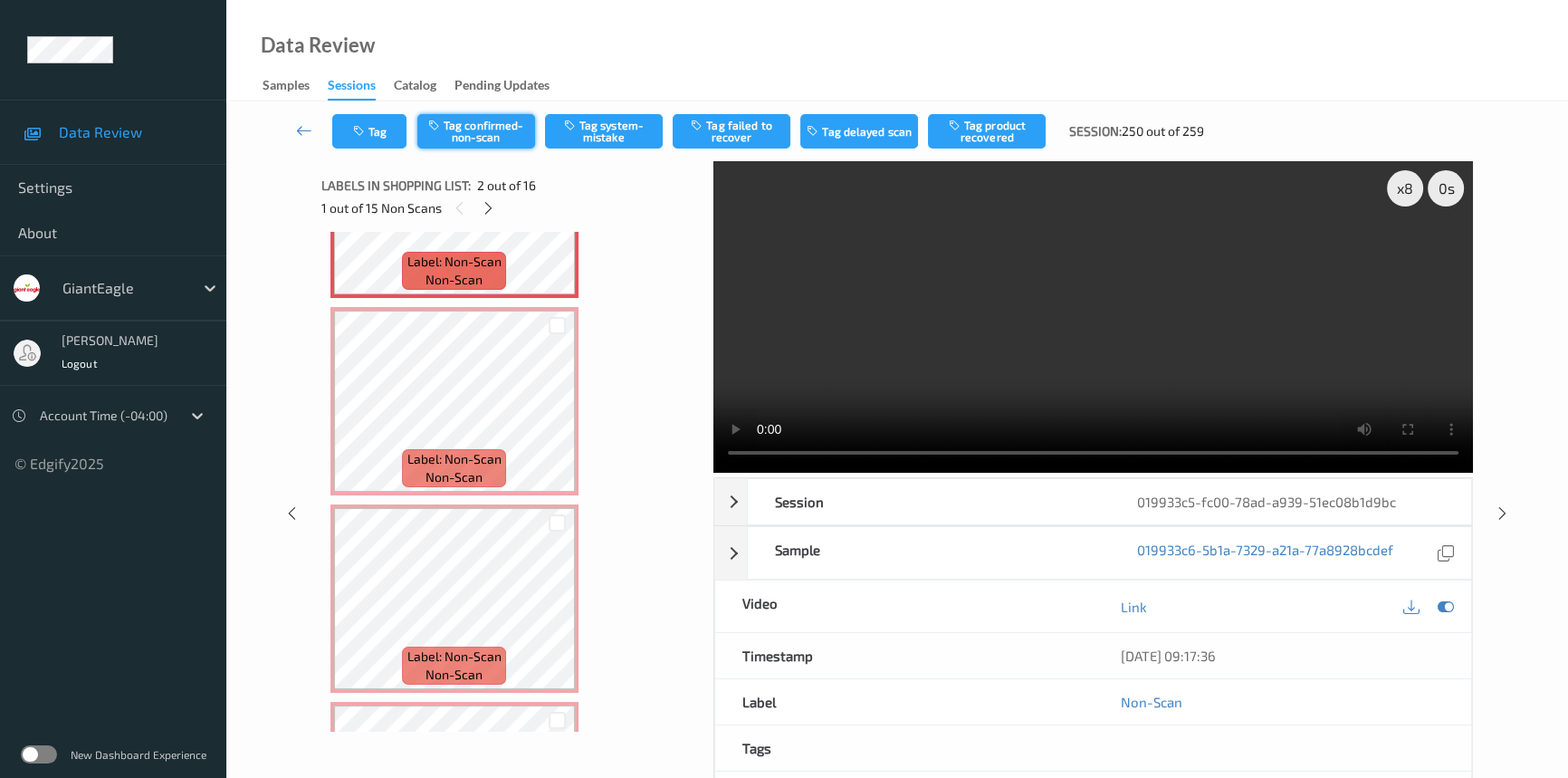
click at [507, 128] on button "Tag confirmed-non-scan" at bounding box center [476, 131] width 118 height 35
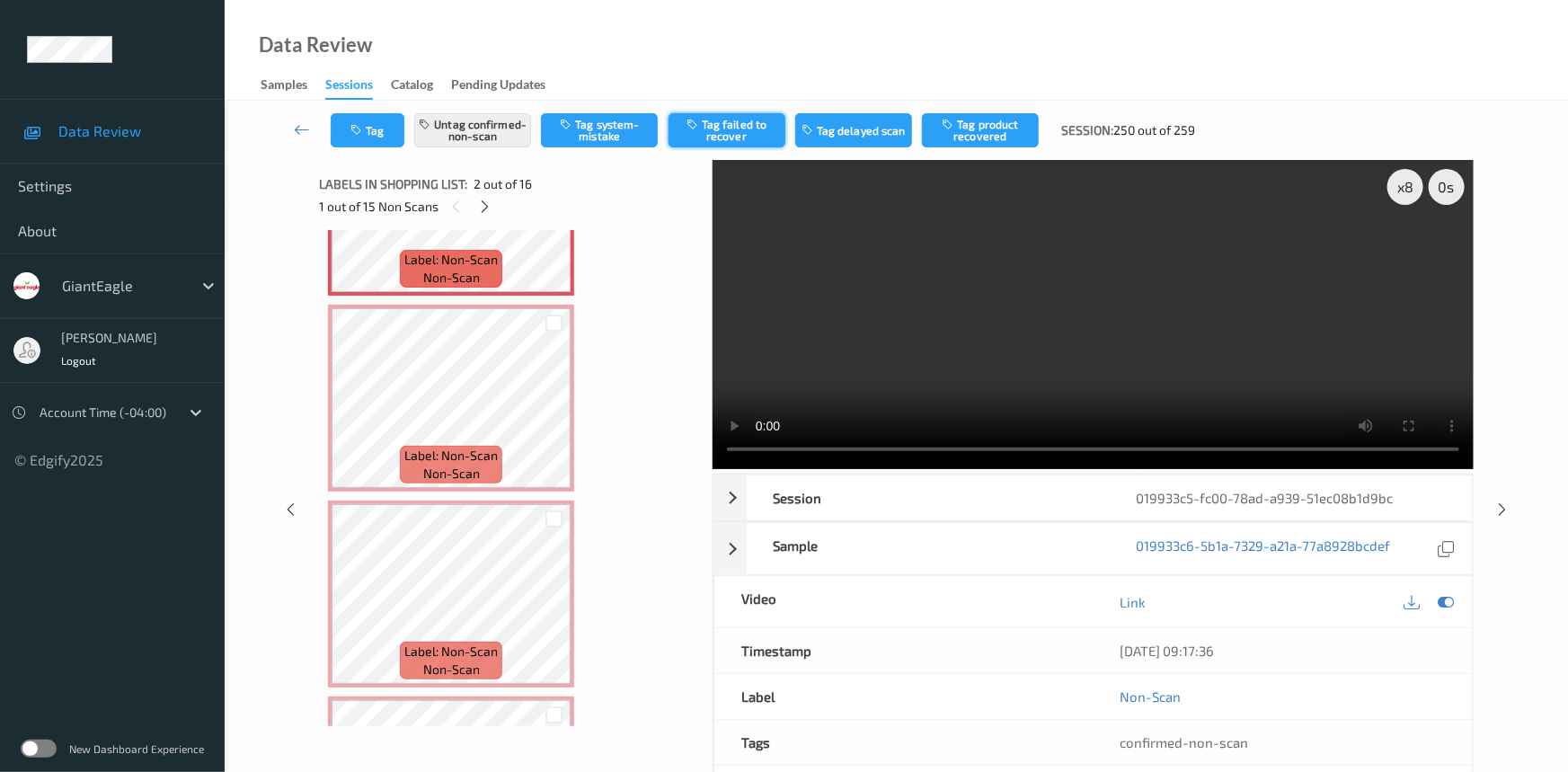
click at [754, 128] on button "Tag failed to recover" at bounding box center [727, 130] width 117 height 34
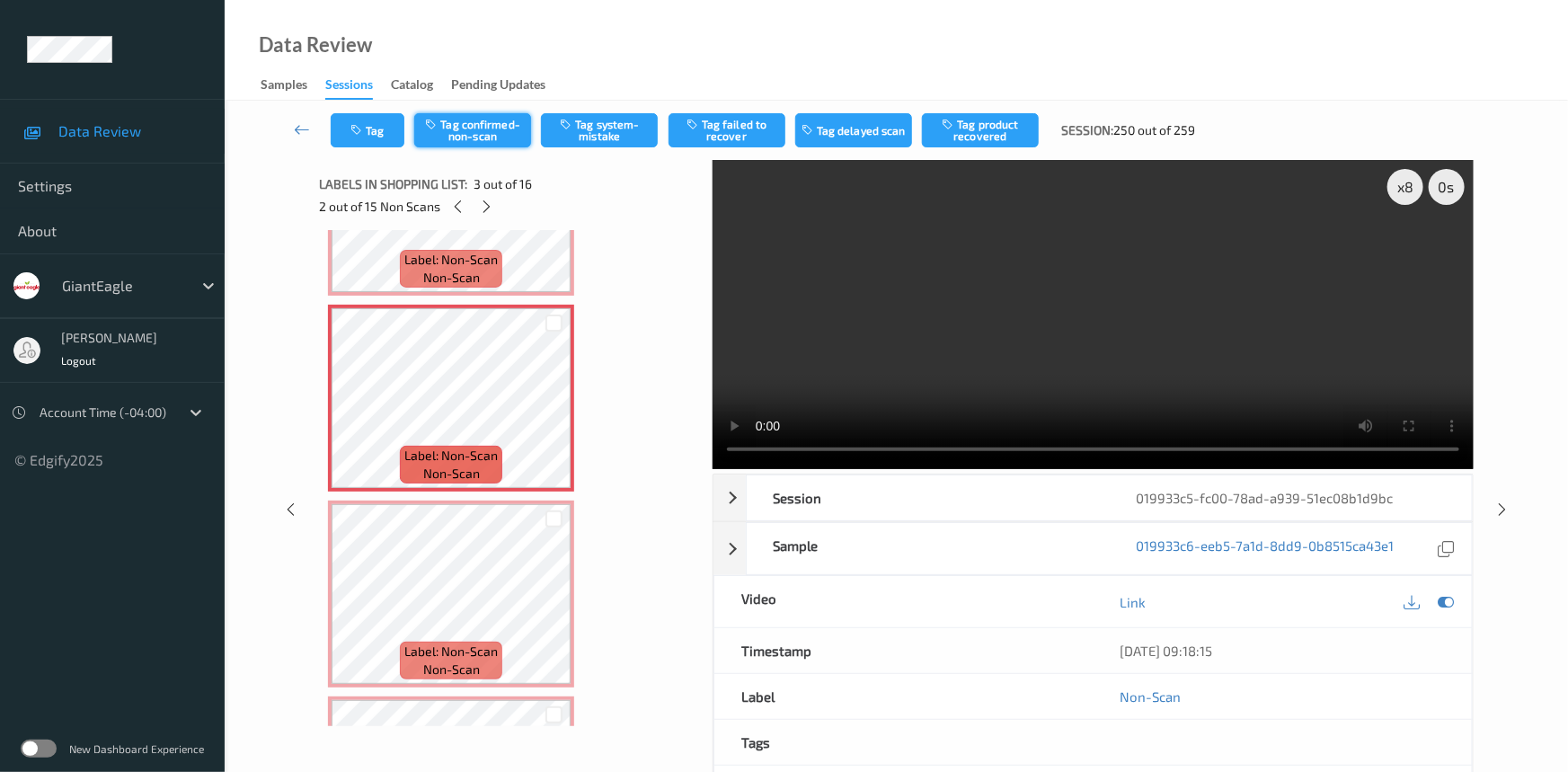
click at [485, 132] on button "Tag confirmed-non-scan" at bounding box center [472, 130] width 117 height 34
click at [755, 135] on button "Tag failed to recover" at bounding box center [727, 130] width 117 height 34
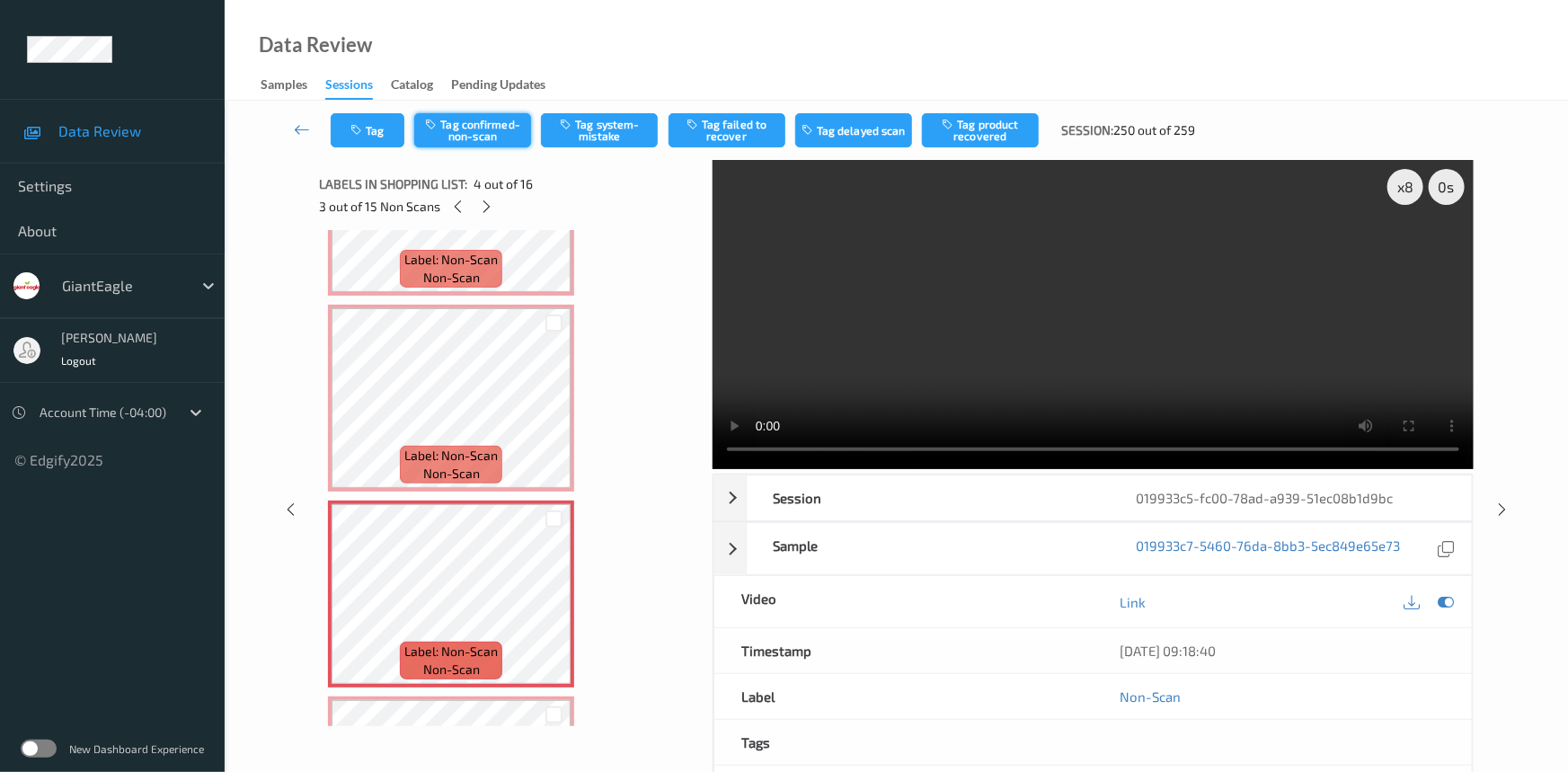
click at [476, 140] on button "Tag confirmed-non-scan" at bounding box center [472, 130] width 117 height 34
click at [754, 126] on button "Tag failed to recover" at bounding box center [727, 130] width 117 height 34
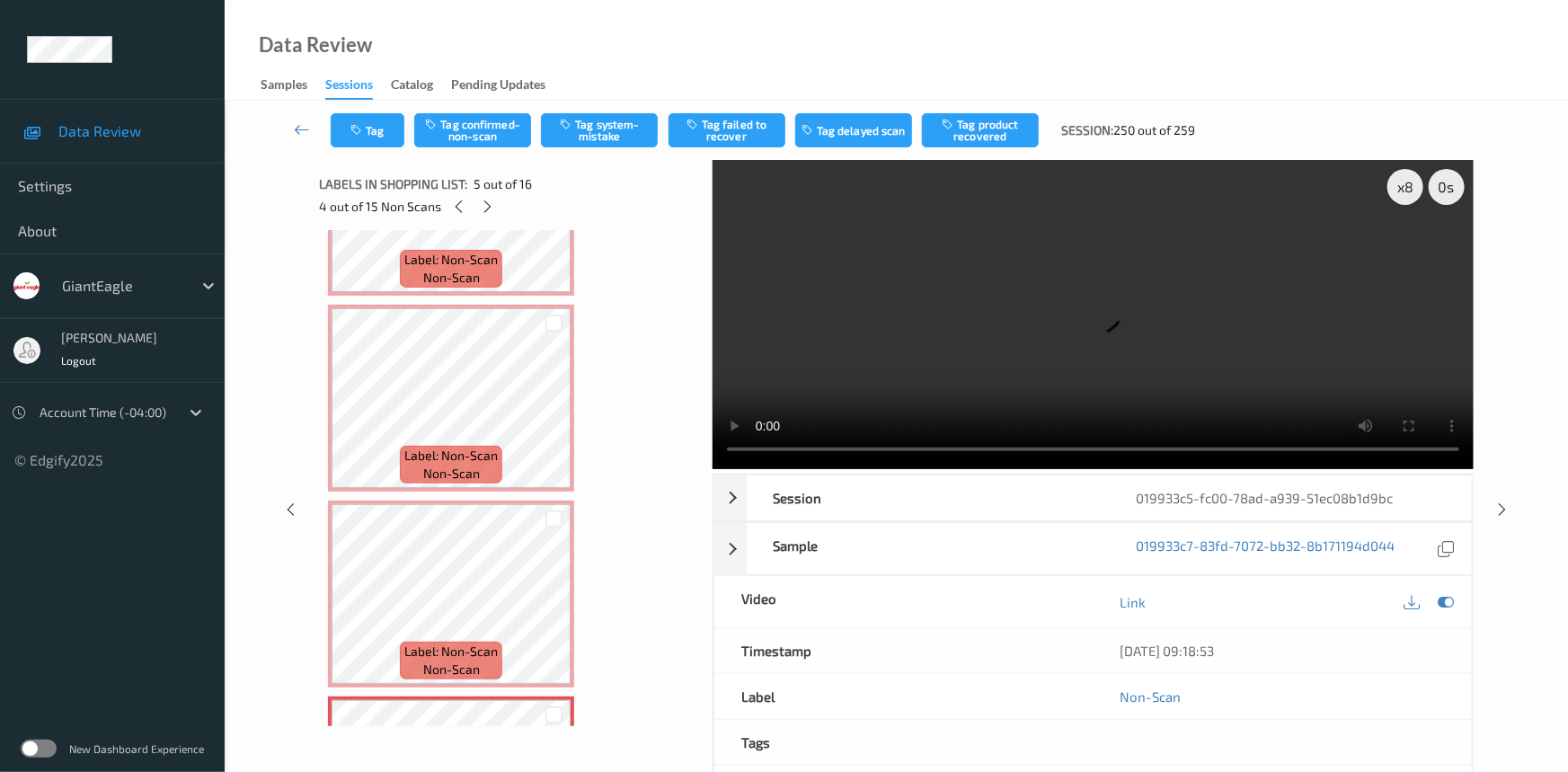
click at [494, 111] on div "Tag Tag confirmed-non-scan Tag system-mistake Tag failed to recover Tag delayed…" at bounding box center [896, 130] width 1270 height 59
click at [494, 120] on button "Tag confirmed-non-scan" at bounding box center [472, 130] width 117 height 34
click at [753, 130] on button "Tag failed to recover" at bounding box center [727, 130] width 117 height 34
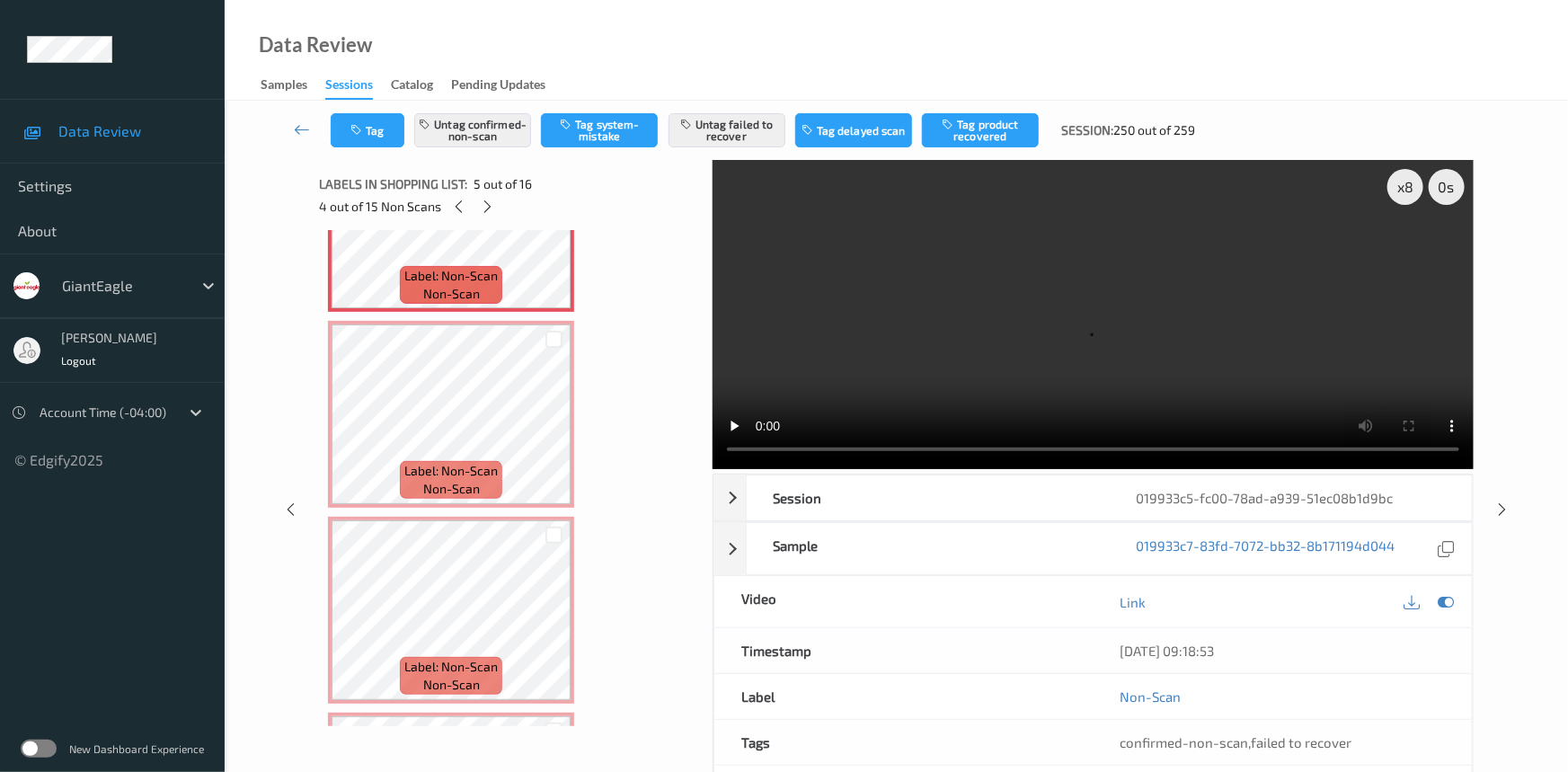
scroll to position [898, 0]
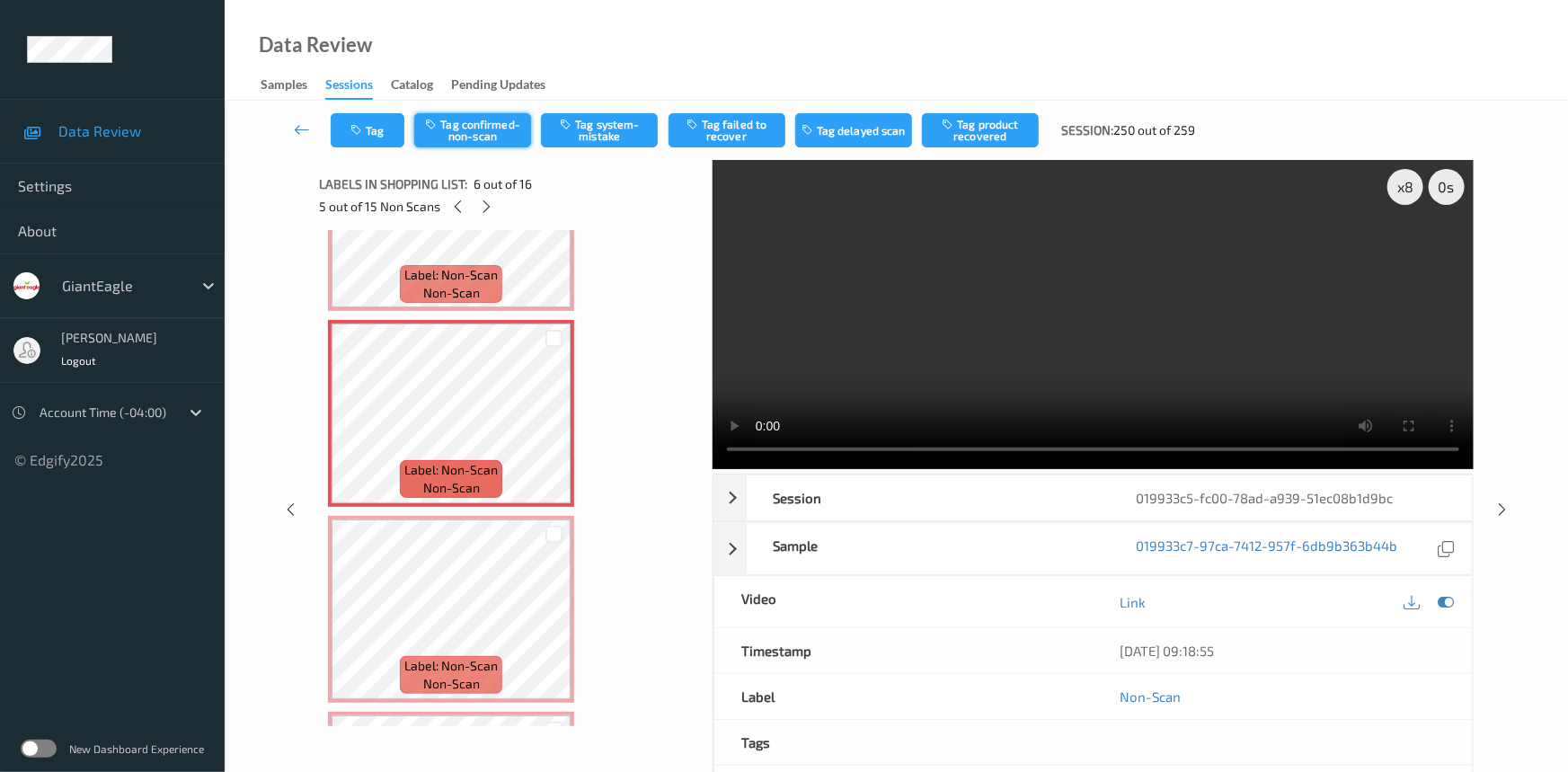
click at [482, 131] on button "Tag confirmed-non-scan" at bounding box center [472, 130] width 117 height 34
drag, startPoint x: 752, startPoint y: 121, endPoint x: 775, endPoint y: 134, distance: 26.4
click at [757, 126] on button "Tag failed to recover" at bounding box center [727, 130] width 117 height 34
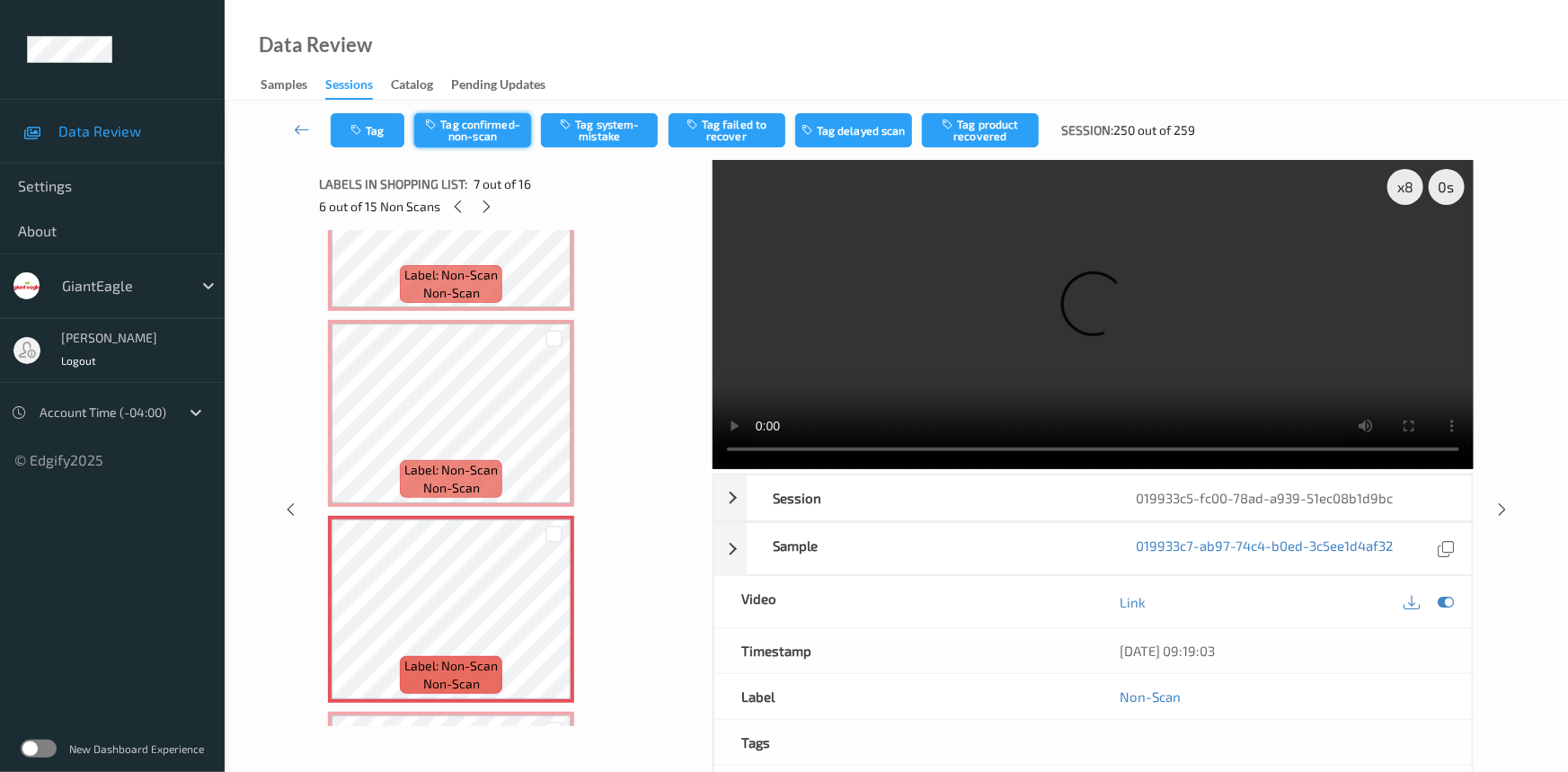
click at [503, 127] on button "Tag confirmed-non-scan" at bounding box center [472, 130] width 117 height 34
click at [732, 131] on button "Tag failed to recover" at bounding box center [727, 130] width 117 height 34
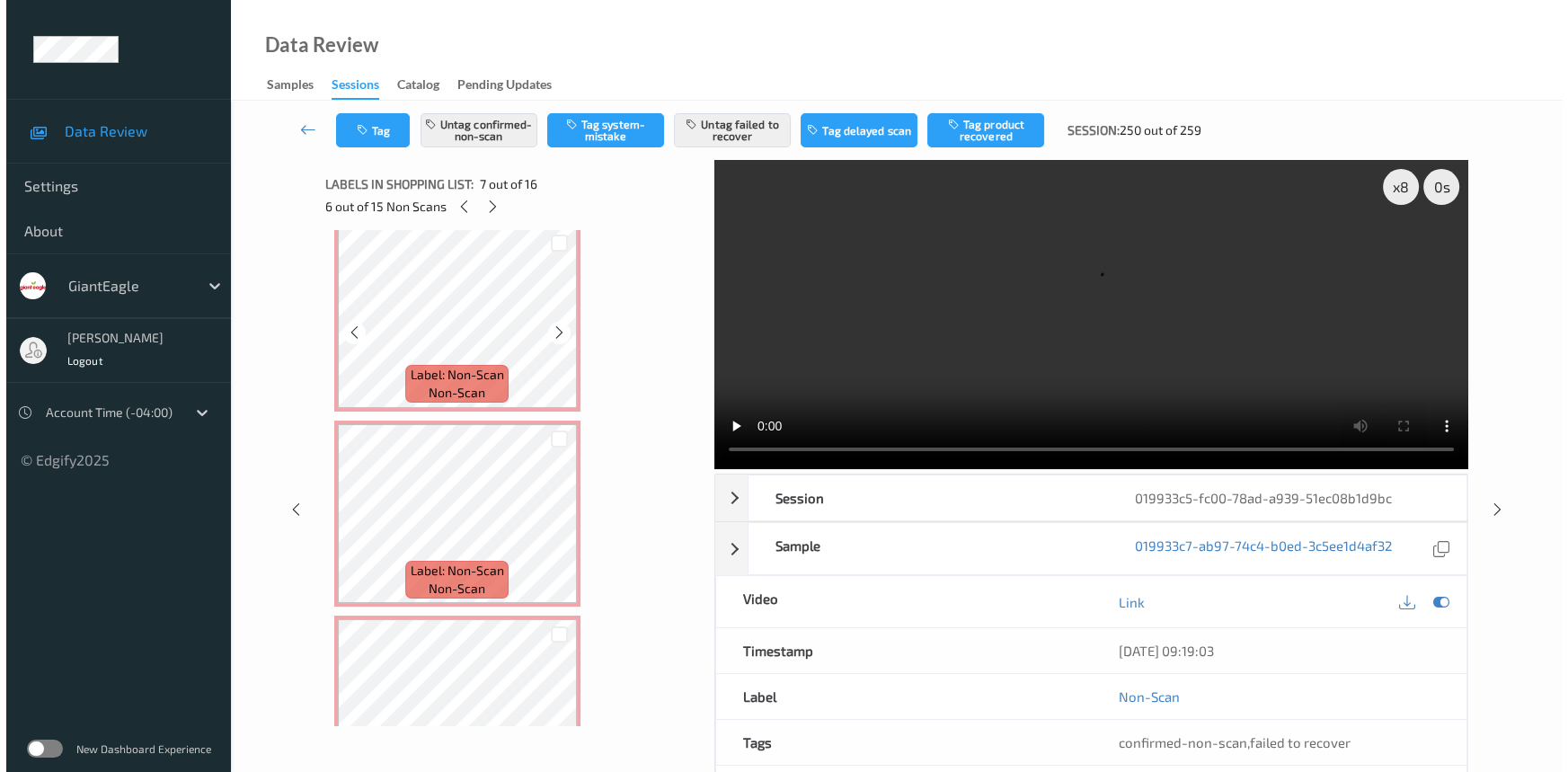
scroll to position [1388, 0]
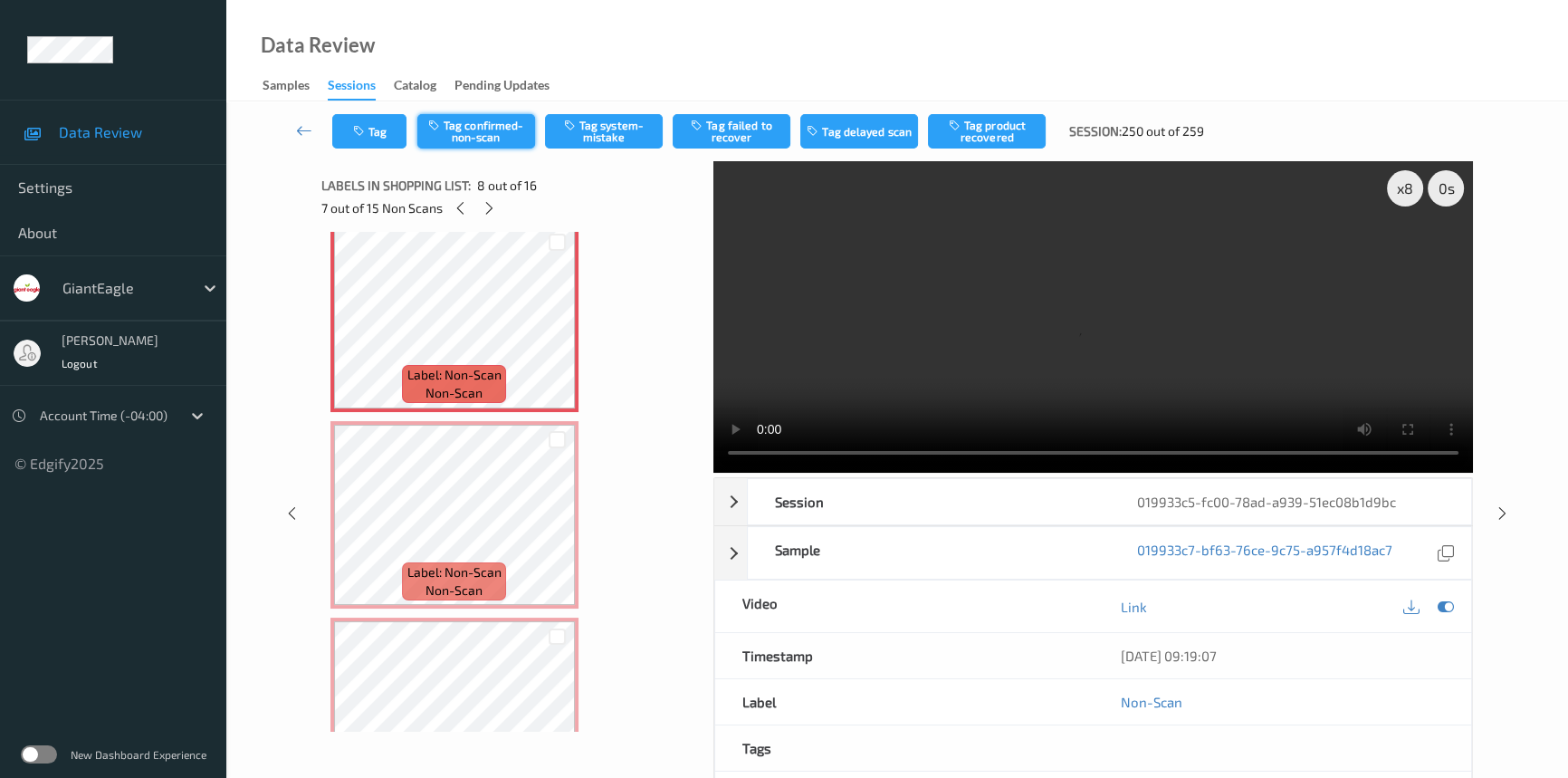
click at [495, 140] on button "Tag confirmed-non-scan" at bounding box center [476, 131] width 118 height 35
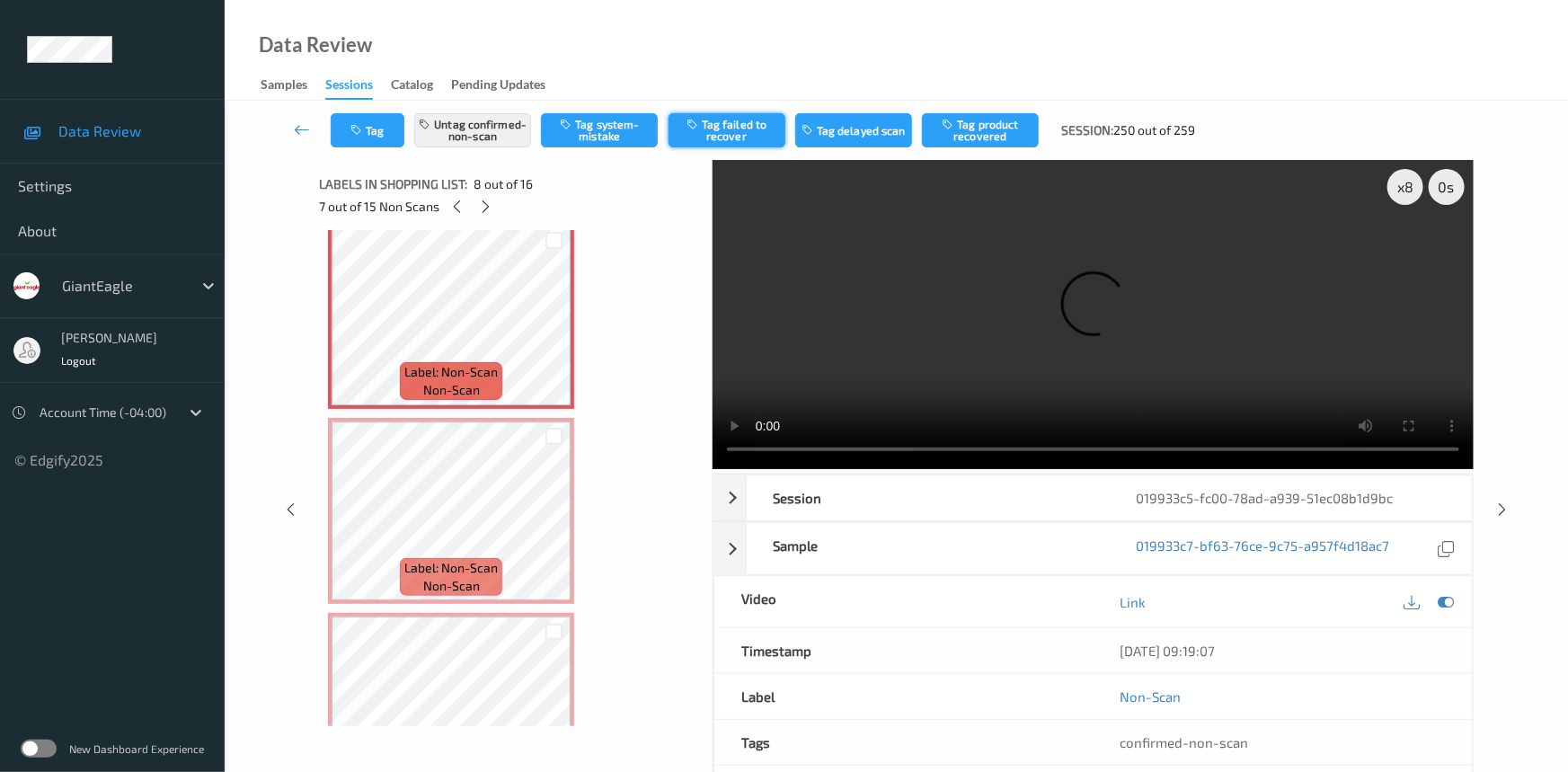
click at [746, 129] on button "Tag failed to recover" at bounding box center [727, 130] width 117 height 34
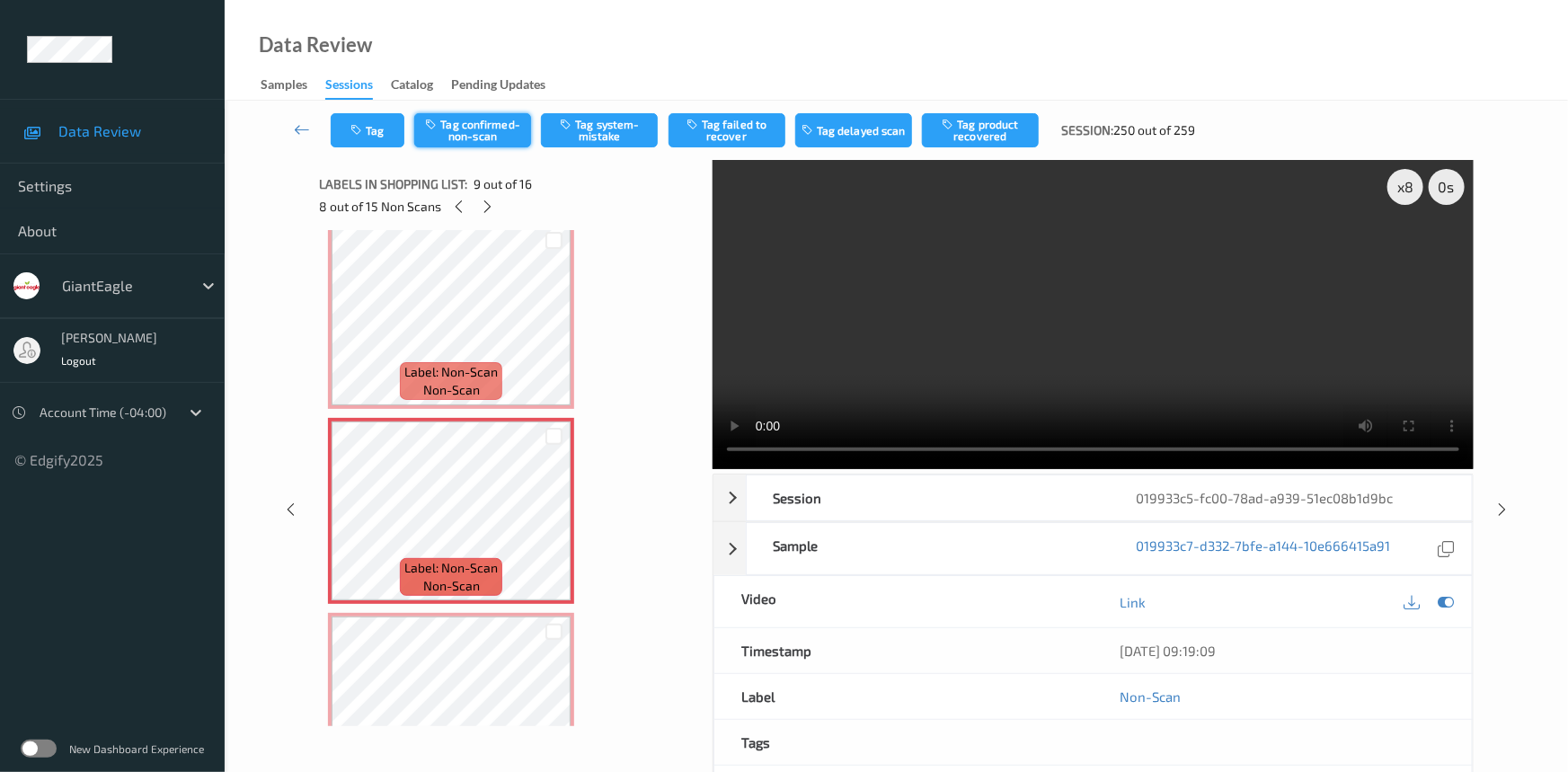
click at [495, 145] on button "Tag confirmed-non-scan" at bounding box center [472, 130] width 117 height 34
click at [733, 126] on button "Tag failed to recover" at bounding box center [727, 130] width 117 height 34
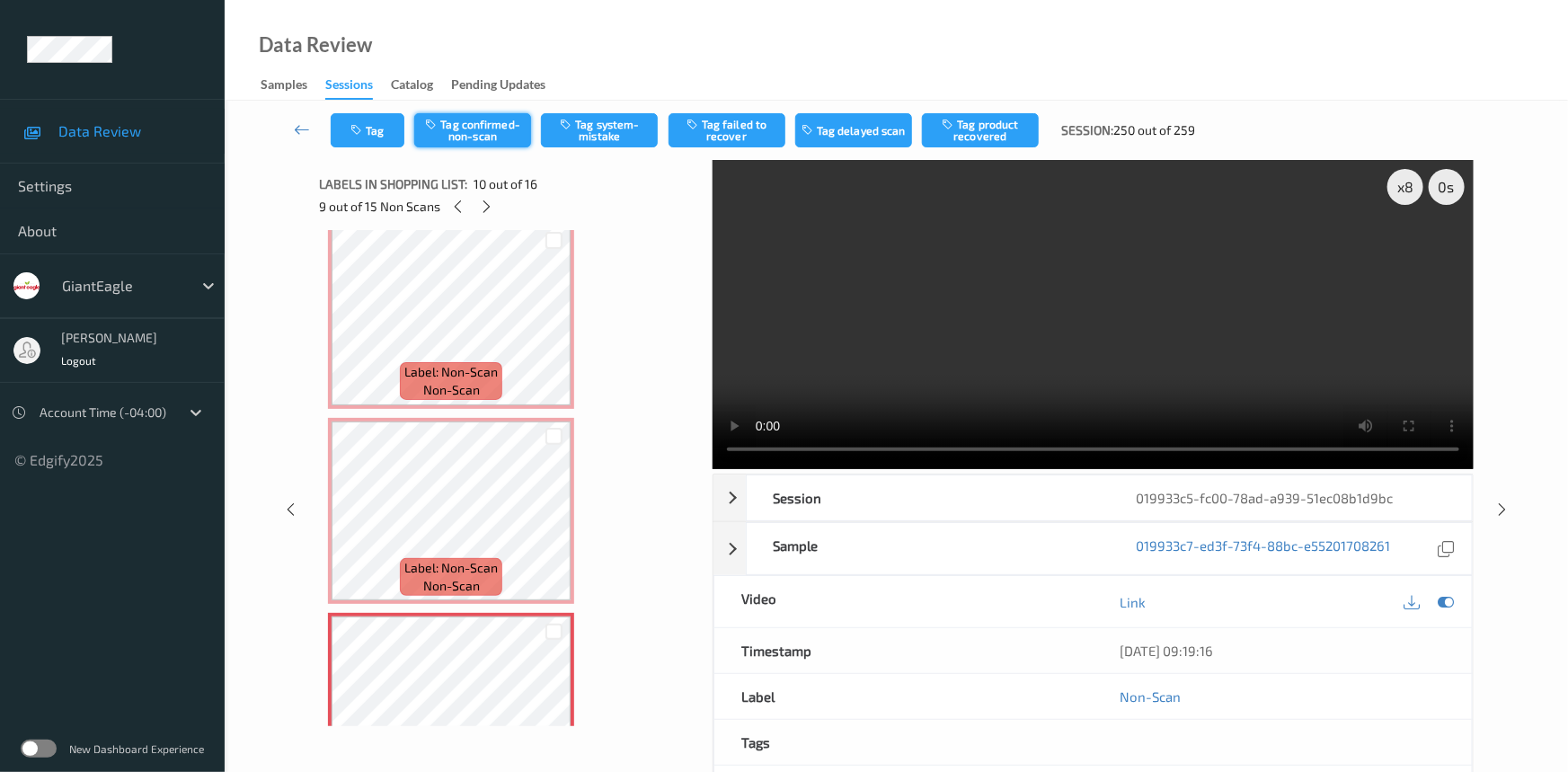
click at [493, 130] on button "Tag confirmed-non-scan" at bounding box center [472, 130] width 117 height 34
click at [746, 128] on button "Tag failed to recover" at bounding box center [727, 130] width 117 height 34
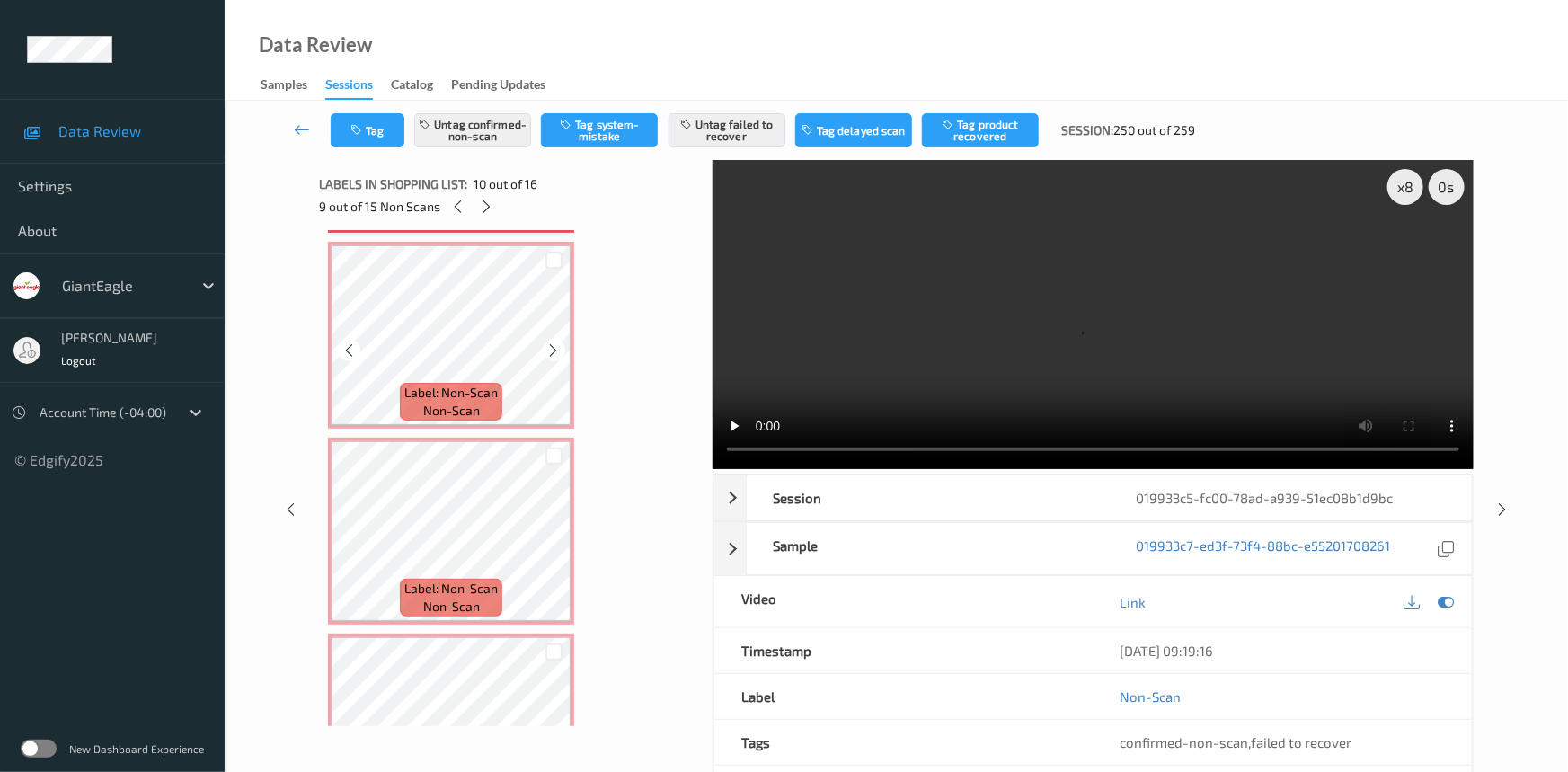
scroll to position [1959, 0]
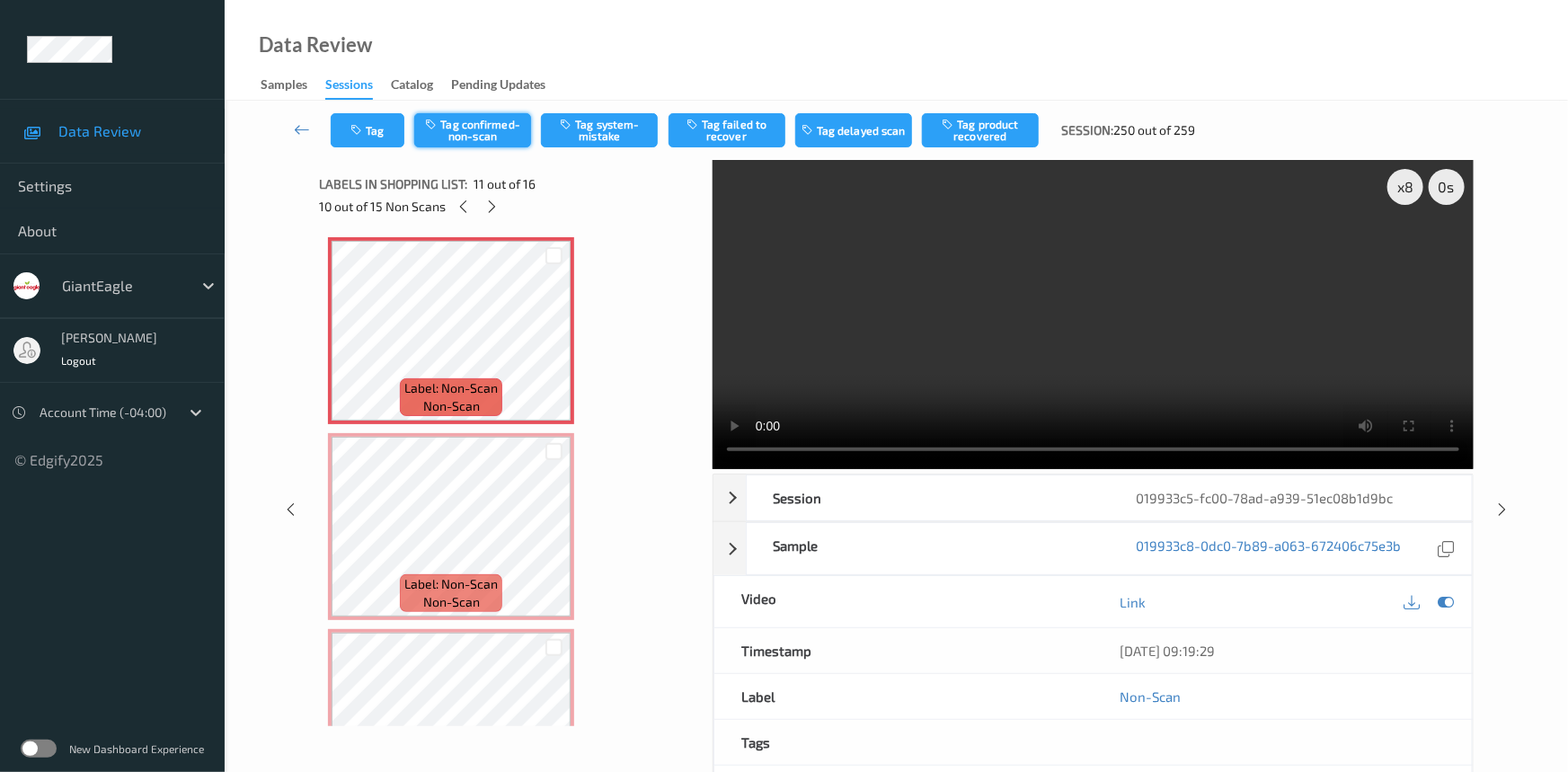
click at [480, 127] on button "Tag confirmed-non-scan" at bounding box center [472, 130] width 117 height 34
click at [760, 128] on button "Tag failed to recover" at bounding box center [727, 130] width 117 height 34
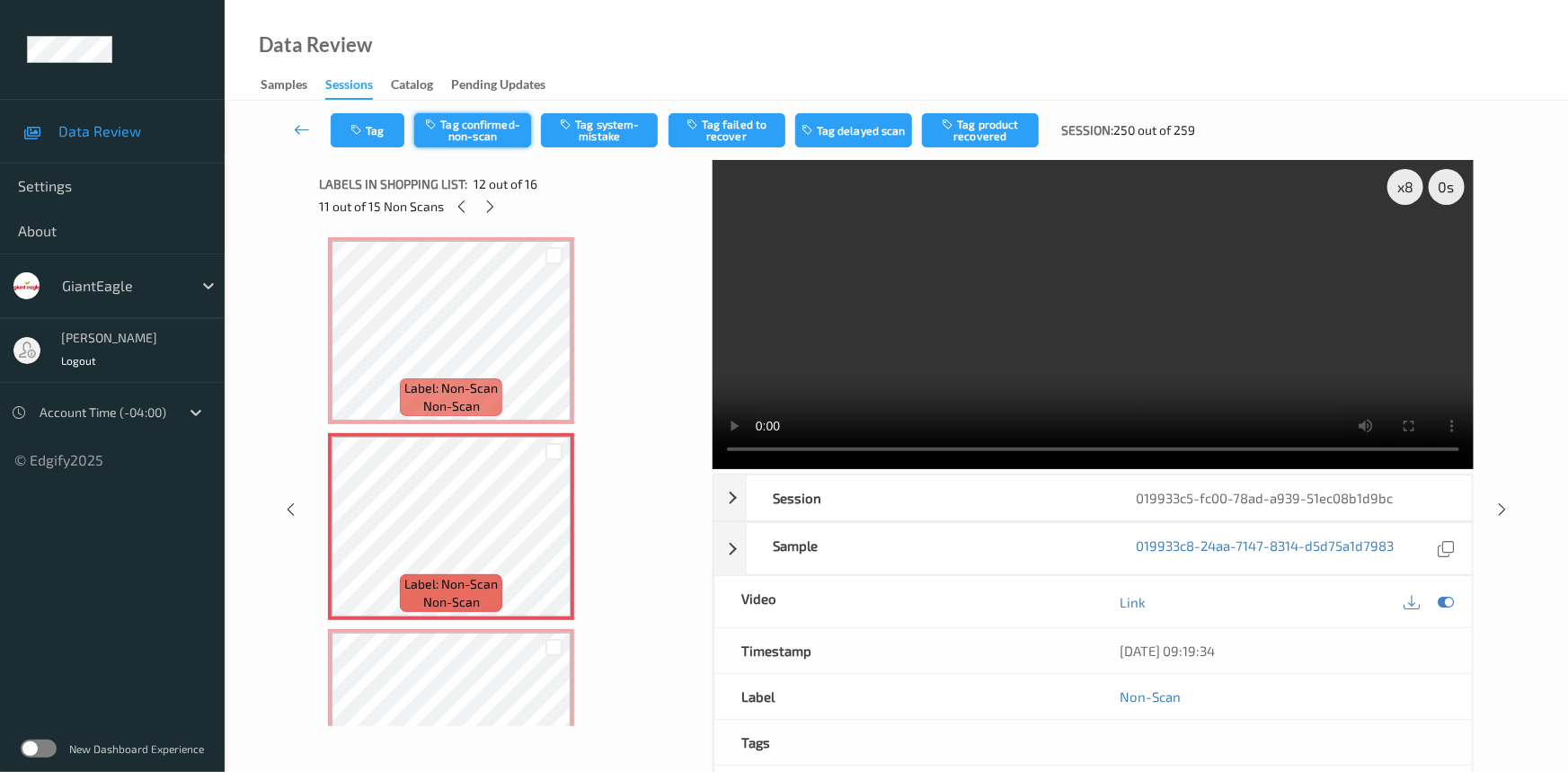
click at [466, 138] on button "Tag confirmed-non-scan" at bounding box center [472, 130] width 117 height 34
click at [746, 133] on button "Tag failed to recover" at bounding box center [727, 130] width 117 height 34
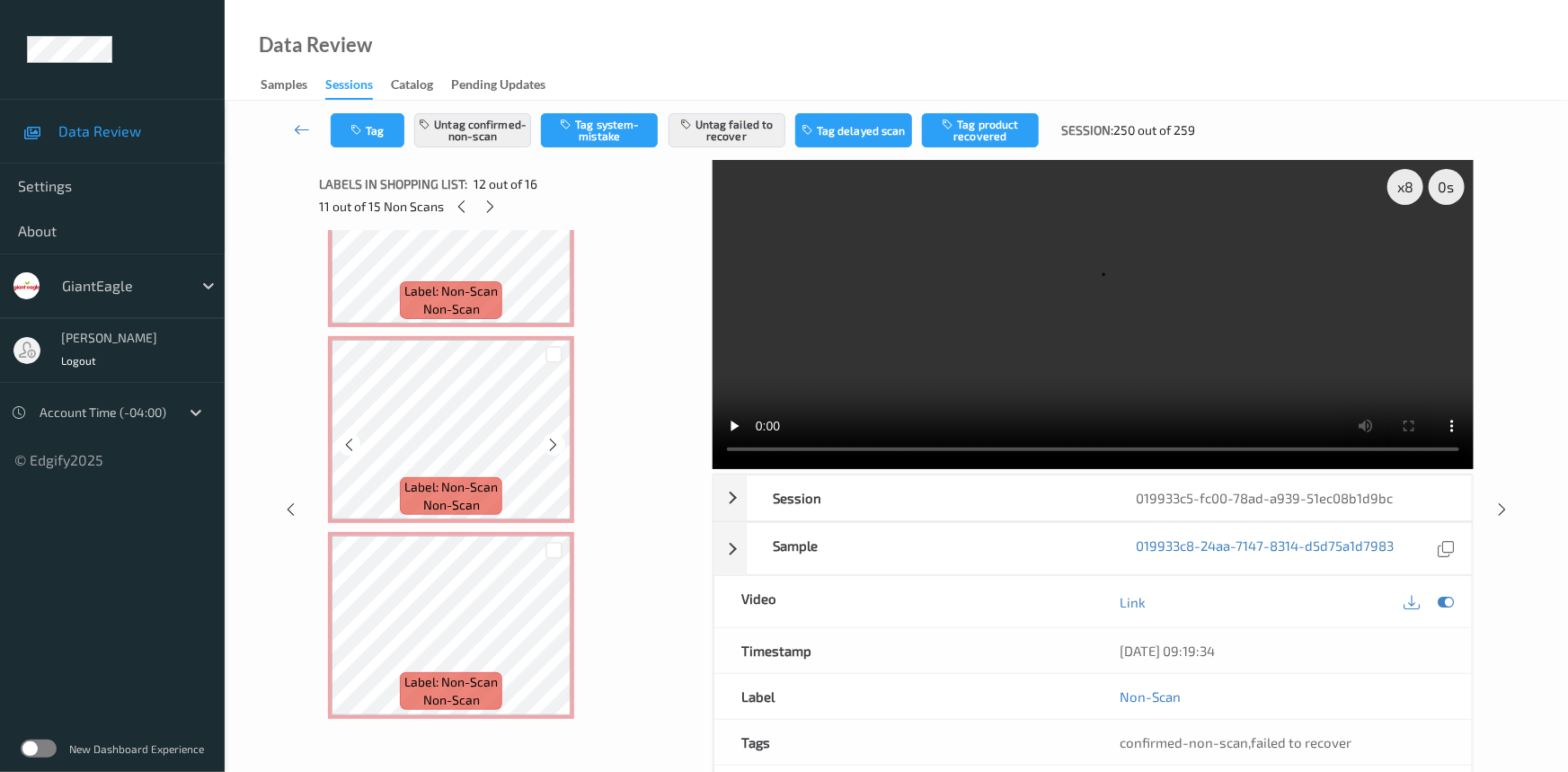
scroll to position [2450, 0]
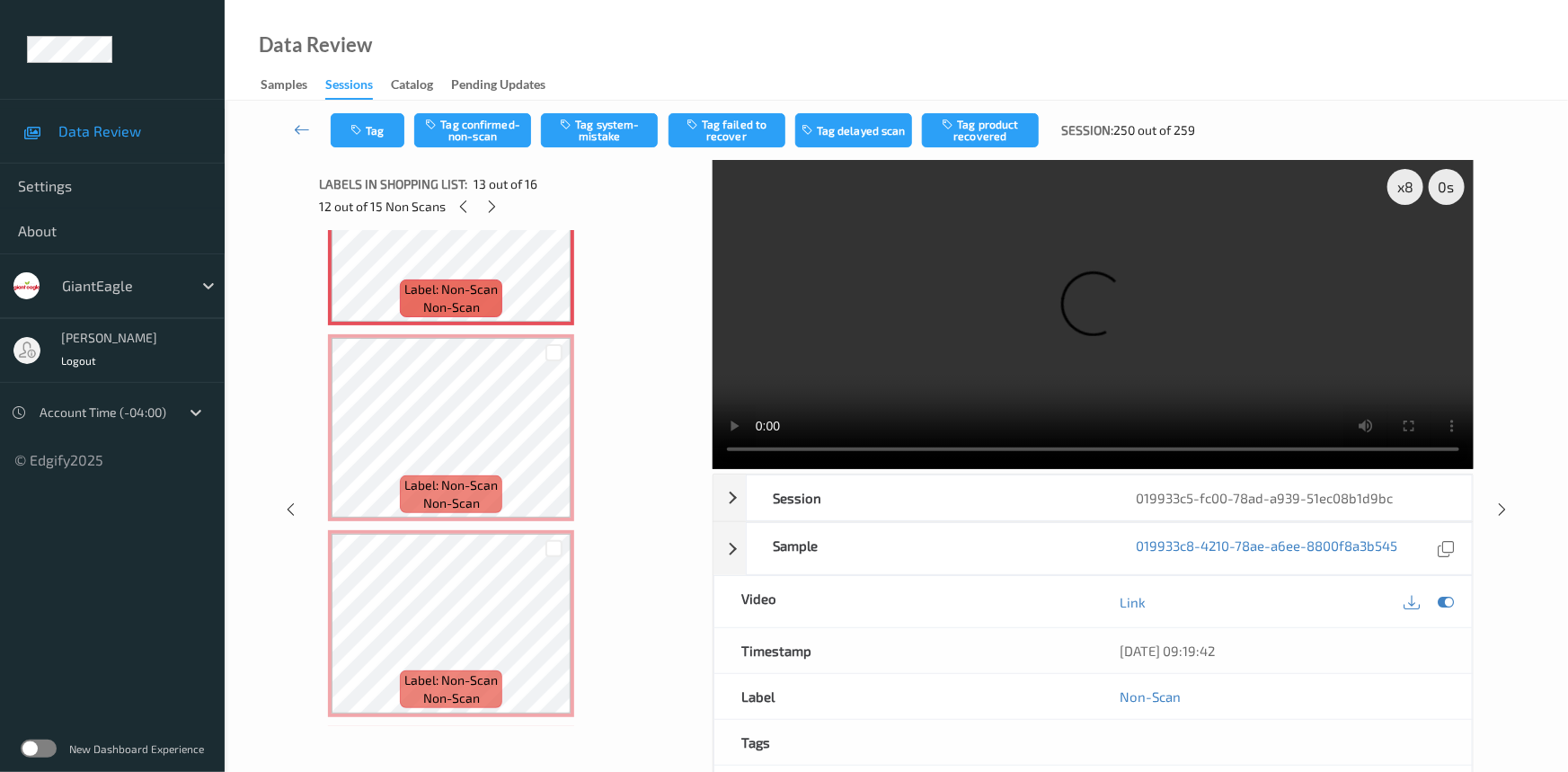
click at [464, 155] on div "Tag Tag confirmed-non-scan Tag system-mistake Tag failed to recover Tag delayed…" at bounding box center [896, 130] width 1270 height 59
click at [482, 140] on button "Tag confirmed-non-scan" at bounding box center [472, 130] width 117 height 34
click at [729, 120] on button "Tag failed to recover" at bounding box center [727, 130] width 117 height 34
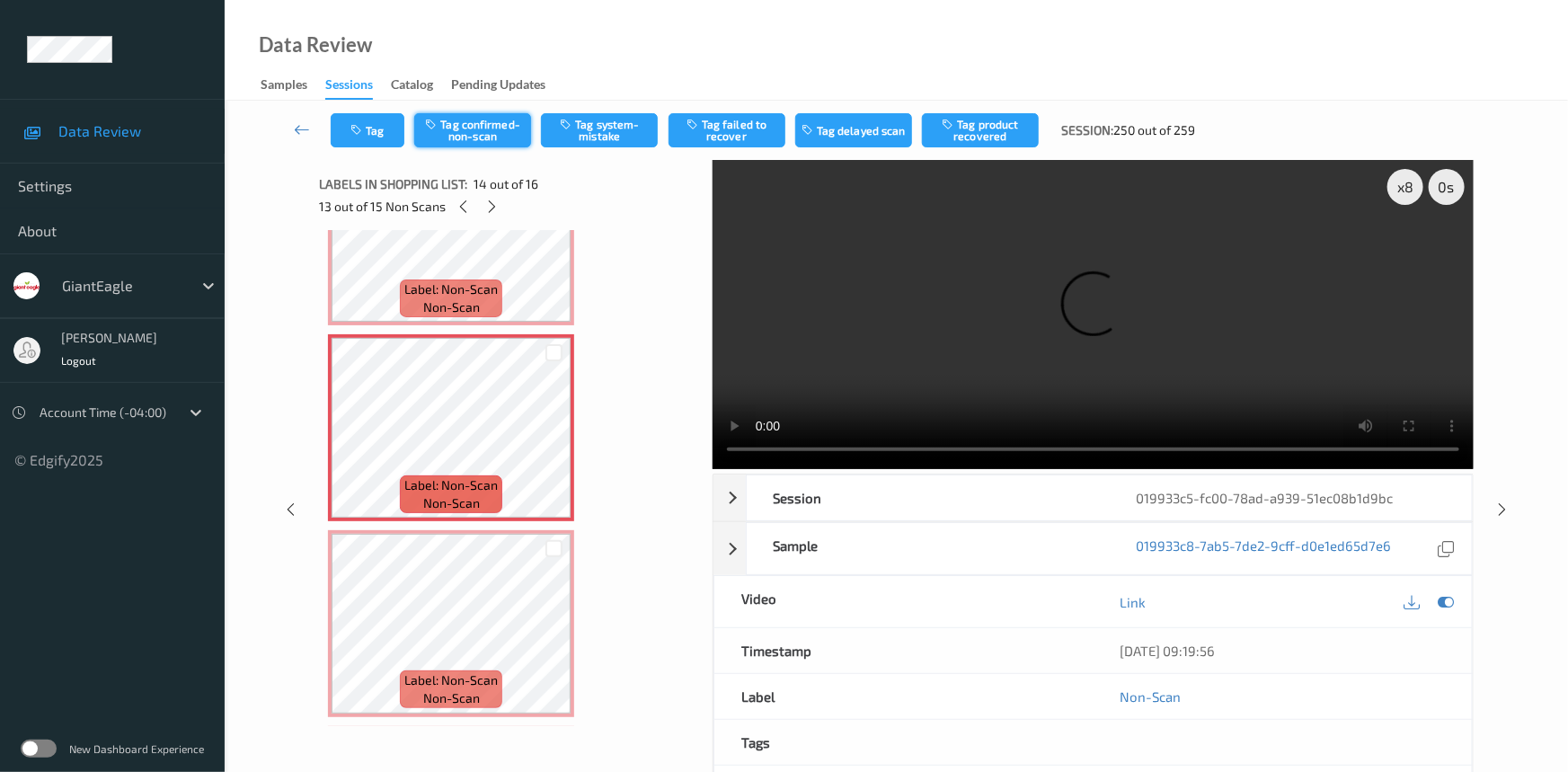
click at [506, 144] on button "Tag confirmed-non-scan" at bounding box center [472, 130] width 117 height 34
click at [747, 137] on button "Tag failed to recover" at bounding box center [727, 130] width 117 height 34
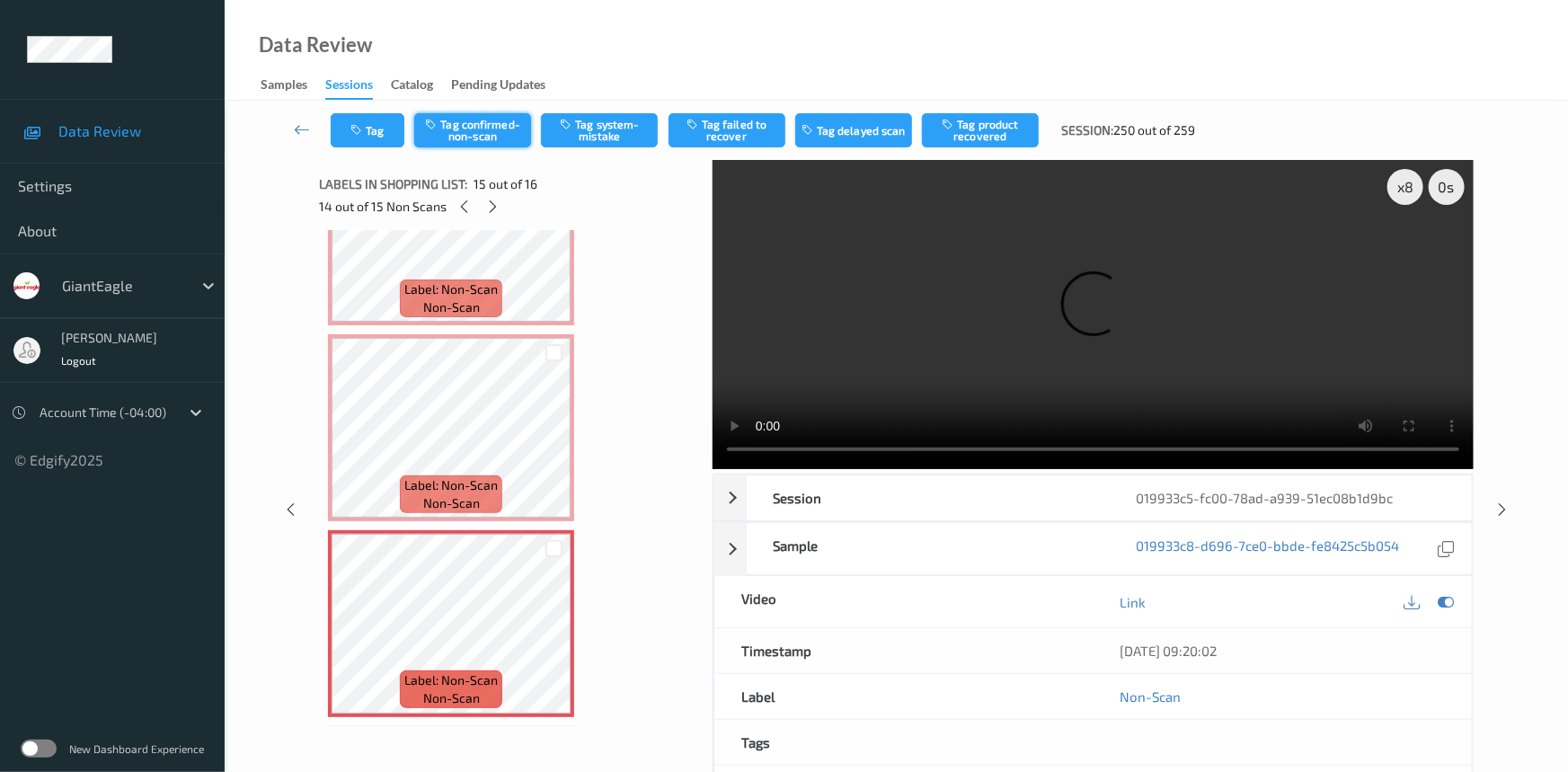
drag, startPoint x: 461, startPoint y: 127, endPoint x: 471, endPoint y: 126, distance: 10.0
click at [463, 126] on button "Tag confirmed-non-scan" at bounding box center [472, 130] width 117 height 34
click at [721, 128] on button "Tag failed to recover" at bounding box center [727, 130] width 117 height 34
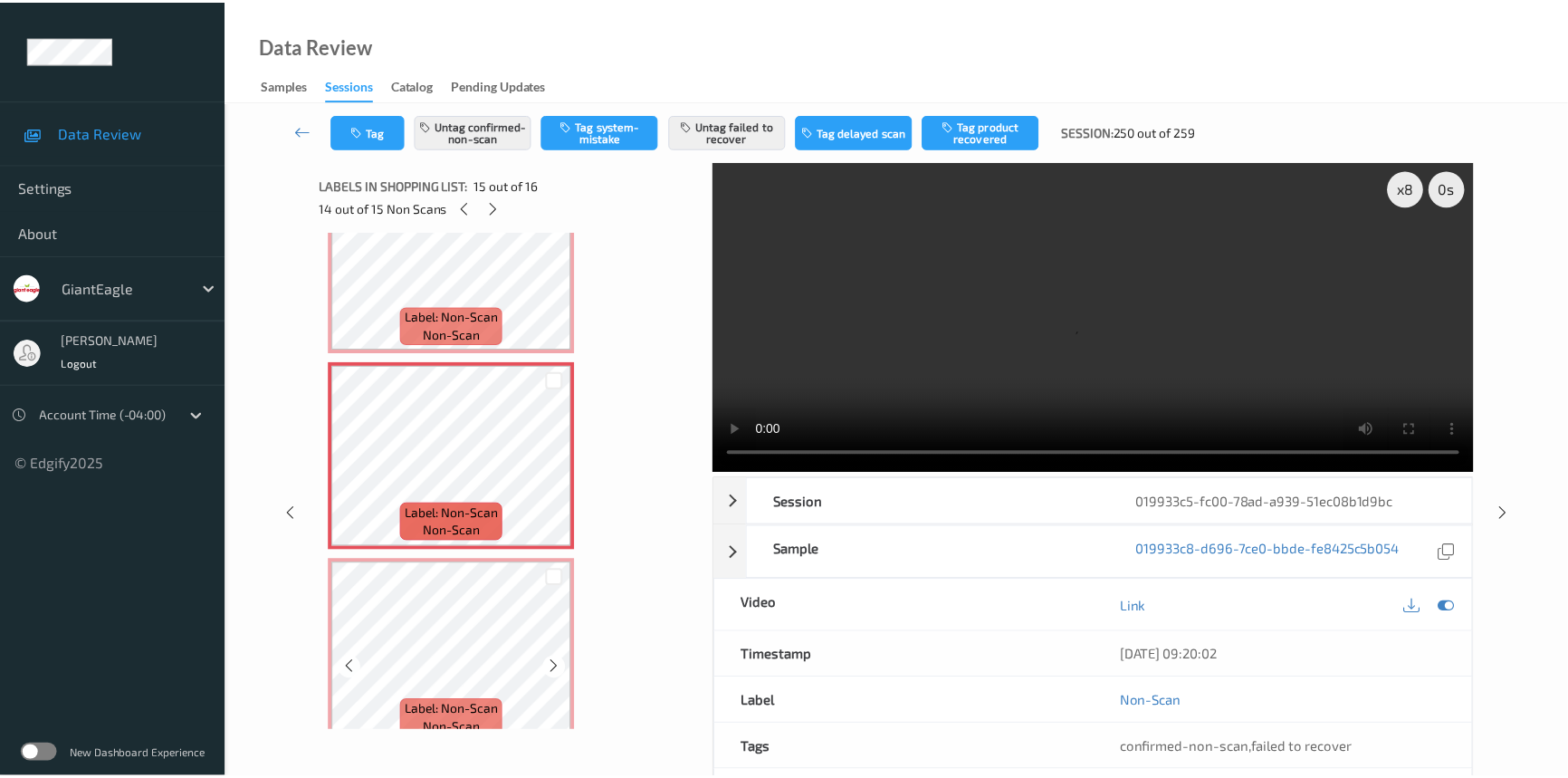
scroll to position [2656, 0]
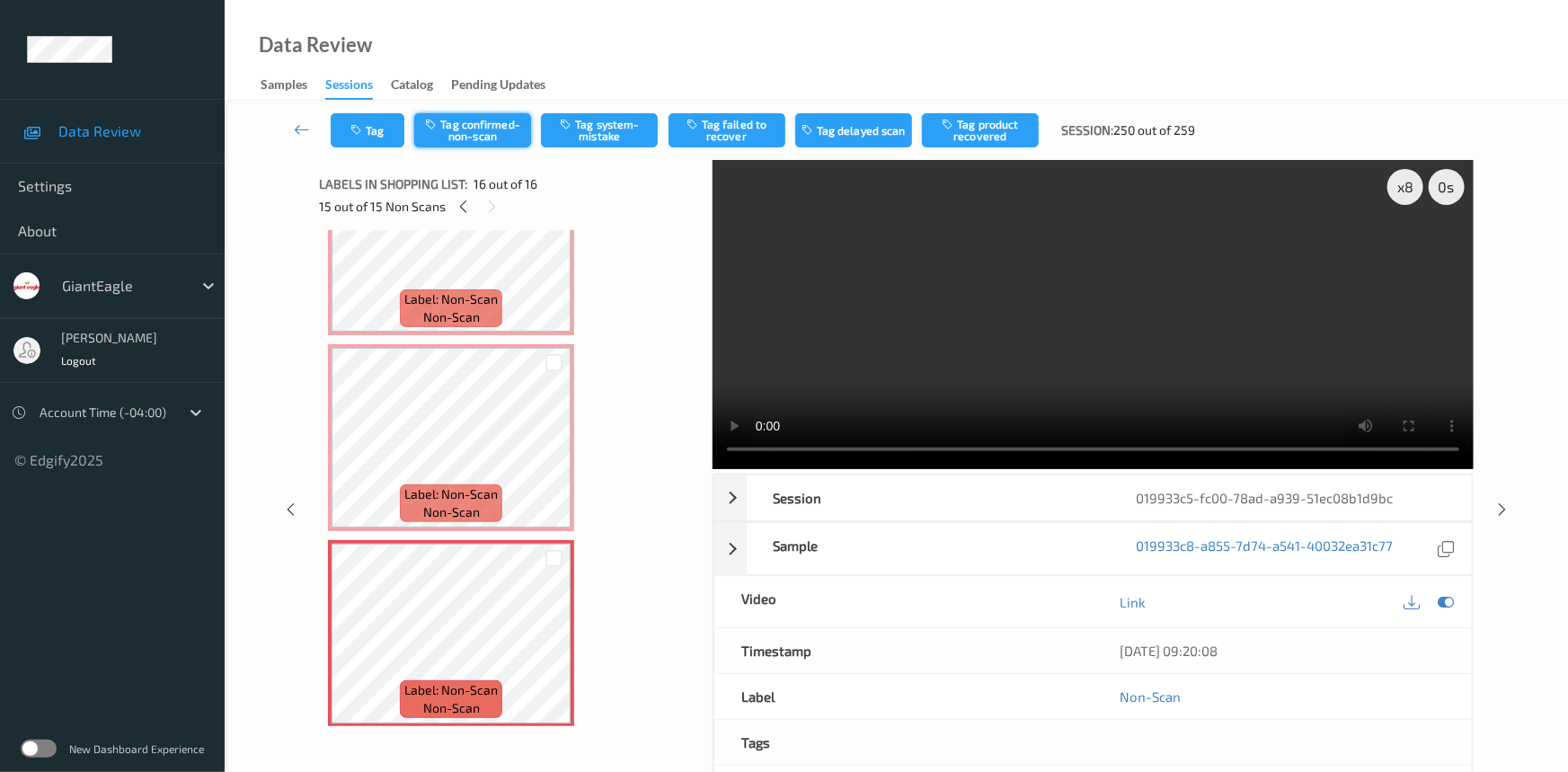
click at [471, 115] on button "Tag confirmed-non-scan" at bounding box center [472, 130] width 117 height 34
click at [759, 130] on button "Tag failed to recover" at bounding box center [727, 130] width 117 height 34
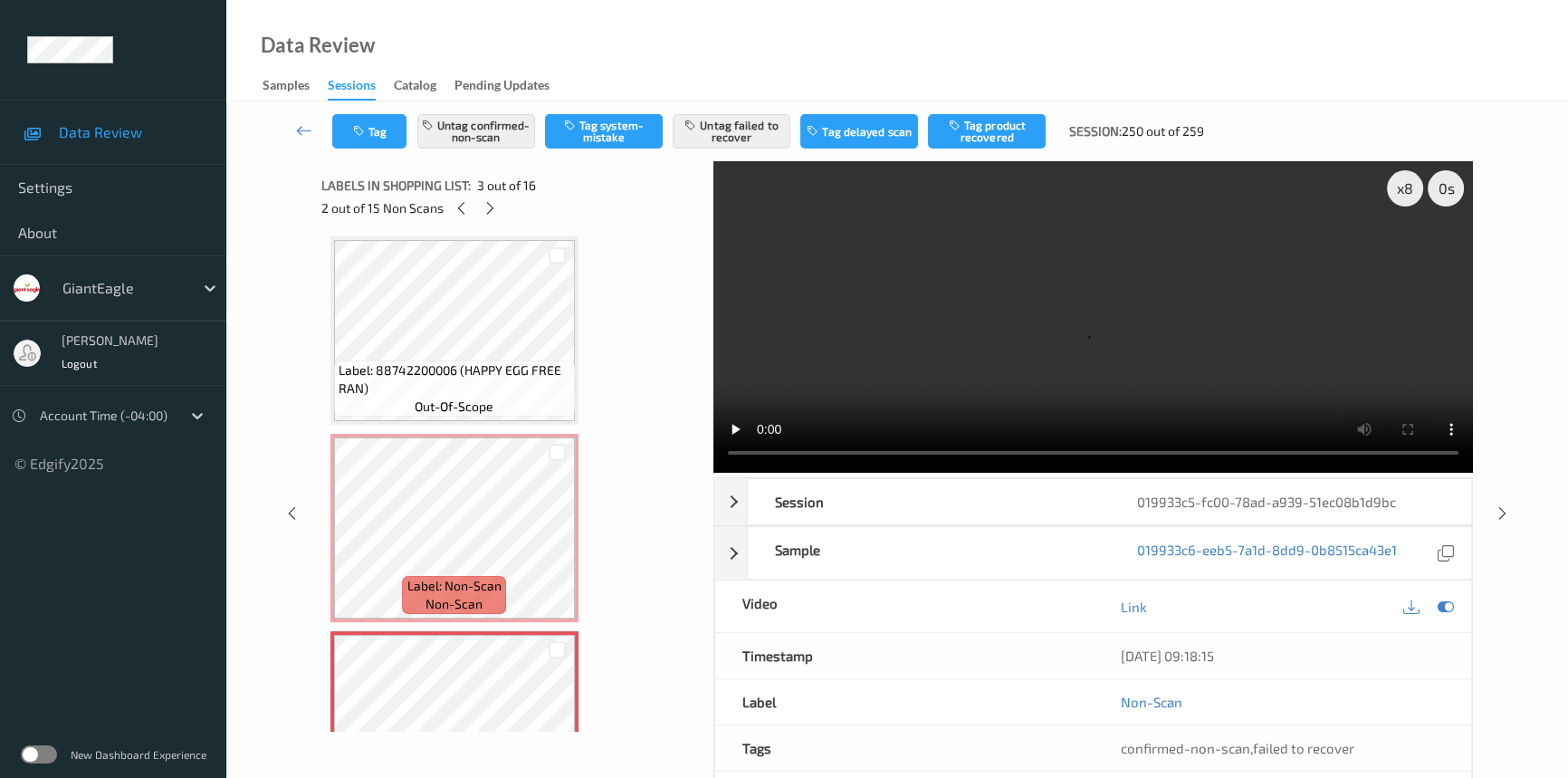
scroll to position [0, 0]
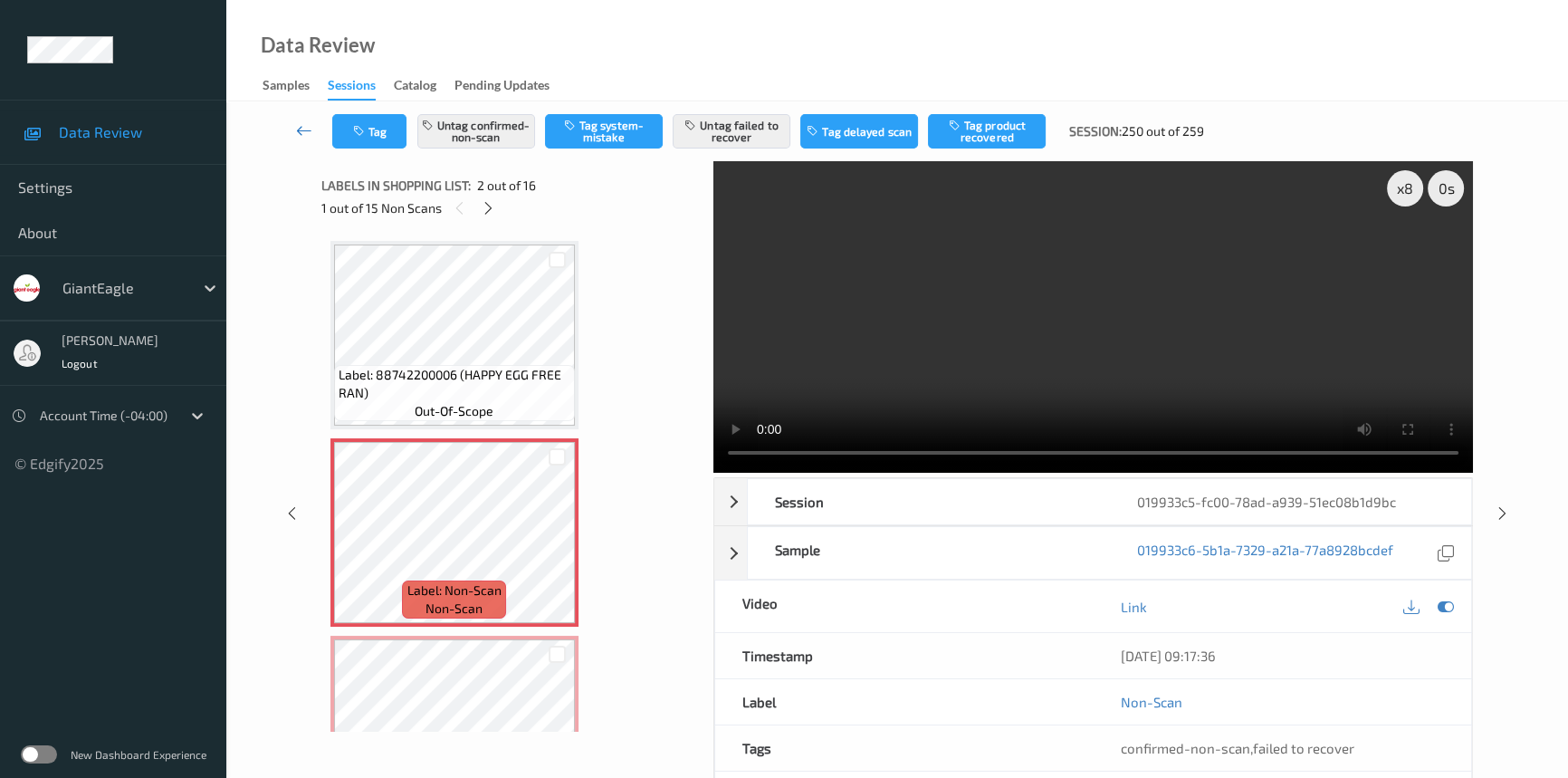
click at [296, 121] on icon at bounding box center [304, 130] width 16 height 18
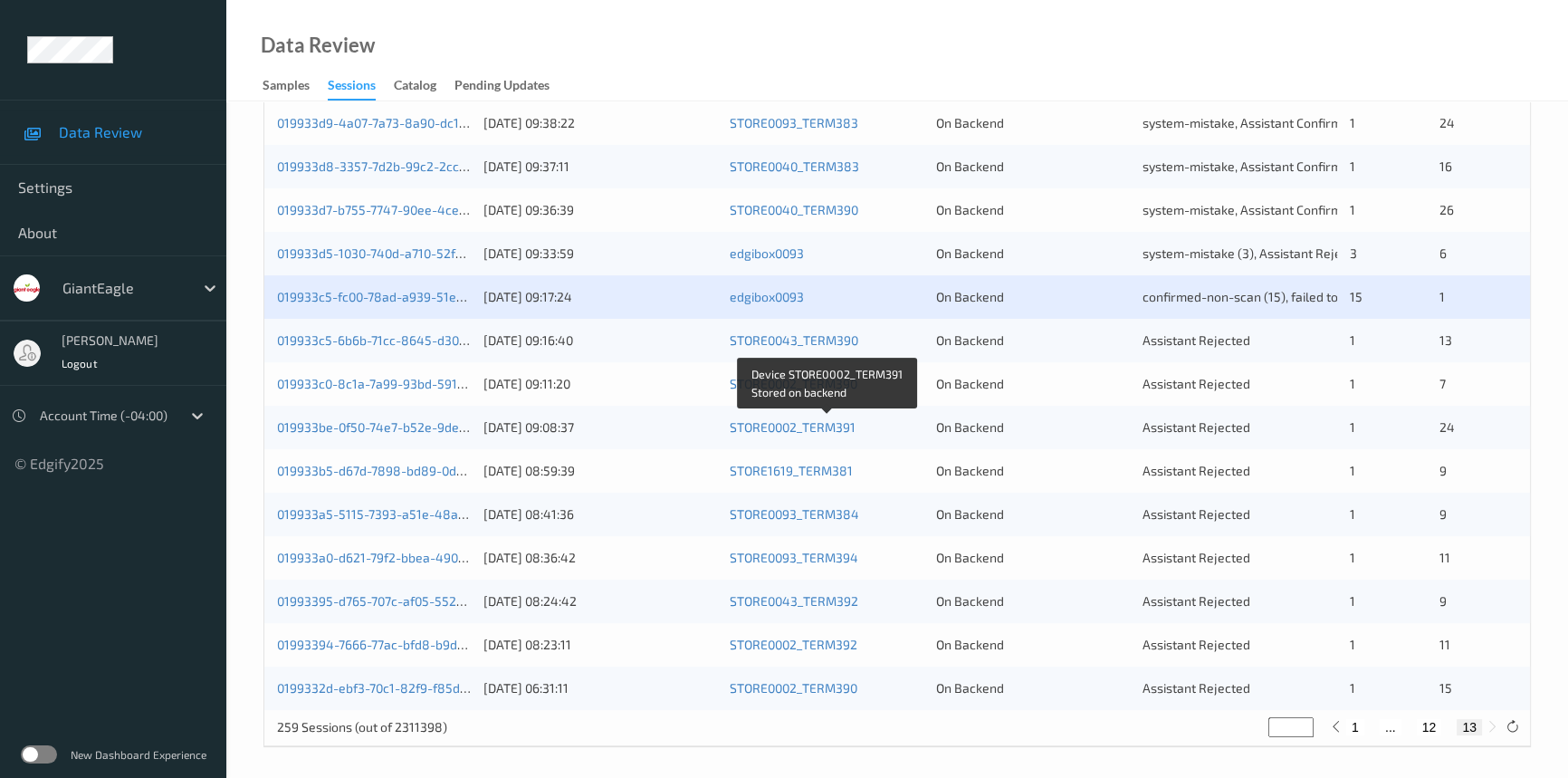
scroll to position [602, 0]
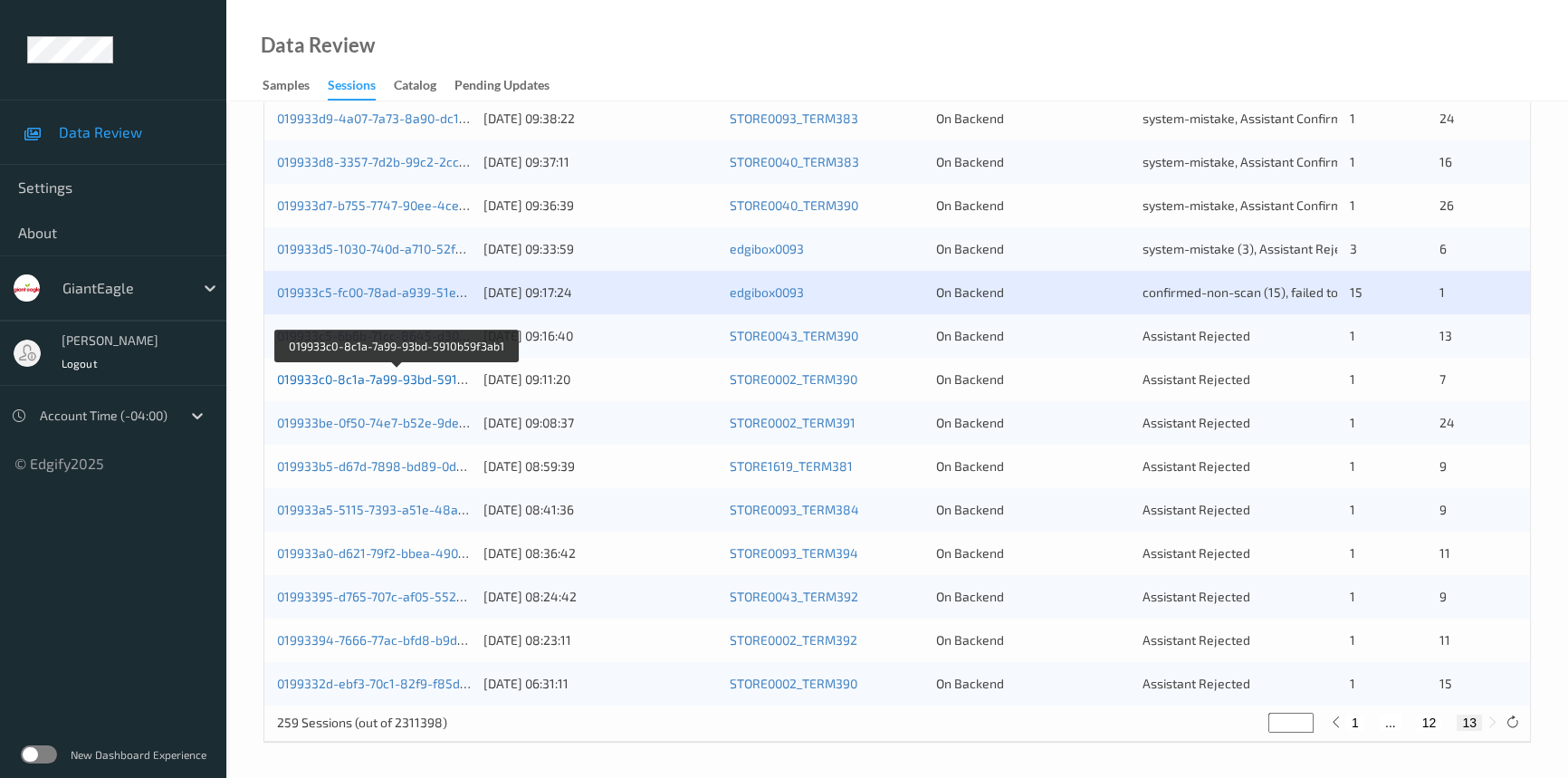
click at [349, 377] on link "019933c0-8c1a-7a99-93bd-5910b59f3ab1" at bounding box center [397, 380] width 241 height 16
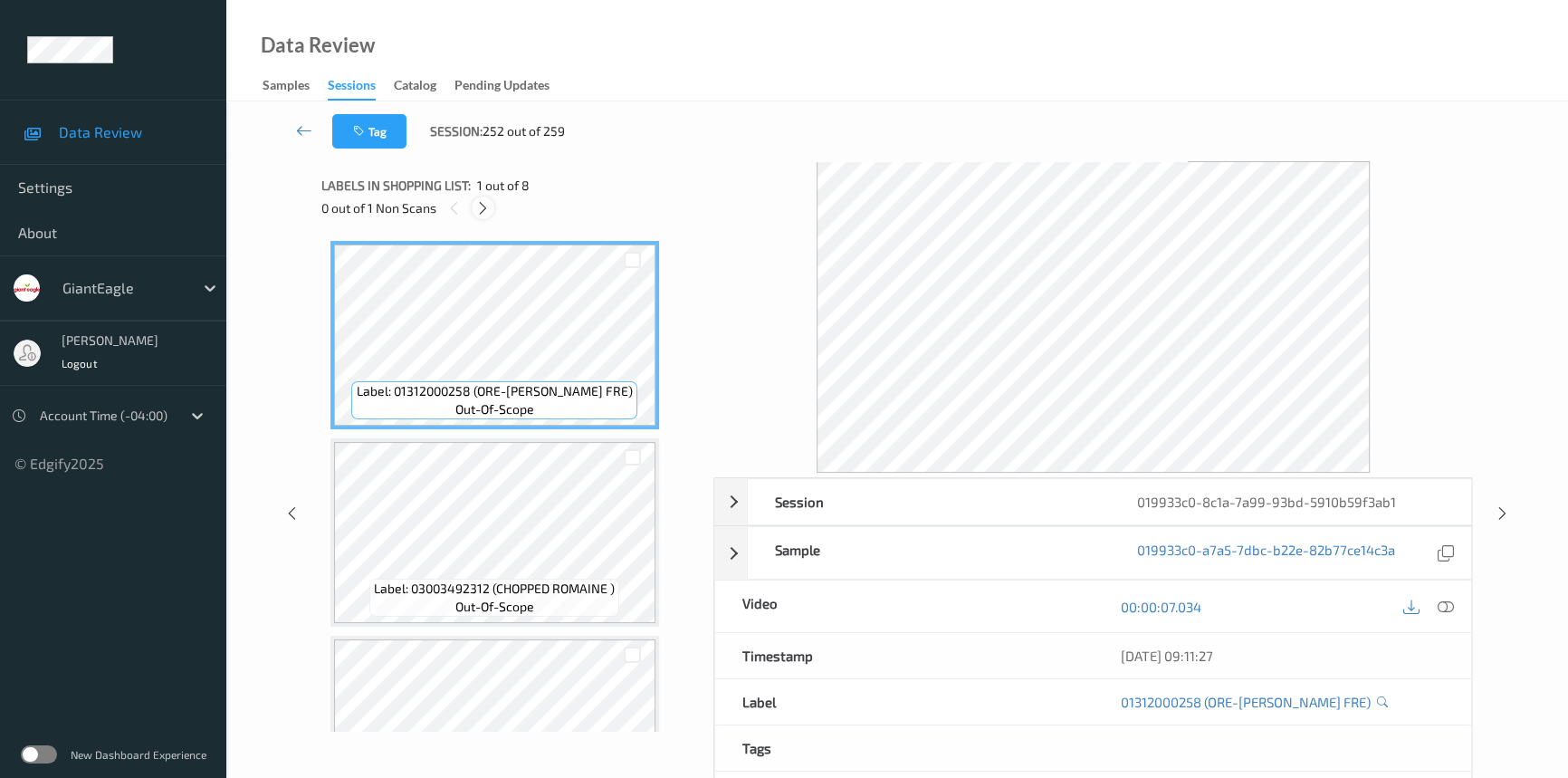
click at [484, 203] on icon at bounding box center [484, 208] width 16 height 16
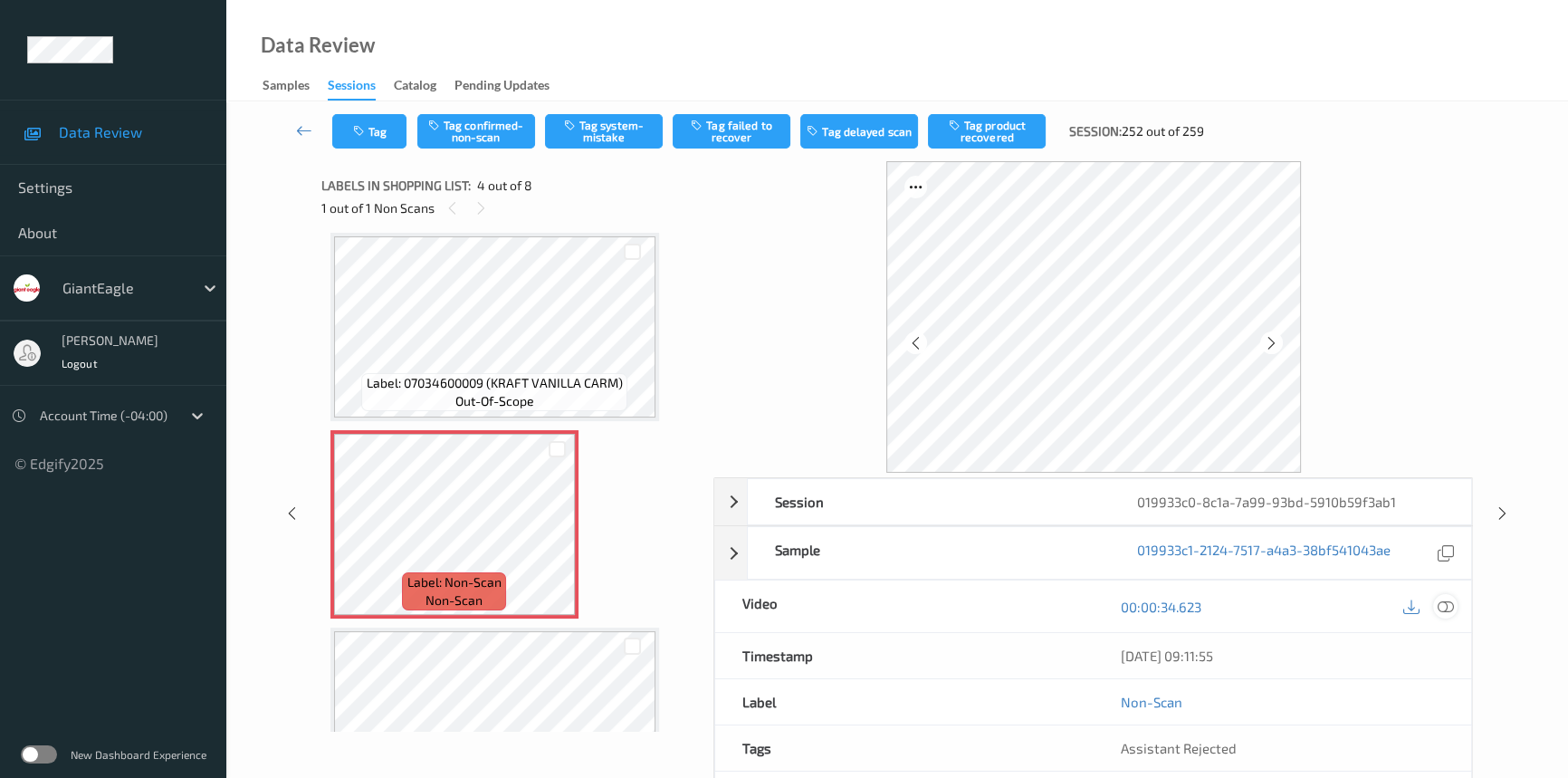
click at [1452, 607] on icon at bounding box center [1446, 607] width 16 height 16
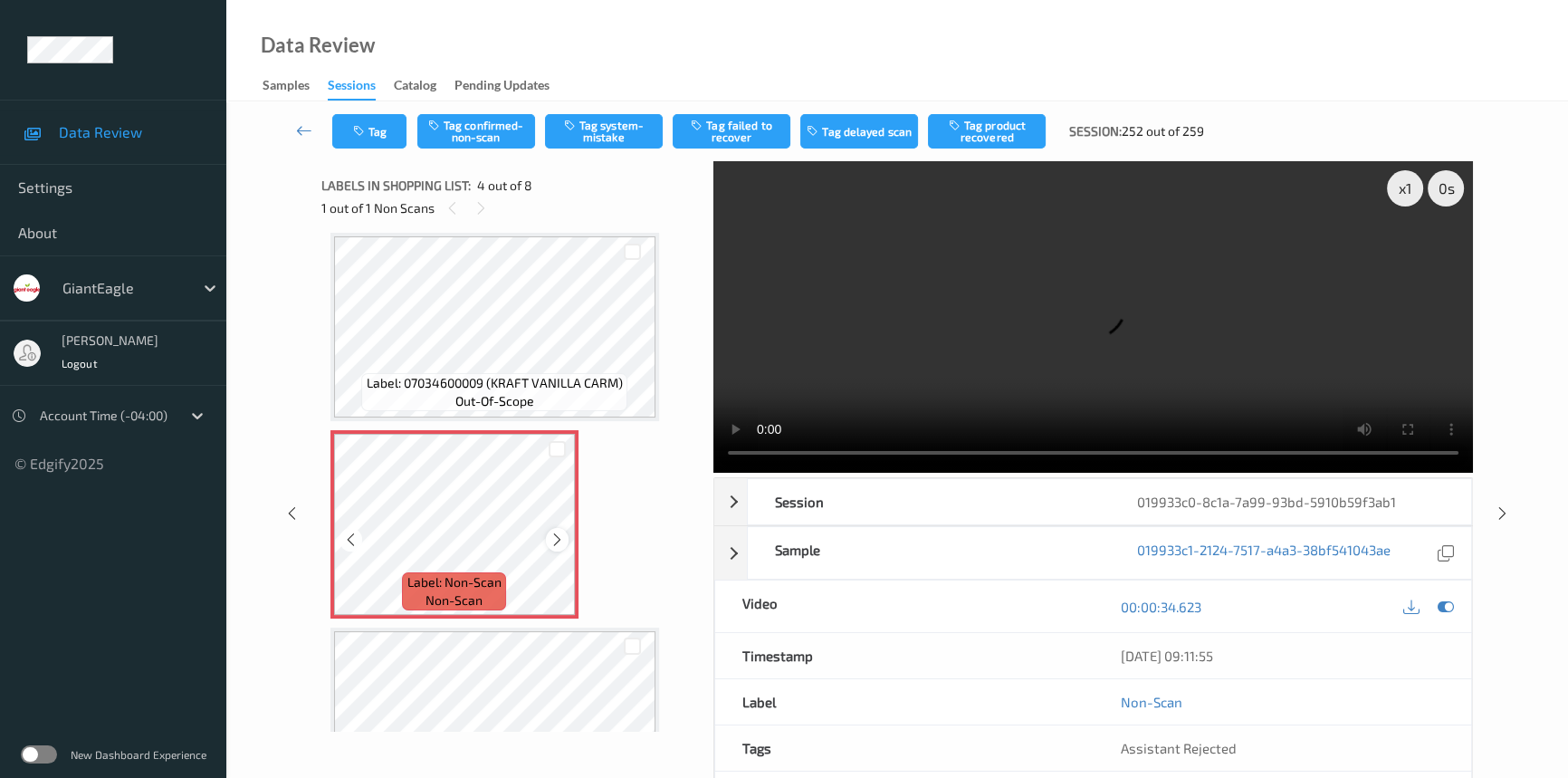
click at [559, 534] on icon at bounding box center [557, 539] width 16 height 16
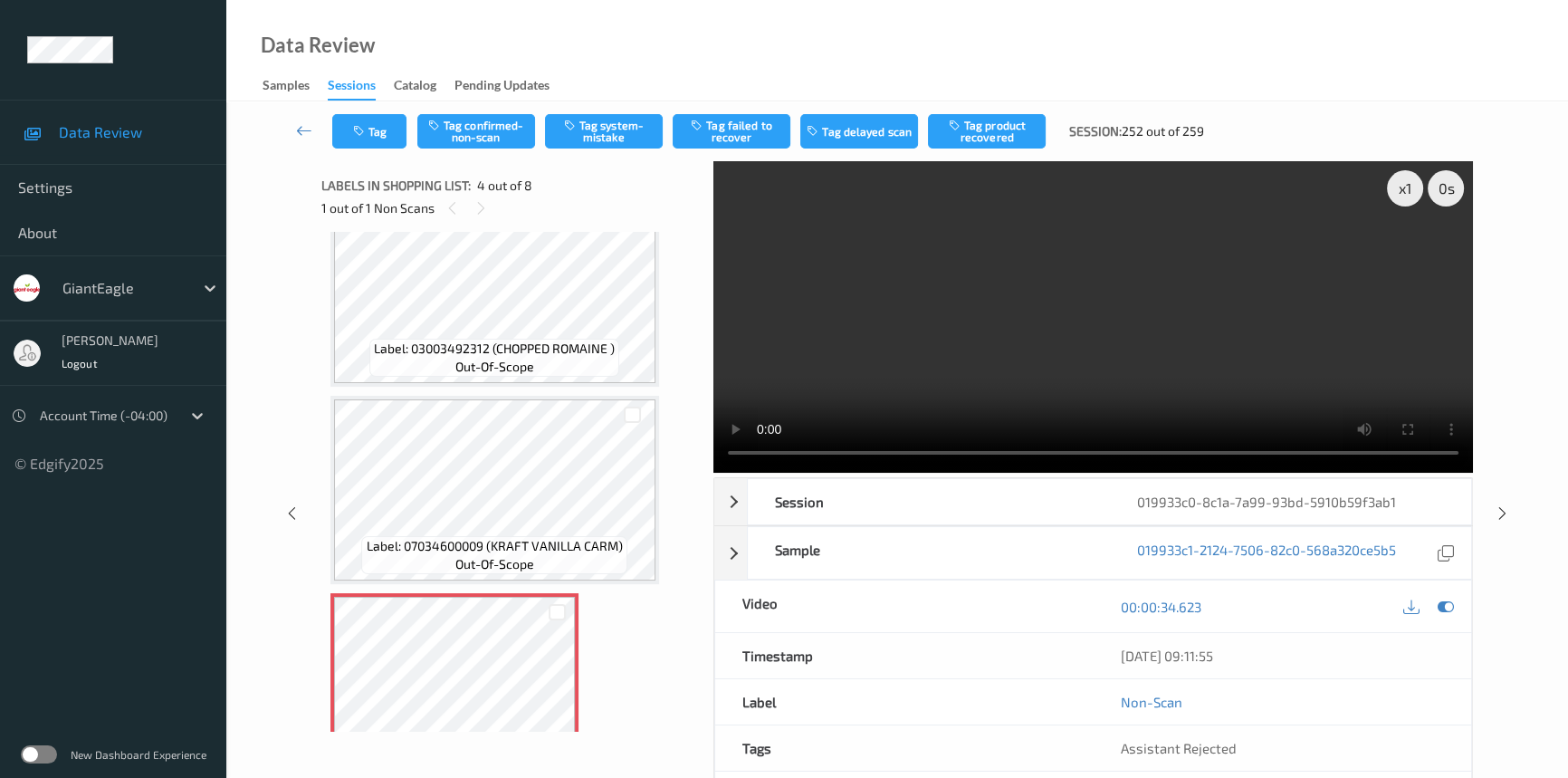
scroll to position [238, 0]
click at [968, 335] on video at bounding box center [1093, 317] width 759 height 311
click at [1404, 185] on div "x 1" at bounding box center [1404, 188] width 37 height 37
click at [1057, 327] on video at bounding box center [1093, 317] width 759 height 311
click at [1122, 313] on video at bounding box center [1093, 317] width 759 height 311
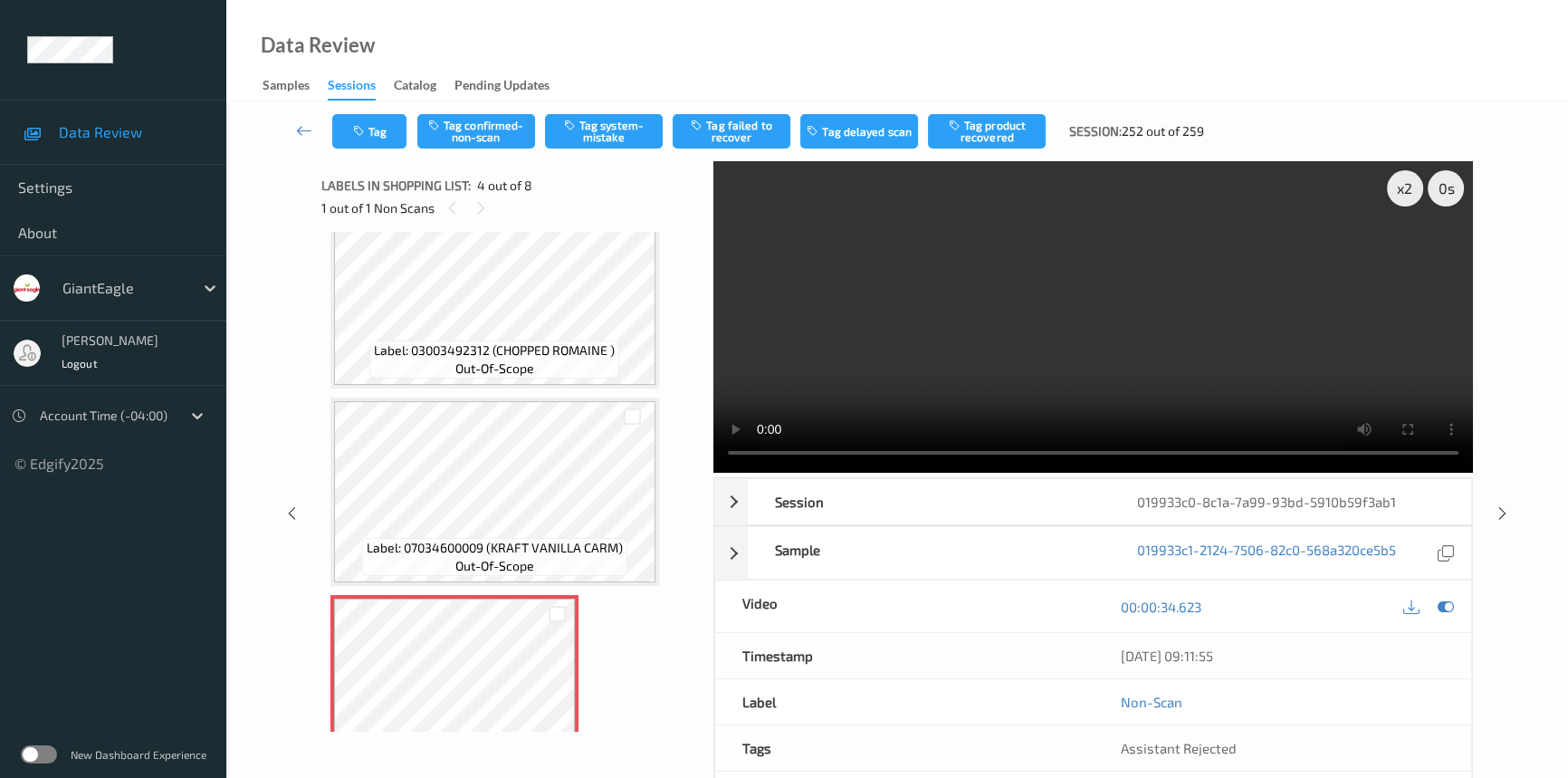
click at [1035, 331] on video at bounding box center [1093, 317] width 759 height 311
click at [919, 373] on video at bounding box center [1093, 317] width 759 height 311
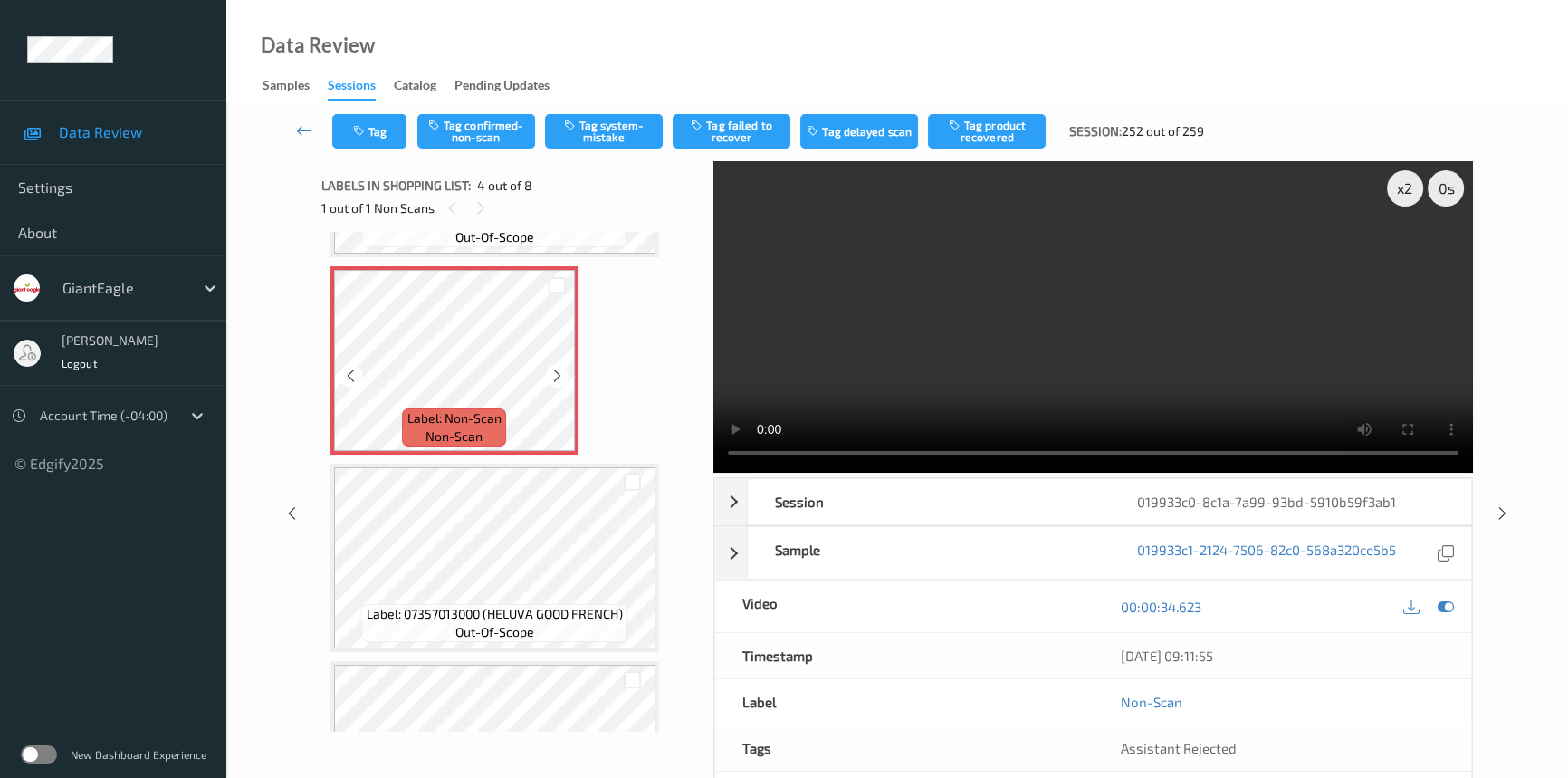
scroll to position [568, 0]
click at [1086, 346] on video at bounding box center [1093, 317] width 759 height 311
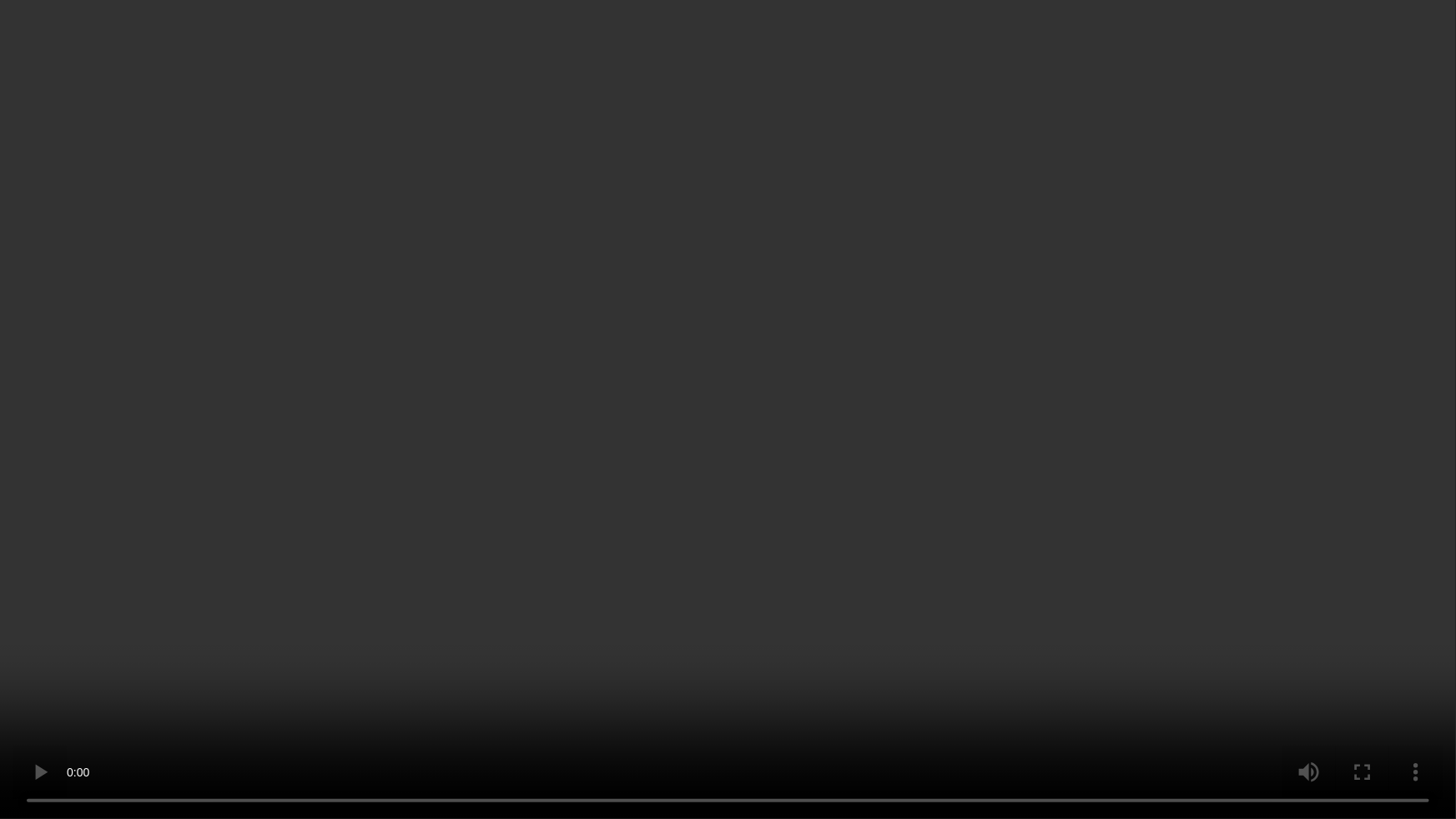
click at [1152, 472] on video at bounding box center [728, 409] width 1456 height 819
click at [1075, 674] on video at bounding box center [728, 409] width 1456 height 819
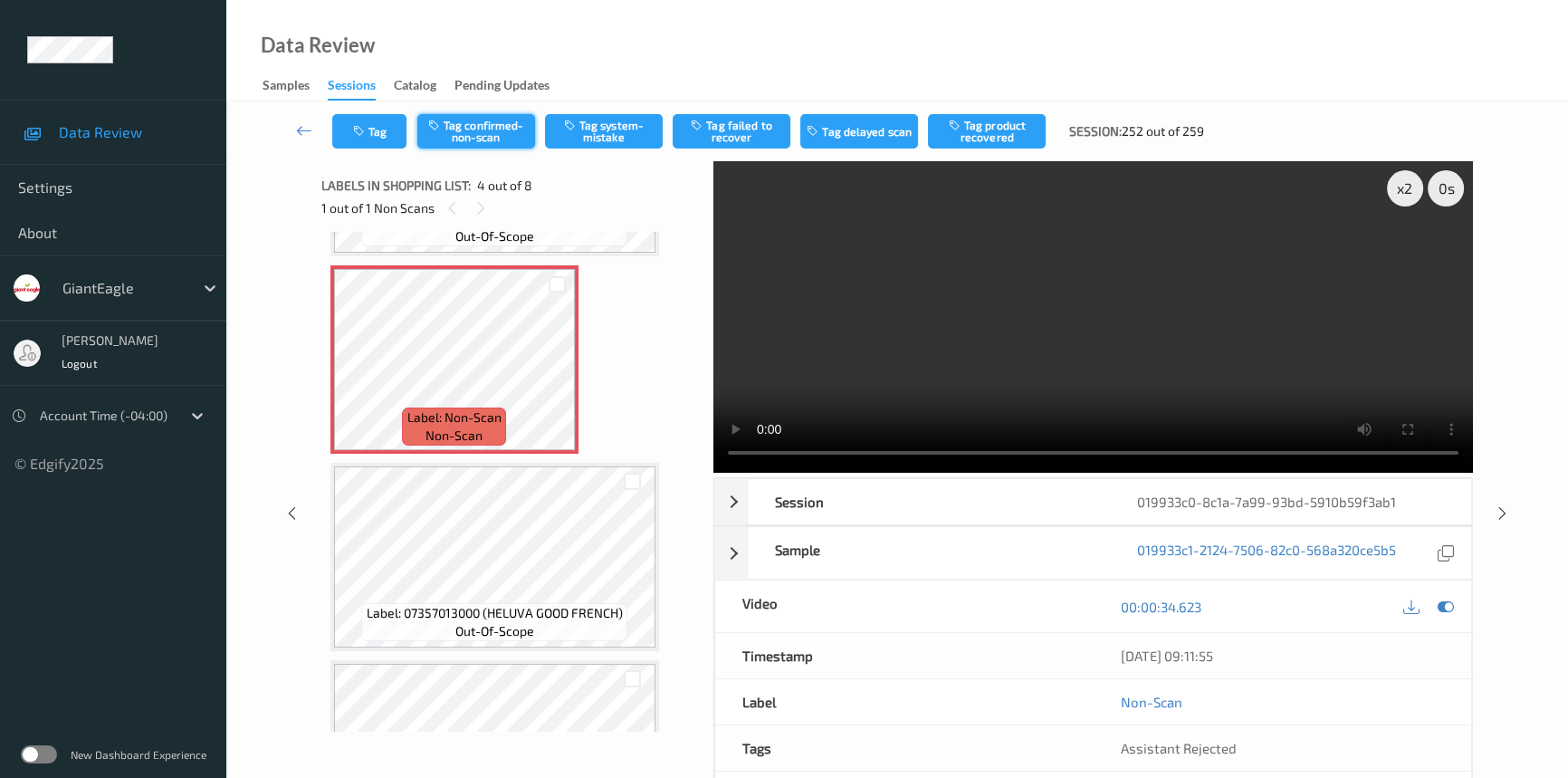
click at [502, 128] on button "Tag confirmed-non-scan" at bounding box center [476, 131] width 118 height 35
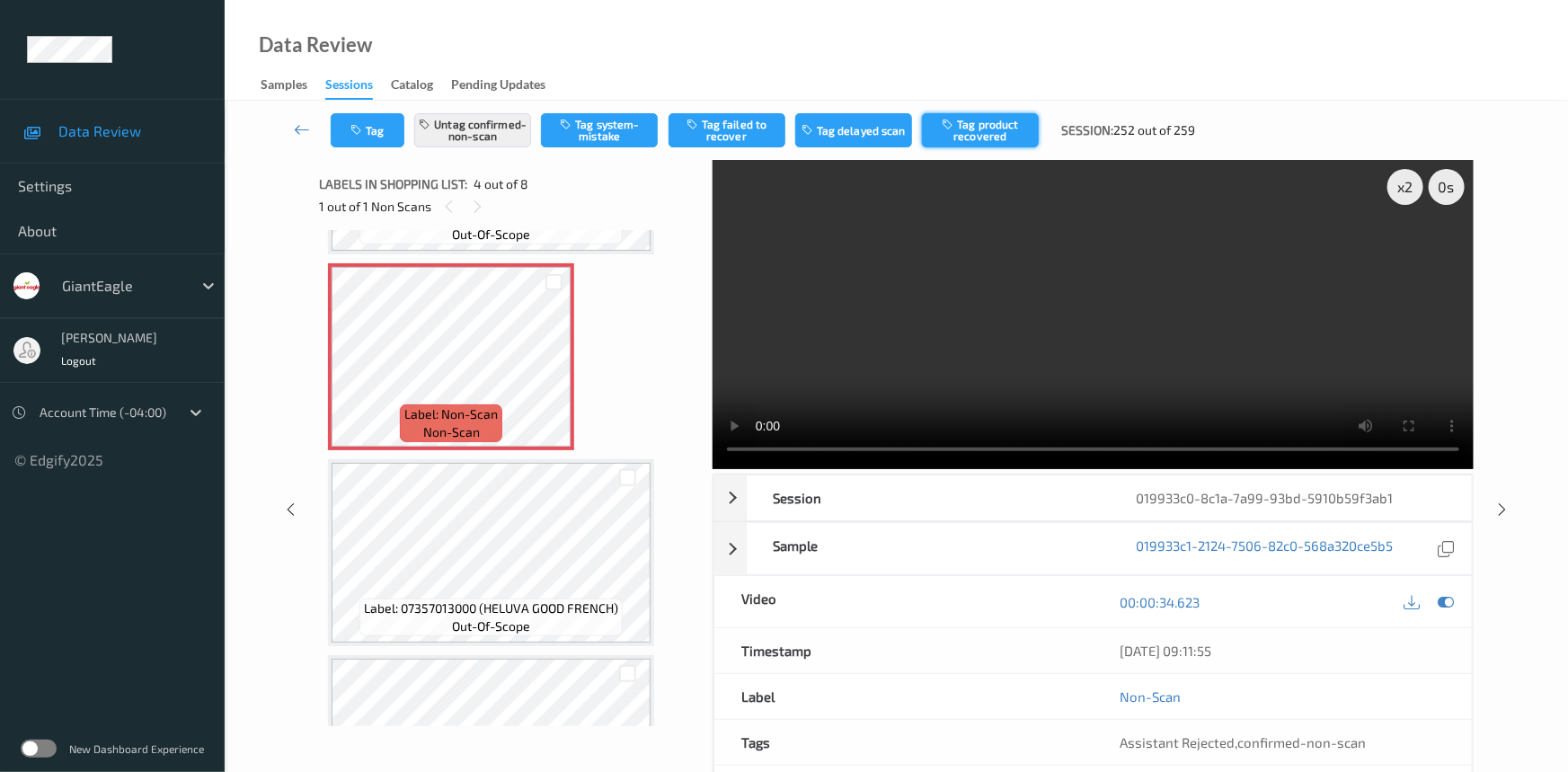
click at [991, 130] on button "Tag product recovered" at bounding box center [980, 130] width 117 height 34
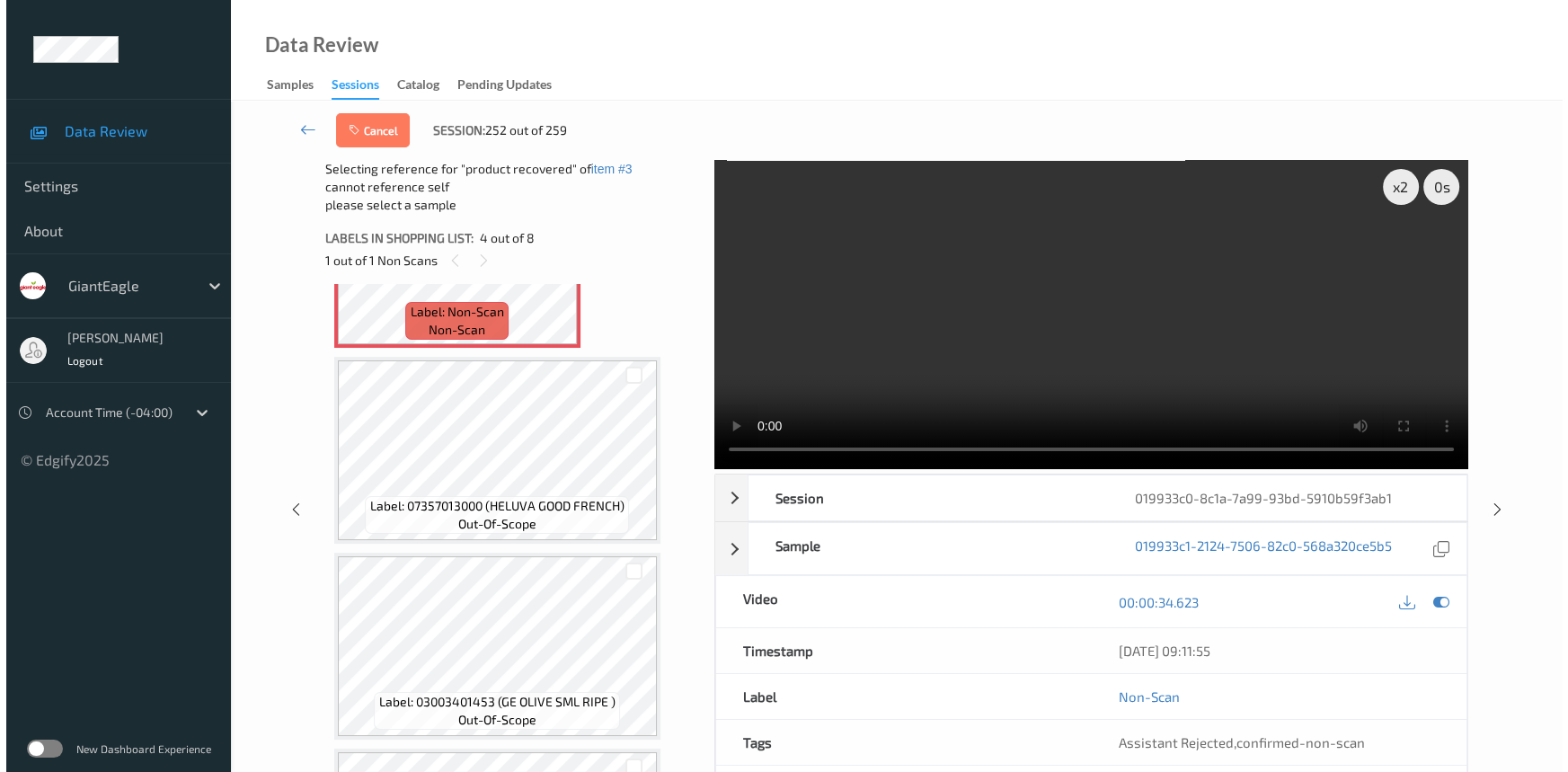
scroll to position [727, 0]
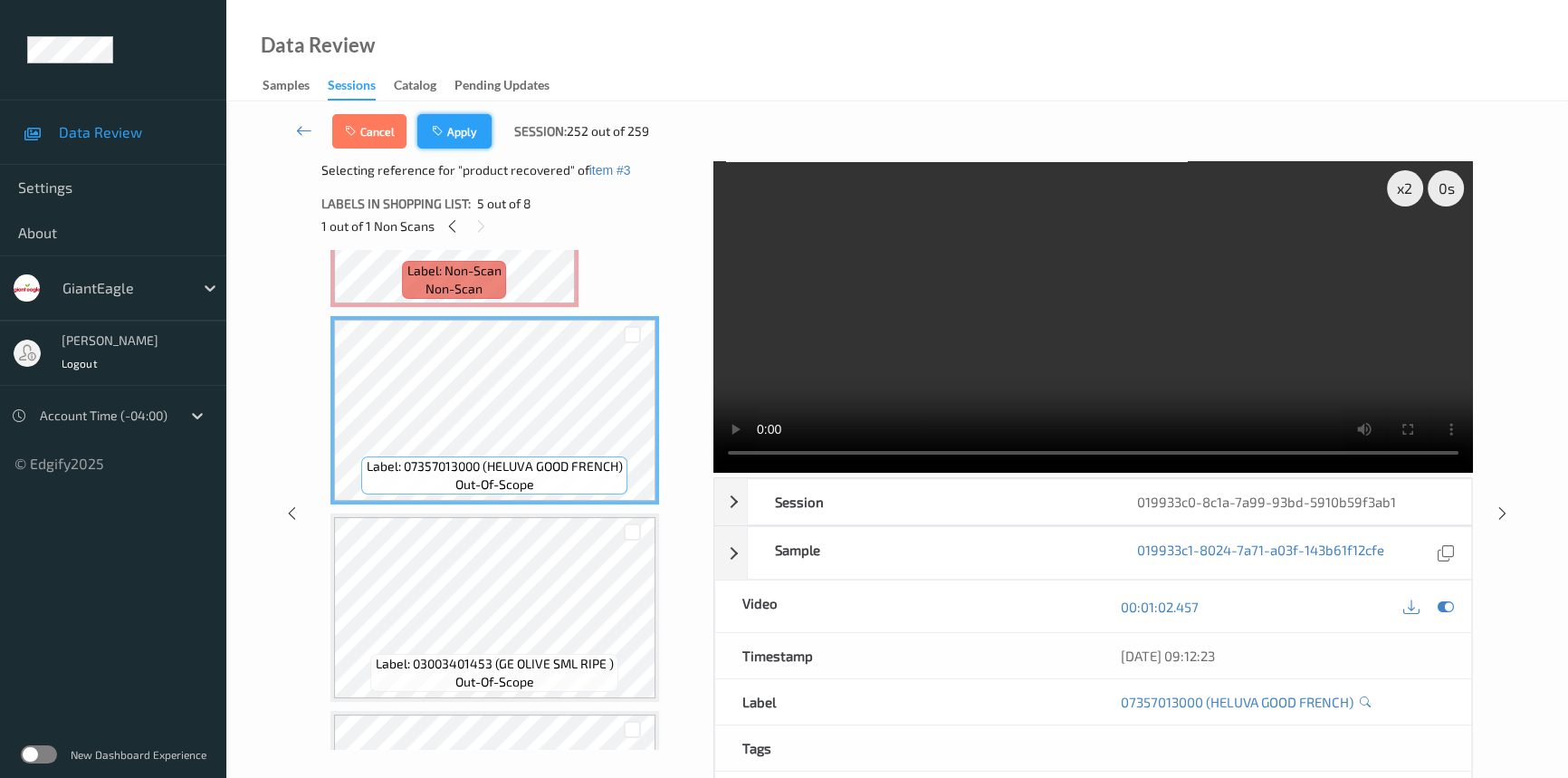
click at [466, 120] on button "Apply" at bounding box center [454, 131] width 74 height 35
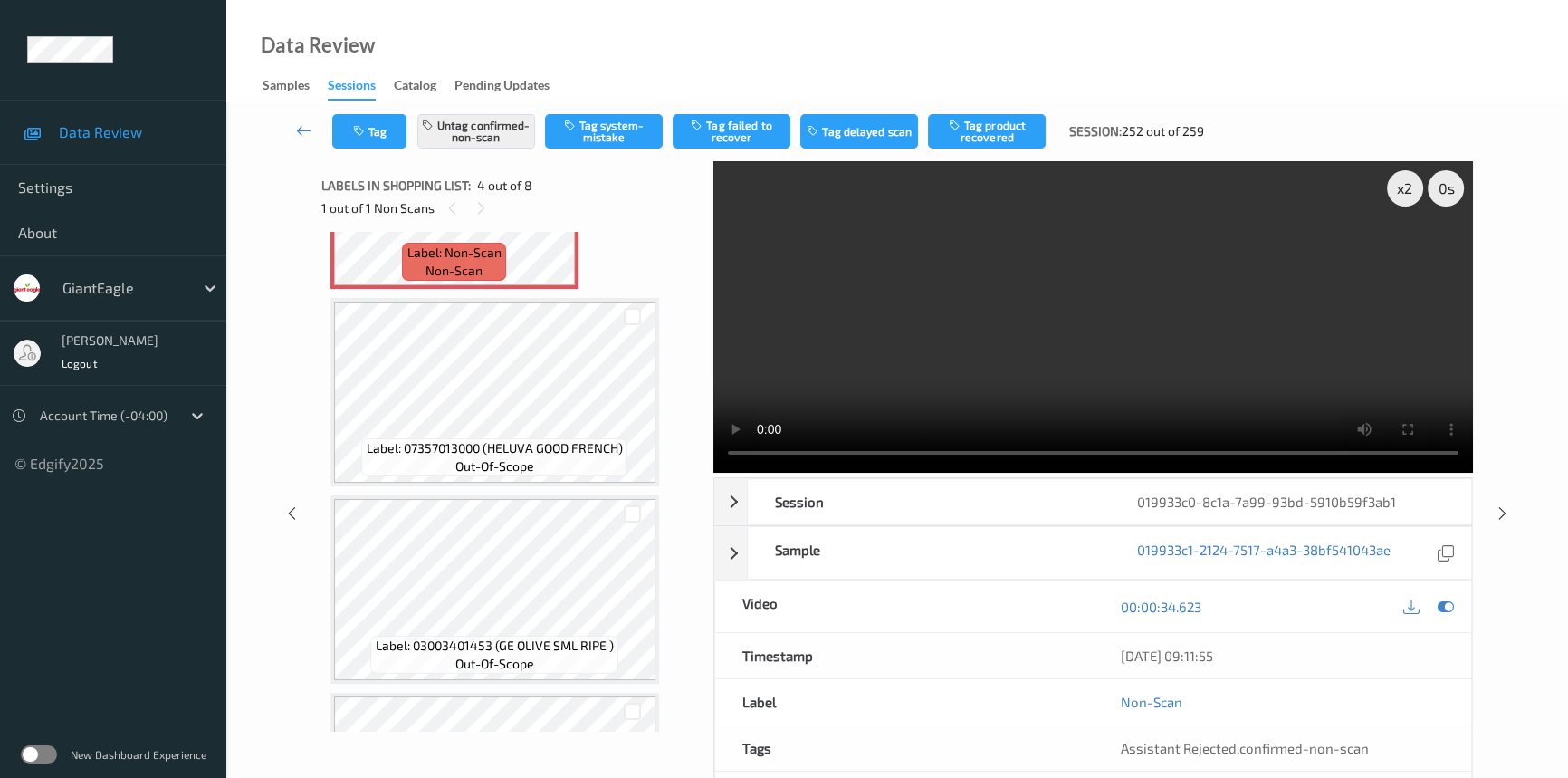
scroll to position [402, 0]
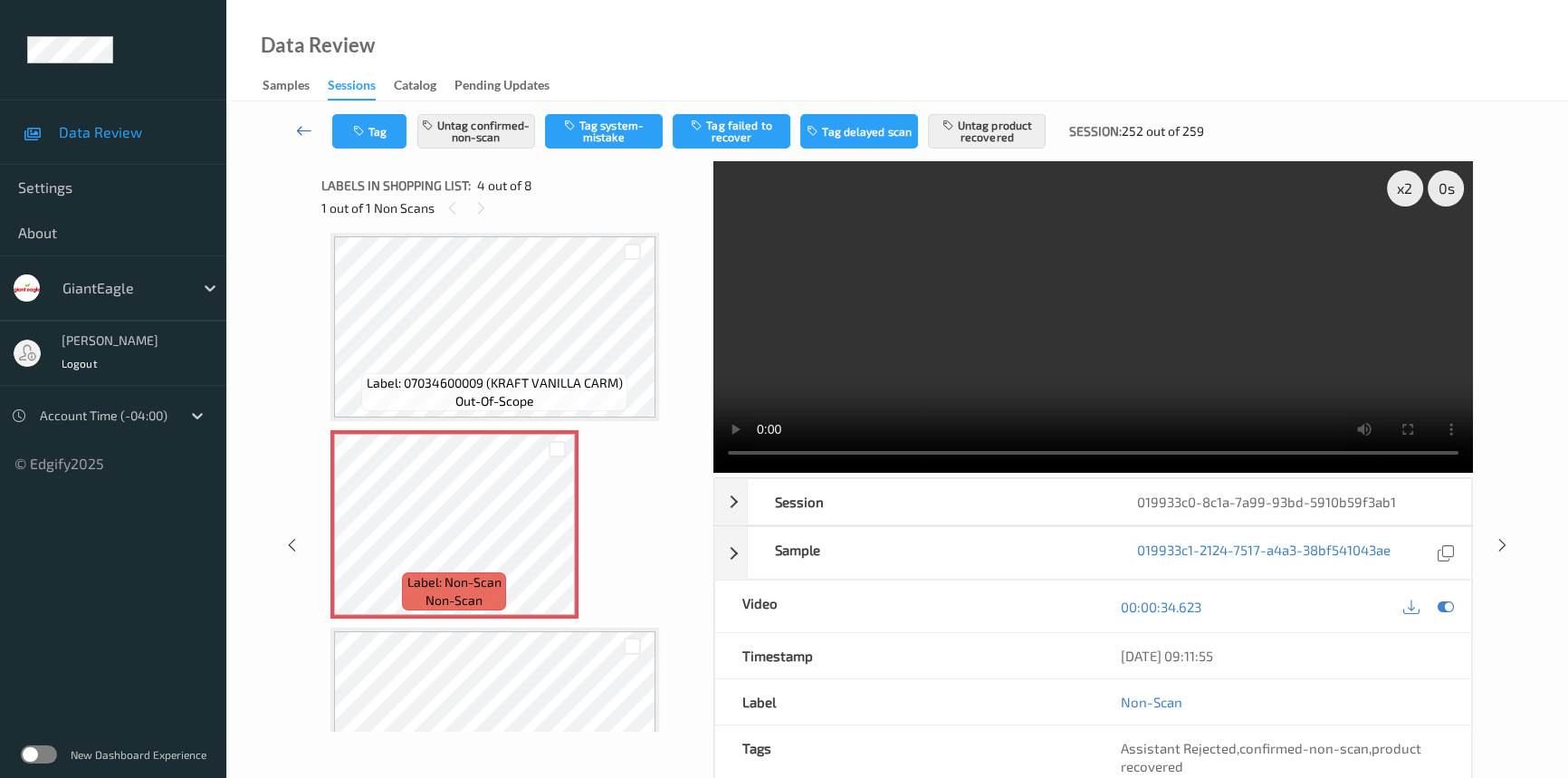
click at [298, 118] on link at bounding box center [304, 131] width 56 height 35
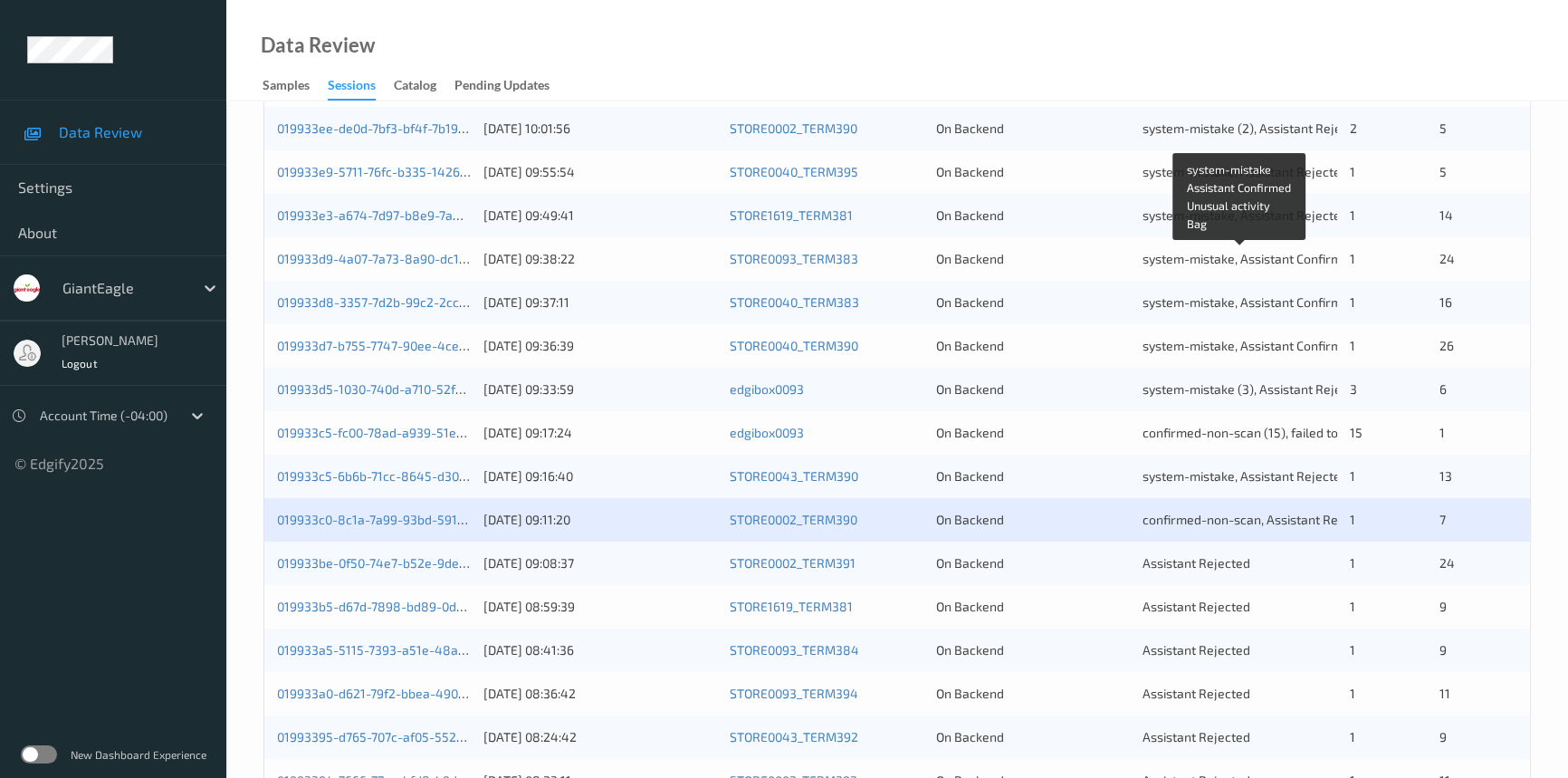
scroll to position [576, 0]
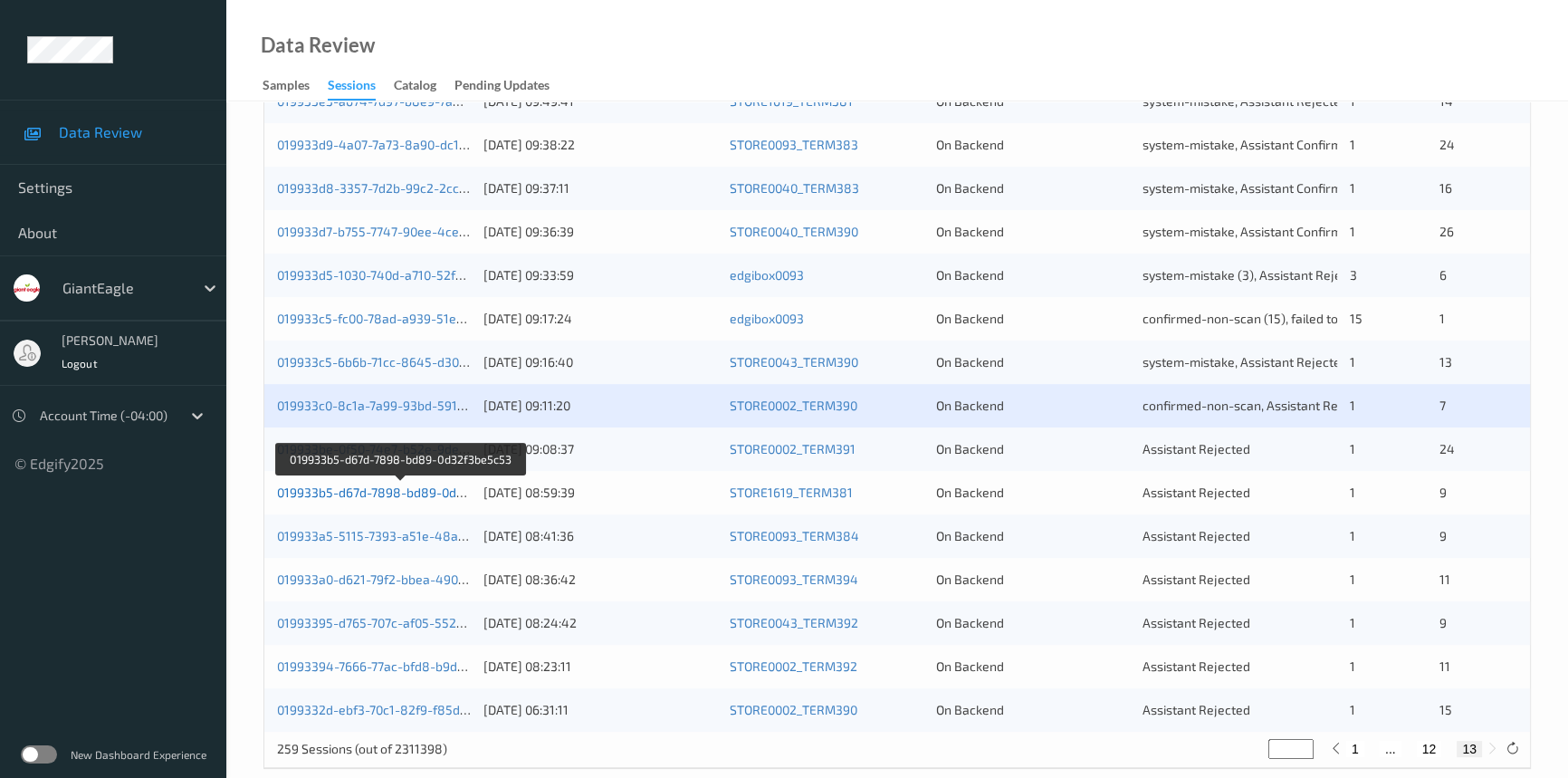
click at [348, 493] on link "019933b5-d67d-7898-bd89-0d32f3be5c53" at bounding box center [401, 493] width 248 height 16
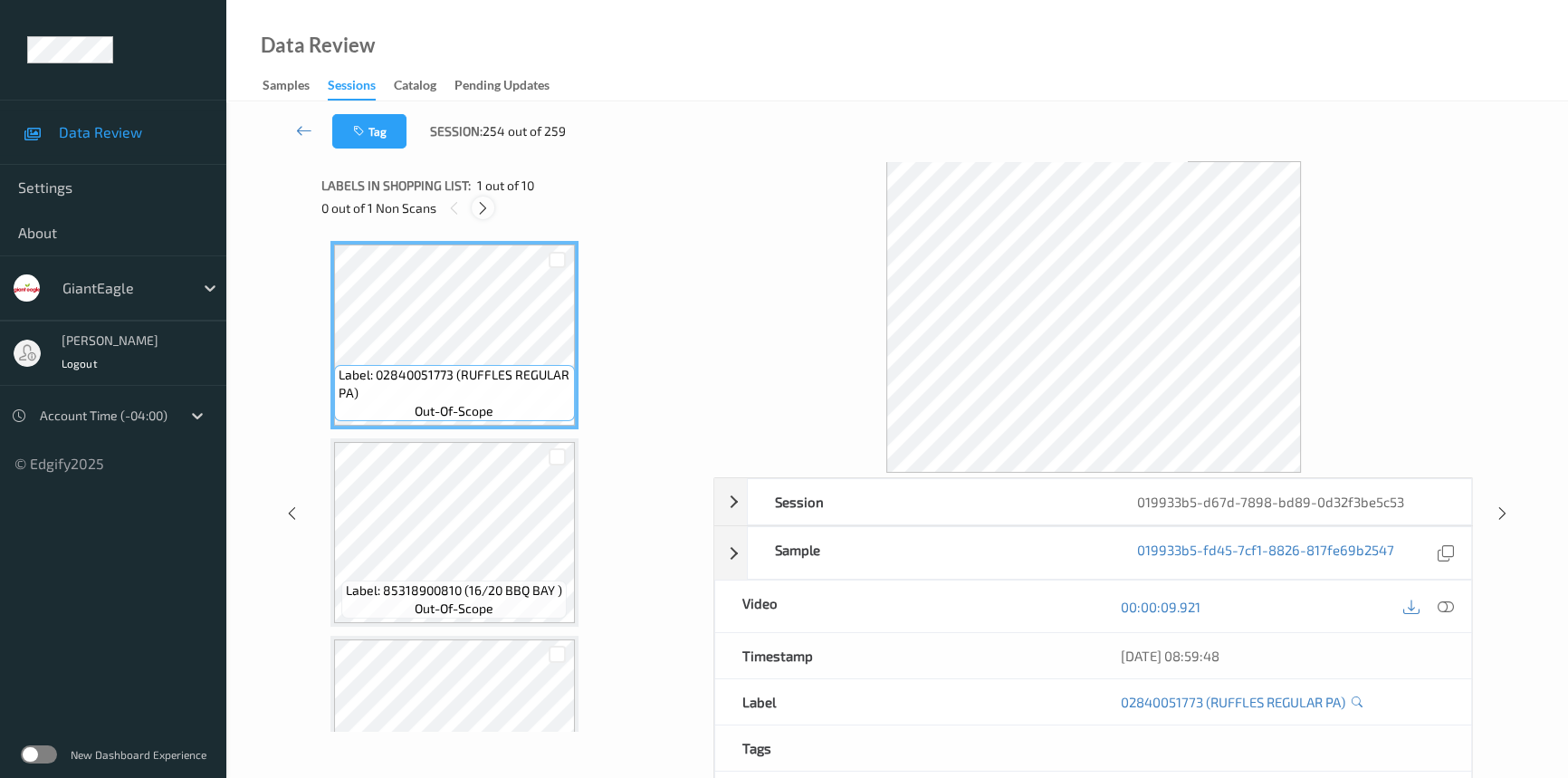
click at [487, 207] on icon at bounding box center [484, 208] width 16 height 16
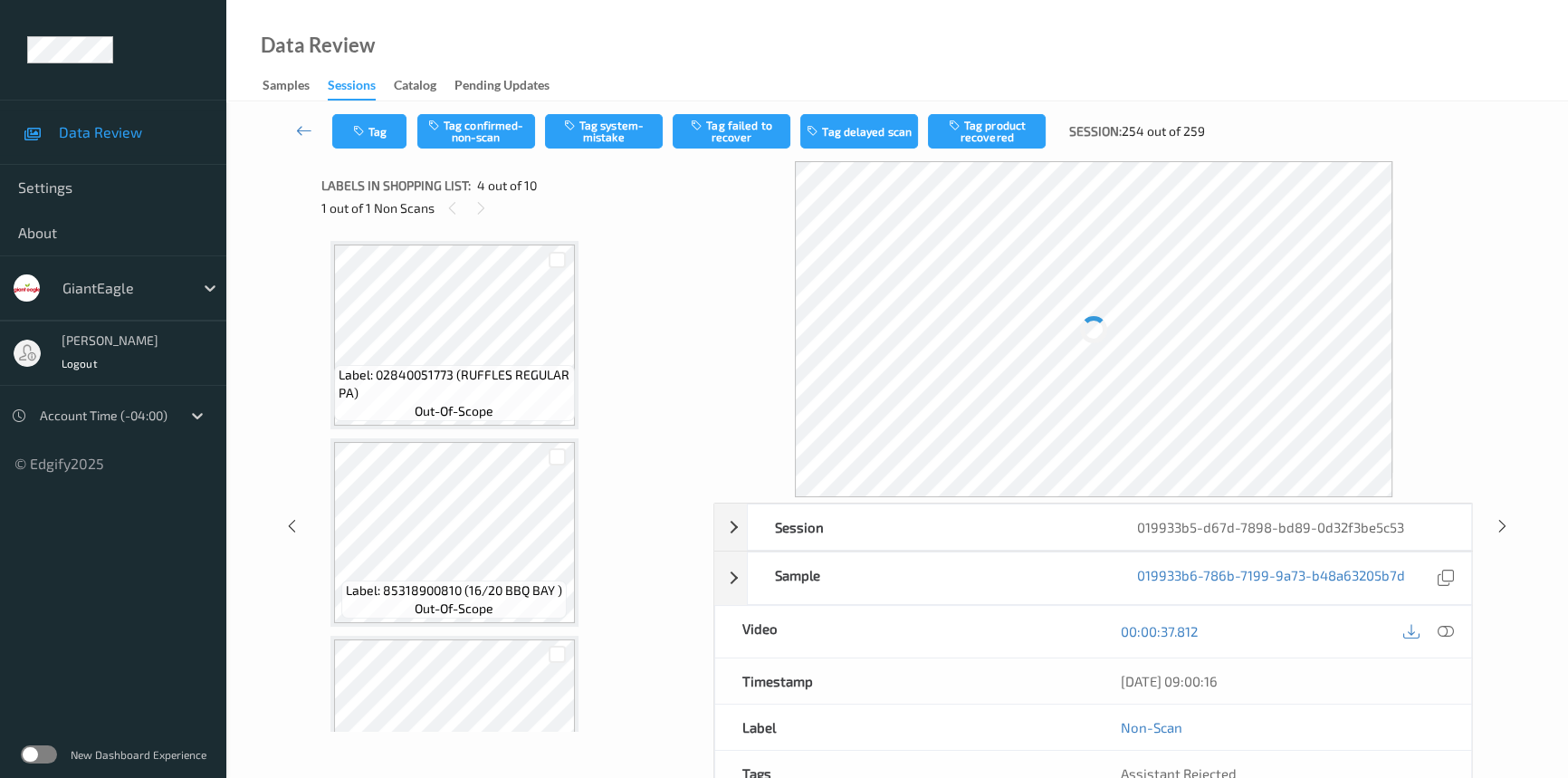
scroll to position [402, 0]
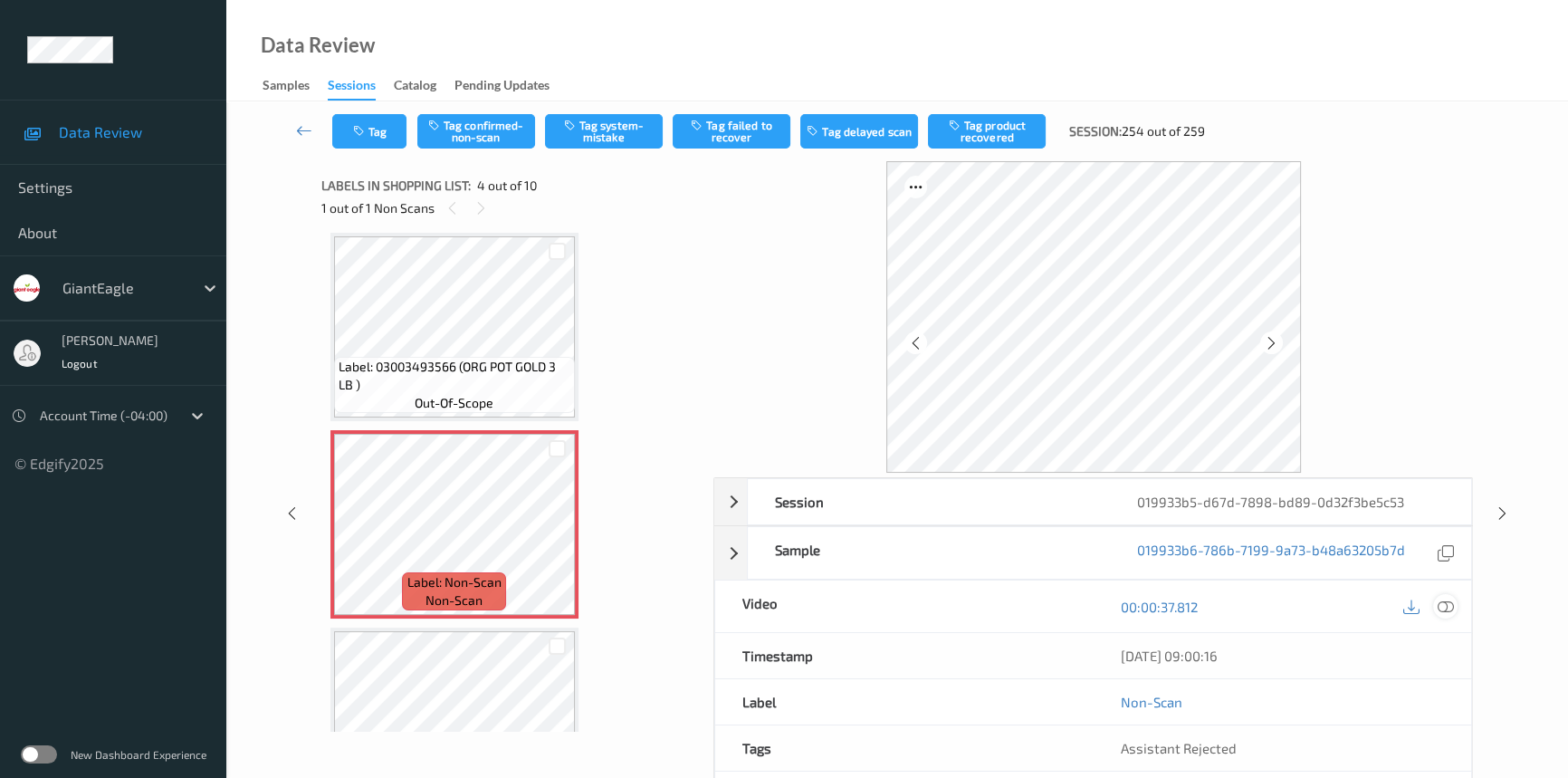
click at [1446, 607] on icon at bounding box center [1446, 607] width 16 height 16
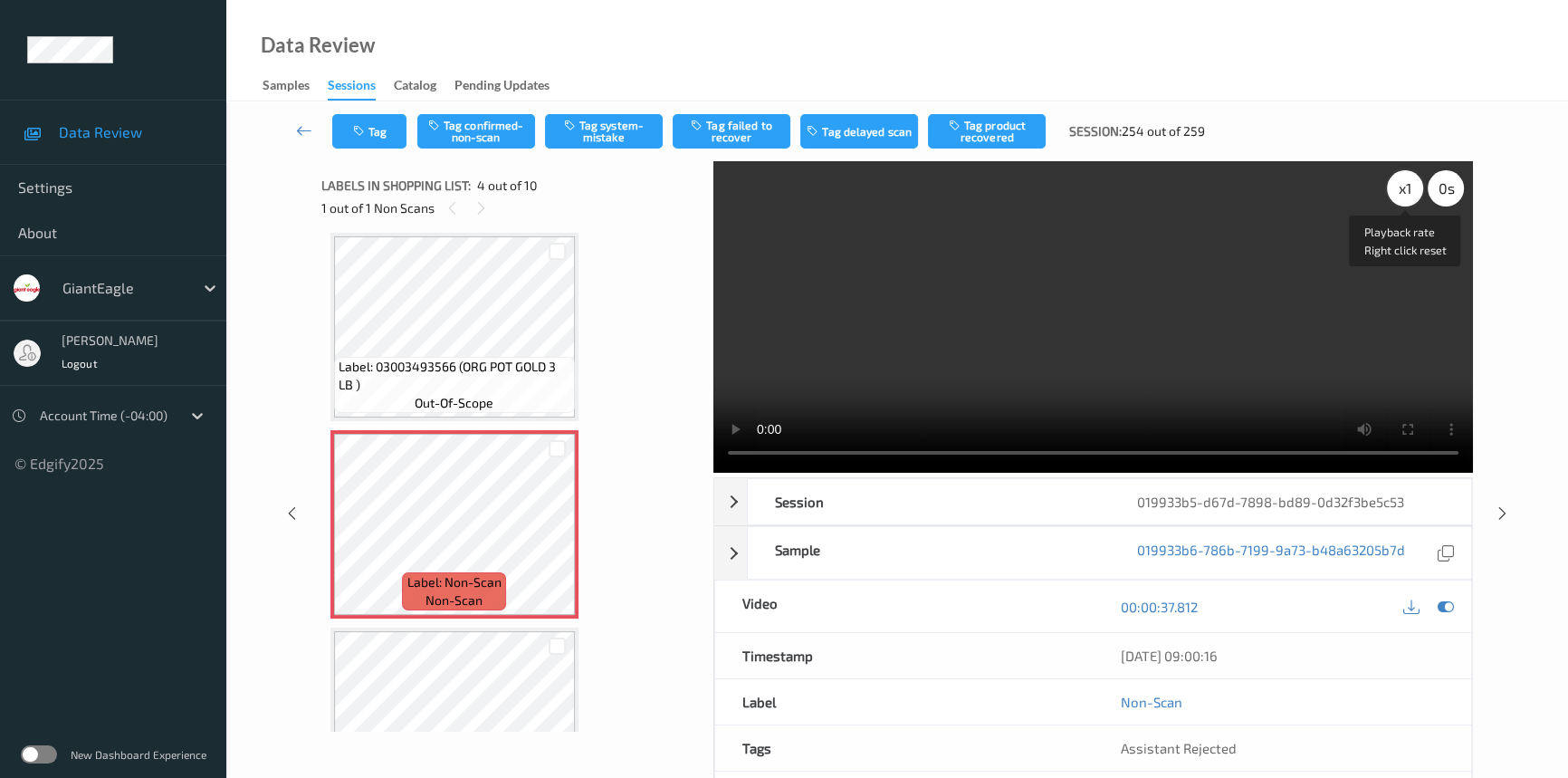
click at [1400, 193] on div "x 1" at bounding box center [1404, 188] width 37 height 37
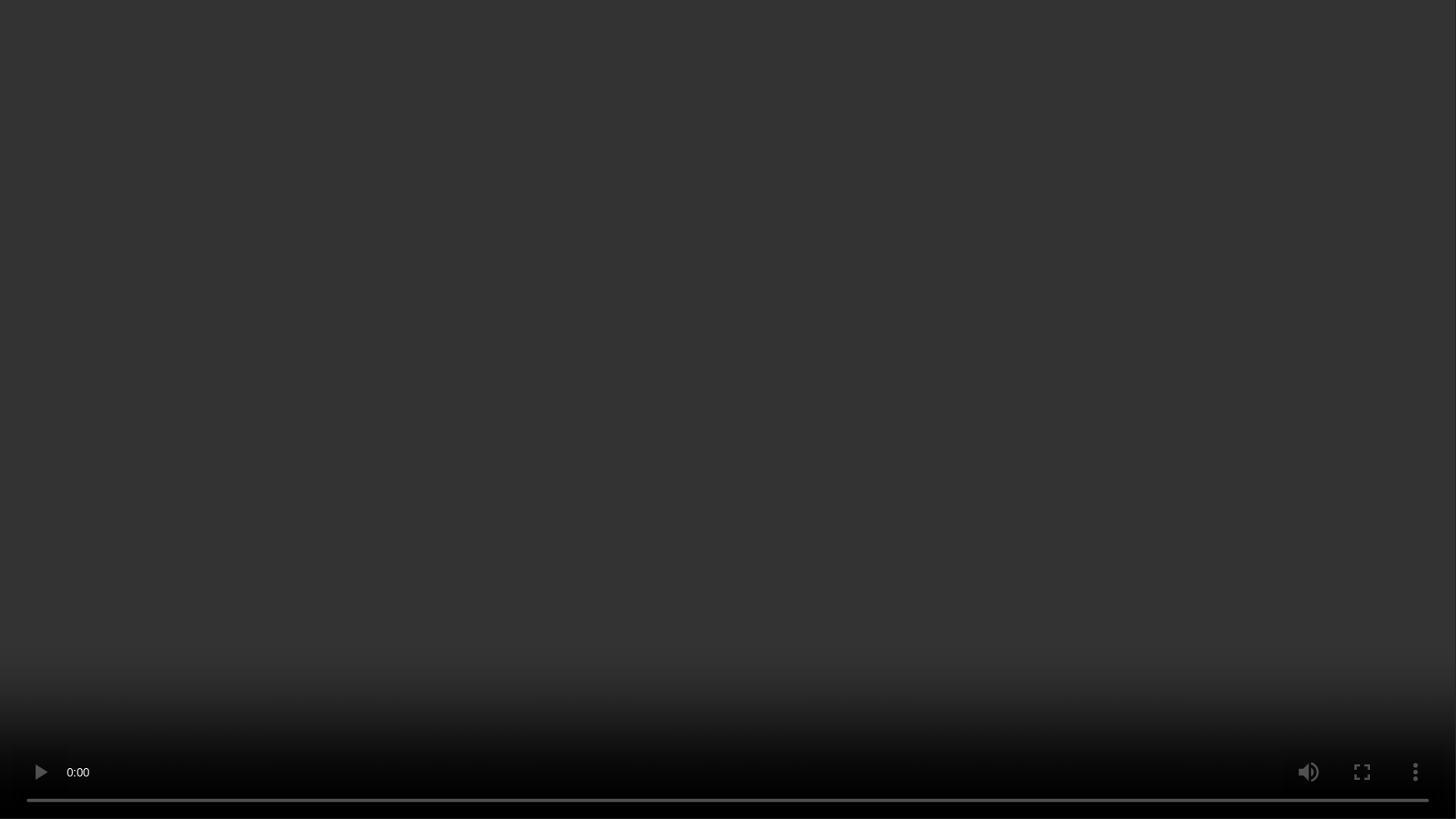
click at [801, 603] on video at bounding box center [728, 409] width 1456 height 819
click at [770, 594] on video at bounding box center [728, 409] width 1456 height 819
click at [1277, 631] on video at bounding box center [728, 409] width 1456 height 819
click at [1027, 500] on video at bounding box center [728, 409] width 1456 height 819
click at [1209, 478] on video at bounding box center [728, 409] width 1456 height 819
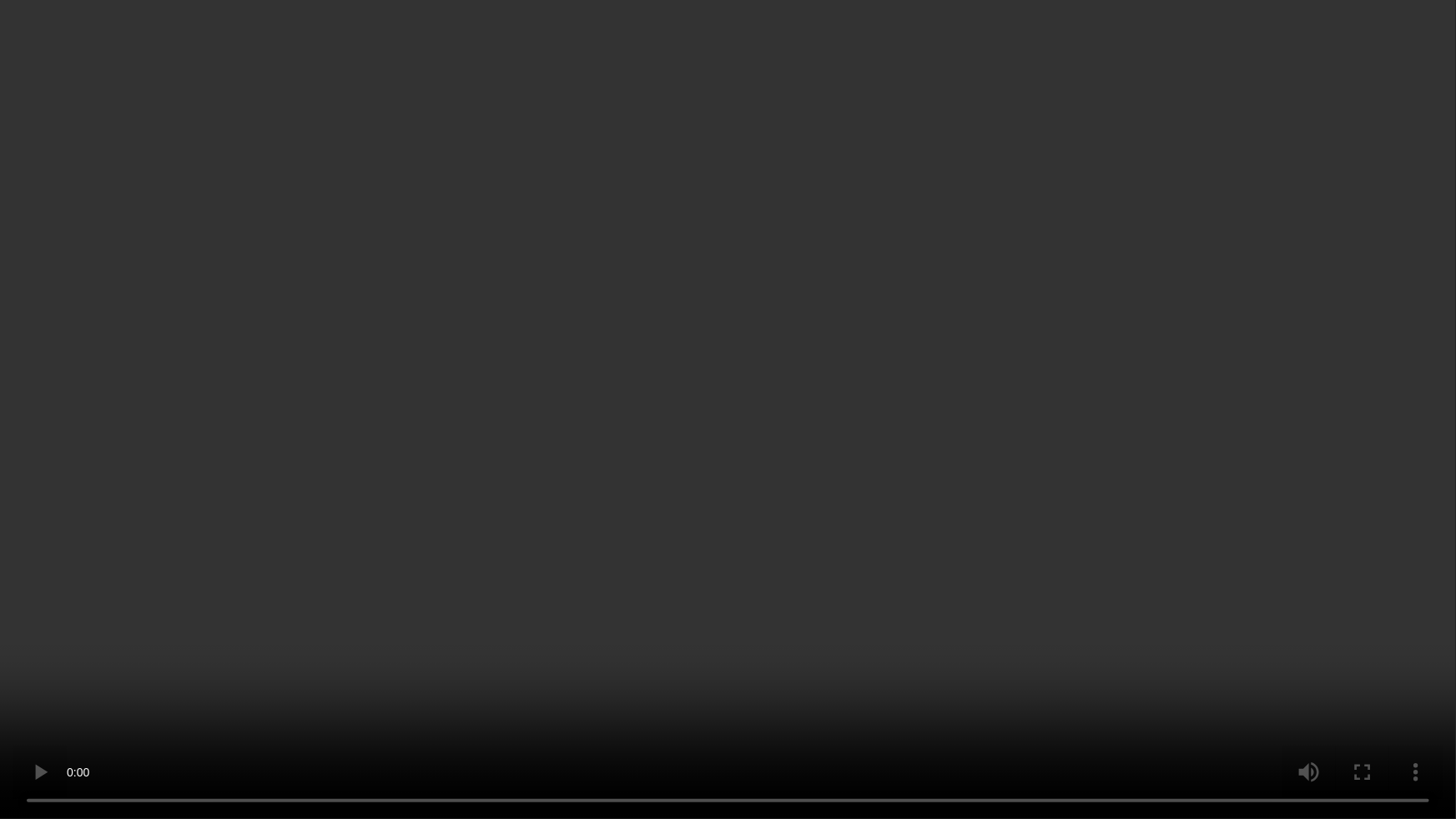
click at [1186, 467] on video at bounding box center [728, 409] width 1456 height 819
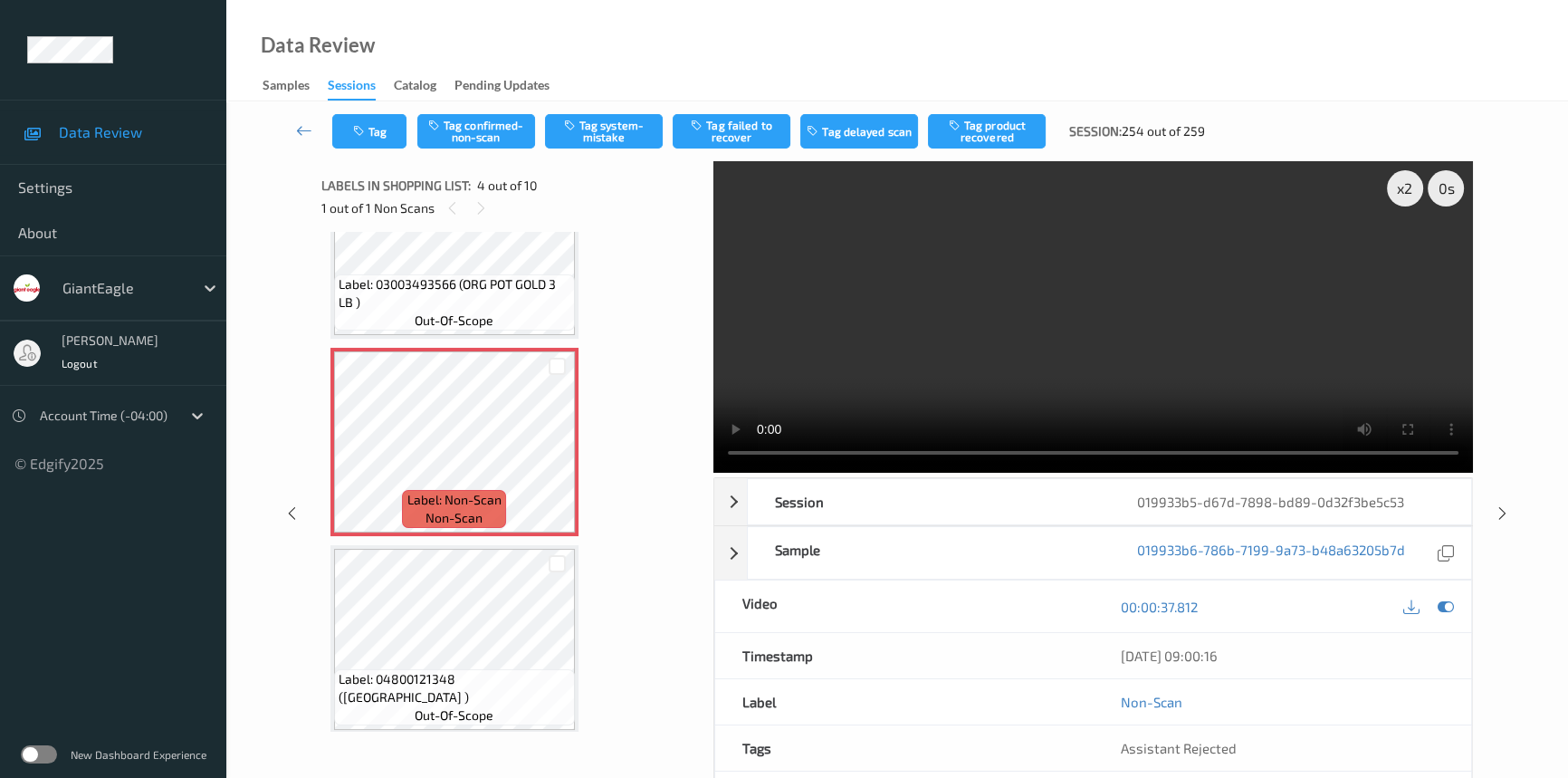
click at [1118, 333] on video at bounding box center [1093, 317] width 759 height 311
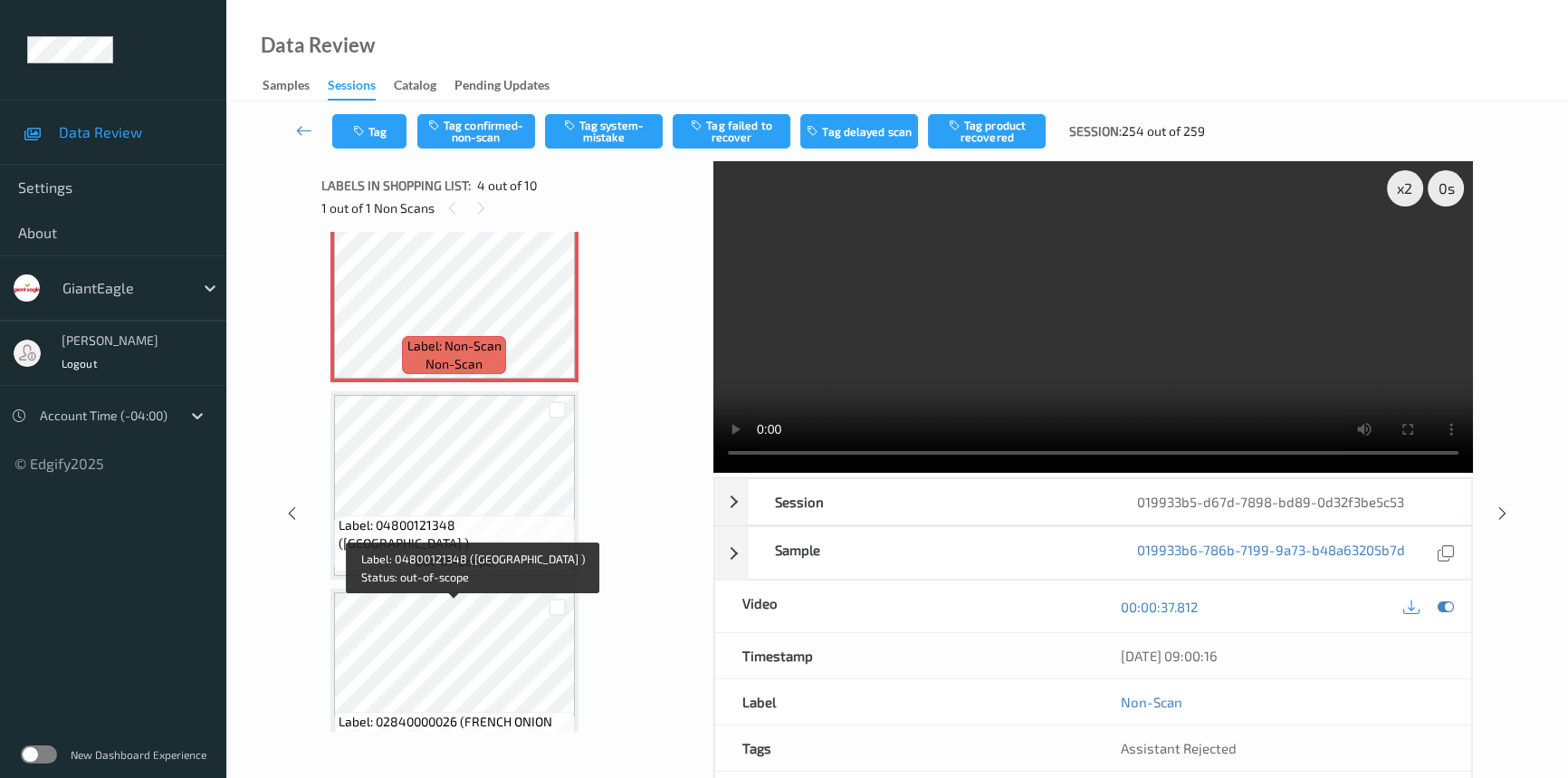
scroll to position [732, 0]
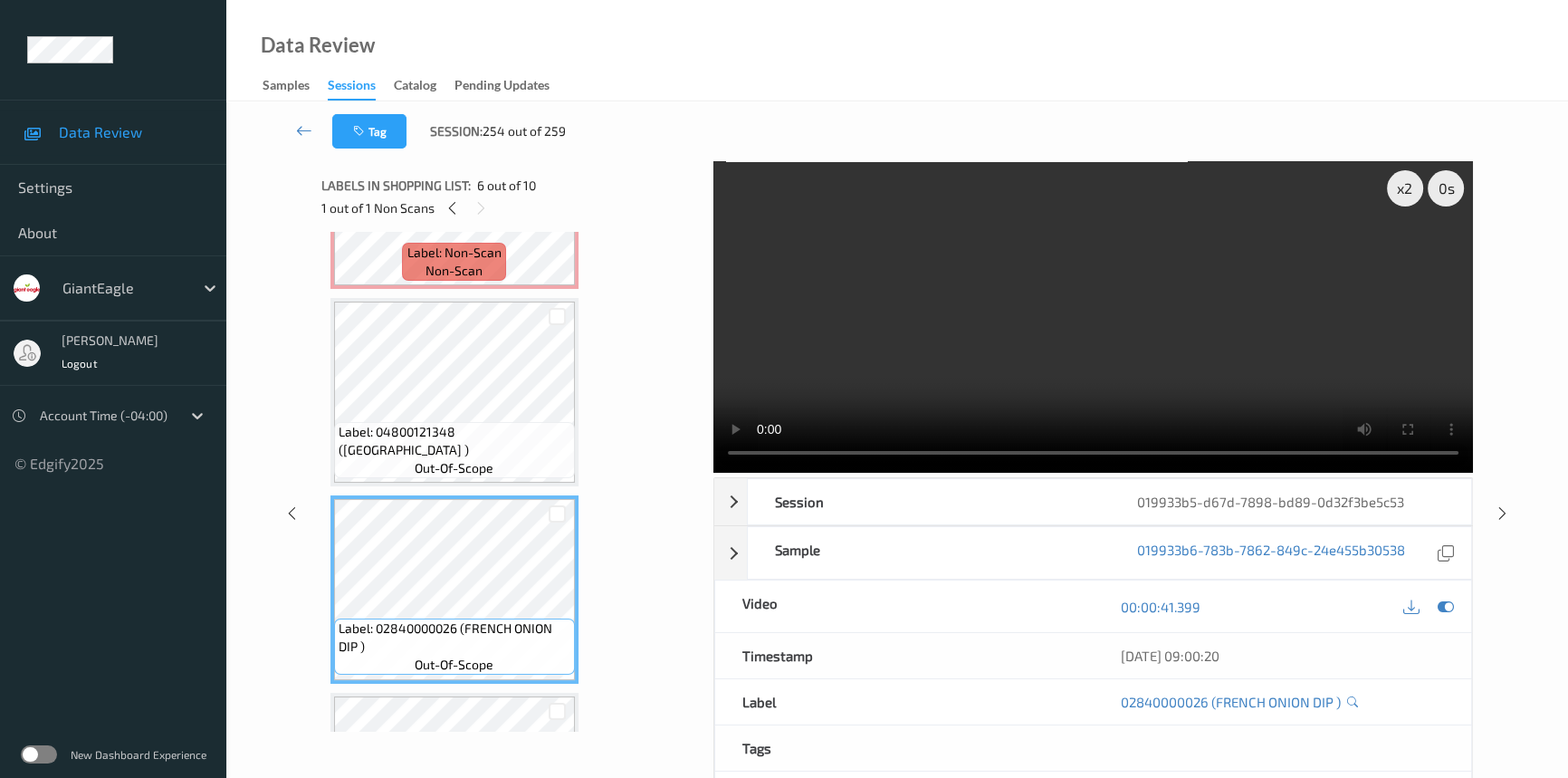
click at [1014, 340] on video at bounding box center [1093, 317] width 759 height 311
click at [1109, 397] on video at bounding box center [1093, 317] width 759 height 311
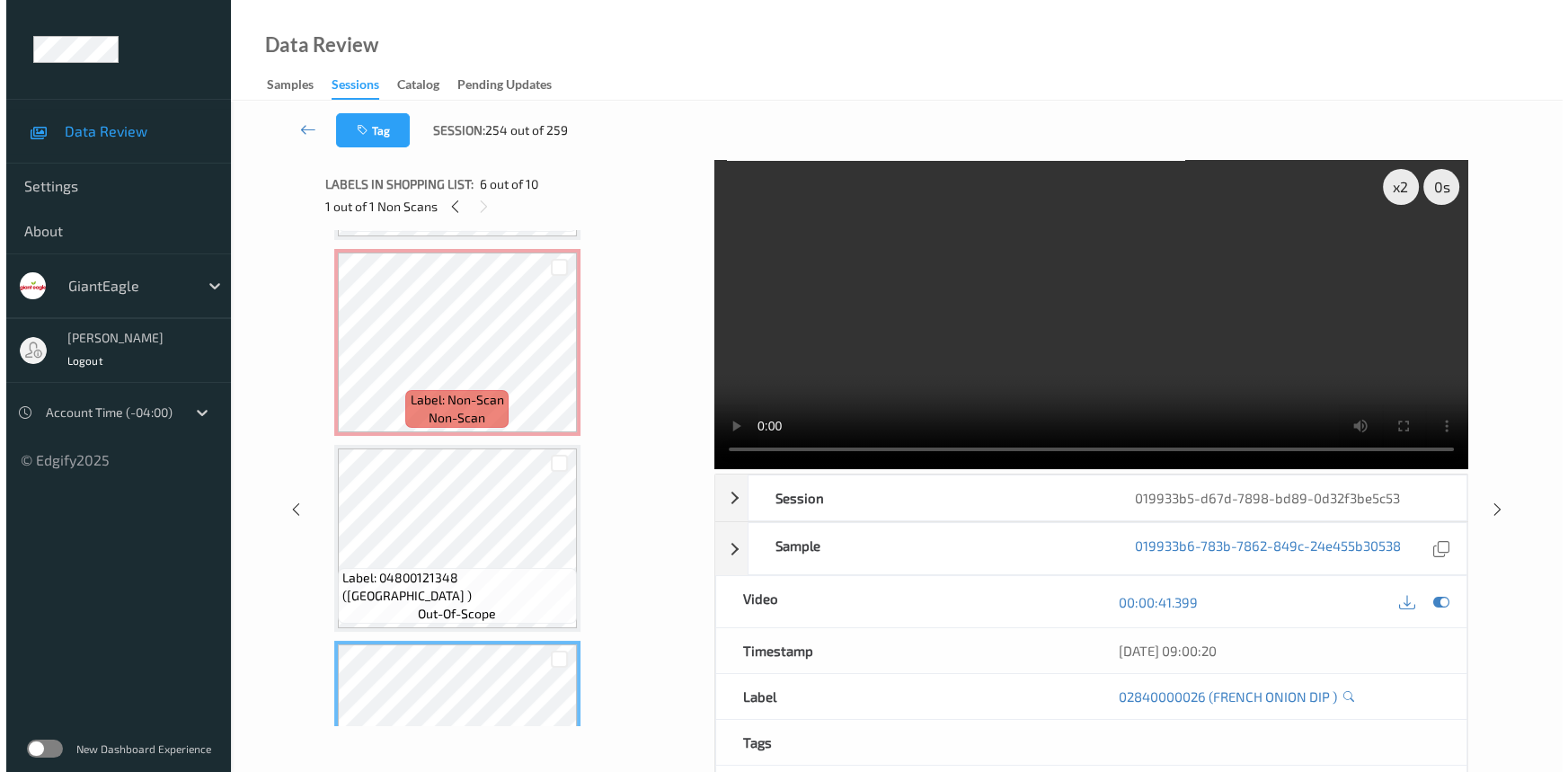
scroll to position [564, 0]
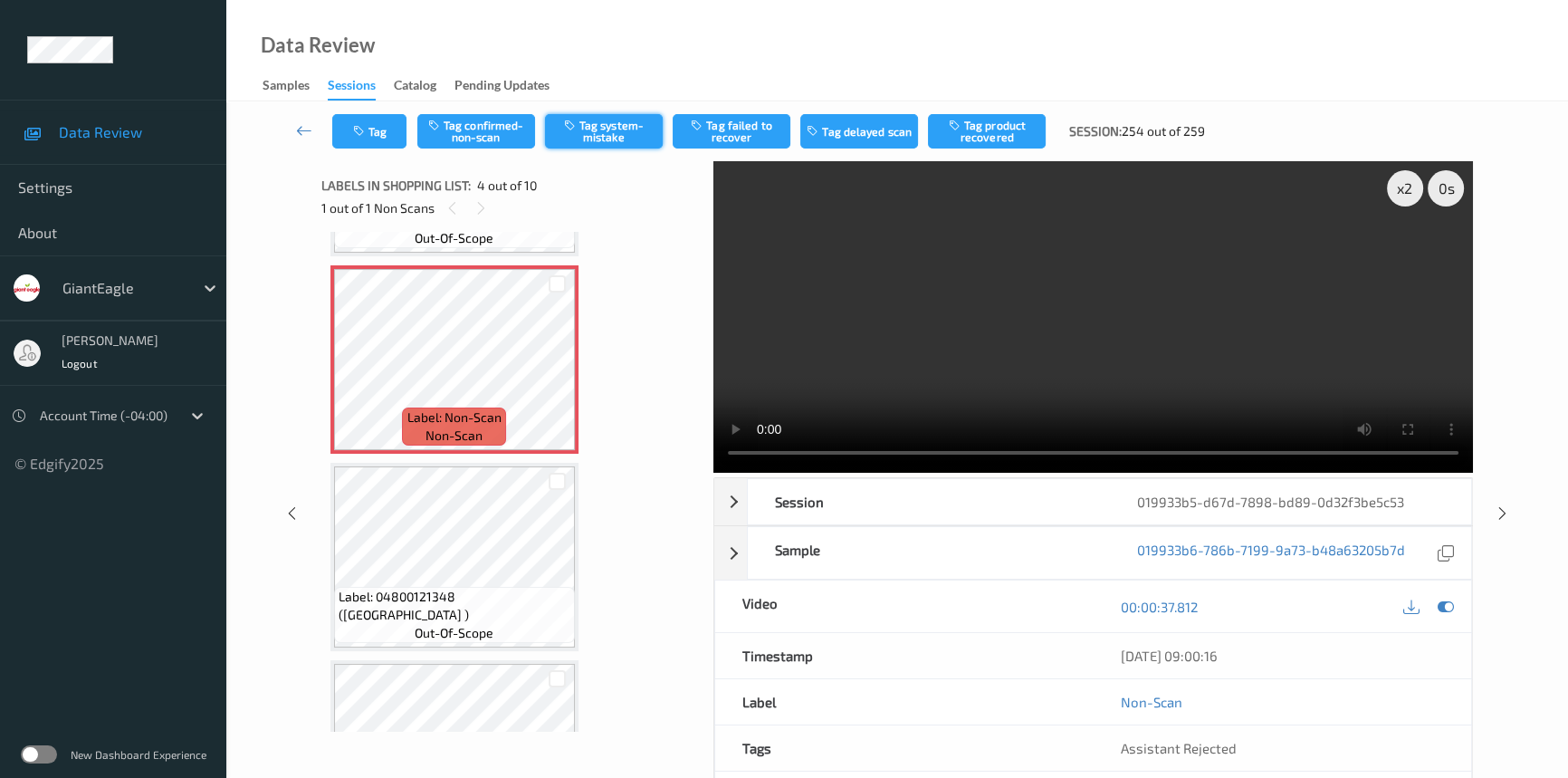
click at [624, 128] on button "Tag system-mistake" at bounding box center [604, 131] width 118 height 35
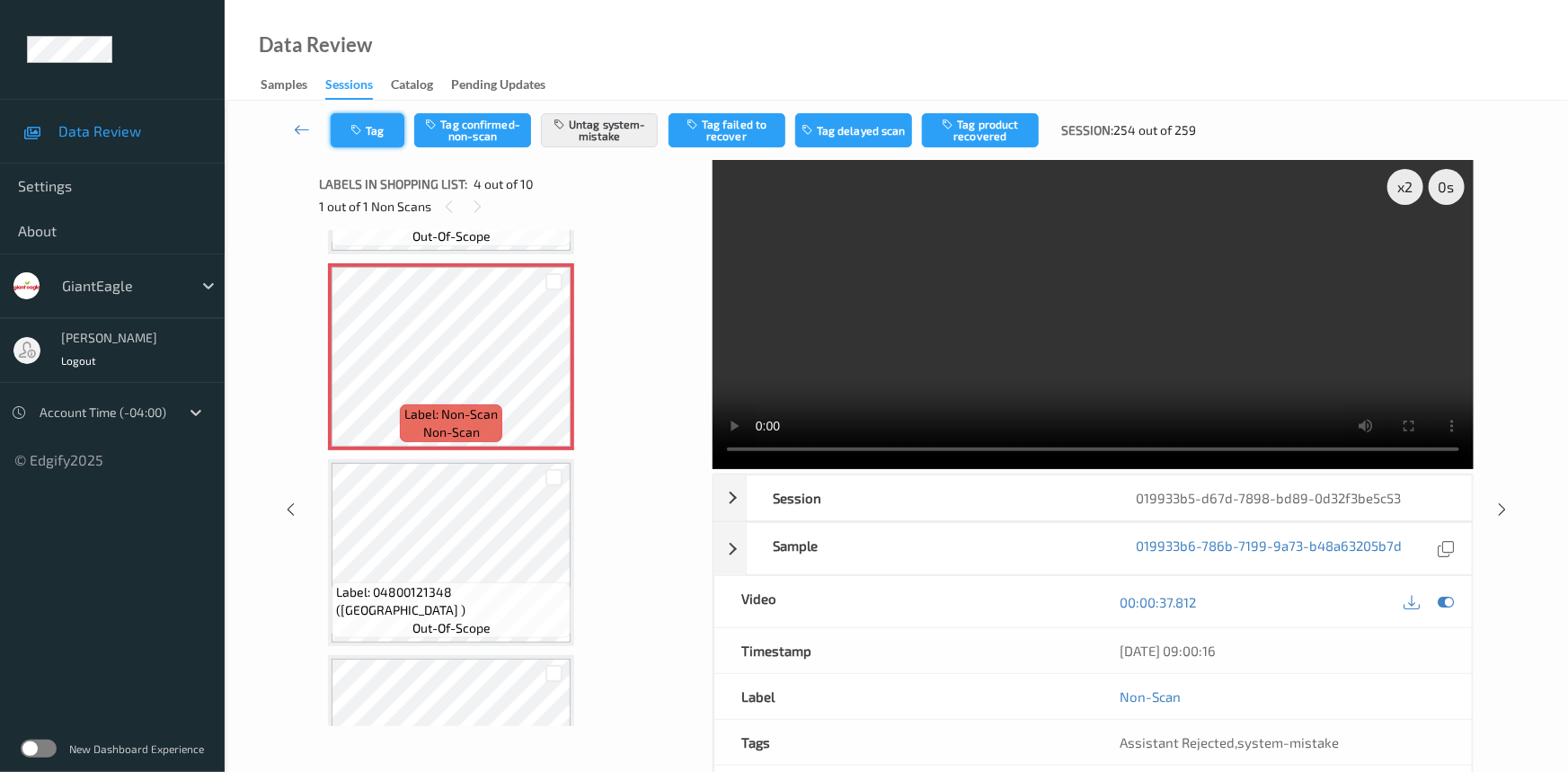
click at [375, 120] on button "Tag" at bounding box center [367, 130] width 74 height 34
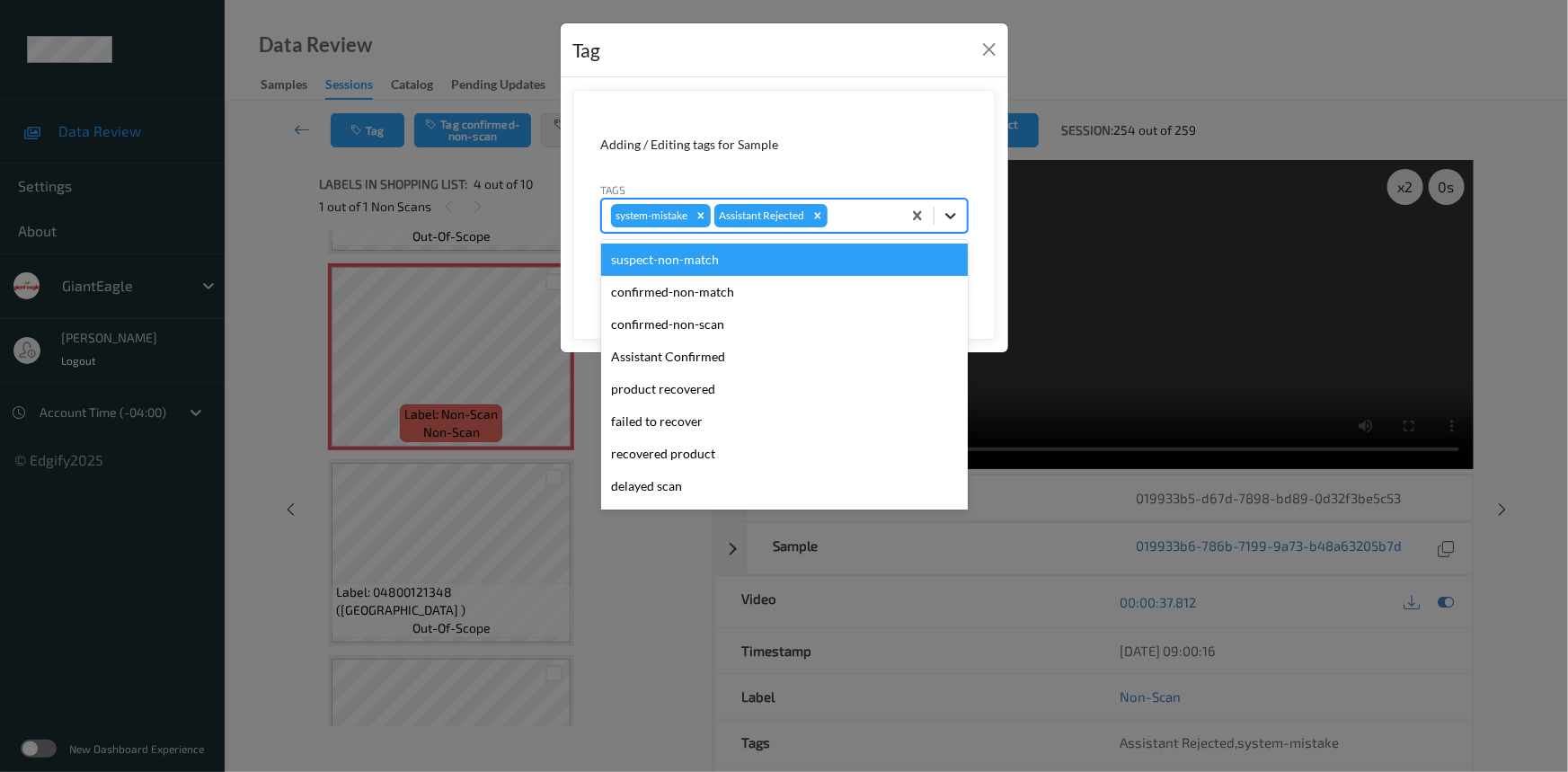
click at [943, 217] on icon at bounding box center [950, 215] width 18 height 18
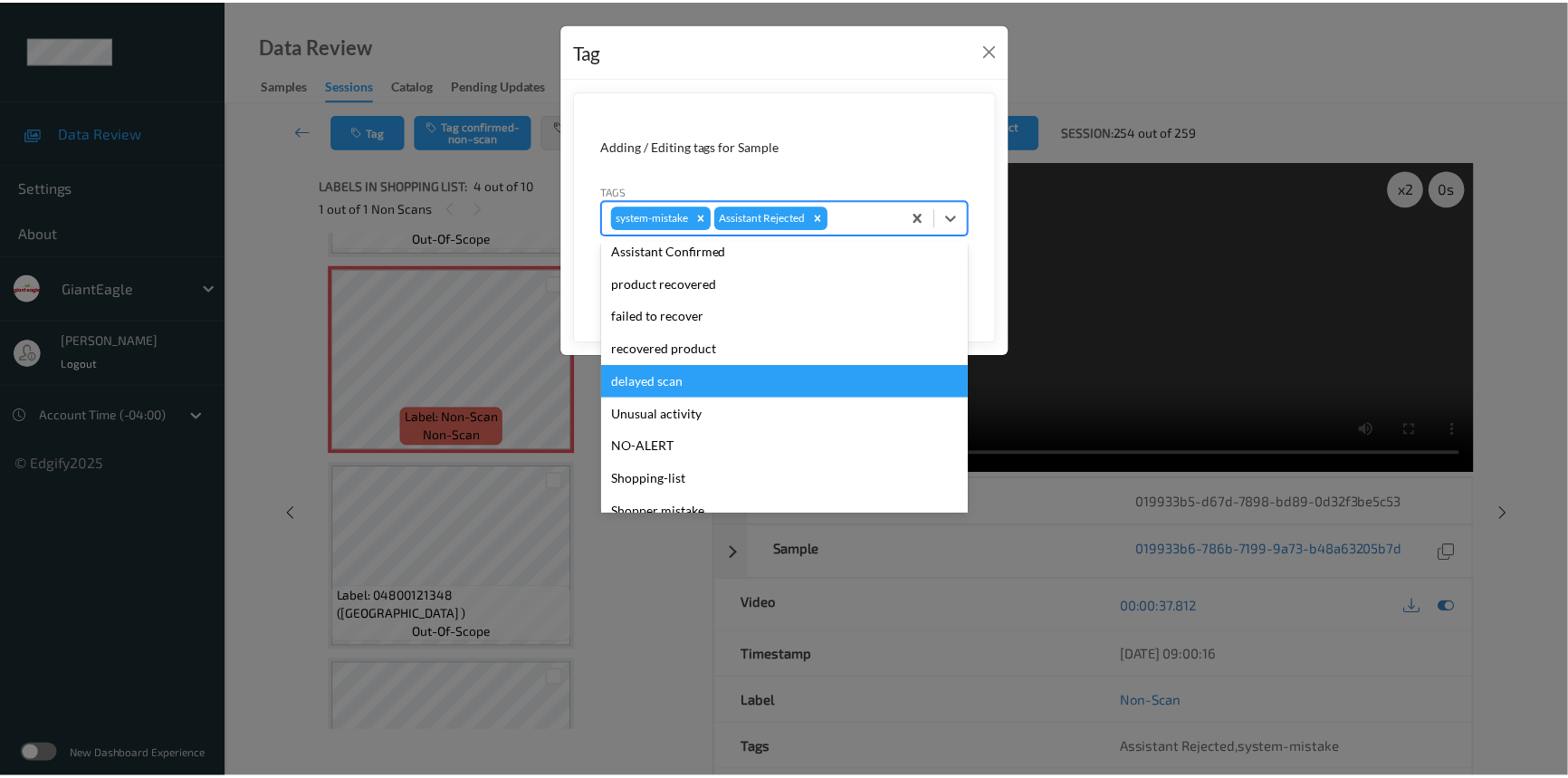
scroll to position [160, 0]
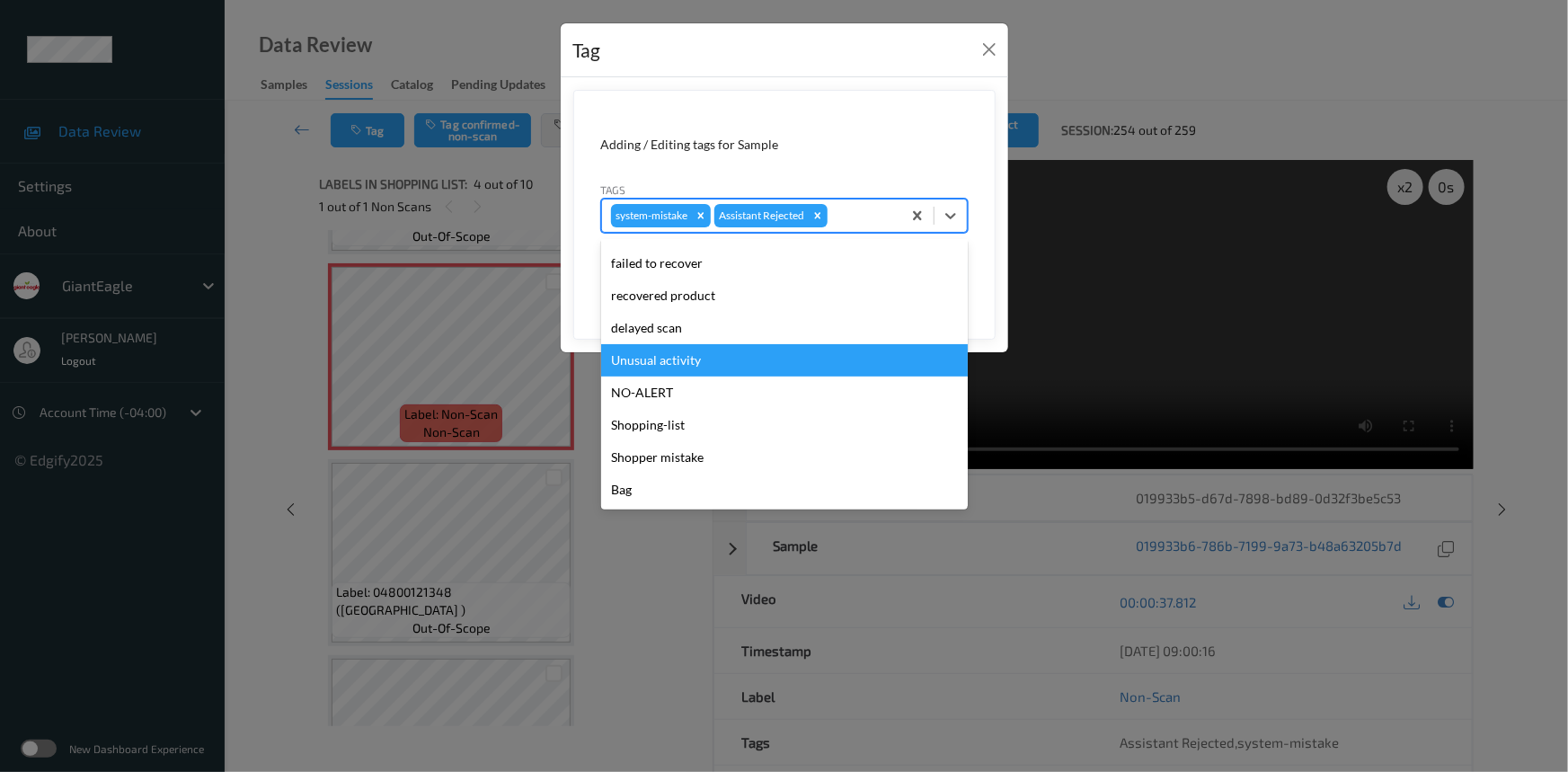
drag, startPoint x: 683, startPoint y: 357, endPoint x: 840, endPoint y: 343, distance: 157.6
click at [685, 357] on div "Unusual activity" at bounding box center [784, 360] width 367 height 32
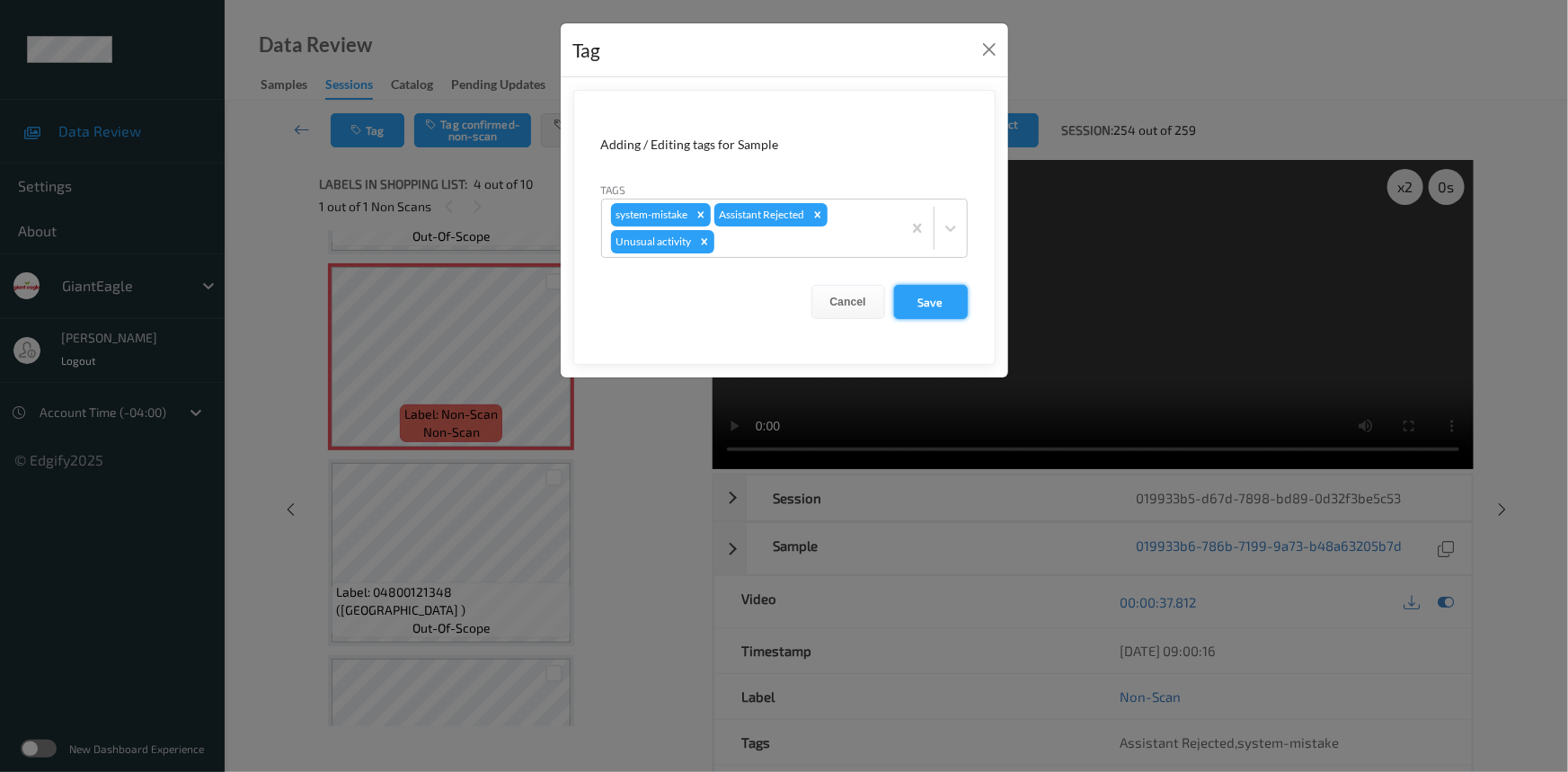
click at [936, 305] on button "Save" at bounding box center [931, 302] width 74 height 34
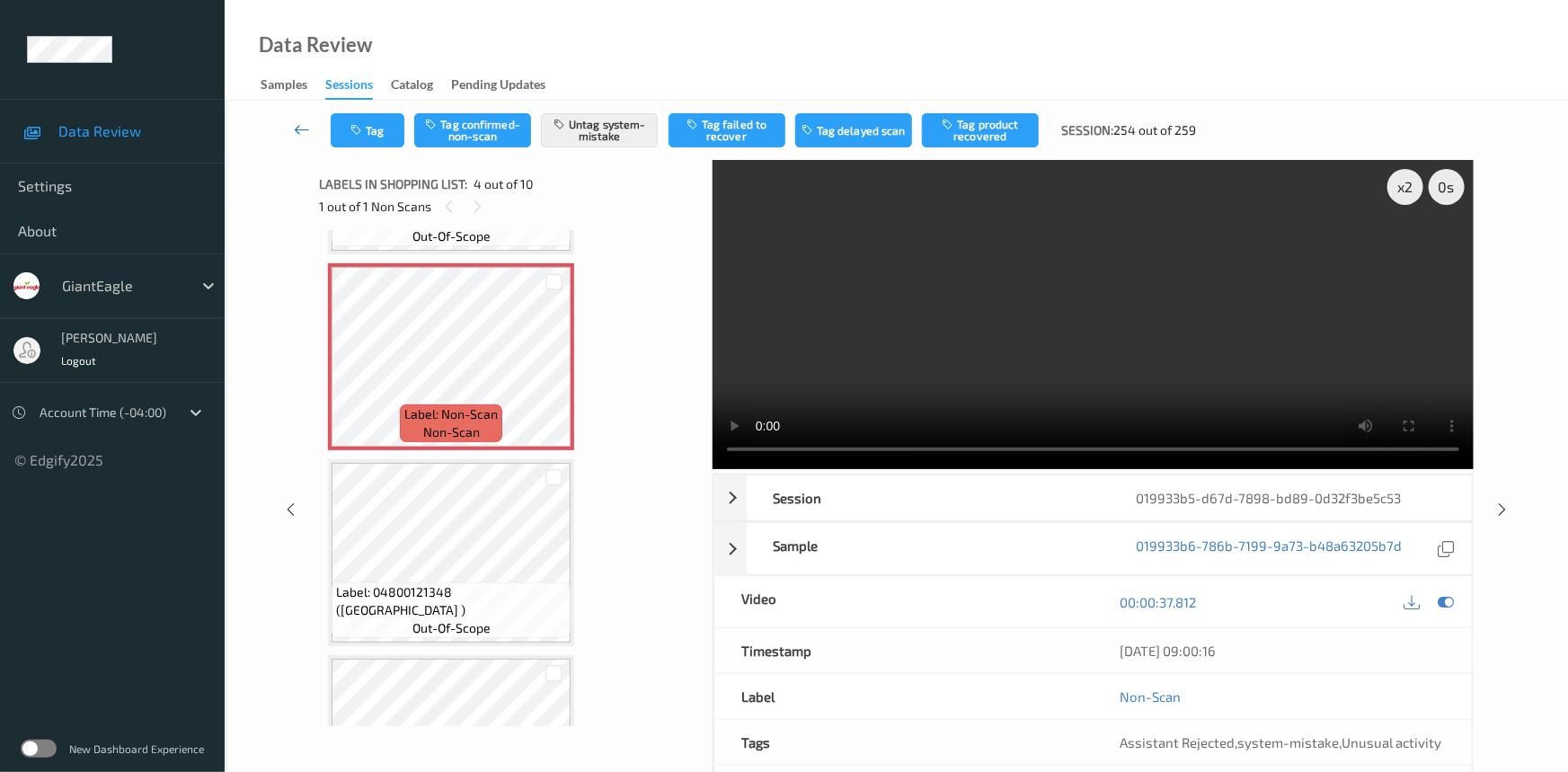
click at [298, 120] on icon at bounding box center [302, 129] width 16 height 18
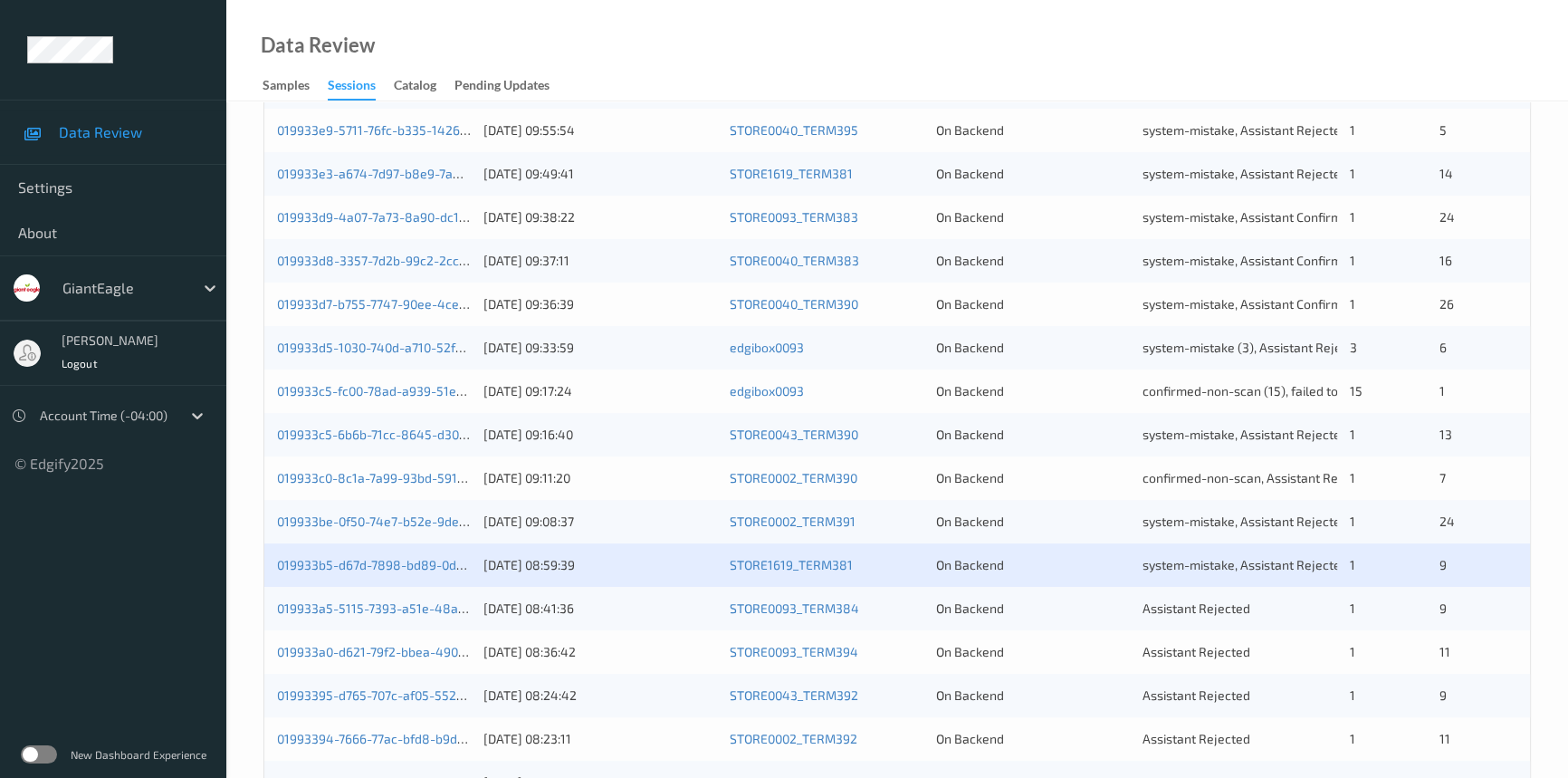
scroll to position [602, 0]
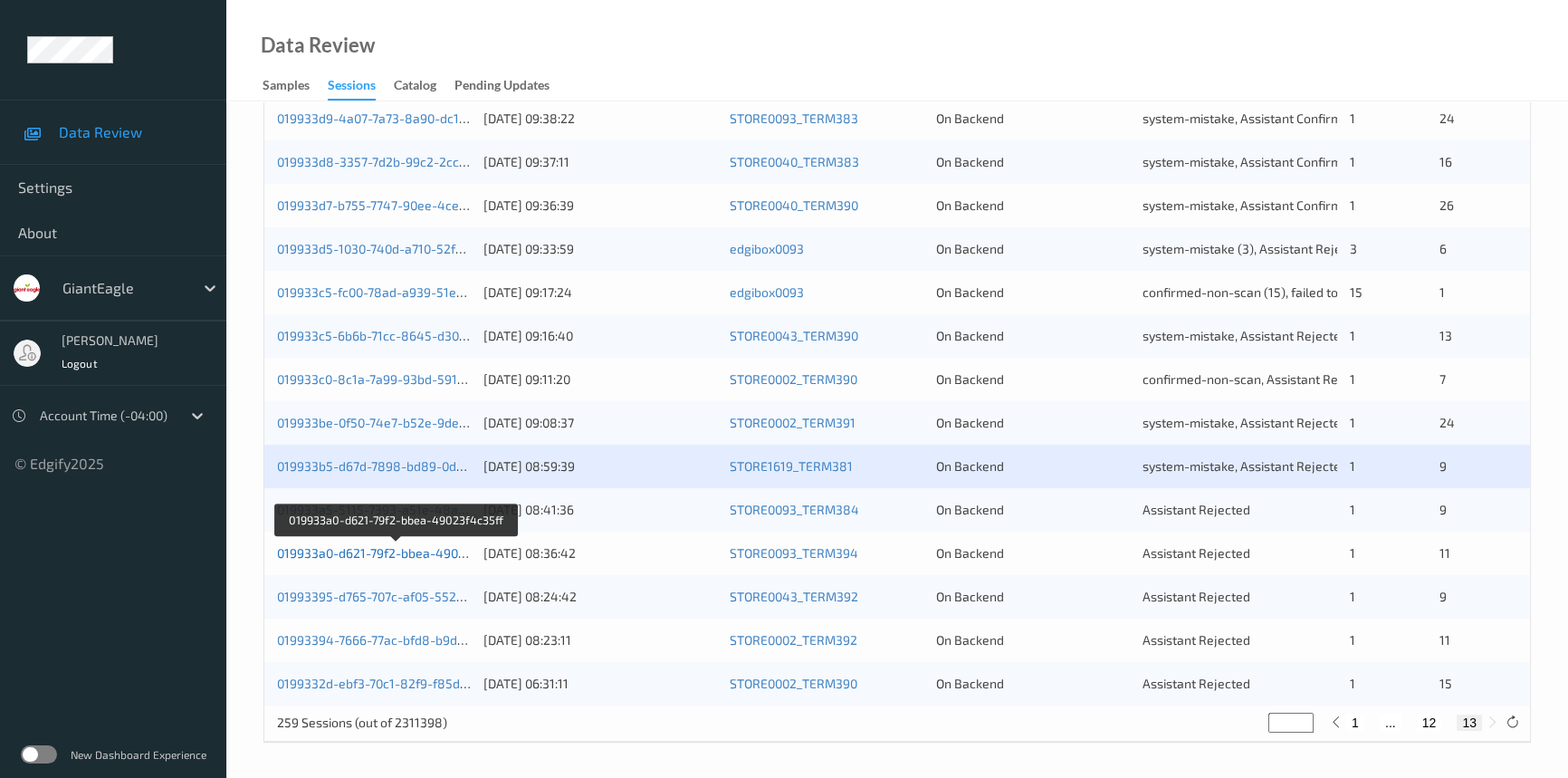
click at [358, 552] on link "019933a0-d621-79f2-bbea-49023f4c35ff" at bounding box center [396, 553] width 238 height 16
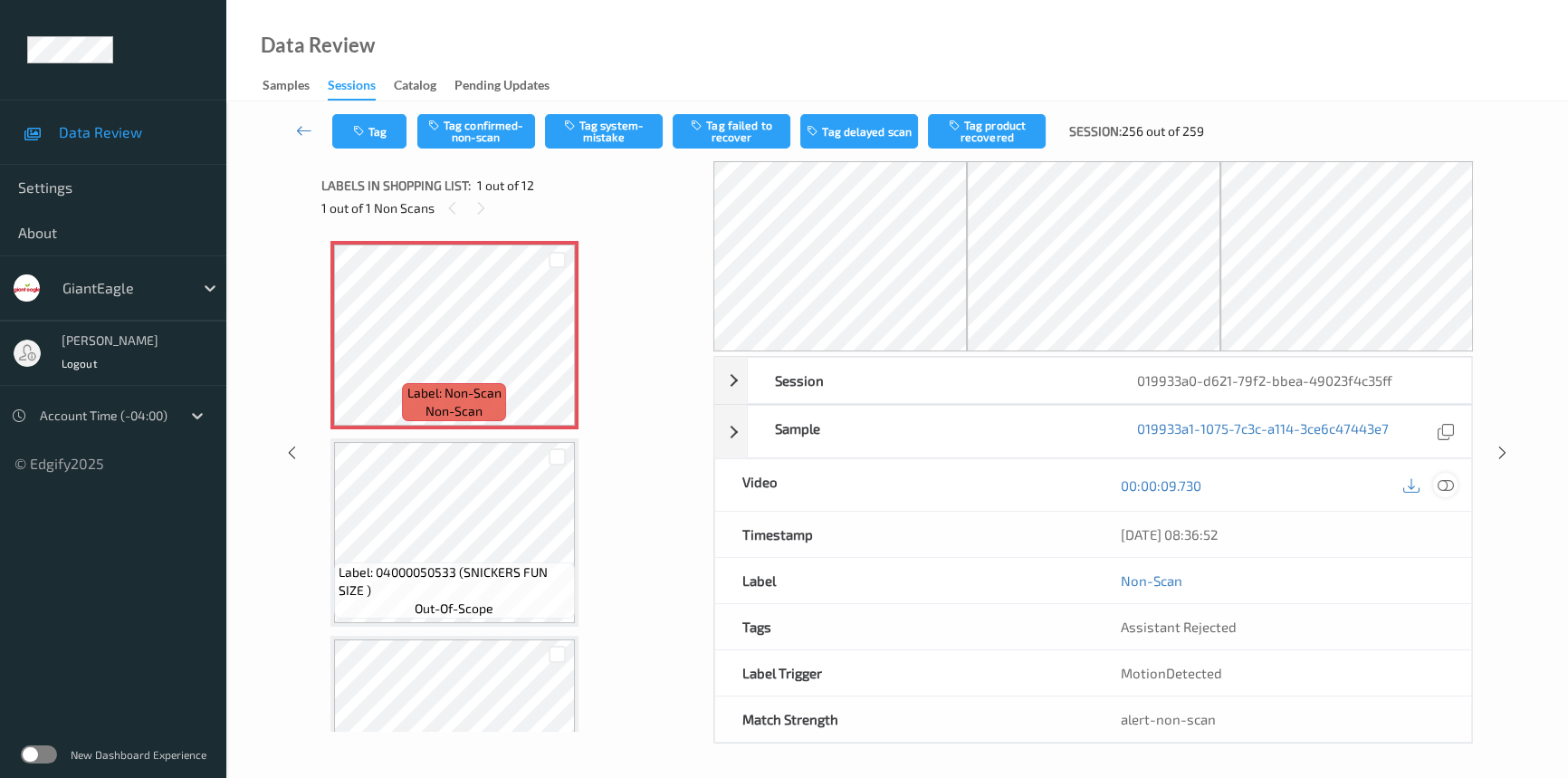
click at [1449, 486] on icon at bounding box center [1446, 485] width 16 height 16
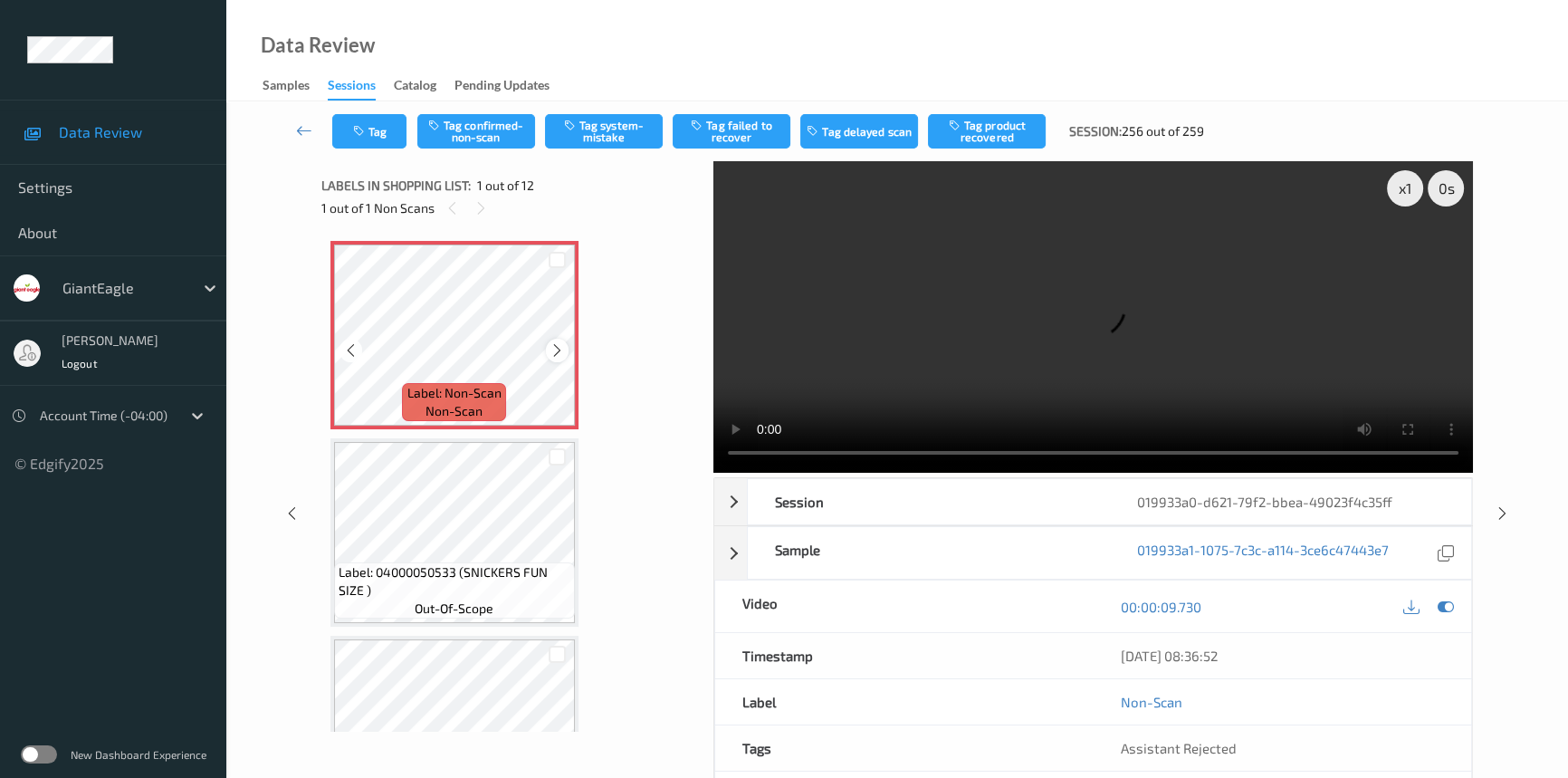
click at [549, 351] on icon at bounding box center [557, 350] width 16 height 16
click at [556, 351] on icon at bounding box center [557, 350] width 16 height 16
click at [750, 386] on video at bounding box center [1093, 317] width 759 height 311
click at [1407, 184] on div "x 1" at bounding box center [1404, 188] width 37 height 37
click at [1286, 403] on video at bounding box center [1093, 317] width 759 height 311
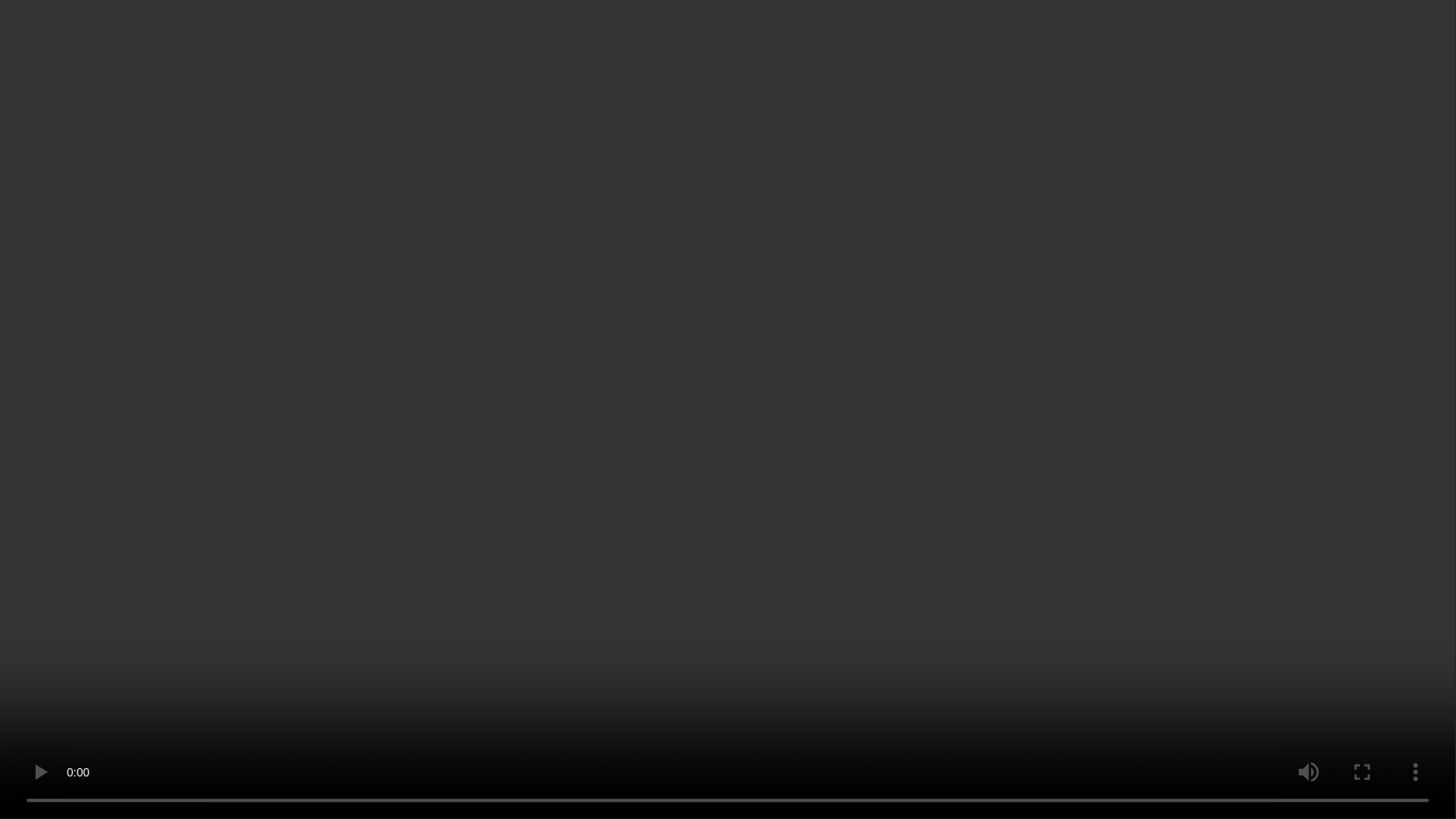
drag, startPoint x: 1143, startPoint y: 458, endPoint x: 1202, endPoint y: 457, distance: 59.0
click at [1148, 458] on video at bounding box center [728, 409] width 1456 height 819
drag, startPoint x: 891, startPoint y: 634, endPoint x: 899, endPoint y: 632, distance: 8.2
click at [892, 634] on video at bounding box center [728, 409] width 1456 height 819
click at [965, 676] on video at bounding box center [728, 409] width 1456 height 819
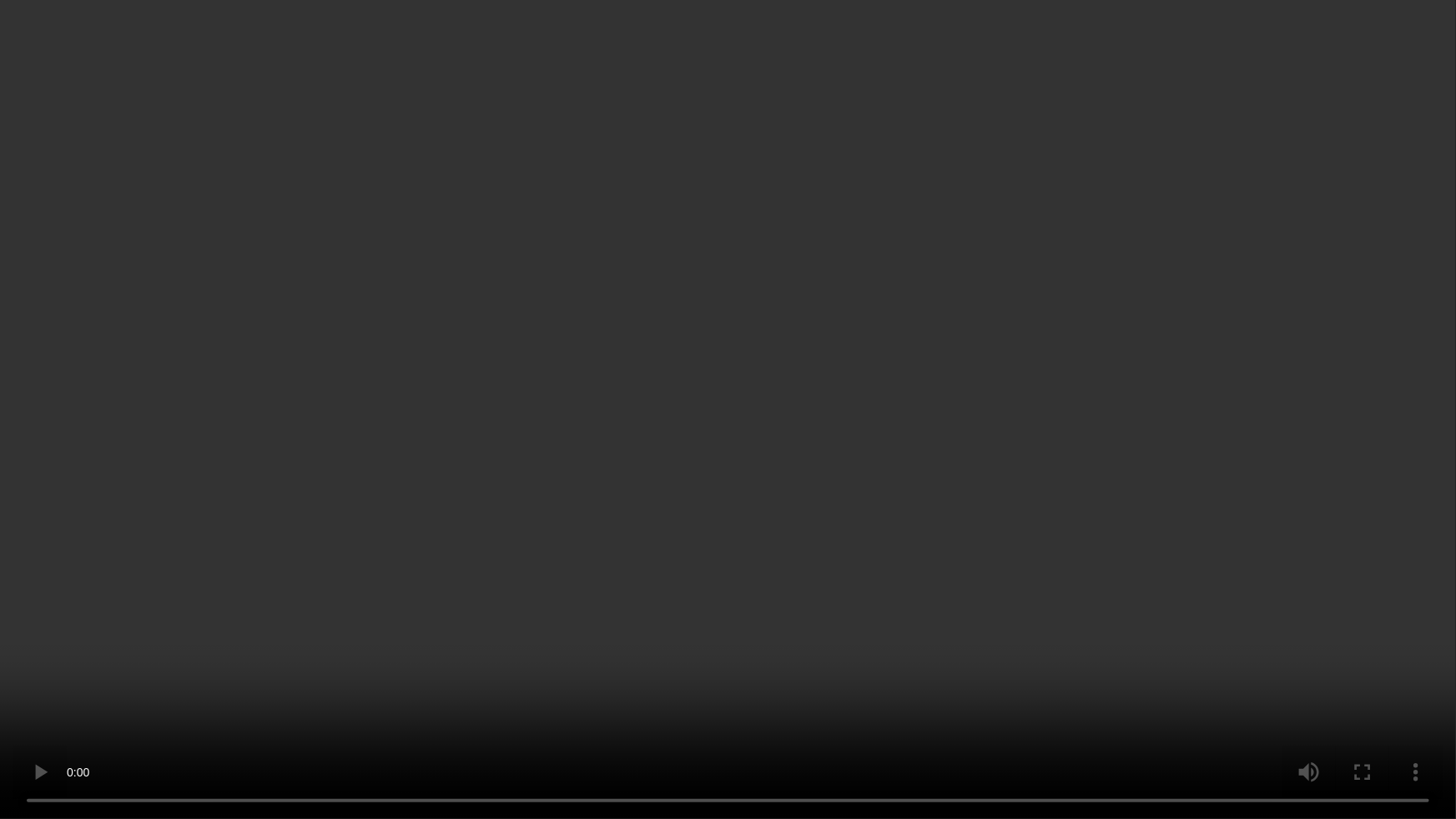
click at [986, 652] on video at bounding box center [728, 409] width 1456 height 819
click at [680, 566] on video at bounding box center [728, 409] width 1456 height 819
drag, startPoint x: 844, startPoint y: 275, endPoint x: 1068, endPoint y: 342, distance: 233.8
click at [844, 277] on video at bounding box center [728, 409] width 1456 height 819
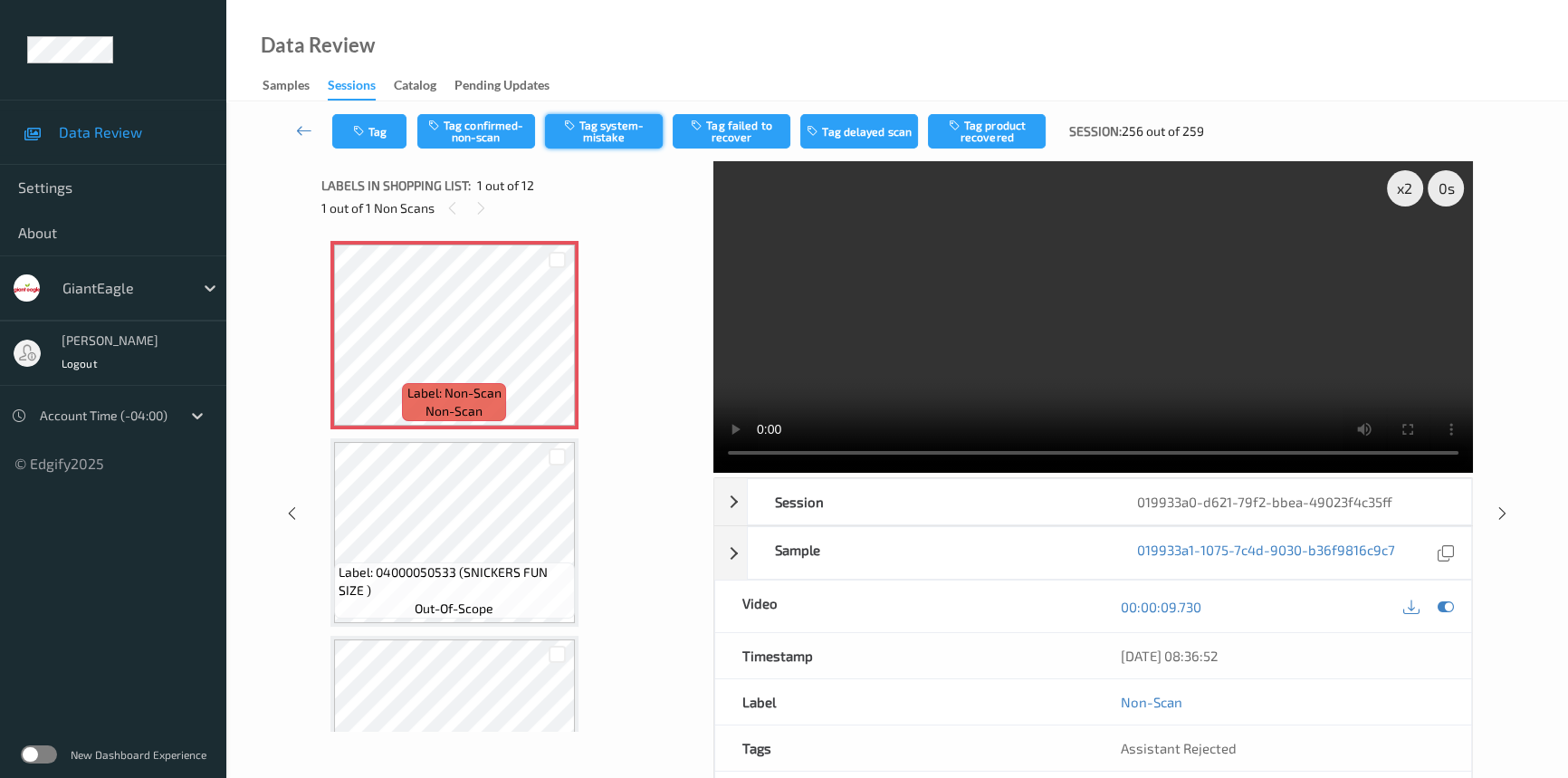
click at [617, 131] on button "Tag system-mistake" at bounding box center [604, 131] width 118 height 35
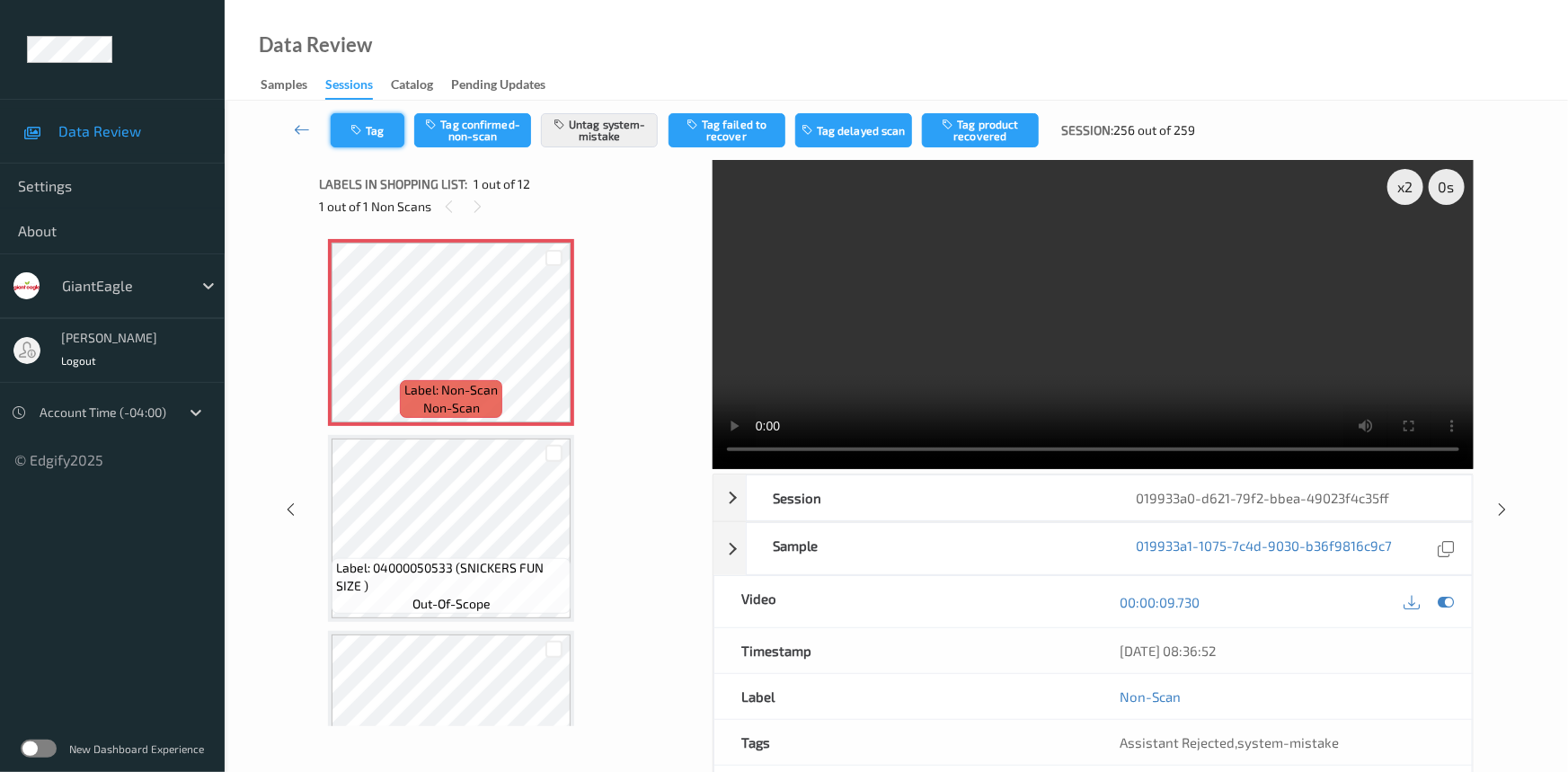
click at [369, 127] on button "Tag" at bounding box center [367, 130] width 74 height 34
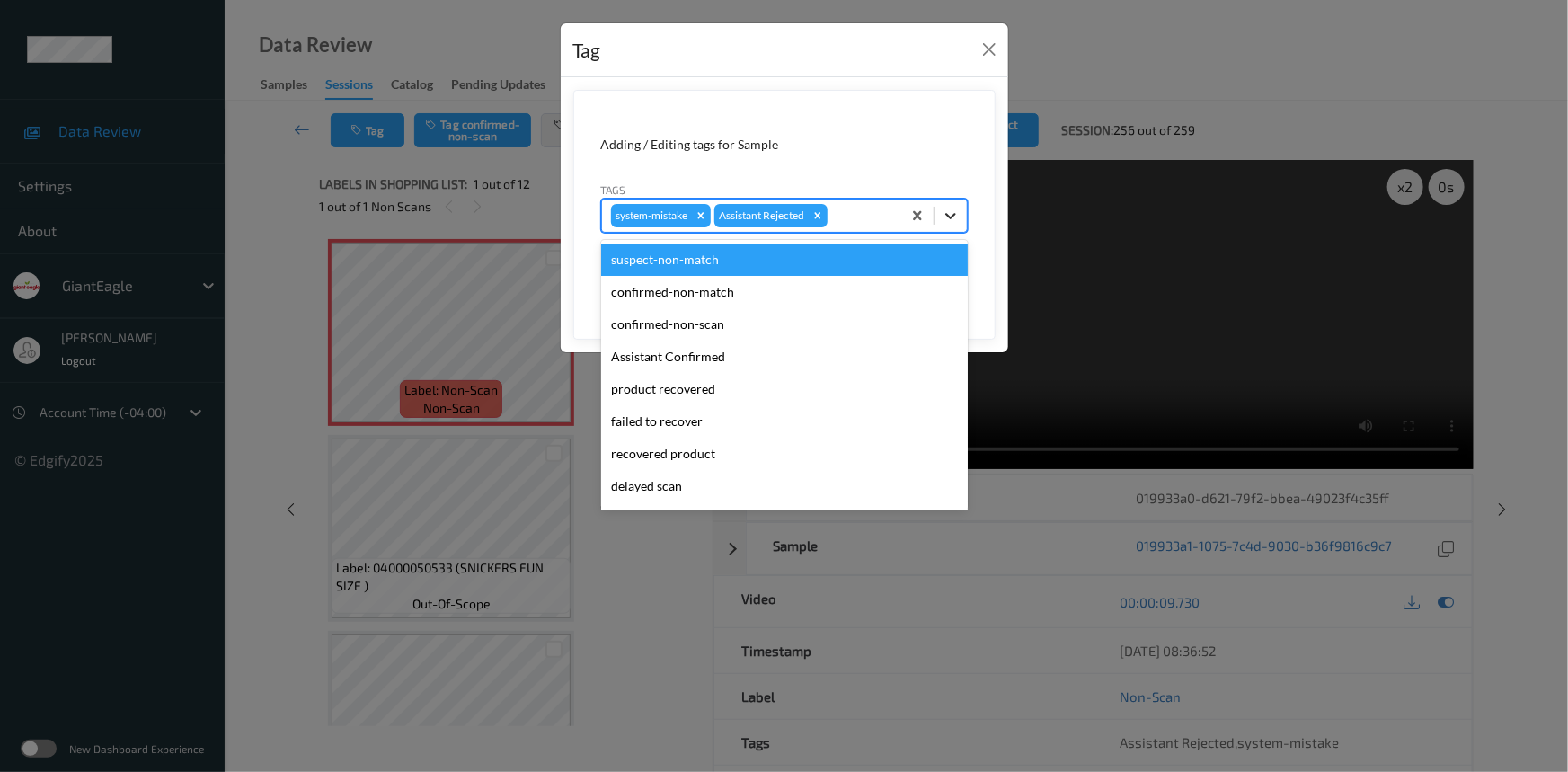
click at [950, 217] on icon at bounding box center [950, 215] width 11 height 6
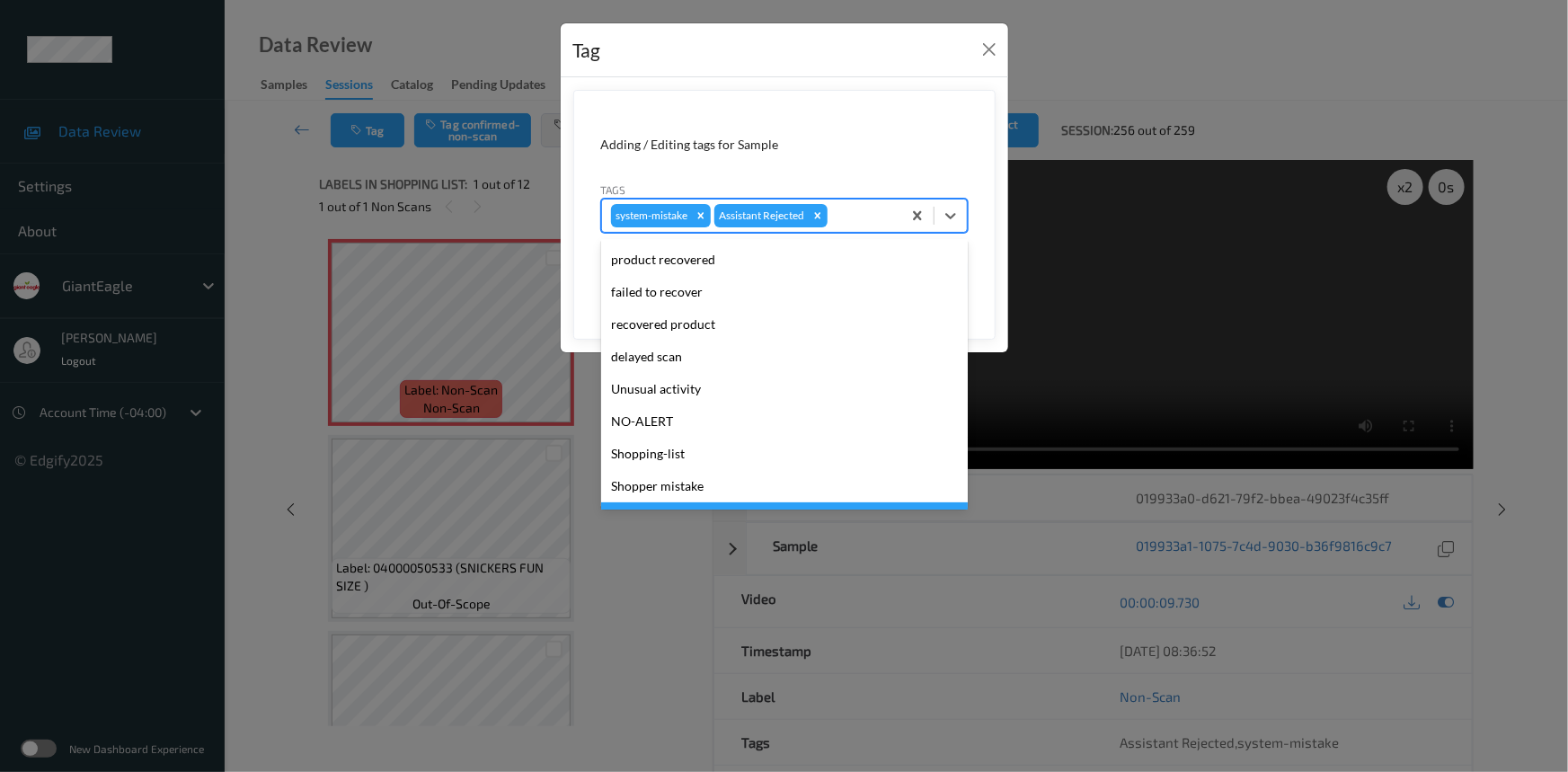
scroll to position [158, 0]
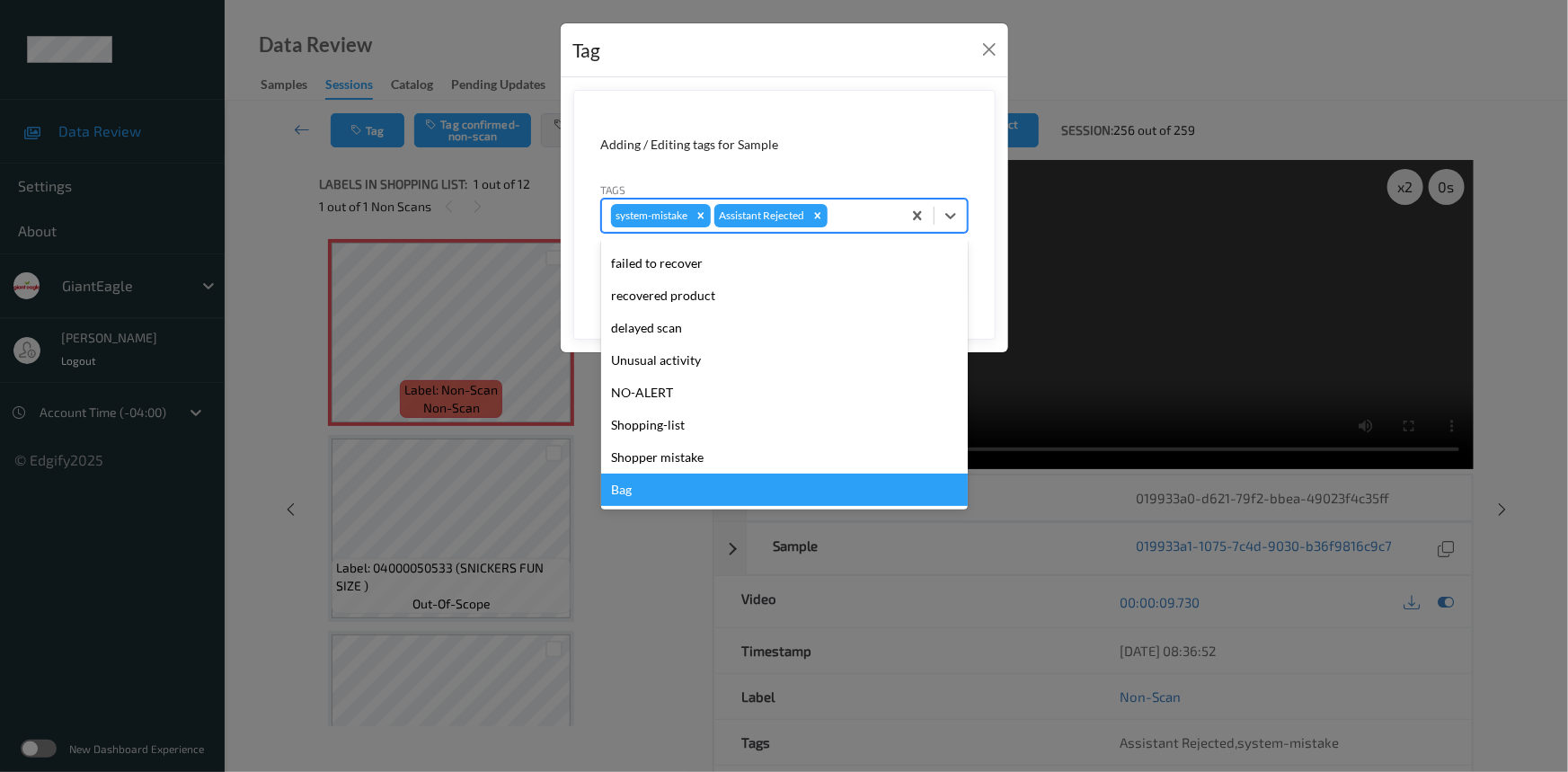
click at [627, 494] on div "Bag" at bounding box center [784, 489] width 367 height 32
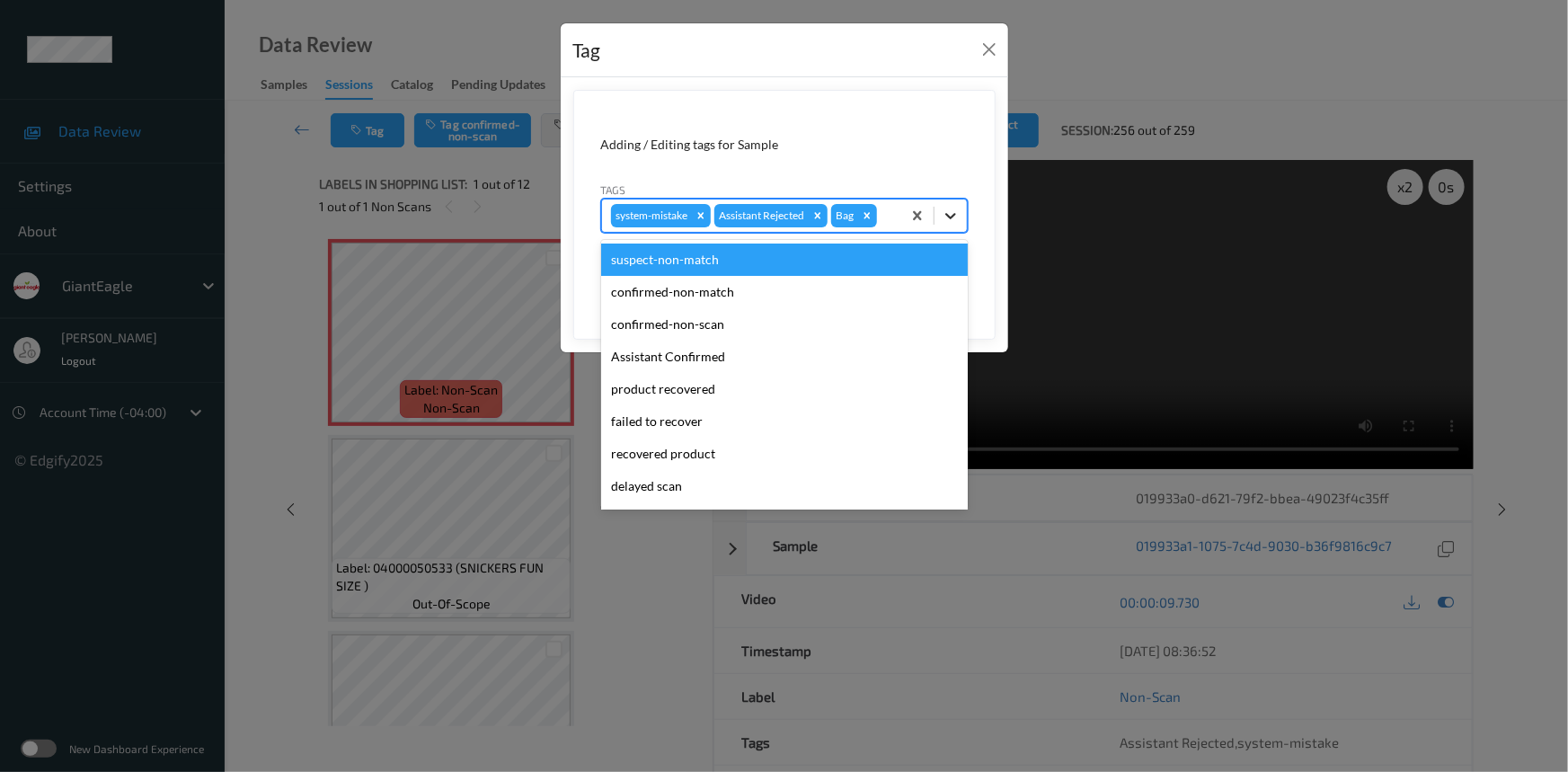
click at [939, 214] on div at bounding box center [950, 215] width 32 height 32
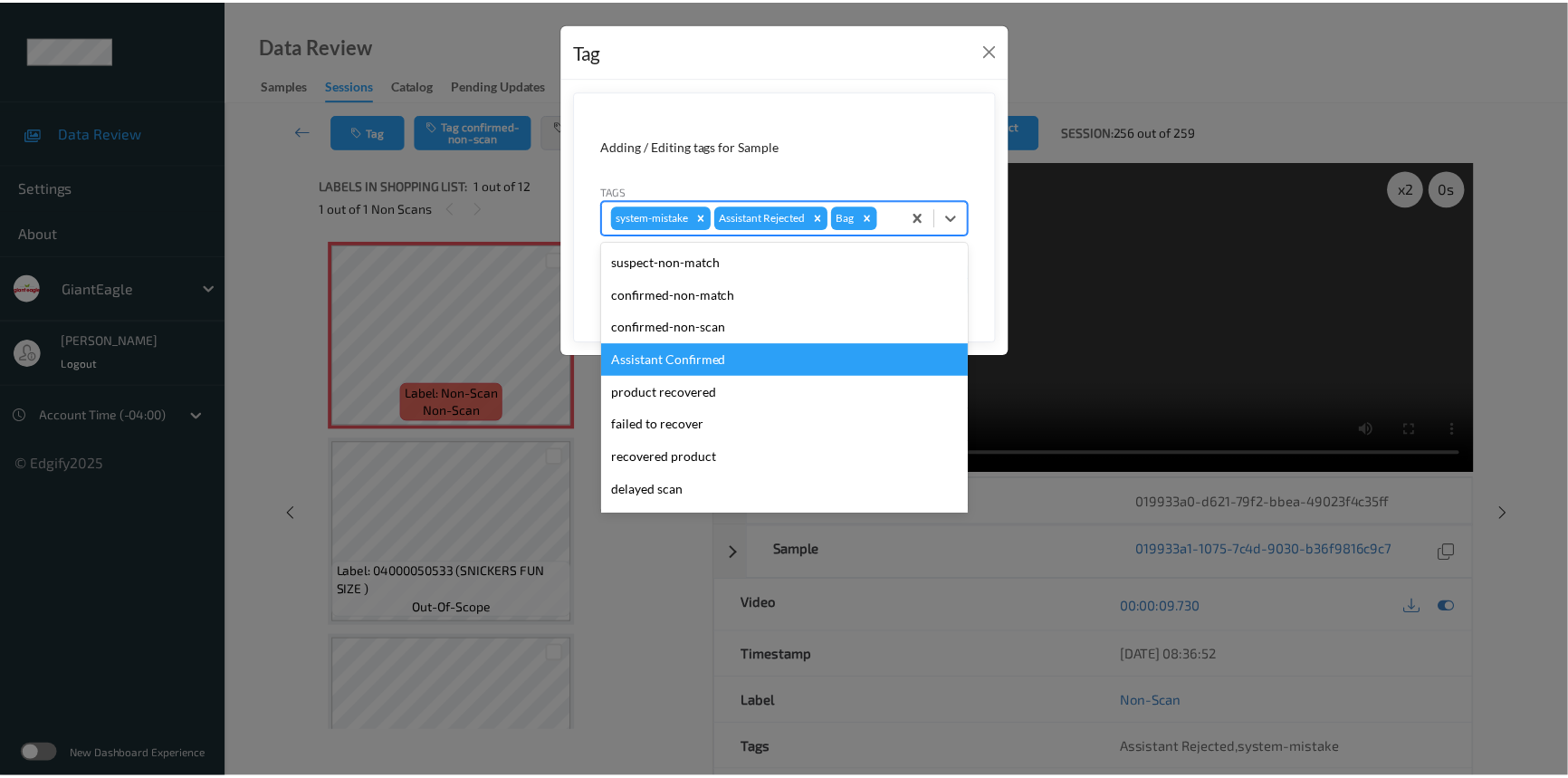
scroll to position [127, 0]
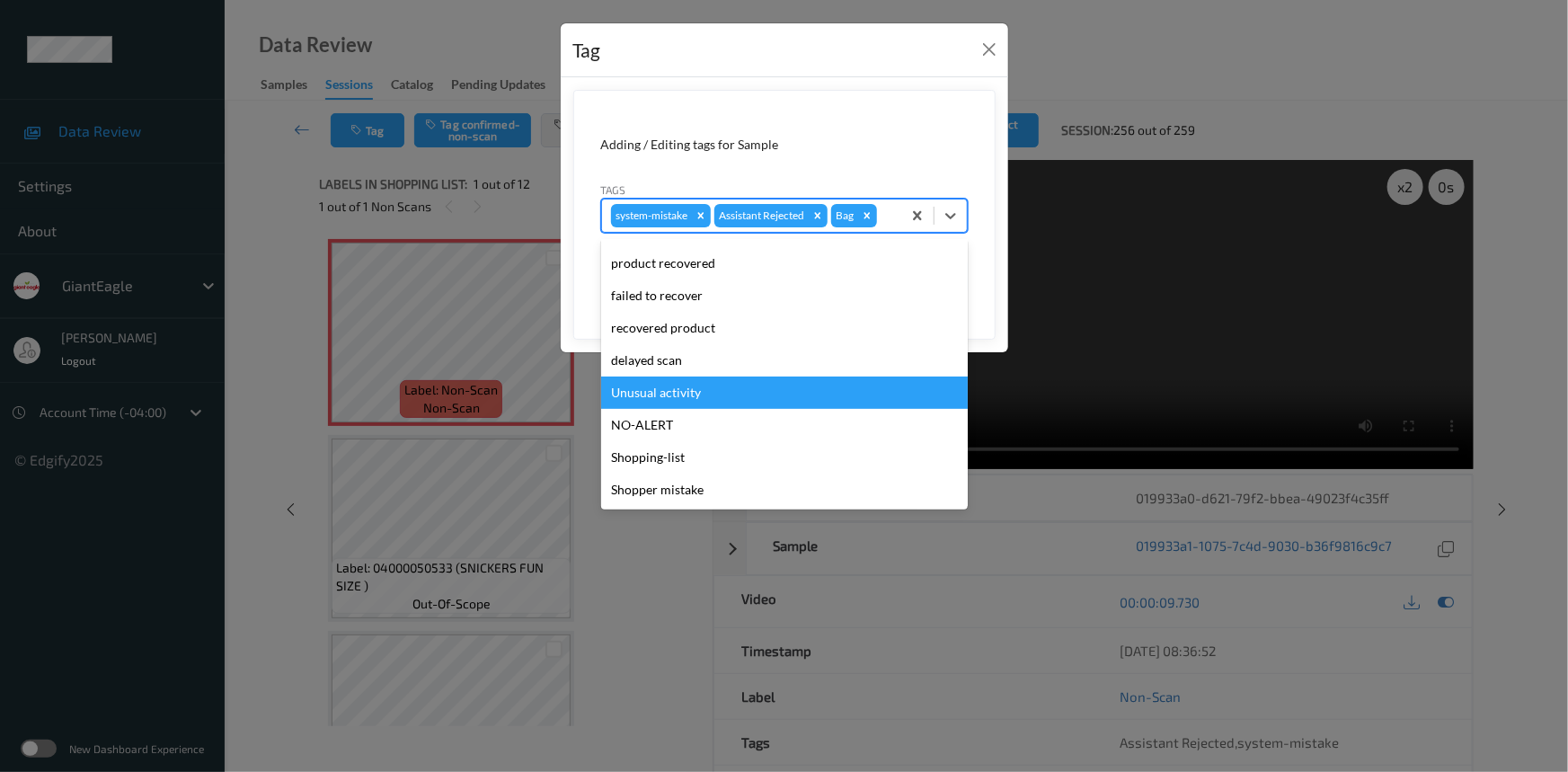
click at [638, 389] on div "Unusual activity" at bounding box center [784, 392] width 367 height 32
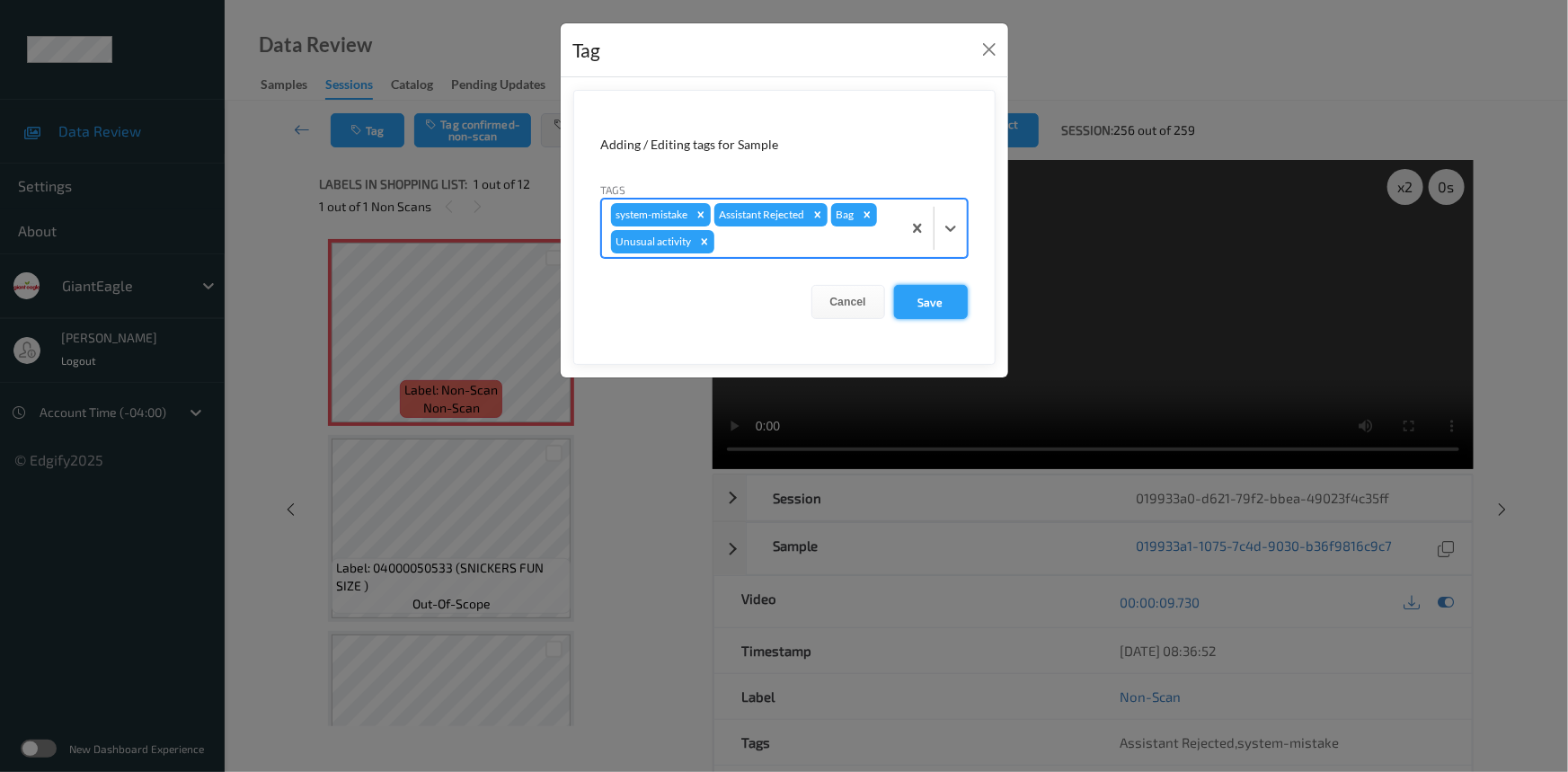
click at [938, 298] on button "Save" at bounding box center [931, 302] width 74 height 34
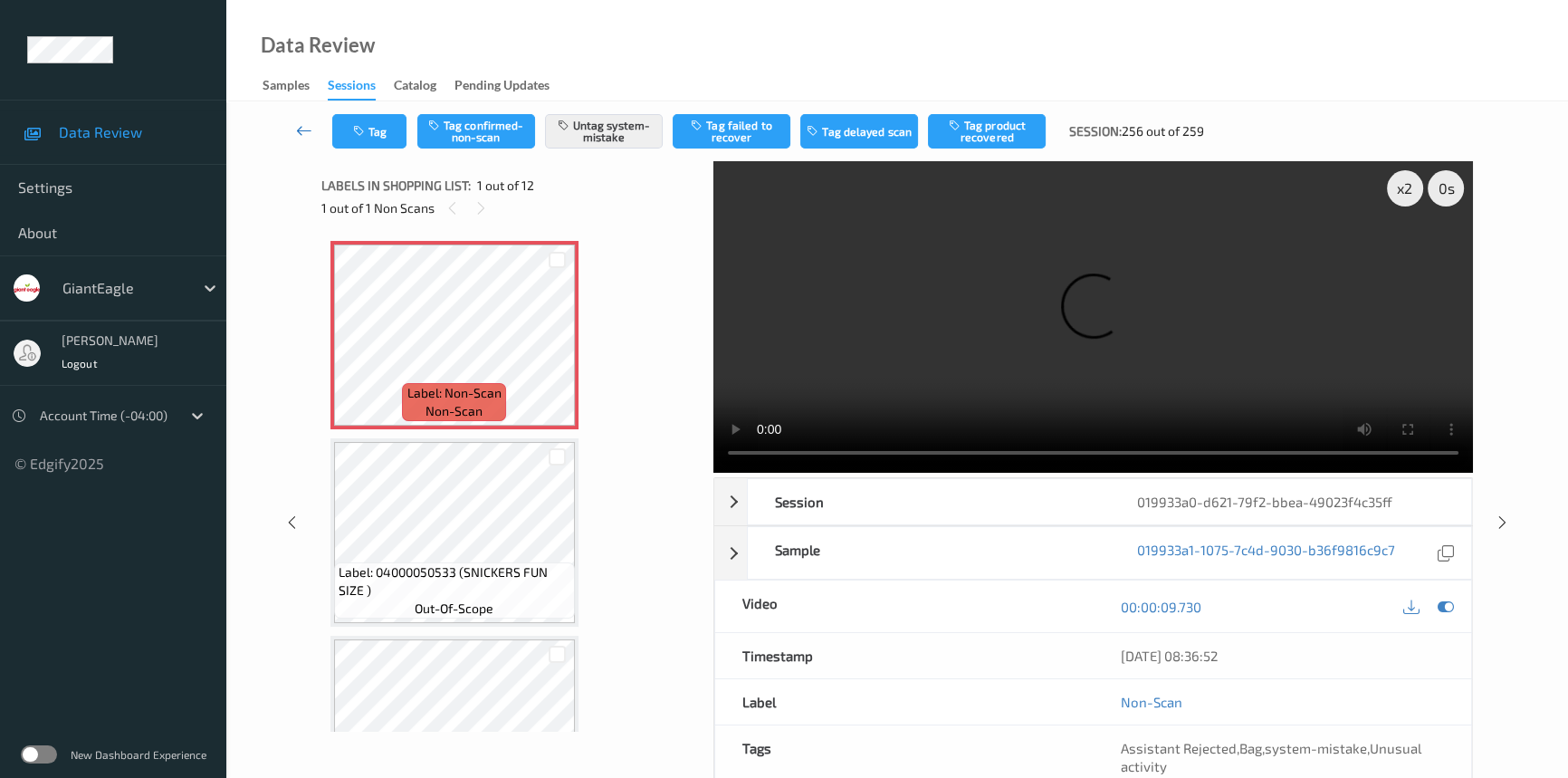
click at [295, 119] on link at bounding box center [304, 131] width 56 height 35
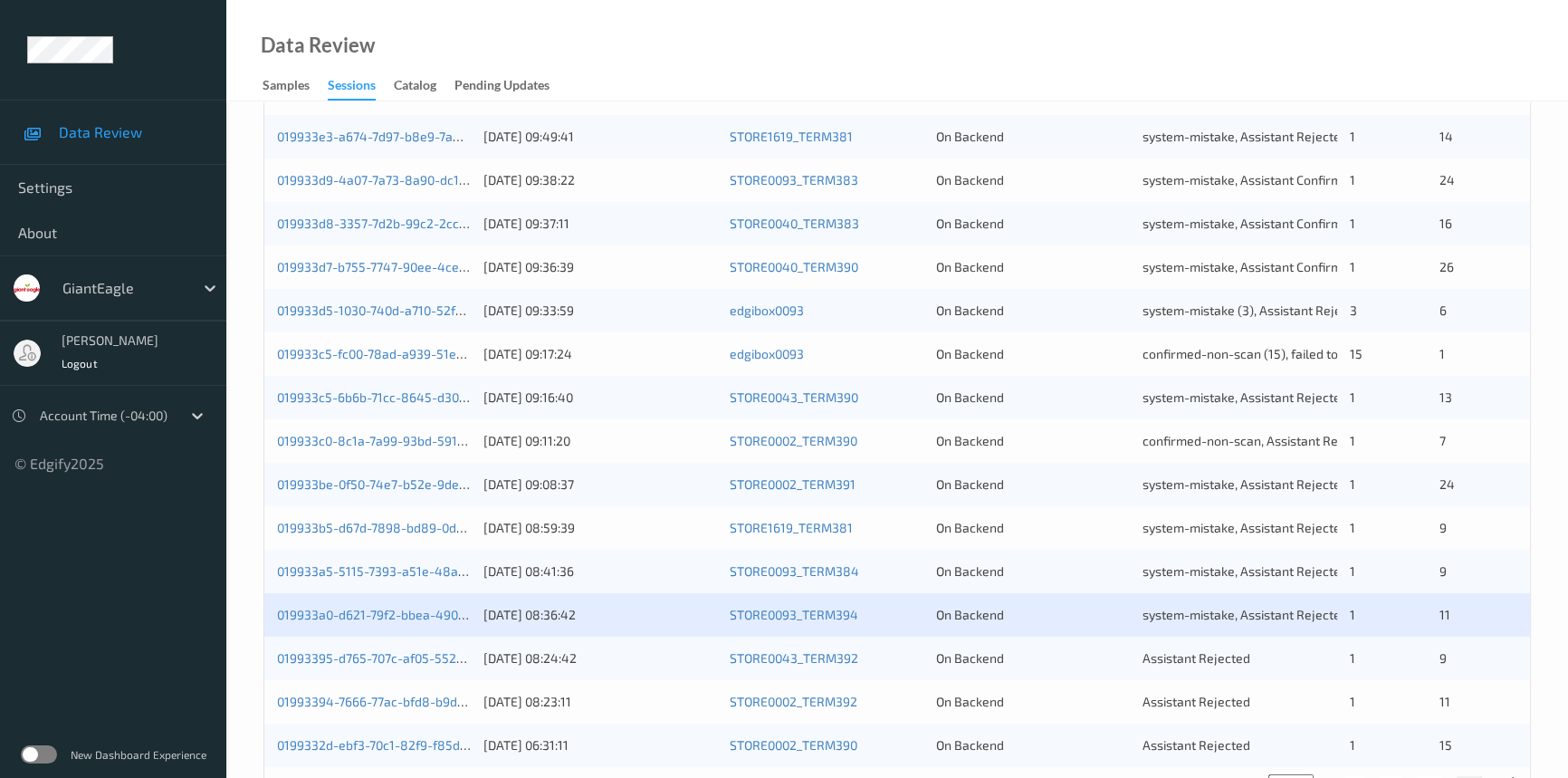
scroll to position [602, 0]
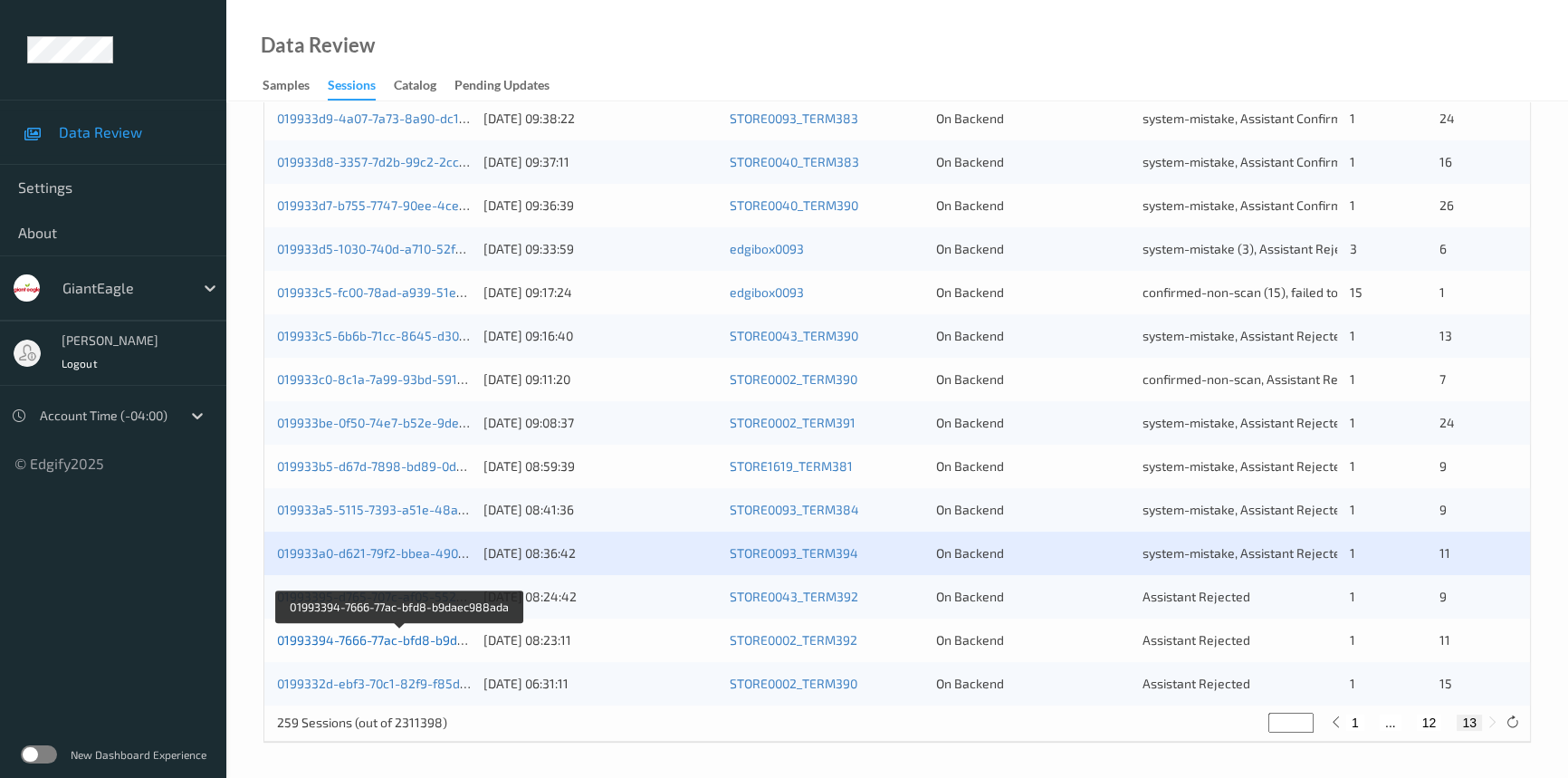
click at [361, 637] on link "01993394-7666-77ac-bfd8-b9daec988ada" at bounding box center [400, 640] width 246 height 16
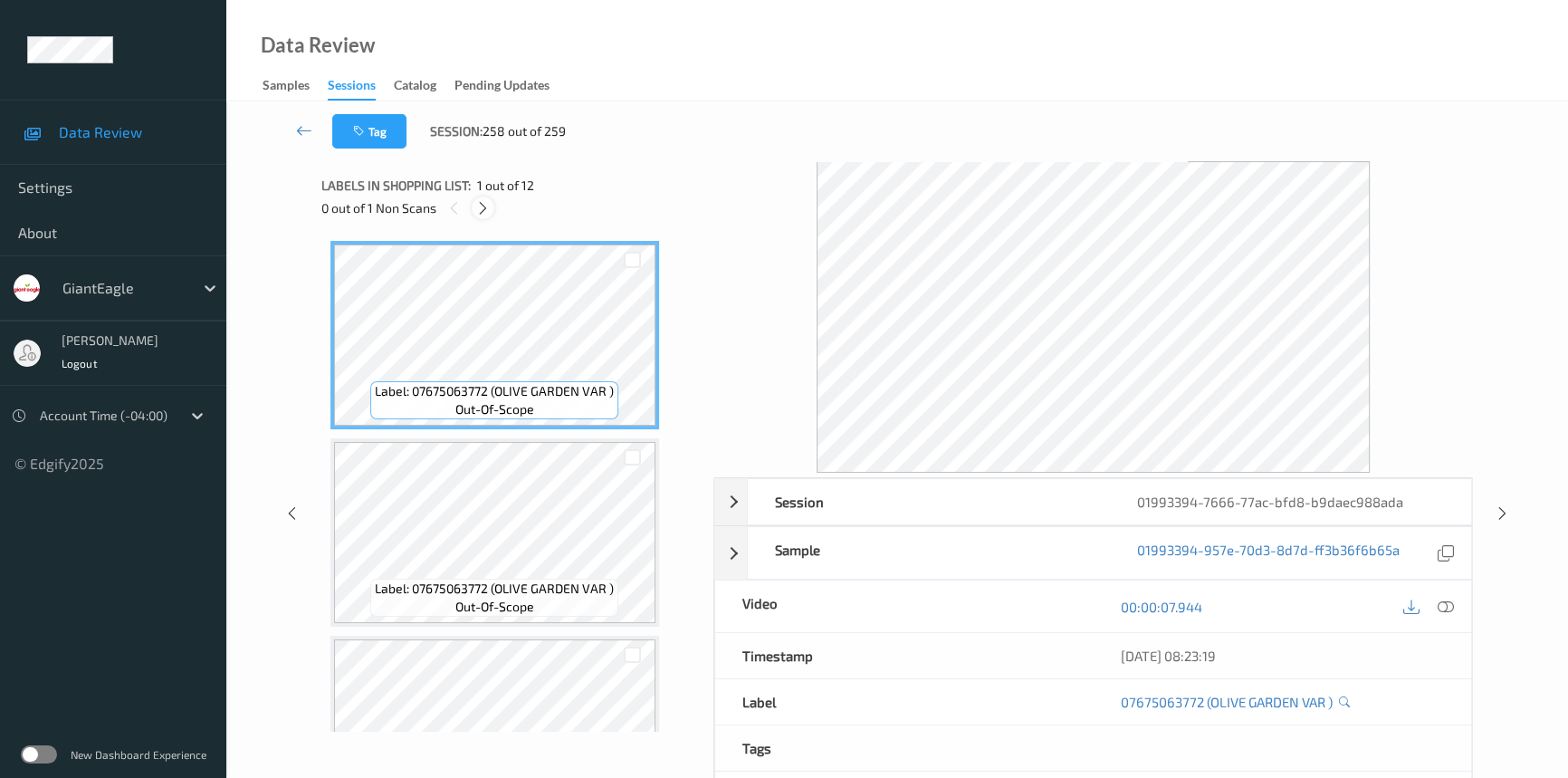
click at [489, 212] on icon at bounding box center [484, 208] width 16 height 16
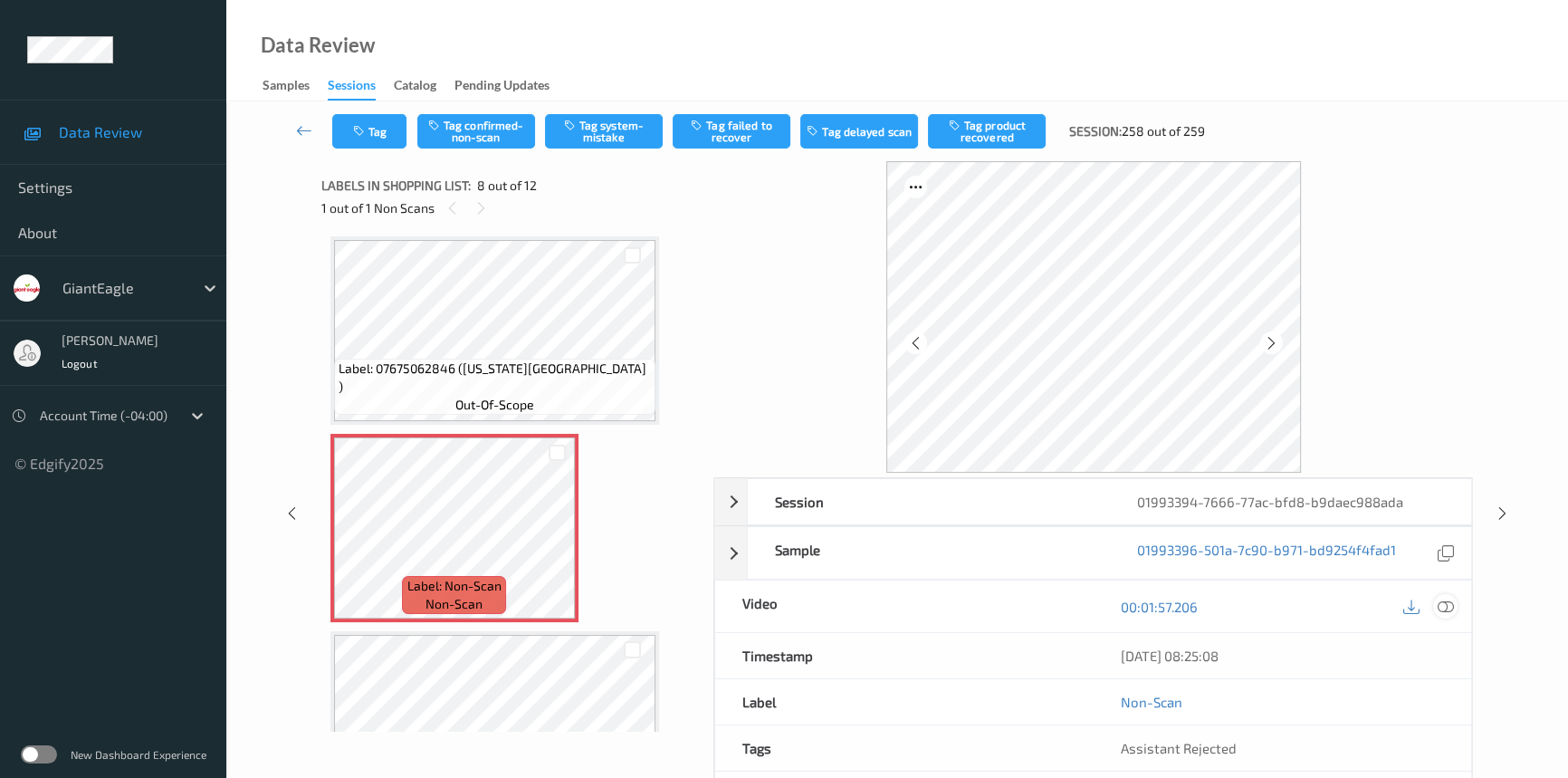
click at [1450, 603] on icon at bounding box center [1446, 607] width 16 height 16
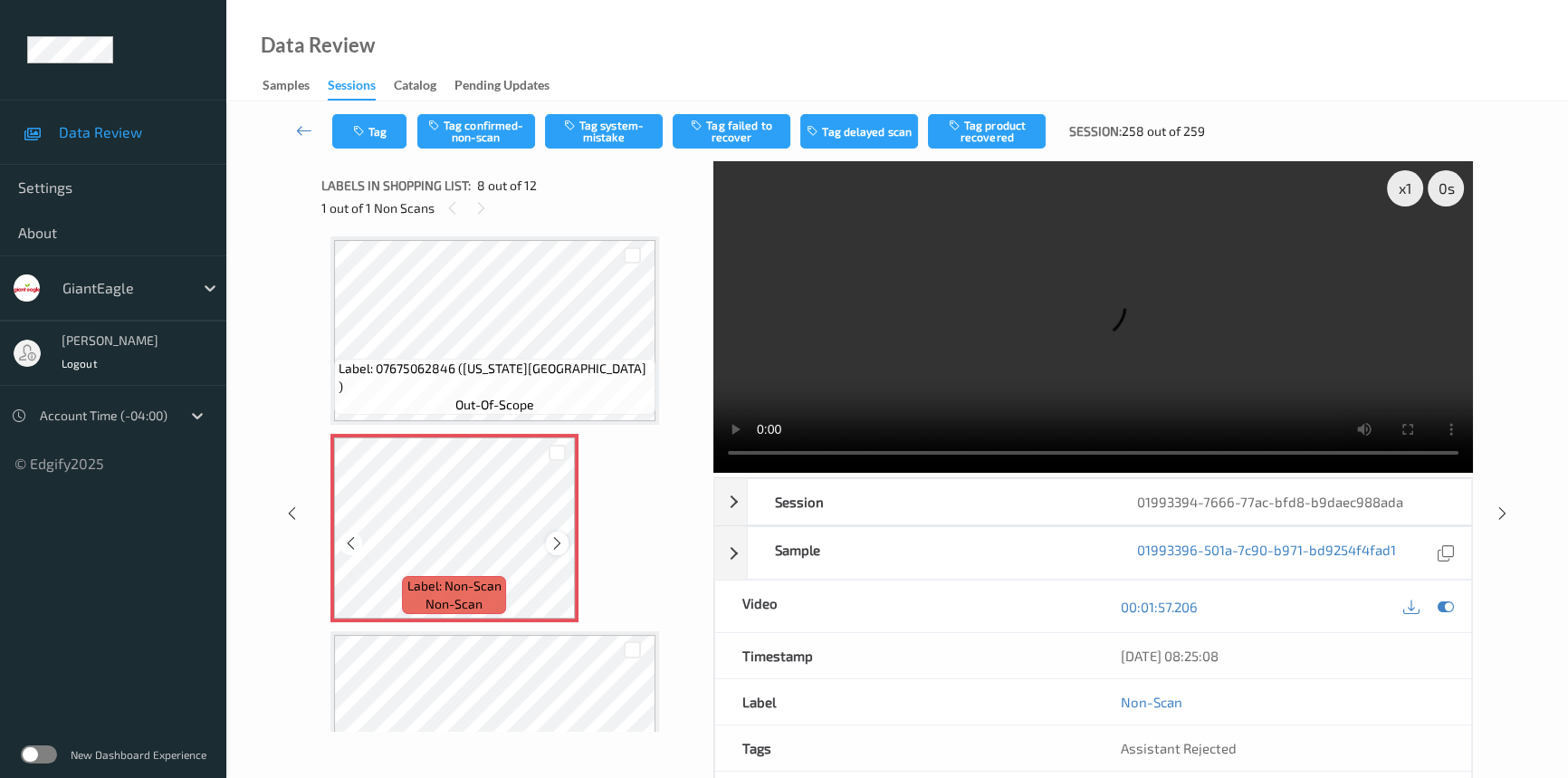
click at [558, 535] on icon at bounding box center [557, 543] width 16 height 16
click at [1204, 396] on video at bounding box center [1093, 317] width 759 height 311
click at [1405, 187] on div "x 1" at bounding box center [1404, 188] width 37 height 37
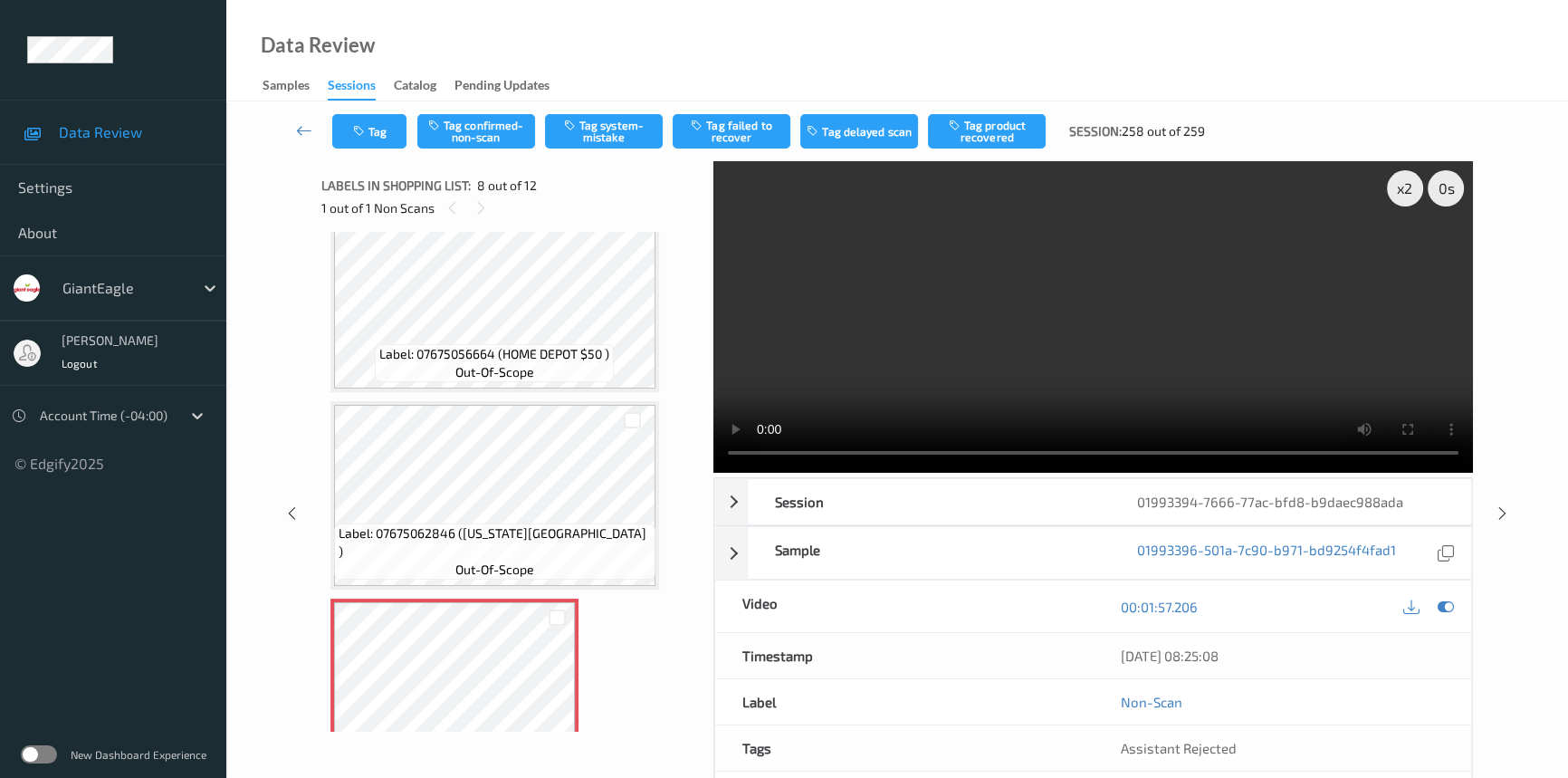
click at [926, 346] on video at bounding box center [1093, 317] width 759 height 311
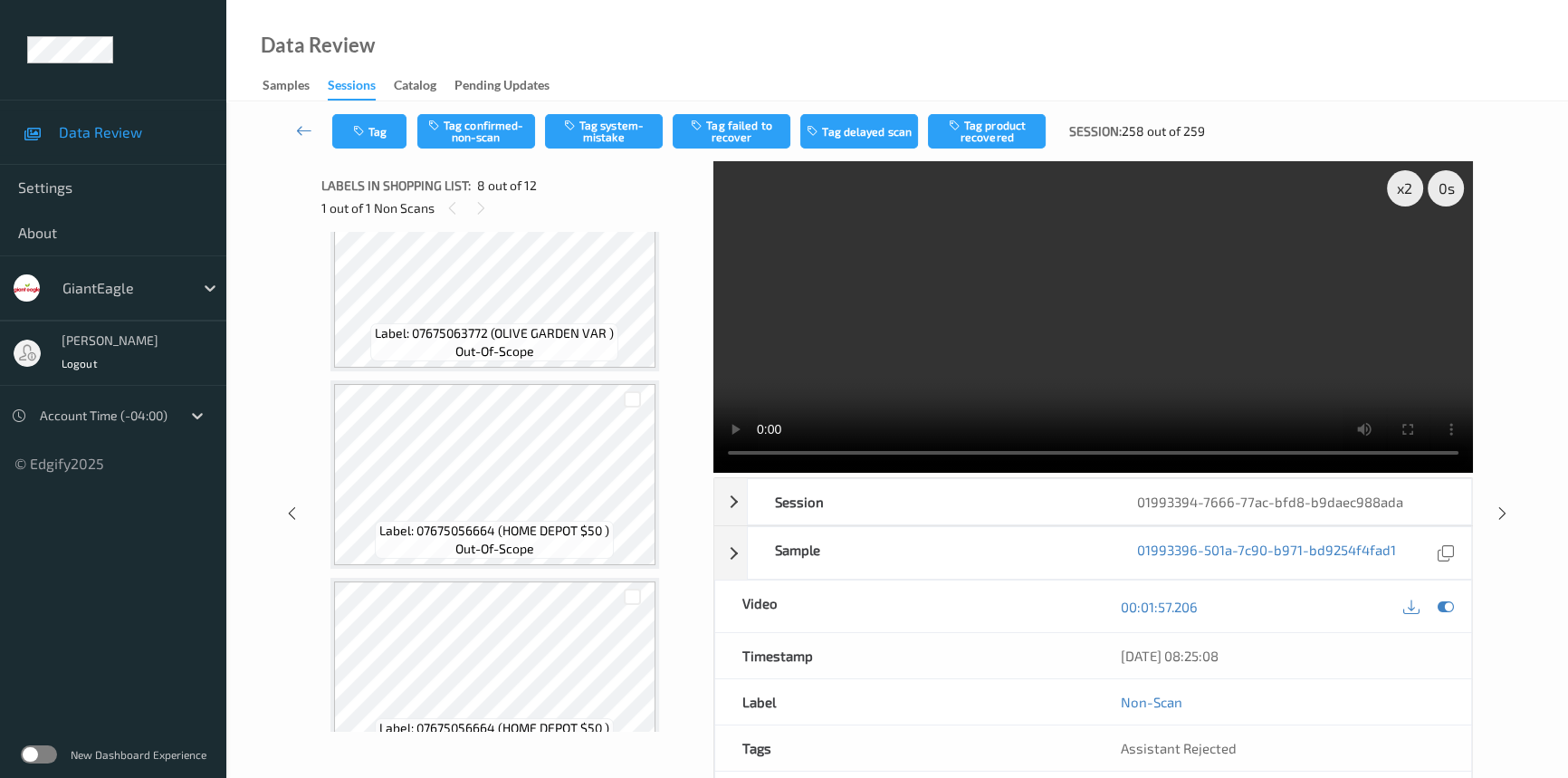
scroll to position [823, 0]
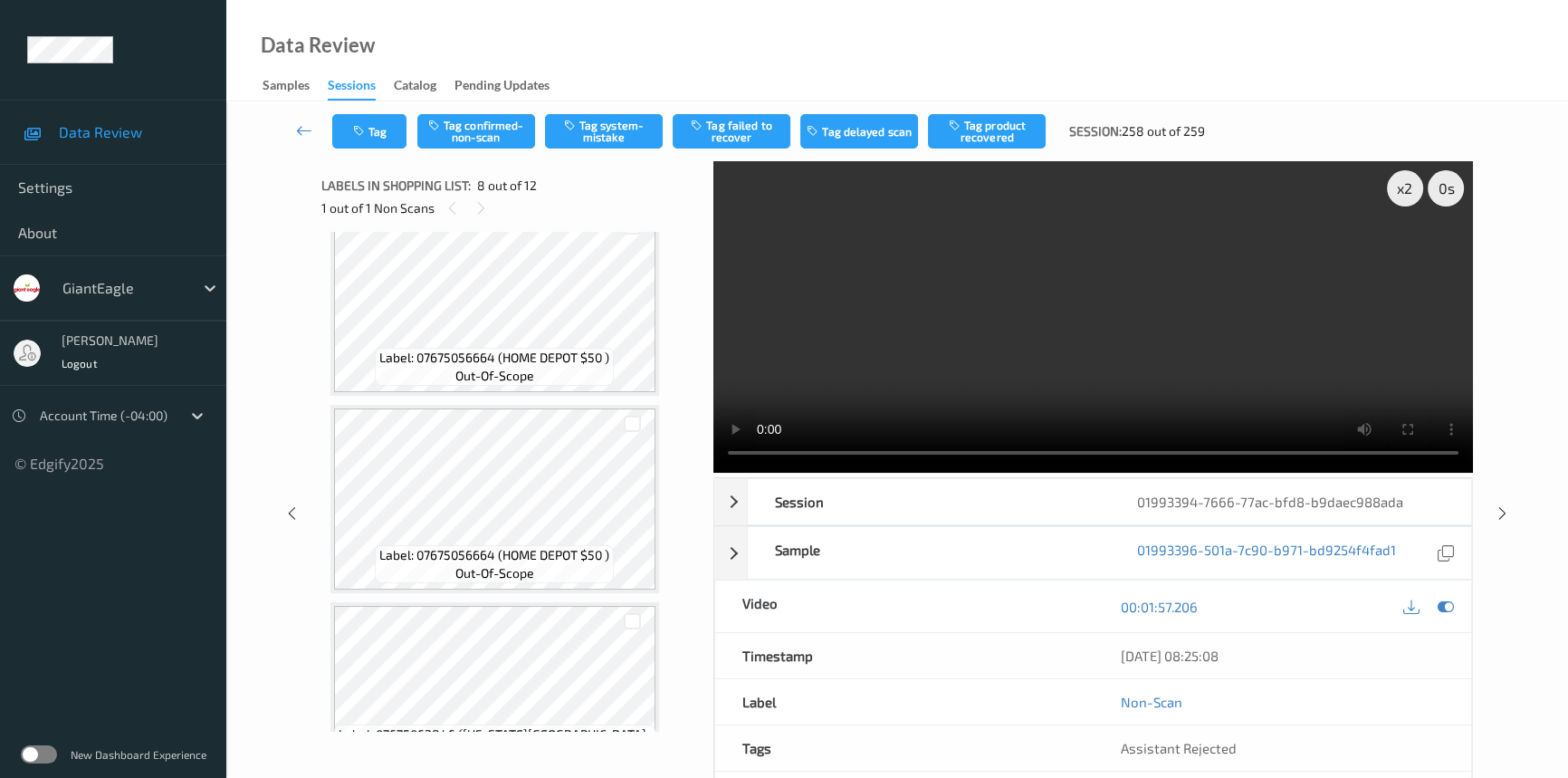
click at [1009, 361] on video at bounding box center [1093, 317] width 759 height 311
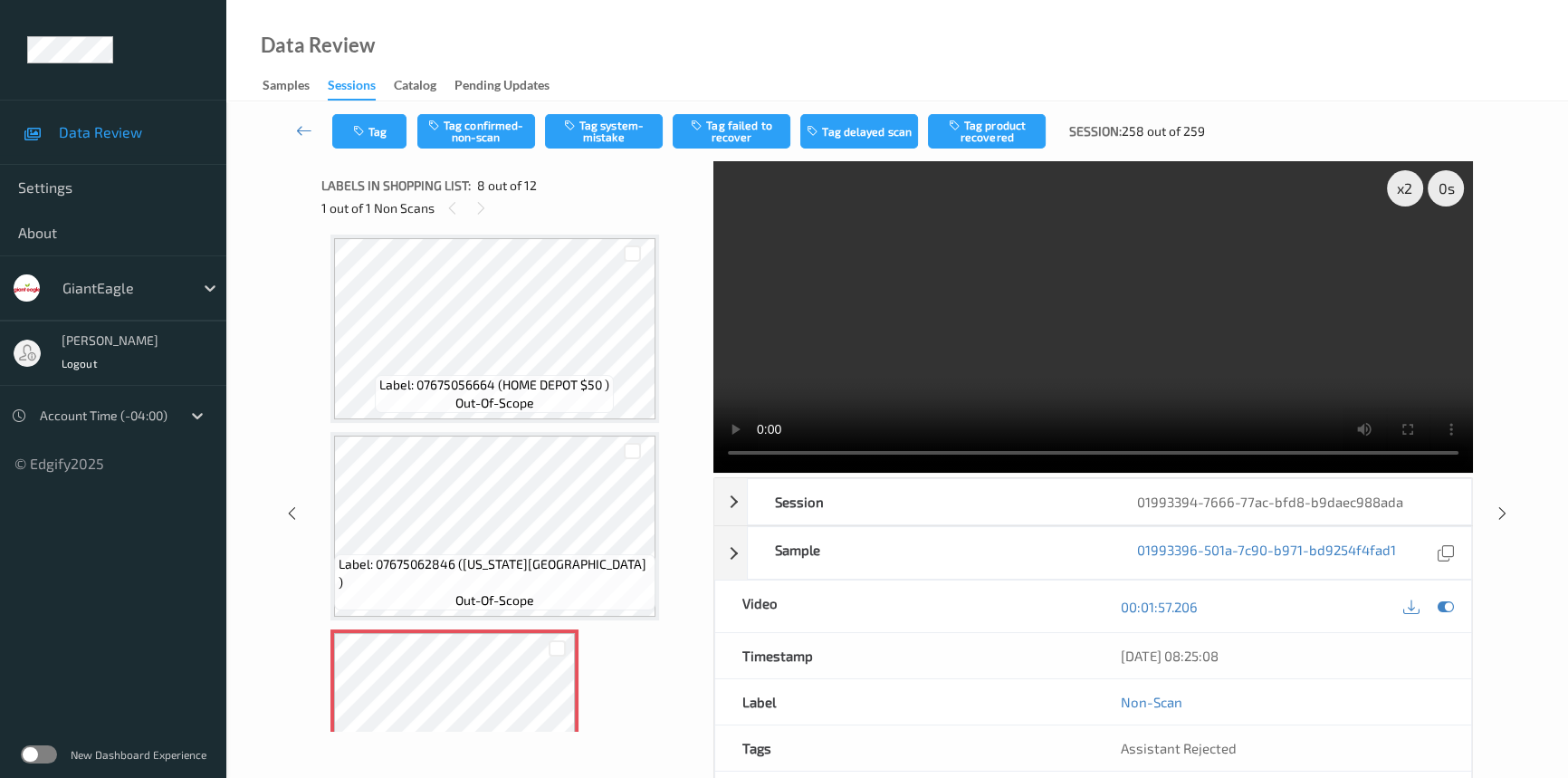
scroll to position [987, 0]
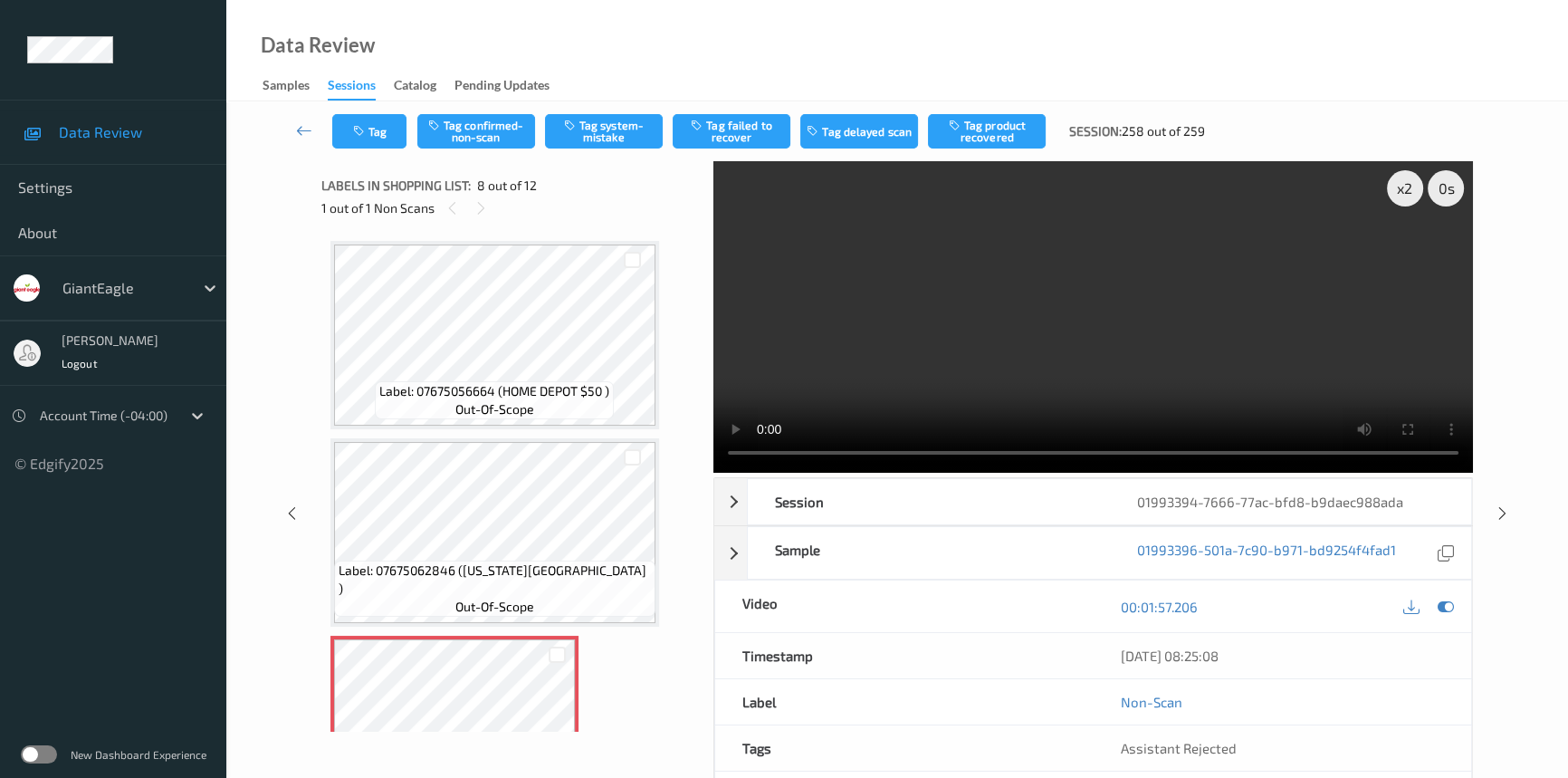
click at [1136, 332] on video at bounding box center [1093, 317] width 759 height 311
click at [1047, 323] on video at bounding box center [1093, 317] width 759 height 311
click at [981, 334] on video at bounding box center [1093, 317] width 759 height 311
click at [1074, 320] on video at bounding box center [1093, 317] width 759 height 311
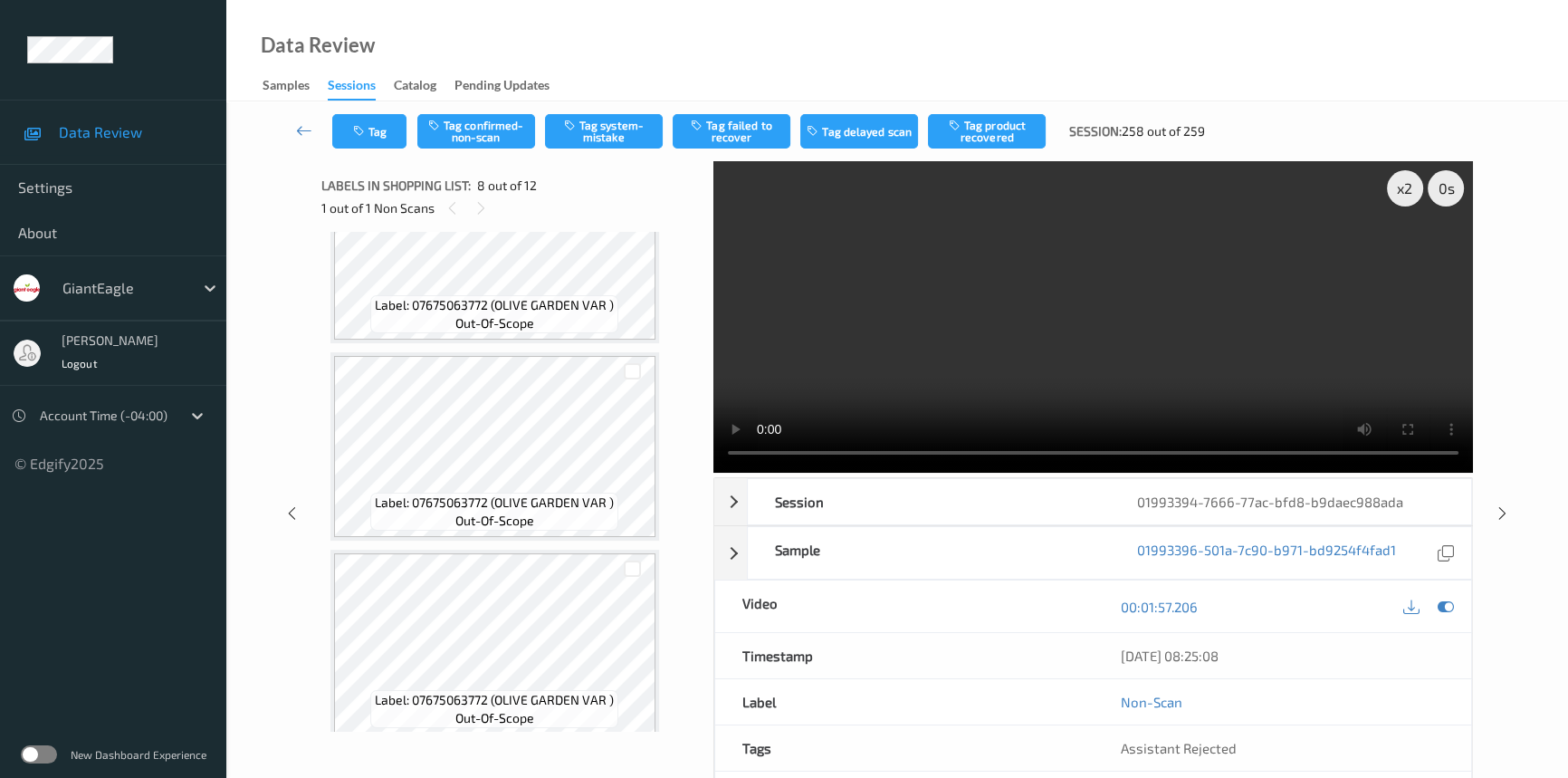
scroll to position [0, 0]
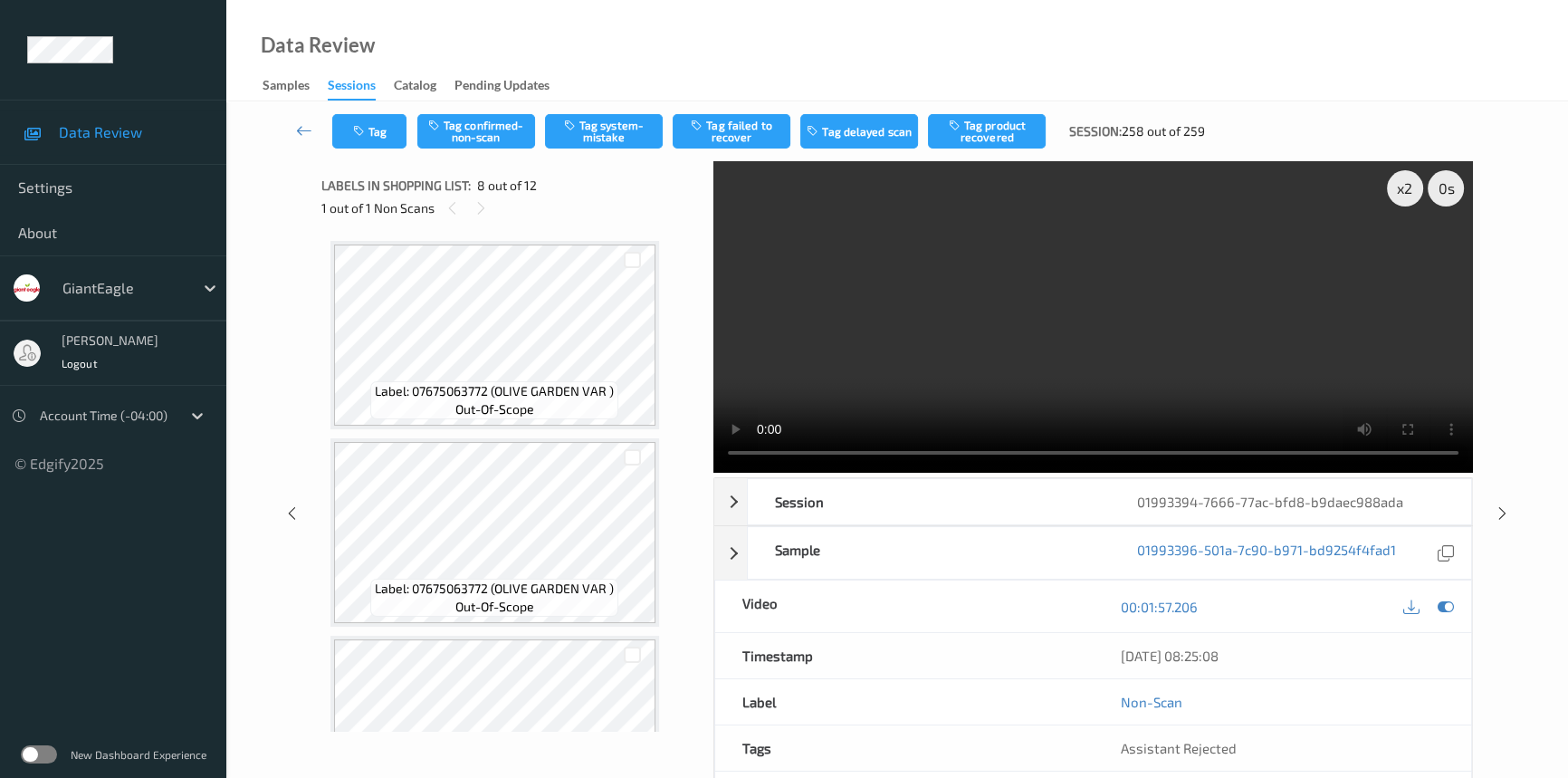
click at [964, 305] on video at bounding box center [1093, 317] width 759 height 311
click at [1036, 321] on video at bounding box center [1093, 317] width 759 height 311
click at [1032, 329] on video at bounding box center [1093, 317] width 759 height 311
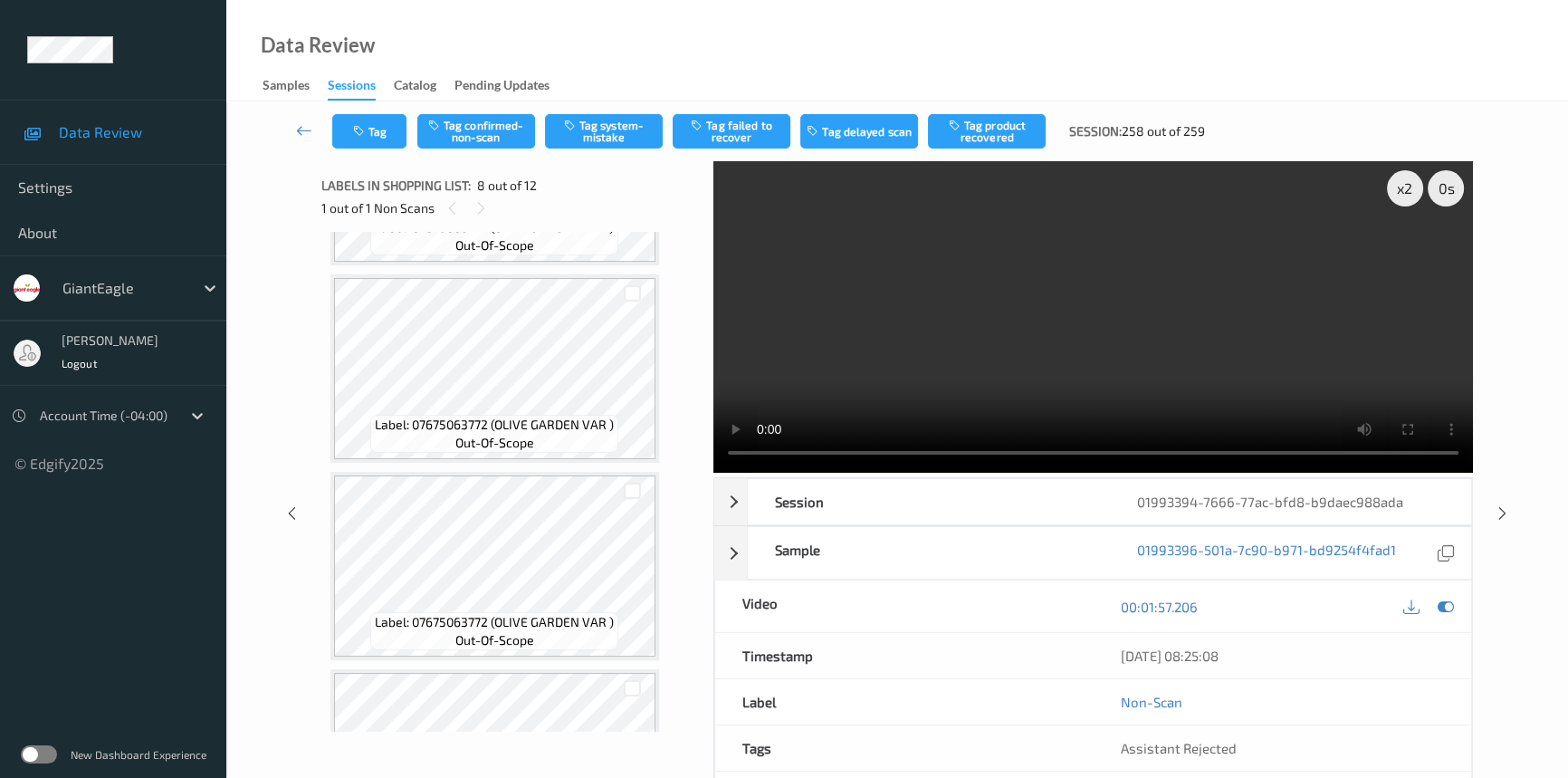
click at [1043, 390] on video at bounding box center [1093, 317] width 759 height 311
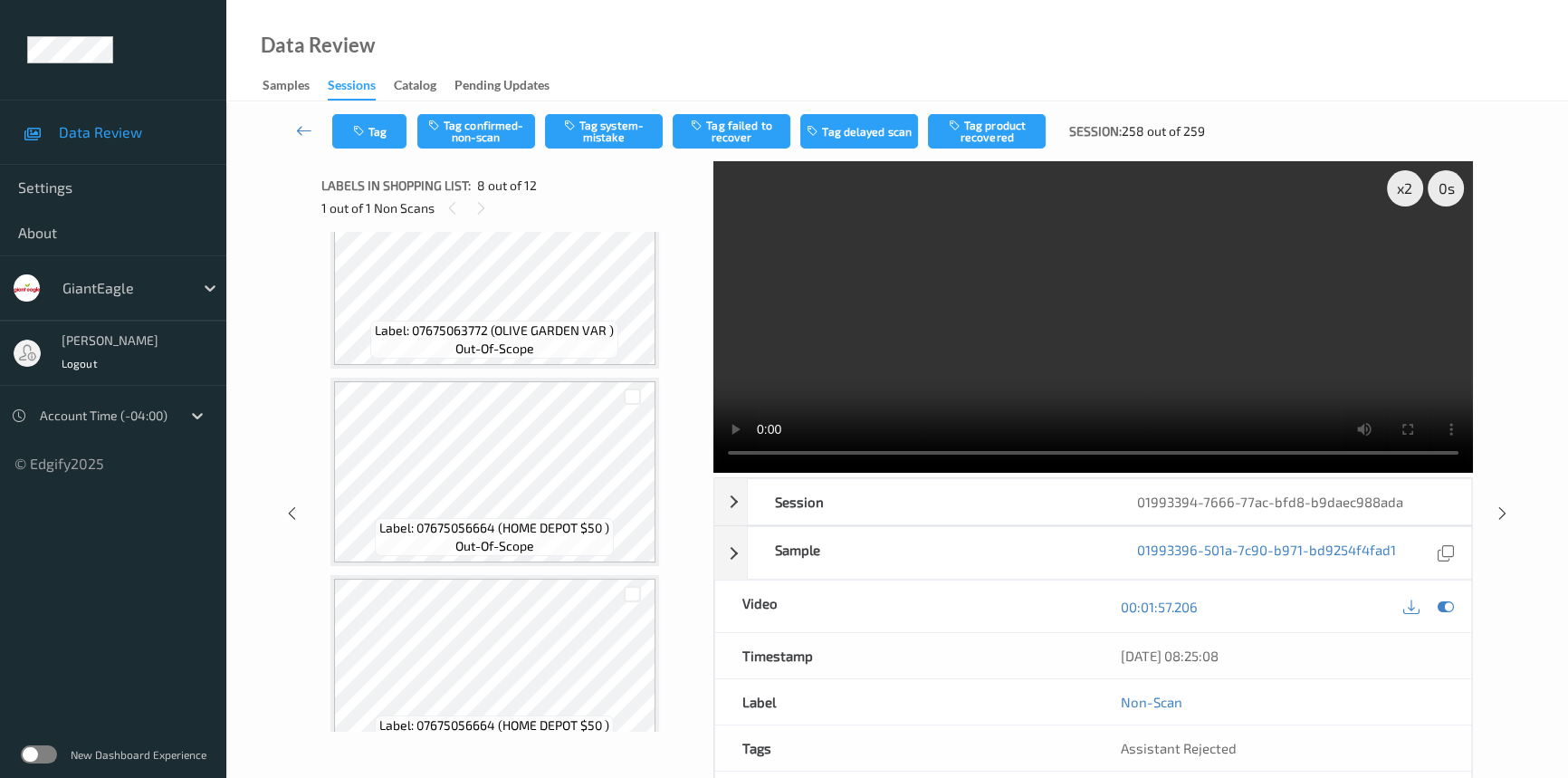
scroll to position [658, 0]
click at [1150, 379] on video at bounding box center [1093, 317] width 759 height 311
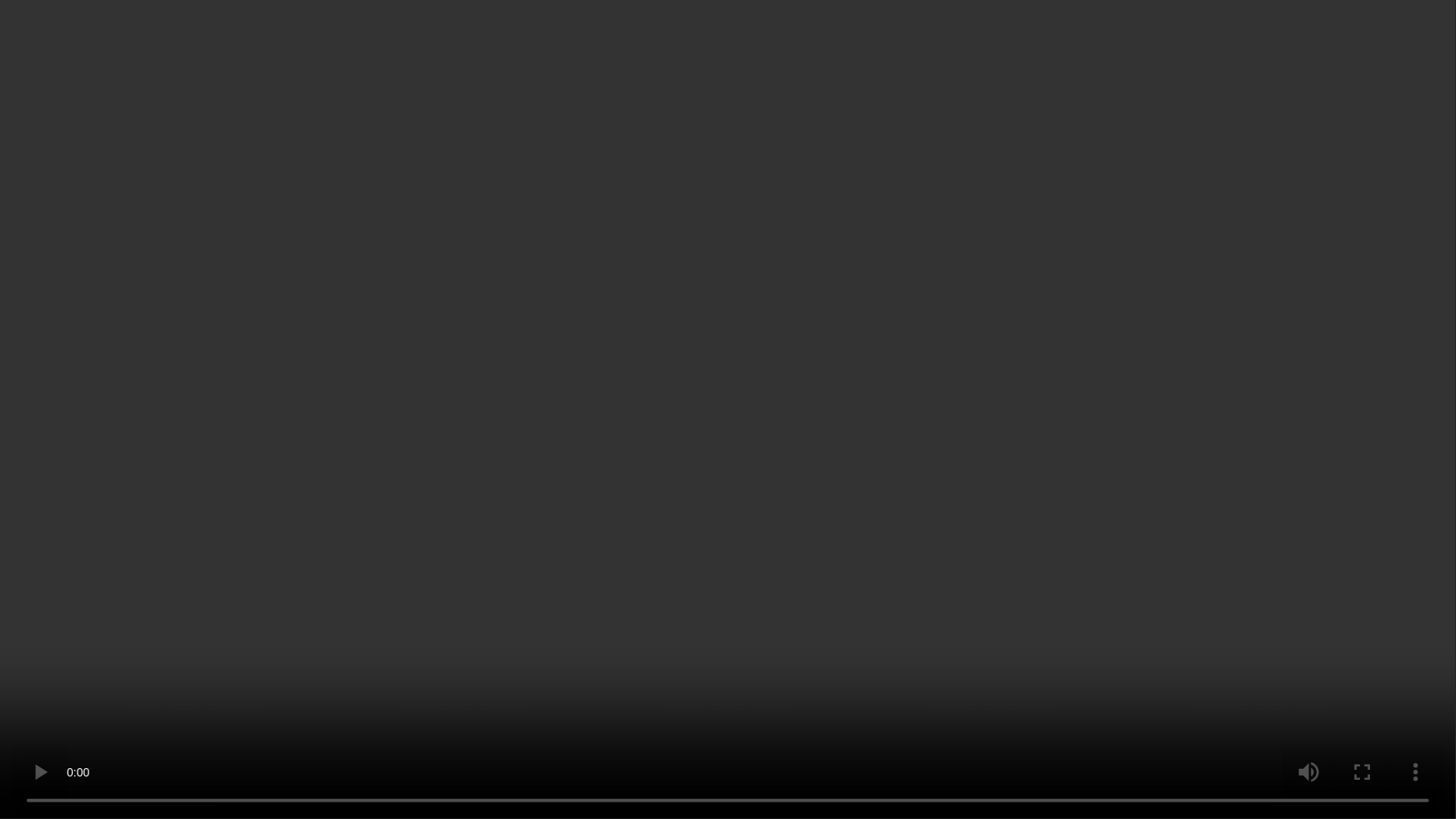
click at [1029, 438] on video at bounding box center [728, 409] width 1456 height 819
click at [788, 461] on video at bounding box center [728, 409] width 1456 height 819
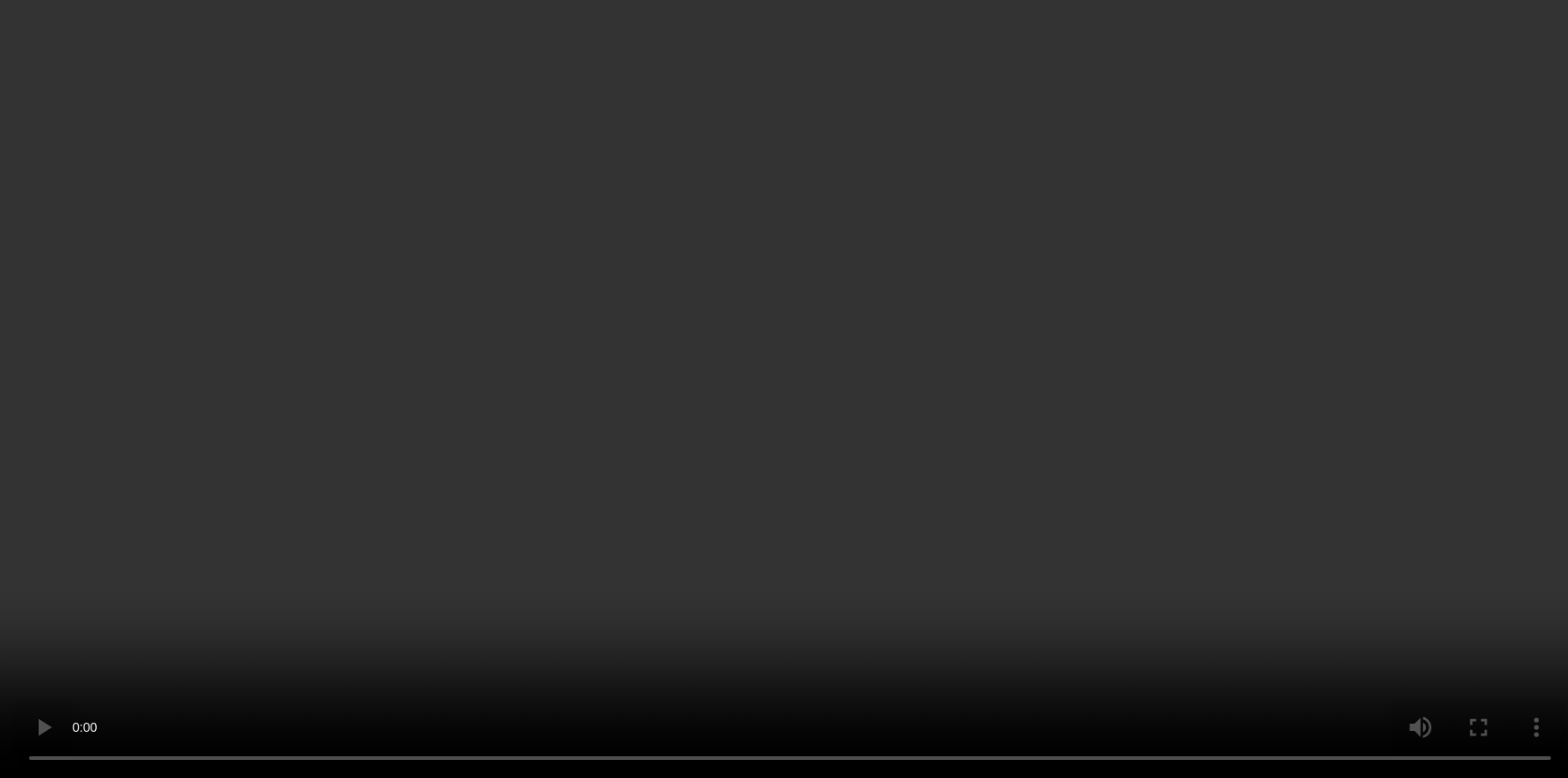
scroll to position [987, 0]
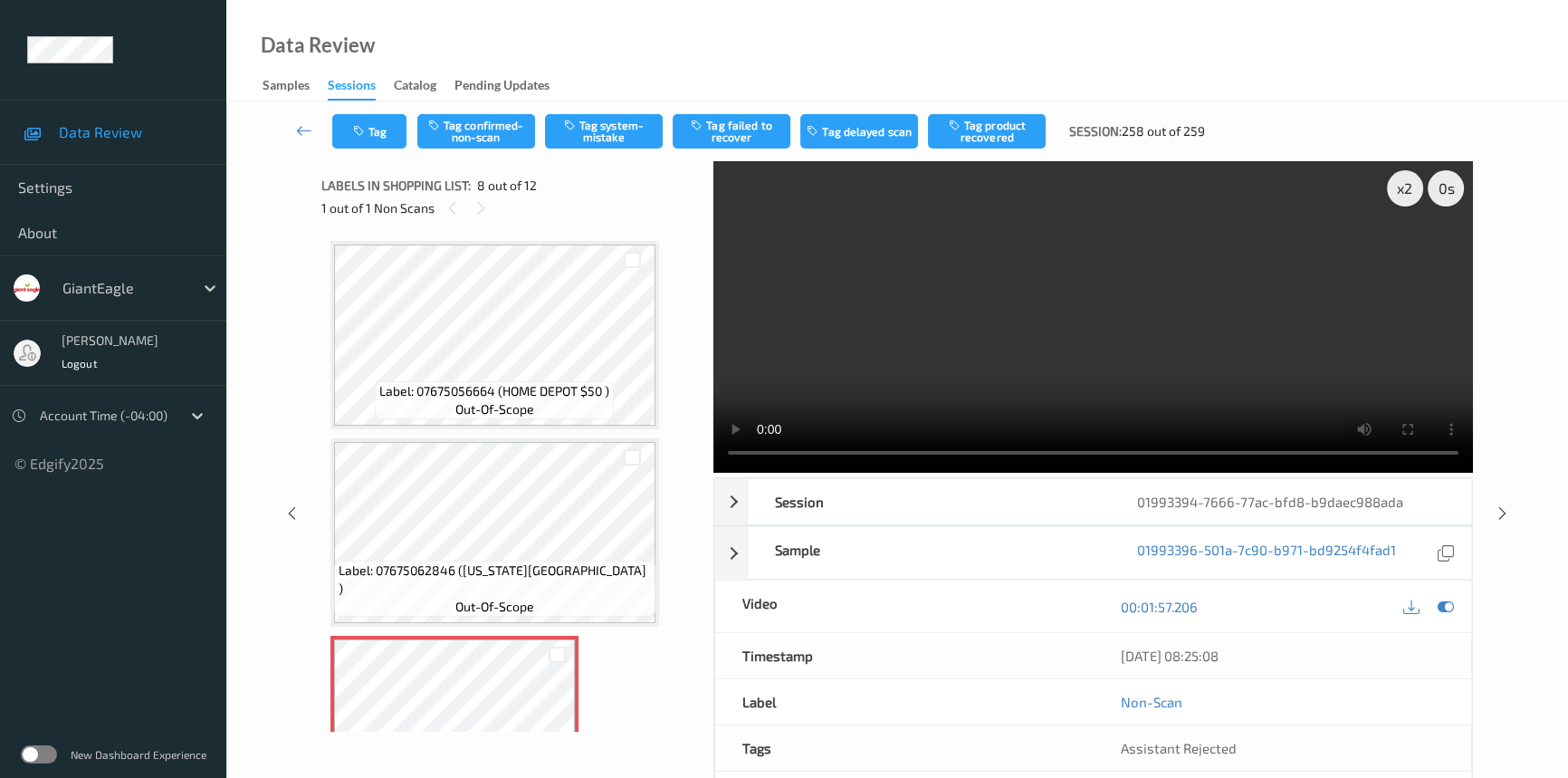
click at [1296, 377] on video at bounding box center [1093, 317] width 759 height 311
click at [1079, 312] on video at bounding box center [1093, 317] width 759 height 311
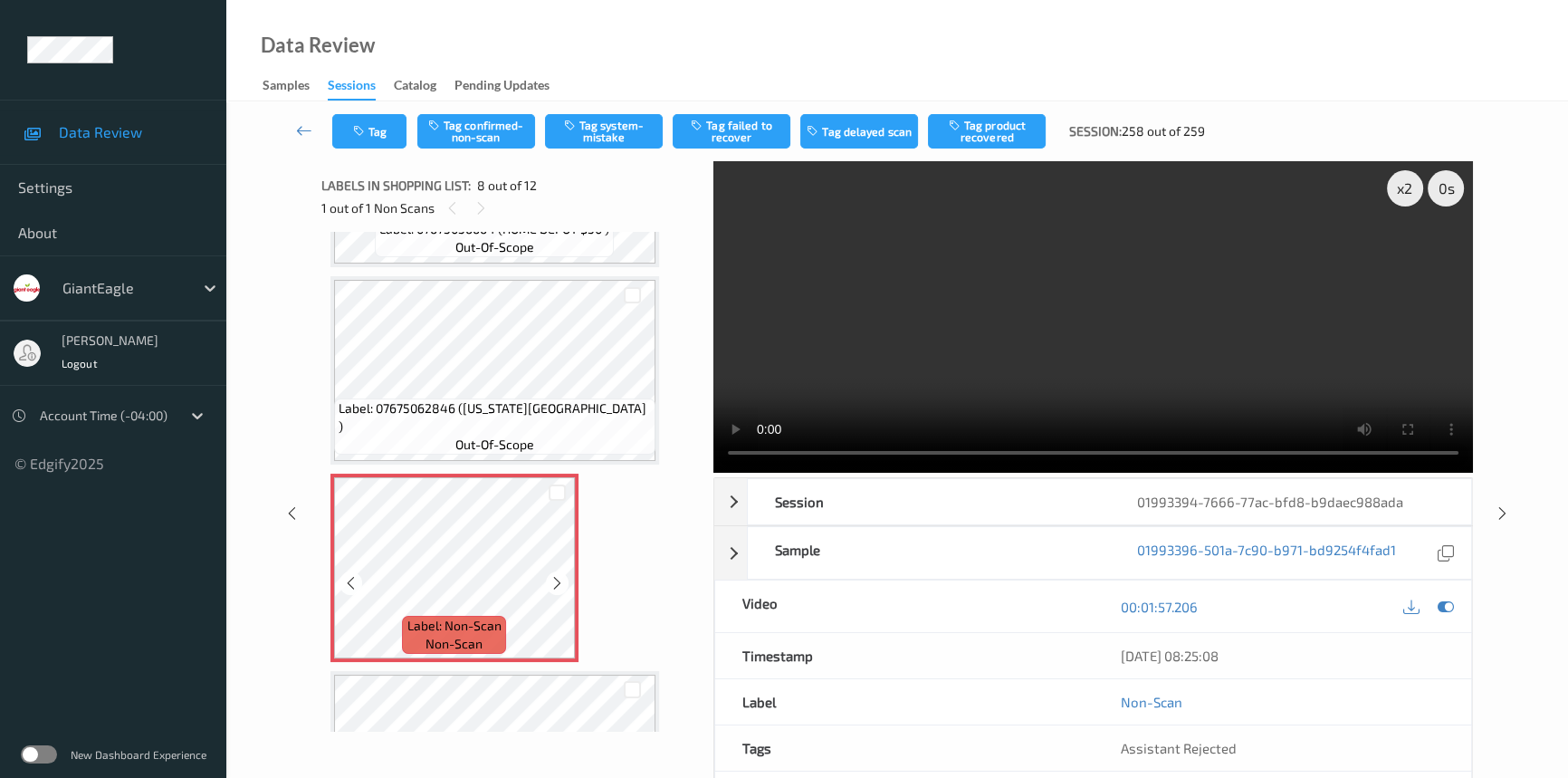
scroll to position [1152, 0]
click at [1024, 309] on video at bounding box center [1093, 317] width 759 height 311
drag, startPoint x: 1006, startPoint y: 313, endPoint x: 989, endPoint y: 317, distance: 17.5
click at [1006, 314] on video at bounding box center [1093, 317] width 759 height 311
click at [1196, 345] on video at bounding box center [1093, 317] width 759 height 311
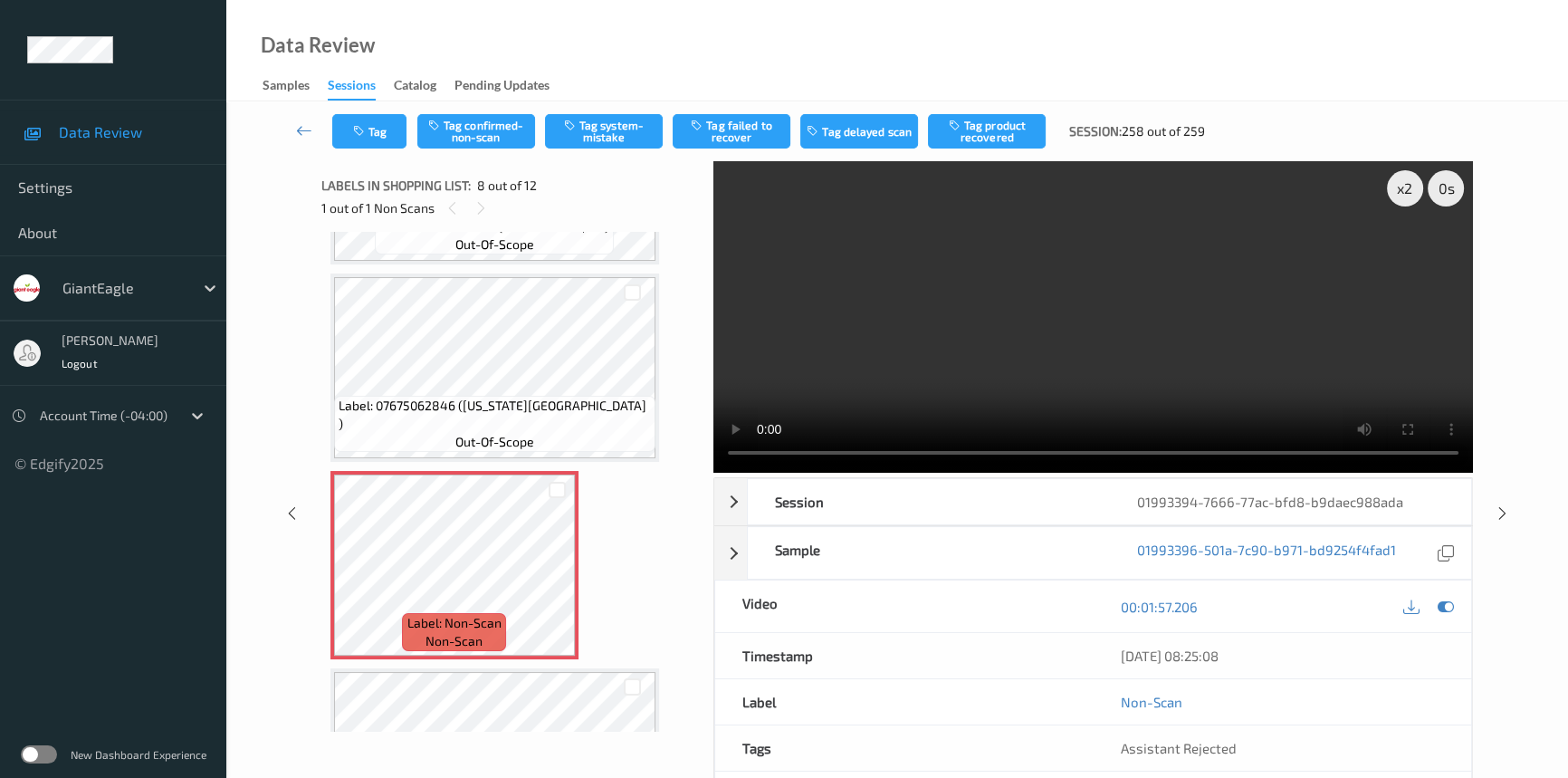
click at [1168, 369] on video at bounding box center [1093, 317] width 759 height 311
click at [1229, 384] on video at bounding box center [1093, 317] width 759 height 311
click at [1294, 380] on video at bounding box center [1093, 317] width 759 height 311
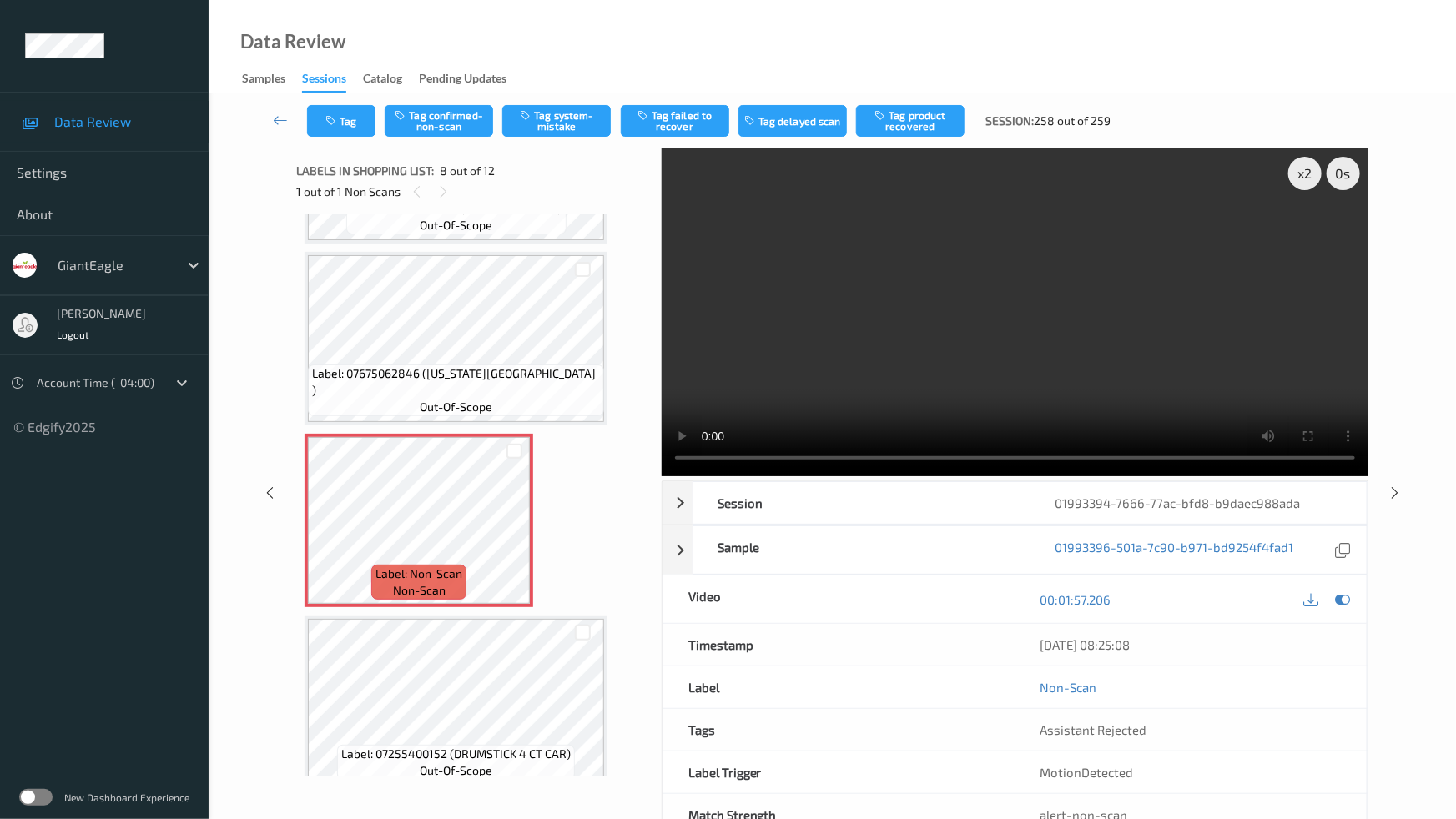
click at [1194, 461] on video at bounding box center [1015, 312] width 707 height 328
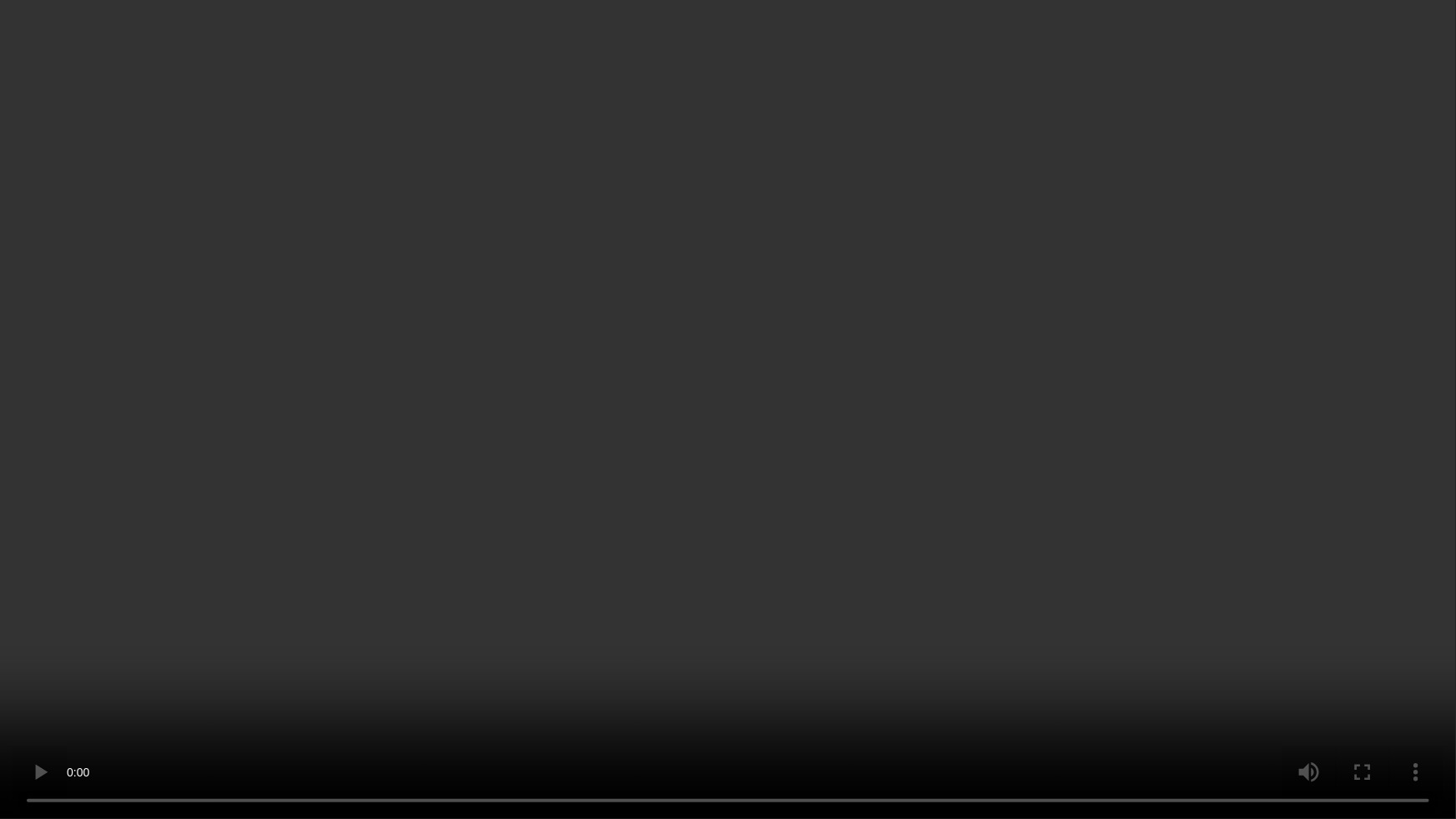
click at [1084, 488] on video at bounding box center [728, 409] width 1456 height 819
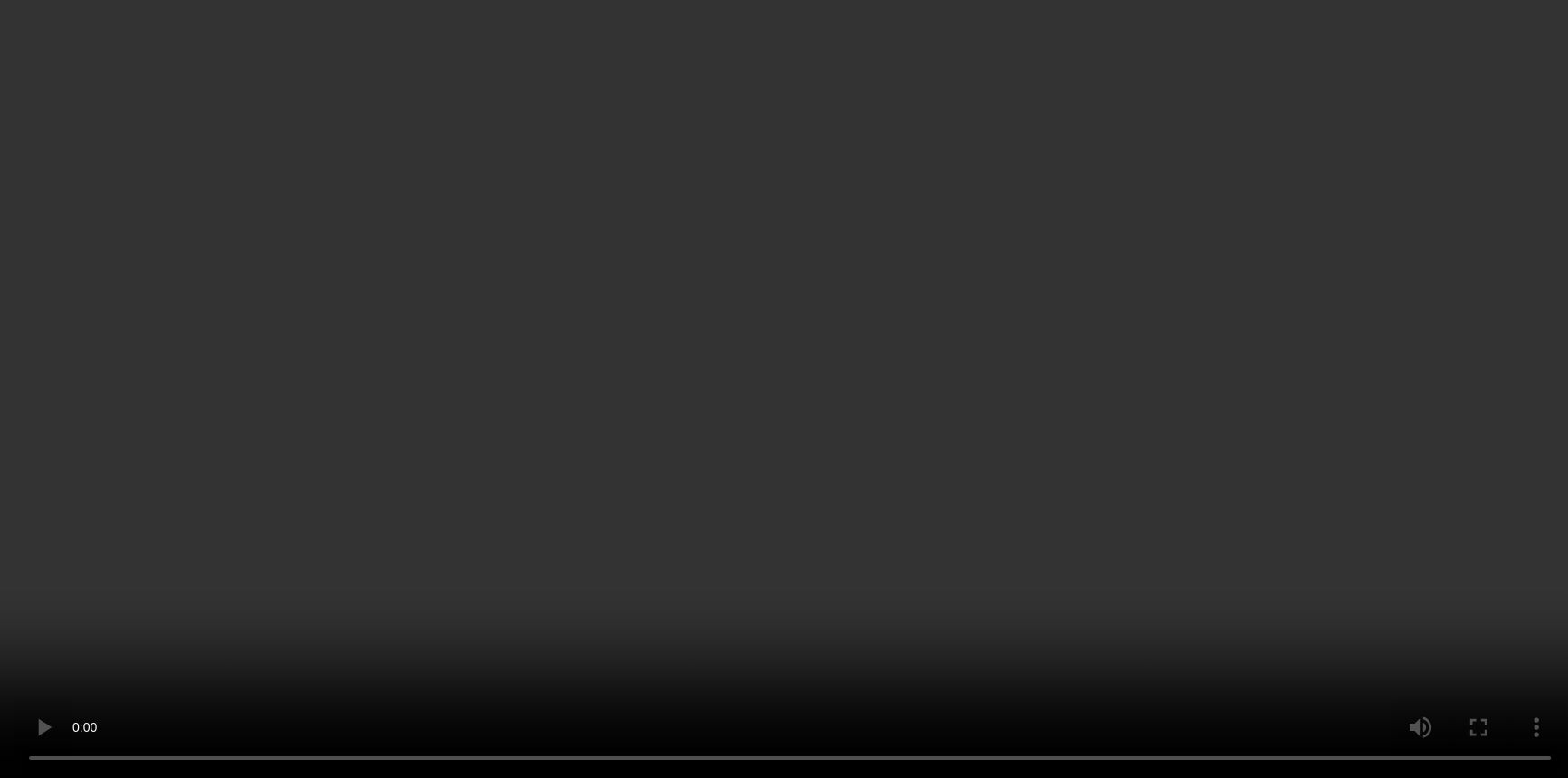
click at [1121, 329] on video at bounding box center [784, 389] width 1568 height 778
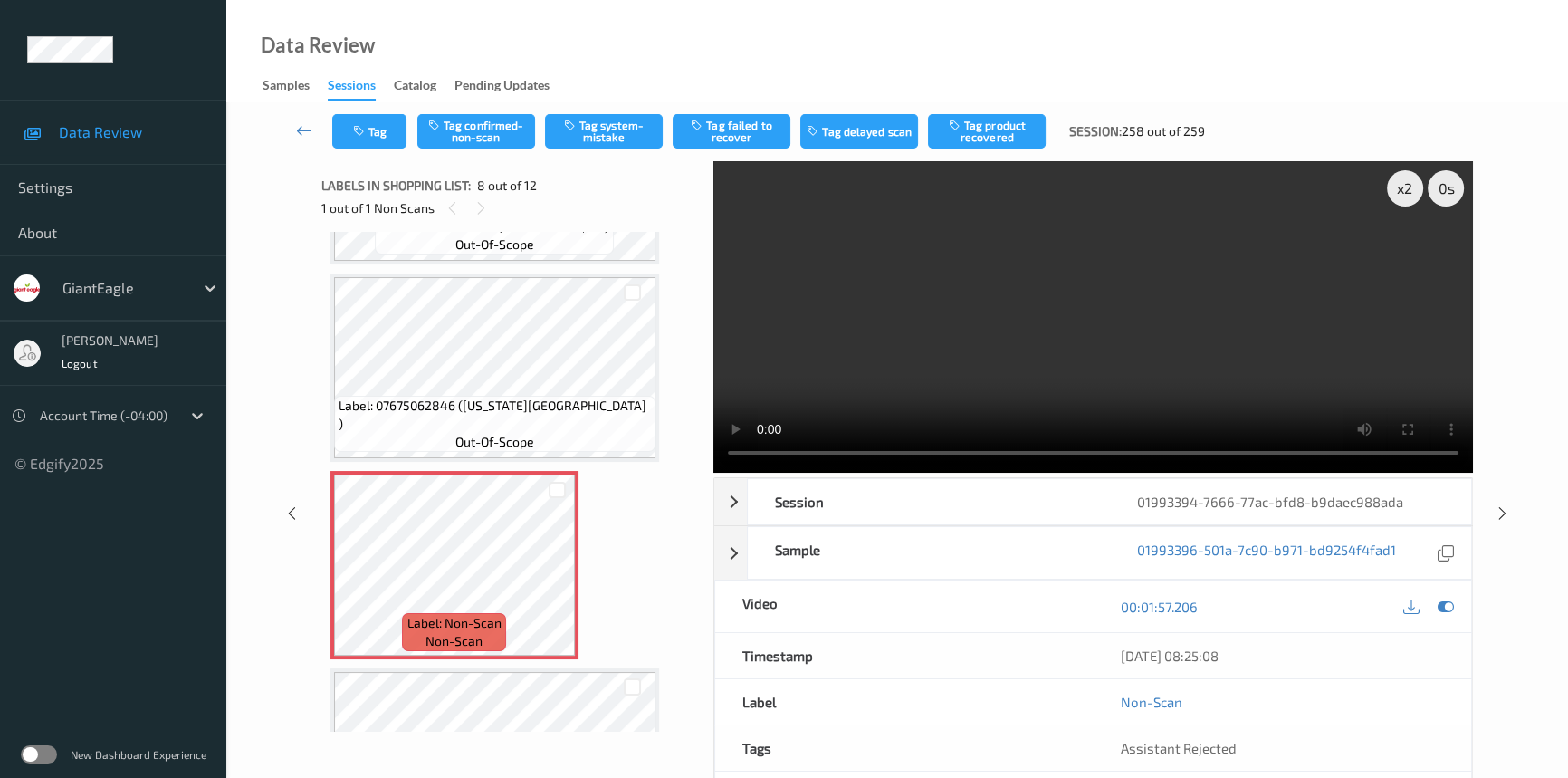
click at [1134, 302] on video at bounding box center [1093, 317] width 759 height 311
click at [1059, 328] on video at bounding box center [1093, 317] width 759 height 311
click at [1114, 319] on video at bounding box center [1093, 317] width 759 height 311
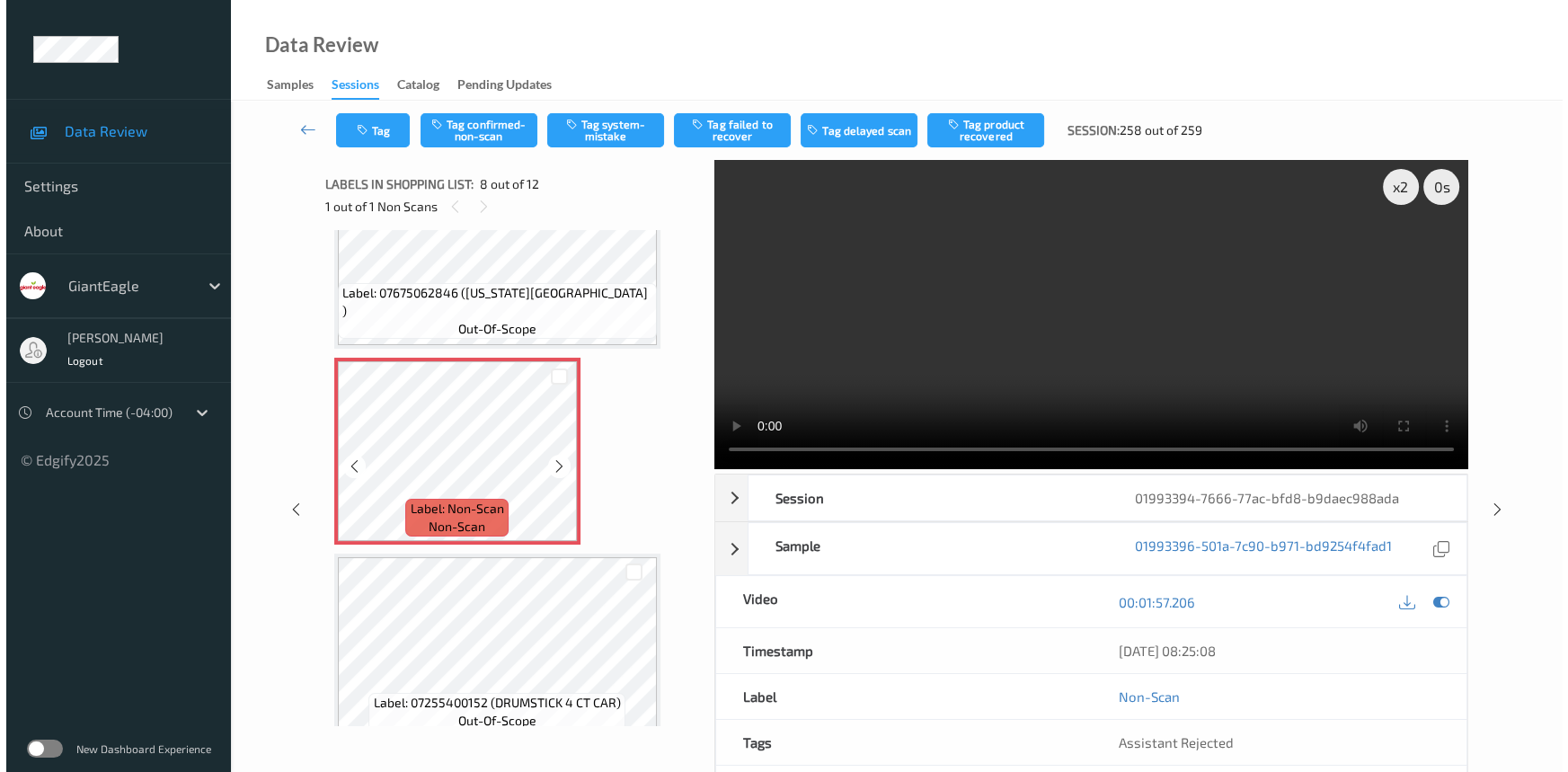
scroll to position [1224, 0]
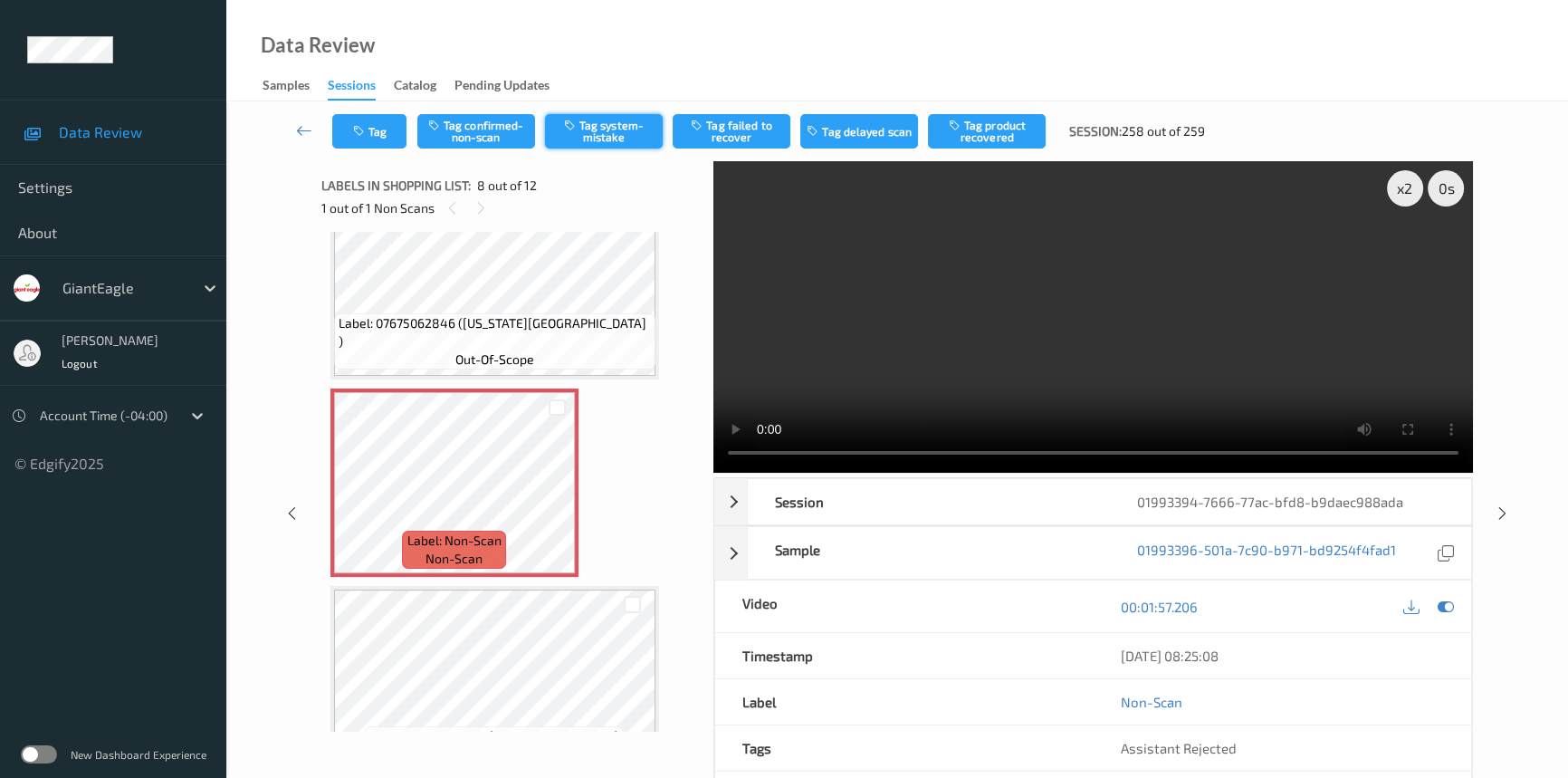
click at [603, 136] on button "Tag system-mistake" at bounding box center [604, 131] width 118 height 35
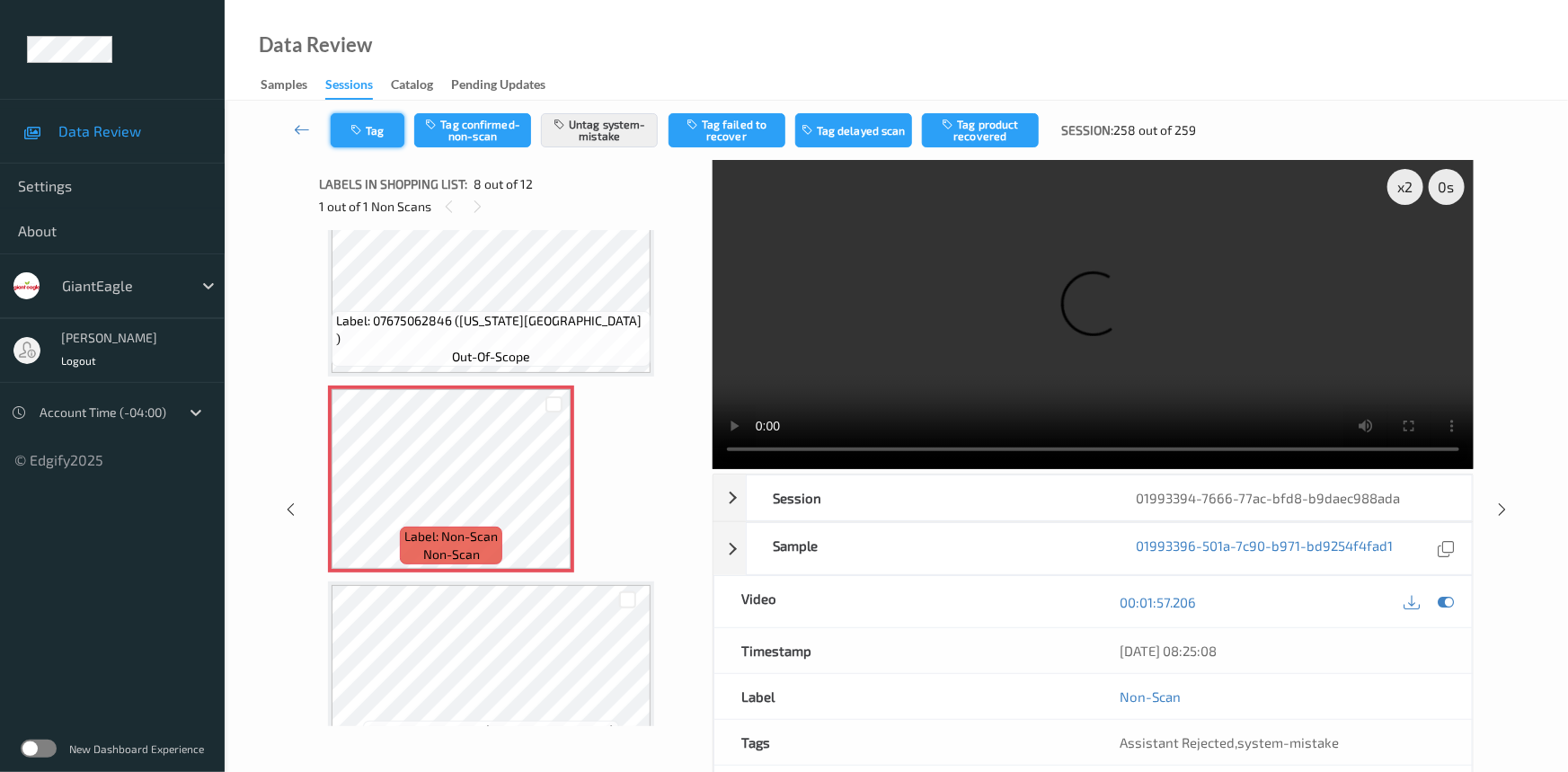
click at [358, 128] on icon "button" at bounding box center [358, 130] width 16 height 13
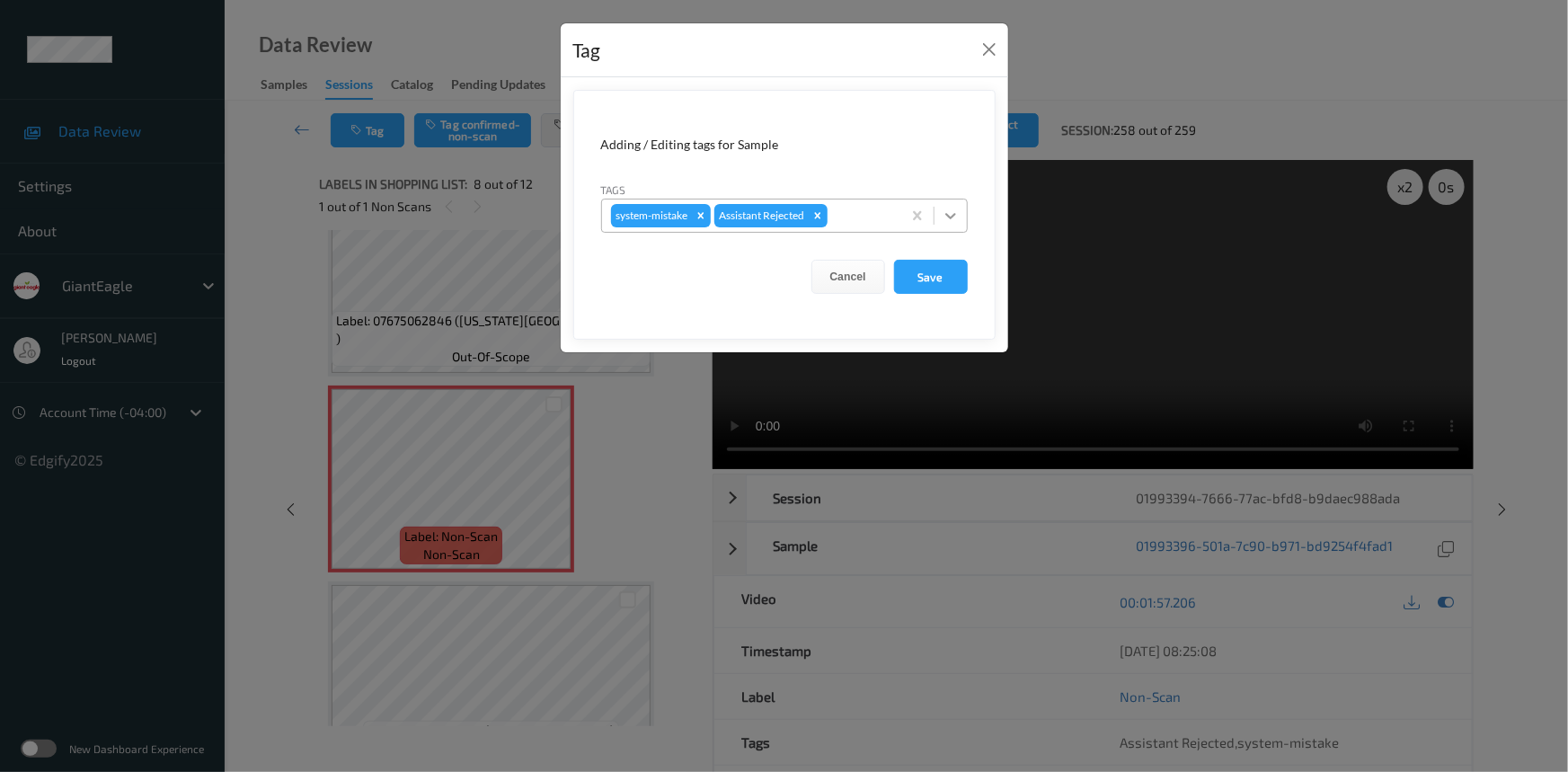
click at [952, 212] on icon at bounding box center [950, 215] width 18 height 18
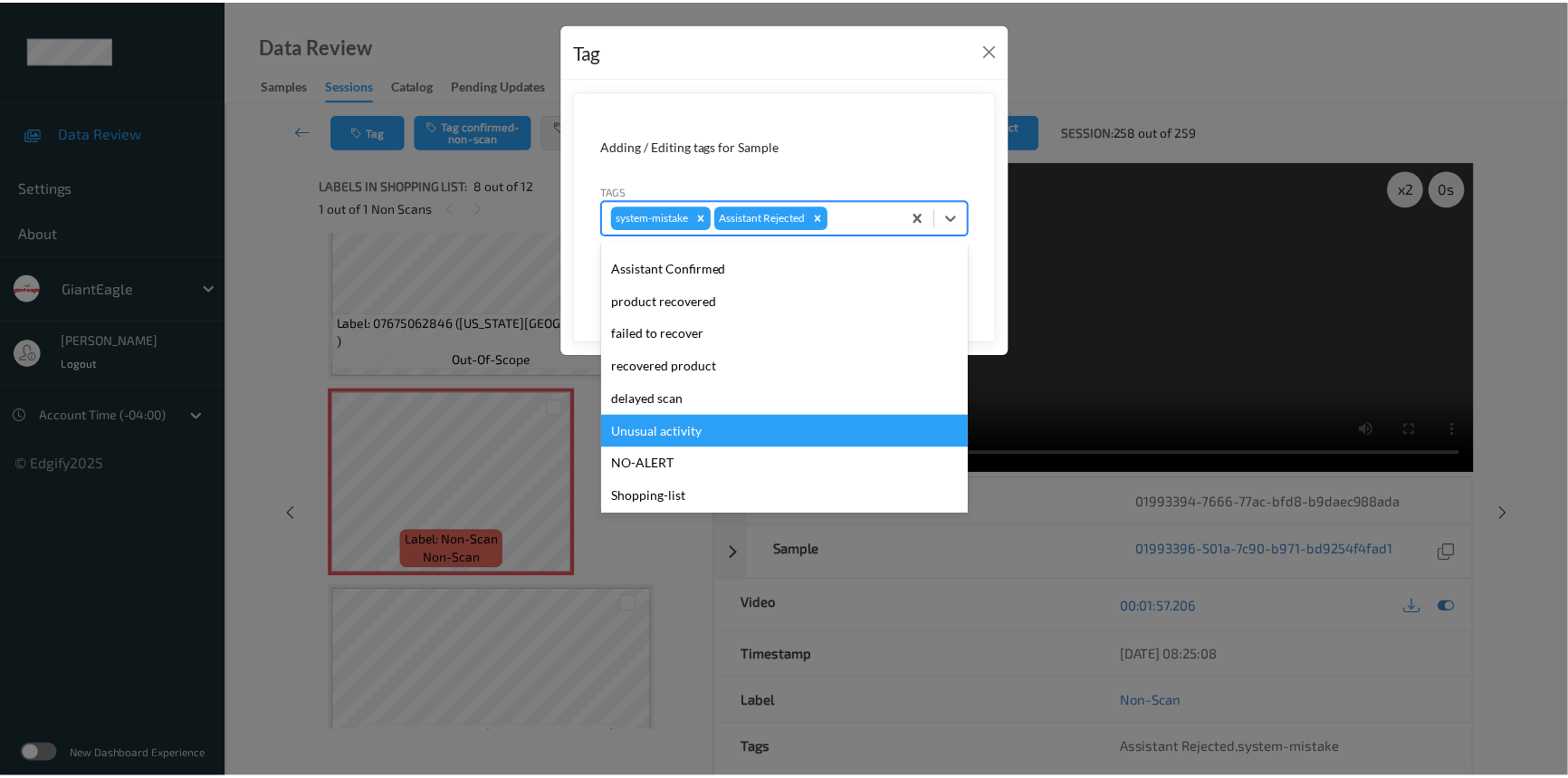
scroll to position [160, 0]
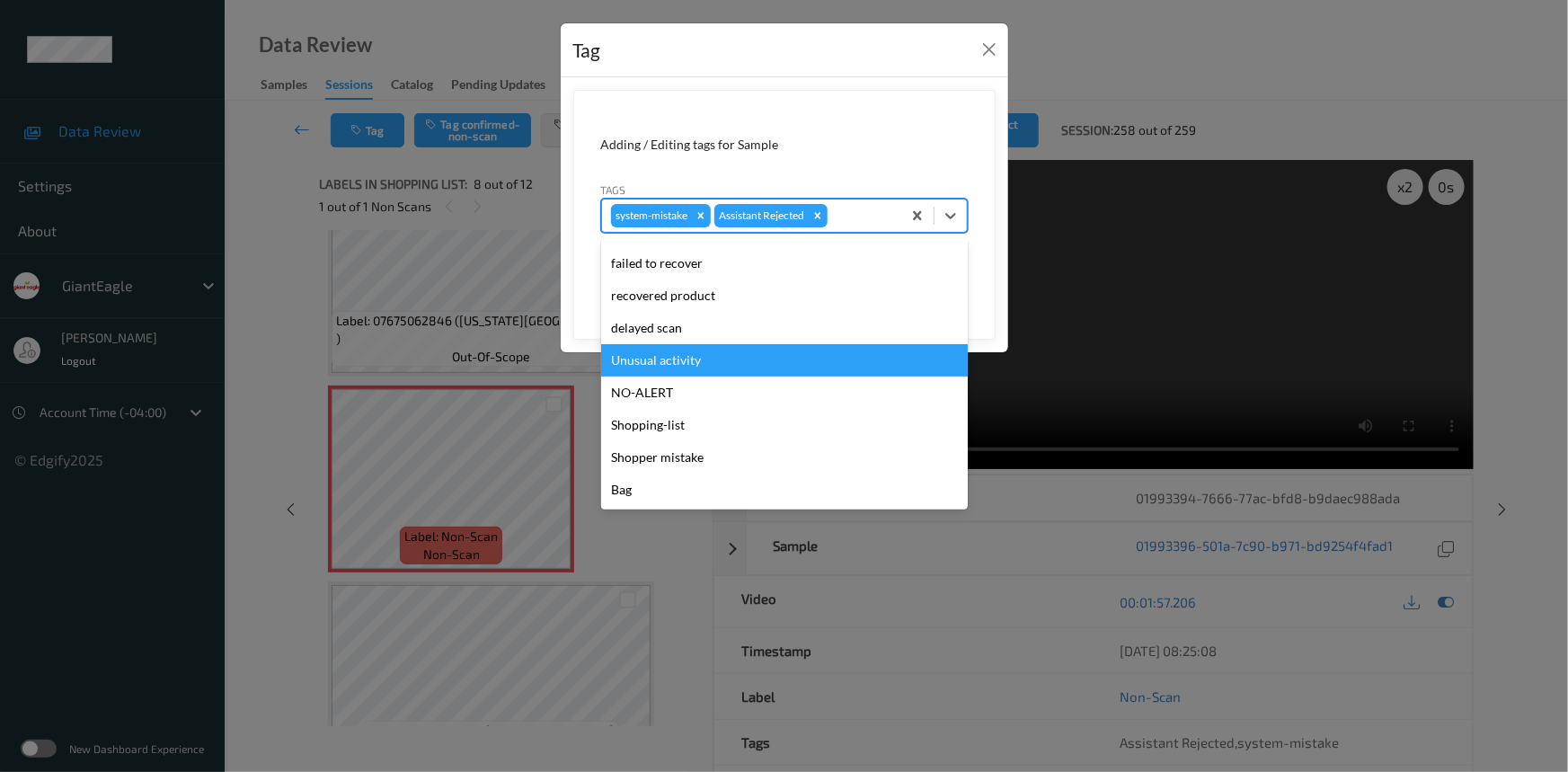
click at [647, 363] on div "Unusual activity" at bounding box center [784, 360] width 367 height 32
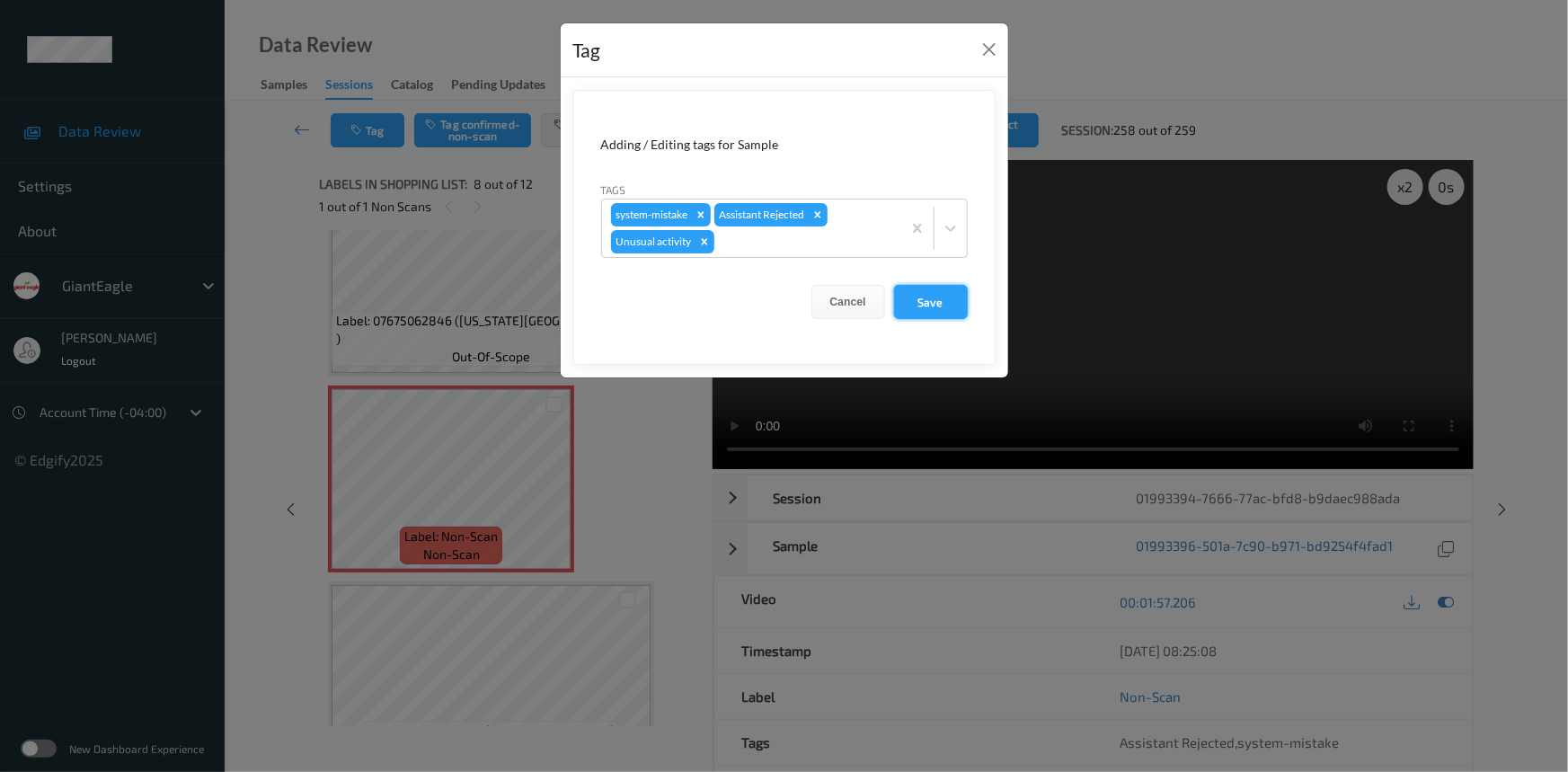
click at [937, 305] on button "Save" at bounding box center [931, 302] width 74 height 34
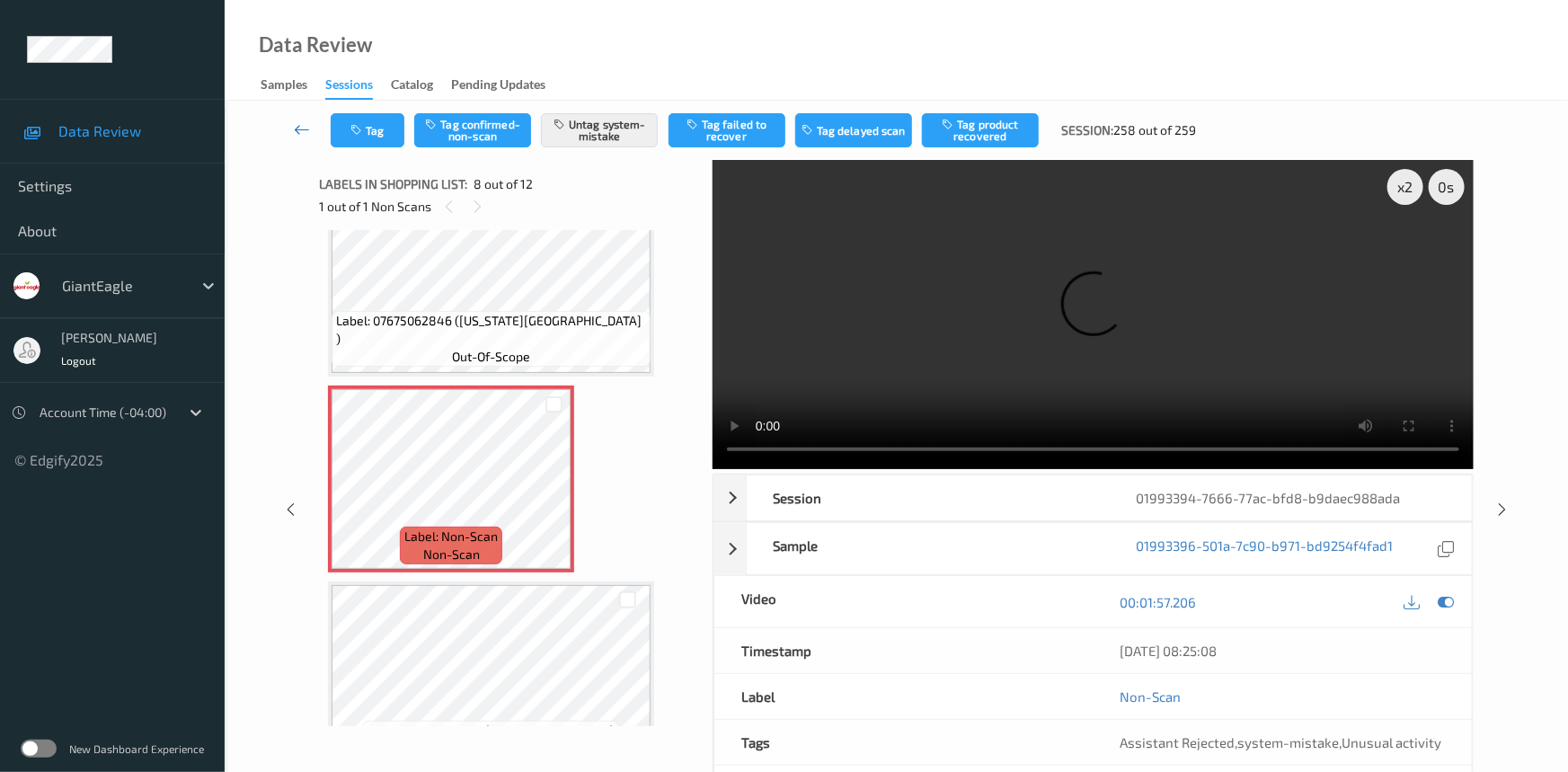
click at [296, 118] on link at bounding box center [303, 130] width 57 height 34
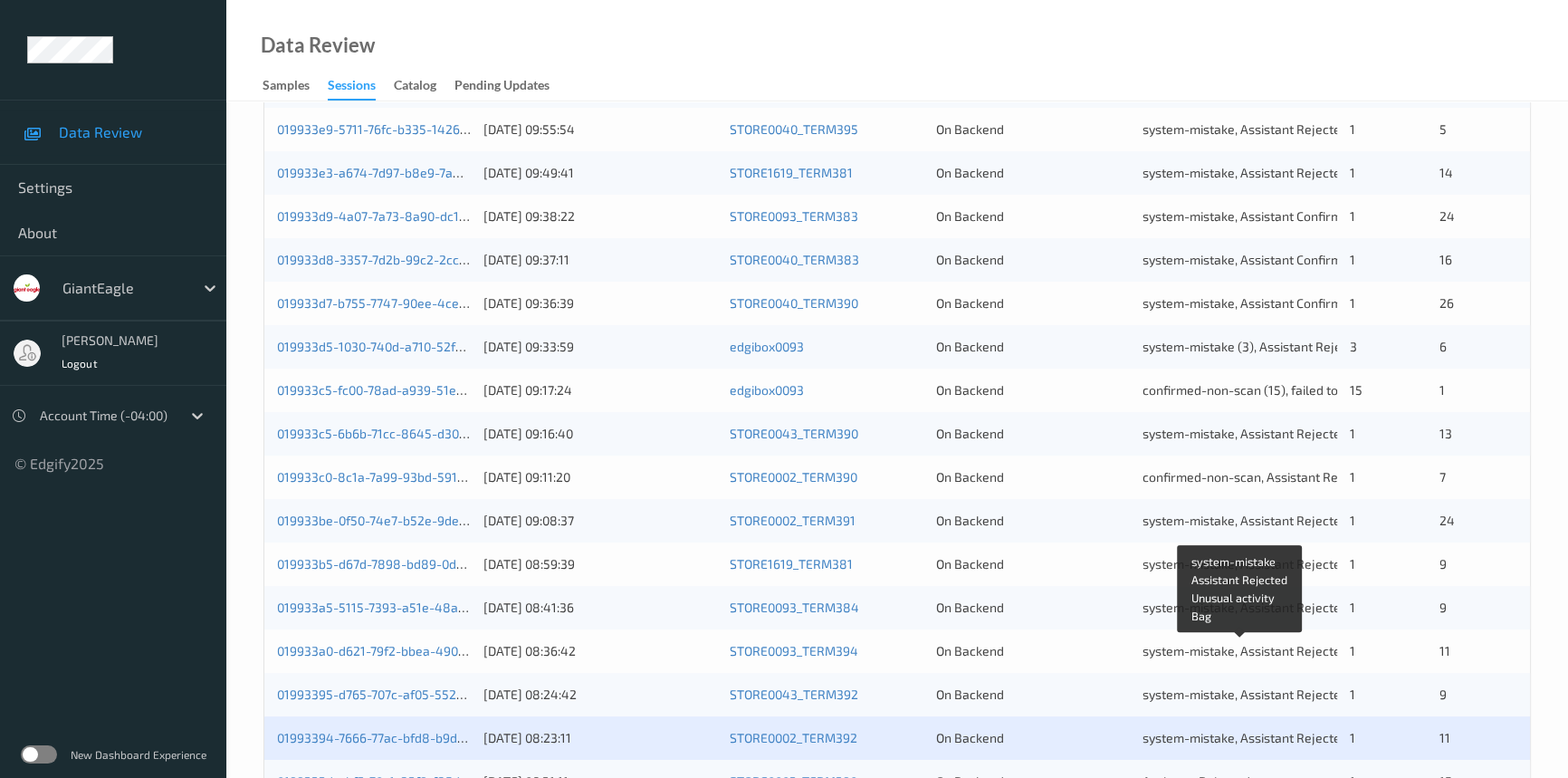
scroll to position [602, 0]
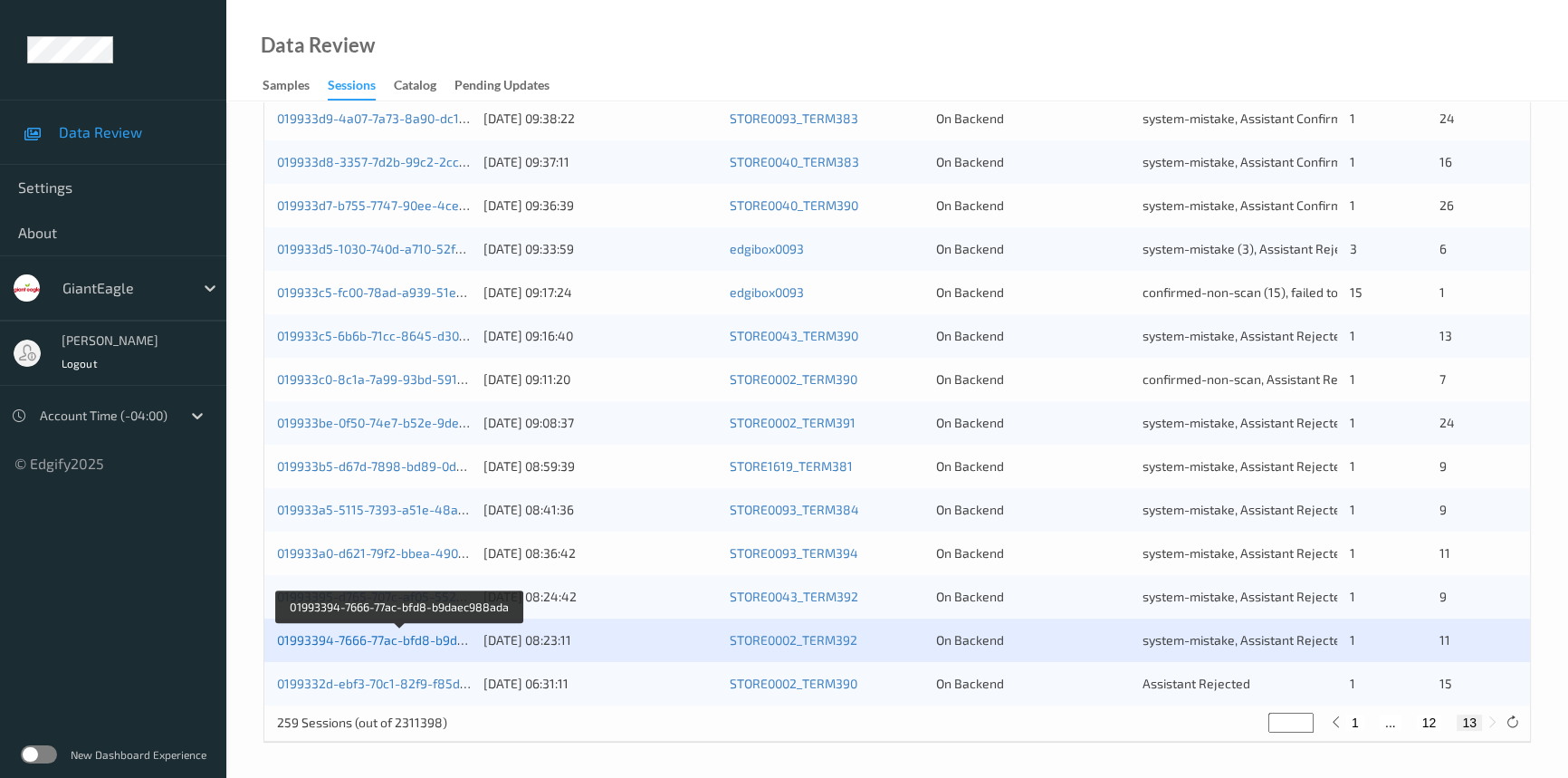
click at [416, 639] on link "01993394-7666-77ac-bfd8-b9daec988ada" at bounding box center [400, 640] width 246 height 16
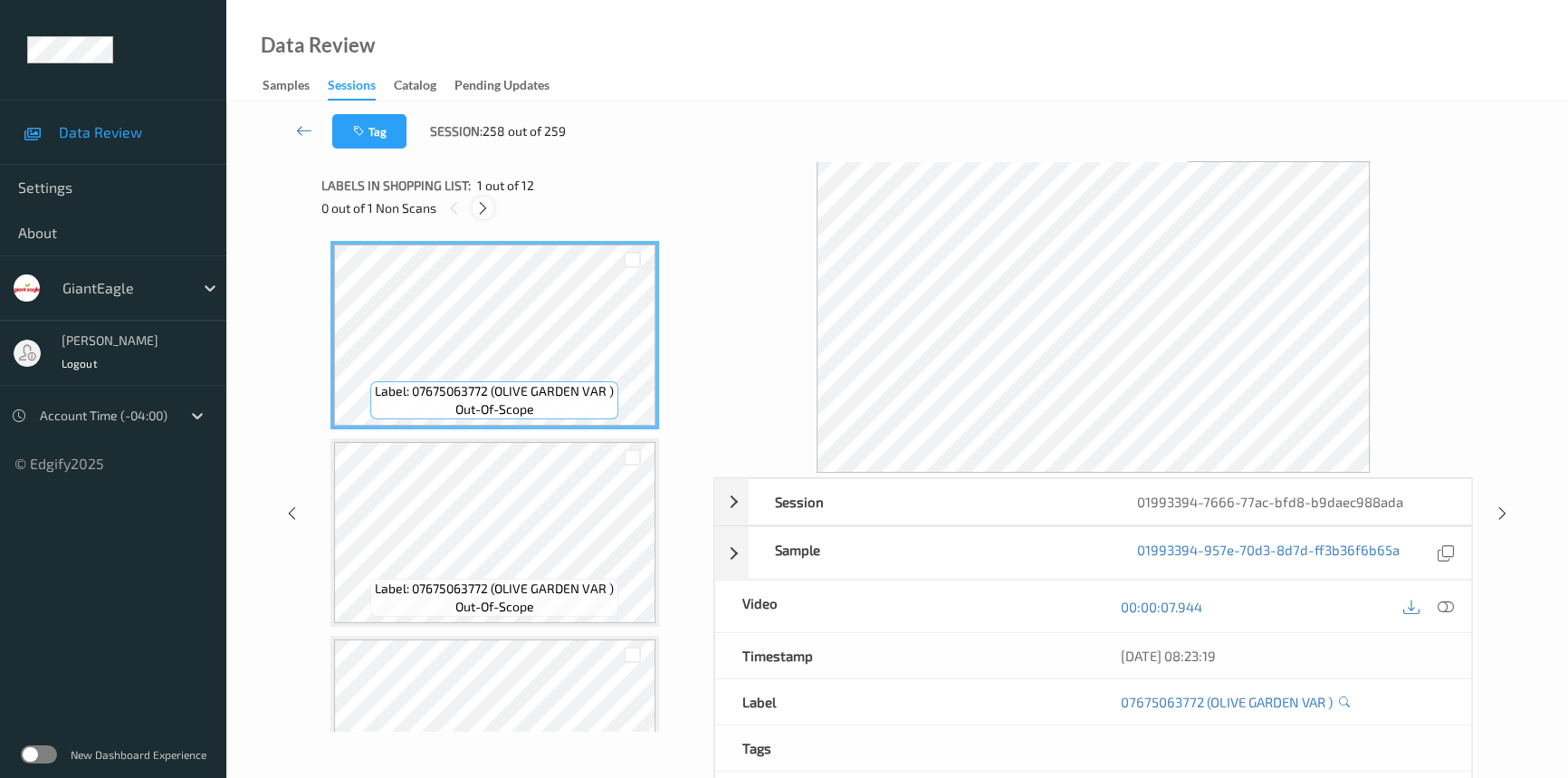
click at [484, 211] on icon at bounding box center [484, 208] width 16 height 16
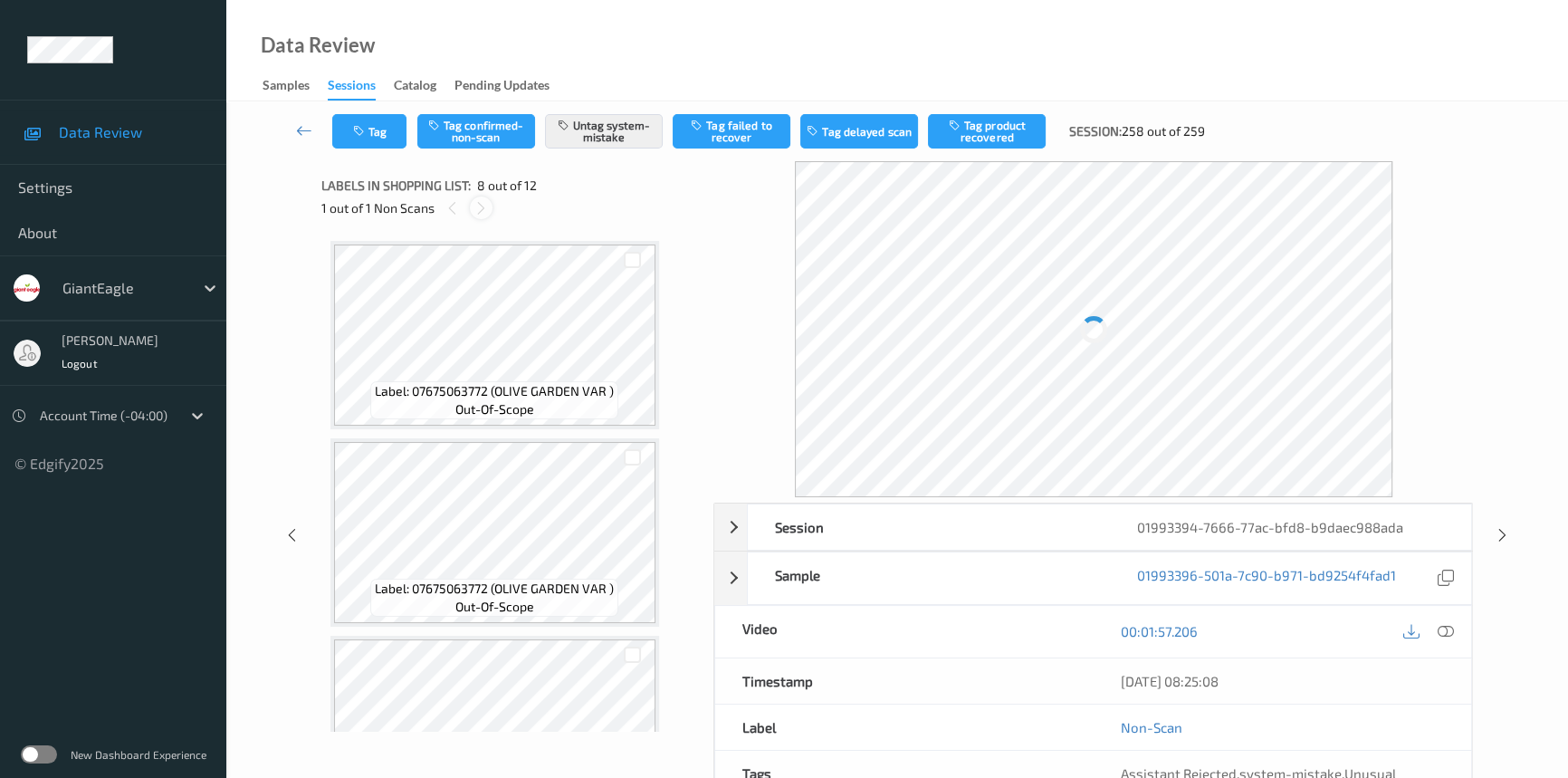
scroll to position [1188, 0]
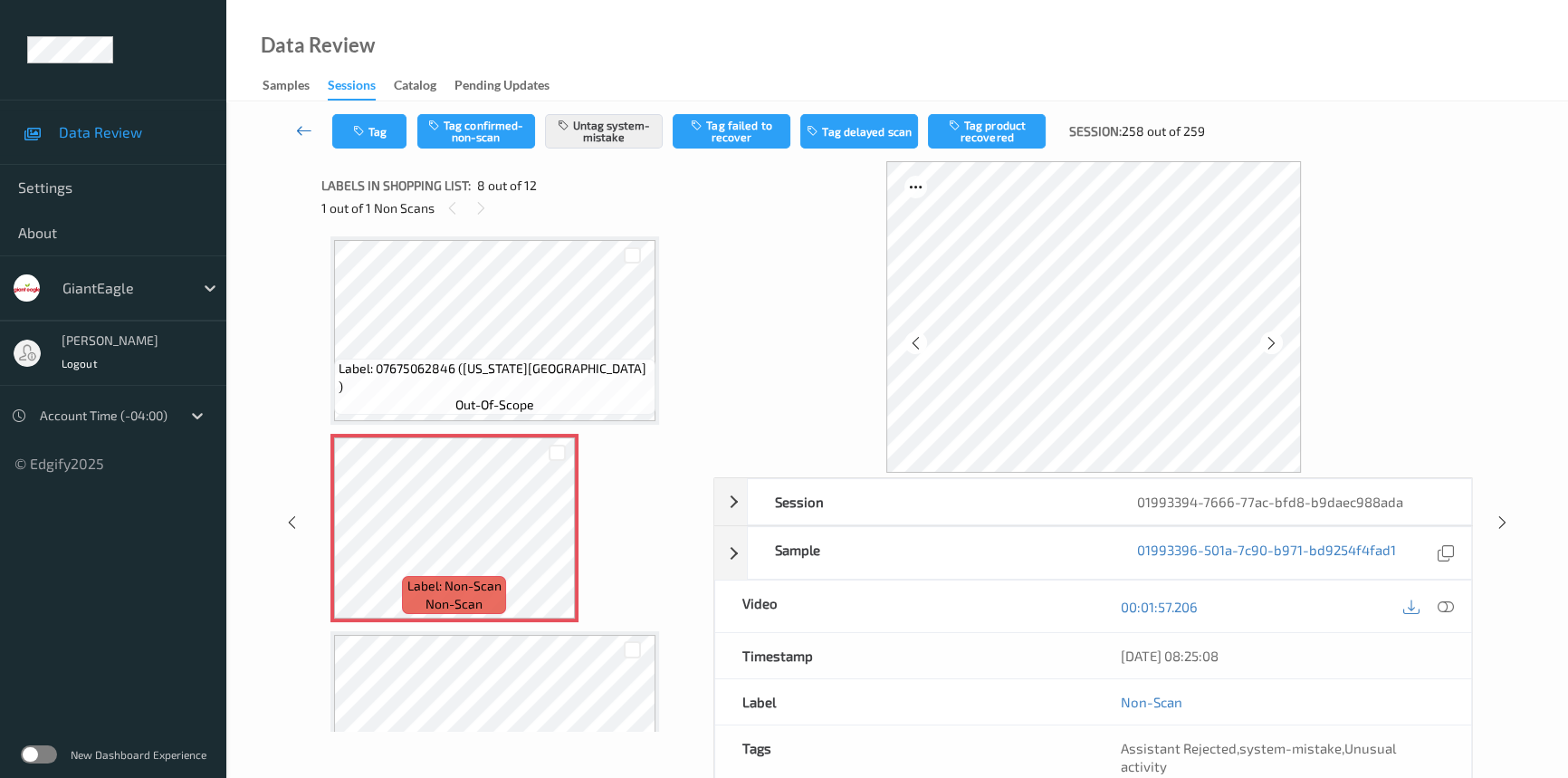
click at [298, 125] on icon at bounding box center [304, 130] width 16 height 18
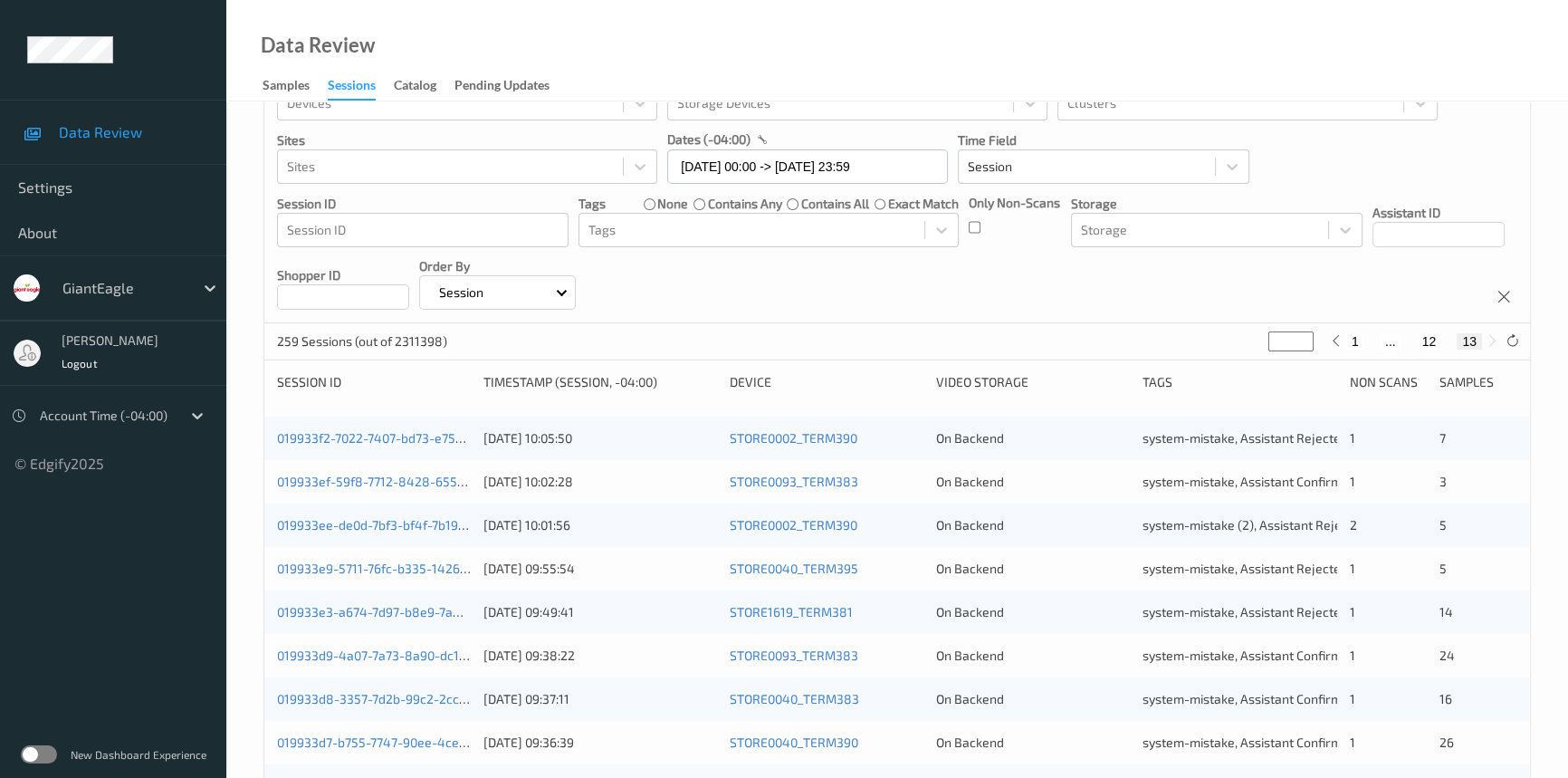
scroll to position [329, 0]
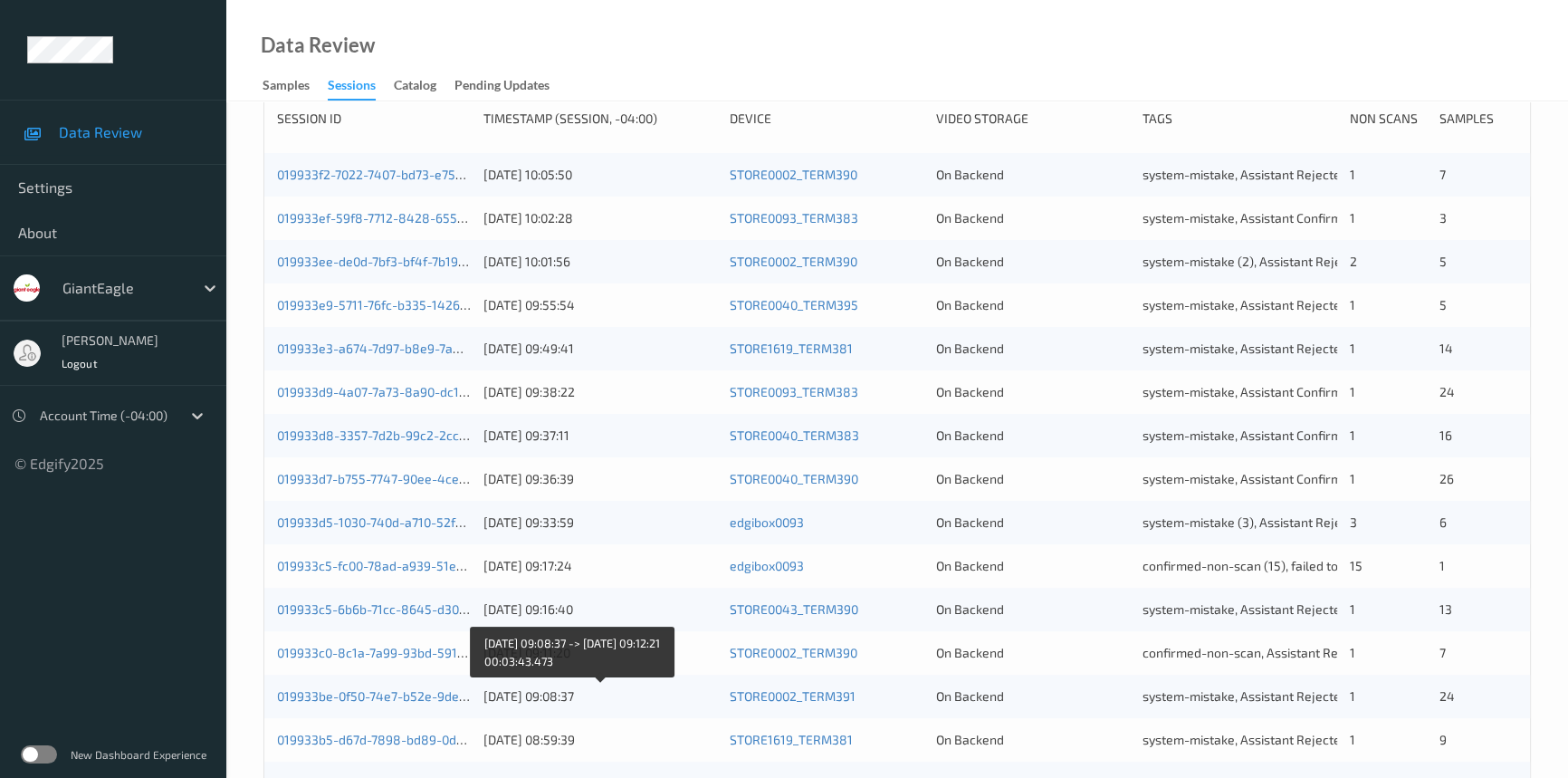
drag, startPoint x: 677, startPoint y: 694, endPoint x: 629, endPoint y: 566, distance: 136.7
click at [677, 690] on div "[DATE] 09:08:37" at bounding box center [600, 696] width 233 height 18
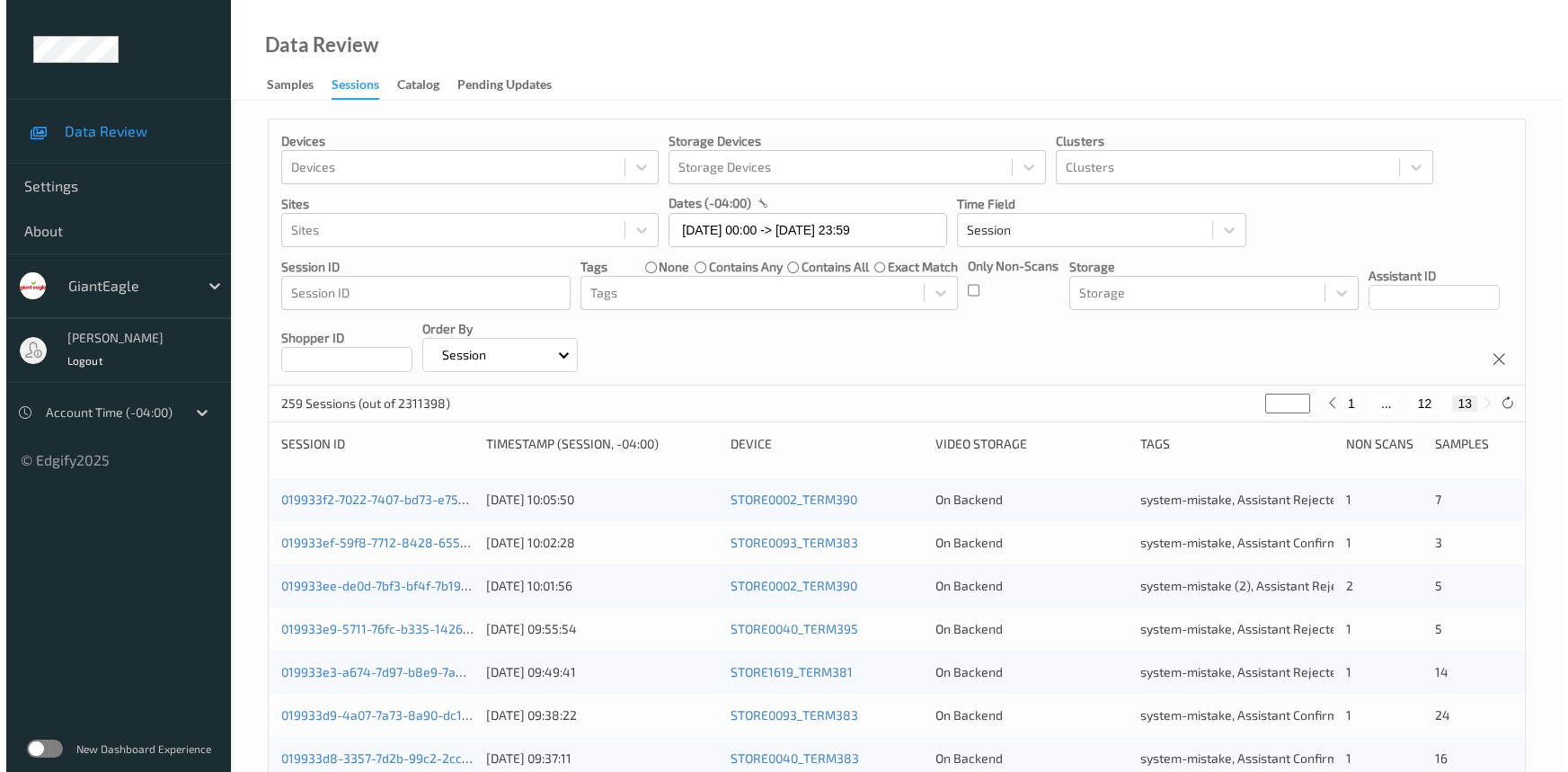
scroll to position [0, 0]
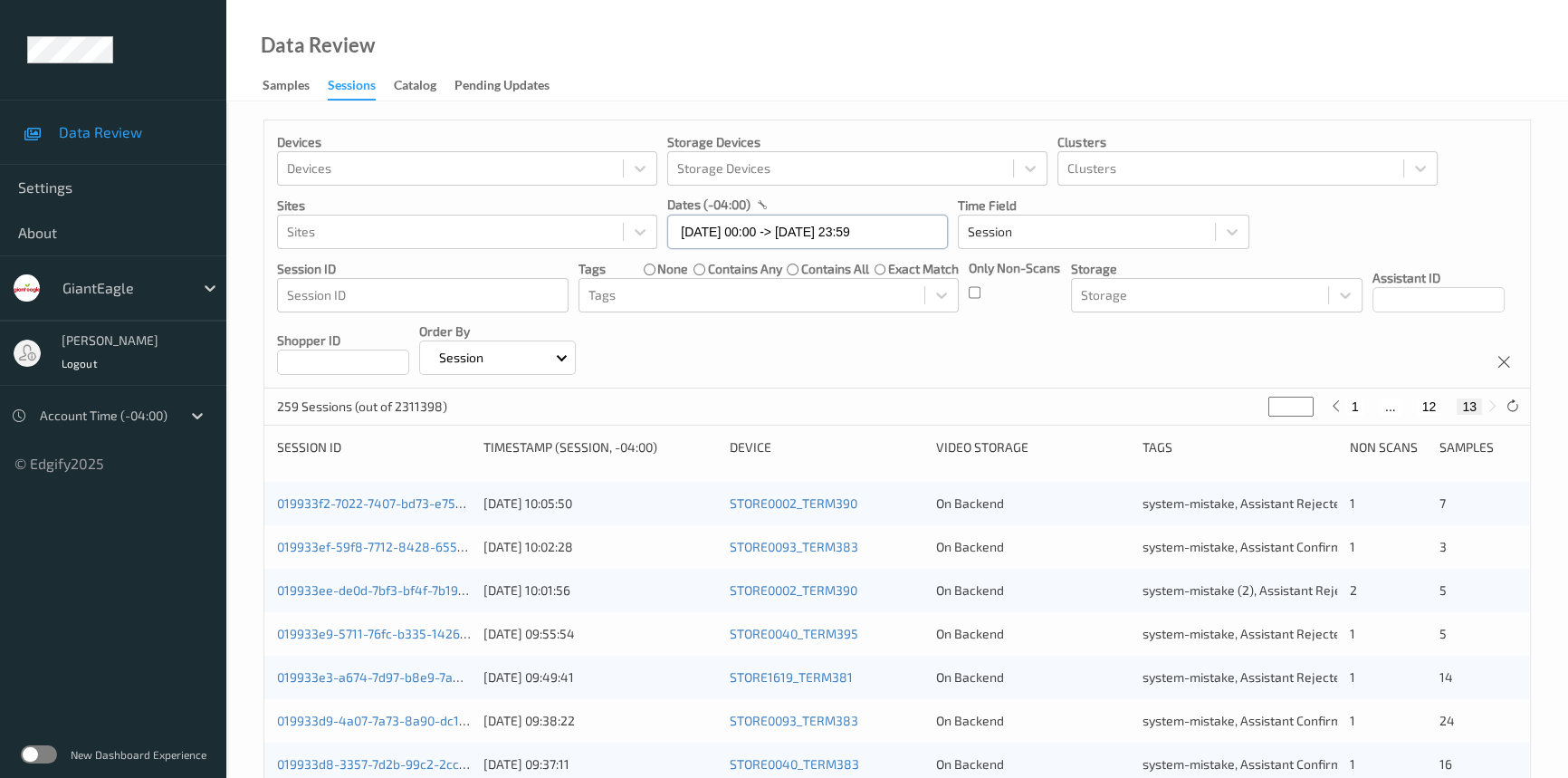
click at [921, 235] on input "[DATE] 00:00 -> [DATE] 23:59" at bounding box center [807, 231] width 280 height 35
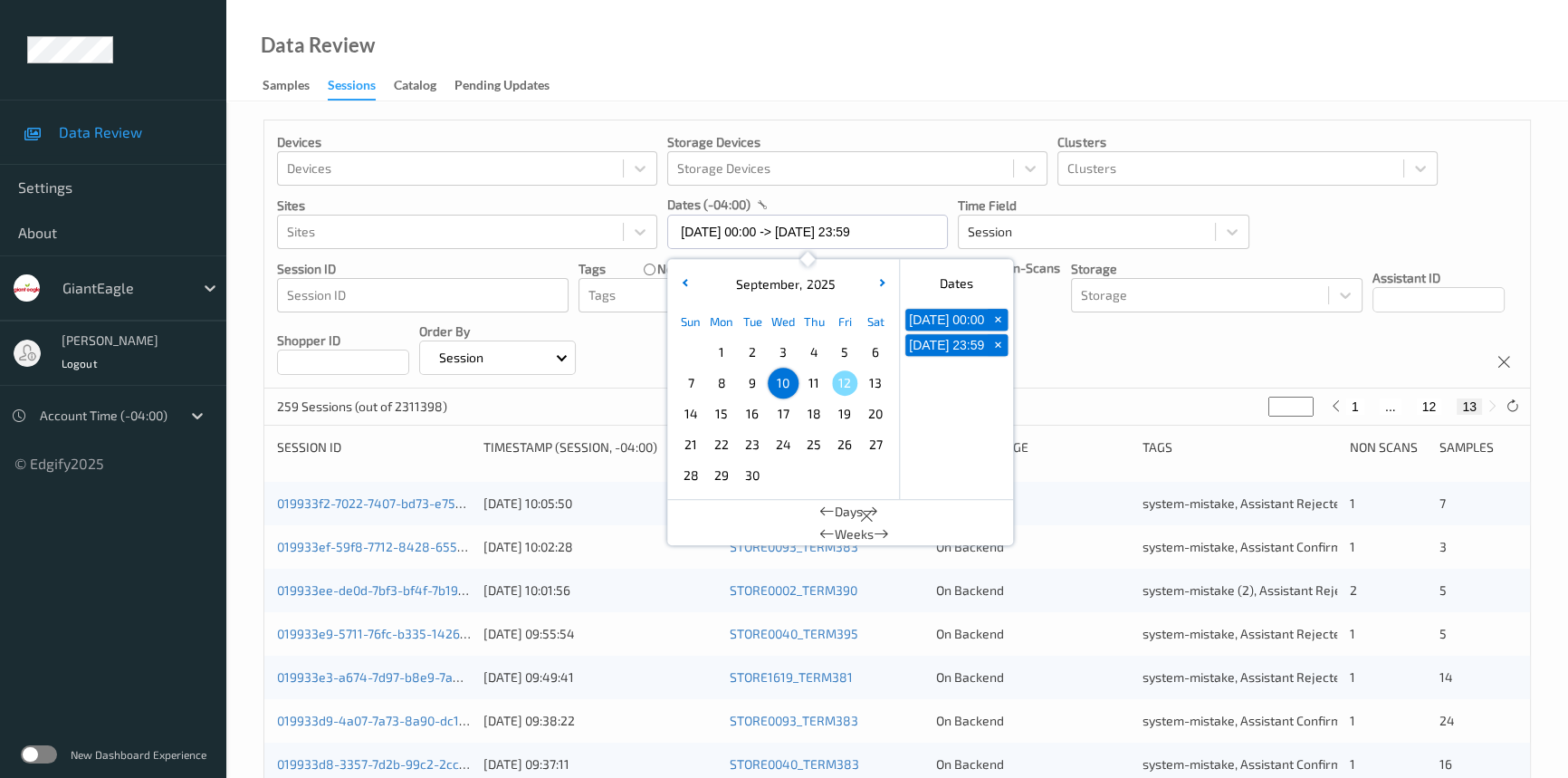
click at [815, 380] on span "11" at bounding box center [814, 384] width 26 height 26
type input "[DATE] 00:00"
type input "*"
click at [815, 380] on span "11" at bounding box center [814, 384] width 26 height 26
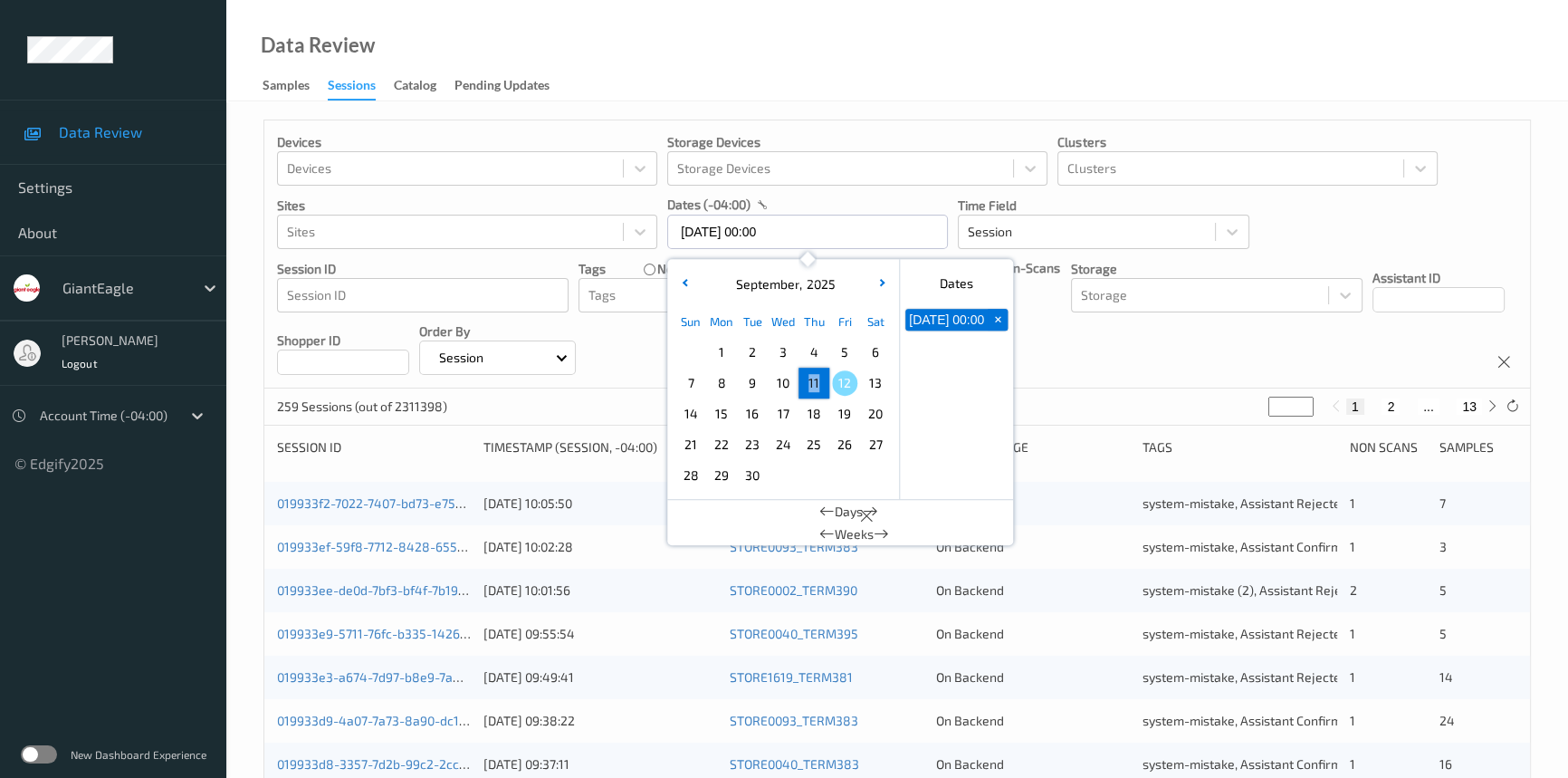
type input "[DATE] 00:00 -> [DATE] 23:59"
click at [723, 59] on div "Data Review Samples Sessions Catalog Pending Updates" at bounding box center [897, 51] width 1342 height 101
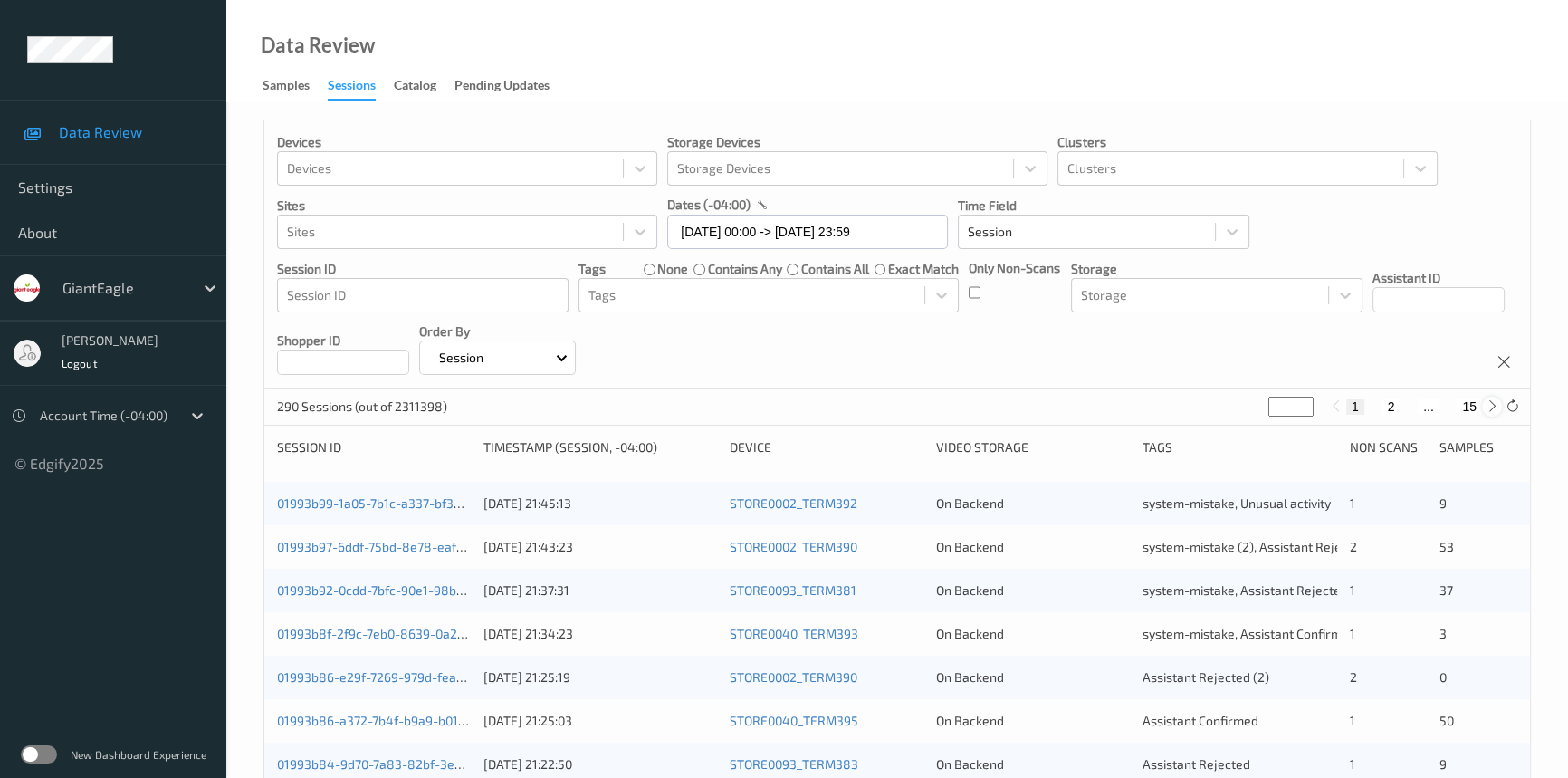
click at [1486, 406] on icon at bounding box center [1493, 406] width 14 height 14
type input "*"
click at [1486, 406] on icon at bounding box center [1493, 406] width 14 height 14
type input "*"
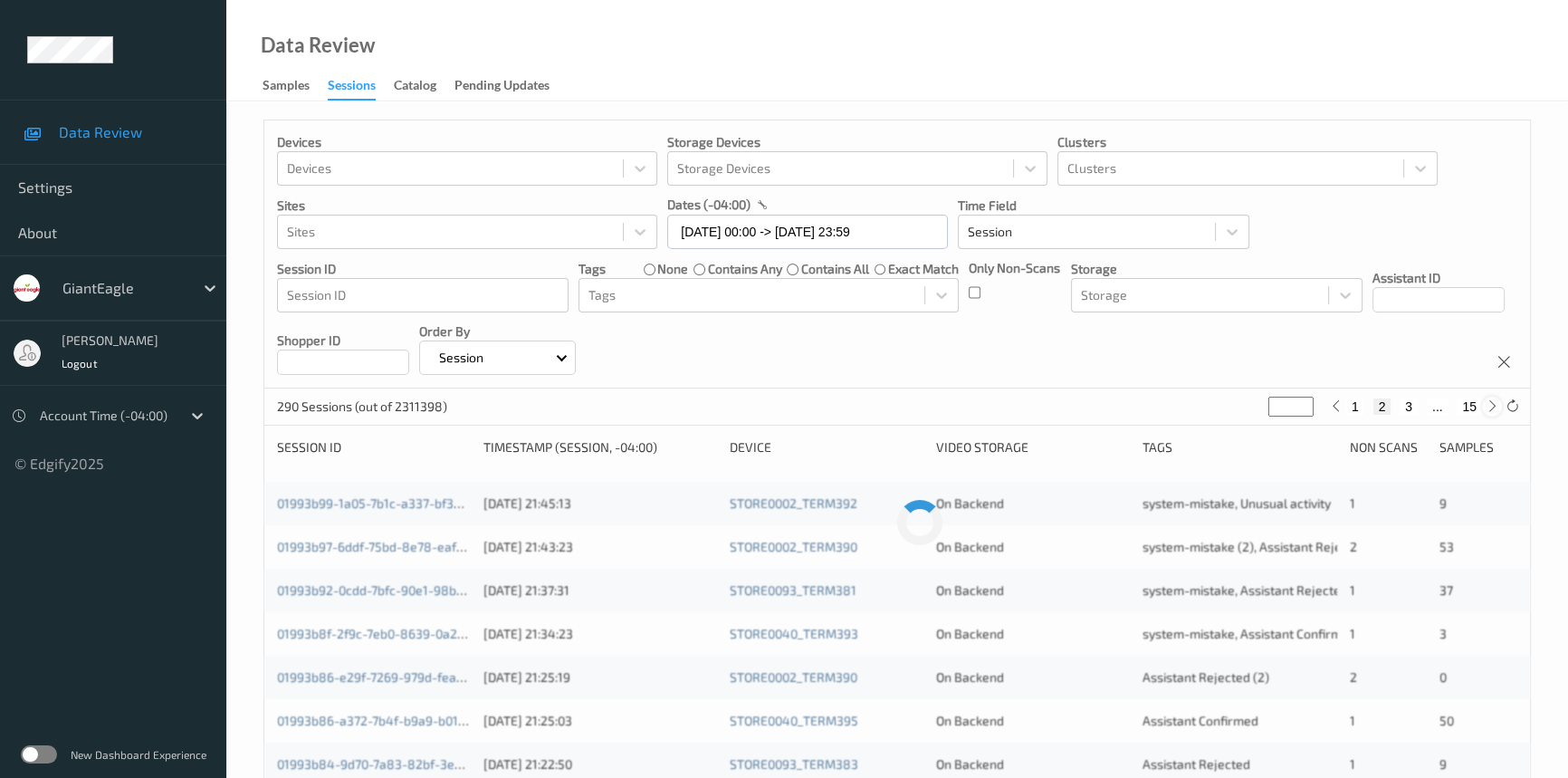
type input "*"
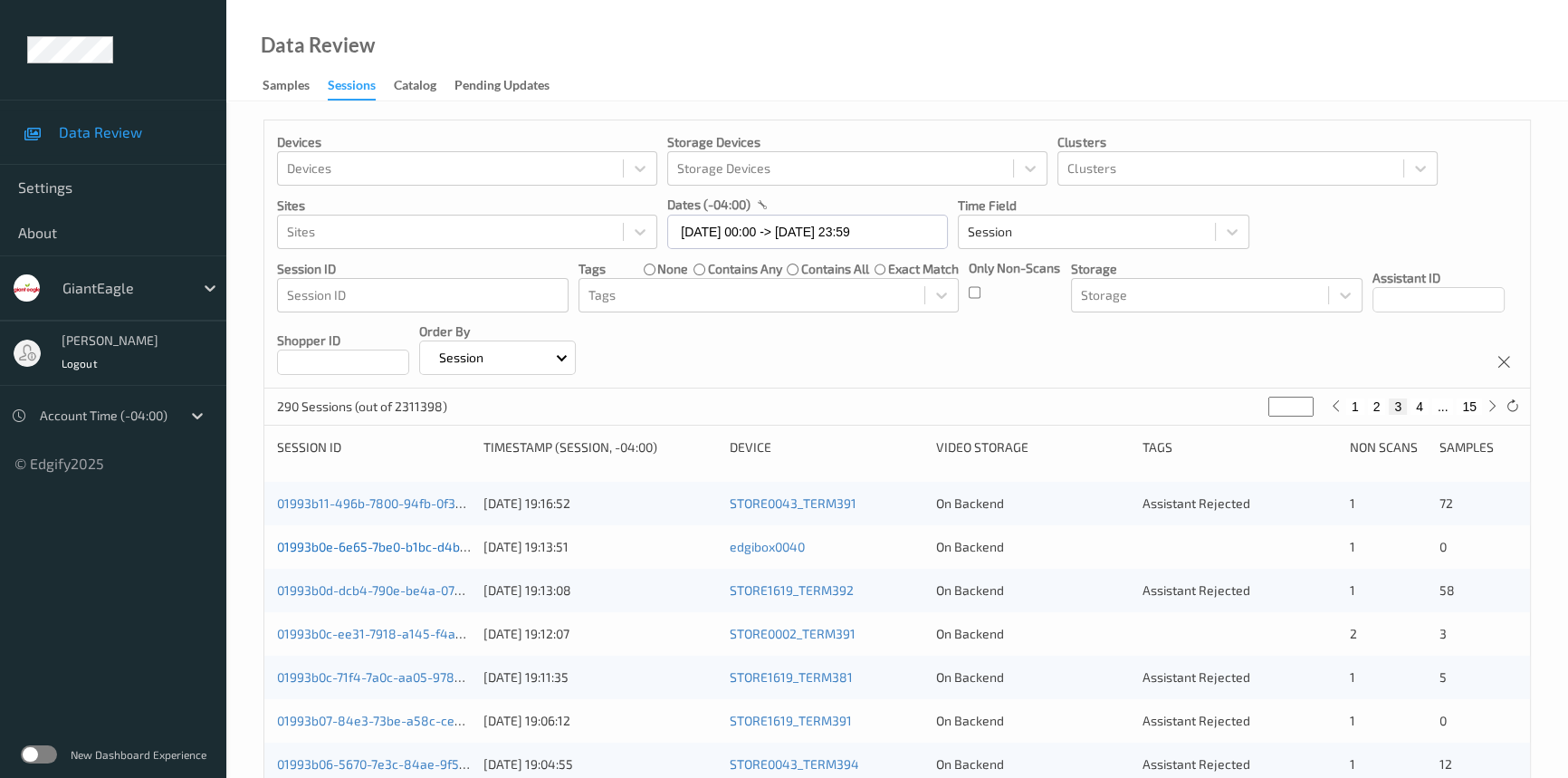
click at [352, 547] on link "01993b0e-6e65-7be0-b1bc-d4beb3abea1b" at bounding box center [400, 546] width 246 height 16
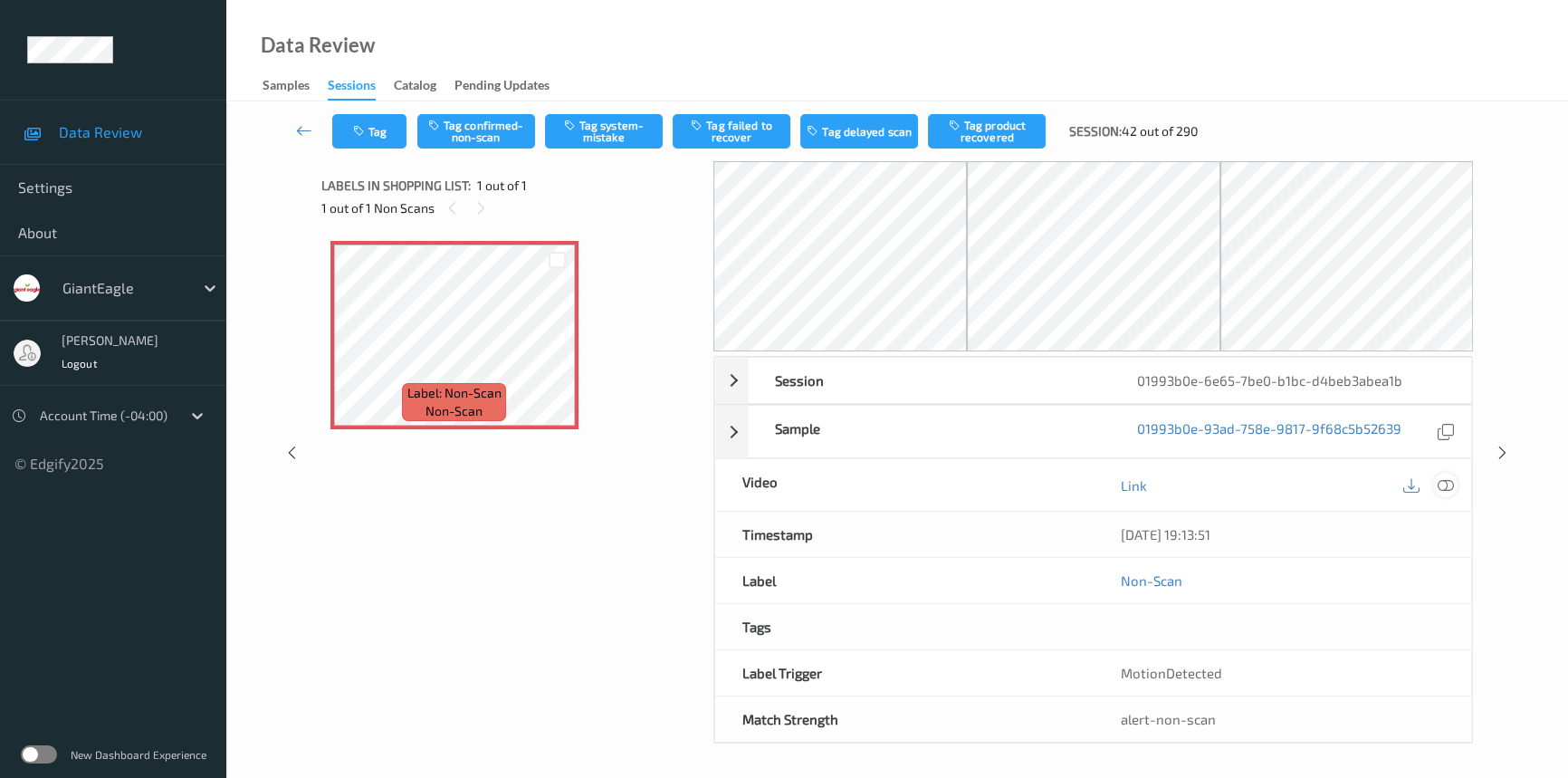
click at [1448, 483] on icon at bounding box center [1446, 485] width 16 height 16
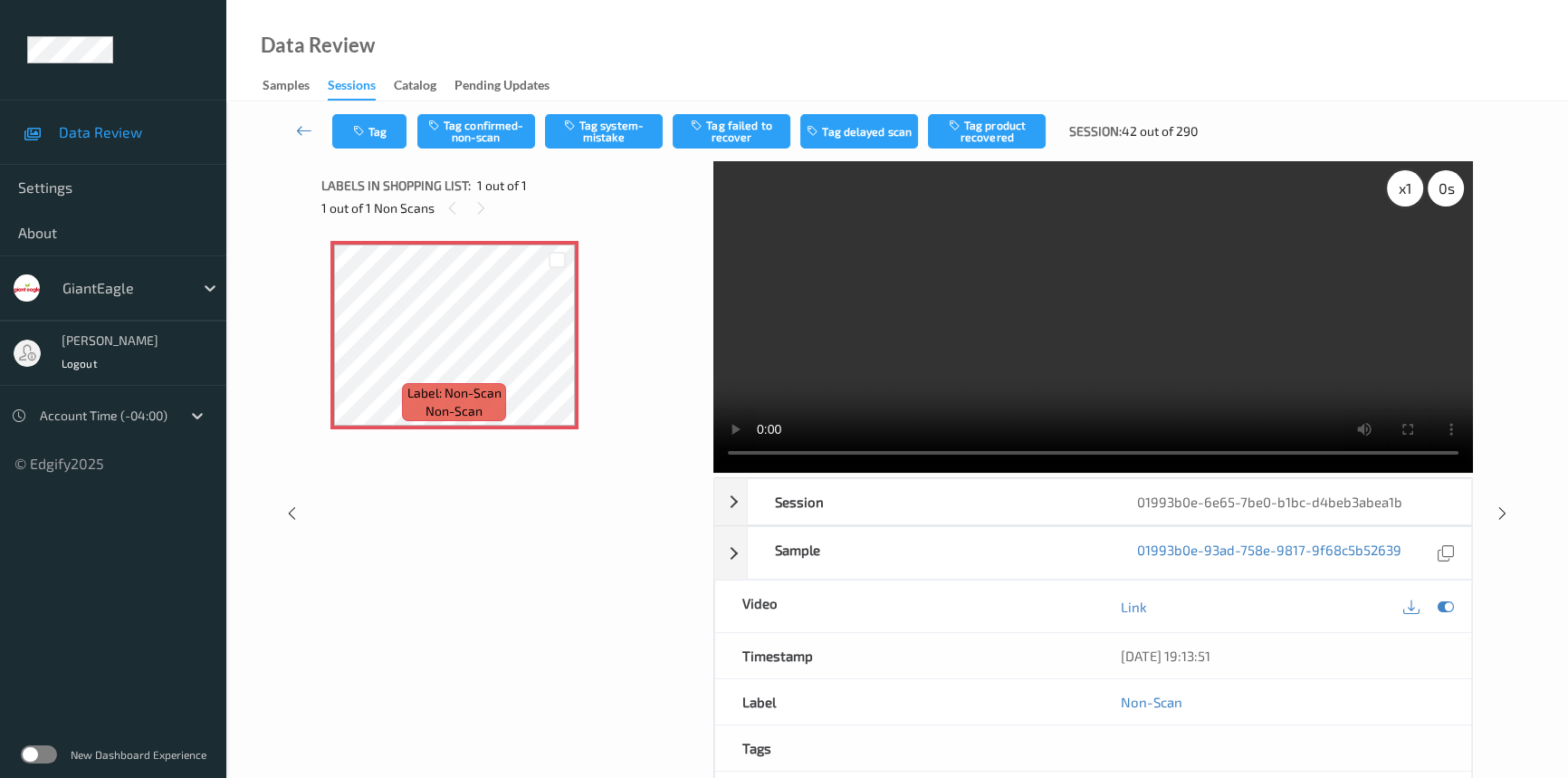
click at [1400, 182] on div "x 1" at bounding box center [1404, 188] width 37 height 37
click at [1407, 190] on div "x 2" at bounding box center [1404, 188] width 37 height 37
click at [619, 125] on button "Tag system-mistake" at bounding box center [604, 131] width 118 height 35
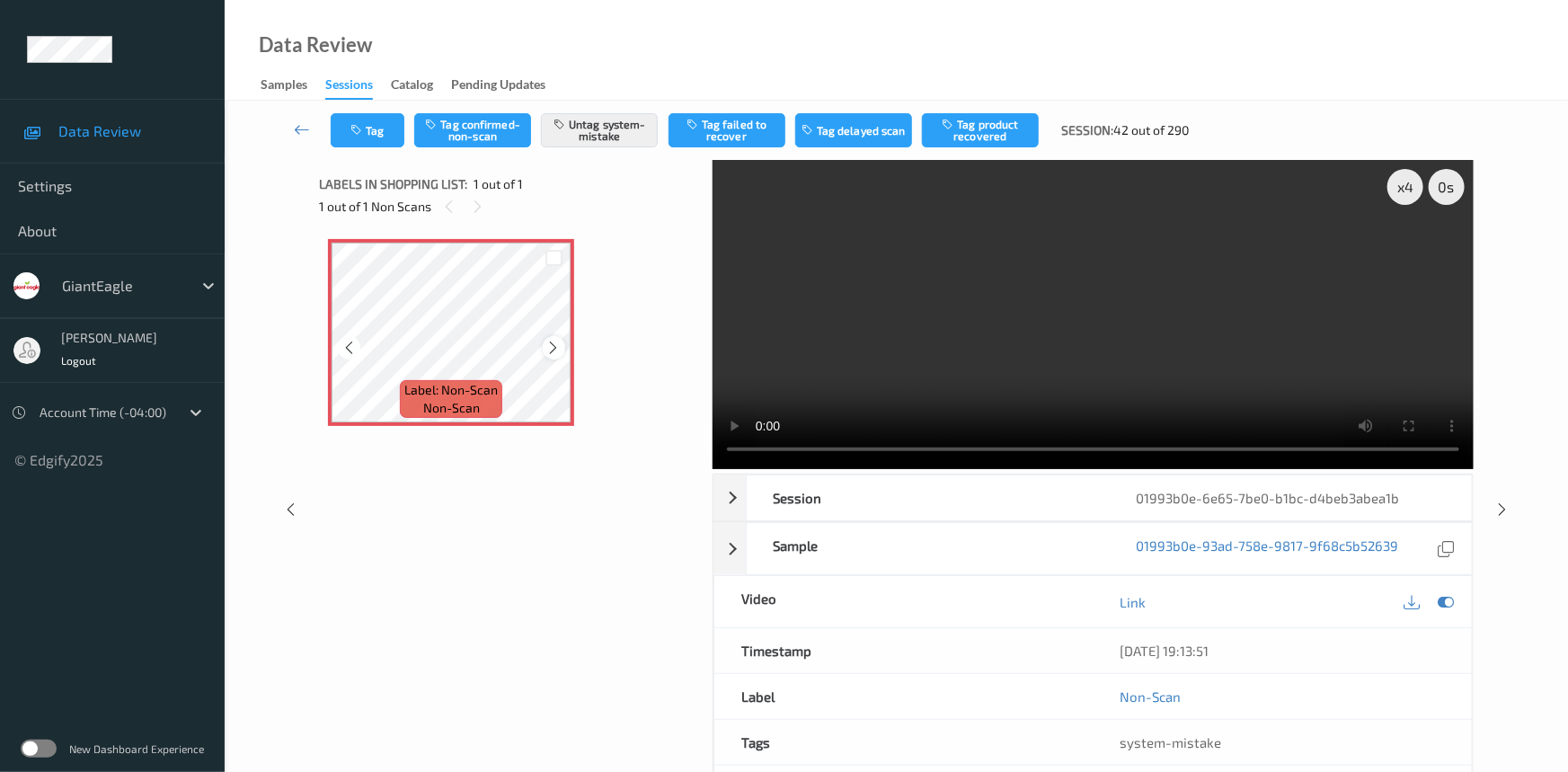
click at [550, 339] on icon at bounding box center [554, 347] width 16 height 16
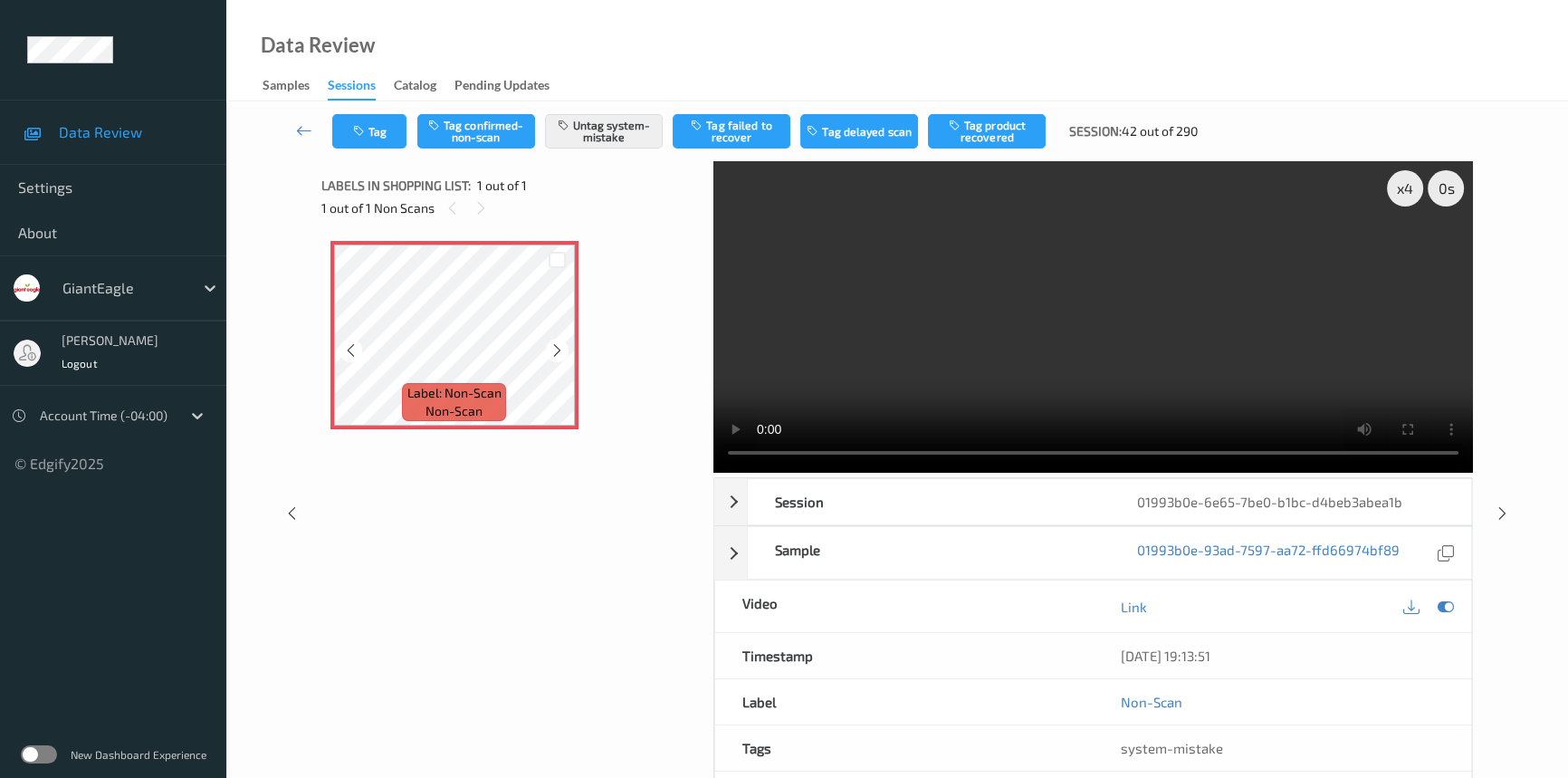
click at [554, 342] on icon at bounding box center [557, 350] width 16 height 16
click at [389, 133] on button "Tag" at bounding box center [369, 131] width 74 height 35
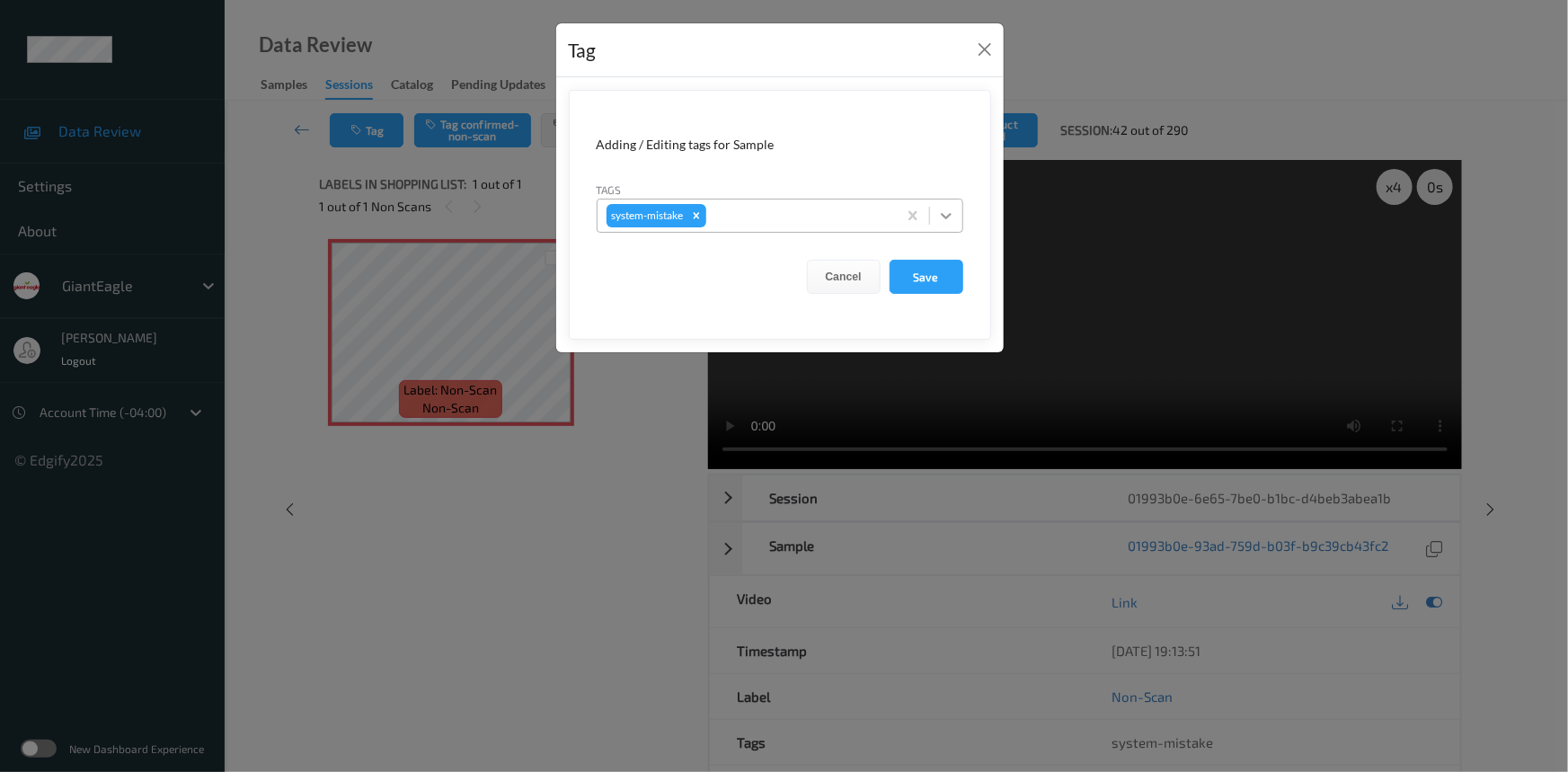
click at [944, 208] on icon at bounding box center [946, 215] width 18 height 18
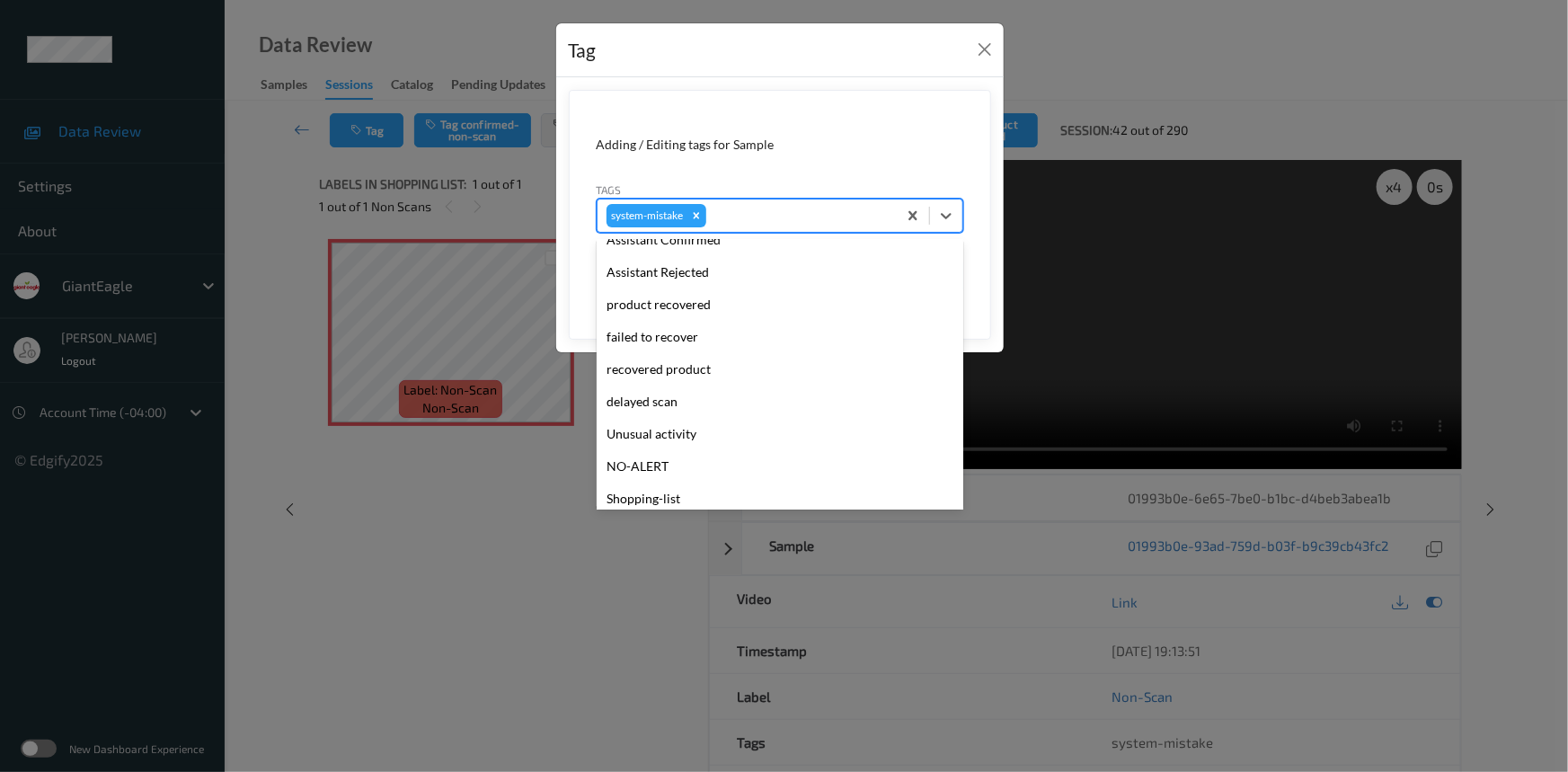
scroll to position [190, 0]
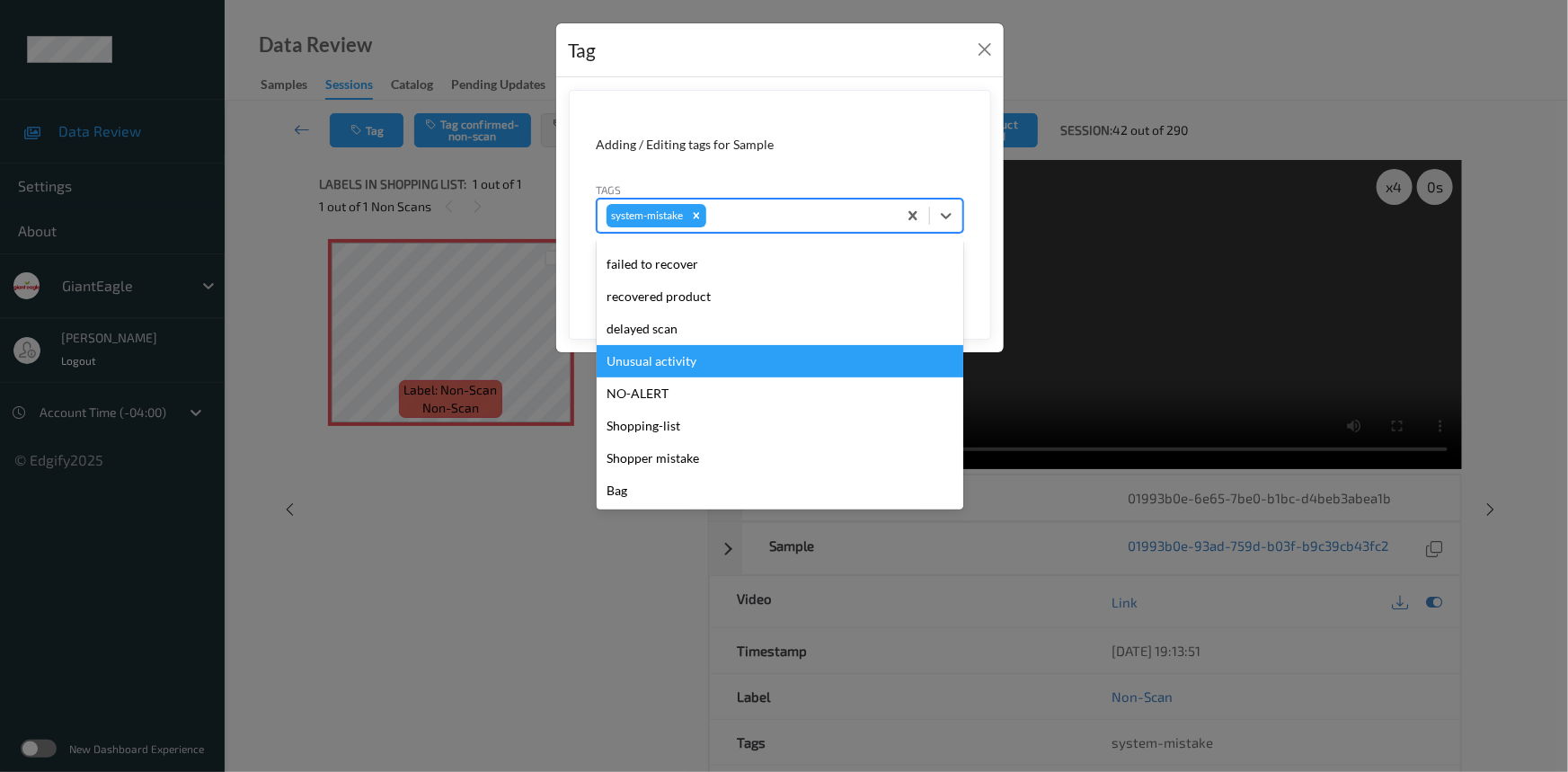
click at [674, 369] on div "Unusual activity" at bounding box center [780, 361] width 367 height 32
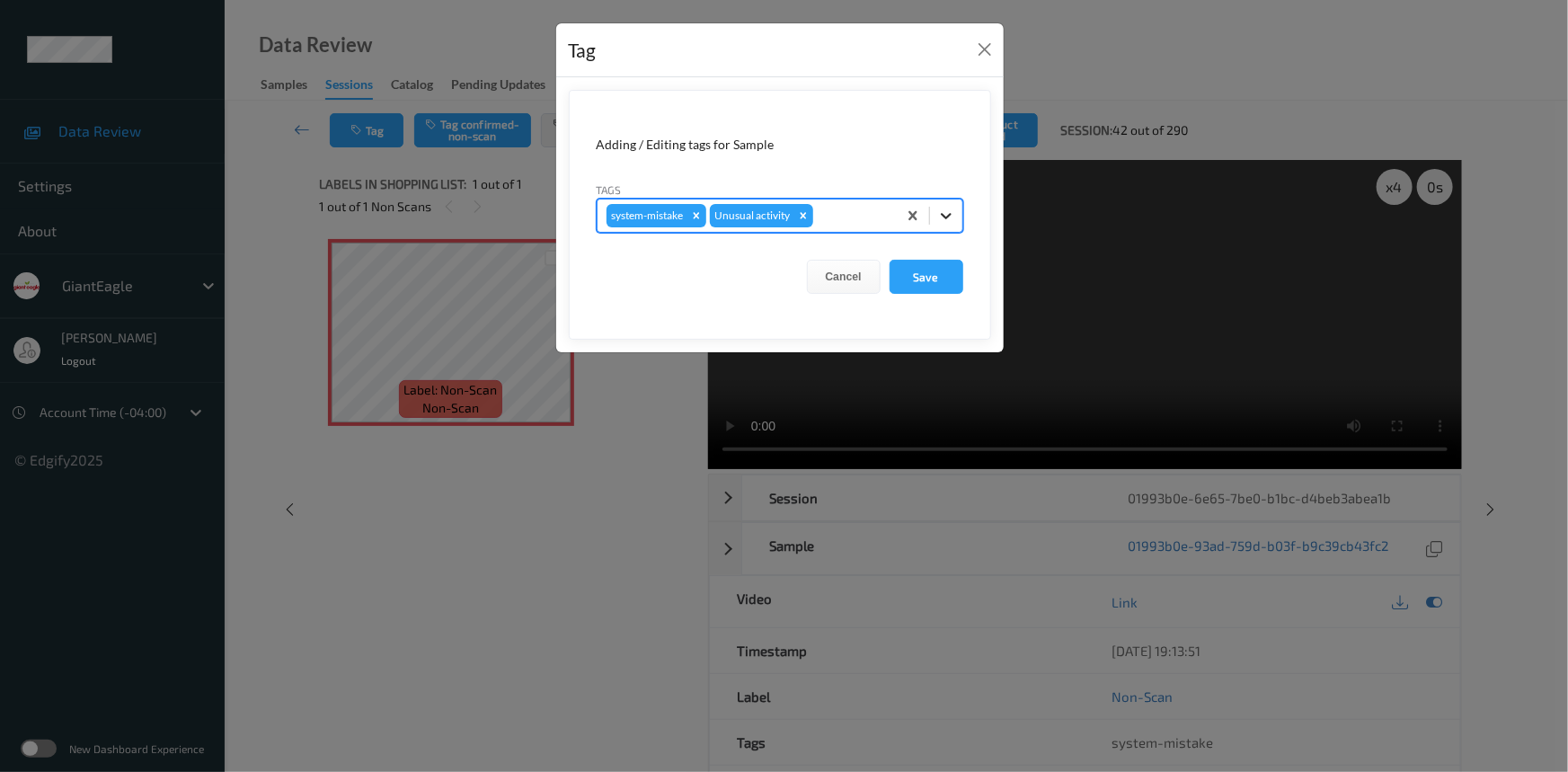
click at [953, 209] on icon at bounding box center [946, 215] width 18 height 18
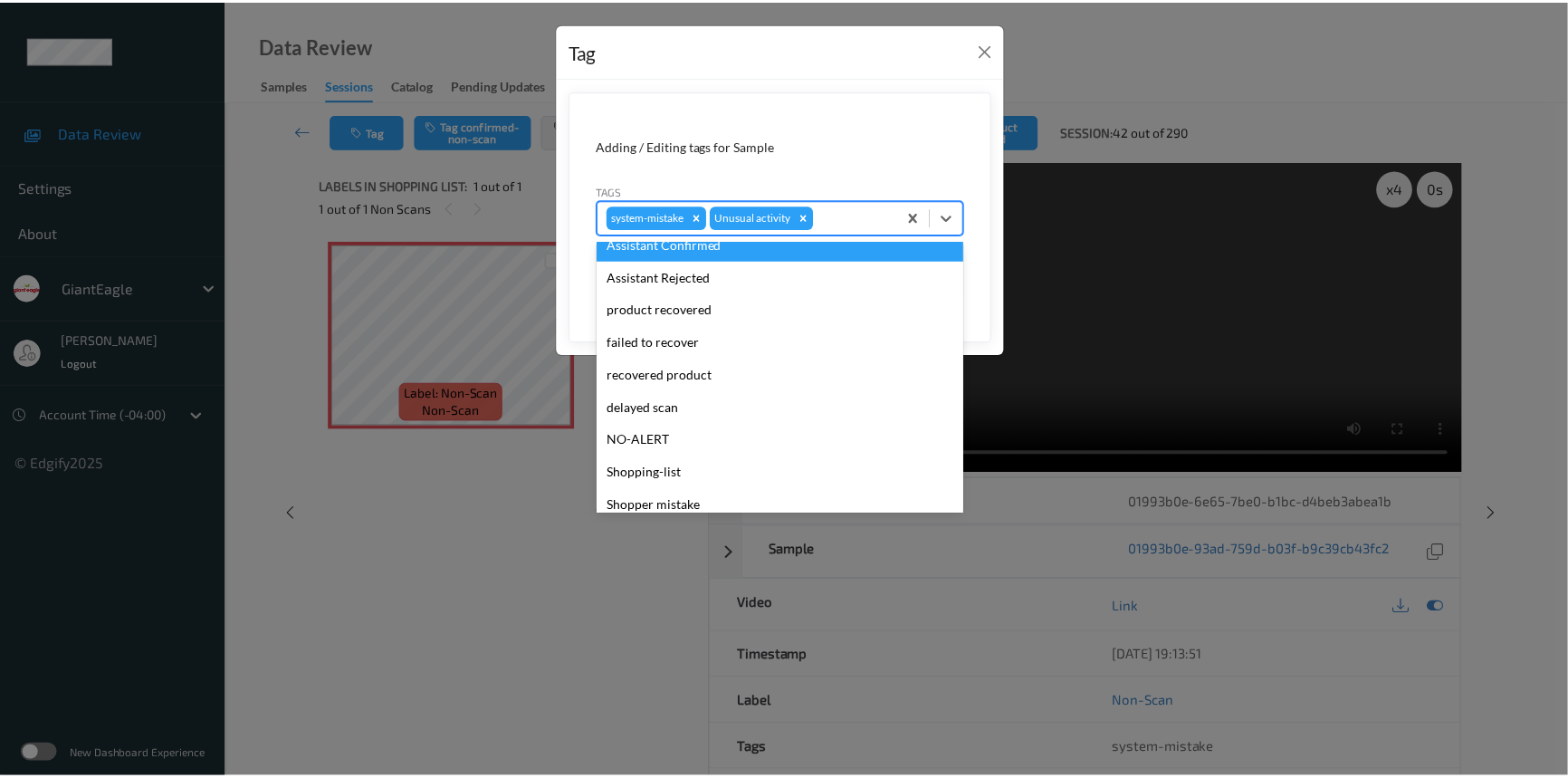
scroll to position [160, 0]
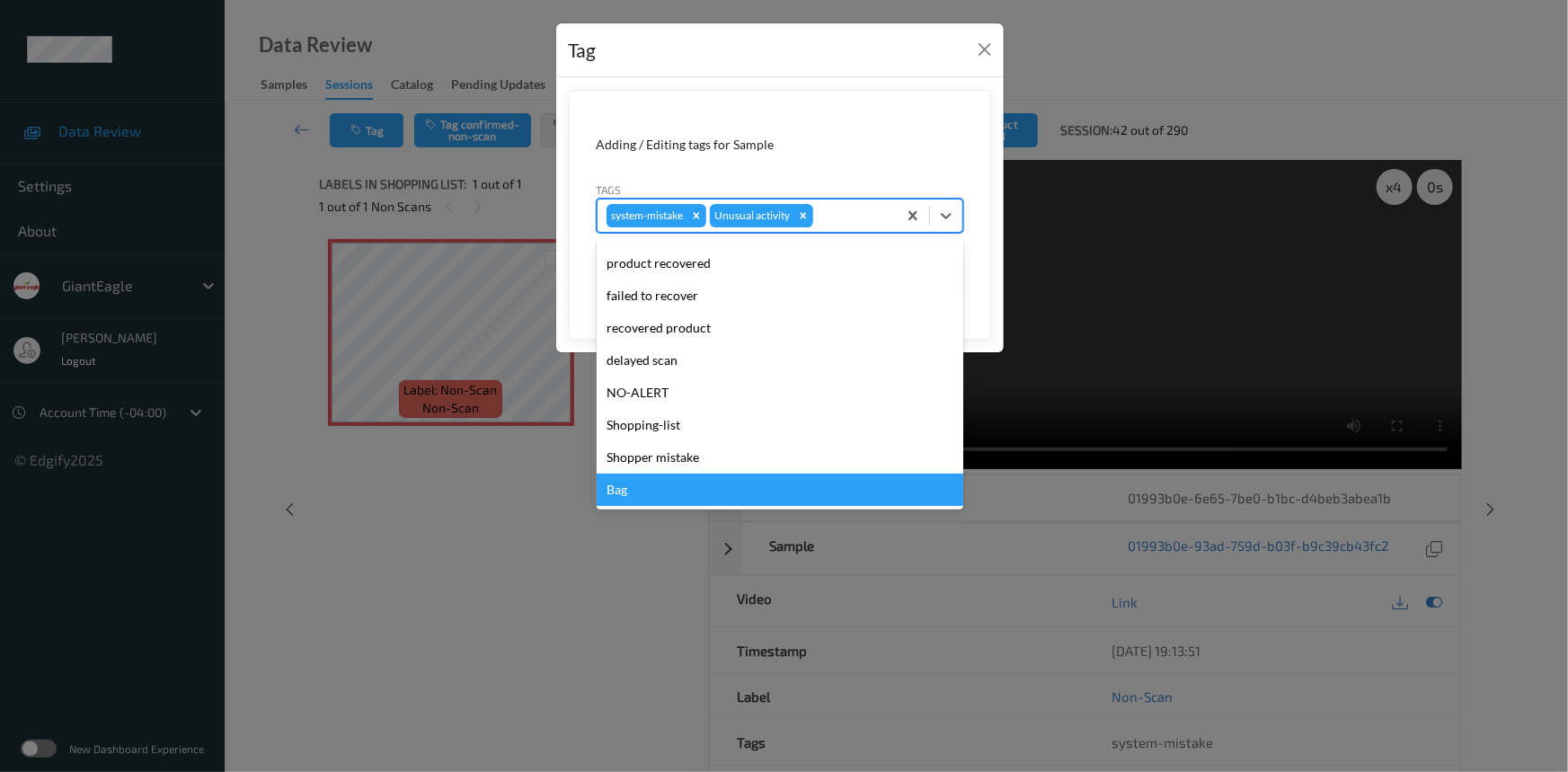
drag, startPoint x: 625, startPoint y: 482, endPoint x: 898, endPoint y: 328, distance: 313.4
click at [628, 480] on div "Bag" at bounding box center [780, 489] width 367 height 32
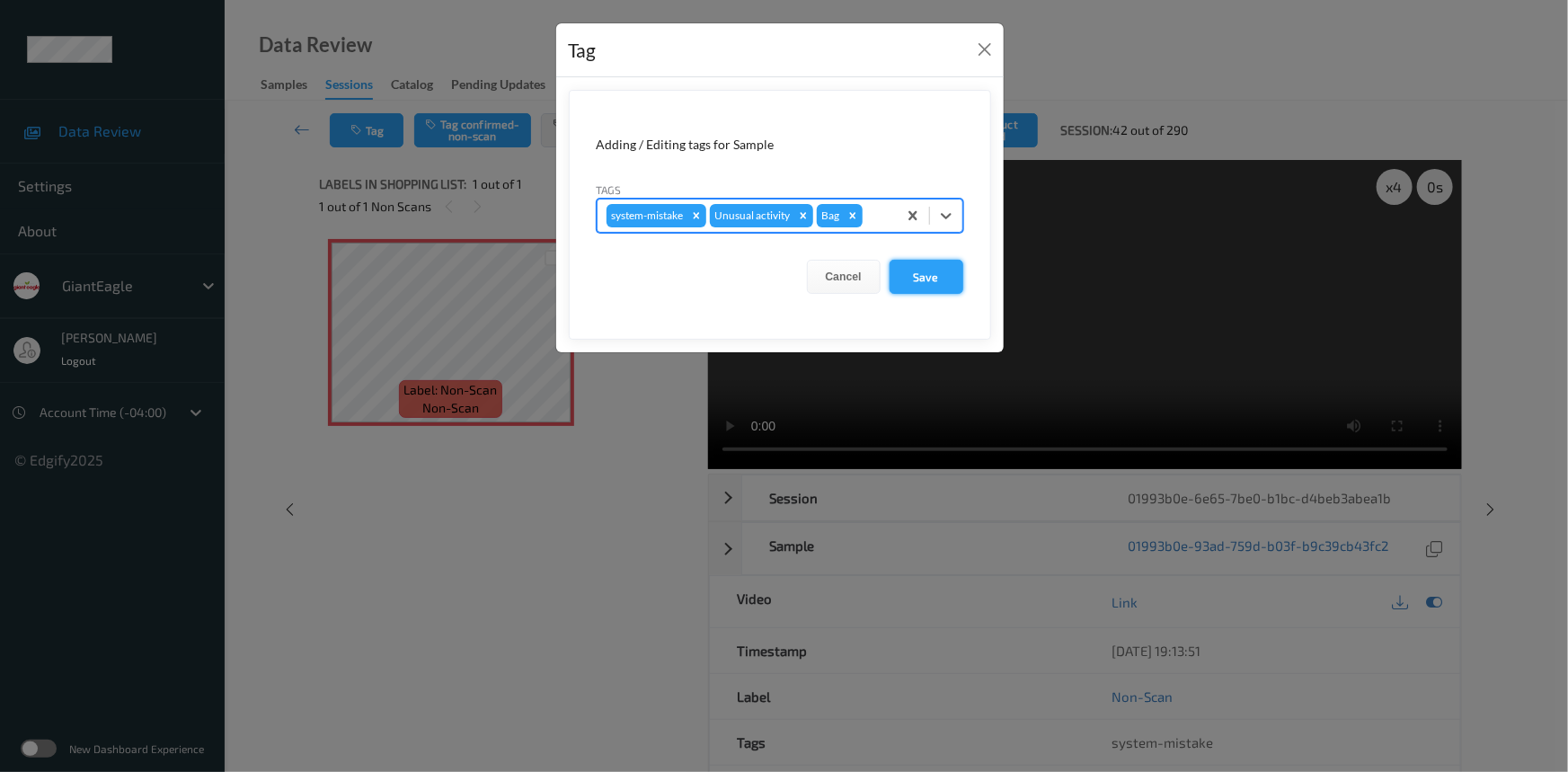
click at [940, 278] on button "Save" at bounding box center [926, 276] width 74 height 34
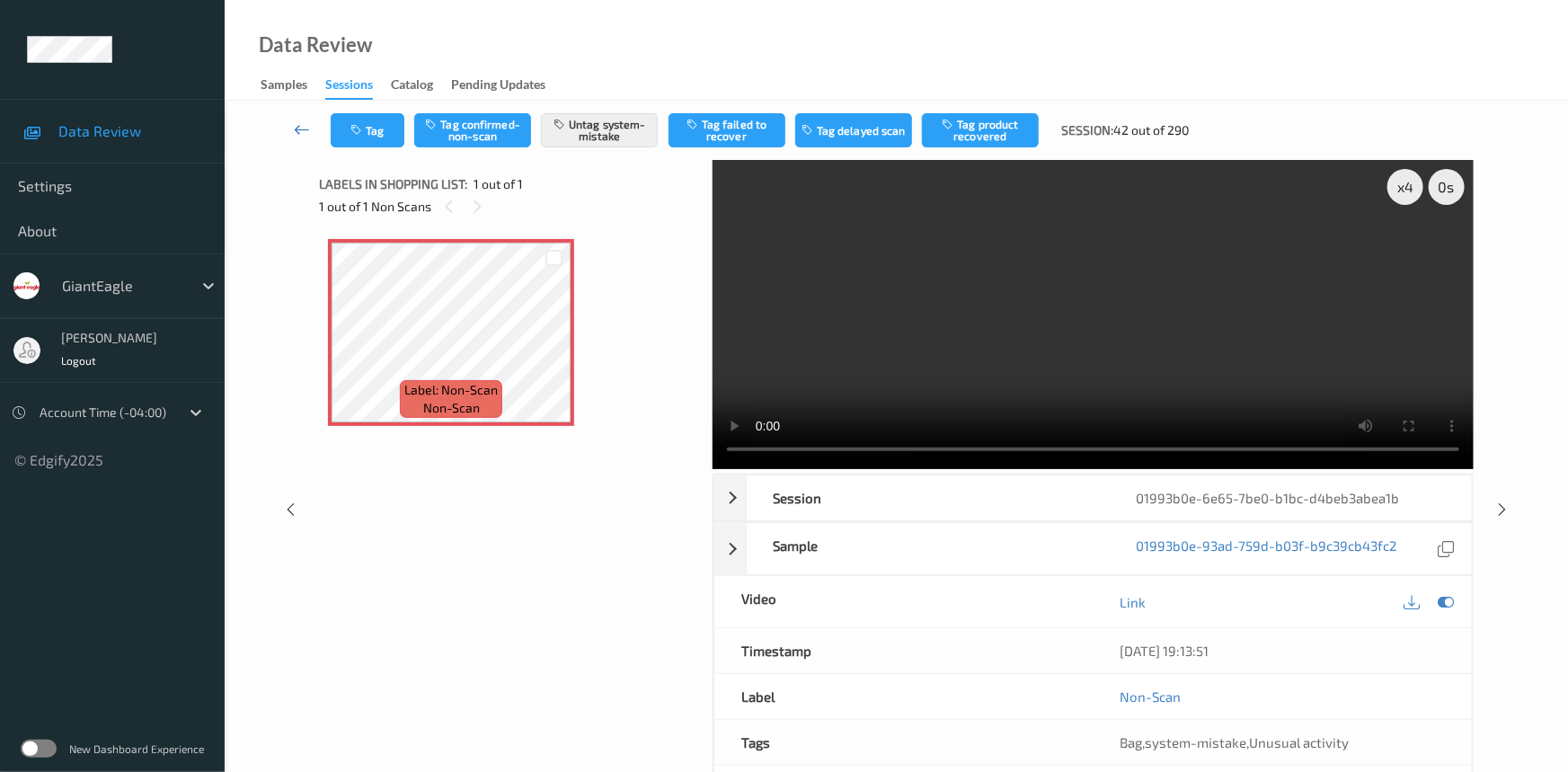
click at [293, 121] on link at bounding box center [303, 130] width 57 height 34
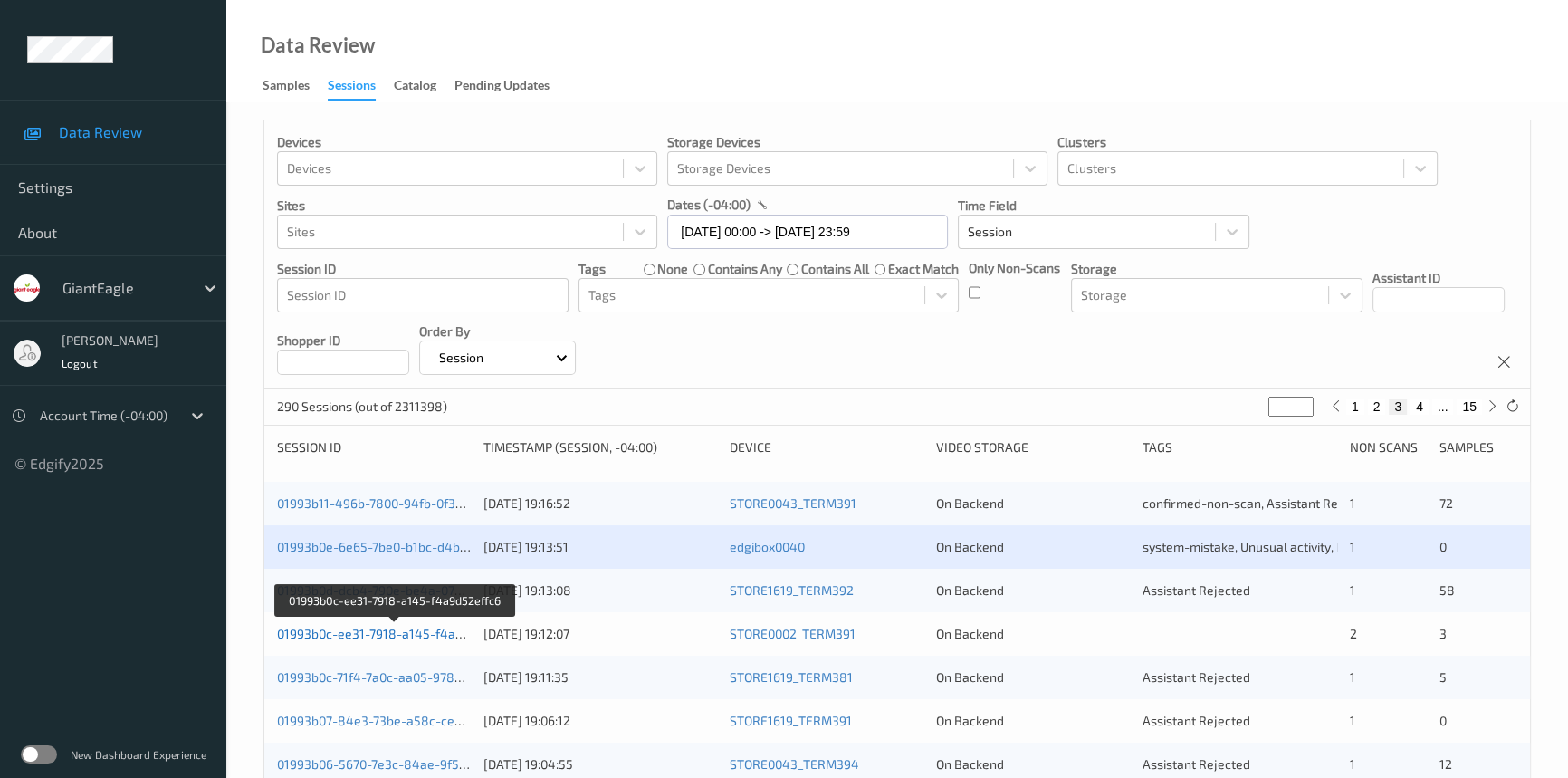
click at [344, 633] on link "01993b0c-ee31-7918-a145-f4a9d52effc6" at bounding box center [395, 633] width 237 height 16
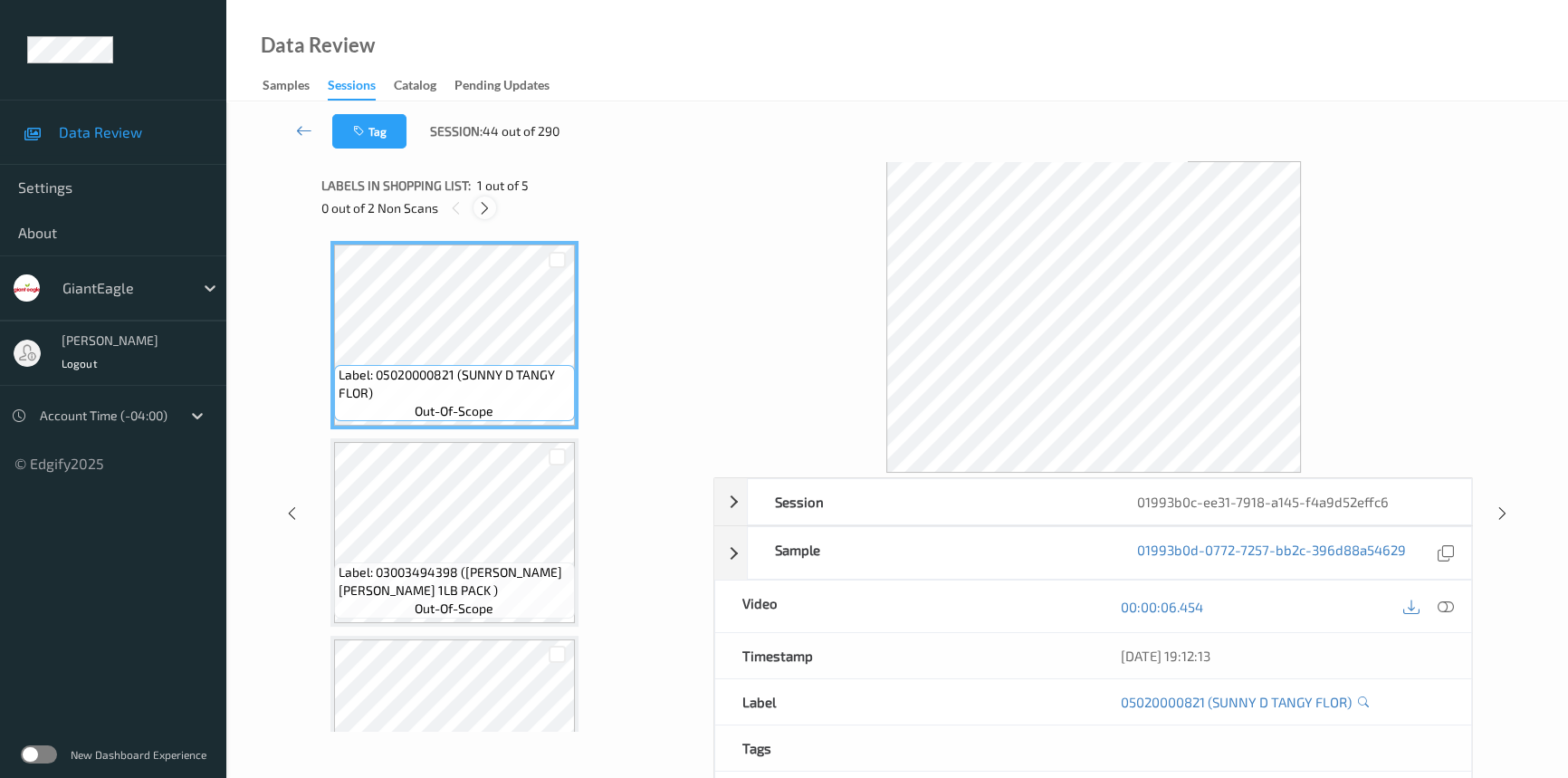
click at [487, 212] on icon at bounding box center [485, 208] width 16 height 16
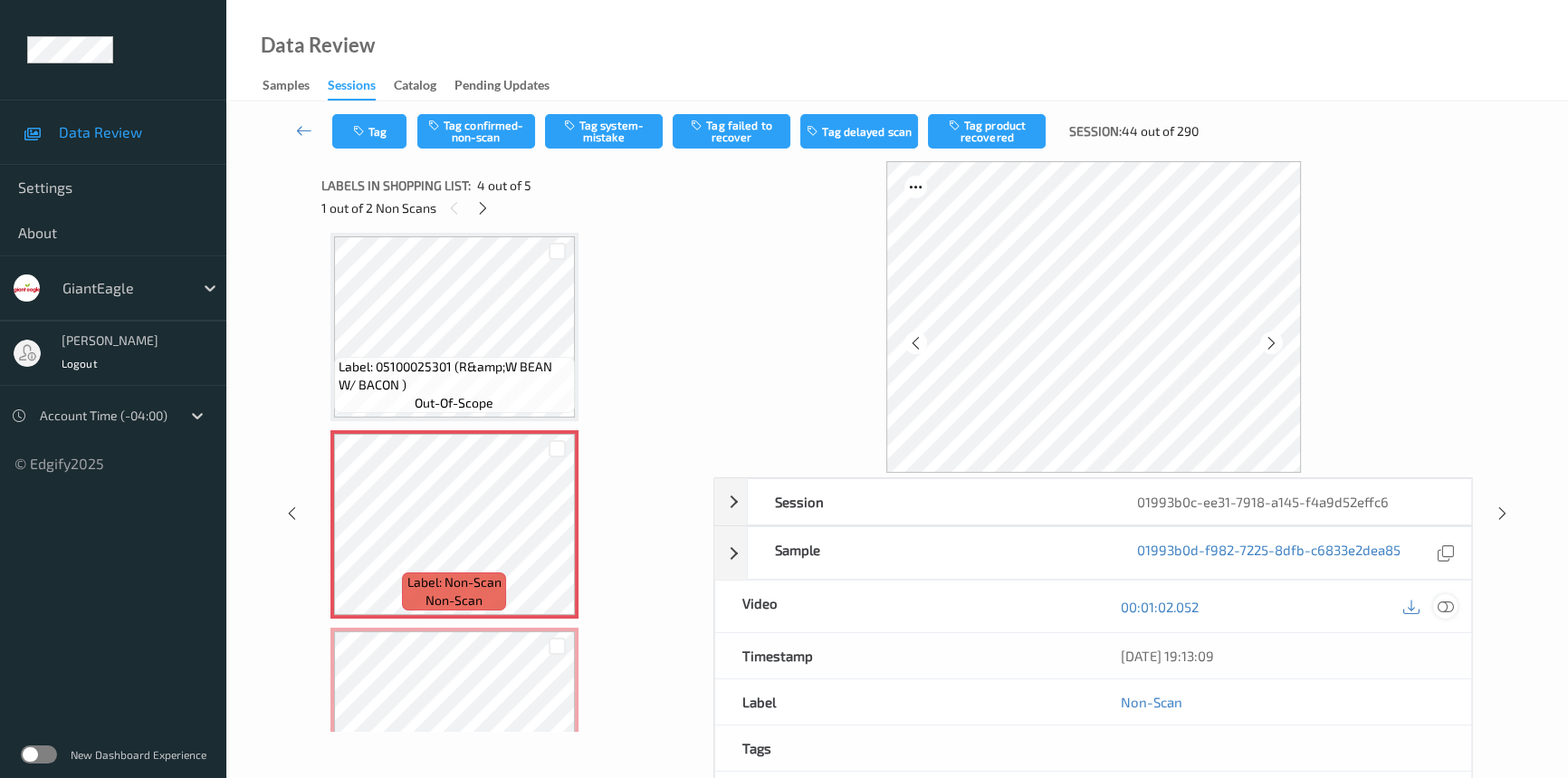
click at [1444, 606] on icon at bounding box center [1446, 607] width 16 height 16
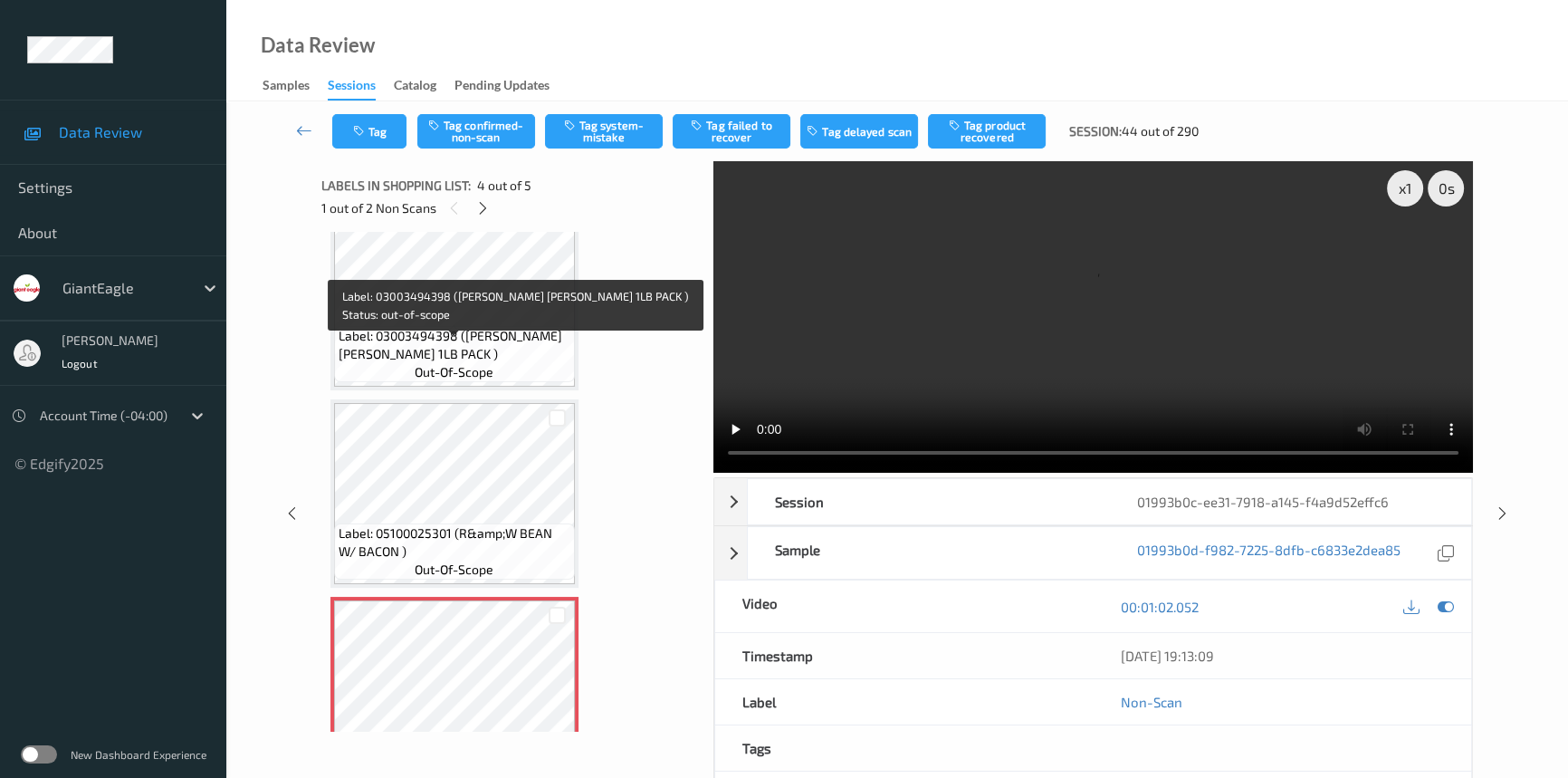
scroll to position [238, 0]
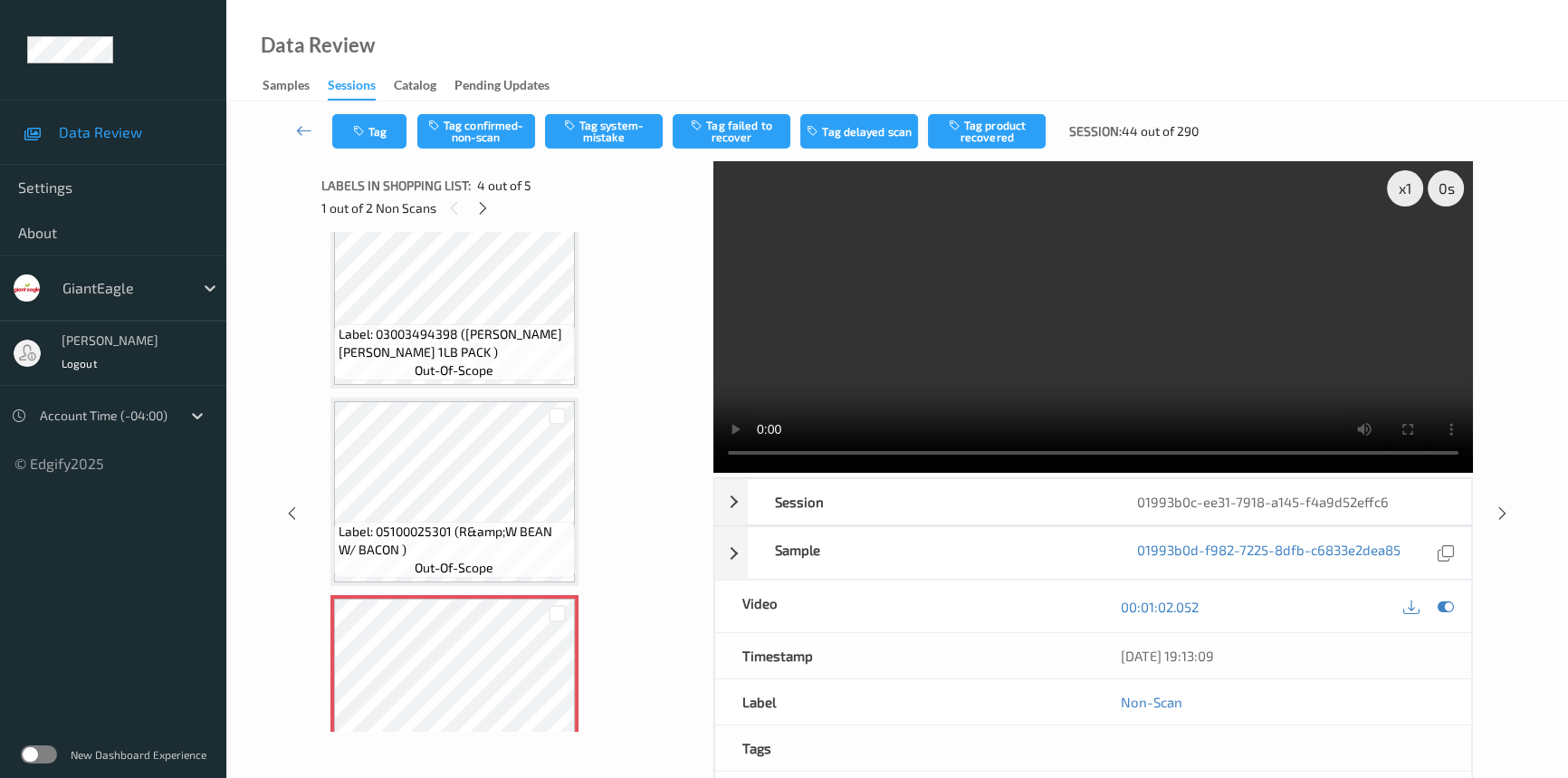
click at [968, 404] on video at bounding box center [1093, 317] width 759 height 311
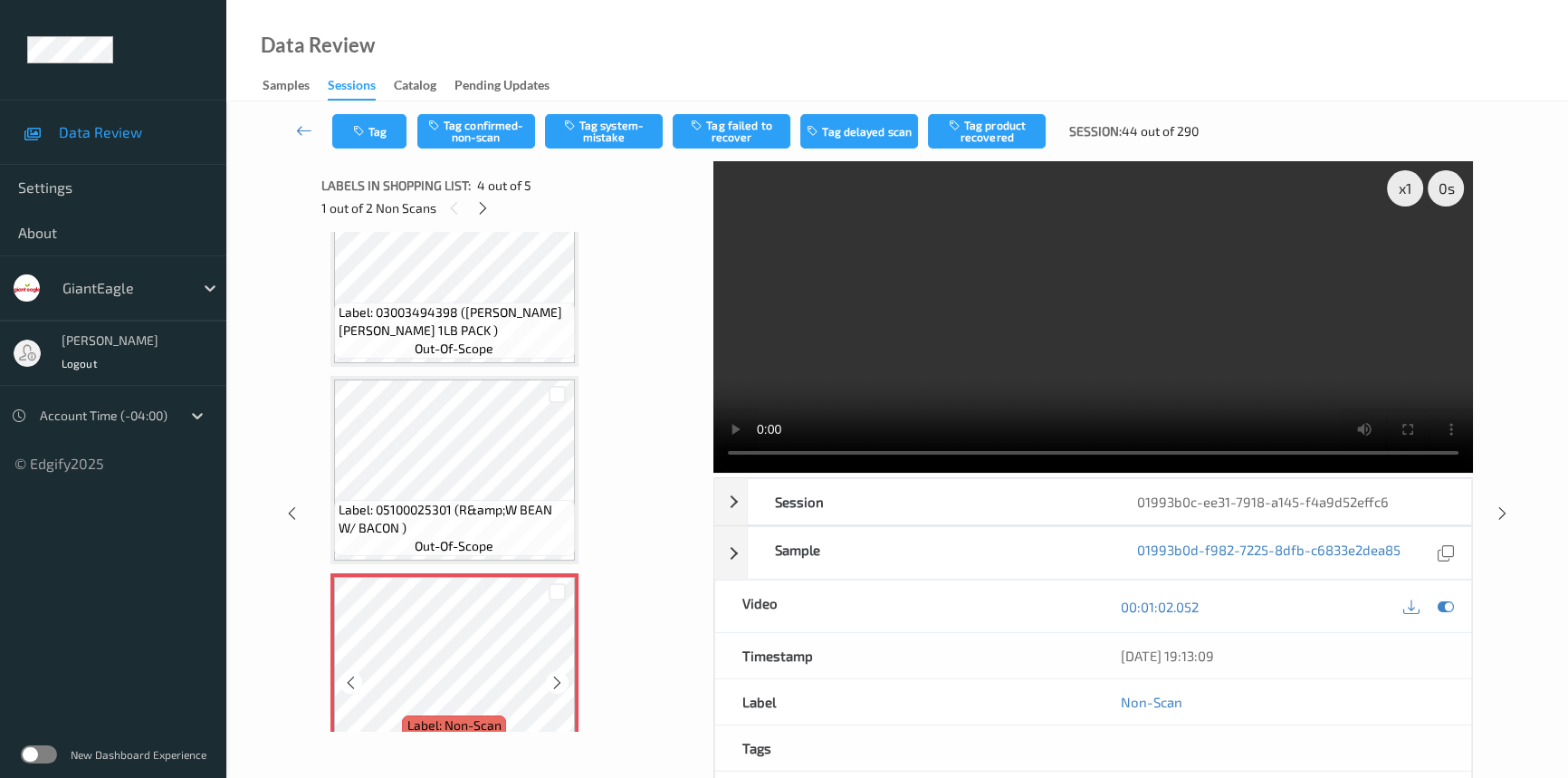
scroll to position [156, 0]
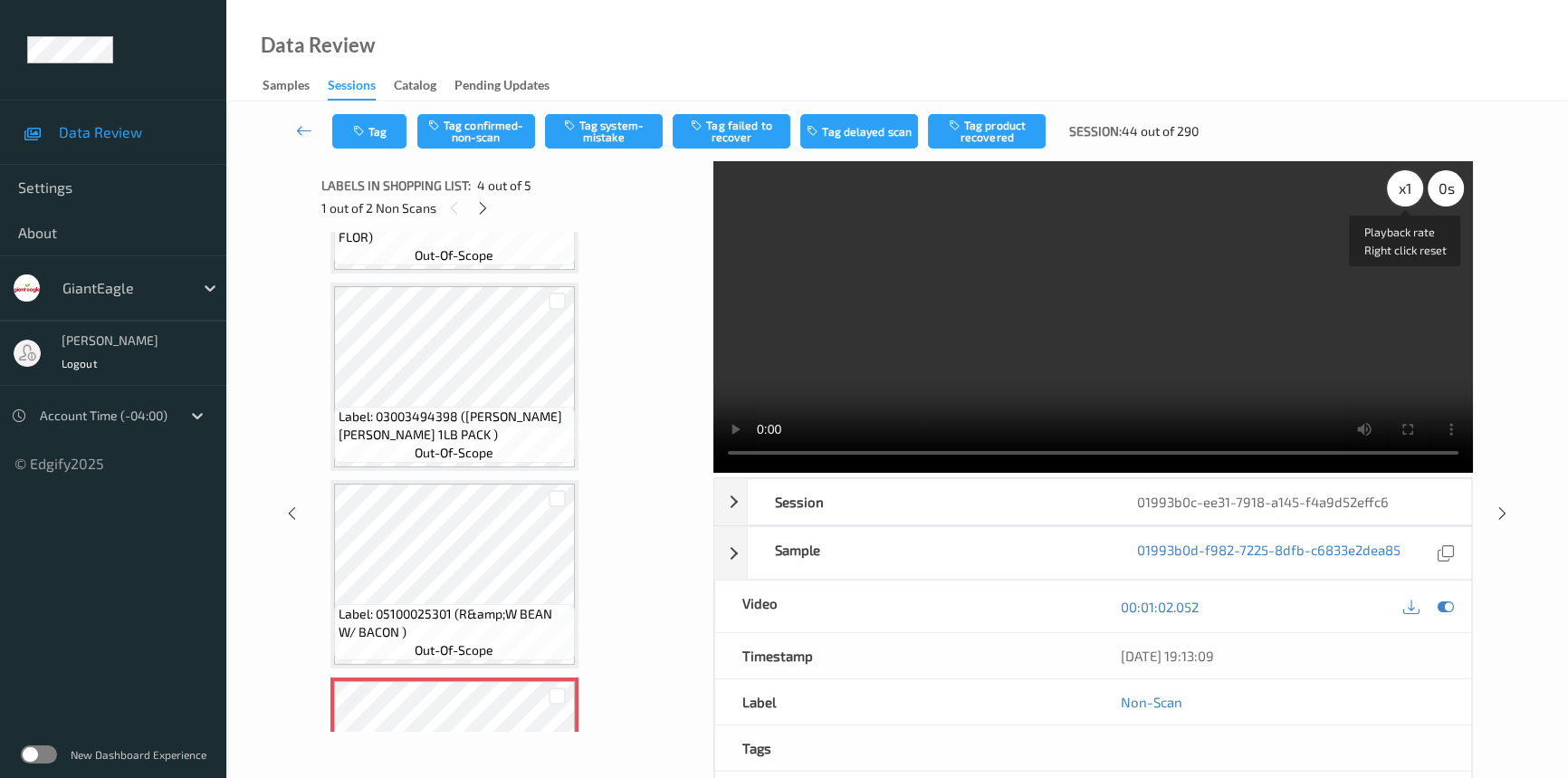
click at [1405, 181] on div "x 1" at bounding box center [1404, 188] width 37 height 37
click at [1095, 344] on video at bounding box center [1093, 317] width 759 height 311
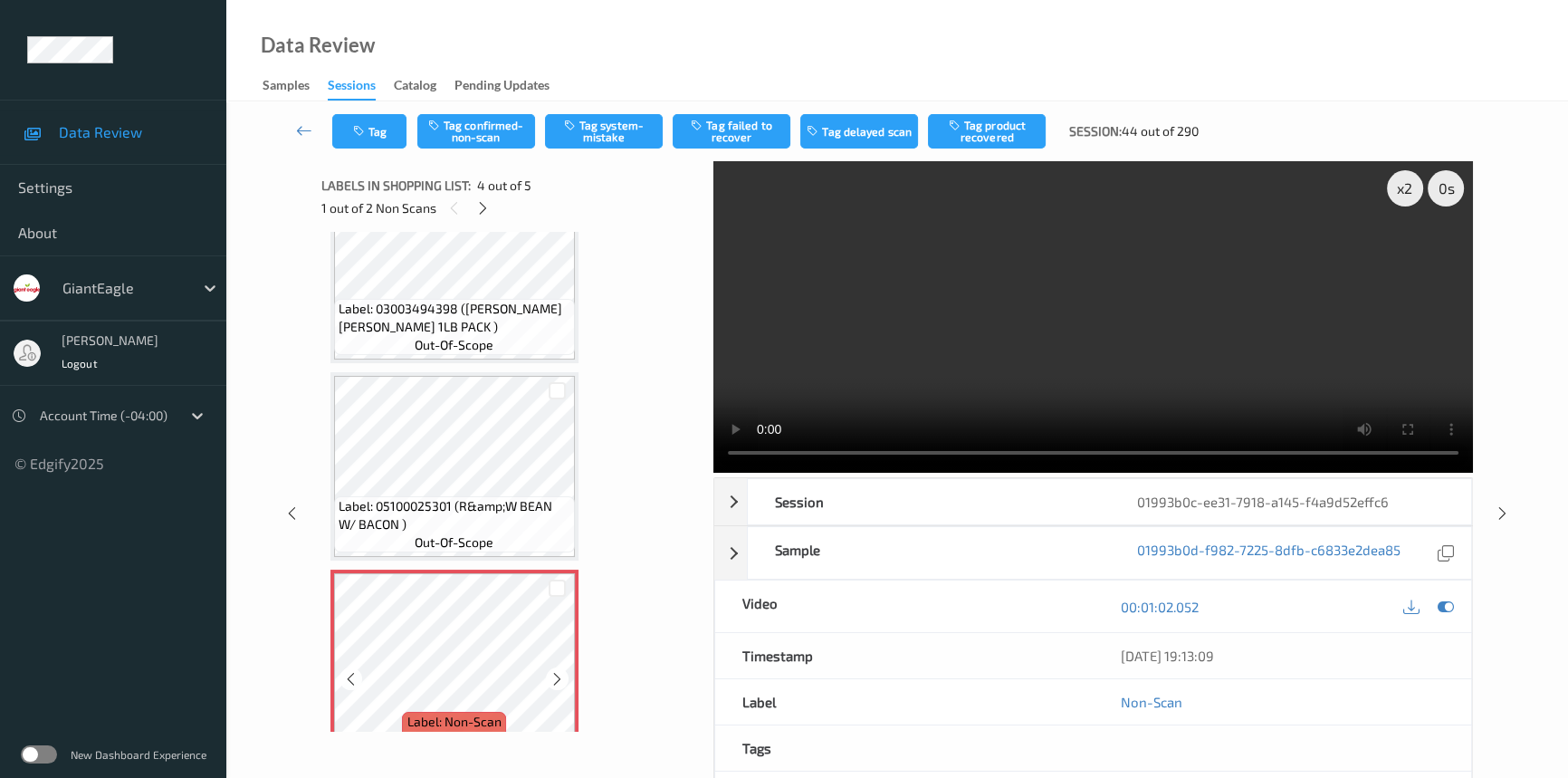
scroll to position [238, 0]
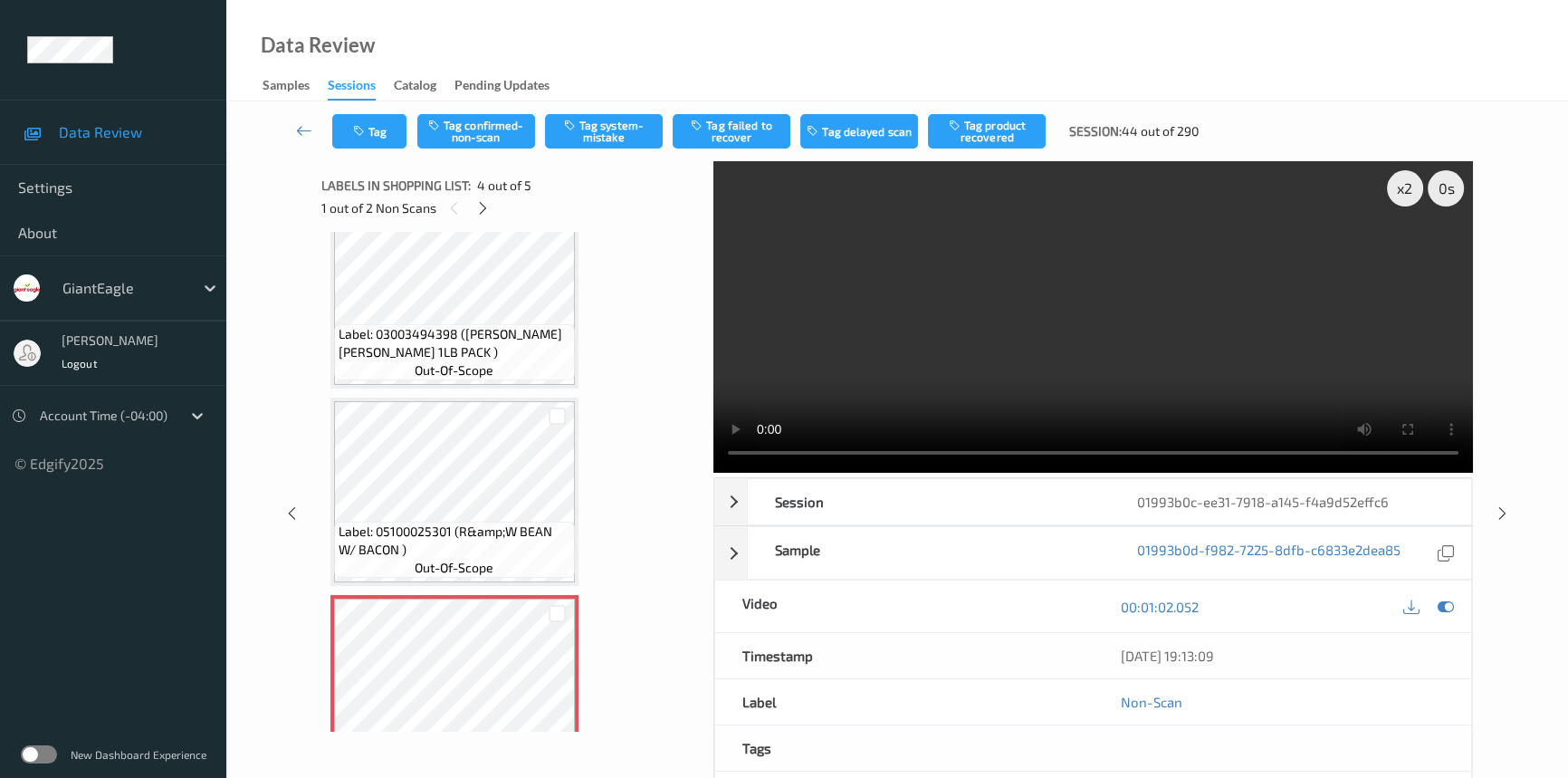
click at [901, 353] on video at bounding box center [1093, 317] width 759 height 311
click at [1009, 261] on video at bounding box center [1093, 317] width 759 height 311
click at [1204, 290] on video at bounding box center [1093, 317] width 759 height 311
click at [1151, 314] on video at bounding box center [1093, 317] width 759 height 311
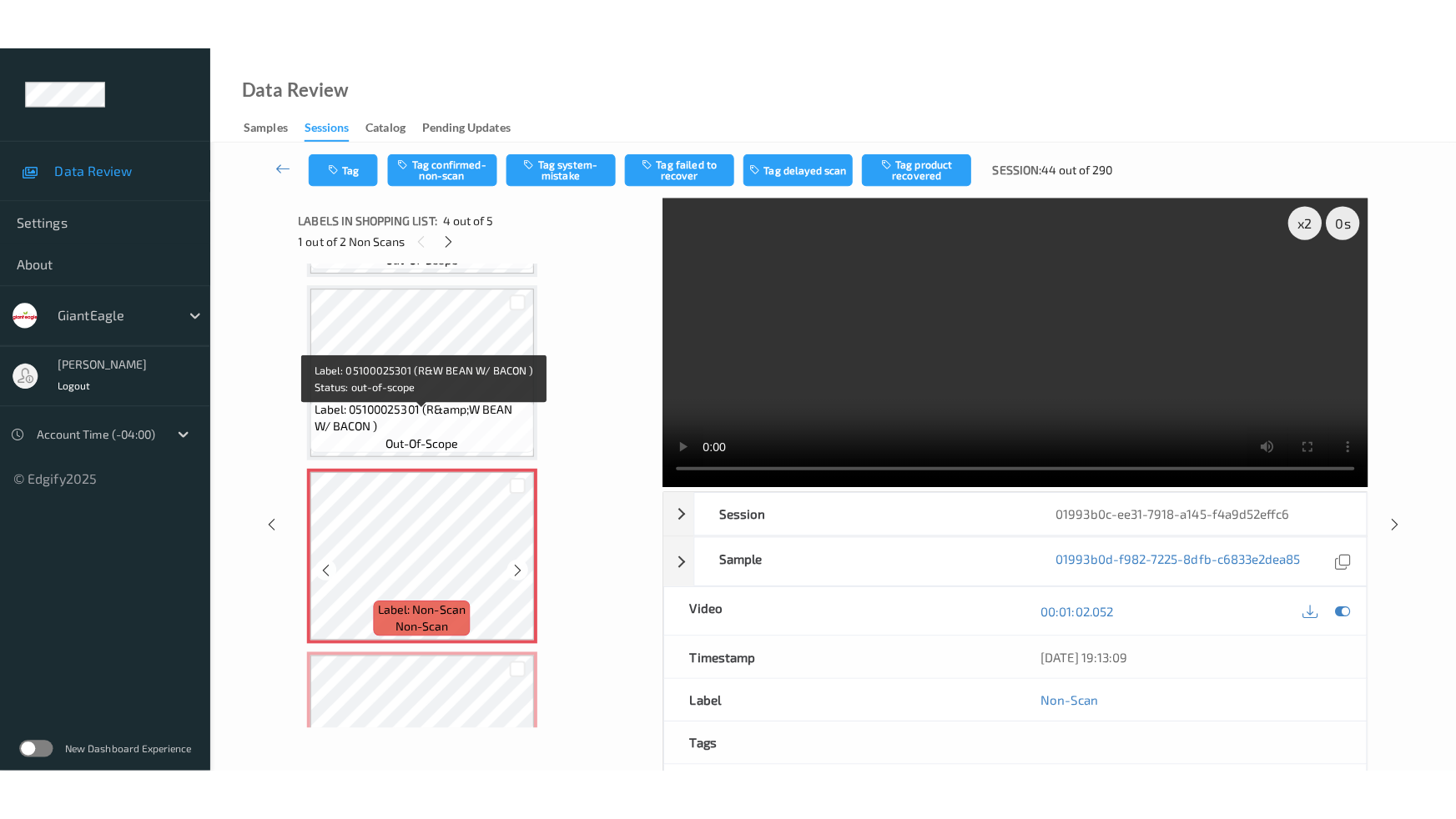
scroll to position [371, 0]
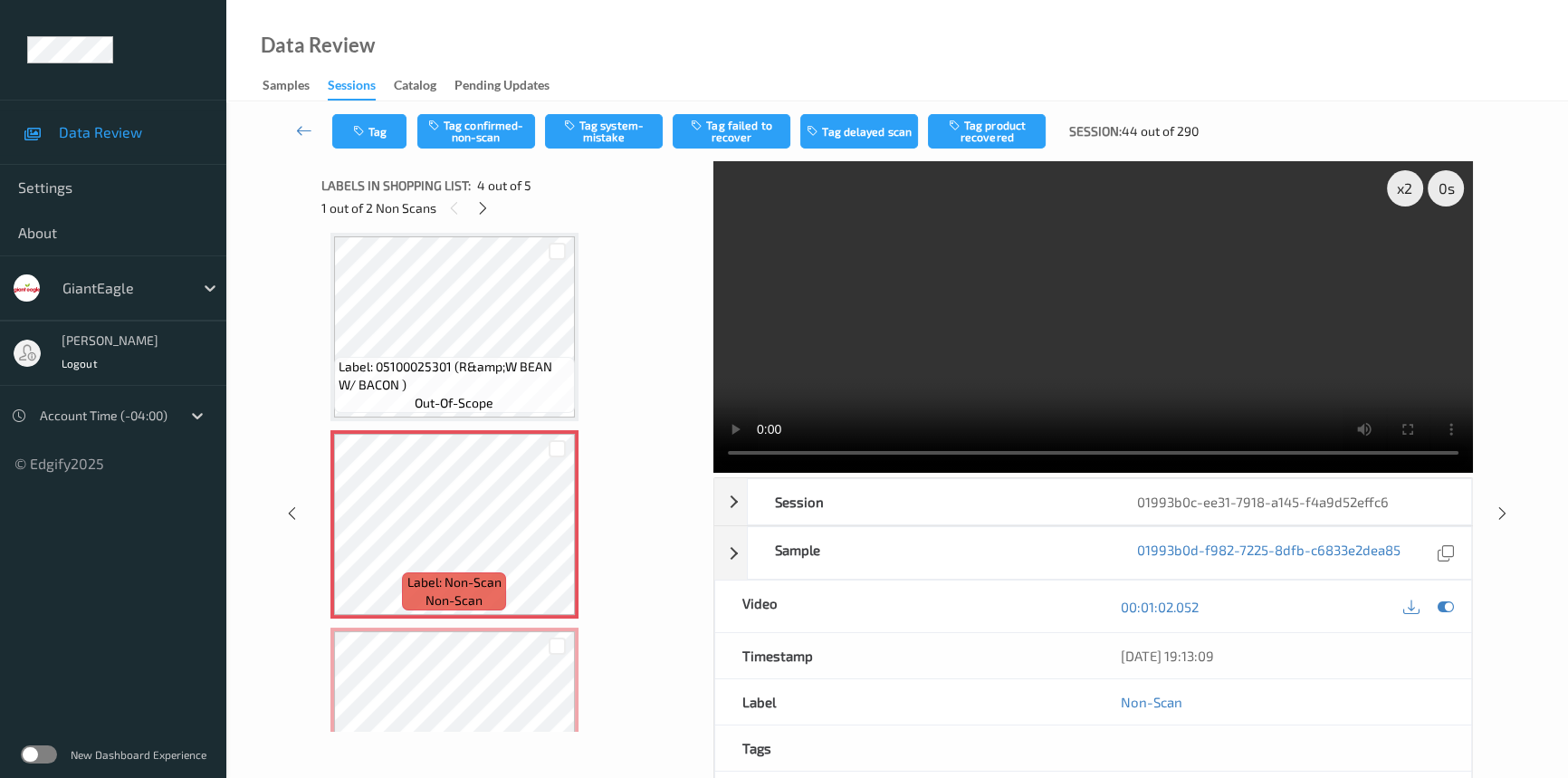
click at [945, 308] on video at bounding box center [1093, 317] width 759 height 311
click at [1047, 400] on video at bounding box center [1093, 317] width 759 height 311
click at [1059, 361] on video at bounding box center [1093, 317] width 759 height 311
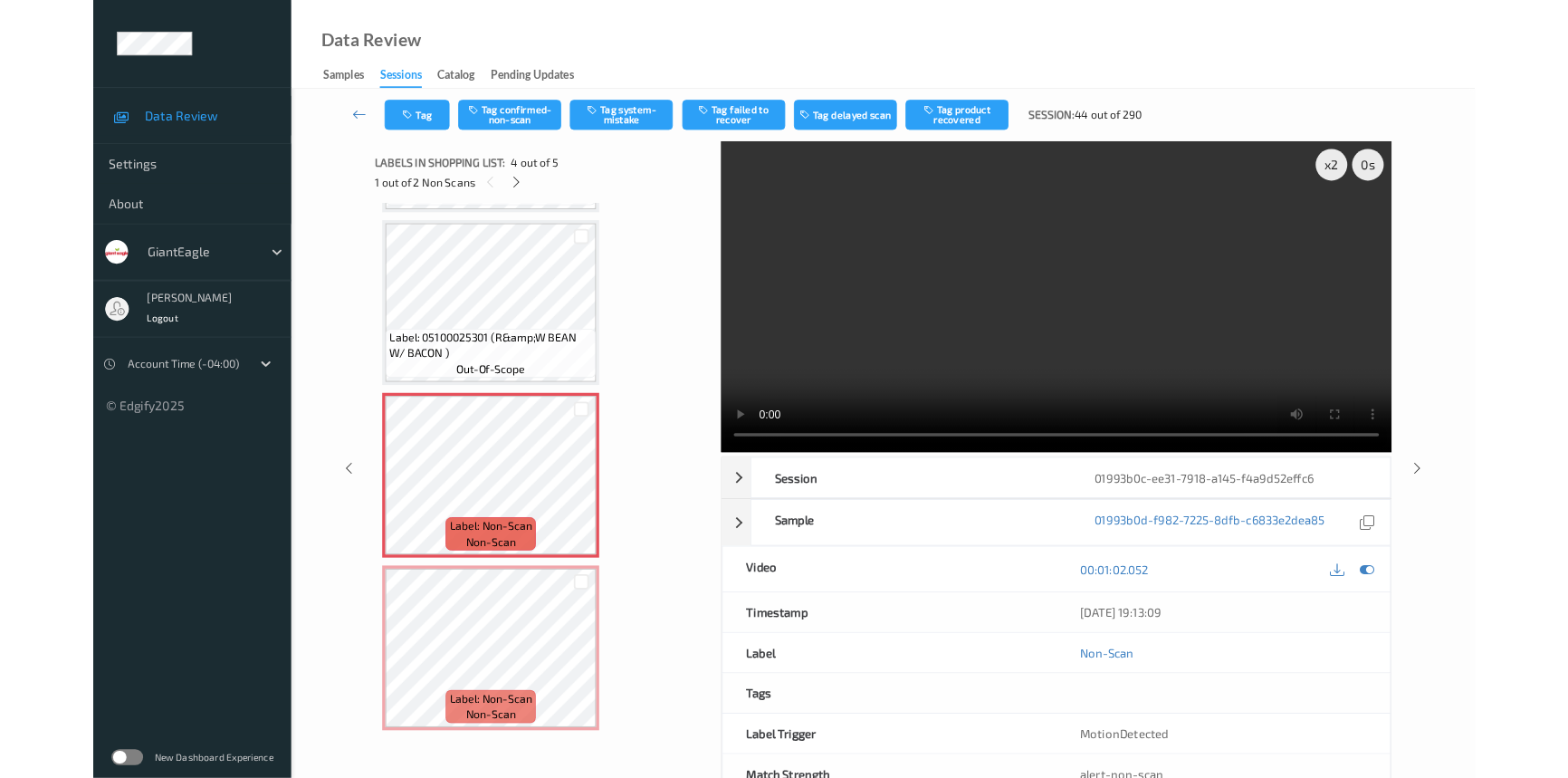
scroll to position [382, 0]
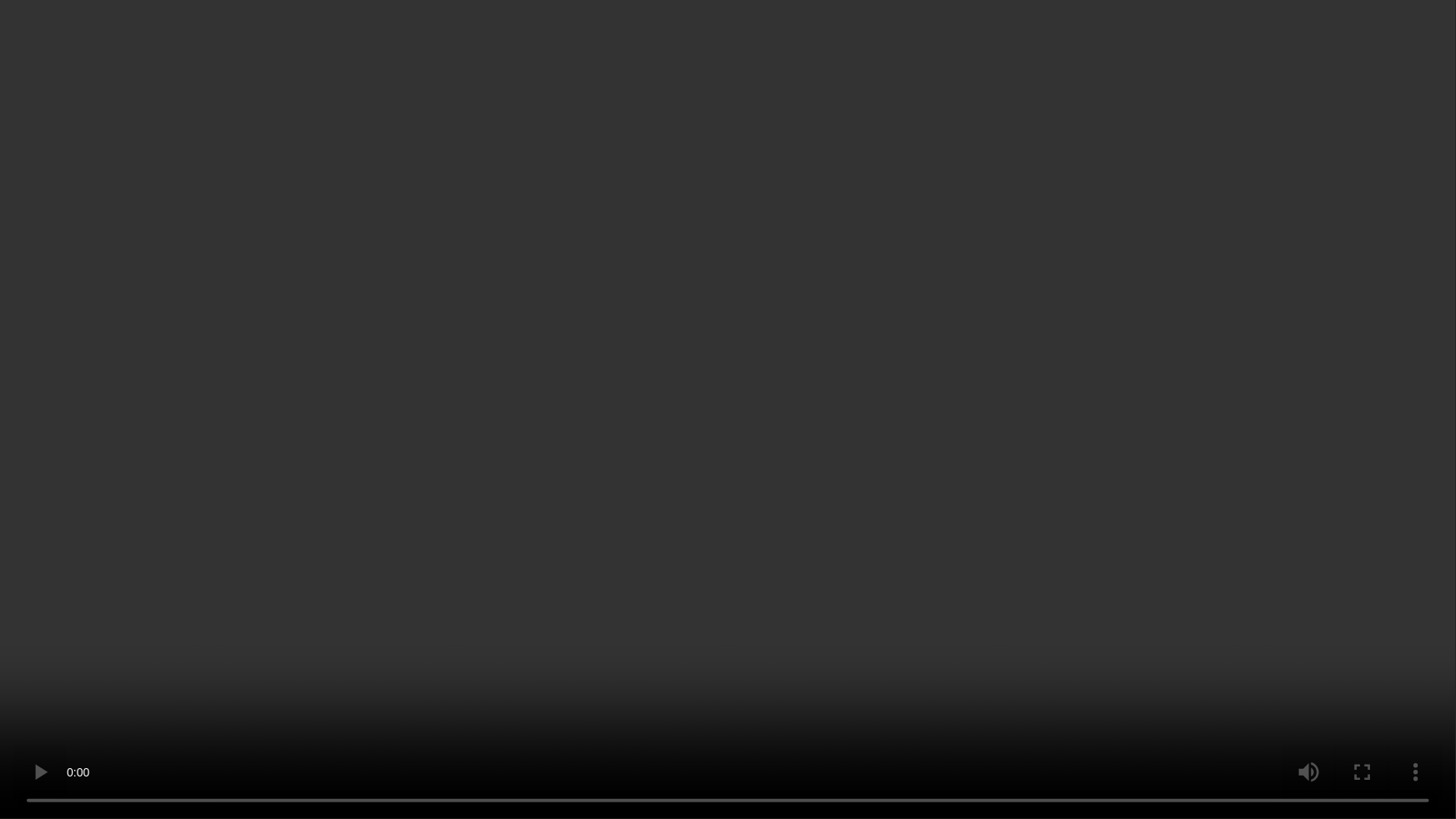
click at [1013, 474] on video at bounding box center [728, 409] width 1456 height 819
click at [899, 522] on video at bounding box center [728, 409] width 1456 height 819
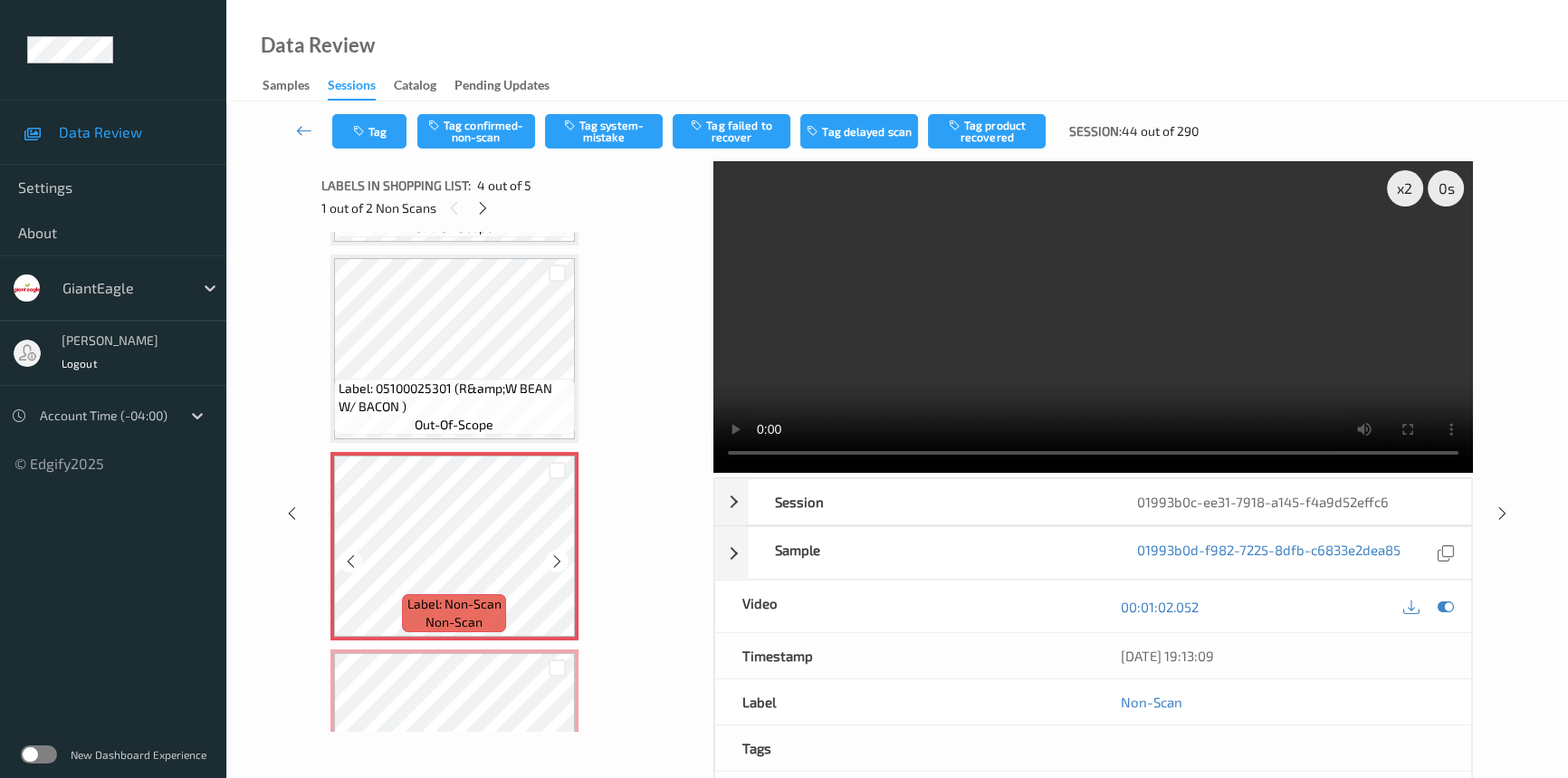
click at [563, 554] on icon at bounding box center [557, 561] width 16 height 16
click at [1005, 314] on video at bounding box center [1093, 317] width 759 height 311
click at [1057, 377] on video at bounding box center [1093, 317] width 759 height 311
click at [913, 364] on video at bounding box center [1093, 317] width 759 height 311
click at [1400, 185] on div "x 2" at bounding box center [1404, 188] width 37 height 37
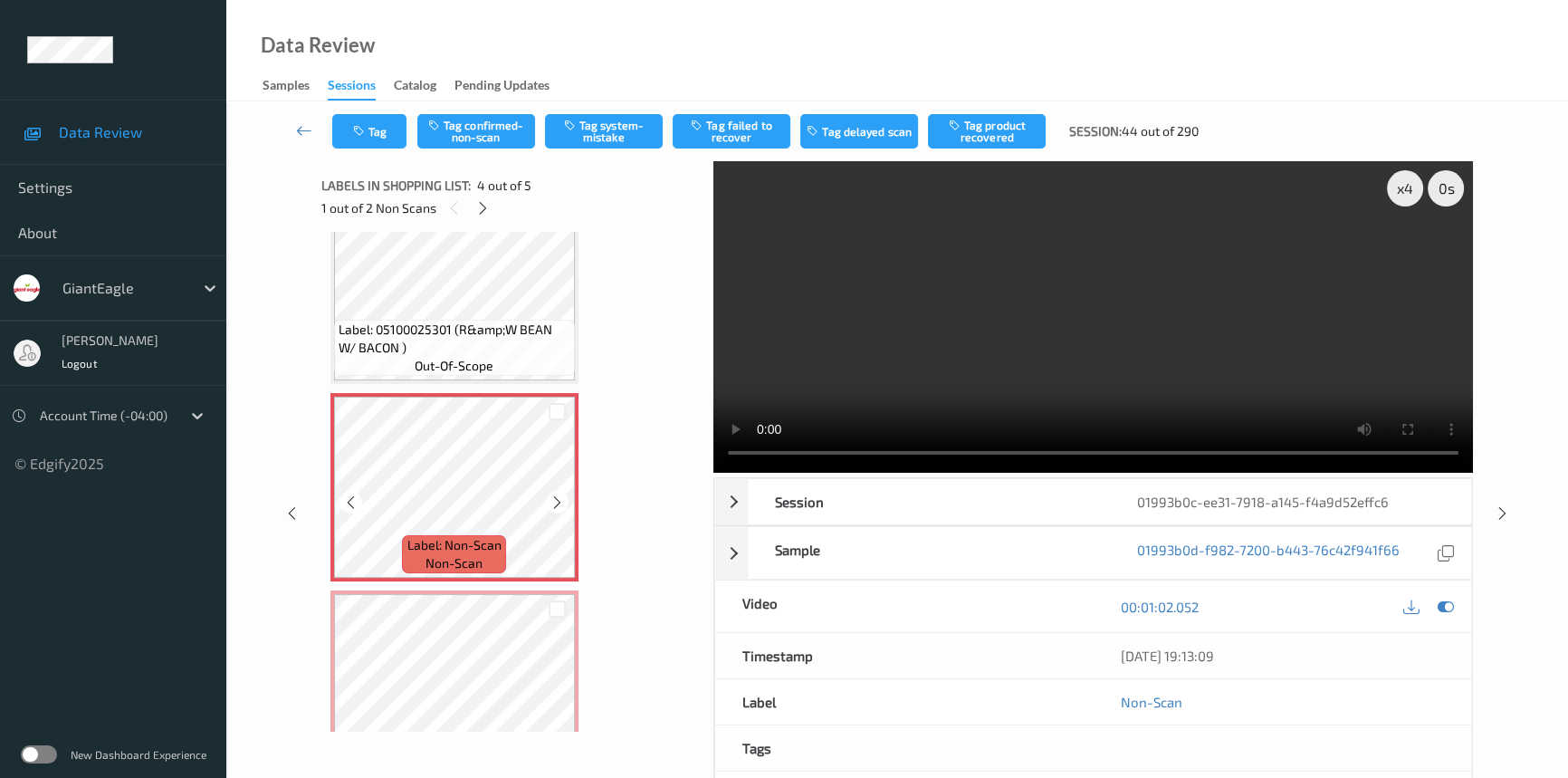
scroll to position [410, 0]
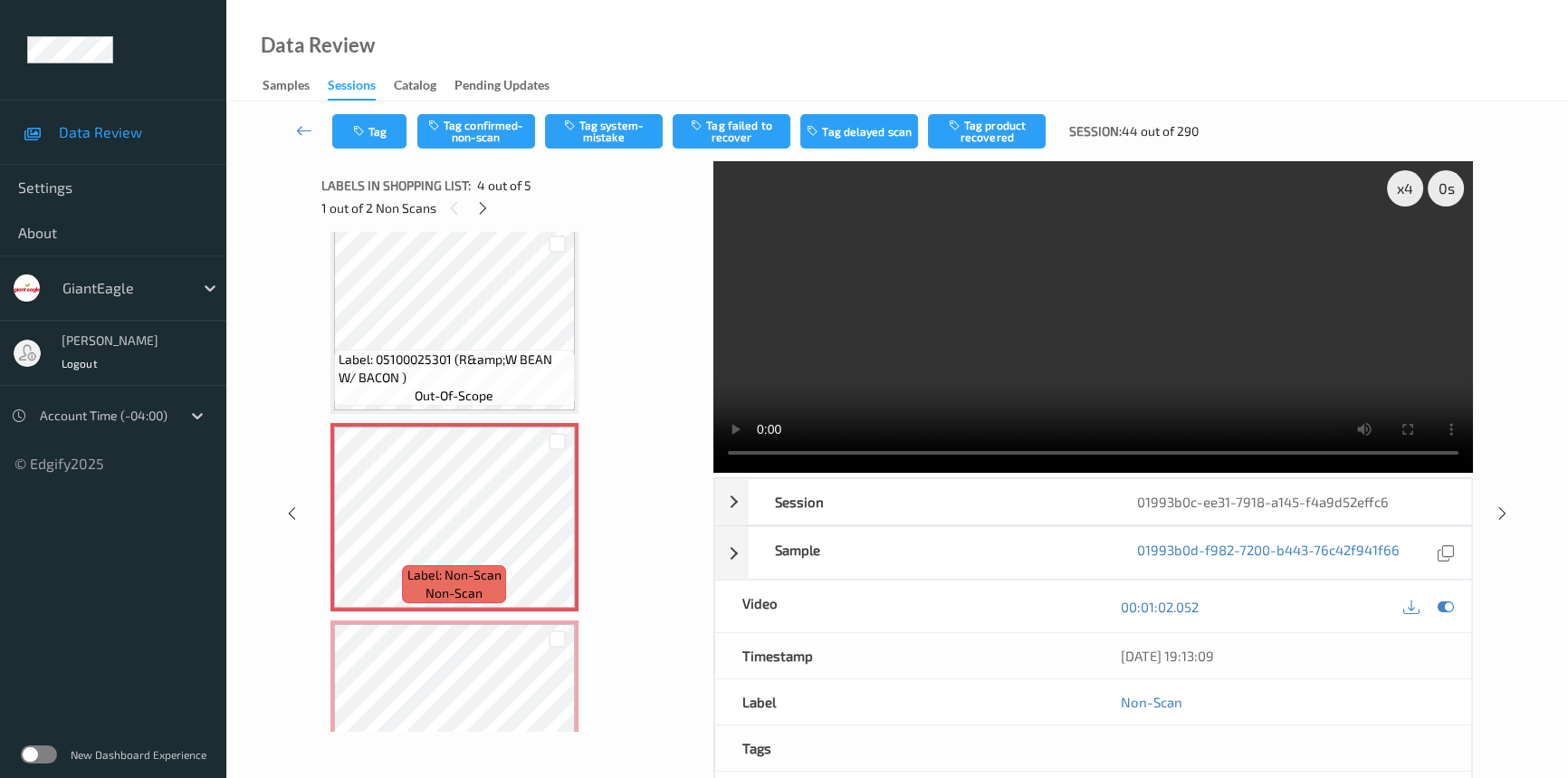
click at [1178, 330] on video at bounding box center [1093, 317] width 759 height 311
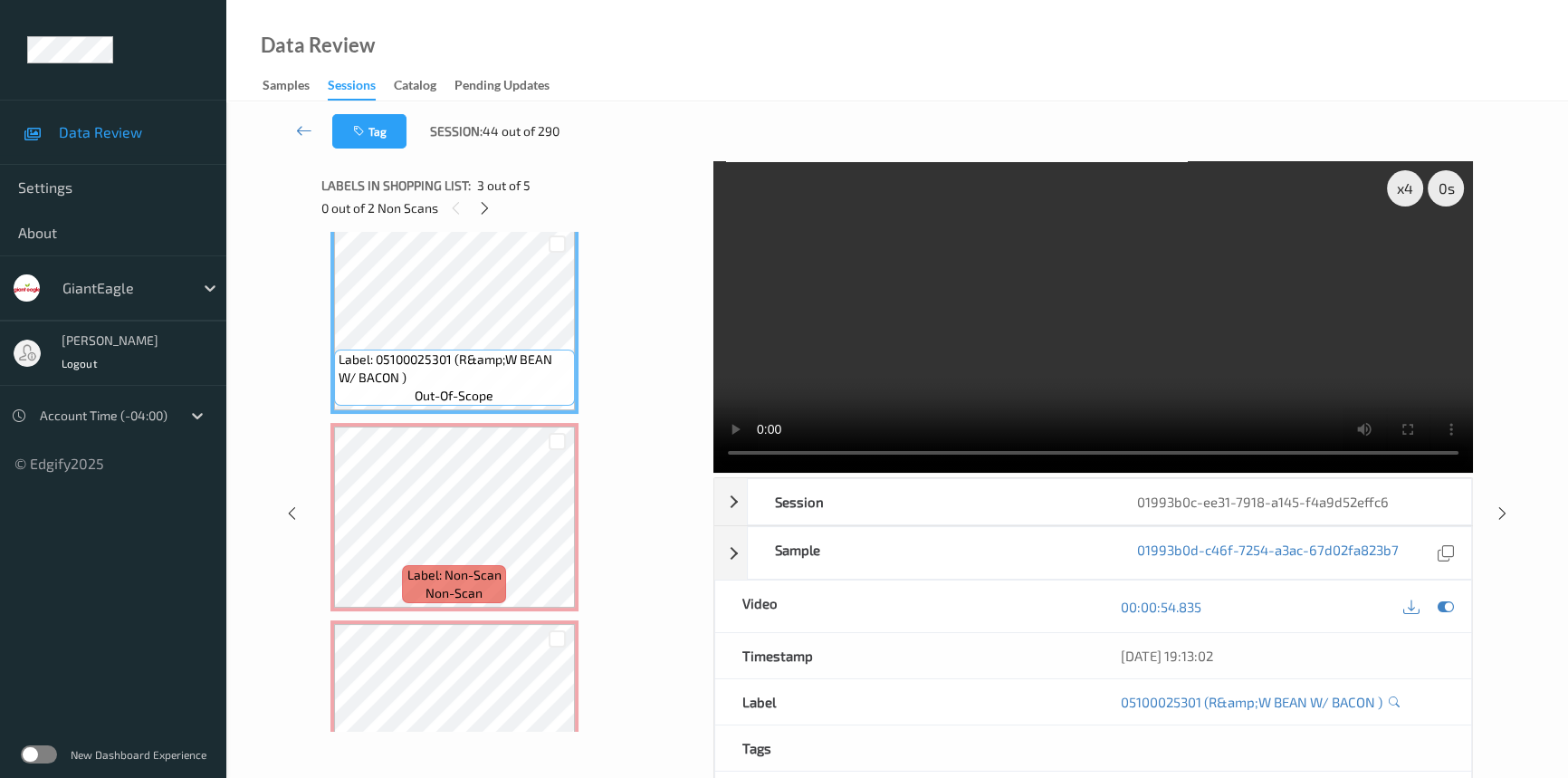
click at [1139, 353] on video at bounding box center [1093, 317] width 759 height 311
click at [909, 354] on video at bounding box center [1093, 317] width 759 height 311
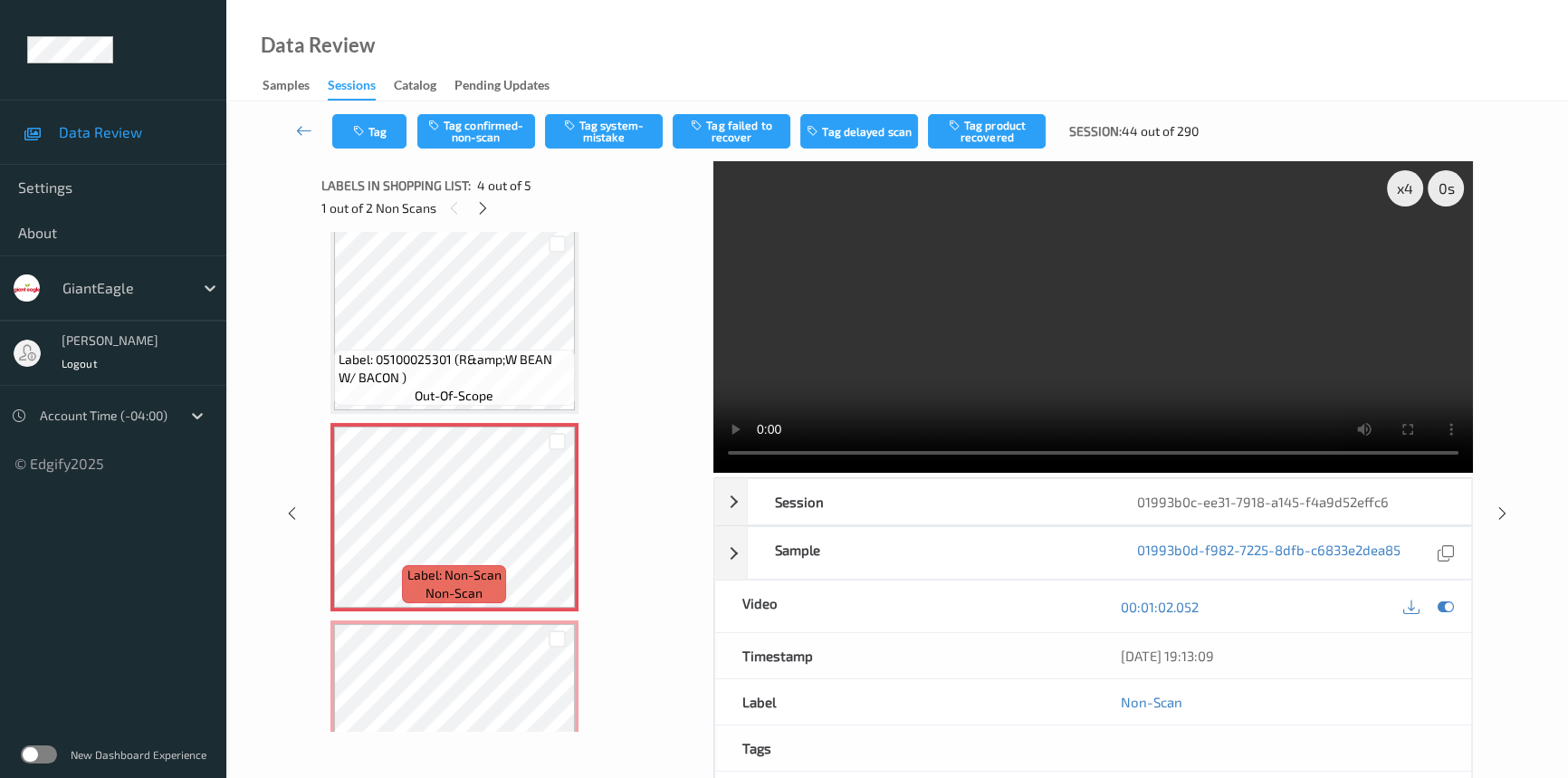
click at [888, 326] on video at bounding box center [1093, 317] width 759 height 311
click at [487, 117] on button "Tag confirmed-non-scan" at bounding box center [476, 131] width 118 height 35
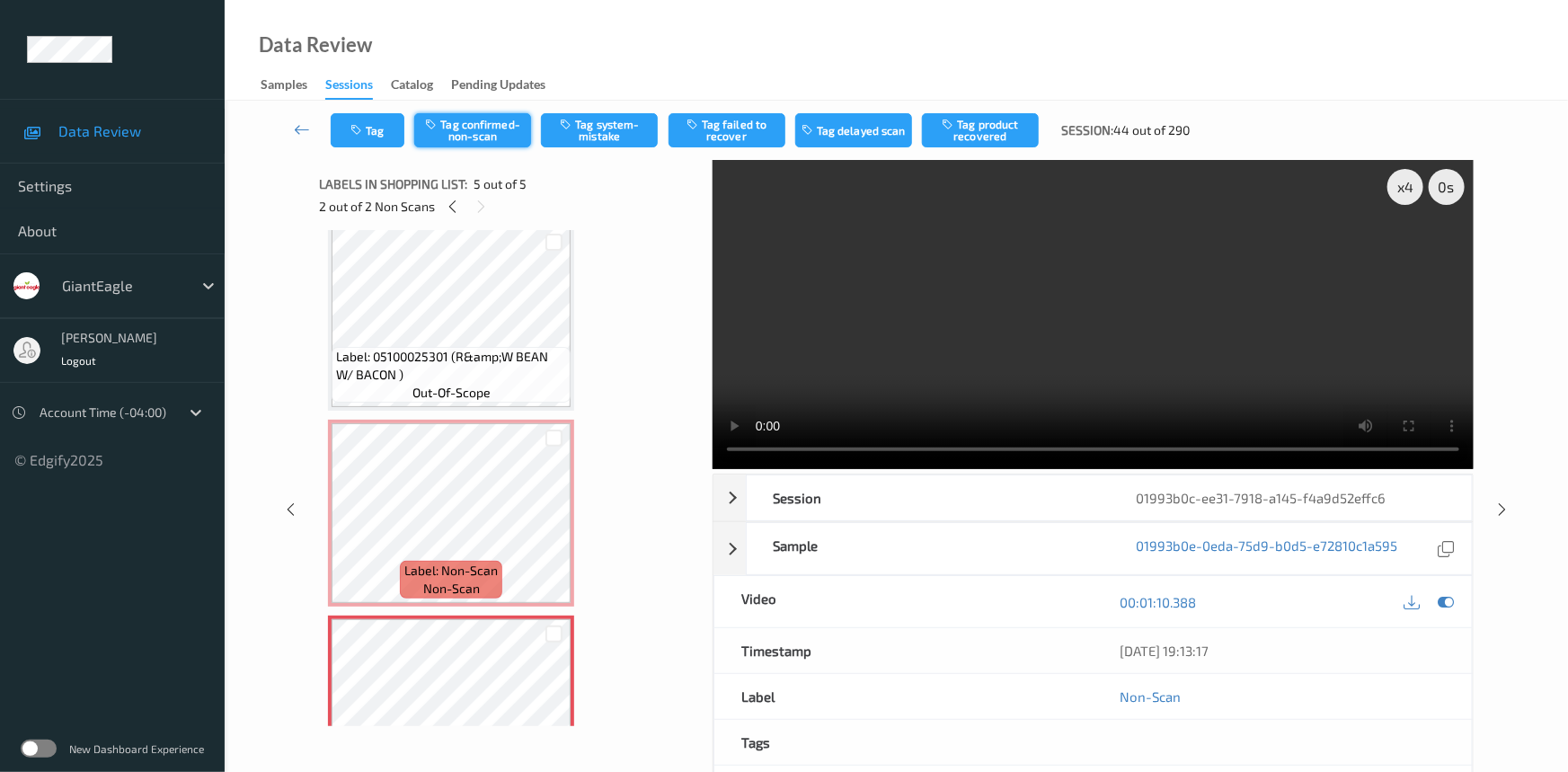
click at [488, 127] on button "Tag confirmed-non-scan" at bounding box center [472, 130] width 117 height 34
click at [296, 118] on link at bounding box center [303, 130] width 57 height 34
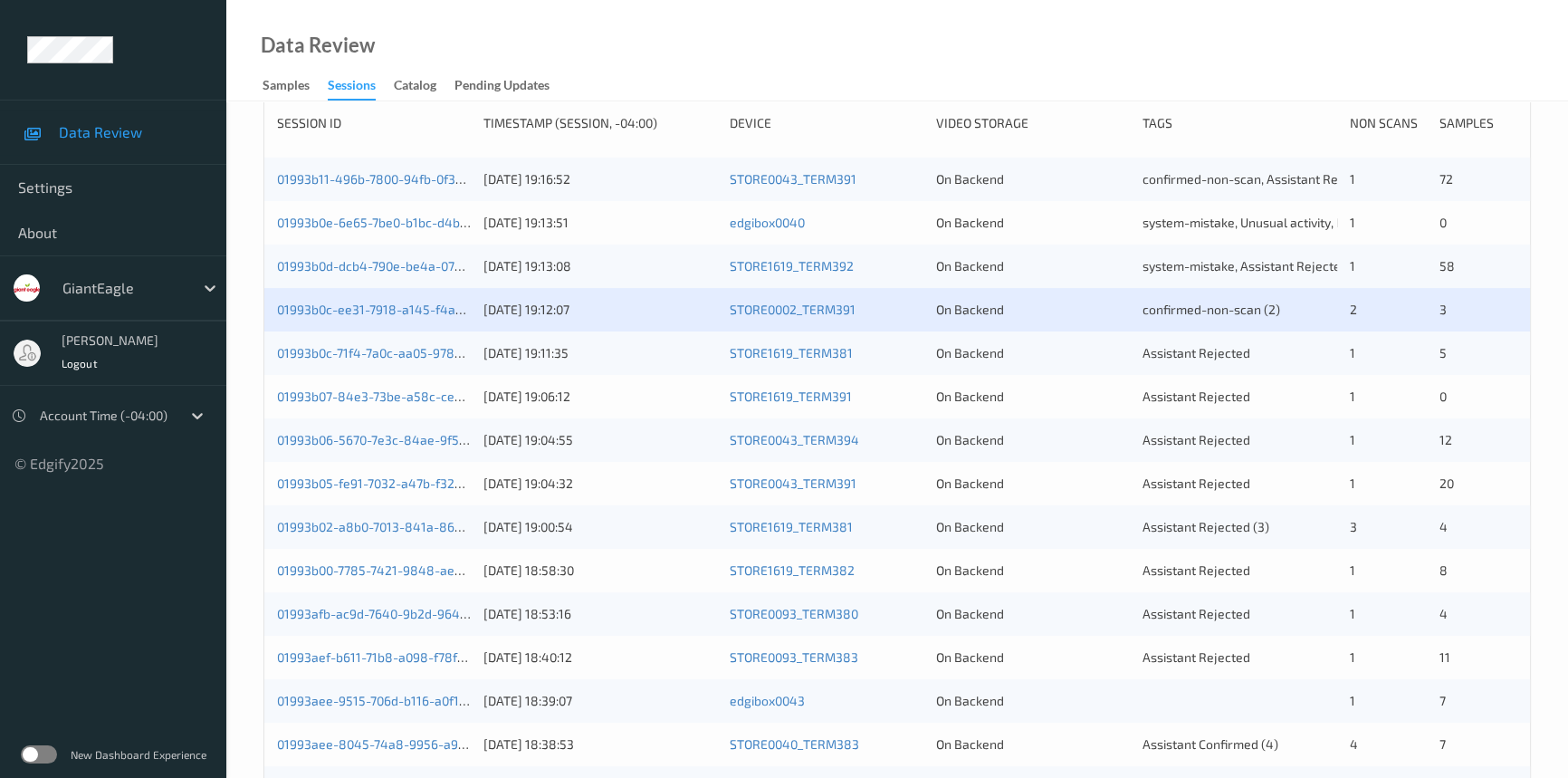
scroll to position [329, 0]
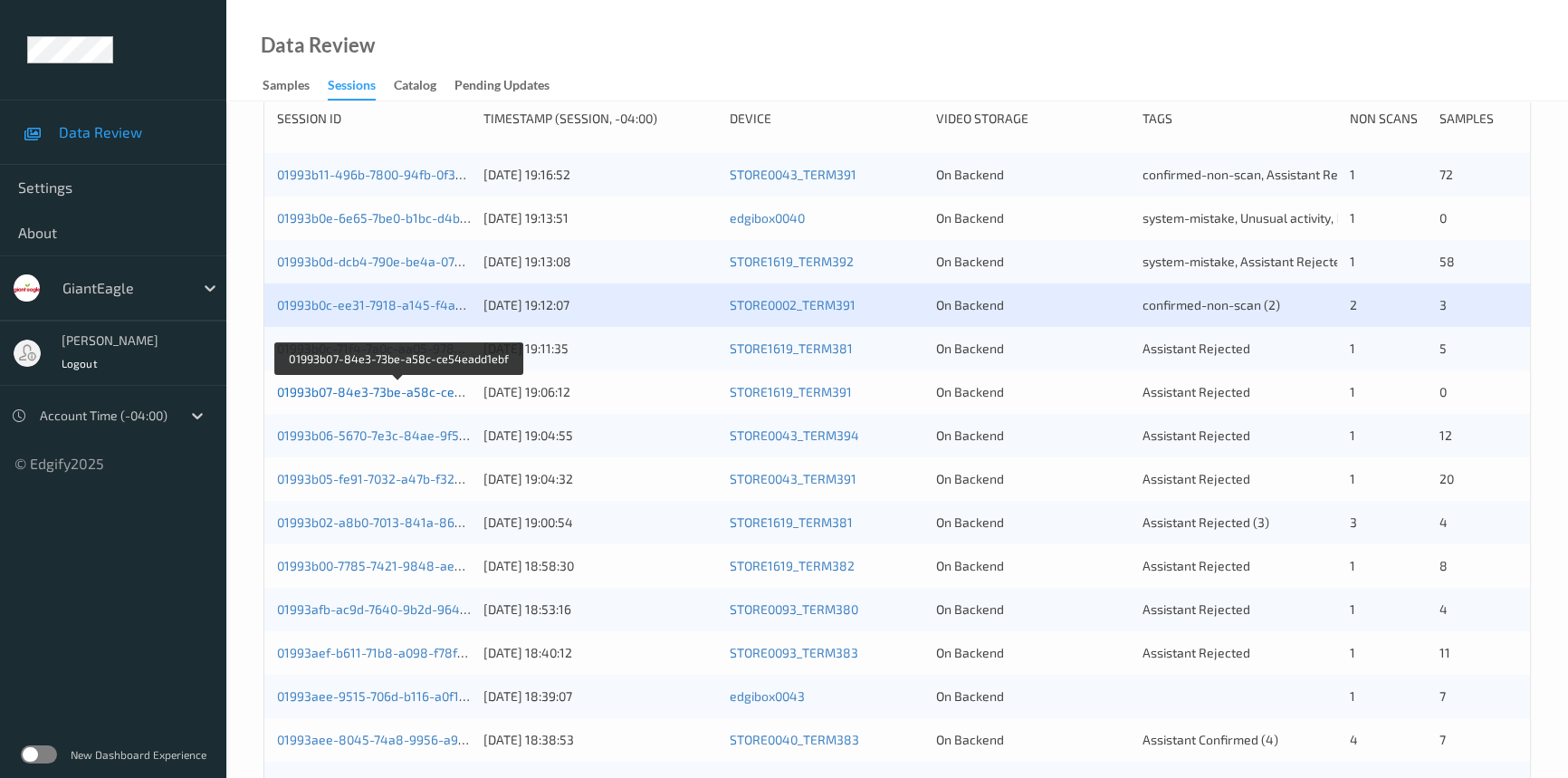
click at [351, 391] on link "01993b07-84e3-73be-a58c-ce54eadd1ebf" at bounding box center [400, 391] width 246 height 16
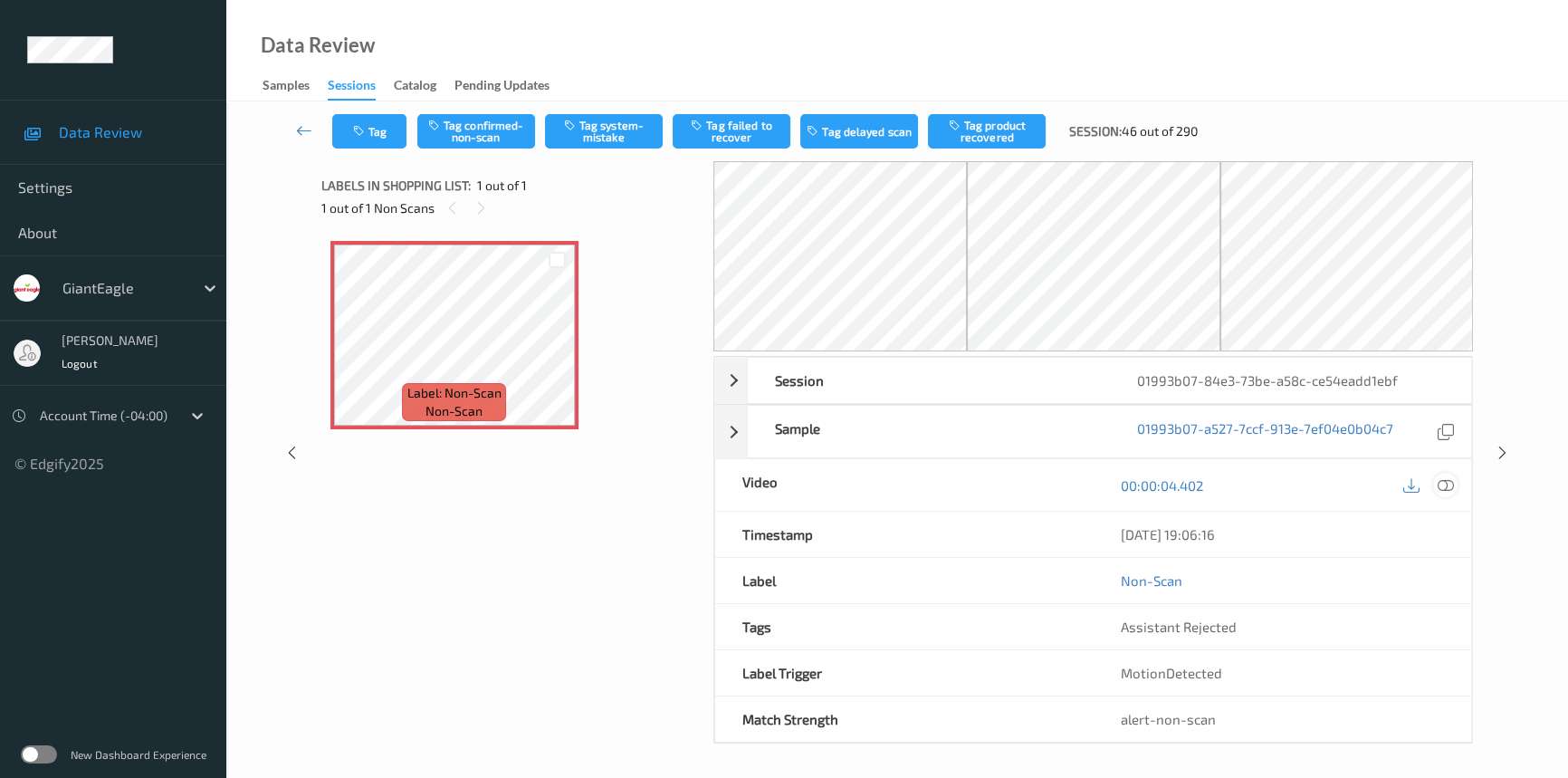
click at [1440, 477] on icon at bounding box center [1446, 485] width 16 height 16
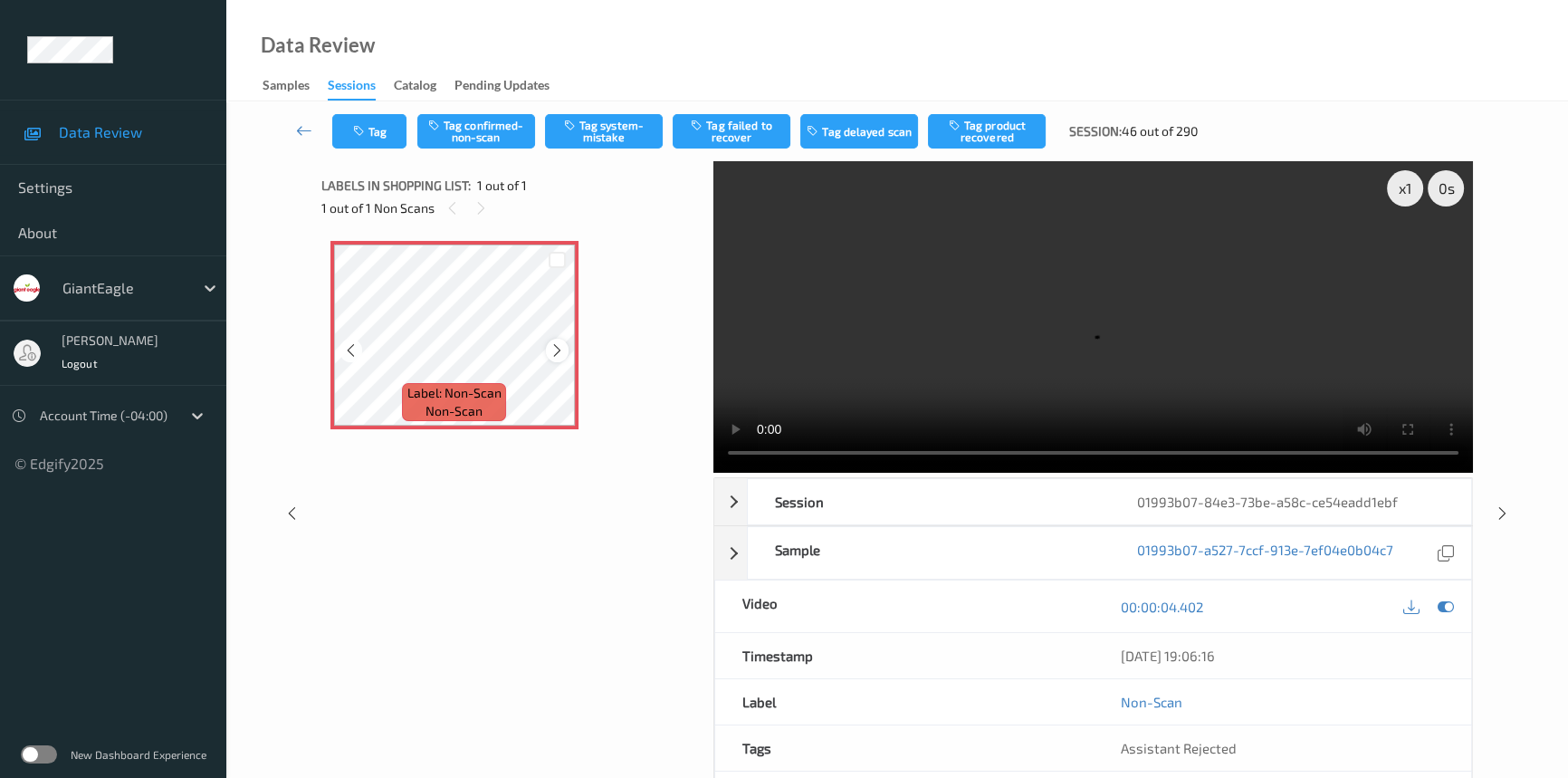
click at [559, 355] on icon at bounding box center [557, 350] width 16 height 16
click at [826, 320] on video at bounding box center [1093, 317] width 759 height 311
click at [1403, 197] on div "x 1" at bounding box center [1404, 188] width 37 height 37
click at [602, 133] on button "Tag system-mistake" at bounding box center [604, 131] width 118 height 35
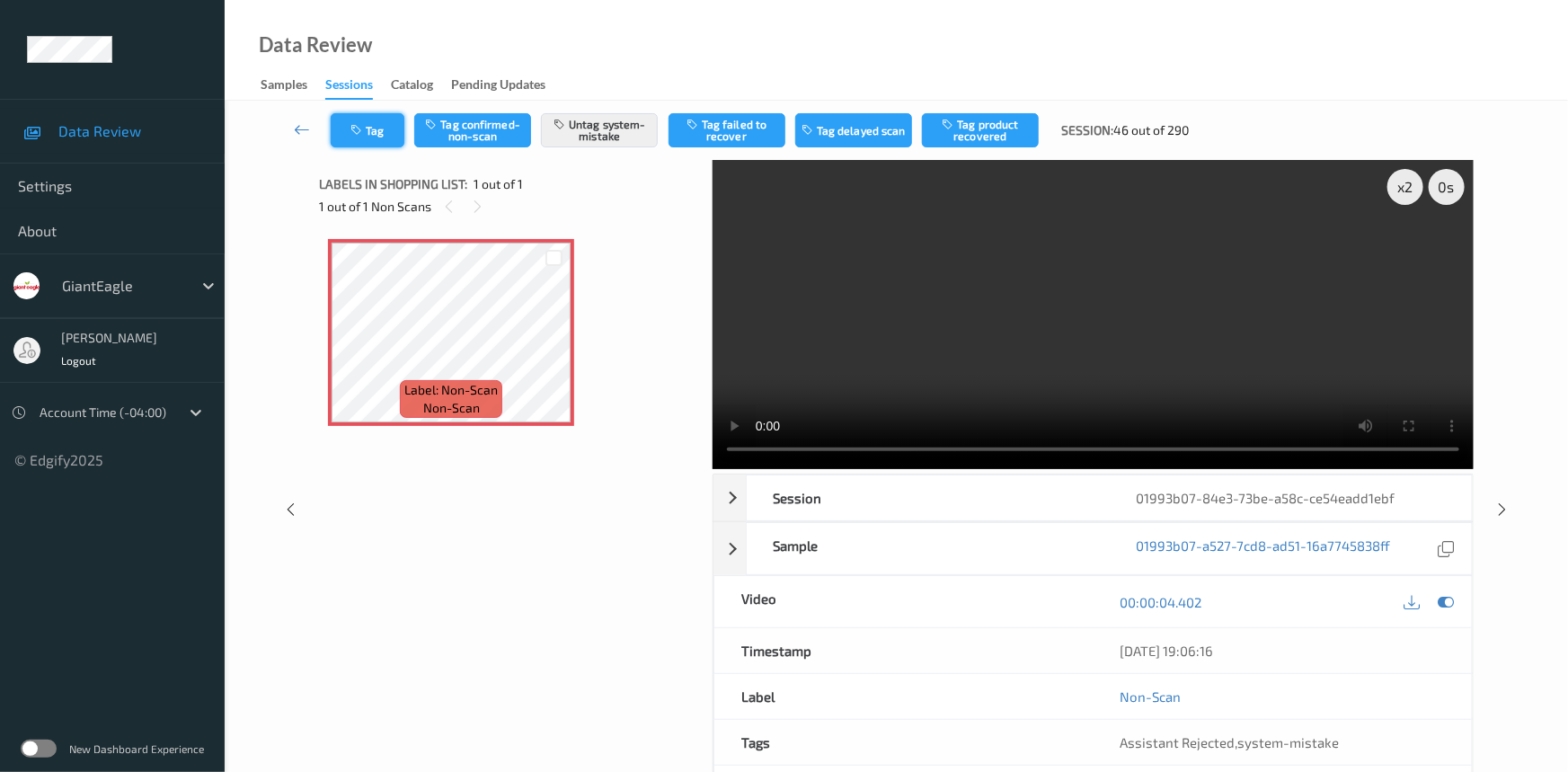
click at [399, 130] on button "Tag" at bounding box center [367, 130] width 74 height 34
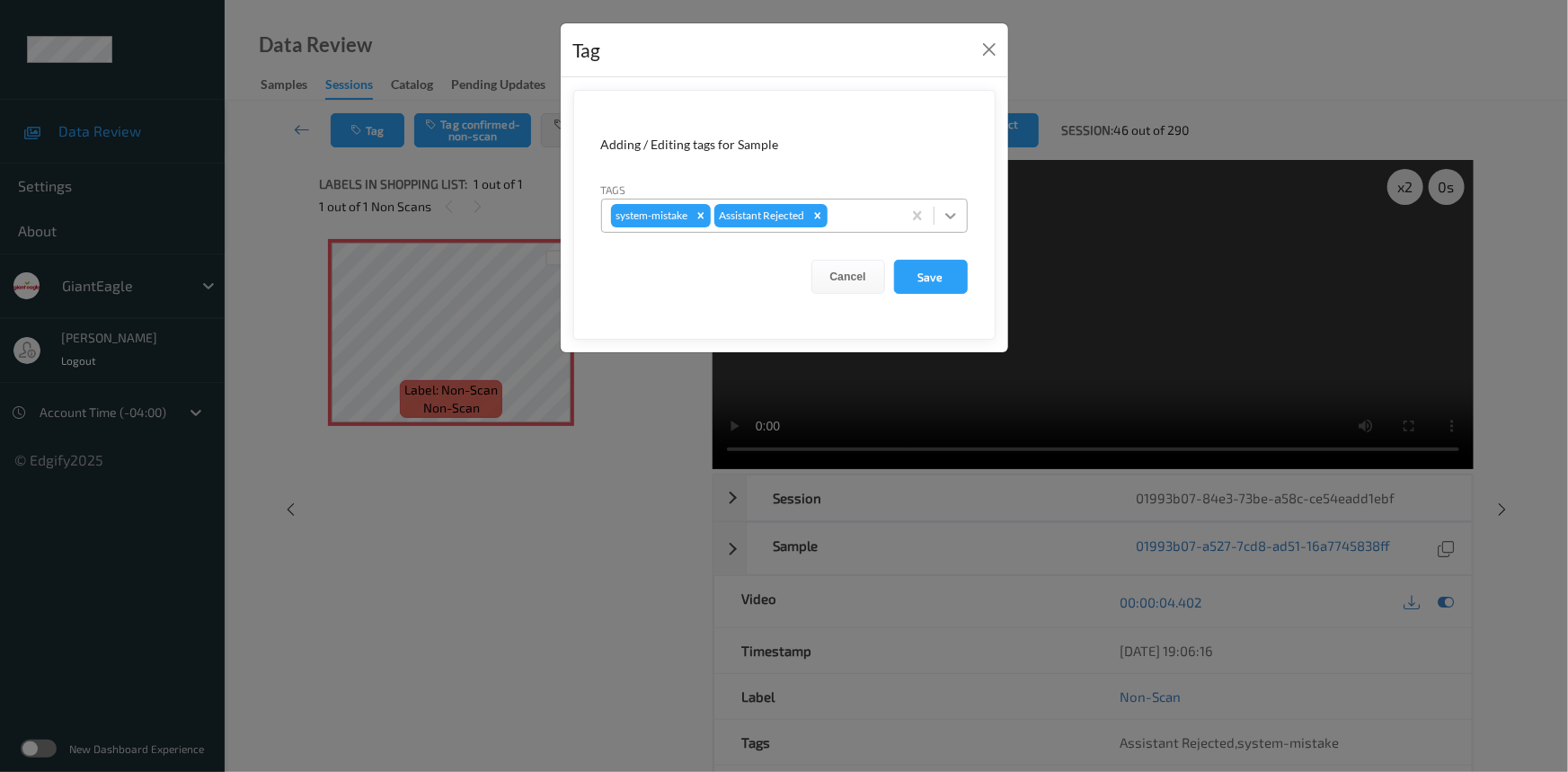
click at [948, 214] on icon at bounding box center [950, 215] width 18 height 18
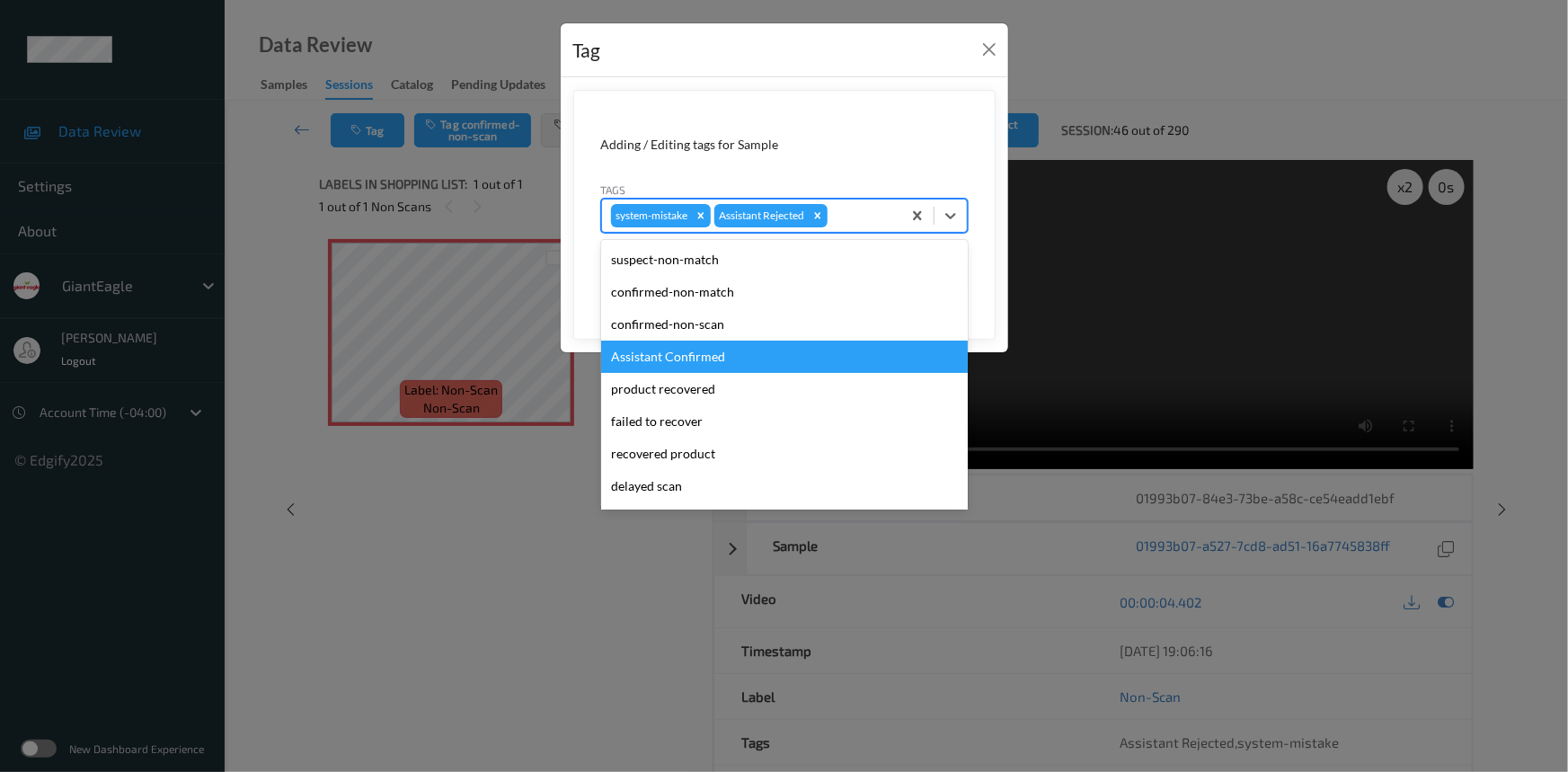
scroll to position [158, 0]
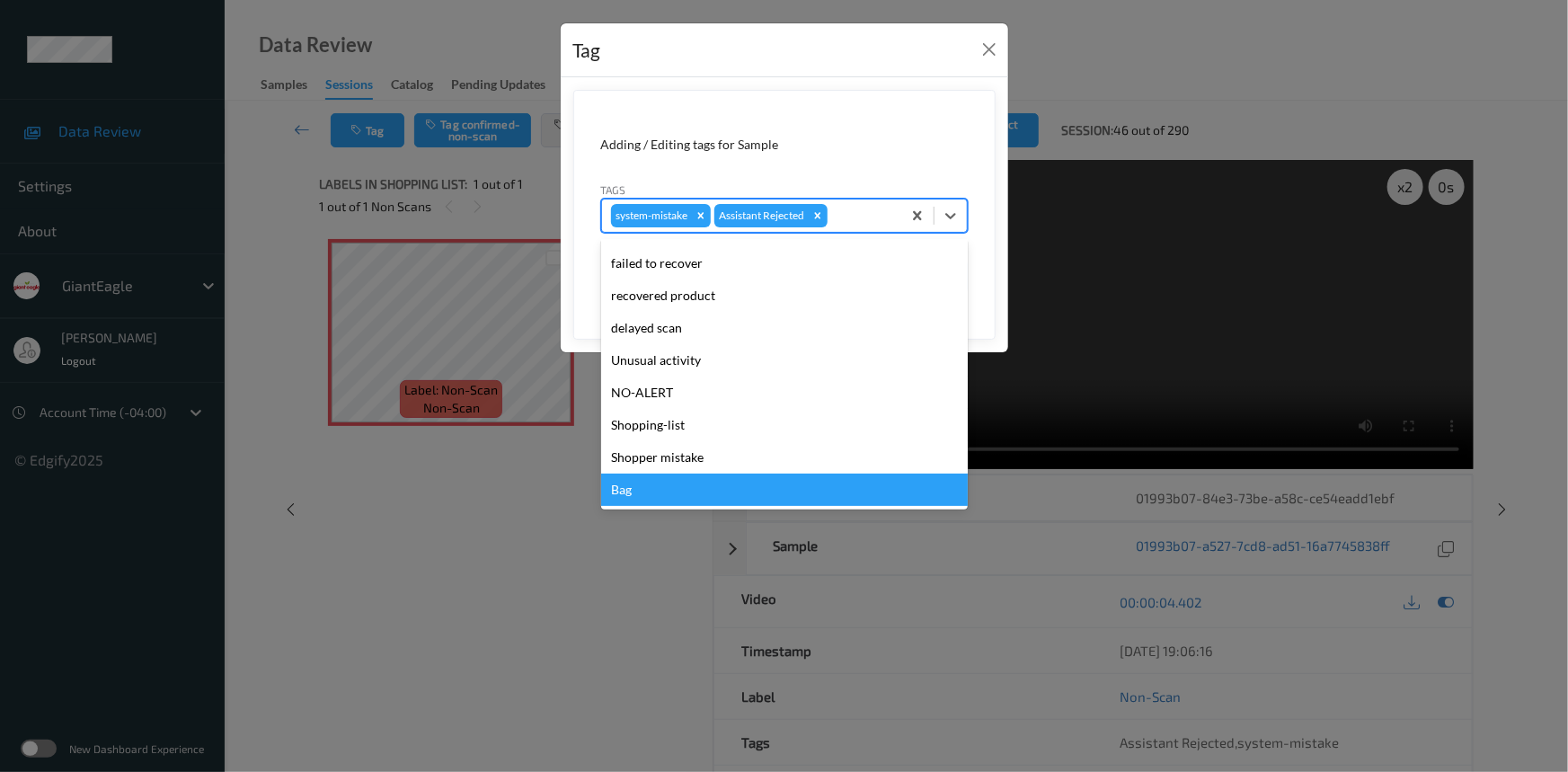
click at [647, 479] on div "Bag" at bounding box center [784, 489] width 367 height 32
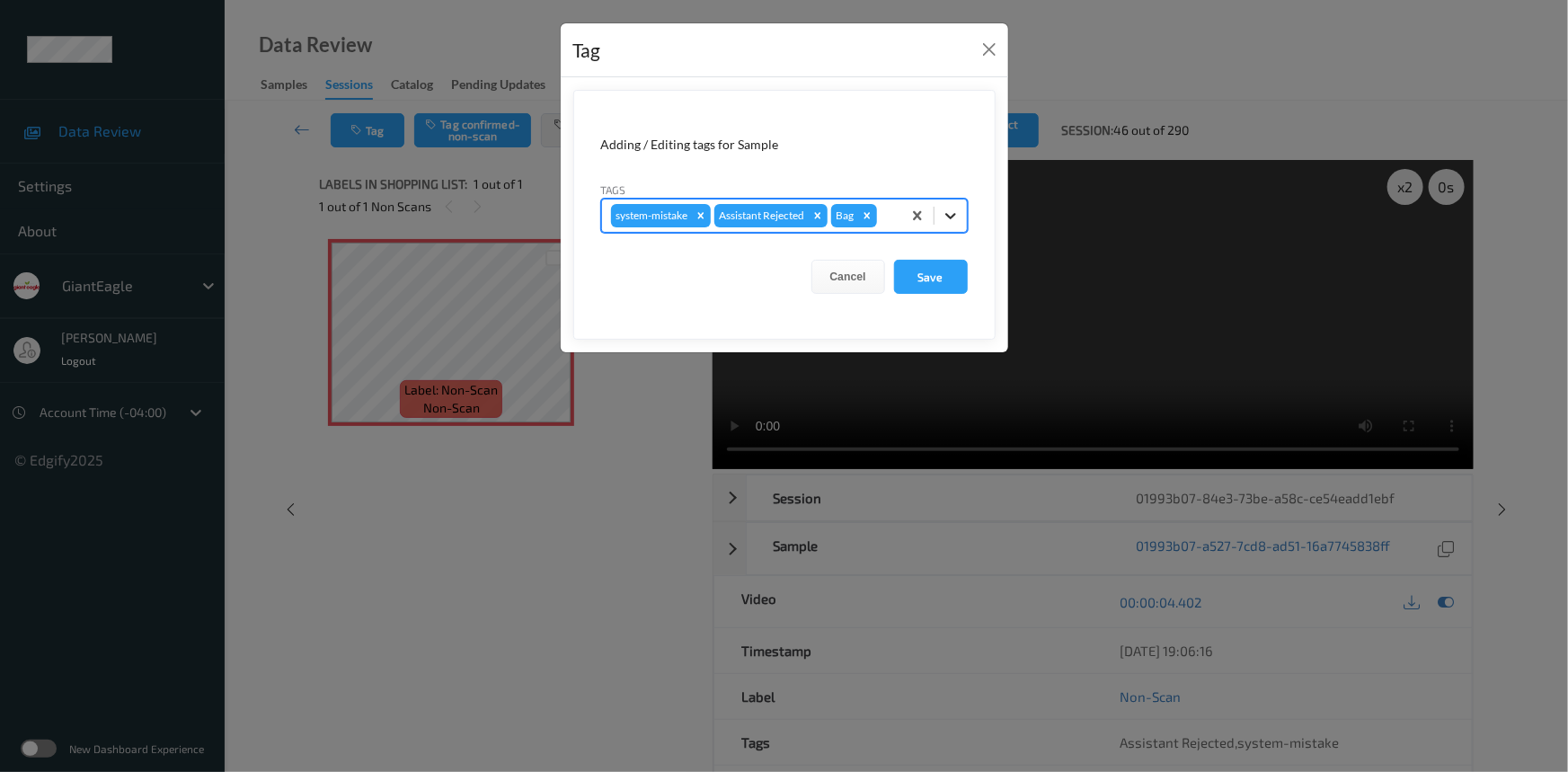
click at [960, 214] on div at bounding box center [950, 215] width 32 height 32
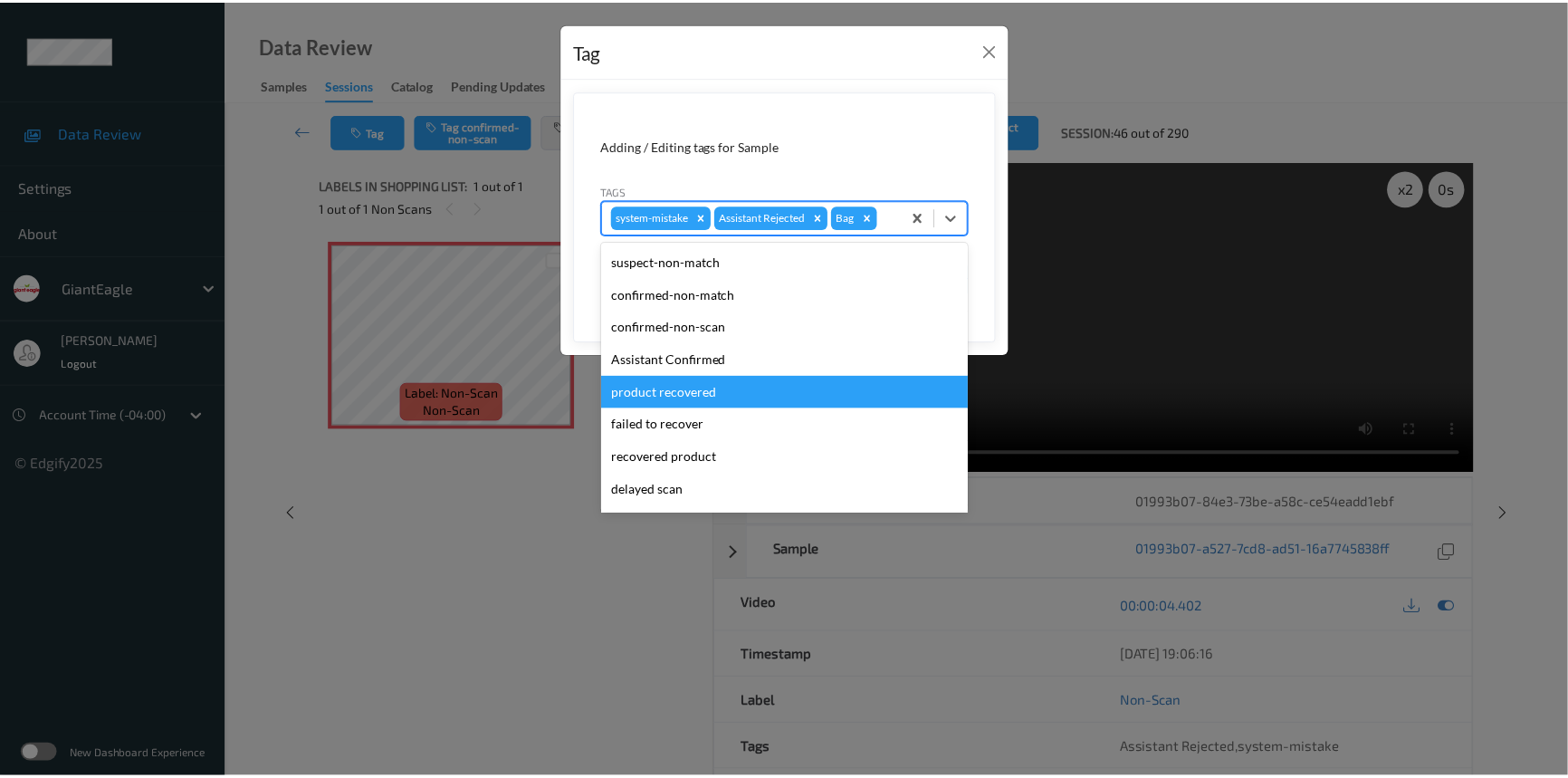
scroll to position [127, 0]
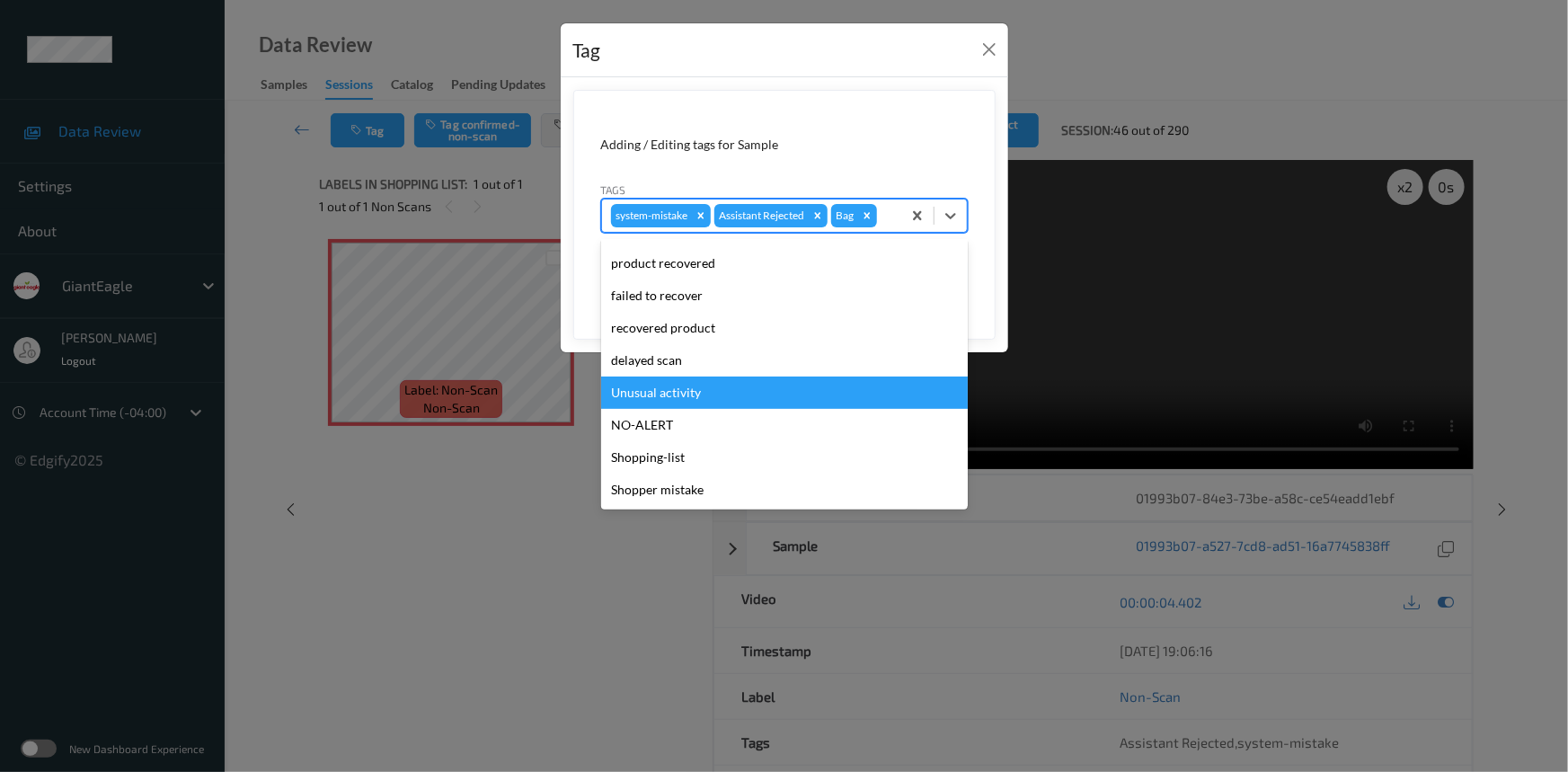
click at [656, 401] on div "Unusual activity" at bounding box center [784, 392] width 367 height 32
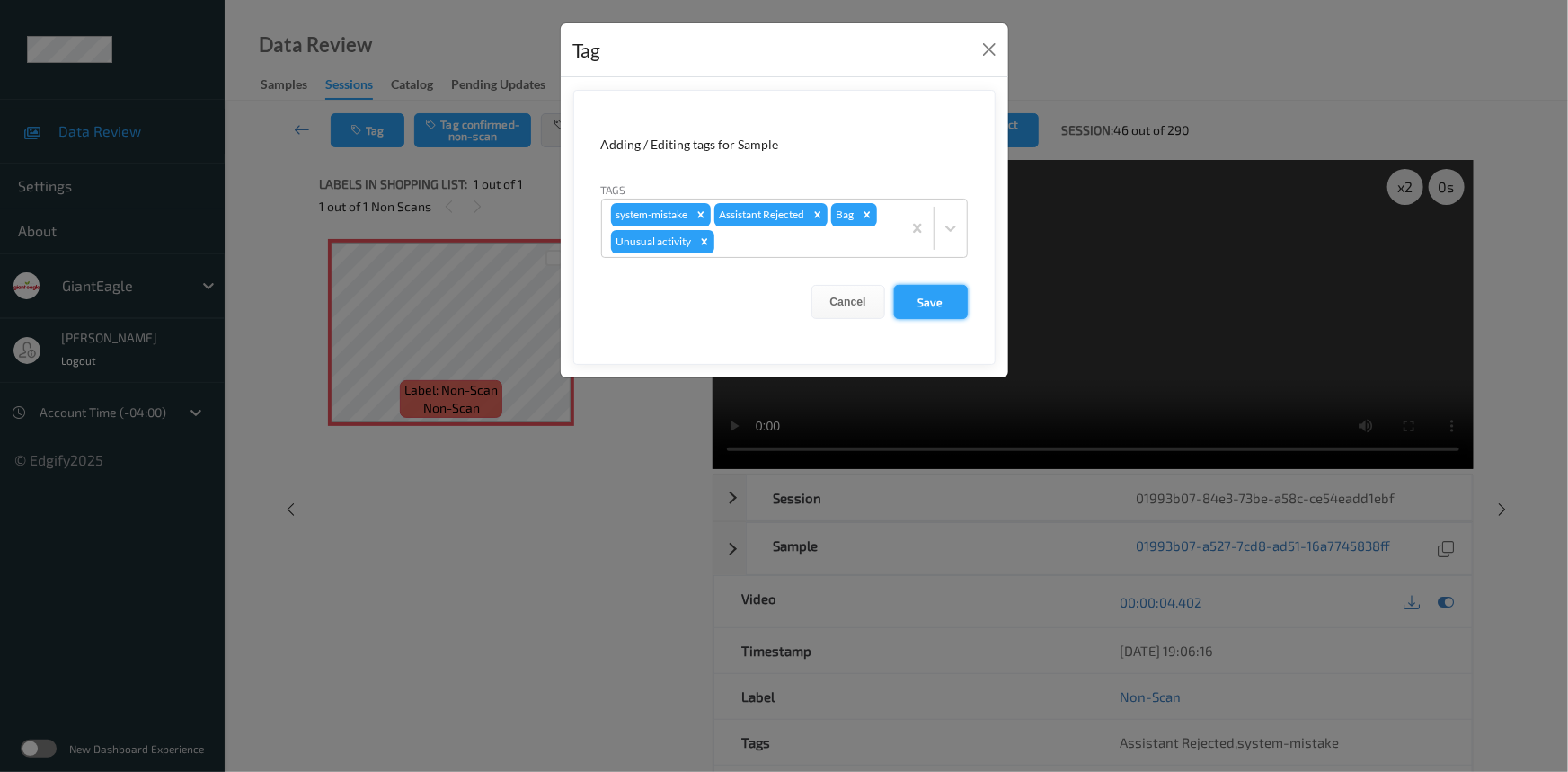
click at [958, 296] on button "Save" at bounding box center [931, 302] width 74 height 34
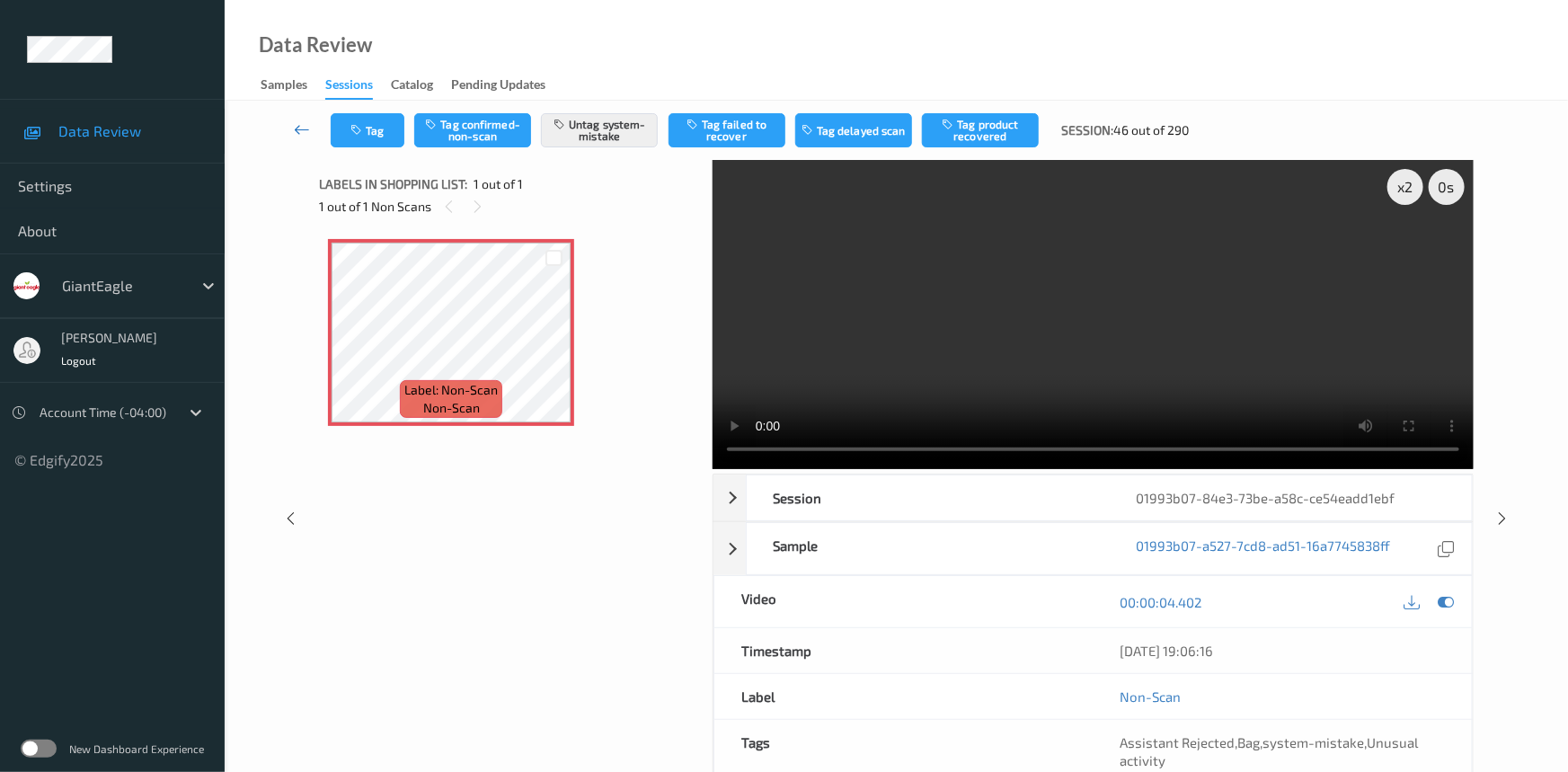
click at [296, 117] on link at bounding box center [303, 130] width 57 height 34
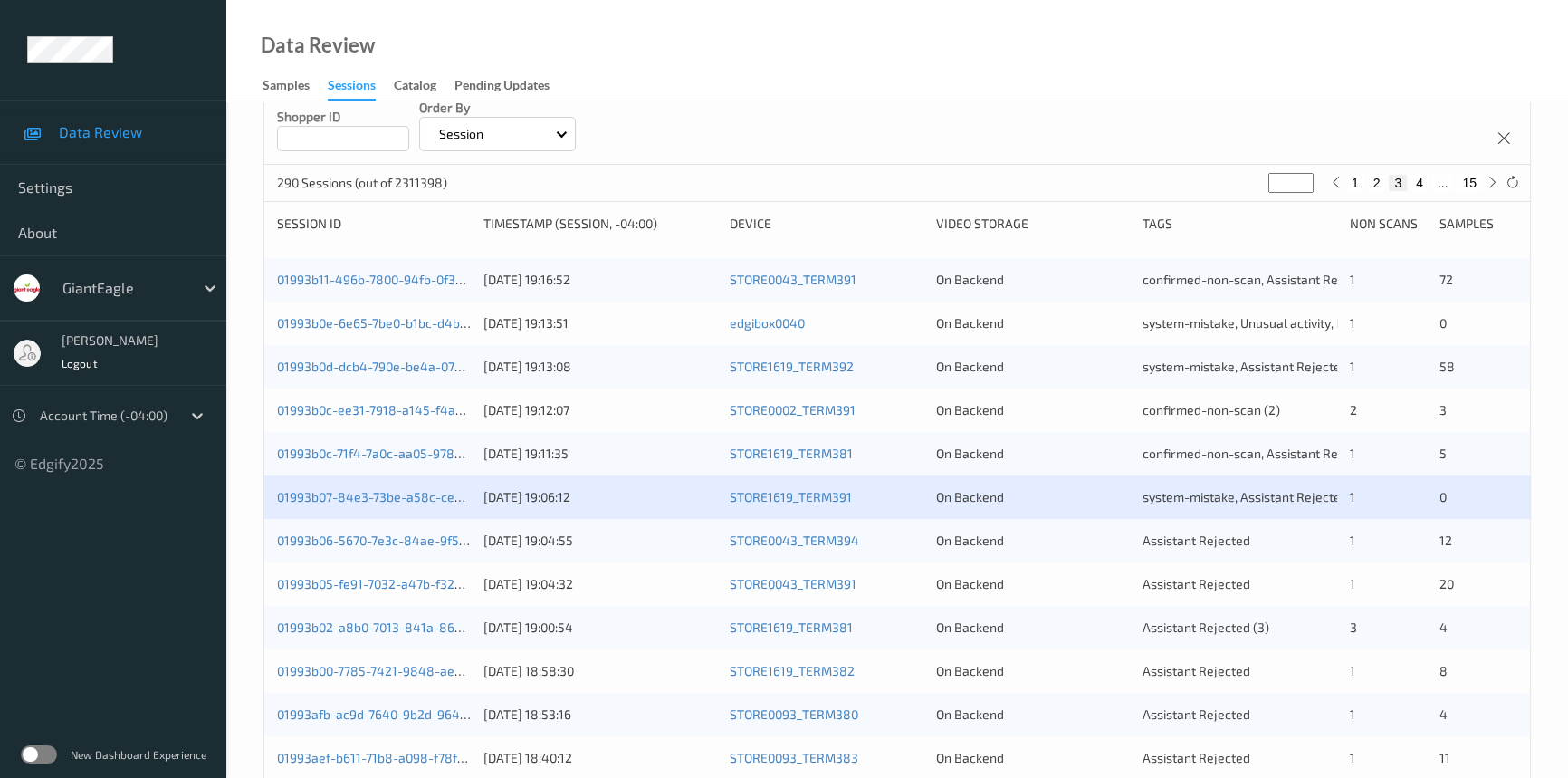
scroll to position [246, 0]
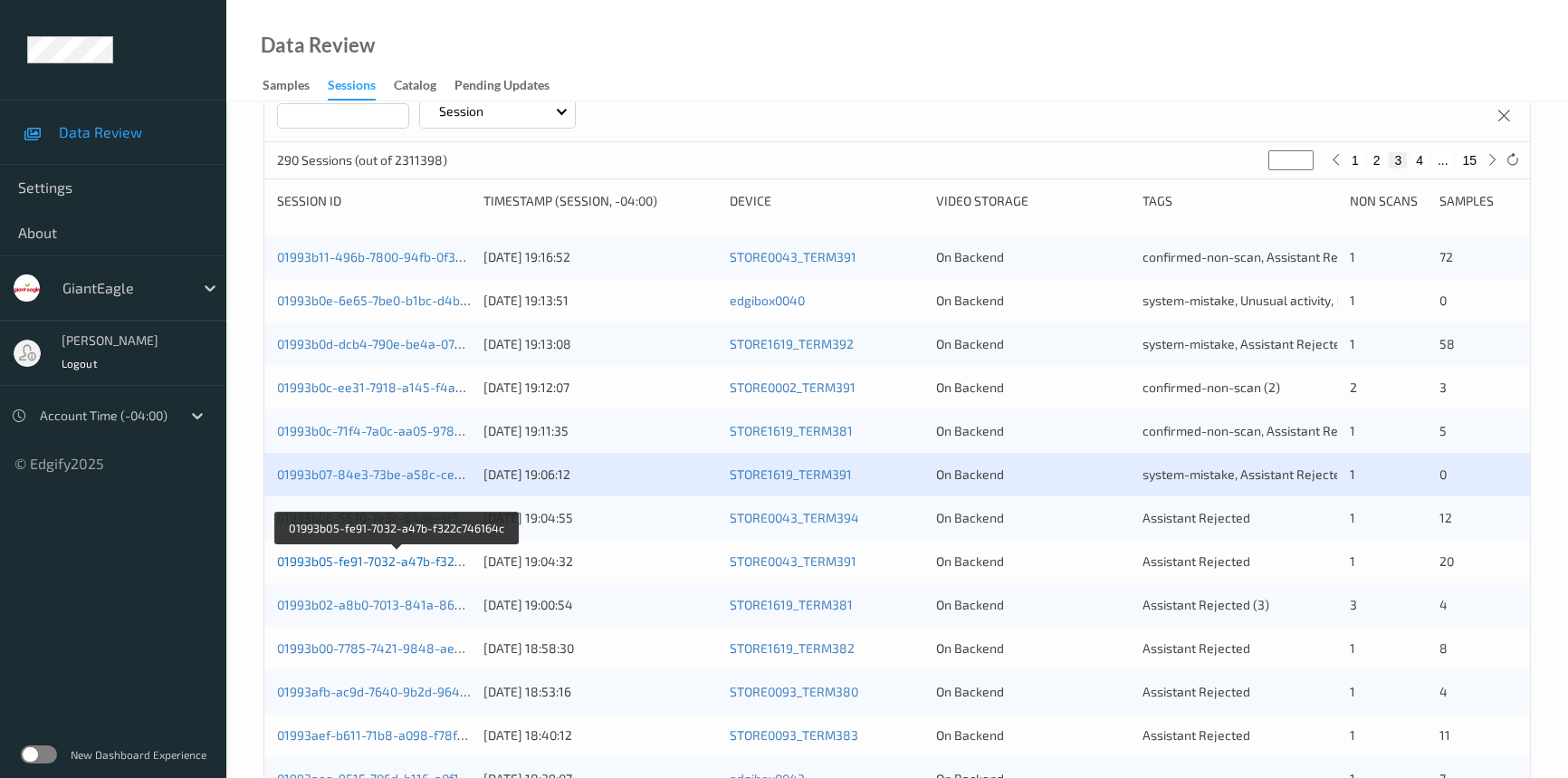
click at [351, 555] on link "01993b05-fe91-7032-a47b-f322c746164c" at bounding box center [397, 561] width 240 height 16
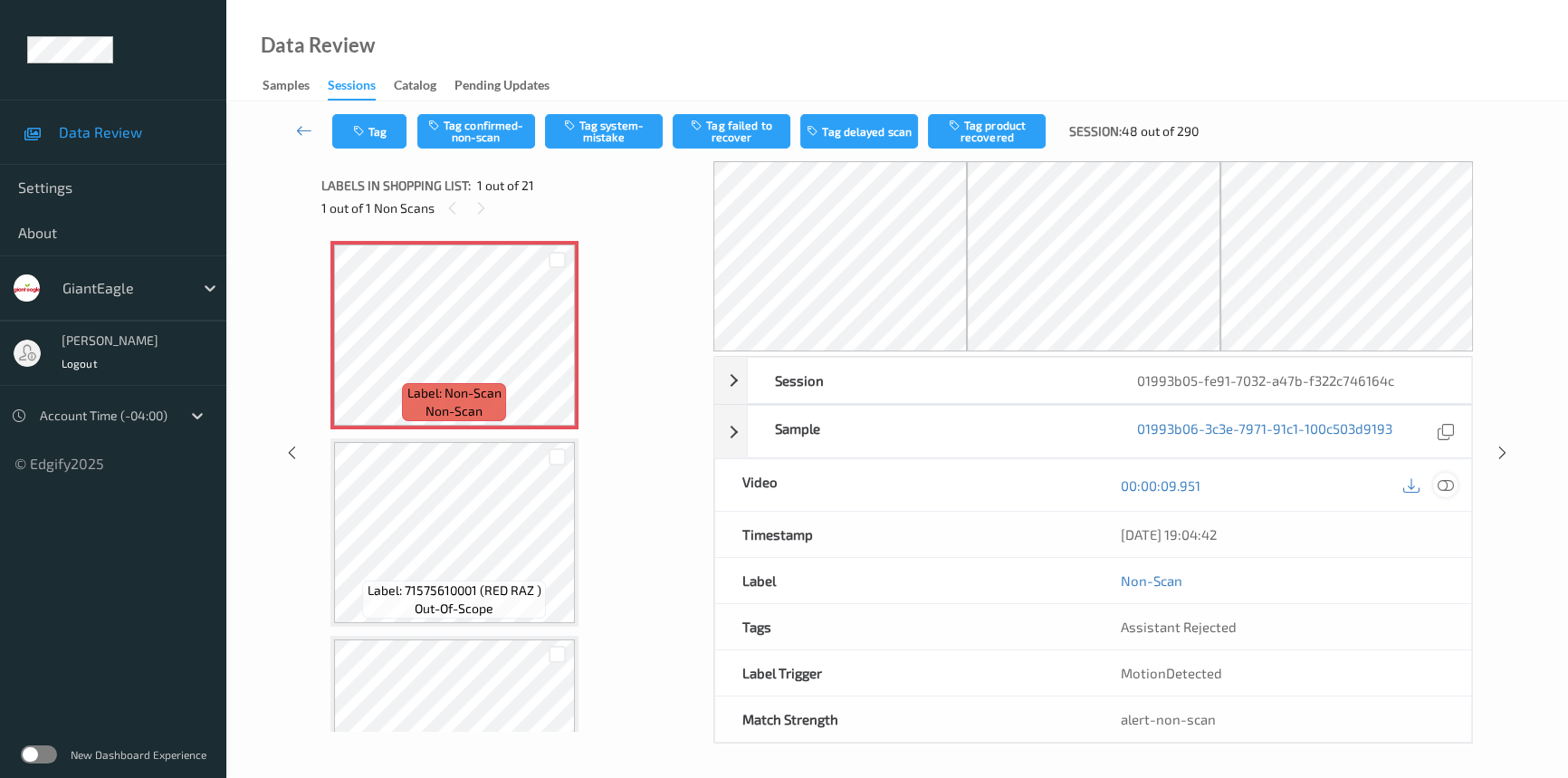
click at [1446, 481] on icon at bounding box center [1446, 485] width 16 height 16
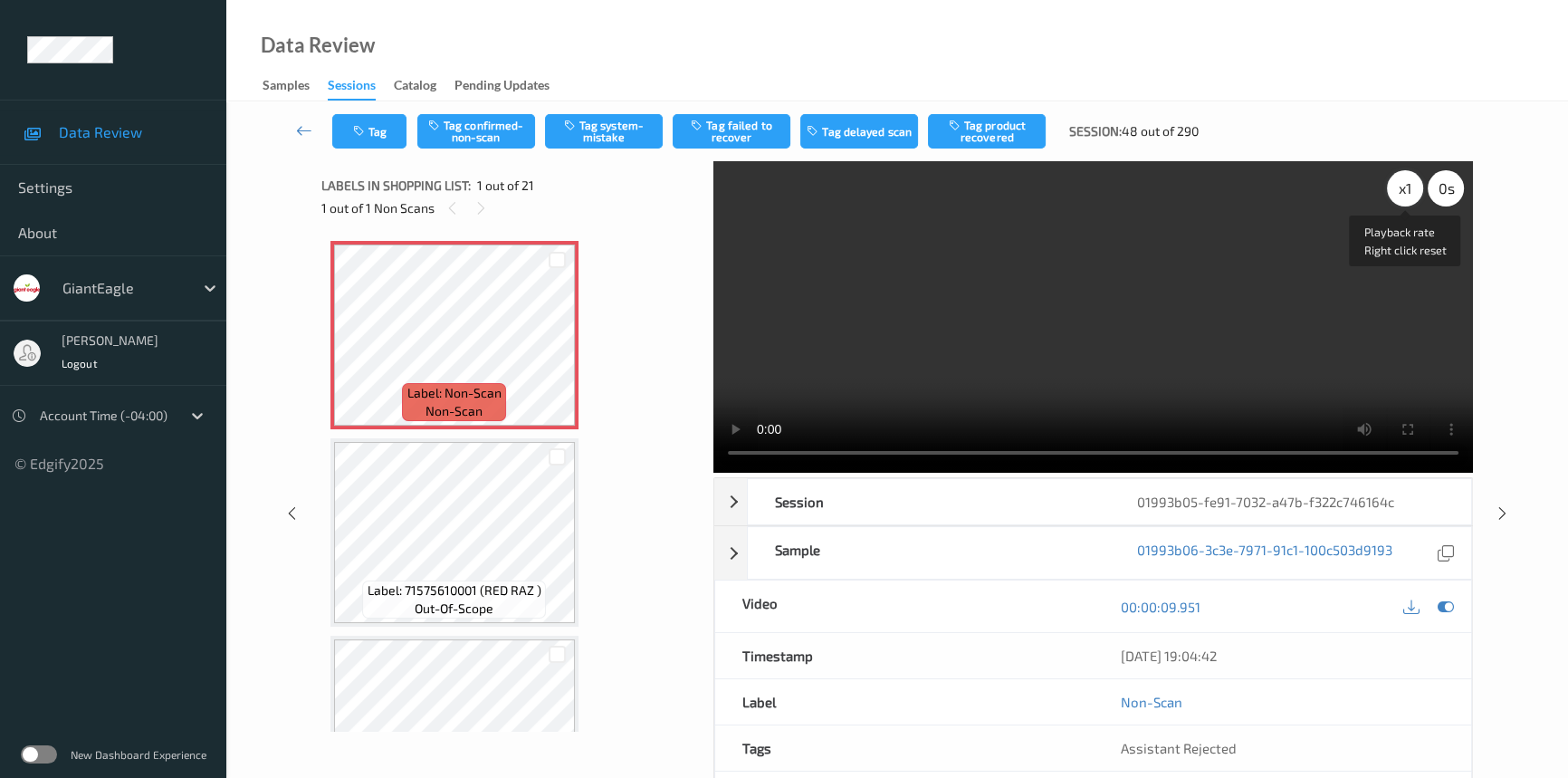
click at [1400, 185] on div "x 1" at bounding box center [1404, 188] width 37 height 37
click at [905, 289] on video at bounding box center [1093, 317] width 759 height 311
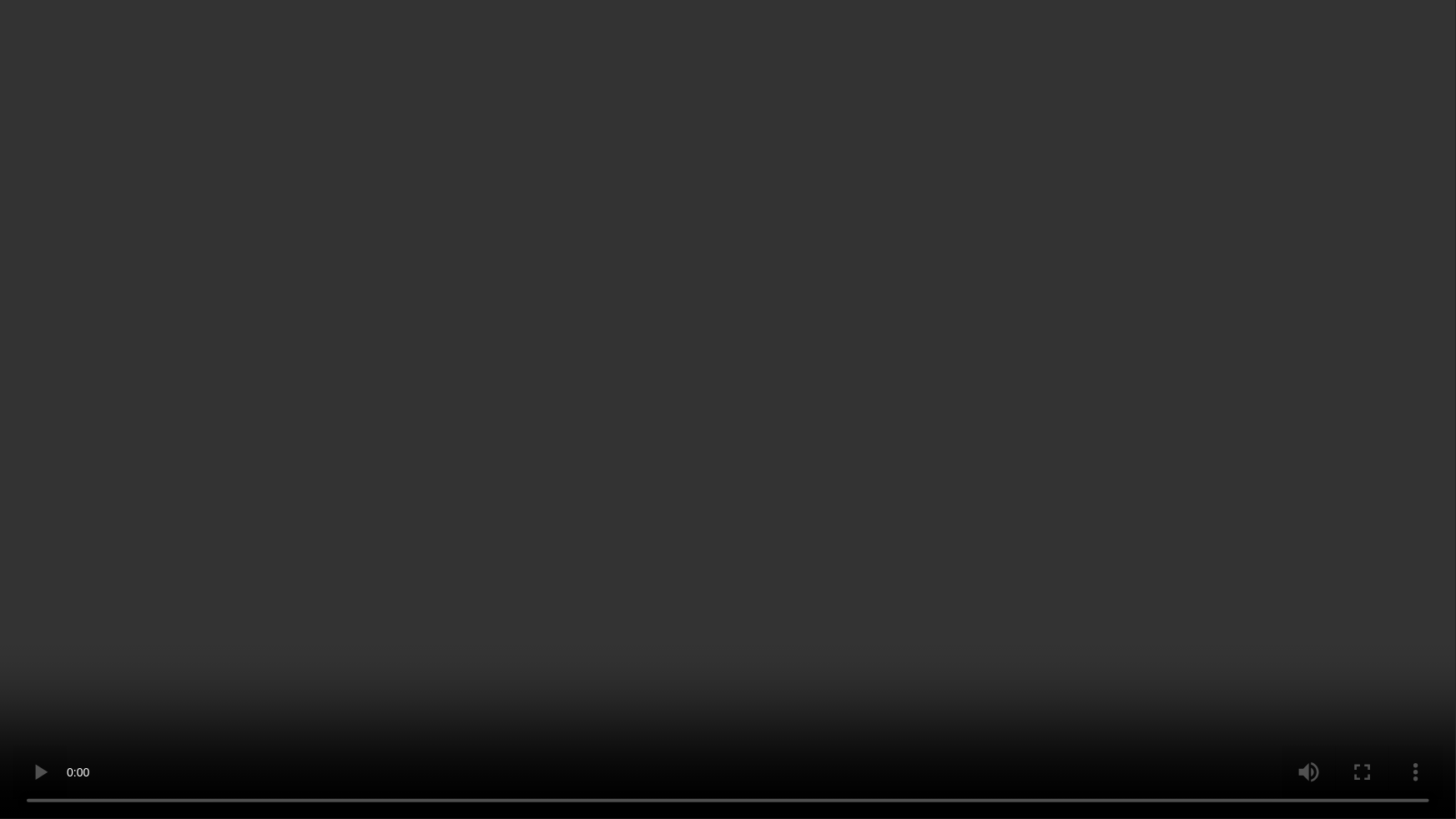
drag, startPoint x: 1044, startPoint y: 484, endPoint x: 1071, endPoint y: 482, distance: 27.1
click at [1044, 484] on video at bounding box center [728, 409] width 1456 height 819
click at [1116, 351] on video at bounding box center [728, 409] width 1456 height 819
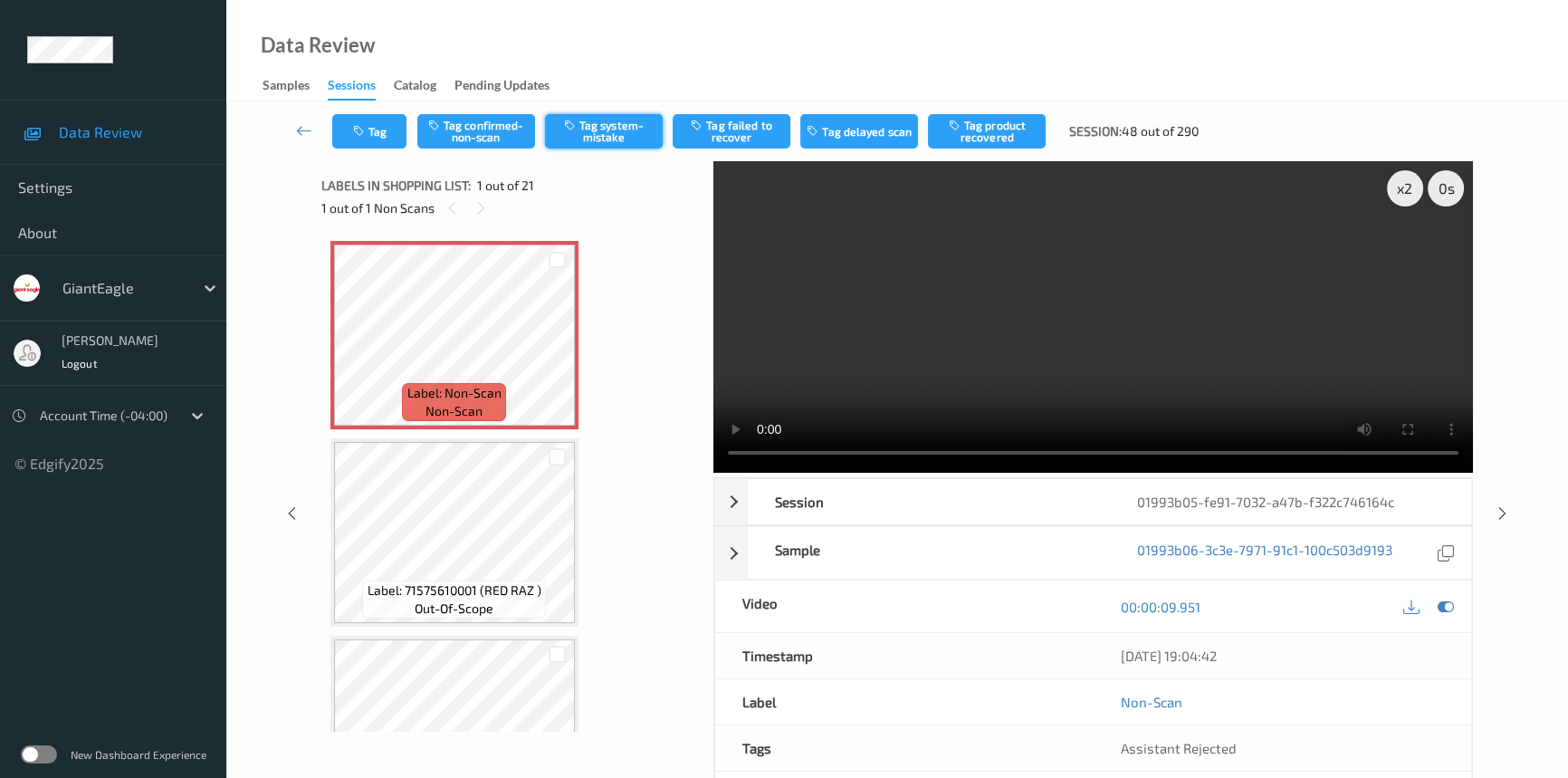
click at [597, 130] on button "Tag system-mistake" at bounding box center [604, 131] width 118 height 35
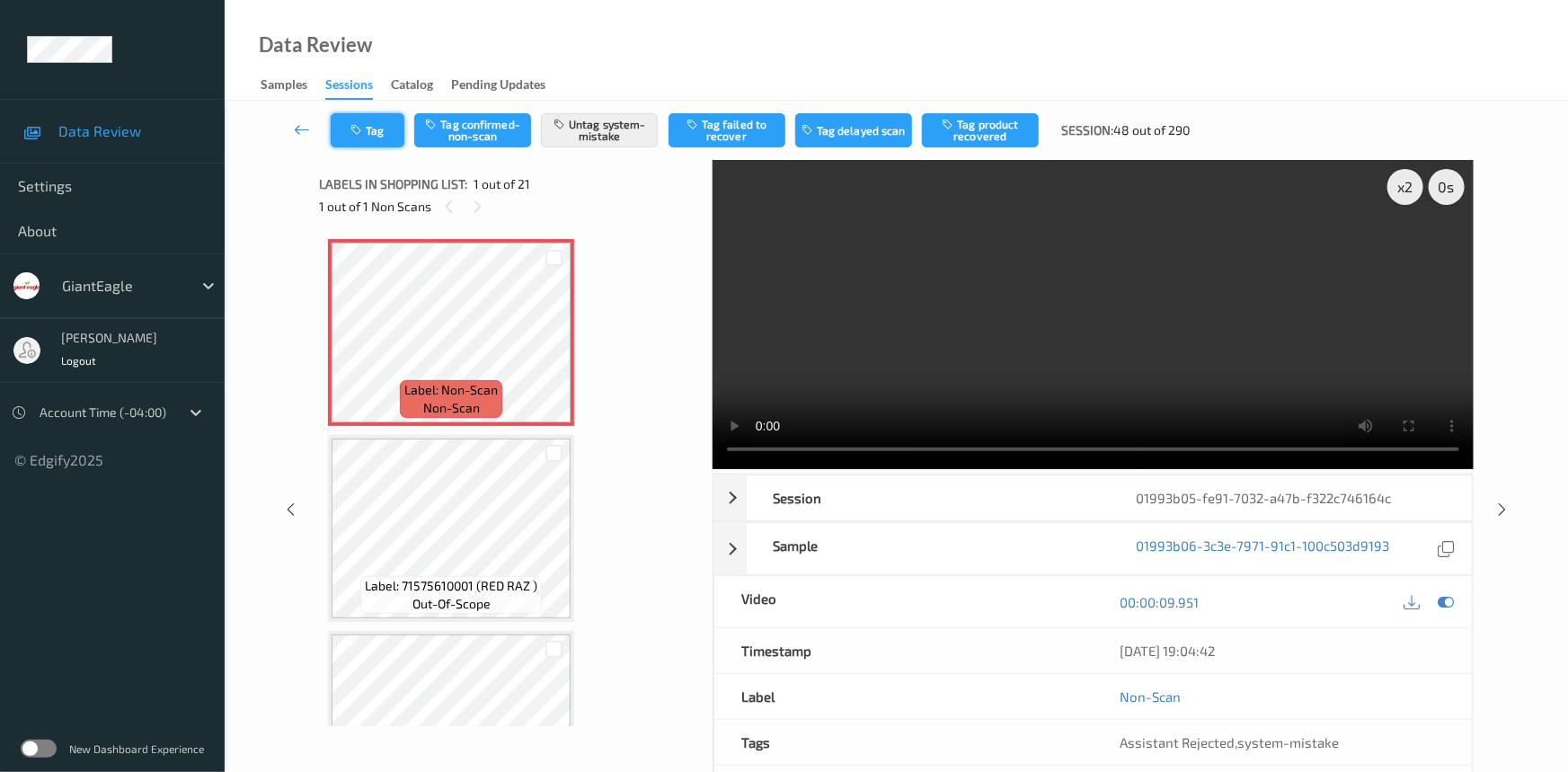
click at [369, 125] on button "Tag" at bounding box center [367, 130] width 74 height 34
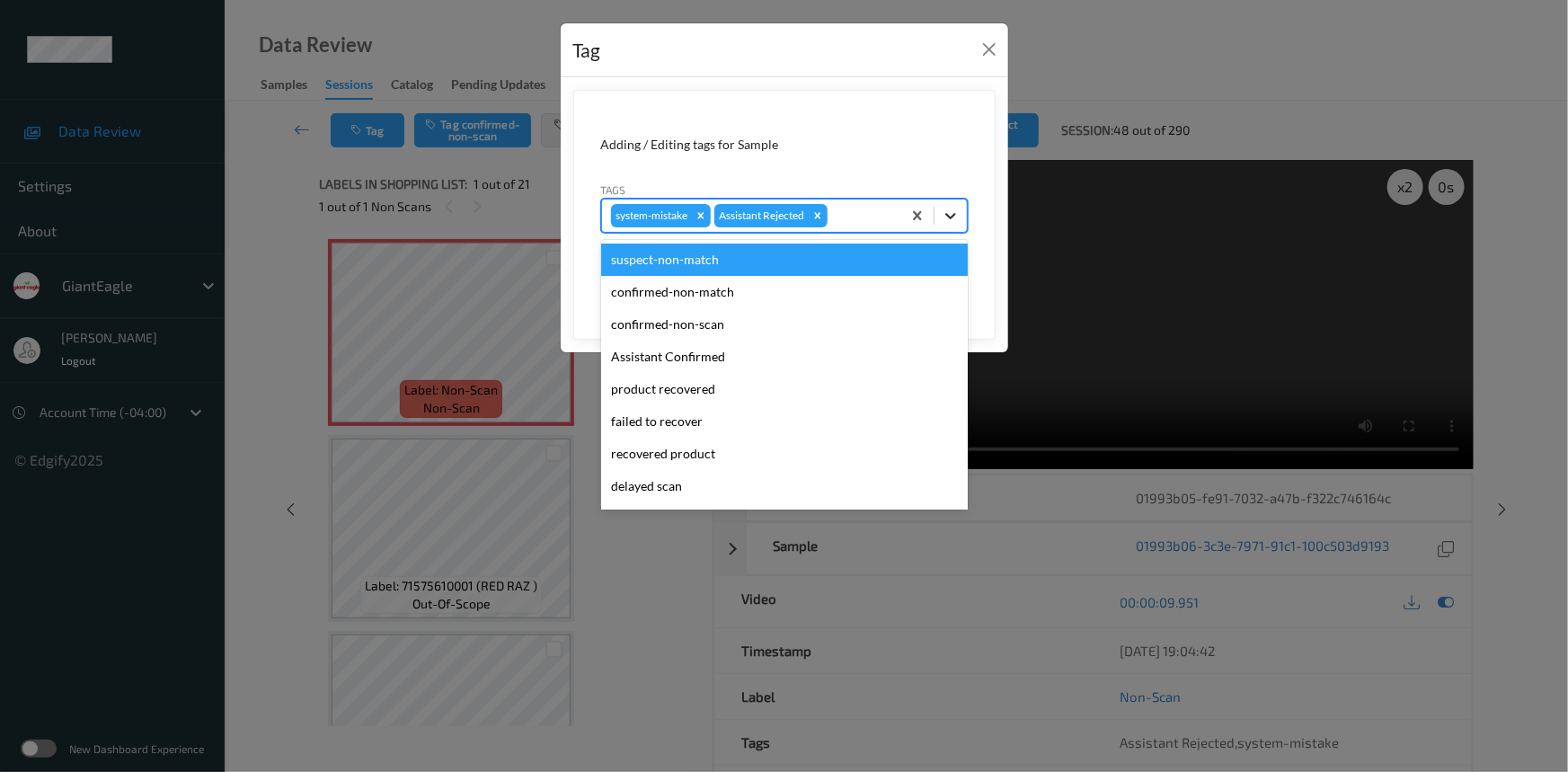
click at [954, 215] on icon at bounding box center [950, 215] width 18 height 18
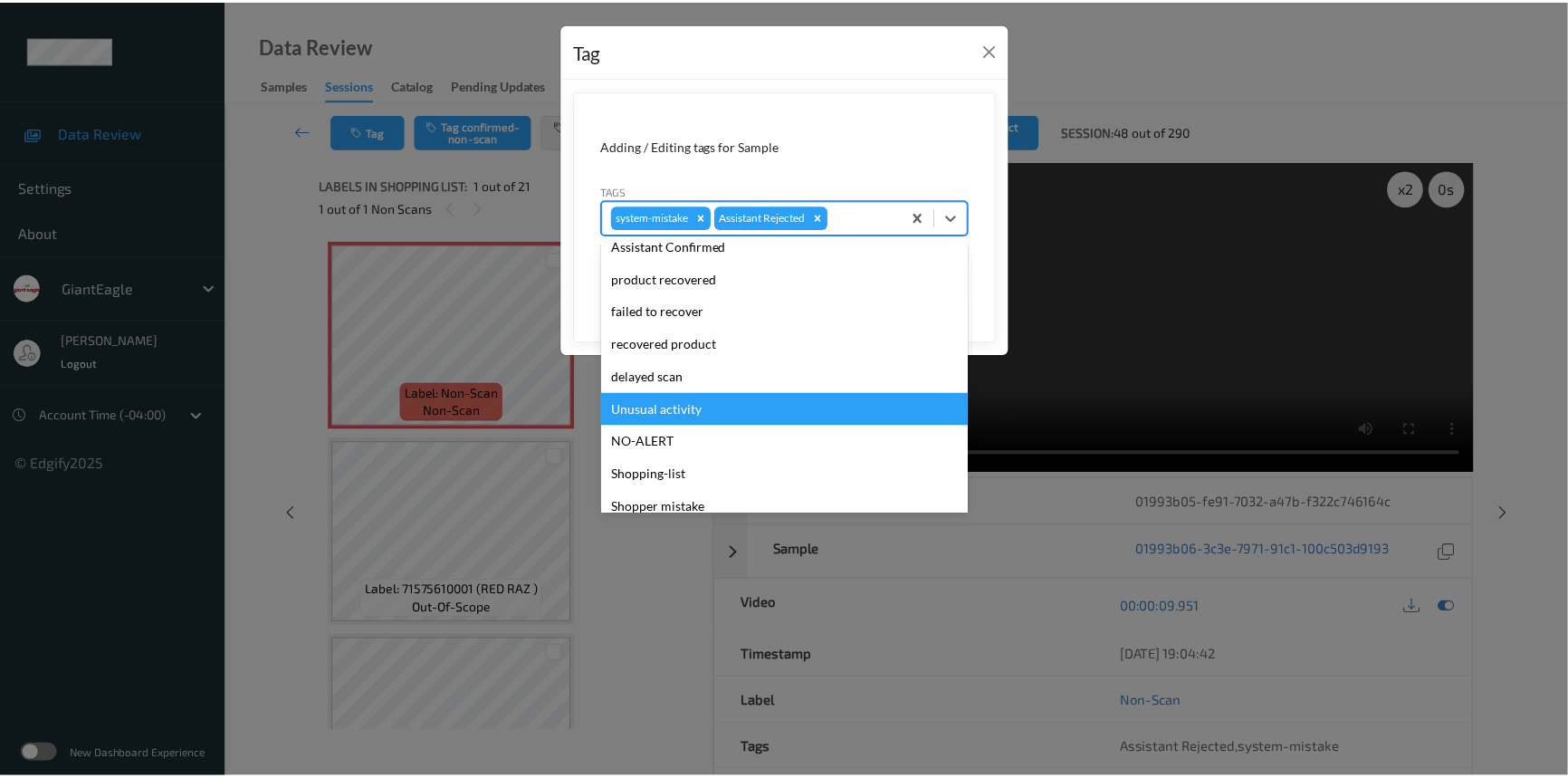
scroll to position [160, 0]
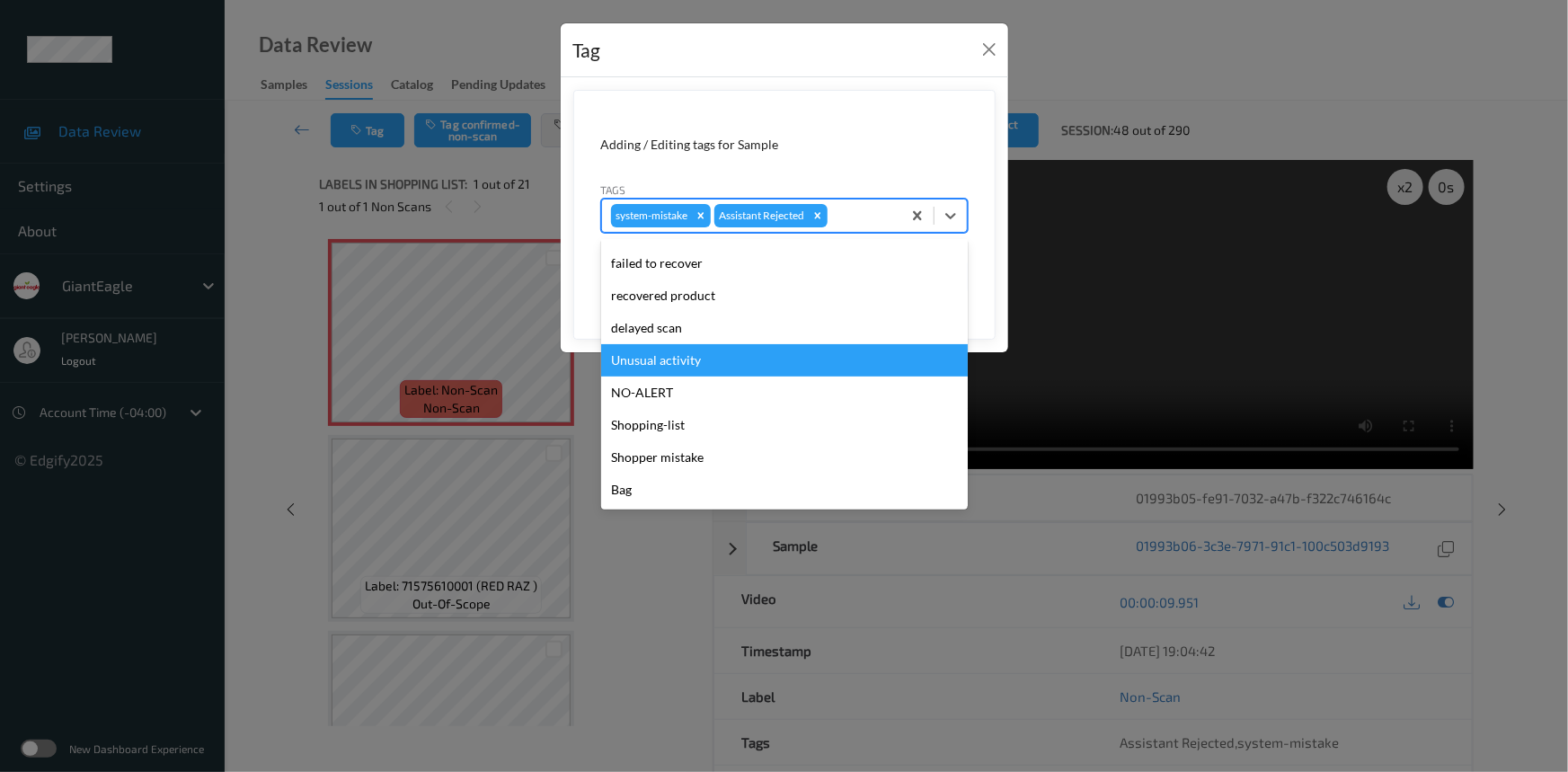
drag, startPoint x: 677, startPoint y: 358, endPoint x: 743, endPoint y: 342, distance: 67.9
click at [678, 358] on div "Unusual activity" at bounding box center [784, 360] width 367 height 32
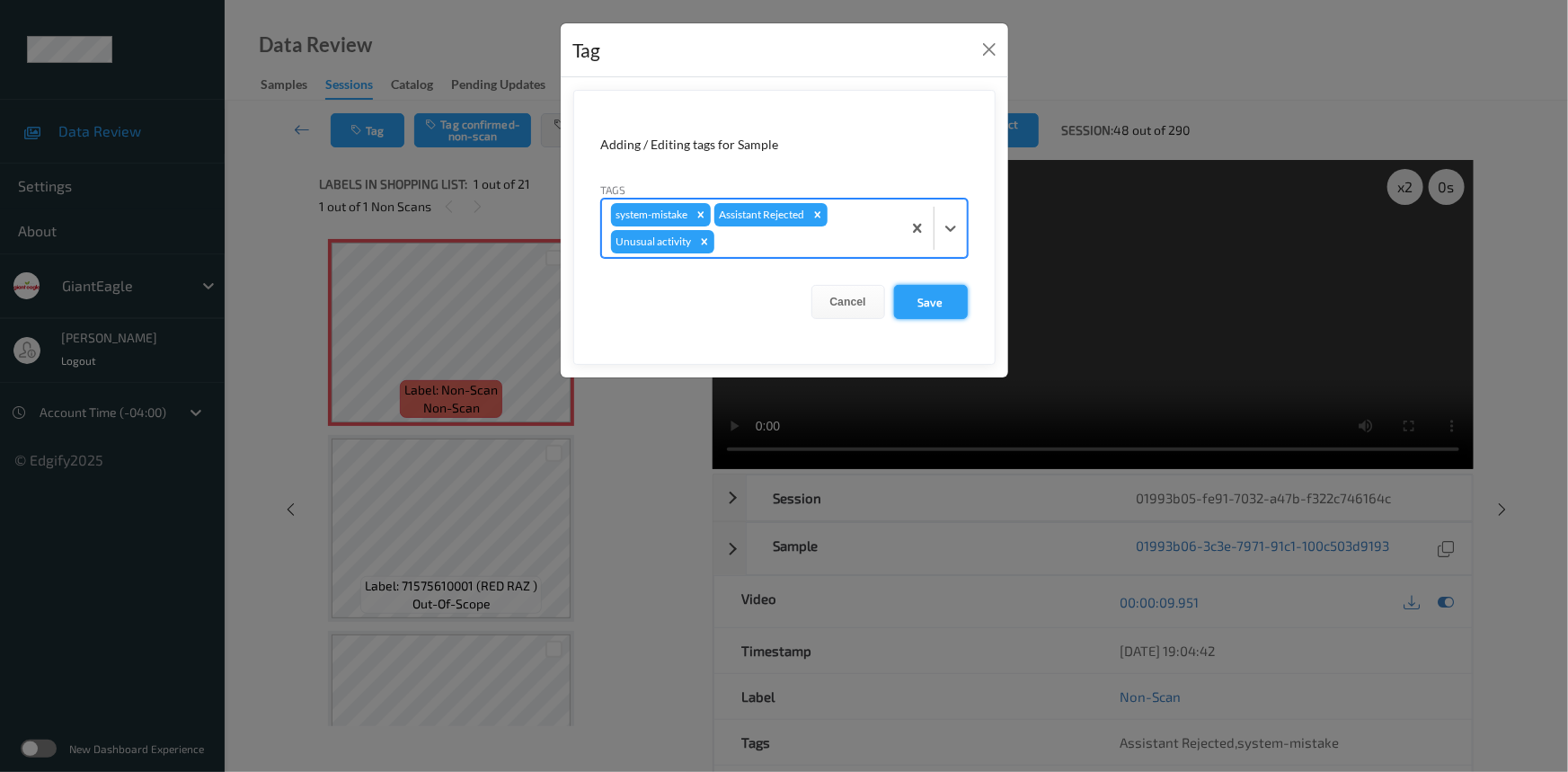
click at [928, 300] on button "Save" at bounding box center [931, 302] width 74 height 34
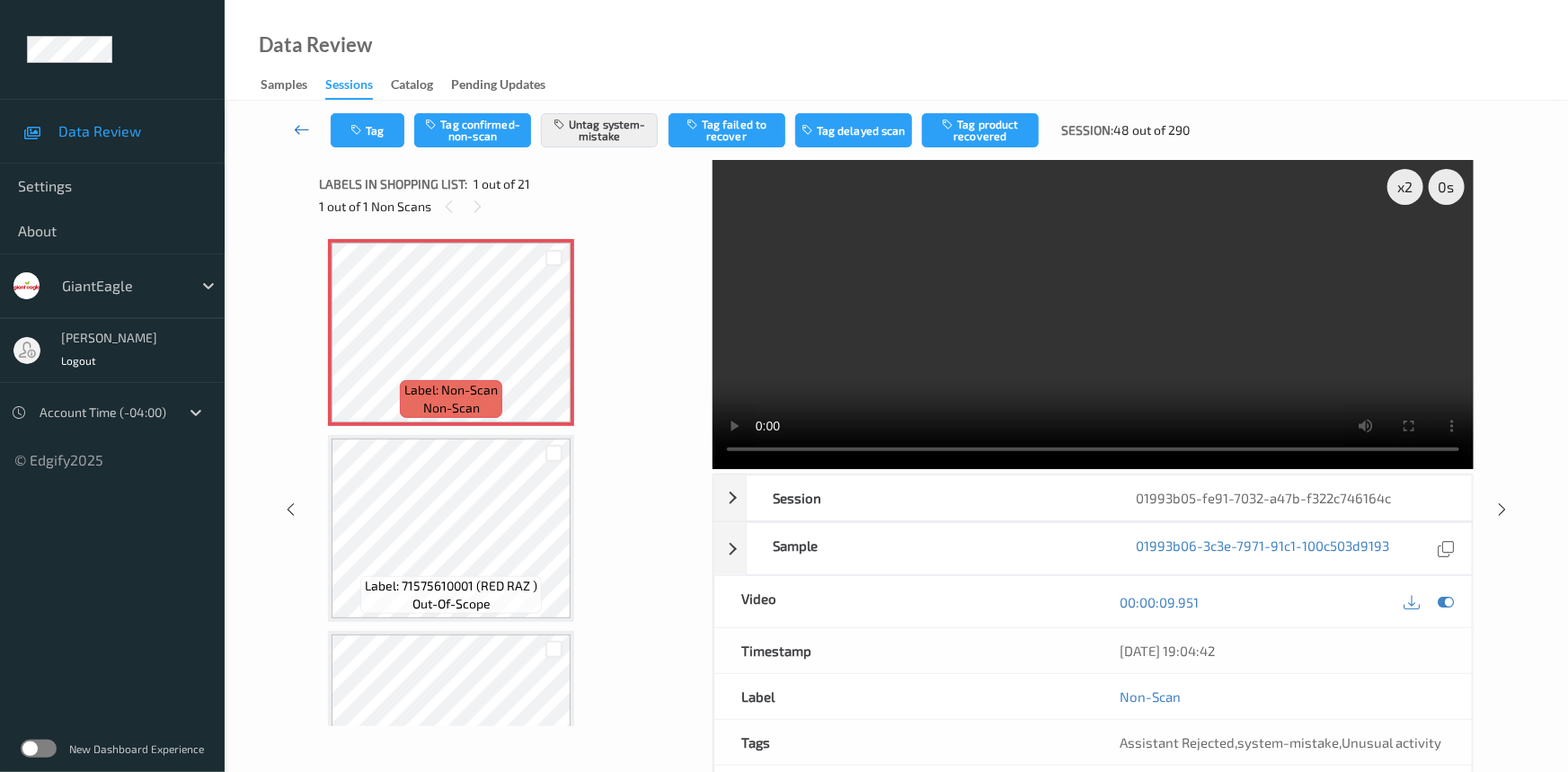
click at [296, 118] on link at bounding box center [303, 130] width 57 height 34
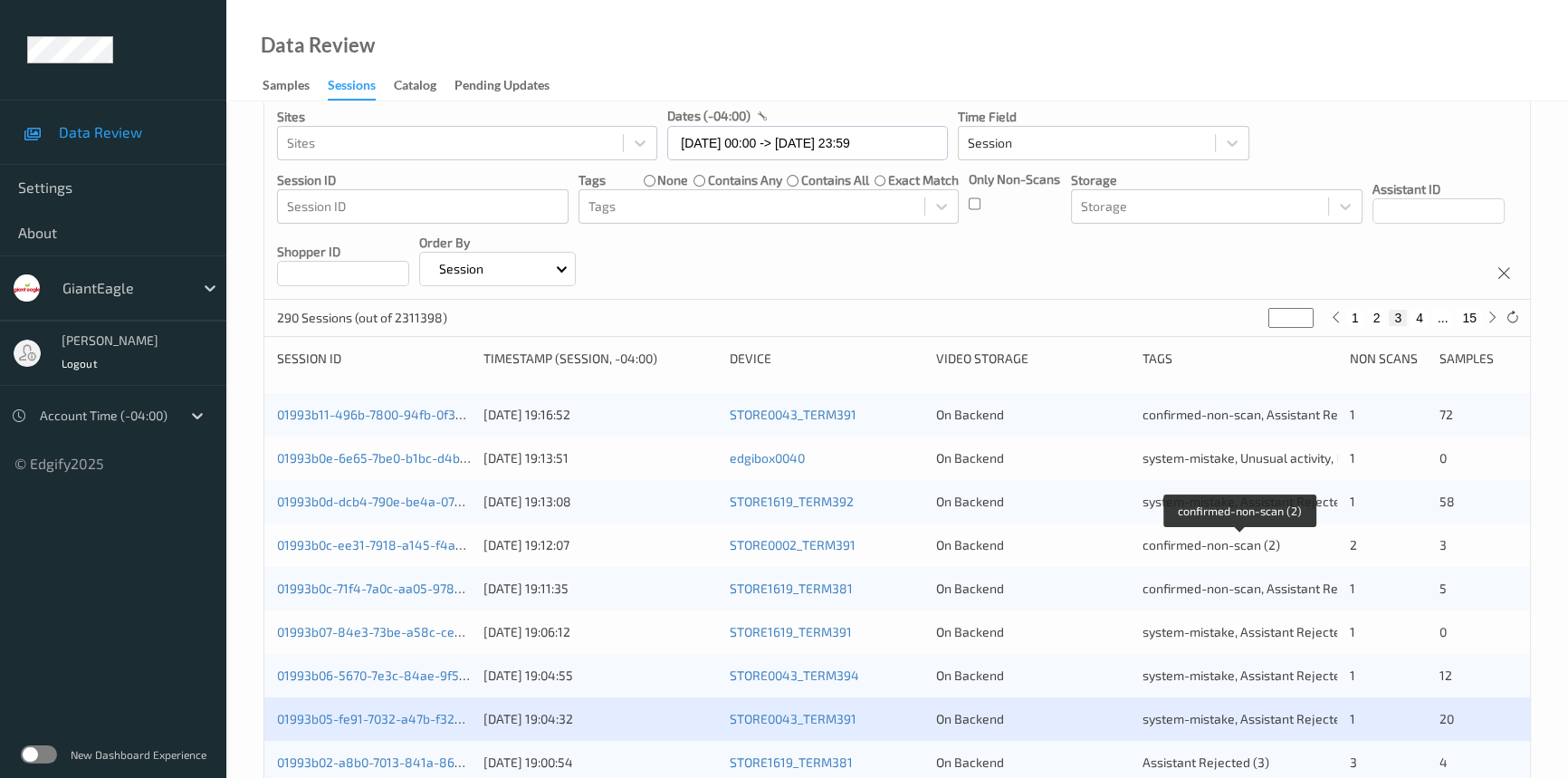
scroll to position [494, 0]
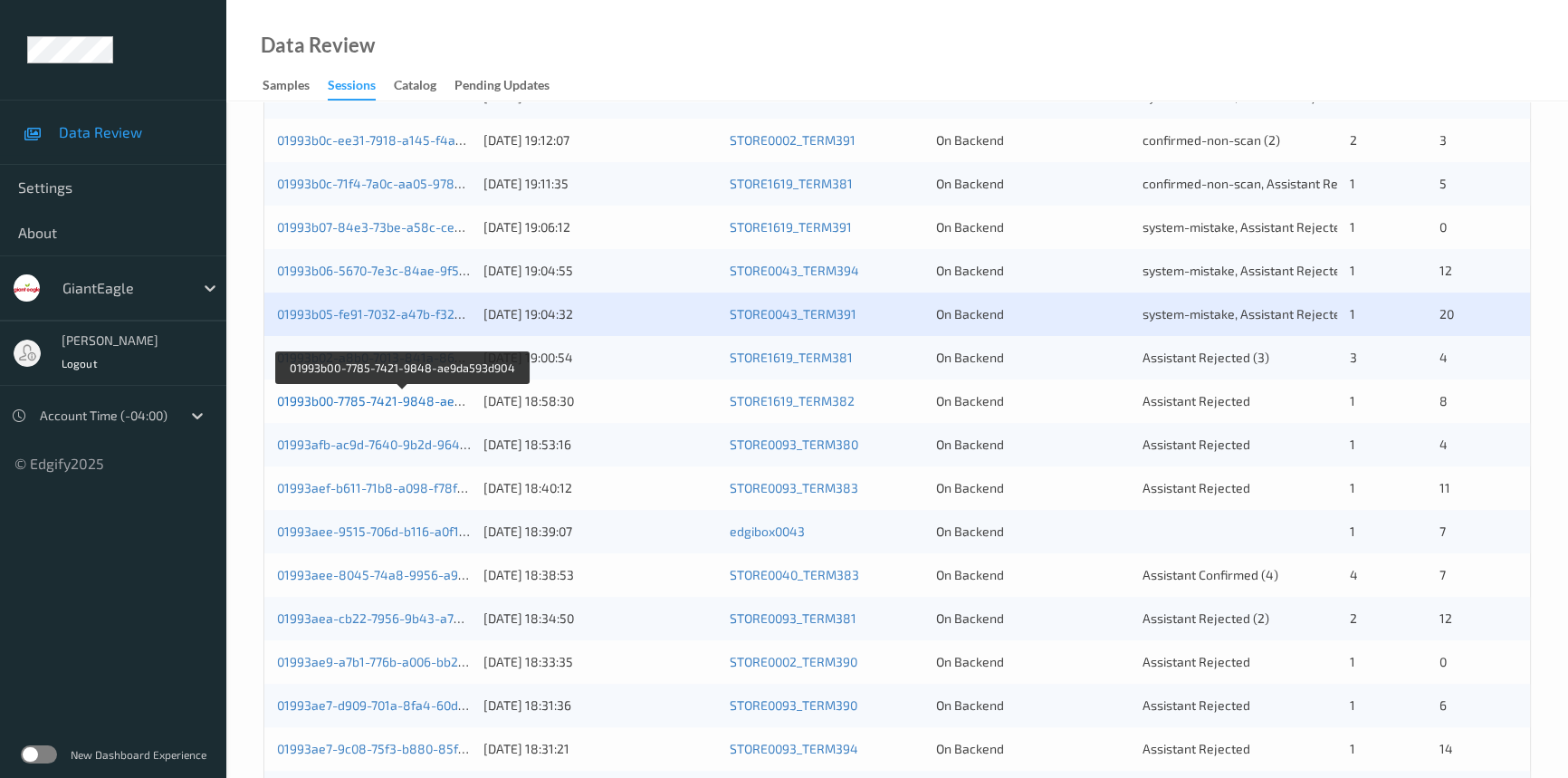
click at [351, 402] on link "01993b00-7785-7421-9848-ae9da593d904" at bounding box center [402, 400] width 251 height 16
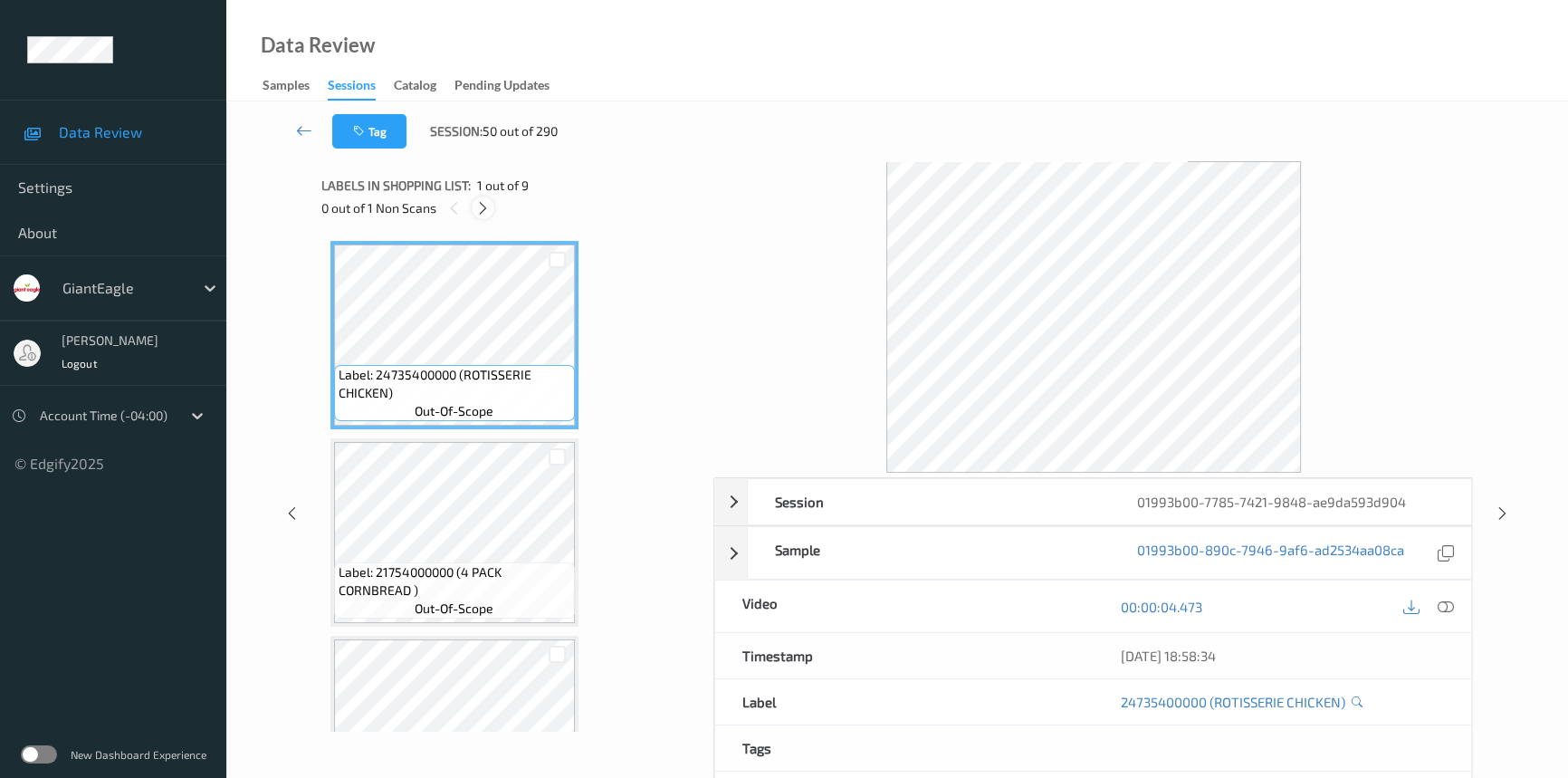
click at [479, 209] on icon at bounding box center [484, 208] width 16 height 16
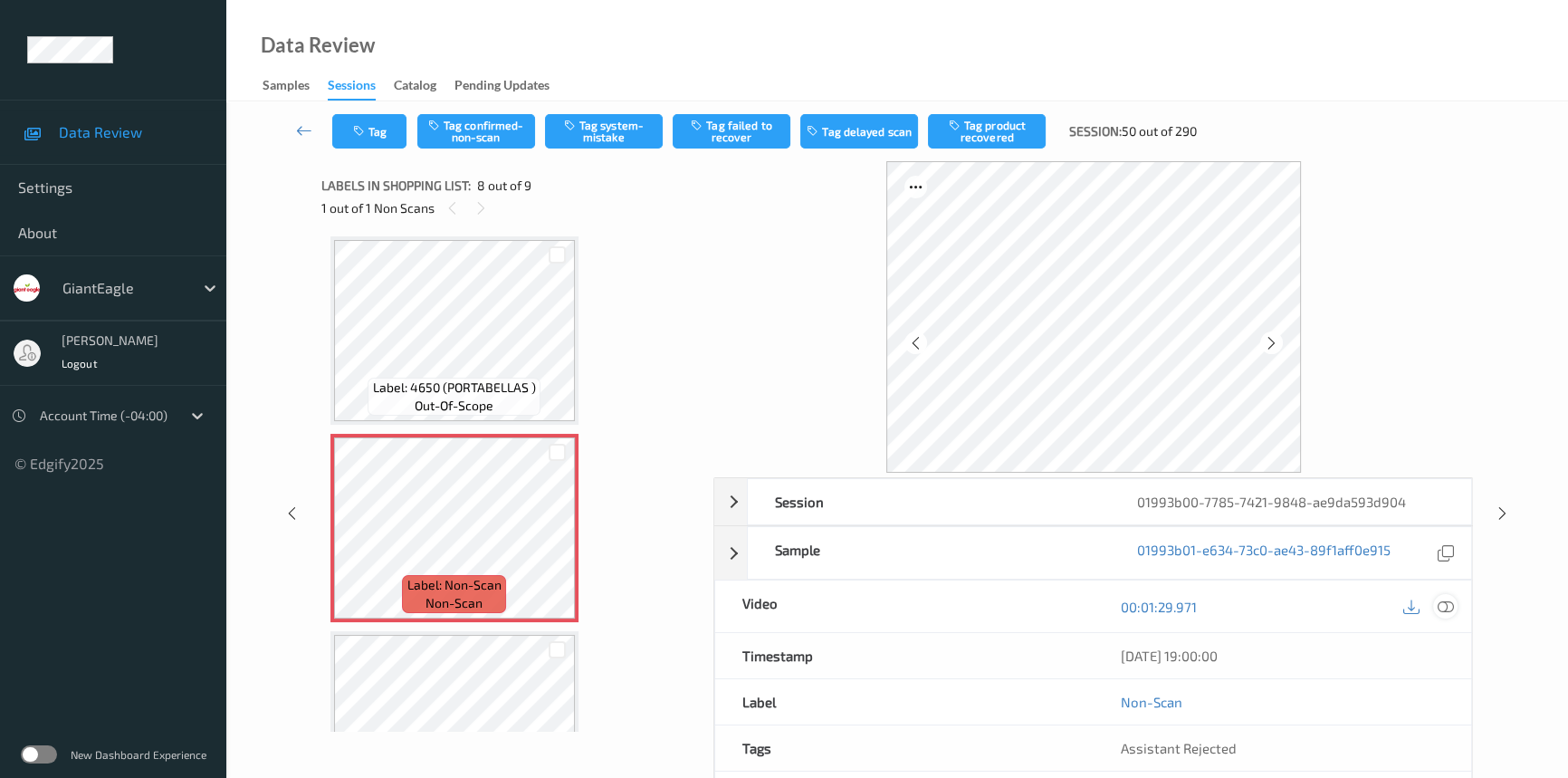
click at [1451, 604] on icon at bounding box center [1446, 607] width 16 height 16
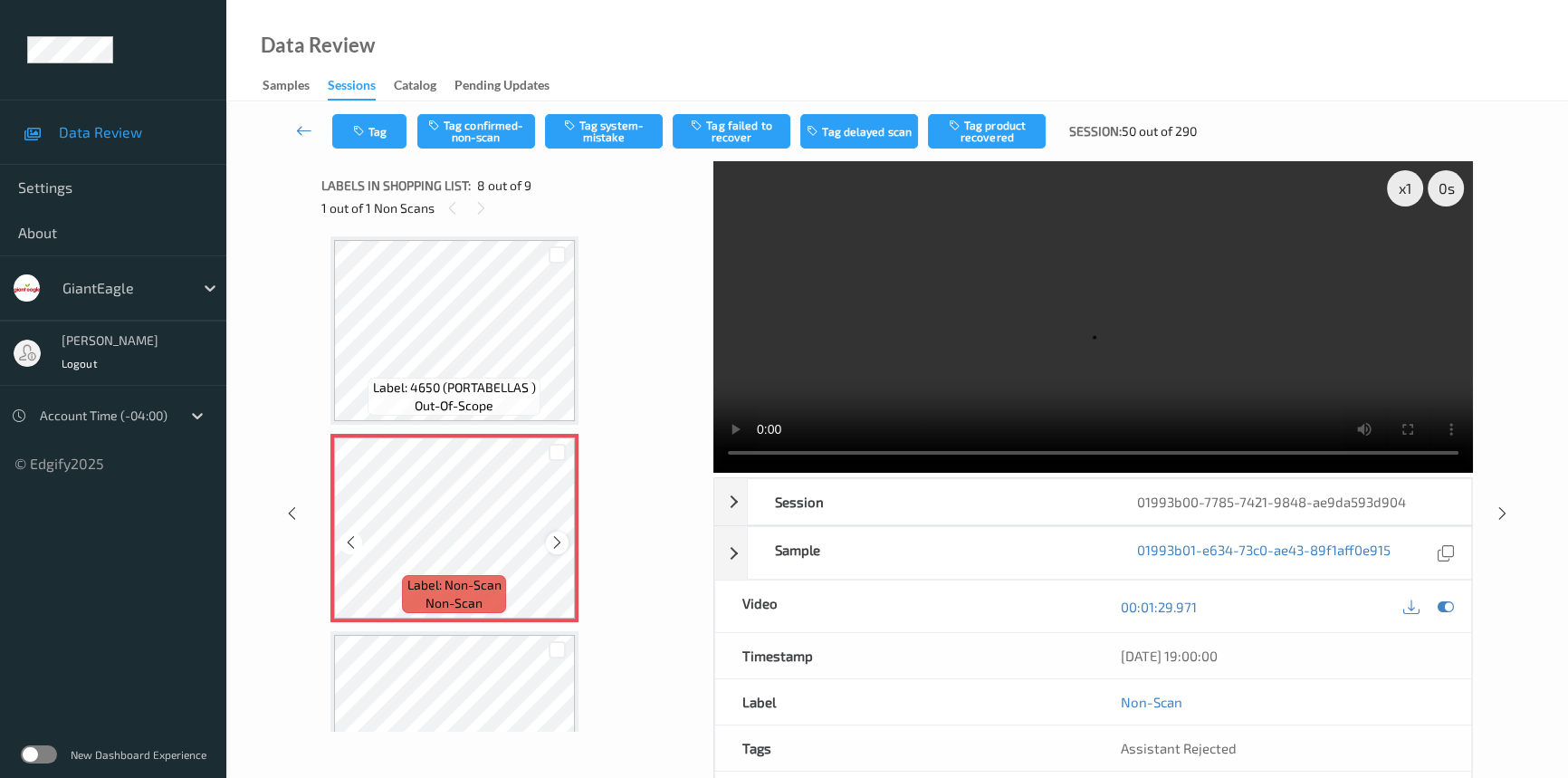
click at [557, 534] on icon at bounding box center [557, 542] width 16 height 16
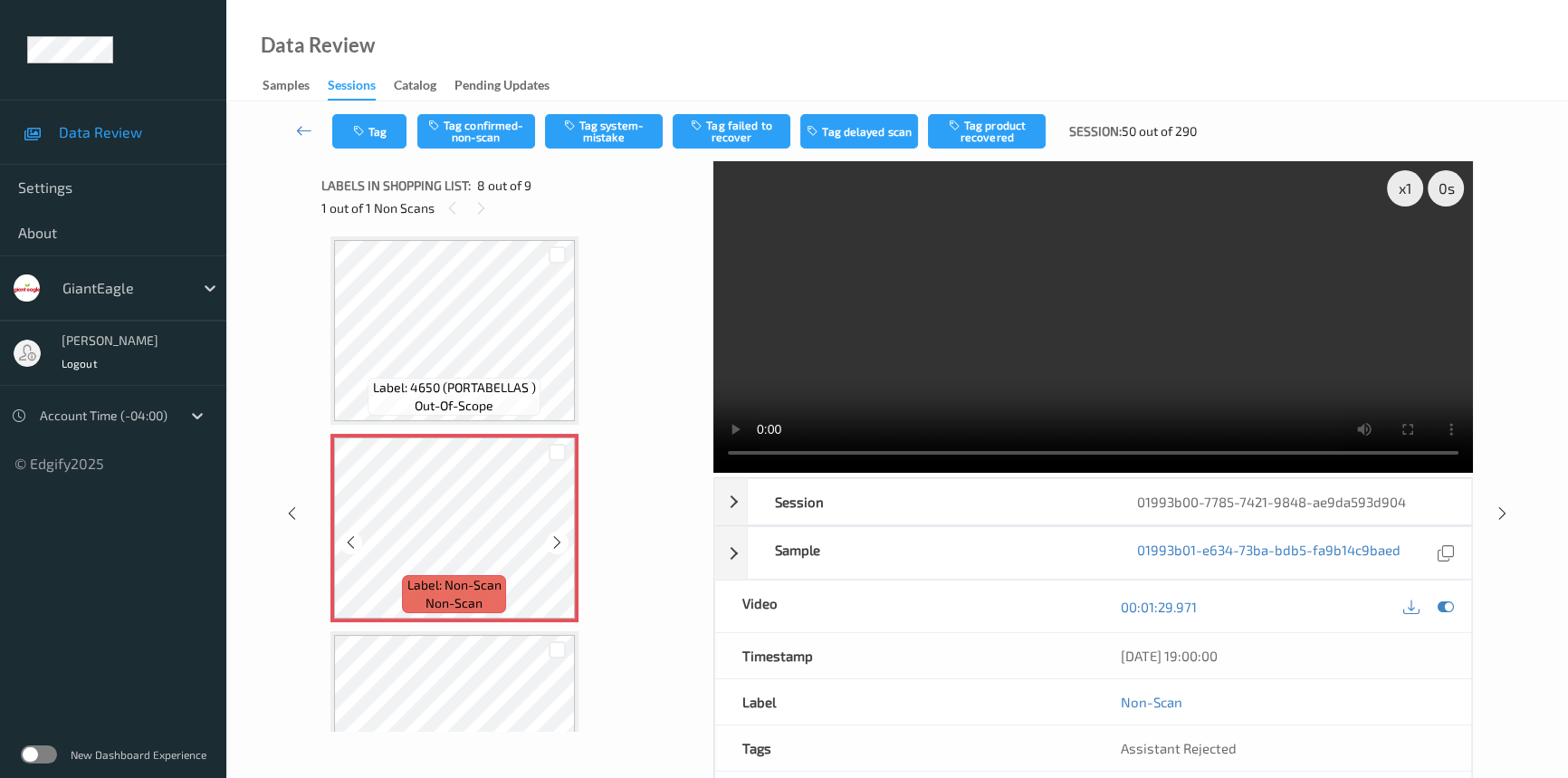
click at [557, 534] on icon at bounding box center [557, 542] width 16 height 16
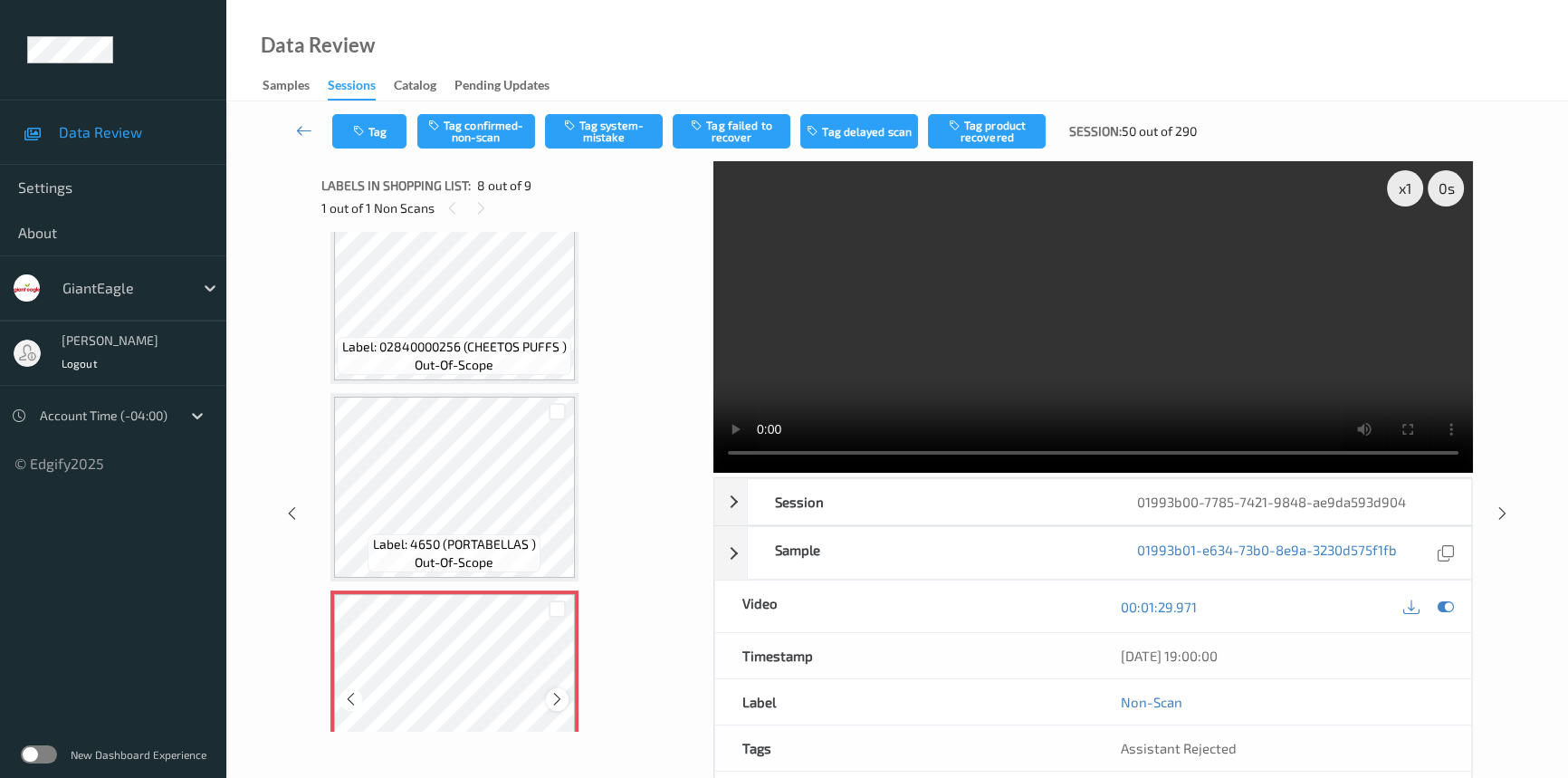
scroll to position [1024, 0]
click at [1019, 358] on video at bounding box center [1093, 317] width 759 height 311
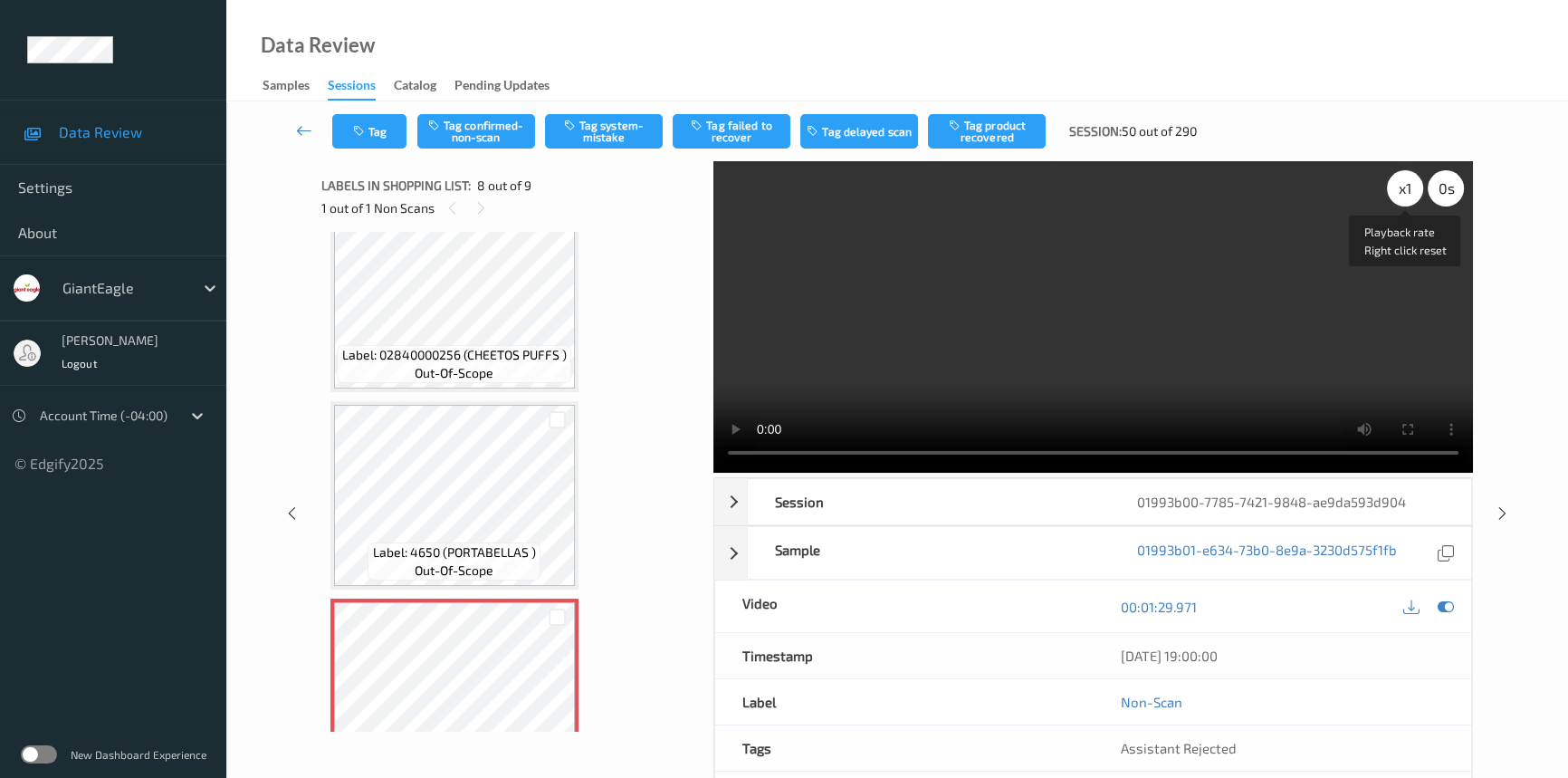
click at [1404, 174] on div "x 1" at bounding box center [1404, 188] width 37 height 37
click at [1125, 300] on video at bounding box center [1093, 317] width 759 height 311
click at [1072, 333] on video at bounding box center [1093, 317] width 759 height 311
click at [1064, 352] on video at bounding box center [1093, 317] width 759 height 311
click at [996, 379] on video at bounding box center [1093, 317] width 759 height 311
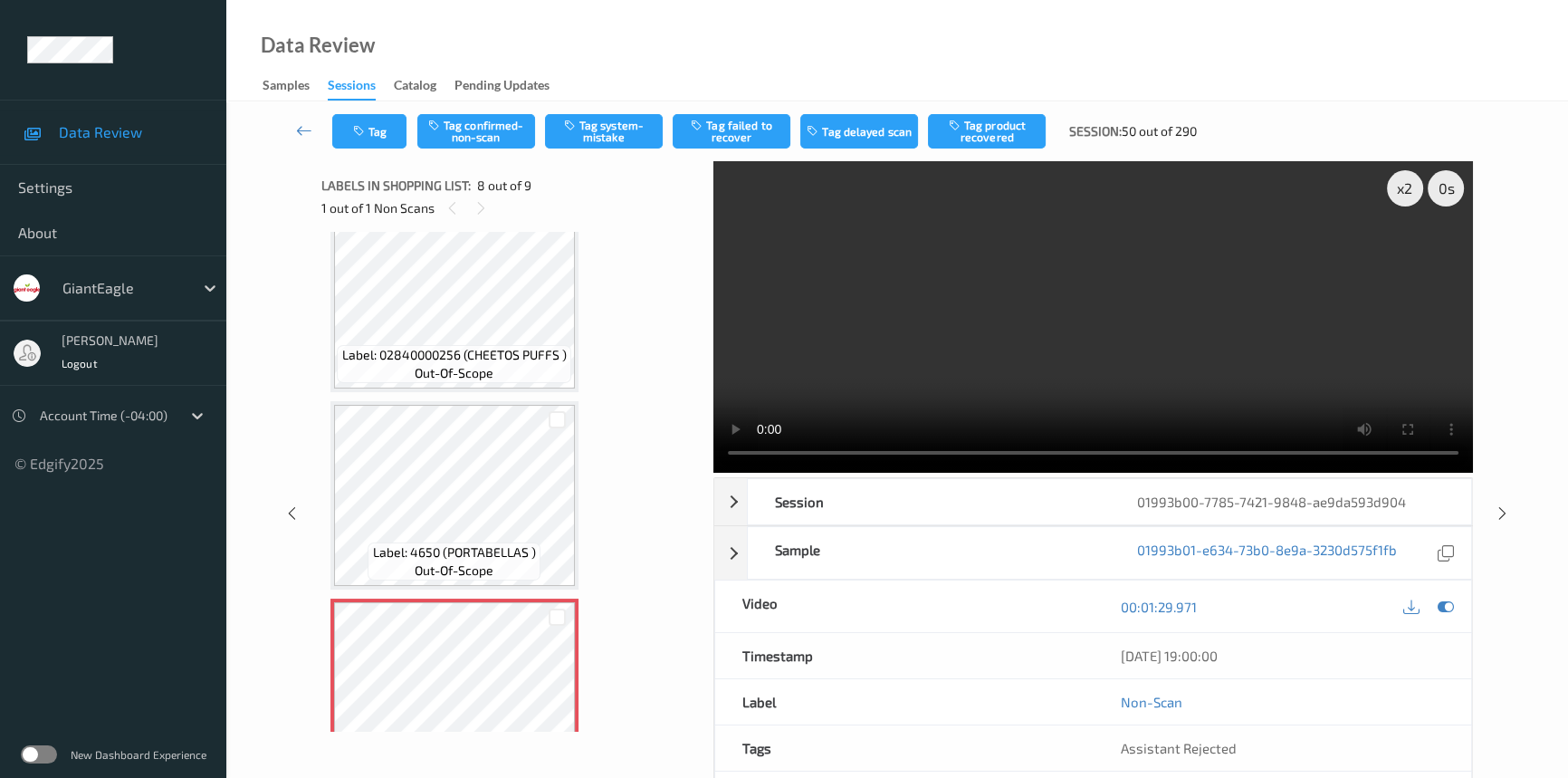
click at [978, 399] on video at bounding box center [1093, 317] width 759 height 311
click at [978, 396] on video at bounding box center [1093, 317] width 759 height 311
click at [915, 389] on video at bounding box center [1093, 317] width 759 height 311
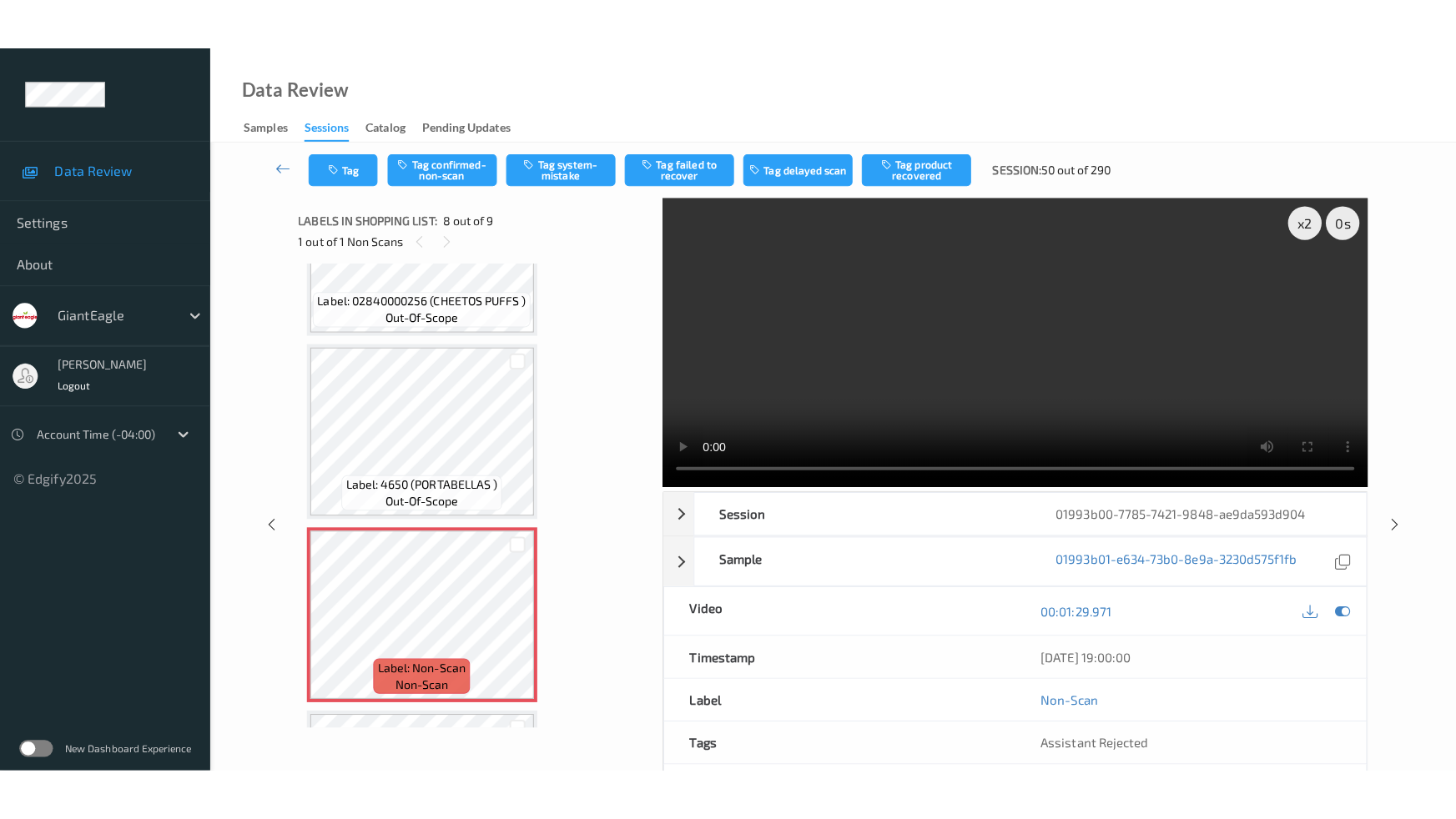
scroll to position [1095, 0]
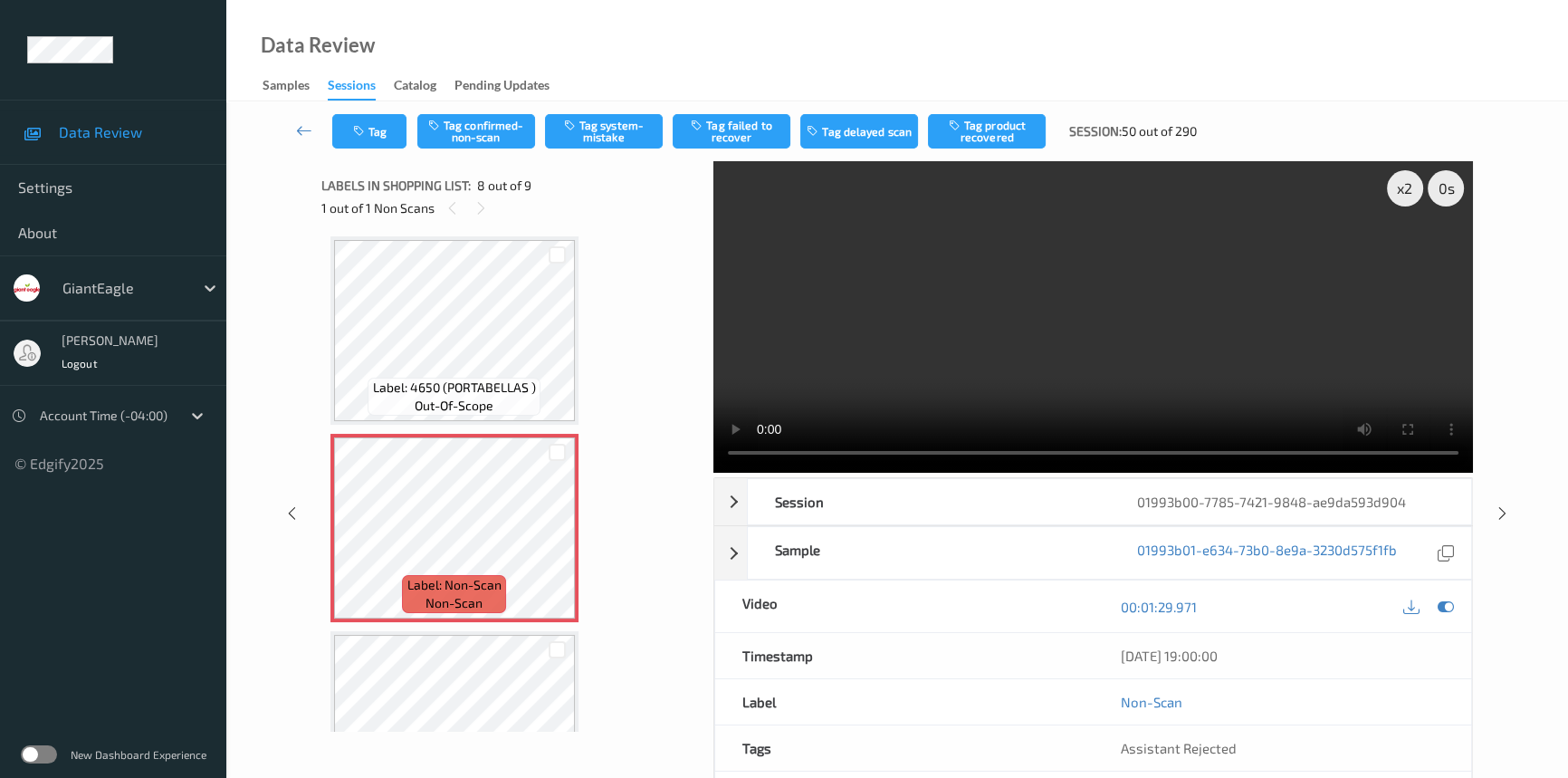
click at [876, 341] on video at bounding box center [1093, 317] width 759 height 311
click at [1095, 329] on video at bounding box center [1093, 317] width 759 height 311
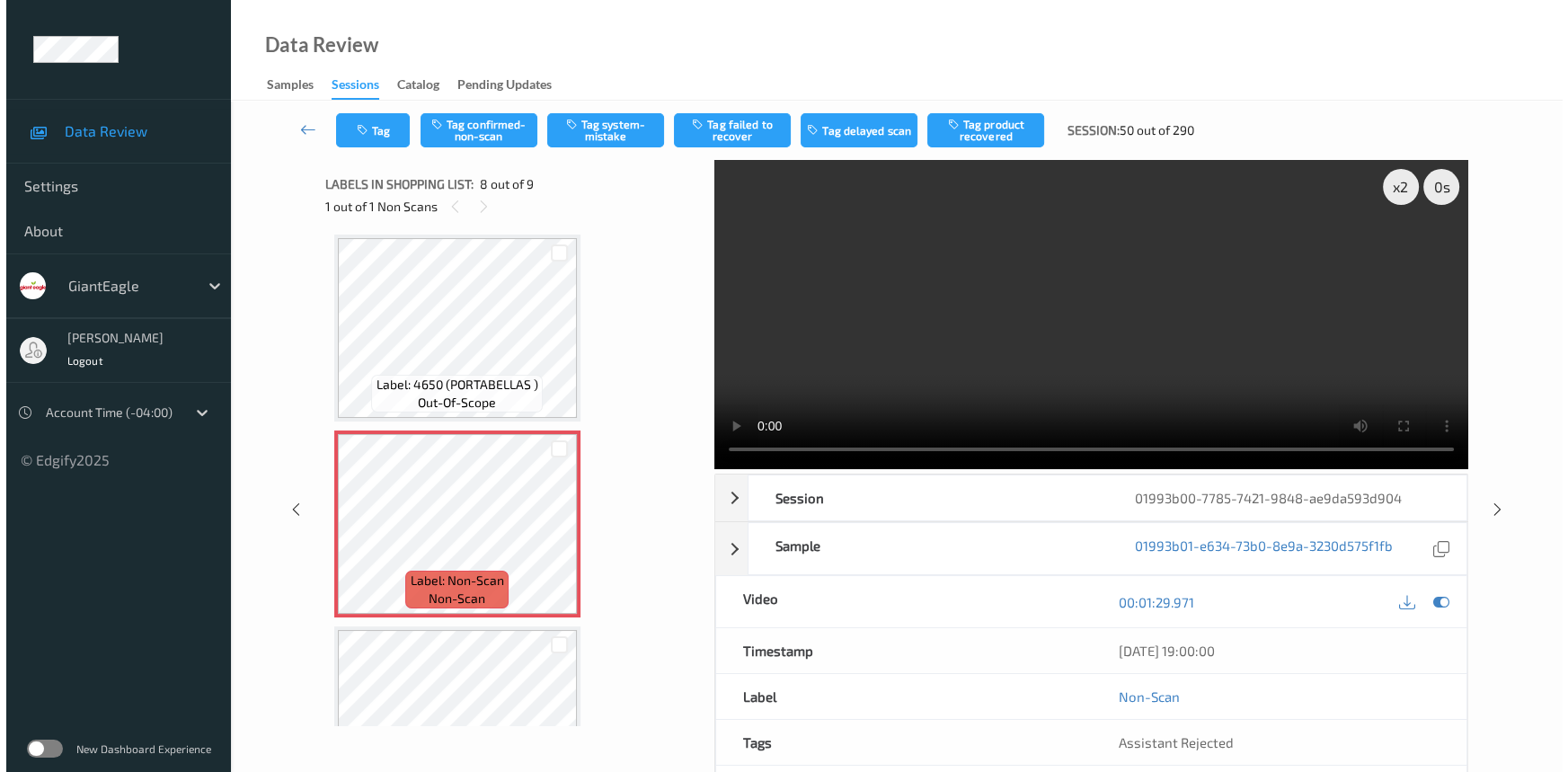
scroll to position [1158, 0]
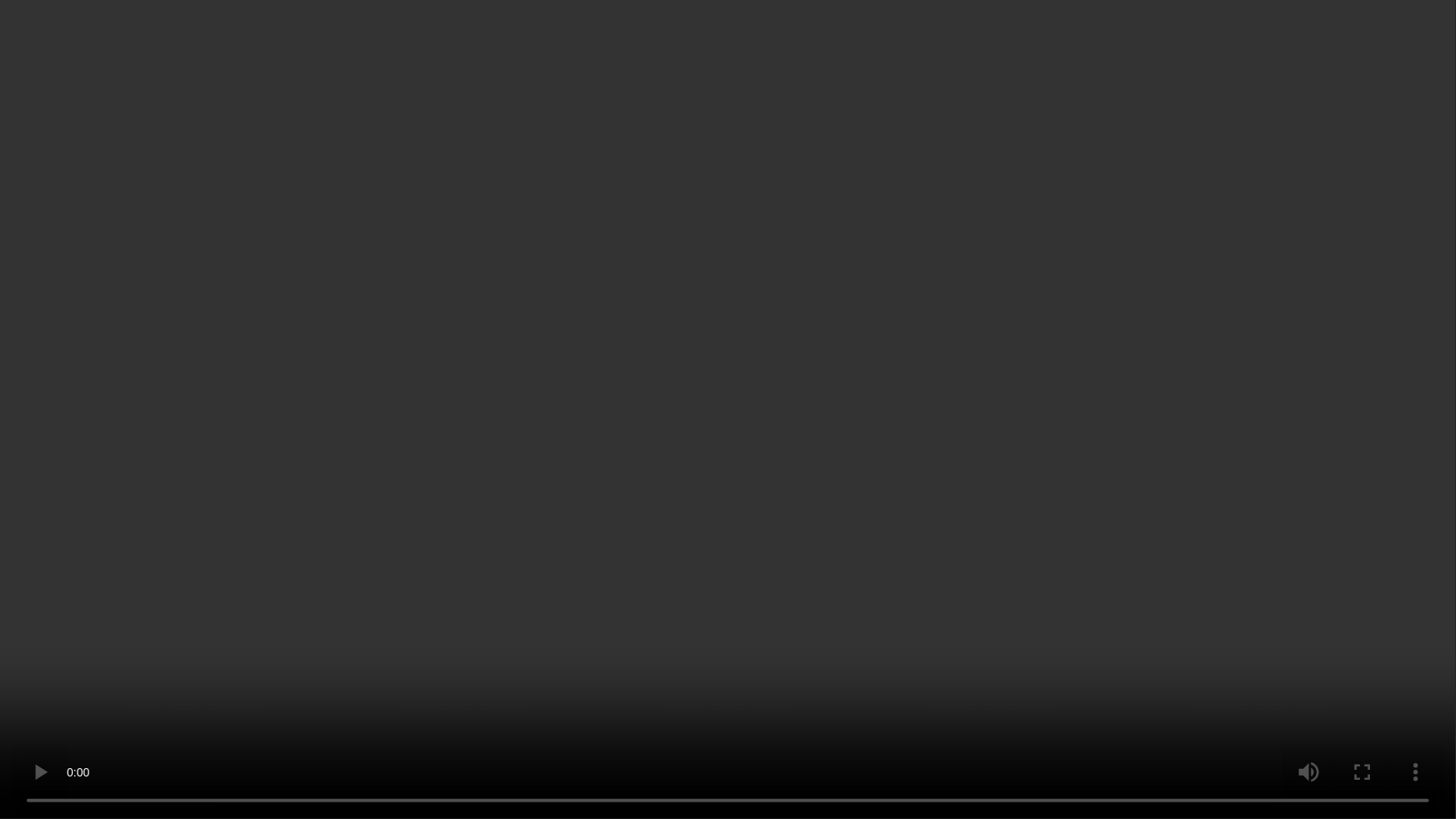
click at [1128, 456] on video at bounding box center [728, 409] width 1456 height 819
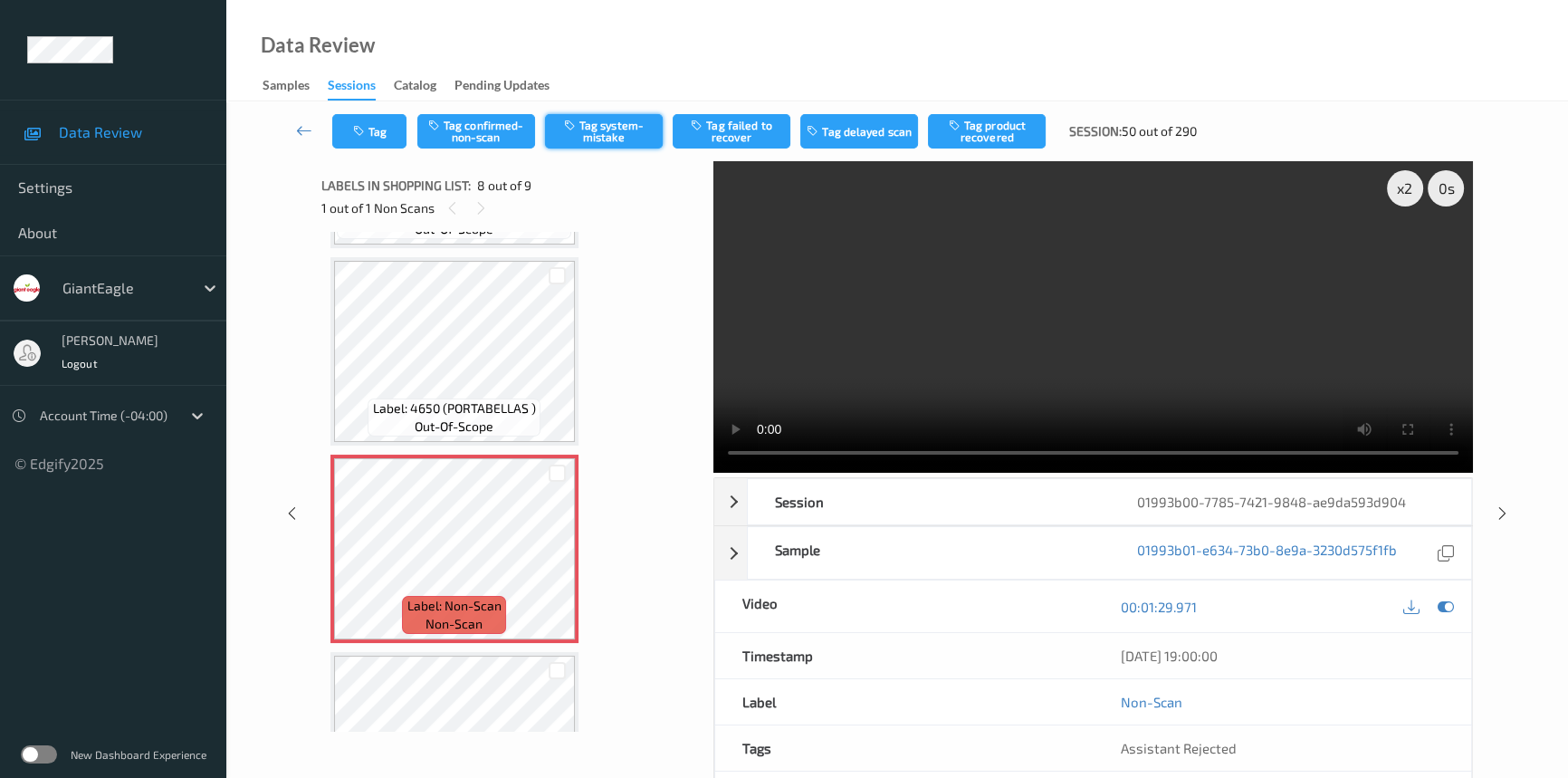
click at [614, 125] on button "Tag system-mistake" at bounding box center [604, 131] width 118 height 35
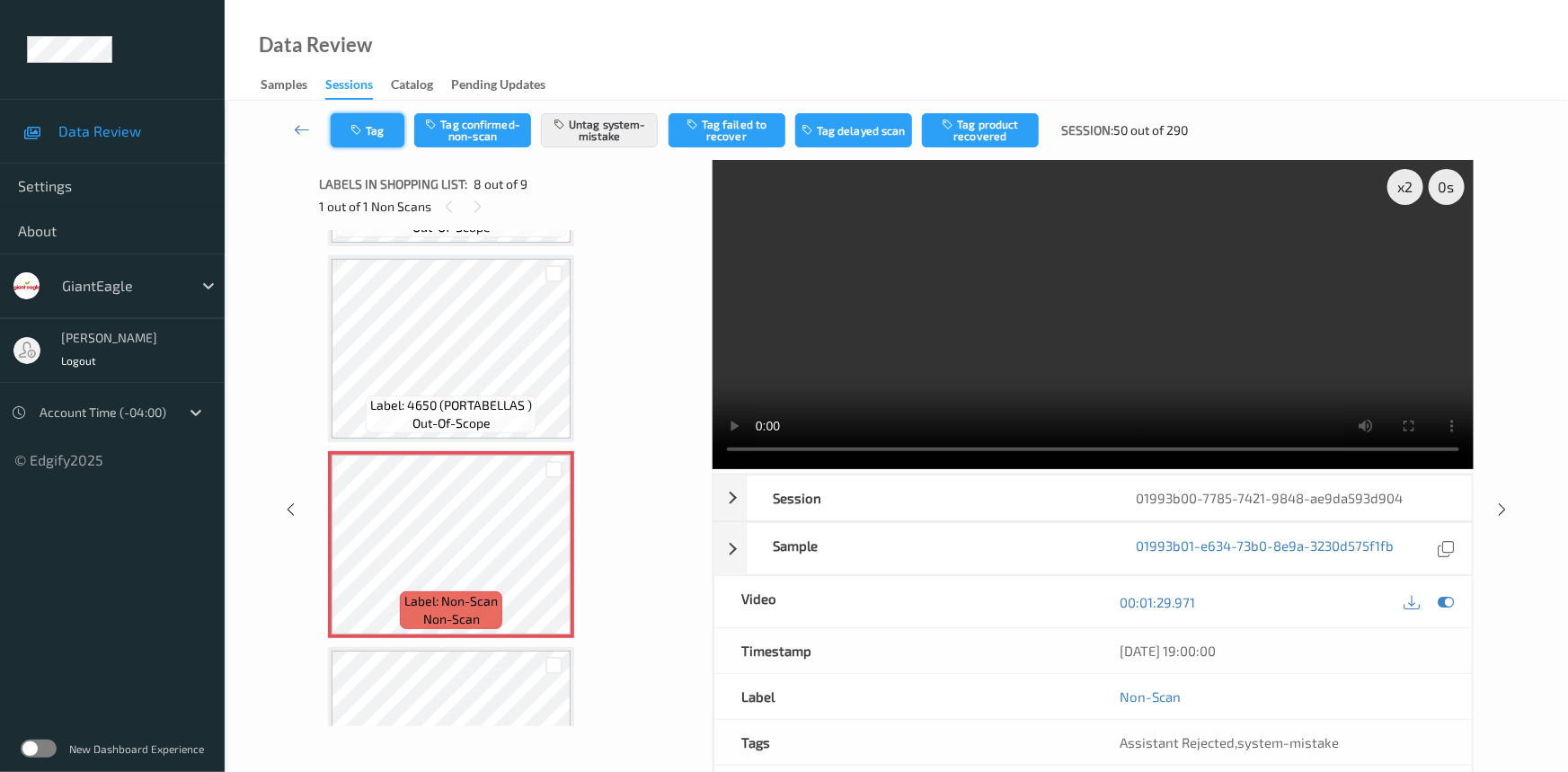
click at [380, 116] on button "Tag" at bounding box center [367, 130] width 74 height 34
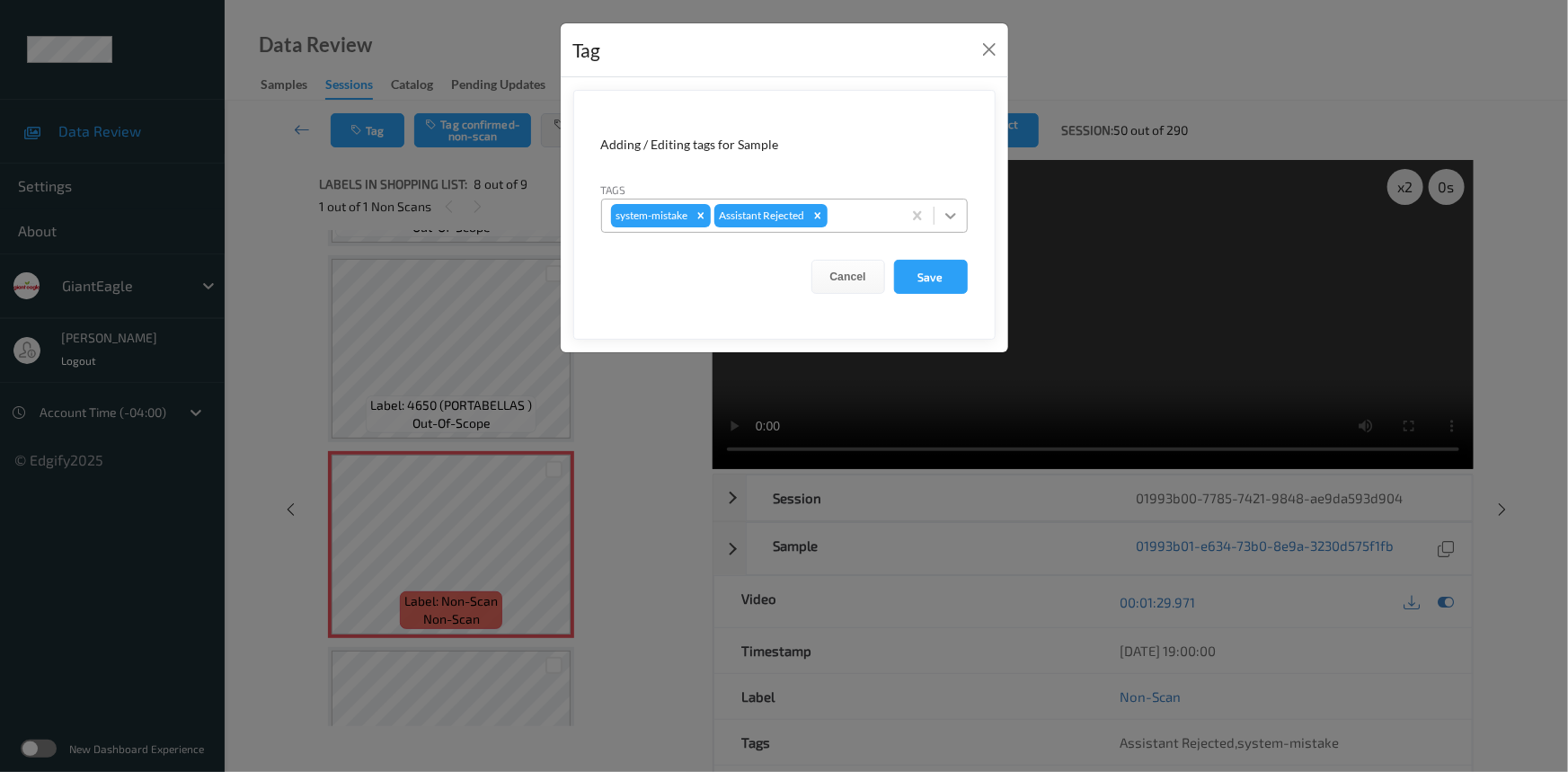
click at [958, 212] on icon at bounding box center [950, 215] width 18 height 18
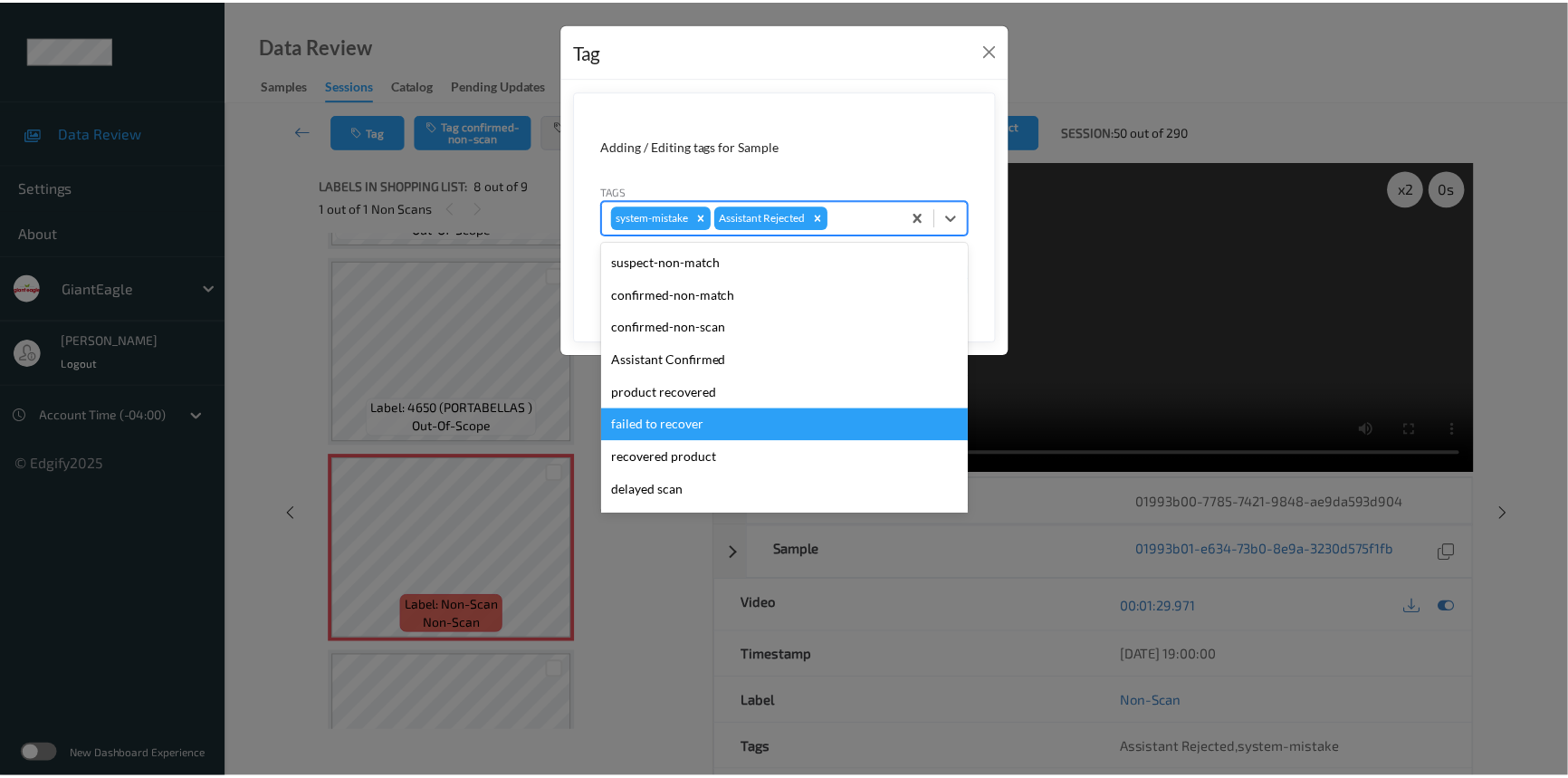
scroll to position [160, 0]
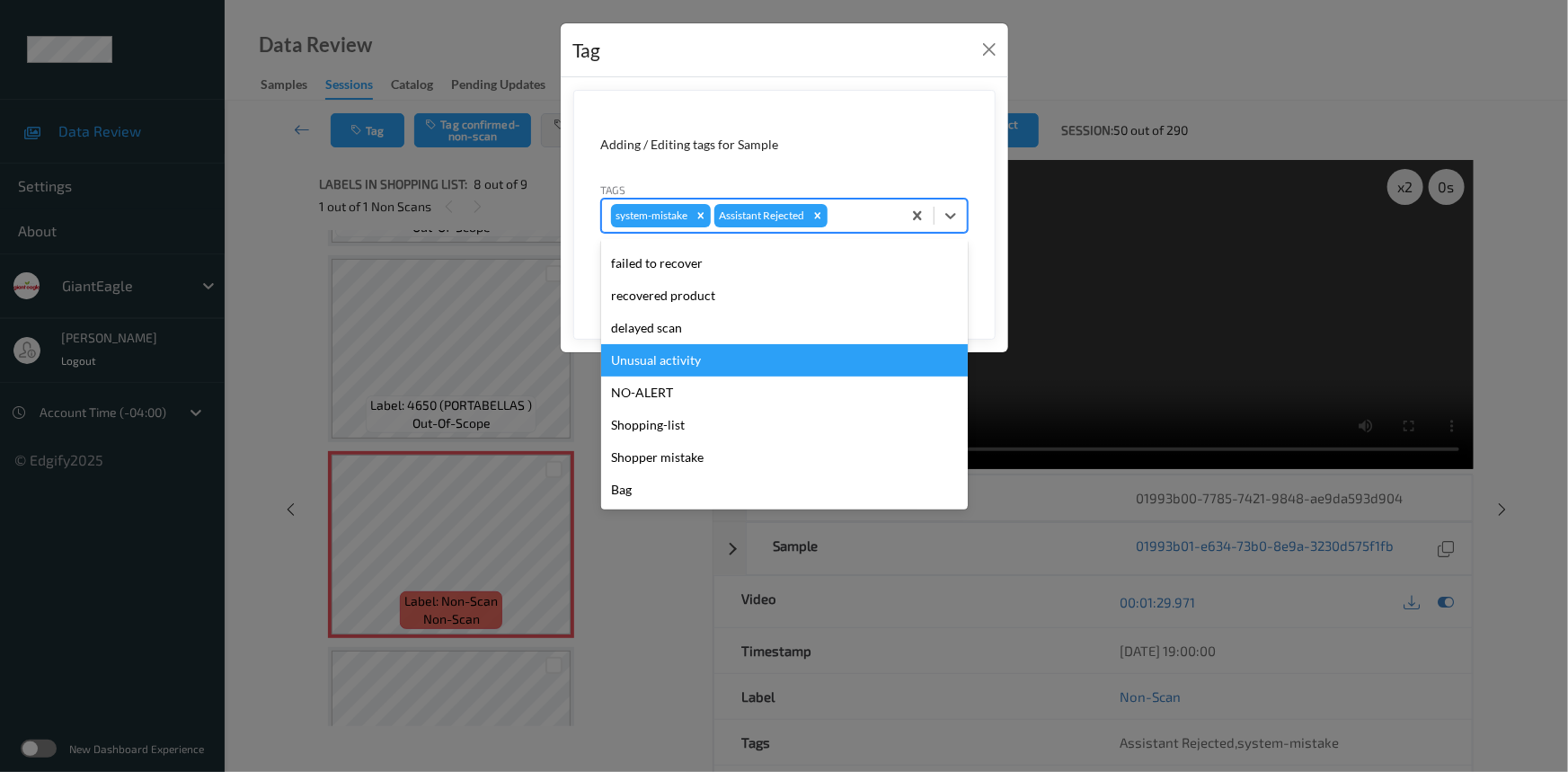
click at [647, 350] on div "Unusual activity" at bounding box center [784, 360] width 367 height 32
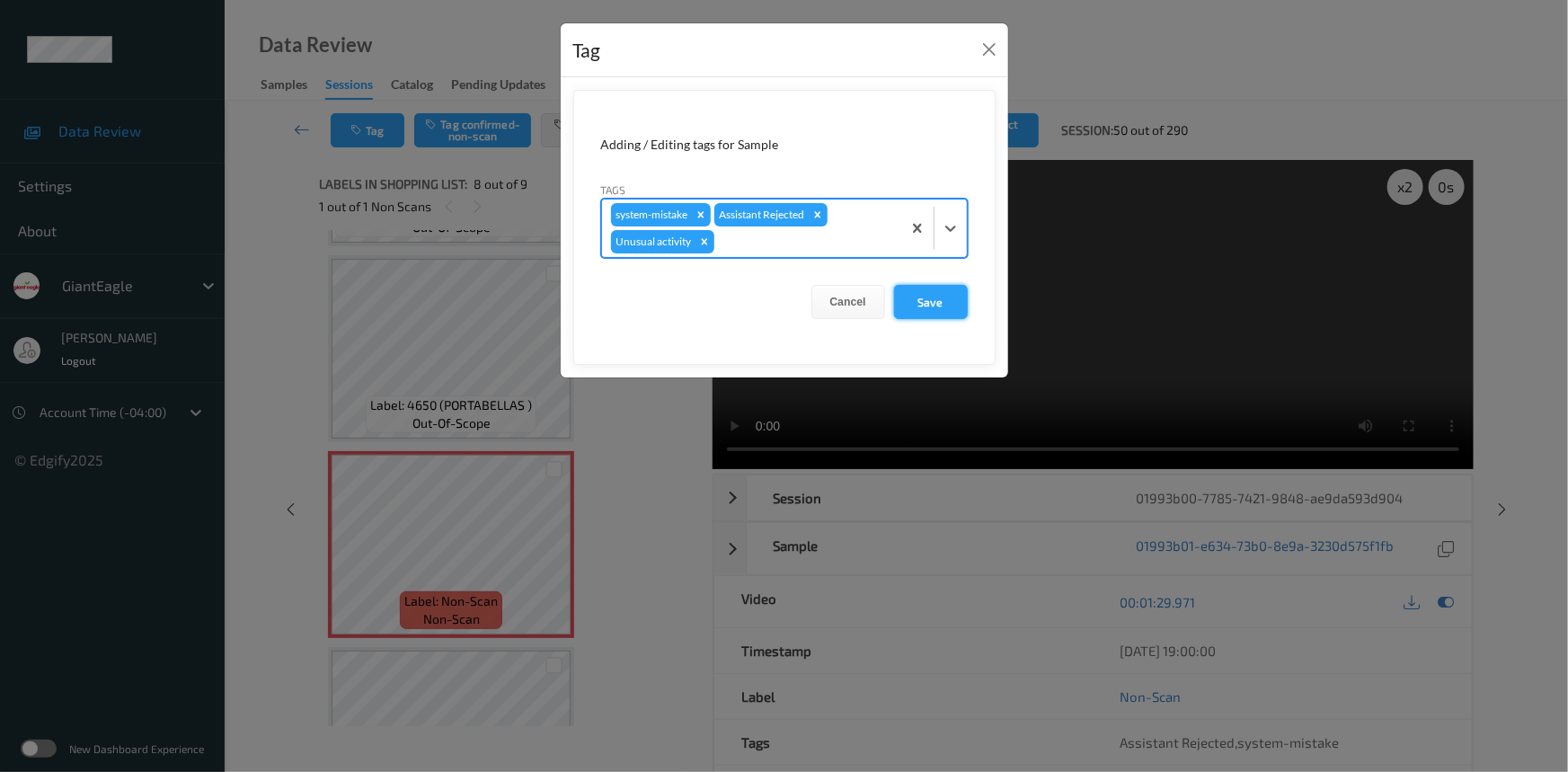
click at [928, 304] on button "Save" at bounding box center [931, 302] width 74 height 34
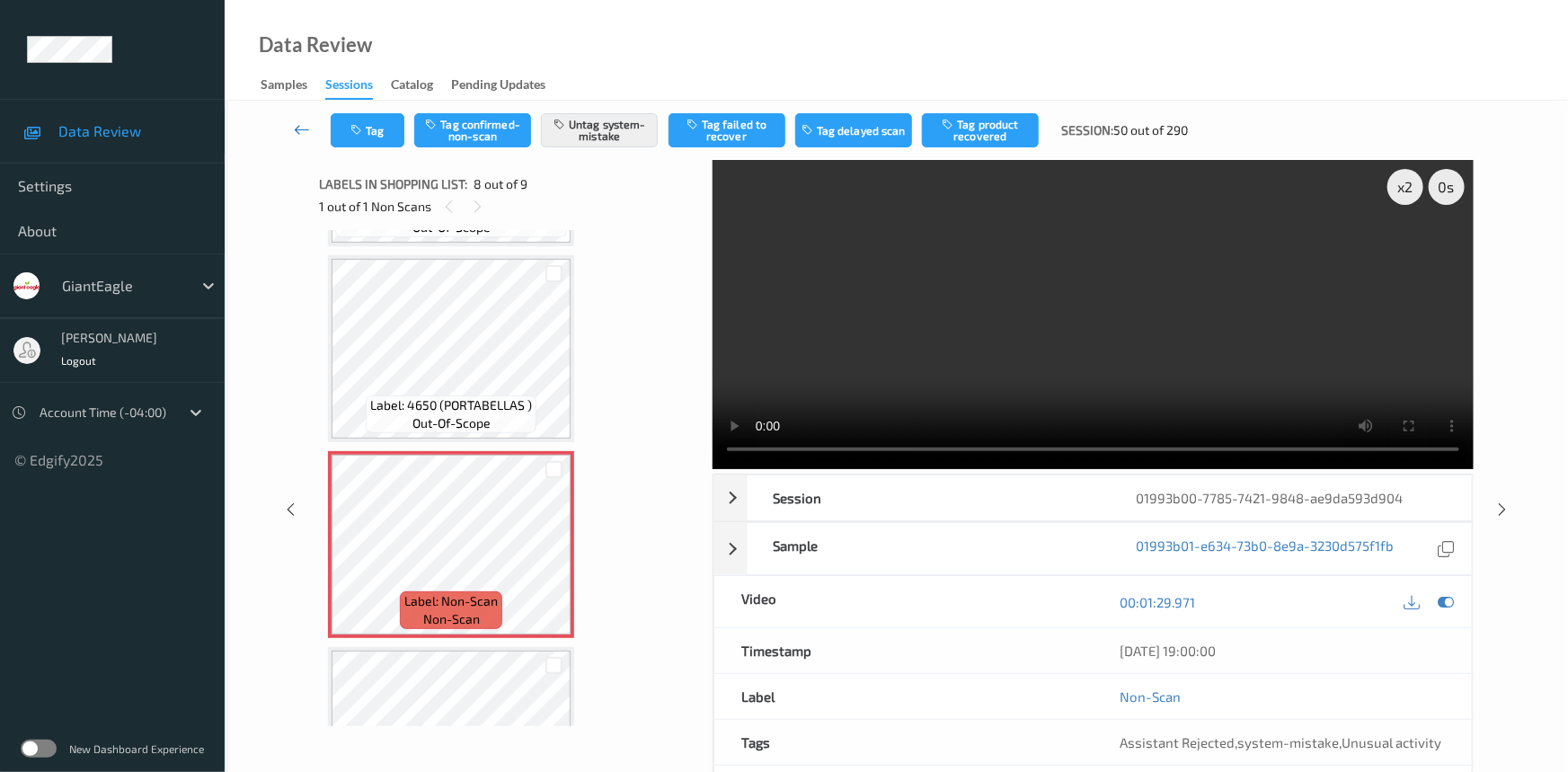
click at [306, 122] on icon at bounding box center [302, 129] width 16 height 18
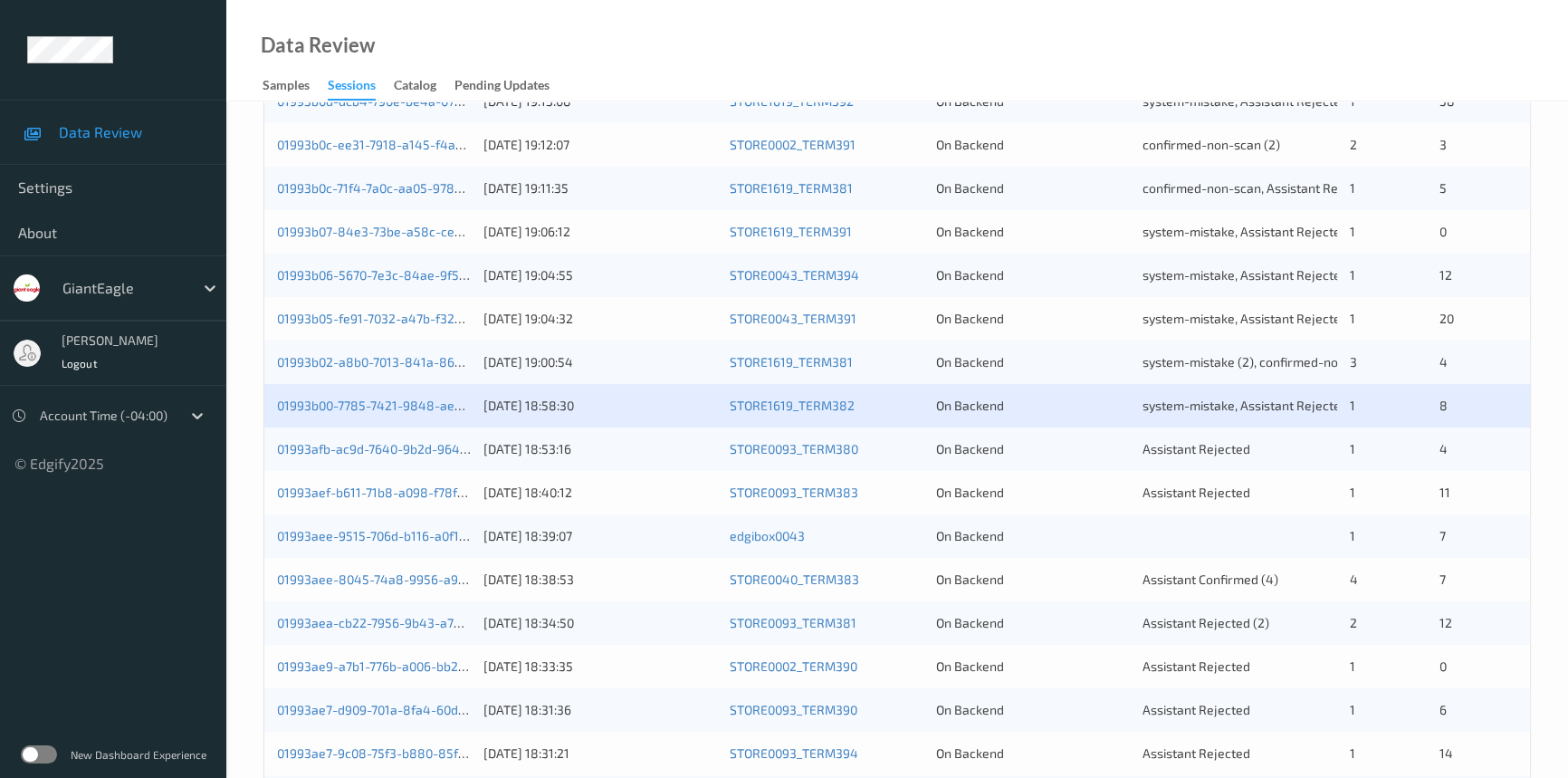
scroll to position [494, 0]
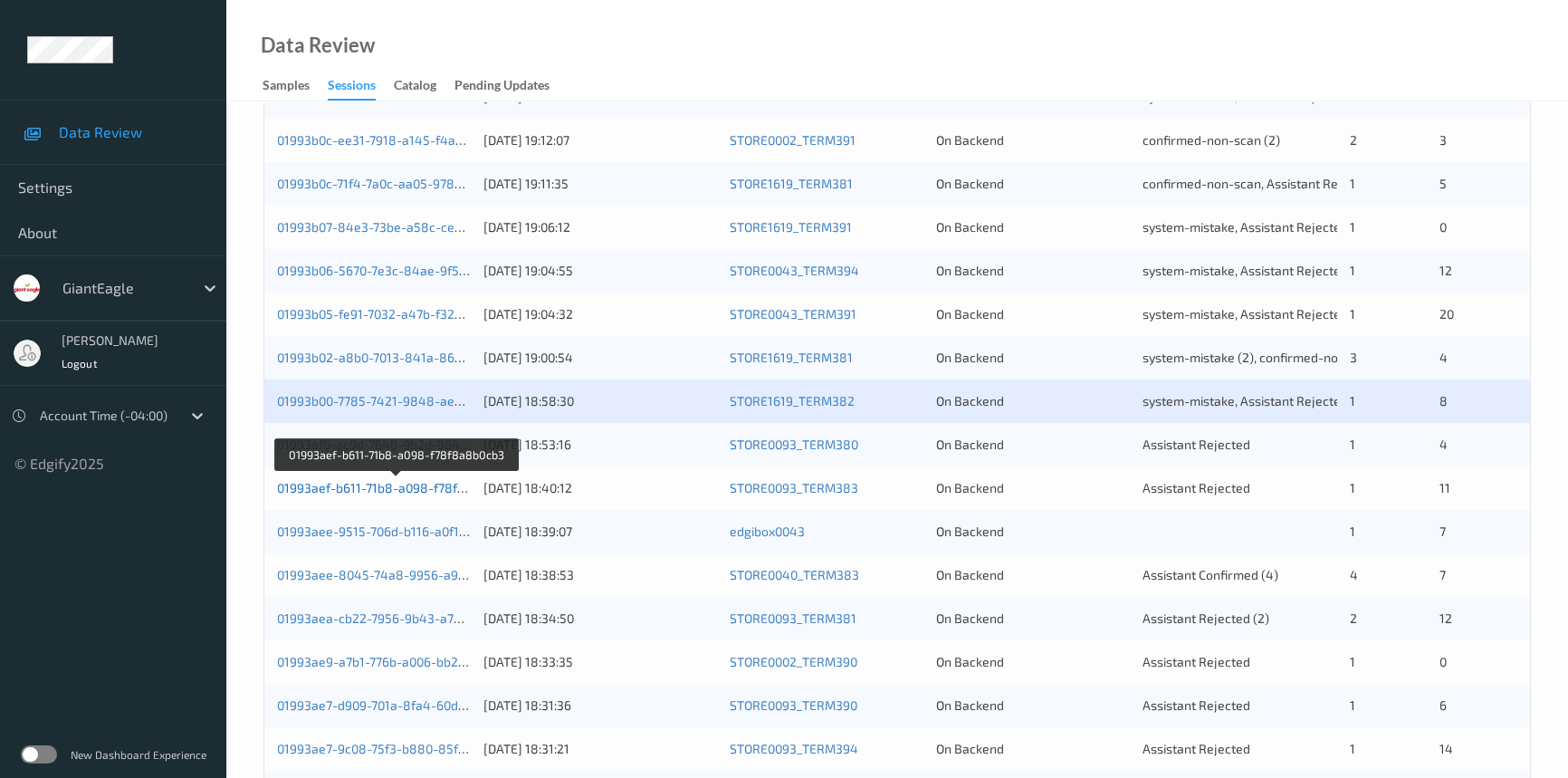
click at [335, 483] on link "01993aef-b611-71b8-a098-f78f8a8b0cb3" at bounding box center [396, 488] width 239 height 16
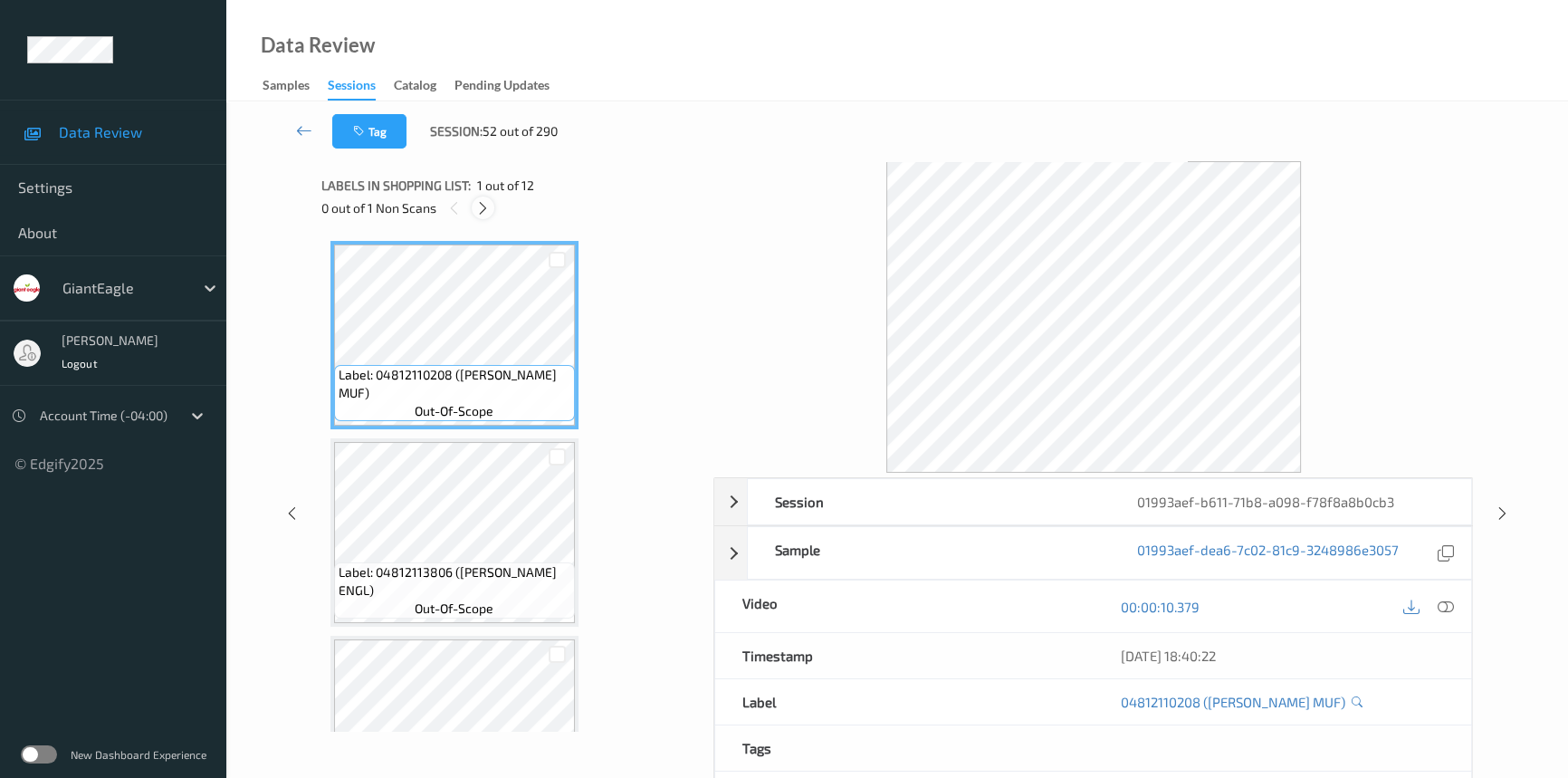
click at [476, 202] on icon at bounding box center [484, 208] width 16 height 16
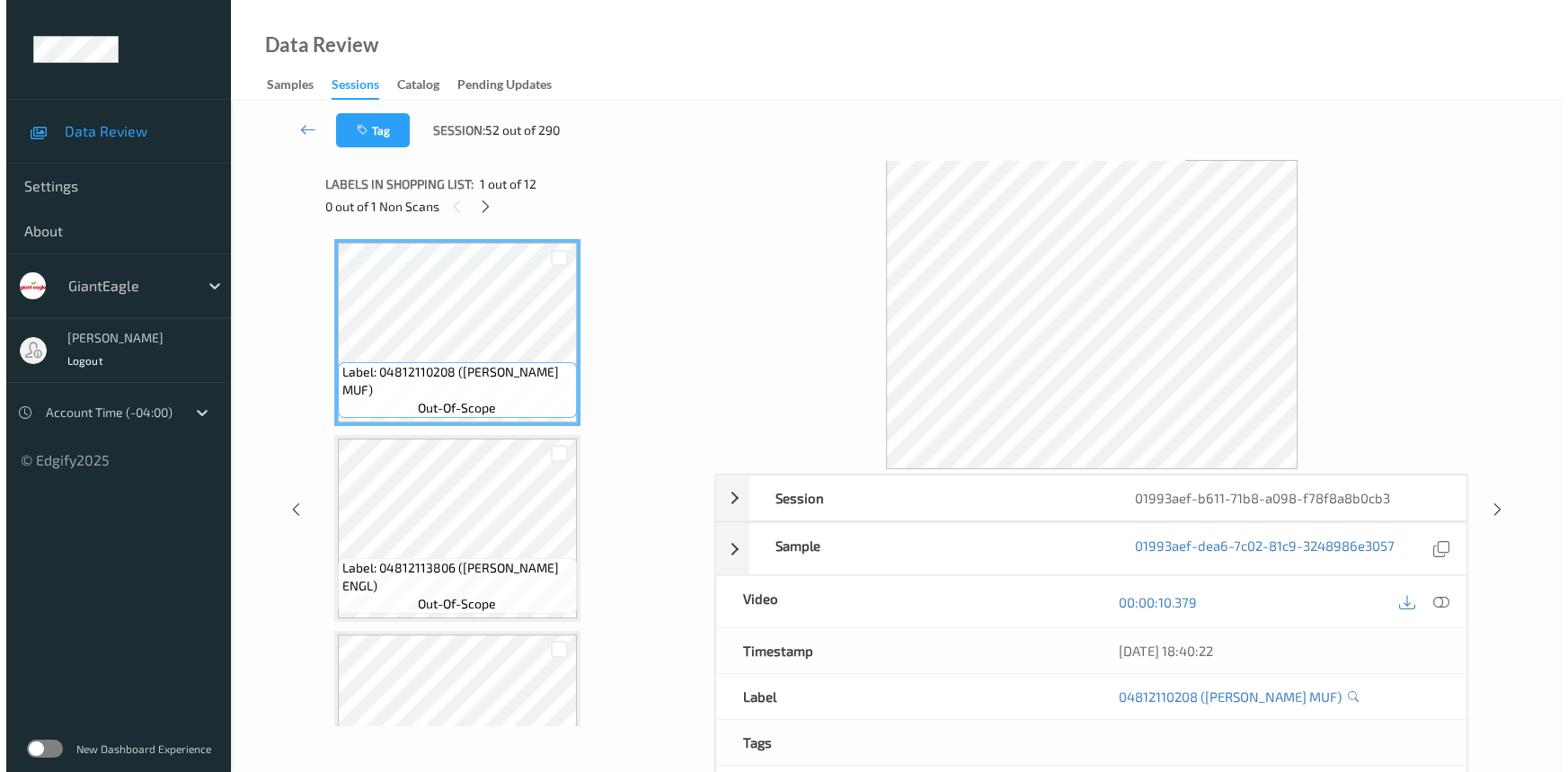
scroll to position [1855, 0]
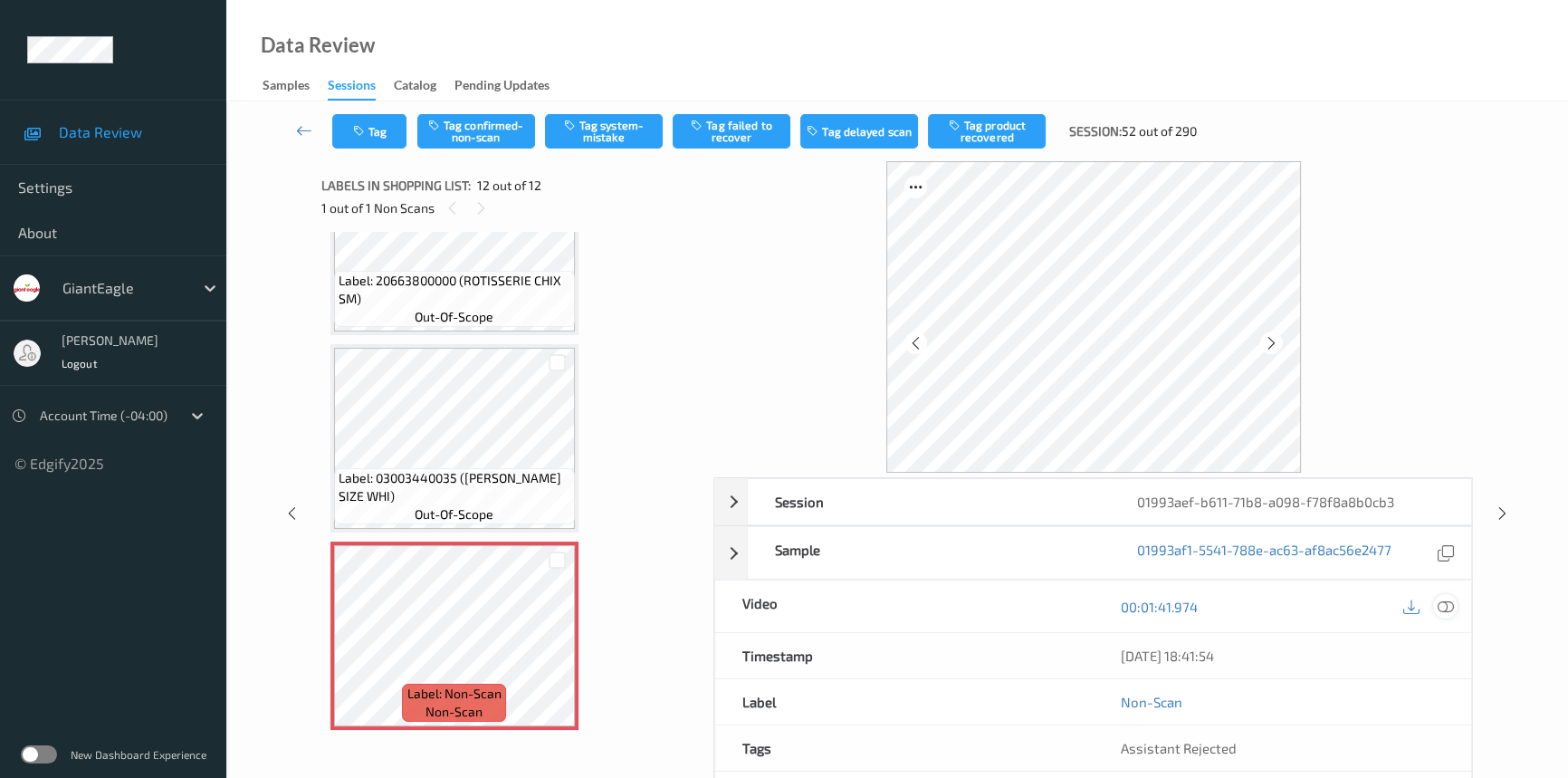
click at [1449, 603] on icon at bounding box center [1446, 607] width 16 height 16
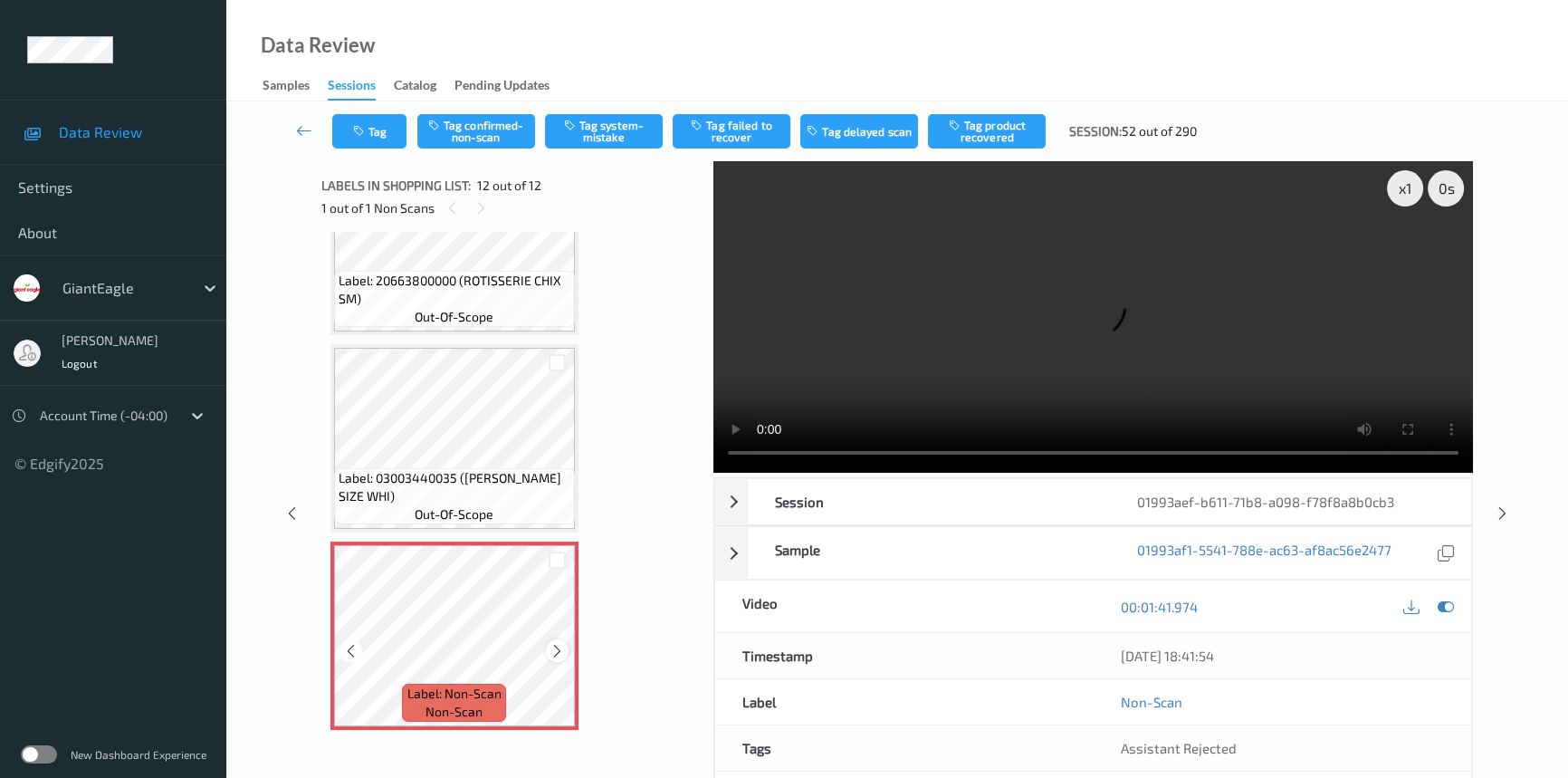
click at [552, 643] on icon at bounding box center [557, 651] width 16 height 16
click at [1025, 361] on video at bounding box center [1093, 317] width 759 height 311
click at [557, 643] on icon at bounding box center [557, 651] width 16 height 16
click at [890, 338] on video at bounding box center [1093, 317] width 759 height 311
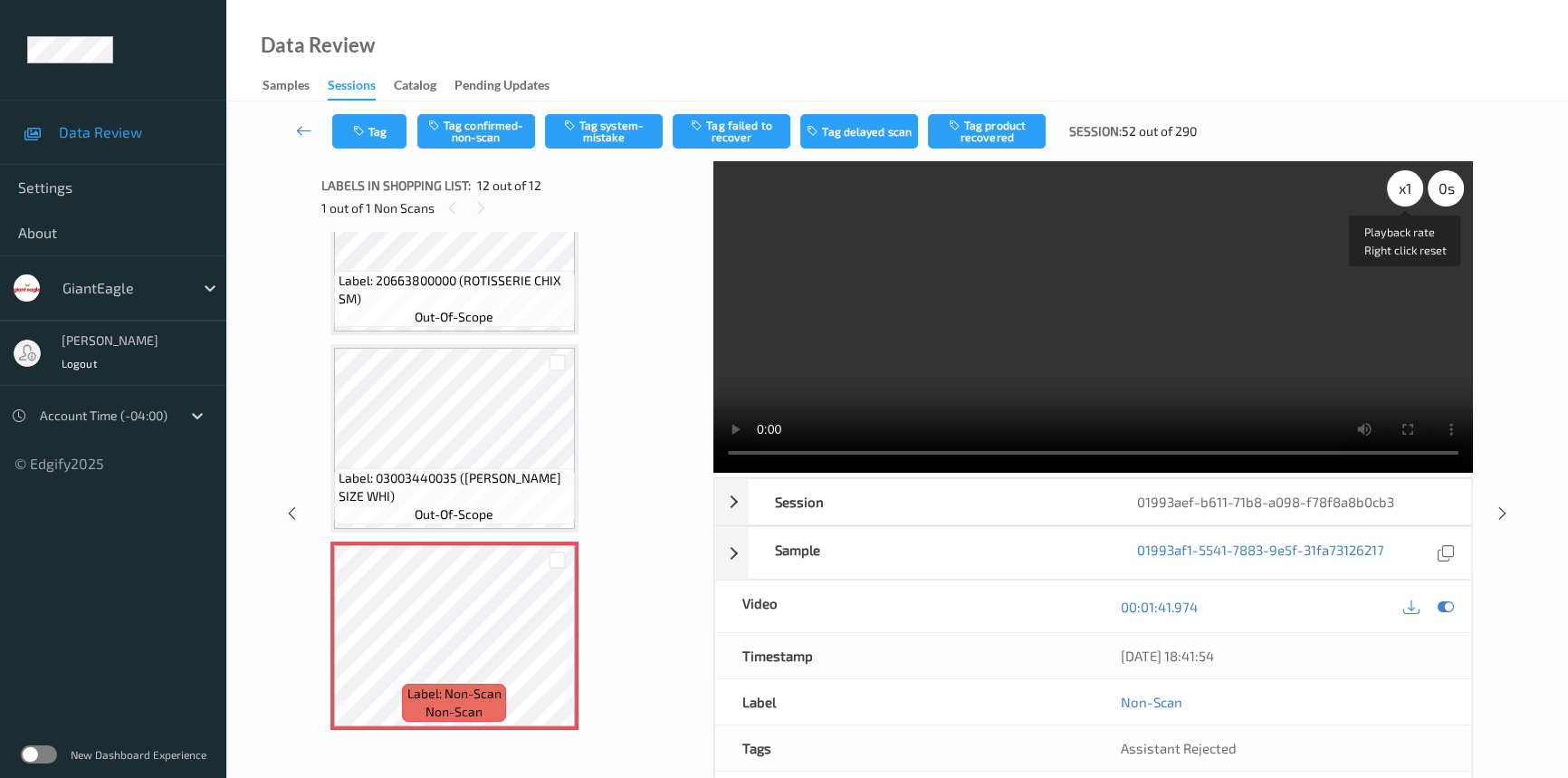
click at [1402, 187] on div "x 1" at bounding box center [1404, 188] width 37 height 37
click at [918, 279] on video at bounding box center [1093, 317] width 759 height 311
click at [590, 129] on button "Tag system-mistake" at bounding box center [604, 131] width 118 height 35
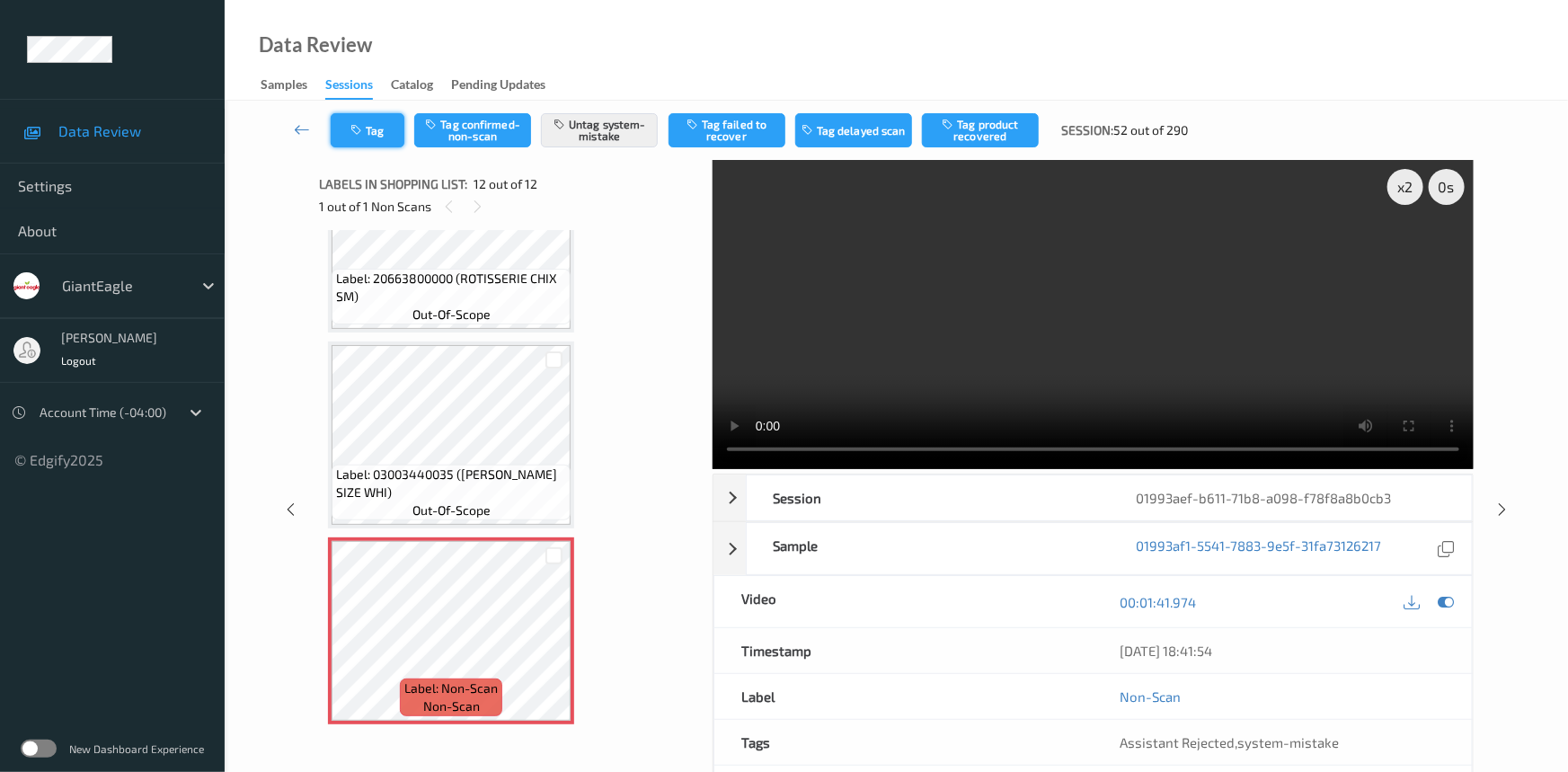
click at [373, 129] on button "Tag" at bounding box center [367, 130] width 74 height 34
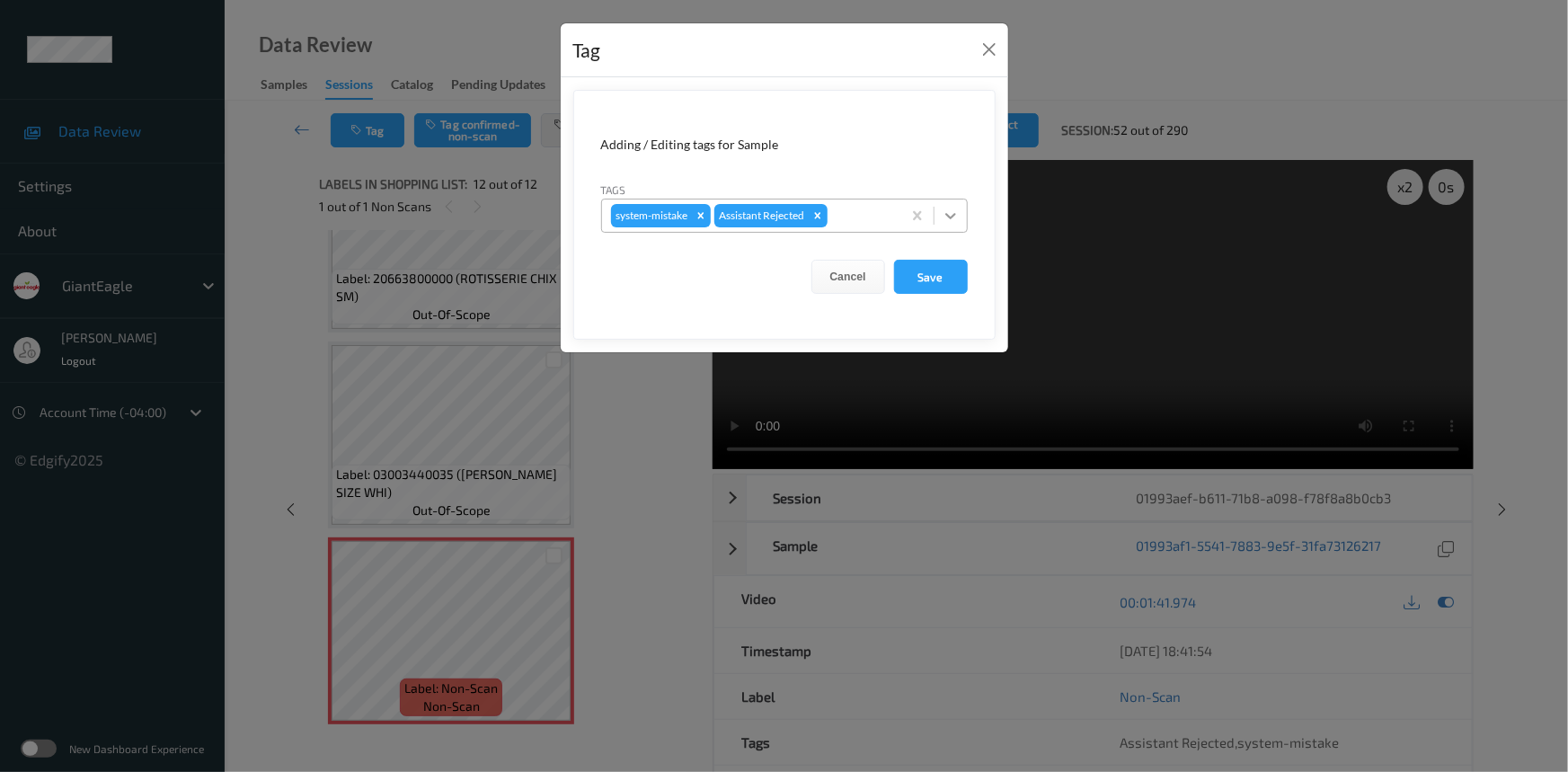
click at [958, 220] on icon at bounding box center [950, 215] width 18 height 18
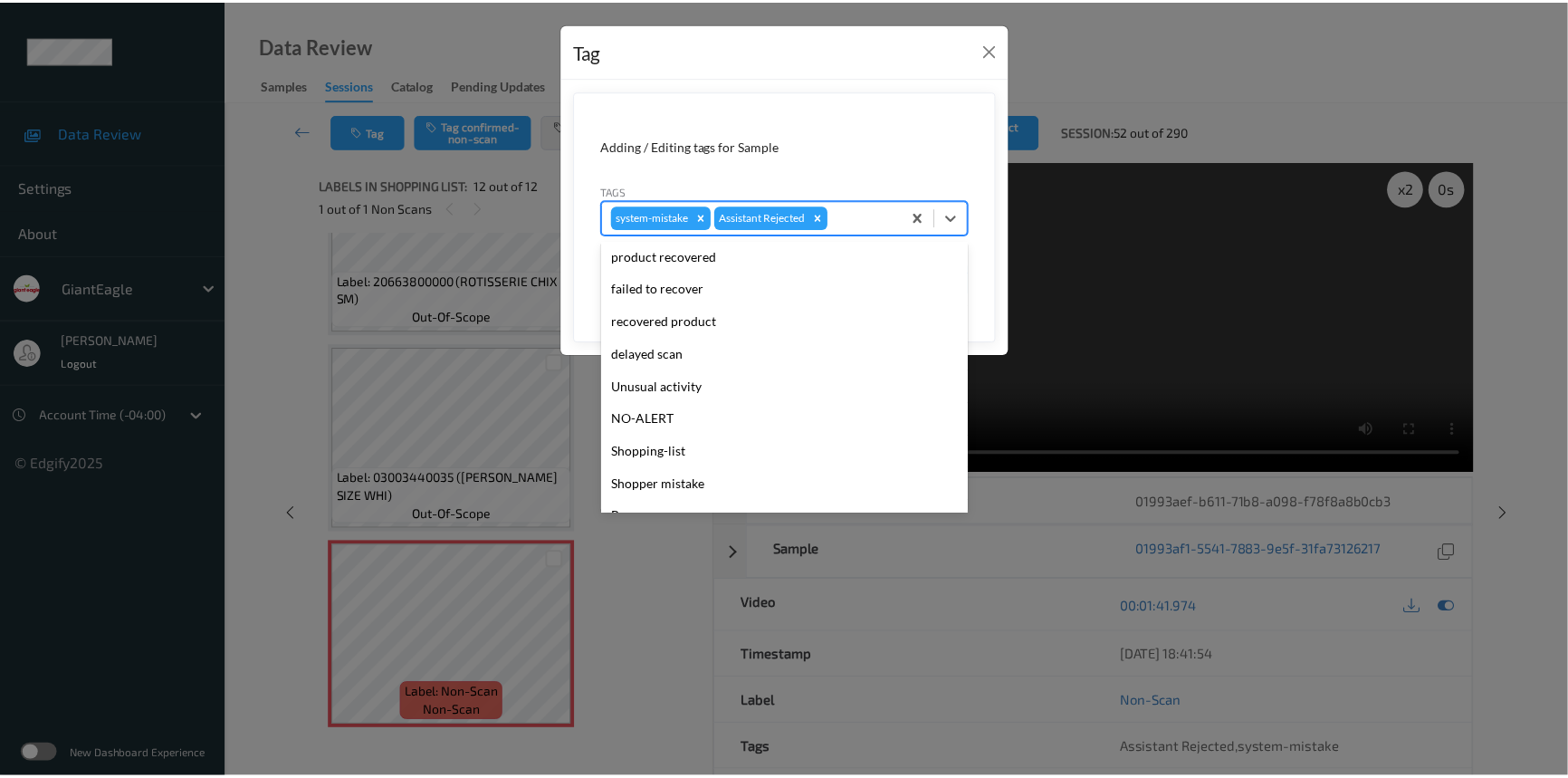
scroll to position [191, 0]
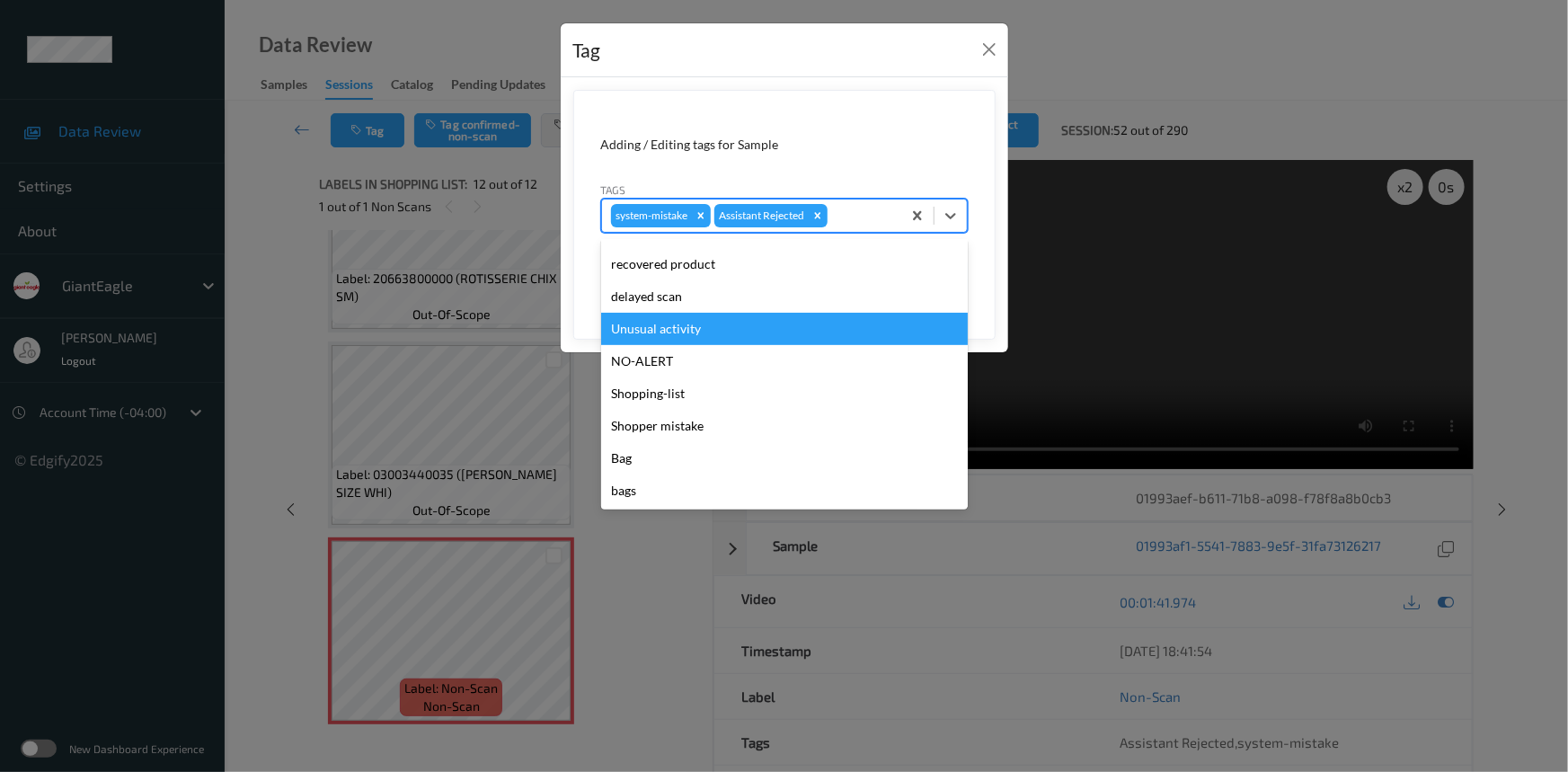
click at [668, 320] on div "Unusual activity" at bounding box center [784, 328] width 367 height 32
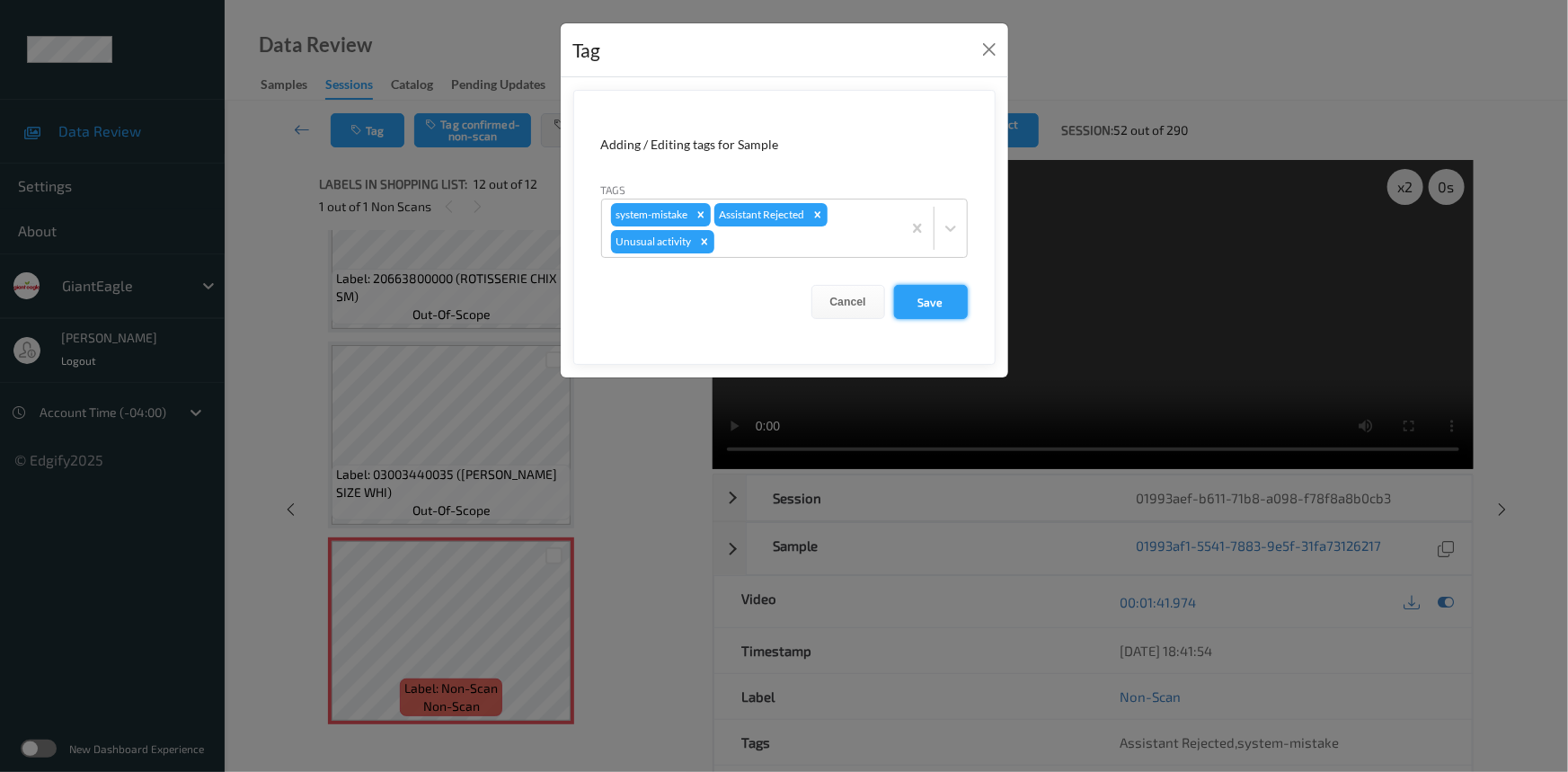
click at [938, 306] on button "Save" at bounding box center [931, 302] width 74 height 34
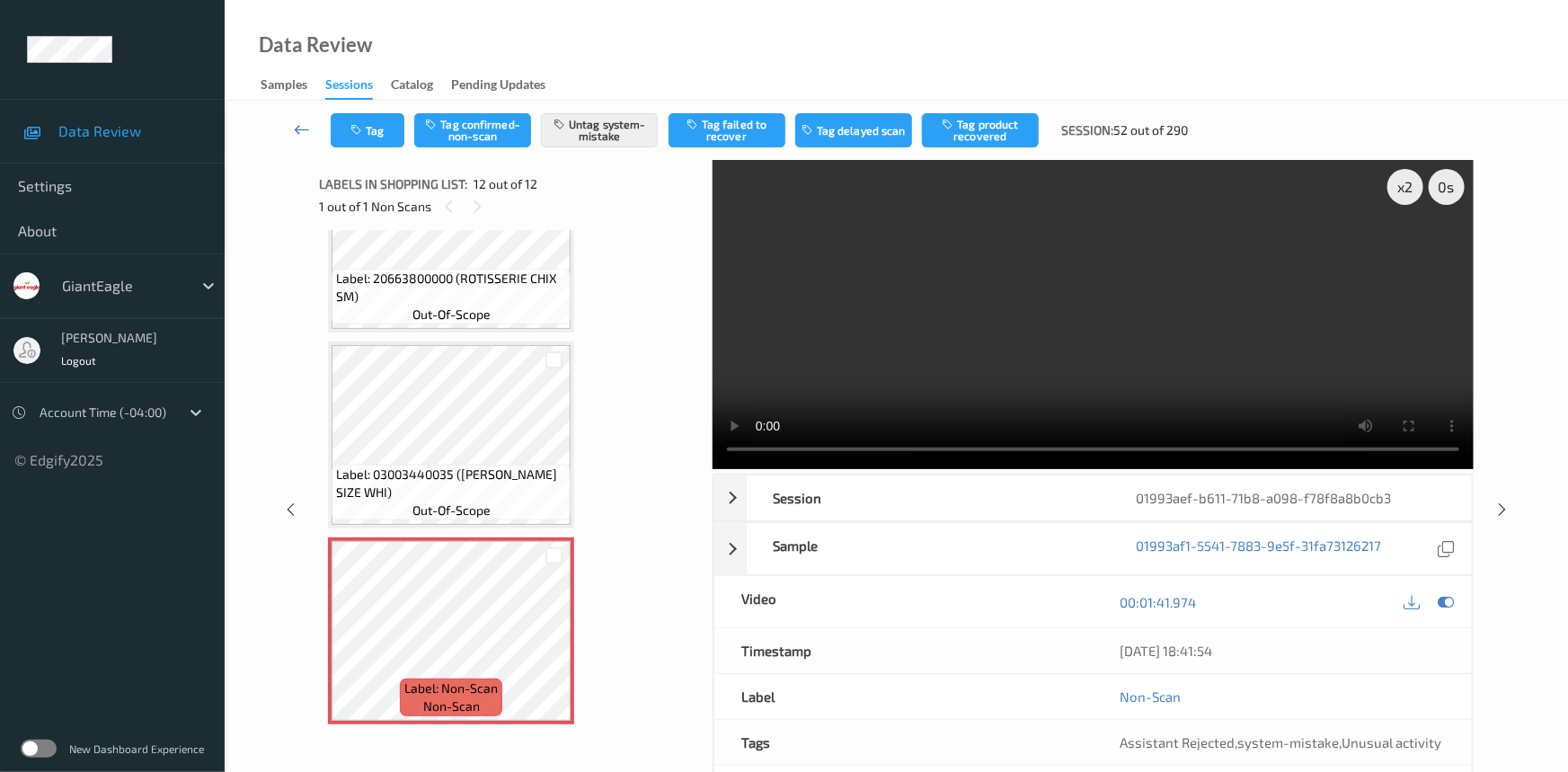
click at [287, 118] on link at bounding box center [303, 130] width 57 height 34
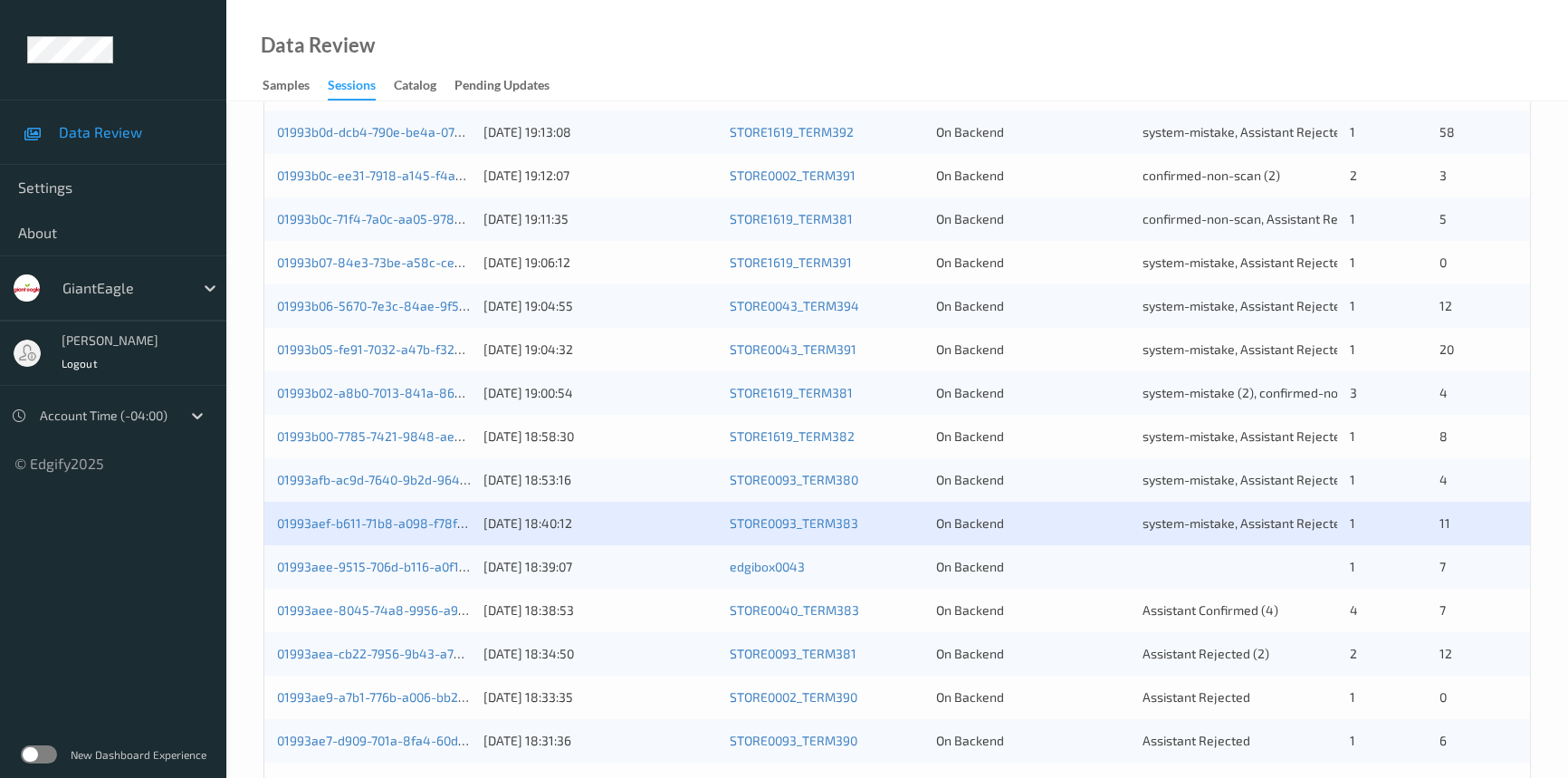
scroll to position [494, 0]
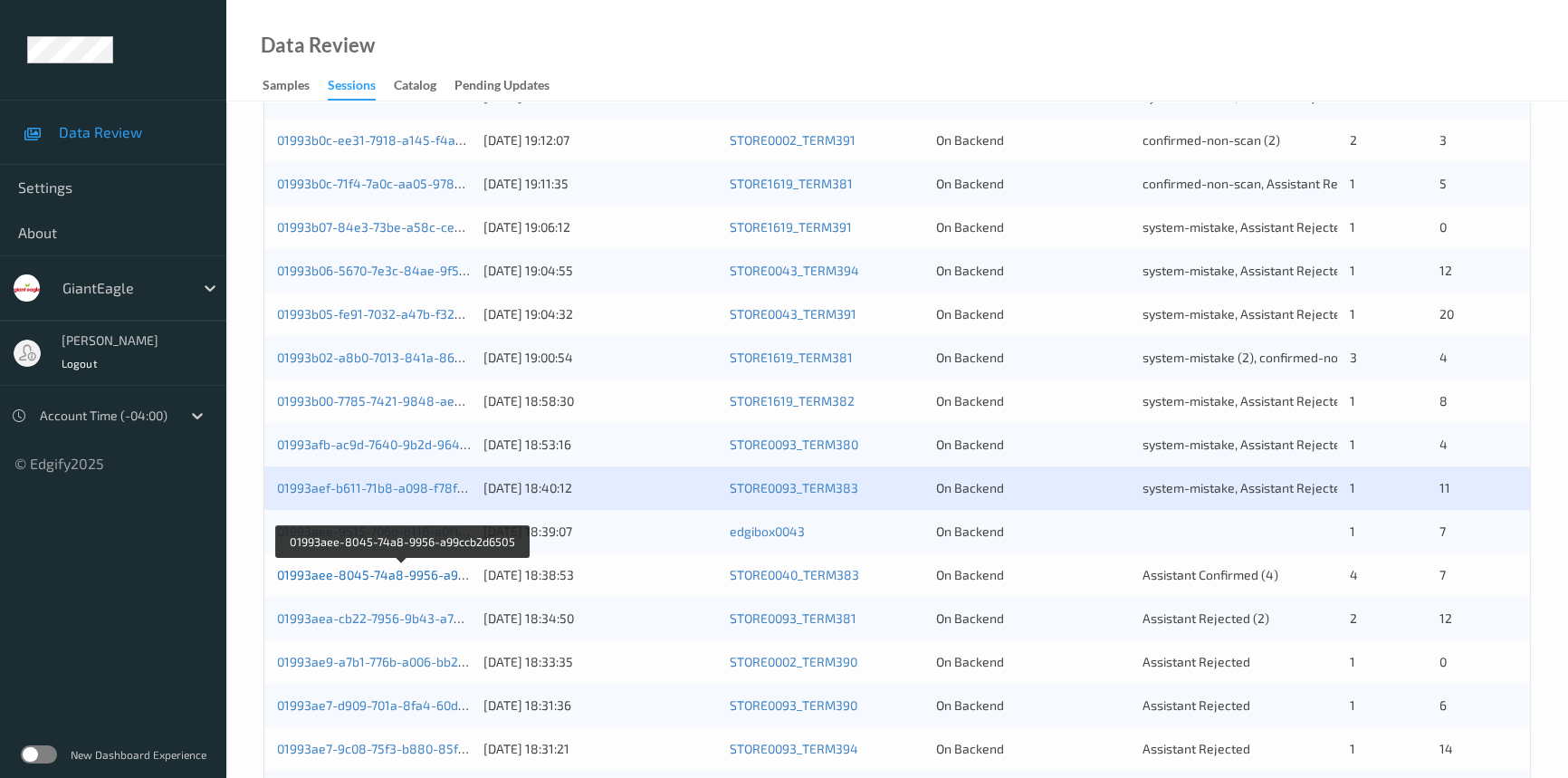
click at [349, 576] on link "01993aee-8045-74a8-9956-a99ccb2d6505" at bounding box center [403, 575] width 252 height 16
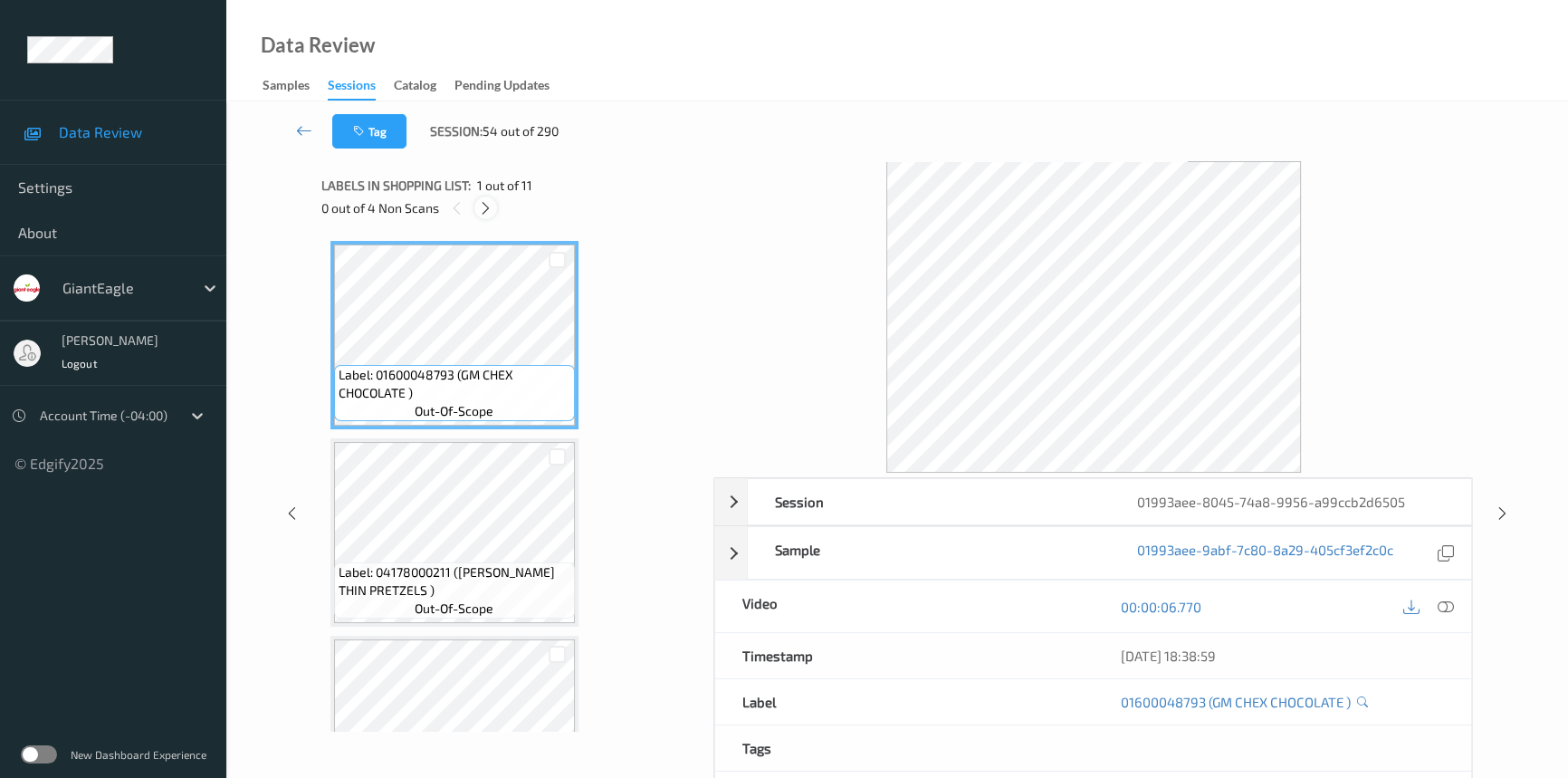
click at [480, 203] on icon at bounding box center [486, 208] width 16 height 16
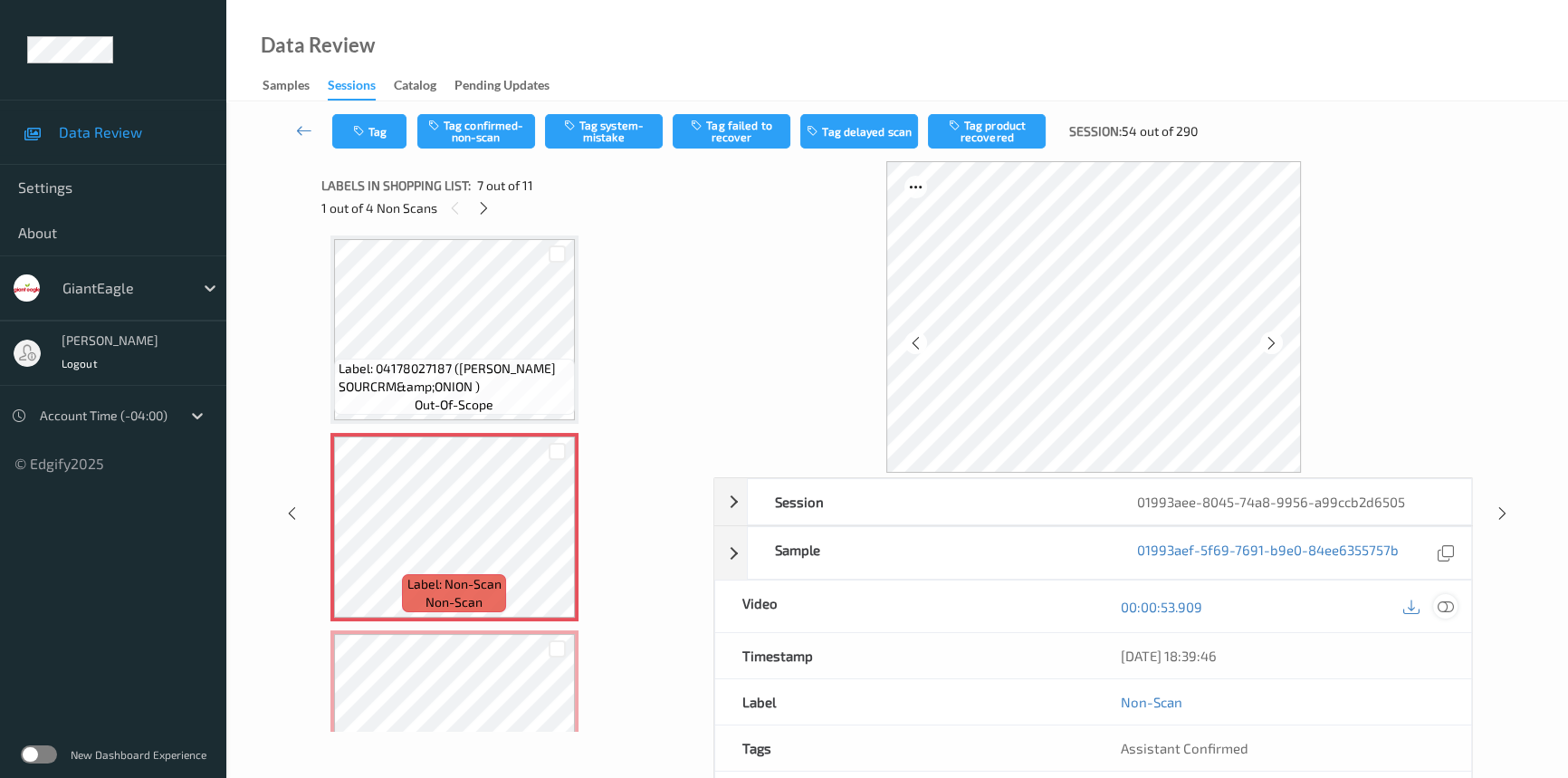
click at [1439, 599] on icon at bounding box center [1446, 607] width 16 height 16
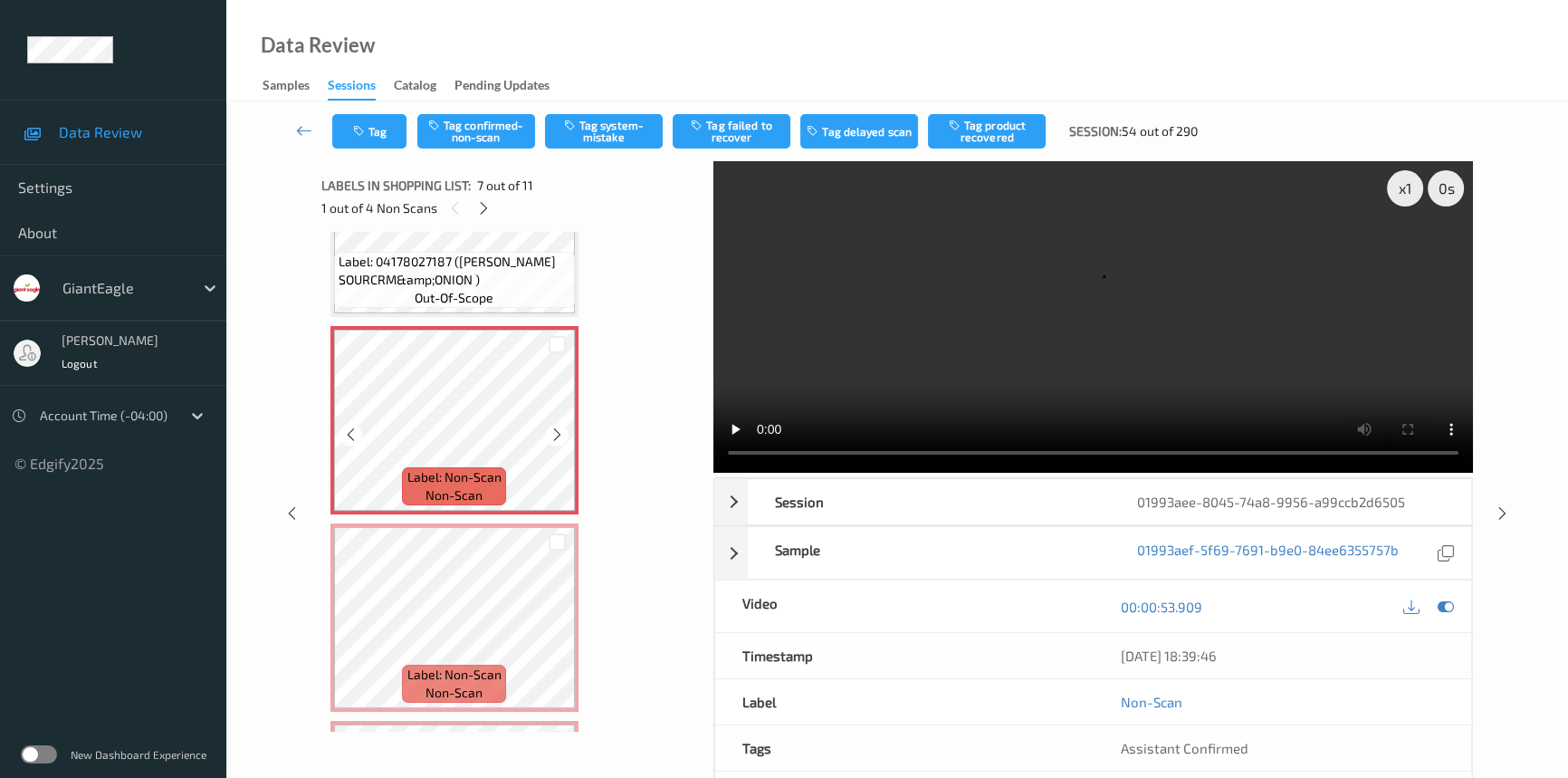
scroll to position [1074, 0]
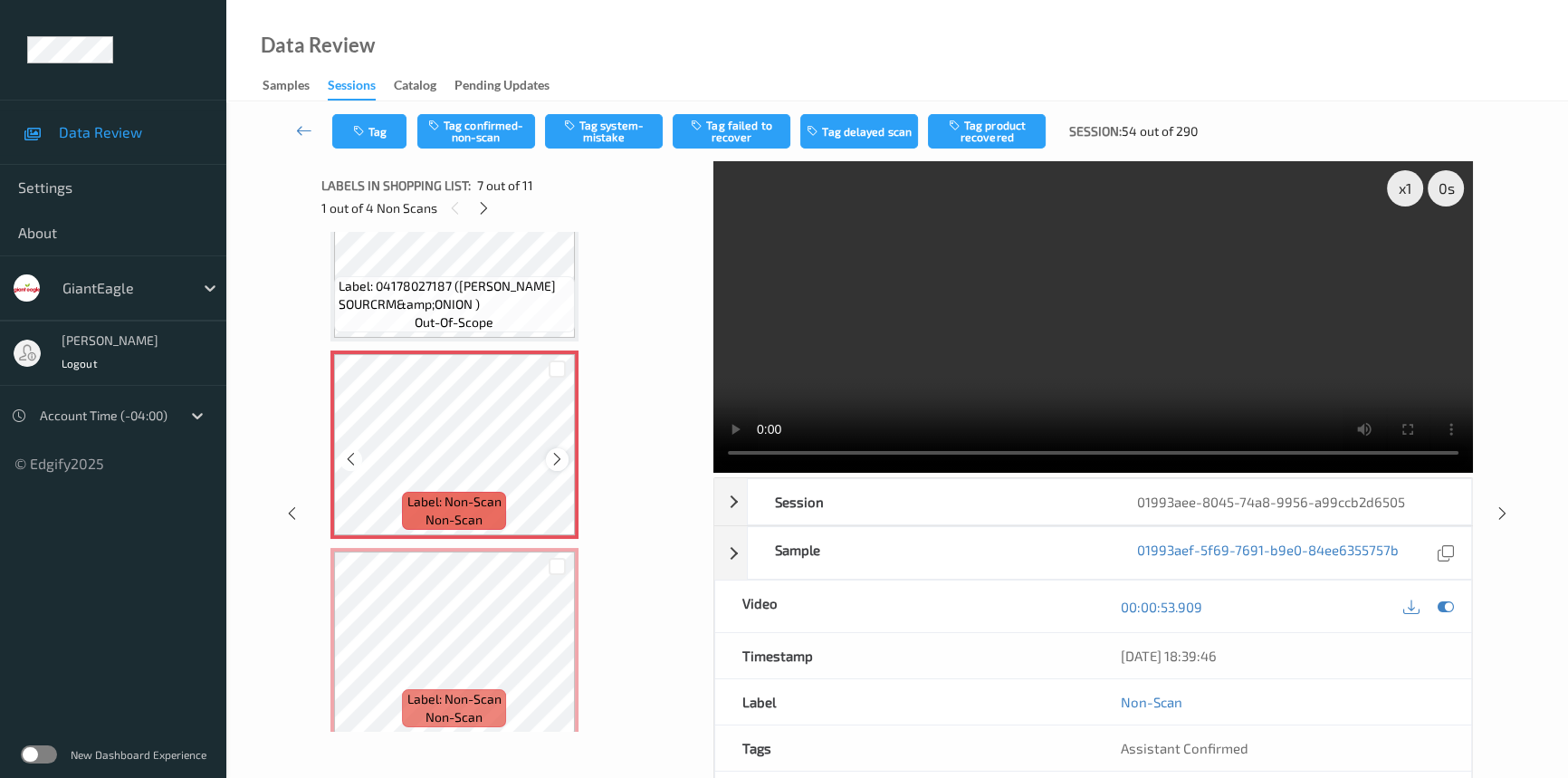
click at [552, 452] on icon at bounding box center [557, 459] width 16 height 16
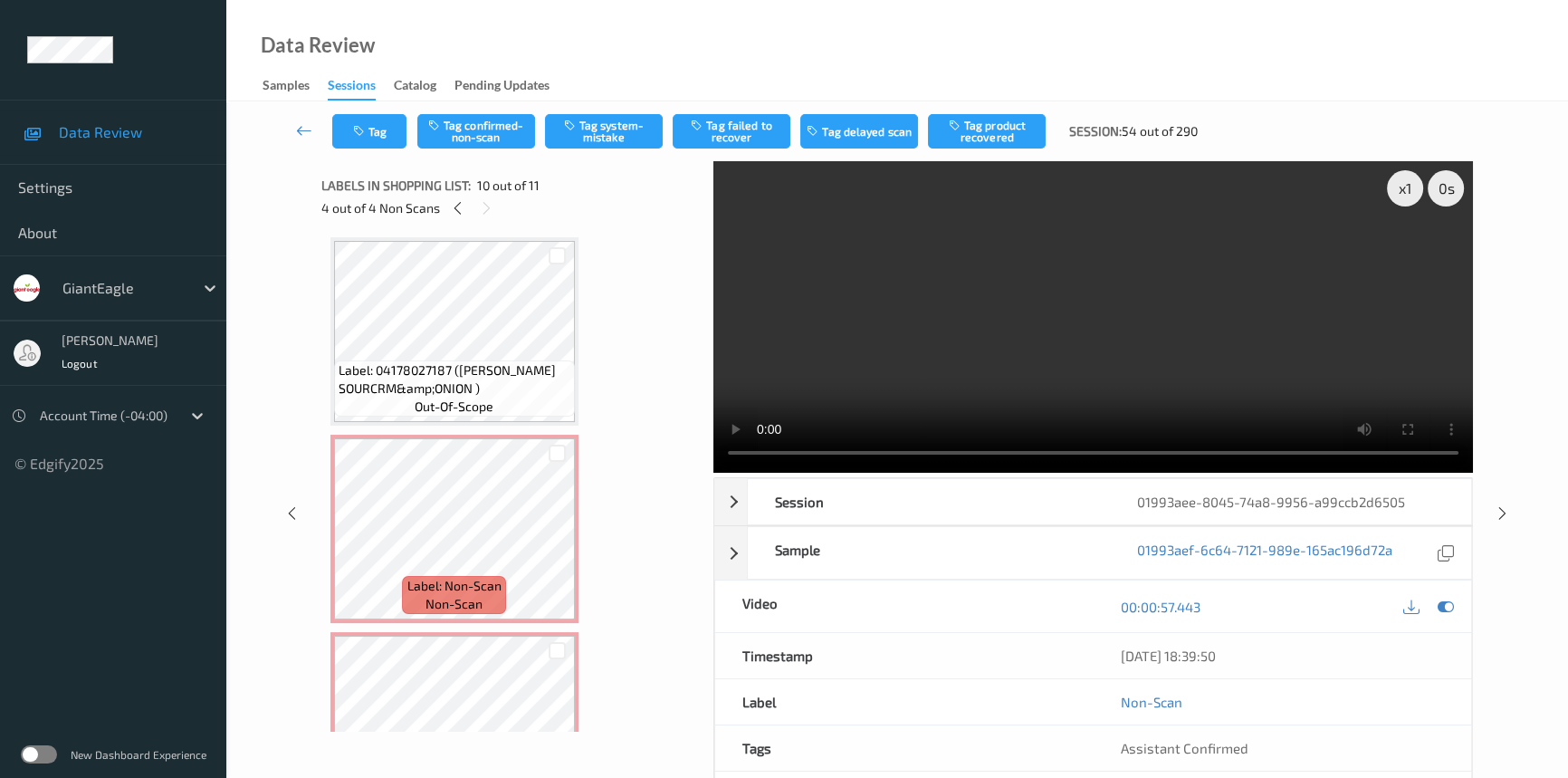
scroll to position [992, 0]
click at [923, 397] on video at bounding box center [1093, 317] width 759 height 311
click at [948, 370] on video at bounding box center [1093, 317] width 759 height 311
click at [549, 538] on icon at bounding box center [557, 541] width 16 height 16
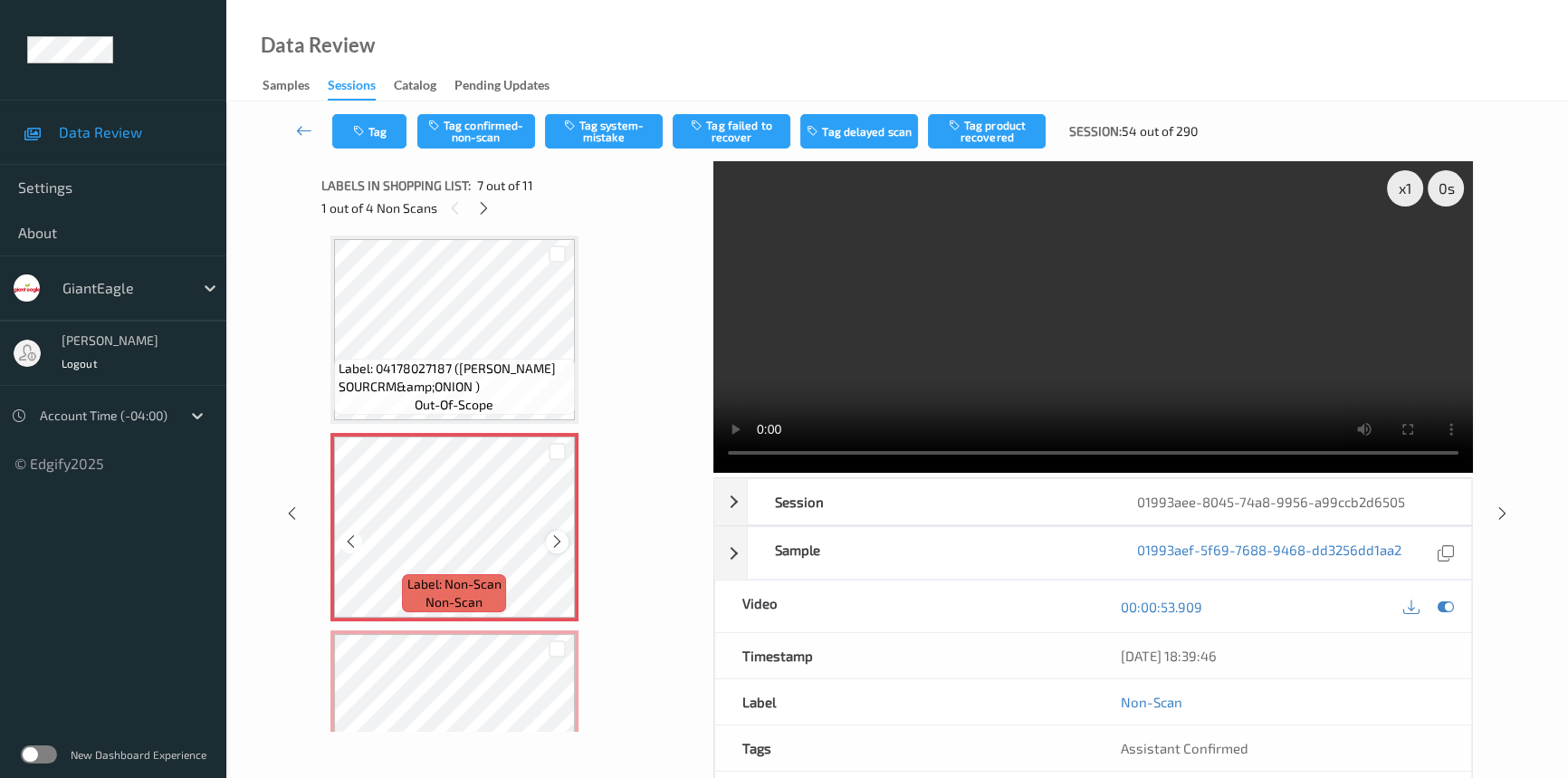
click at [564, 532] on div at bounding box center [557, 541] width 23 height 23
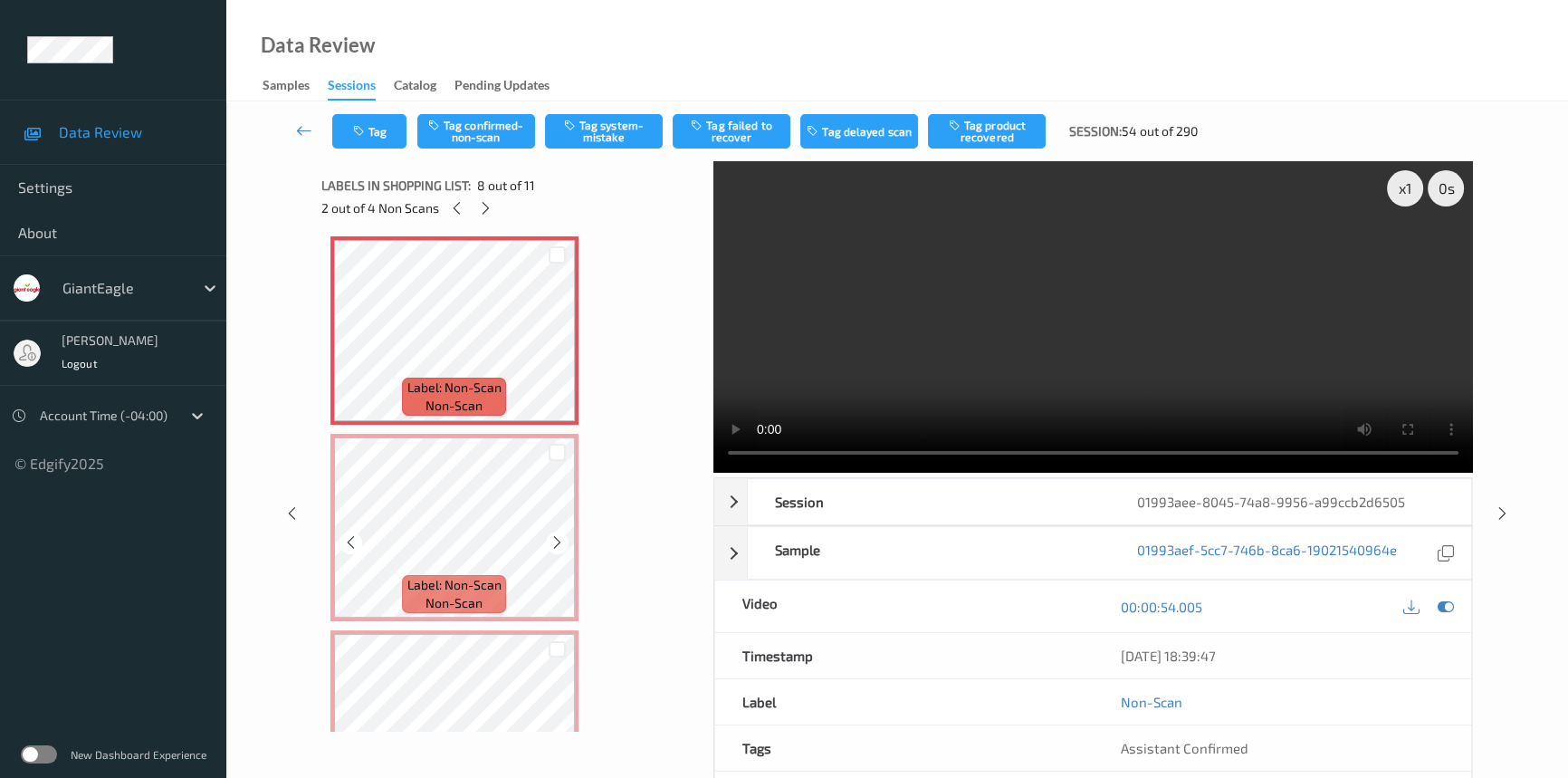
scroll to position [1403, 0]
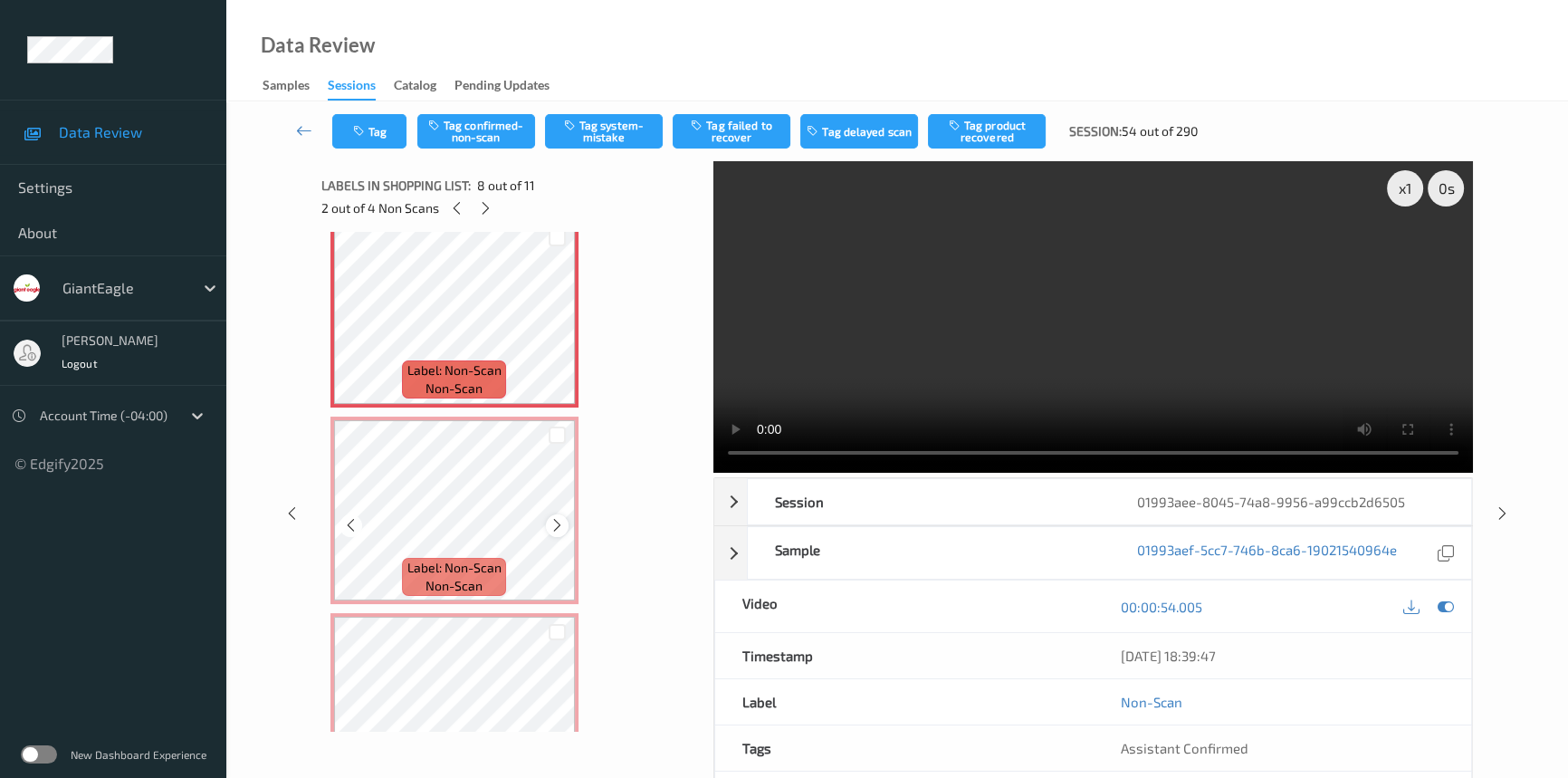
click at [552, 517] on icon at bounding box center [557, 525] width 16 height 16
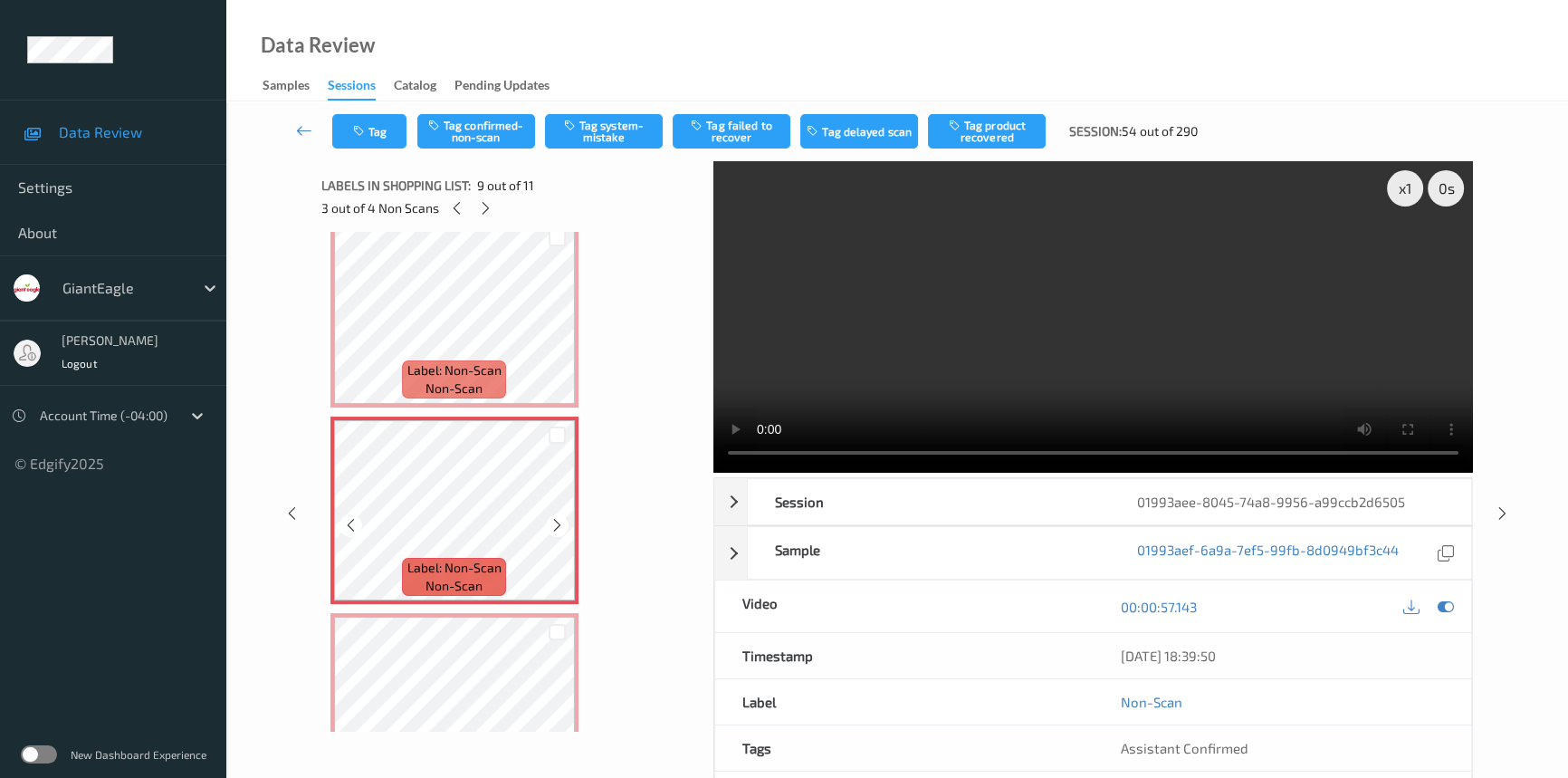
click at [552, 517] on icon at bounding box center [557, 525] width 16 height 16
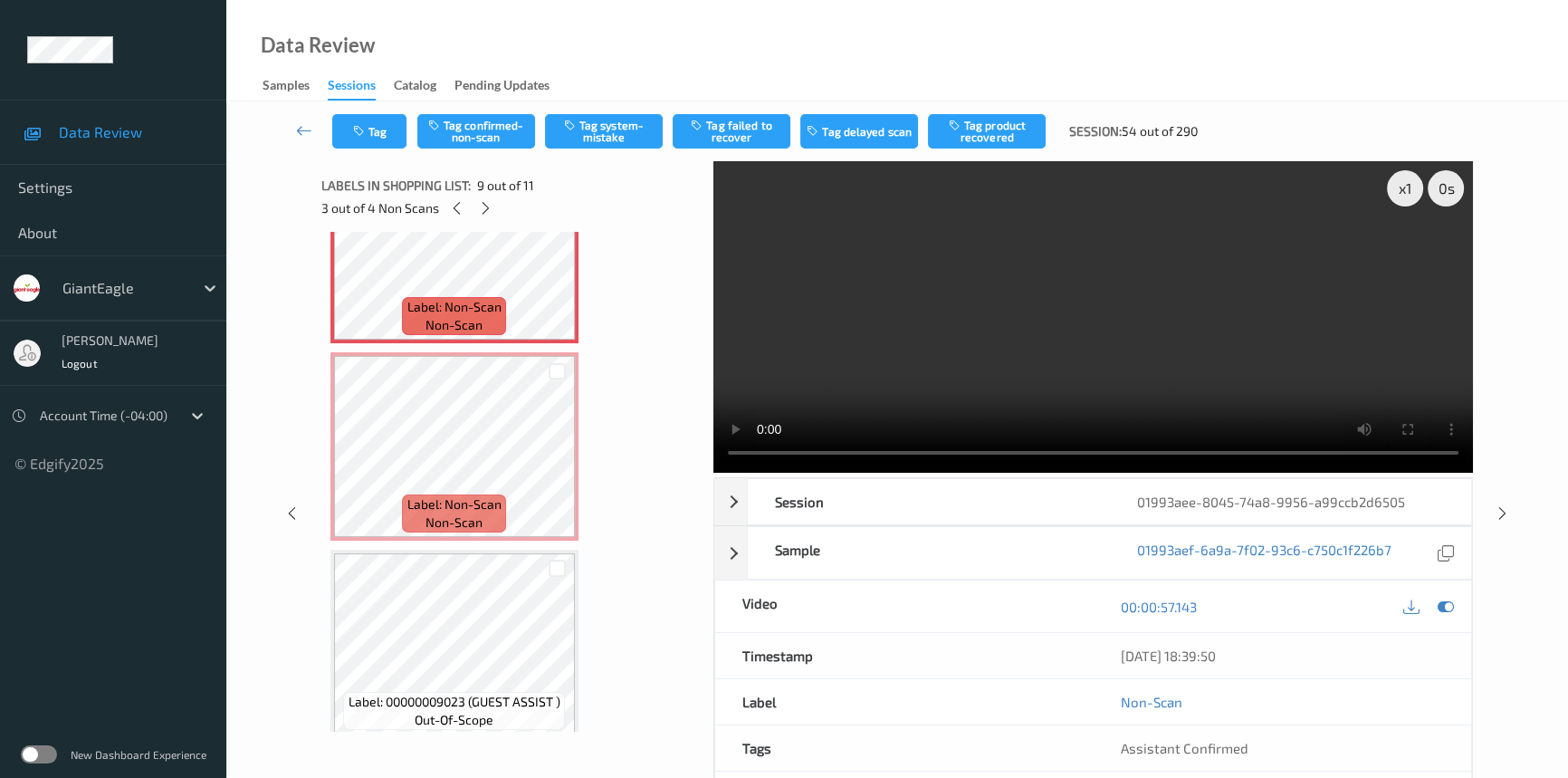
scroll to position [1673, 0]
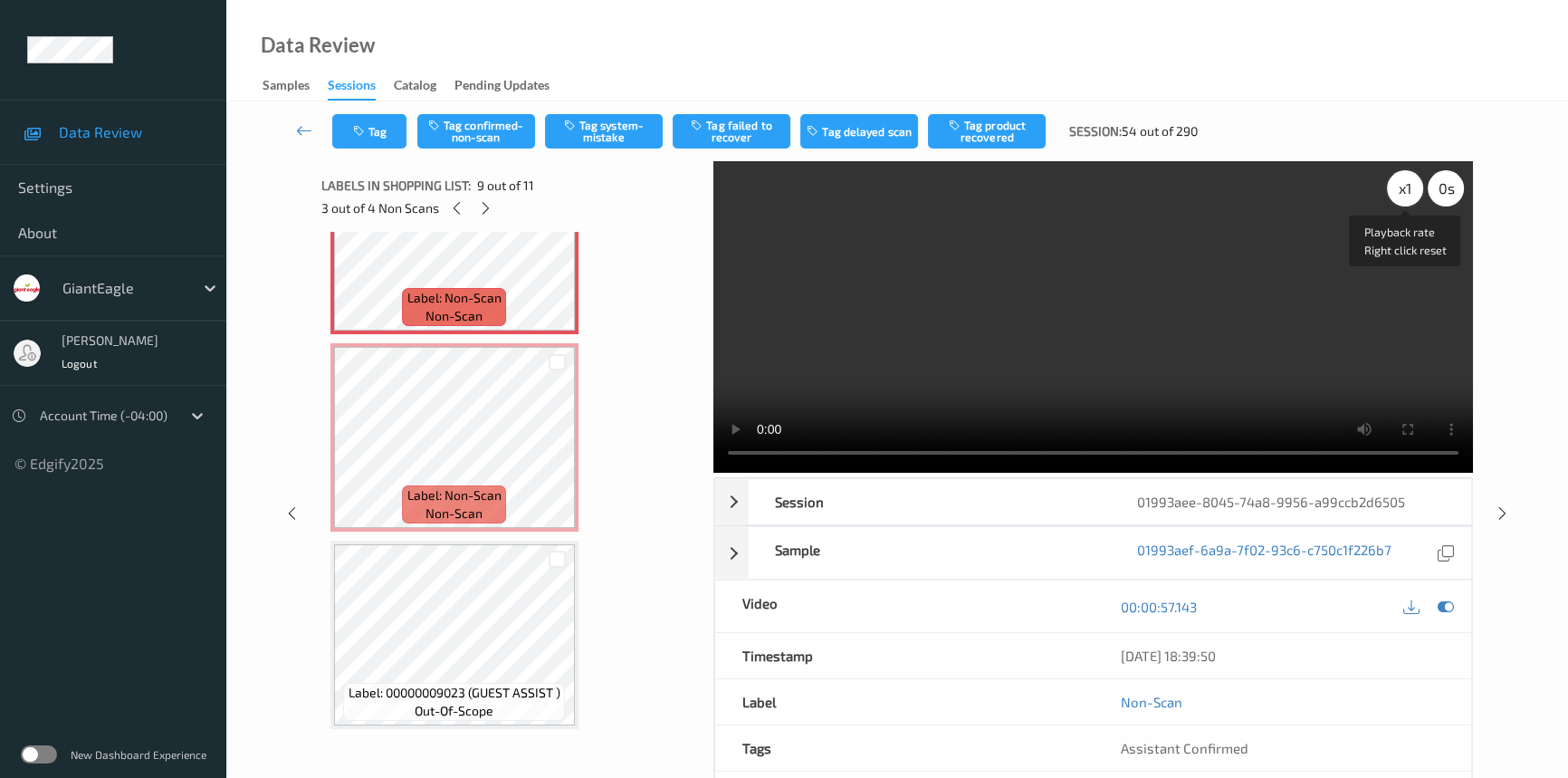
click at [1399, 183] on div "x 1" at bounding box center [1404, 188] width 37 height 37
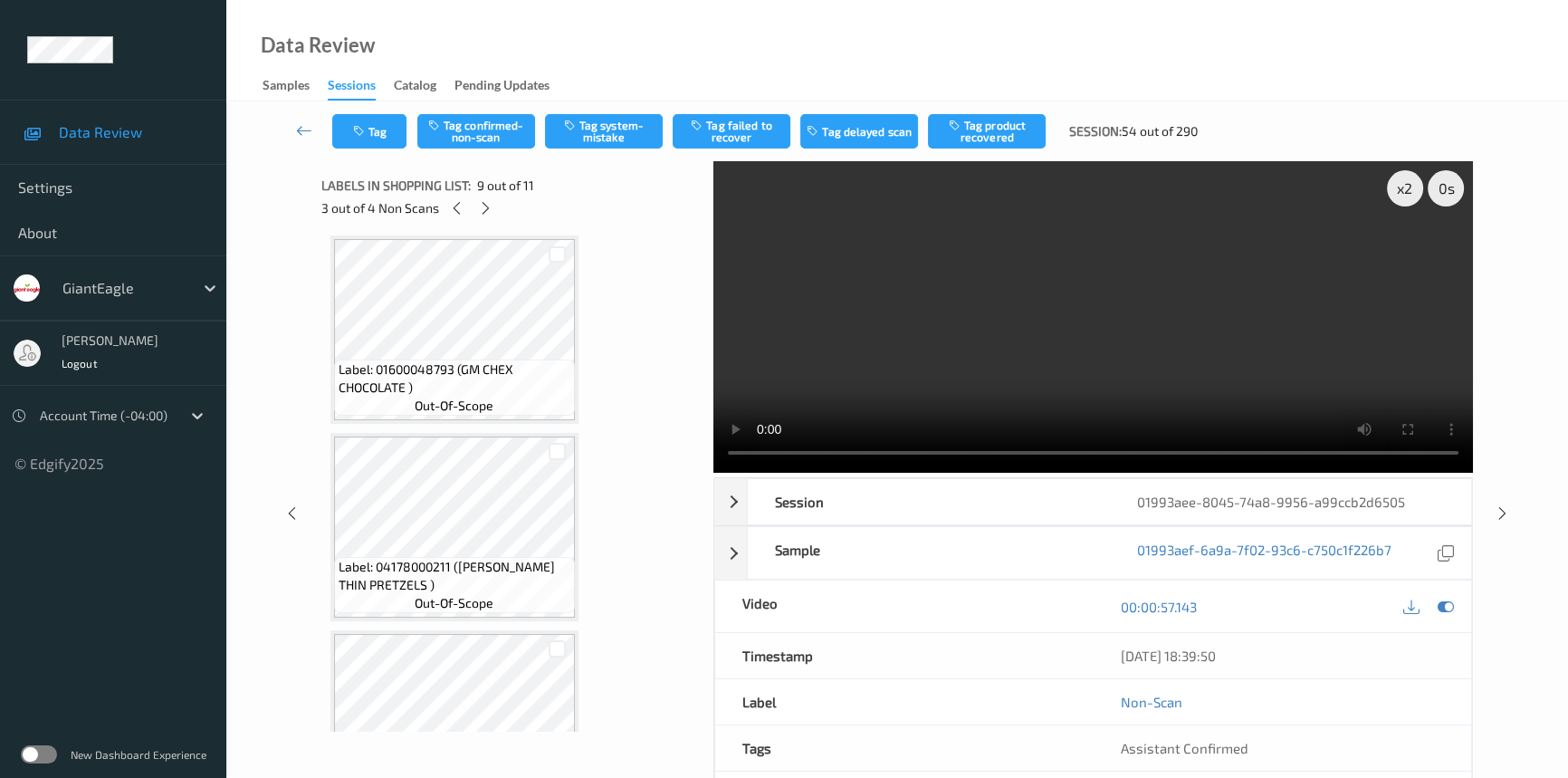
scroll to position [0, 0]
click at [948, 363] on video at bounding box center [1093, 317] width 759 height 311
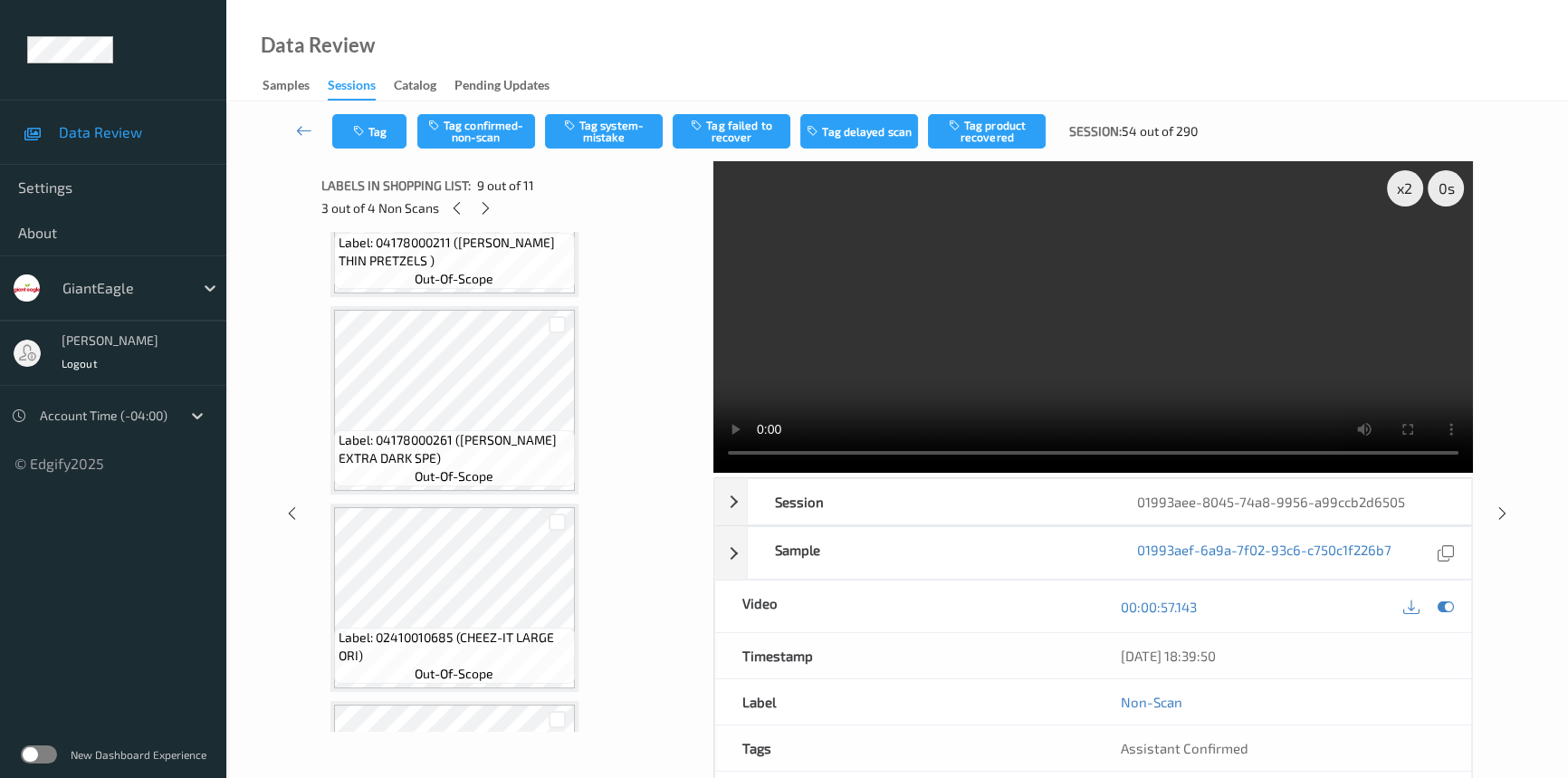
scroll to position [411, 0]
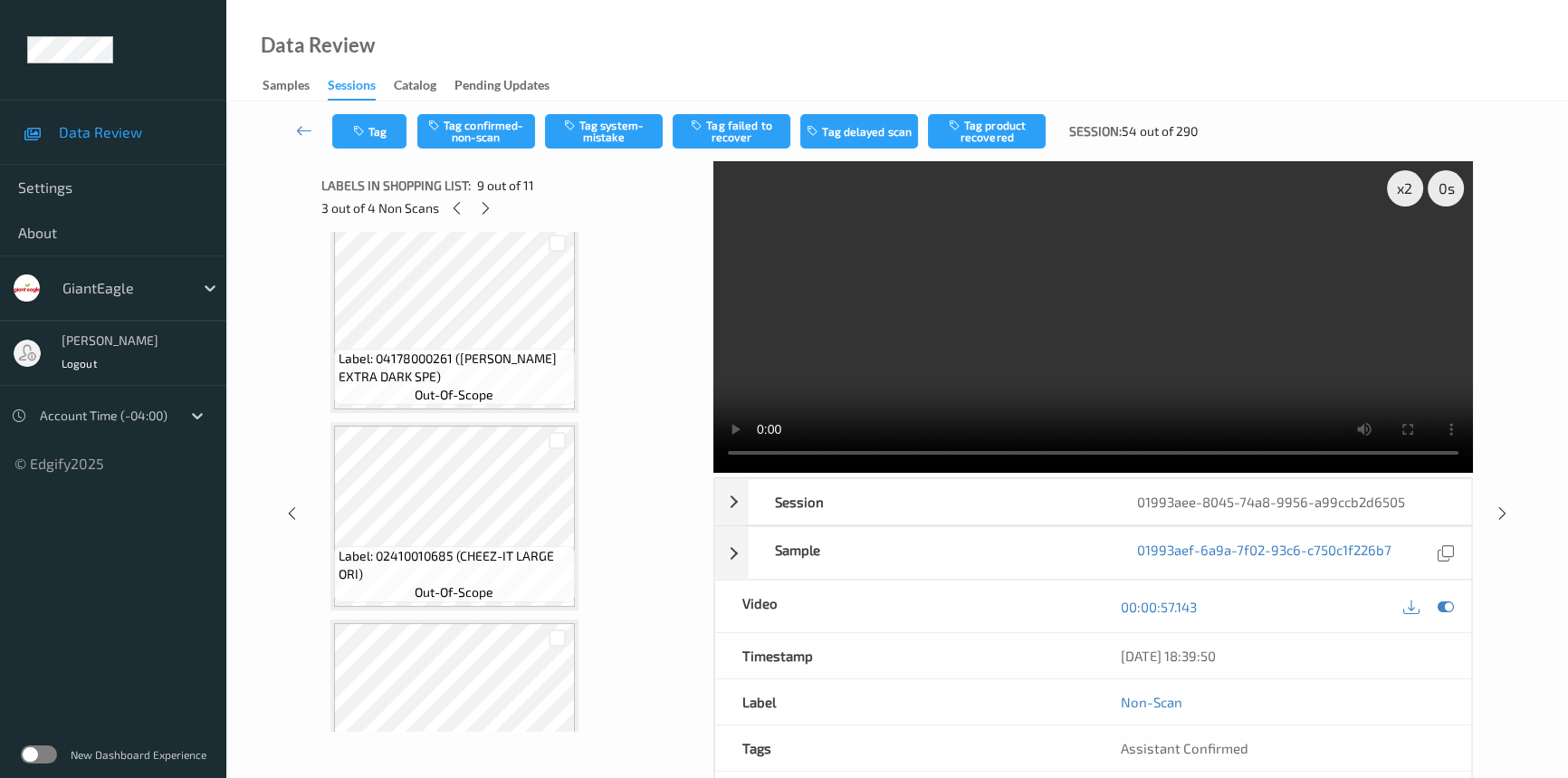
click at [995, 374] on video at bounding box center [1093, 317] width 759 height 311
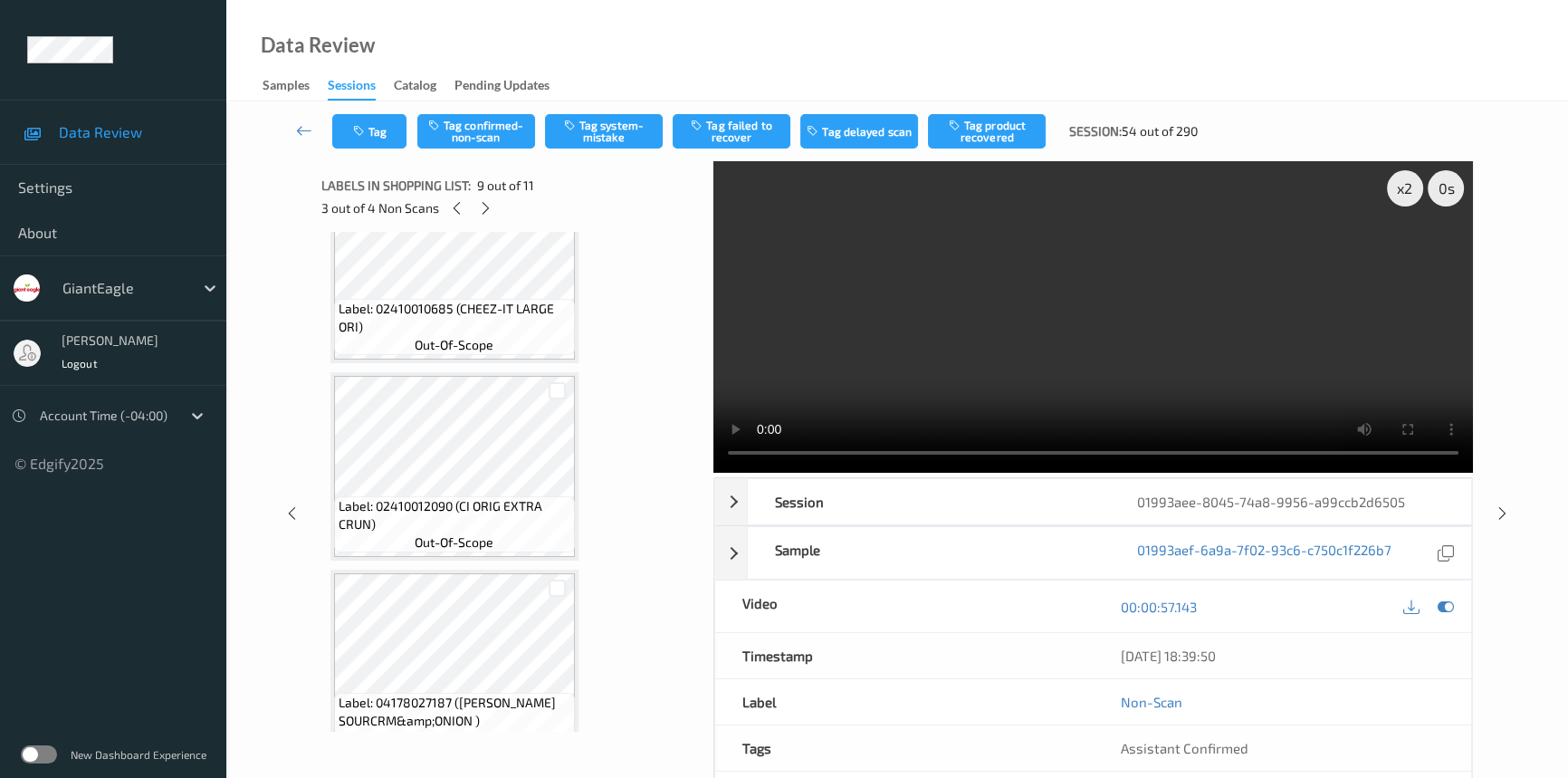
click at [951, 329] on video at bounding box center [1093, 317] width 759 height 311
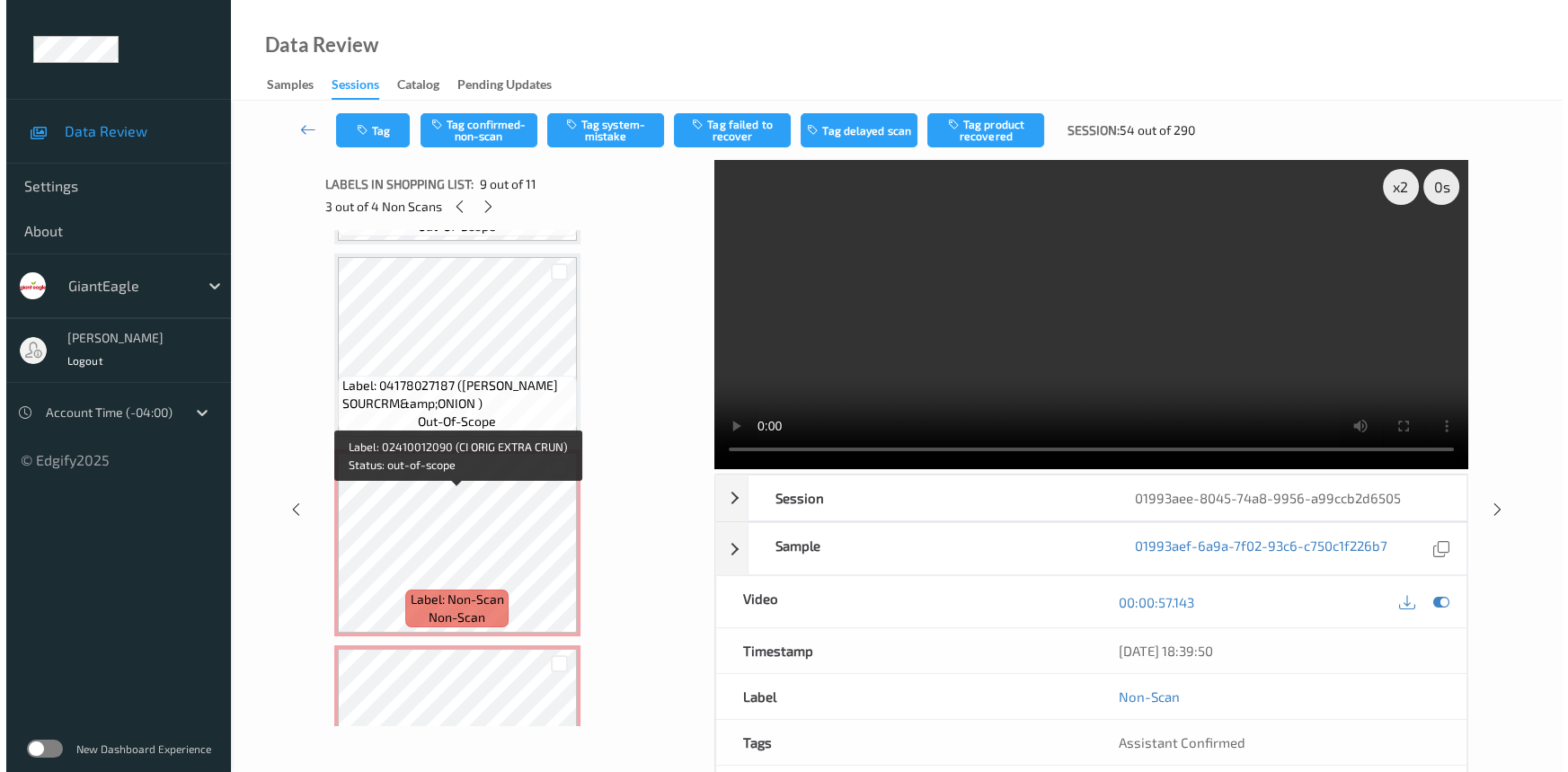
scroll to position [980, 0]
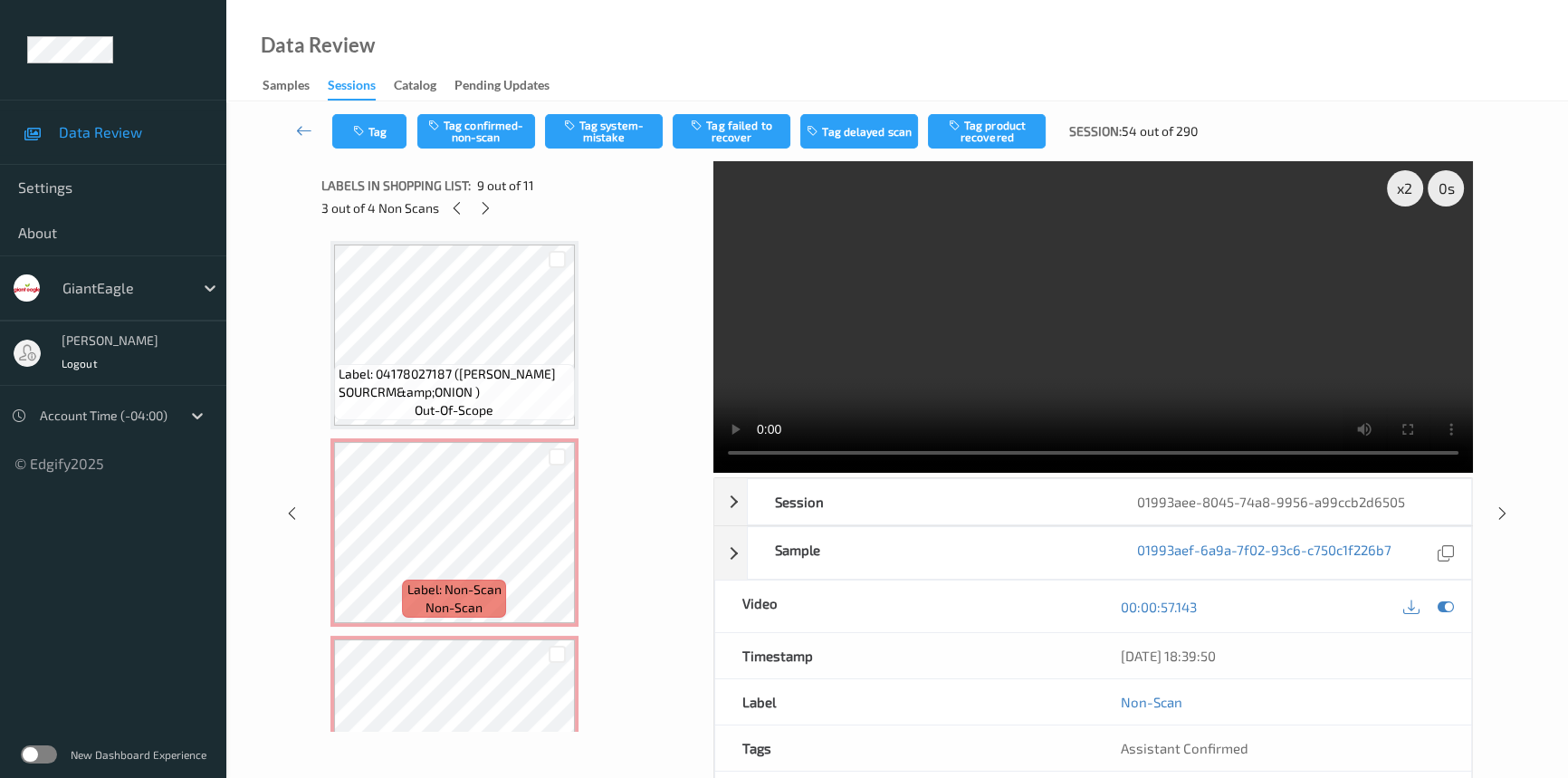
click at [939, 390] on video at bounding box center [1093, 317] width 759 height 311
click at [1152, 365] on video at bounding box center [1093, 317] width 759 height 311
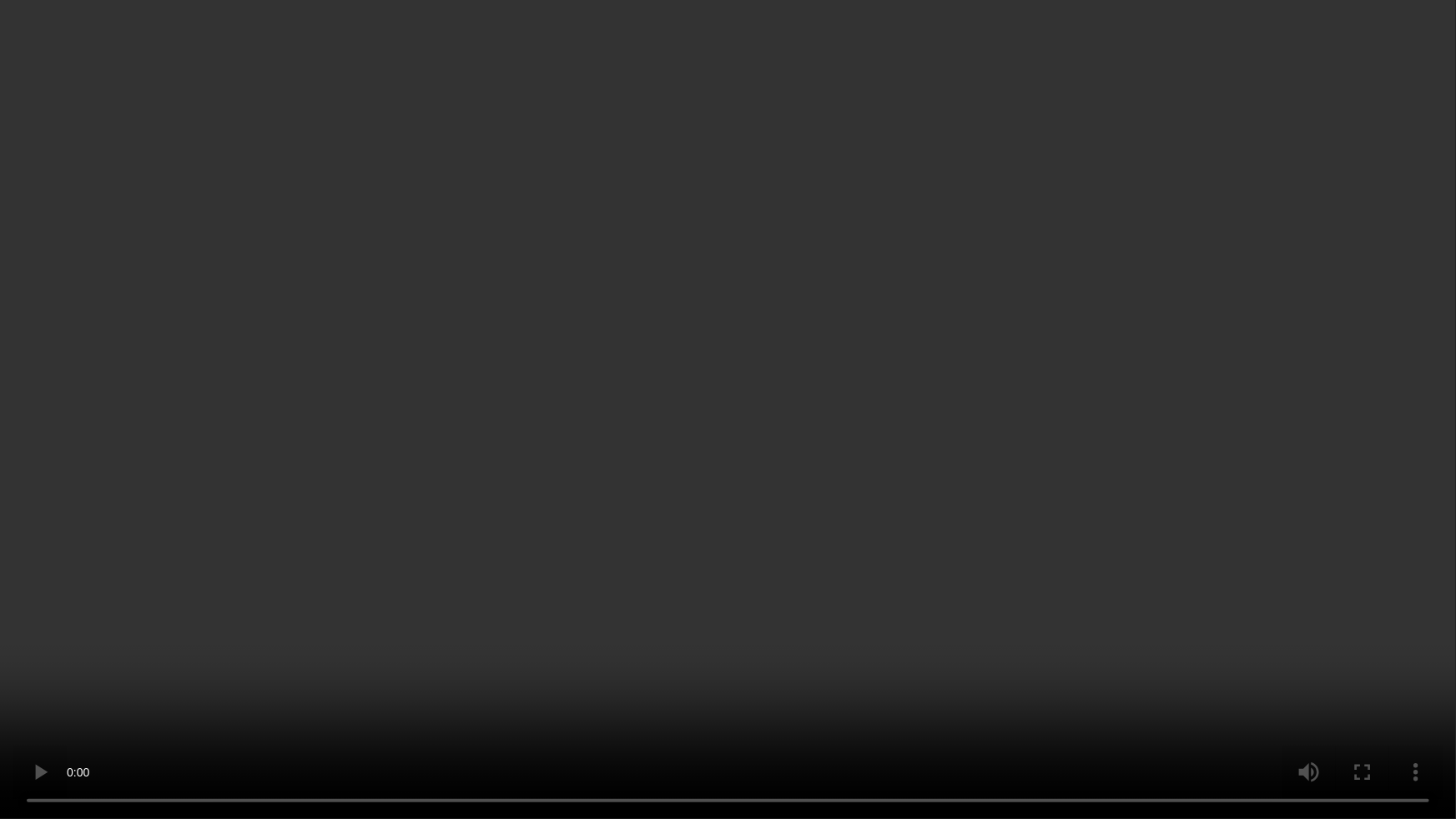
click at [1177, 467] on video at bounding box center [728, 409] width 1456 height 819
click at [919, 473] on video at bounding box center [728, 409] width 1456 height 819
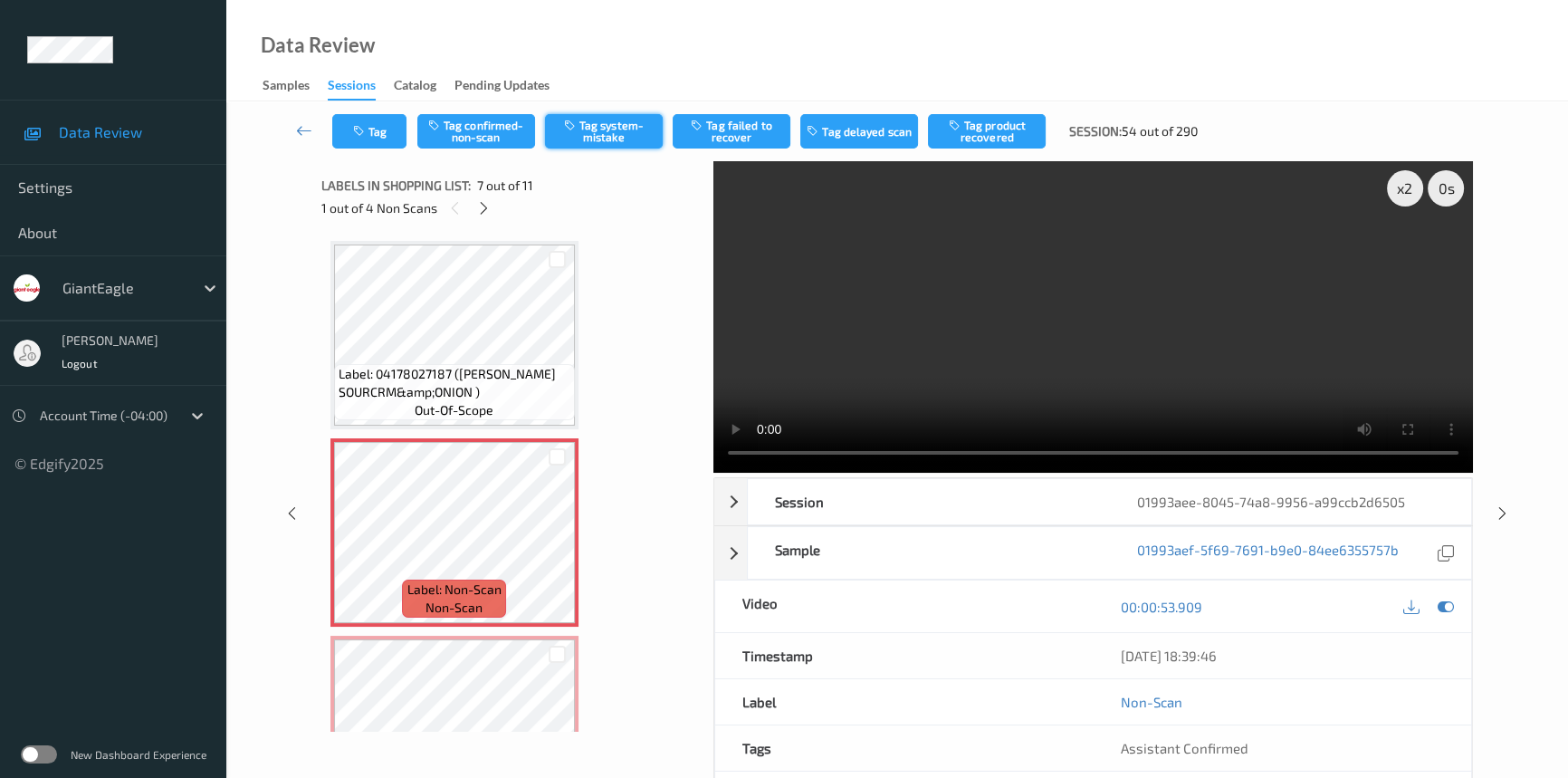
click at [592, 131] on button "Tag system-mistake" at bounding box center [604, 131] width 118 height 35
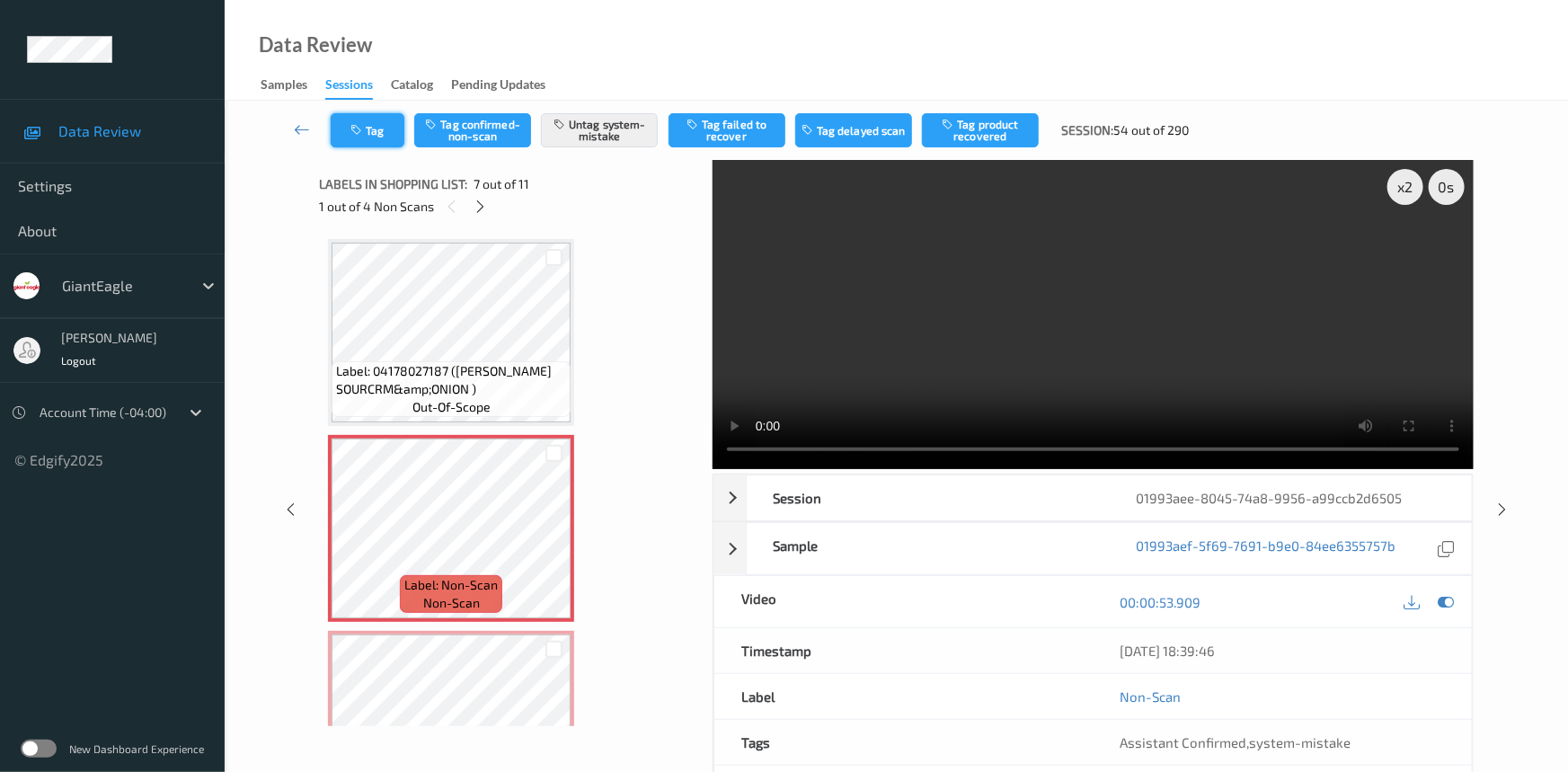
click at [392, 128] on button "Tag" at bounding box center [367, 130] width 74 height 34
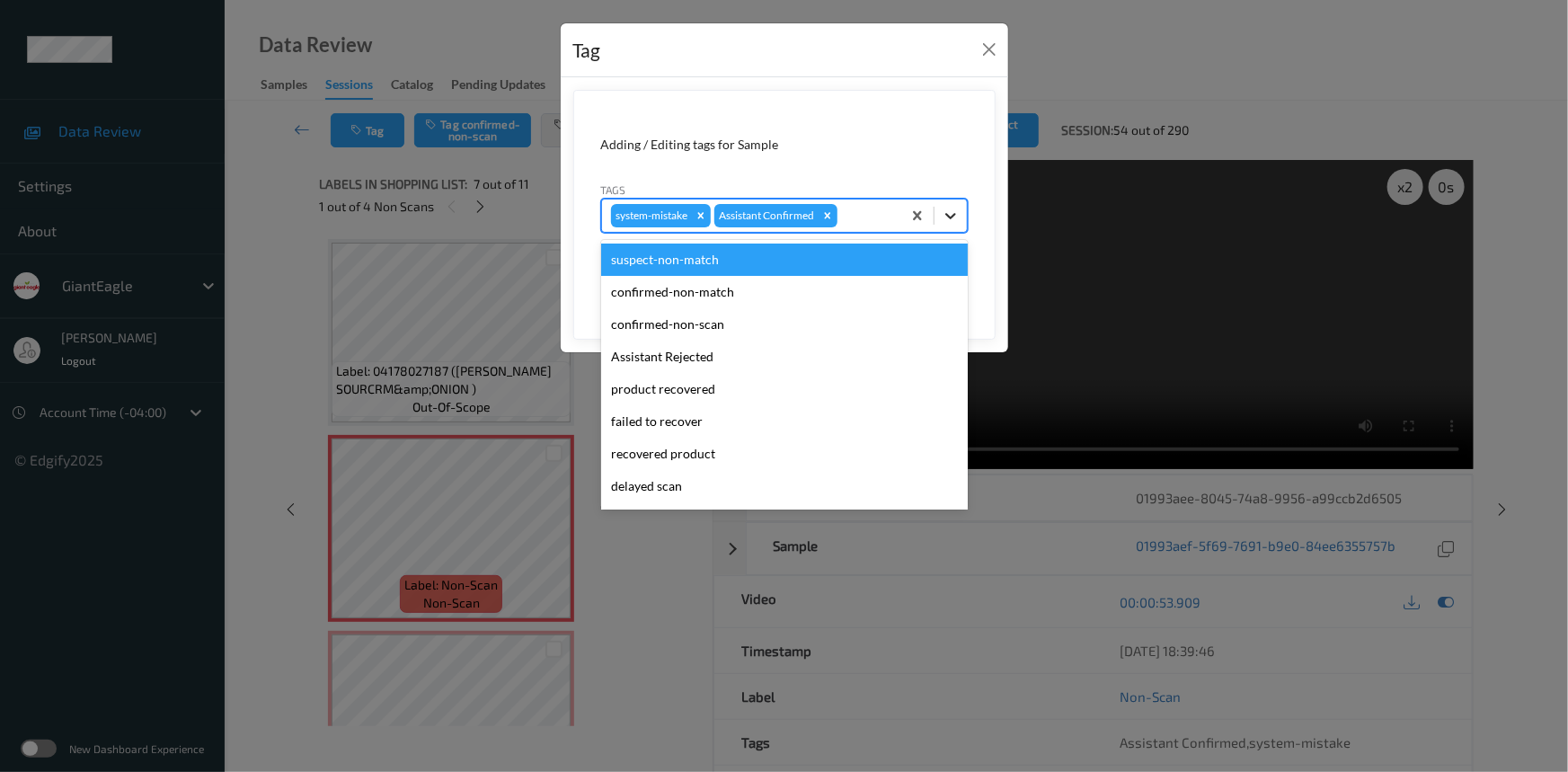
click at [950, 211] on icon at bounding box center [950, 215] width 18 height 18
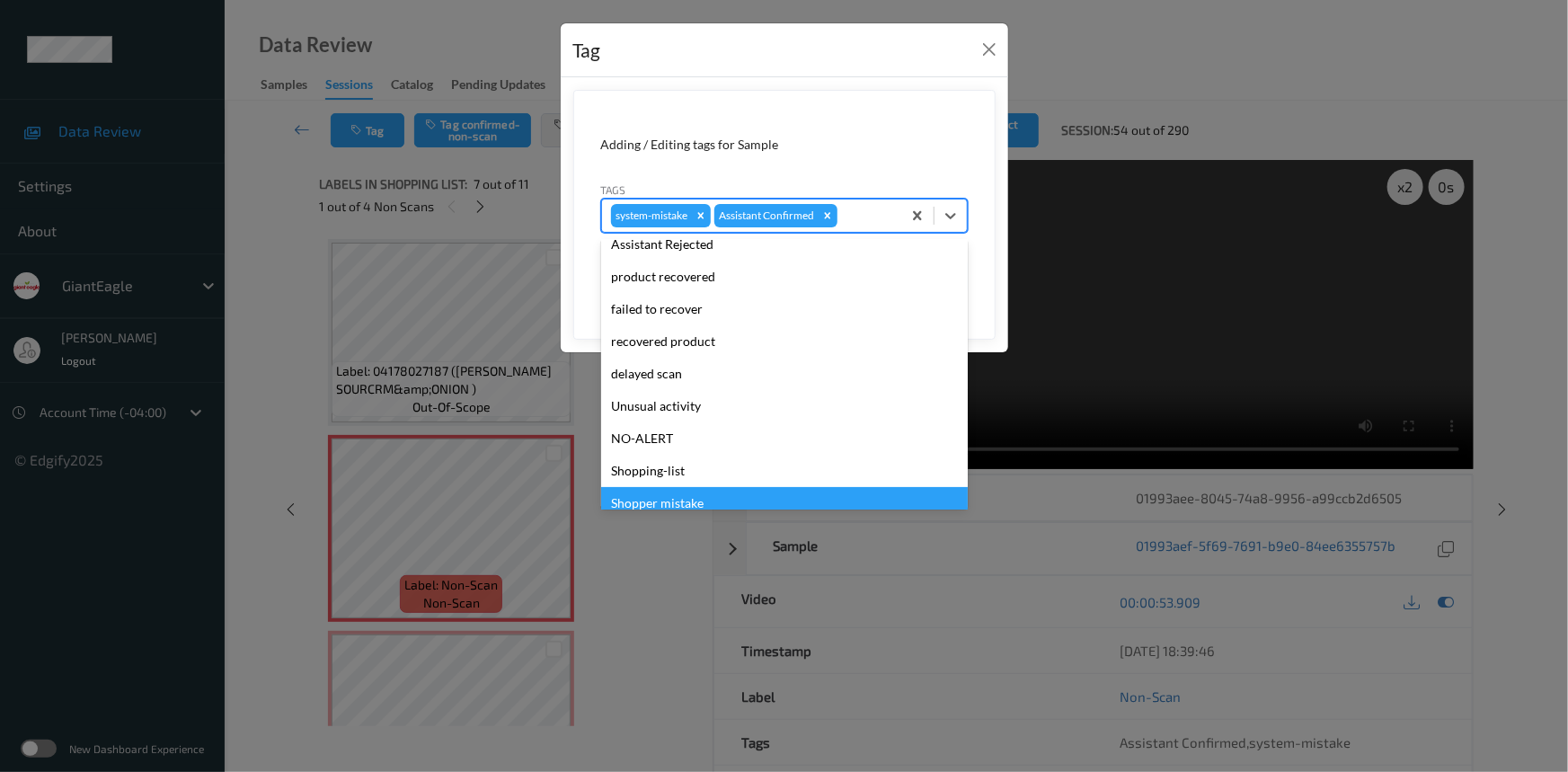
scroll to position [190, 0]
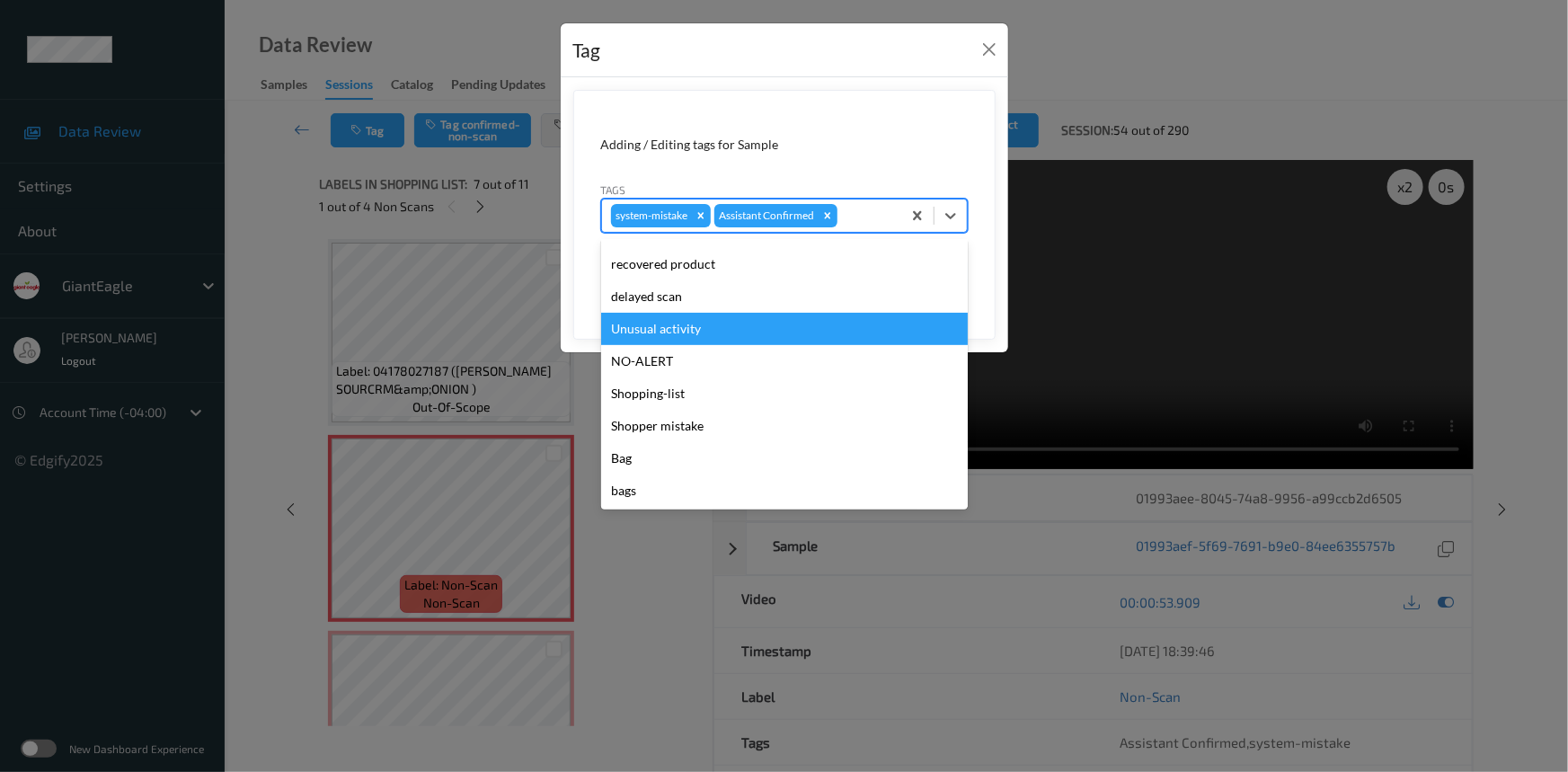
click at [660, 337] on div "Unusual activity" at bounding box center [784, 328] width 367 height 32
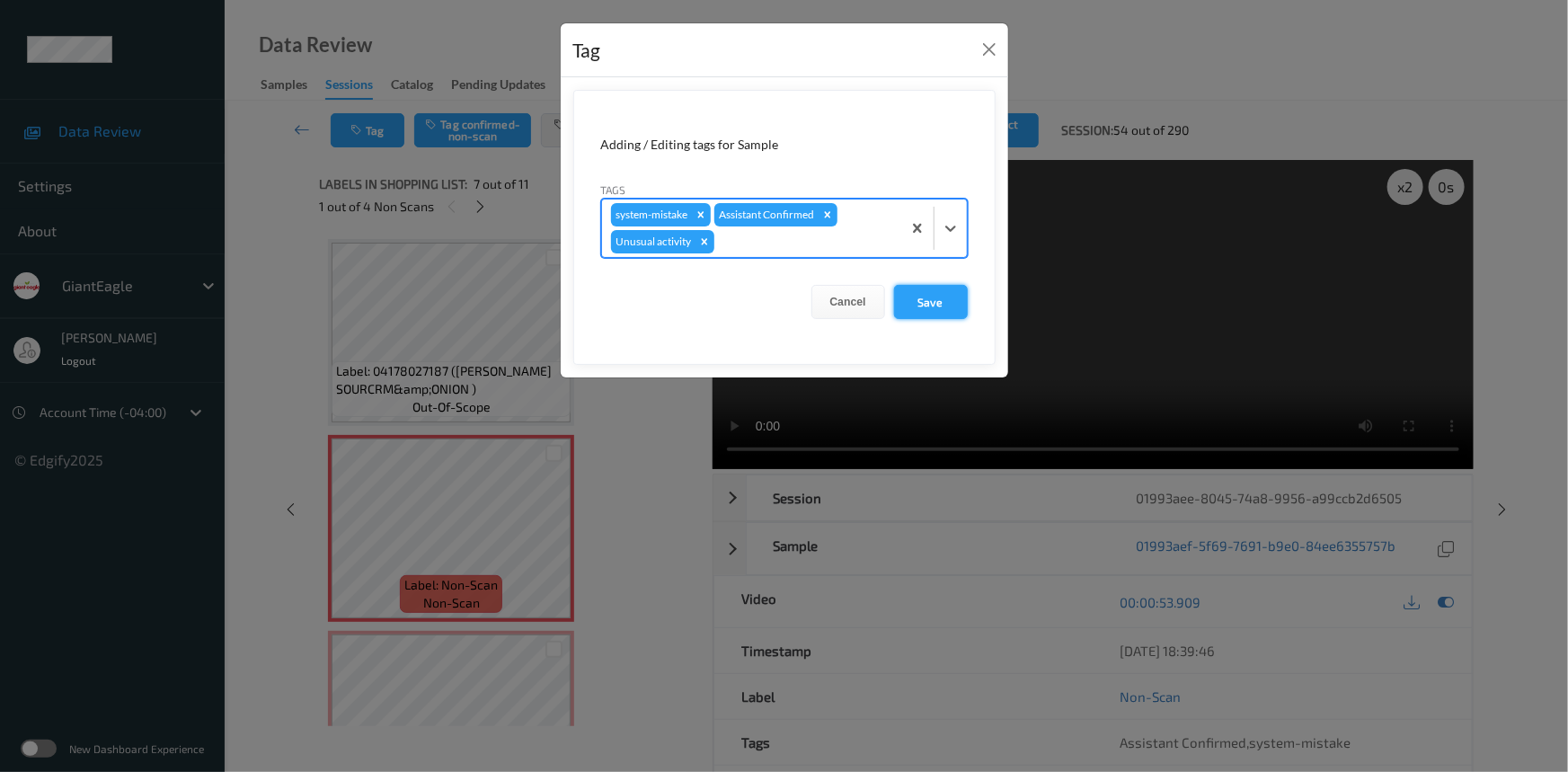
click at [939, 306] on button "Save" at bounding box center [931, 302] width 74 height 34
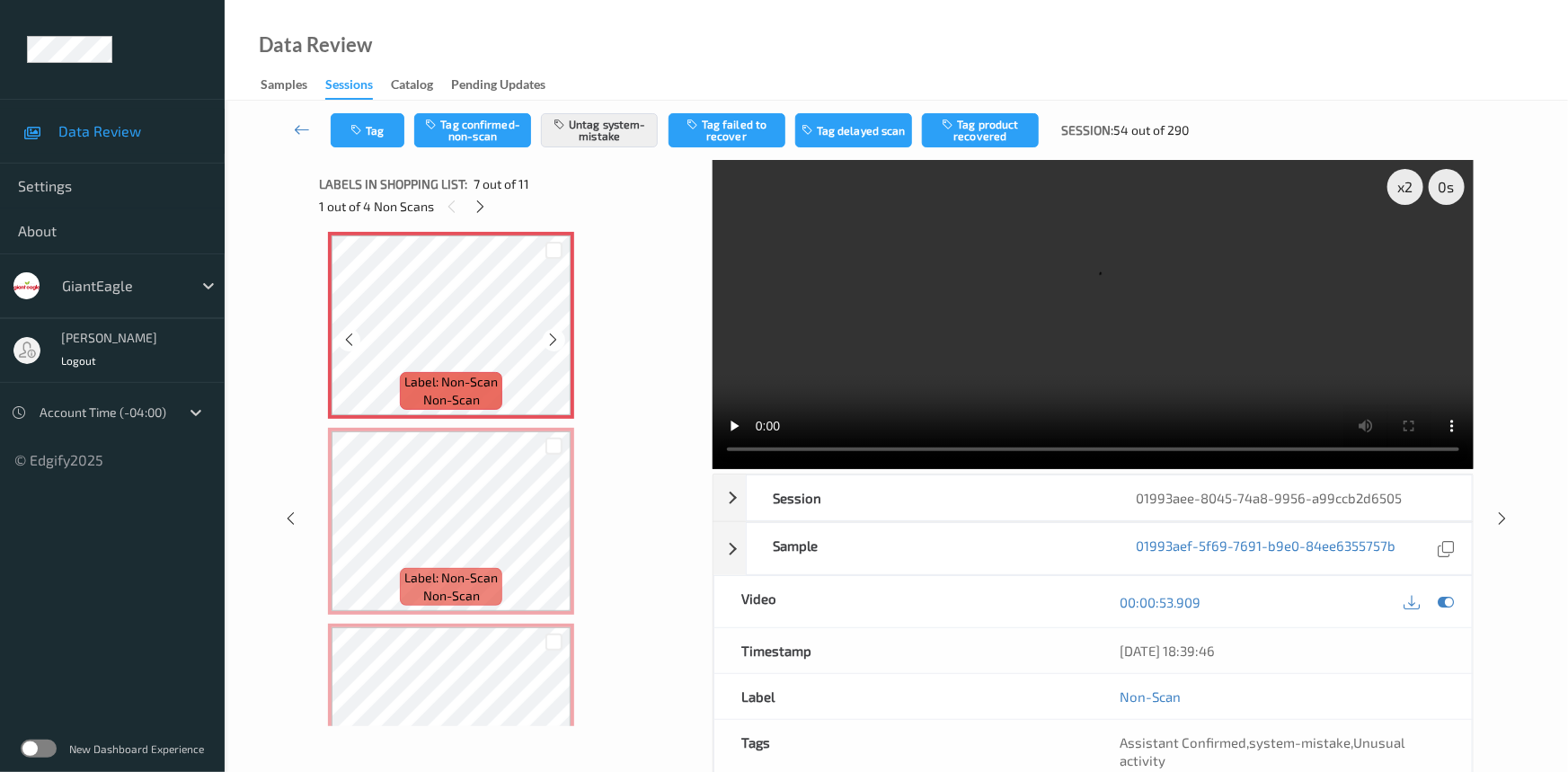
scroll to position [1224, 0]
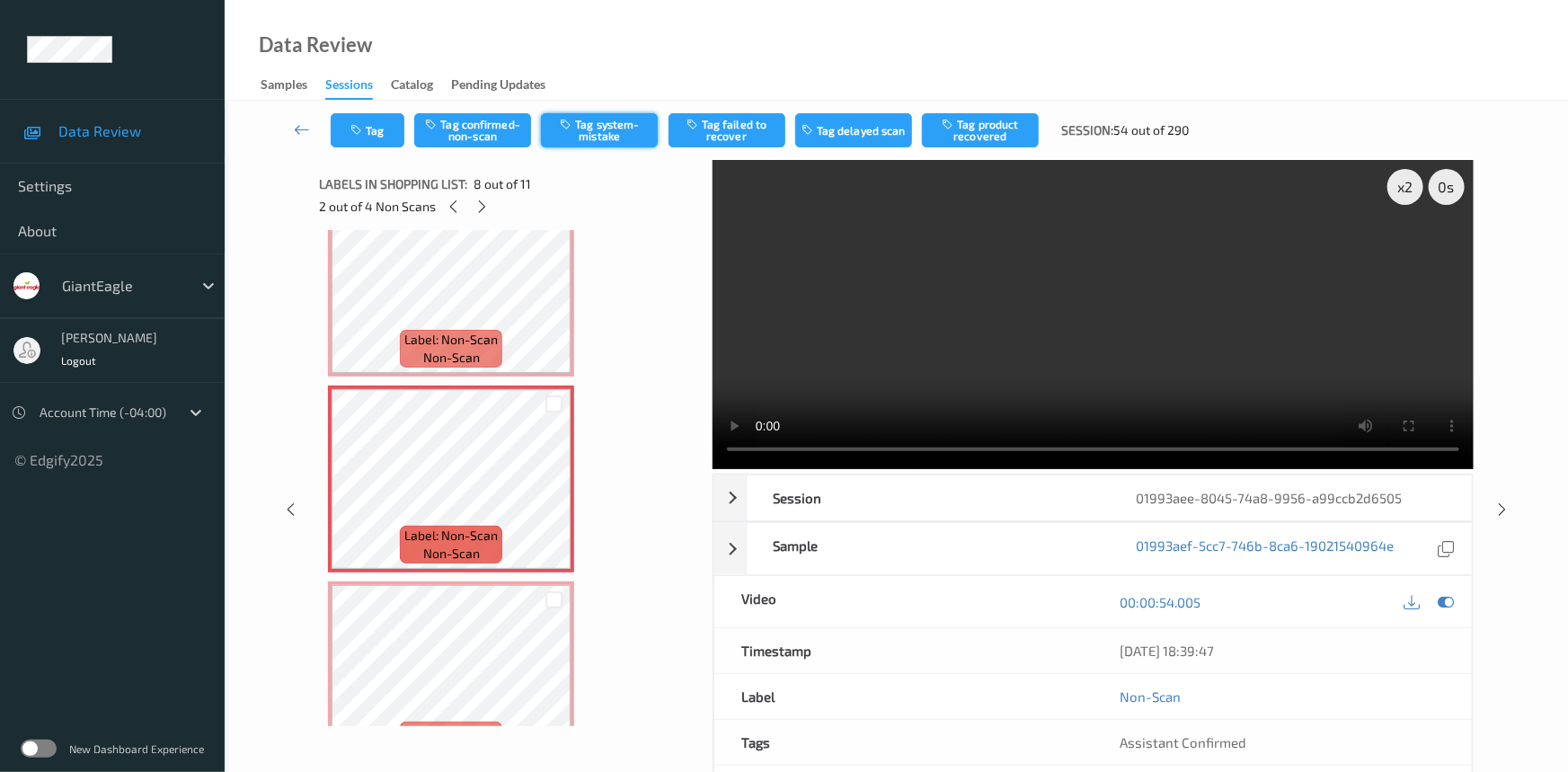
click at [614, 137] on button "Tag system-mistake" at bounding box center [599, 130] width 117 height 34
click at [379, 130] on button "Tag" at bounding box center [367, 130] width 74 height 34
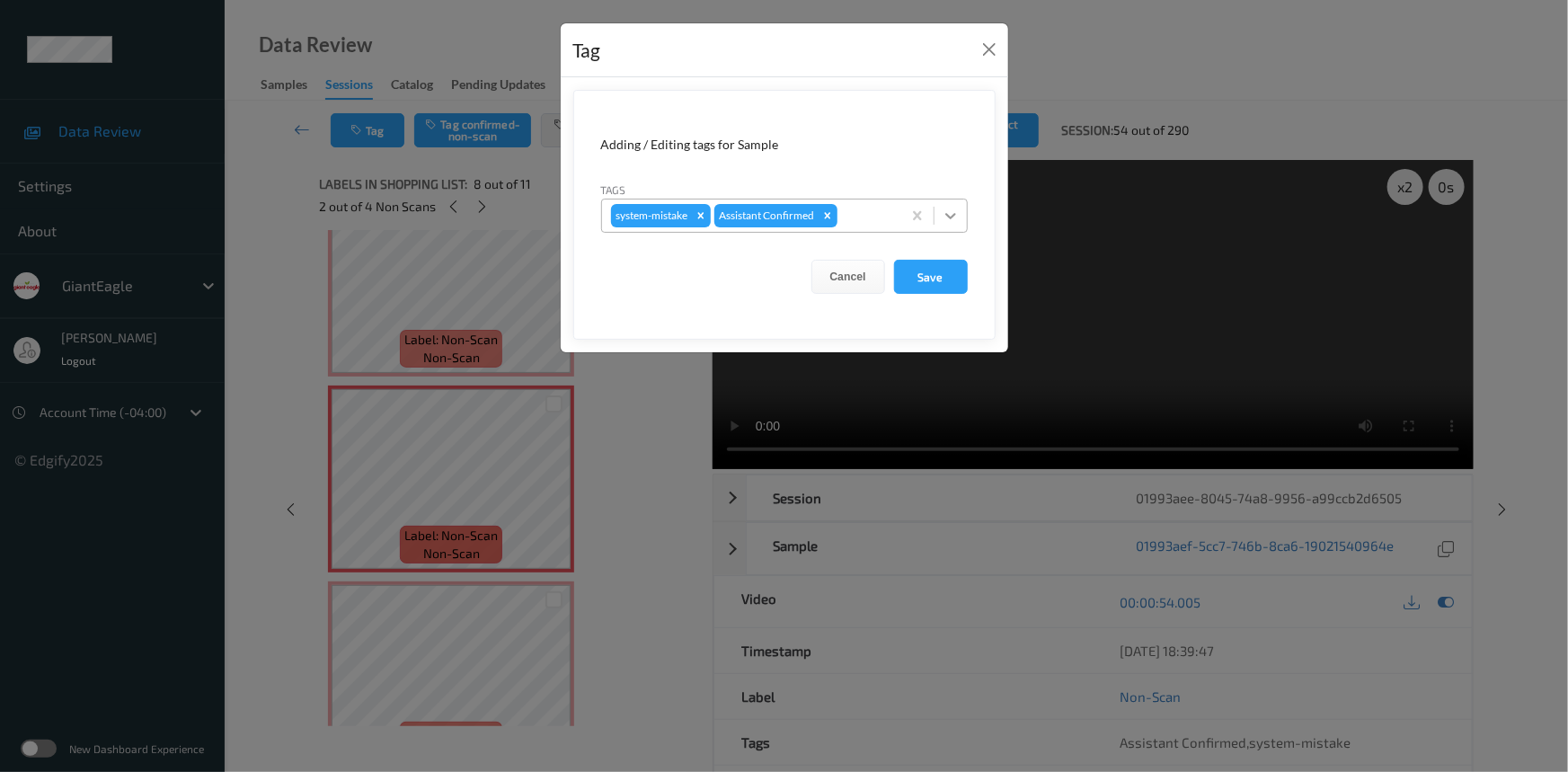
click at [961, 215] on div at bounding box center [950, 215] width 32 height 32
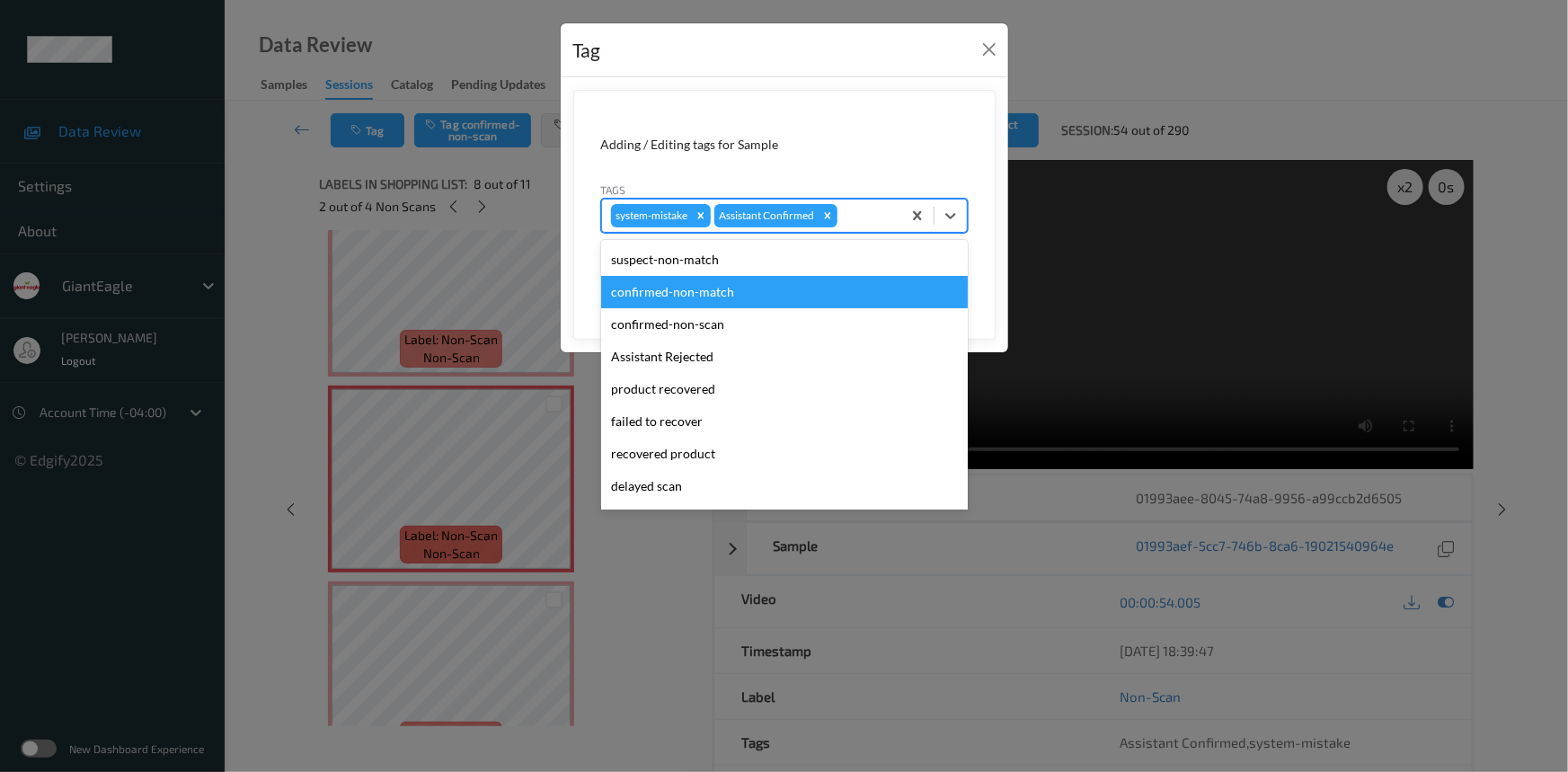
scroll to position [190, 0]
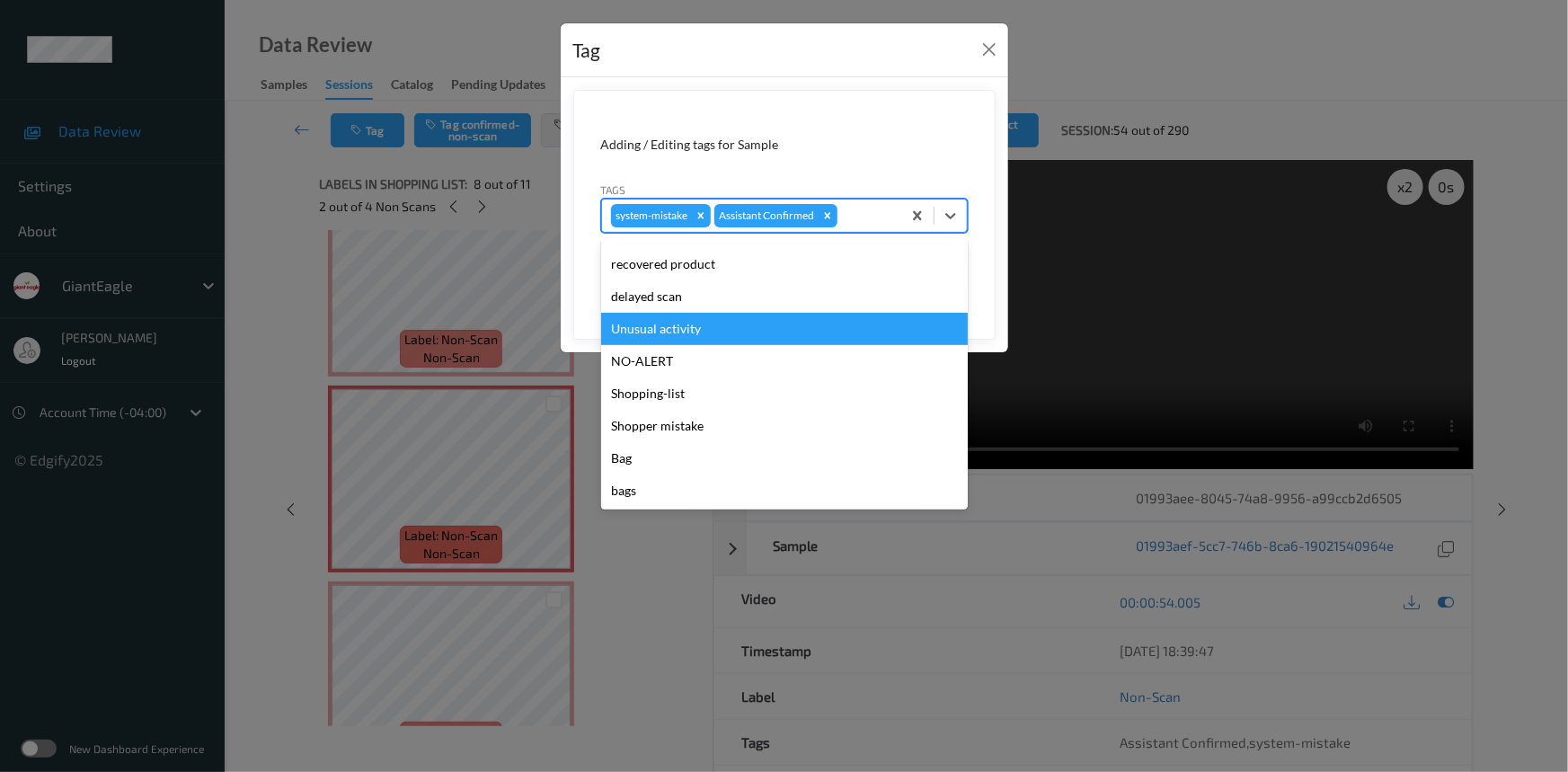
drag, startPoint x: 705, startPoint y: 337, endPoint x: 757, endPoint y: 327, distance: 53.0
click at [706, 337] on div "Unusual activity" at bounding box center [784, 328] width 367 height 32
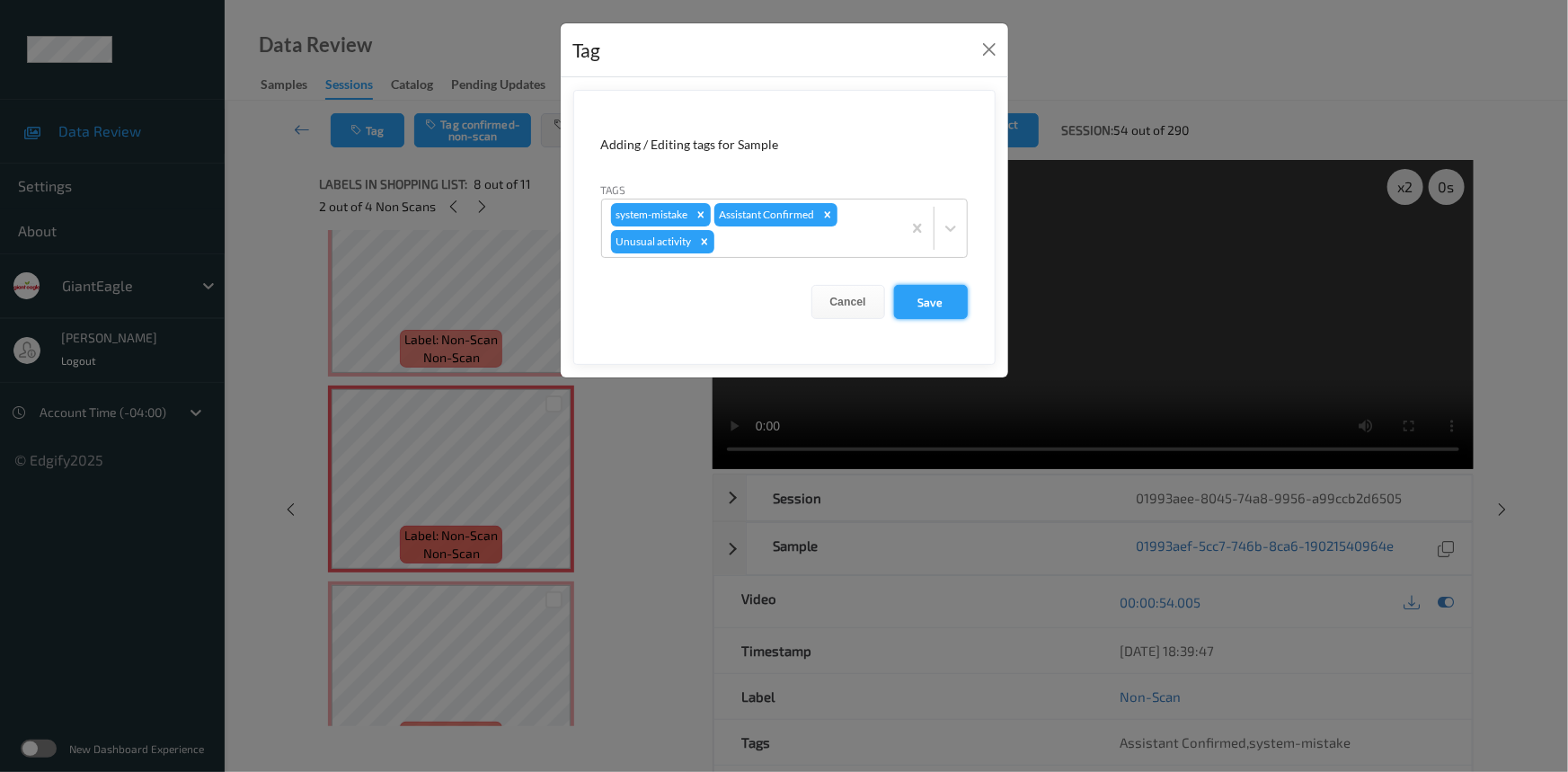
click at [939, 301] on button "Save" at bounding box center [931, 302] width 74 height 34
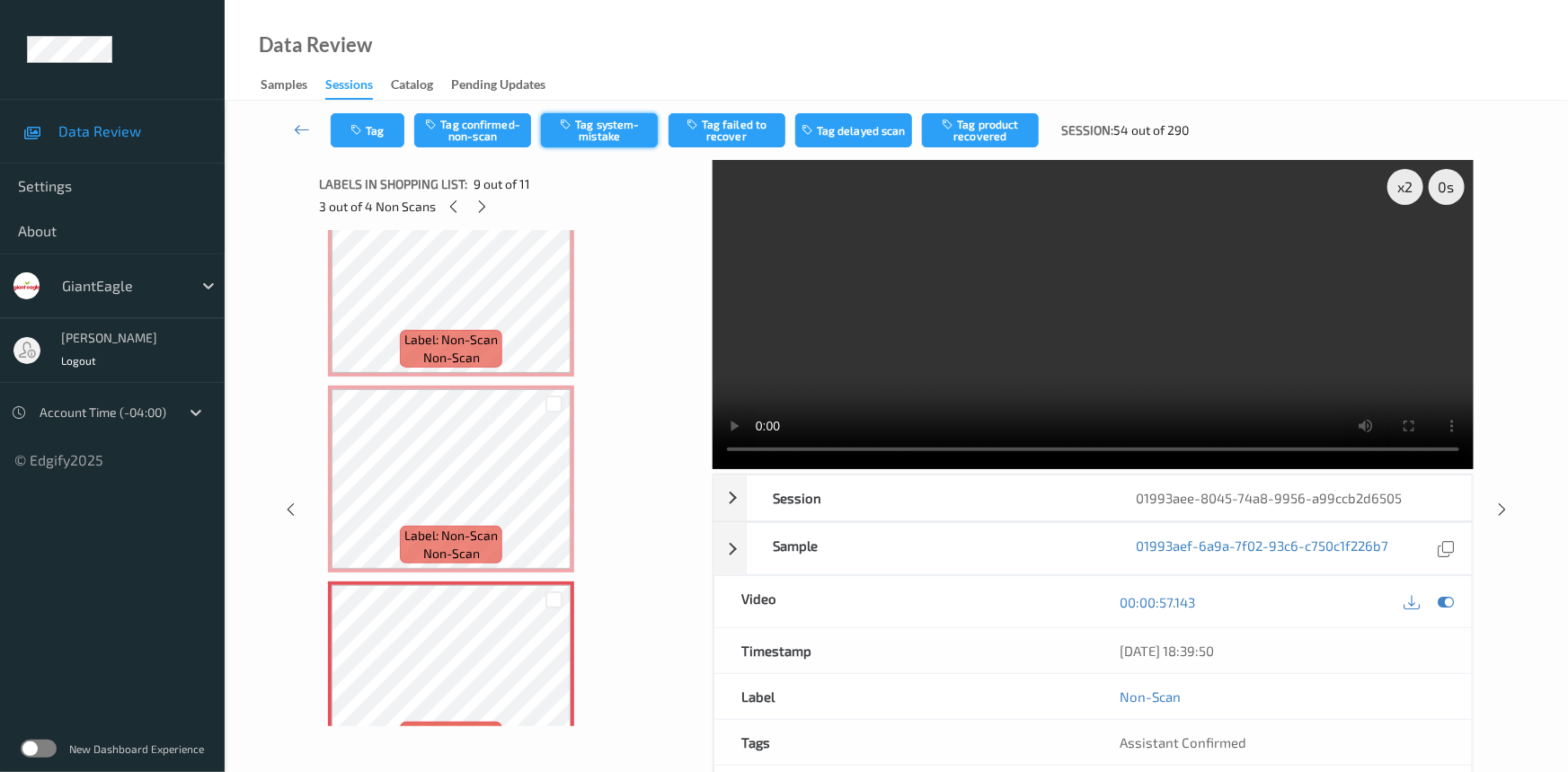
click at [640, 135] on button "Tag system-mistake" at bounding box center [599, 130] width 117 height 34
click at [380, 134] on button "Tag" at bounding box center [367, 130] width 74 height 34
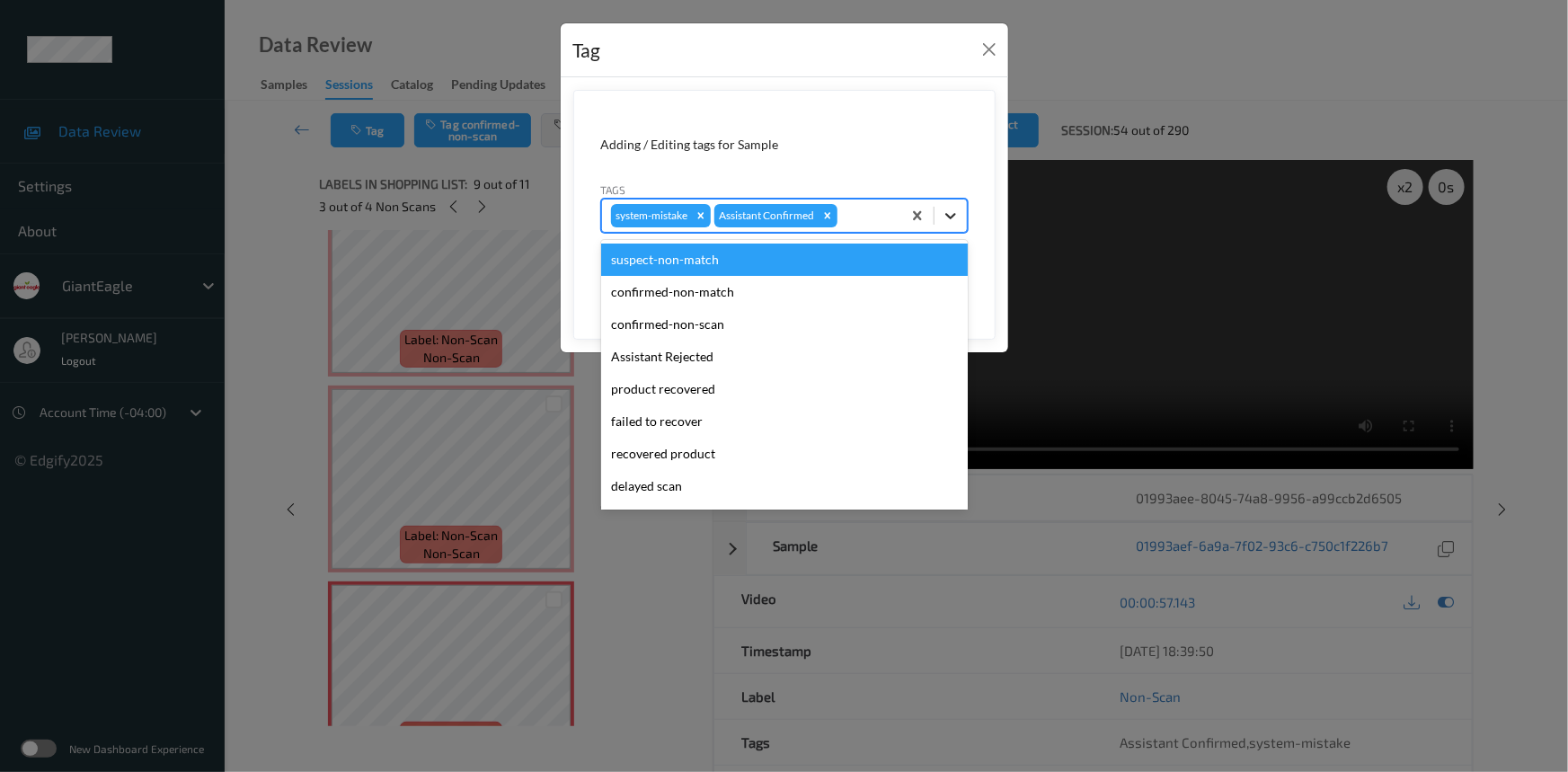
click at [961, 211] on div at bounding box center [950, 215] width 32 height 32
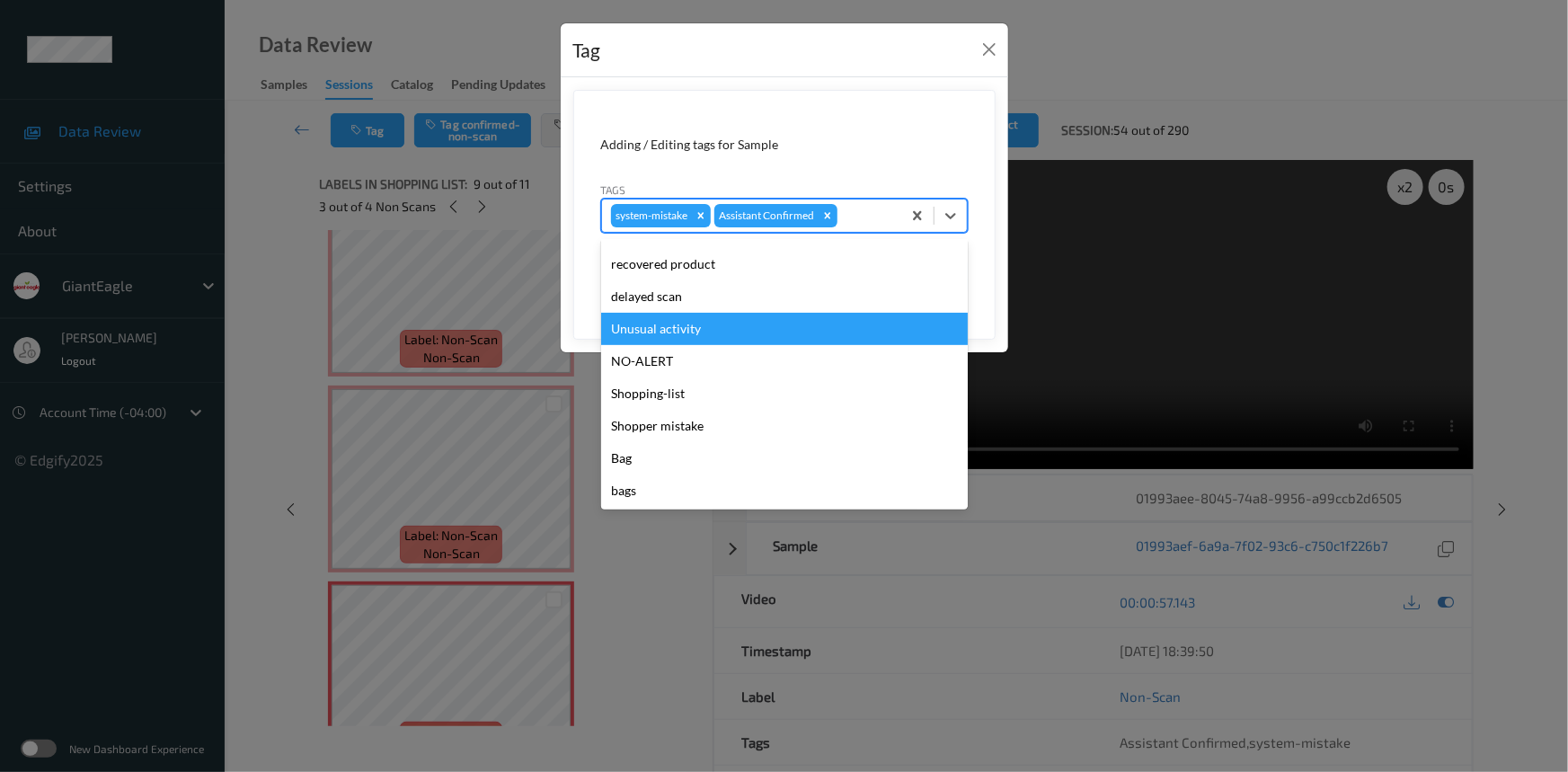
click at [665, 330] on div "Unusual activity" at bounding box center [784, 328] width 367 height 32
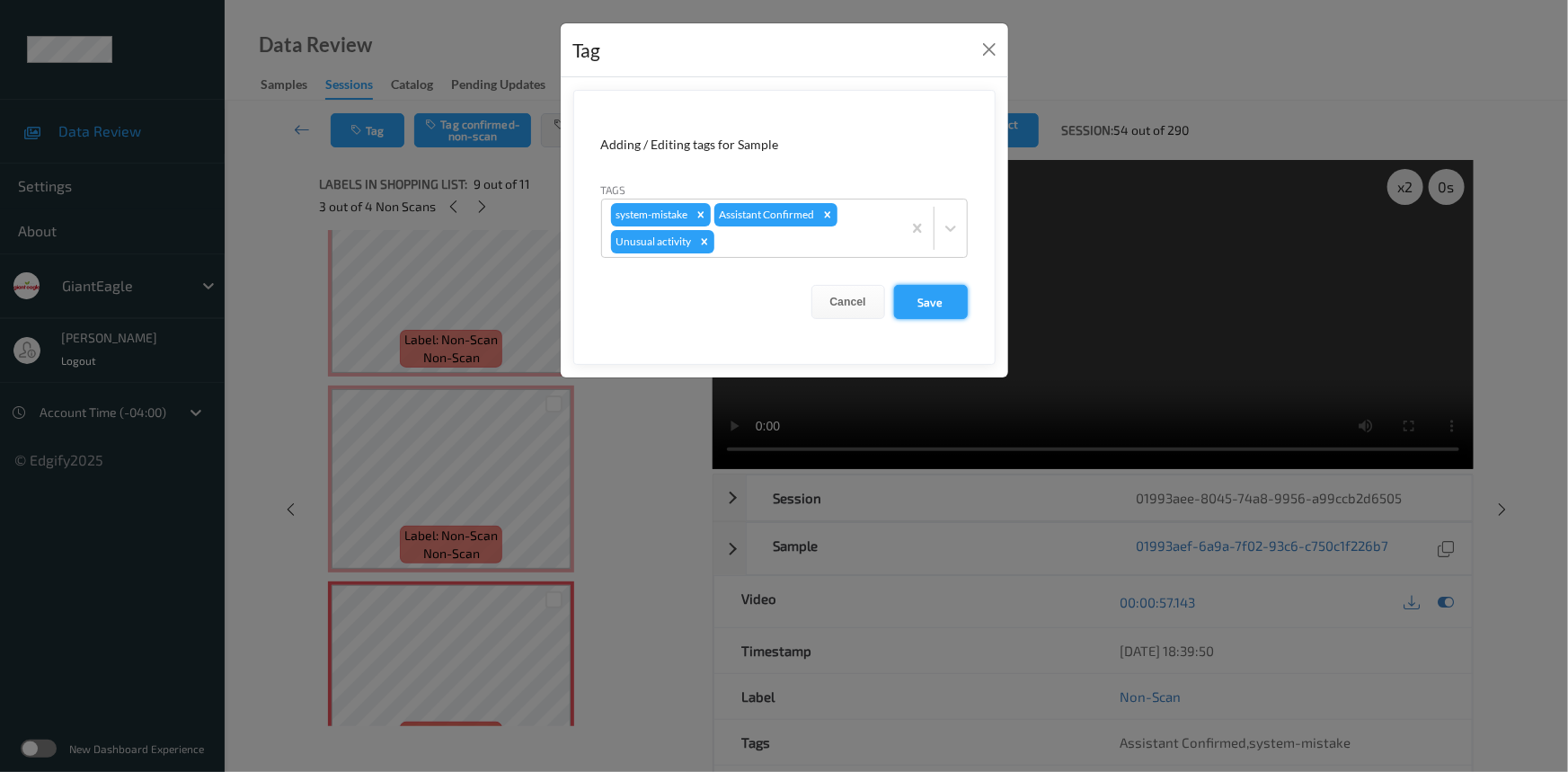
click at [939, 296] on button "Save" at bounding box center [931, 302] width 74 height 34
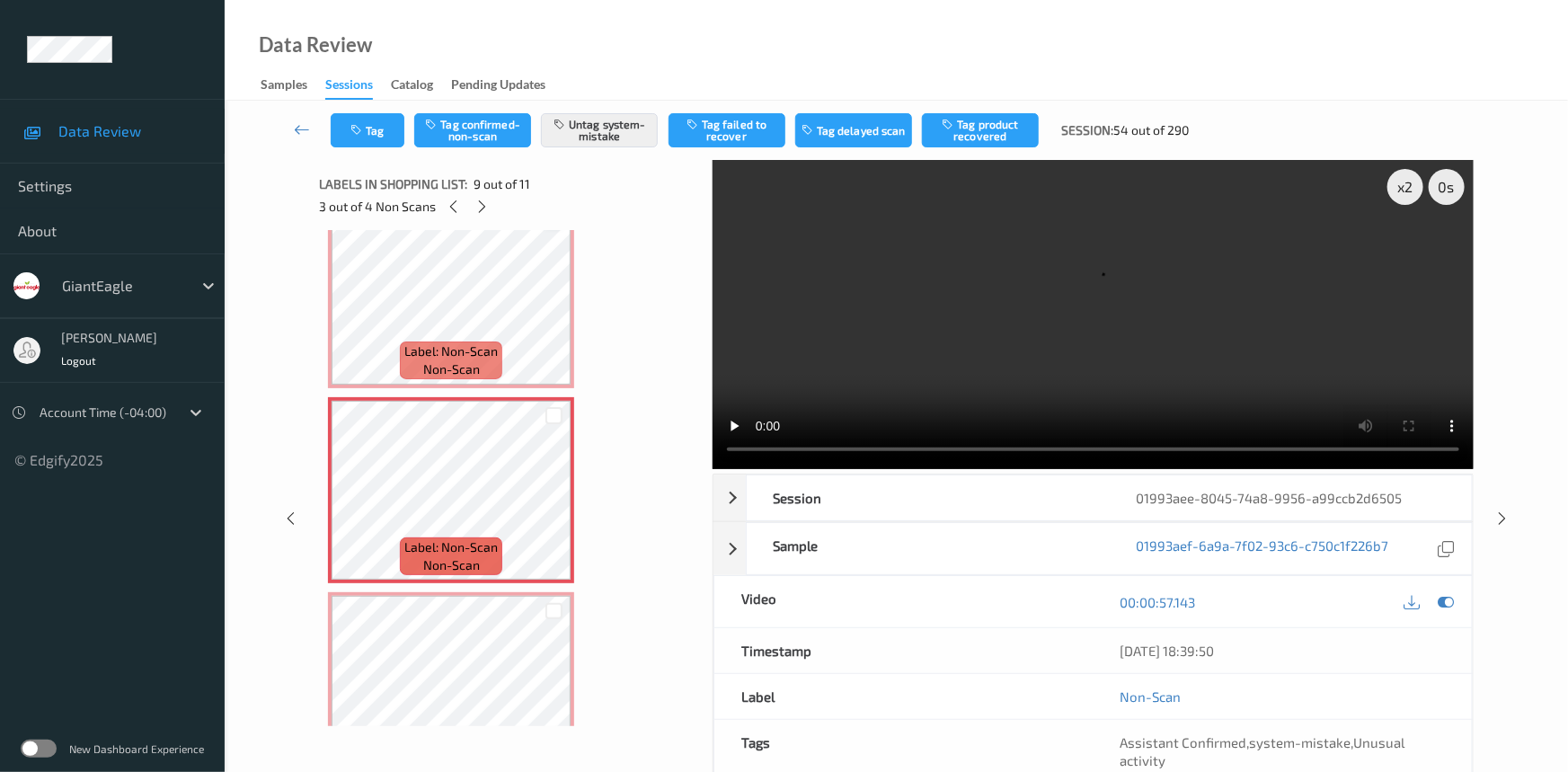
scroll to position [1469, 0]
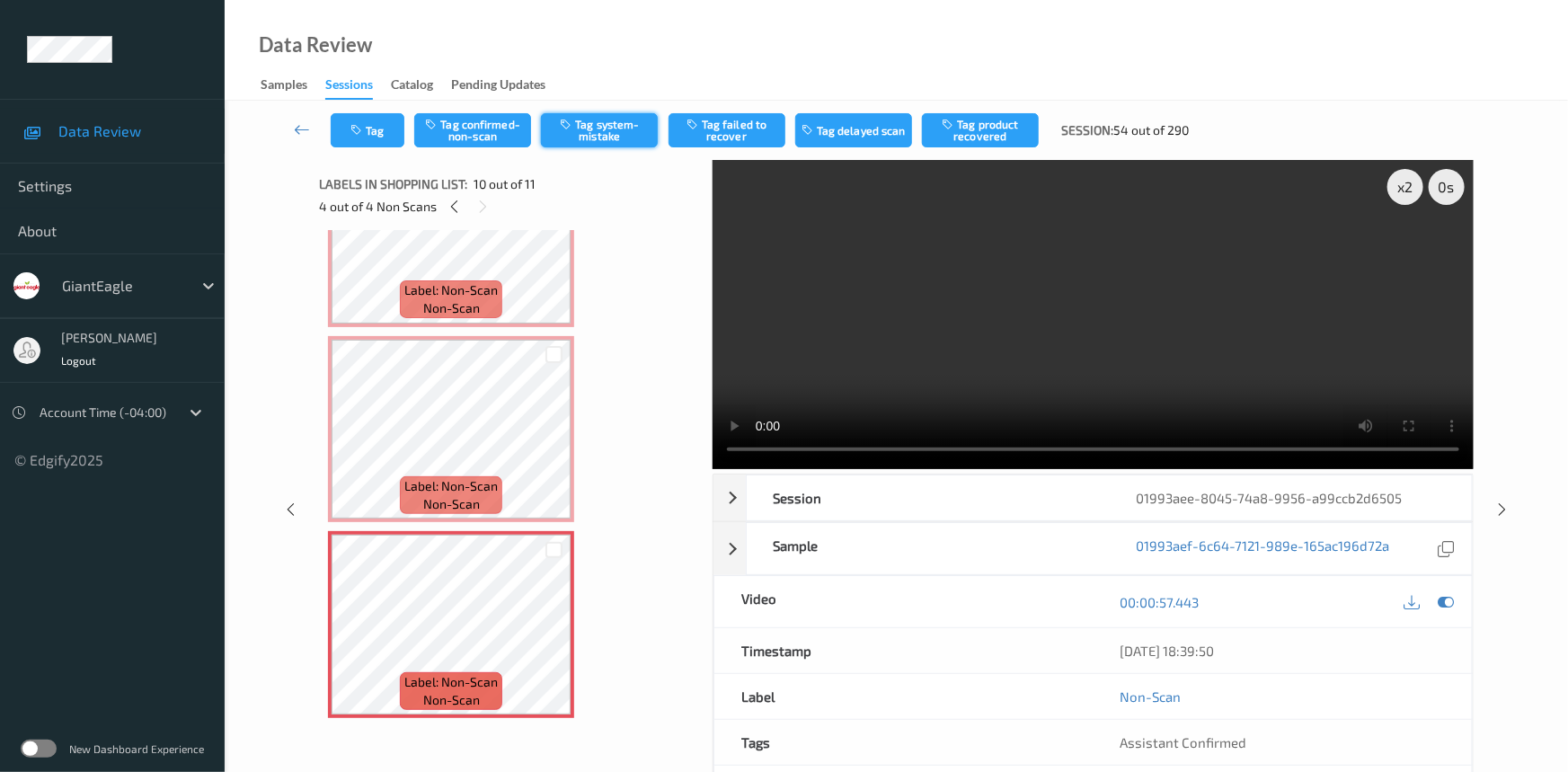
click at [616, 130] on button "Tag system-mistake" at bounding box center [599, 130] width 117 height 34
click at [379, 130] on button "Tag" at bounding box center [367, 130] width 74 height 34
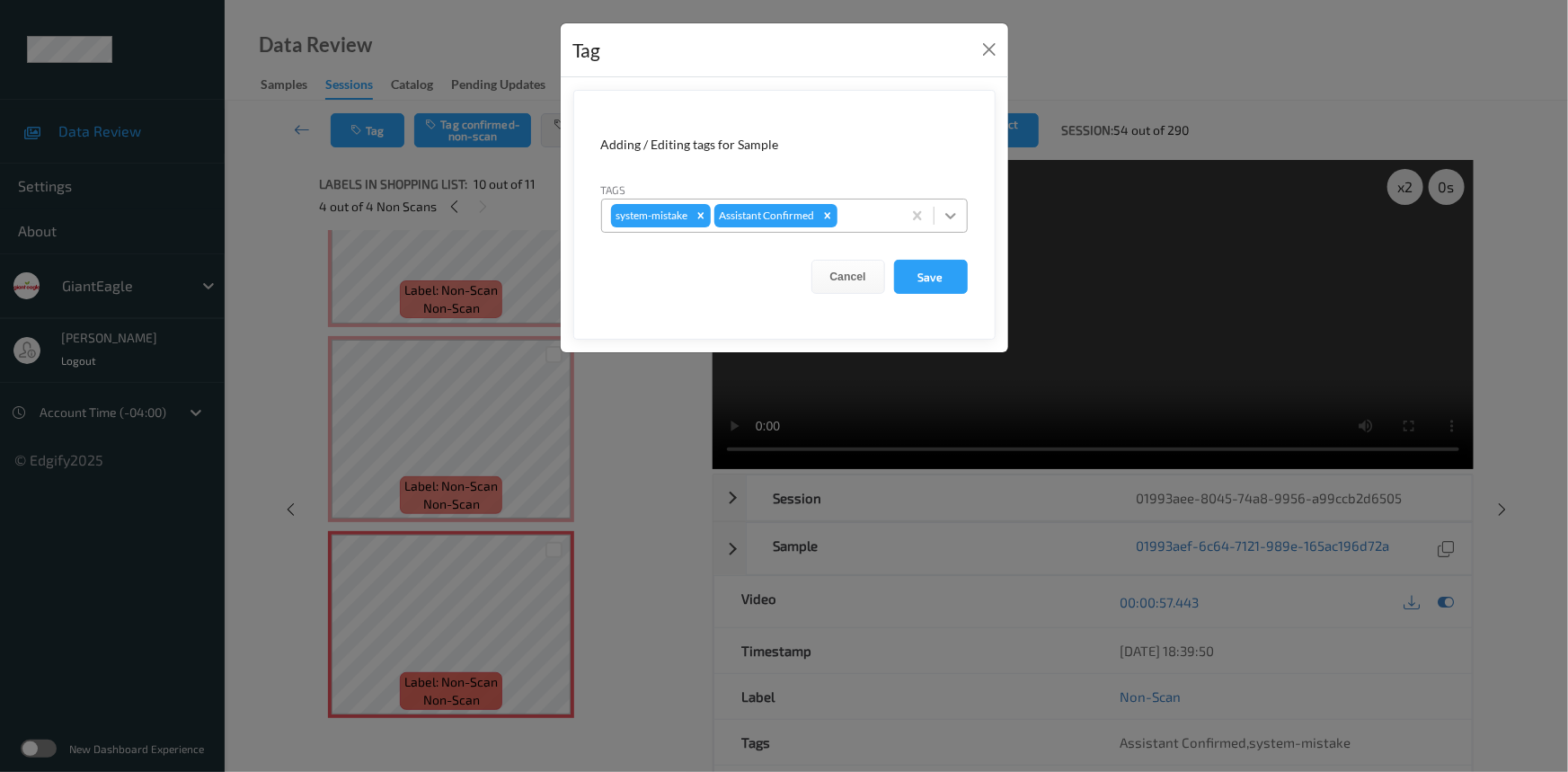
click at [943, 216] on icon at bounding box center [950, 215] width 18 height 18
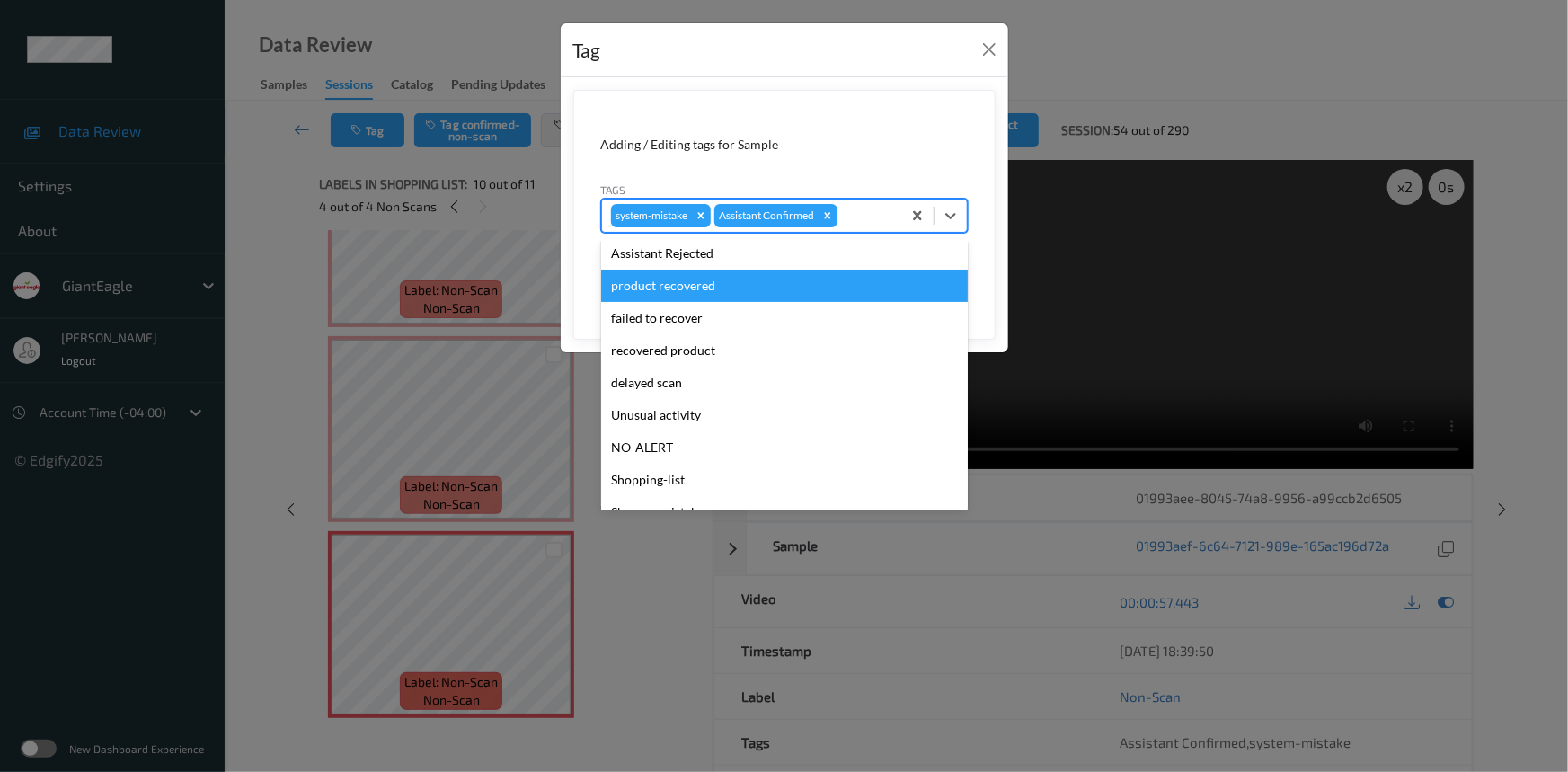
scroll to position [190, 0]
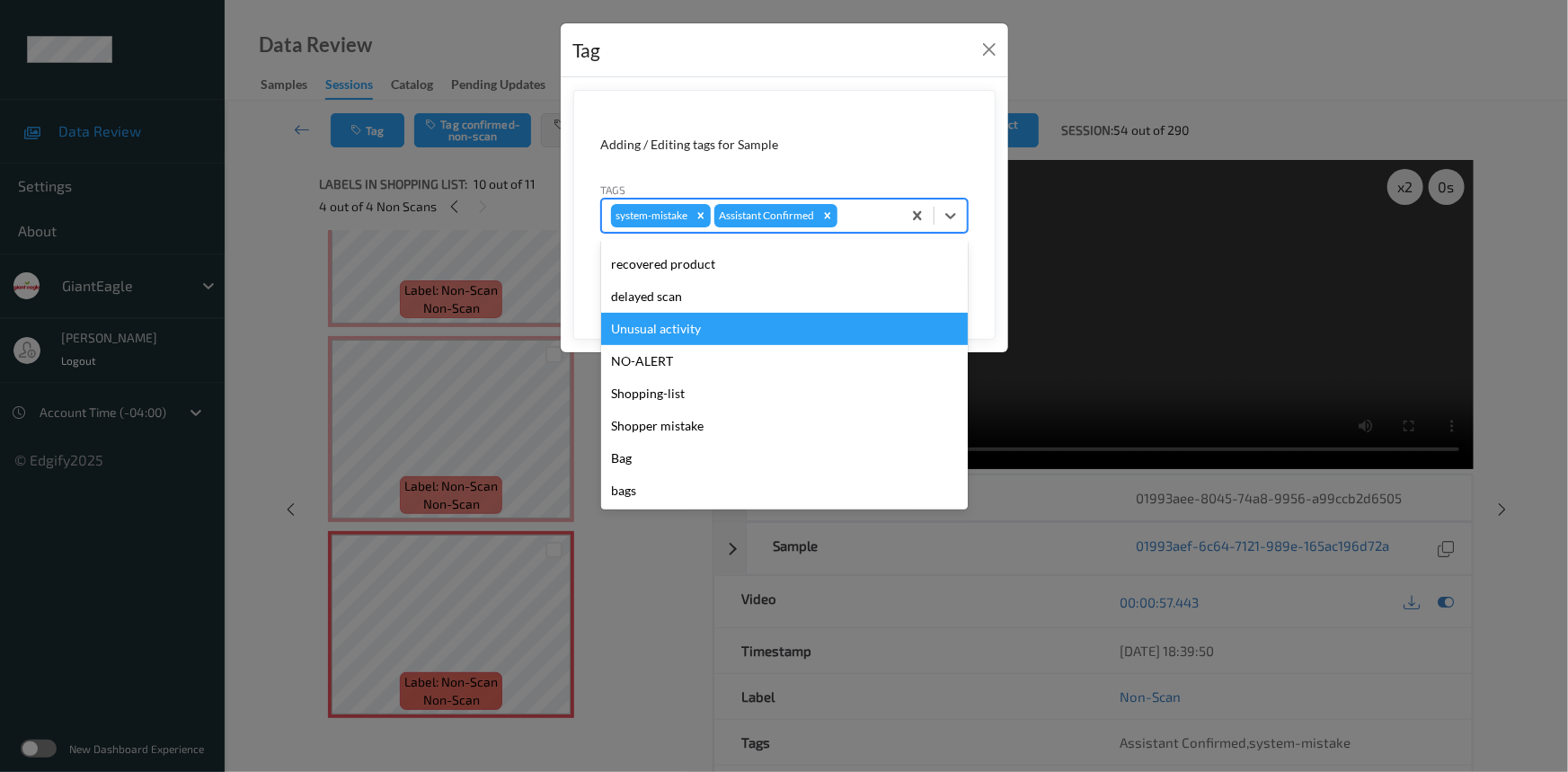
click at [692, 335] on div "Unusual activity" at bounding box center [784, 328] width 367 height 32
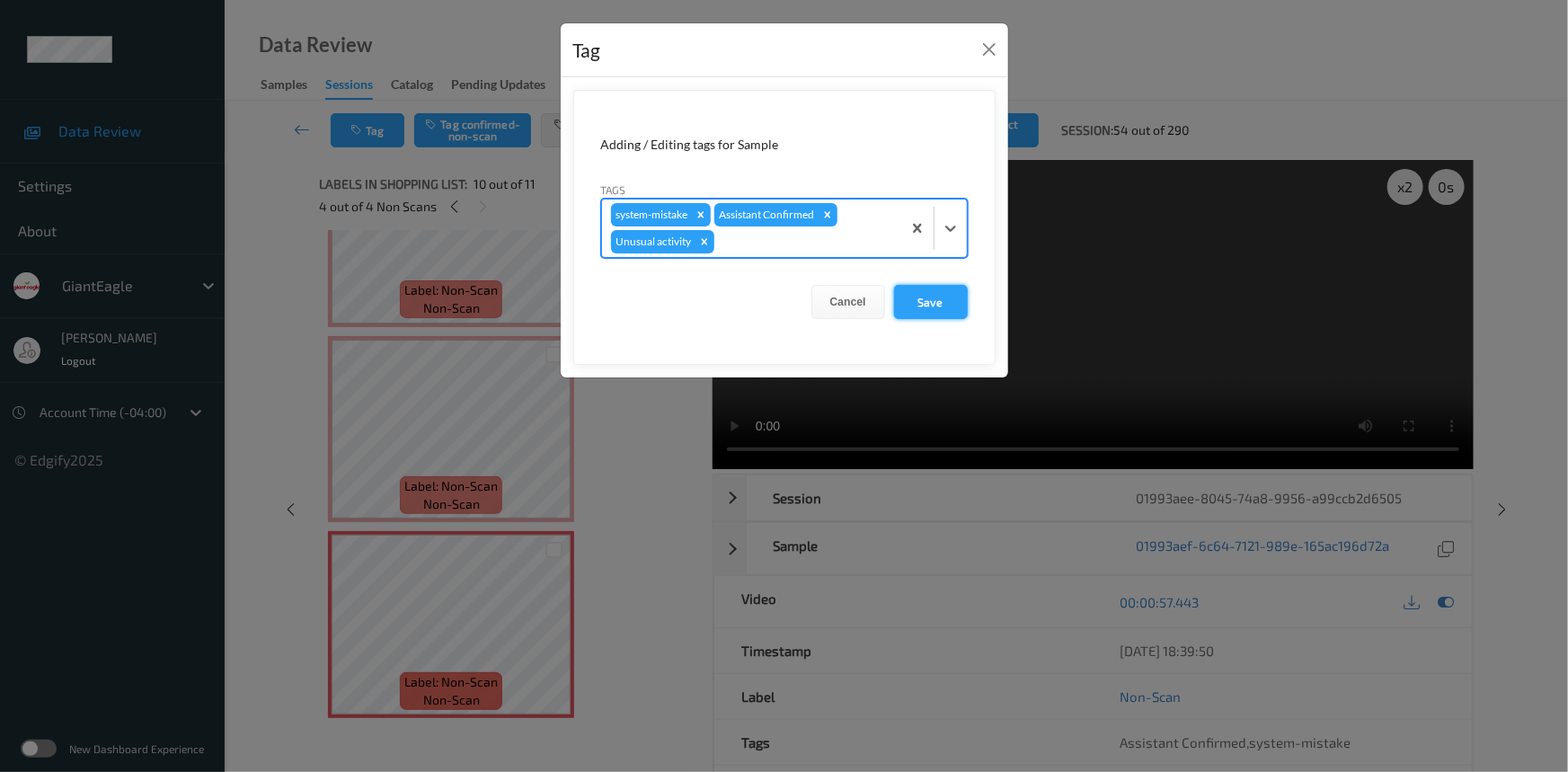
click at [916, 296] on button "Save" at bounding box center [931, 302] width 74 height 34
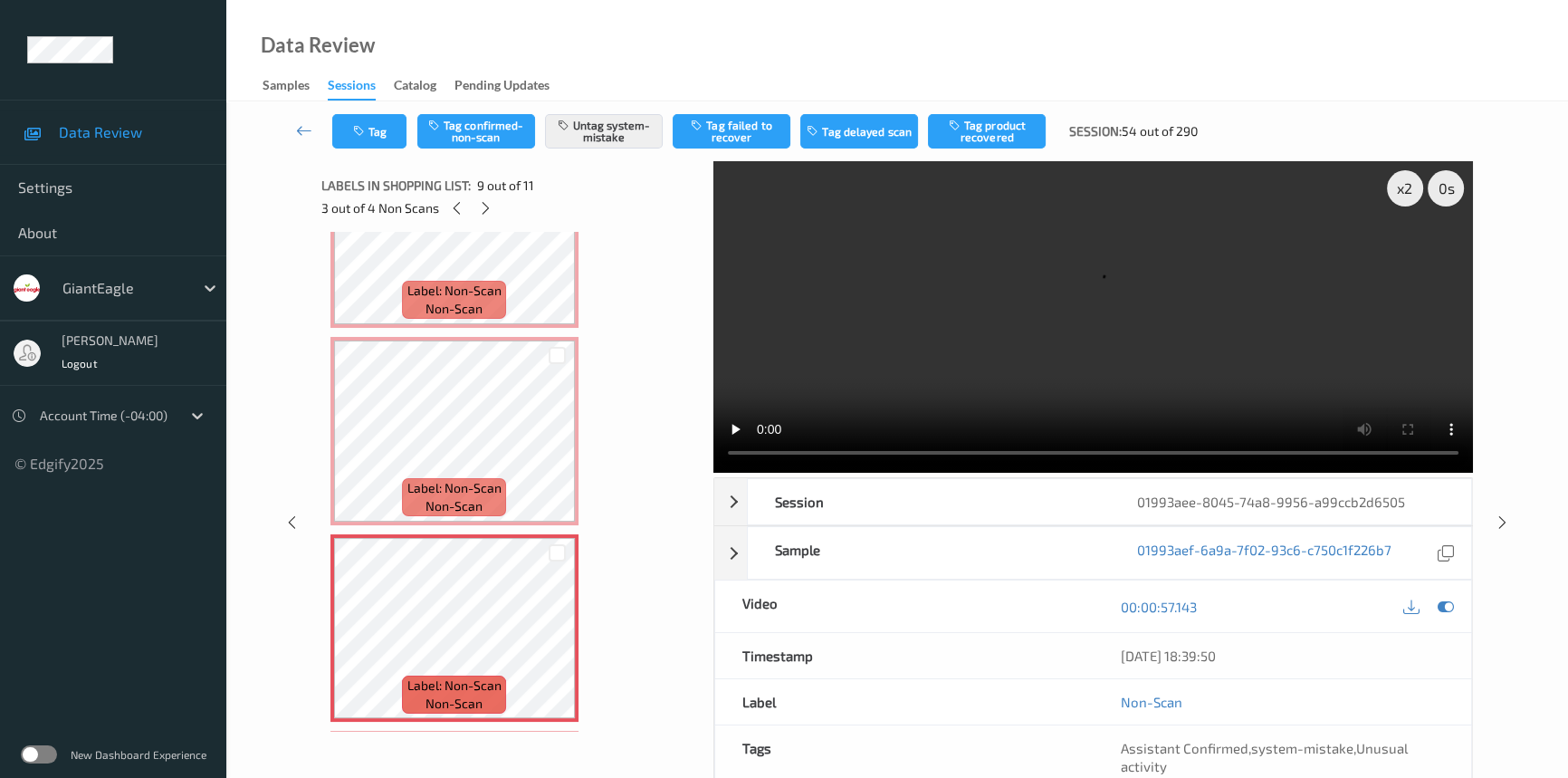
scroll to position [1234, 0]
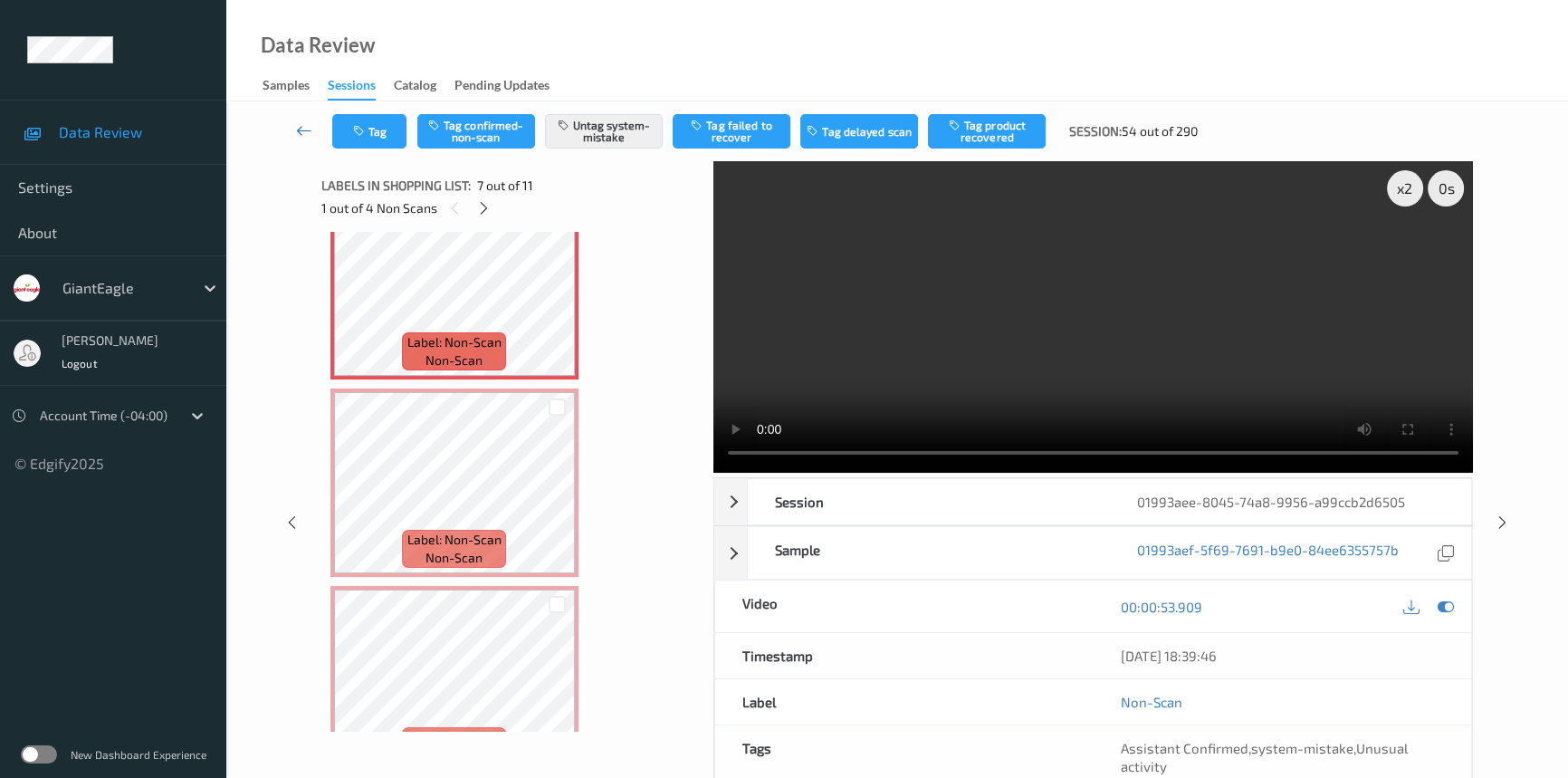
click at [304, 121] on icon at bounding box center [304, 130] width 16 height 18
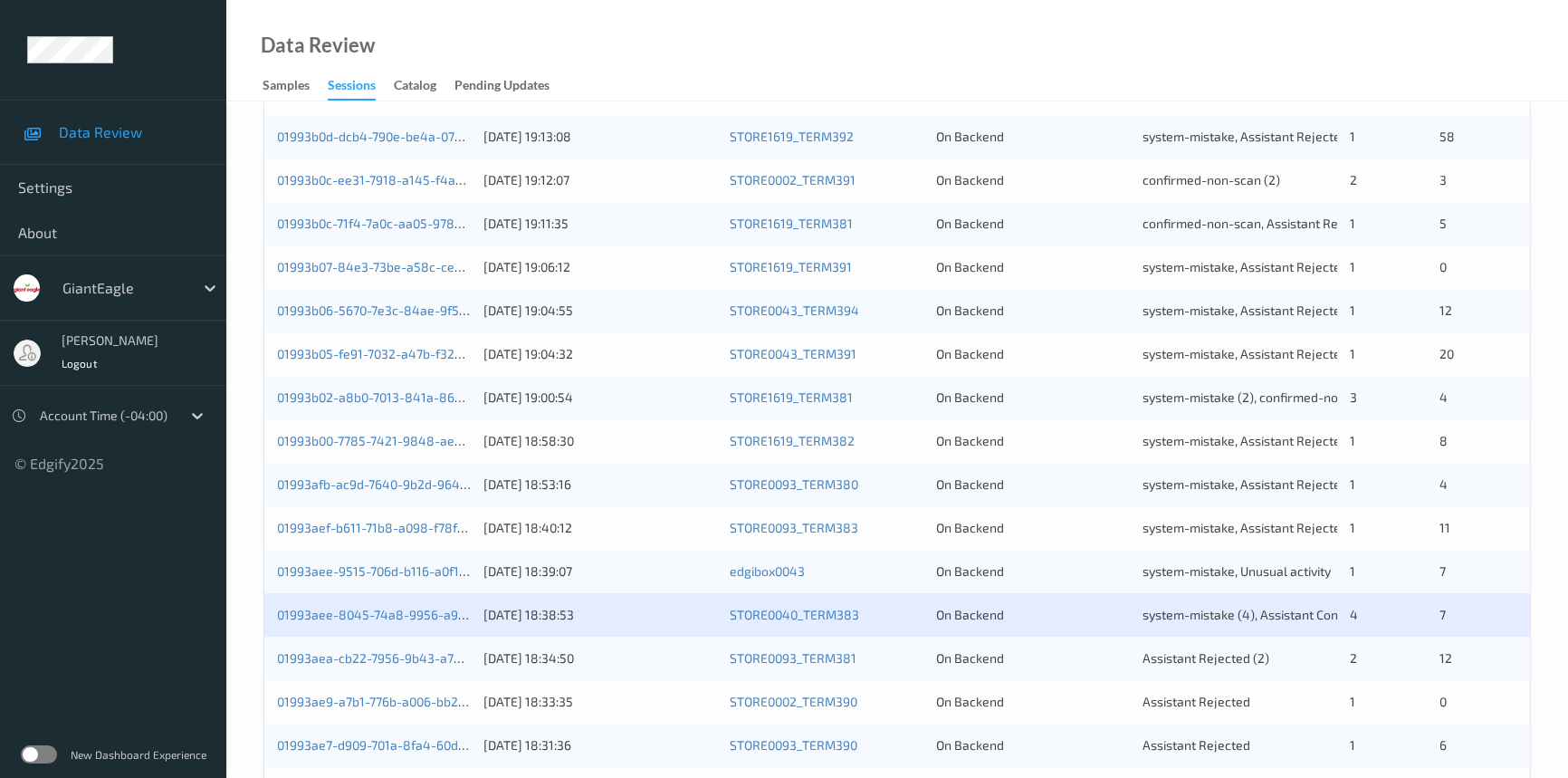
scroll to position [576, 0]
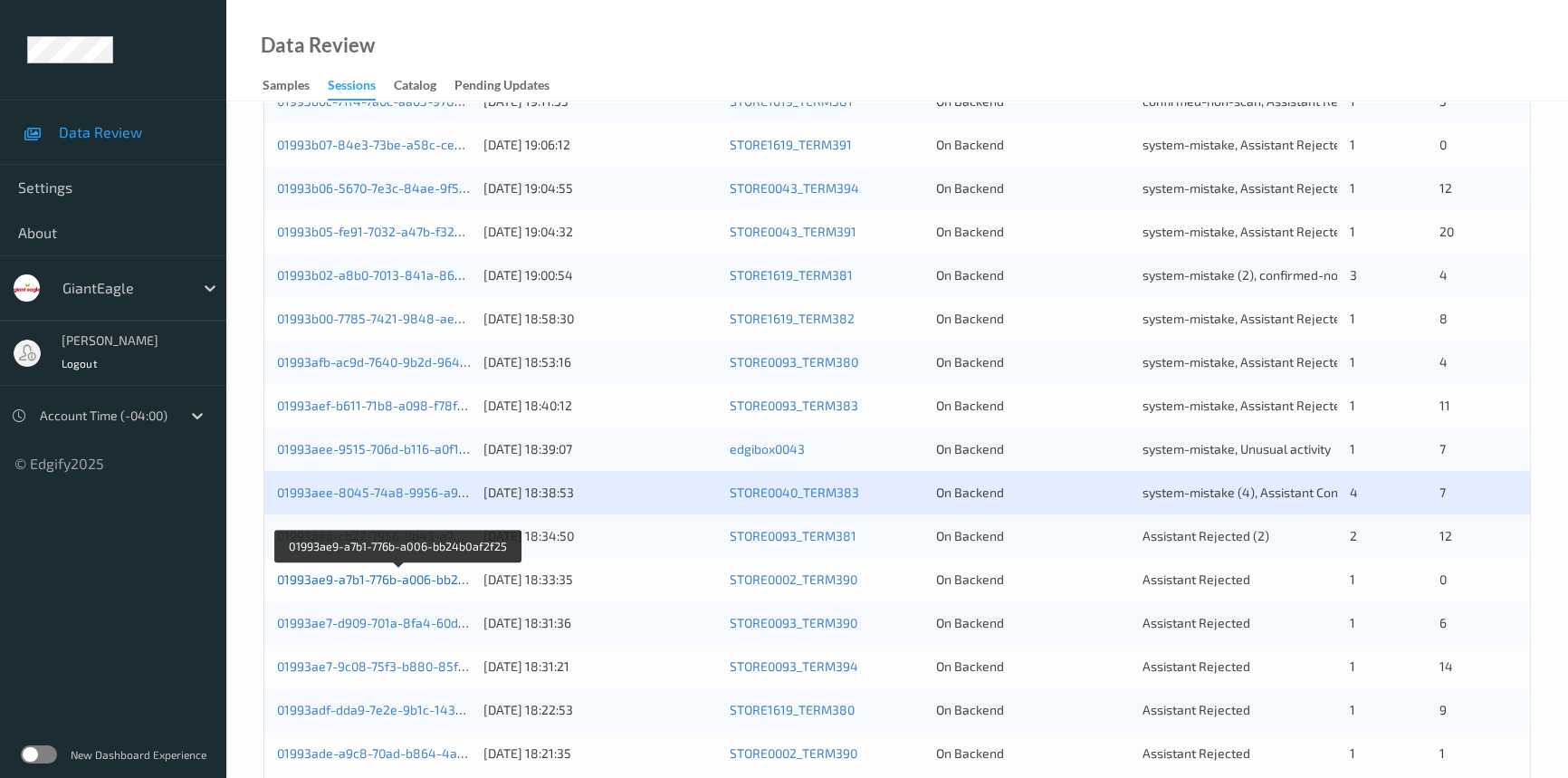
click at [344, 579] on link "01993ae9-a7b1-776b-a006-bb24b0af2f25" at bounding box center [398, 579] width 242 height 16
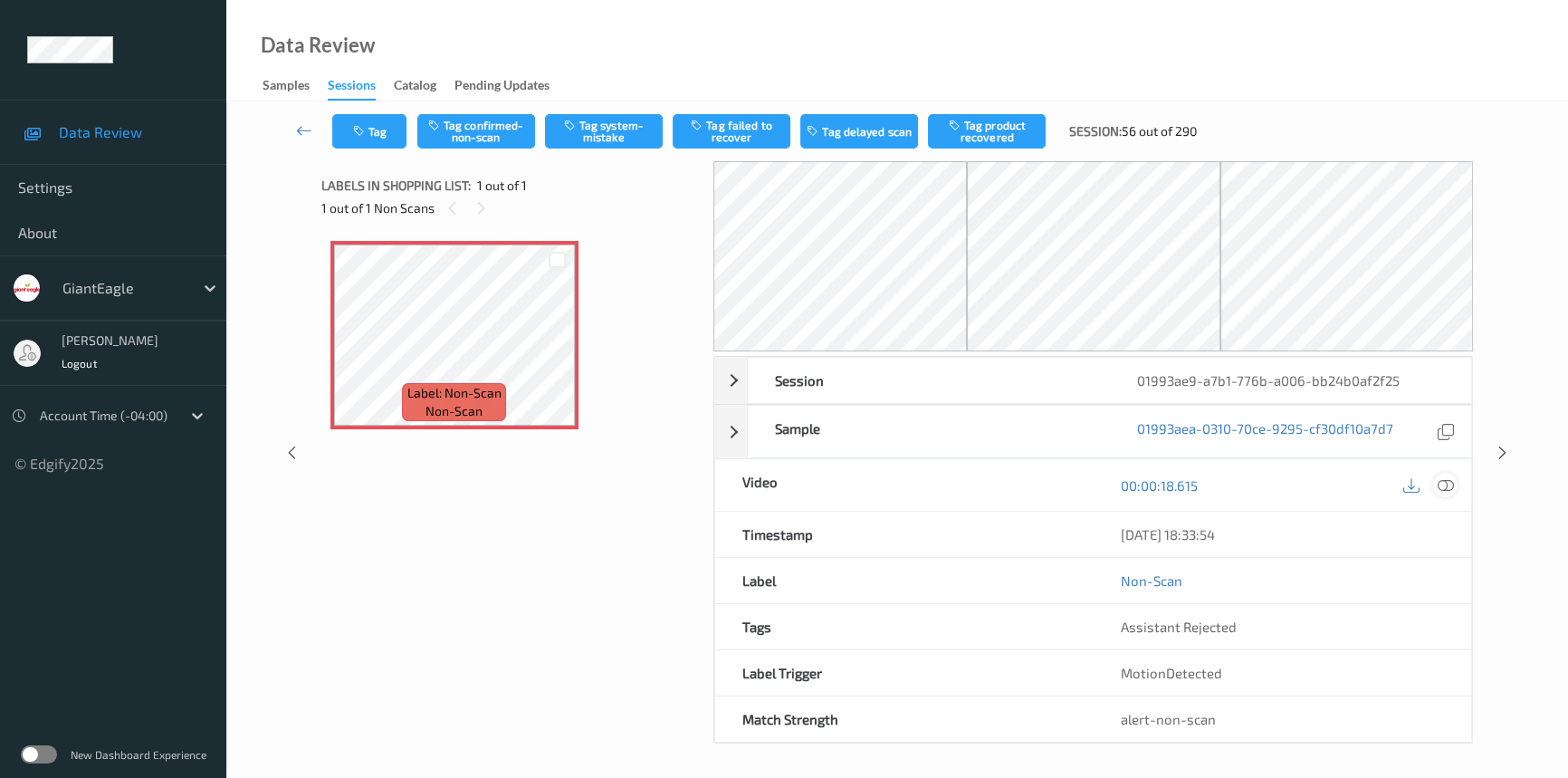
click at [1443, 488] on icon at bounding box center [1446, 485] width 16 height 16
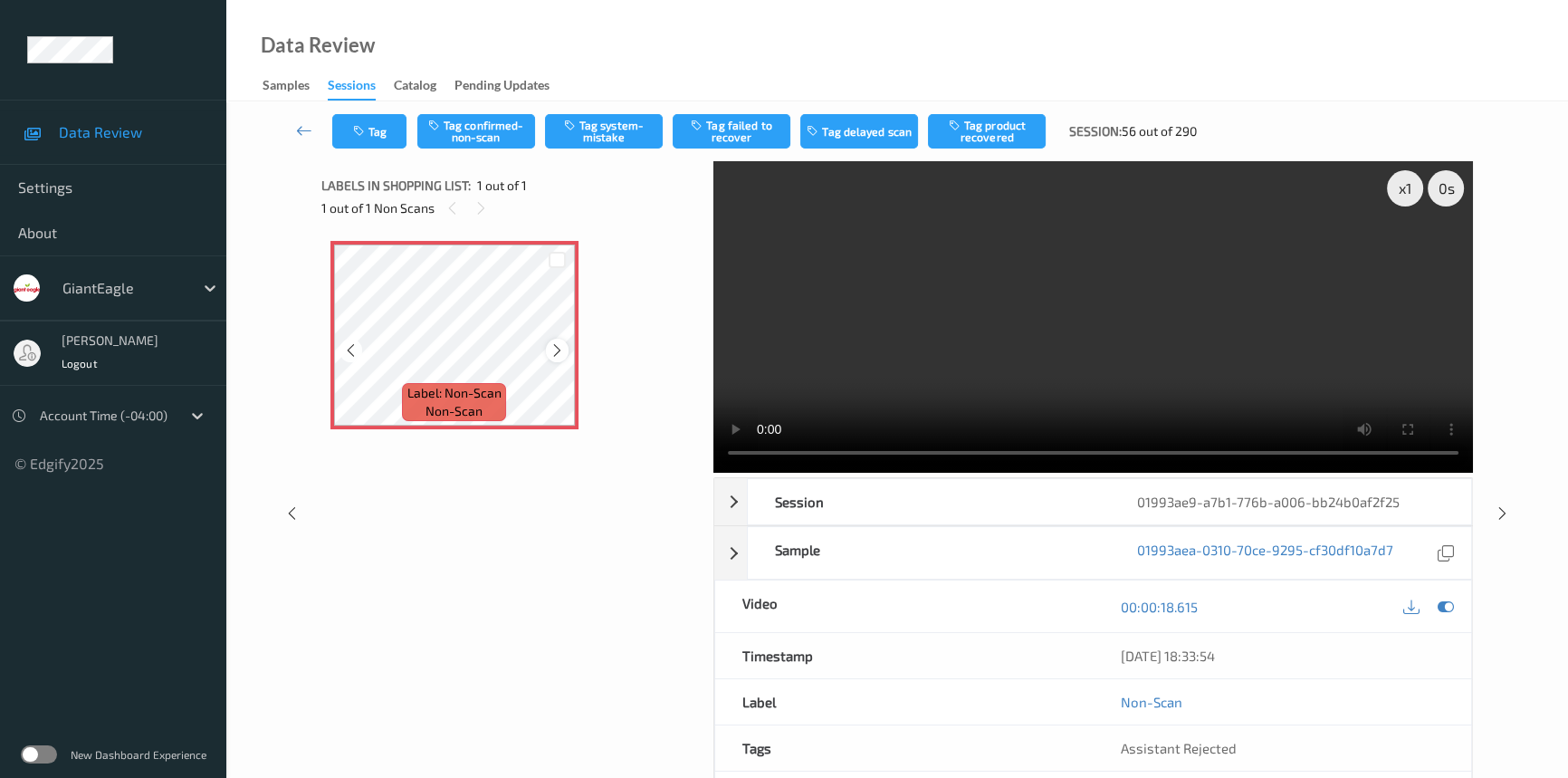
click at [564, 349] on div at bounding box center [557, 350] width 23 height 23
click at [561, 351] on icon at bounding box center [557, 350] width 16 height 16
click at [1397, 196] on div "x 1" at bounding box center [1404, 188] width 37 height 37
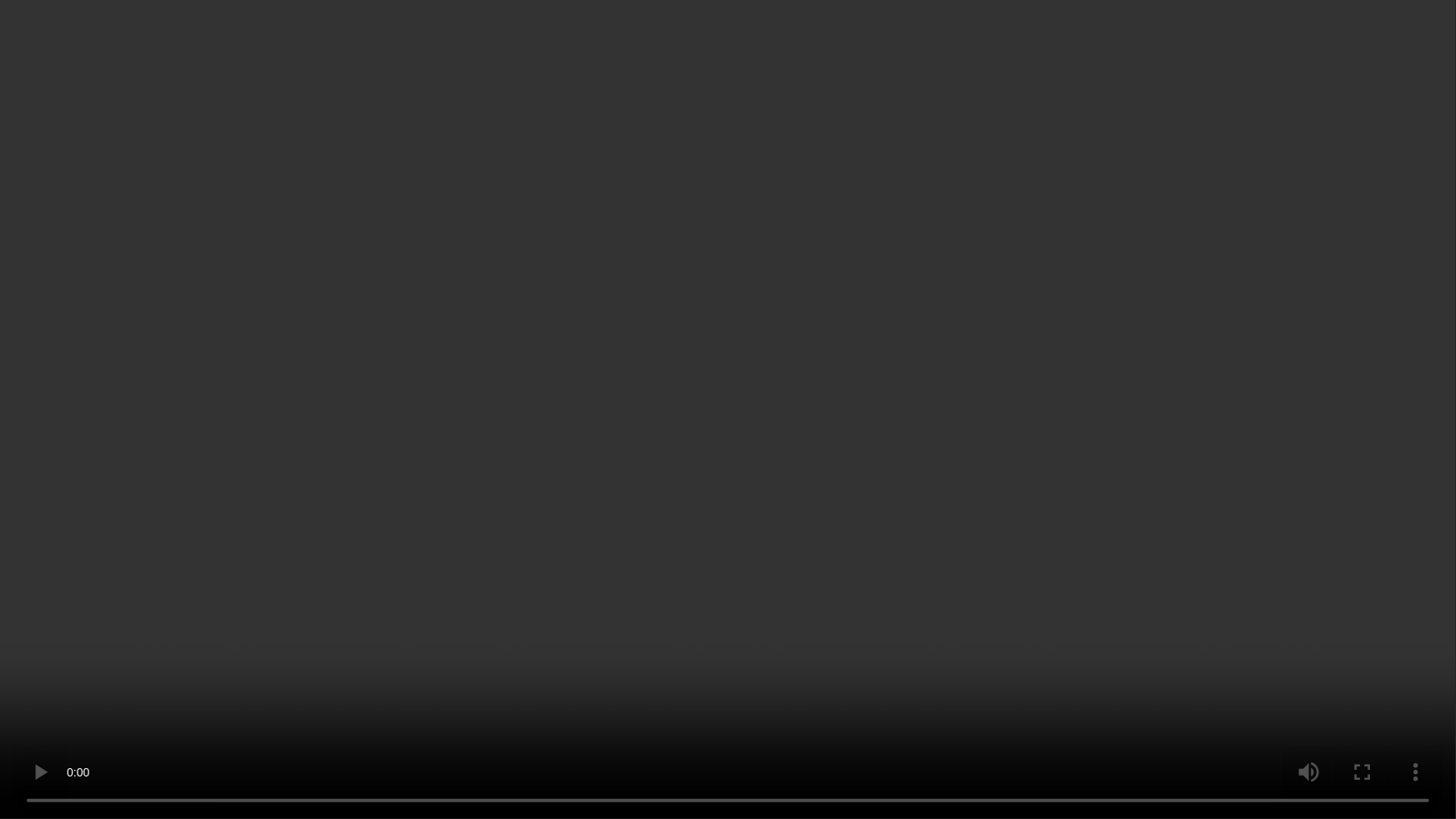
click at [829, 535] on video at bounding box center [728, 409] width 1456 height 819
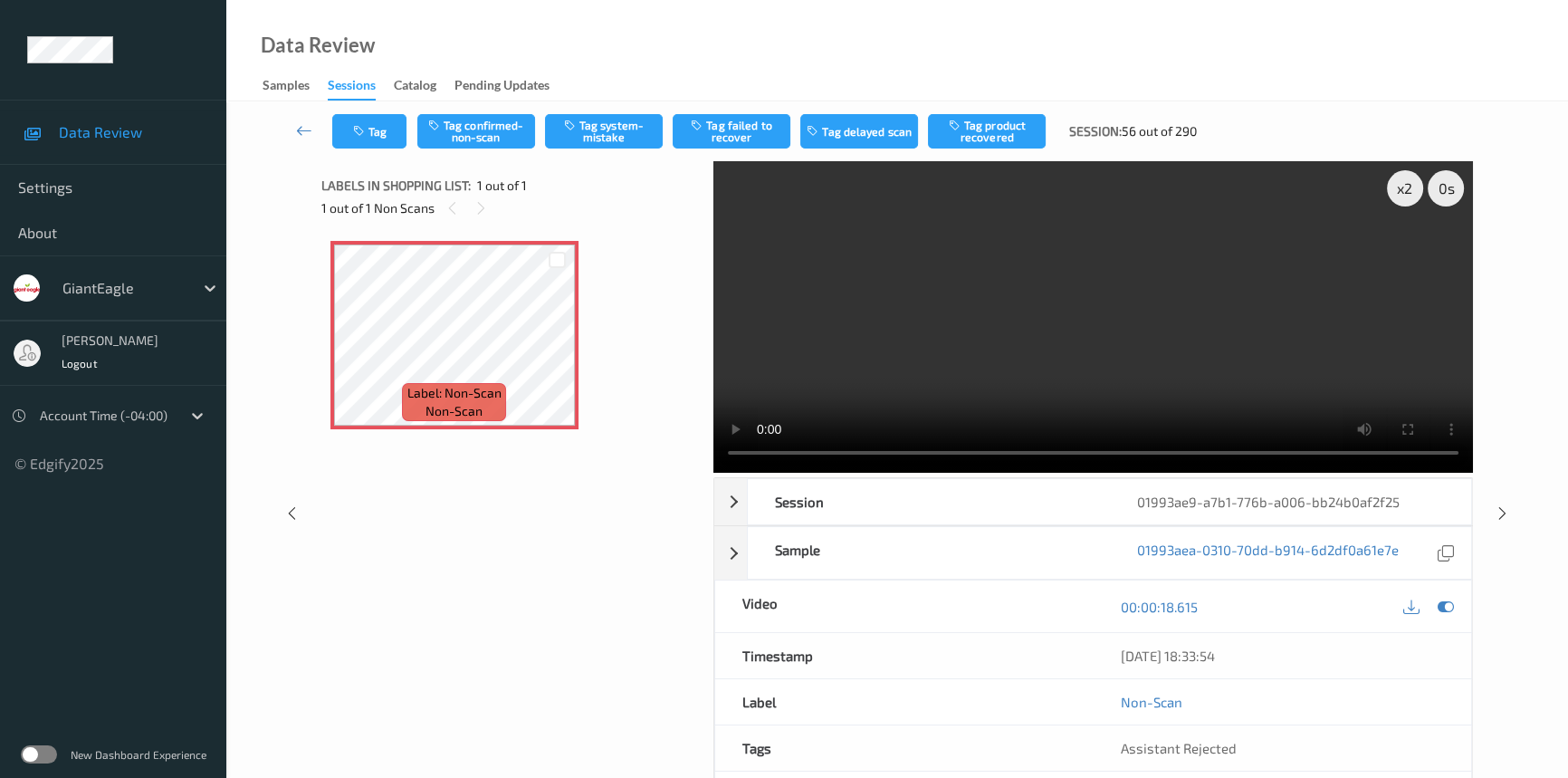
click at [906, 329] on video at bounding box center [1093, 317] width 759 height 311
click at [947, 340] on video at bounding box center [1093, 317] width 759 height 311
click at [603, 138] on button "Tag system-mistake" at bounding box center [604, 131] width 118 height 35
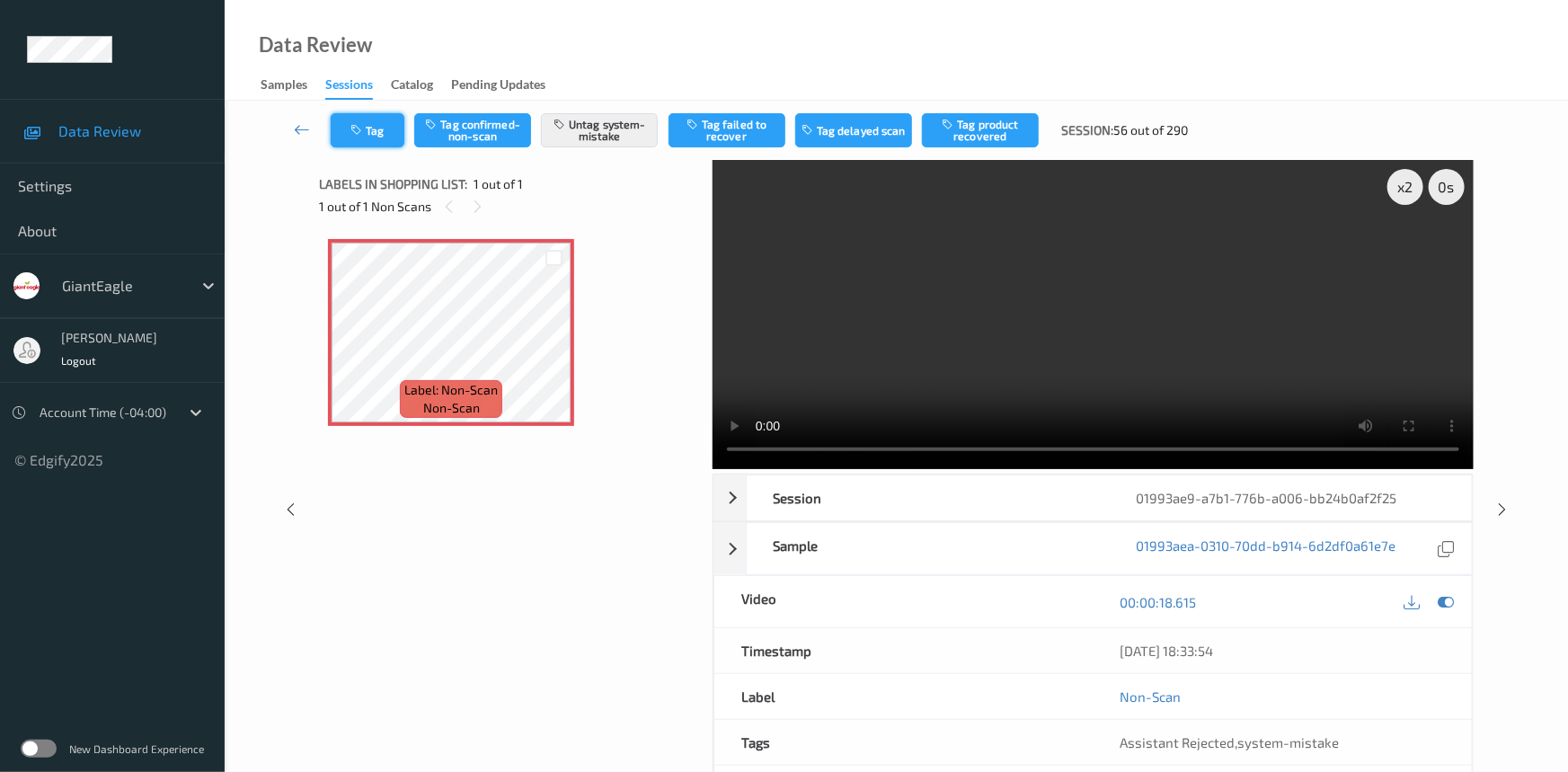
click at [384, 128] on button "Tag" at bounding box center [367, 130] width 74 height 34
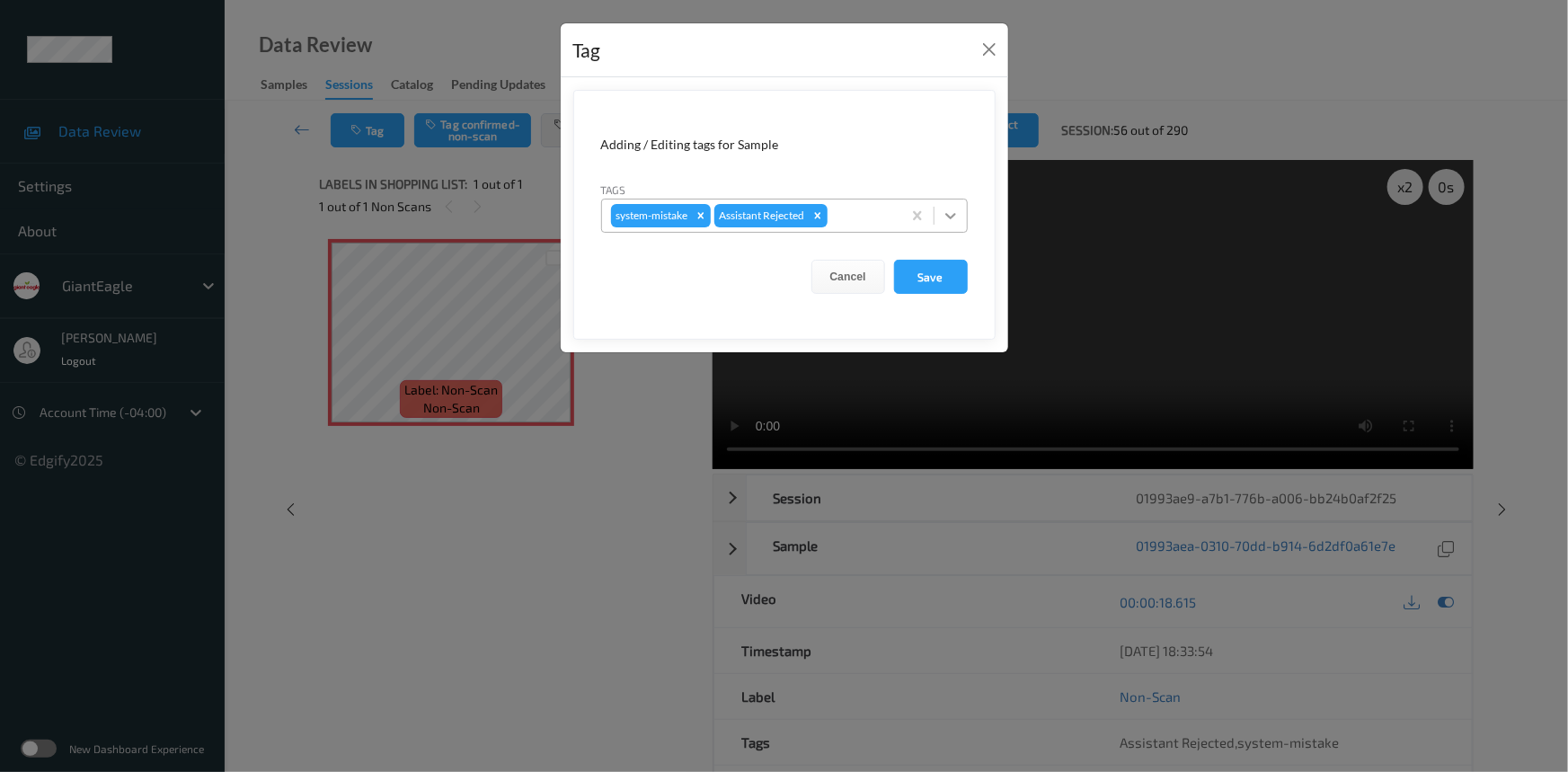
click at [952, 217] on icon at bounding box center [950, 215] width 11 height 6
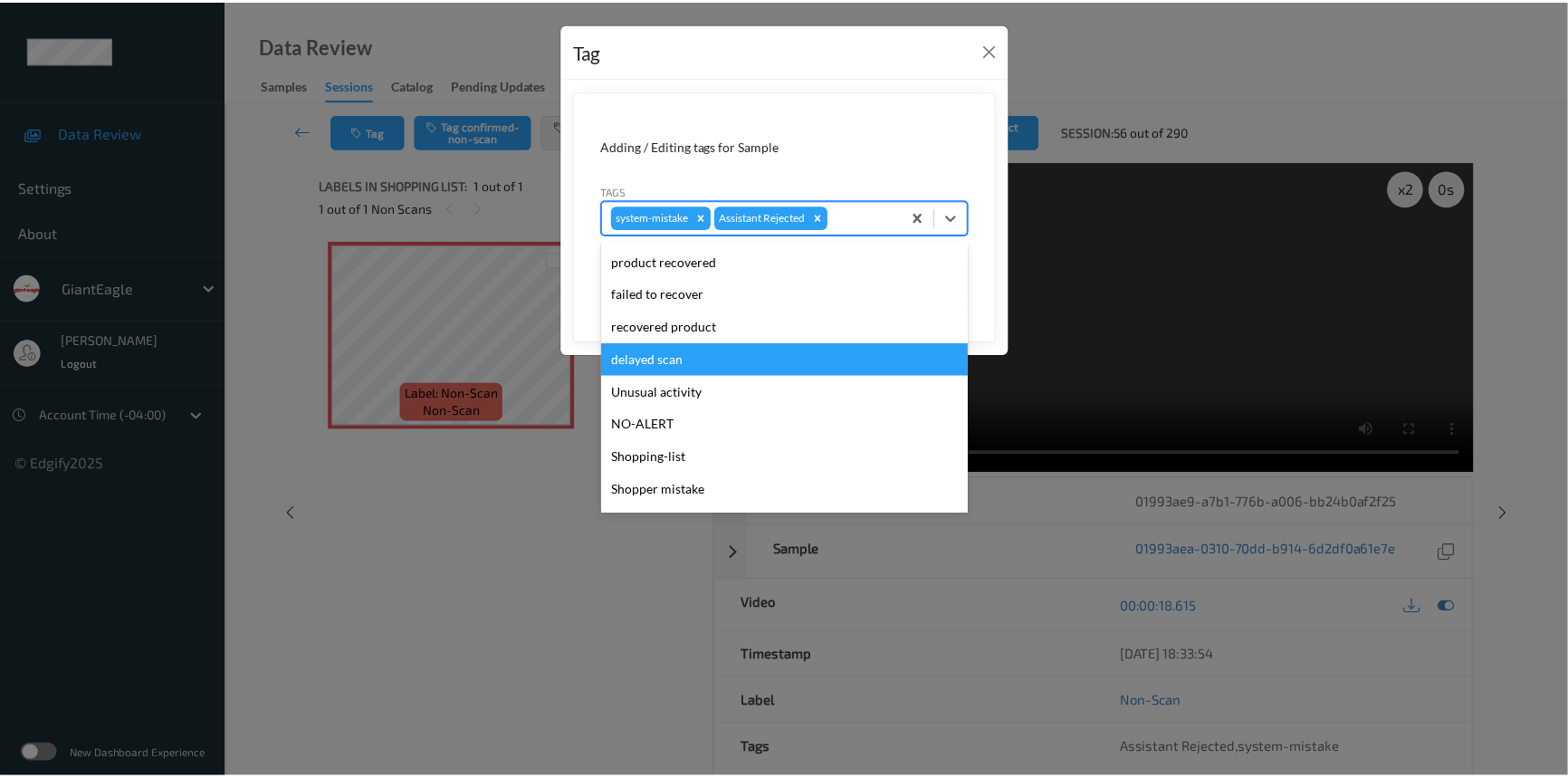
scroll to position [191, 0]
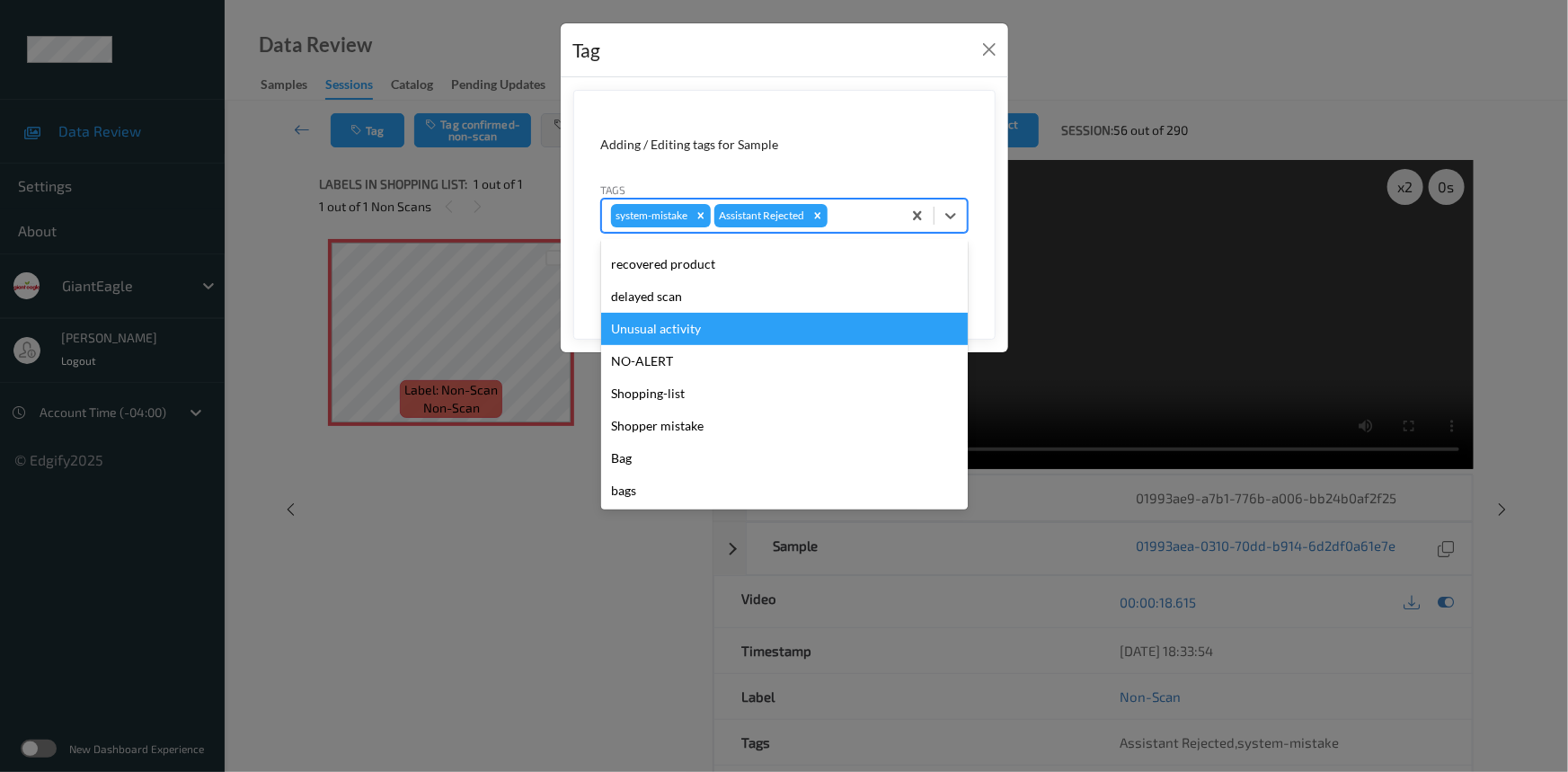
drag, startPoint x: 719, startPoint y: 324, endPoint x: 865, endPoint y: 323, distance: 146.0
click at [723, 324] on div "Unusual activity" at bounding box center [784, 328] width 367 height 32
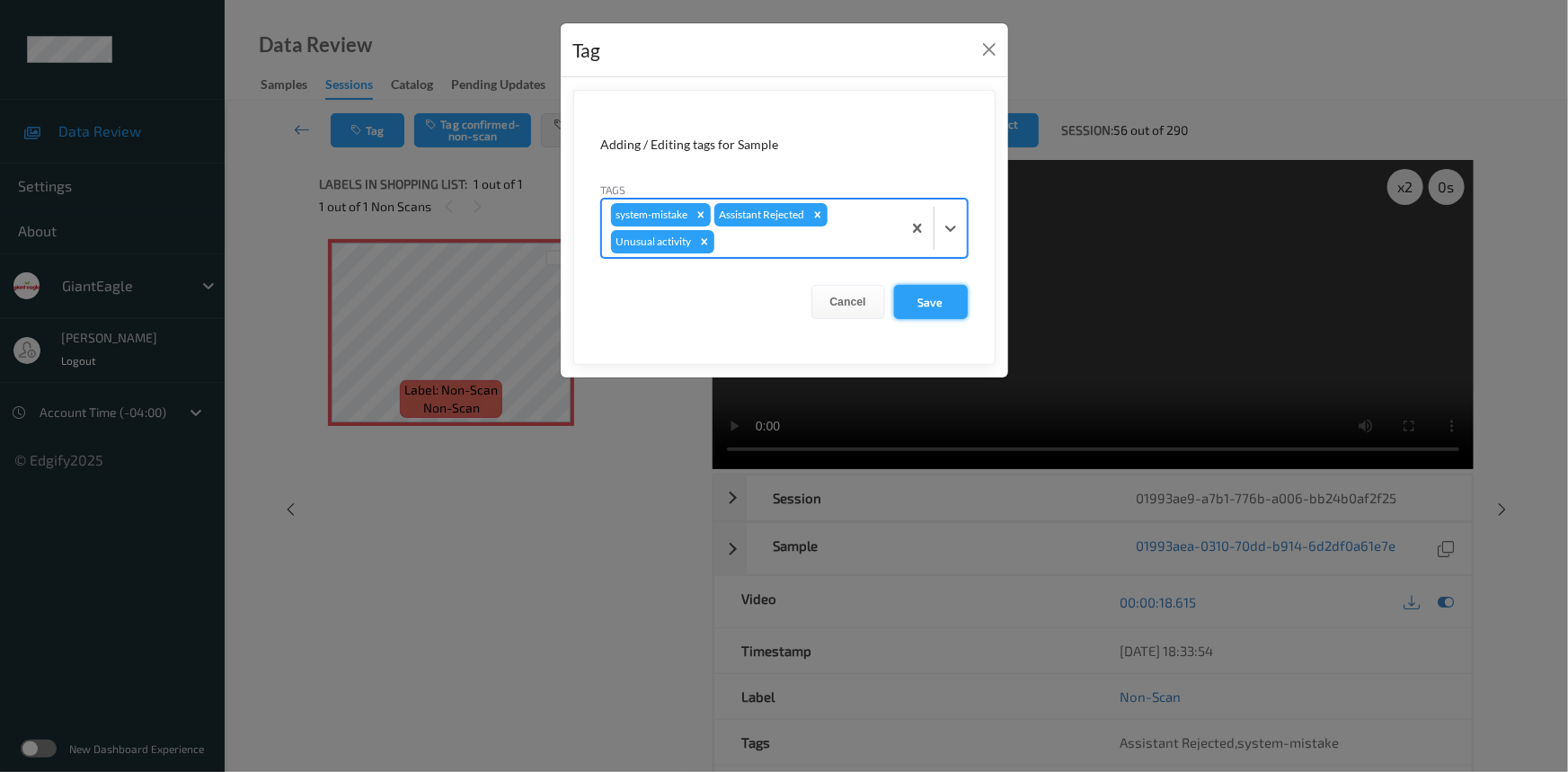
click at [930, 306] on button "Save" at bounding box center [931, 302] width 74 height 34
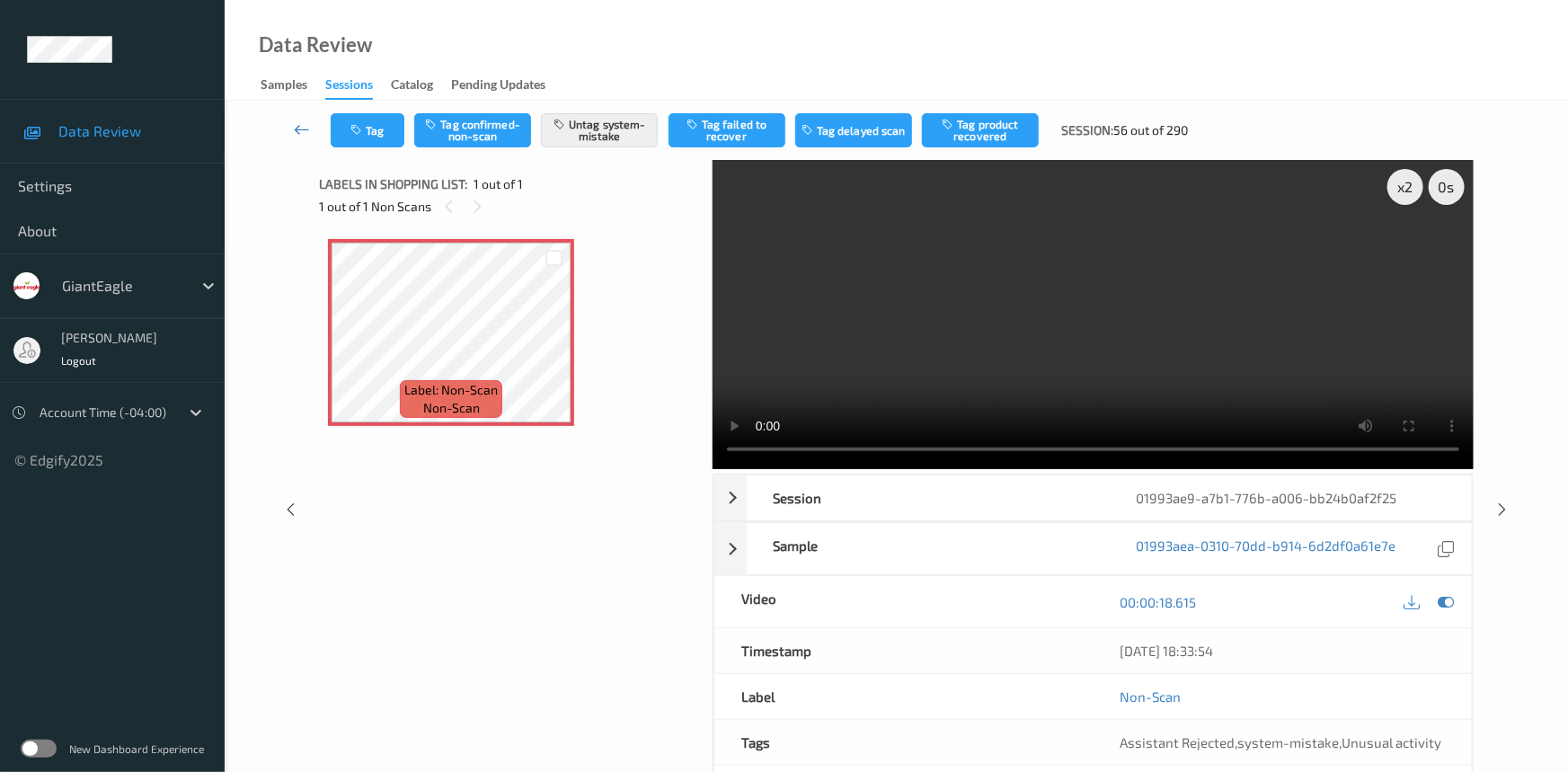
click at [294, 118] on link at bounding box center [303, 130] width 57 height 34
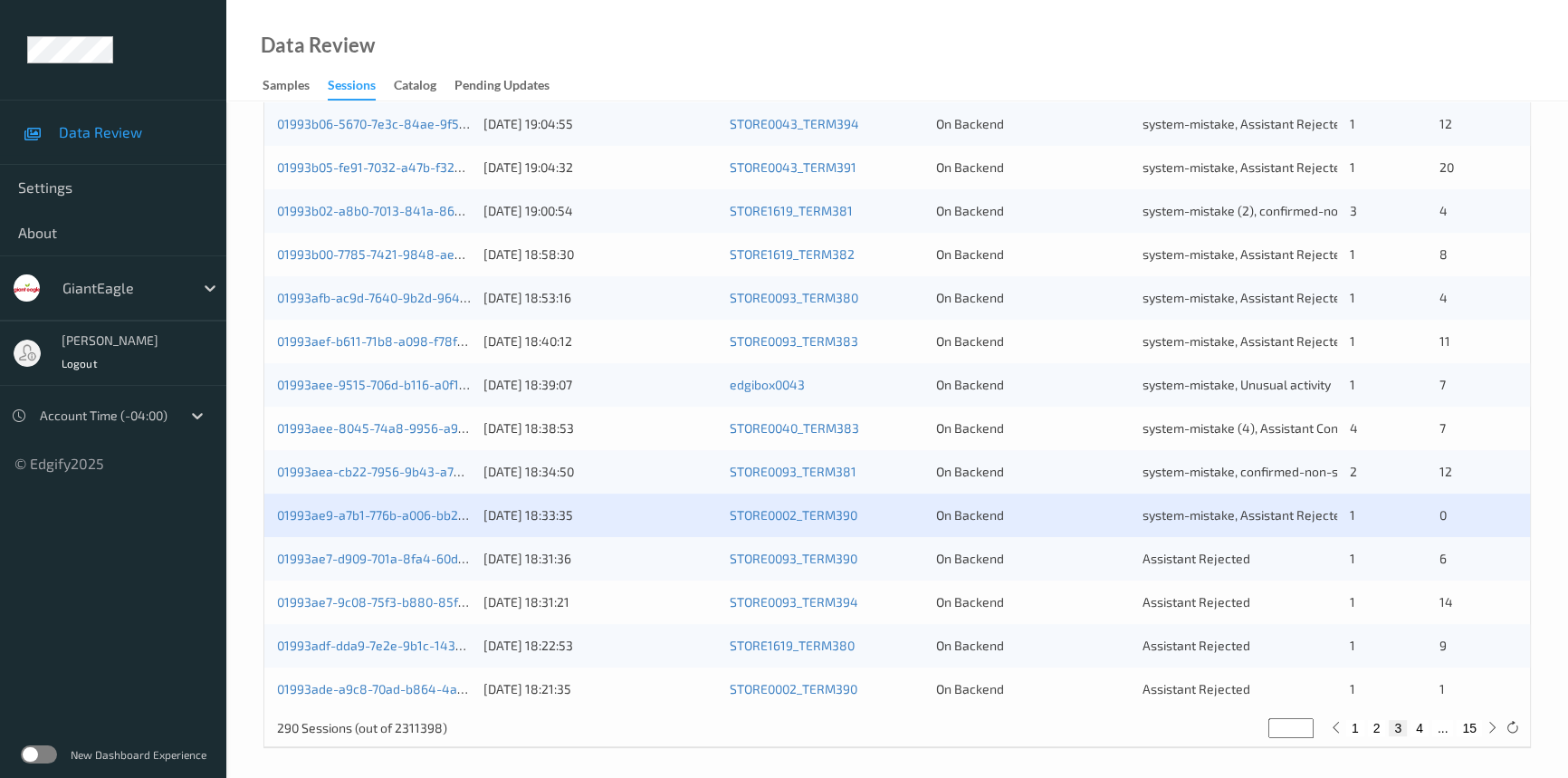
scroll to position [645, 0]
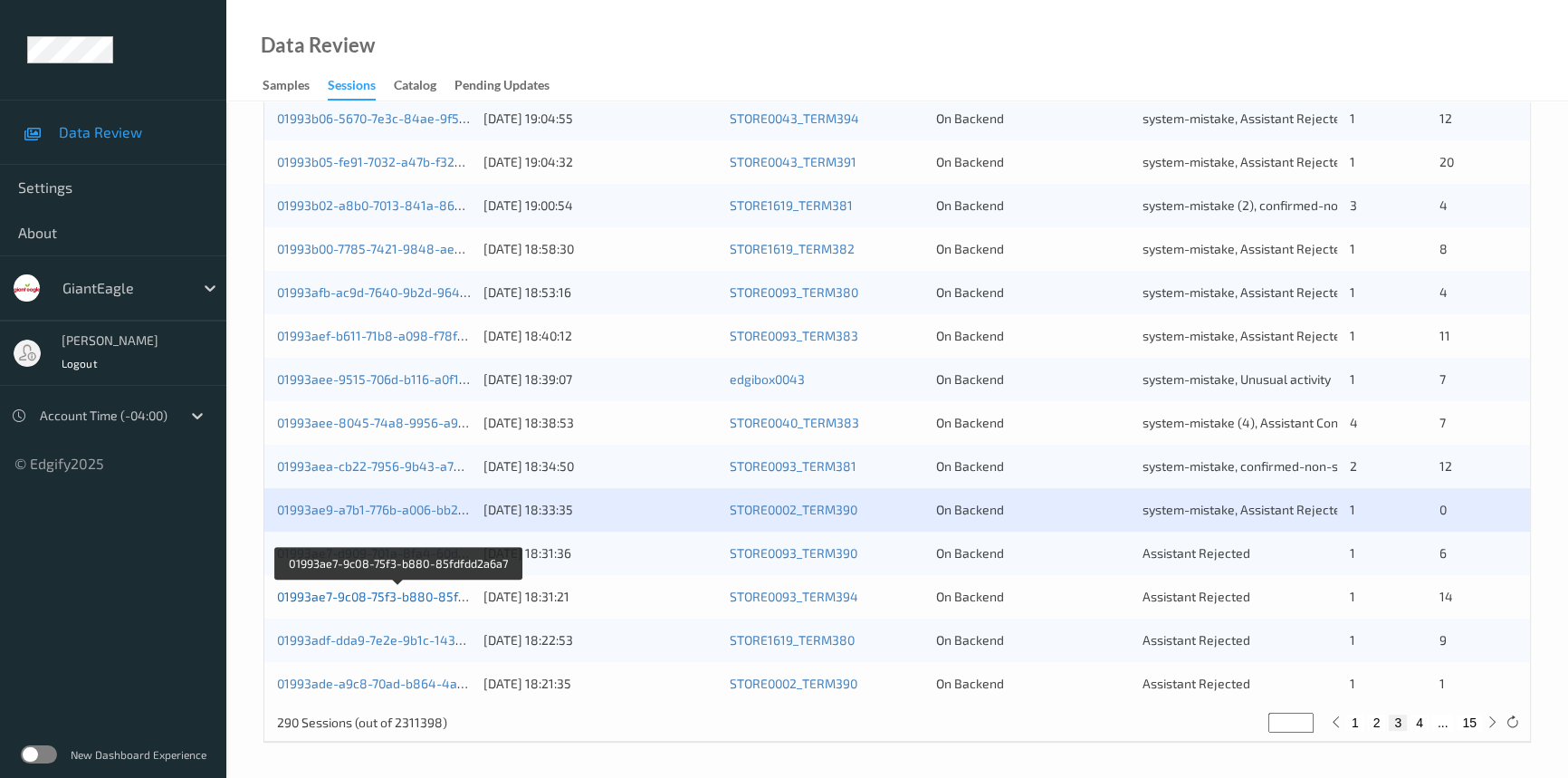
click at [344, 600] on link "01993ae7-9c08-75f3-b880-85fdfdd2a6a7" at bounding box center [398, 597] width 243 height 16
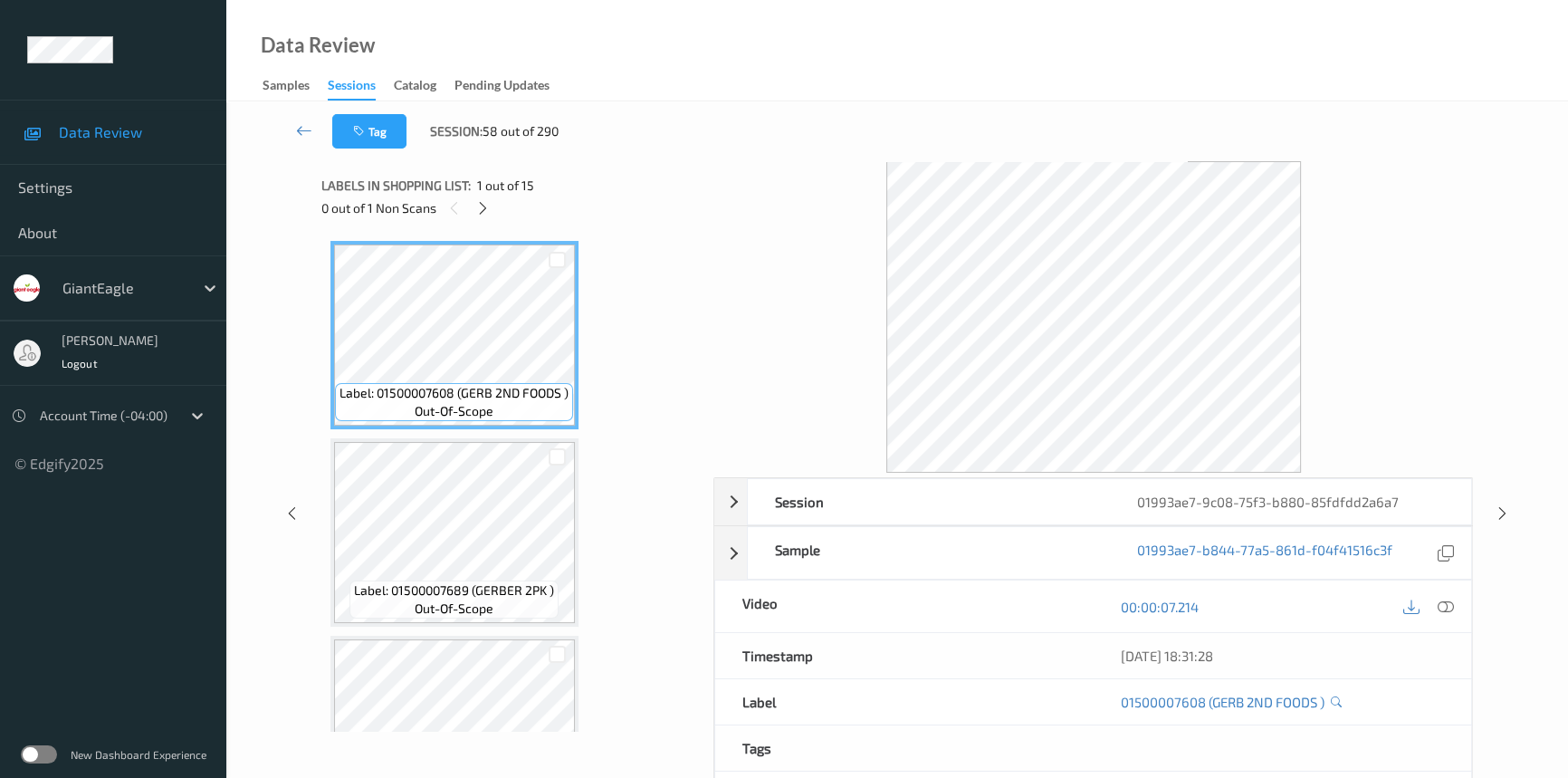
drag, startPoint x: 474, startPoint y: 209, endPoint x: 726, endPoint y: 322, distance: 276.2
click at [475, 211] on div at bounding box center [483, 207] width 23 height 23
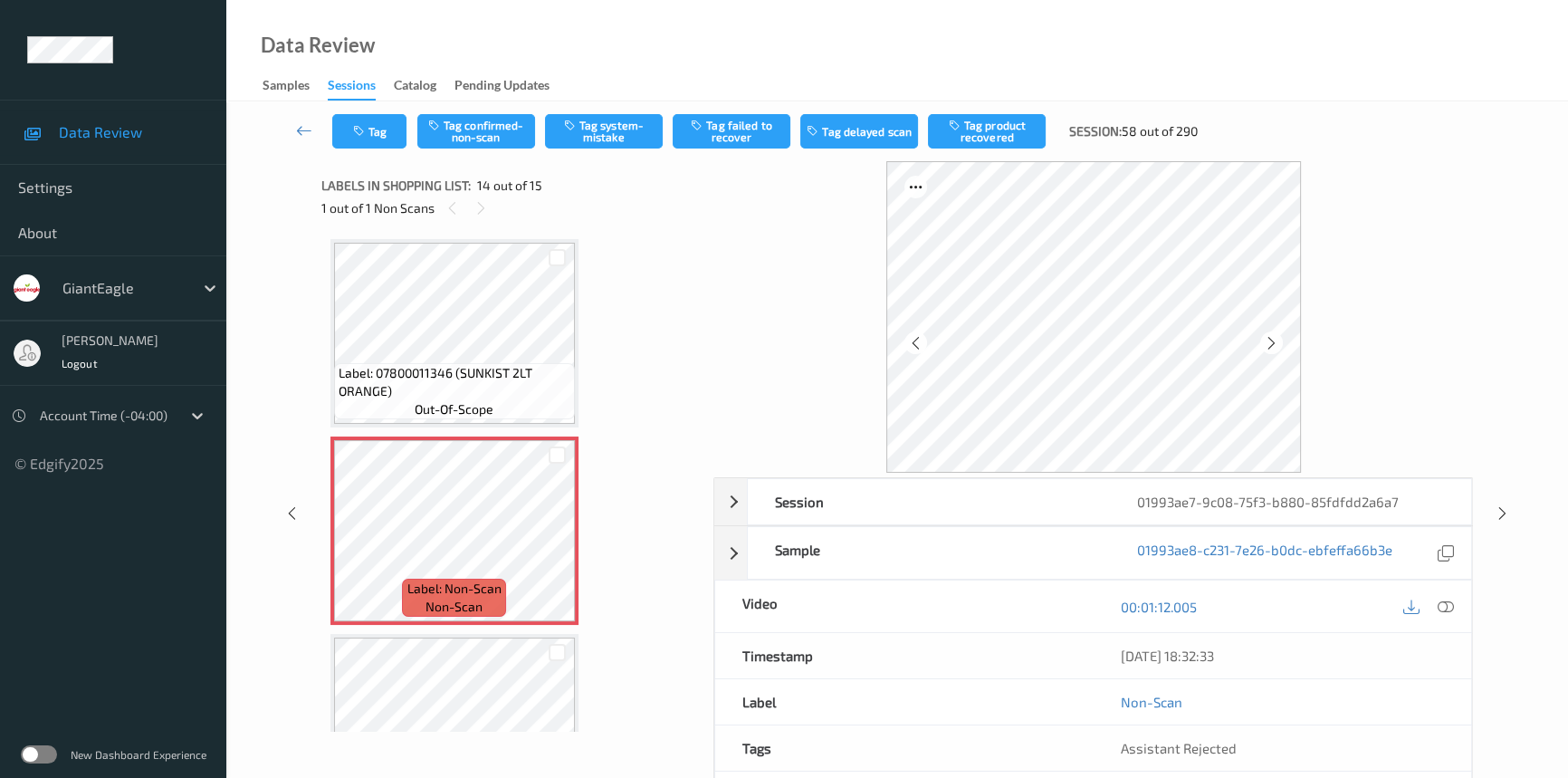
click at [1442, 603] on icon at bounding box center [1446, 607] width 16 height 16
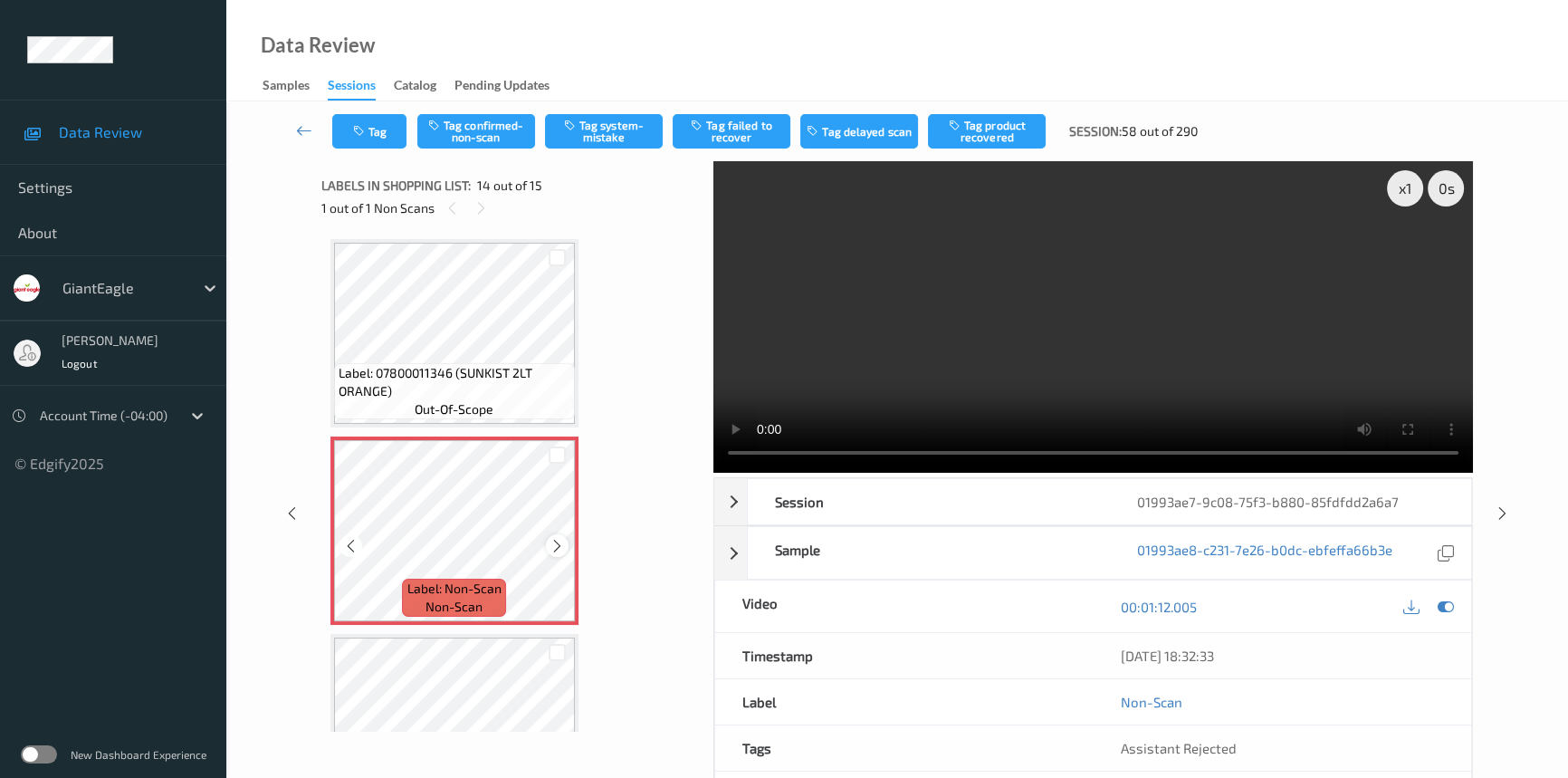
click at [560, 538] on icon at bounding box center [557, 546] width 16 height 16
click at [972, 395] on video at bounding box center [1093, 317] width 759 height 311
click at [1400, 186] on div "x 1" at bounding box center [1404, 188] width 37 height 37
click at [852, 372] on video at bounding box center [1093, 317] width 759 height 311
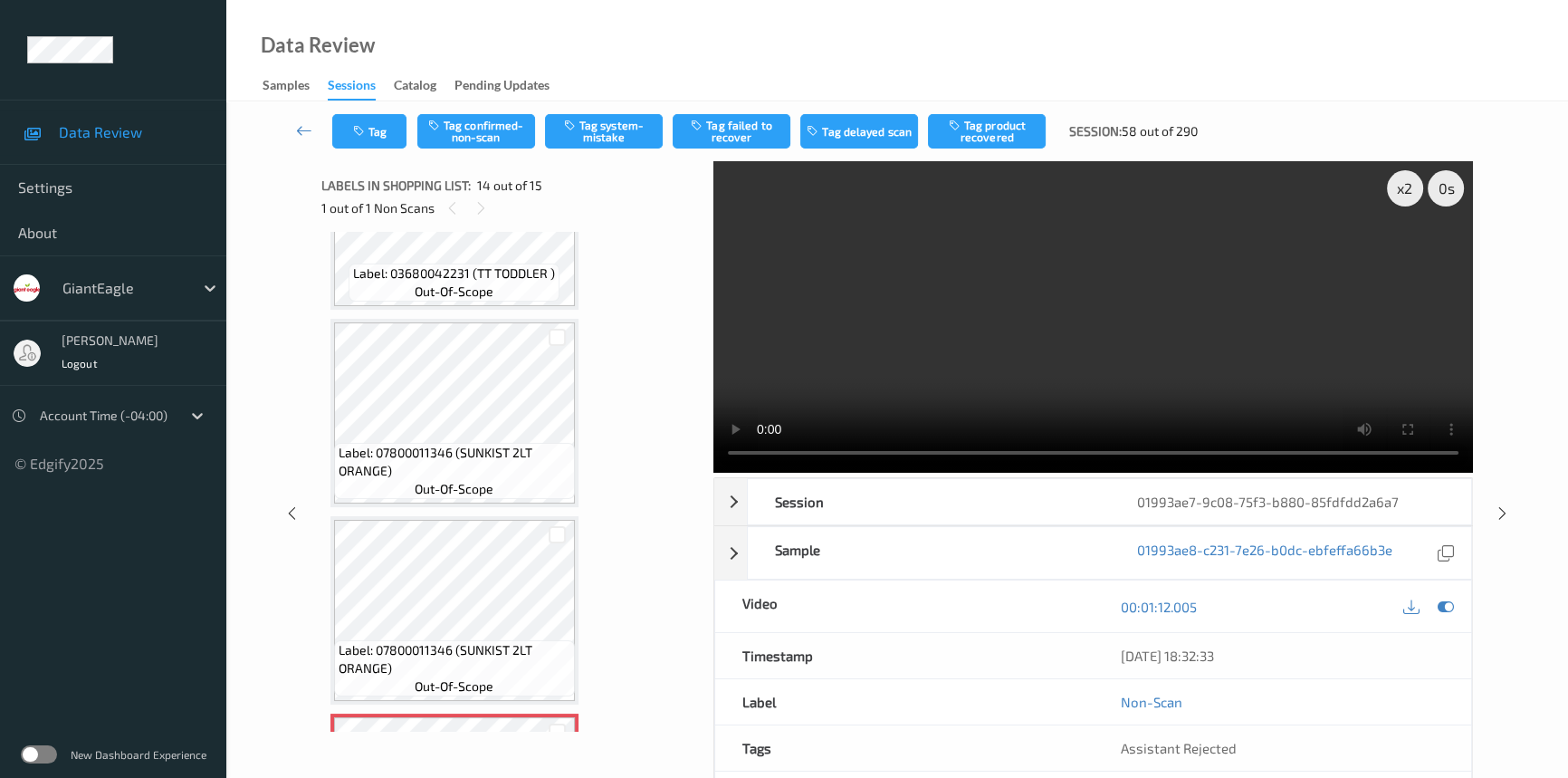
scroll to position [2122, 0]
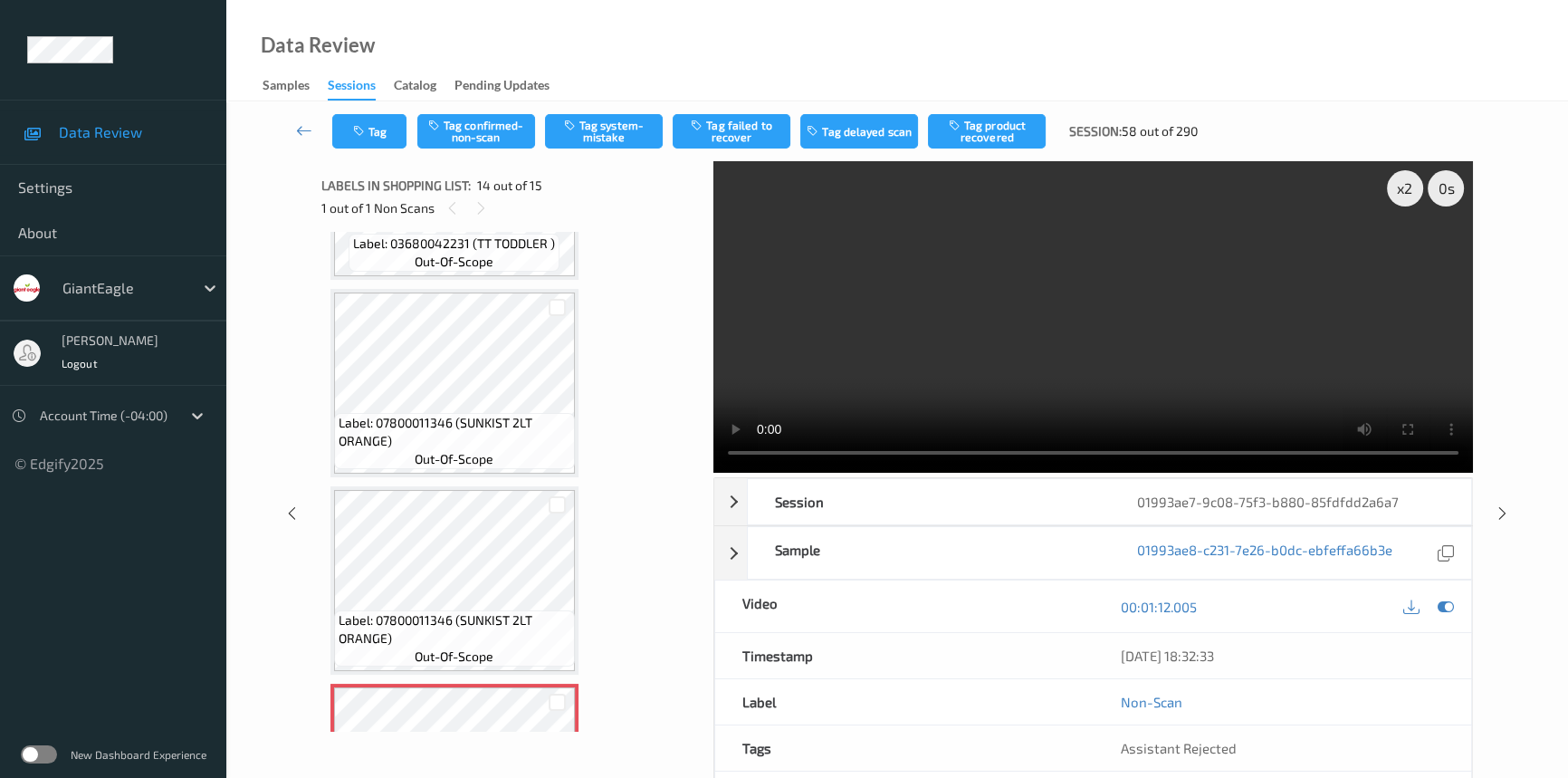
click at [929, 359] on video at bounding box center [1093, 317] width 759 height 311
click at [1109, 348] on video at bounding box center [1093, 317] width 759 height 311
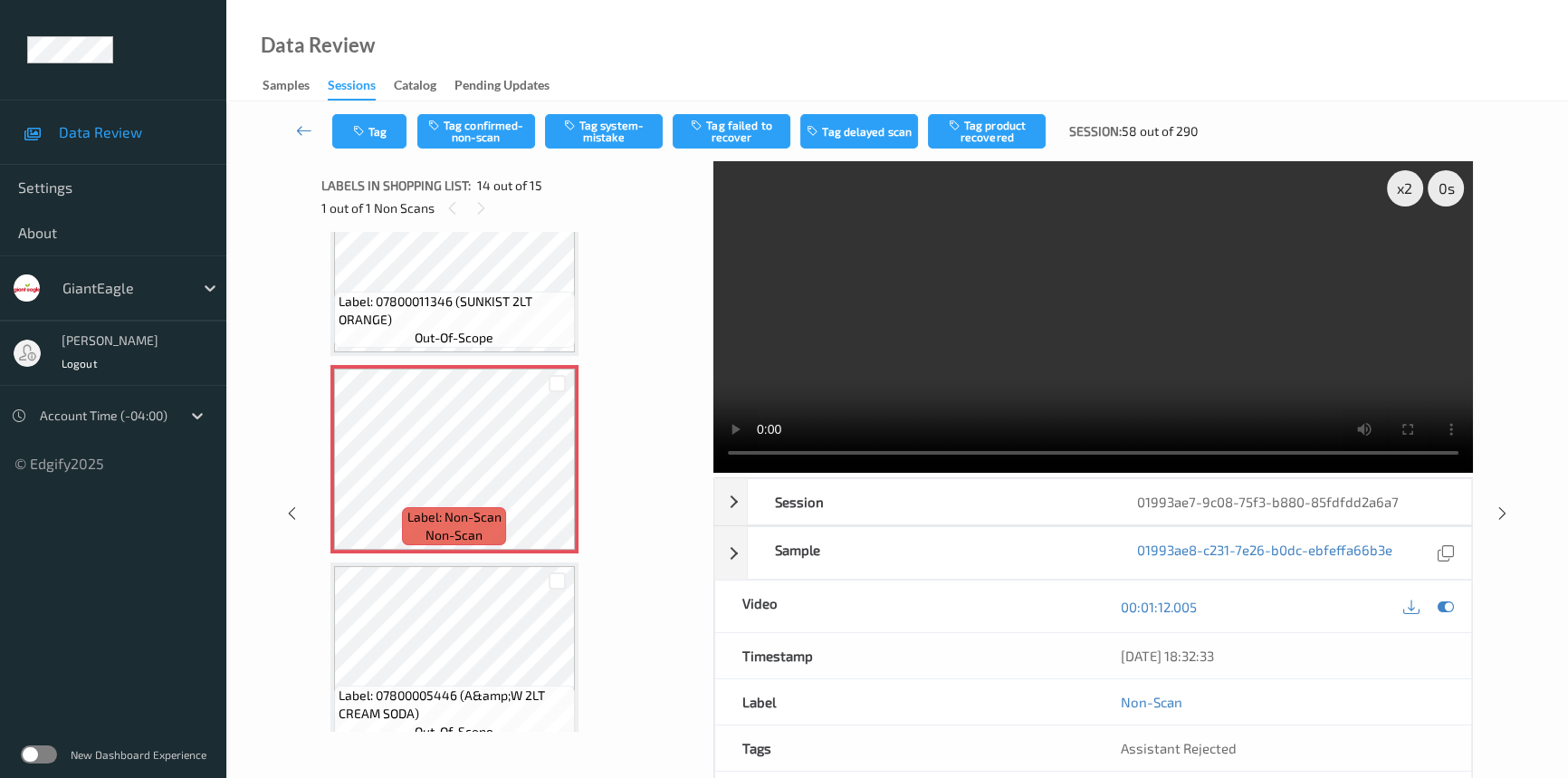
scroll to position [2452, 0]
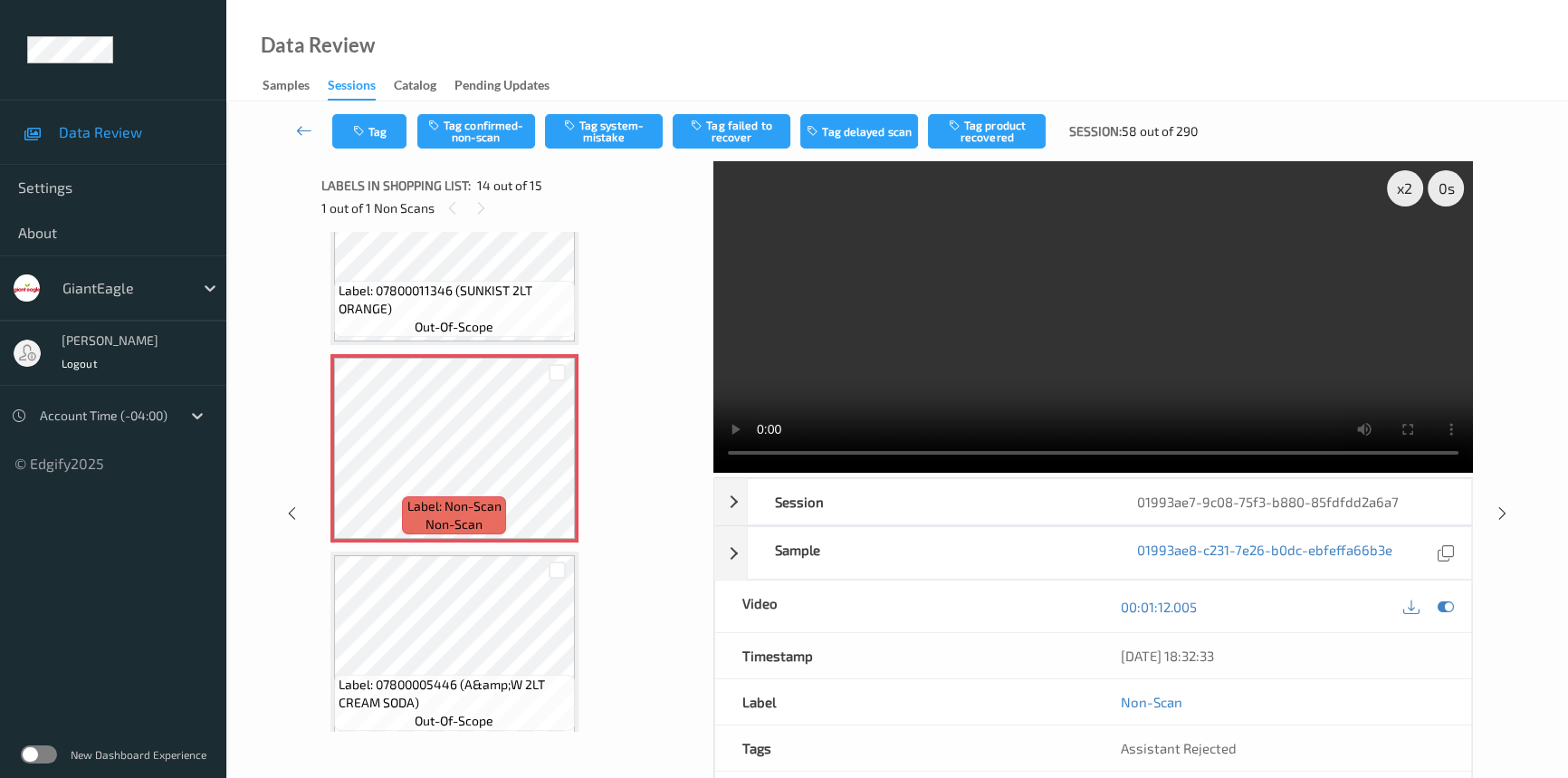
click at [905, 276] on video at bounding box center [1093, 317] width 759 height 311
click at [968, 292] on video at bounding box center [1093, 317] width 759 height 311
click at [1108, 340] on video at bounding box center [1093, 317] width 759 height 311
click at [1075, 351] on video at bounding box center [1093, 317] width 759 height 311
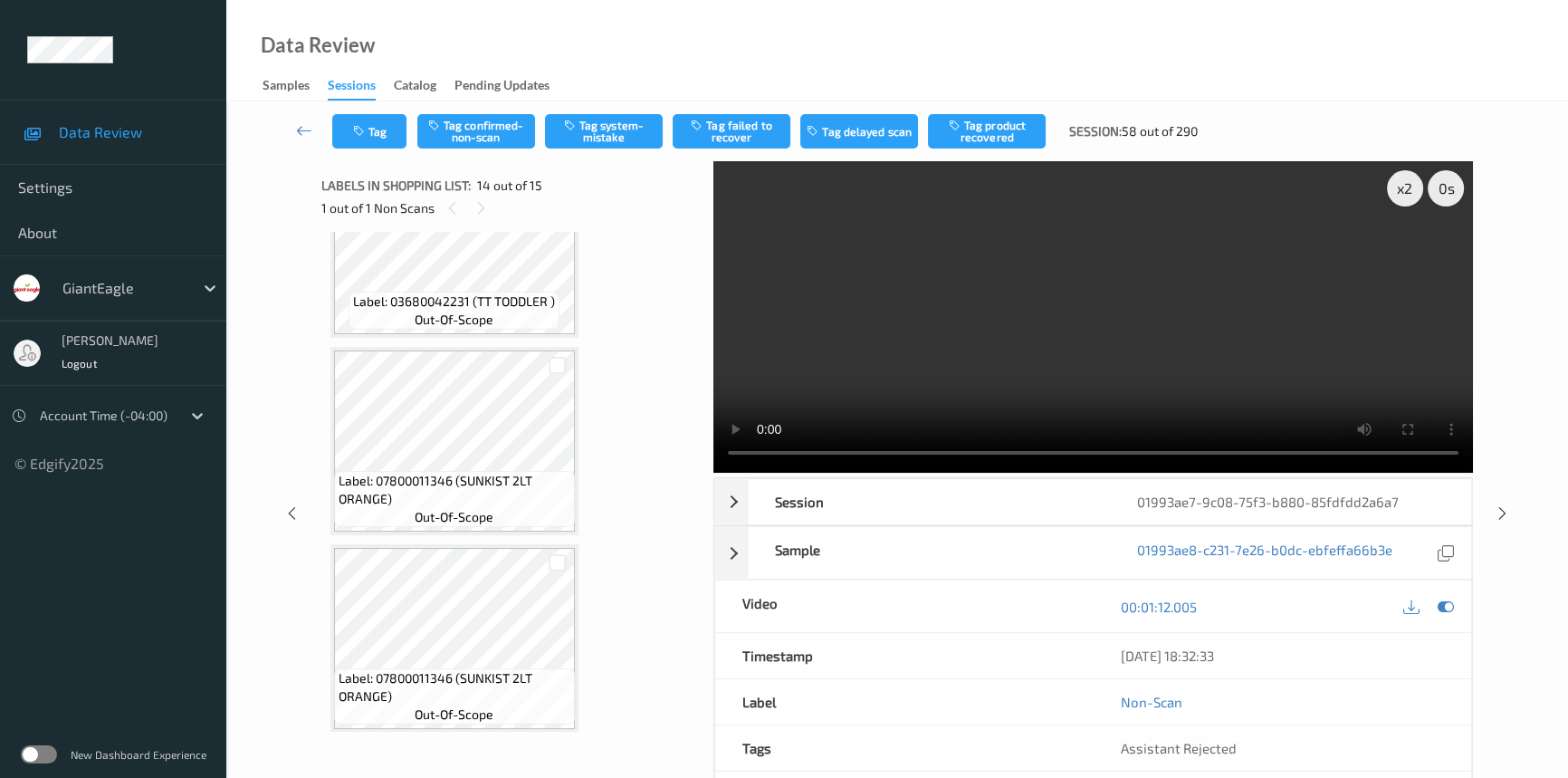
scroll to position [2040, 0]
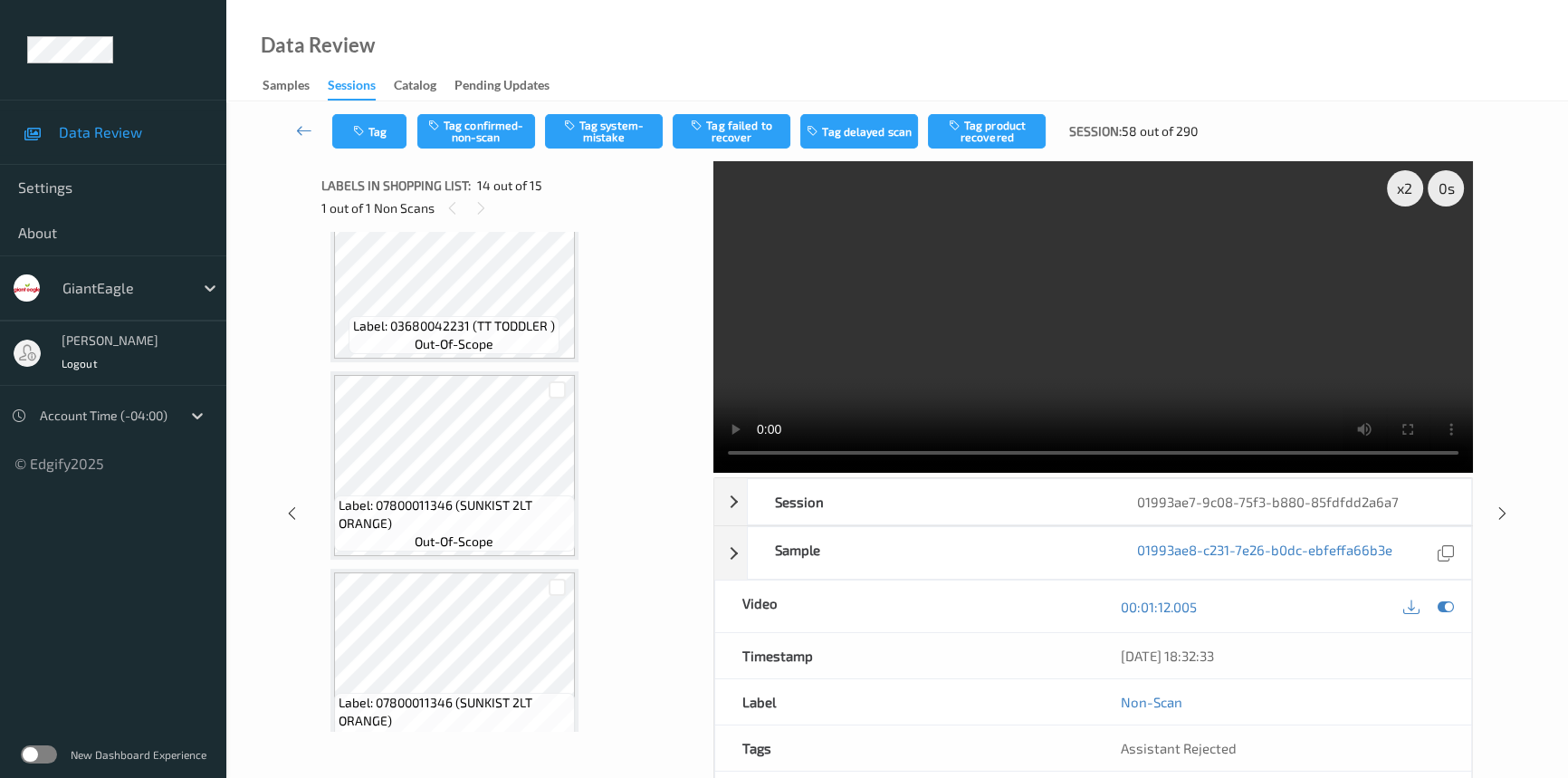
click at [968, 355] on video at bounding box center [1093, 317] width 759 height 311
click at [1407, 183] on div "x 2" at bounding box center [1404, 188] width 37 height 37
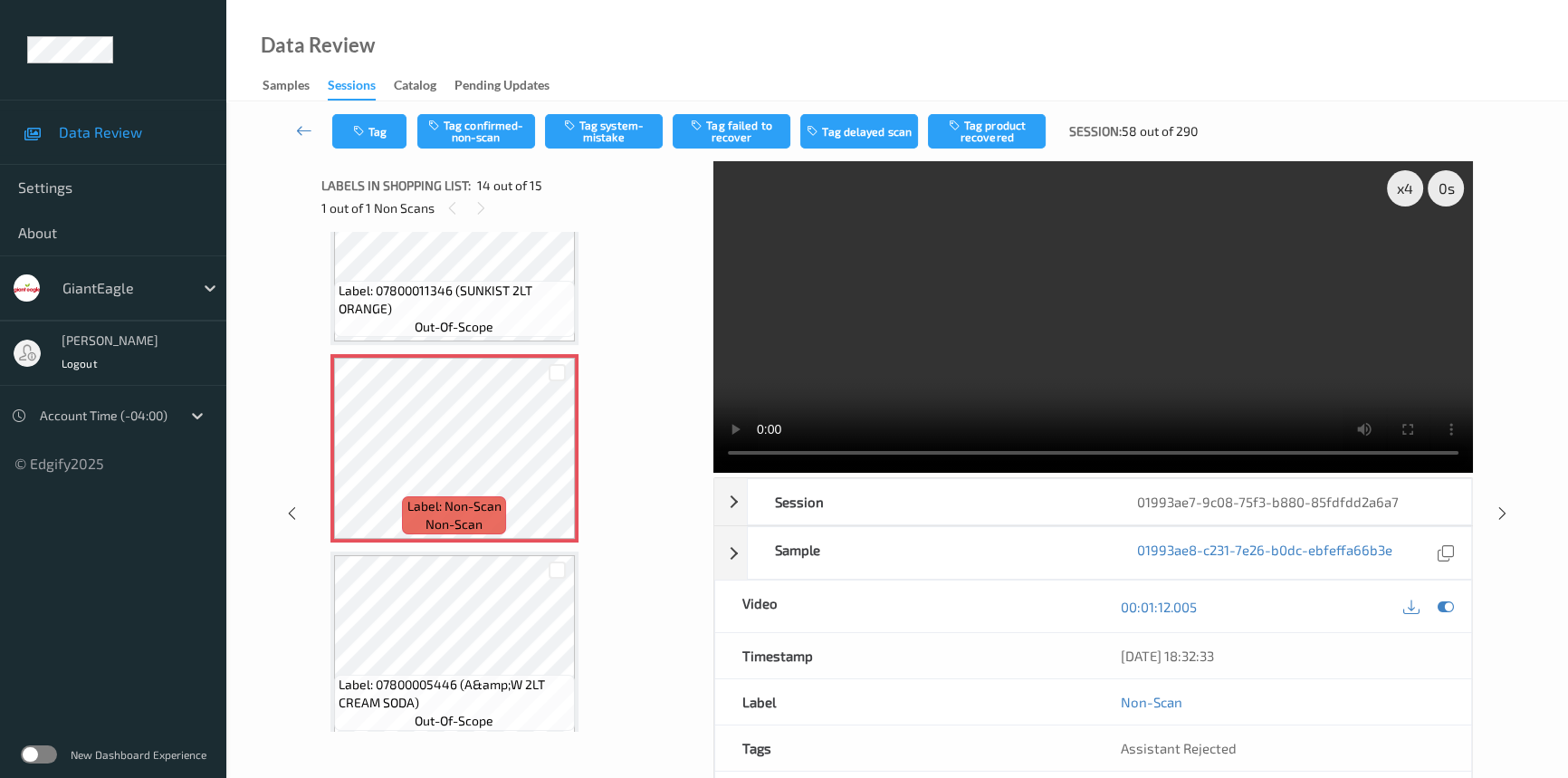
scroll to position [2348, 0]
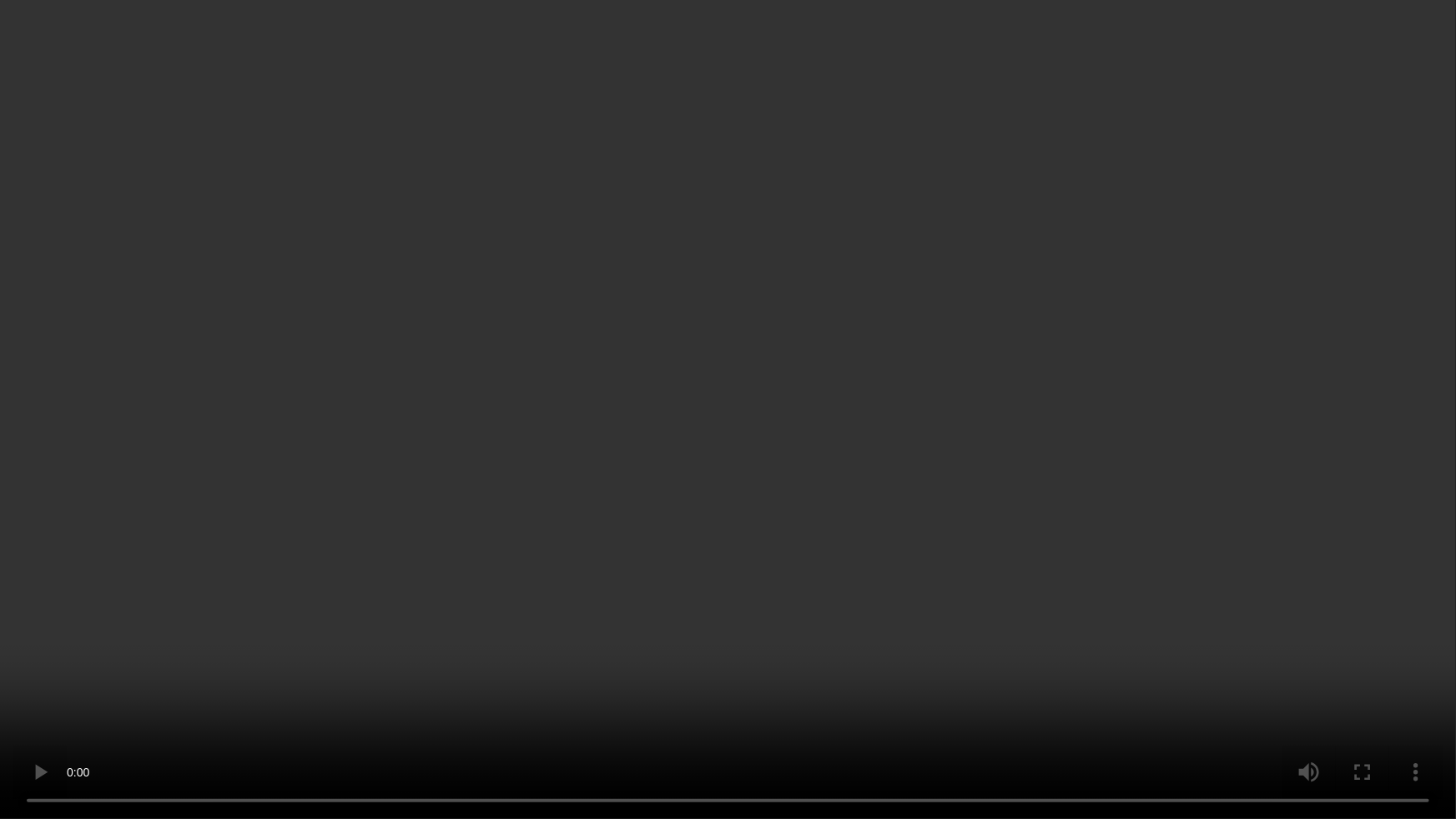
click at [888, 631] on video at bounding box center [728, 409] width 1456 height 819
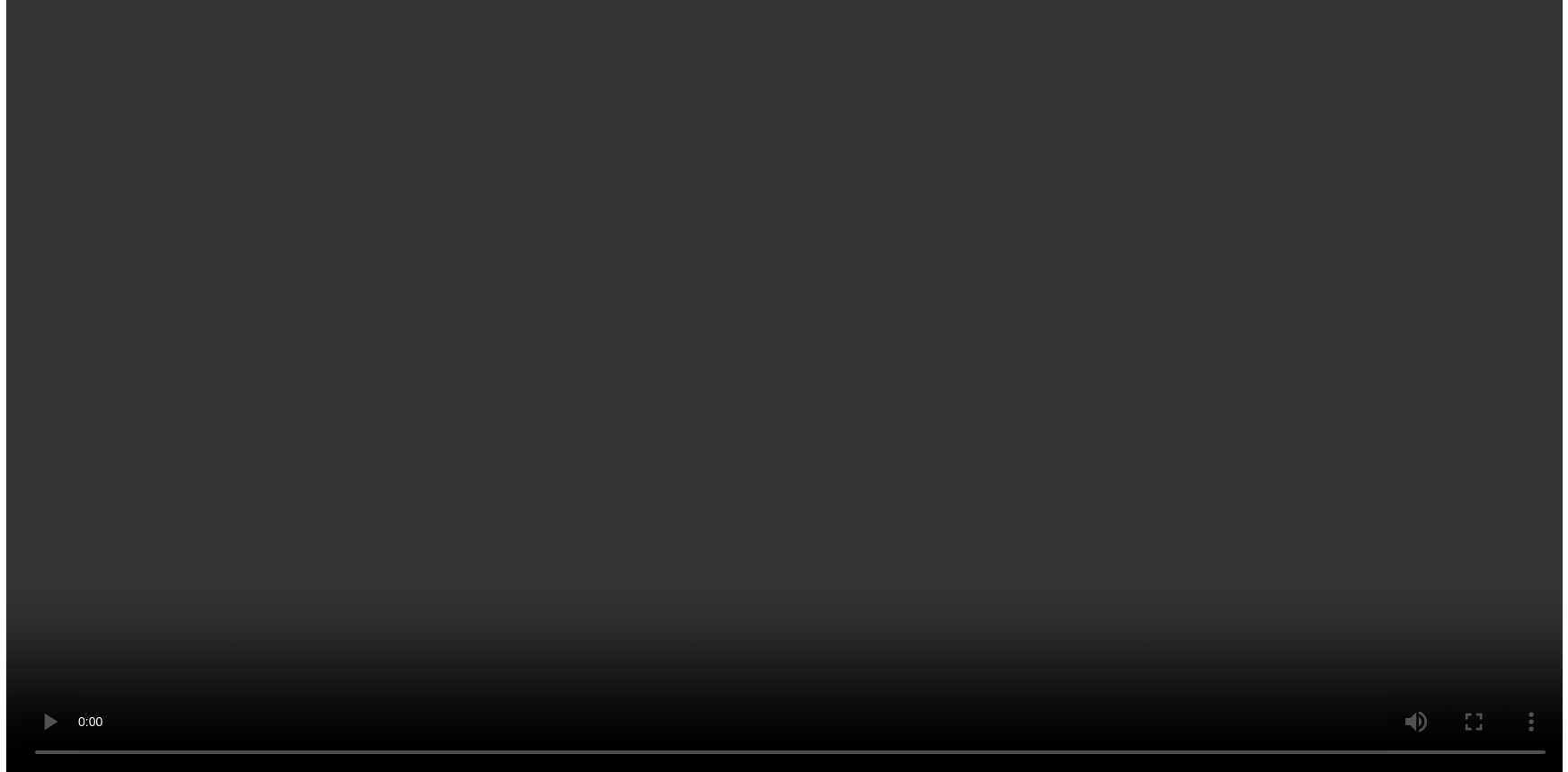
scroll to position [2441, 0]
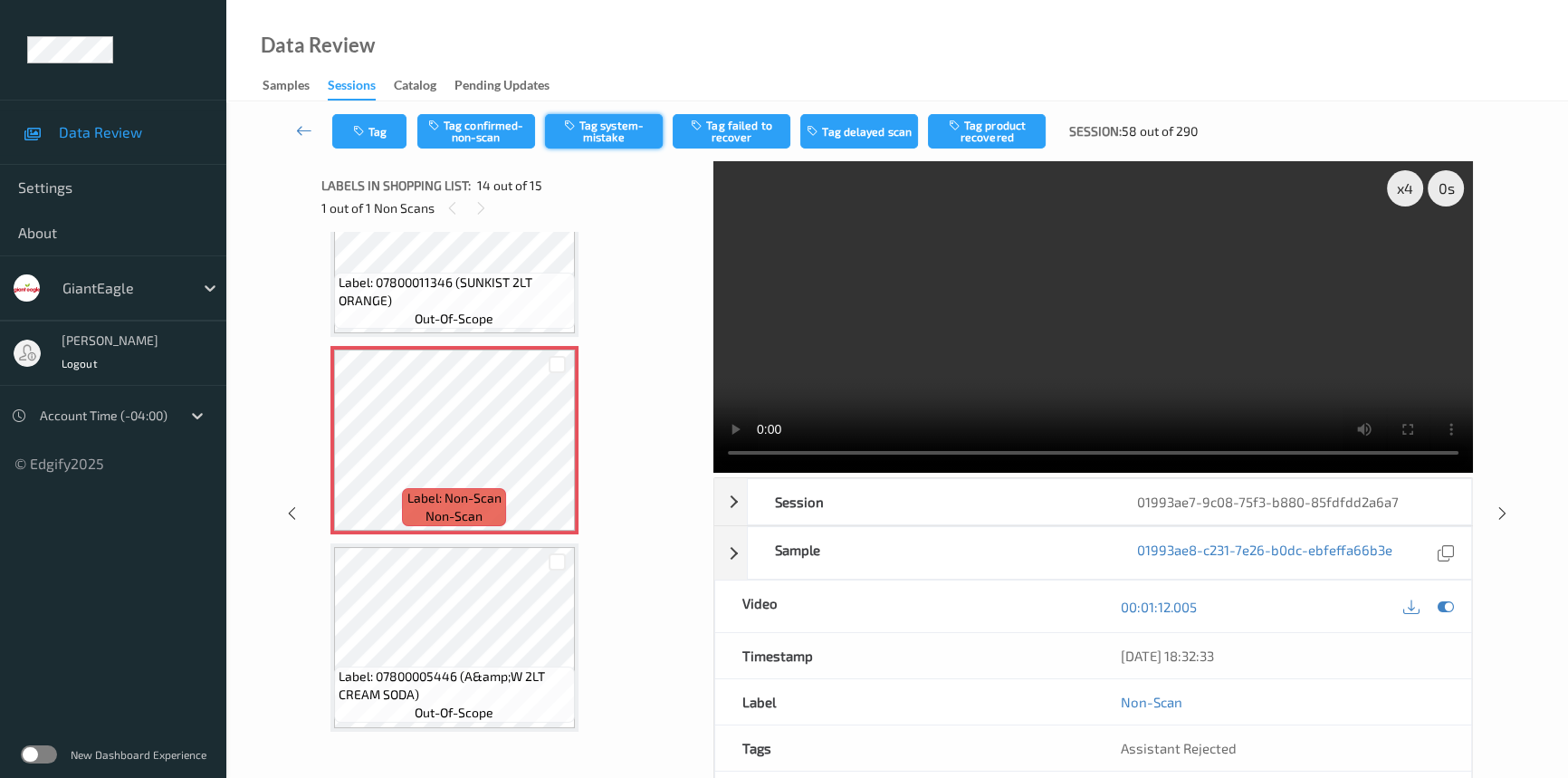
click at [591, 130] on button "Tag system-mistake" at bounding box center [604, 131] width 118 height 35
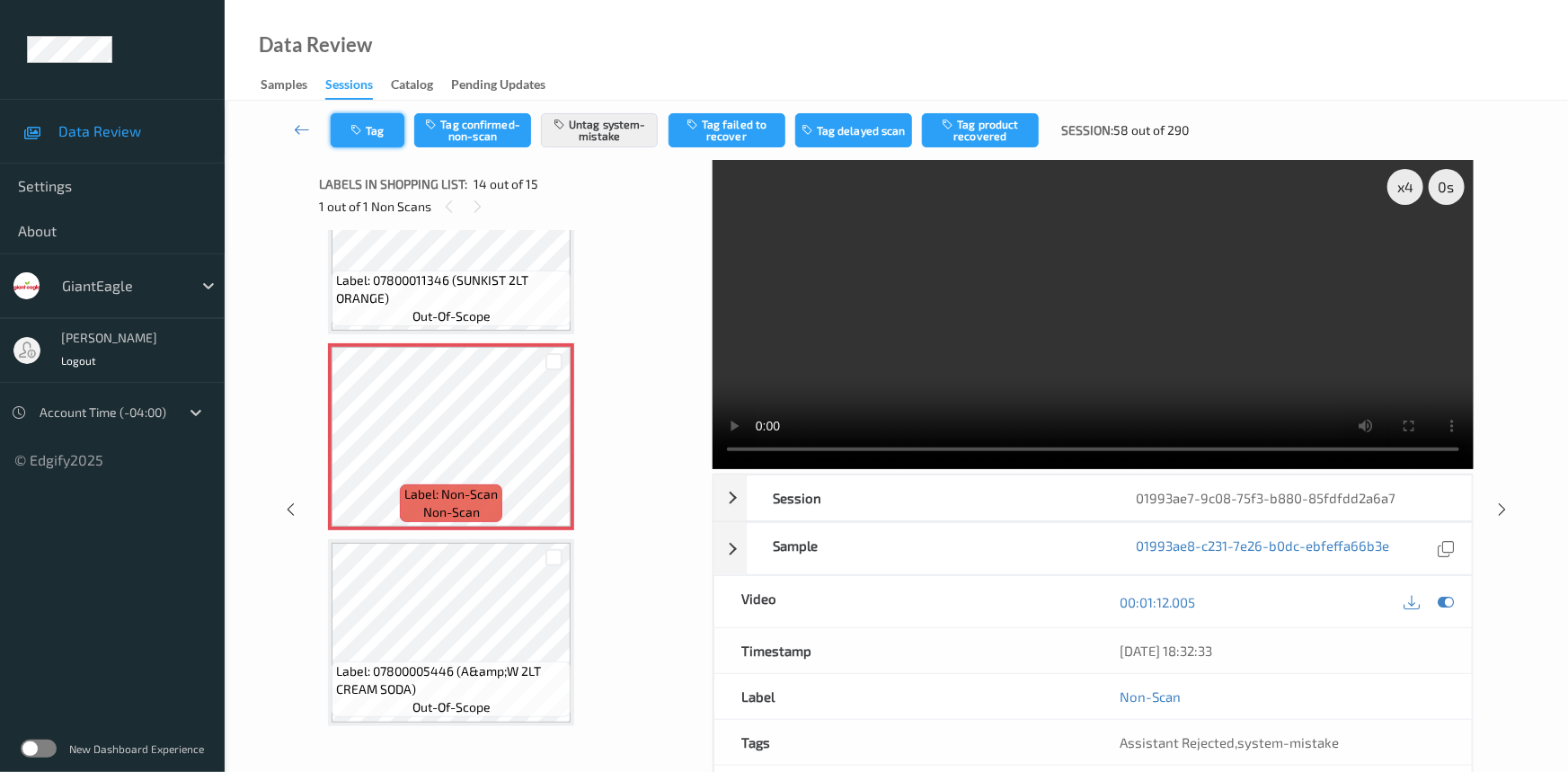
click at [383, 123] on button "Tag" at bounding box center [367, 130] width 74 height 34
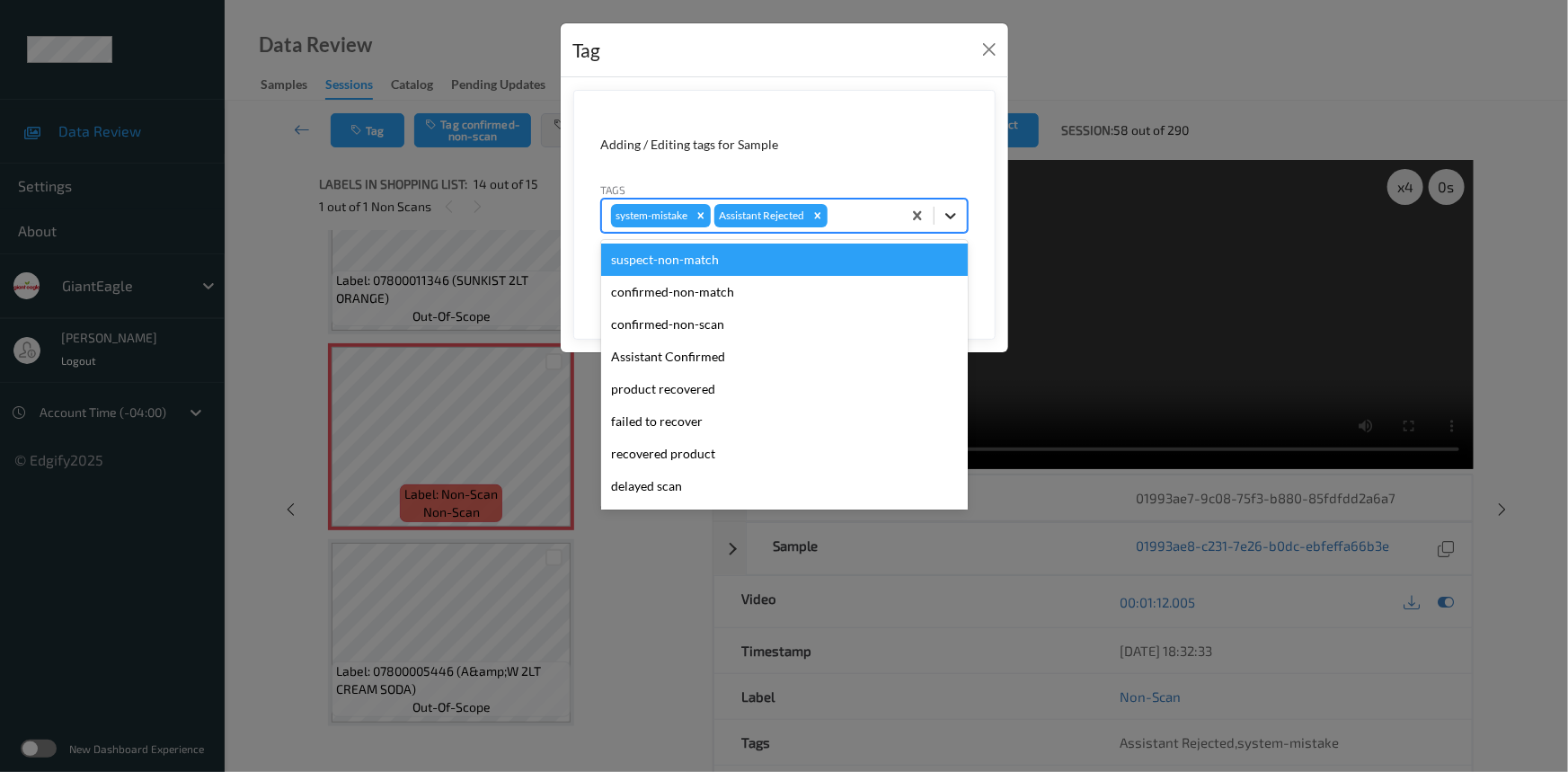
click at [956, 219] on icon at bounding box center [950, 215] width 18 height 18
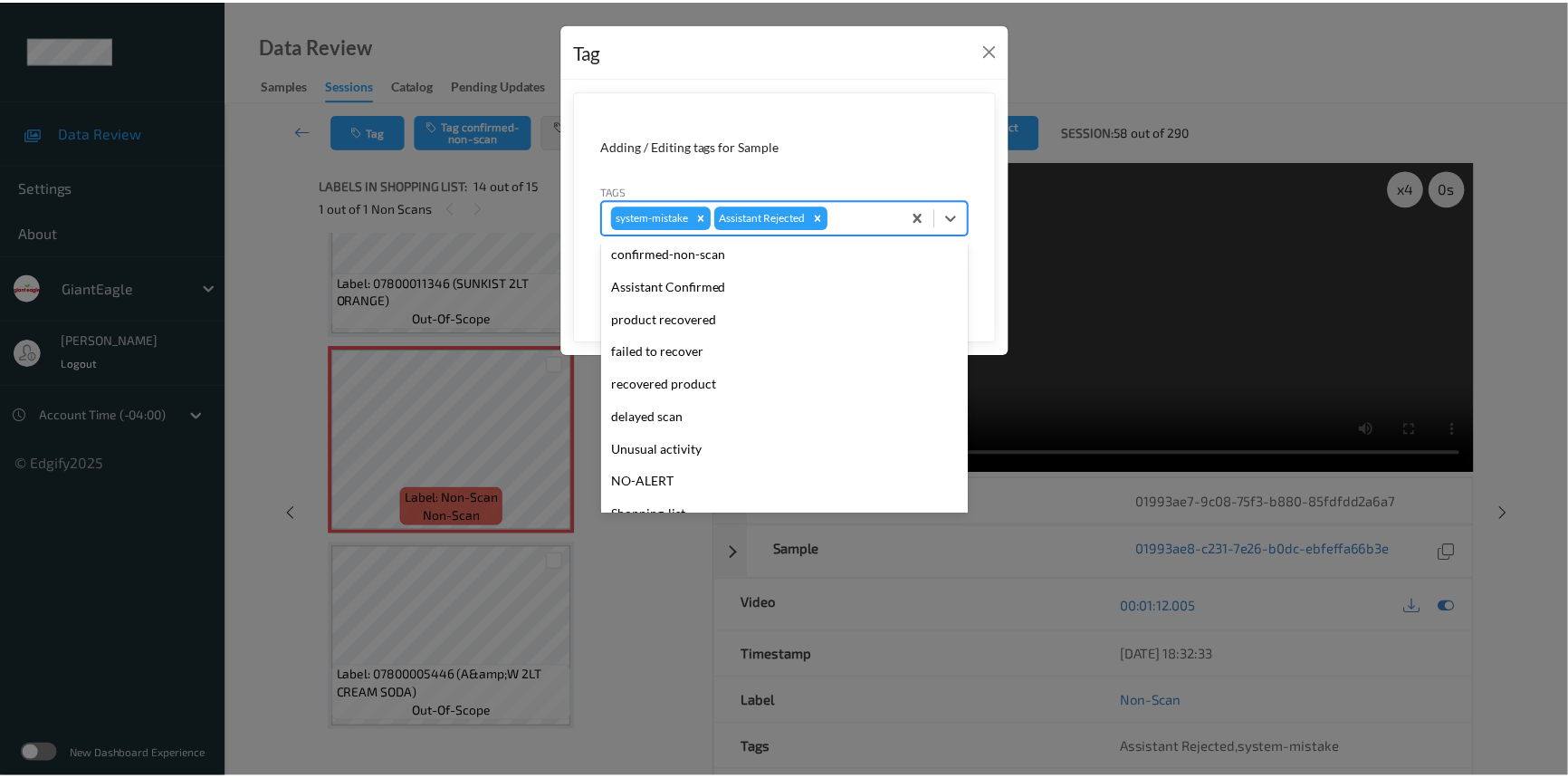
scroll to position [191, 0]
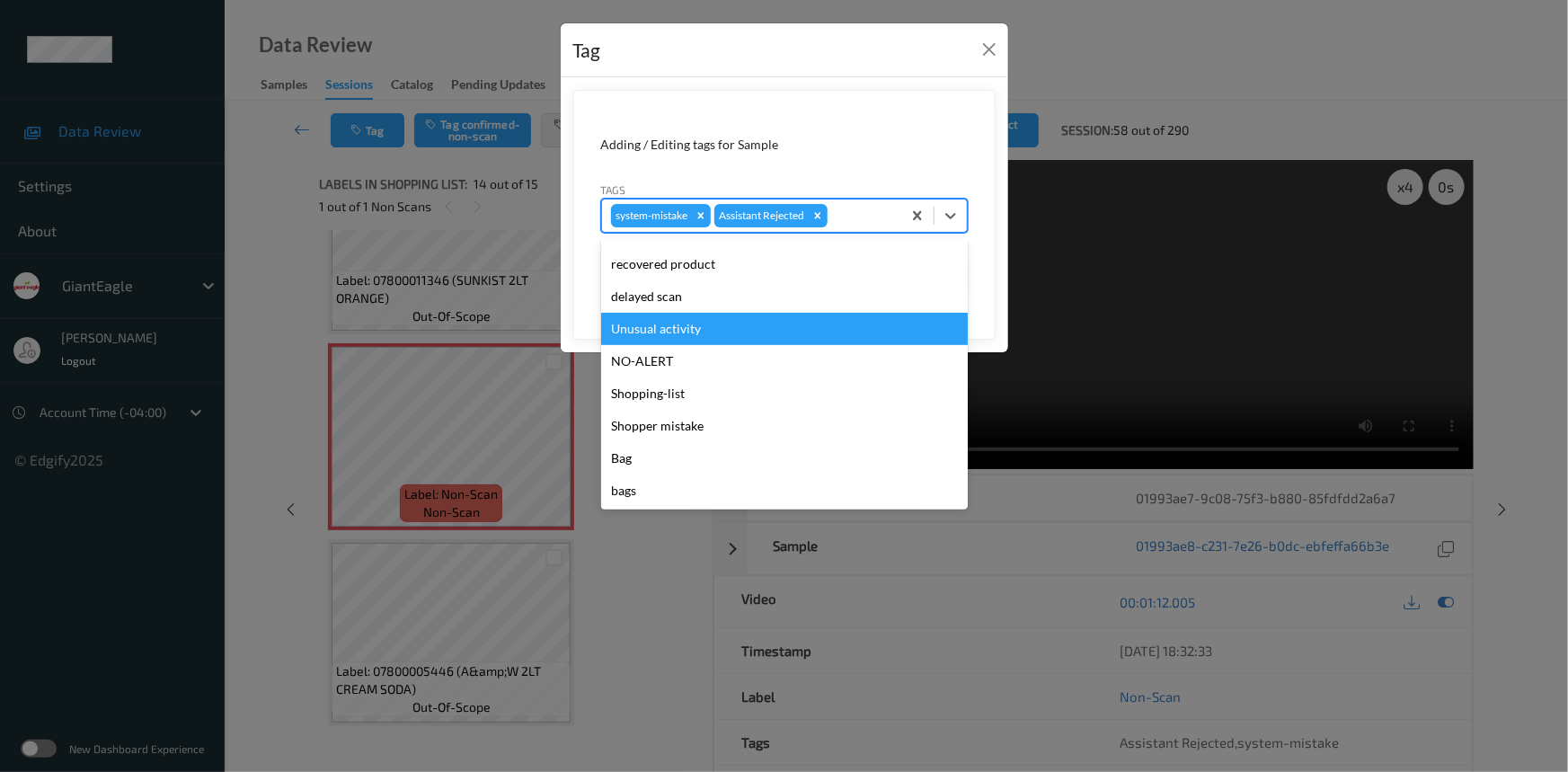
click at [698, 334] on div "Unusual activity" at bounding box center [784, 328] width 367 height 32
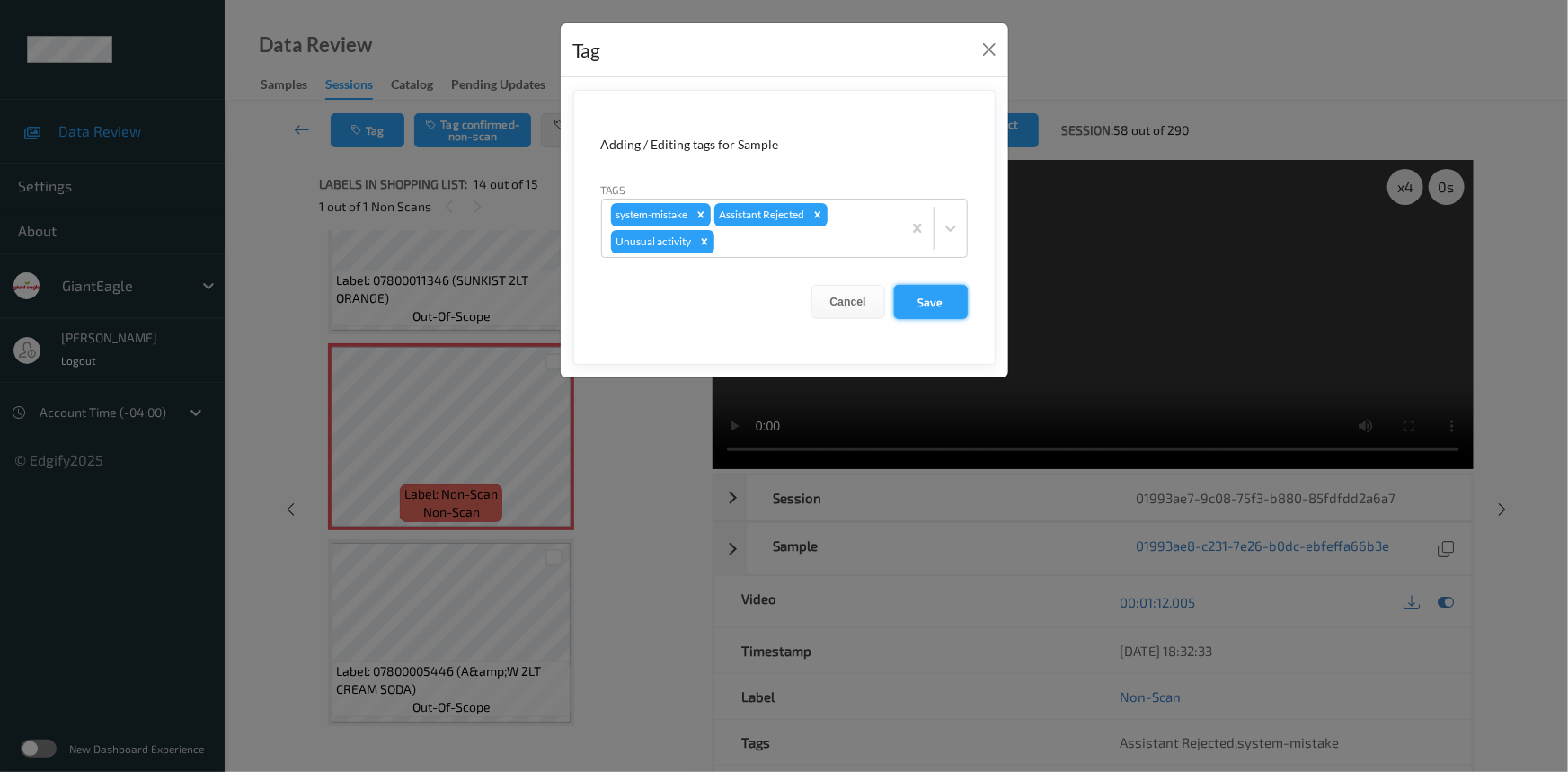
click at [952, 307] on button "Save" at bounding box center [931, 302] width 74 height 34
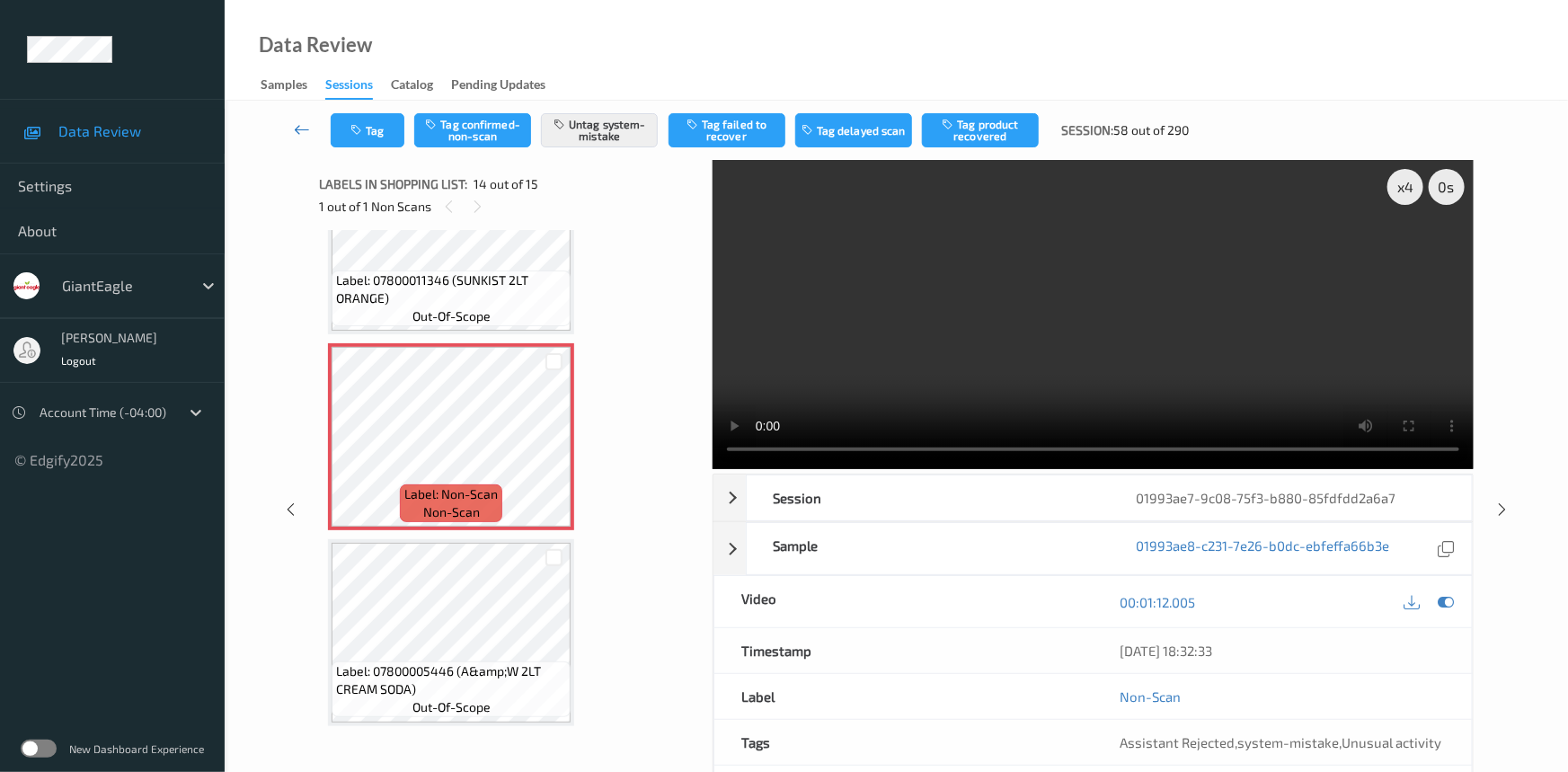
click at [300, 118] on link at bounding box center [303, 130] width 57 height 34
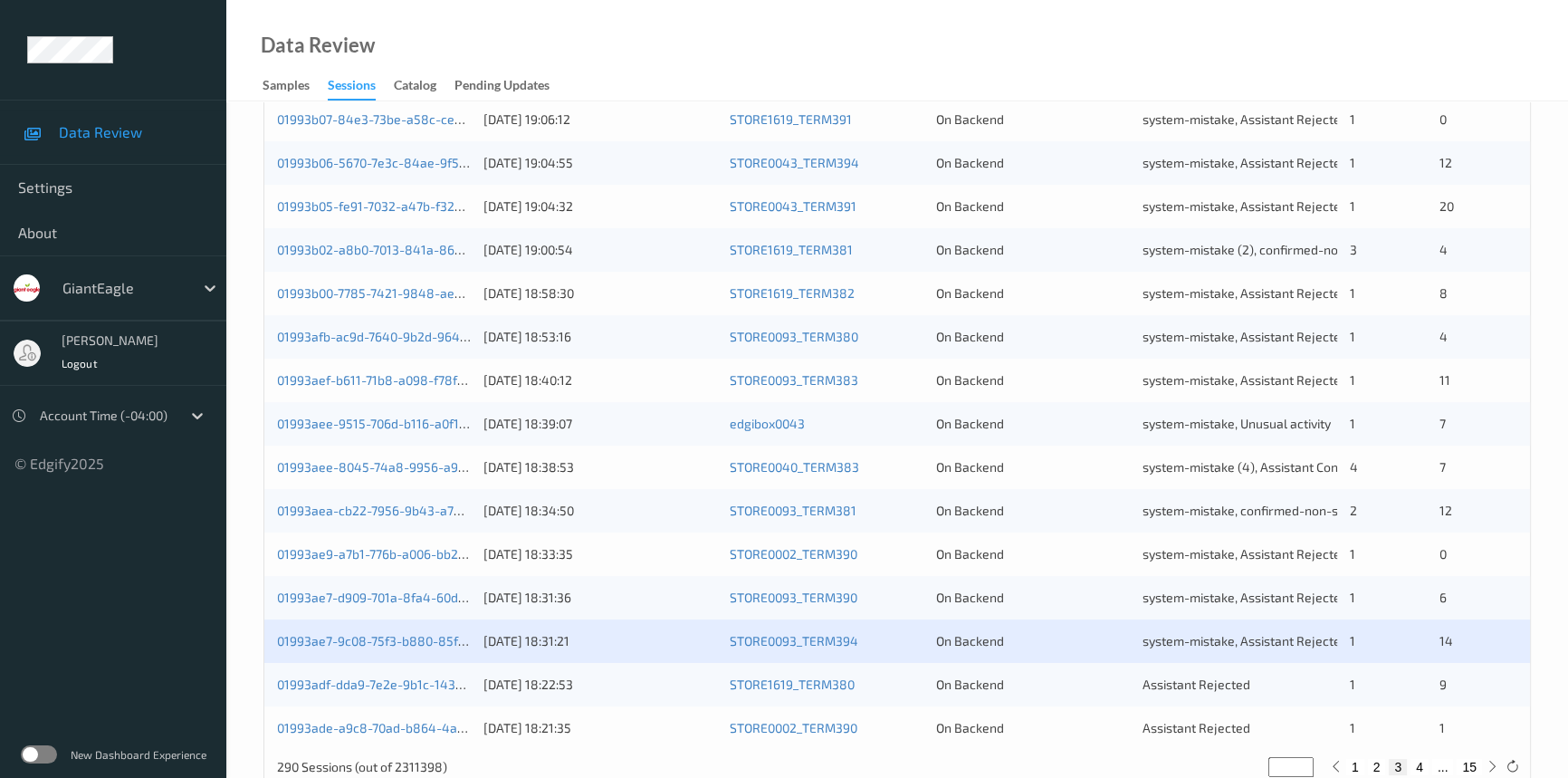
scroll to position [645, 0]
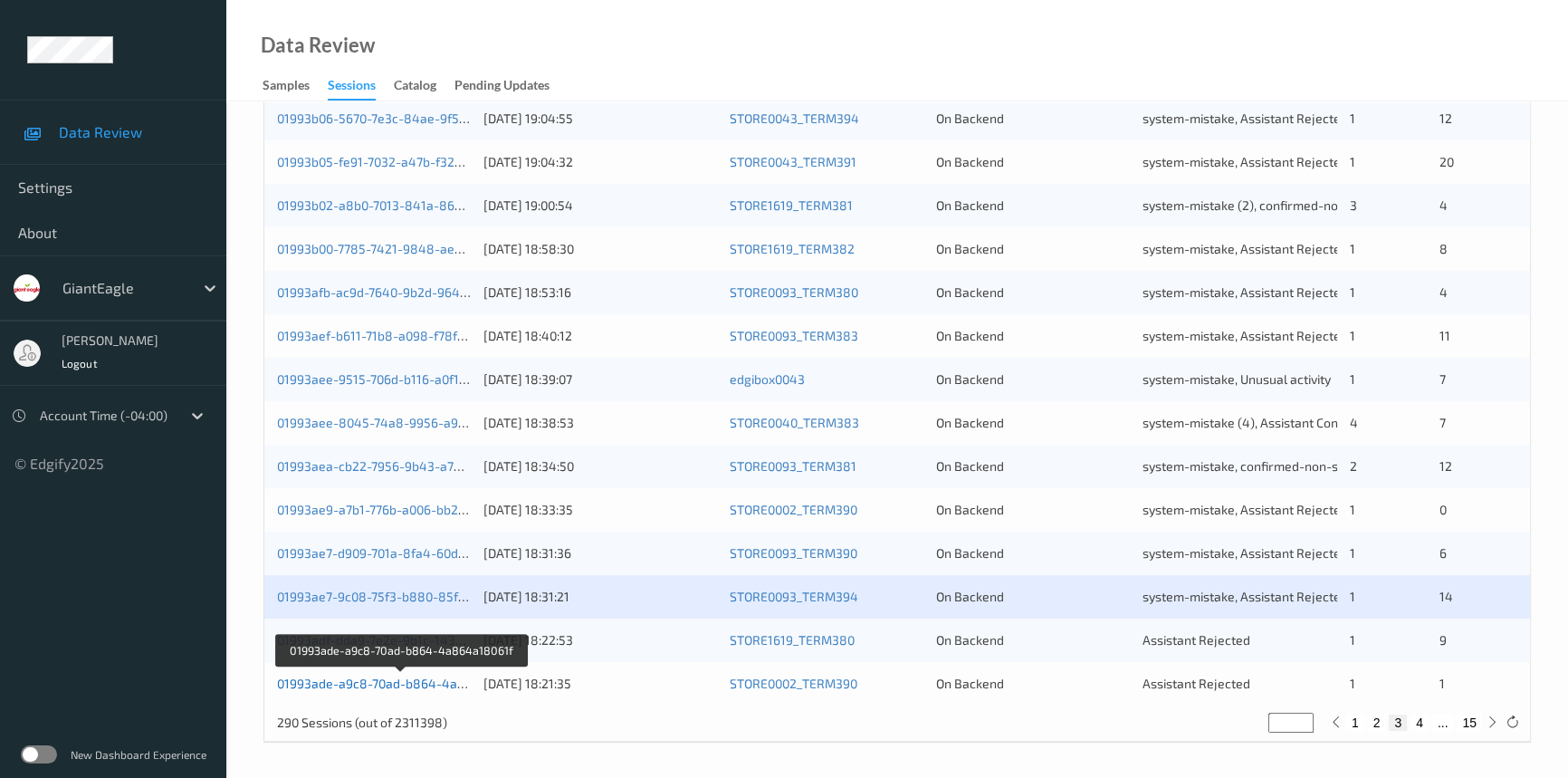
click at [356, 682] on link "01993ade-a9c8-70ad-b864-4a864a18061f" at bounding box center [401, 683] width 249 height 16
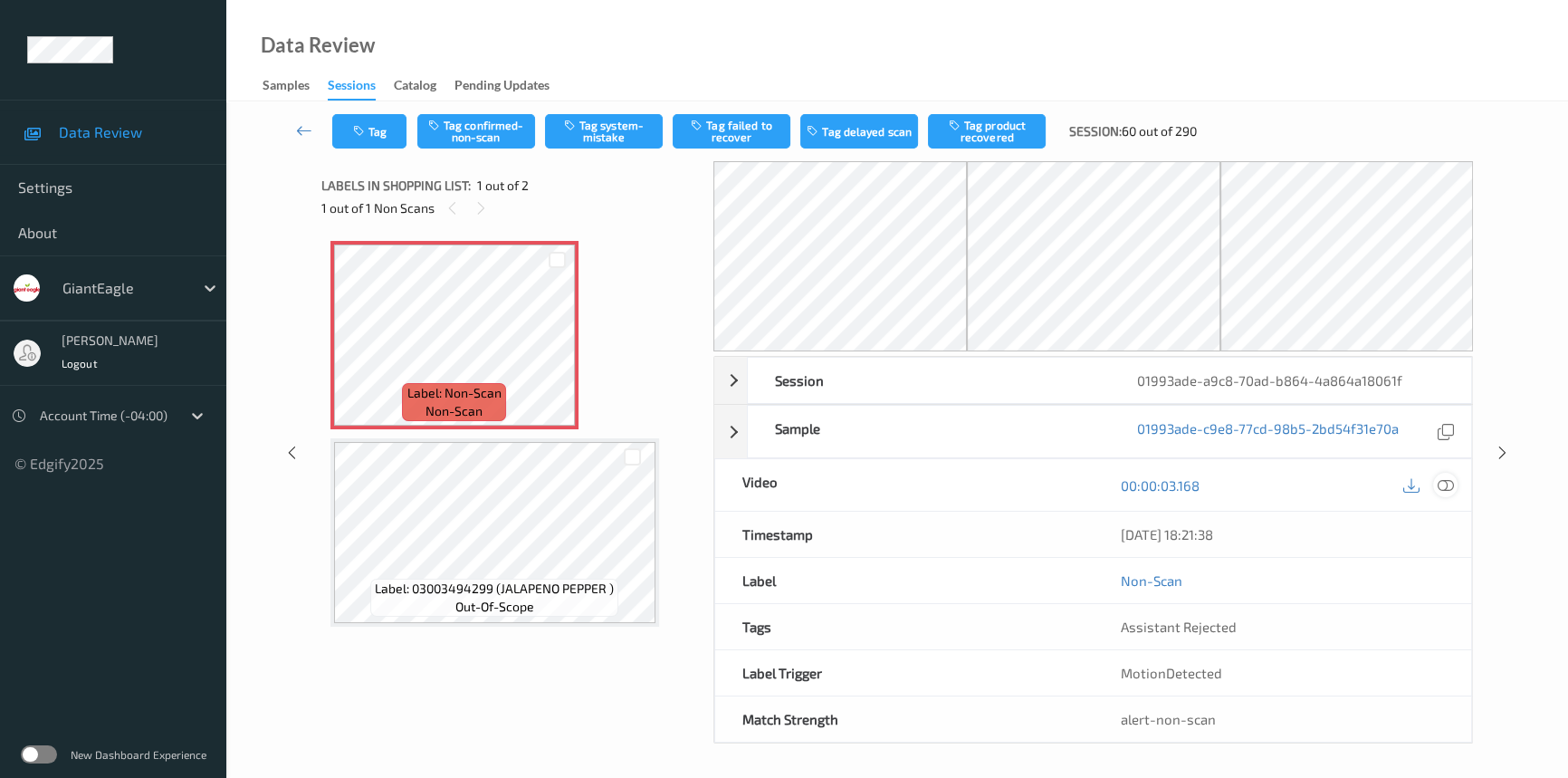
click at [1449, 479] on icon at bounding box center [1446, 485] width 16 height 16
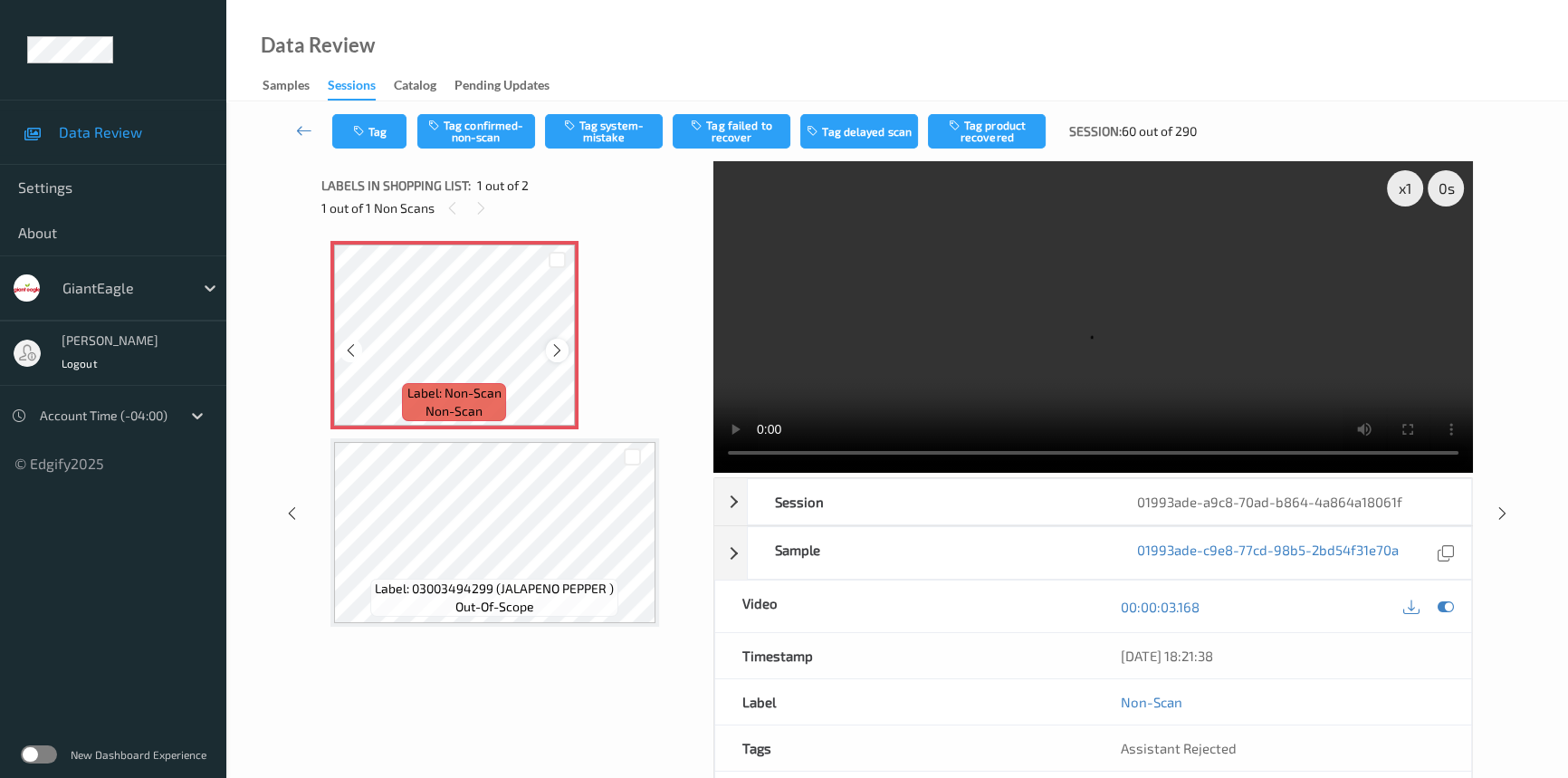
click at [549, 345] on icon at bounding box center [557, 350] width 16 height 16
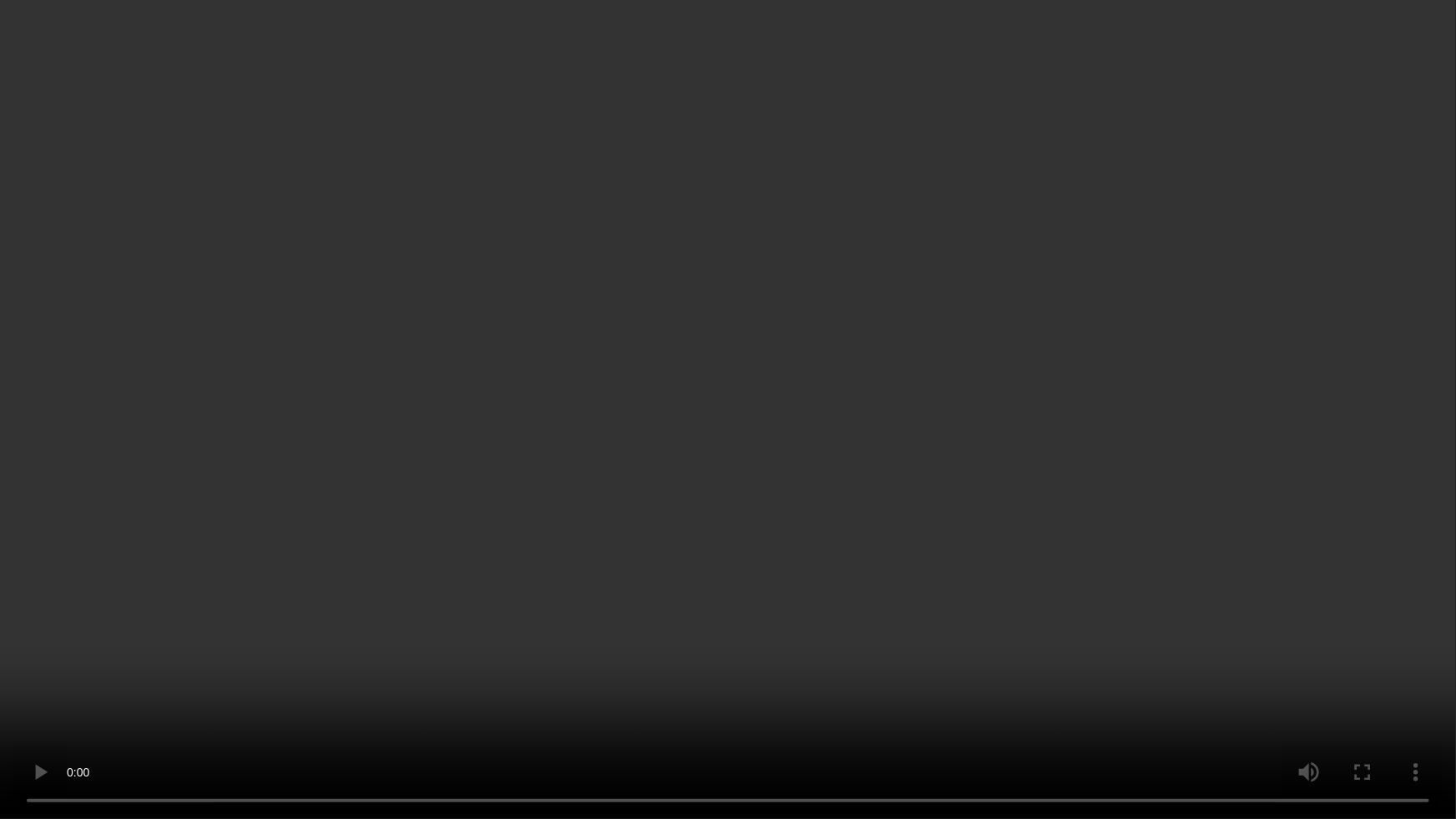
drag, startPoint x: 1060, startPoint y: 446, endPoint x: 1075, endPoint y: 453, distance: 16.6
click at [1064, 446] on video at bounding box center [728, 409] width 1456 height 819
drag, startPoint x: 749, startPoint y: 654, endPoint x: 767, endPoint y: 654, distance: 18.0
click at [750, 654] on video at bounding box center [728, 409] width 1456 height 819
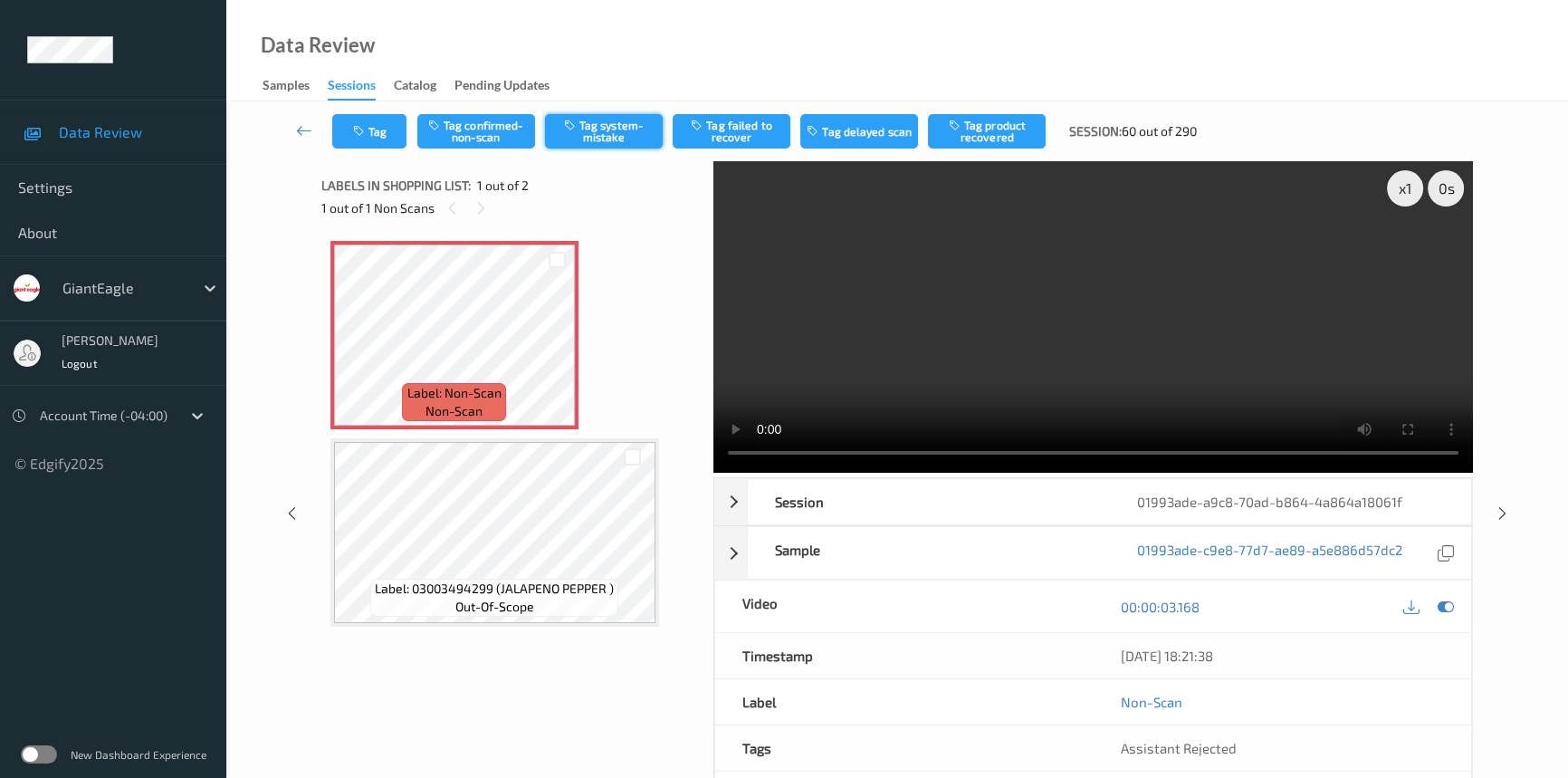
click at [607, 133] on button "Tag system-mistake" at bounding box center [604, 131] width 118 height 35
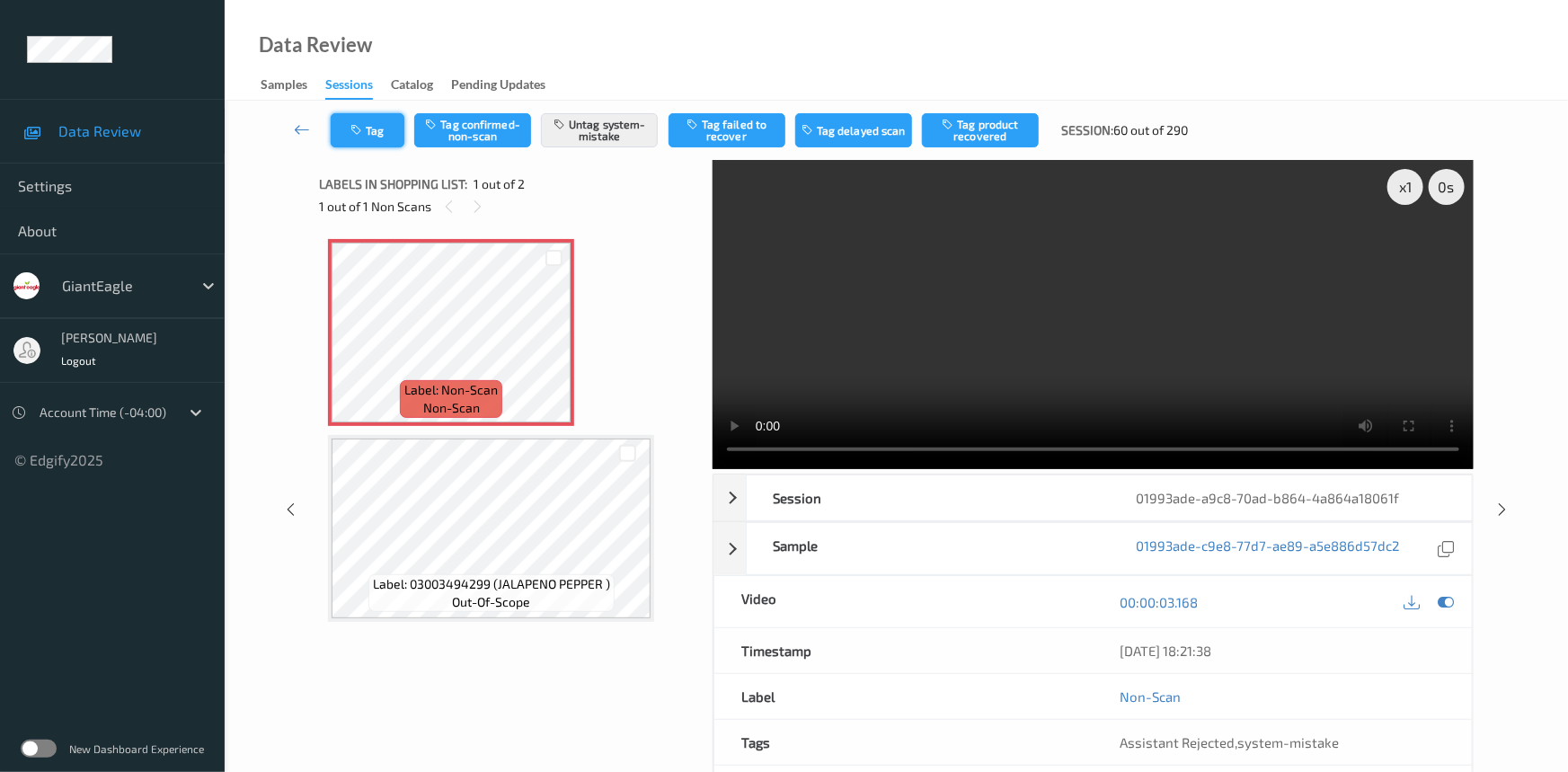
click at [383, 132] on button "Tag" at bounding box center [367, 130] width 74 height 34
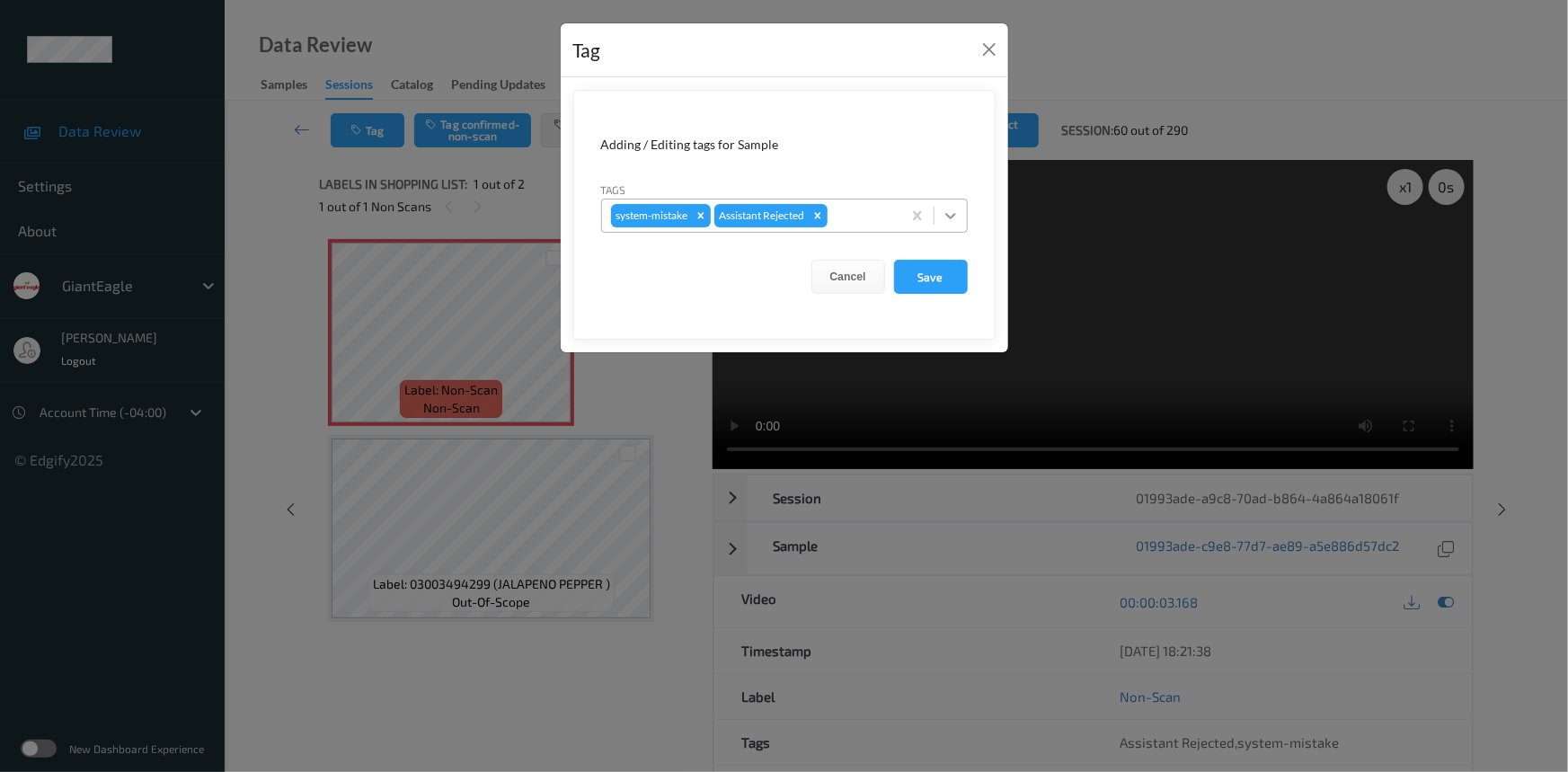
click at [952, 216] on icon at bounding box center [950, 215] width 11 height 6
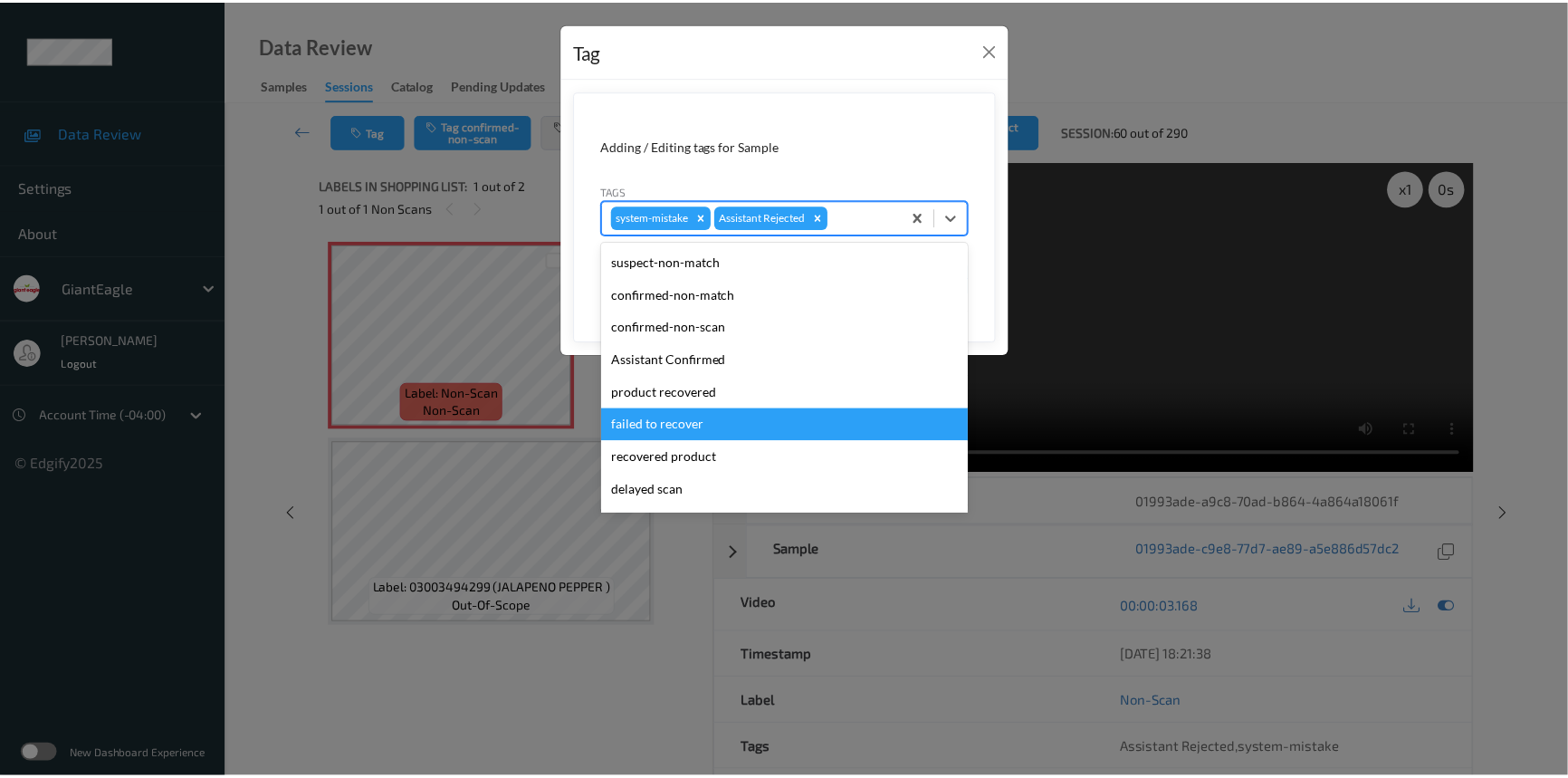
scroll to position [191, 0]
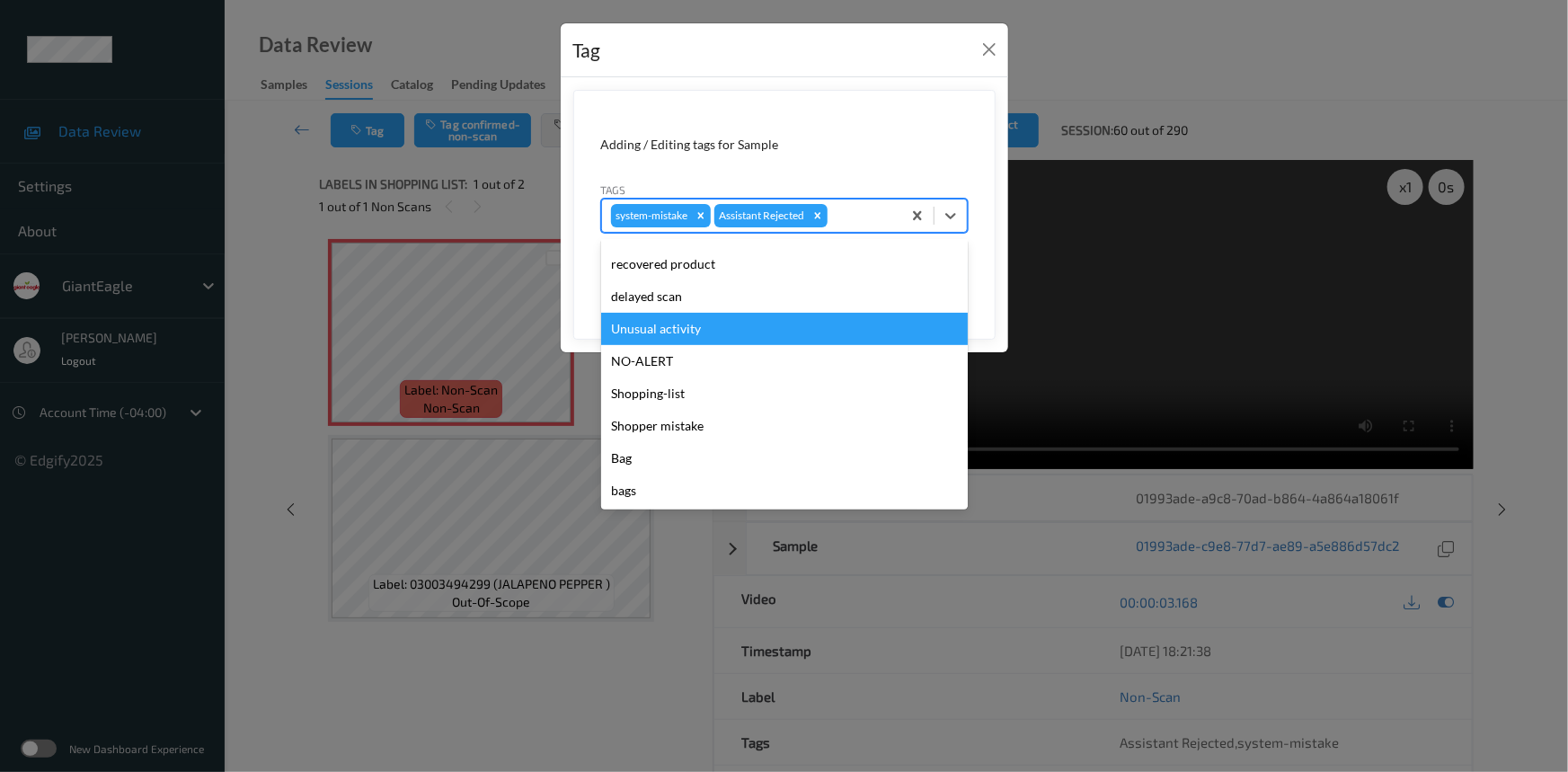
click at [698, 324] on div "Unusual activity" at bounding box center [784, 328] width 367 height 32
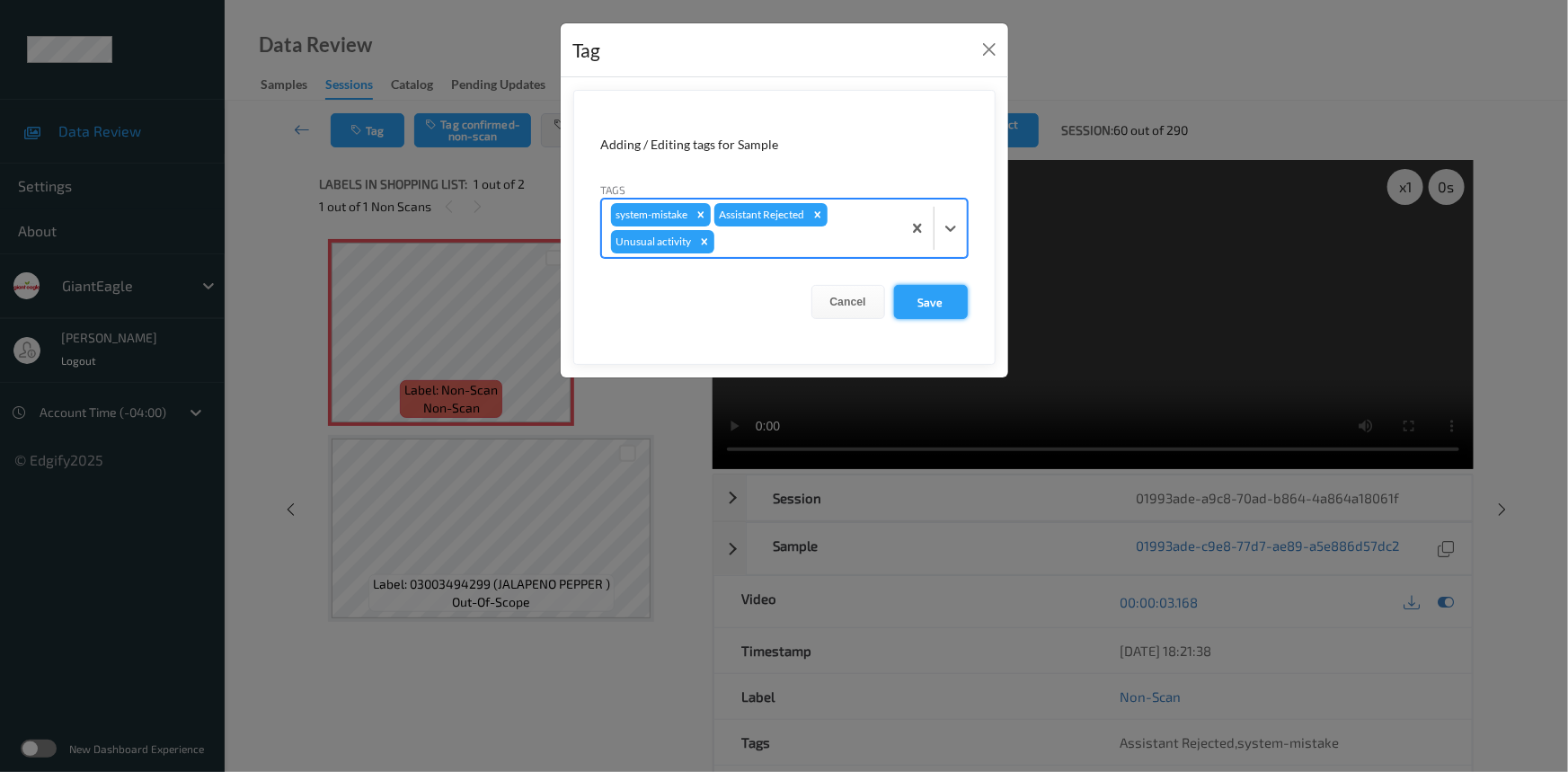
click at [945, 304] on button "Save" at bounding box center [931, 302] width 74 height 34
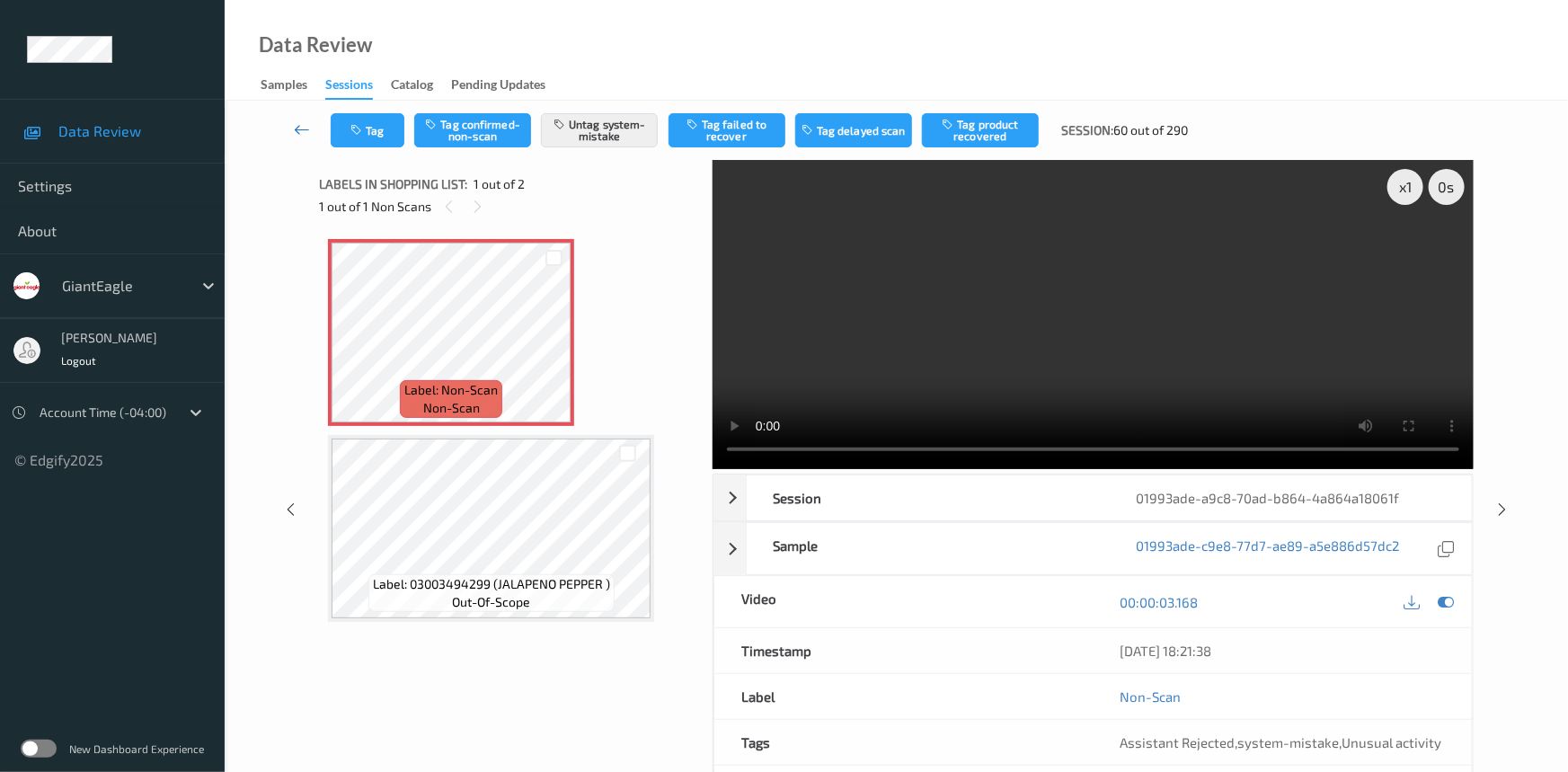
click at [302, 119] on link at bounding box center [303, 130] width 57 height 34
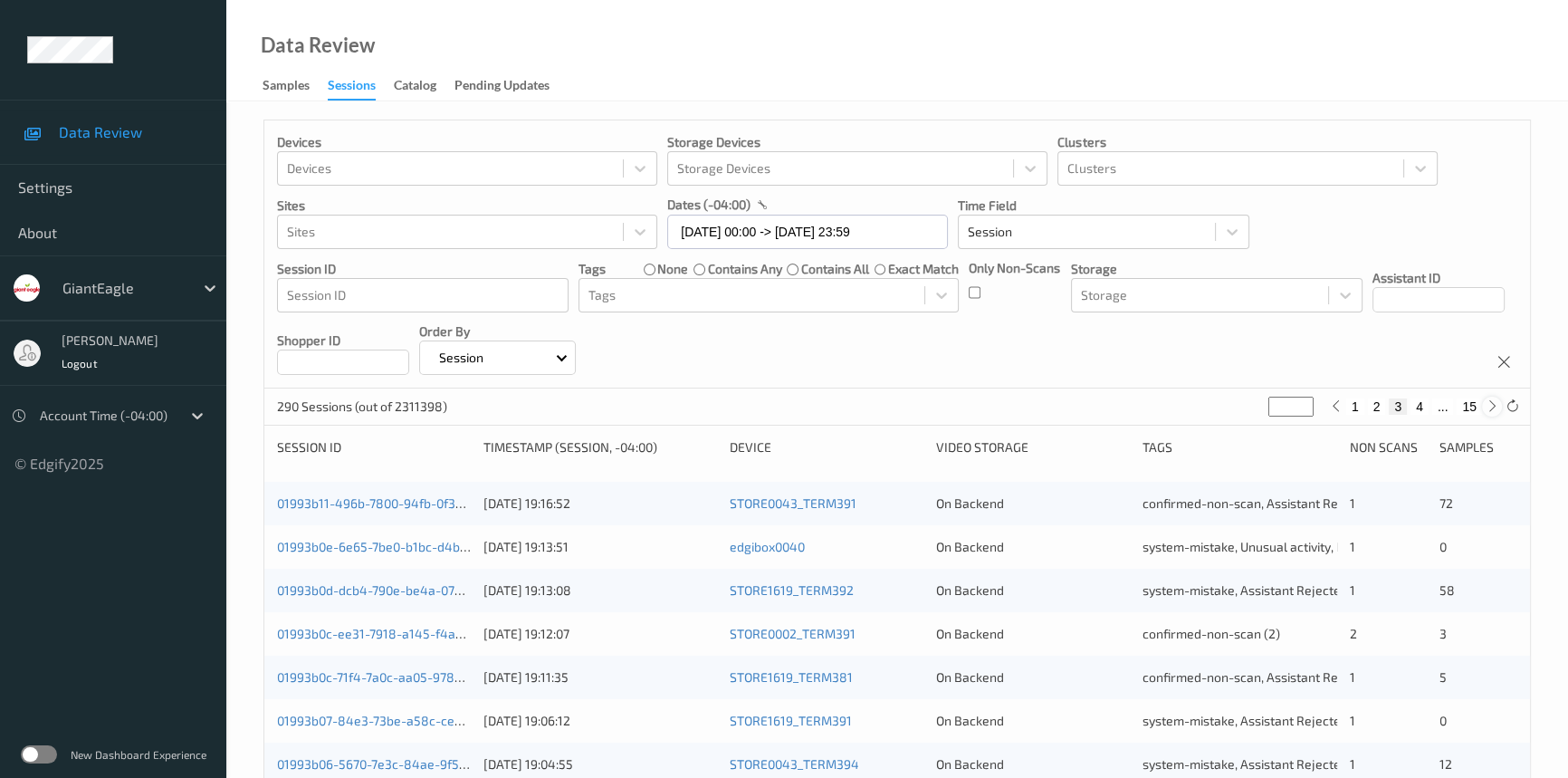
click at [1494, 409] on icon at bounding box center [1493, 406] width 14 height 14
type input "*"
click at [1494, 409] on icon at bounding box center [1493, 406] width 14 height 14
type input "*"
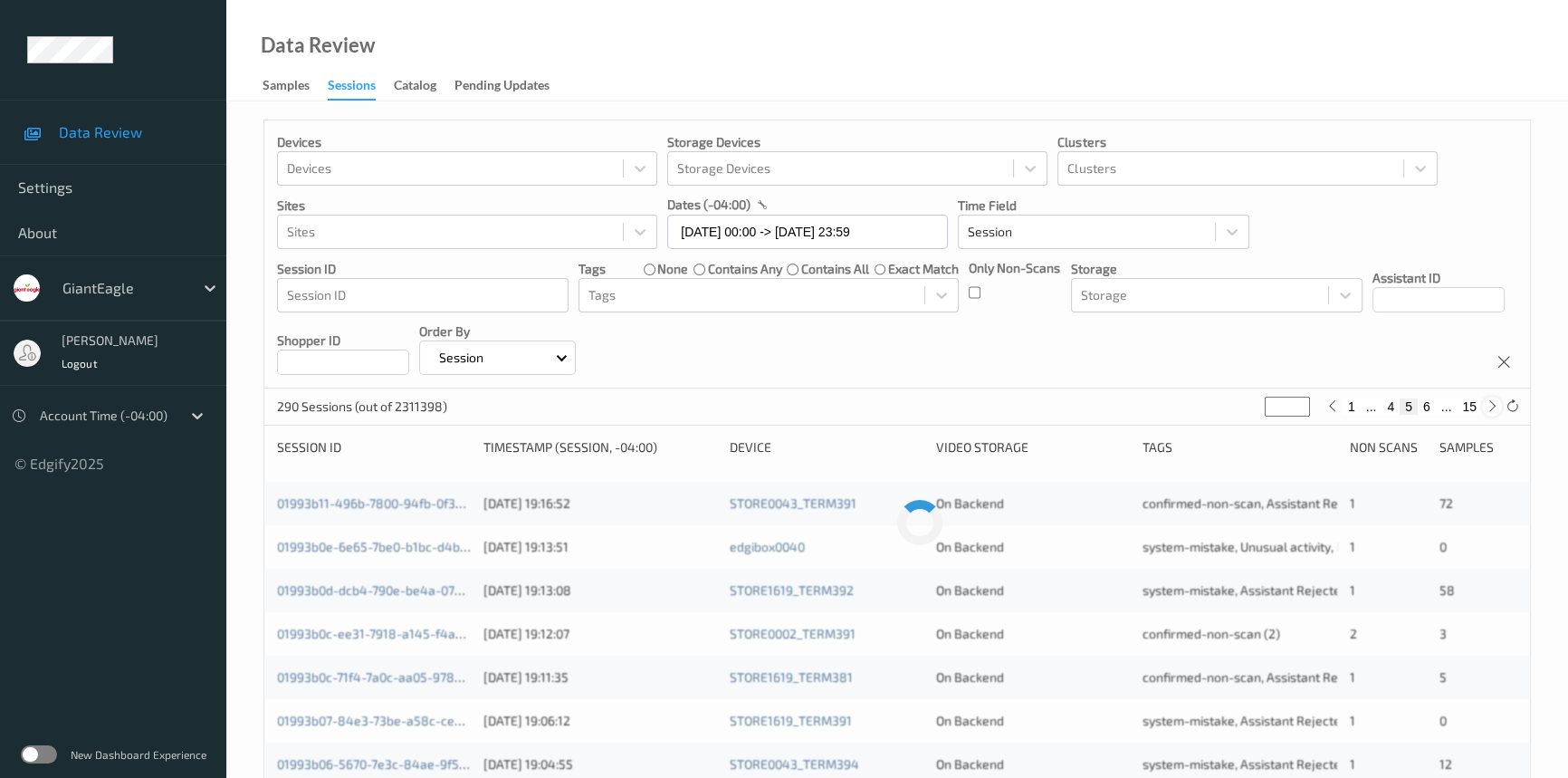
type input "*"
click at [1494, 409] on icon at bounding box center [1493, 406] width 14 height 14
type input "*"
click at [1494, 409] on icon at bounding box center [1493, 406] width 14 height 14
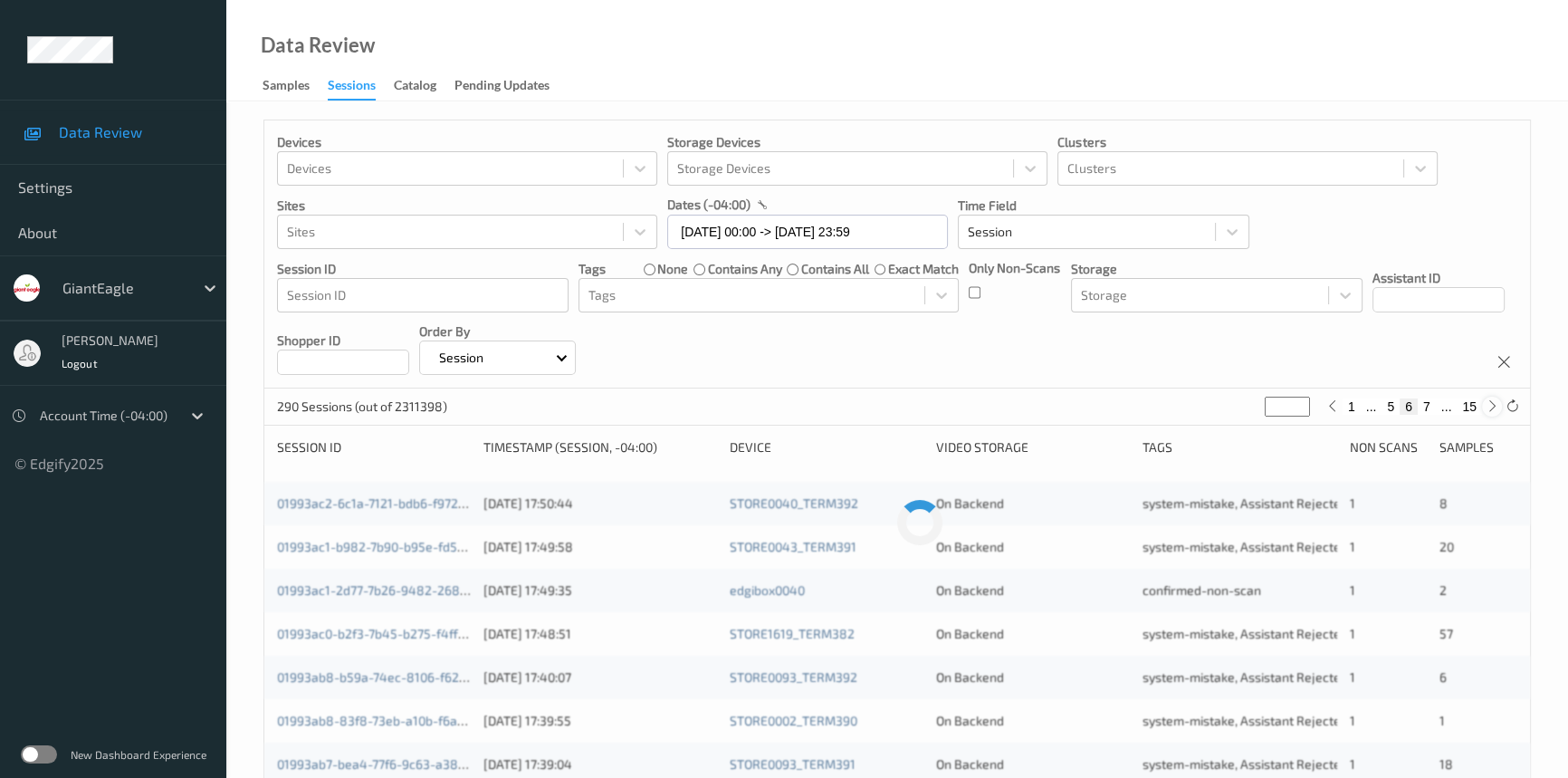
type input "*"
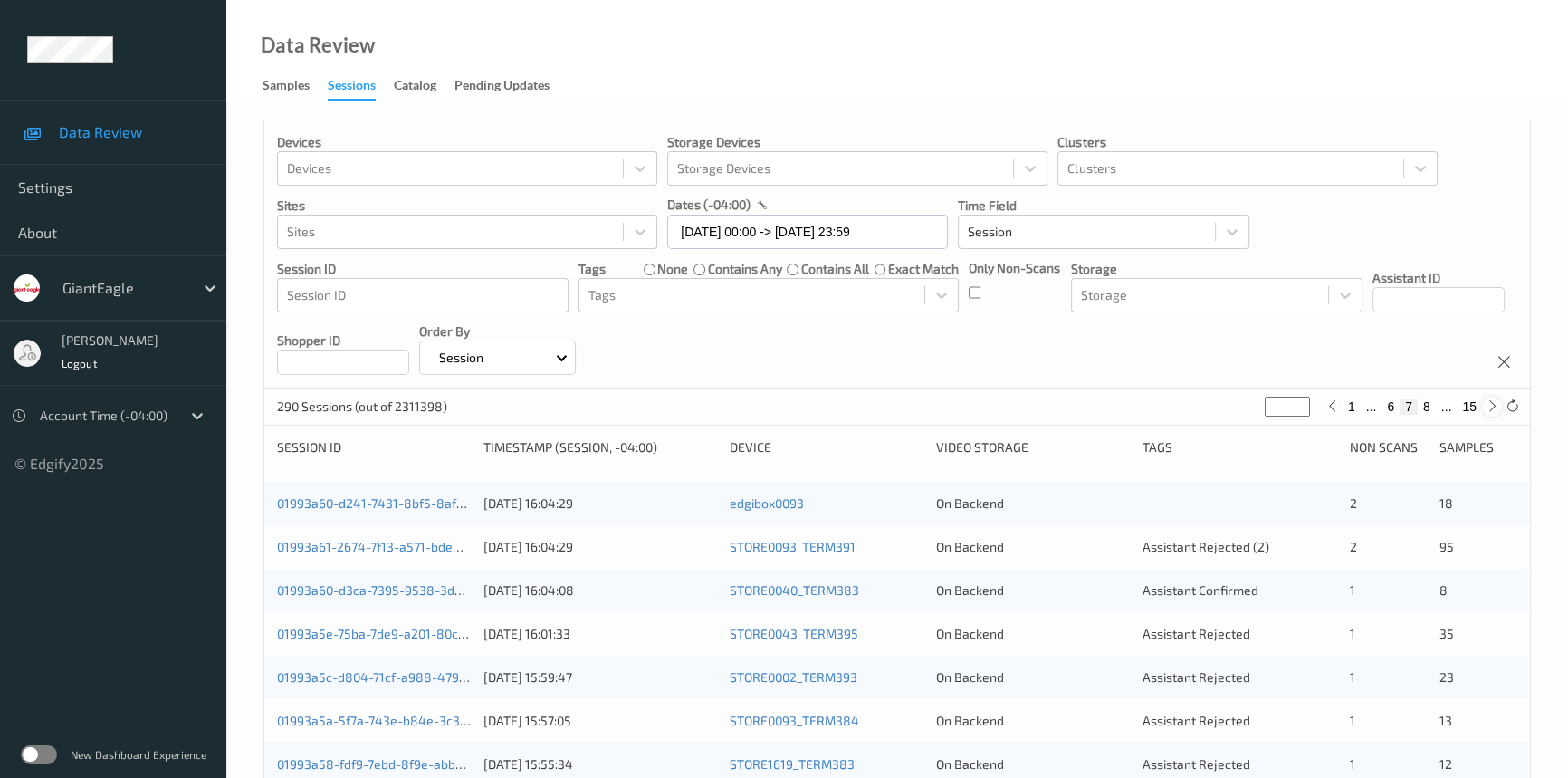
click at [1494, 409] on icon at bounding box center [1493, 406] width 14 height 14
type input "*"
click at [351, 546] on link "01993a27-926c-7867-ac45-de97bf80c130" at bounding box center [398, 546] width 243 height 16
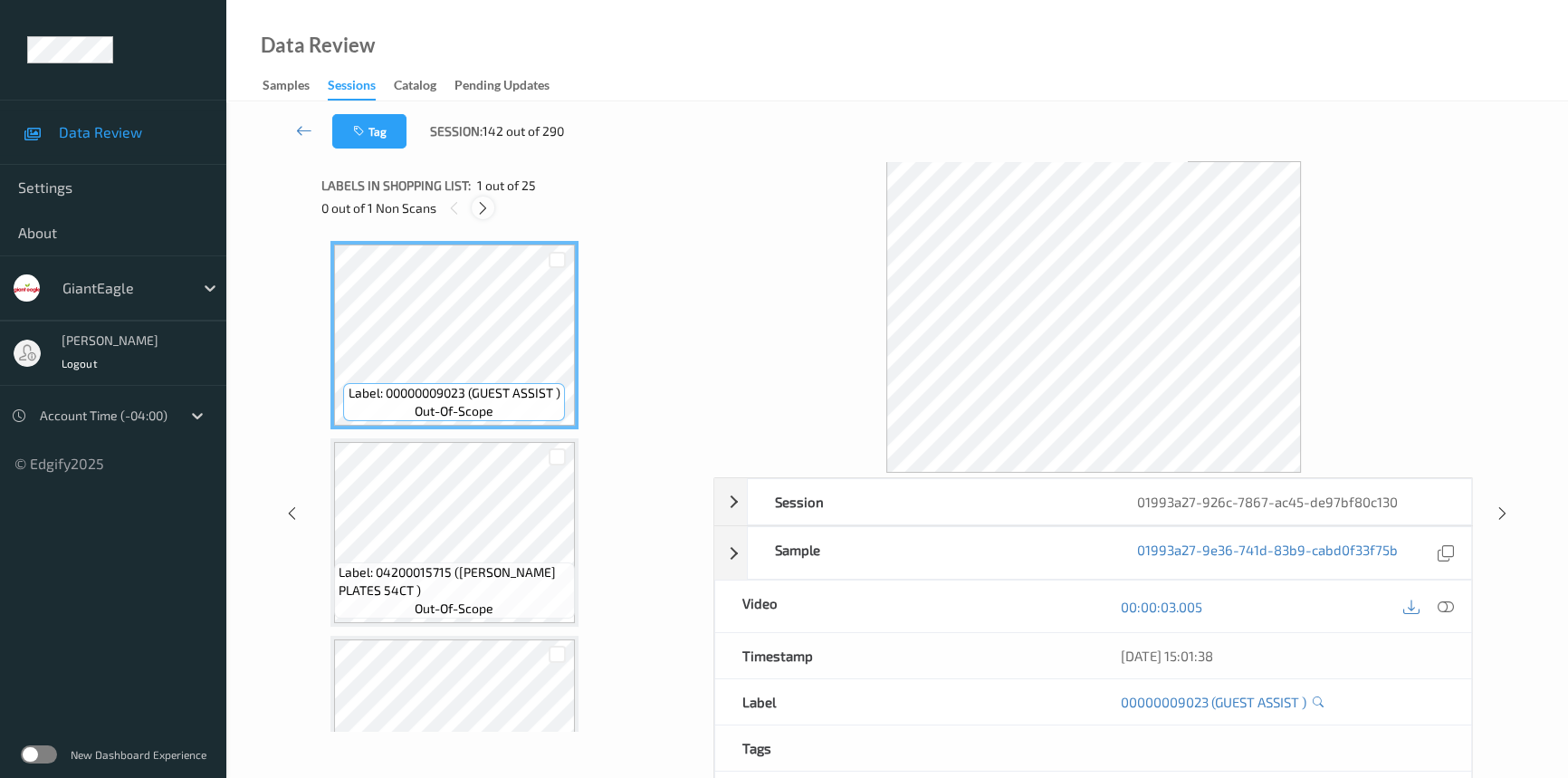
click at [491, 208] on div at bounding box center [483, 207] width 23 height 23
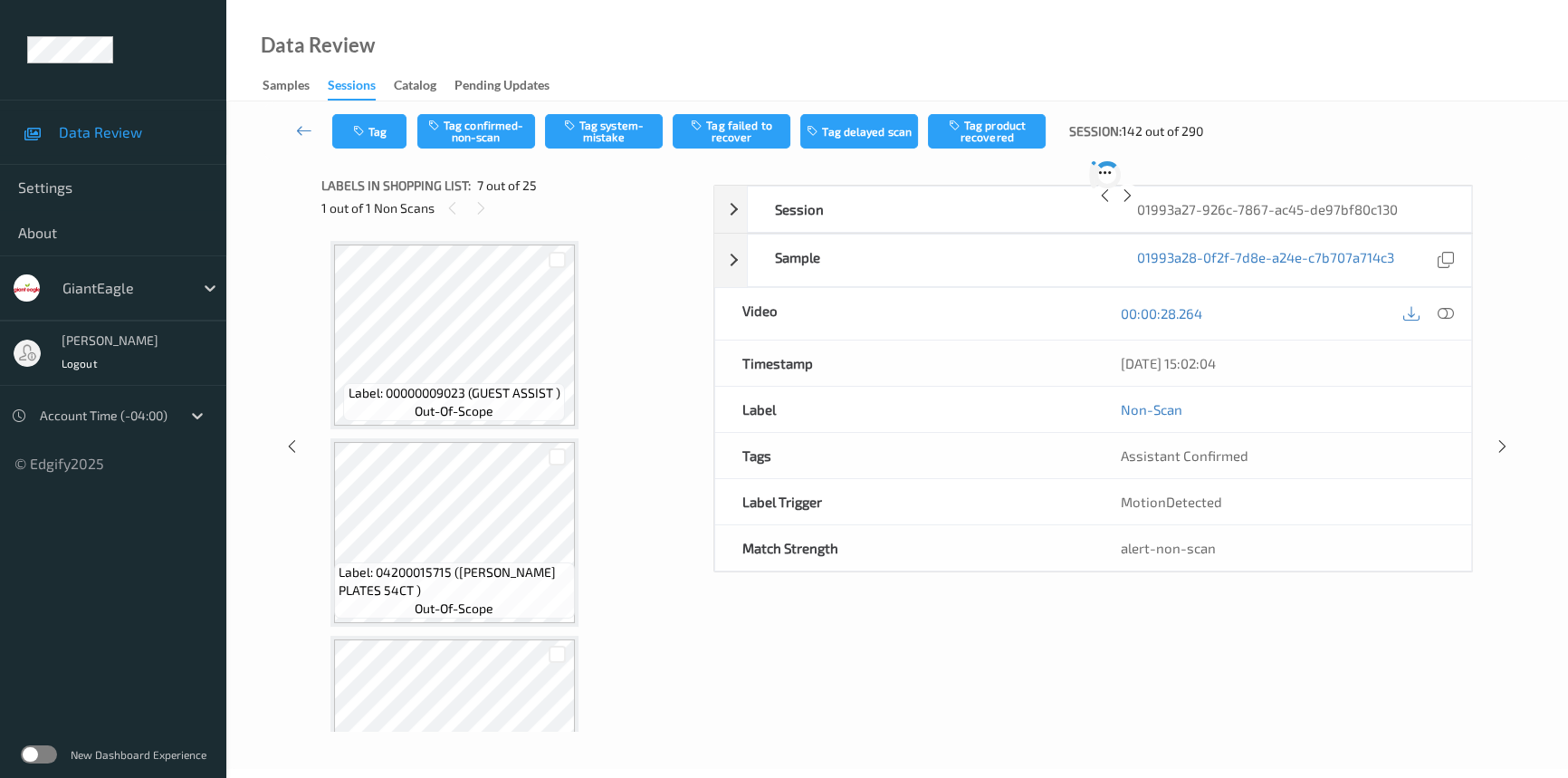
scroll to position [992, 0]
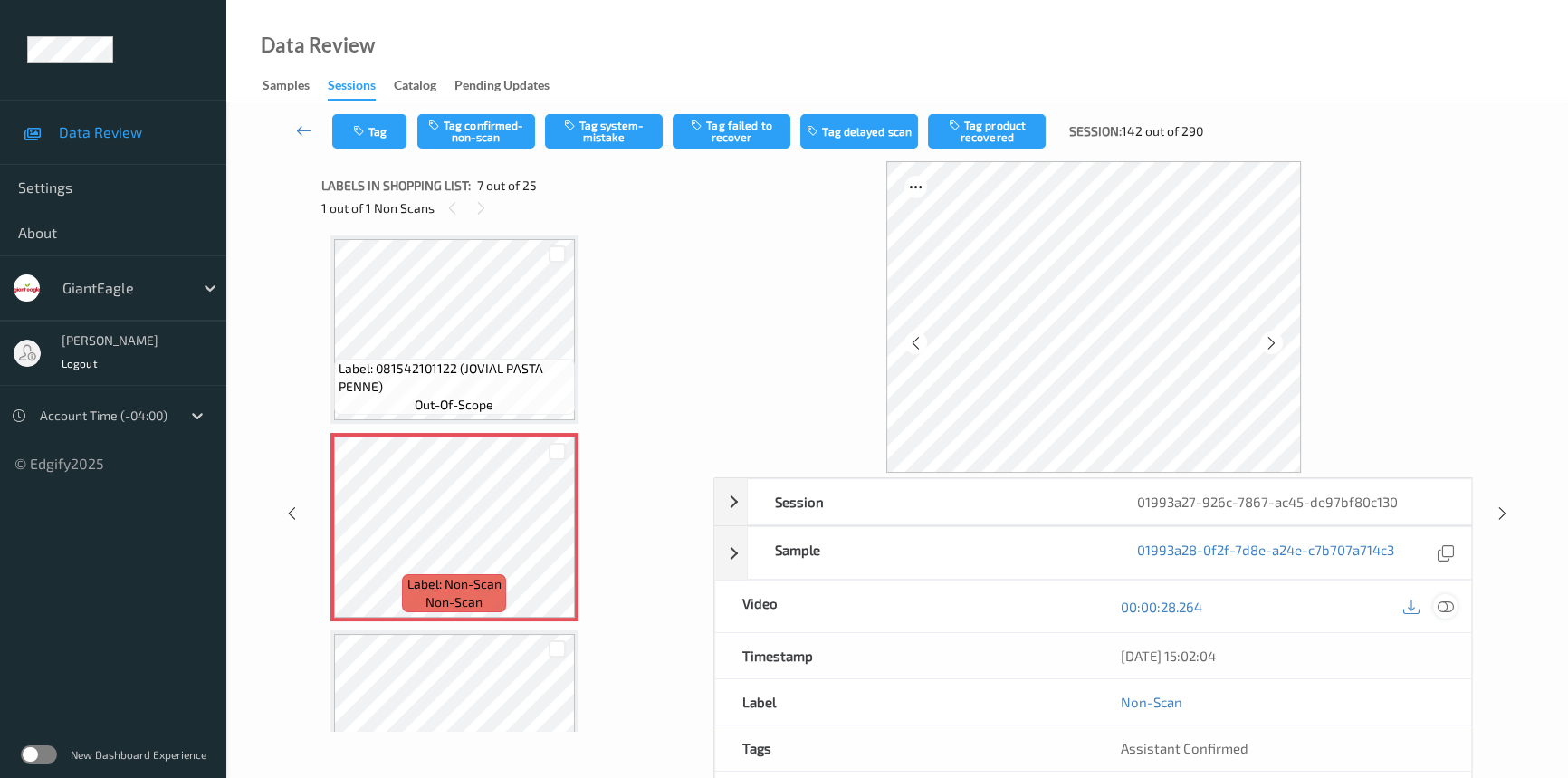
click at [1444, 603] on icon at bounding box center [1446, 607] width 16 height 16
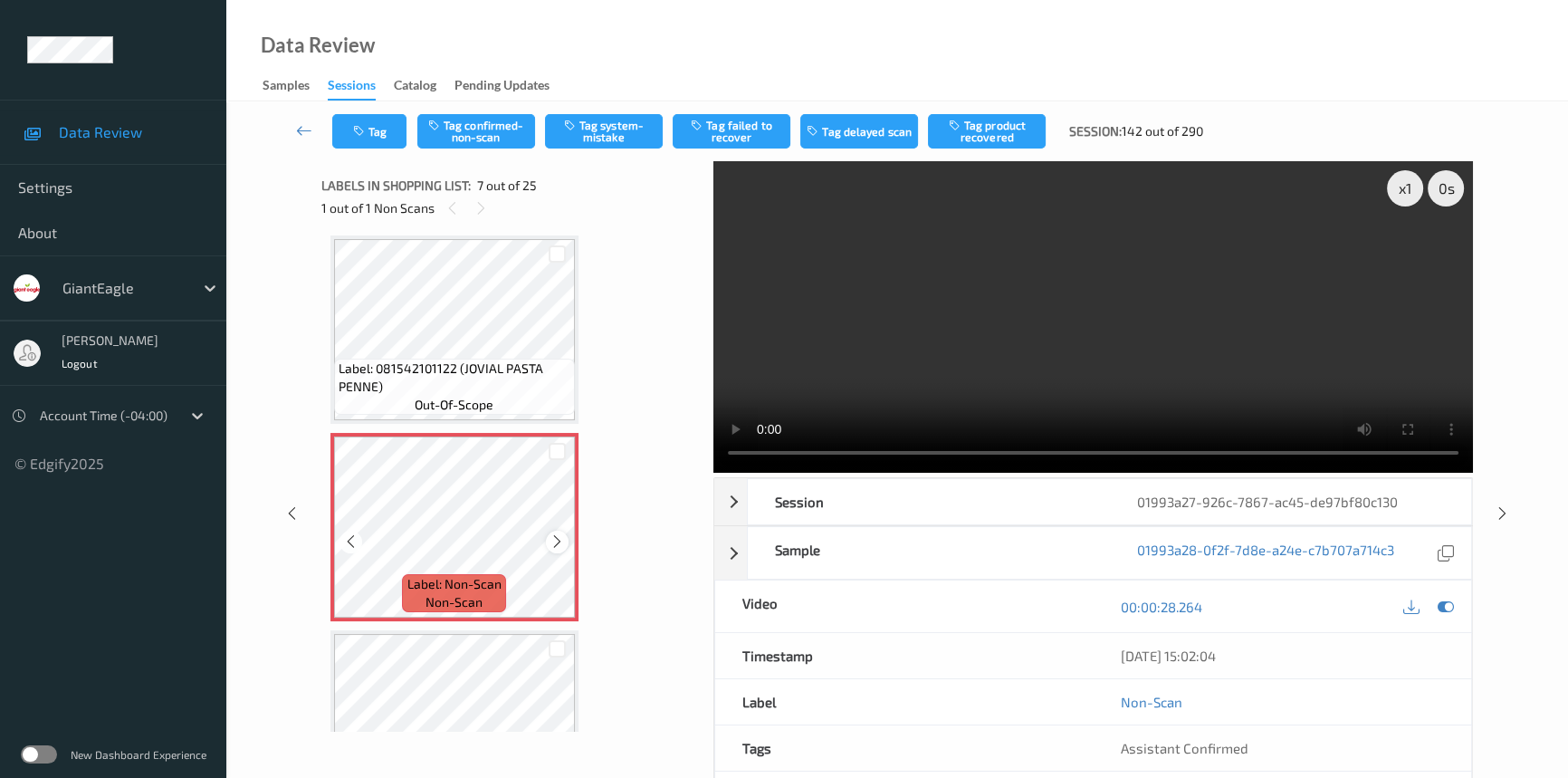
click at [556, 534] on icon at bounding box center [557, 541] width 16 height 16
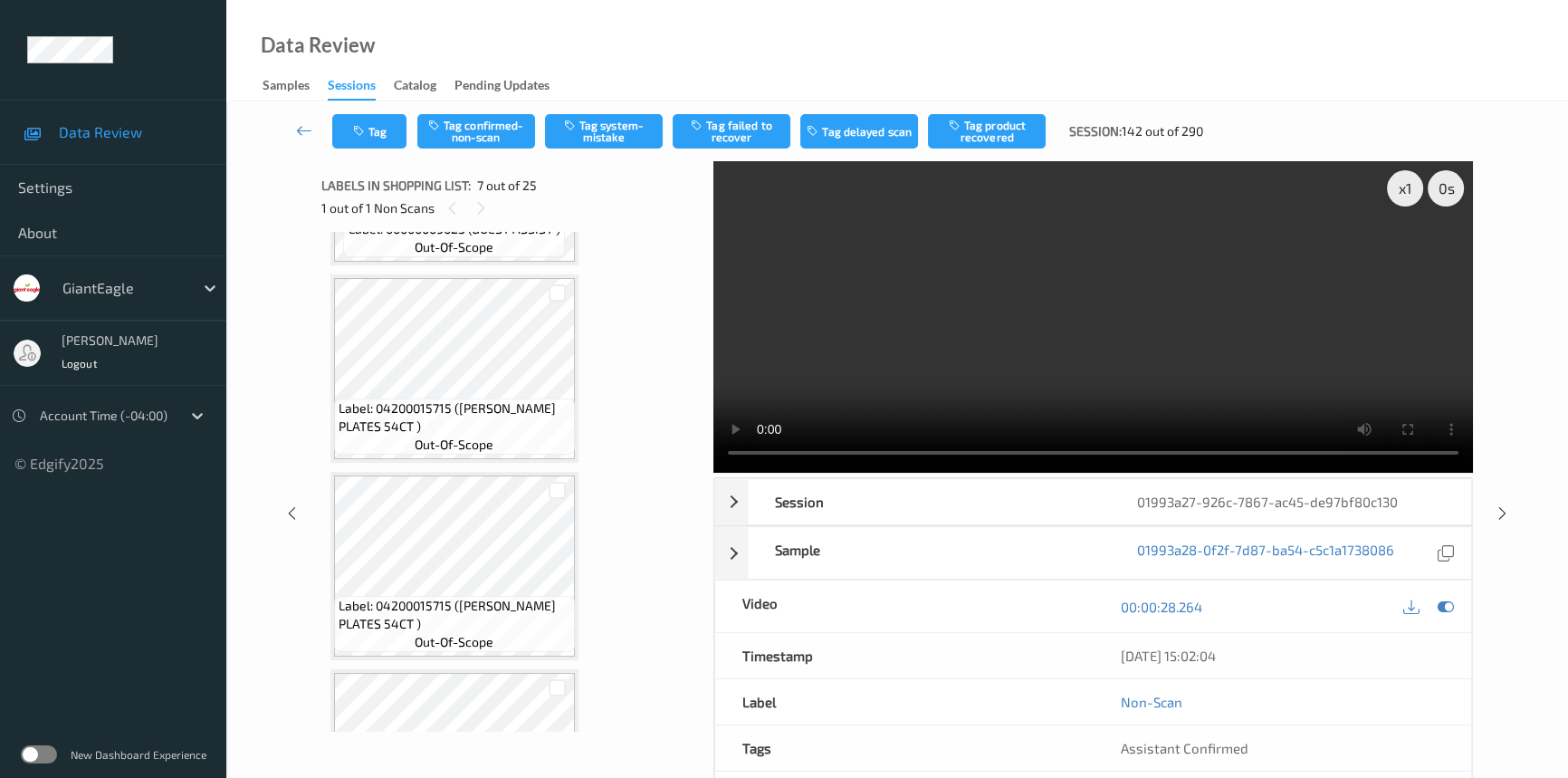
scroll to position [246, 0]
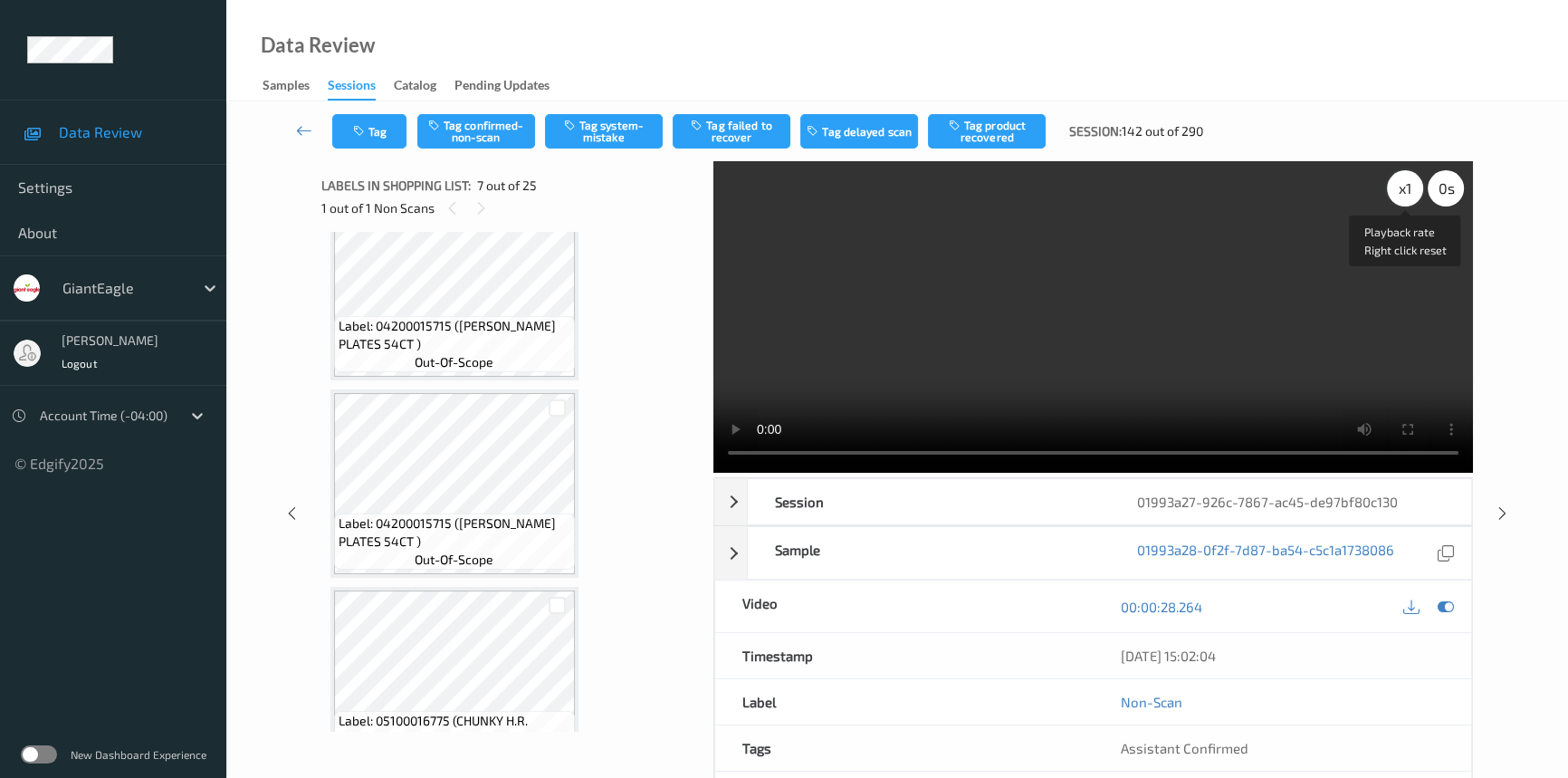
click at [1396, 191] on div "x 1" at bounding box center [1404, 188] width 37 height 37
click at [1100, 332] on video at bounding box center [1093, 317] width 759 height 311
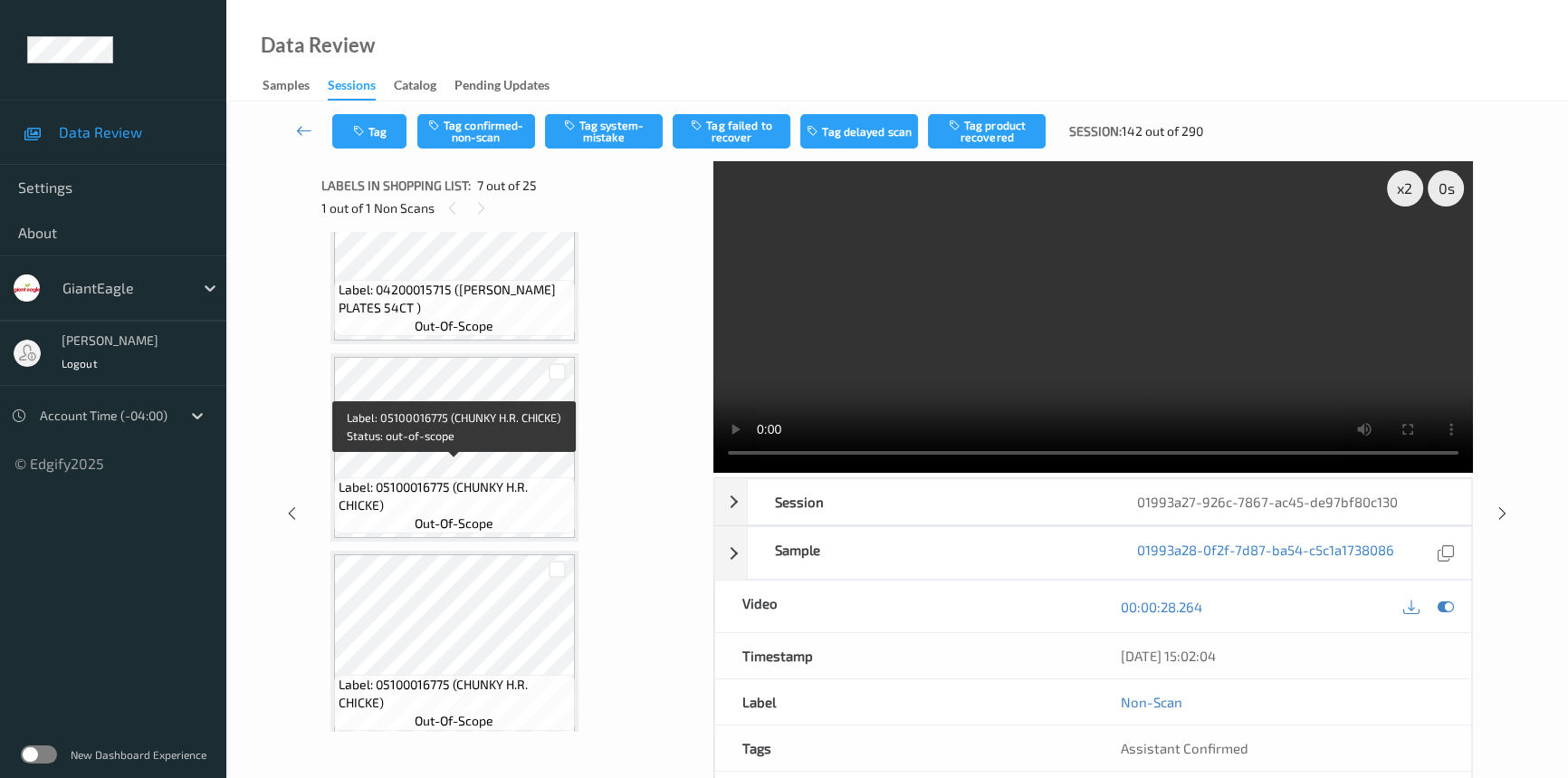
scroll to position [494, 0]
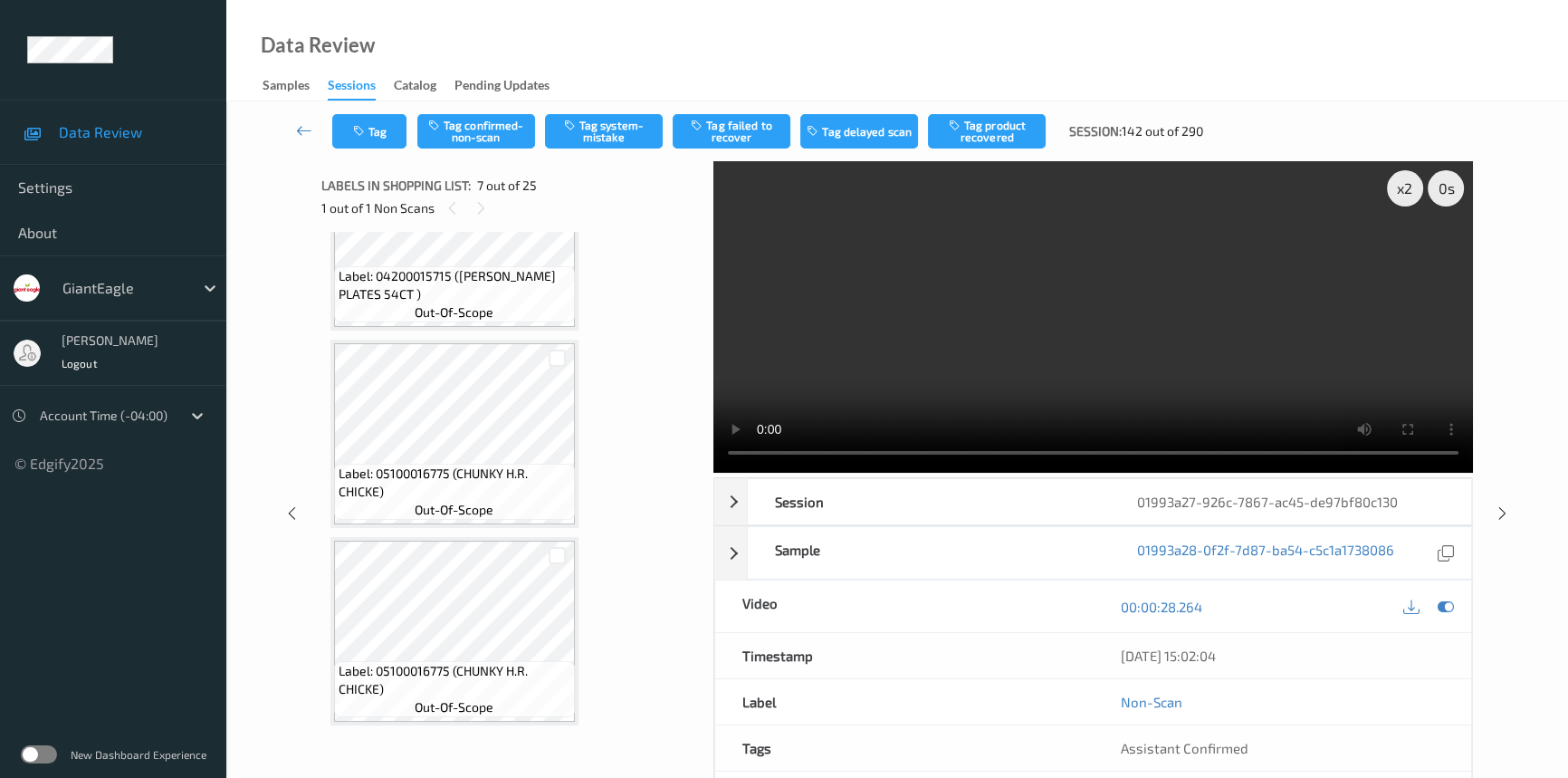
click at [832, 339] on video at bounding box center [1093, 317] width 759 height 311
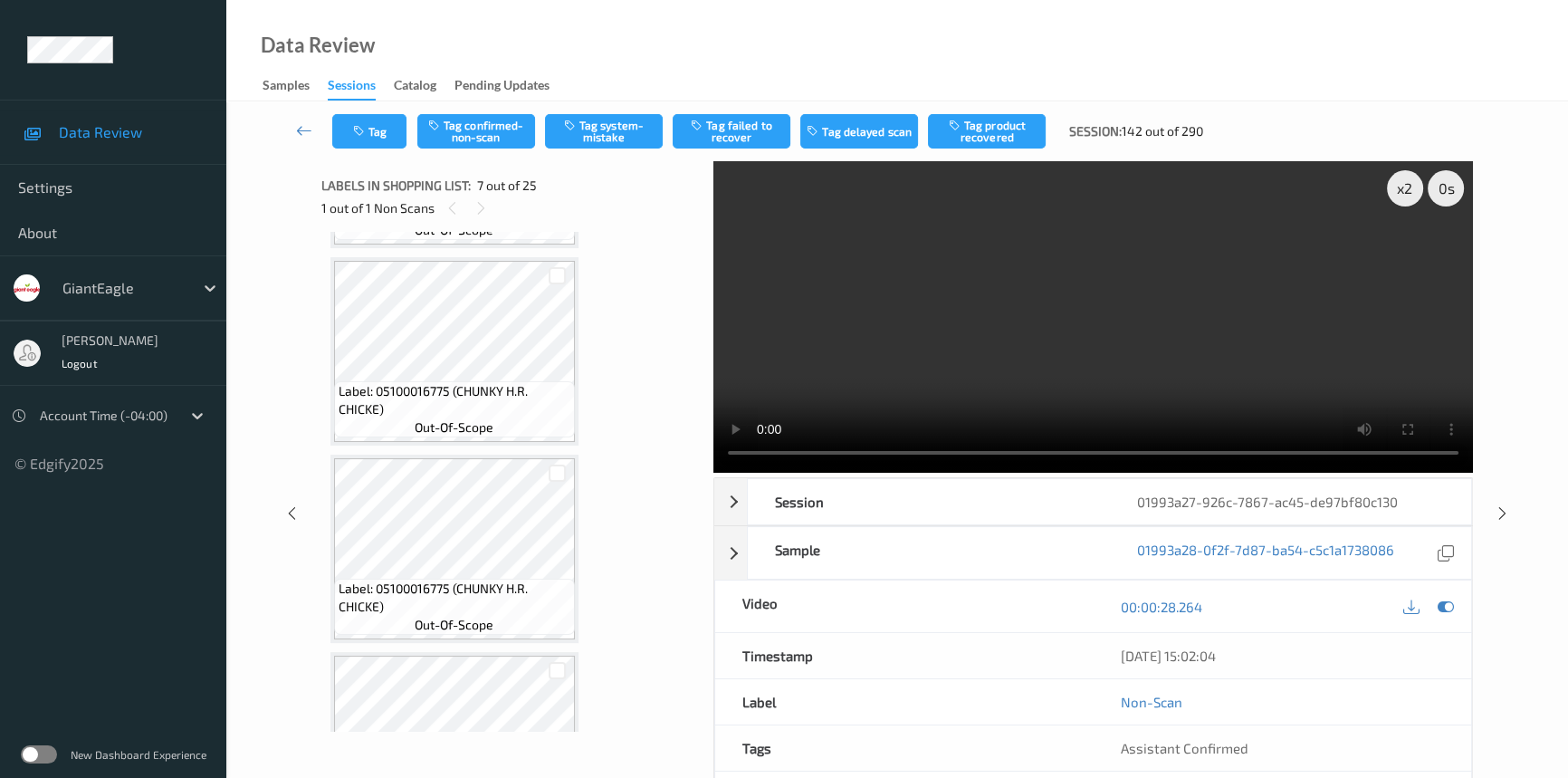
scroll to position [658, 0]
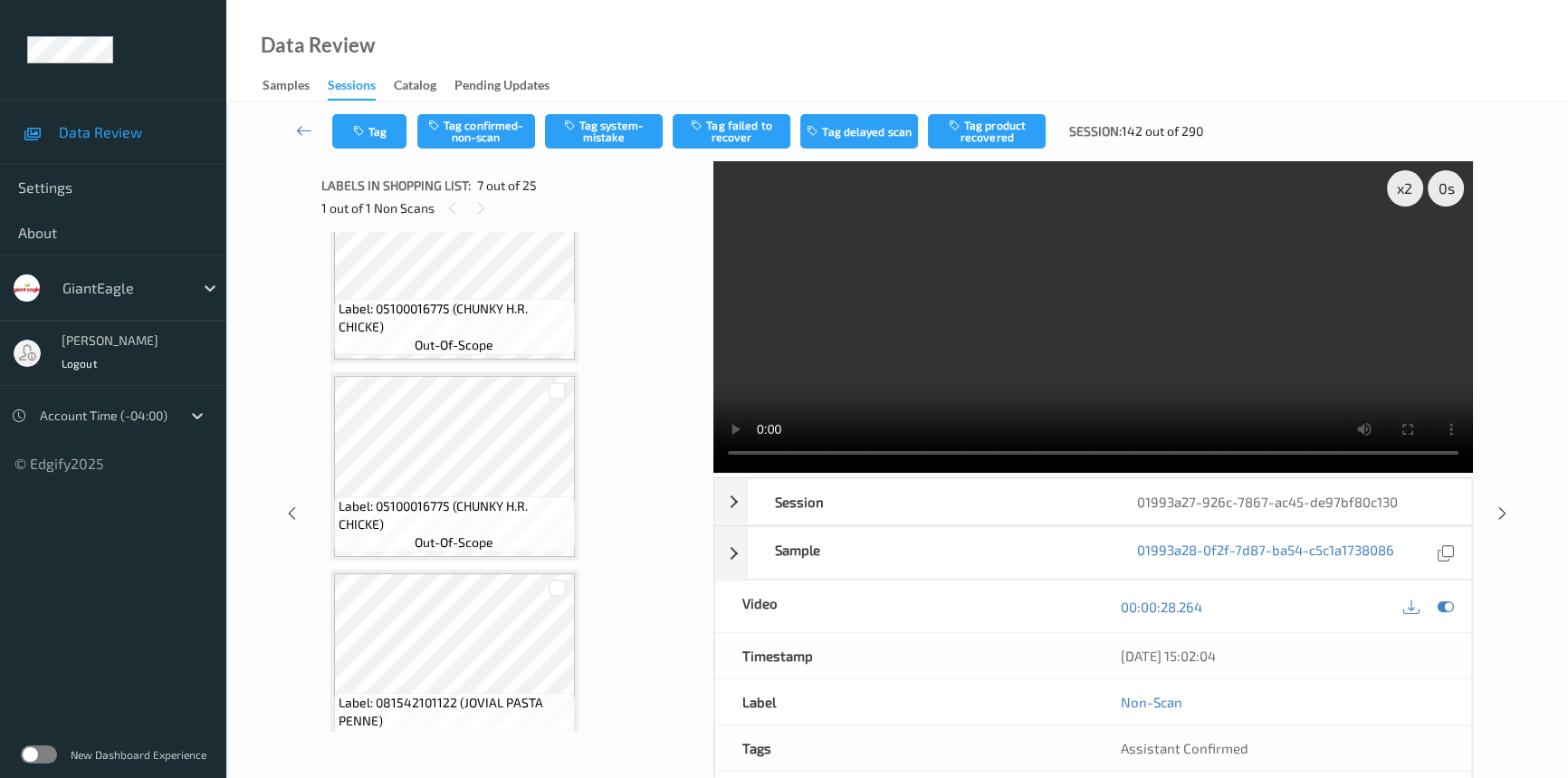
click at [1116, 359] on video at bounding box center [1093, 317] width 759 height 311
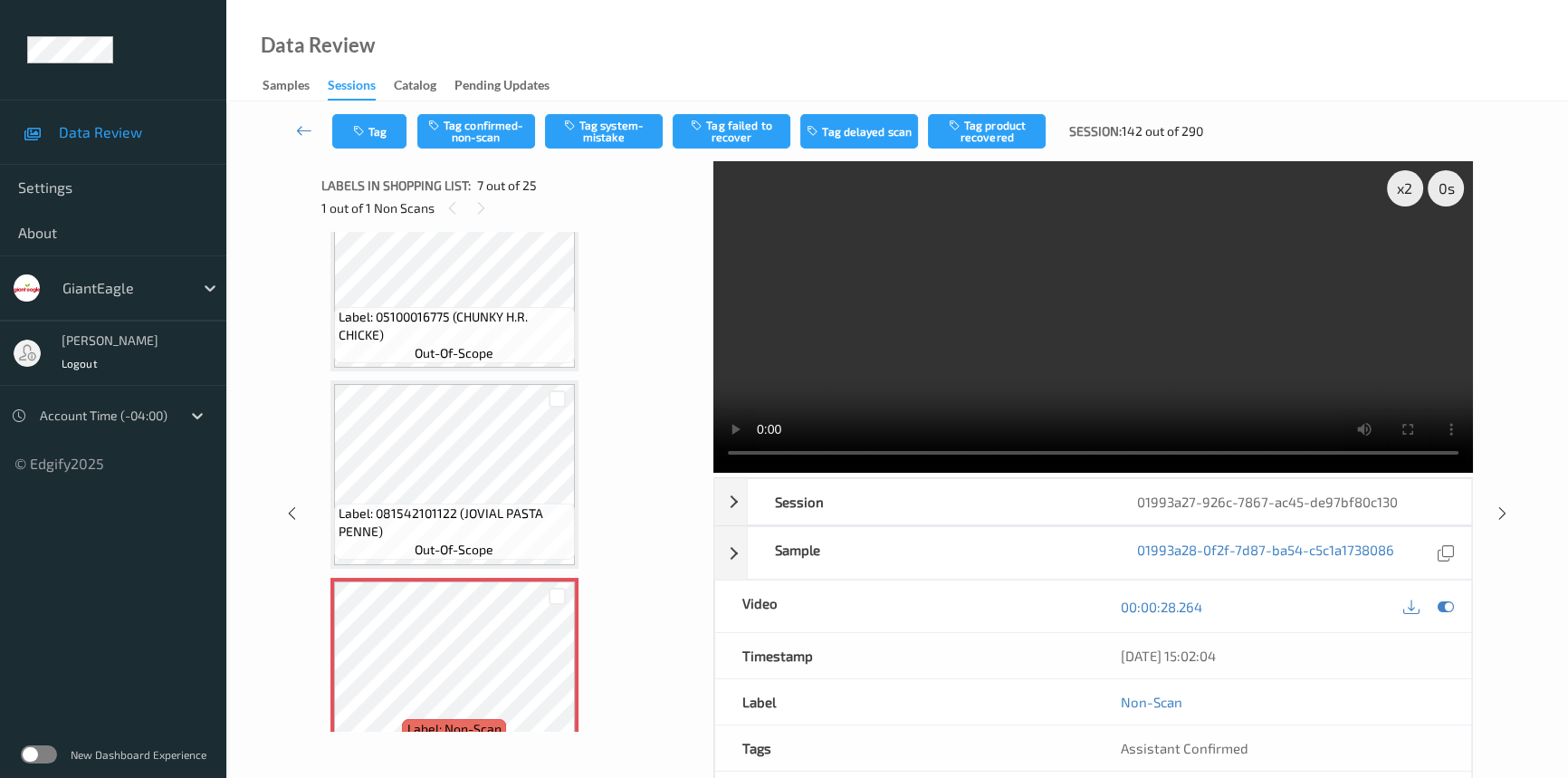
scroll to position [987, 0]
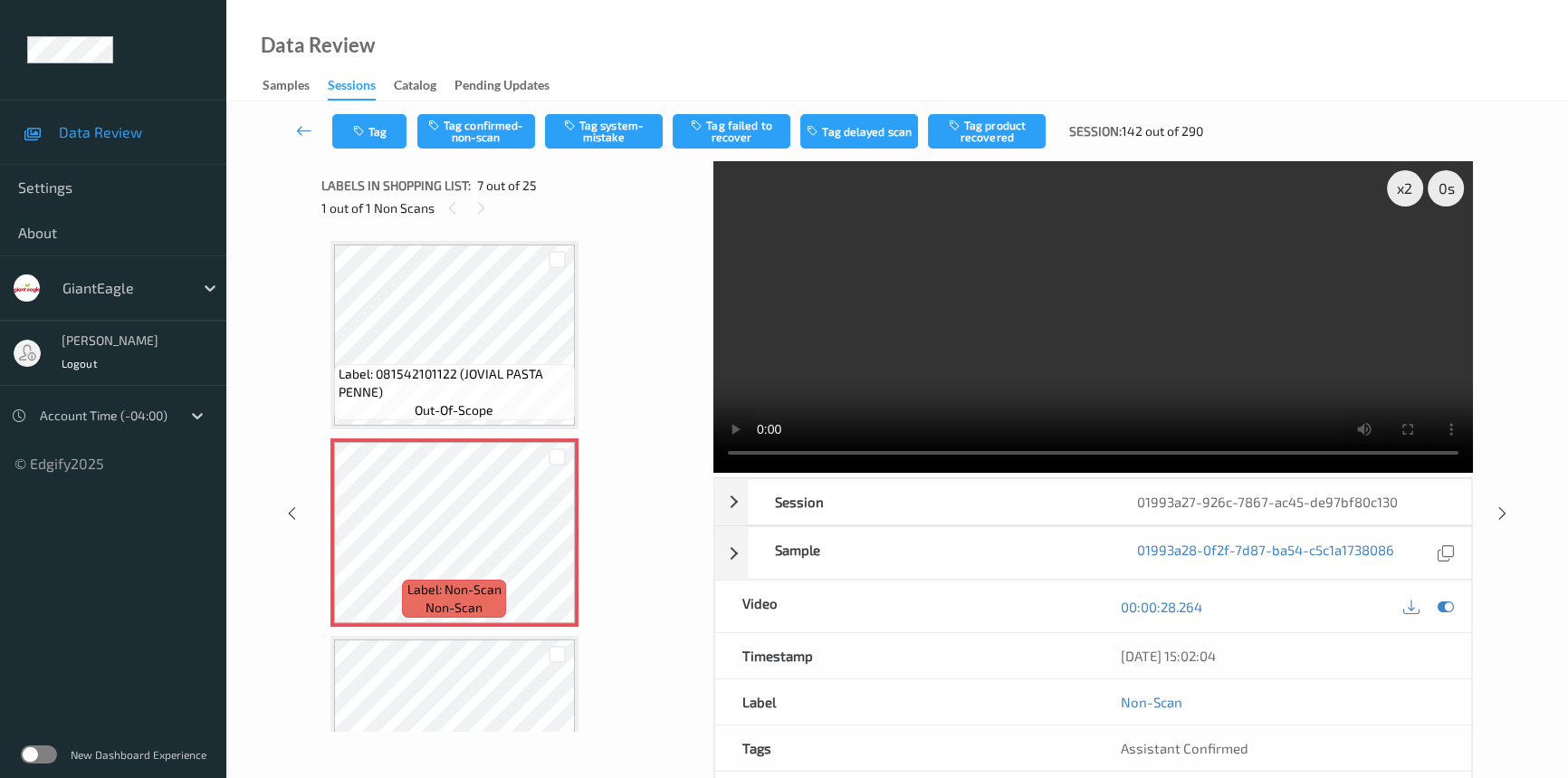
click at [994, 336] on video at bounding box center [1093, 317] width 759 height 311
click at [1102, 314] on video at bounding box center [1093, 317] width 759 height 311
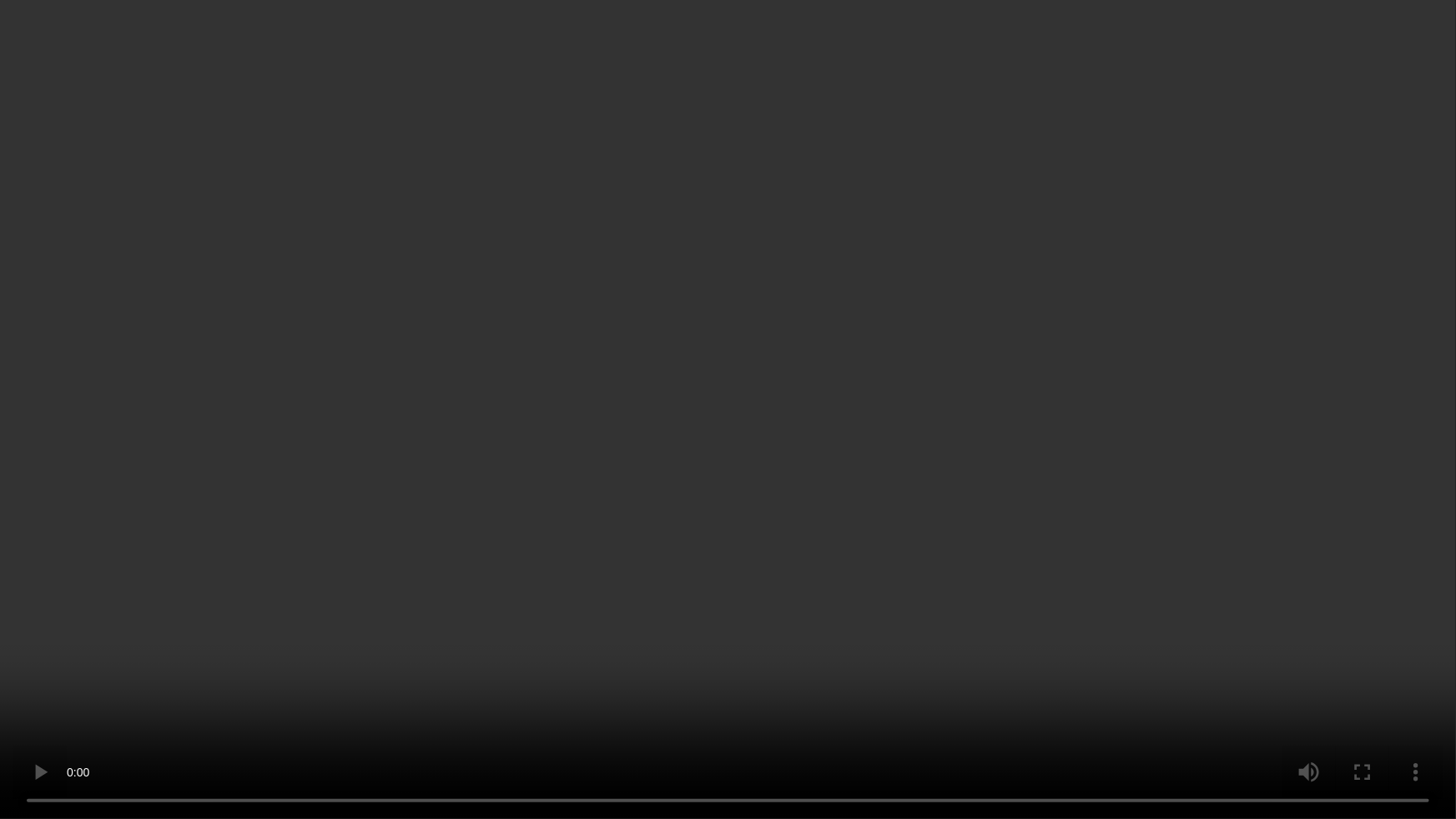
drag, startPoint x: 949, startPoint y: 631, endPoint x: 988, endPoint y: 636, distance: 39.3
click at [978, 635] on video at bounding box center [728, 409] width 1456 height 819
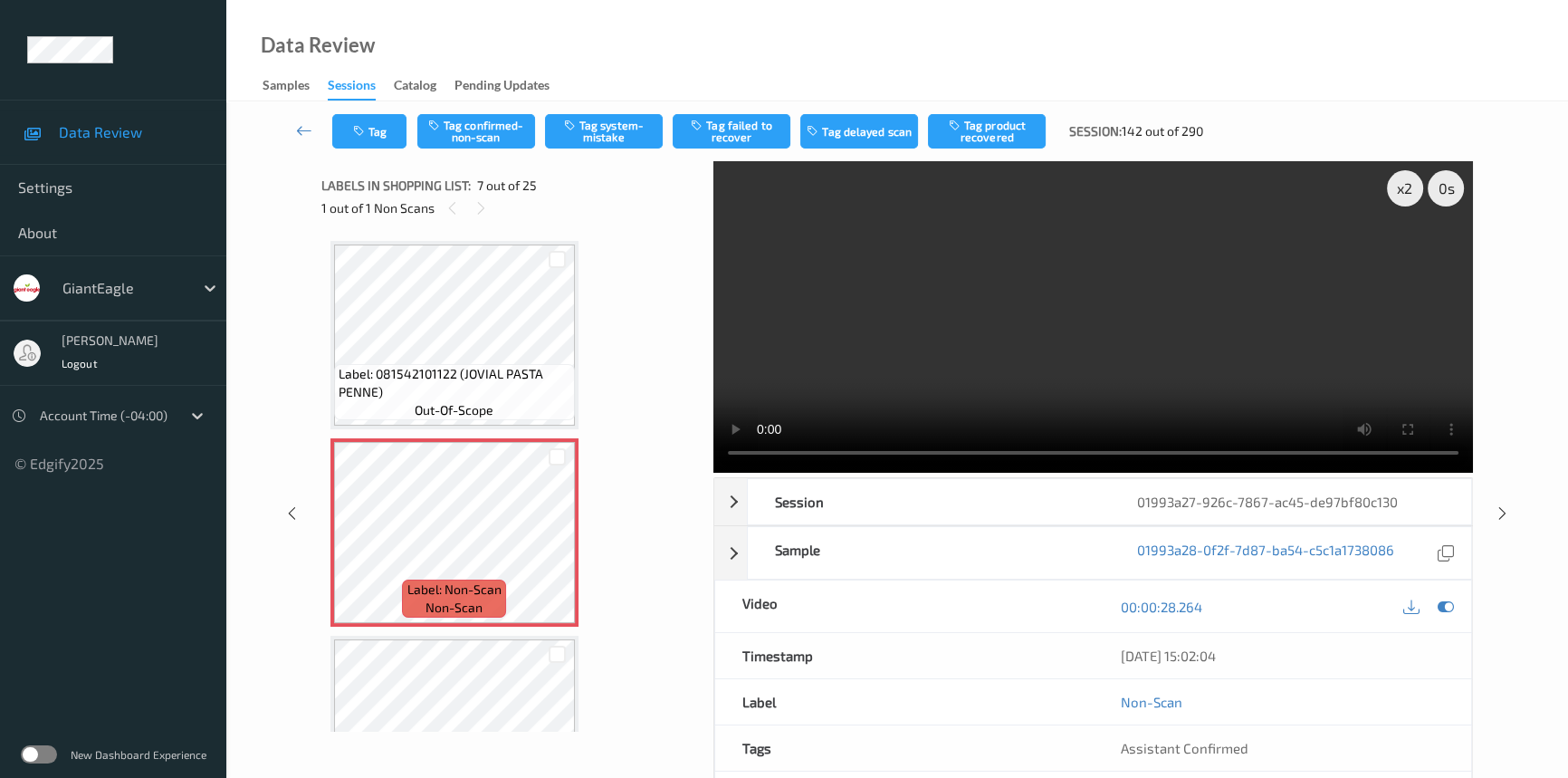
click at [1088, 362] on video at bounding box center [1093, 317] width 759 height 311
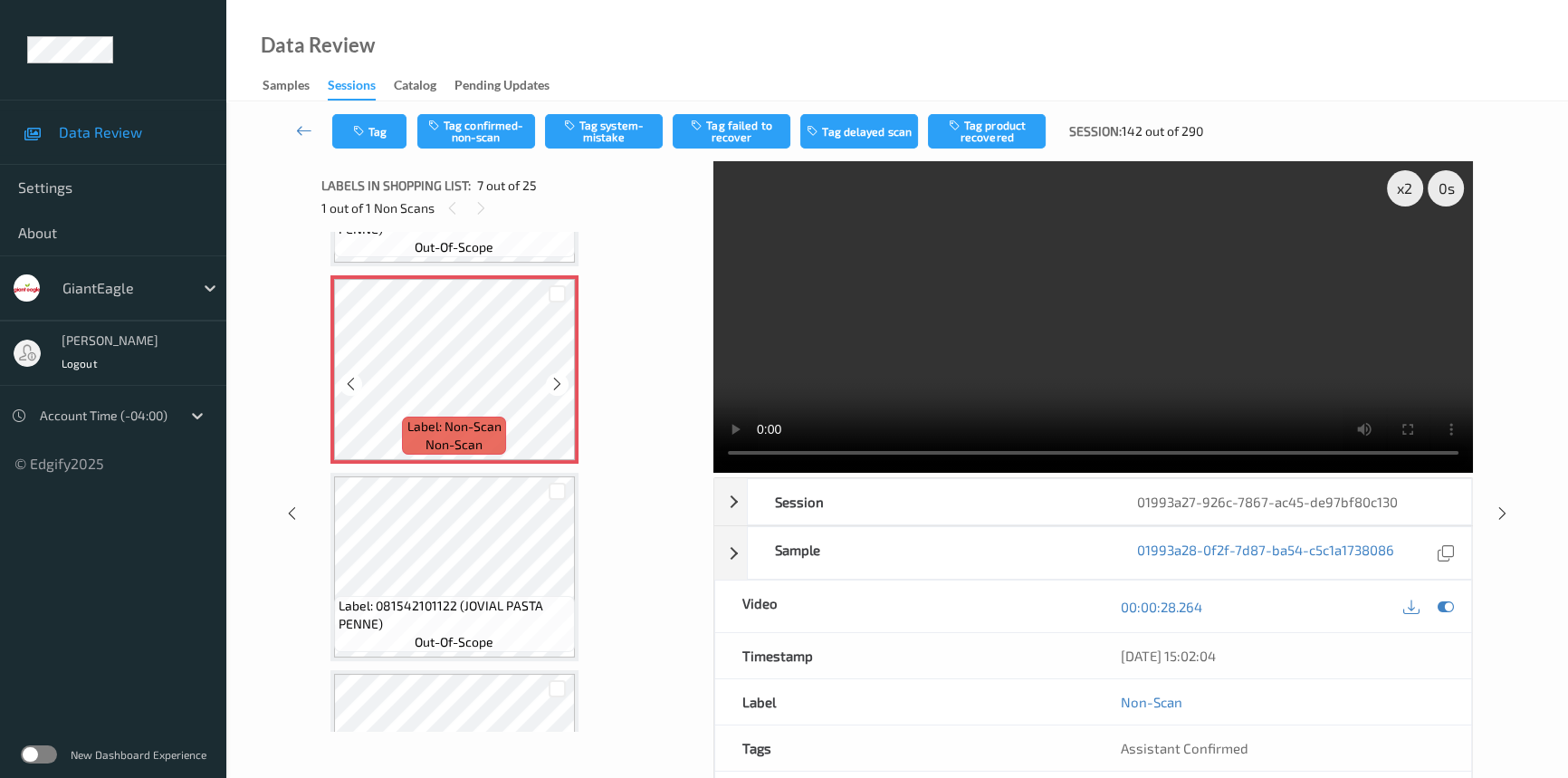
scroll to position [1152, 0]
click at [485, 136] on button "Tag confirmed-non-scan" at bounding box center [476, 131] width 118 height 35
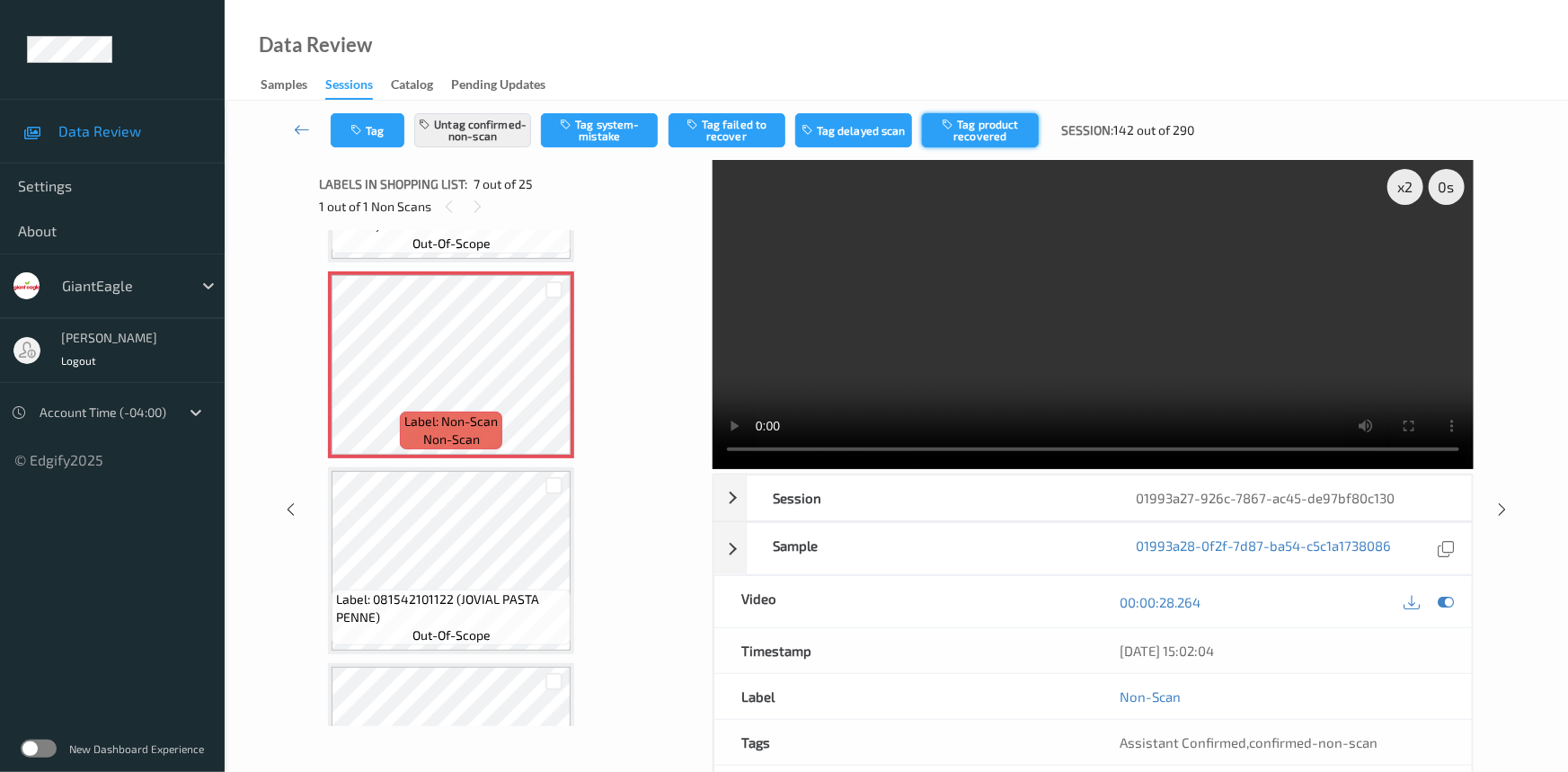
click at [1001, 117] on button "Tag product recovered" at bounding box center [980, 130] width 117 height 34
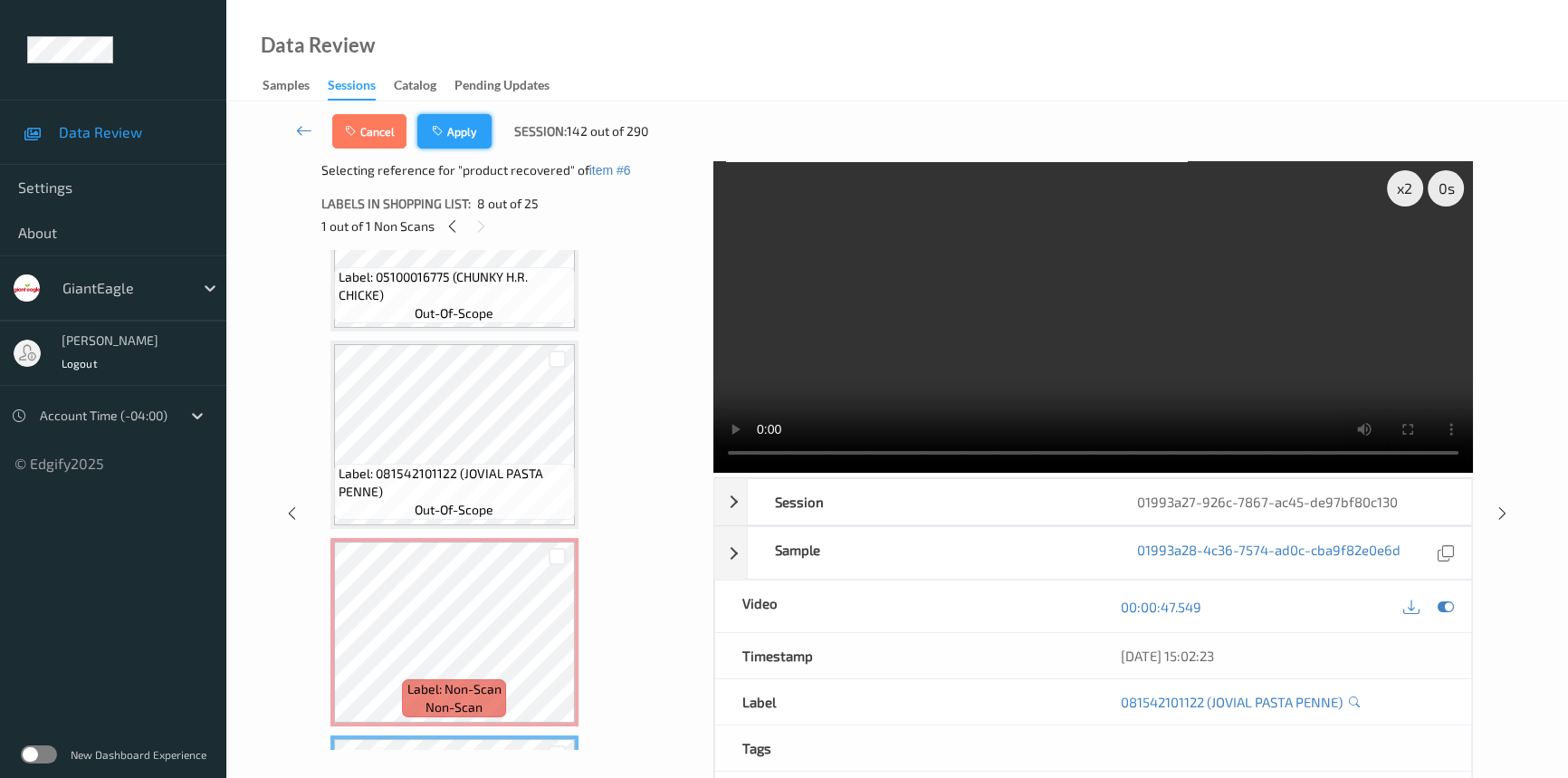
click at [452, 120] on button "Apply" at bounding box center [454, 131] width 74 height 35
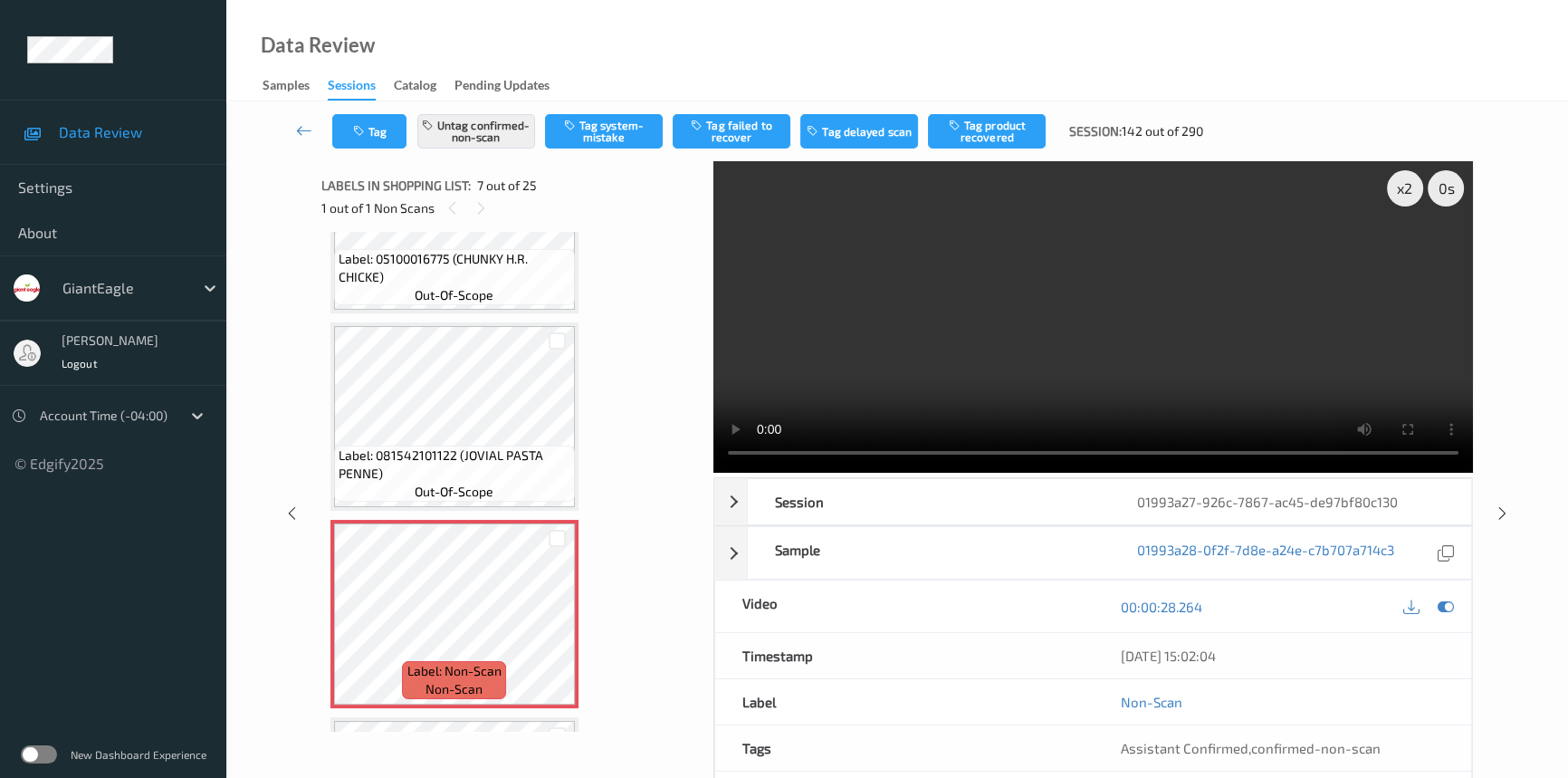
scroll to position [992, 0]
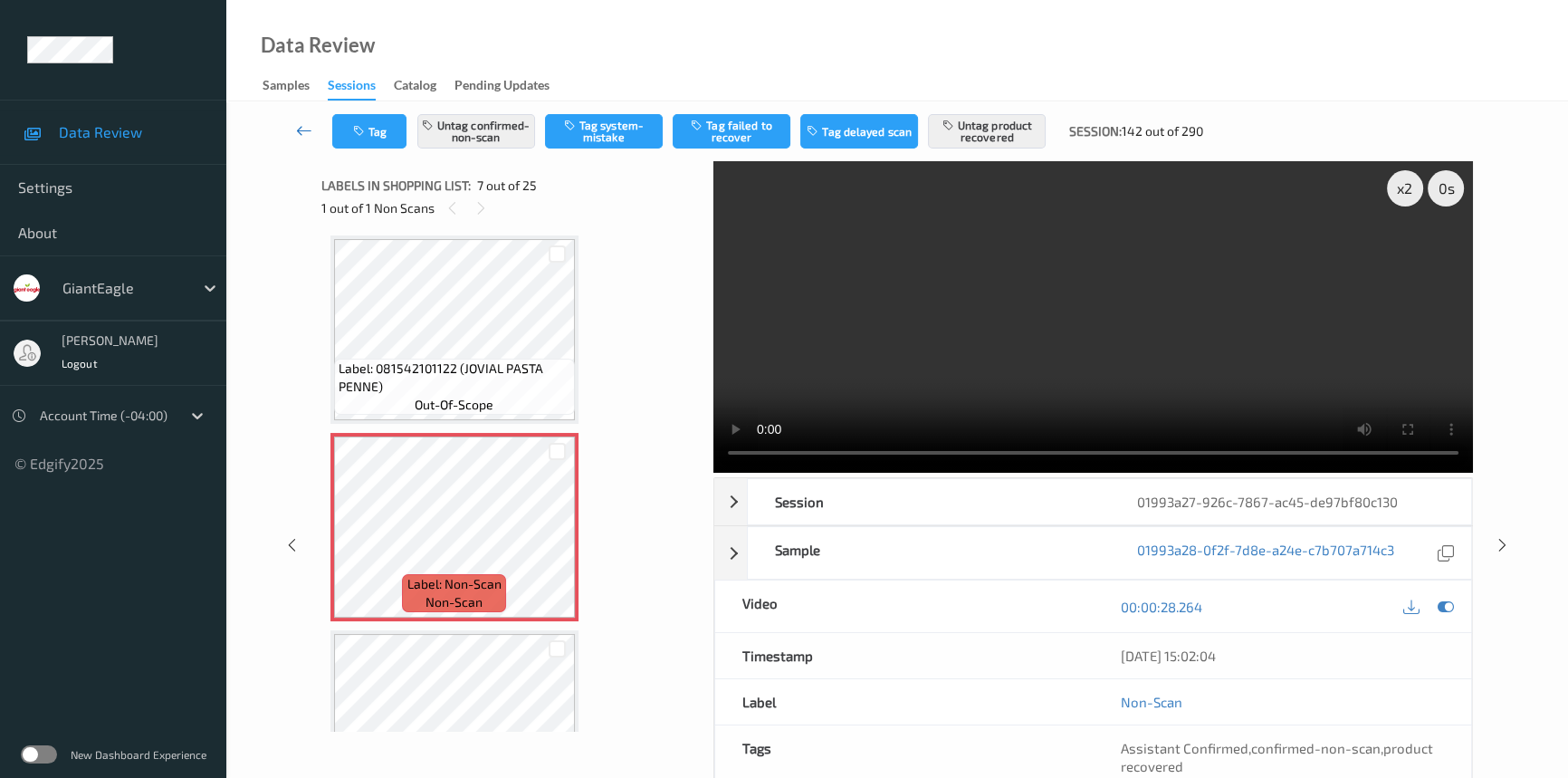
click at [298, 119] on link at bounding box center [304, 131] width 56 height 35
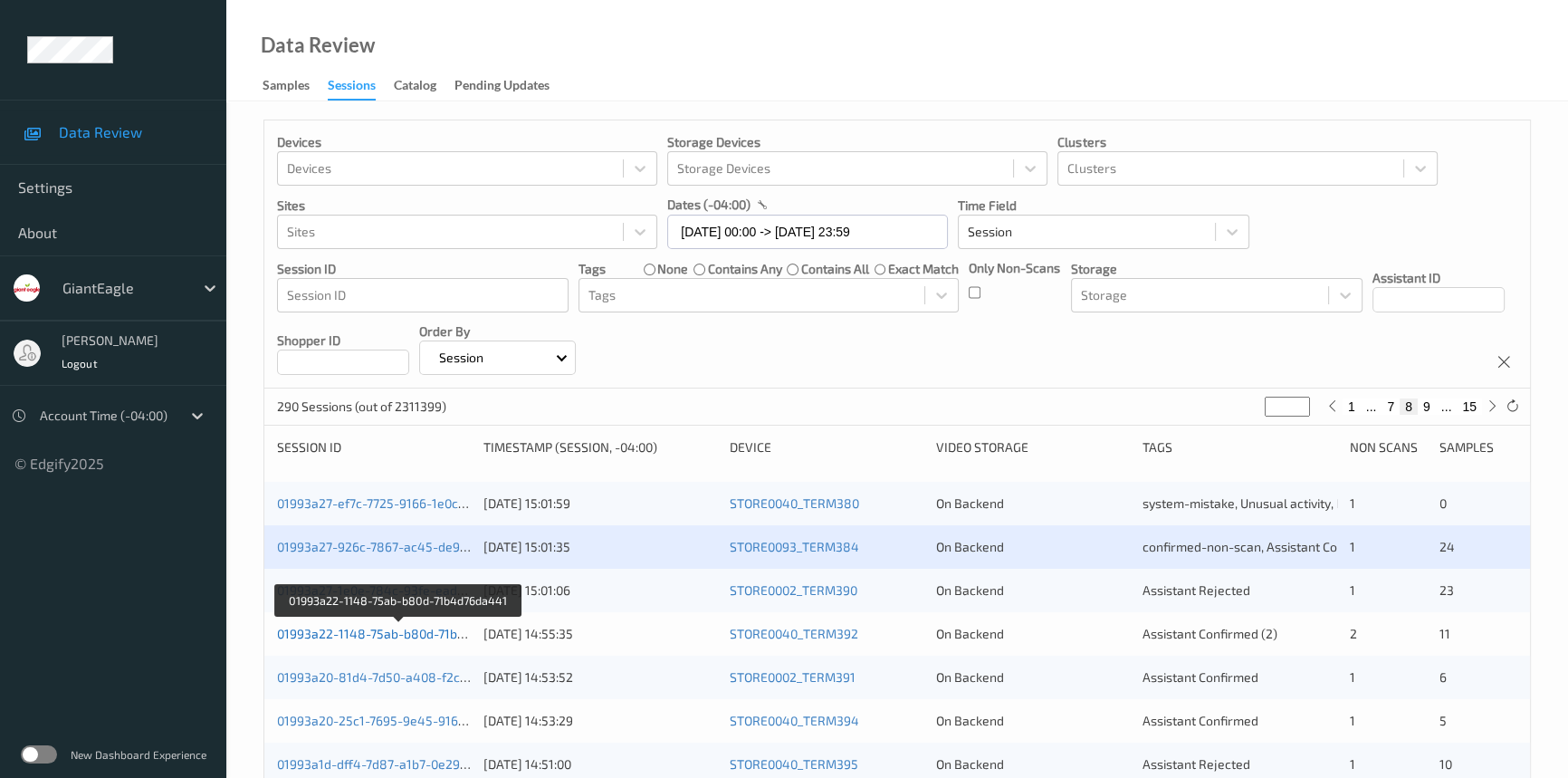
click at [354, 633] on link "01993a22-1148-75ab-b80d-71b4d76da441" at bounding box center [400, 633] width 246 height 16
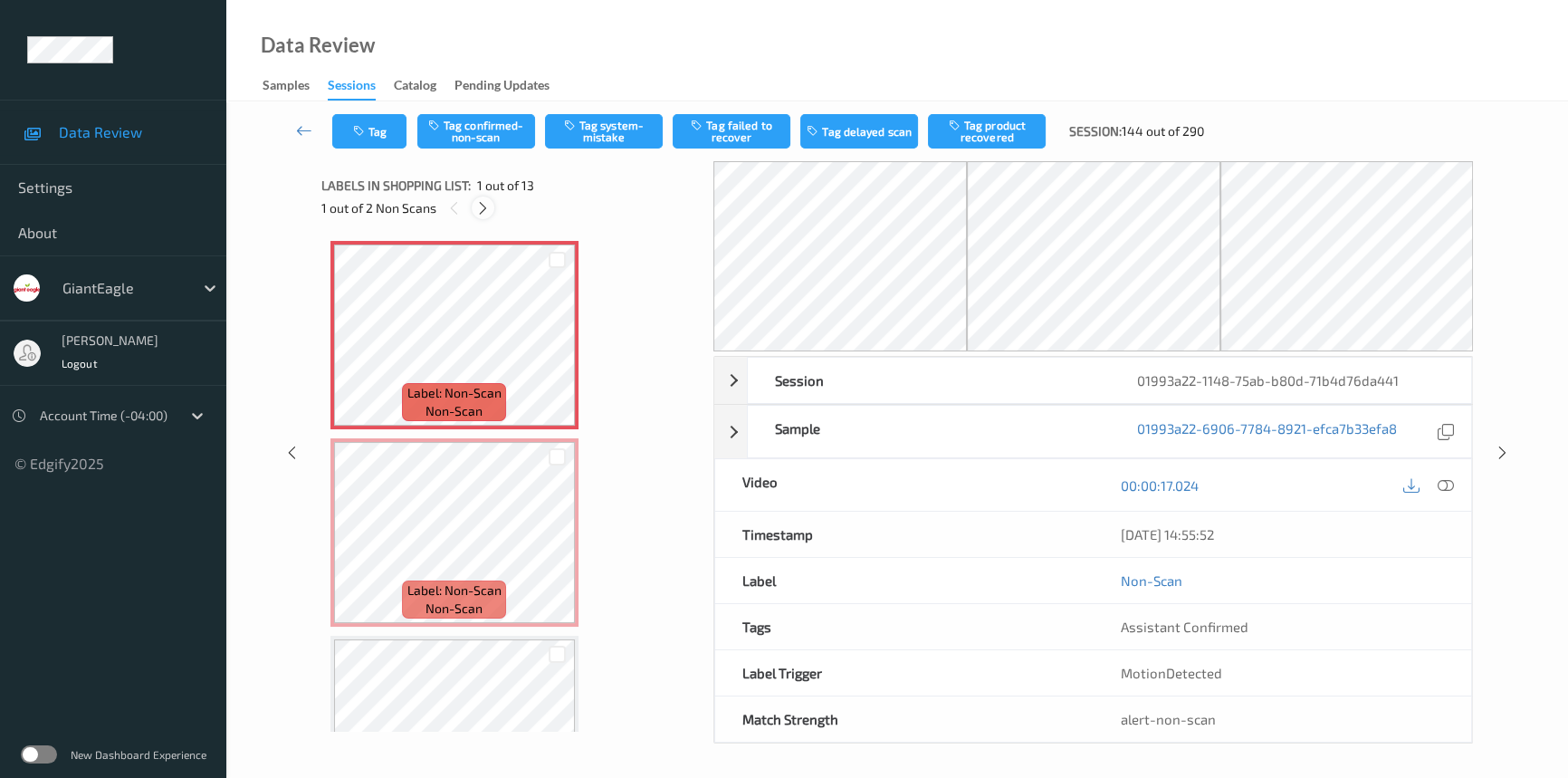
click at [478, 207] on icon at bounding box center [484, 208] width 16 height 16
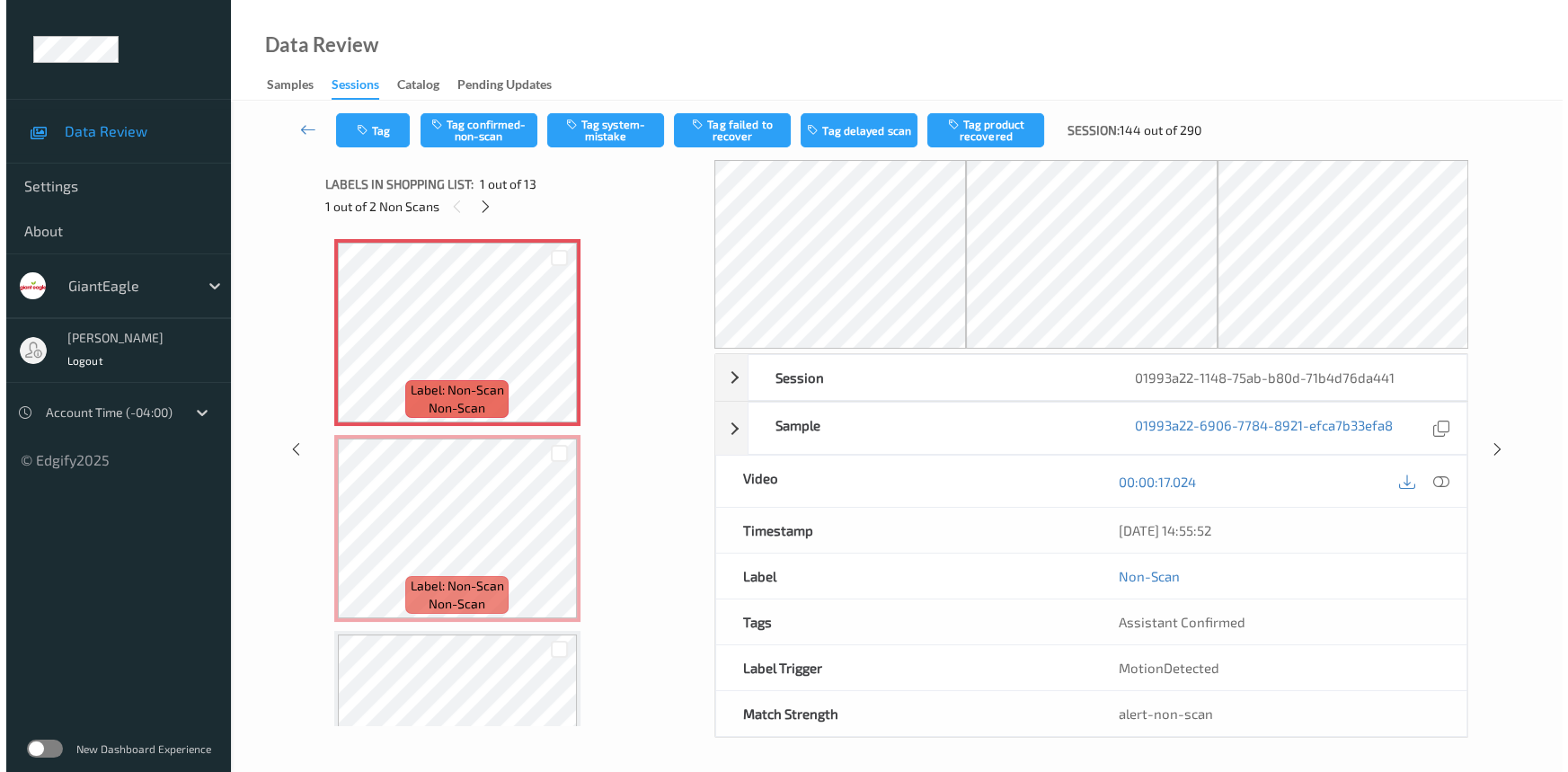
scroll to position [9, 0]
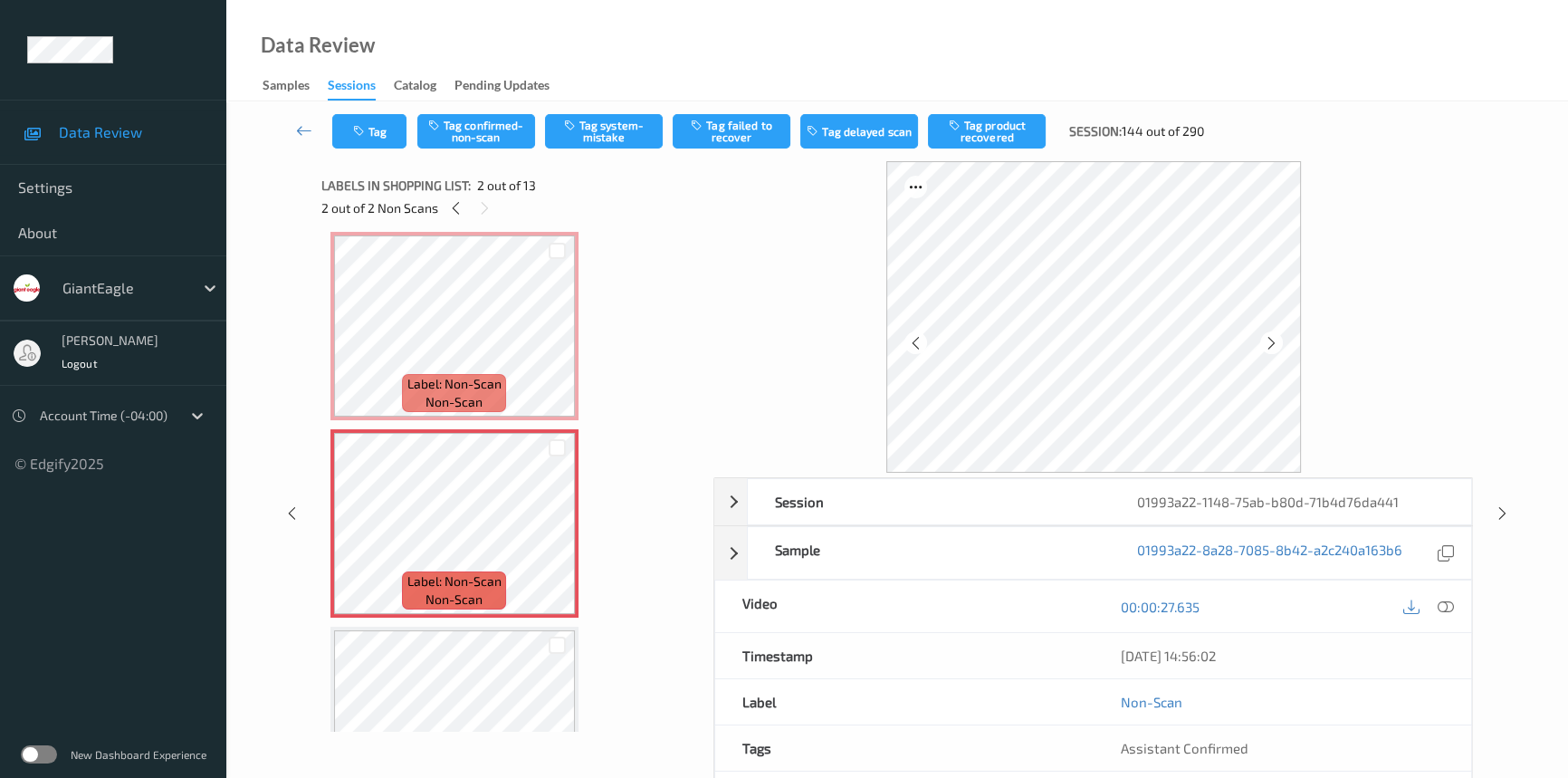
click at [1452, 601] on icon at bounding box center [1446, 607] width 16 height 16
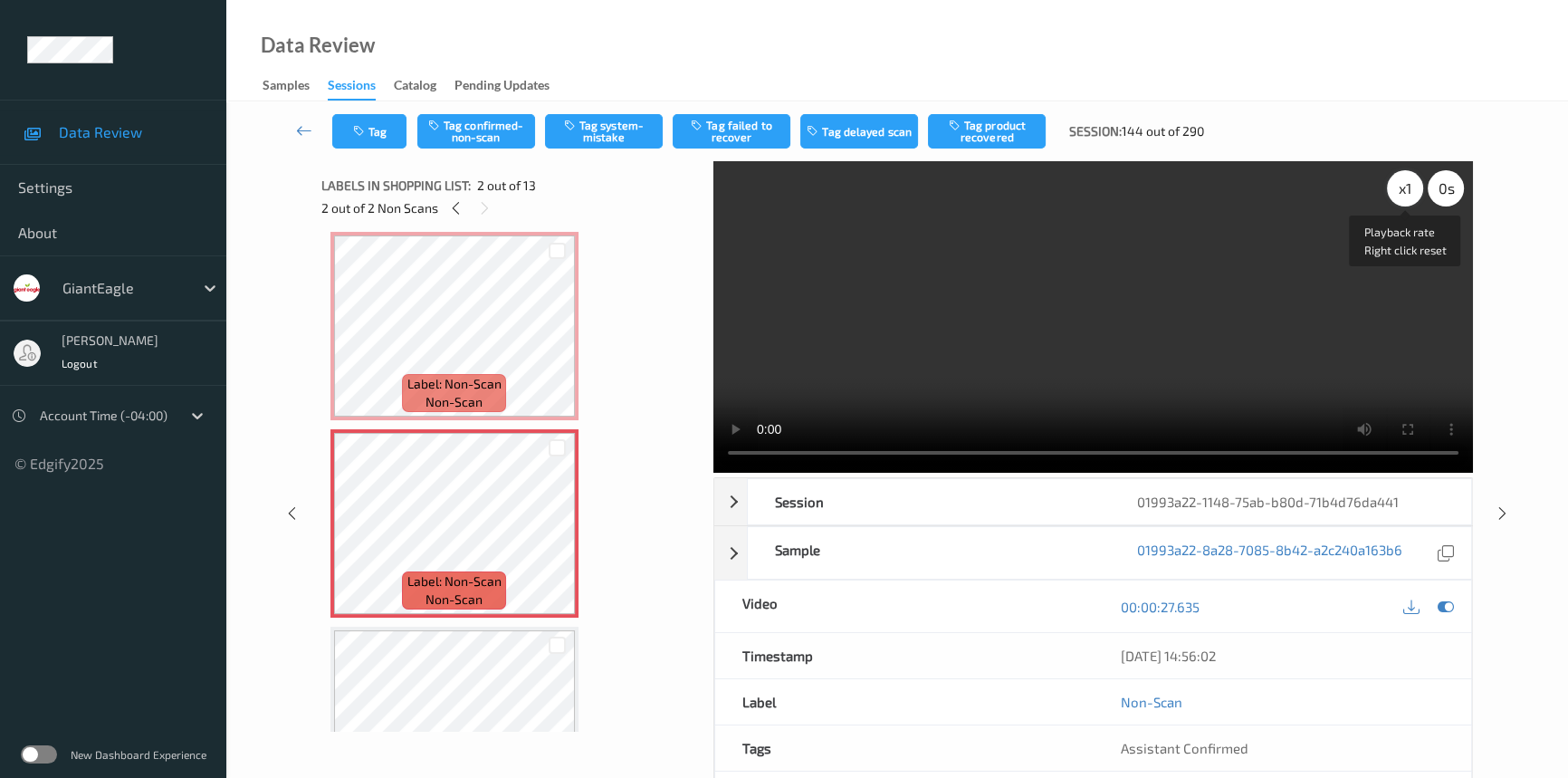
click at [1400, 186] on div "x 1" at bounding box center [1404, 188] width 37 height 37
click at [1401, 188] on div "x 2" at bounding box center [1404, 188] width 37 height 37
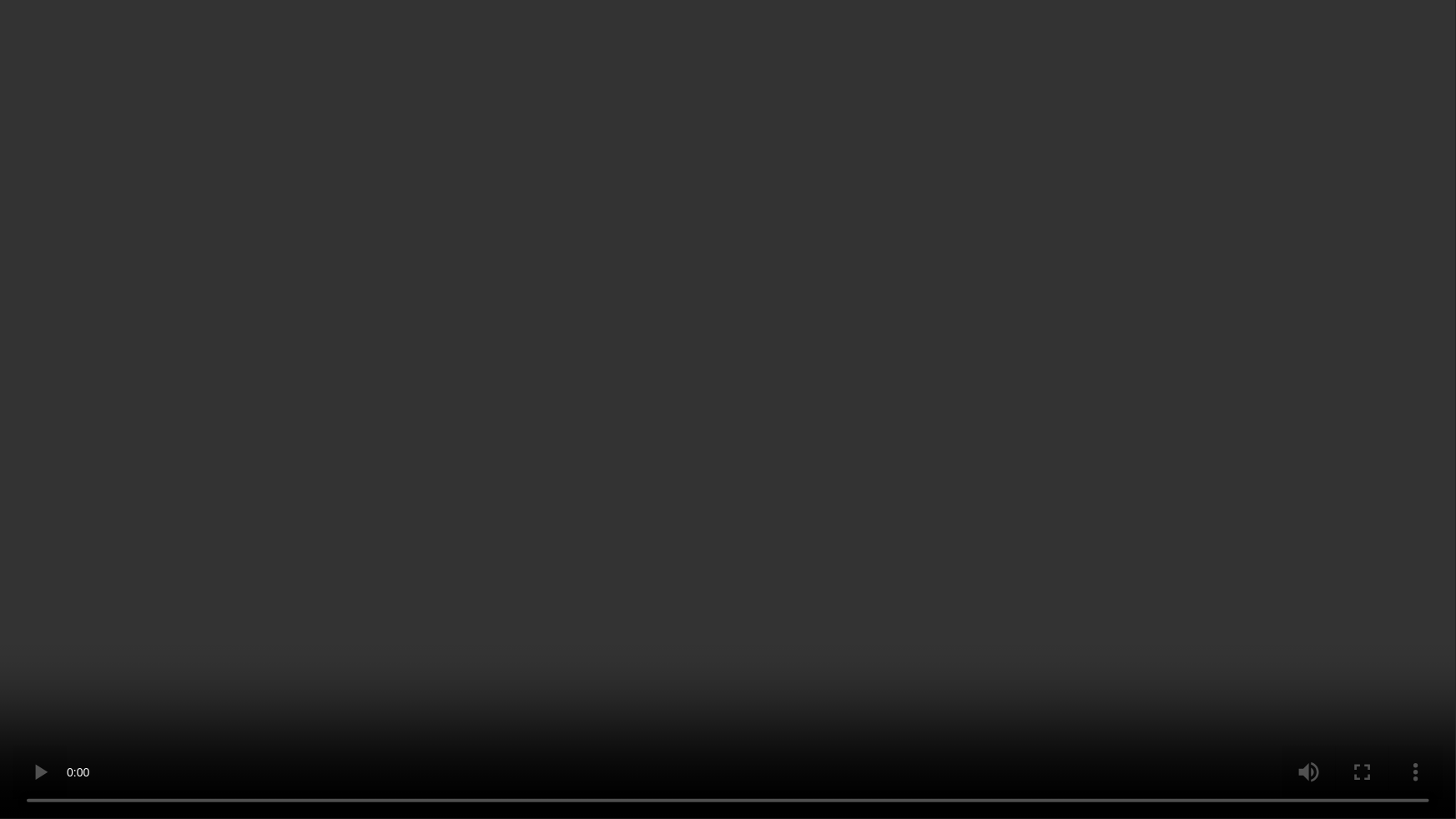
click at [694, 690] on video at bounding box center [728, 409] width 1456 height 819
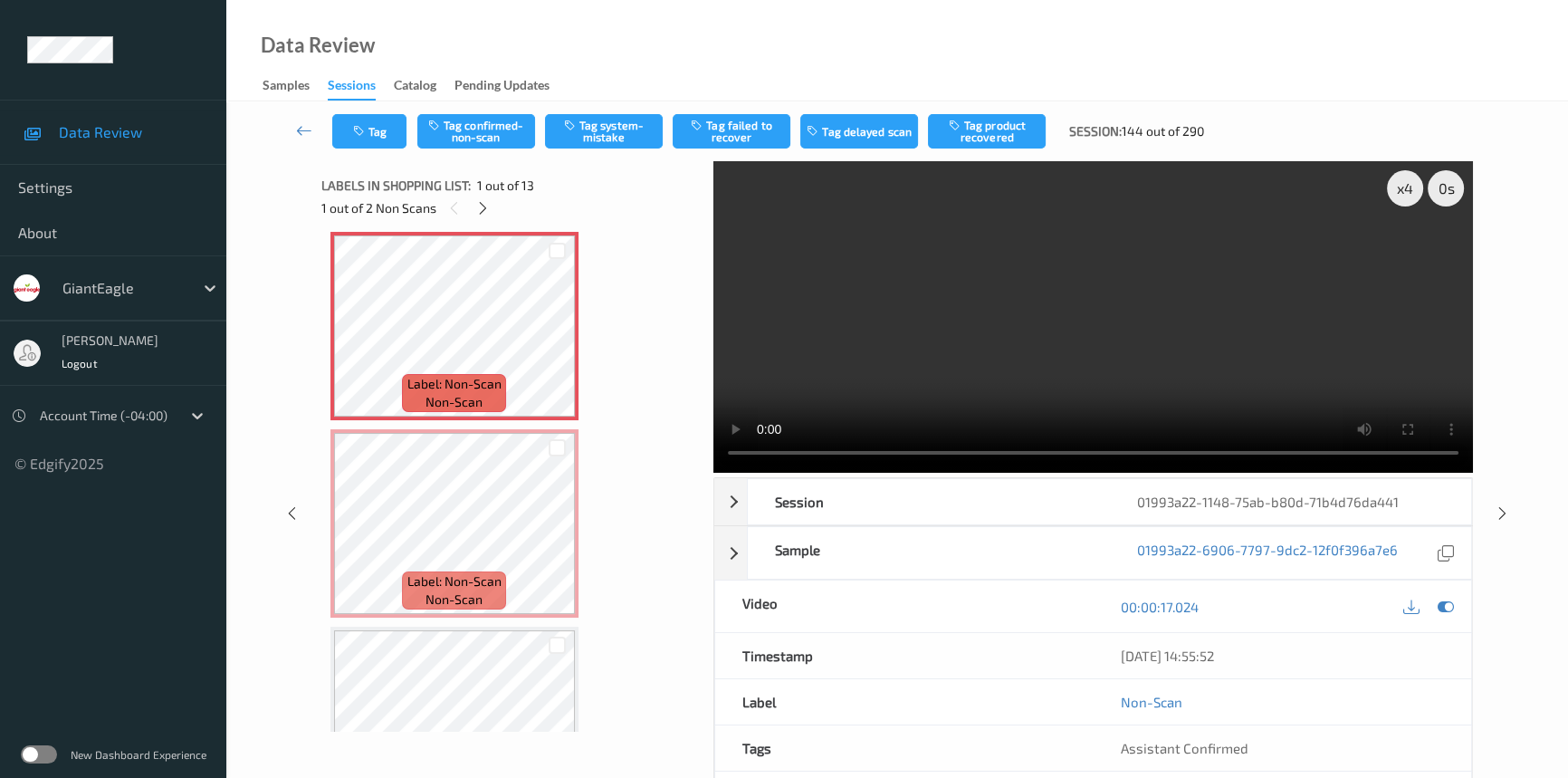
click at [863, 306] on video at bounding box center [1093, 317] width 759 height 311
click at [621, 131] on button "Tag system-mistake" at bounding box center [604, 131] width 118 height 35
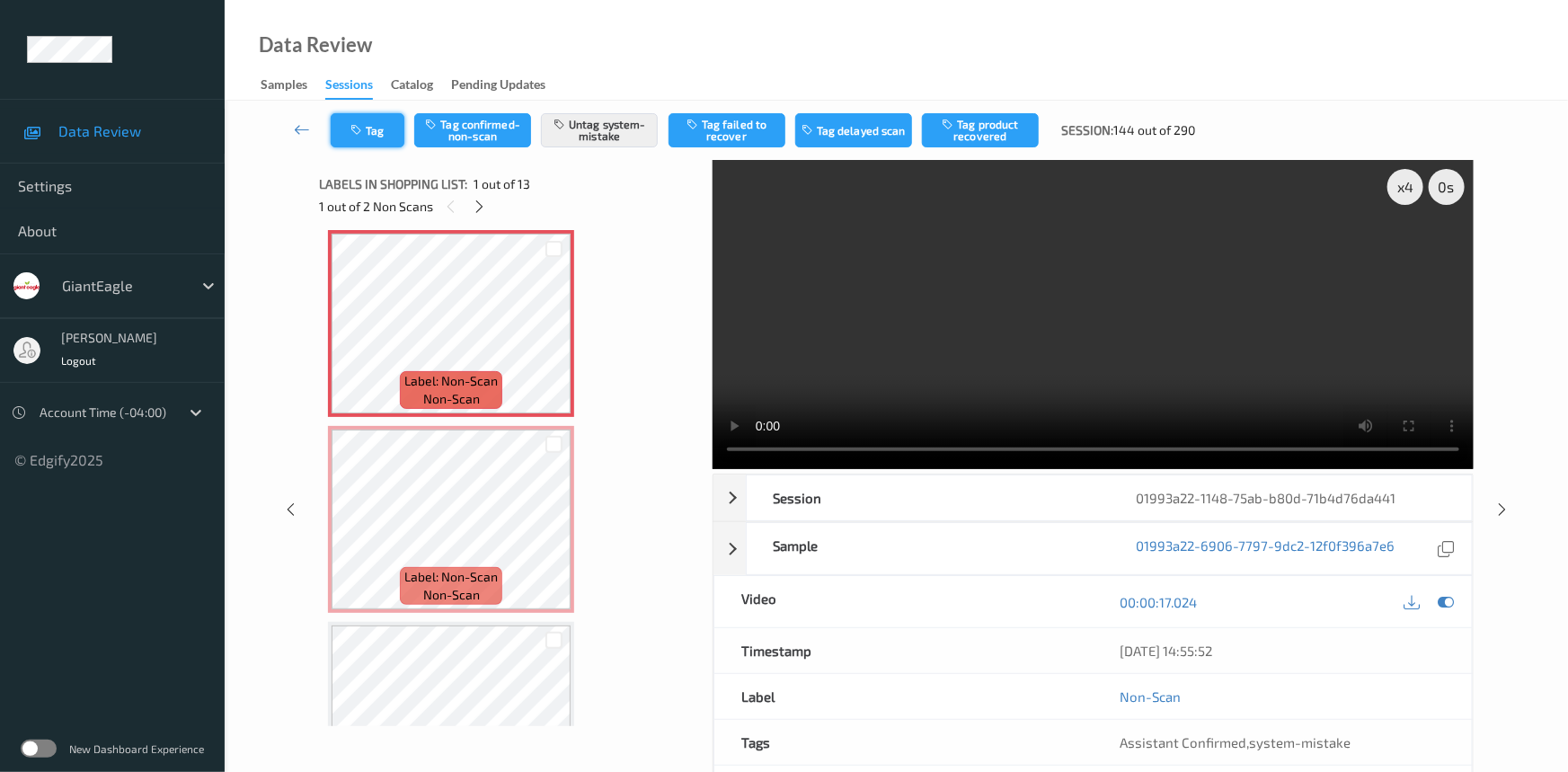
click at [386, 126] on button "Tag" at bounding box center [367, 130] width 74 height 34
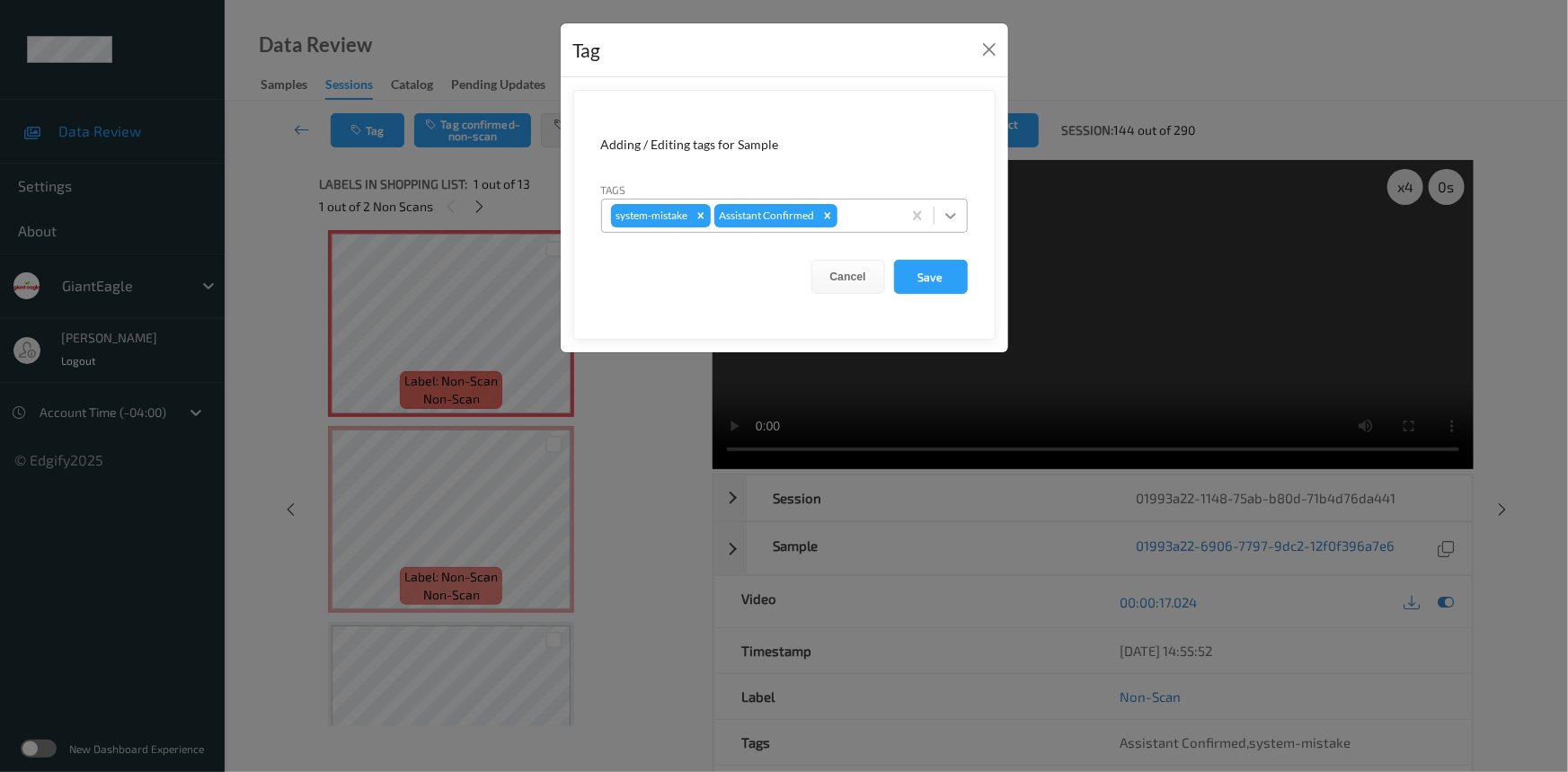
click at [950, 216] on icon at bounding box center [950, 215] width 11 height 6
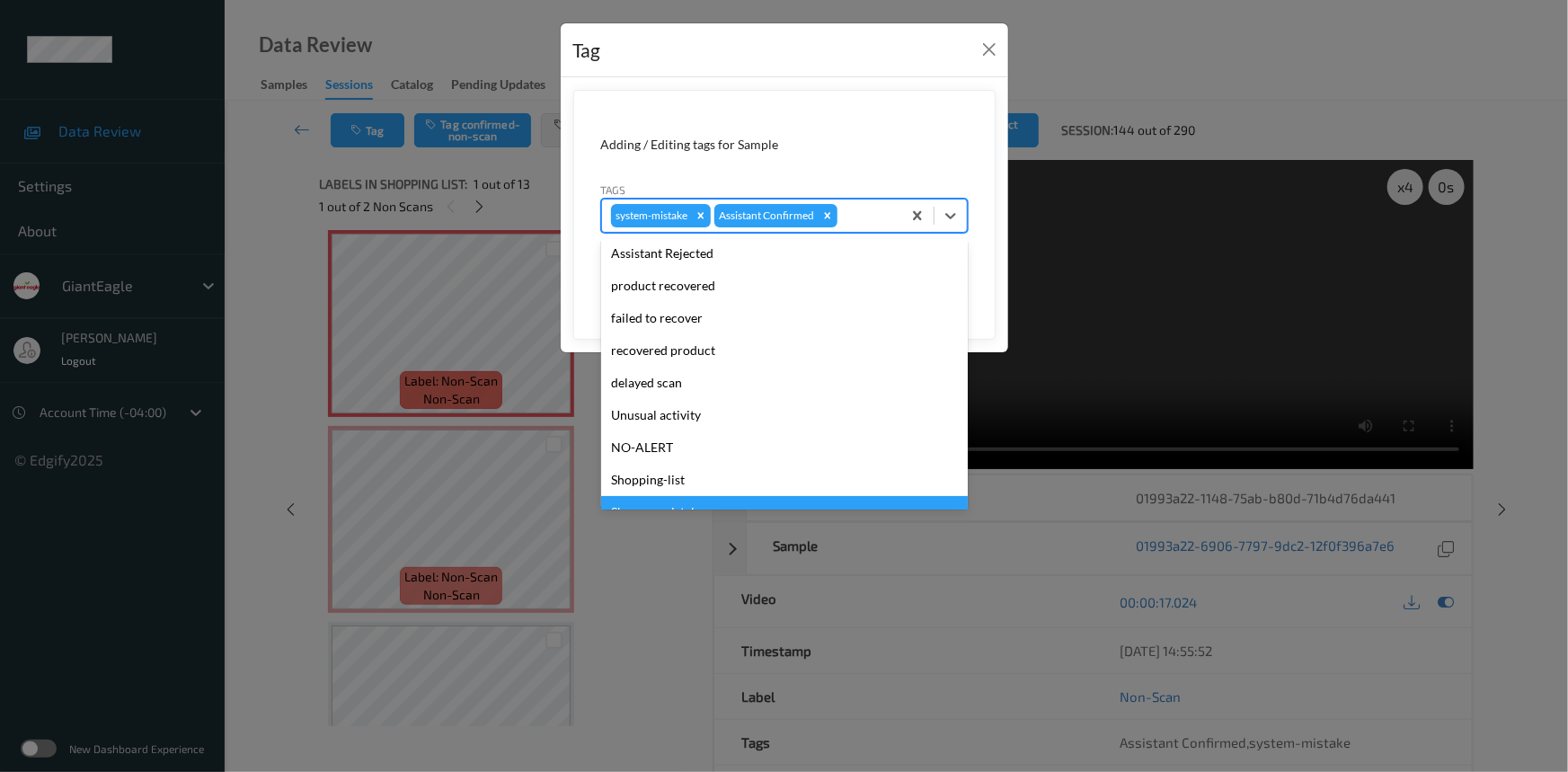
scroll to position [190, 0]
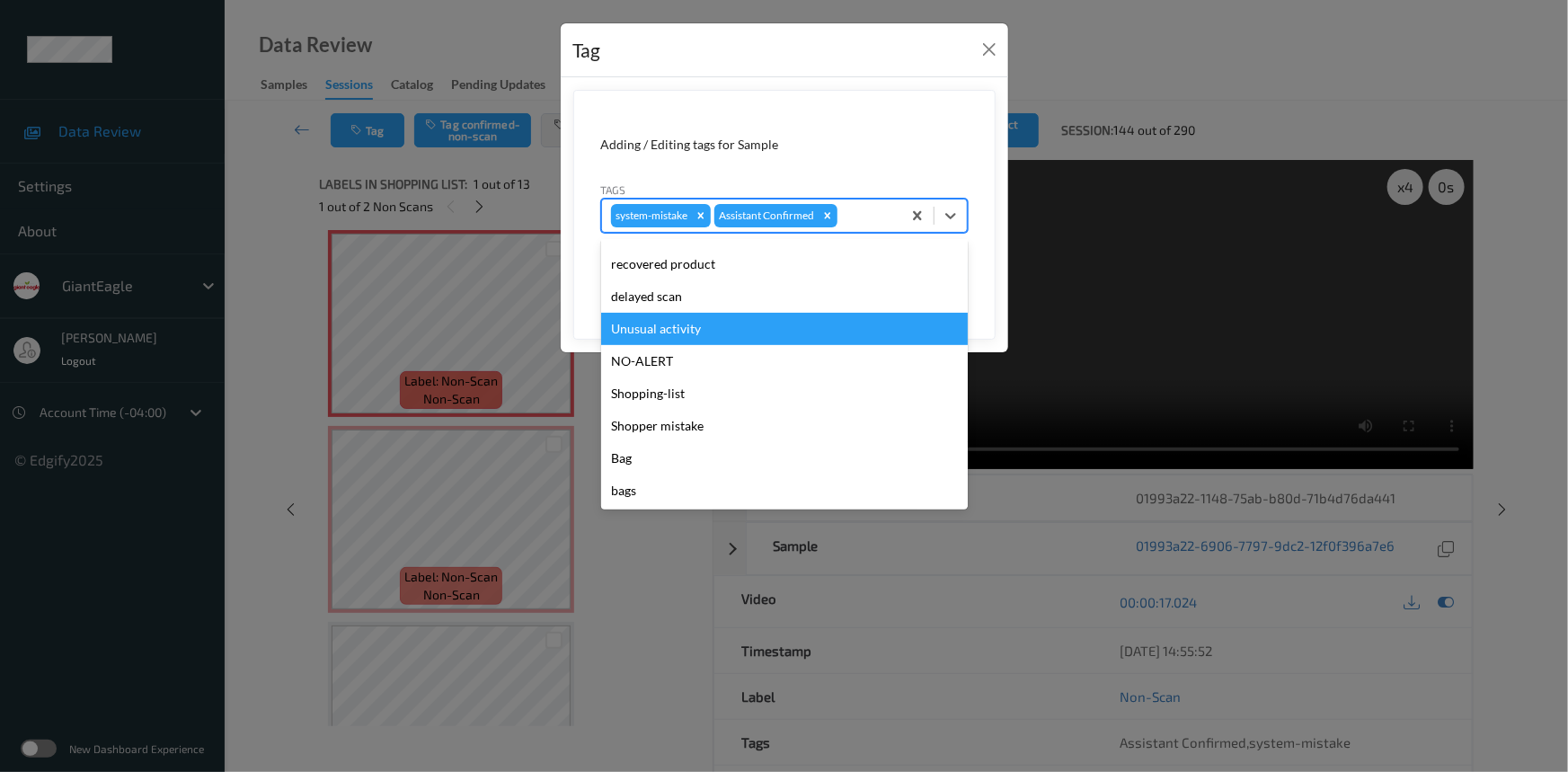
click at [680, 331] on div "Unusual activity" at bounding box center [784, 328] width 367 height 32
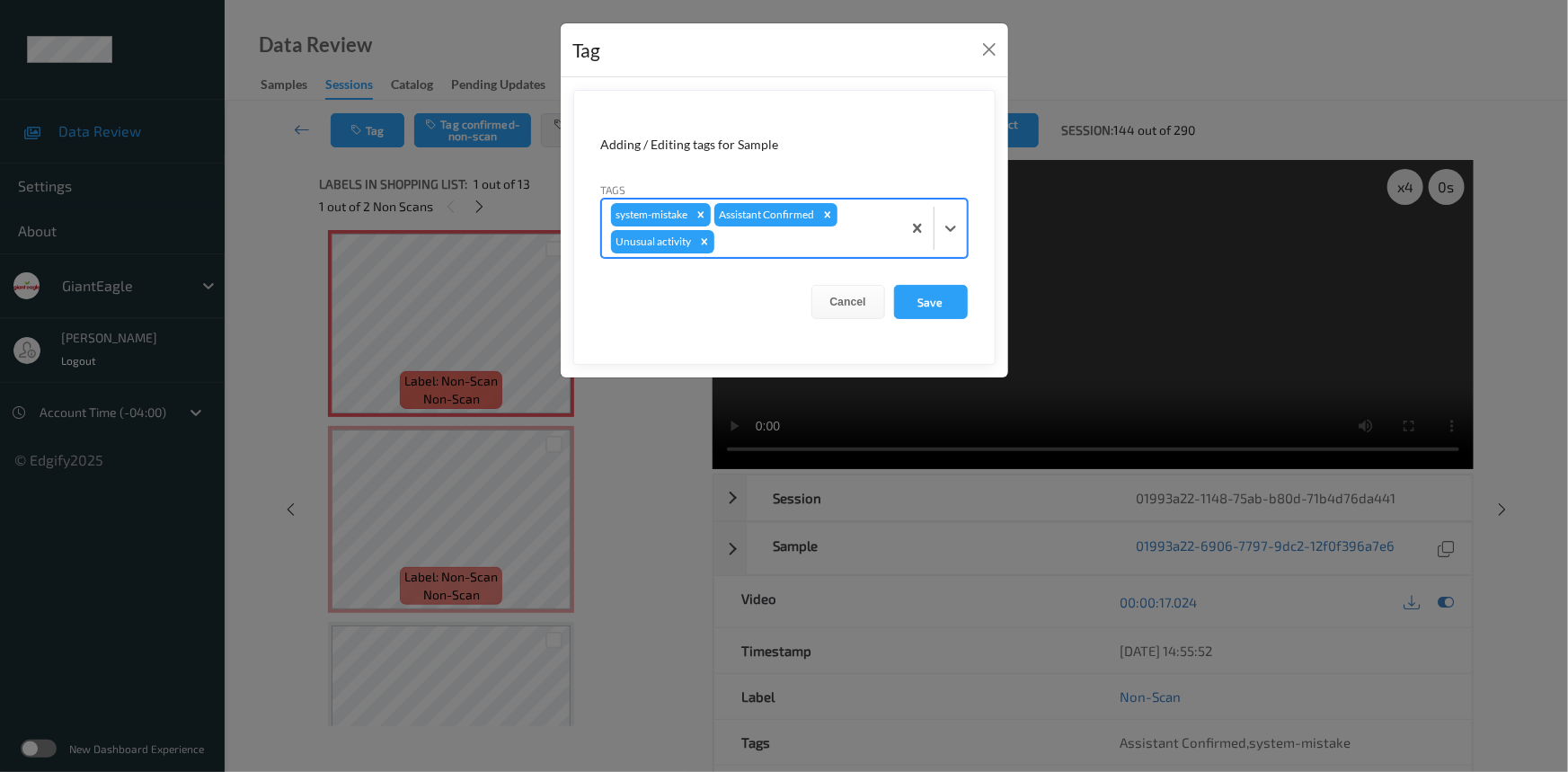
drag, startPoint x: 891, startPoint y: 239, endPoint x: 894, endPoint y: 255, distance: 16.3
click at [893, 242] on div "system-mistake Assistant Confirmed Unusual activity" at bounding box center [752, 228] width 299 height 57
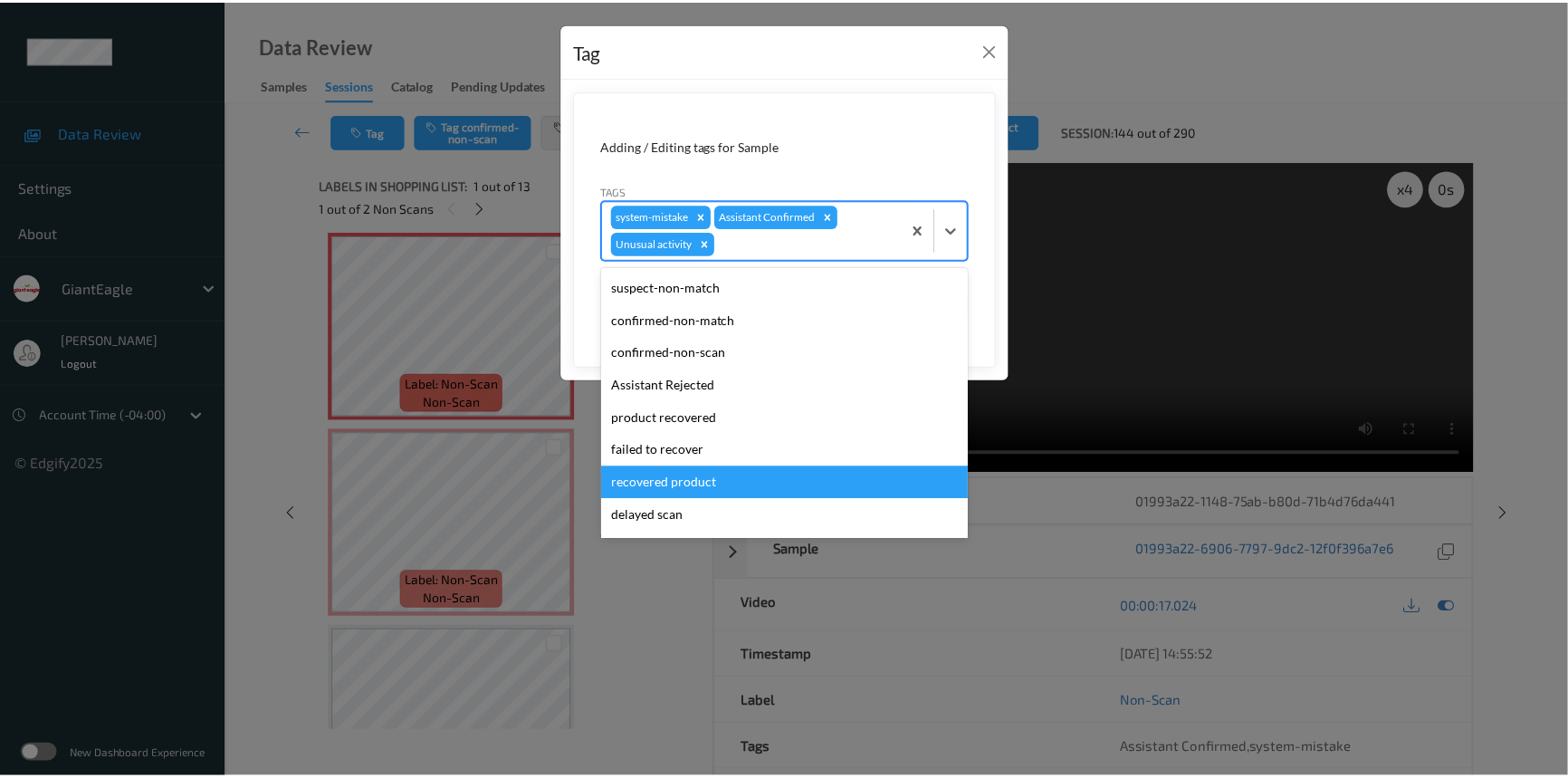
scroll to position [159, 0]
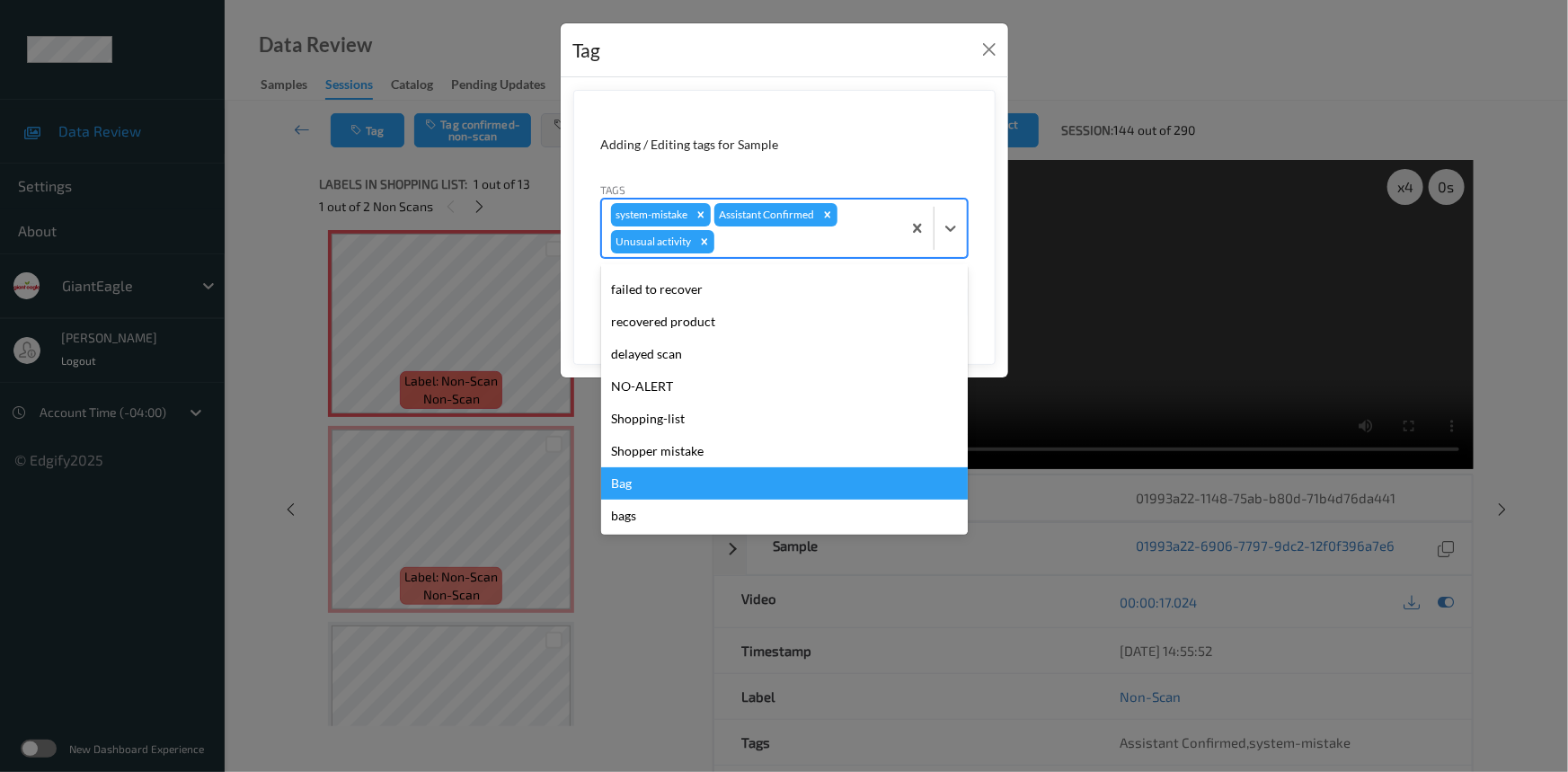
click at [648, 485] on div "Bag" at bounding box center [784, 483] width 367 height 32
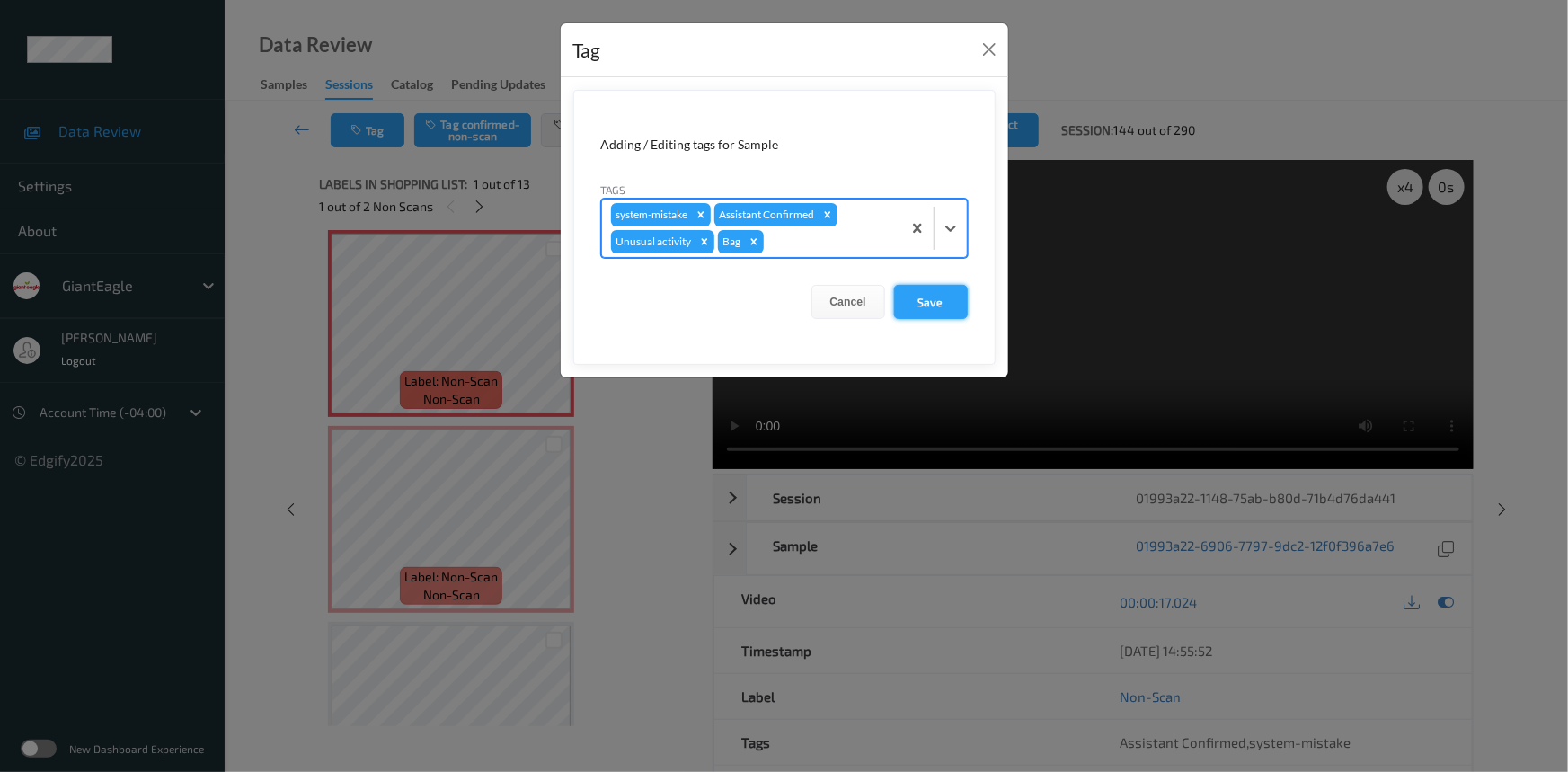
click at [926, 317] on button "Save" at bounding box center [931, 302] width 74 height 34
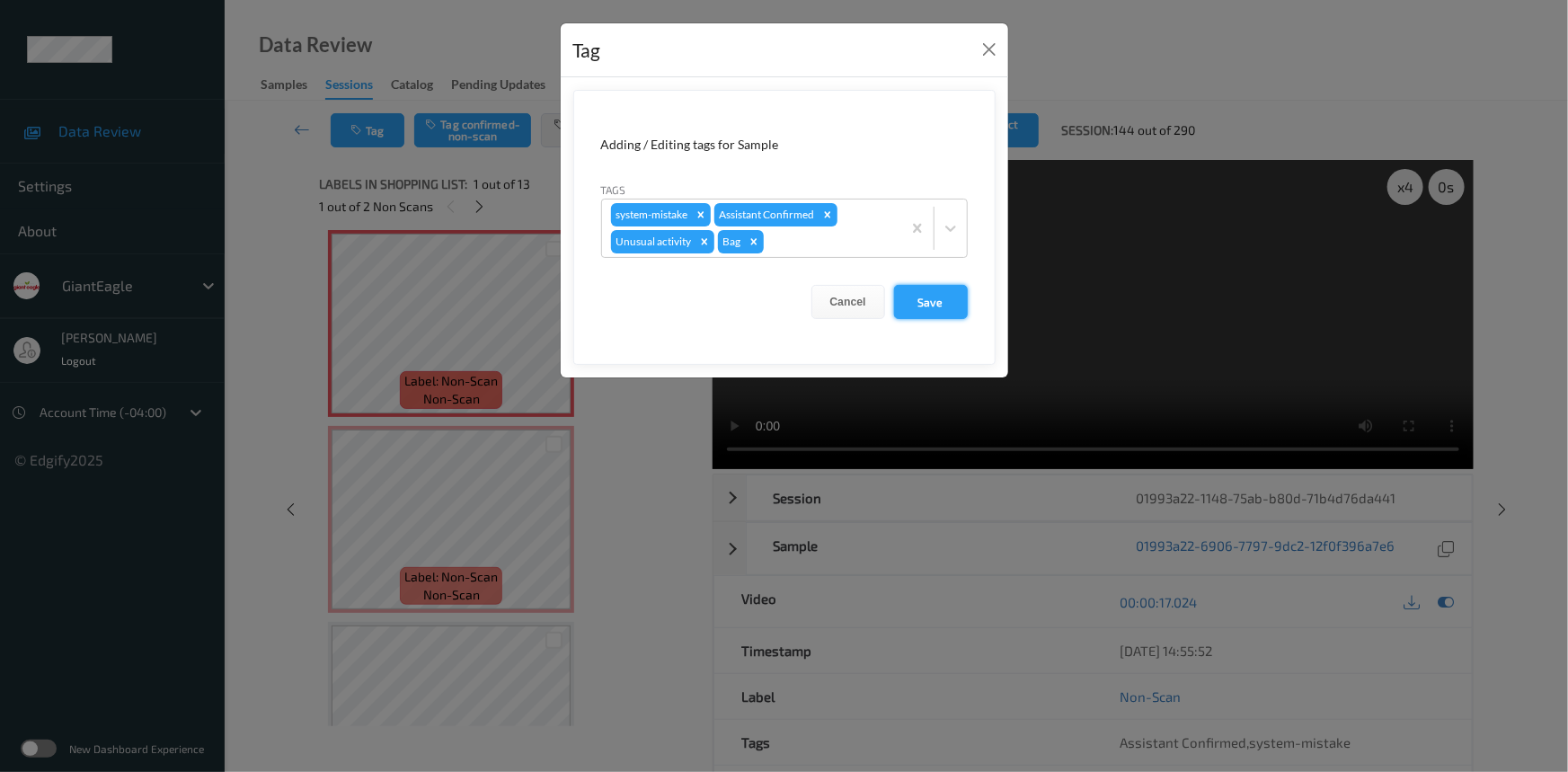
click at [932, 298] on button "Save" at bounding box center [931, 302] width 74 height 34
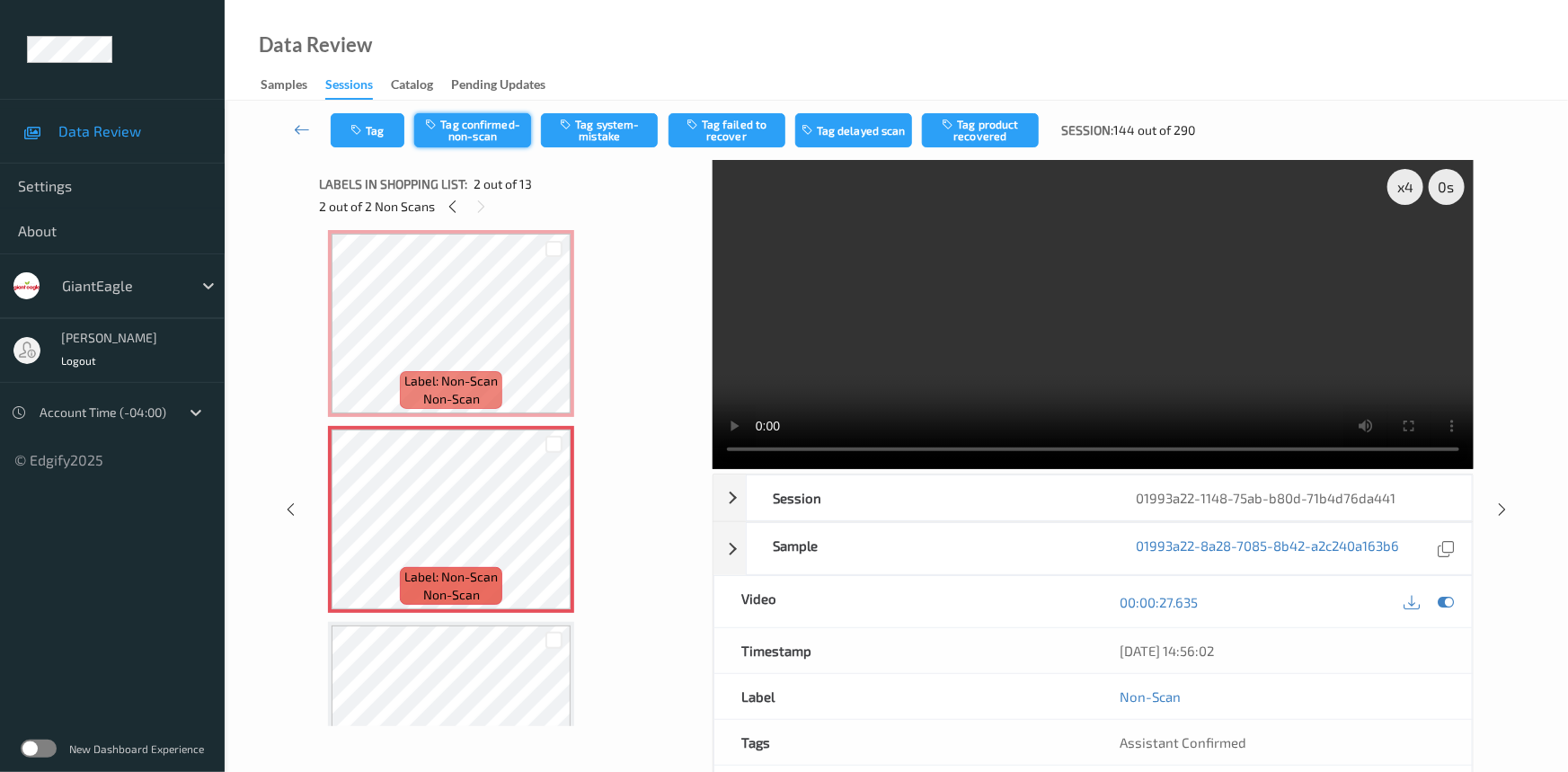
click at [476, 132] on button "Tag confirmed-non-scan" at bounding box center [472, 130] width 117 height 34
click at [989, 126] on button "Tag product recovered" at bounding box center [980, 130] width 117 height 34
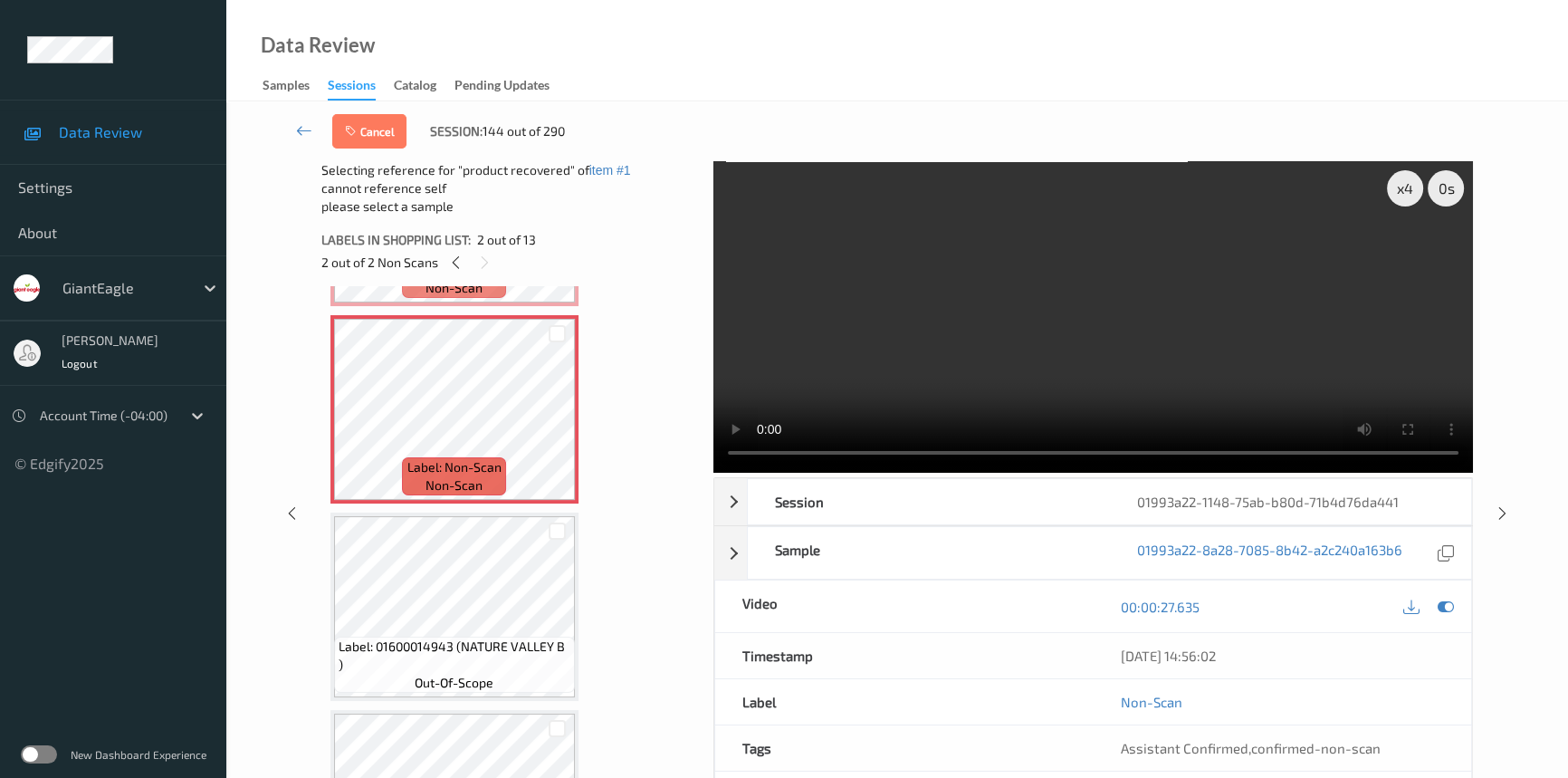
scroll to position [172, 0]
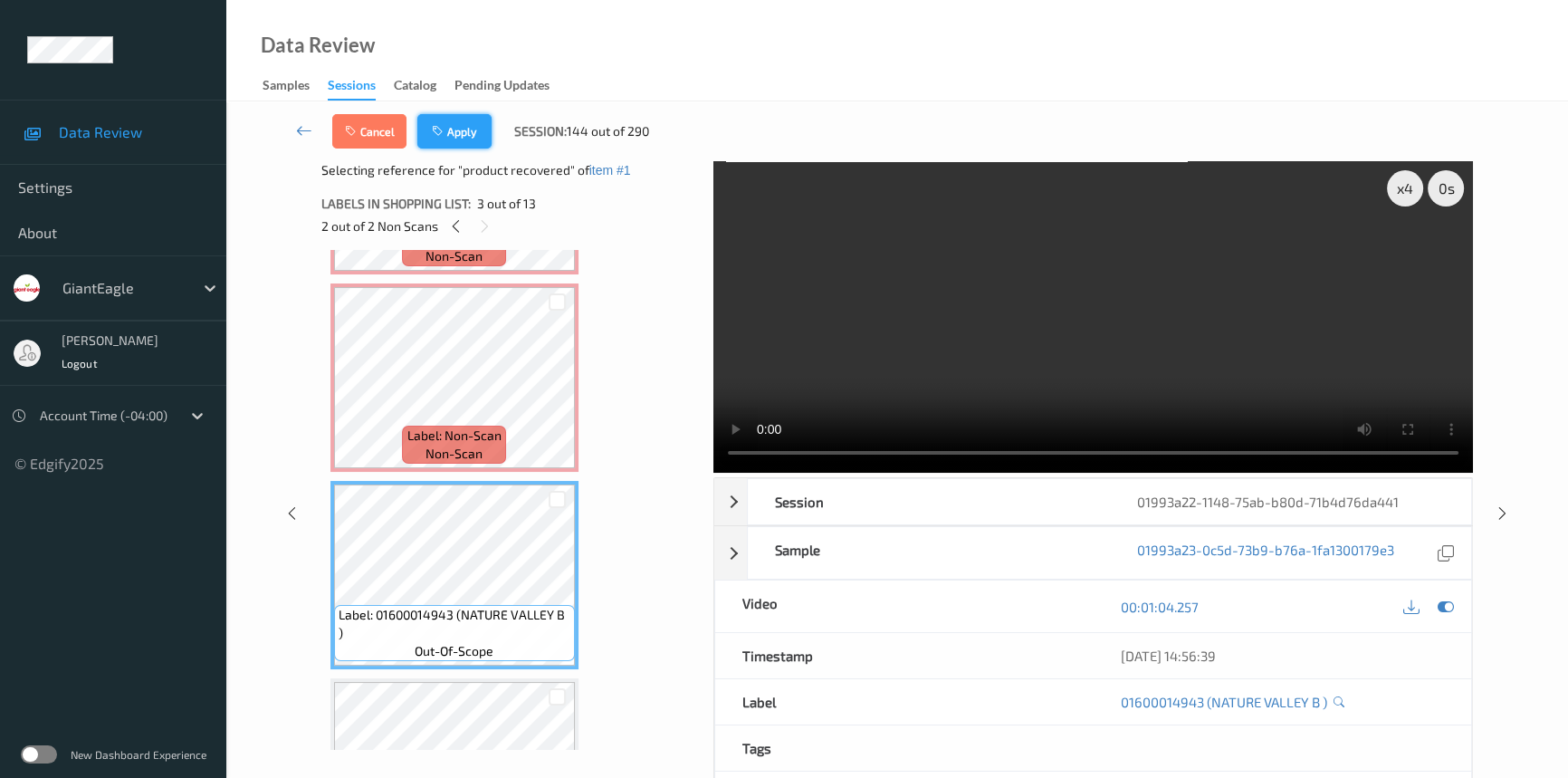
click at [467, 136] on button "Apply" at bounding box center [454, 131] width 74 height 35
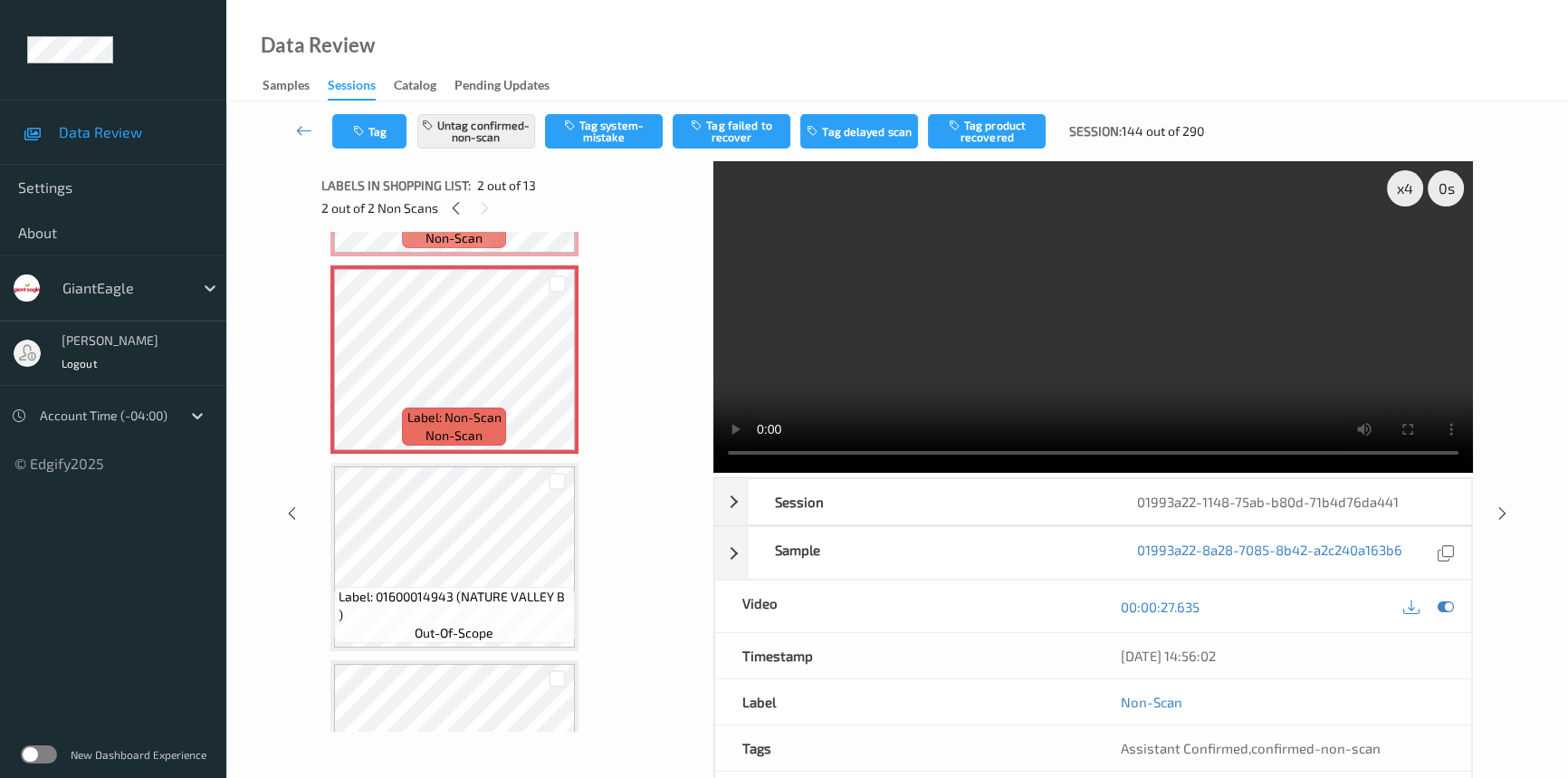
scroll to position [9, 0]
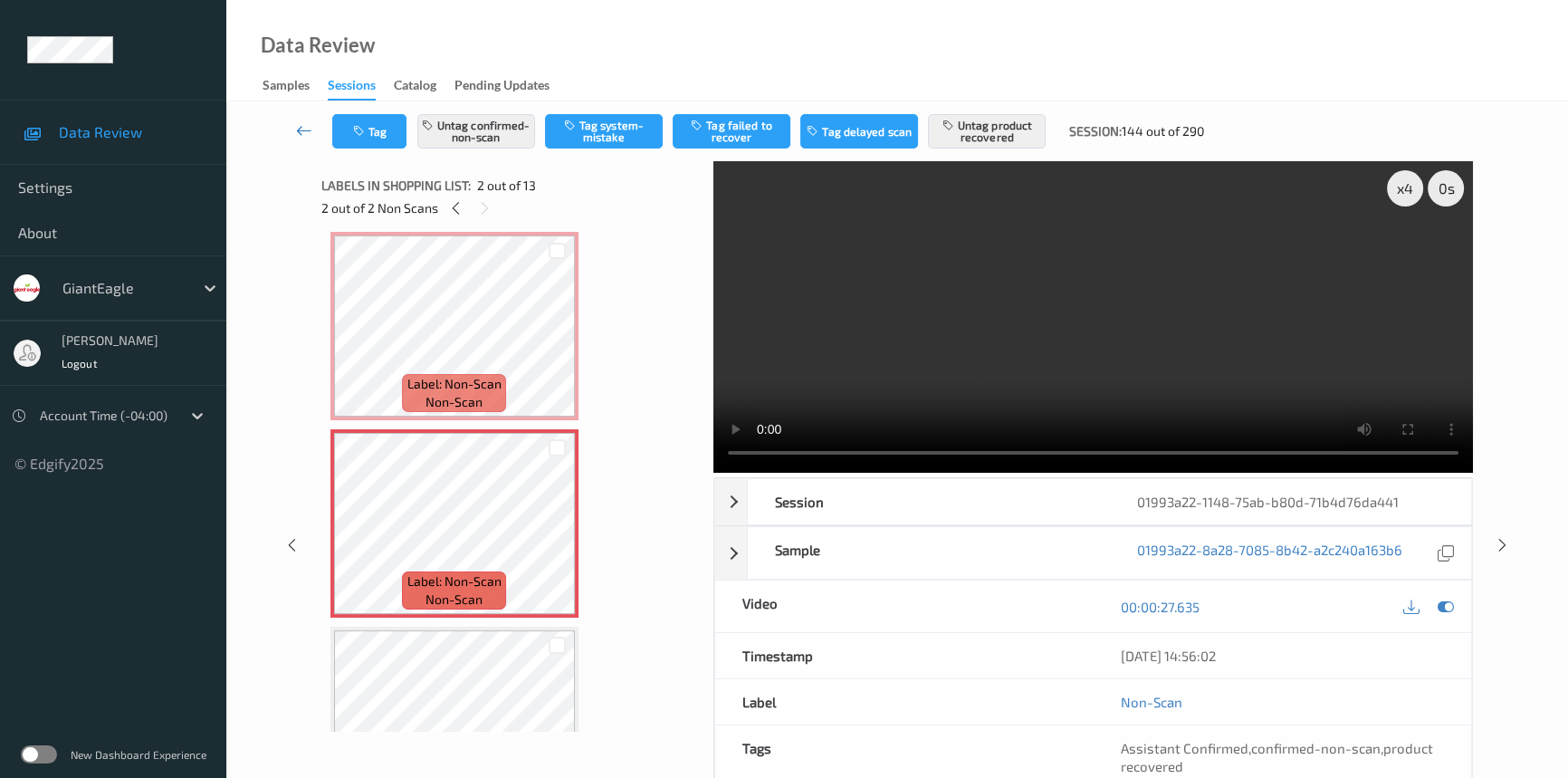
click at [298, 116] on link at bounding box center [304, 131] width 56 height 35
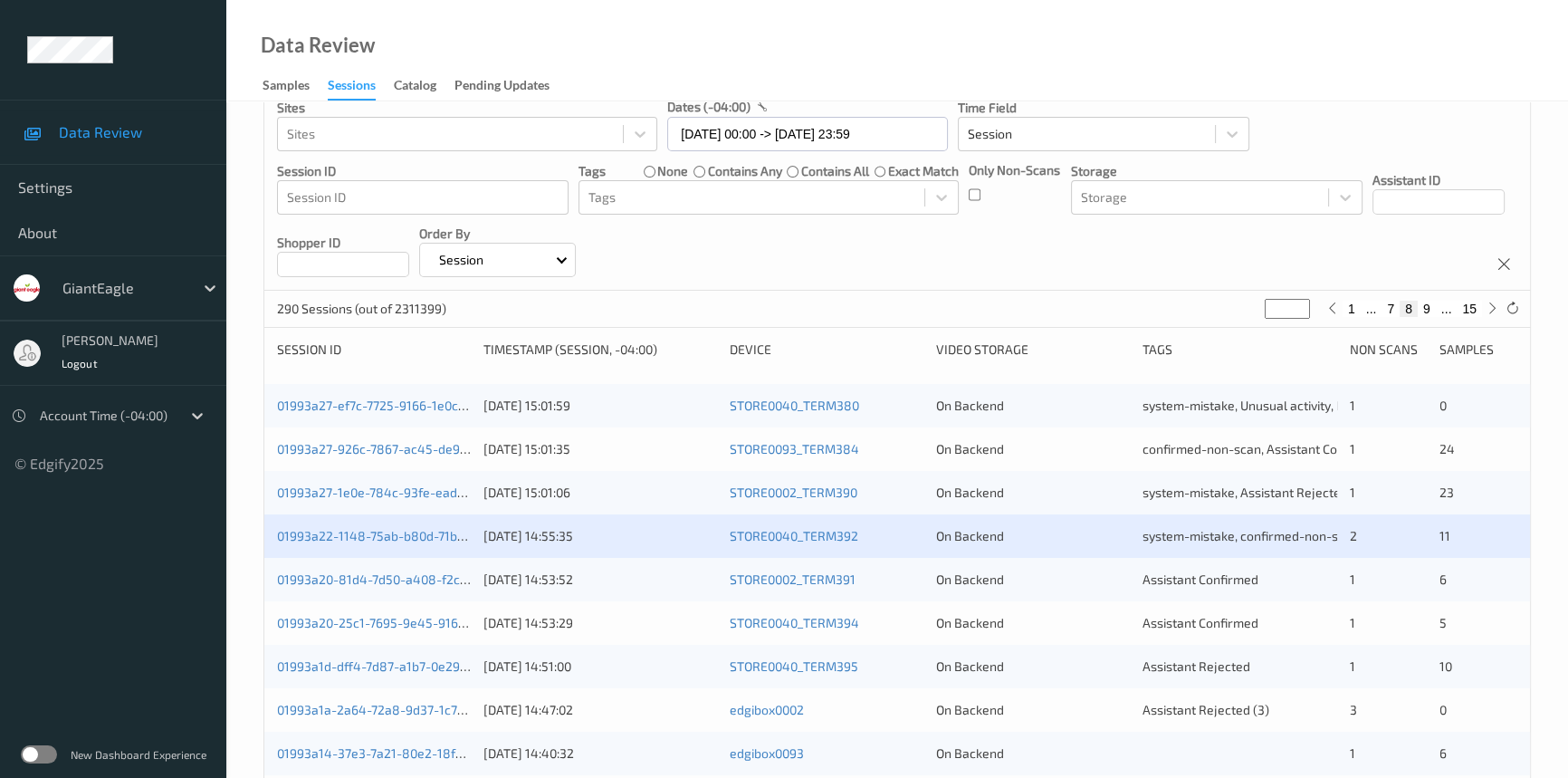
scroll to position [329, 0]
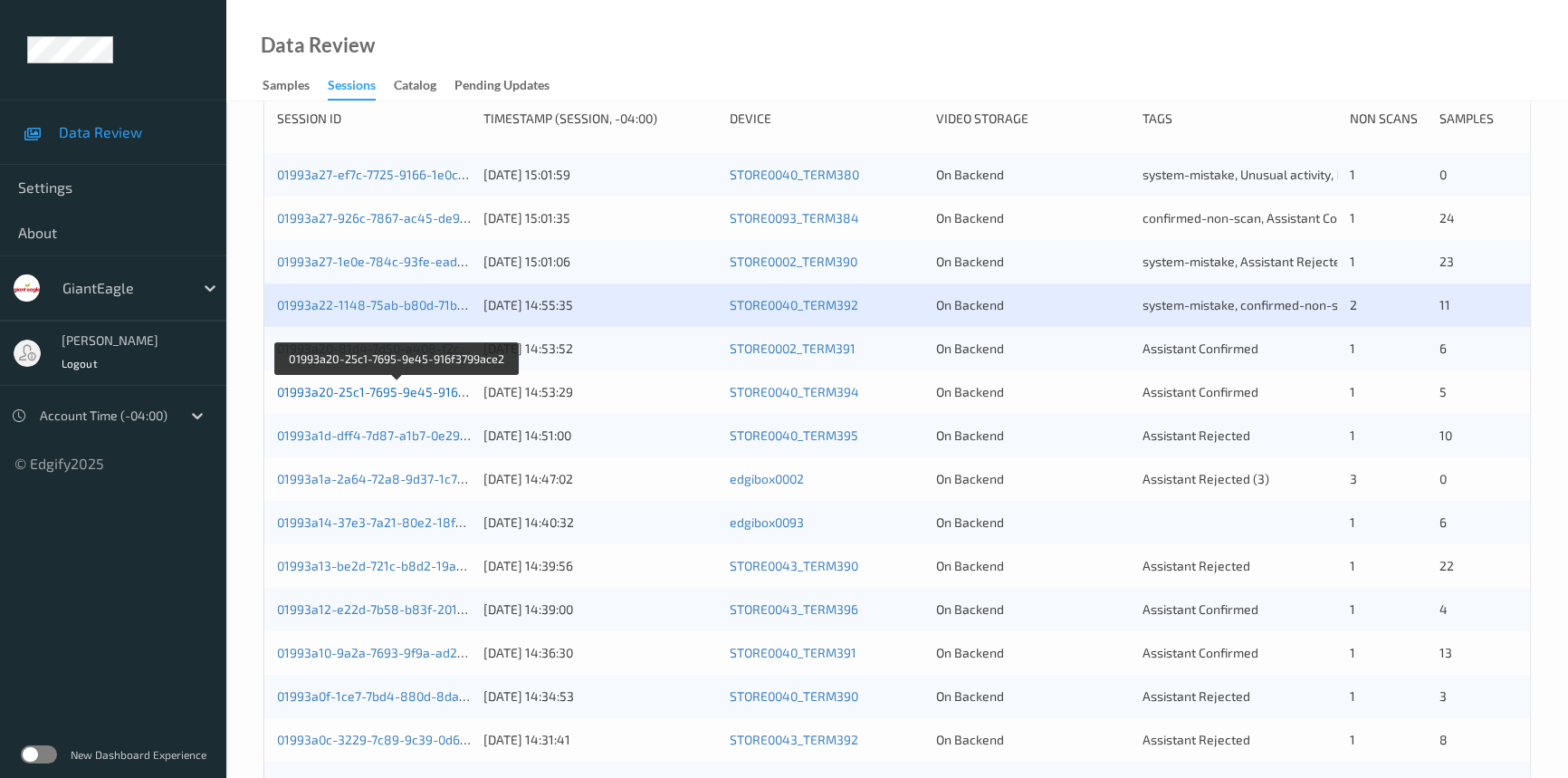
click at [344, 391] on link "01993a20-25c1-7695-9e45-916f3799ace2" at bounding box center [398, 391] width 242 height 16
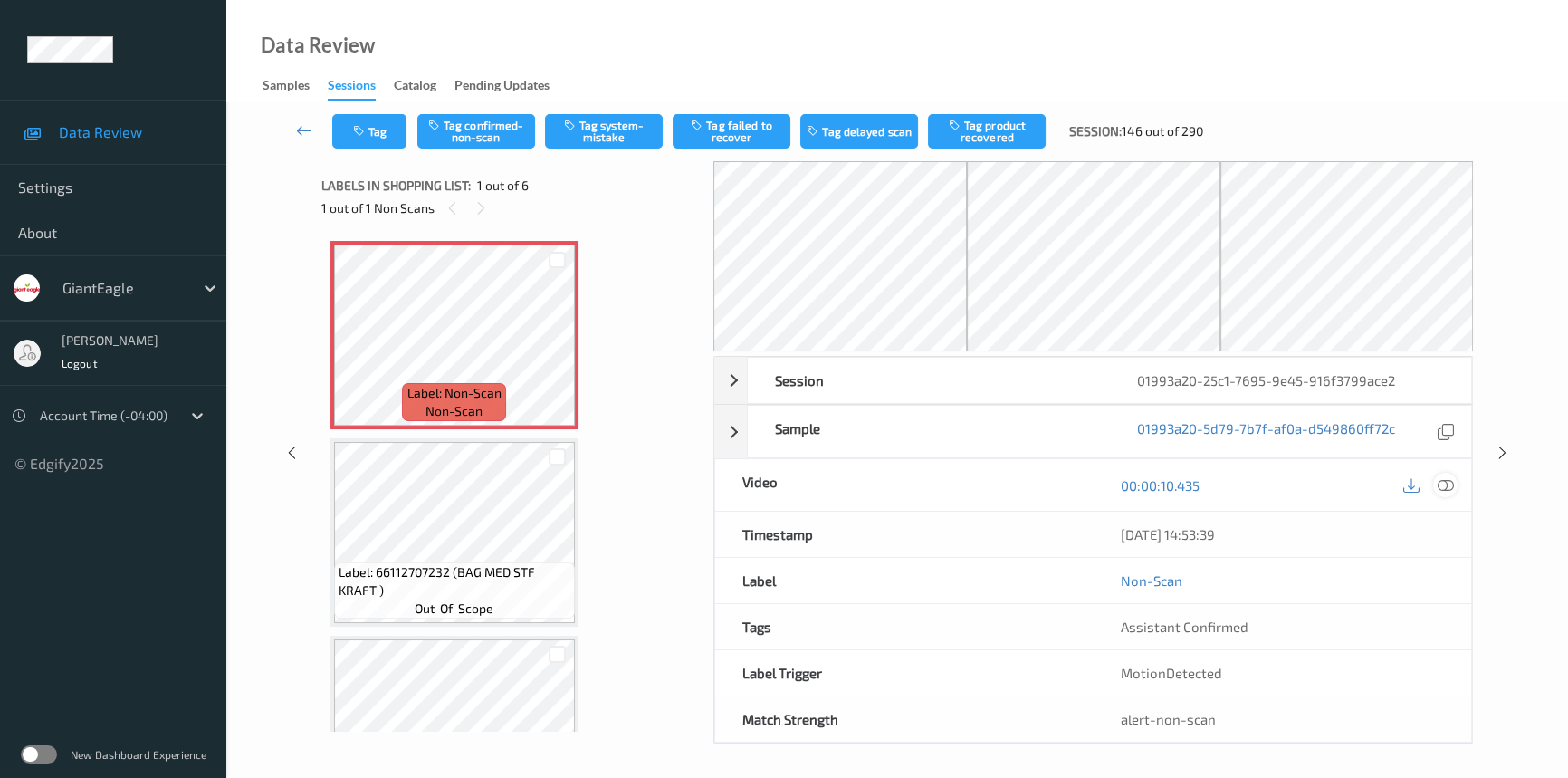
click at [1452, 477] on icon at bounding box center [1446, 485] width 16 height 16
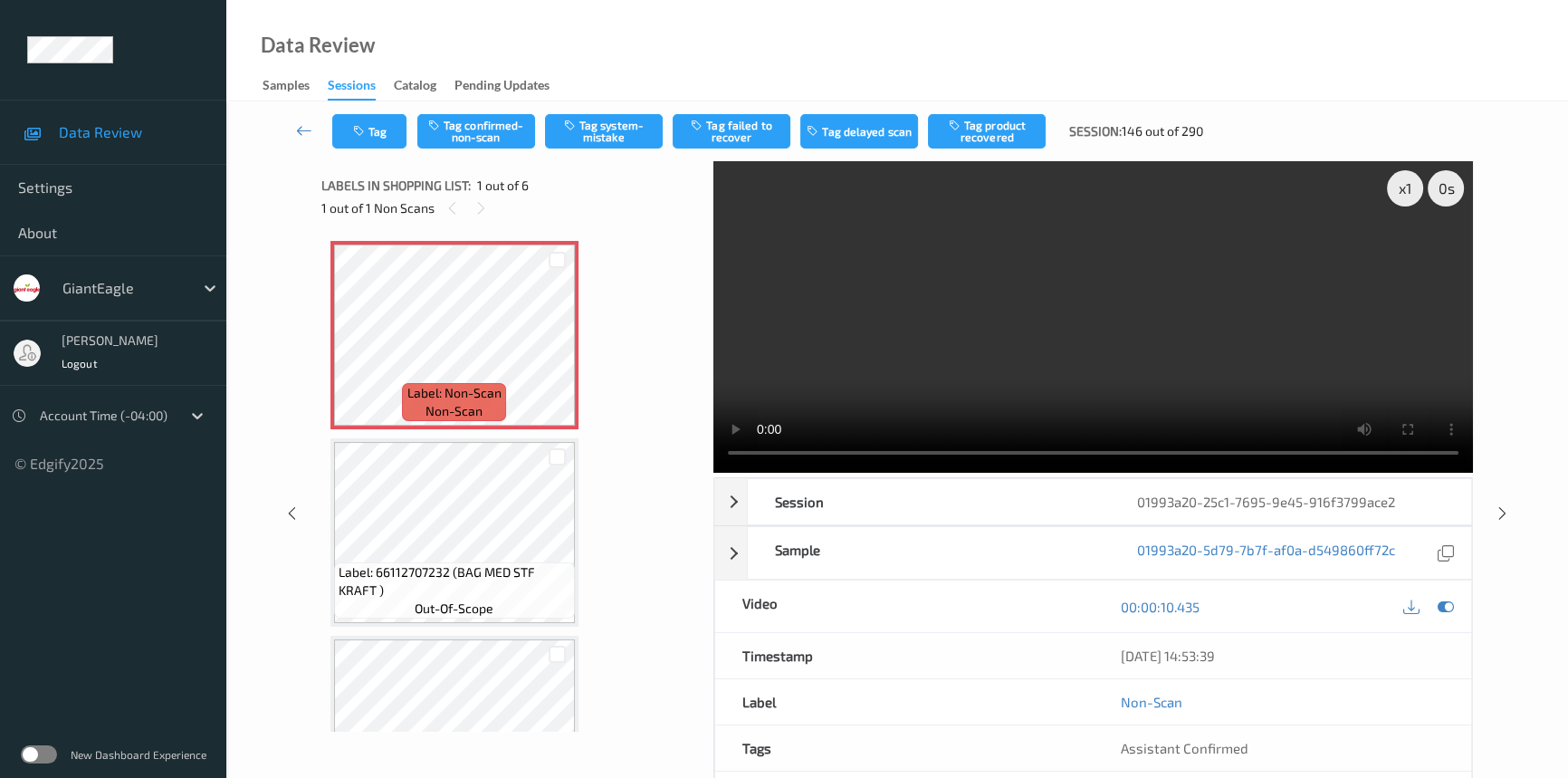
click at [889, 326] on video at bounding box center [1093, 317] width 759 height 311
click at [970, 353] on video at bounding box center [1093, 317] width 759 height 311
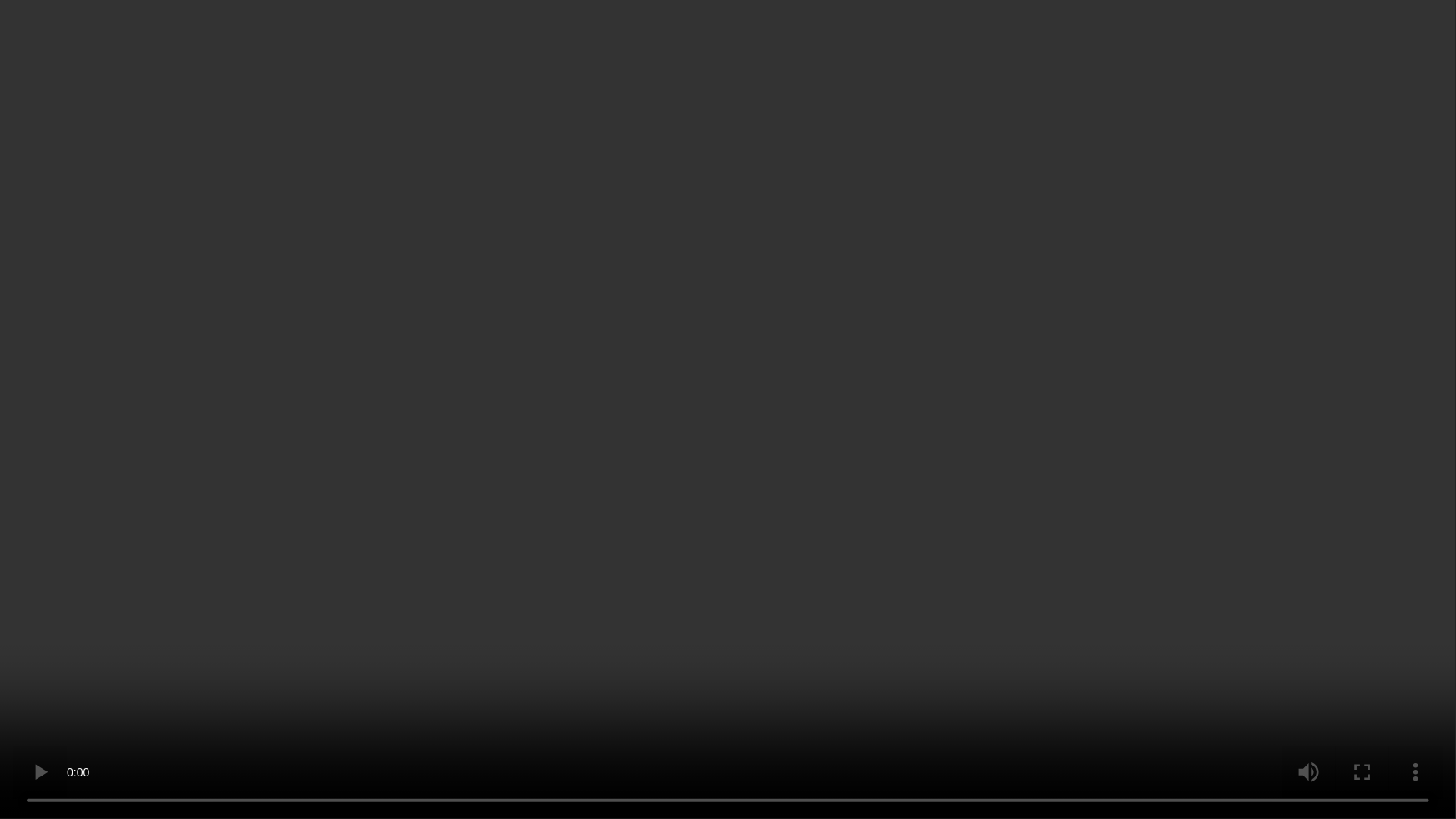
drag, startPoint x: 315, startPoint y: 646, endPoint x: 376, endPoint y: 622, distance: 65.6
click at [316, 646] on video at bounding box center [728, 409] width 1456 height 819
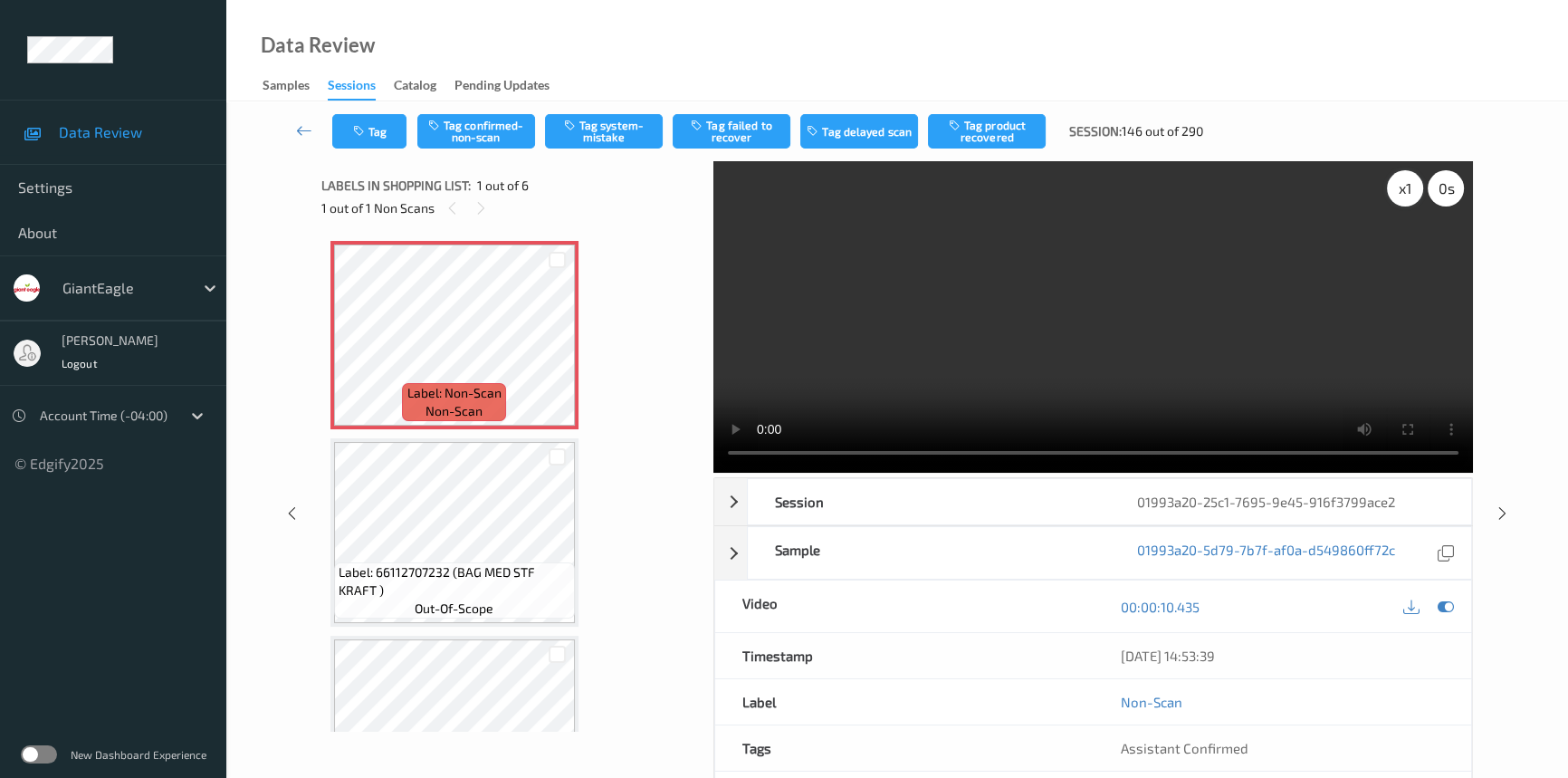
click at [1406, 182] on div "x 1" at bounding box center [1404, 188] width 37 height 37
click at [609, 132] on button "Tag system-mistake" at bounding box center [604, 131] width 118 height 35
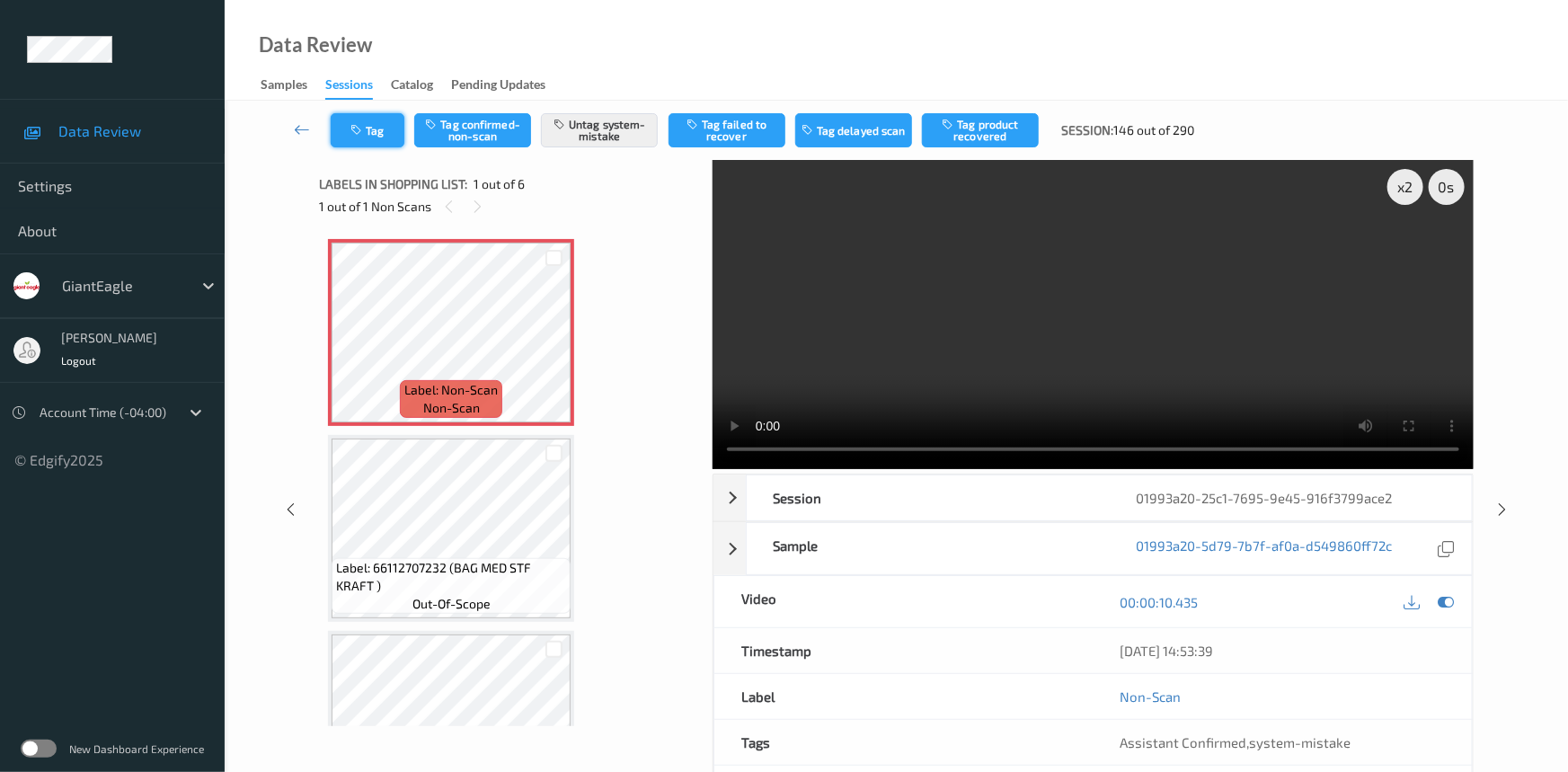
click at [367, 135] on button "Tag" at bounding box center [367, 130] width 74 height 34
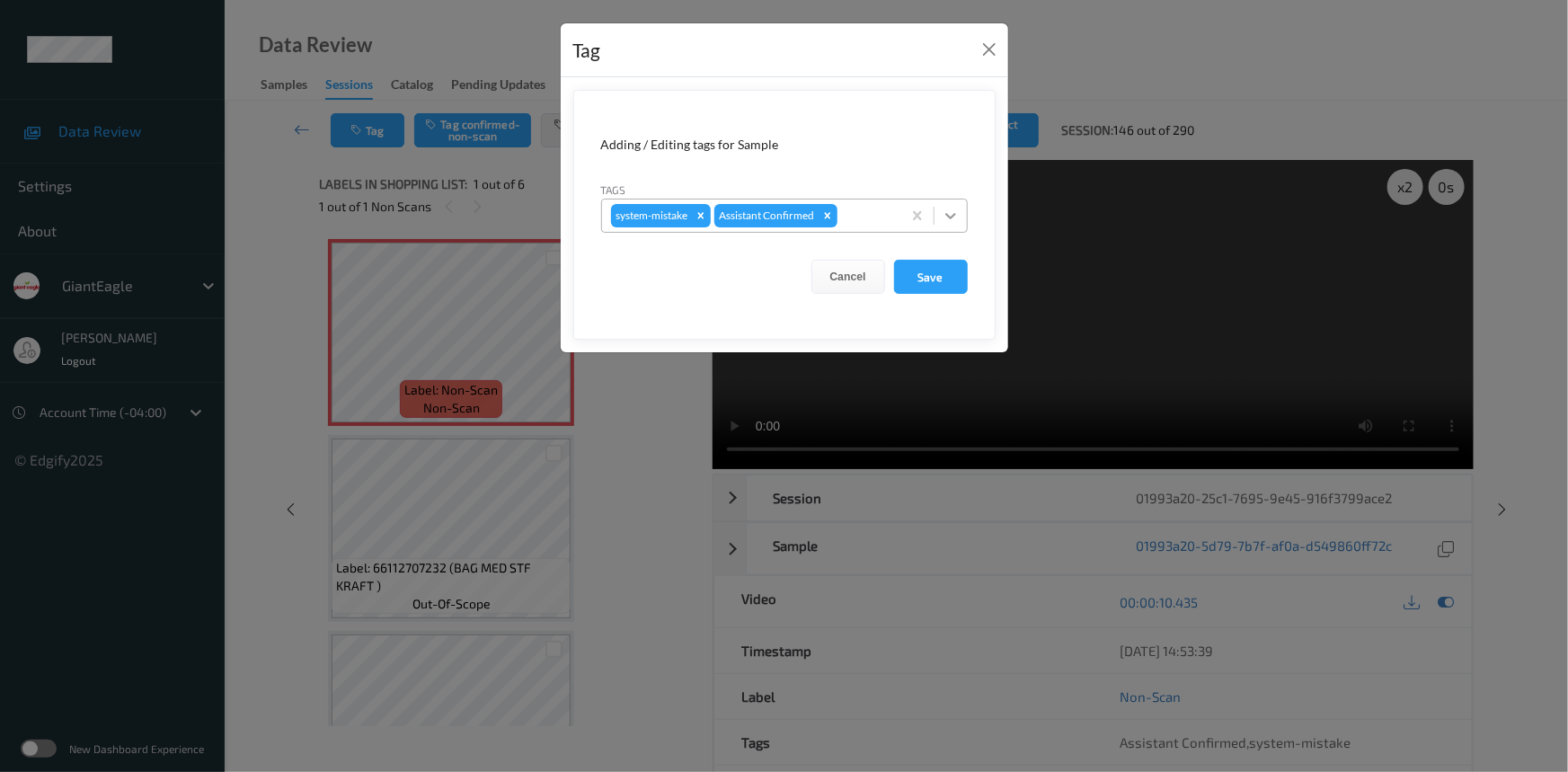
click at [944, 215] on icon at bounding box center [950, 215] width 18 height 18
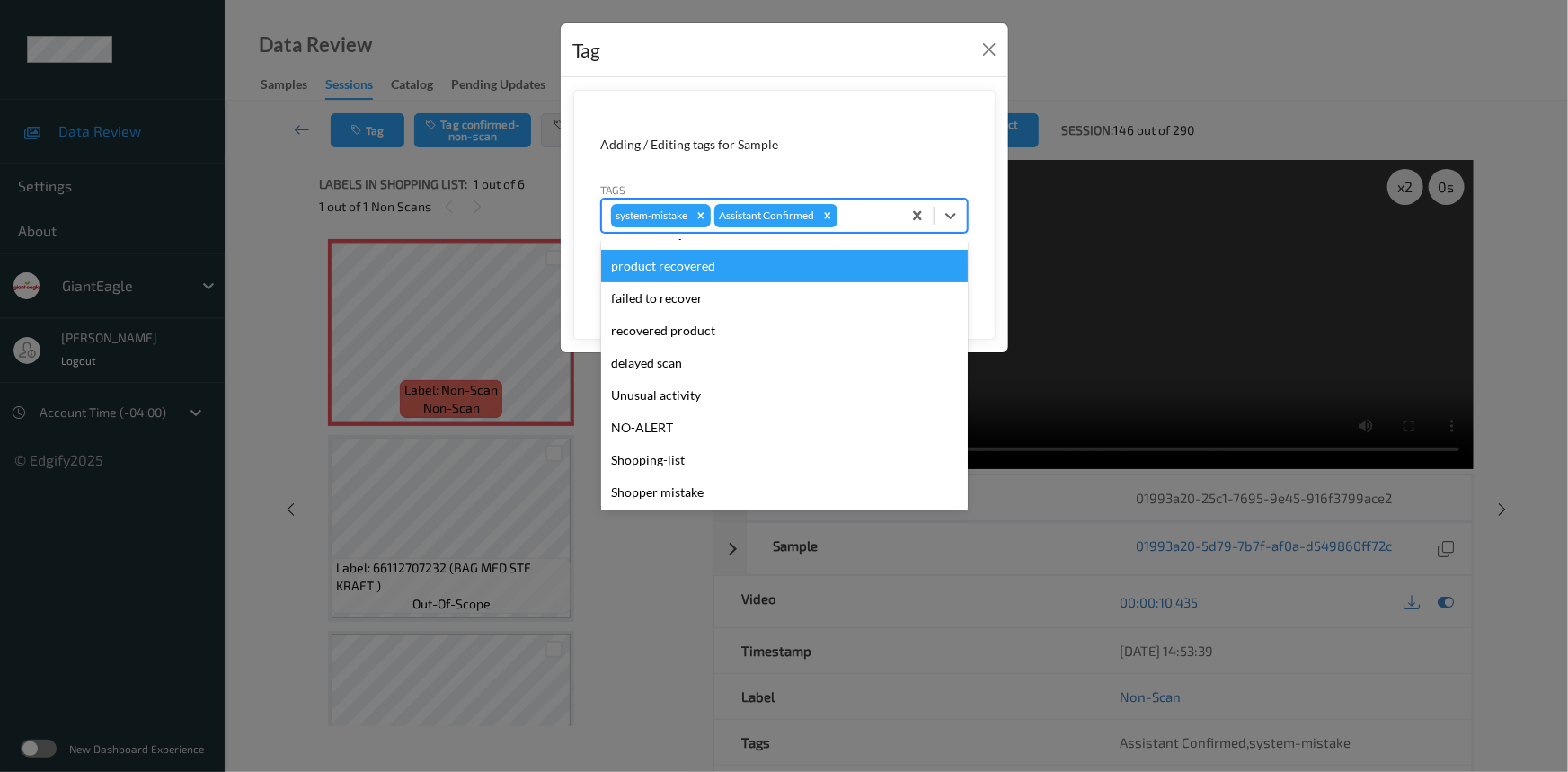
scroll to position [190, 0]
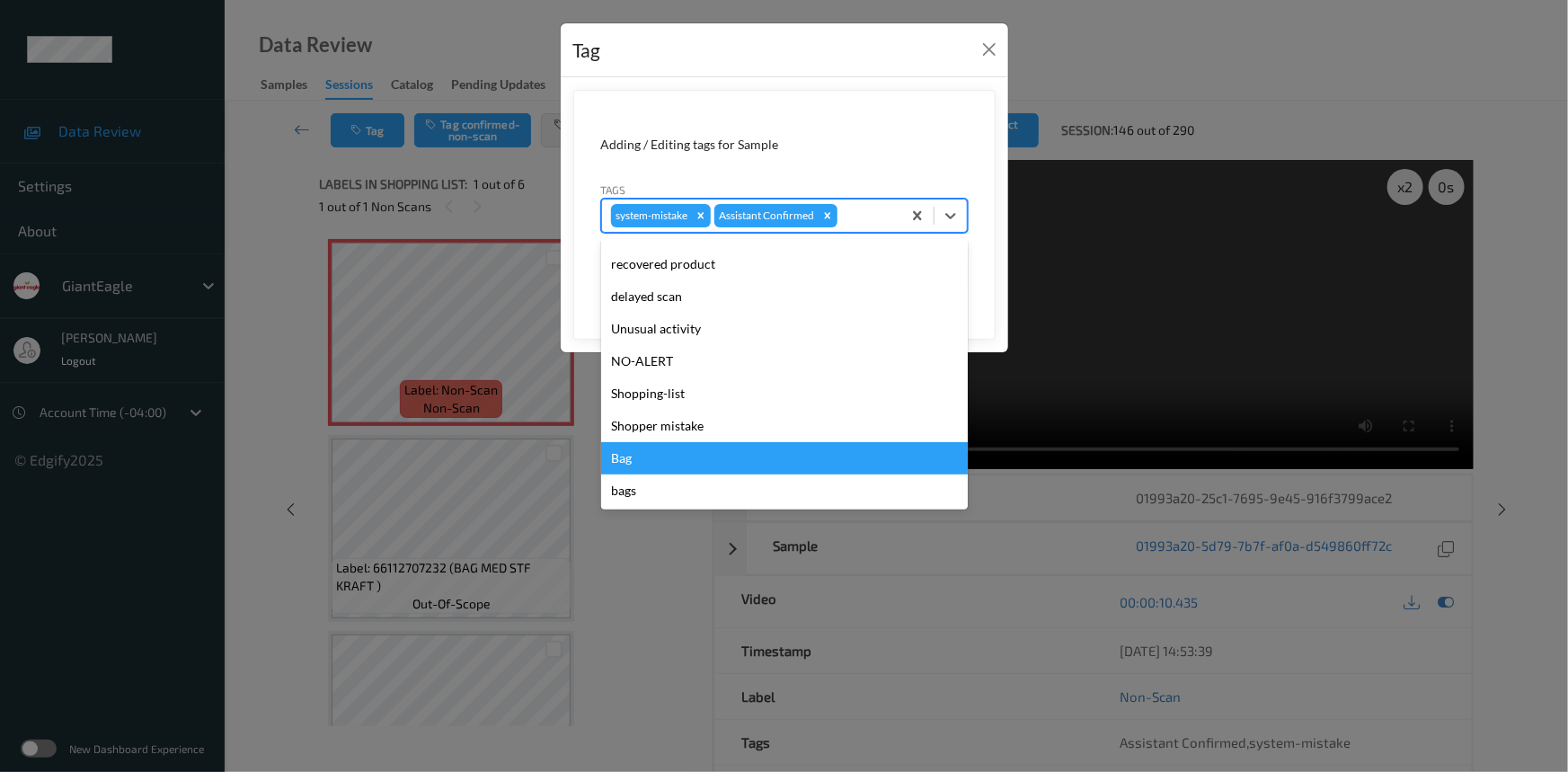
click at [644, 448] on div "Bag" at bounding box center [784, 457] width 367 height 32
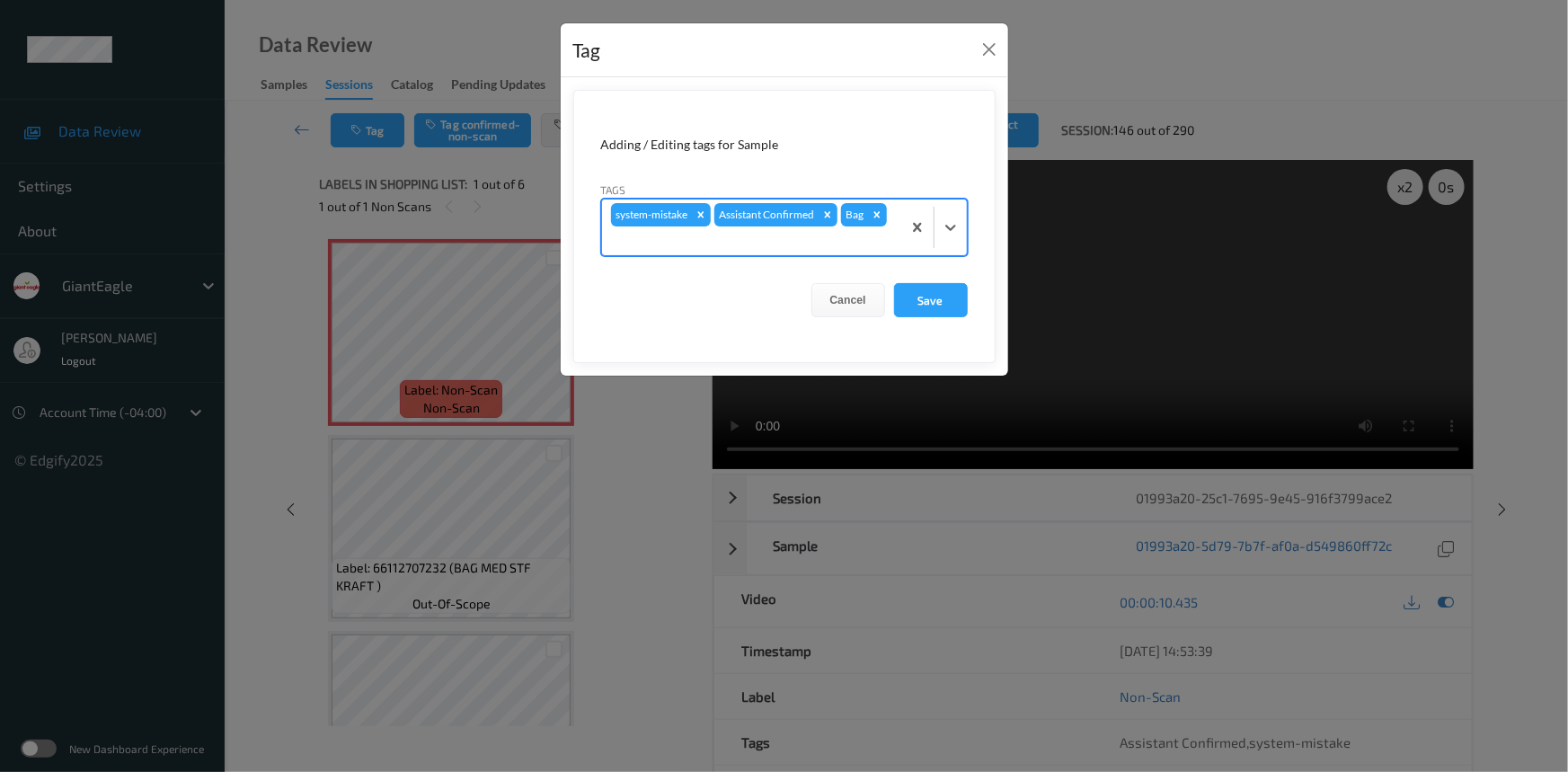
click at [880, 241] on div at bounding box center [752, 241] width 281 height 22
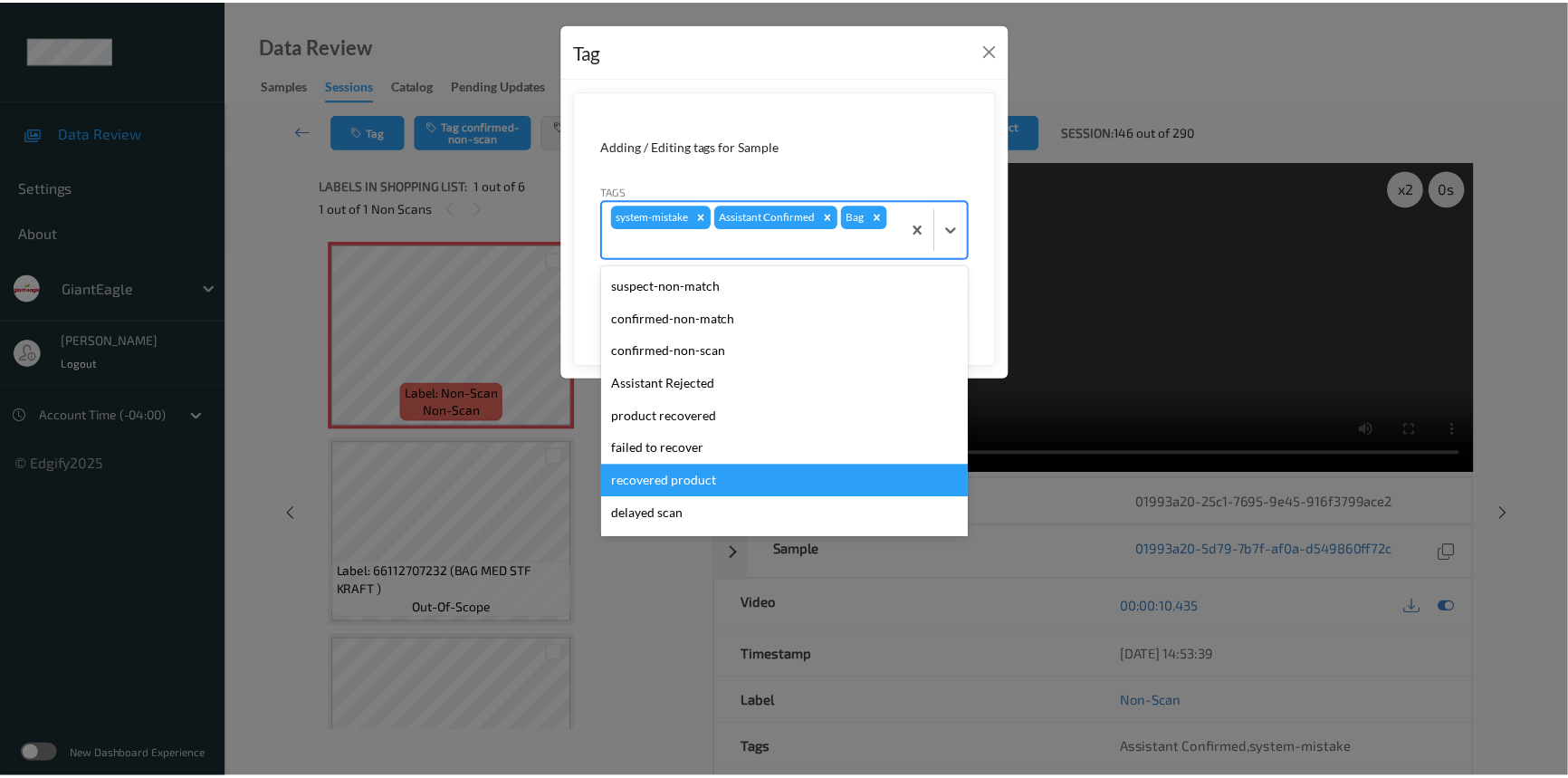
scroll to position [160, 0]
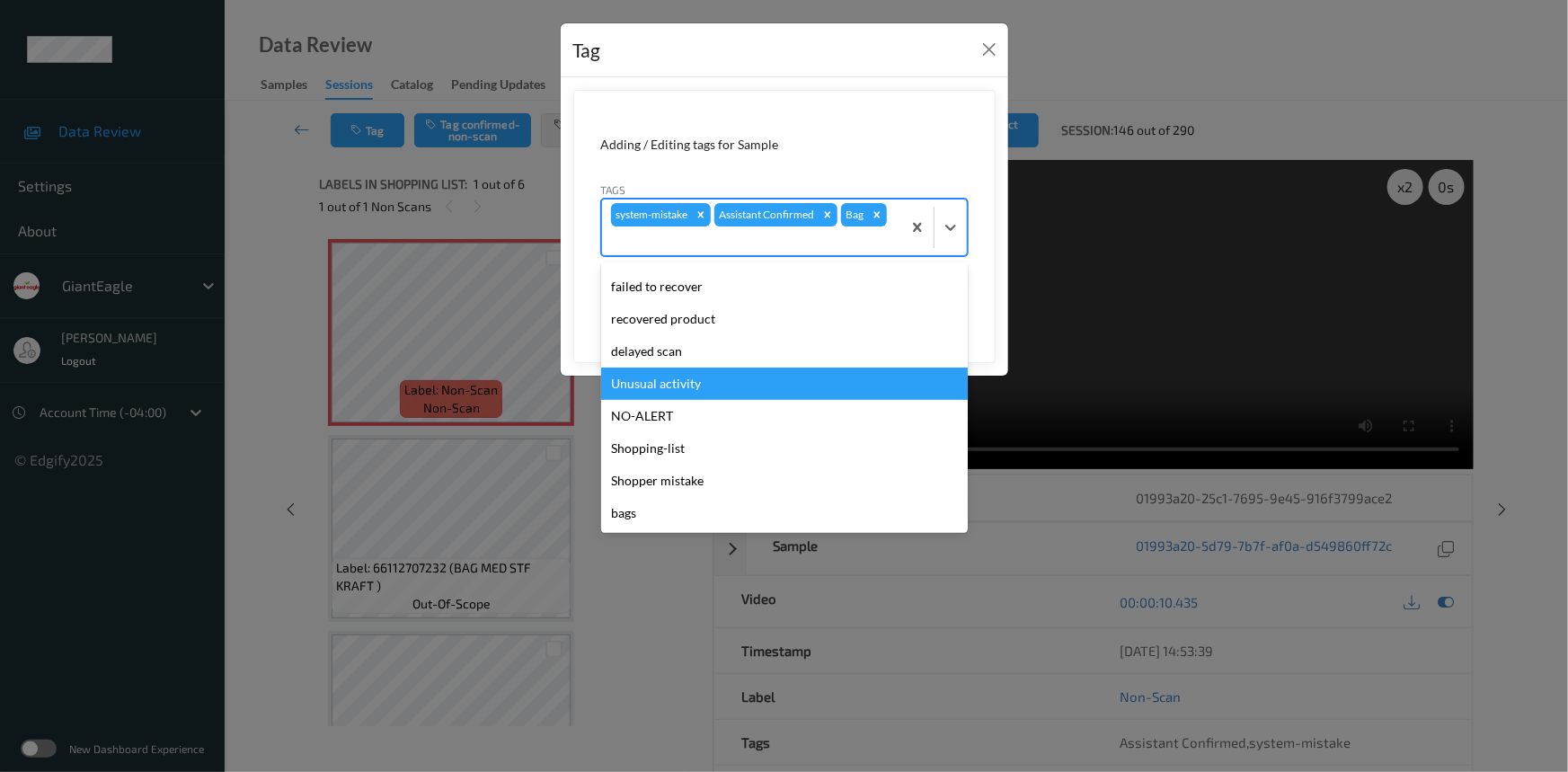
click at [682, 396] on div "Unusual activity" at bounding box center [784, 384] width 367 height 32
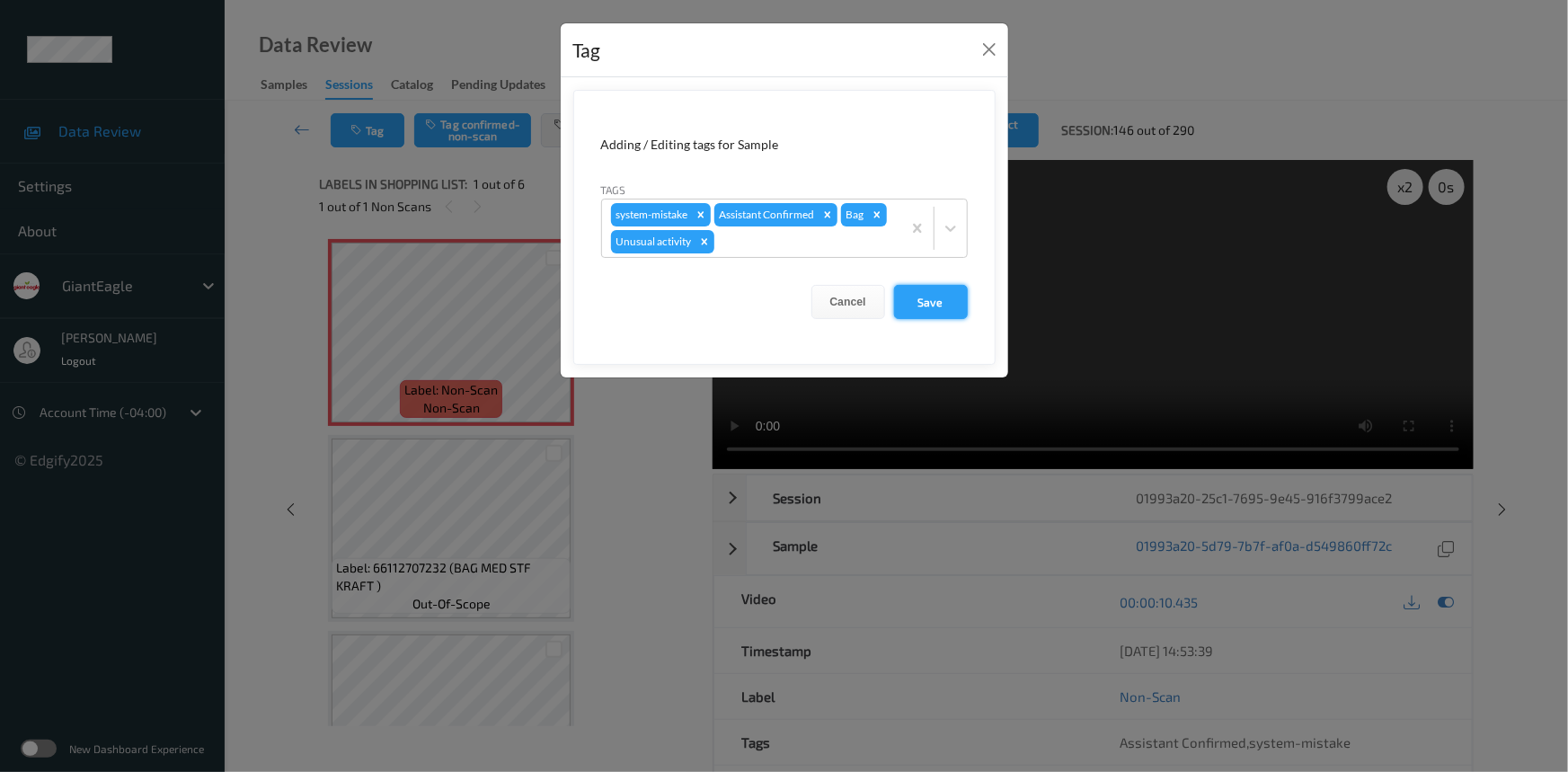
click at [928, 294] on button "Save" at bounding box center [931, 302] width 74 height 34
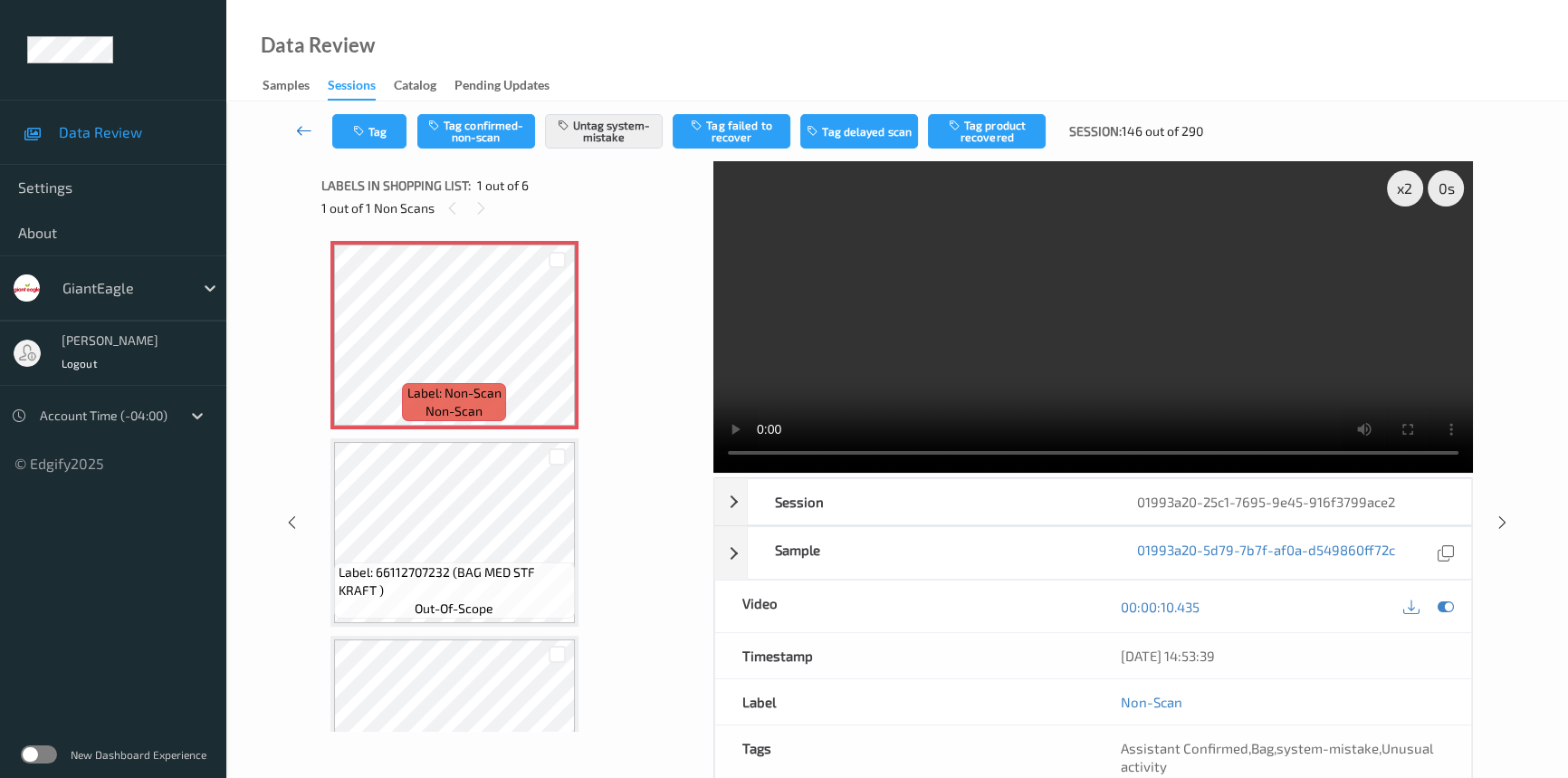
click at [289, 116] on link at bounding box center [304, 131] width 56 height 35
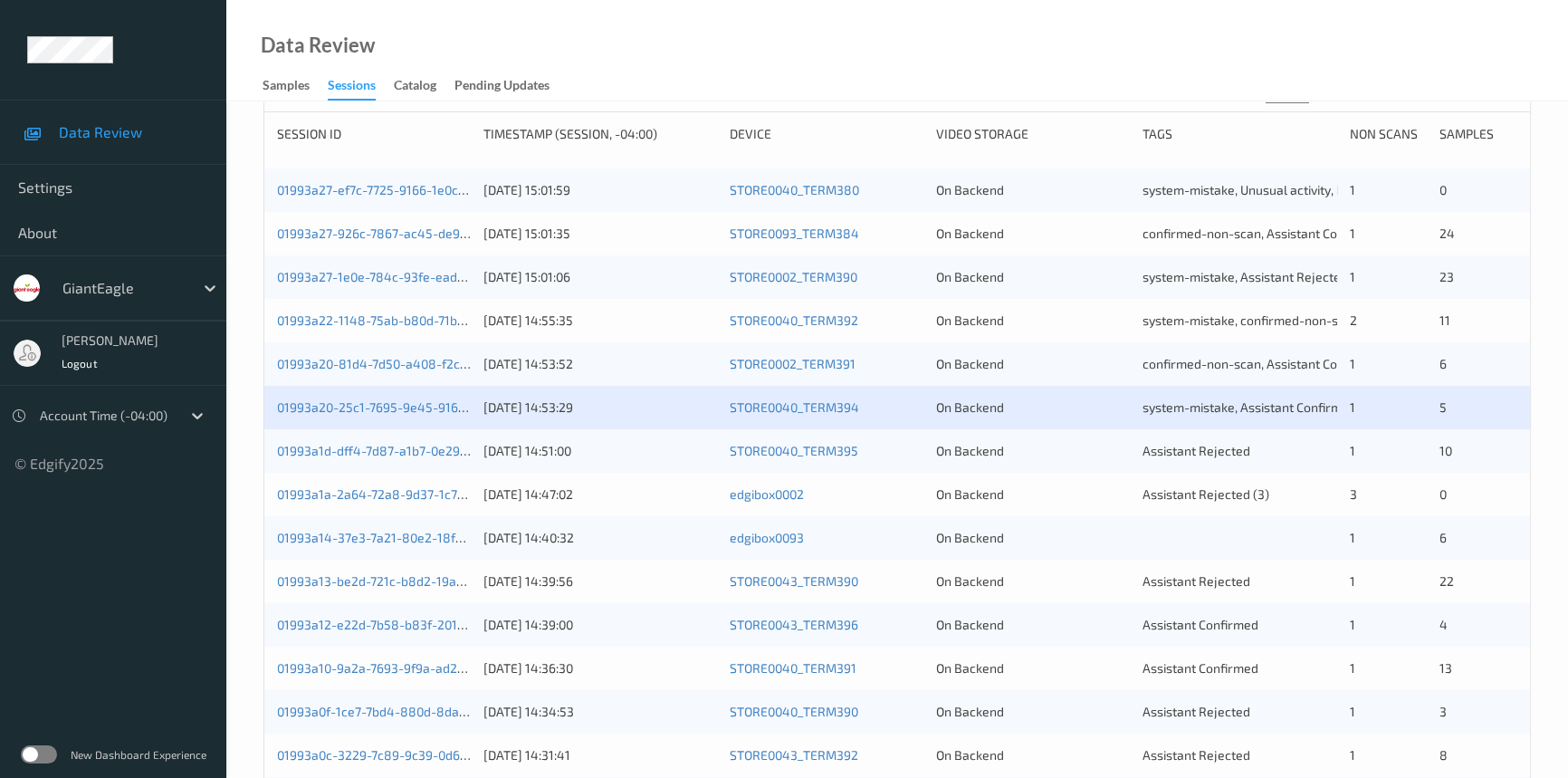
scroll to position [329, 0]
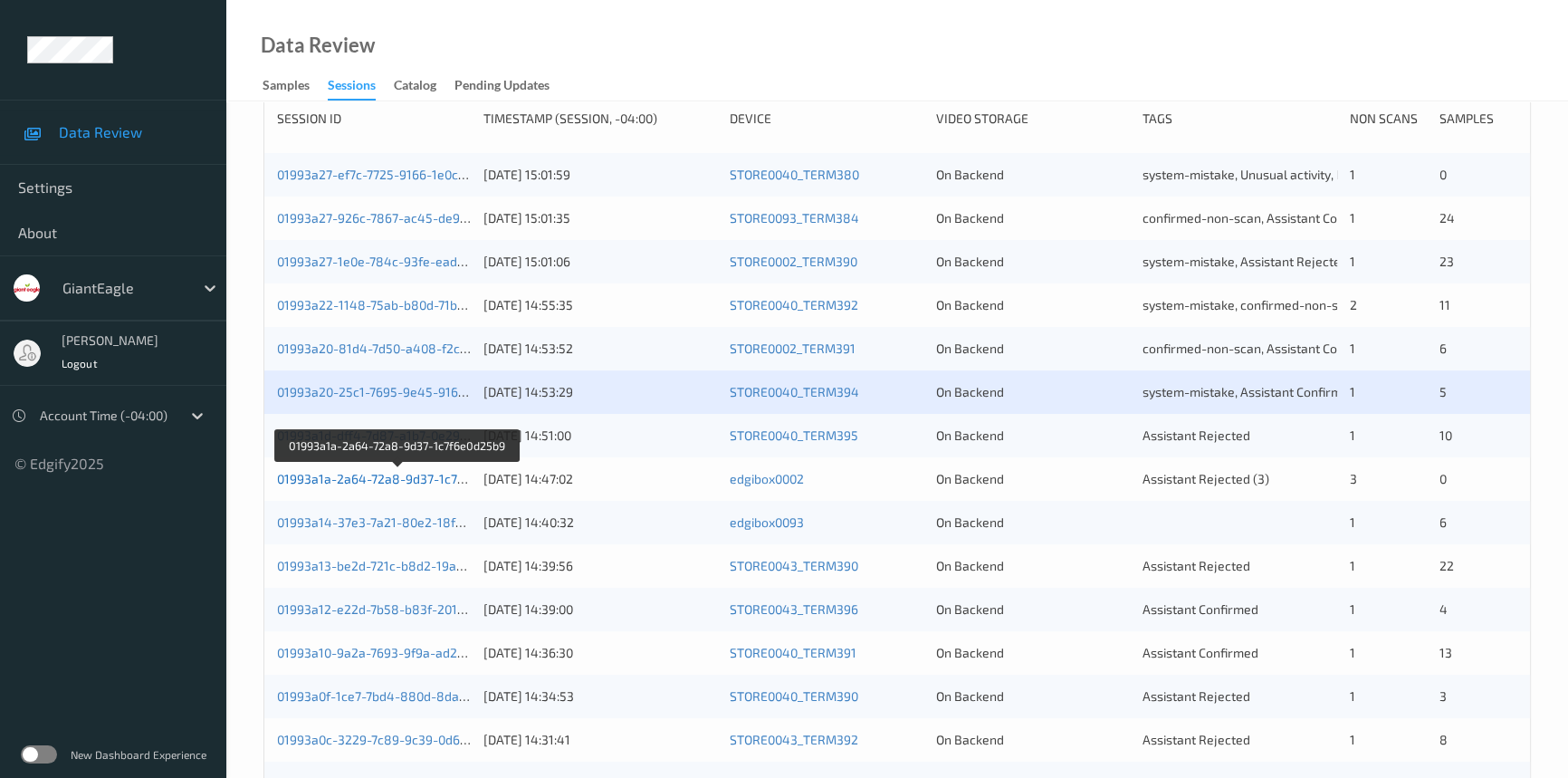
click at [347, 480] on link "01993a1a-2a64-72a8-9d37-1c7f6e0d25b9" at bounding box center [398, 479] width 243 height 16
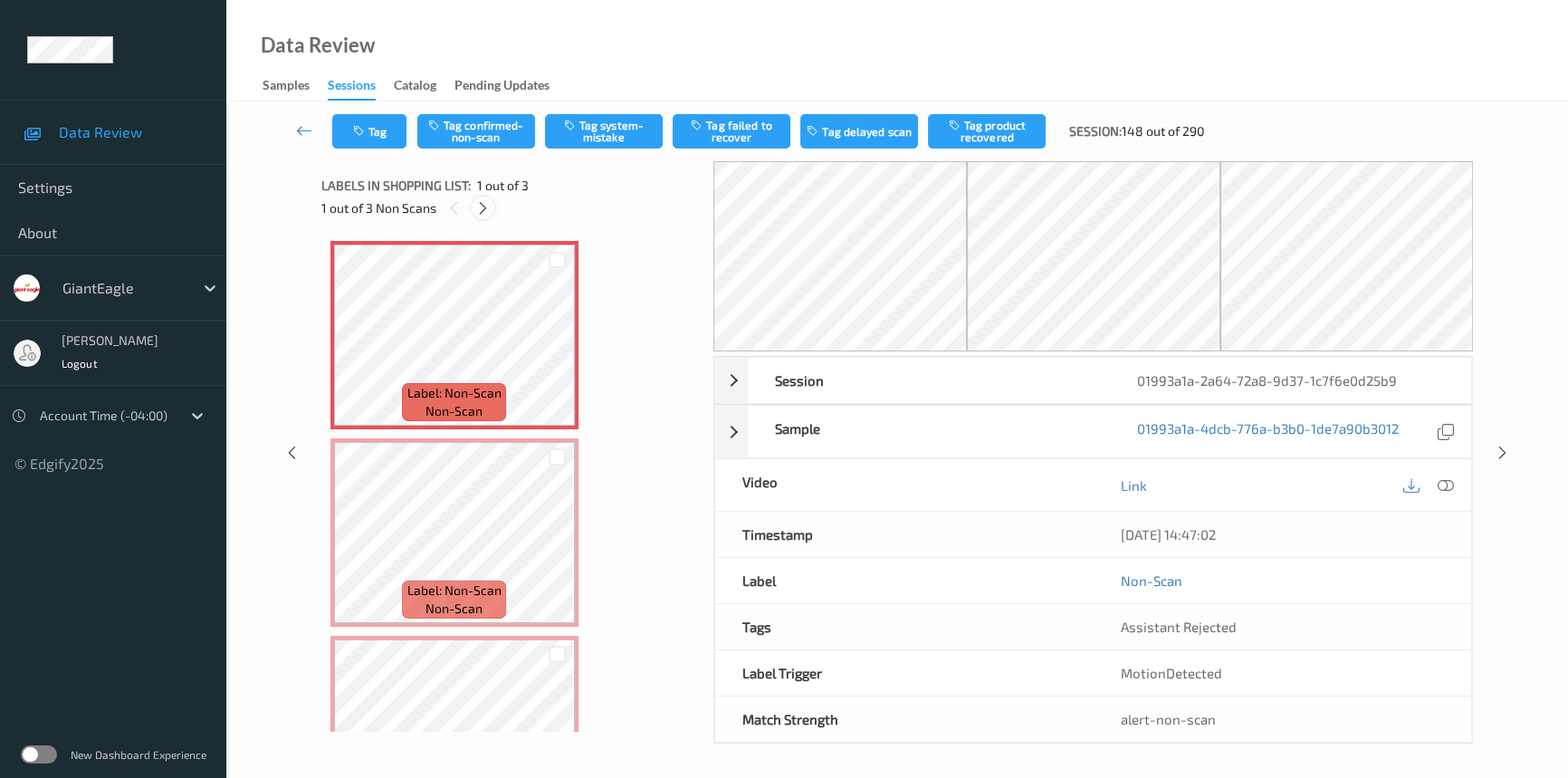
click at [480, 212] on icon at bounding box center [484, 208] width 16 height 16
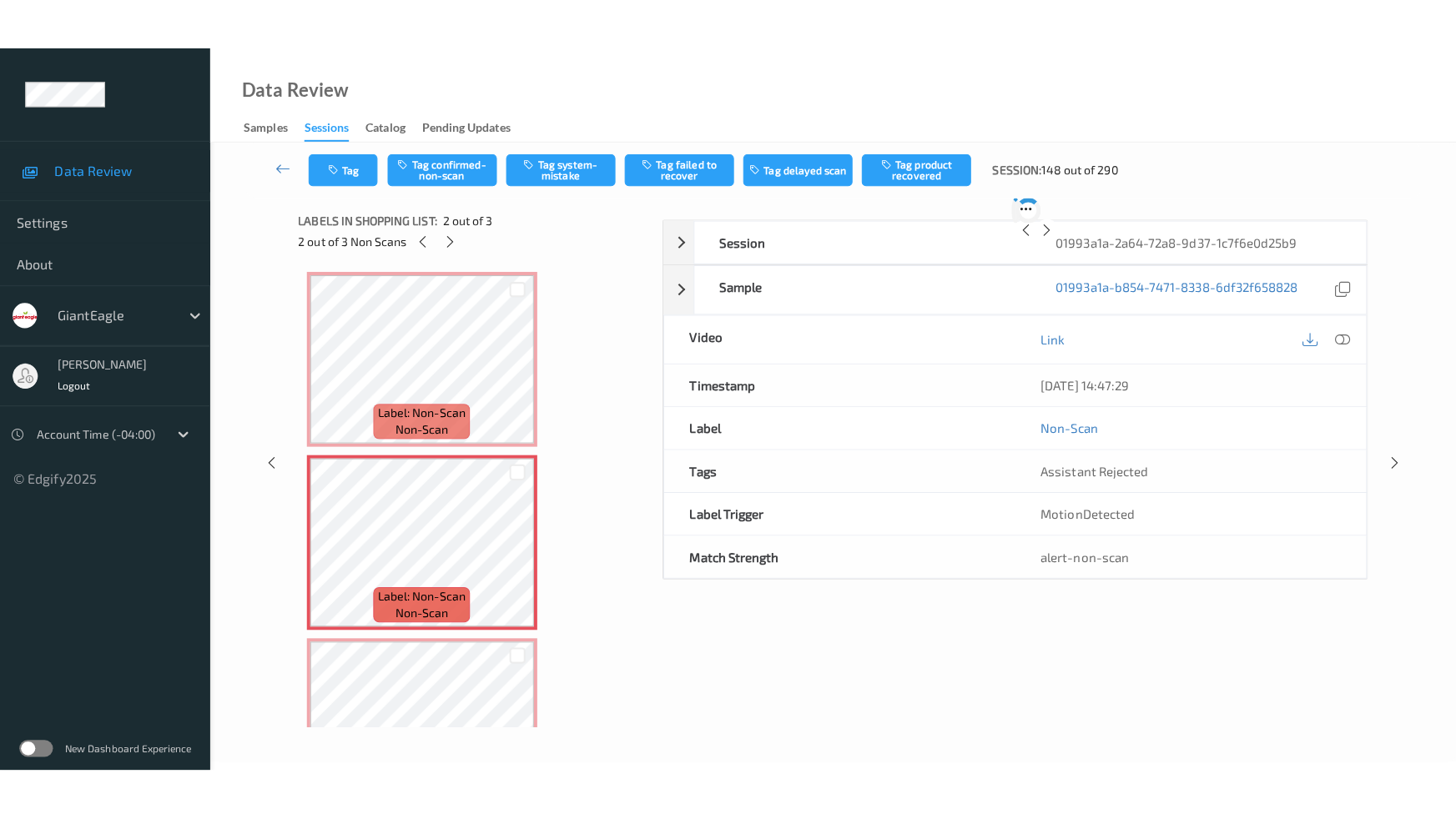
scroll to position [8, 0]
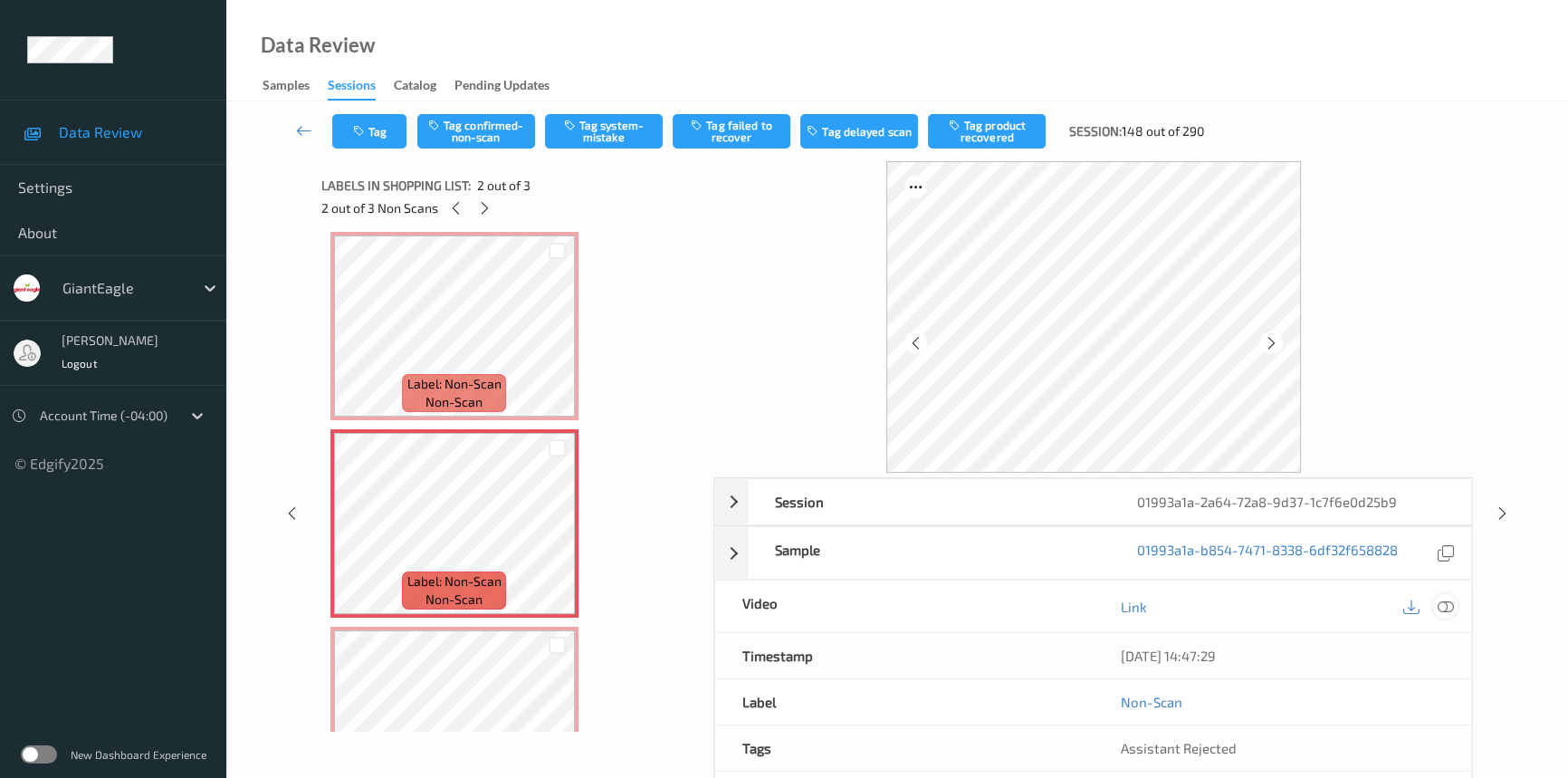
drag, startPoint x: 1450, startPoint y: 605, endPoint x: 968, endPoint y: 335, distance: 552.5
click at [1450, 604] on icon at bounding box center [1446, 607] width 16 height 16
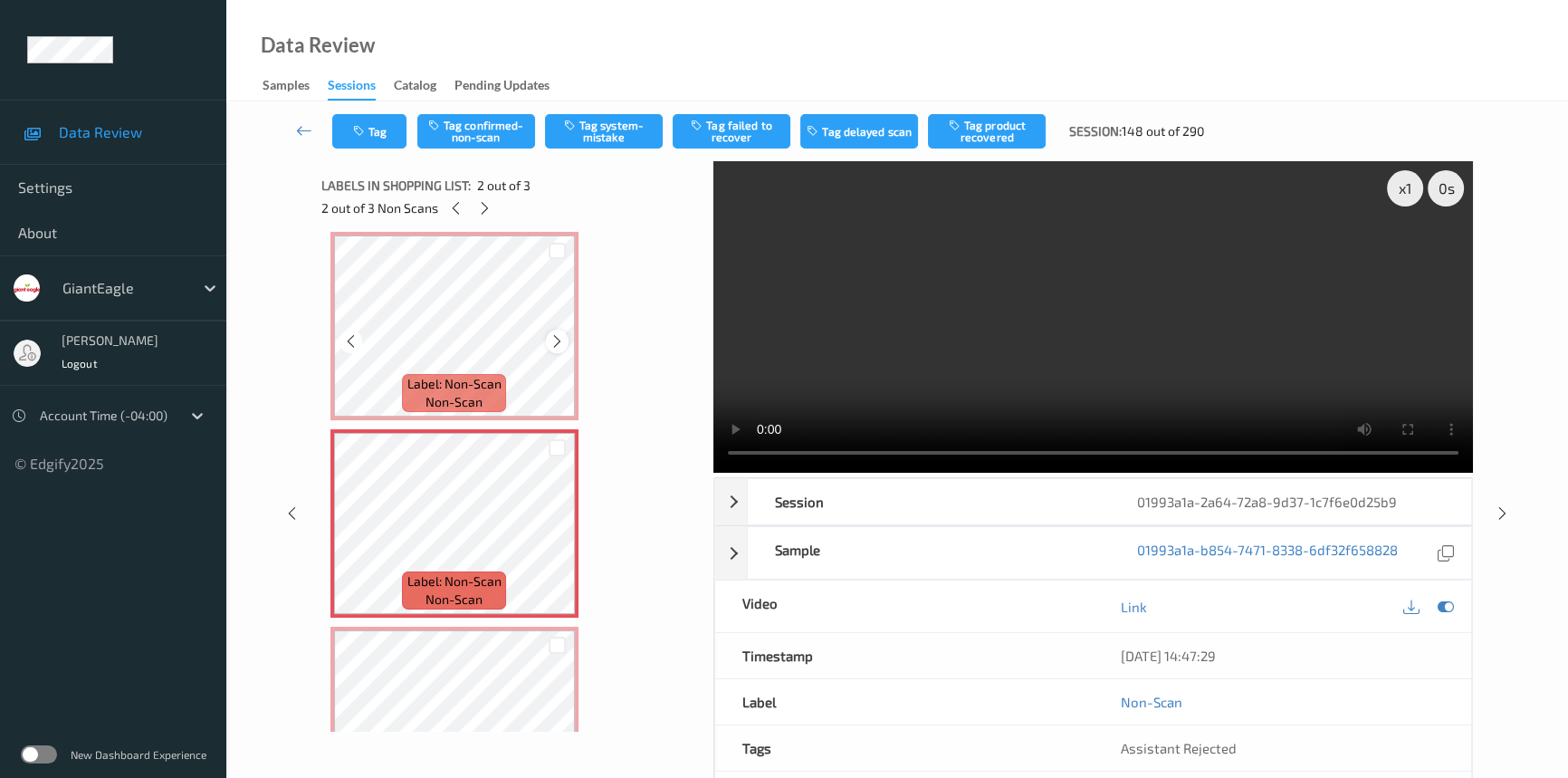
click at [558, 340] on icon at bounding box center [557, 341] width 16 height 16
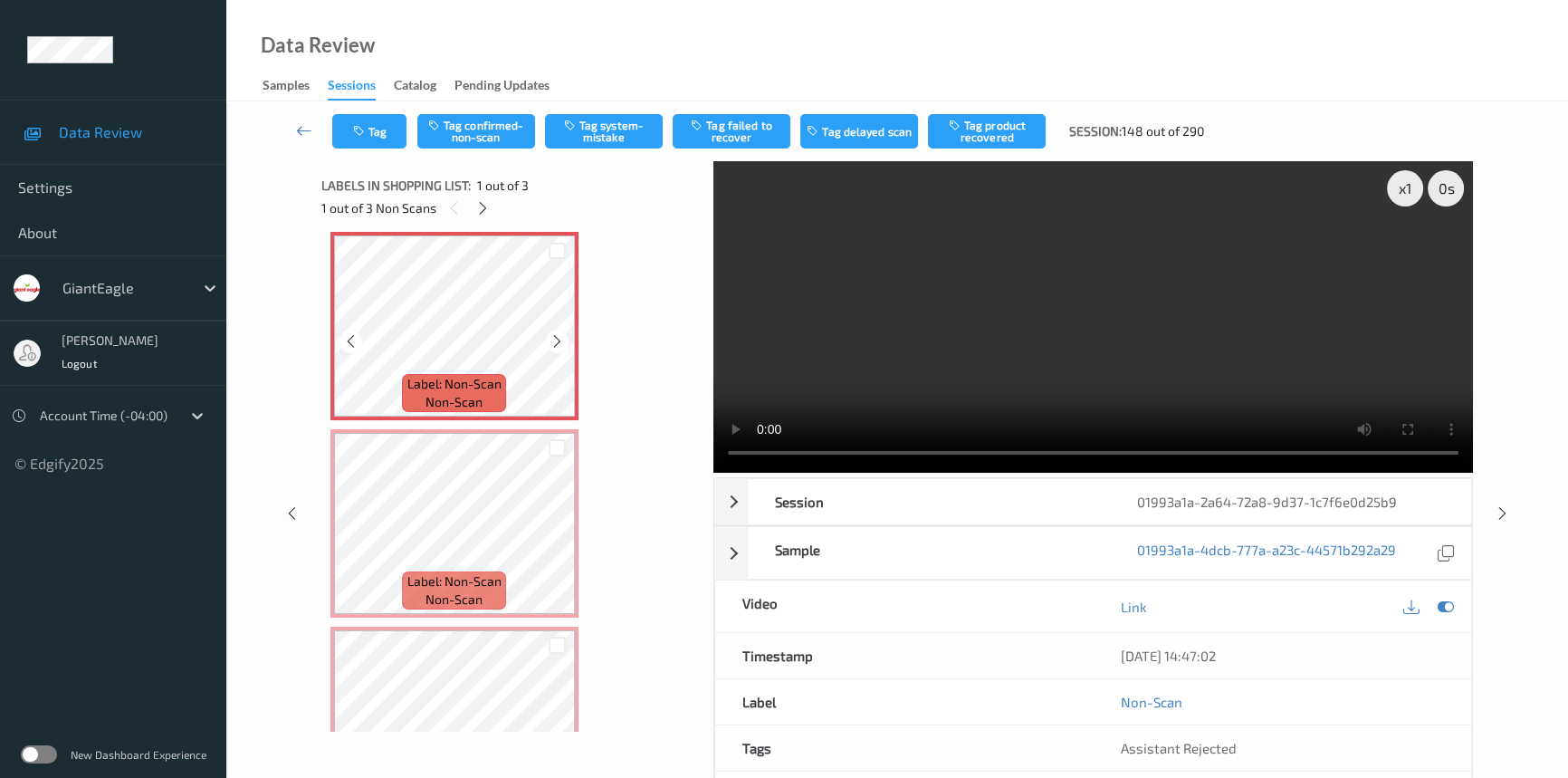
click at [558, 340] on icon at bounding box center [557, 341] width 16 height 16
click at [1396, 190] on div "x 1" at bounding box center [1404, 188] width 37 height 37
click at [1244, 284] on video at bounding box center [1093, 317] width 759 height 311
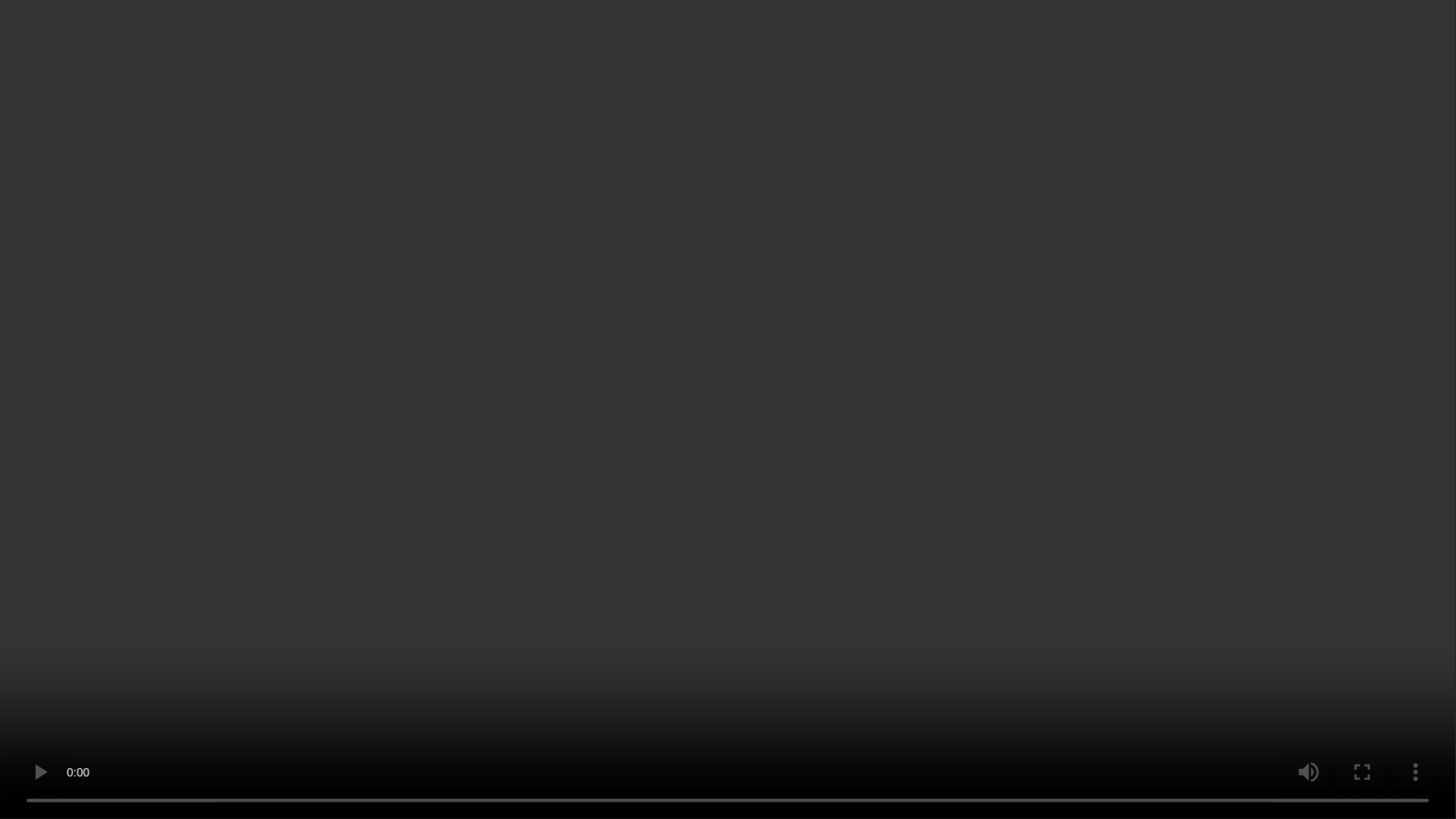
click at [1136, 459] on video at bounding box center [728, 409] width 1456 height 819
click at [1001, 430] on video at bounding box center [728, 409] width 1456 height 819
click at [1148, 467] on video at bounding box center [728, 409] width 1456 height 819
click at [1088, 468] on video at bounding box center [728, 409] width 1456 height 819
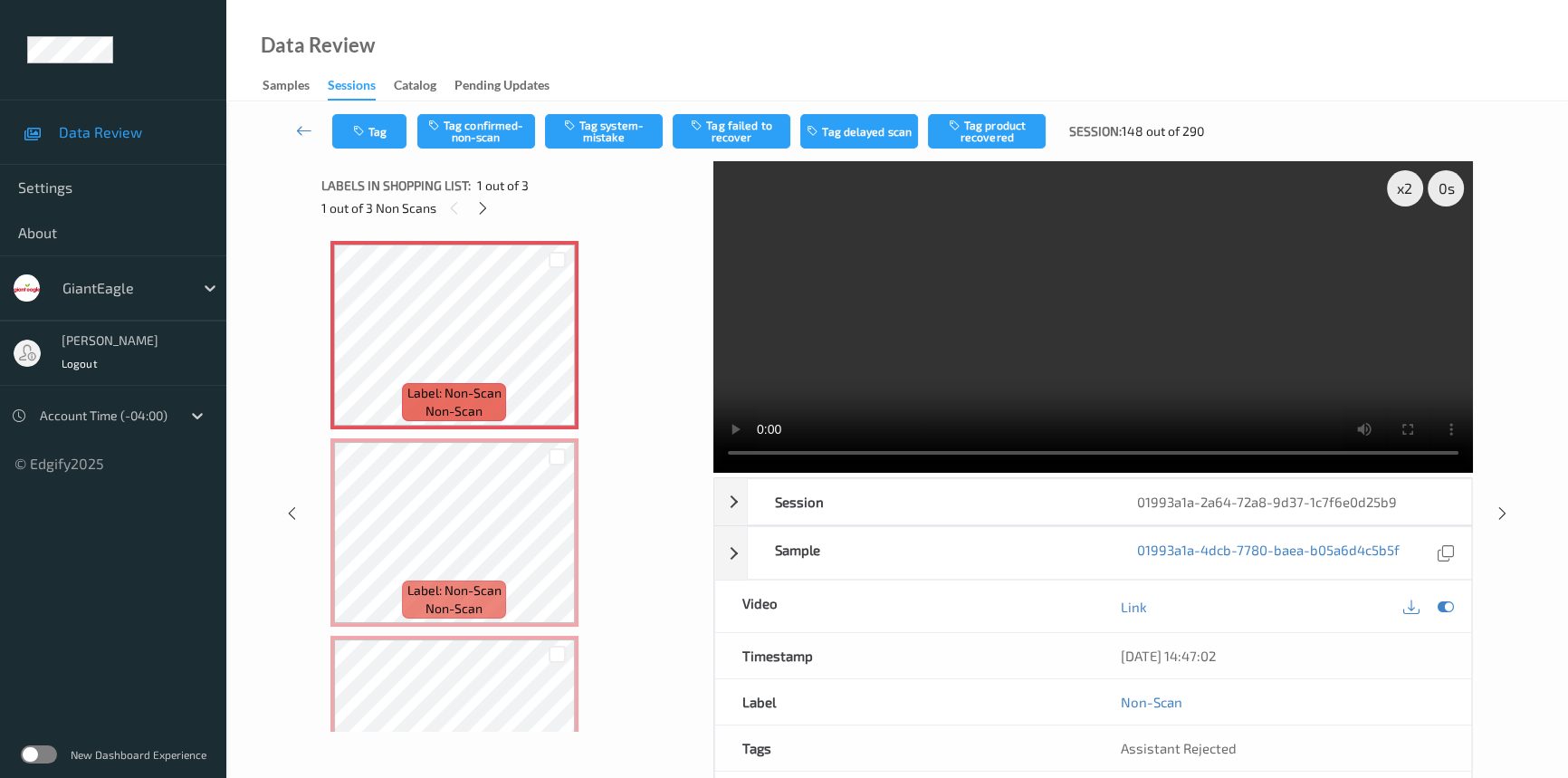
click at [1086, 301] on video at bounding box center [1093, 317] width 759 height 311
click at [1104, 335] on video at bounding box center [1093, 317] width 759 height 311
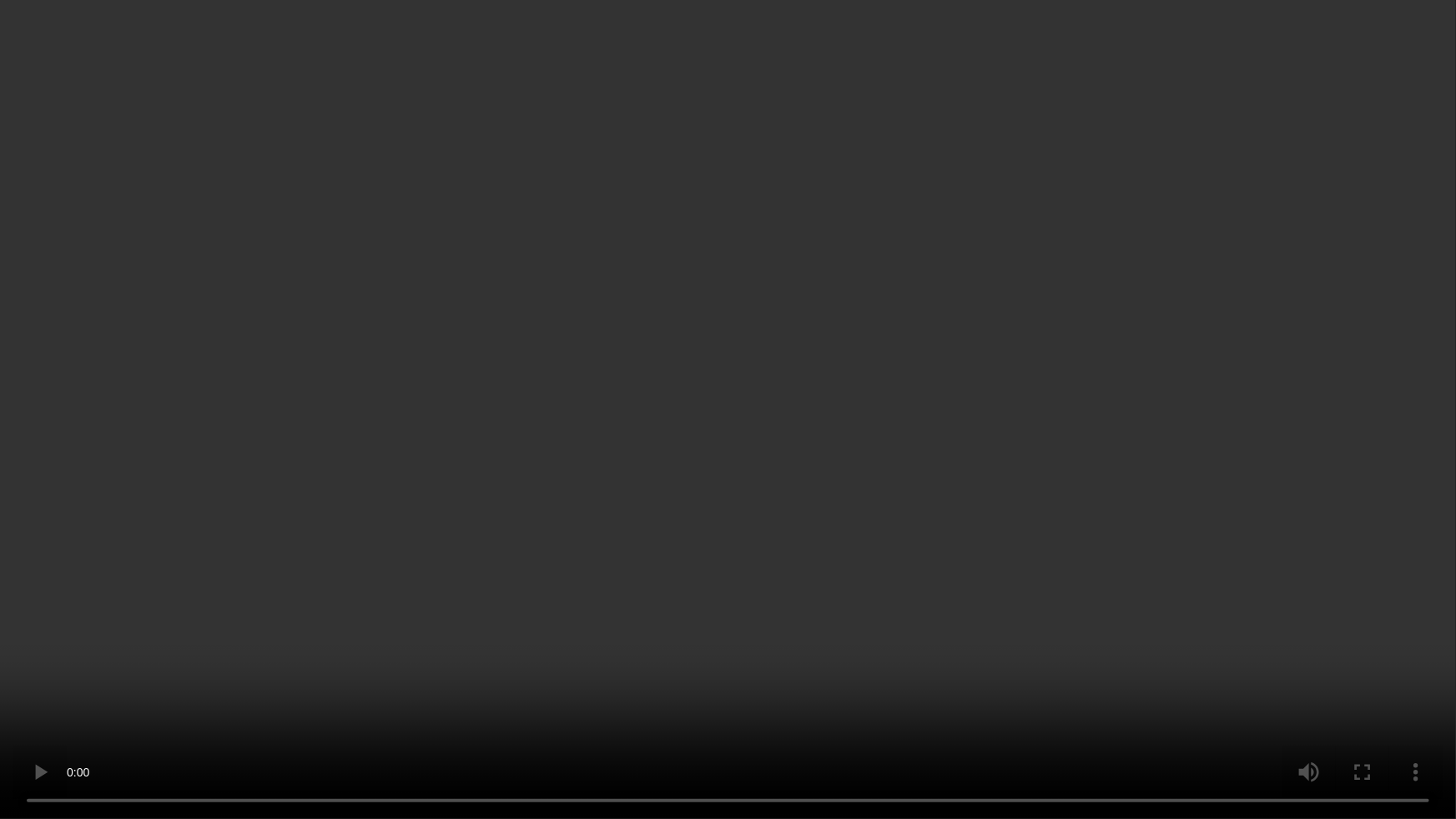
click at [1162, 475] on video at bounding box center [728, 409] width 1456 height 819
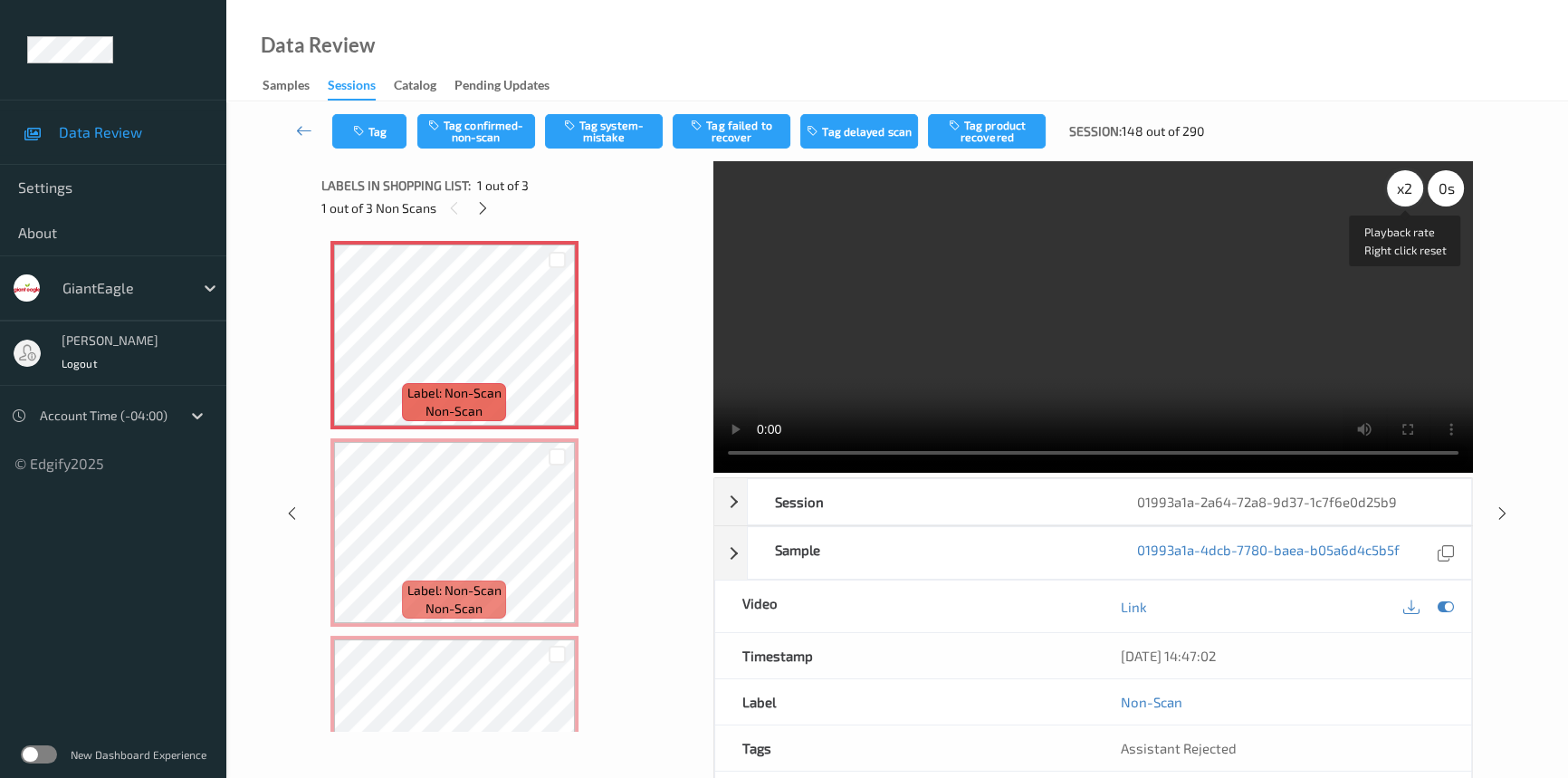
click at [1406, 194] on div "x 2" at bounding box center [1404, 188] width 37 height 37
click at [627, 137] on button "Tag system-mistake" at bounding box center [604, 131] width 118 height 35
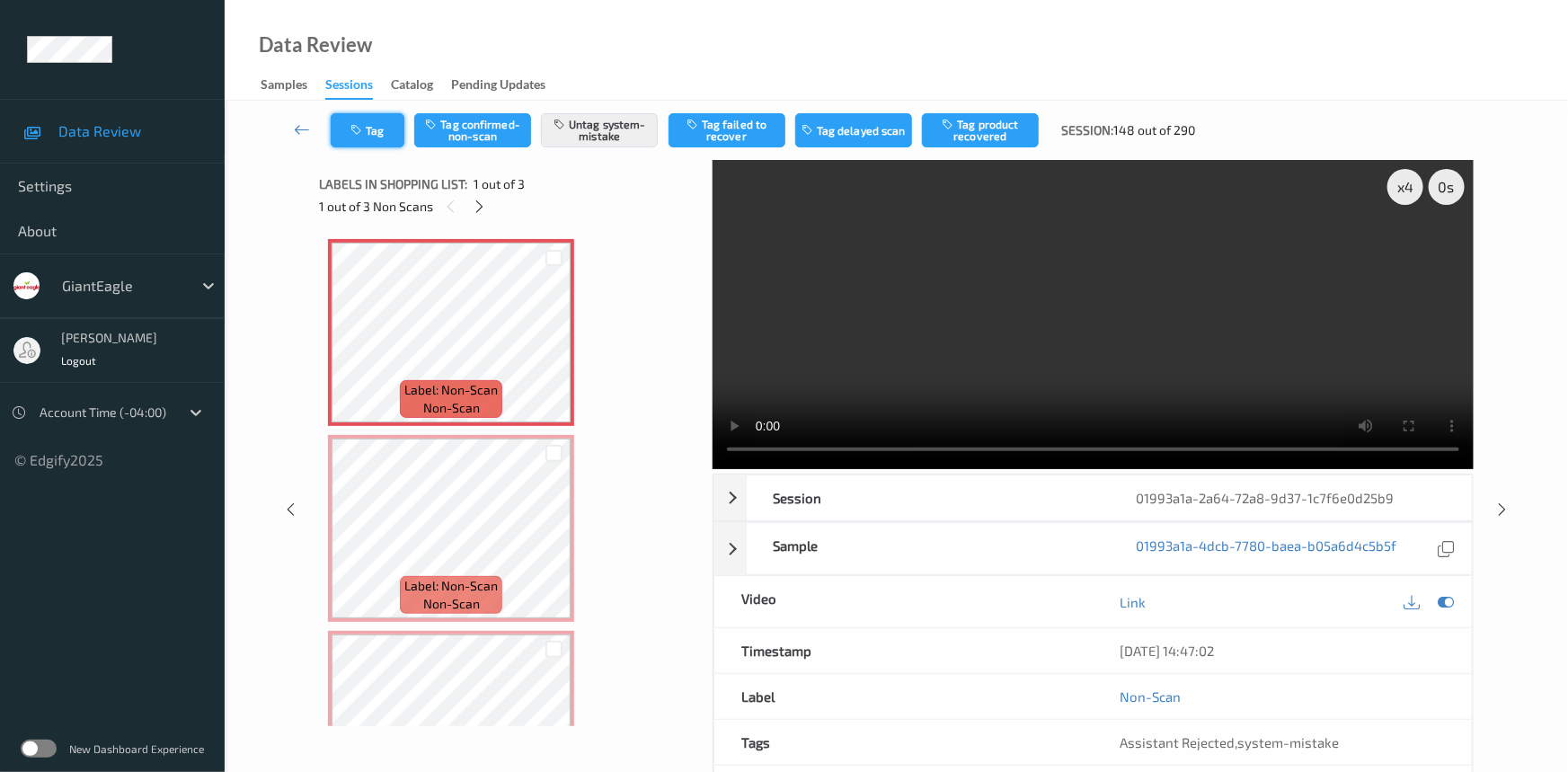
click at [381, 133] on button "Tag" at bounding box center [367, 130] width 74 height 34
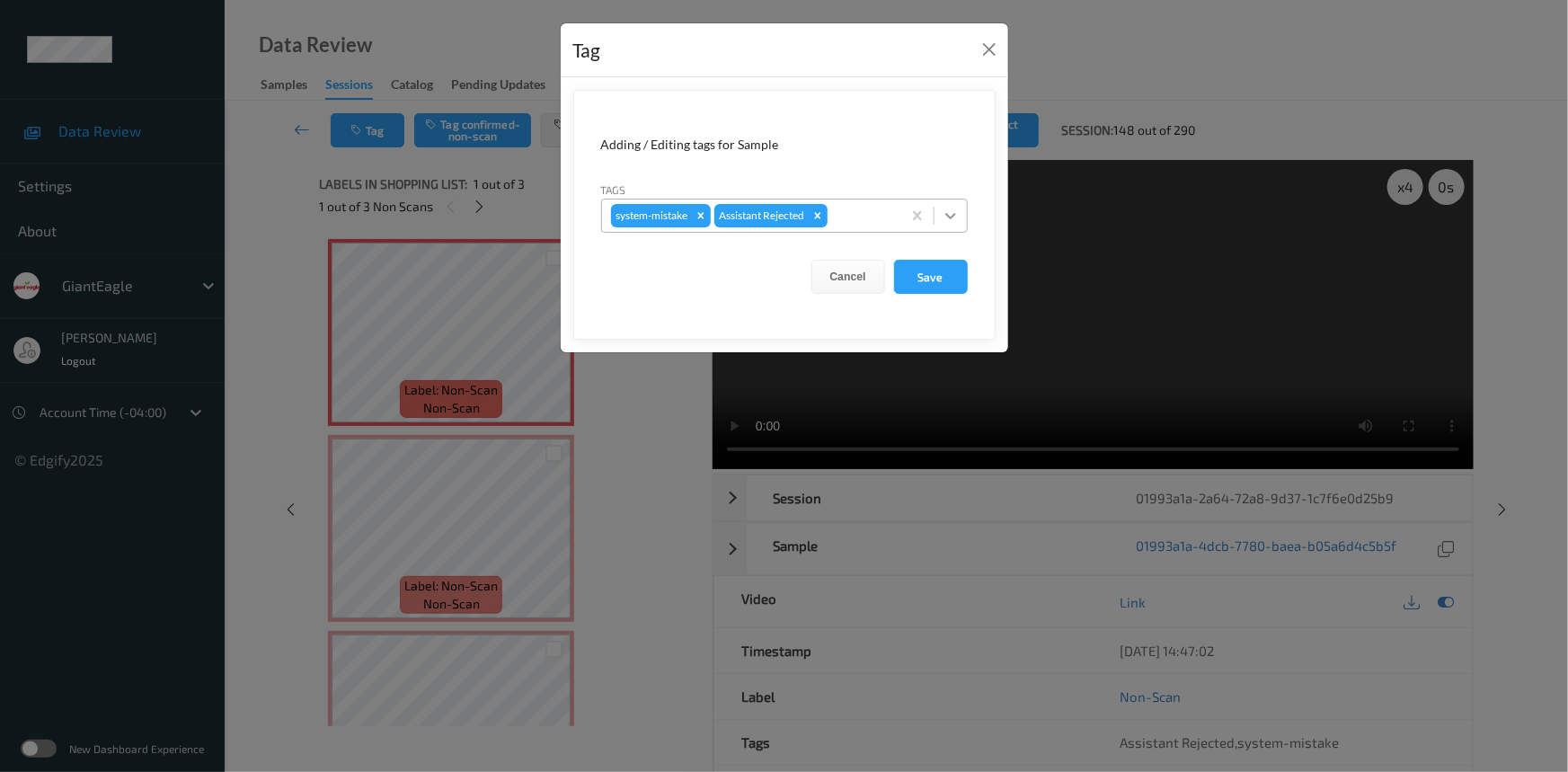
click at [950, 223] on icon at bounding box center [950, 215] width 18 height 18
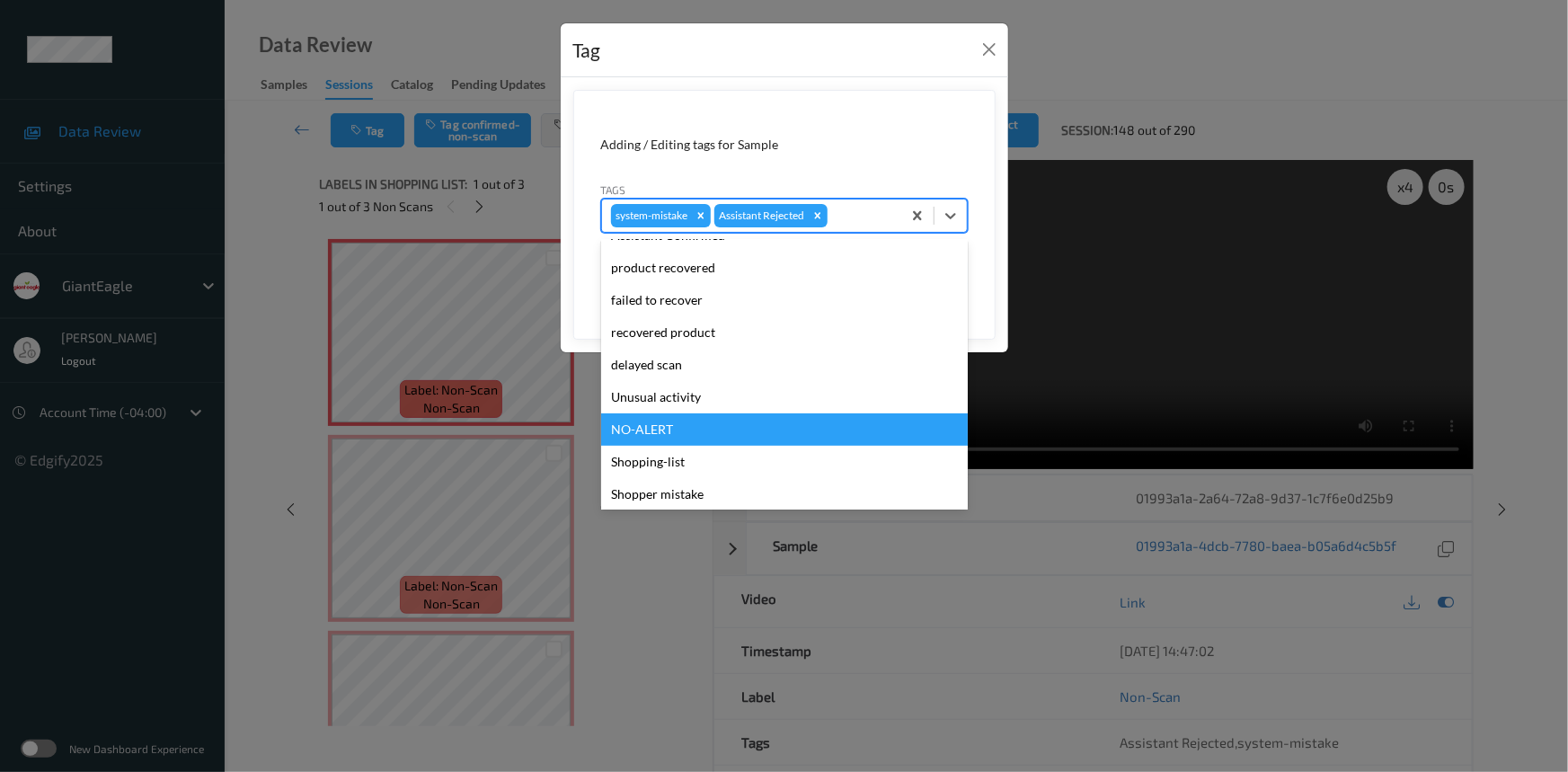
scroll to position [190, 0]
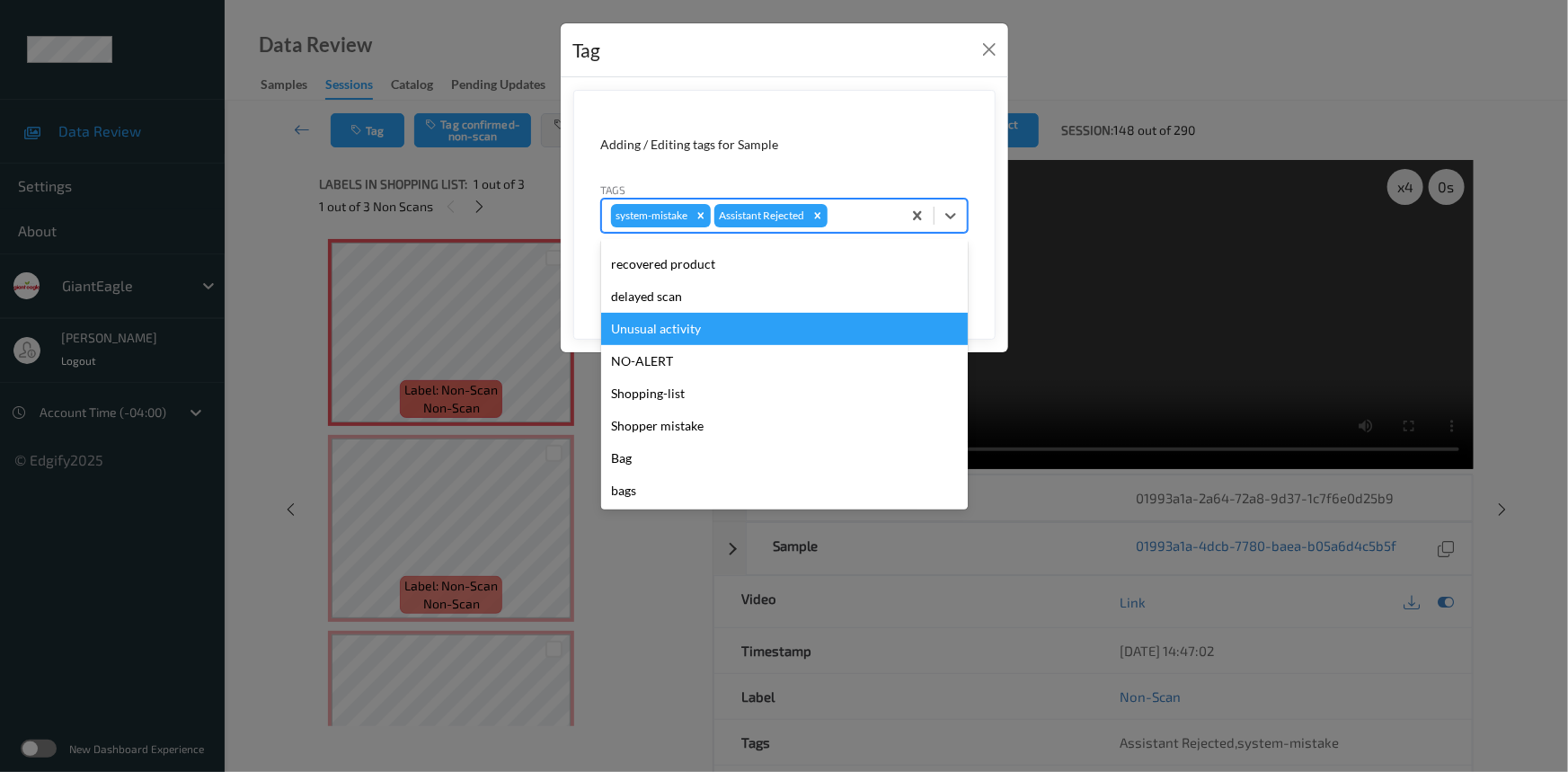
click at [699, 337] on div "Unusual activity" at bounding box center [784, 328] width 367 height 32
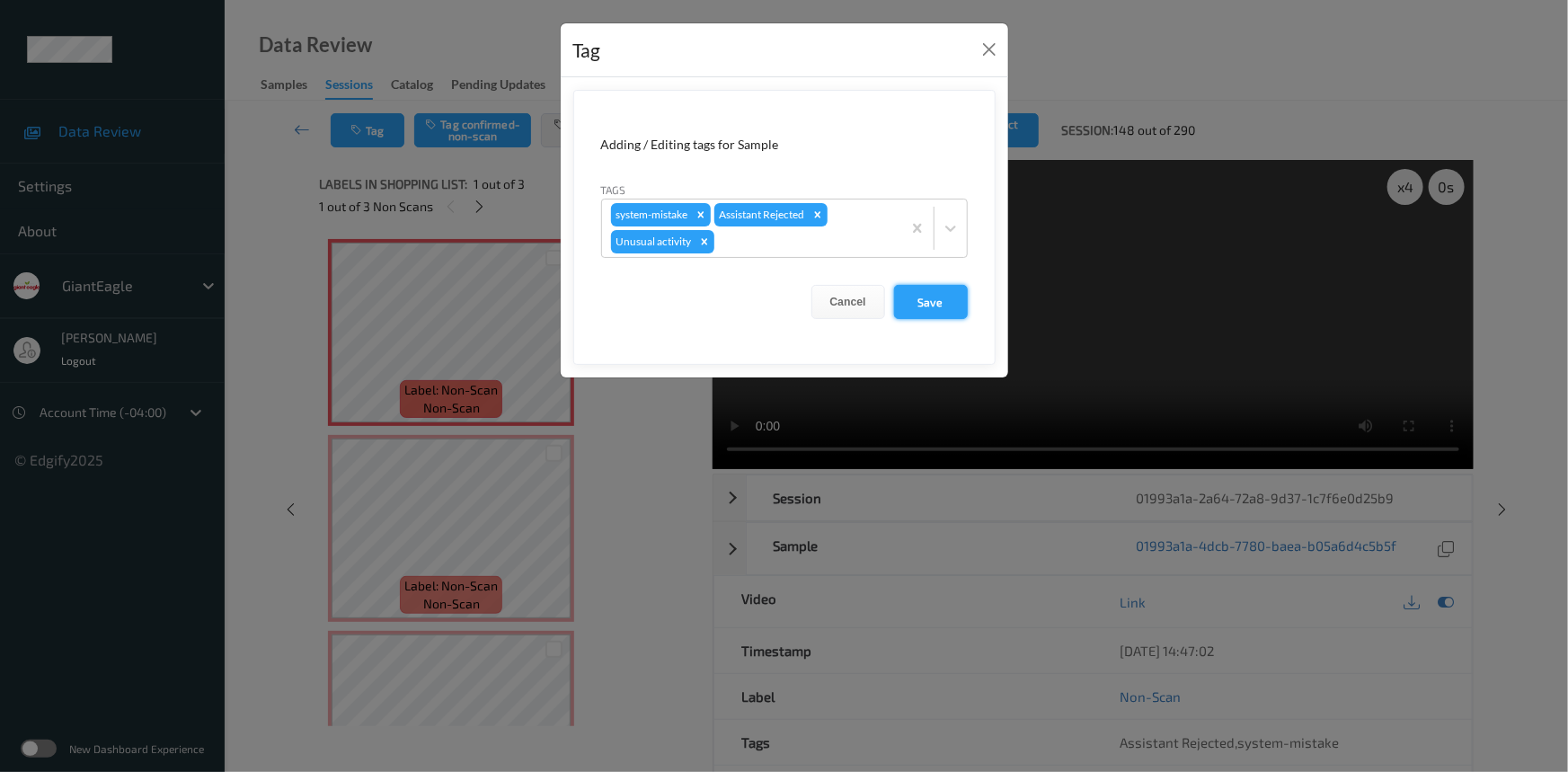
click at [923, 299] on button "Save" at bounding box center [931, 302] width 74 height 34
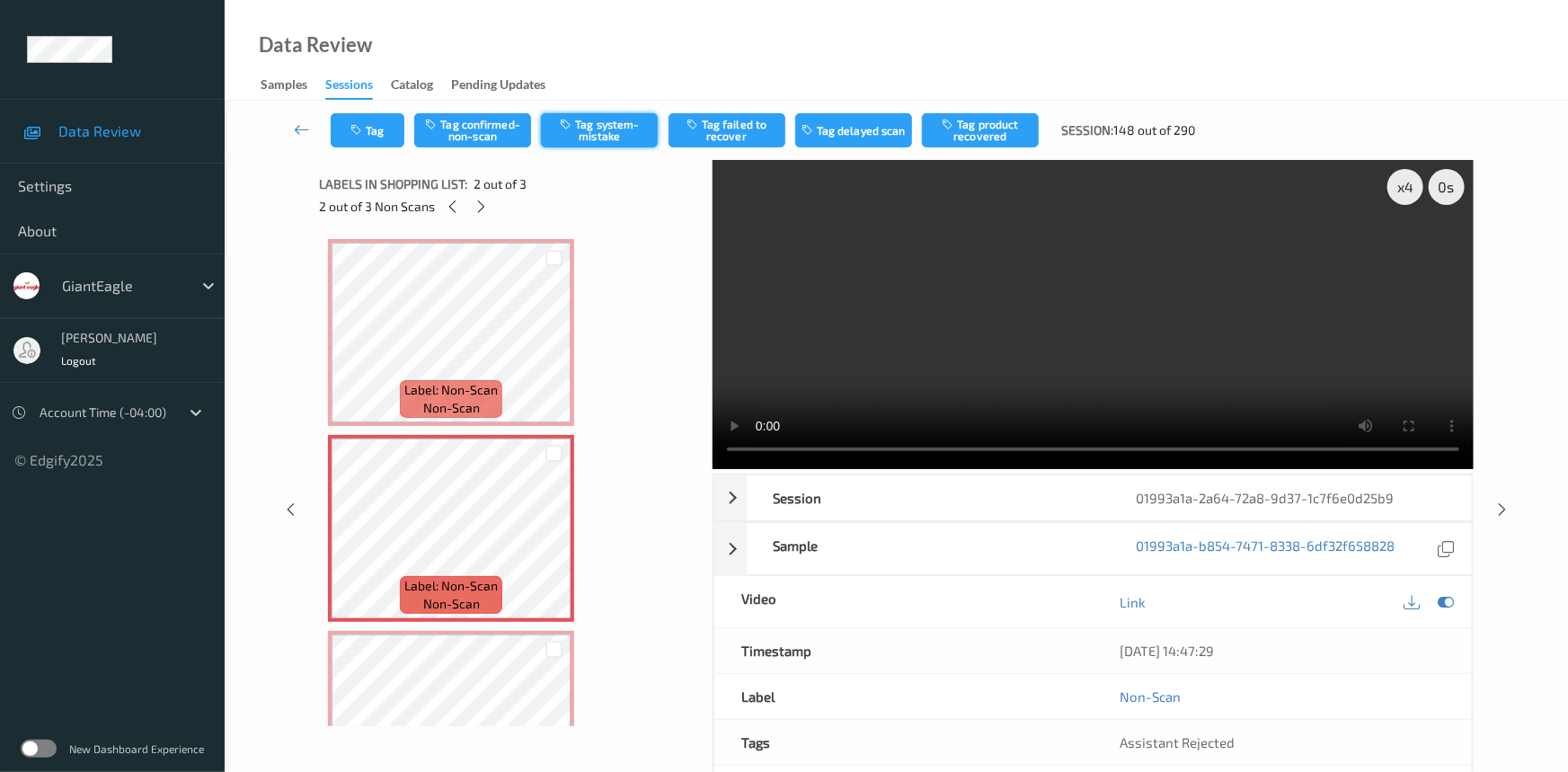
click at [620, 125] on button "Tag system-mistake" at bounding box center [599, 130] width 117 height 34
click at [375, 113] on button "Tag" at bounding box center [367, 130] width 74 height 34
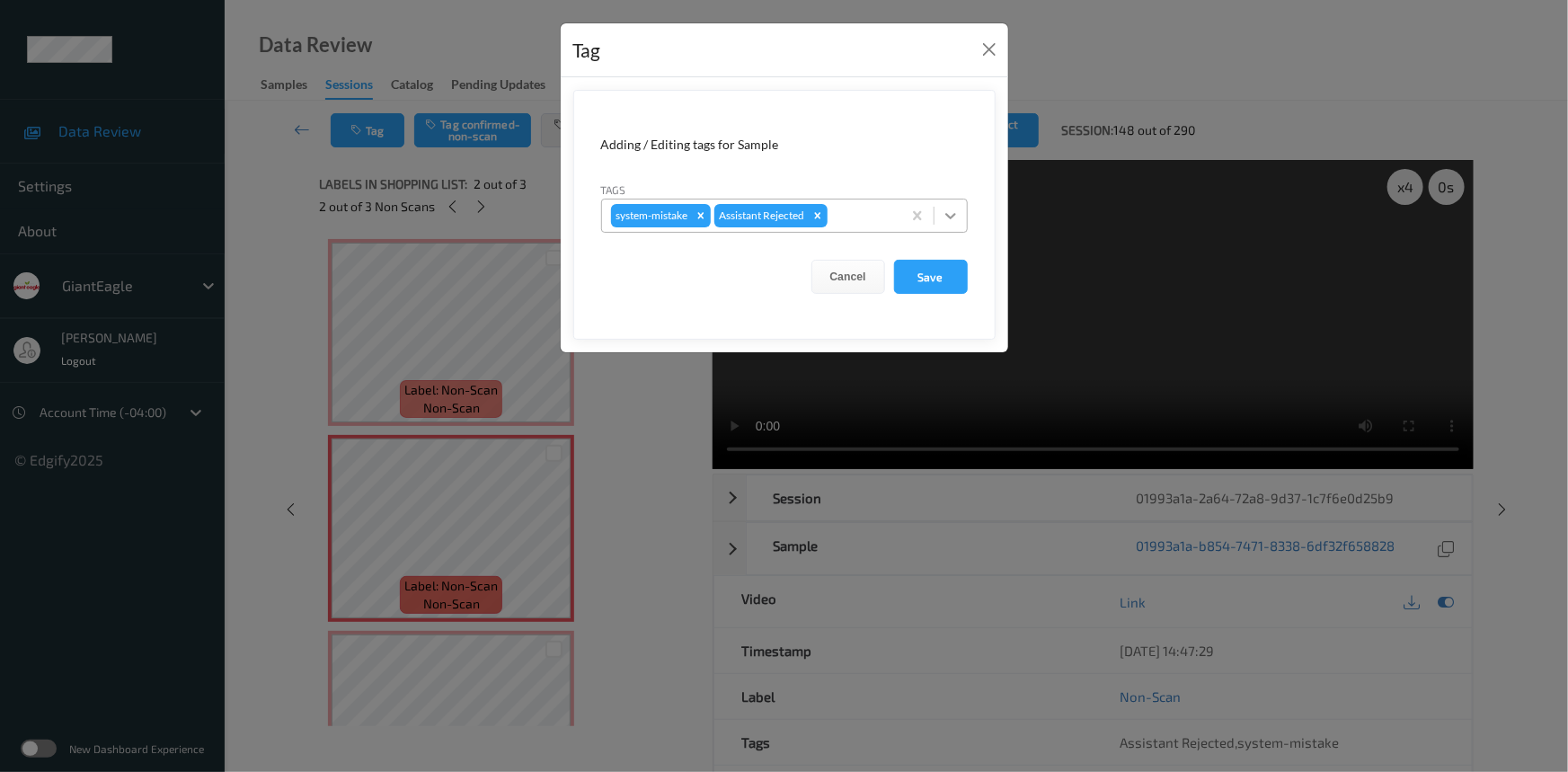
click at [953, 215] on icon at bounding box center [950, 215] width 11 height 6
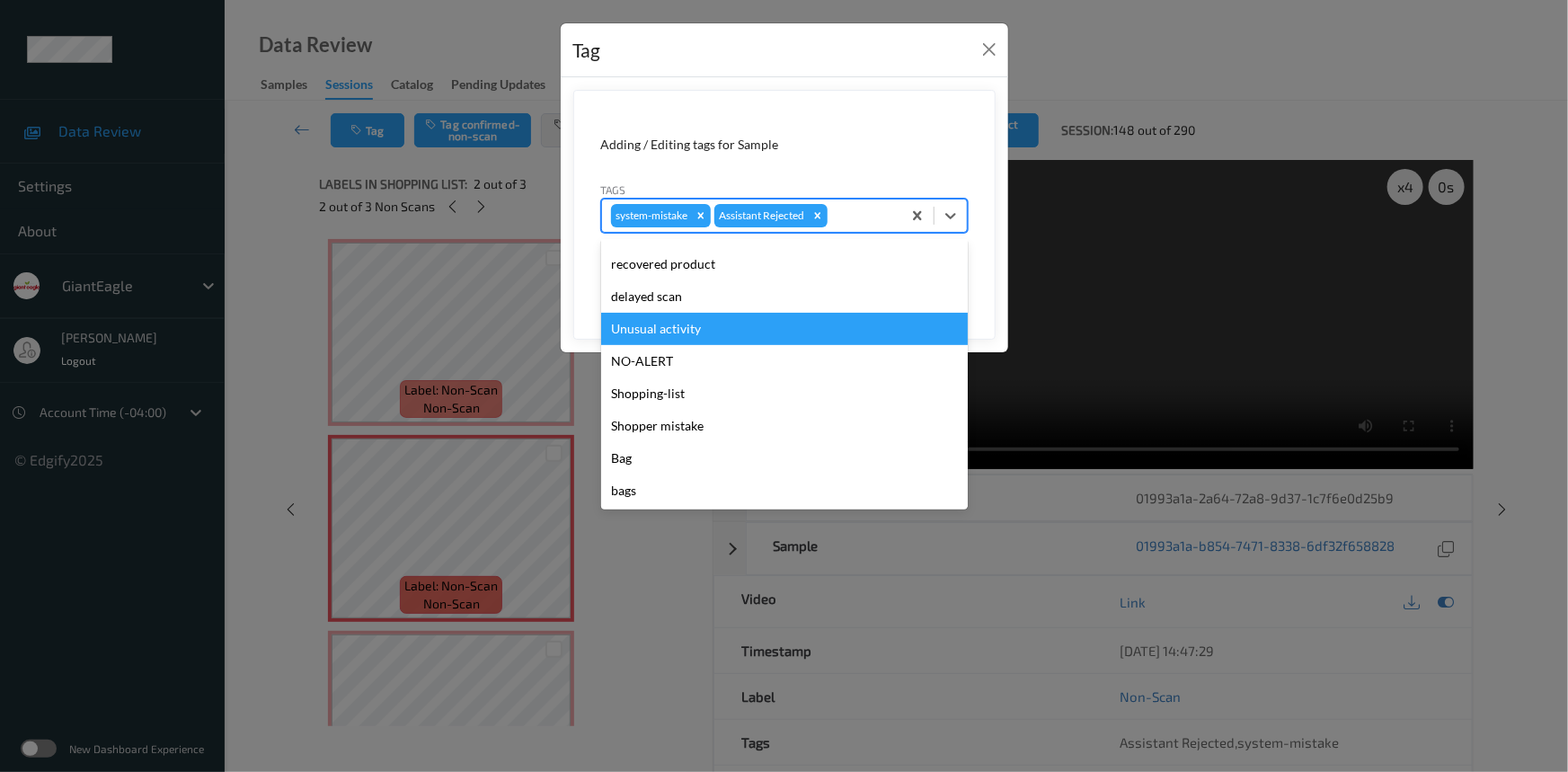
click at [704, 334] on div "Unusual activity" at bounding box center [784, 328] width 367 height 32
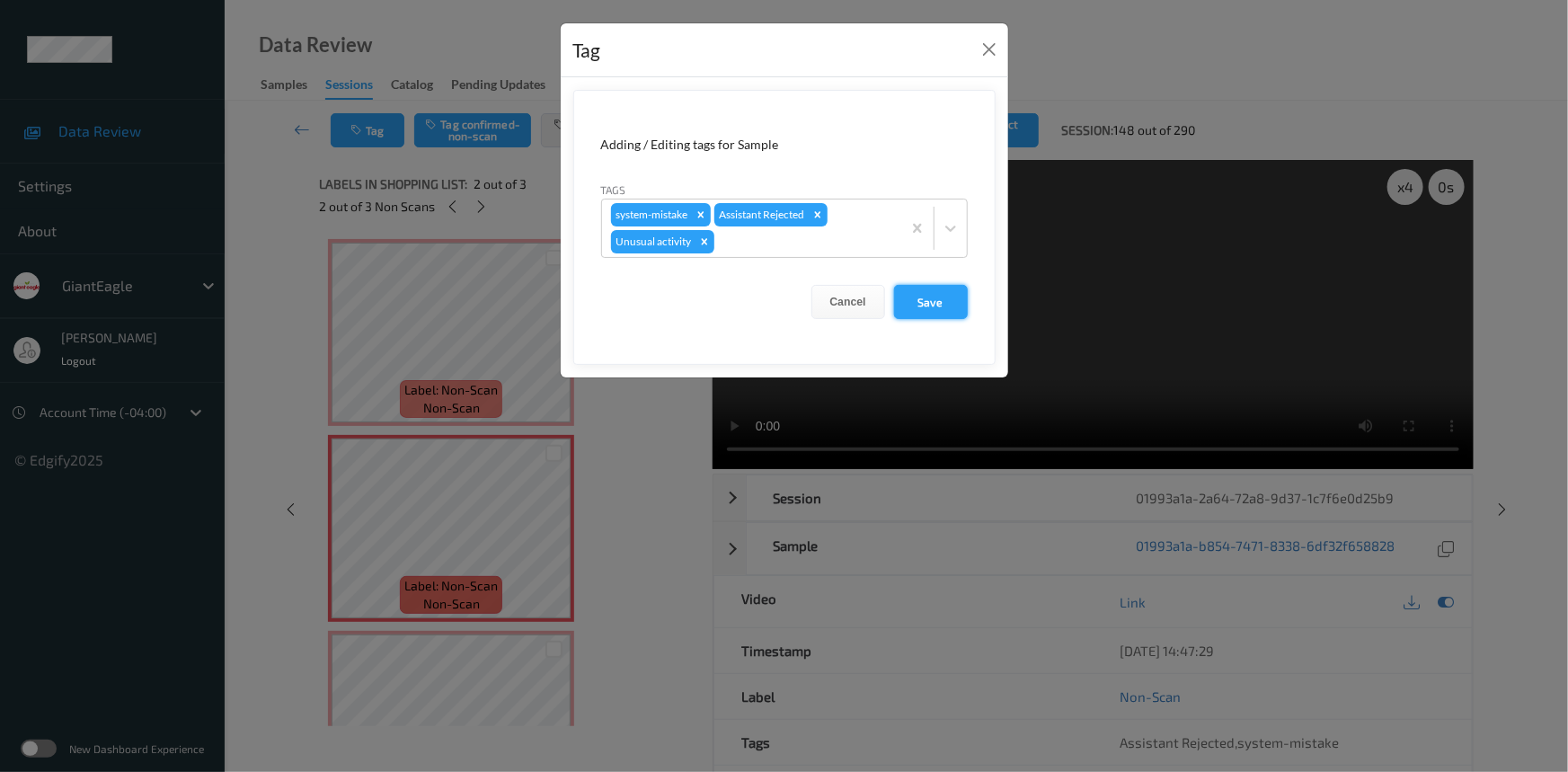
click at [916, 304] on button "Save" at bounding box center [931, 302] width 74 height 34
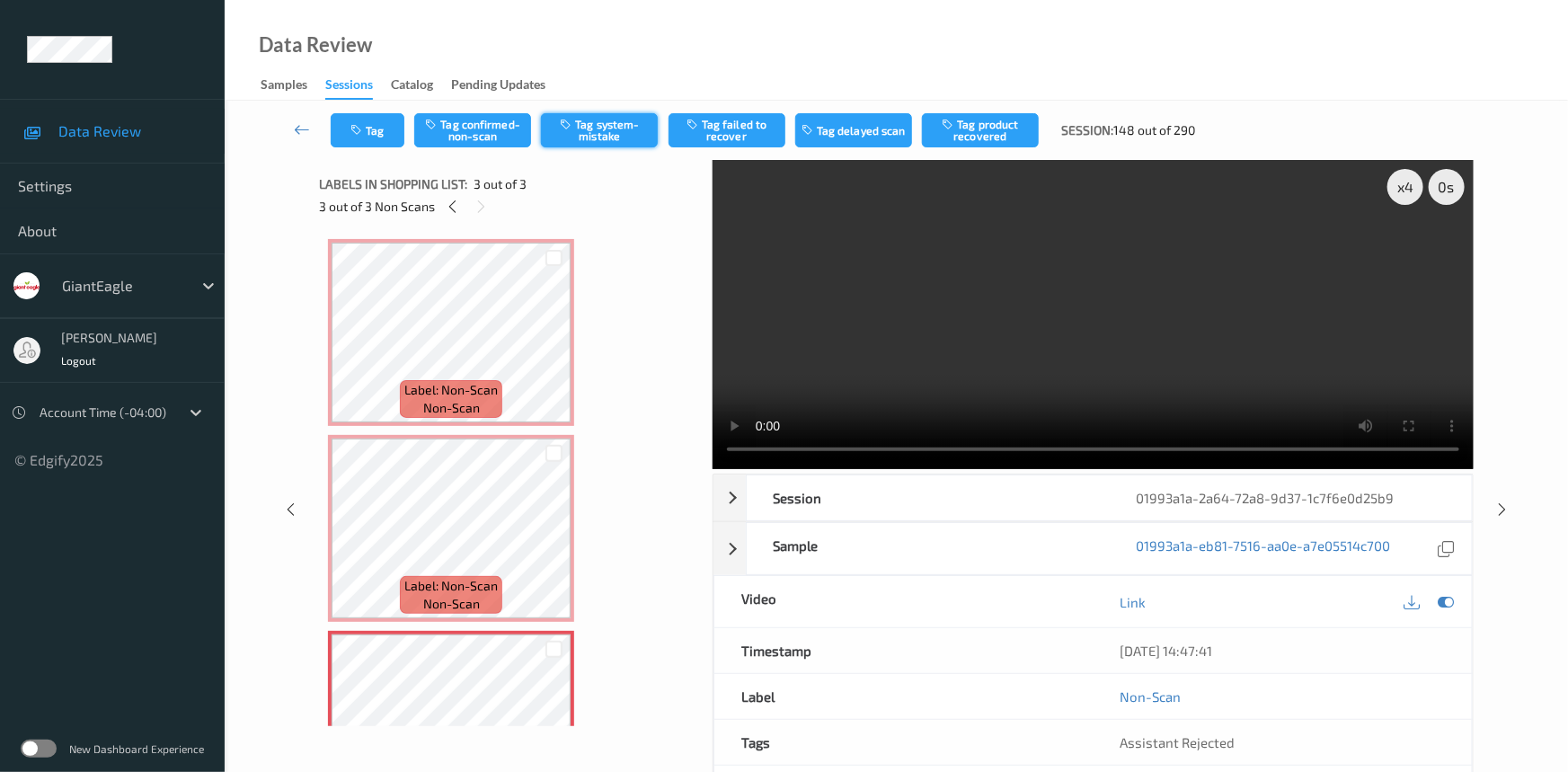
click at [601, 117] on button "Tag system-mistake" at bounding box center [599, 130] width 117 height 34
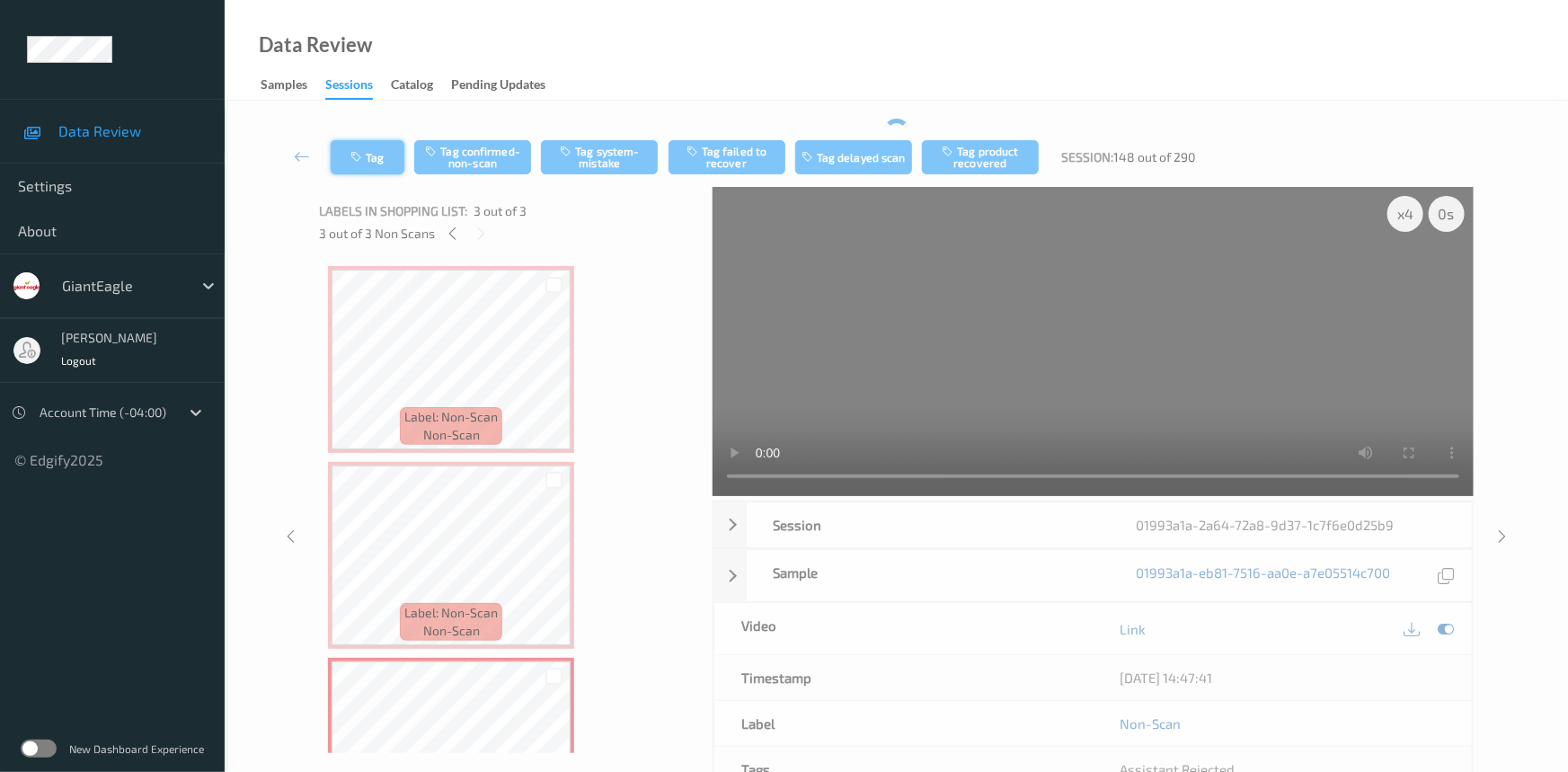
click at [375, 142] on button "Tag" at bounding box center [367, 156] width 74 height 34
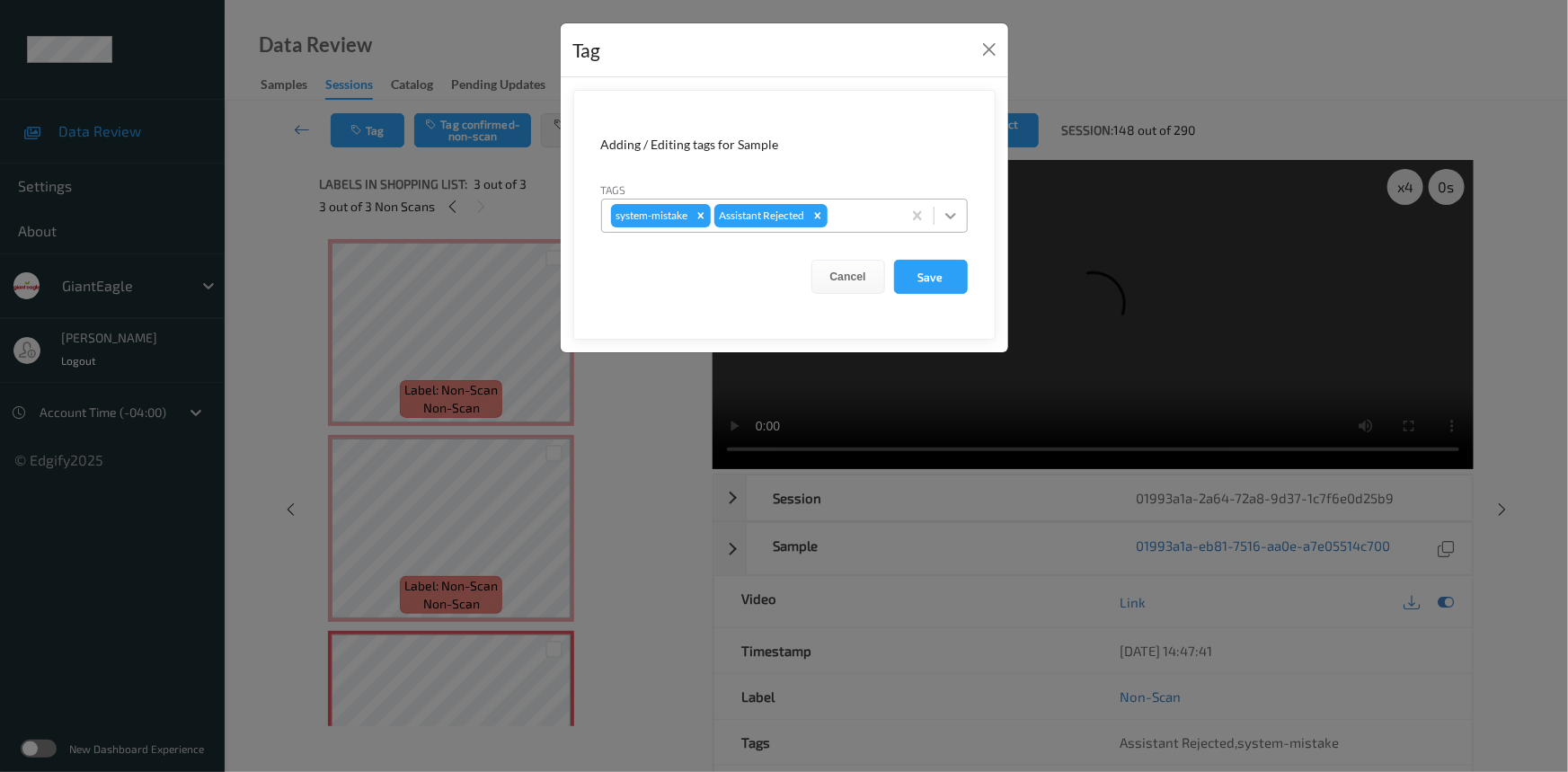
click at [958, 221] on icon at bounding box center [950, 215] width 18 height 18
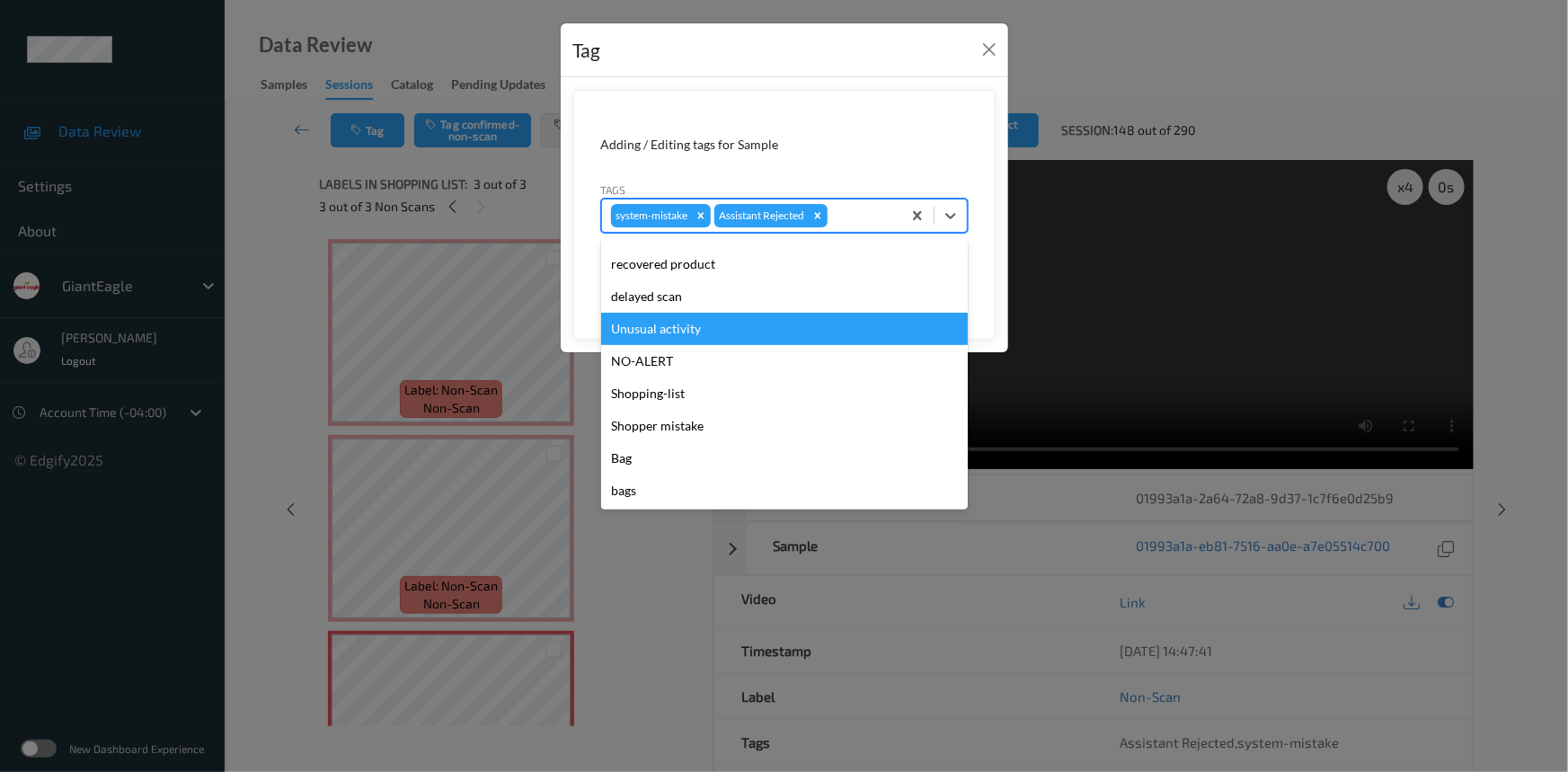
click at [700, 326] on div "Unusual activity" at bounding box center [784, 328] width 367 height 32
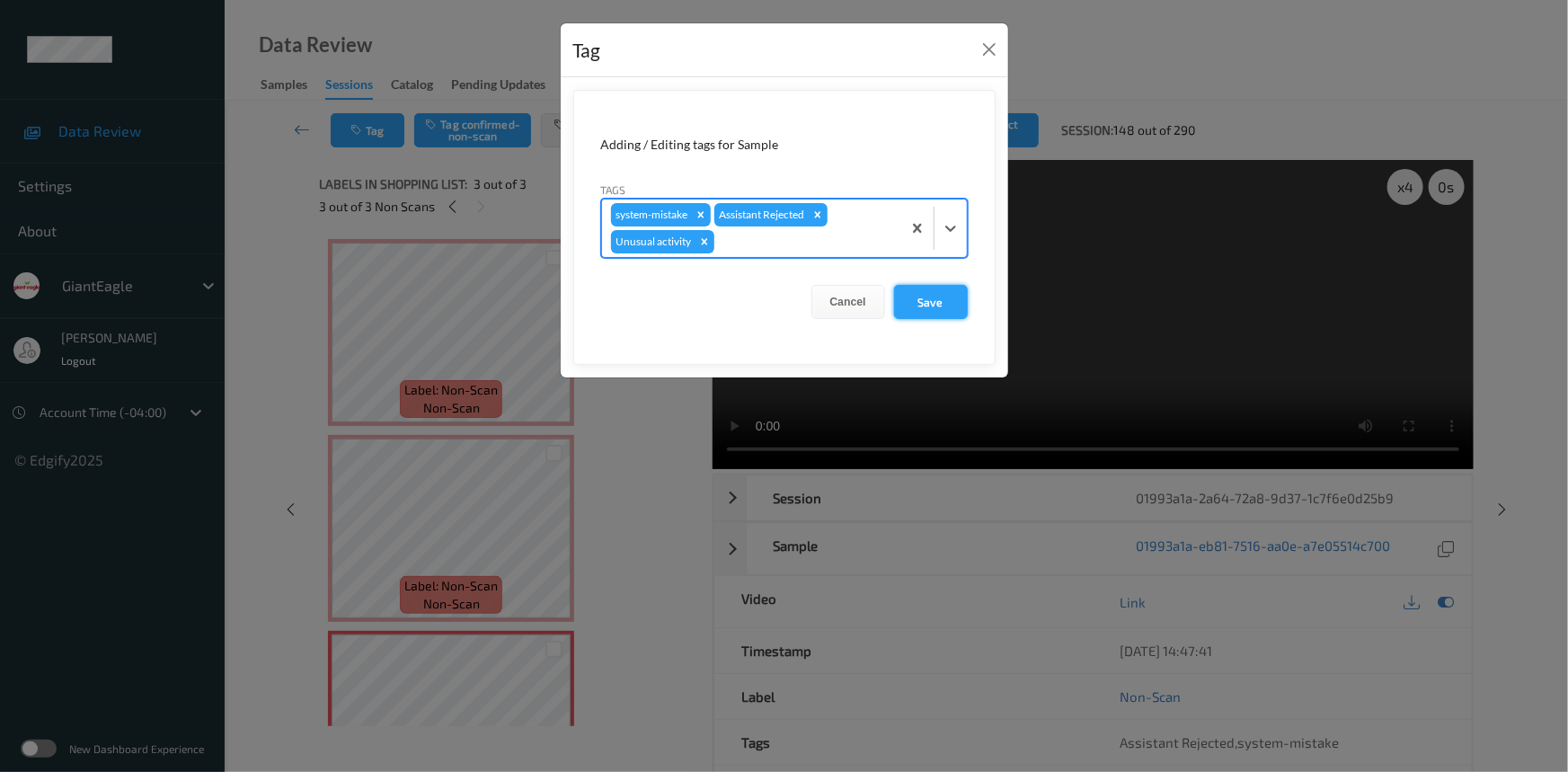
click at [926, 301] on button "Save" at bounding box center [931, 302] width 74 height 34
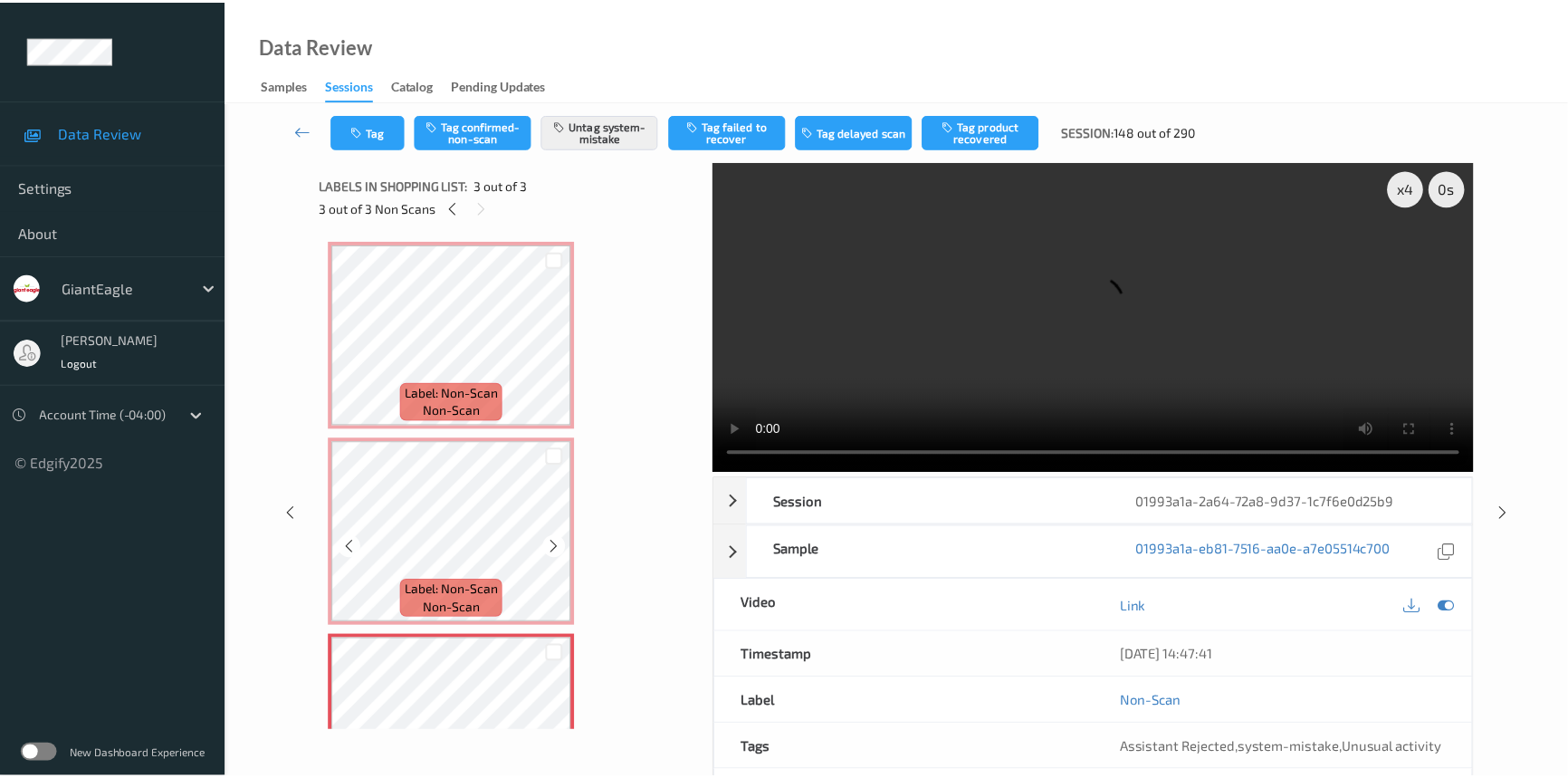
scroll to position [81, 0]
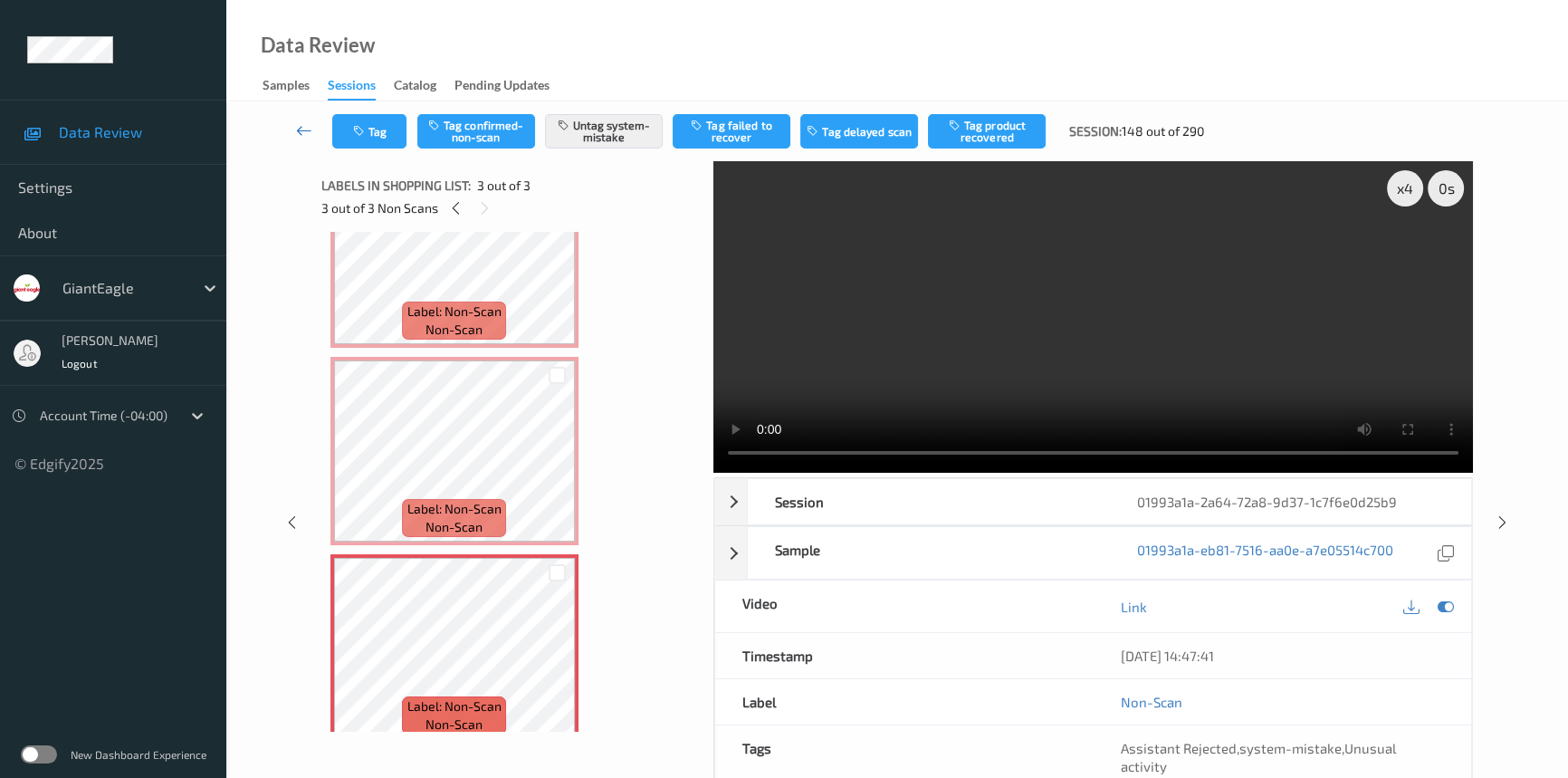
click at [288, 118] on link at bounding box center [304, 131] width 56 height 35
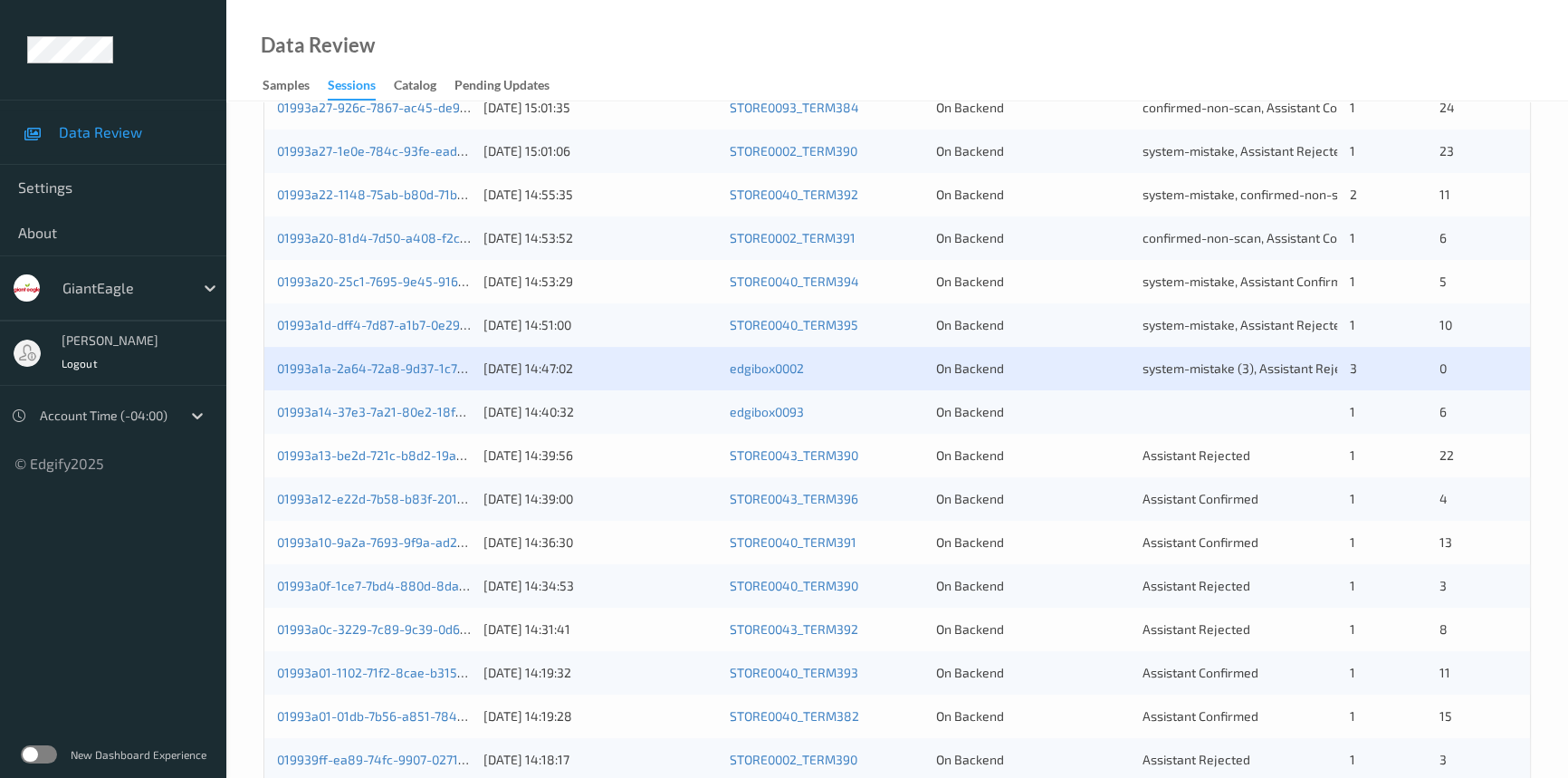
scroll to position [576, 0]
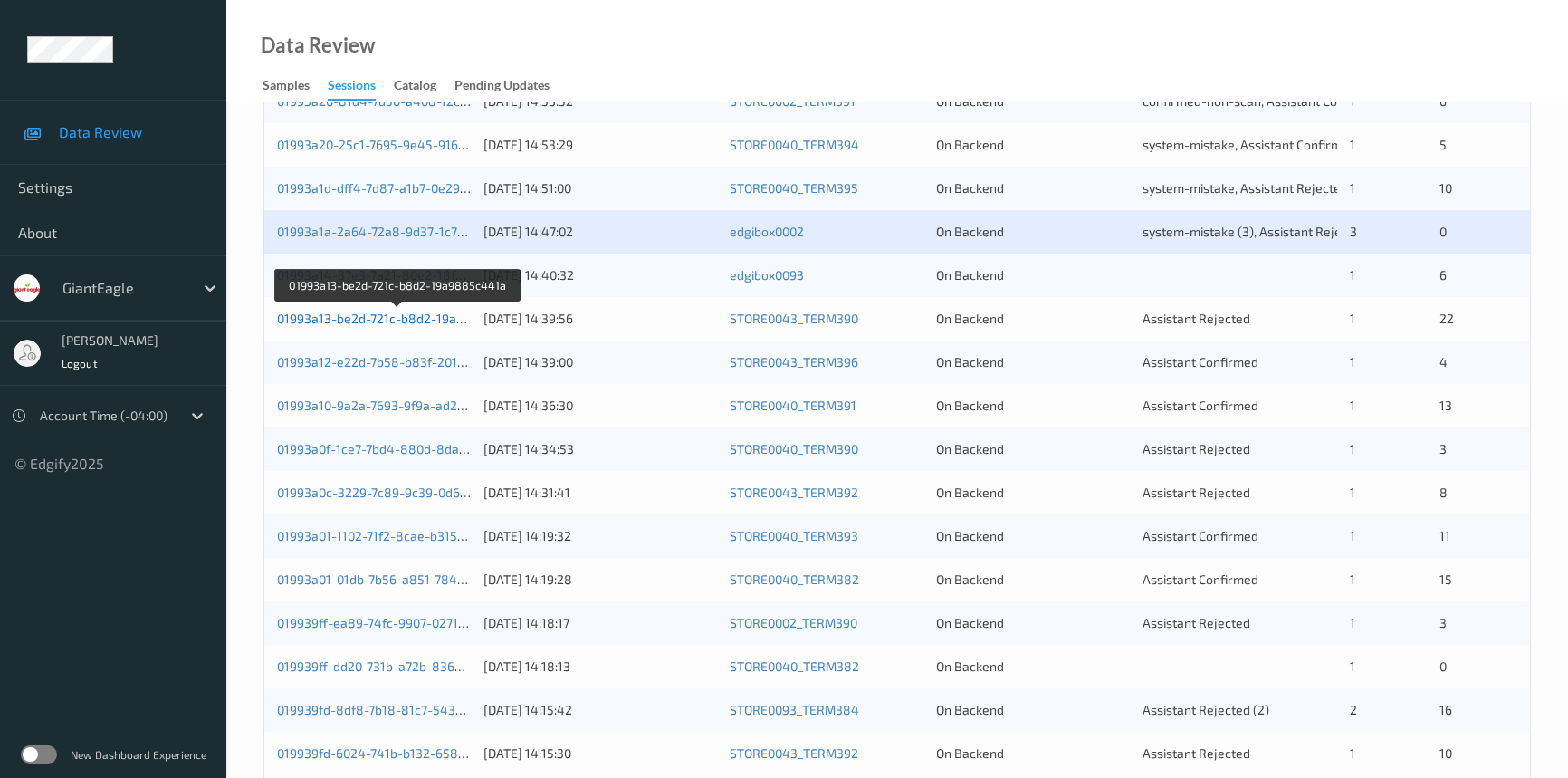
click at [358, 317] on link "01993a13-be2d-721c-b8d2-19a9885c441a" at bounding box center [400, 318] width 246 height 16
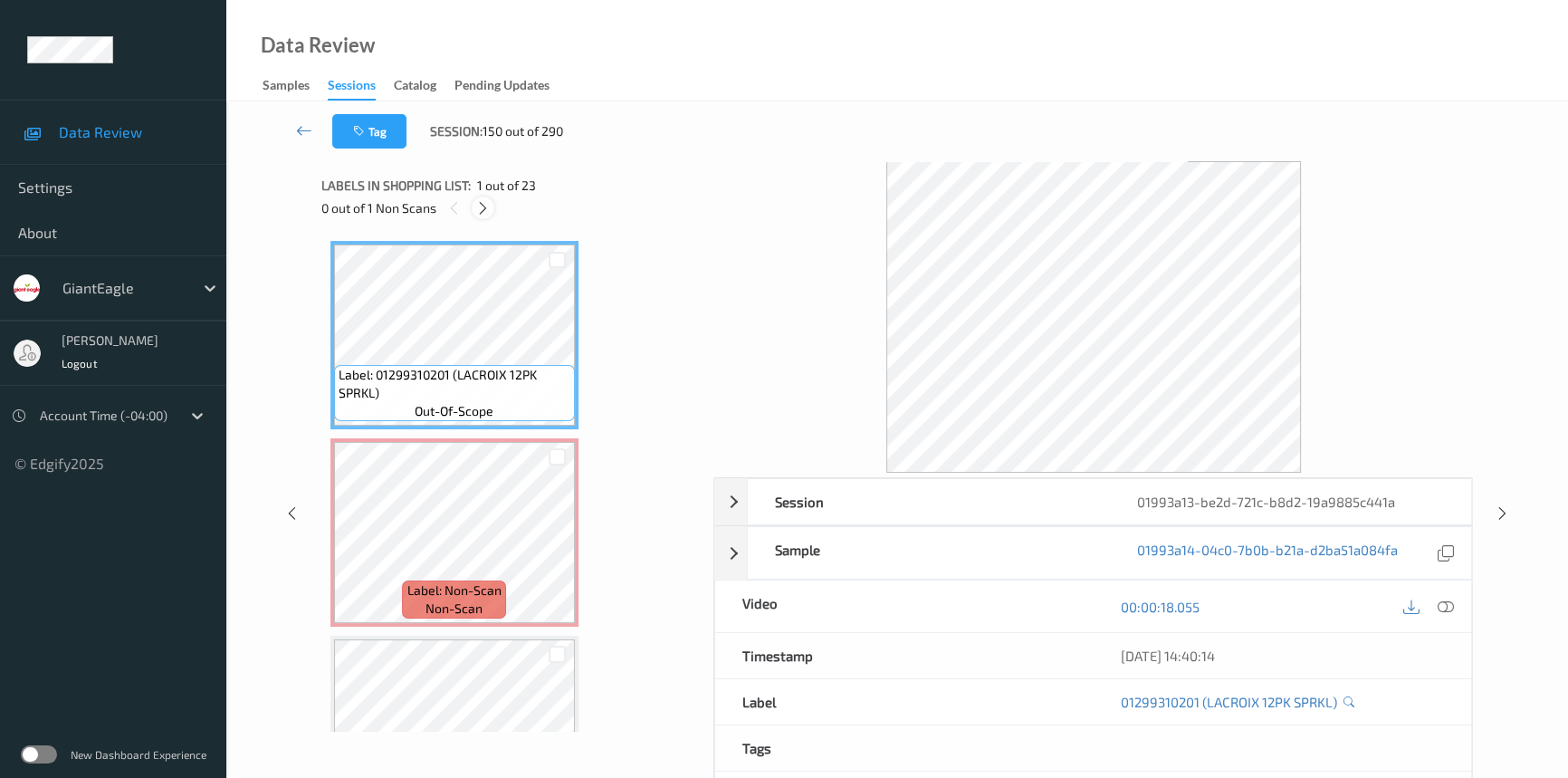
click at [480, 208] on icon at bounding box center [484, 208] width 16 height 16
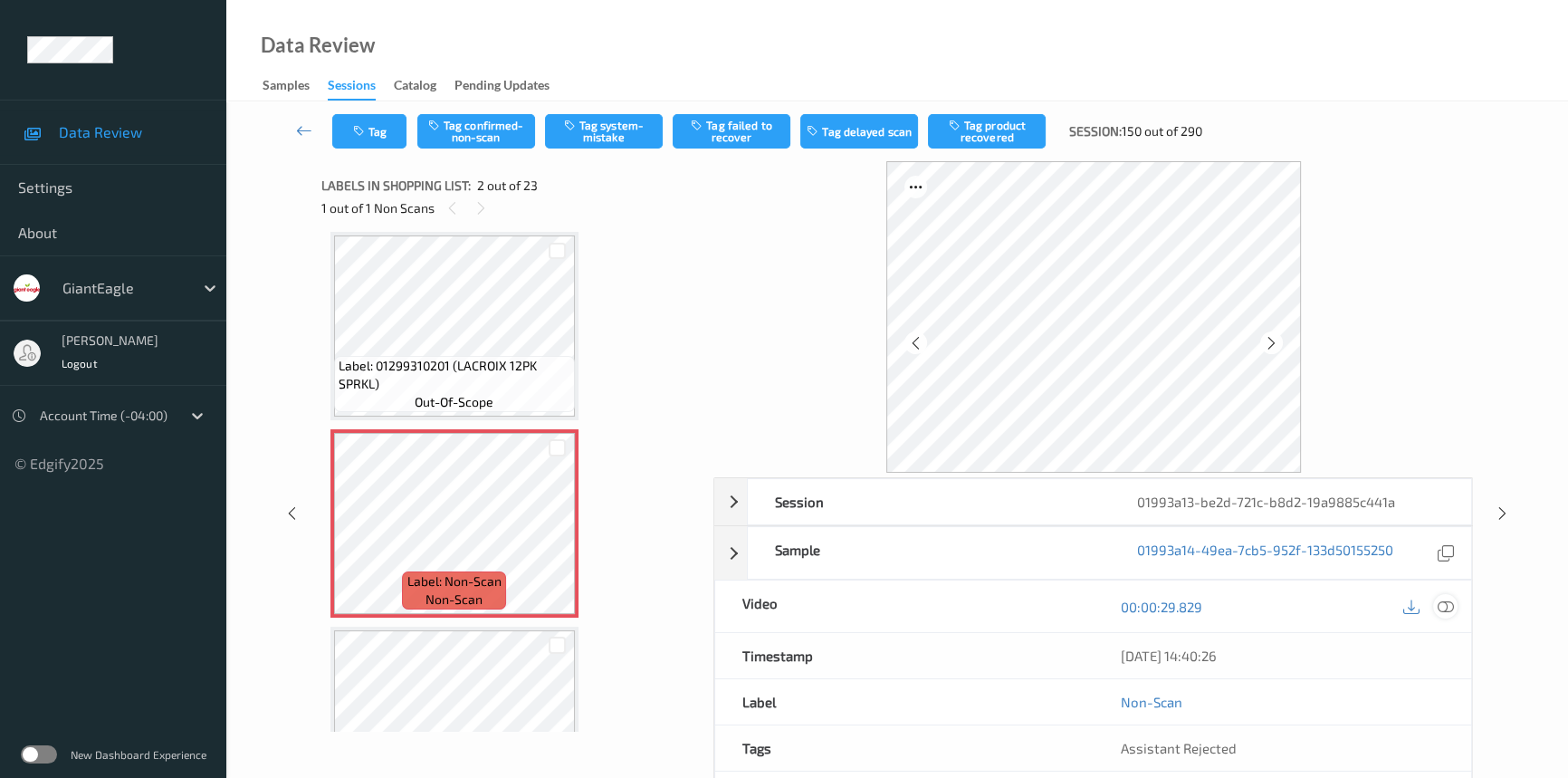
click at [1444, 606] on icon at bounding box center [1446, 607] width 16 height 16
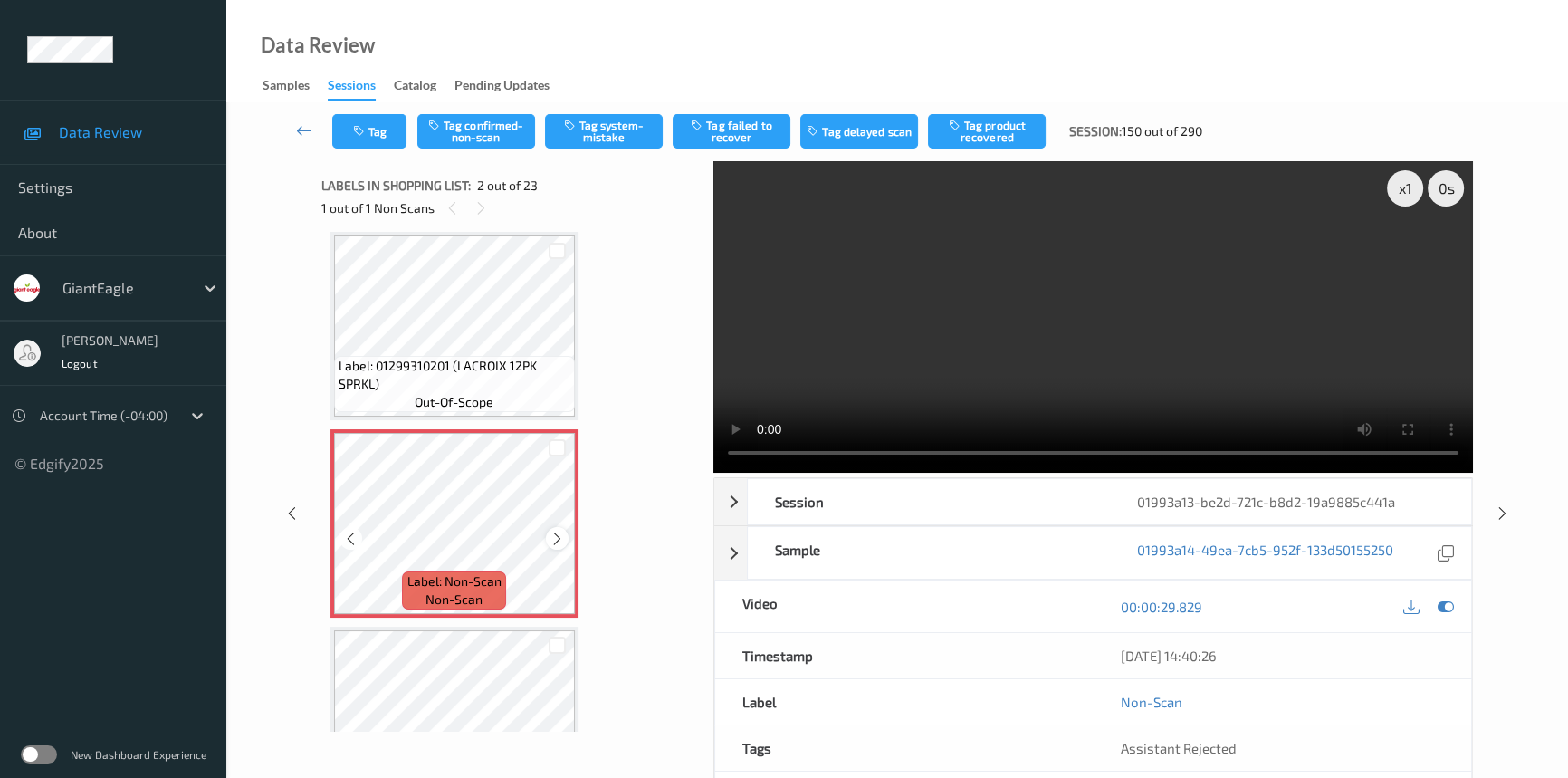
click at [553, 537] on icon at bounding box center [557, 538] width 16 height 16
click at [561, 537] on icon at bounding box center [557, 538] width 16 height 16
click at [943, 312] on video at bounding box center [1093, 317] width 759 height 311
click at [1193, 303] on video at bounding box center [1093, 317] width 759 height 311
click at [1406, 182] on div "x 1" at bounding box center [1404, 188] width 37 height 37
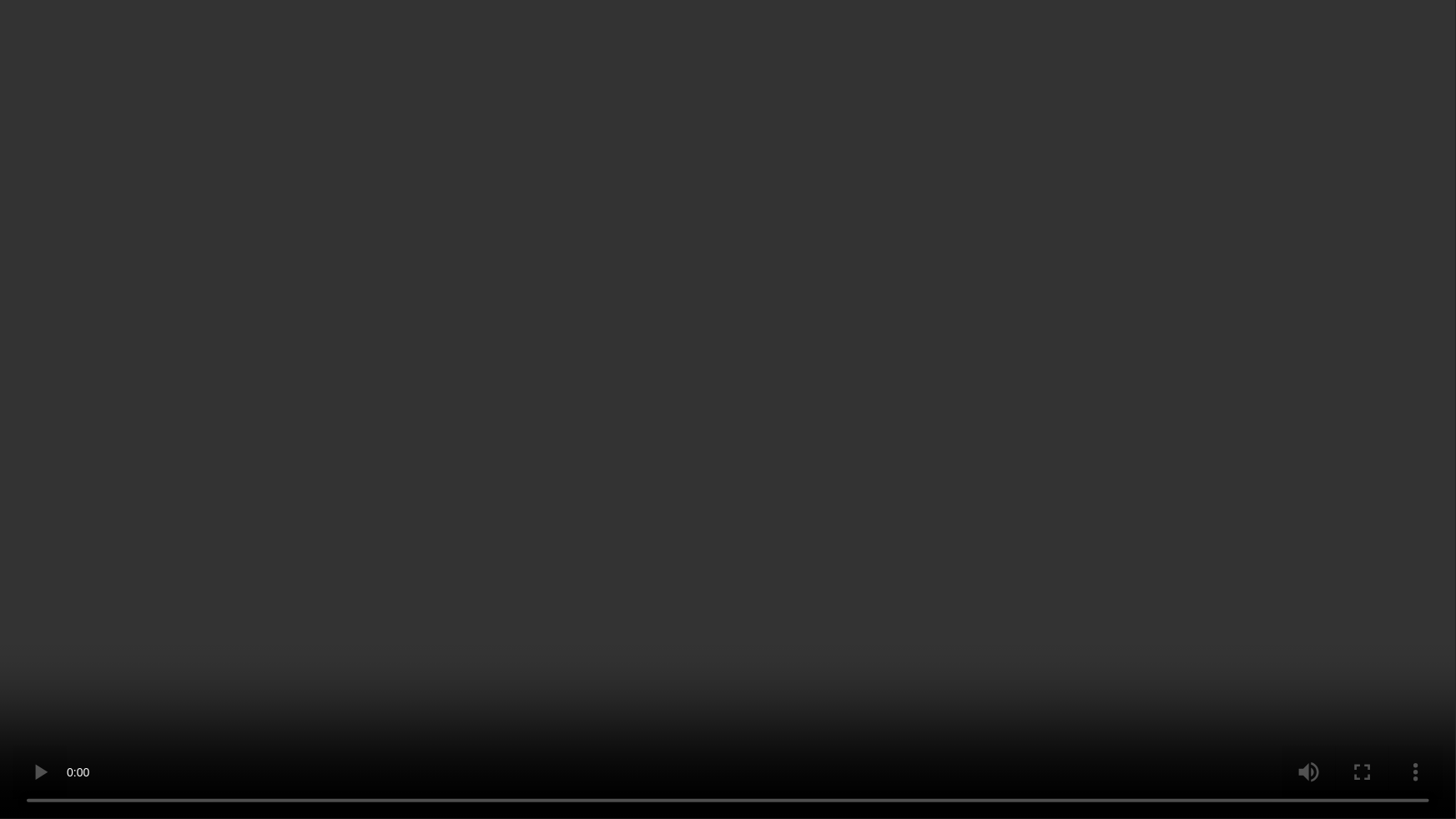
drag, startPoint x: 1232, startPoint y: 735, endPoint x: 1290, endPoint y: 726, distance: 58.7
click at [1233, 716] on video at bounding box center [728, 409] width 1456 height 819
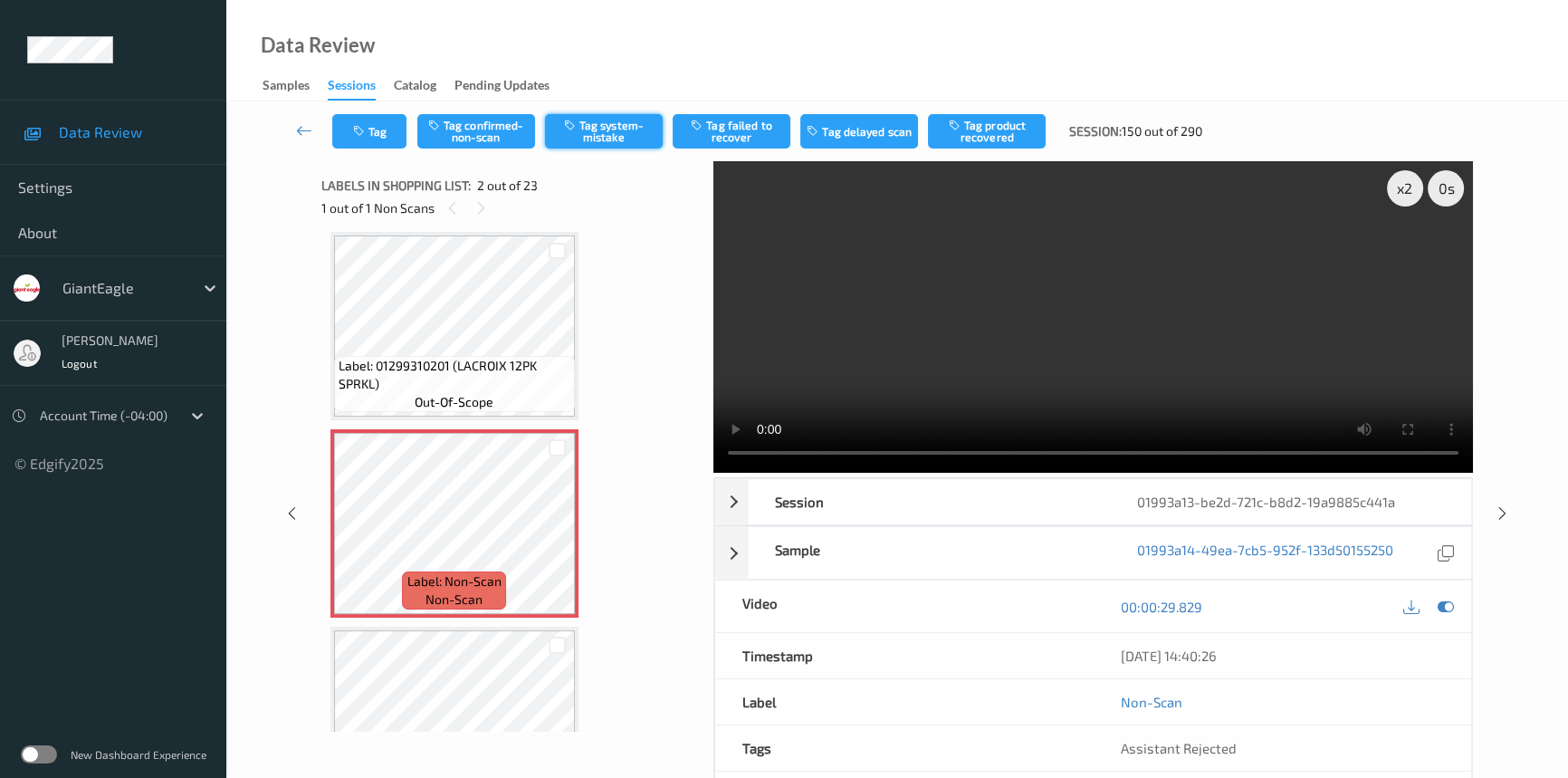
click at [613, 118] on button "Tag system-mistake" at bounding box center [604, 131] width 118 height 35
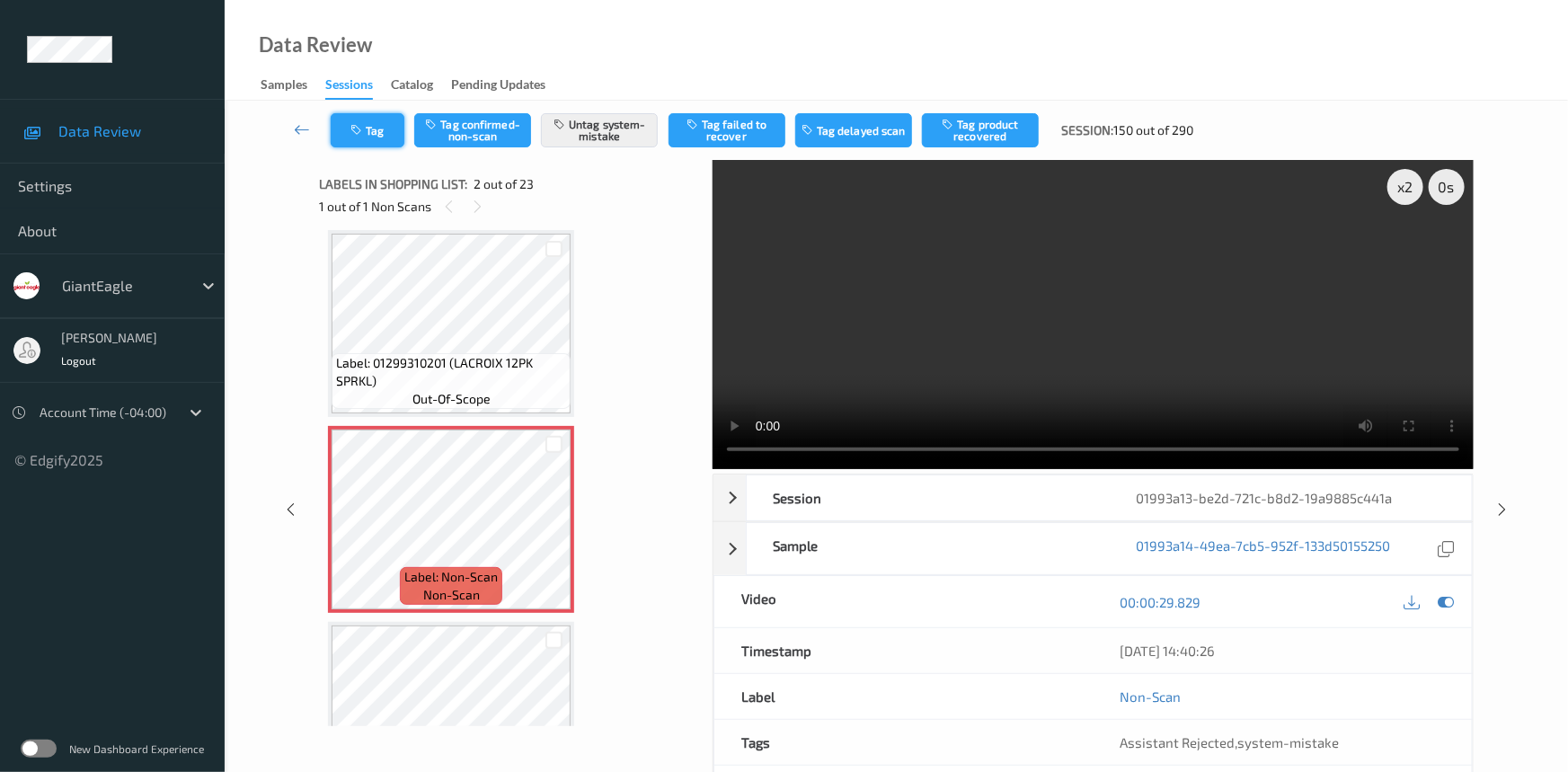
click at [368, 129] on button "Tag" at bounding box center [367, 130] width 74 height 34
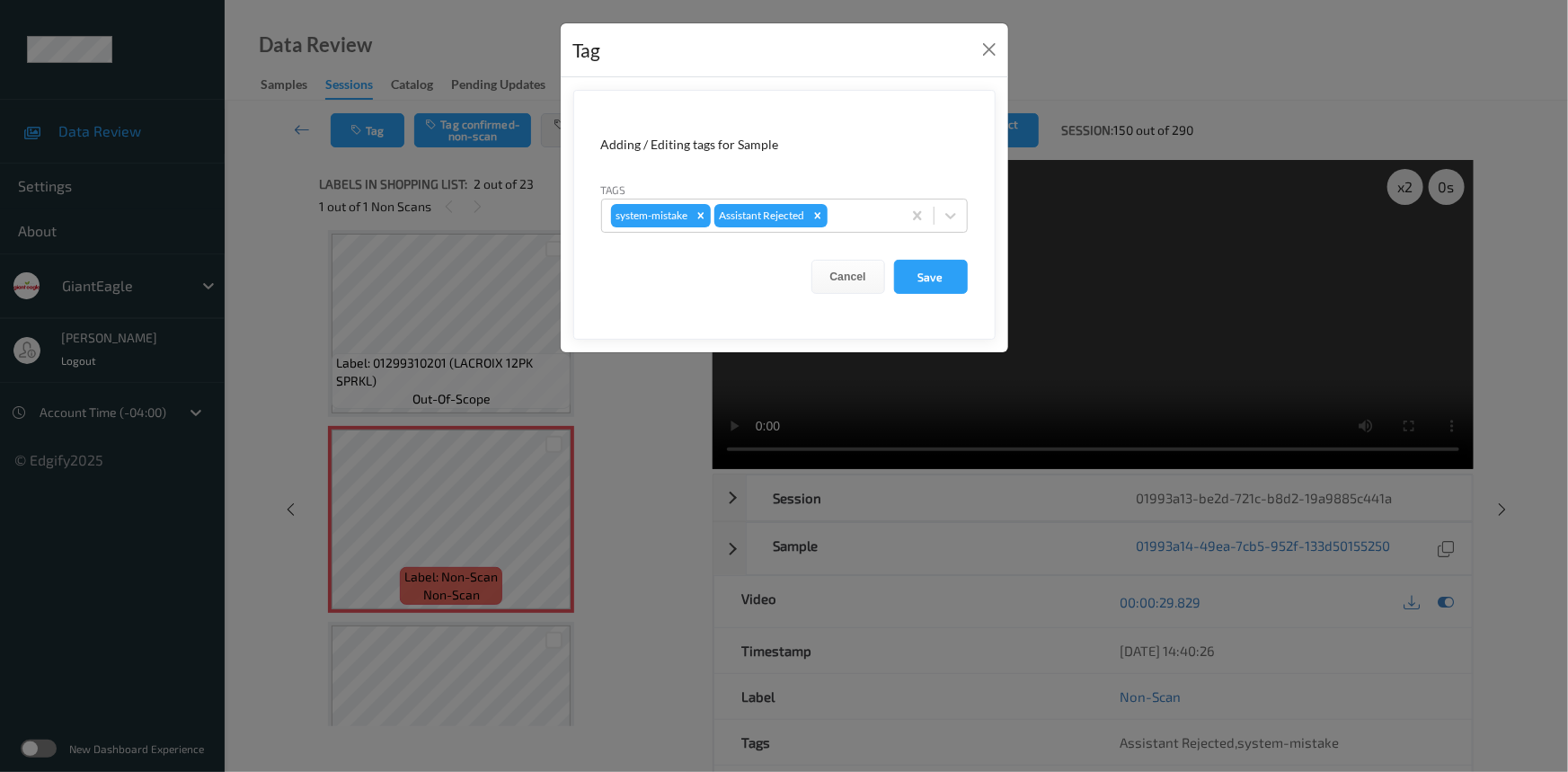
drag, startPoint x: 949, startPoint y: 223, endPoint x: 930, endPoint y: 234, distance: 22.0
click at [950, 222] on icon at bounding box center [950, 215] width 18 height 18
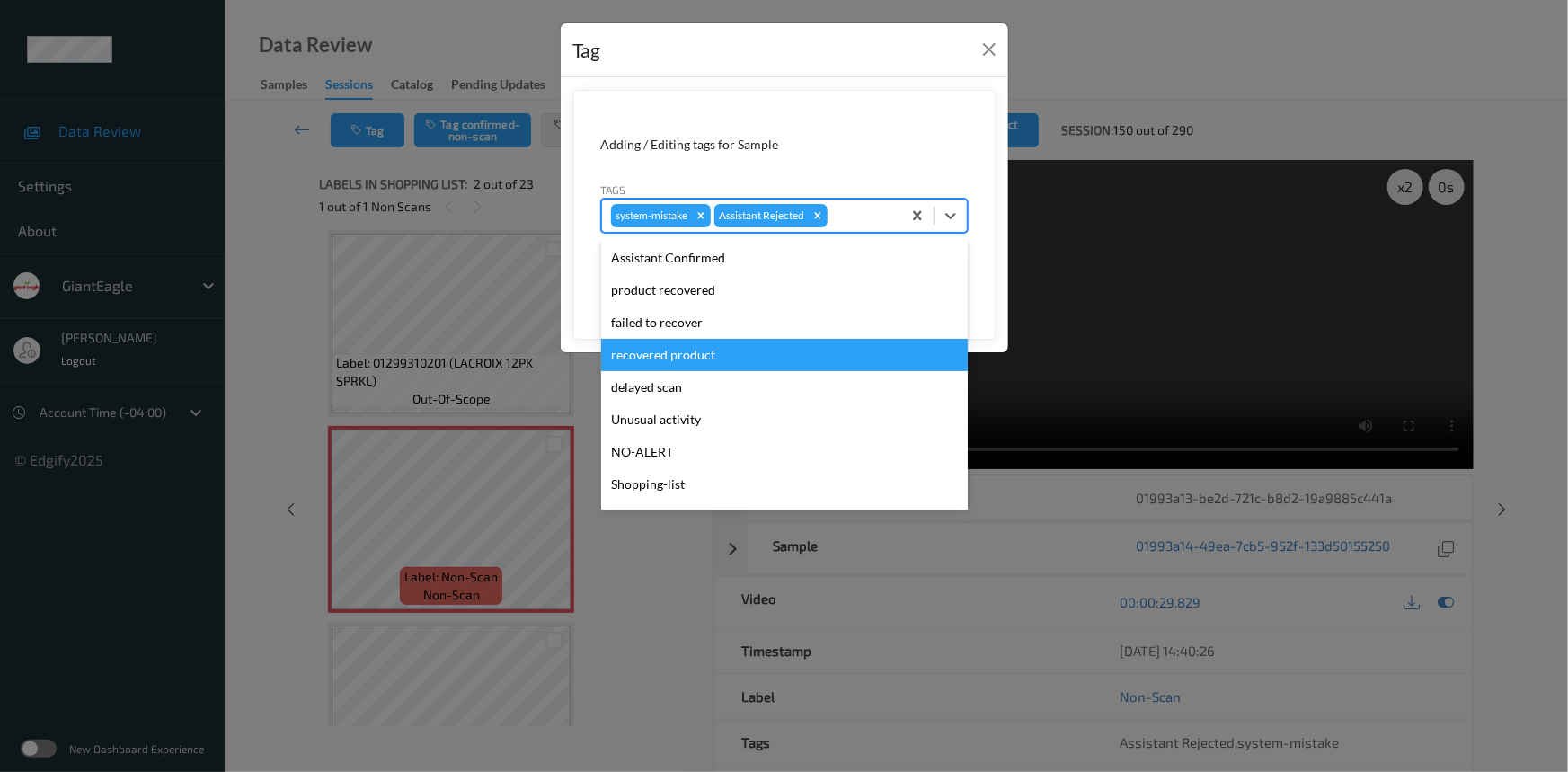
scroll to position [190, 0]
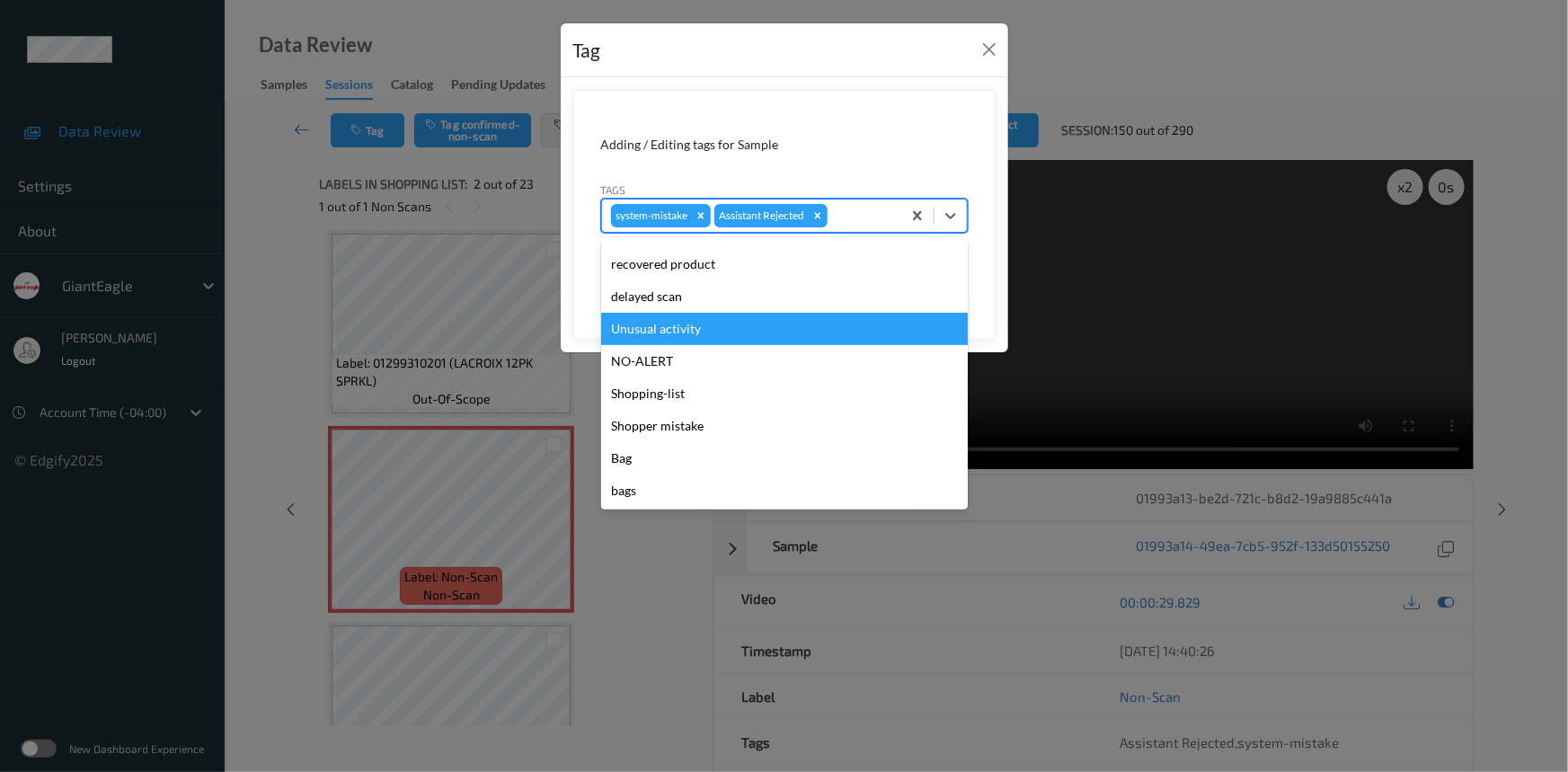
click at [708, 322] on div "Unusual activity" at bounding box center [784, 328] width 367 height 32
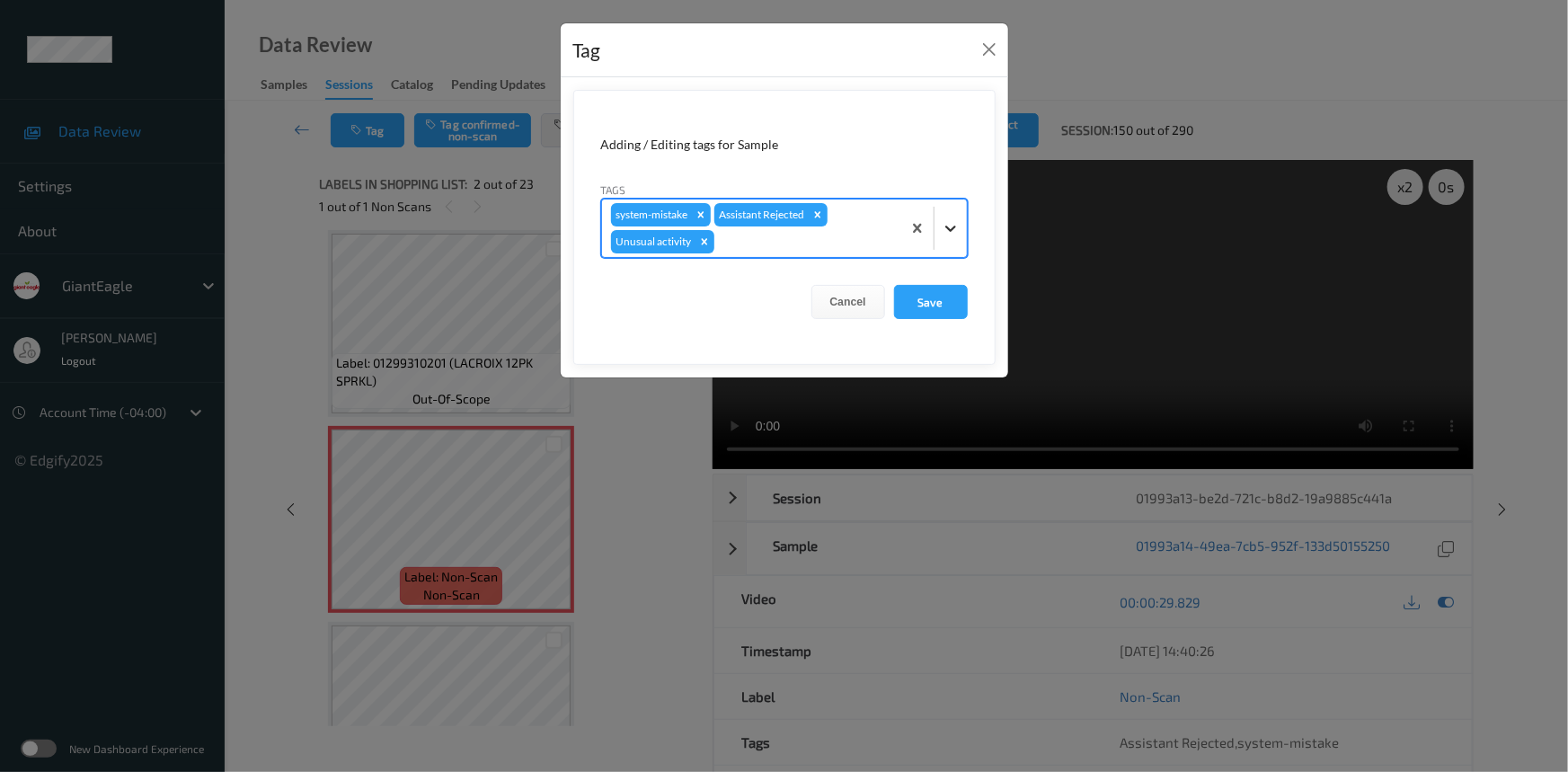
click at [954, 233] on icon at bounding box center [950, 228] width 18 height 18
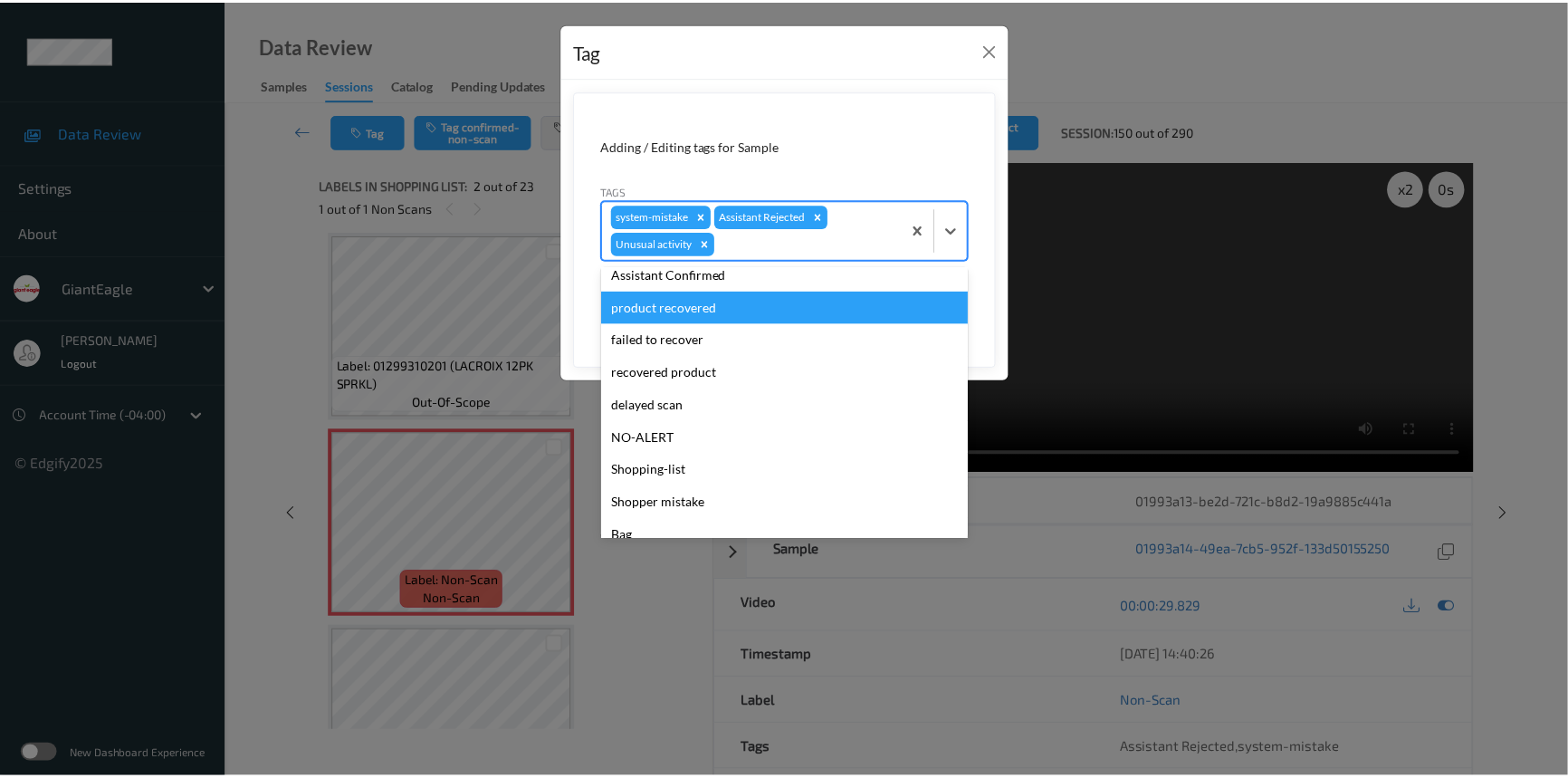
scroll to position [159, 0]
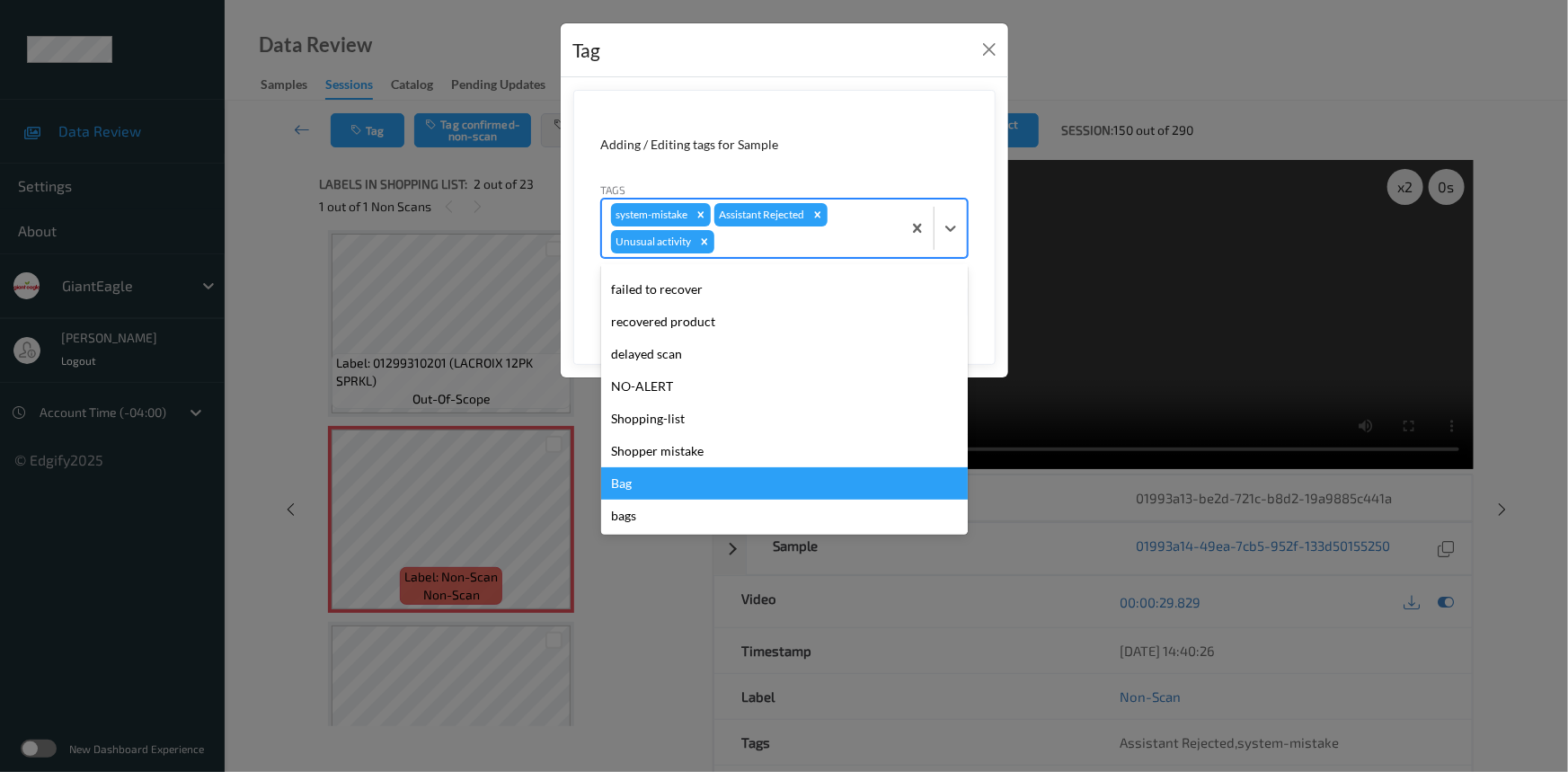
click at [633, 484] on div "Bag" at bounding box center [784, 483] width 367 height 32
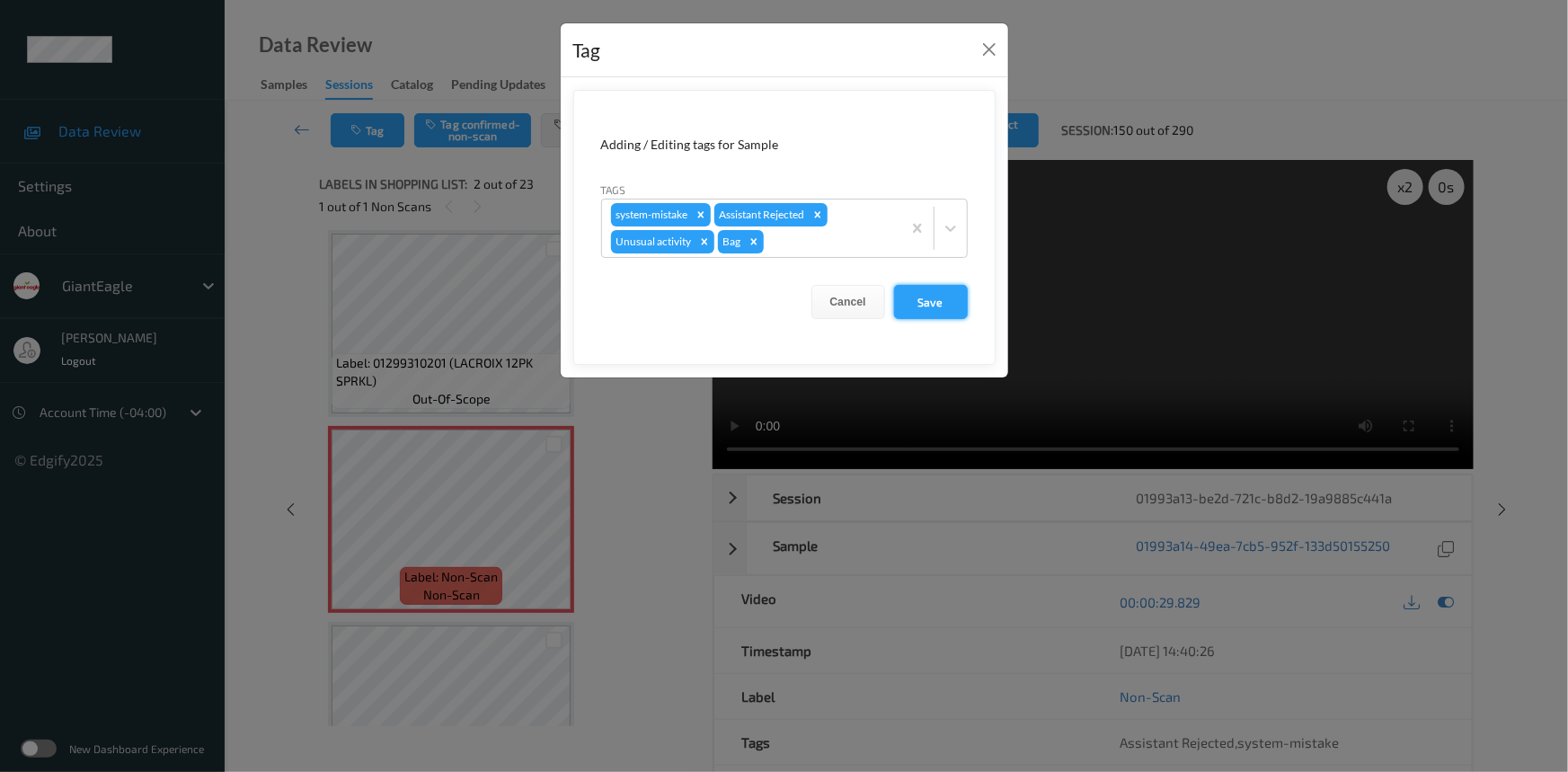
click at [940, 300] on button "Save" at bounding box center [931, 302] width 74 height 34
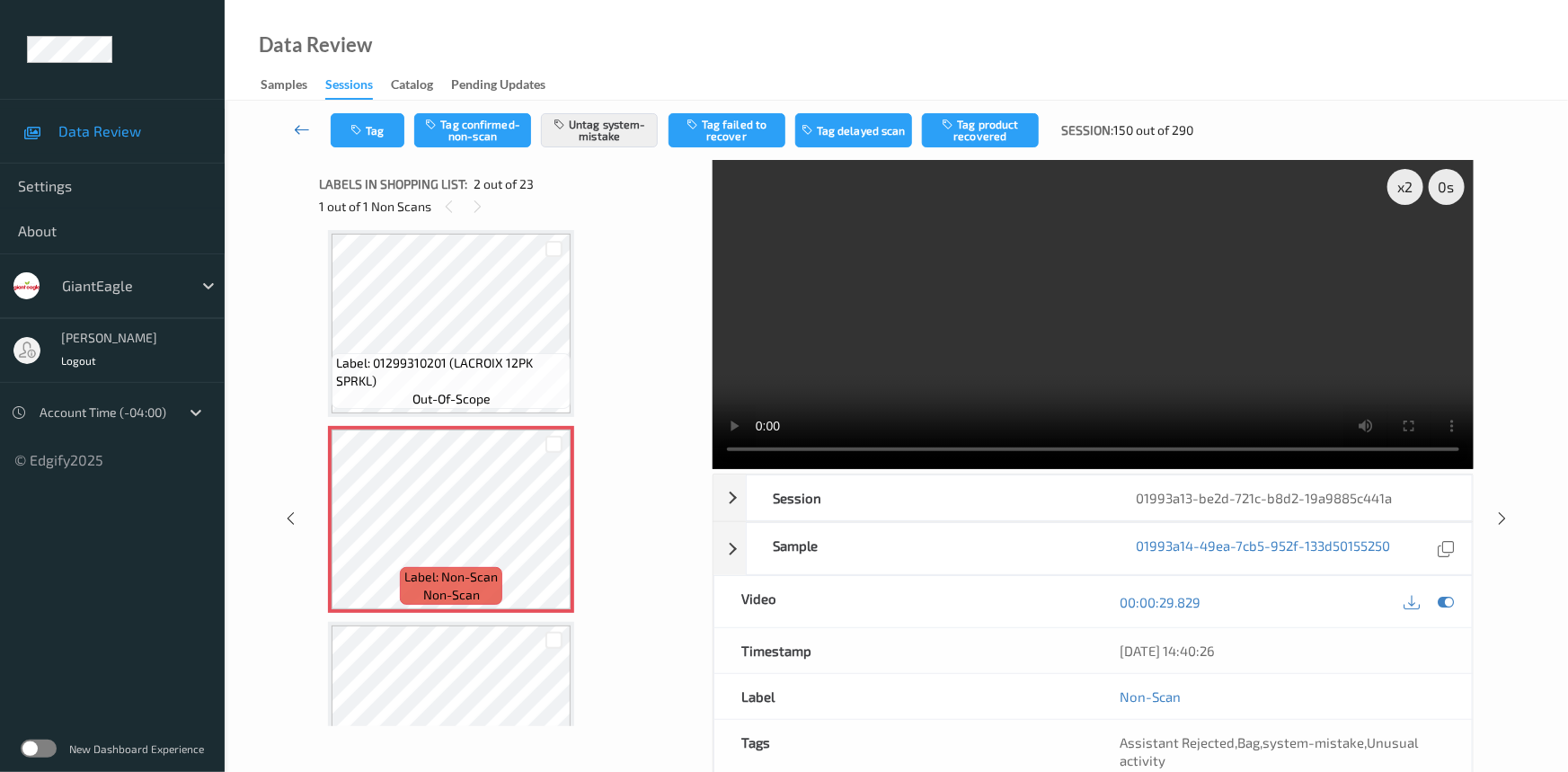
click at [295, 117] on link at bounding box center [303, 130] width 57 height 34
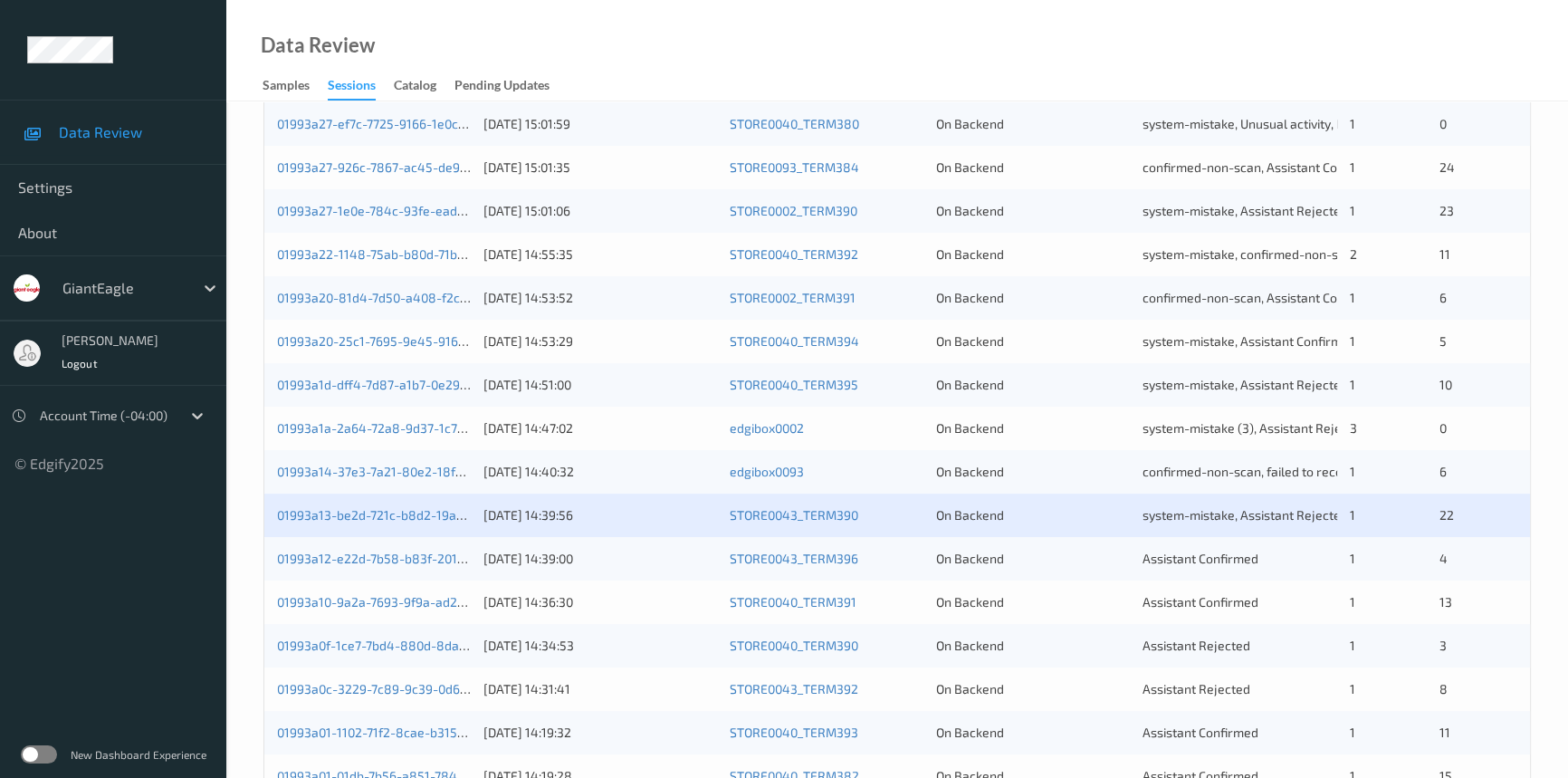
scroll to position [576, 0]
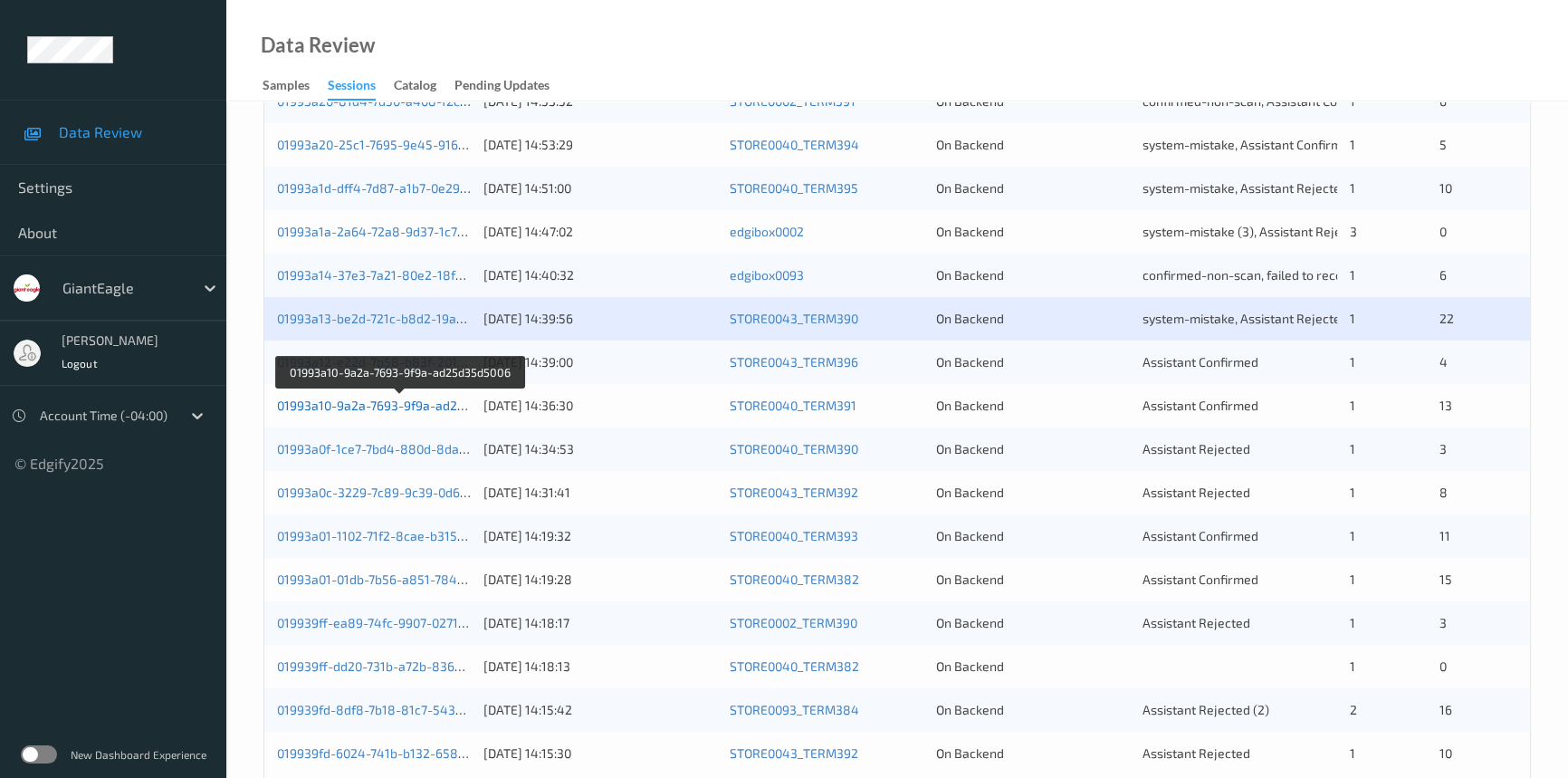
click at [361, 402] on link "01993a10-9a2a-7693-9f9a-ad25d35d5006" at bounding box center [400, 405] width 246 height 16
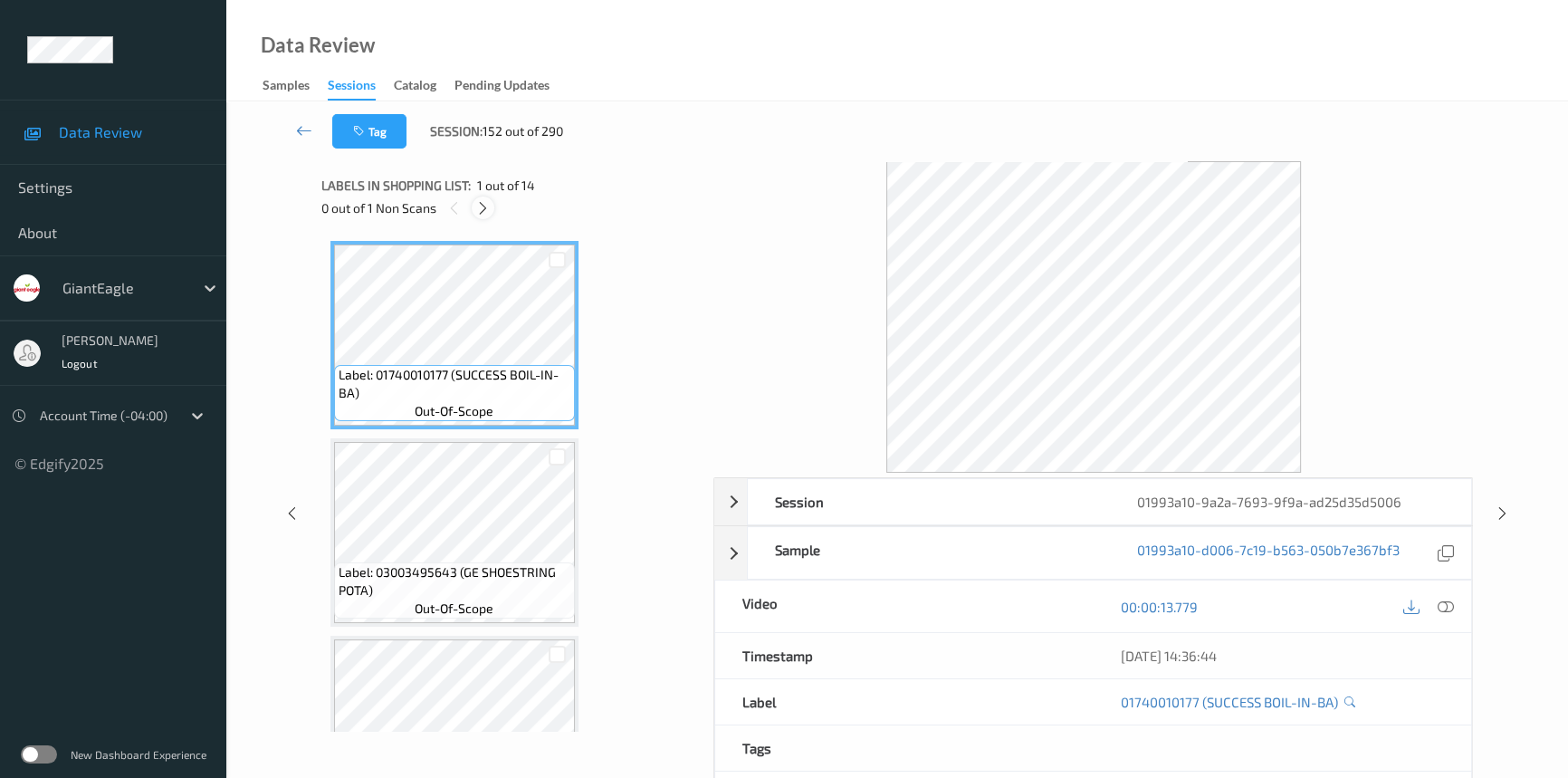
click at [487, 210] on icon at bounding box center [484, 208] width 16 height 16
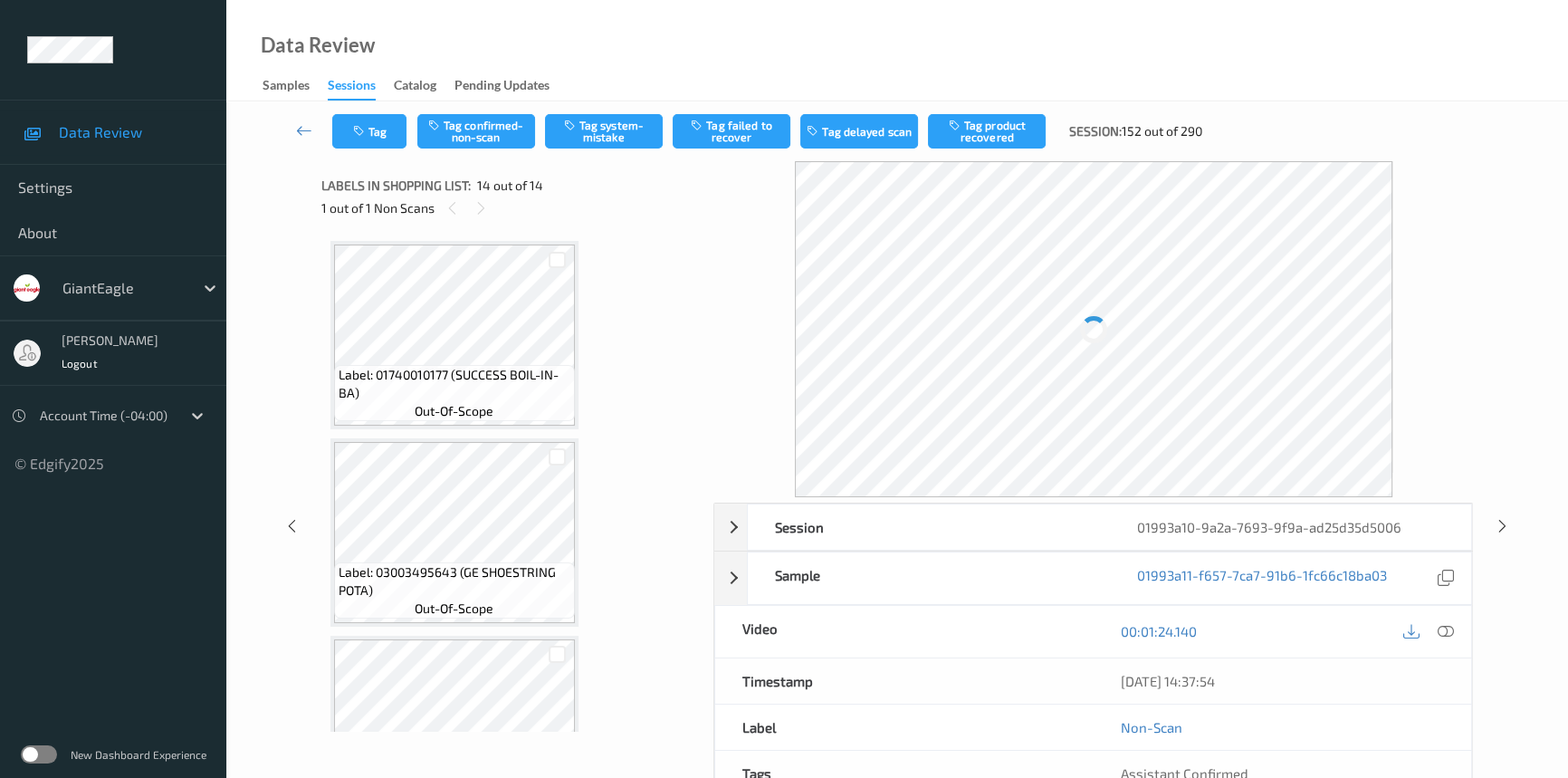
scroll to position [2264, 0]
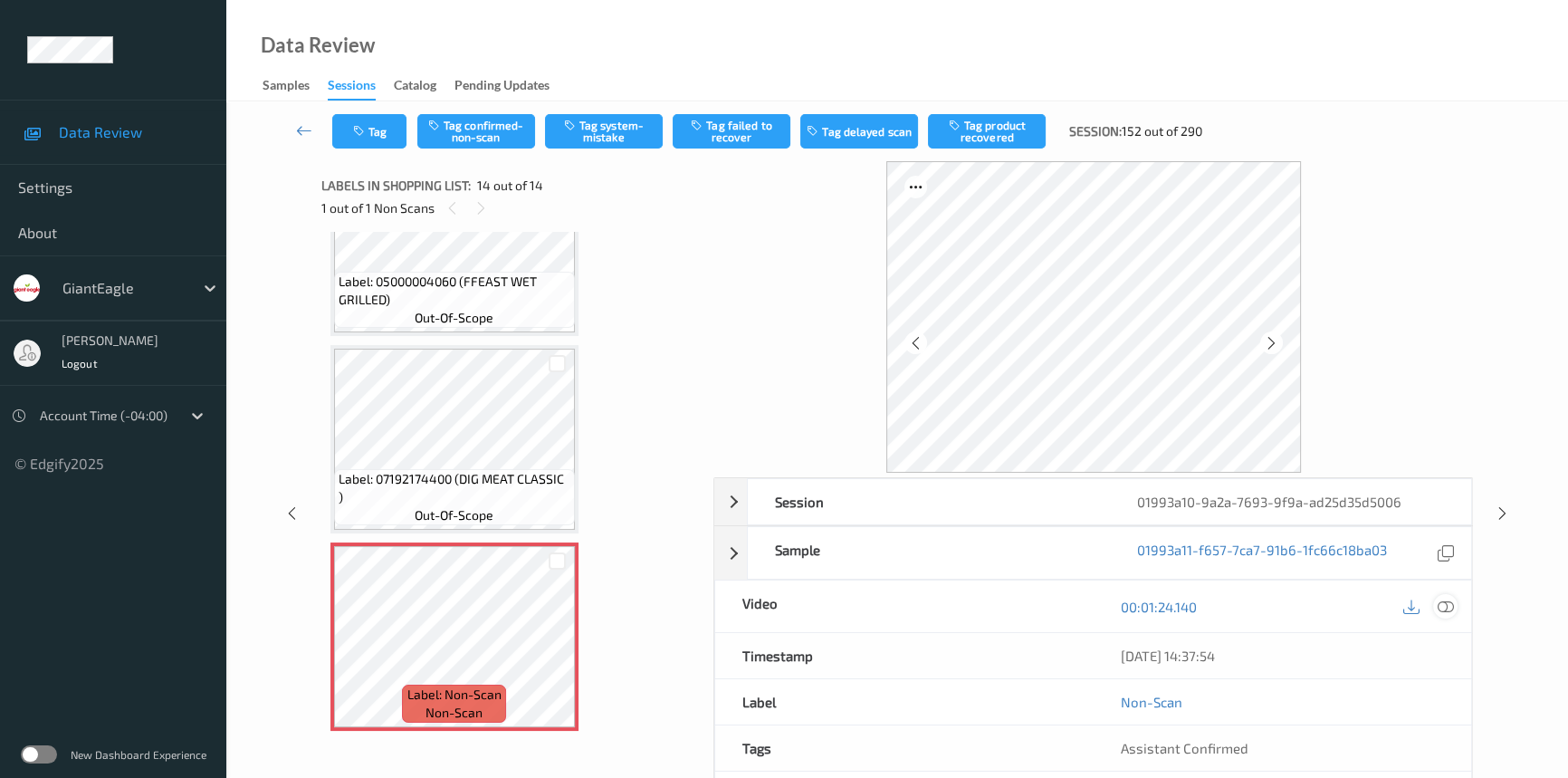
click at [1444, 602] on icon at bounding box center [1446, 607] width 16 height 16
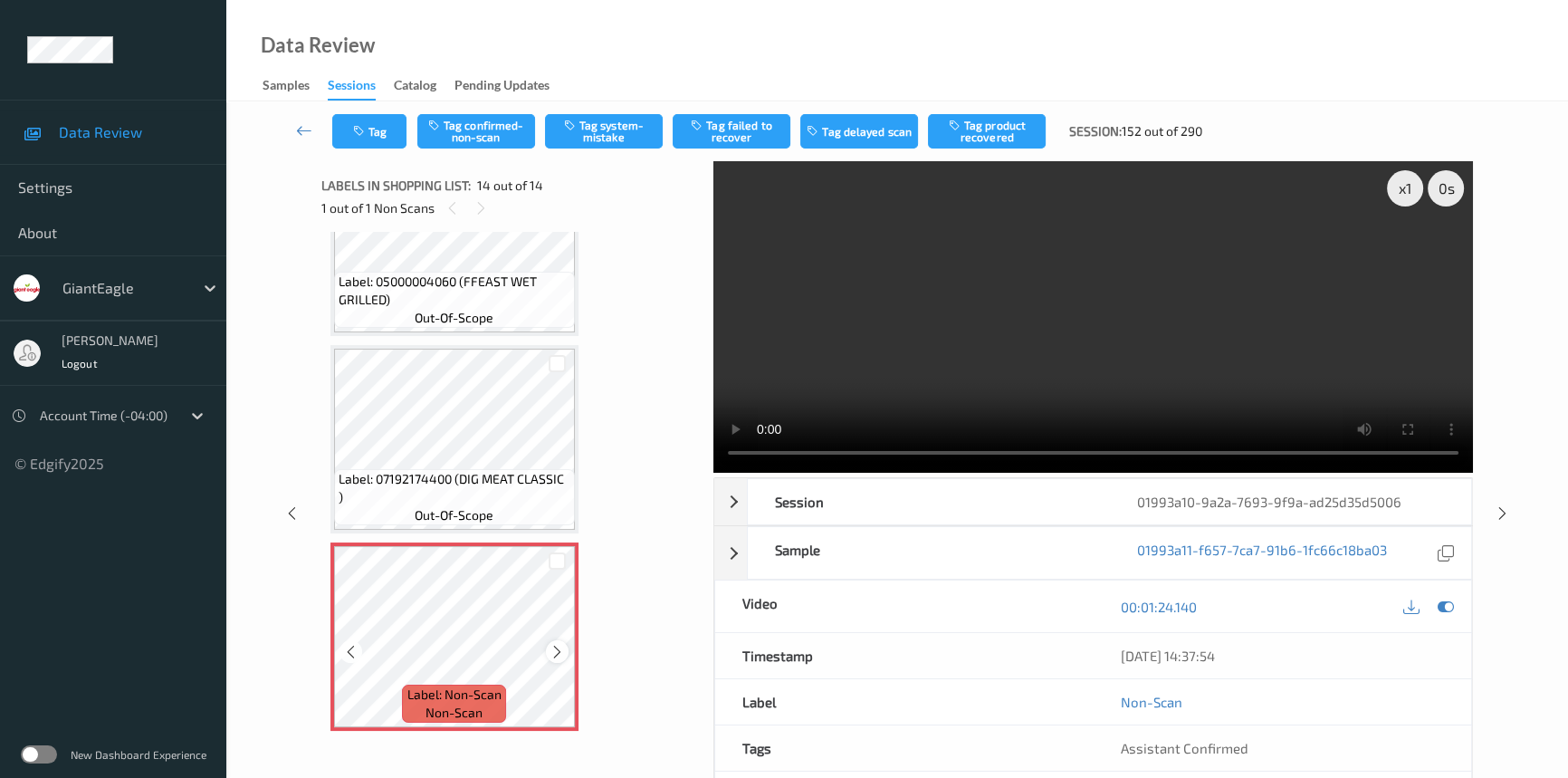
click at [557, 643] on icon at bounding box center [557, 651] width 16 height 16
click at [991, 380] on video at bounding box center [1093, 317] width 759 height 311
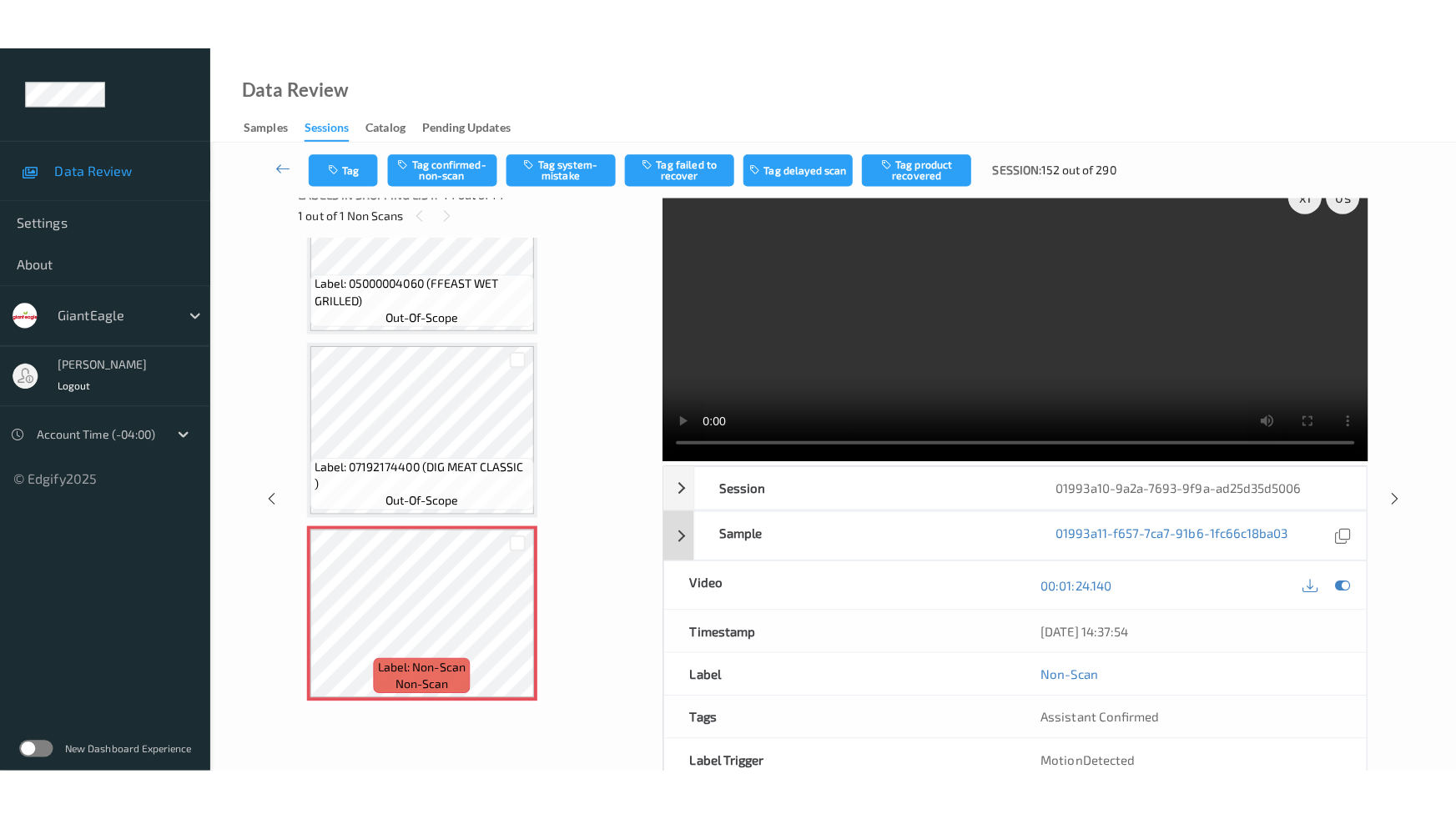
scroll to position [0, 0]
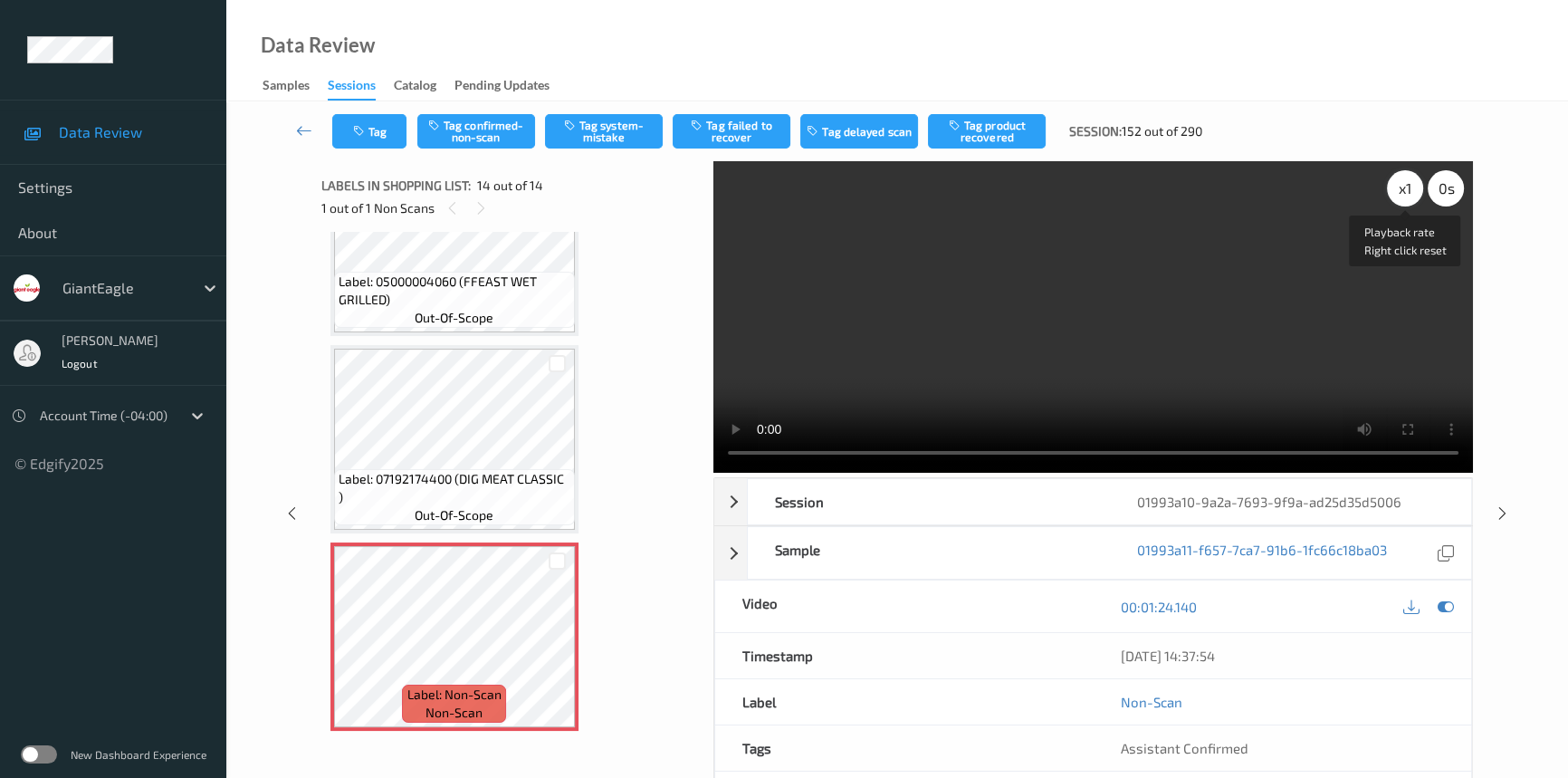
drag, startPoint x: 1400, startPoint y: 187, endPoint x: 1269, endPoint y: 319, distance: 186.0
click at [1400, 188] on div "x 1" at bounding box center [1404, 188] width 37 height 37
click at [1157, 349] on video at bounding box center [1093, 317] width 759 height 311
click at [990, 372] on video at bounding box center [1093, 317] width 759 height 311
click at [1180, 327] on video at bounding box center [1093, 317] width 759 height 311
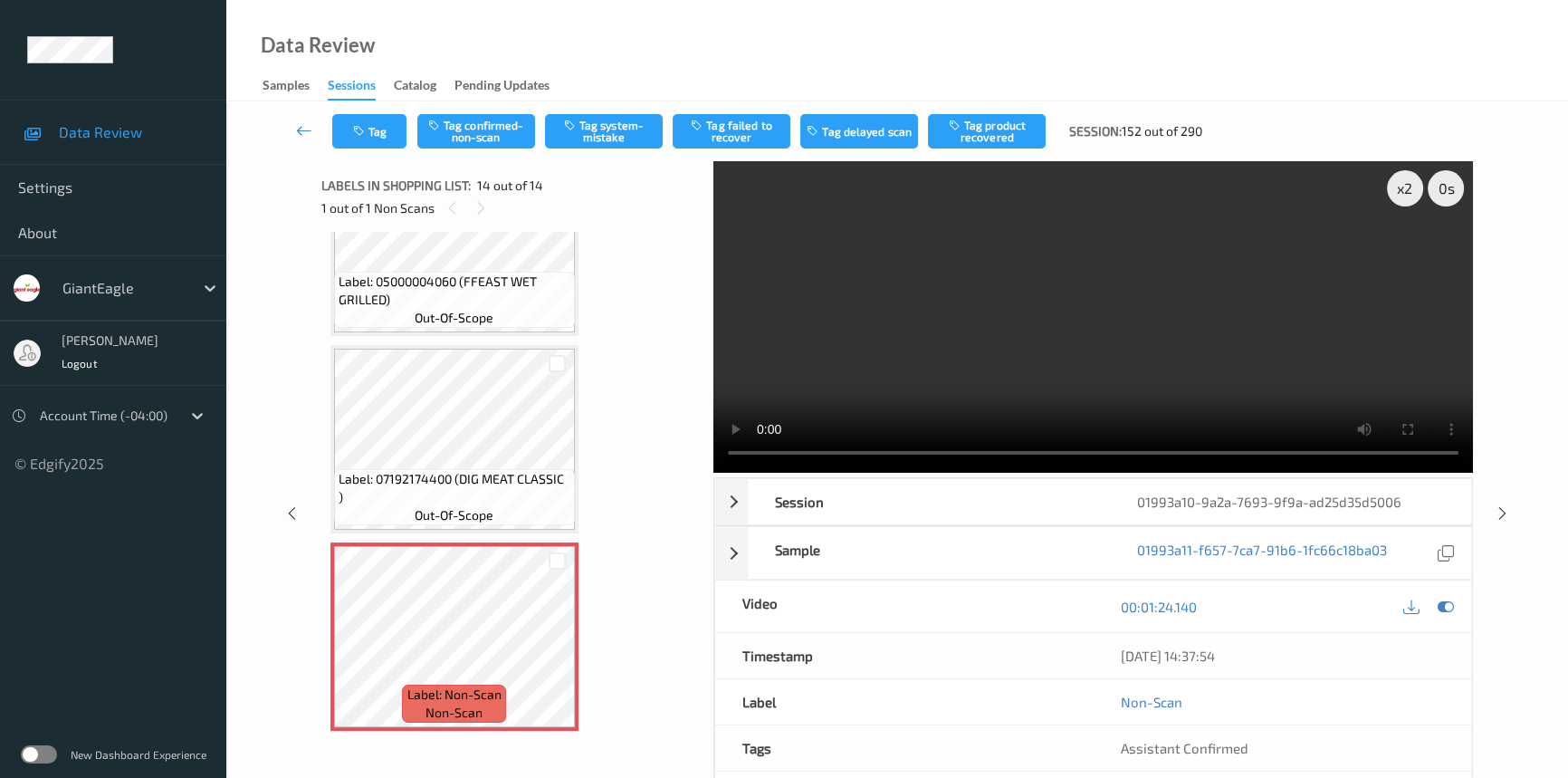
scroll to position [2152, 0]
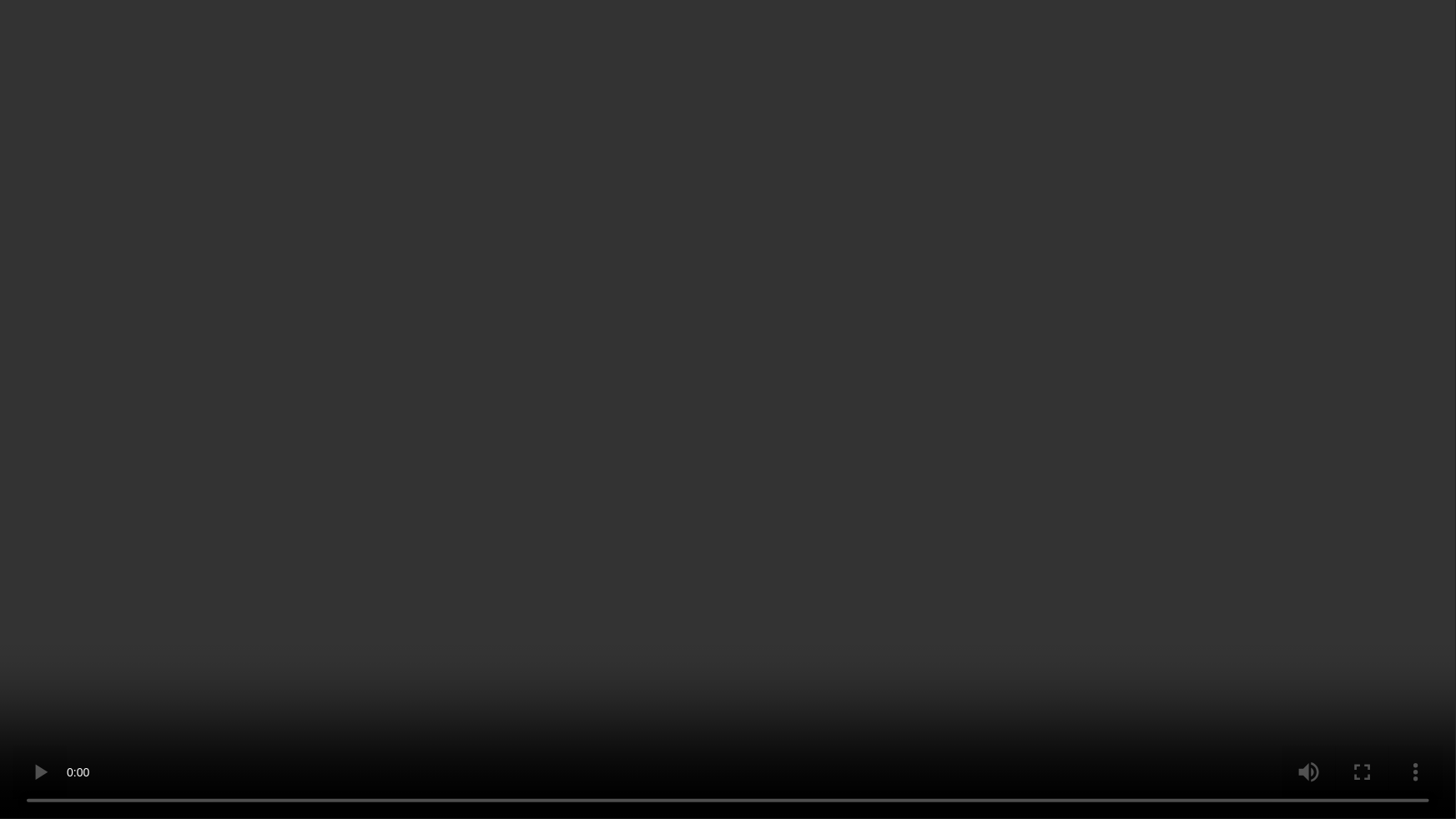
click at [1096, 456] on video at bounding box center [728, 409] width 1456 height 819
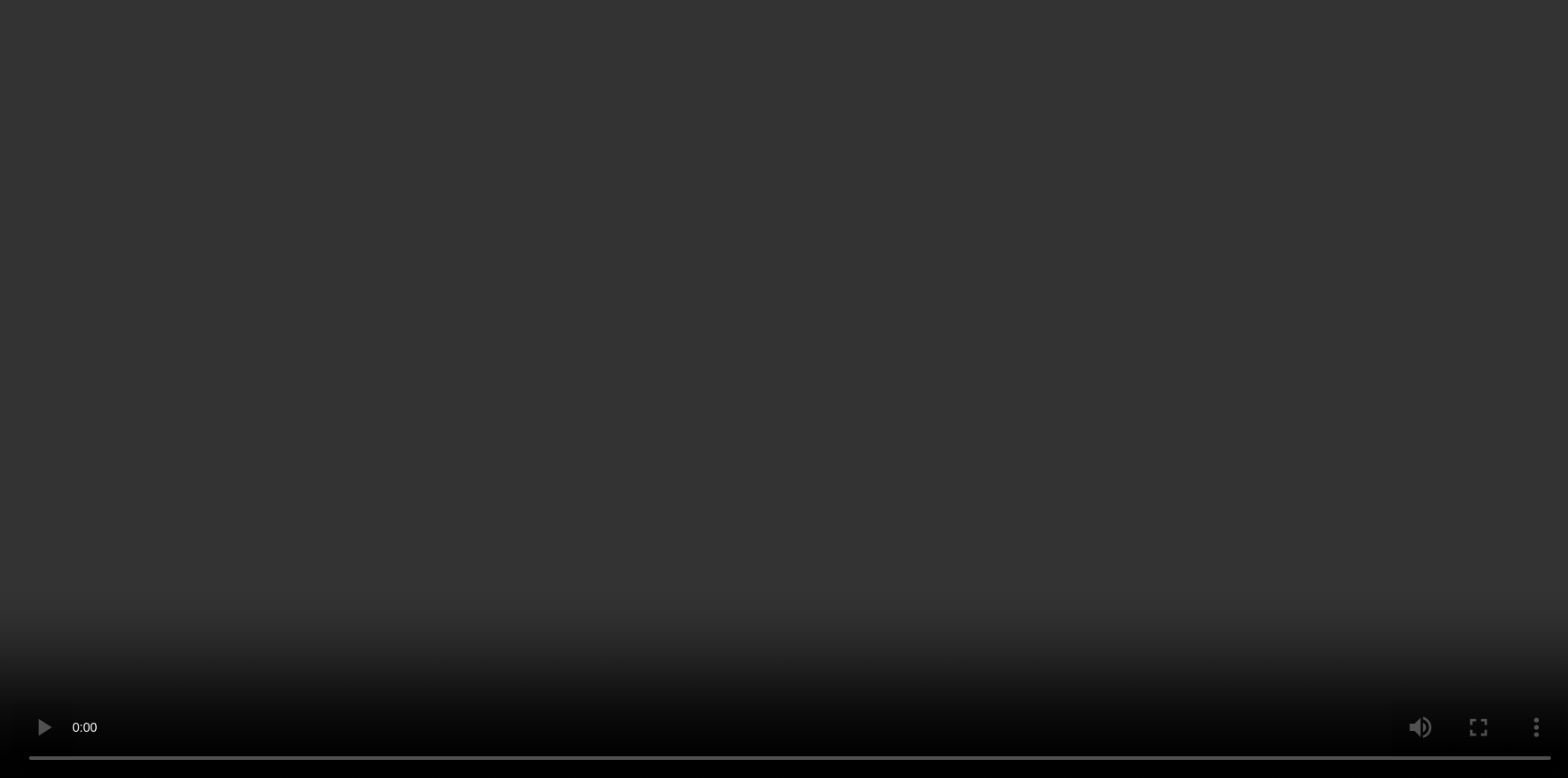
scroll to position [2264, 0]
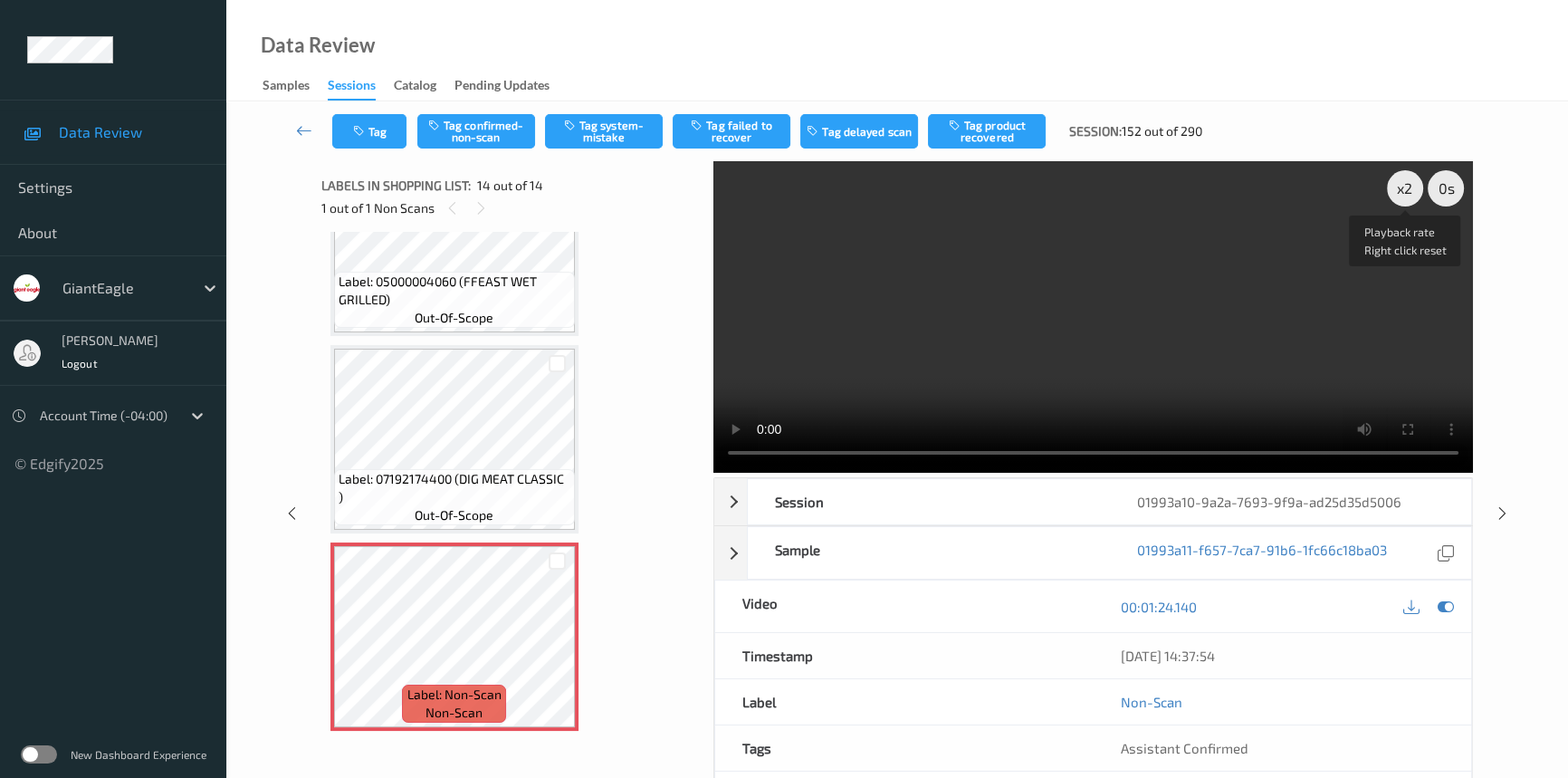
drag, startPoint x: 1405, startPoint y: 185, endPoint x: 1417, endPoint y: 289, distance: 104.7
click at [1408, 192] on div "x 2" at bounding box center [1404, 188] width 37 height 37
click at [492, 124] on button "Tag confirmed-non-scan" at bounding box center [476, 131] width 118 height 35
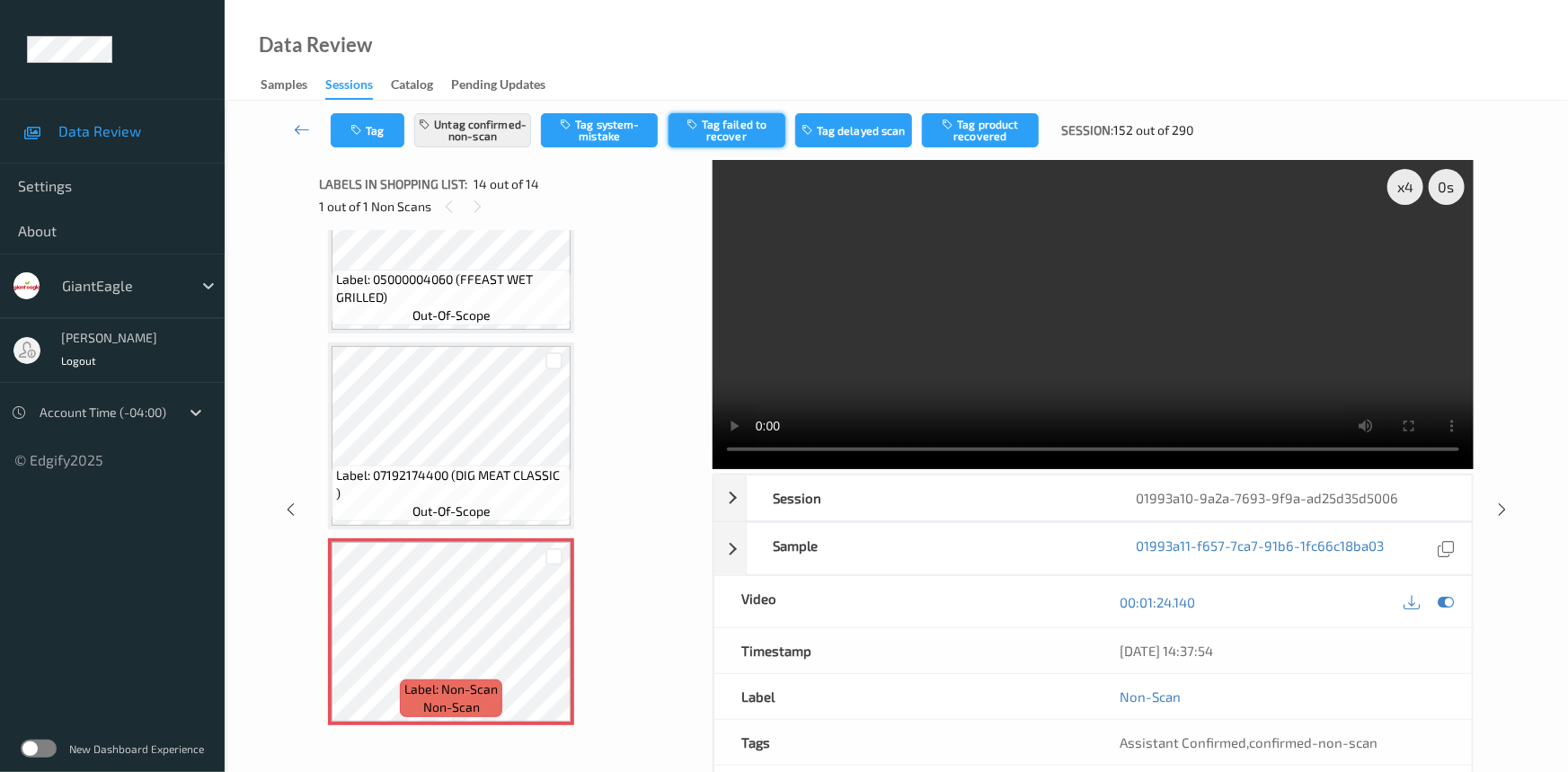
click at [753, 132] on button "Tag failed to recover" at bounding box center [727, 130] width 117 height 34
click at [289, 119] on link at bounding box center [303, 130] width 57 height 34
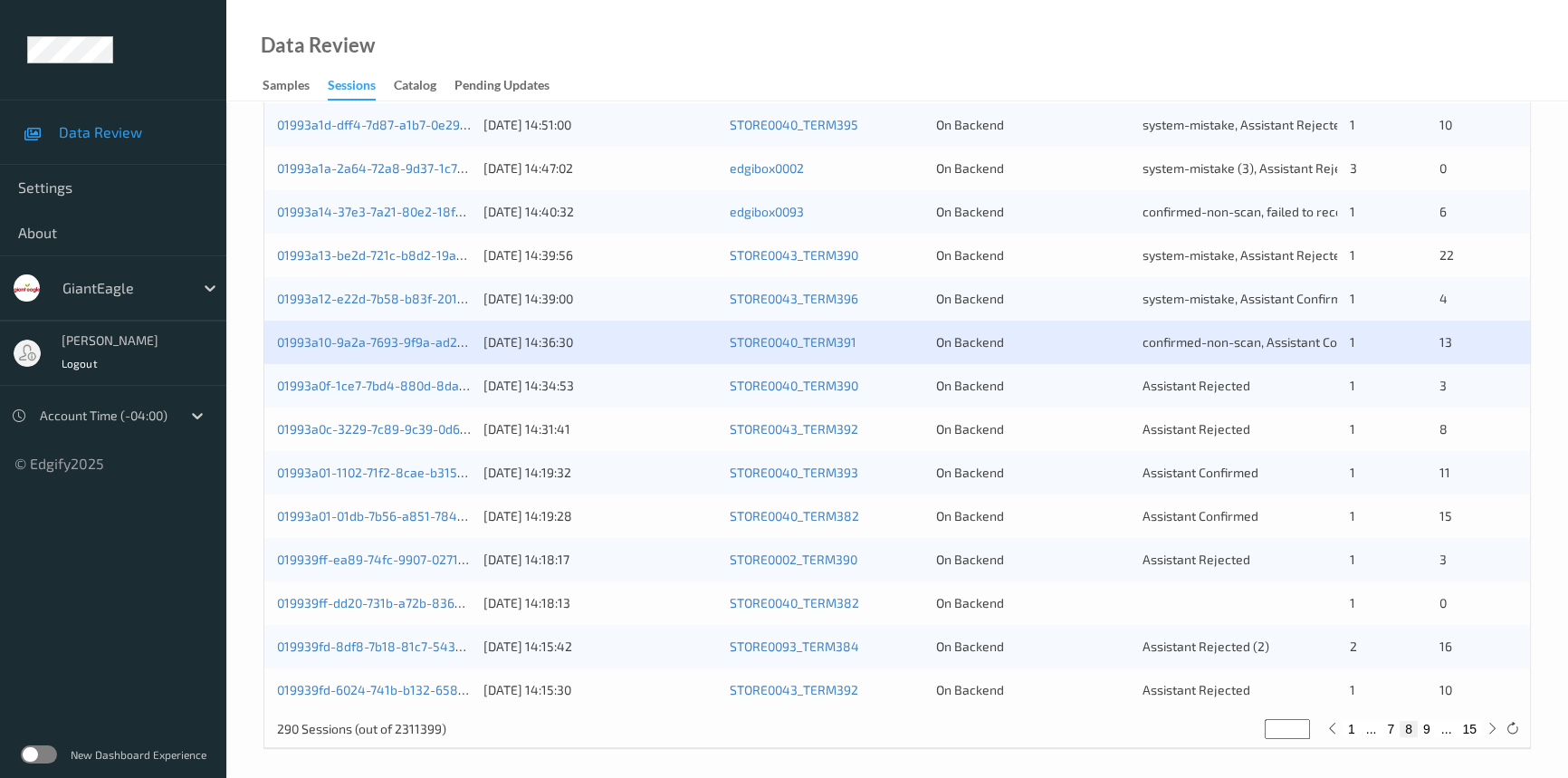
scroll to position [645, 0]
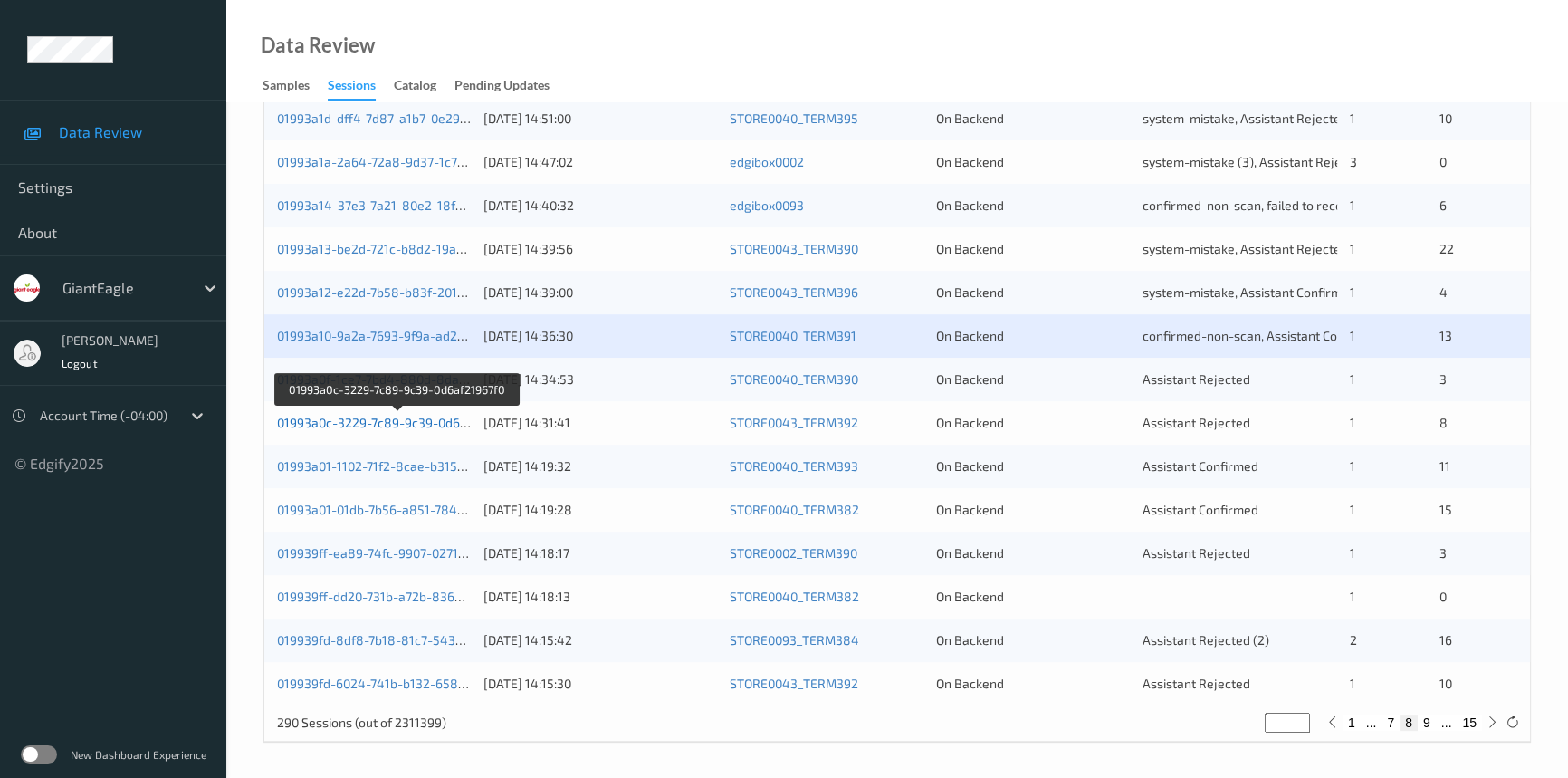
click at [358, 423] on link "01993a0c-3229-7c89-9c39-0d6af21967f0" at bounding box center [397, 422] width 240 height 16
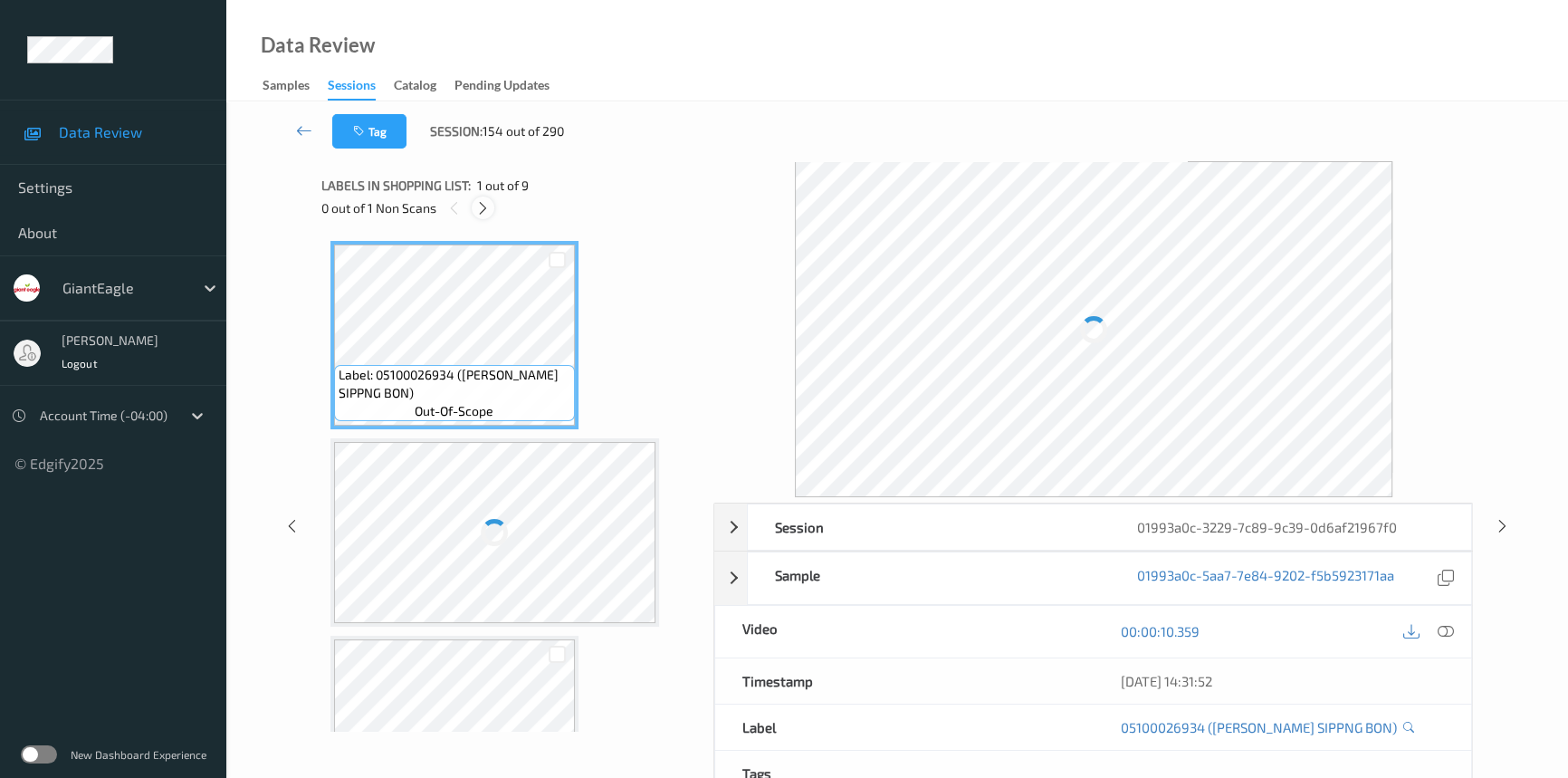
click at [476, 201] on icon at bounding box center [484, 208] width 16 height 16
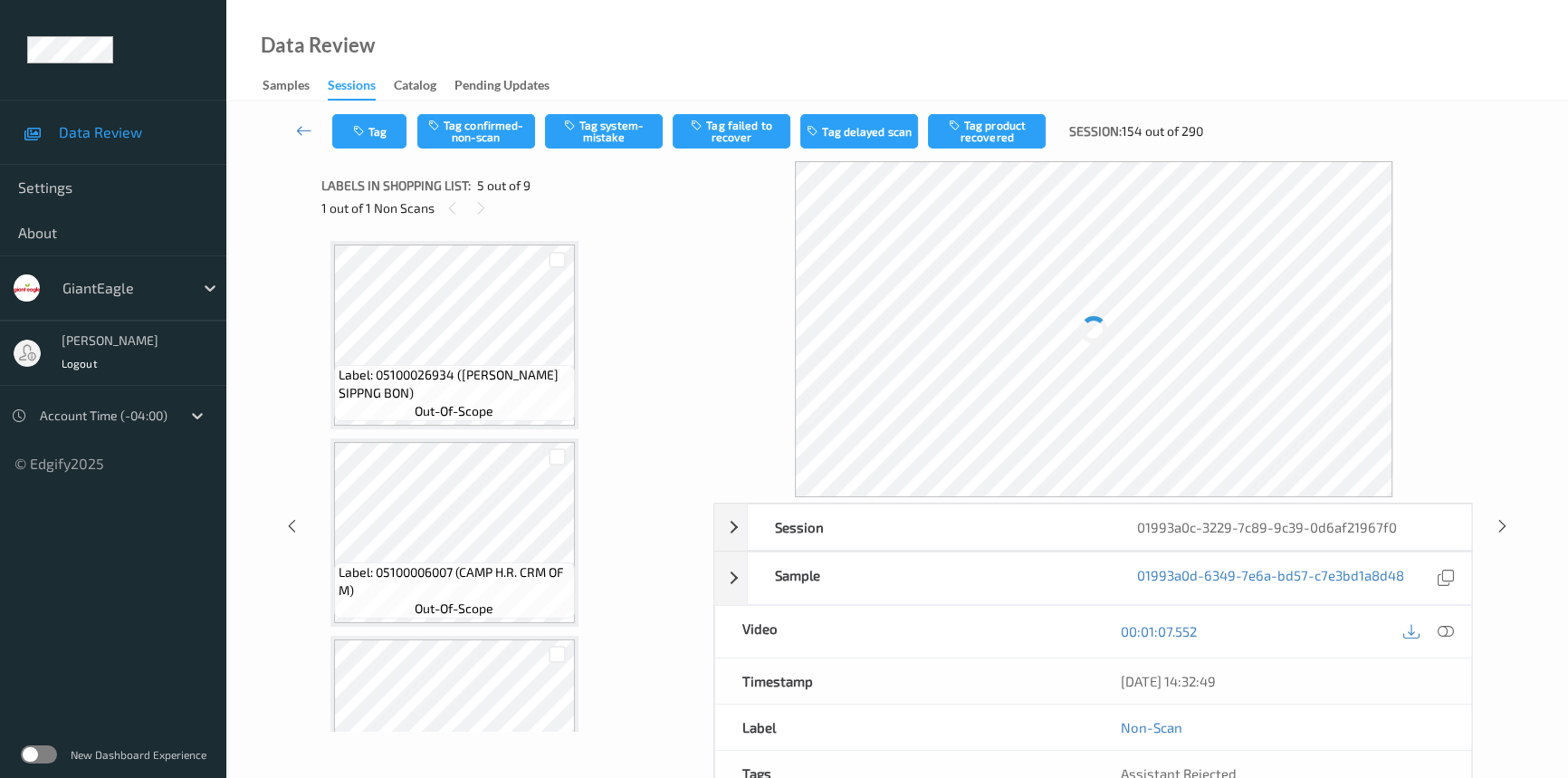
scroll to position [599, 0]
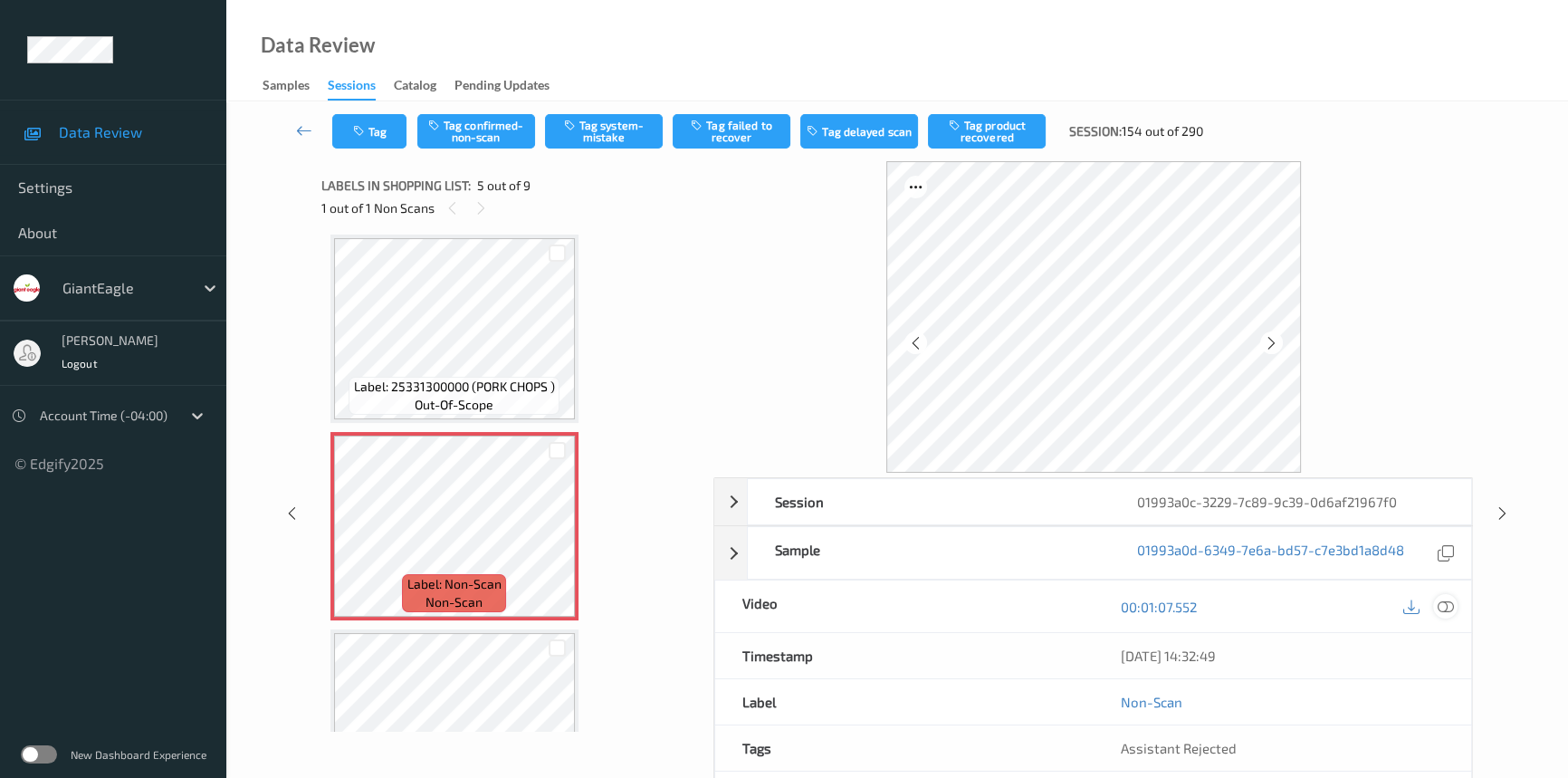
click at [1449, 605] on icon at bounding box center [1446, 607] width 16 height 16
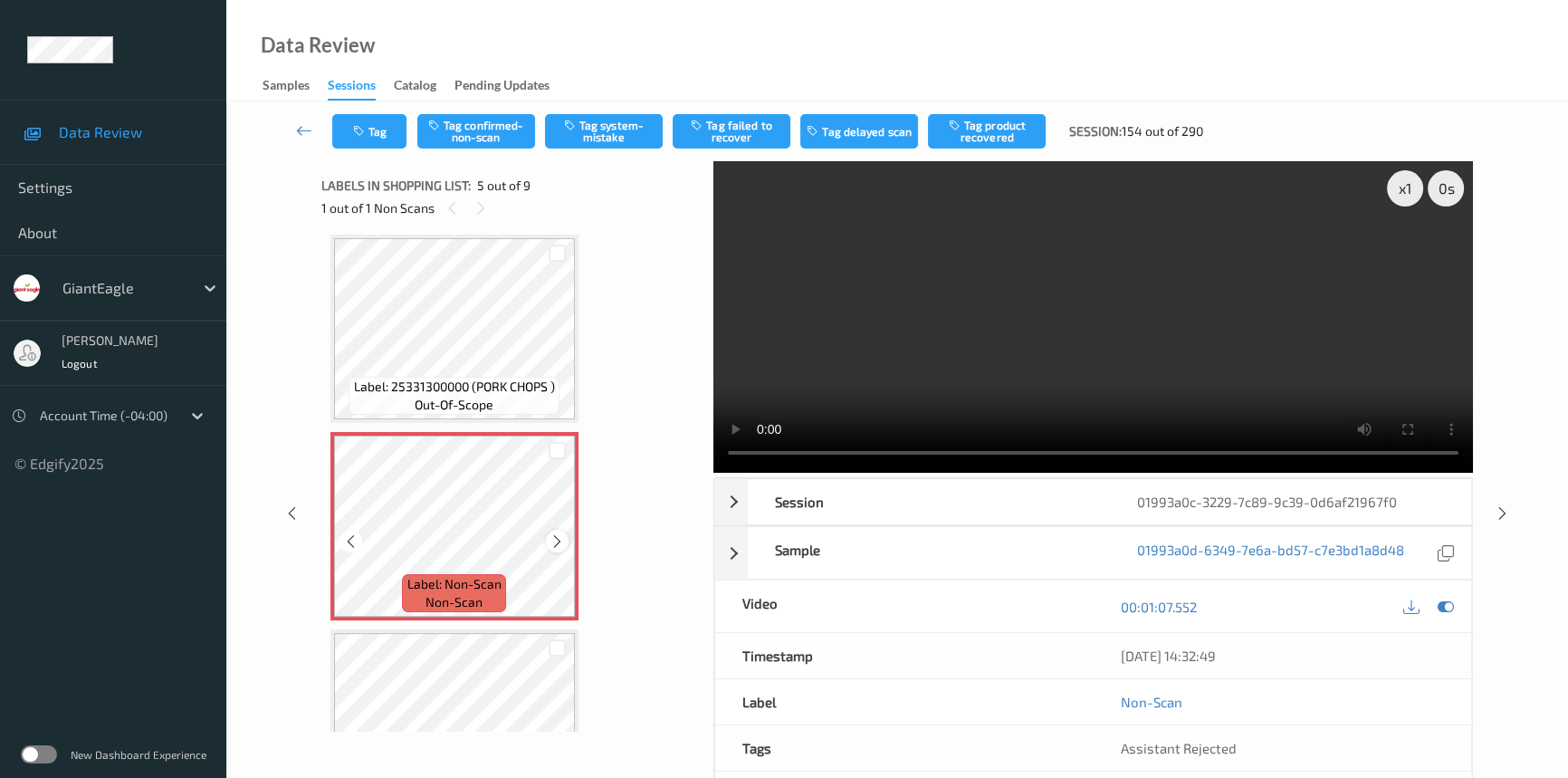
click at [552, 537] on icon at bounding box center [557, 541] width 16 height 16
click at [951, 389] on video at bounding box center [1093, 317] width 759 height 311
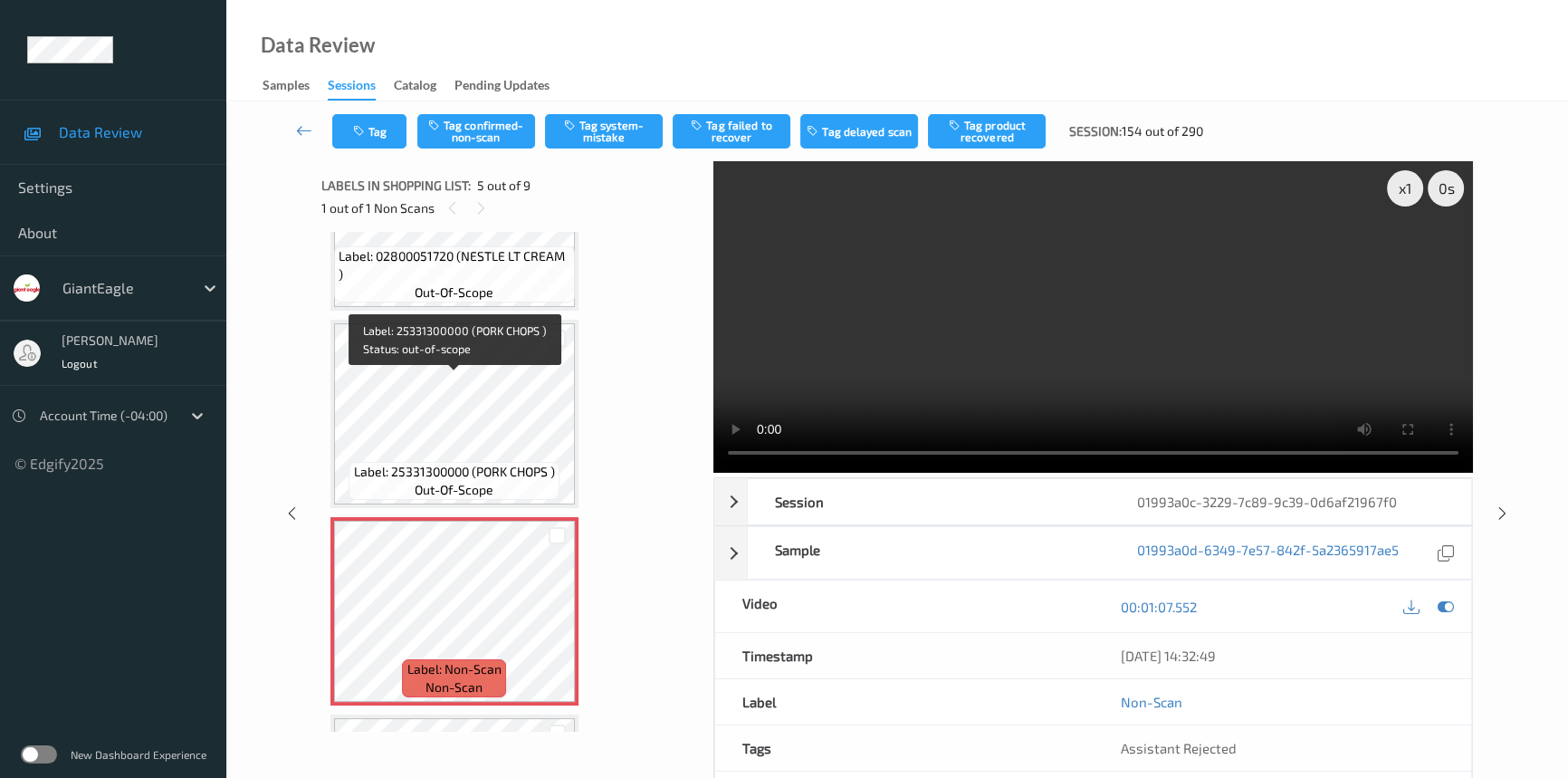
scroll to position [434, 0]
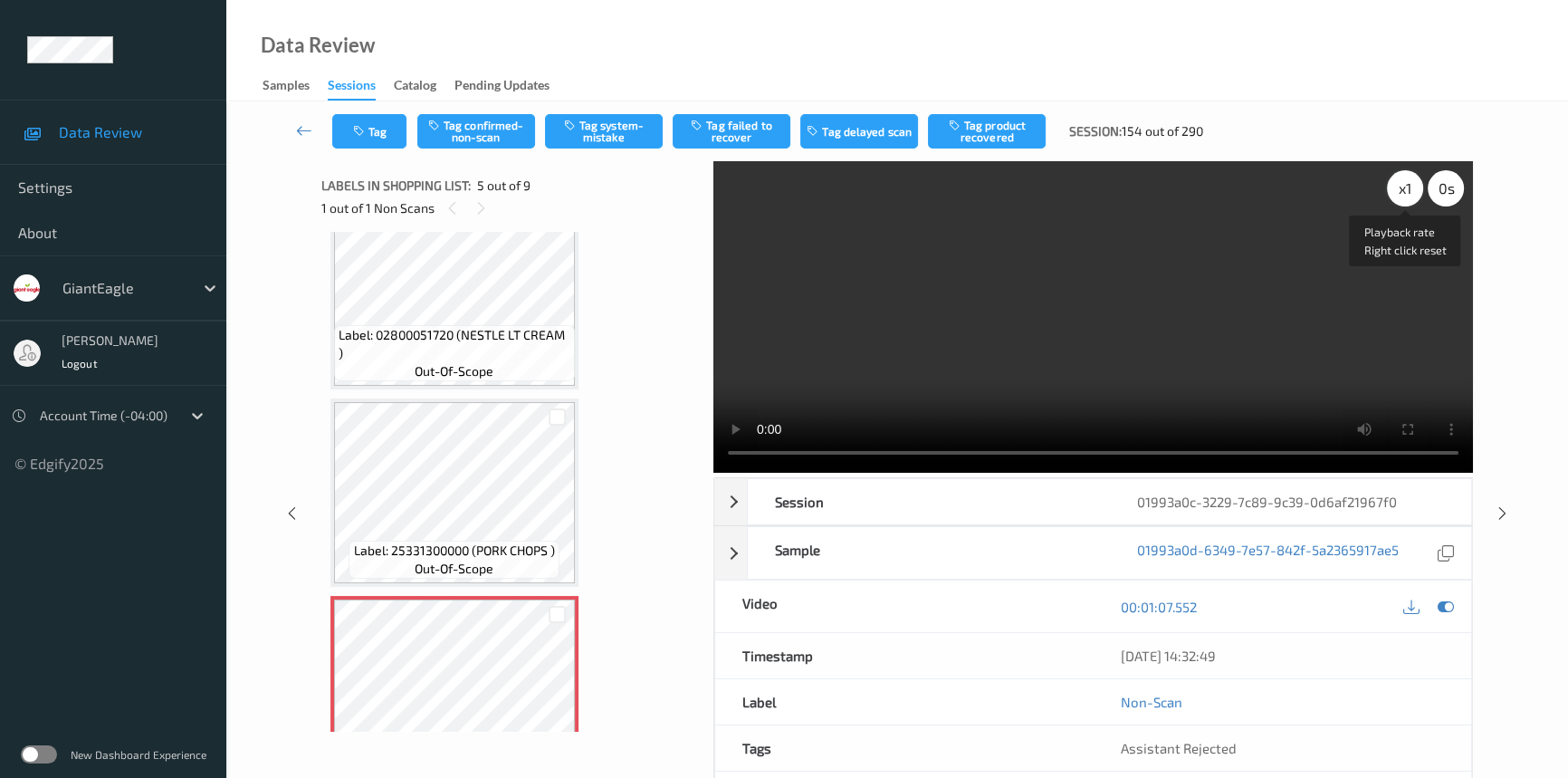
click at [1406, 194] on div "x 1" at bounding box center [1404, 188] width 37 height 37
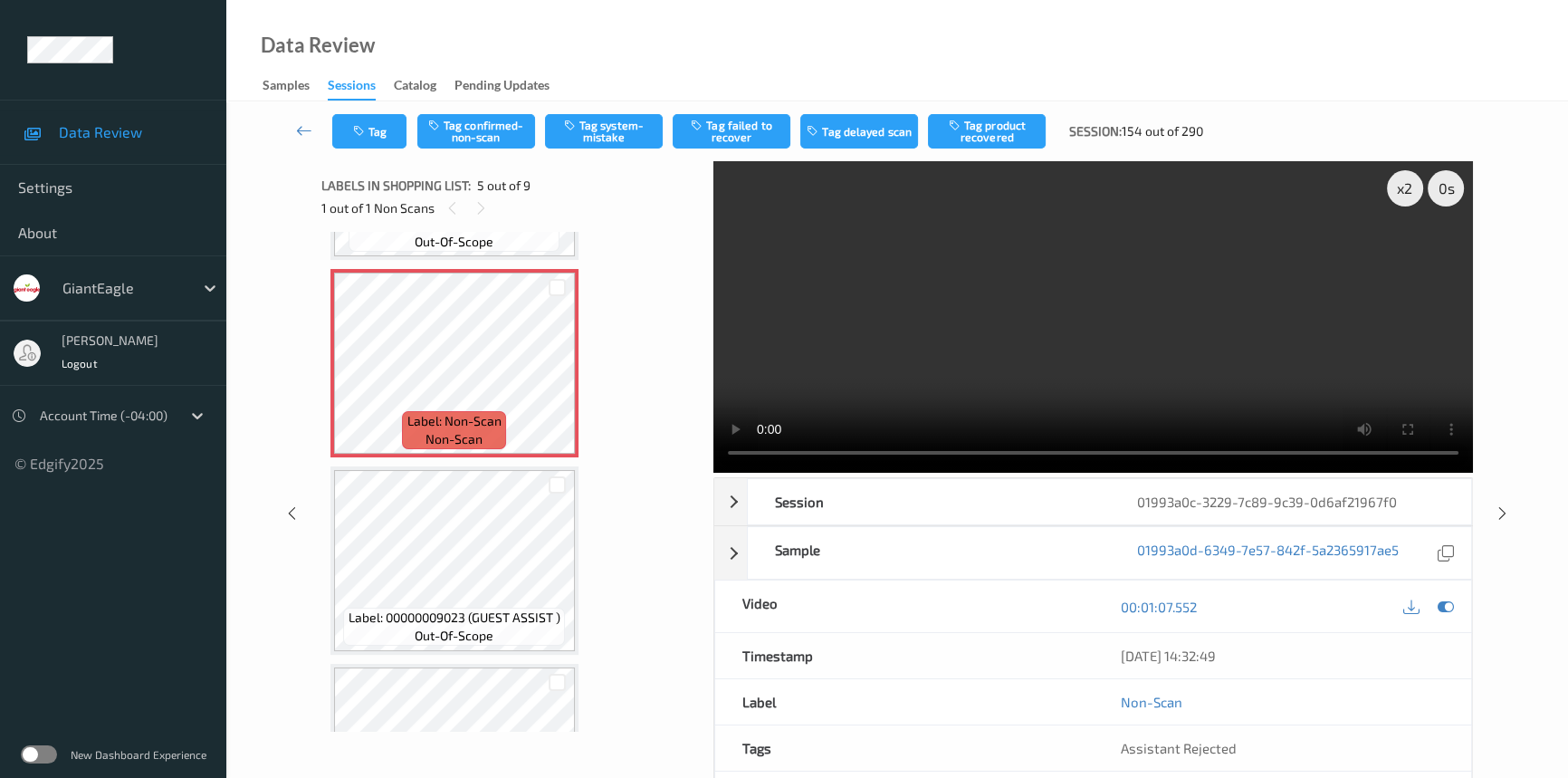
scroll to position [763, 0]
click at [1398, 192] on div "x 2" at bounding box center [1404, 188] width 37 height 37
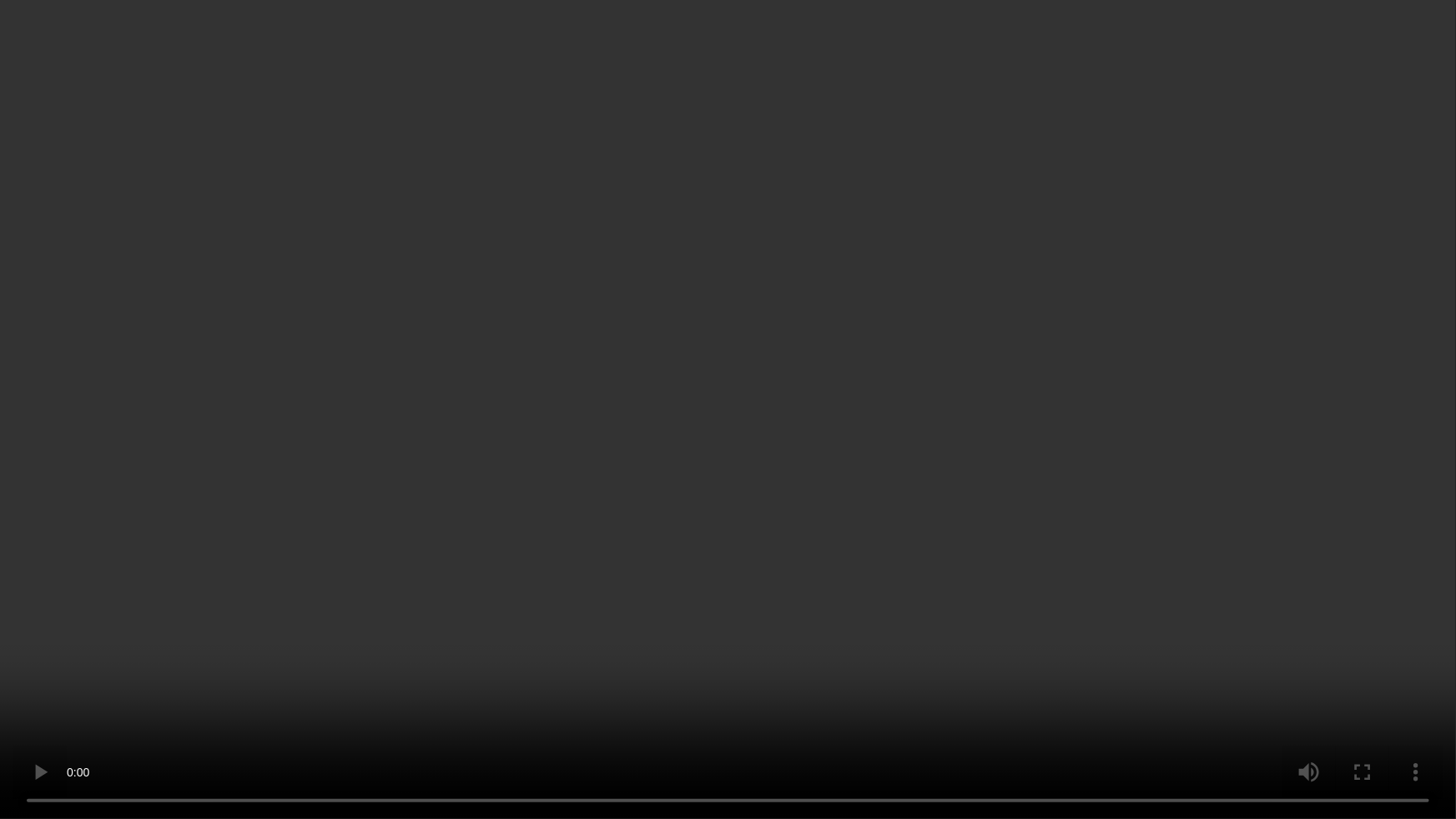
click at [972, 684] on video at bounding box center [728, 409] width 1456 height 819
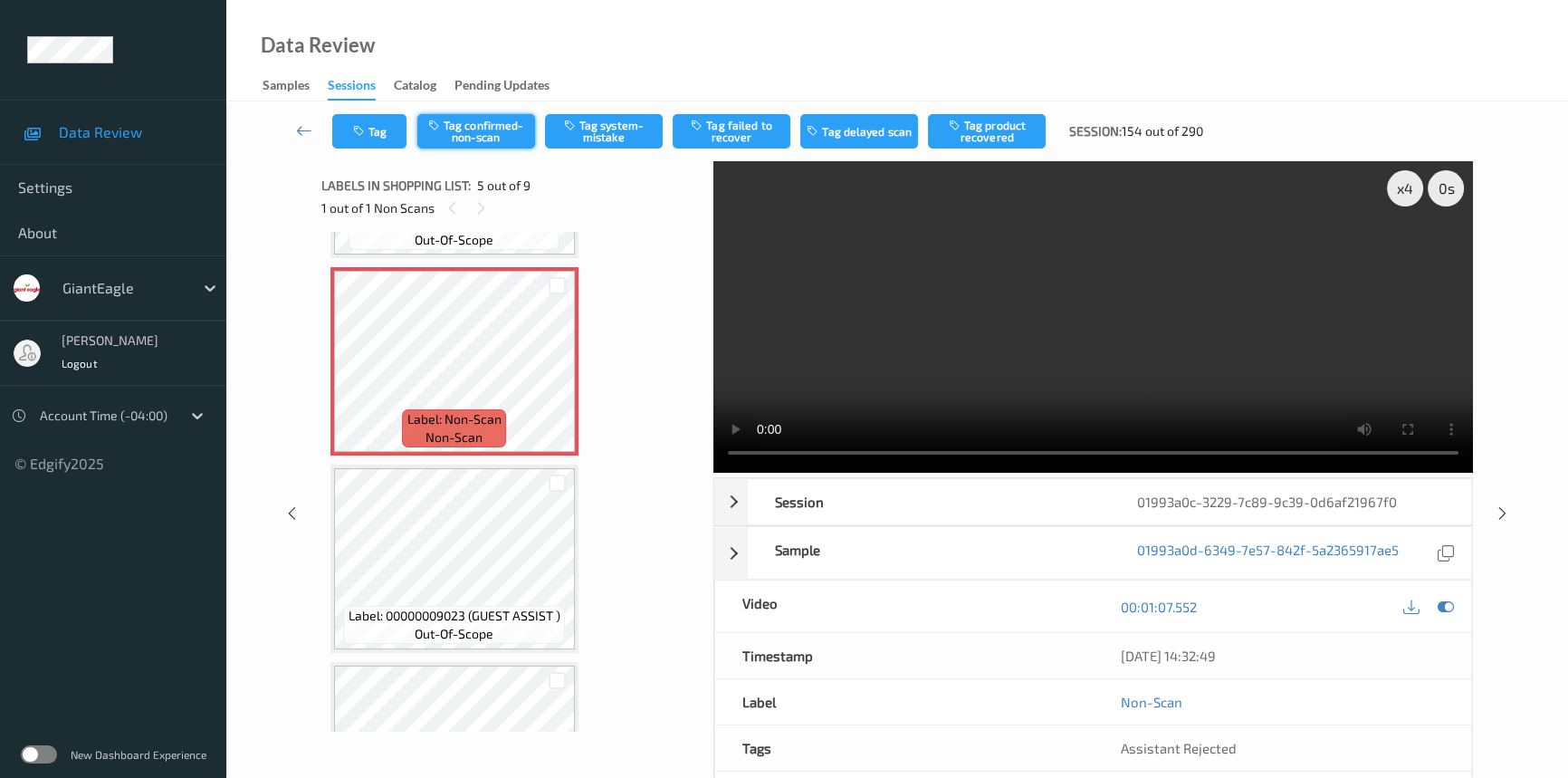
click at [495, 121] on button "Tag confirmed-non-scan" at bounding box center [476, 131] width 118 height 35
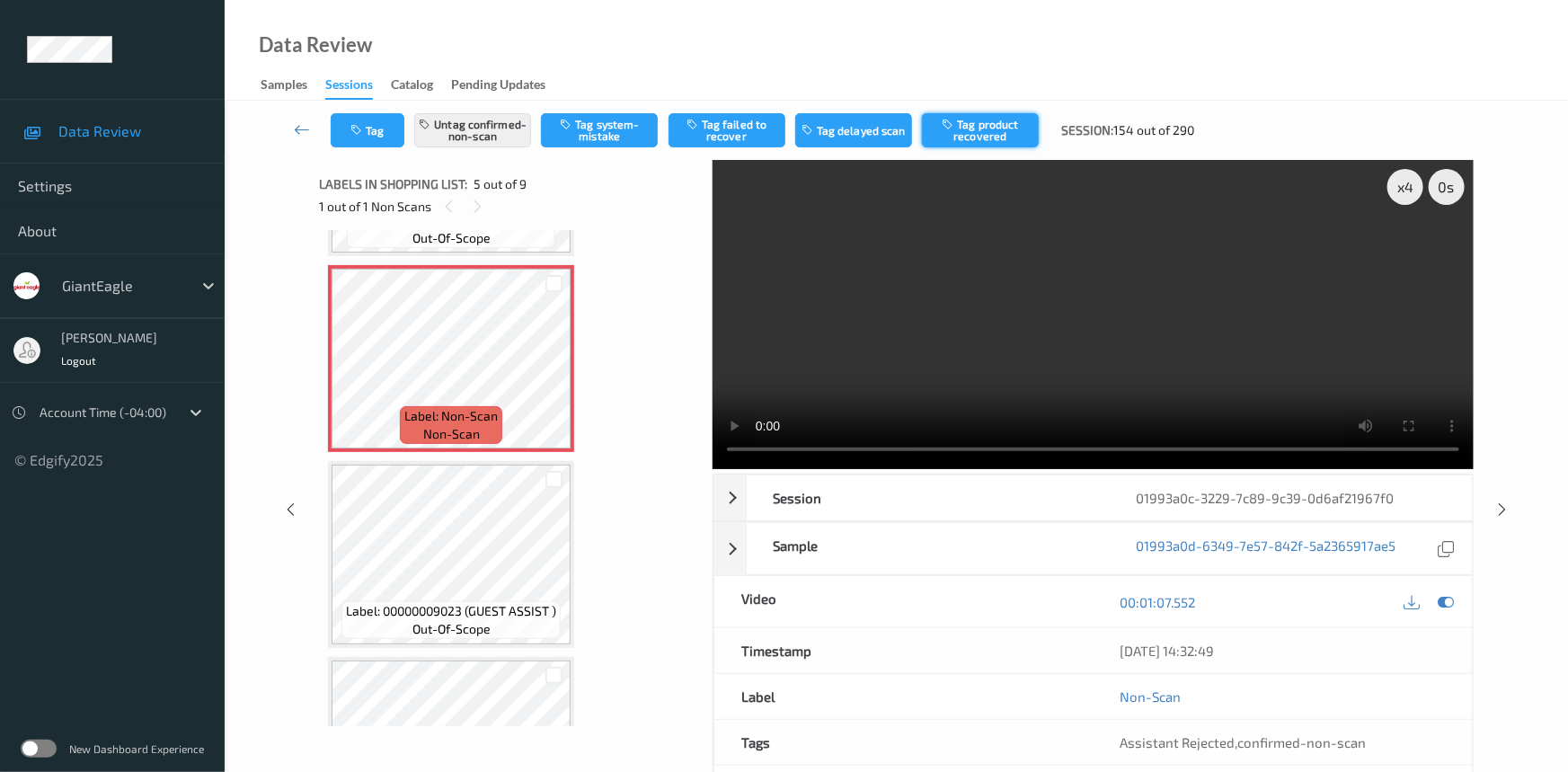
click at [976, 126] on button "Tag product recovered" at bounding box center [980, 130] width 117 height 34
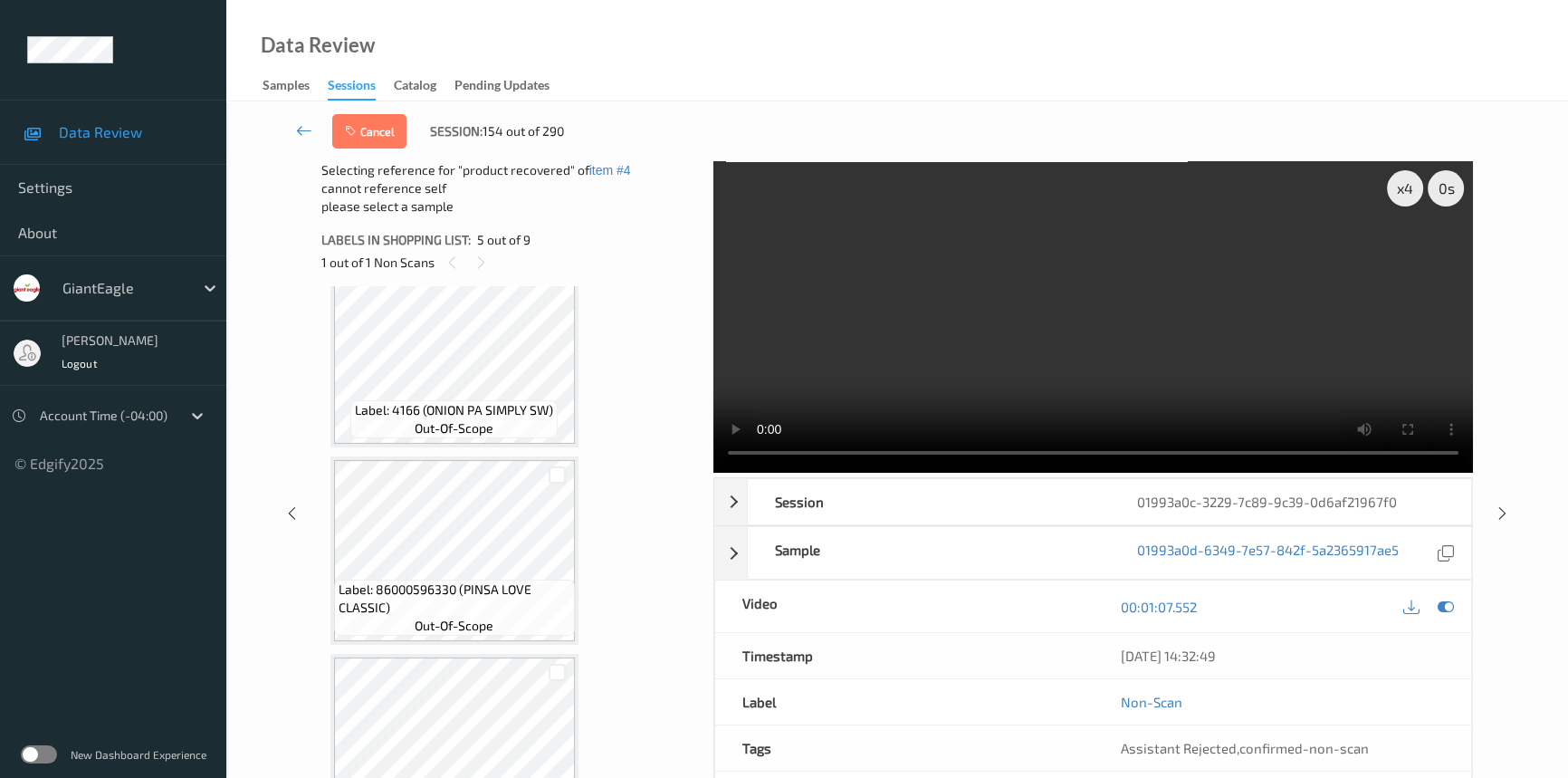
scroll to position [1258, 0]
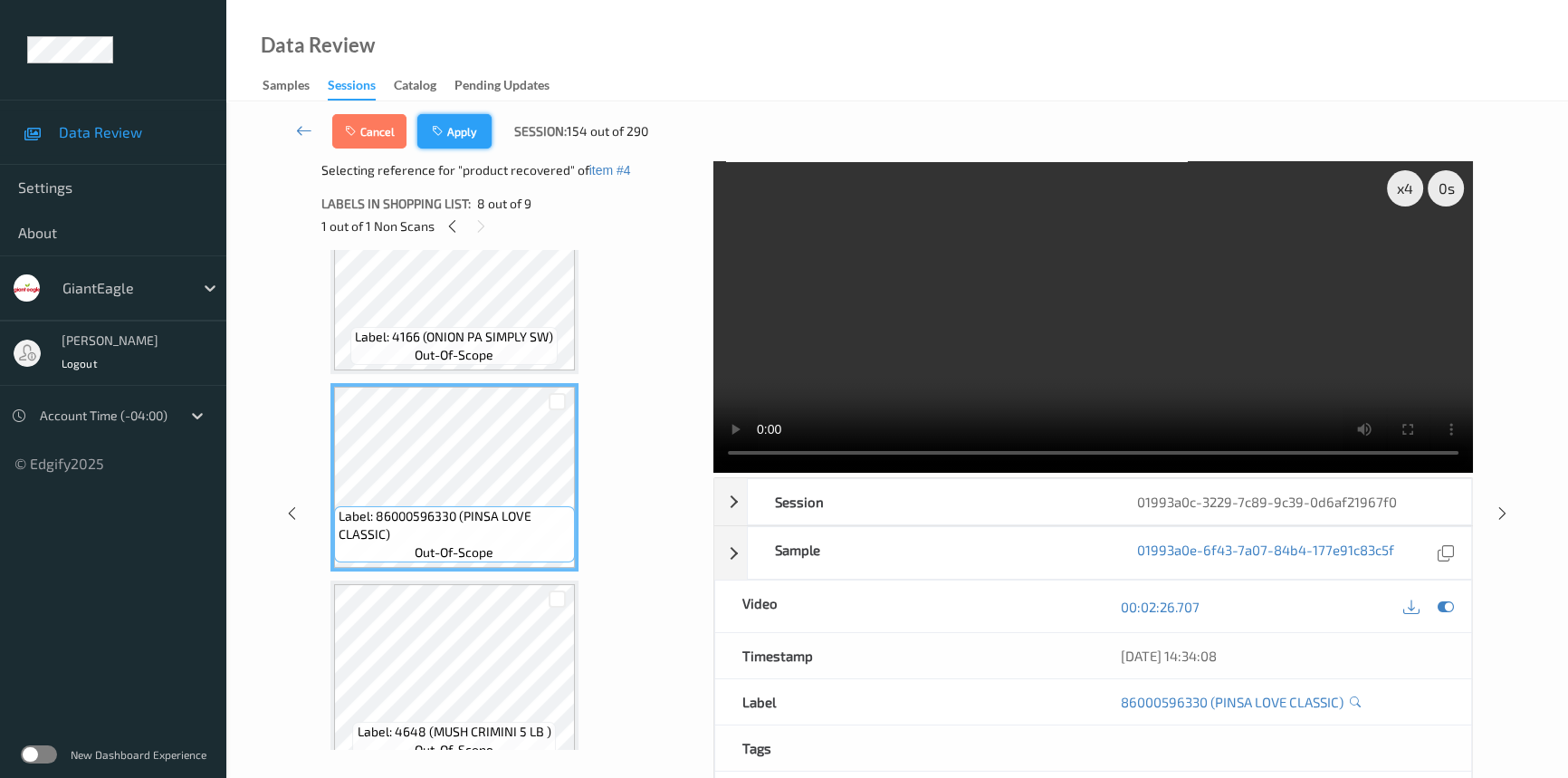
click at [479, 147] on button "Apply" at bounding box center [454, 131] width 74 height 35
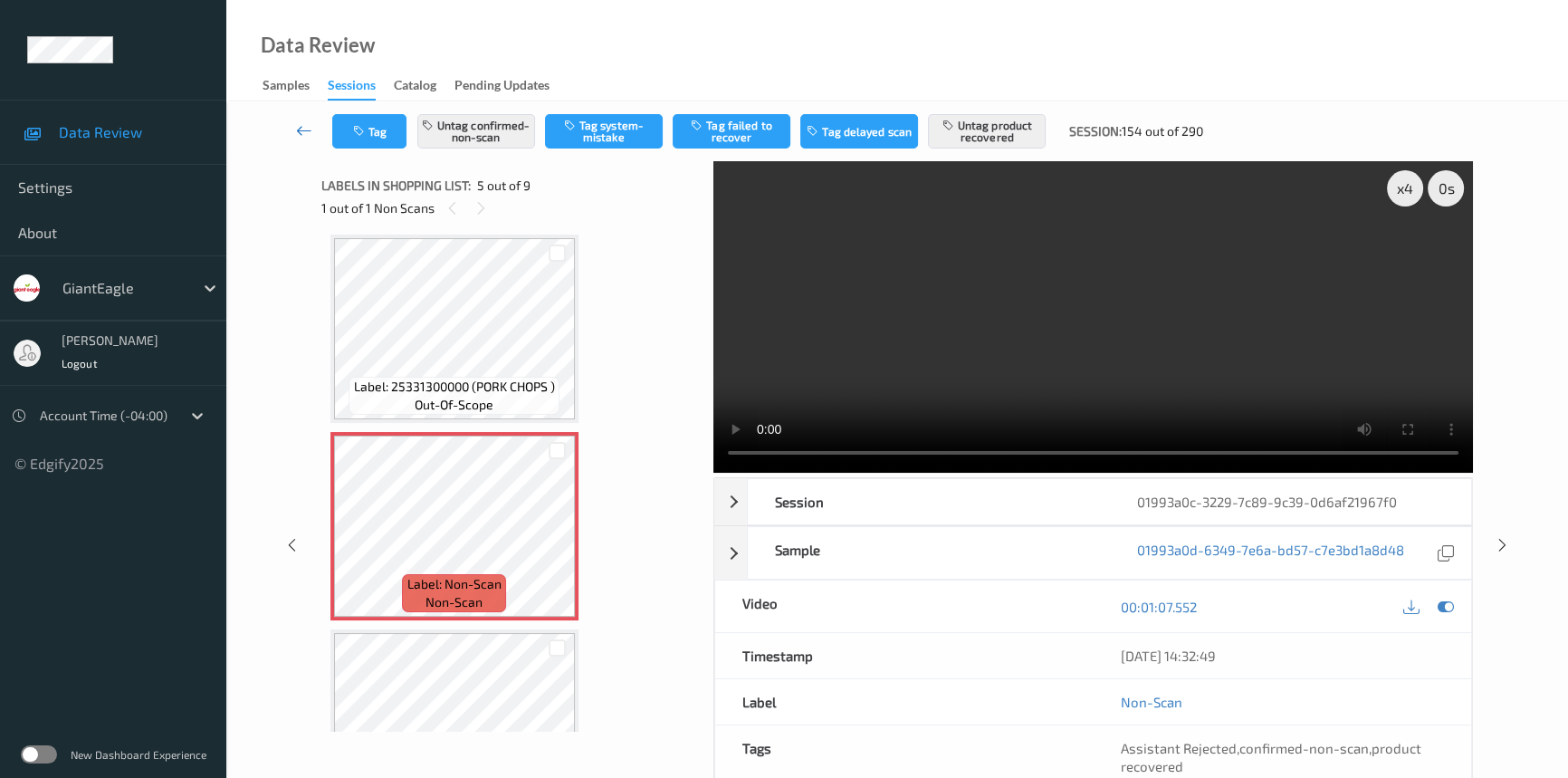
click at [293, 122] on link at bounding box center [304, 131] width 56 height 35
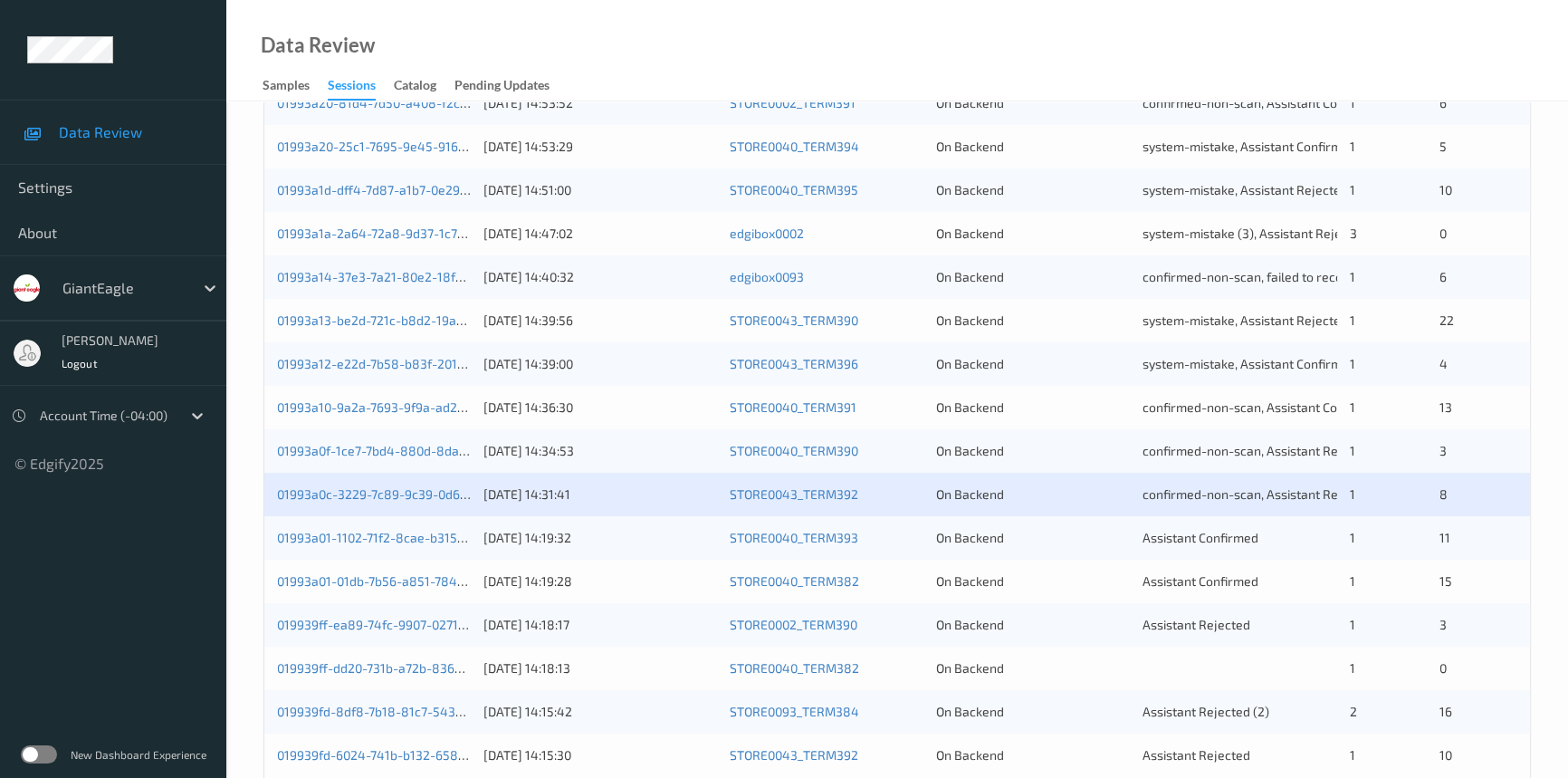
scroll to position [576, 0]
click at [358, 579] on link "01993a01-01db-7b56-a851-784e2117b54b" at bounding box center [398, 579] width 242 height 16
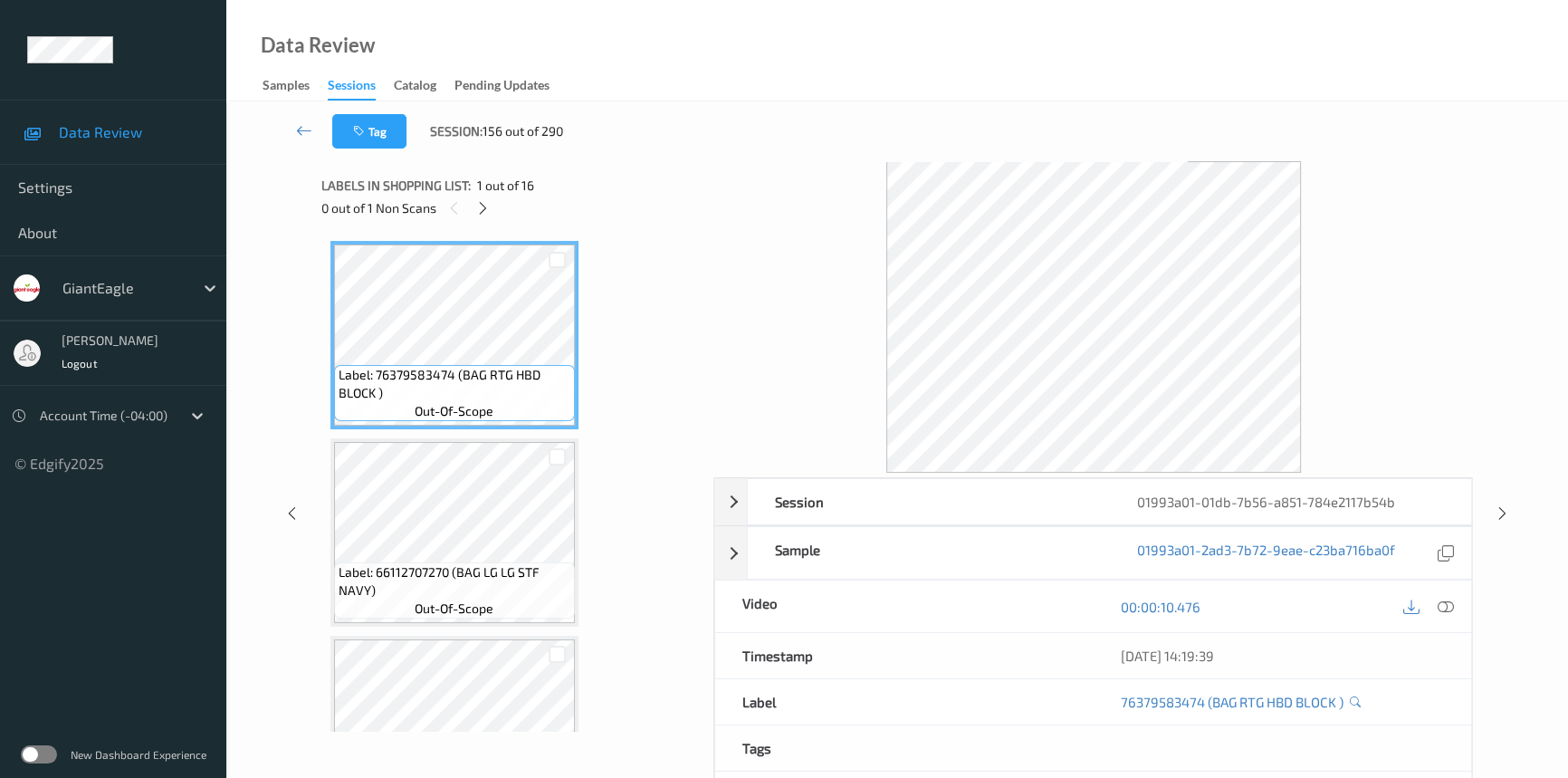
drag, startPoint x: 489, startPoint y: 204, endPoint x: 753, endPoint y: 267, distance: 271.4
click at [495, 207] on div at bounding box center [483, 207] width 23 height 23
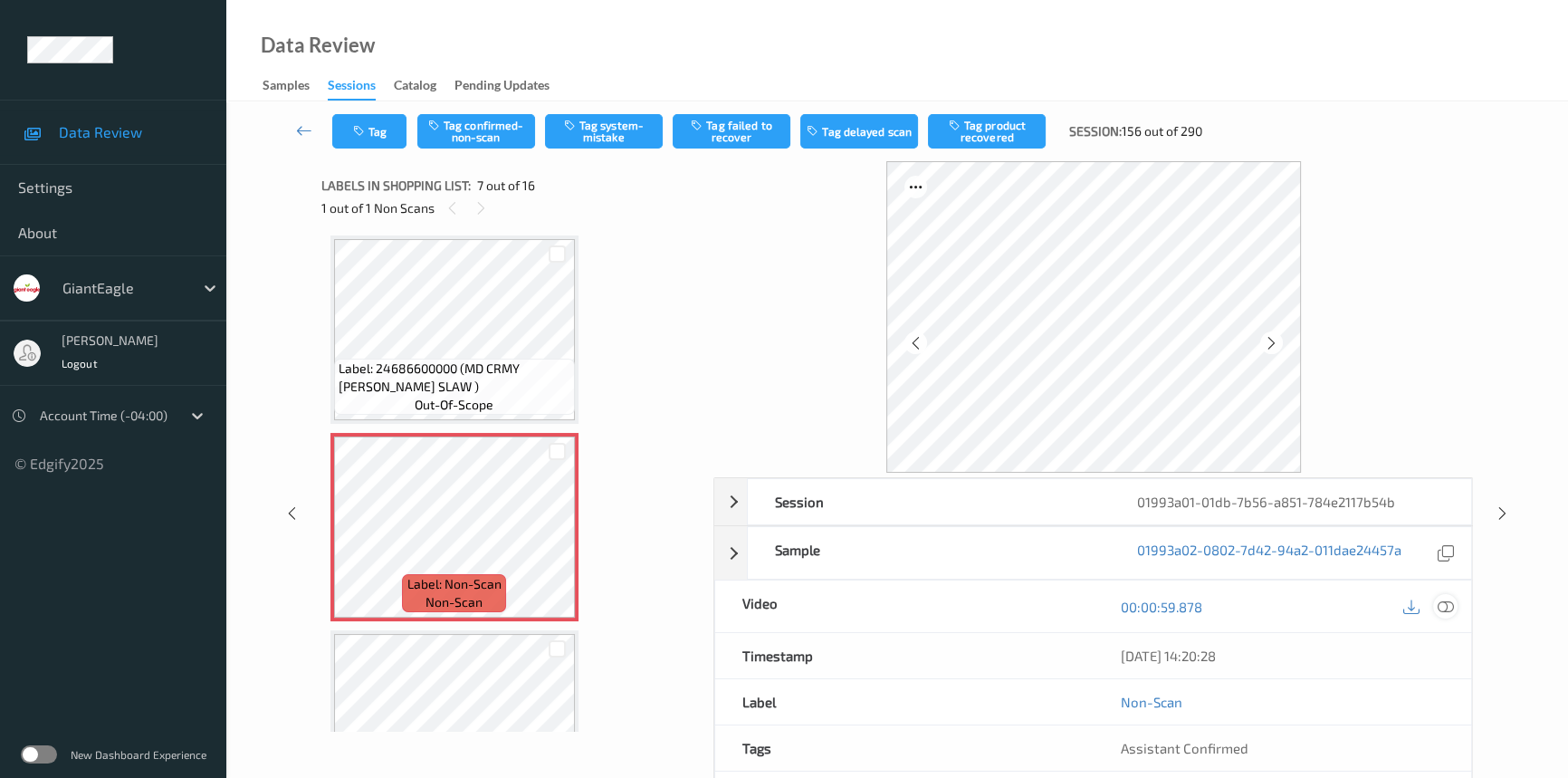
drag, startPoint x: 1449, startPoint y: 602, endPoint x: 1419, endPoint y: 574, distance: 41.0
click at [1449, 602] on icon at bounding box center [1446, 607] width 16 height 16
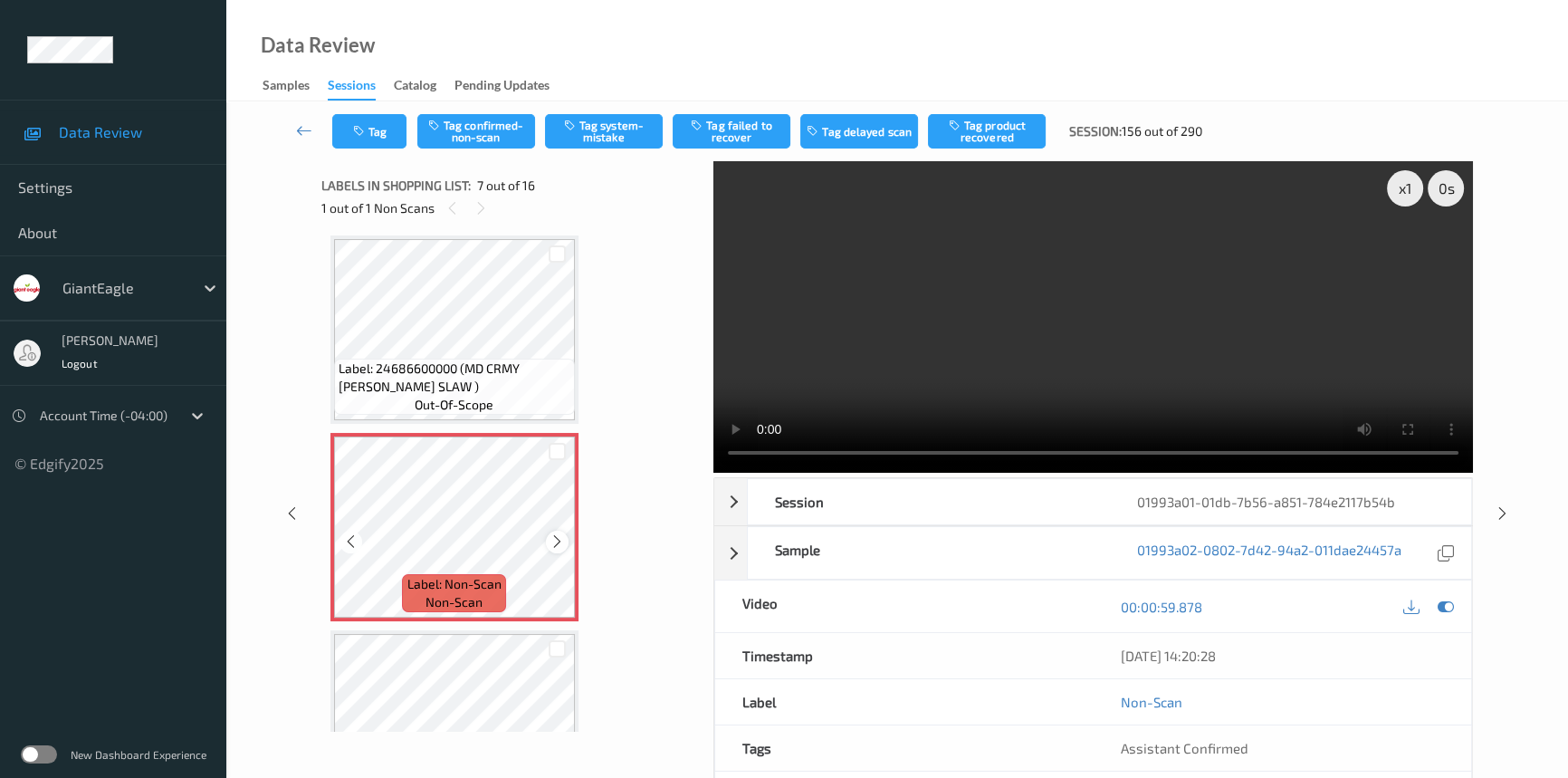
click at [560, 538] on icon at bounding box center [557, 541] width 16 height 16
click at [881, 392] on video at bounding box center [1093, 317] width 759 height 311
click at [911, 349] on video at bounding box center [1093, 317] width 759 height 311
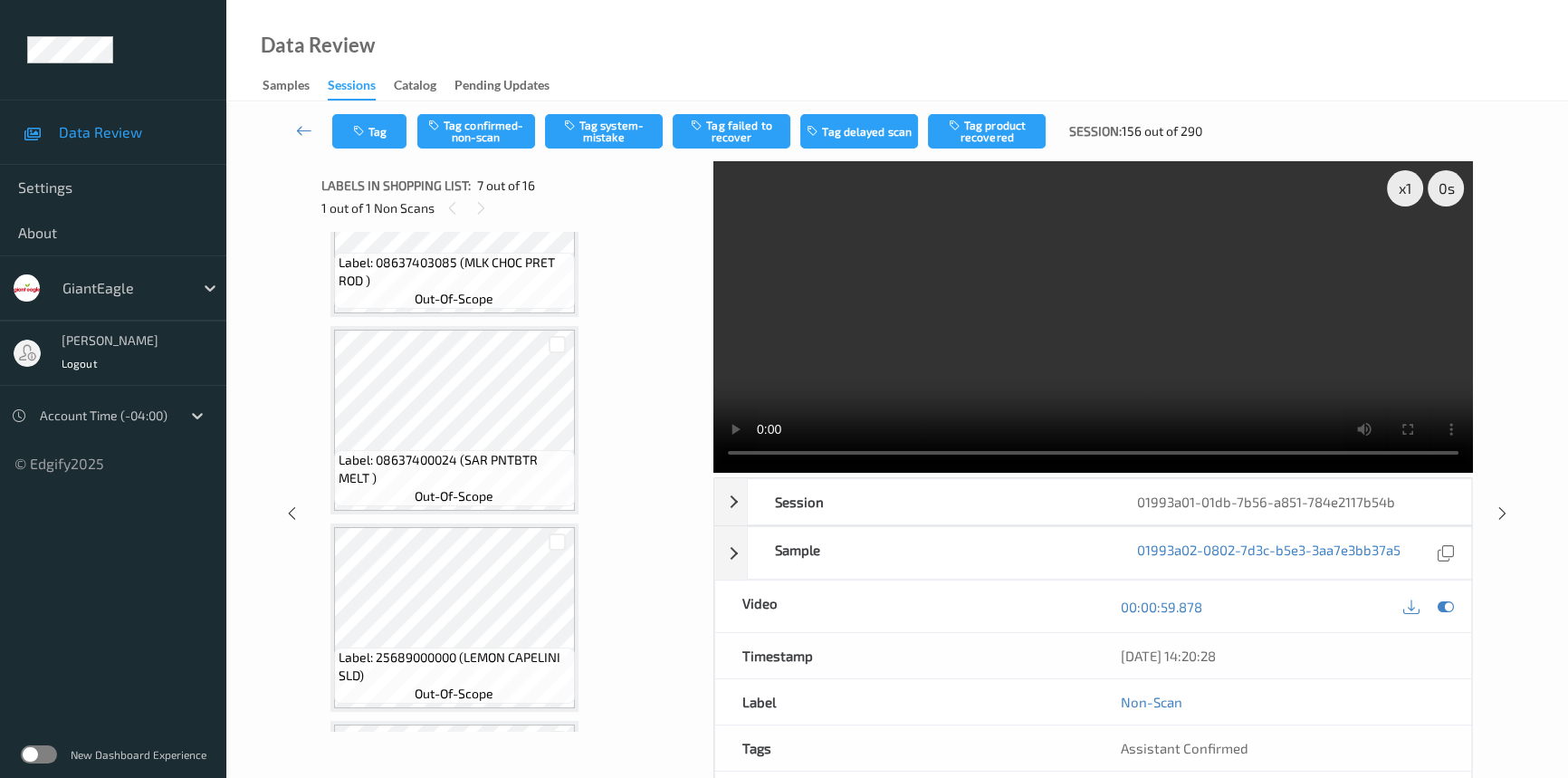
scroll to position [498, 0]
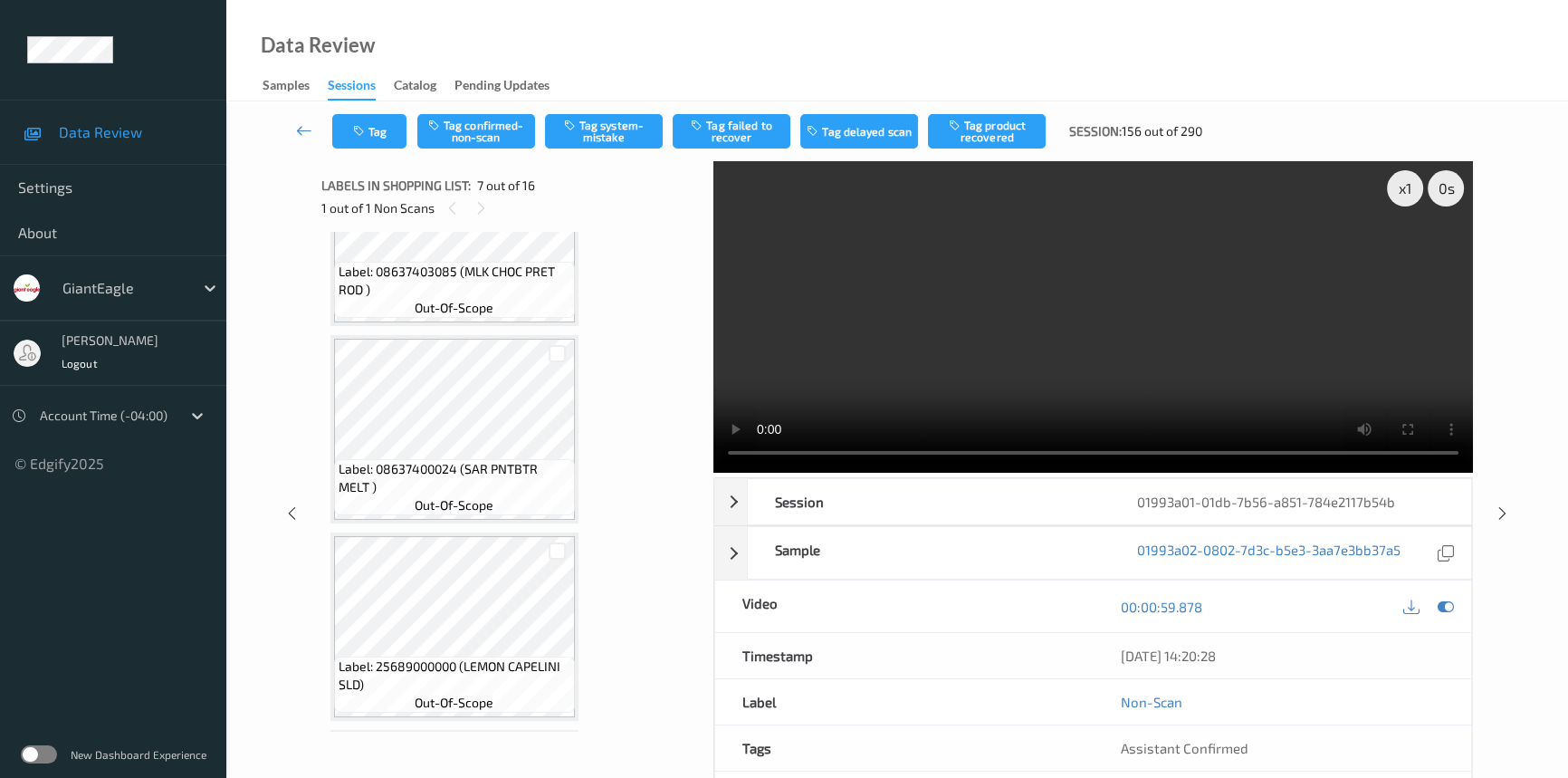
click at [874, 342] on video at bounding box center [1093, 317] width 759 height 311
click at [871, 350] on video at bounding box center [1093, 317] width 759 height 311
click at [956, 353] on video at bounding box center [1093, 317] width 759 height 311
click at [1066, 357] on video at bounding box center [1093, 317] width 759 height 311
click at [1406, 192] on div "x 1" at bounding box center [1404, 188] width 37 height 37
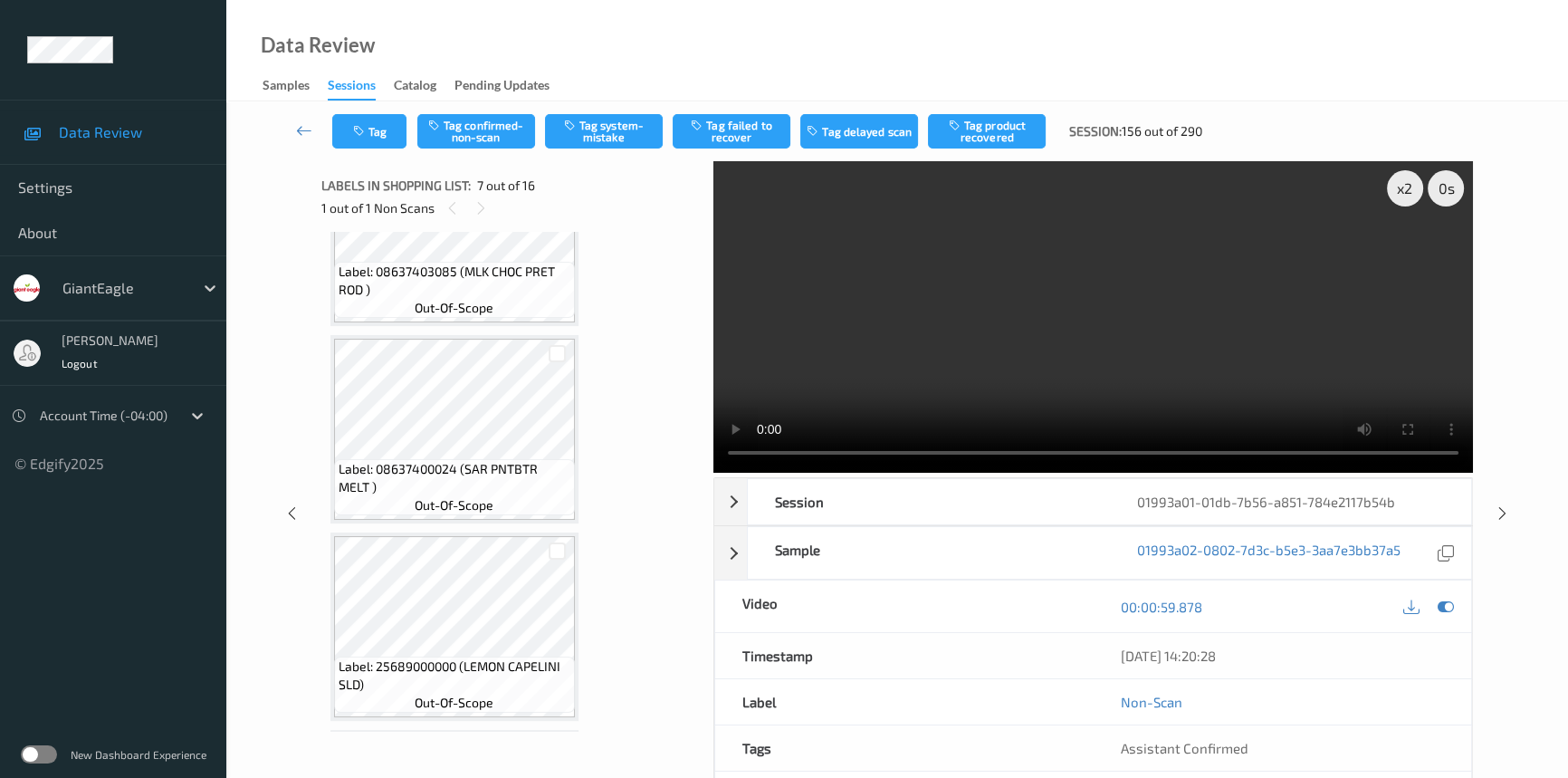
click at [1233, 301] on video at bounding box center [1093, 317] width 759 height 311
click at [1243, 308] on video at bounding box center [1093, 317] width 759 height 311
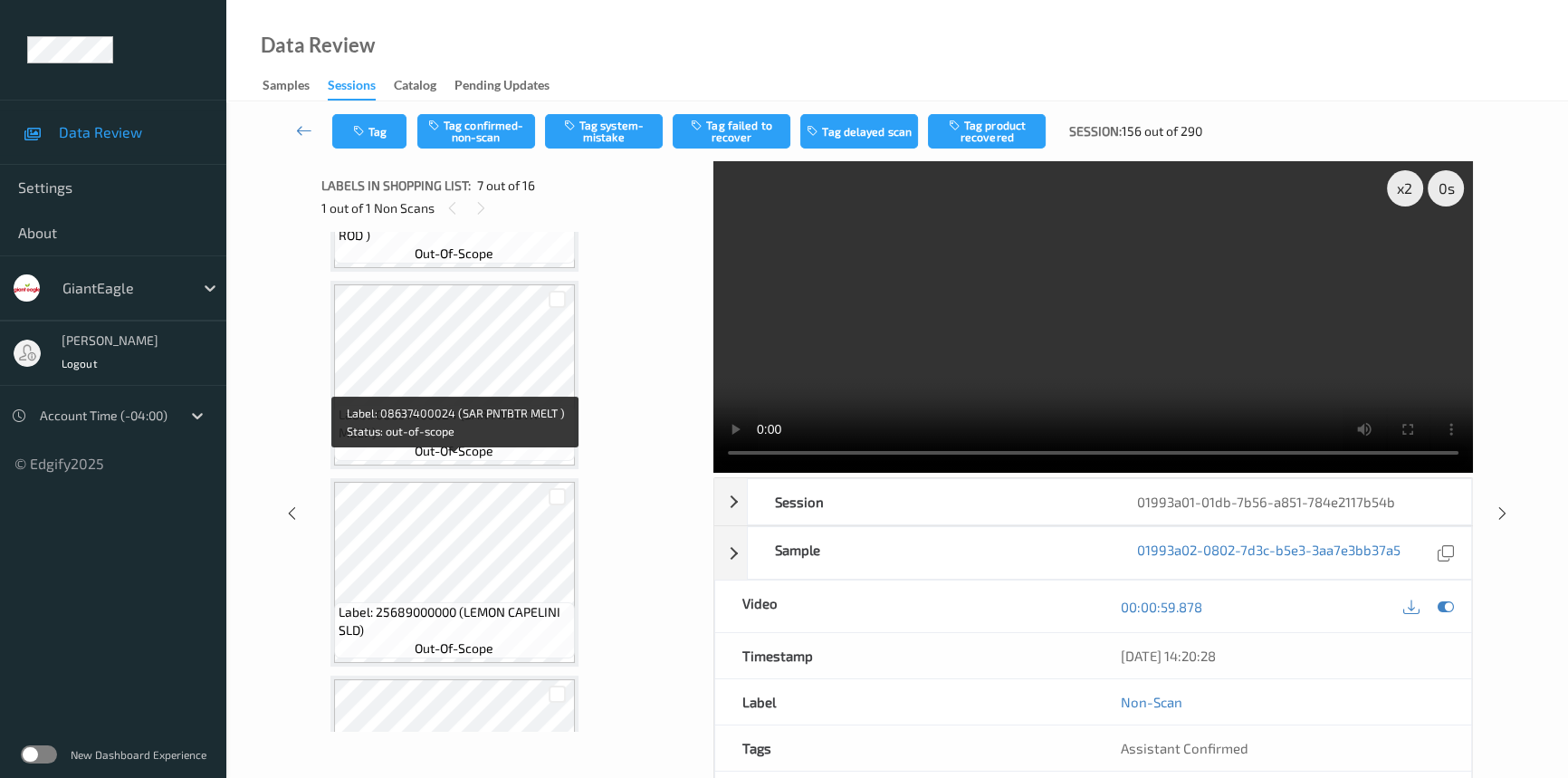
scroll to position [581, 0]
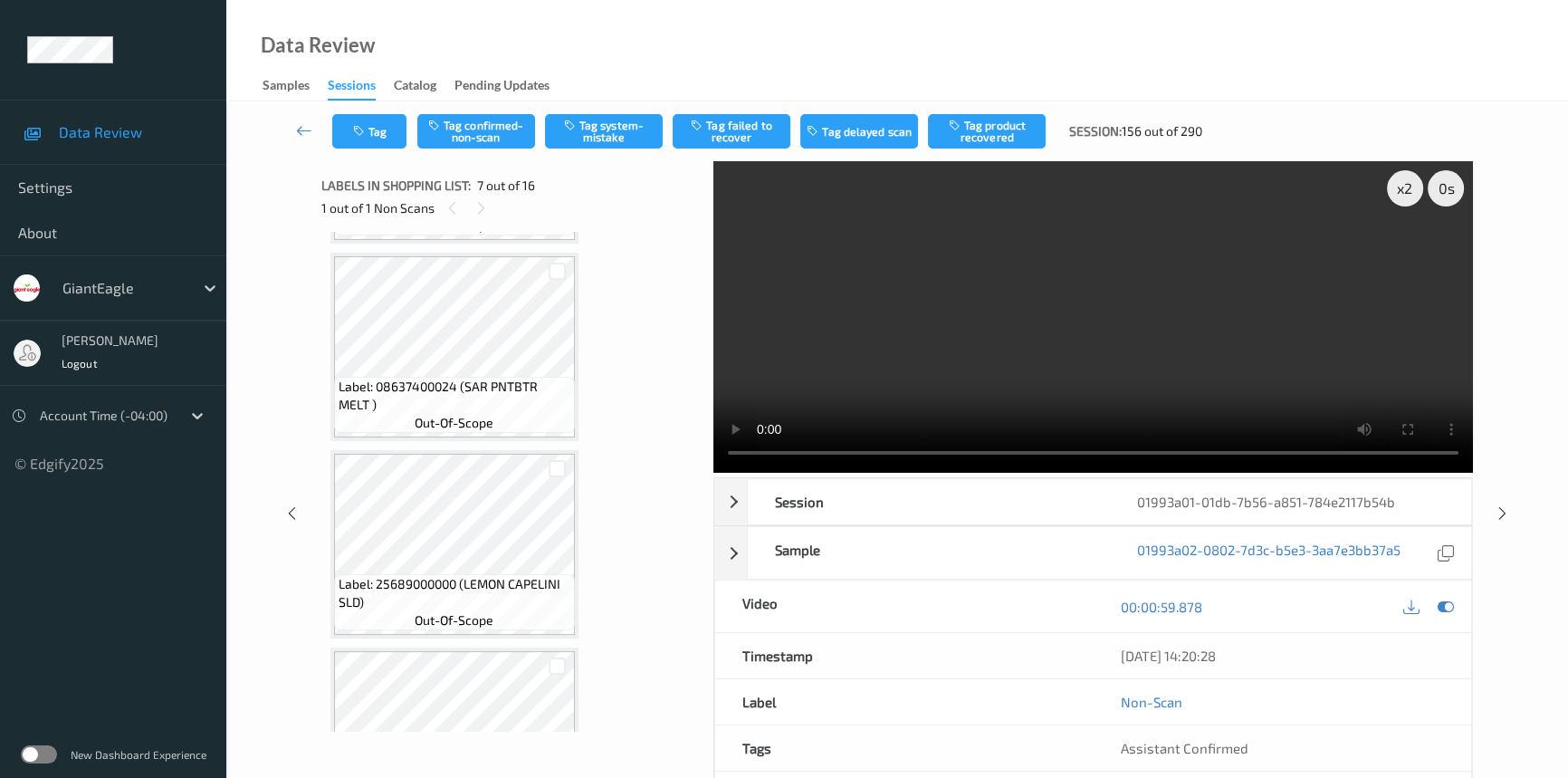
click at [966, 378] on video at bounding box center [1093, 317] width 759 height 311
click at [1052, 358] on video at bounding box center [1093, 317] width 759 height 311
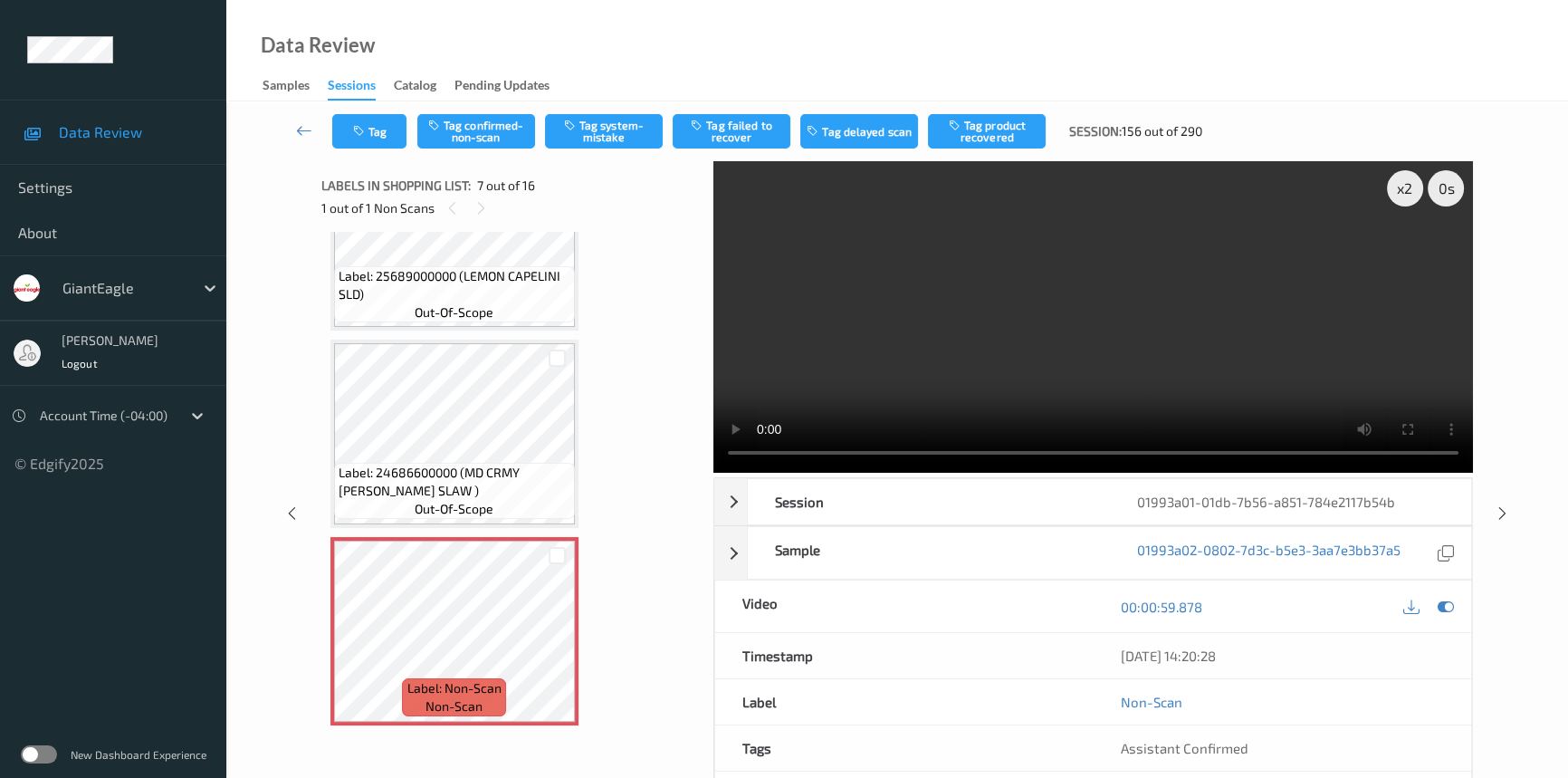
scroll to position [910, 0]
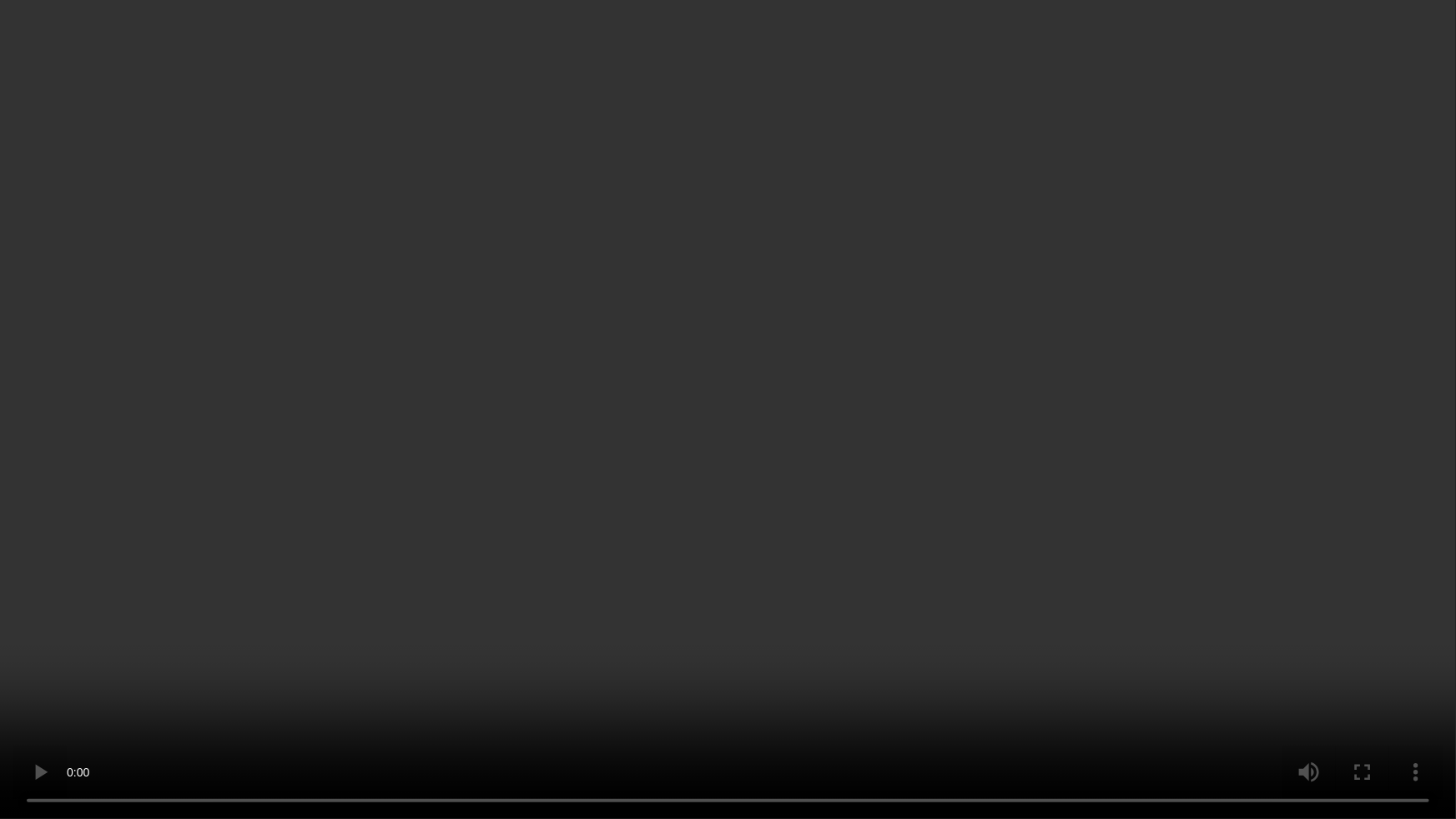
click at [968, 457] on video at bounding box center [728, 409] width 1456 height 819
click at [978, 480] on video at bounding box center [728, 409] width 1456 height 819
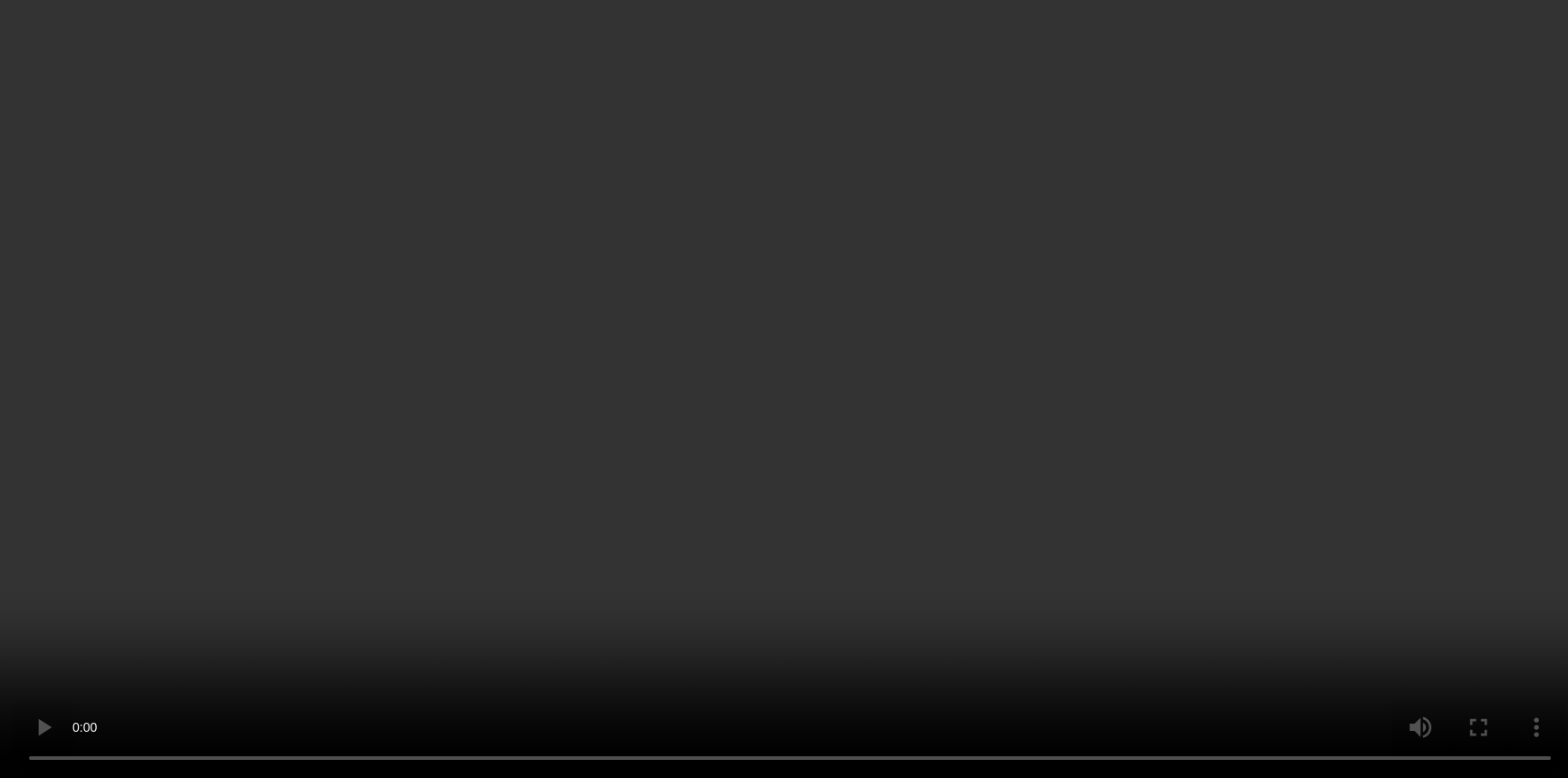
click at [1006, 338] on video at bounding box center [784, 389] width 1568 height 778
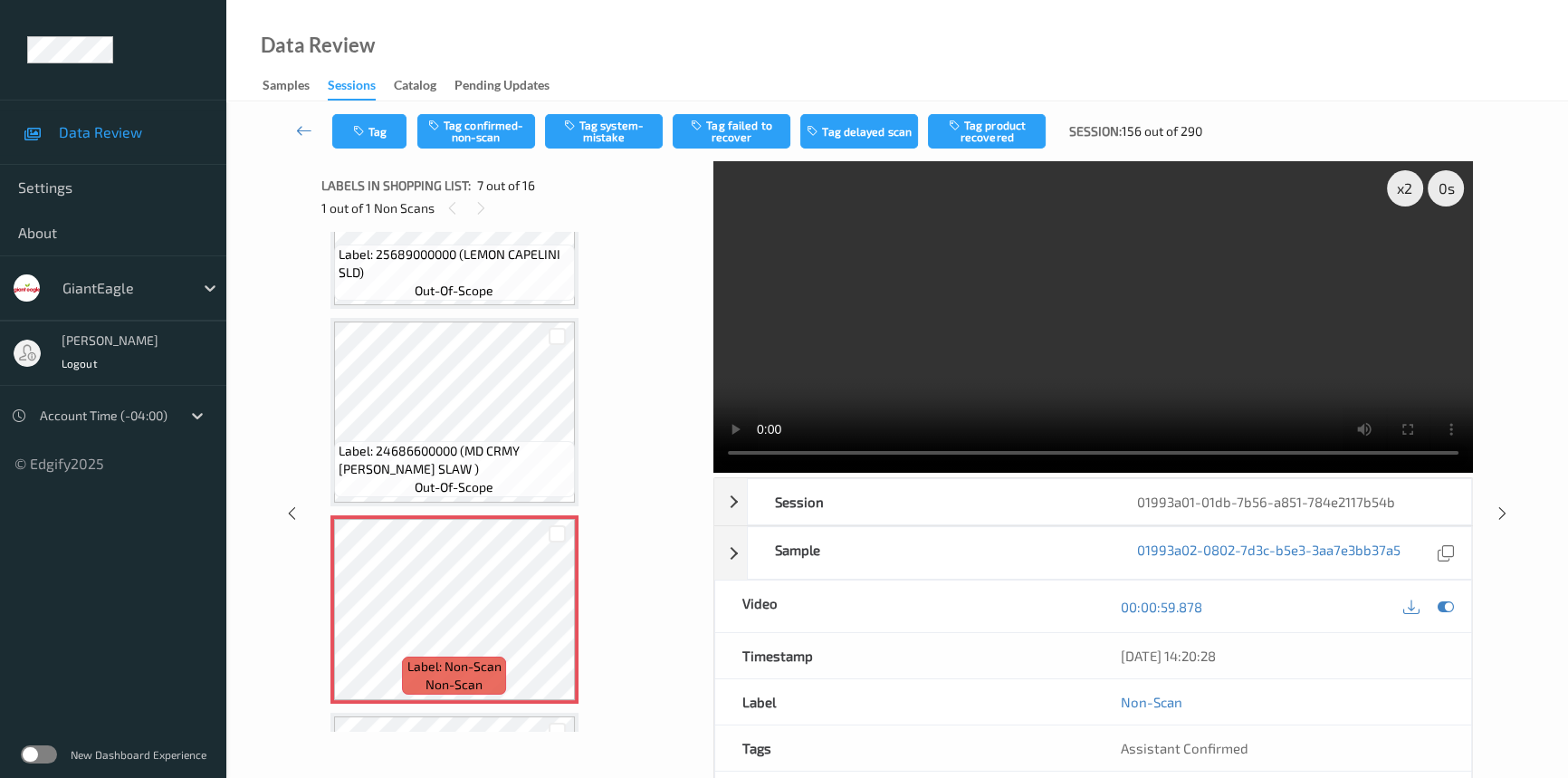
click at [1211, 357] on video at bounding box center [1093, 317] width 759 height 311
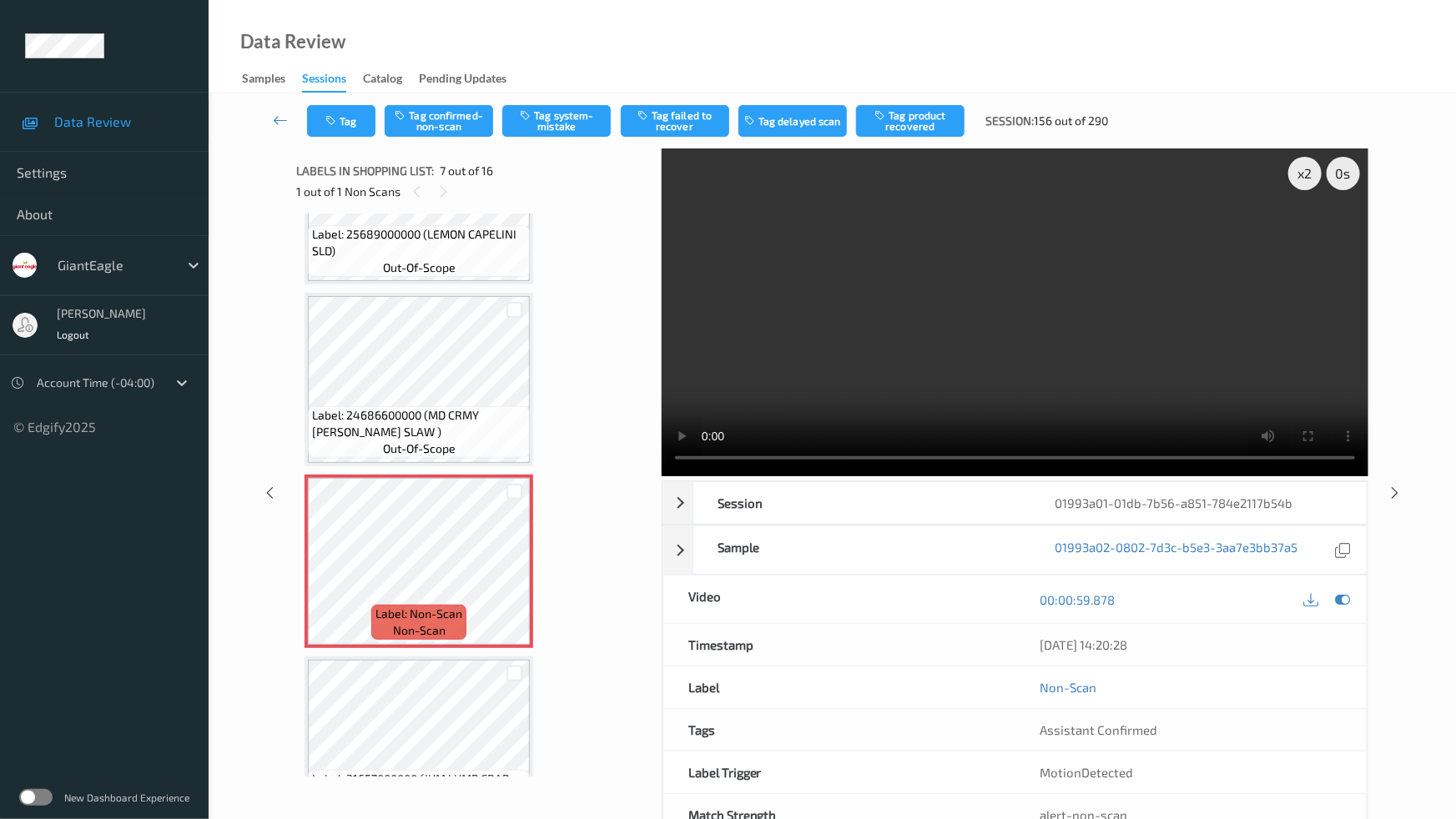
click at [1095, 441] on video at bounding box center [1015, 312] width 707 height 328
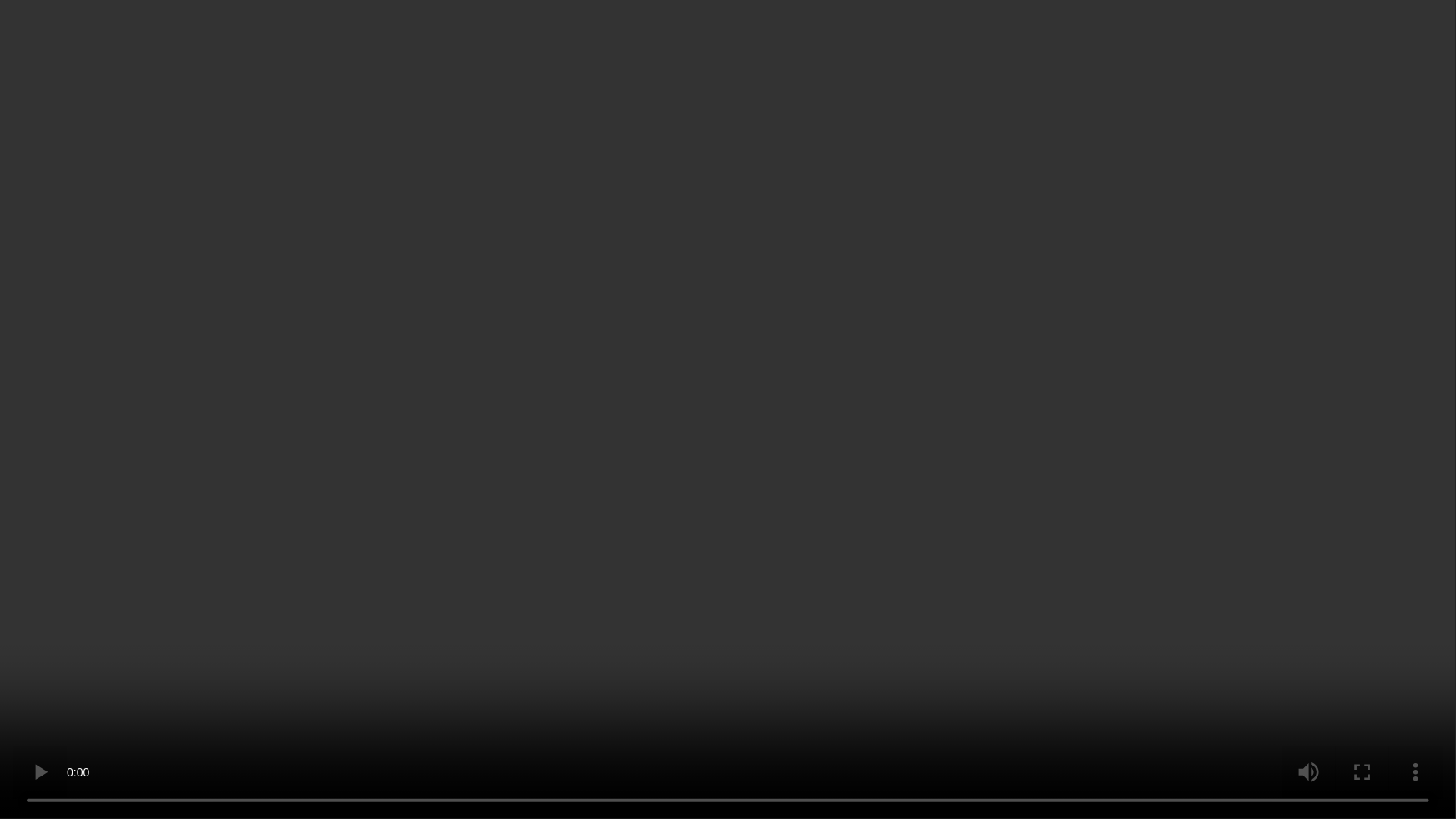
click at [1184, 716] on video at bounding box center [728, 409] width 1456 height 819
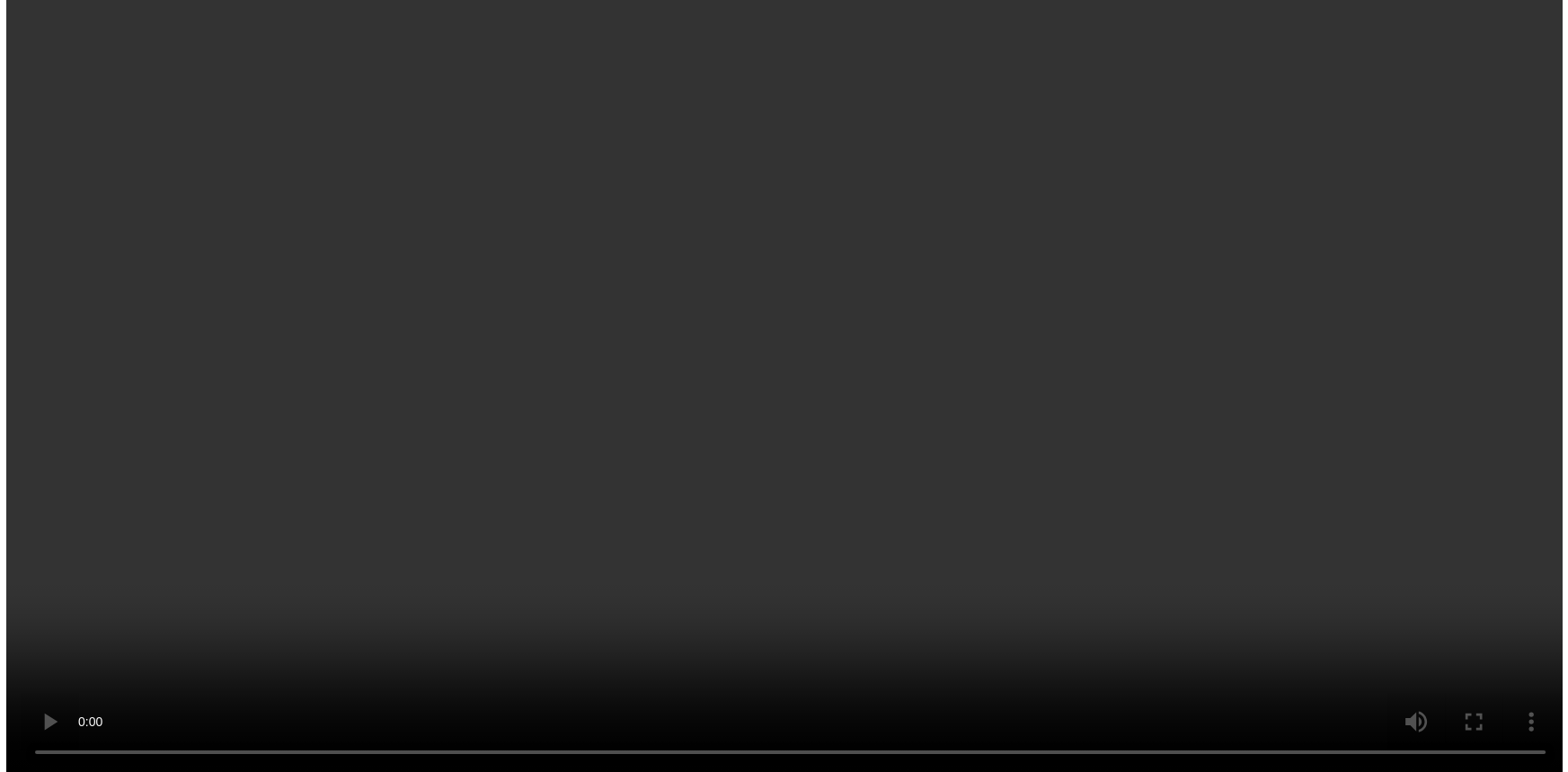
scroll to position [1066, 0]
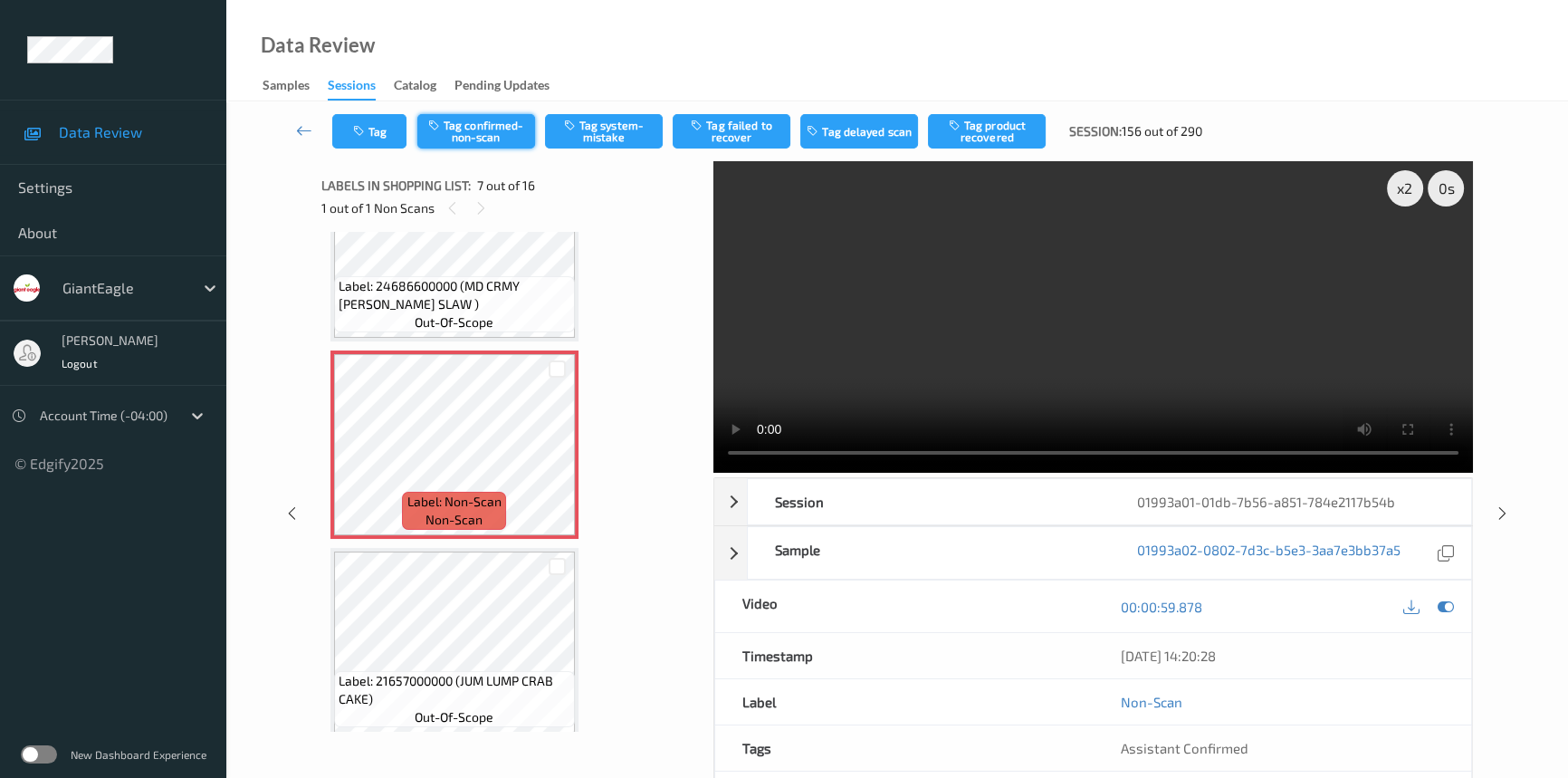
click at [497, 121] on button "Tag confirmed-non-scan" at bounding box center [476, 131] width 118 height 35
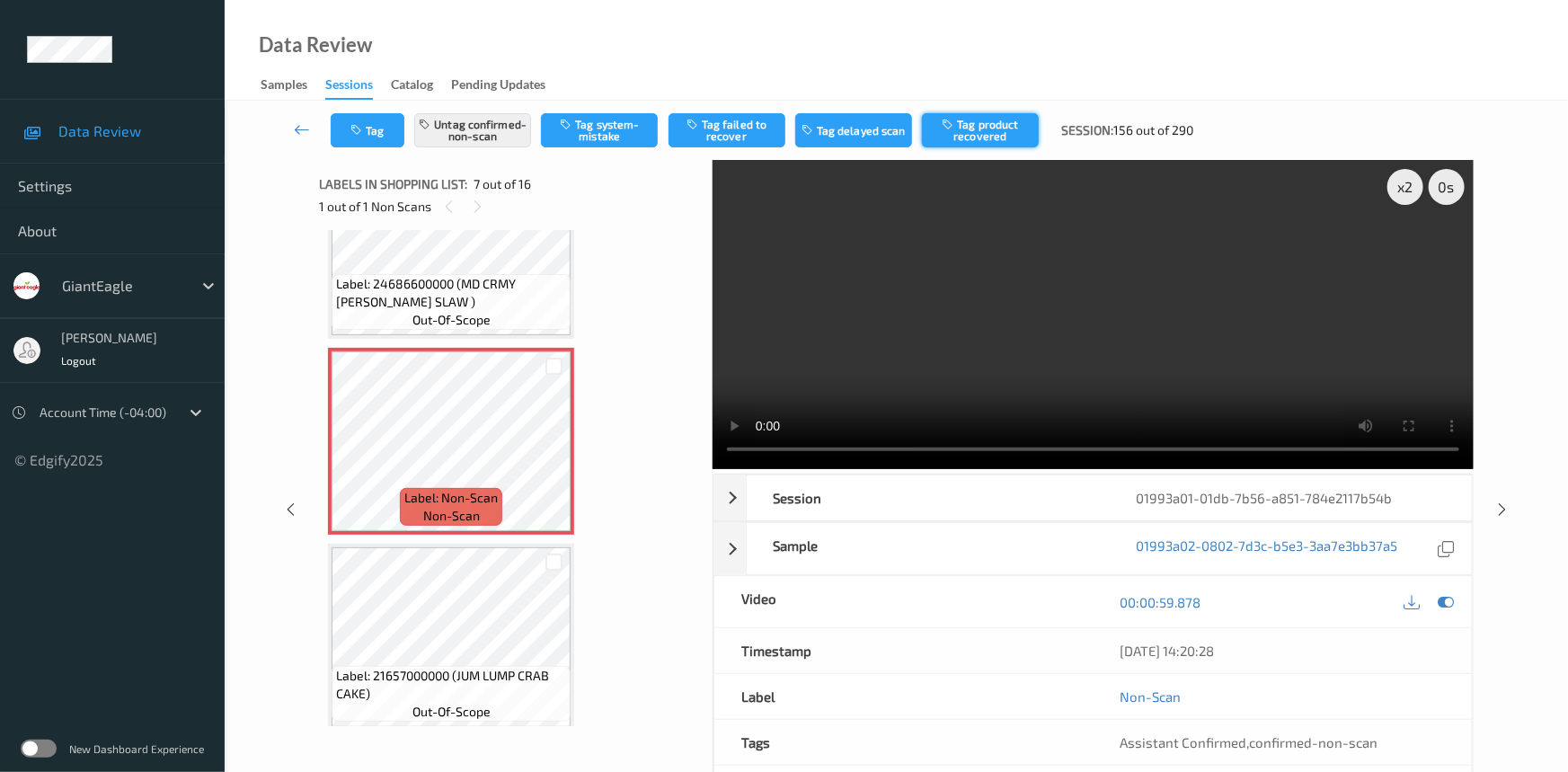
click at [1003, 136] on button "Tag product recovered" at bounding box center [980, 130] width 117 height 34
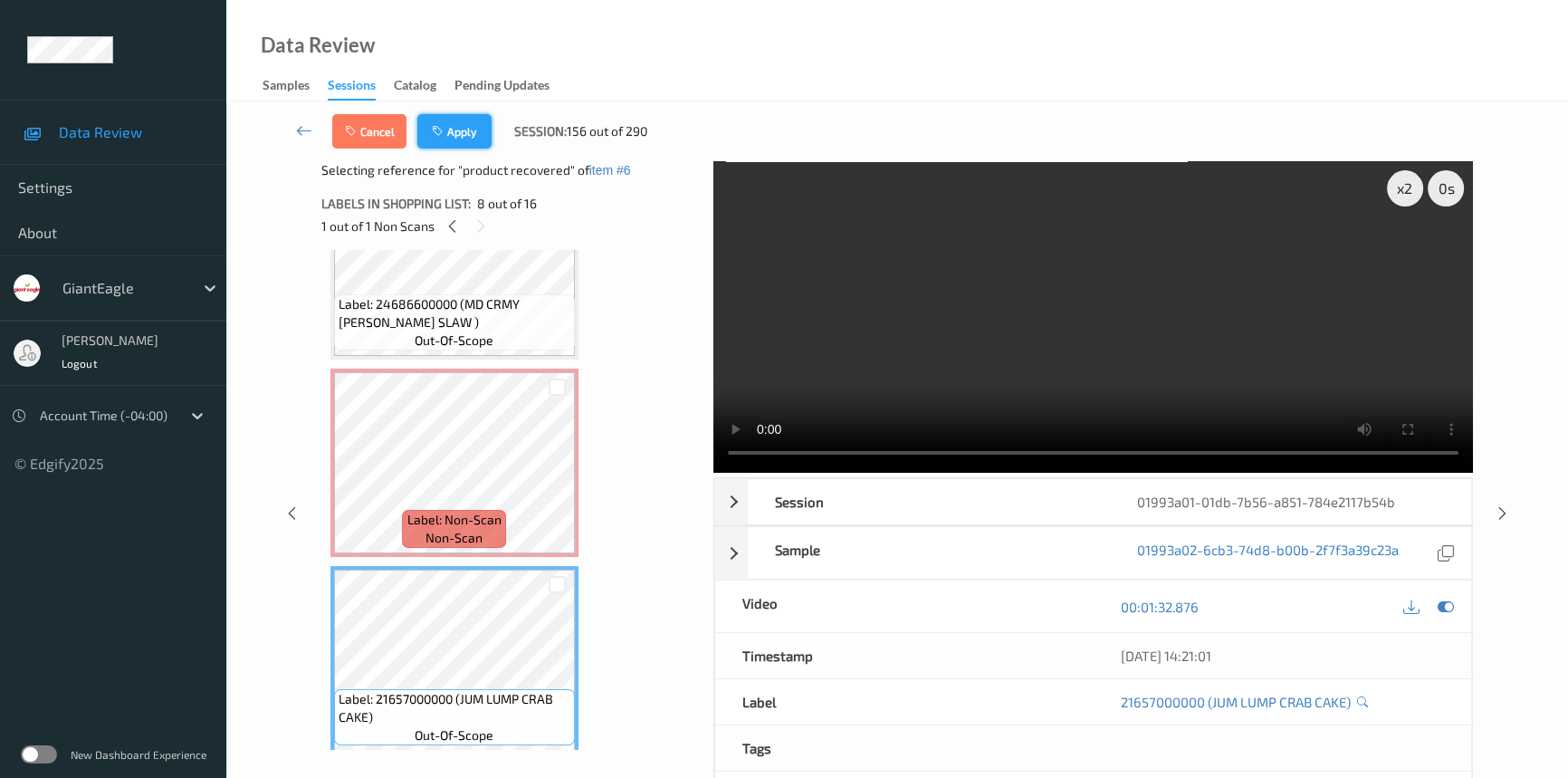
click at [452, 130] on button "Apply" at bounding box center [454, 131] width 74 height 35
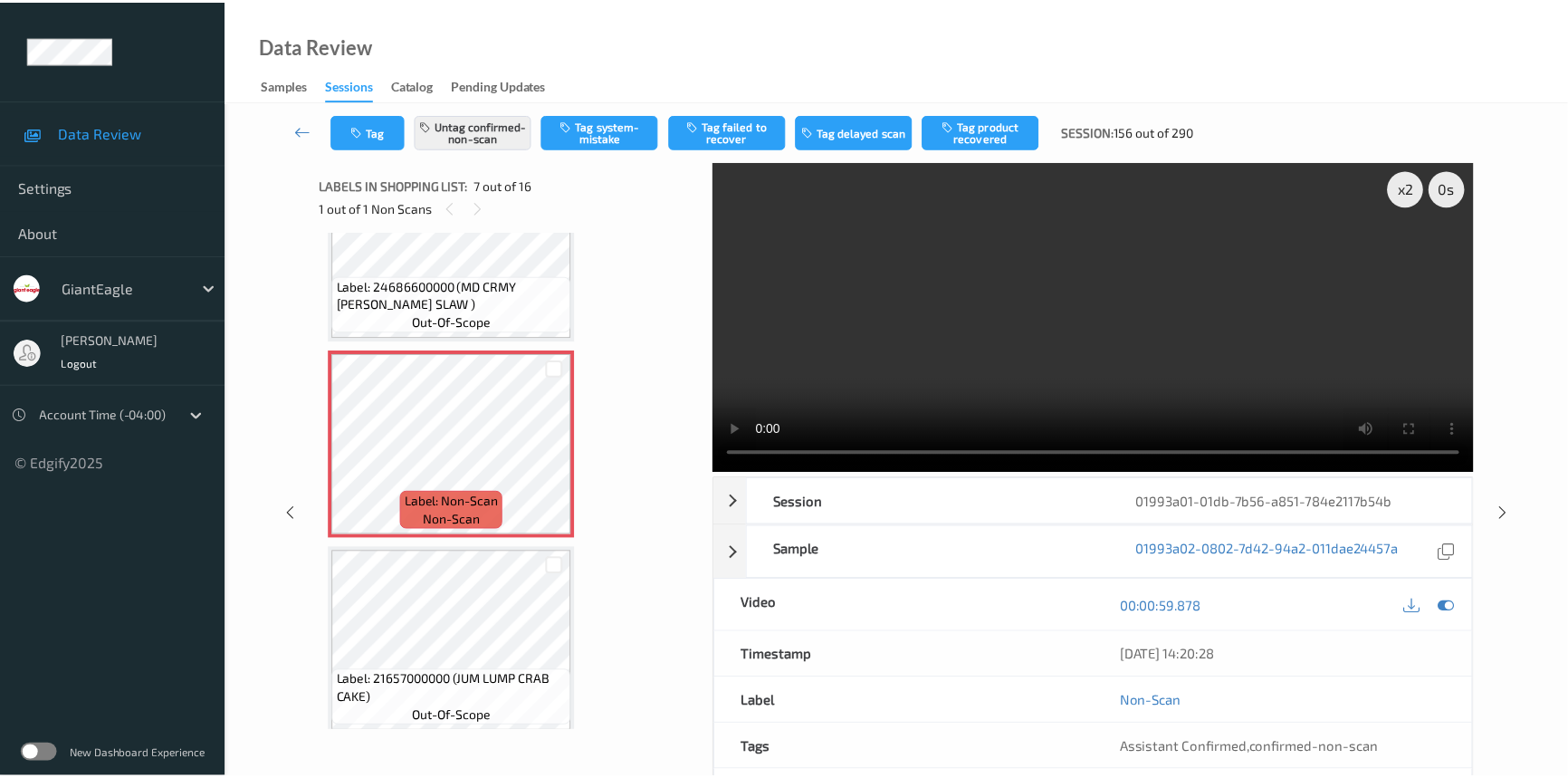
scroll to position [992, 0]
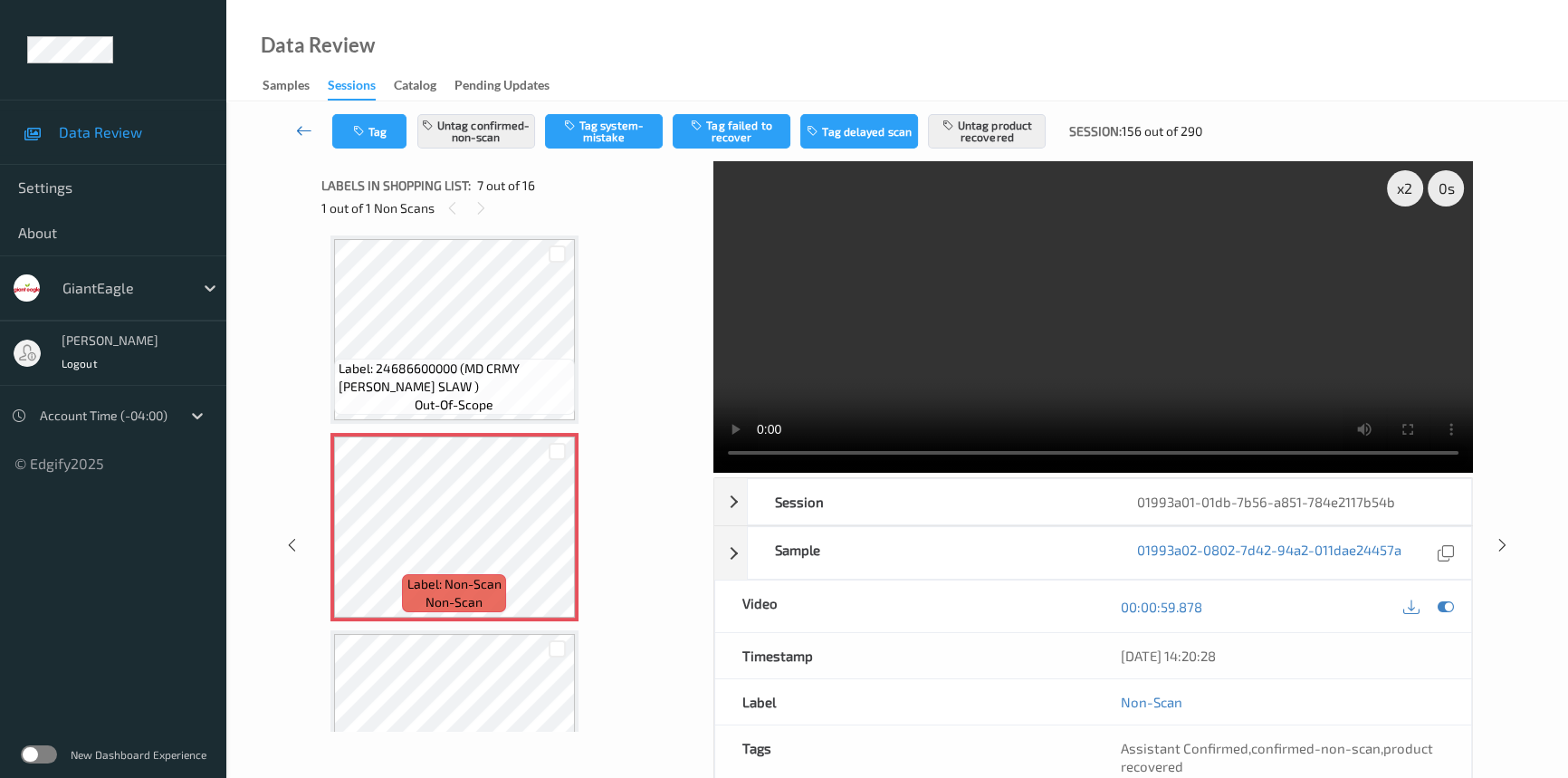
click at [295, 118] on link at bounding box center [304, 131] width 56 height 35
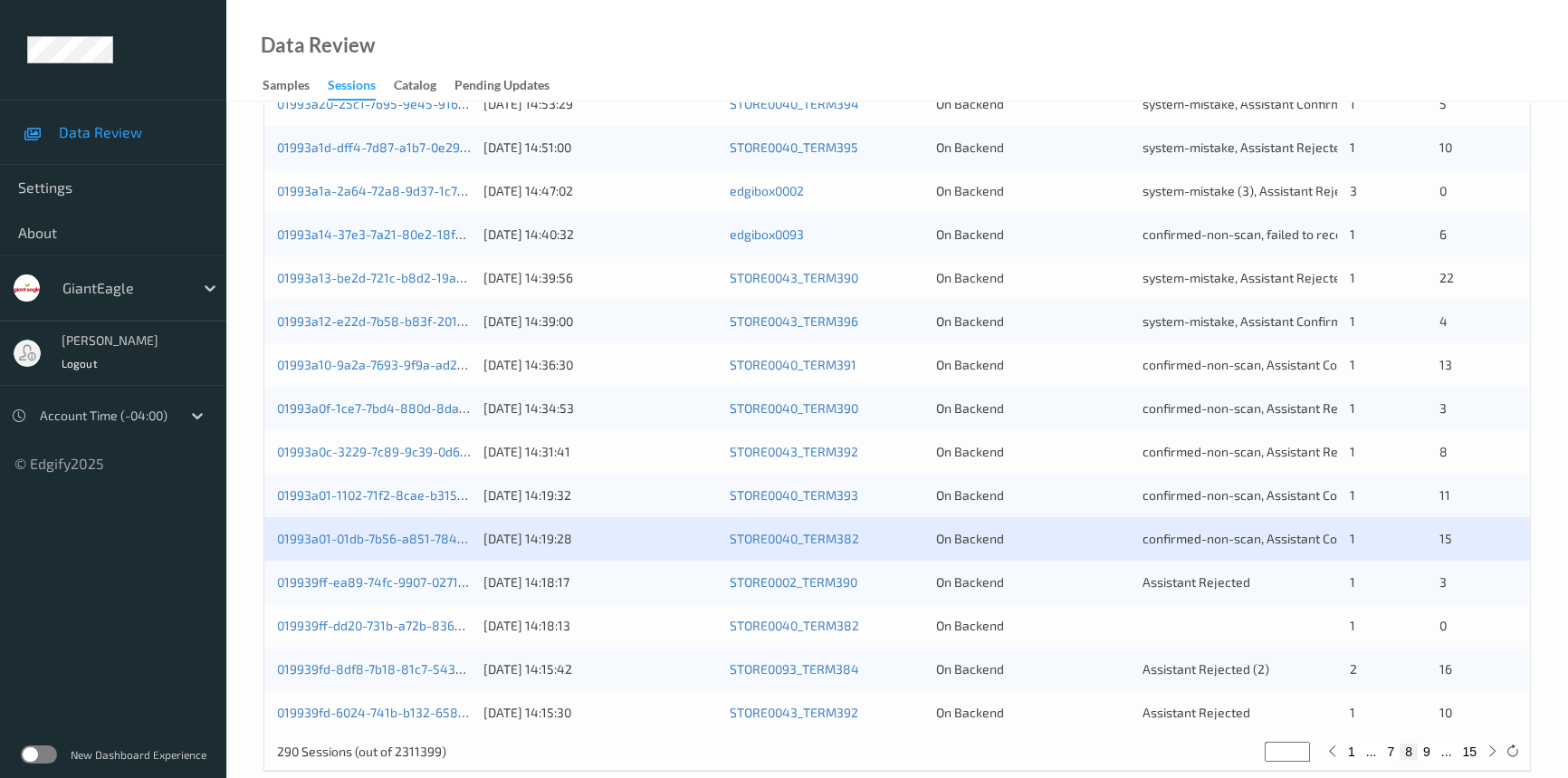
scroll to position [645, 0]
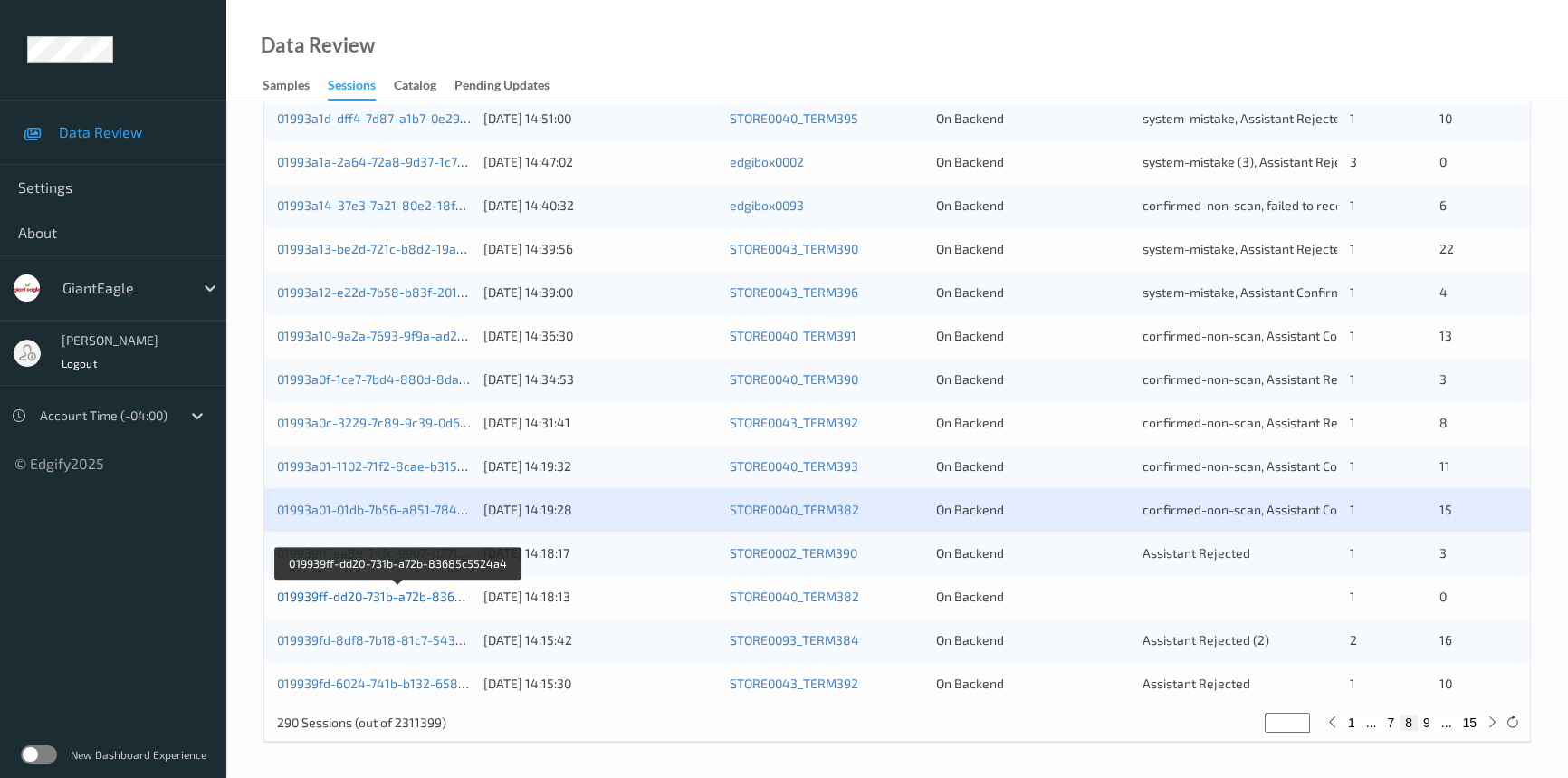
click at [345, 592] on link "019939ff-dd20-731b-a72b-83685c5524a4" at bounding box center [399, 597] width 245 height 16
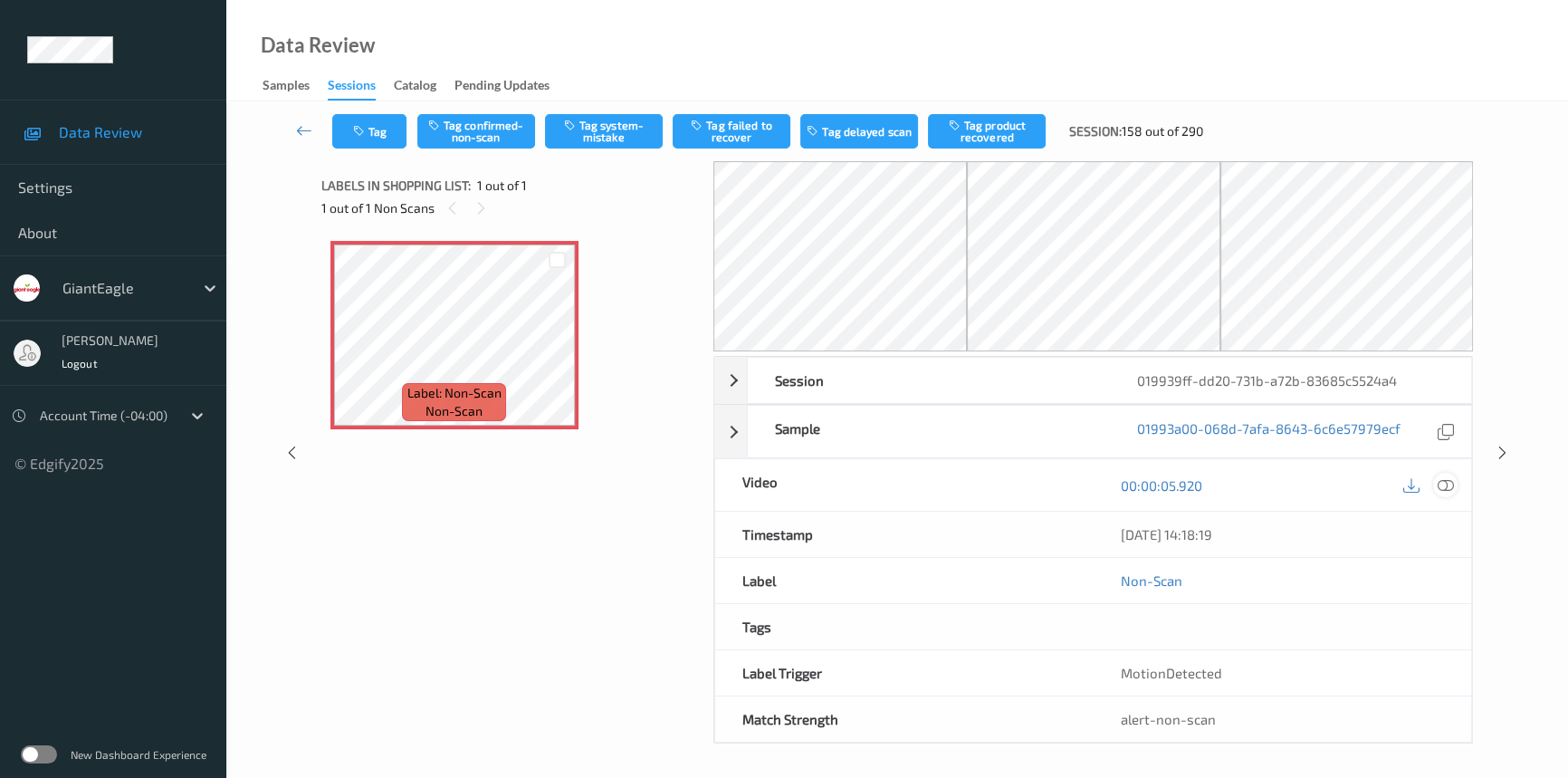
click at [1449, 487] on icon at bounding box center [1446, 485] width 16 height 16
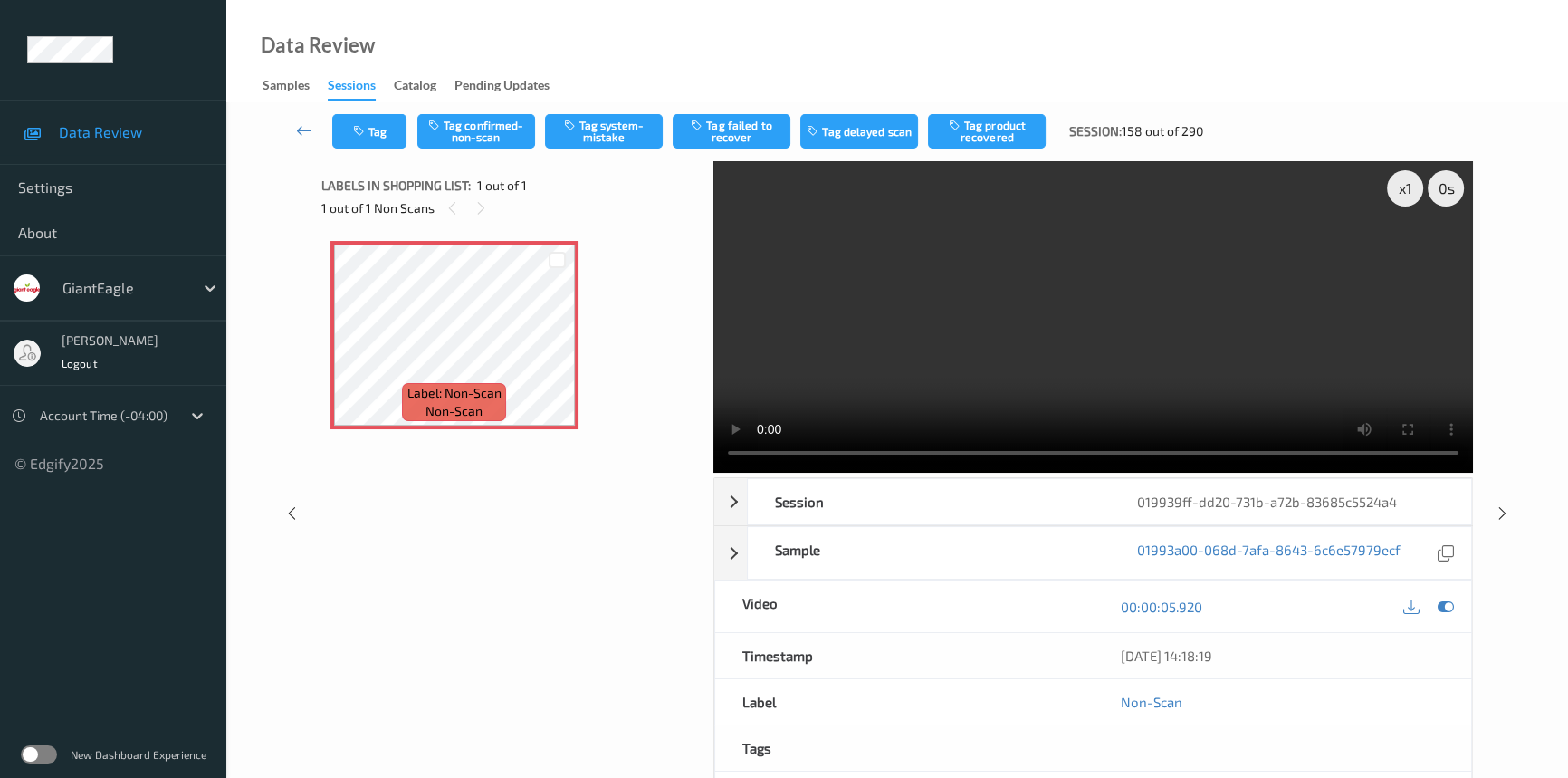
click at [832, 340] on video at bounding box center [1093, 317] width 759 height 311
click at [1400, 180] on div "x 1" at bounding box center [1404, 188] width 37 height 37
click at [1398, 184] on div "x 2" at bounding box center [1404, 188] width 37 height 37
click at [471, 128] on button "Tag confirmed-non-scan" at bounding box center [476, 131] width 118 height 35
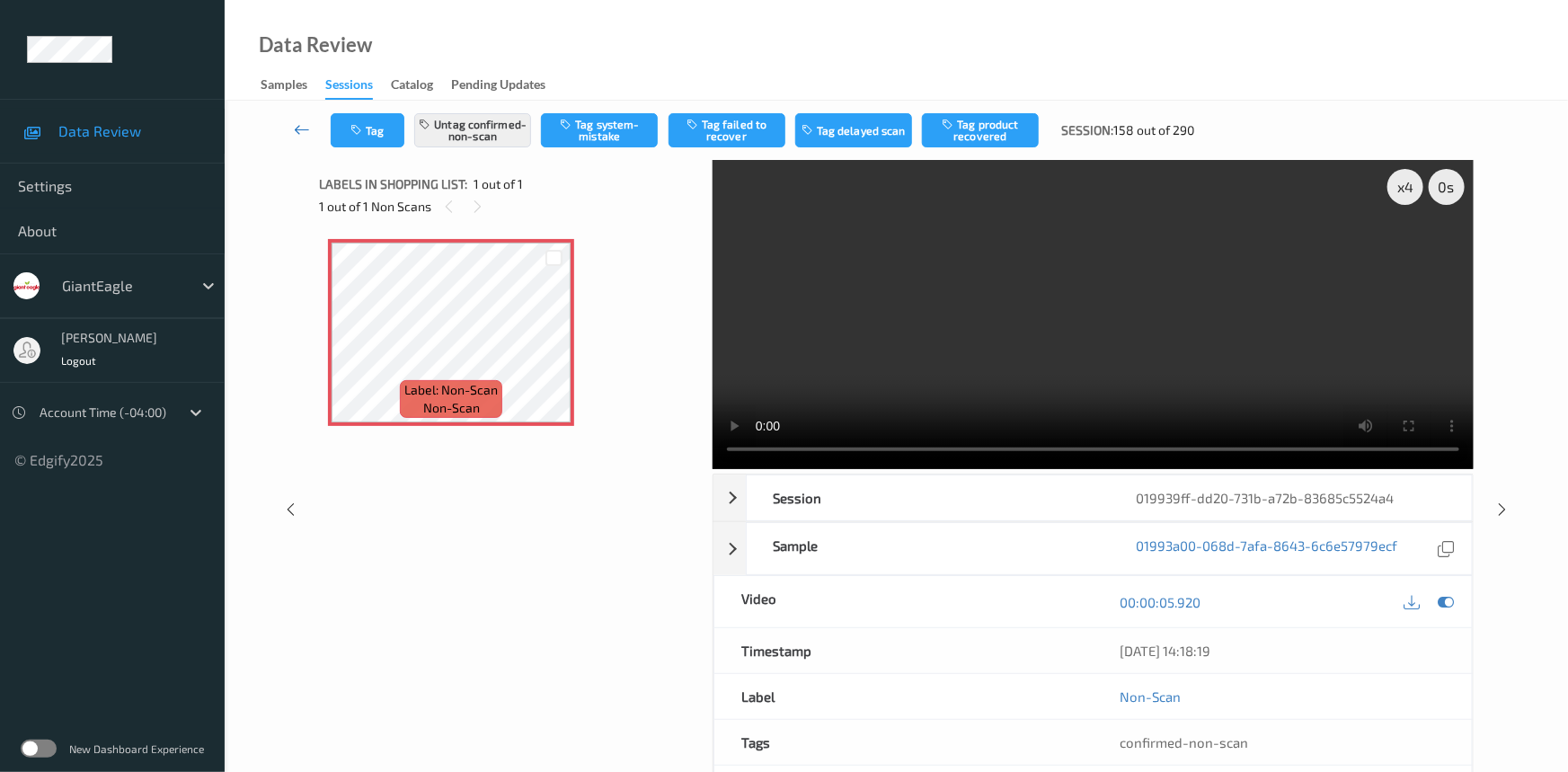
click at [289, 118] on link at bounding box center [303, 130] width 57 height 34
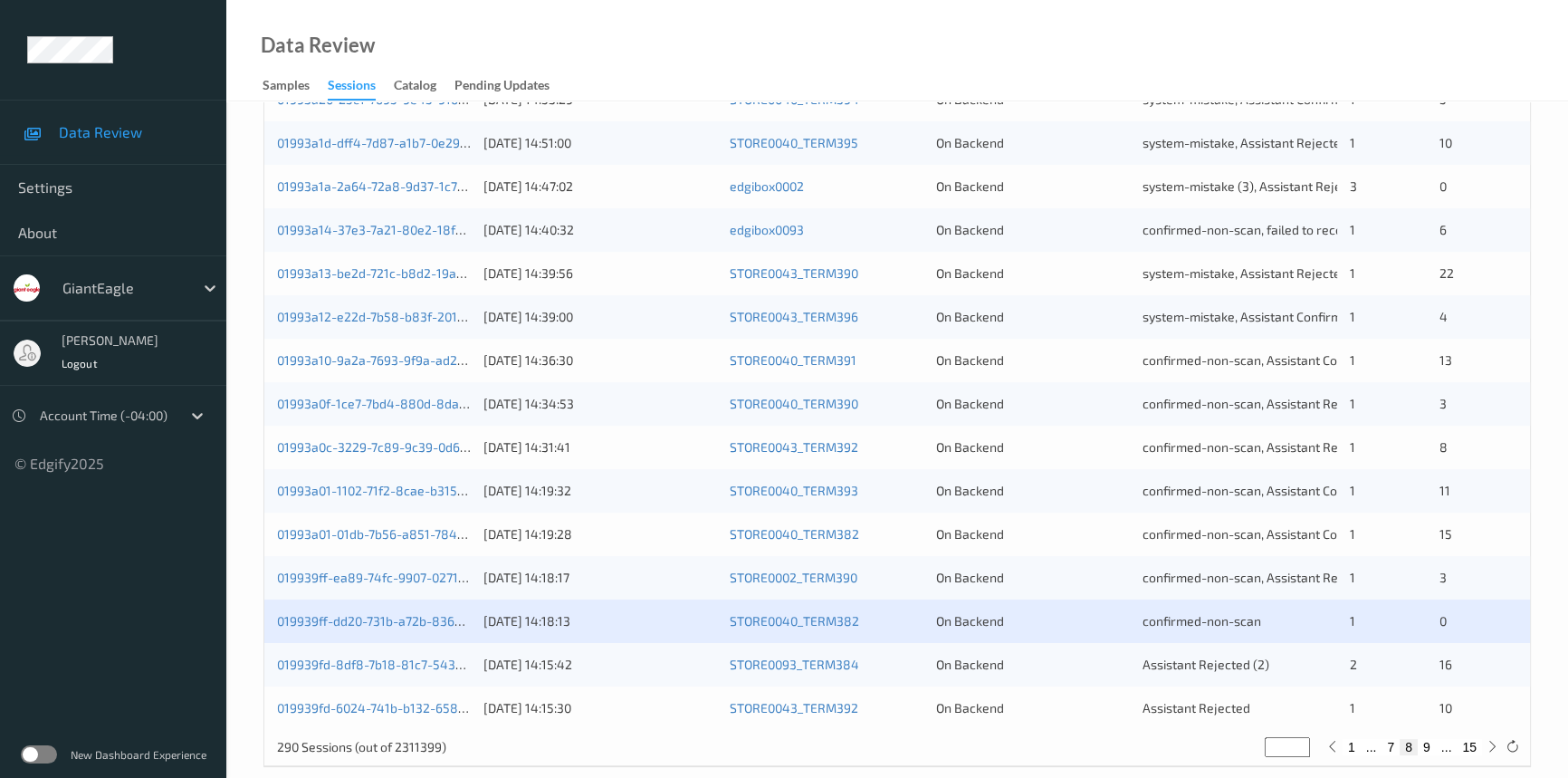
scroll to position [645, 0]
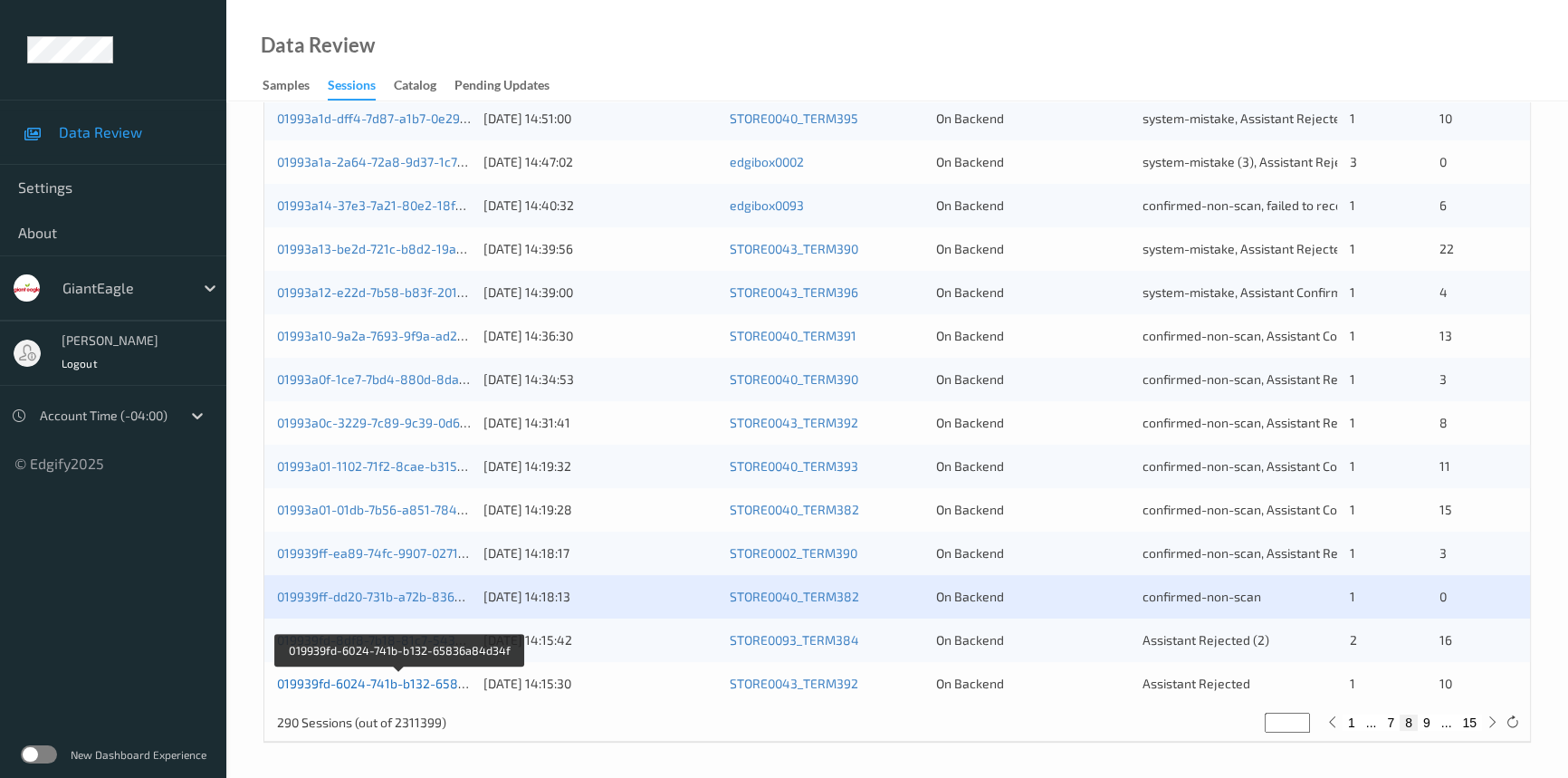
click at [353, 680] on link "019939fd-6024-741b-b132-65836a84d34f" at bounding box center [400, 683] width 246 height 16
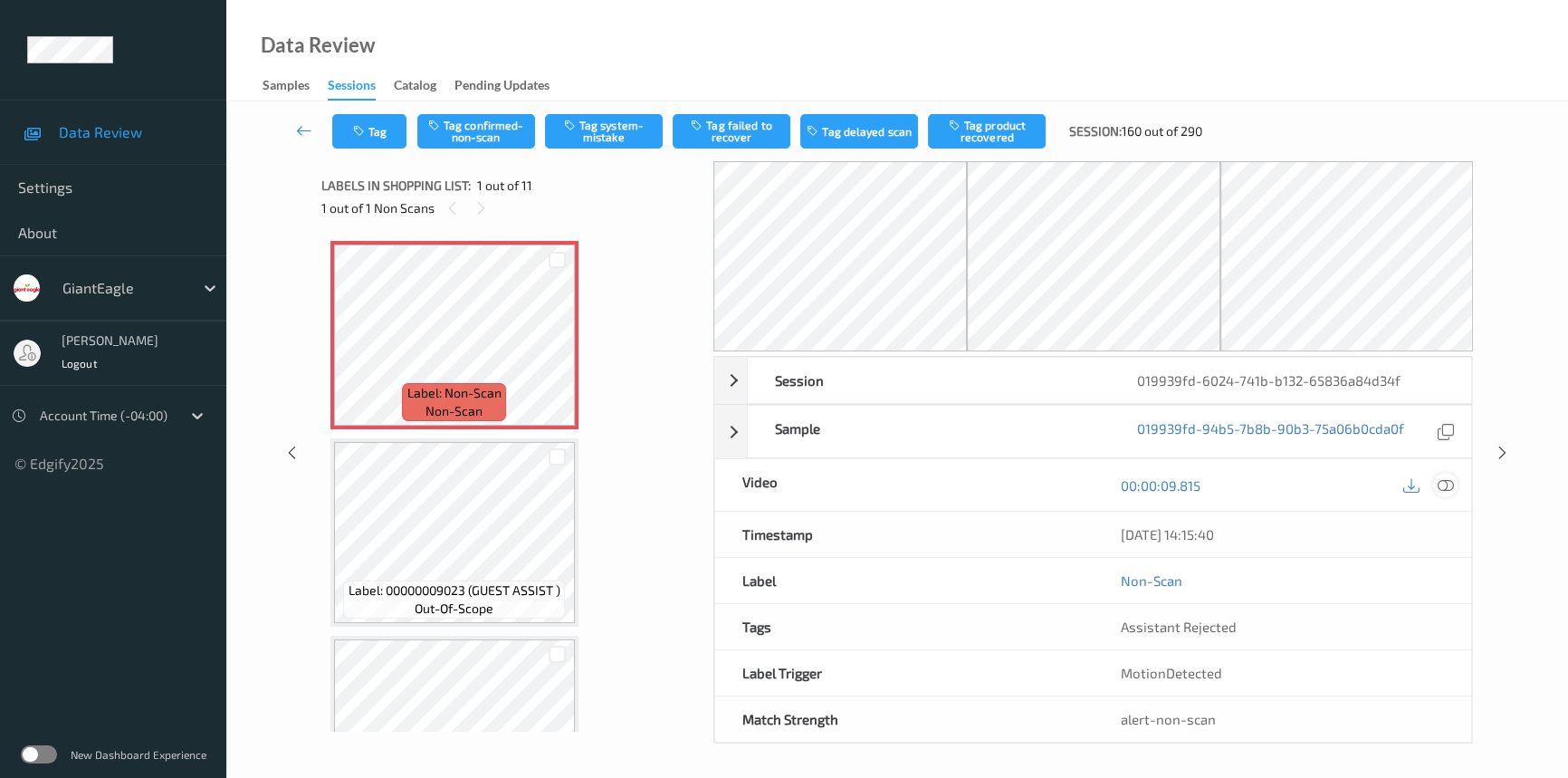
click at [1445, 483] on icon at bounding box center [1446, 485] width 16 height 16
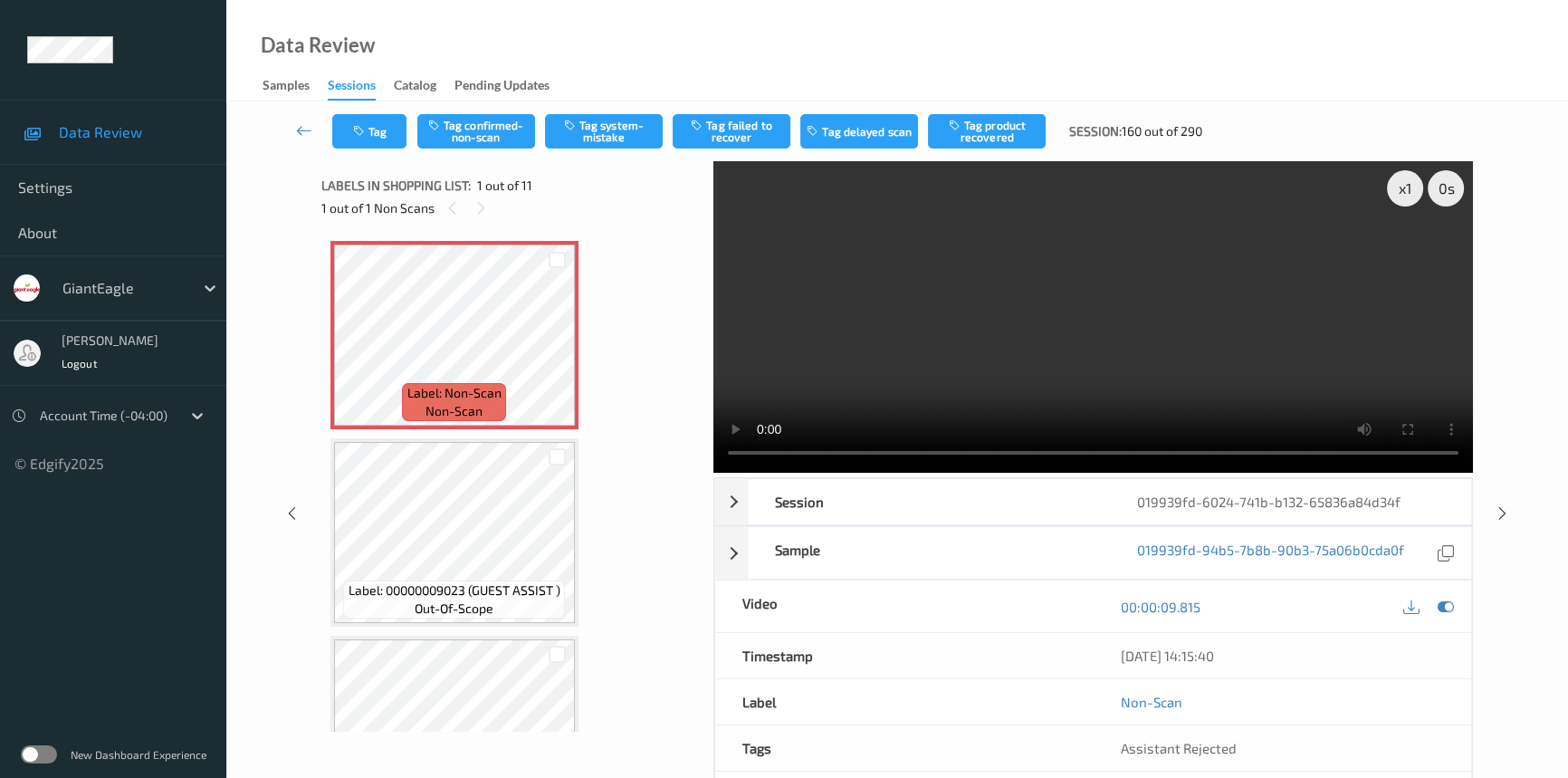
click at [855, 348] on video at bounding box center [1093, 317] width 759 height 311
click at [1415, 183] on div "x 1" at bounding box center [1404, 188] width 37 height 37
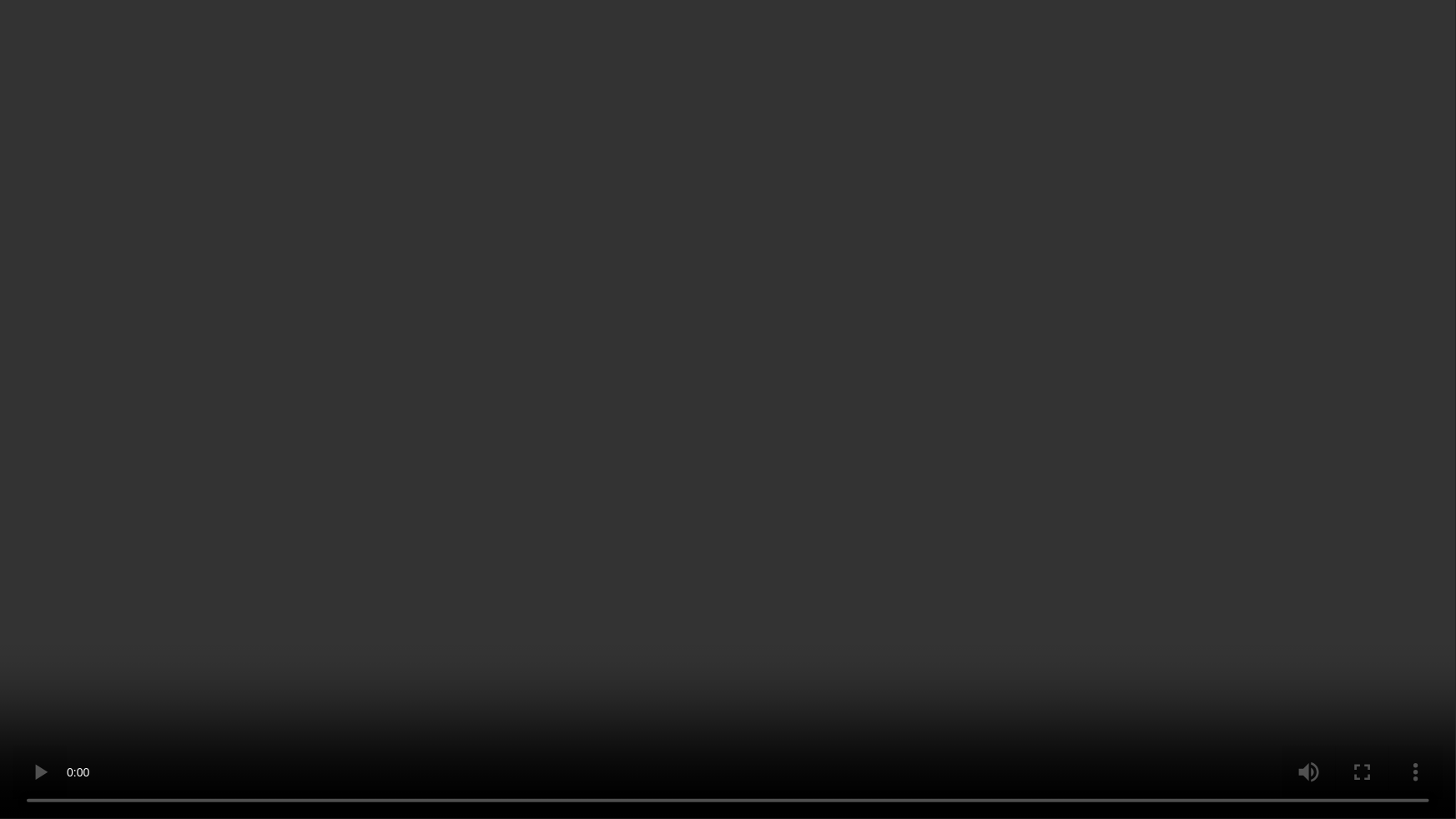
click at [780, 542] on video at bounding box center [728, 409] width 1456 height 819
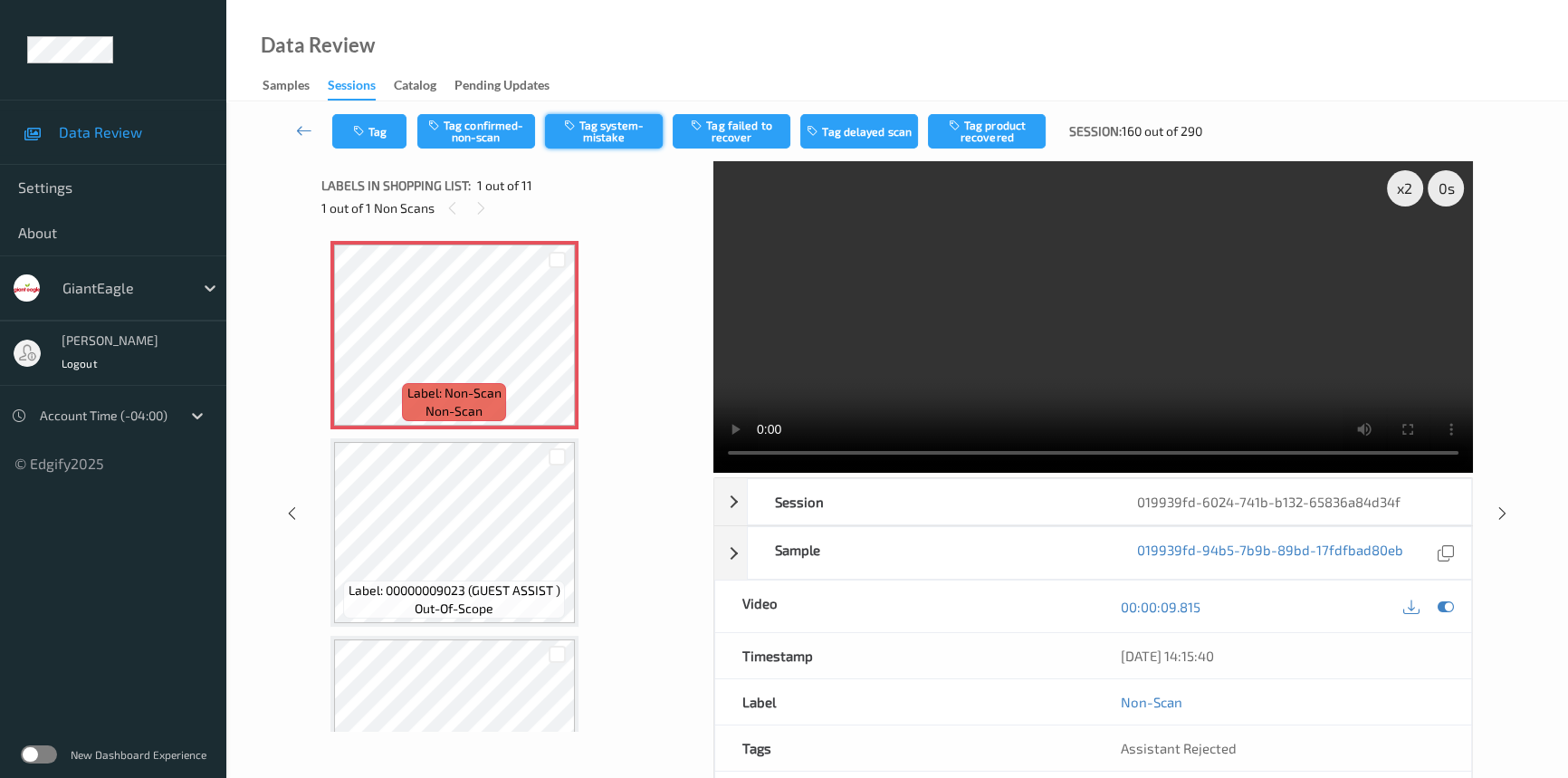
click at [604, 121] on button "Tag system-mistake" at bounding box center [604, 131] width 118 height 35
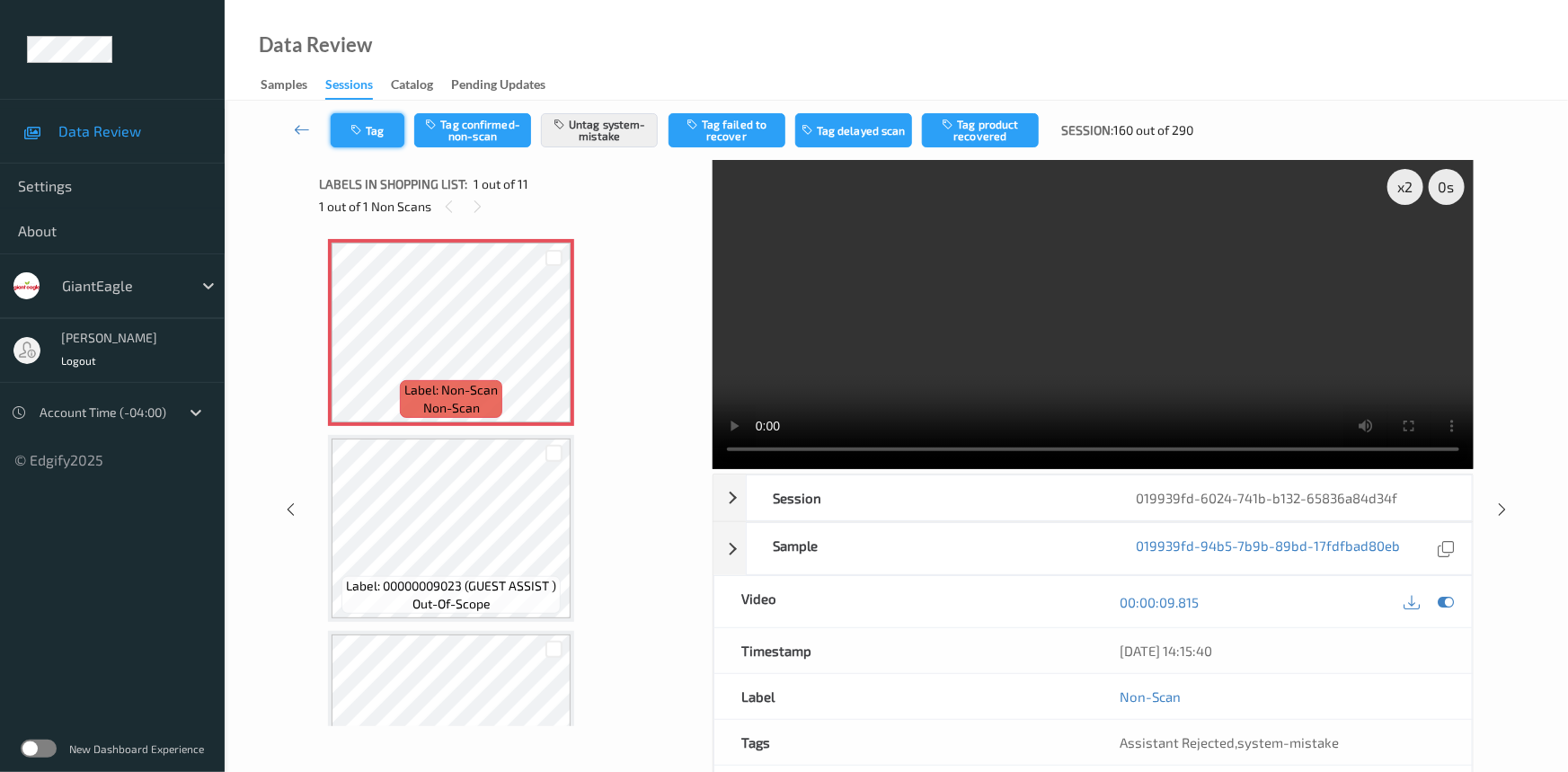
click at [390, 134] on button "Tag" at bounding box center [367, 130] width 74 height 34
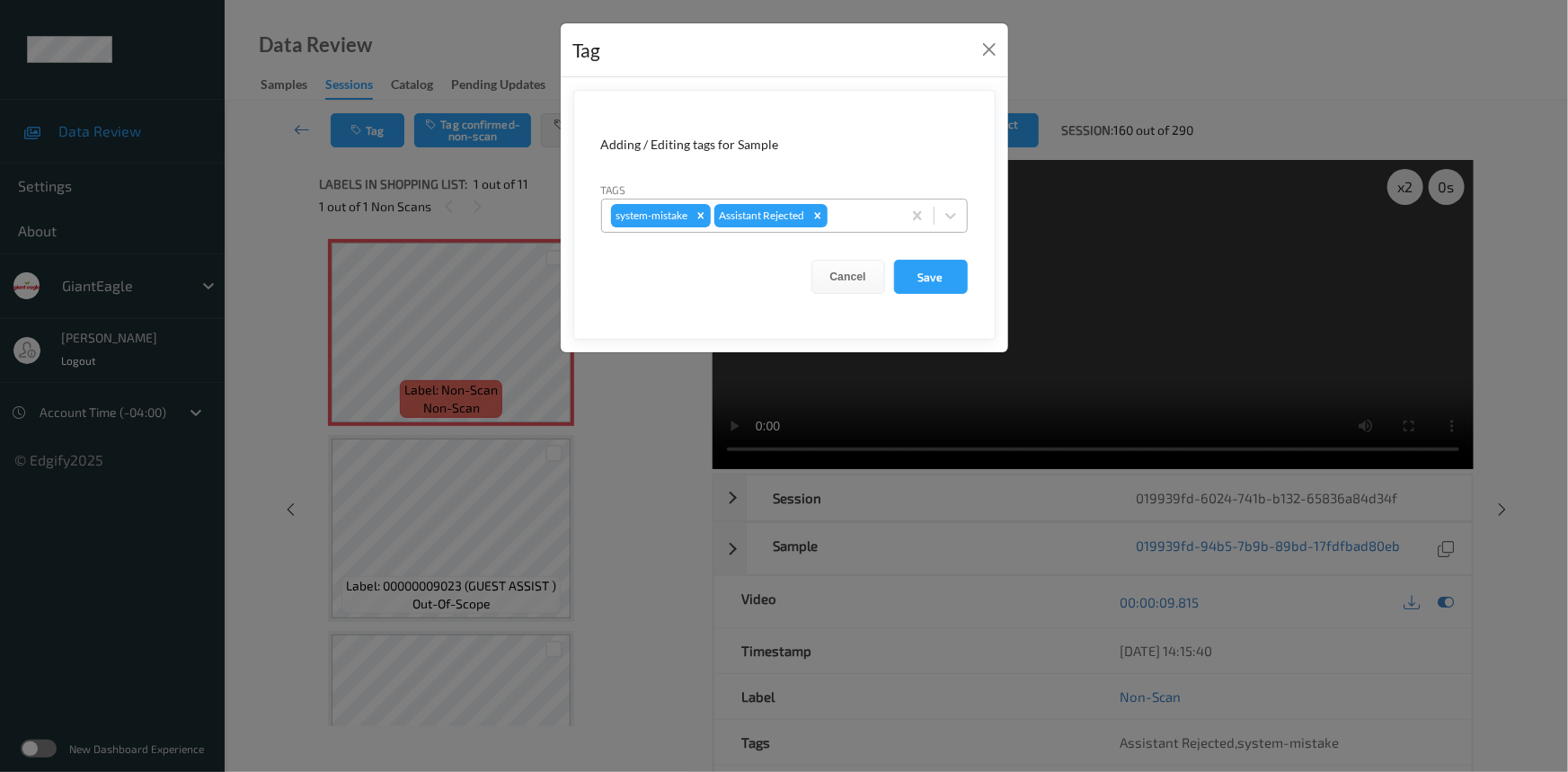
click at [967, 214] on div "system-mistake Assistant Rejected" at bounding box center [784, 215] width 367 height 34
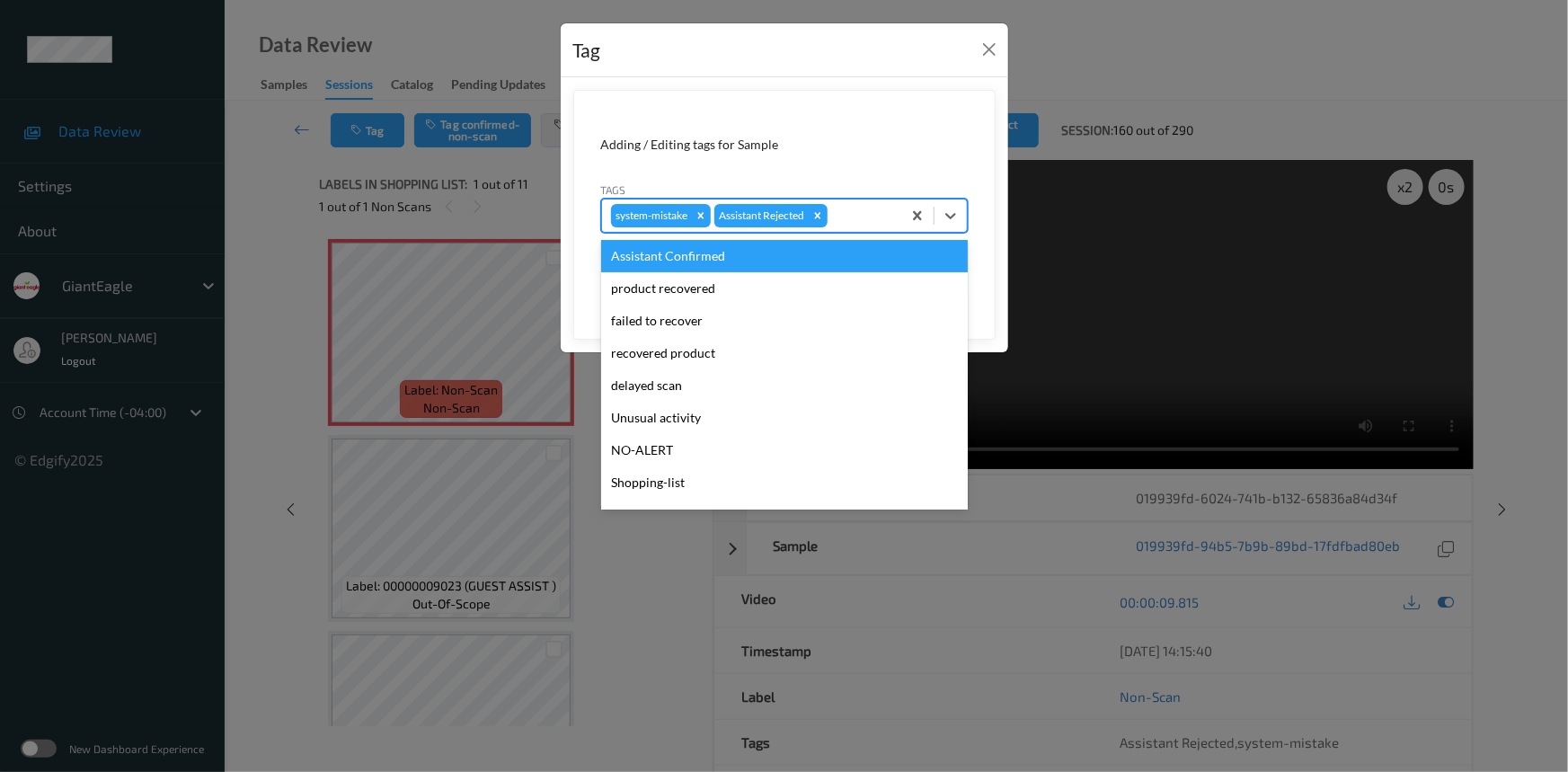
scroll to position [190, 0]
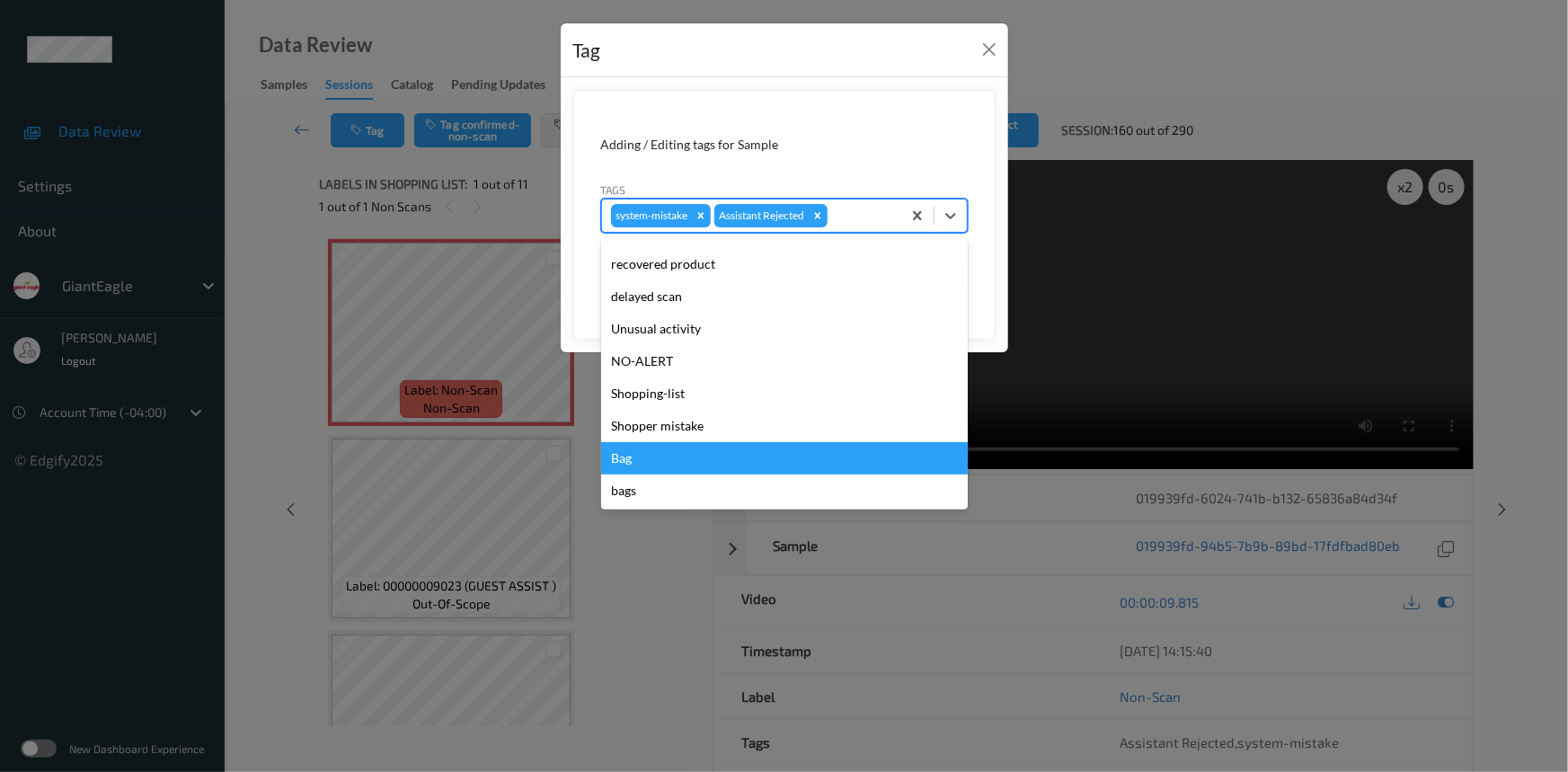
click at [661, 457] on div "Bag" at bounding box center [784, 457] width 367 height 32
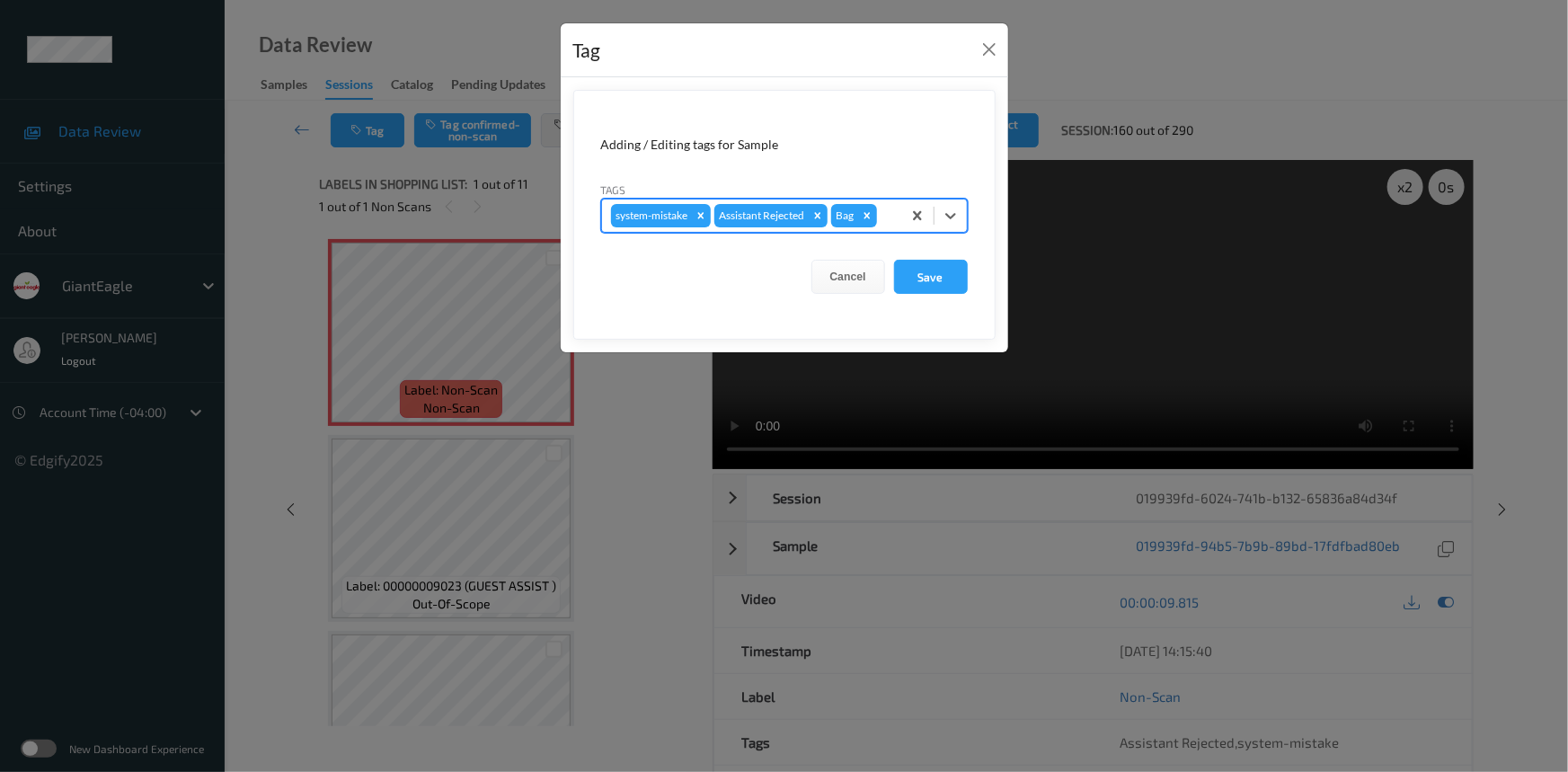
click at [950, 199] on div "system-mistake Assistant Rejected Bag" at bounding box center [784, 215] width 367 height 34
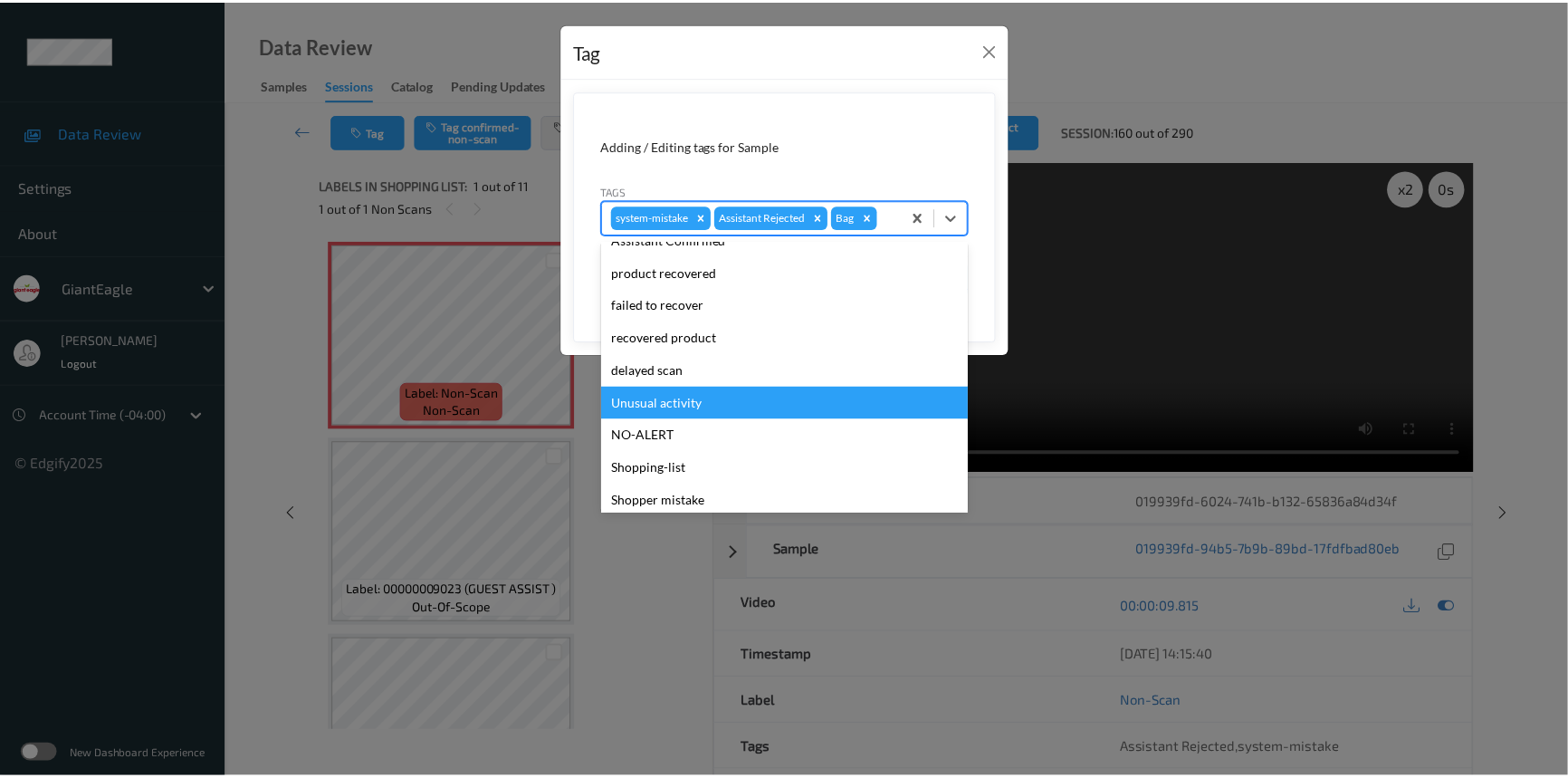
scroll to position [160, 0]
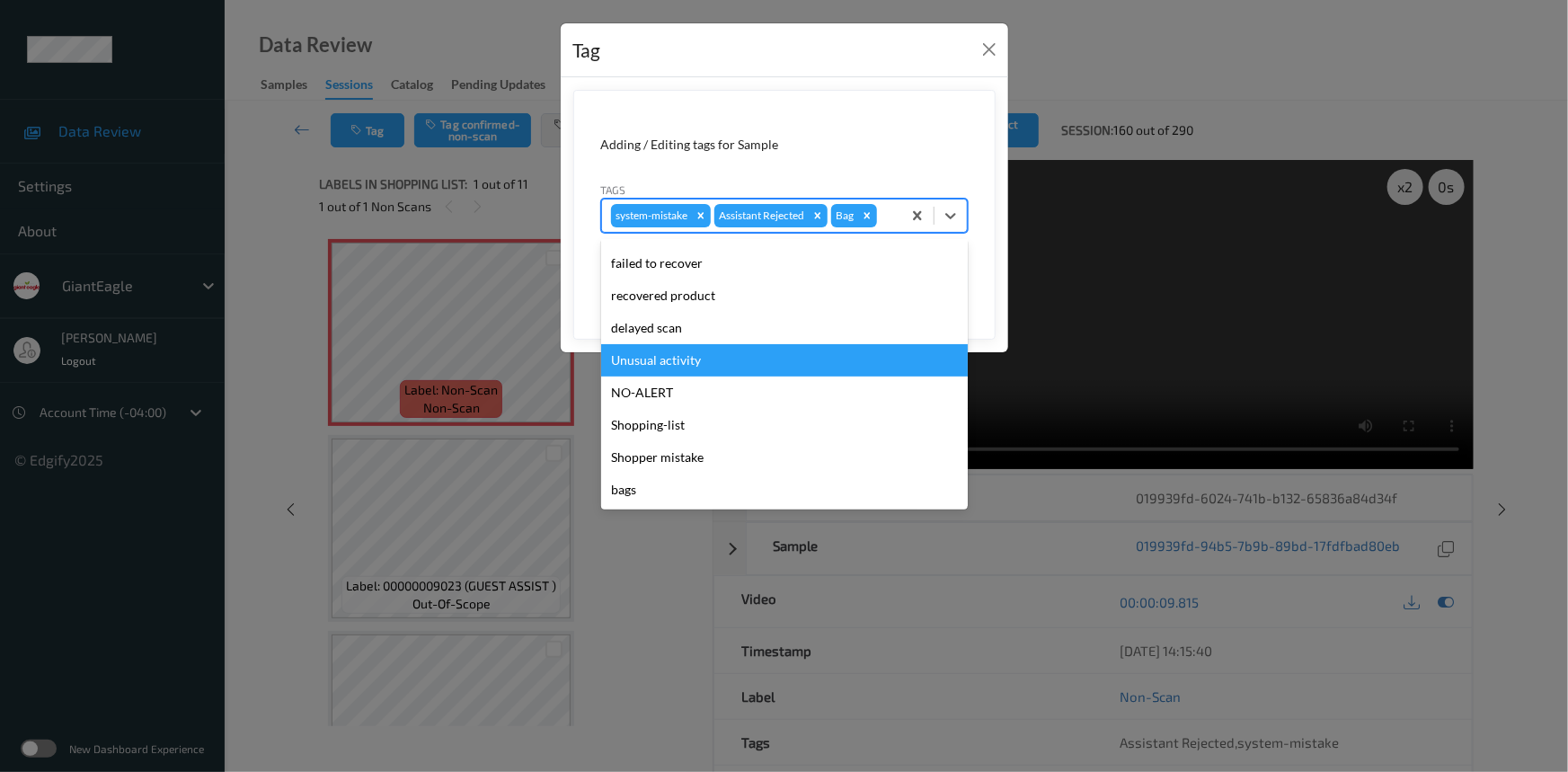
click at [710, 353] on div "Unusual activity" at bounding box center [784, 360] width 367 height 32
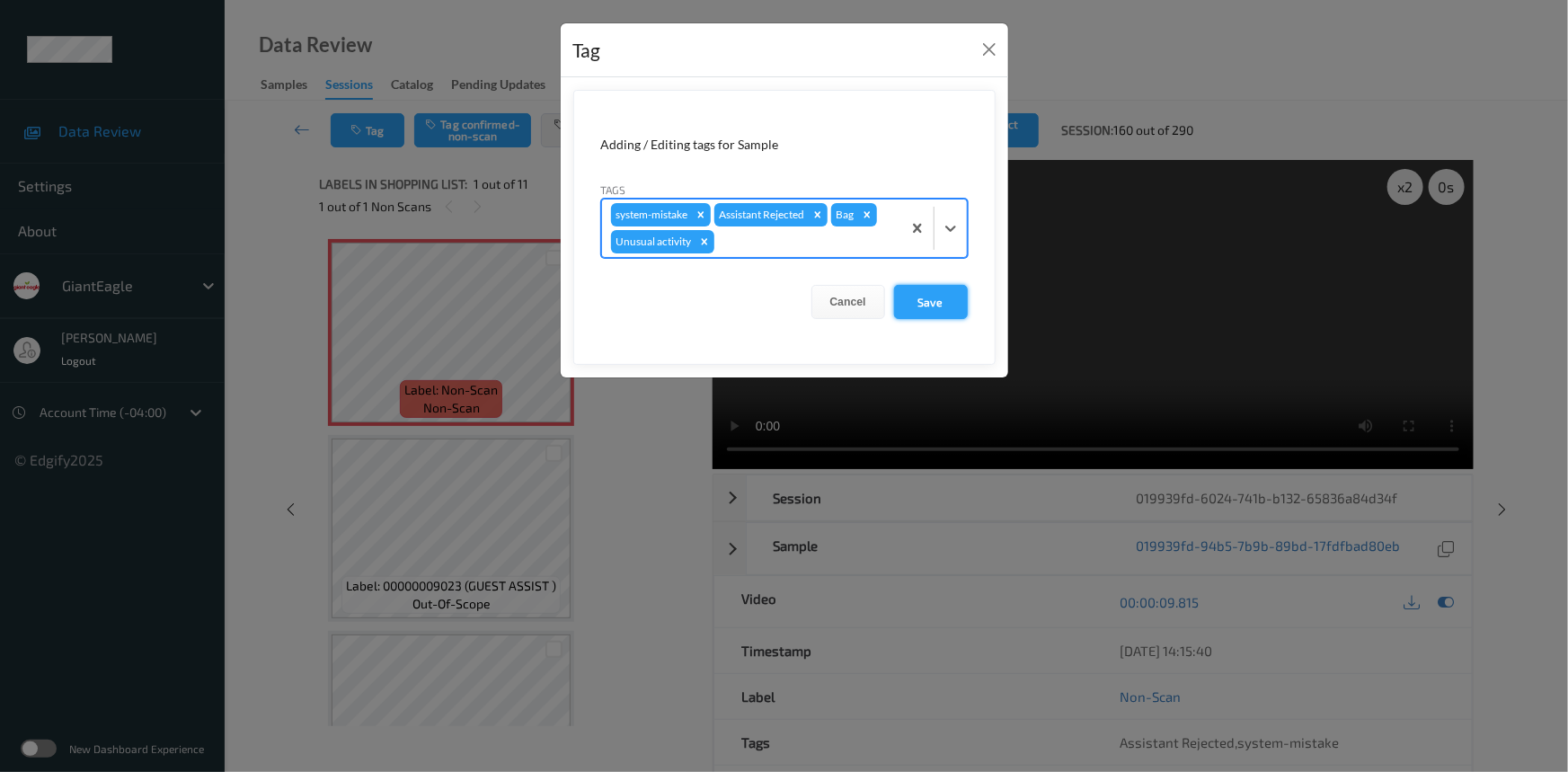
click at [922, 296] on button "Save" at bounding box center [931, 302] width 74 height 34
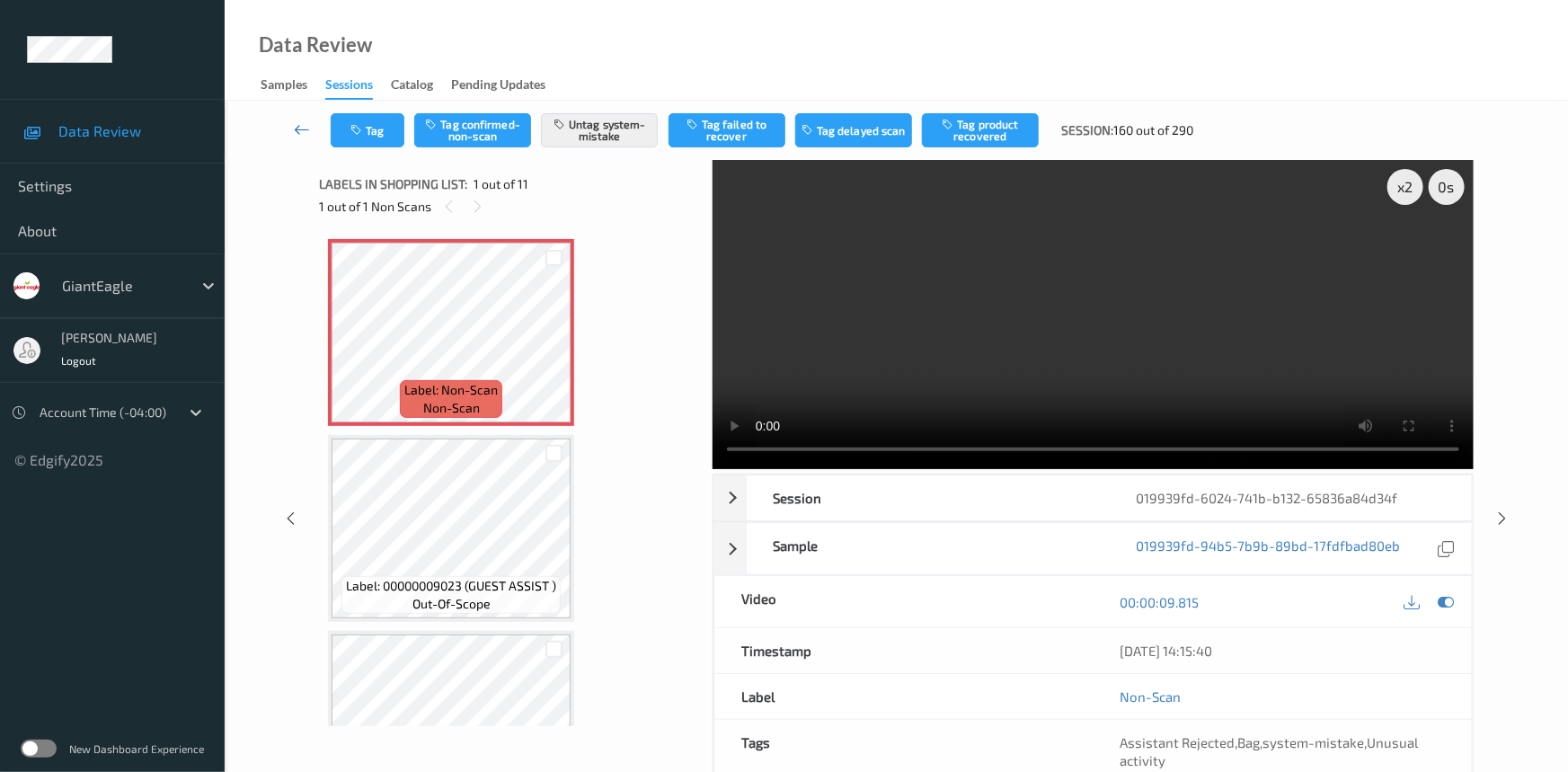
click at [300, 117] on link at bounding box center [303, 130] width 57 height 34
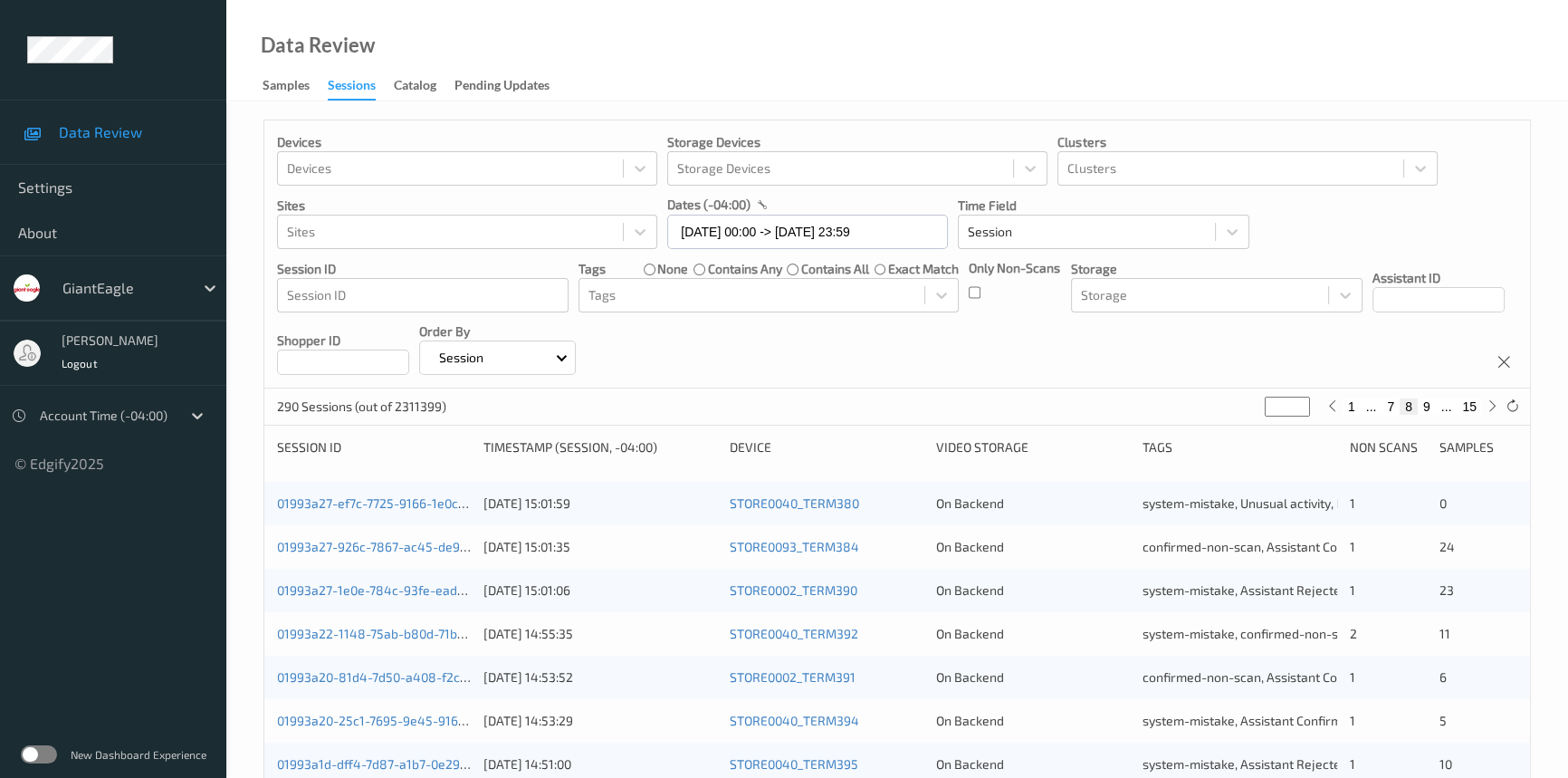
drag, startPoint x: 1284, startPoint y: 406, endPoint x: 1135, endPoint y: 445, distance: 154.0
click at [1135, 445] on div "Devices Devices Storage Devices Storage Devices Clusters Clusters Sites Sites d…" at bounding box center [897, 754] width 1268 height 1269
type input "*"
type input "**"
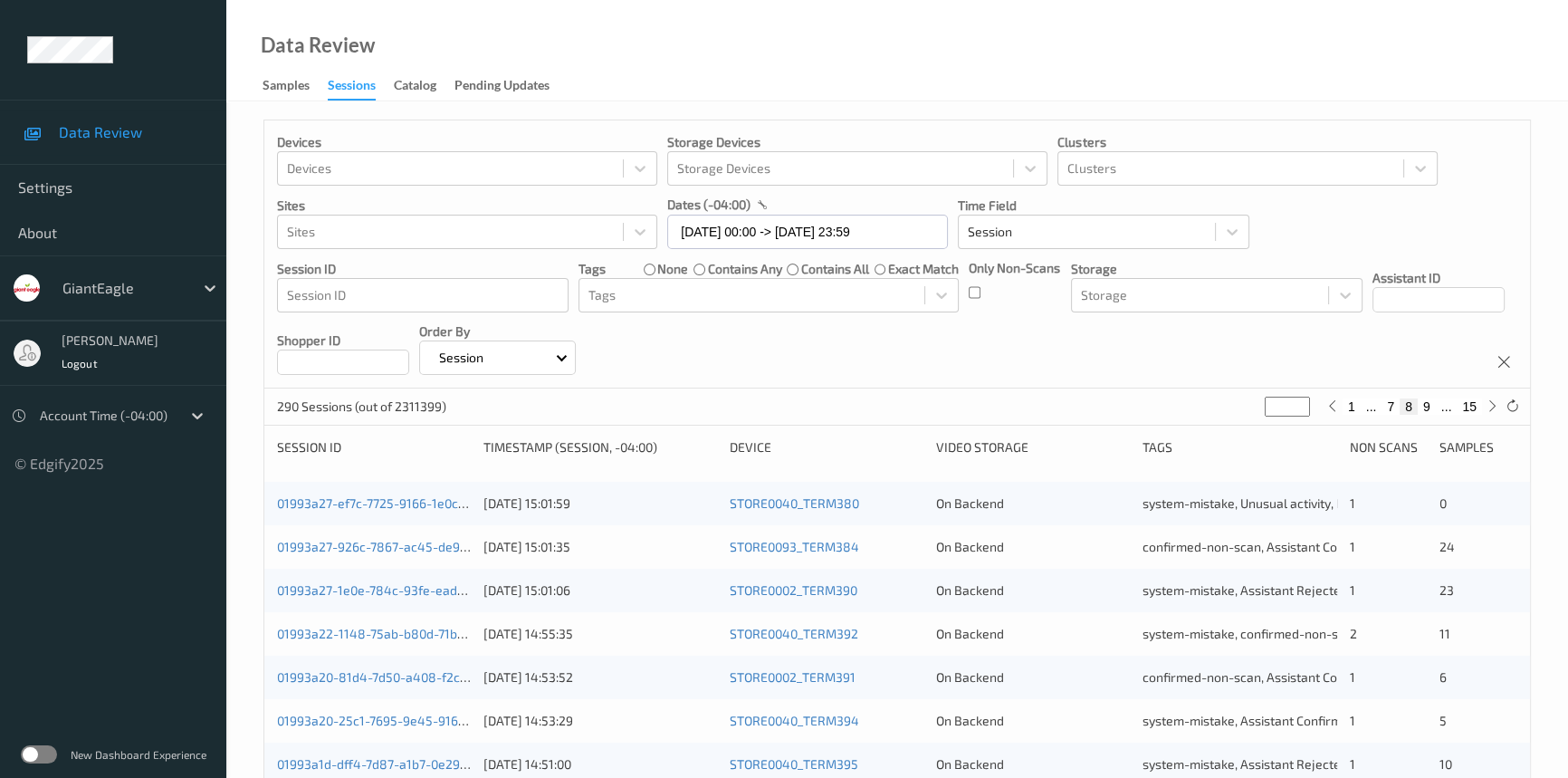
type input "**"
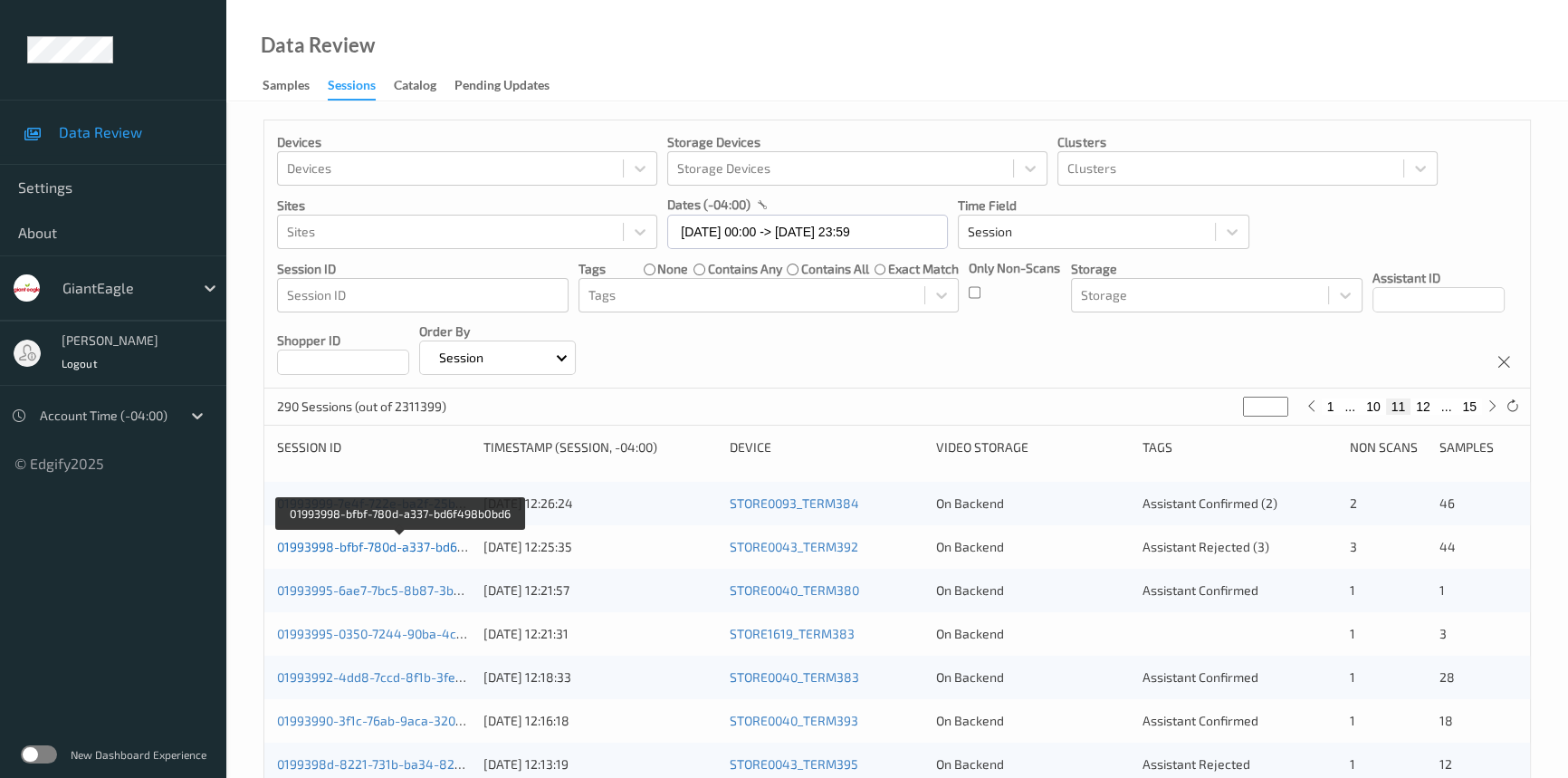
type input "**"
click at [344, 548] on link "01993998-bfbf-780d-a337-bd6f498b0bd6" at bounding box center [399, 546] width 245 height 16
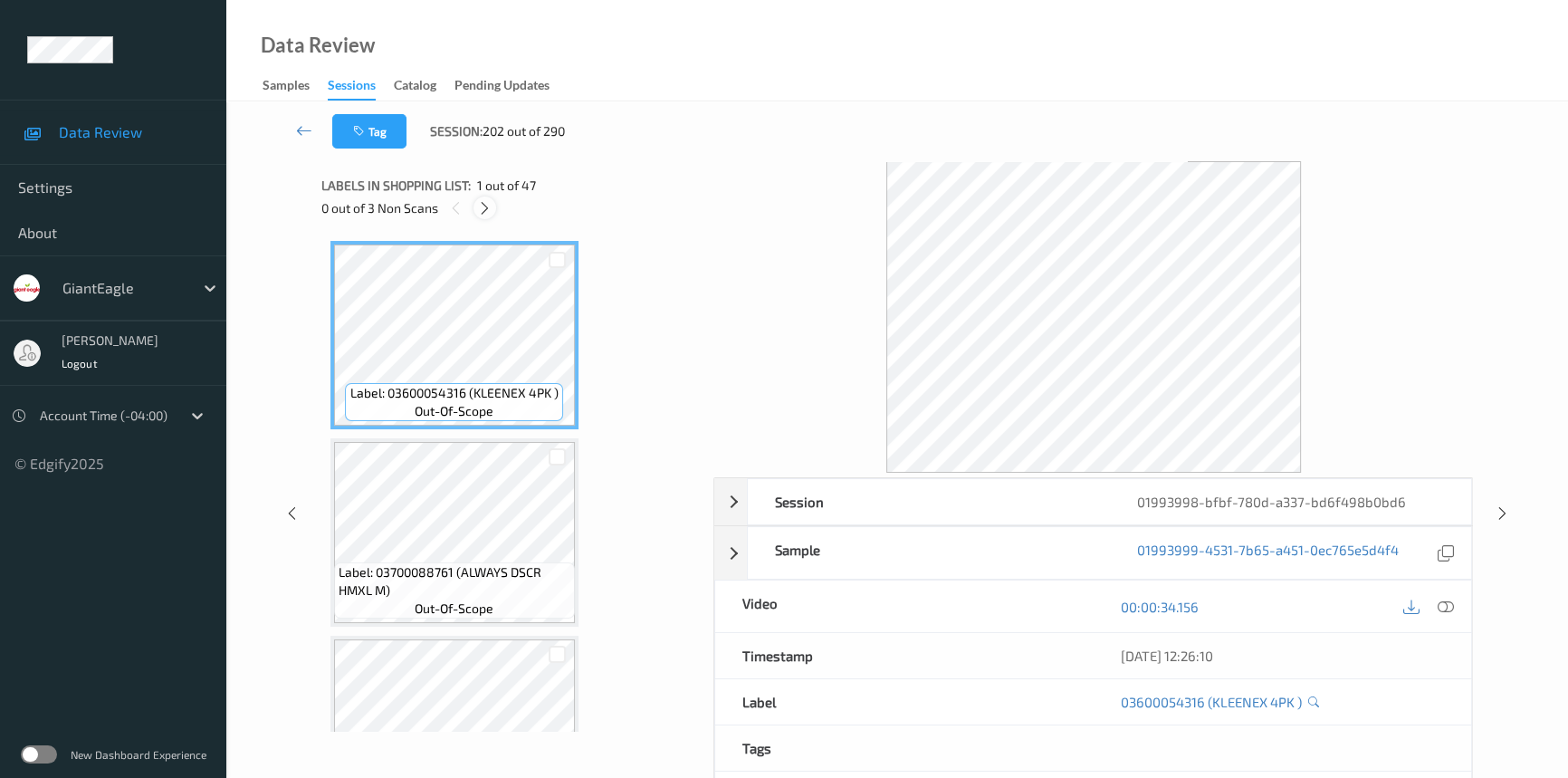
click at [481, 207] on icon at bounding box center [485, 208] width 16 height 16
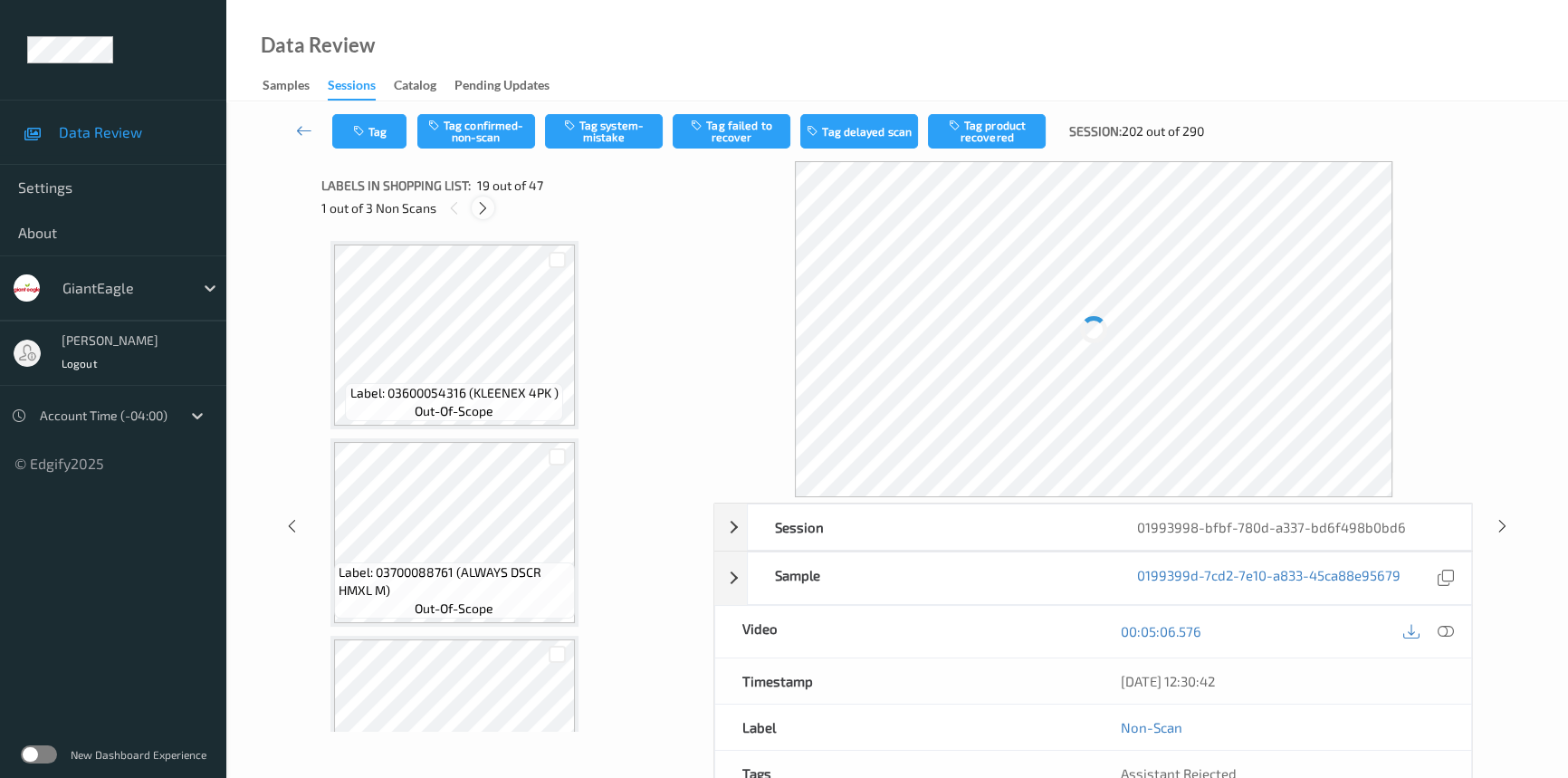
scroll to position [3352, 0]
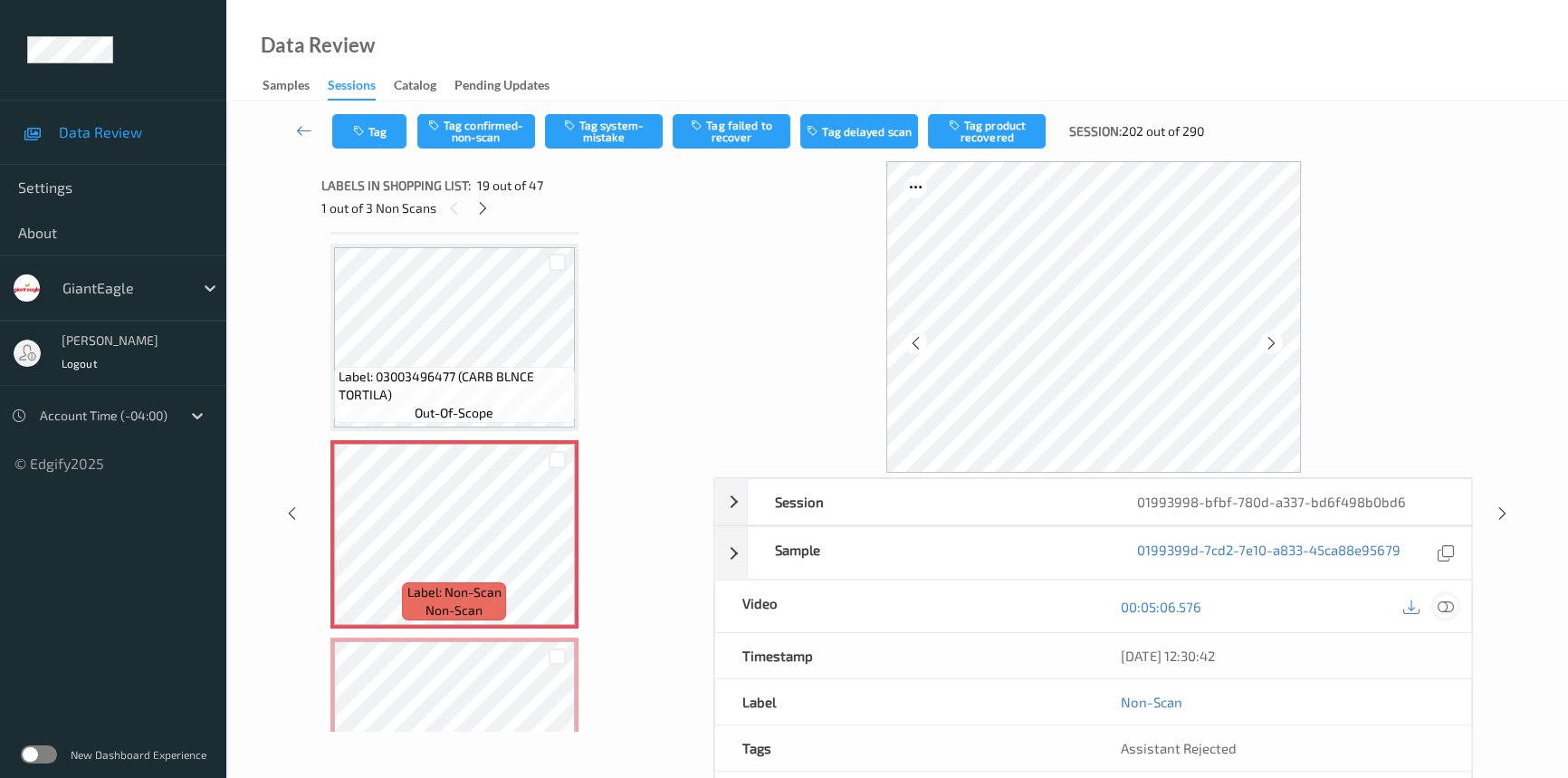
click at [1446, 602] on icon at bounding box center [1446, 607] width 16 height 16
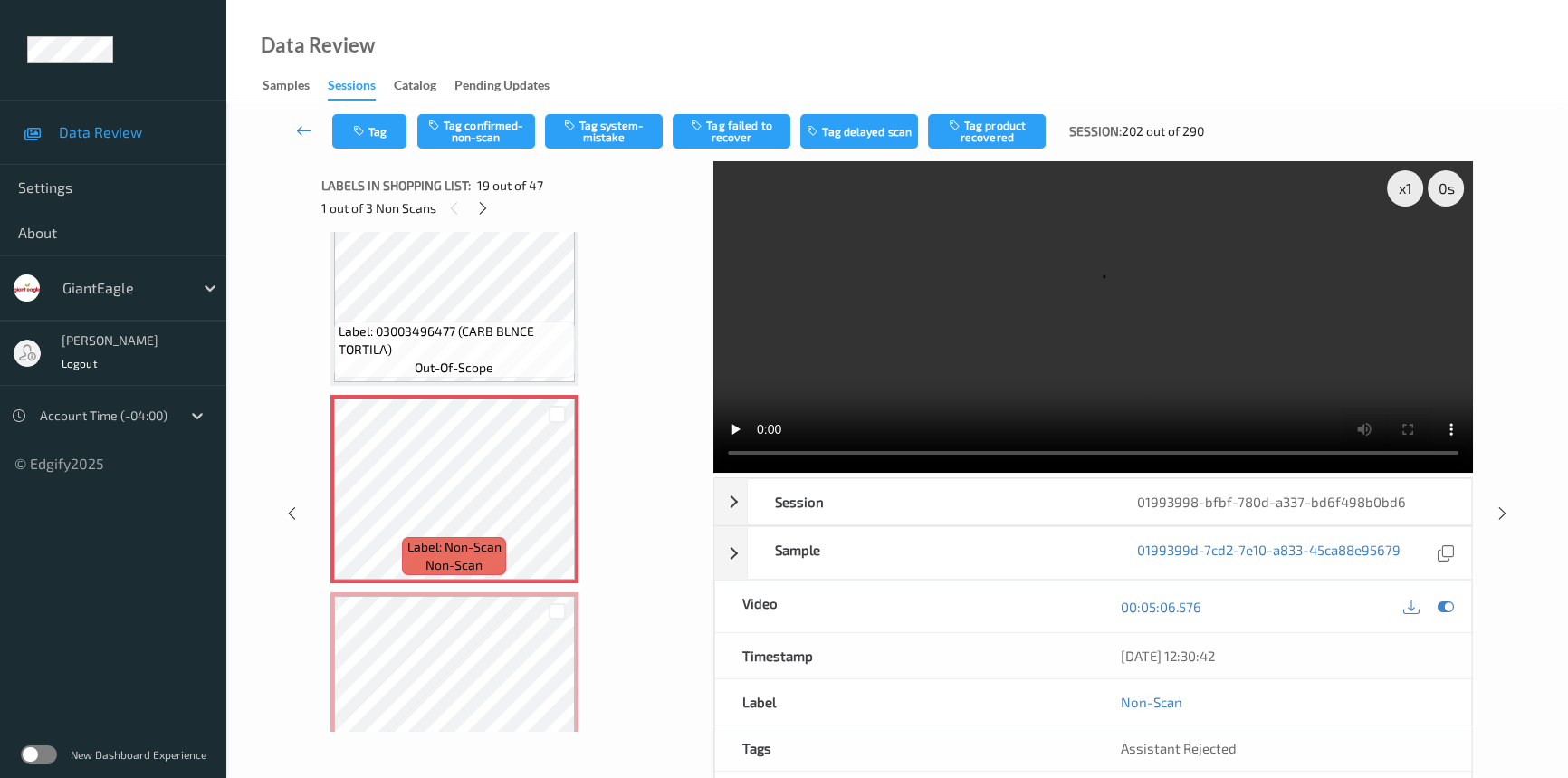
scroll to position [3434, 0]
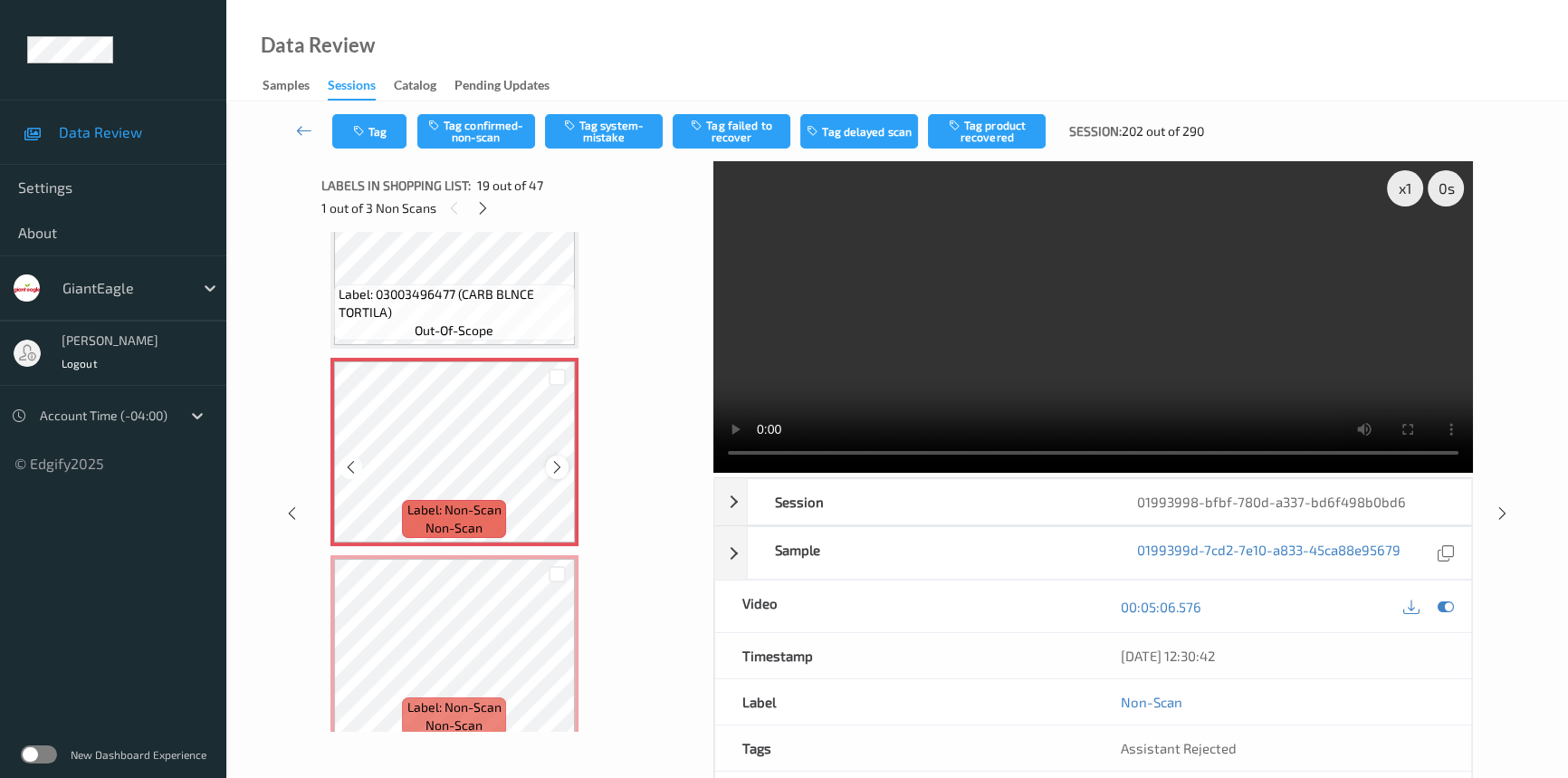
click at [564, 455] on div at bounding box center [557, 466] width 23 height 23
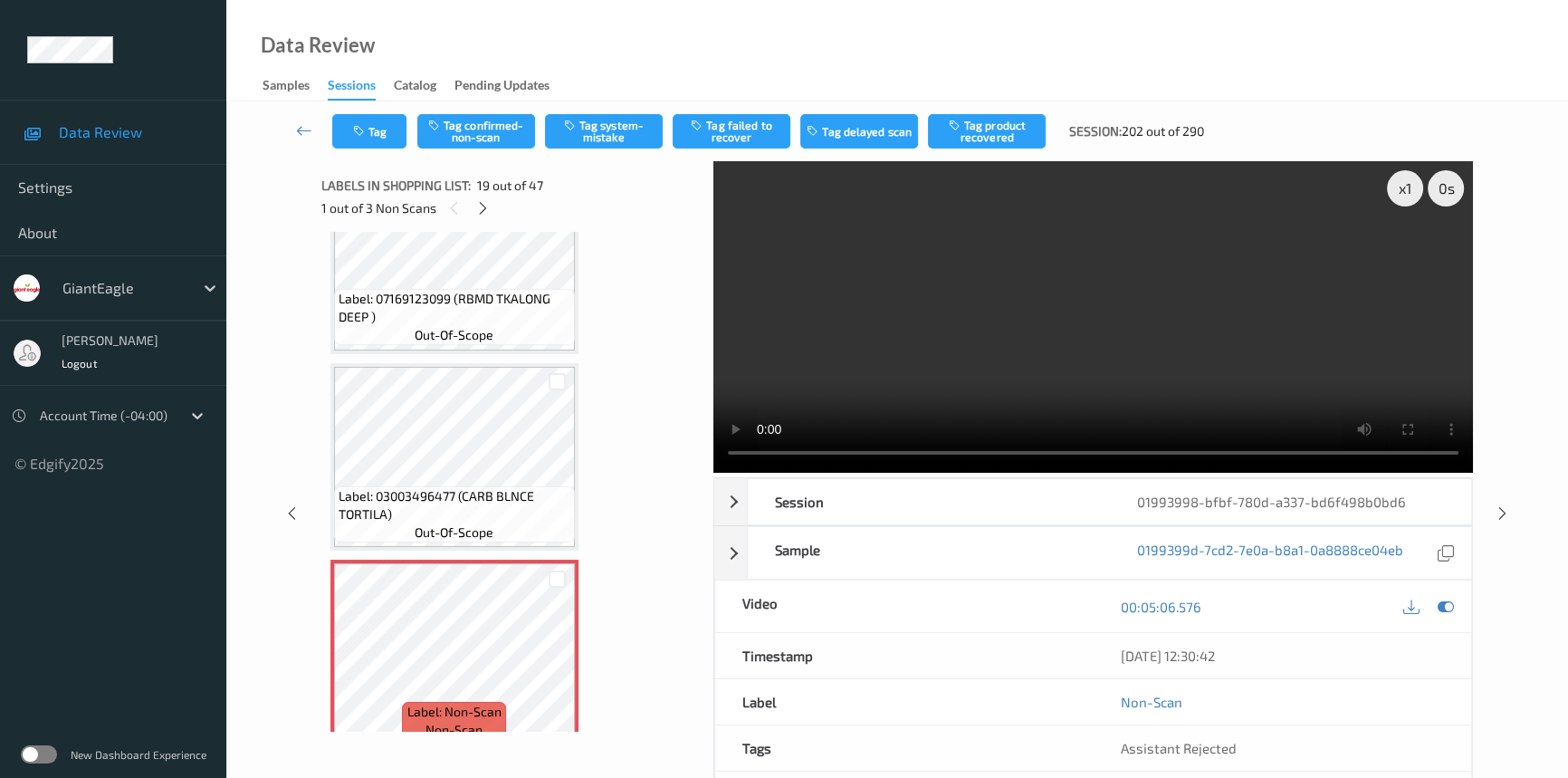
scroll to position [3186, 0]
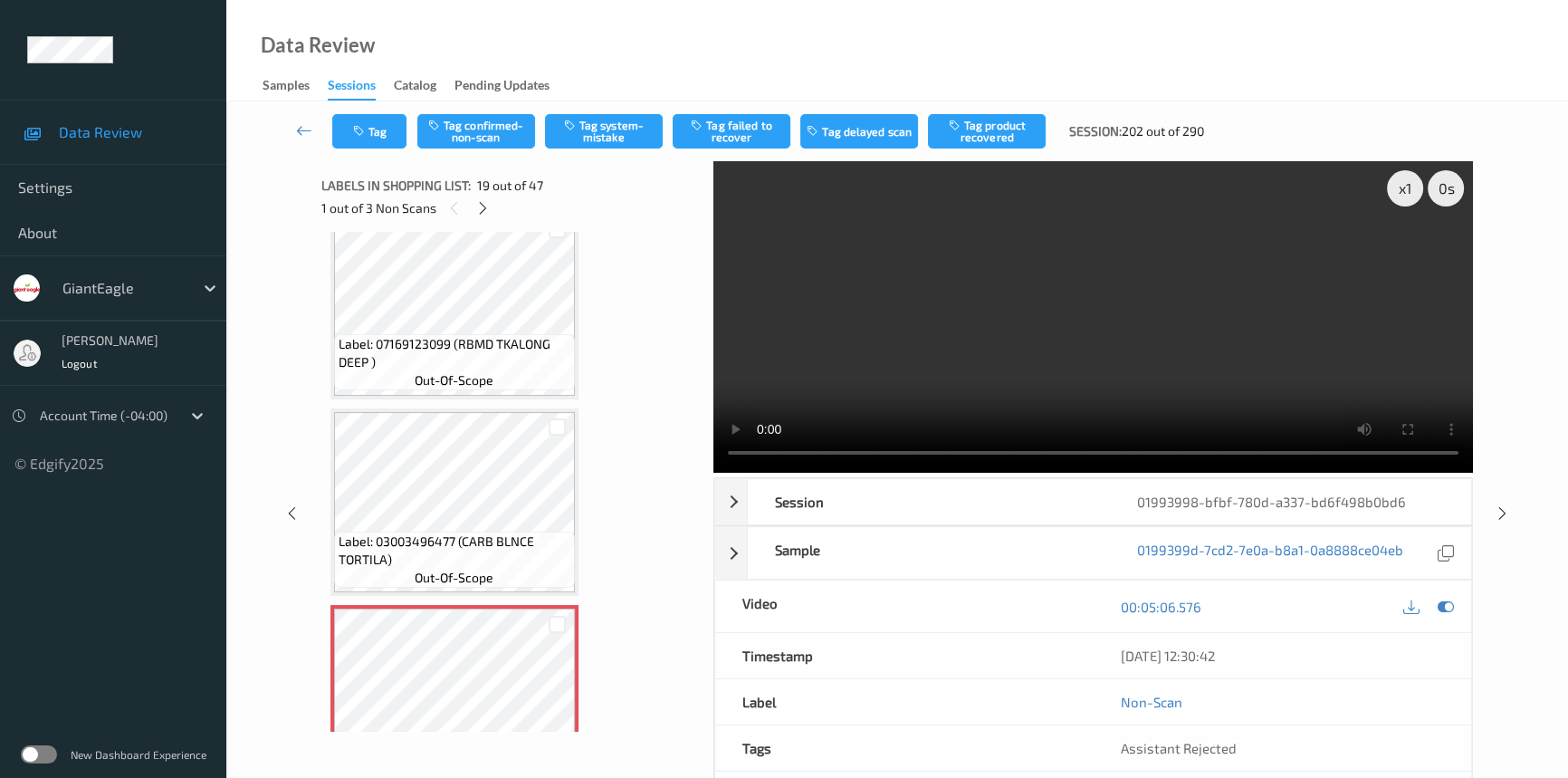
click at [1019, 370] on video at bounding box center [1093, 317] width 759 height 311
click at [1399, 183] on div "x 1" at bounding box center [1404, 188] width 37 height 37
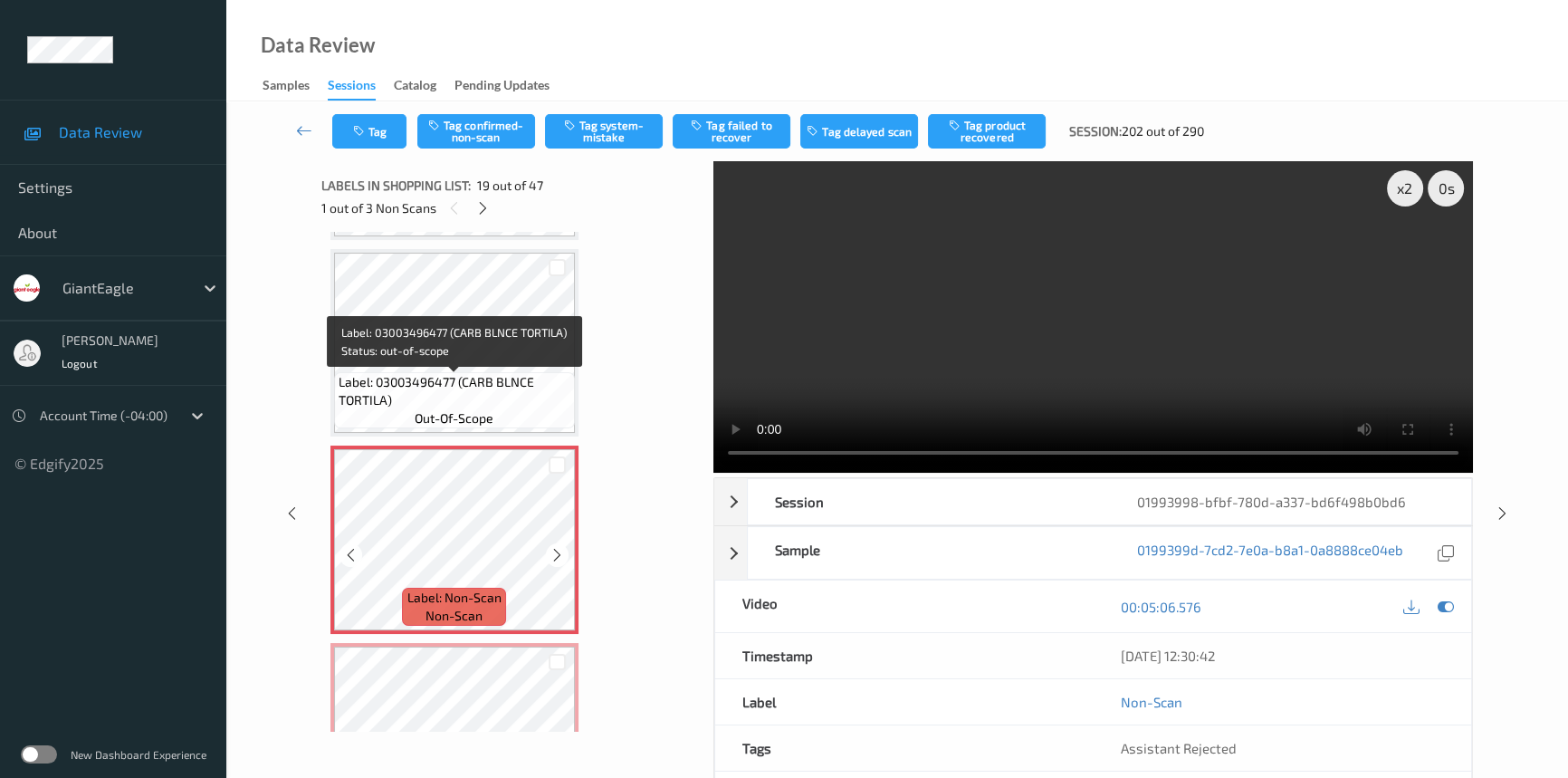
scroll to position [3434, 0]
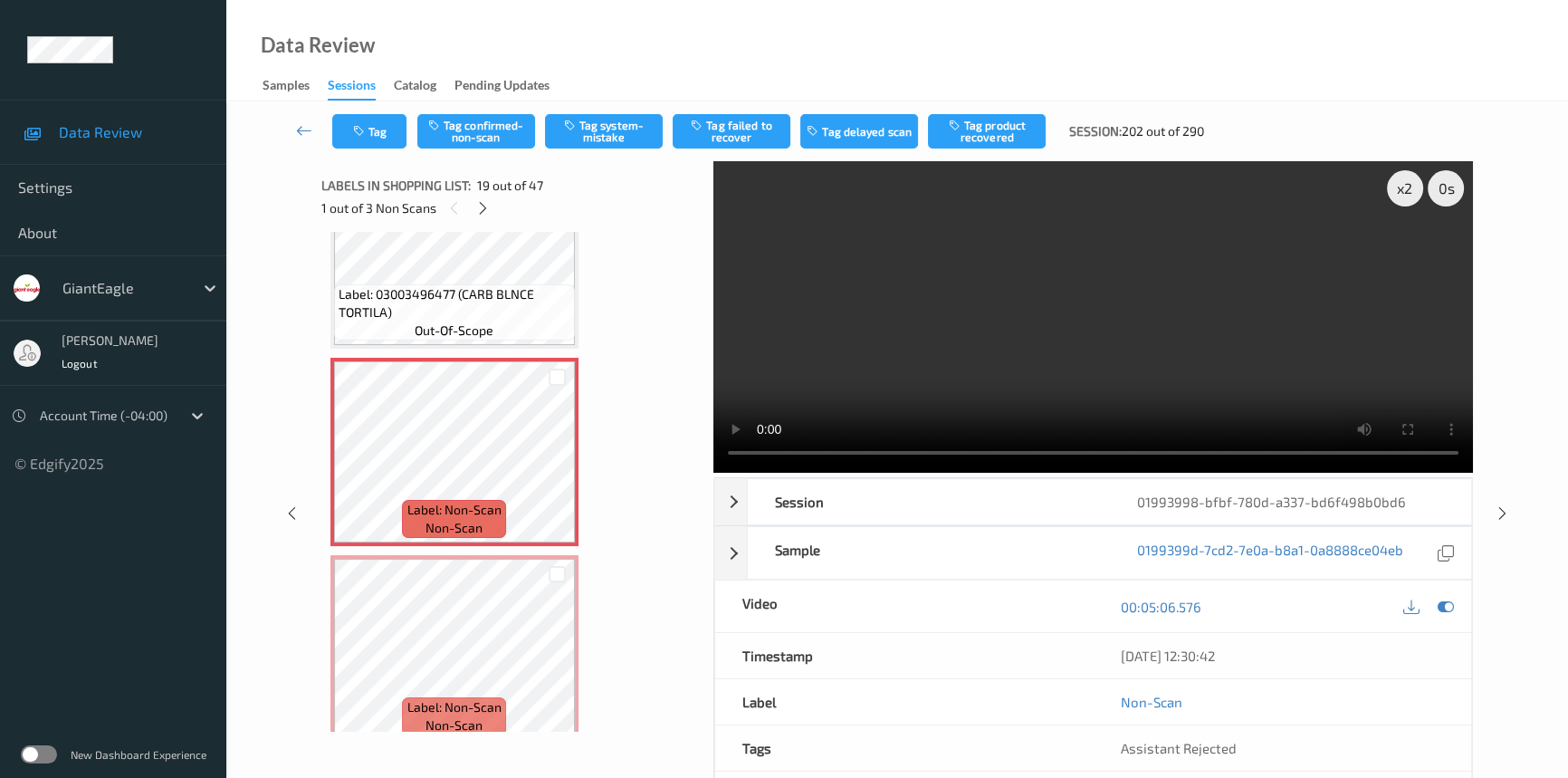
click at [1028, 317] on video at bounding box center [1093, 317] width 759 height 311
click at [1203, 353] on video at bounding box center [1093, 317] width 759 height 311
click at [1252, 326] on video at bounding box center [1093, 317] width 759 height 311
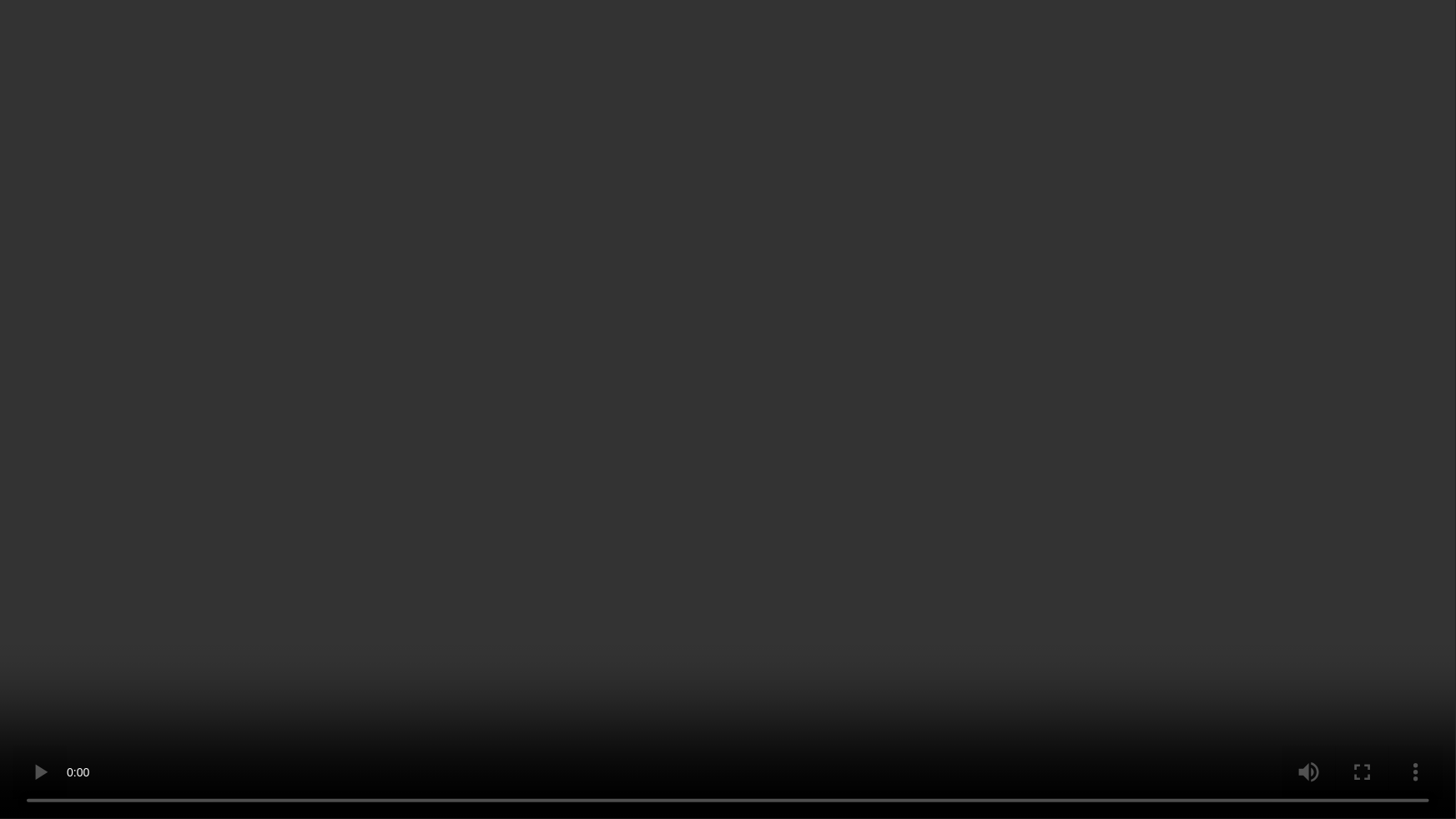
click at [1035, 455] on video at bounding box center [728, 409] width 1456 height 819
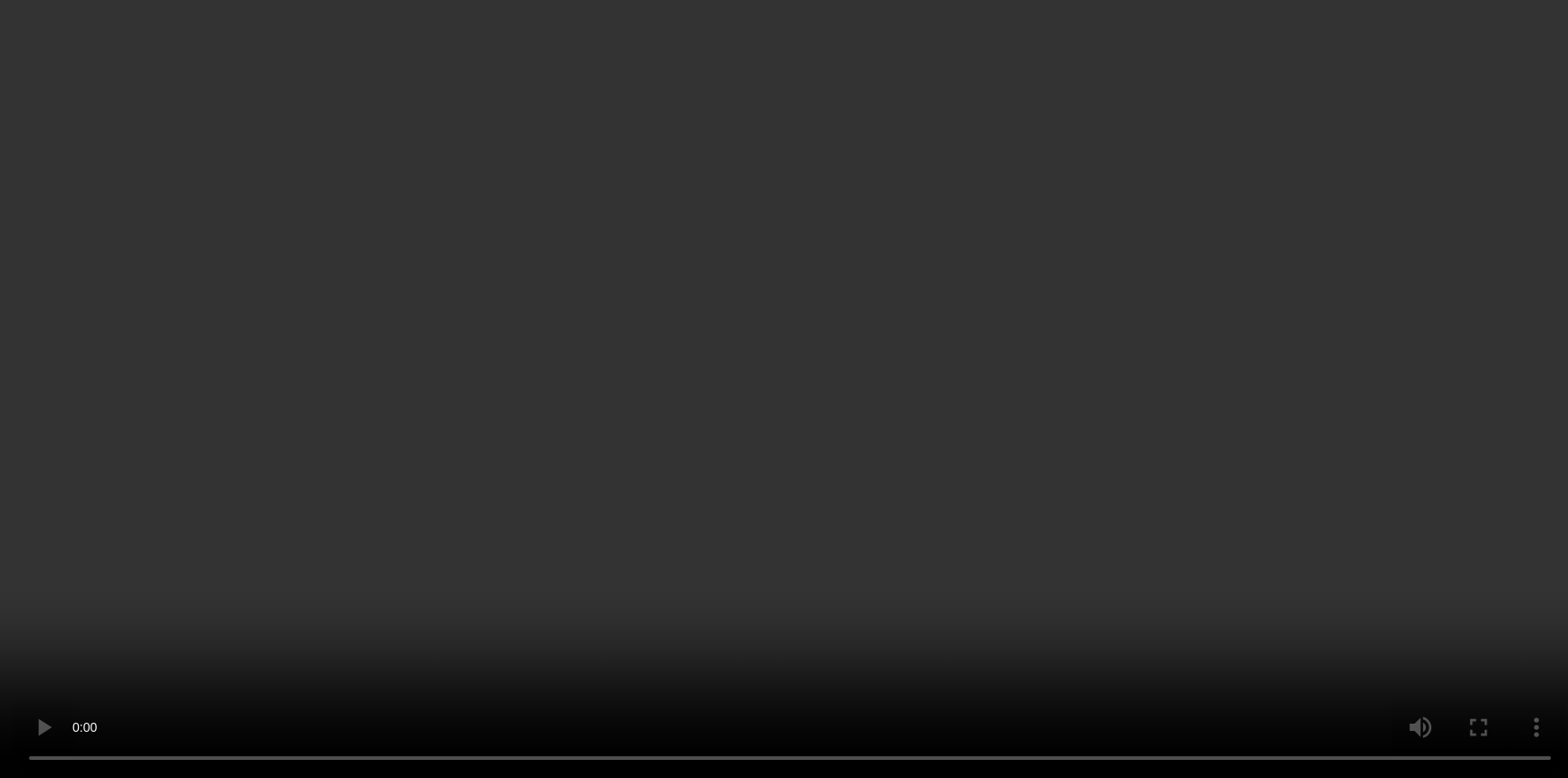
scroll to position [3516, 0]
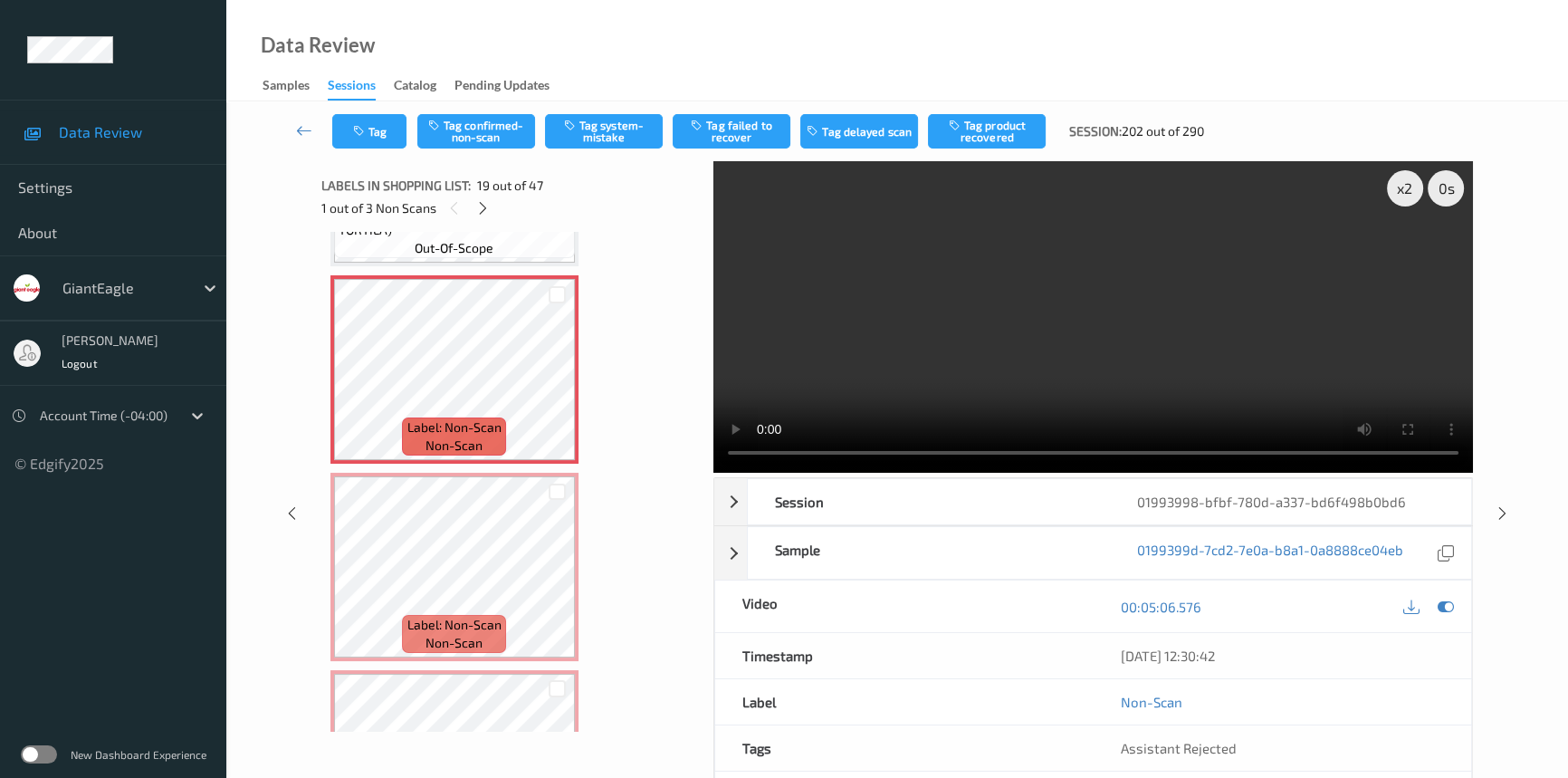
click at [1056, 350] on video at bounding box center [1093, 317] width 759 height 311
click at [1041, 360] on video at bounding box center [1093, 317] width 759 height 311
click at [1137, 335] on video at bounding box center [1093, 317] width 759 height 311
click at [1112, 392] on video at bounding box center [1093, 317] width 759 height 311
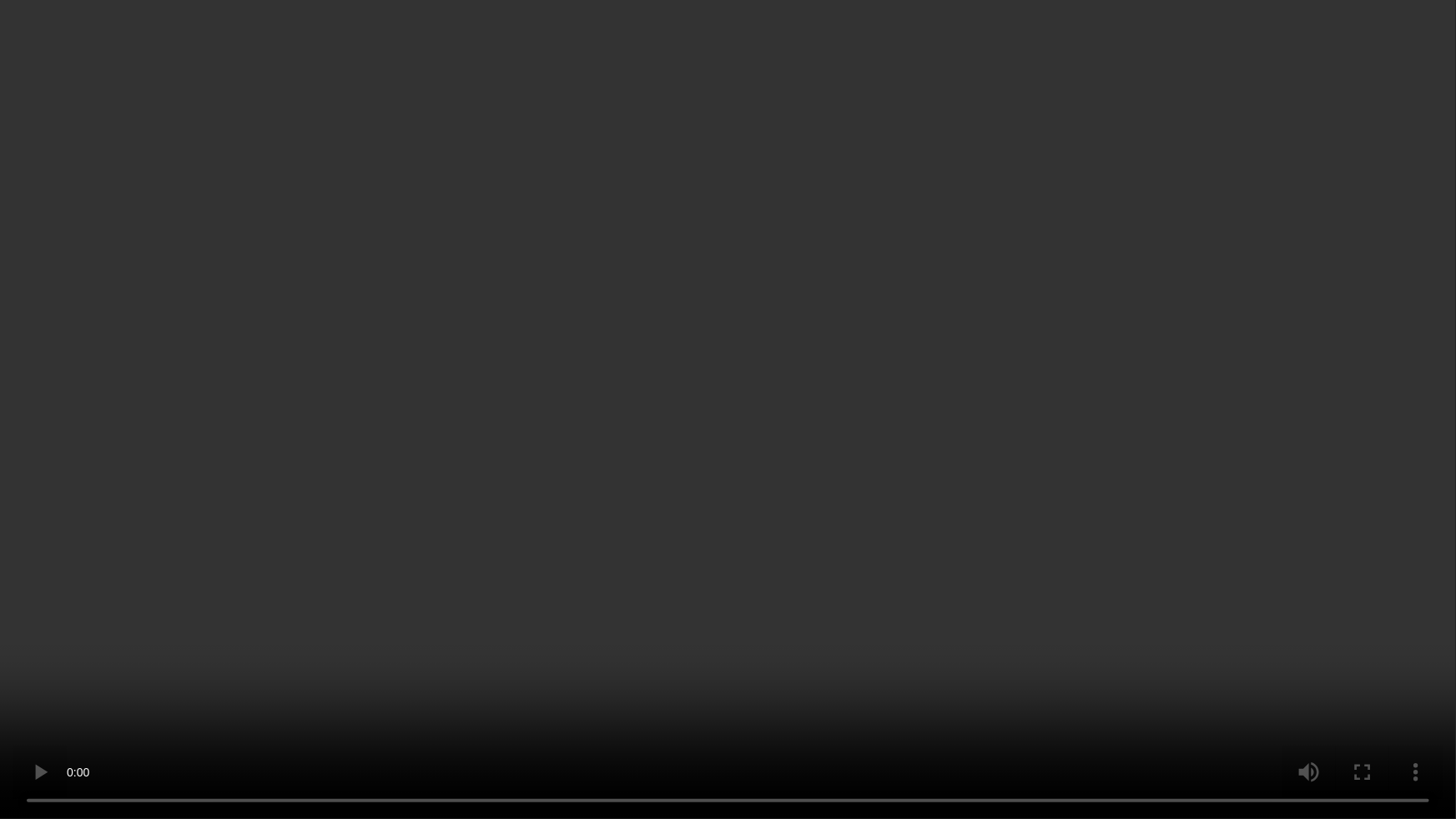
click at [1021, 467] on video at bounding box center [728, 409] width 1456 height 819
click at [1050, 487] on video at bounding box center [728, 409] width 1456 height 819
click at [1042, 493] on video at bounding box center [728, 409] width 1456 height 819
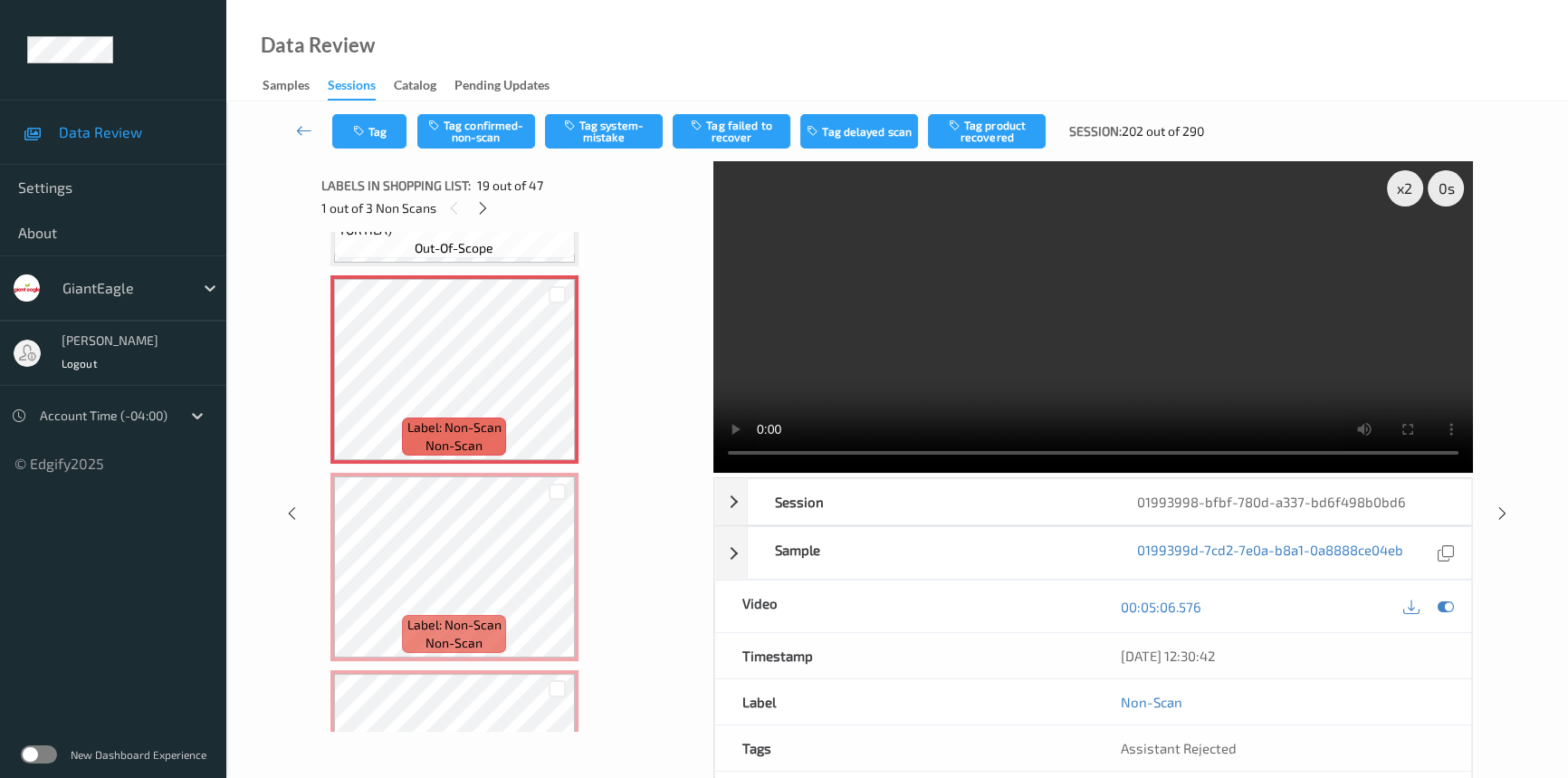
click at [1022, 380] on video at bounding box center [1093, 317] width 759 height 311
click at [1080, 334] on video at bounding box center [1093, 317] width 759 height 311
click at [1051, 347] on video at bounding box center [1093, 317] width 759 height 311
click at [1079, 335] on video at bounding box center [1093, 317] width 759 height 311
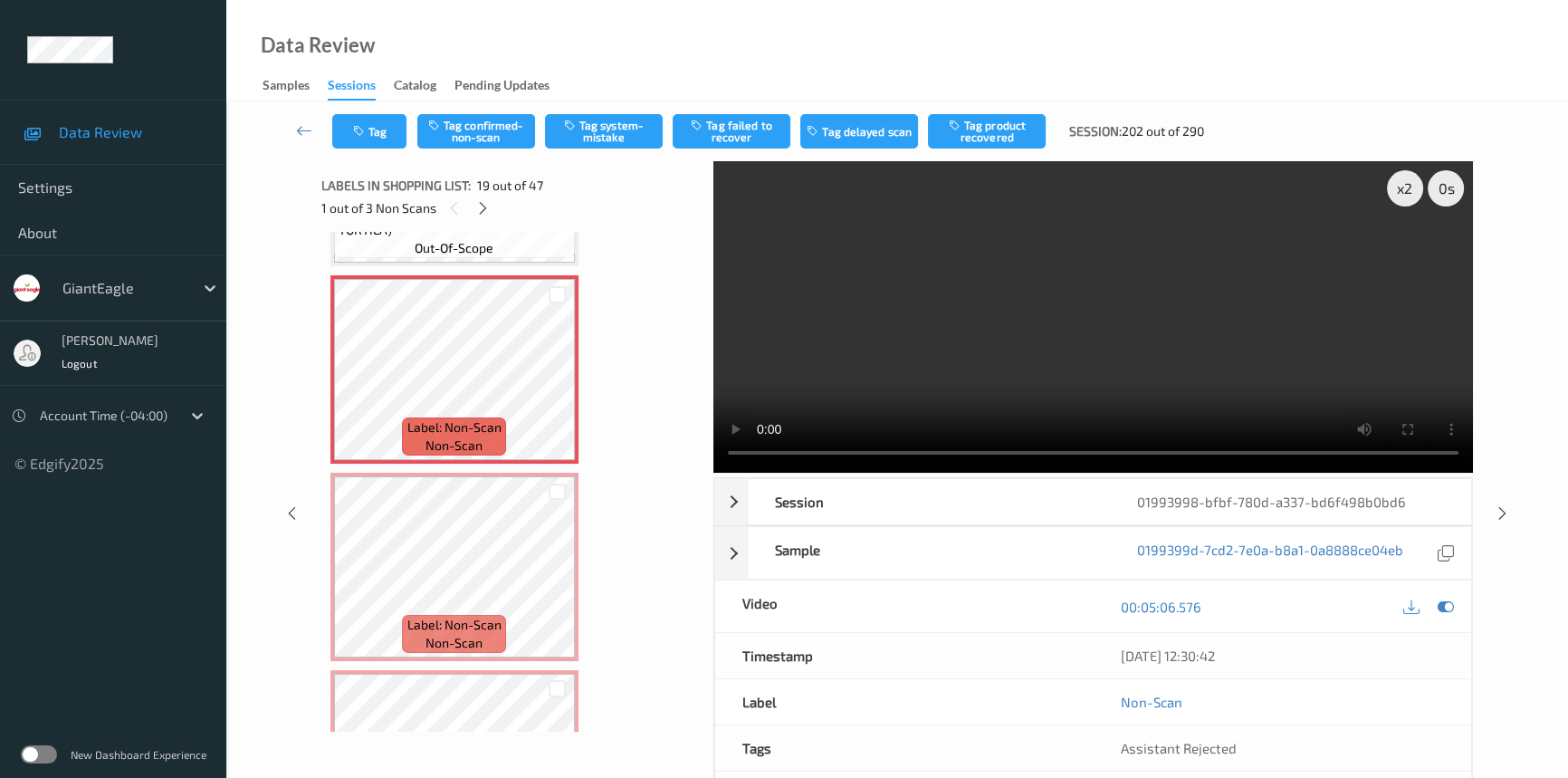
click at [1079, 335] on video at bounding box center [1093, 317] width 759 height 311
click at [1312, 389] on video at bounding box center [1093, 317] width 759 height 311
click at [1091, 317] on video at bounding box center [1093, 317] width 759 height 311
click at [1124, 386] on video at bounding box center [1093, 317] width 759 height 311
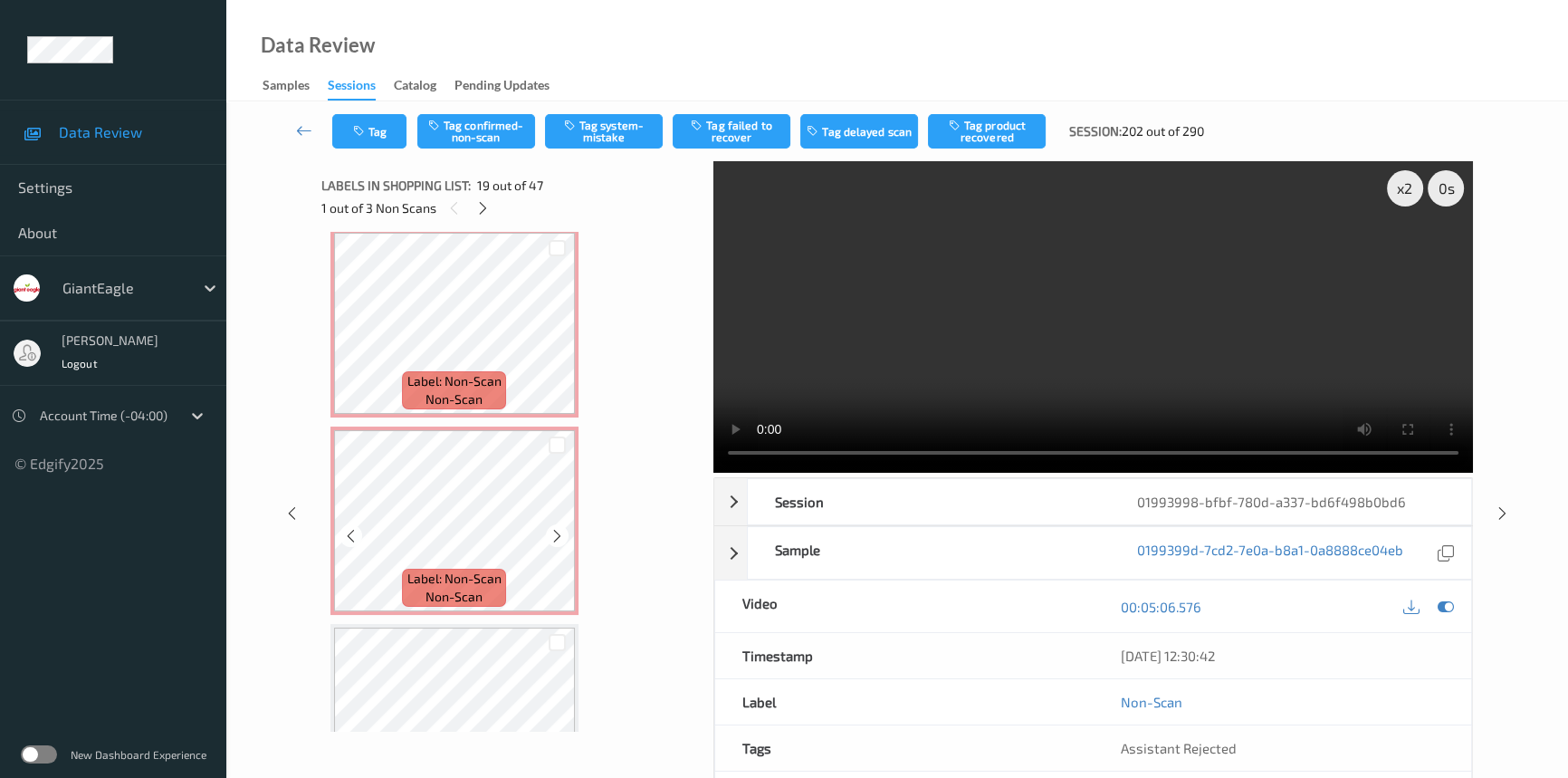
scroll to position [3763, 0]
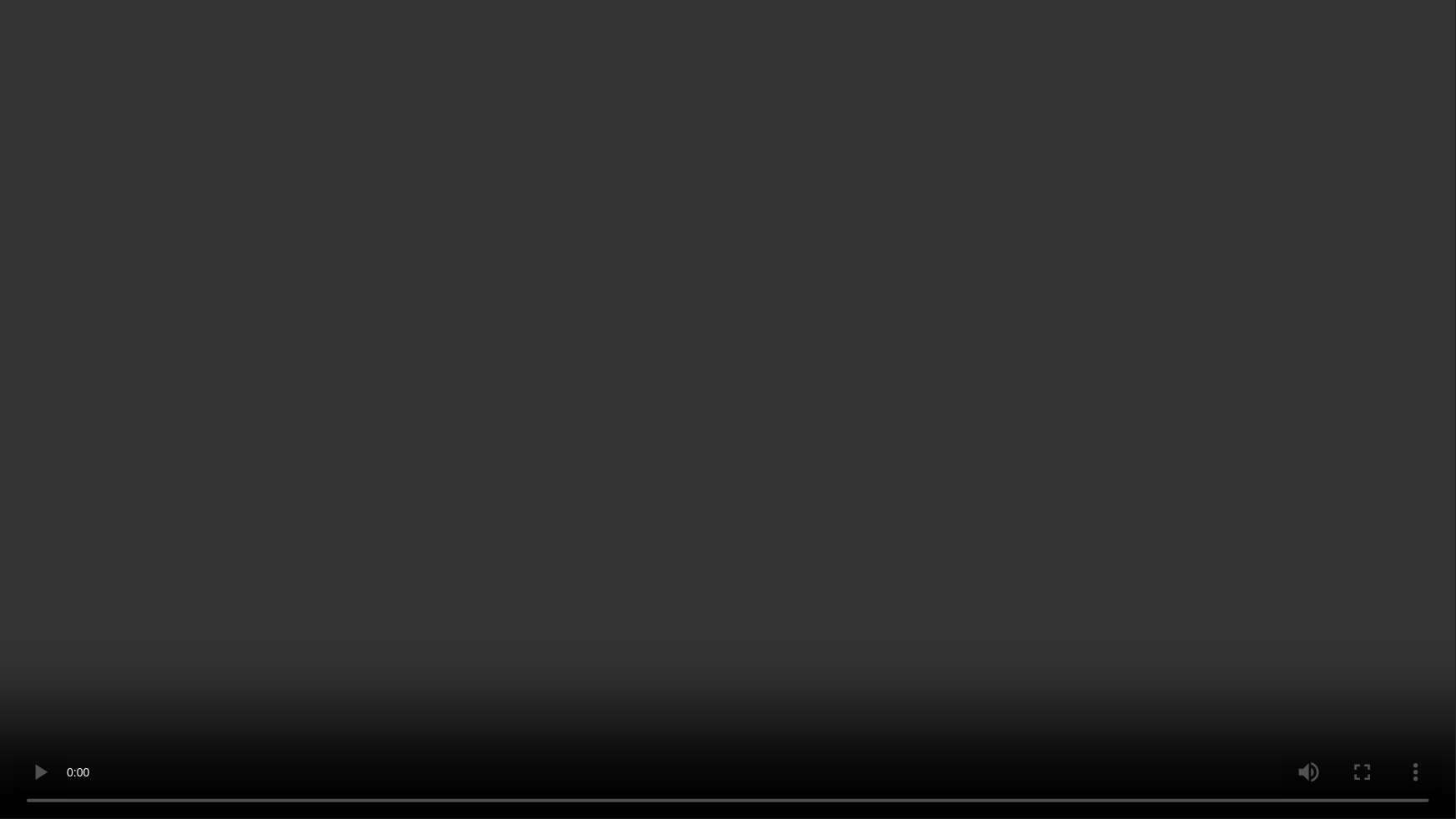
click at [1122, 607] on video at bounding box center [728, 409] width 1456 height 819
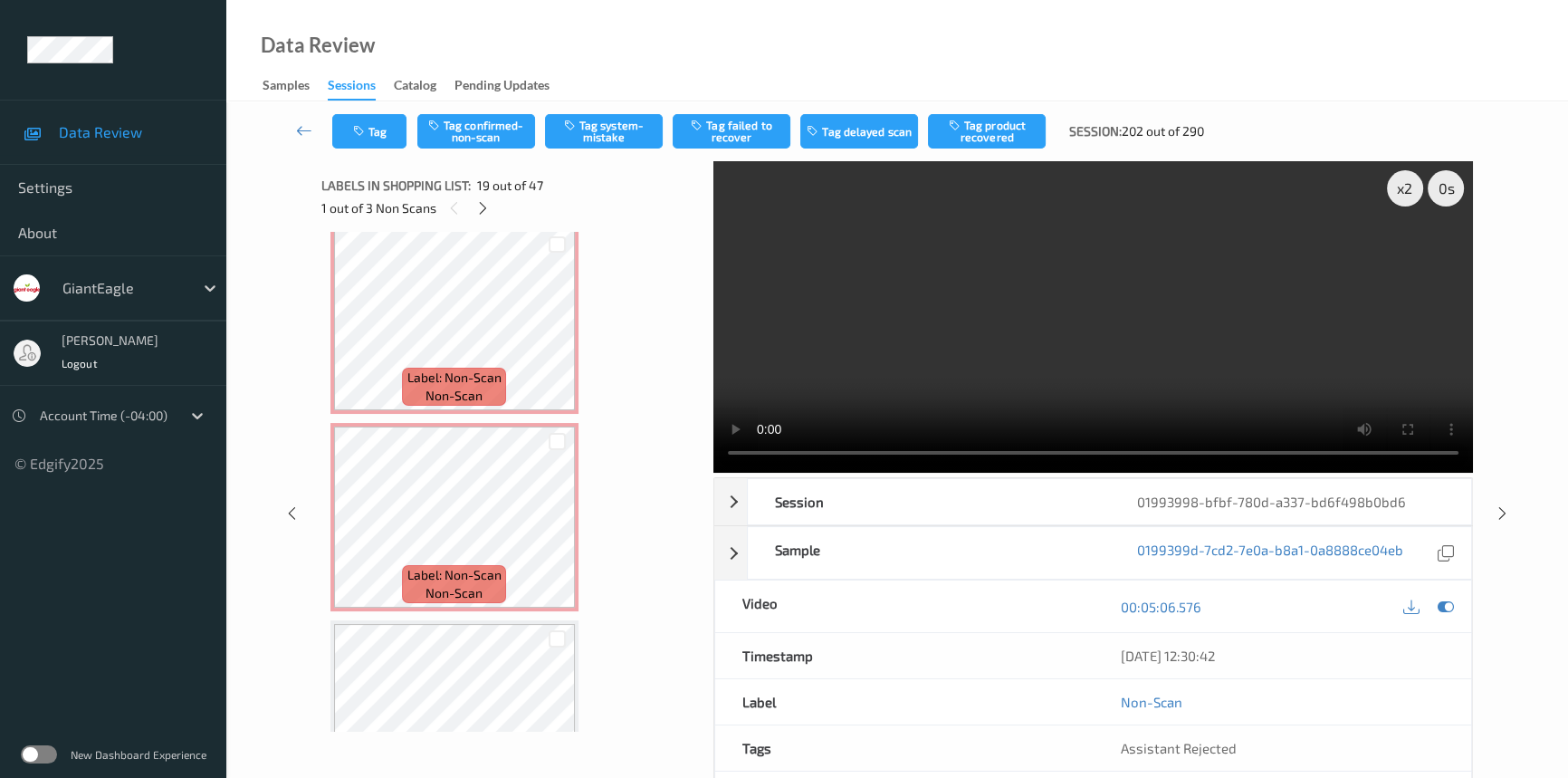
click at [1238, 287] on video at bounding box center [1093, 317] width 759 height 311
click at [1108, 383] on video at bounding box center [1093, 317] width 759 height 311
click at [1094, 382] on video at bounding box center [1093, 317] width 759 height 311
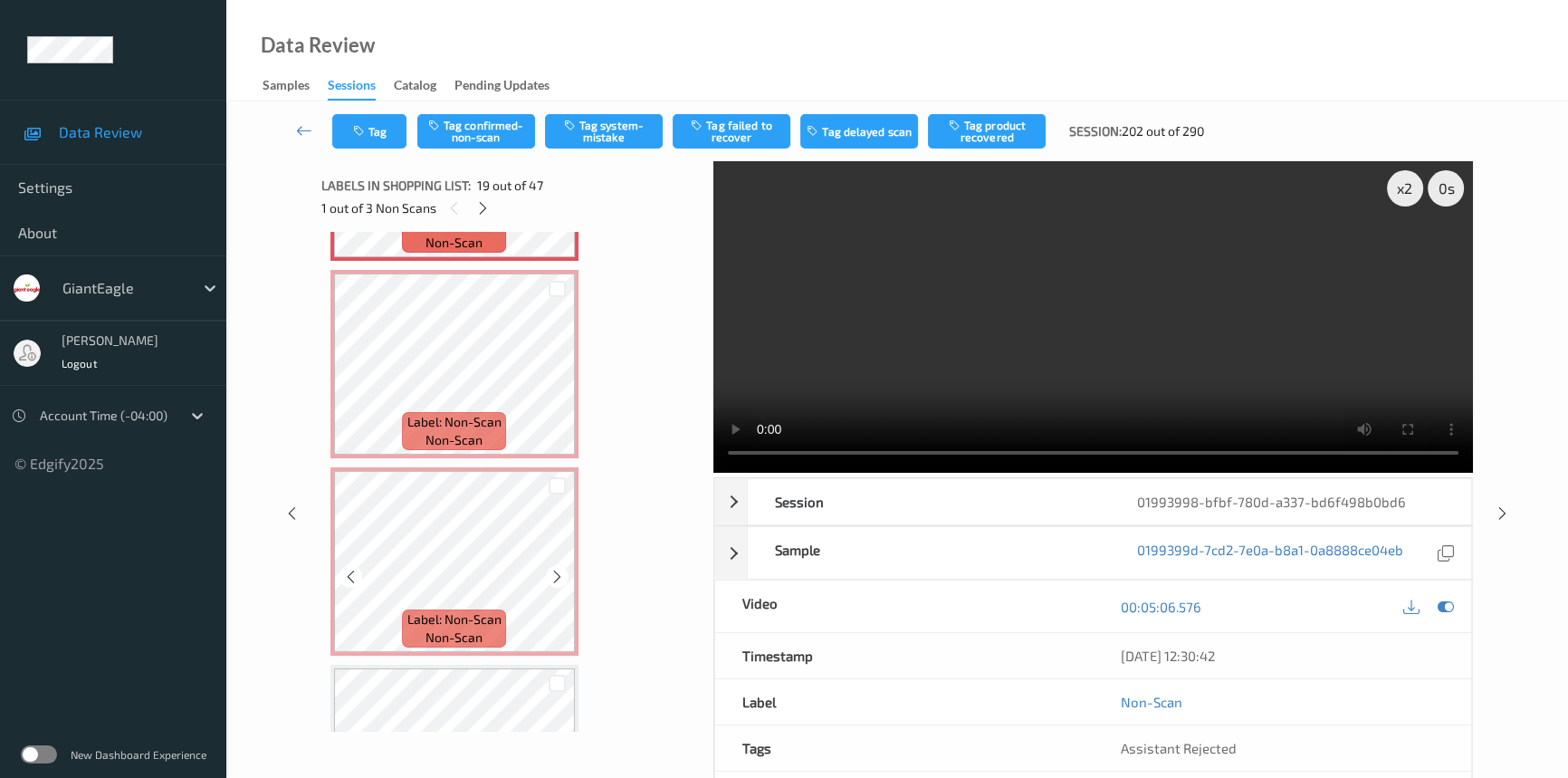
scroll to position [3681, 0]
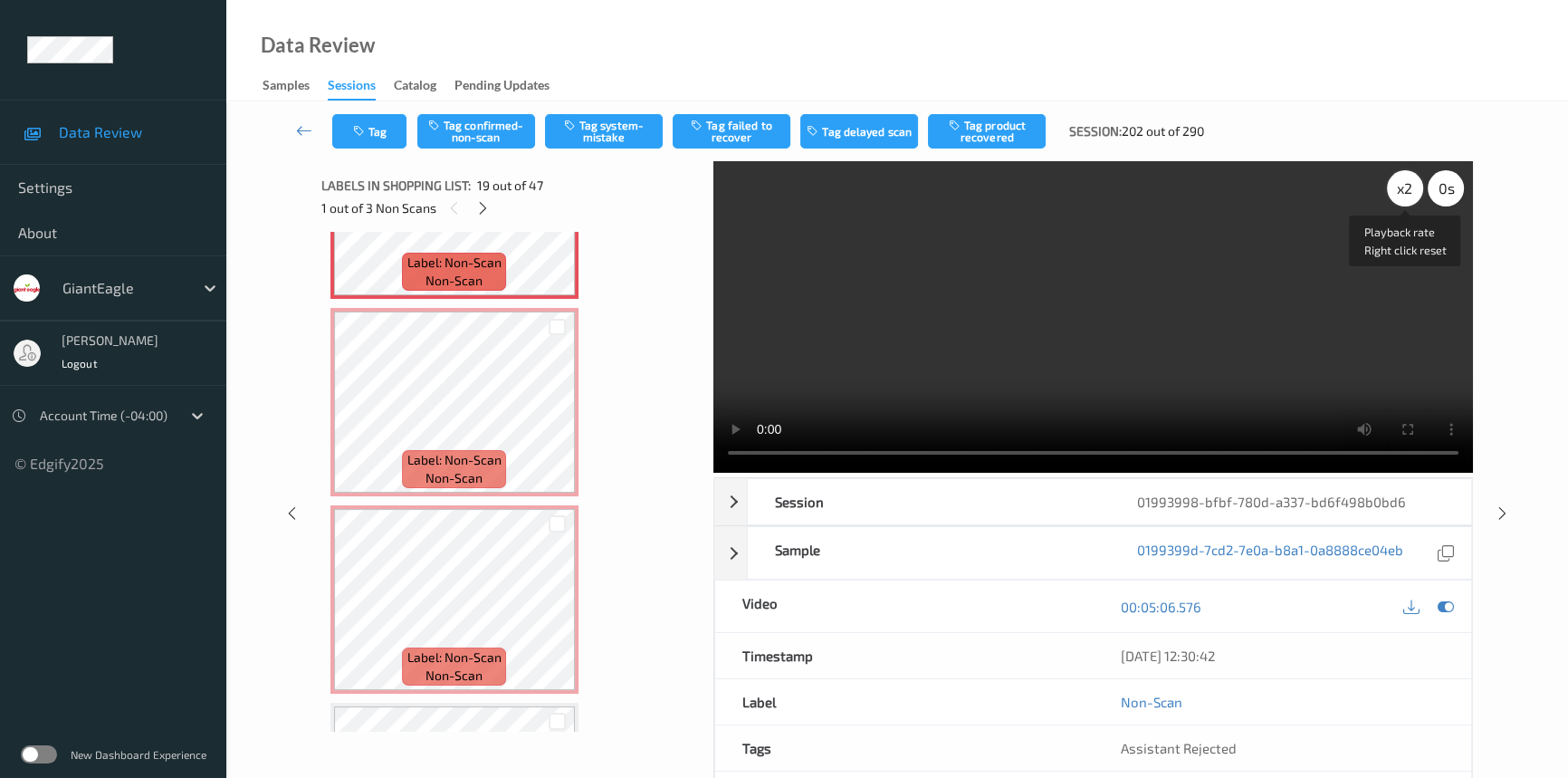
click at [1405, 185] on div "x 2" at bounding box center [1404, 188] width 37 height 37
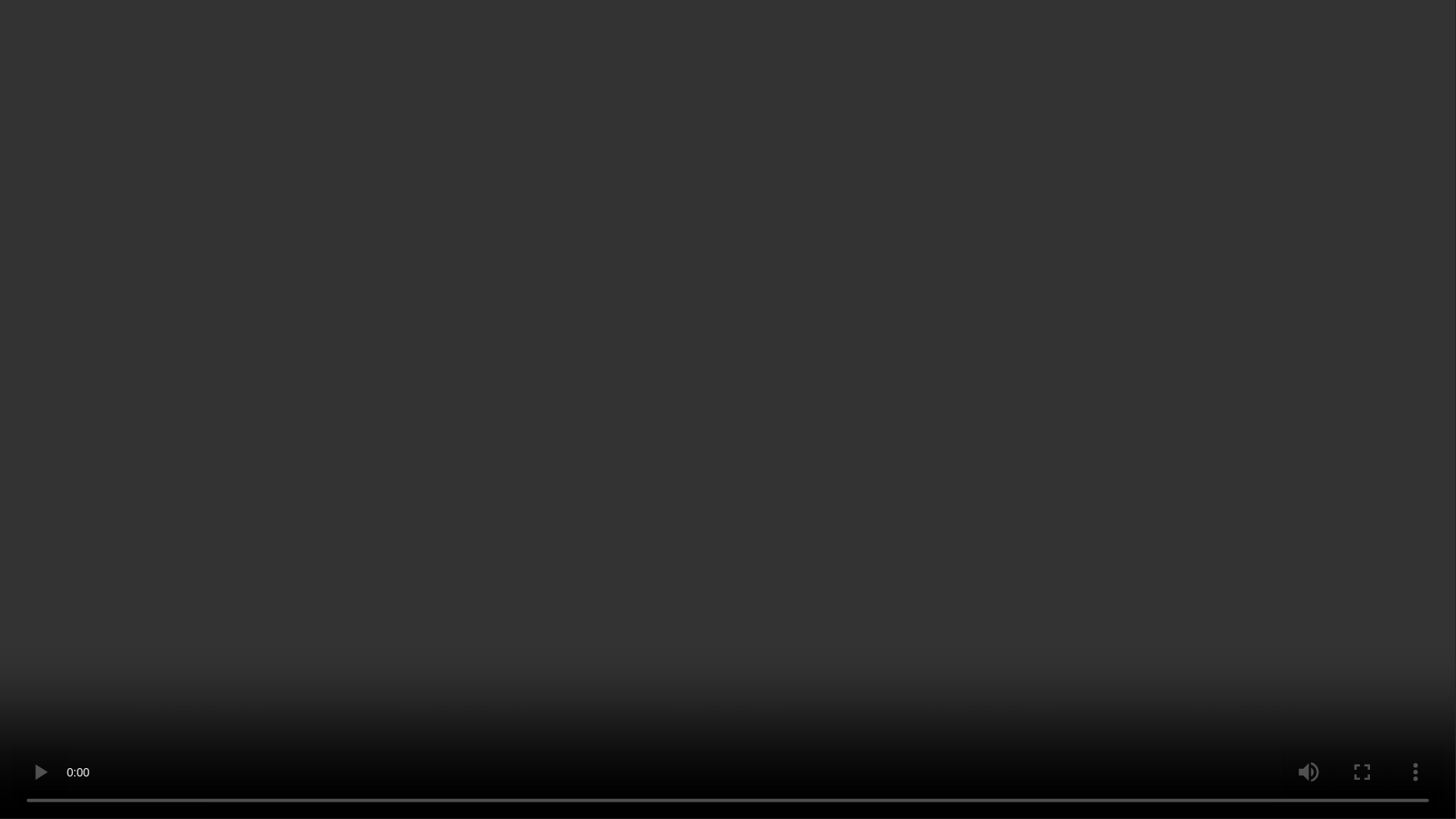
click at [541, 229] on video at bounding box center [728, 409] width 1456 height 819
click at [492, 275] on video at bounding box center [728, 409] width 1456 height 819
click at [882, 467] on video at bounding box center [728, 409] width 1456 height 819
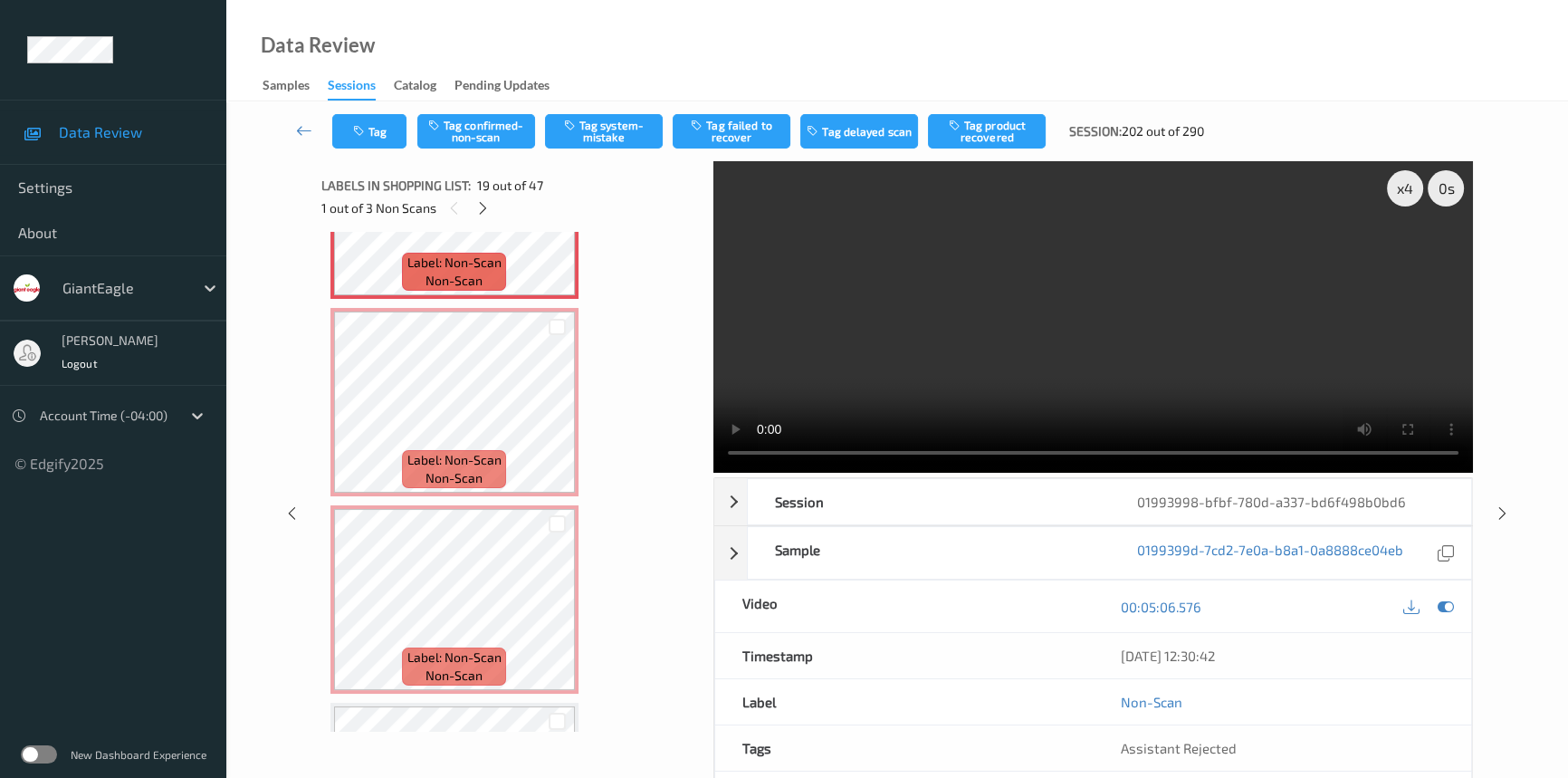
click at [1065, 364] on video at bounding box center [1093, 317] width 759 height 311
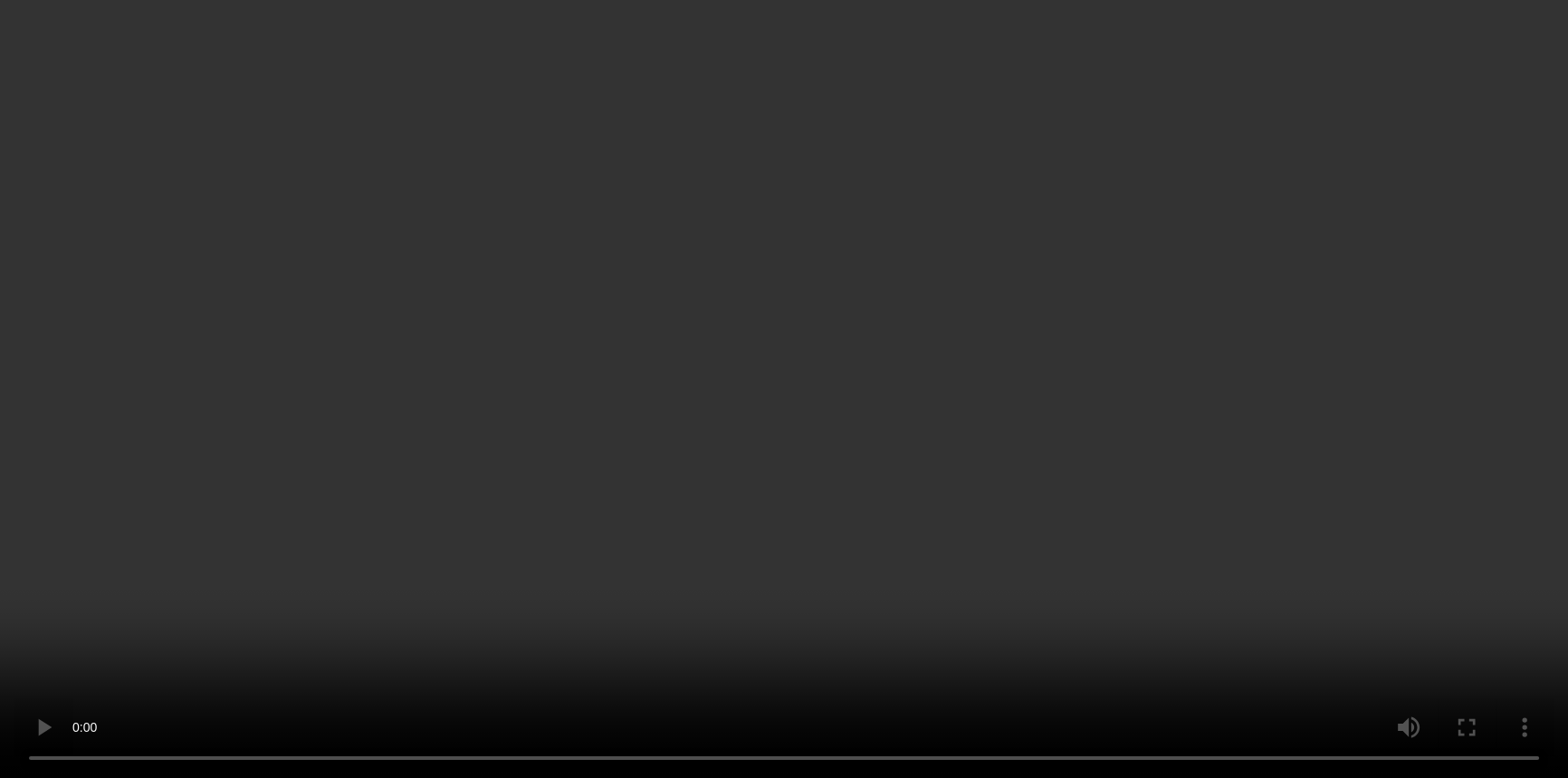
scroll to position [0, 0]
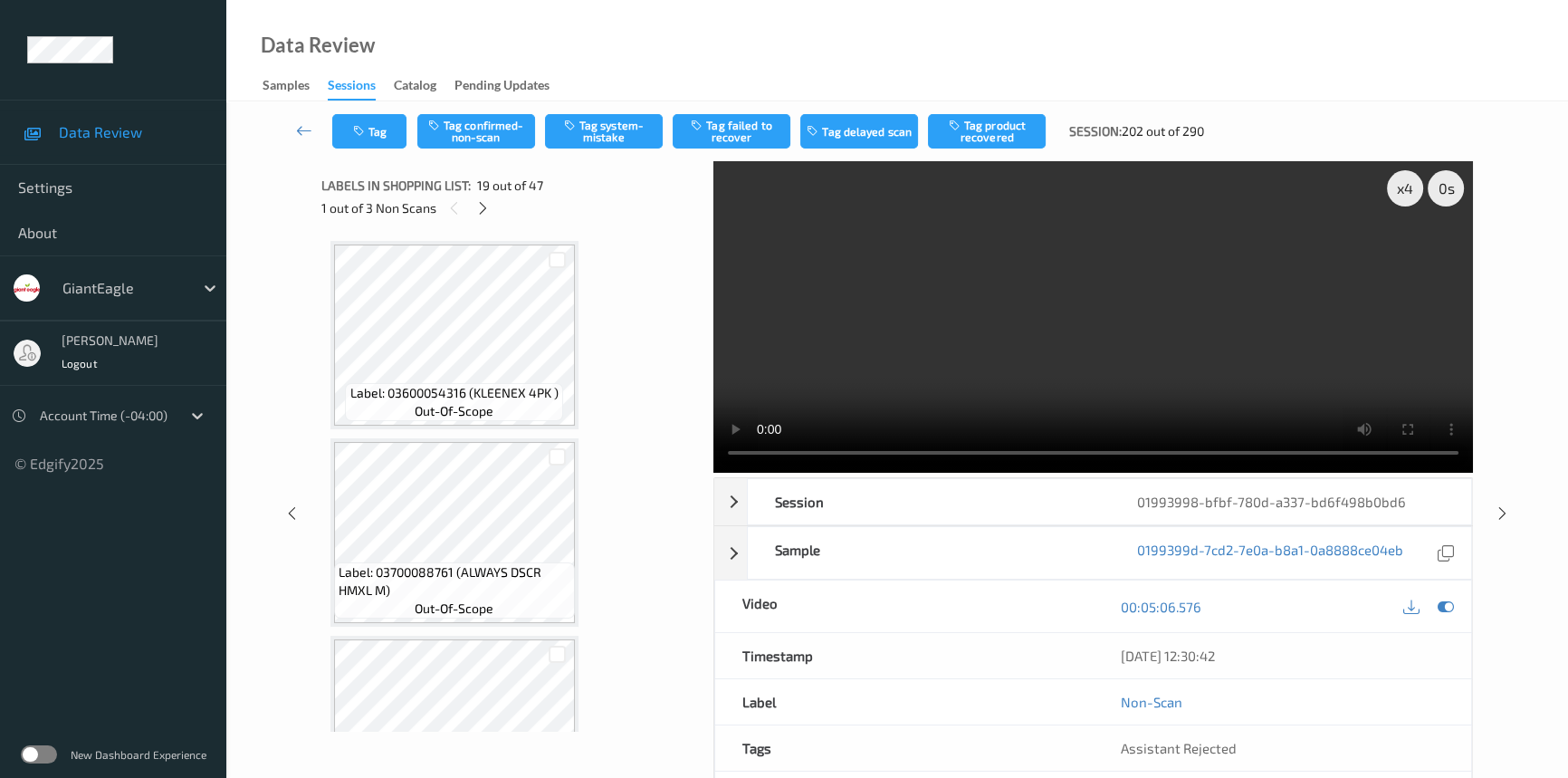
click at [1041, 326] on video at bounding box center [1093, 317] width 759 height 311
click at [478, 203] on icon at bounding box center [484, 208] width 16 height 16
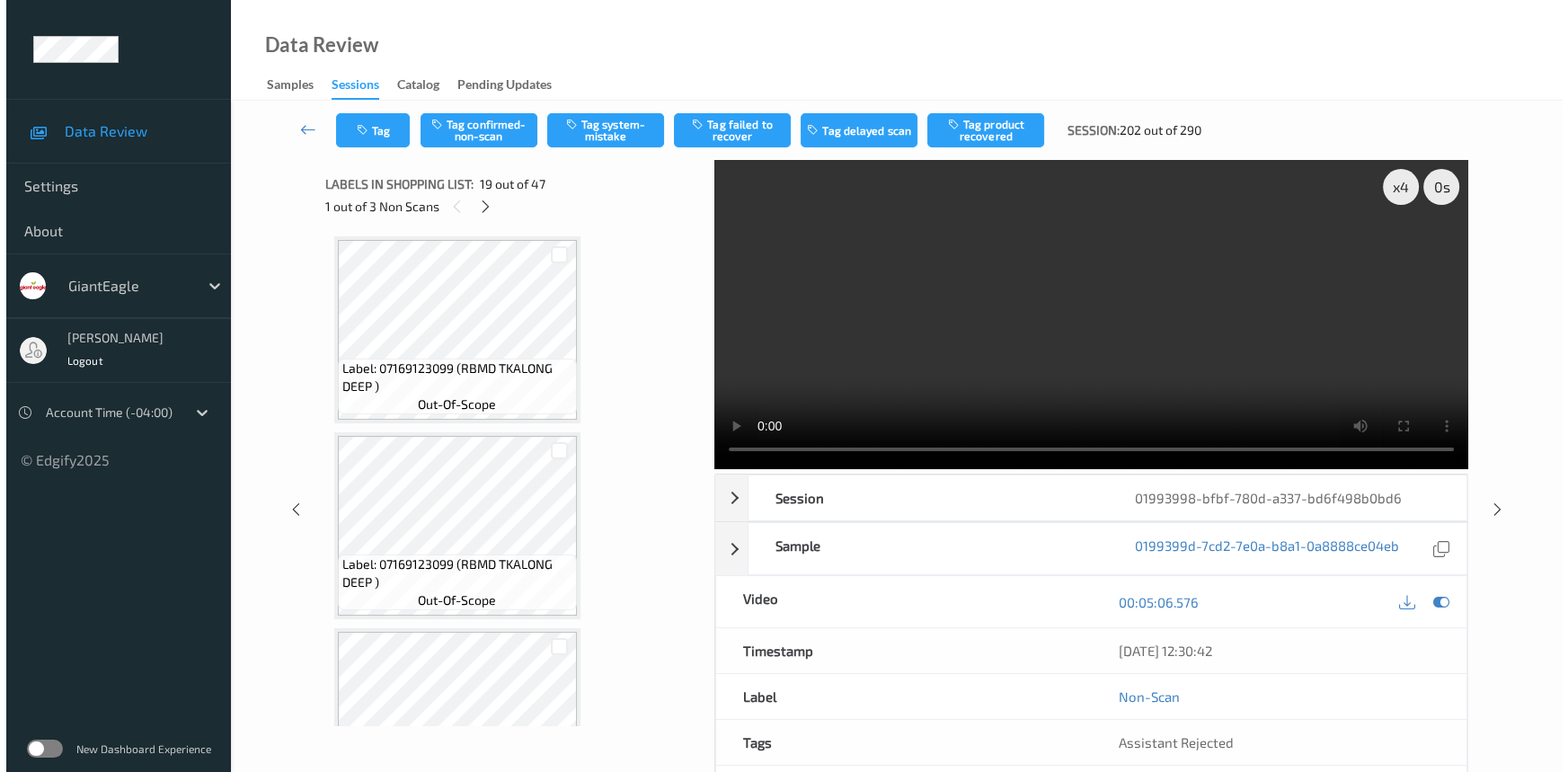
scroll to position [3522, 0]
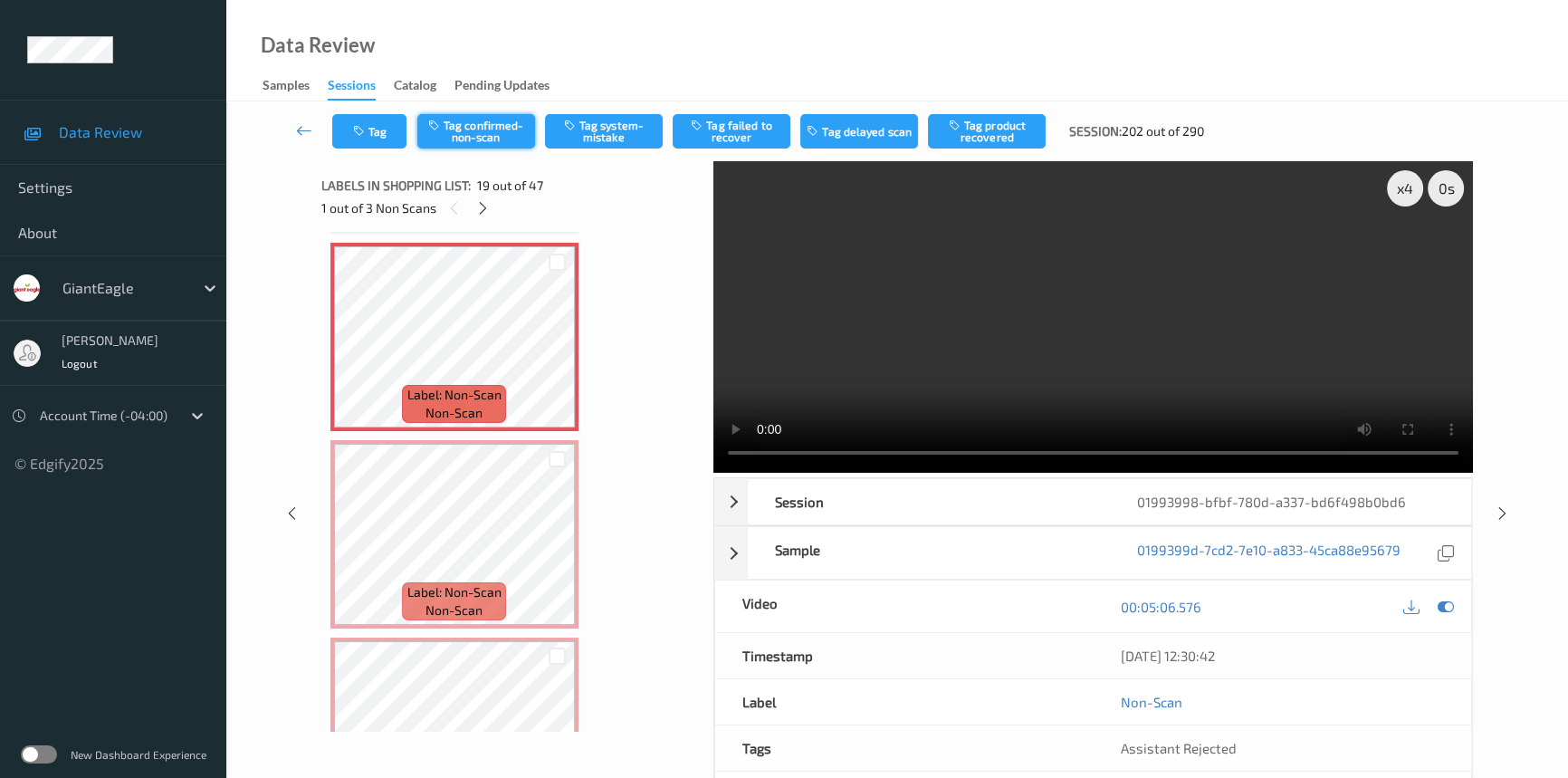
click at [496, 132] on button "Tag confirmed-non-scan" at bounding box center [476, 131] width 118 height 35
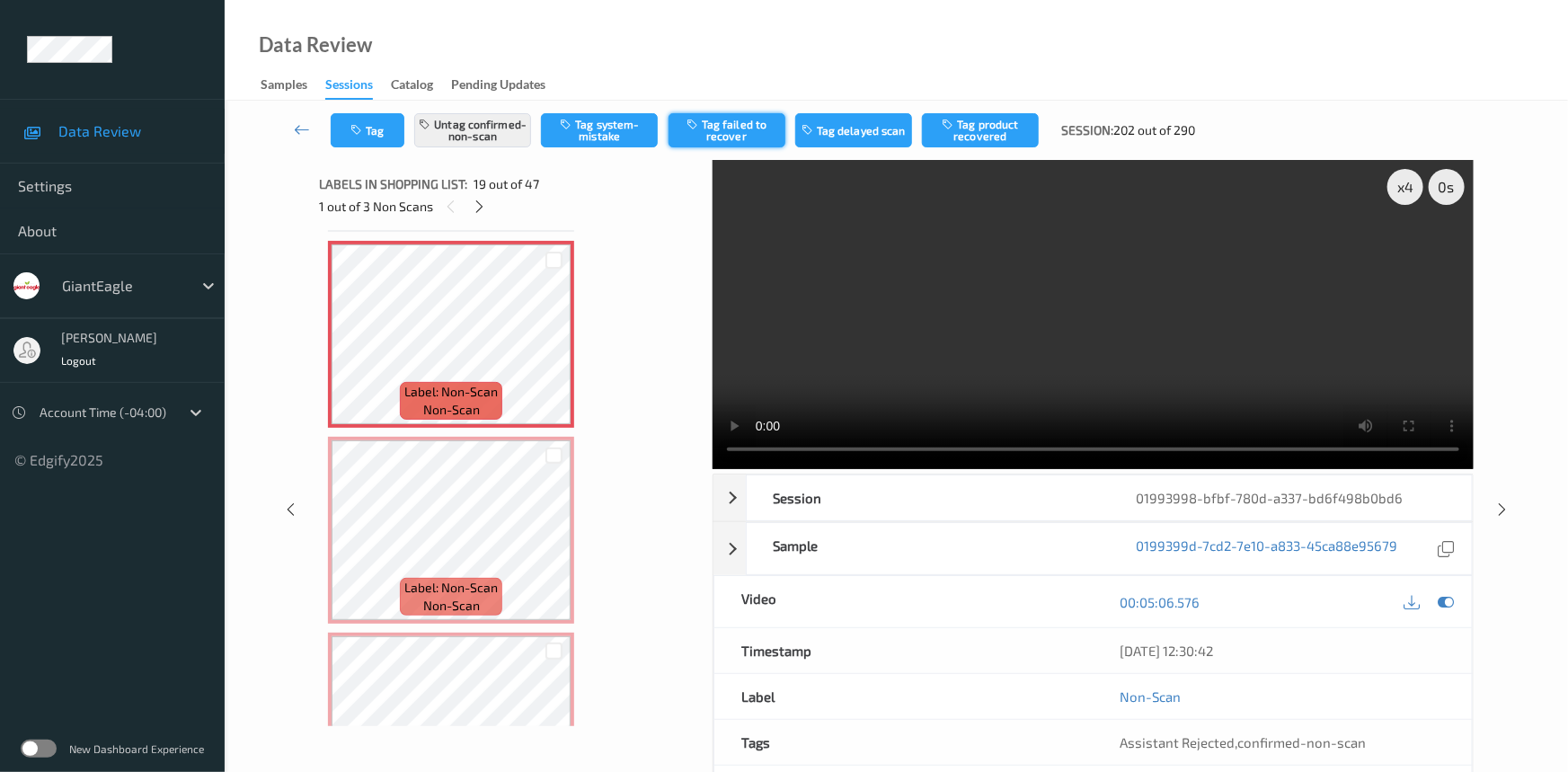
click at [749, 134] on button "Tag failed to recover" at bounding box center [727, 130] width 117 height 34
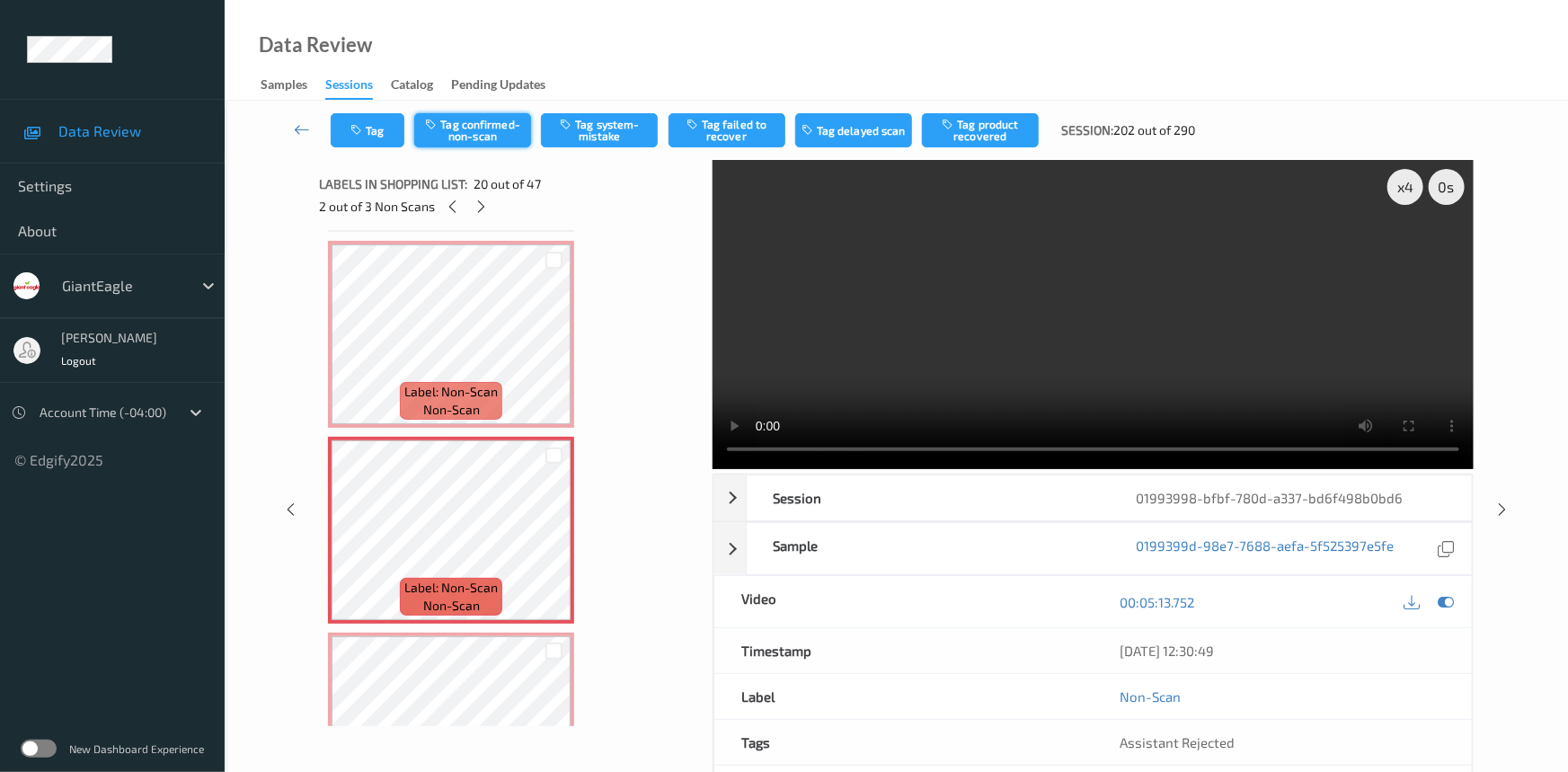
click at [493, 122] on button "Tag confirmed-non-scan" at bounding box center [472, 130] width 117 height 34
click at [776, 123] on button "Tag failed to recover" at bounding box center [727, 130] width 117 height 34
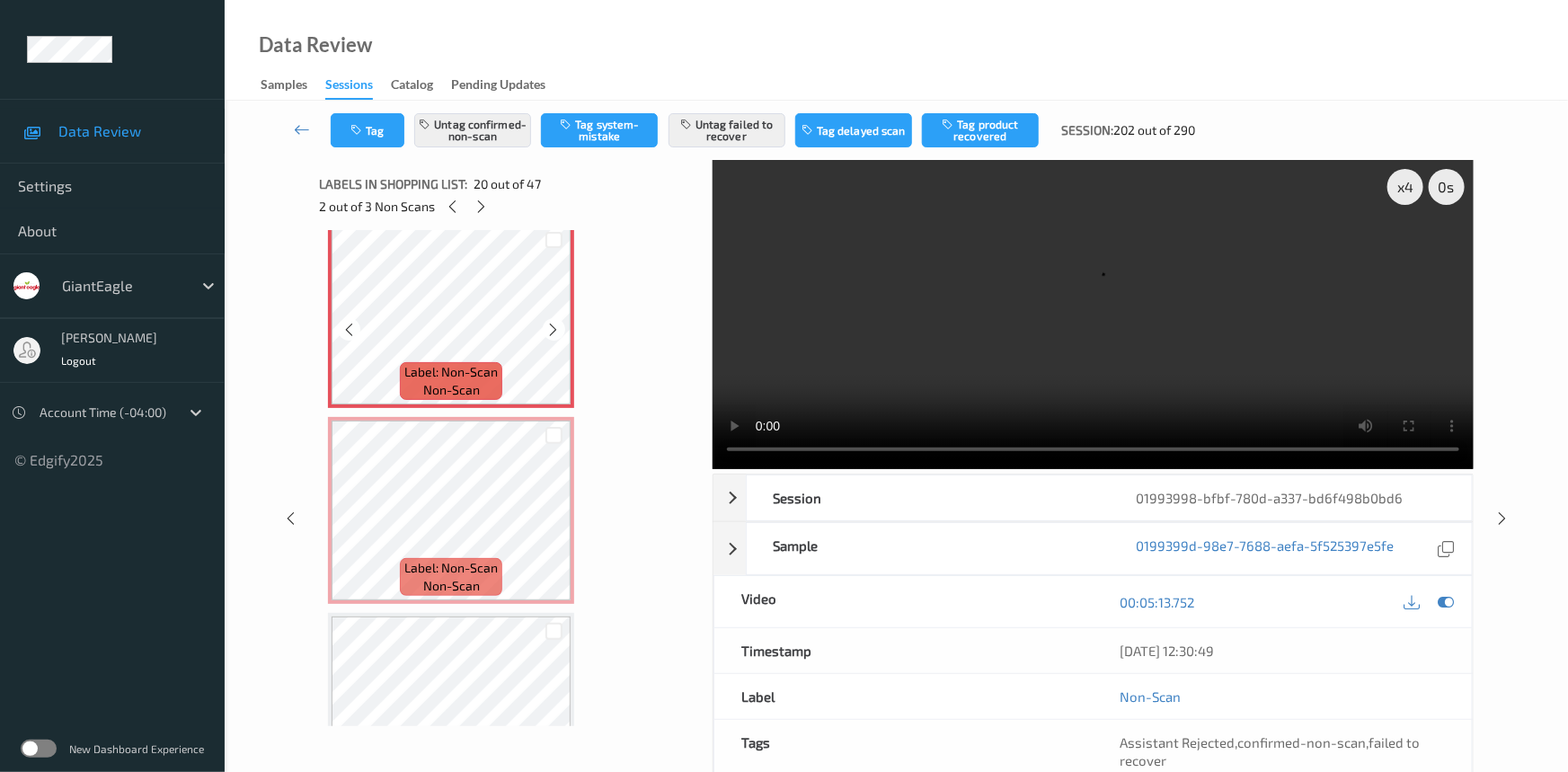
scroll to position [3767, 0]
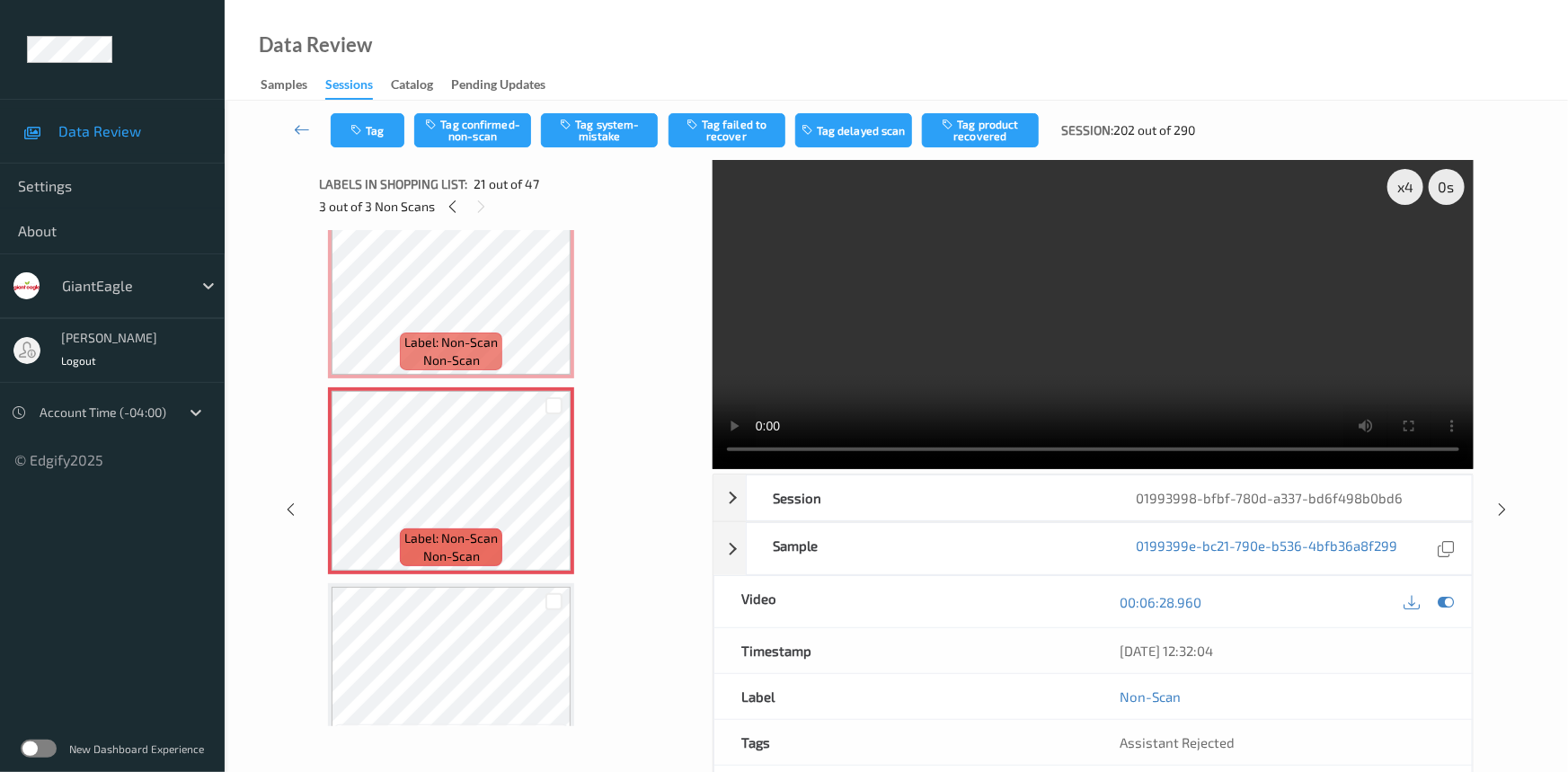
click at [390, 110] on div "Tag Tag confirmed-non-scan Tag system-mistake Tag failed to recover Tag delayed…" at bounding box center [896, 130] width 1270 height 59
click at [389, 131] on button "Tag" at bounding box center [367, 130] width 74 height 34
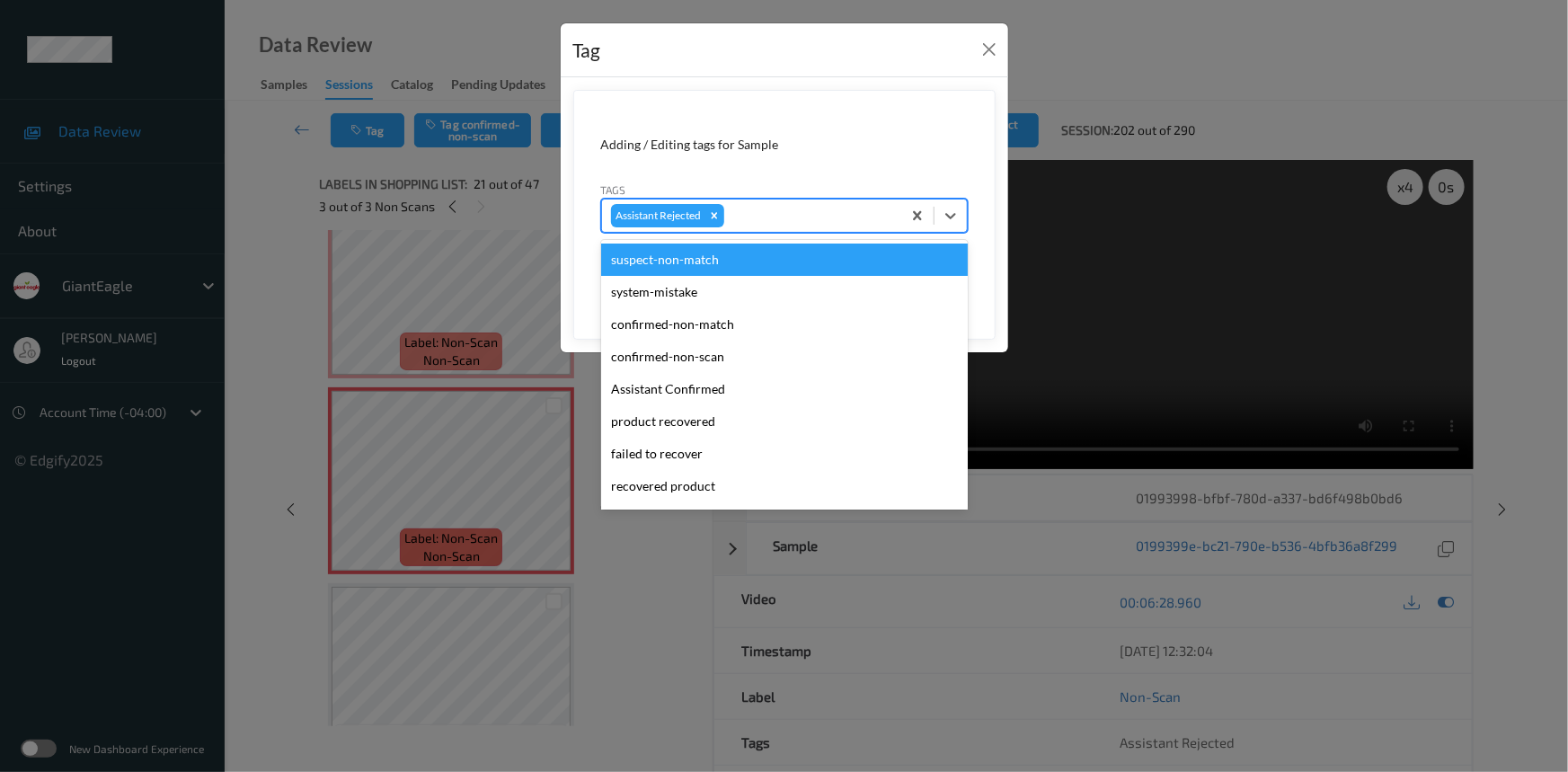
drag, startPoint x: 952, startPoint y: 214, endPoint x: 829, endPoint y: 312, distance: 157.3
click at [951, 217] on icon at bounding box center [950, 215] width 11 height 6
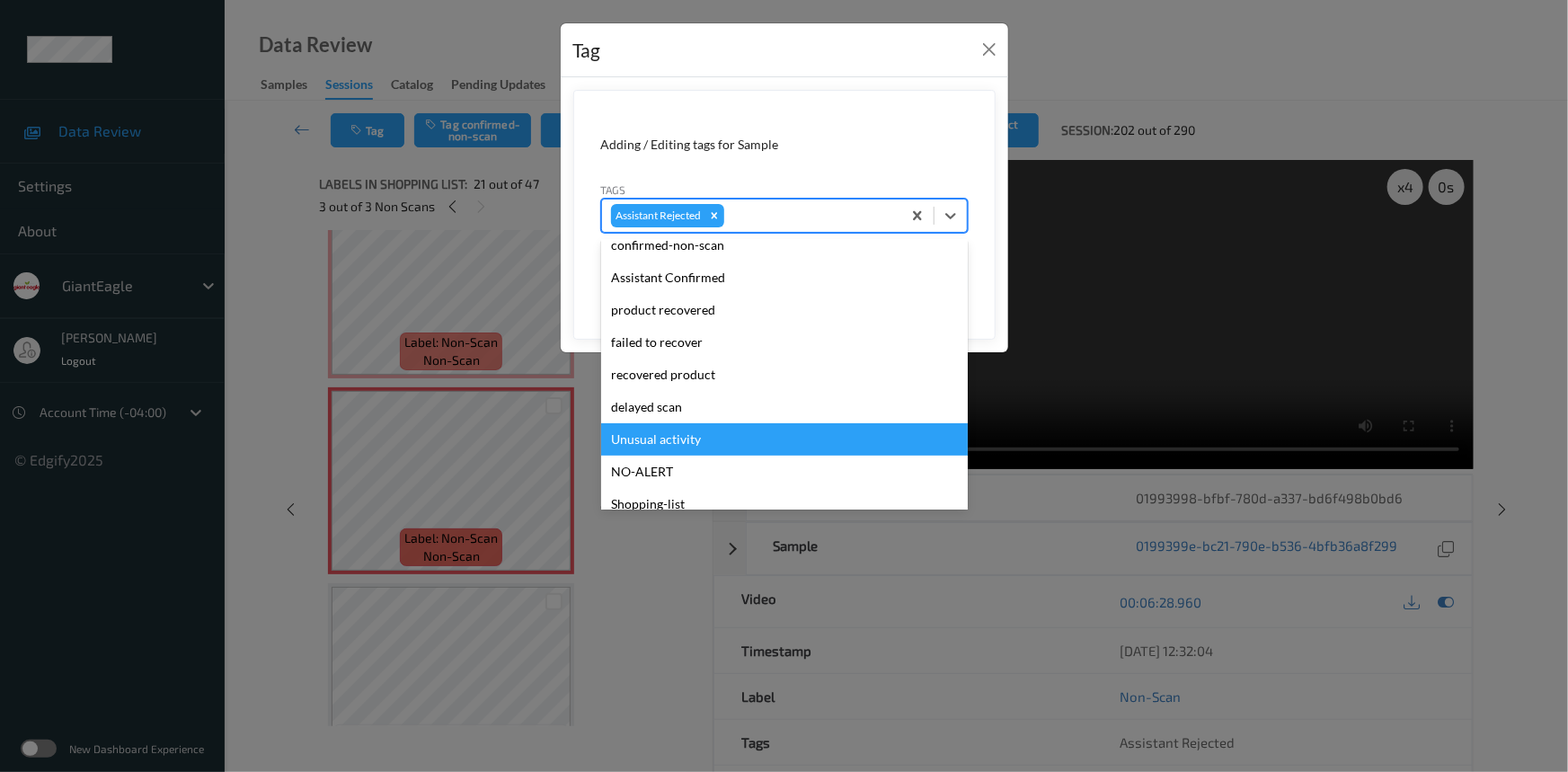
scroll to position [223, 0]
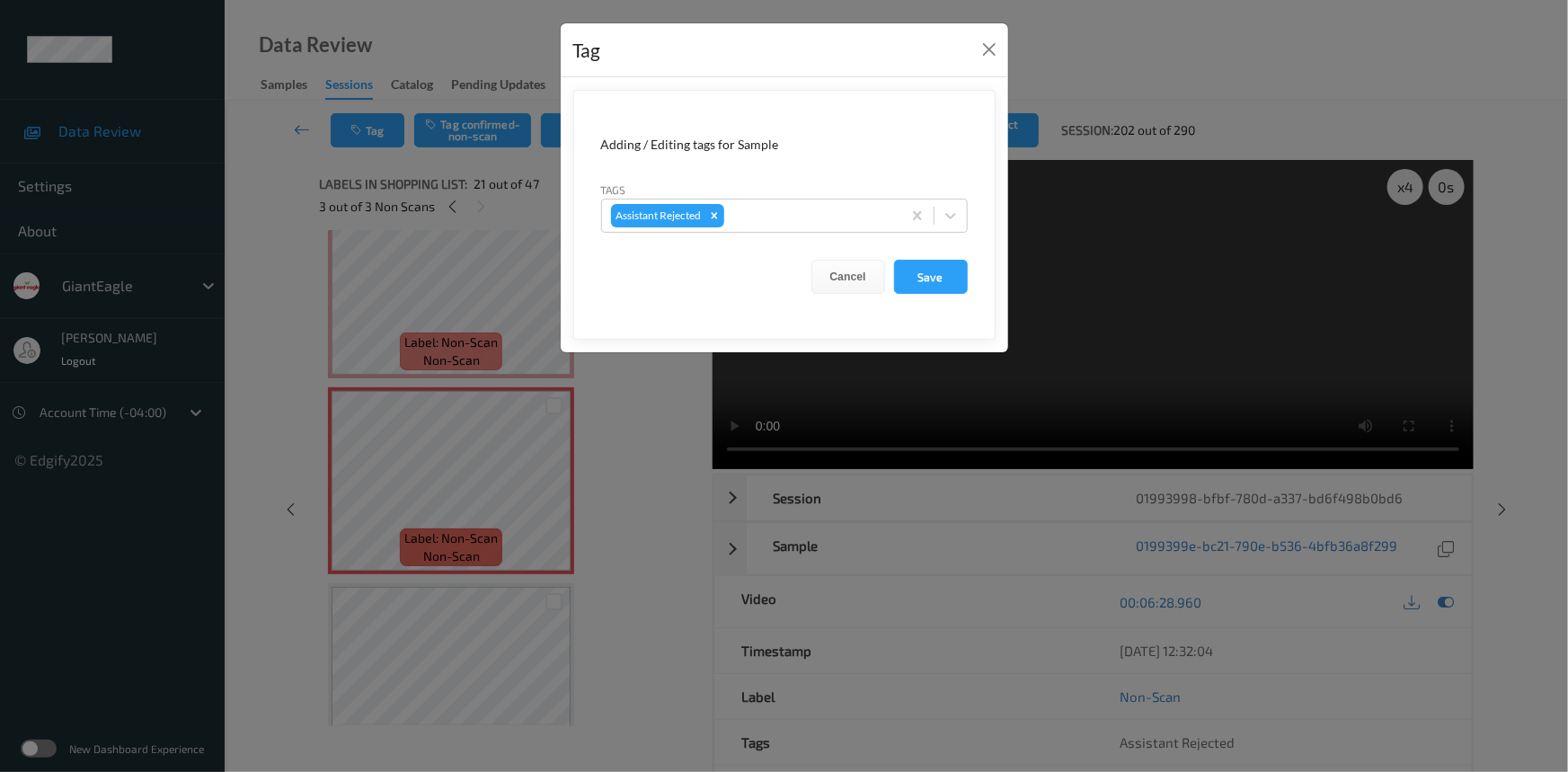
click at [982, 36] on div "Tag" at bounding box center [784, 51] width 448 height 55
click at [995, 49] on button "Close" at bounding box center [990, 49] width 26 height 26
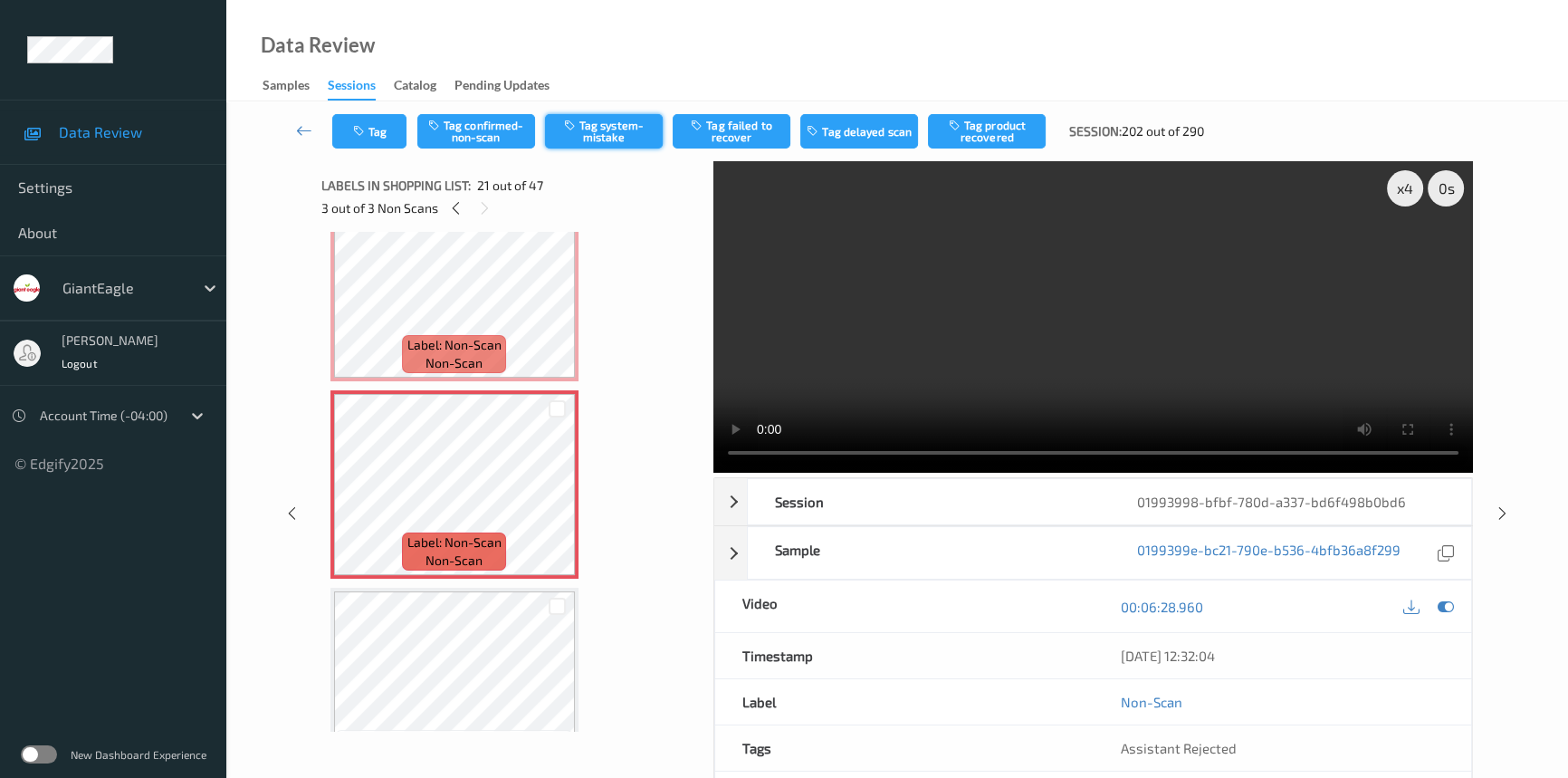
click at [618, 132] on button "Tag system-mistake" at bounding box center [604, 131] width 118 height 35
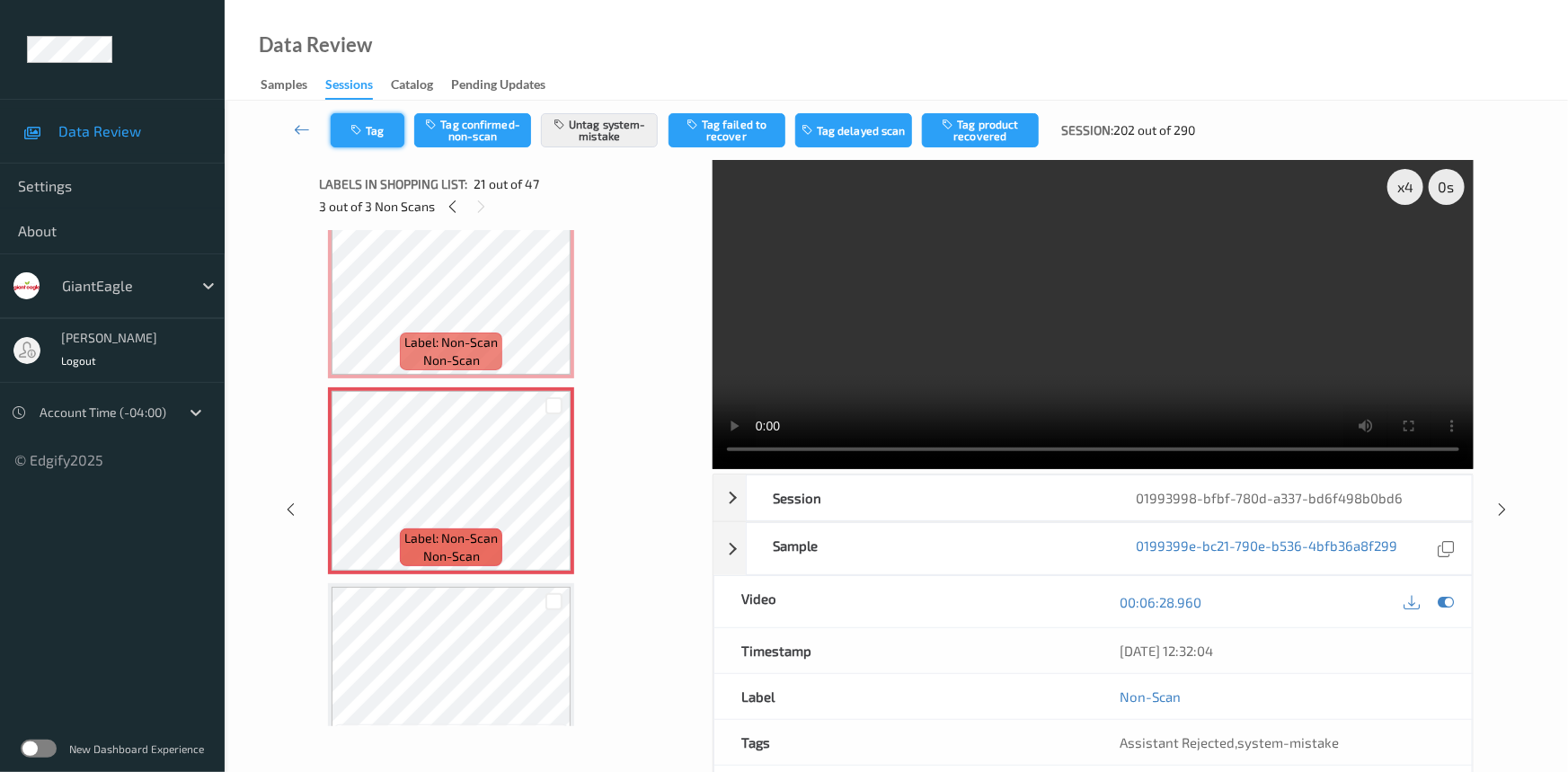
click at [386, 125] on button "Tag" at bounding box center [367, 130] width 74 height 34
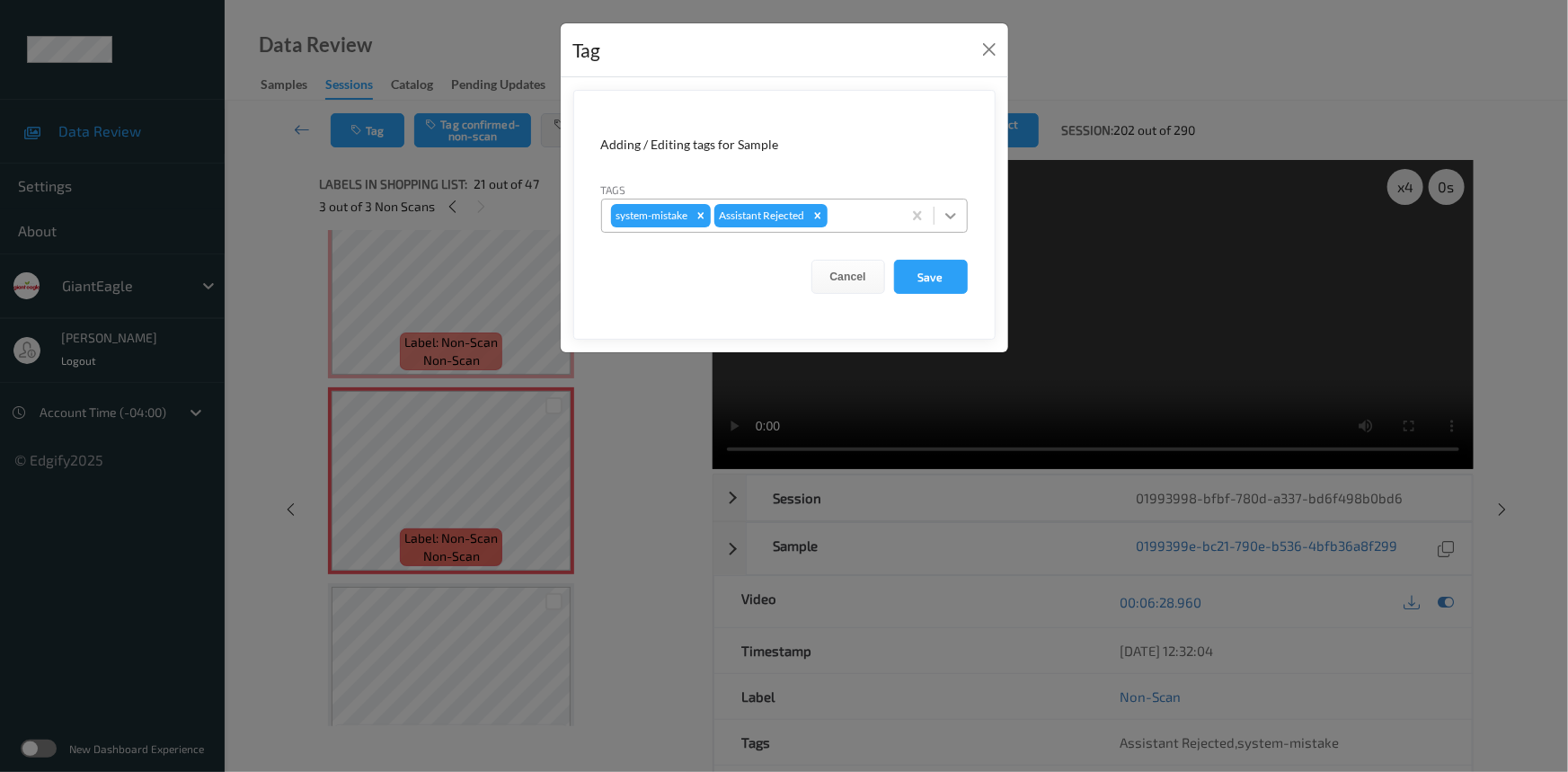
click at [950, 221] on icon at bounding box center [950, 215] width 18 height 18
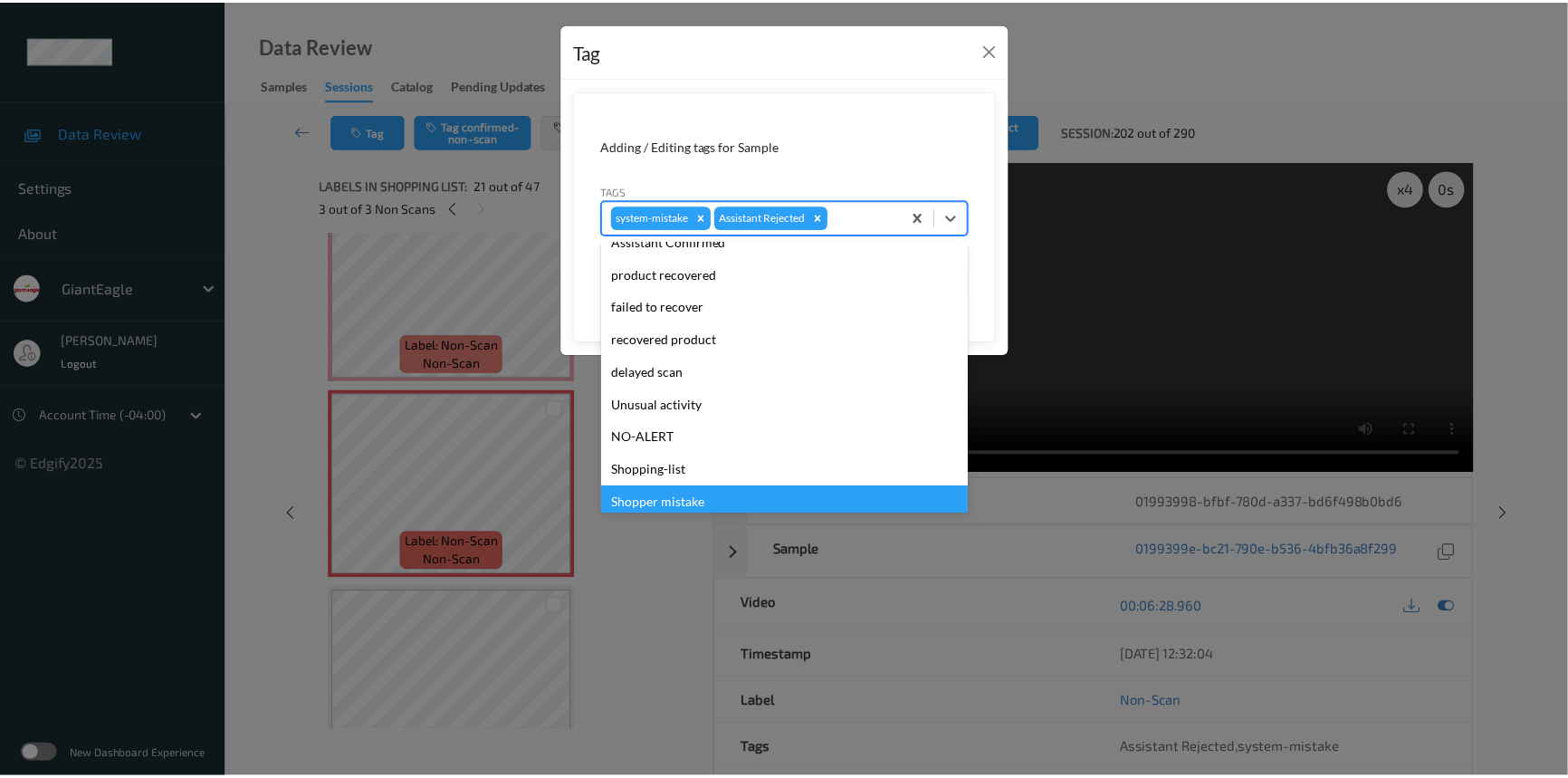
scroll to position [191, 0]
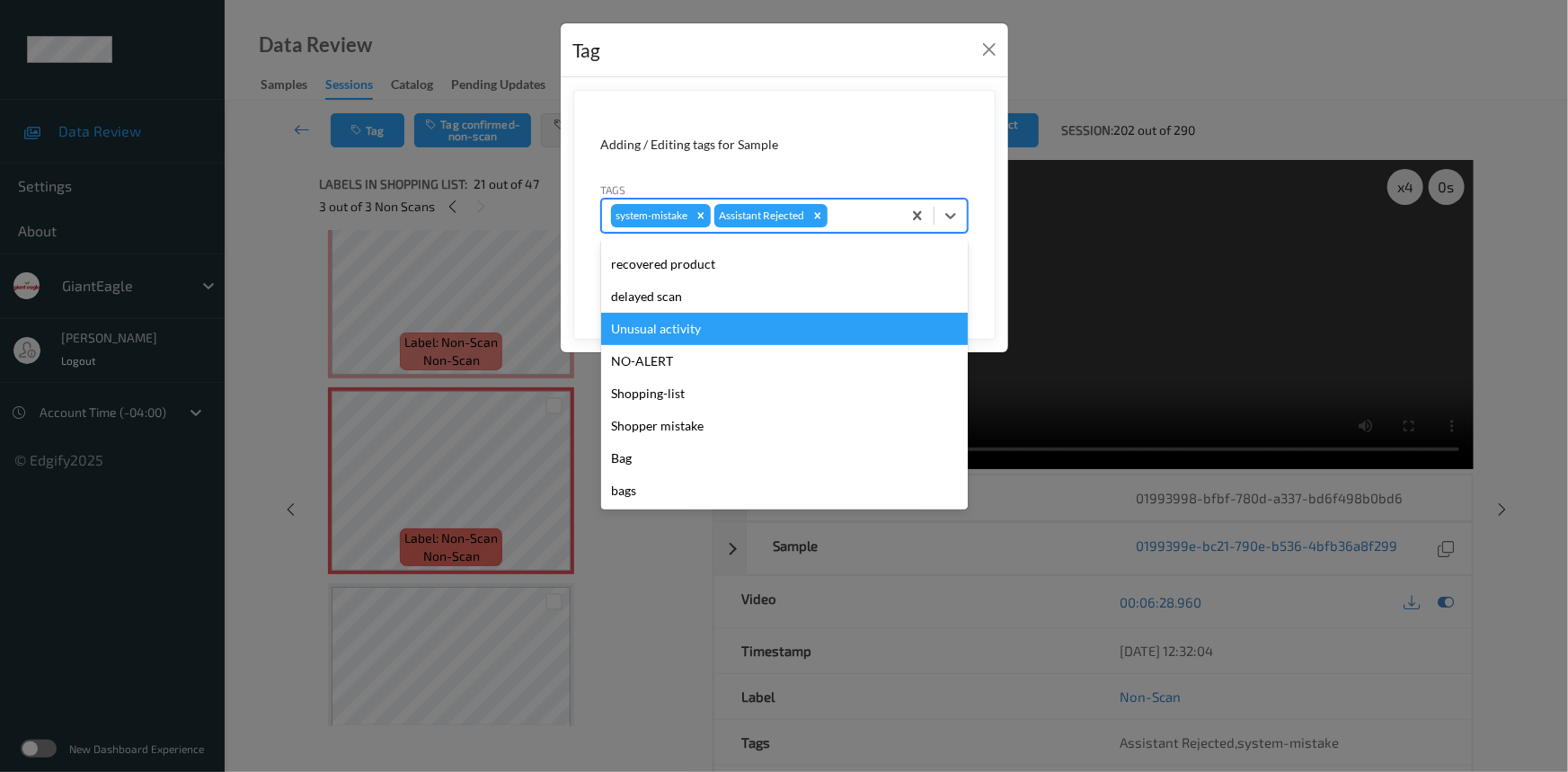
click at [709, 332] on div "Unusual activity" at bounding box center [784, 328] width 367 height 32
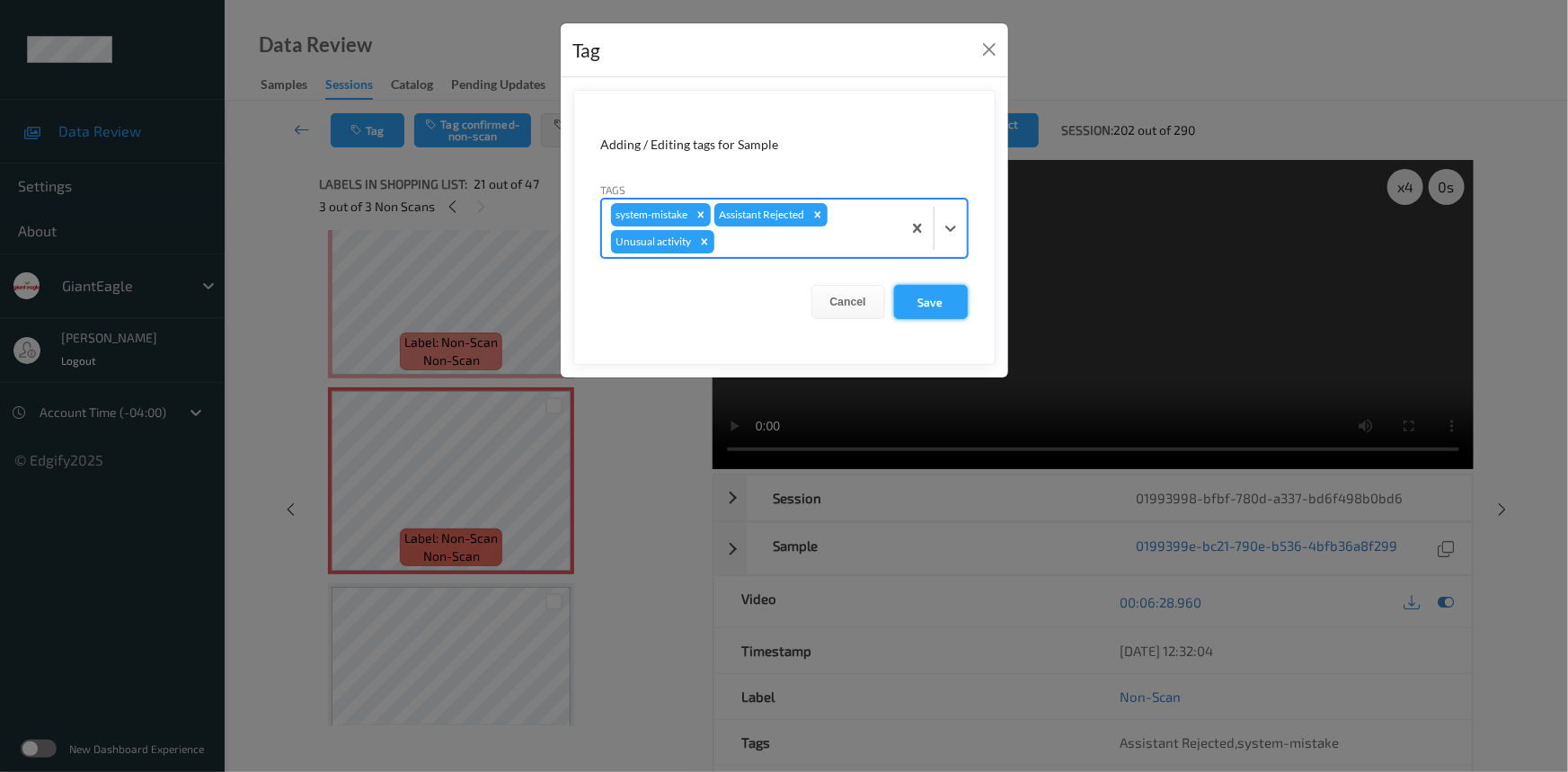
click at [927, 312] on button "Save" at bounding box center [931, 302] width 74 height 34
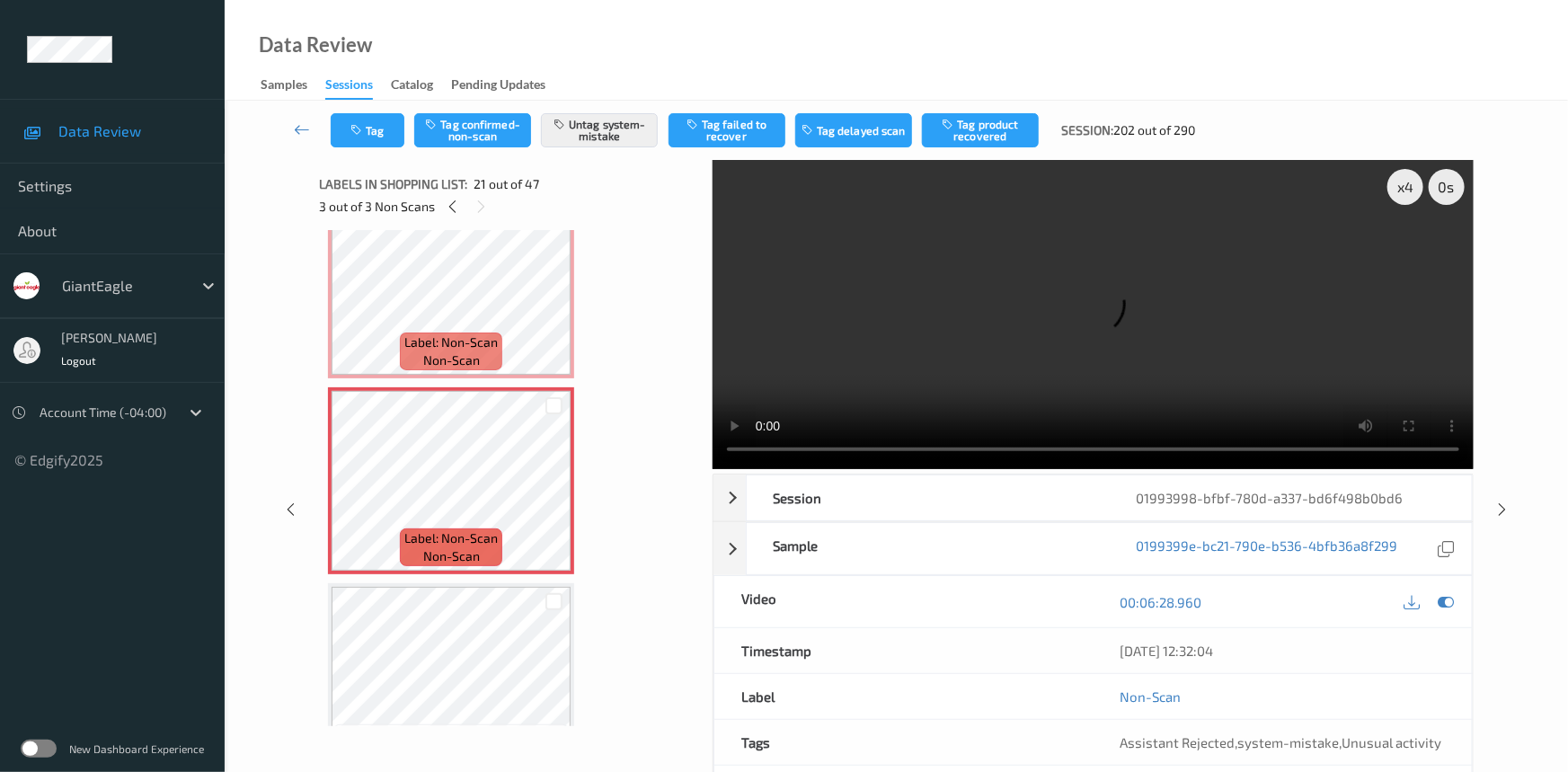
click at [293, 116] on link at bounding box center [303, 130] width 57 height 34
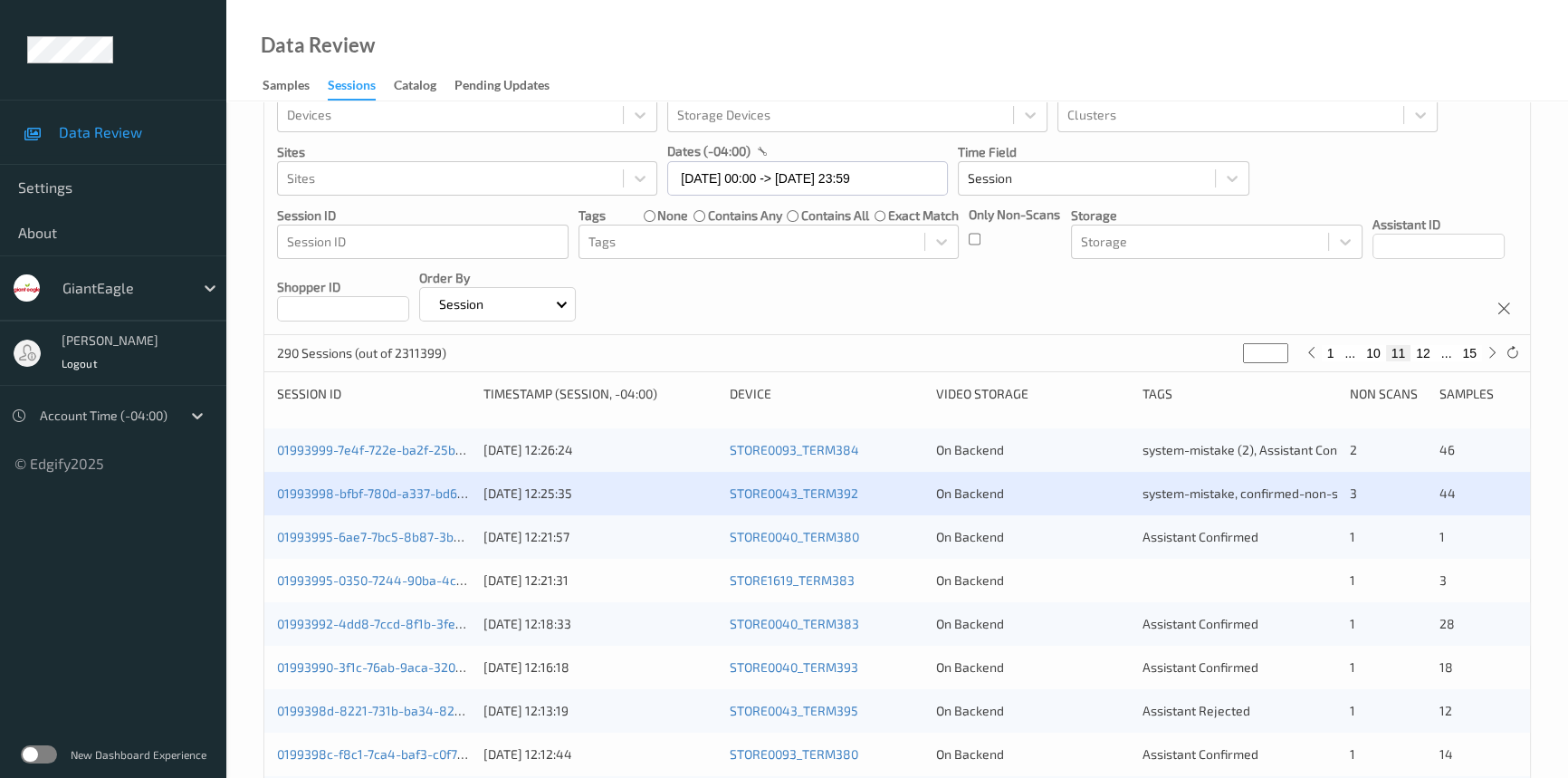
scroll to position [81, 0]
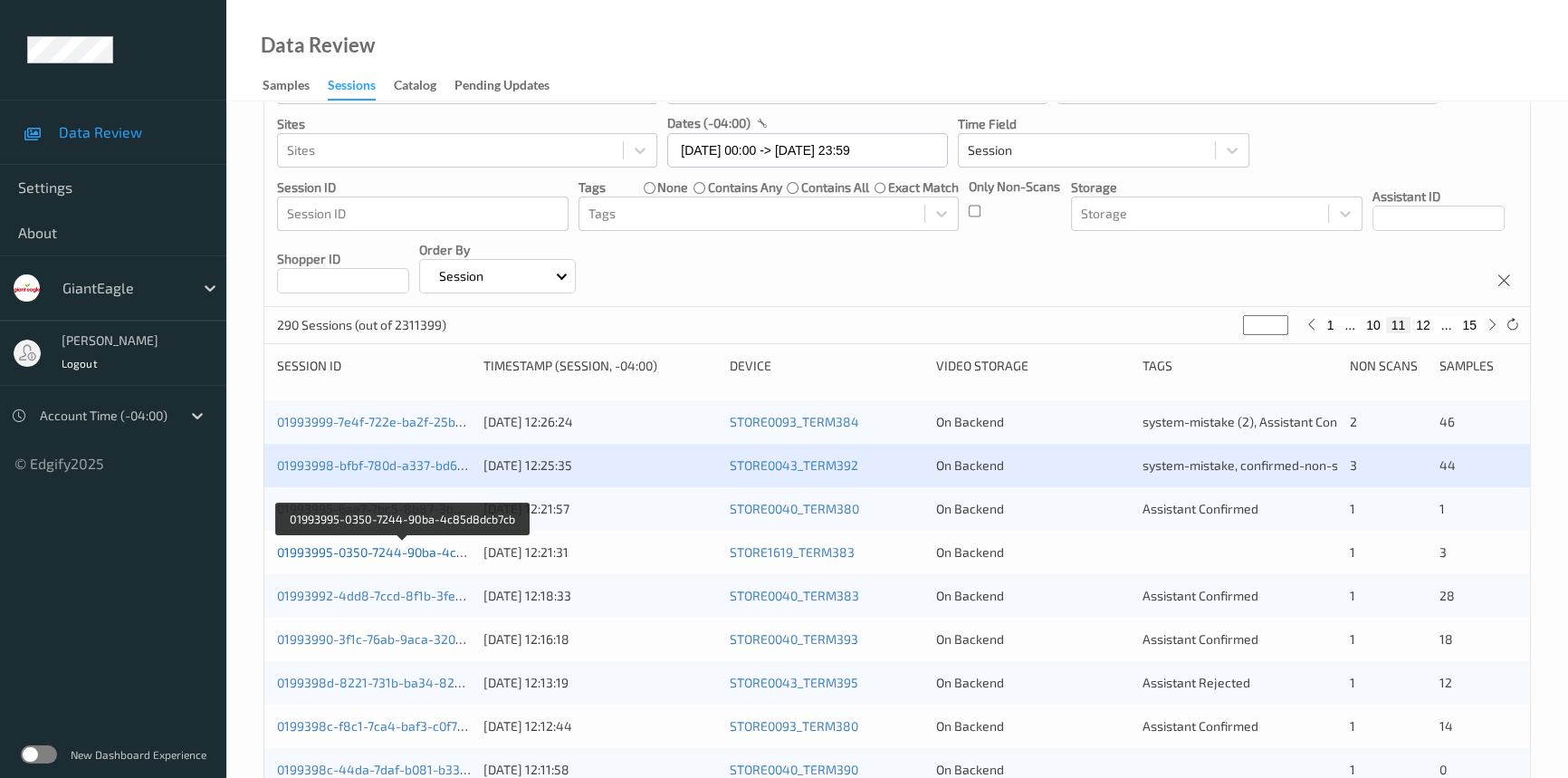
click at [358, 552] on link "01993995-0350-7244-90ba-4c85d8dcb7cb" at bounding box center [402, 552] width 251 height 16
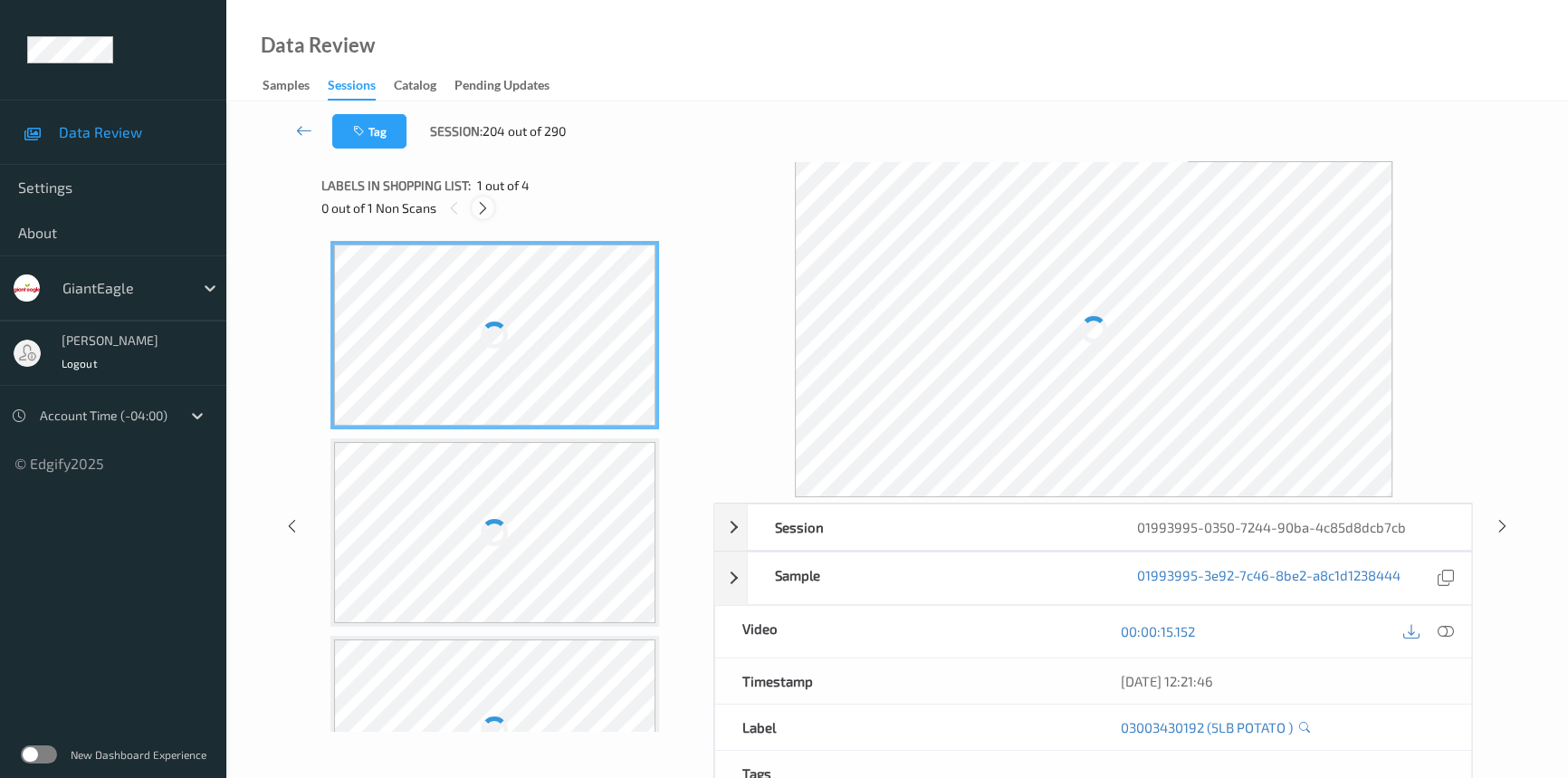
click at [488, 198] on div at bounding box center [483, 207] width 23 height 23
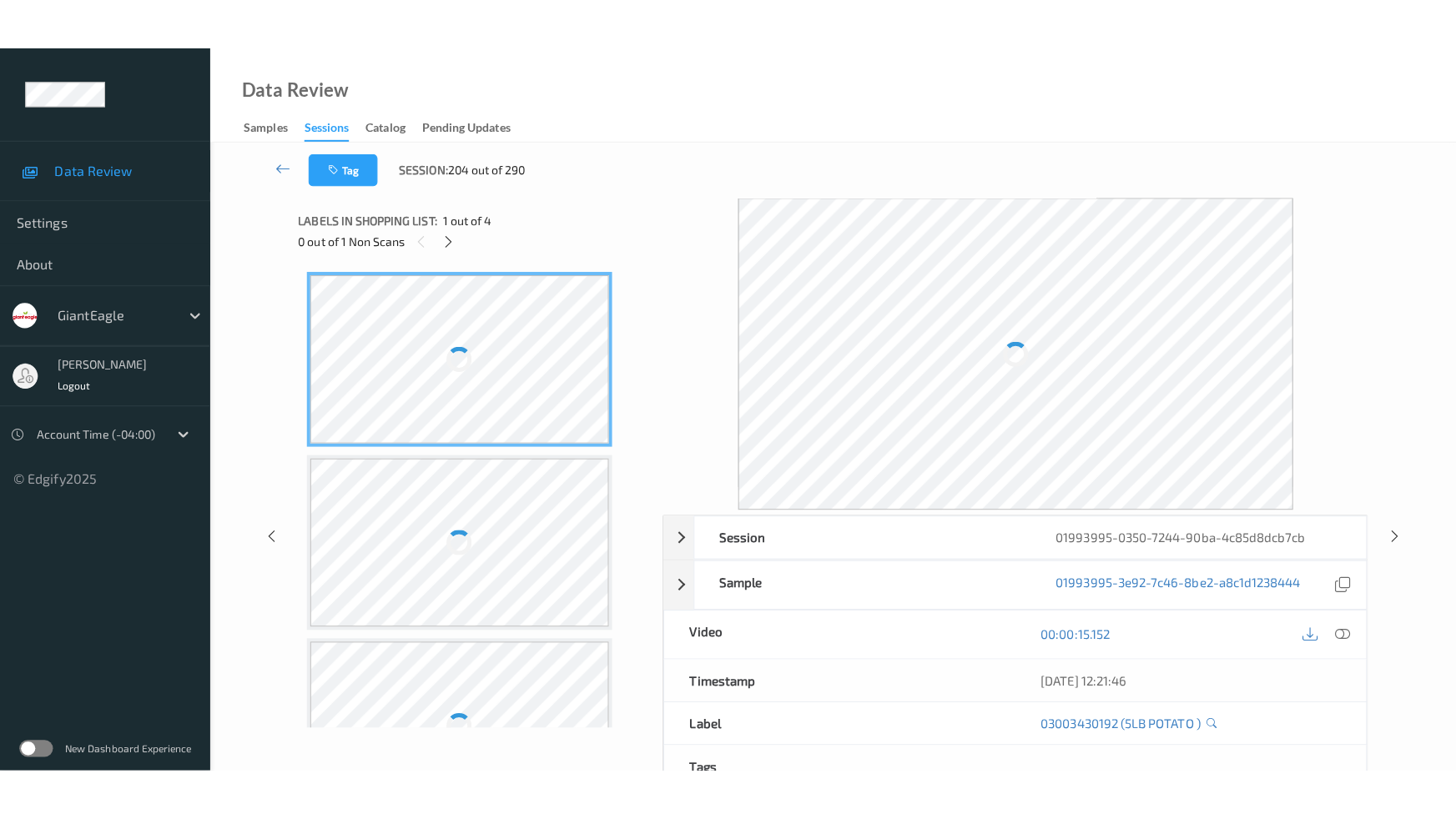
scroll to position [273, 0]
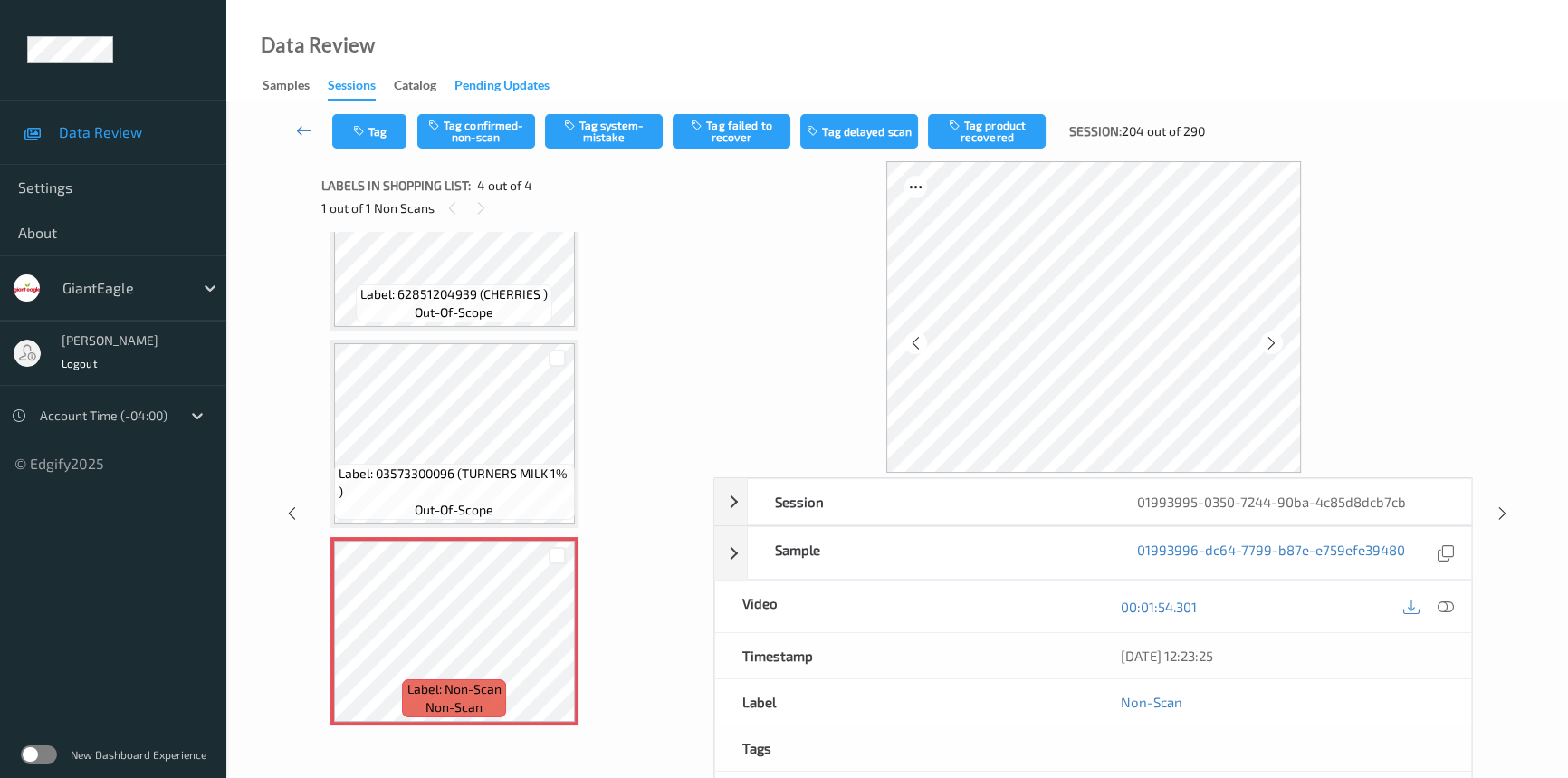
drag, startPoint x: 1446, startPoint y: 605, endPoint x: 455, endPoint y: 90, distance: 1116.8
click at [1439, 602] on icon at bounding box center [1446, 607] width 16 height 16
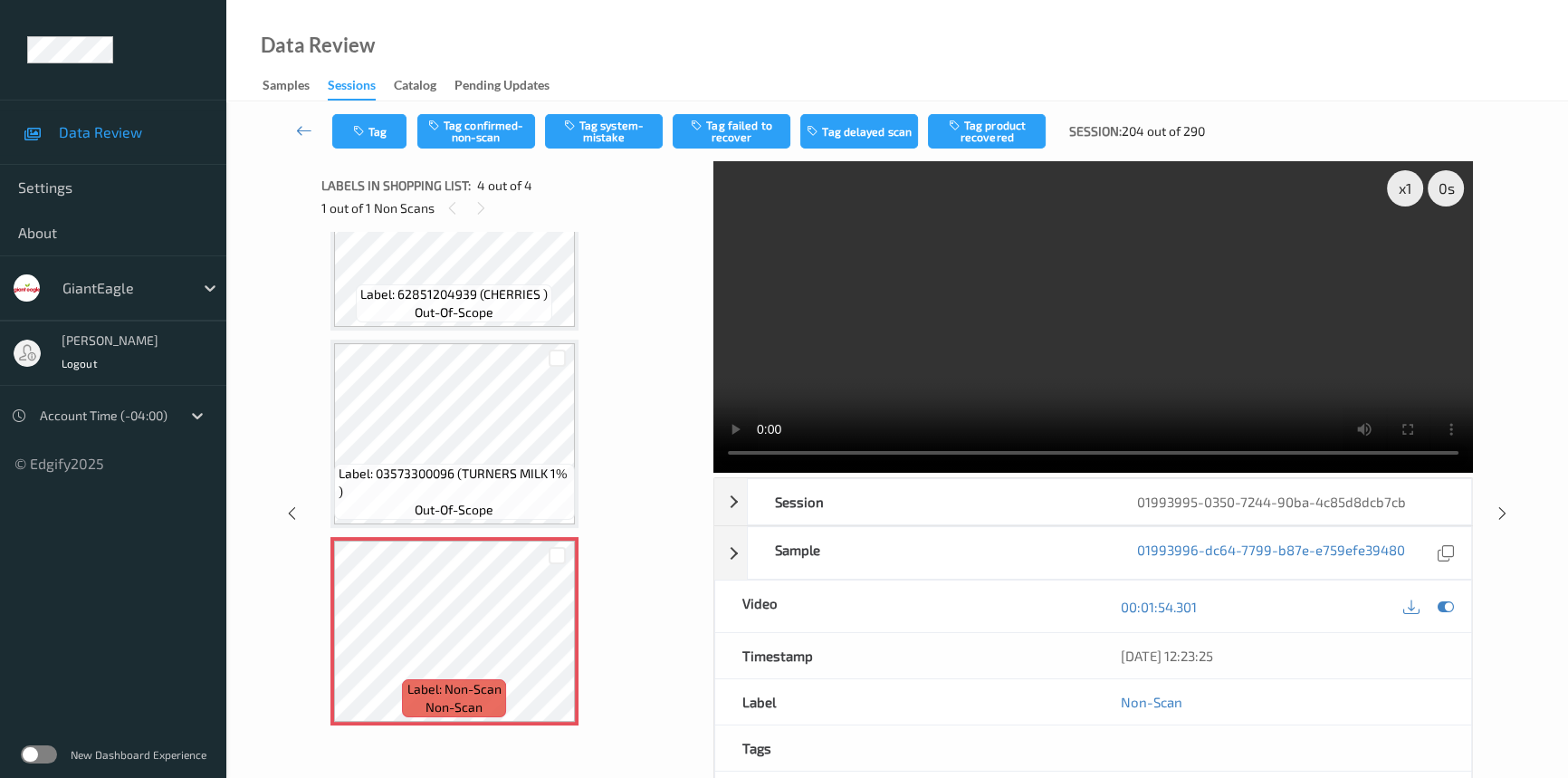
click at [1061, 298] on video at bounding box center [1093, 317] width 759 height 311
click at [1409, 181] on div "x 1" at bounding box center [1404, 188] width 37 height 37
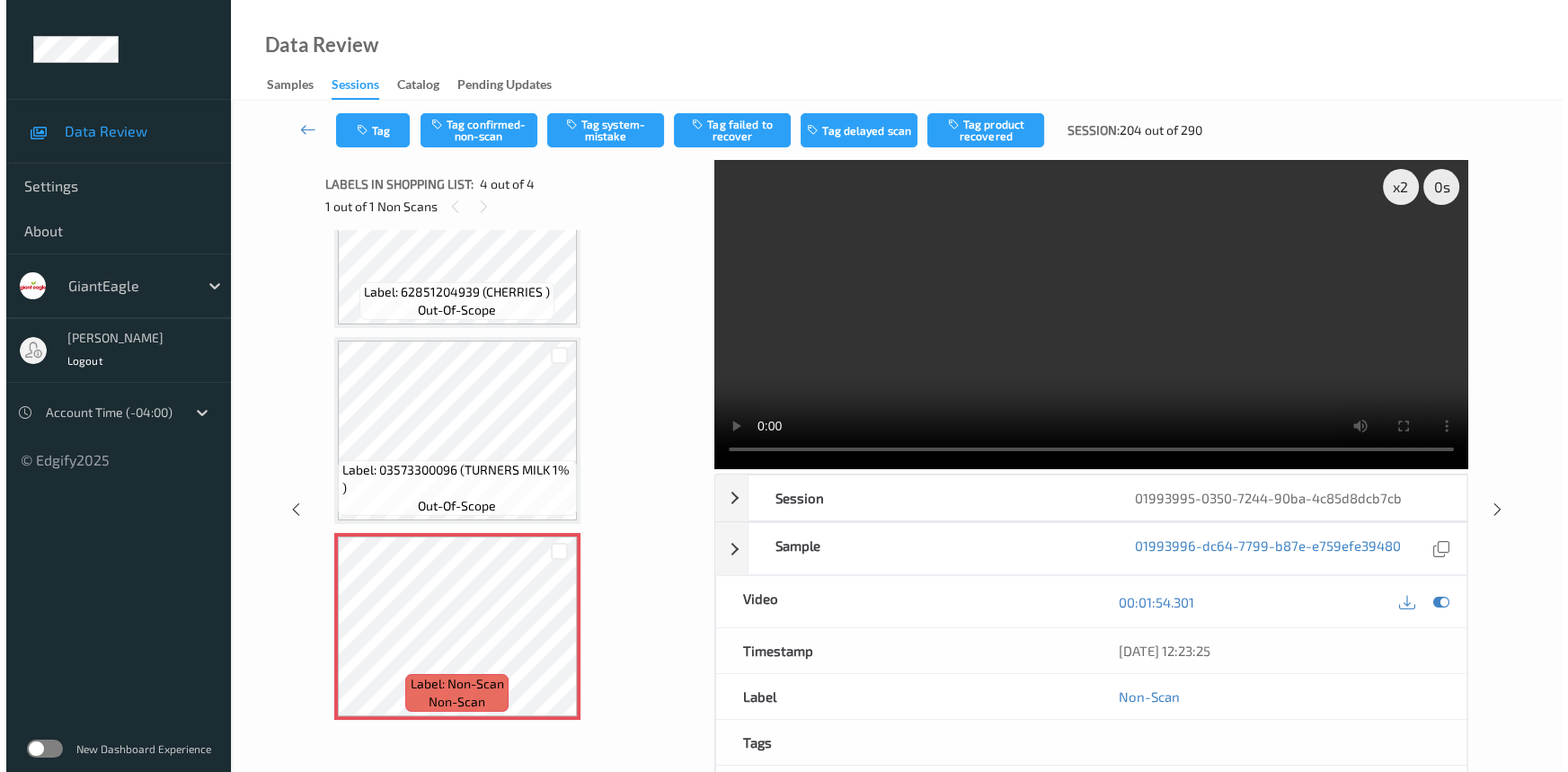
scroll to position [183, 0]
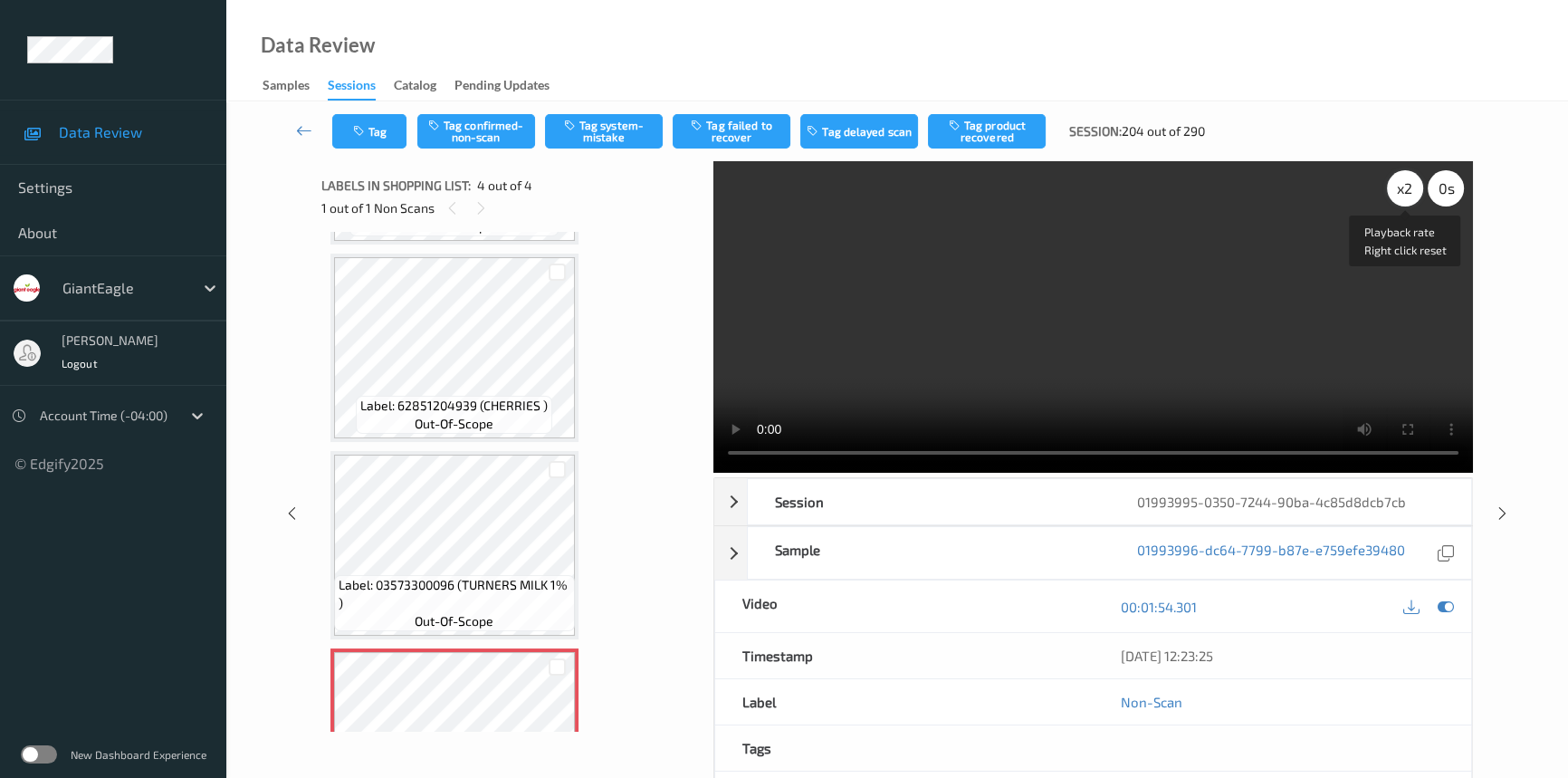
click at [1397, 190] on div "x 2" at bounding box center [1404, 188] width 37 height 37
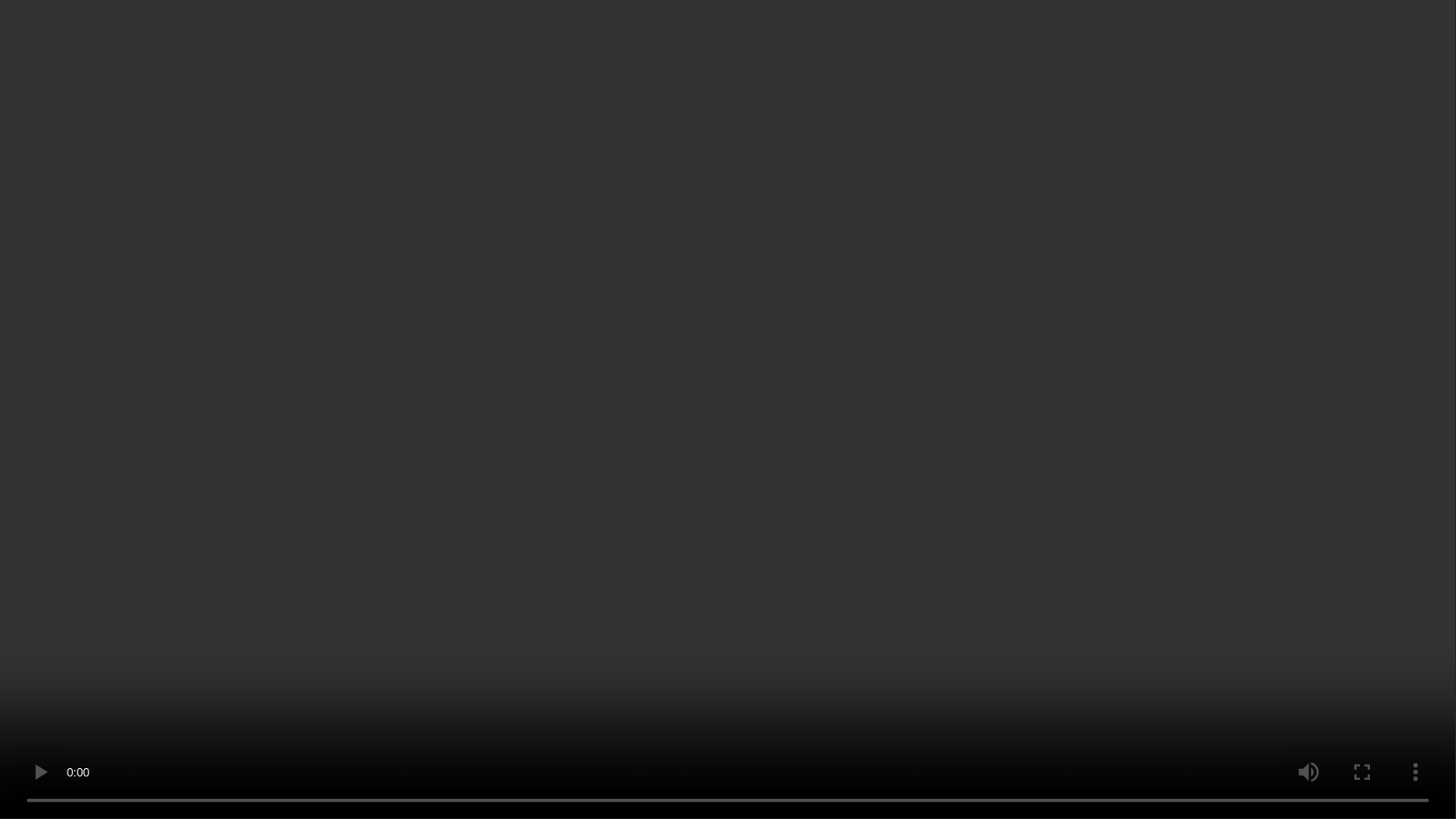
click at [915, 597] on video at bounding box center [728, 409] width 1456 height 819
click at [860, 701] on video at bounding box center [728, 409] width 1456 height 819
click at [1102, 632] on video at bounding box center [728, 409] width 1456 height 819
click at [1043, 610] on video at bounding box center [728, 409] width 1456 height 819
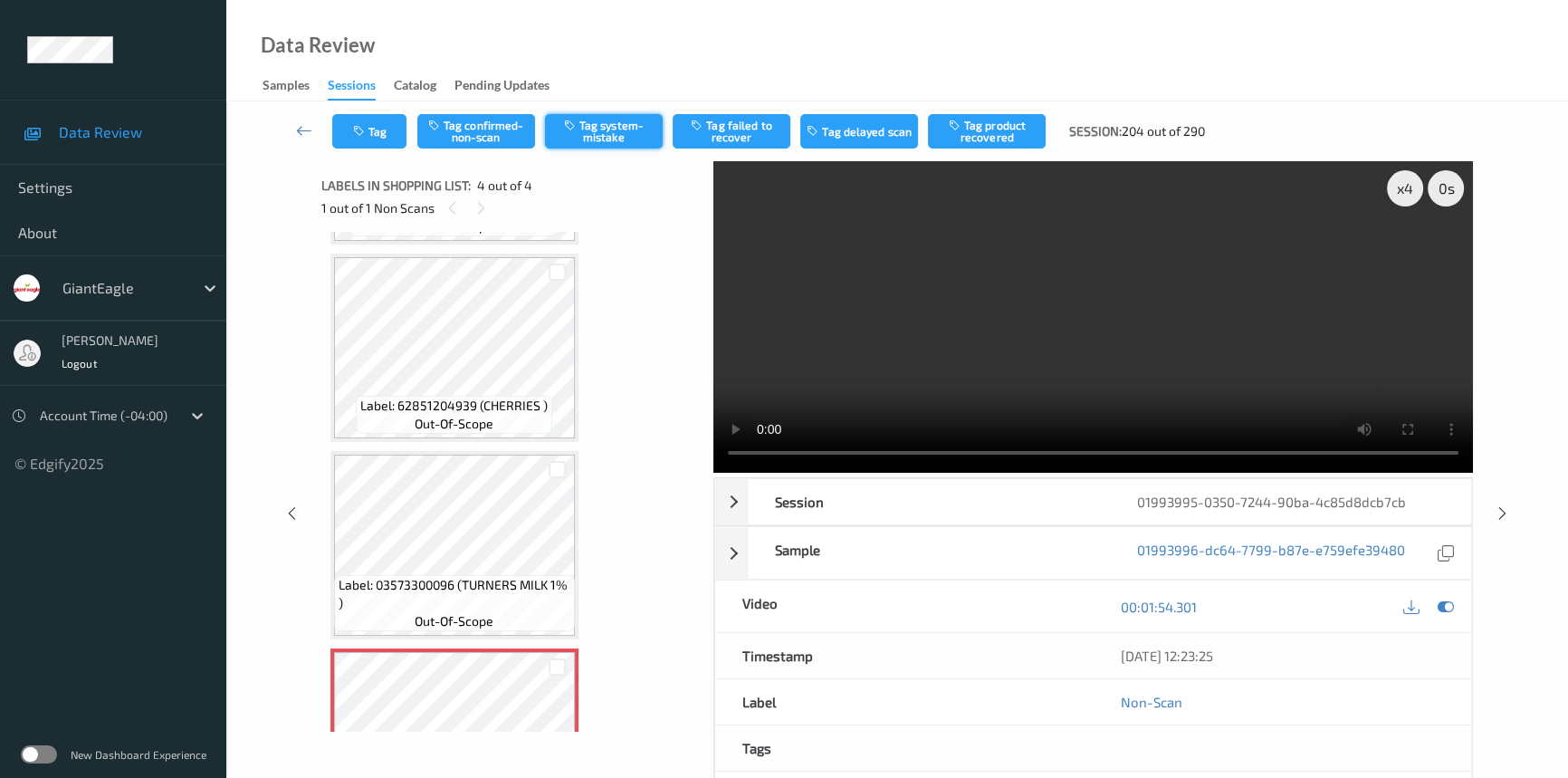
click at [589, 123] on button "Tag system-mistake" at bounding box center [604, 131] width 118 height 35
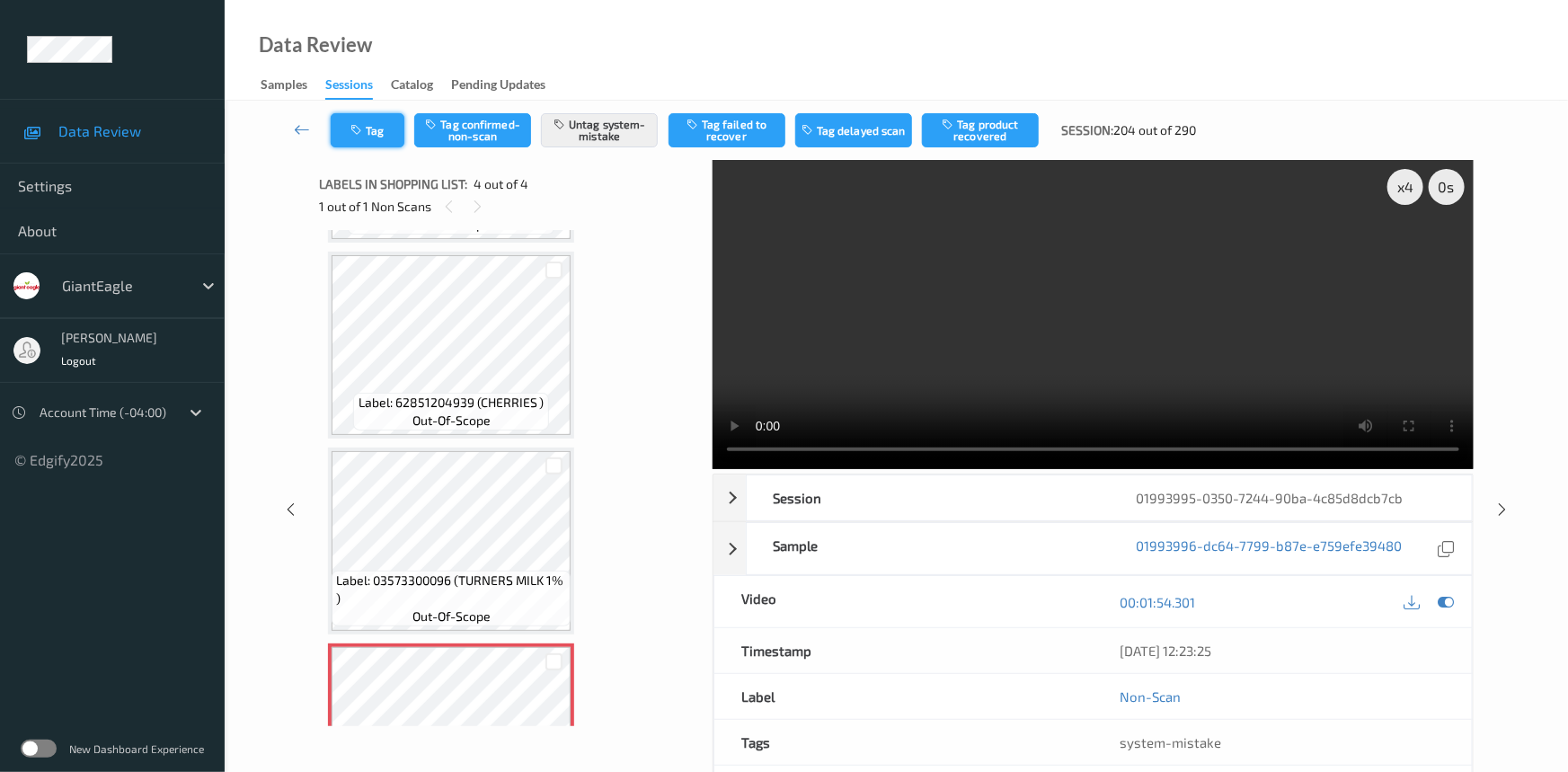
click at [378, 135] on button "Tag" at bounding box center [367, 130] width 74 height 34
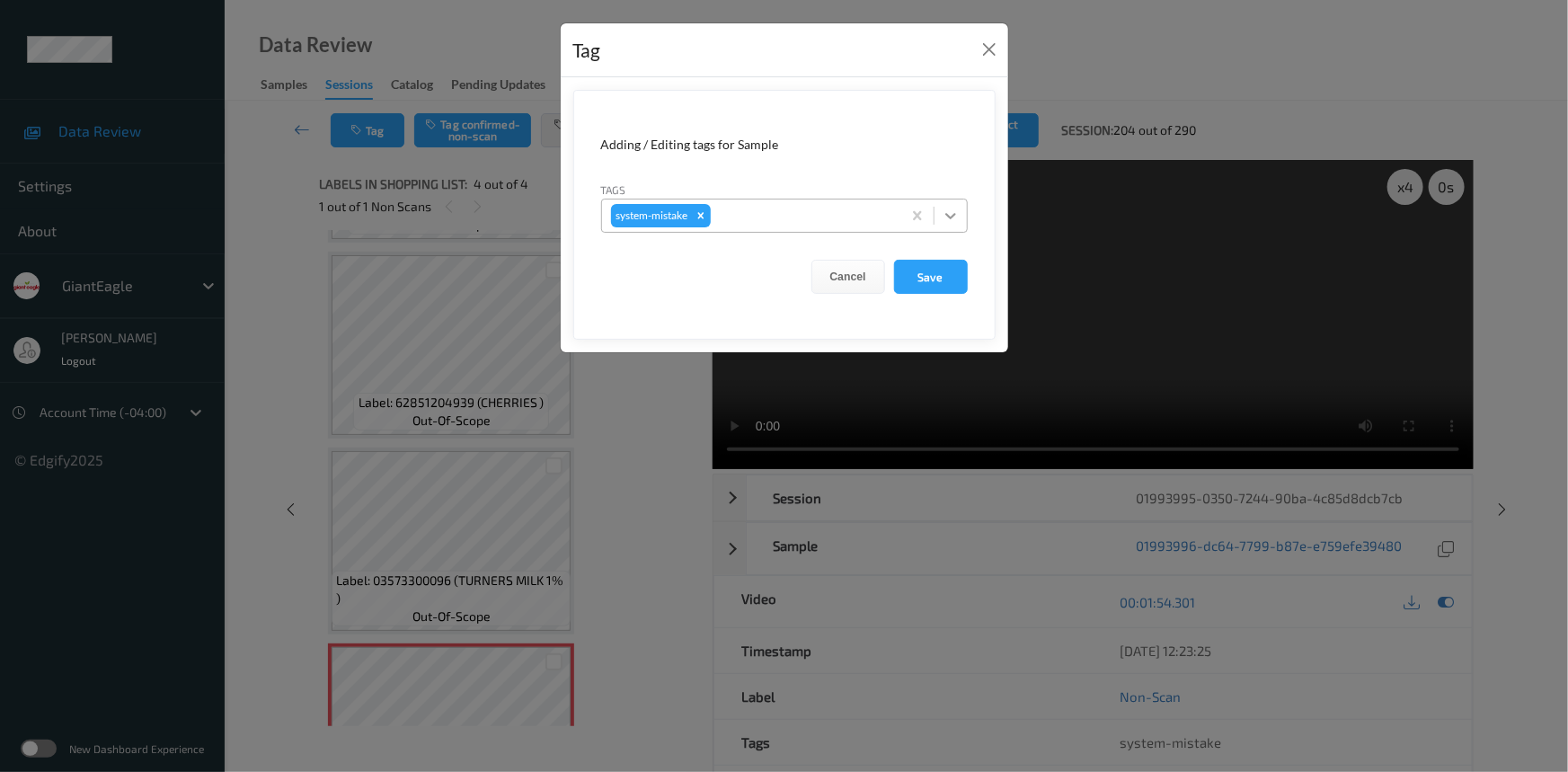
click at [949, 216] on icon at bounding box center [950, 215] width 11 height 6
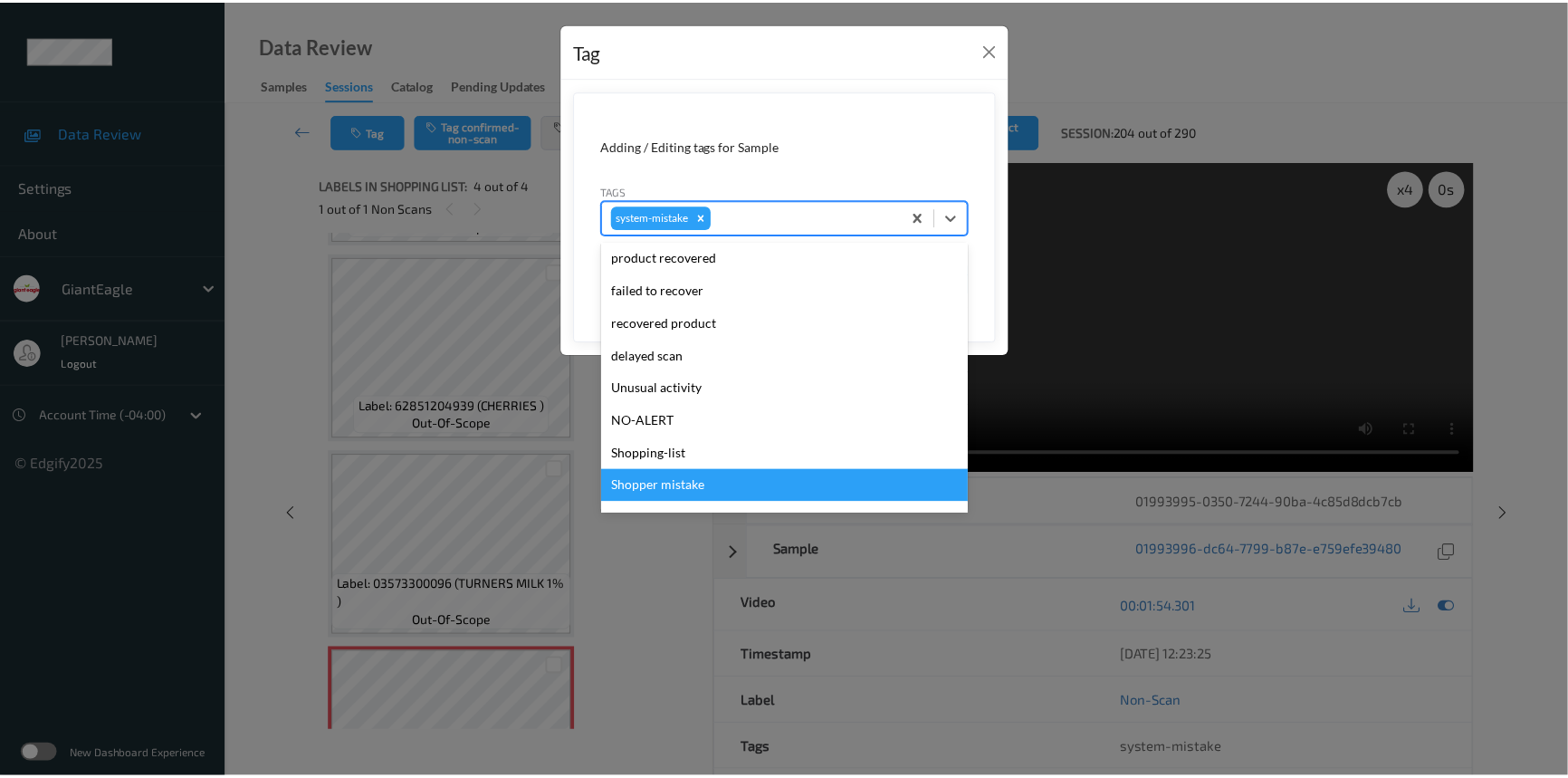
scroll to position [225, 0]
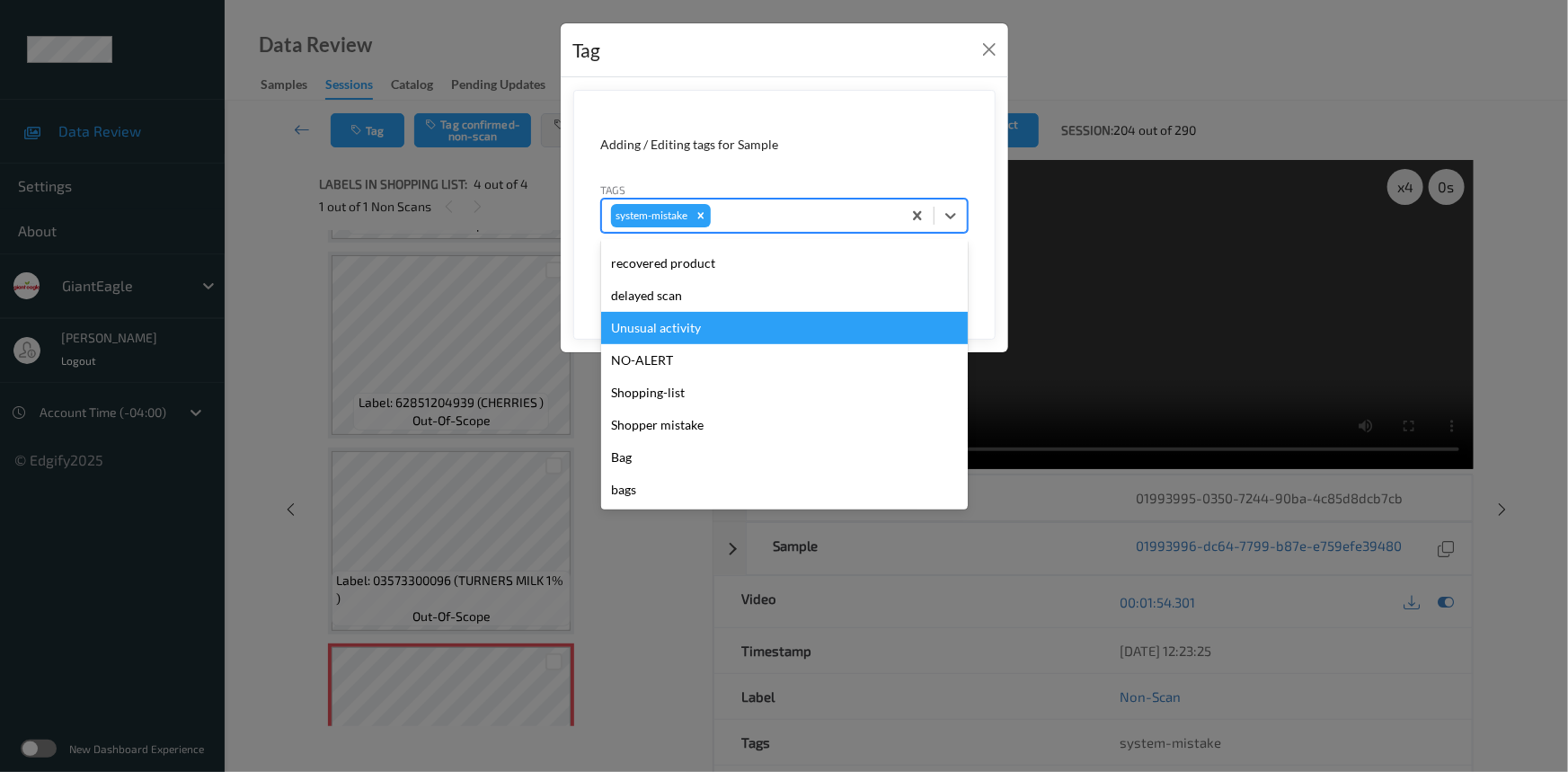
click at [700, 335] on div "Unusual activity" at bounding box center [784, 327] width 367 height 32
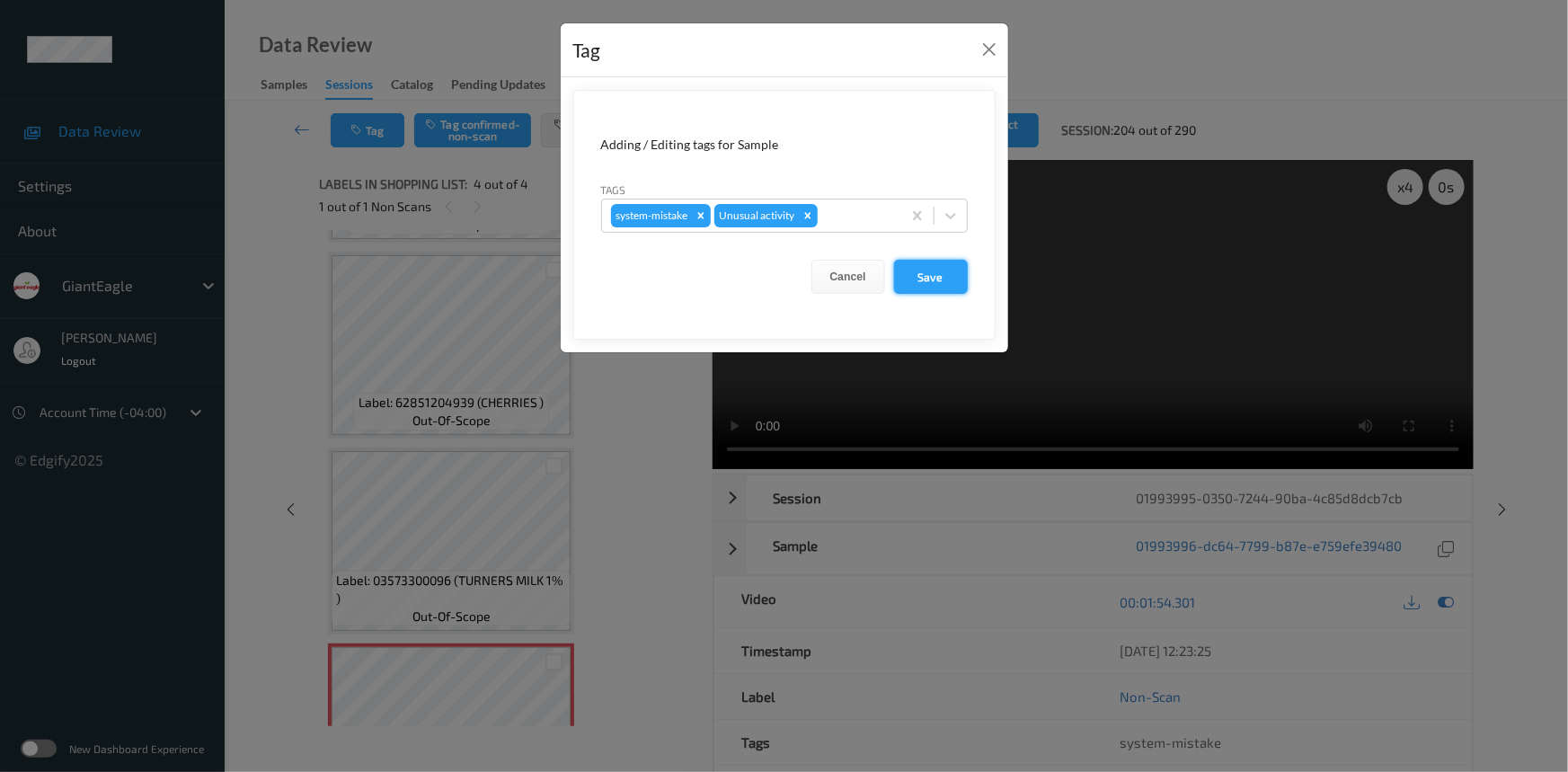
click at [935, 274] on button "Save" at bounding box center [931, 276] width 74 height 34
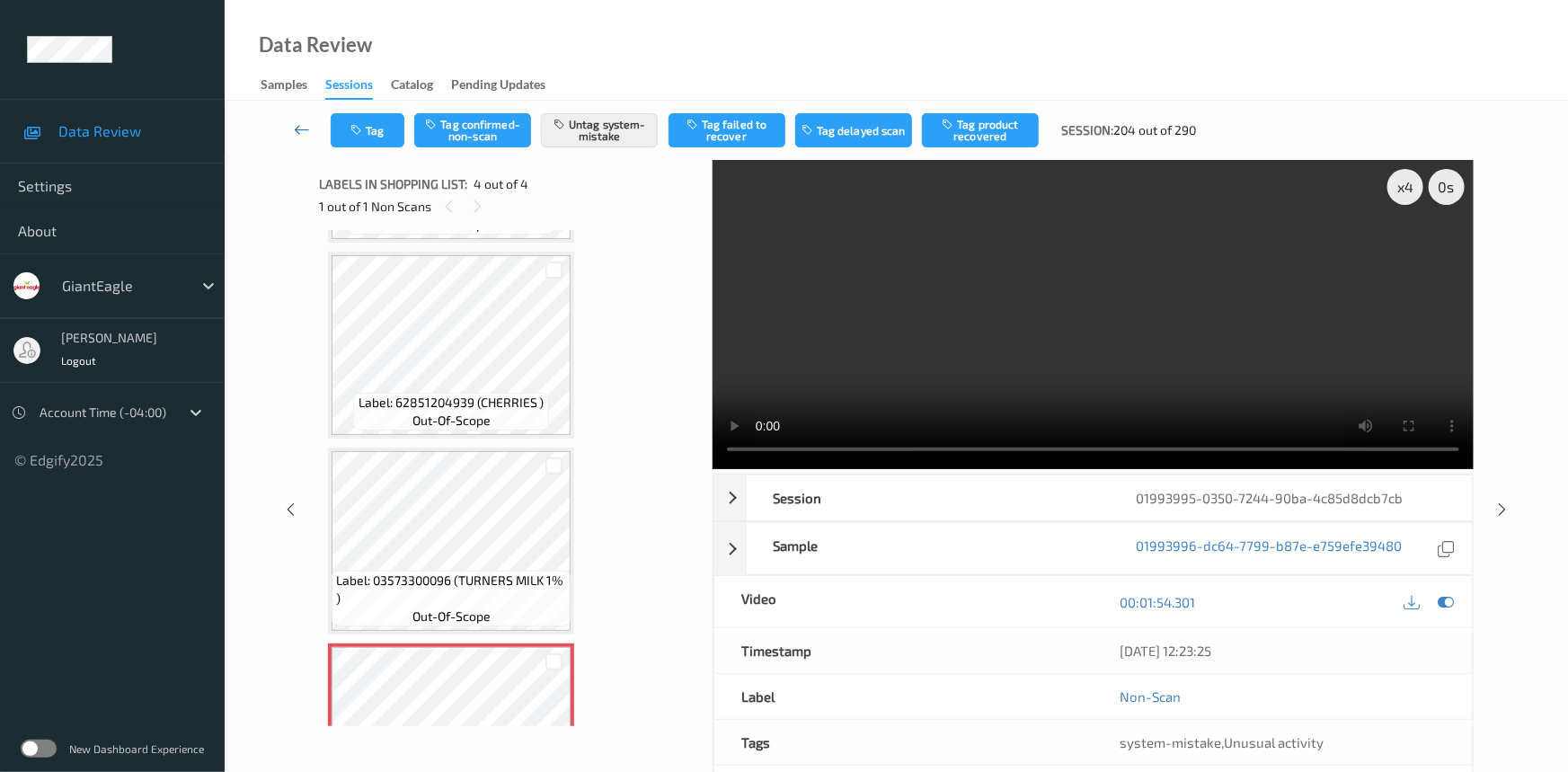
click at [296, 118] on link at bounding box center [303, 130] width 57 height 34
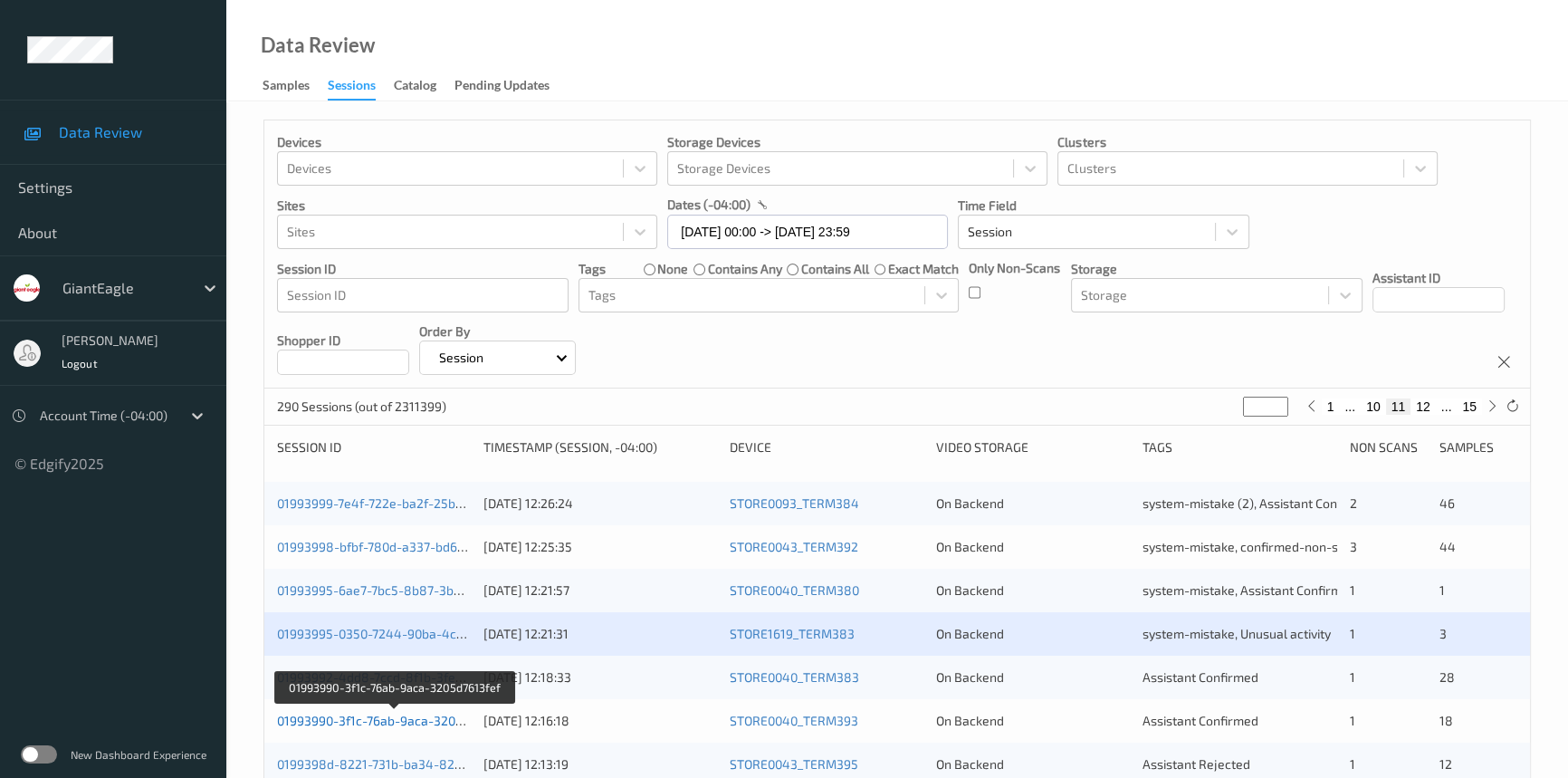
click at [353, 723] on link "01993990-3f1c-76ab-9aca-3205d7613fef" at bounding box center [394, 721] width 235 height 16
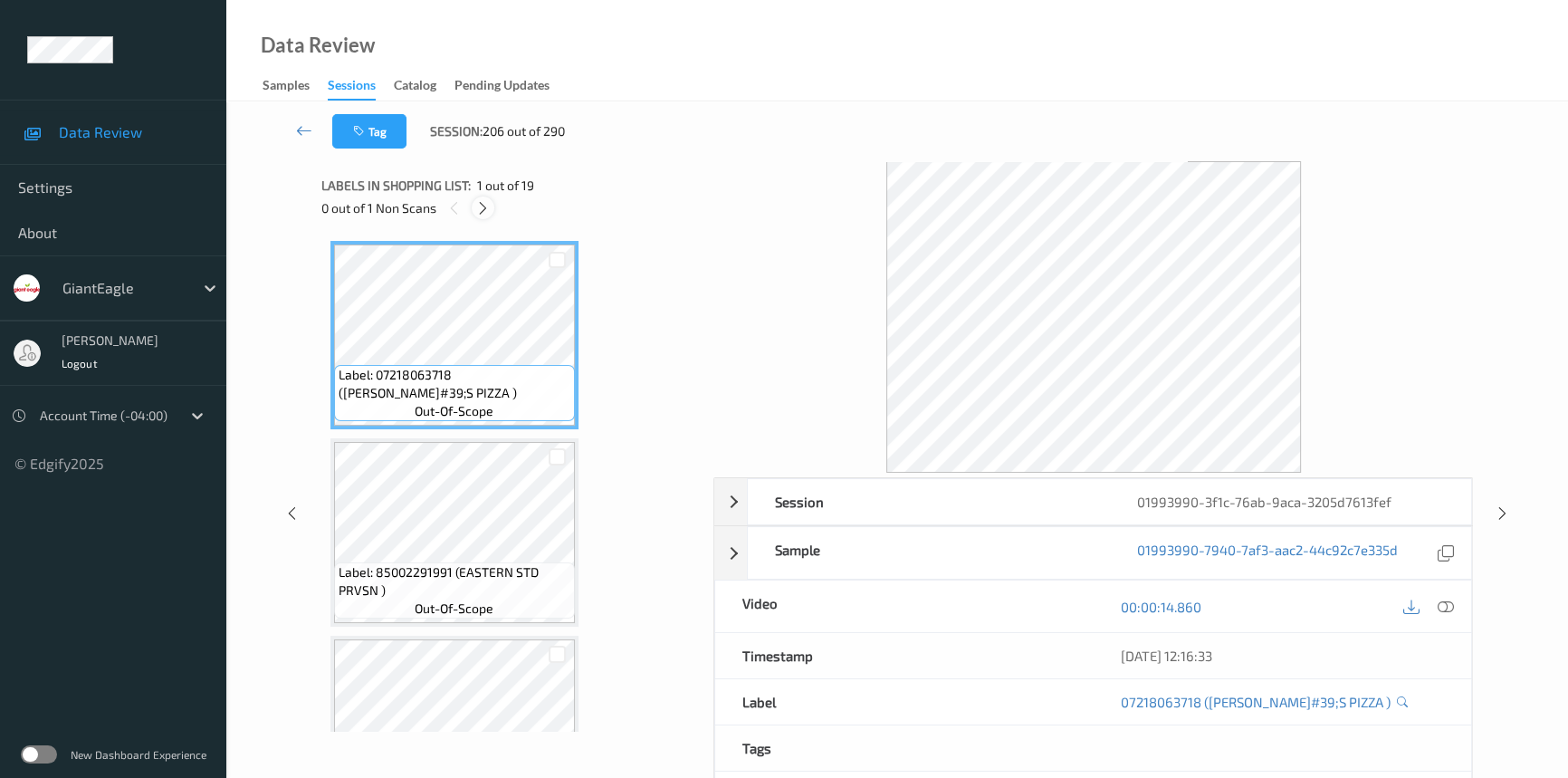
click at [481, 210] on icon at bounding box center [484, 208] width 16 height 16
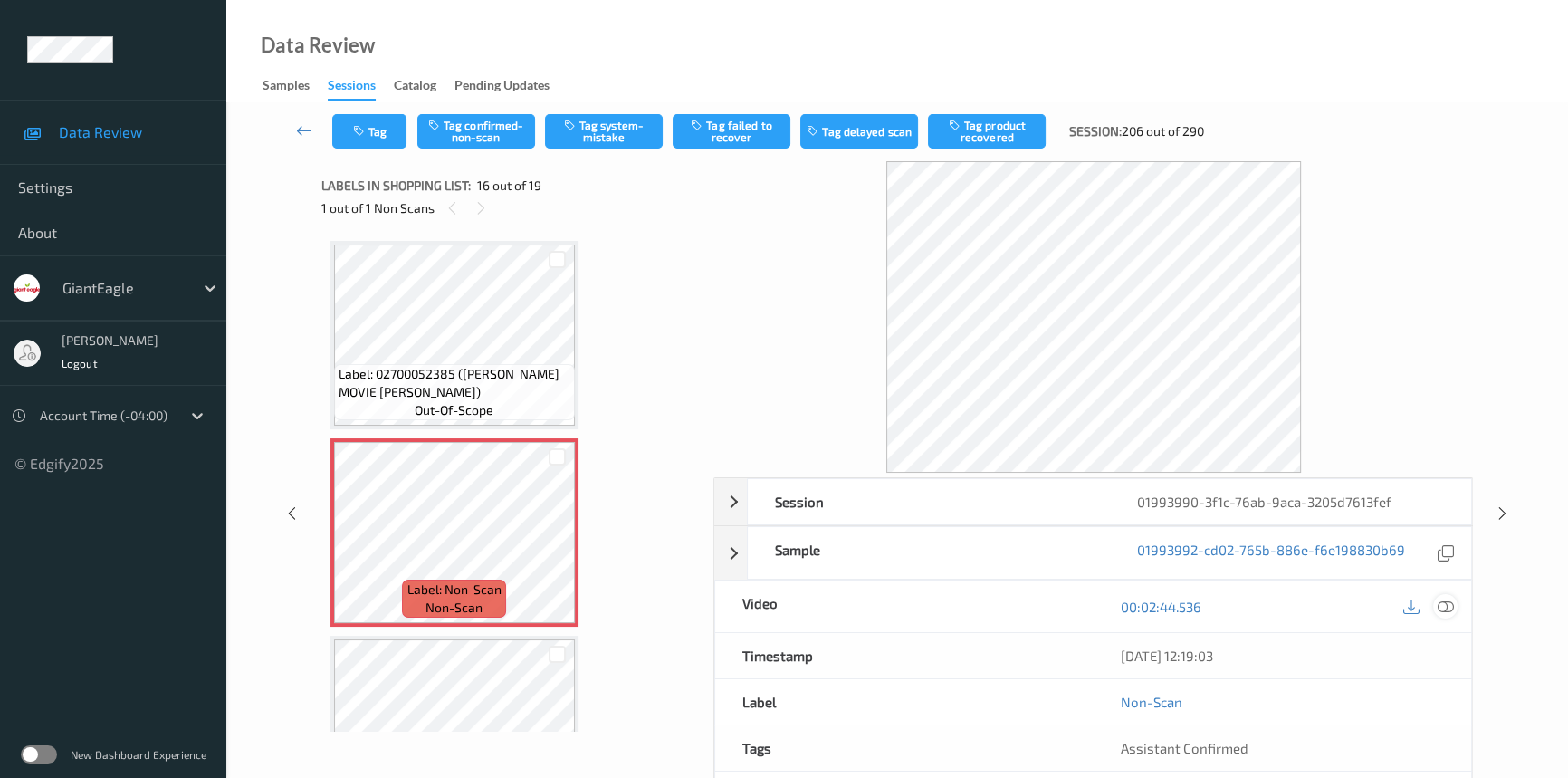
click at [1446, 601] on icon at bounding box center [1446, 607] width 16 height 16
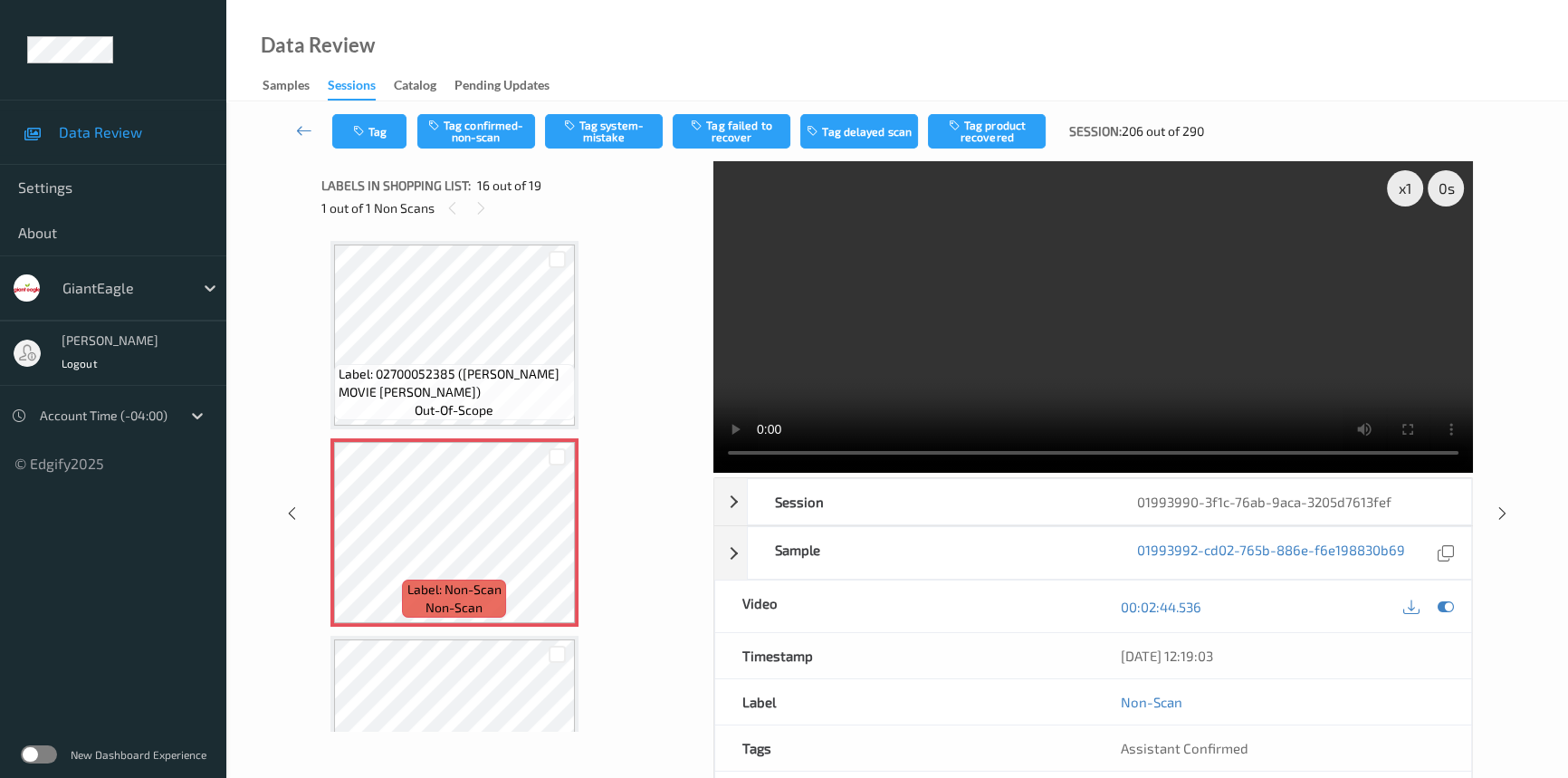
click at [1152, 359] on video at bounding box center [1093, 317] width 759 height 311
click at [1403, 185] on div "x 1" at bounding box center [1404, 188] width 37 height 37
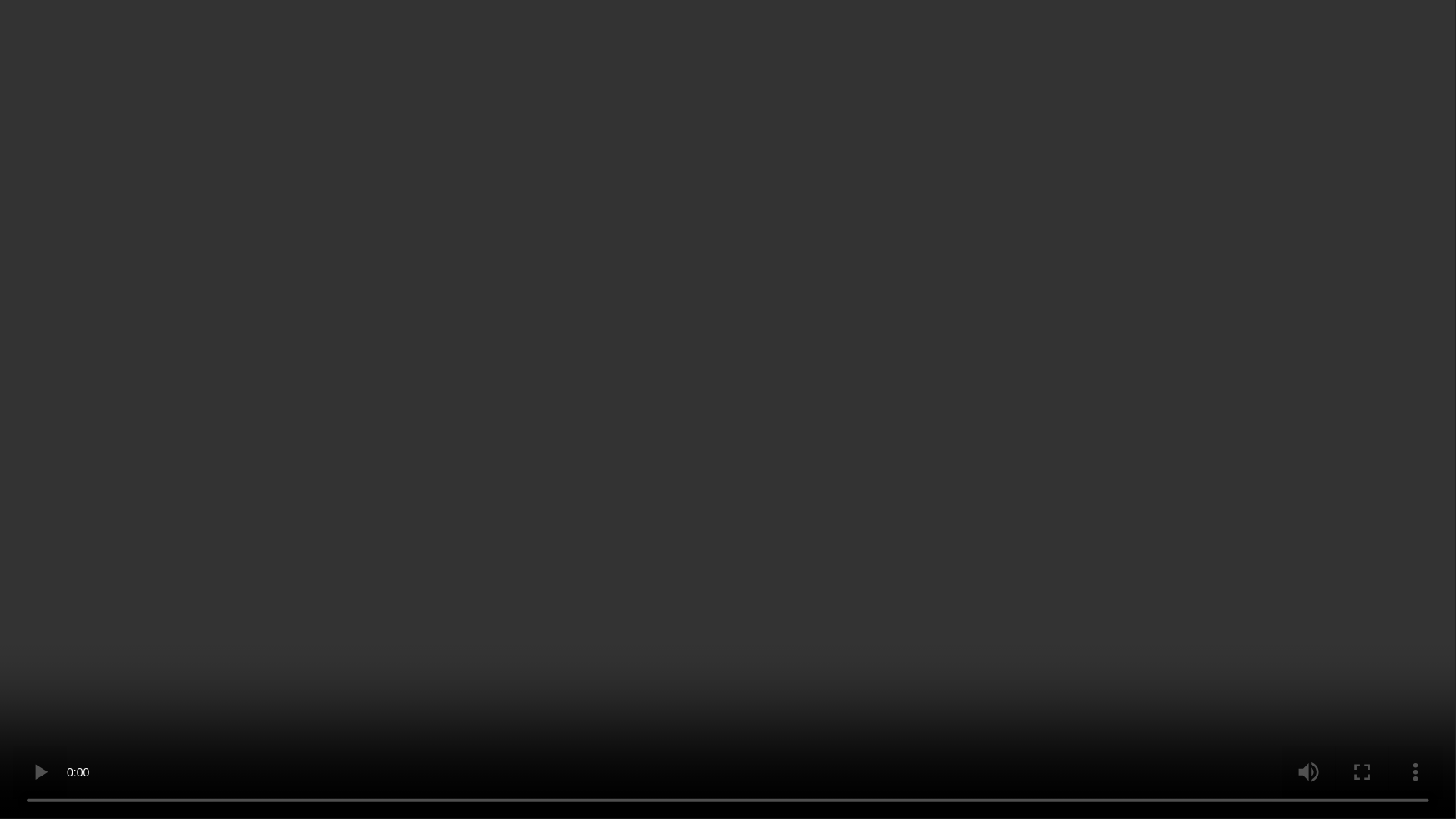
drag, startPoint x: 1217, startPoint y: 593, endPoint x: 1234, endPoint y: 606, distance: 21.4
click at [1219, 593] on video at bounding box center [728, 409] width 1456 height 819
click at [1034, 475] on video at bounding box center [728, 409] width 1456 height 819
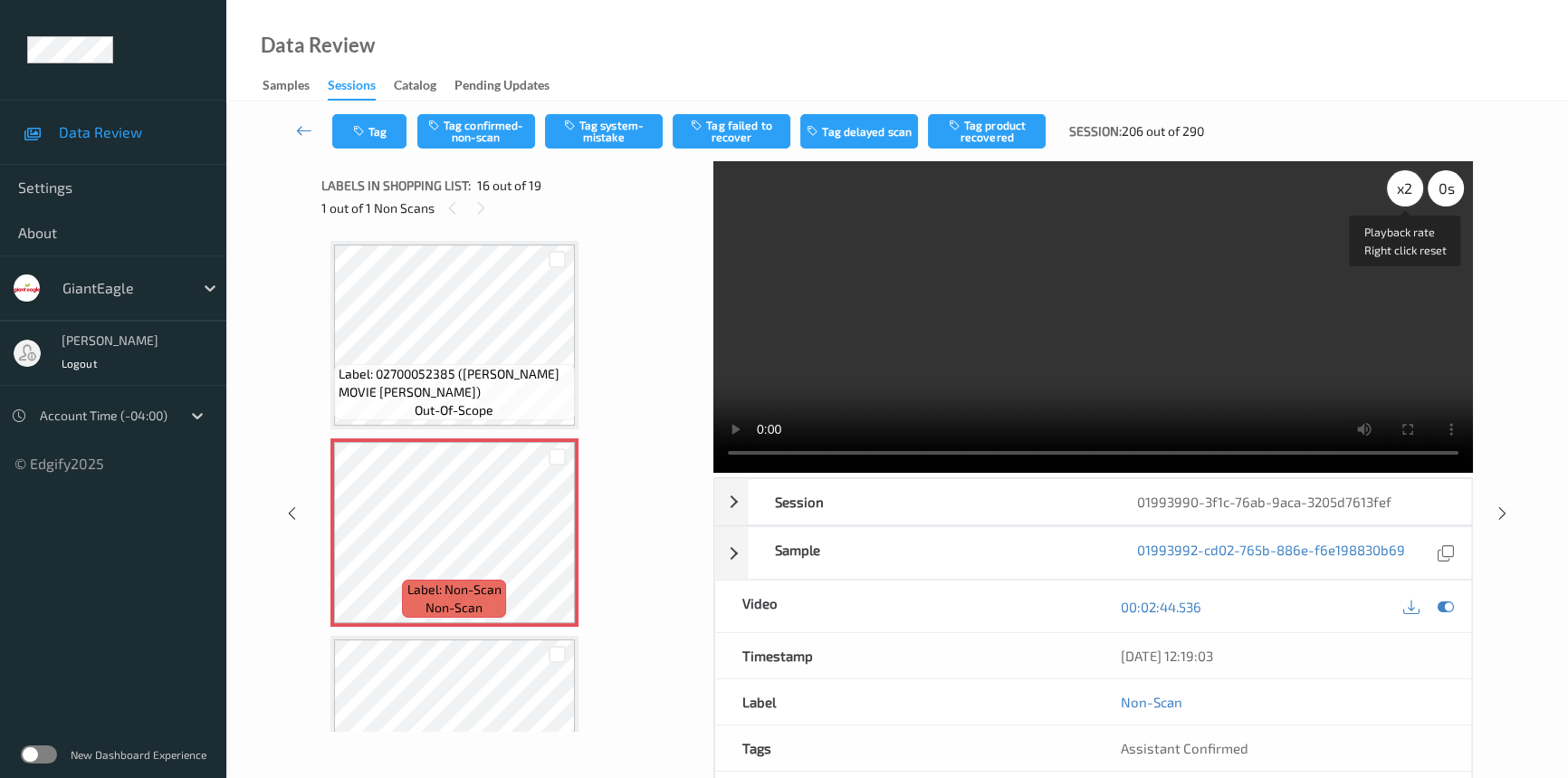
click at [1409, 187] on div "x 2" at bounding box center [1404, 188] width 37 height 37
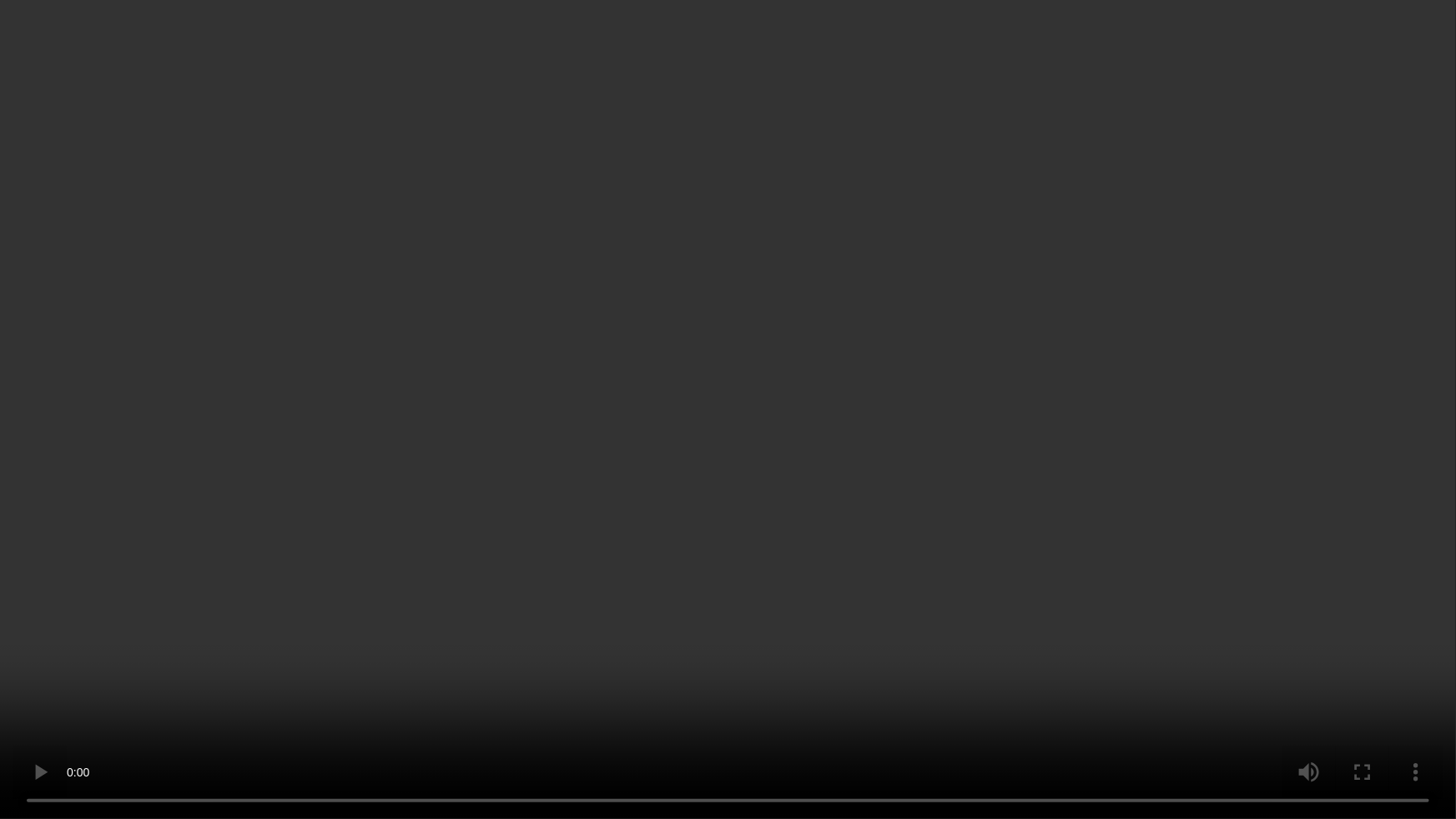
click at [1001, 562] on video at bounding box center [728, 409] width 1456 height 819
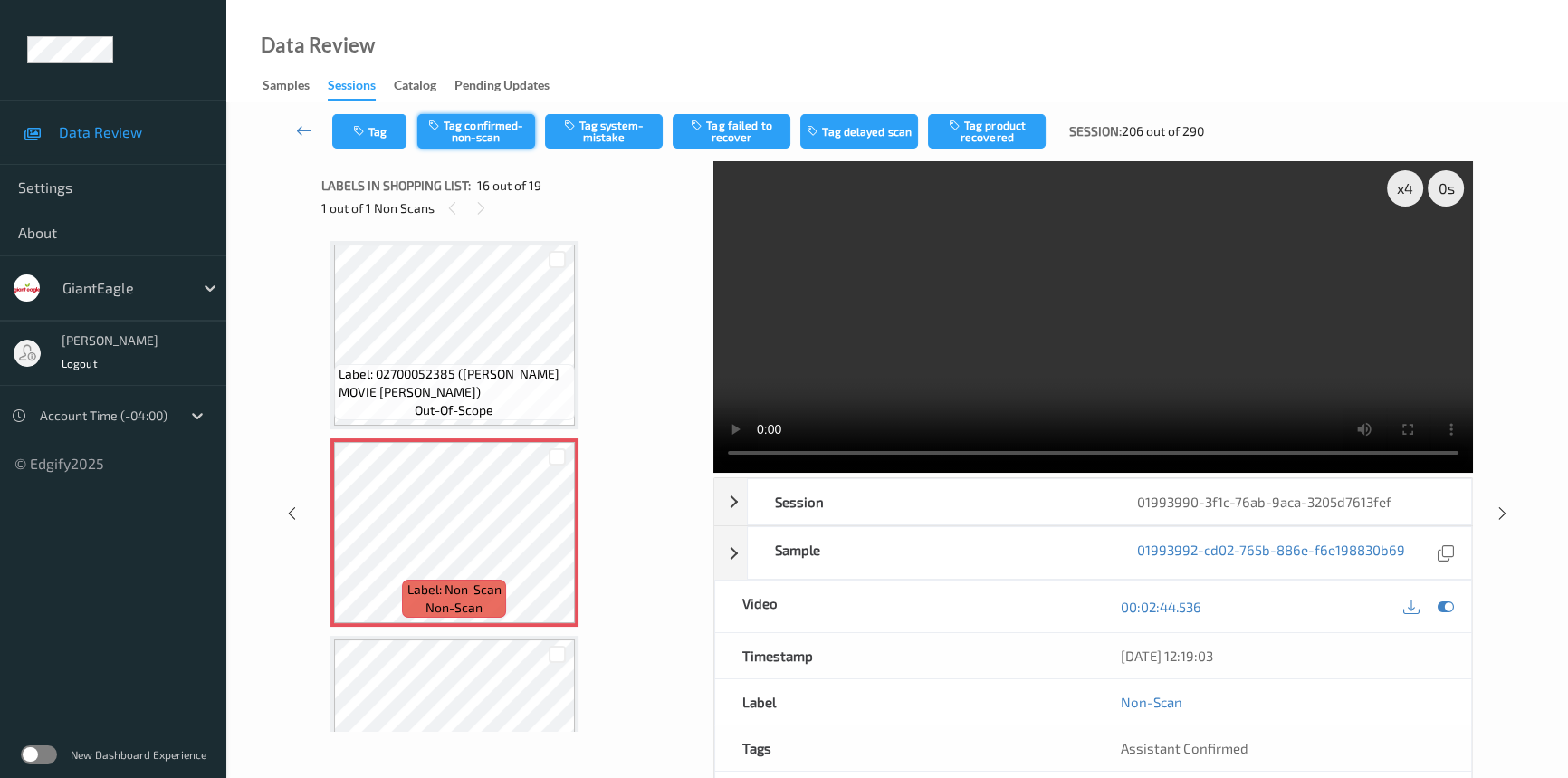
click at [507, 136] on button "Tag confirmed-non-scan" at bounding box center [476, 131] width 118 height 35
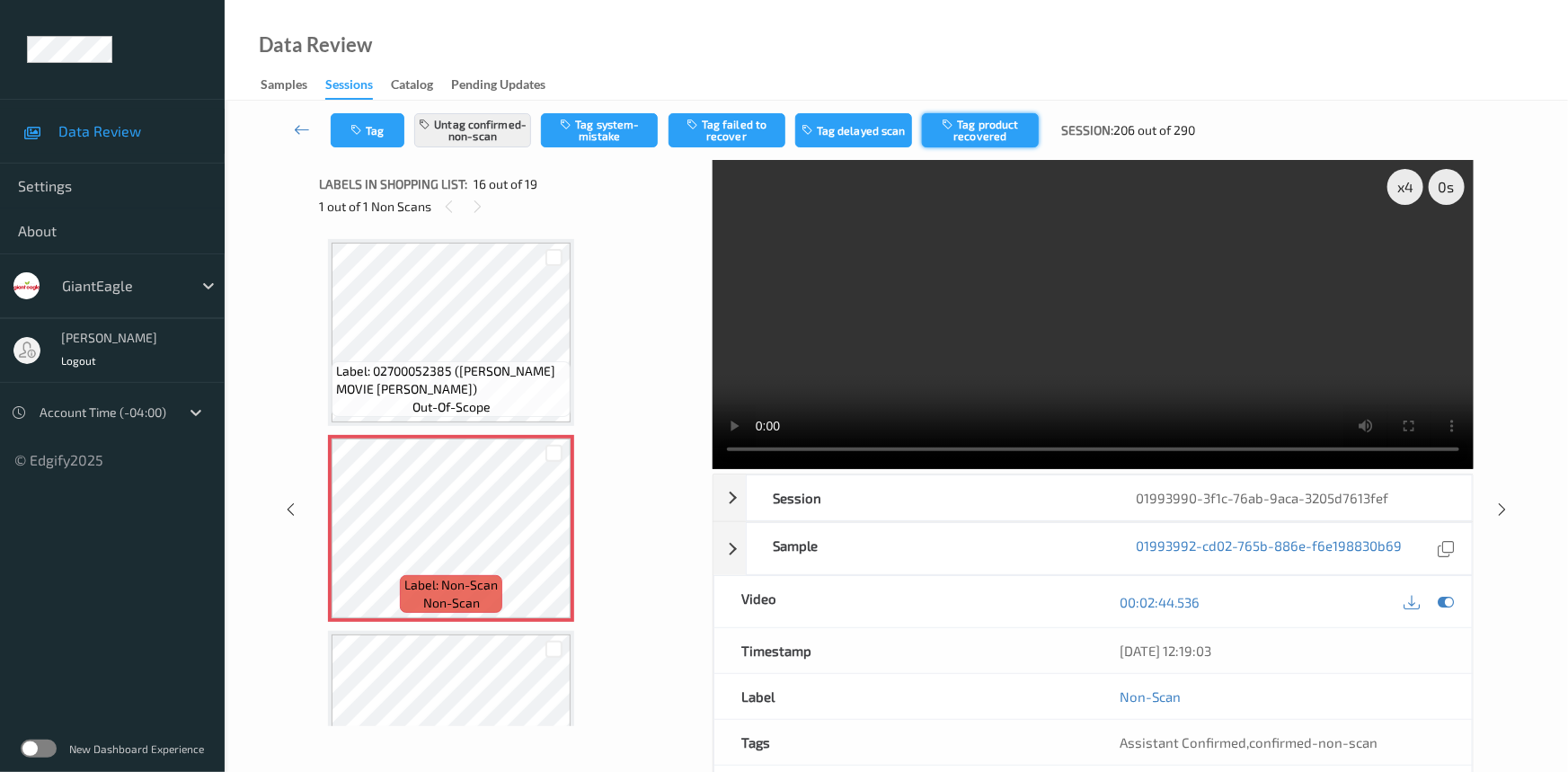
click at [1006, 135] on button "Tag product recovered" at bounding box center [980, 130] width 117 height 34
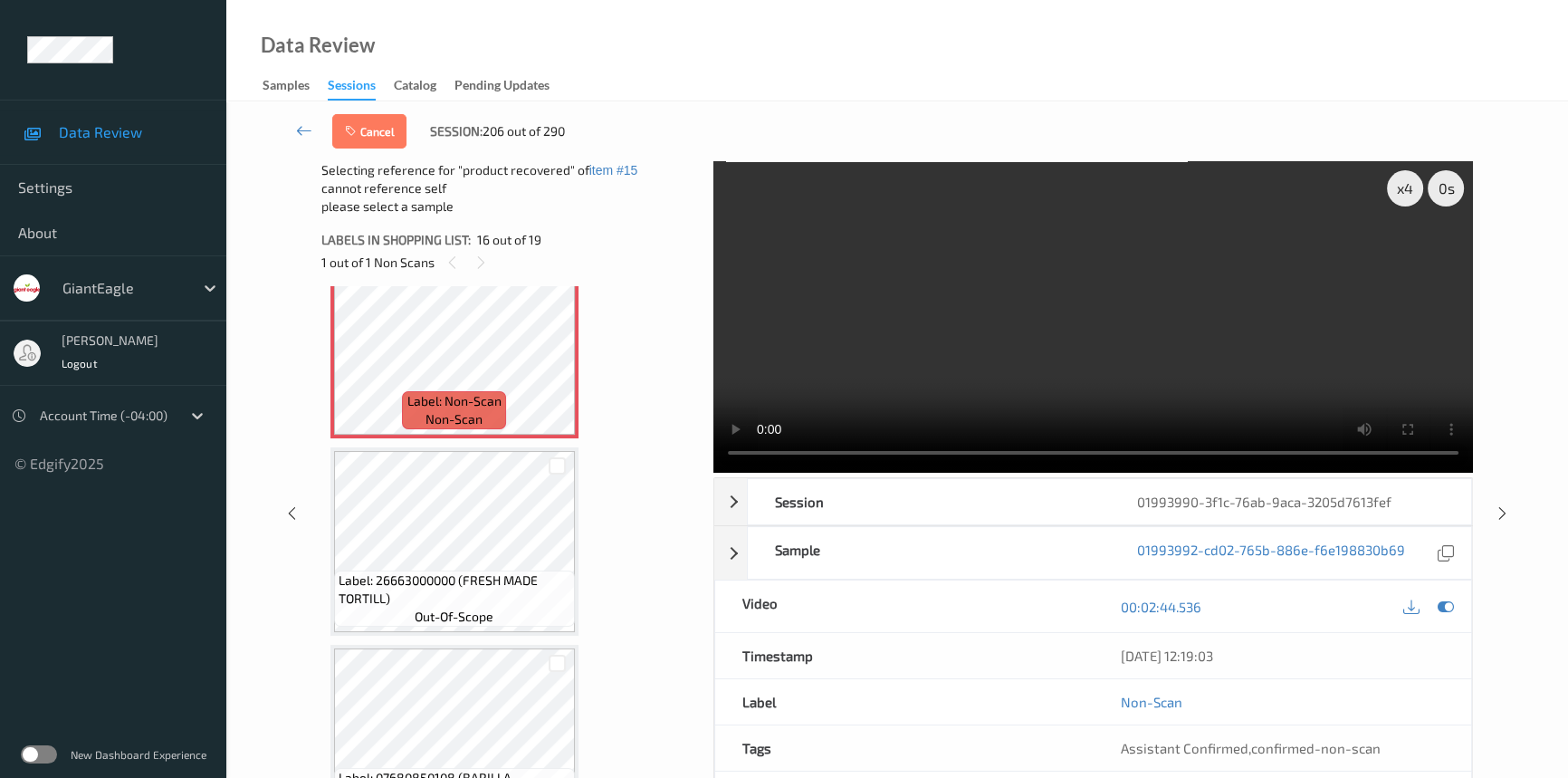
scroll to position [3091, 0]
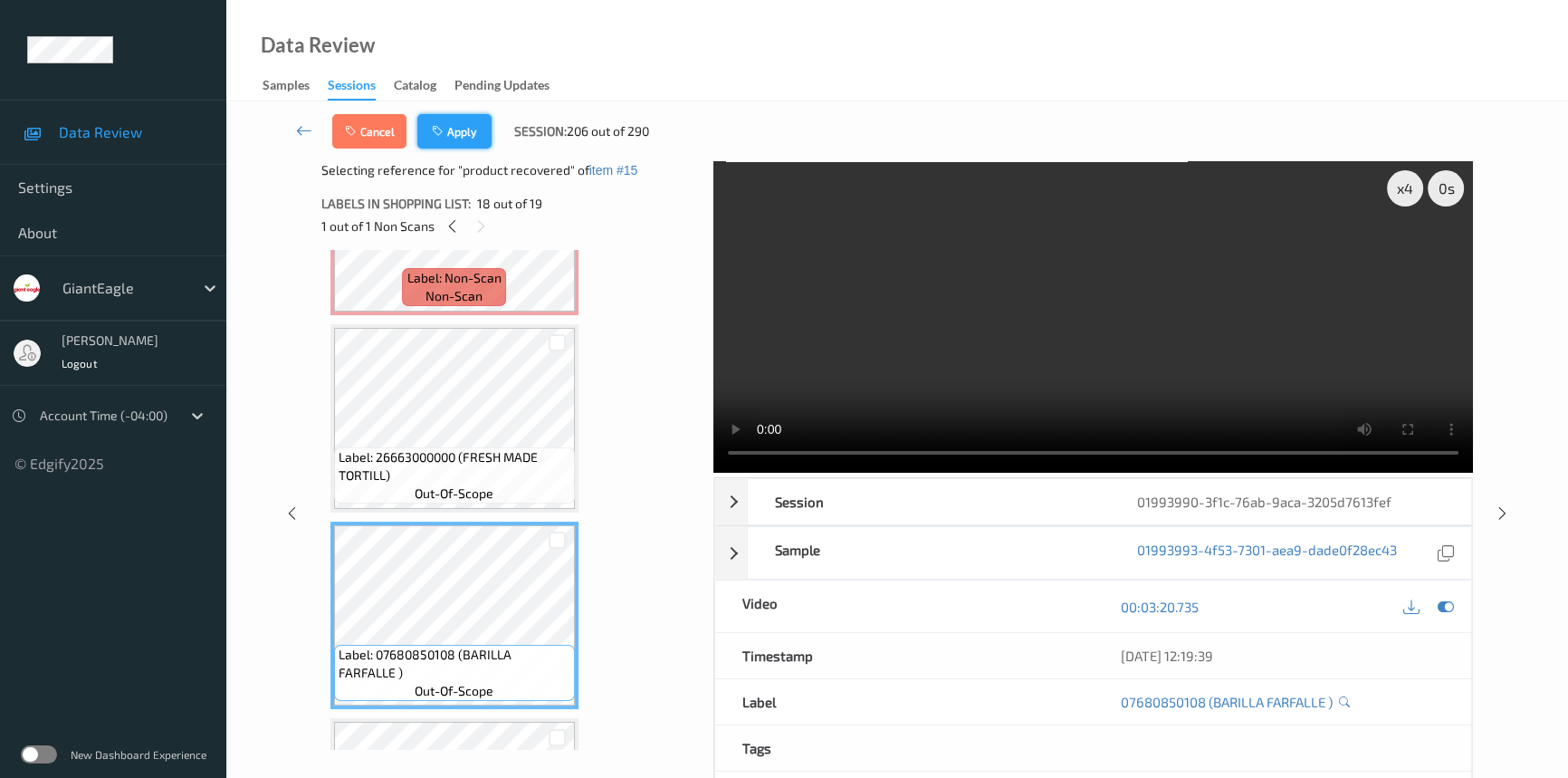
click at [470, 126] on button "Apply" at bounding box center [454, 131] width 74 height 35
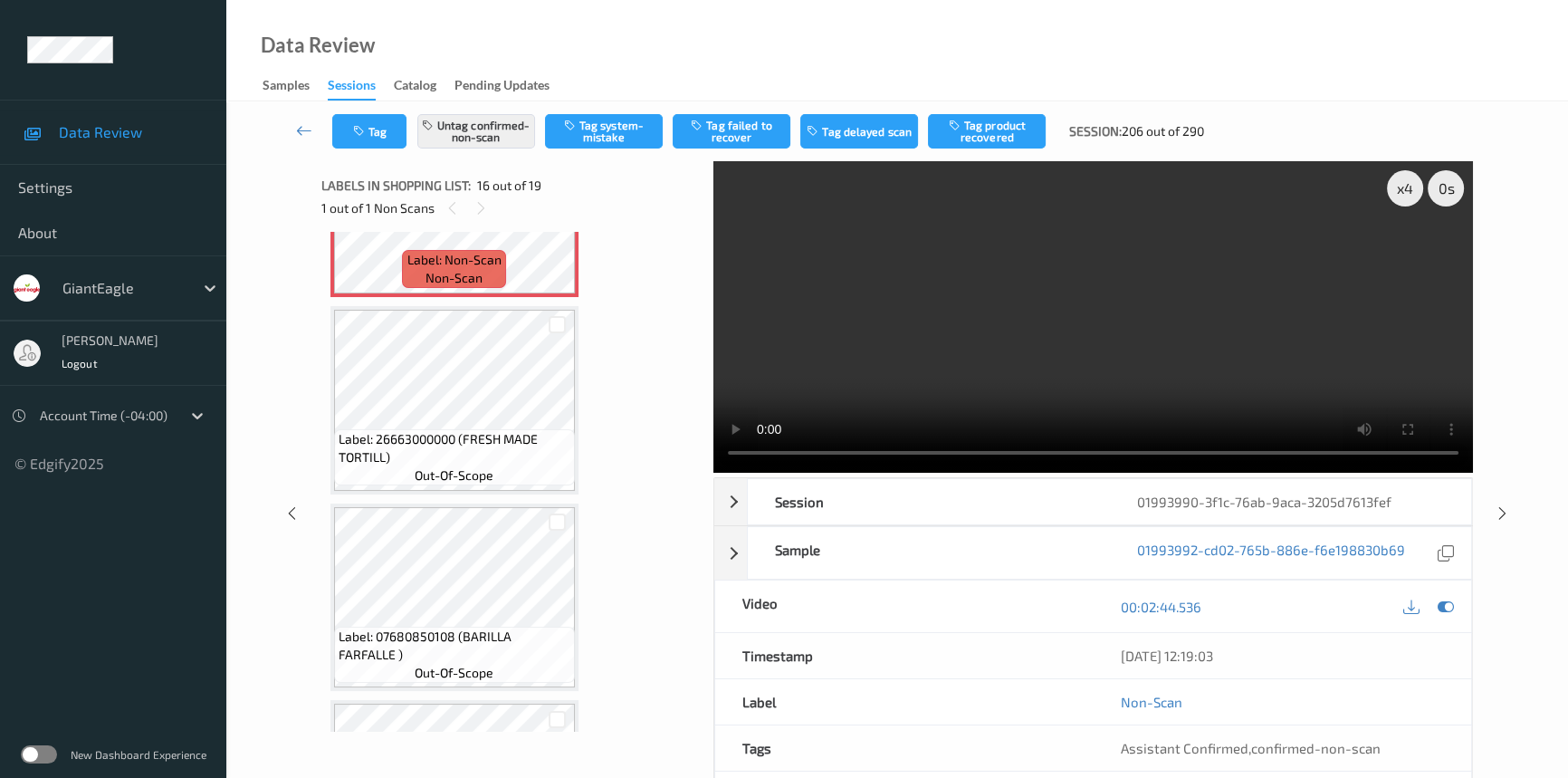
scroll to position [2762, 0]
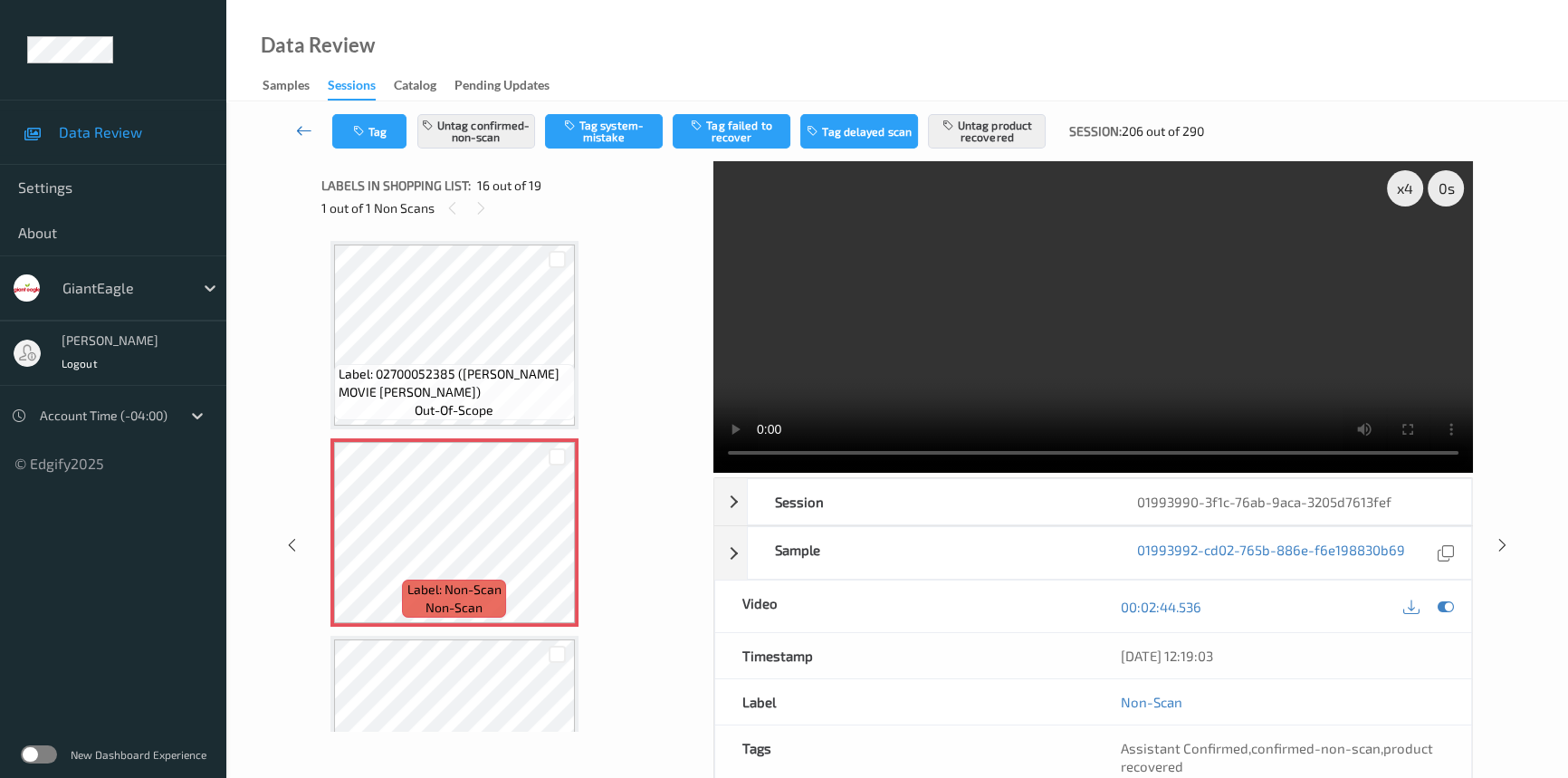
click at [292, 120] on link at bounding box center [304, 131] width 56 height 35
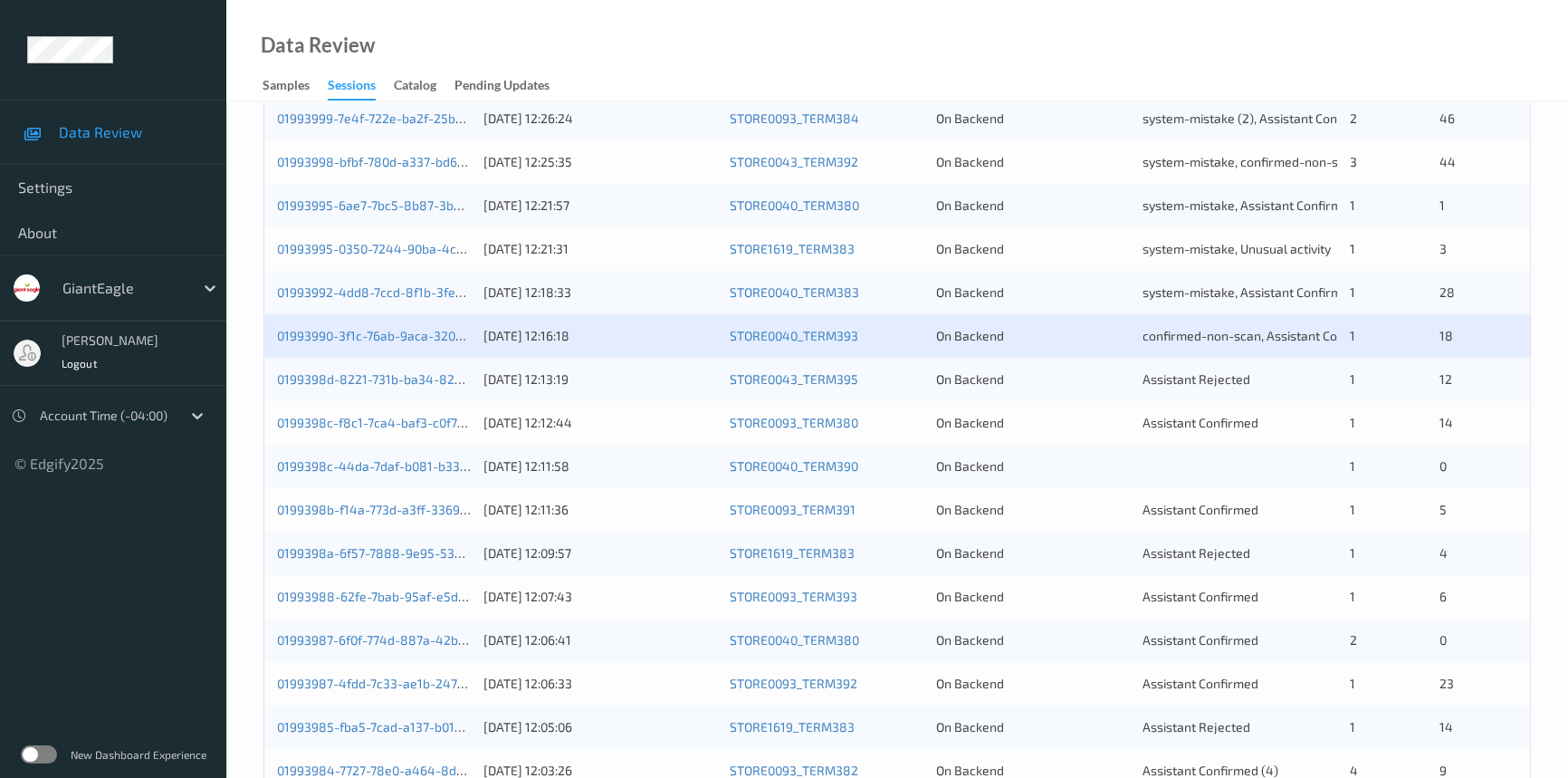
scroll to position [494, 0]
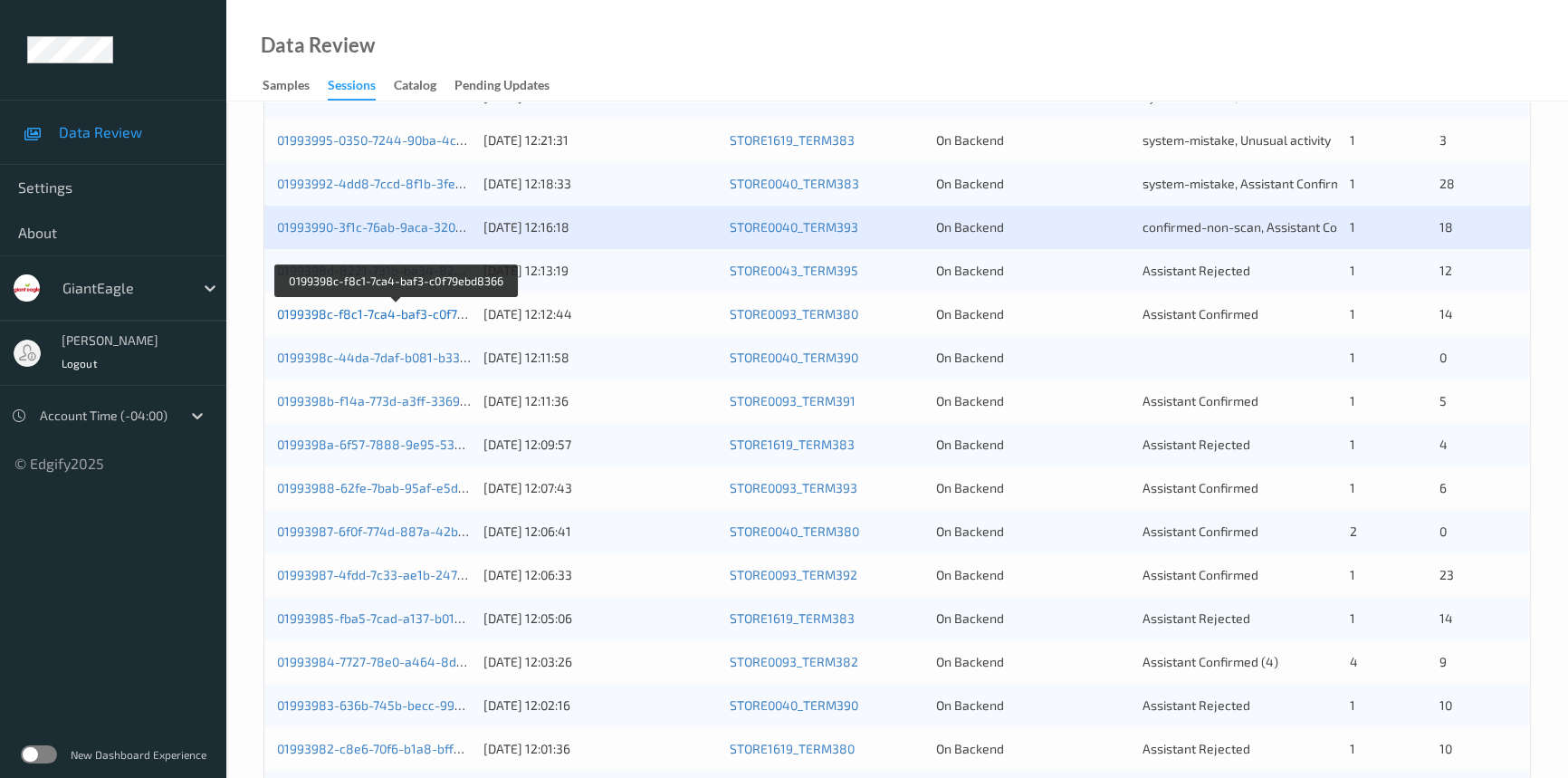
click at [357, 315] on link "0199398c-f8c1-7ca4-baf3-c0f79ebd8366" at bounding box center [396, 314] width 239 height 16
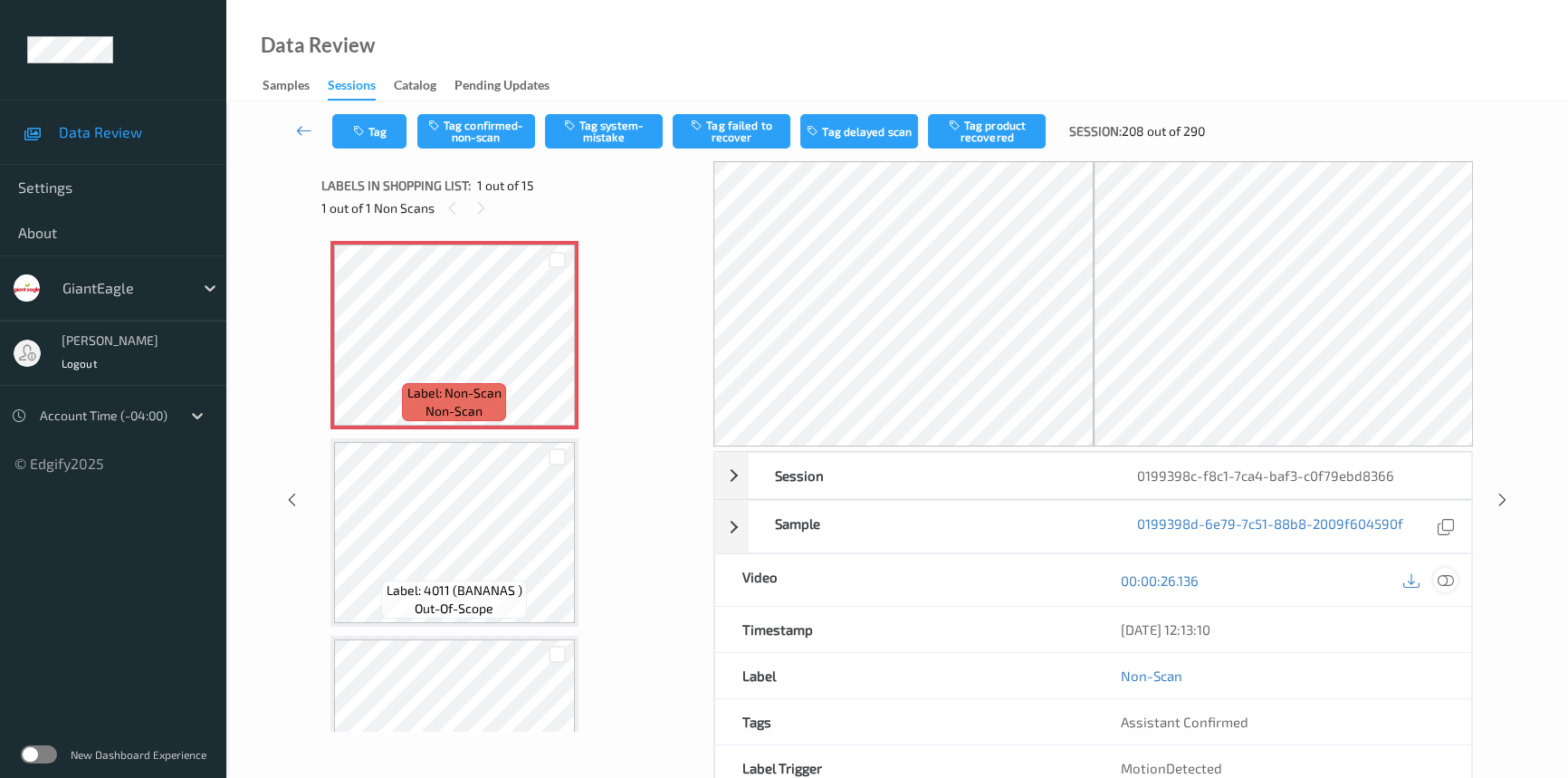
drag, startPoint x: 1449, startPoint y: 579, endPoint x: 1036, endPoint y: 308, distance: 494.0
click at [1448, 576] on icon at bounding box center [1446, 580] width 16 height 16
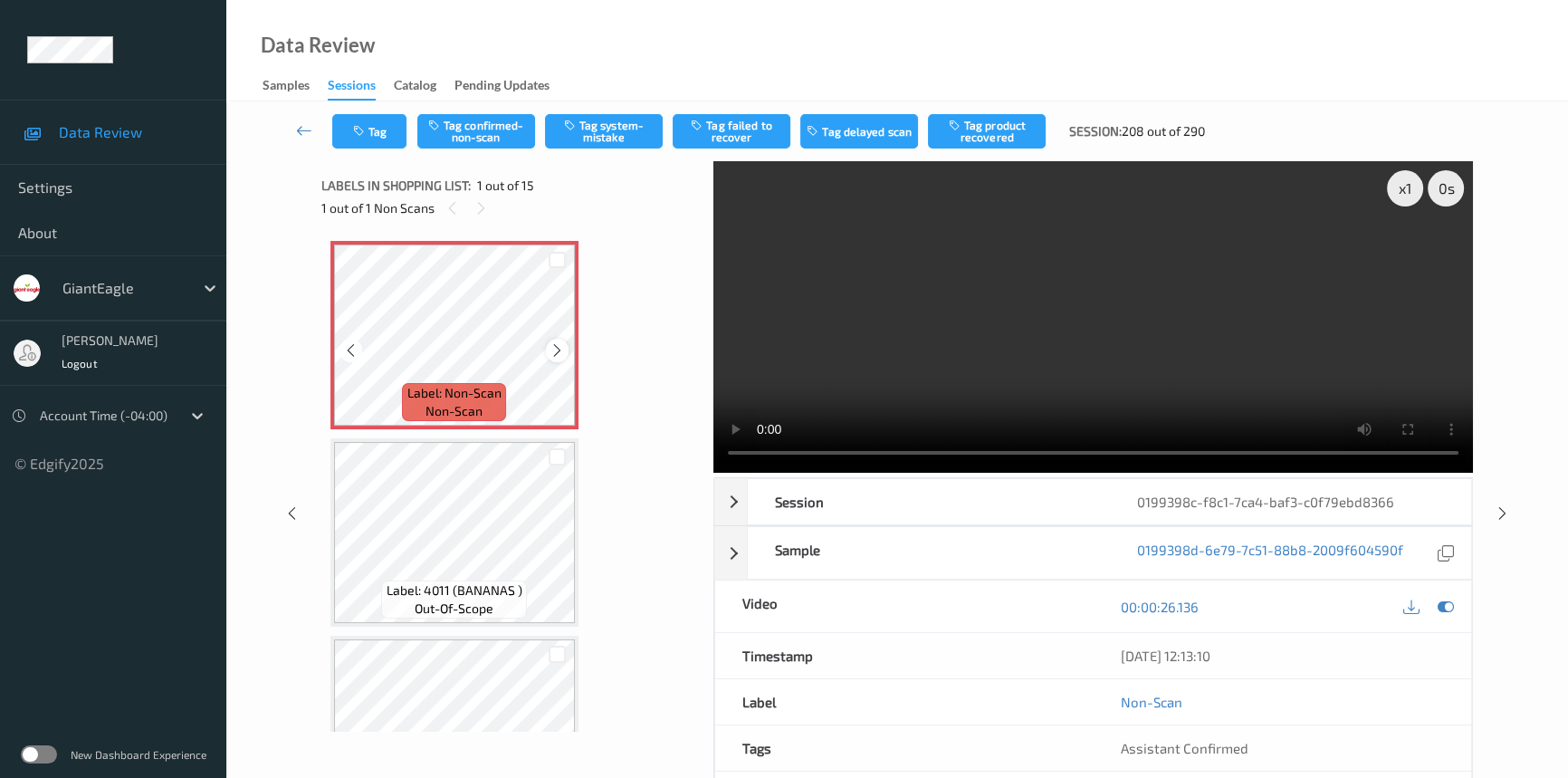
click at [560, 351] on icon at bounding box center [557, 350] width 16 height 16
click at [1395, 193] on div "x 1" at bounding box center [1404, 188] width 37 height 37
click at [1406, 181] on div "x 2" at bounding box center [1404, 188] width 37 height 37
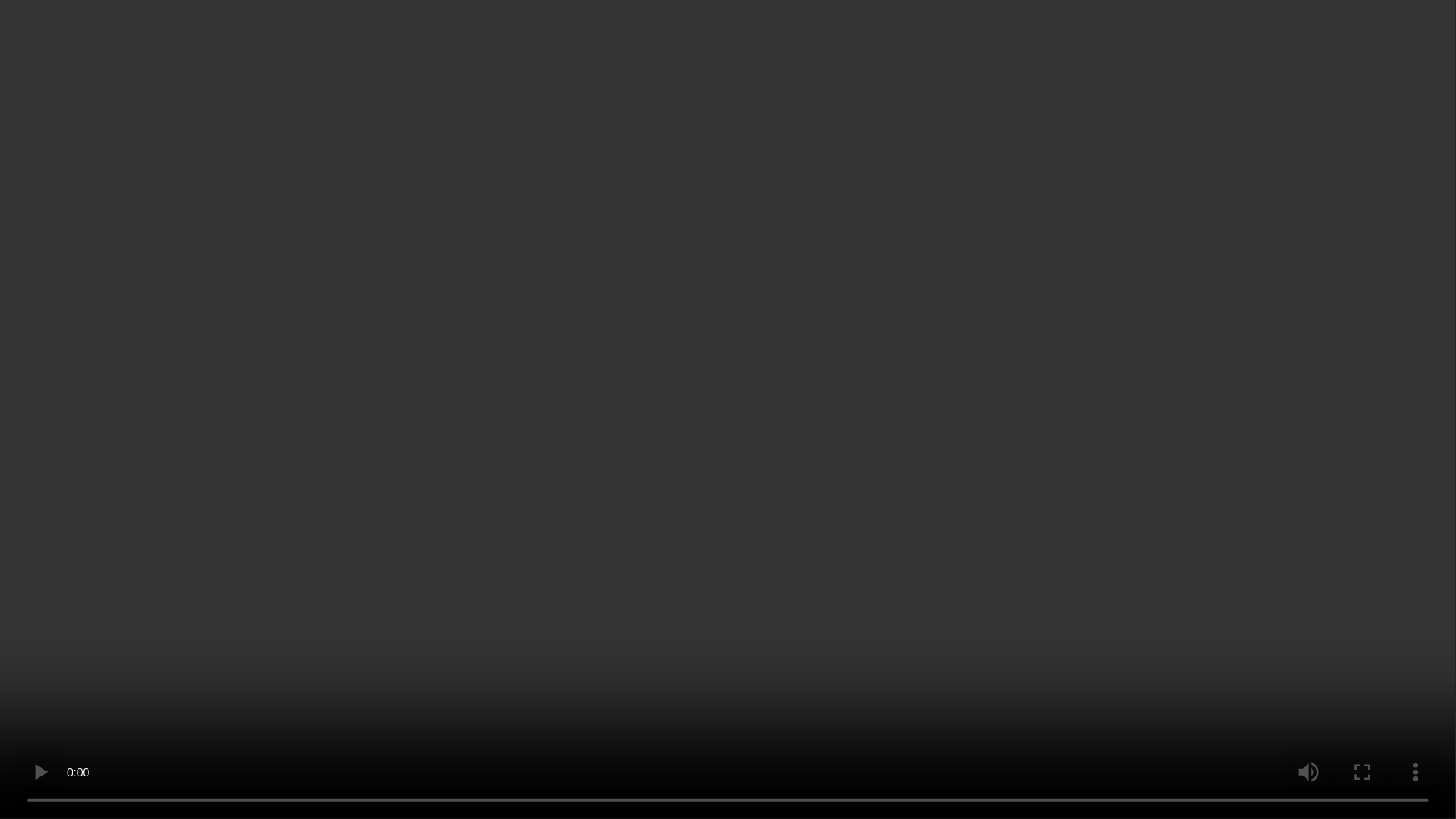
click at [1121, 705] on video at bounding box center [728, 409] width 1456 height 819
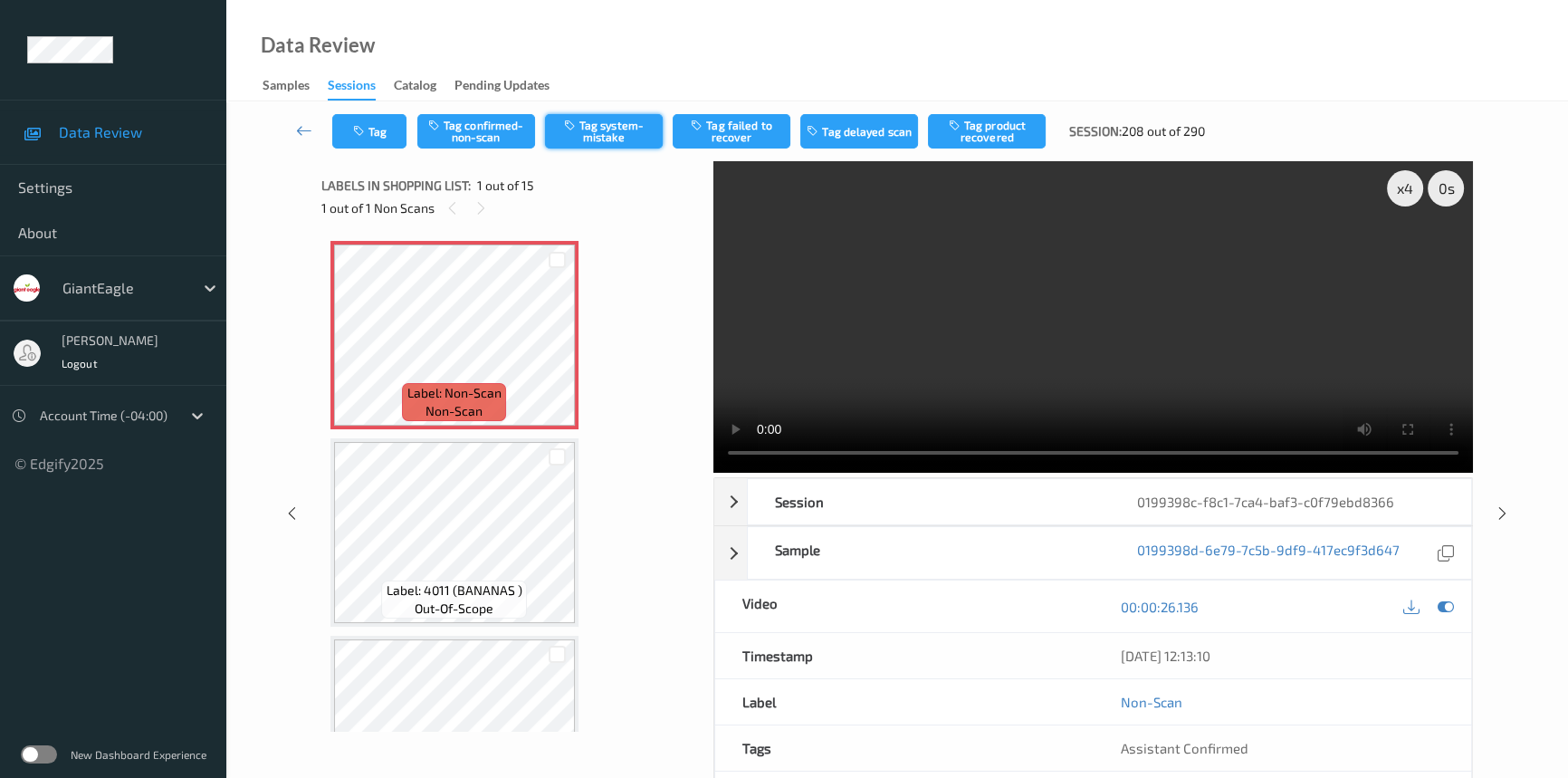
click at [597, 136] on button "Tag system-mistake" at bounding box center [604, 131] width 118 height 35
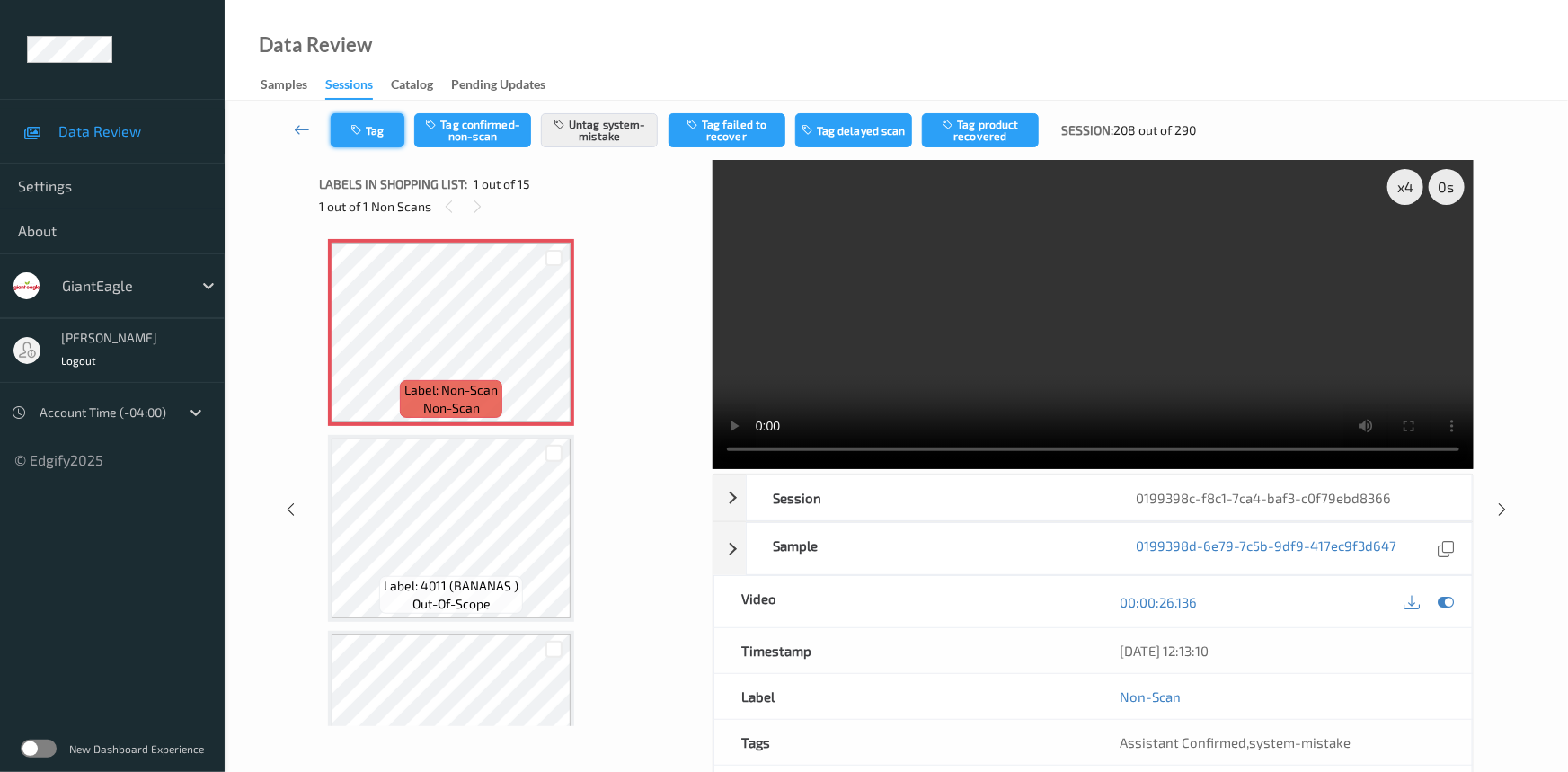
click at [382, 143] on button "Tag" at bounding box center [367, 130] width 74 height 34
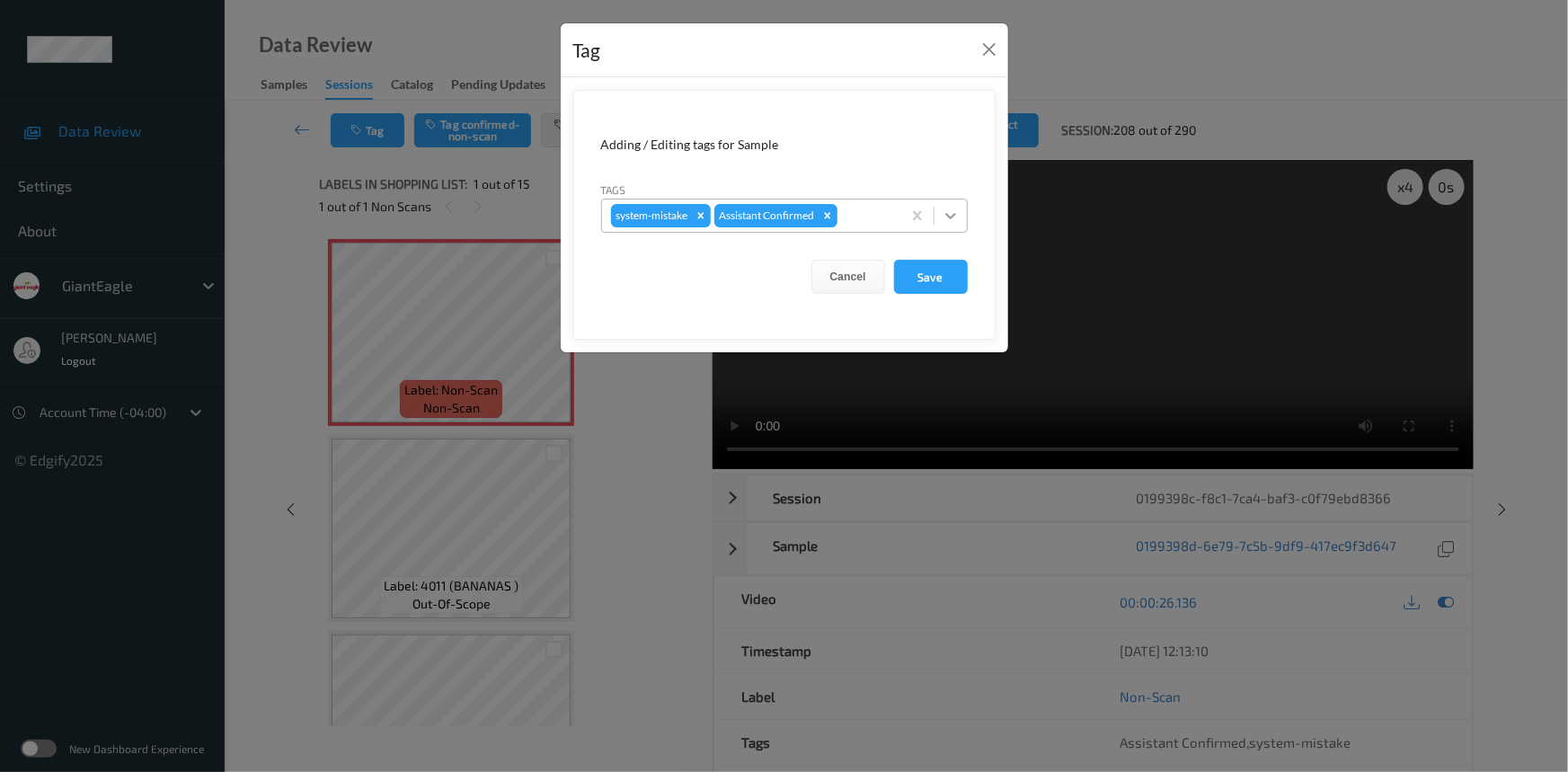
click at [960, 218] on div at bounding box center [950, 215] width 32 height 32
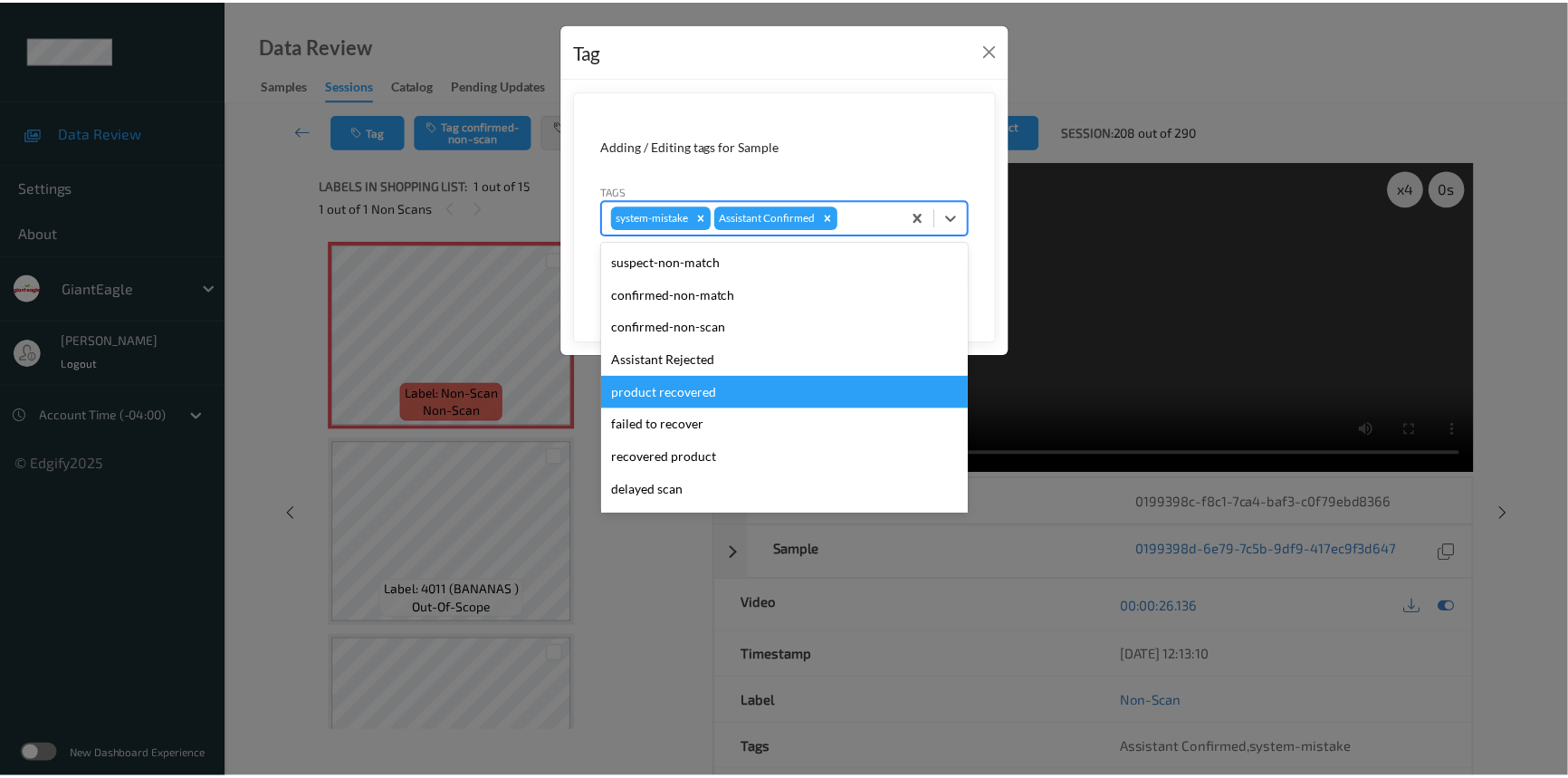
scroll to position [191, 0]
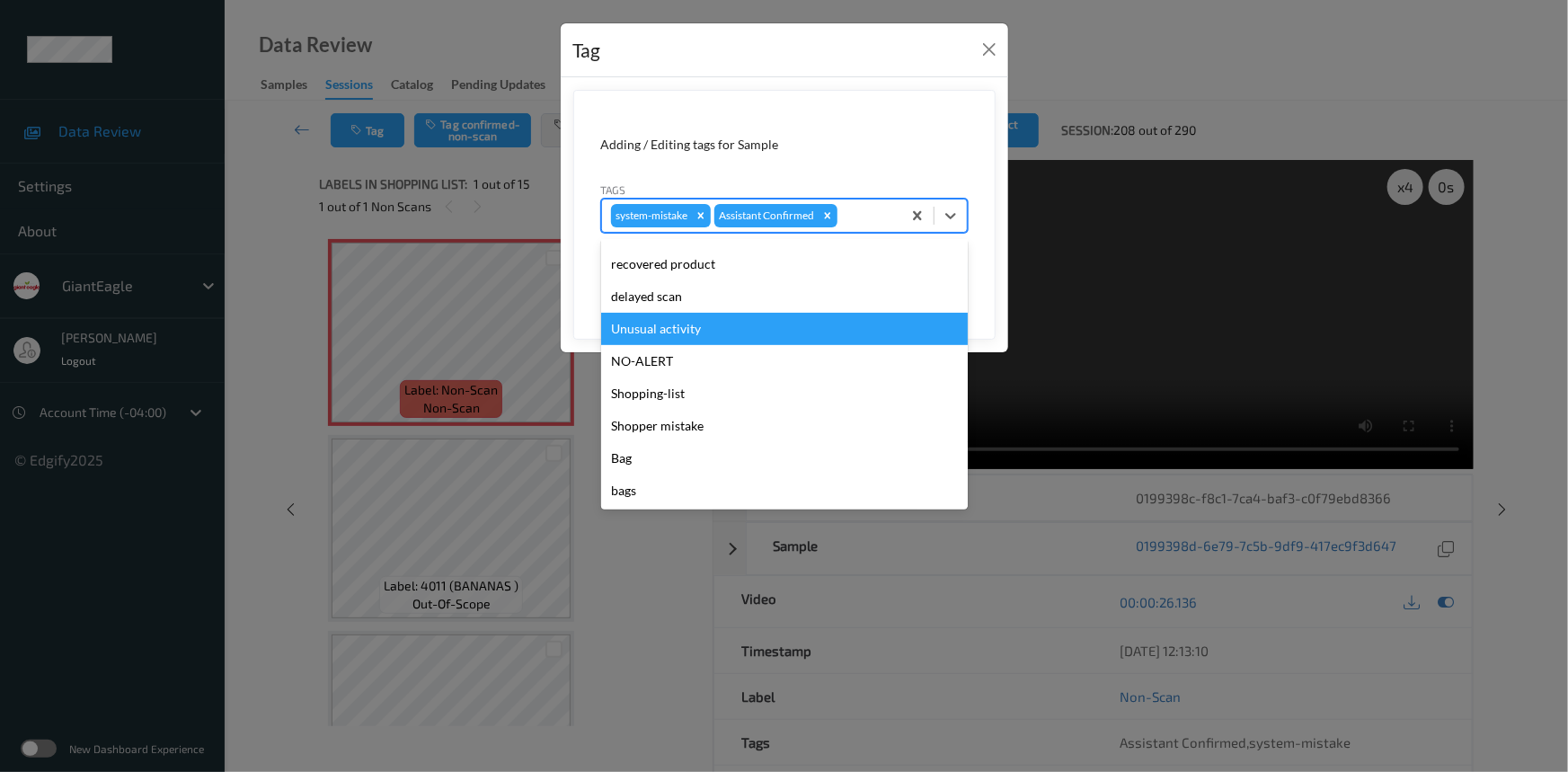
click at [673, 332] on div "Unusual activity" at bounding box center [784, 328] width 367 height 32
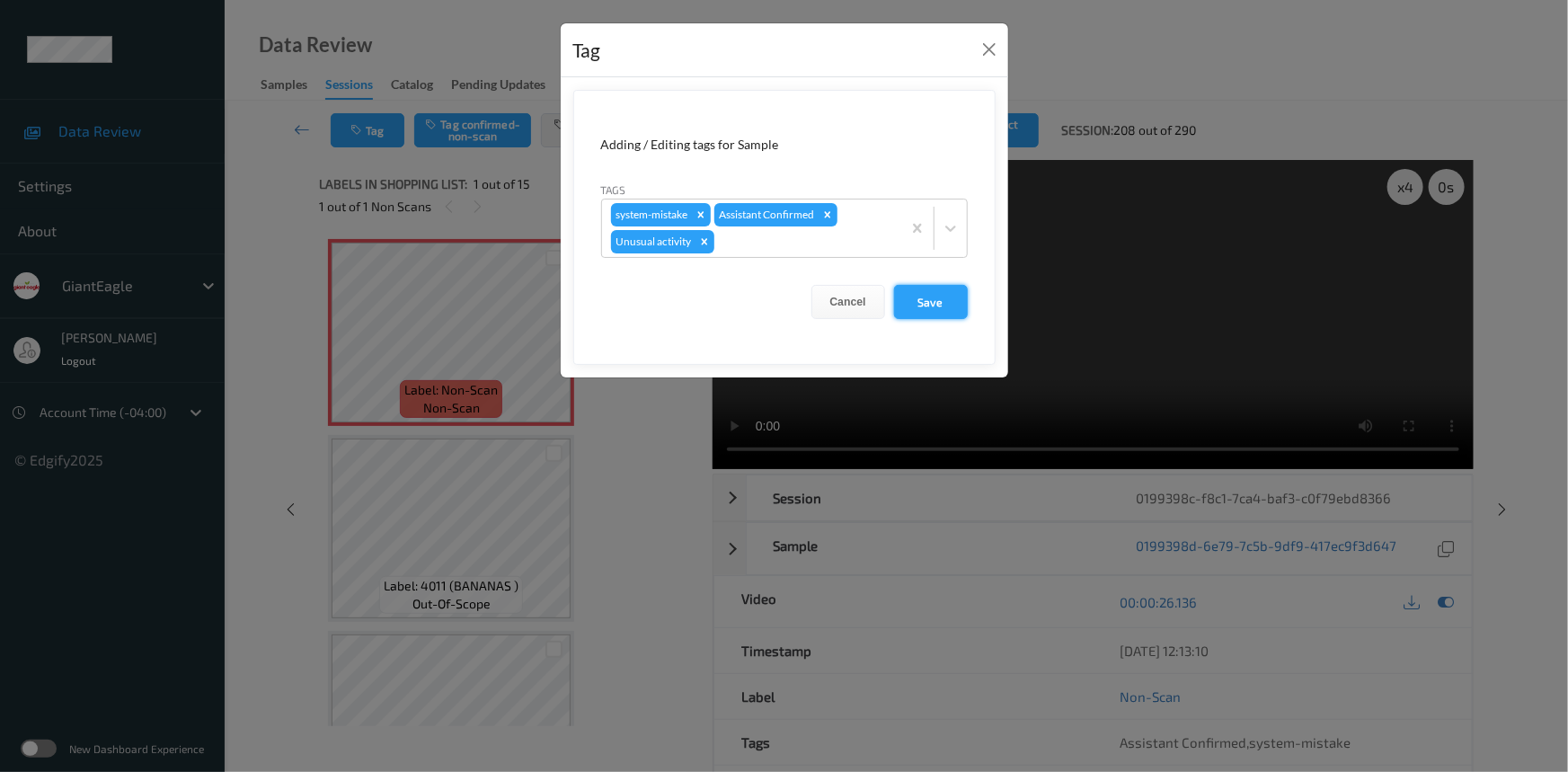
click at [920, 296] on button "Save" at bounding box center [931, 302] width 74 height 34
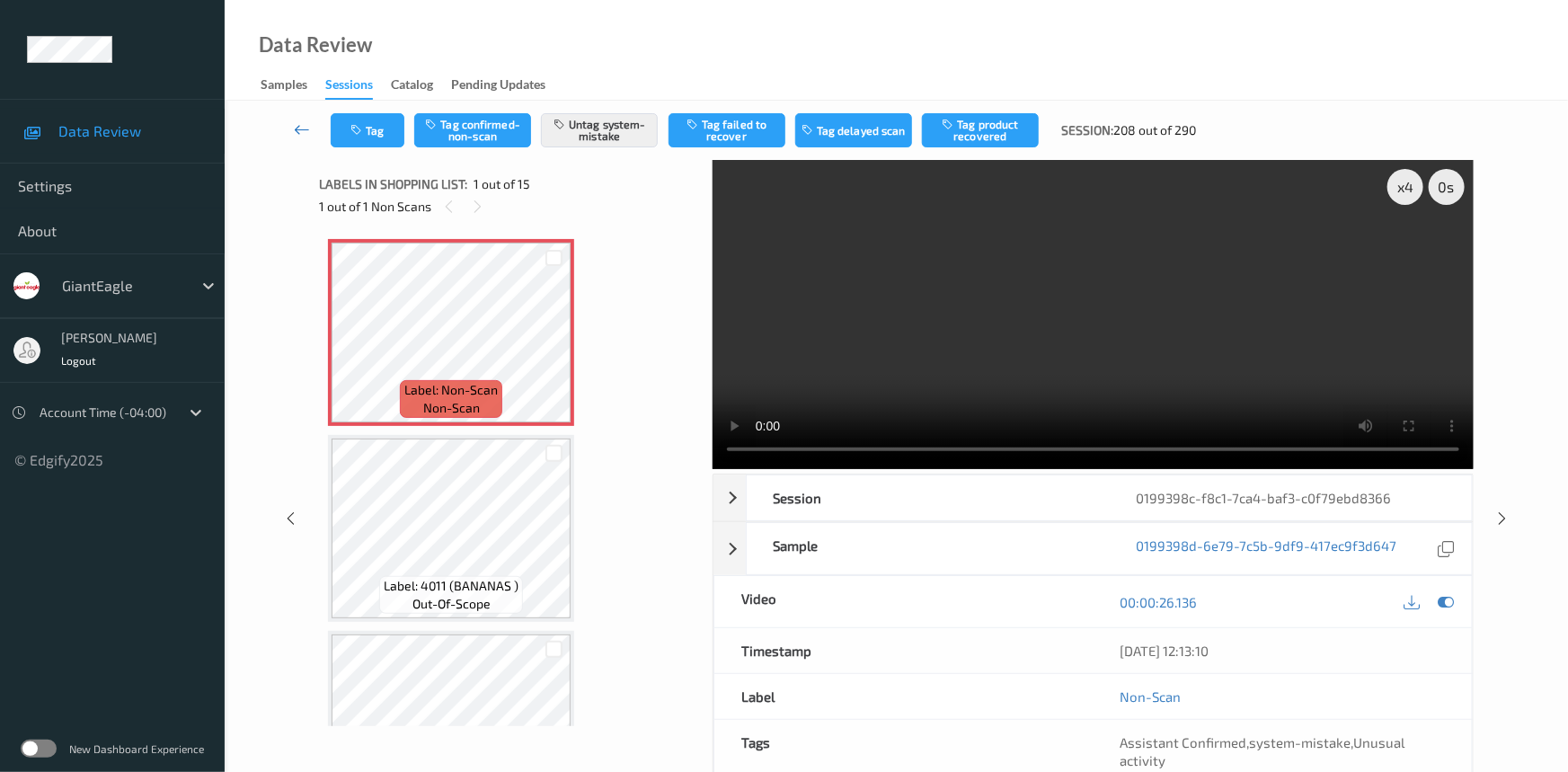
click at [296, 120] on icon at bounding box center [302, 129] width 16 height 18
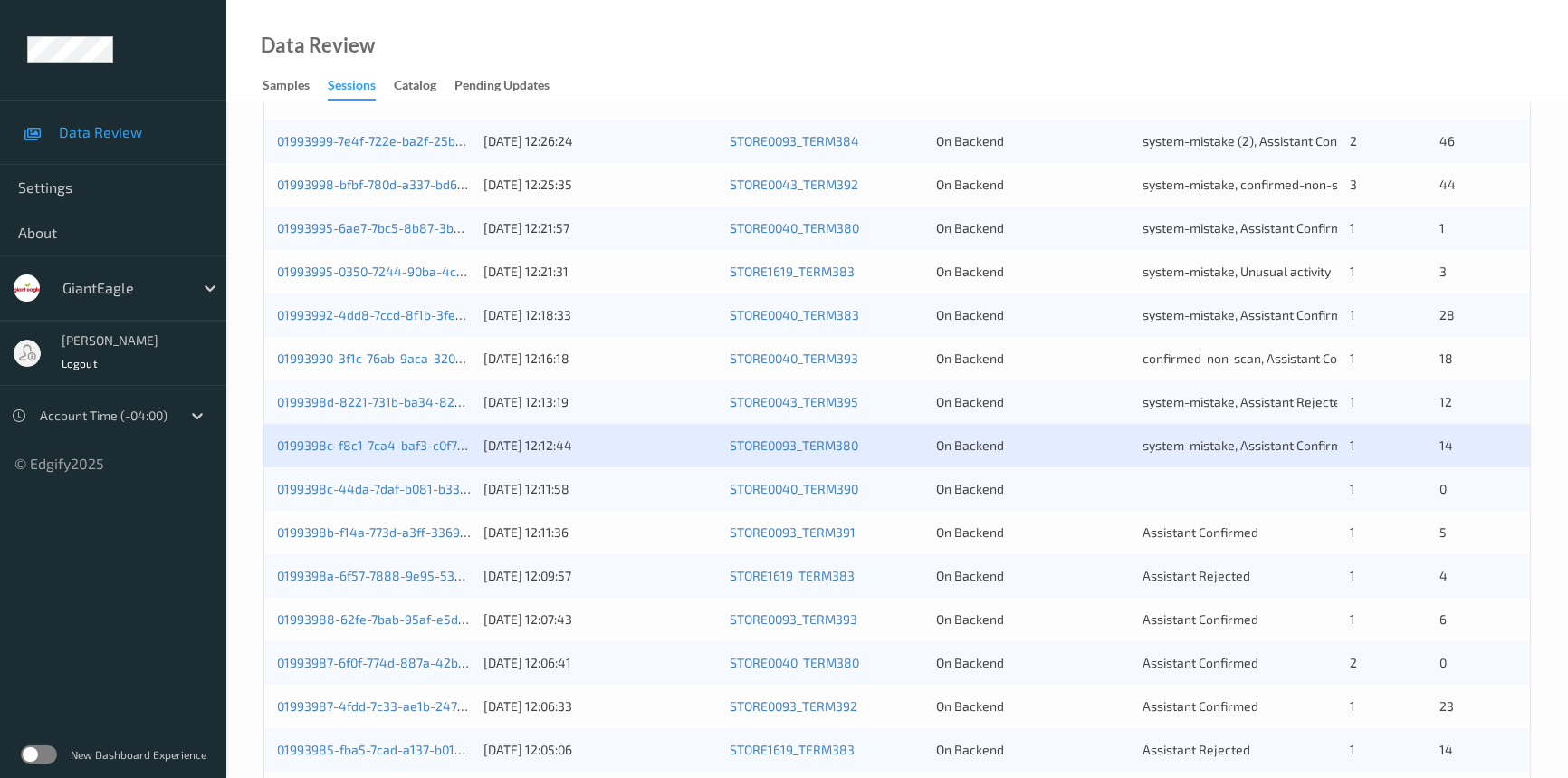
scroll to position [576, 0]
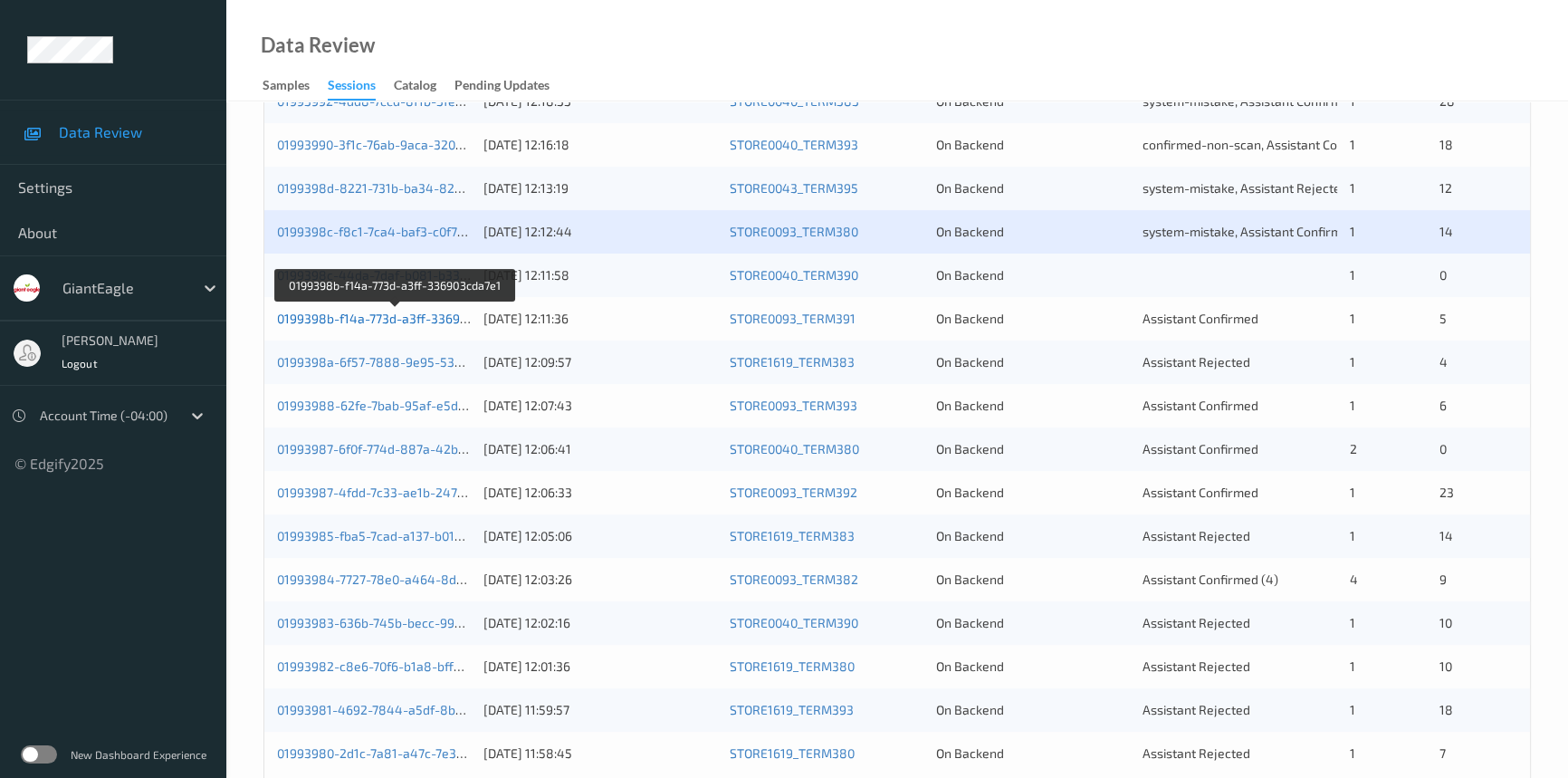
click at [360, 321] on link "0199398b-f14a-773d-a3ff-336903cda7e1" at bounding box center [395, 318] width 237 height 16
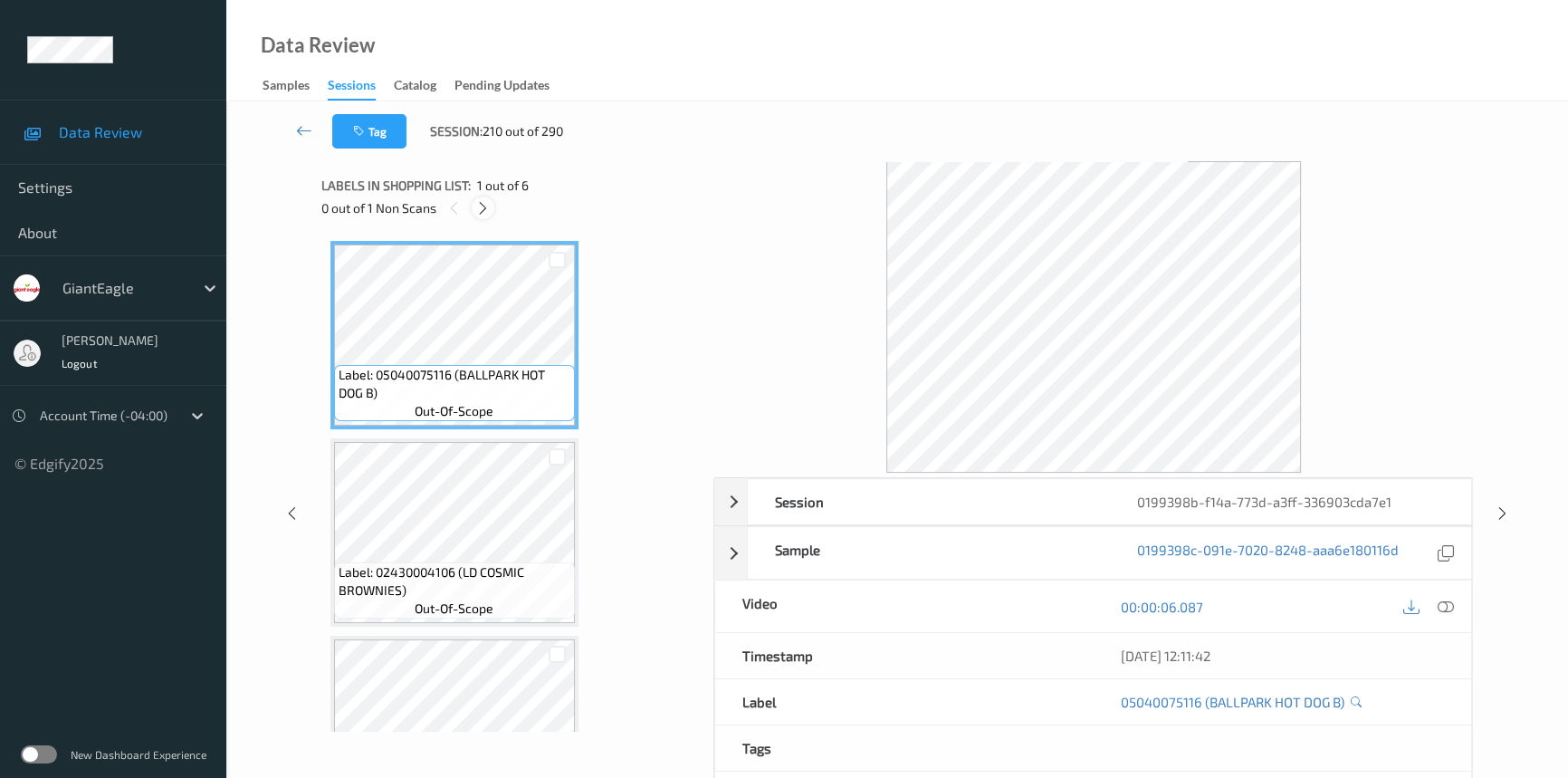
click at [478, 207] on icon at bounding box center [484, 208] width 16 height 16
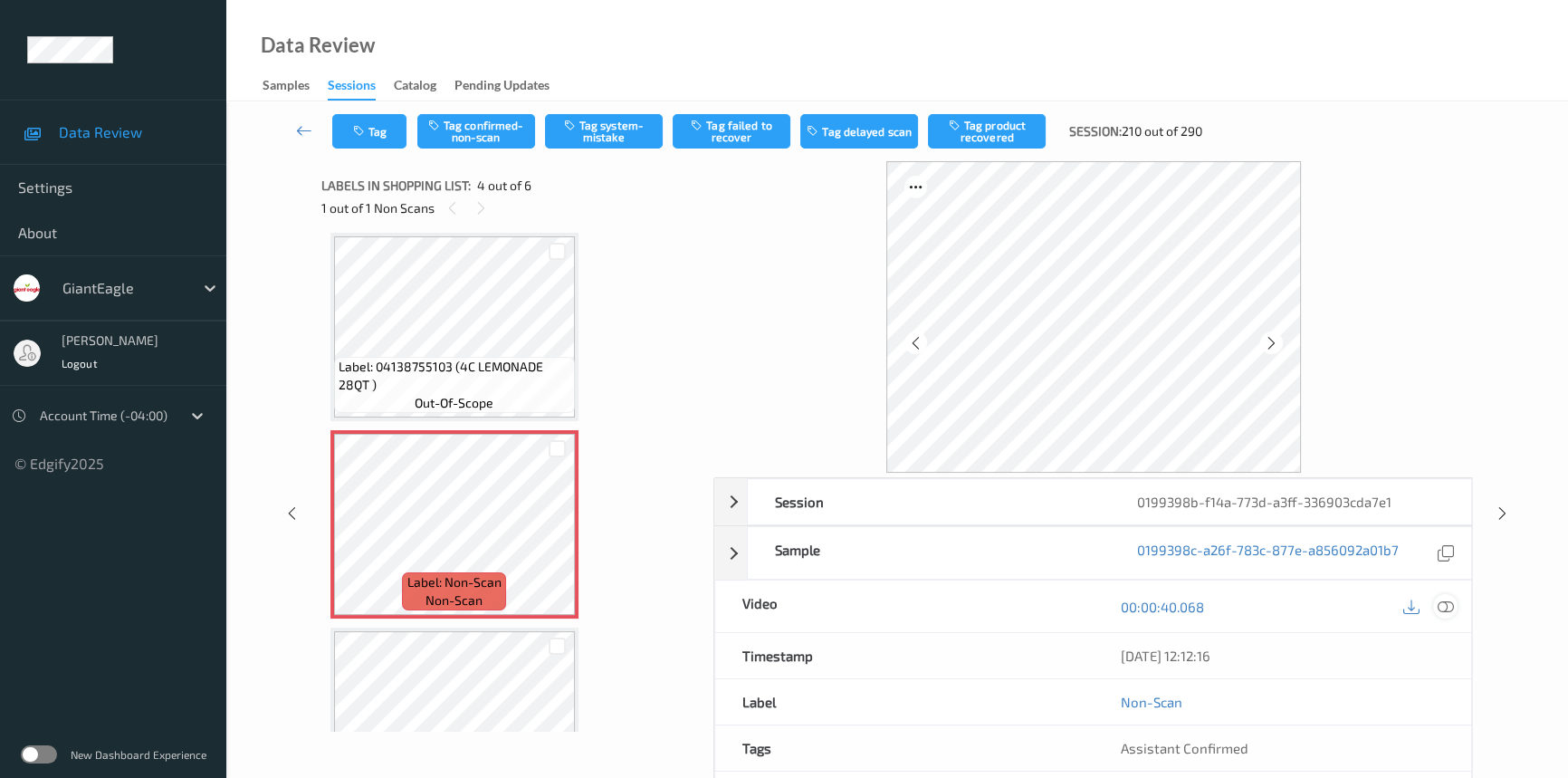
click at [1442, 605] on icon at bounding box center [1446, 607] width 16 height 16
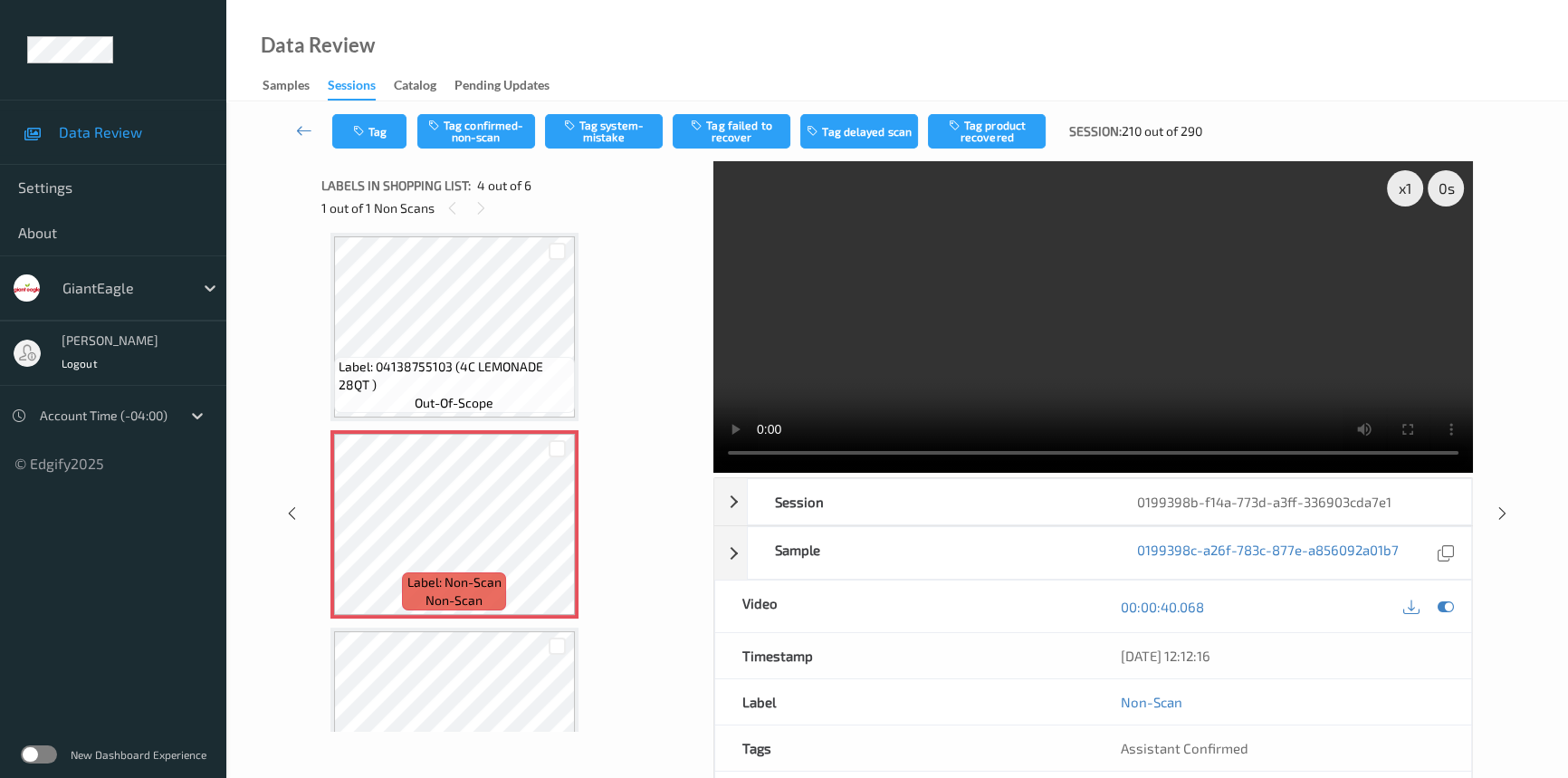
click at [1029, 344] on video at bounding box center [1093, 317] width 759 height 311
click at [1412, 191] on div "x 1" at bounding box center [1404, 188] width 37 height 37
click at [851, 332] on video at bounding box center [1093, 317] width 759 height 311
click at [1108, 391] on video at bounding box center [1093, 317] width 759 height 311
click at [1010, 350] on video at bounding box center [1093, 317] width 759 height 311
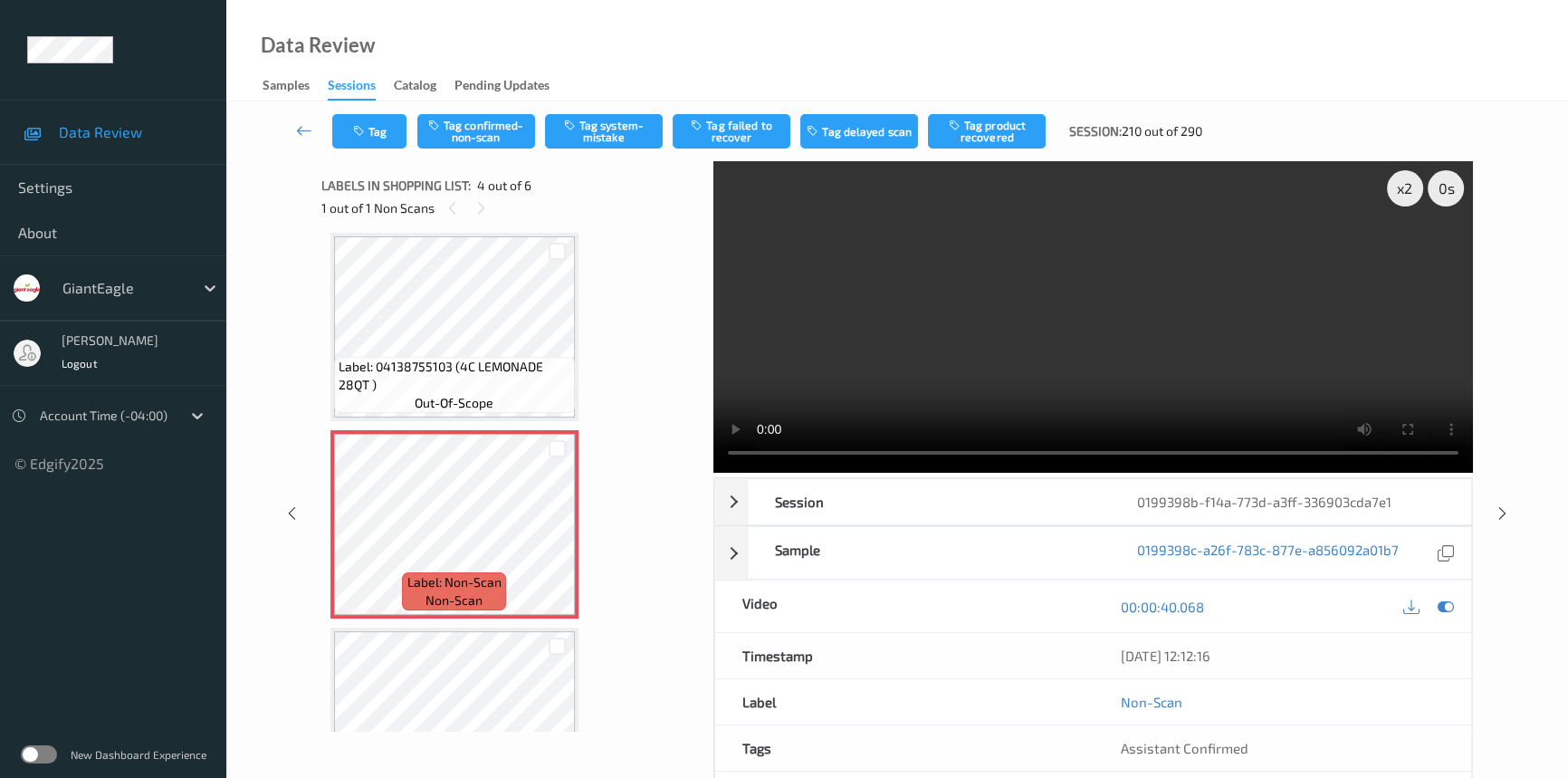
click at [1005, 315] on video at bounding box center [1093, 317] width 759 height 311
click at [1023, 341] on video at bounding box center [1093, 317] width 759 height 311
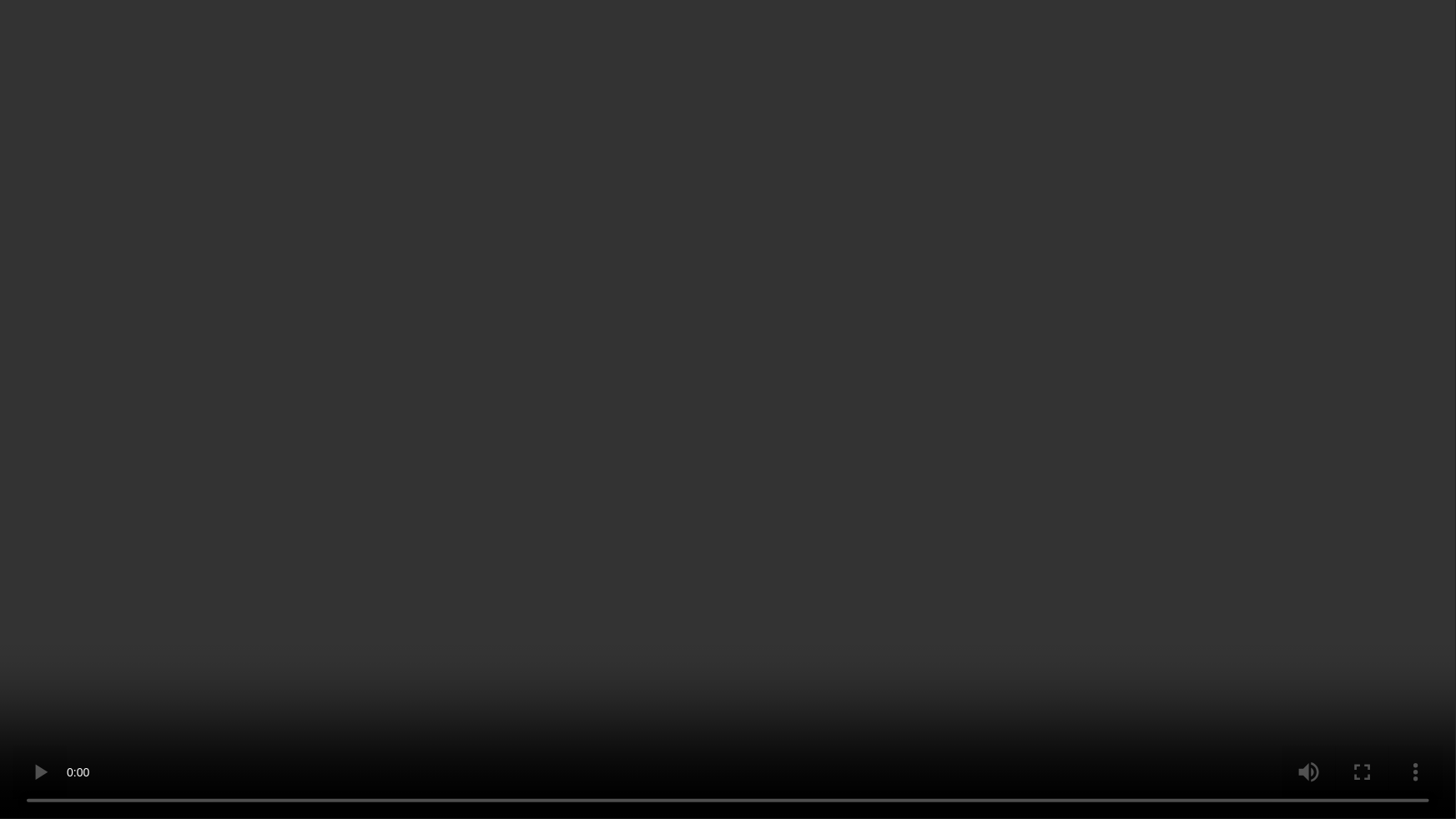
click at [1042, 487] on video at bounding box center [728, 409] width 1456 height 819
click at [693, 478] on video at bounding box center [728, 409] width 1456 height 819
click at [1213, 544] on video at bounding box center [728, 409] width 1456 height 819
click at [1103, 524] on video at bounding box center [728, 409] width 1456 height 819
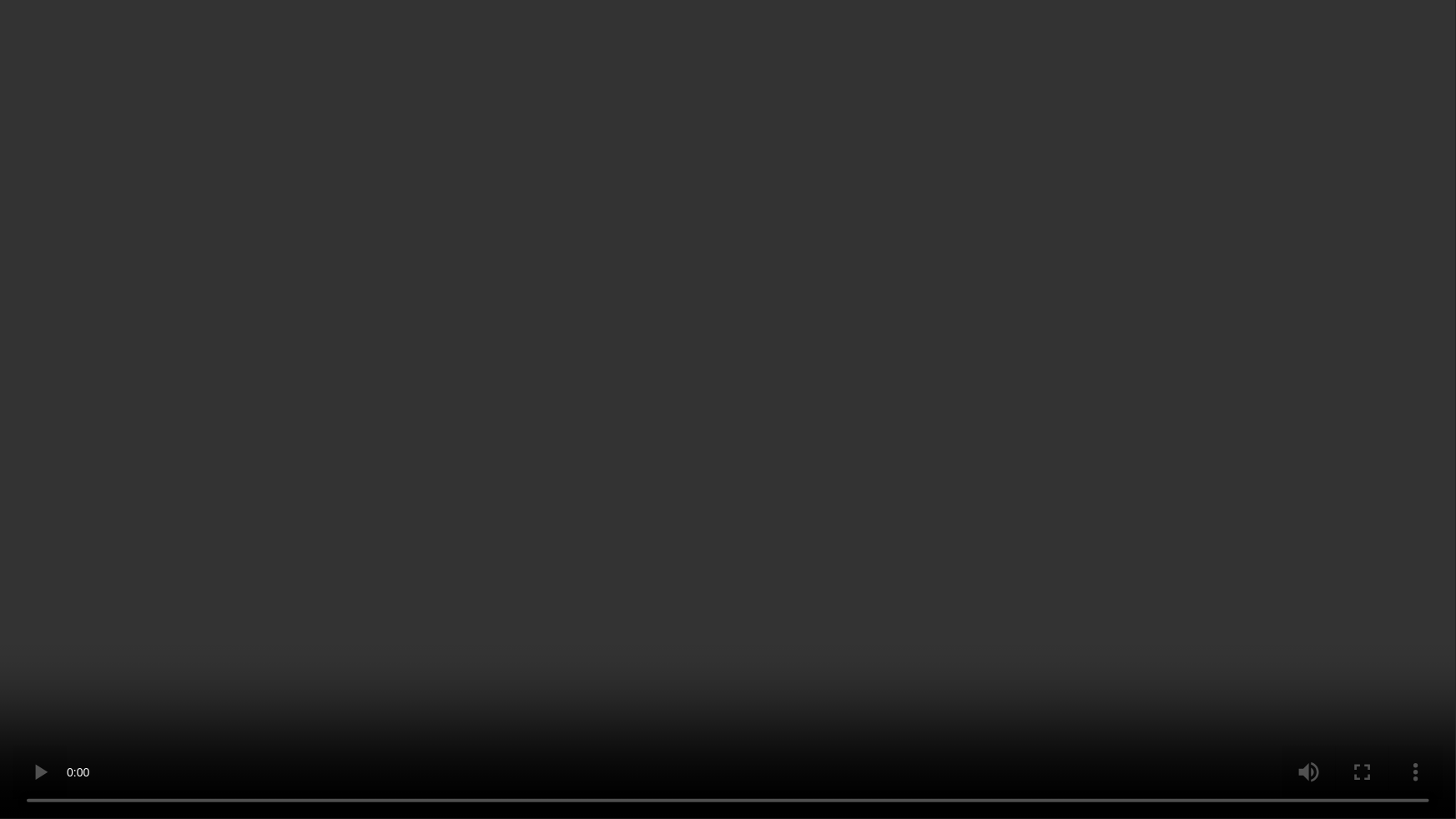
click at [1103, 524] on video at bounding box center [728, 409] width 1456 height 819
click at [1034, 533] on video at bounding box center [728, 409] width 1456 height 819
click at [889, 533] on video at bounding box center [728, 409] width 1456 height 819
click at [860, 525] on video at bounding box center [728, 409] width 1456 height 819
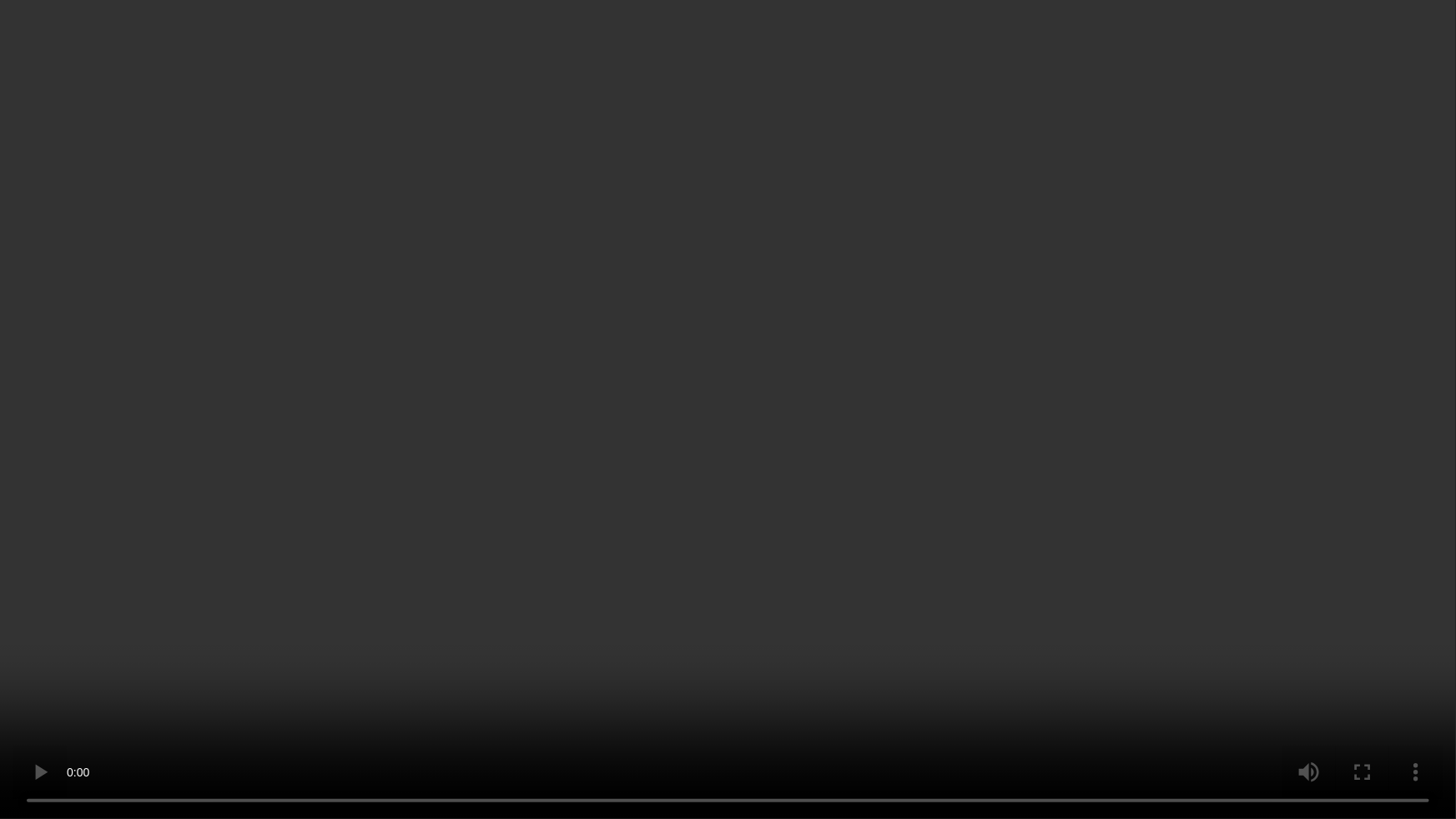
click at [884, 556] on video at bounding box center [728, 409] width 1456 height 819
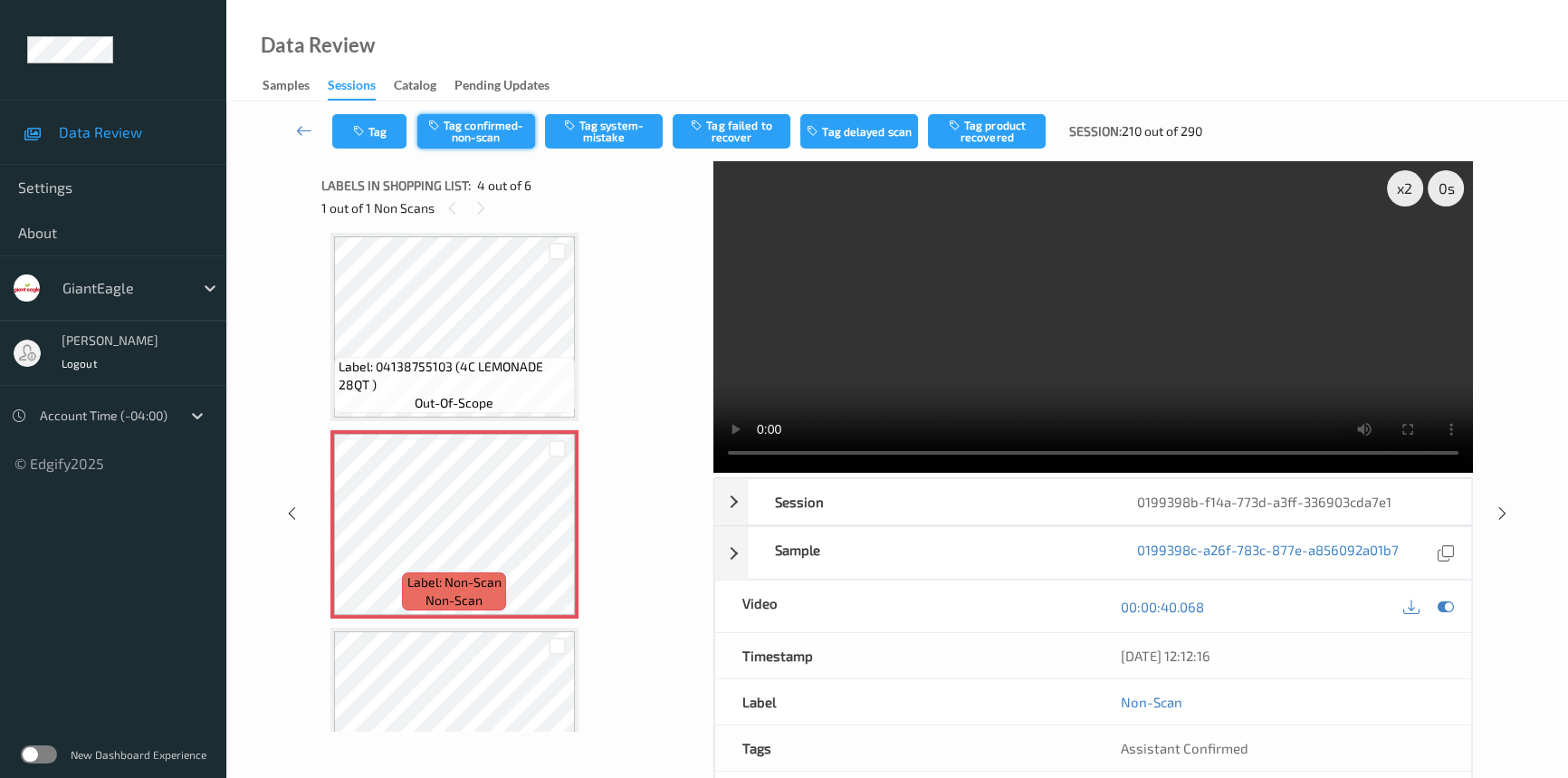
click at [497, 127] on button "Tag confirmed-non-scan" at bounding box center [476, 131] width 118 height 35
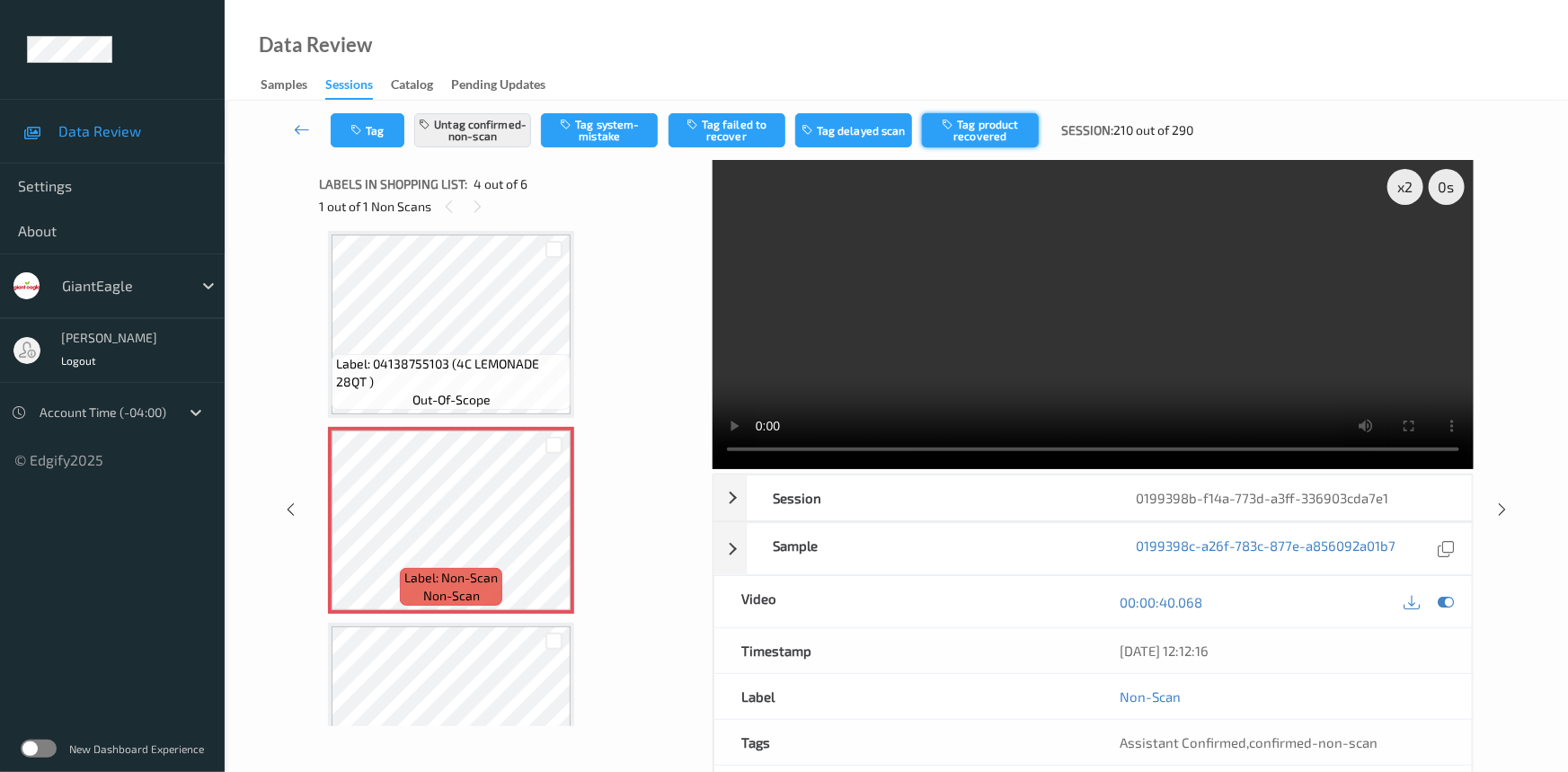
click at [1008, 135] on button "Tag product recovered" at bounding box center [980, 130] width 117 height 34
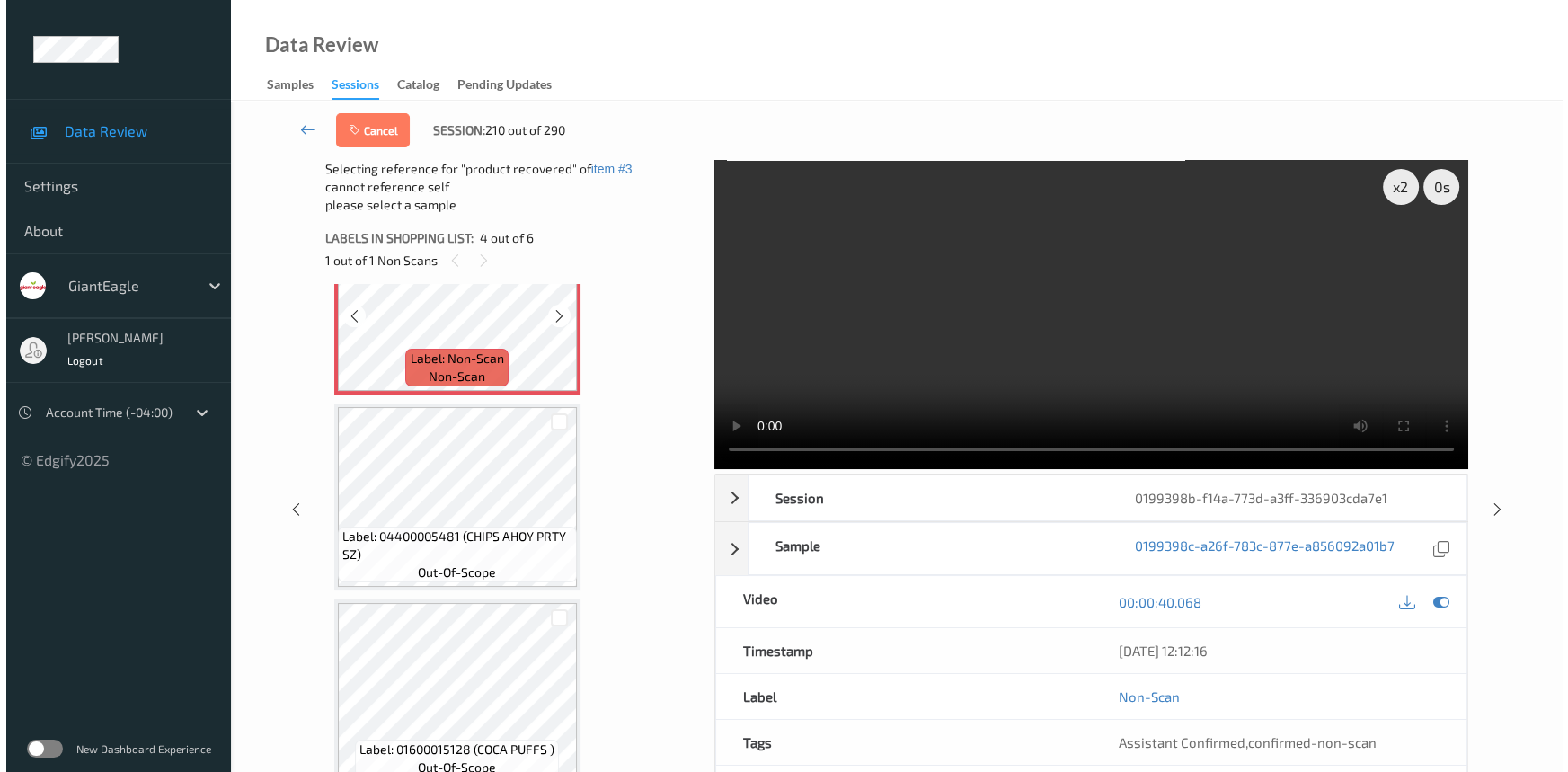
scroll to position [683, 0]
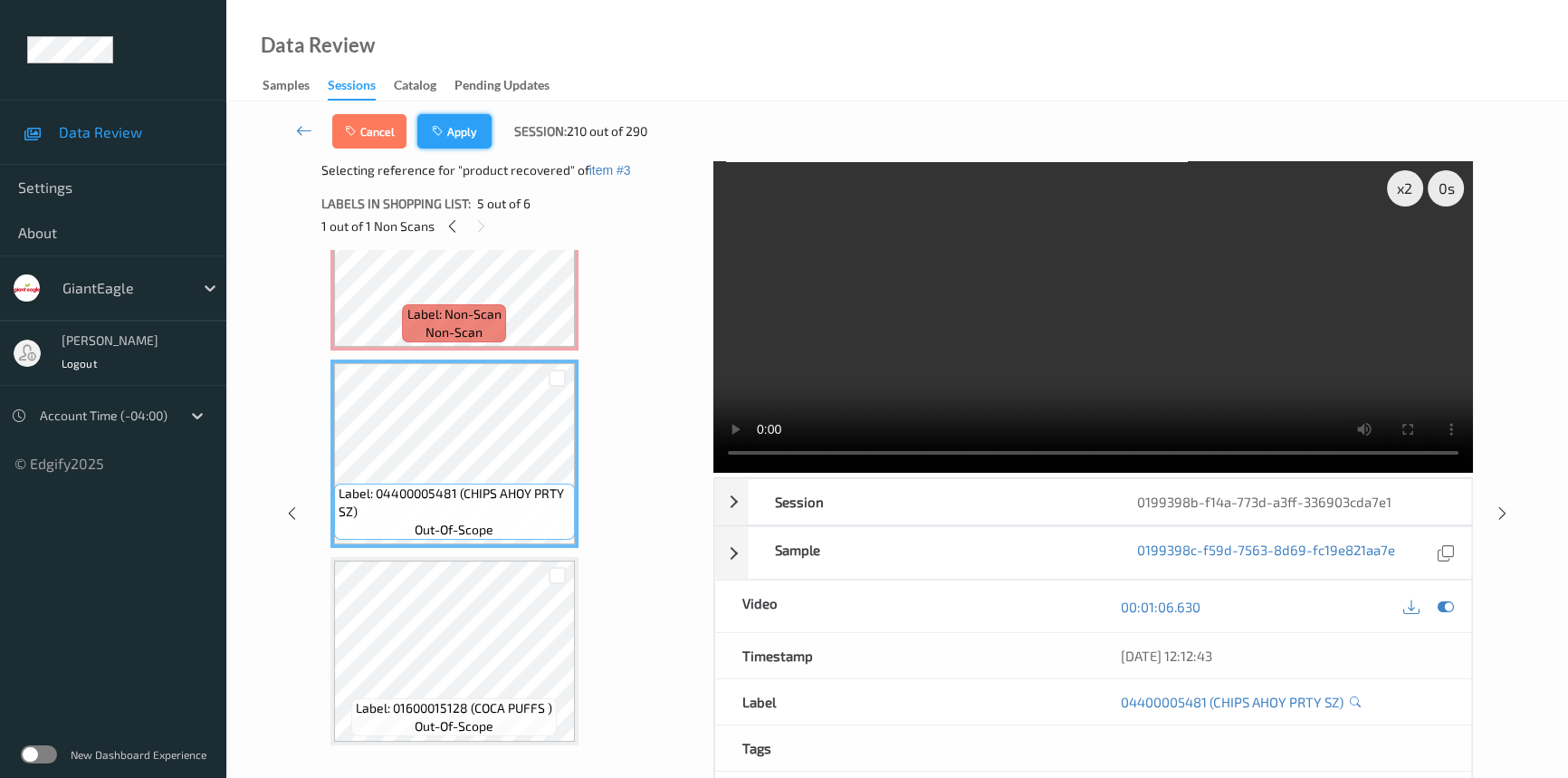
click at [442, 132] on icon "button" at bounding box center [440, 131] width 16 height 13
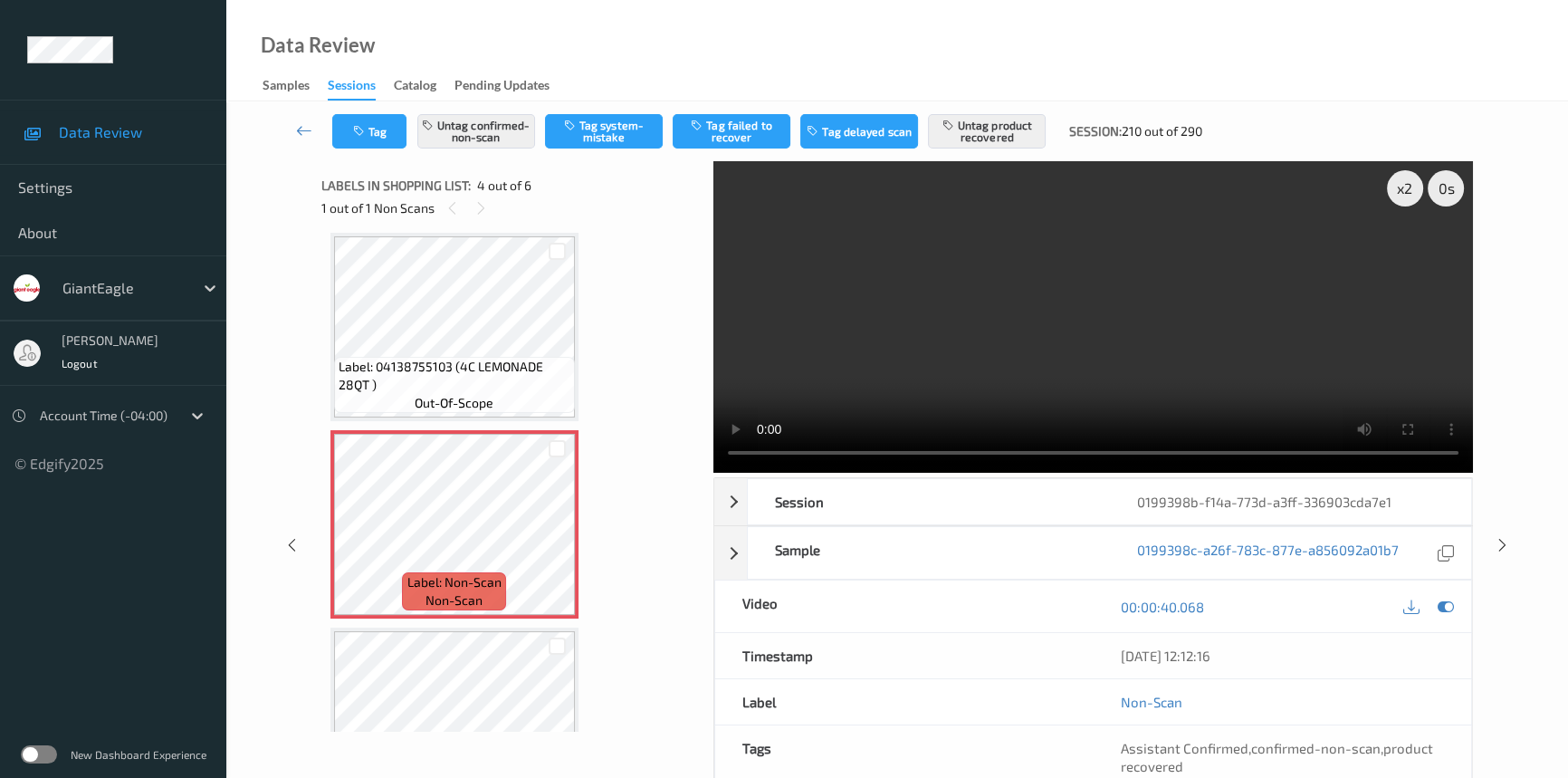
click at [296, 118] on link at bounding box center [304, 131] width 56 height 35
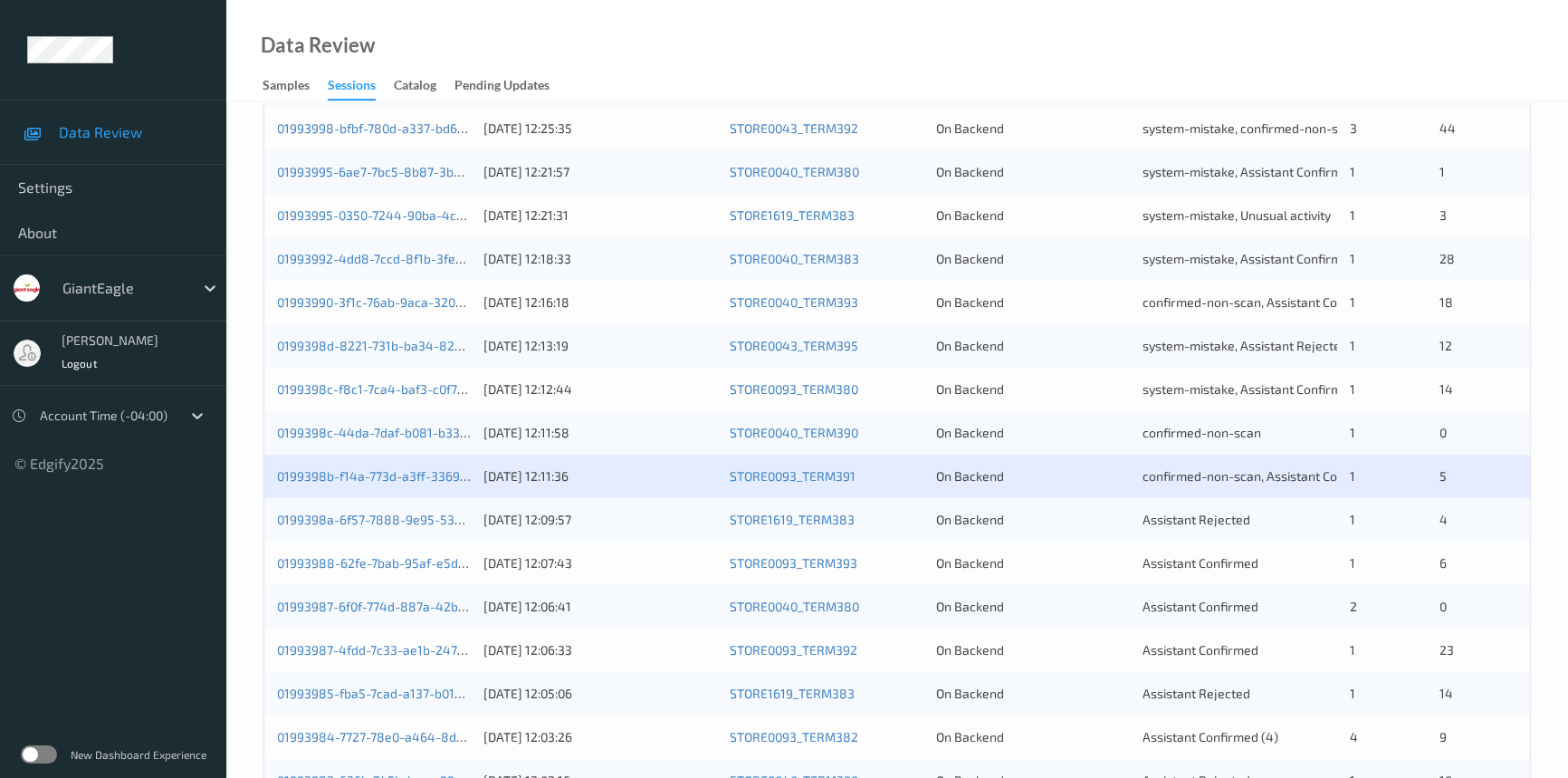
scroll to position [645, 0]
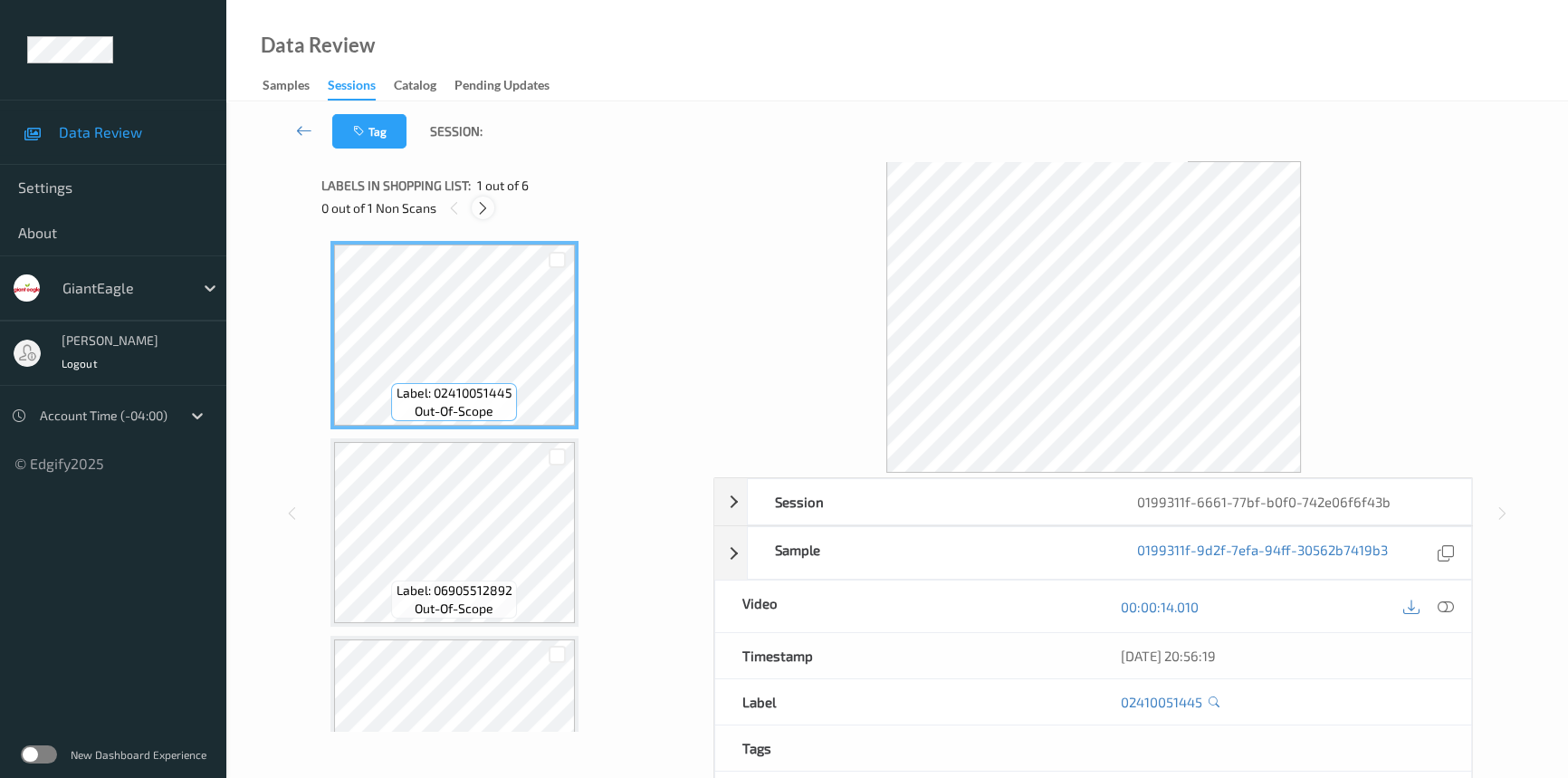
click at [487, 212] on icon at bounding box center [484, 208] width 16 height 16
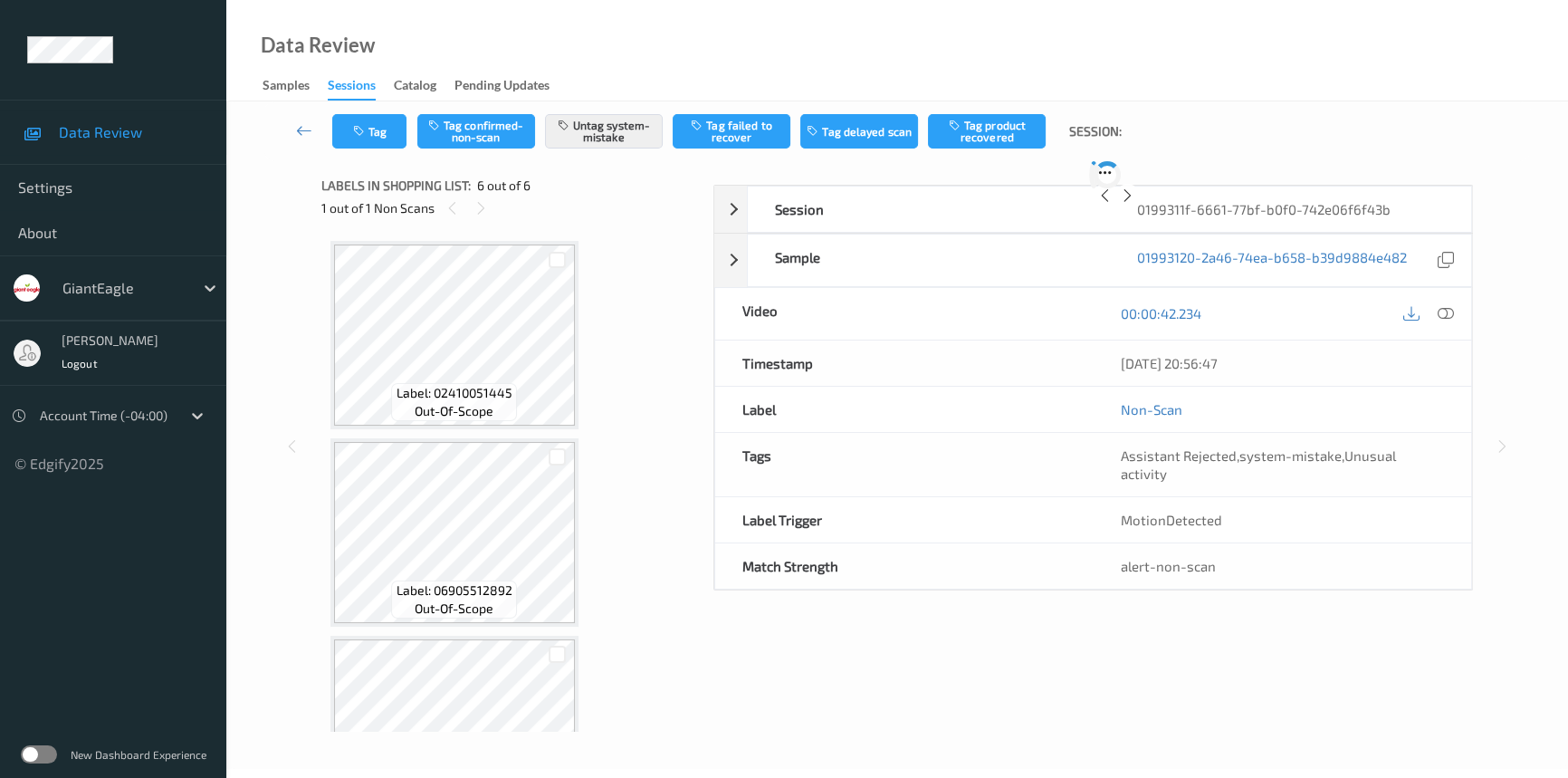
scroll to position [671, 0]
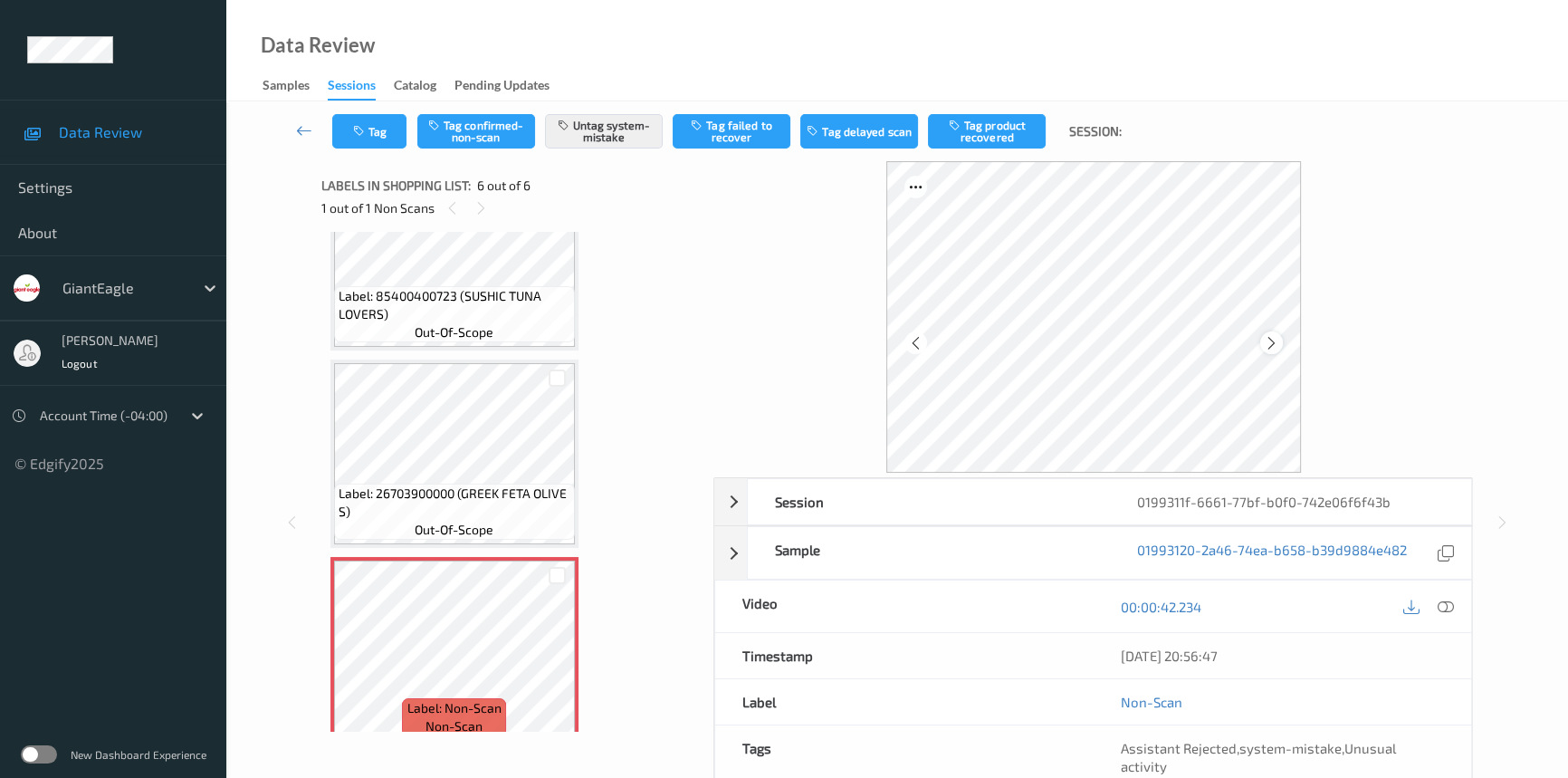
click at [1266, 336] on icon at bounding box center [1272, 342] width 16 height 16
